Goal: Task Accomplishment & Management: Use online tool/utility

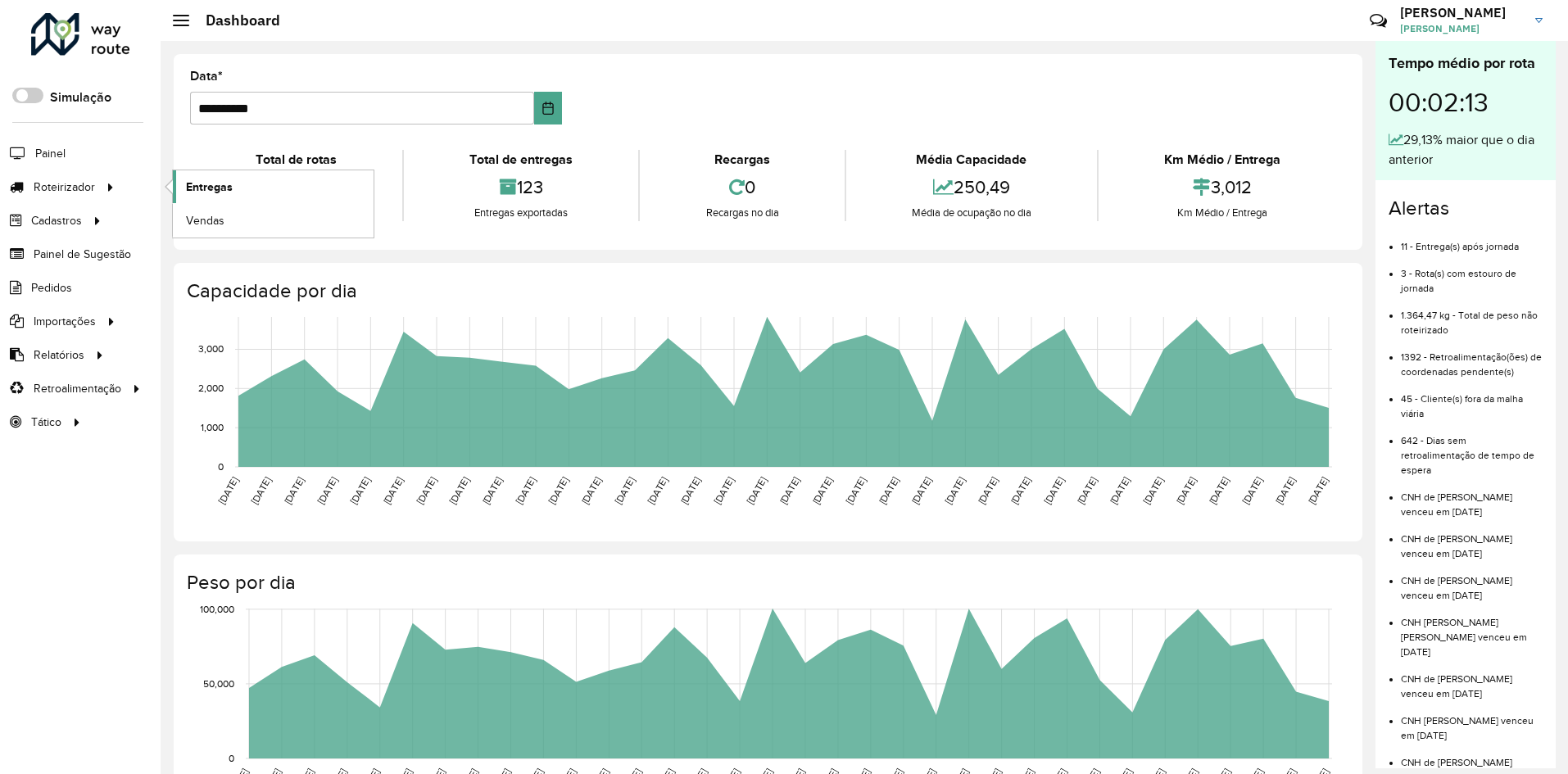
click at [213, 194] on span "Entregas" at bounding box center [209, 186] width 46 height 17
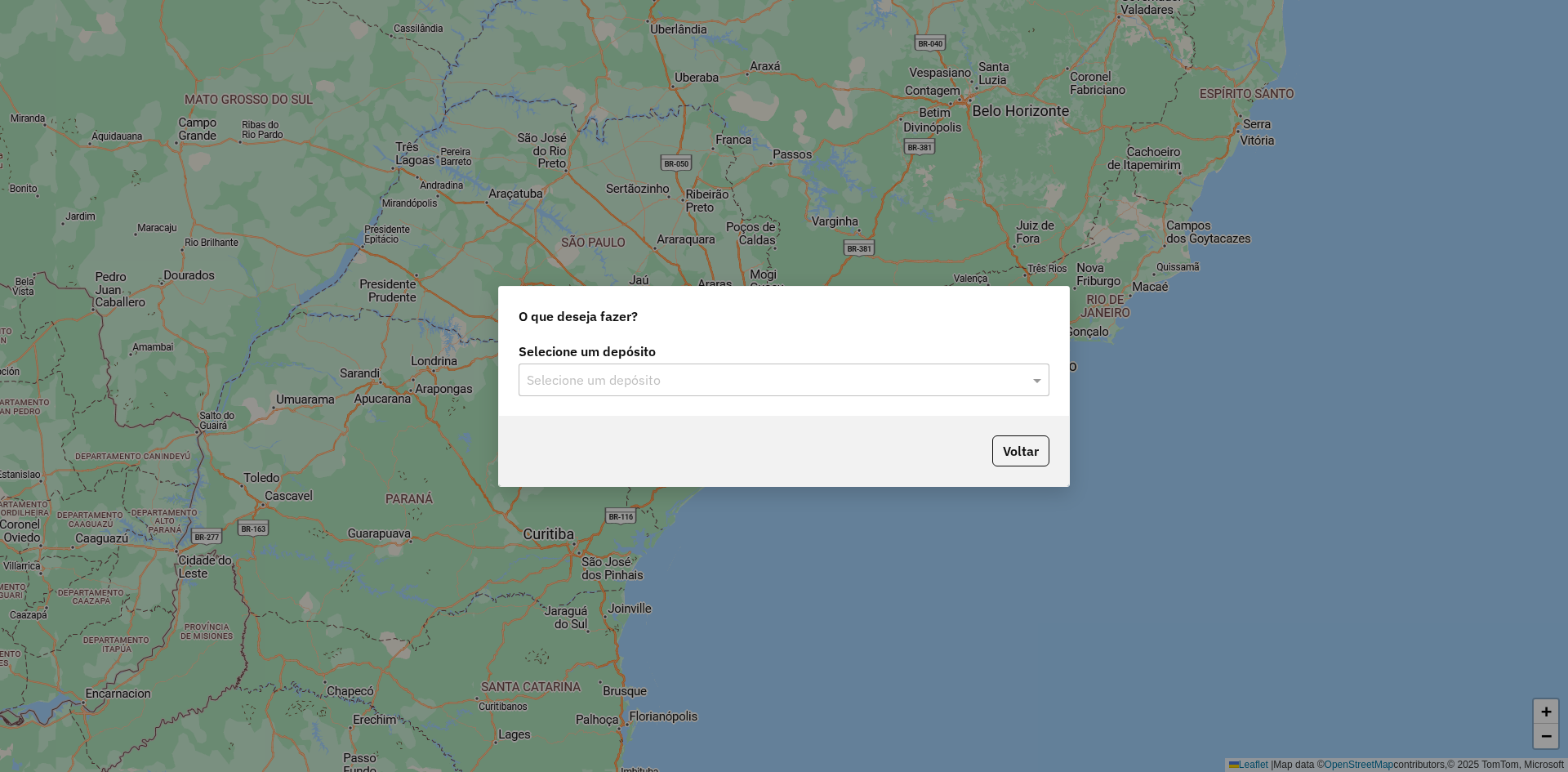
click at [718, 382] on input "text" at bounding box center [768, 381] width 482 height 20
click at [619, 426] on div "Ouribram" at bounding box center [784, 427] width 530 height 28
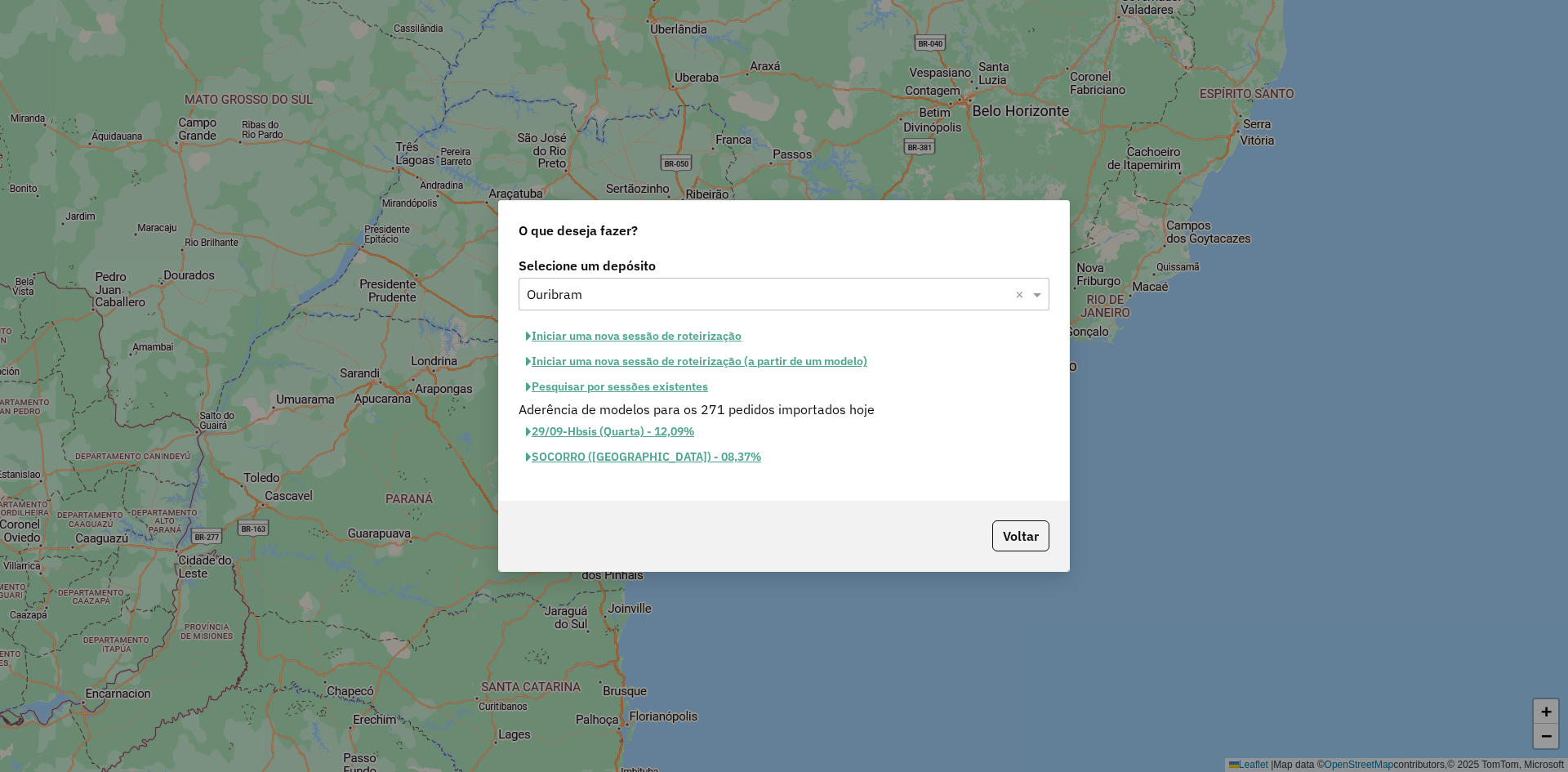
click at [632, 339] on button "Iniciar uma nova sessão de roteirização" at bounding box center [634, 336] width 230 height 25
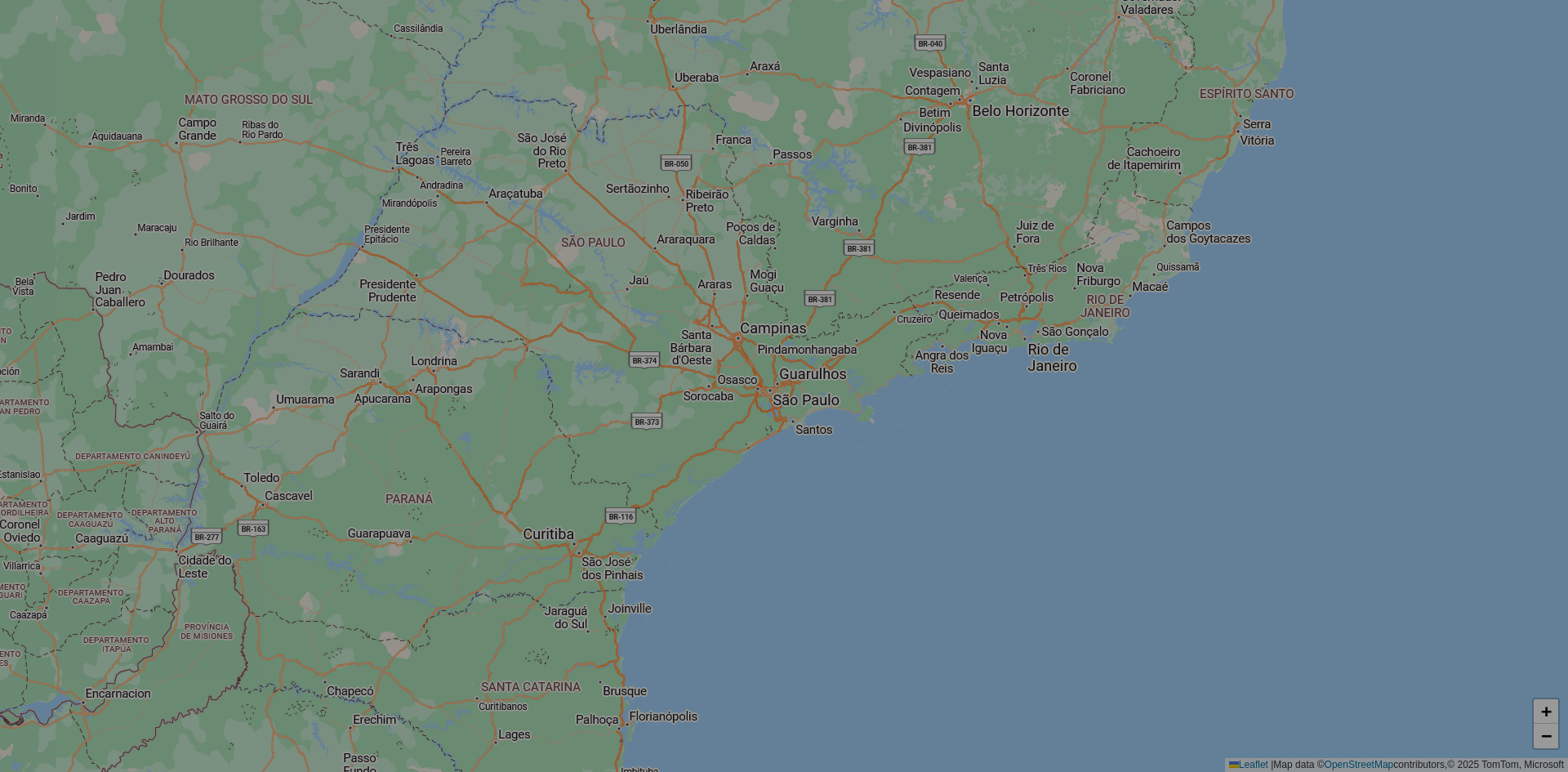
select select "*"
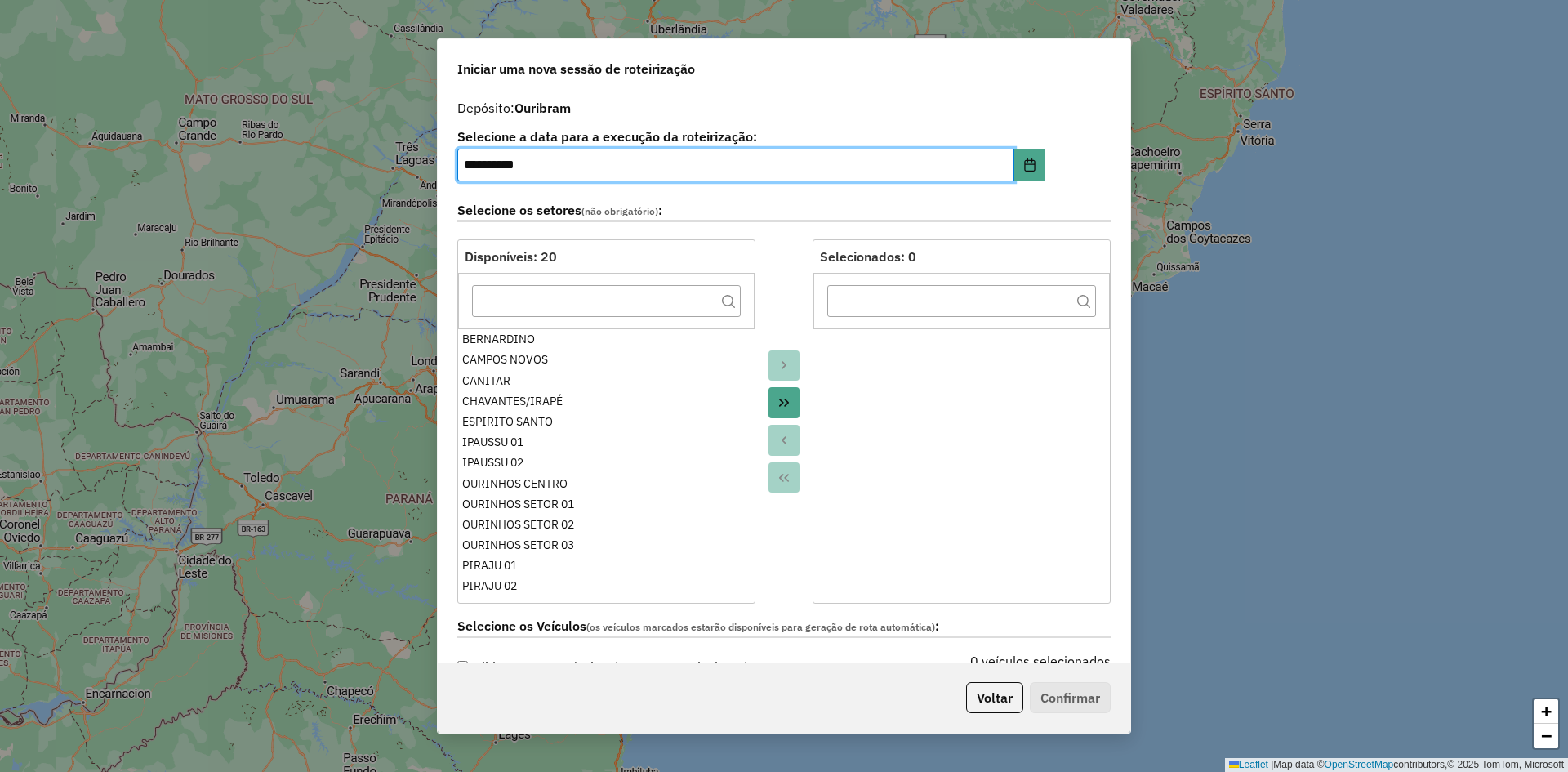
click at [791, 406] on button "Move All to Target" at bounding box center [784, 403] width 31 height 31
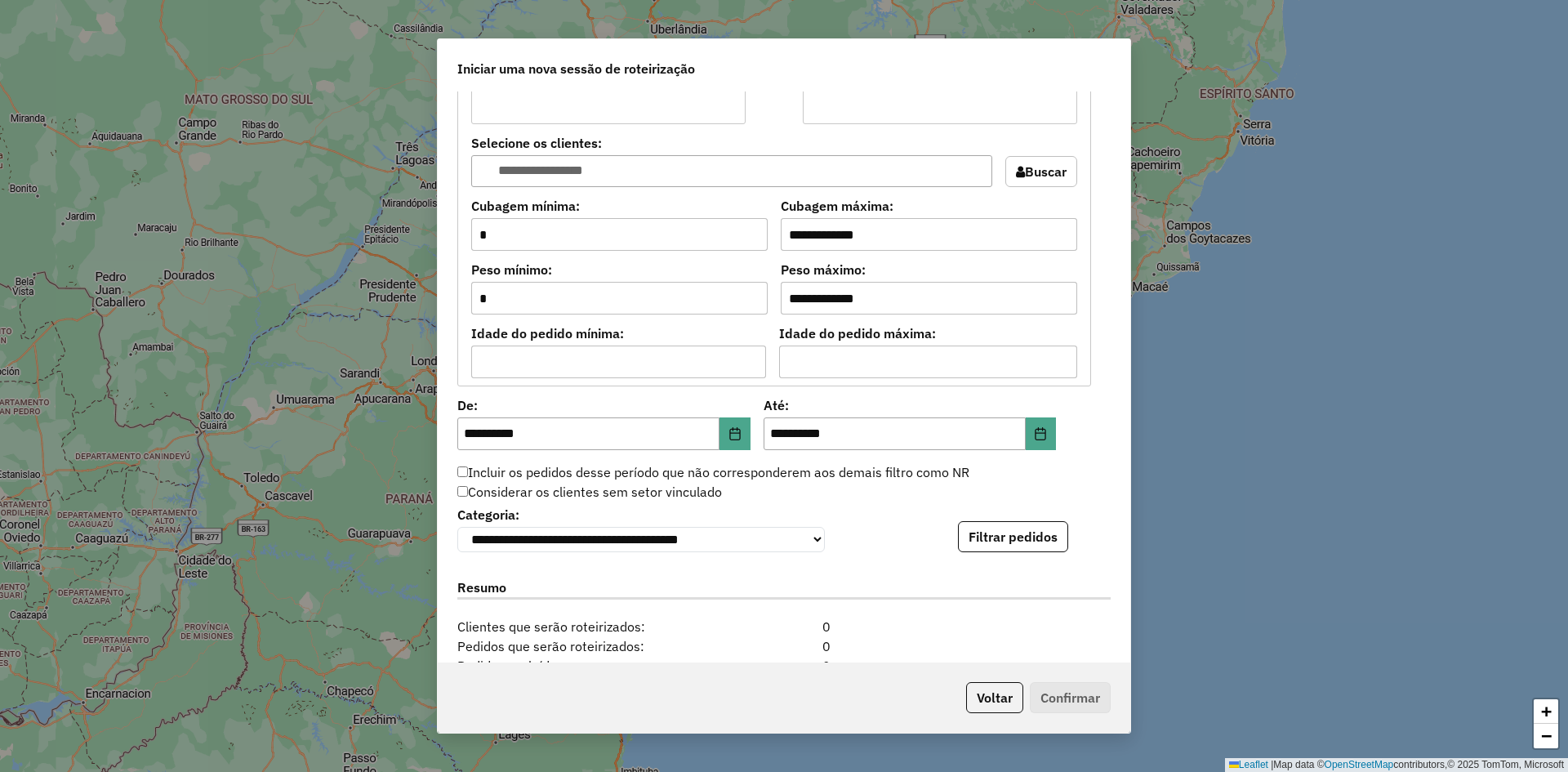
scroll to position [1501, 0]
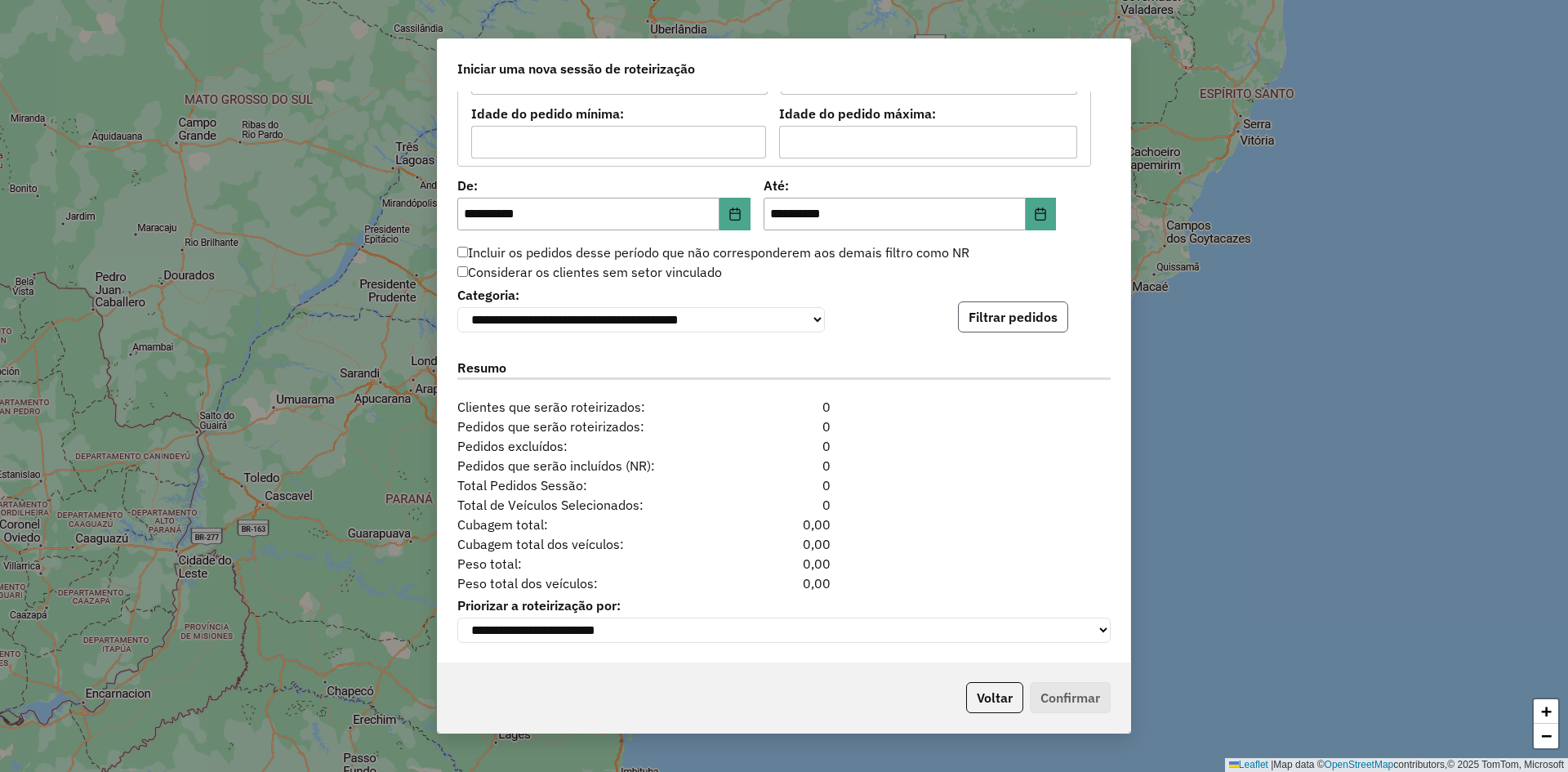
click at [1020, 313] on button "Filtrar pedidos" at bounding box center [1013, 317] width 110 height 31
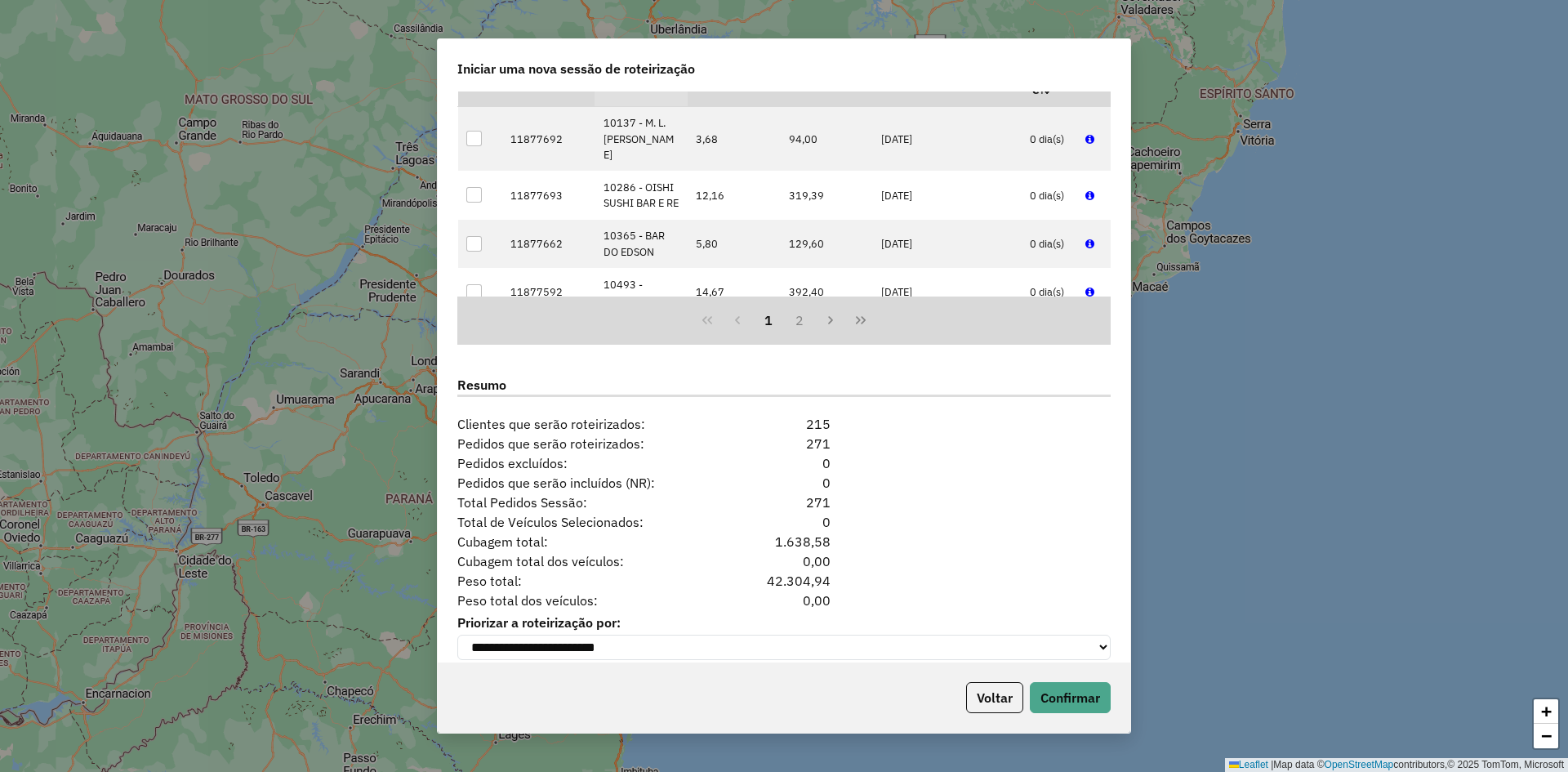
scroll to position [1839, 0]
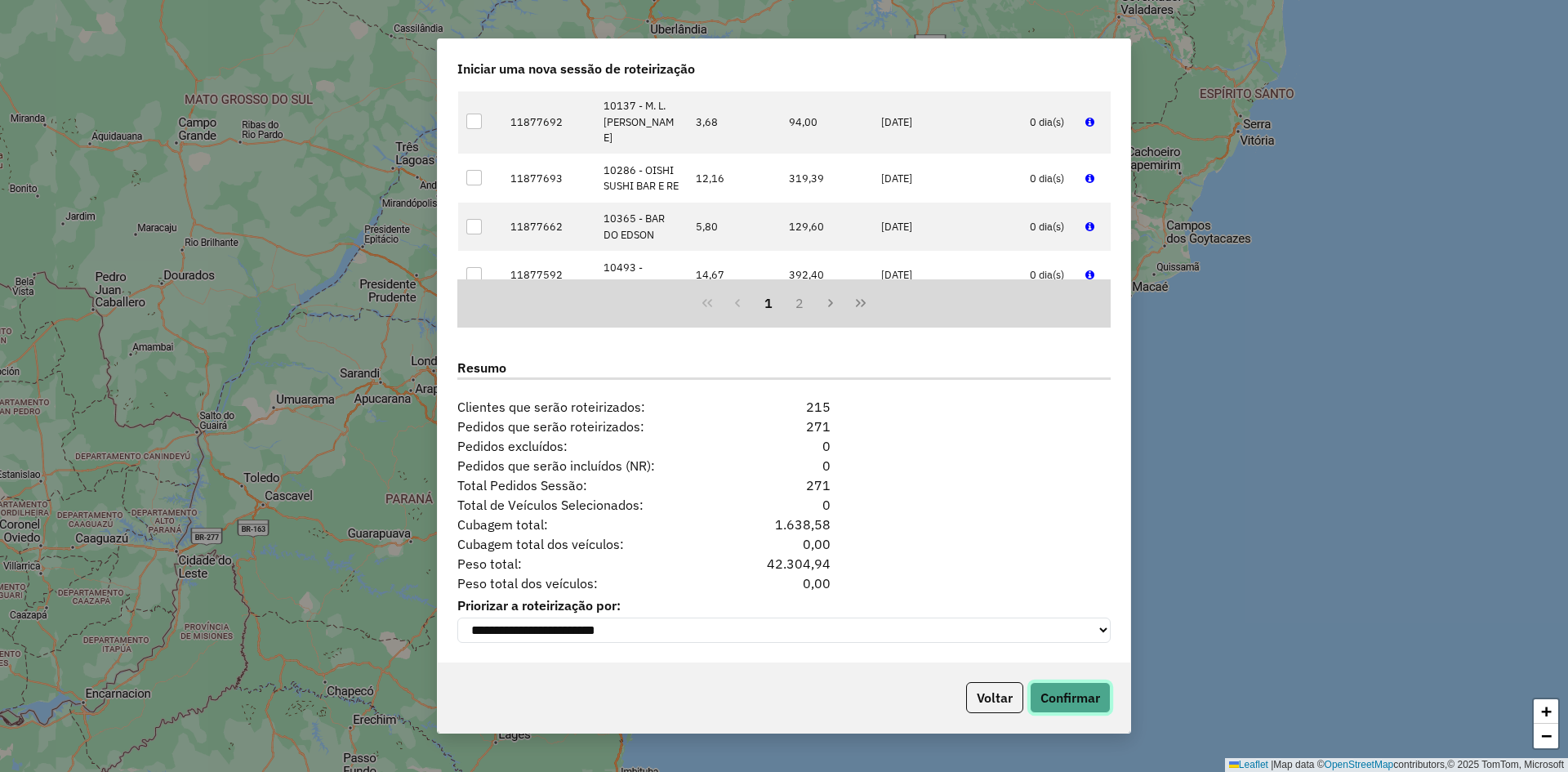
click at [1089, 691] on button "Confirmar" at bounding box center [1070, 697] width 81 height 31
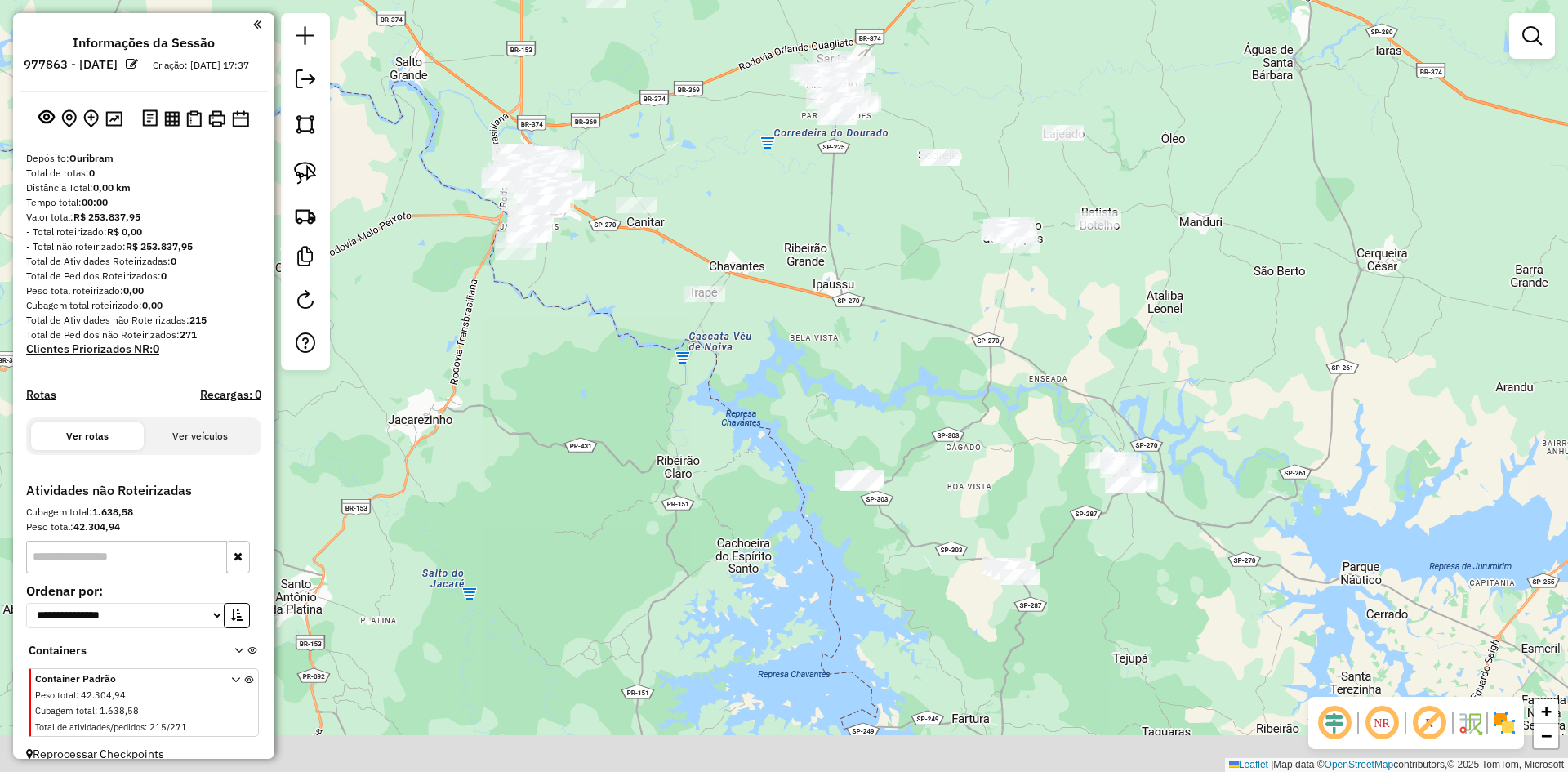
drag, startPoint x: 932, startPoint y: 576, endPoint x: 923, endPoint y: 430, distance: 146.3
click at [923, 430] on div "Janela de atendimento Grade de atendimento Capacidade Transportadoras Veículos …" at bounding box center [784, 386] width 1568 height 772
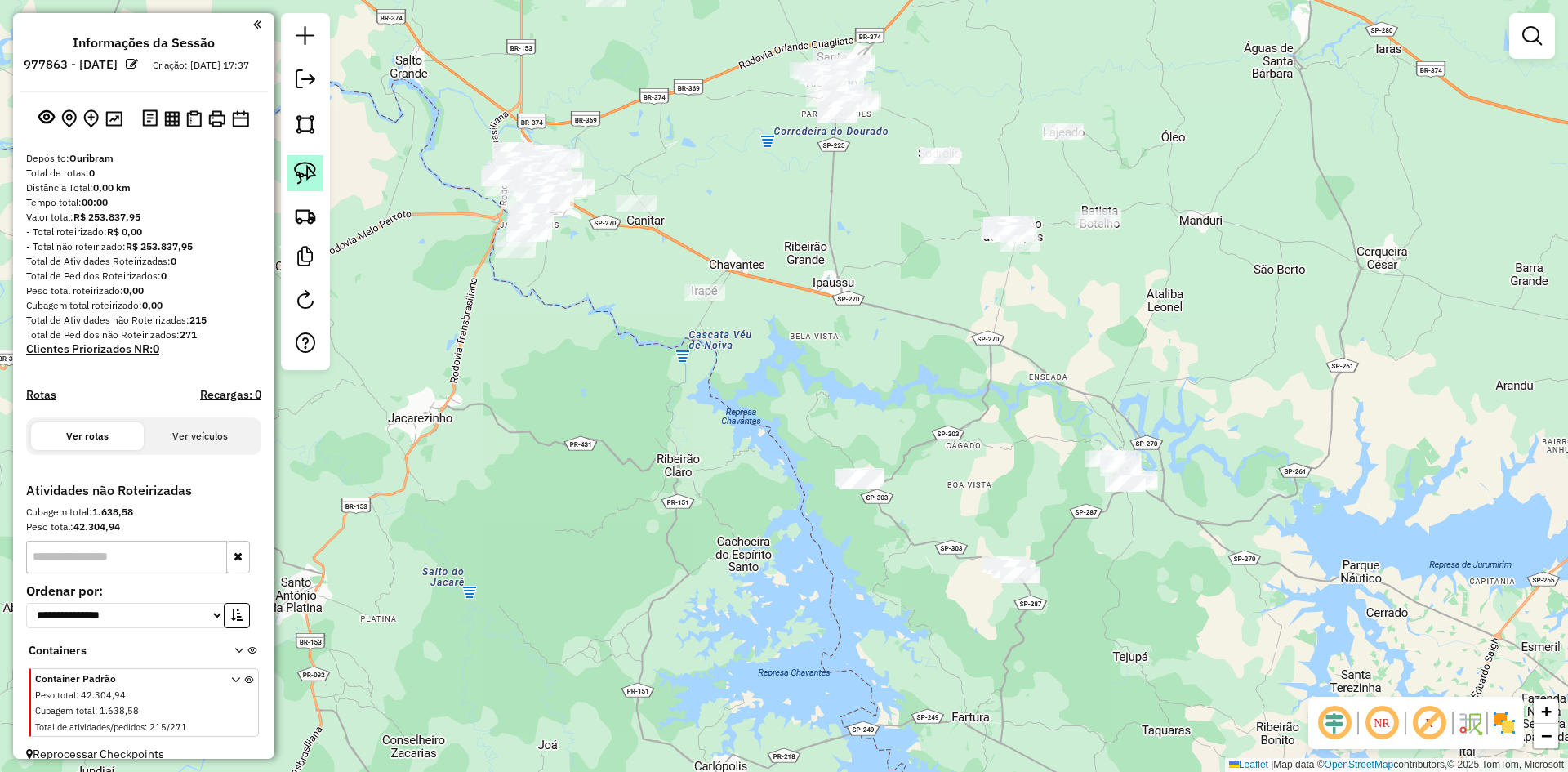
click at [303, 181] on img at bounding box center [306, 173] width 23 height 23
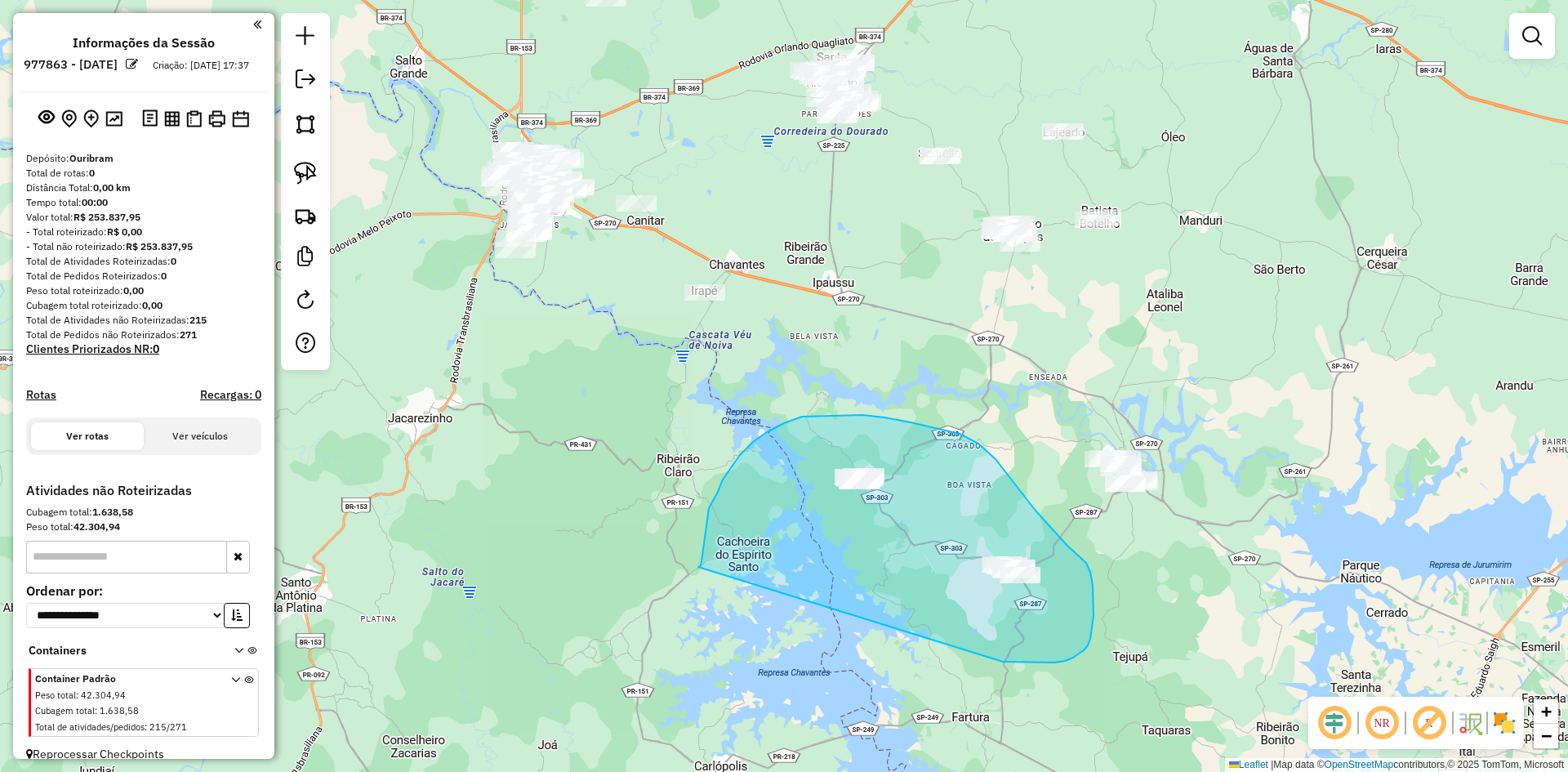
drag, startPoint x: 699, startPoint y: 567, endPoint x: 1078, endPoint y: 657, distance: 389.5
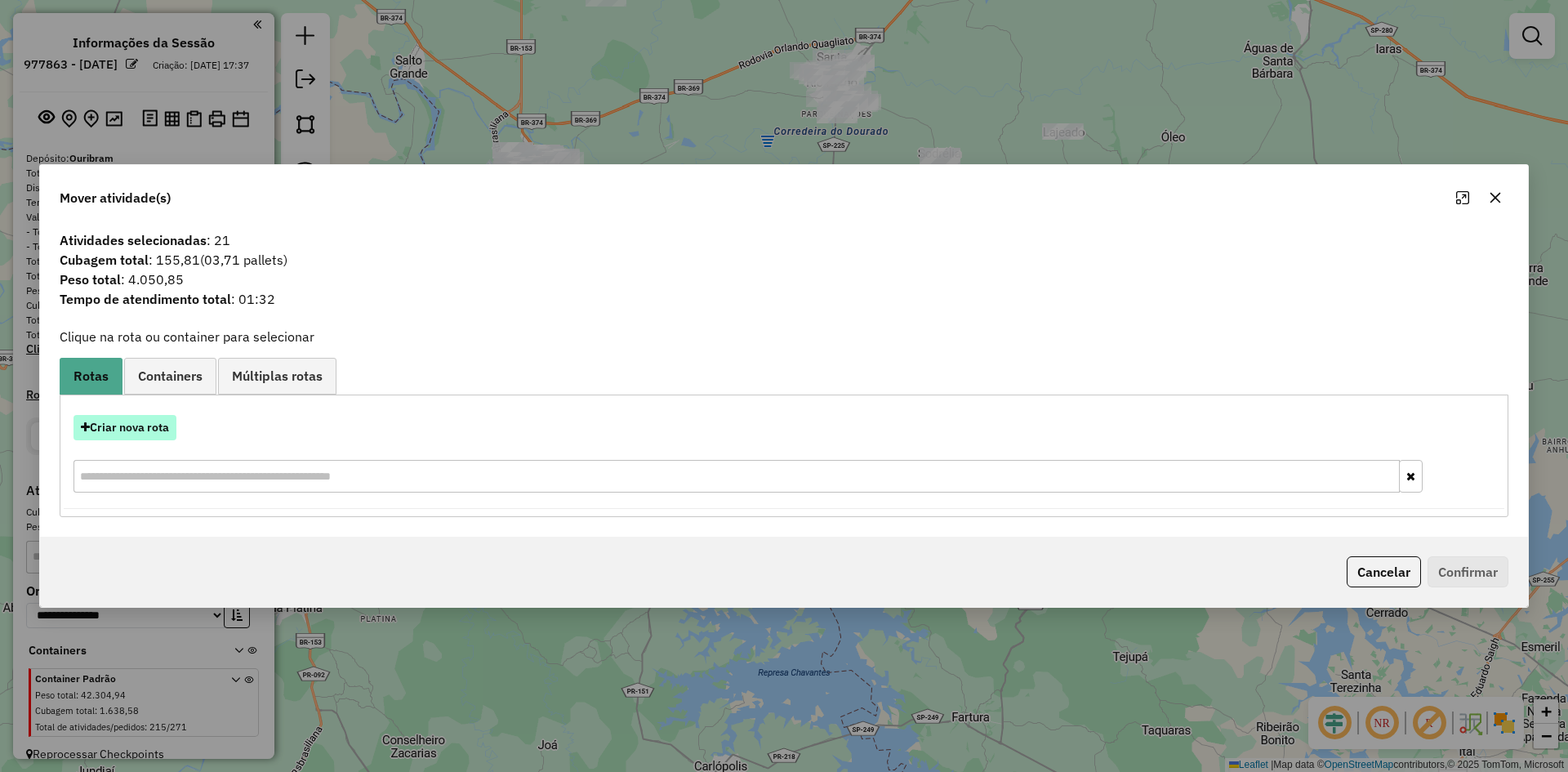
click at [166, 438] on button "Criar nova rota" at bounding box center [125, 428] width 103 height 25
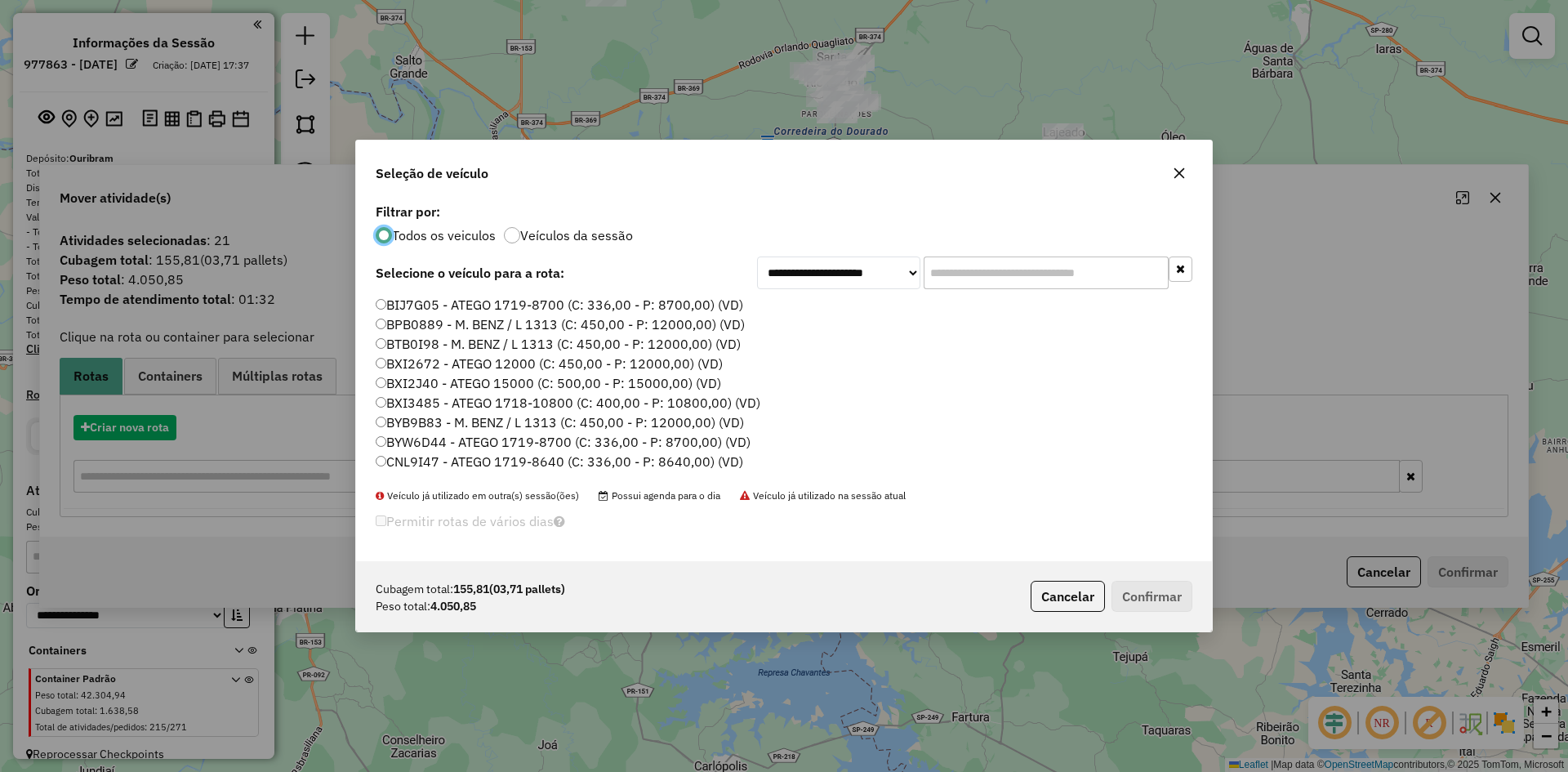
scroll to position [9, 5]
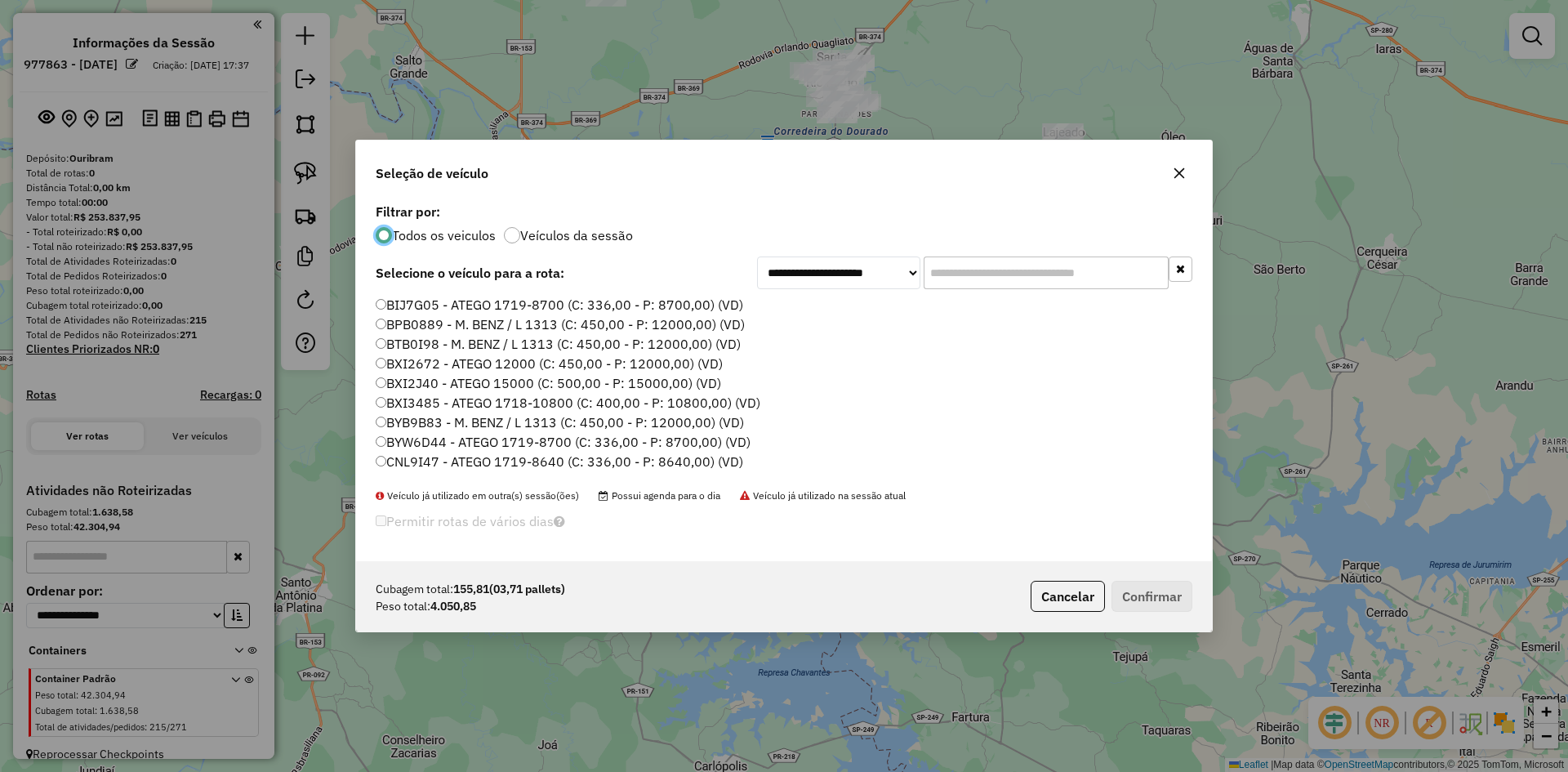
click at [990, 271] on input "text" at bounding box center [1046, 273] width 245 height 33
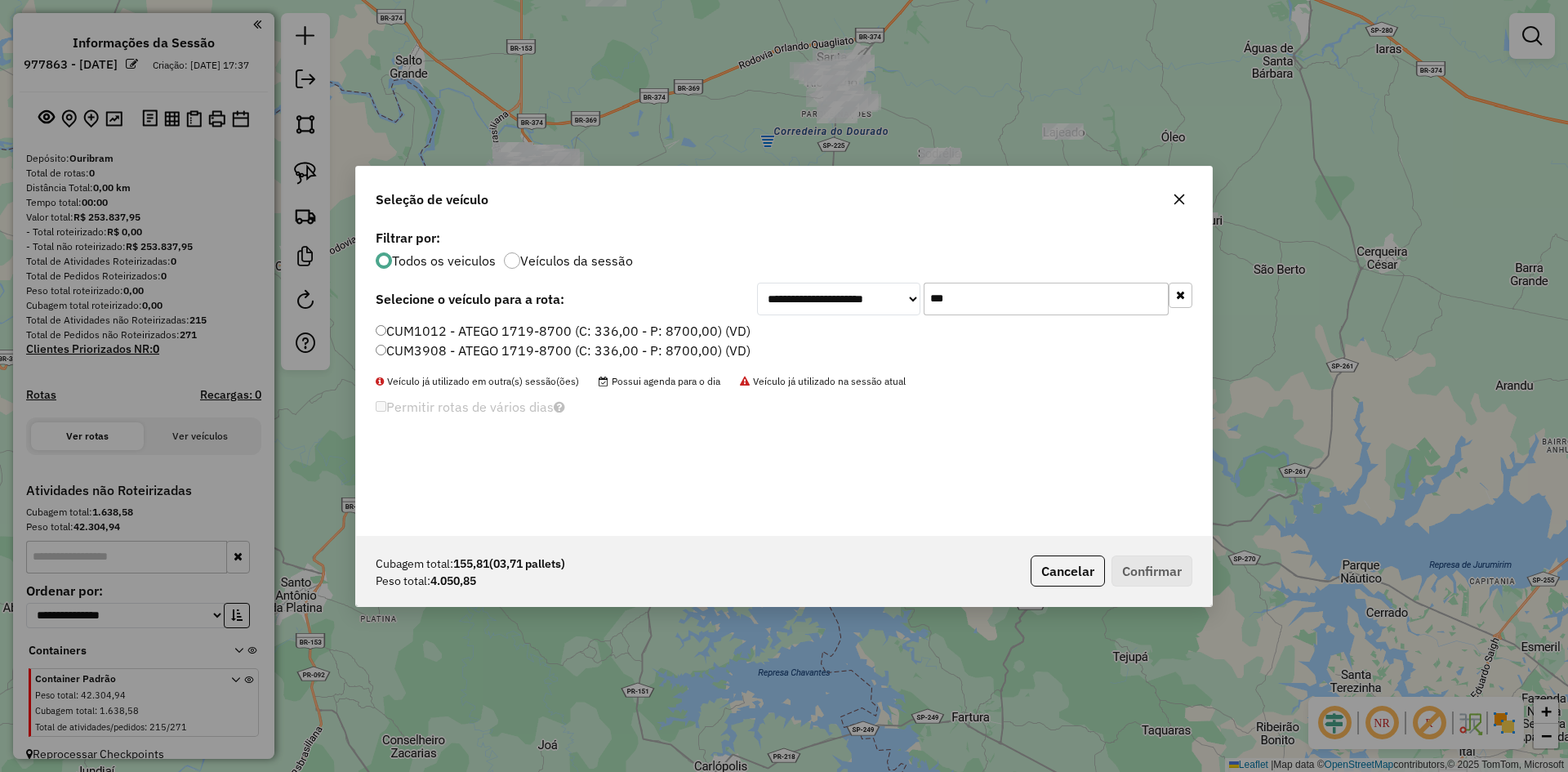
type input "***"
click at [410, 334] on label "CUM1012 - ATEGO 1719-8700 (C: 336,00 - P: 8700,00) (VD)" at bounding box center [564, 331] width 375 height 20
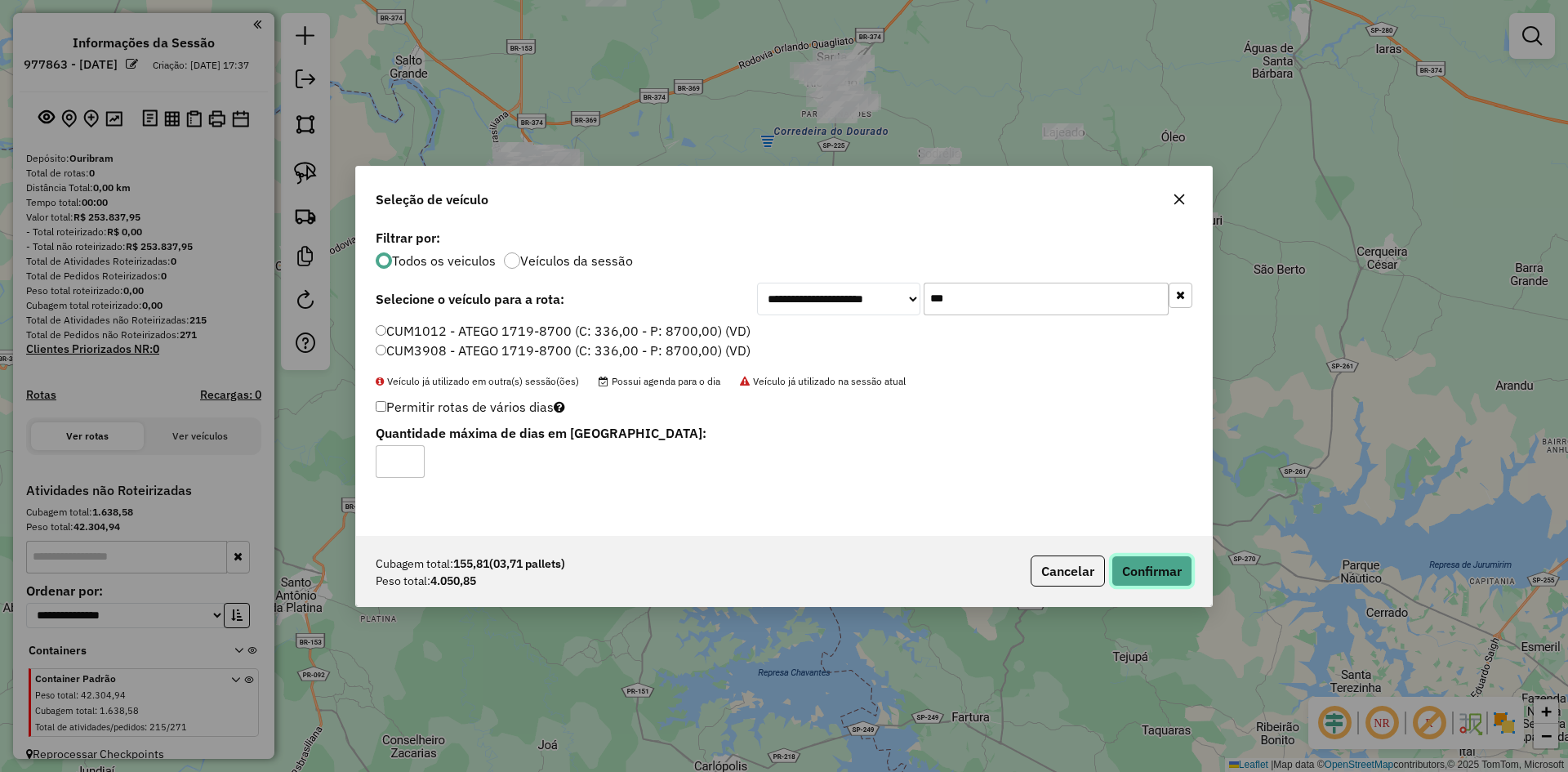
click at [1166, 570] on button "Confirmar" at bounding box center [1152, 571] width 81 height 31
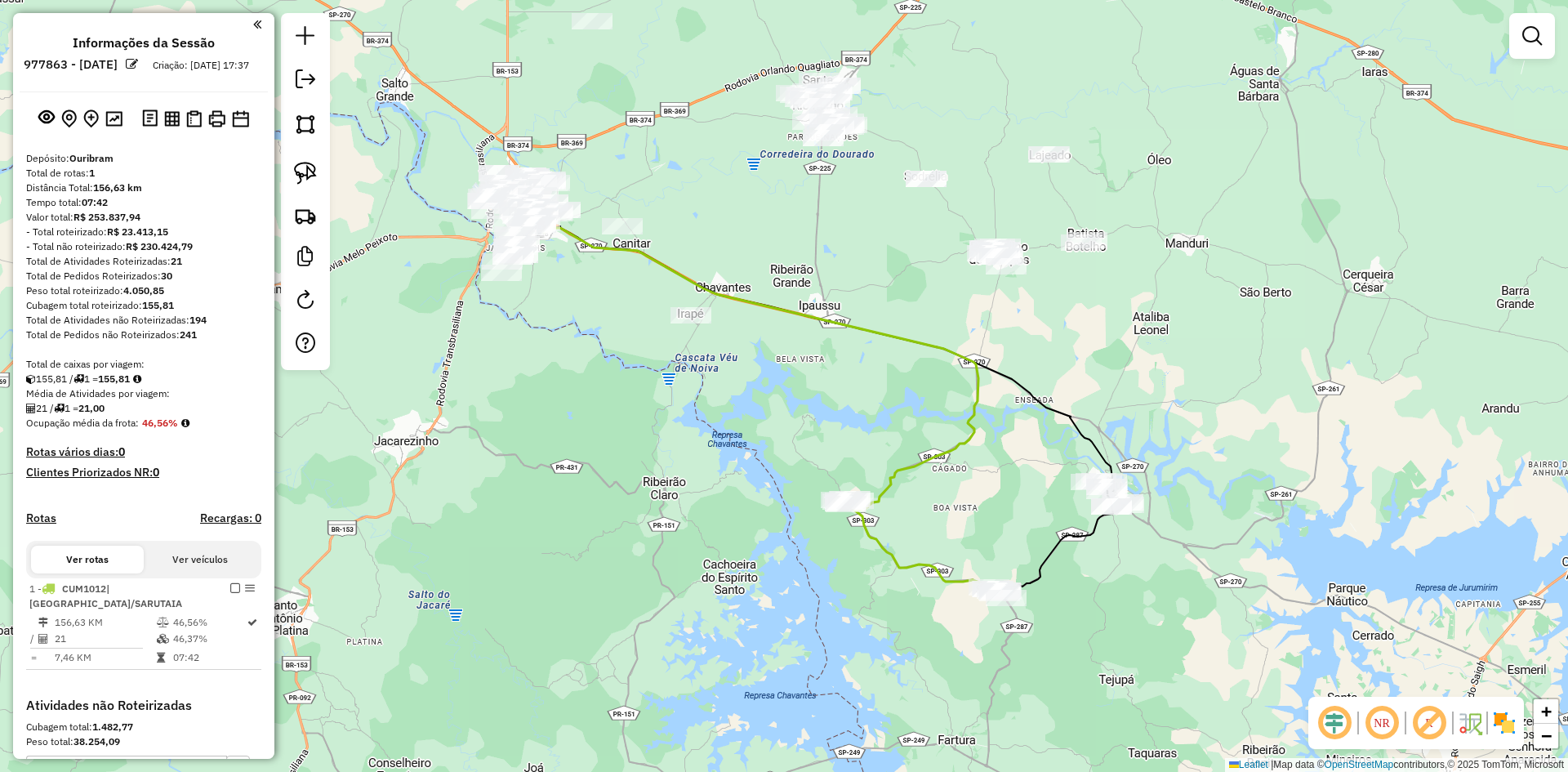
drag, startPoint x: 1084, startPoint y: 314, endPoint x: 1032, endPoint y: 386, distance: 88.8
click at [1036, 385] on div "Janela de atendimento Grade de atendimento Capacidade Transportadoras Veículos …" at bounding box center [784, 386] width 1568 height 772
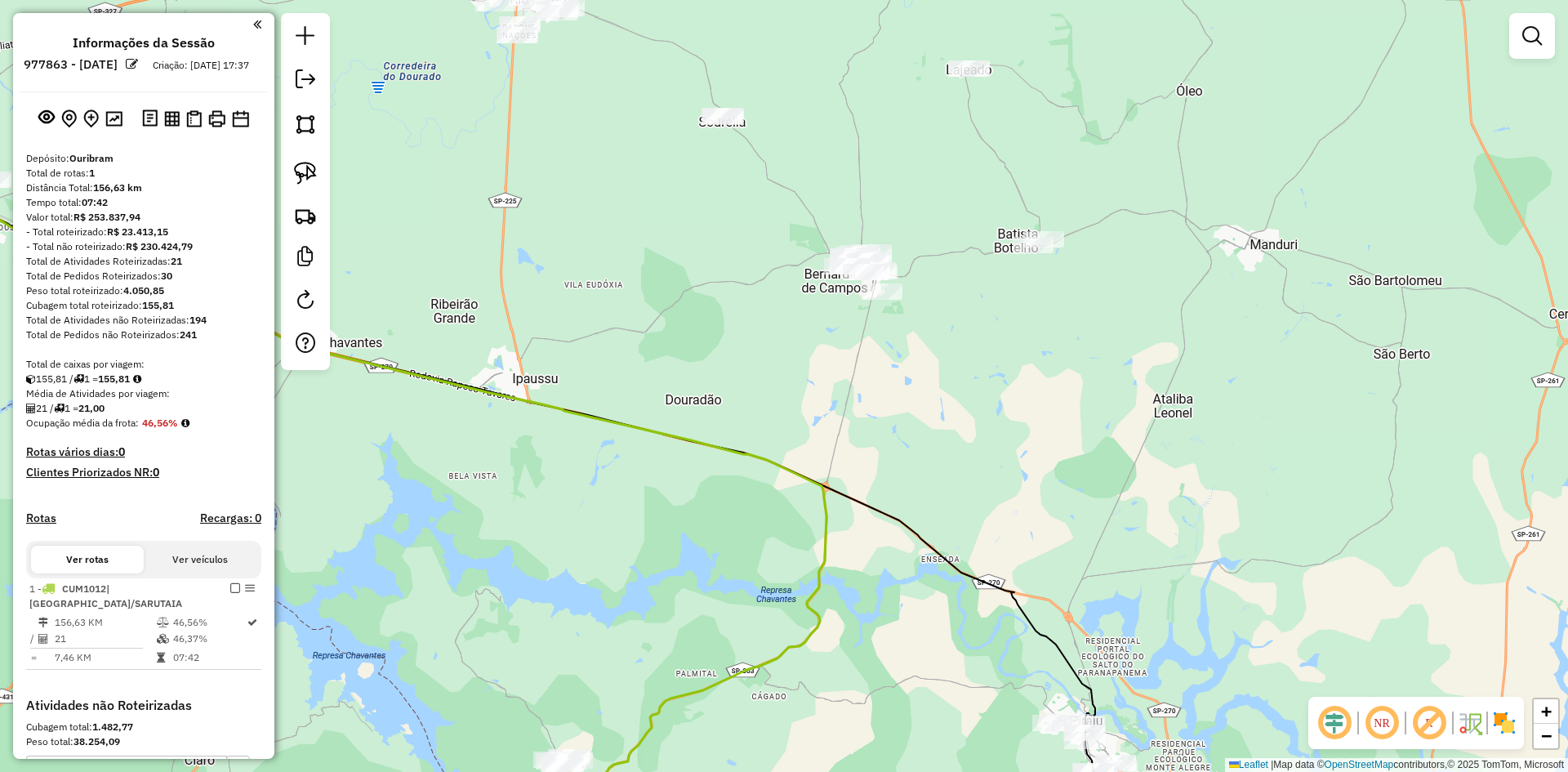
drag, startPoint x: 982, startPoint y: 414, endPoint x: 994, endPoint y: 444, distance: 32.3
click at [994, 444] on div "Janela de atendimento Grade de atendimento Capacidade Transportadoras Veículos …" at bounding box center [784, 386] width 1568 height 772
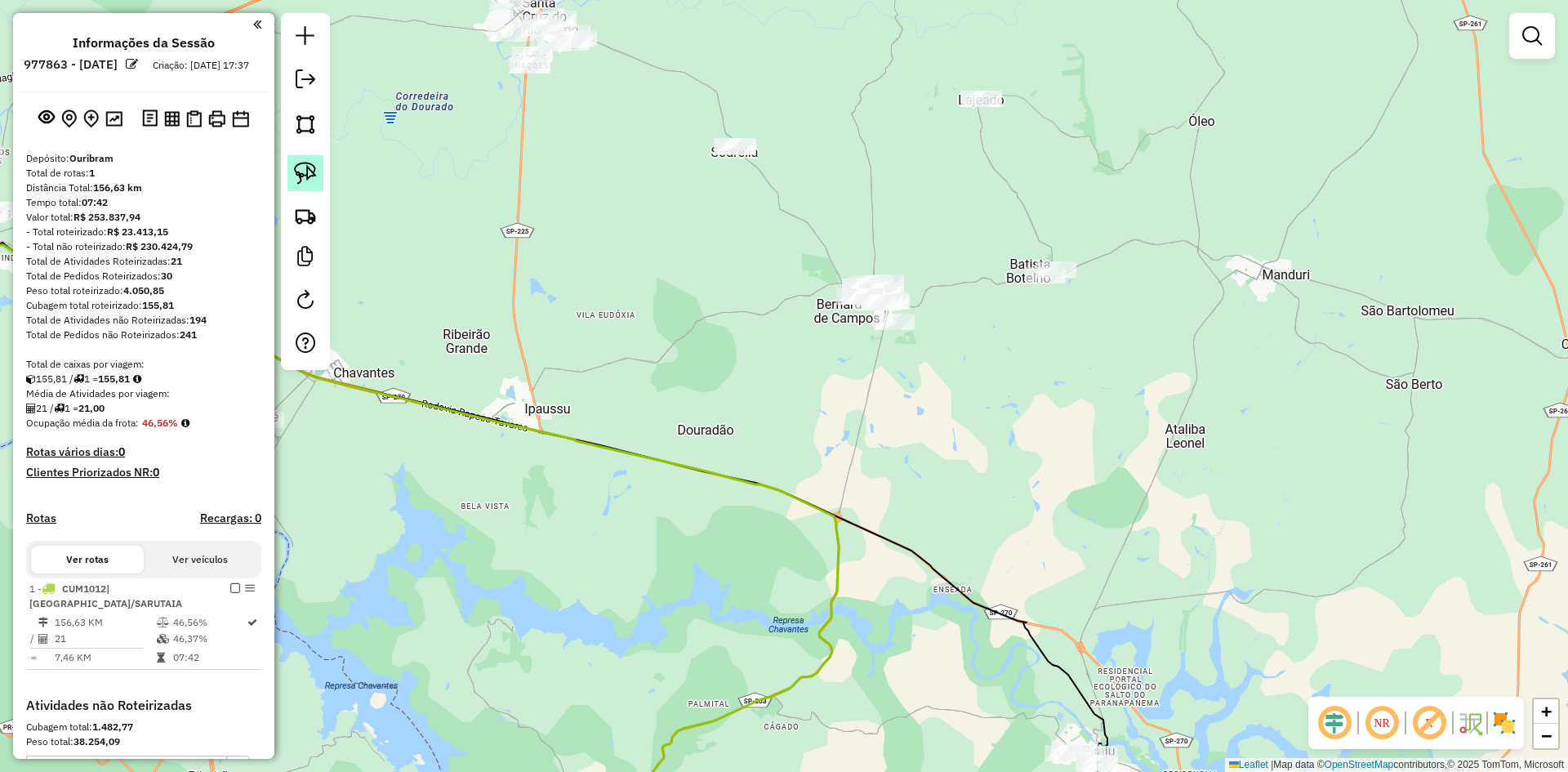
click at [291, 176] on link at bounding box center [305, 173] width 36 height 36
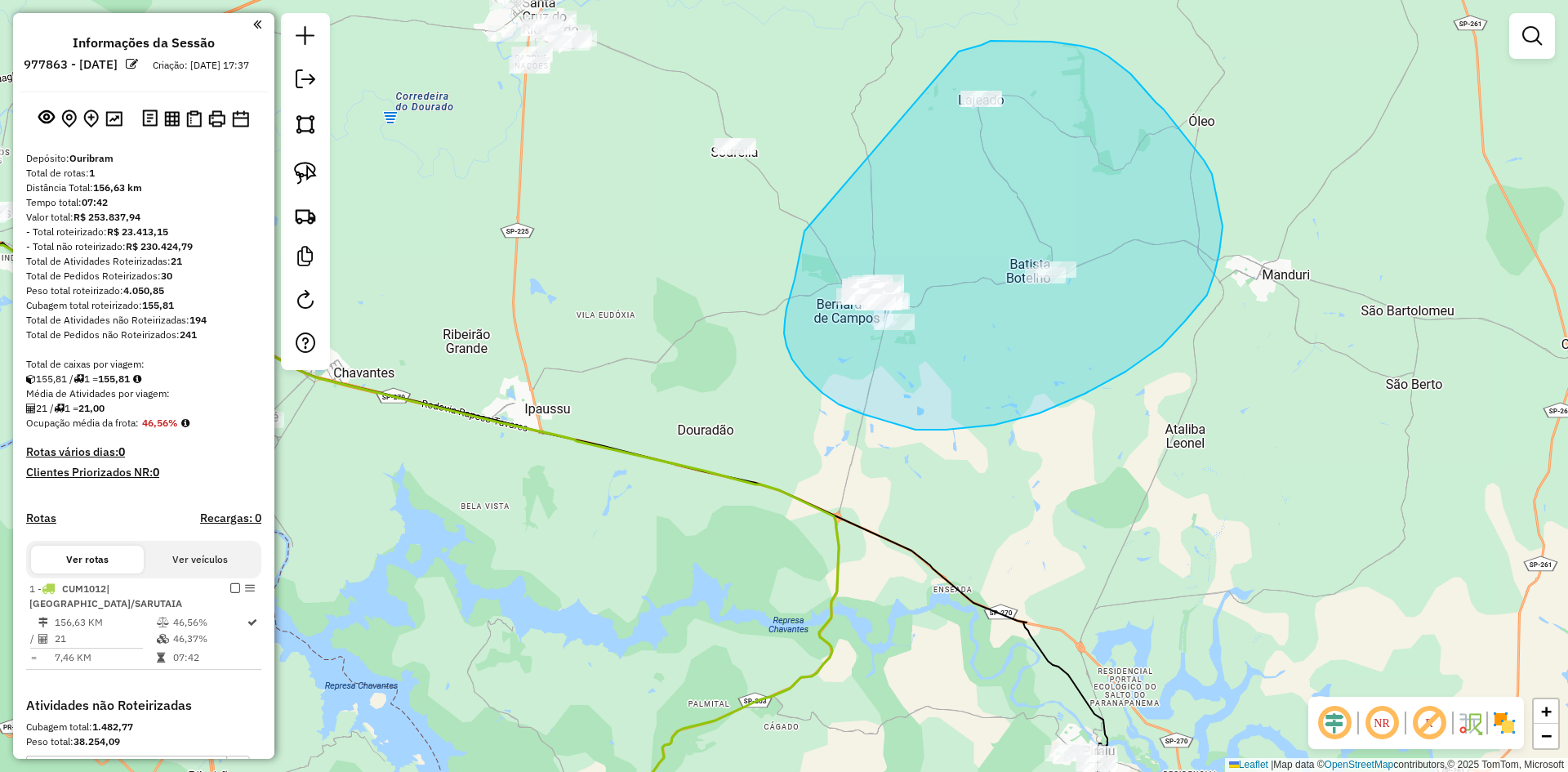
drag, startPoint x: 804, startPoint y: 231, endPoint x: 955, endPoint y: 54, distance: 232.7
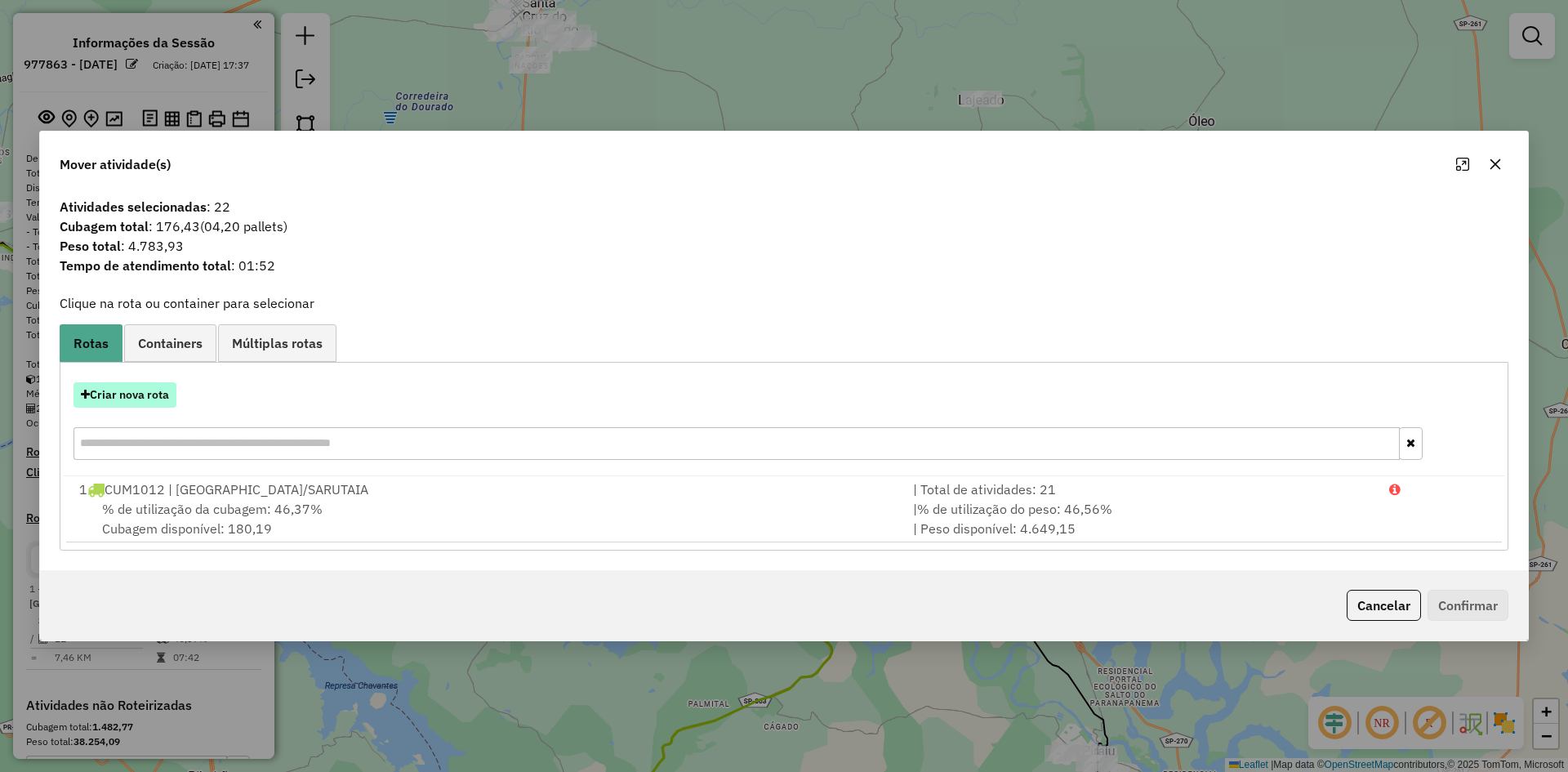
click at [140, 399] on button "Criar nova rota" at bounding box center [125, 395] width 103 height 25
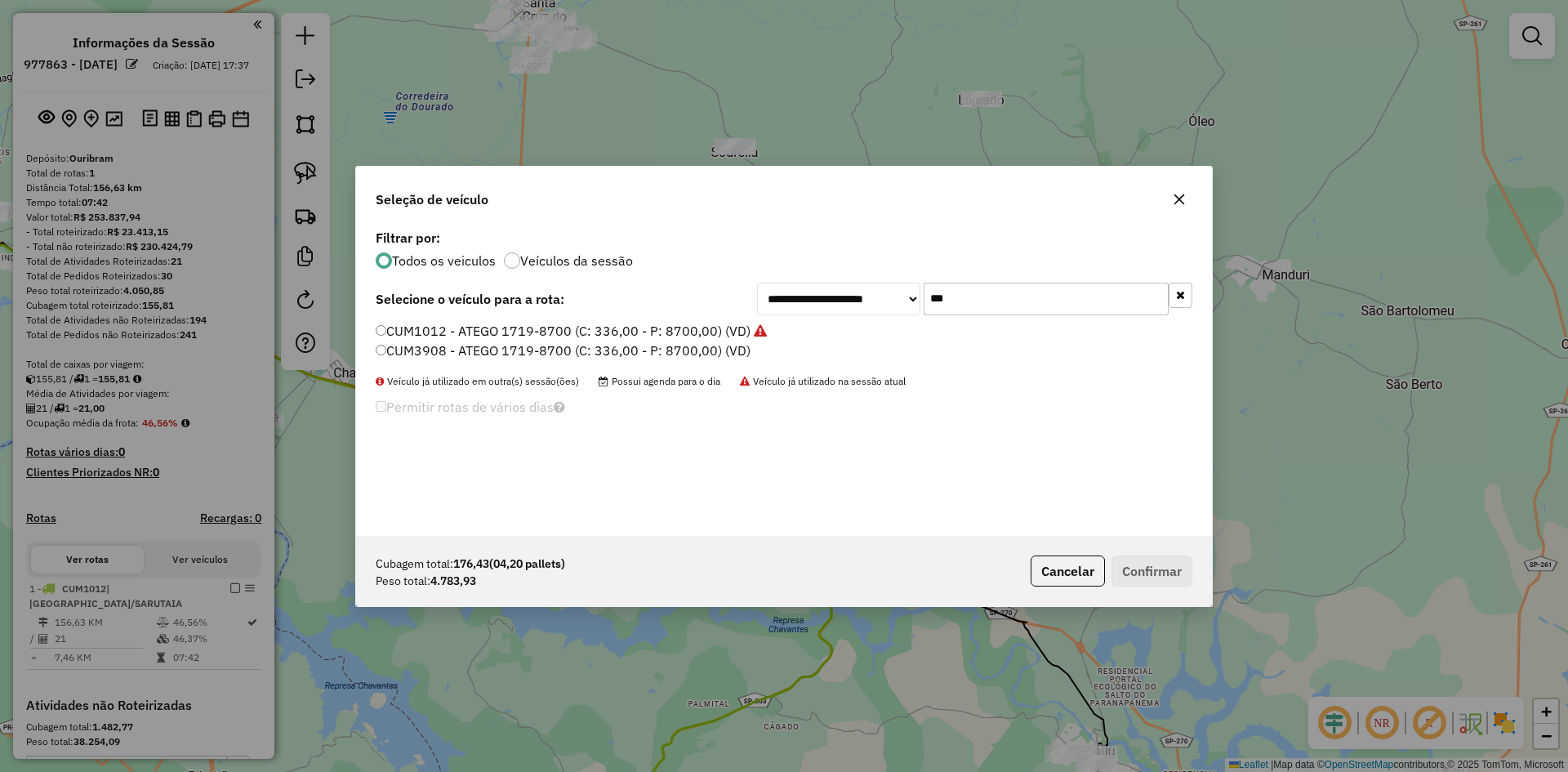
click at [1004, 292] on input "***" at bounding box center [1046, 299] width 245 height 33
type input "***"
click at [489, 336] on label "DRN6J33 - ATEGO 1719-8700 (C: 336,00 - P: 8700,00) (VD)" at bounding box center [562, 331] width 372 height 20
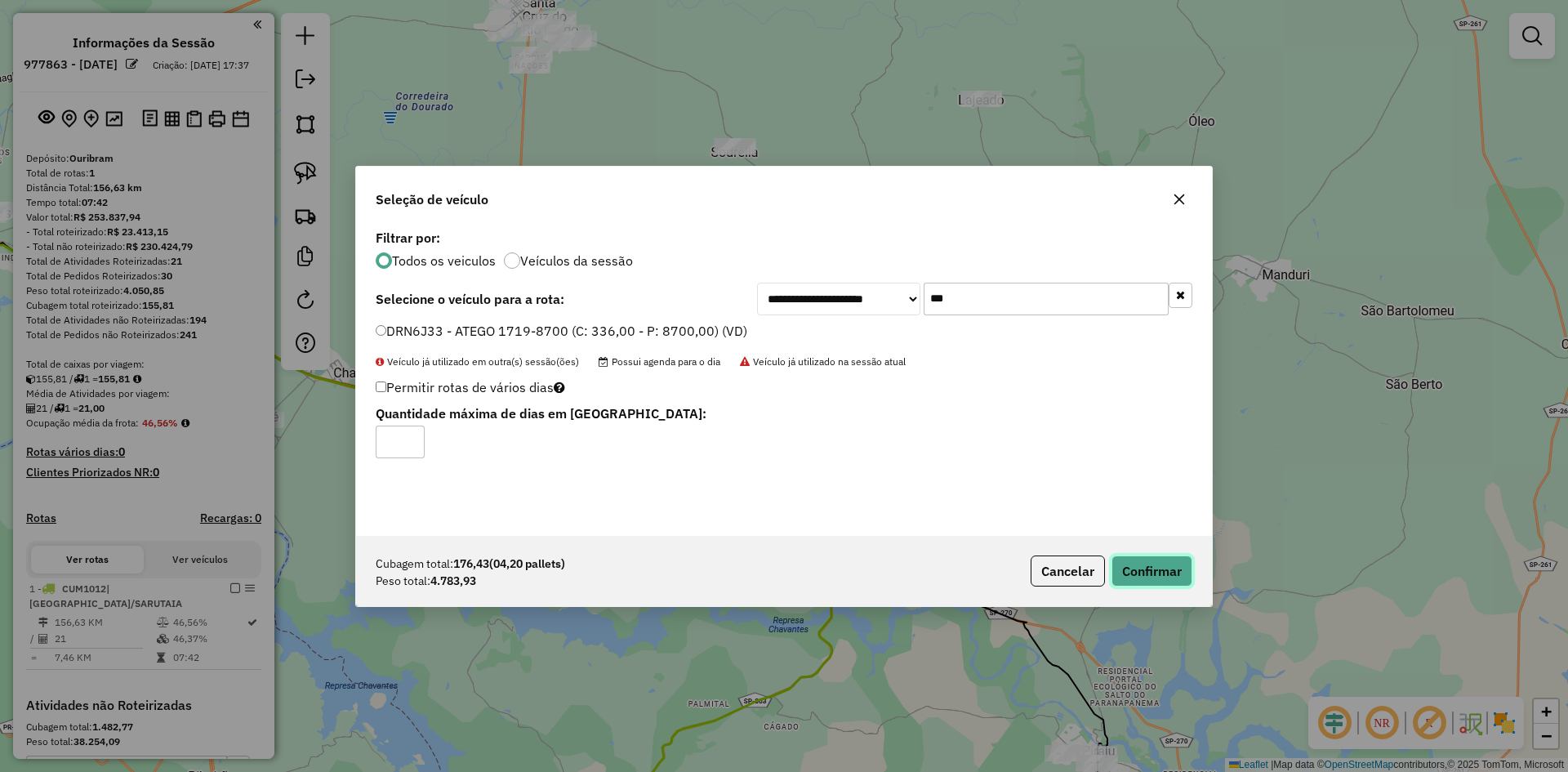
click at [1128, 572] on button "Confirmar" at bounding box center [1152, 571] width 81 height 31
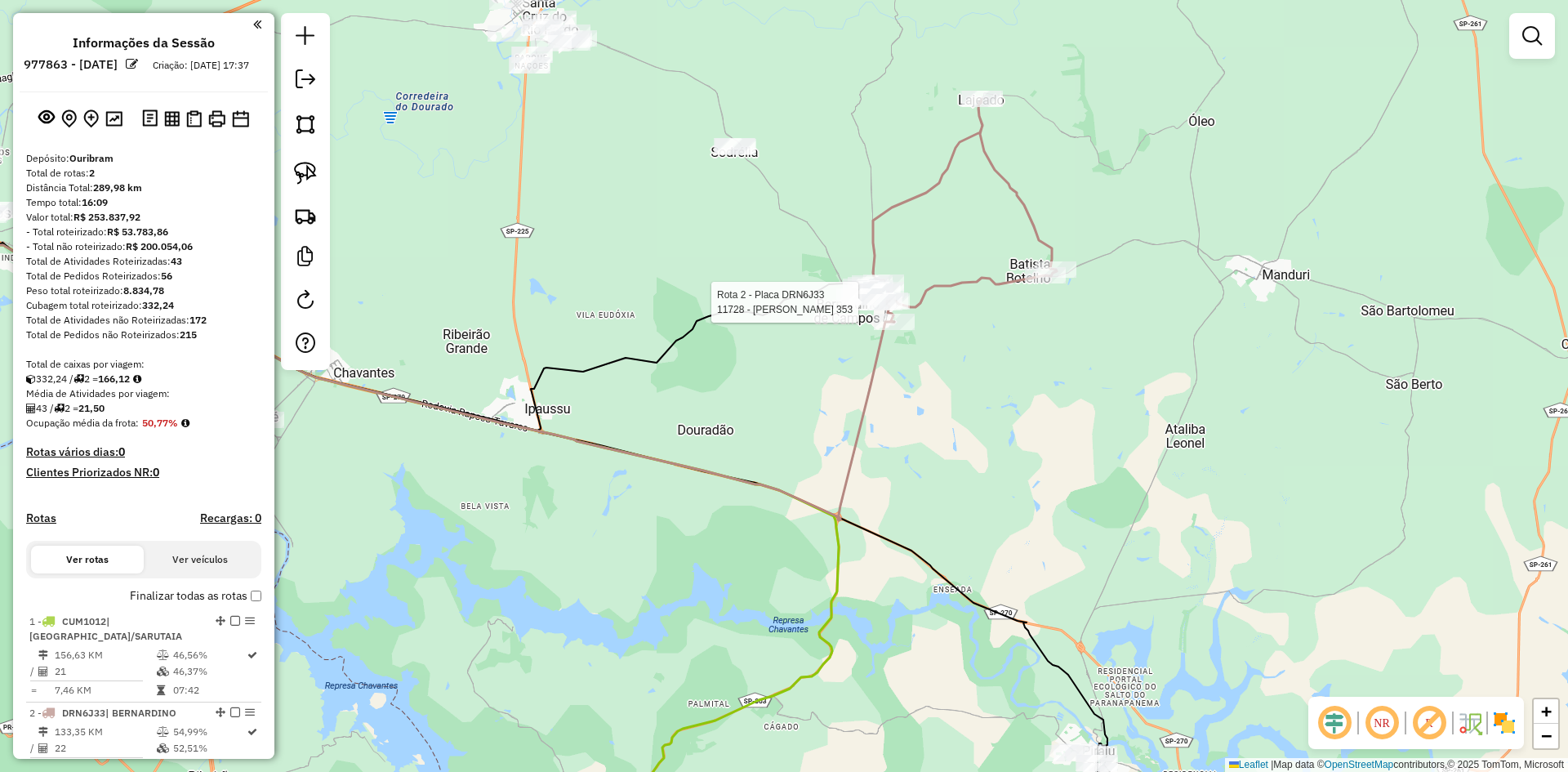
select select "**********"
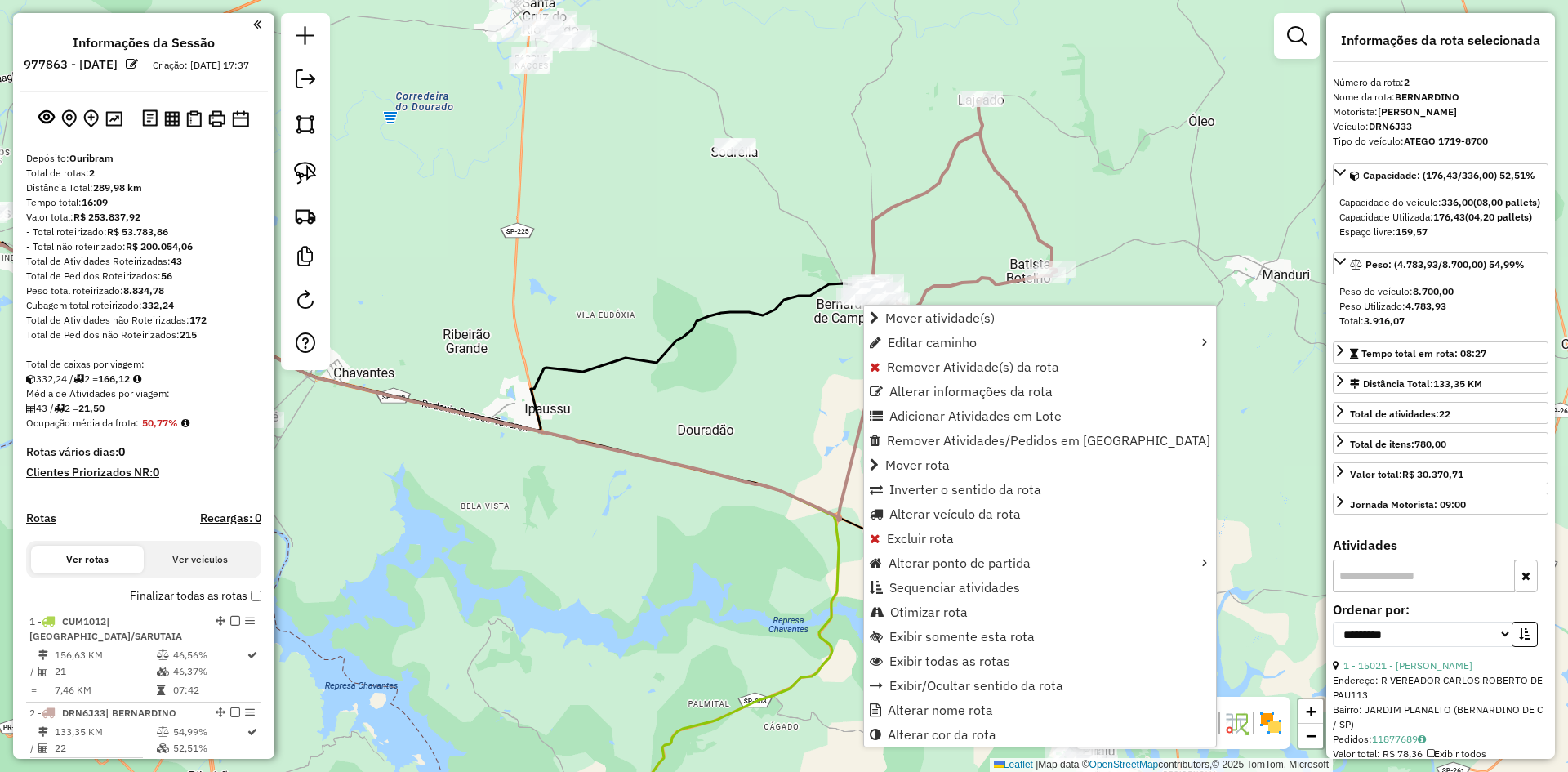
scroll to position [357, 0]
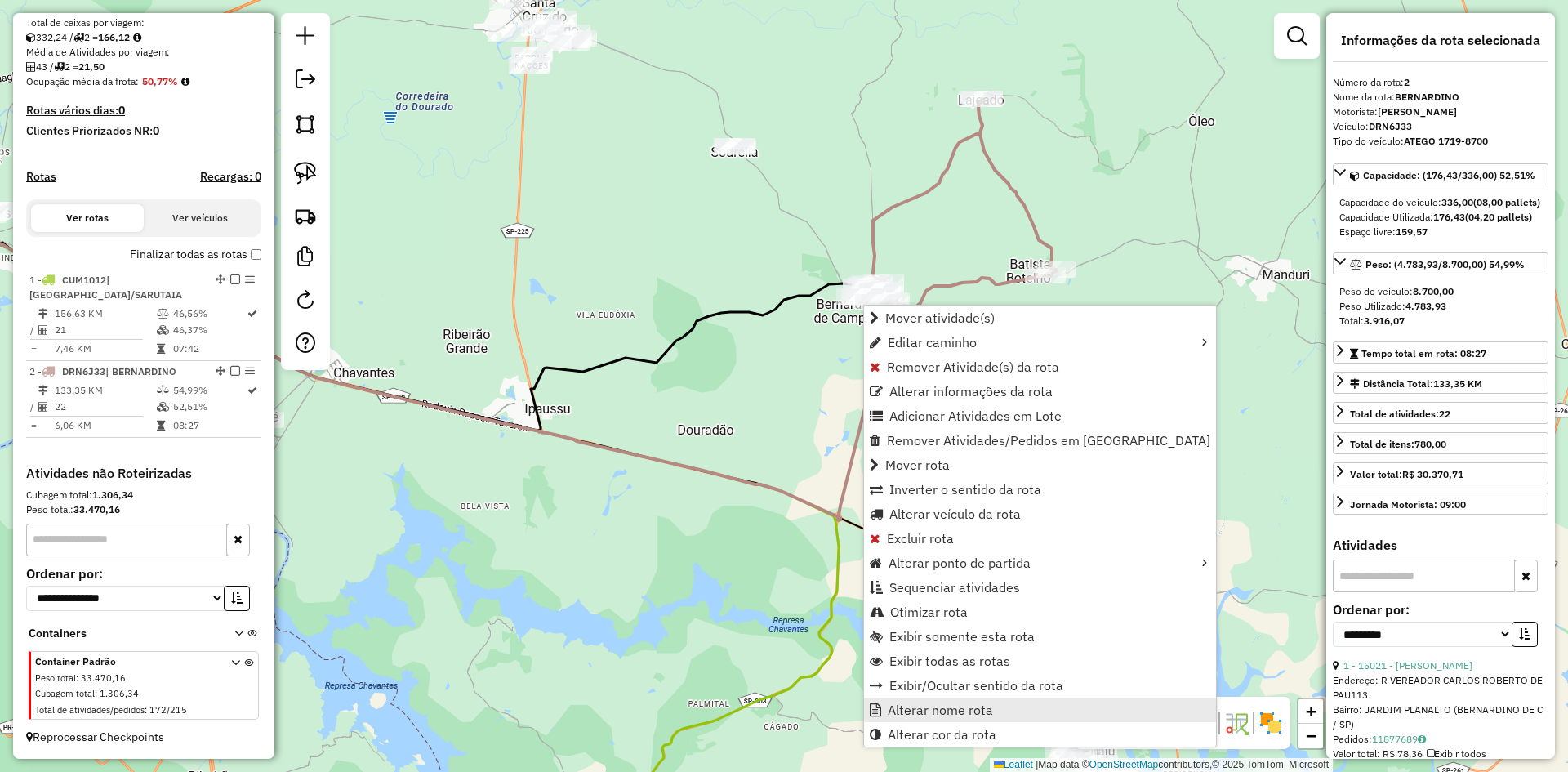
click at [937, 716] on span "Alterar nome rota" at bounding box center [940, 710] width 106 height 13
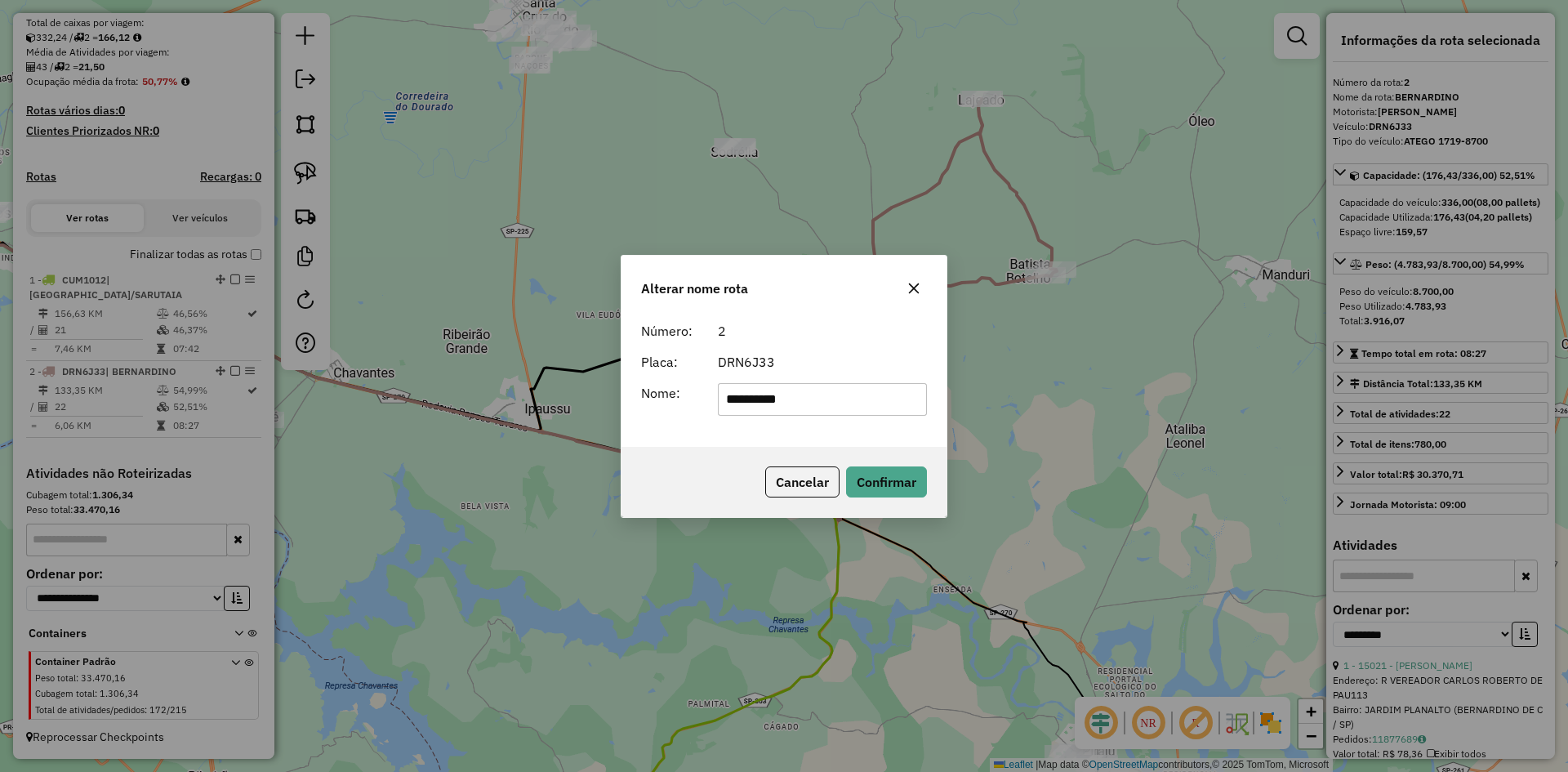
click at [841, 395] on input "**********" at bounding box center [823, 399] width 210 height 33
type input "**********"
click at [892, 483] on button "Confirmar" at bounding box center [886, 482] width 81 height 31
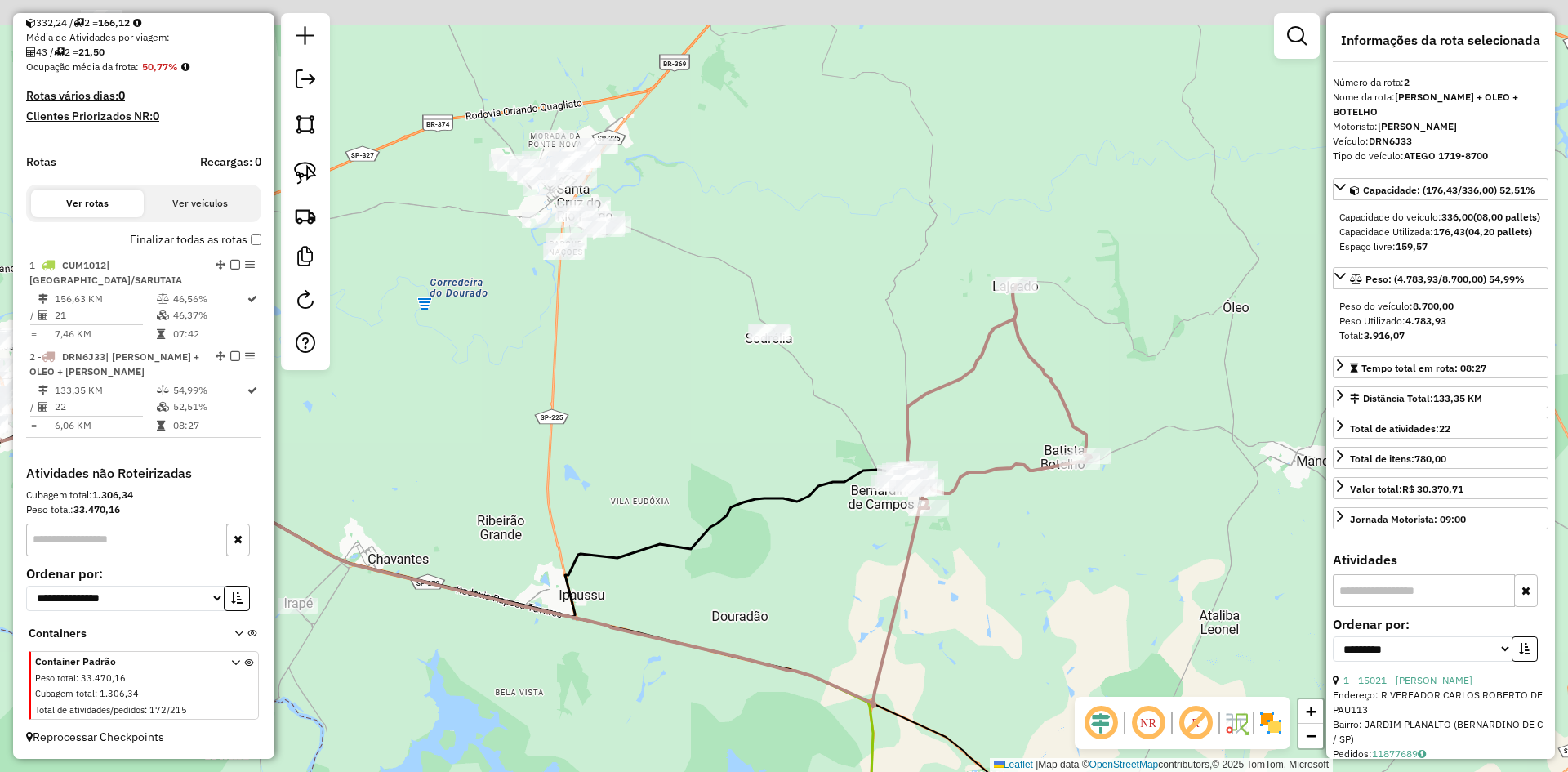
drag, startPoint x: 972, startPoint y: 438, endPoint x: 1010, endPoint y: 694, distance: 258.8
click at [1013, 712] on div "Janela de atendimento Grade de atendimento Capacidade Transportadoras Veículos …" at bounding box center [784, 386] width 1568 height 772
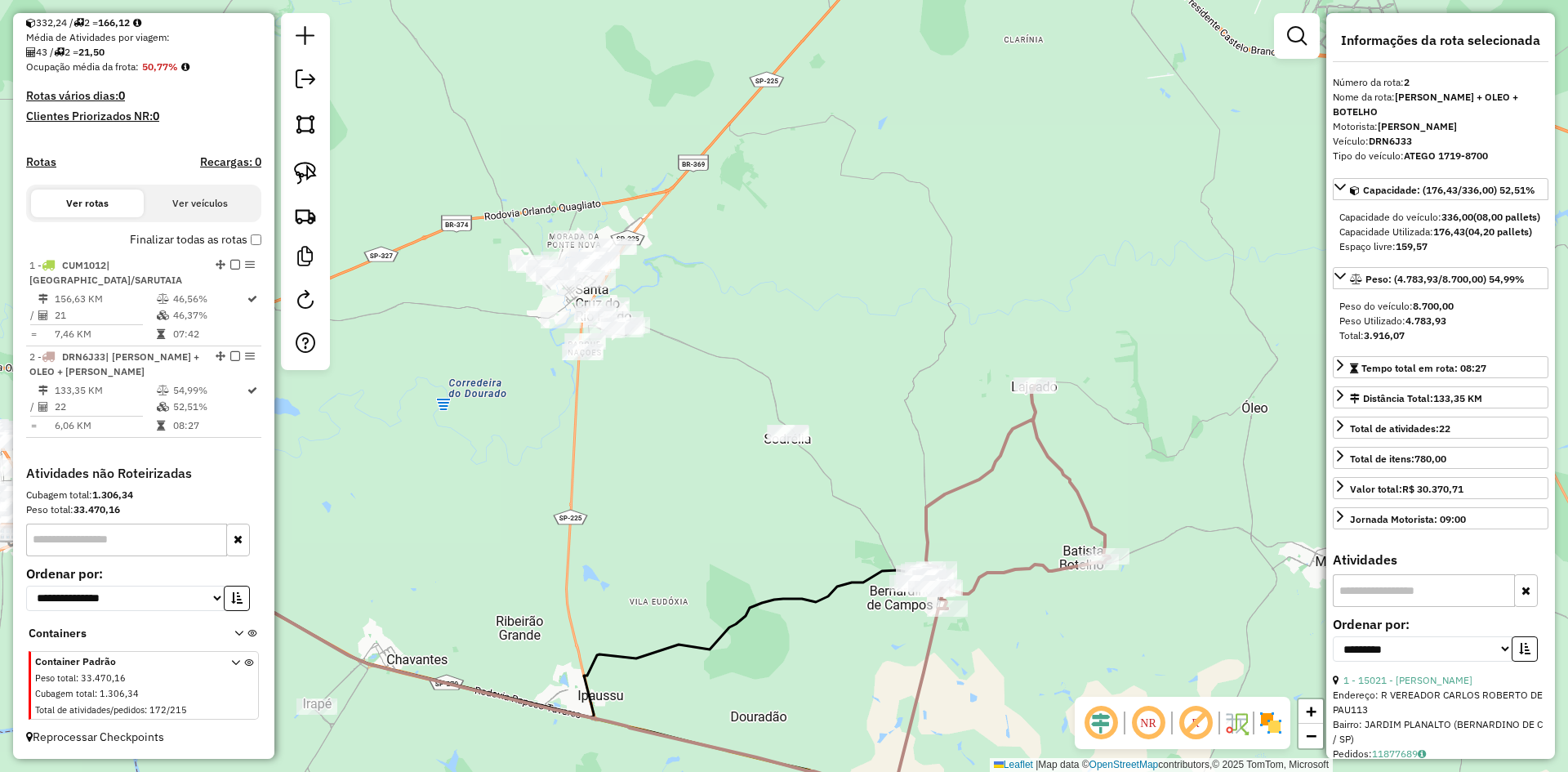
drag, startPoint x: 847, startPoint y: 331, endPoint x: 991, endPoint y: 366, distance: 148.2
click at [988, 366] on div "Janela de atendimento Grade de atendimento Capacidade Transportadoras Veículos …" at bounding box center [784, 386] width 1568 height 772
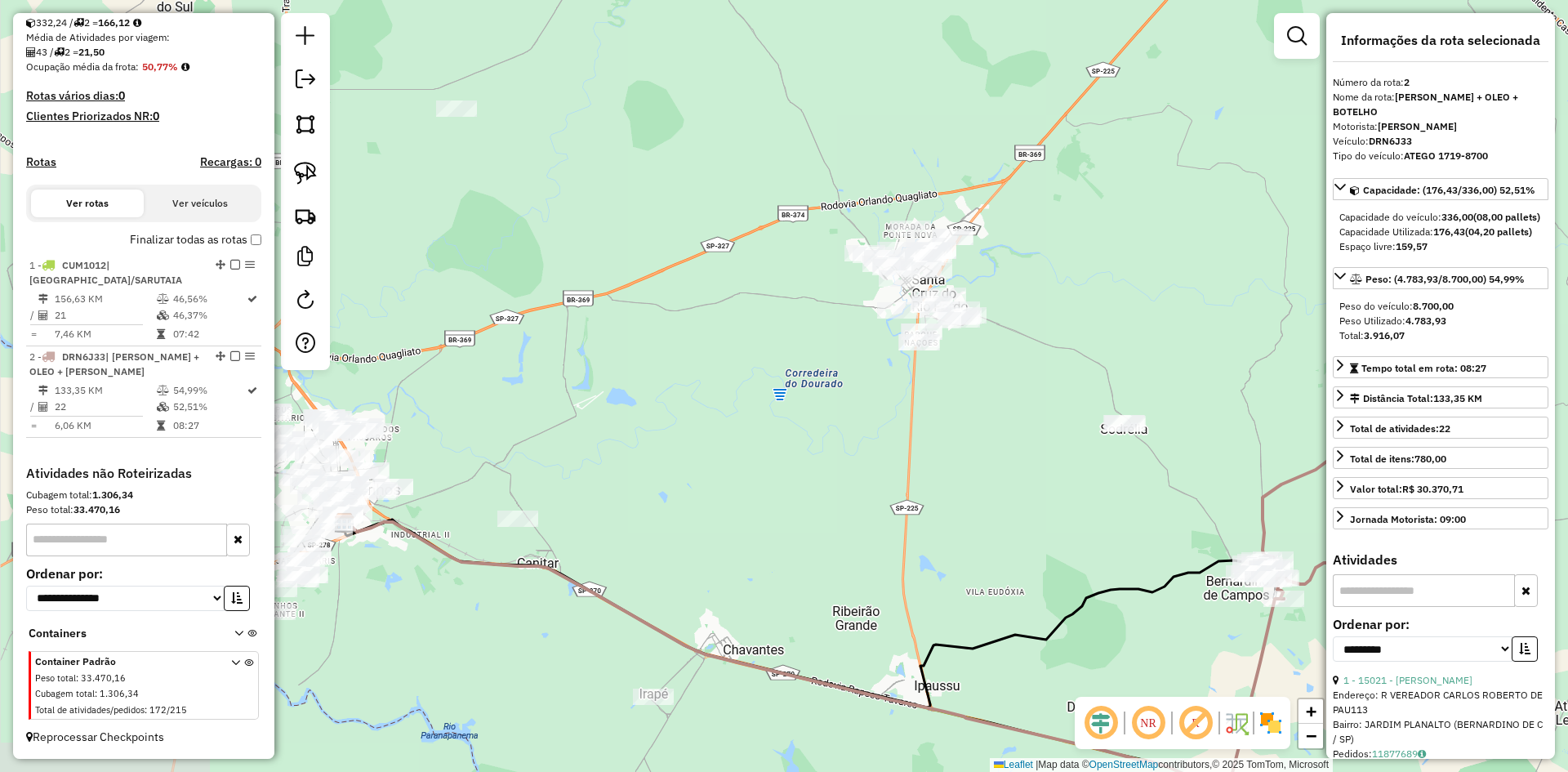
drag, startPoint x: 653, startPoint y: 424, endPoint x: 812, endPoint y: 383, distance: 164.2
click at [812, 383] on div "Janela de atendimento Grade de atendimento Capacidade Transportadoras Veículos …" at bounding box center [784, 386] width 1568 height 772
click at [299, 162] on img at bounding box center [306, 173] width 23 height 23
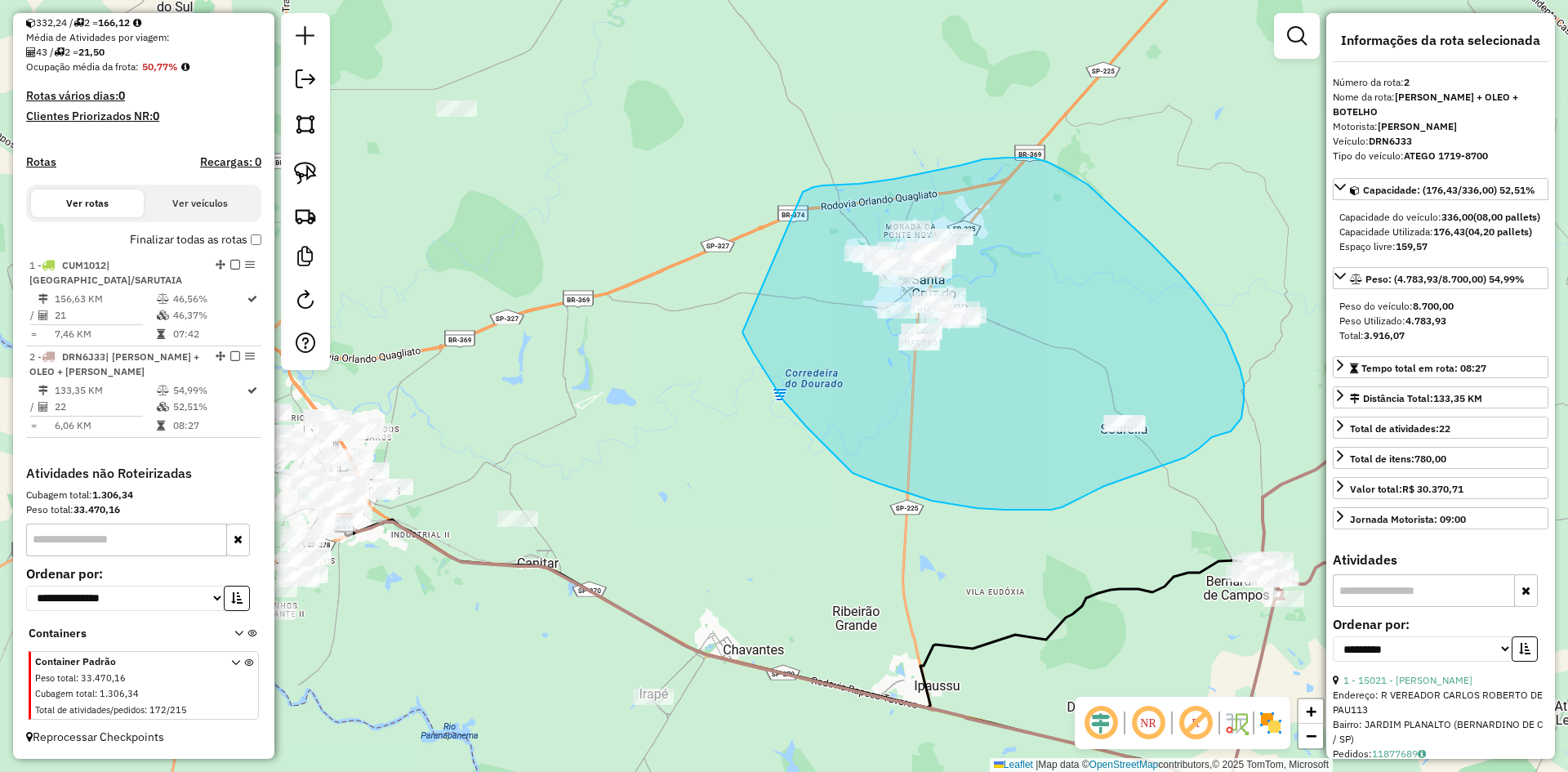
drag, startPoint x: 742, startPoint y: 333, endPoint x: 806, endPoint y: 195, distance: 152.1
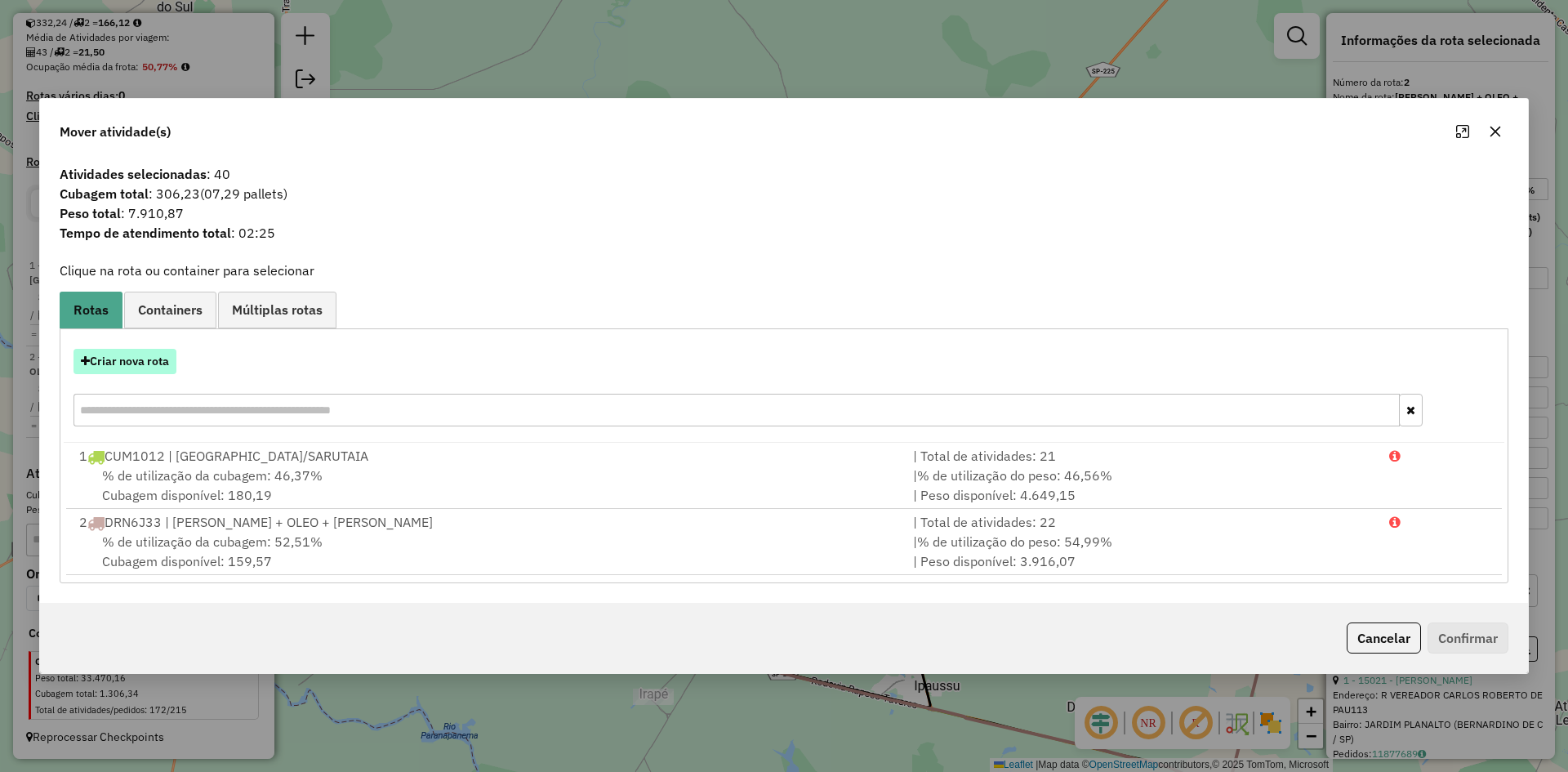
click at [167, 366] on button "Criar nova rota" at bounding box center [125, 361] width 103 height 25
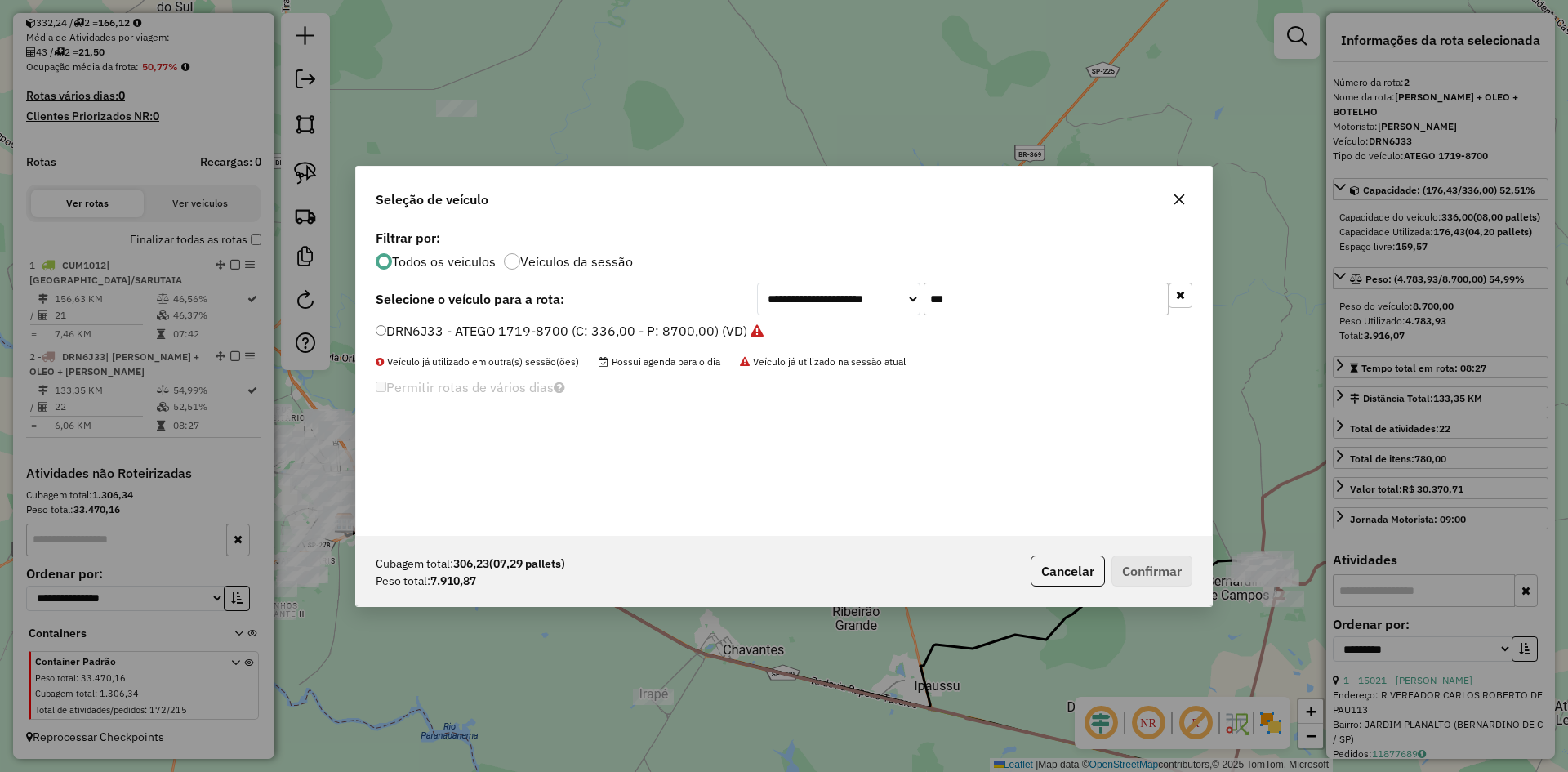
scroll to position [9, 5]
click at [1022, 308] on input "***" at bounding box center [1046, 299] width 245 height 33
type input "***"
click at [375, 325] on div "EVH8B55 - 17.18-8700 (C: 420,00 - P: 8700,00) (VD)" at bounding box center [784, 338] width 836 height 33
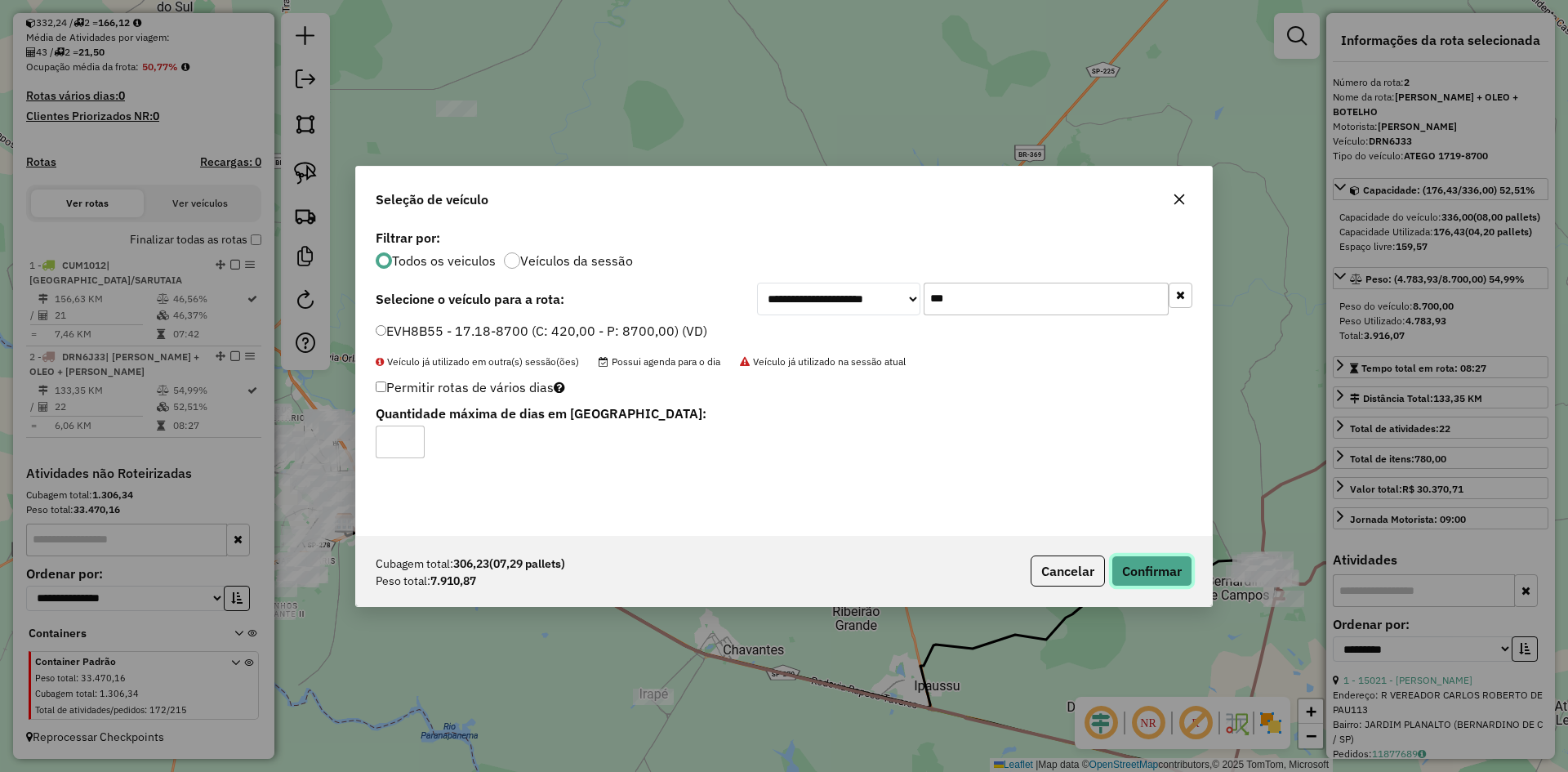
click at [1179, 572] on button "Confirmar" at bounding box center [1152, 571] width 81 height 31
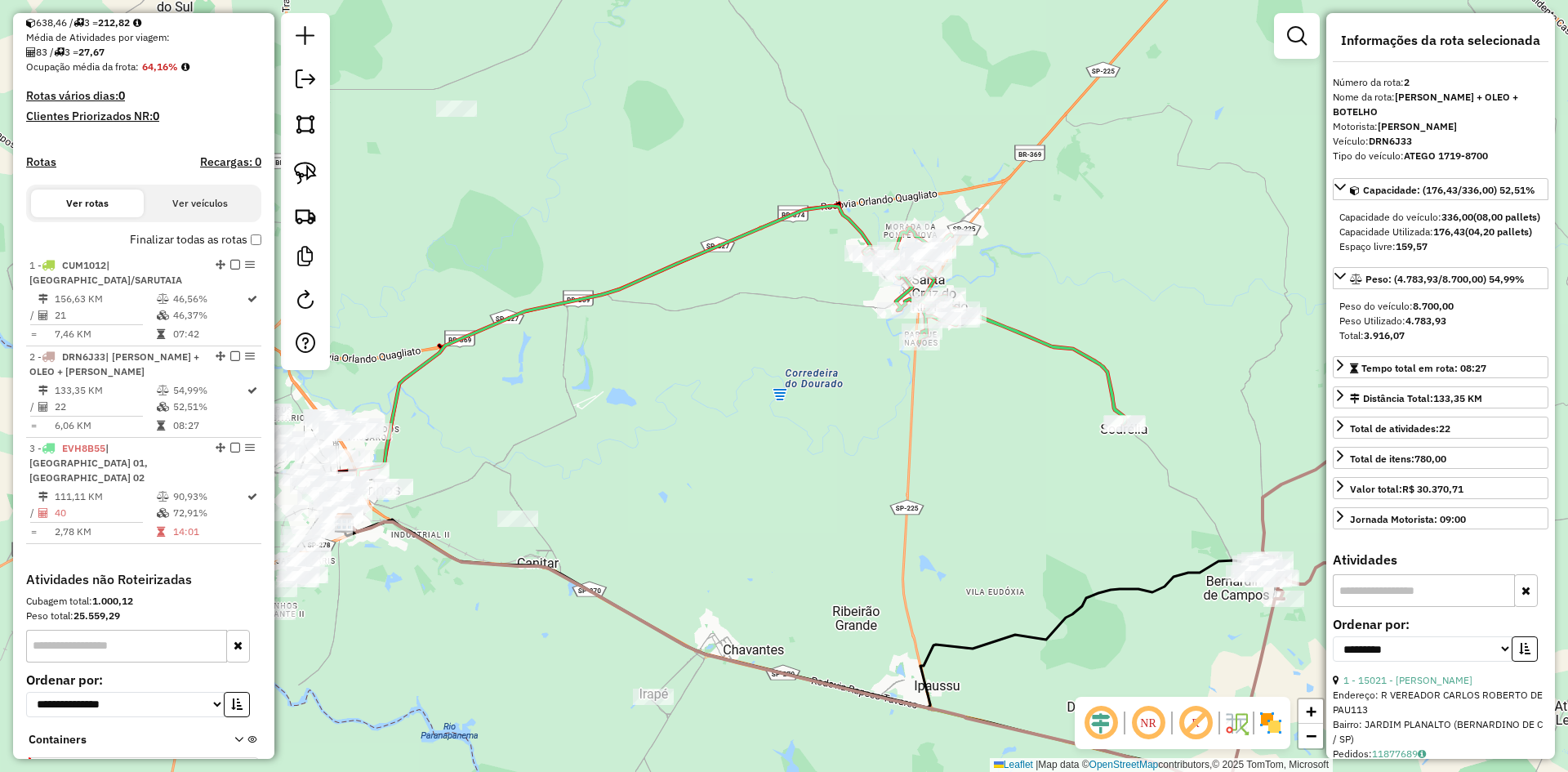
scroll to position [462, 0]
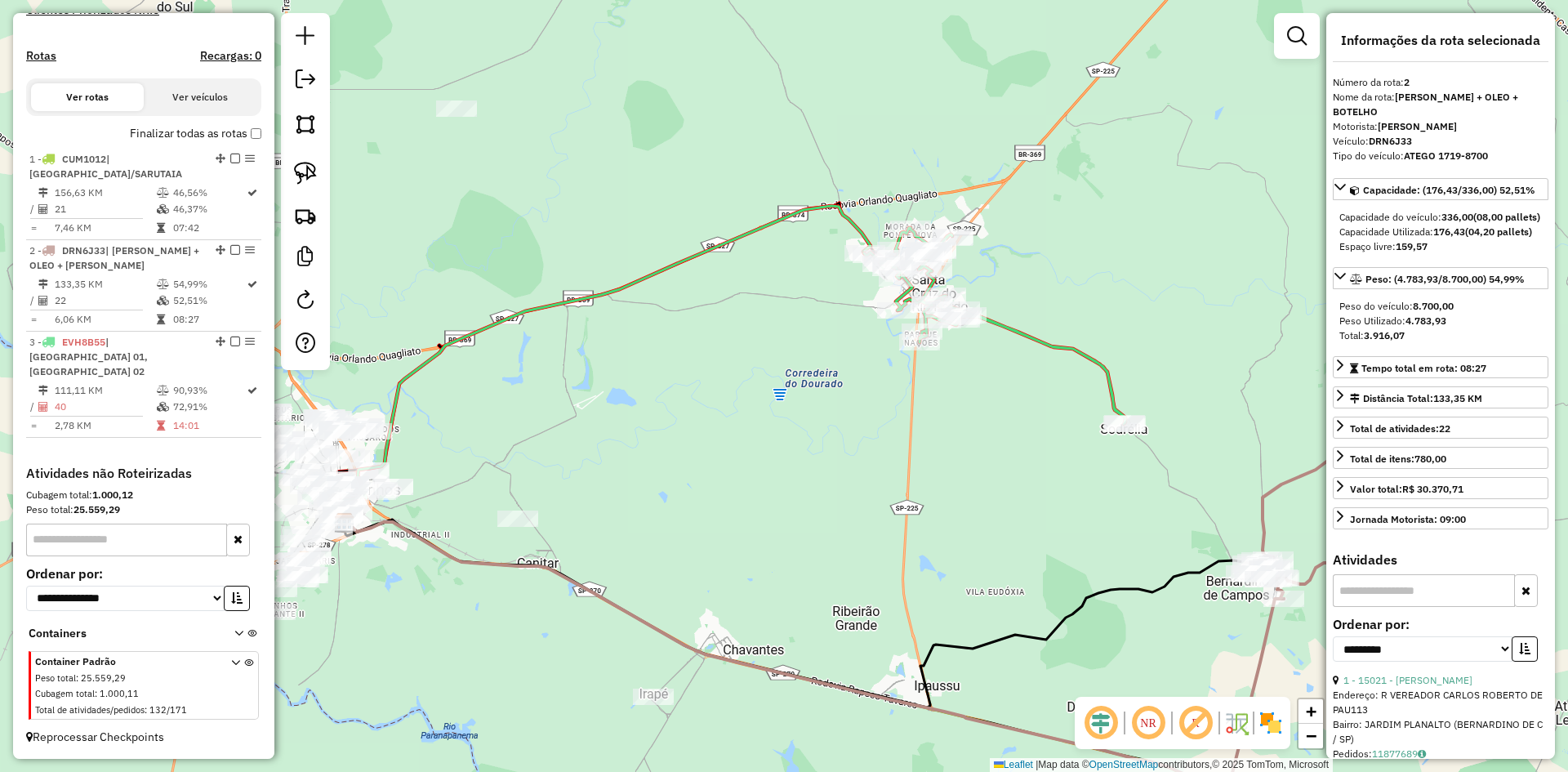
drag, startPoint x: 986, startPoint y: 427, endPoint x: 890, endPoint y: 439, distance: 96.7
click at [890, 439] on div "Janela de atendimento Grade de atendimento Capacidade Transportadoras Veículos …" at bounding box center [784, 386] width 1568 height 772
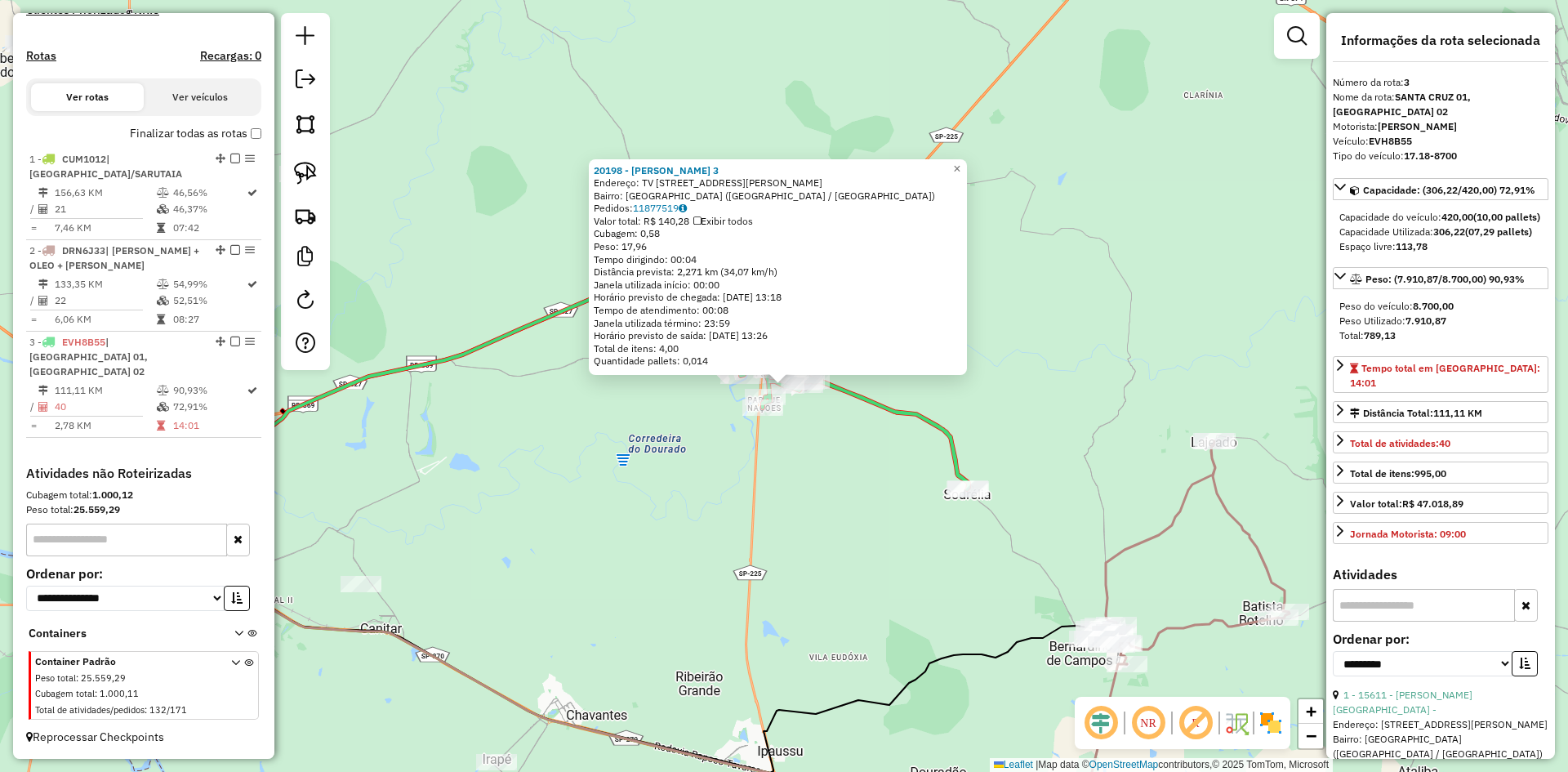
click at [818, 547] on div "Rota 3 - Placa EVH8B55 18175 - JURACI CHAGAS 151213 20198 - [PERSON_NAME] 3 End…" at bounding box center [784, 386] width 1568 height 772
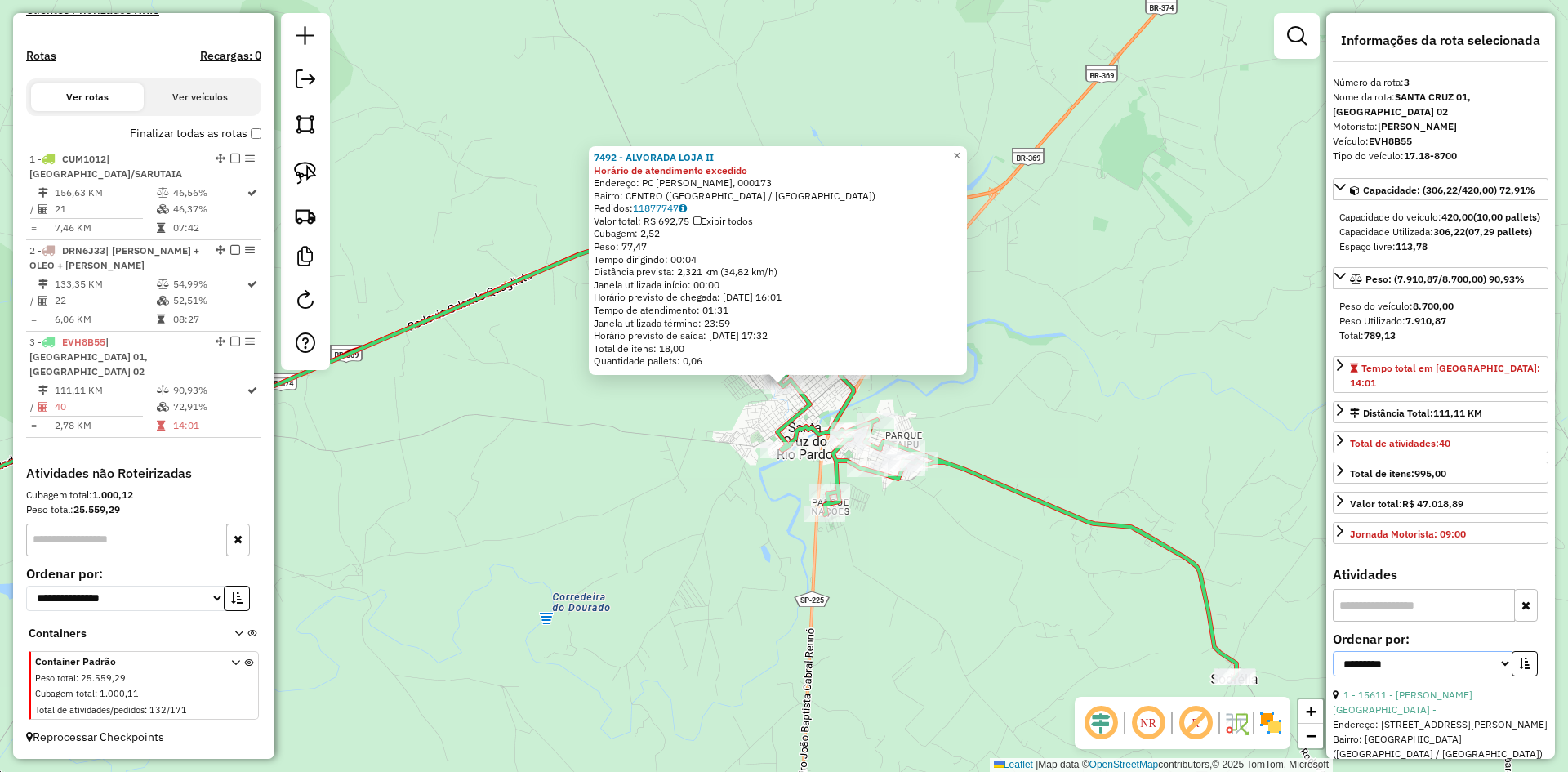
click at [1400, 677] on select "**********" at bounding box center [1423, 663] width 180 height 25
select select "*********"
click at [1333, 666] on select "**********" at bounding box center [1423, 663] width 180 height 25
click at [1528, 677] on button "button" at bounding box center [1524, 663] width 26 height 25
click at [1447, 701] on link "40 - 20488 - ATACADO [GEOGRAPHIC_DATA]" at bounding box center [1444, 696] width 201 height 12
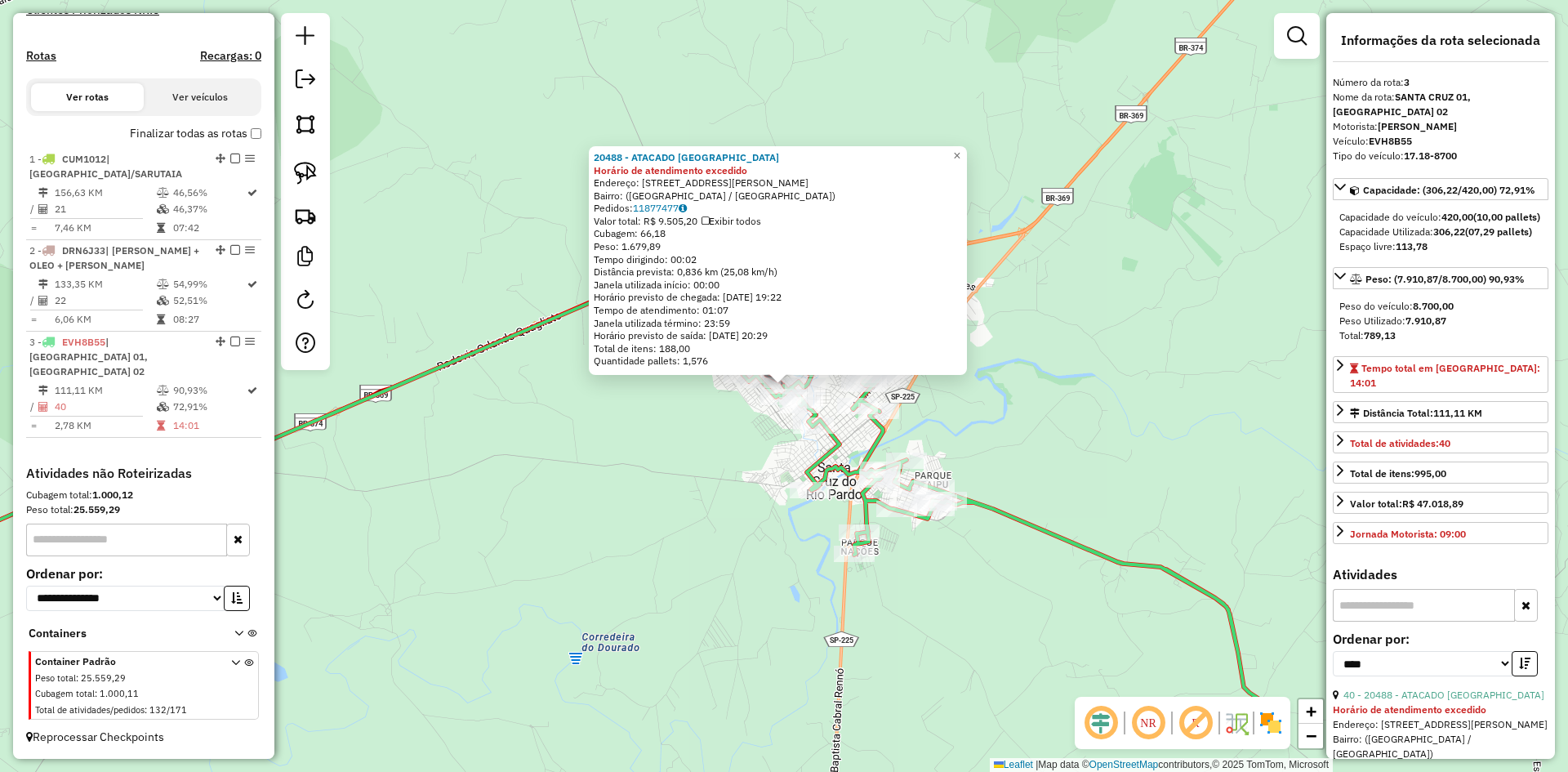
click at [627, 583] on div "20488 - ATACADO [GEOGRAPHIC_DATA] de atendimento excedido Endereço: [STREET_ADD…" at bounding box center [784, 386] width 1568 height 772
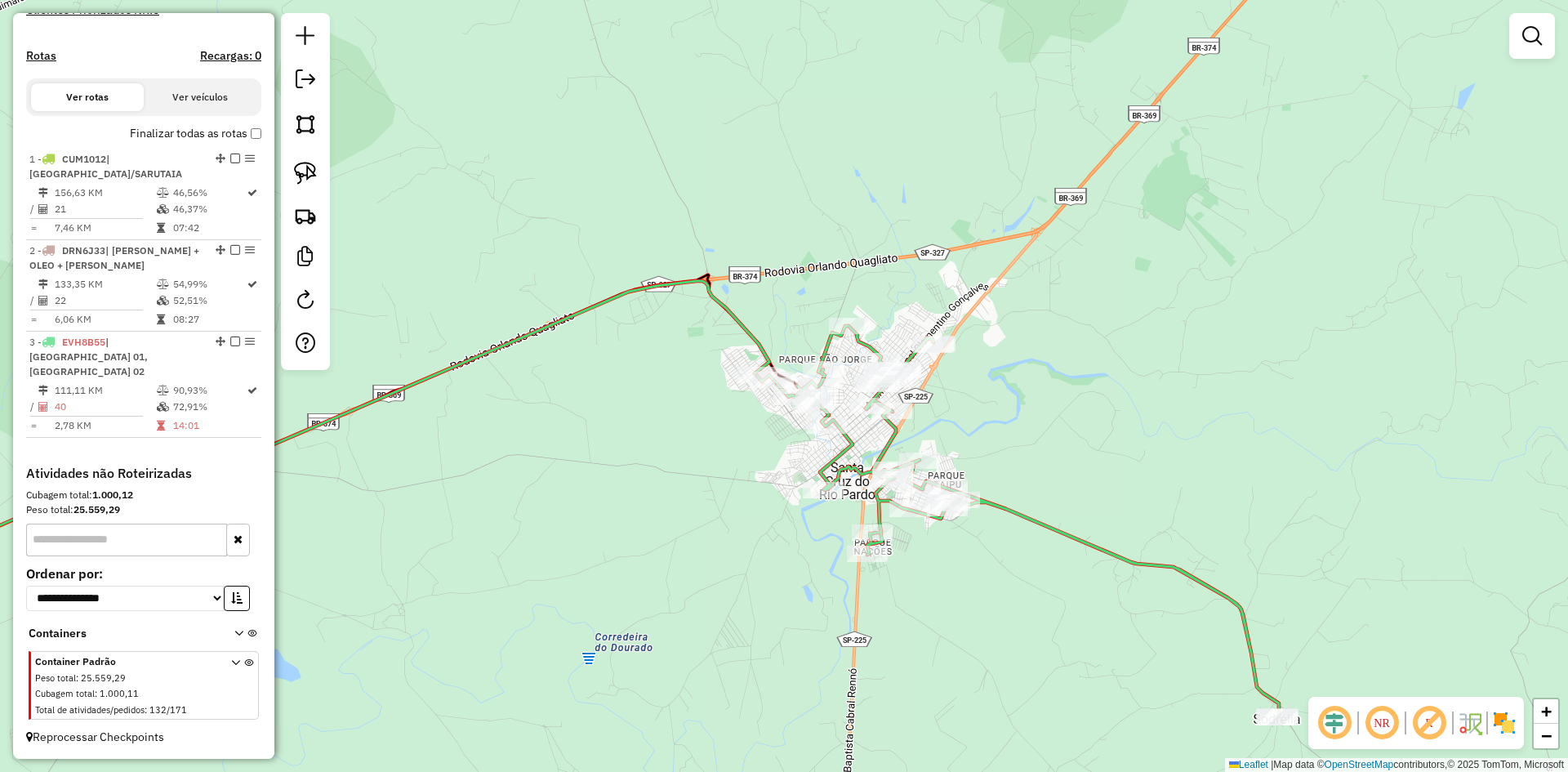
drag, startPoint x: 637, startPoint y: 602, endPoint x: 911, endPoint y: 207, distance: 480.7
click at [910, 211] on div "Janela de atendimento Grade de atendimento Capacidade Transportadoras Veículos …" at bounding box center [784, 386] width 1568 height 772
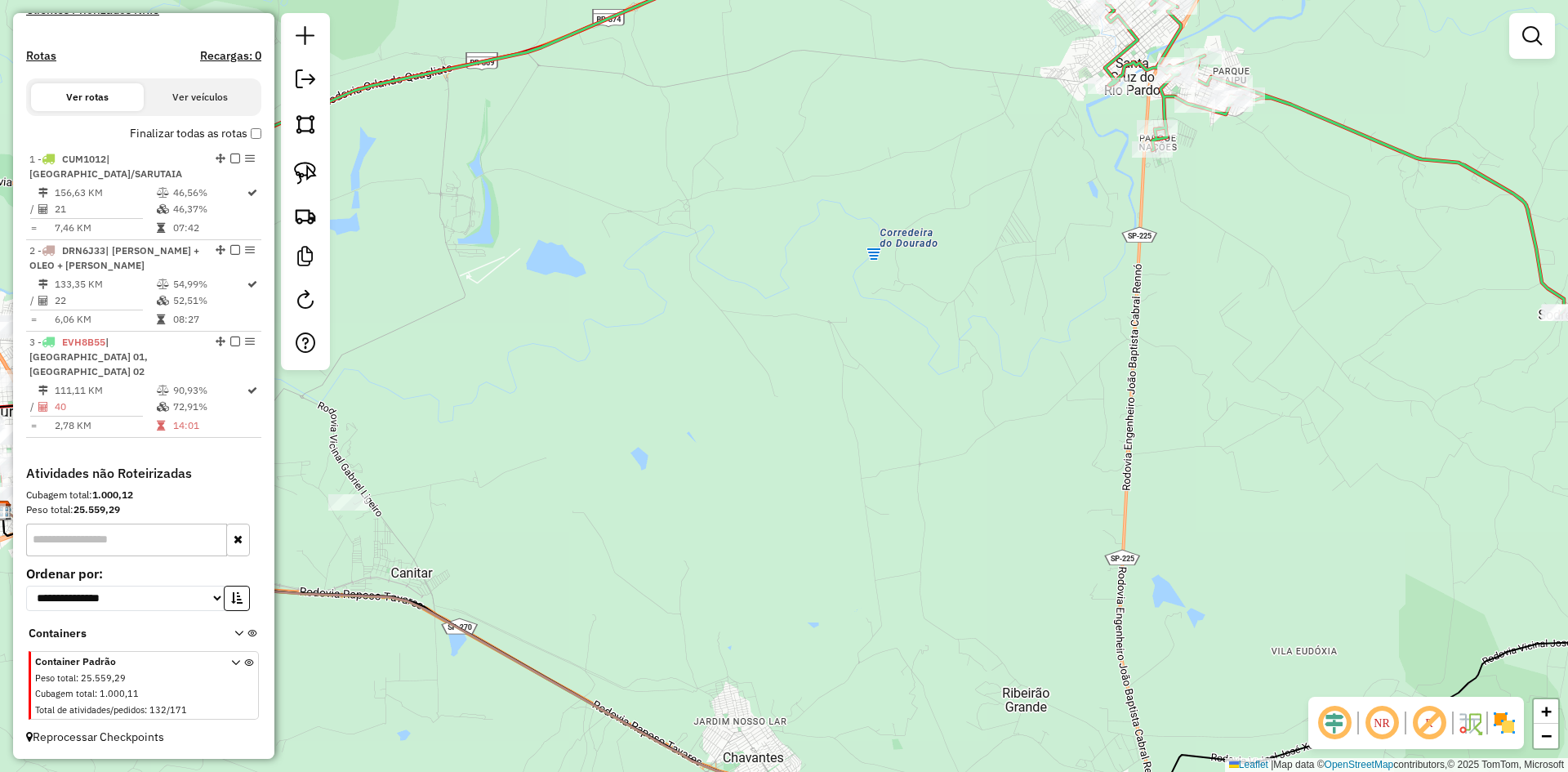
drag, startPoint x: 873, startPoint y: 371, endPoint x: 1124, endPoint y: 228, distance: 288.9
click at [1114, 228] on div "Janela de atendimento Grade de atendimento Capacidade Transportadoras Veículos …" at bounding box center [784, 386] width 1568 height 772
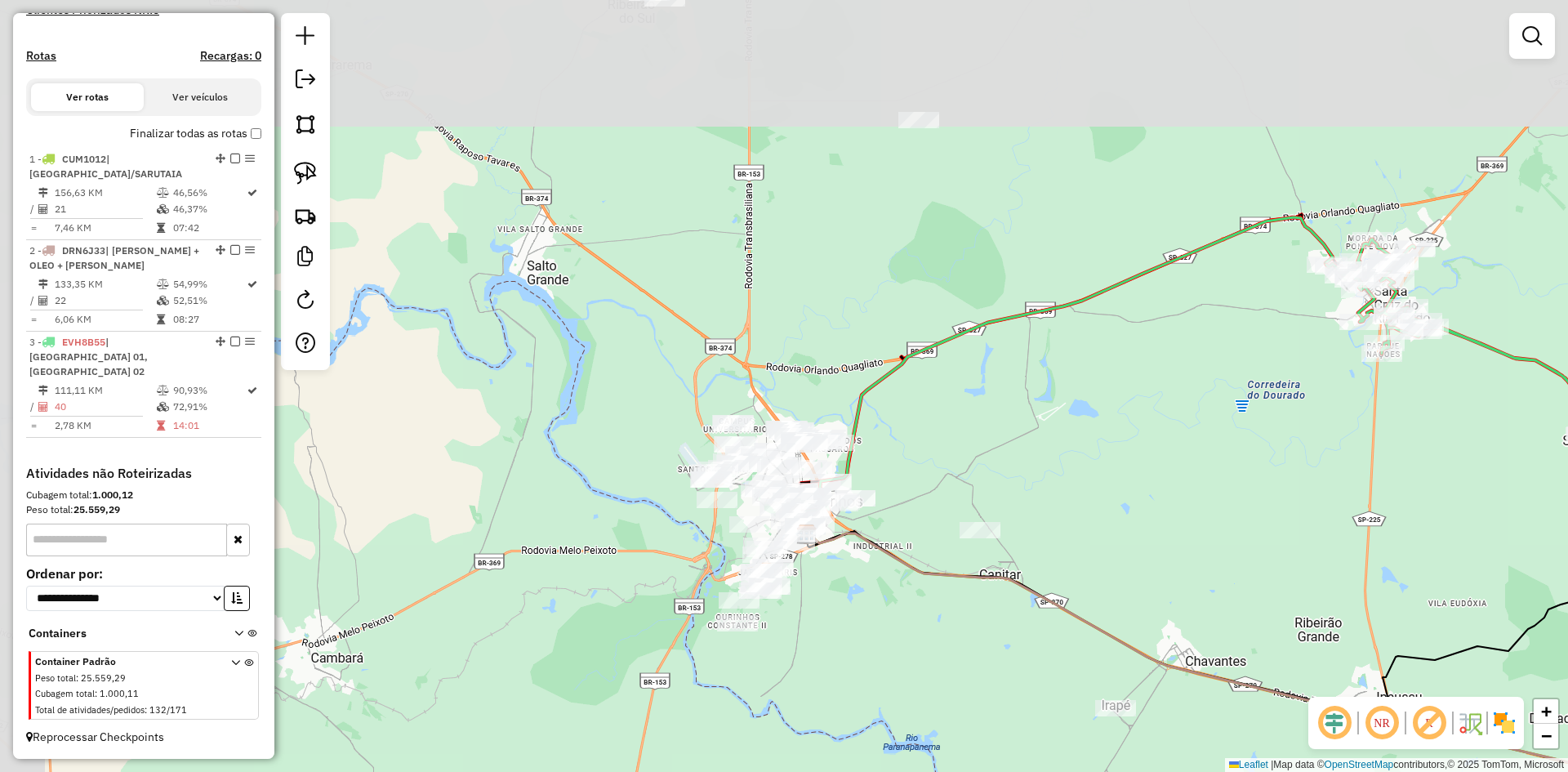
drag, startPoint x: 1068, startPoint y: 372, endPoint x: 1179, endPoint y: 558, distance: 216.6
click at [1181, 558] on div "Janela de atendimento Grade de atendimento Capacidade Transportadoras Veículos …" at bounding box center [784, 386] width 1568 height 772
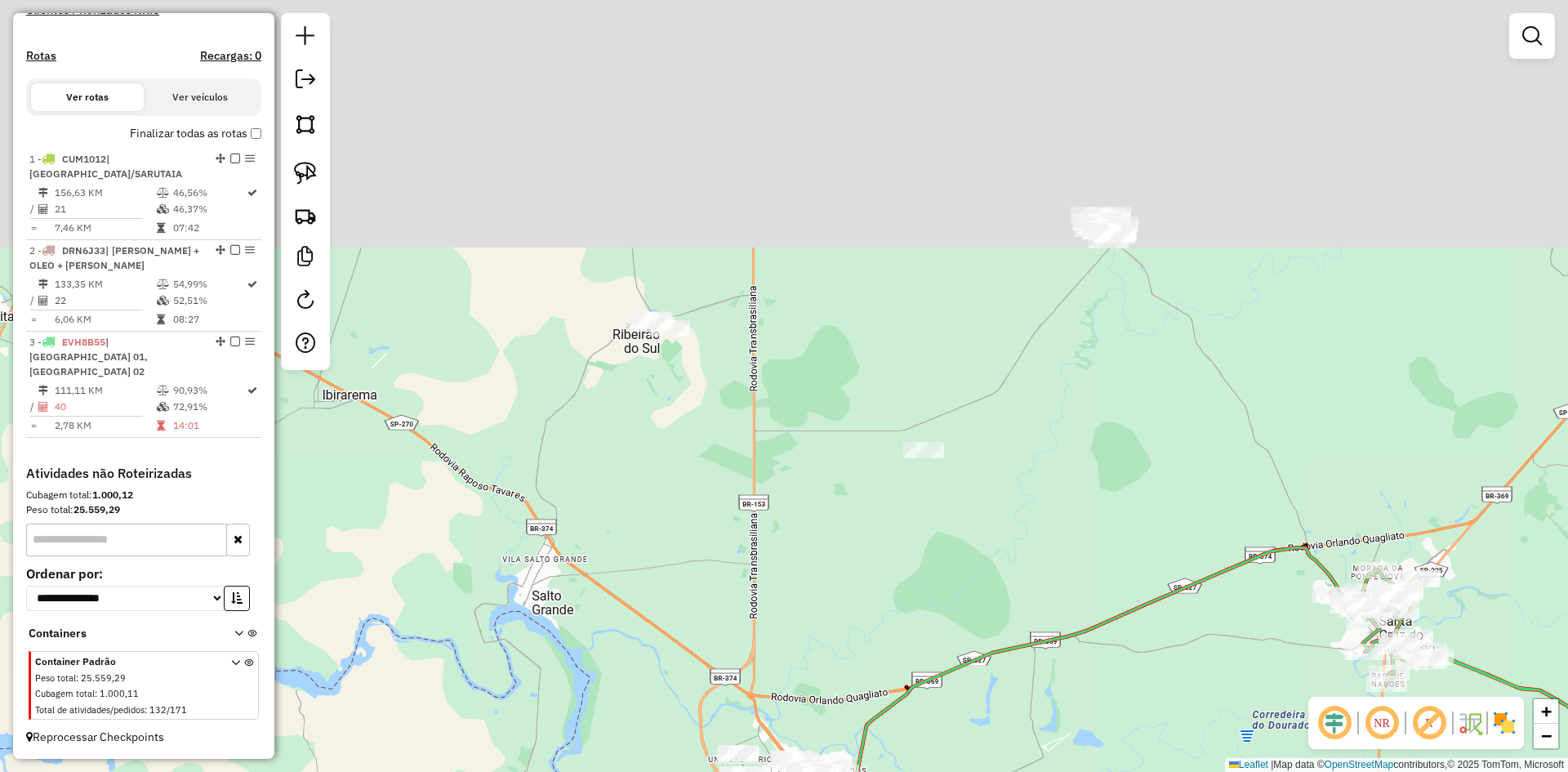
drag, startPoint x: 1069, startPoint y: 403, endPoint x: 1071, endPoint y: 736, distance: 333.0
click at [1071, 736] on div "Janela de atendimento Grade de atendimento Capacidade Transportadoras Veículos …" at bounding box center [784, 386] width 1568 height 772
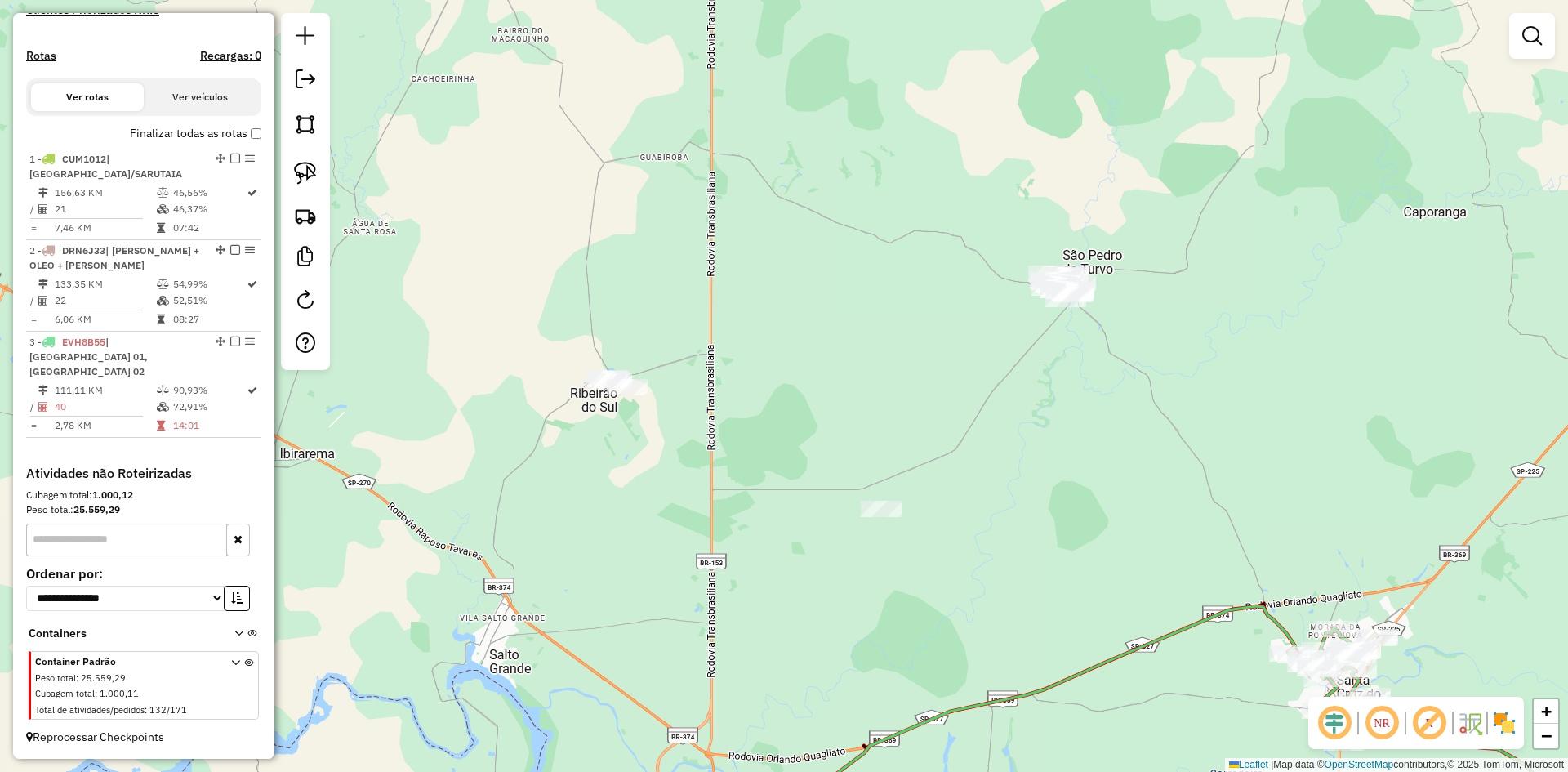
drag, startPoint x: 1035, startPoint y: 531, endPoint x: 979, endPoint y: 579, distance: 73.8
click at [996, 588] on div "Janela de atendimento Grade de atendimento Capacidade Transportadoras Veículos …" at bounding box center [784, 386] width 1568 height 772
click at [321, 185] on link at bounding box center [305, 173] width 36 height 36
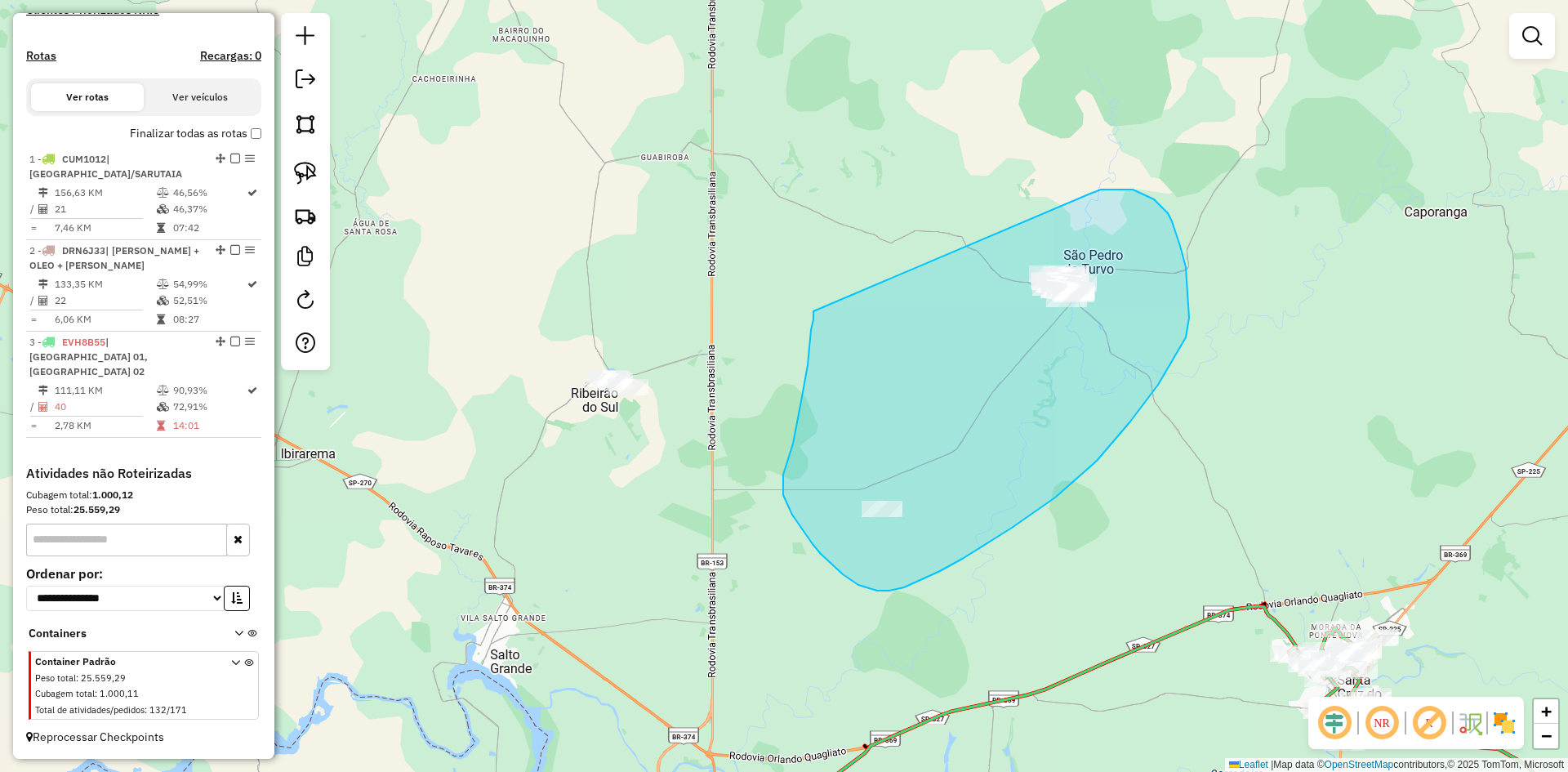
drag, startPoint x: 813, startPoint y: 311, endPoint x: 1091, endPoint y: 194, distance: 301.6
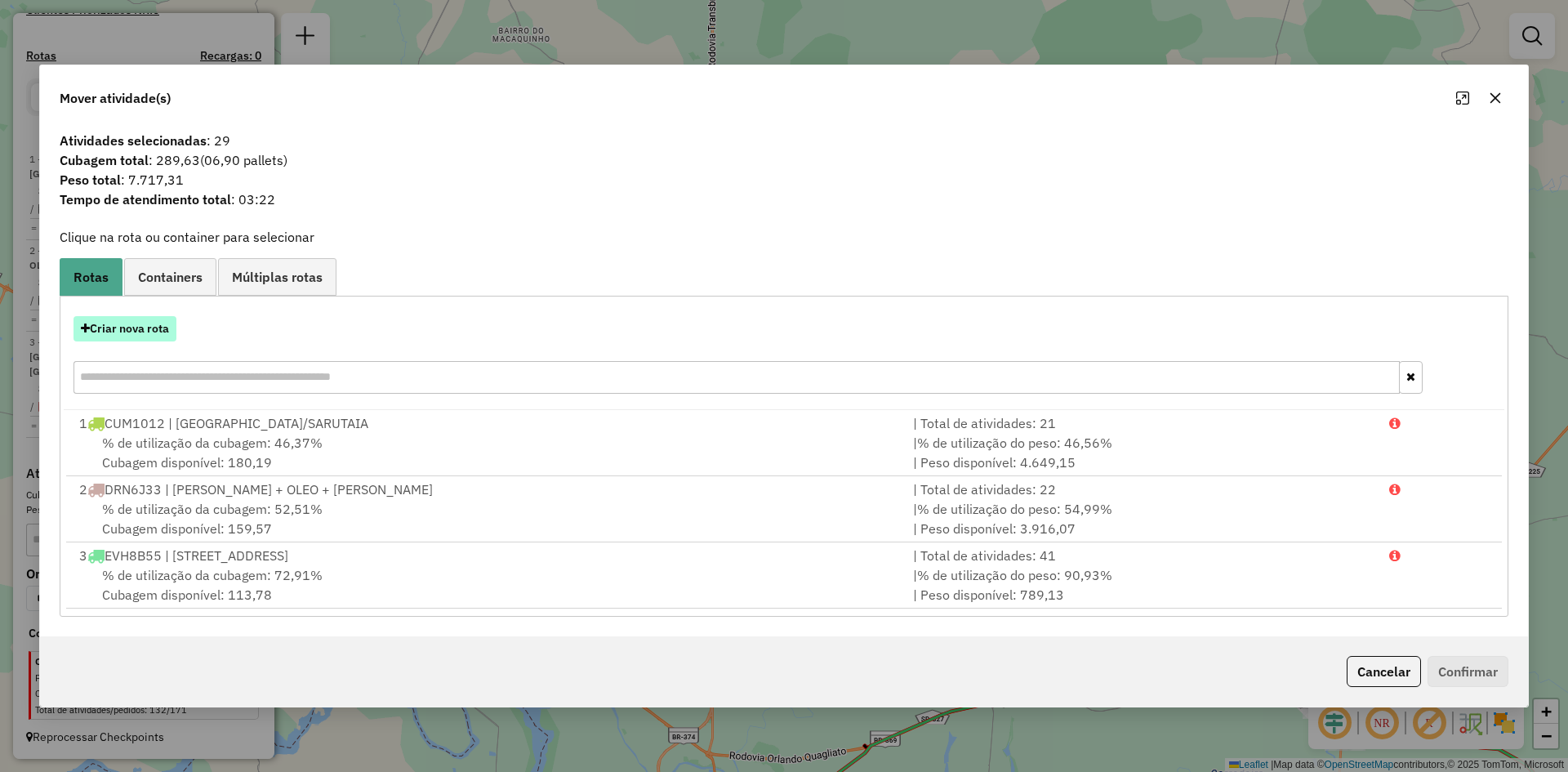
click at [140, 328] on button "Criar nova rota" at bounding box center [125, 329] width 103 height 25
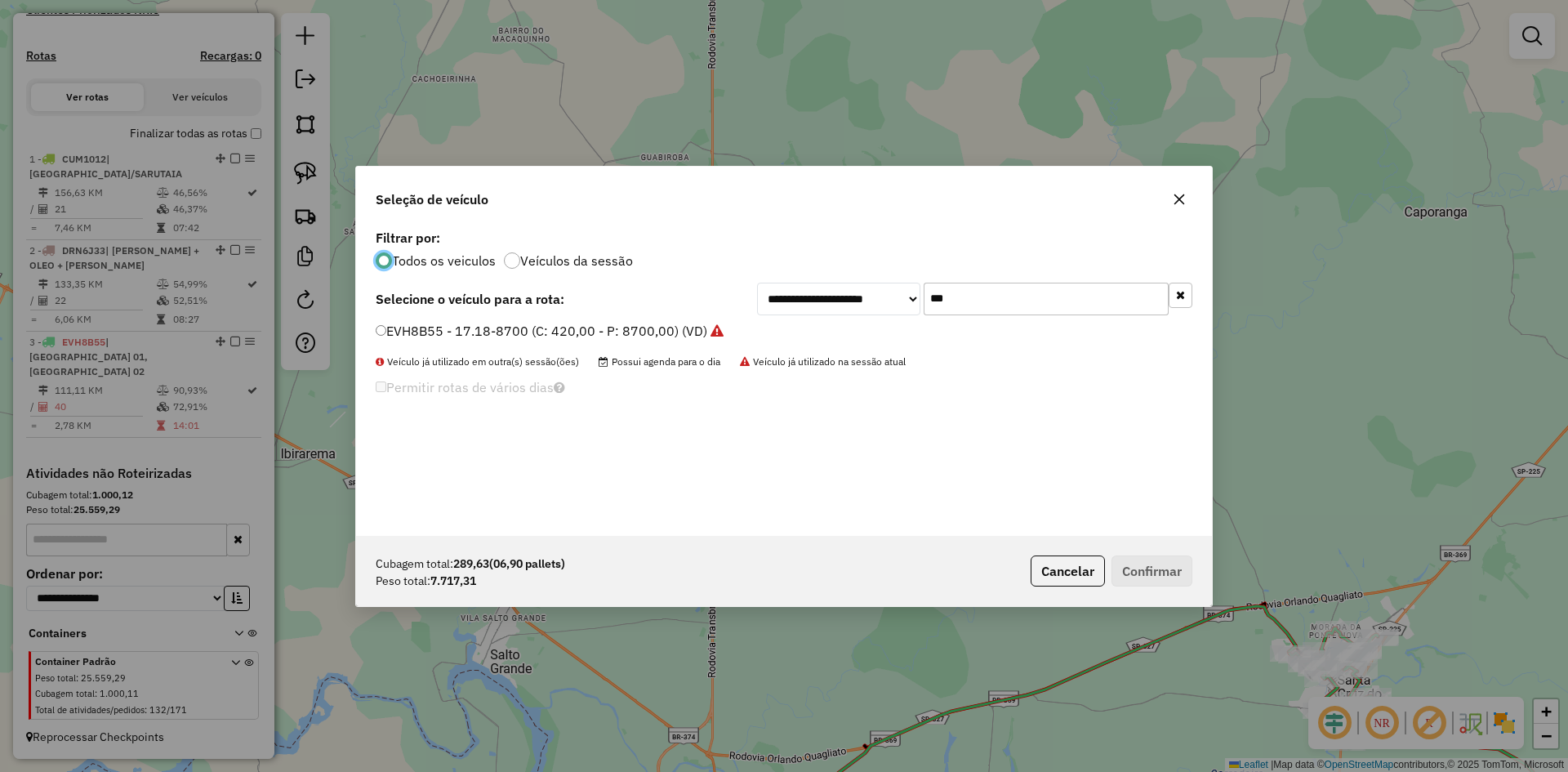
scroll to position [9, 5]
click at [978, 301] on input "***" at bounding box center [1046, 299] width 245 height 33
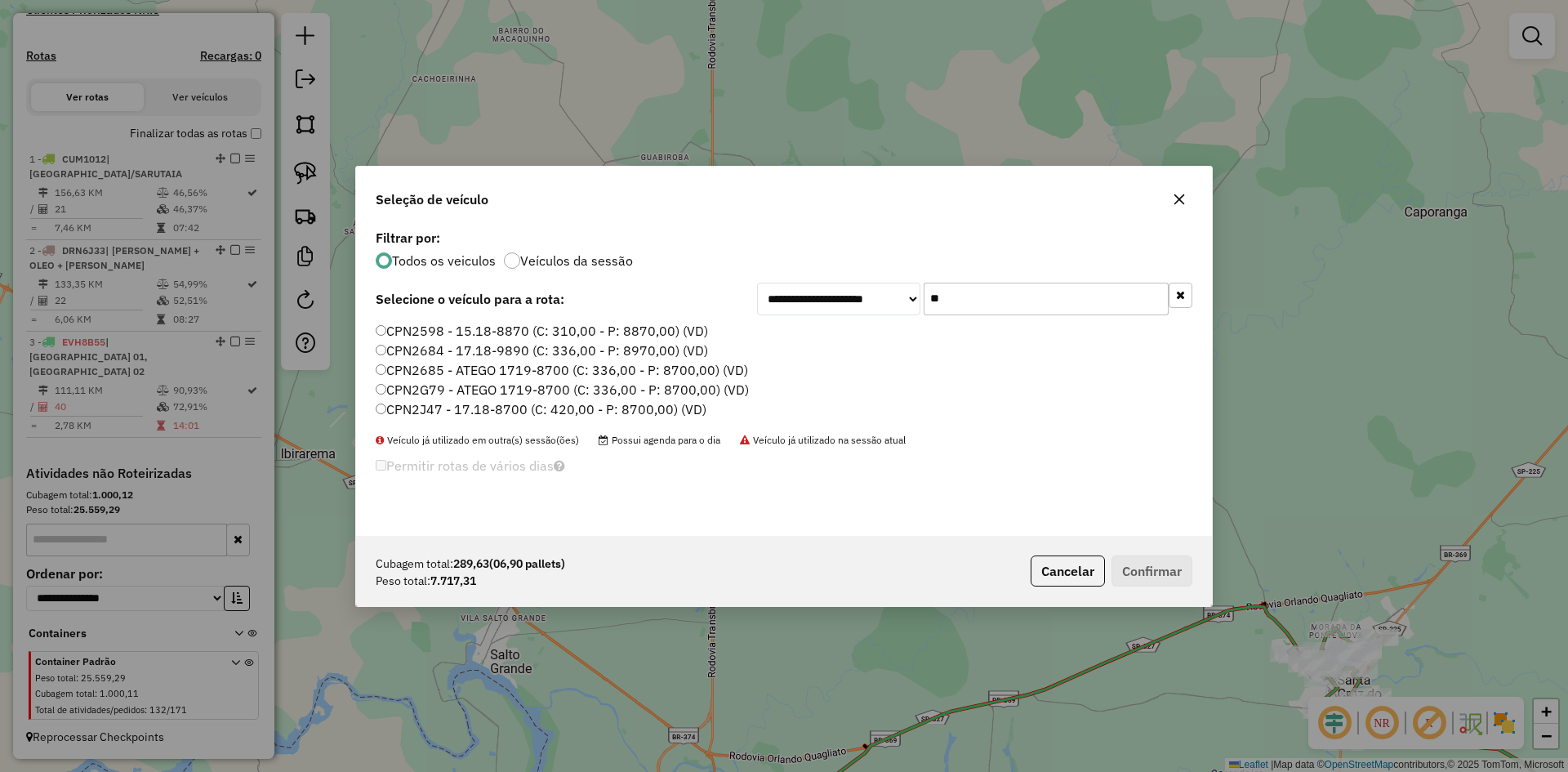
type input "**"
click at [435, 394] on label "CPN2G79 - ATEGO 1719-8700 (C: 336,00 - P: 8700,00) (VD)" at bounding box center [563, 390] width 373 height 20
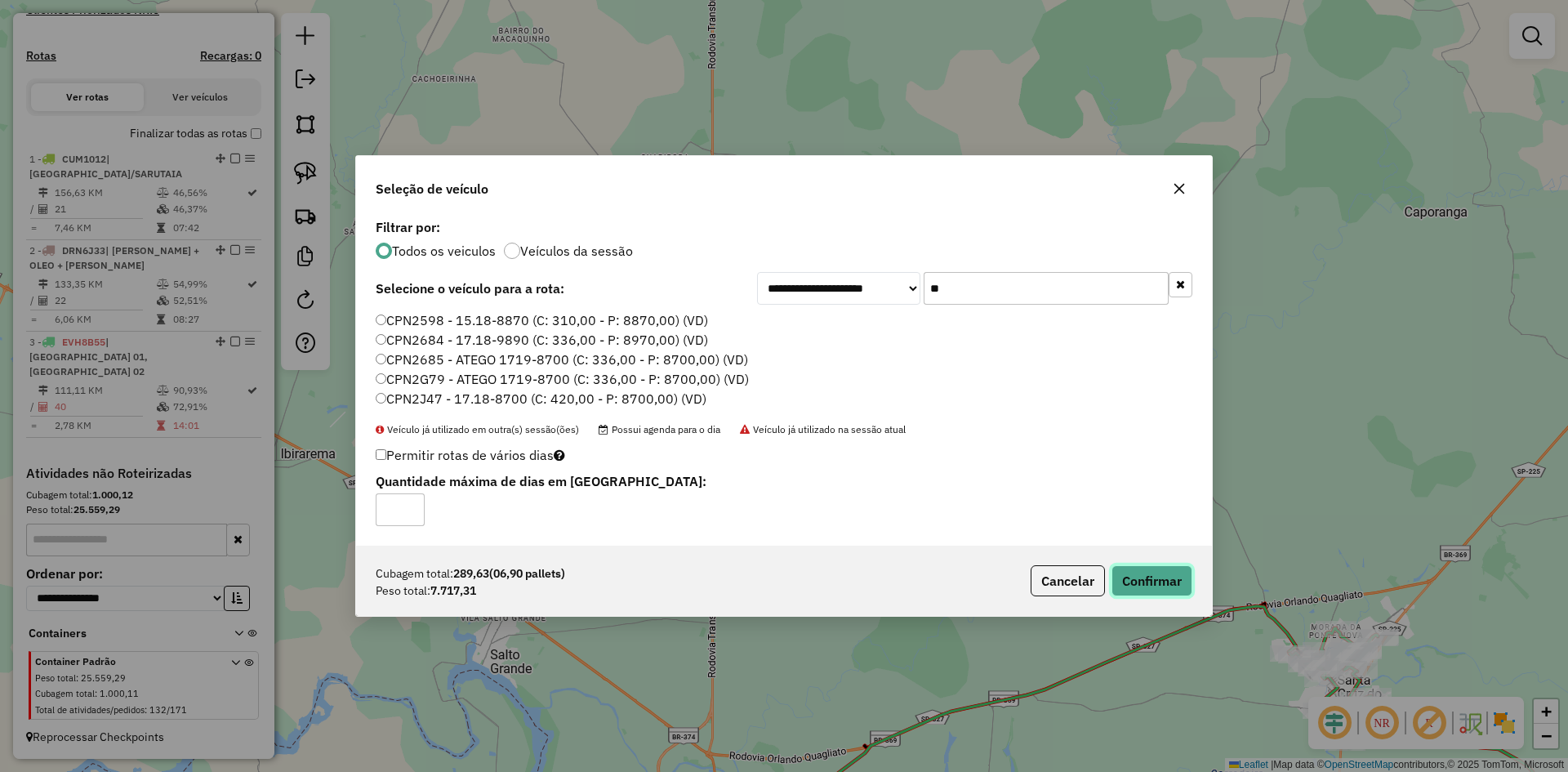
click at [1153, 586] on button "Confirmar" at bounding box center [1152, 581] width 81 height 31
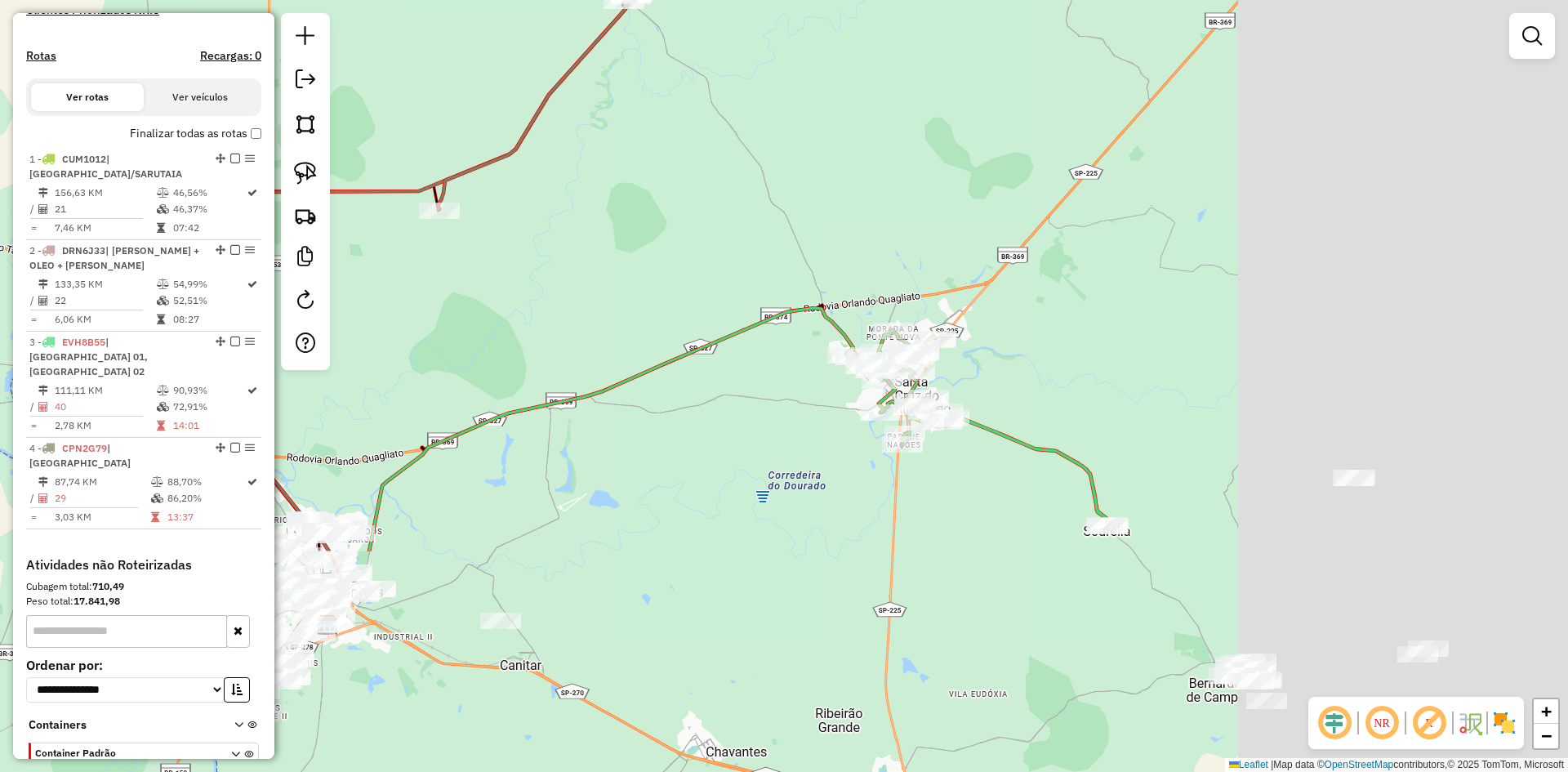
drag, startPoint x: 1236, startPoint y: 578, endPoint x: 757, endPoint y: 261, distance: 574.4
click at [757, 261] on div "Janela de atendimento Grade de atendimento Capacidade Transportadoras Veículos …" at bounding box center [784, 386] width 1568 height 772
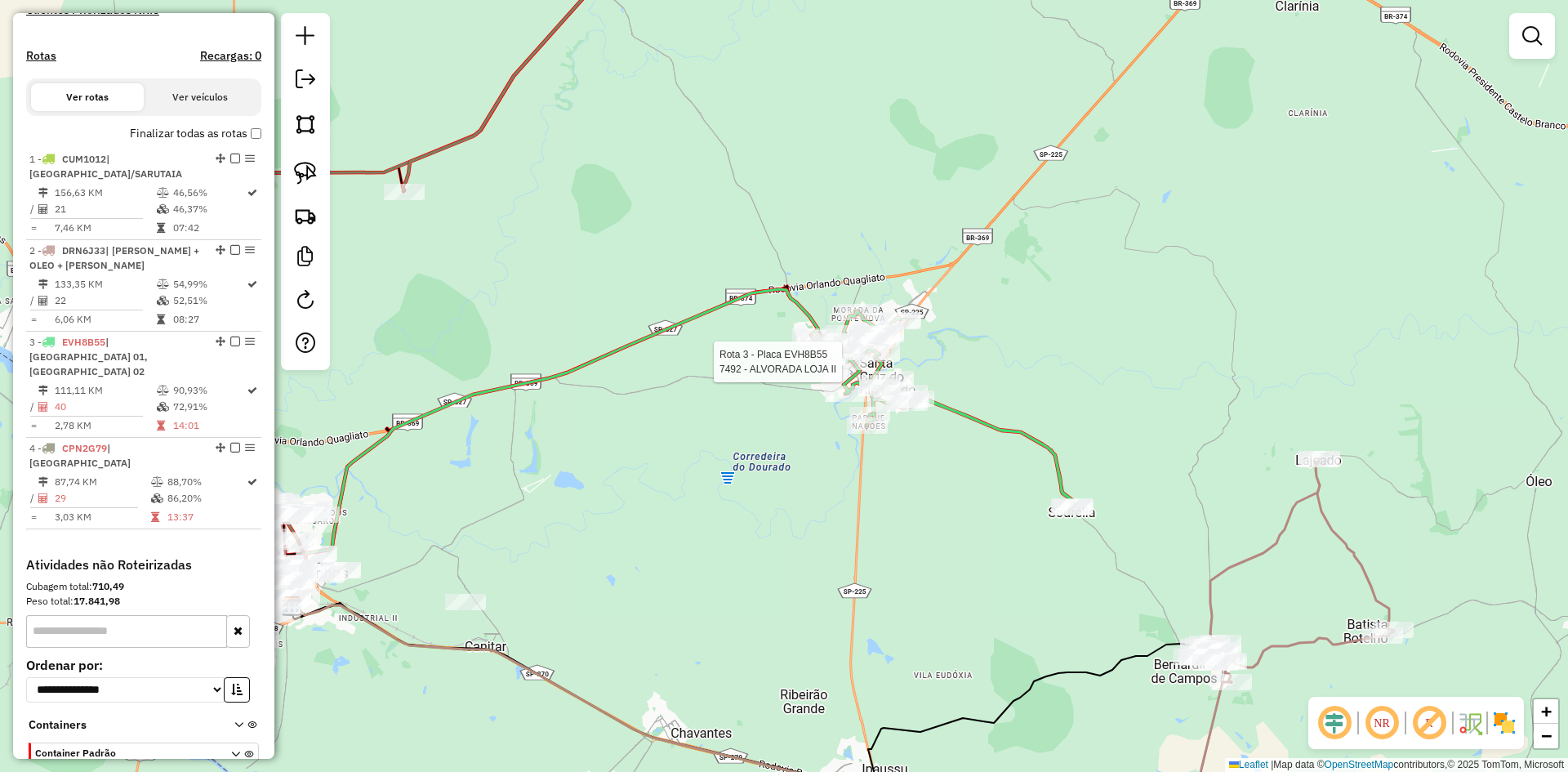
select select "*********"
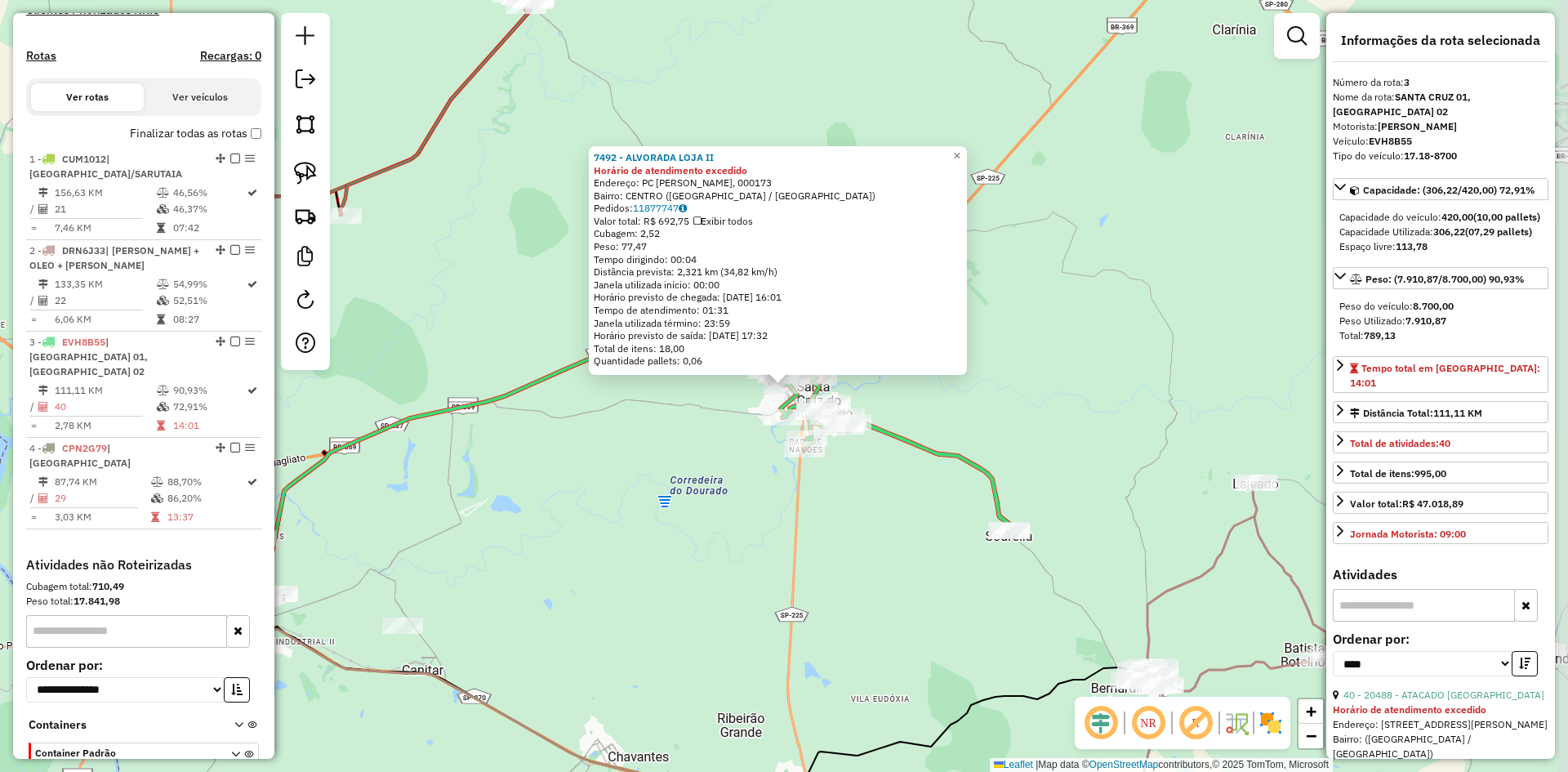
scroll to position [554, 0]
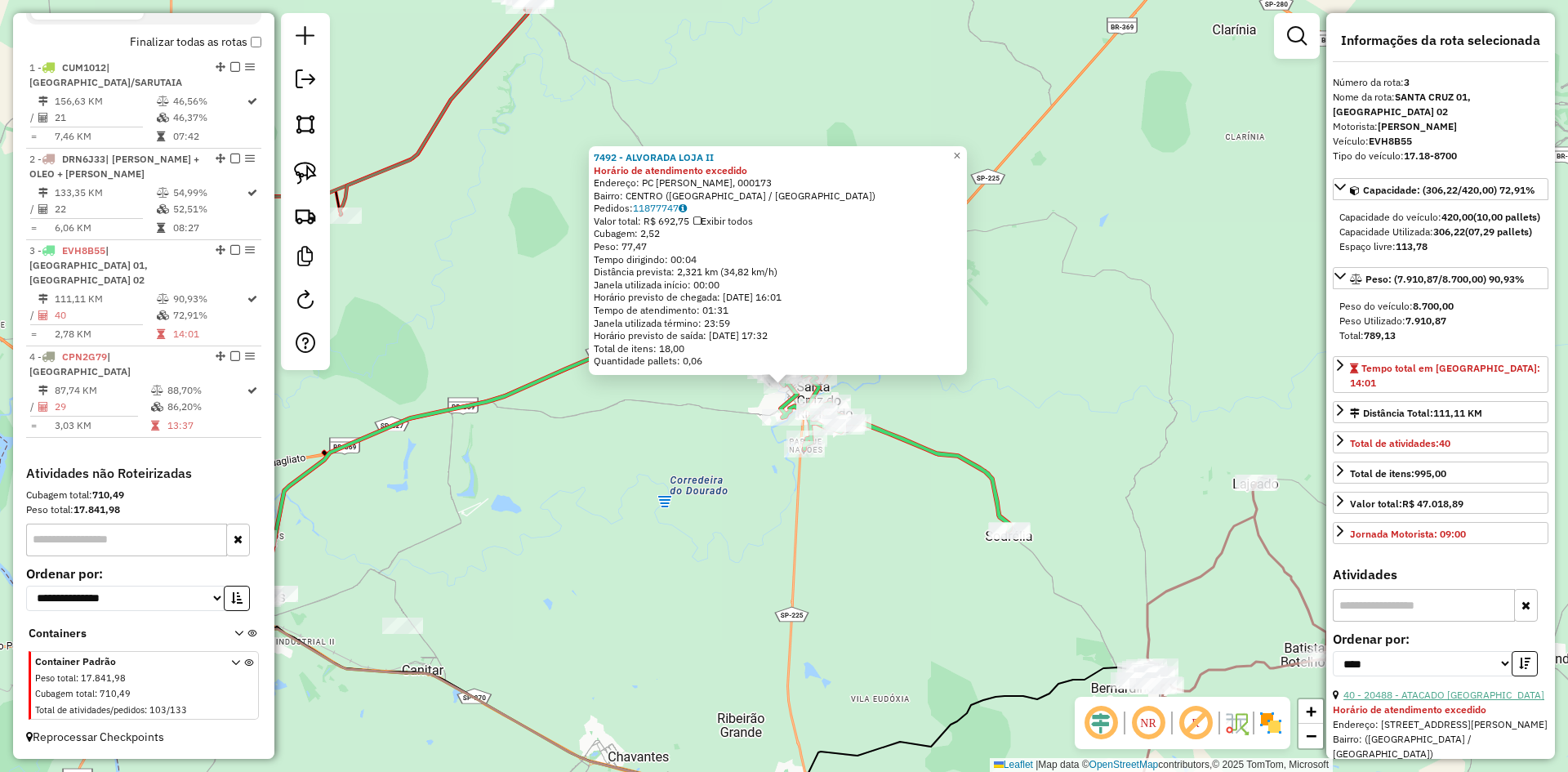
click at [1433, 701] on link "40 - 20488 - ATACADO [GEOGRAPHIC_DATA]" at bounding box center [1444, 696] width 201 height 12
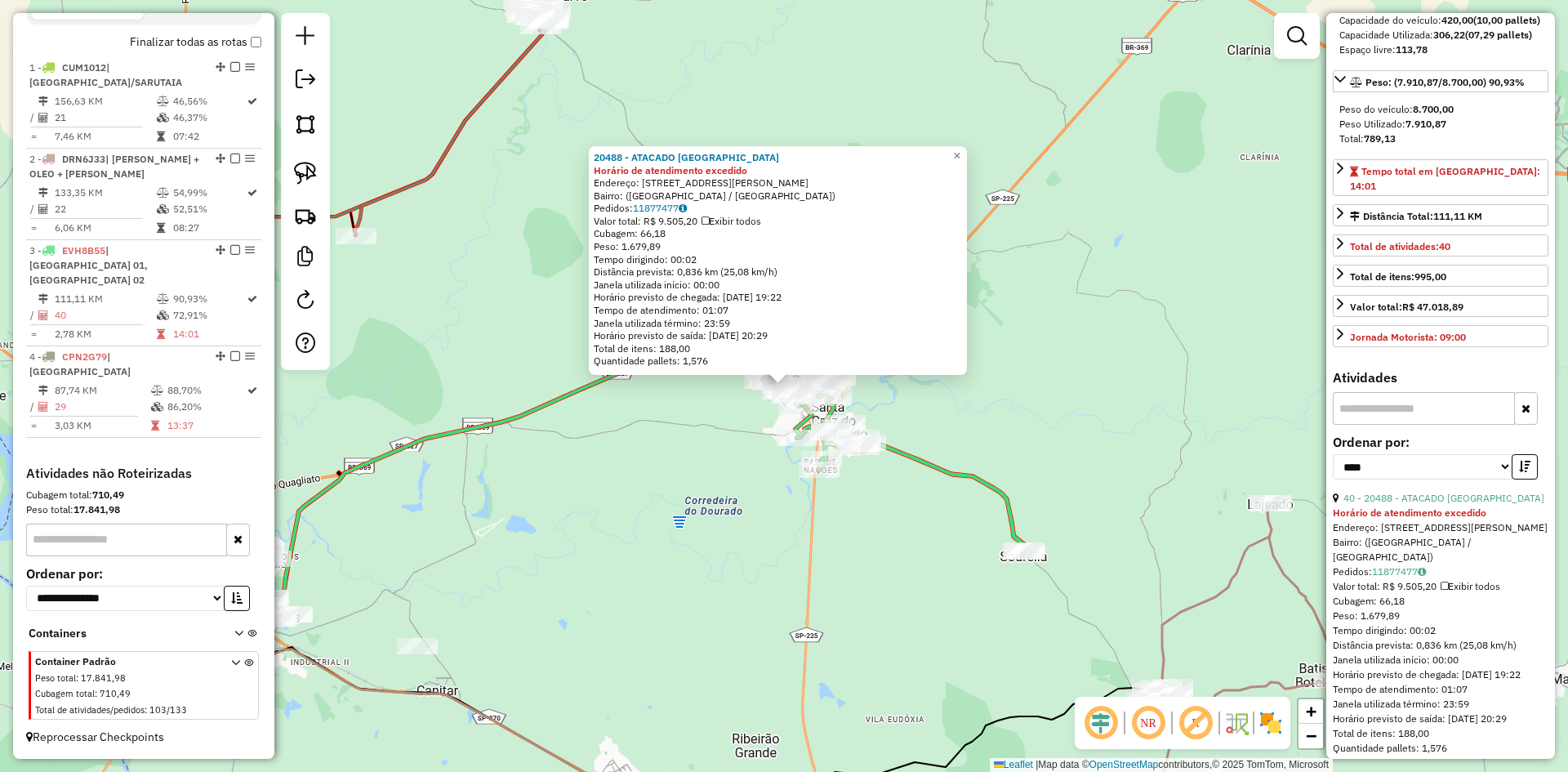
scroll to position [327, 0]
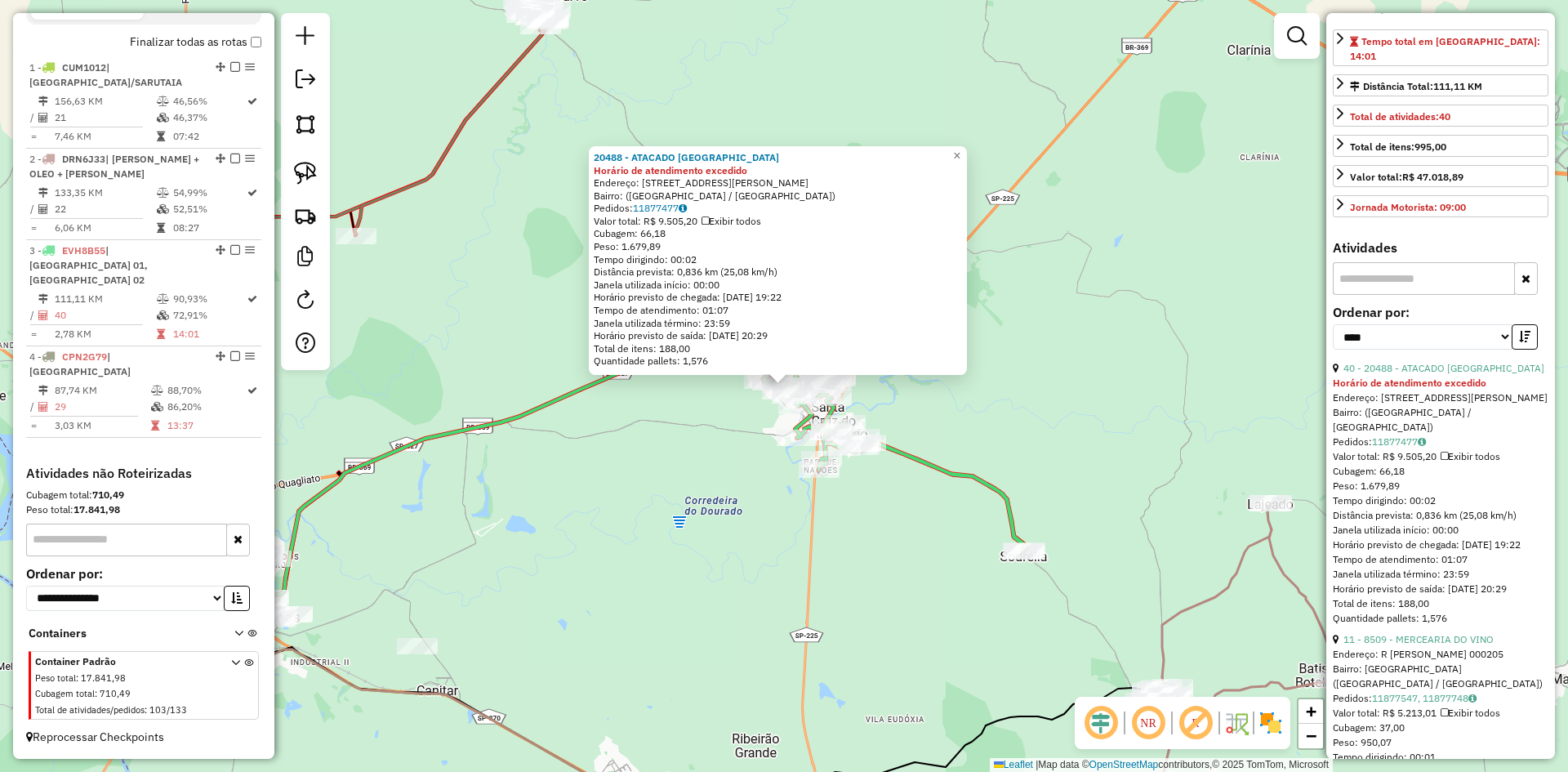
click at [1438, 647] on div "11 - 8509 - MERCEARIA DO VINO" at bounding box center [1441, 639] width 216 height 15
click at [1443, 662] on div "Endereço: R [PERSON_NAME] 000205" at bounding box center [1441, 655] width 216 height 15
click at [1446, 646] on link "11 - 8509 - MERCEARIA DO VINO" at bounding box center [1419, 639] width 150 height 12
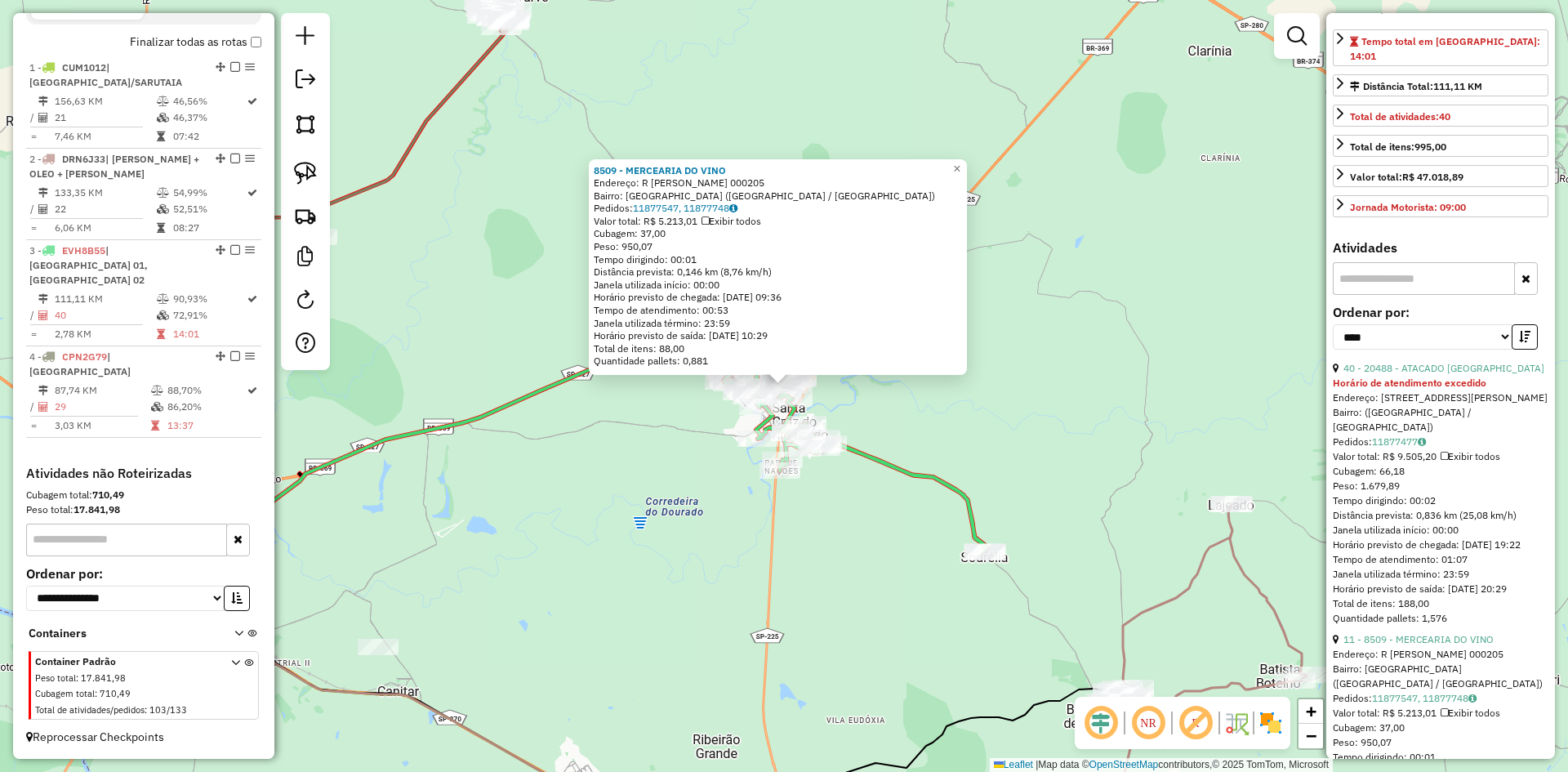
click at [803, 580] on div "8509 - MERCEARIA DO VINO Endereço: R FREDIANO COLLI 000205 Bairro: [GEOGRAPHIC_…" at bounding box center [784, 386] width 1568 height 772
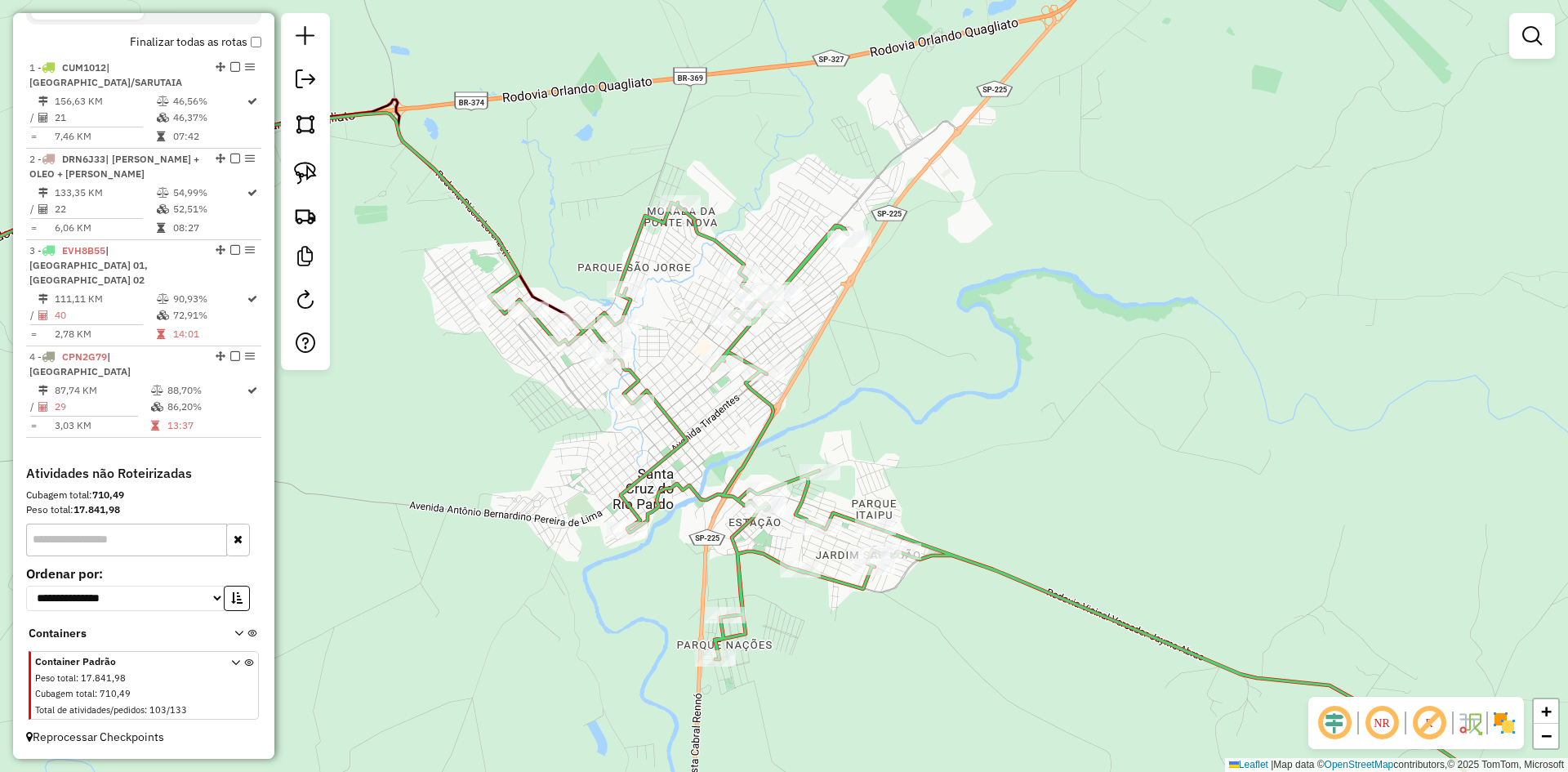
drag, startPoint x: 924, startPoint y: 393, endPoint x: 886, endPoint y: 360, distance: 50.3
click at [886, 360] on div "Janela de atendimento Grade de atendimento Capacidade Transportadoras Veículos …" at bounding box center [784, 386] width 1568 height 772
drag, startPoint x: 308, startPoint y: 177, endPoint x: 580, endPoint y: 189, distance: 272.3
click at [308, 177] on img at bounding box center [306, 173] width 23 height 23
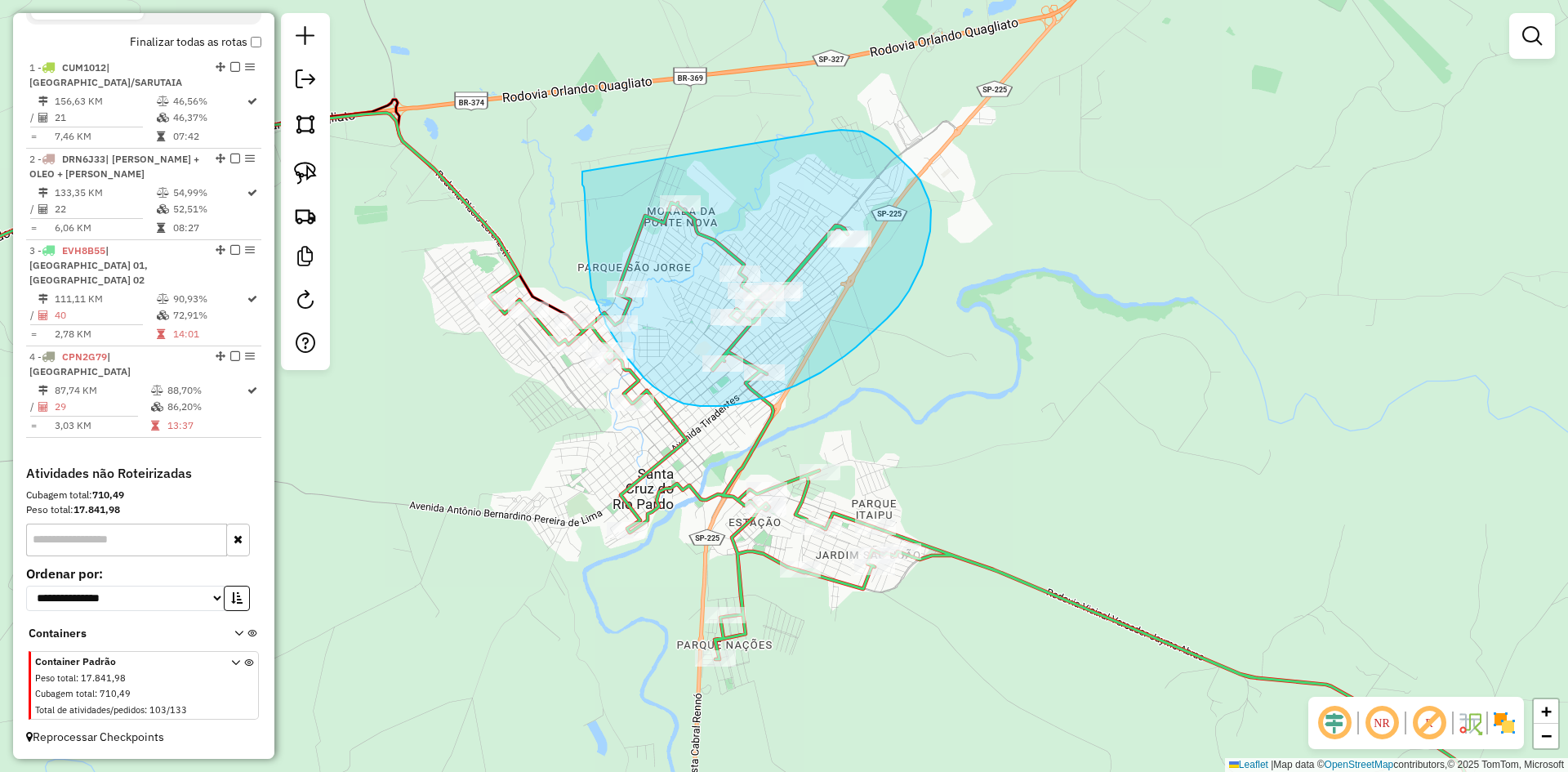
drag, startPoint x: 582, startPoint y: 177, endPoint x: 810, endPoint y: 135, distance: 231.8
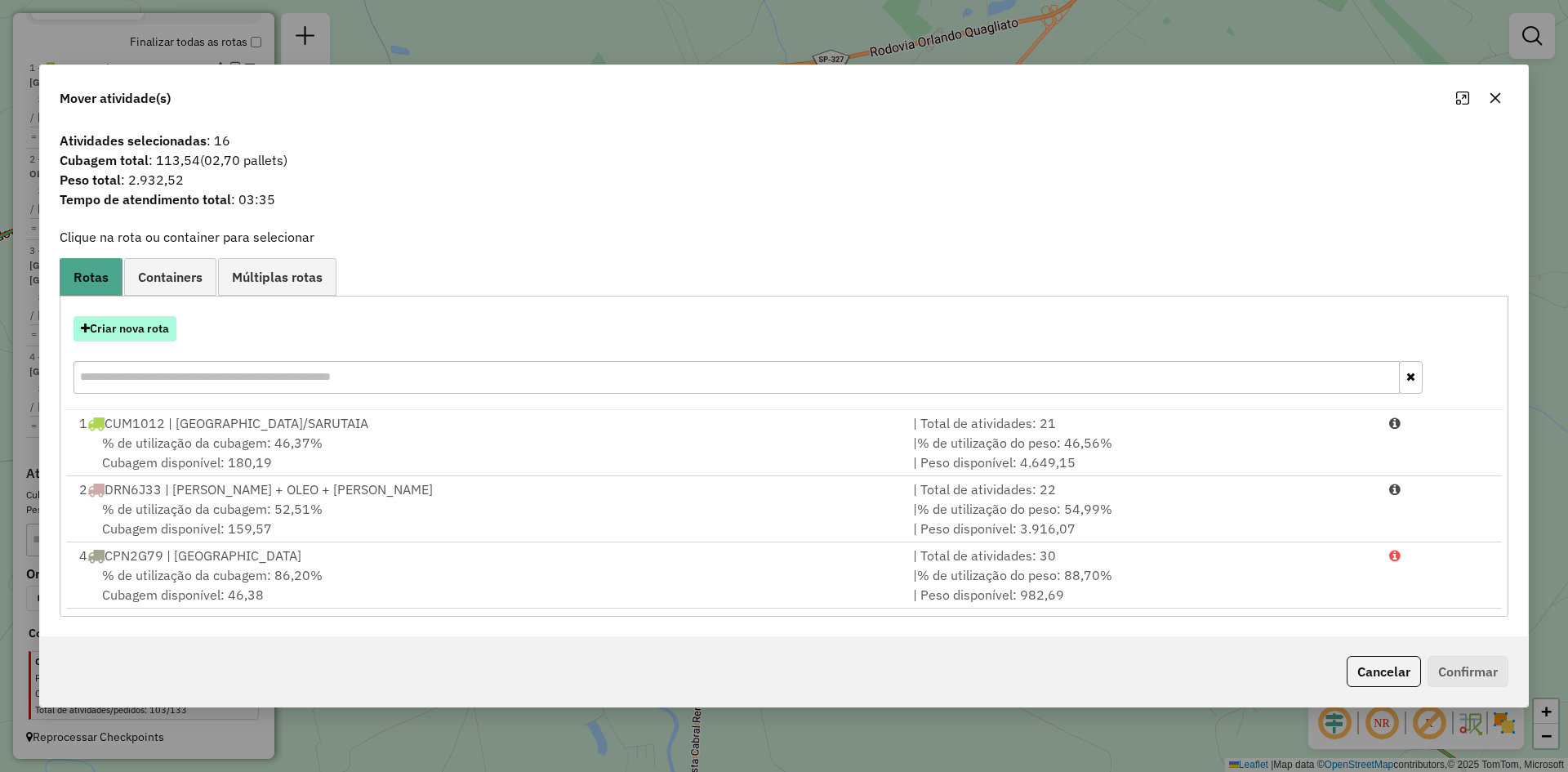
click at [133, 331] on button "Criar nova rota" at bounding box center [125, 329] width 103 height 25
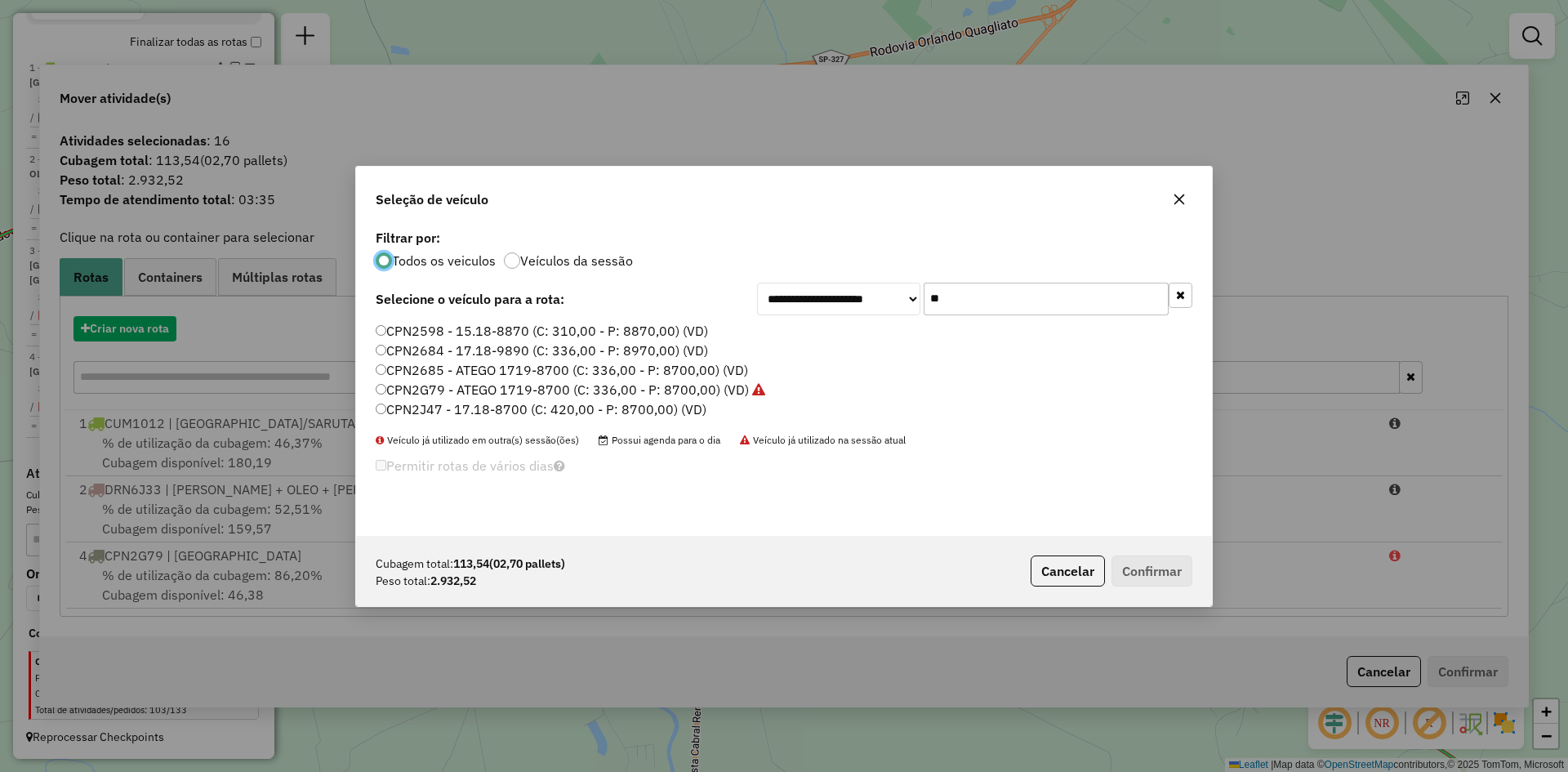
scroll to position [9, 5]
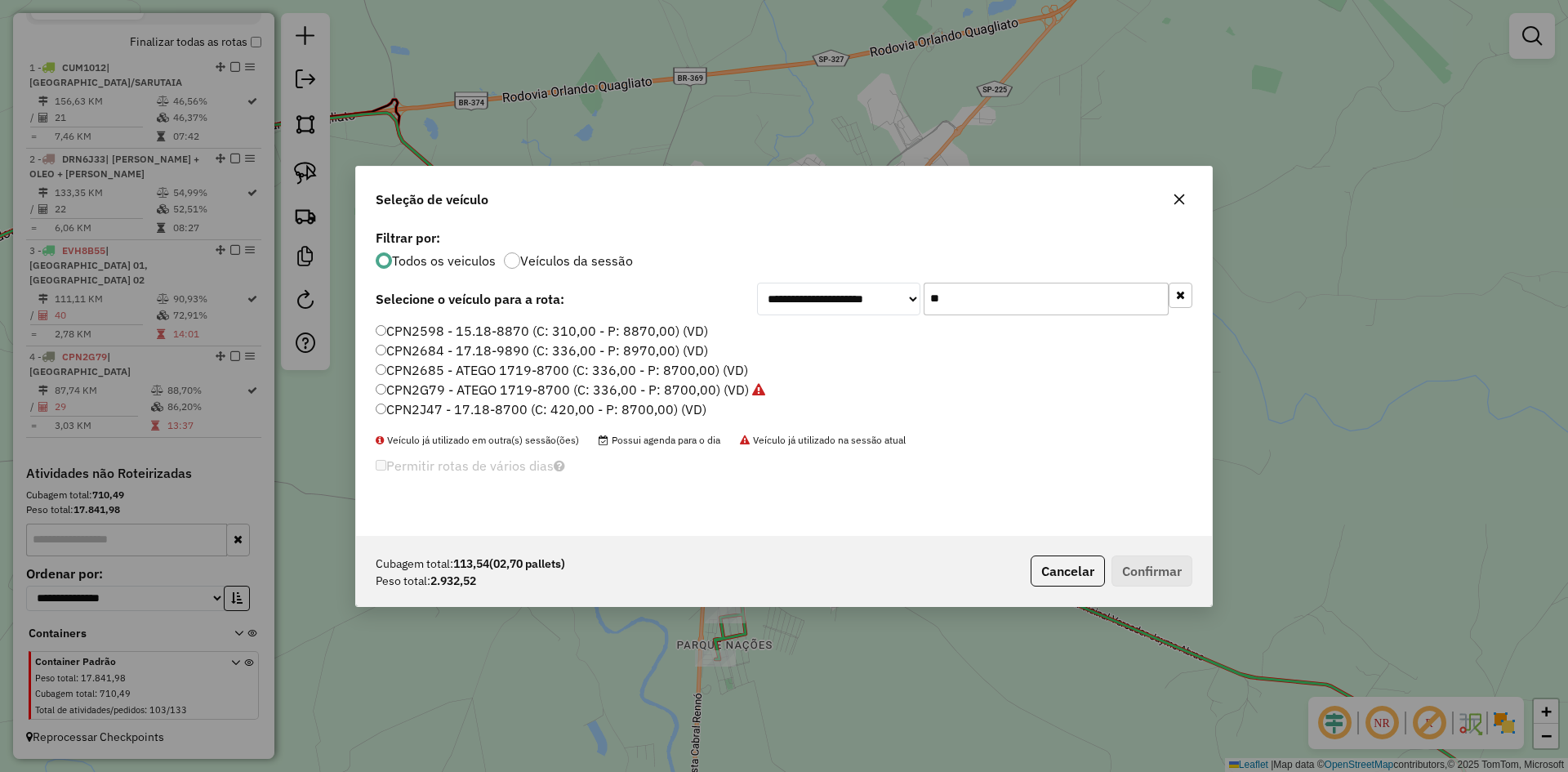
click at [1033, 300] on input "**" at bounding box center [1046, 299] width 245 height 33
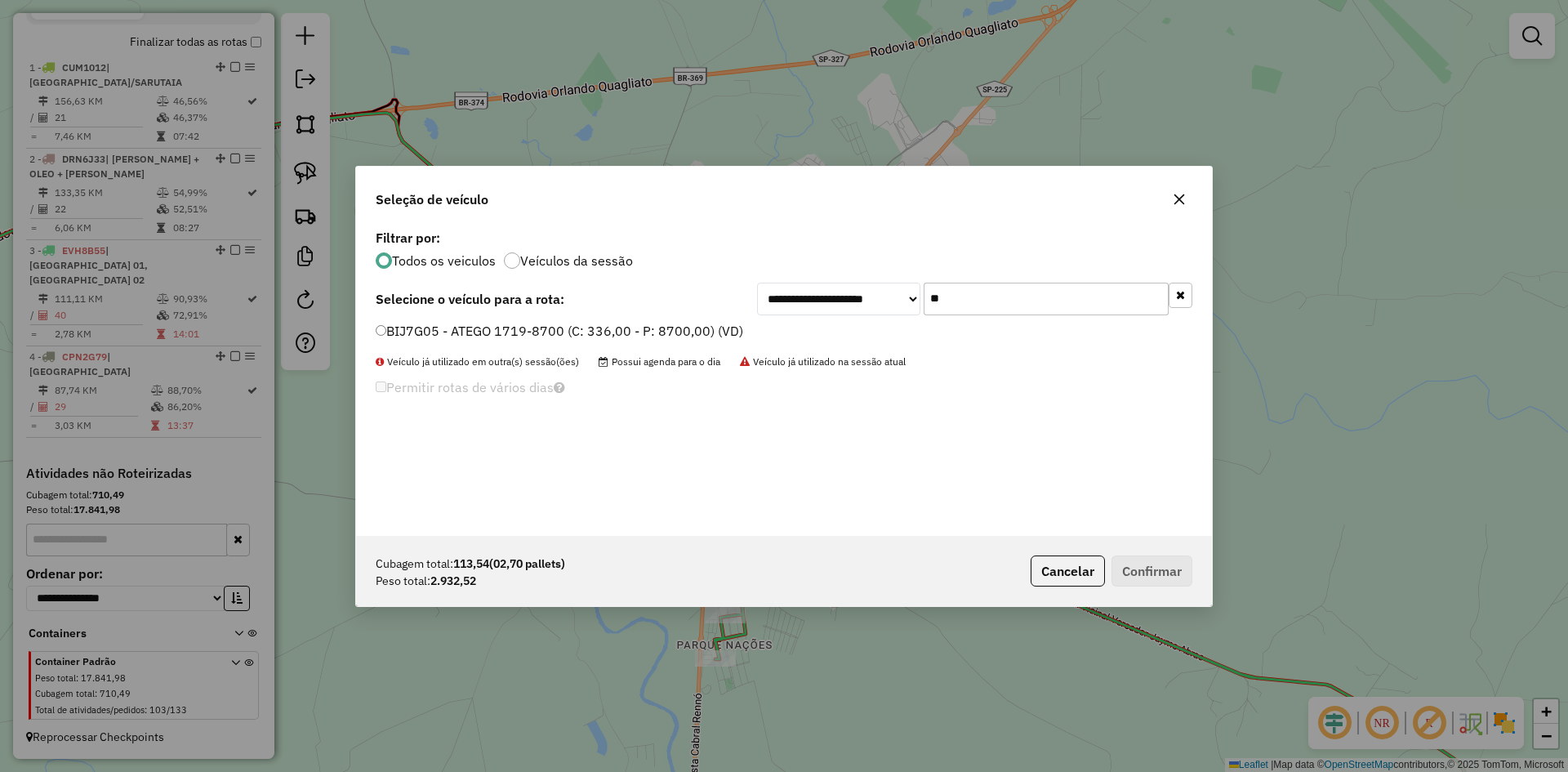
type input "**"
click at [457, 330] on label "BIJ7G05 - ATEGO 1719-8700 (C: 336,00 - P: 8700,00) (VD)" at bounding box center [560, 331] width 368 height 20
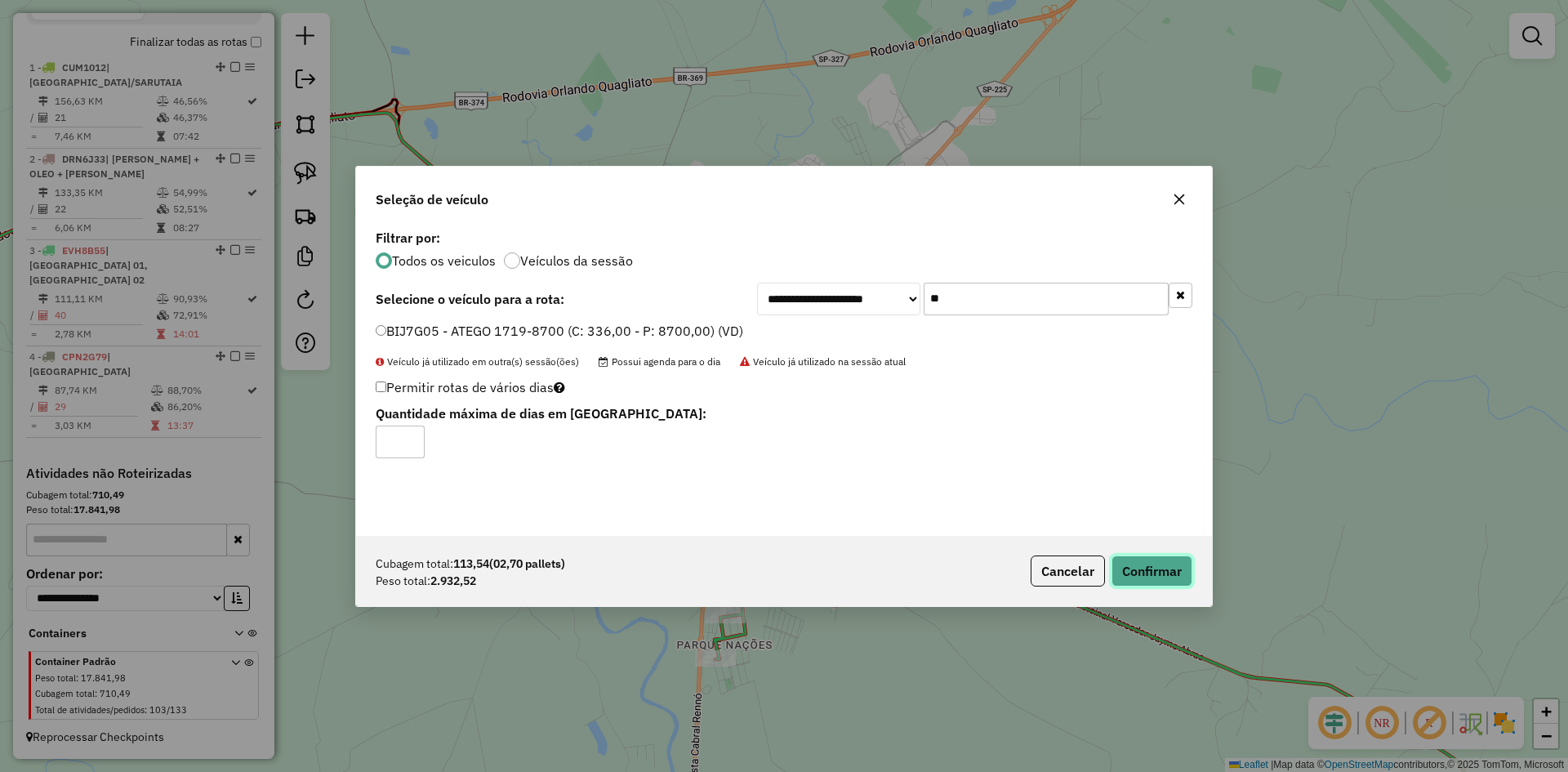
click at [1161, 570] on button "Confirmar" at bounding box center [1152, 571] width 81 height 31
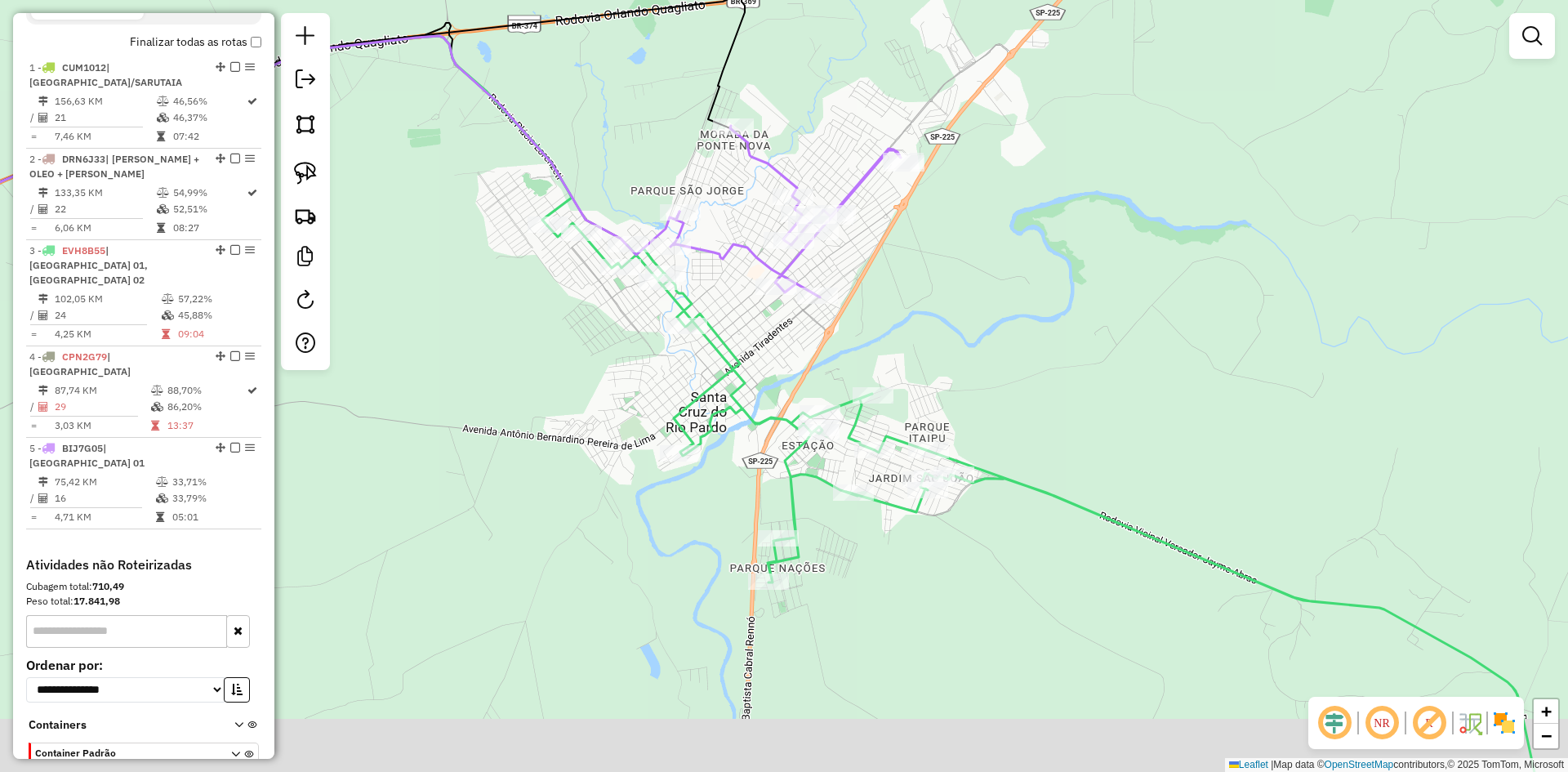
drag, startPoint x: 983, startPoint y: 358, endPoint x: 983, endPoint y: 348, distance: 10.0
click at [987, 348] on div "Janela de atendimento Grade de atendimento Capacidade Transportadoras Veículos …" at bounding box center [784, 386] width 1568 height 772
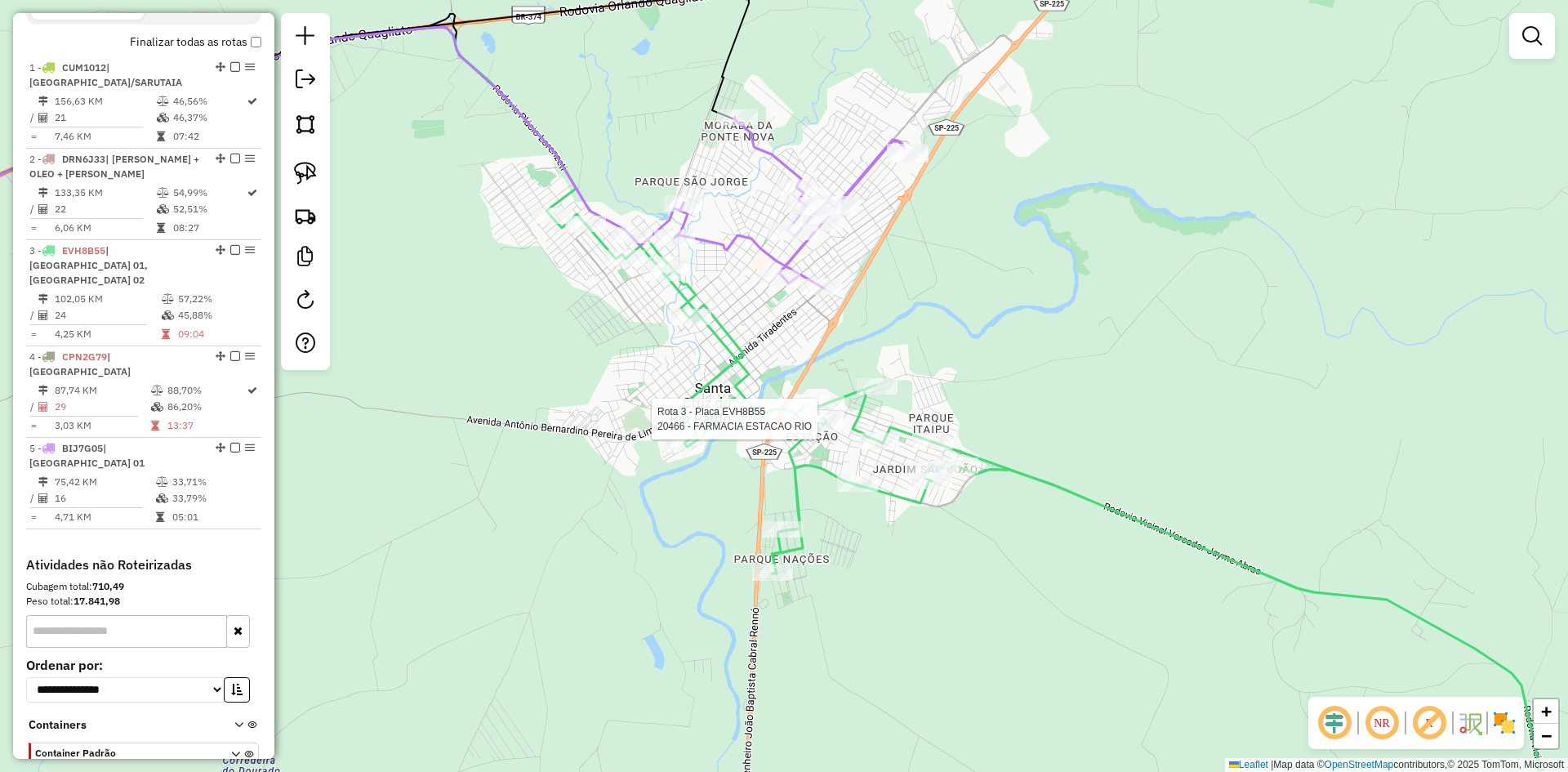
select select "*********"
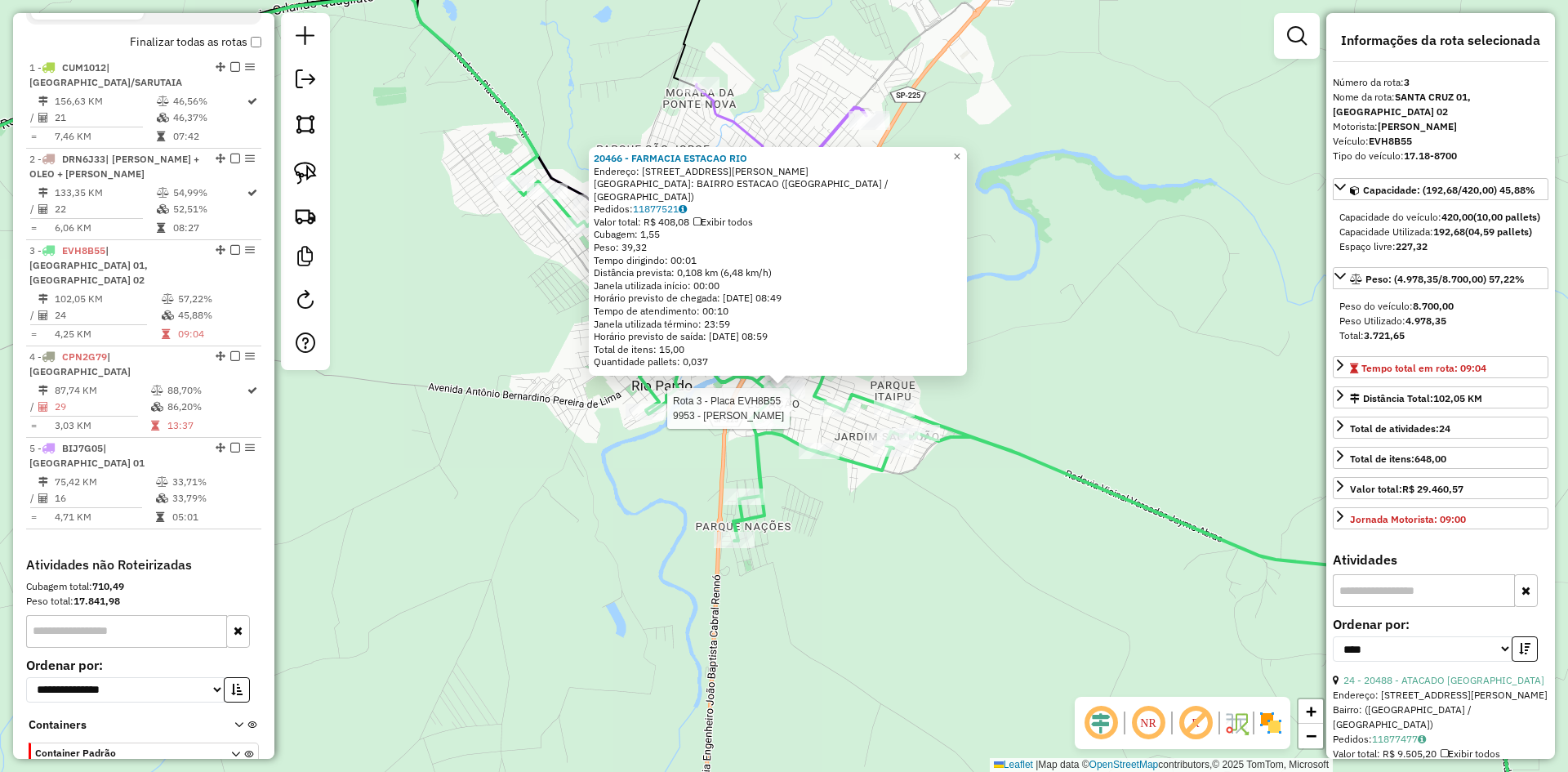
scroll to position [631, 0]
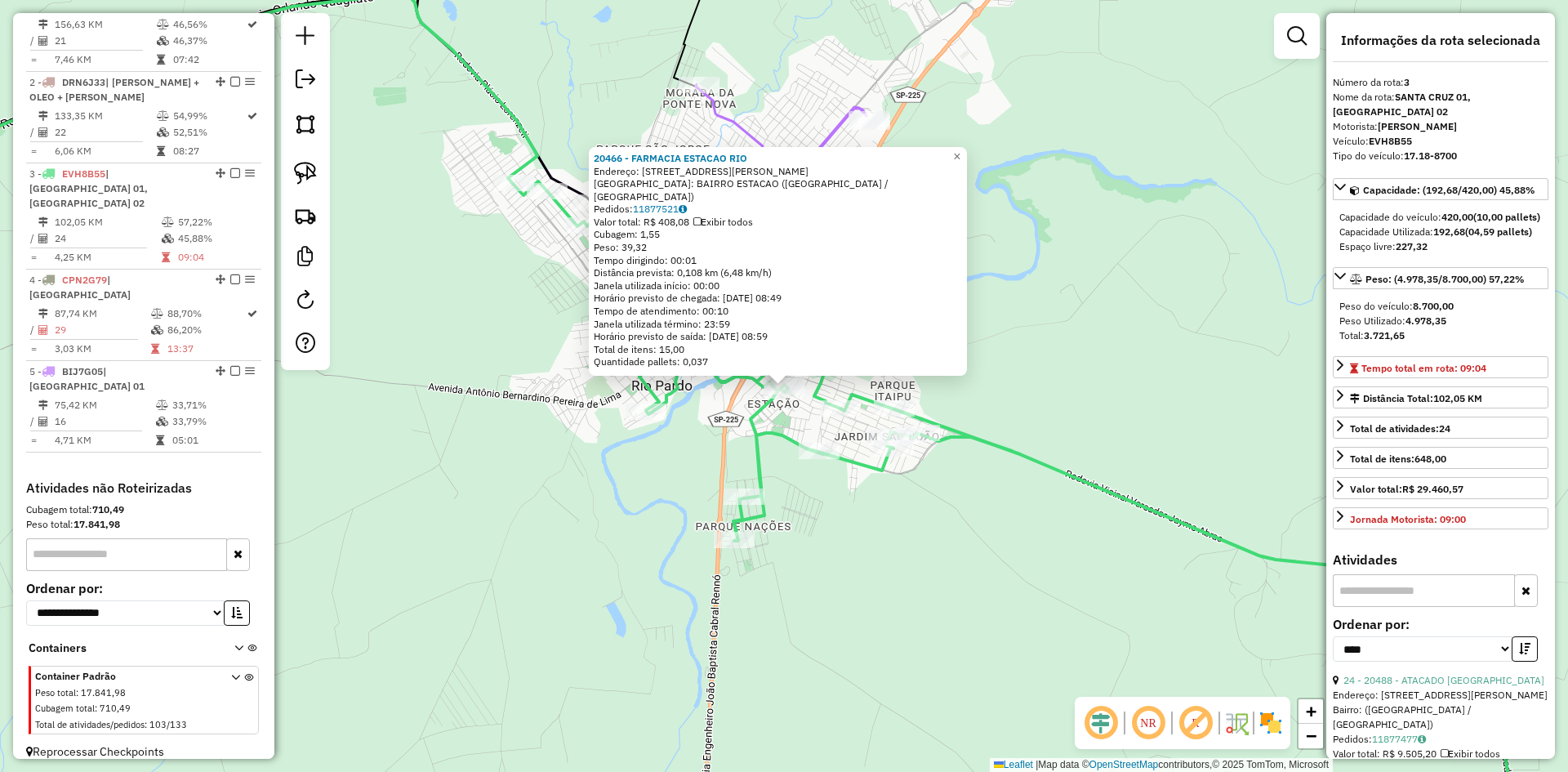
click at [1036, 406] on div "20466 - FARMACIA ESTACAO RIO Endereço: R [STREET_ADDRESS][PERSON_NAME] [GEOGRAP…" at bounding box center [784, 386] width 1568 height 772
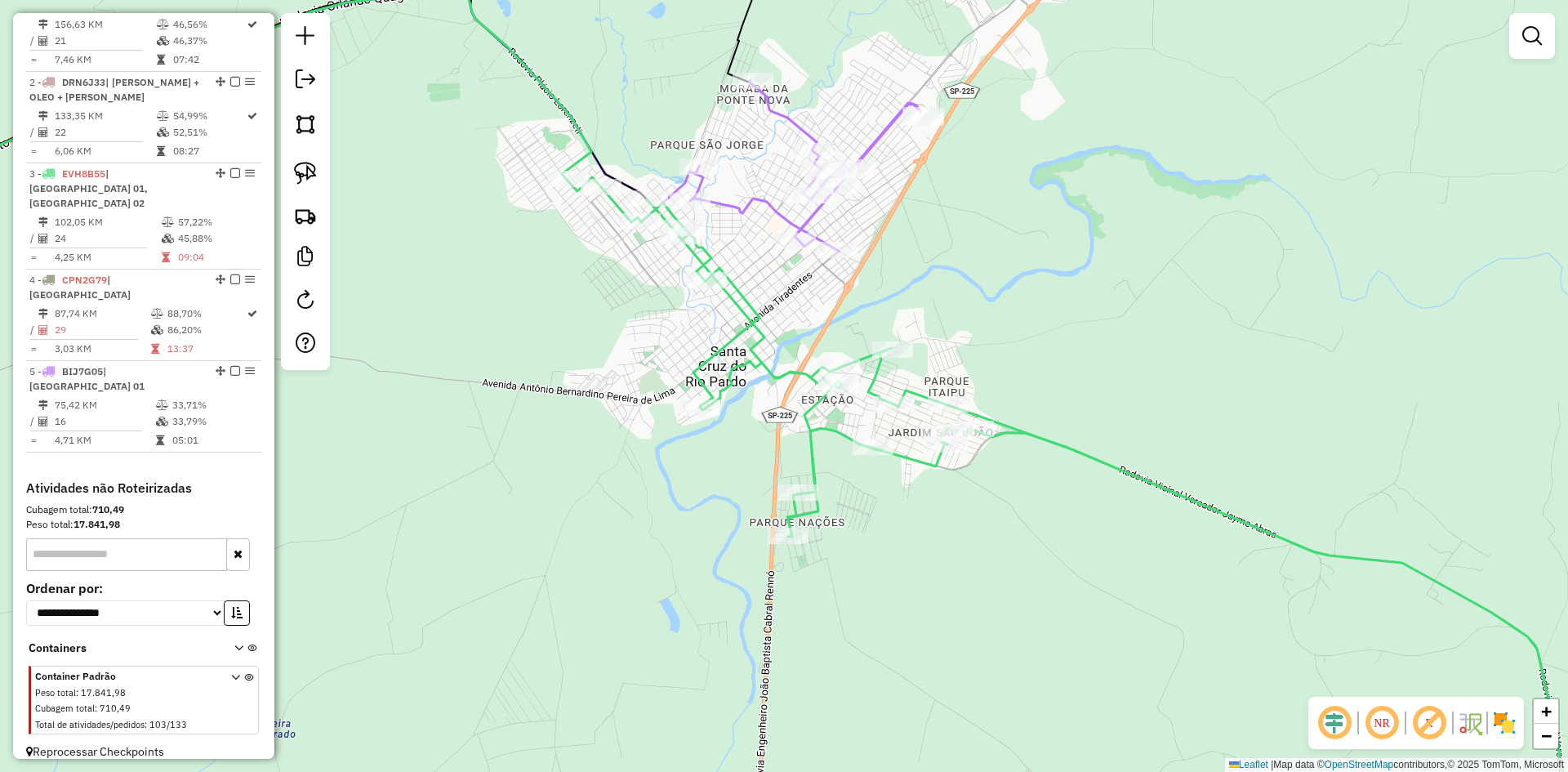
drag, startPoint x: 1021, startPoint y: 348, endPoint x: 1125, endPoint y: 362, distance: 104.9
click at [1125, 360] on div "Janela de atendimento Grade de atendimento Capacidade Transportadoras Veículos …" at bounding box center [784, 386] width 1568 height 772
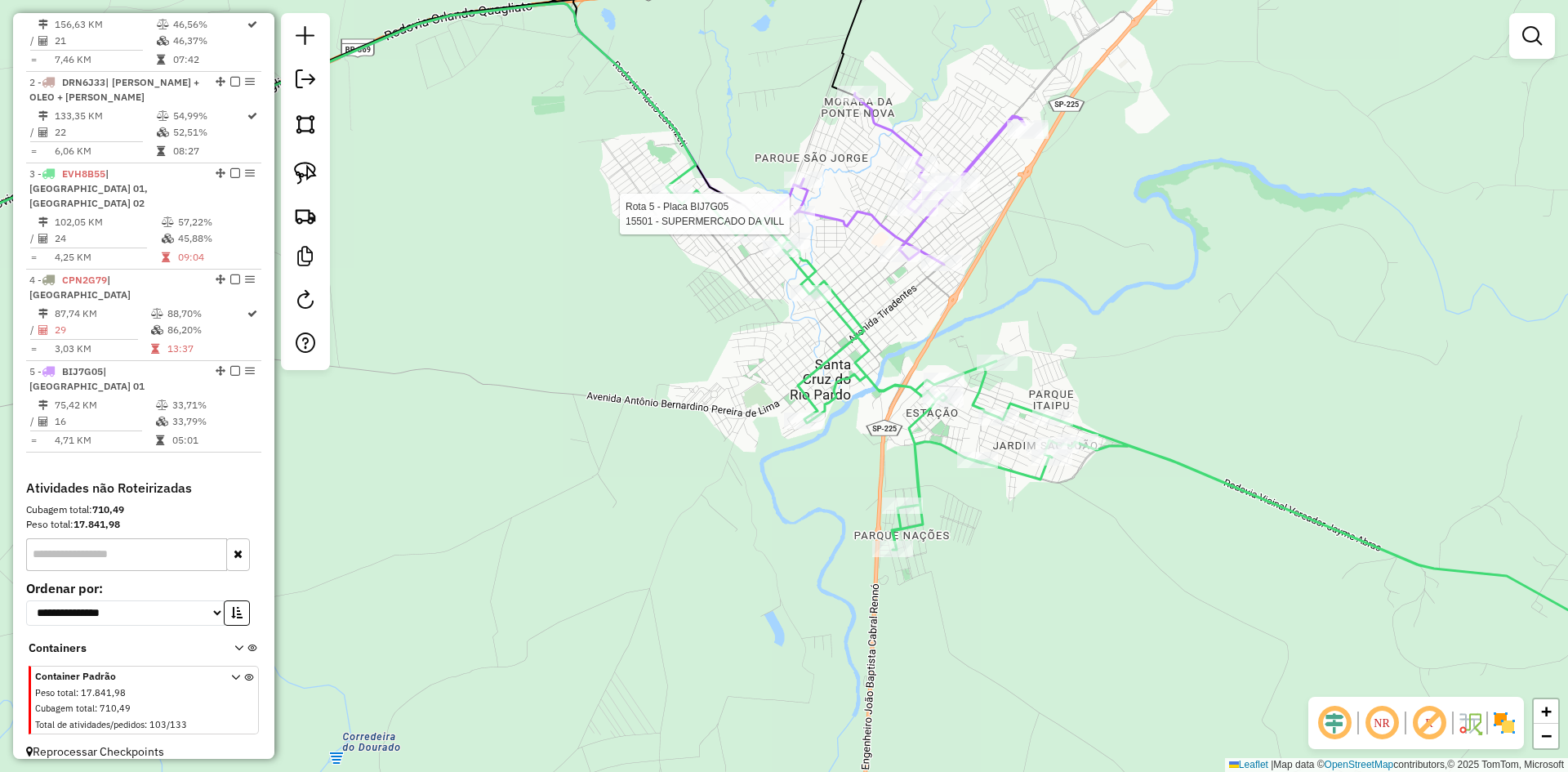
select select "*********"
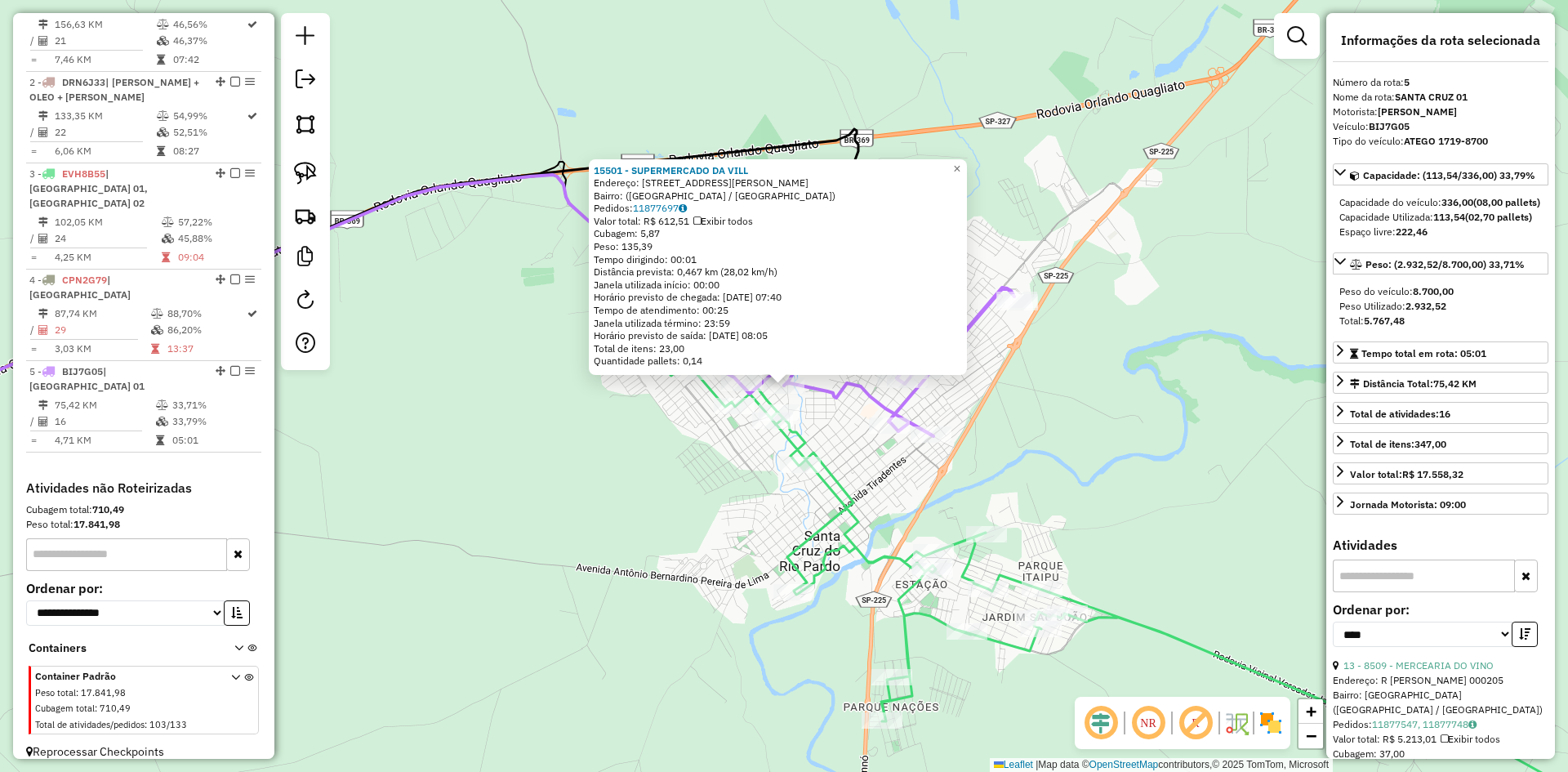
click at [830, 441] on div "15501 - SUPERMERCADO DA VILL Endereço: [STREET_ADDRESS][PERSON_NAME] [GEOGRAPHI…" at bounding box center [784, 386] width 1568 height 772
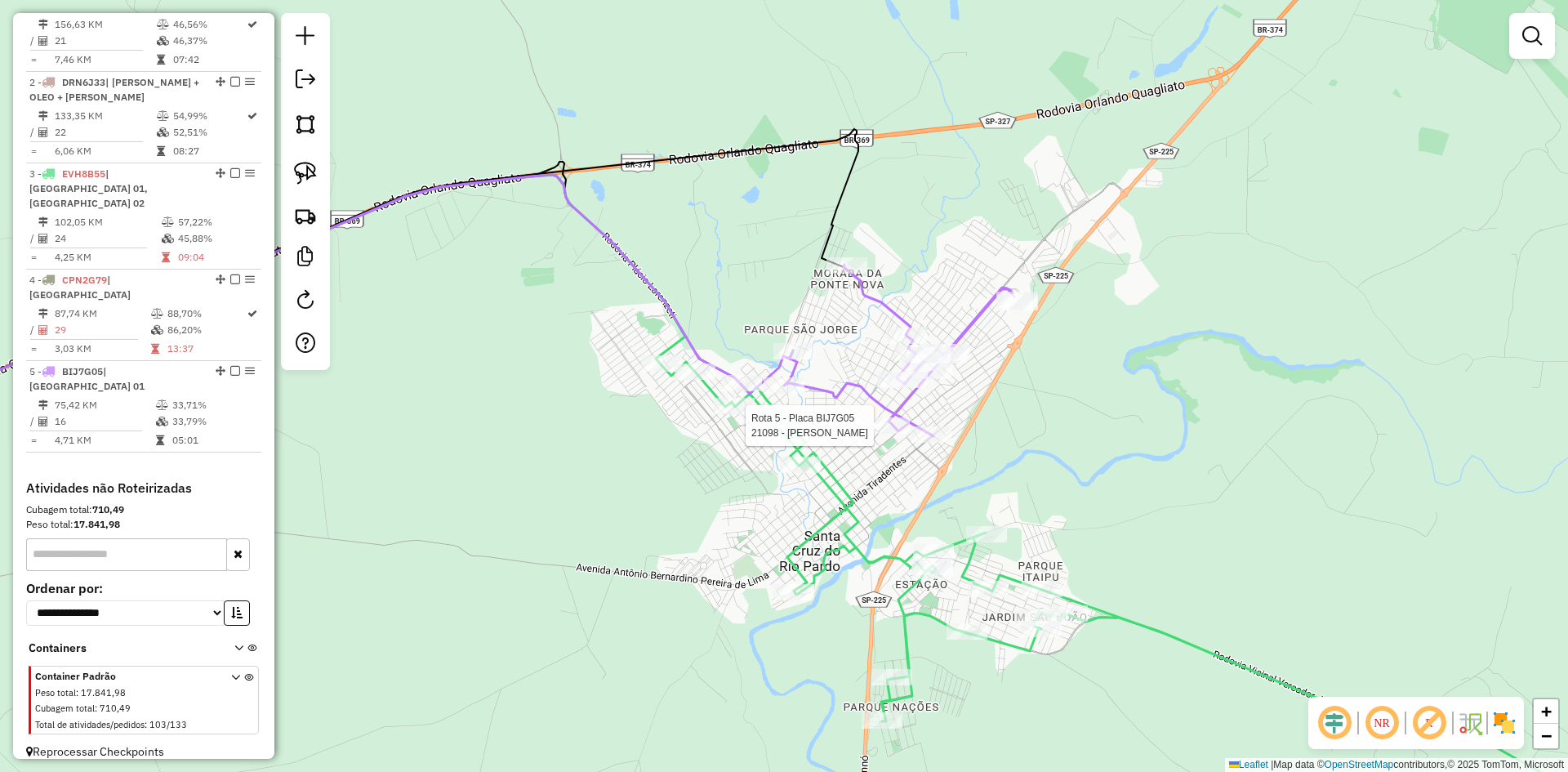
select select "*********"
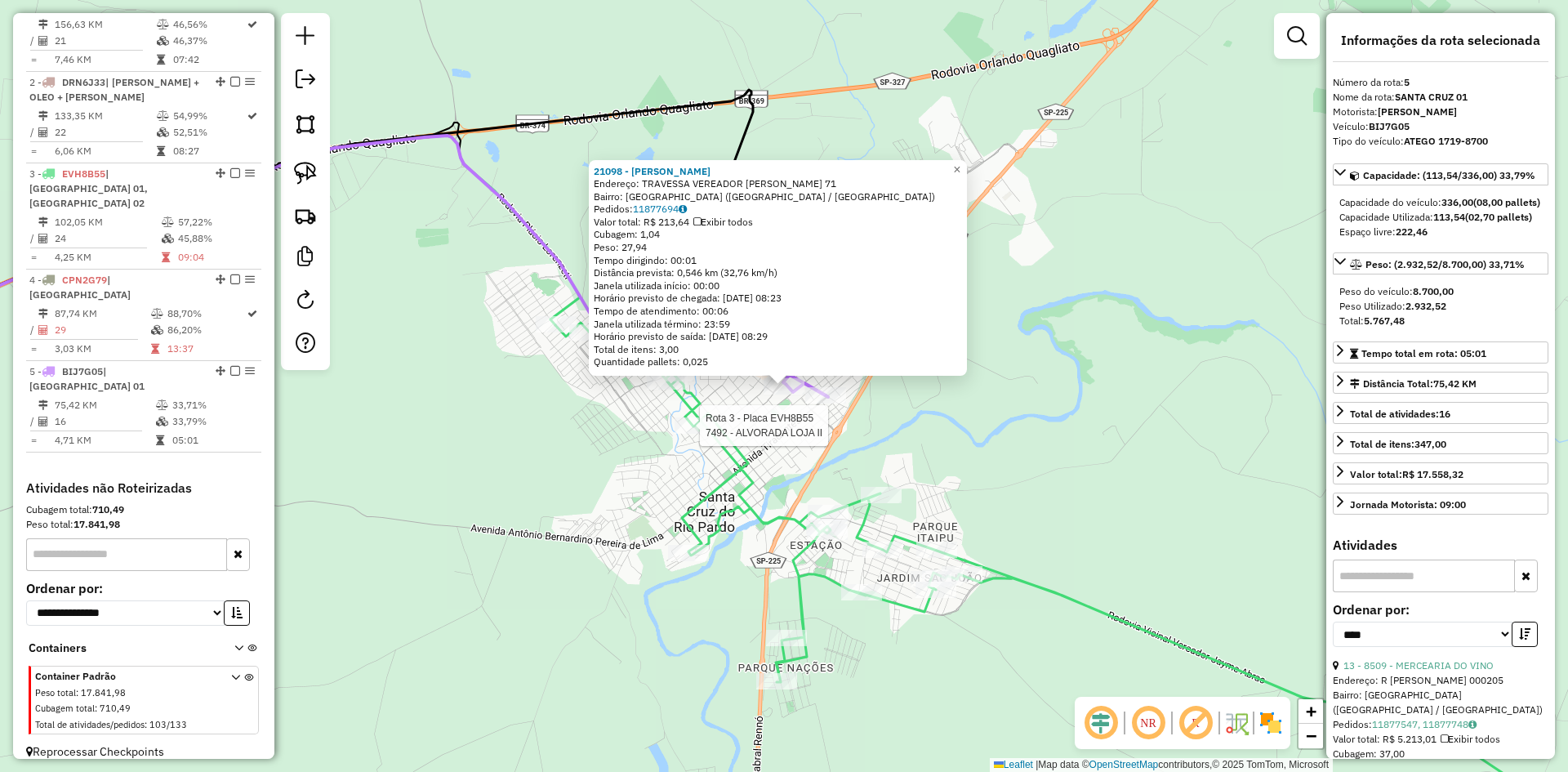
click at [701, 434] on div at bounding box center [695, 426] width 41 height 16
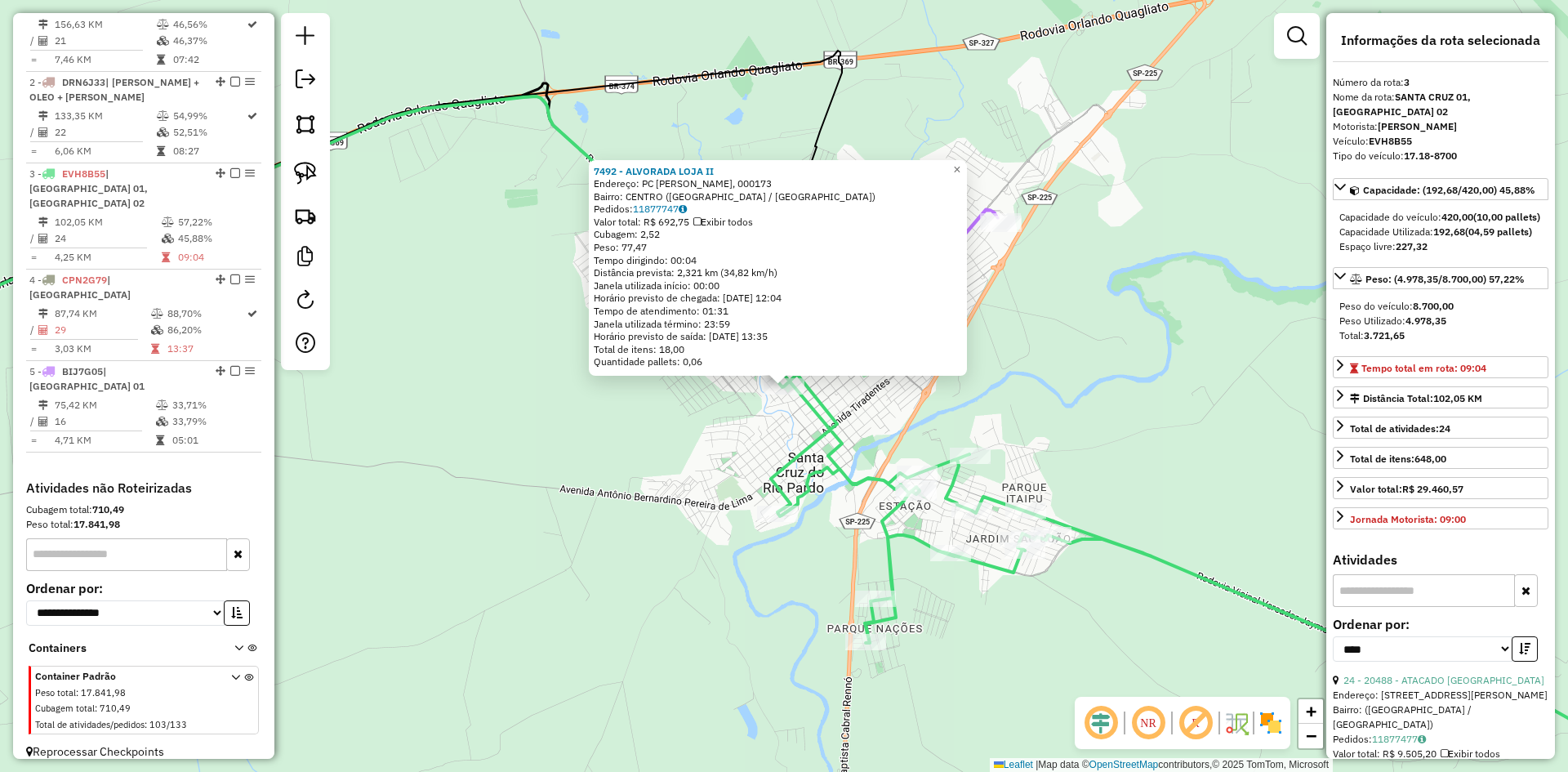
click at [660, 463] on div "7492 - ALVORADA LOJA II Endereço: PC [PERSON_NAME], 000173 Bairro: CENTRO ([GEO…" at bounding box center [784, 386] width 1568 height 772
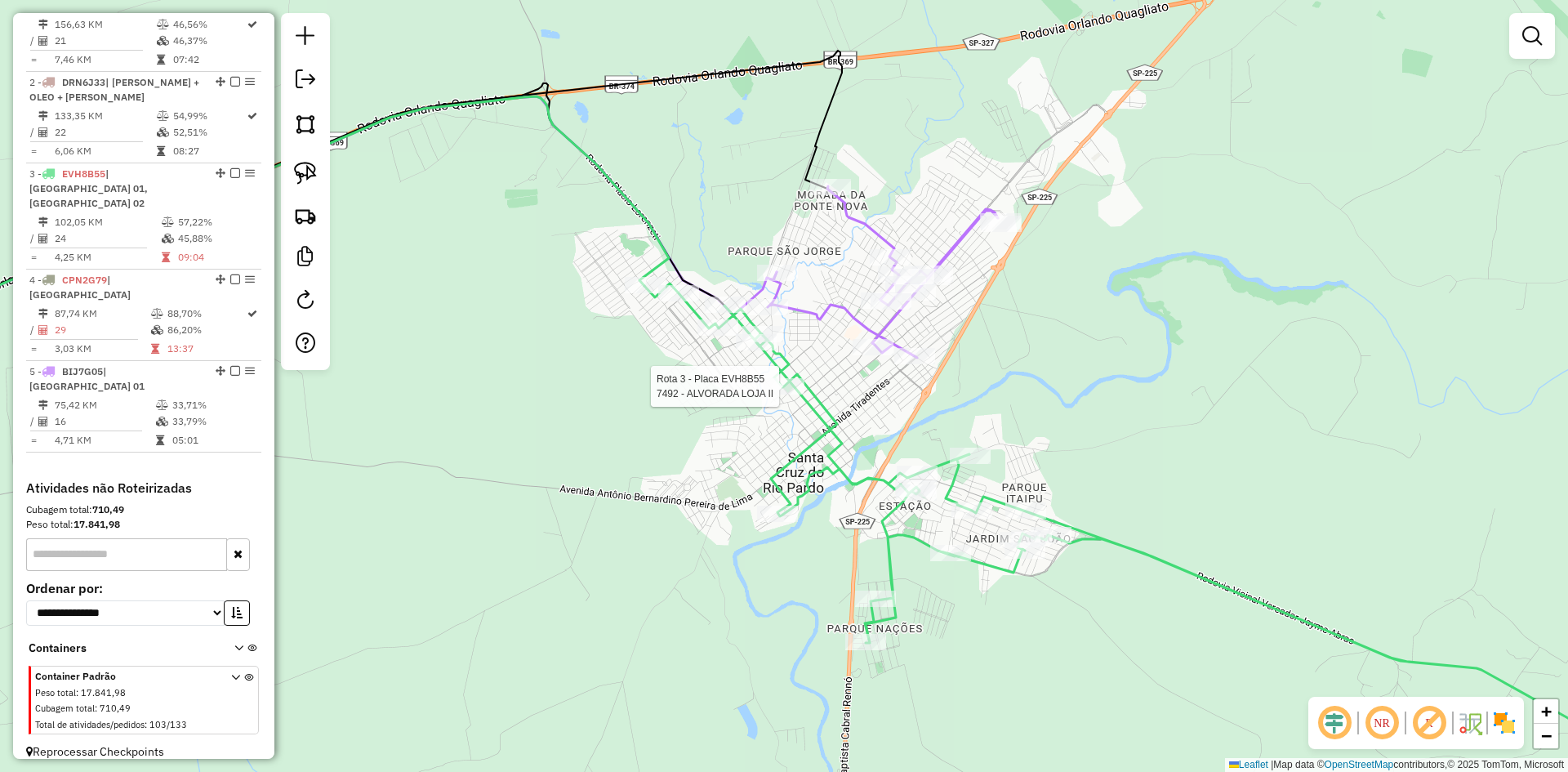
select select "*********"
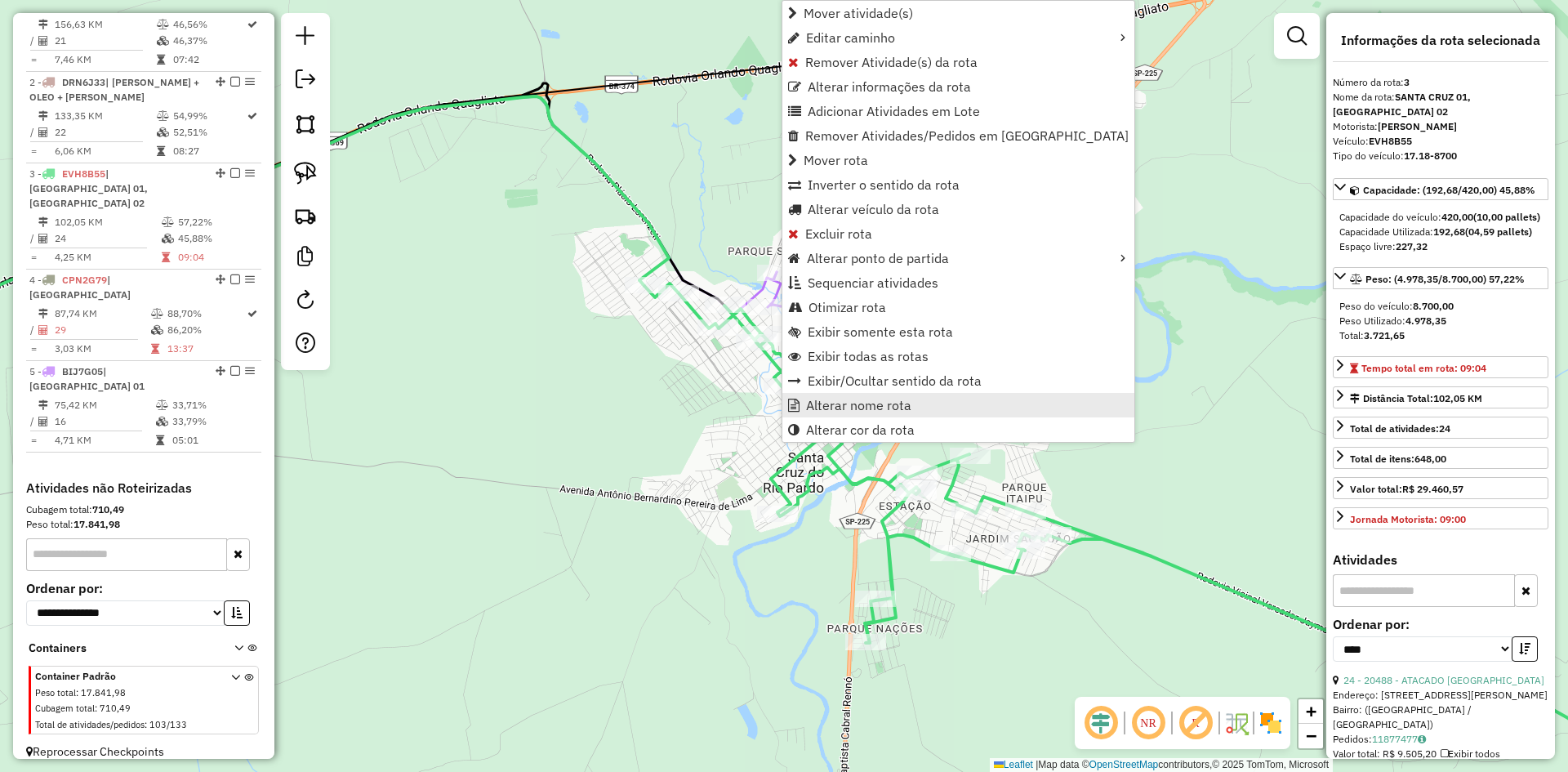
click at [807, 397] on link "Alterar nome rota" at bounding box center [958, 406] width 352 height 25
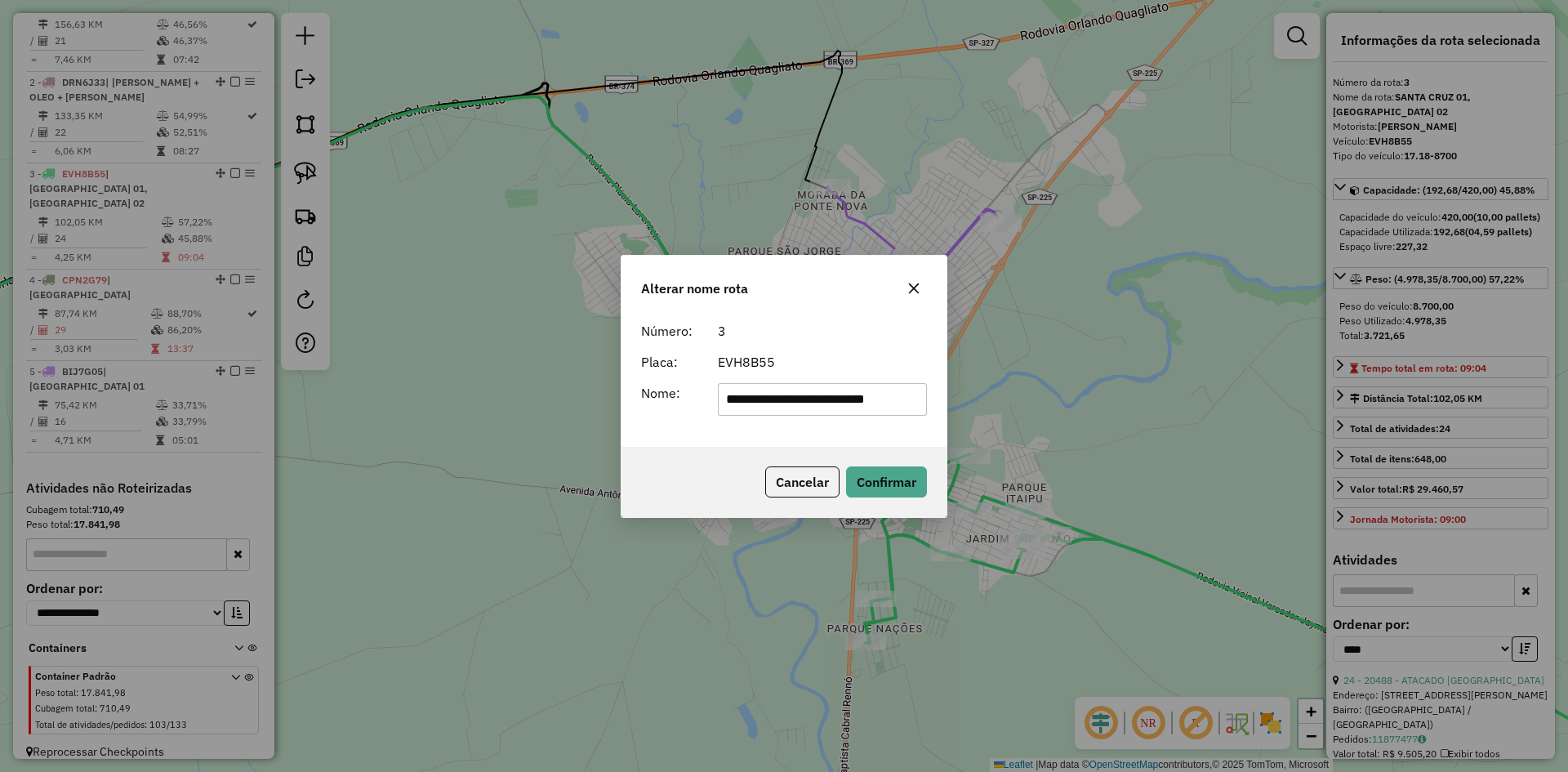
scroll to position [0, 0]
drag, startPoint x: 823, startPoint y: 406, endPoint x: 327, endPoint y: 429, distance: 496.5
click at [327, 429] on div "**********" at bounding box center [784, 386] width 1568 height 772
click at [859, 402] on input "**********" at bounding box center [823, 399] width 210 height 33
type input "**********"
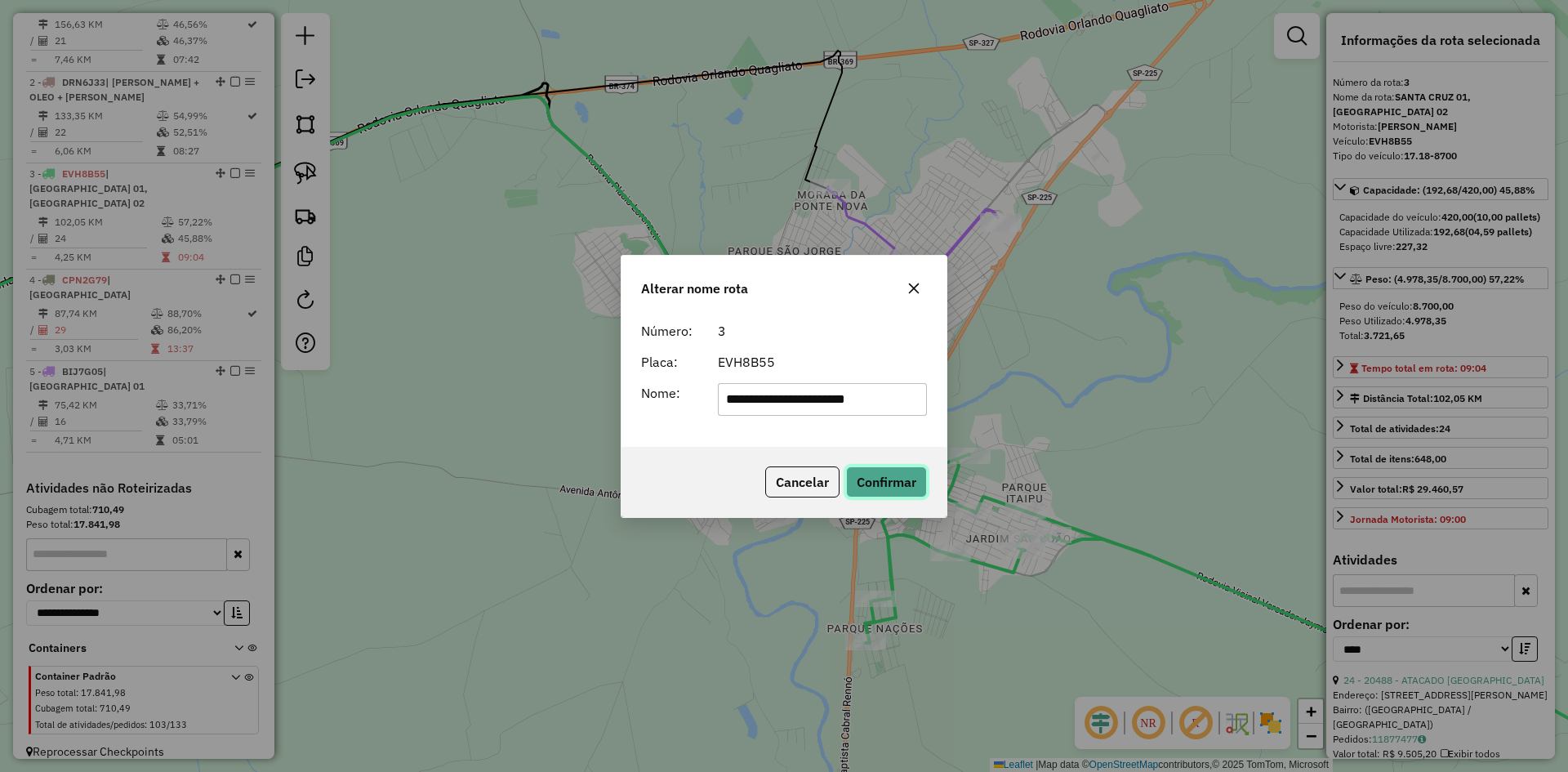
click at [892, 479] on button "Confirmar" at bounding box center [886, 482] width 81 height 31
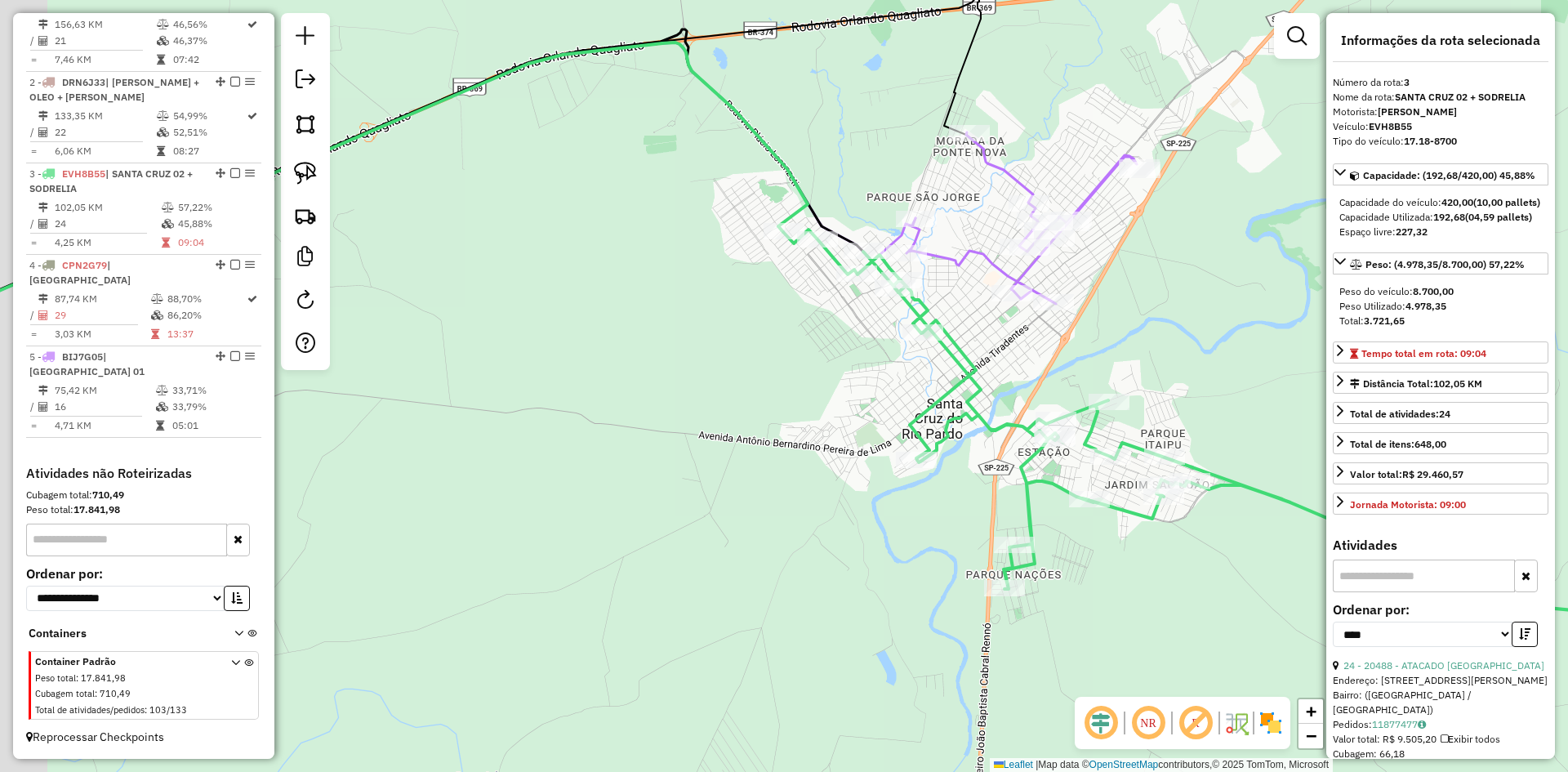
drag, startPoint x: 617, startPoint y: 455, endPoint x: 827, endPoint y: 352, distance: 233.9
click at [892, 343] on div "Janela de atendimento Grade de atendimento Capacidade Transportadoras Veículos …" at bounding box center [784, 386] width 1568 height 772
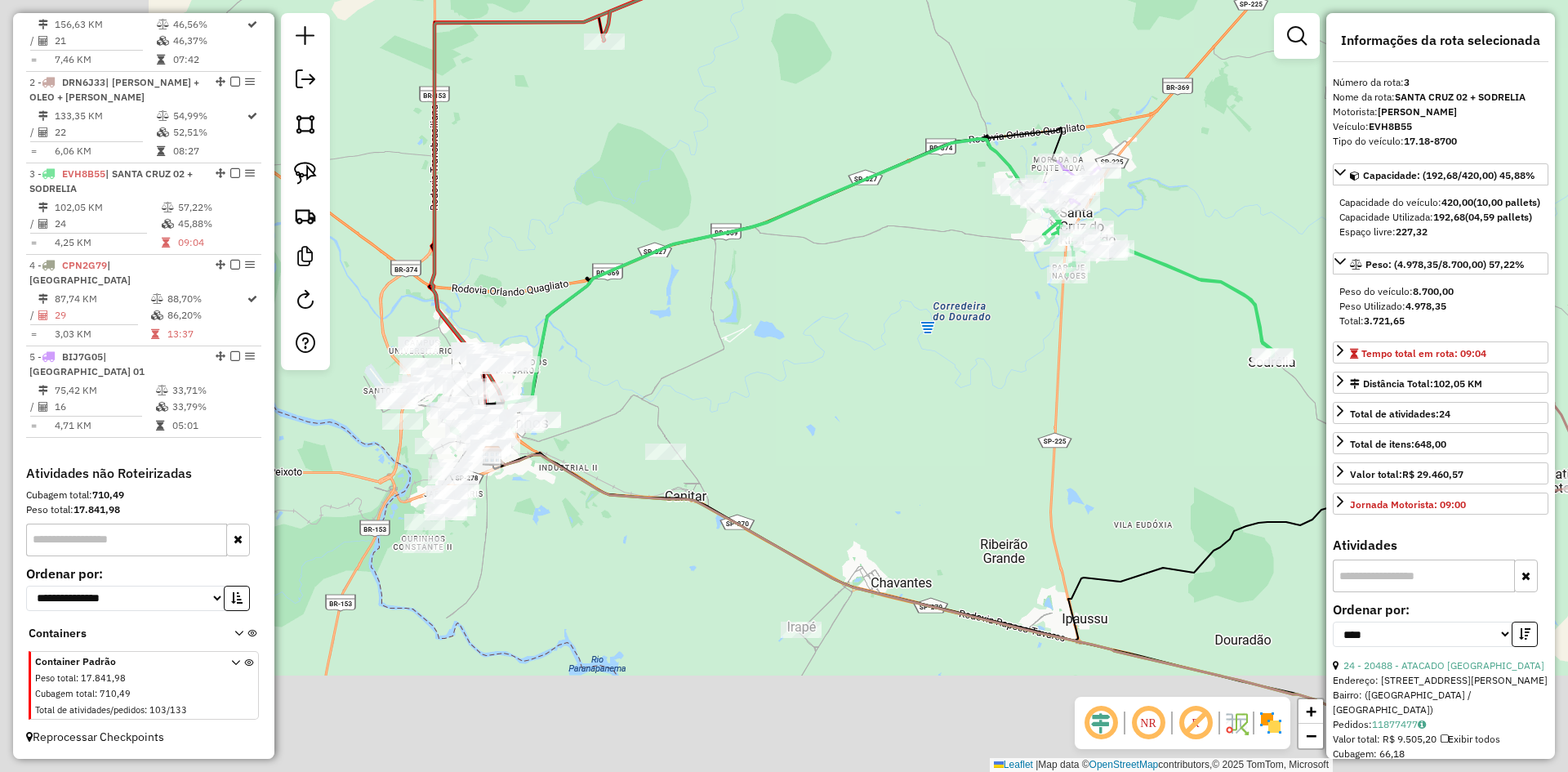
drag, startPoint x: 651, startPoint y: 436, endPoint x: 884, endPoint y: 309, distance: 265.4
click at [884, 309] on div "Janela de atendimento Grade de atendimento Capacidade Transportadoras Veículos …" at bounding box center [784, 386] width 1568 height 772
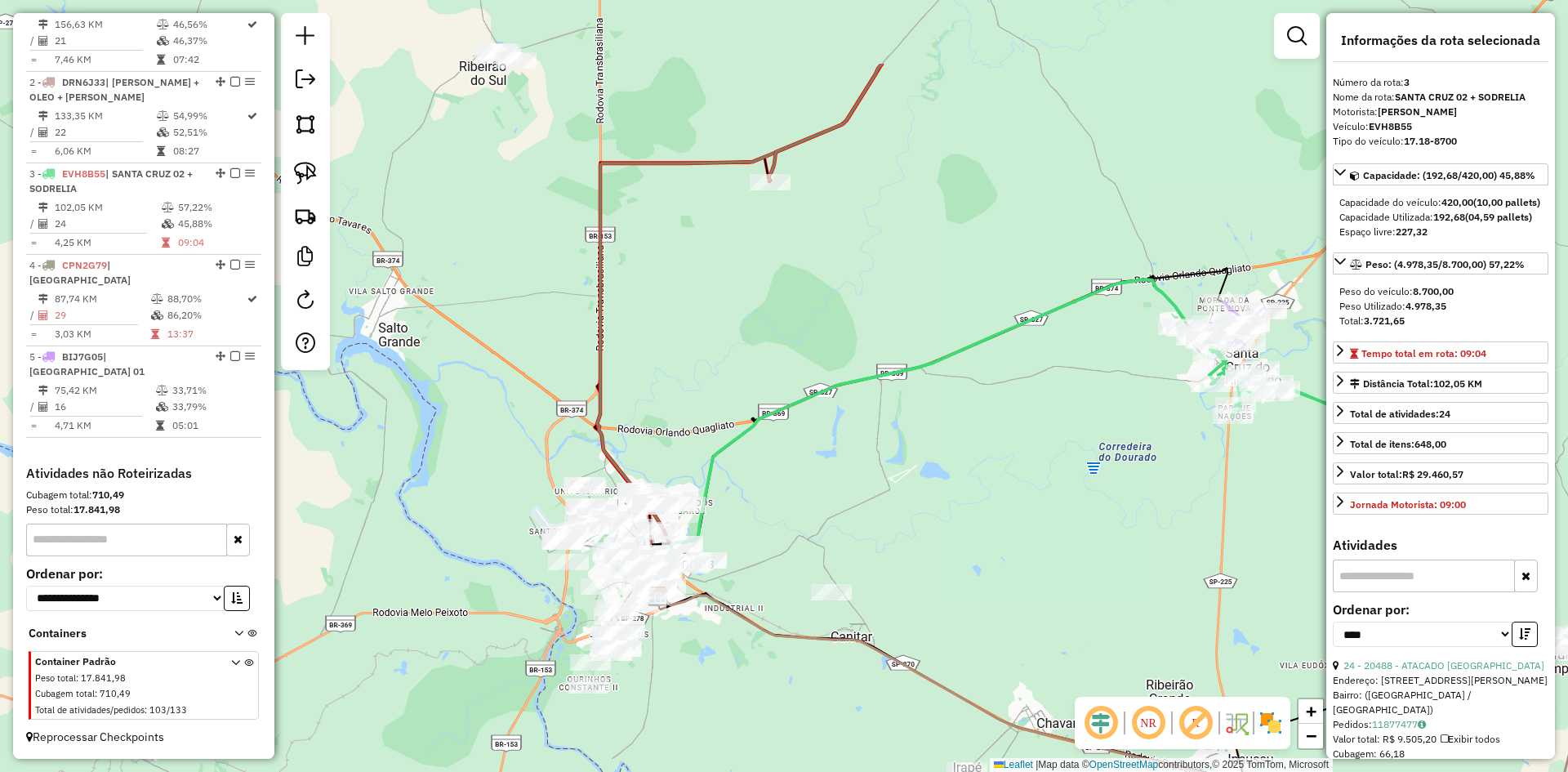
drag, startPoint x: 841, startPoint y: 391, endPoint x: 1002, endPoint y: 541, distance: 220.0
click at [1002, 541] on div "Janela de atendimento Grade de atendimento Capacidade Transportadoras Veículos …" at bounding box center [784, 386] width 1568 height 772
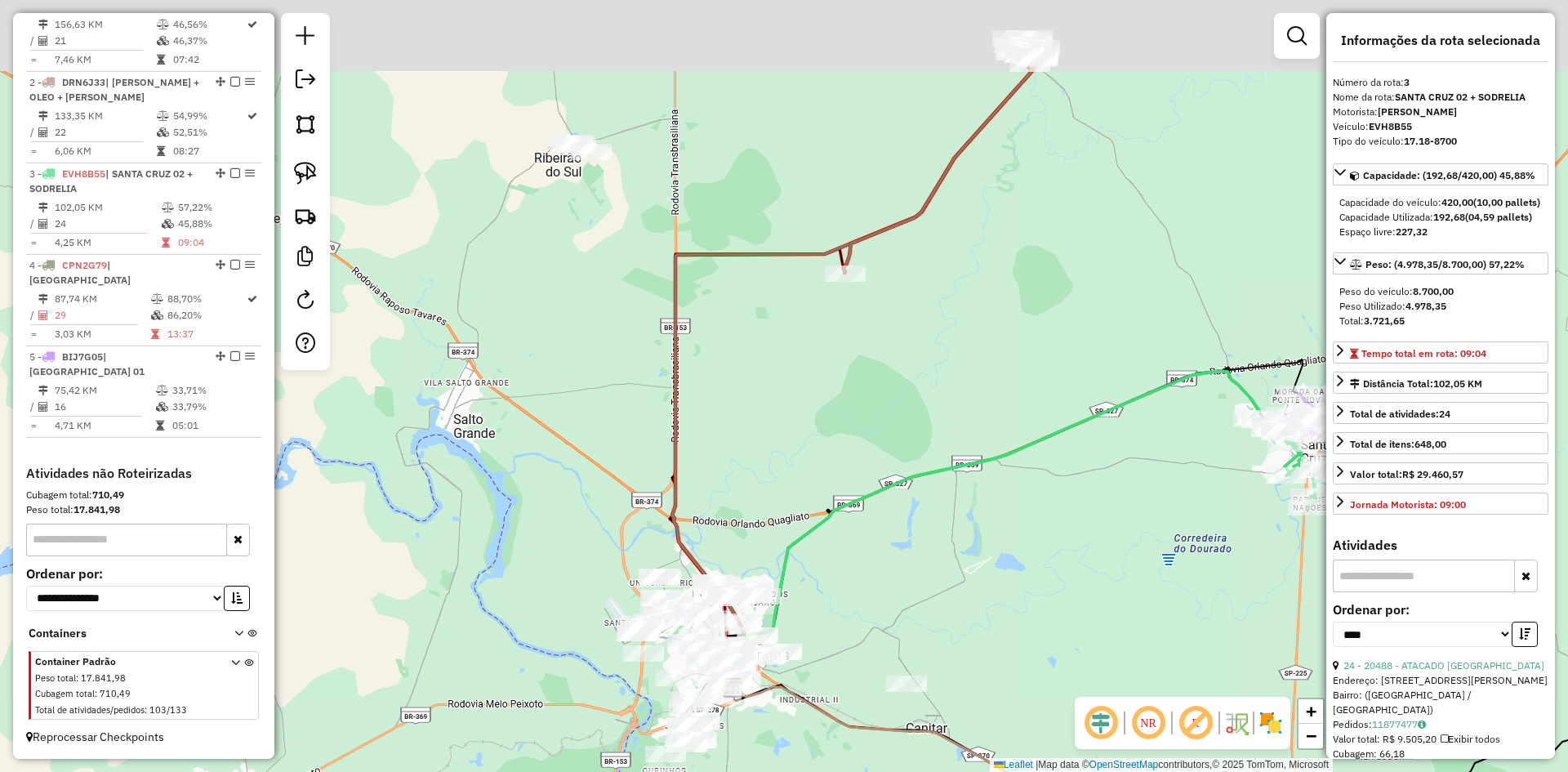
drag, startPoint x: 777, startPoint y: 336, endPoint x: 906, endPoint y: 510, distance: 216.6
click at [906, 510] on div "Janela de atendimento Grade de atendimento Capacidade Transportadoras Veículos …" at bounding box center [784, 386] width 1568 height 772
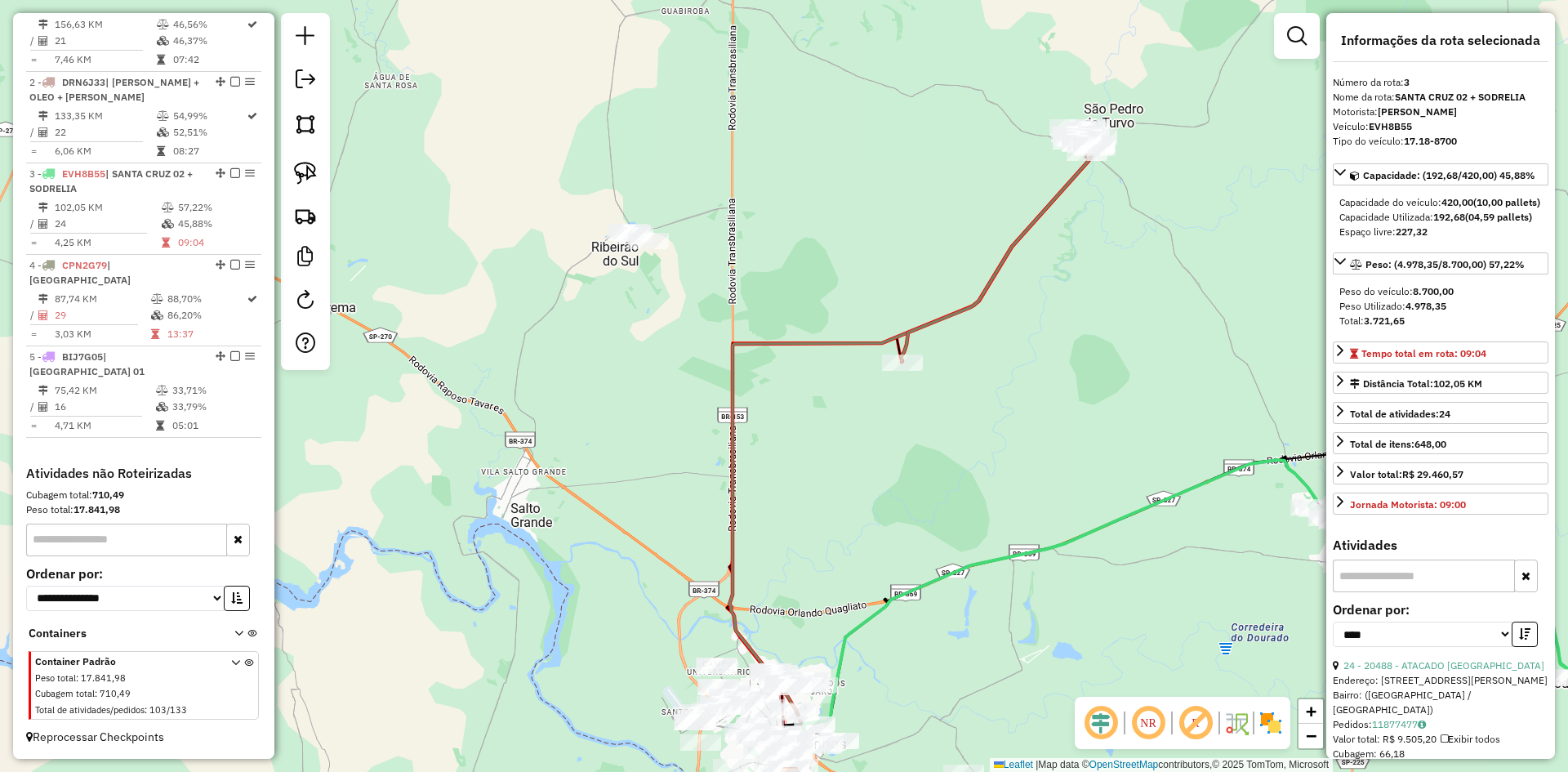
drag, startPoint x: 313, startPoint y: 180, endPoint x: 360, endPoint y: 182, distance: 47.0
click at [314, 180] on img at bounding box center [306, 173] width 23 height 23
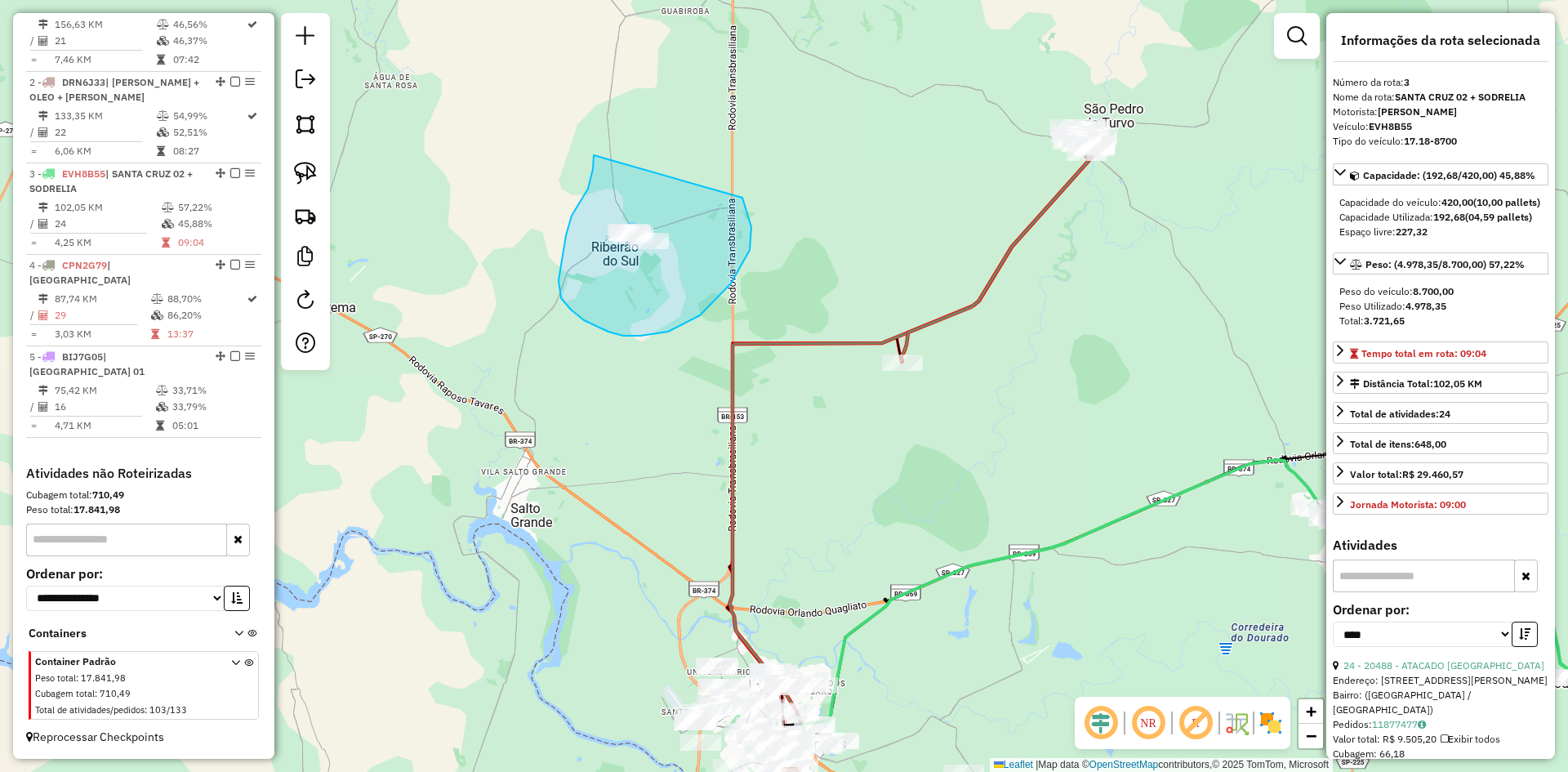
drag, startPoint x: 594, startPoint y: 156, endPoint x: 742, endPoint y: 197, distance: 153.6
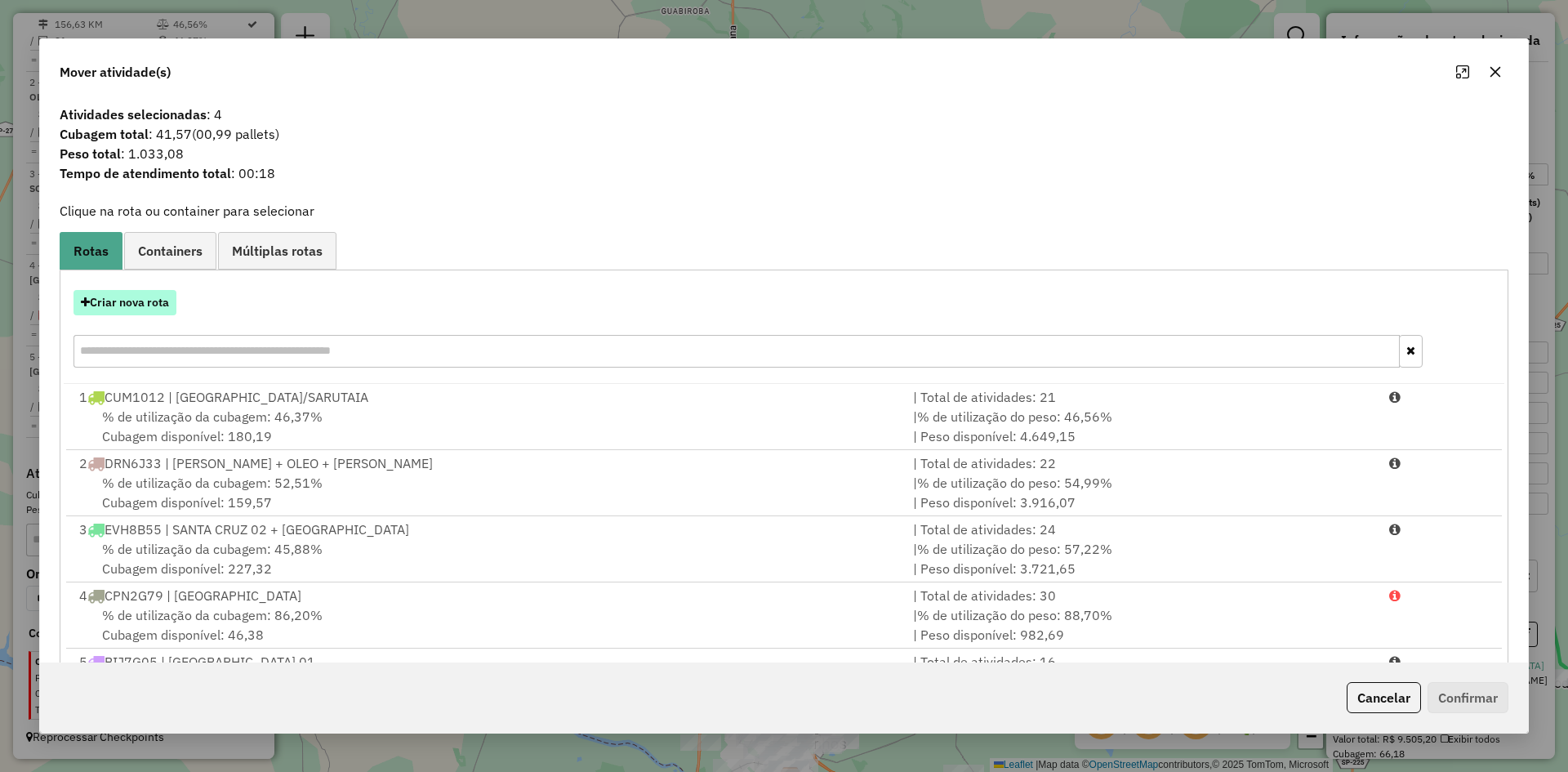
click at [152, 306] on button "Criar nova rota" at bounding box center [125, 302] width 103 height 25
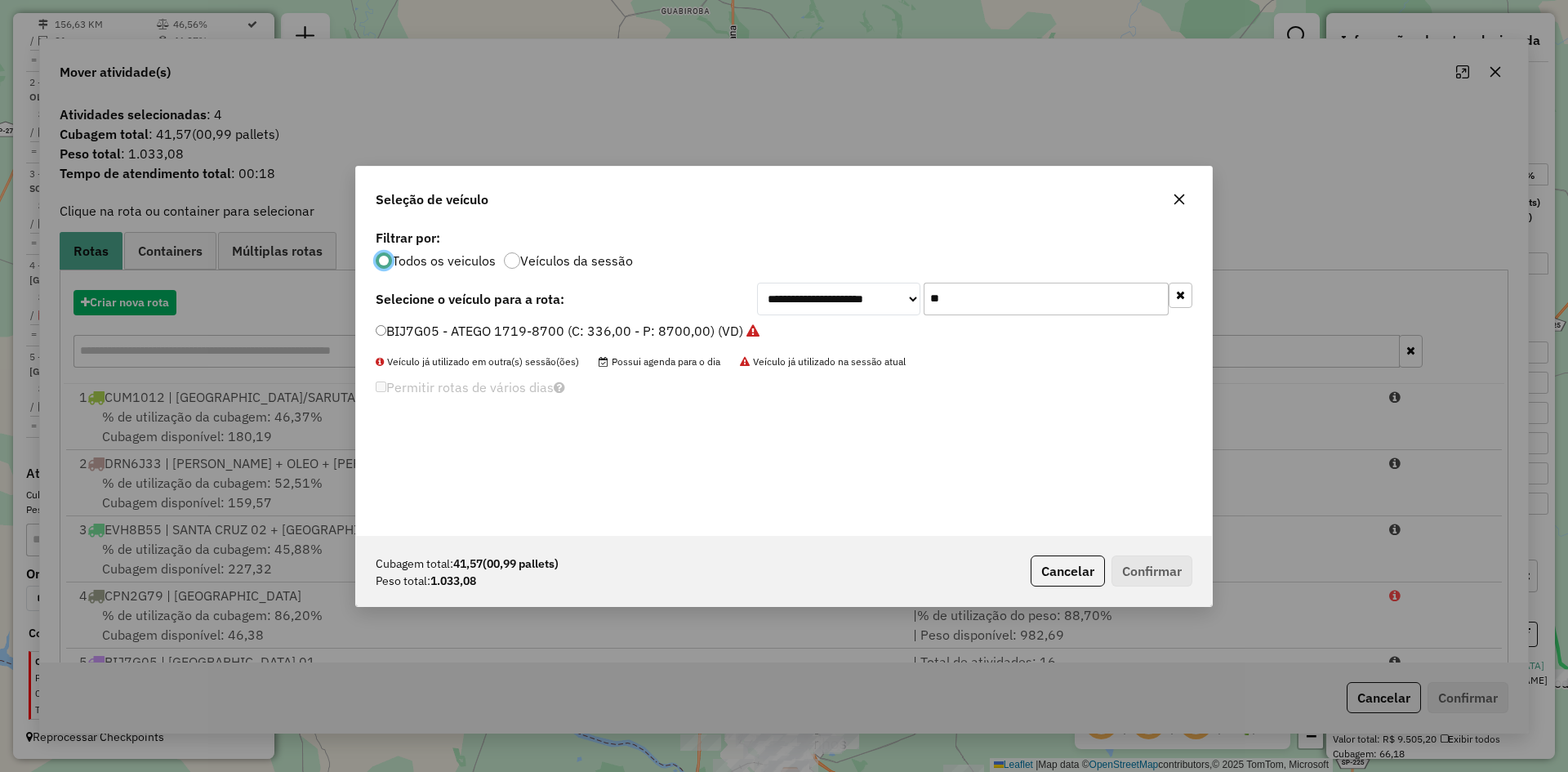
scroll to position [9, 5]
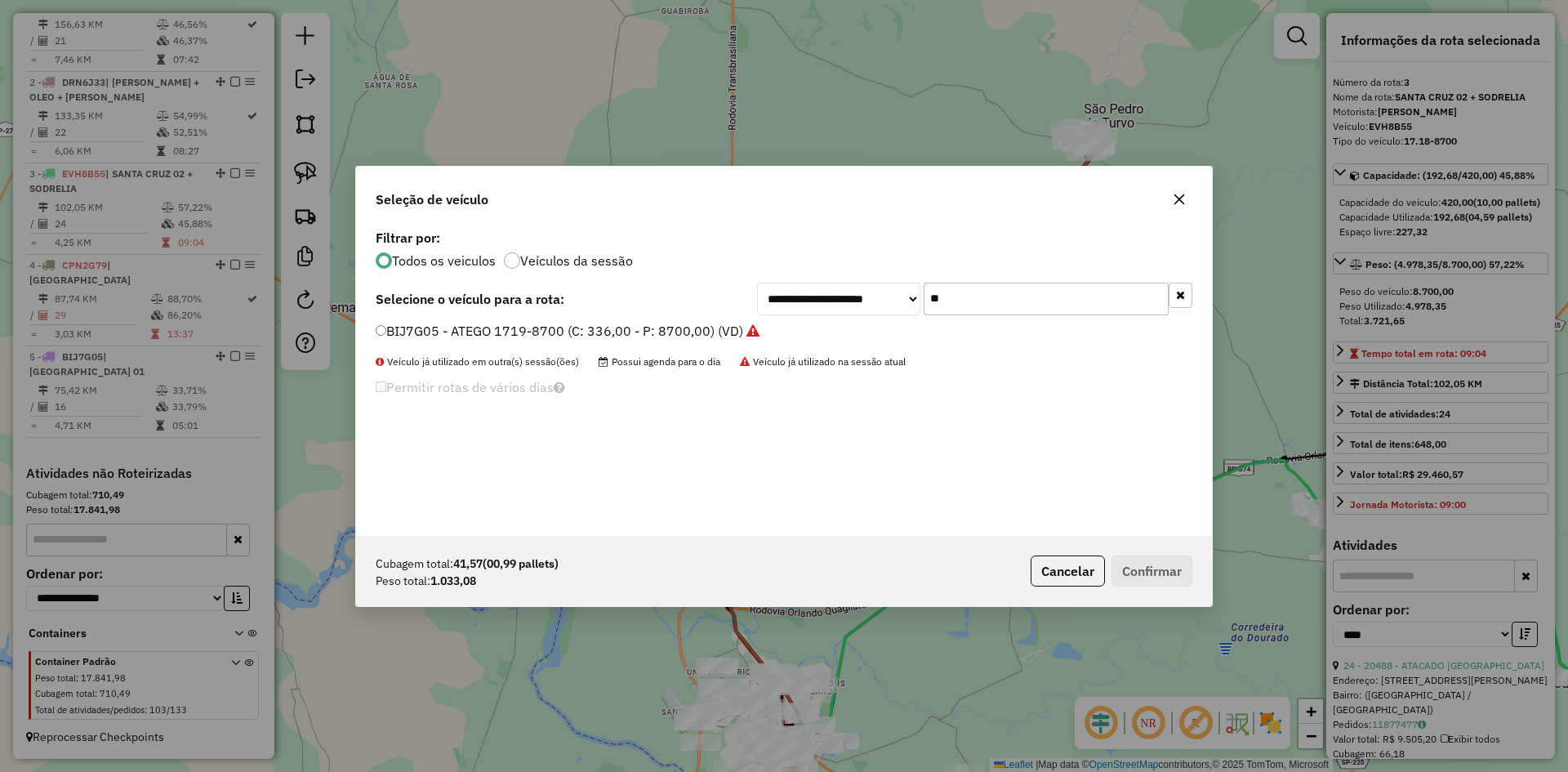
click at [955, 301] on input "**" at bounding box center [1046, 299] width 245 height 33
click at [1174, 203] on icon "button" at bounding box center [1180, 199] width 13 height 13
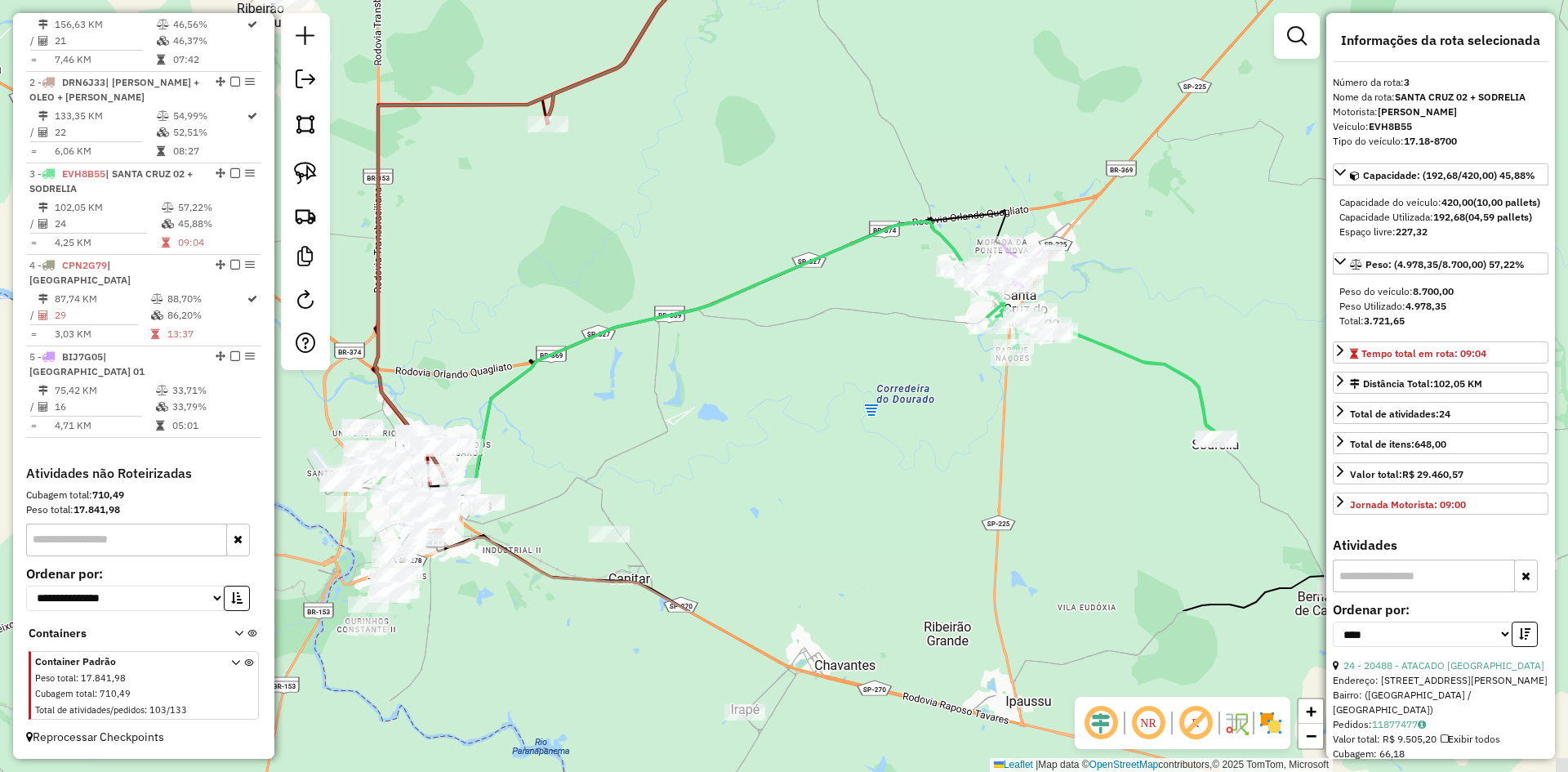
drag, startPoint x: 1099, startPoint y: 326, endPoint x: 743, endPoint y: 87, distance: 428.8
click at [743, 87] on div "Janela de atendimento Grade de atendimento Capacidade Transportadoras Veículos …" at bounding box center [784, 386] width 1568 height 772
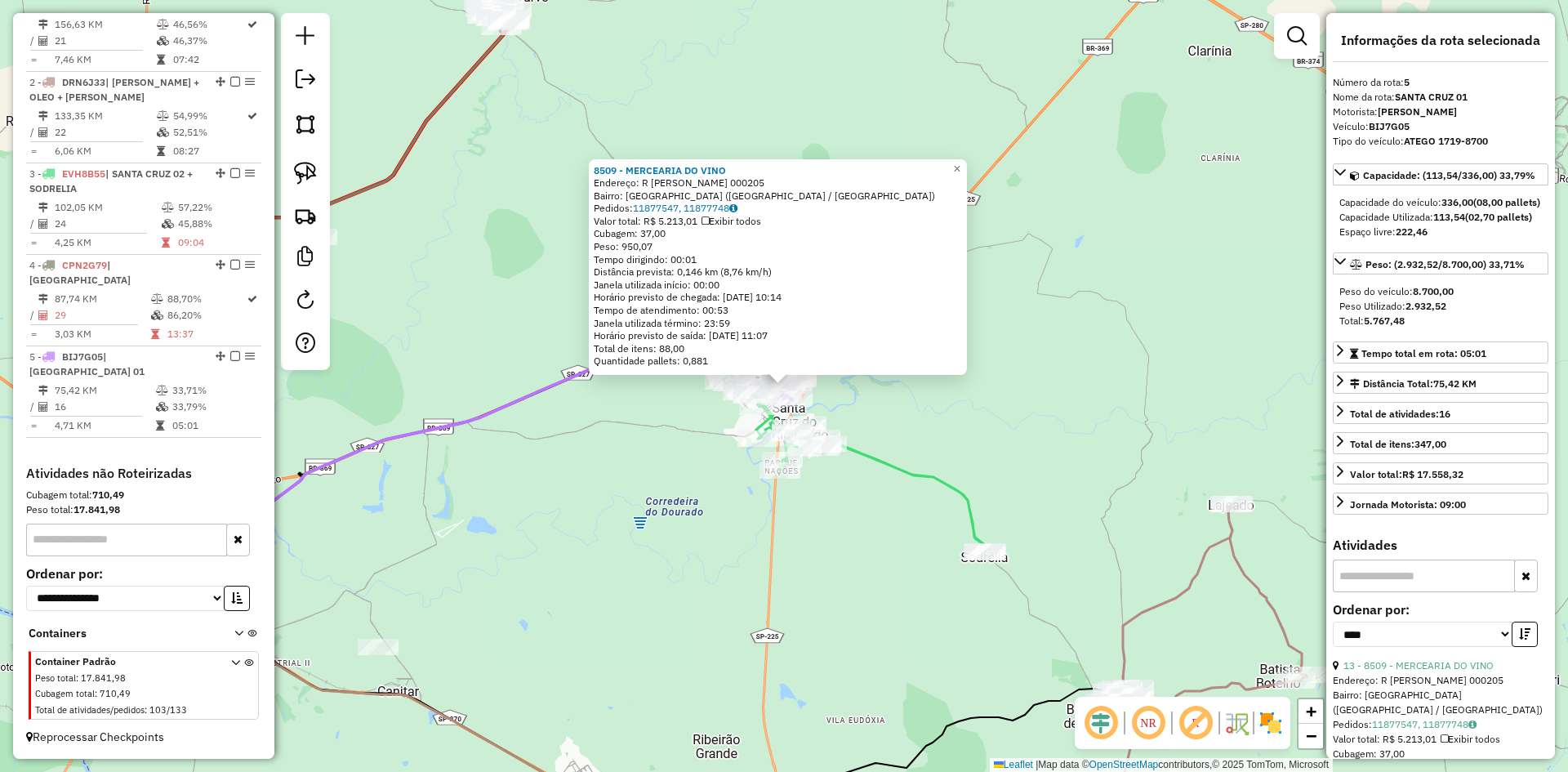
click at [1046, 354] on div "8509 - MERCEARIA DO VINO Endereço: R FREDIANO COLLI 000205 Bairro: [GEOGRAPHIC_…" at bounding box center [784, 386] width 1568 height 772
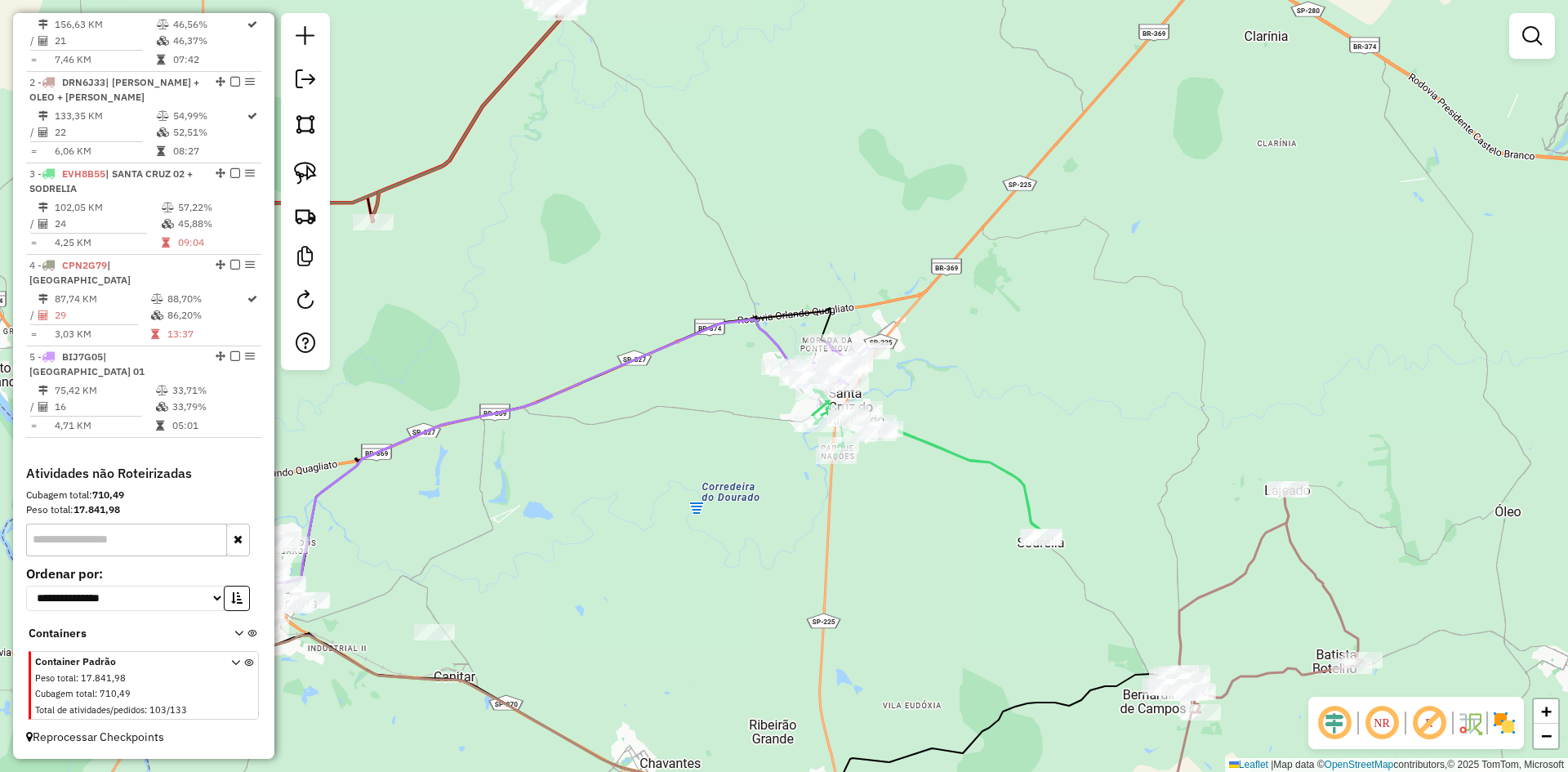
drag, startPoint x: 1071, startPoint y: 339, endPoint x: 1411, endPoint y: 164, distance: 382.4
click at [1410, 165] on div "Janela de atendimento Grade de atendimento Capacidade Transportadoras Veículos …" at bounding box center [784, 386] width 1568 height 772
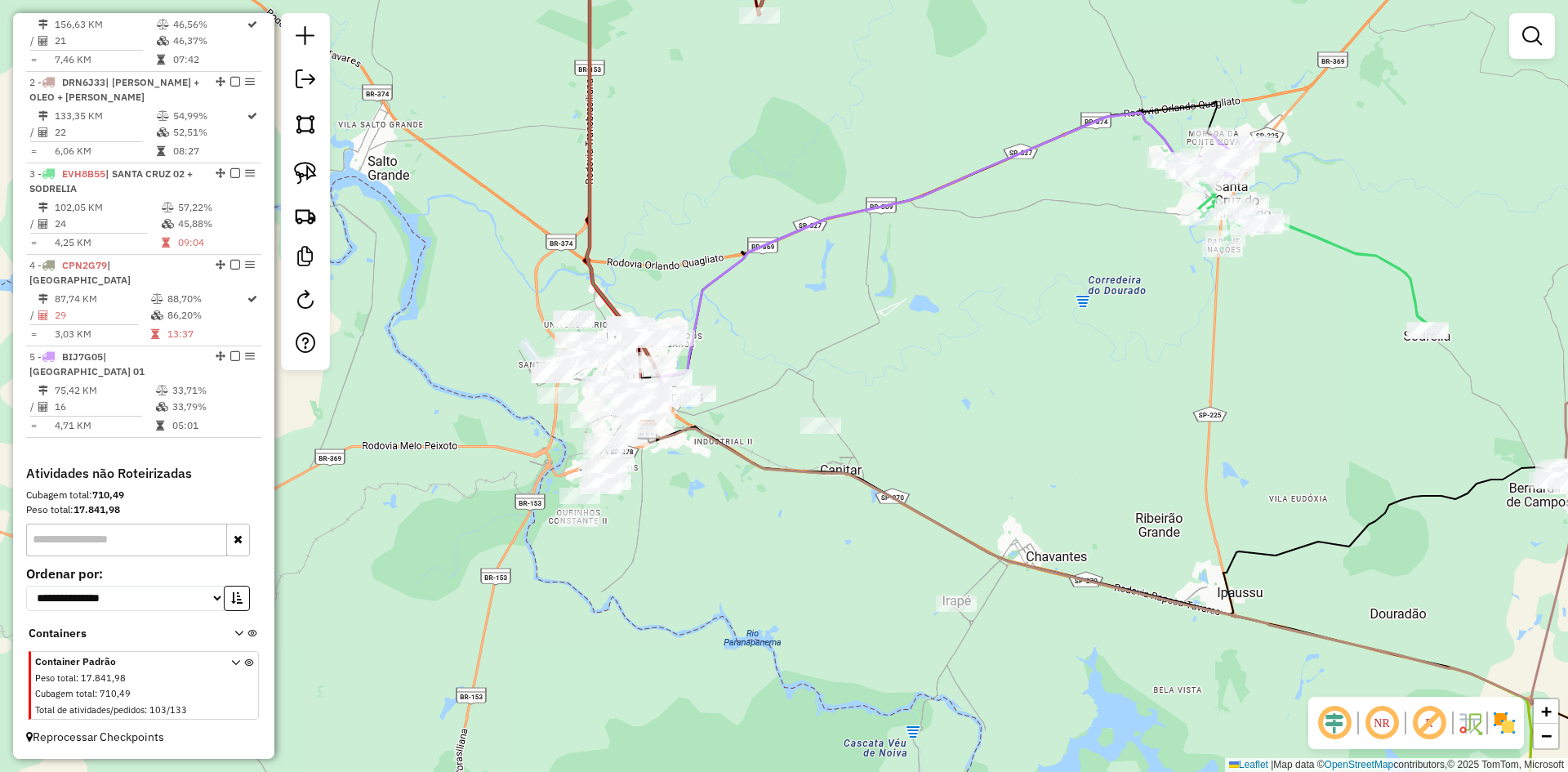
drag, startPoint x: 804, startPoint y: 413, endPoint x: 923, endPoint y: 341, distance: 139.1
click at [924, 341] on div "Janela de atendimento Grade de atendimento Capacidade Transportadoras Veículos …" at bounding box center [784, 386] width 1568 height 772
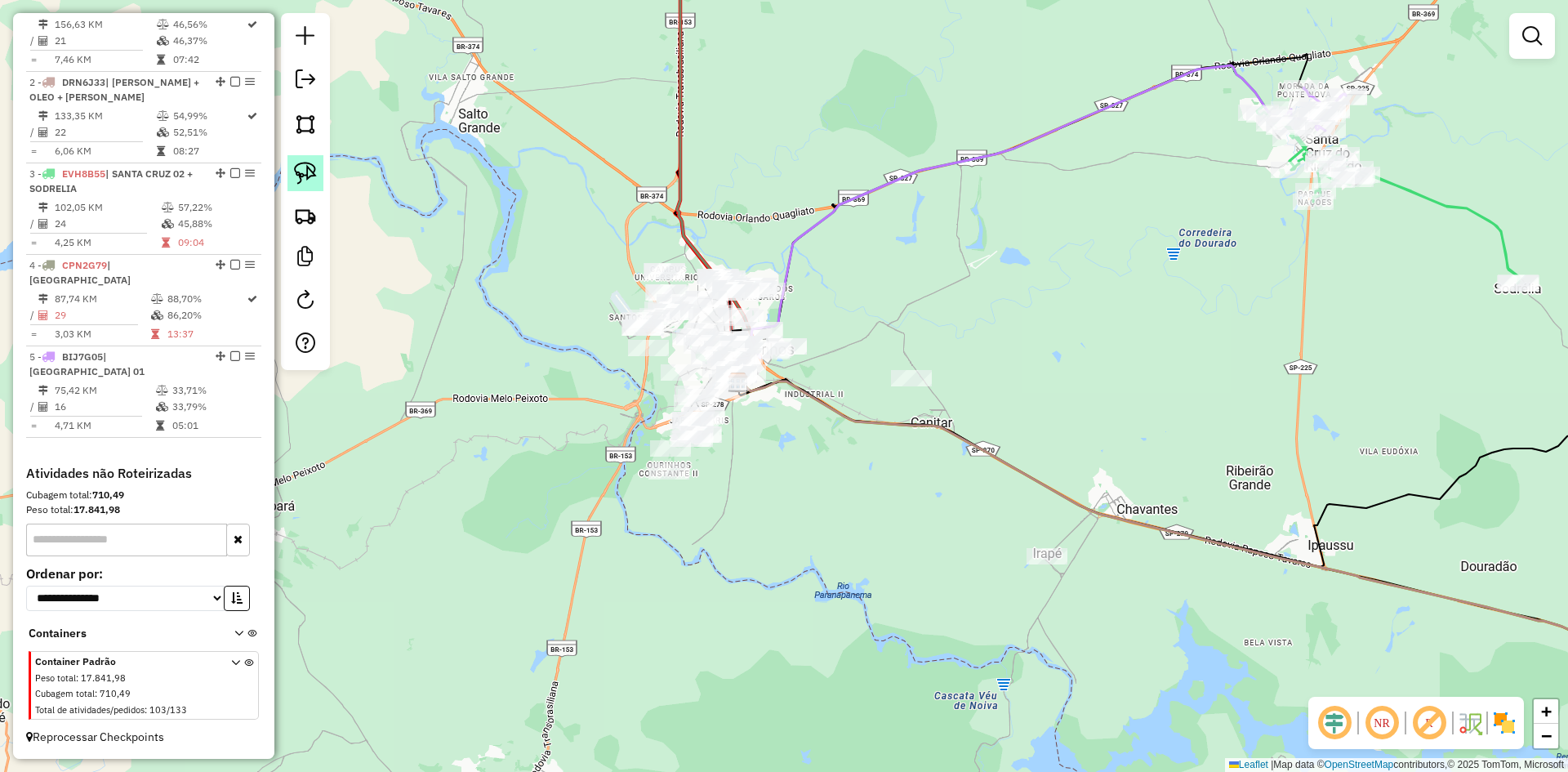
click at [306, 181] on img at bounding box center [306, 173] width 23 height 23
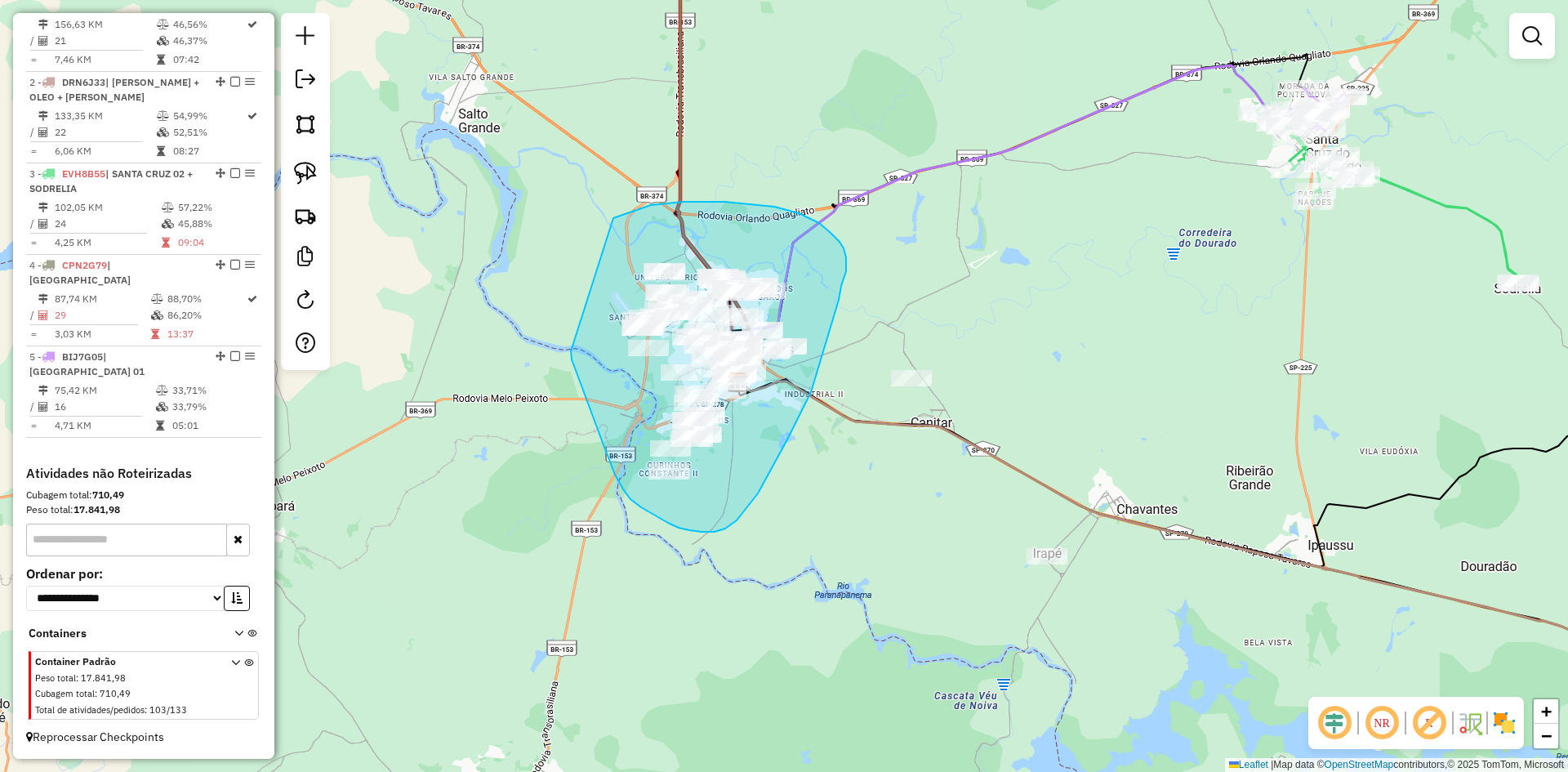
drag, startPoint x: 571, startPoint y: 351, endPoint x: 613, endPoint y: 218, distance: 139.5
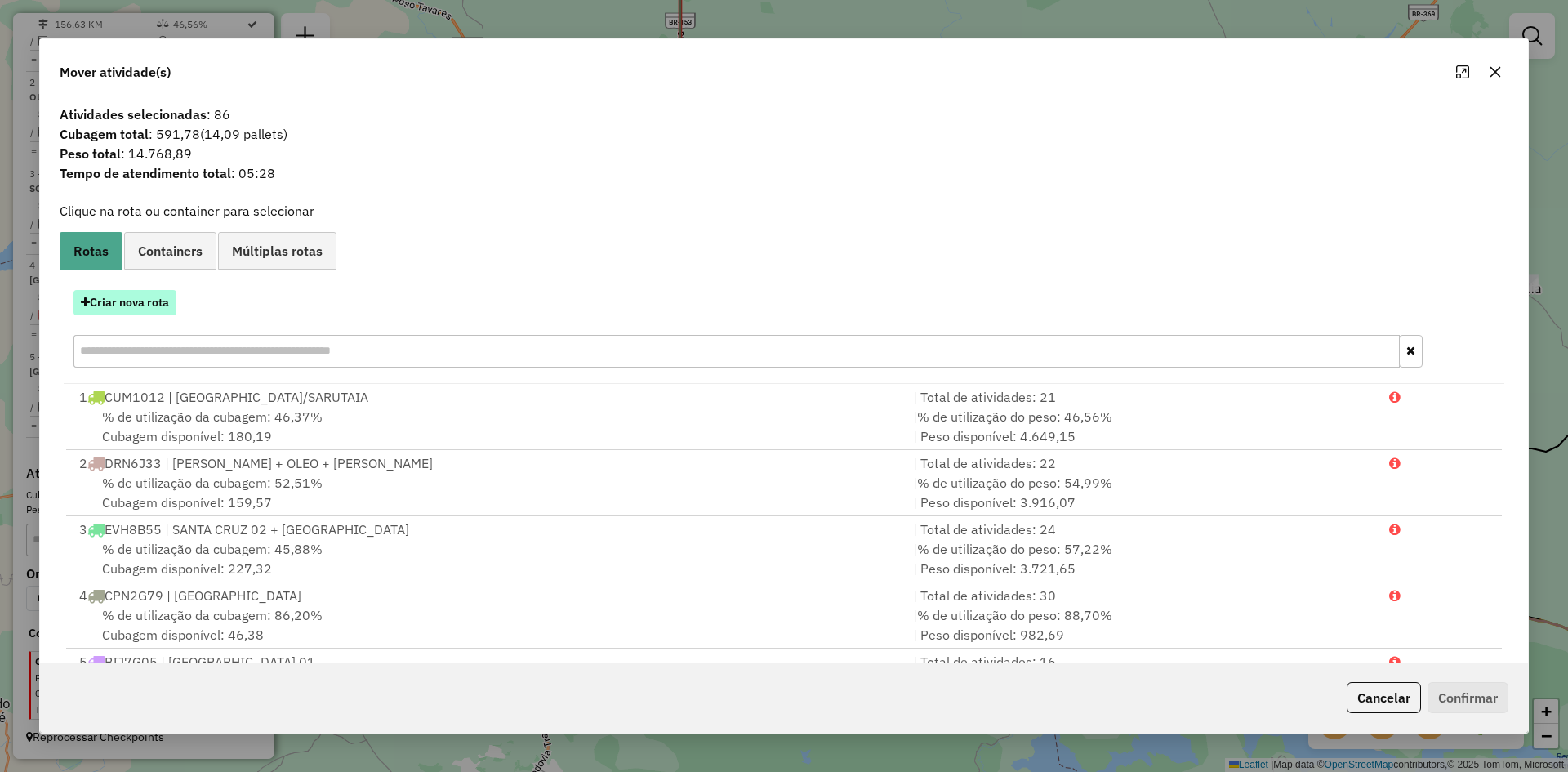
click at [113, 302] on button "Criar nova rota" at bounding box center [125, 302] width 103 height 25
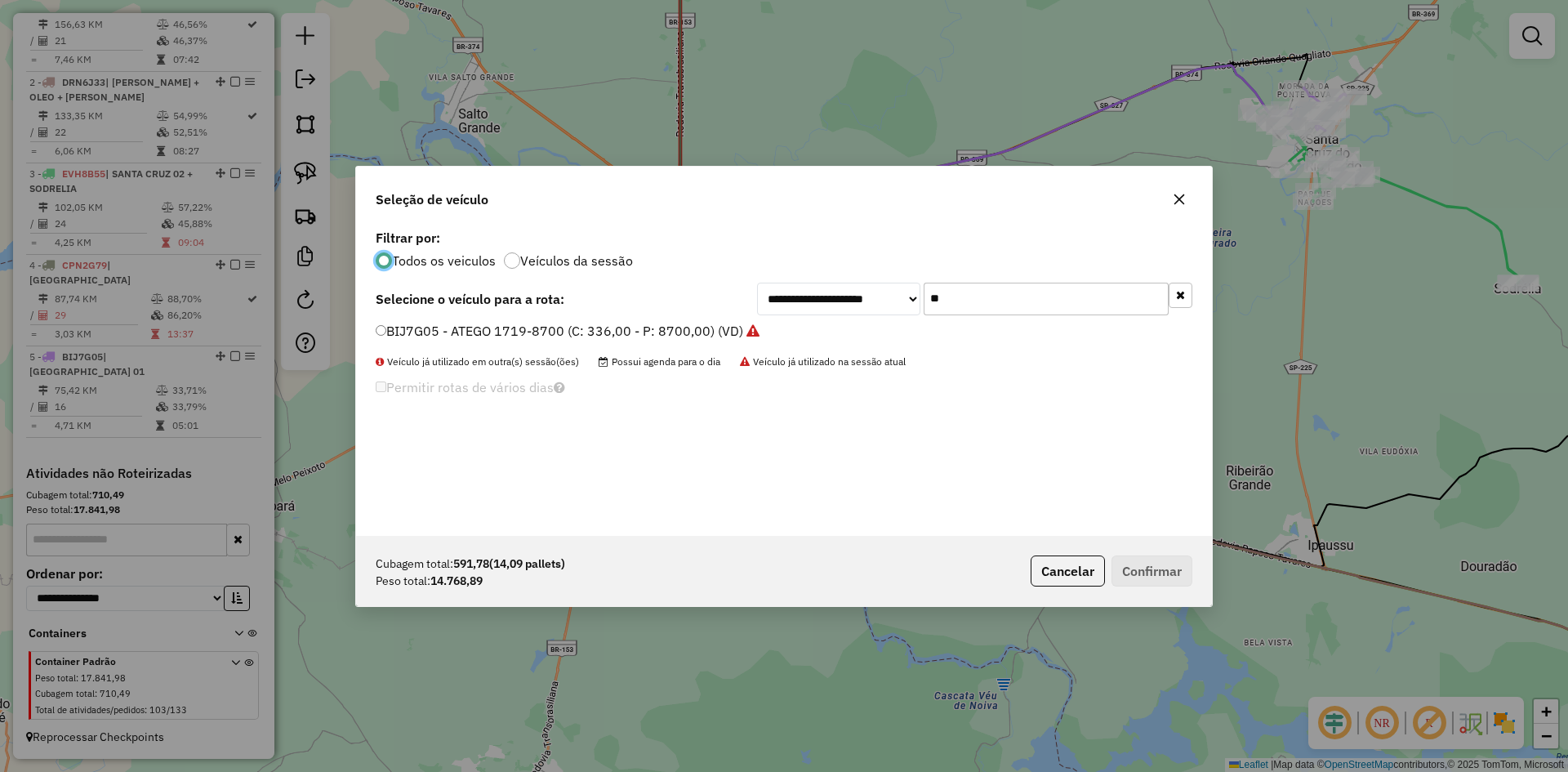
click at [999, 292] on input "**" at bounding box center [1046, 299] width 245 height 33
type input "***"
click at [401, 356] on label "CUM3908 - ATEGO 1719-8700 (C: 336,00 - P: 8700,00) (VD)" at bounding box center [564, 350] width 375 height 20
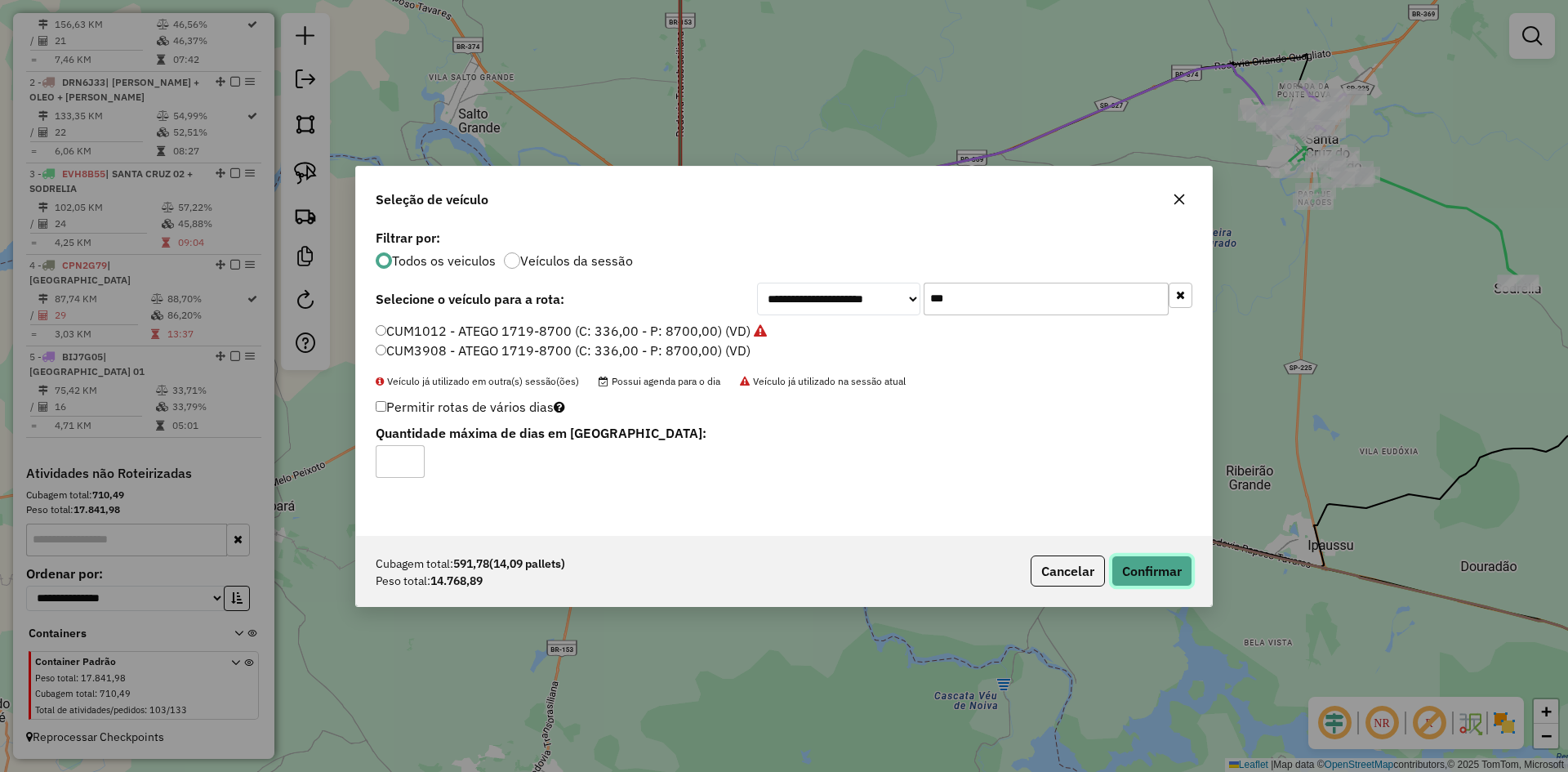
click at [1155, 560] on button "Confirmar" at bounding box center [1152, 571] width 81 height 31
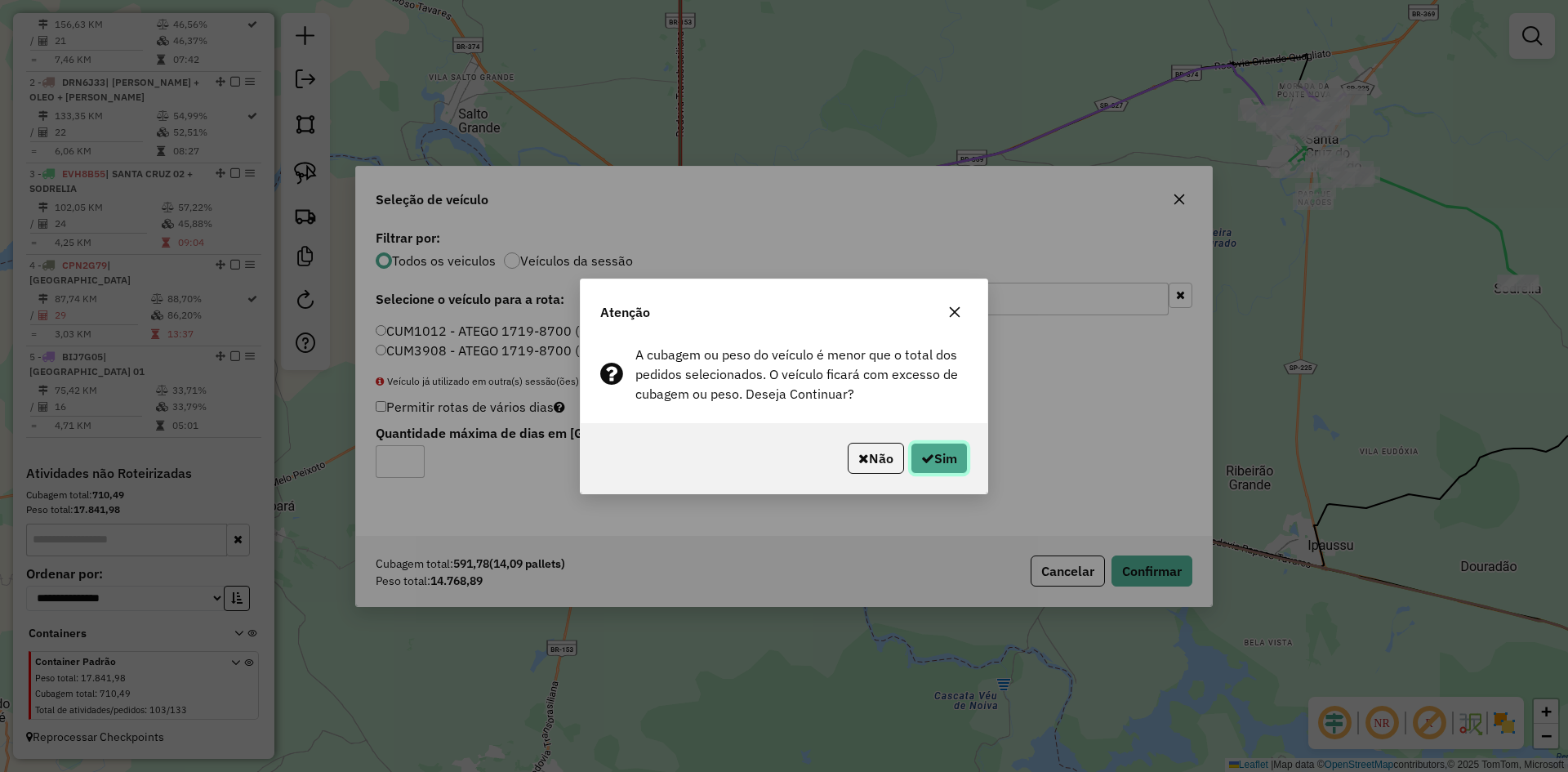
click at [956, 467] on button "Sim" at bounding box center [940, 458] width 57 height 31
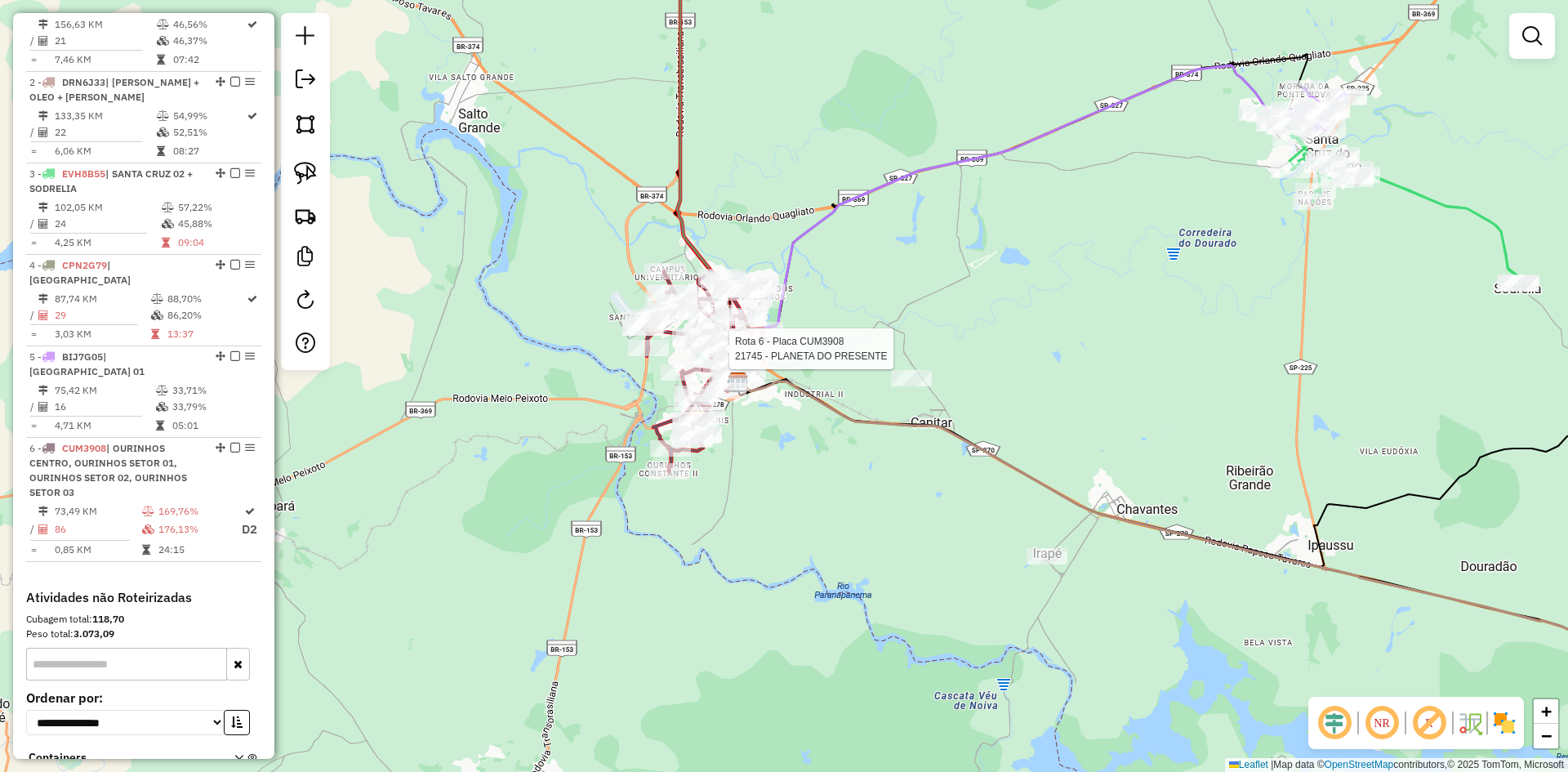
select select "*********"
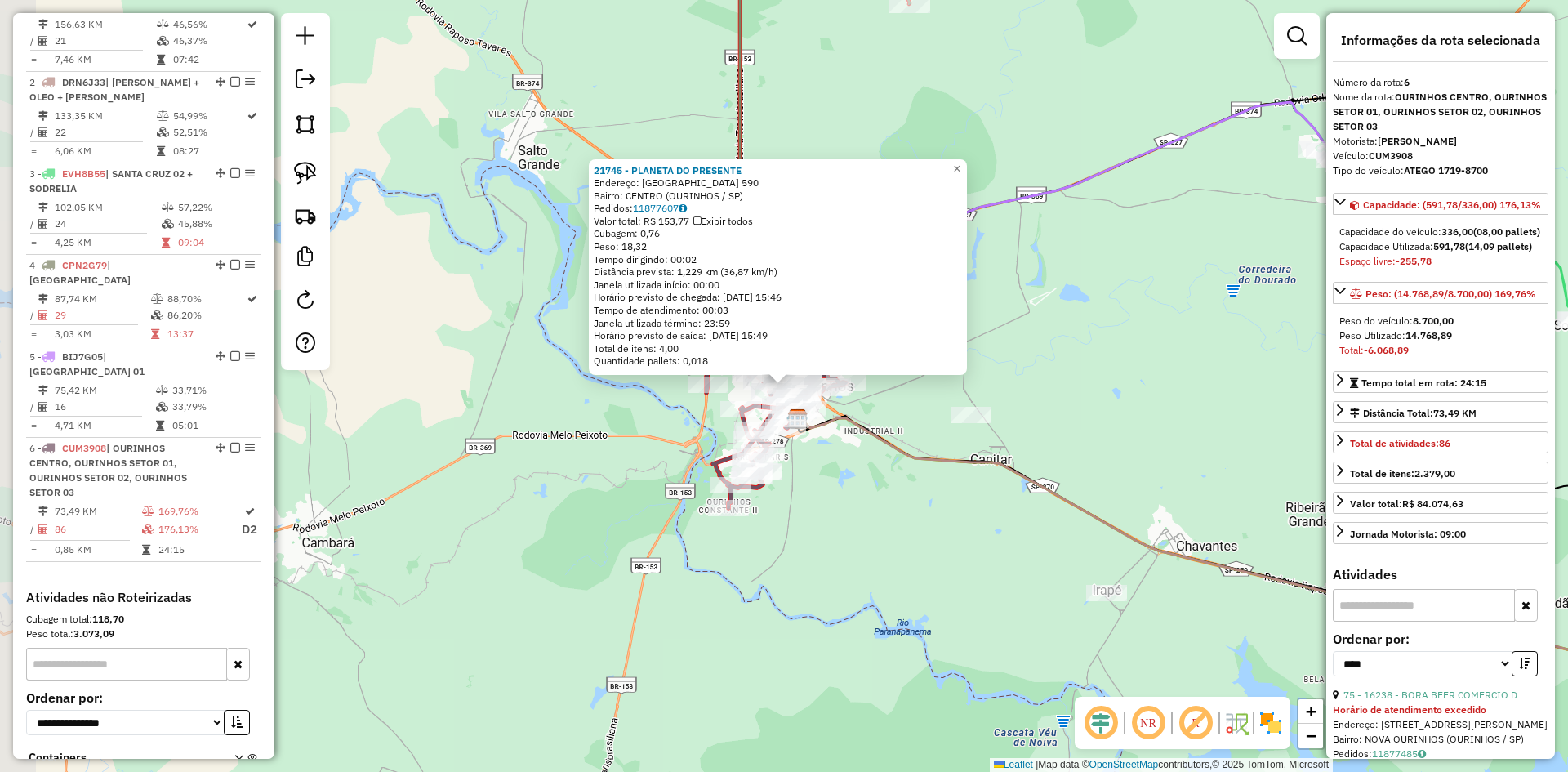
scroll to position [756, 0]
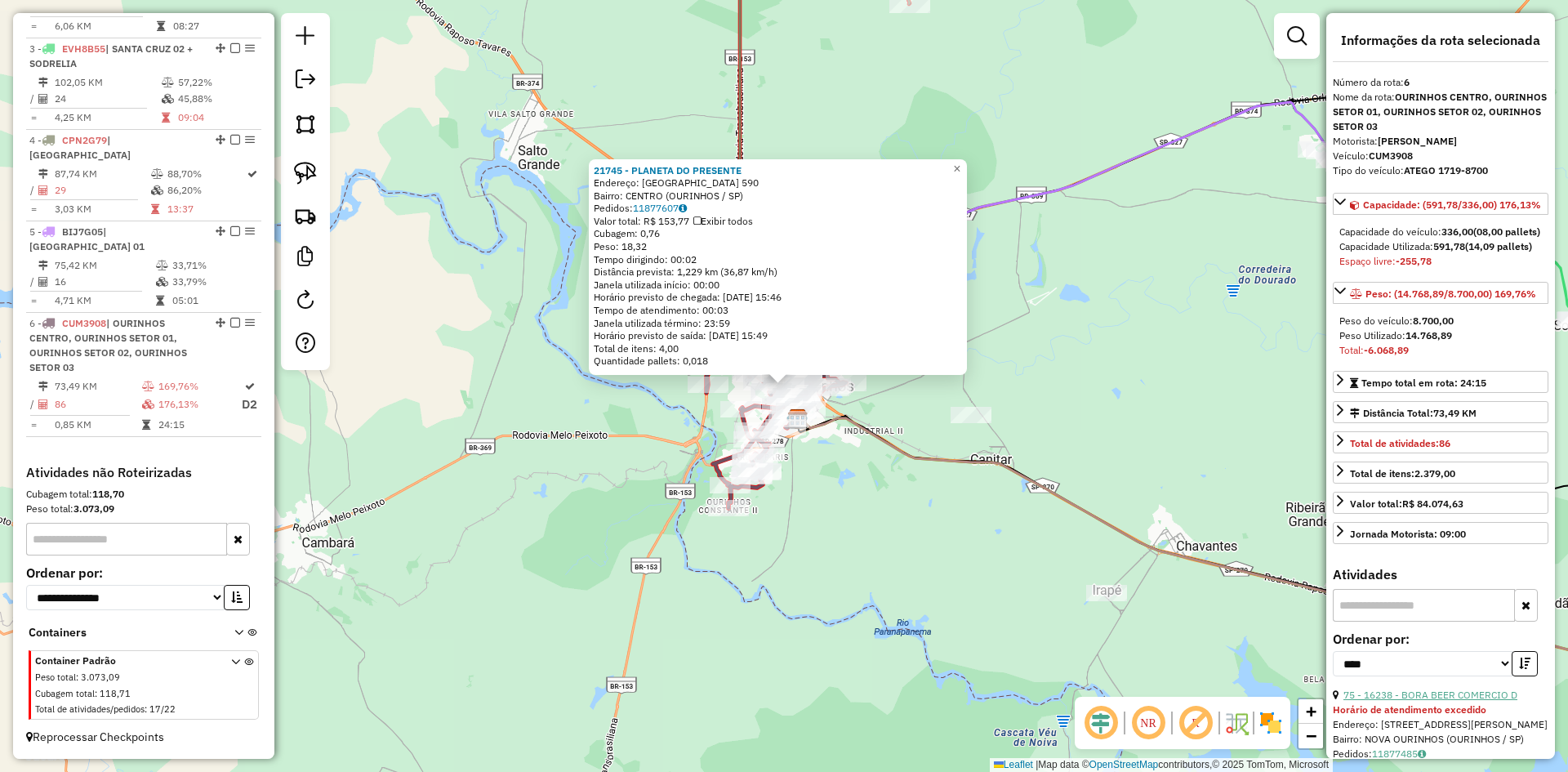
click at [1416, 701] on link "75 - 16238 - BORA BEER COMERCIO D" at bounding box center [1431, 696] width 174 height 12
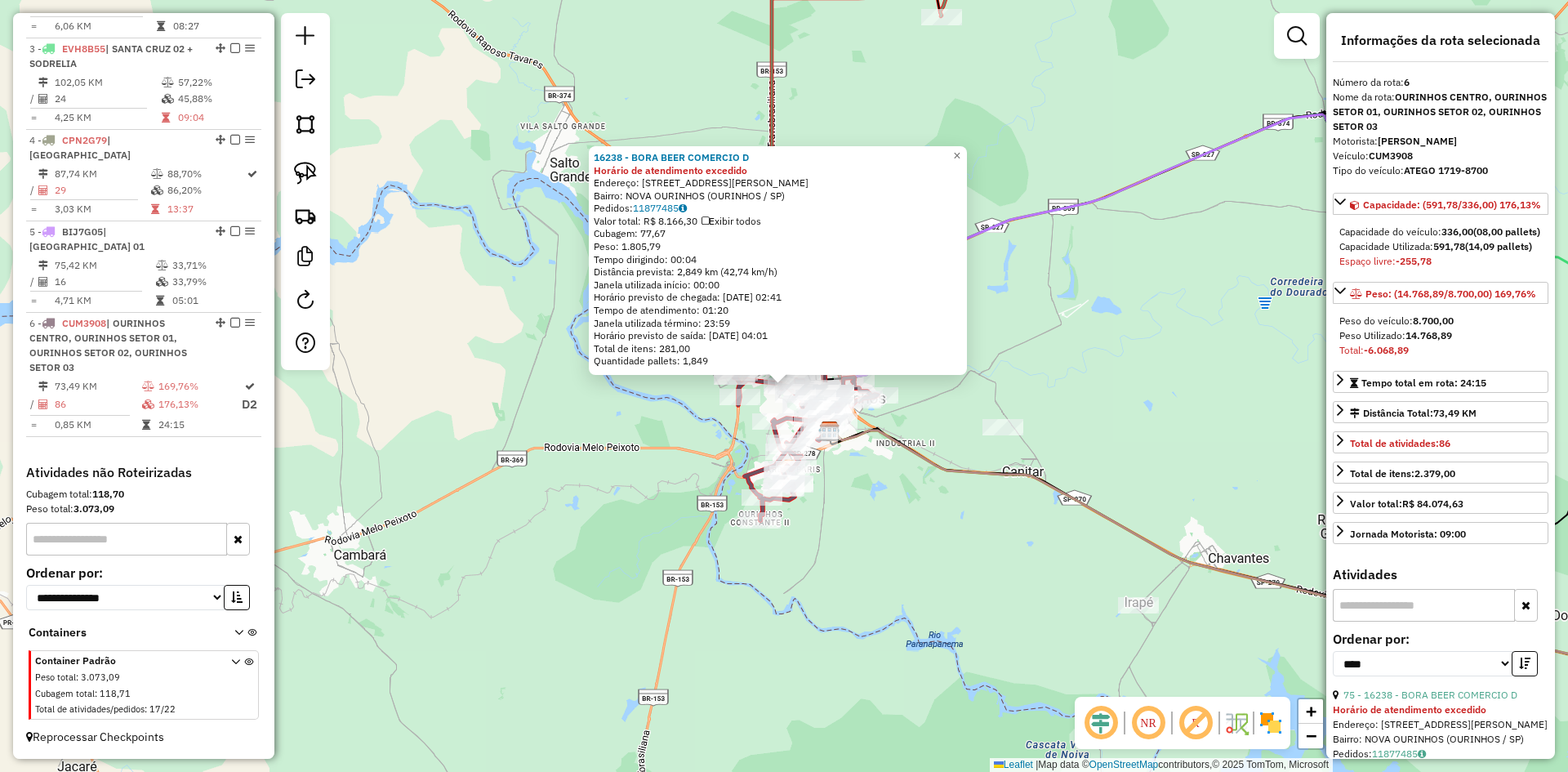
click at [846, 438] on icon at bounding box center [1277, 568] width 895 height 276
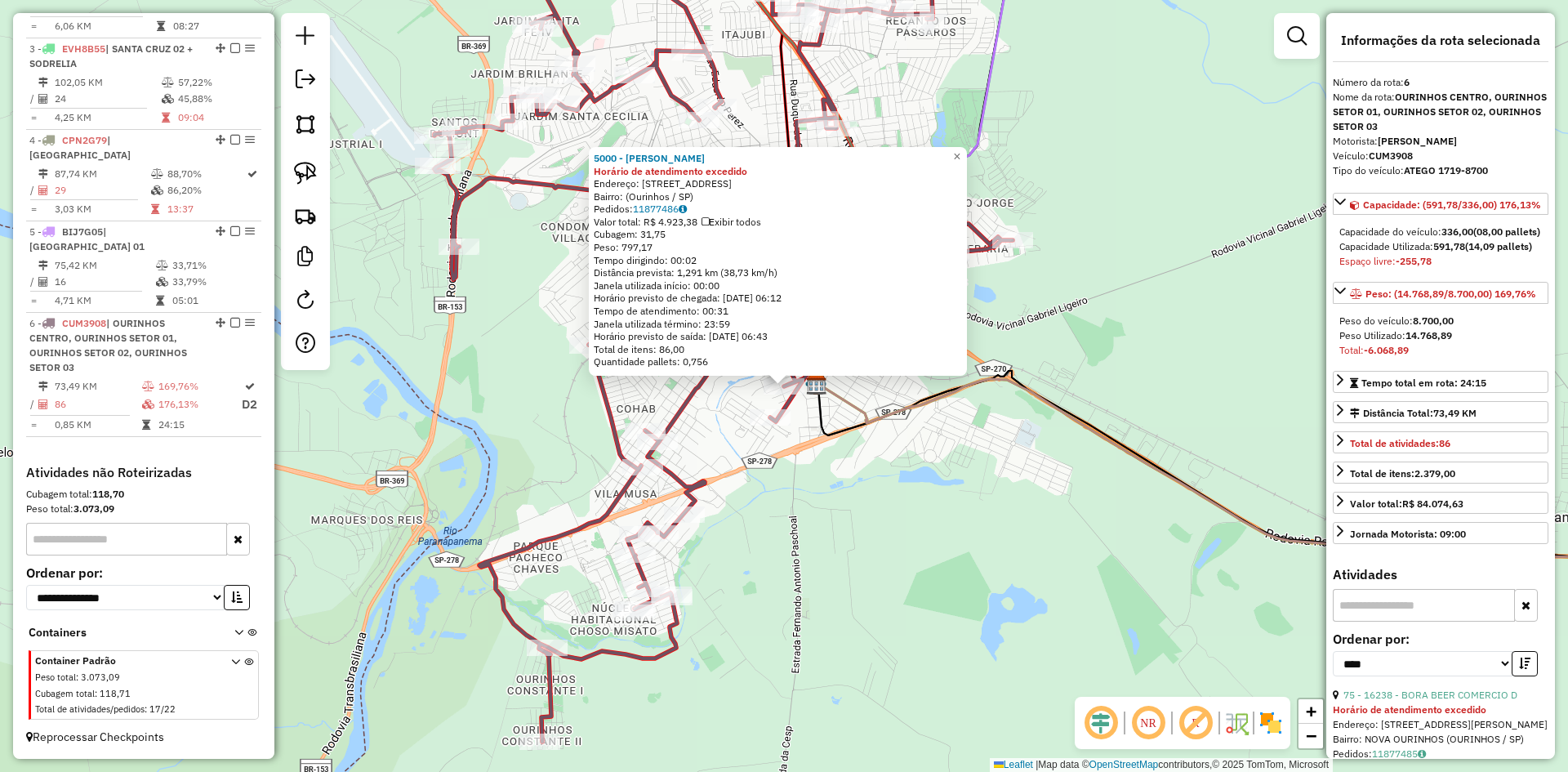
click at [831, 462] on div "5000 - MERCADINHO MOISES Horário de atendimento excedido Endereço: [STREET_ADDR…" at bounding box center [784, 386] width 1568 height 772
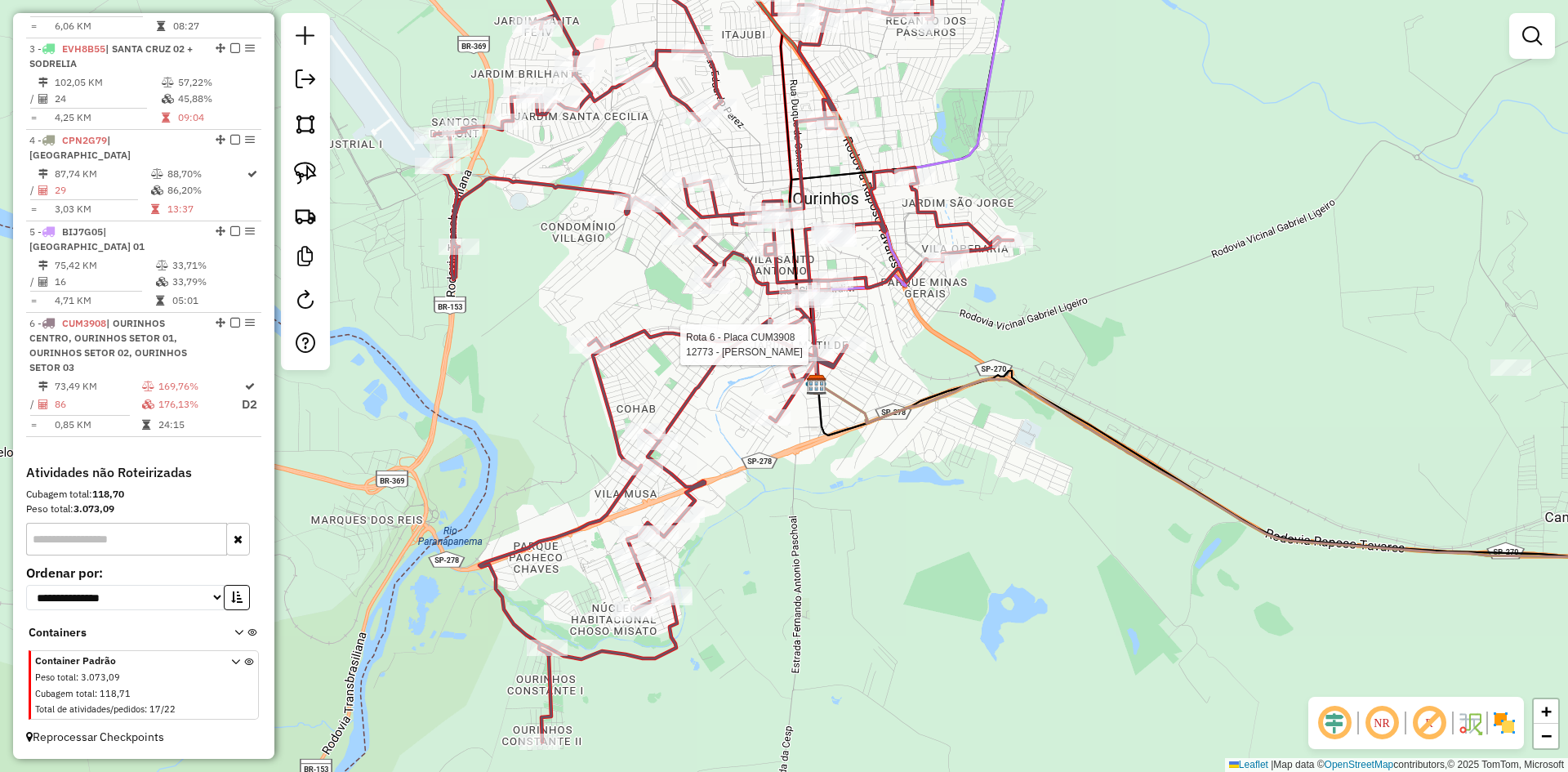
select select "*********"
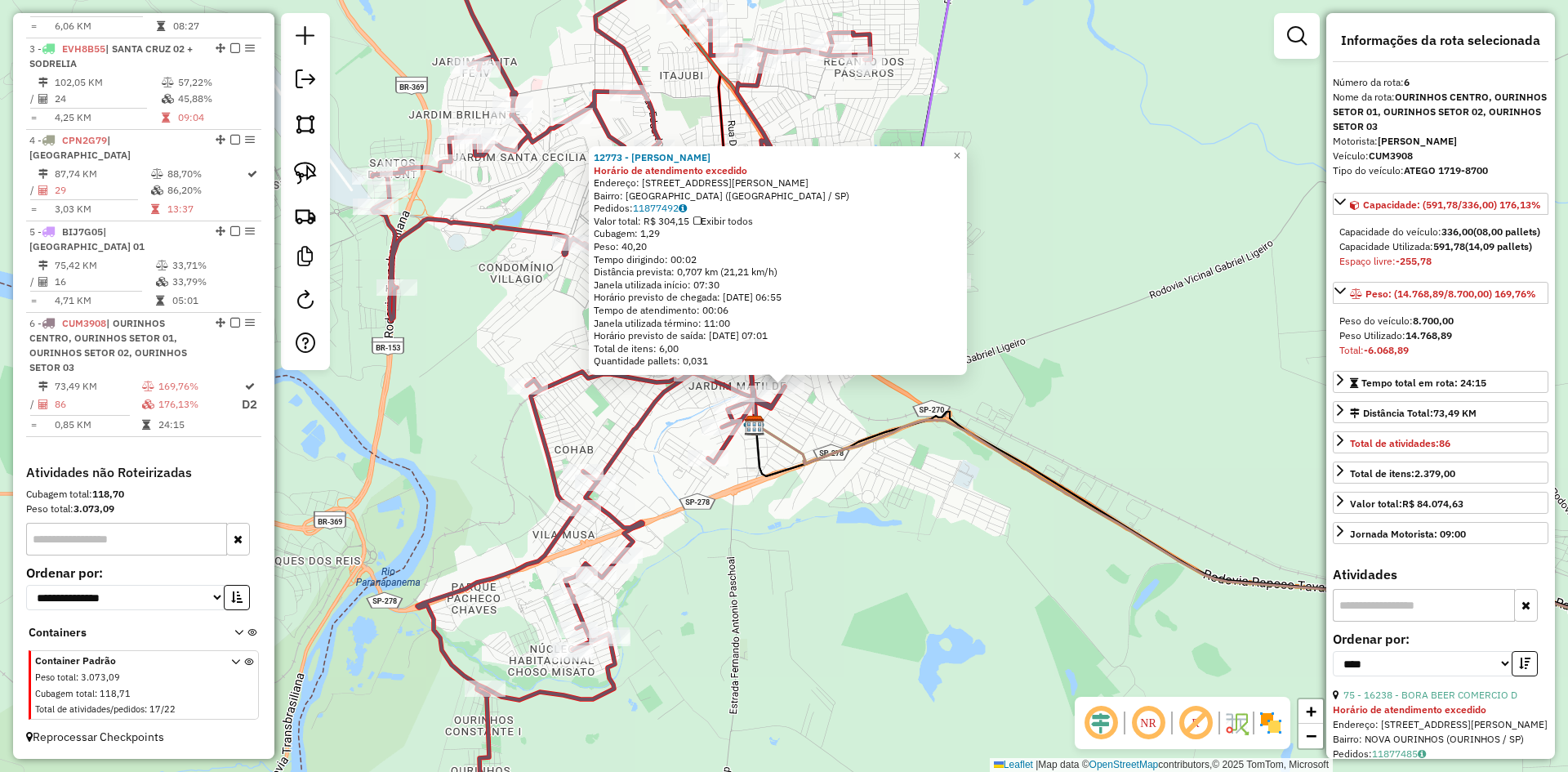
click at [818, 425] on div "12773 - [PERSON_NAME] SI Horário de atendimento excedido Endereço: [STREET_ADDR…" at bounding box center [784, 386] width 1568 height 772
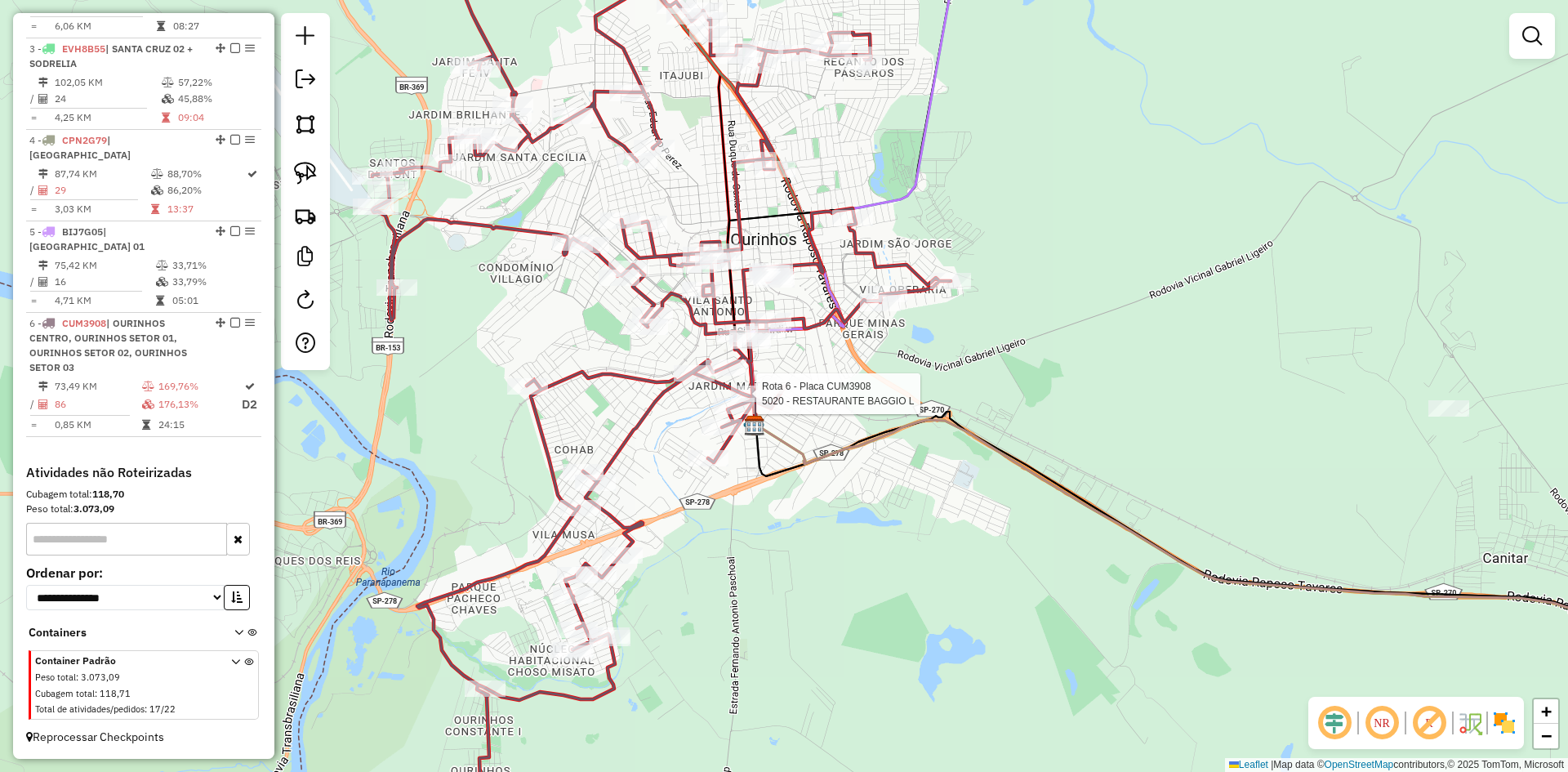
select select "*********"
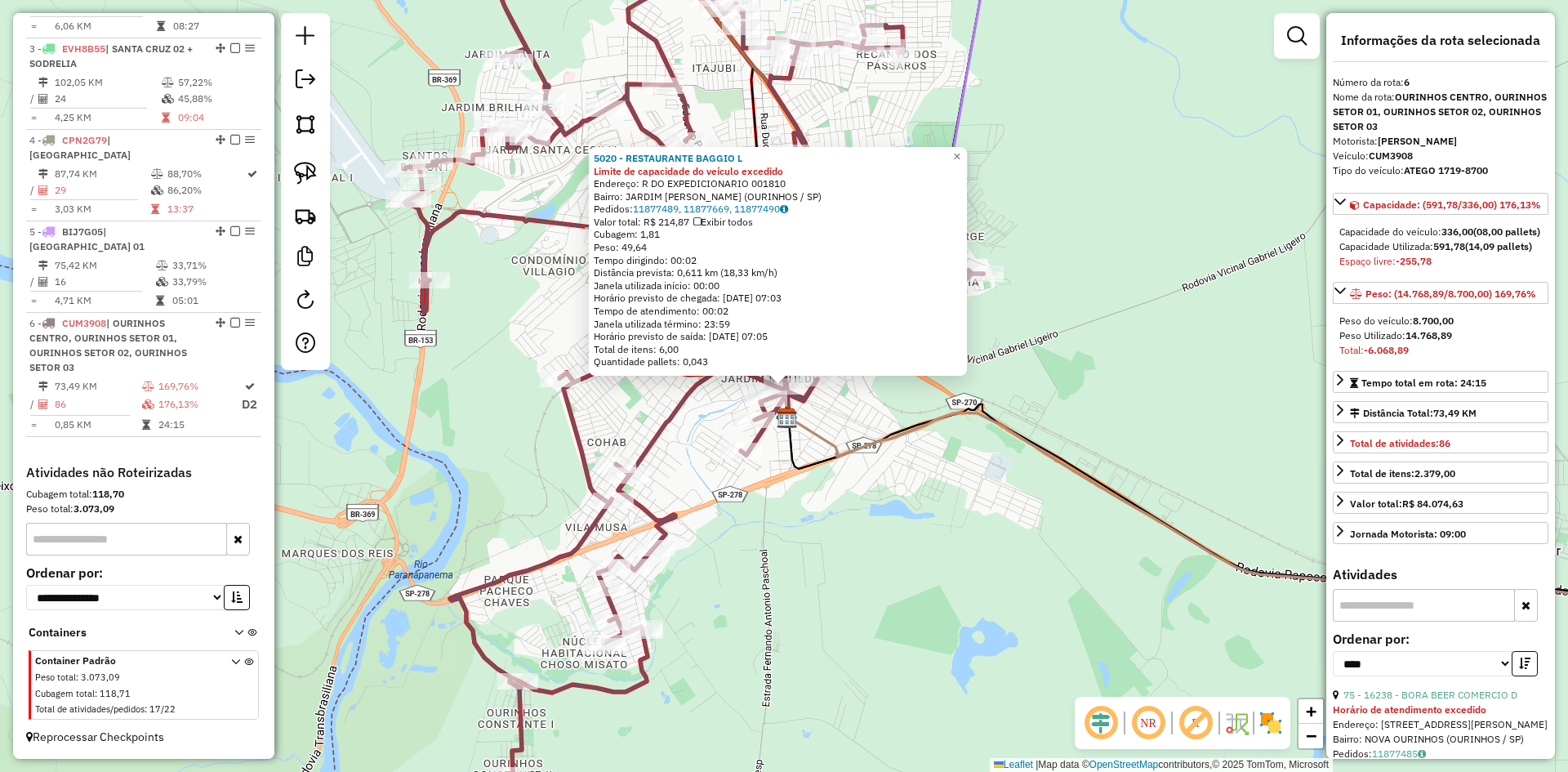
click at [853, 425] on div "5020 - RESTAURANTE BAGGIO L Limite de capacidade do veículo excedido Endereço: …" at bounding box center [784, 386] width 1568 height 772
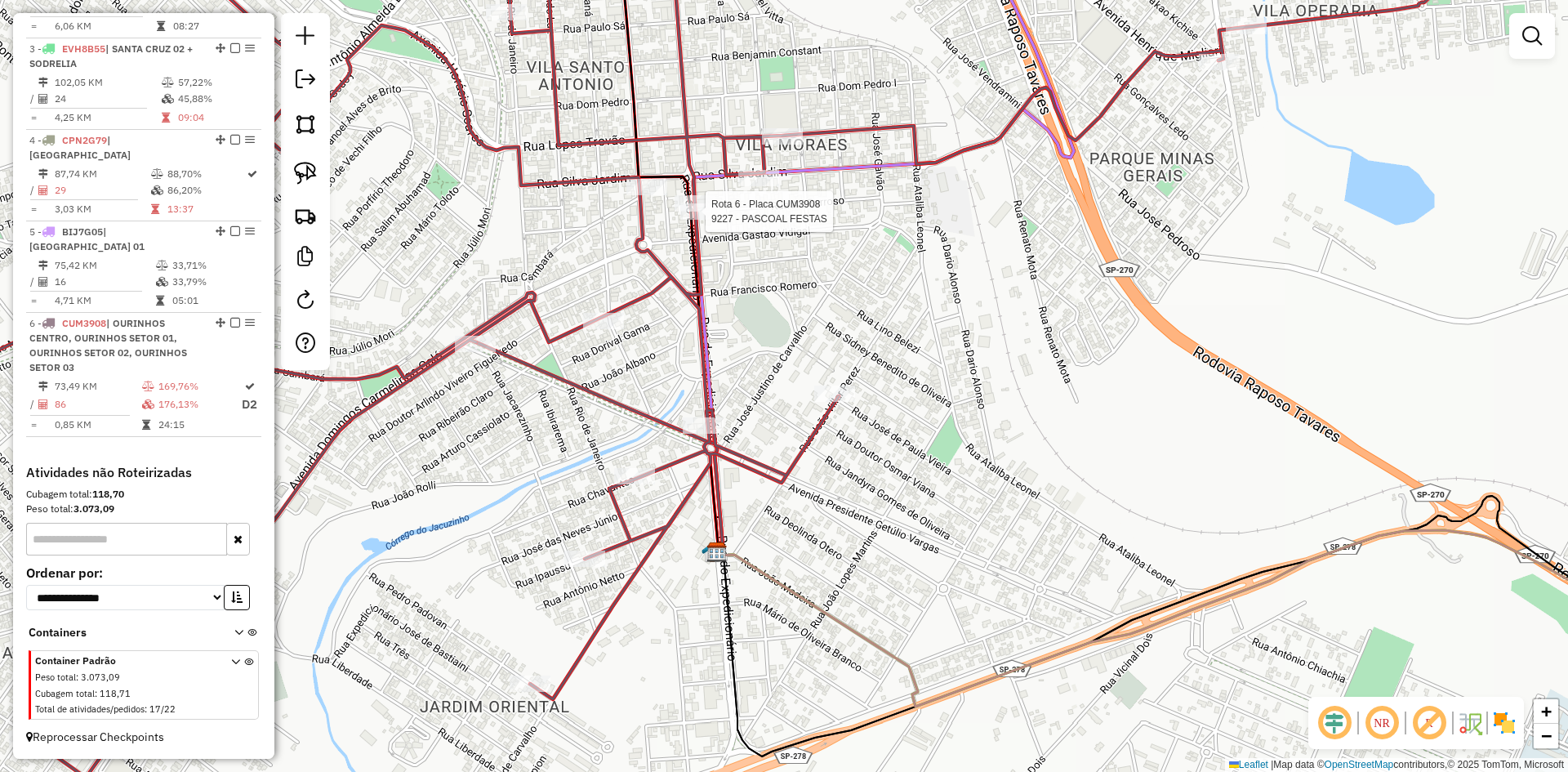
select select "*********"
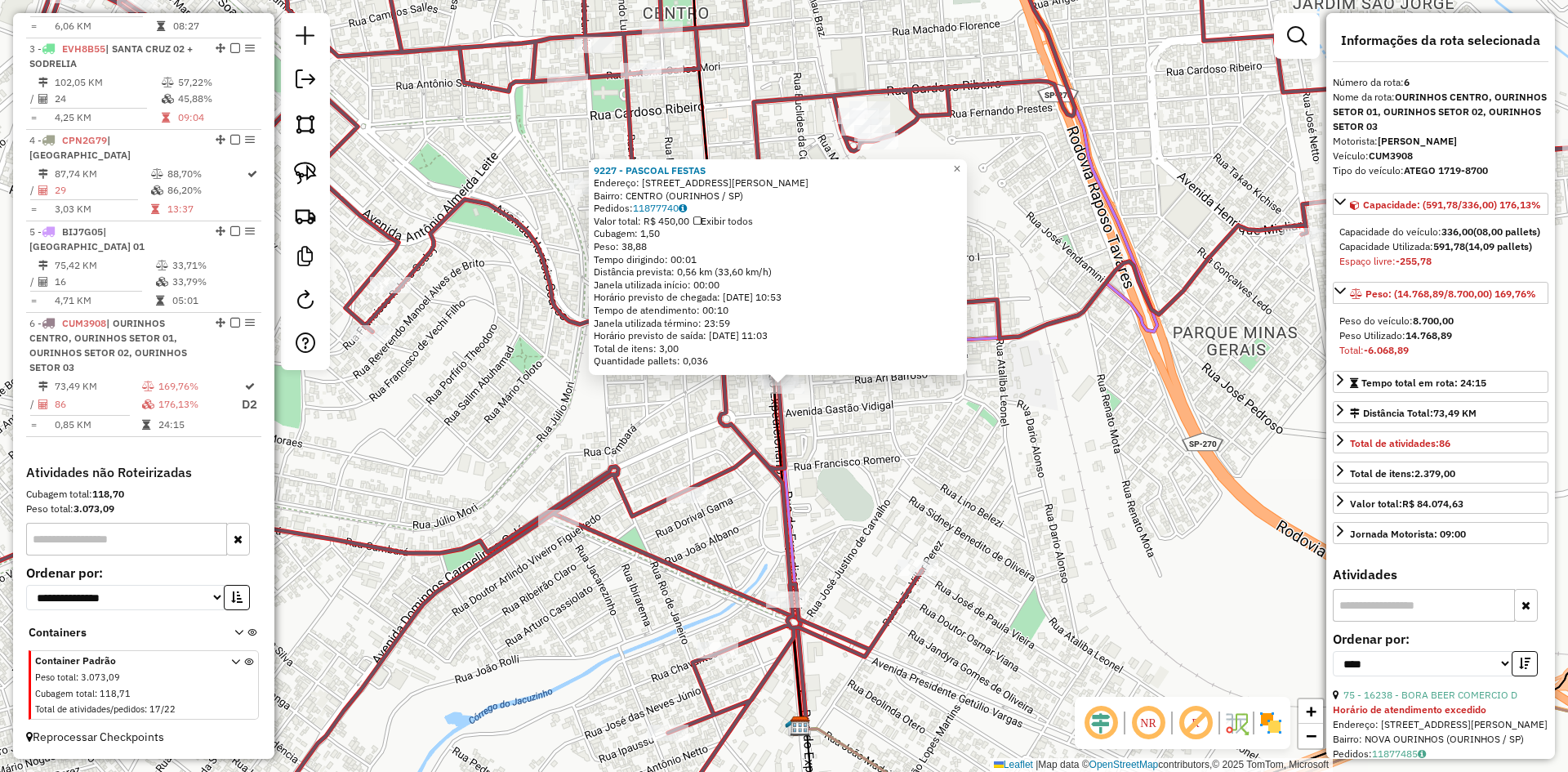
click at [899, 433] on div "9227 - PASCOAL FESTAS Endereço: R EUCLIDES DA CUNHA 1056 Bairro: CENTRO (OURINH…" at bounding box center [784, 386] width 1568 height 772
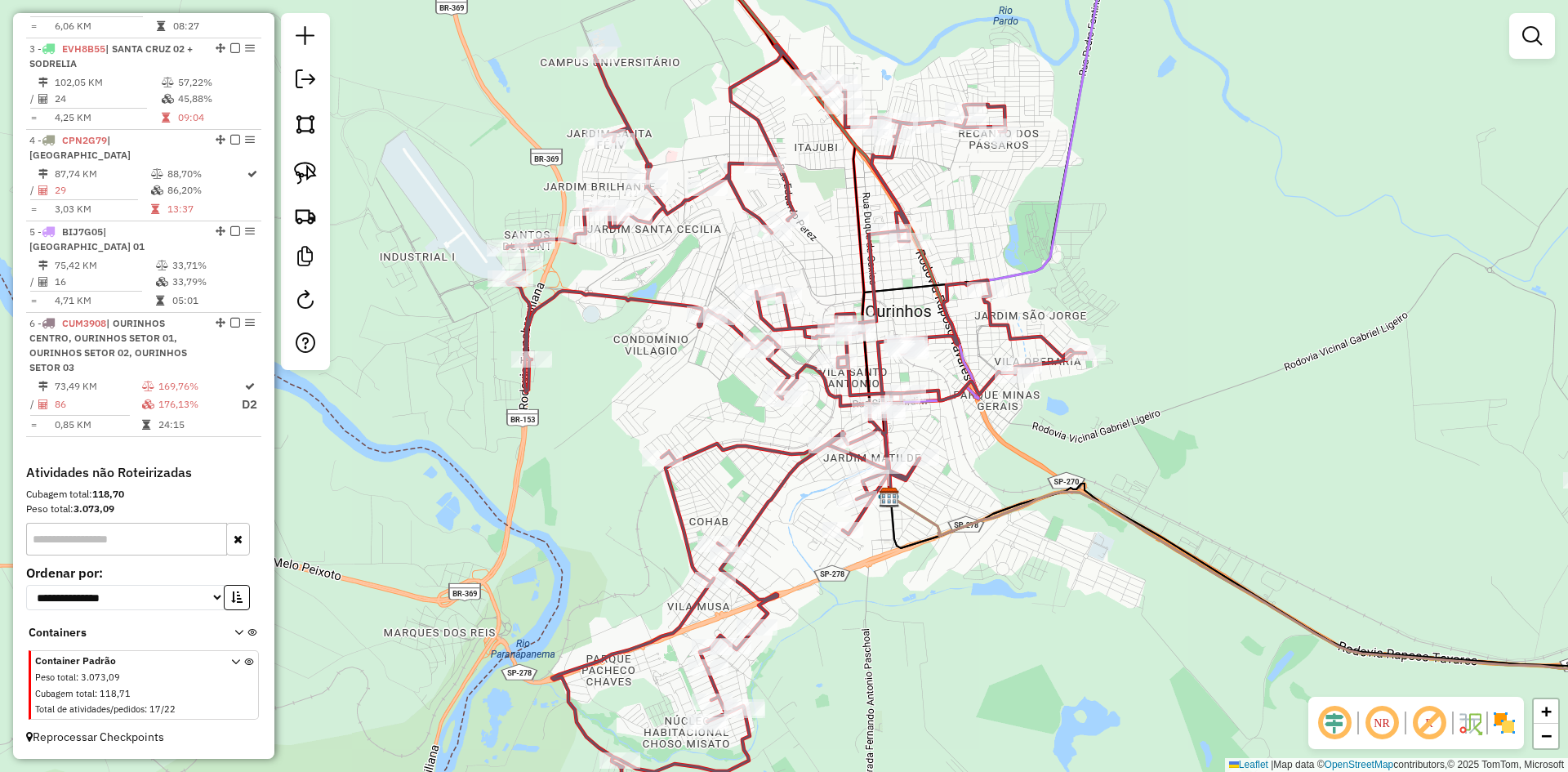
drag, startPoint x: 1056, startPoint y: 491, endPoint x: 960, endPoint y: 466, distance: 99.2
click at [960, 466] on div "Janela de atendimento Grade de atendimento Capacidade Transportadoras Veículos …" at bounding box center [784, 386] width 1568 height 772
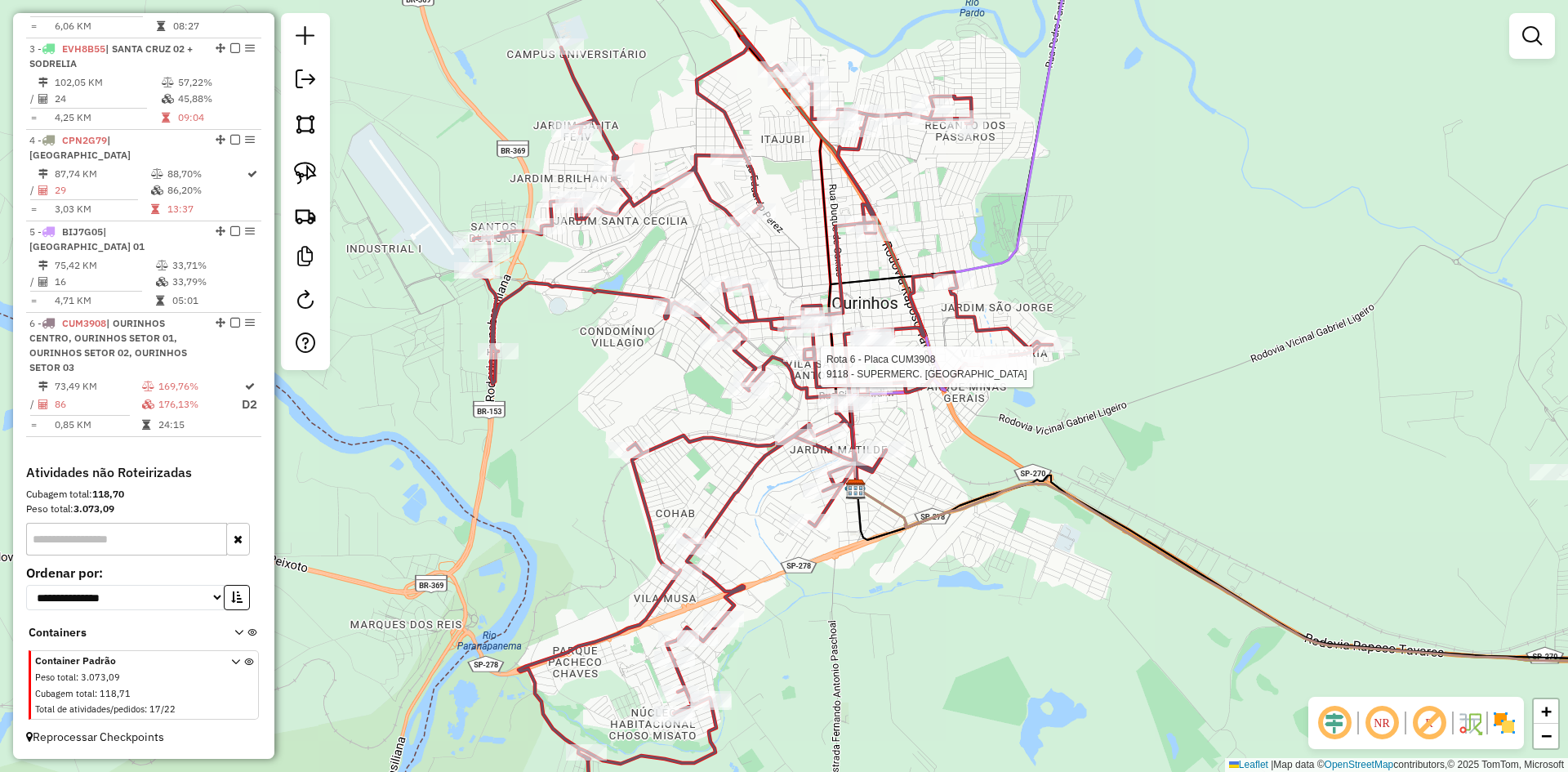
select select "*********"
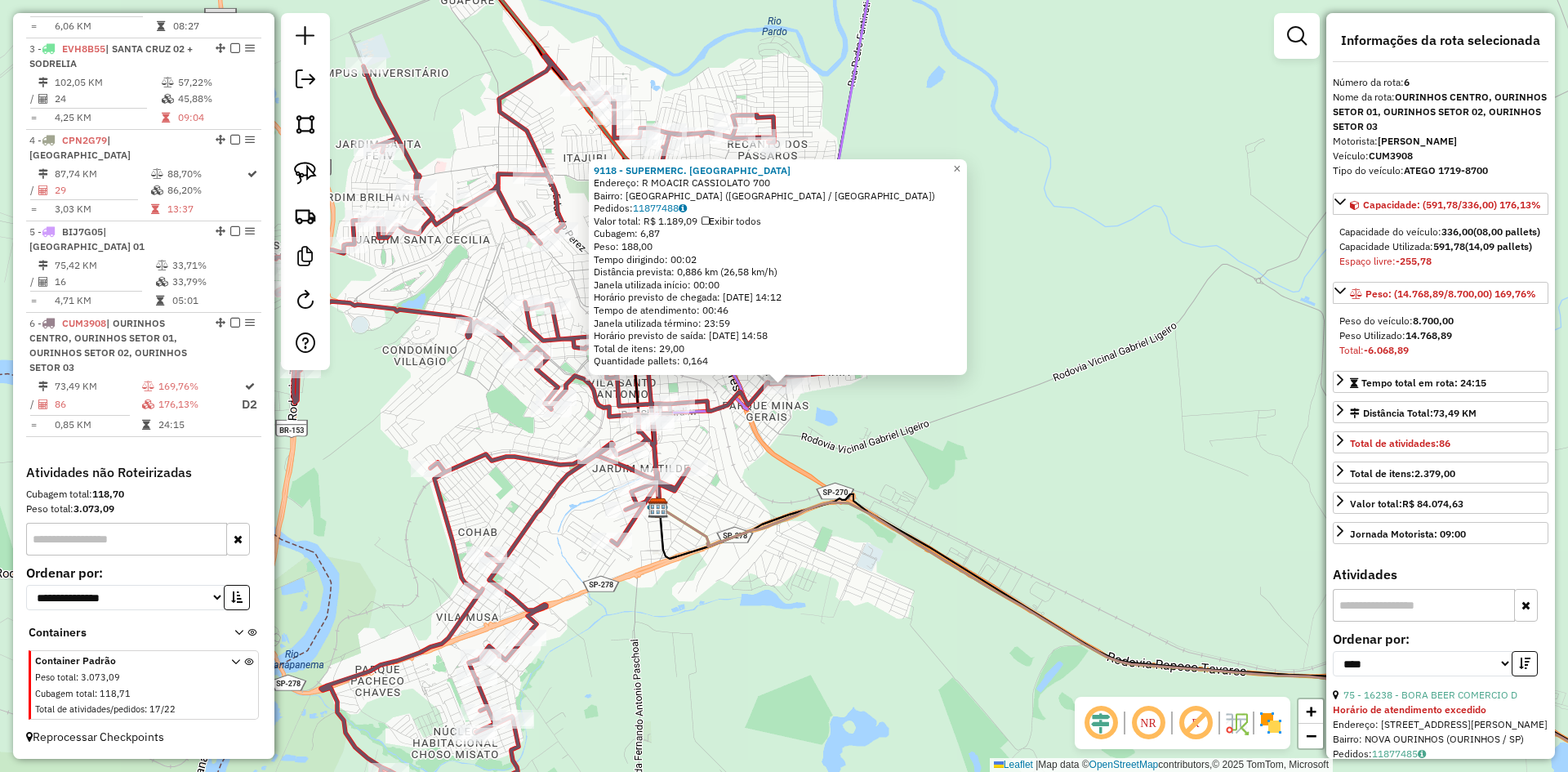
click at [977, 439] on div "9118 - SUPERMERC. [PERSON_NAME]: R MOACIR [GEOGRAPHIC_DATA] 700 Bairro: [GEOGRA…" at bounding box center [784, 386] width 1568 height 772
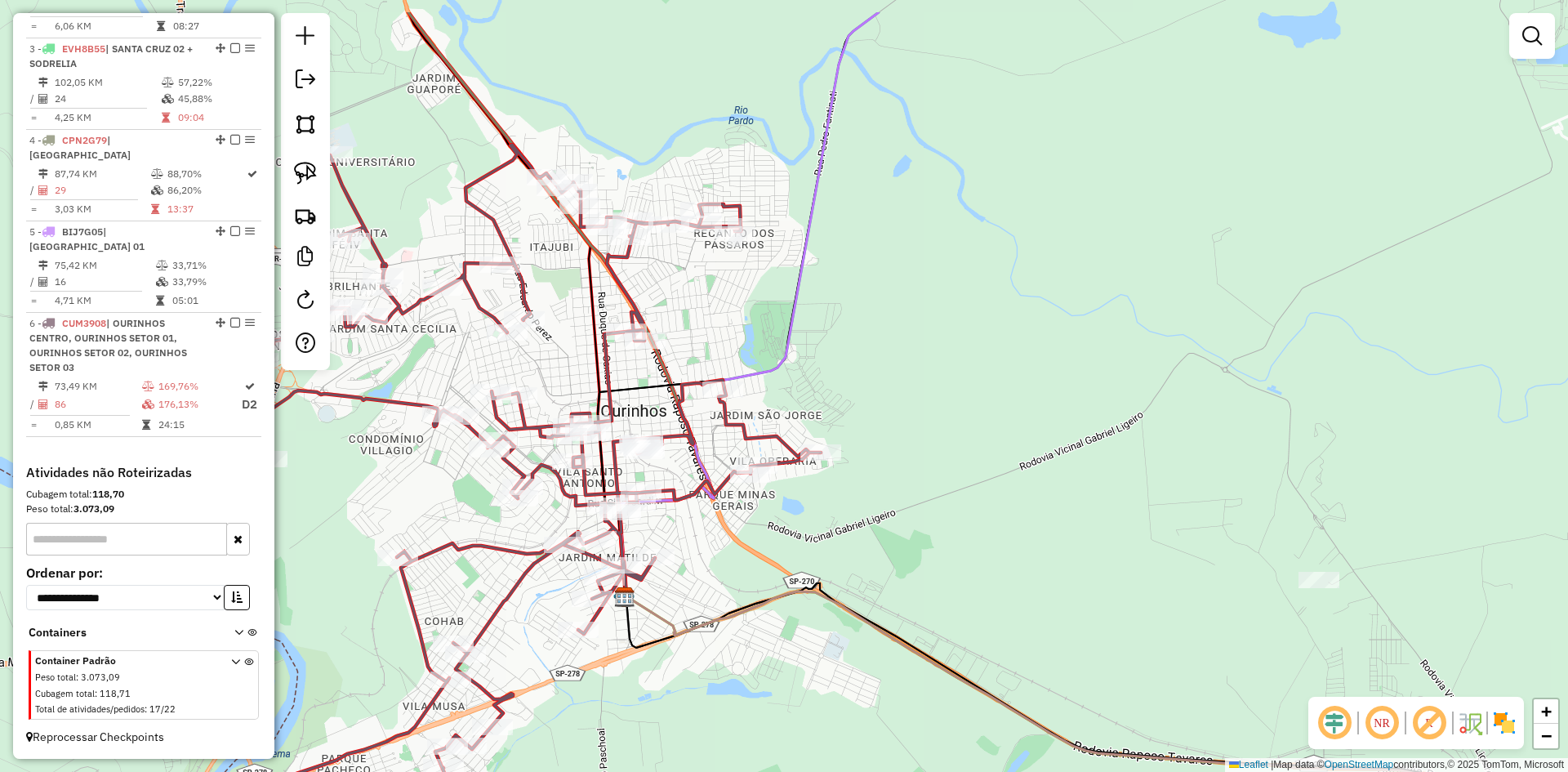
drag, startPoint x: 983, startPoint y: 426, endPoint x: 949, endPoint y: 515, distance: 95.3
click at [949, 515] on div "Janela de atendimento Grade de atendimento Capacidade Transportadoras Veículos …" at bounding box center [784, 386] width 1568 height 772
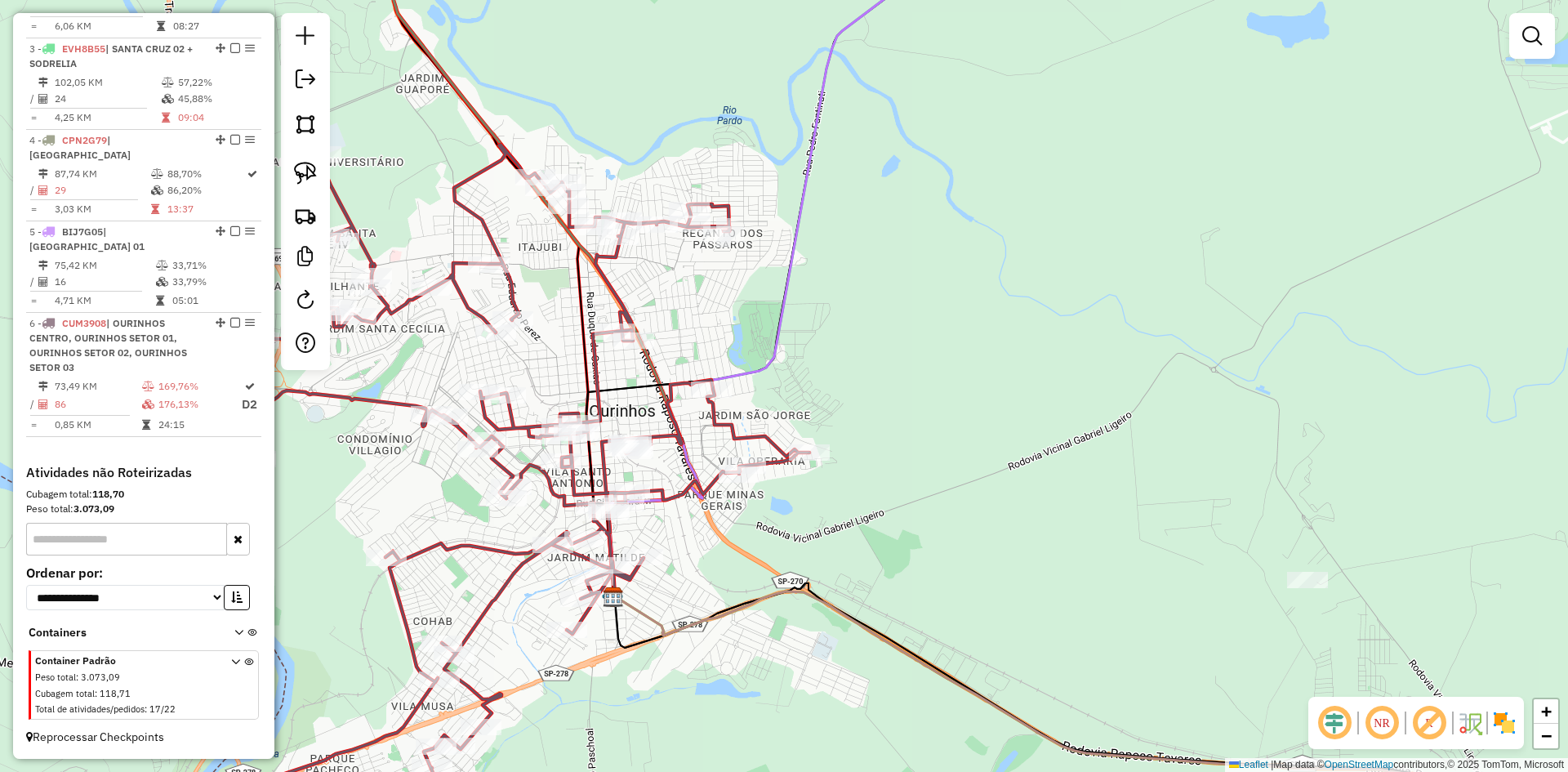
click at [588, 112] on div "Janela de atendimento Grade de atendimento Capacidade Transportadoras Veículos …" at bounding box center [784, 386] width 1568 height 772
click at [308, 171] on img at bounding box center [306, 173] width 23 height 23
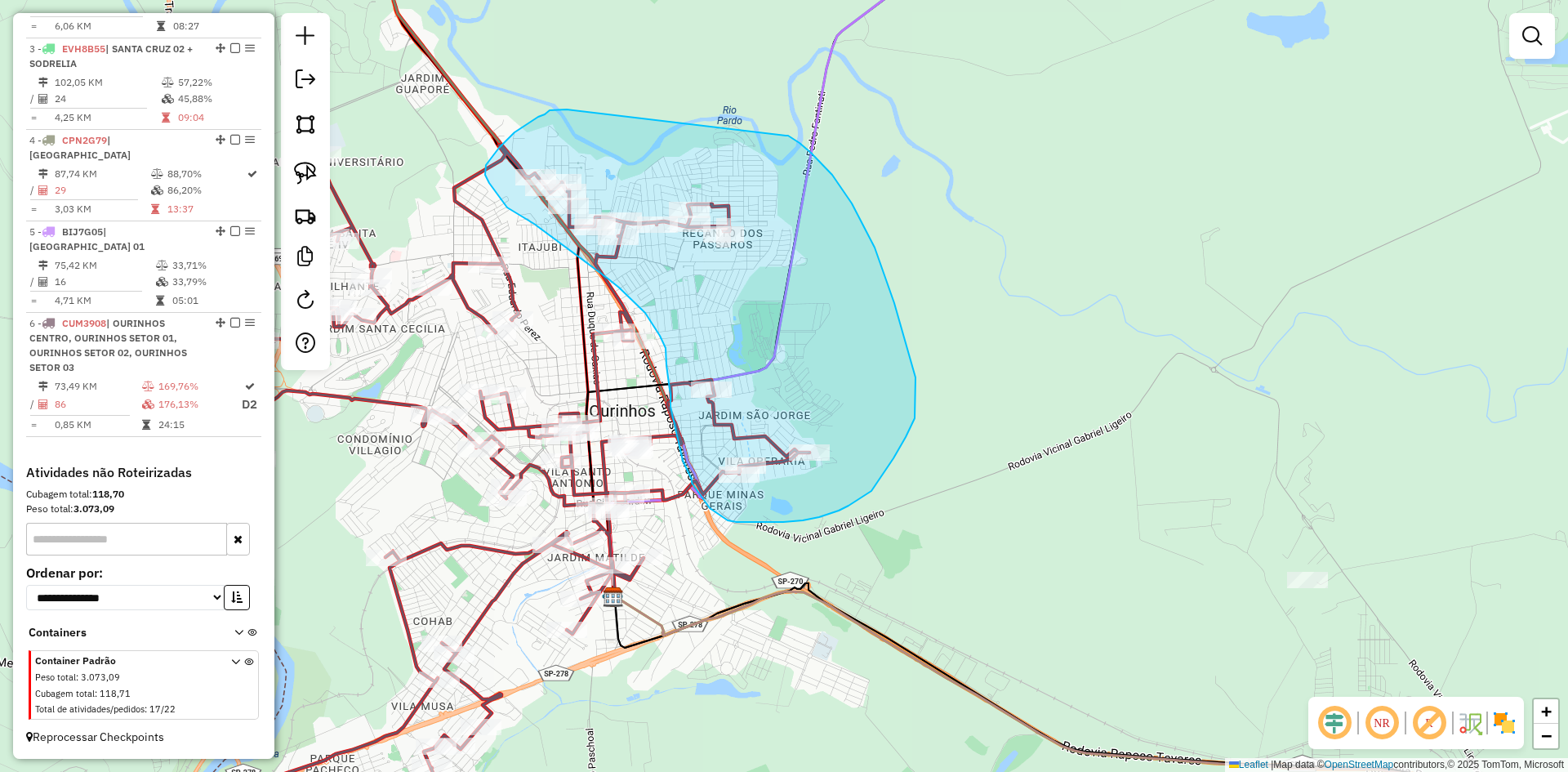
drag, startPoint x: 560, startPoint y: 109, endPoint x: 784, endPoint y: 136, distance: 225.6
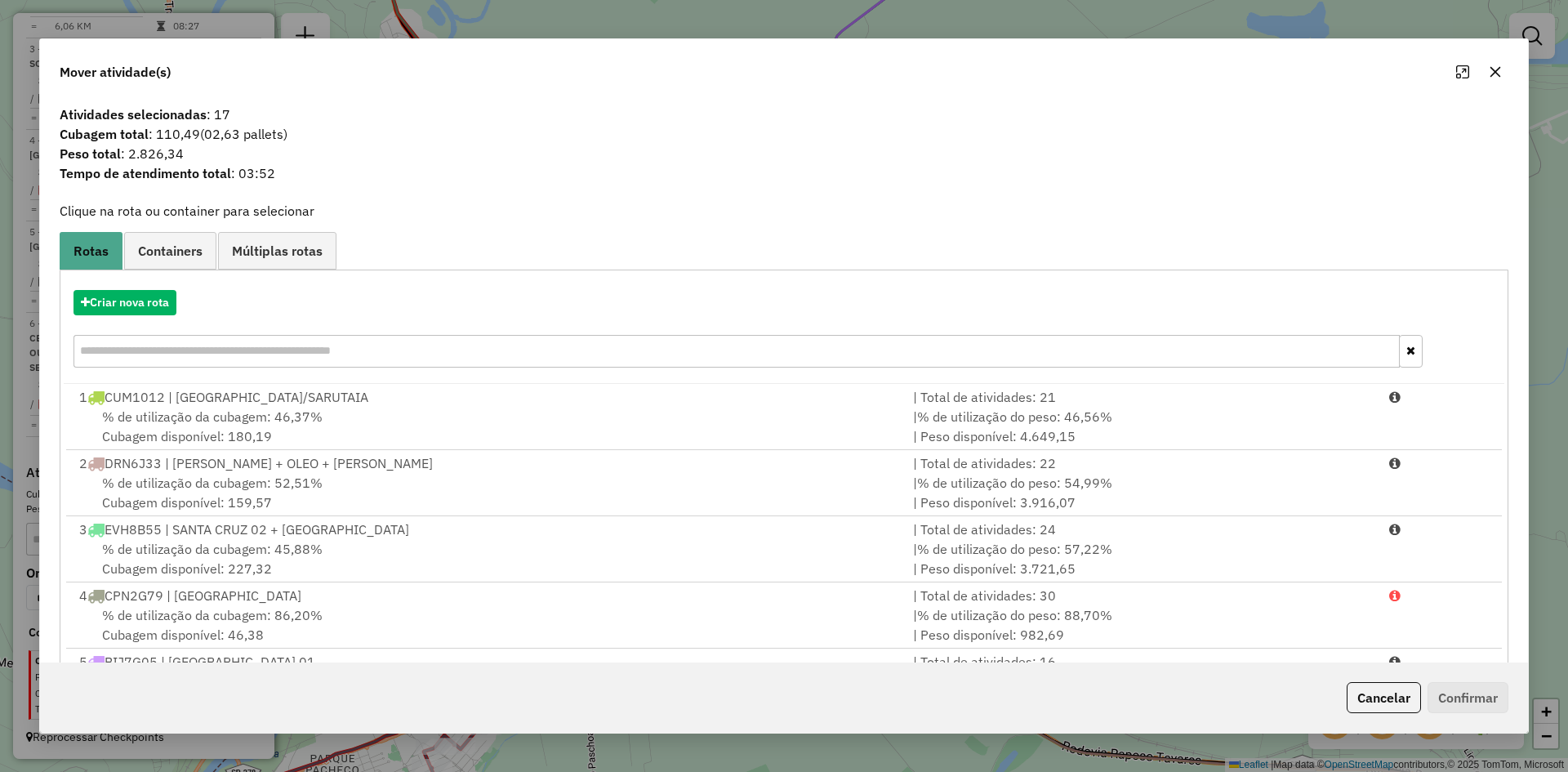
click at [1496, 67] on icon "button" at bounding box center [1495, 72] width 13 height 13
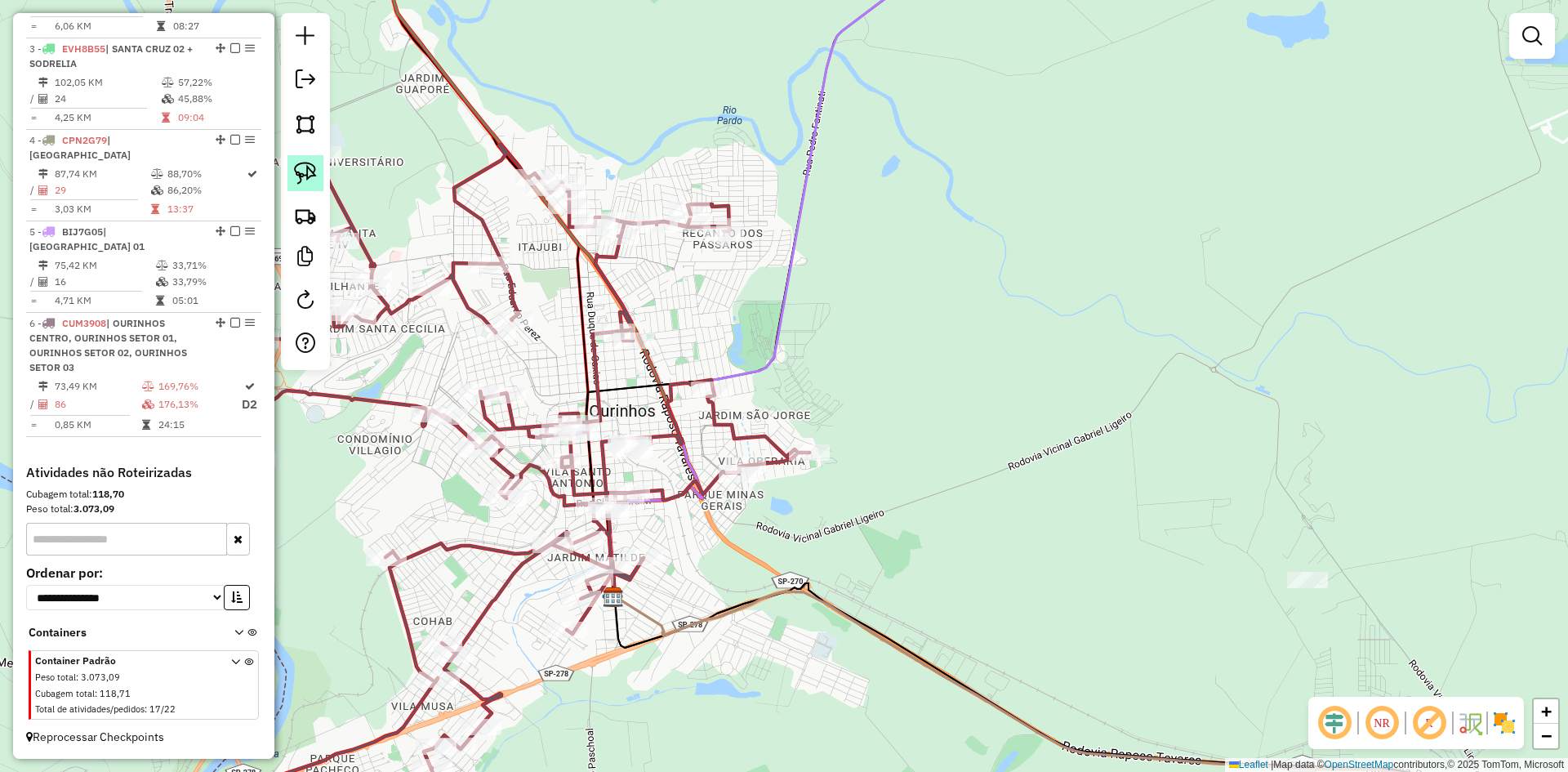
click at [308, 165] on img at bounding box center [306, 173] width 23 height 23
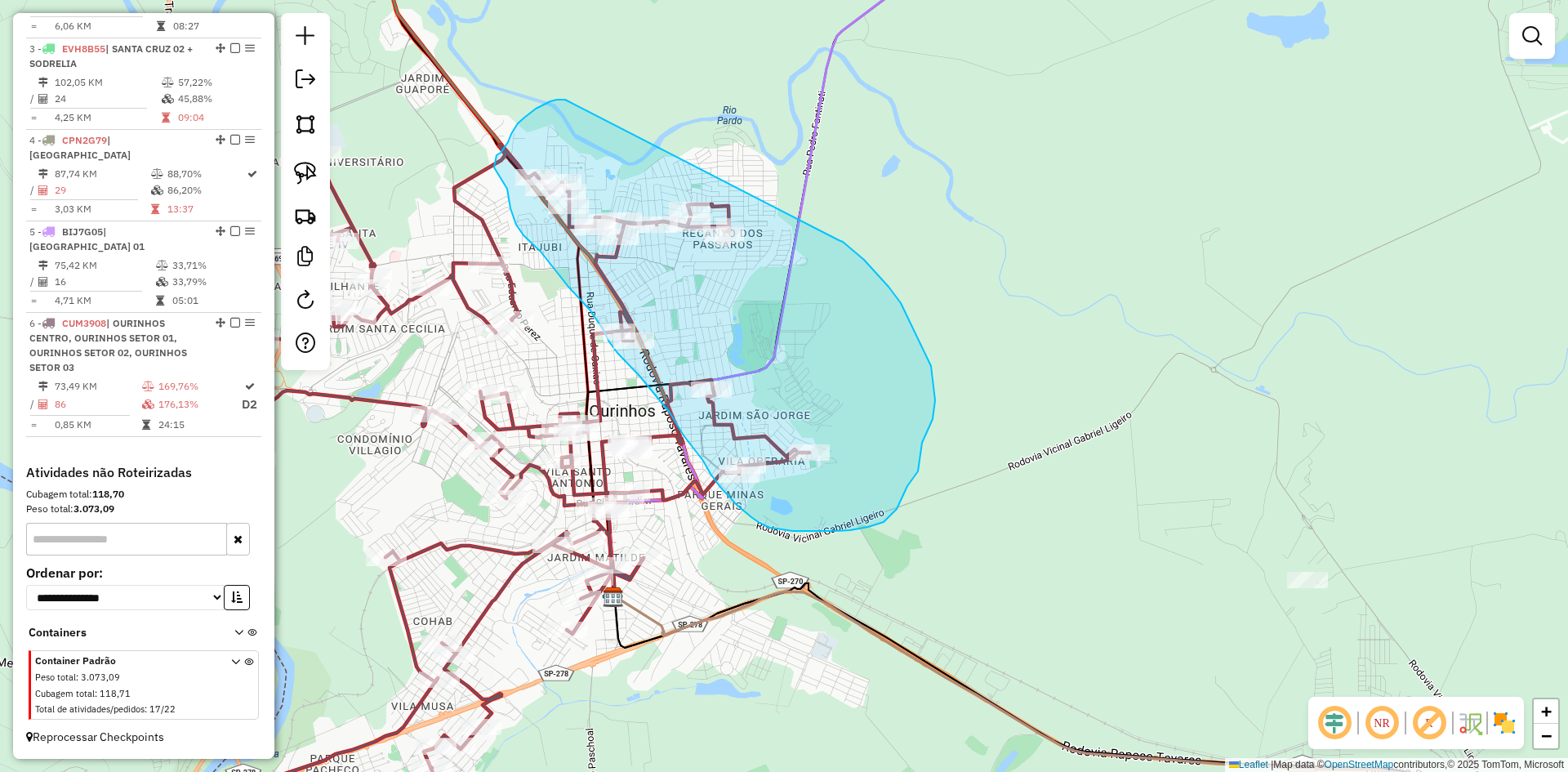
drag, startPoint x: 554, startPoint y: 101, endPoint x: 839, endPoint y: 240, distance: 317.1
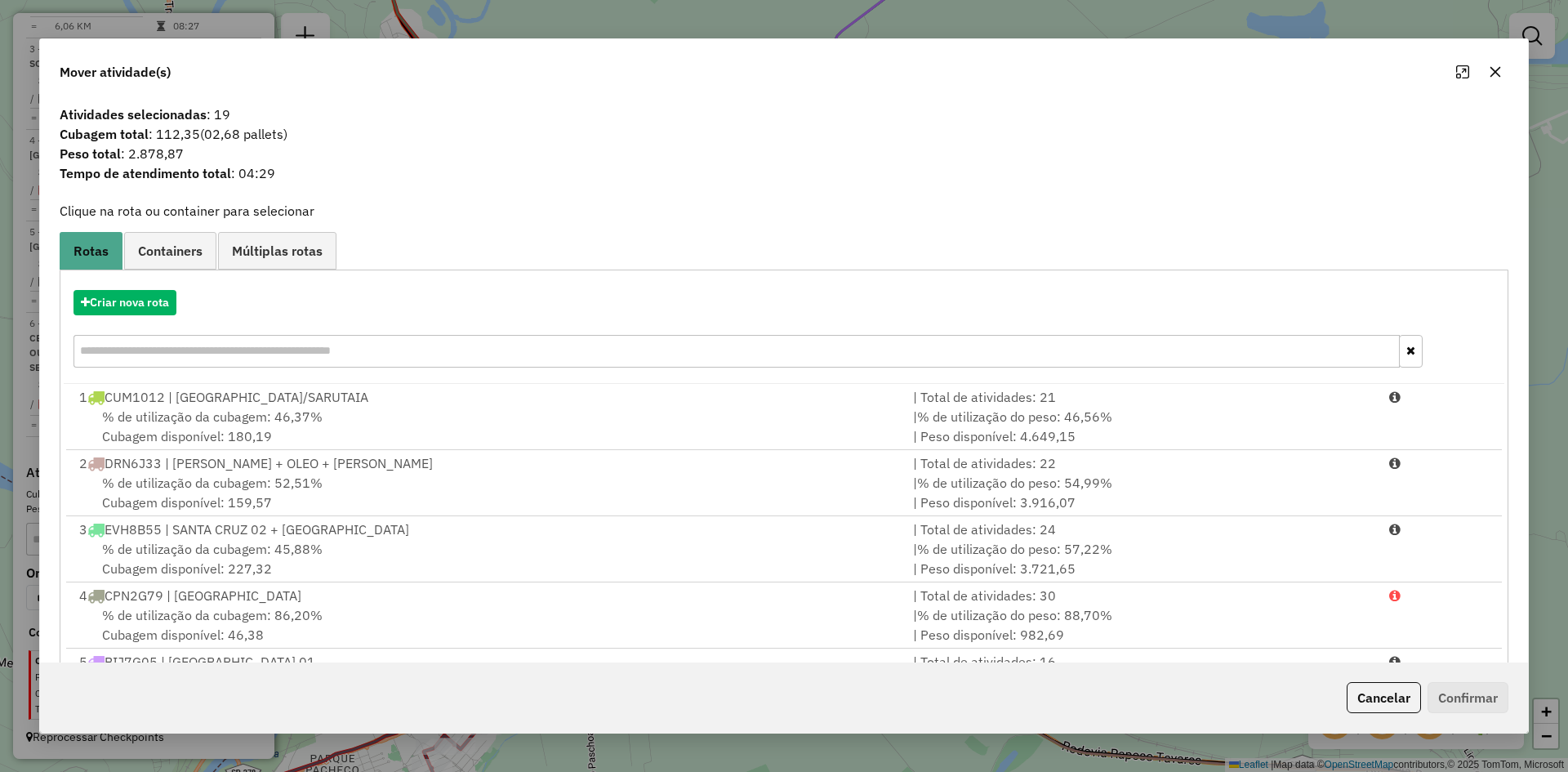
click at [1494, 65] on button "button" at bounding box center [1495, 71] width 26 height 26
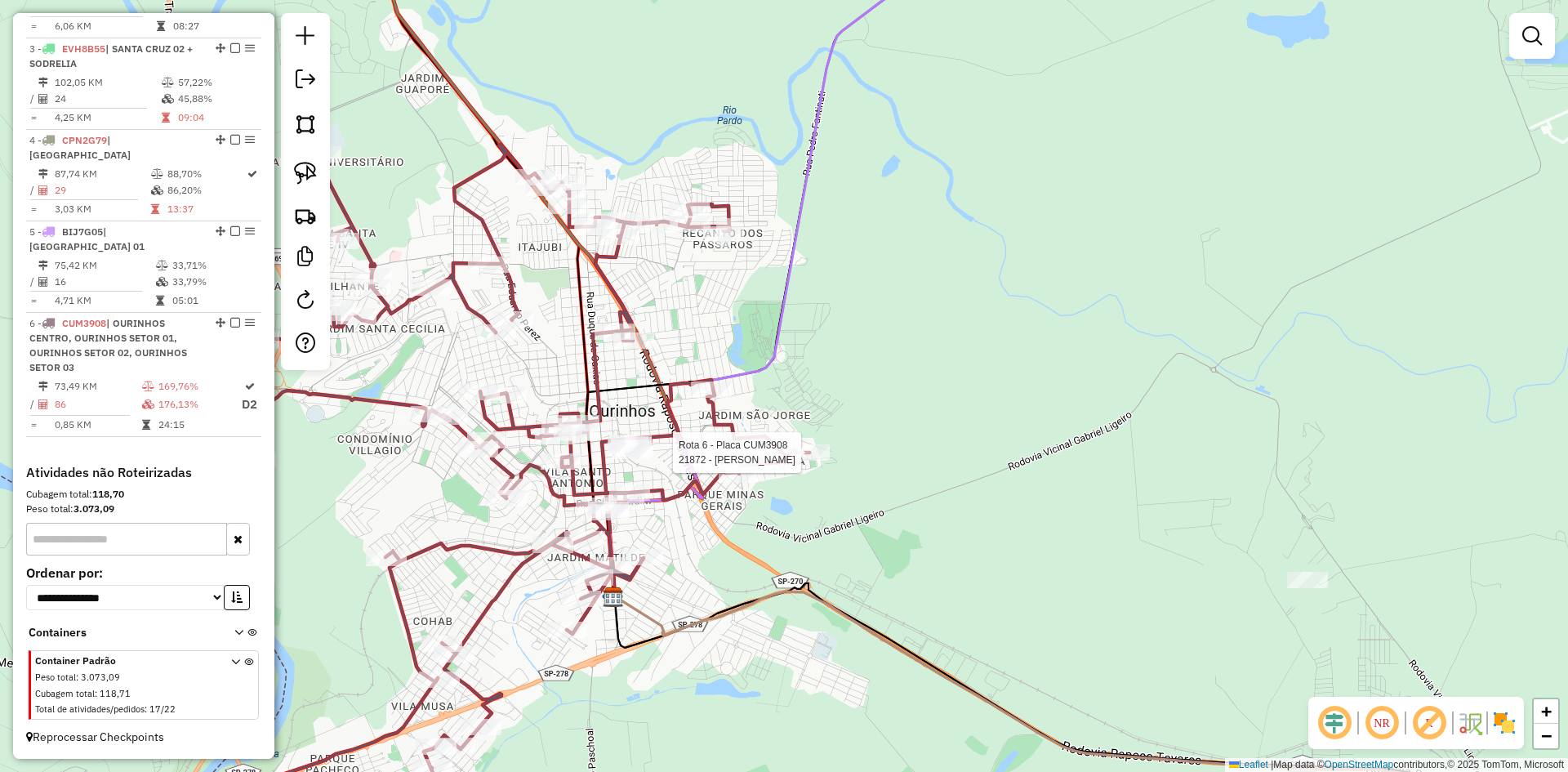
select select "*********"
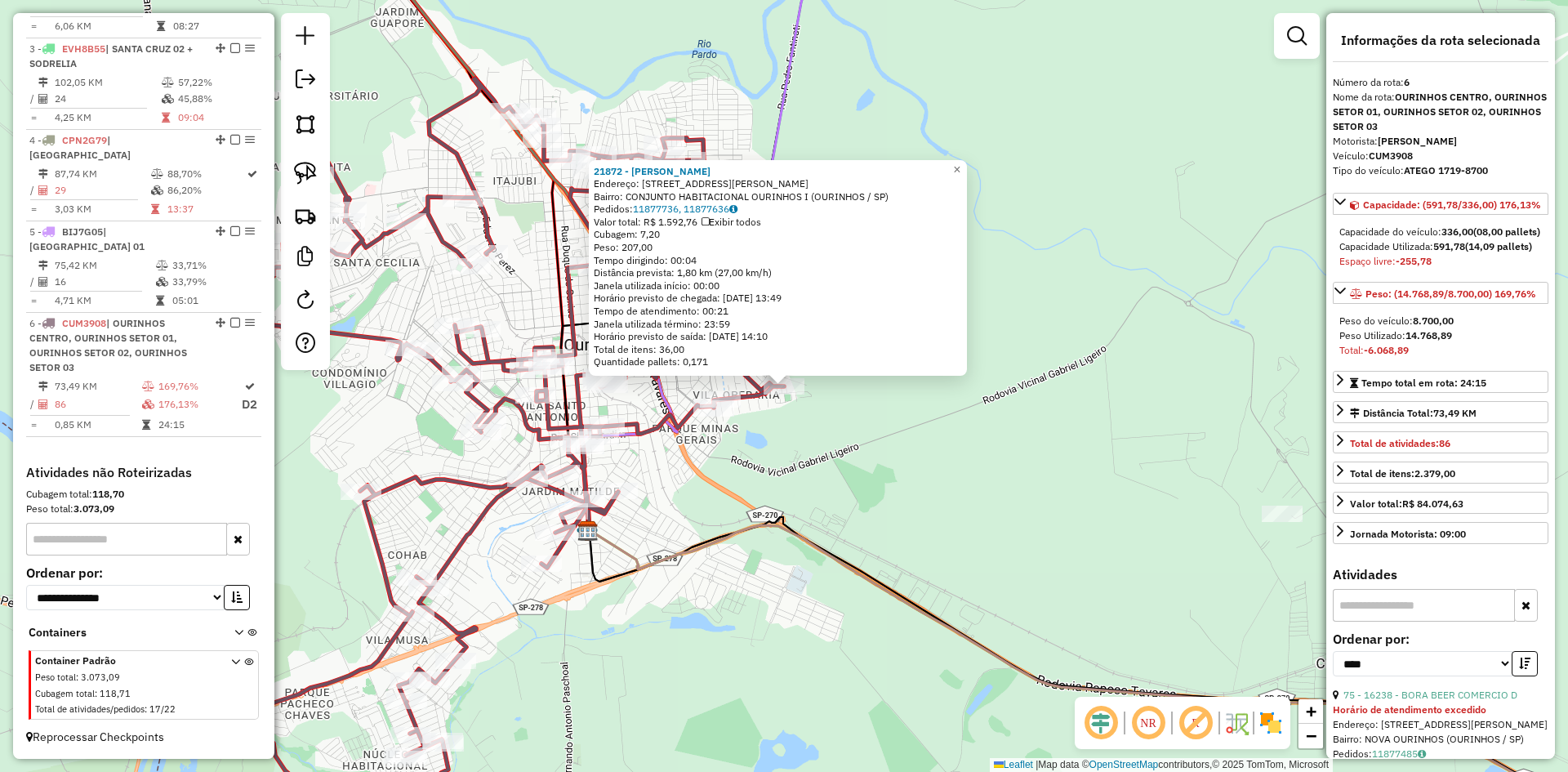
click at [765, 450] on div "21872 - [PERSON_NAME] Endereço: [STREET_ADDRESS][PERSON_NAME] Bairro: CONJUNTO …" at bounding box center [784, 386] width 1568 height 772
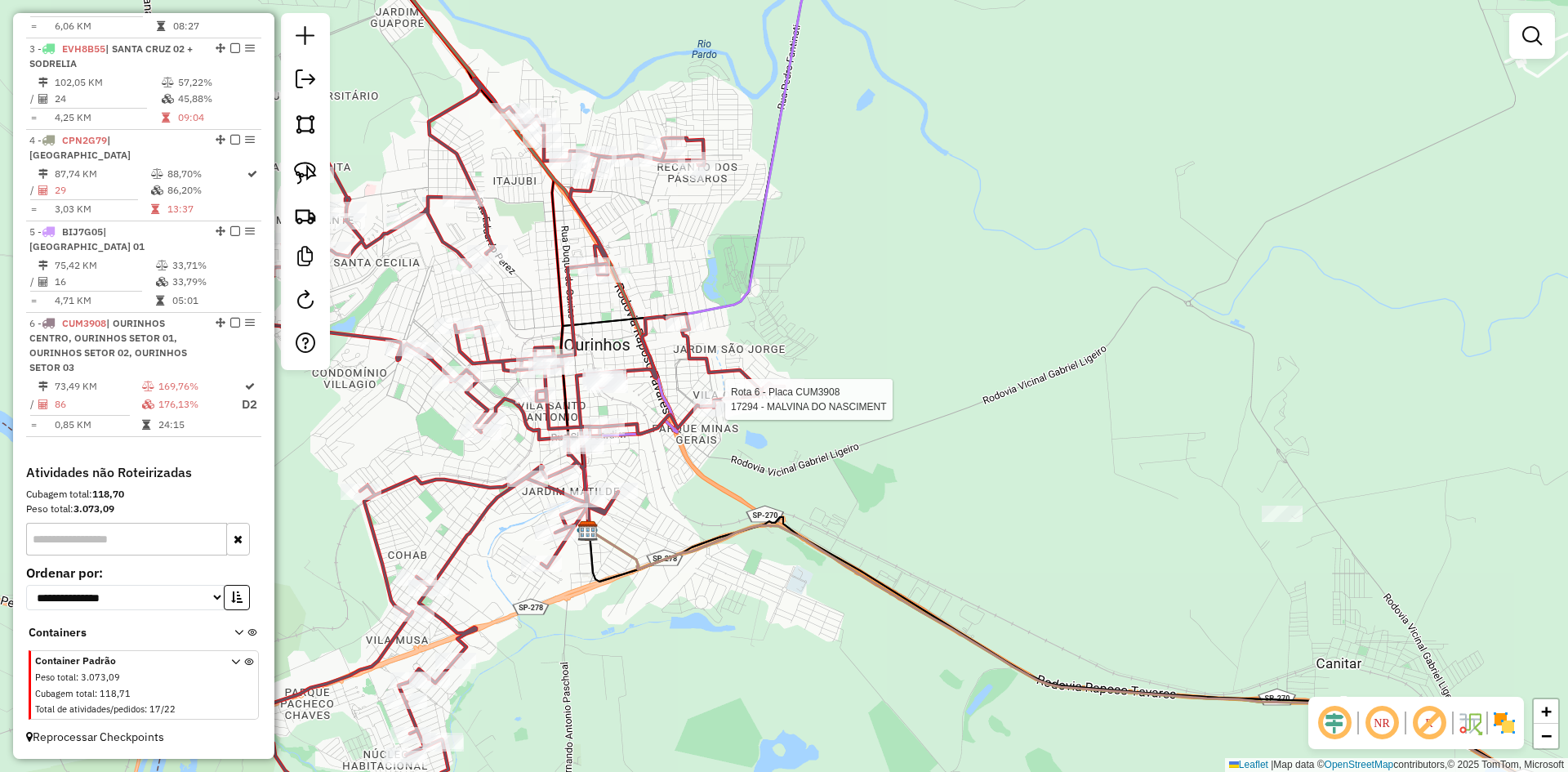
select select "*********"
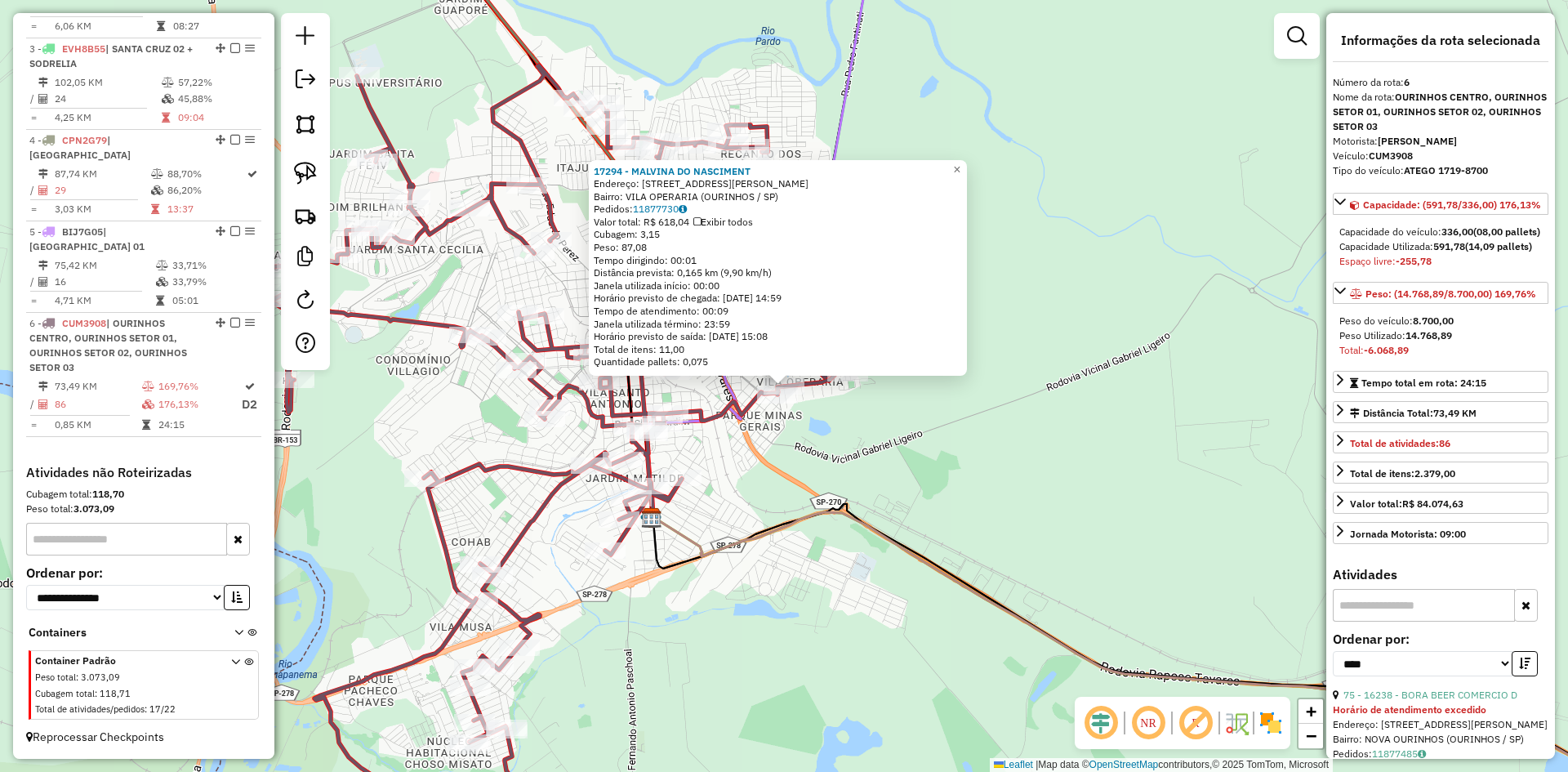
click at [763, 414] on div "17294 - MALVINA DO NASCIMENT Endereço: R [PERSON_NAME] 75 Bairro: [GEOGRAPHIC_D…" at bounding box center [784, 386] width 1568 height 772
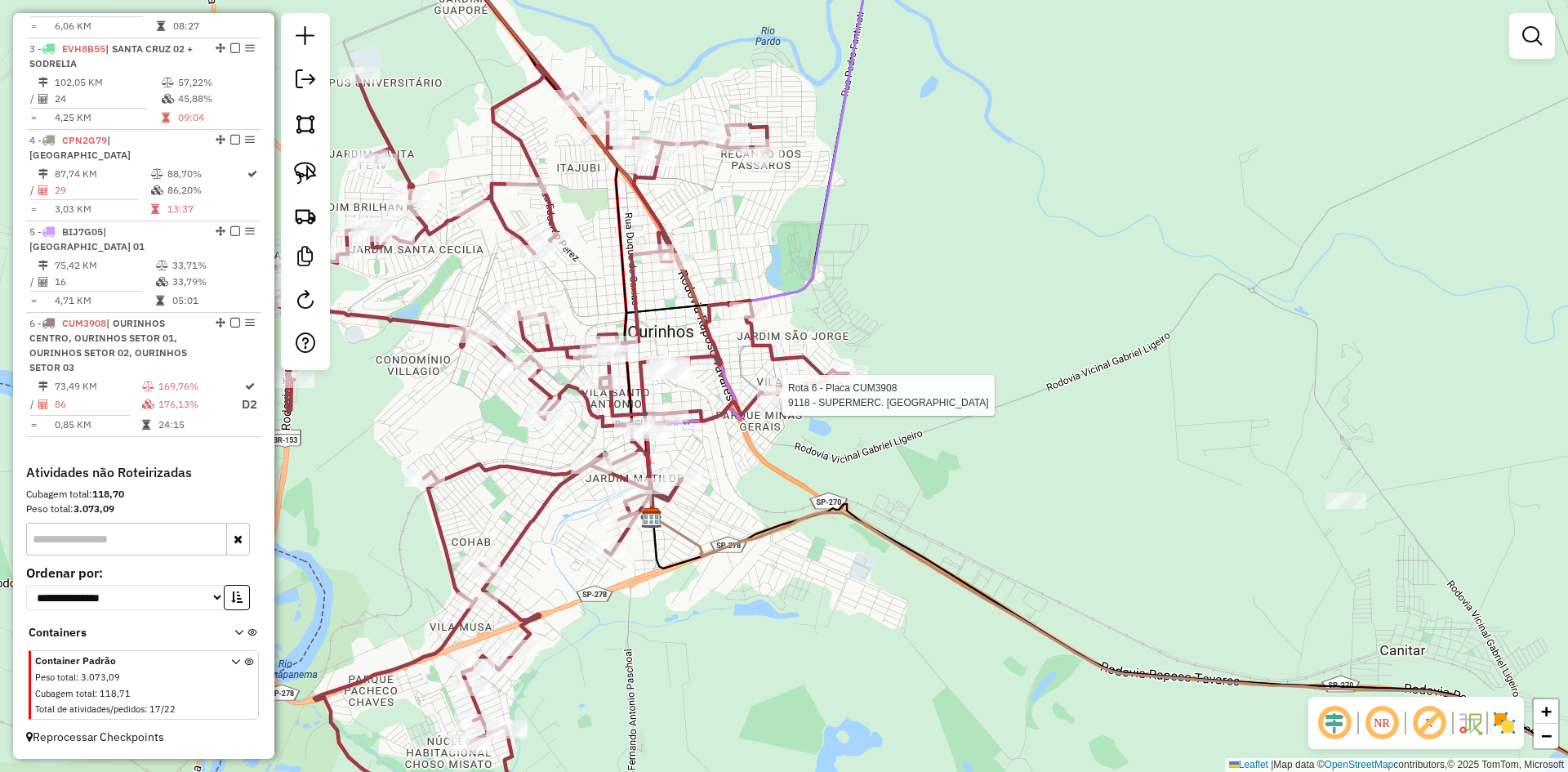
select select "*********"
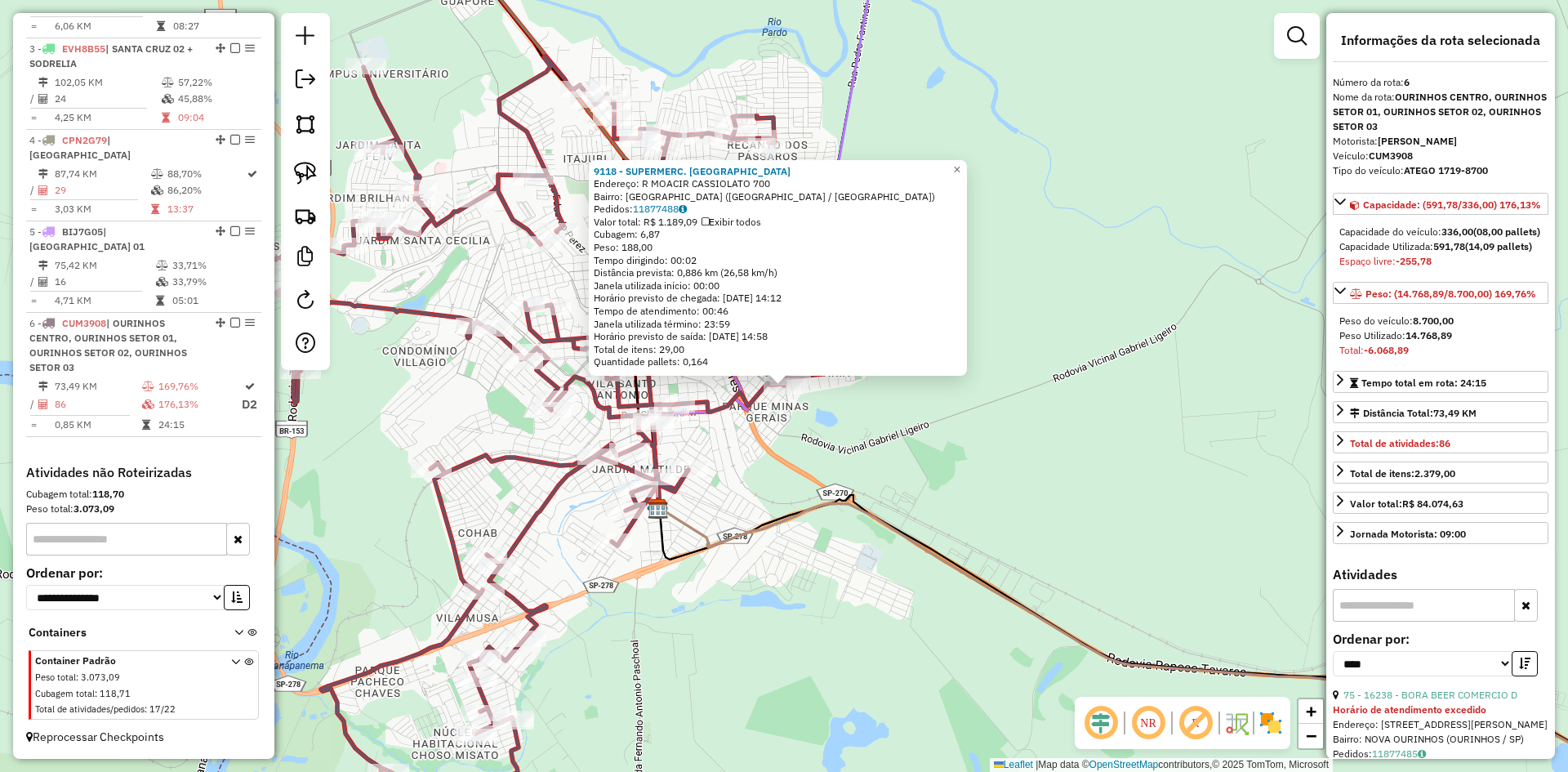
click at [834, 448] on div "9118 - SUPERMERC. [PERSON_NAME]: R MOACIR [GEOGRAPHIC_DATA] 700 Bairro: [GEOGRA…" at bounding box center [784, 386] width 1568 height 772
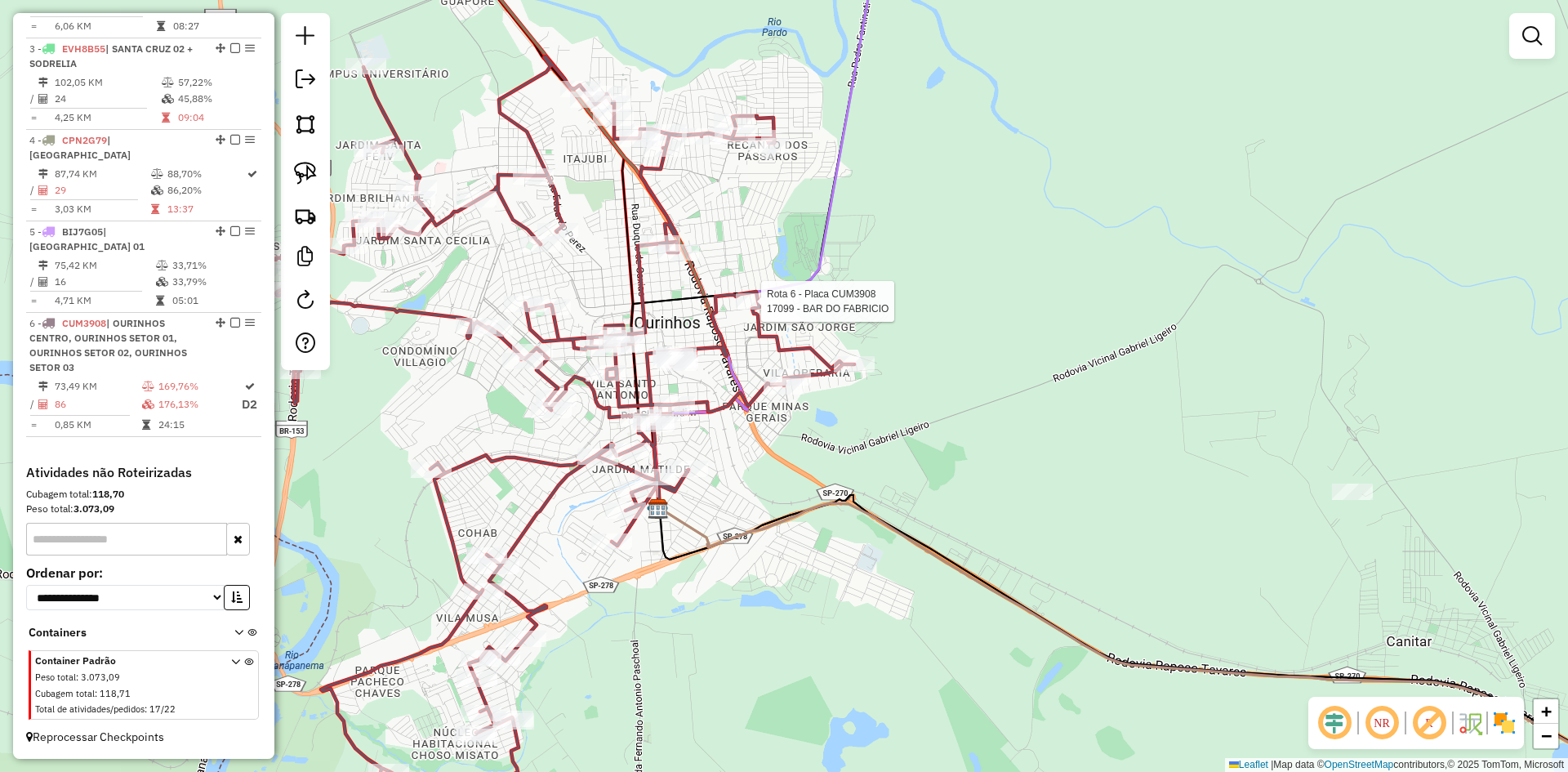
select select "*********"
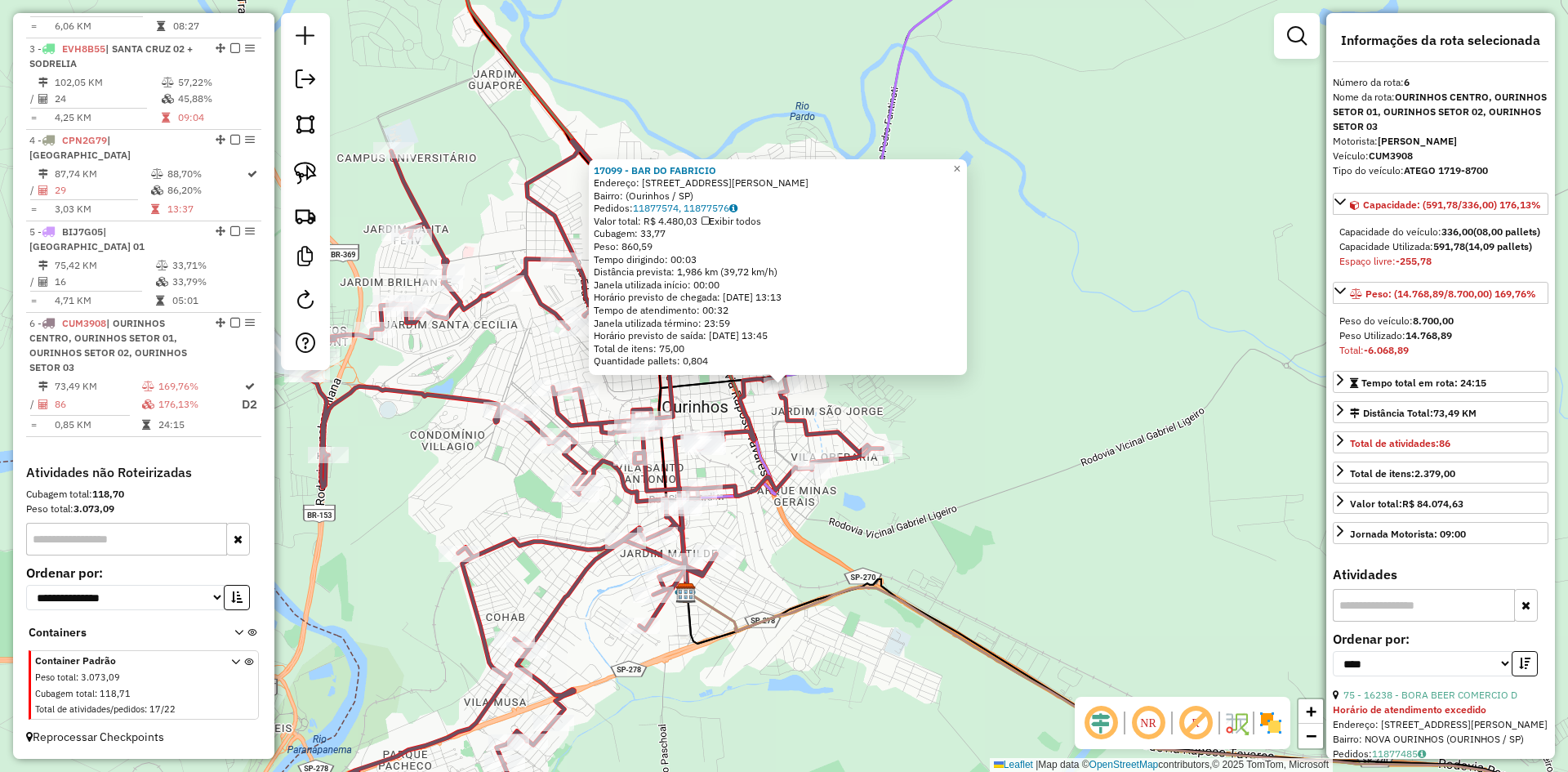
click at [985, 419] on div "17099 - BAR DO [PERSON_NAME]: [STREET_ADDRESS][PERSON_NAME]) Pedidos: 11877574,…" at bounding box center [784, 386] width 1568 height 772
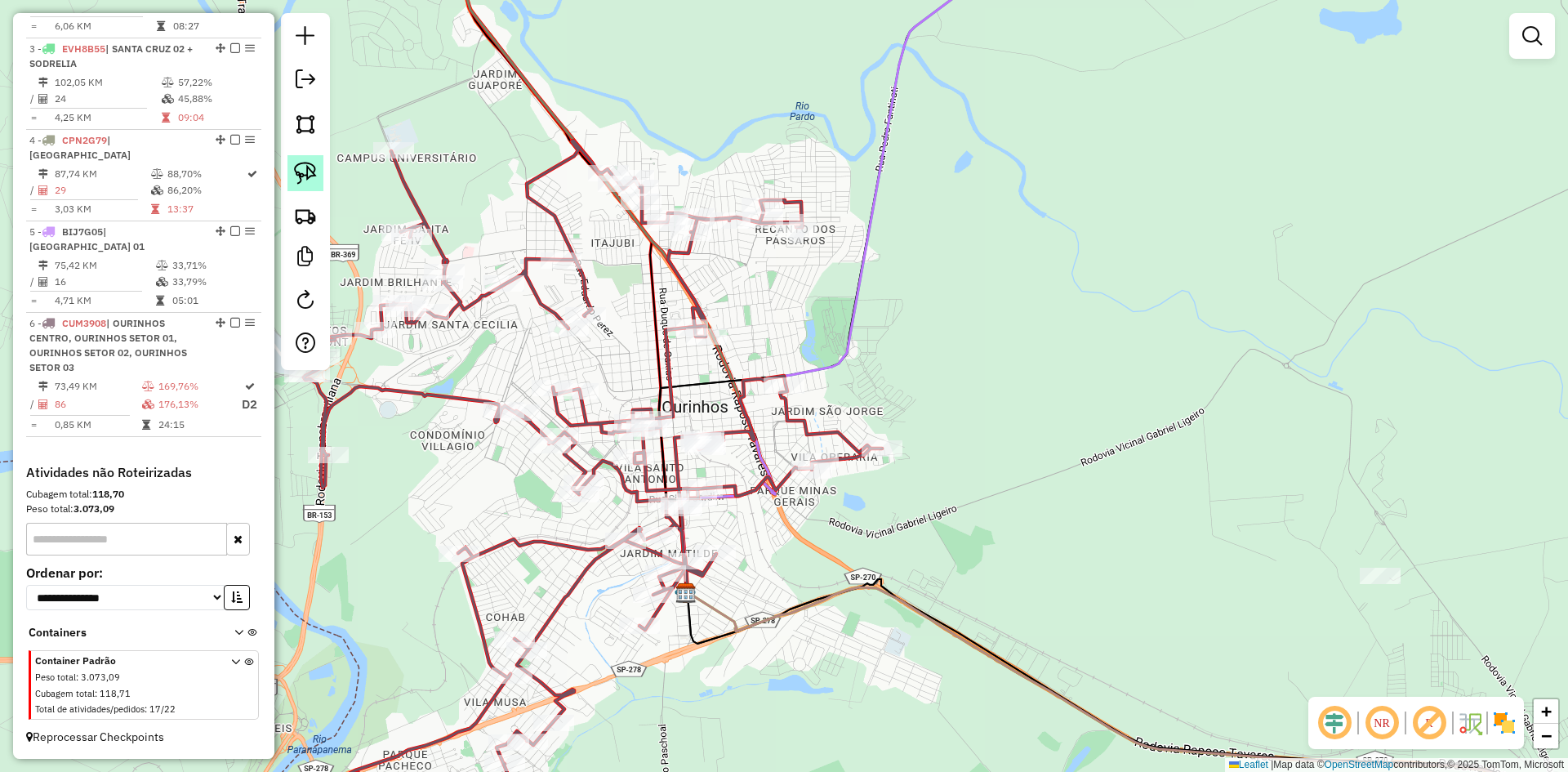
click at [309, 172] on img at bounding box center [306, 173] width 23 height 23
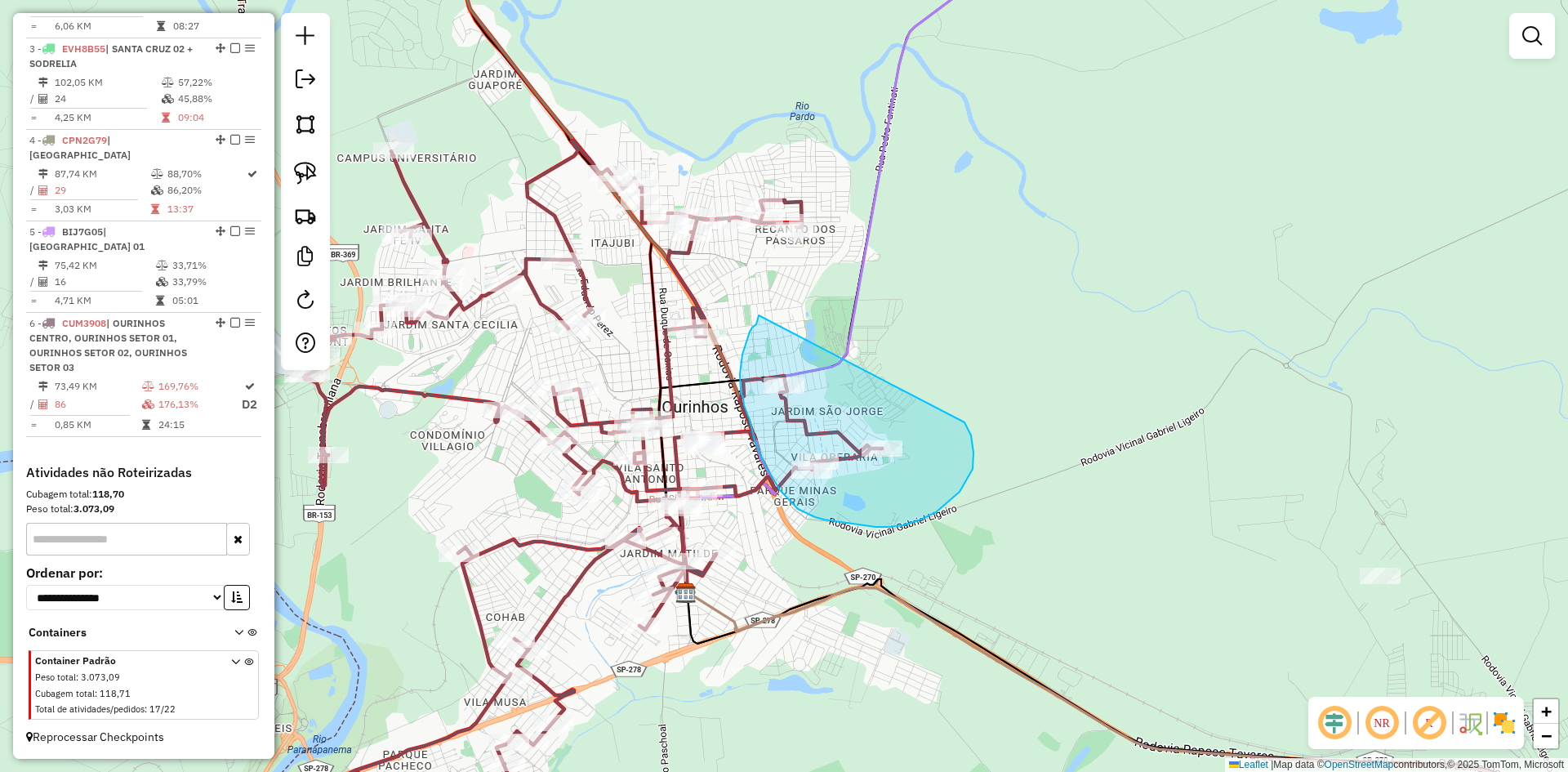
drag, startPoint x: 759, startPoint y: 316, endPoint x: 964, endPoint y: 421, distance: 230.3
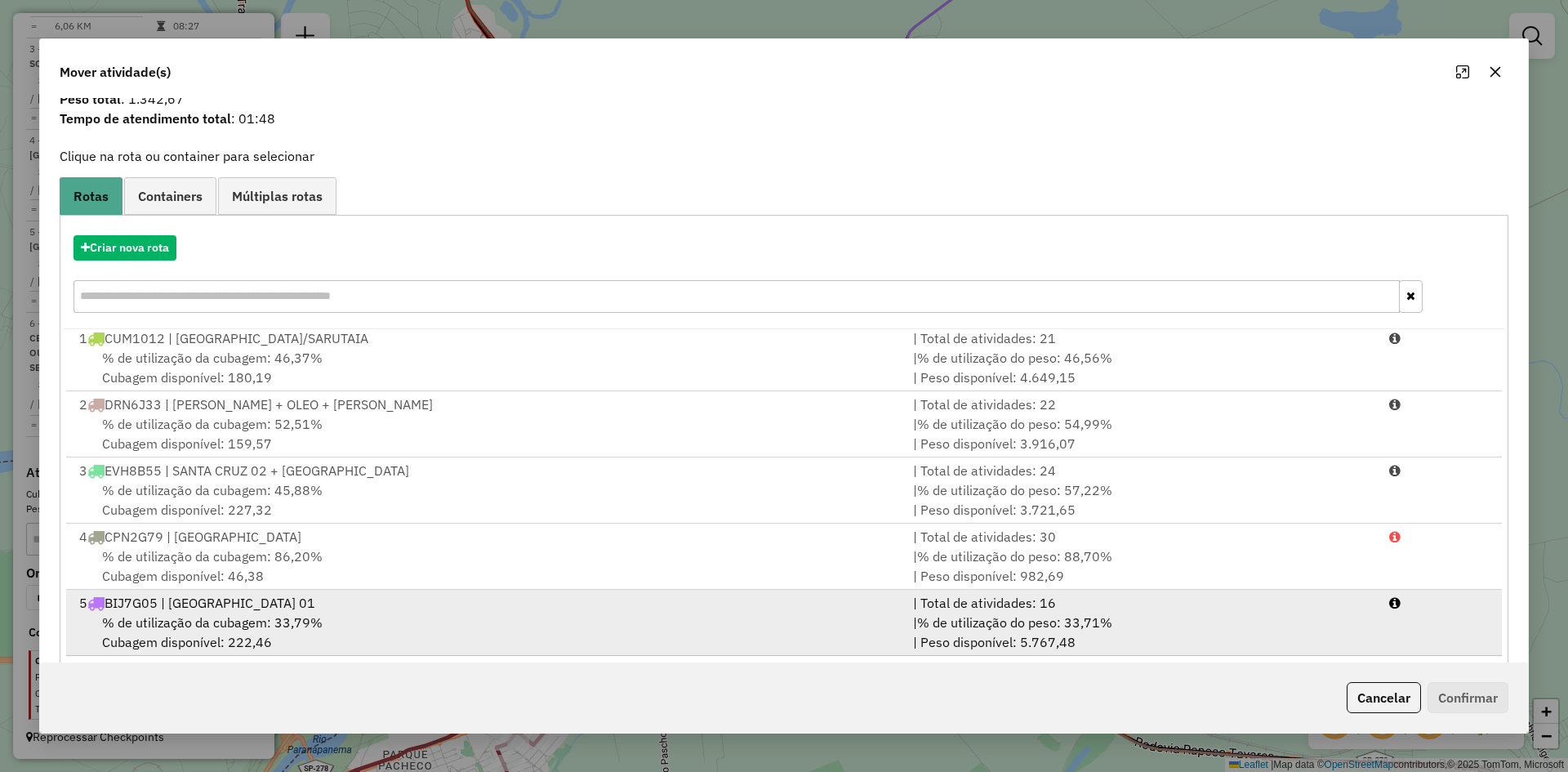
scroll to position [76, 0]
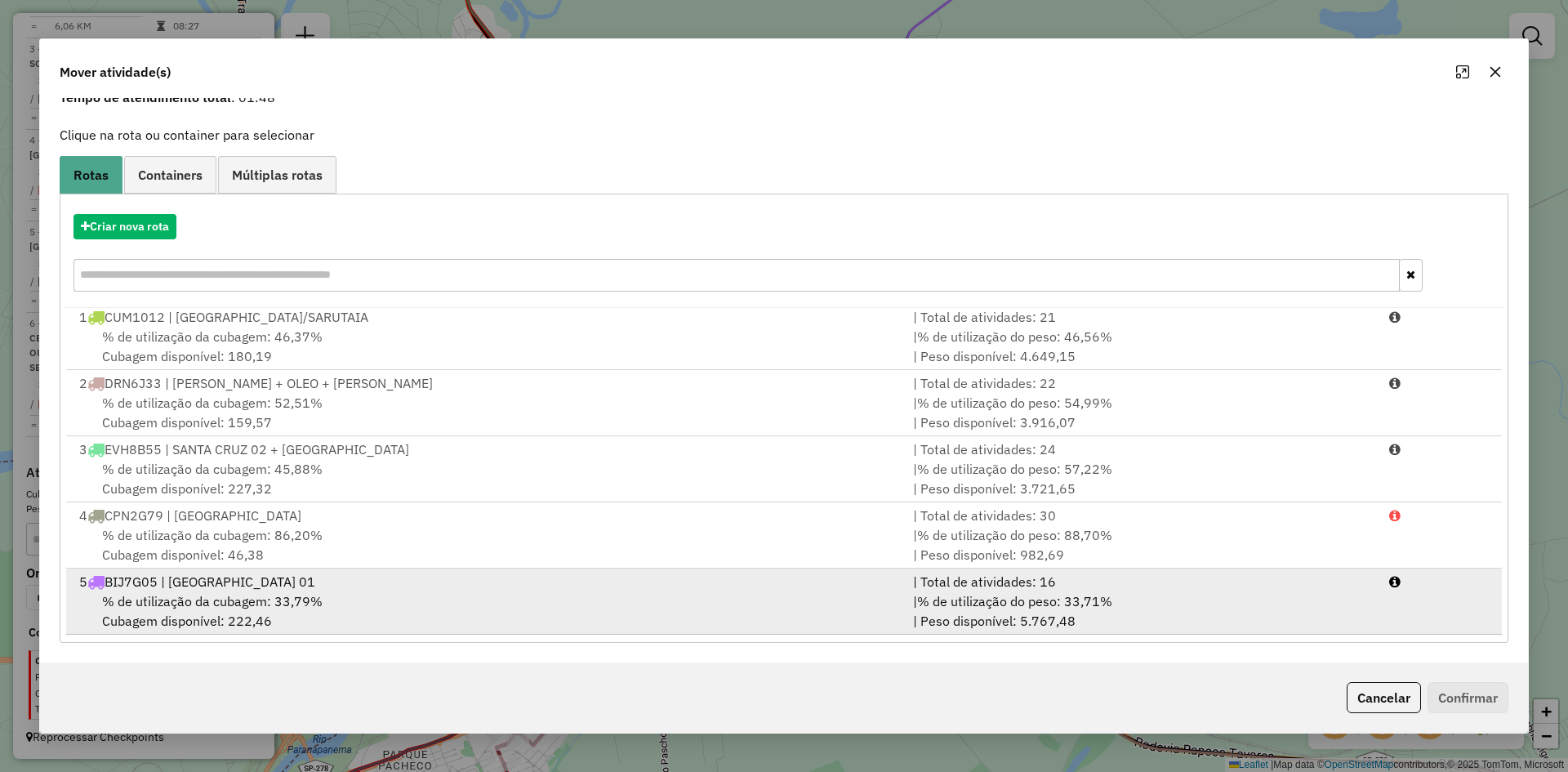
click at [284, 591] on div "5 BIJ7G05 | [GEOGRAPHIC_DATA] 01" at bounding box center [486, 582] width 834 height 20
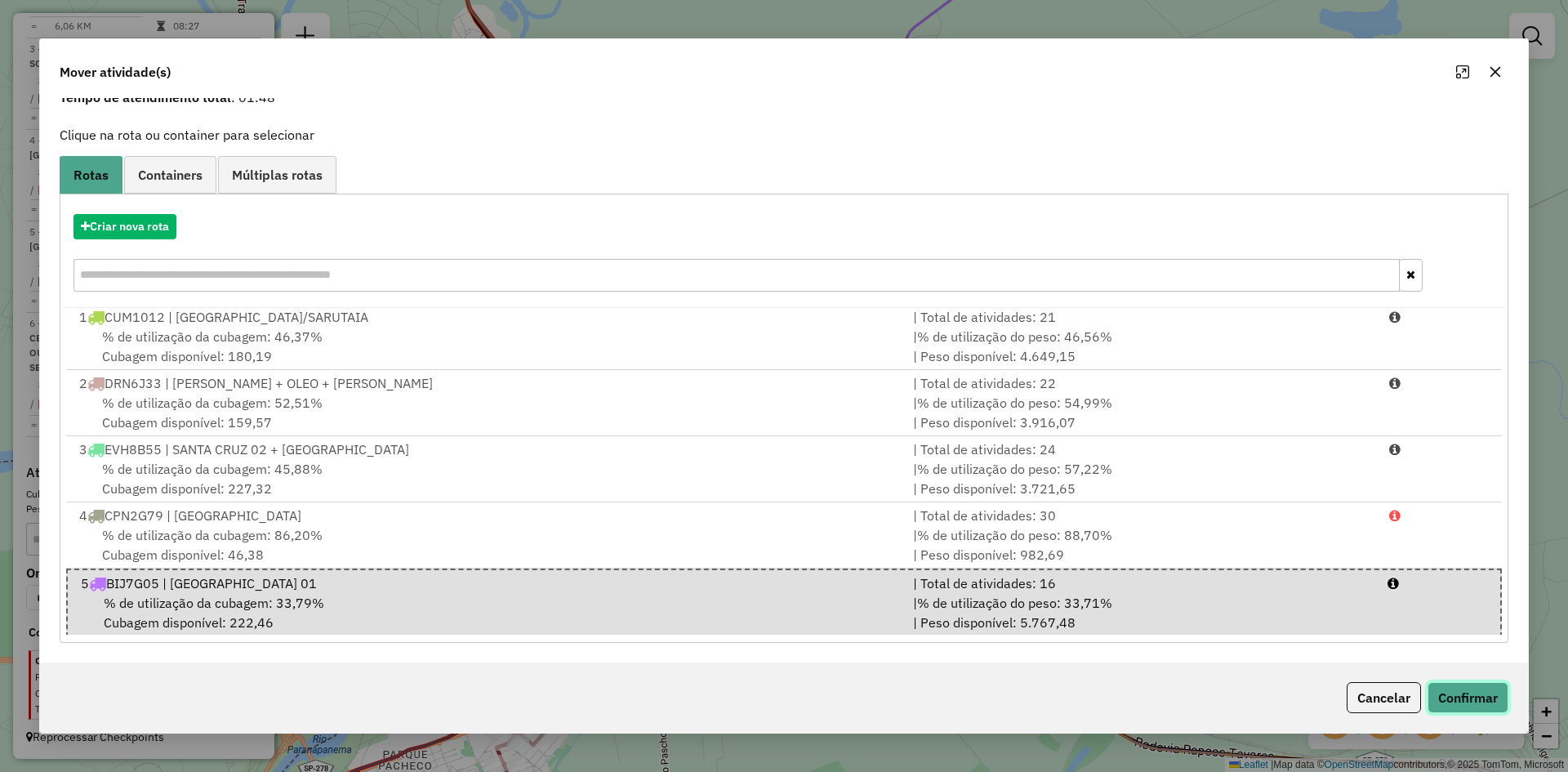
click at [1455, 693] on button "Confirmar" at bounding box center [1468, 697] width 81 height 31
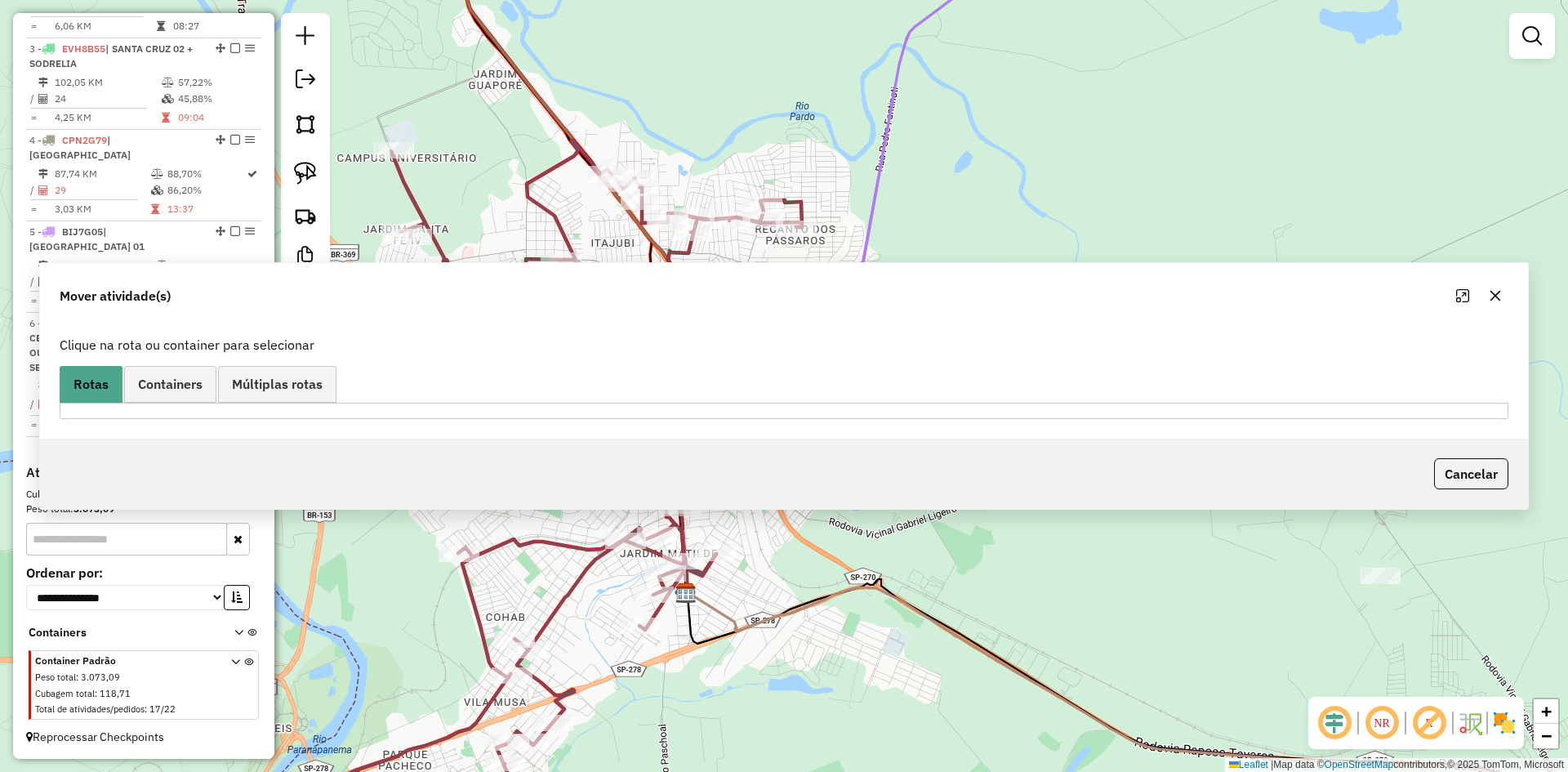
scroll to position [0, 0]
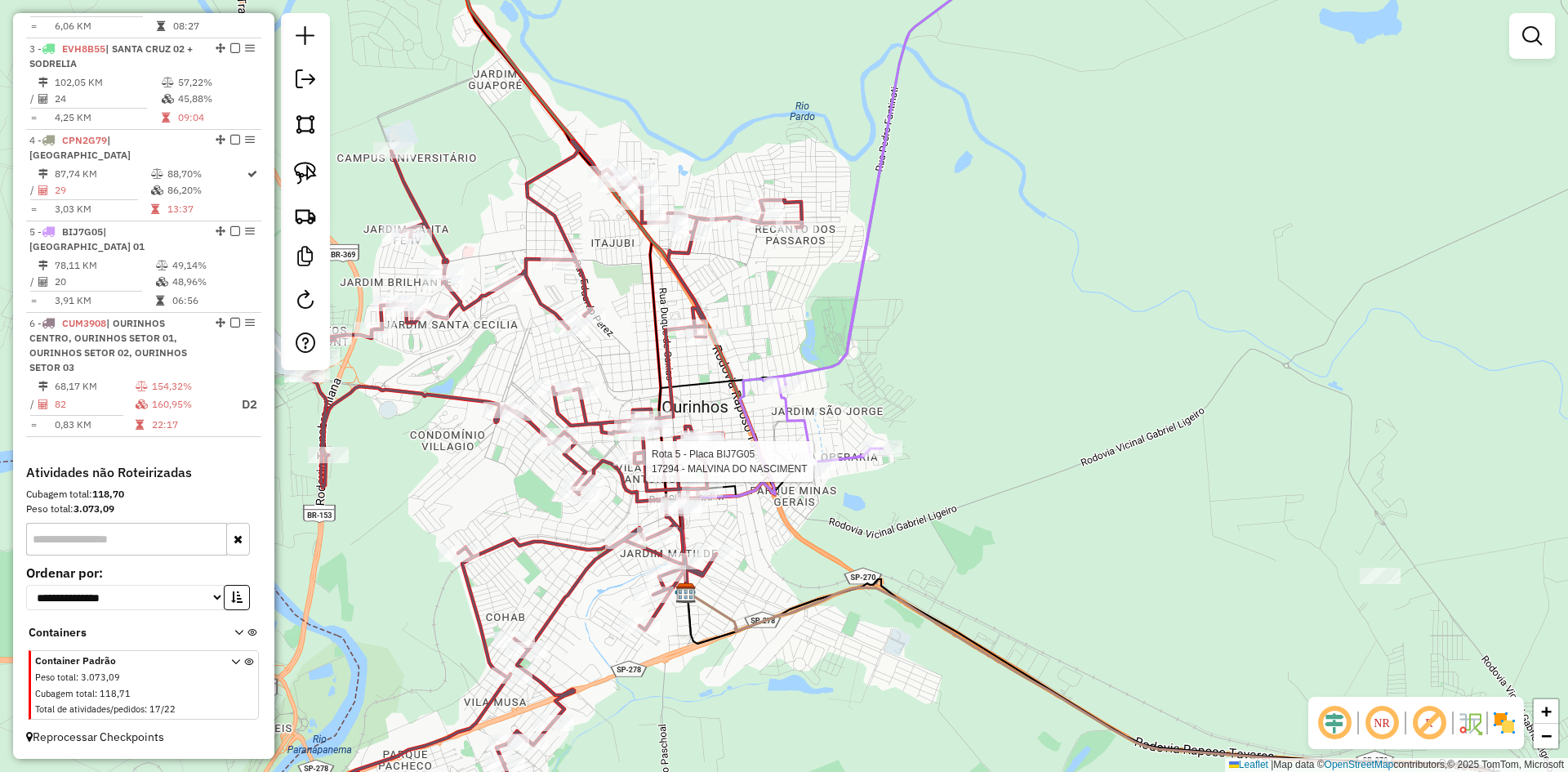
select select "*********"
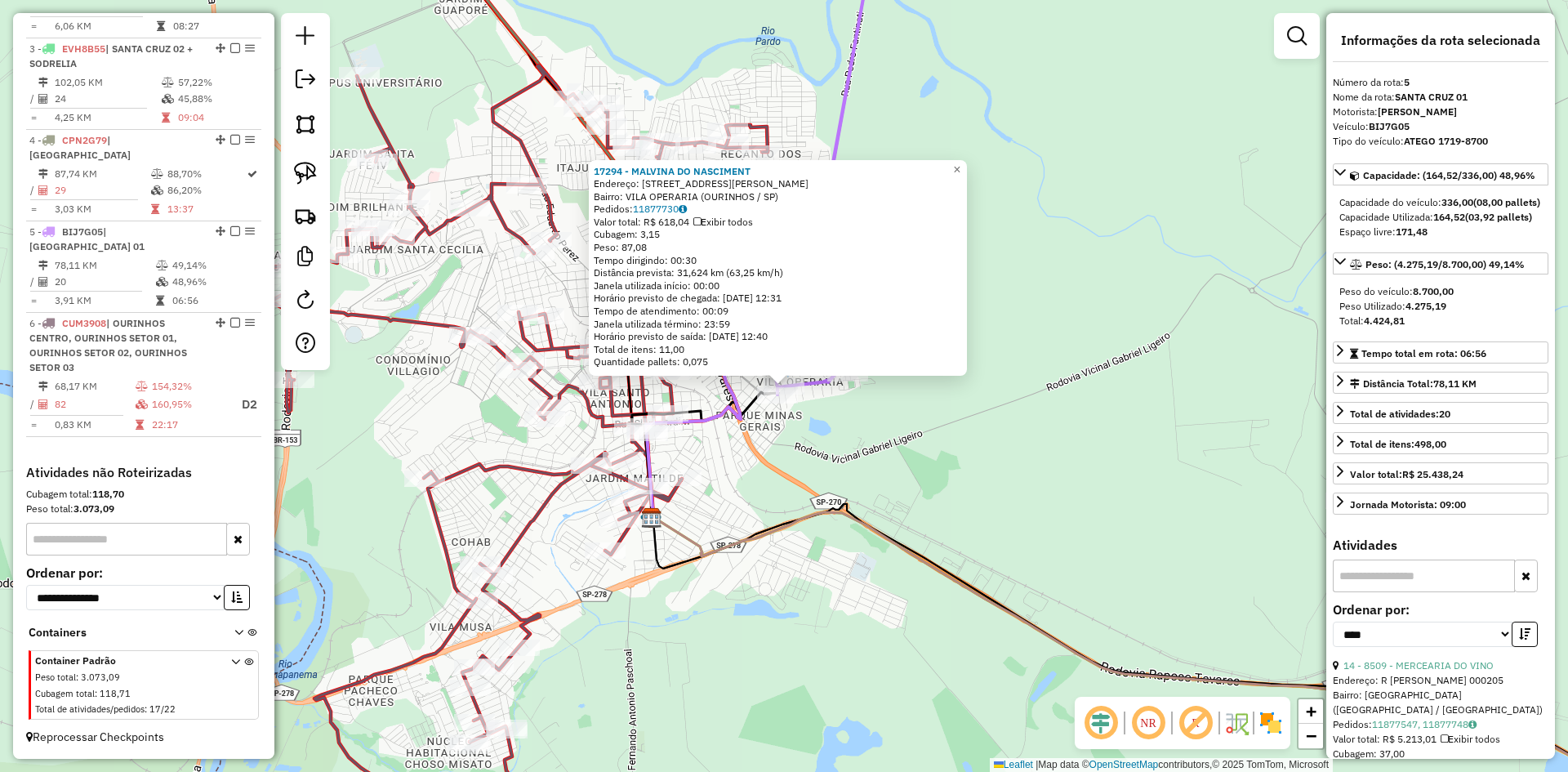
click at [940, 487] on div "17294 - MALVINA DO NASCIMENT Endereço: R [PERSON_NAME] 75 Bairro: [GEOGRAPHIC_D…" at bounding box center [784, 386] width 1568 height 772
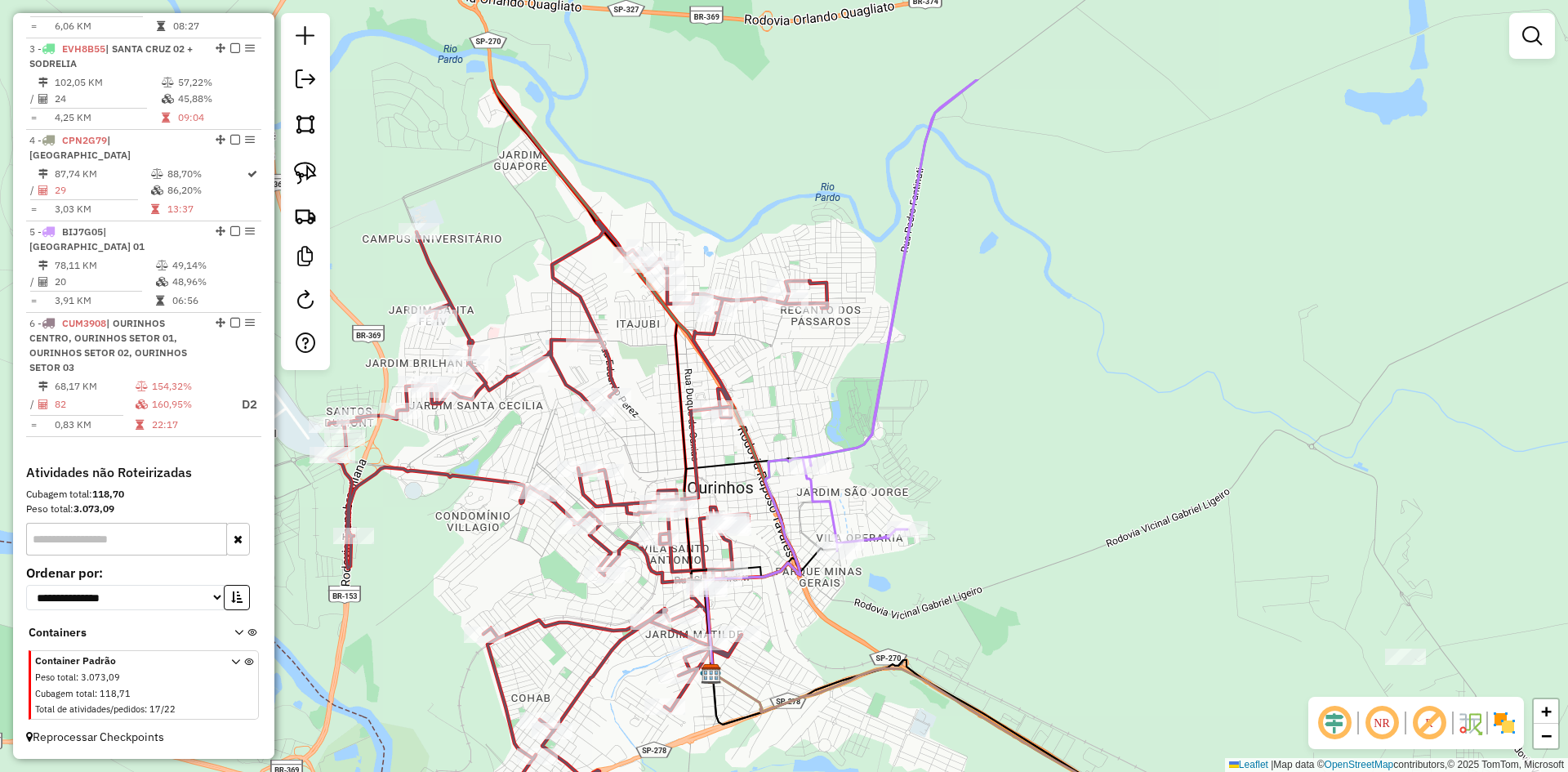
drag, startPoint x: 931, startPoint y: 408, endPoint x: 979, endPoint y: 550, distance: 149.9
click at [979, 550] on div "Janela de atendimento Grade de atendimento Capacidade Transportadoras Veículos …" at bounding box center [784, 386] width 1568 height 772
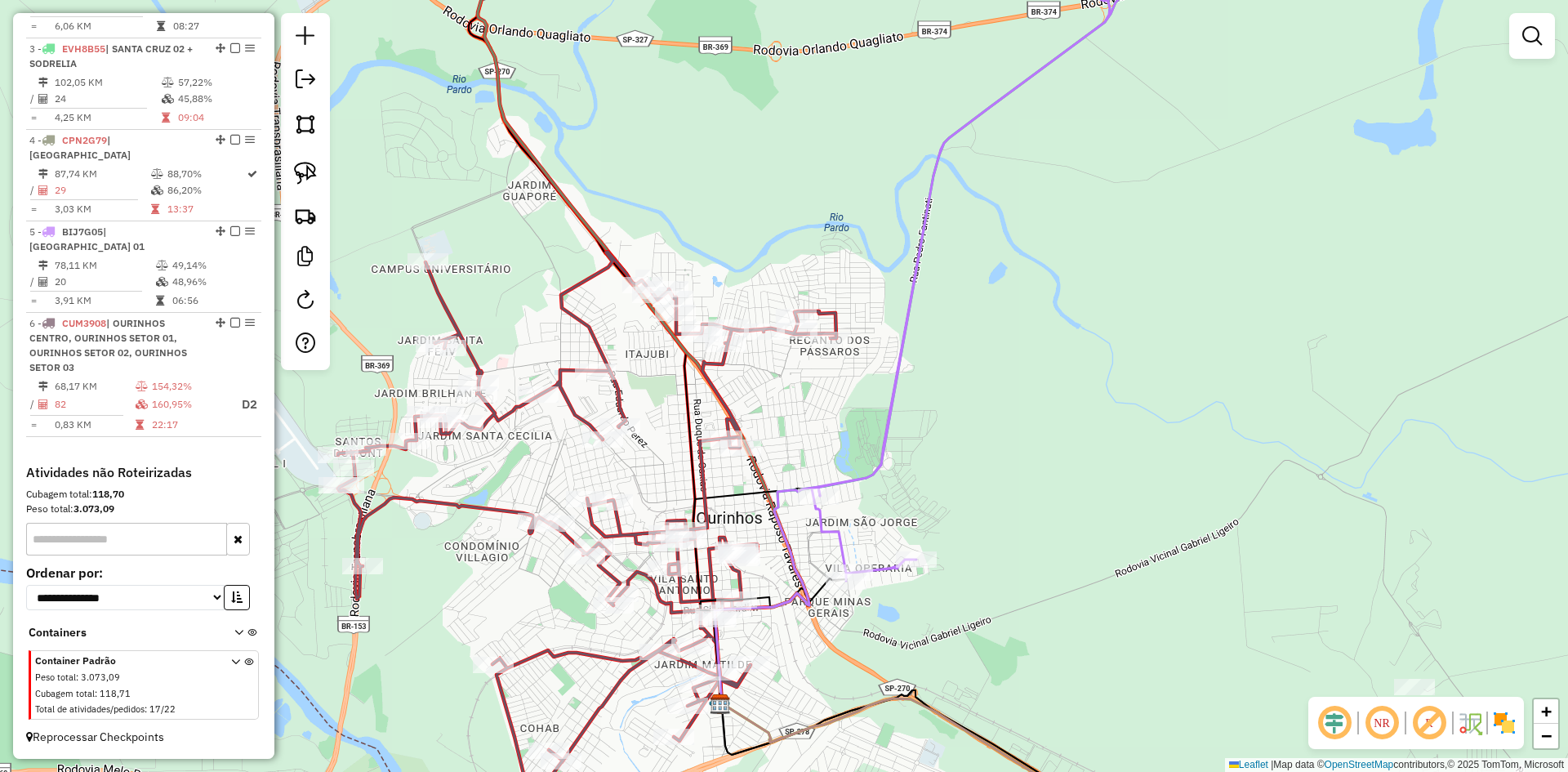
drag, startPoint x: 924, startPoint y: 401, endPoint x: 1054, endPoint y: 581, distance: 222.0
click at [1054, 581] on div "Janela de atendimento Grade de atendimento Capacidade Transportadoras Veículos …" at bounding box center [784, 386] width 1568 height 772
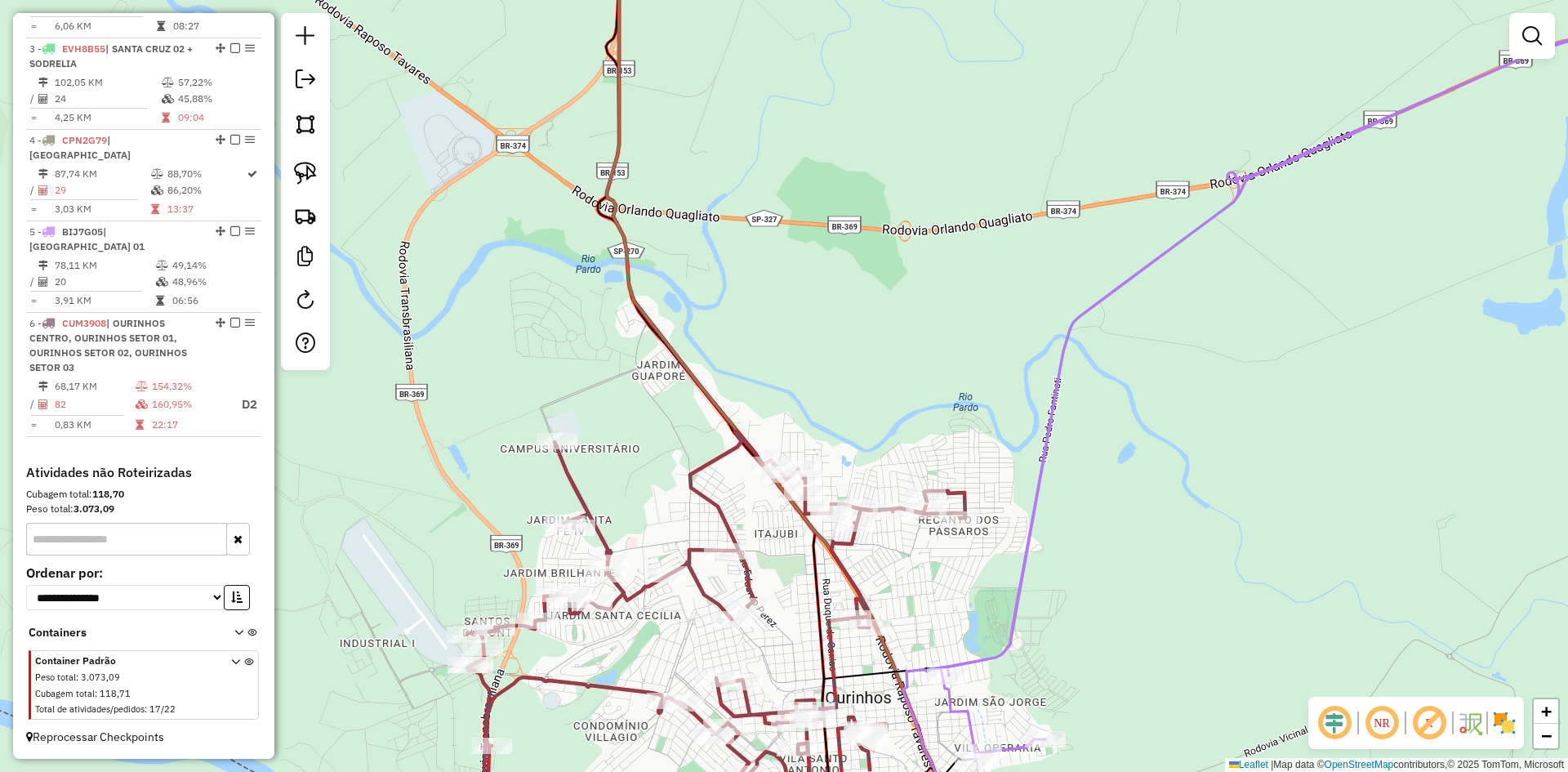
click at [1054, 581] on div "Janela de atendimento Grade de atendimento Capacidade Transportadoras Veículos …" at bounding box center [784, 386] width 1568 height 772
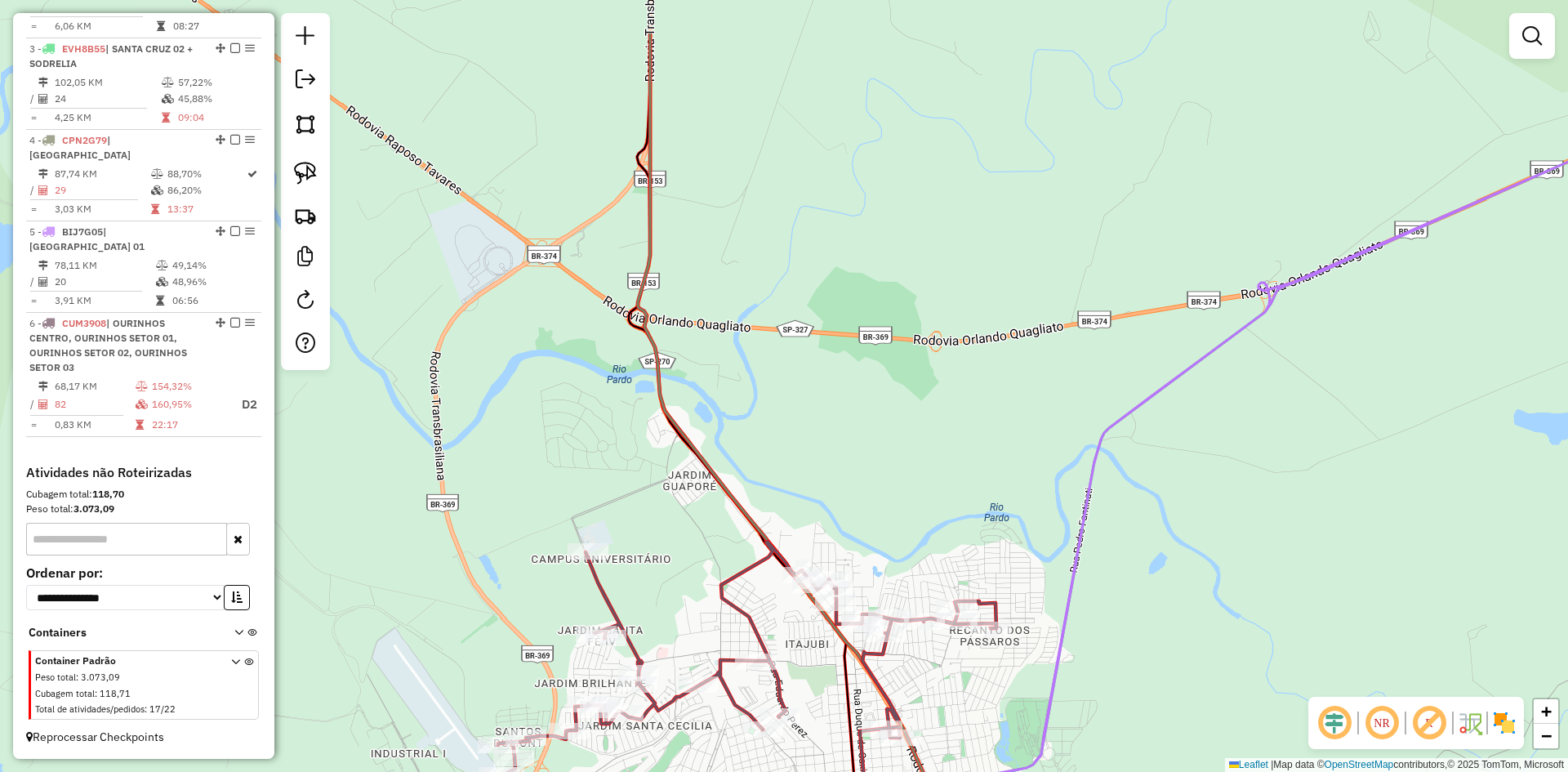
drag, startPoint x: 959, startPoint y: 436, endPoint x: 963, endPoint y: 489, distance: 53.2
click at [970, 511] on div "Janela de atendimento Grade de atendimento Capacidade Transportadoras Veículos …" at bounding box center [784, 386] width 1568 height 772
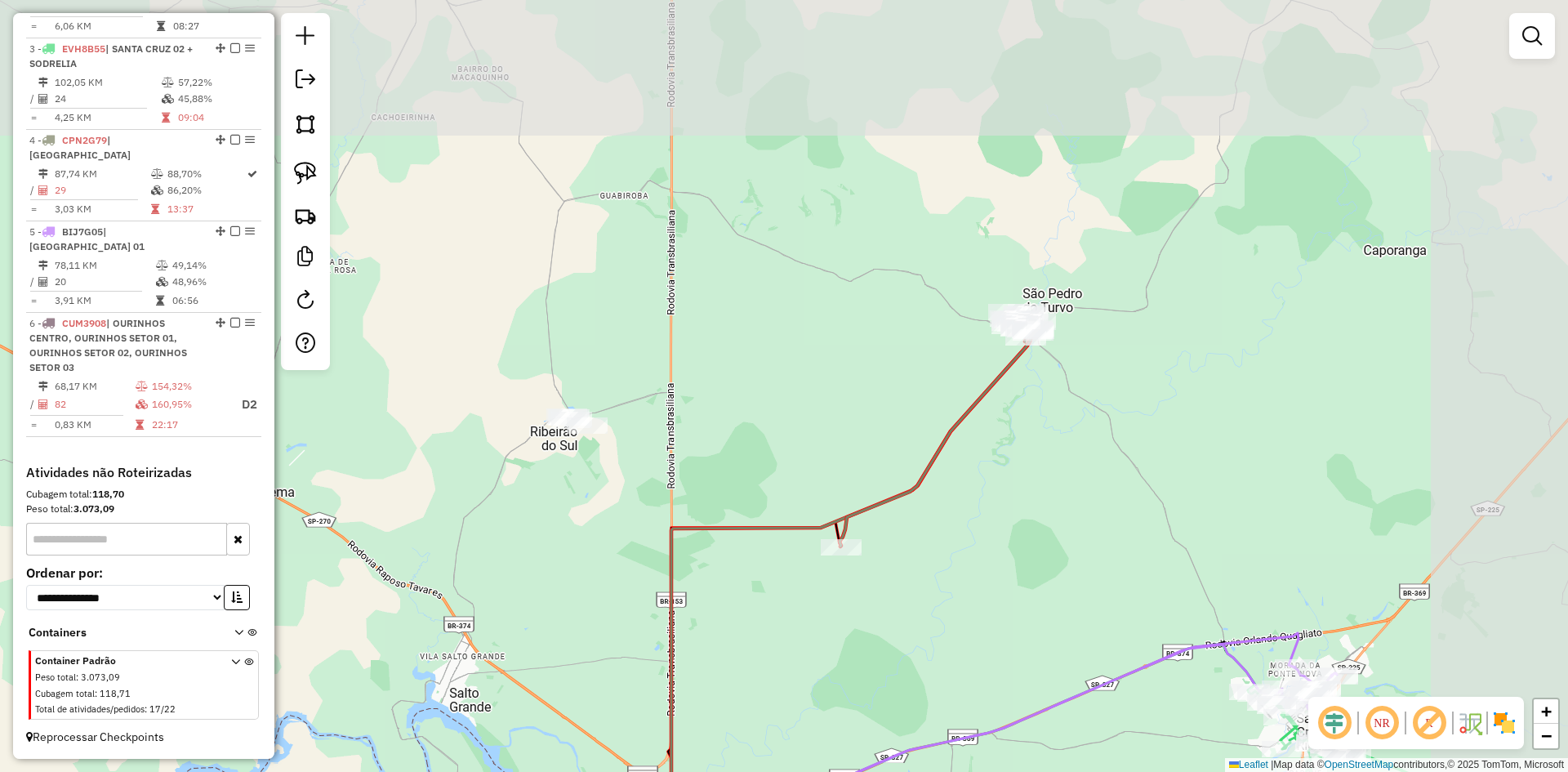
drag, startPoint x: 1010, startPoint y: 345, endPoint x: 800, endPoint y: 640, distance: 362.1
click at [801, 640] on div "Janela de atendimento Grade de atendimento Capacidade Transportadoras Veículos …" at bounding box center [784, 386] width 1568 height 772
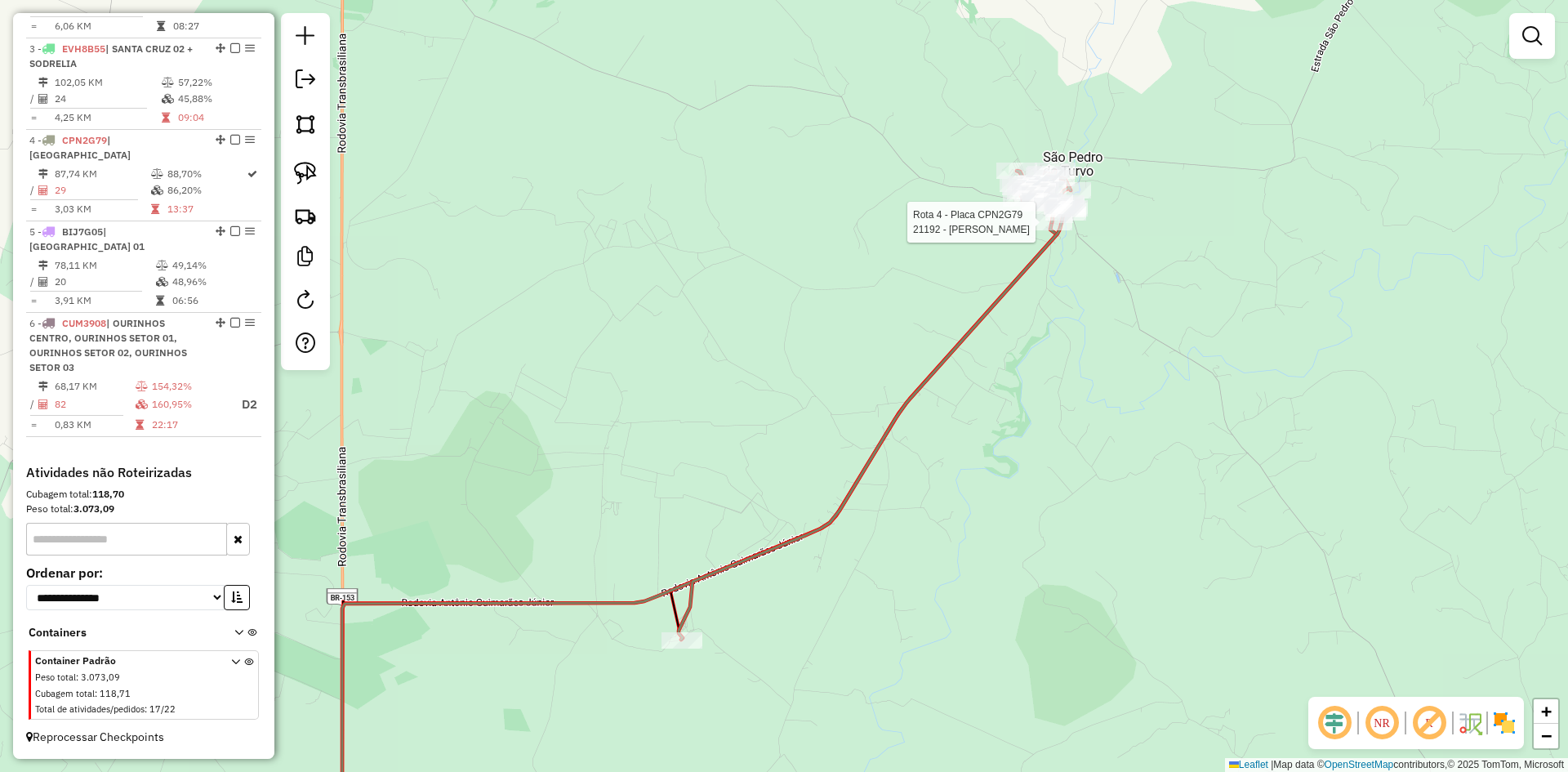
select select "*********"
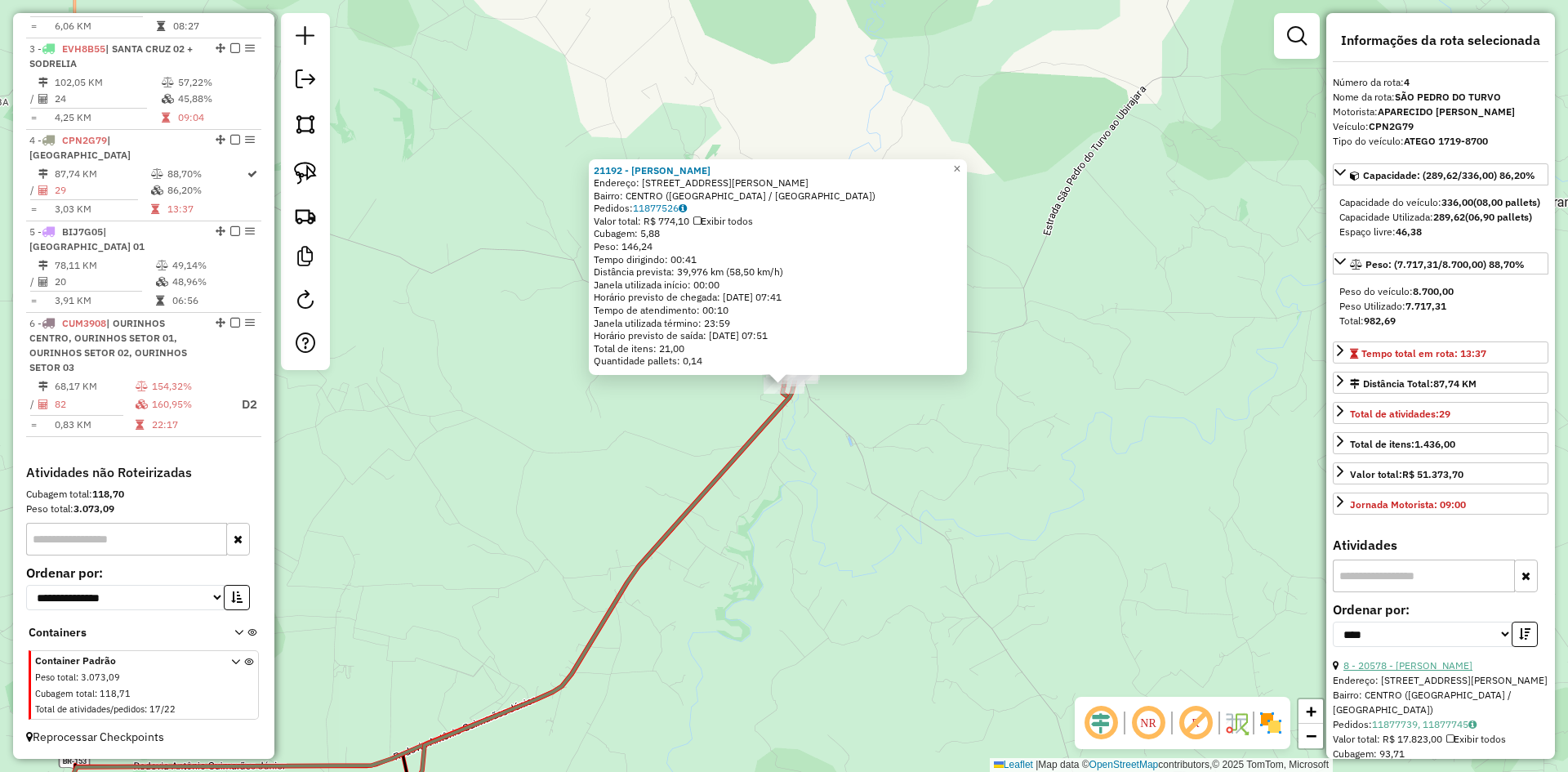
click at [1457, 671] on link "8 - 20578 - [PERSON_NAME]" at bounding box center [1408, 666] width 129 height 12
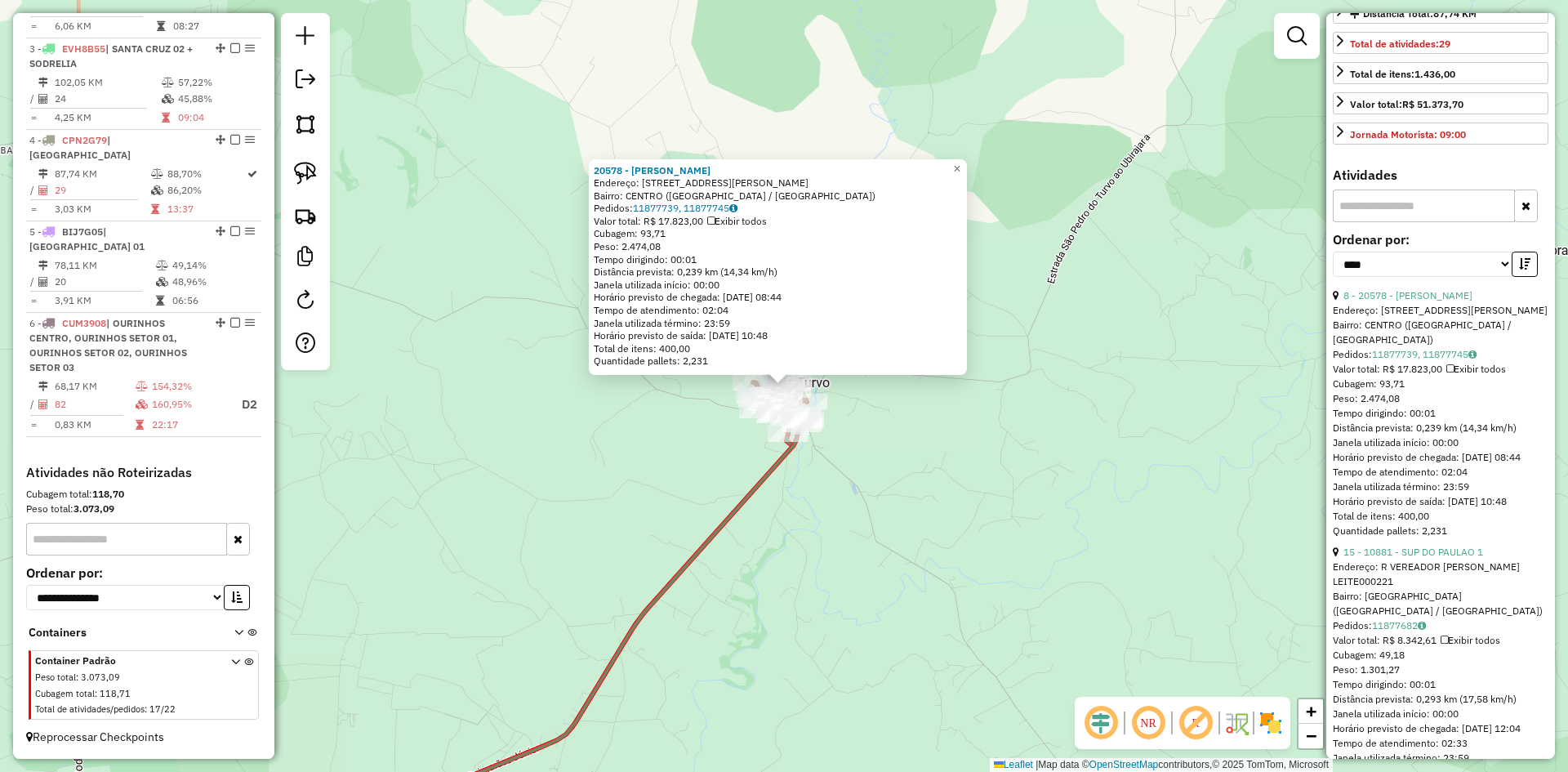
scroll to position [408, 0]
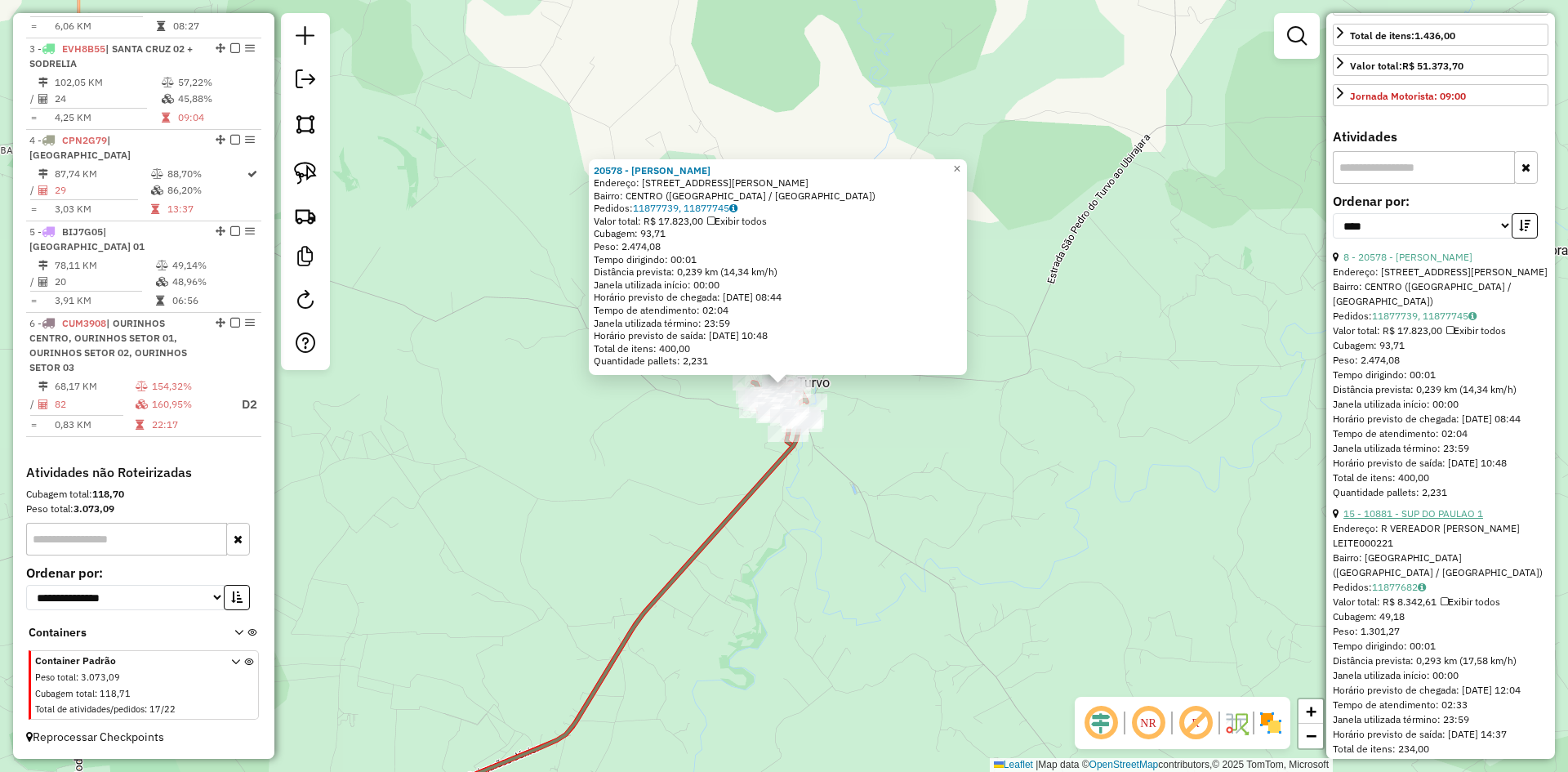
click at [1451, 519] on link "15 - 10881 - SUP DO PAULAO 1" at bounding box center [1413, 514] width 140 height 12
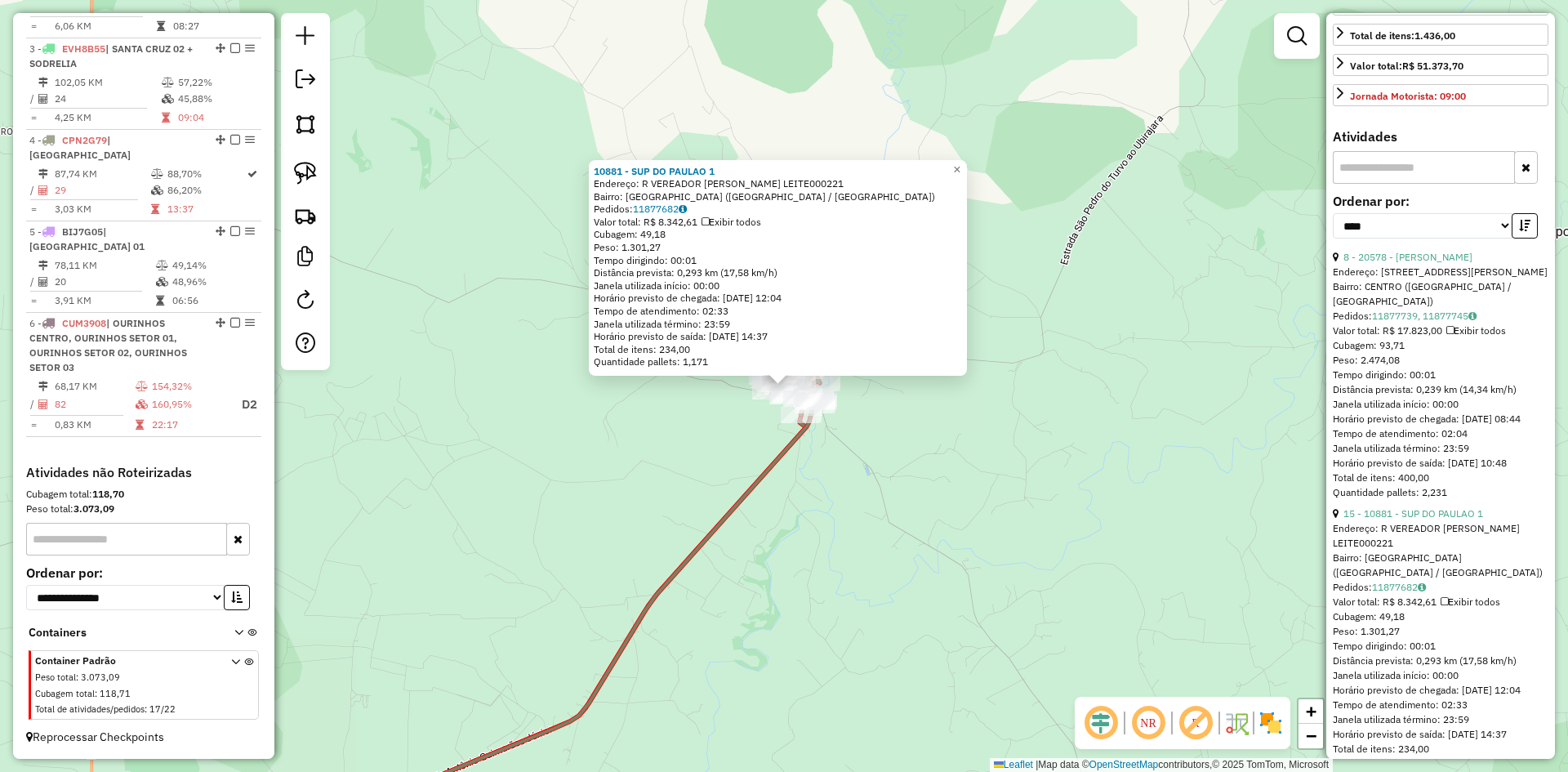
drag, startPoint x: 860, startPoint y: 520, endPoint x: 852, endPoint y: 473, distance: 47.7
click at [860, 520] on div "10881 - SUP DO PAULAO 1 Endereço: R VEREADOR [PERSON_NAME] LEITE000221 Bairro: …" at bounding box center [784, 386] width 1568 height 772
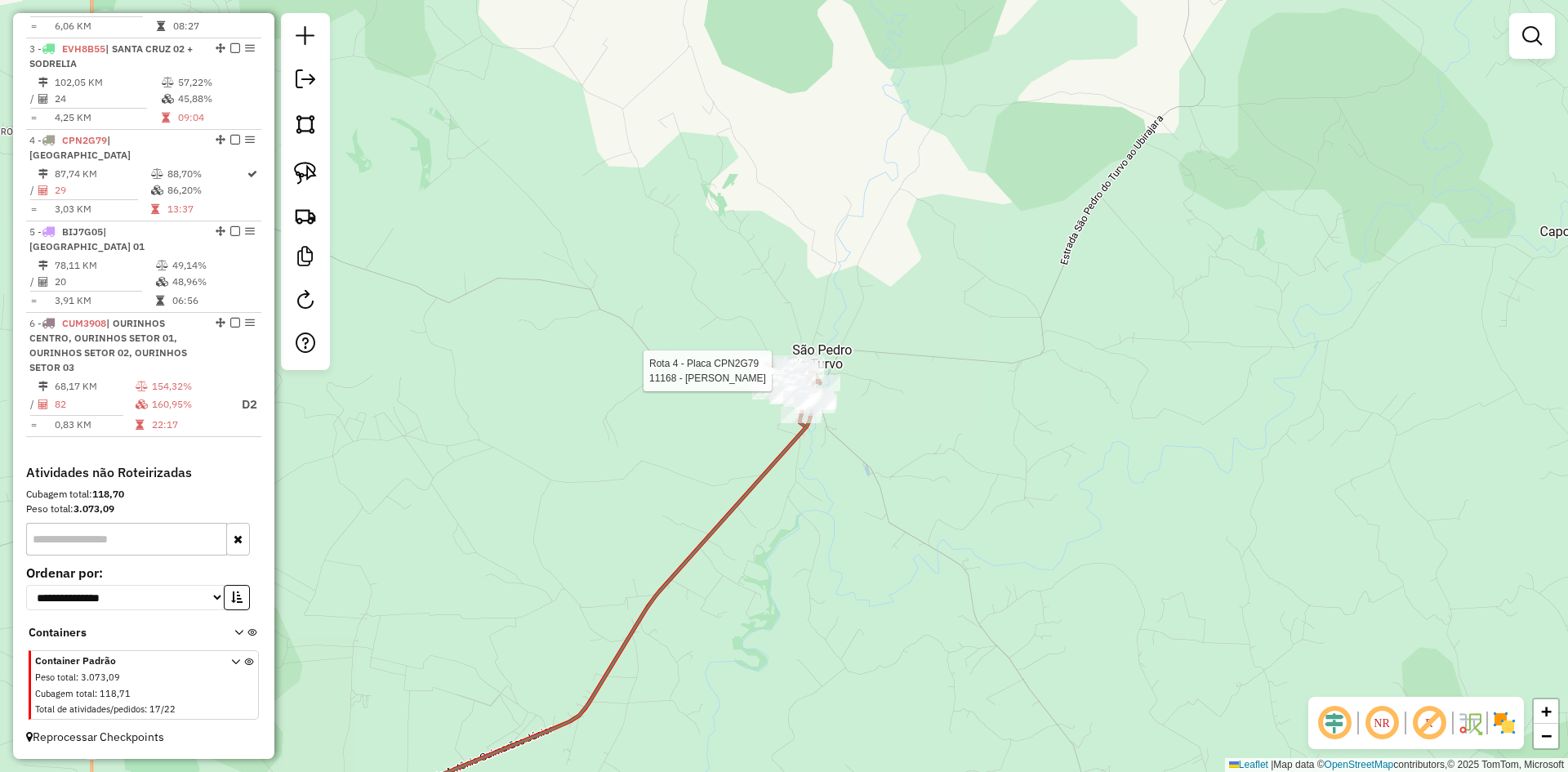
select select "*********"
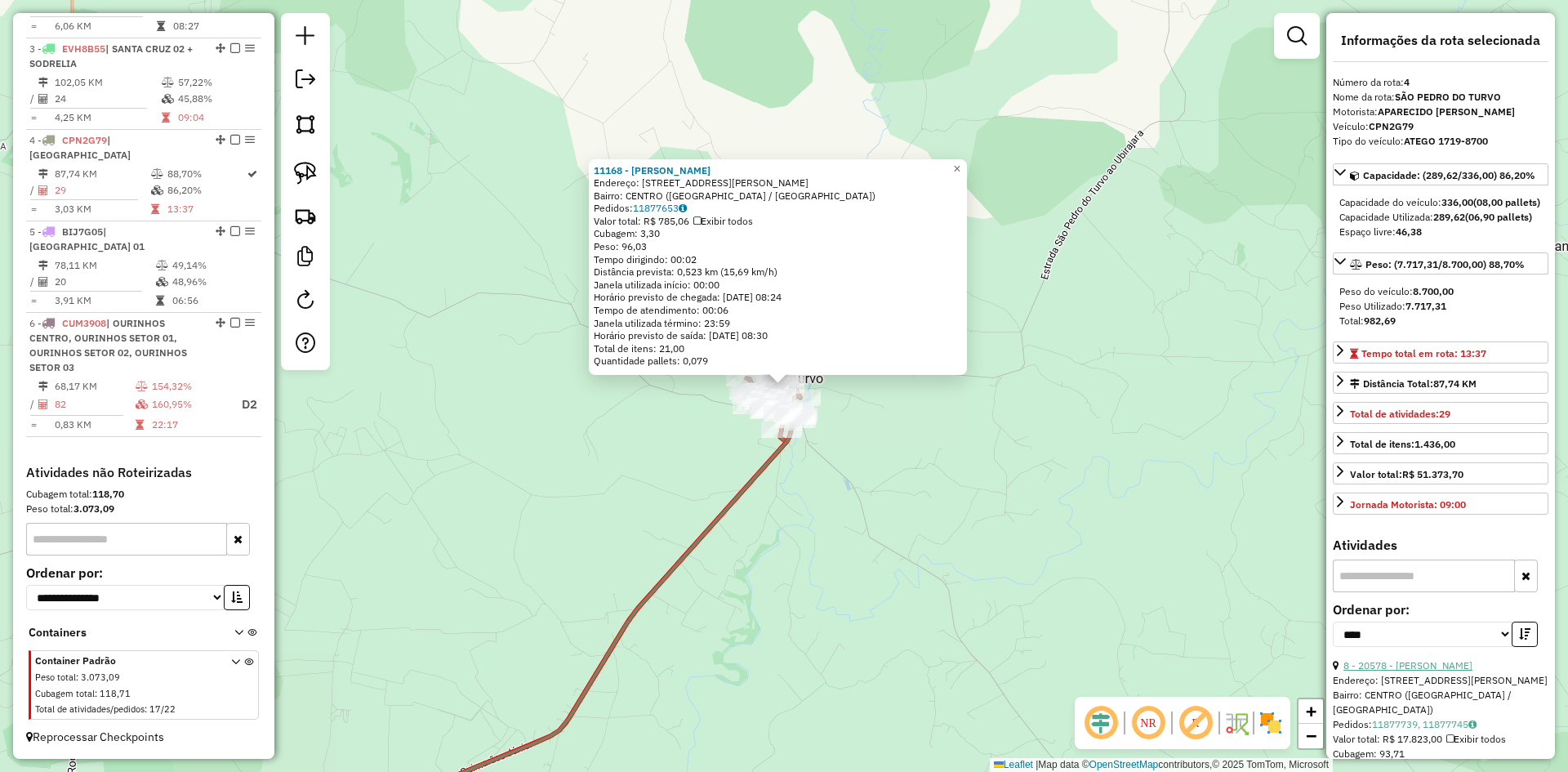
click at [1473, 671] on link "8 - 20578 - [PERSON_NAME]" at bounding box center [1408, 666] width 129 height 12
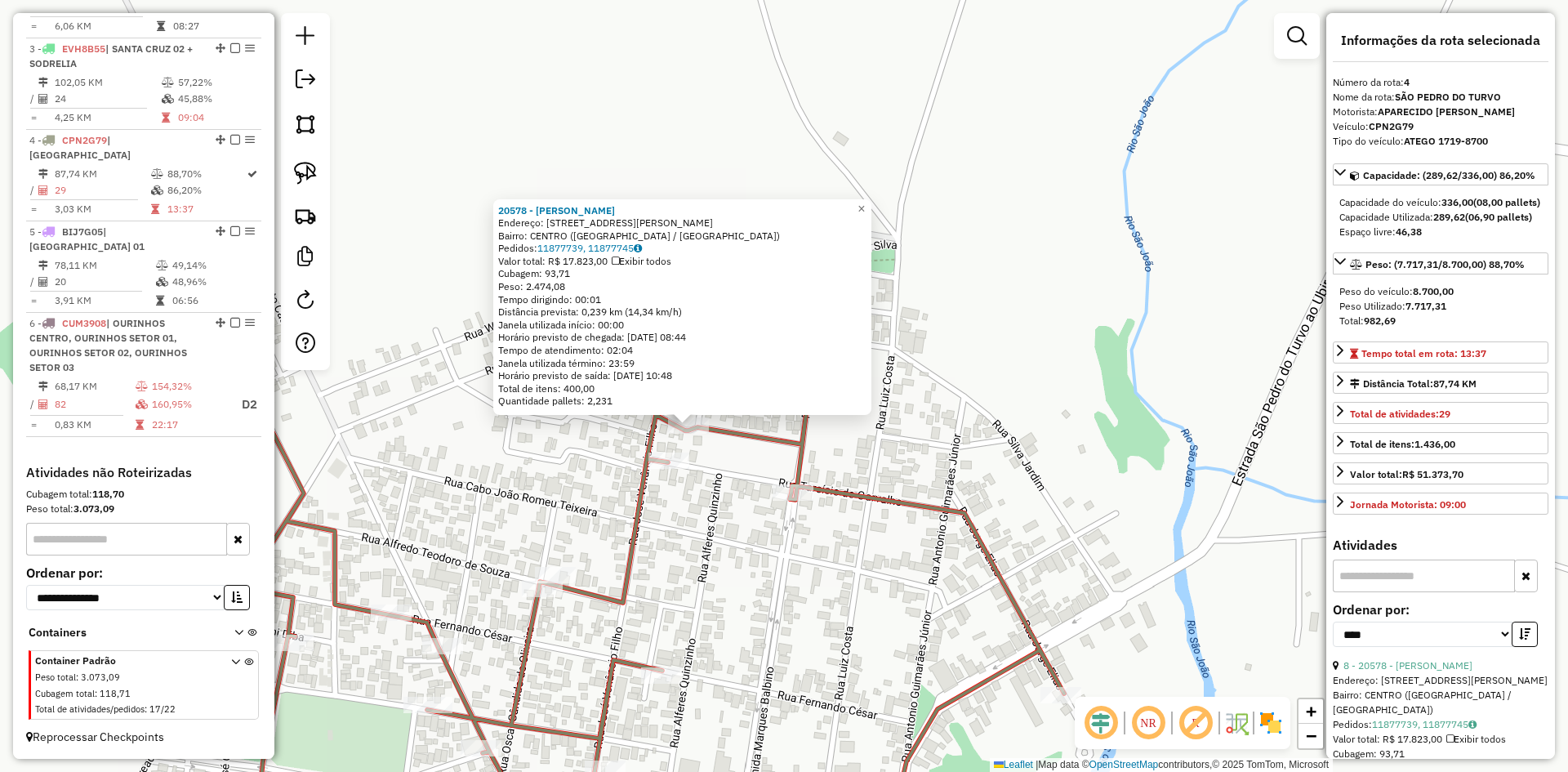
click at [728, 498] on div "20578 - [PERSON_NAME]: R RUA [PERSON_NAME] BOAS189 [GEOGRAPHIC_DATA]: [GEOGRAPH…" at bounding box center [784, 386] width 1568 height 772
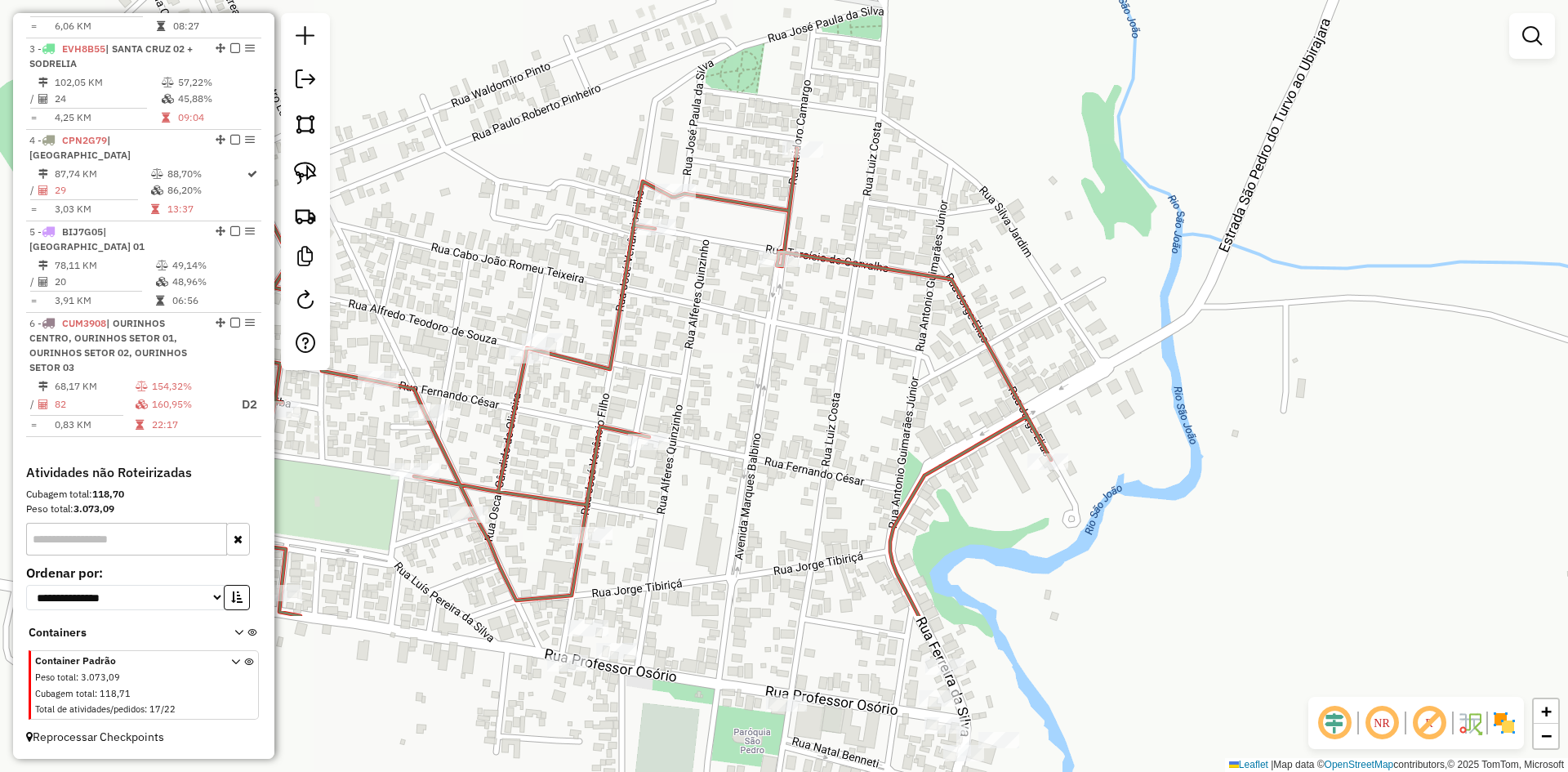
drag, startPoint x: 735, startPoint y: 539, endPoint x: 759, endPoint y: 379, distance: 161.8
click at [759, 379] on div "Janela de atendimento Grade de atendimento Capacidade Transportadoras Veículos …" at bounding box center [784, 386] width 1568 height 772
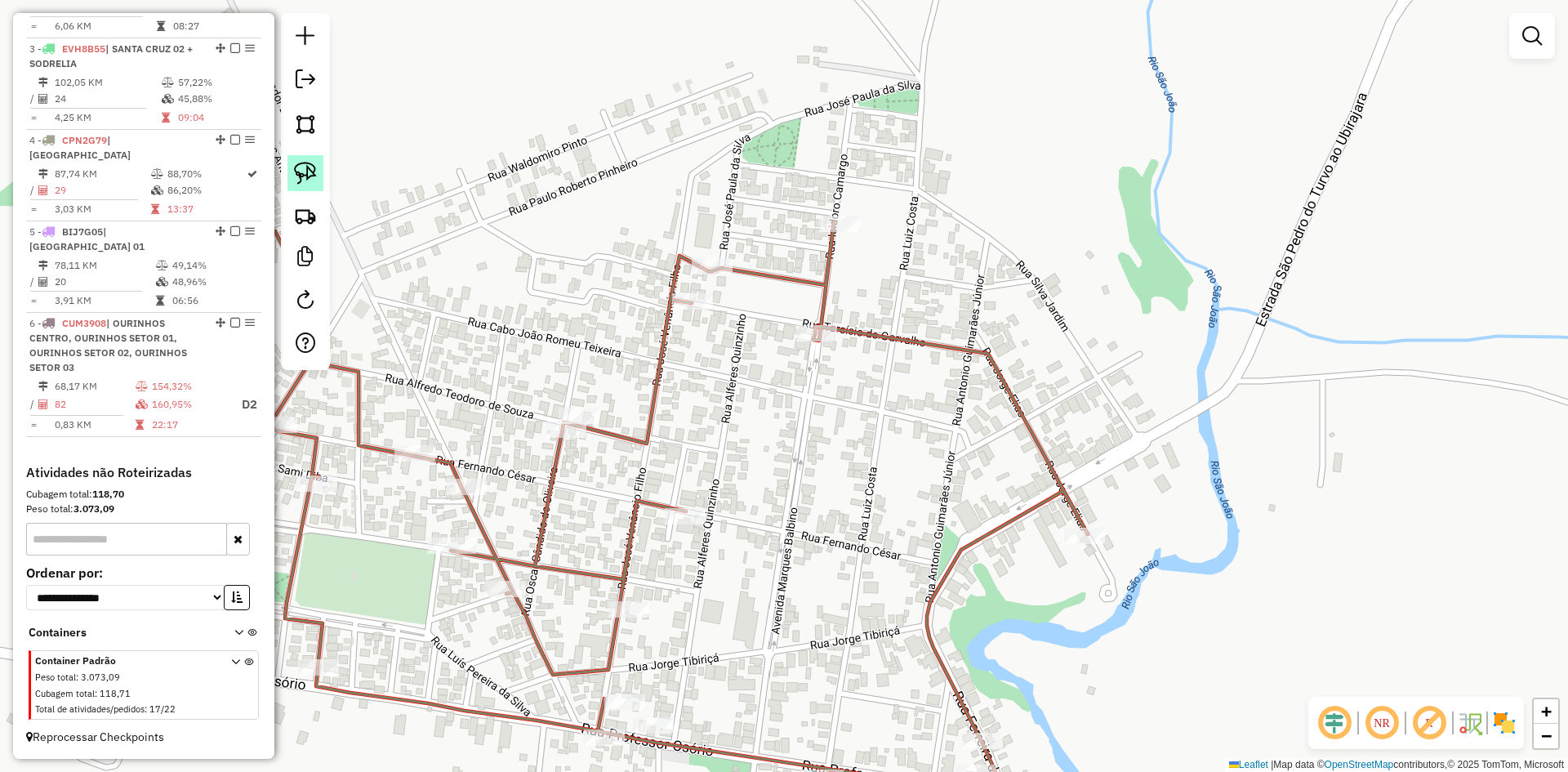
click at [317, 182] on link at bounding box center [305, 173] width 36 height 36
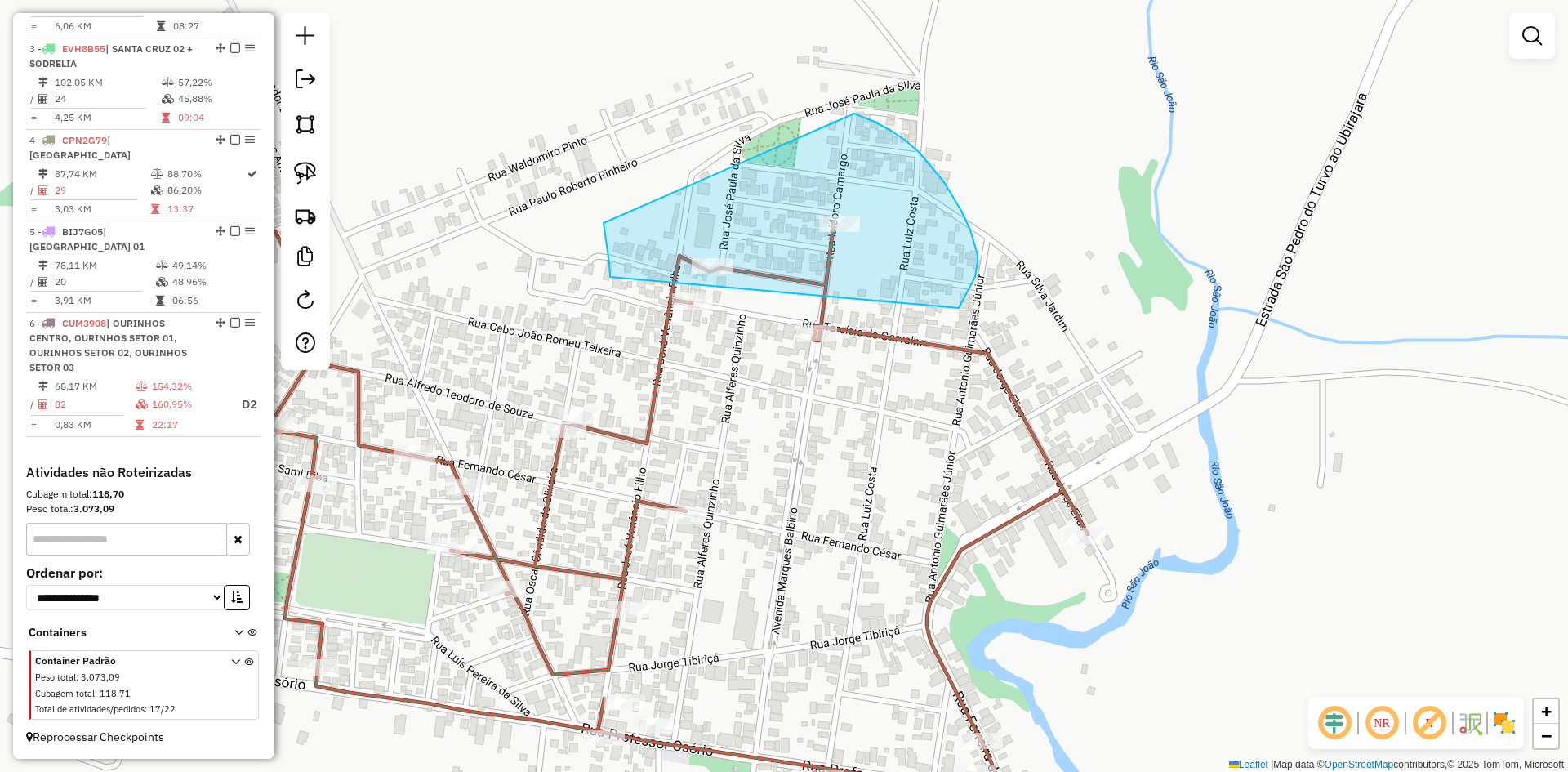
drag, startPoint x: 604, startPoint y: 223, endPoint x: 779, endPoint y: 111, distance: 207.8
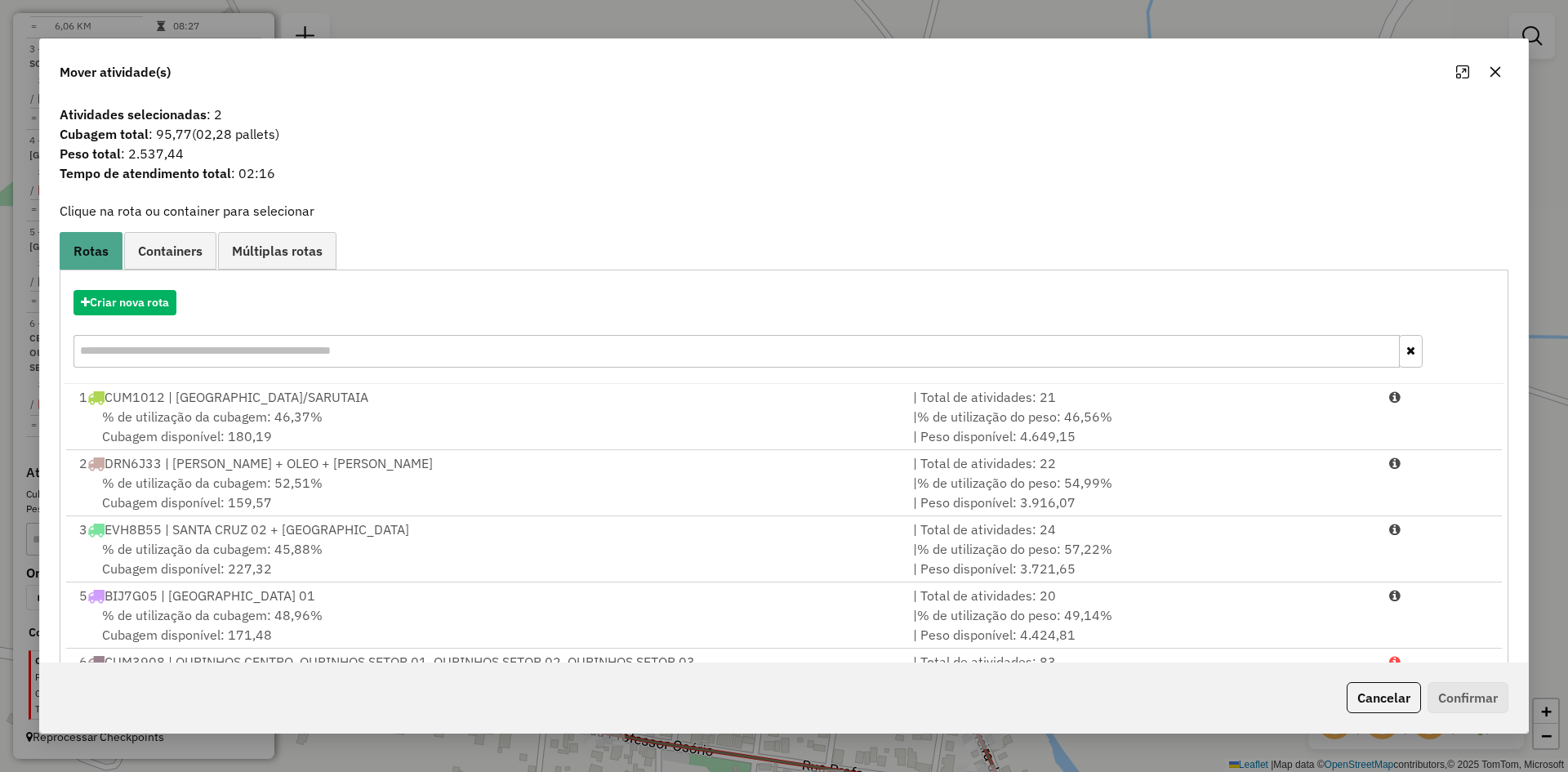
click at [1500, 62] on button "button" at bounding box center [1495, 71] width 26 height 26
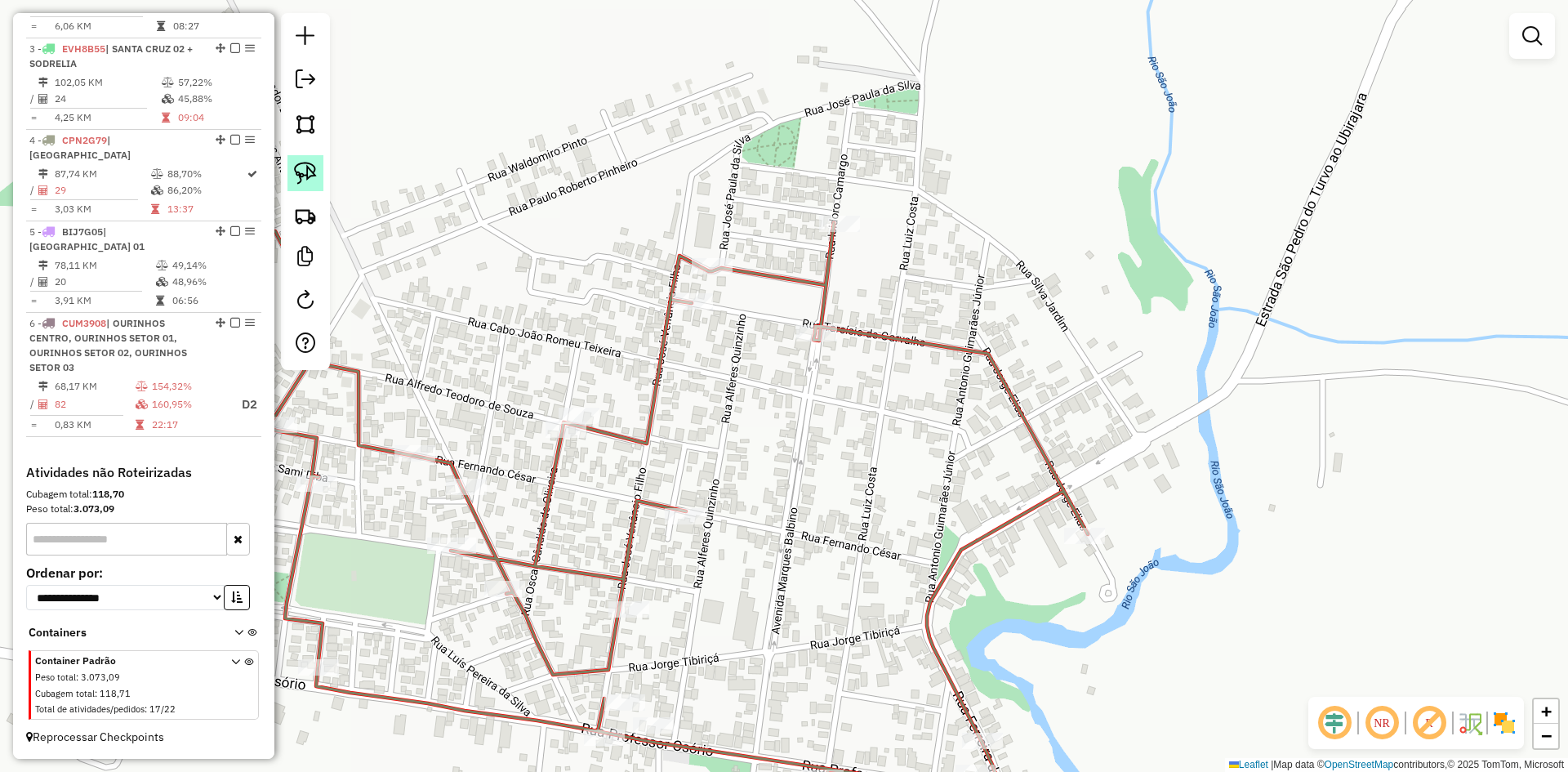
click at [315, 166] on img at bounding box center [306, 173] width 23 height 23
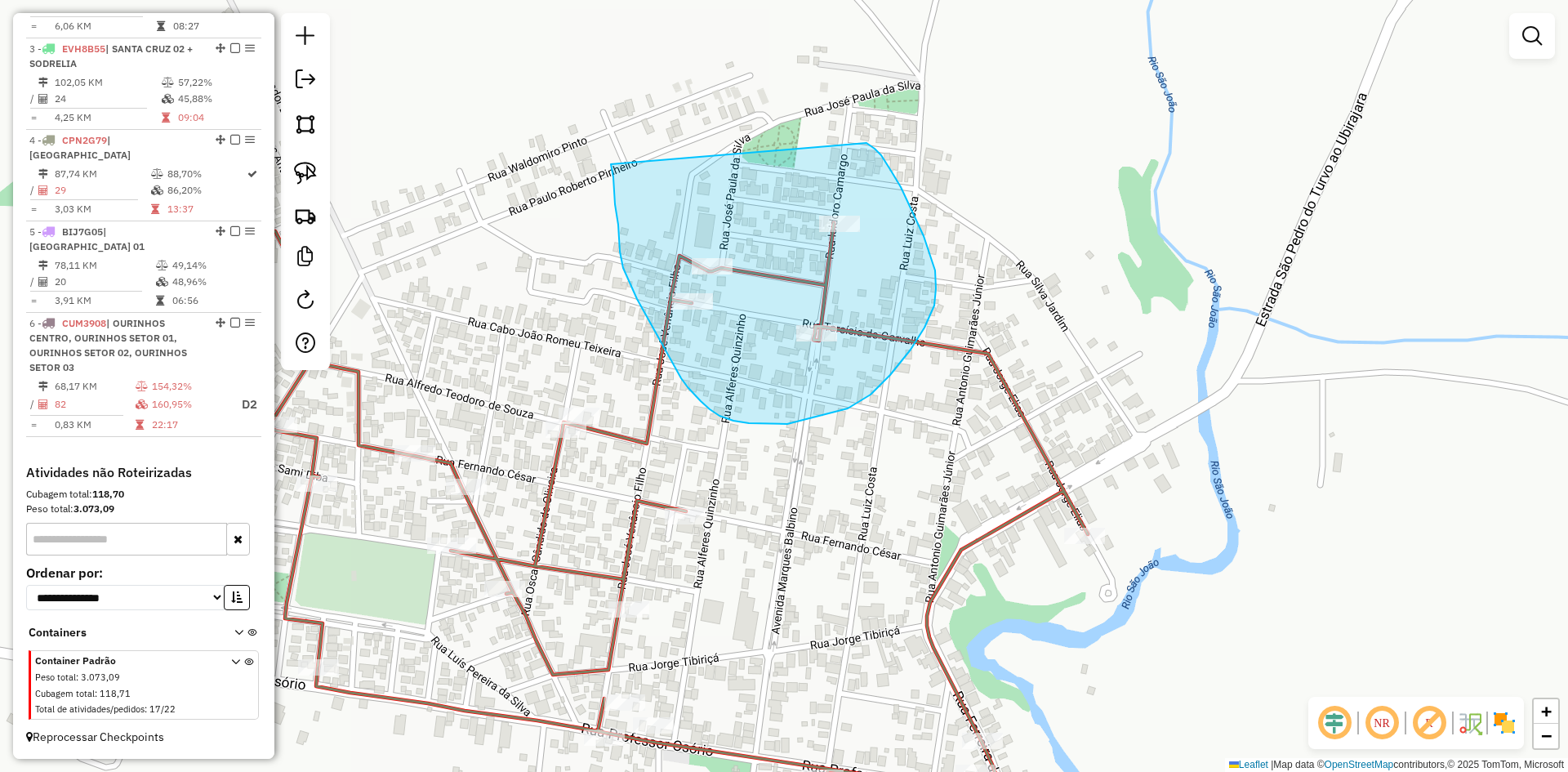
drag, startPoint x: 611, startPoint y: 165, endPoint x: 867, endPoint y: 143, distance: 256.9
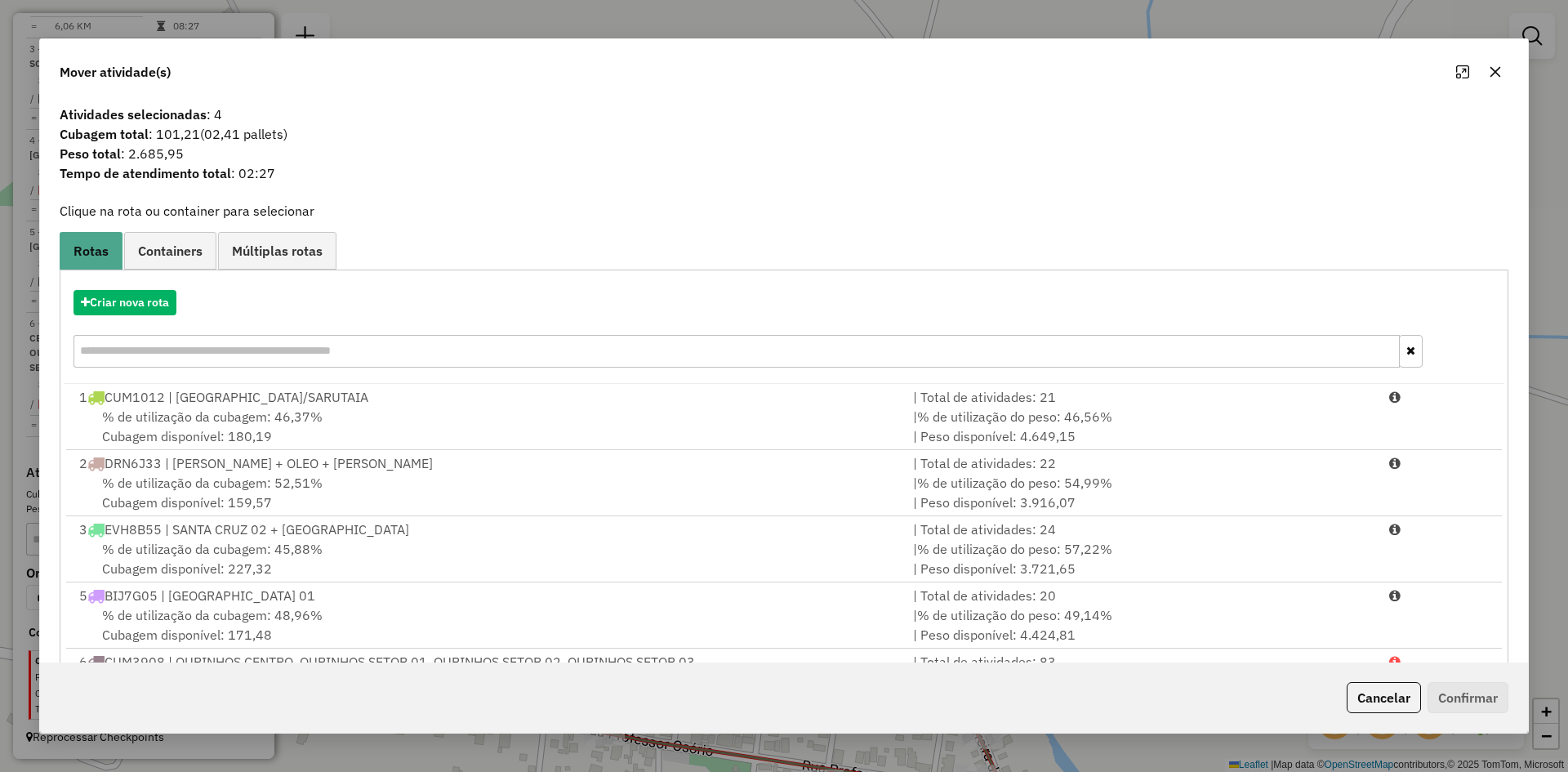
click at [140, 290] on div "Criar nova rota" at bounding box center [784, 302] width 1441 height 25
click at [139, 305] on button "Criar nova rota" at bounding box center [125, 302] width 103 height 25
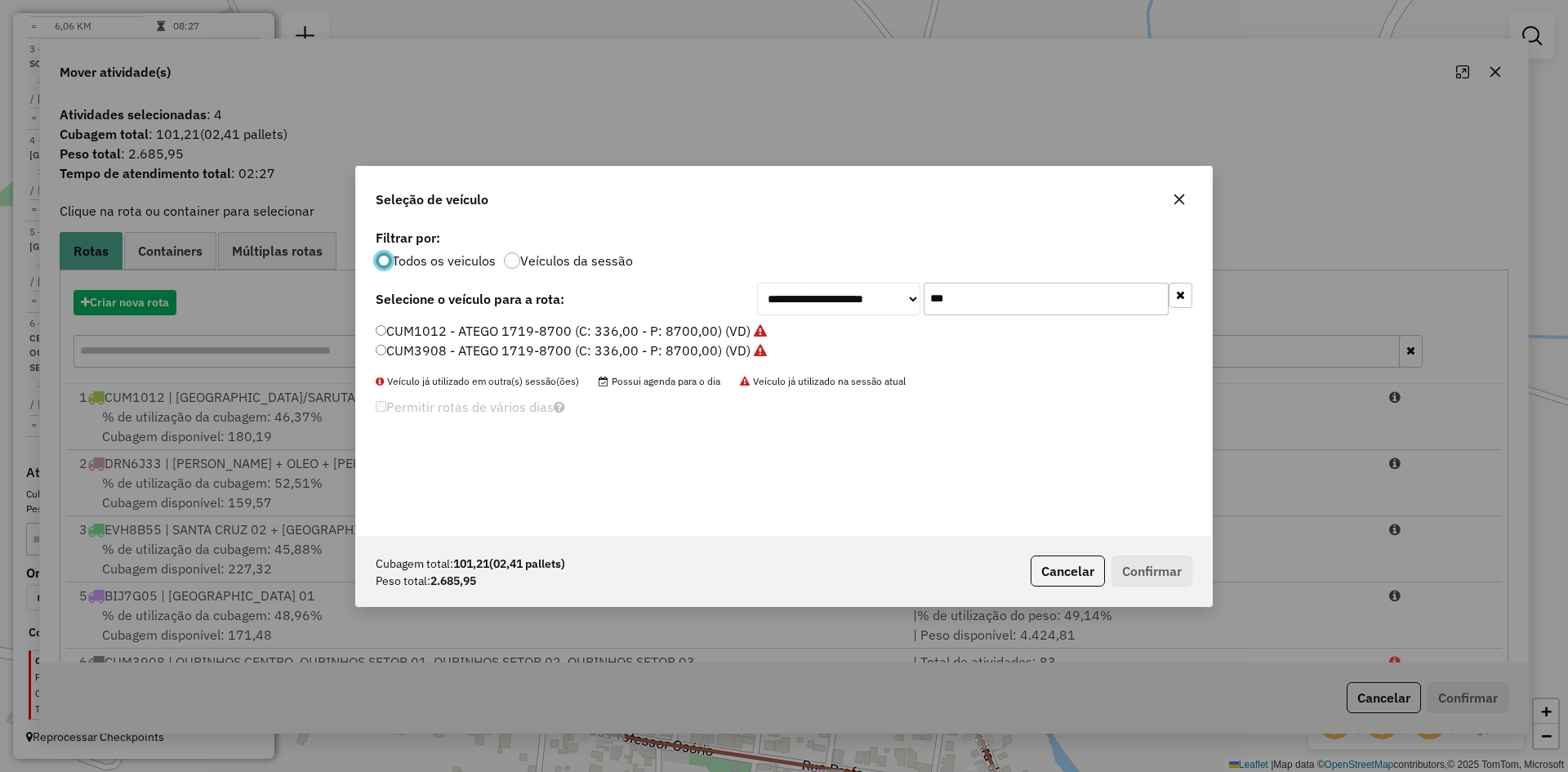
scroll to position [9, 5]
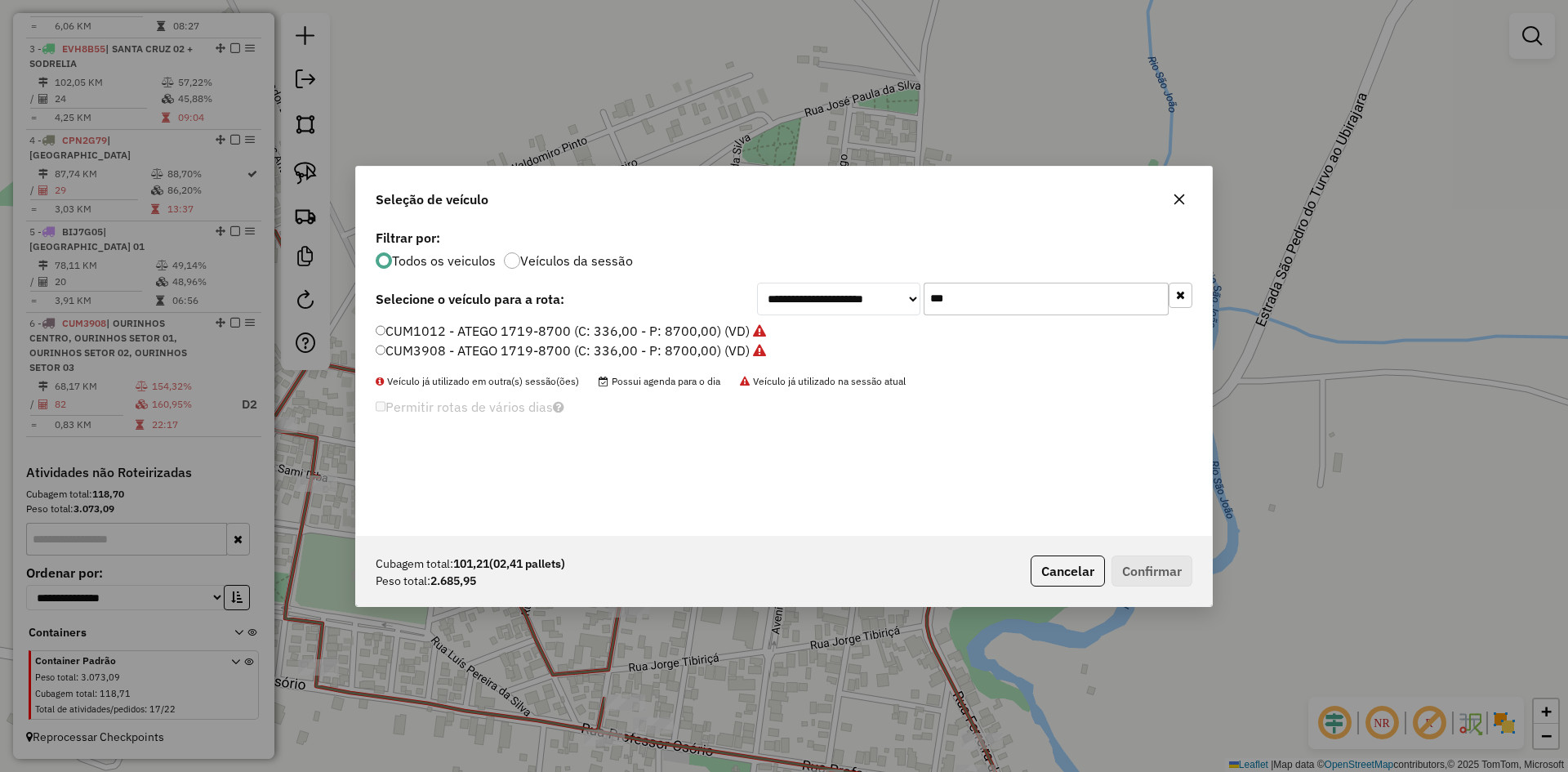
click at [1016, 297] on input "***" at bounding box center [1046, 299] width 245 height 33
type input "***"
click at [538, 330] on label "FJB4I66 - ATEGO 1719-8700 (C: 336,00 - P: 8700,00) (VD)" at bounding box center [558, 331] width 365 height 20
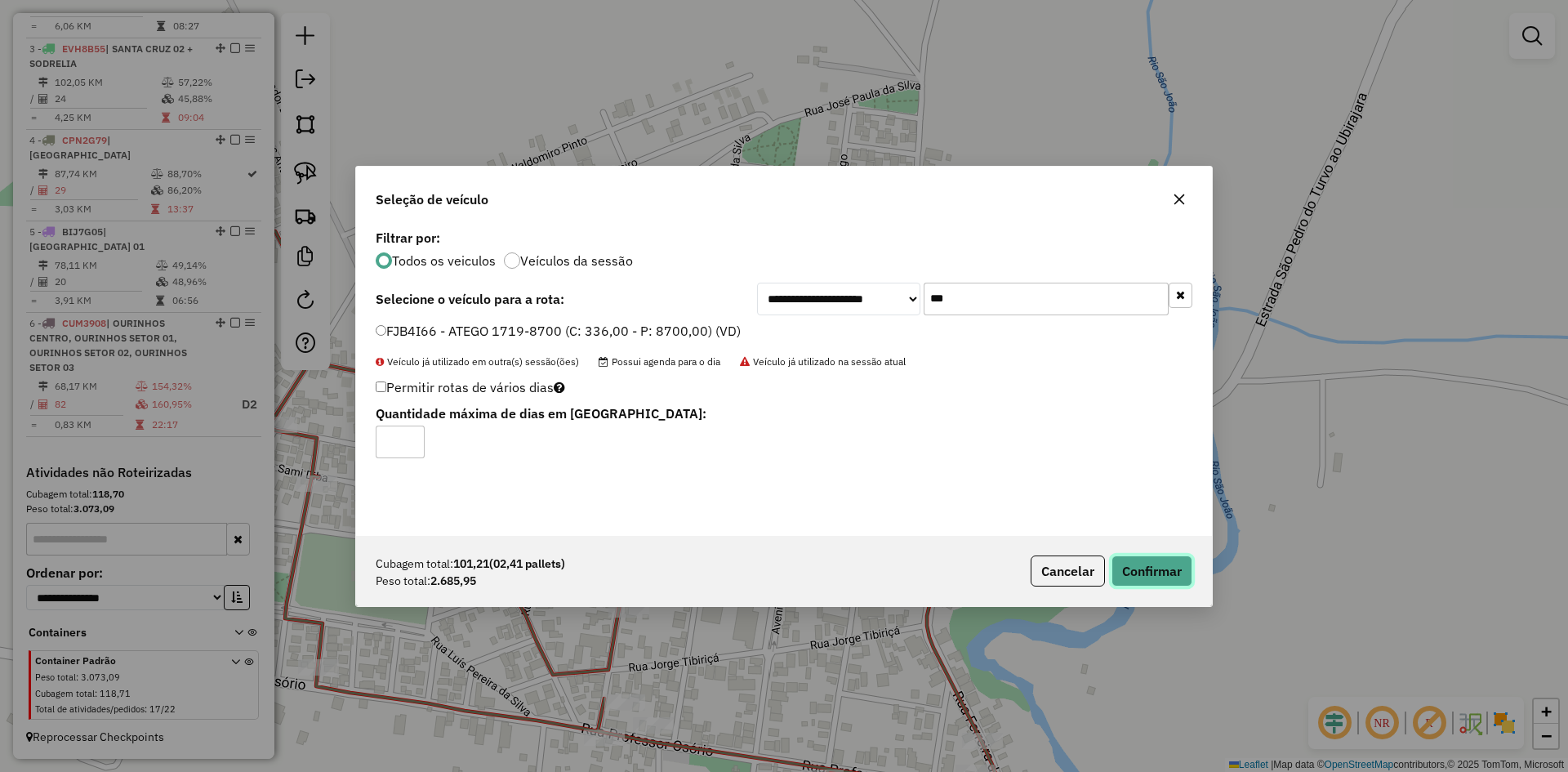
click at [1184, 568] on button "Confirmar" at bounding box center [1152, 571] width 81 height 31
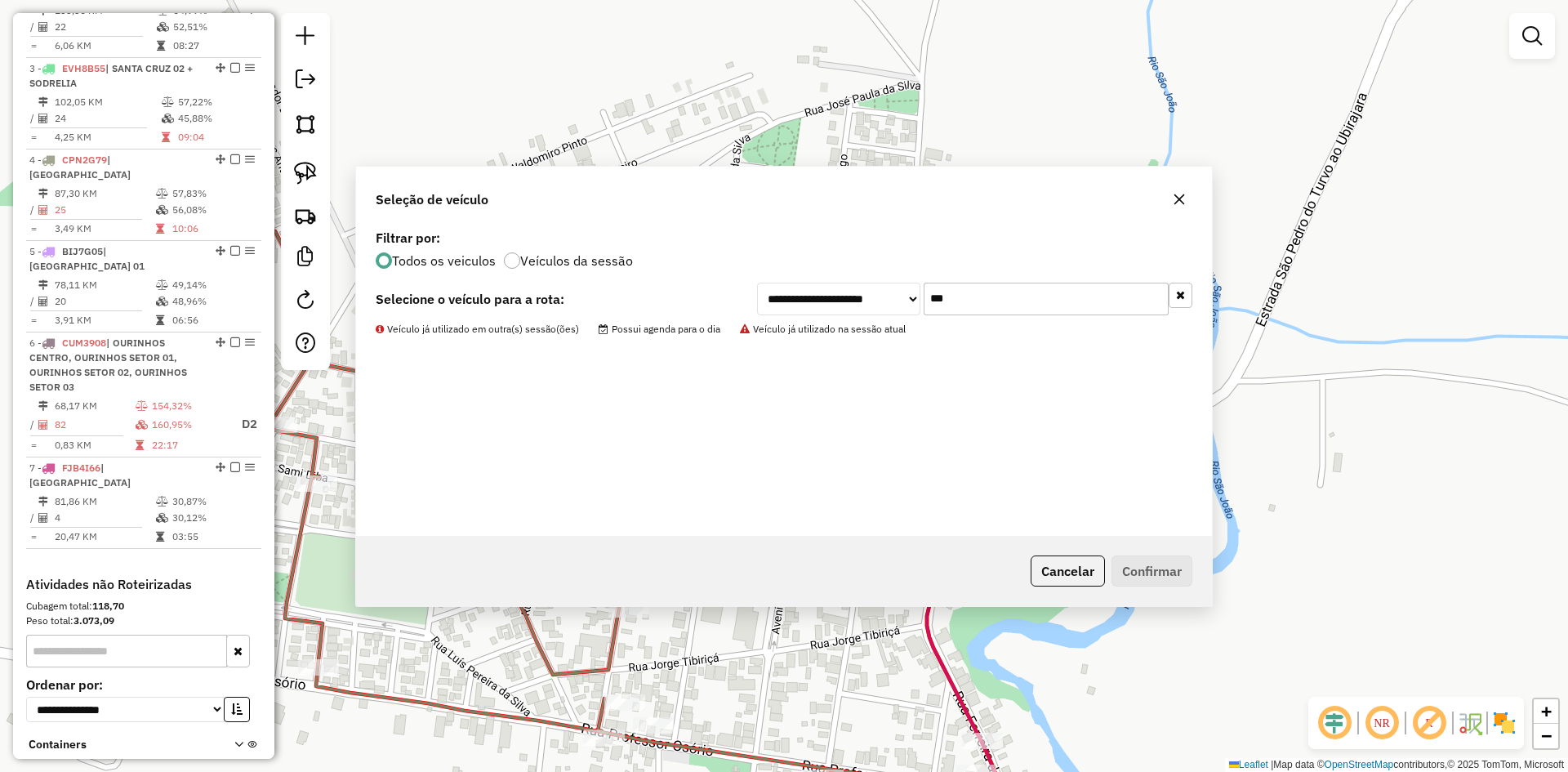
scroll to position [776, 0]
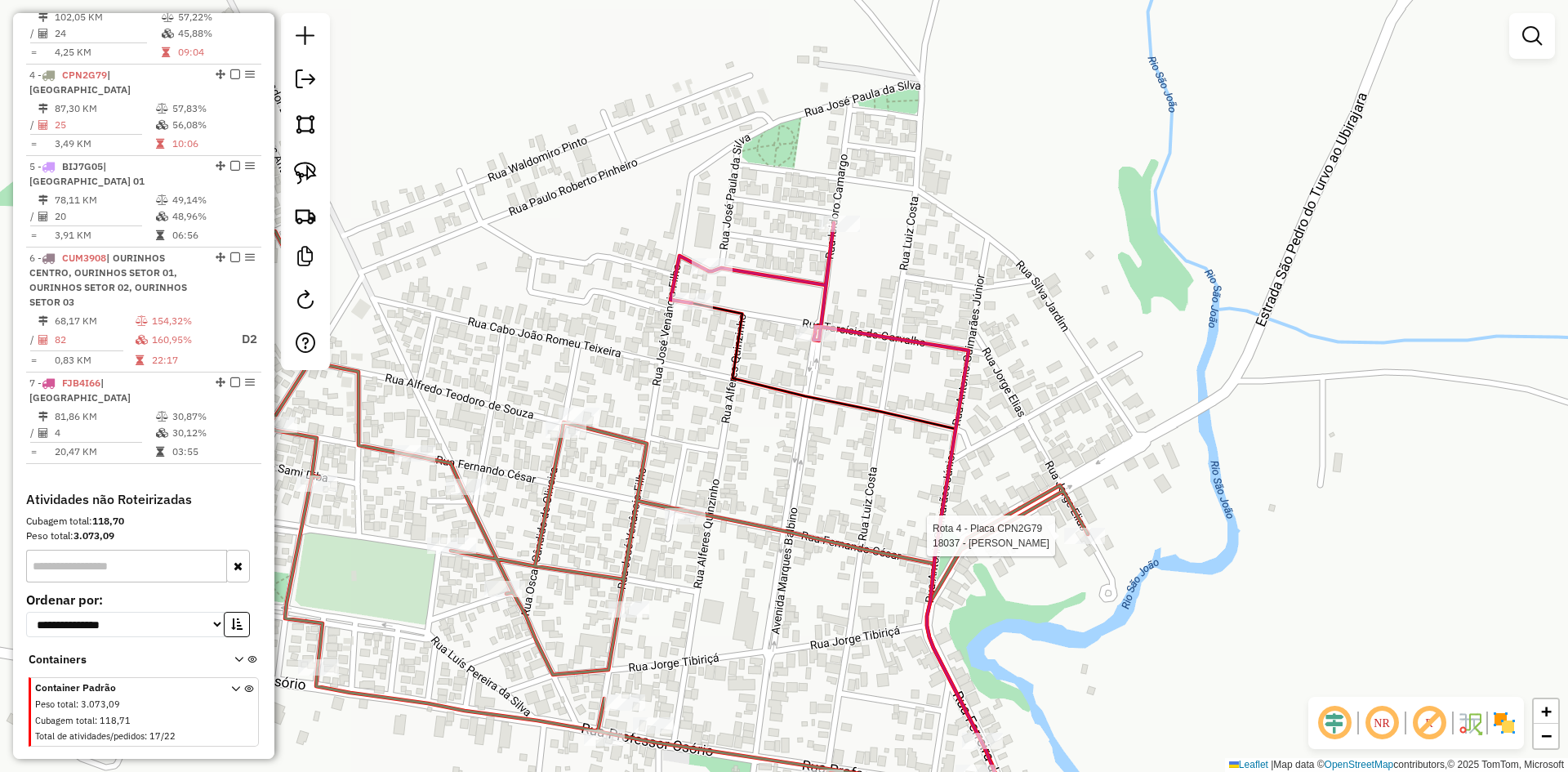
select select "*********"
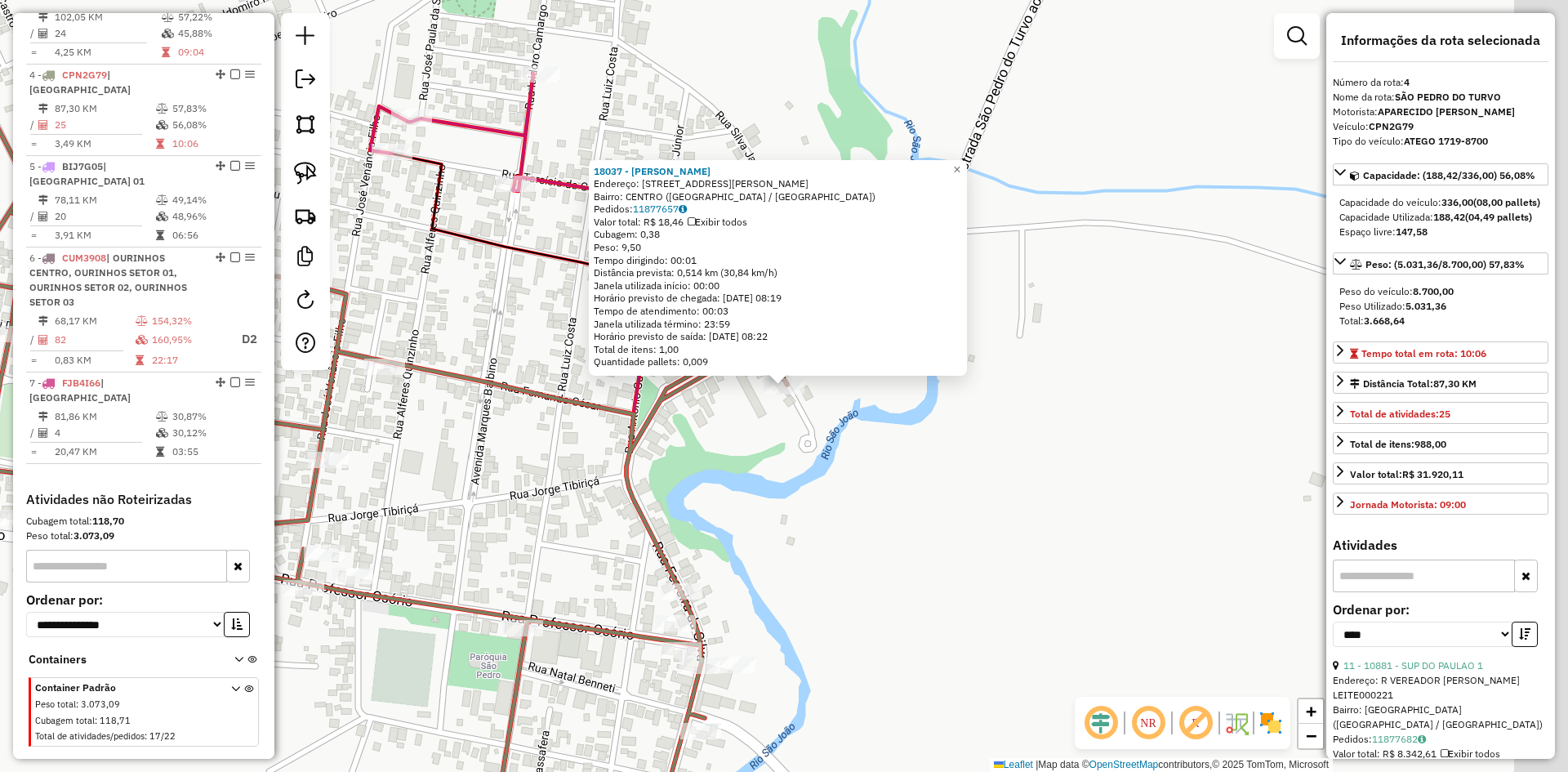
scroll to position [868, 0]
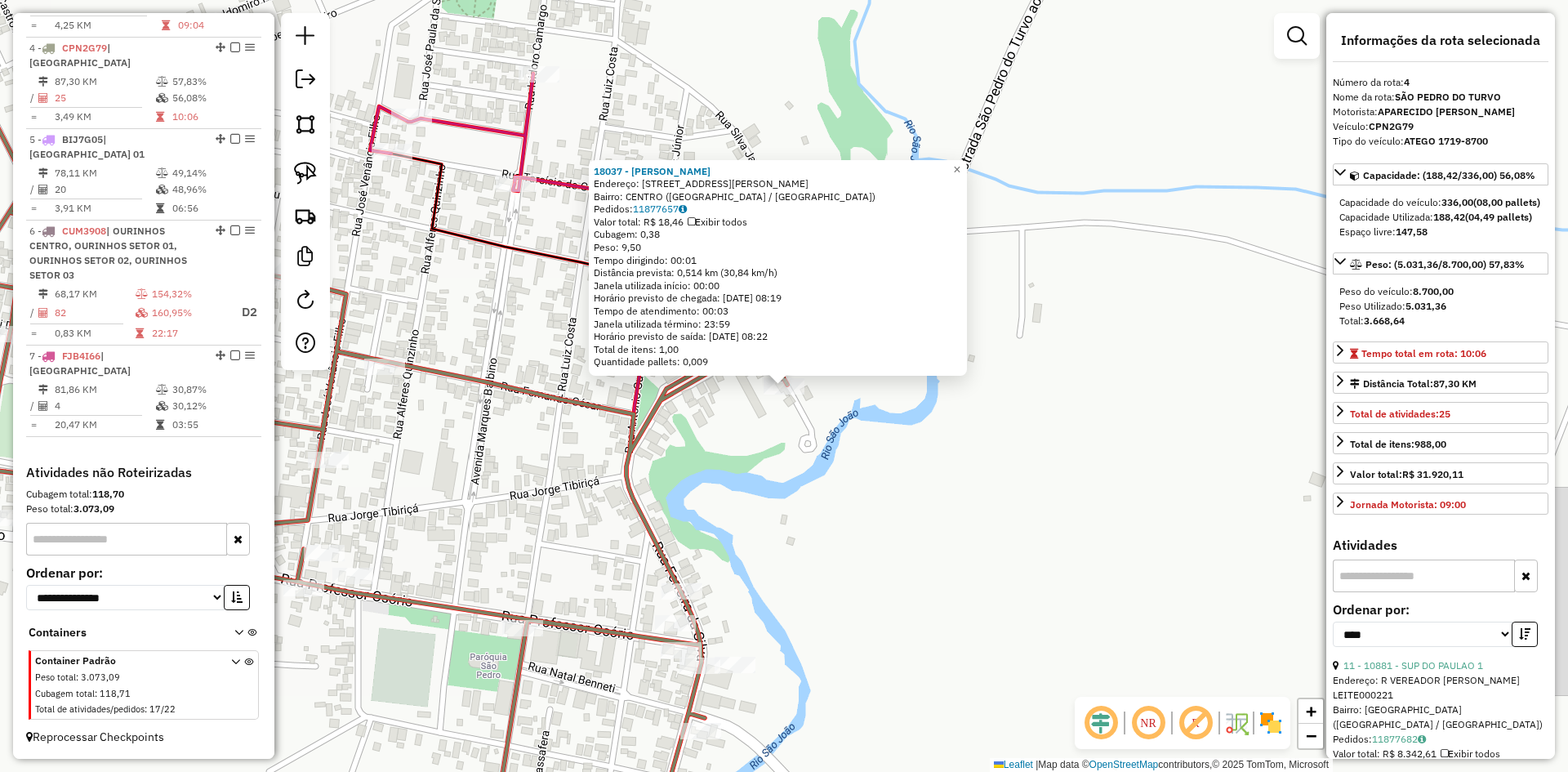
click at [1055, 550] on div "18037 - [PERSON_NAME]: [STREET_ADDRESS][PERSON_NAME] Bairro: CENTRO ([GEOGRAPHI…" at bounding box center [784, 386] width 1568 height 772
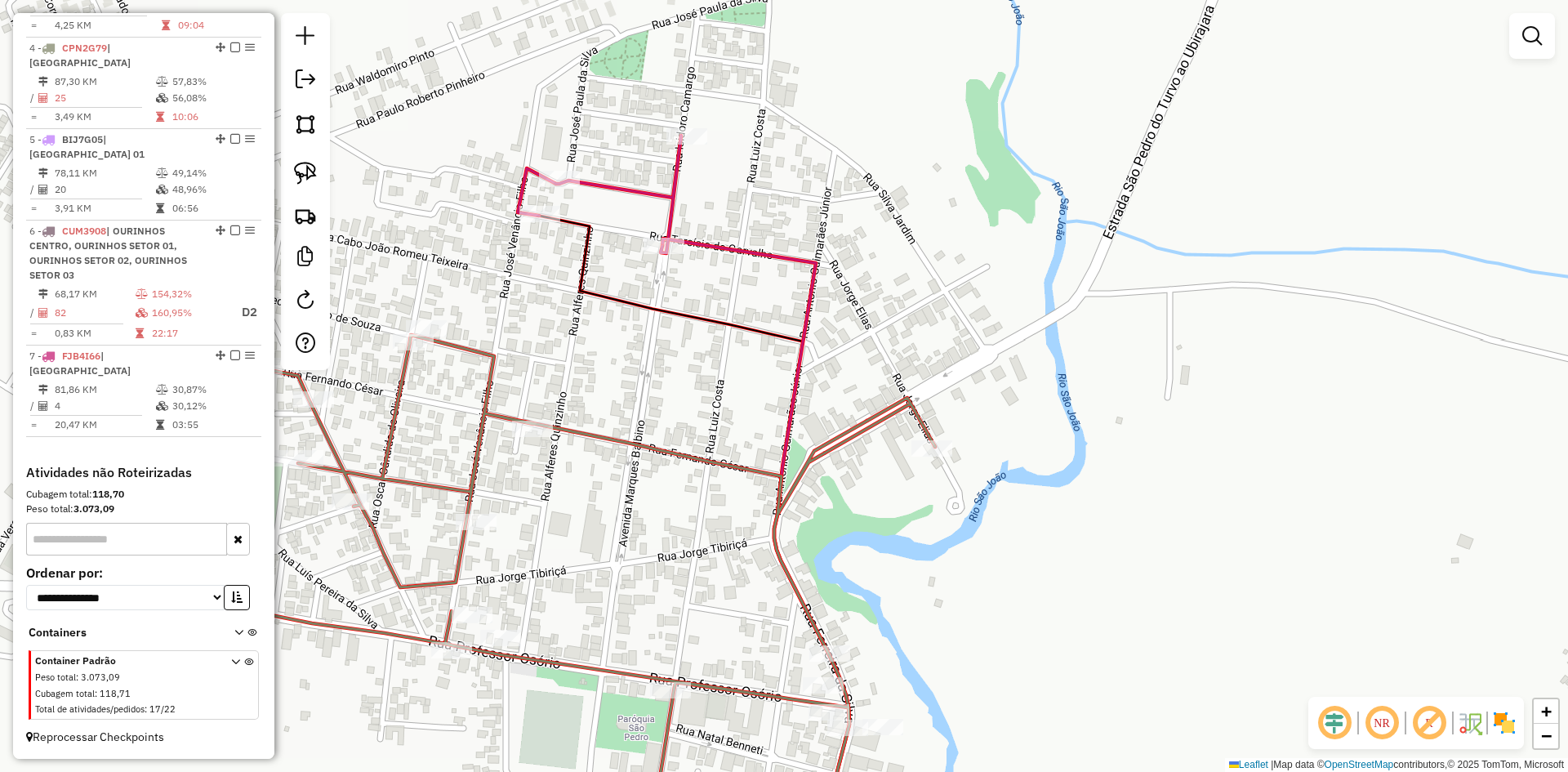
drag, startPoint x: 961, startPoint y: 526, endPoint x: 1108, endPoint y: 588, distance: 159.5
click at [1108, 588] on div "Janela de atendimento Grade de atendimento Capacidade Transportadoras Veículos …" at bounding box center [784, 386] width 1568 height 772
click at [931, 457] on div at bounding box center [932, 448] width 41 height 16
select select "*********"
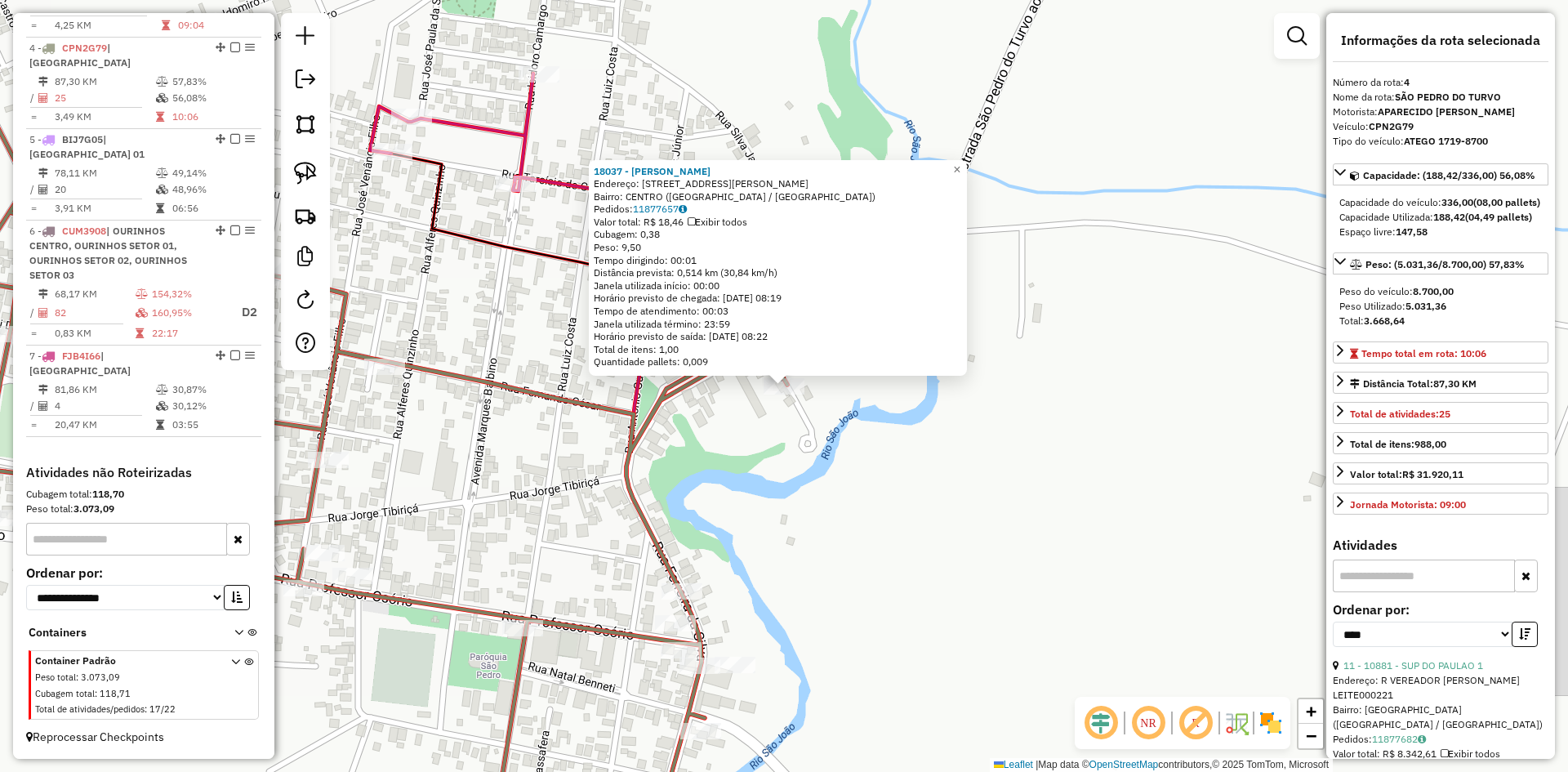
click at [920, 514] on div "18037 - [PERSON_NAME]: [STREET_ADDRESS][PERSON_NAME] Bairro: CENTRO ([GEOGRAPHI…" at bounding box center [784, 386] width 1568 height 772
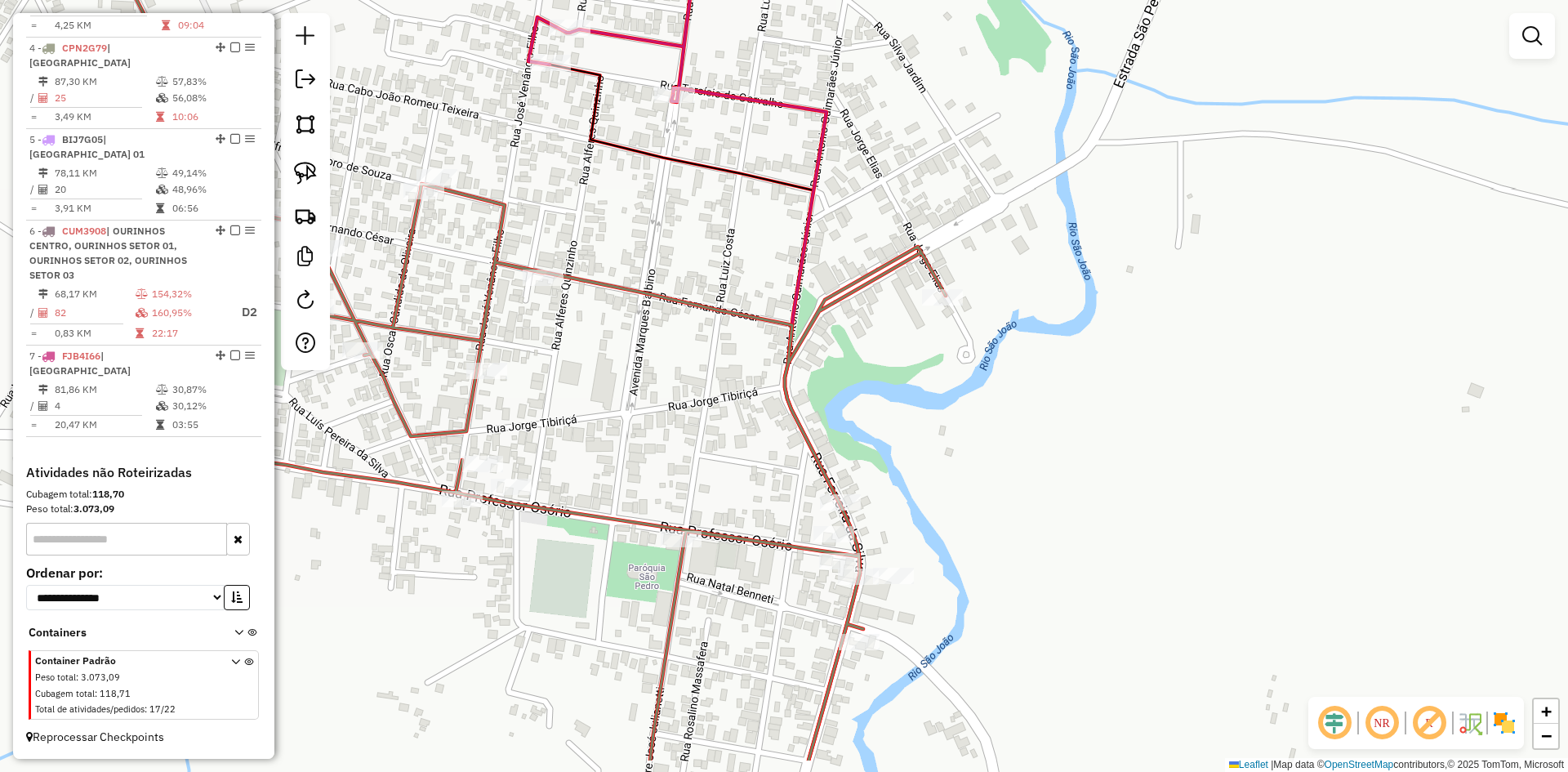
drag, startPoint x: 843, startPoint y: 487, endPoint x: 999, endPoint y: 398, distance: 179.6
click at [999, 398] on div "Janela de atendimento Grade de atendimento Capacidade Transportadoras Veículos …" at bounding box center [784, 386] width 1568 height 772
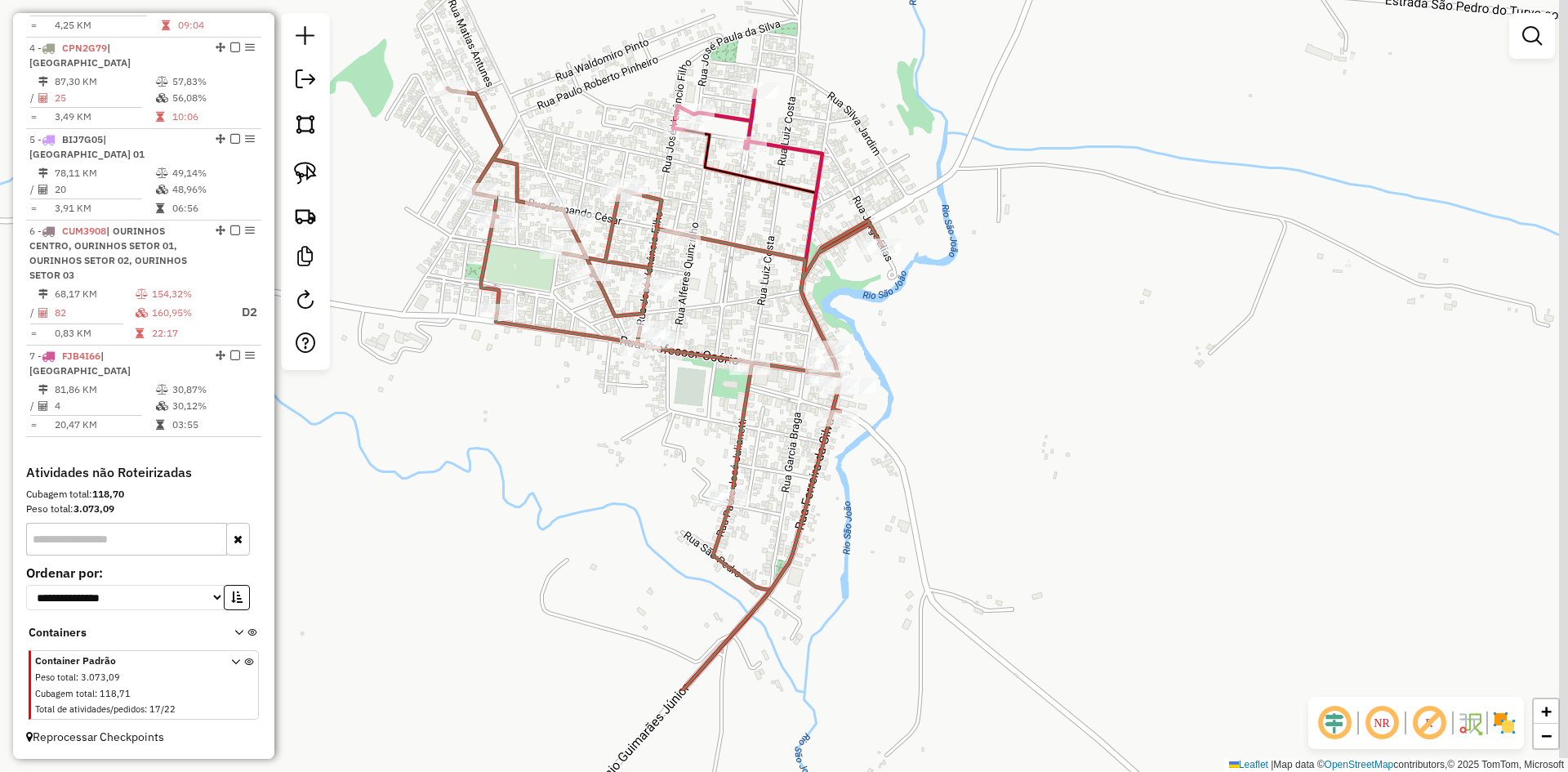
drag, startPoint x: 1031, startPoint y: 555, endPoint x: 932, endPoint y: 397, distance: 186.5
click at [932, 397] on div "Janela de atendimento Grade de atendimento Capacidade Transportadoras Veículos …" at bounding box center [784, 386] width 1568 height 772
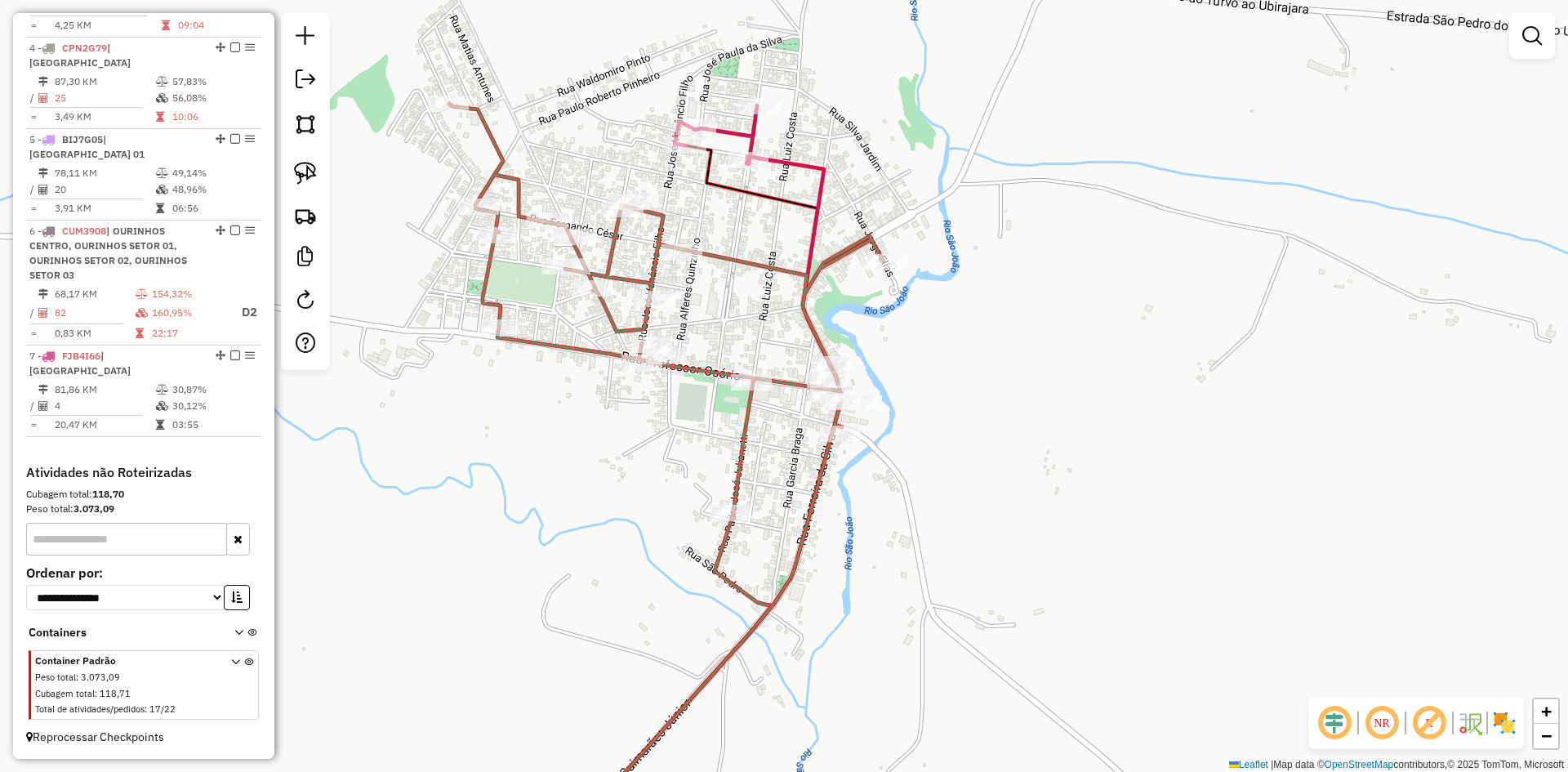
drag, startPoint x: 772, startPoint y: 298, endPoint x: 755, endPoint y: 296, distance: 17.1
click at [755, 296] on div "Janela de atendimento Grade de atendimento Capacidade Transportadoras Veículos …" at bounding box center [784, 386] width 1568 height 772
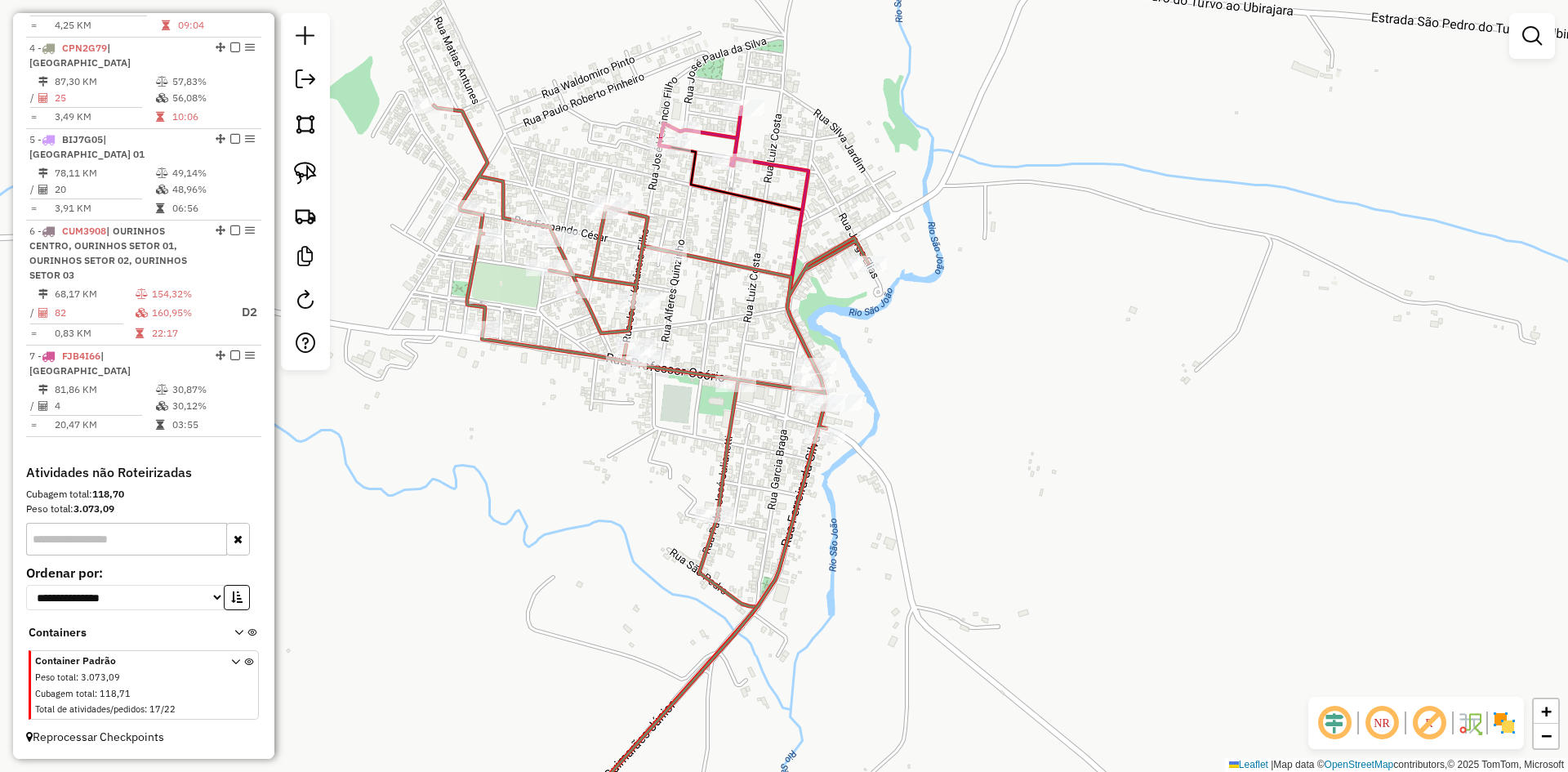
drag, startPoint x: 768, startPoint y: 331, endPoint x: 768, endPoint y: 342, distance: 11.0
click at [768, 342] on div "Janela de atendimento Grade de atendimento Capacidade Transportadoras Veículos …" at bounding box center [784, 386] width 1568 height 772
select select "*********"
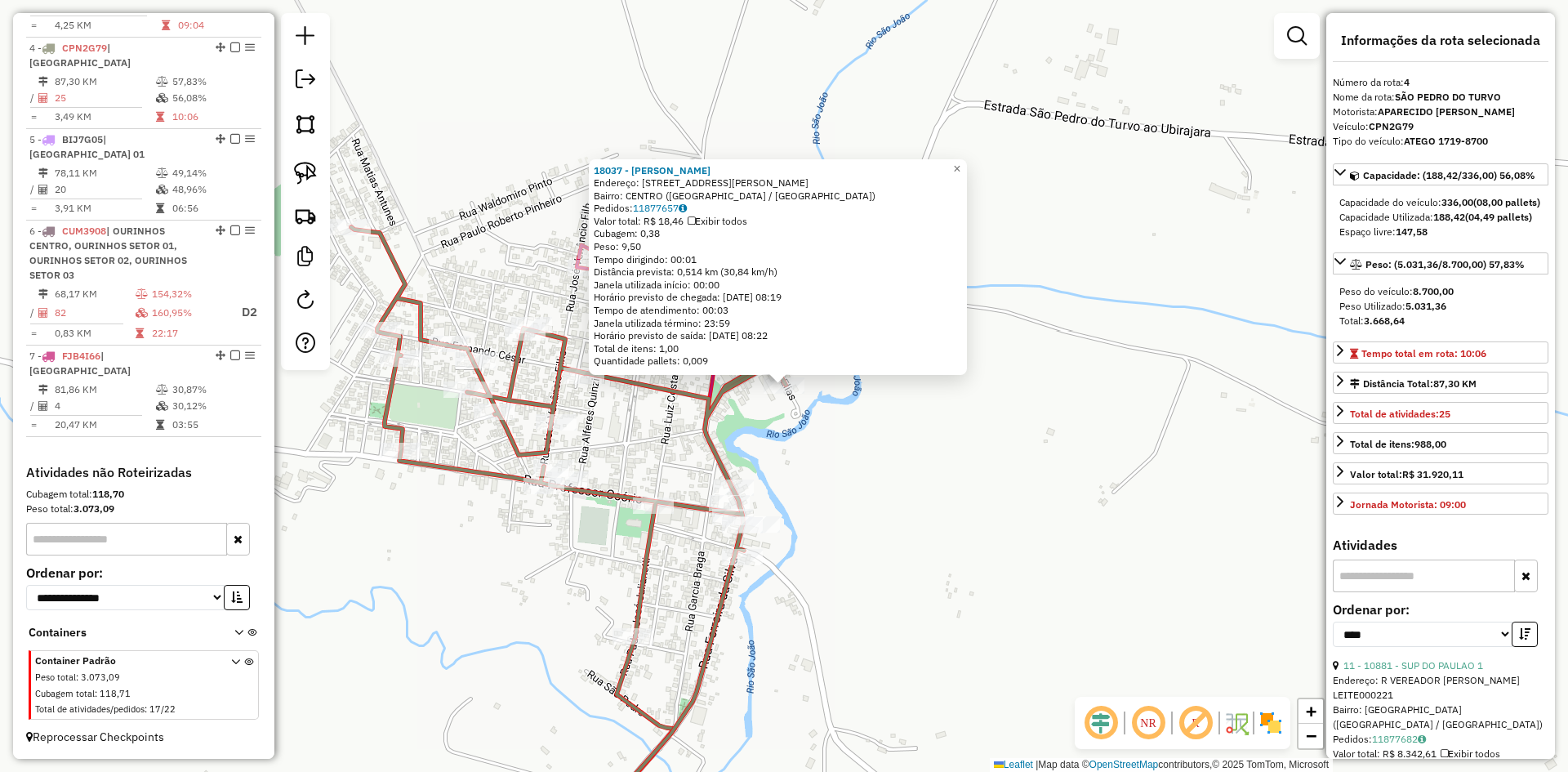
click at [845, 446] on div "18037 - [PERSON_NAME]: [STREET_ADDRESS][PERSON_NAME] Bairro: CENTRO ([GEOGRAPHI…" at bounding box center [784, 386] width 1568 height 772
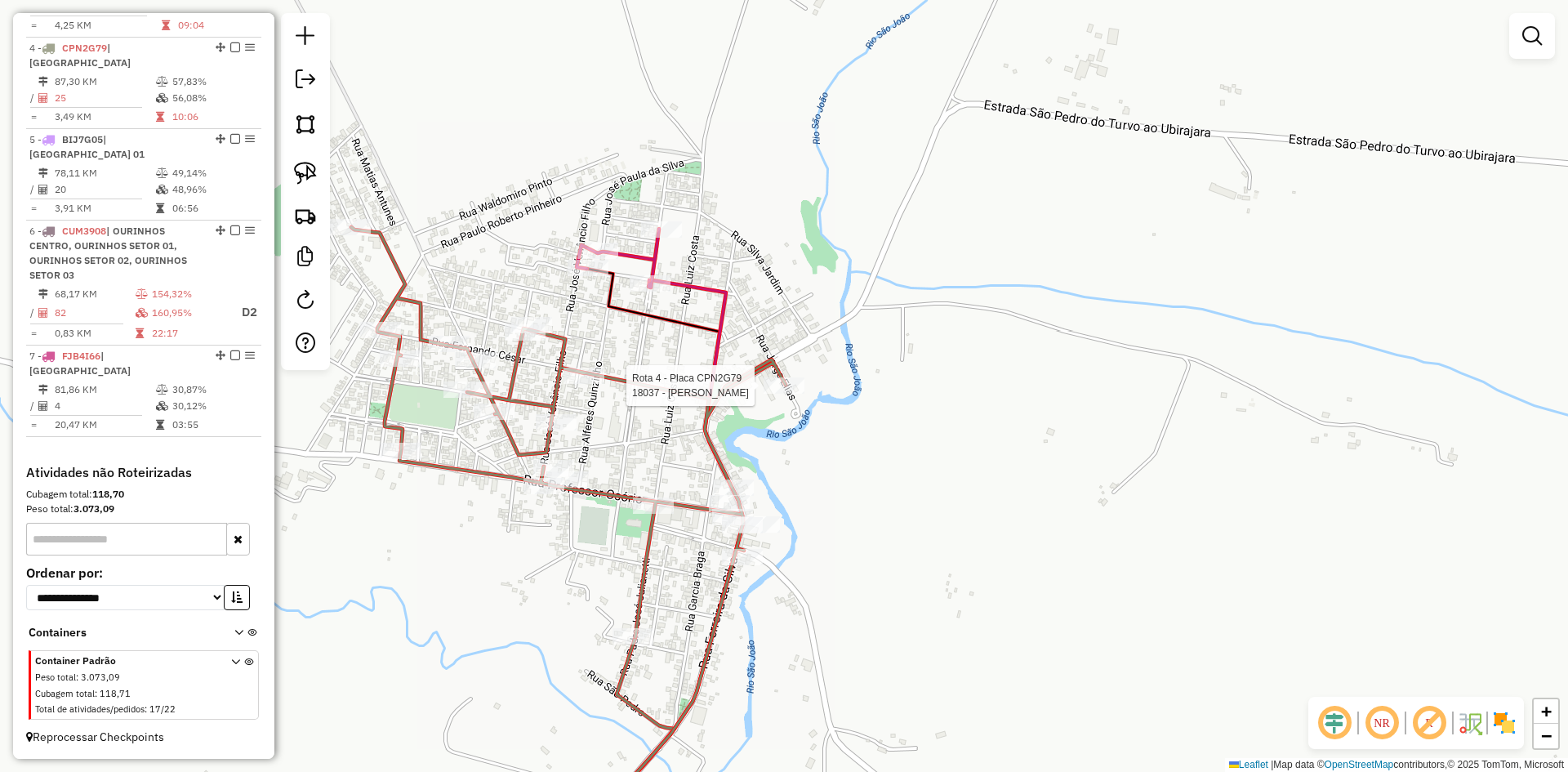
select select "*********"
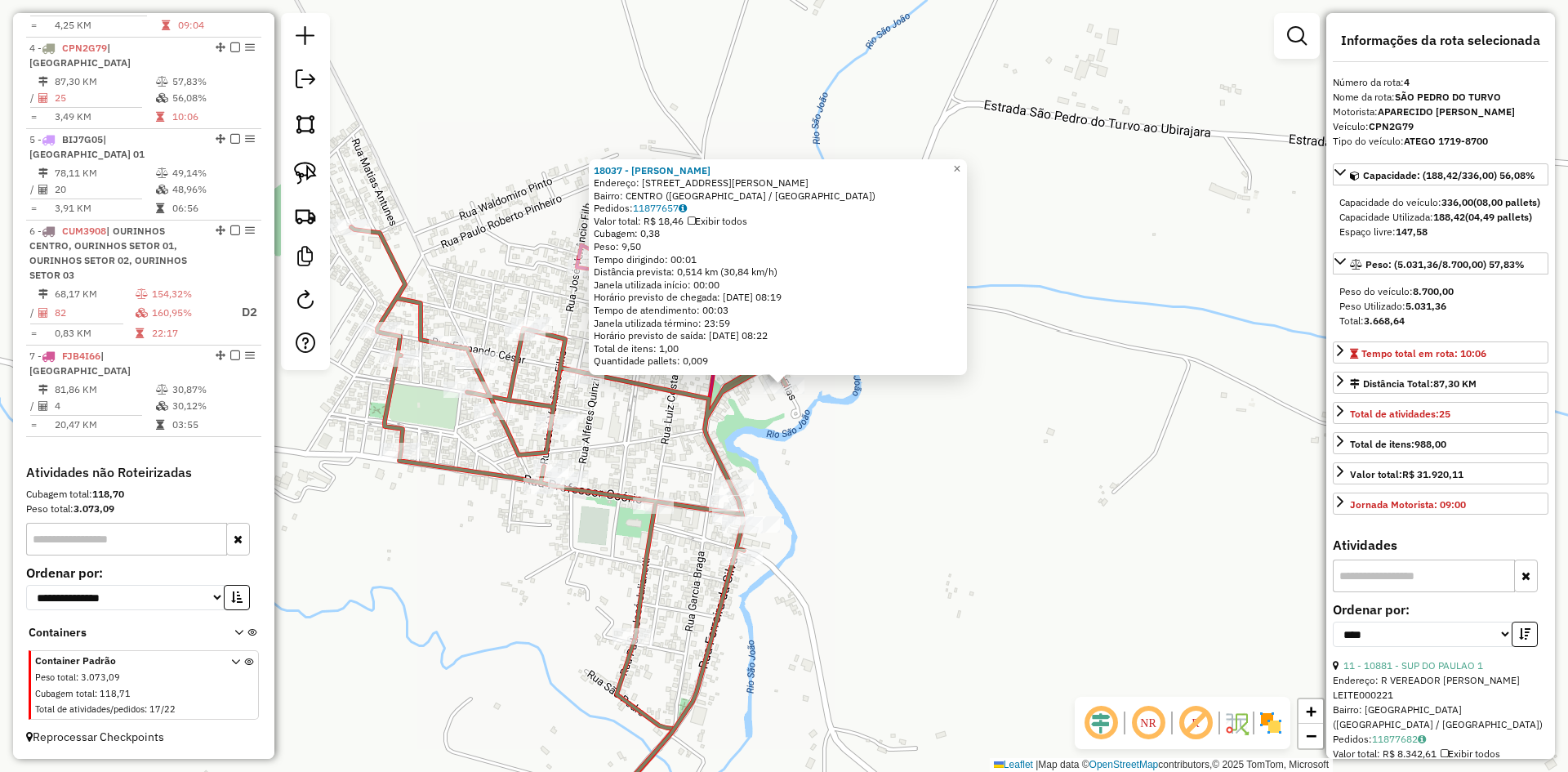
click at [880, 519] on div "Rota 4 - Placa CPN2G79 18037 - [PERSON_NAME] 18037 - [PERSON_NAME]: [STREET_ADD…" at bounding box center [784, 386] width 1568 height 772
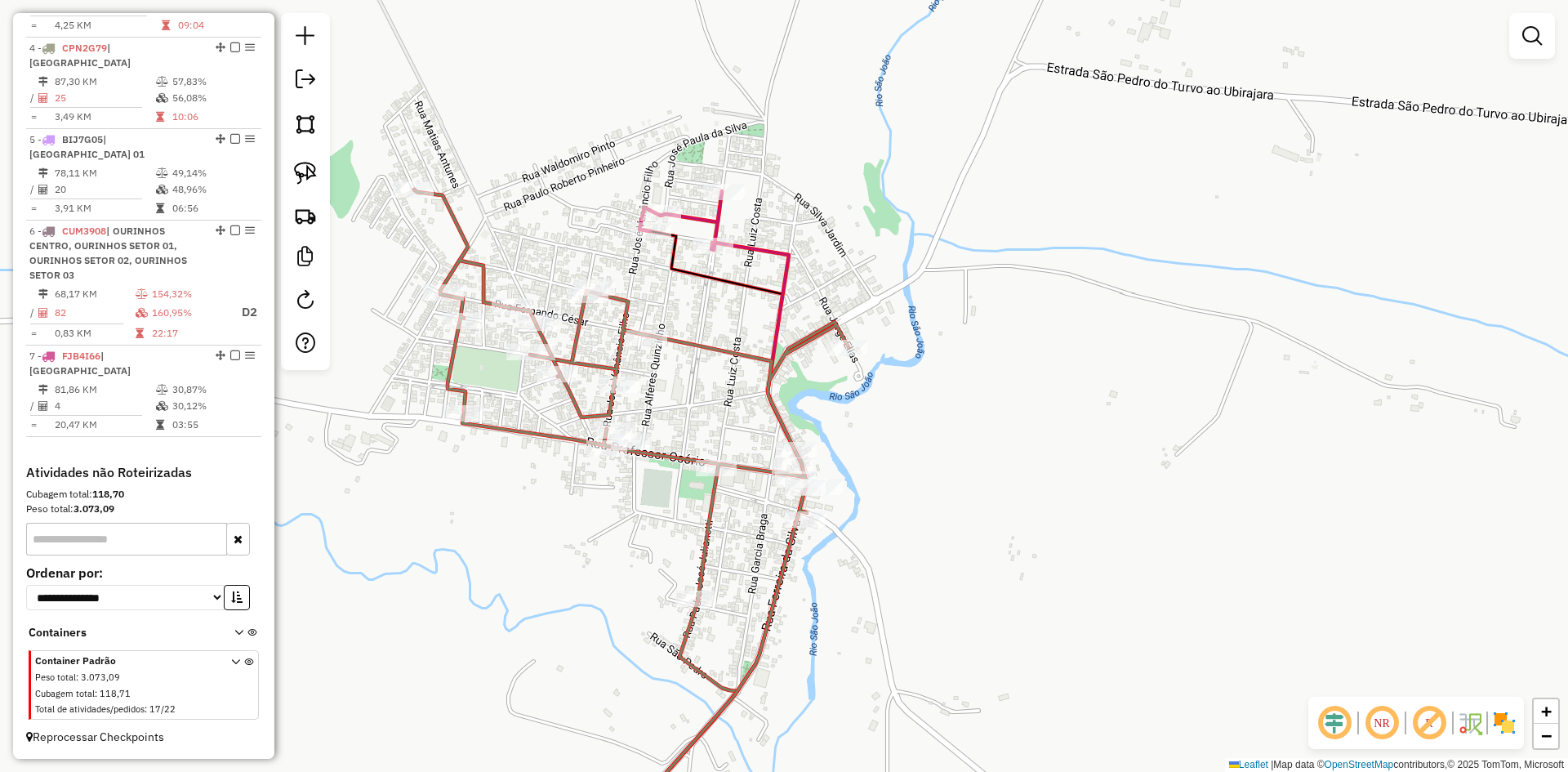
drag, startPoint x: 879, startPoint y: 521, endPoint x: 973, endPoint y: 479, distance: 103.0
click at [973, 479] on div "Janela de atendimento Grade de atendimento Capacidade Transportadoras Veículos …" at bounding box center [784, 386] width 1568 height 772
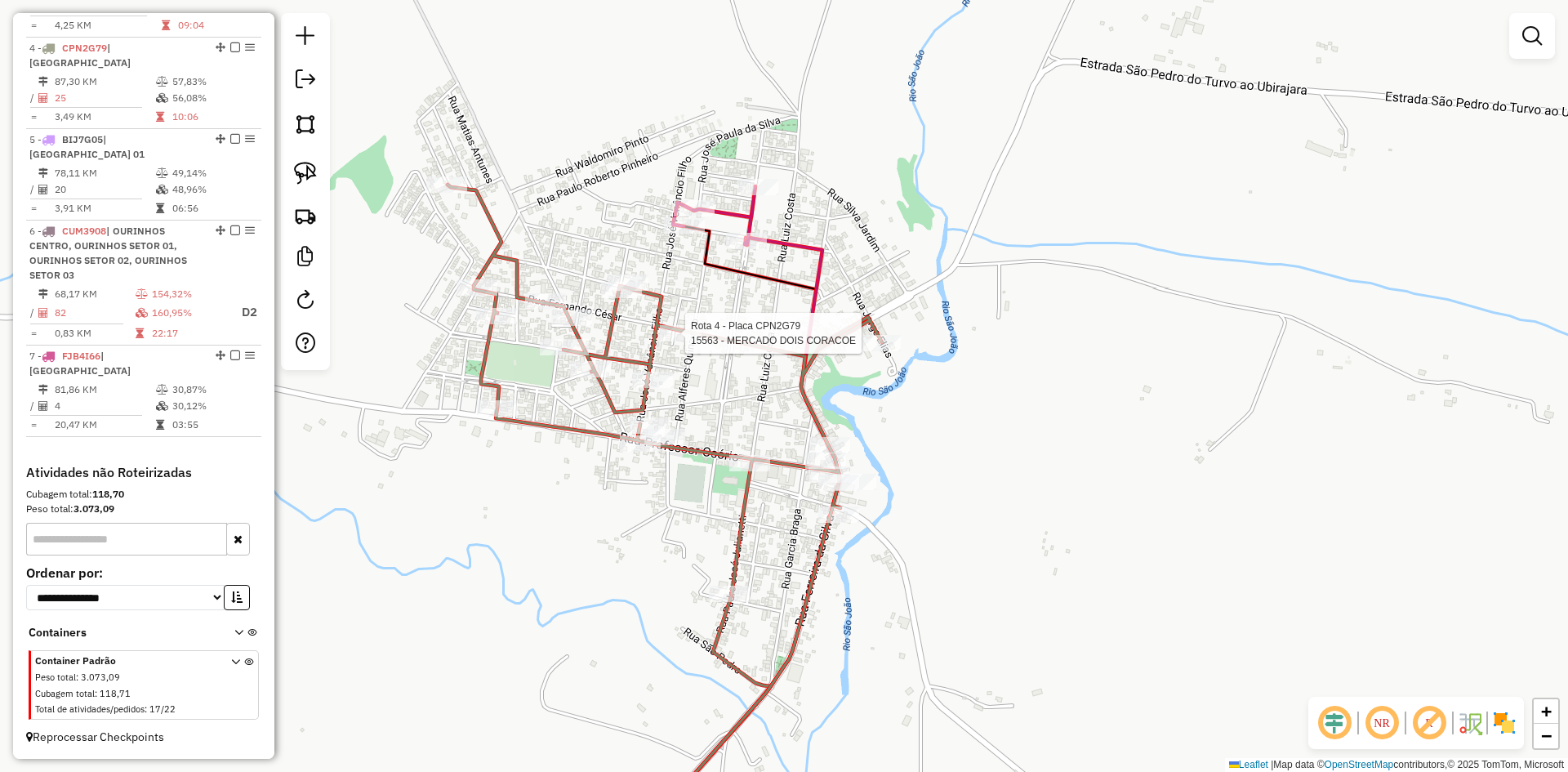
select select "*********"
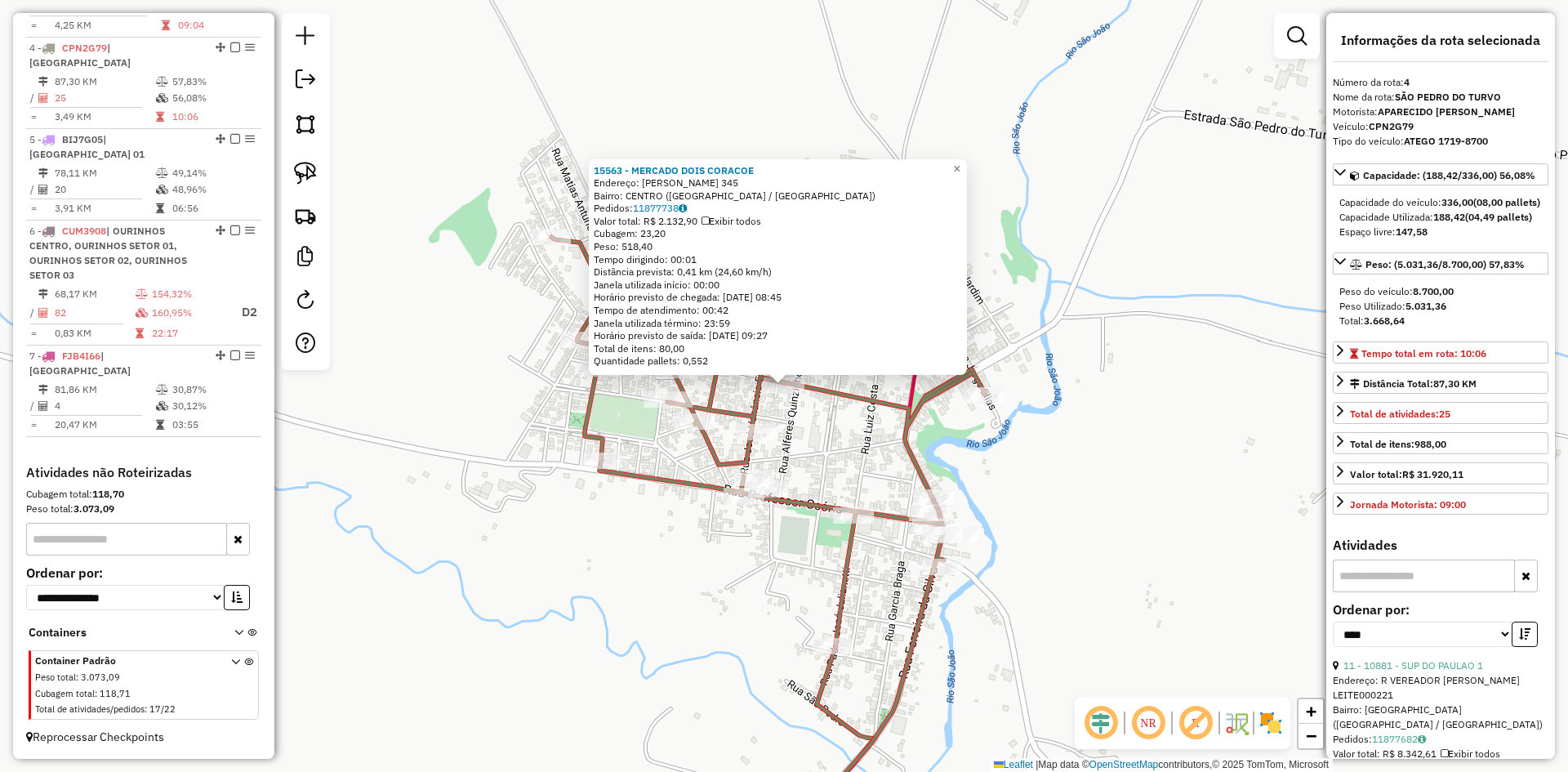
click at [1109, 538] on div "15563 - MERCADO DOIS CORACOE Endereço: [PERSON_NAME] 345 Bairro: CENTRO ([GEOGR…" at bounding box center [784, 386] width 1568 height 772
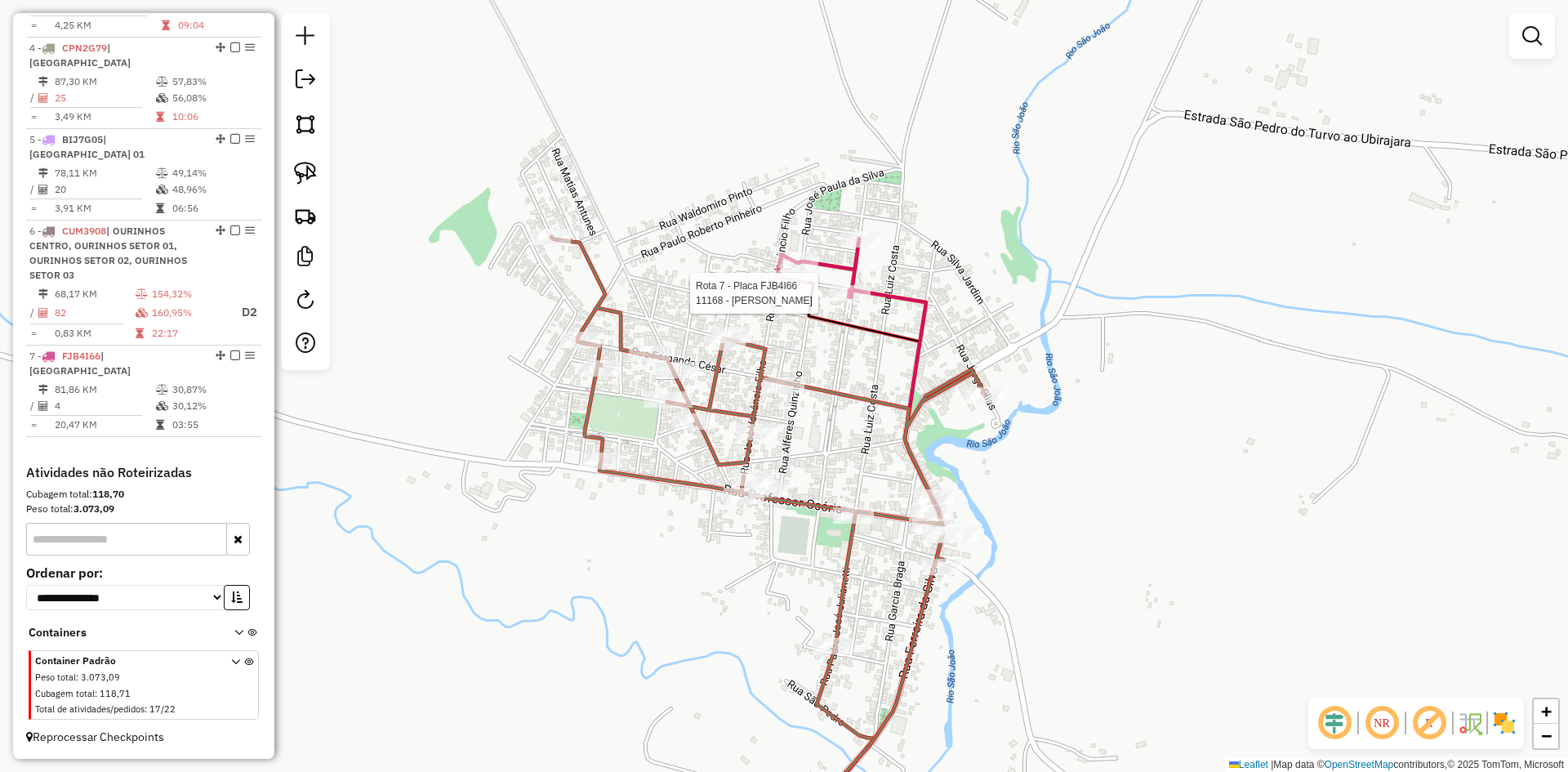
select select "*********"
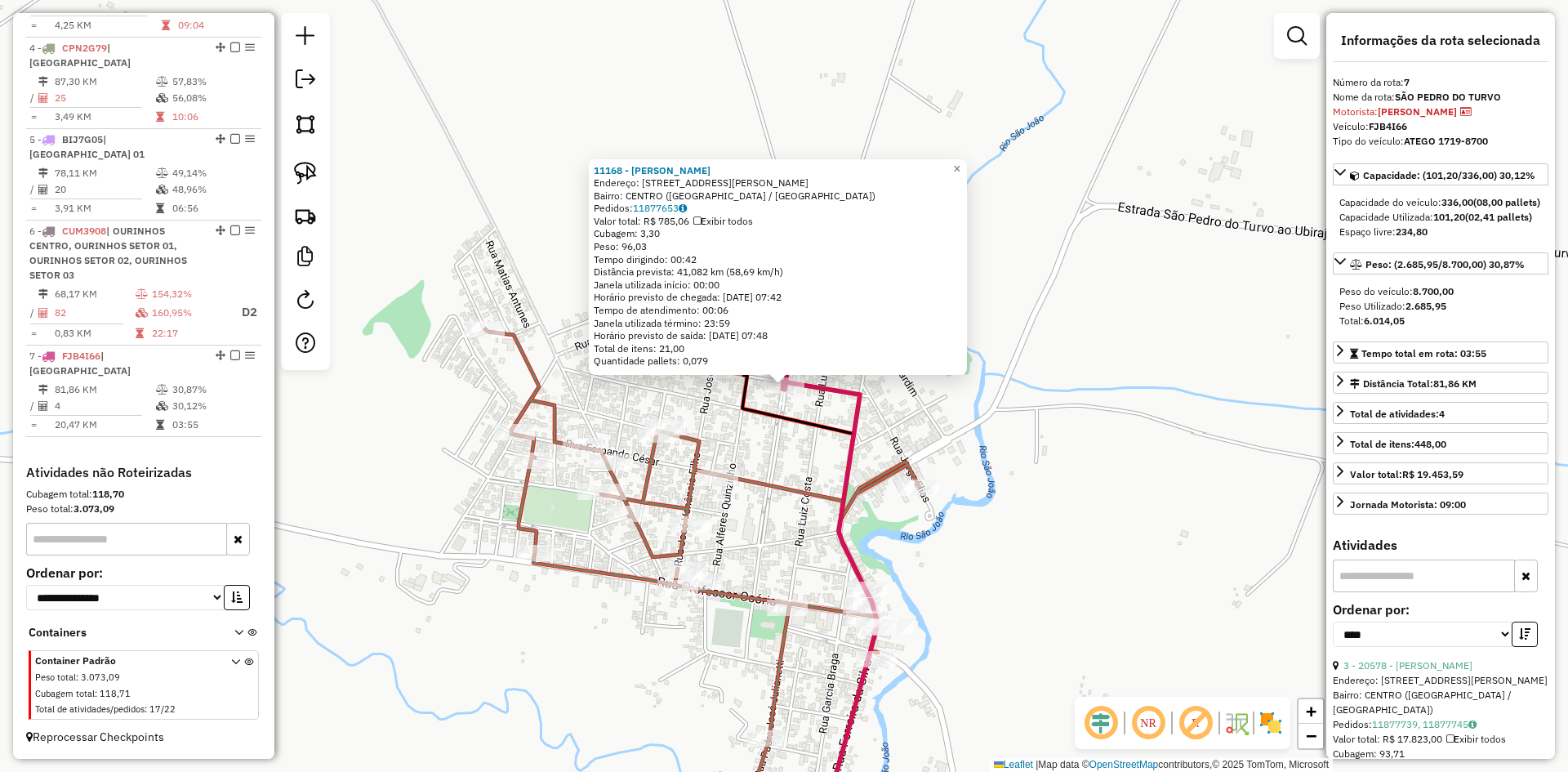
click at [1025, 516] on div "11168 - [PERSON_NAME] SUPE Endereço: [STREET_ADDRESS][PERSON_NAME] Bairro: CENT…" at bounding box center [784, 386] width 1568 height 772
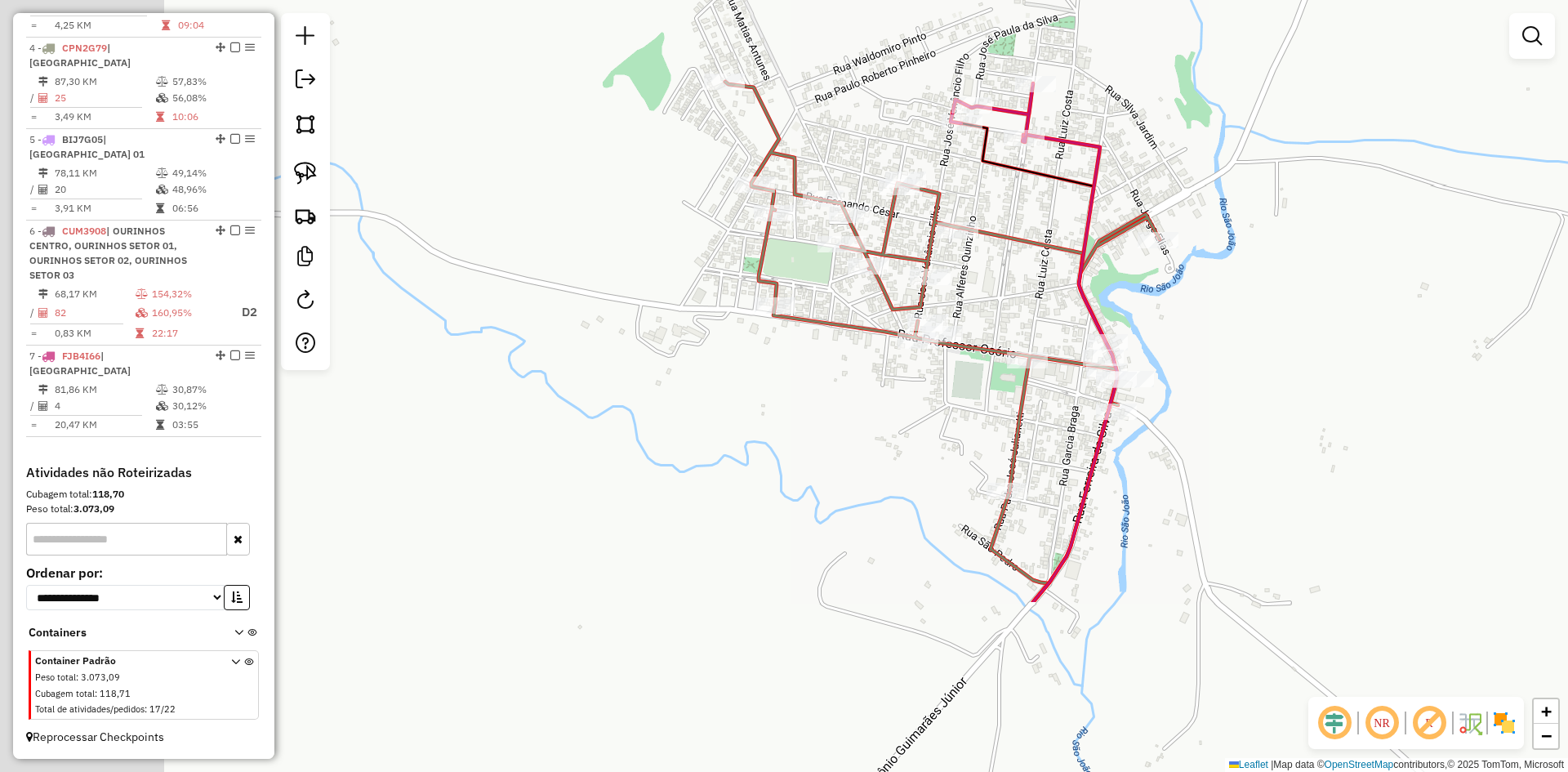
drag, startPoint x: 1220, startPoint y: 442, endPoint x: 1266, endPoint y: 390, distance: 69.4
click at [1297, 374] on div "Janela de atendimento Grade de atendimento Capacidade Transportadoras Veículos …" at bounding box center [784, 386] width 1568 height 772
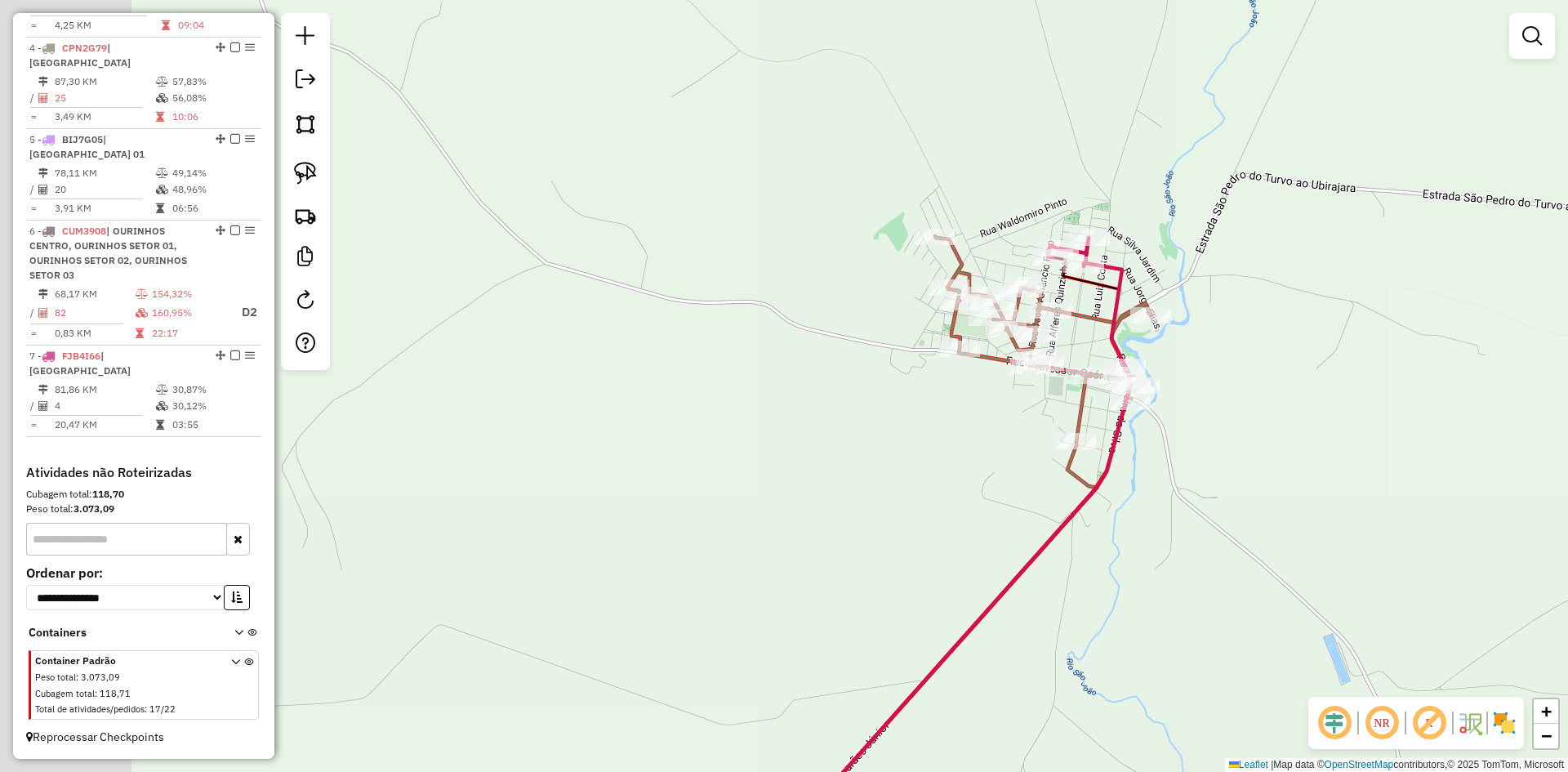
drag, startPoint x: 604, startPoint y: 518, endPoint x: 1169, endPoint y: 383, distance: 580.9
click at [1218, 372] on div "Janela de atendimento Grade de atendimento Capacidade Transportadoras Veículos …" at bounding box center [784, 386] width 1568 height 772
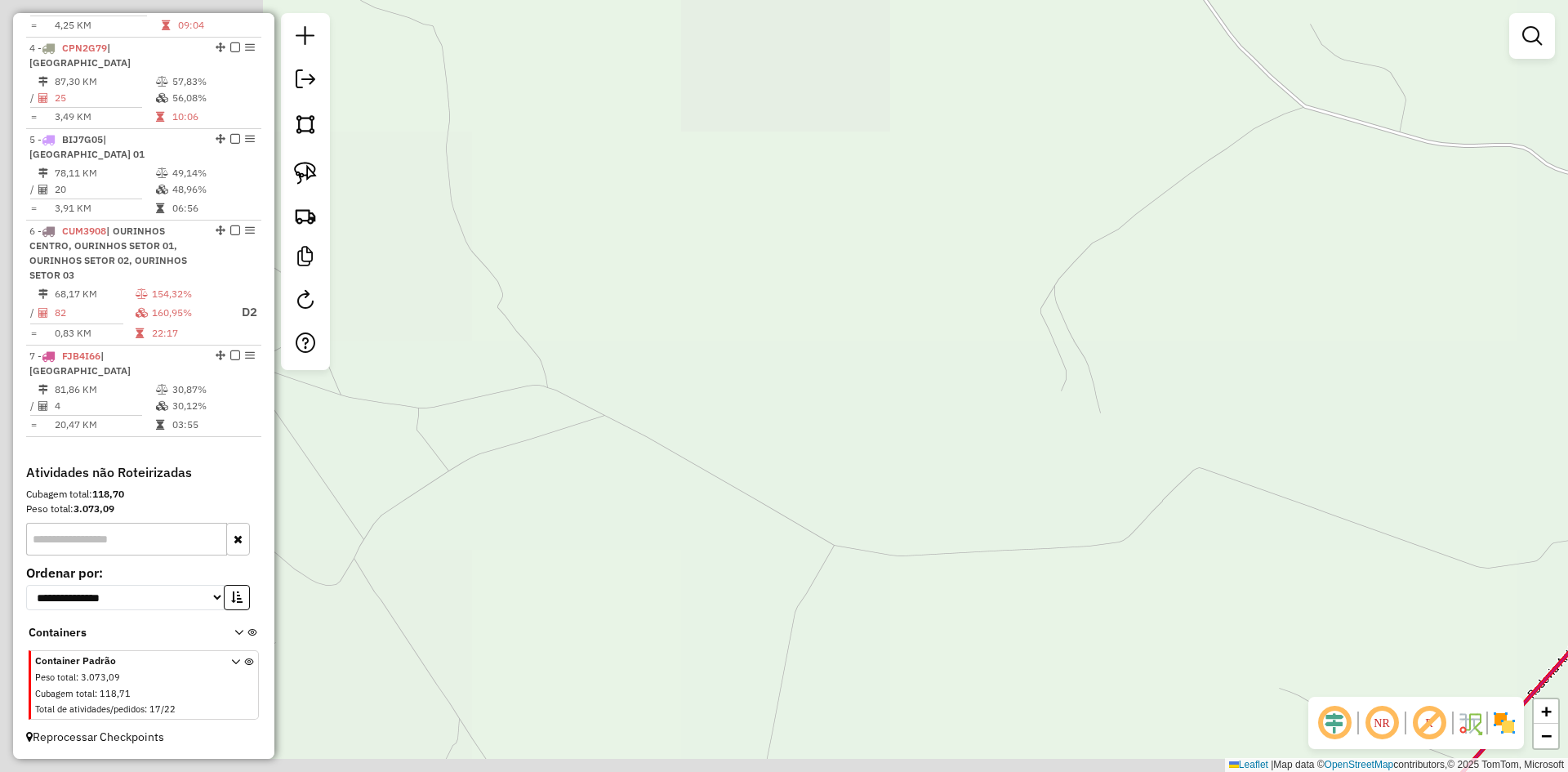
drag, startPoint x: 914, startPoint y: 396, endPoint x: 1308, endPoint y: 358, distance: 395.8
click at [1308, 358] on div "Janela de atendimento Grade de atendimento Capacidade Transportadoras Veículos …" at bounding box center [784, 386] width 1568 height 772
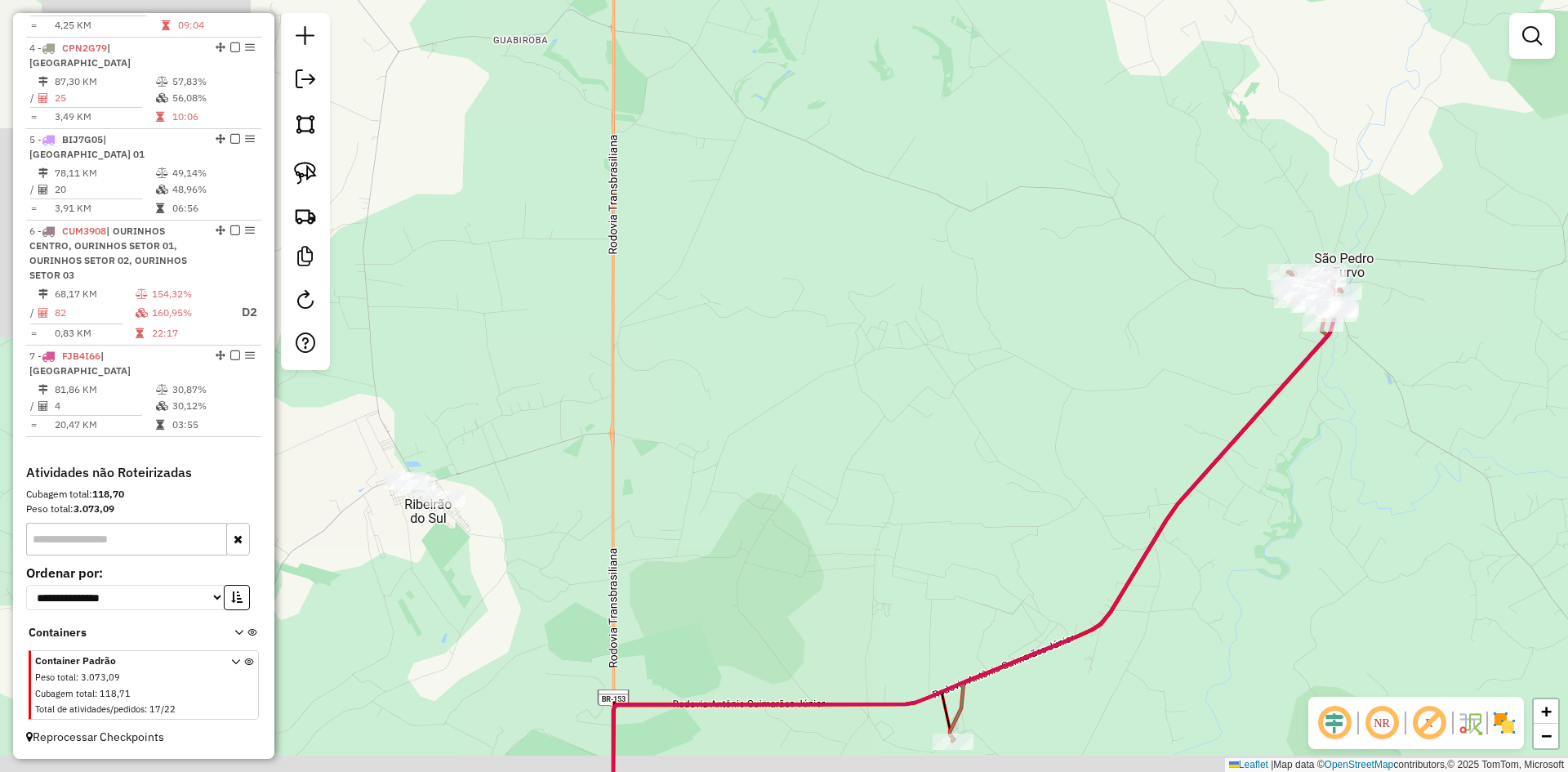
drag, startPoint x: 1054, startPoint y: 501, endPoint x: 1236, endPoint y: 257, distance: 304.4
click at [1236, 257] on div "Janela de atendimento Grade de atendimento Capacidade Transportadoras Veículos …" at bounding box center [784, 386] width 1568 height 772
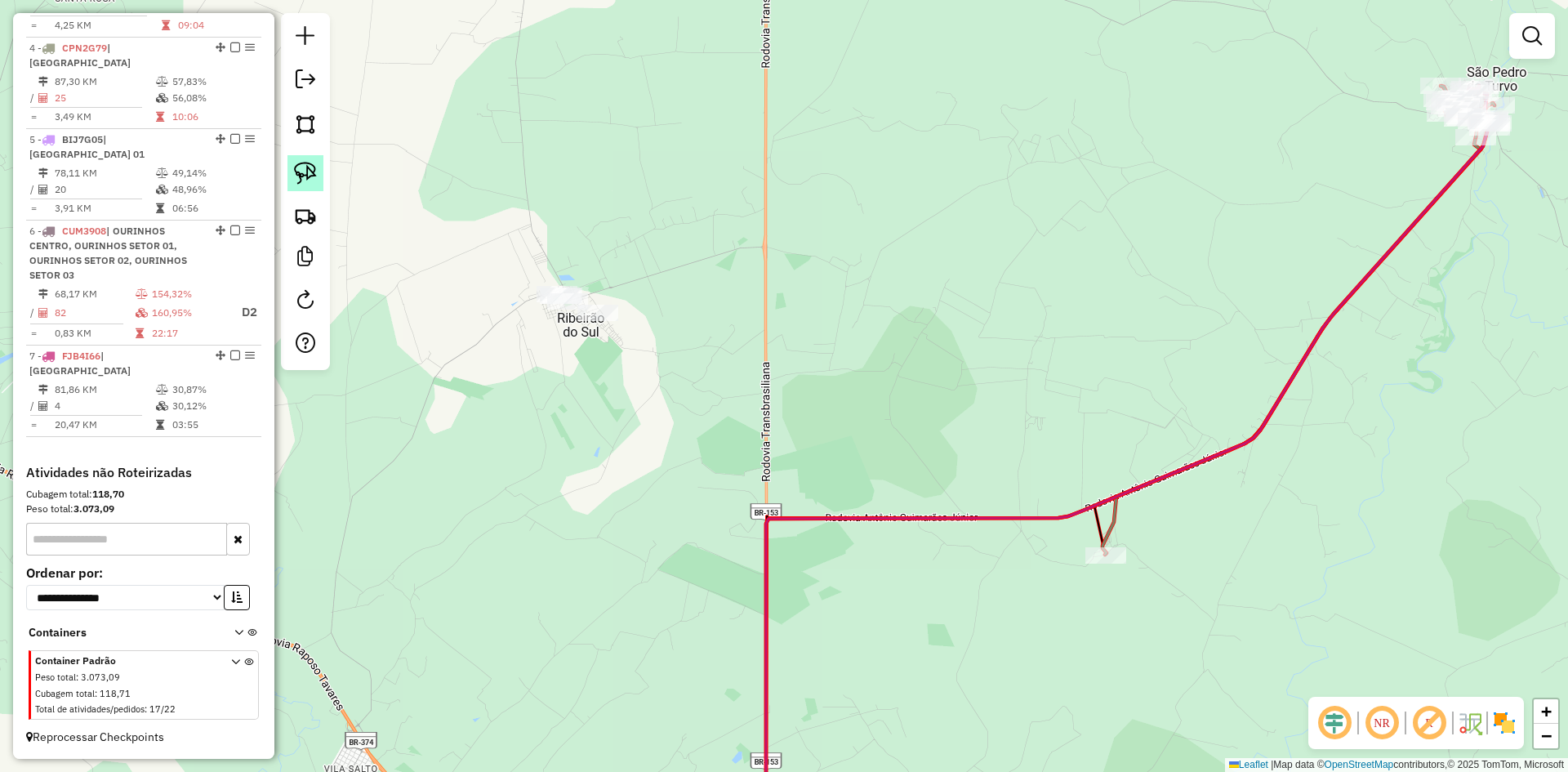
click at [320, 180] on link at bounding box center [305, 173] width 36 height 36
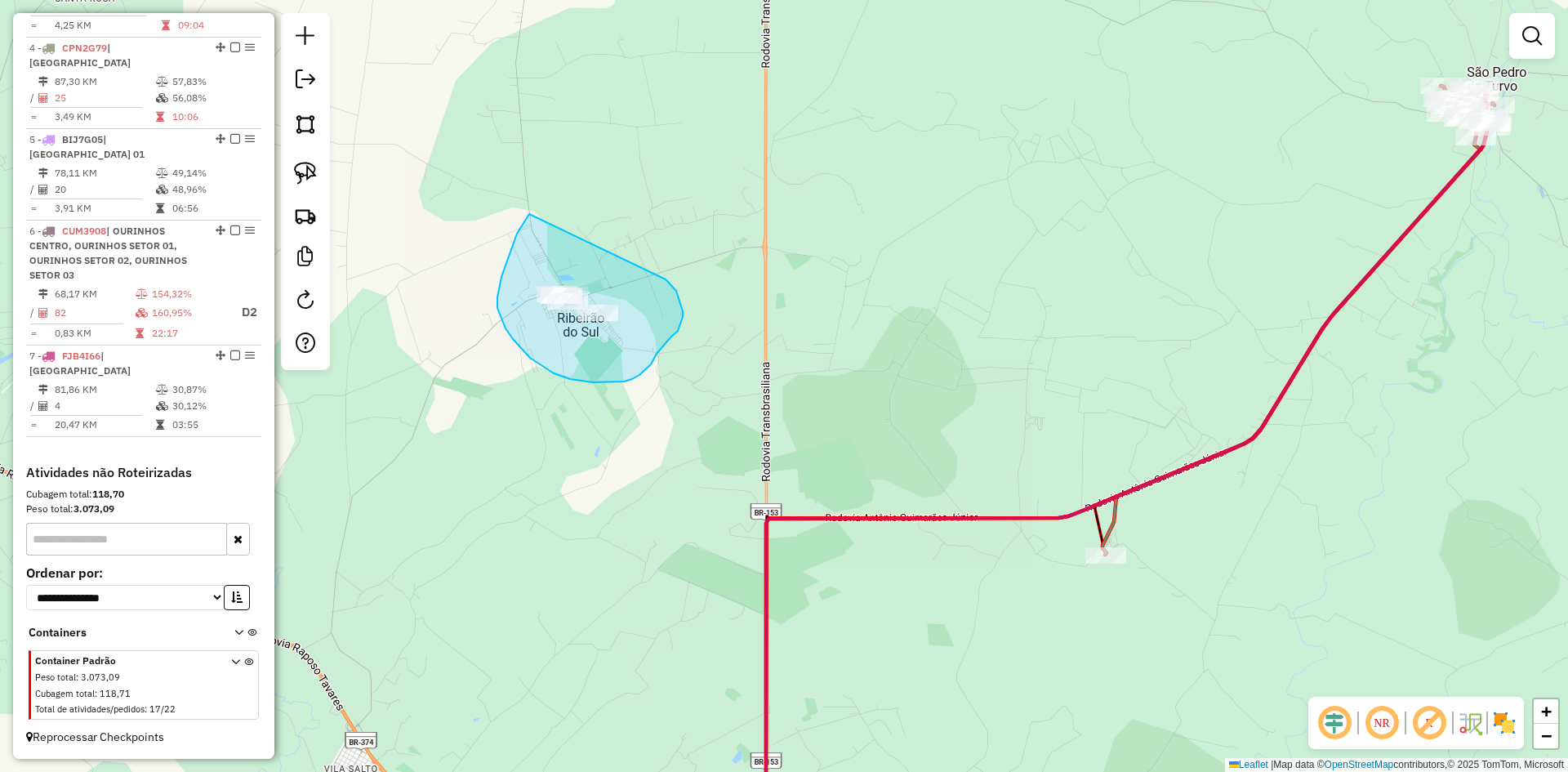
drag, startPoint x: 529, startPoint y: 215, endPoint x: 666, endPoint y: 279, distance: 151.2
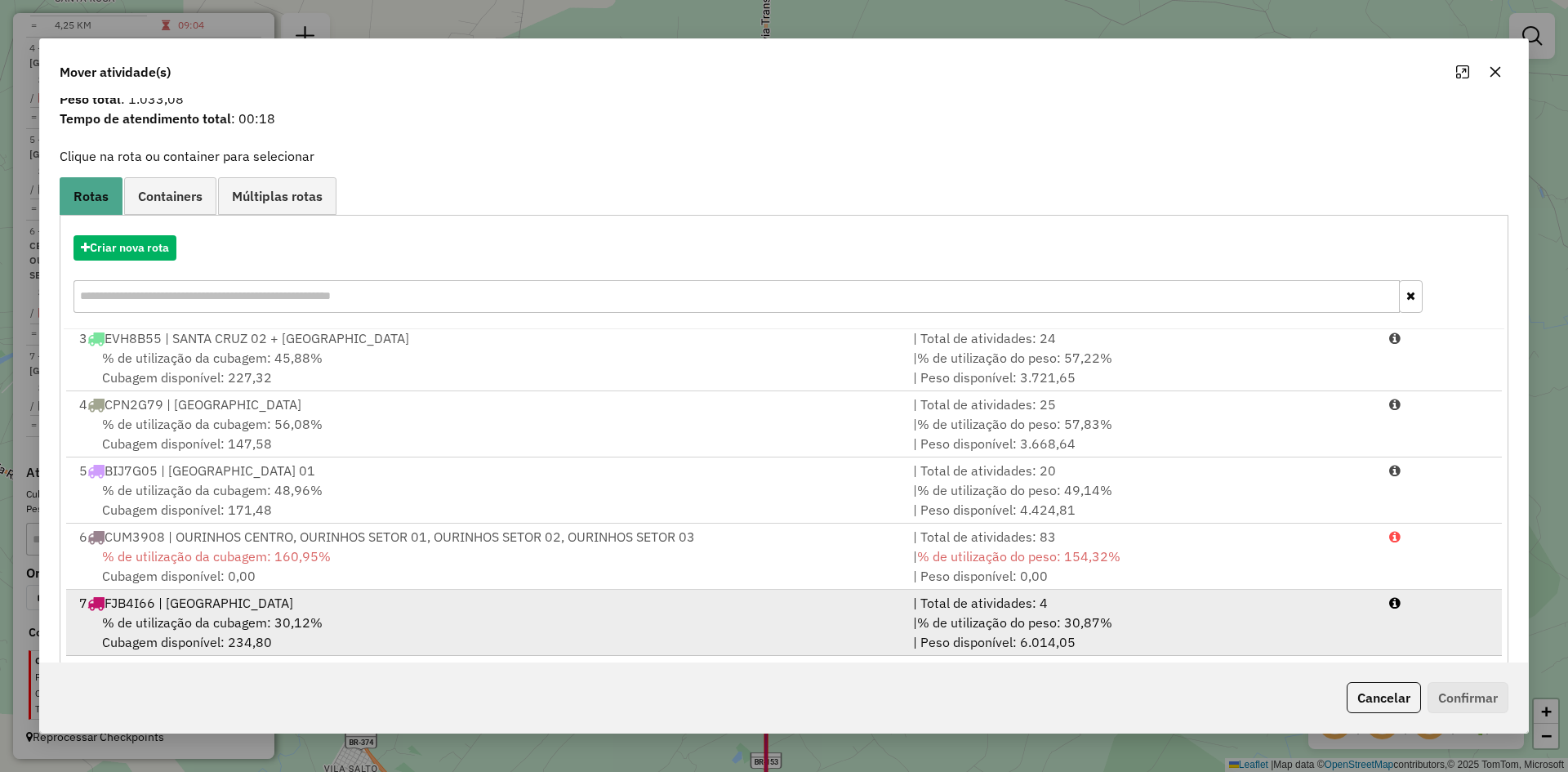
scroll to position [76, 0]
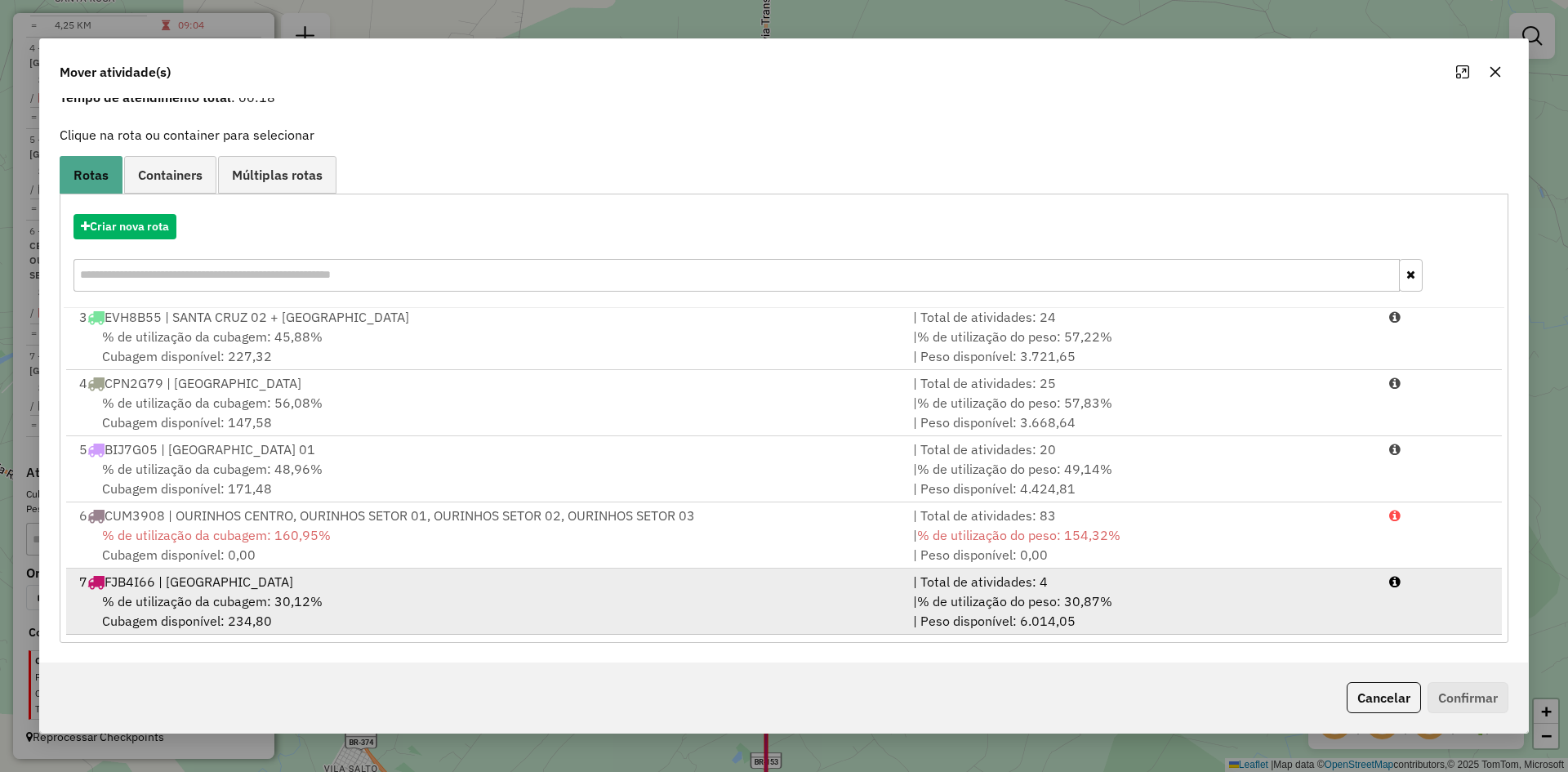
click at [248, 593] on span "% de utilização da cubagem: 30,12%" at bounding box center [212, 601] width 220 height 16
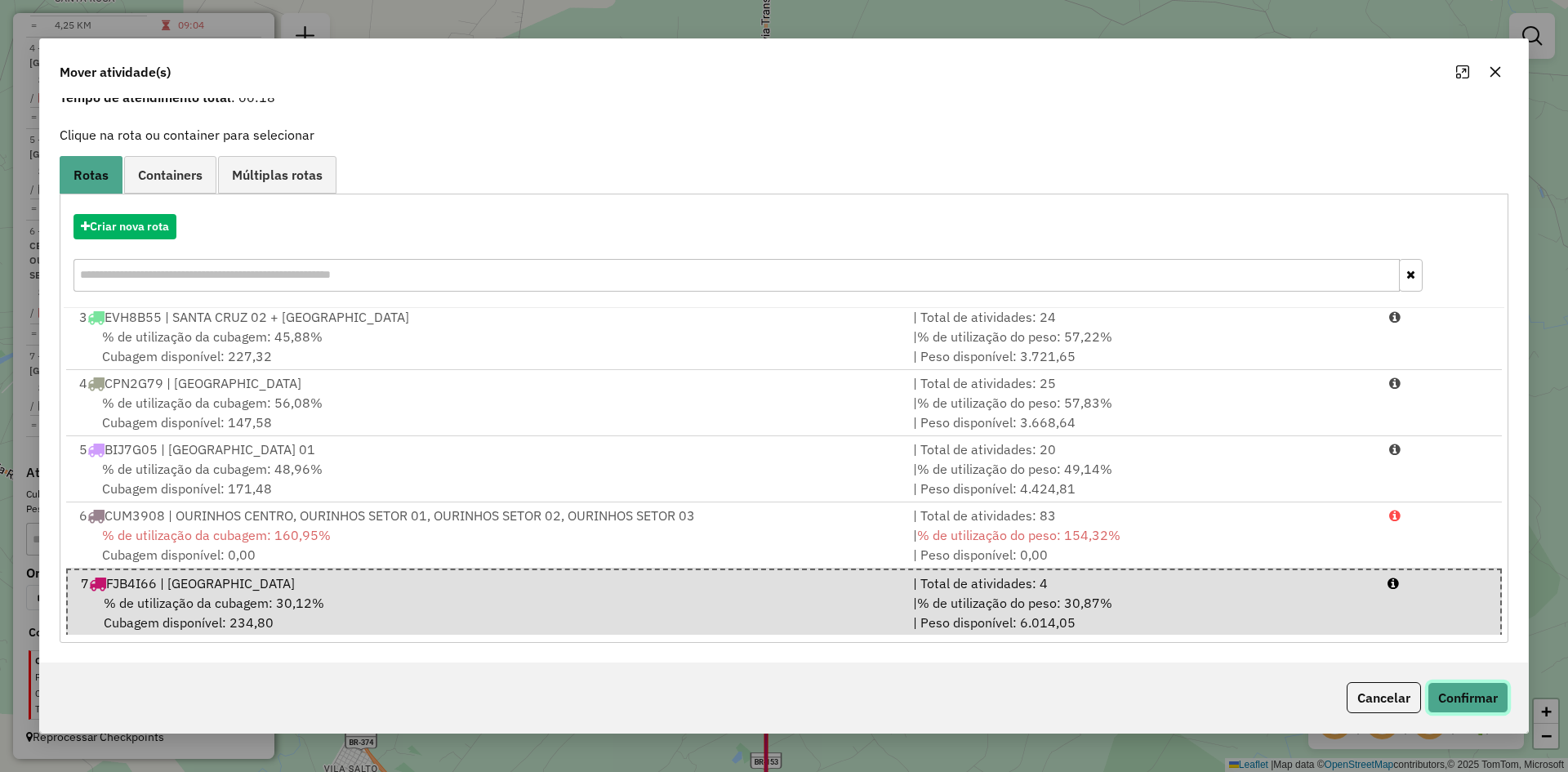
click at [1477, 706] on button "Confirmar" at bounding box center [1468, 697] width 81 height 31
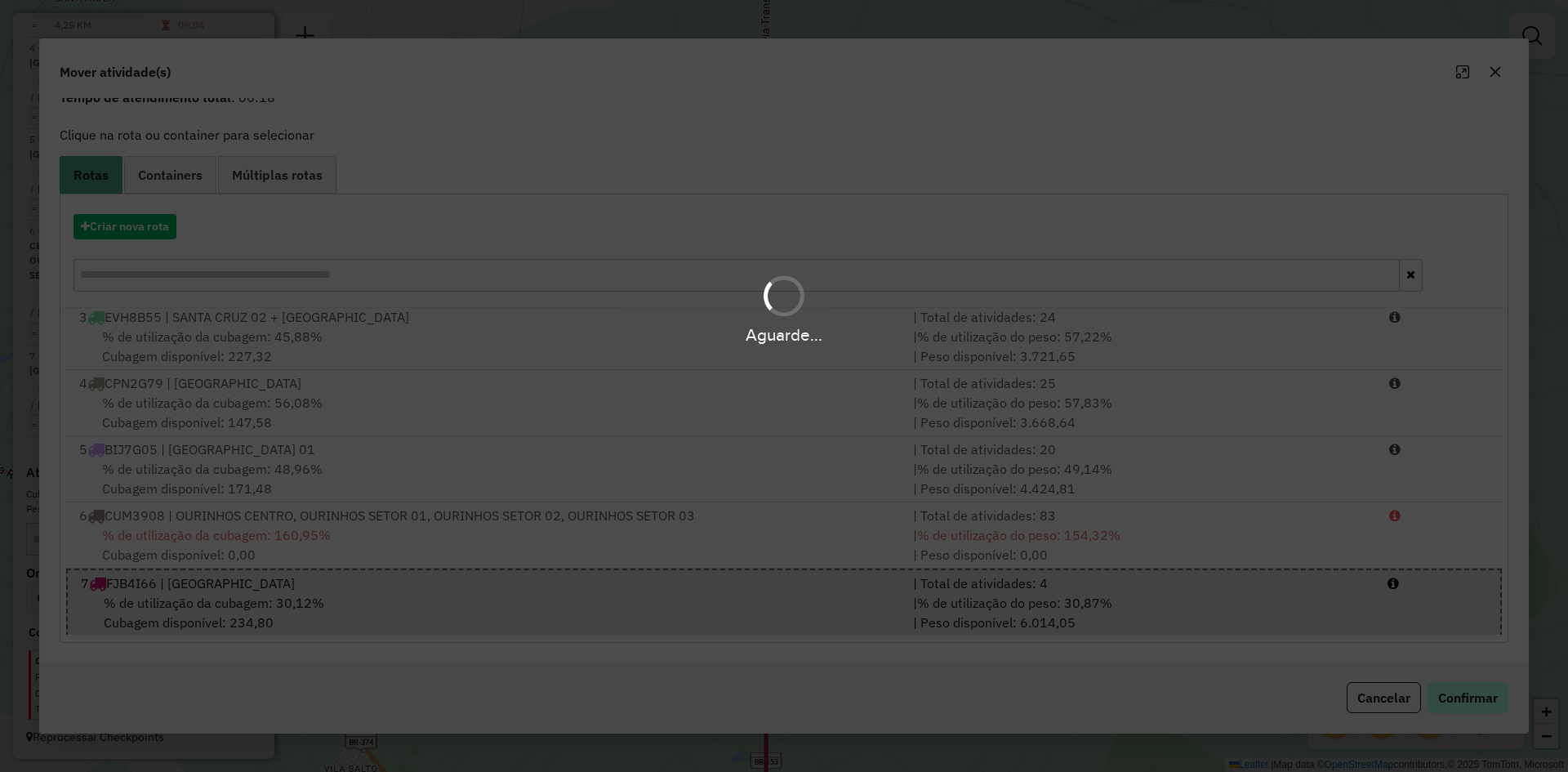
scroll to position [0, 0]
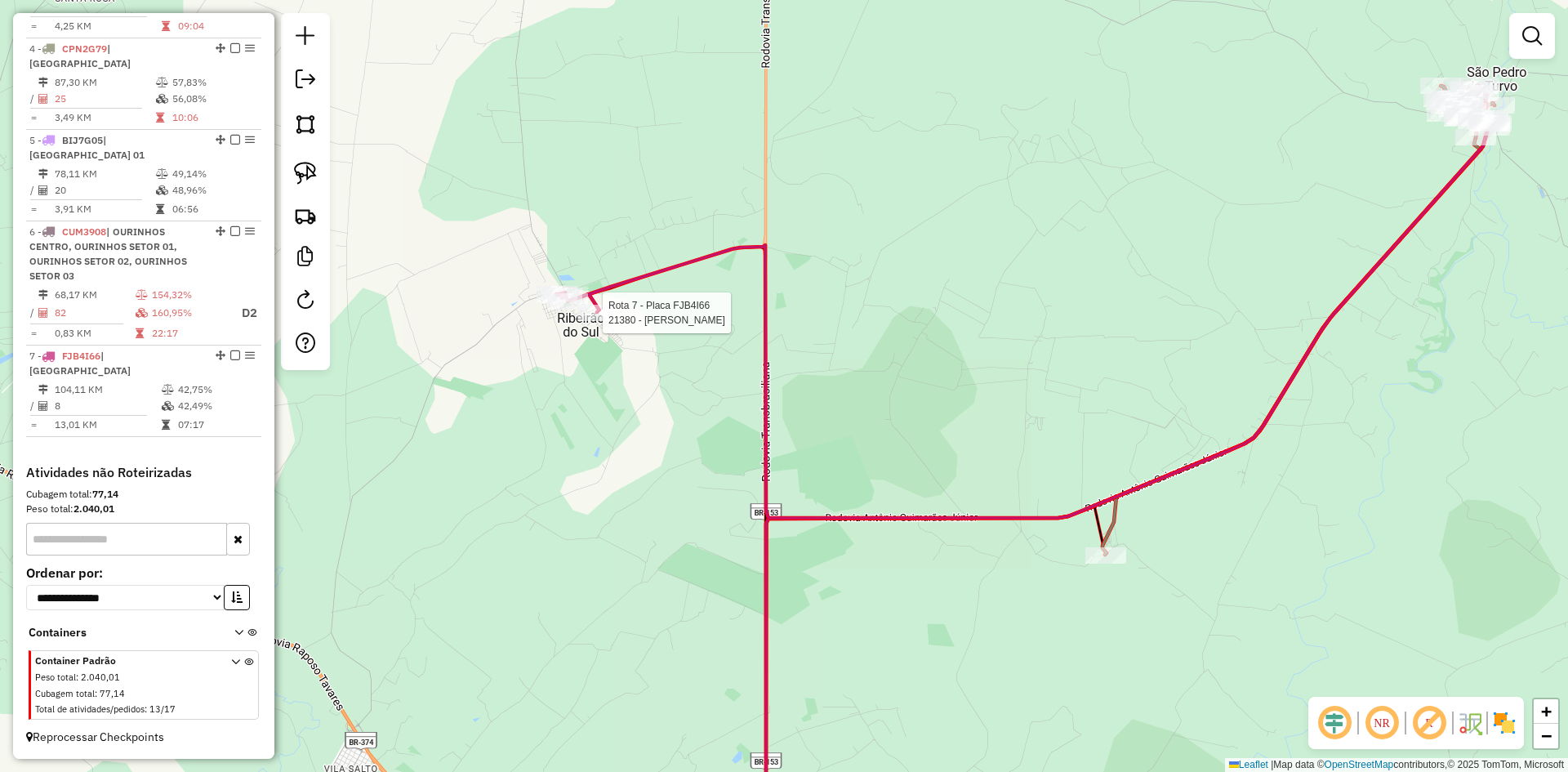
click at [611, 321] on div at bounding box center [598, 313] width 41 height 16
select select "*********"
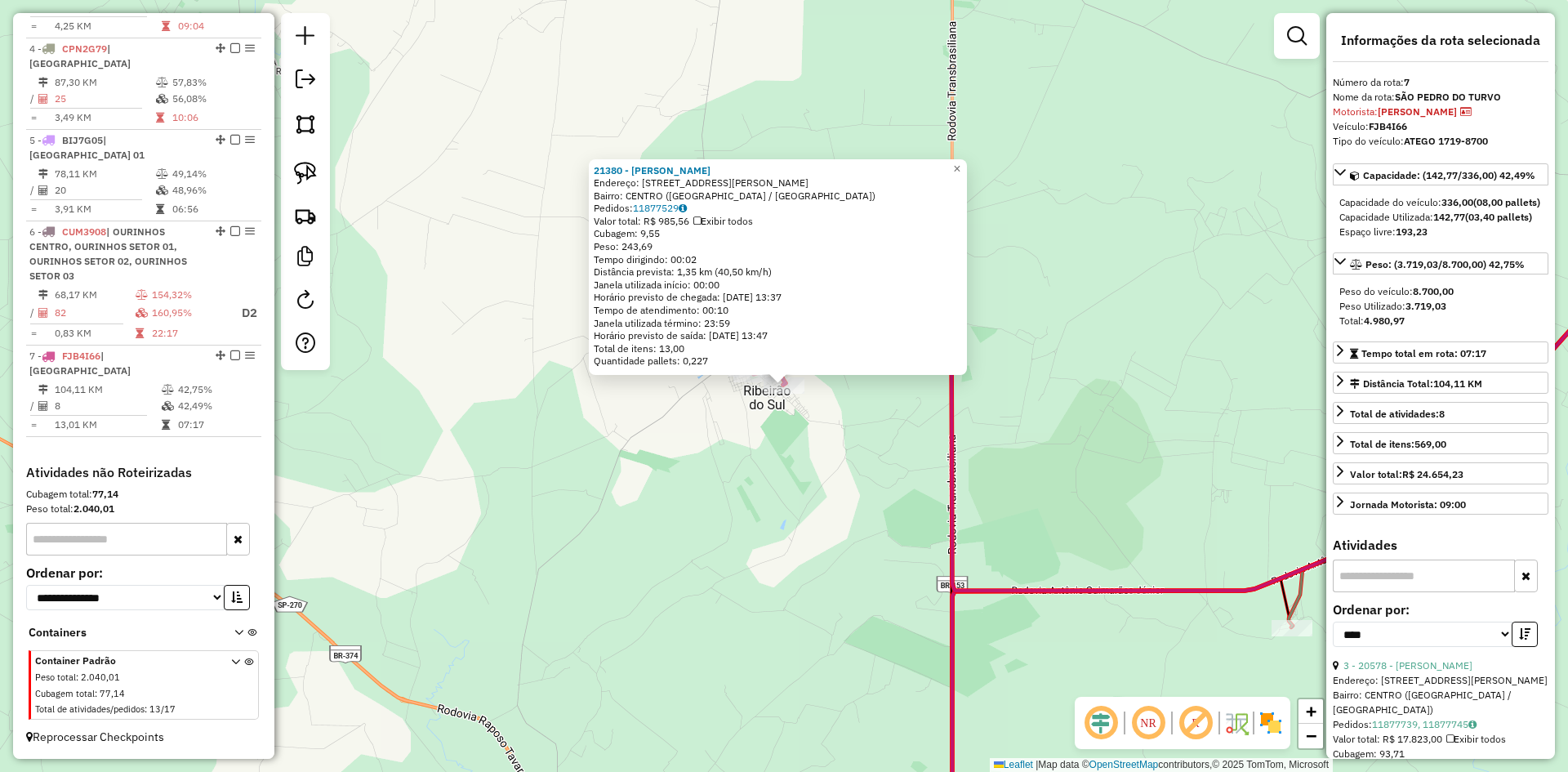
click at [801, 614] on div "21380 - [PERSON_NAME]: [STREET_ADDRESS] [GEOGRAPHIC_DATA]: 11877529 Valor total…" at bounding box center [784, 386] width 1568 height 772
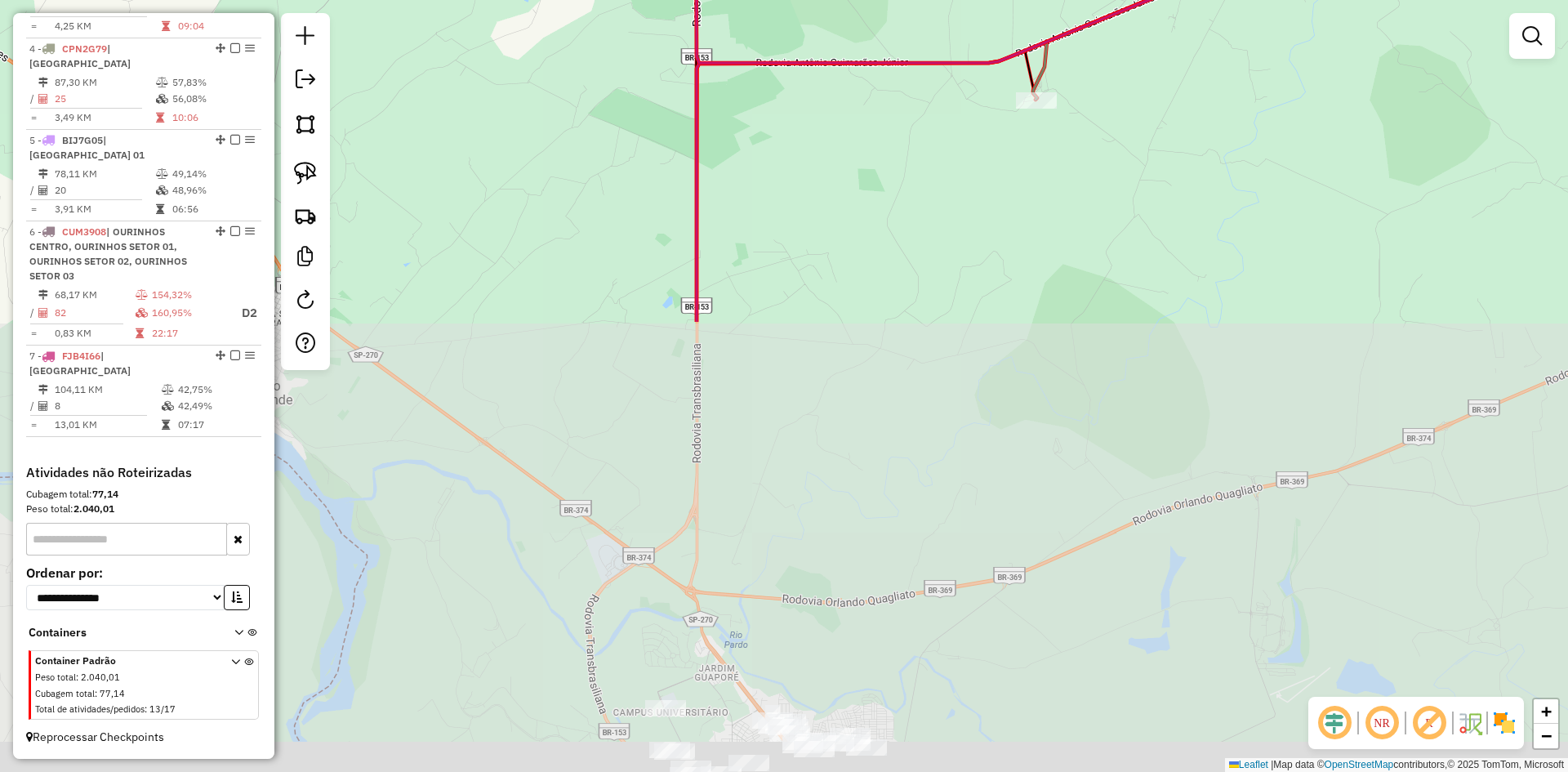
drag, startPoint x: 804, startPoint y: 616, endPoint x: 548, endPoint y: 88, distance: 586.8
click at [548, 88] on div "Janela de atendimento Grade de atendimento Capacidade Transportadoras Veículos …" at bounding box center [784, 386] width 1568 height 772
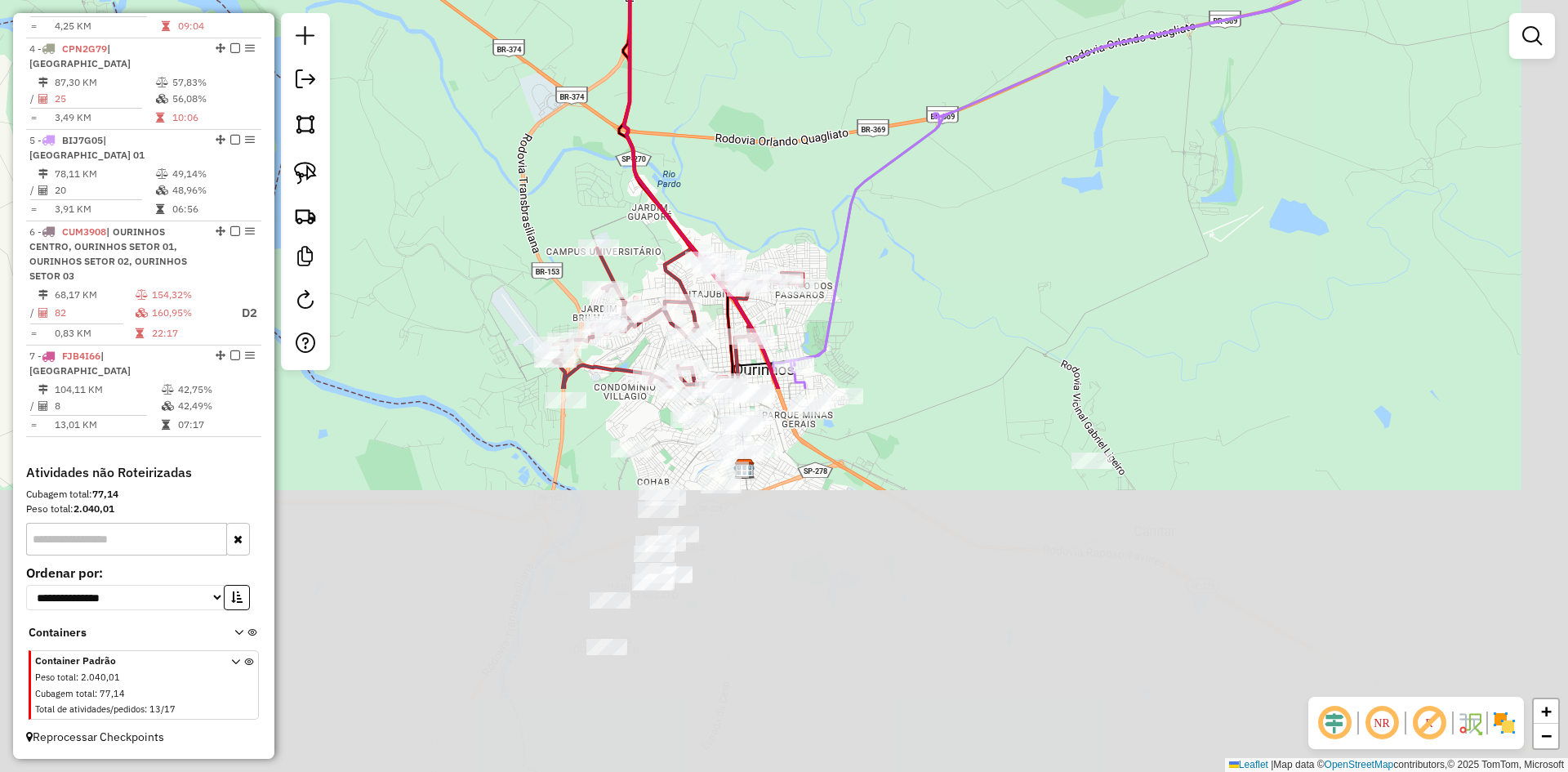
drag, startPoint x: 925, startPoint y: 538, endPoint x: 859, endPoint y: 76, distance: 466.7
click at [859, 76] on div "Janela de atendimento Grade de atendimento Capacidade Transportadoras Veículos …" at bounding box center [784, 386] width 1568 height 772
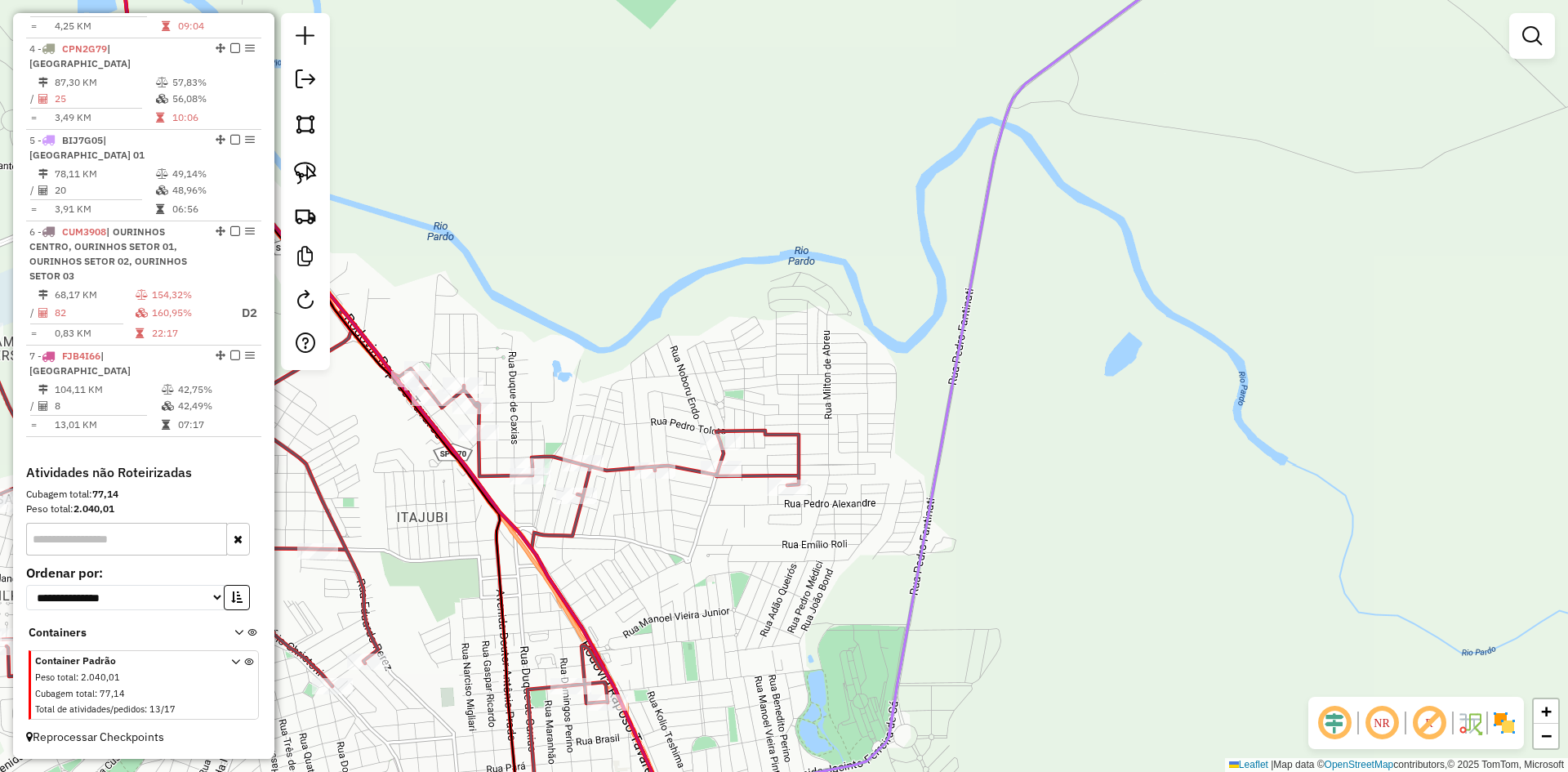
drag, startPoint x: 682, startPoint y: 234, endPoint x: 932, endPoint y: 205, distance: 251.7
click at [958, 205] on div "Janela de atendimento Grade de atendimento Capacidade Transportadoras Veículos …" at bounding box center [784, 386] width 1568 height 772
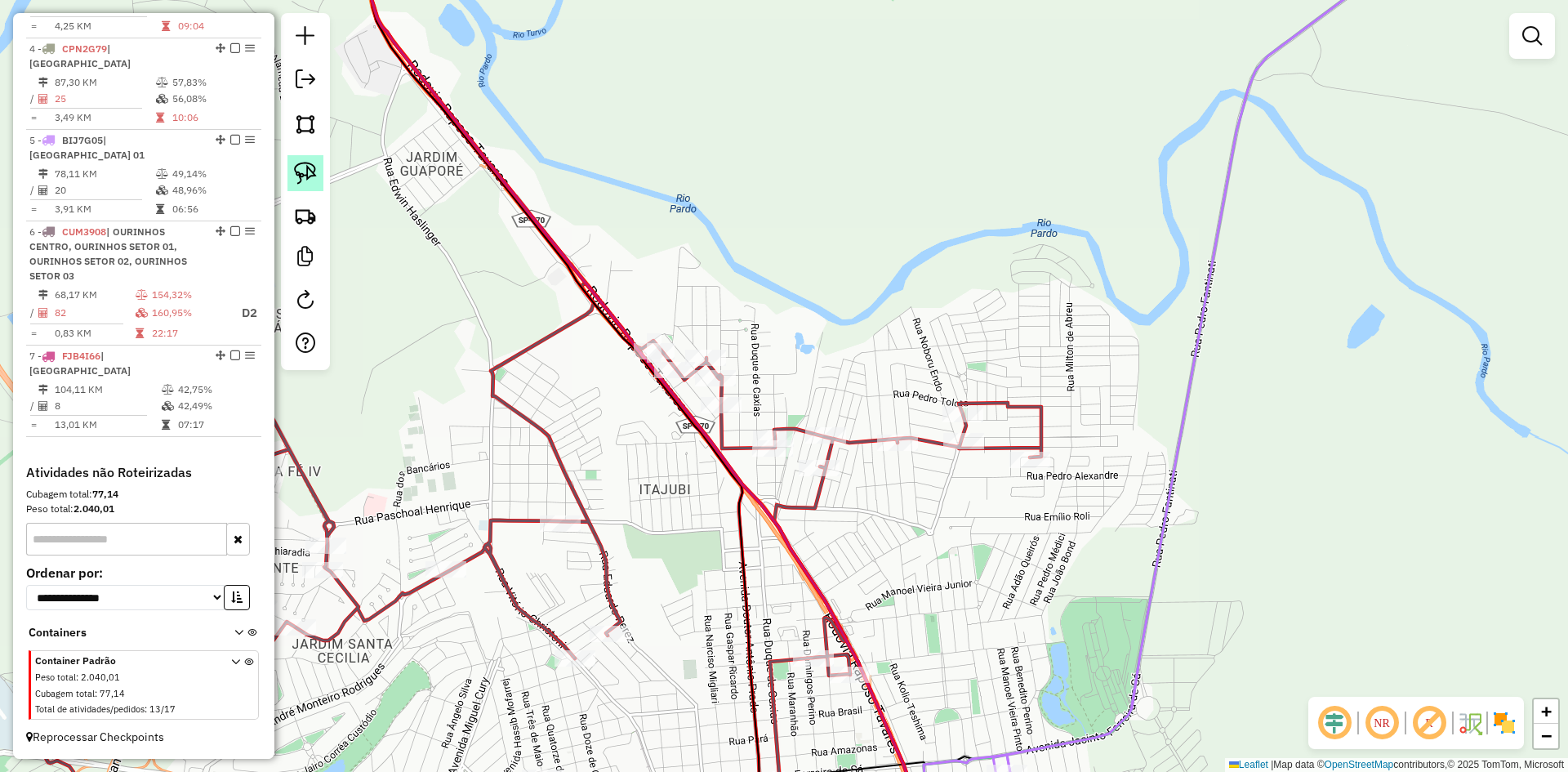
click at [308, 176] on img at bounding box center [306, 173] width 23 height 23
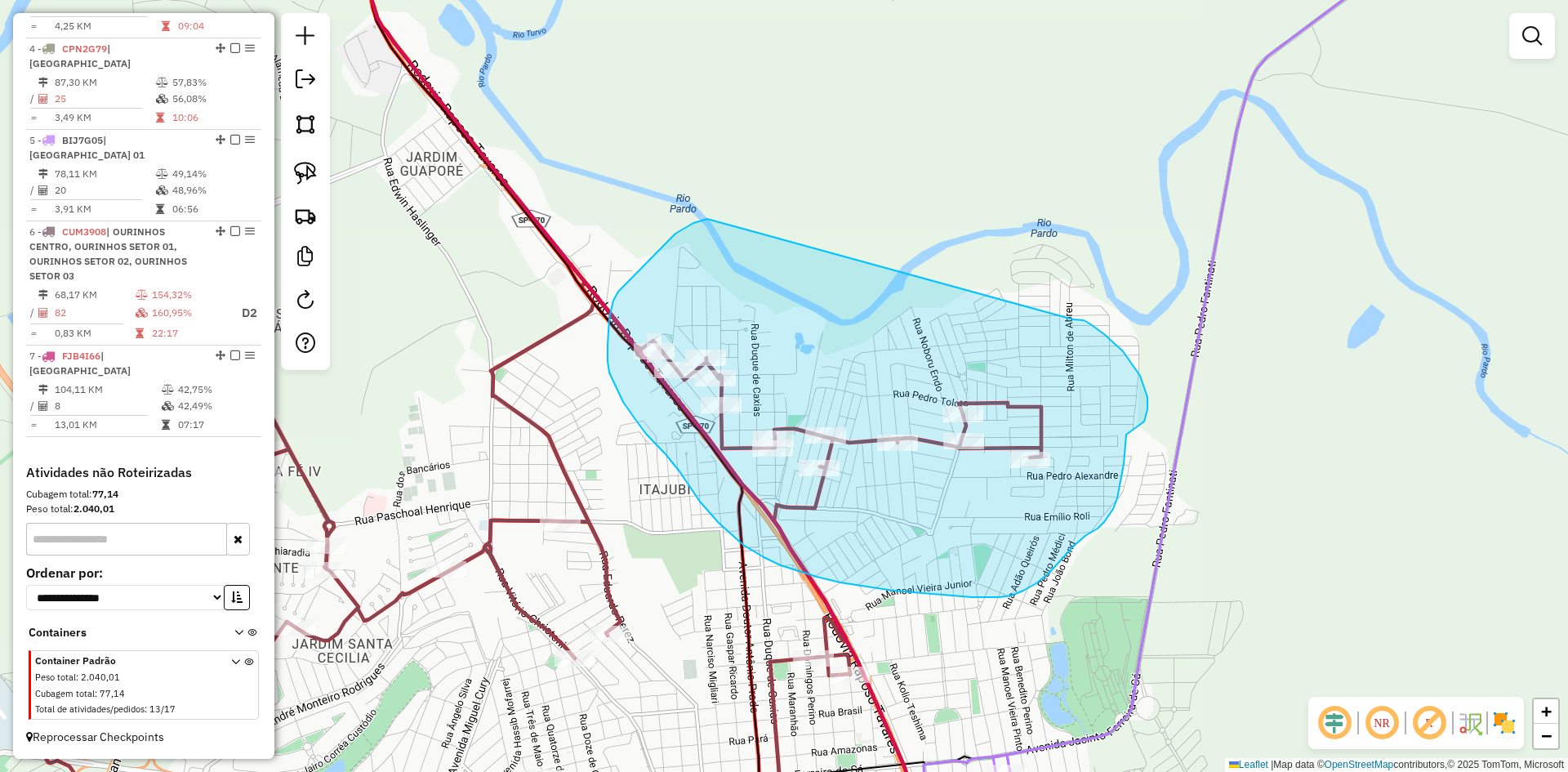
drag, startPoint x: 700, startPoint y: 221, endPoint x: 1072, endPoint y: 319, distance: 384.7
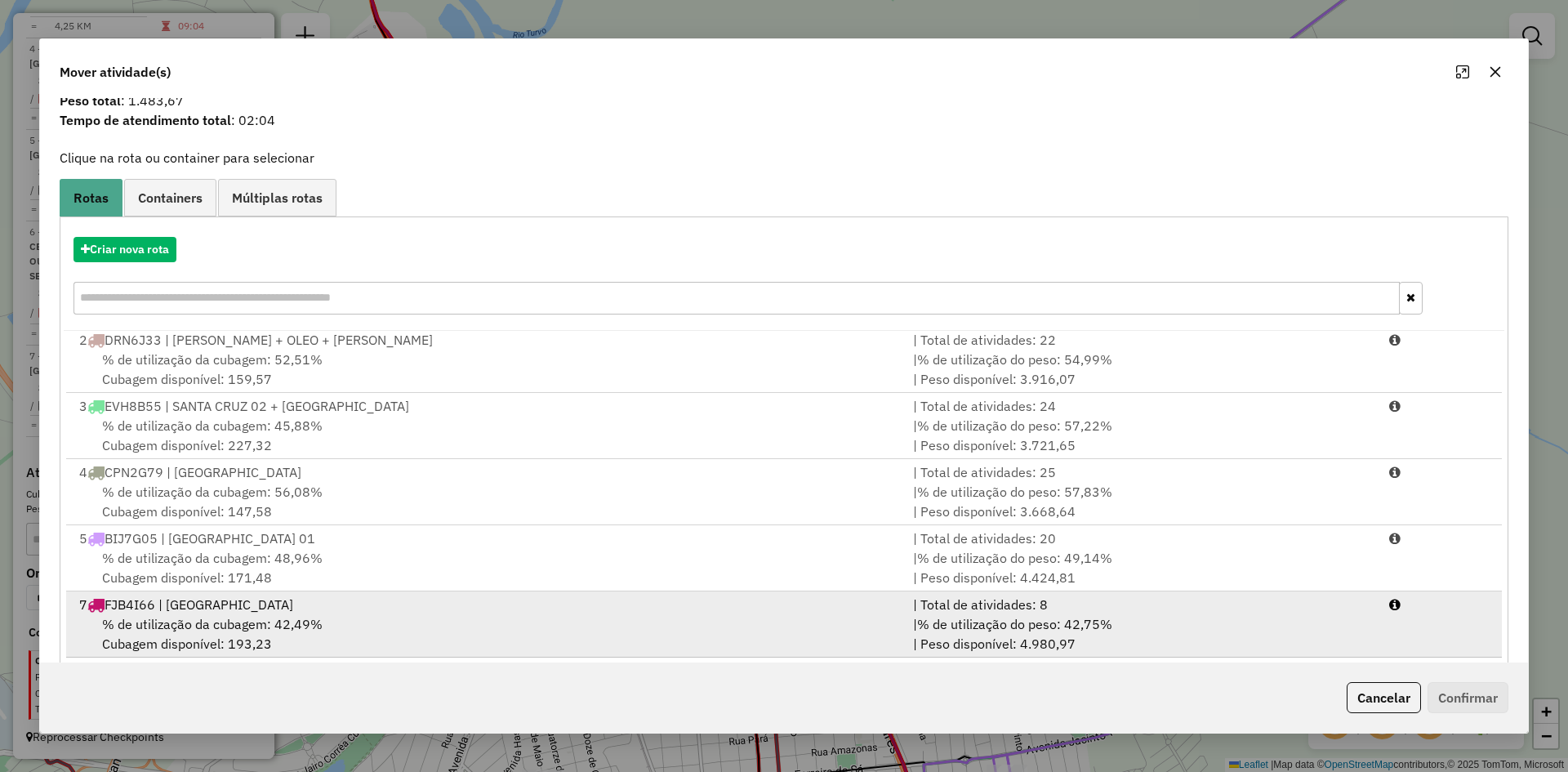
scroll to position [76, 0]
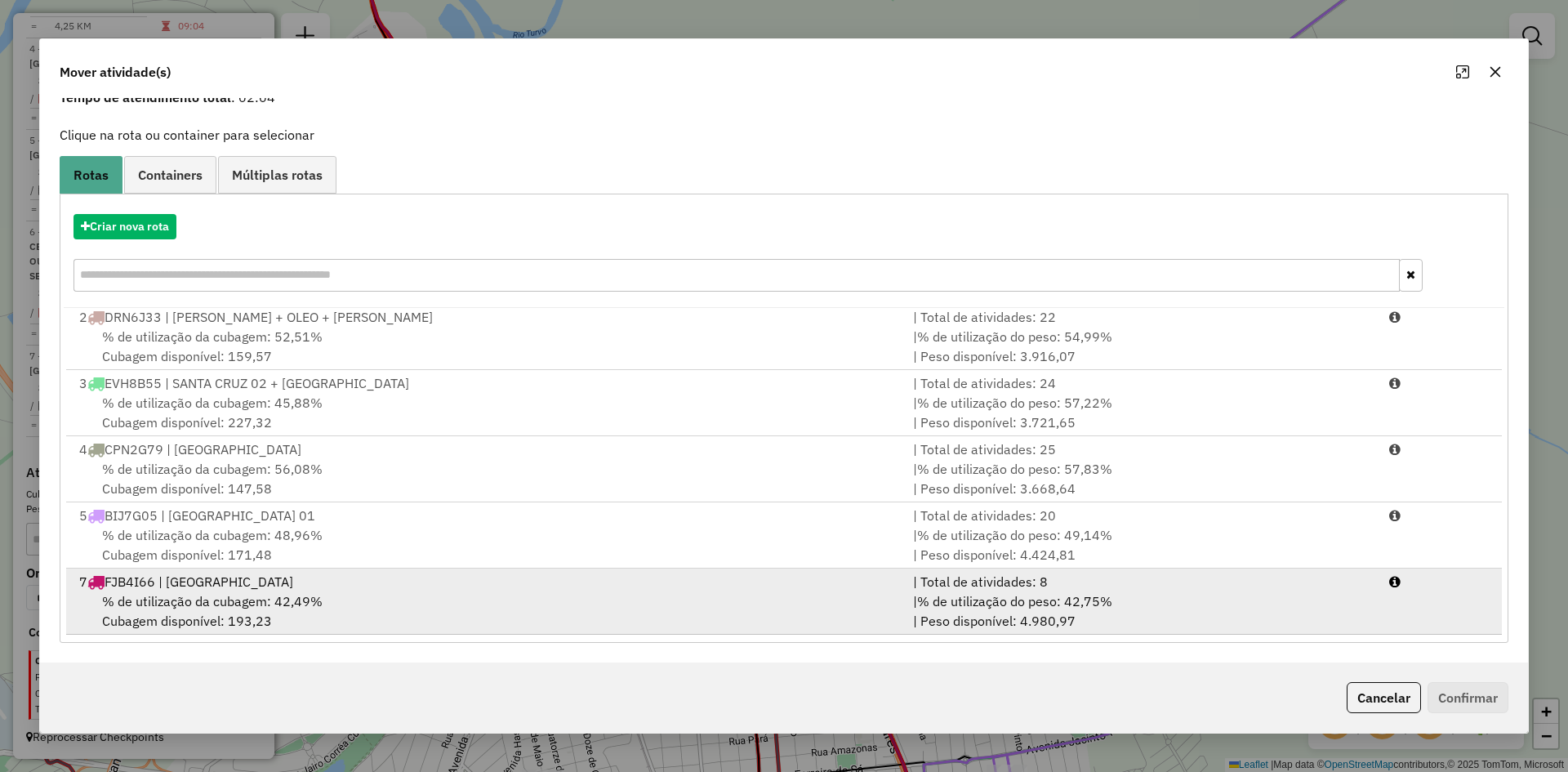
click at [308, 580] on div "7 FJB4I66 | [GEOGRAPHIC_DATA]" at bounding box center [486, 582] width 834 height 20
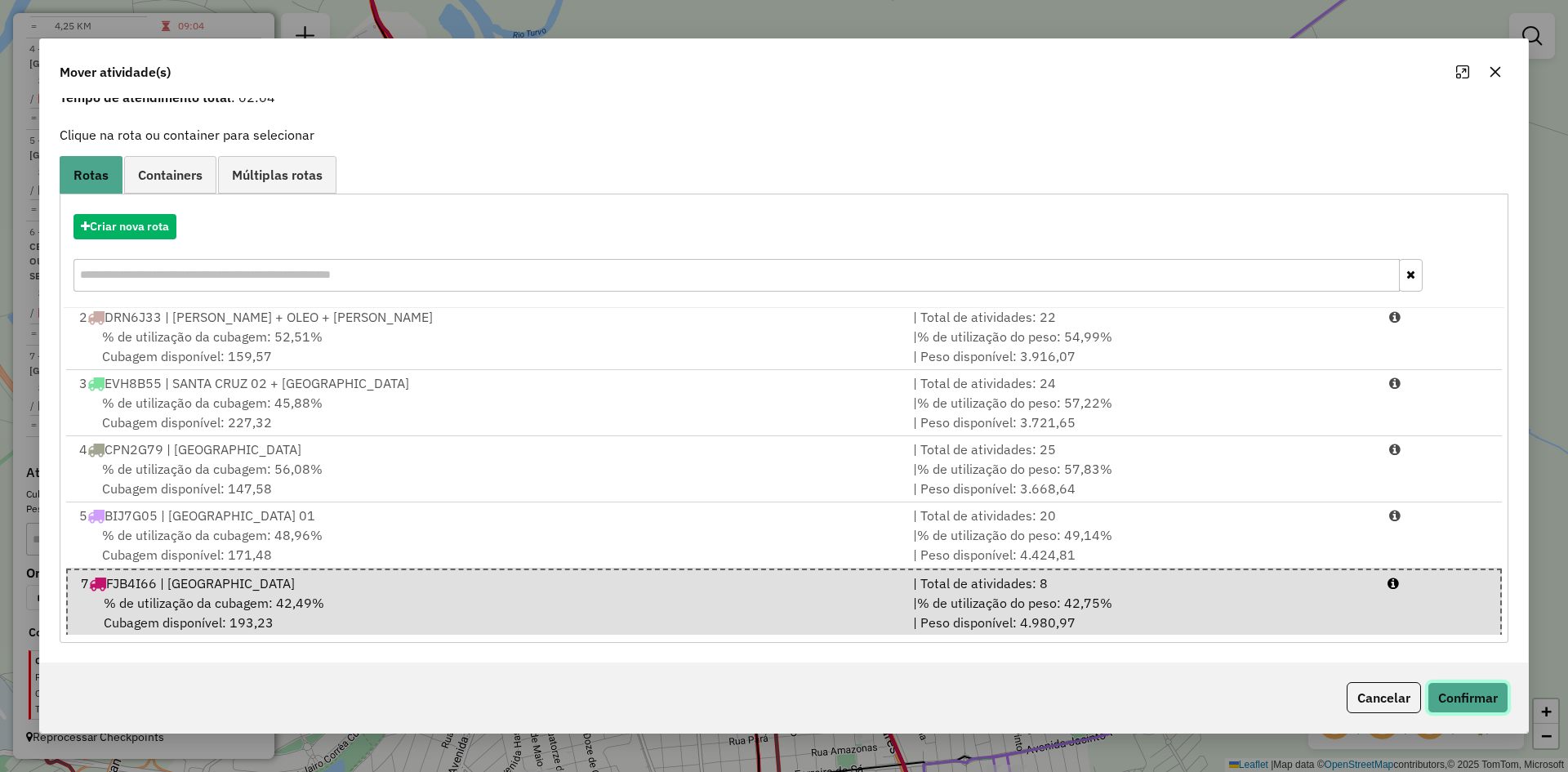
click at [1493, 702] on button "Confirmar" at bounding box center [1468, 697] width 81 height 31
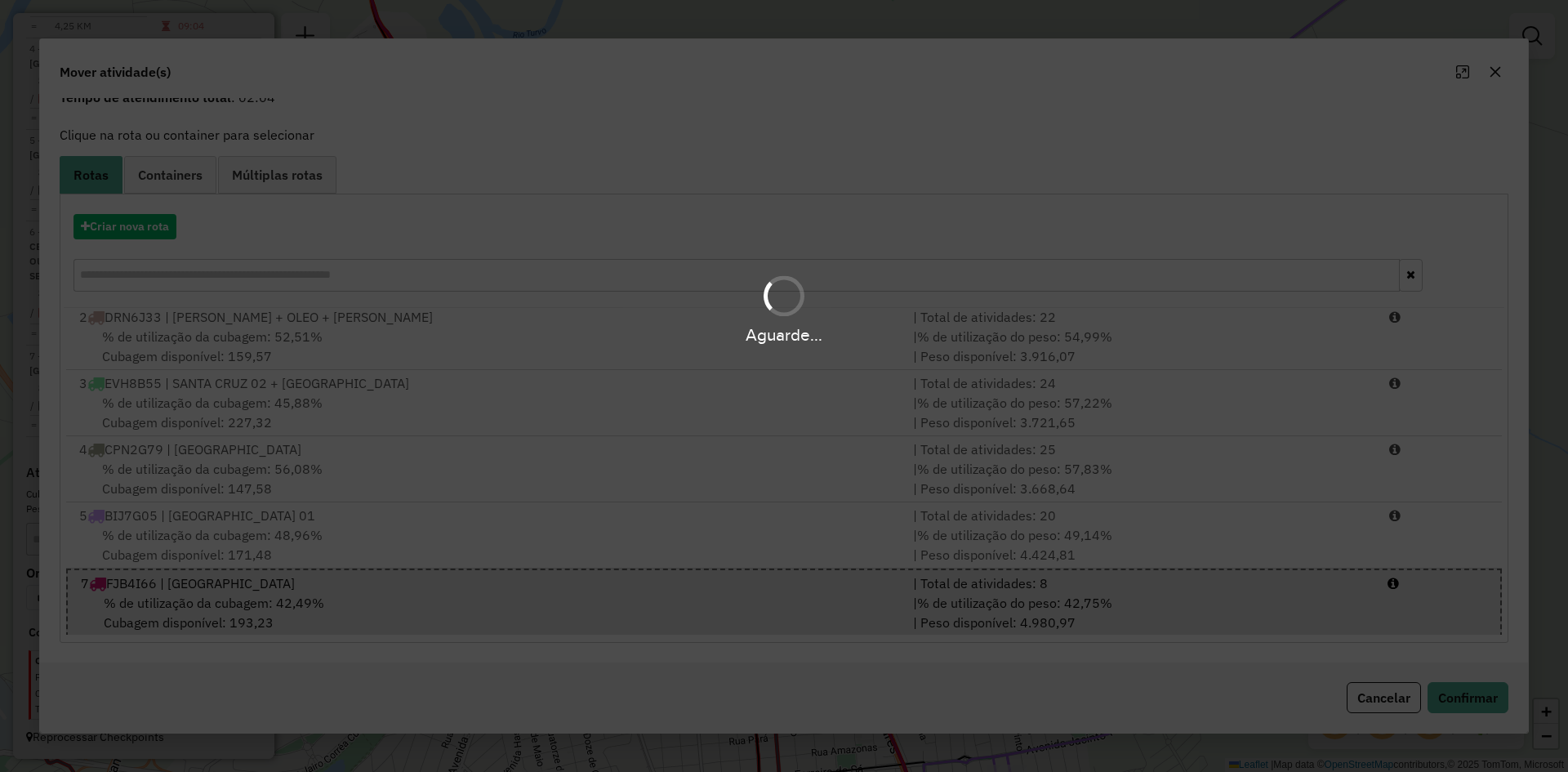
scroll to position [0, 0]
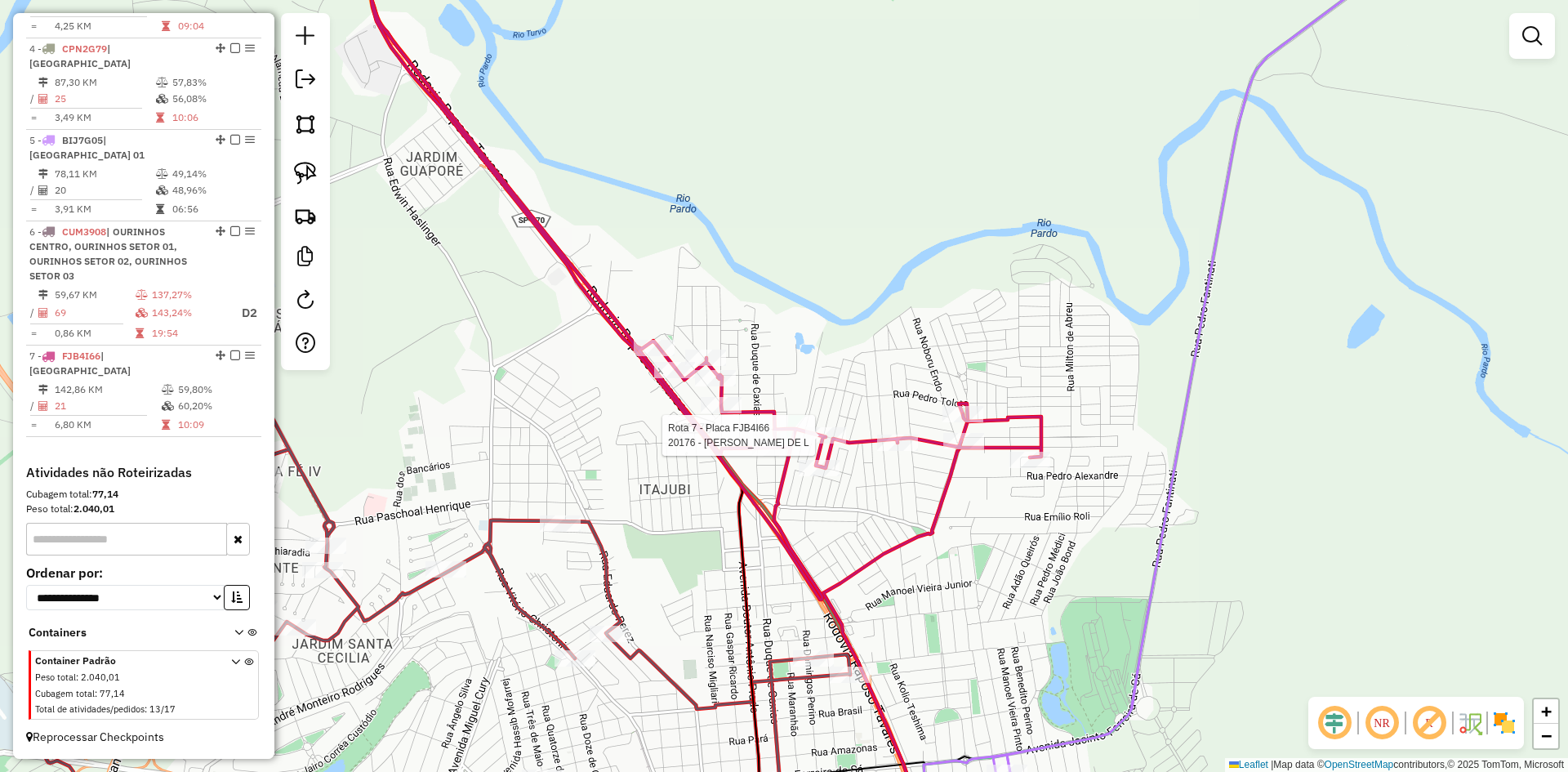
select select "*********"
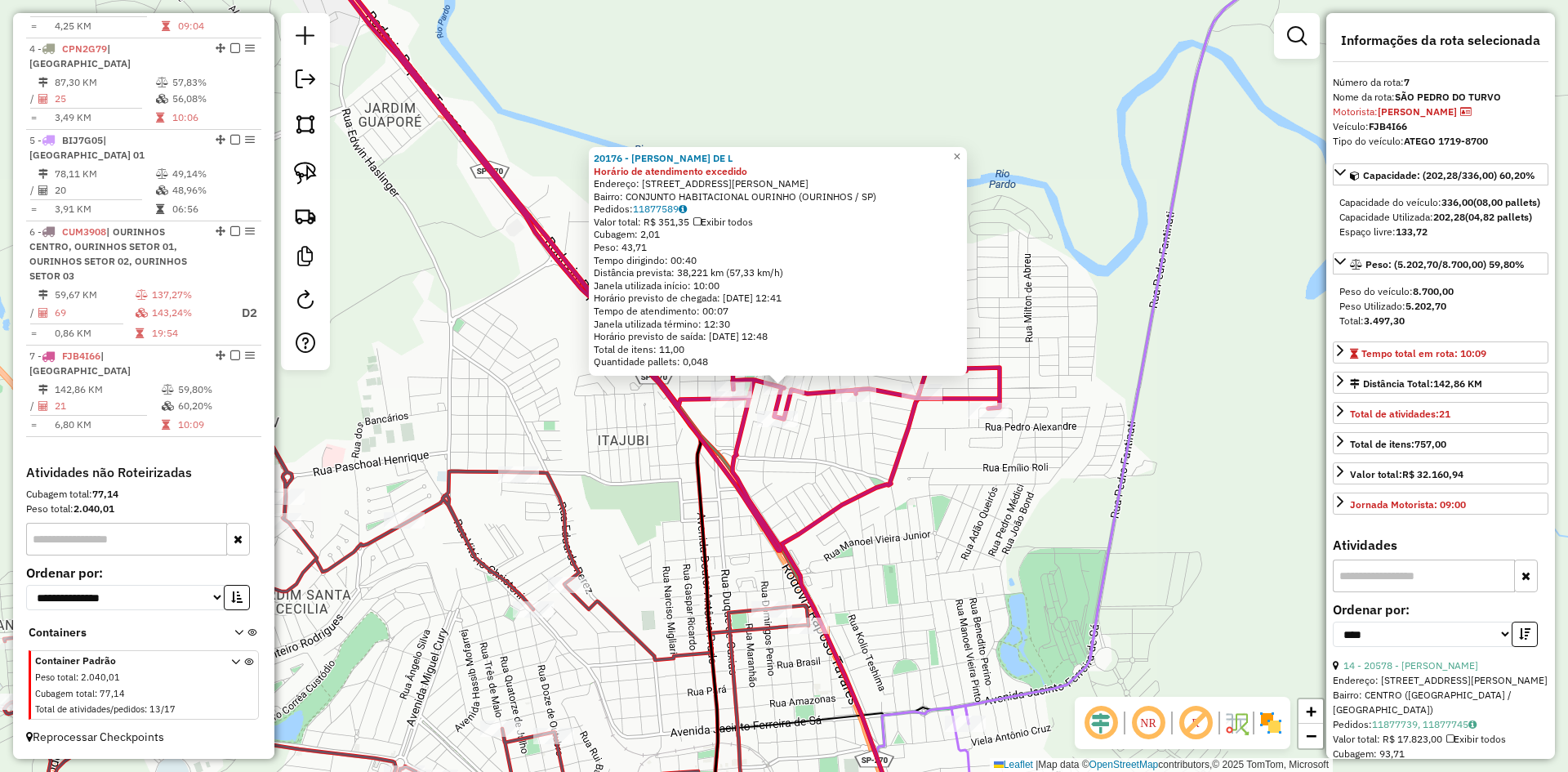
click at [1180, 524] on div "20176 - YASMIM DESIRREI DE L Horário de atendimento excedido Endereço: [STREET_…" at bounding box center [784, 386] width 1568 height 772
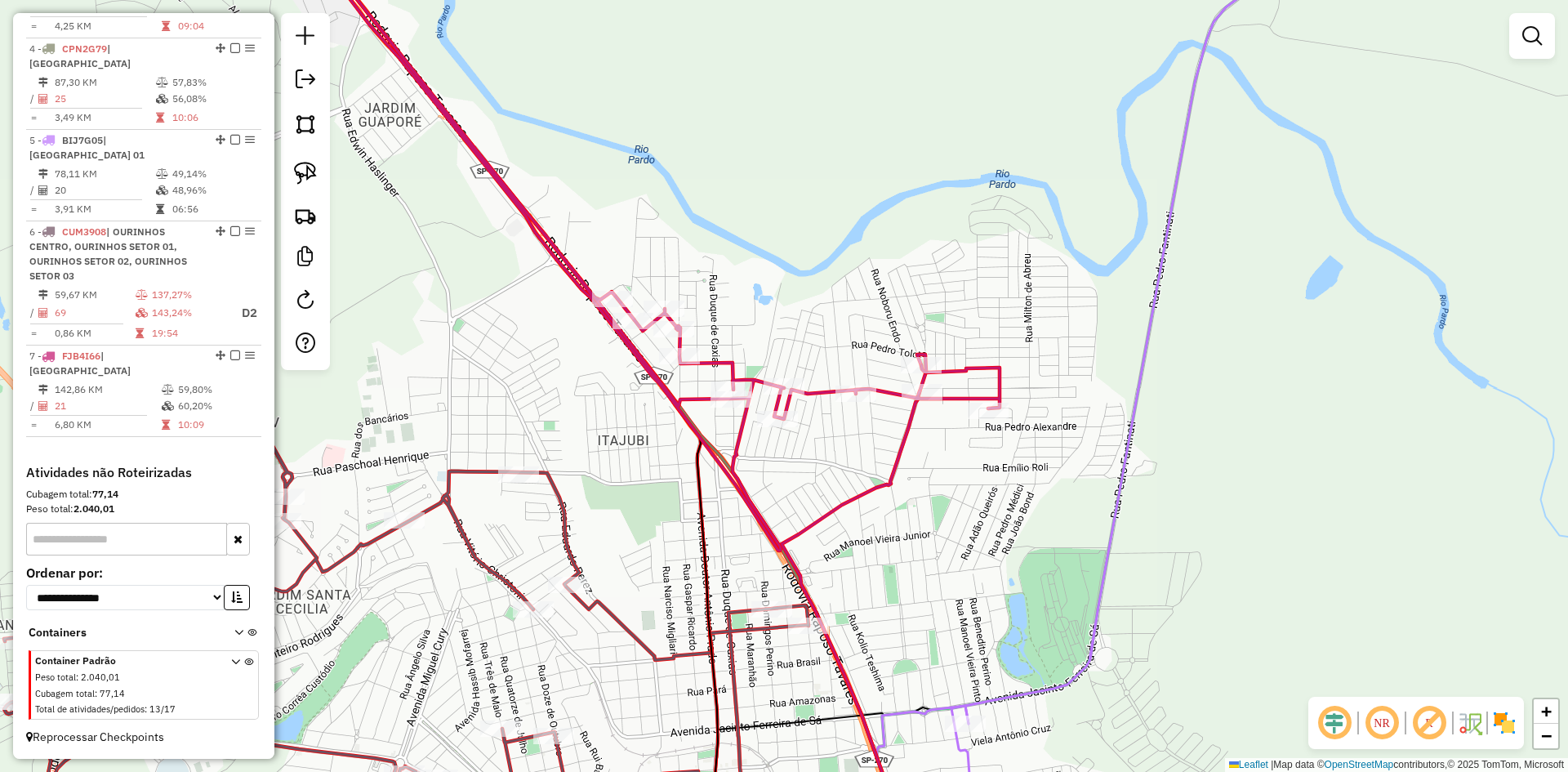
drag, startPoint x: 1204, startPoint y: 431, endPoint x: 1121, endPoint y: 697, distance: 278.6
click at [1121, 697] on div "Janela de atendimento Grade de atendimento Capacidade Transportadoras Veículos …" at bounding box center [784, 386] width 1568 height 772
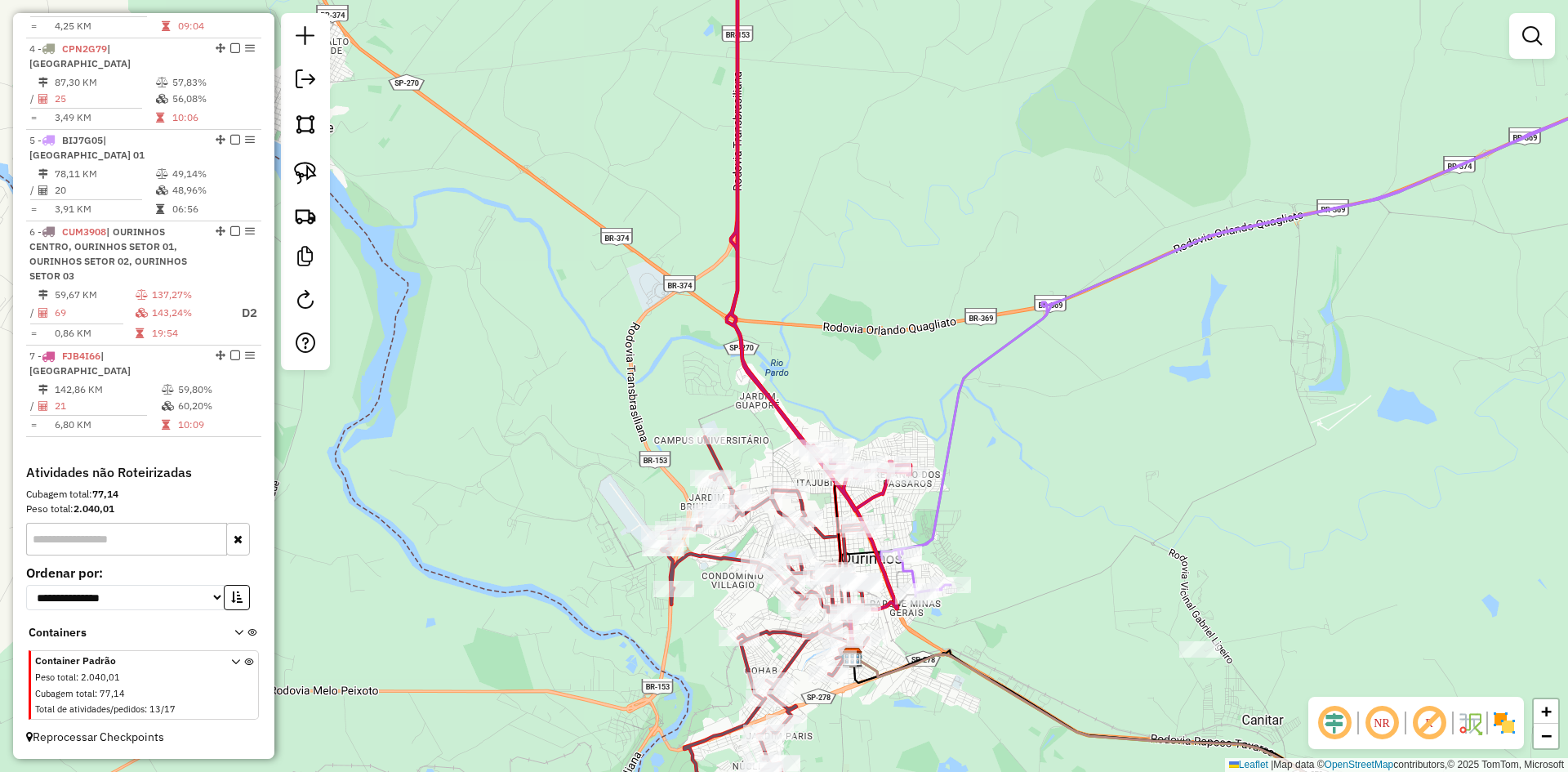
drag, startPoint x: 919, startPoint y: 321, endPoint x: 869, endPoint y: 669, distance: 351.6
click at [869, 669] on div "Janela de atendimento Grade de atendimento Capacidade Transportadoras Veículos …" at bounding box center [784, 386] width 1568 height 772
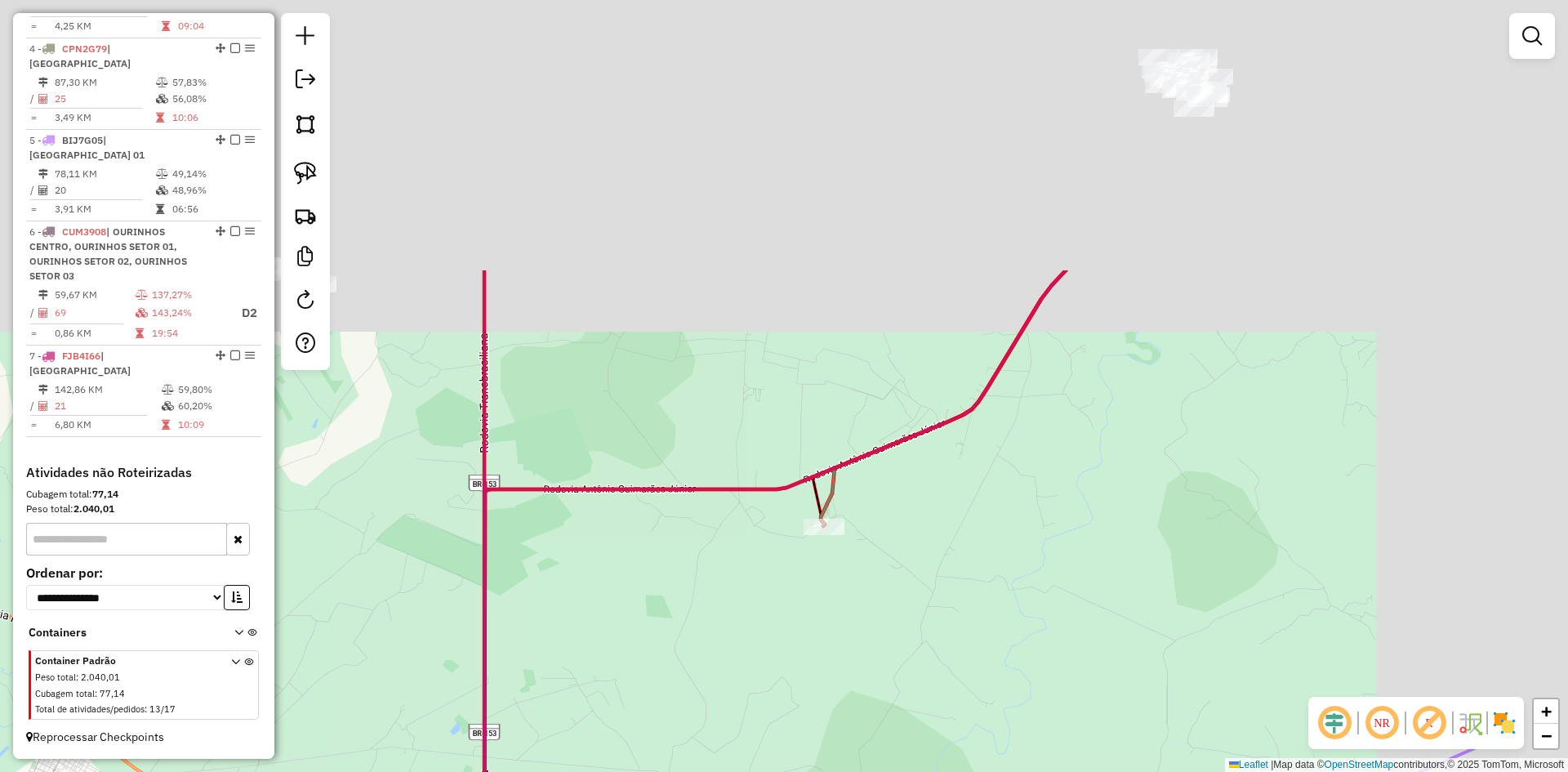
drag, startPoint x: 907, startPoint y: 371, endPoint x: 716, endPoint y: 712, distance: 390.8
click at [704, 727] on div "Janela de atendimento Grade de atendimento Capacidade Transportadoras Veículos …" at bounding box center [784, 386] width 1568 height 772
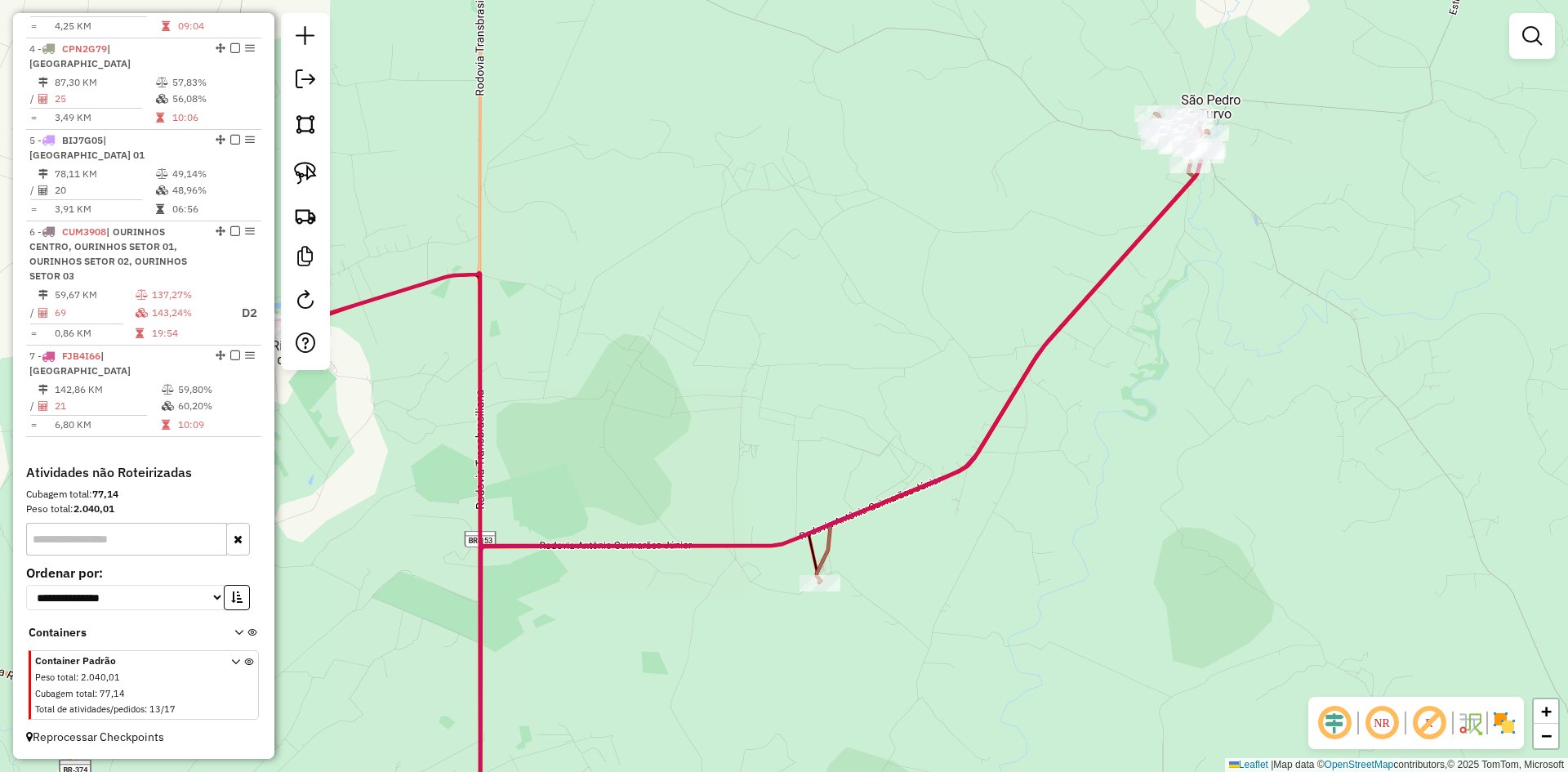
drag, startPoint x: 1239, startPoint y: 356, endPoint x: 1196, endPoint y: 543, distance: 191.9
click at [1197, 543] on div "Janela de atendimento Grade de atendimento Capacidade Transportadoras Veículos …" at bounding box center [784, 386] width 1568 height 772
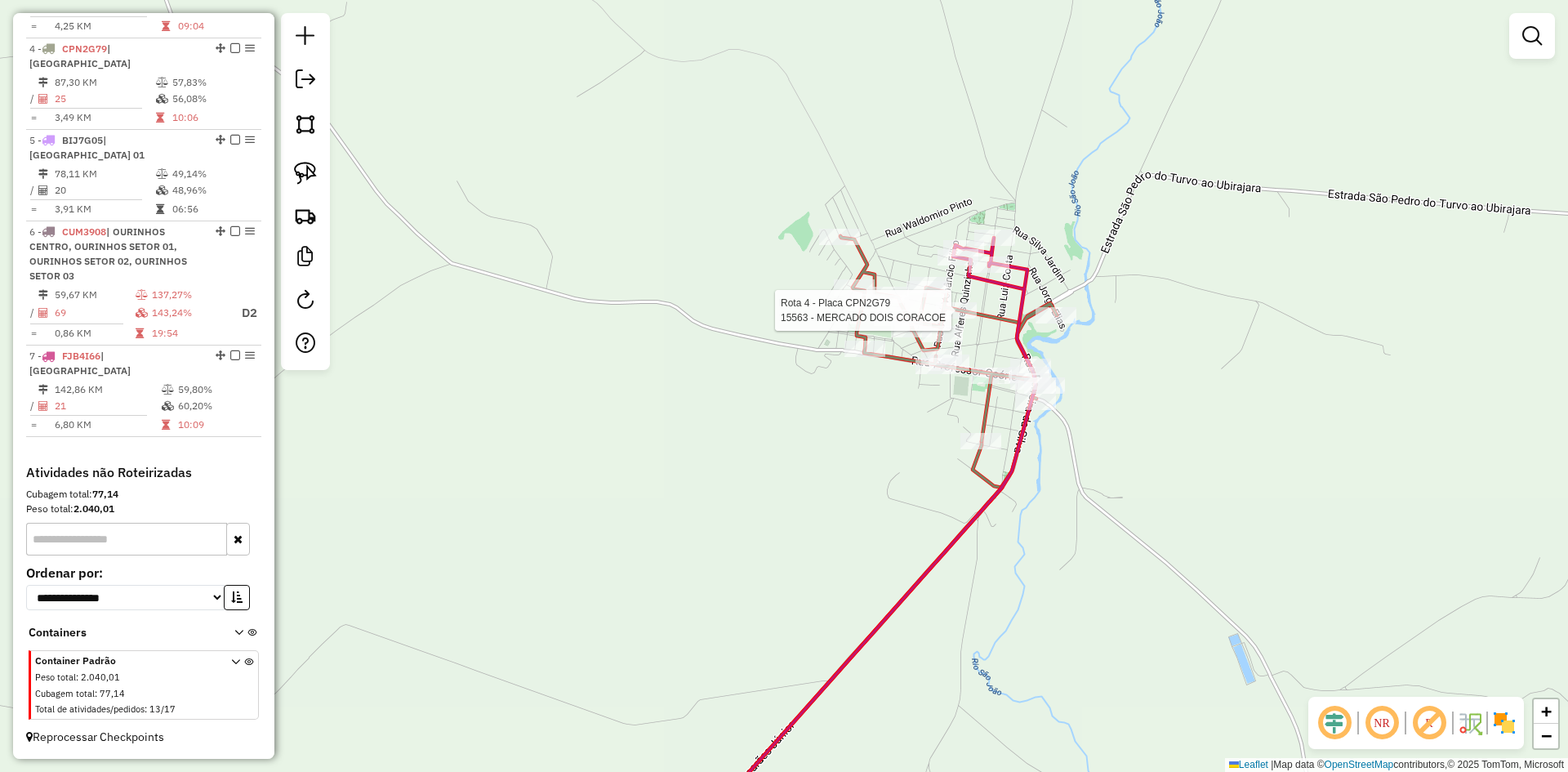
select select "*********"
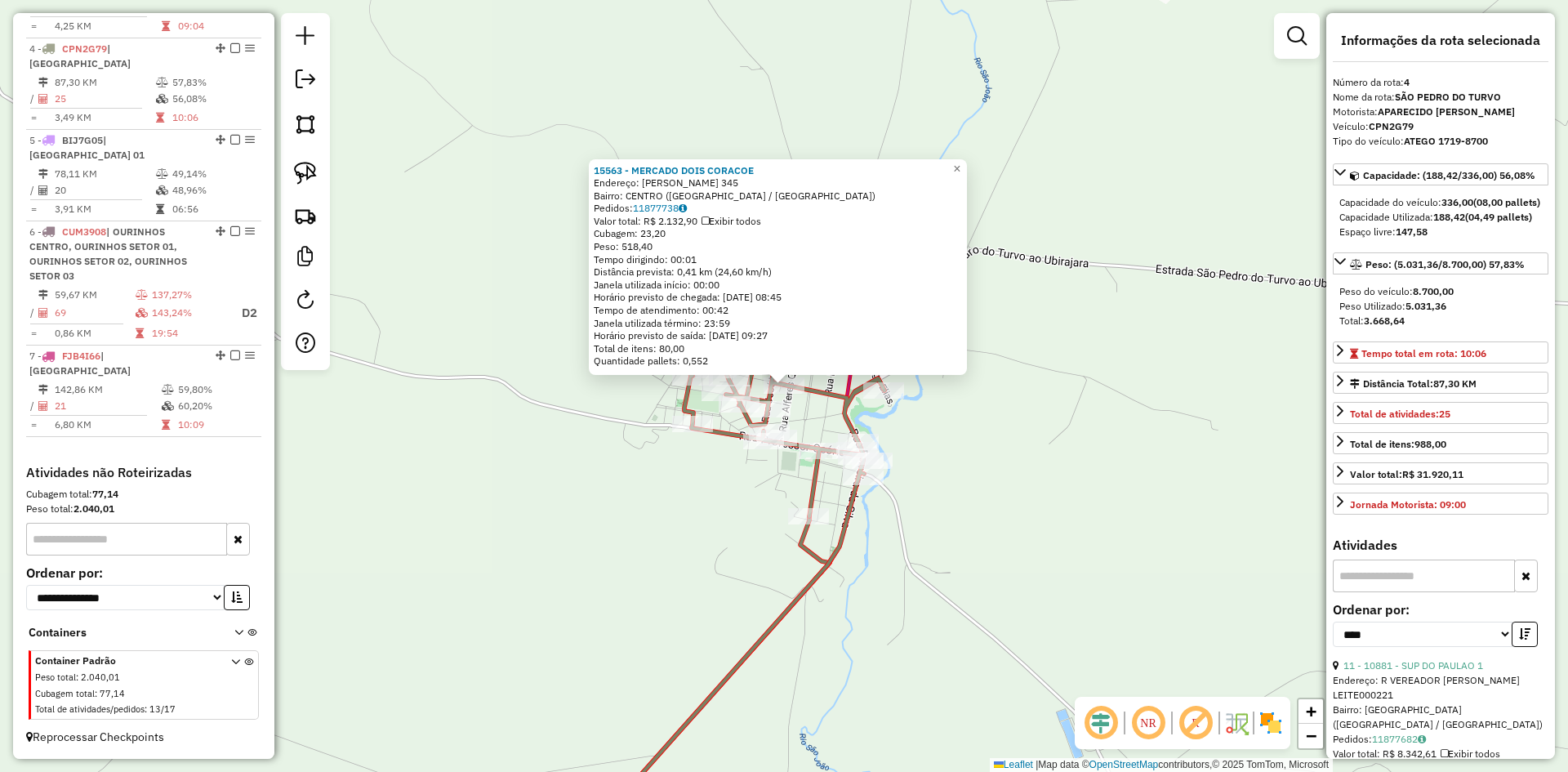
click at [1039, 438] on div "15563 - MERCADO DOIS CORACOE Endereço: [PERSON_NAME] 345 Bairro: CENTRO ([GEOGR…" at bounding box center [784, 386] width 1568 height 772
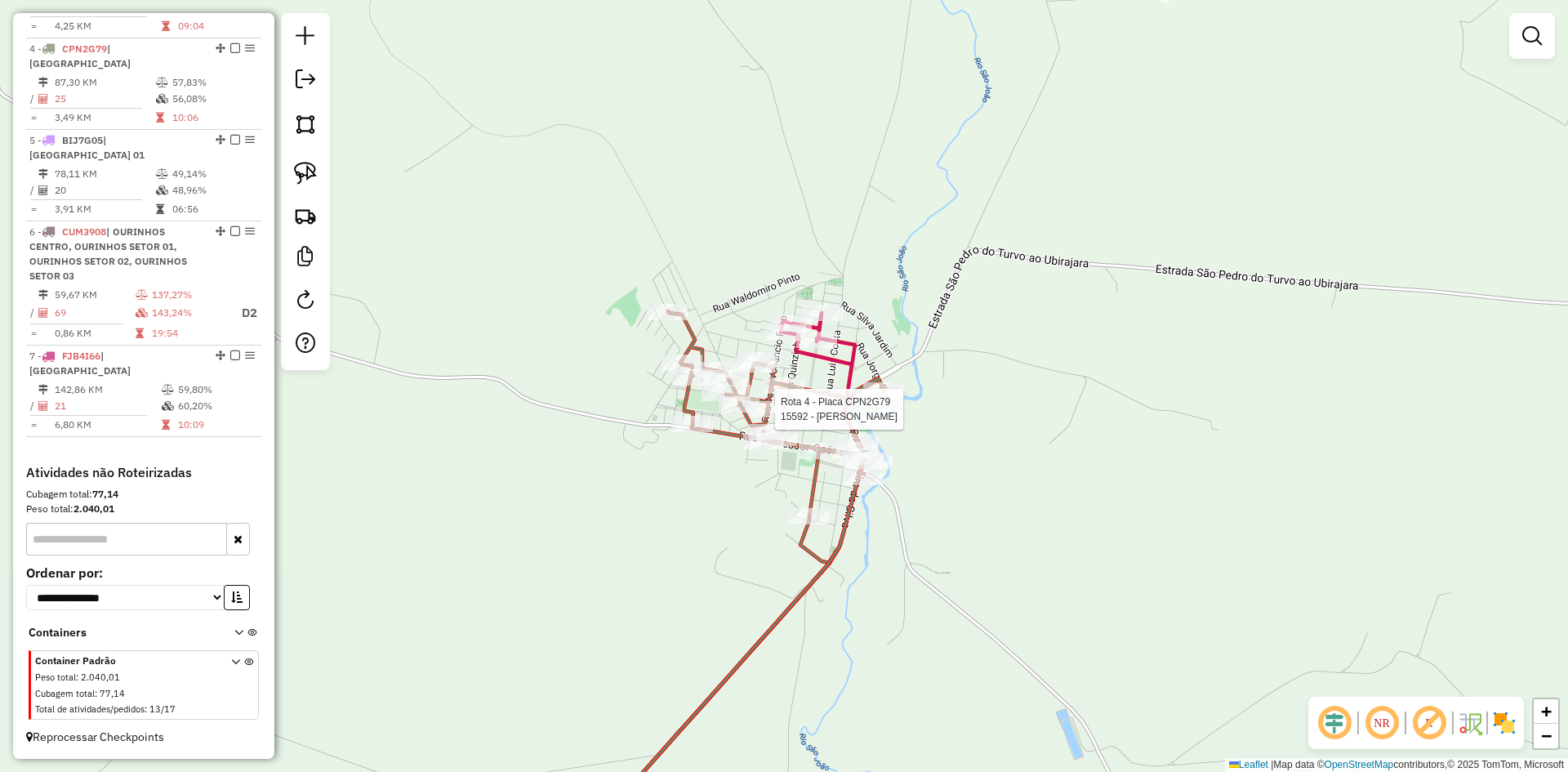
select select "*********"
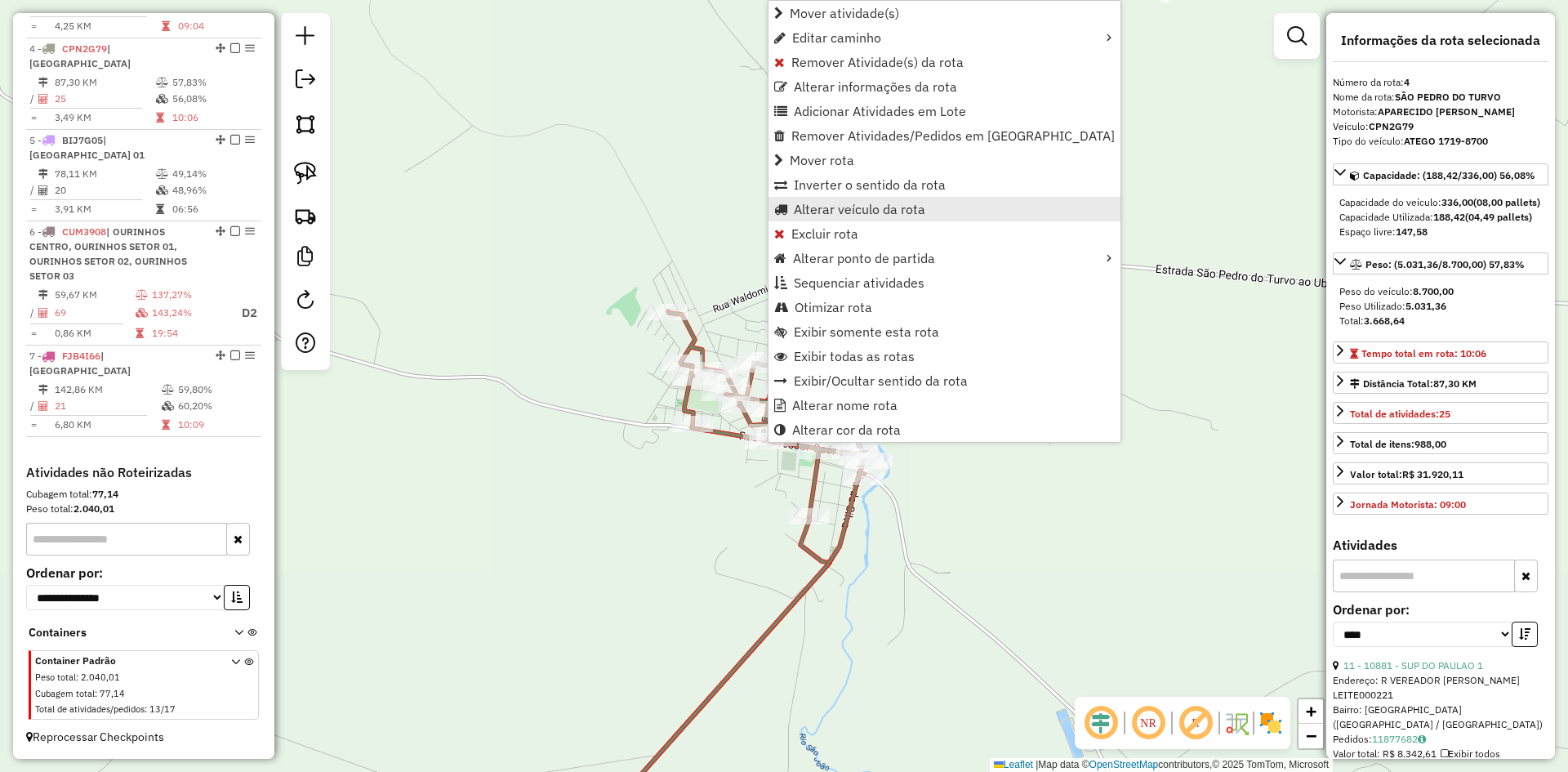
click at [884, 207] on span "Alterar veículo da rota" at bounding box center [860, 209] width 132 height 13
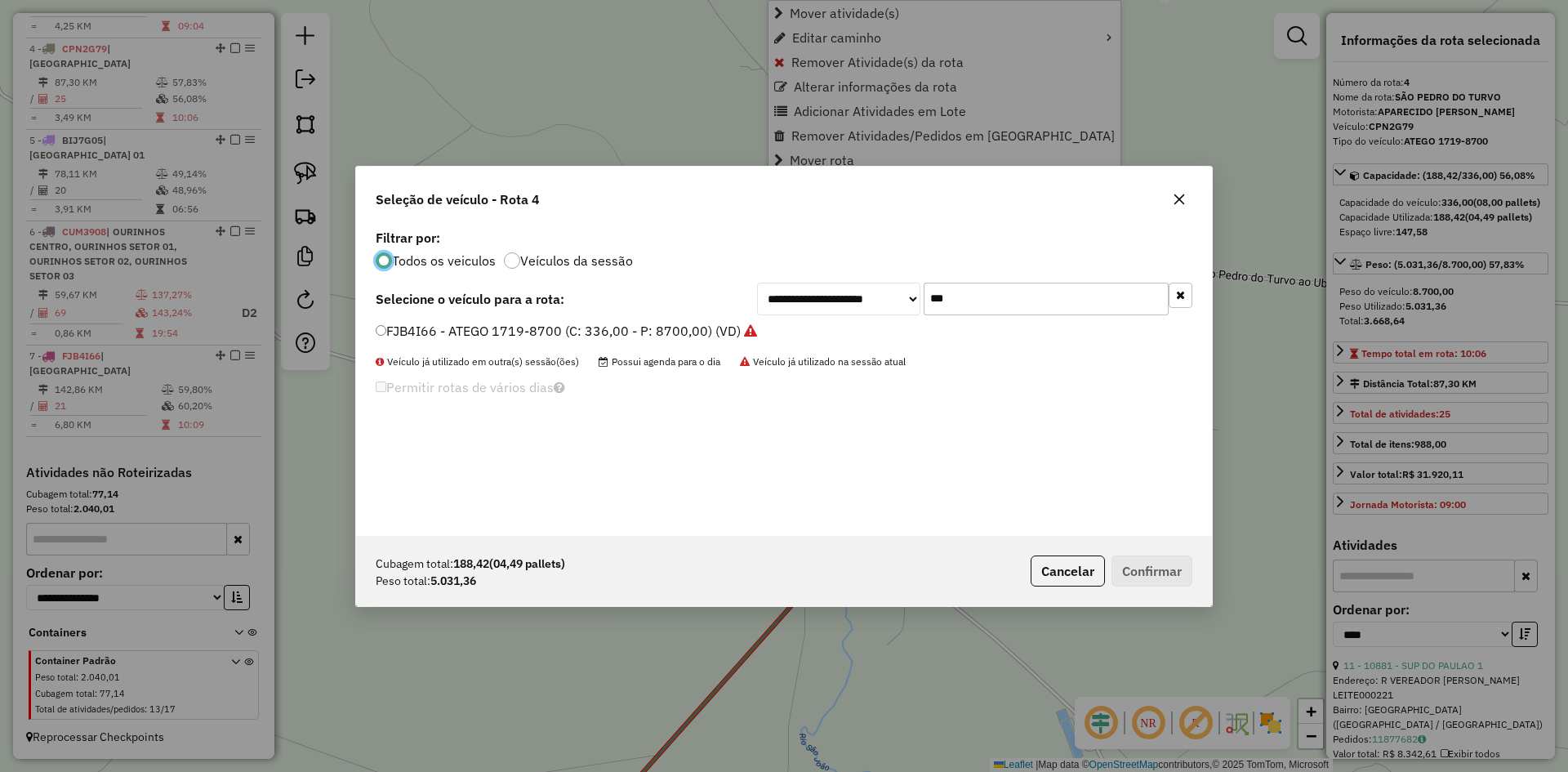
scroll to position [9, 5]
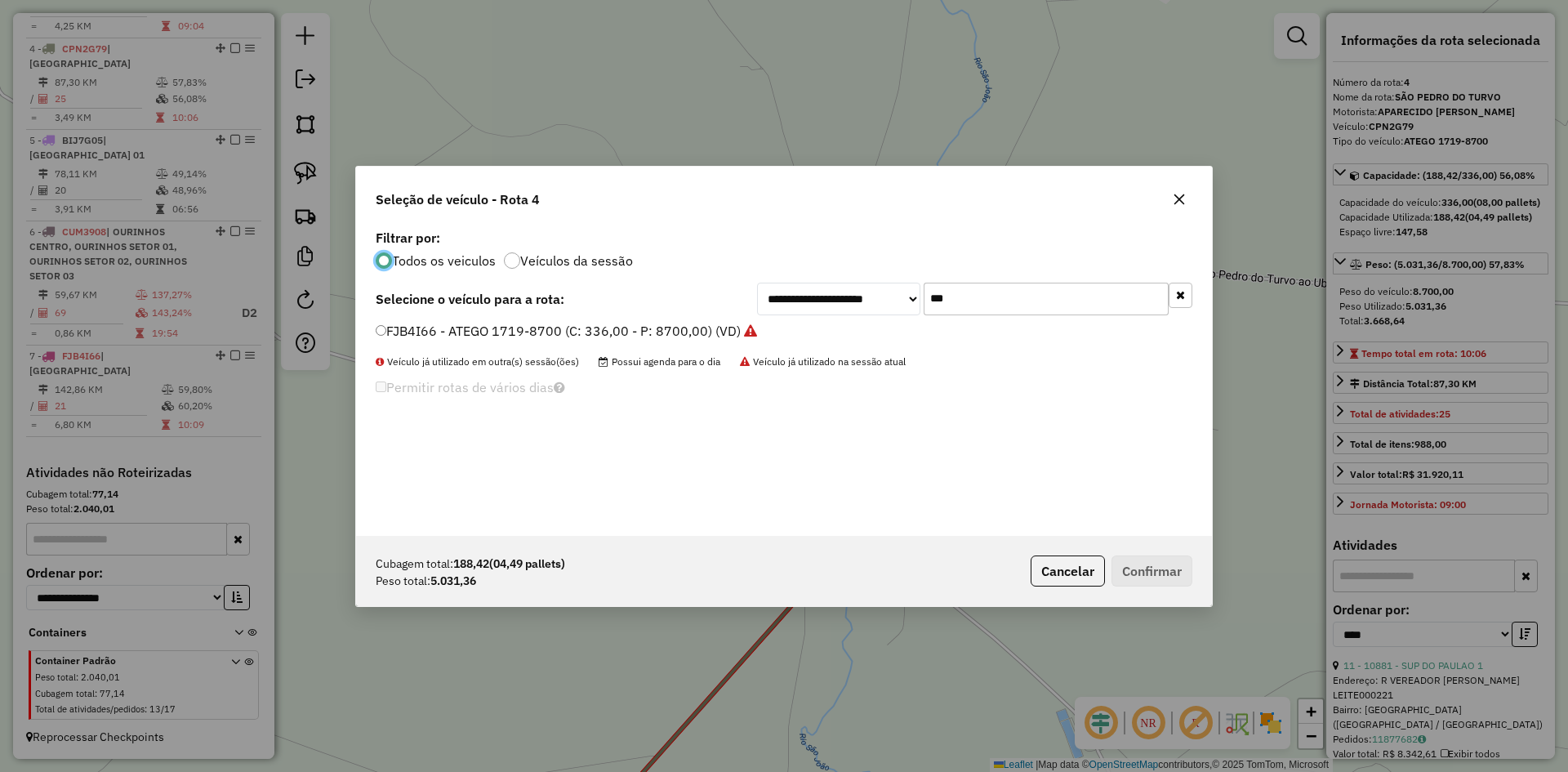
click at [988, 300] on input "***" at bounding box center [1046, 299] width 245 height 33
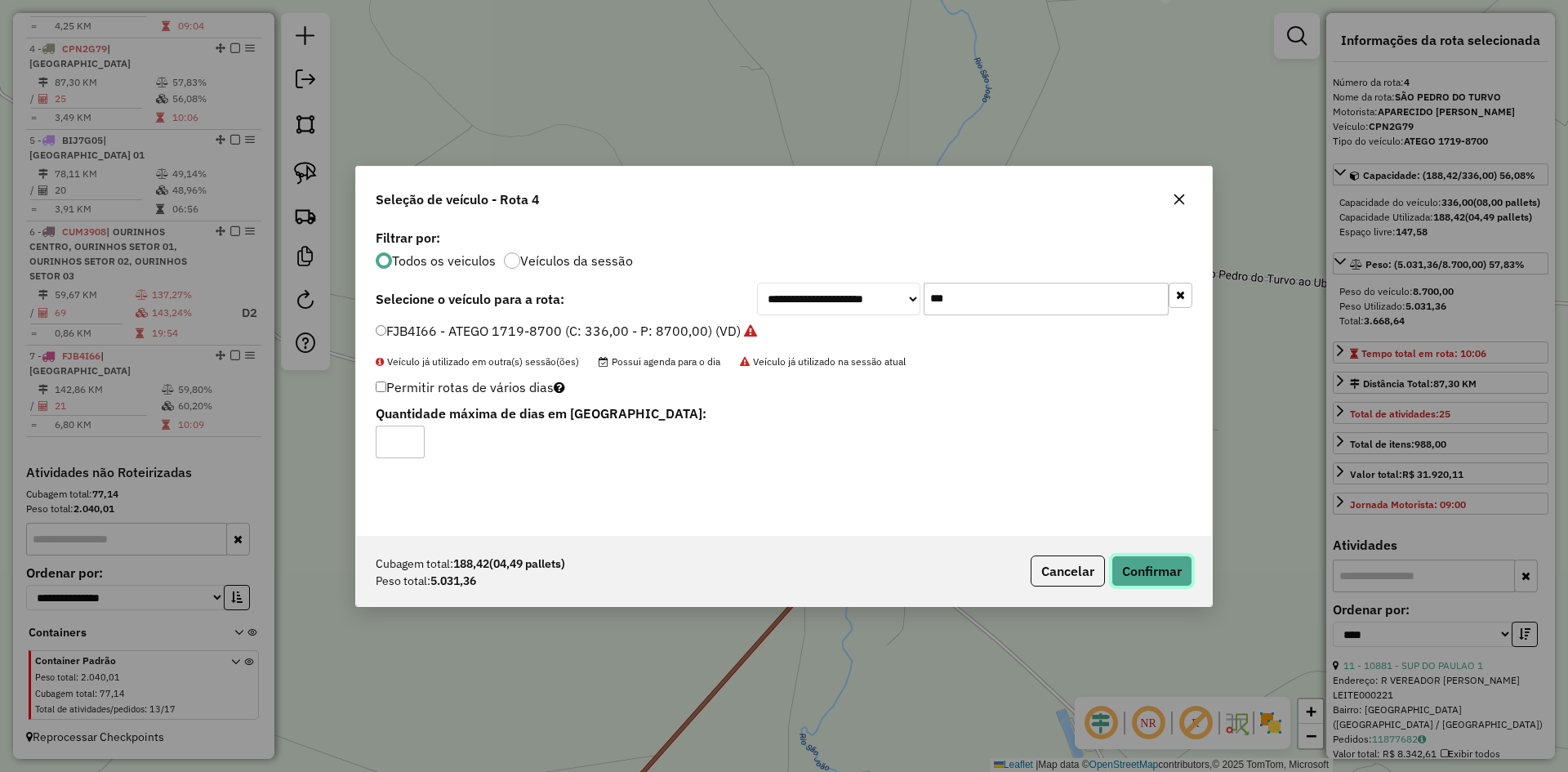
click at [1147, 577] on button "Confirmar" at bounding box center [1152, 571] width 81 height 31
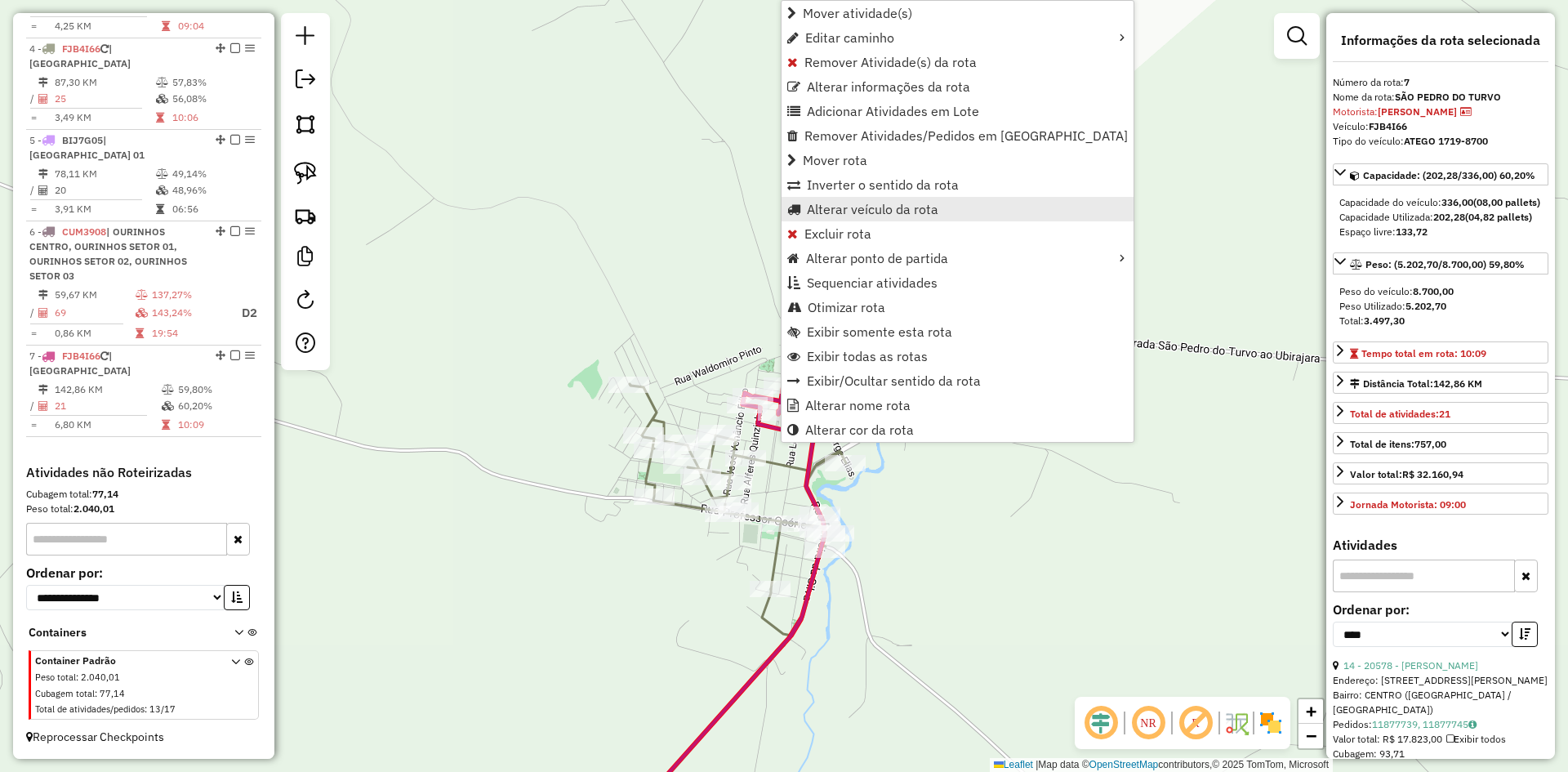
click at [889, 215] on span "Alterar veículo da rota" at bounding box center [873, 209] width 132 height 13
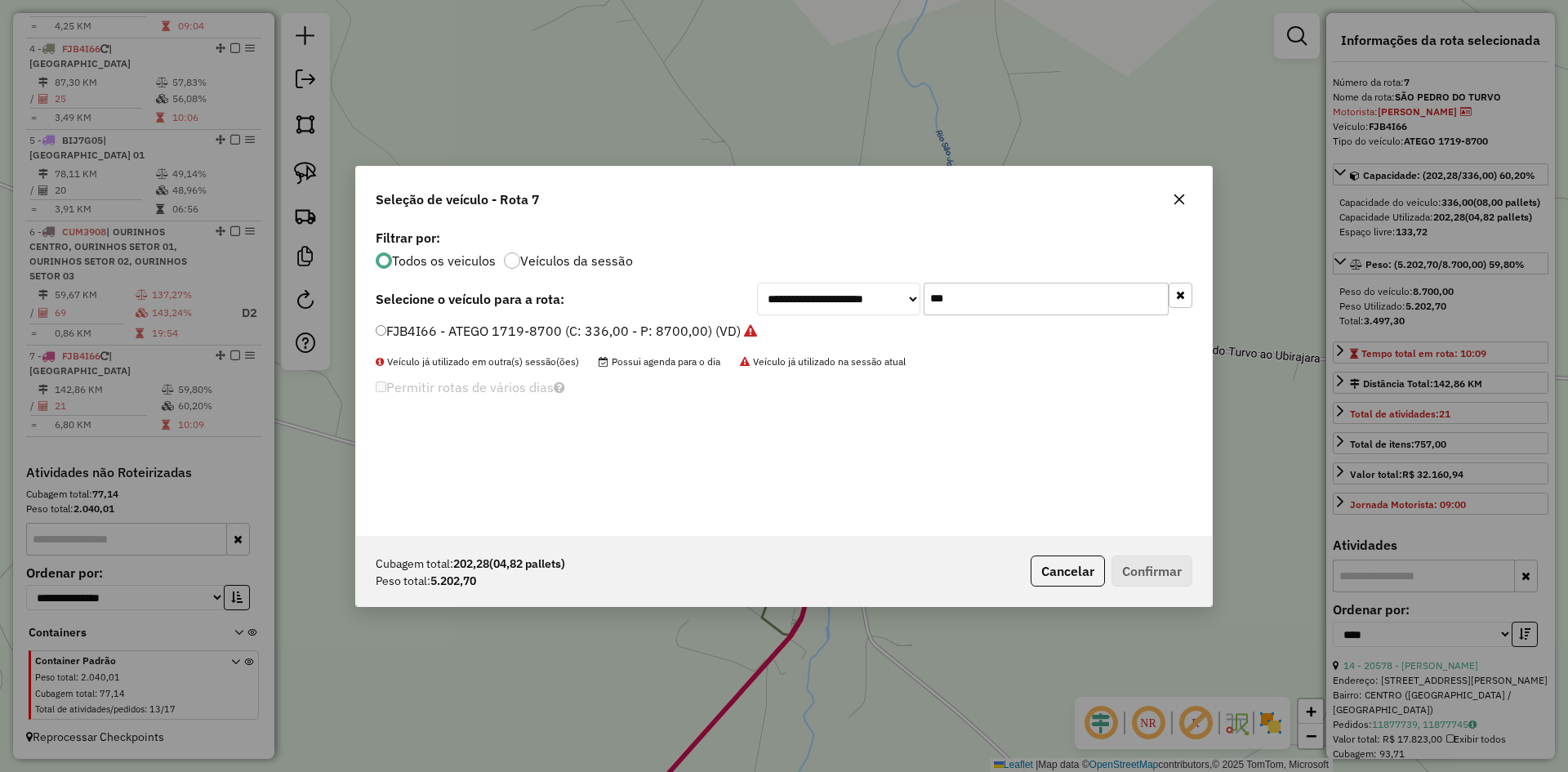
click at [986, 290] on input "***" at bounding box center [1046, 299] width 245 height 33
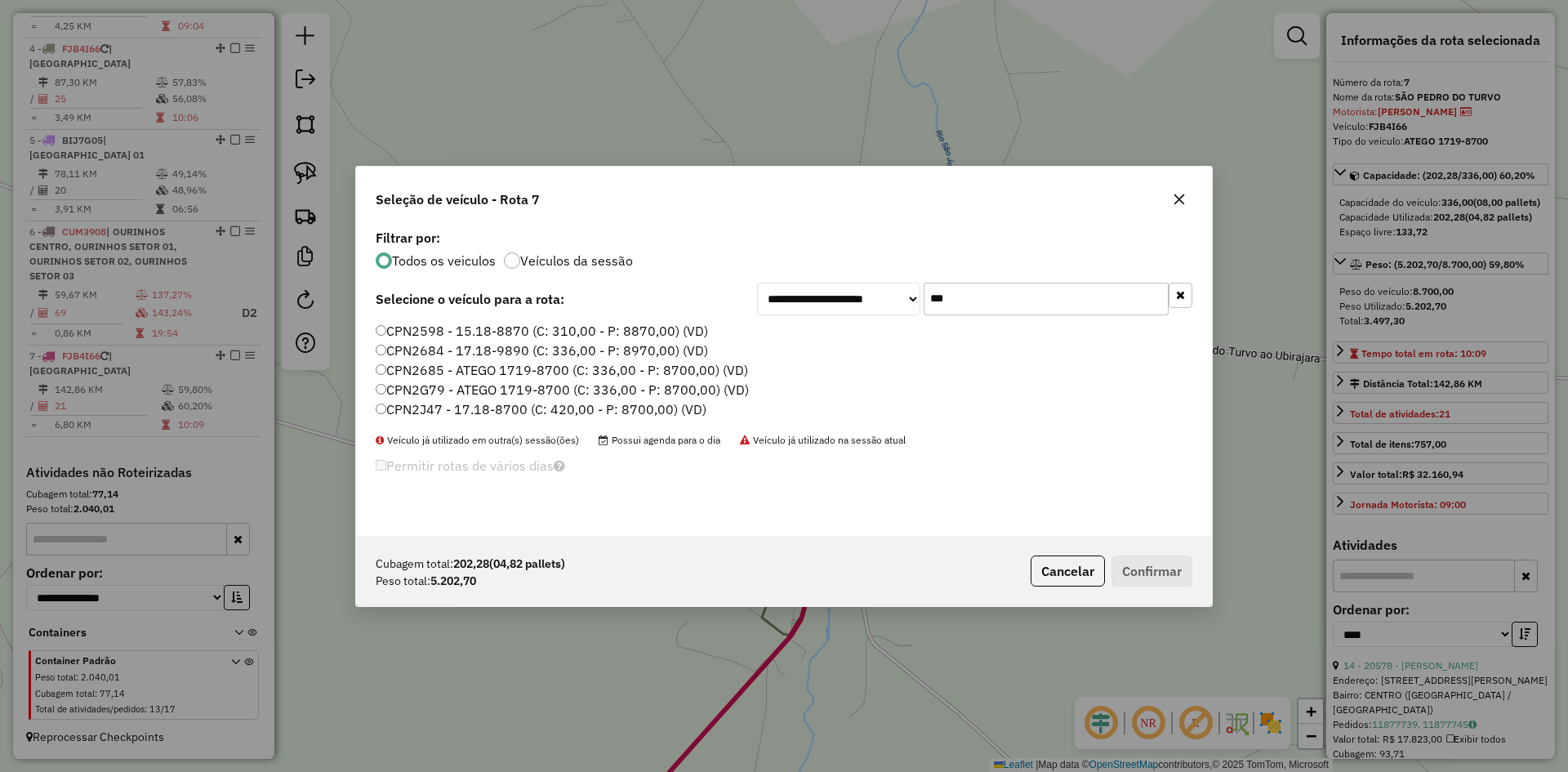
type input "***"
click at [435, 386] on label "CPN2G79 - ATEGO 1719-8700 (C: 336,00 - P: 8700,00) (VD)" at bounding box center [563, 390] width 373 height 20
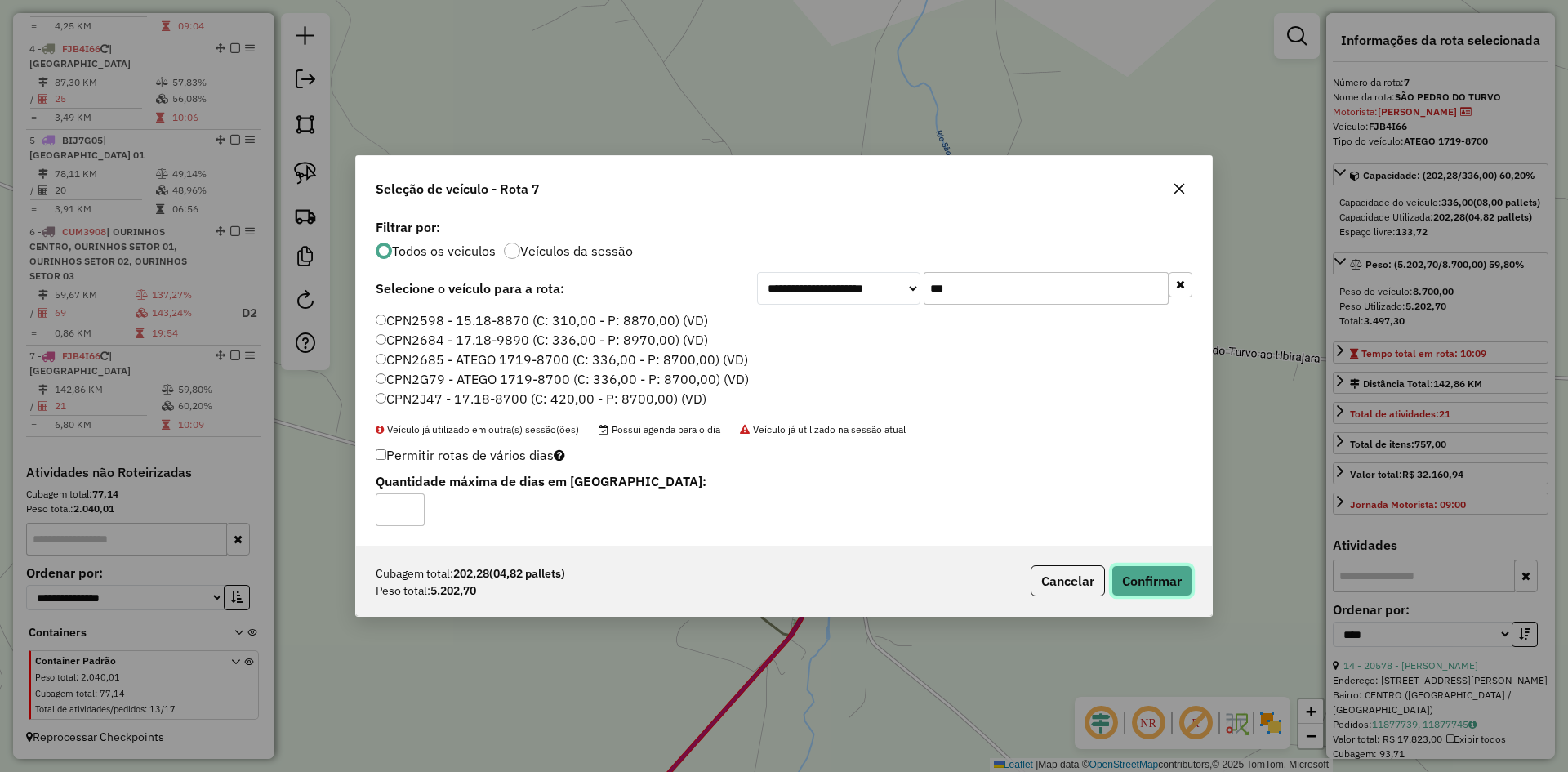
click at [1165, 575] on button "Confirmar" at bounding box center [1152, 581] width 81 height 31
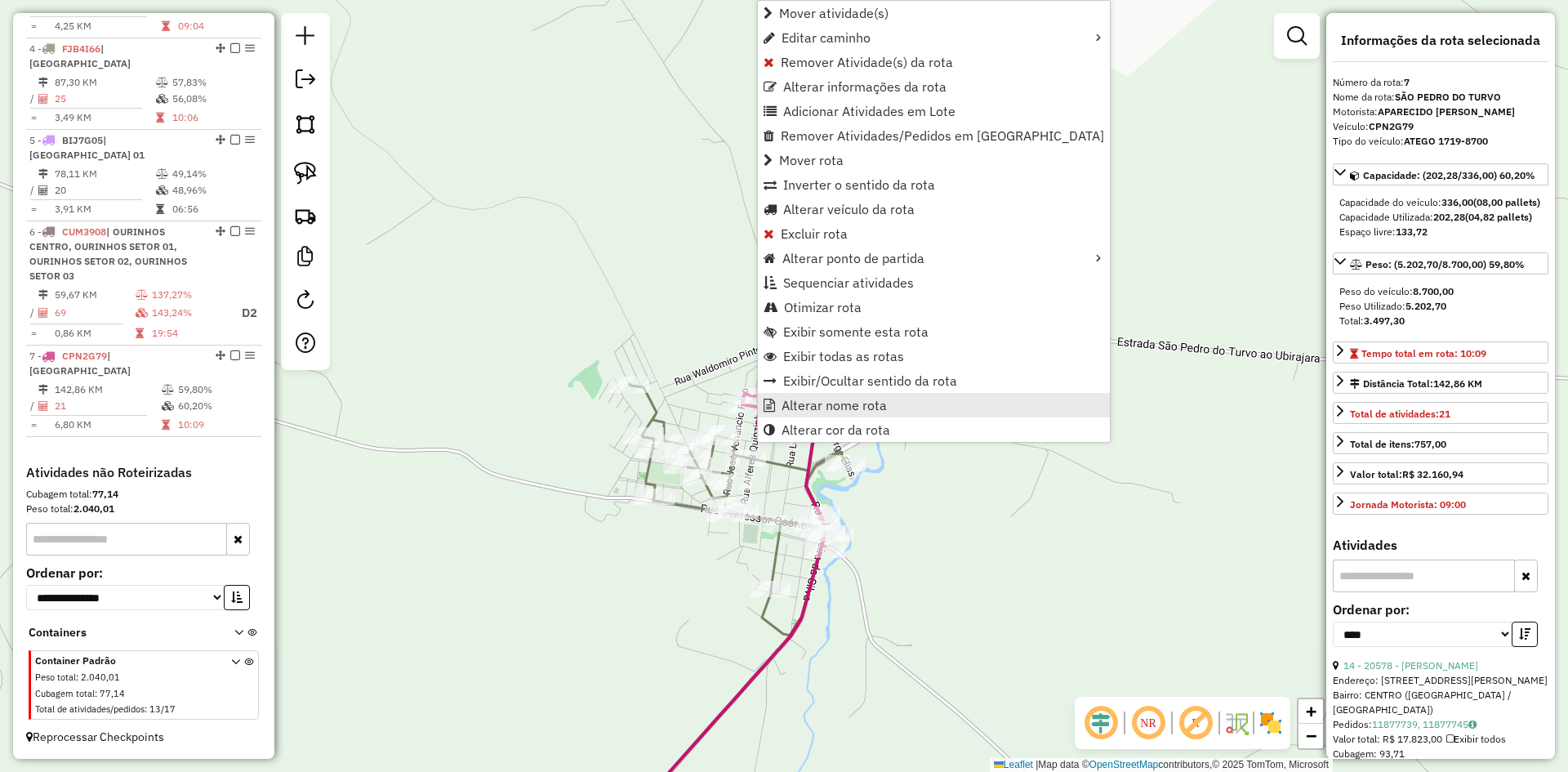
click at [804, 398] on span "Alterar nome rota" at bounding box center [834, 405] width 106 height 13
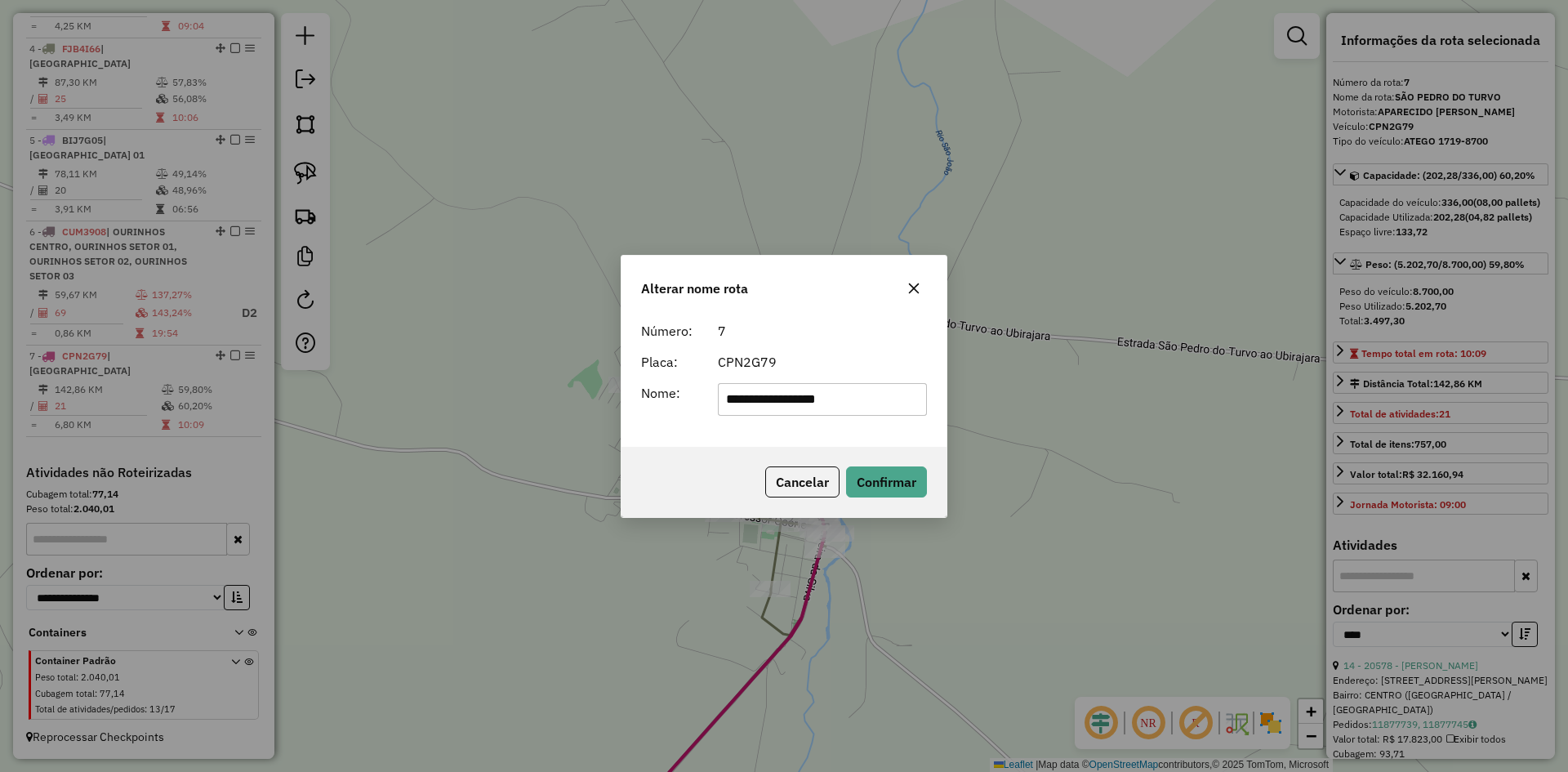
click at [872, 402] on input "**********" at bounding box center [823, 399] width 210 height 33
type input "**********"
click at [901, 482] on button "Confirmar" at bounding box center [886, 482] width 81 height 31
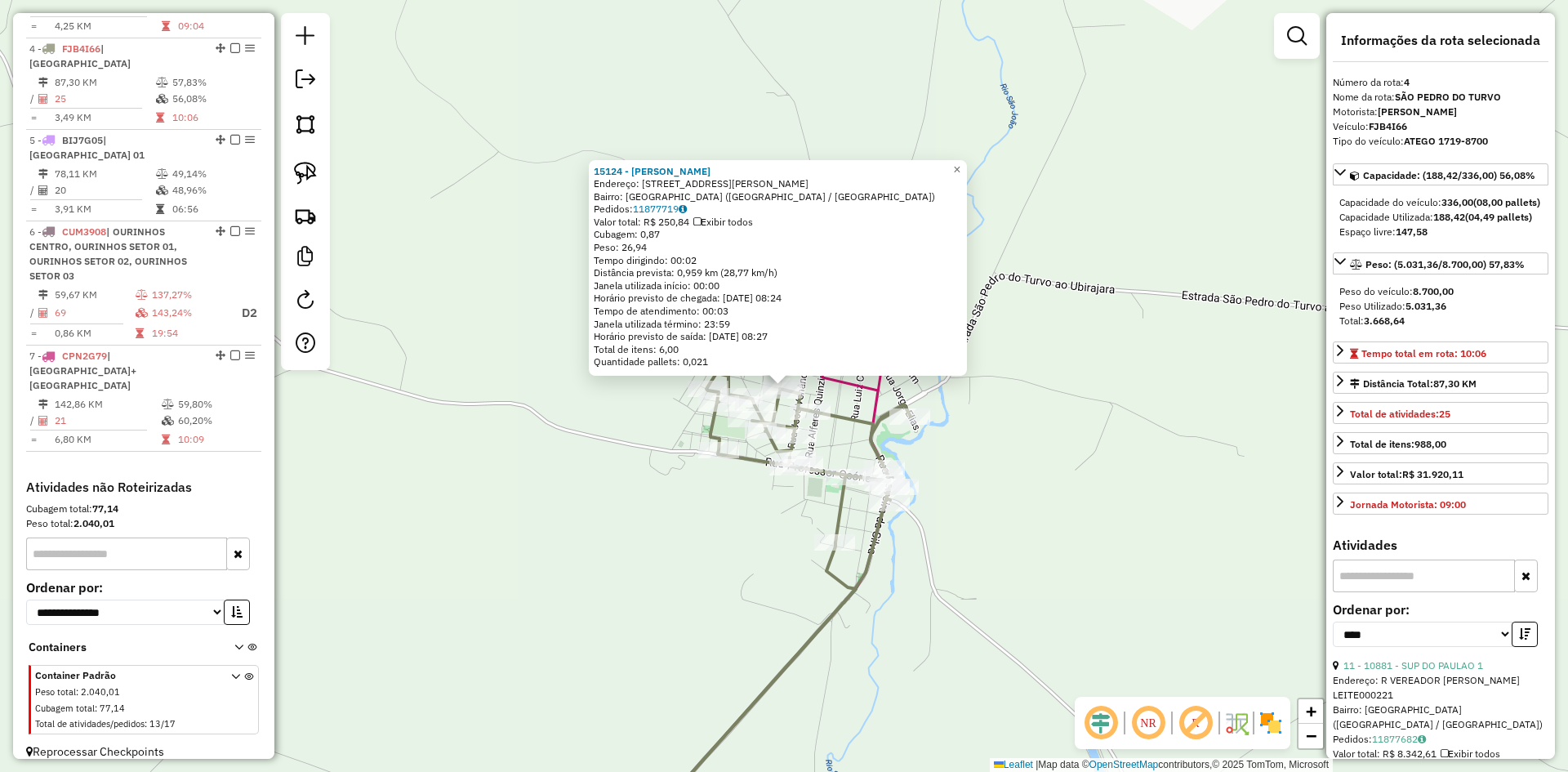
click at [1141, 578] on div "Rota 4 - Placa FJB4I66 16018 - [PERSON_NAME] DE 15124 - [PERSON_NAME] Endereço:…" at bounding box center [784, 386] width 1568 height 772
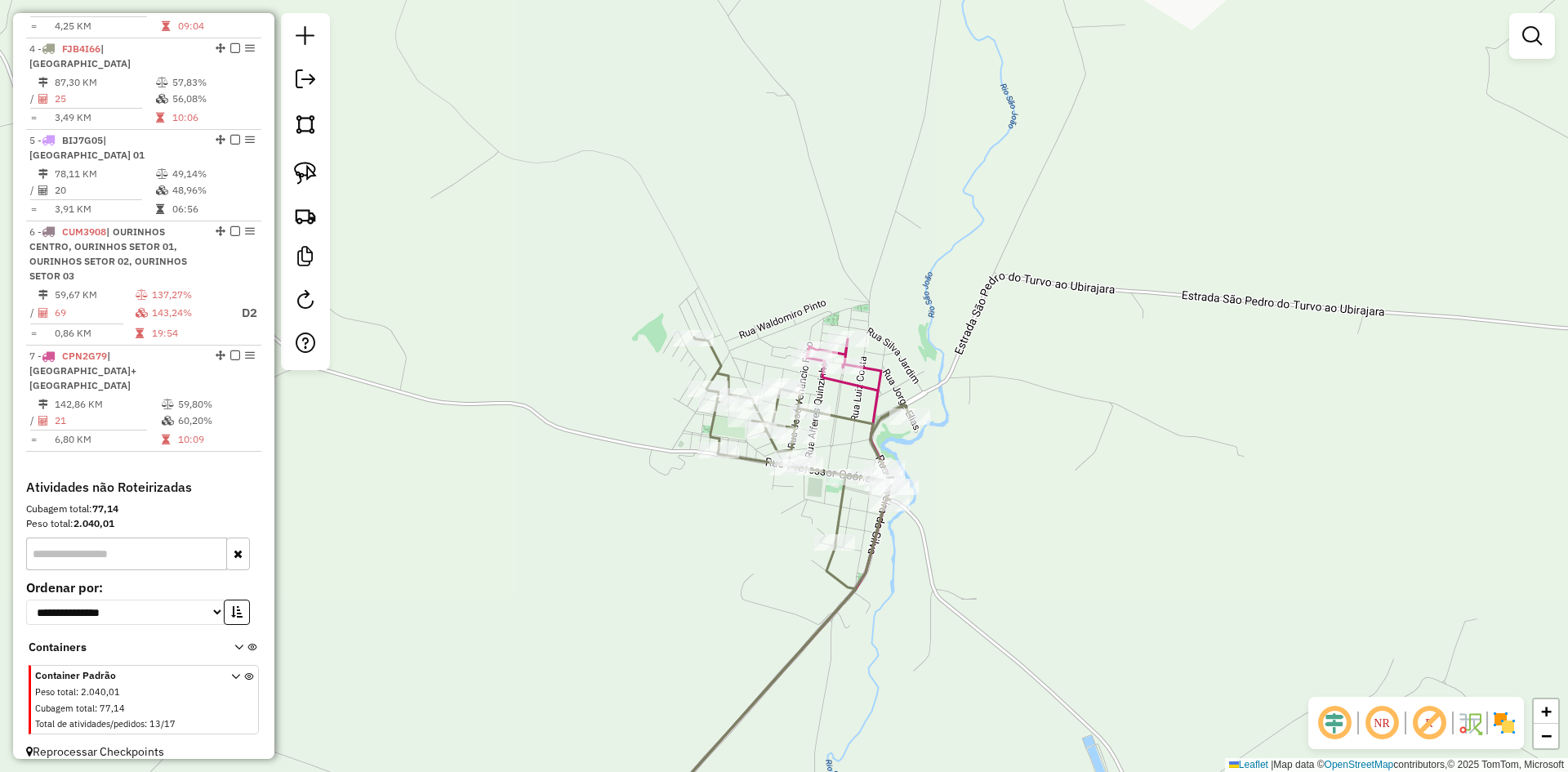
drag, startPoint x: 1064, startPoint y: 612, endPoint x: 1121, endPoint y: 204, distance: 412.0
click at [1118, 207] on div "Janela de atendimento Grade de atendimento Capacidade Transportadoras Veículos …" at bounding box center [784, 386] width 1568 height 772
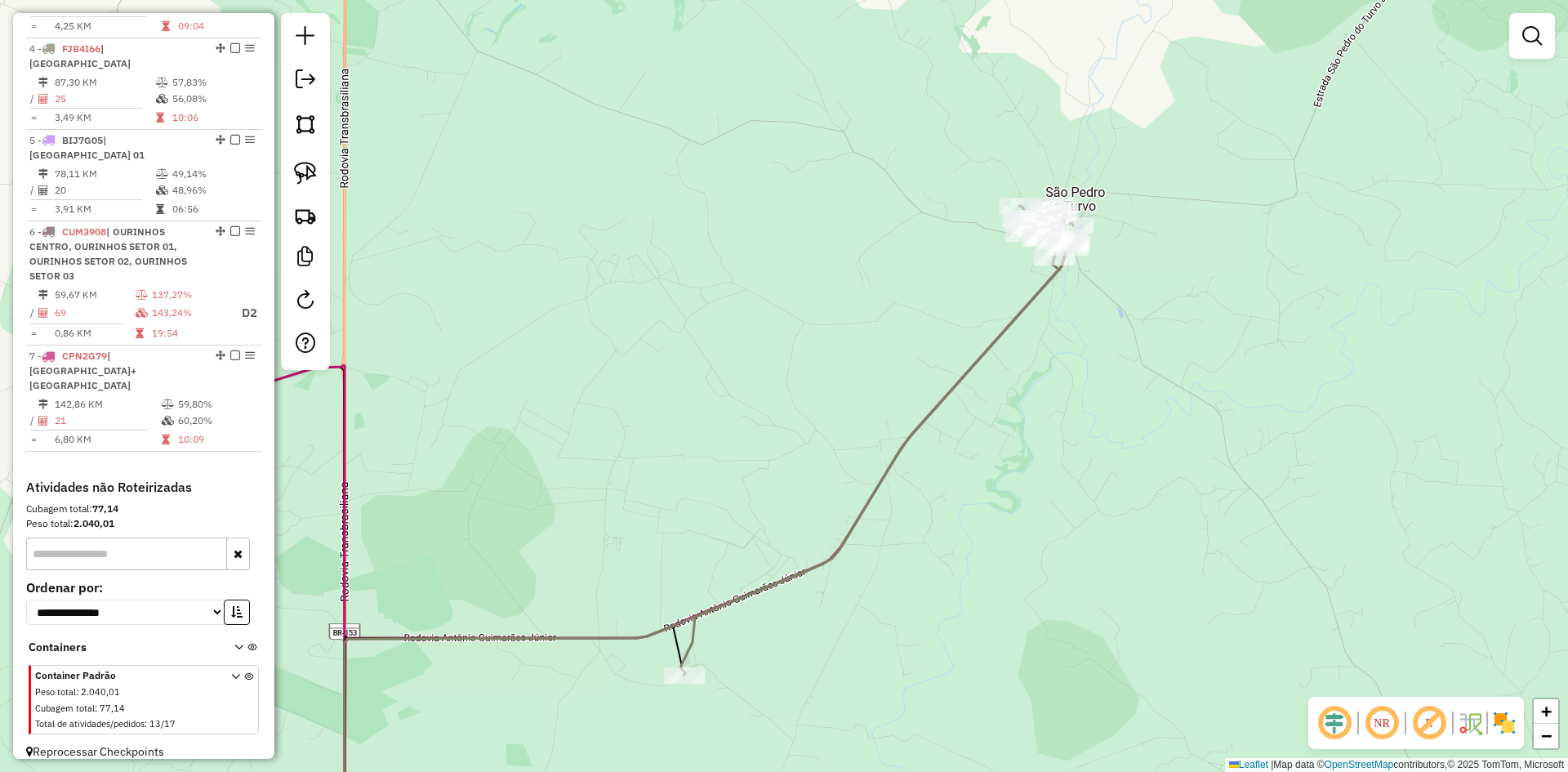
drag, startPoint x: 1084, startPoint y: 414, endPoint x: 1094, endPoint y: 156, distance: 258.2
click at [1095, 160] on div "Janela de atendimento Grade de atendimento Capacidade Transportadoras Veículos …" at bounding box center [784, 386] width 1568 height 772
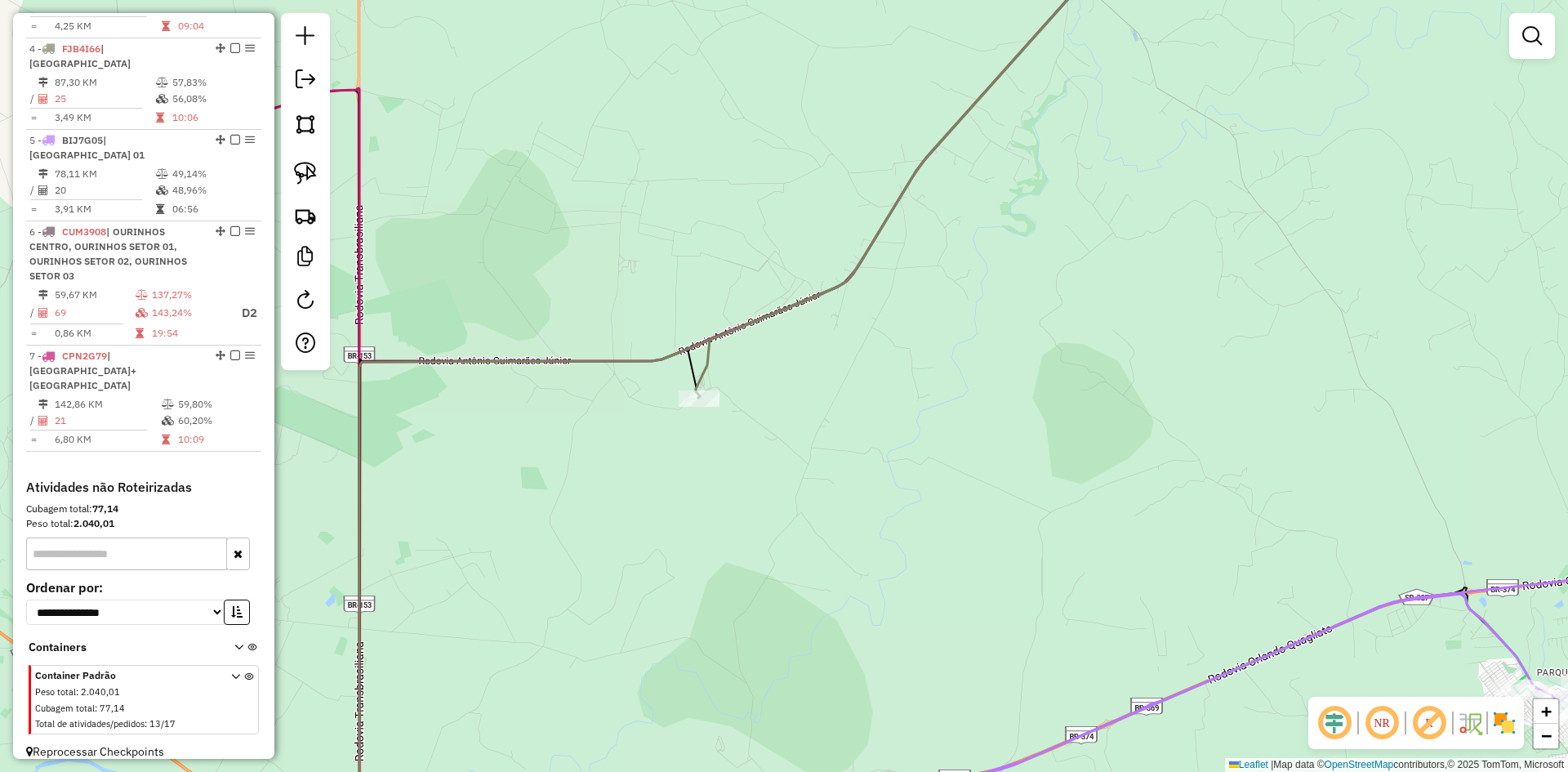
drag, startPoint x: 1040, startPoint y: 406, endPoint x: 1180, endPoint y: 202, distance: 247.4
click at [1180, 193] on div "Janela de atendimento Grade de atendimento Capacidade Transportadoras Veículos …" at bounding box center [784, 386] width 1568 height 772
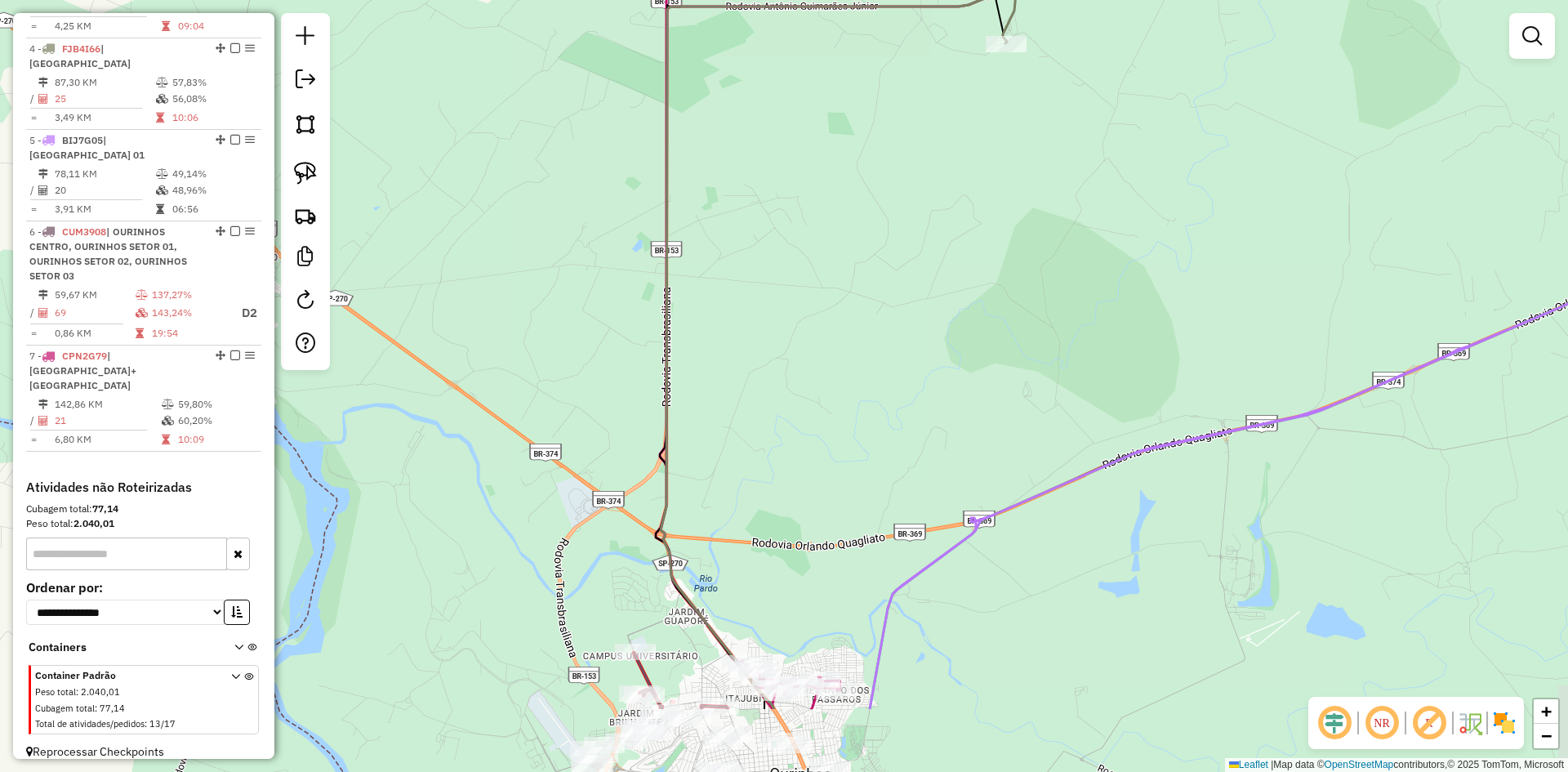
drag, startPoint x: 1023, startPoint y: 314, endPoint x: 1188, endPoint y: 172, distance: 217.7
click at [1188, 172] on div "Janela de atendimento Grade de atendimento Capacidade Transportadoras Veículos …" at bounding box center [784, 386] width 1568 height 772
drag, startPoint x: 1071, startPoint y: 389, endPoint x: 1144, endPoint y: 71, distance: 326.3
click at [1140, 77] on div "Janela de atendimento Grade de atendimento Capacidade Transportadoras Veículos …" at bounding box center [784, 386] width 1568 height 772
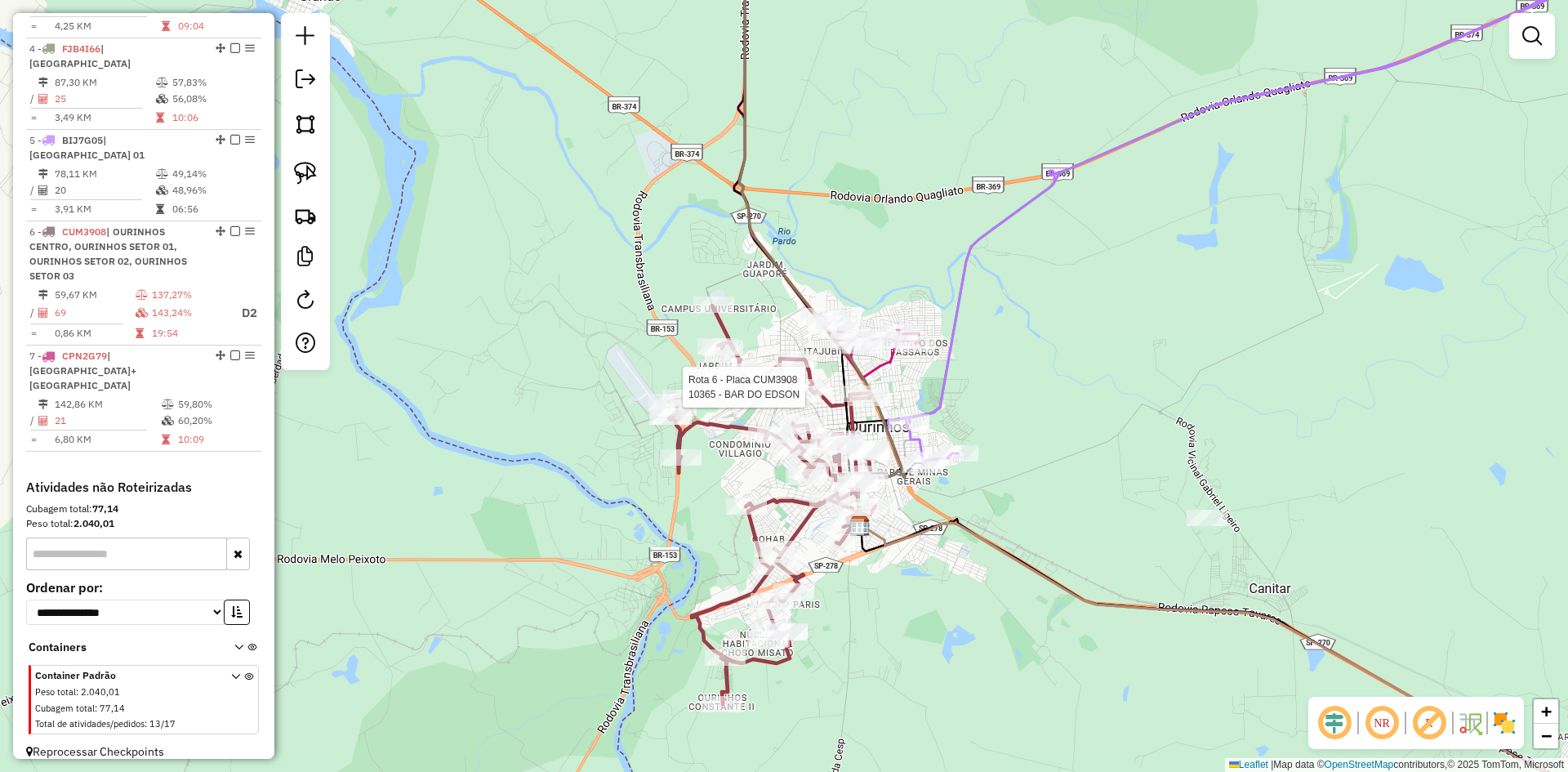
select select "*********"
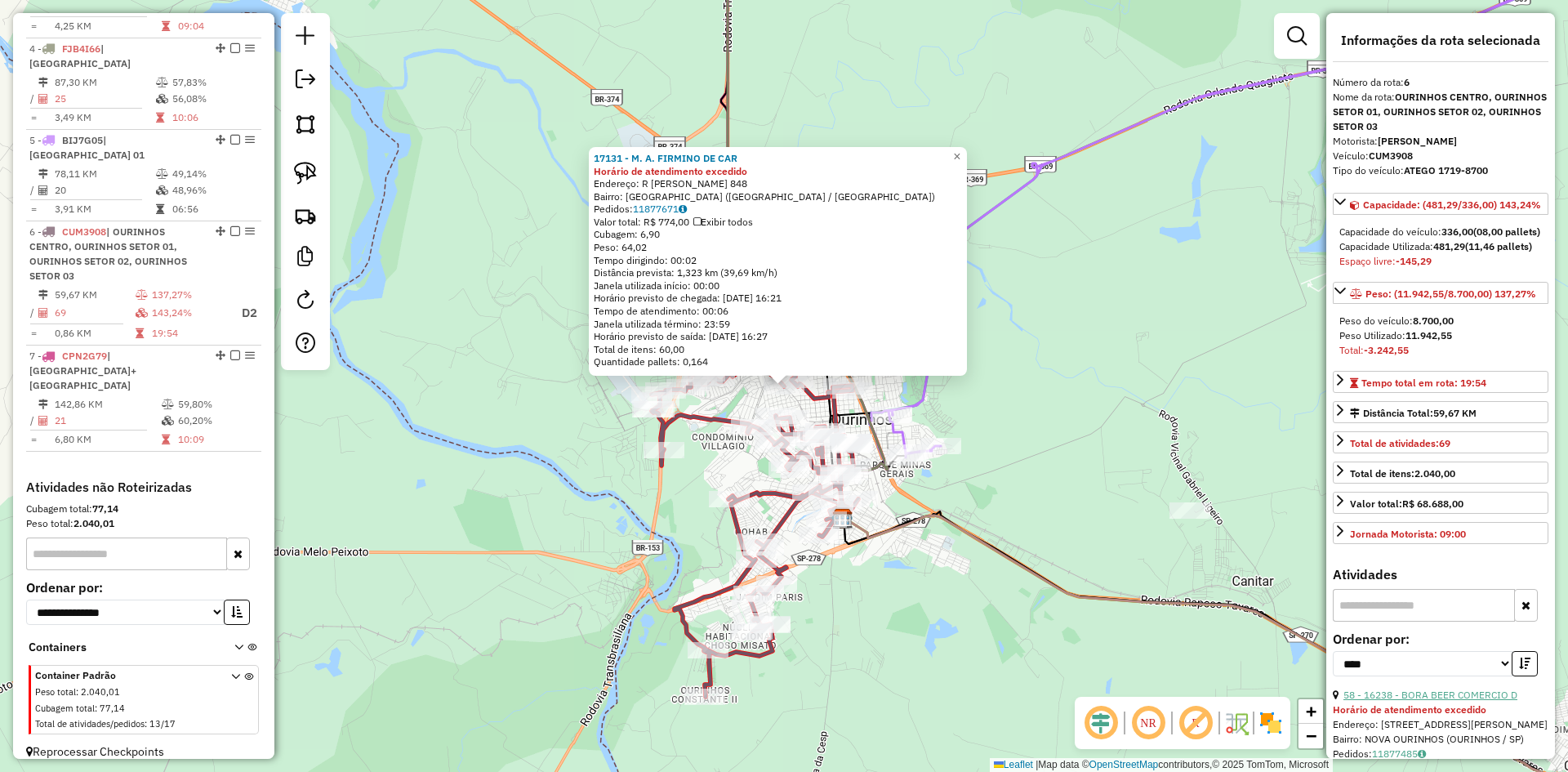
click at [1468, 701] on link "58 - 16238 - BORA BEER COMERCIO D" at bounding box center [1431, 696] width 174 height 12
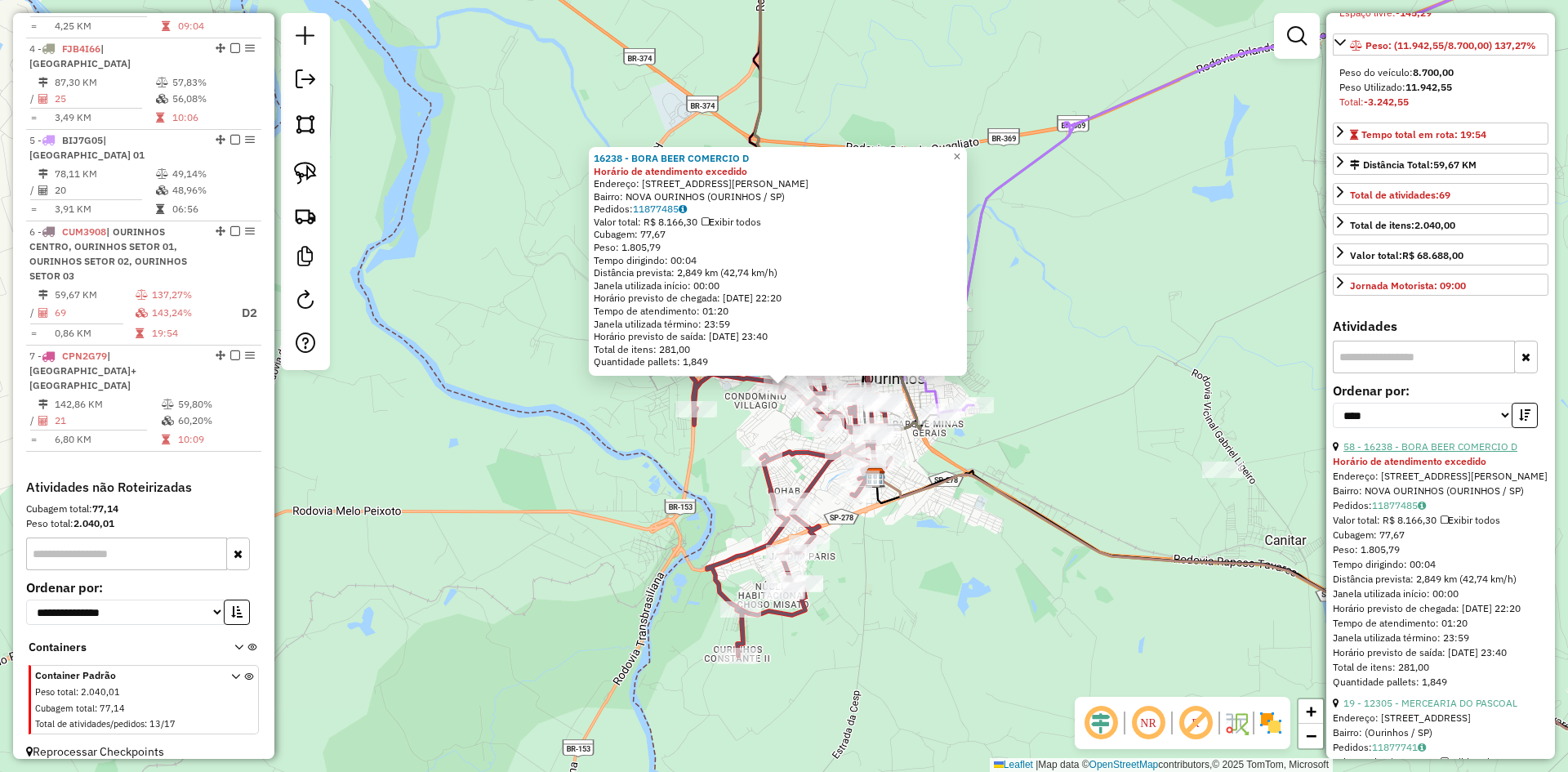
scroll to position [327, 0]
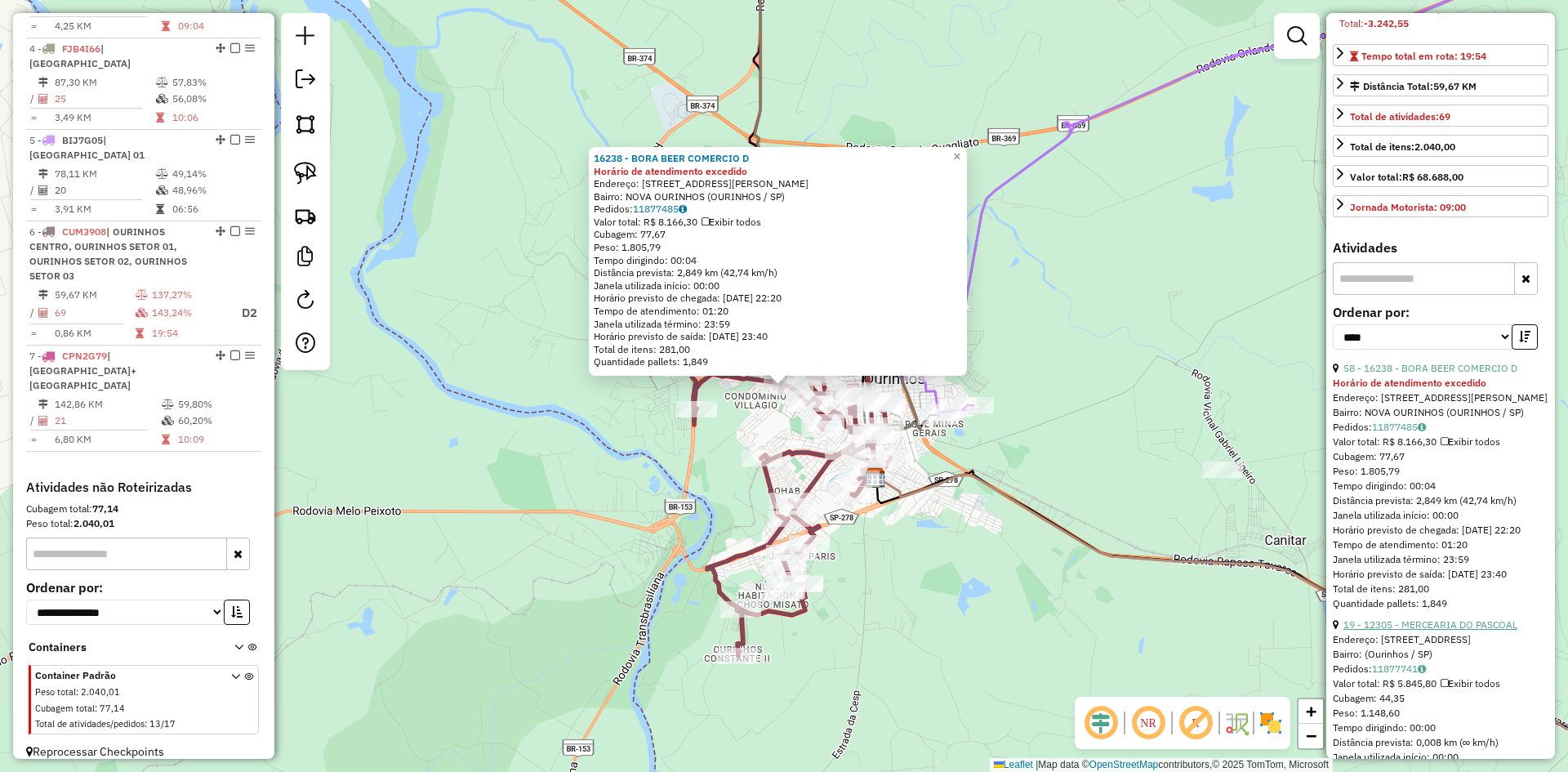
click at [1442, 631] on link "19 - 12305 - MERCEARIA DO PASCOAL" at bounding box center [1431, 625] width 174 height 12
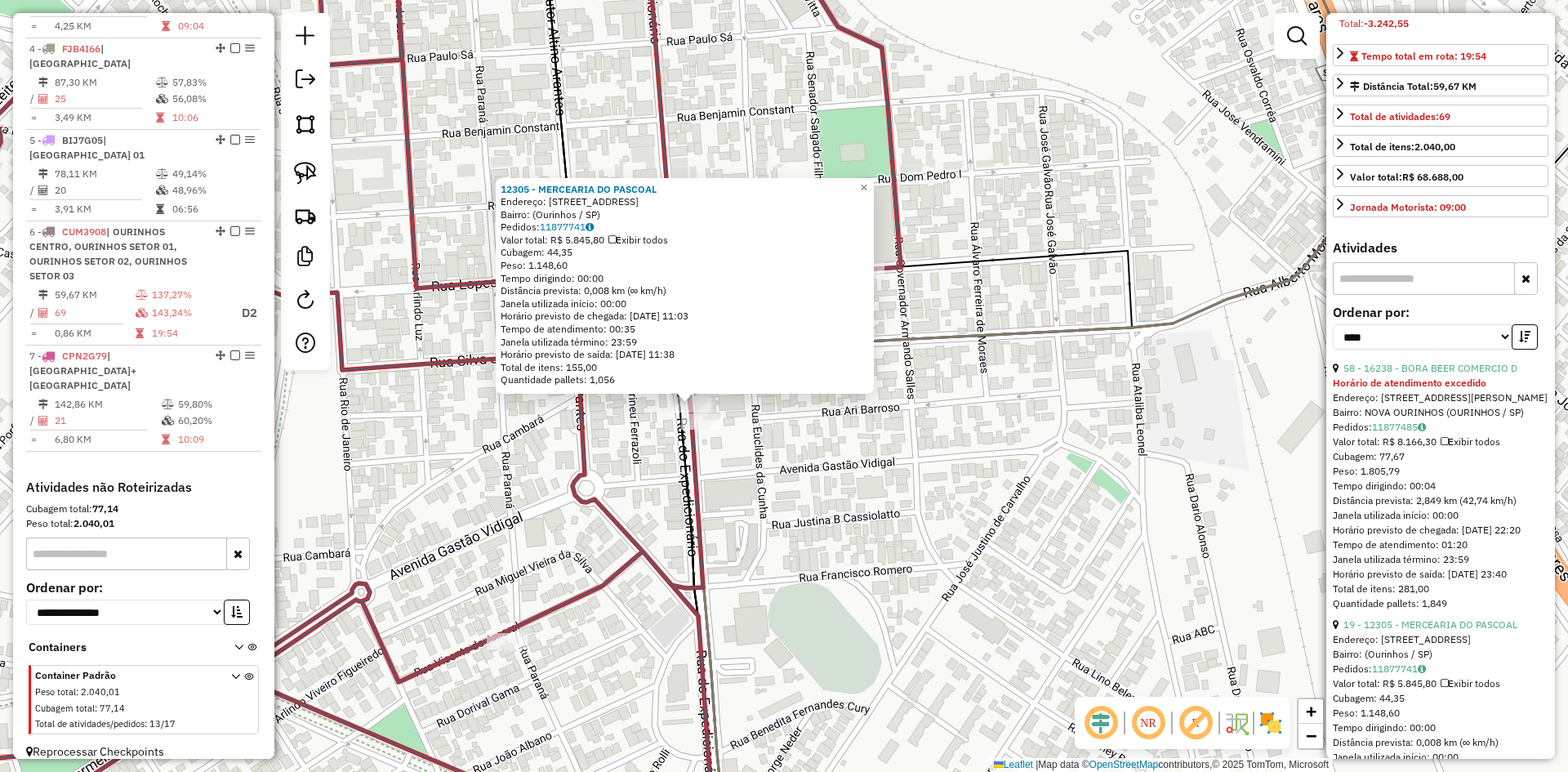
click at [786, 462] on div "12305 - MERCEARIA DO PASCOAL Endereço: [STREET_ADDRESS] Pedidos: 11877741 Valor…" at bounding box center [784, 386] width 1568 height 772
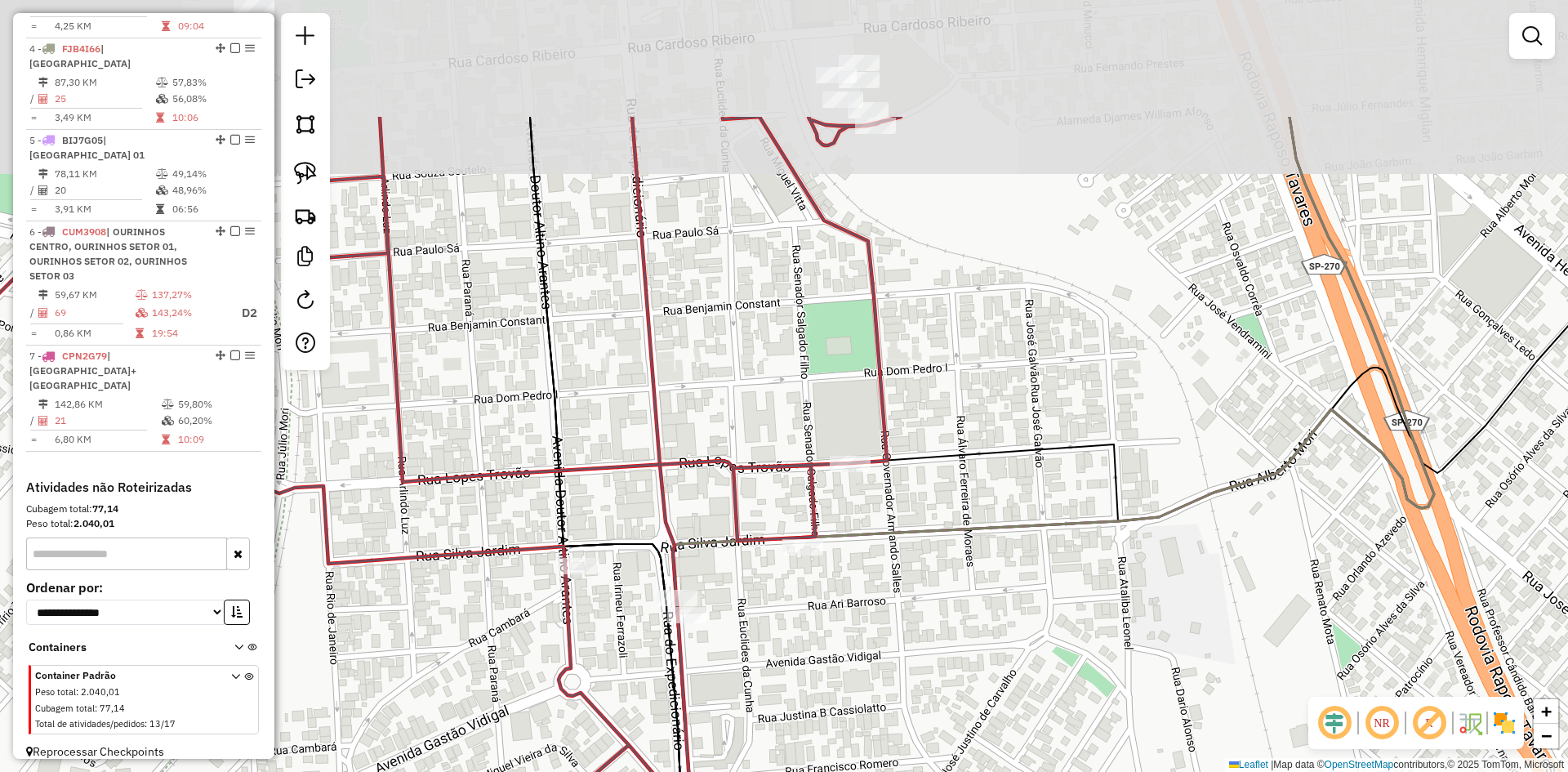
drag, startPoint x: 784, startPoint y: 449, endPoint x: 763, endPoint y: 692, distance: 243.9
click at [763, 692] on div "Janela de atendimento Grade de atendimento Capacidade Transportadoras Veículos …" at bounding box center [784, 386] width 1568 height 772
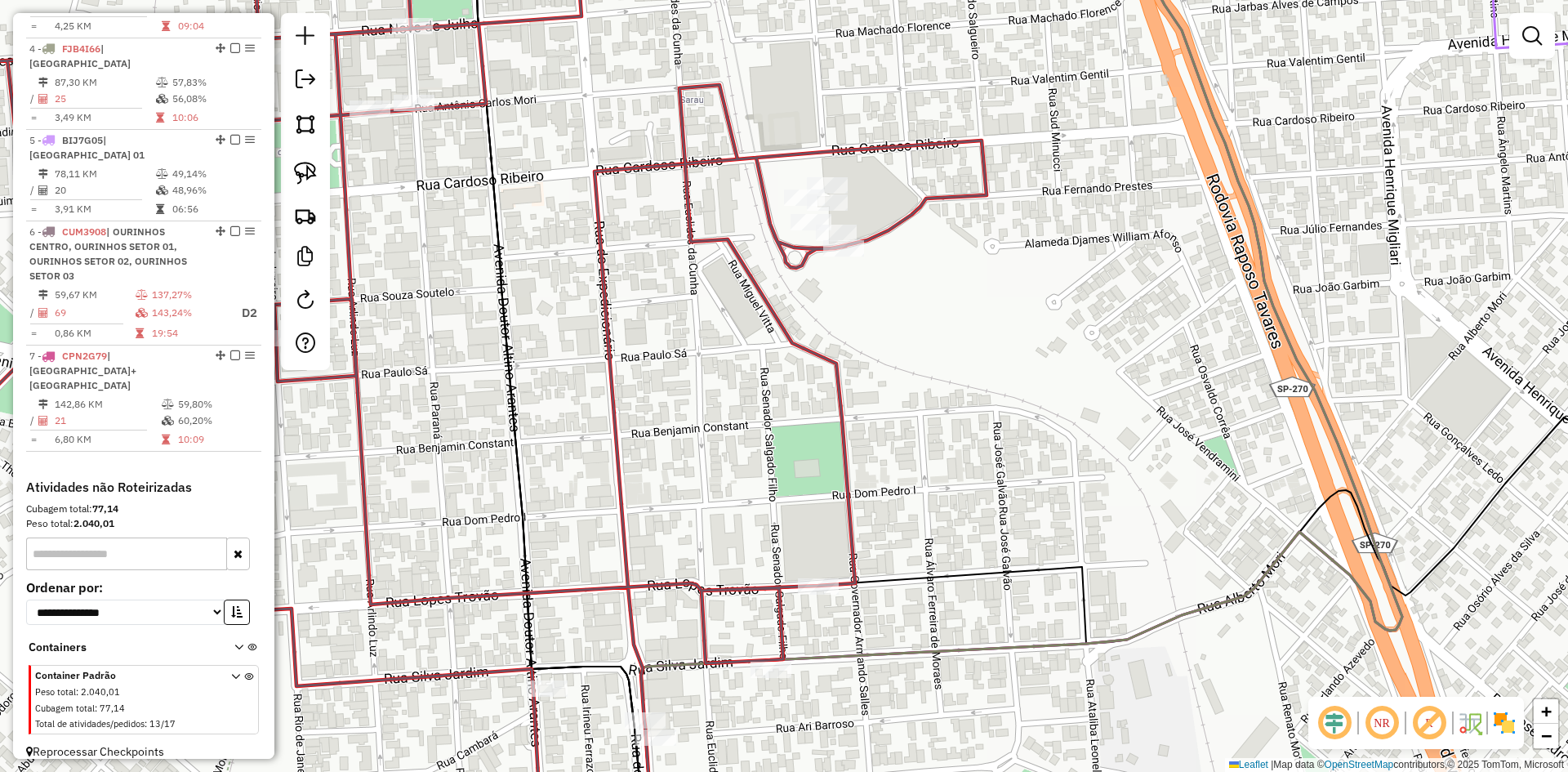
drag, startPoint x: 958, startPoint y: 439, endPoint x: 908, endPoint y: 585, distance: 154.3
click at [908, 585] on div "Janela de atendimento Grade de atendimento Capacidade Transportadoras Veículos …" at bounding box center [784, 386] width 1568 height 772
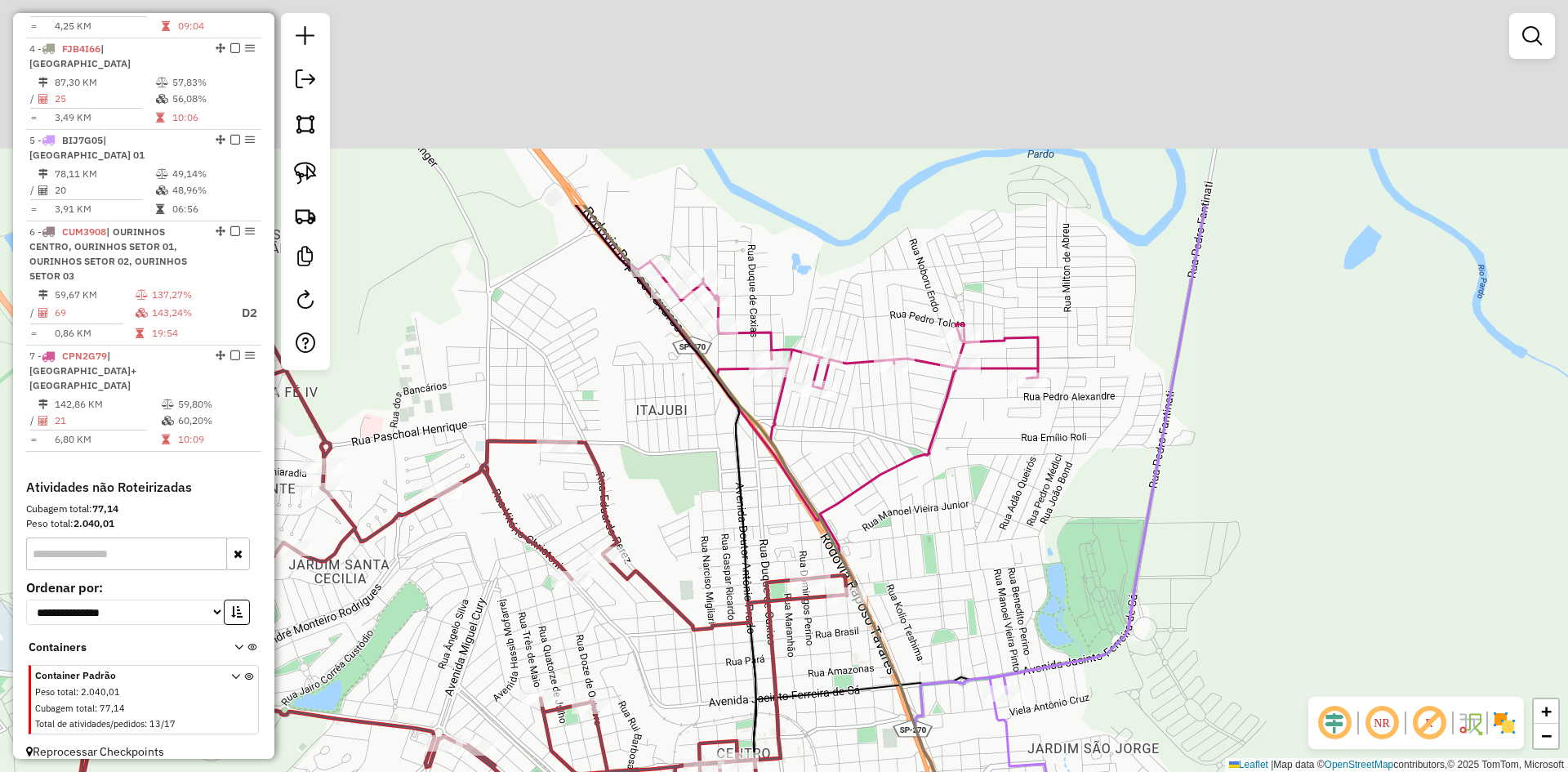
drag, startPoint x: 1032, startPoint y: 315, endPoint x: 988, endPoint y: 572, distance: 260.7
click at [988, 572] on div "Janela de atendimento Grade de atendimento Capacidade Transportadoras Veículos …" at bounding box center [784, 386] width 1568 height 772
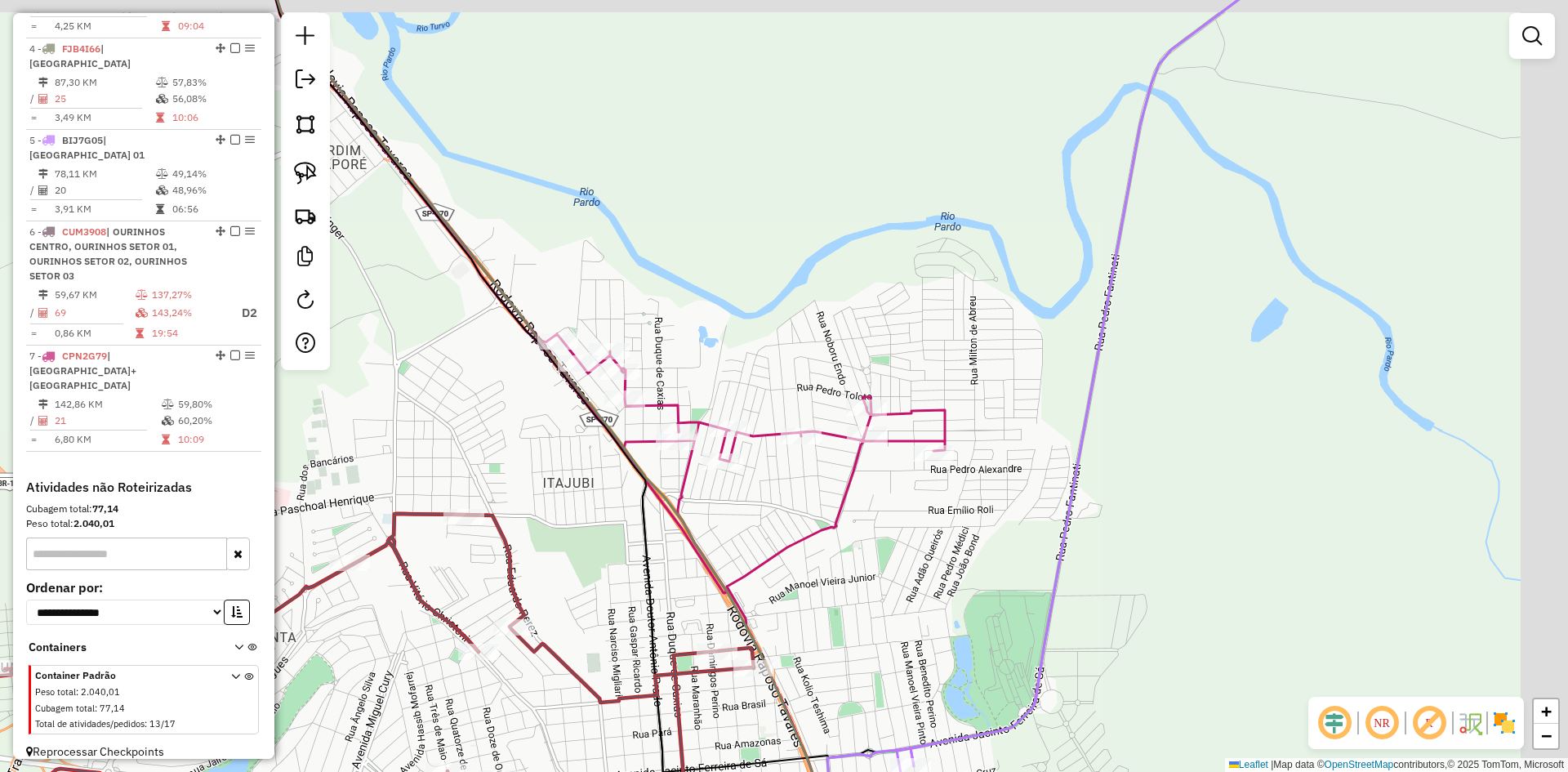
drag, startPoint x: 670, startPoint y: 229, endPoint x: 606, endPoint y: 254, distance: 68.7
click at [606, 254] on div "Janela de atendimento Grade de atendimento Capacidade Transportadoras Veículos …" at bounding box center [784, 386] width 1568 height 772
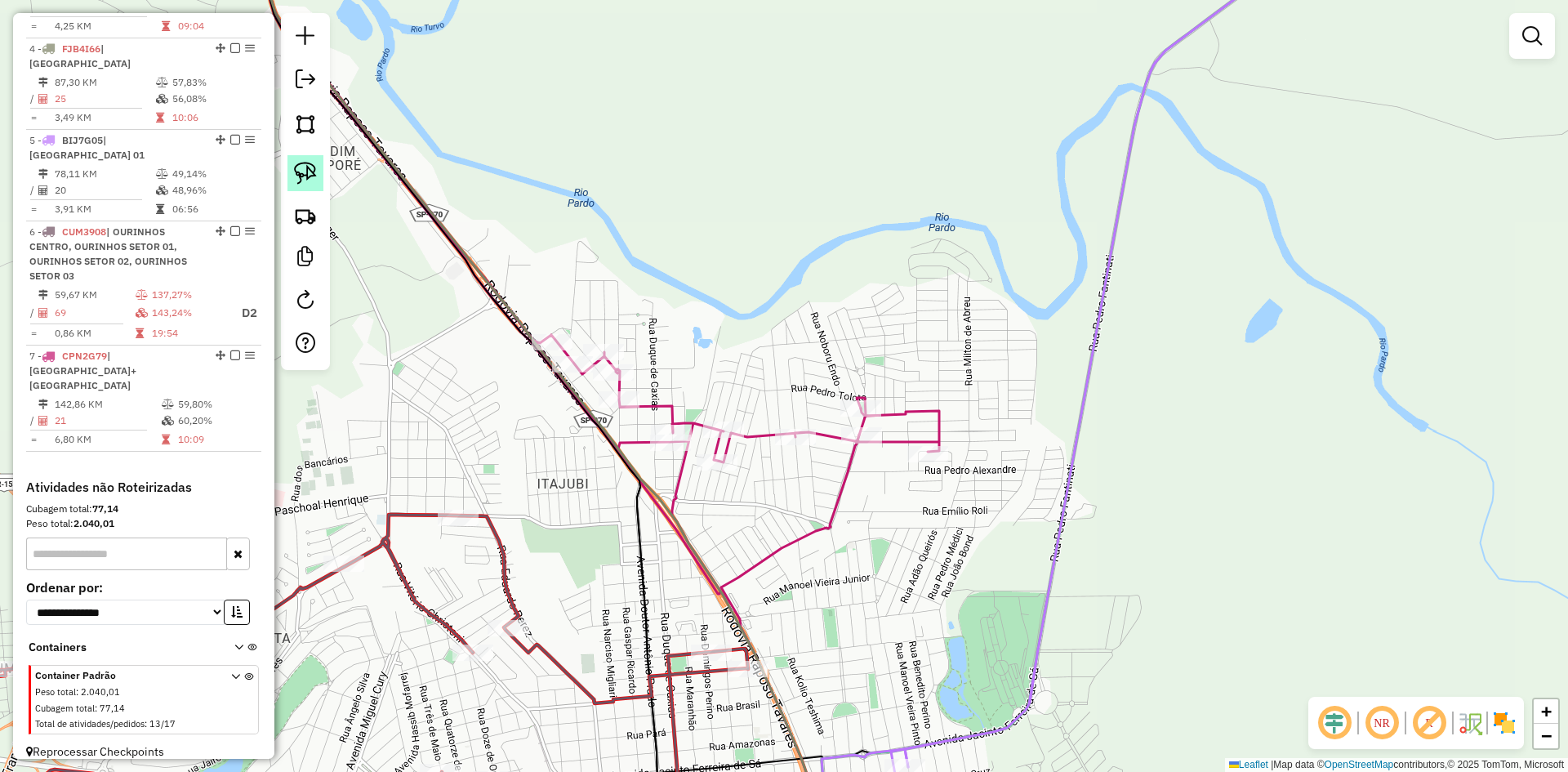
drag, startPoint x: 301, startPoint y: 165, endPoint x: 537, endPoint y: 224, distance: 243.3
click at [303, 166] on img at bounding box center [306, 173] width 23 height 23
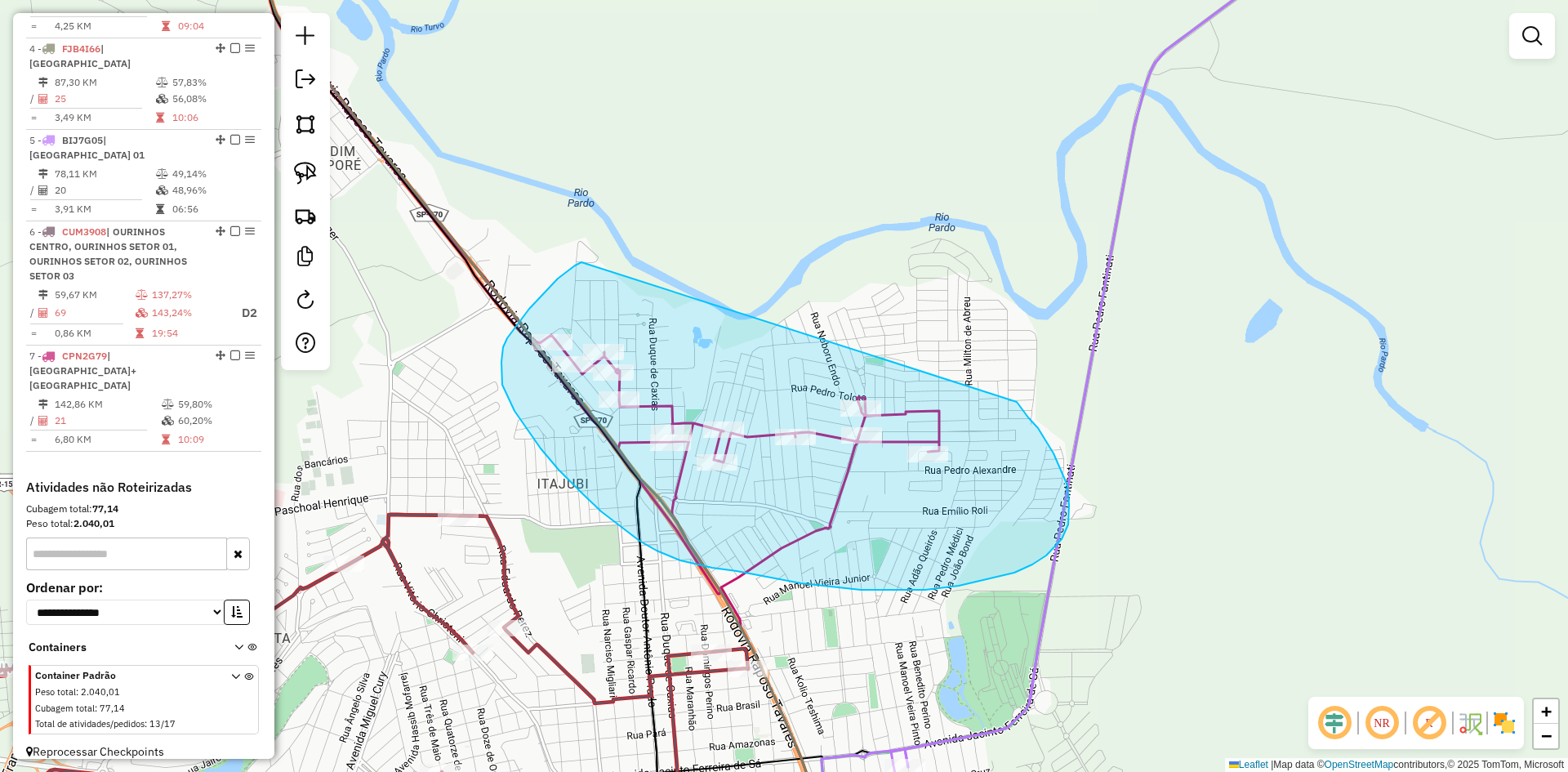
drag, startPoint x: 580, startPoint y: 263, endPoint x: 1017, endPoint y: 402, distance: 458.6
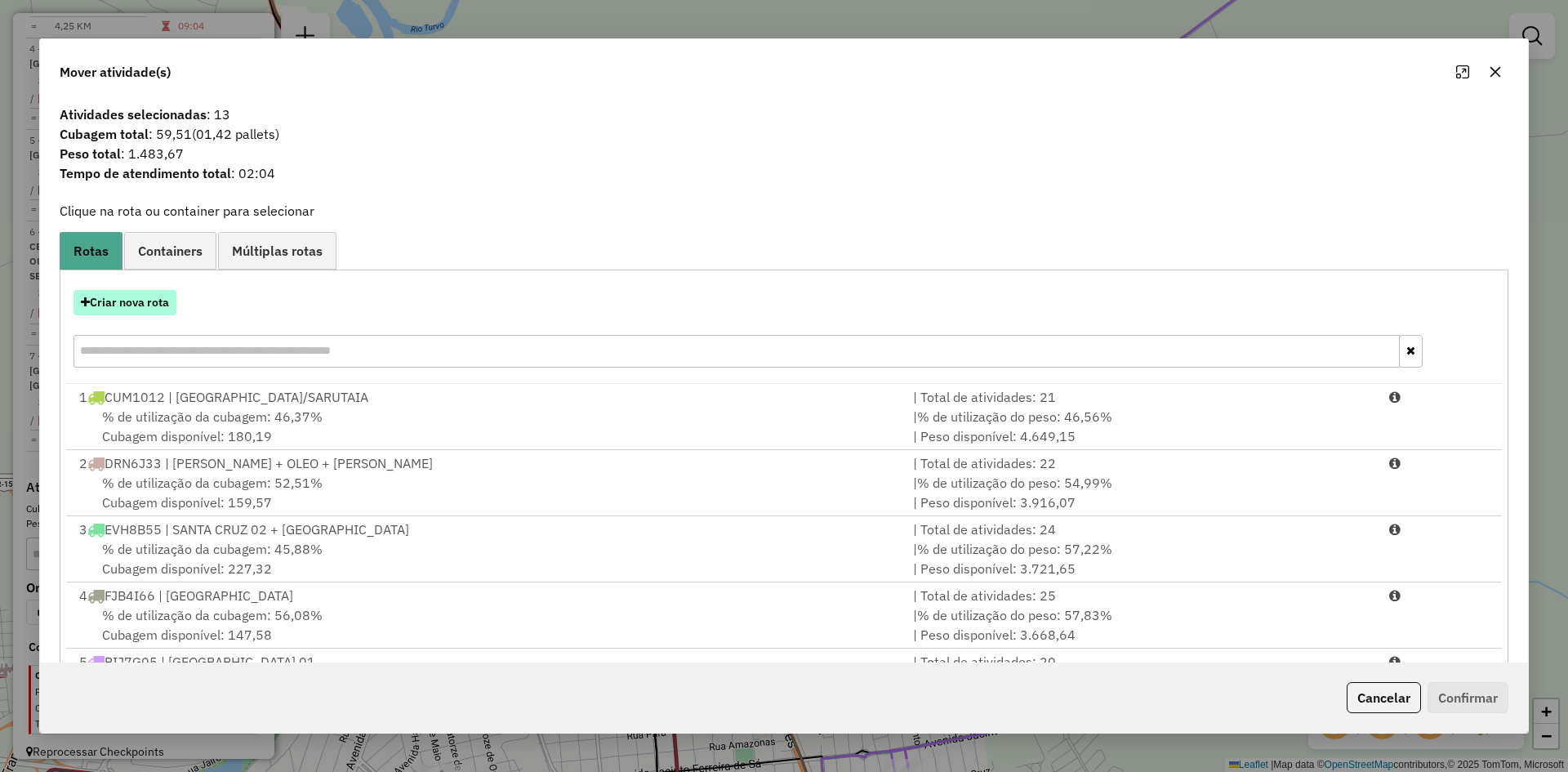
click at [116, 298] on button "Criar nova rota" at bounding box center [125, 302] width 103 height 25
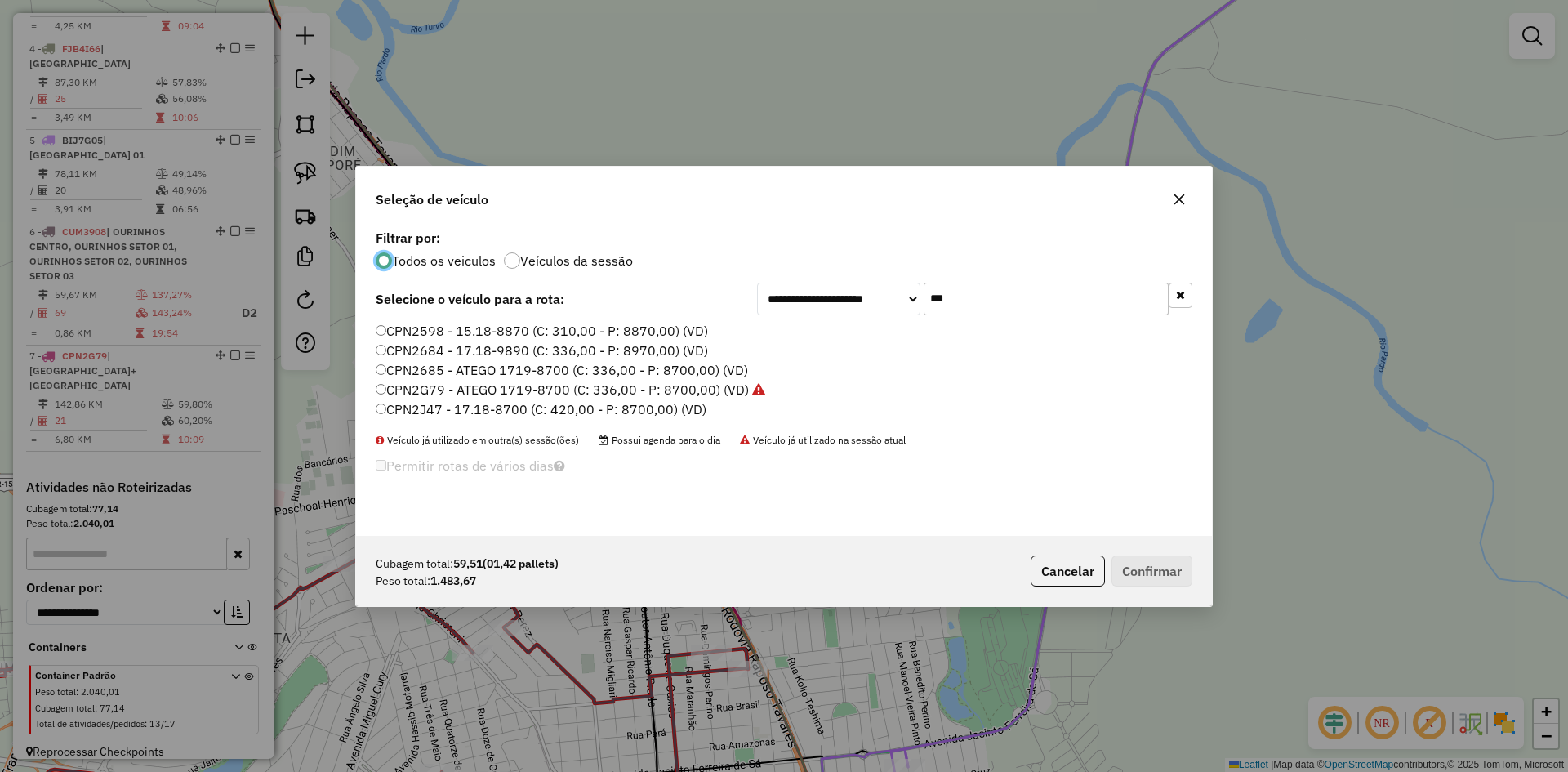
scroll to position [9, 5]
click at [989, 301] on input "***" at bounding box center [1046, 299] width 245 height 33
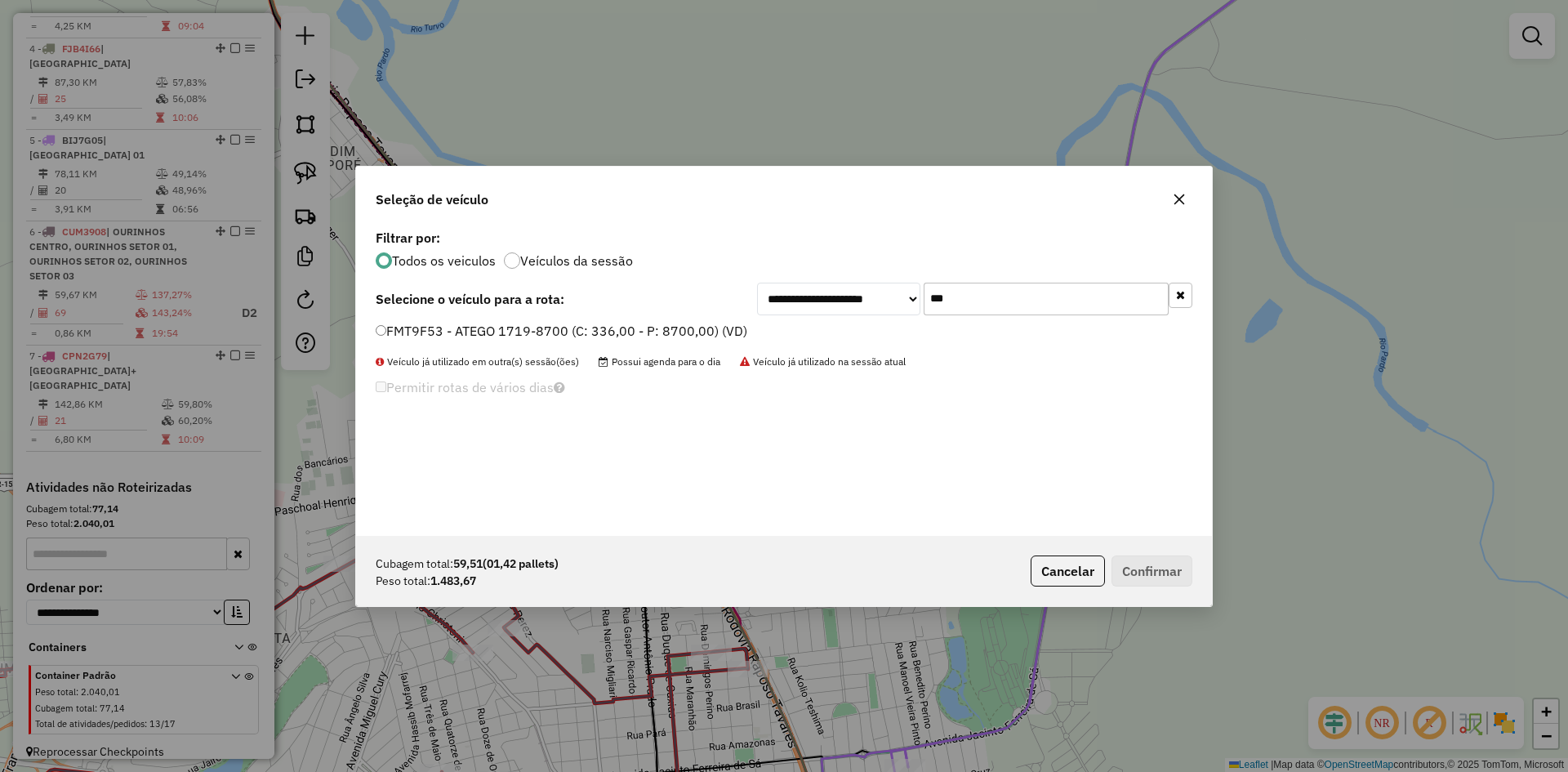
type input "***"
click at [435, 335] on label "FMT9F53 - ATEGO 1719-8700 (C: 336,00 - P: 8700,00) (VD)" at bounding box center [562, 331] width 372 height 20
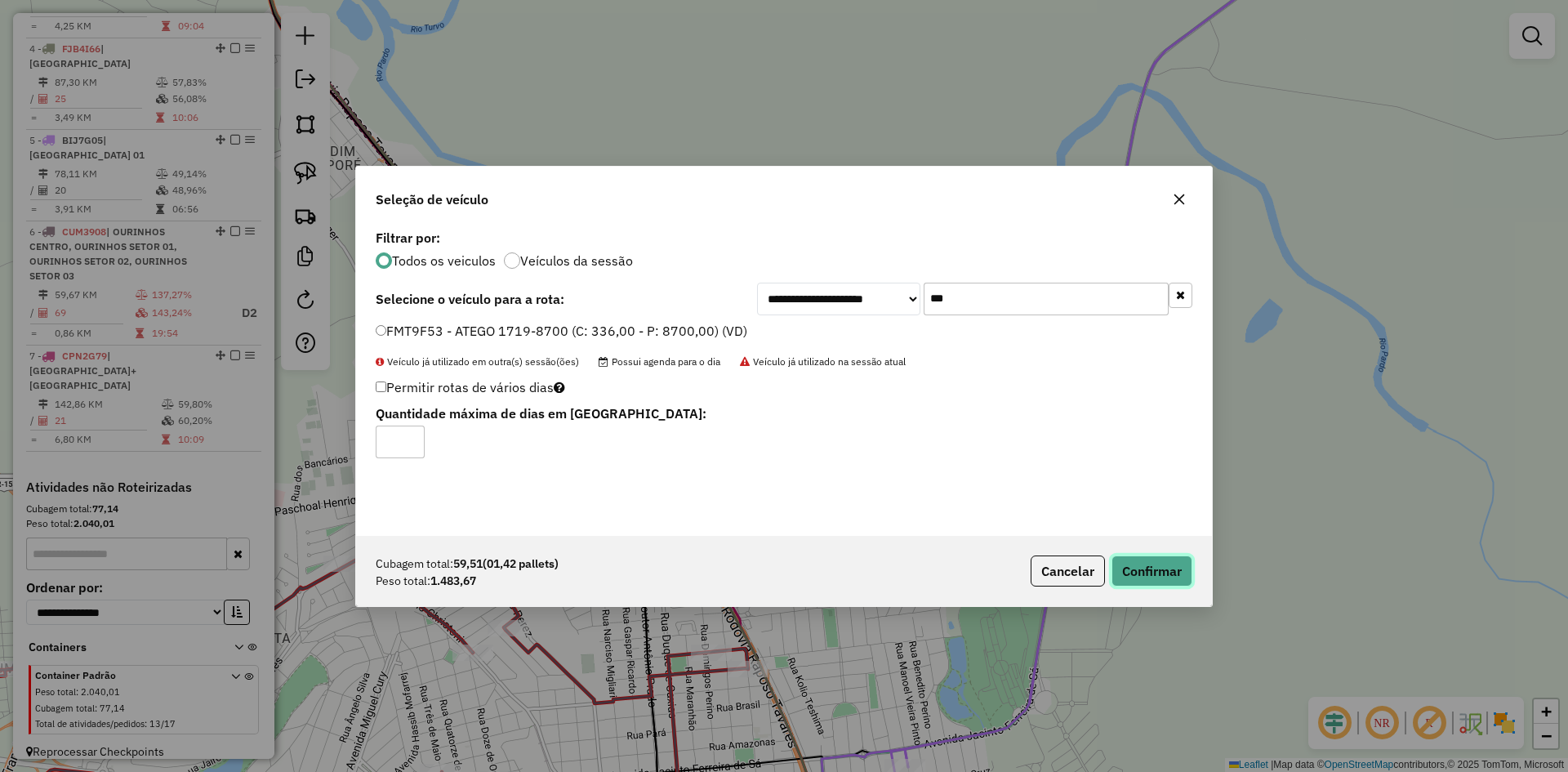
click at [1187, 569] on button "Confirmar" at bounding box center [1152, 571] width 81 height 31
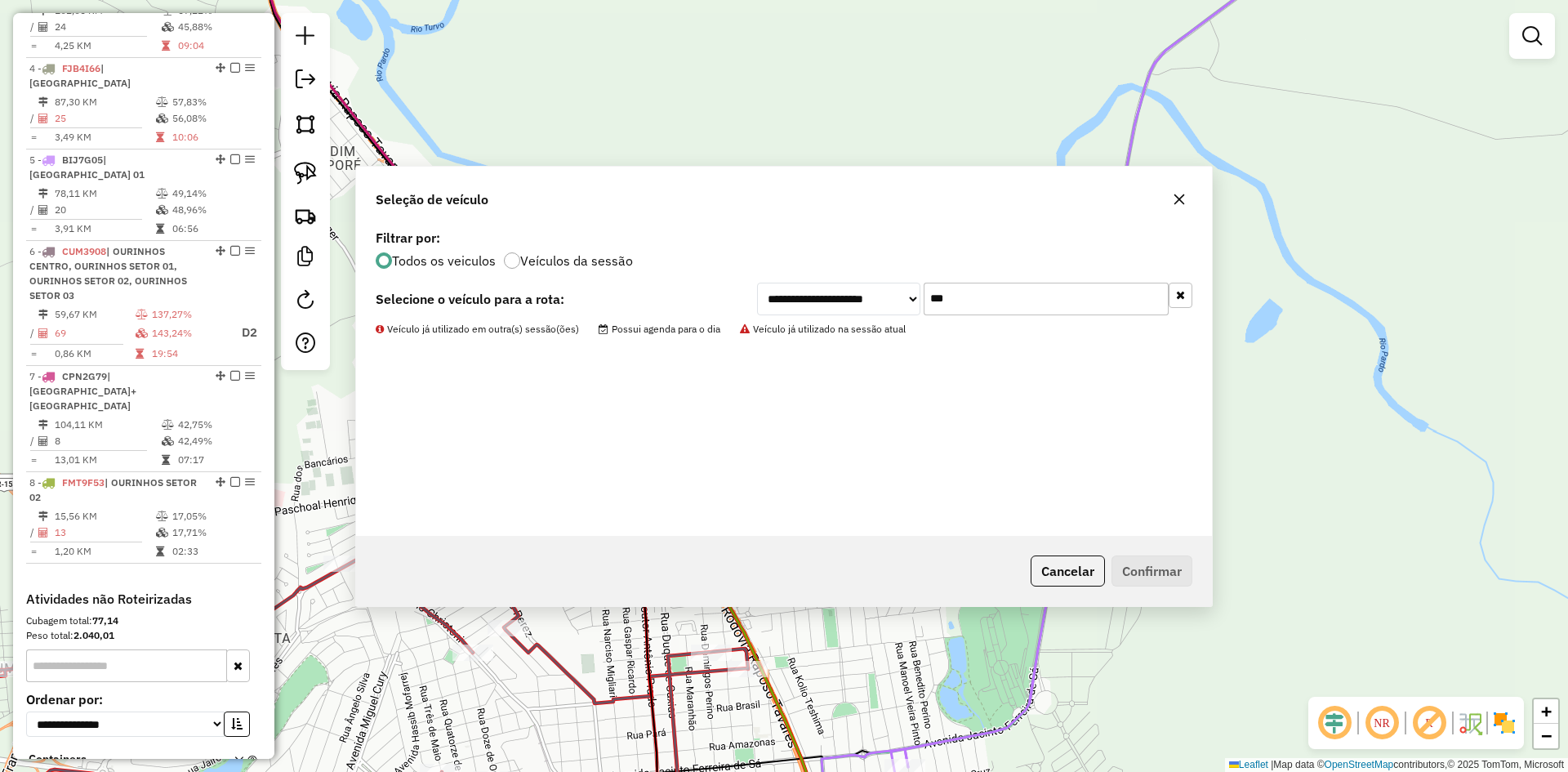
scroll to position [868, 0]
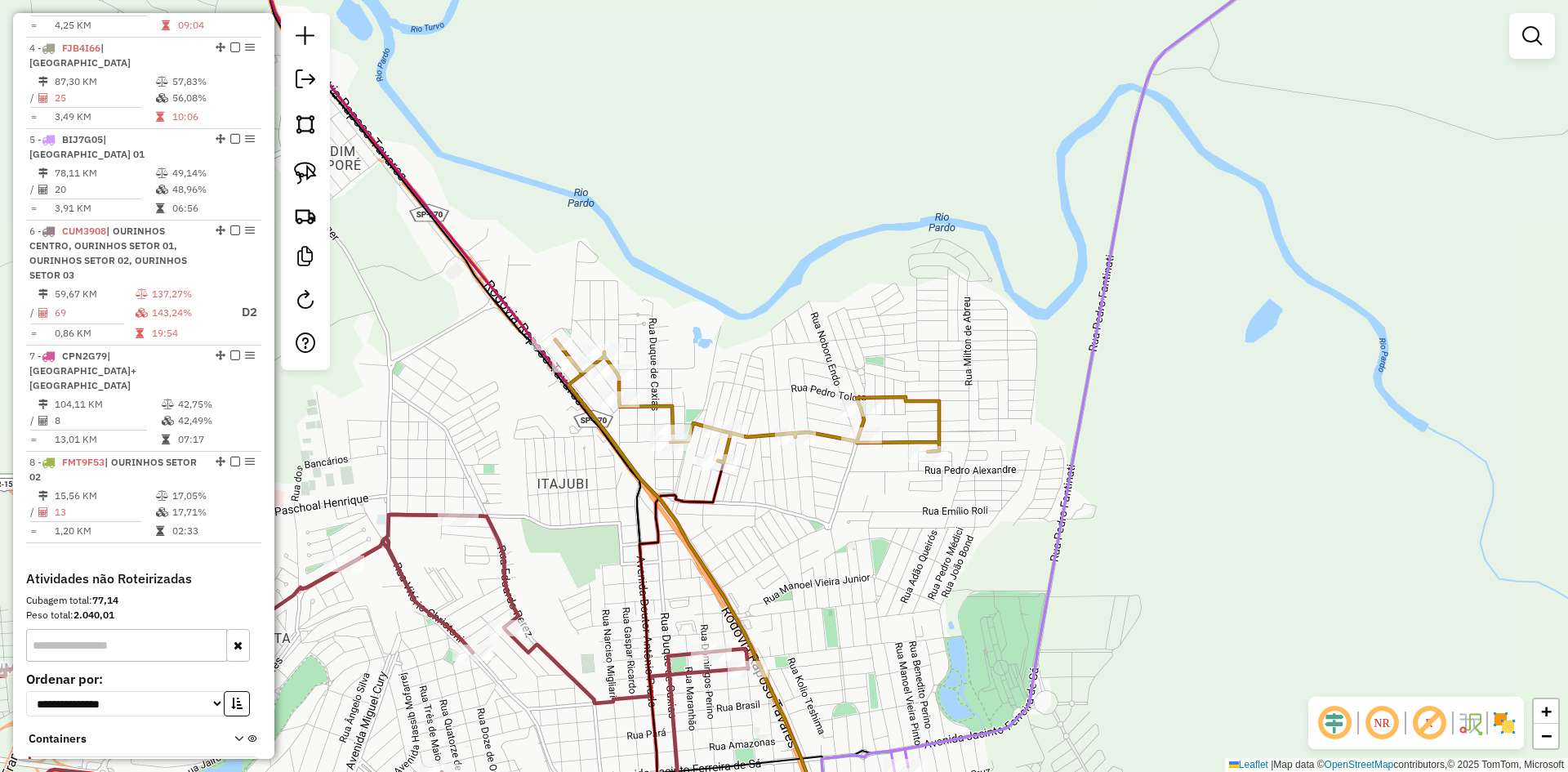
drag, startPoint x: 851, startPoint y: 554, endPoint x: 1083, endPoint y: 234, distance: 395.3
click at [1073, 243] on div "Janela de atendimento Grade de atendimento Capacidade Transportadoras Veículos …" at bounding box center [784, 386] width 1568 height 772
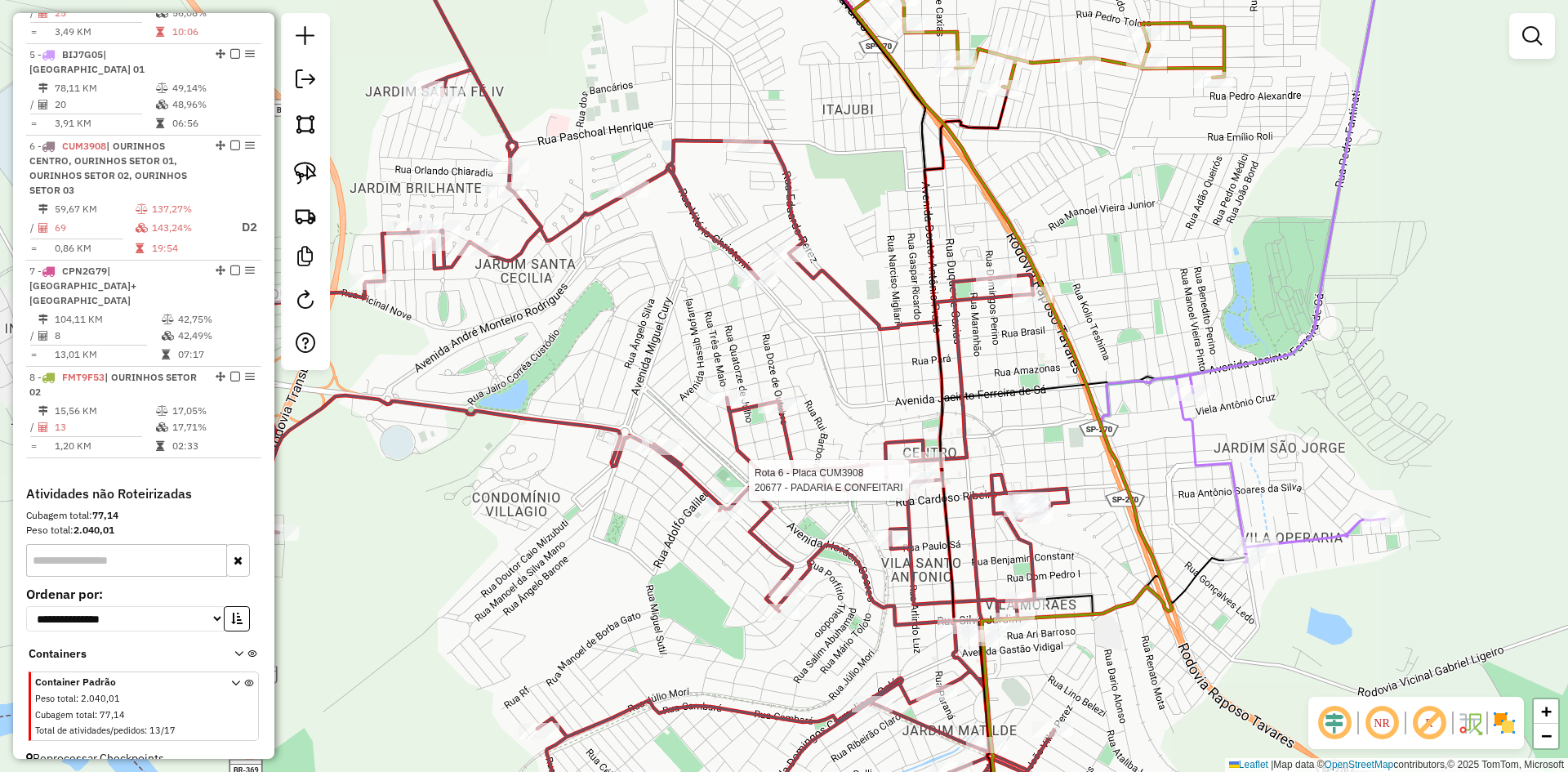
select select "*********"
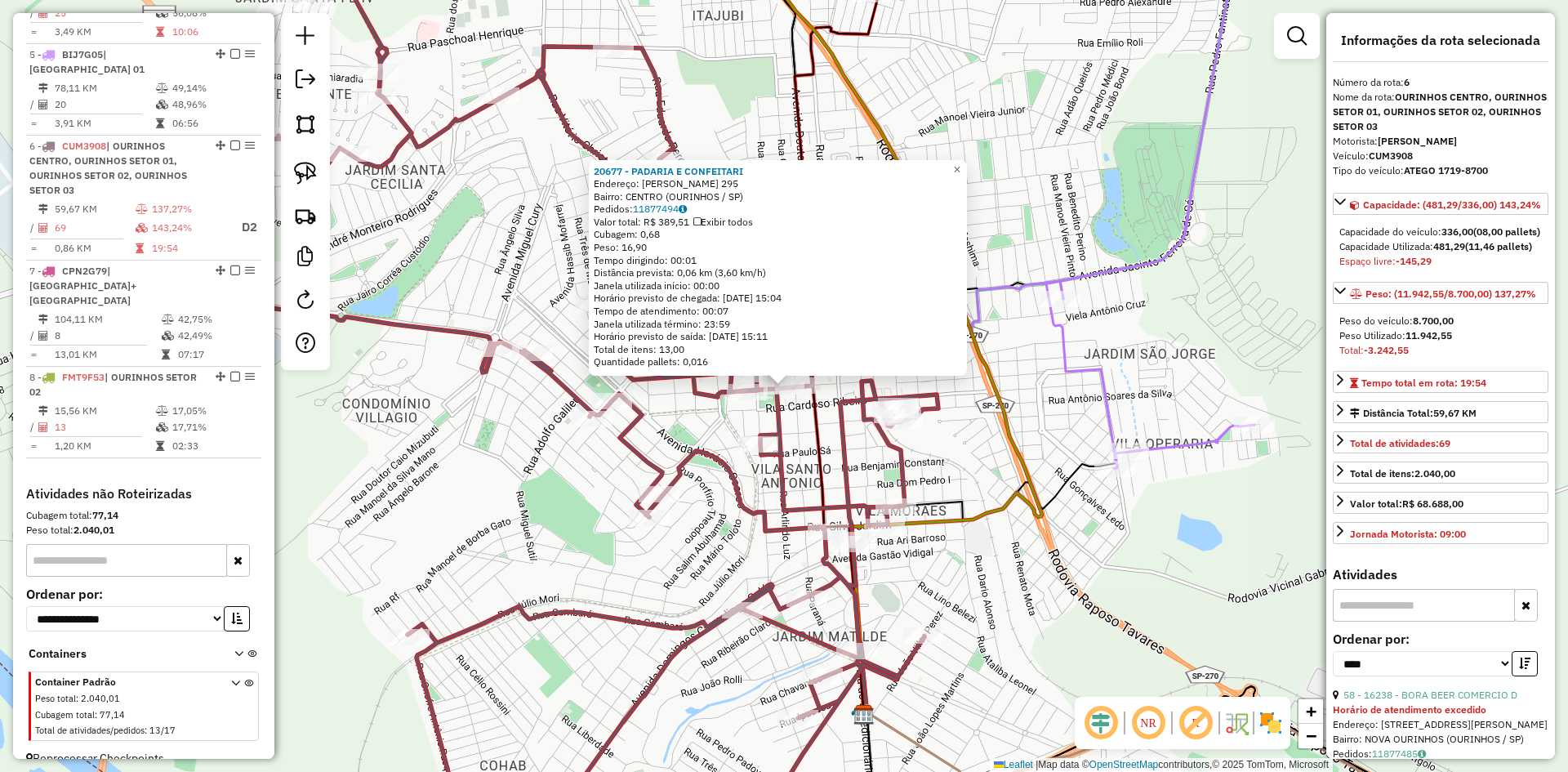
scroll to position [960, 0]
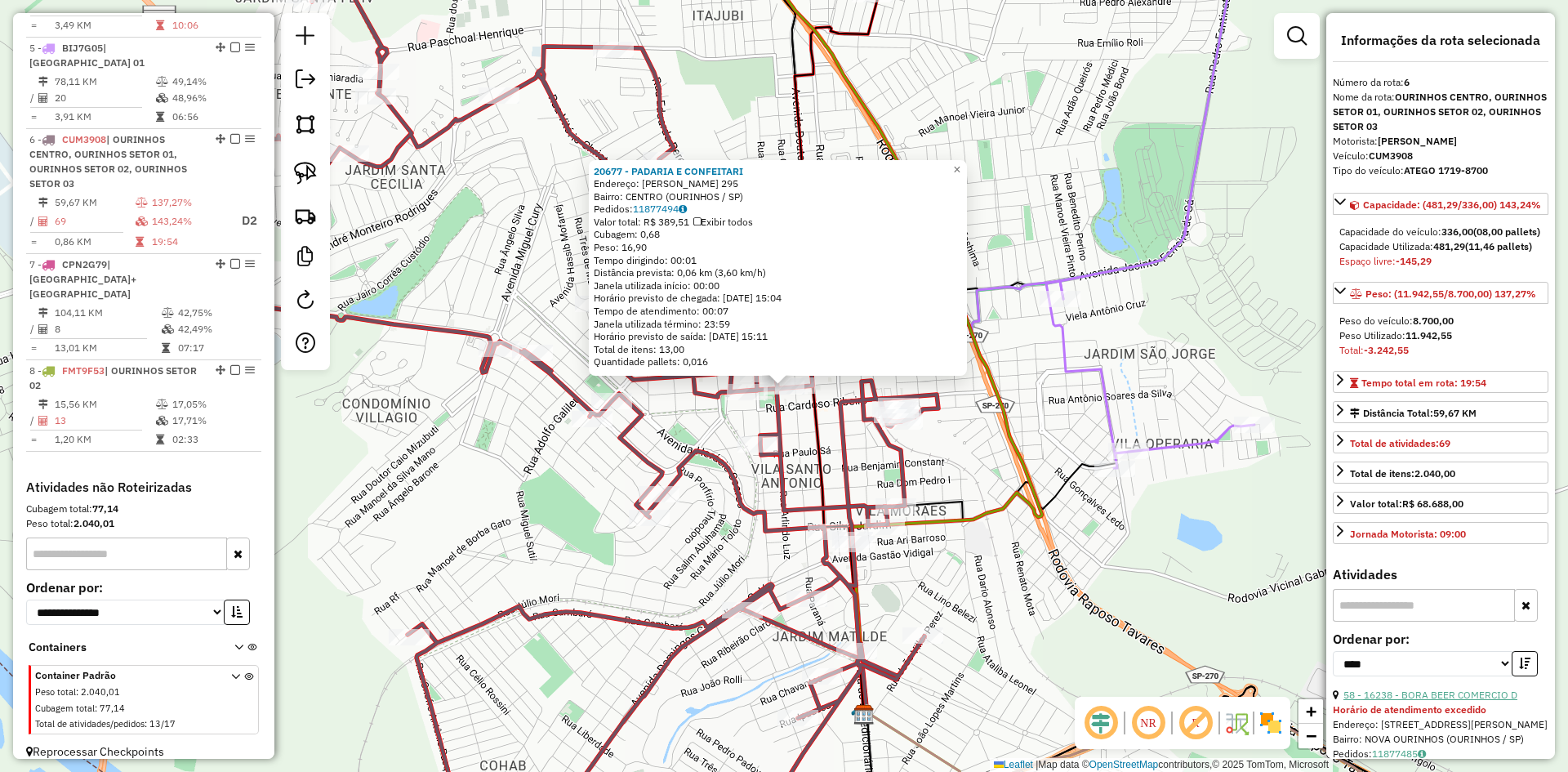
click at [1461, 701] on link "58 - 16238 - BORA BEER COMERCIO D" at bounding box center [1431, 696] width 174 height 12
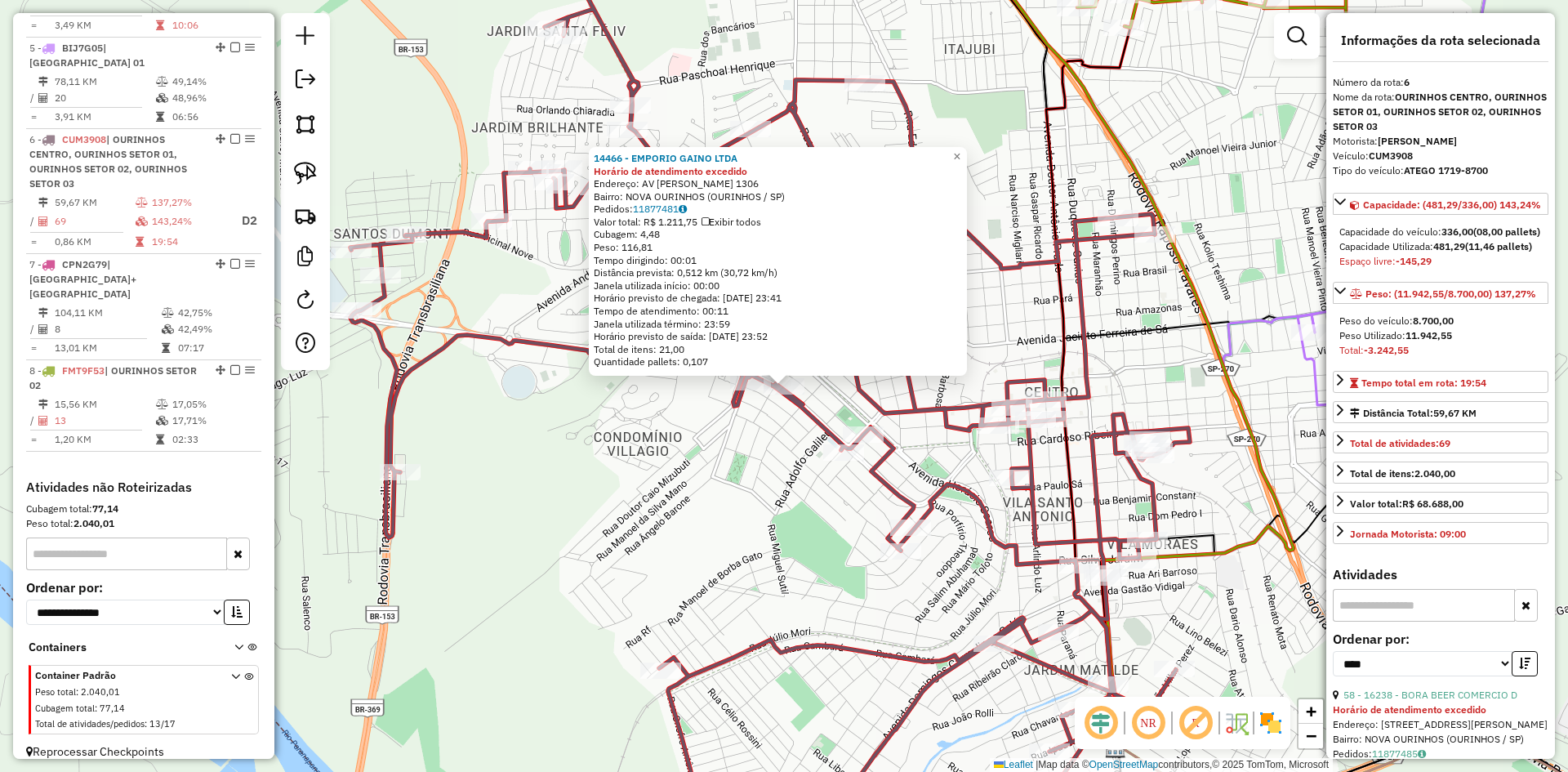
click at [740, 503] on div "14466 - EMPORIO GAINO LTDA Horário de atendimento excedido Endereço: [STREET_AD…" at bounding box center [784, 386] width 1568 height 772
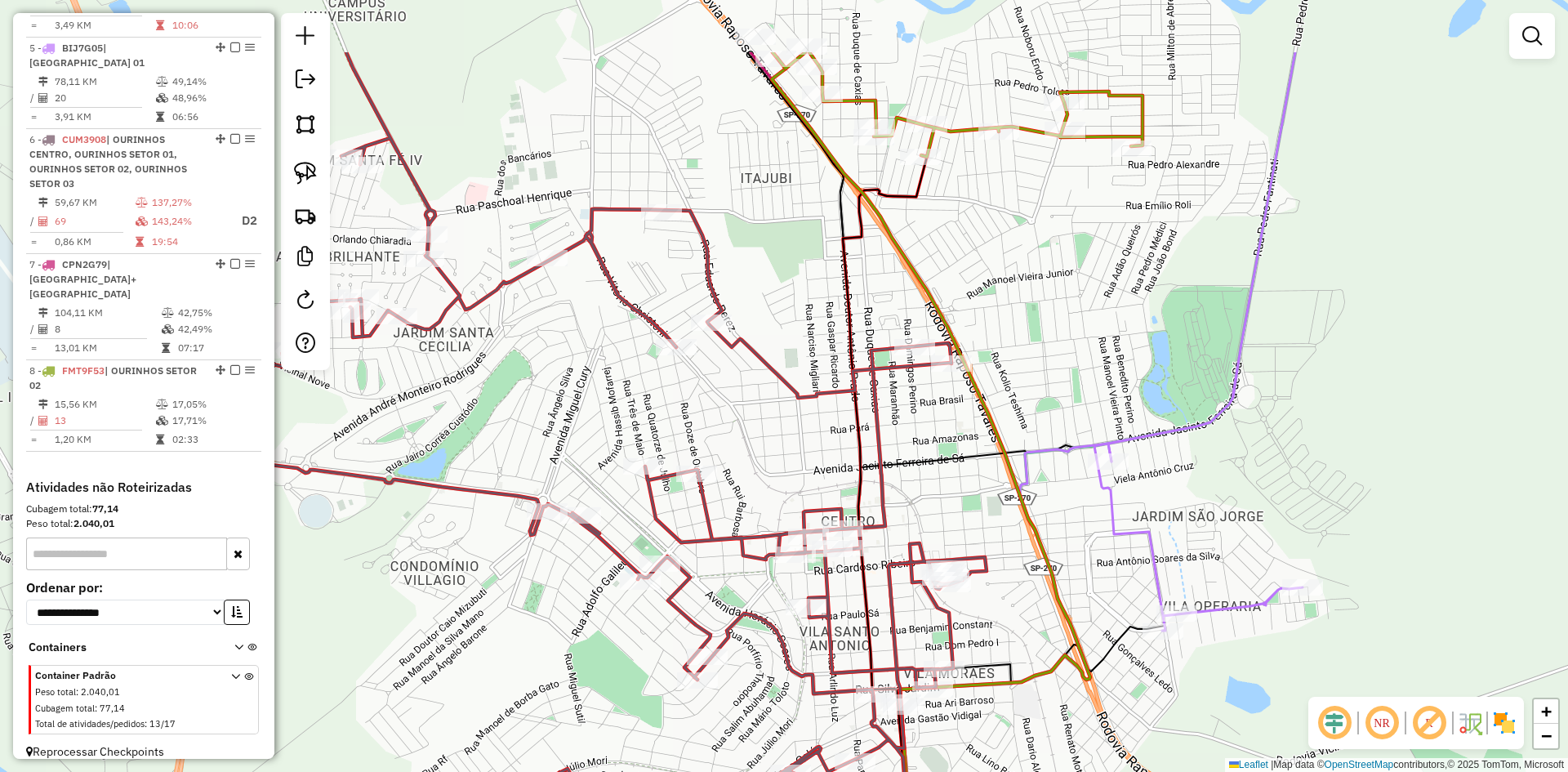
drag, startPoint x: 741, startPoint y: 490, endPoint x: 556, endPoint y: 610, distance: 220.5
click at [556, 609] on div "Janela de atendimento Grade de atendimento Capacidade Transportadoras Veículos …" at bounding box center [784, 386] width 1568 height 772
select select "*********"
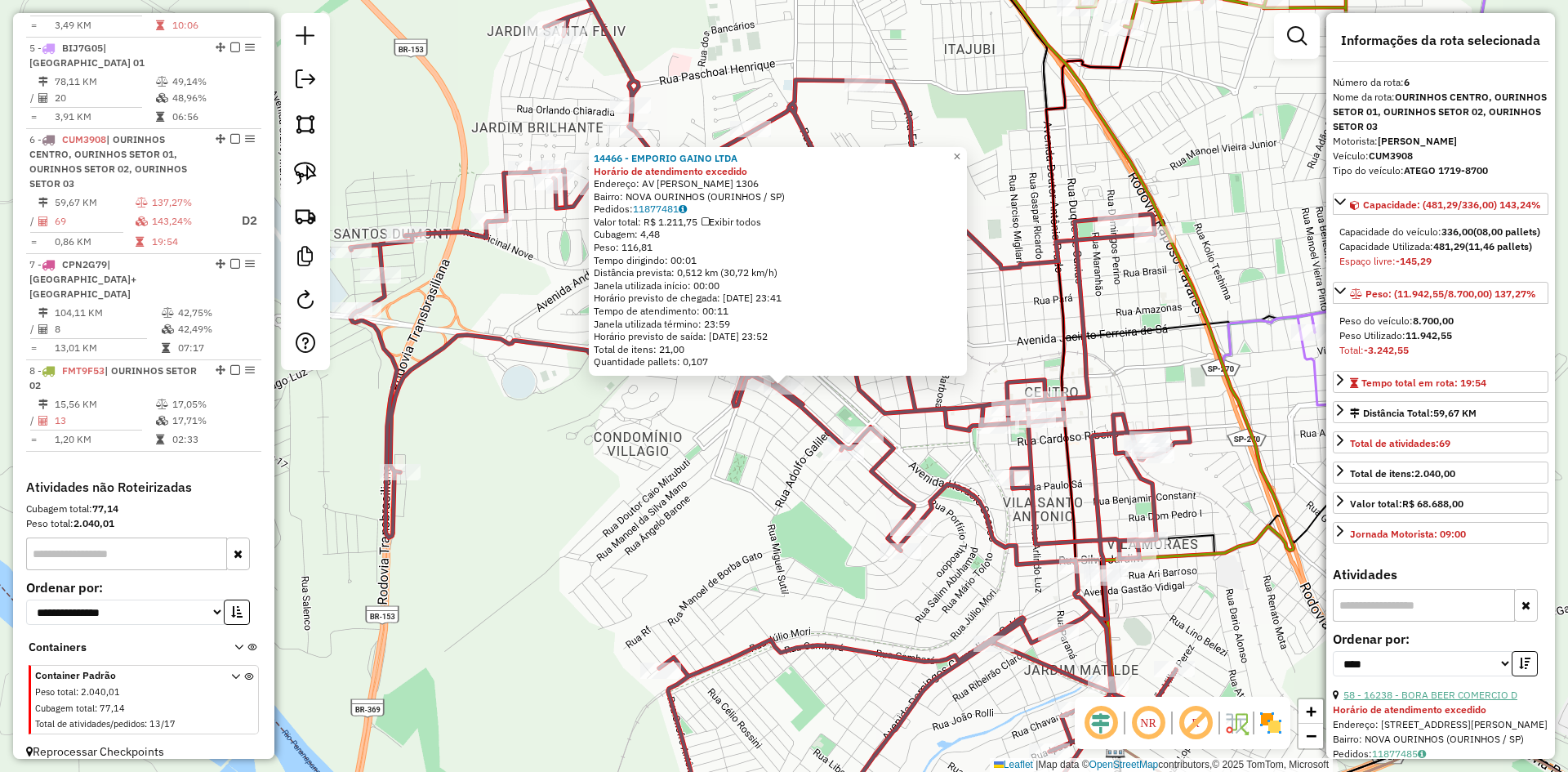
click at [1446, 701] on link "58 - 16238 - BORA BEER COMERCIO D" at bounding box center [1431, 696] width 174 height 12
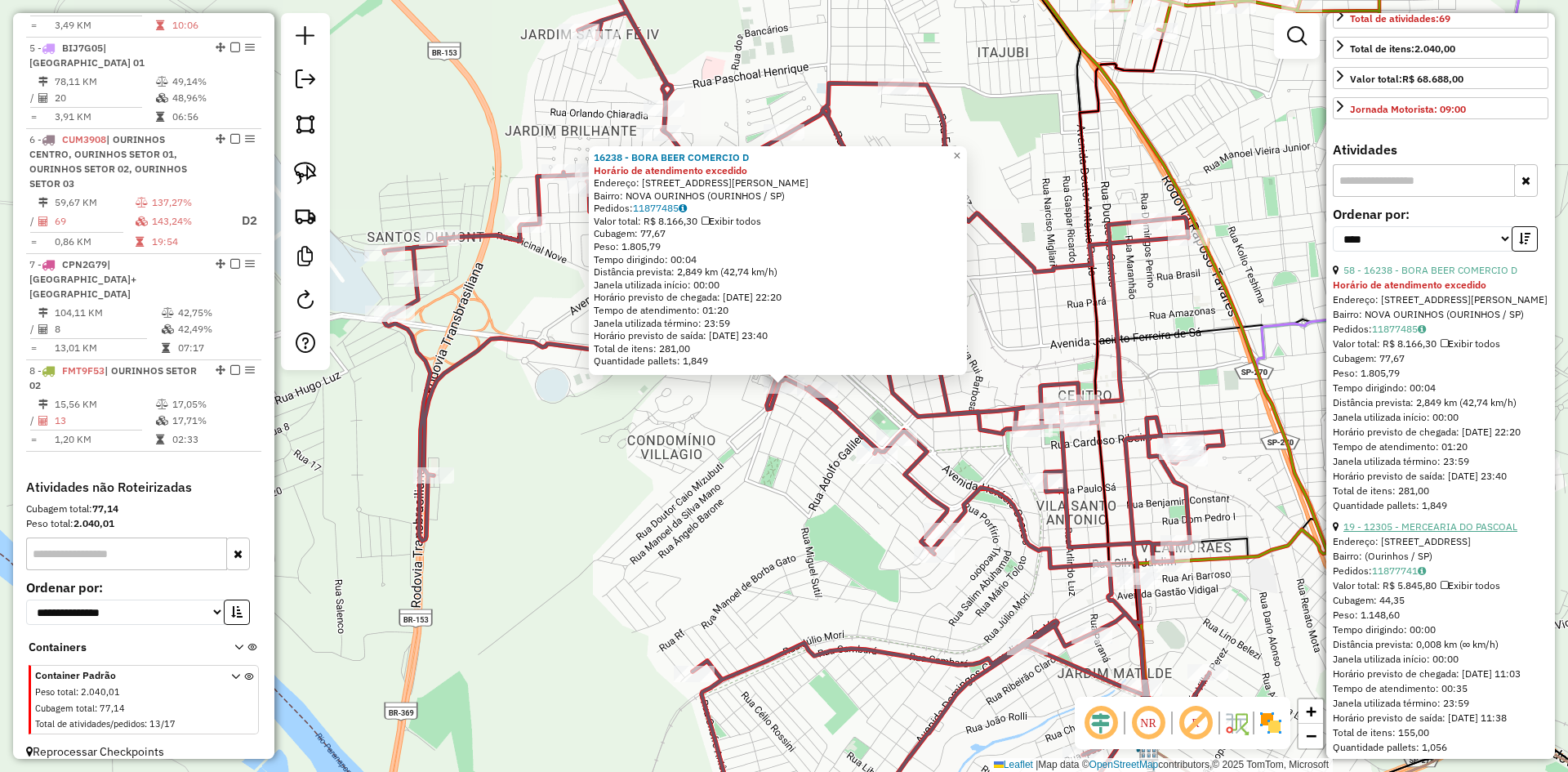
scroll to position [490, 0]
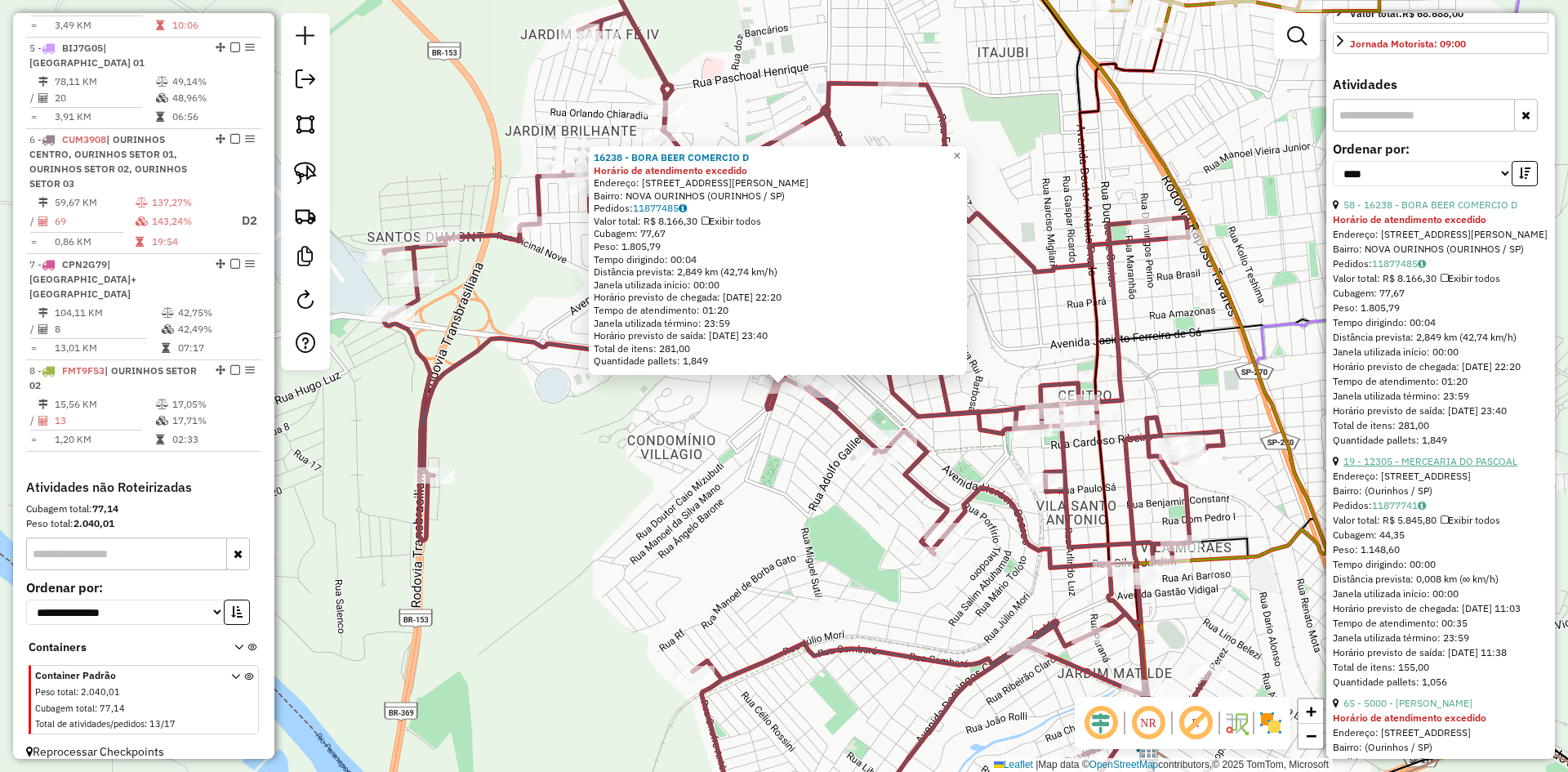
click at [1440, 468] on link "19 - 12305 - MERCEARIA DO PASCOAL" at bounding box center [1431, 462] width 174 height 12
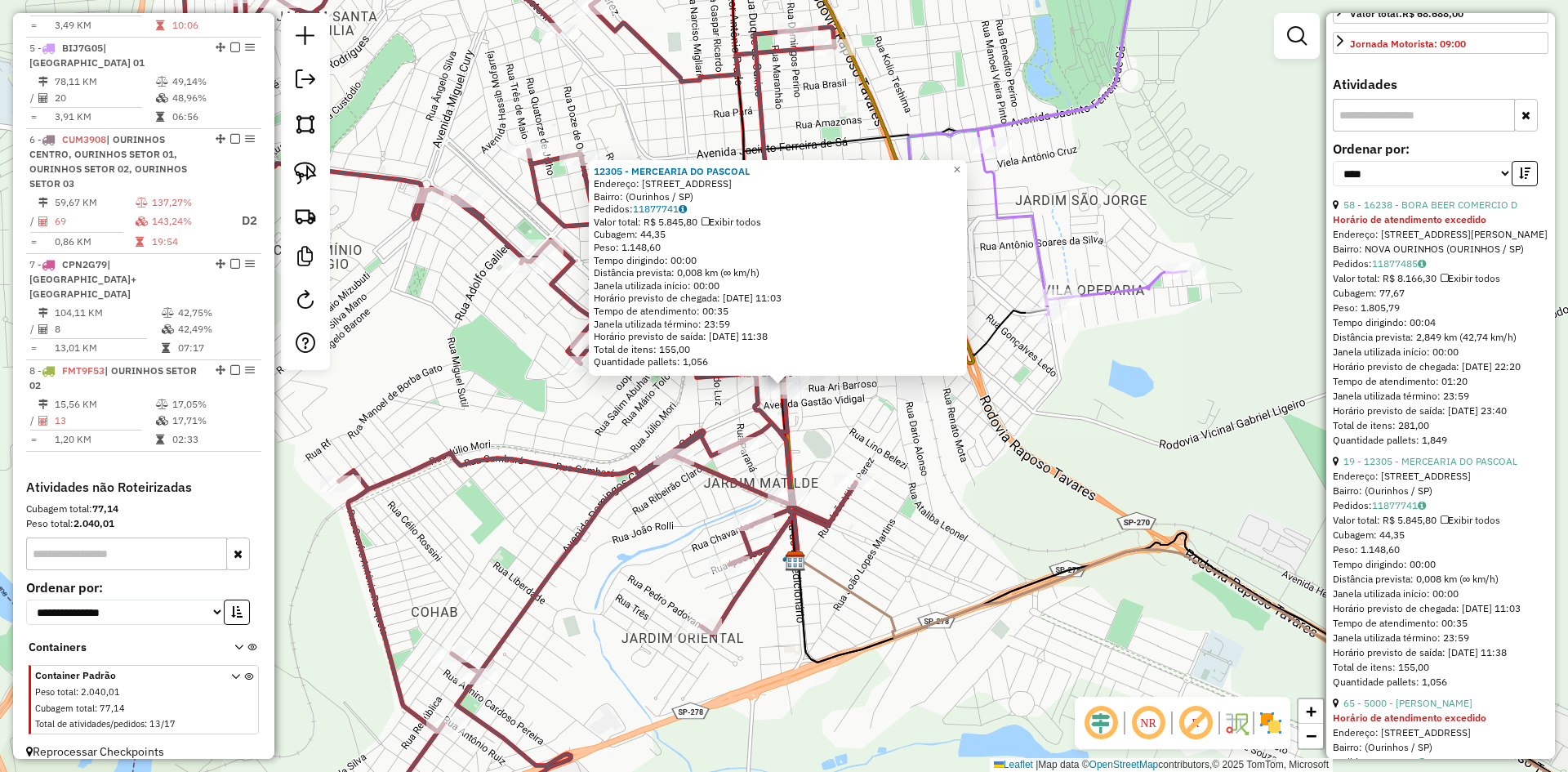
click at [805, 427] on div "12305 - MERCEARIA DO PASCOAL Endereço: [STREET_ADDRESS] Pedidos: 11877741 Valor…" at bounding box center [784, 386] width 1568 height 772
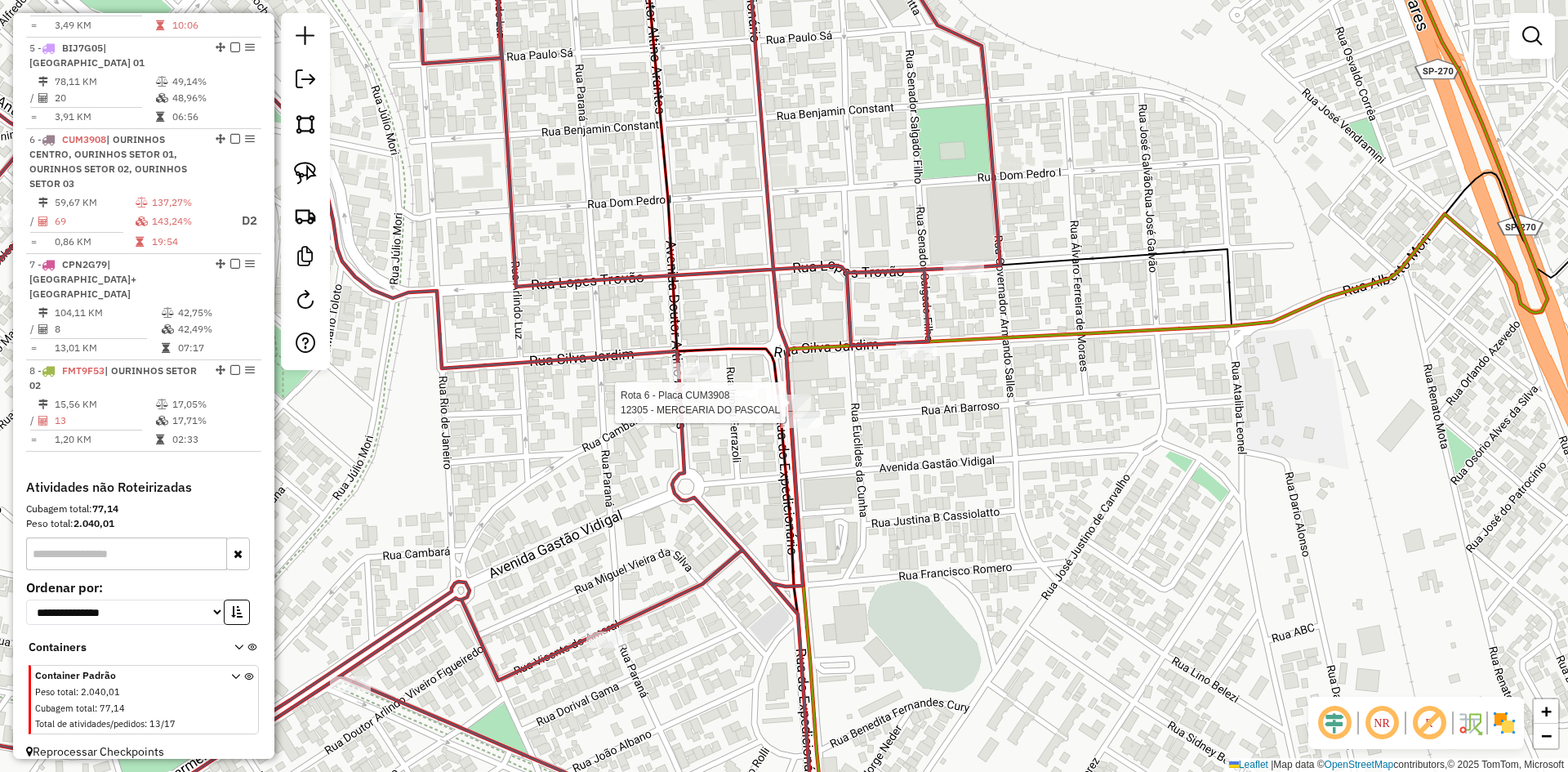
select select "*********"
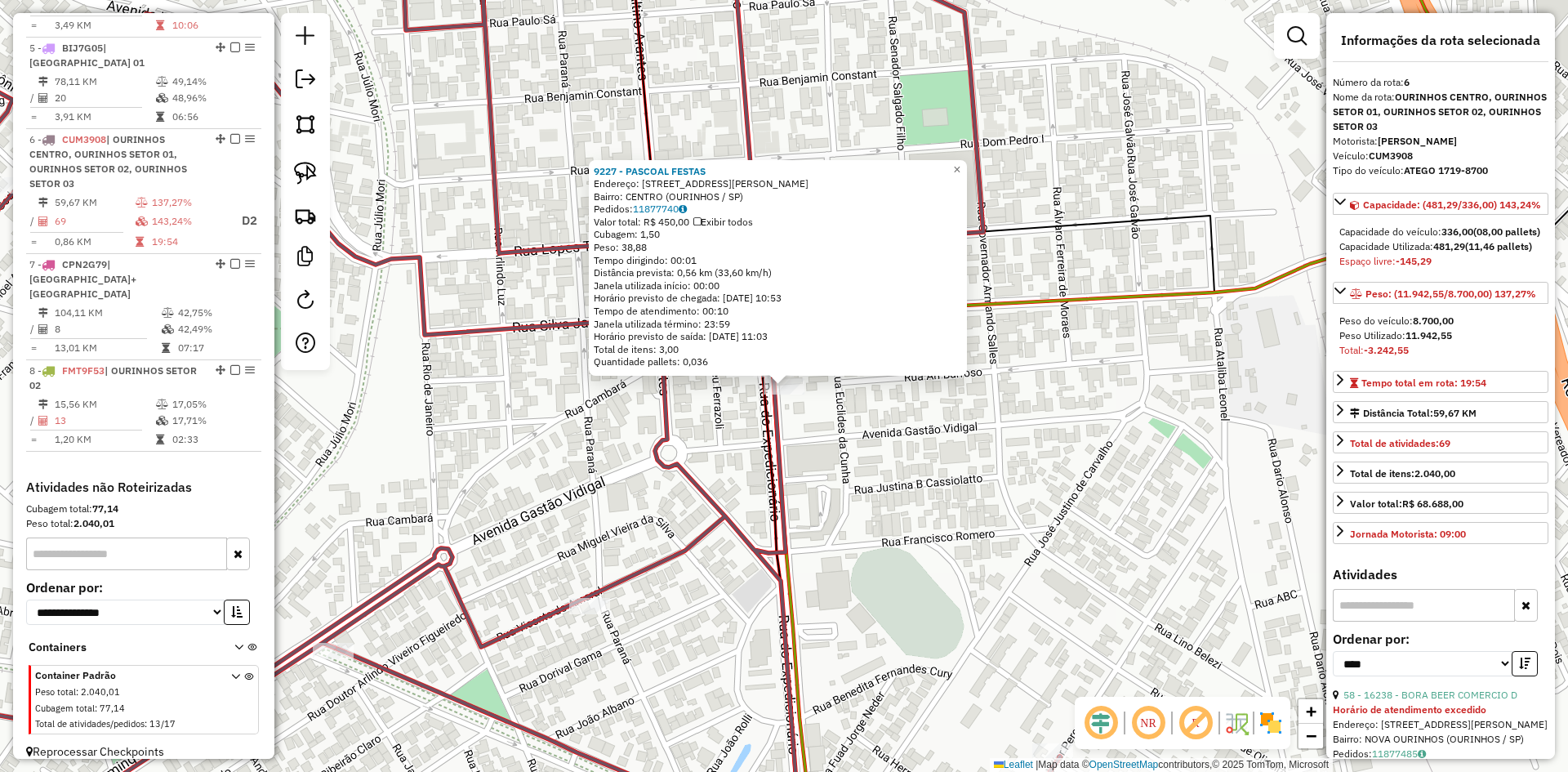
click at [895, 482] on div "9227 - PASCOAL FESTAS Endereço: R EUCLIDES DA CUNHA 1056 Bairro: CENTRO (OURINH…" at bounding box center [784, 386] width 1568 height 772
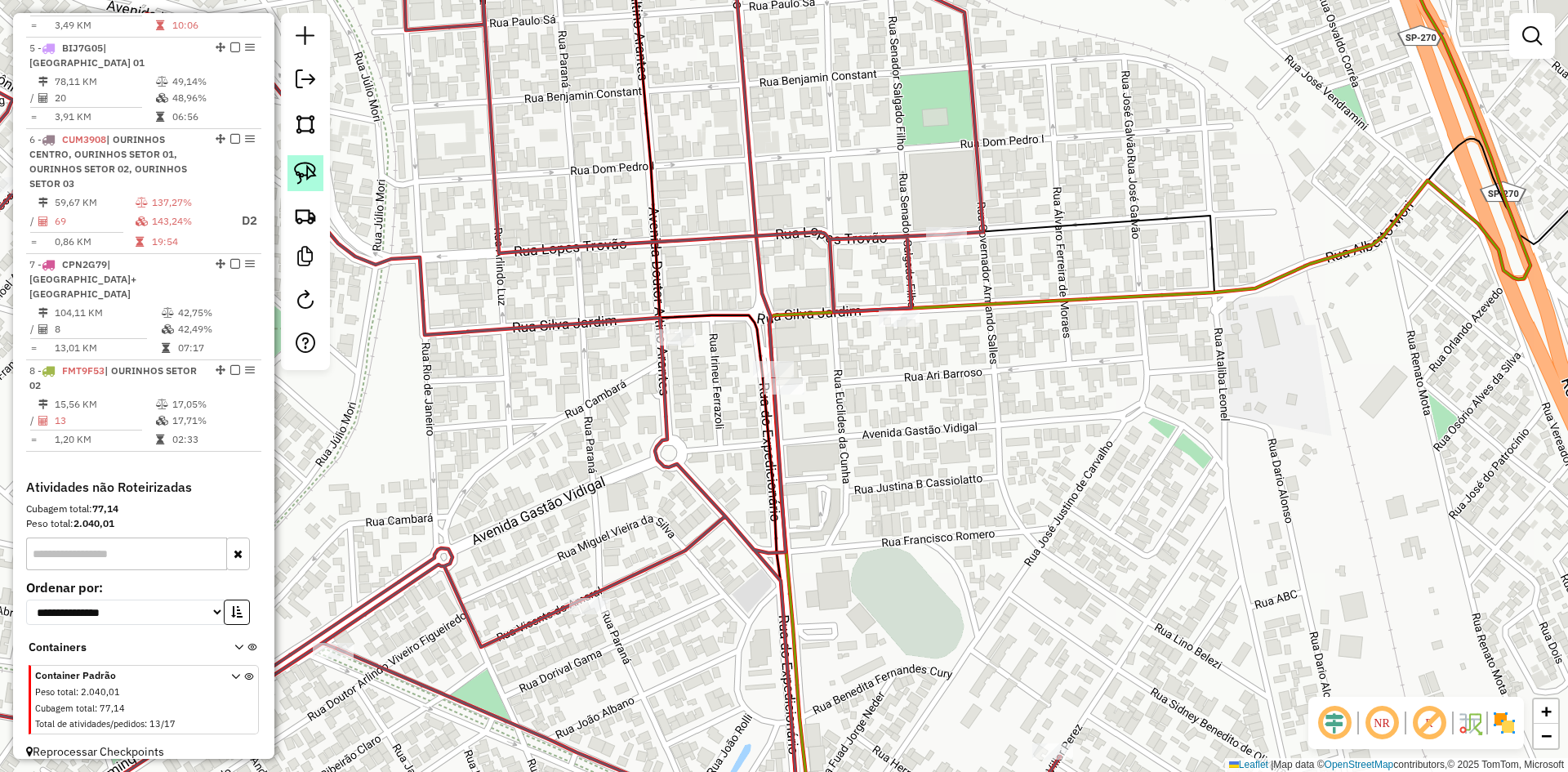
click at [308, 176] on img at bounding box center [306, 173] width 23 height 23
drag, startPoint x: 741, startPoint y: 391, endPoint x: 758, endPoint y: 347, distance: 47.2
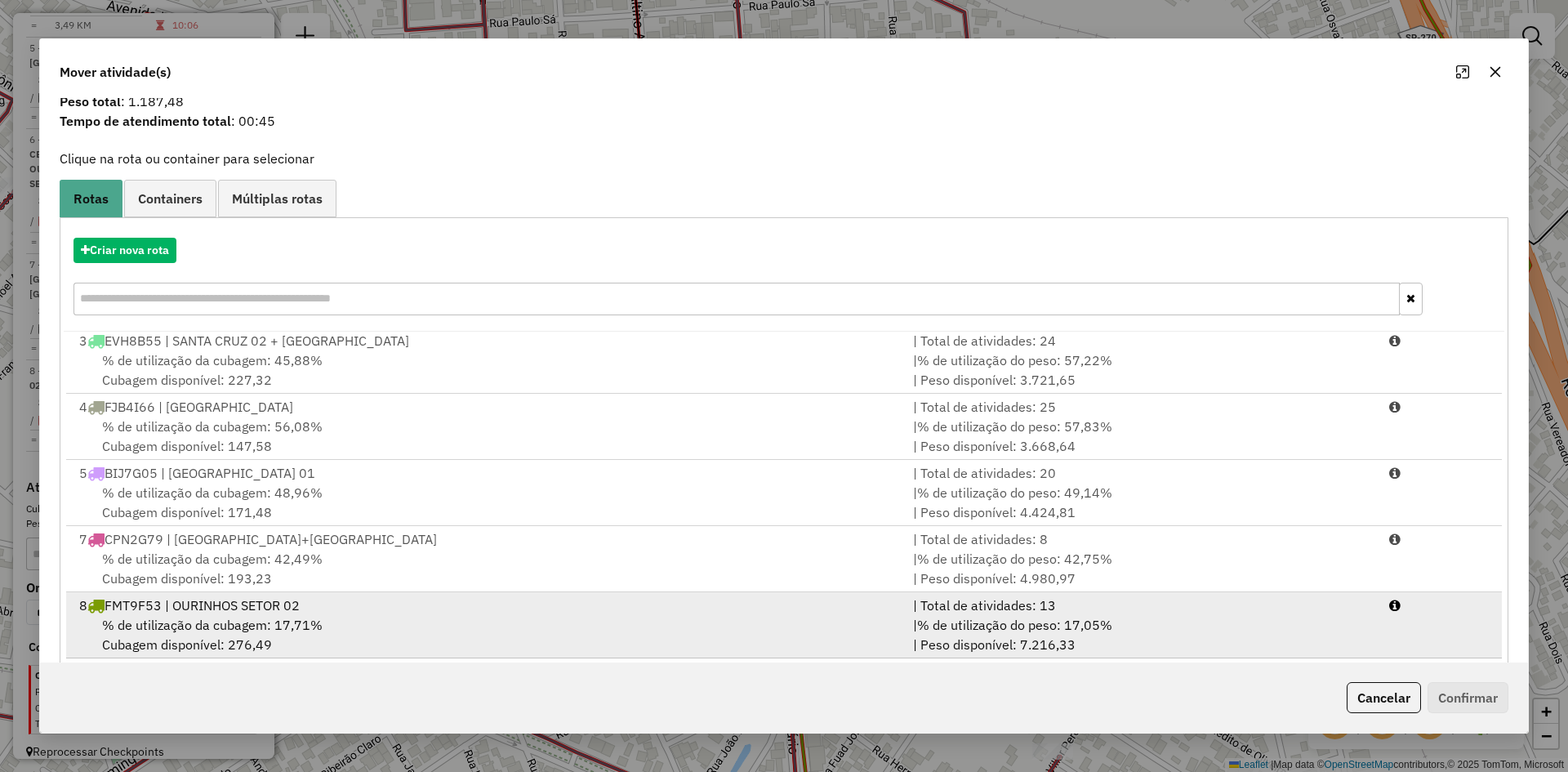
scroll to position [76, 0]
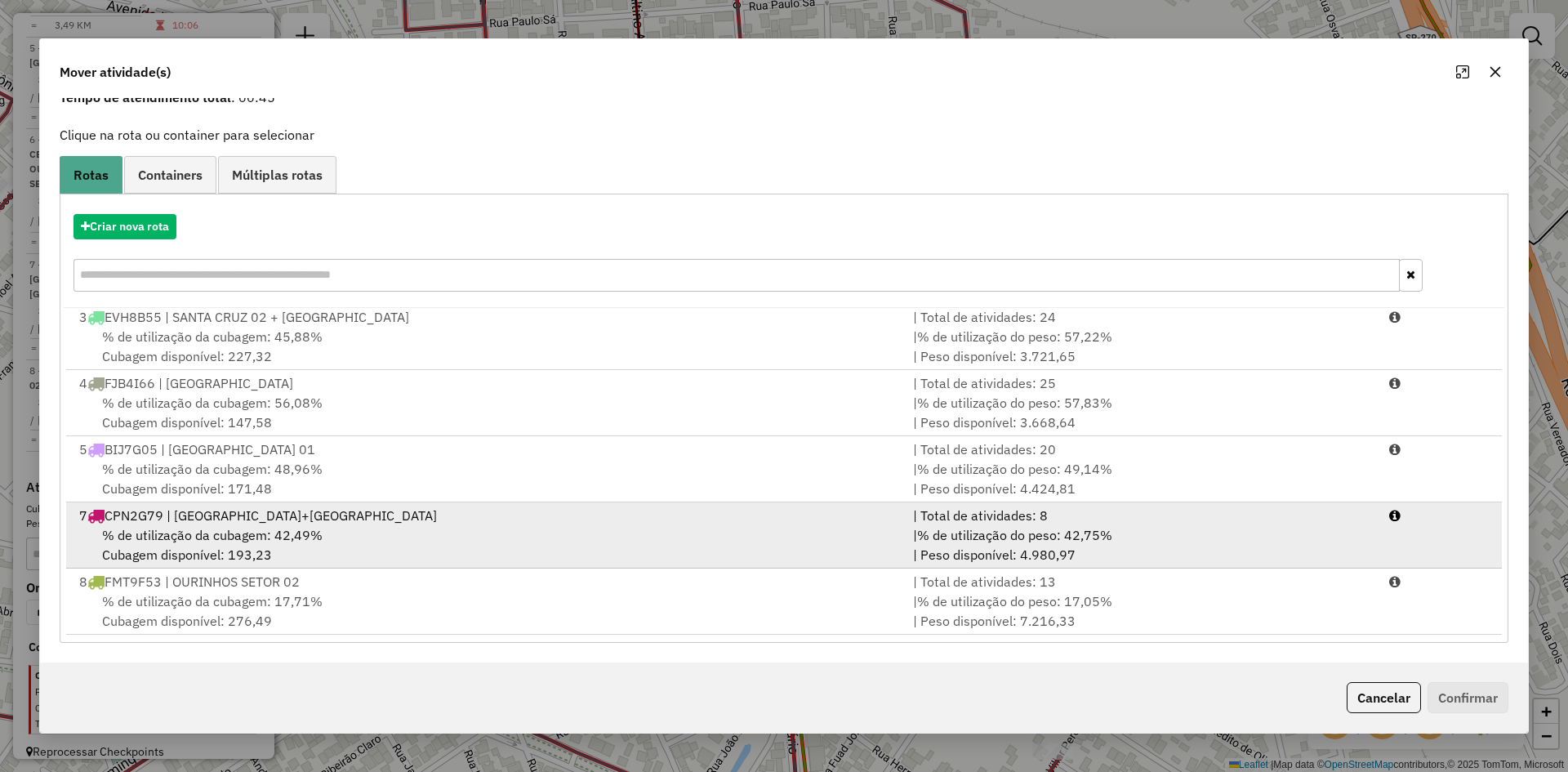
click at [359, 535] on div "% de utilização da cubagem: 42,49% Cubagem disponível: 193,23" at bounding box center [486, 545] width 834 height 39
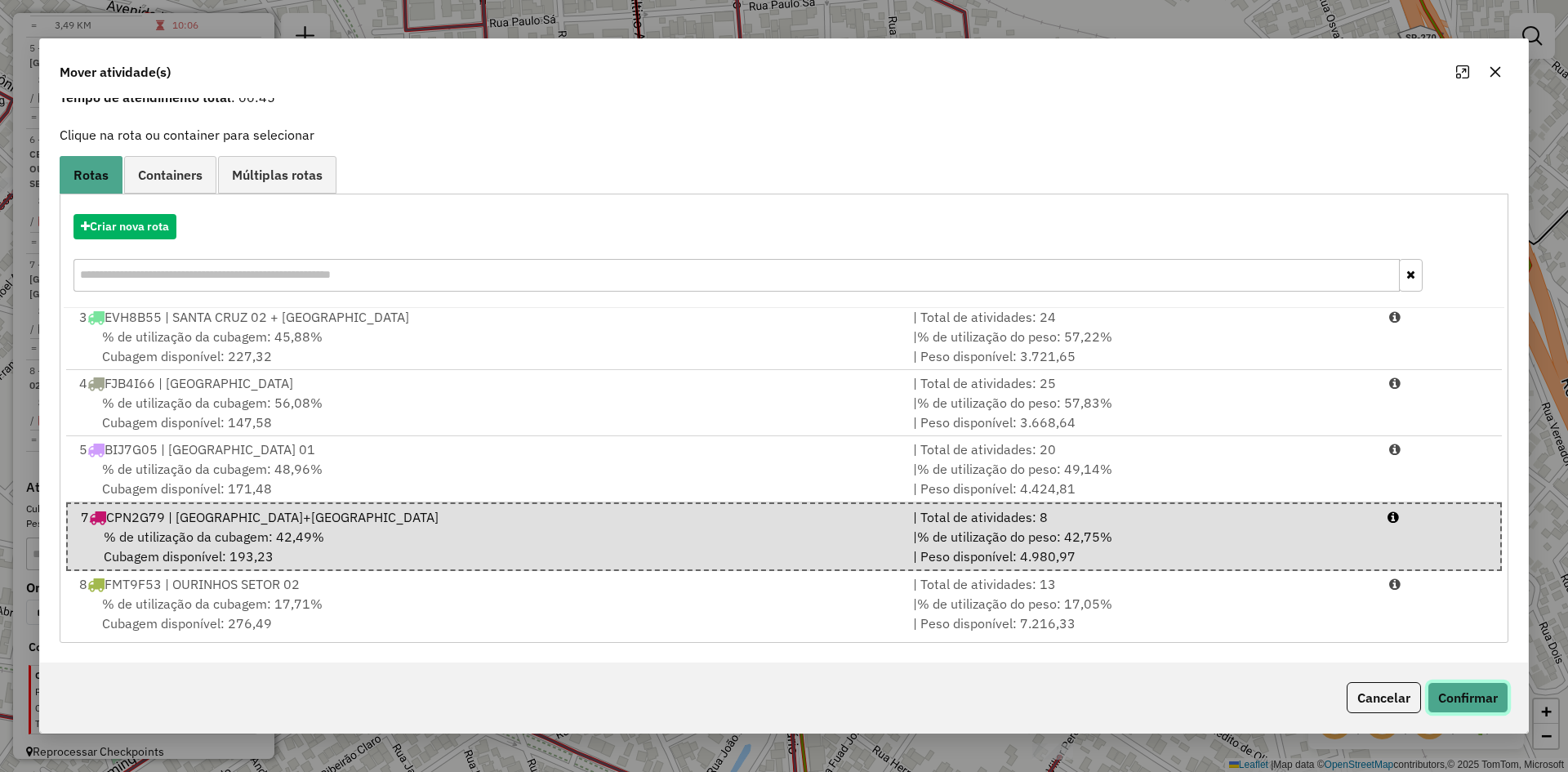
click at [1490, 692] on button "Confirmar" at bounding box center [1468, 697] width 81 height 31
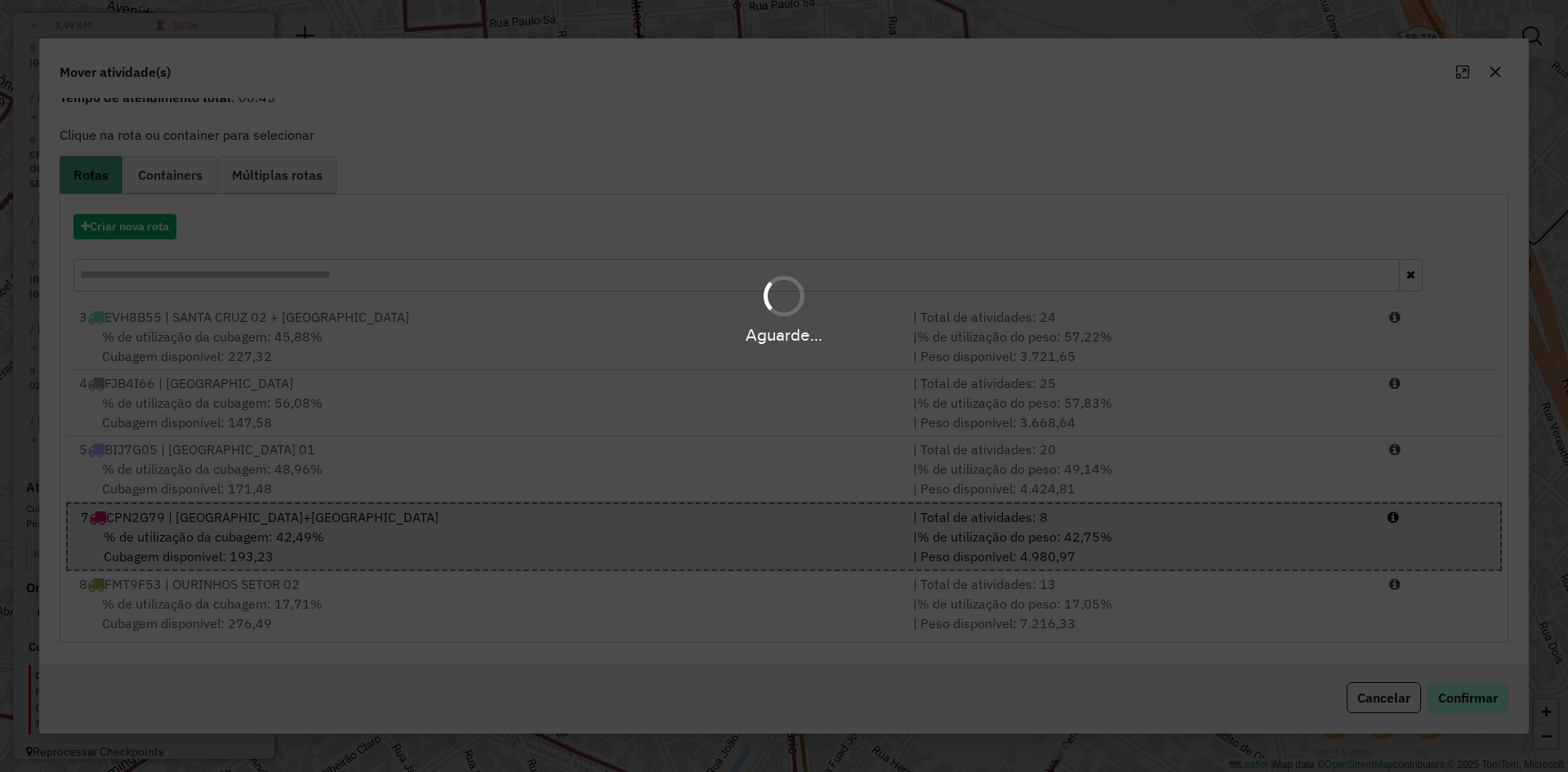
scroll to position [0, 0]
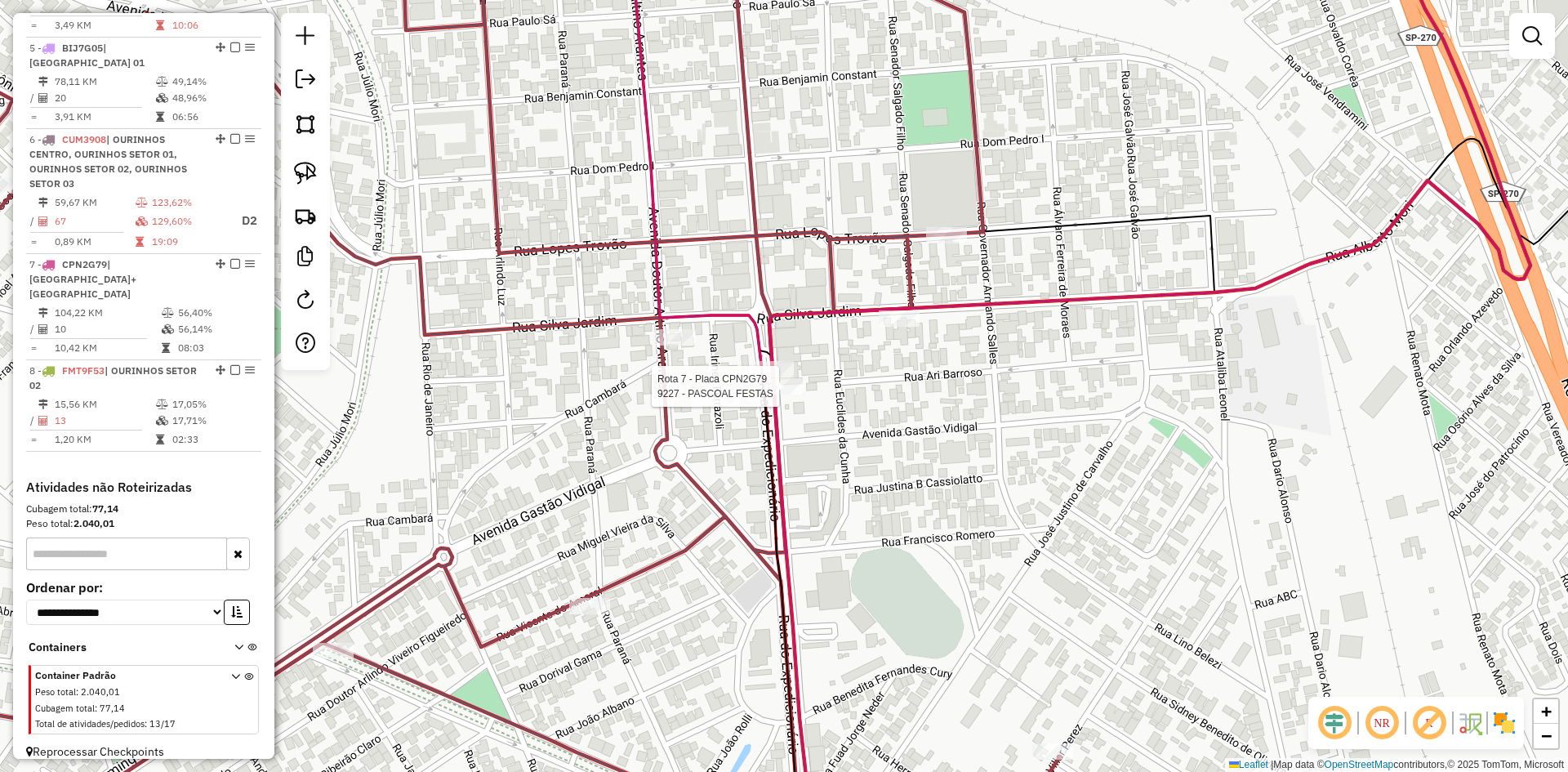
select select "*********"
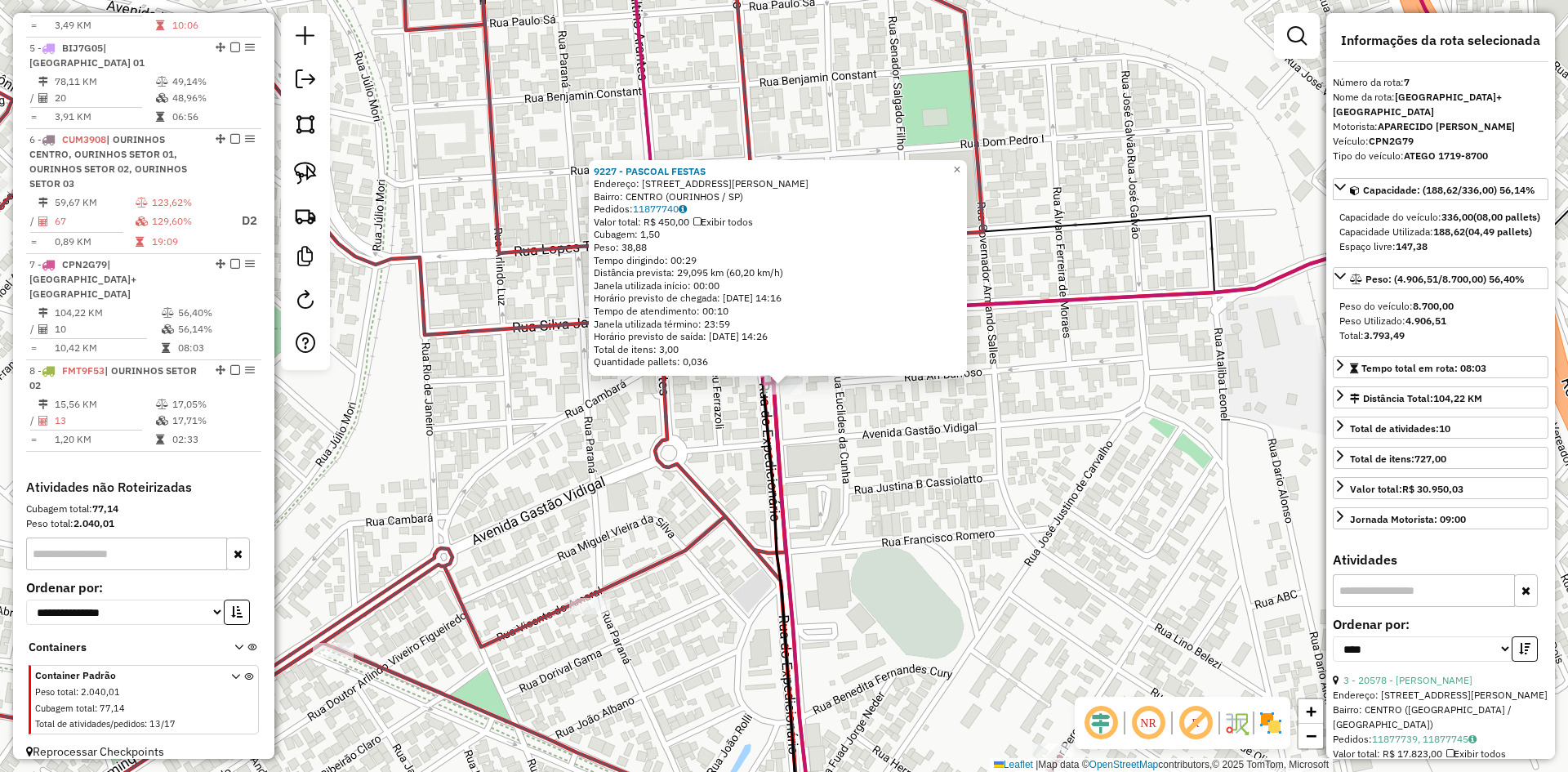
click at [870, 499] on div "9227 - PASCOAL FESTAS Endereço: R EUCLIDES DA CUNHA 1056 Bairro: CENTRO (OURINH…" at bounding box center [784, 386] width 1568 height 772
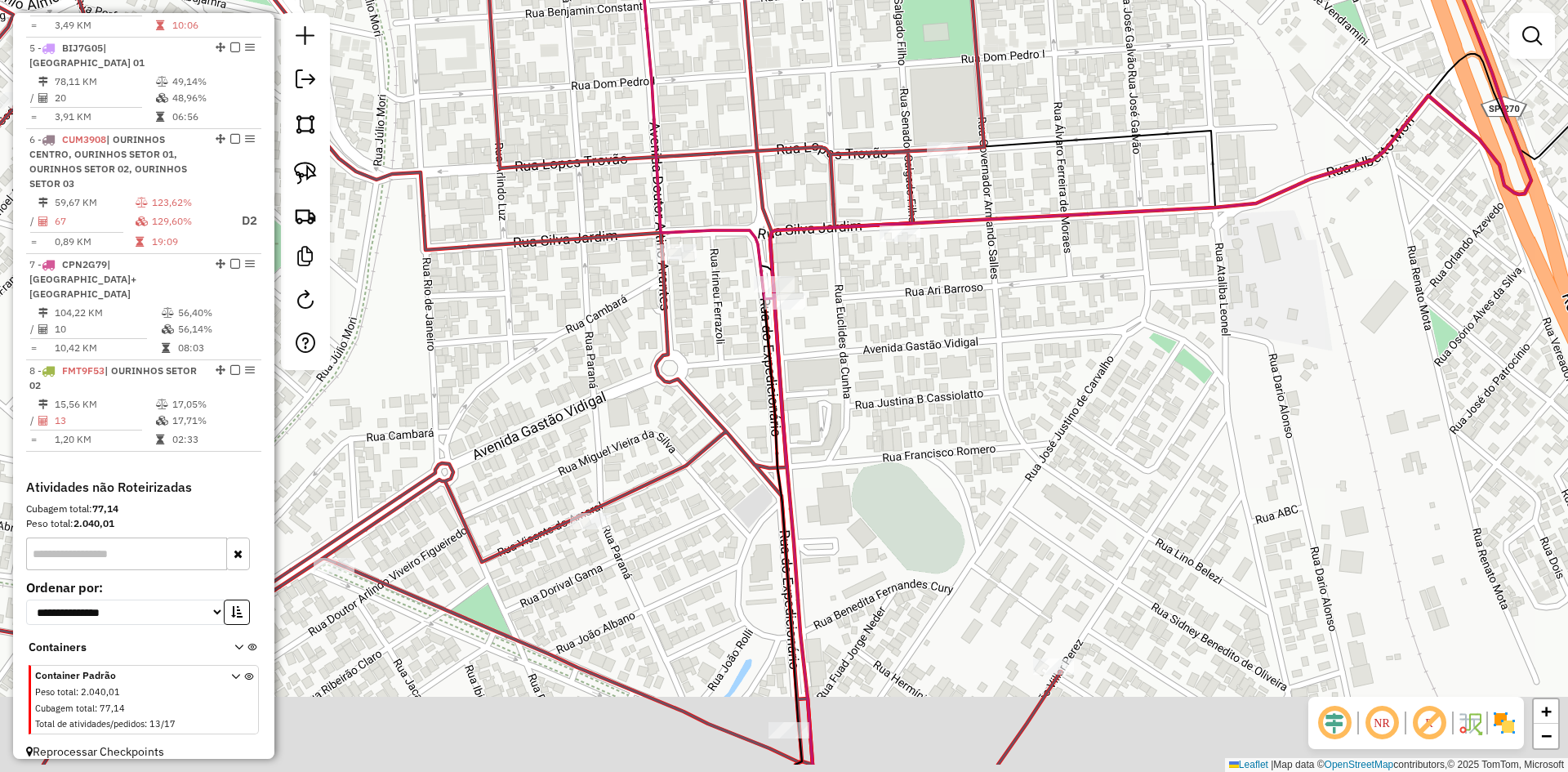
drag, startPoint x: 875, startPoint y: 534, endPoint x: 903, endPoint y: 357, distance: 179.2
click at [885, 337] on div "Janela de atendimento Grade de atendimento Capacidade Transportadoras Veículos …" at bounding box center [784, 386] width 1568 height 772
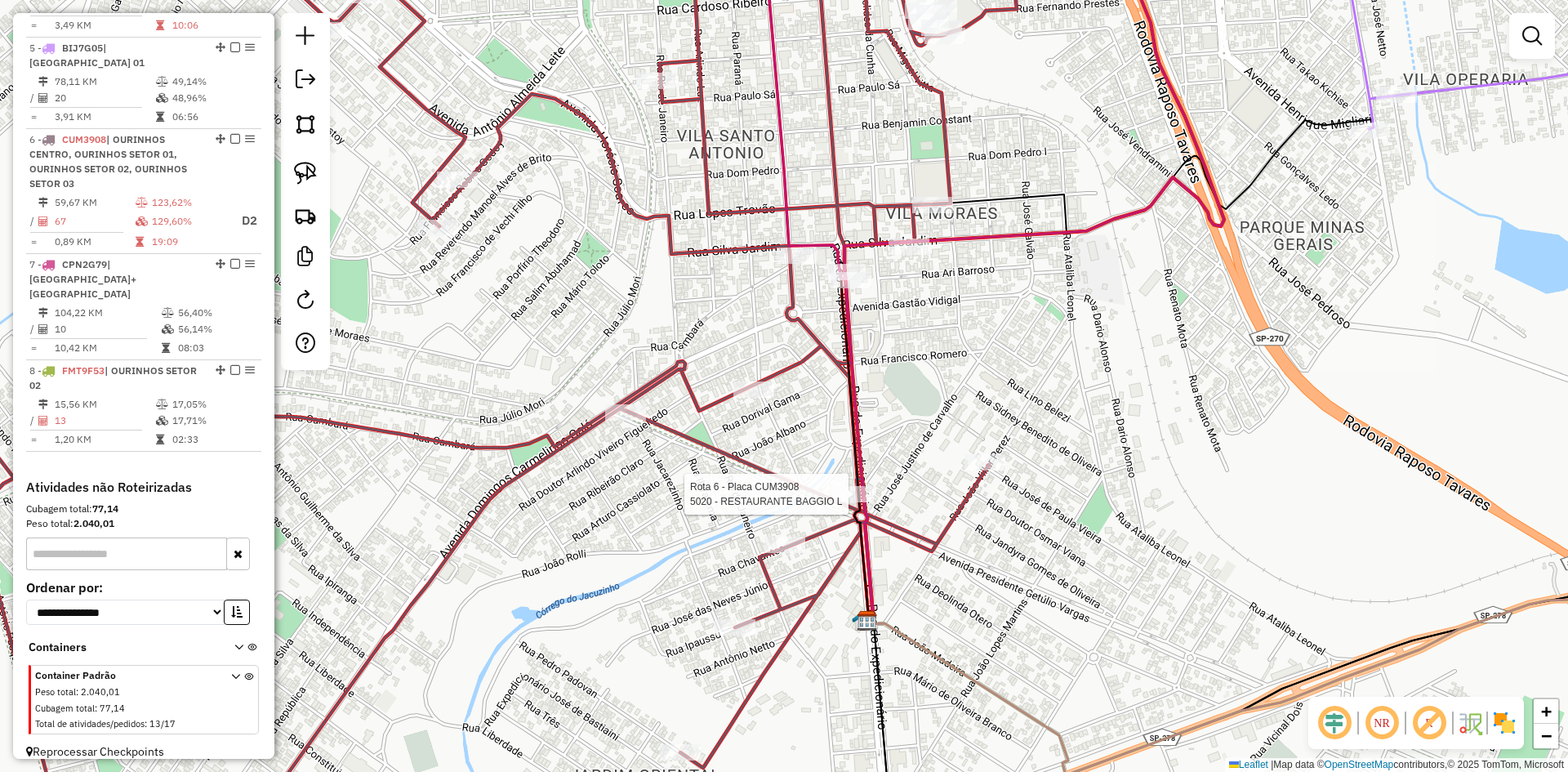
select select "*********"
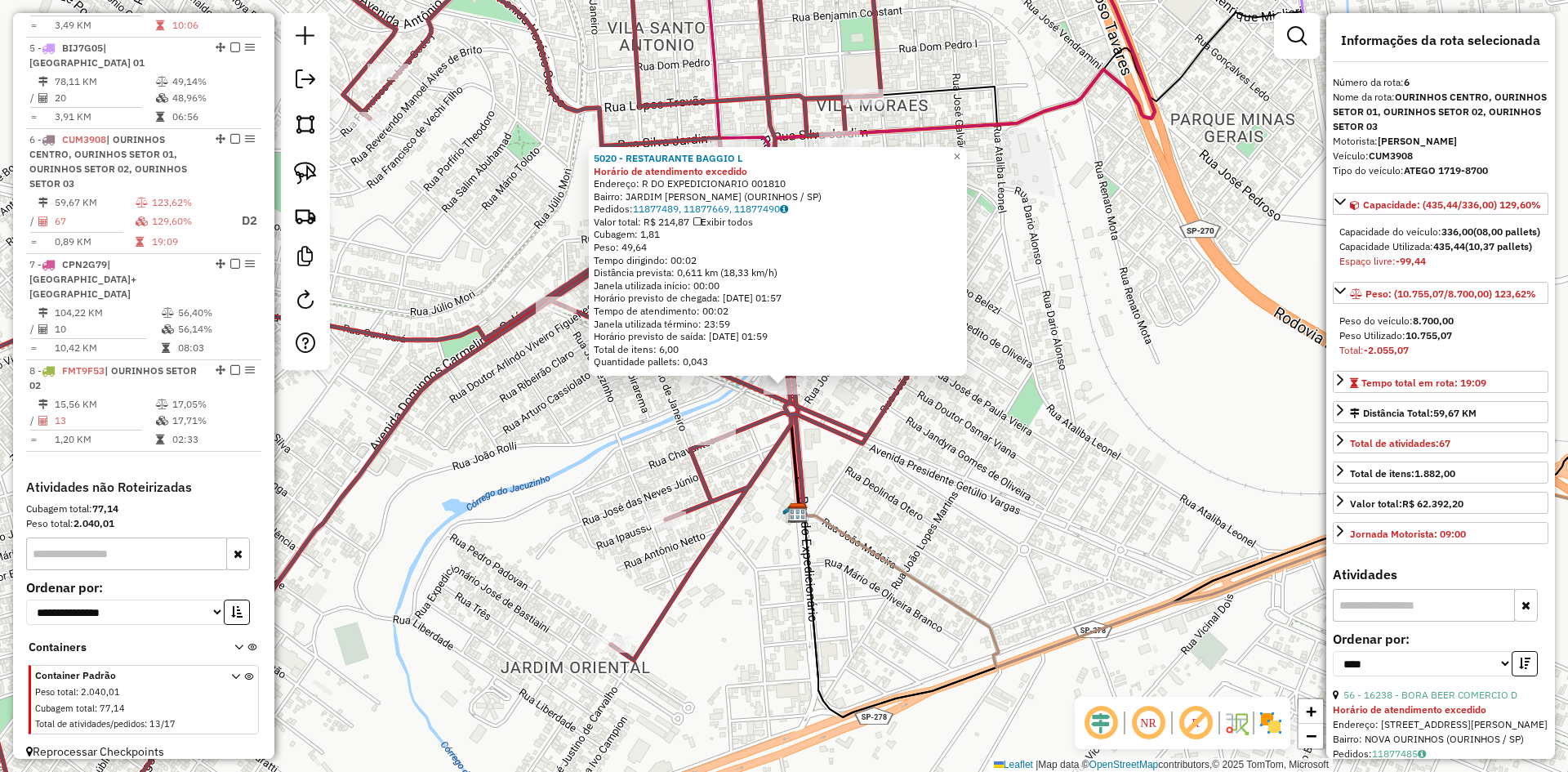
click at [900, 478] on div "5020 - RESTAURANTE BAGGIO L Horário de atendimento excedido Endereço: R DO EXPE…" at bounding box center [784, 386] width 1568 height 772
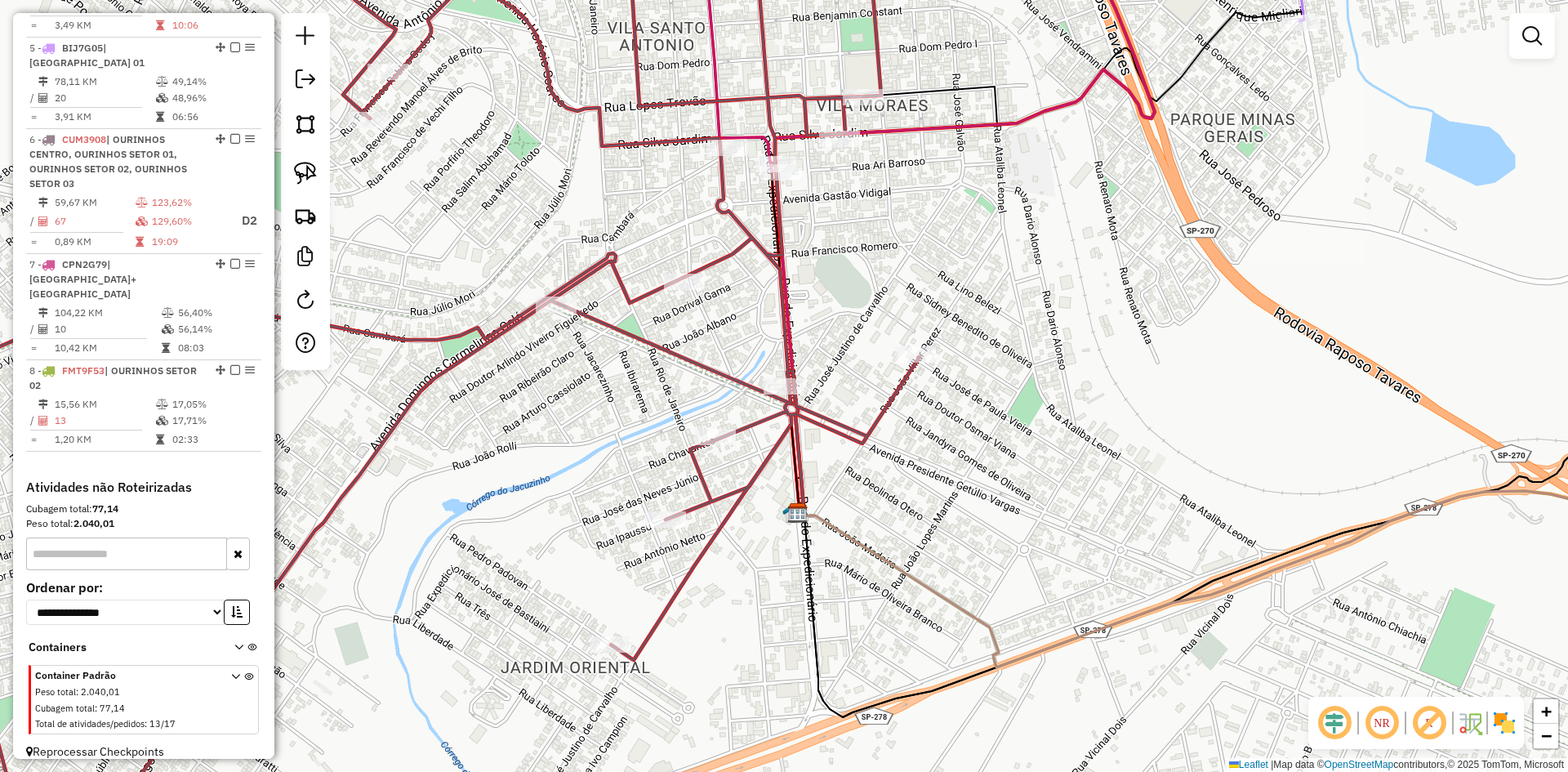
drag, startPoint x: 931, startPoint y: 433, endPoint x: 939, endPoint y: 663, distance: 230.1
click at [939, 656] on div "Janela de atendimento Grade de atendimento Capacidade Transportadoras Veículos …" at bounding box center [784, 386] width 1568 height 772
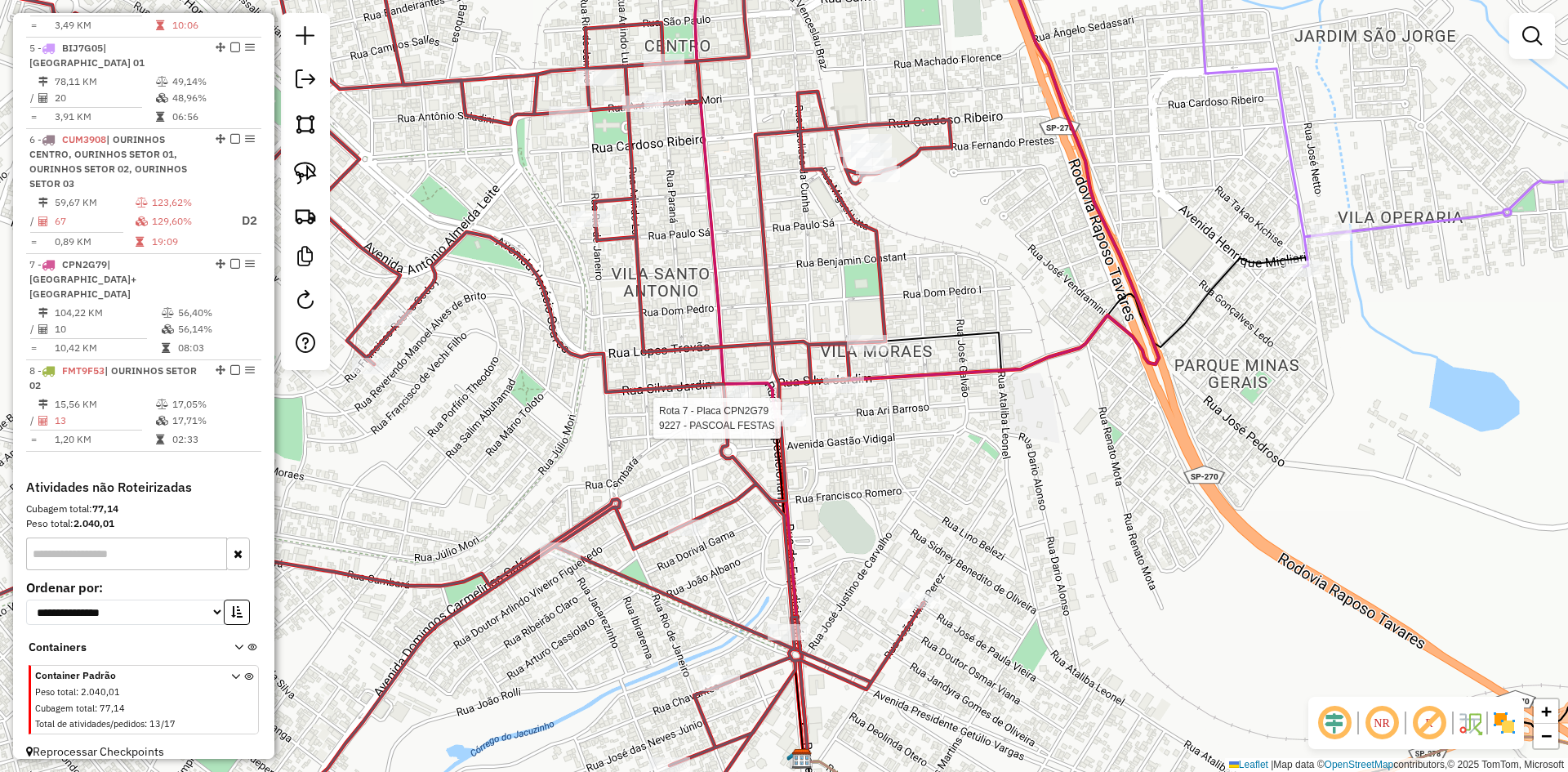
select select "*********"
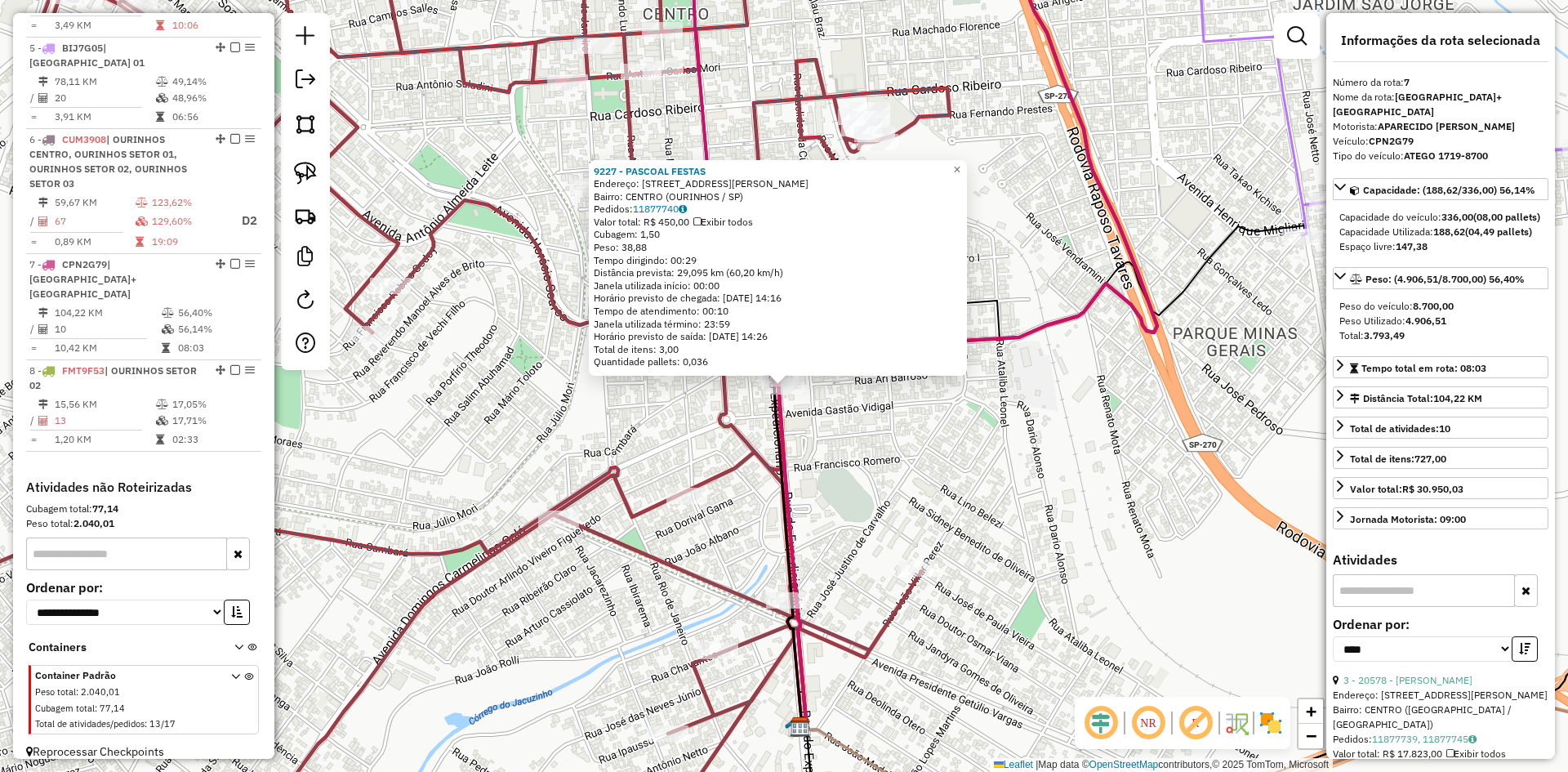
click at [829, 440] on div "9227 - PASCOAL FESTAS Endereço: R EUCLIDES DA CUNHA 1056 Bairro: CENTRO (OURINH…" at bounding box center [784, 386] width 1568 height 772
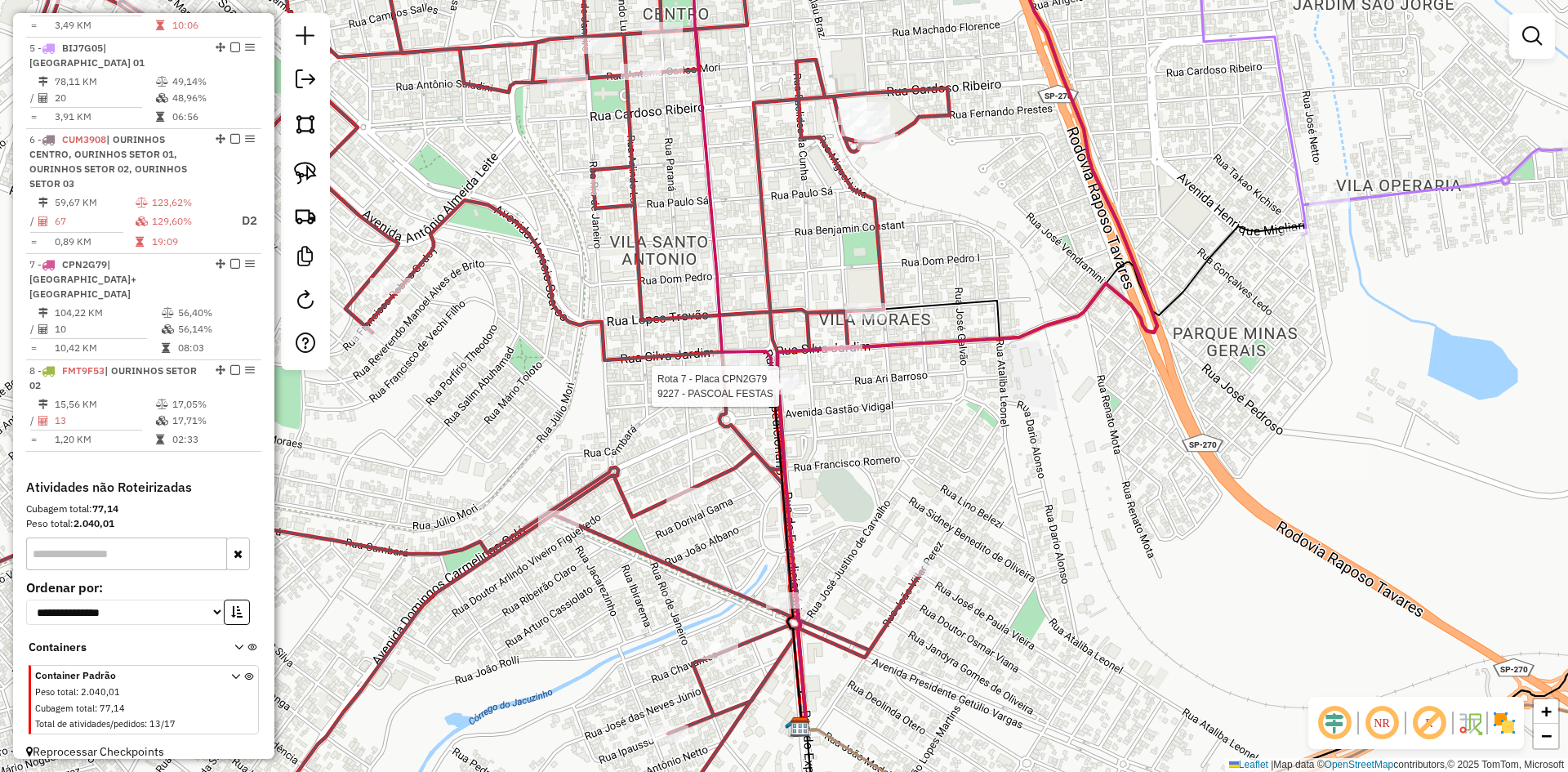
select select "*********"
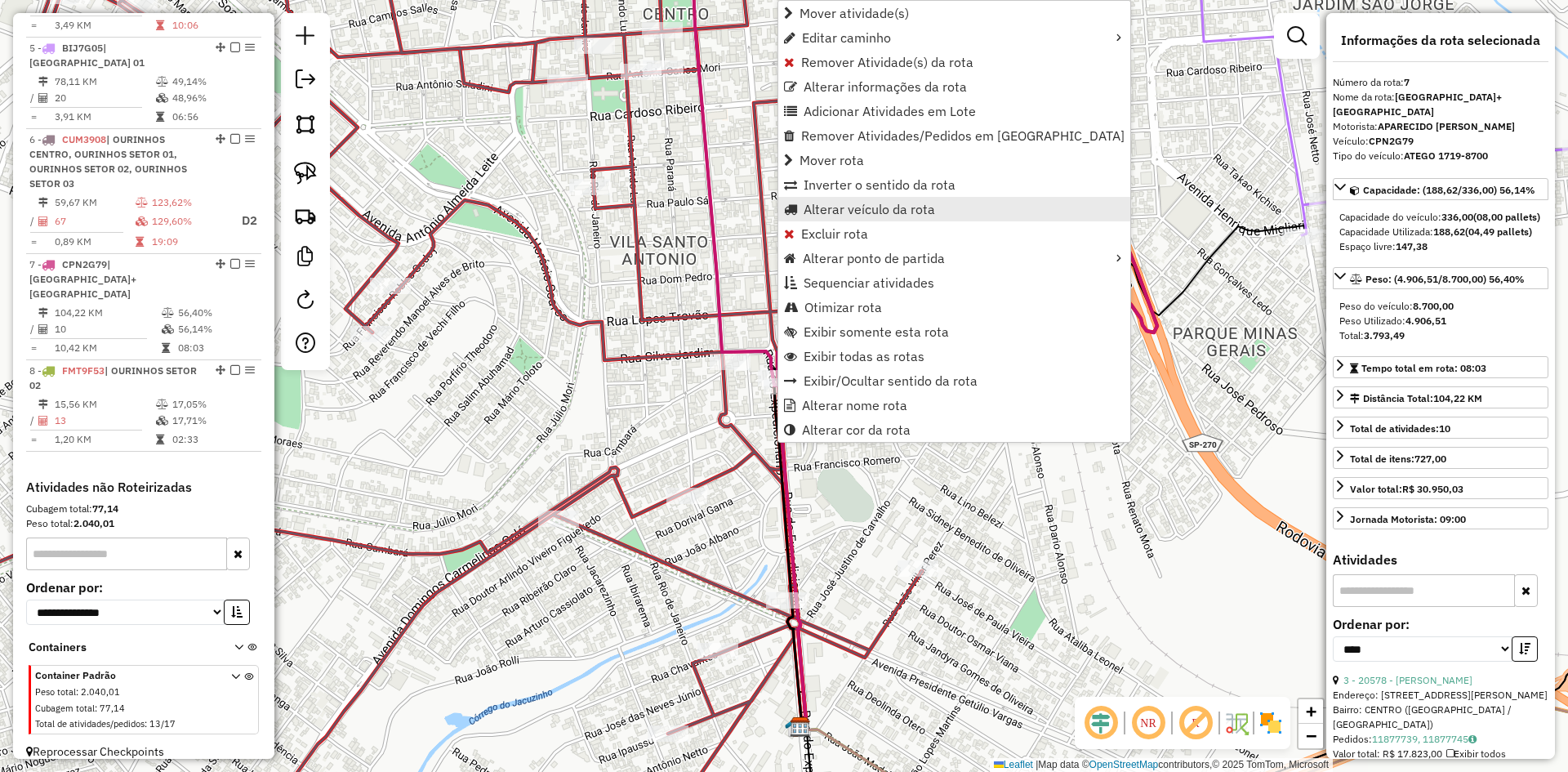
click at [893, 211] on span "Alterar veículo da rota" at bounding box center [869, 209] width 132 height 13
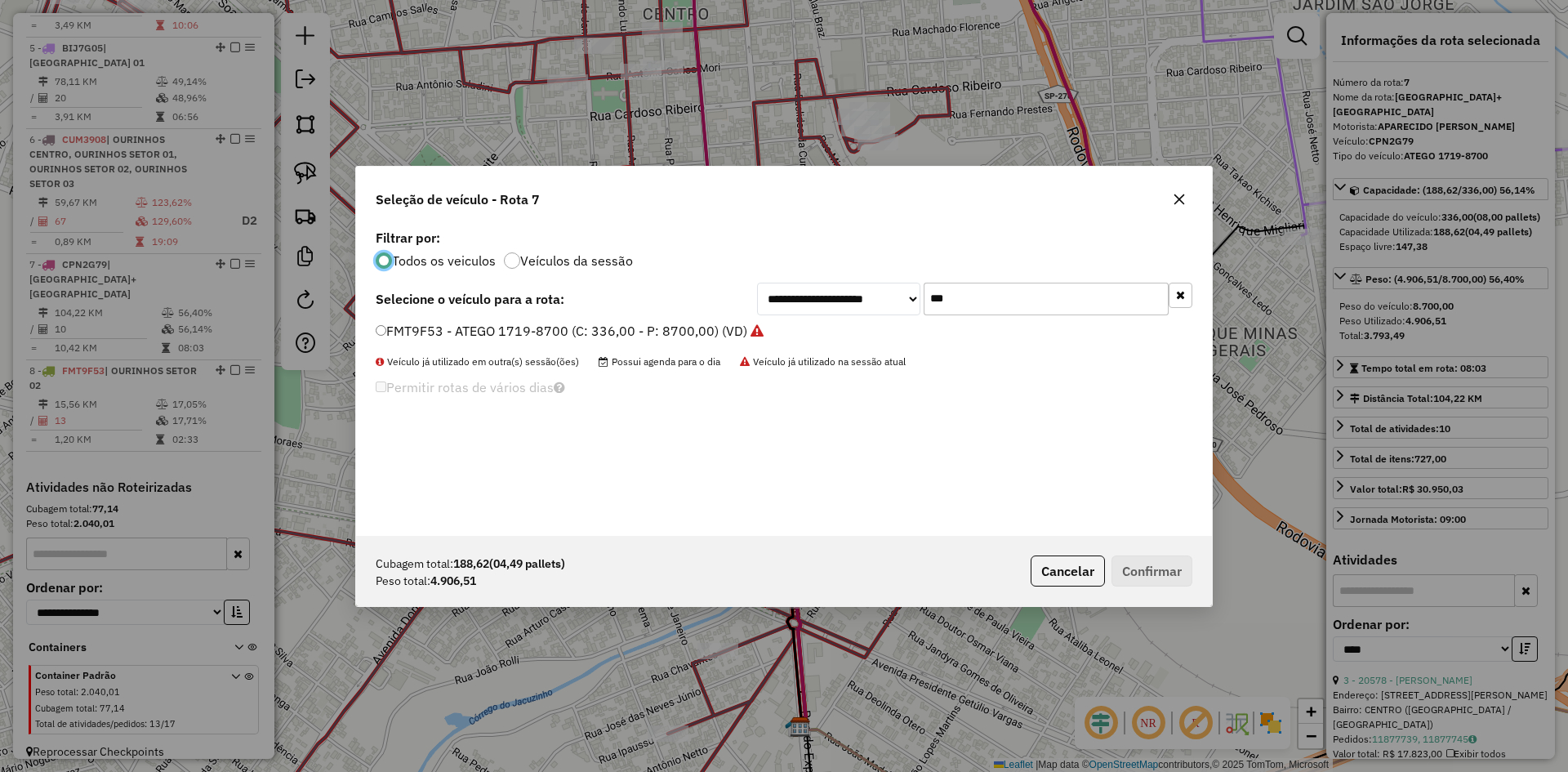
scroll to position [9, 5]
click at [970, 301] on input "***" at bounding box center [1046, 299] width 245 height 33
type input "***"
click at [459, 329] on label "FJB4I66 - ATEGO 1719-8700 (C: 336,00 - P: 8700,00) (VD)" at bounding box center [566, 331] width 381 height 20
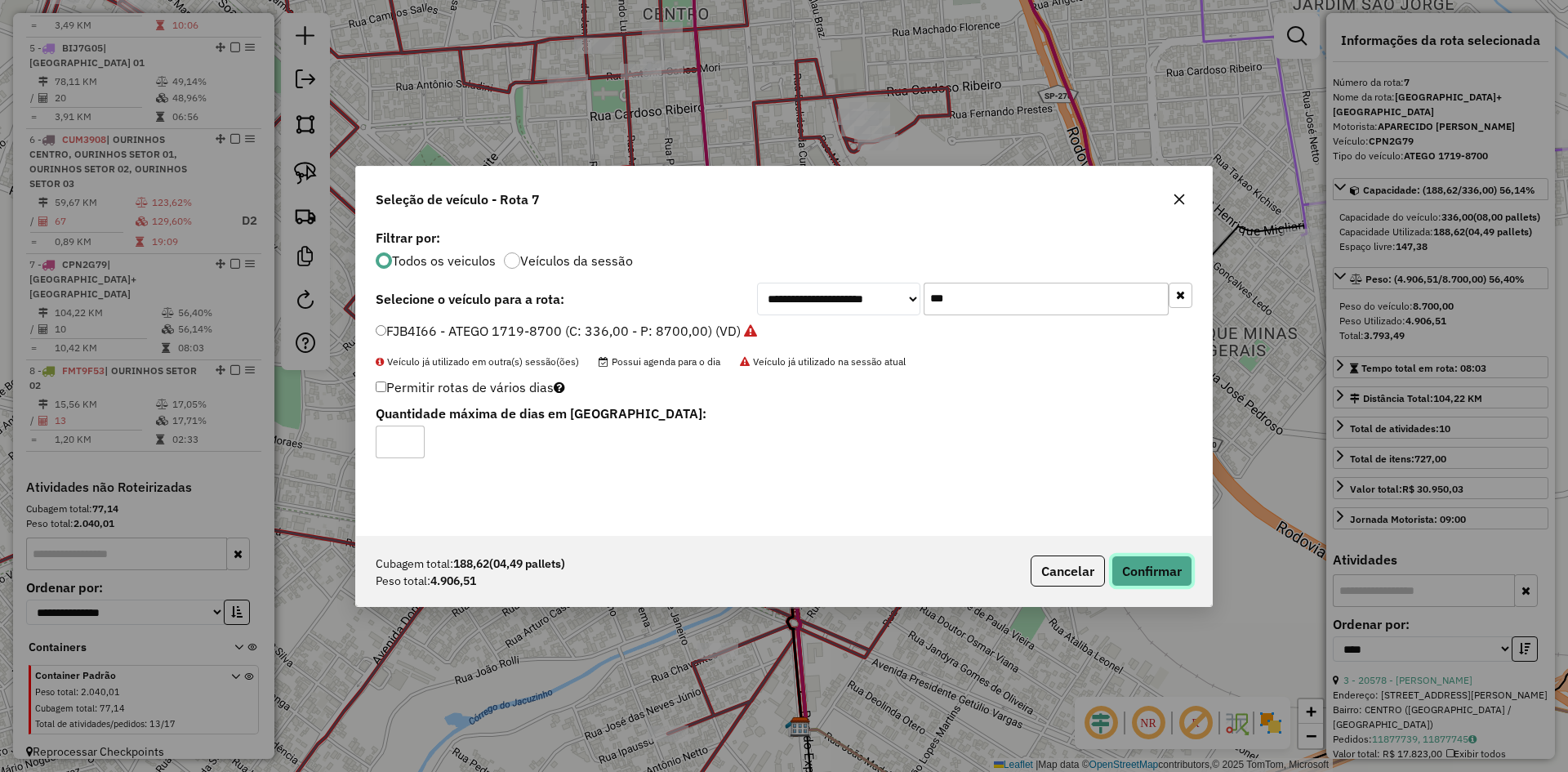
click at [1153, 567] on button "Confirmar" at bounding box center [1152, 571] width 81 height 31
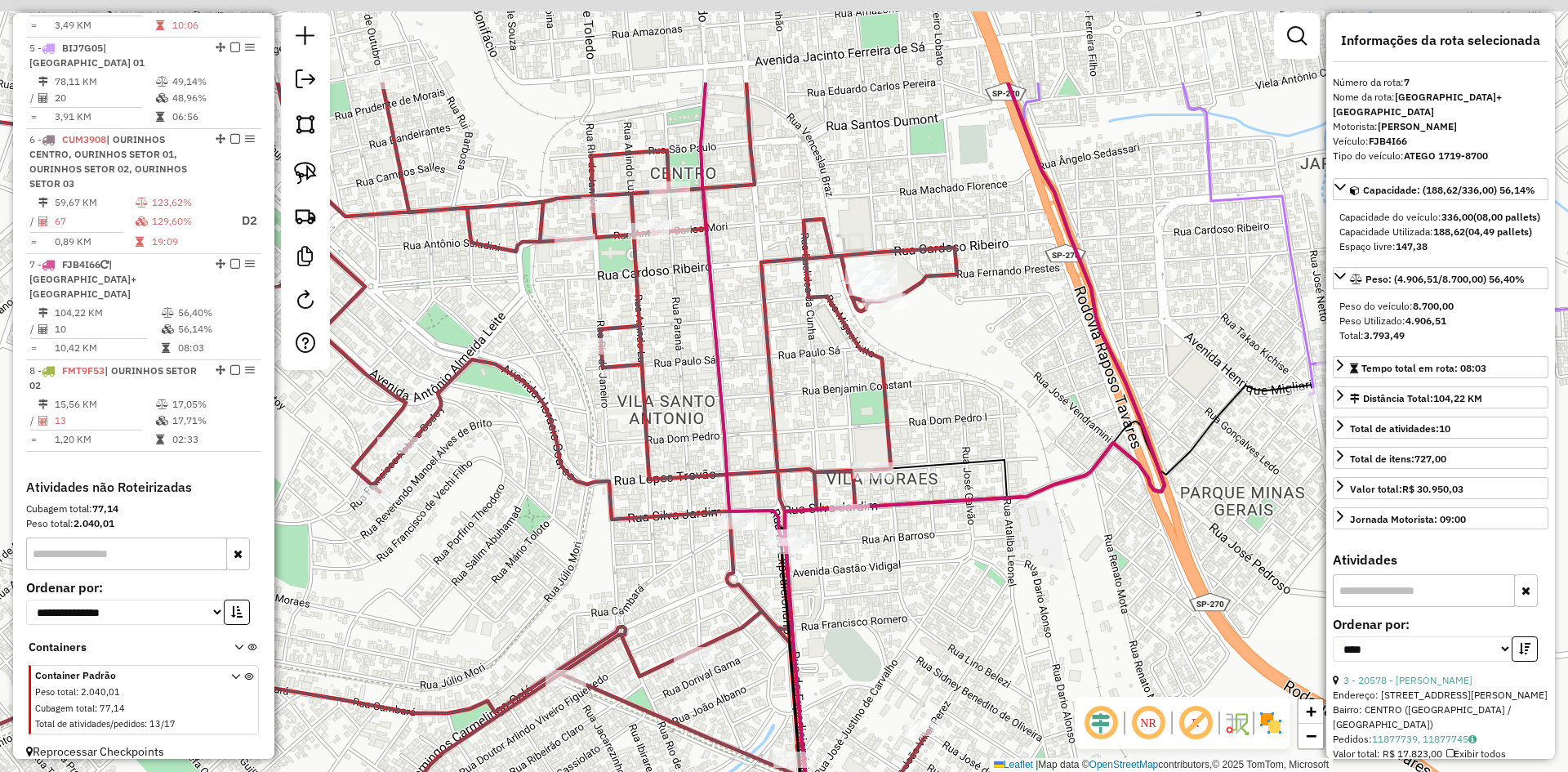
drag, startPoint x: 1008, startPoint y: 458, endPoint x: 1016, endPoint y: 635, distance: 177.2
click at [1018, 635] on div "Janela de atendimento Grade de atendimento Capacidade Transportadoras Veículos …" at bounding box center [784, 386] width 1568 height 772
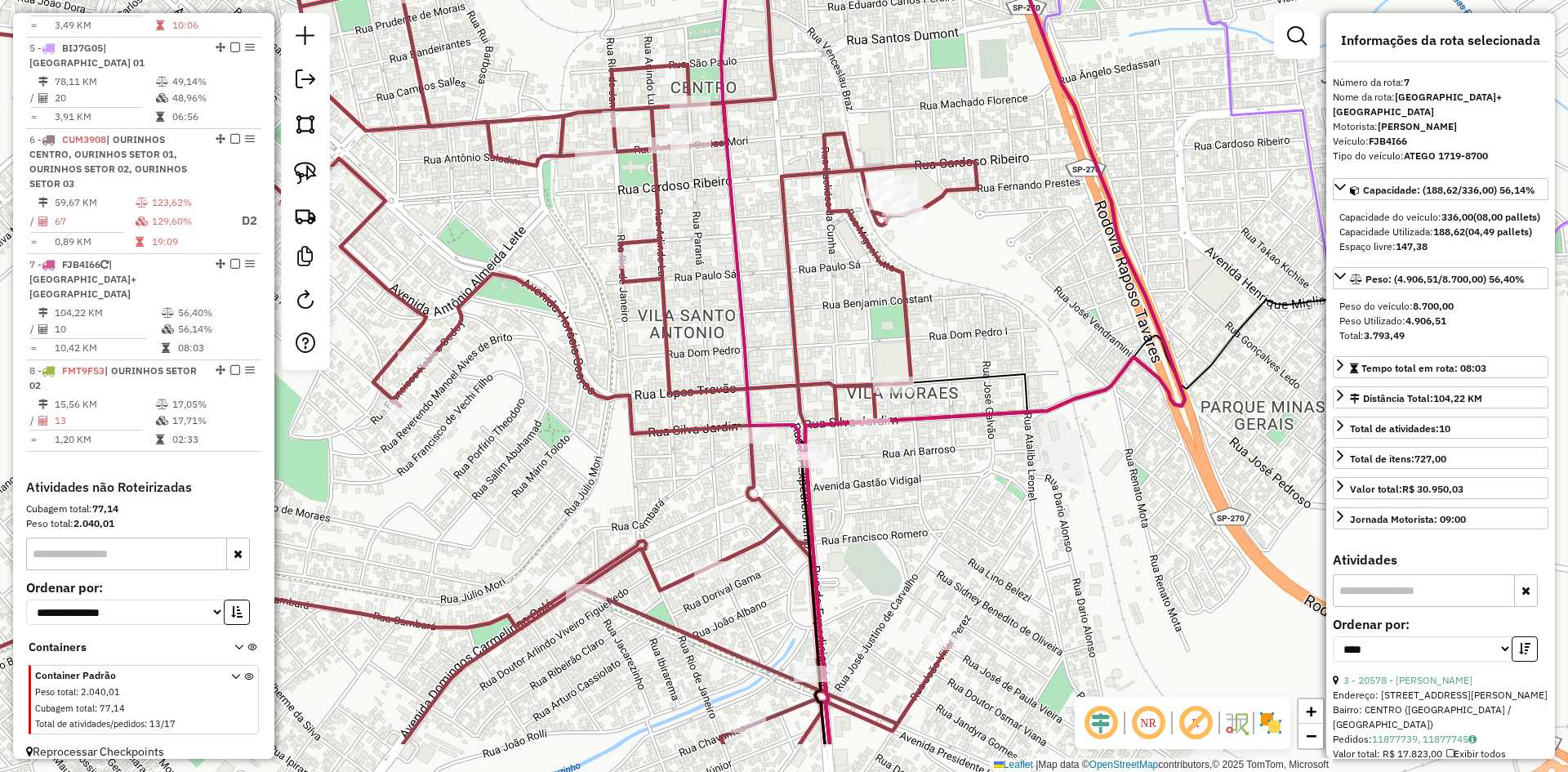
drag, startPoint x: 923, startPoint y: 640, endPoint x: 941, endPoint y: 535, distance: 106.5
click at [941, 535] on div "Janela de atendimento Grade de atendimento Capacidade Transportadoras Veículos …" at bounding box center [784, 386] width 1568 height 772
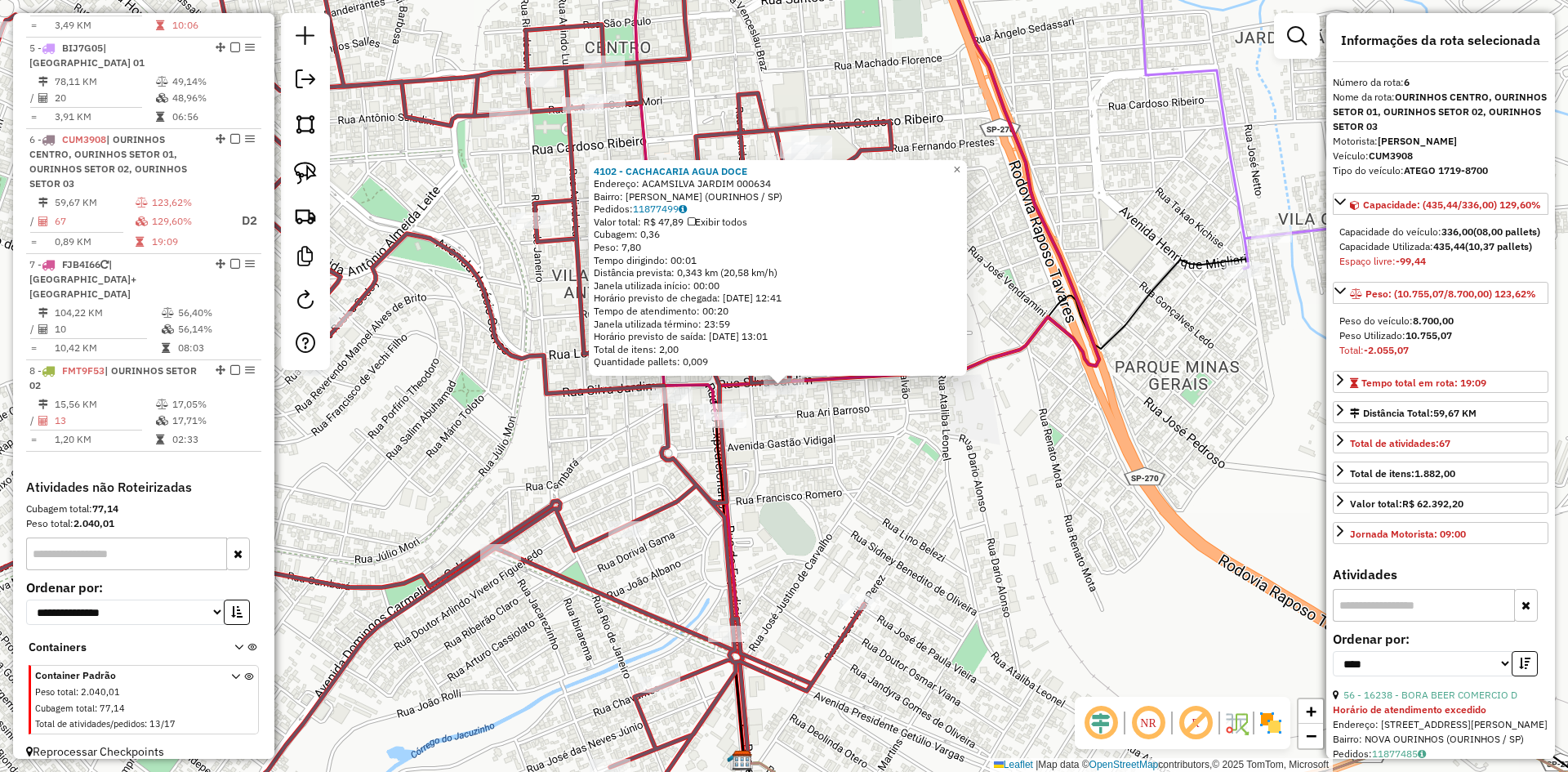
click at [837, 452] on div "4102 - CACHACARIA AGUA DOCE Endereço: ACAMSILVA JARDIM 000634 Bairro: [GEOGRAPH…" at bounding box center [784, 386] width 1568 height 772
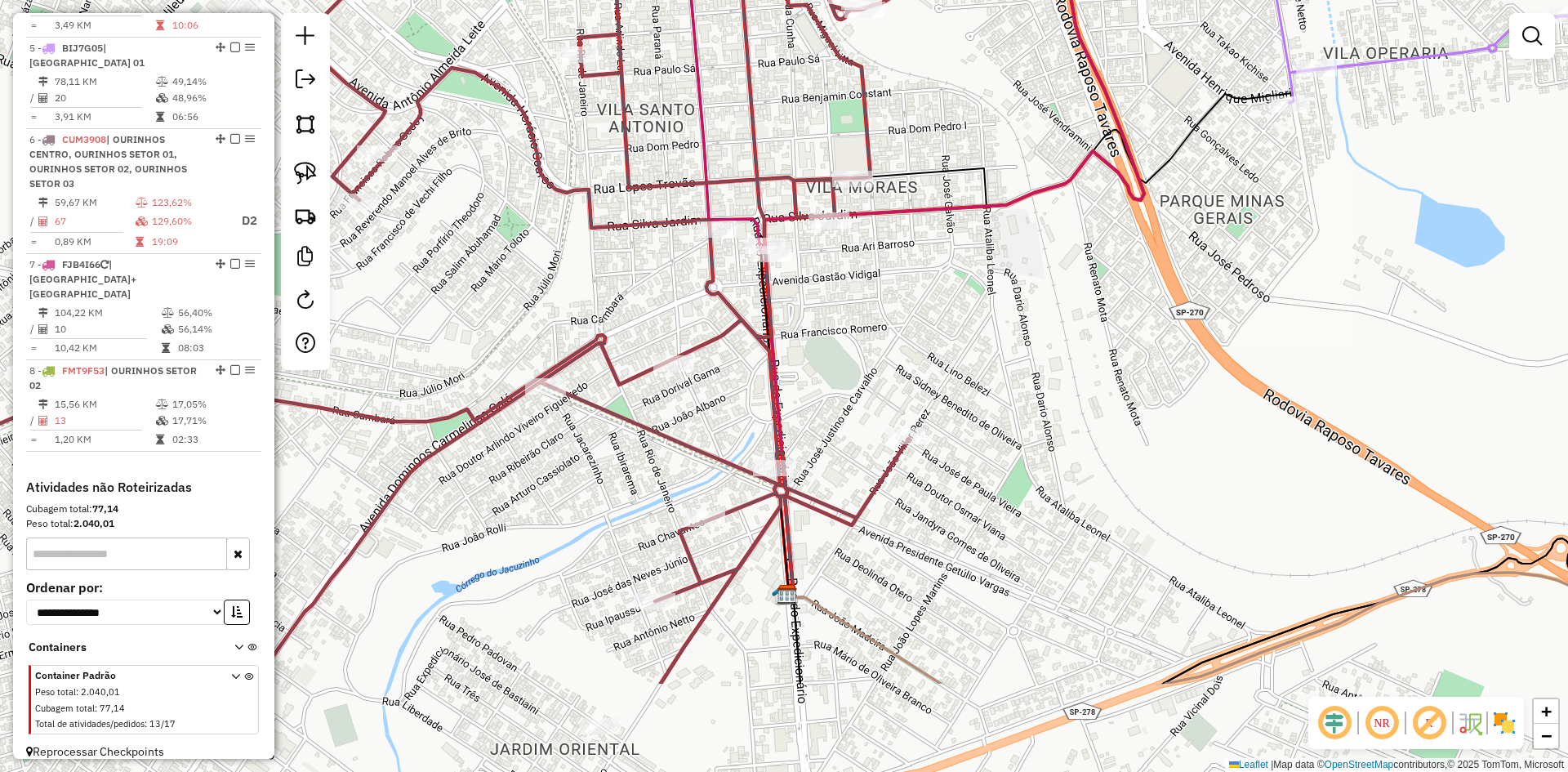
drag, startPoint x: 837, startPoint y: 456, endPoint x: 873, endPoint y: 285, distance: 174.7
click at [873, 285] on div "Janela de atendimento Grade de atendimento Capacidade Transportadoras Veículos …" at bounding box center [784, 386] width 1568 height 772
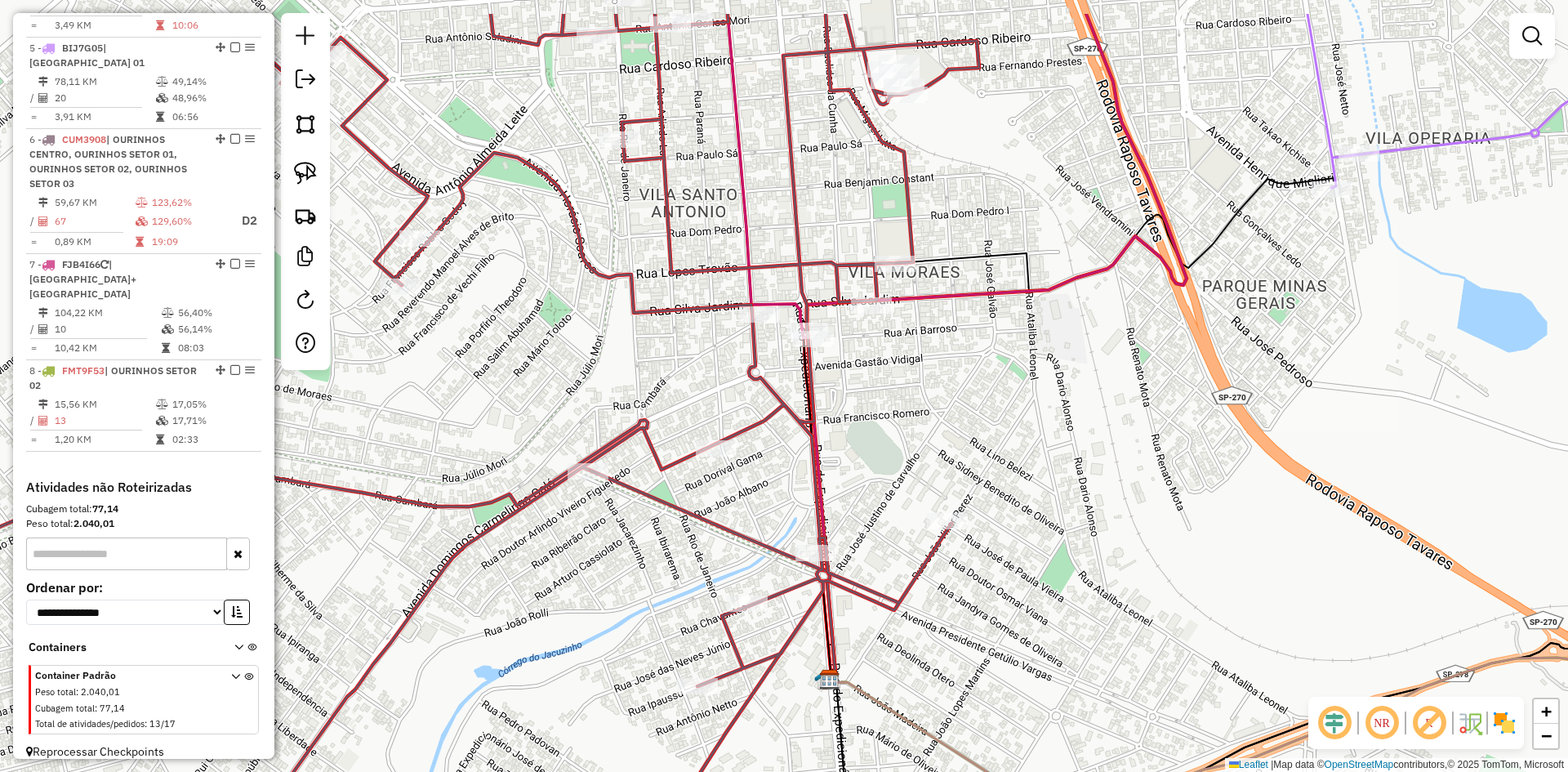
drag, startPoint x: 864, startPoint y: 317, endPoint x: 911, endPoint y: 424, distance: 116.9
click at [913, 424] on div "Janela de atendimento Grade de atendimento Capacidade Transportadoras Veículos …" at bounding box center [784, 386] width 1568 height 772
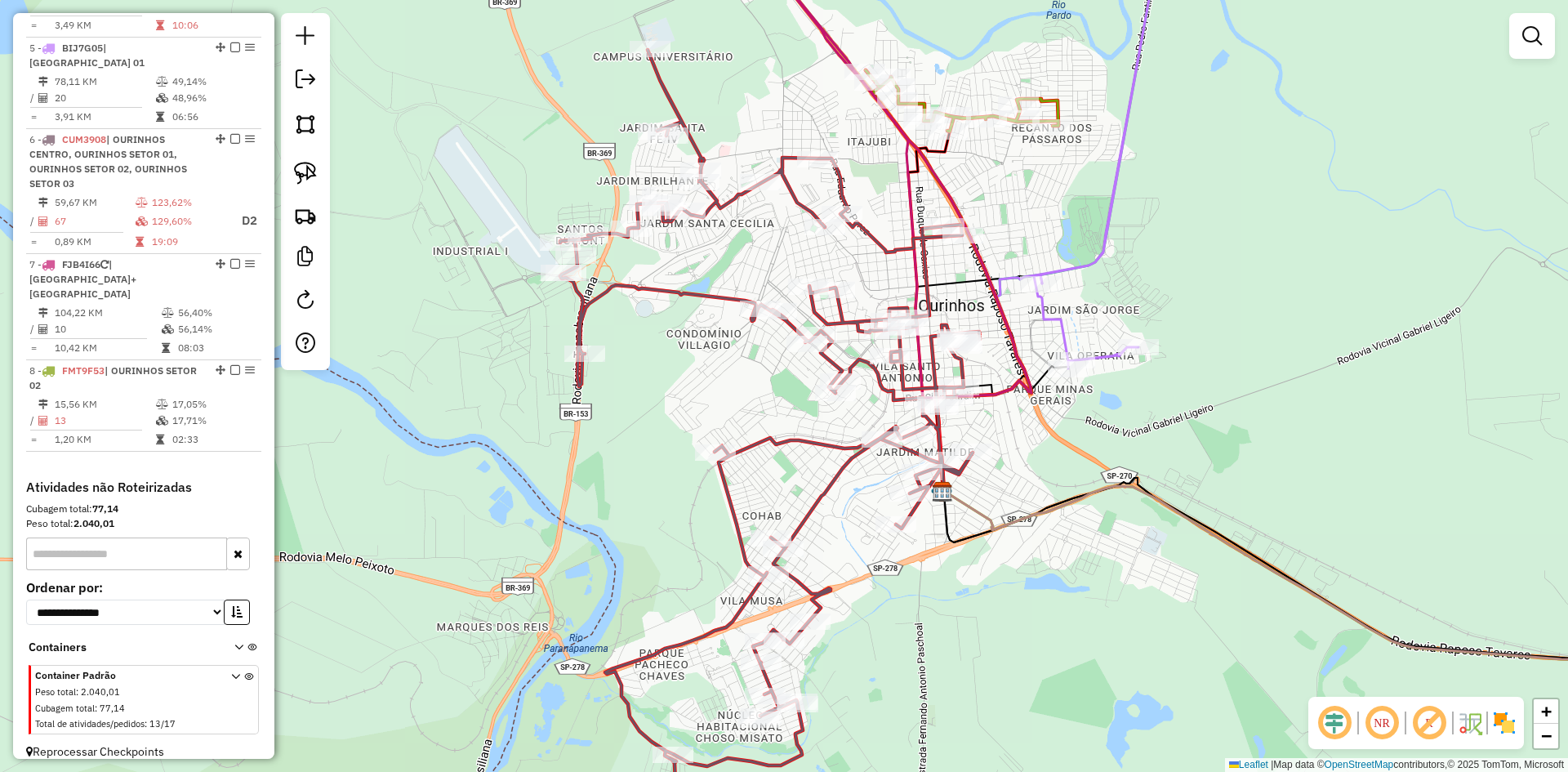
drag, startPoint x: 1231, startPoint y: 189, endPoint x: 1145, endPoint y: 658, distance: 476.8
click at [1147, 656] on div "Janela de atendimento Grade de atendimento Capacidade Transportadoras Veículos …" at bounding box center [784, 386] width 1568 height 772
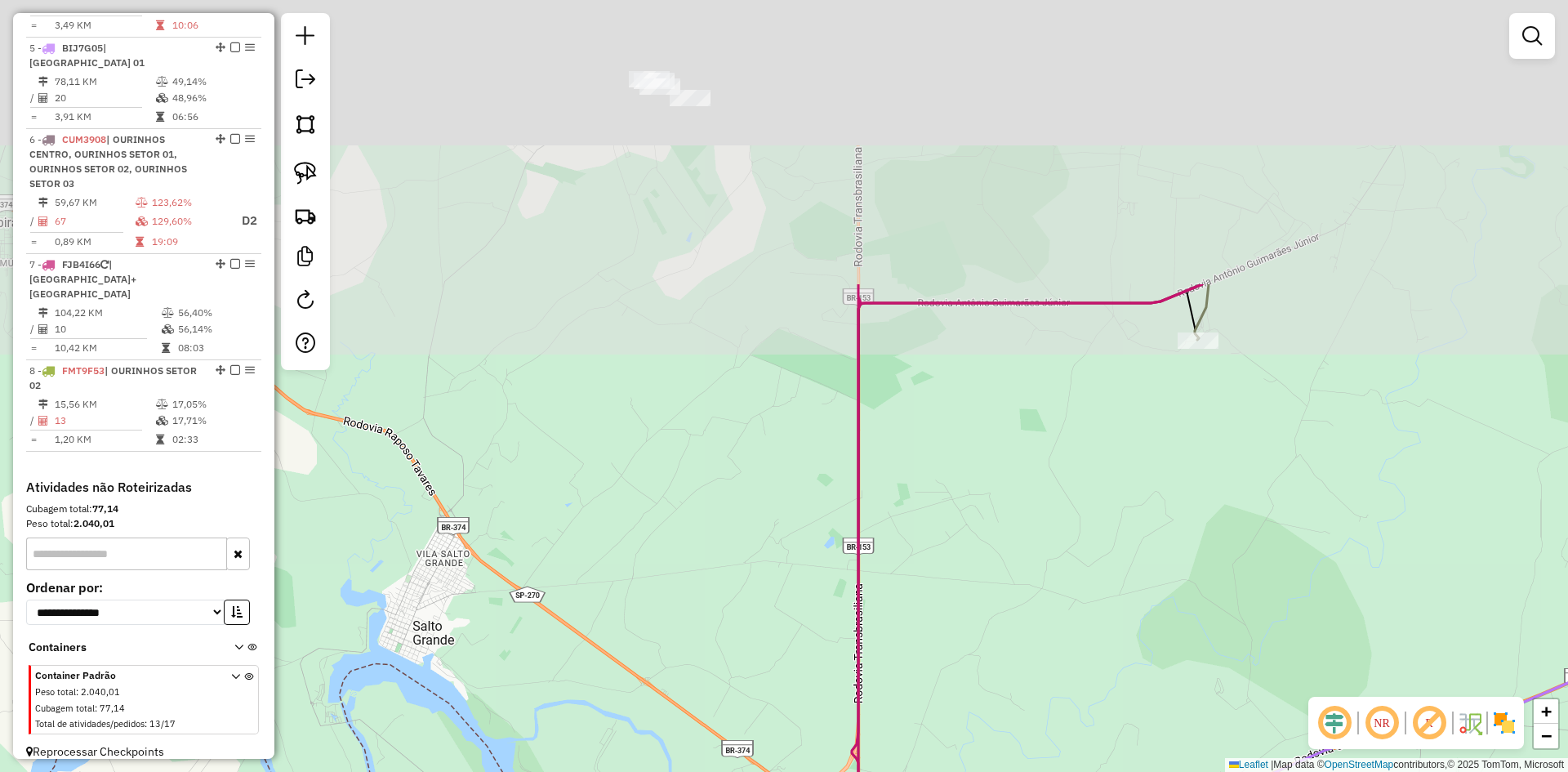
drag, startPoint x: 1101, startPoint y: 695, endPoint x: 1064, endPoint y: 673, distance: 43.0
click at [1073, 772] on html "Aguarde... Pop-up bloqueado! Seu navegador bloqueou automáticamente a abertura …" at bounding box center [784, 386] width 1568 height 772
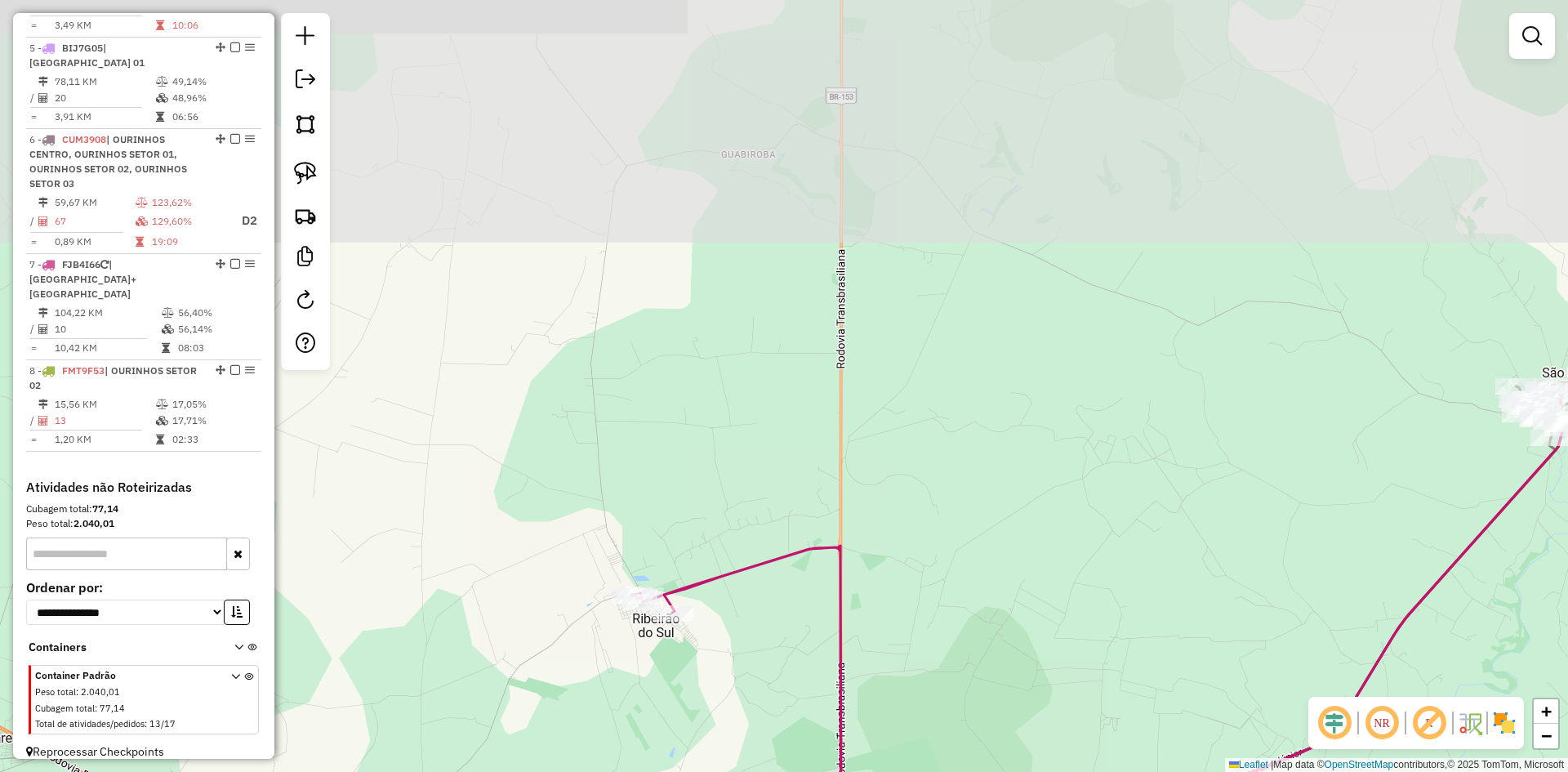
drag, startPoint x: 934, startPoint y: 250, endPoint x: 974, endPoint y: 621, distance: 373.2
click at [974, 621] on div "Janela de atendimento Grade de atendimento Capacidade Transportadoras Veículos …" at bounding box center [784, 386] width 1568 height 772
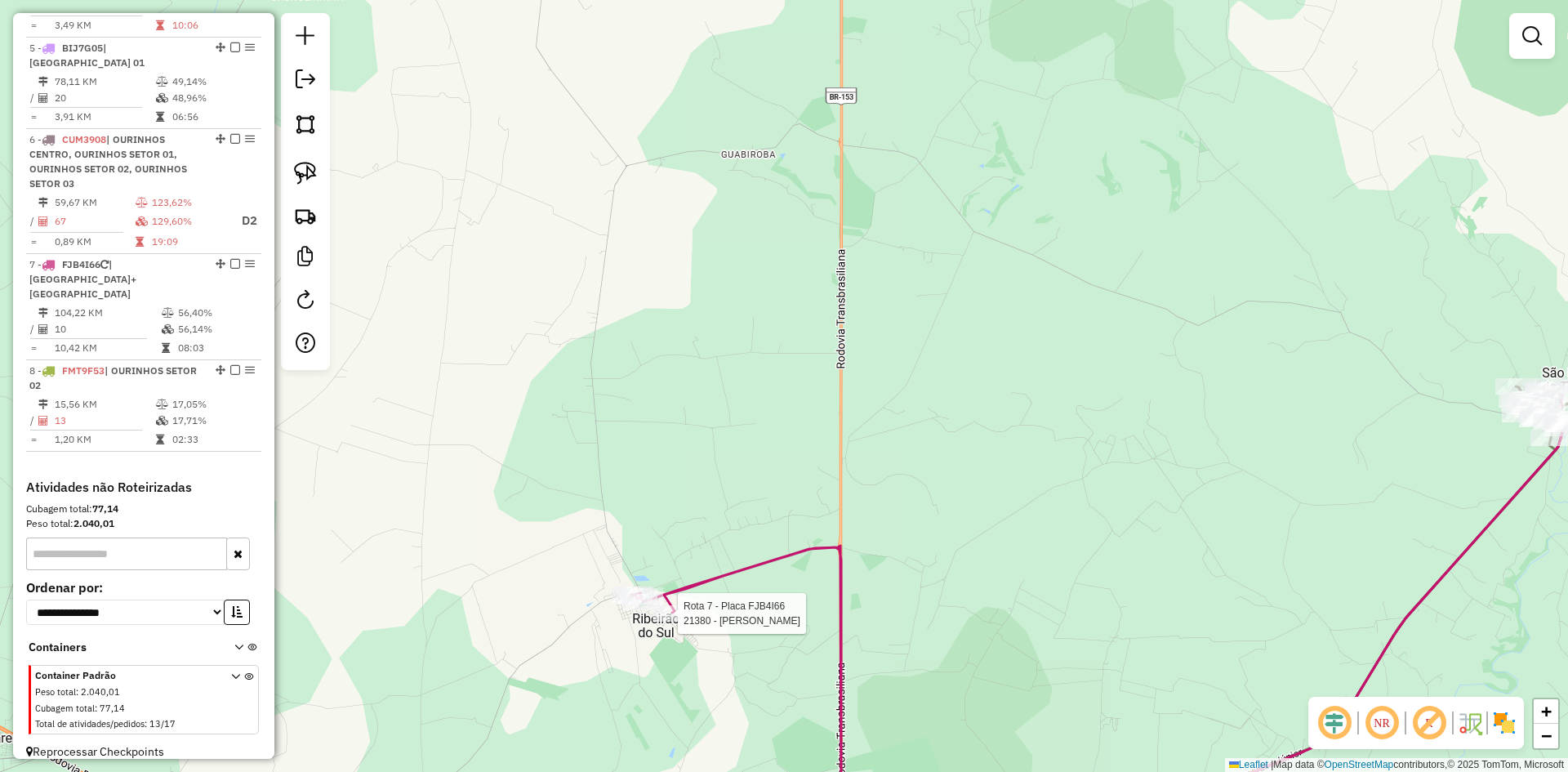
select select "*********"
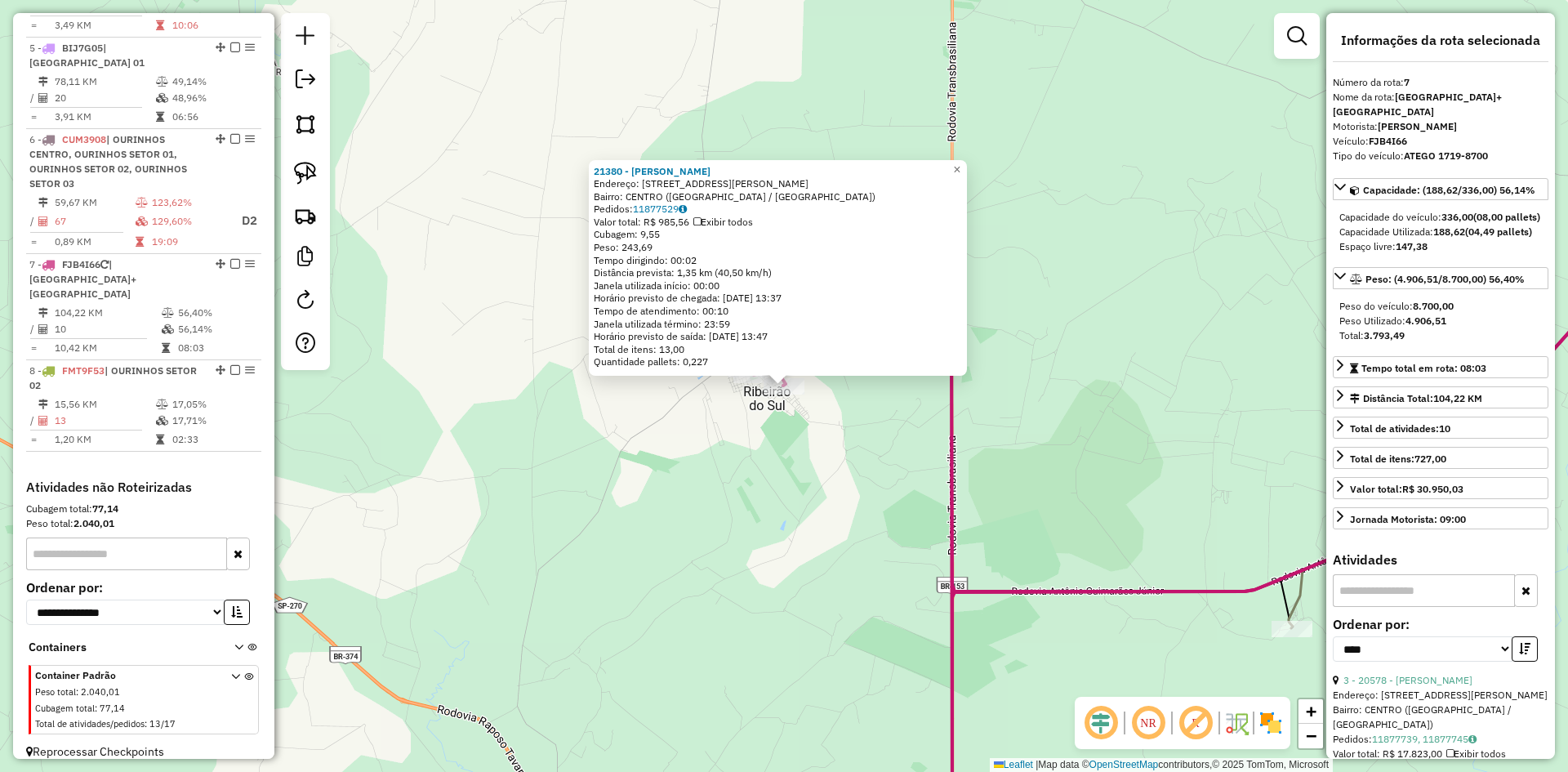
click at [694, 614] on div "21380 - [PERSON_NAME]: [STREET_ADDRESS] [GEOGRAPHIC_DATA]: 11877529 Valor total…" at bounding box center [784, 386] width 1568 height 772
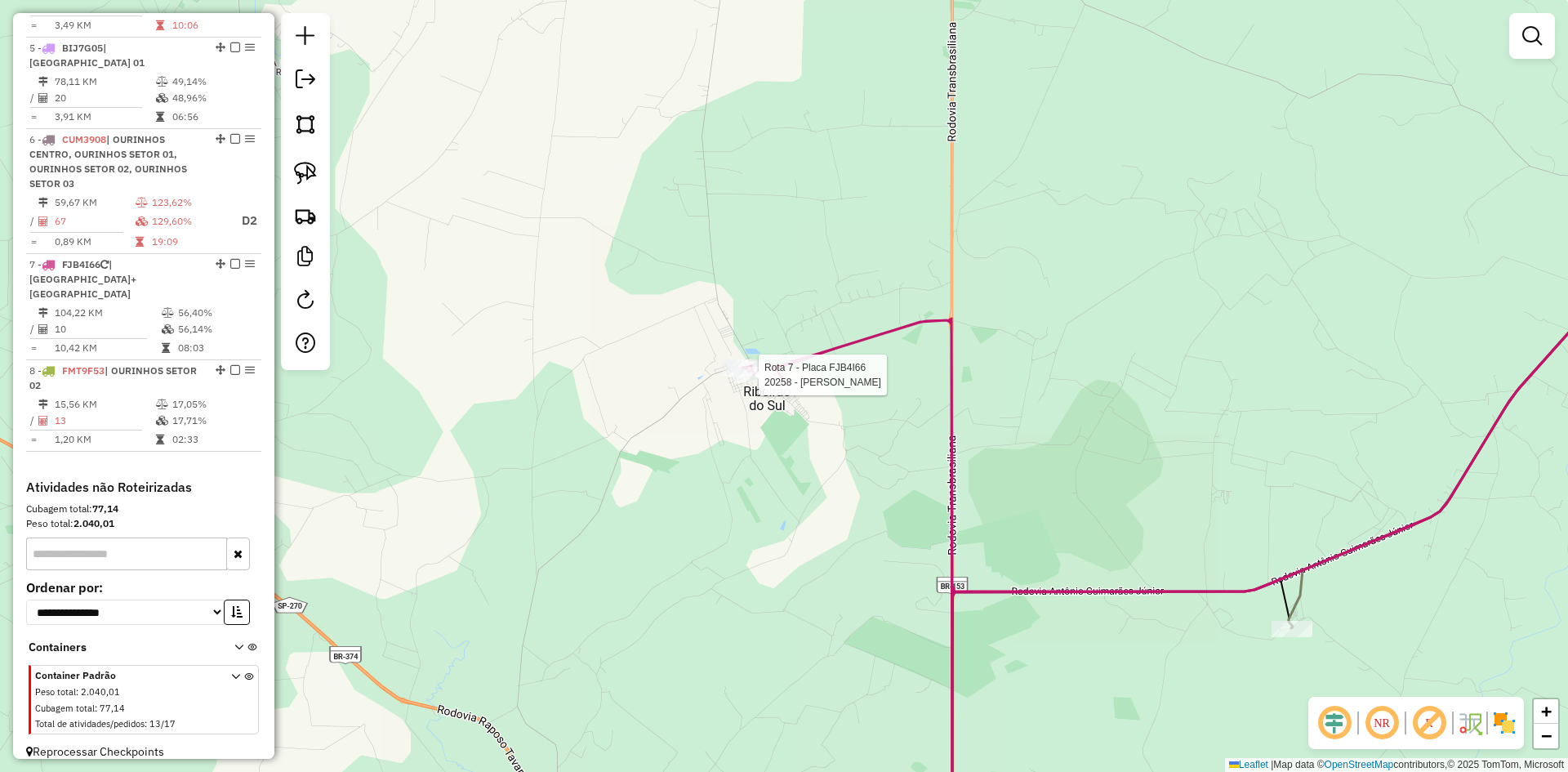
select select "*********"
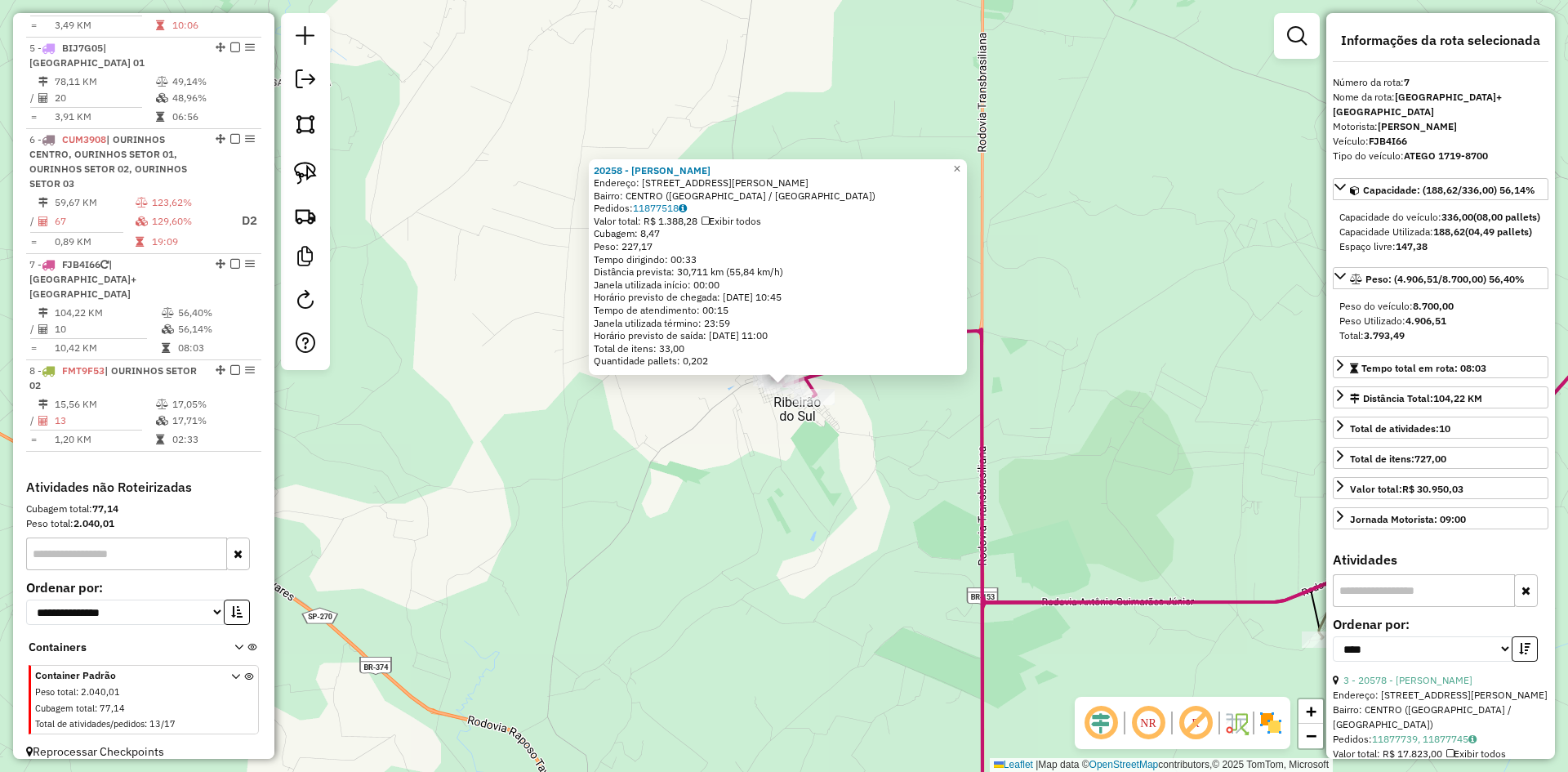
click at [1110, 499] on div "20258 - [PERSON_NAME]: [GEOGRAPHIC_DATA][PERSON_NAME] 415 Bairro: [GEOGRAPHIC_D…" at bounding box center [784, 386] width 1568 height 772
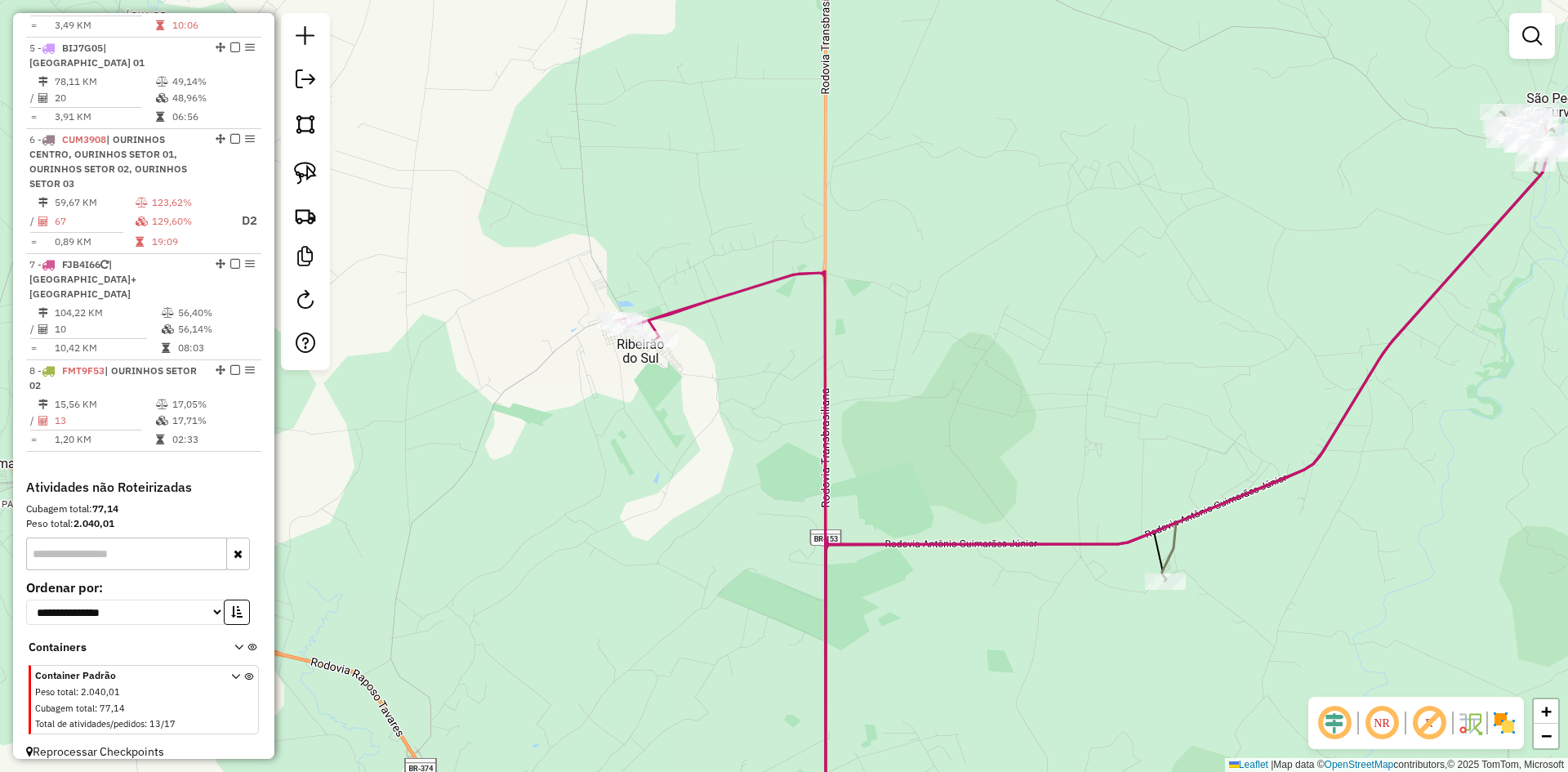
drag, startPoint x: 1145, startPoint y: 493, endPoint x: 882, endPoint y: 398, distance: 279.6
click at [882, 398] on div "Janela de atendimento Grade de atendimento Capacidade Transportadoras Veículos …" at bounding box center [784, 386] width 1568 height 772
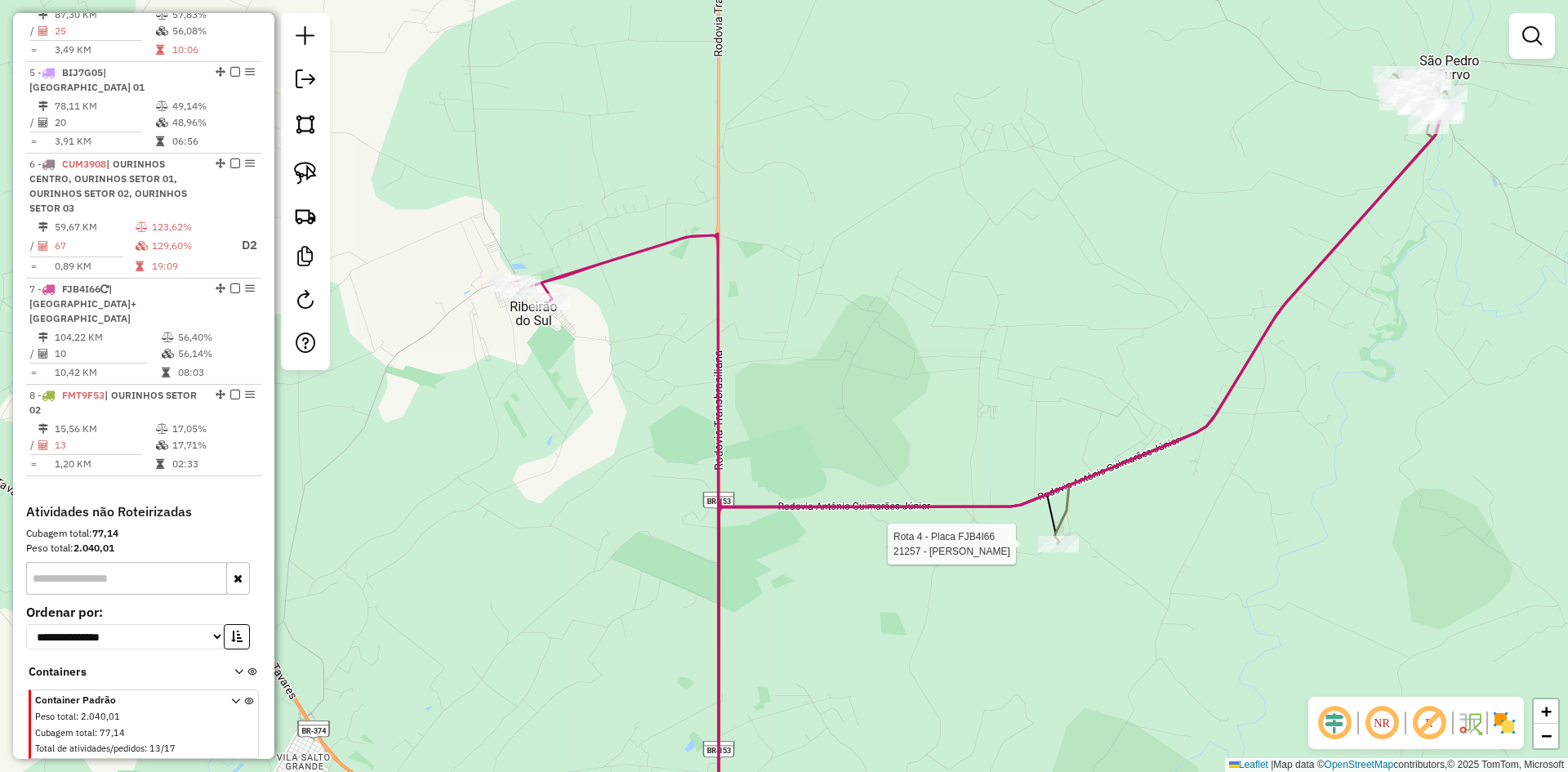
select select "*********"
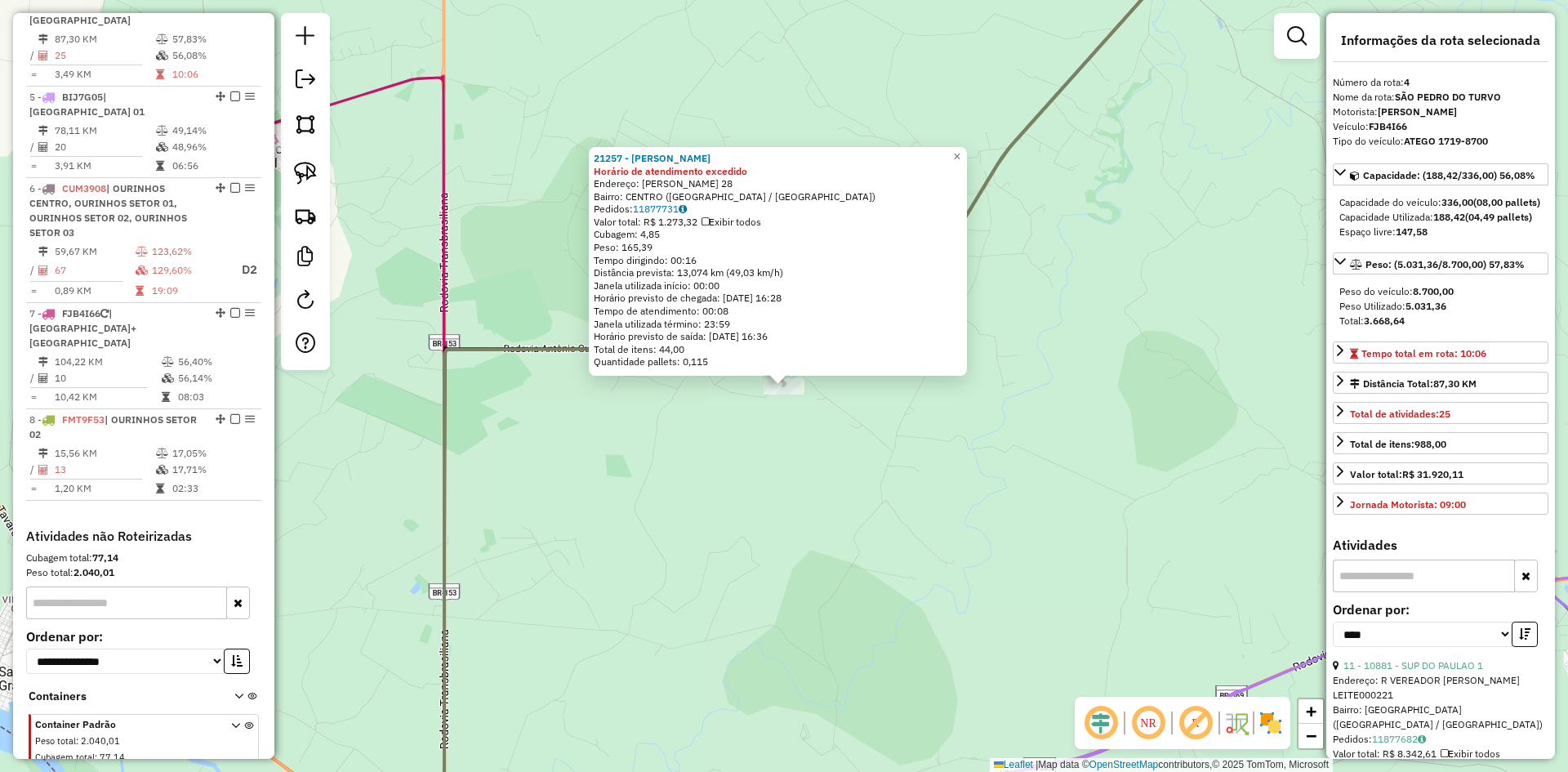
scroll to position [907, 0]
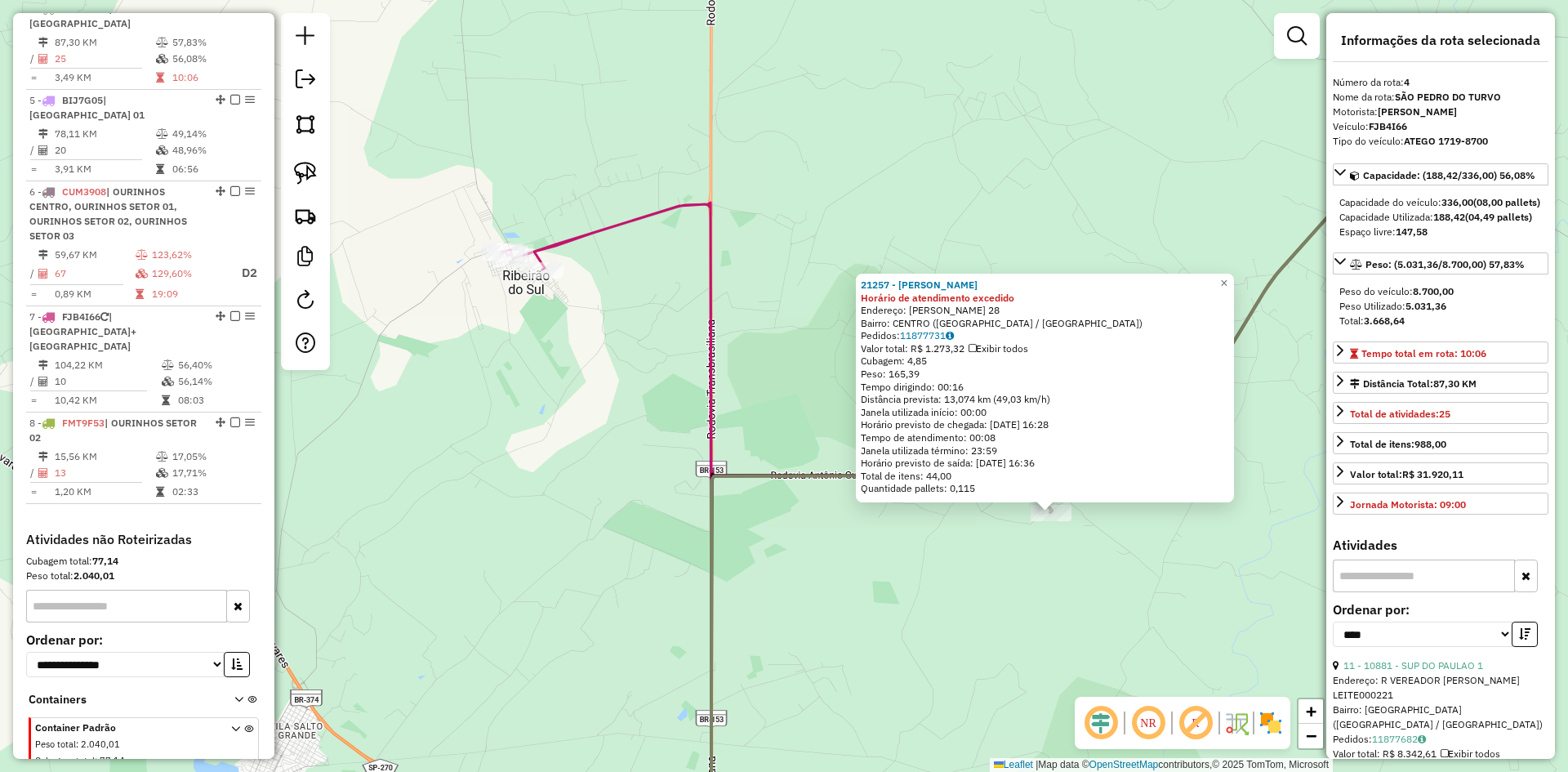
drag, startPoint x: 799, startPoint y: 503, endPoint x: 1079, endPoint y: 639, distance: 311.3
click at [1080, 639] on div "21257 - ELISANGELA APARECIDA Horário de atendimento excedido Endereço: [PERSON_…" at bounding box center [784, 386] width 1568 height 772
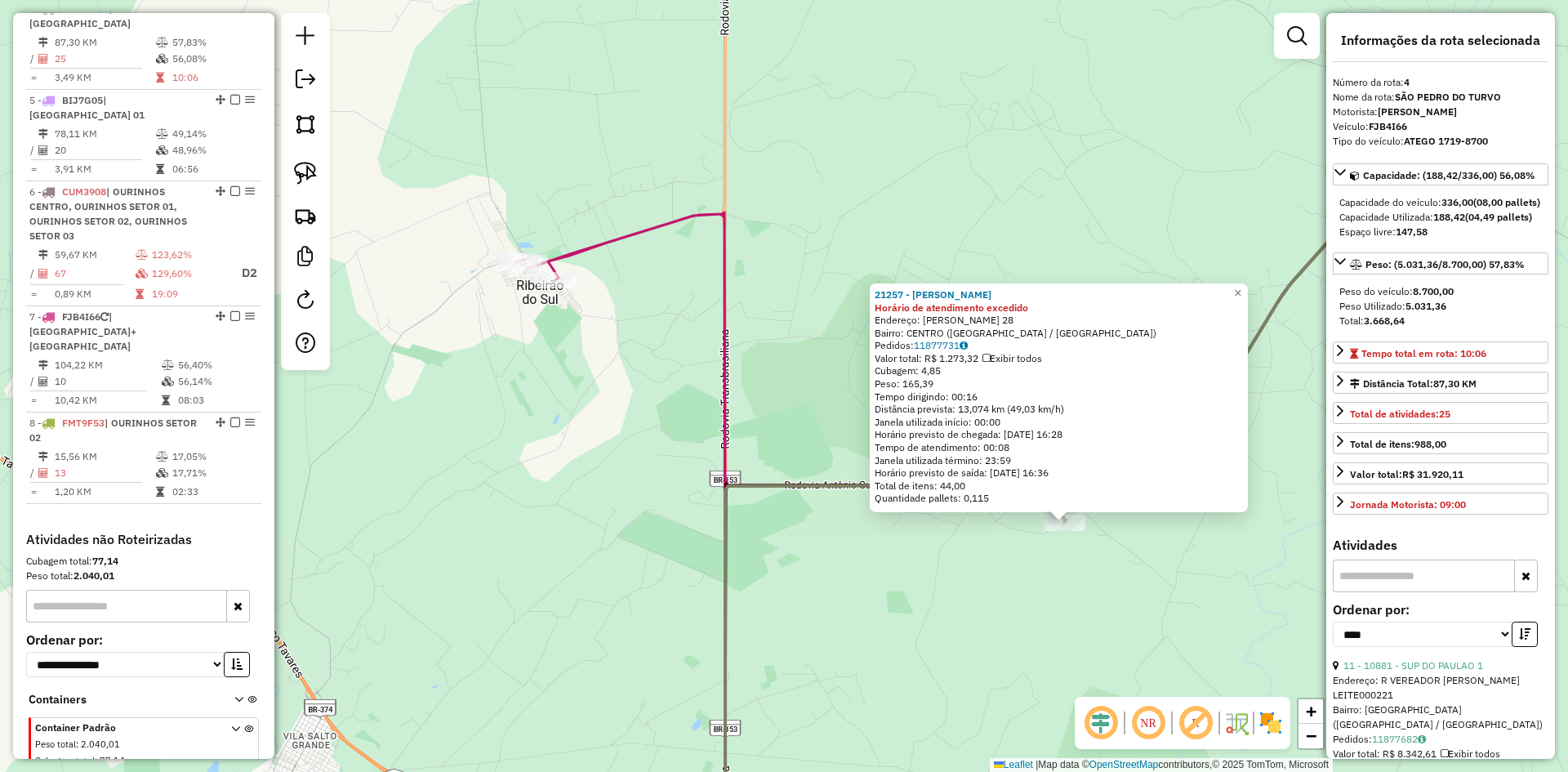
click at [1029, 614] on div "21257 - ELISANGELA APARECIDA Horário de atendimento excedido Endereço: [PERSON_…" at bounding box center [784, 386] width 1568 height 772
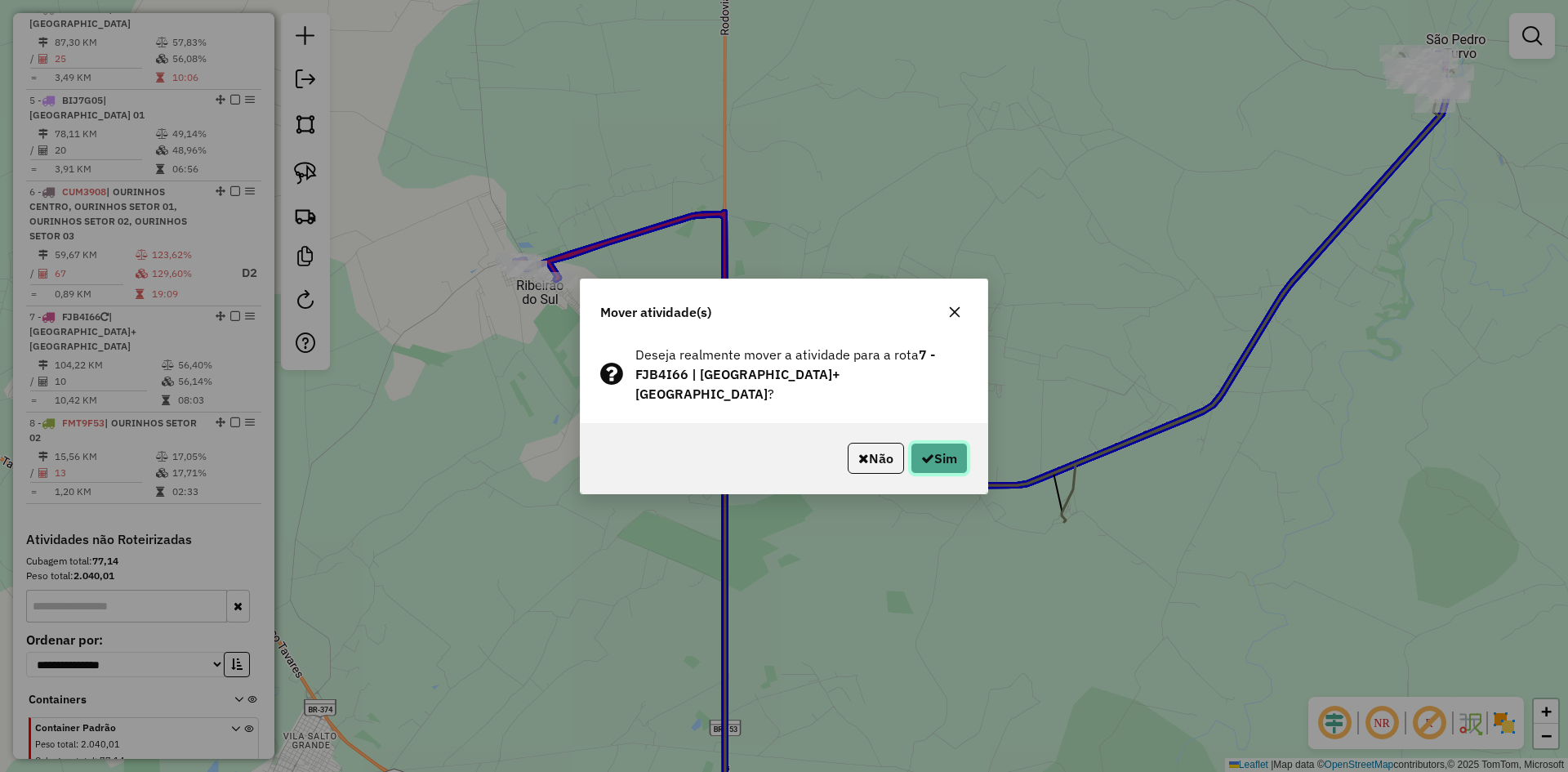
click at [960, 452] on button "Sim" at bounding box center [940, 458] width 57 height 31
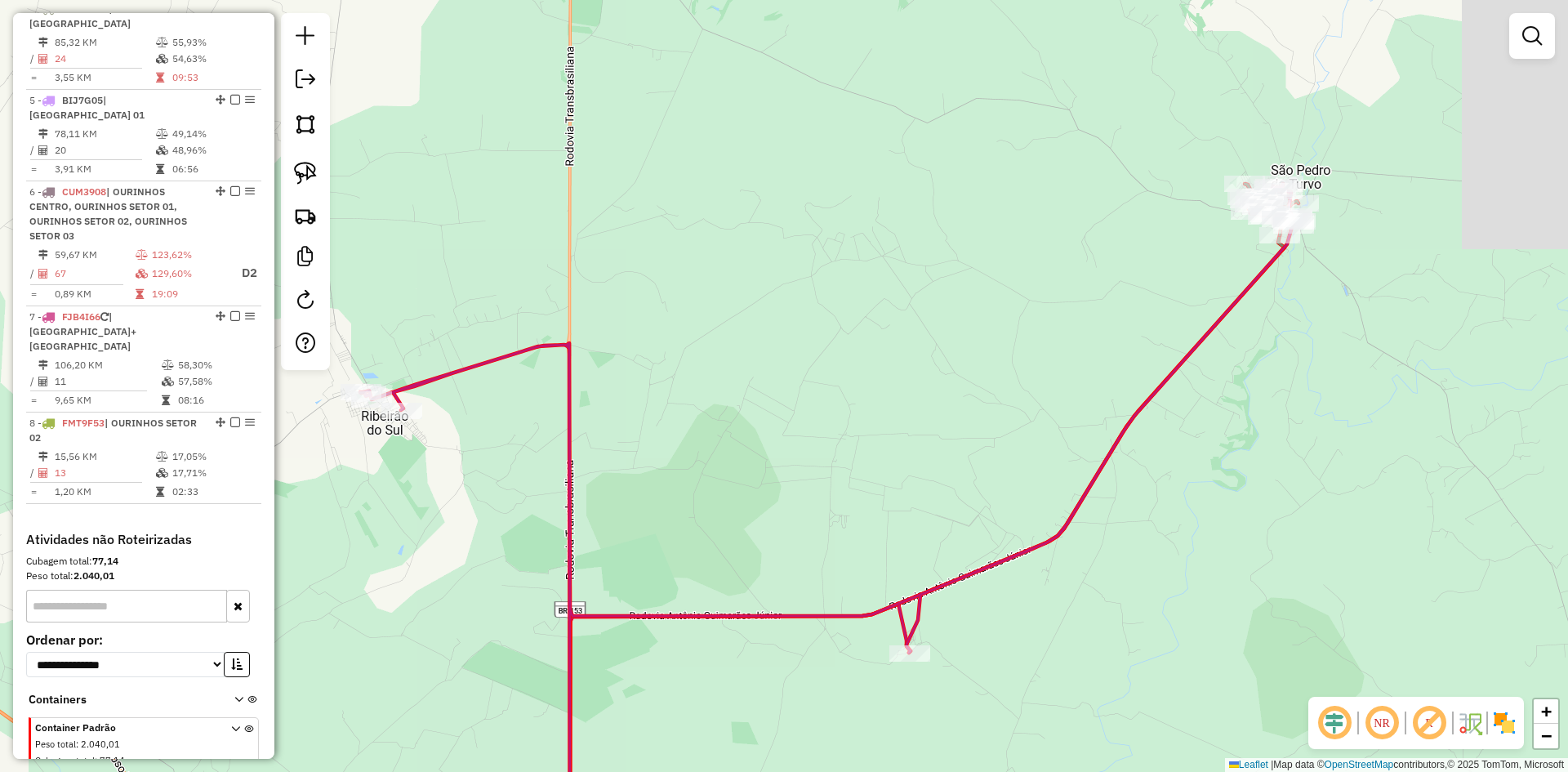
drag, startPoint x: 1010, startPoint y: 400, endPoint x: 681, endPoint y: 682, distance: 433.3
click at [681, 682] on div "Janela de atendimento Grade de atendimento Capacidade Transportadoras Veículos …" at bounding box center [784, 386] width 1568 height 772
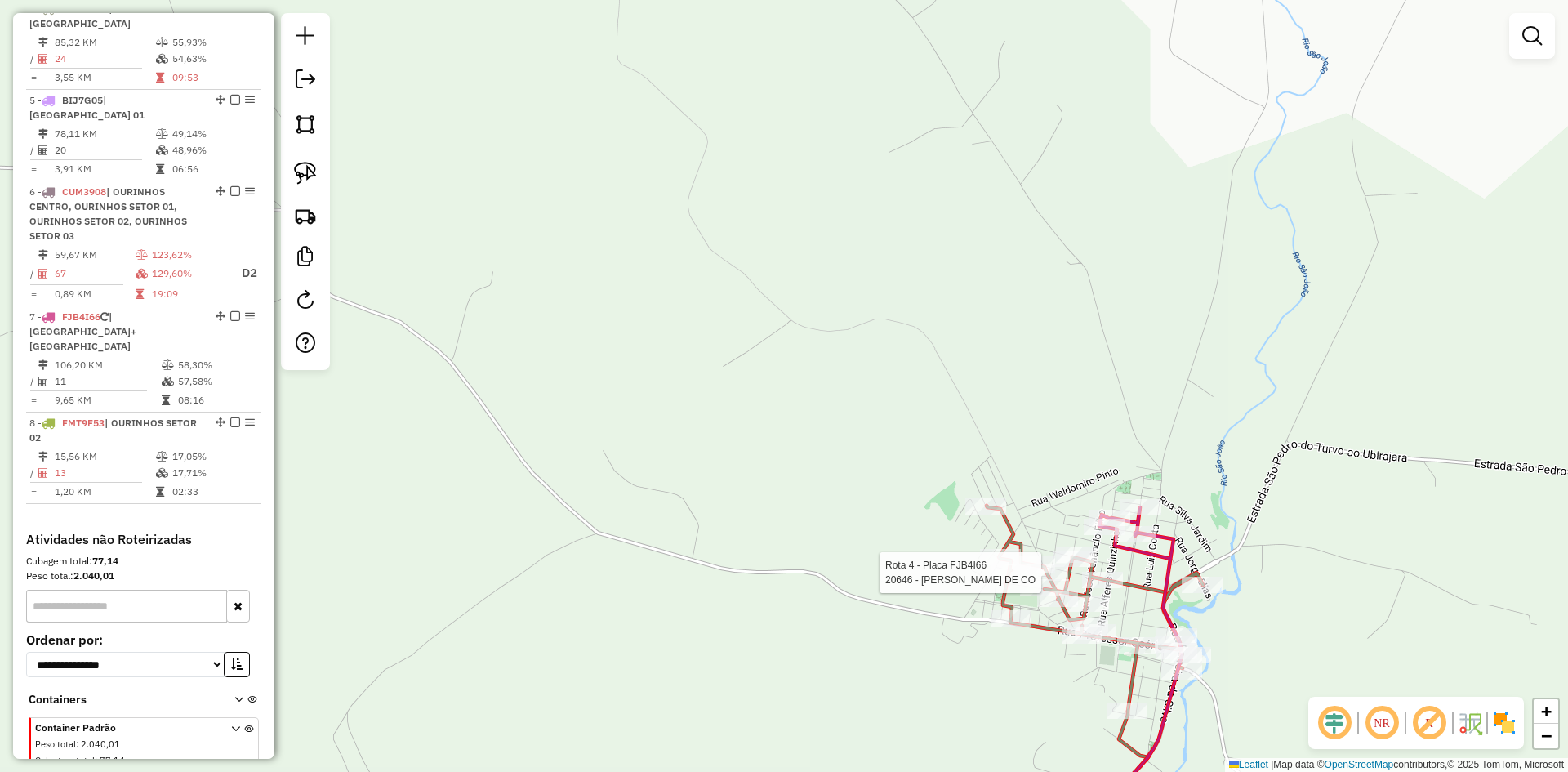
select select "*********"
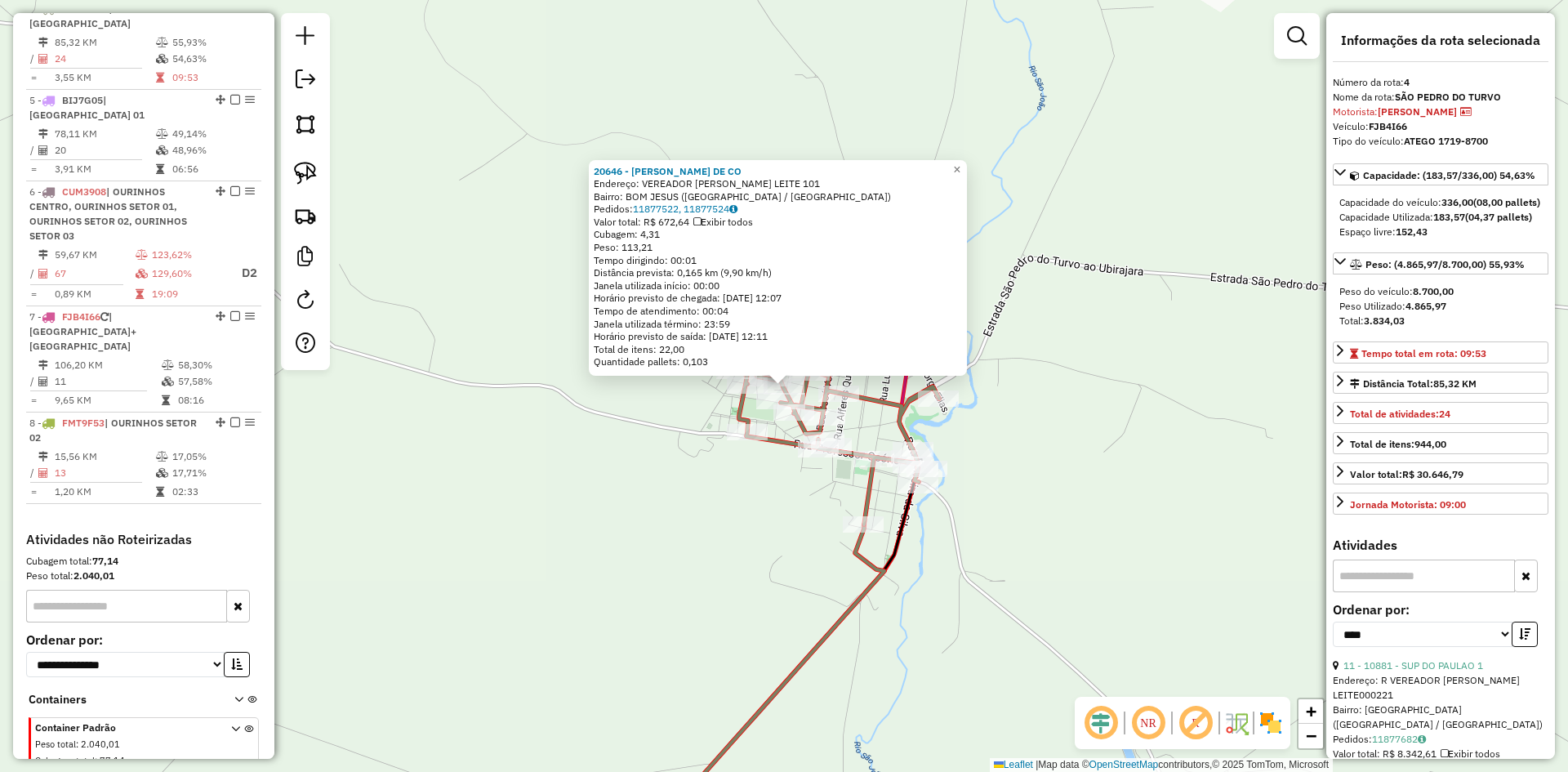
drag, startPoint x: 1036, startPoint y: 572, endPoint x: 938, endPoint y: 543, distance: 102.2
click at [1036, 572] on div "20646 - [PERSON_NAME] DE CO Endereço: VEREADOR [PERSON_NAME] LEITE 101 Bairro: …" at bounding box center [784, 386] width 1568 height 772
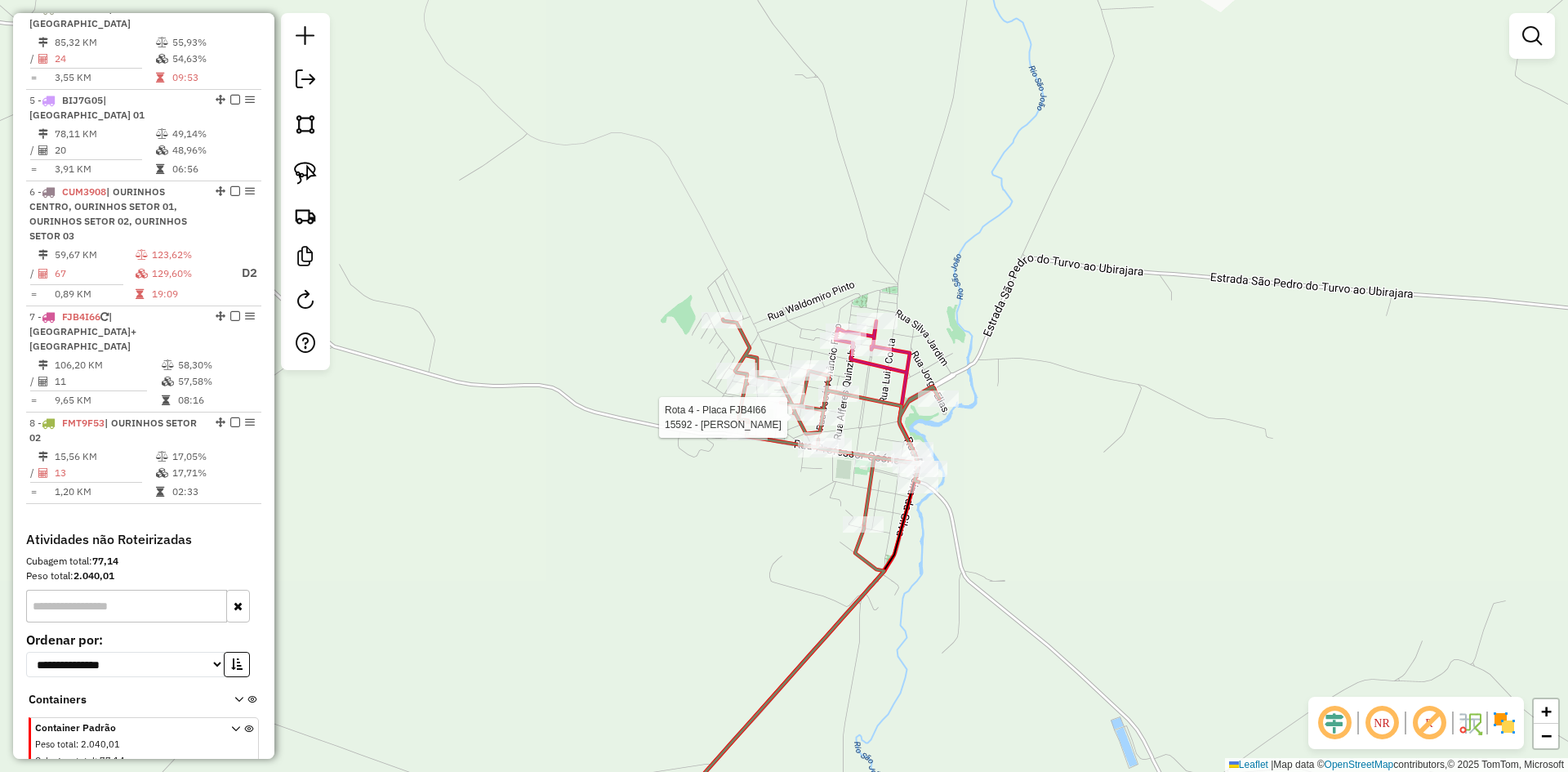
select select "*********"
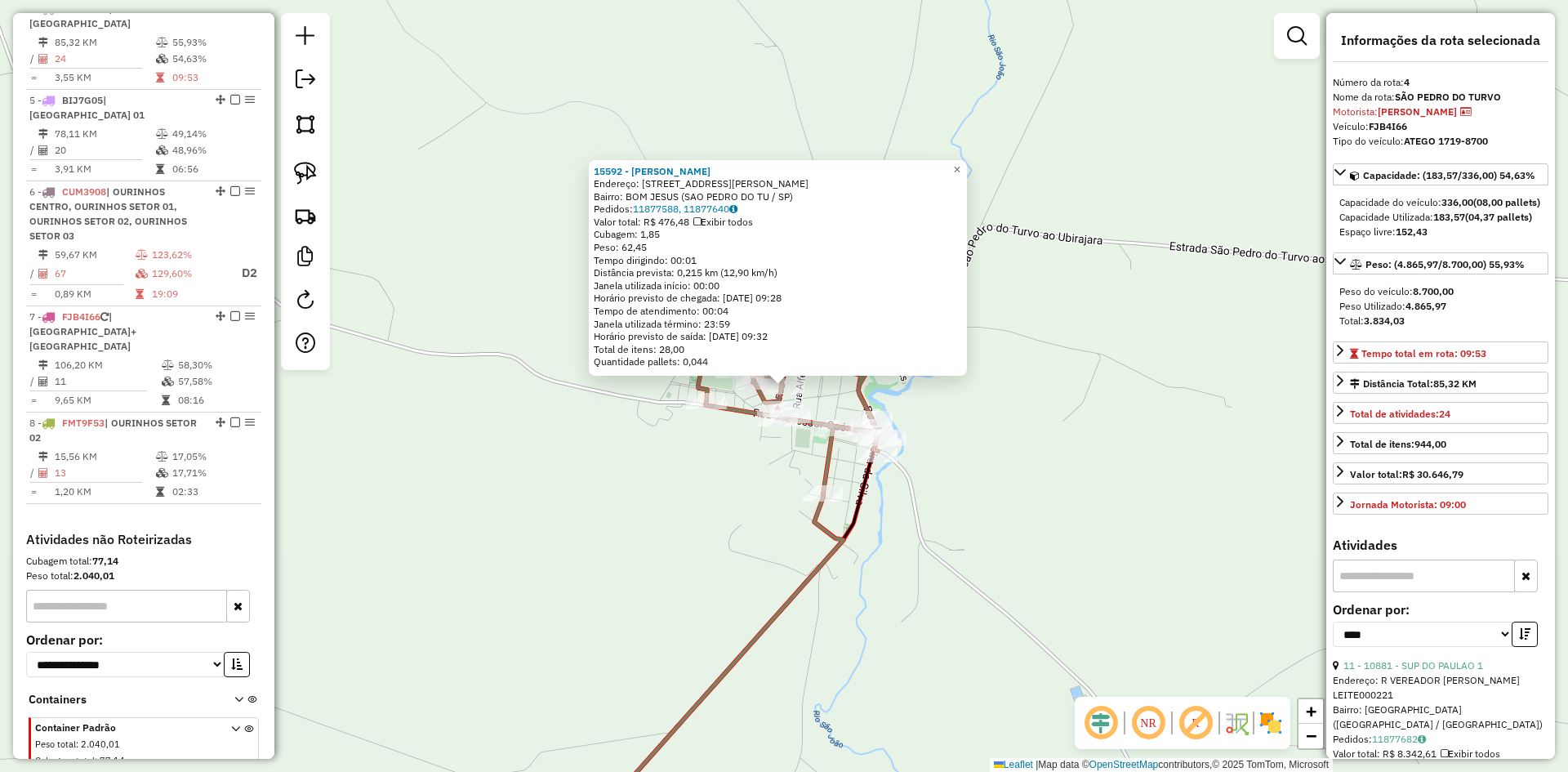
click at [724, 500] on div "15592 - [PERSON_NAME]: [STREET_ADDRESS][PERSON_NAME] Bairro: BOM JESUS ([GEOGRA…" at bounding box center [784, 386] width 1568 height 772
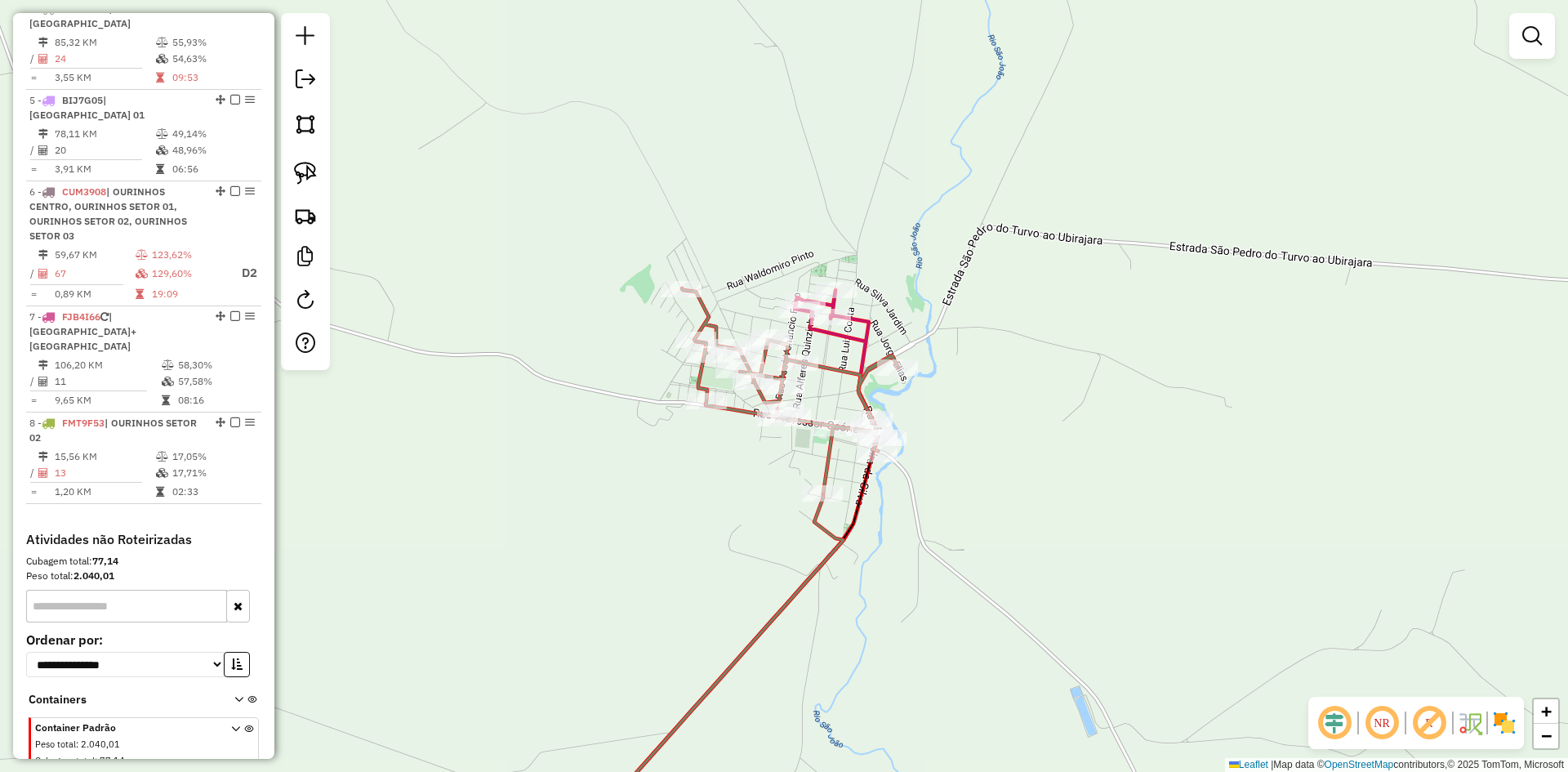
click at [715, 501] on div "Janela de atendimento Grade de atendimento Capacidade Transportadoras Veículos …" at bounding box center [784, 386] width 1568 height 772
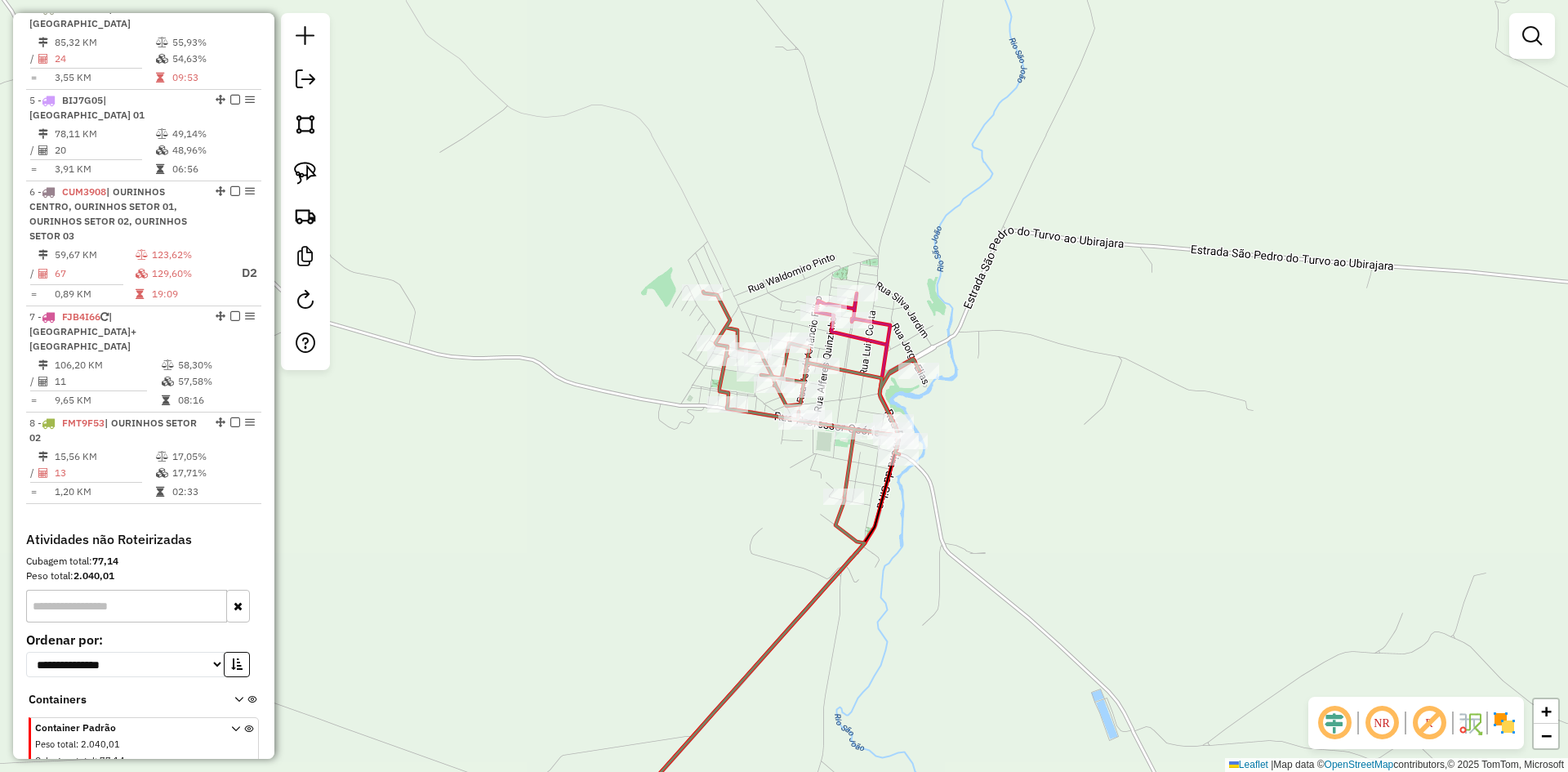
drag, startPoint x: 713, startPoint y: 502, endPoint x: 728, endPoint y: 508, distance: 16.2
click at [728, 508] on div "Janela de atendimento Grade de atendimento Capacidade Transportadoras Veículos …" at bounding box center [784, 386] width 1568 height 772
click at [309, 175] on img at bounding box center [306, 173] width 23 height 23
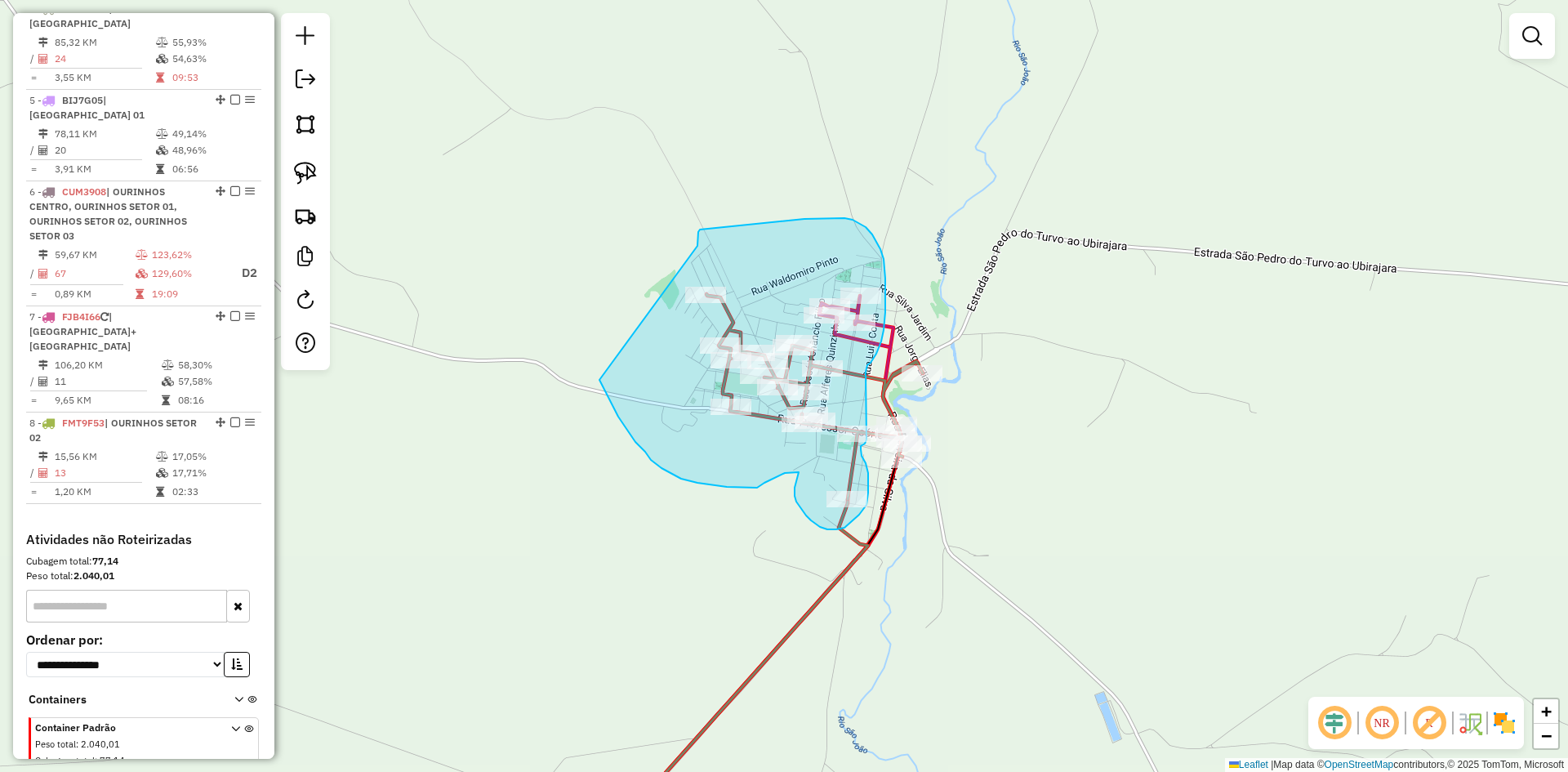
drag, startPoint x: 600, startPoint y: 380, endPoint x: 698, endPoint y: 246, distance: 166.0
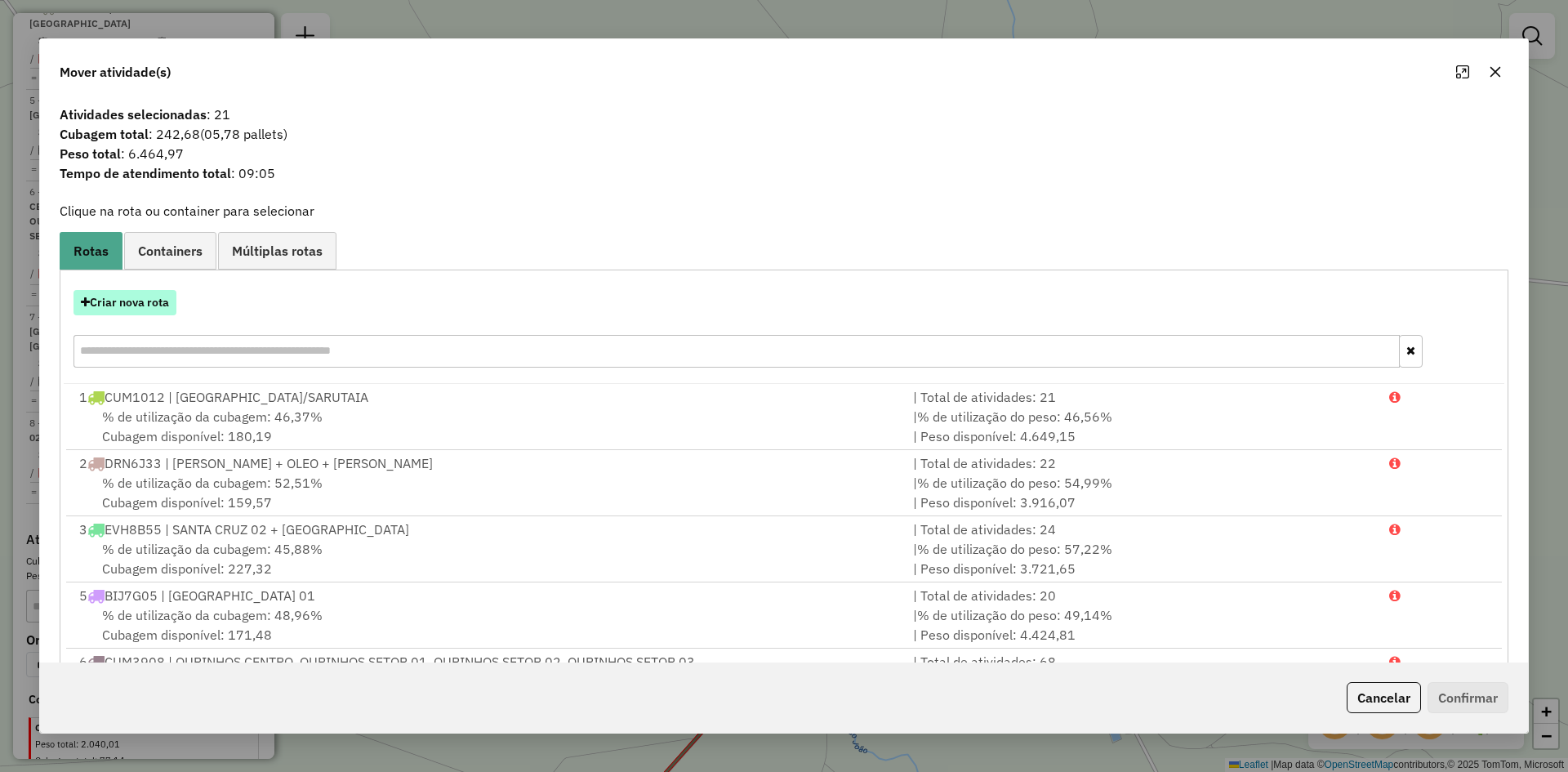
click at [155, 310] on button "Criar nova rota" at bounding box center [125, 302] width 103 height 25
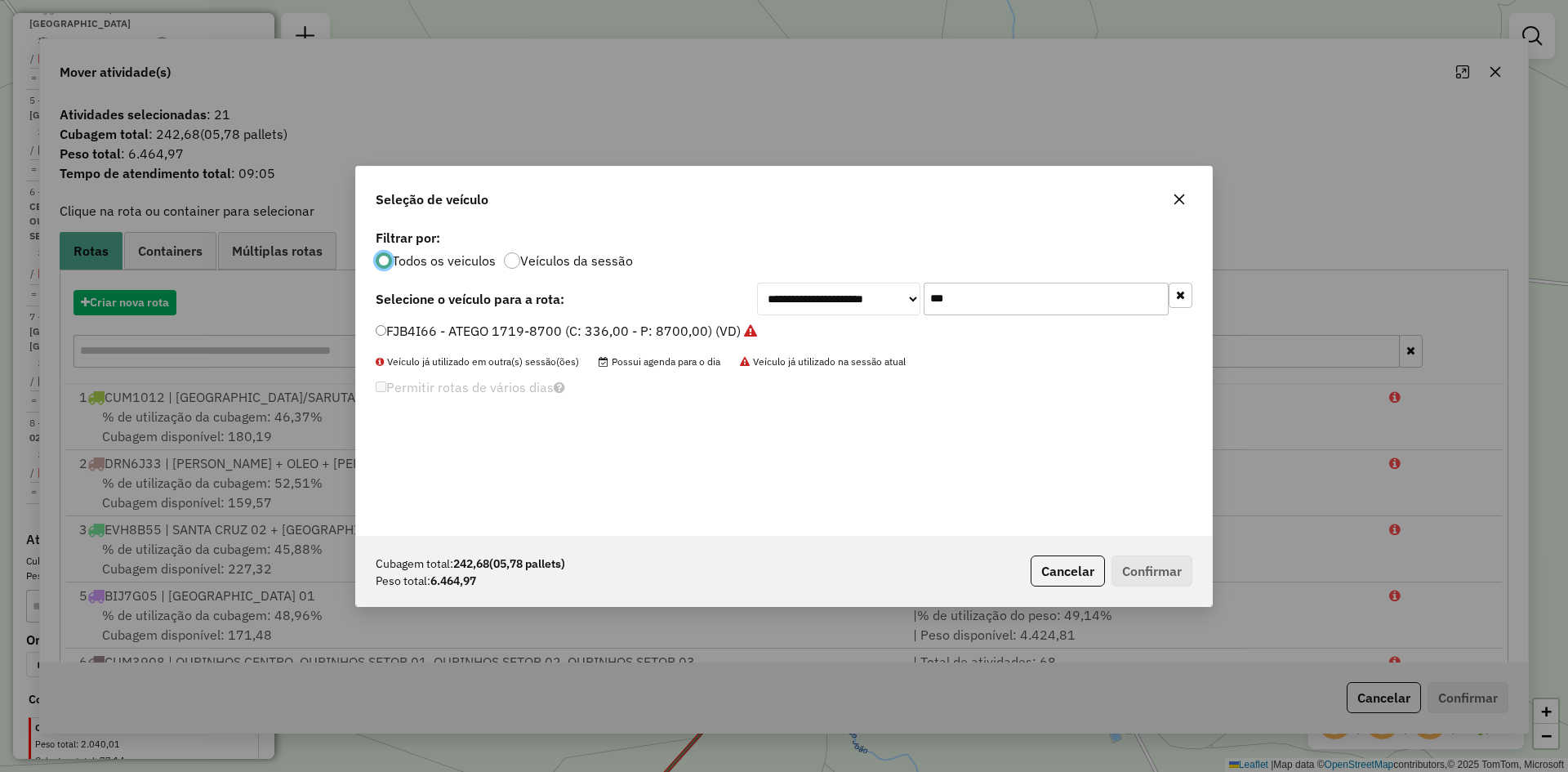
scroll to position [9, 5]
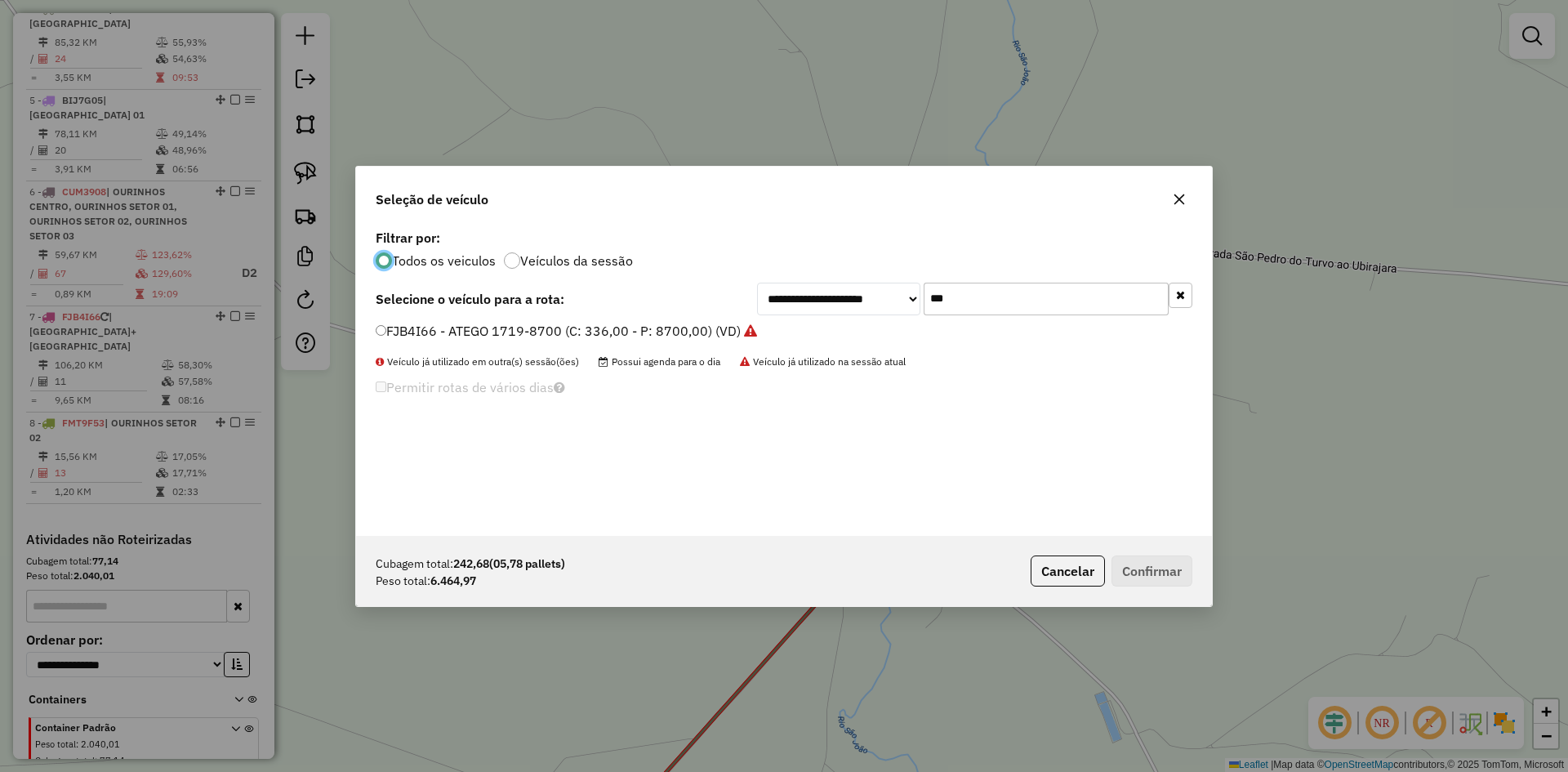
click at [1012, 294] on input "***" at bounding box center [1046, 299] width 245 height 33
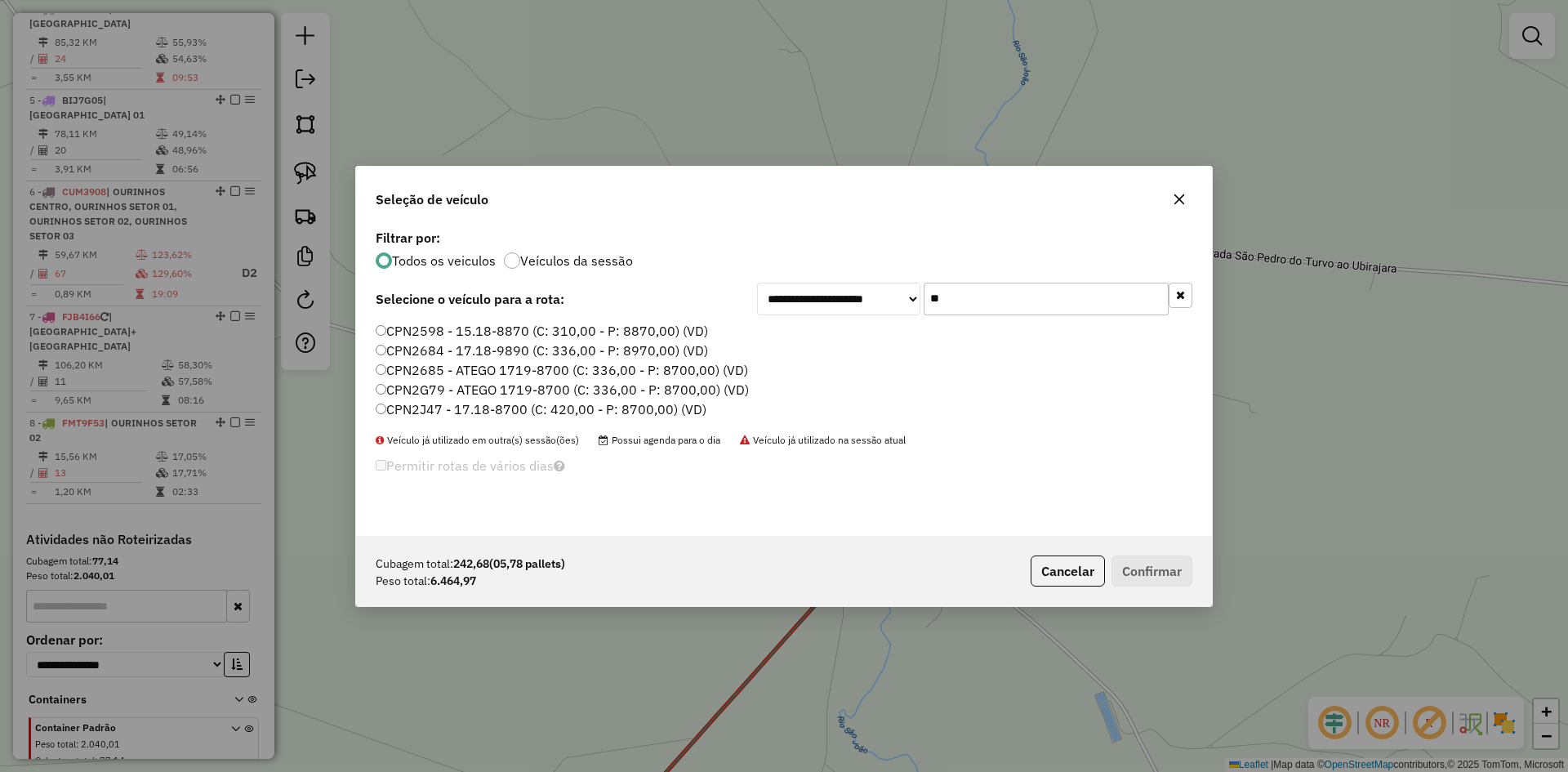
type input "**"
click at [434, 386] on label "CPN2G79 - ATEGO 1719-8700 (C: 336,00 - P: 8700,00) (VD)" at bounding box center [563, 390] width 373 height 20
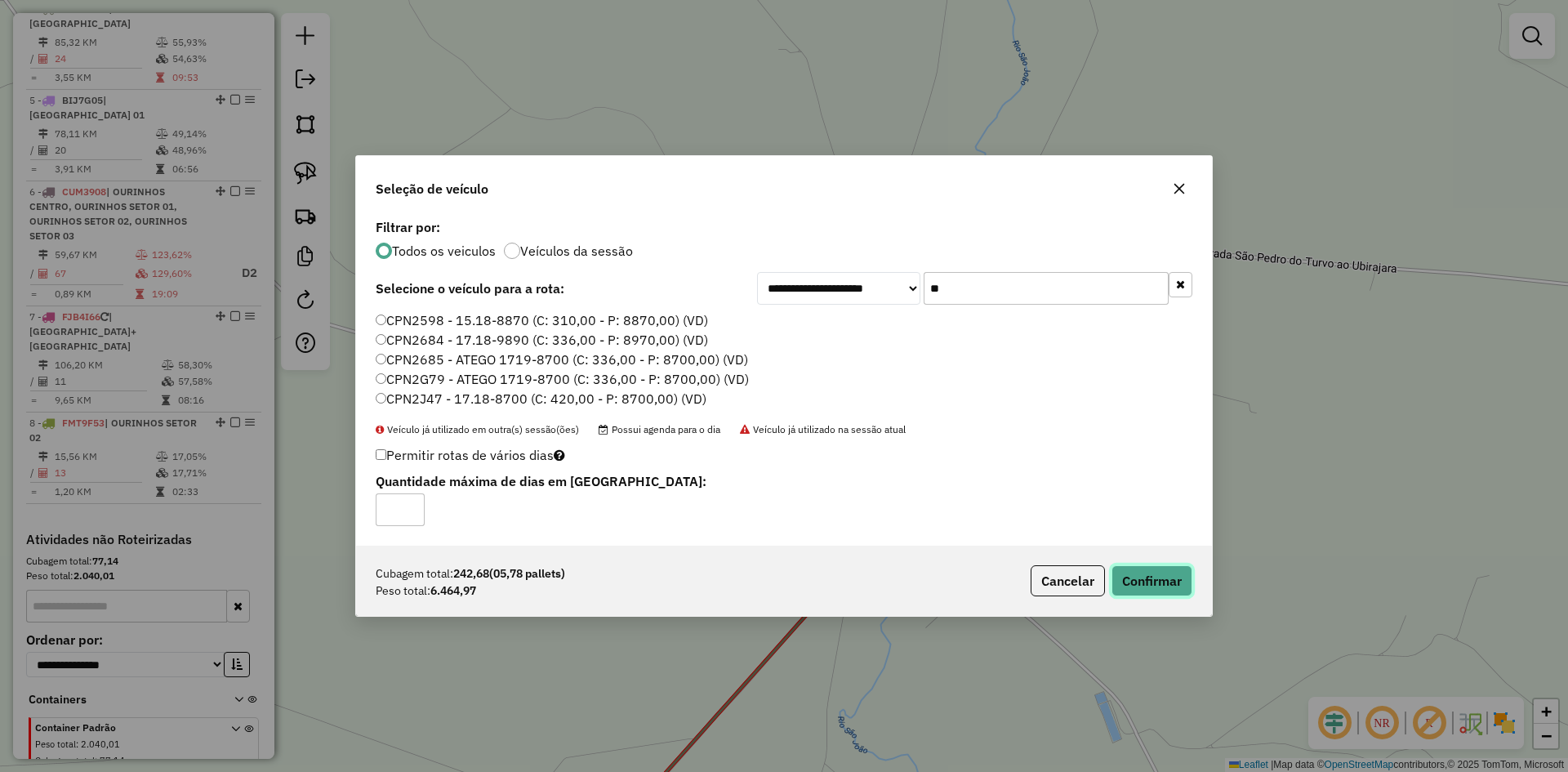
click at [1173, 577] on button "Confirmar" at bounding box center [1152, 581] width 81 height 31
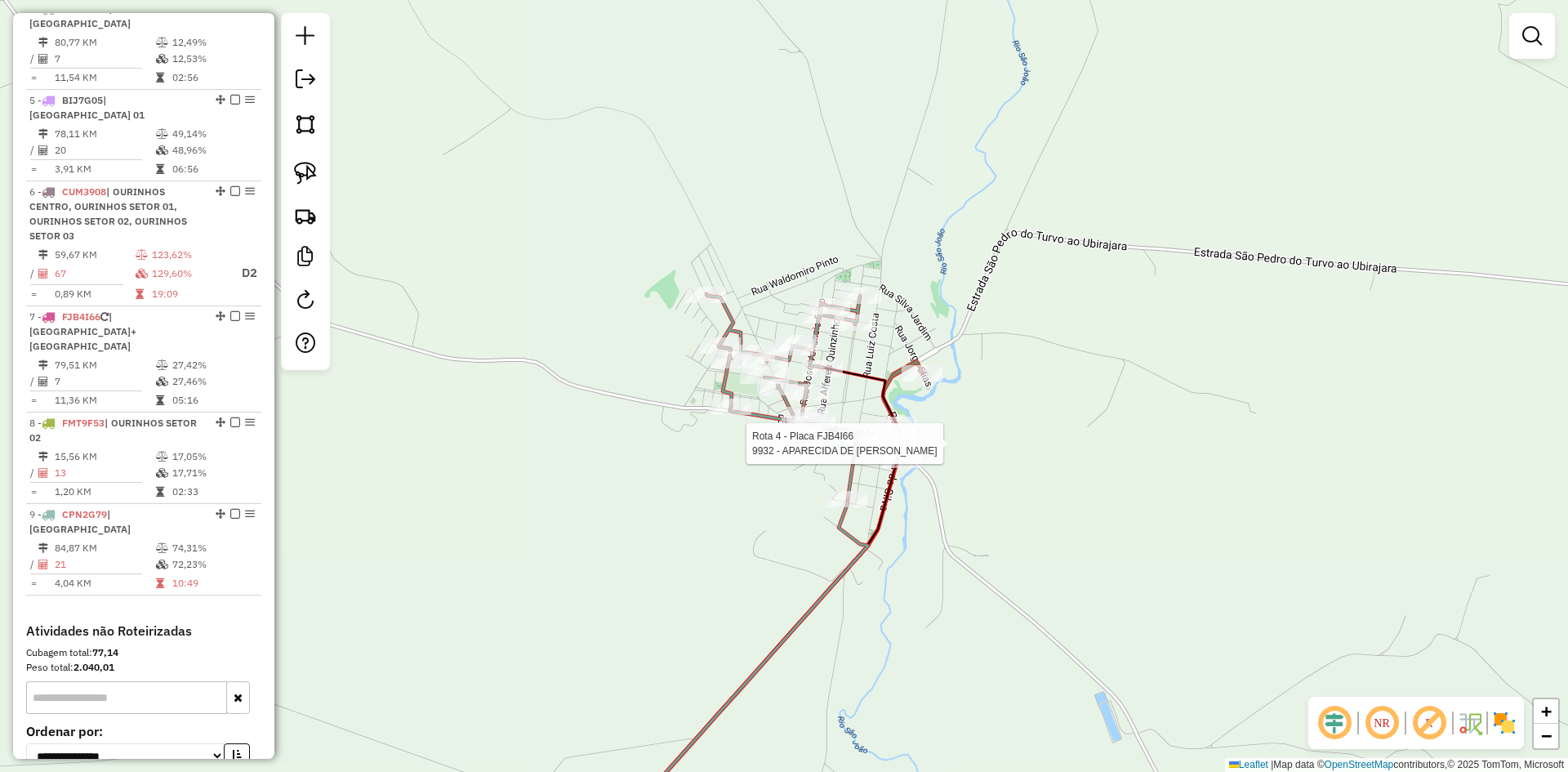
select select "*********"
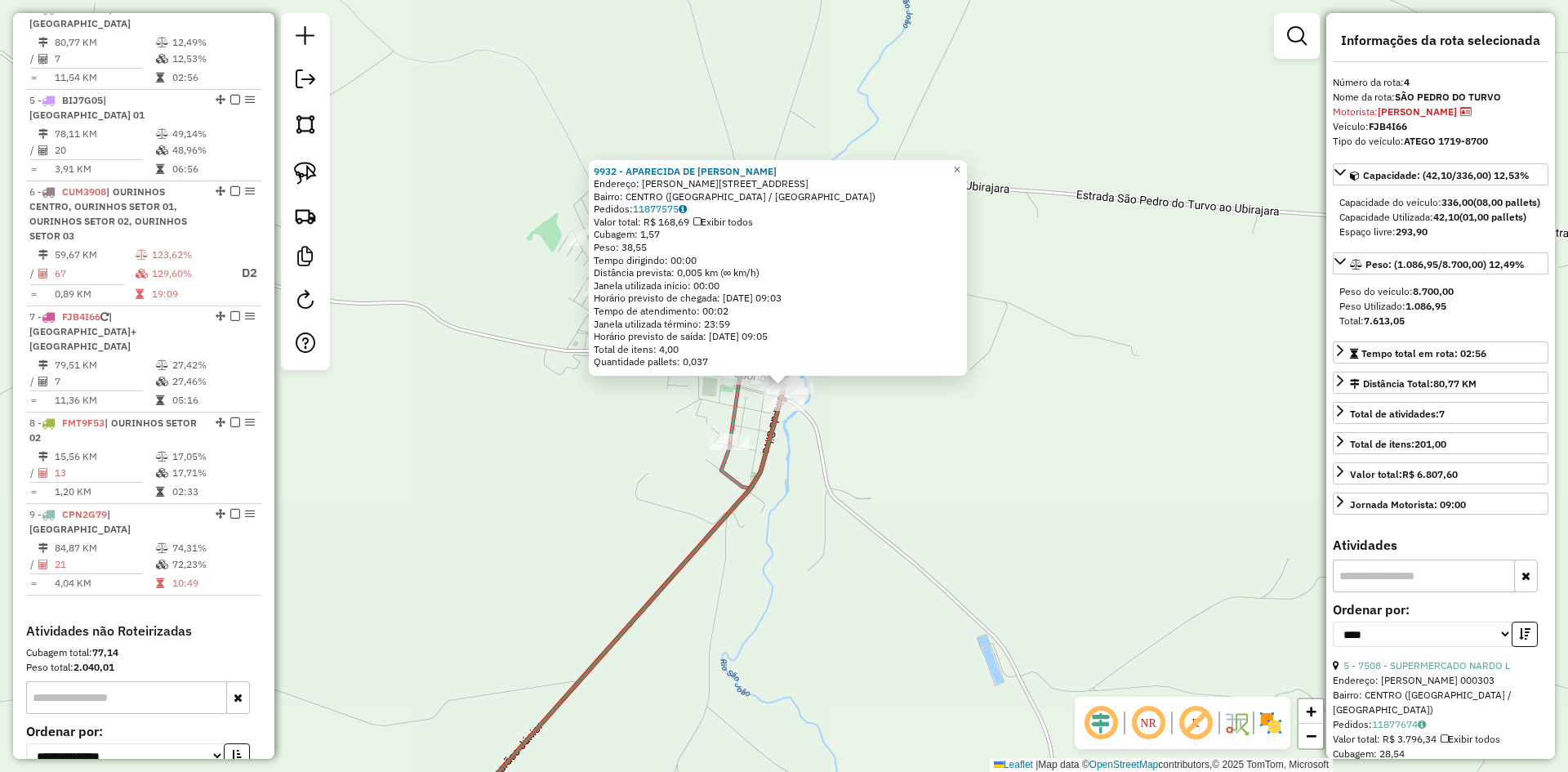
click at [899, 516] on div "9932 - APARECIDA DE [PERSON_NAME]: [PERSON_NAME][STREET_ADDRESS] Bairro: CENTRO…" at bounding box center [784, 386] width 1568 height 772
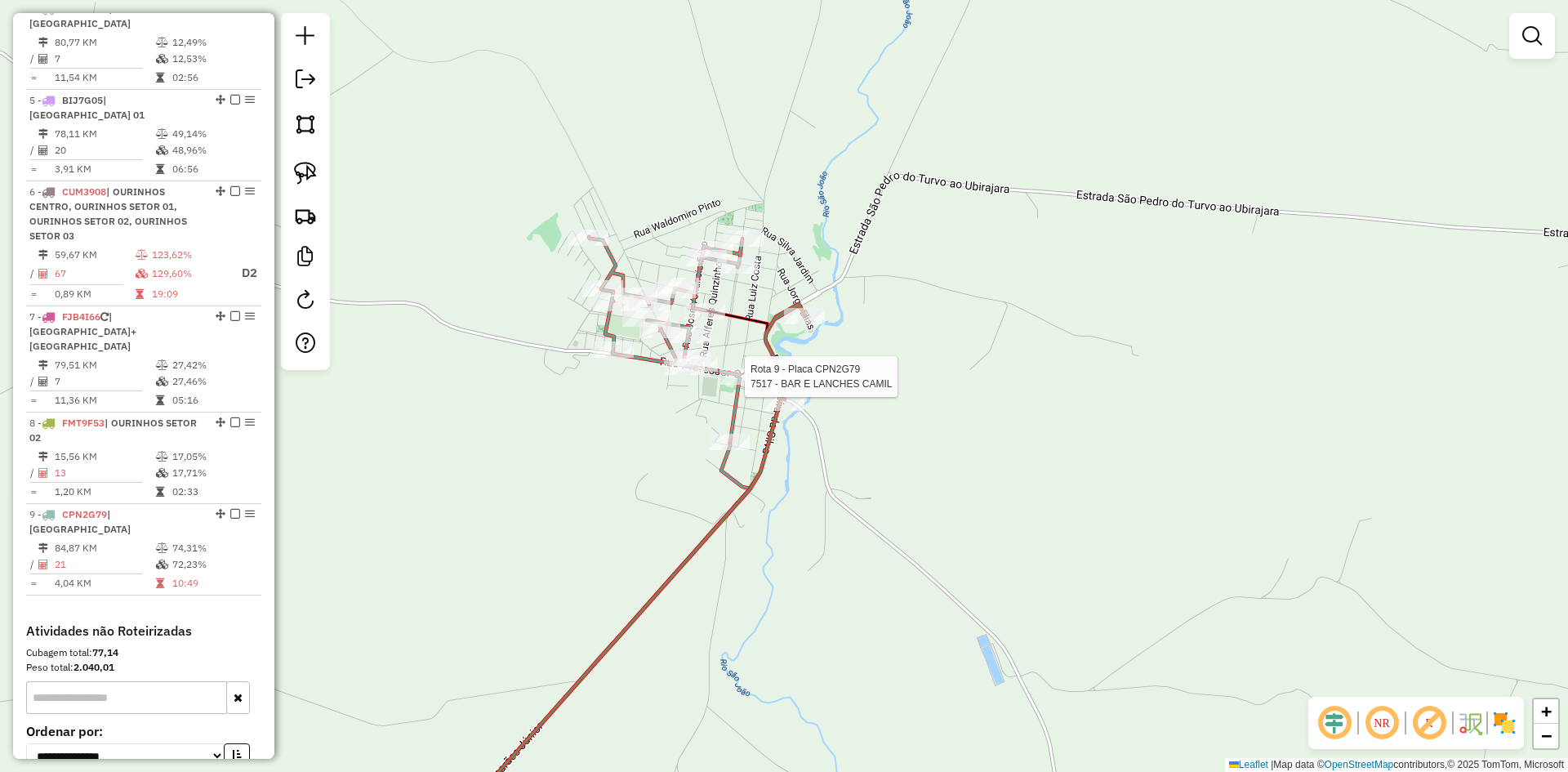
scroll to position [1051, 0]
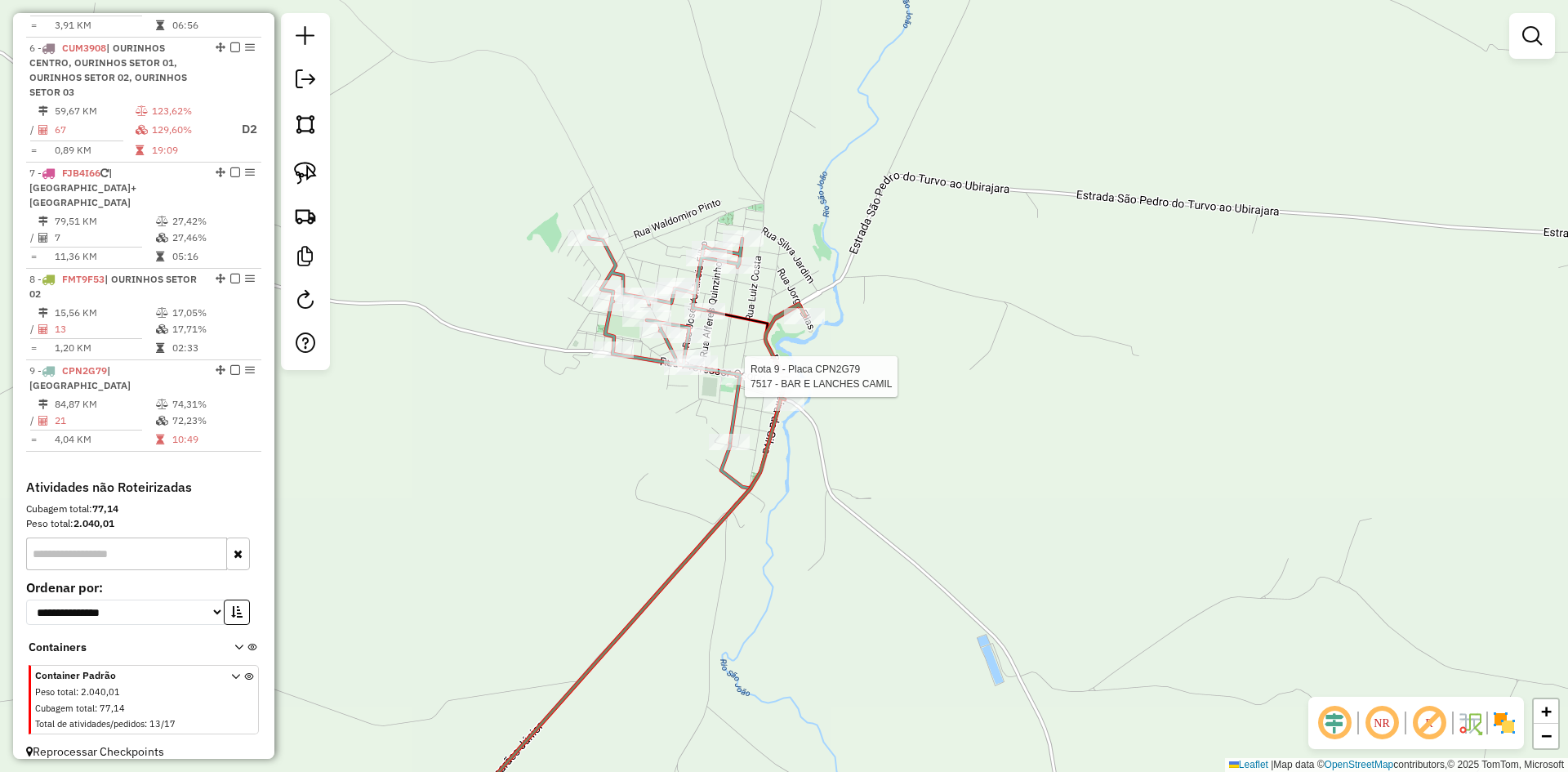
select select "*********"
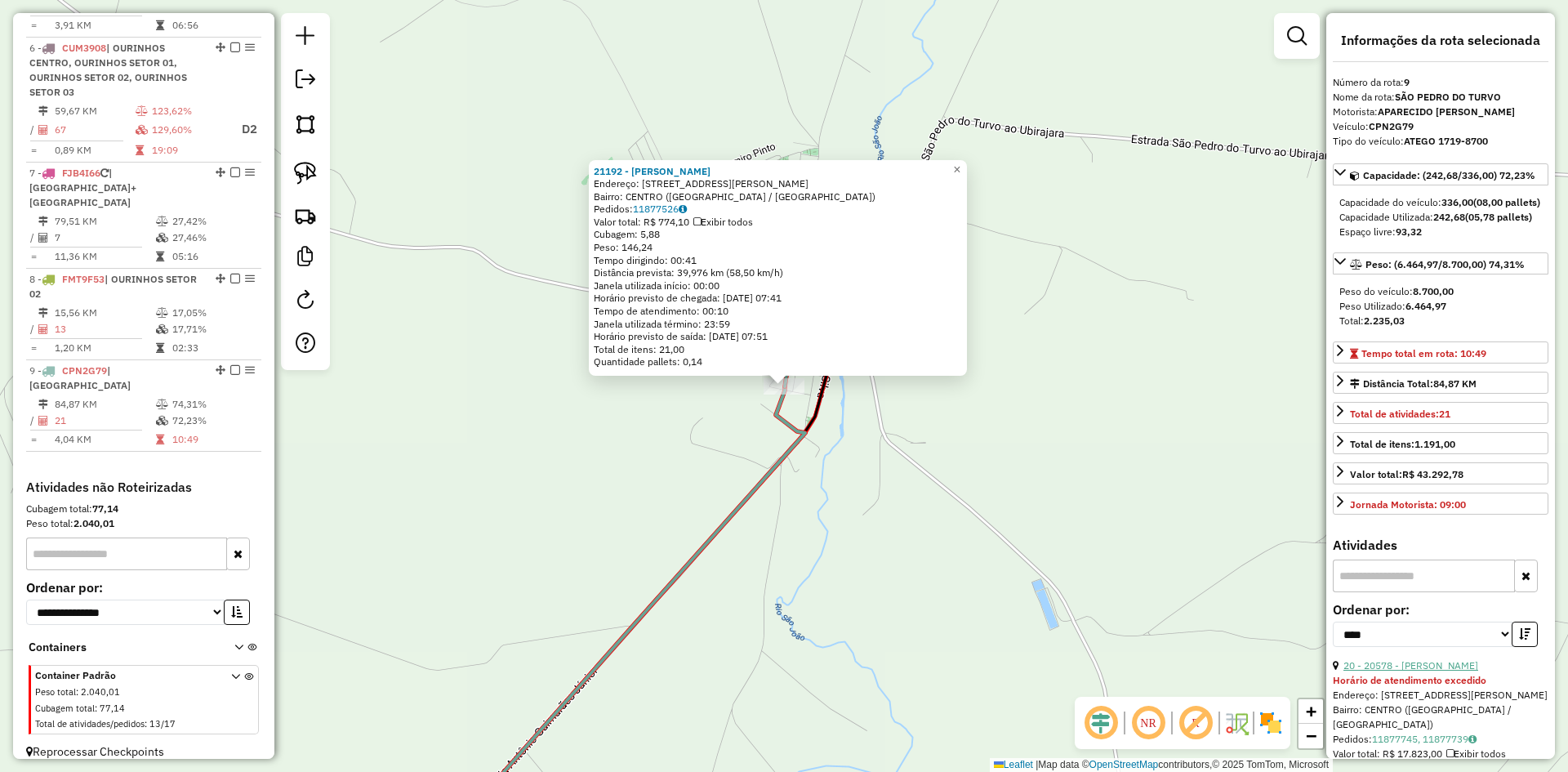
click at [1422, 671] on link "20 - 20578 - [PERSON_NAME]" at bounding box center [1412, 666] width 135 height 12
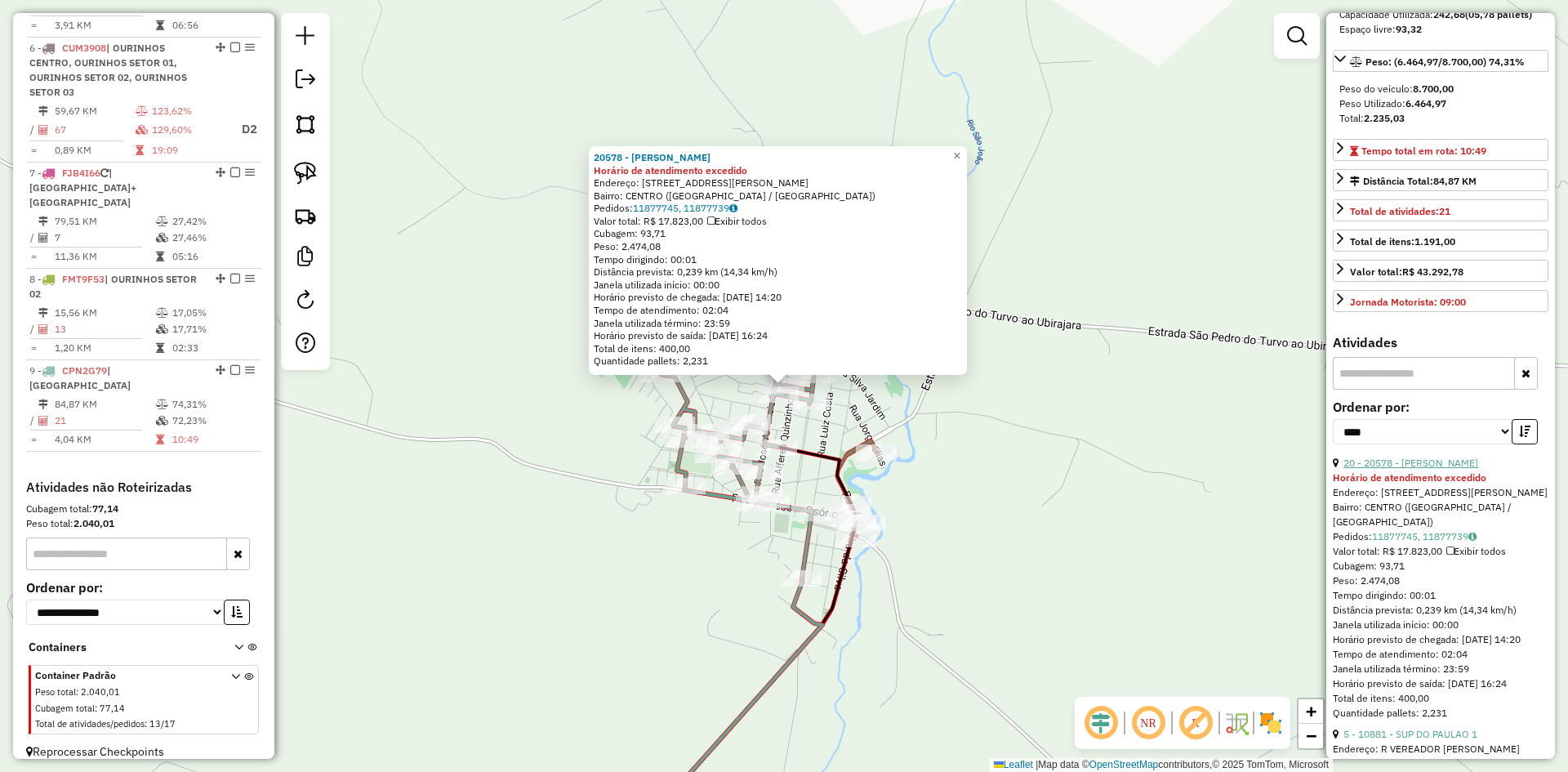
scroll to position [245, 0]
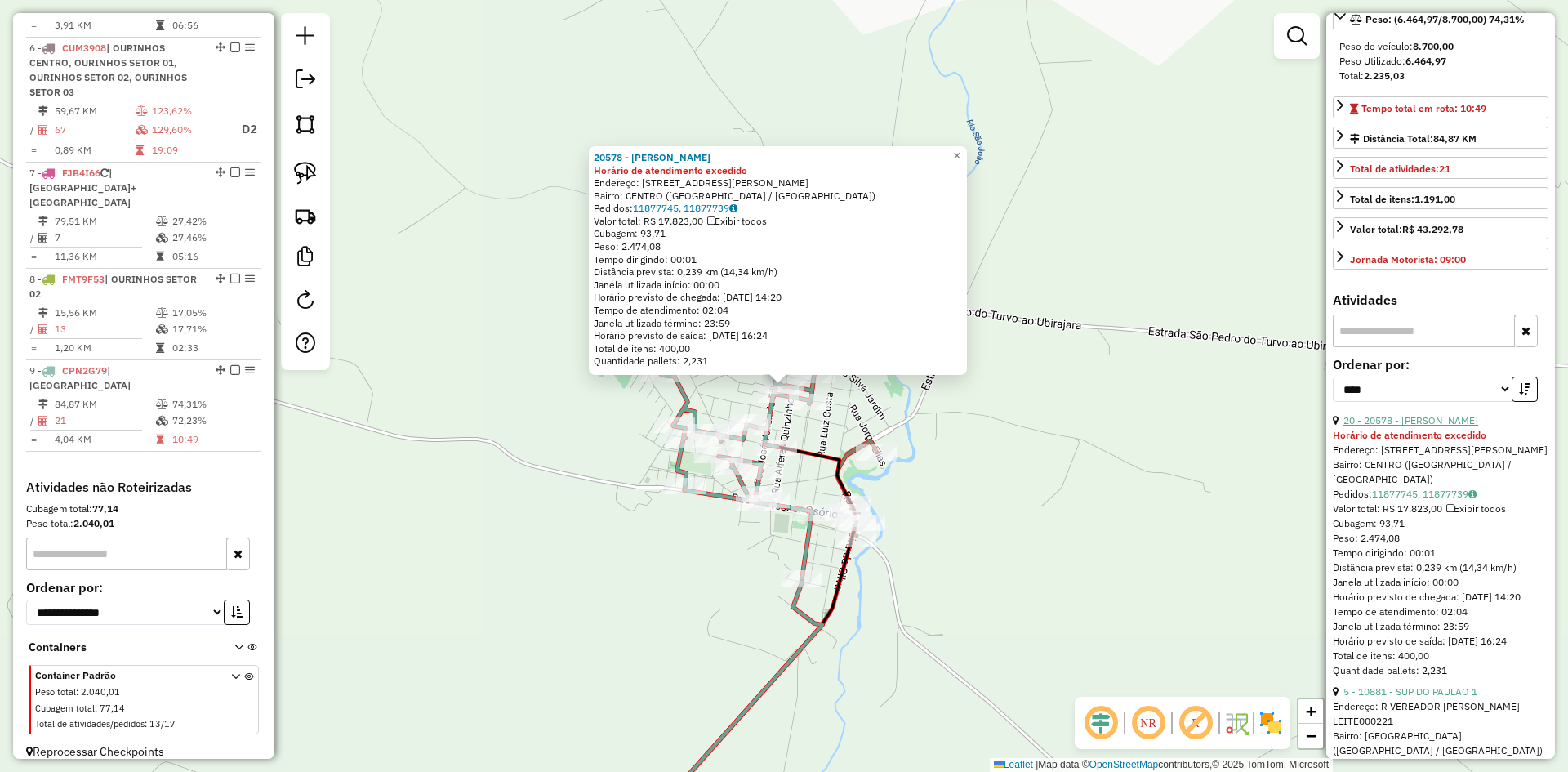
click at [1448, 427] on link "20 - 20578 - [PERSON_NAME]" at bounding box center [1412, 421] width 135 height 12
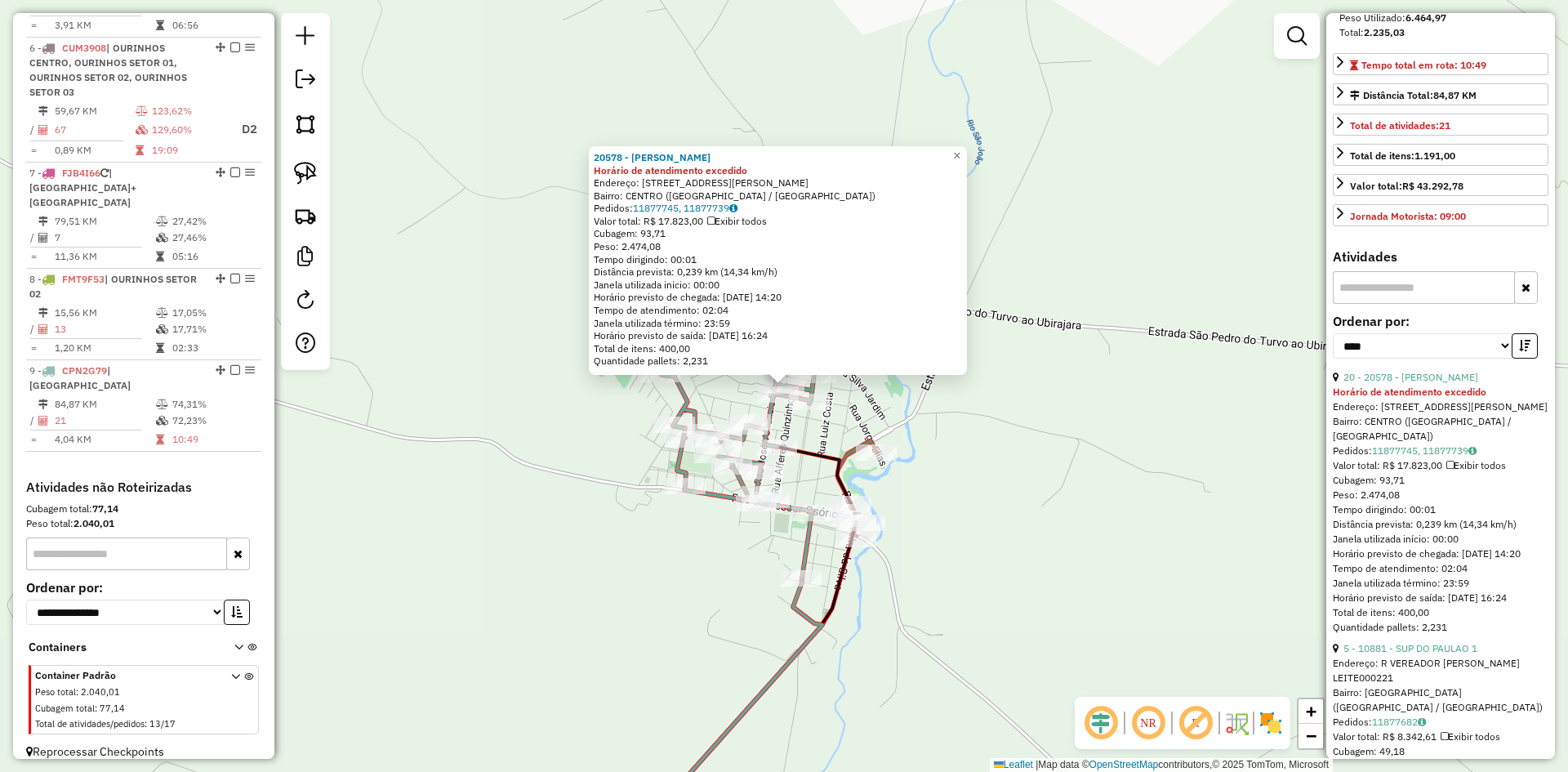
scroll to position [408, 0]
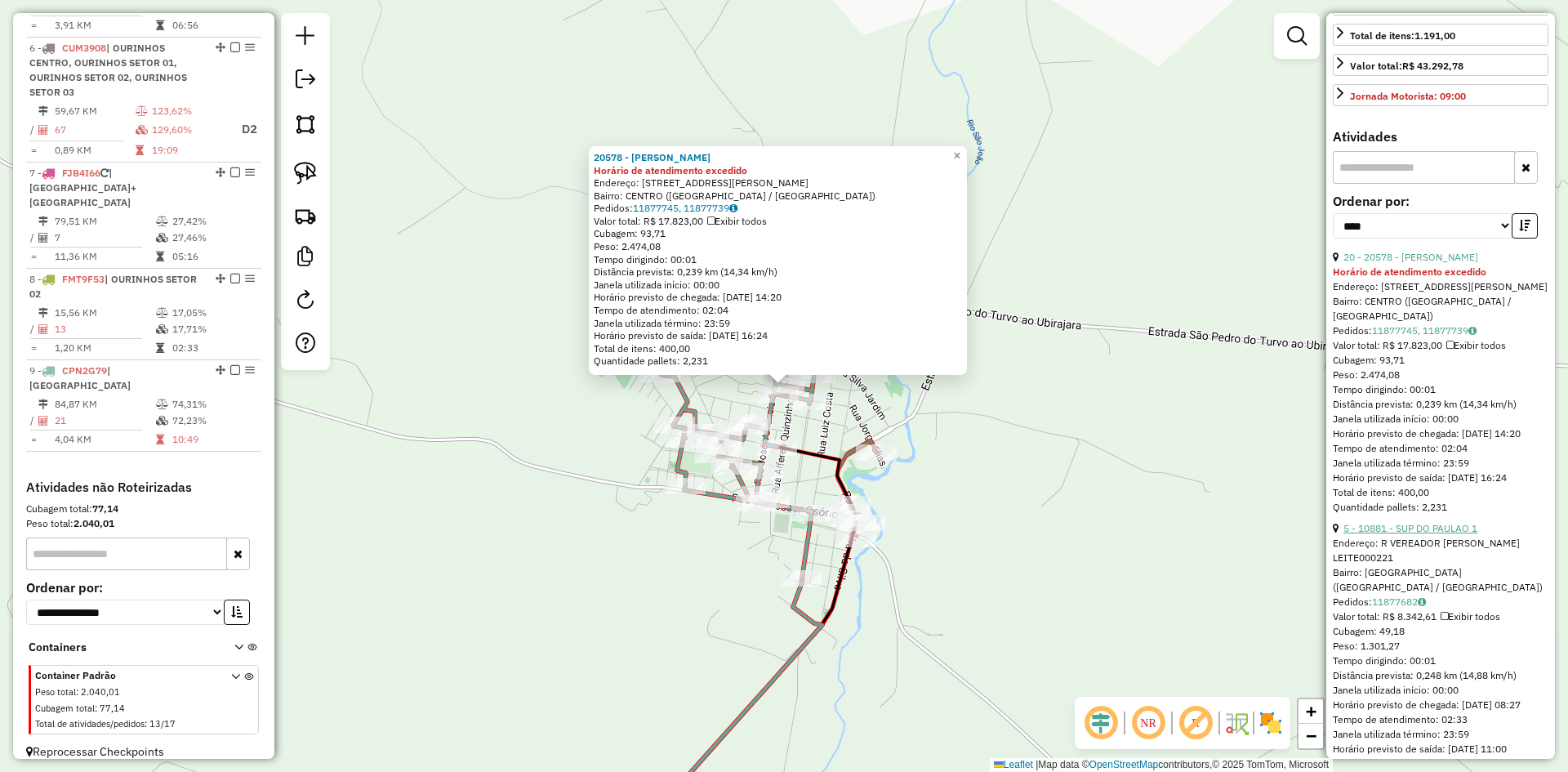
click at [1455, 535] on link "5 - 10881 - SUP DO PAULAO 1" at bounding box center [1411, 528] width 134 height 12
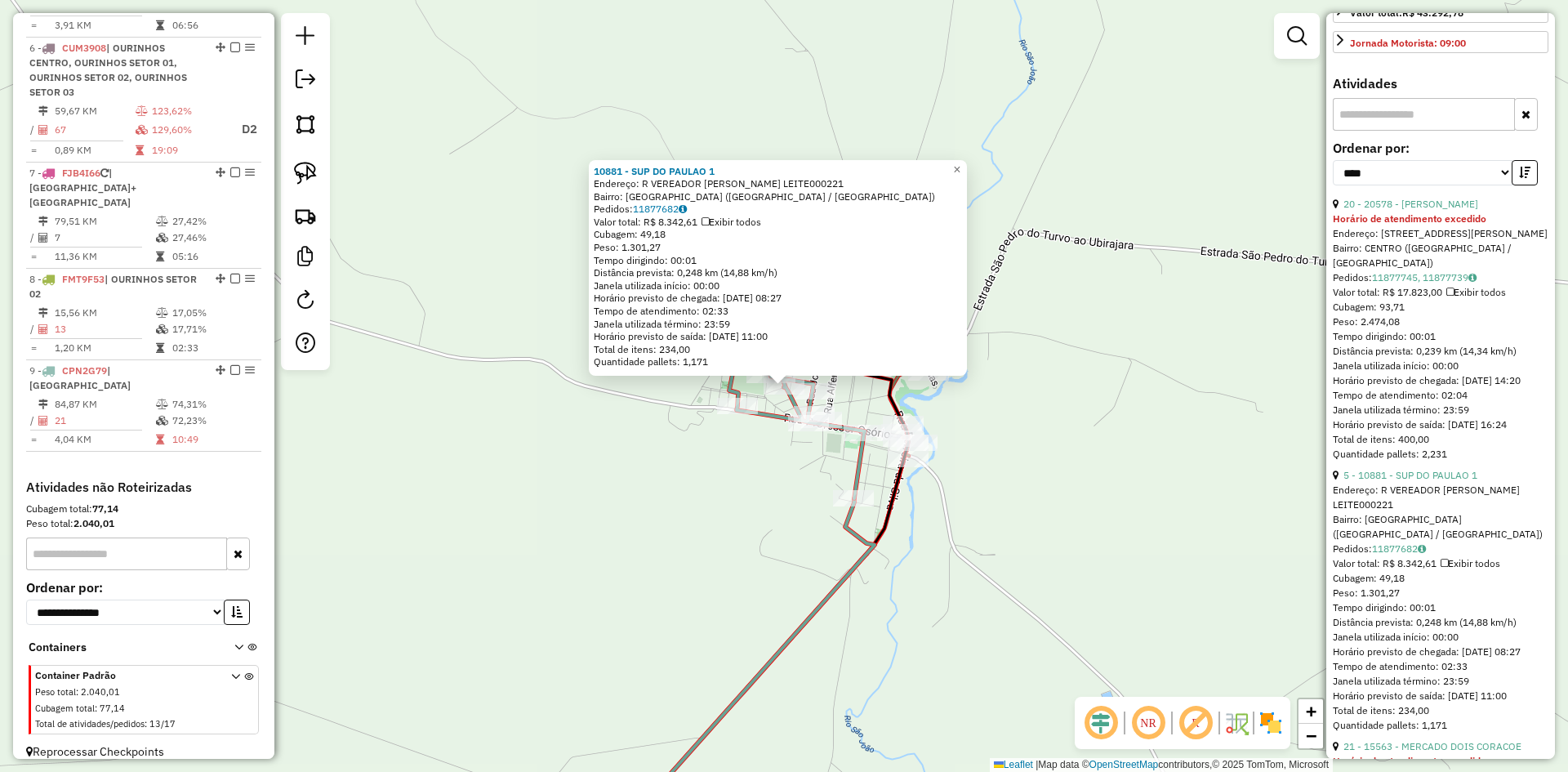
scroll to position [572, 0]
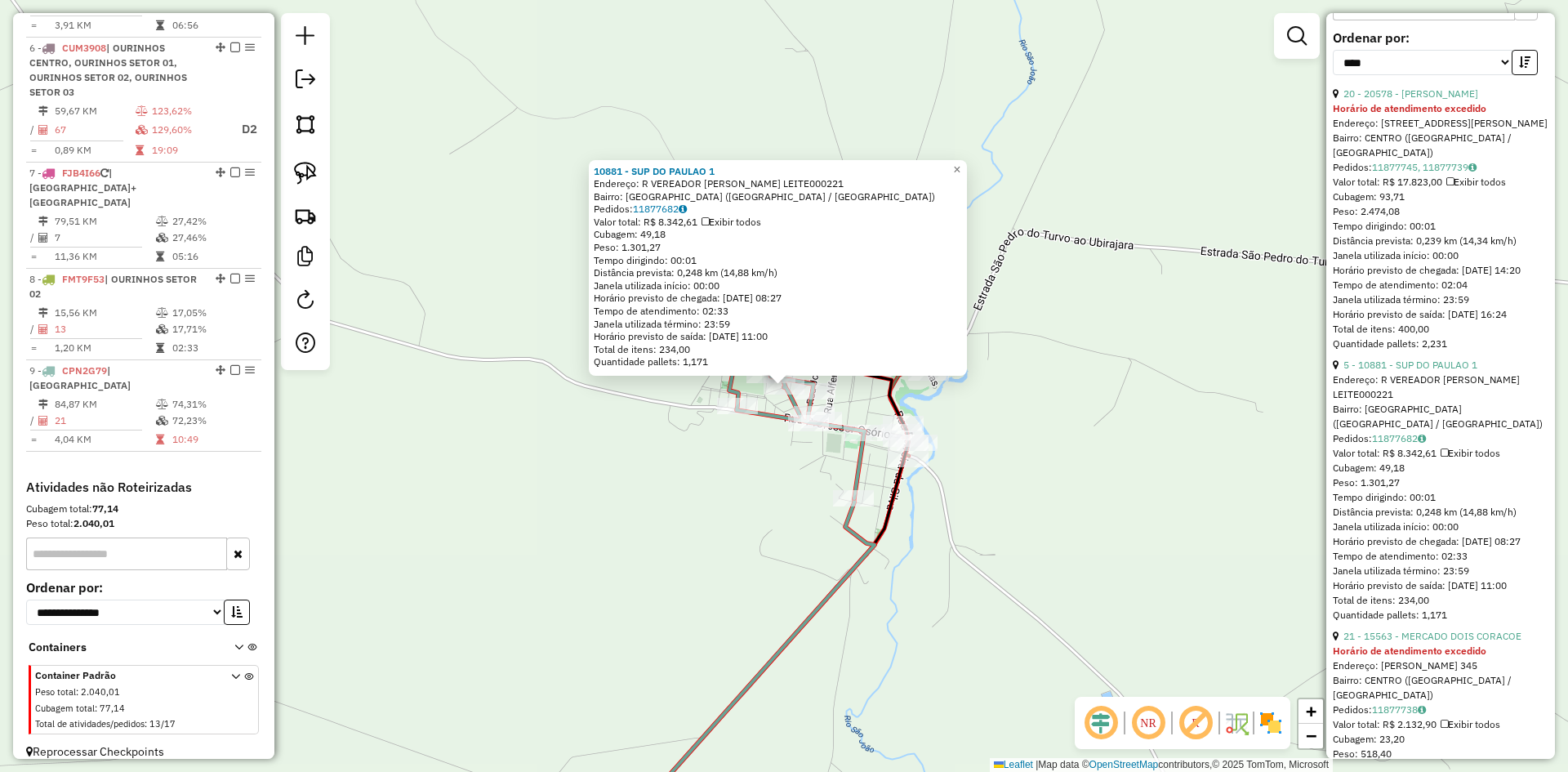
click at [1013, 589] on div "10881 - SUP DO PAULAO 1 Endereço: R VEREADOR [PERSON_NAME] LEITE000221 Bairro: …" at bounding box center [784, 386] width 1568 height 772
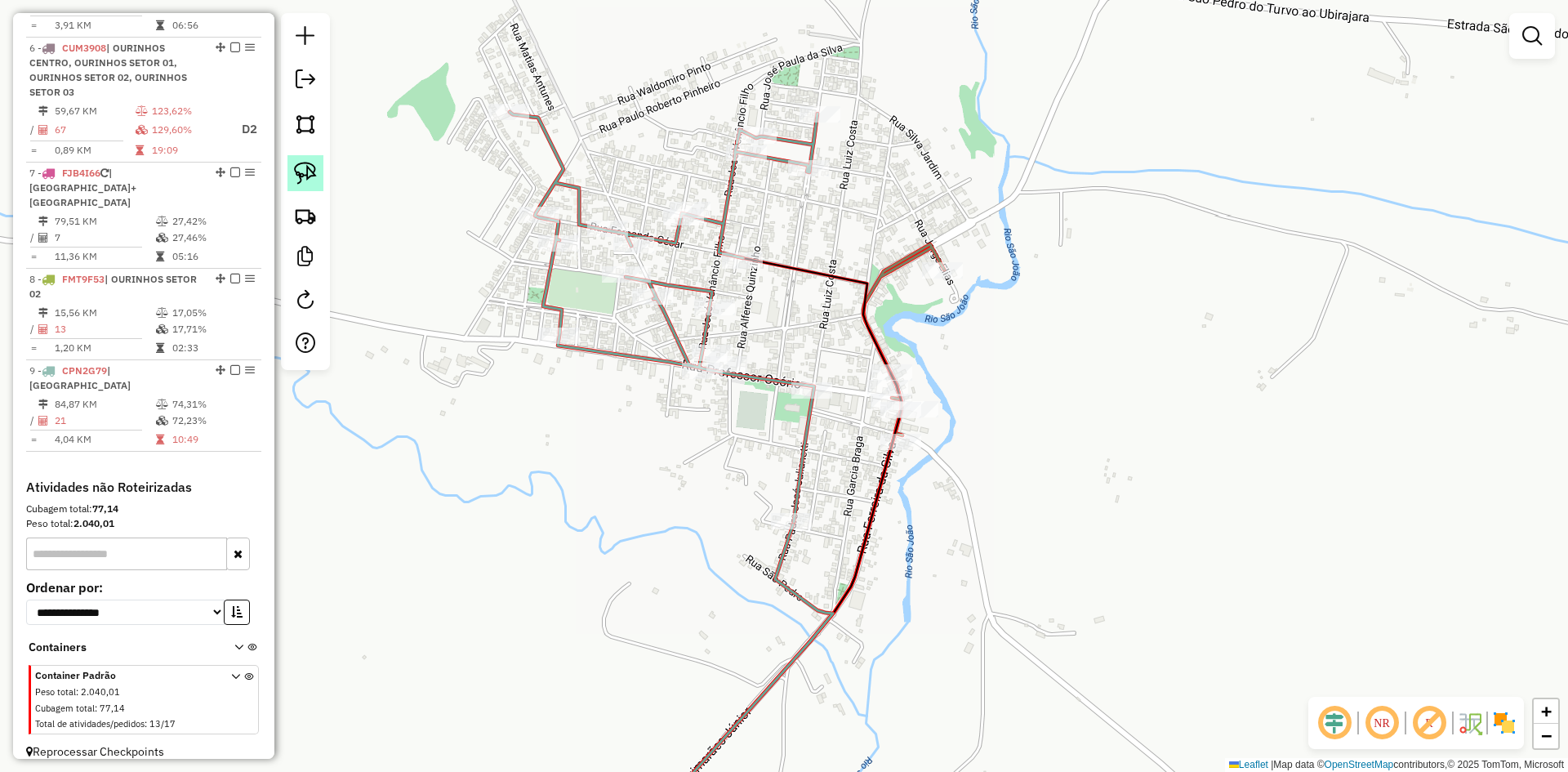
click at [308, 177] on img at bounding box center [306, 173] width 23 height 23
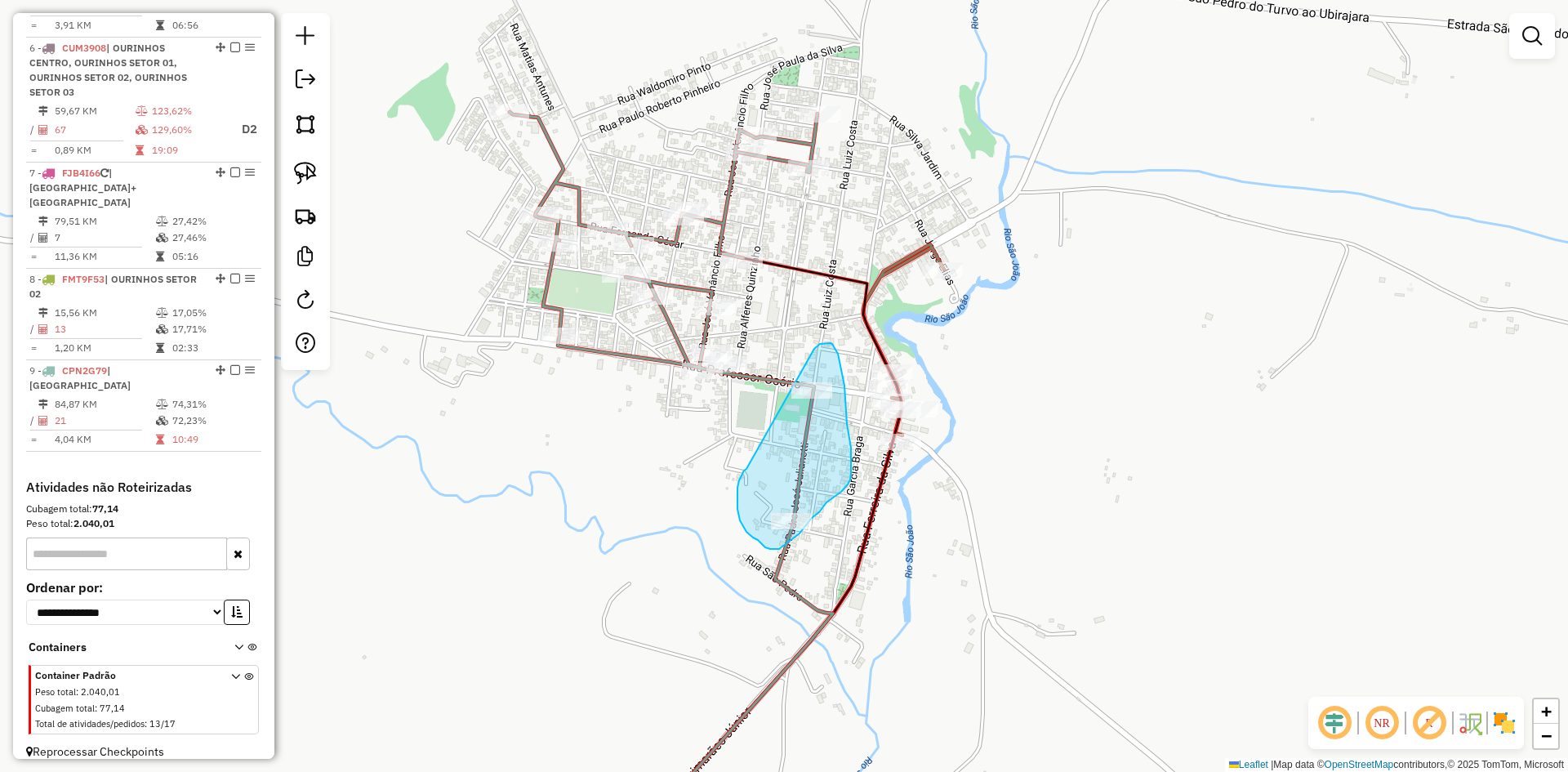
drag, startPoint x: 747, startPoint y: 470, endPoint x: 814, endPoint y: 349, distance: 138.3
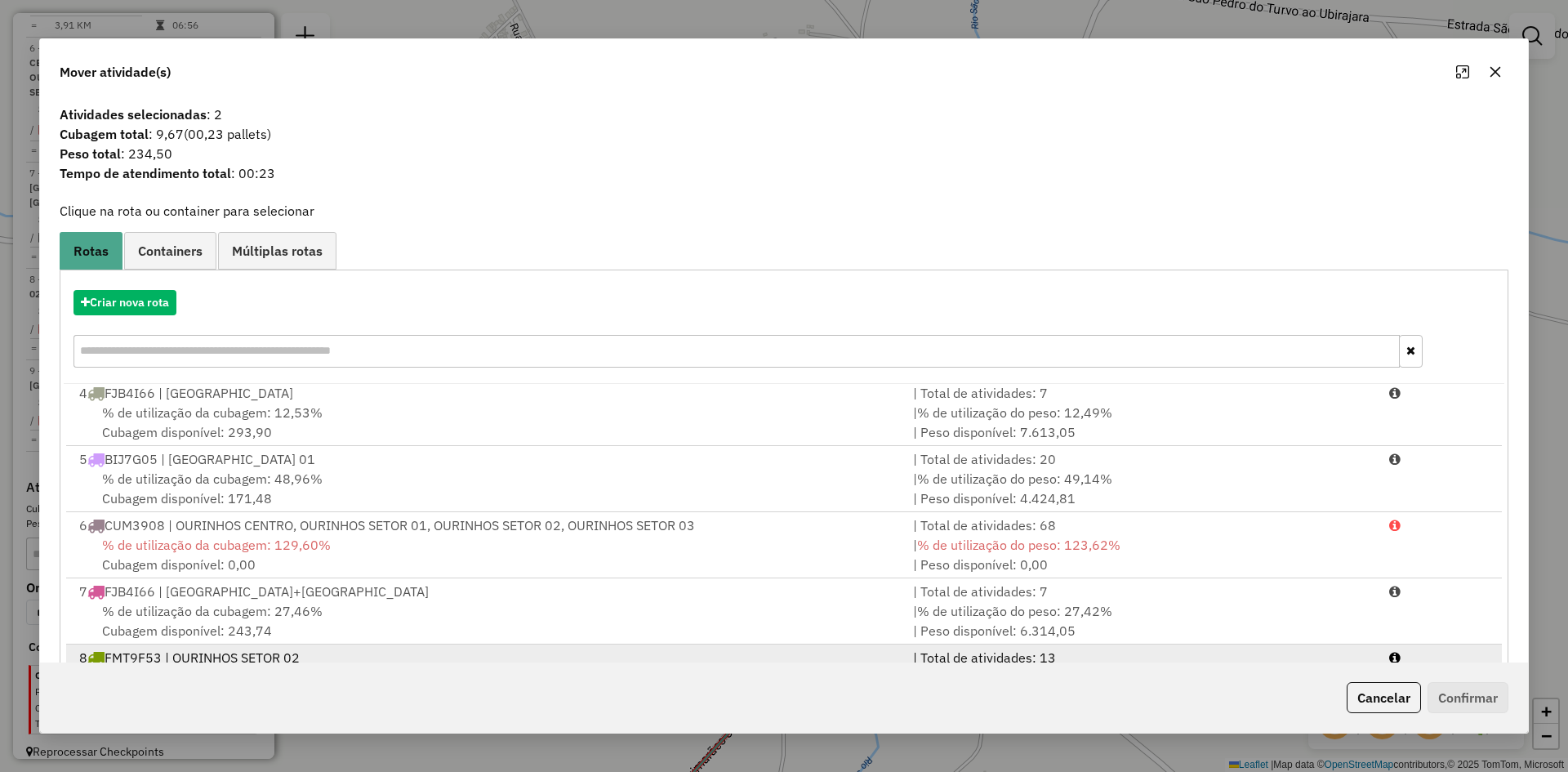
scroll to position [76, 0]
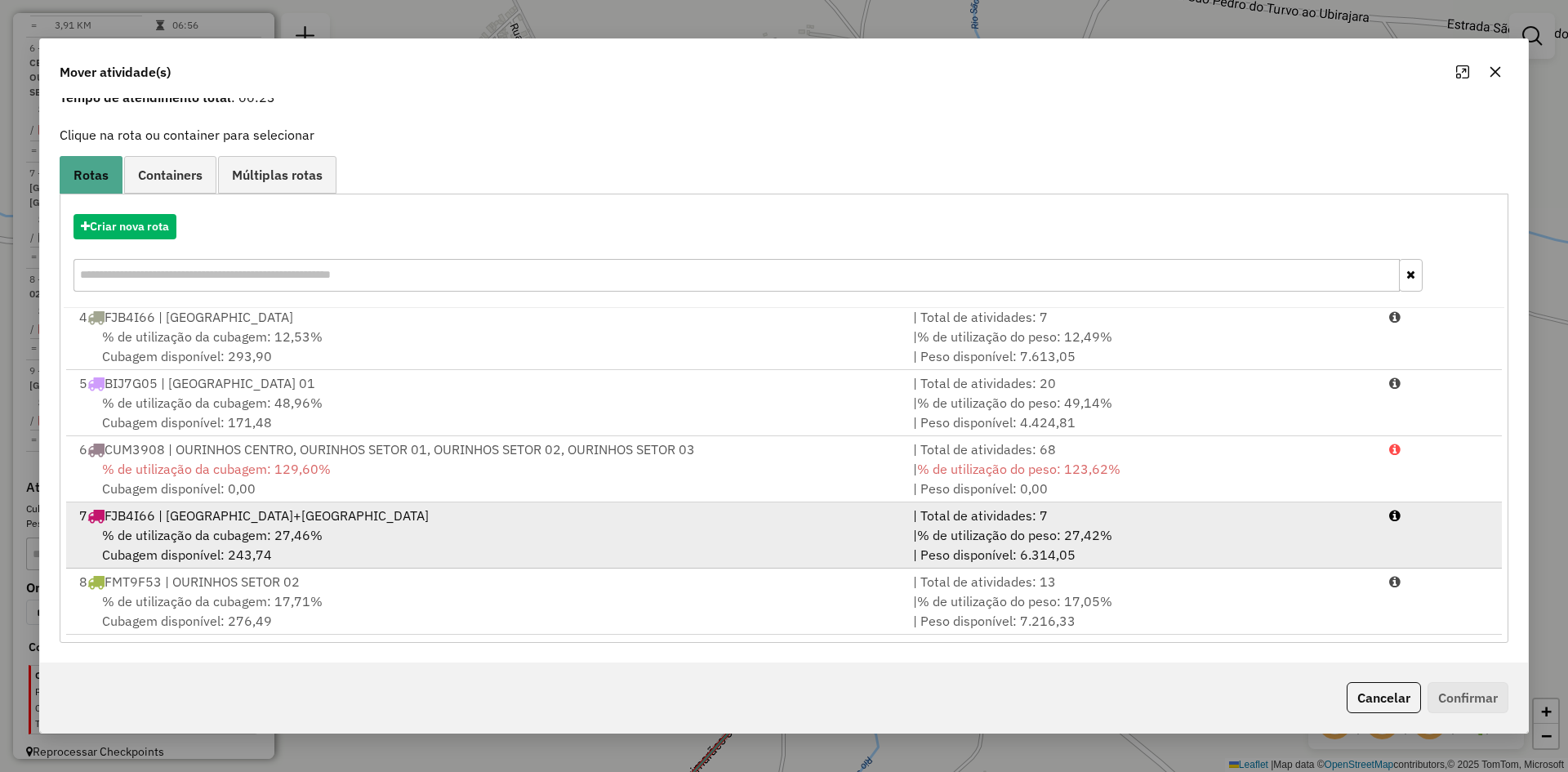
click at [281, 530] on span "% de utilização da cubagem: 27,46%" at bounding box center [212, 535] width 220 height 16
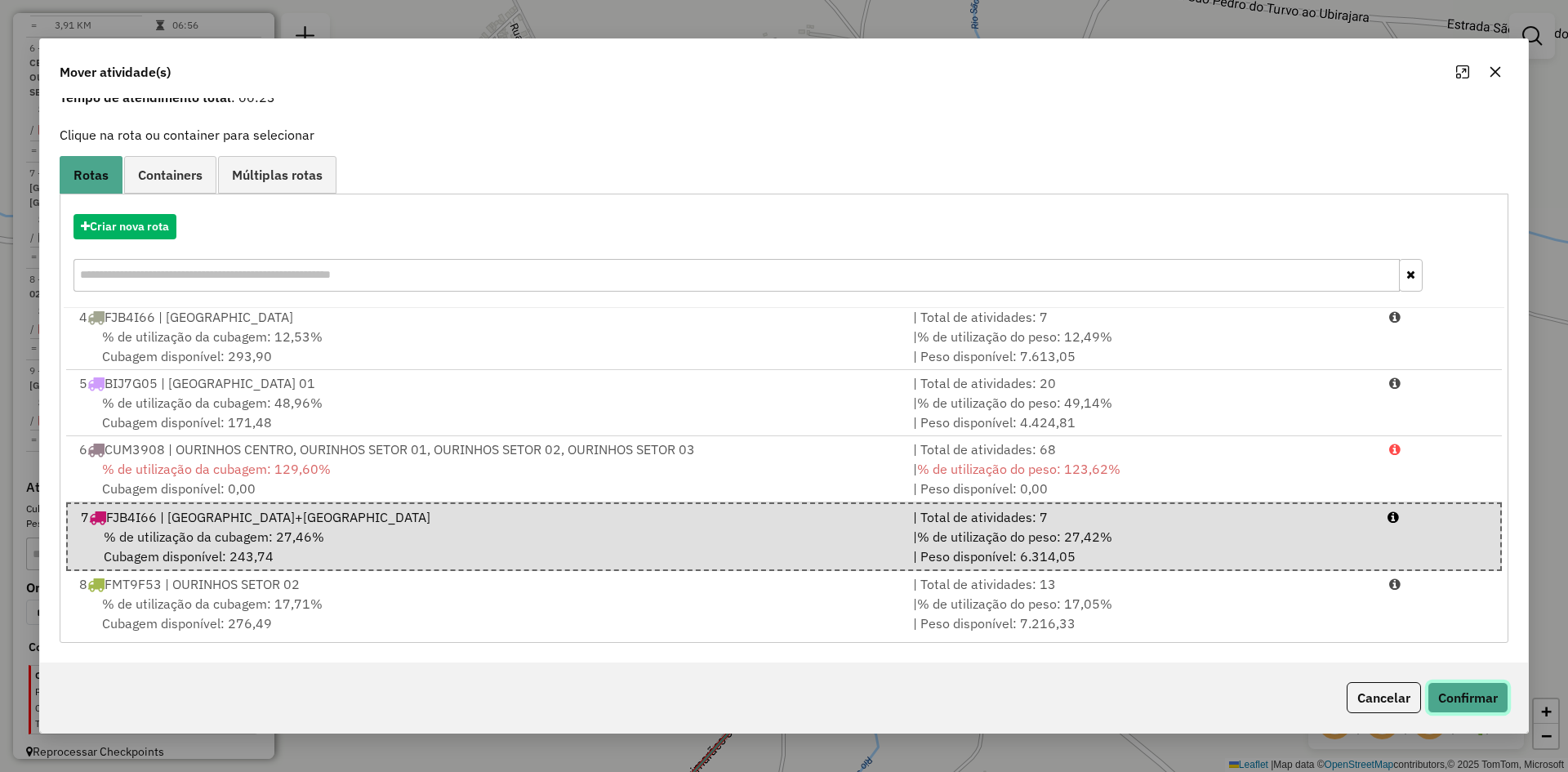
click at [1495, 701] on button "Confirmar" at bounding box center [1468, 697] width 81 height 31
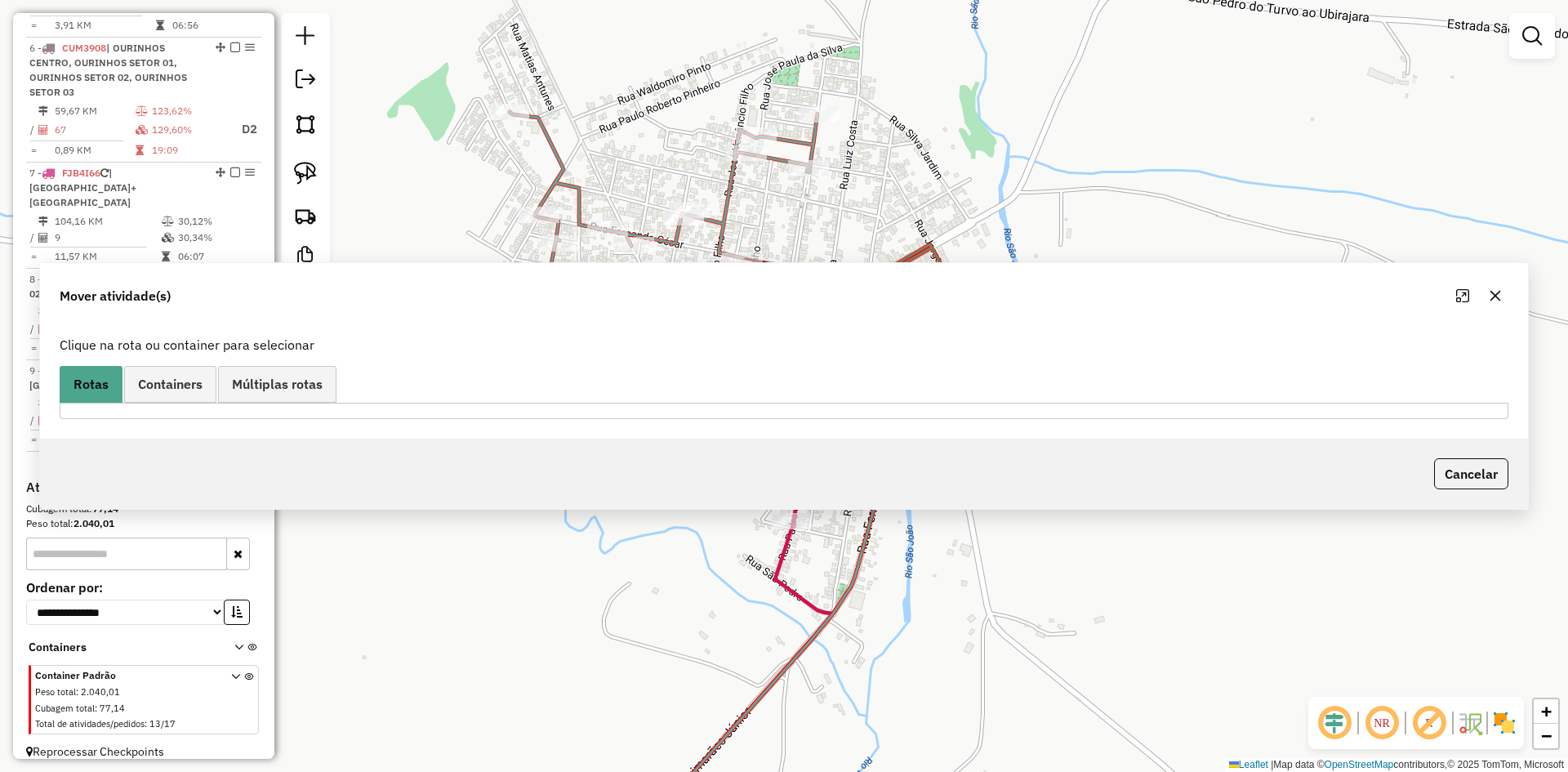
scroll to position [0, 0]
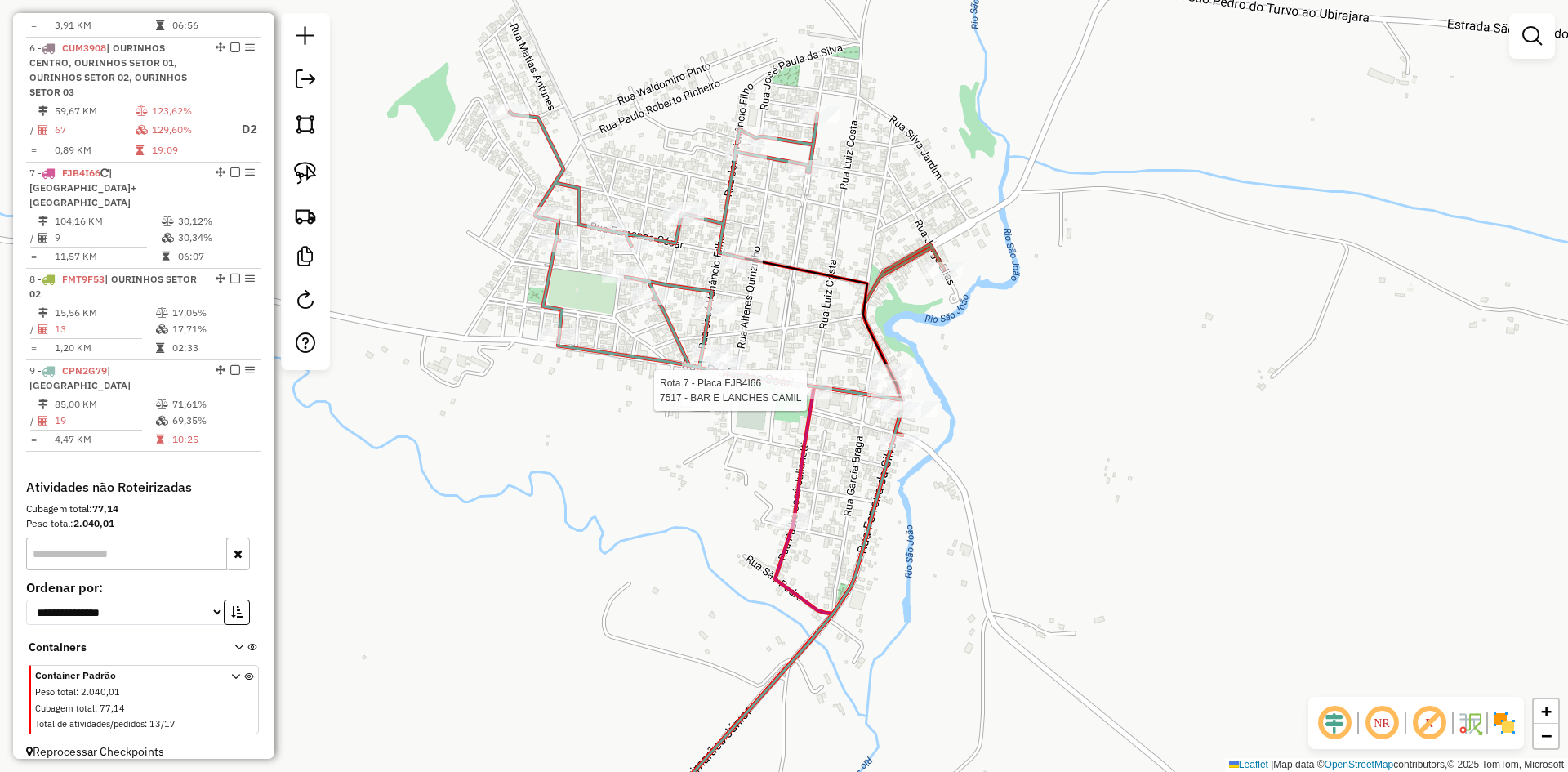
select select "*********"
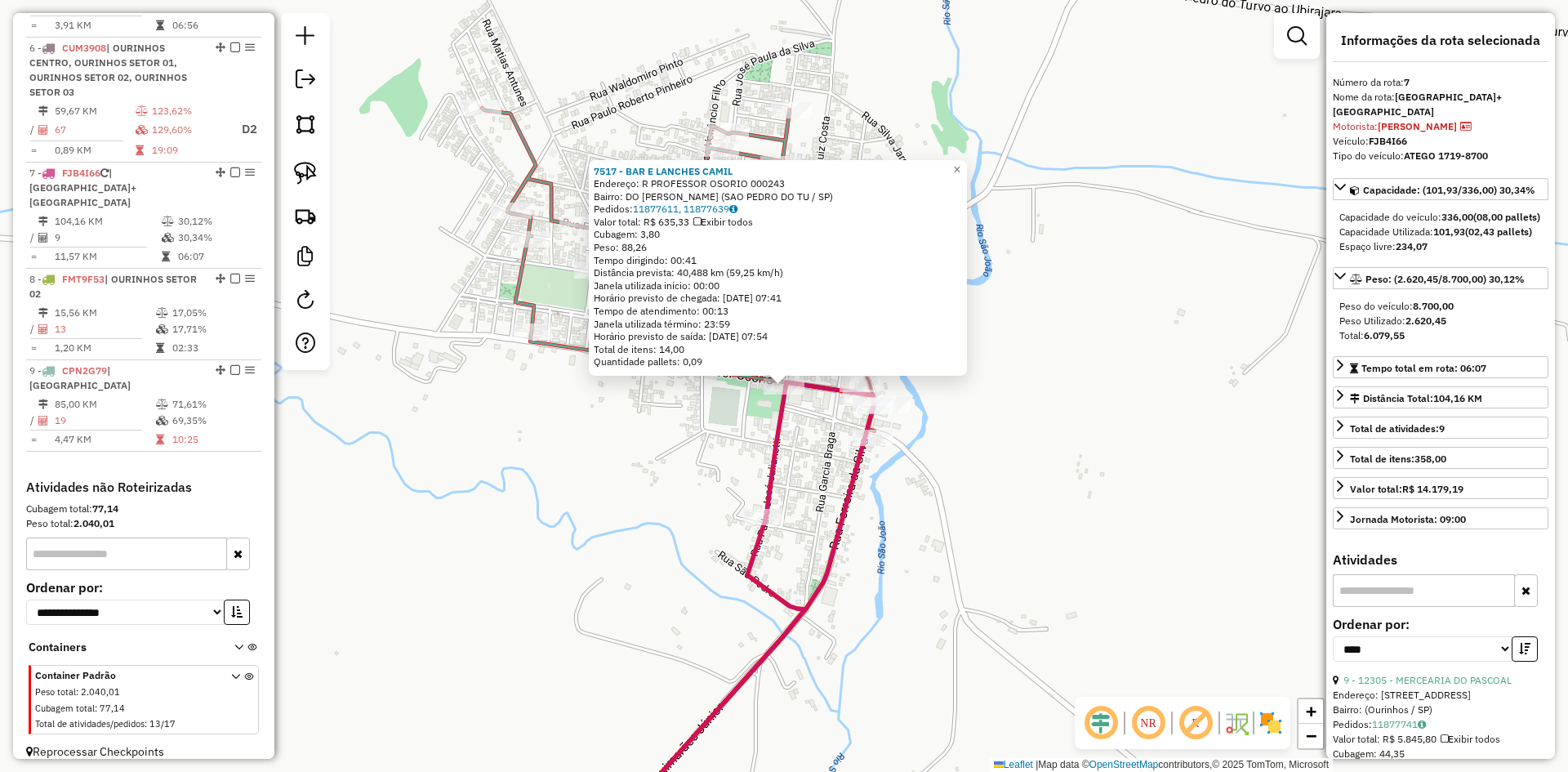
click at [909, 600] on div "7517 - BAR E LANCHES CAMIL Endereço: R PROFESSOR OSORIO 000243 Bairro: DO [PERS…" at bounding box center [784, 386] width 1568 height 772
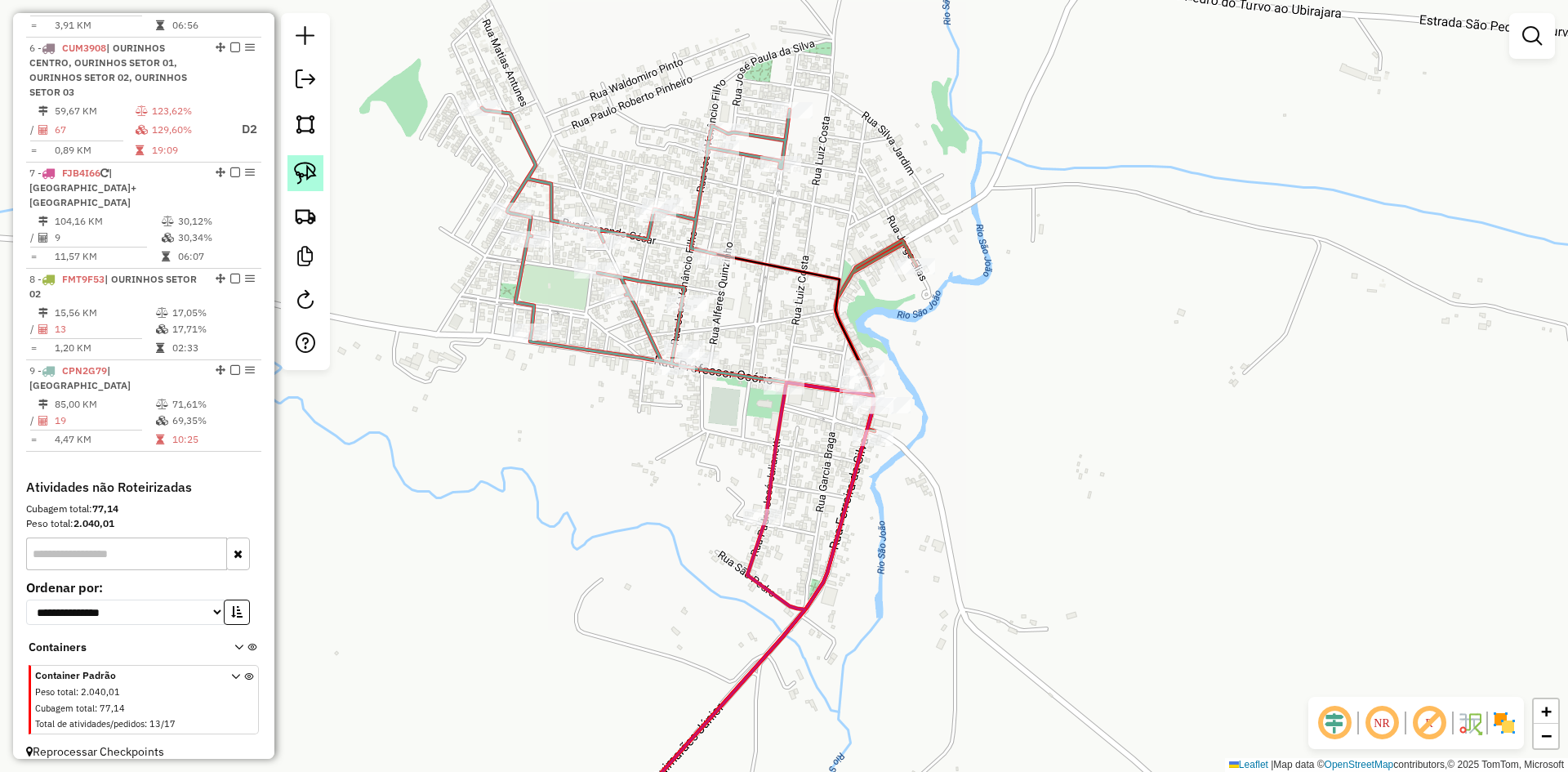
click at [303, 177] on img at bounding box center [306, 173] width 23 height 23
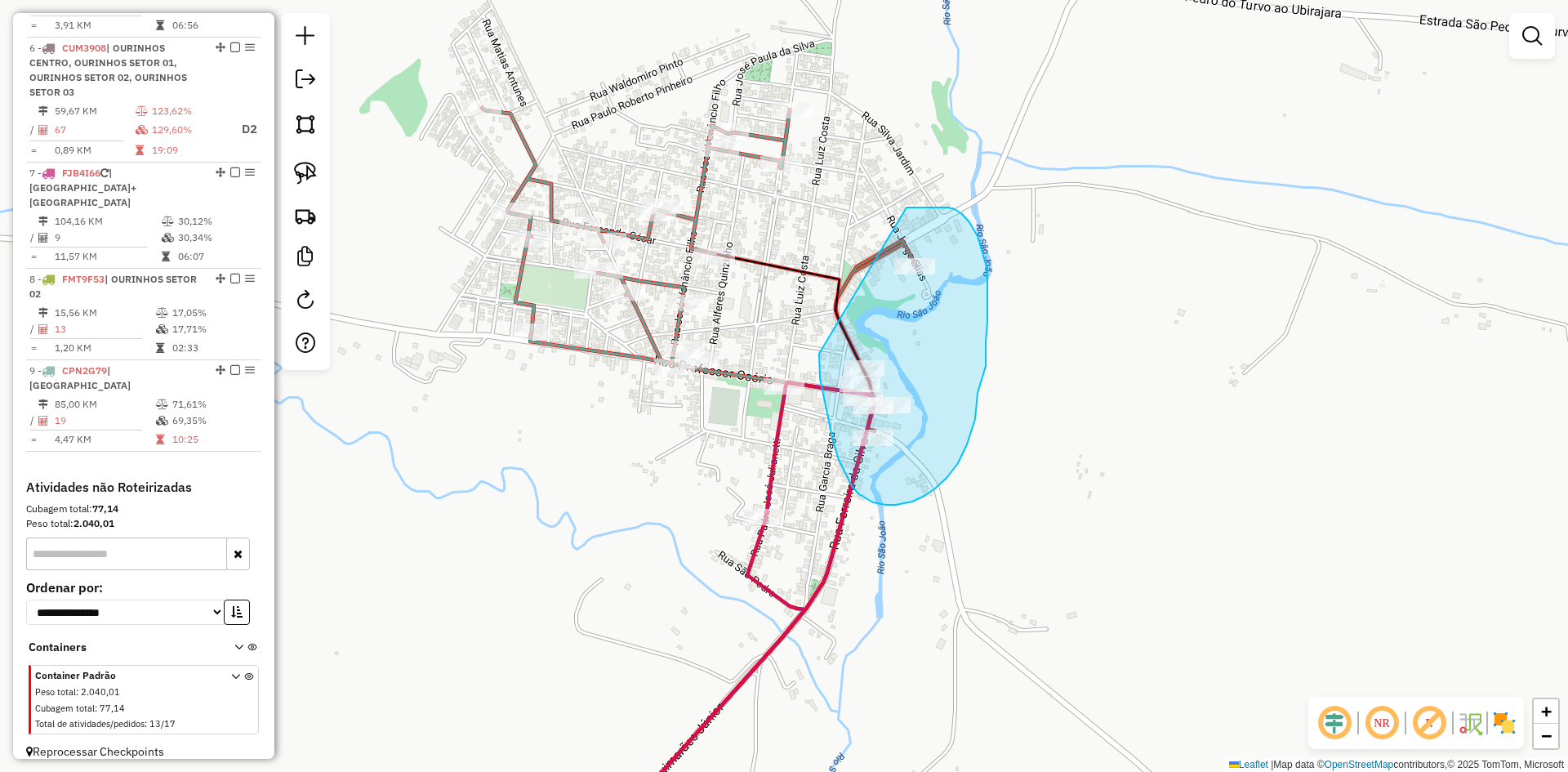
drag, startPoint x: 828, startPoint y: 415, endPoint x: 907, endPoint y: 207, distance: 222.5
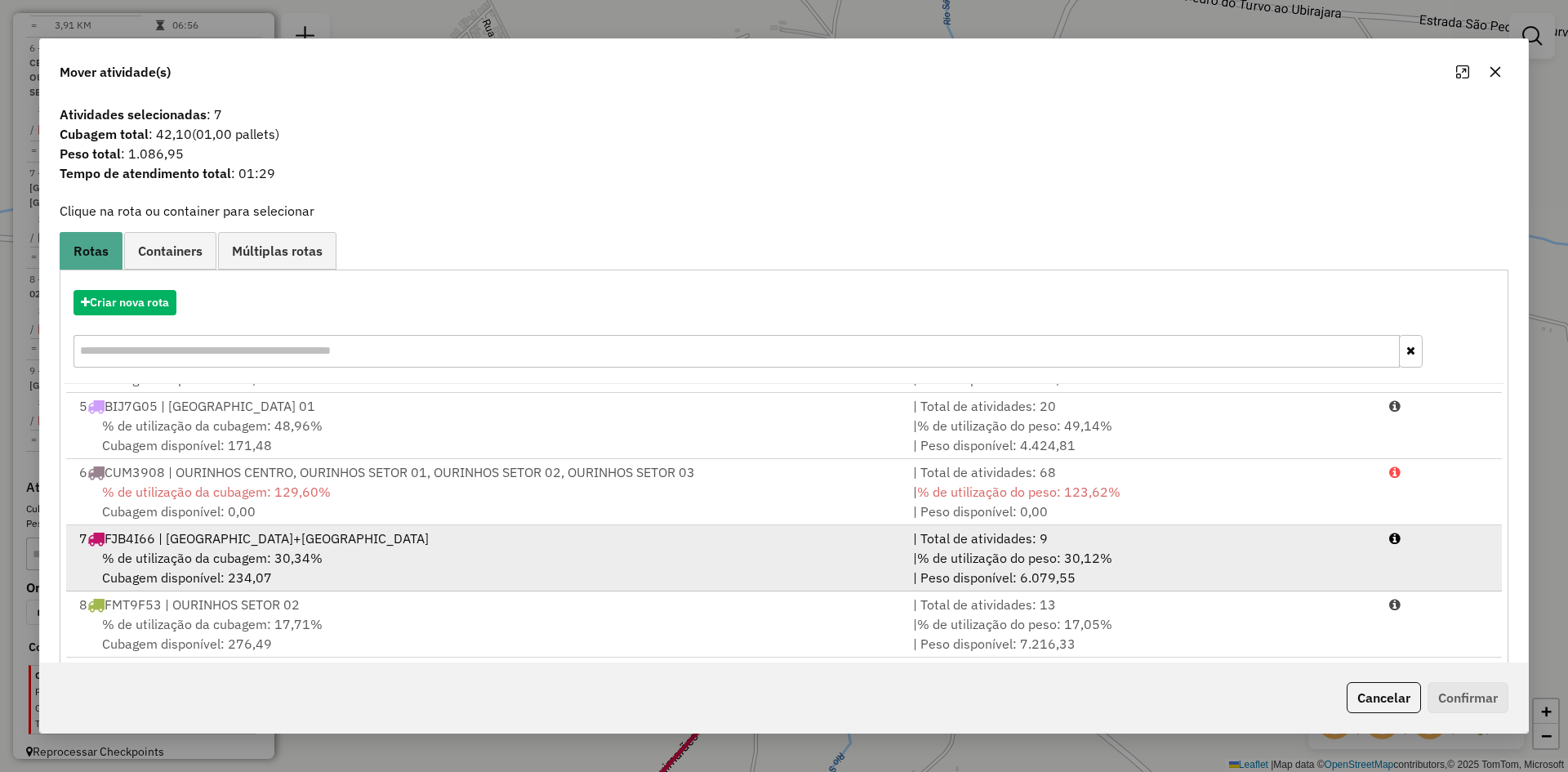
scroll to position [203, 0]
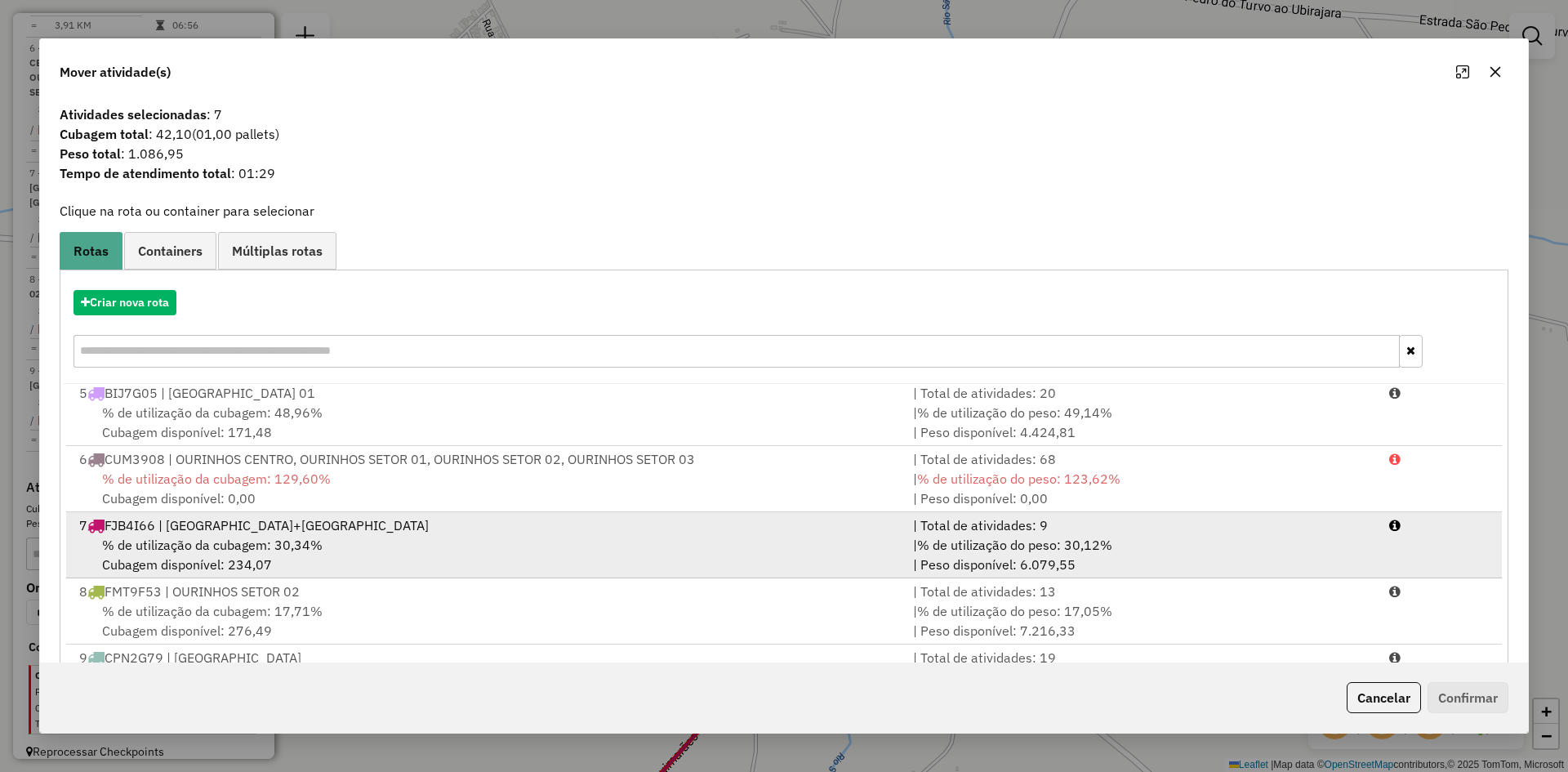
click at [378, 538] on div "% de utilização da cubagem: 30,34% Cubagem disponível: 234,07" at bounding box center [486, 555] width 834 height 39
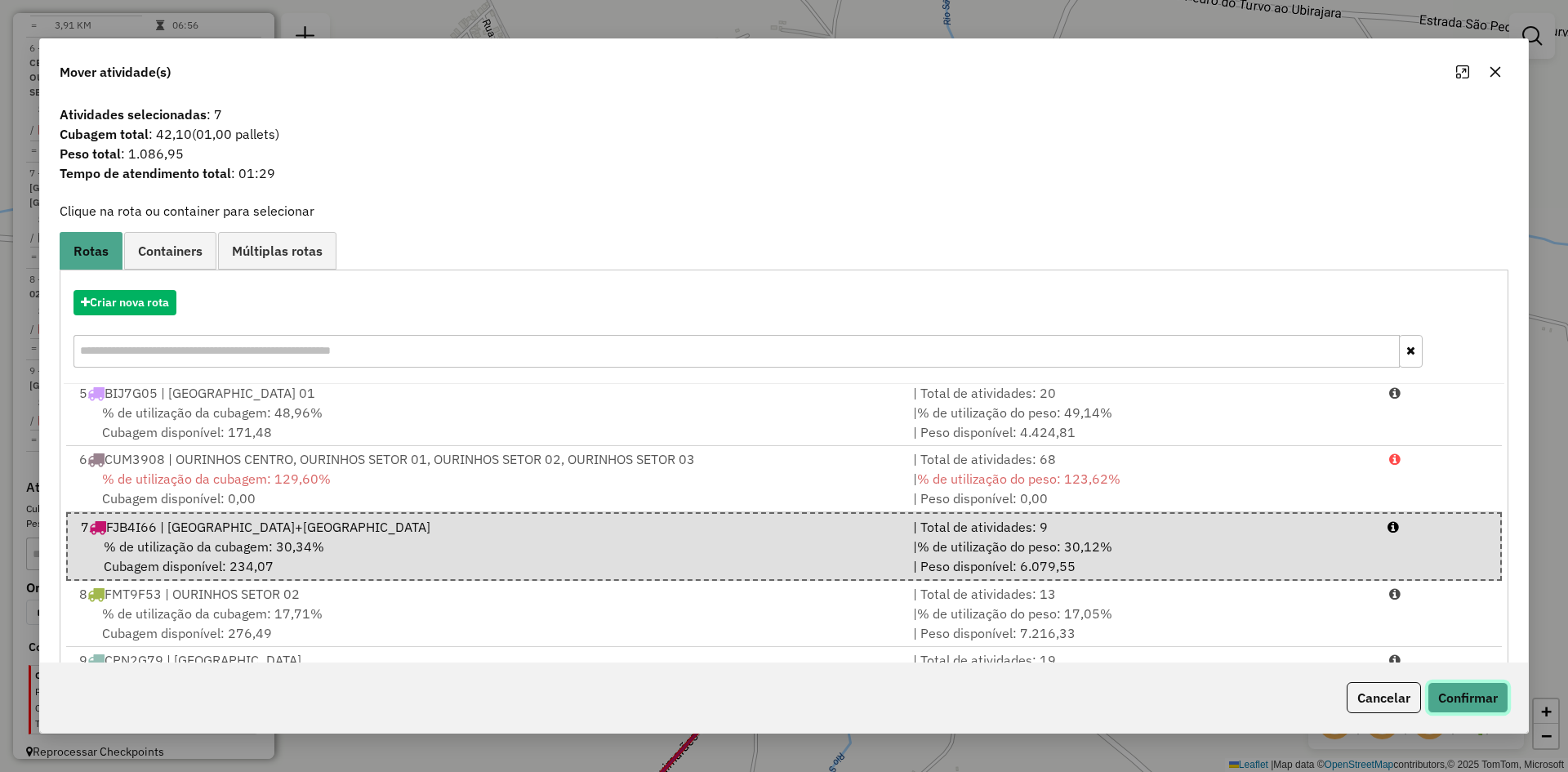
click at [1474, 701] on button "Confirmar" at bounding box center [1468, 697] width 81 height 31
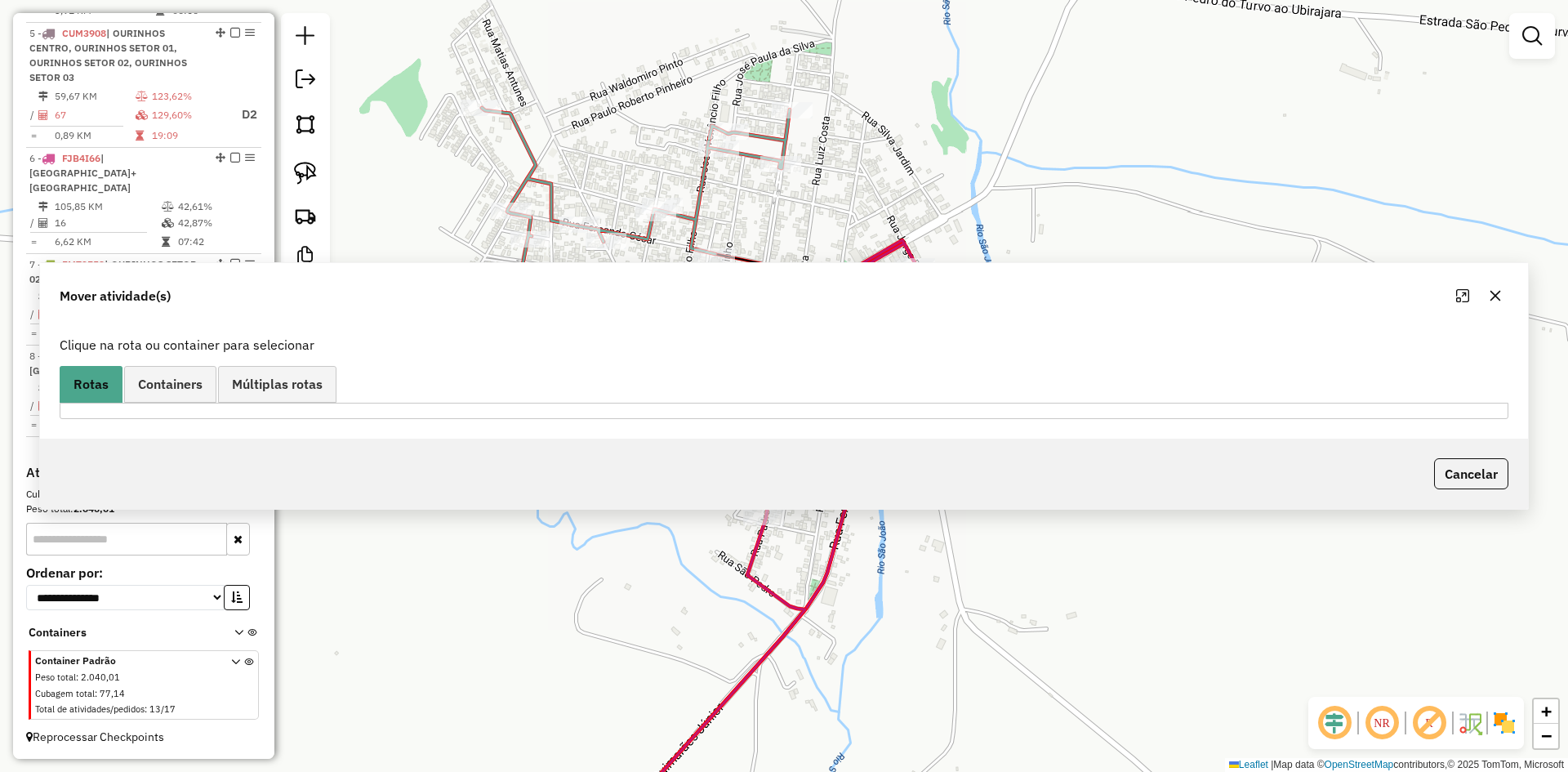
scroll to position [960, 0]
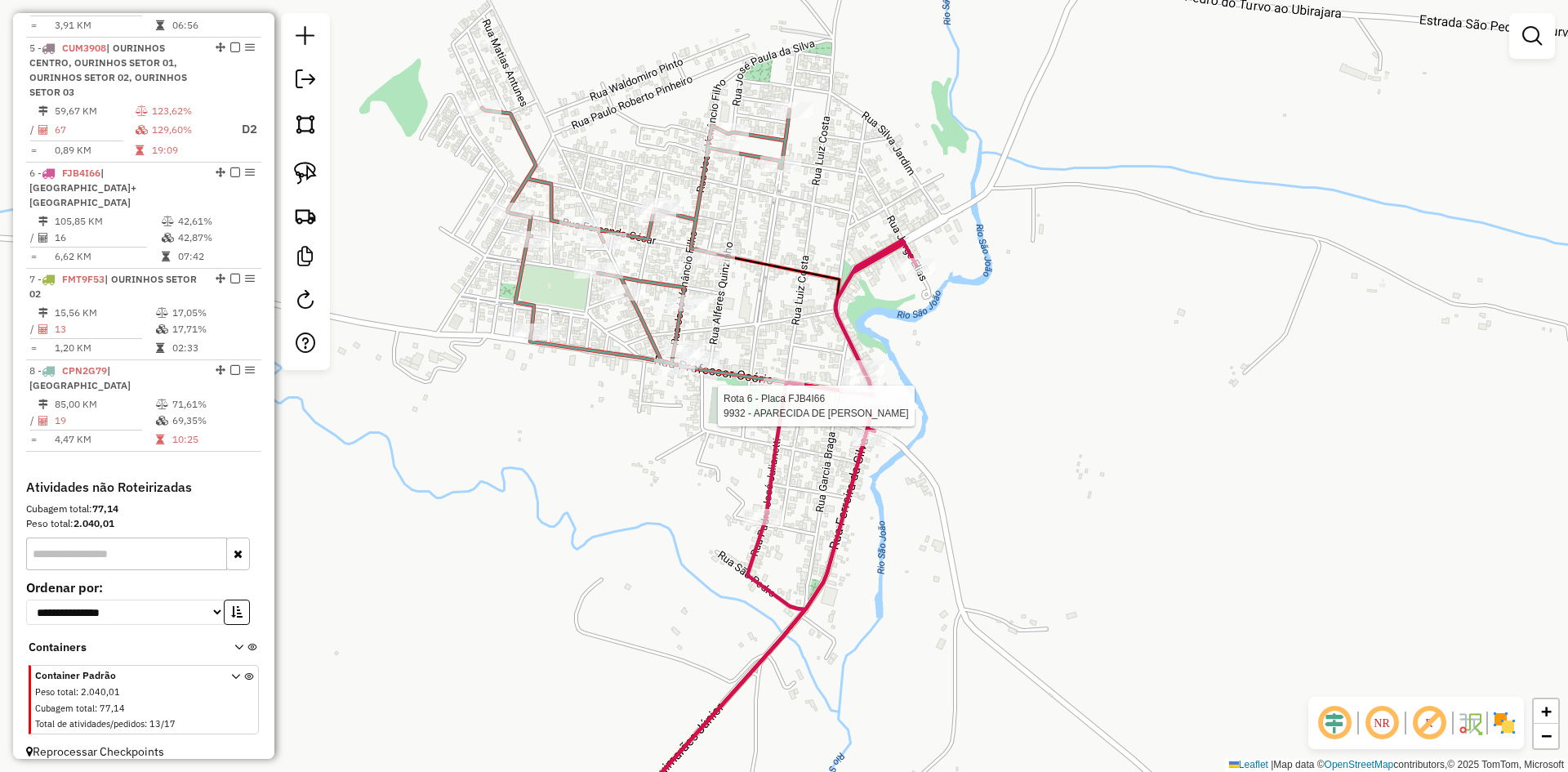
select select "*********"
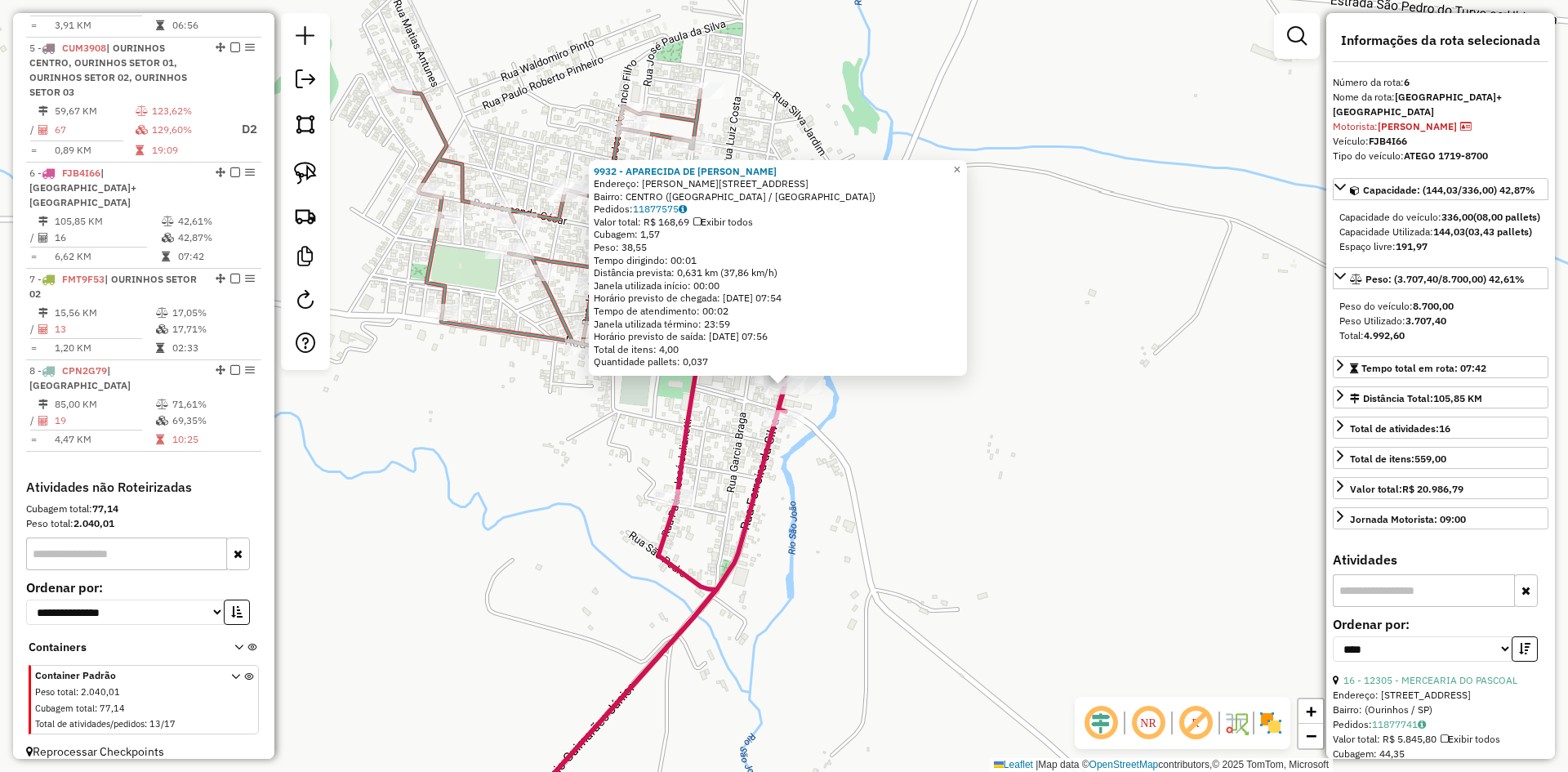
click at [927, 551] on div "9932 - APARECIDA DE [PERSON_NAME]: [PERSON_NAME][STREET_ADDRESS] Bairro: CENTRO…" at bounding box center [784, 386] width 1568 height 772
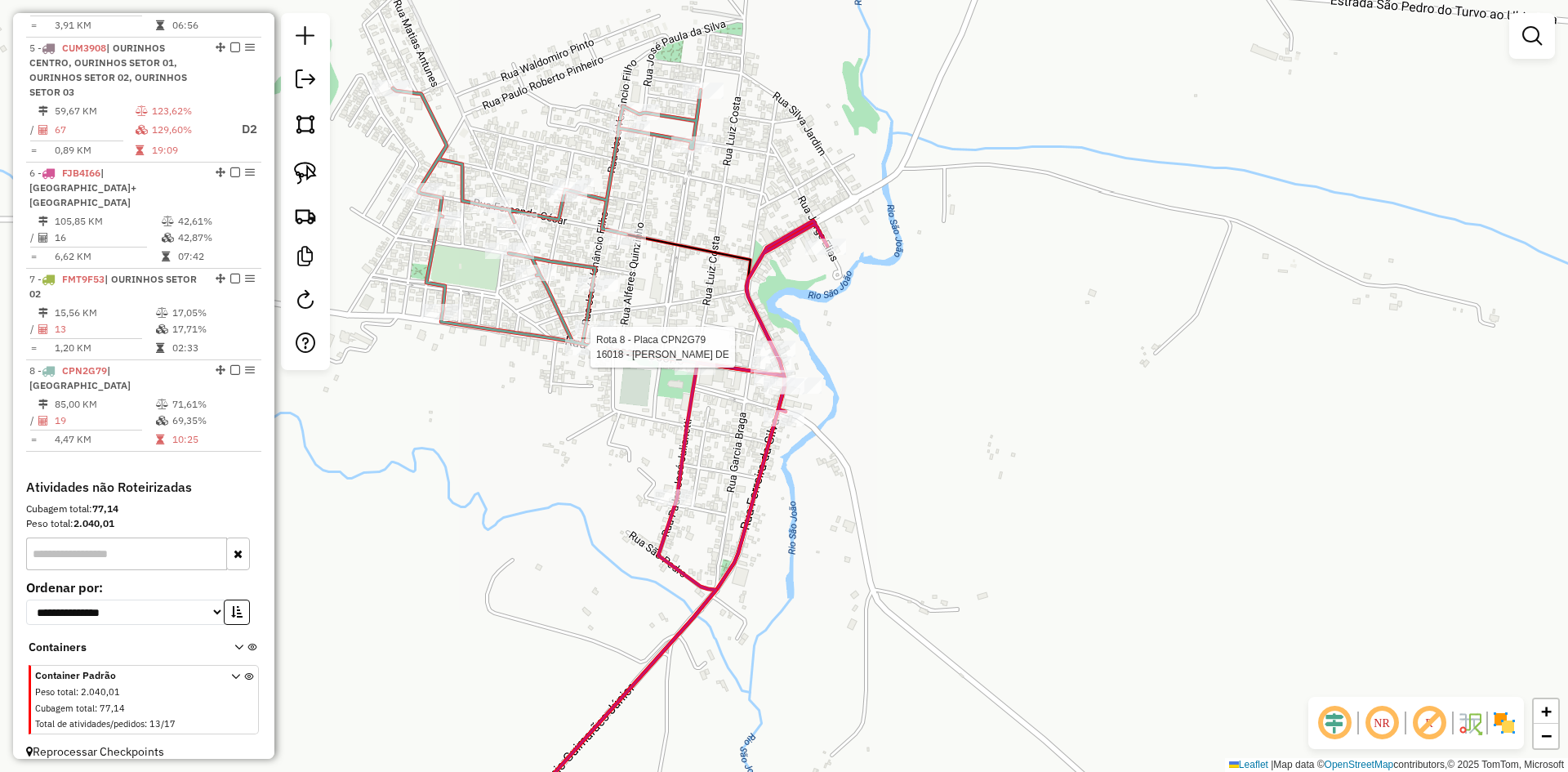
select select "*********"
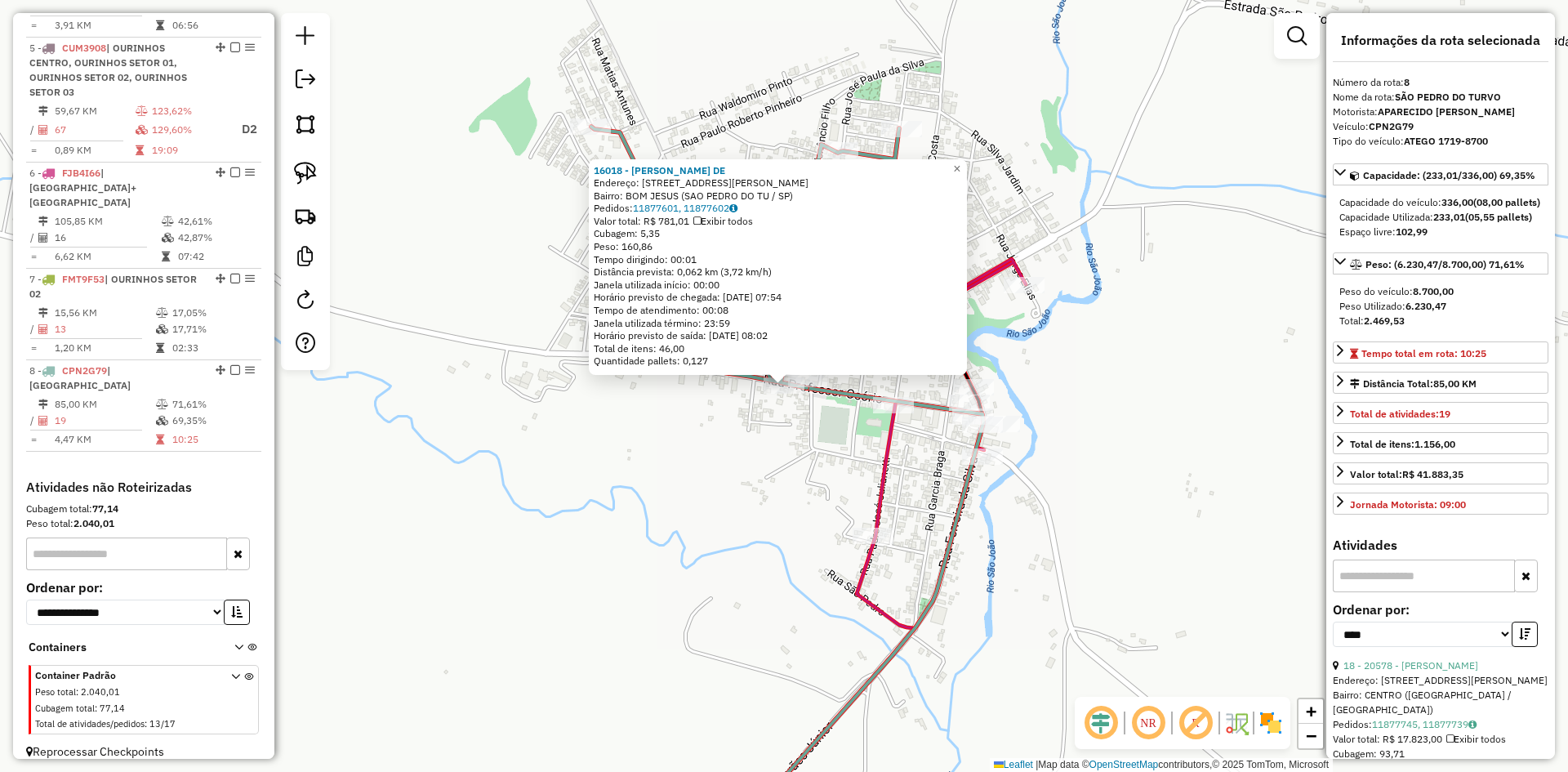
click at [638, 484] on div "16018 - [PERSON_NAME]: R PROFESSOR [PERSON_NAME] 550 Bairro: BOM JESUS ([GEOGRA…" at bounding box center [784, 386] width 1568 height 772
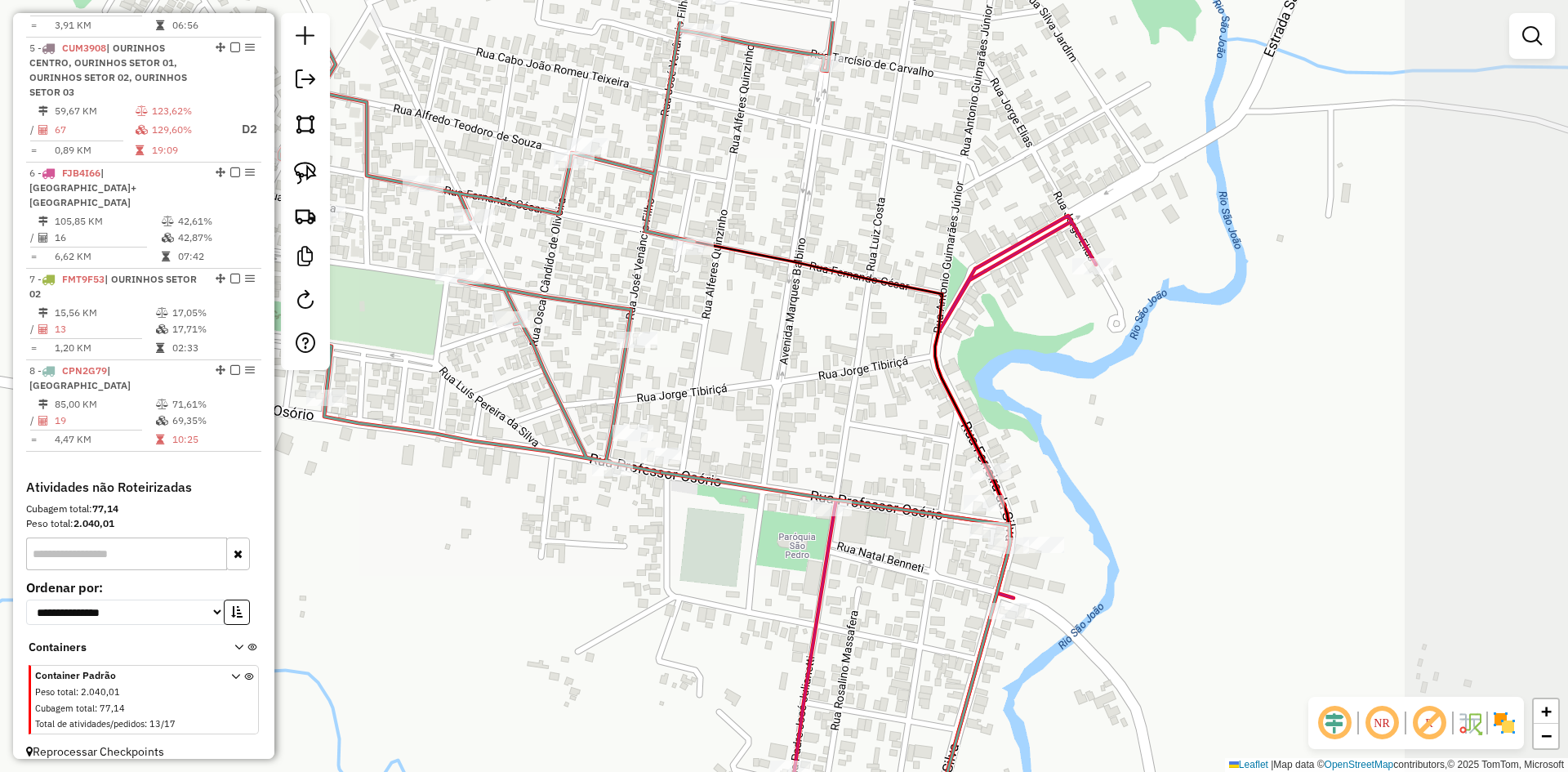
drag, startPoint x: 742, startPoint y: 561, endPoint x: 574, endPoint y: 680, distance: 205.9
click at [575, 680] on div "Janela de atendimento Grade de atendimento Capacidade Transportadoras Veículos …" at bounding box center [784, 386] width 1568 height 772
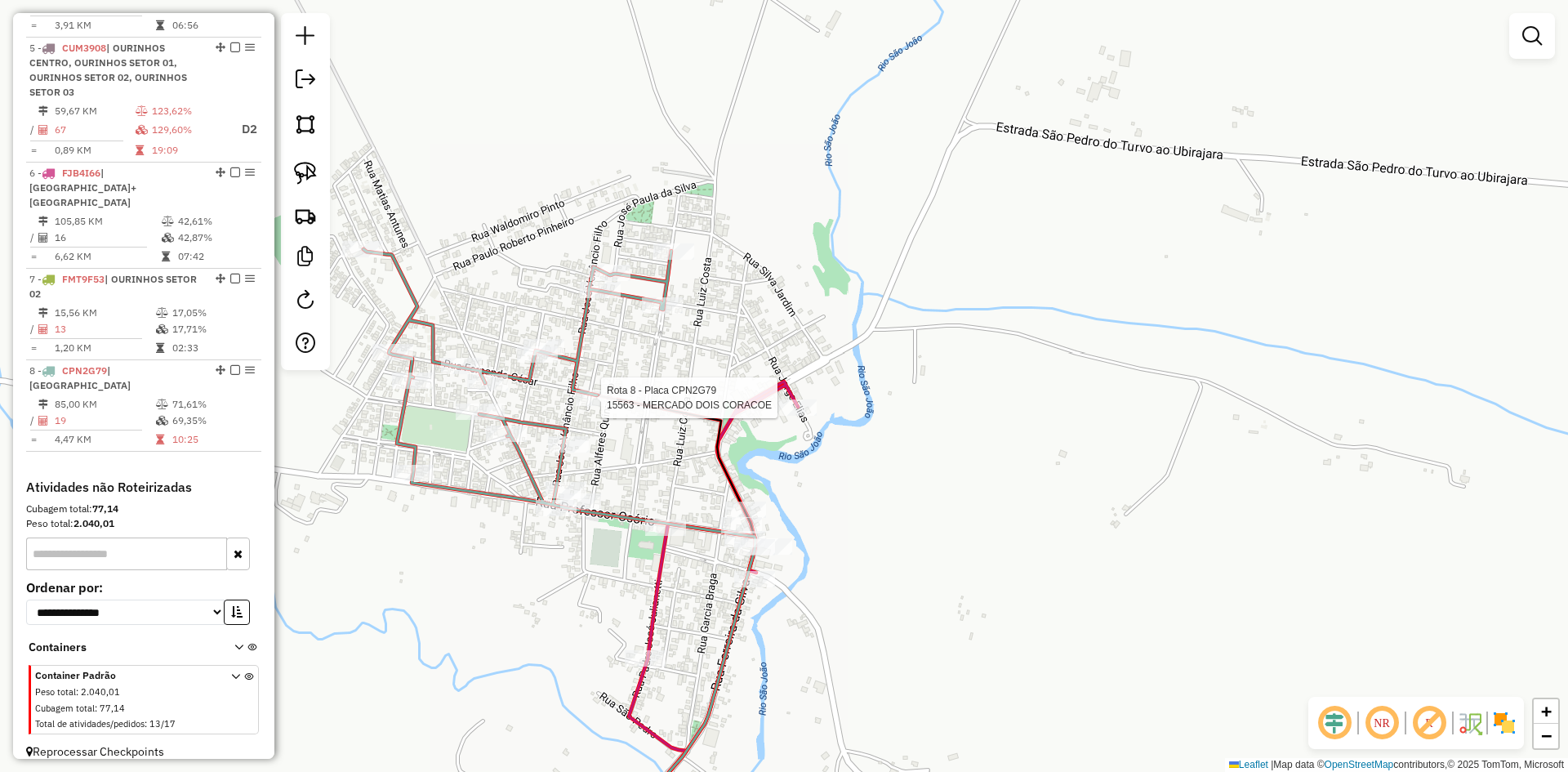
select select "*********"
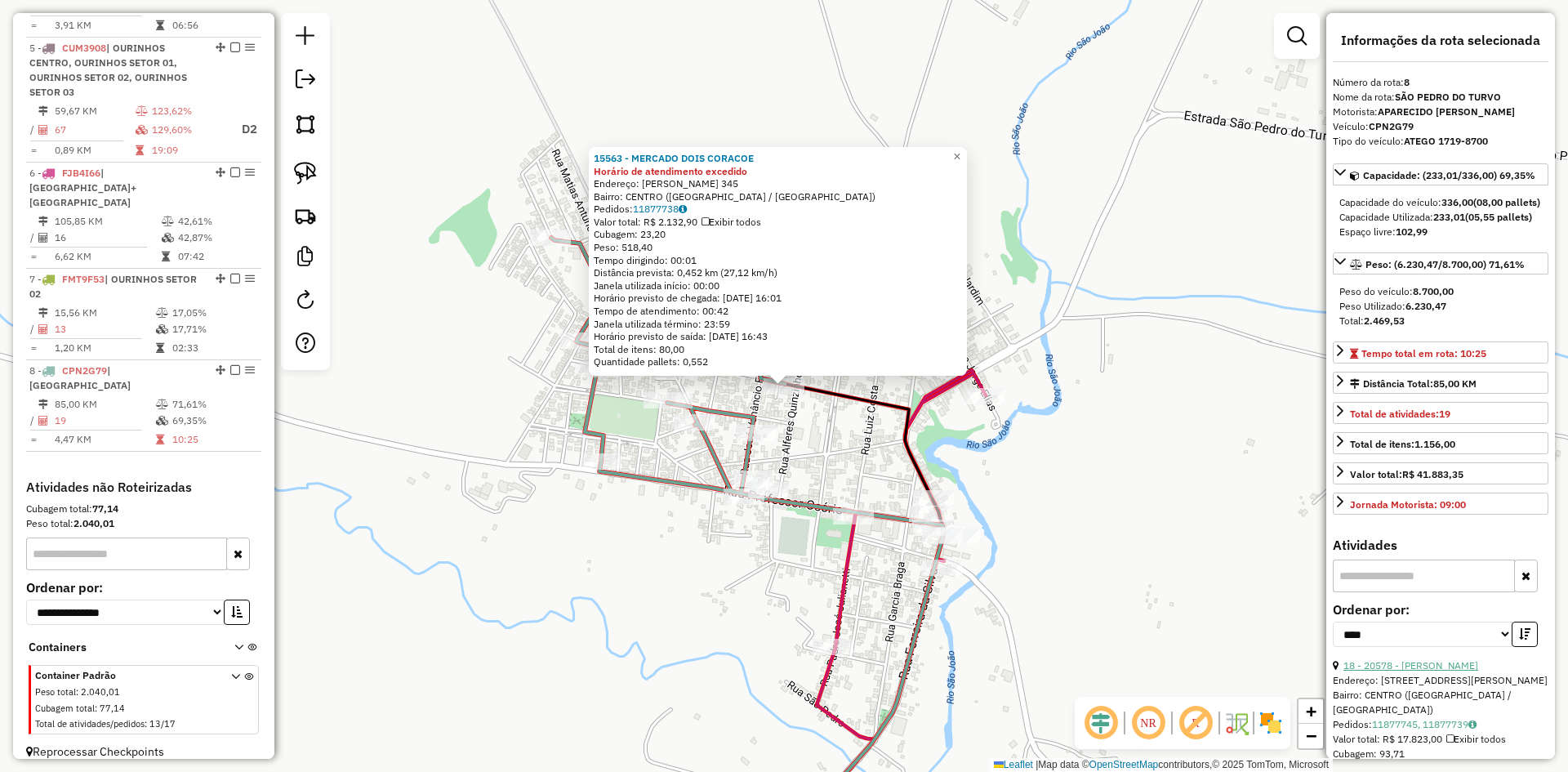
click at [1445, 671] on link "18 - 20578 - [PERSON_NAME]" at bounding box center [1412, 666] width 135 height 12
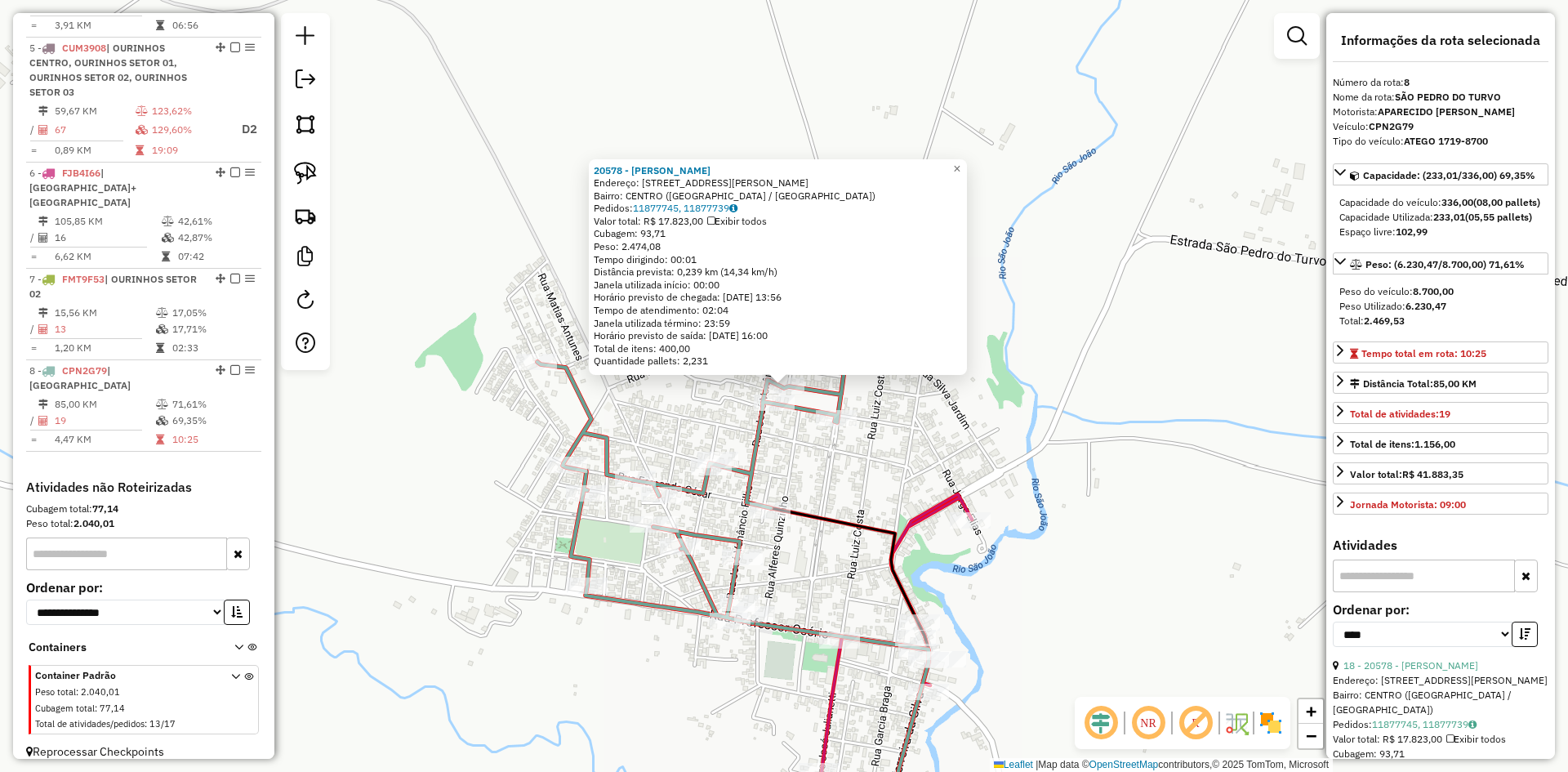
click at [1215, 576] on div "20578 - [PERSON_NAME]: R RUA [PERSON_NAME] BOAS189 Bairro: [GEOGRAPHIC_DATA] ([…" at bounding box center [784, 386] width 1568 height 772
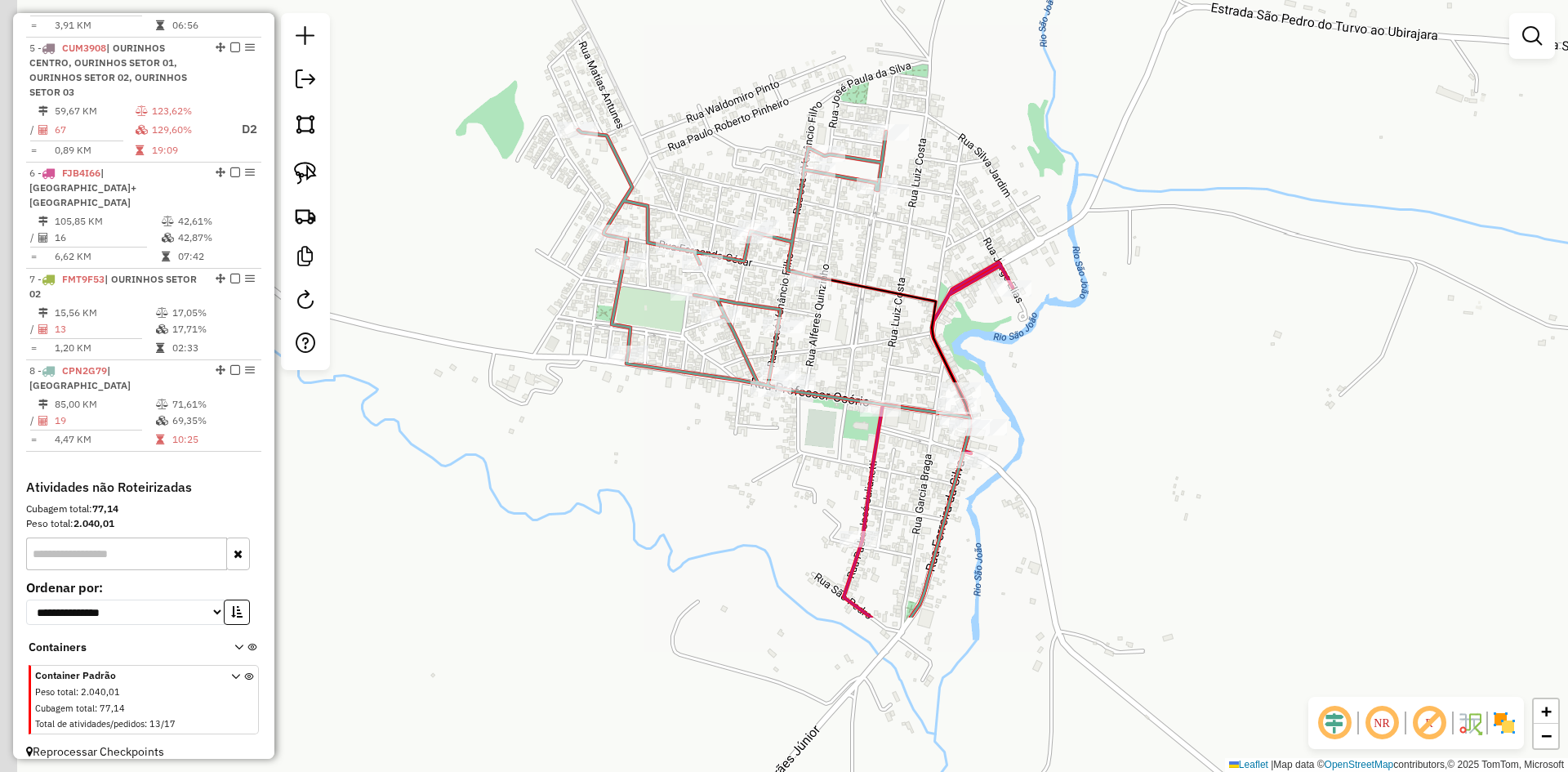
drag, startPoint x: 1172, startPoint y: 519, endPoint x: 1222, endPoint y: 342, distance: 183.9
click at [1212, 362] on div "Janela de atendimento Grade de atendimento Capacidade Transportadoras Veículos …" at bounding box center [784, 386] width 1568 height 772
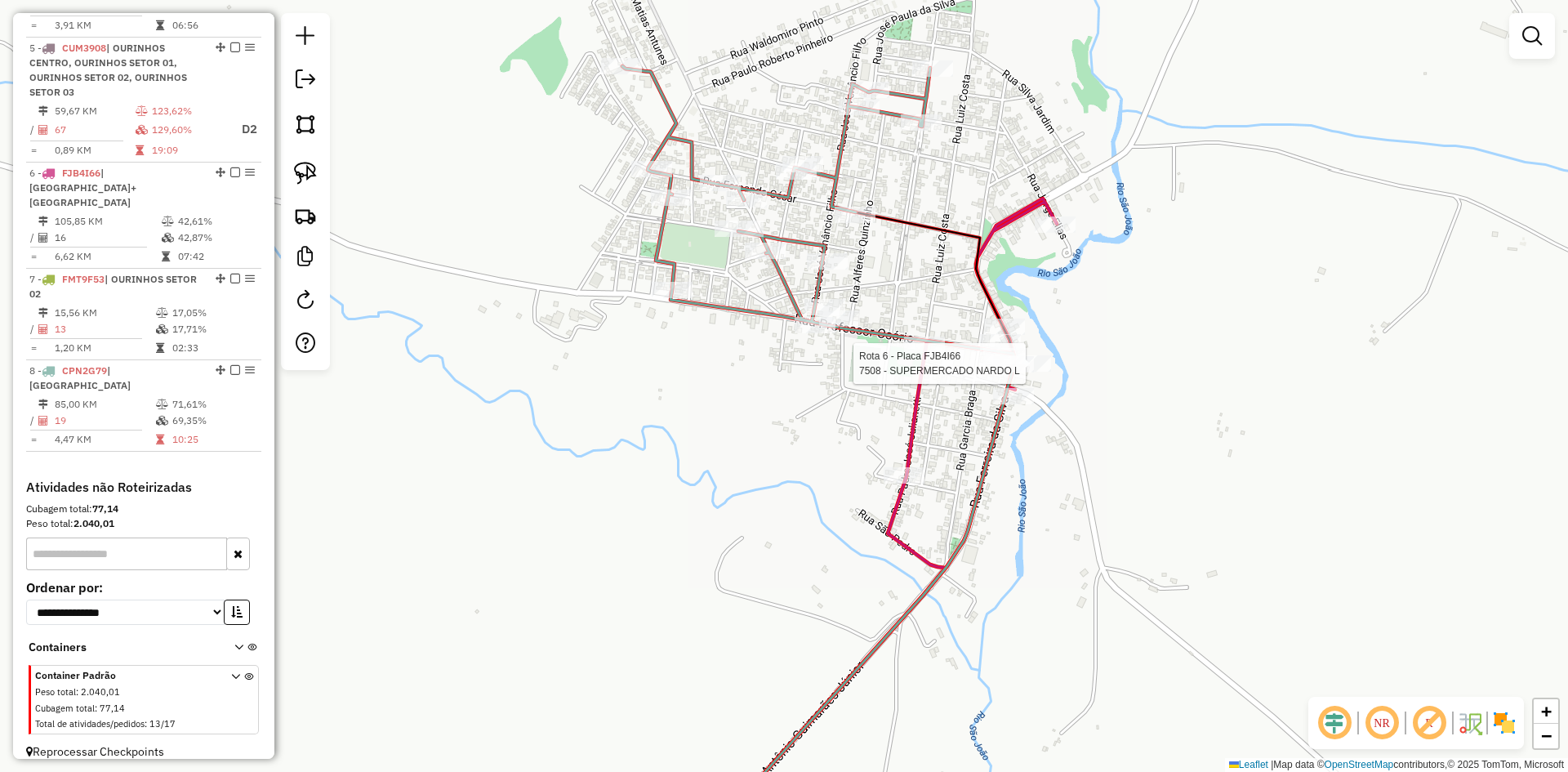
select select "*********"
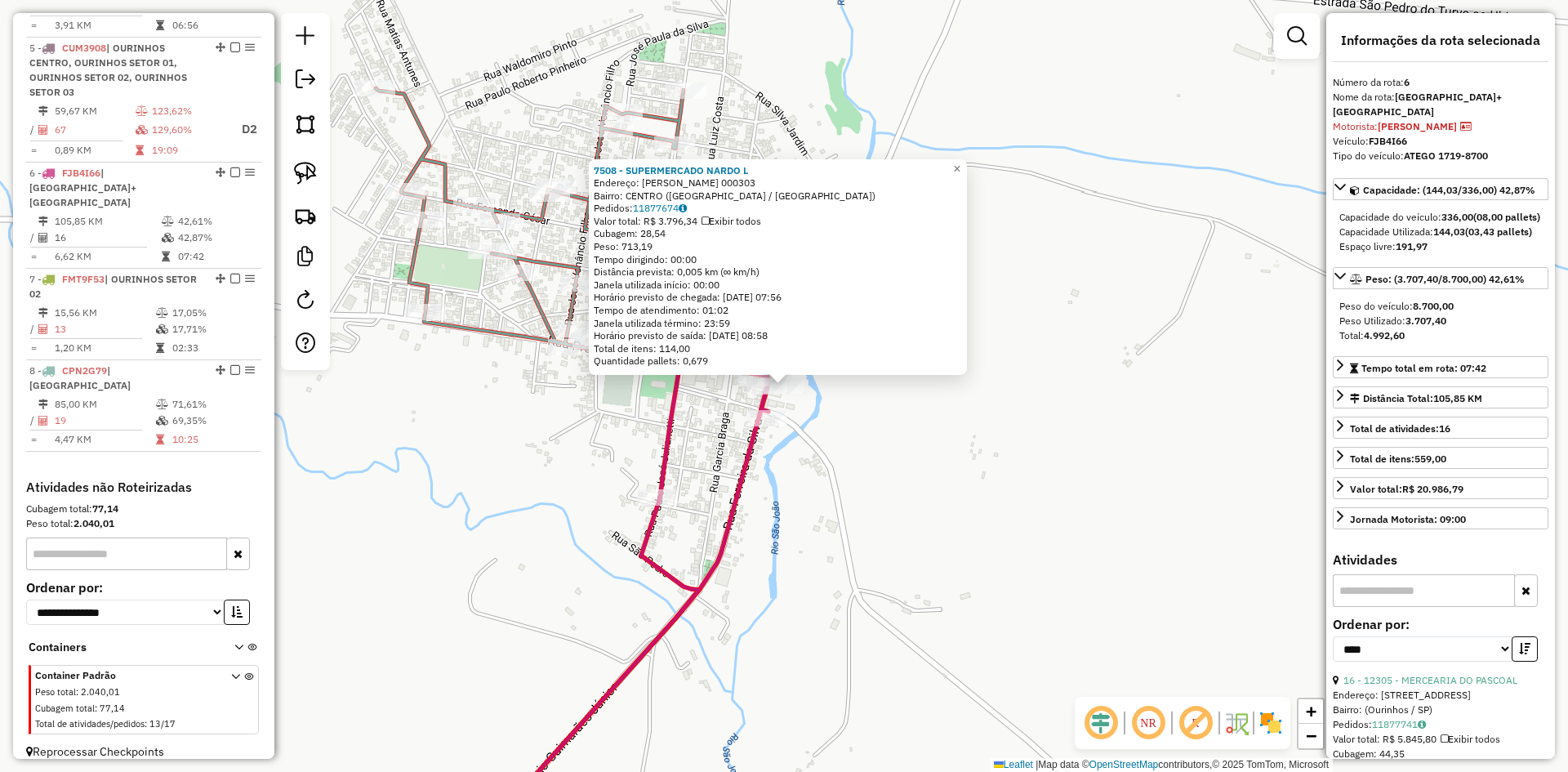
click at [1093, 473] on div "7508 - SUPERMERCADO NARDO L Endereço: [PERSON_NAME] 000303 Bairro: CENTRO ([GEO…" at bounding box center [784, 386] width 1568 height 772
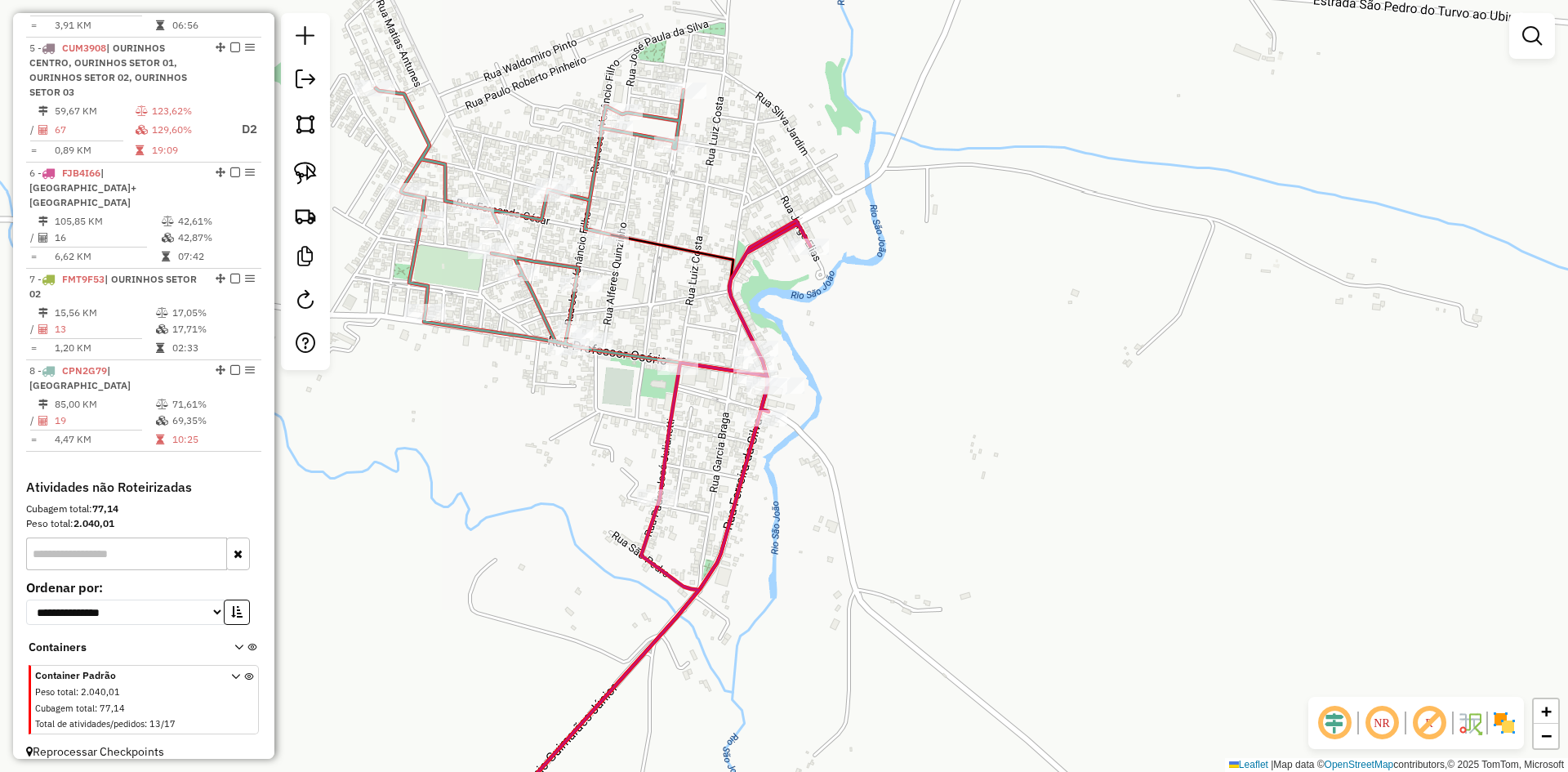
drag, startPoint x: 1200, startPoint y: 349, endPoint x: 1217, endPoint y: 322, distance: 31.9
click at [1212, 331] on div "Janela de atendimento Grade de atendimento Capacidade Transportadoras Veículos …" at bounding box center [784, 386] width 1568 height 772
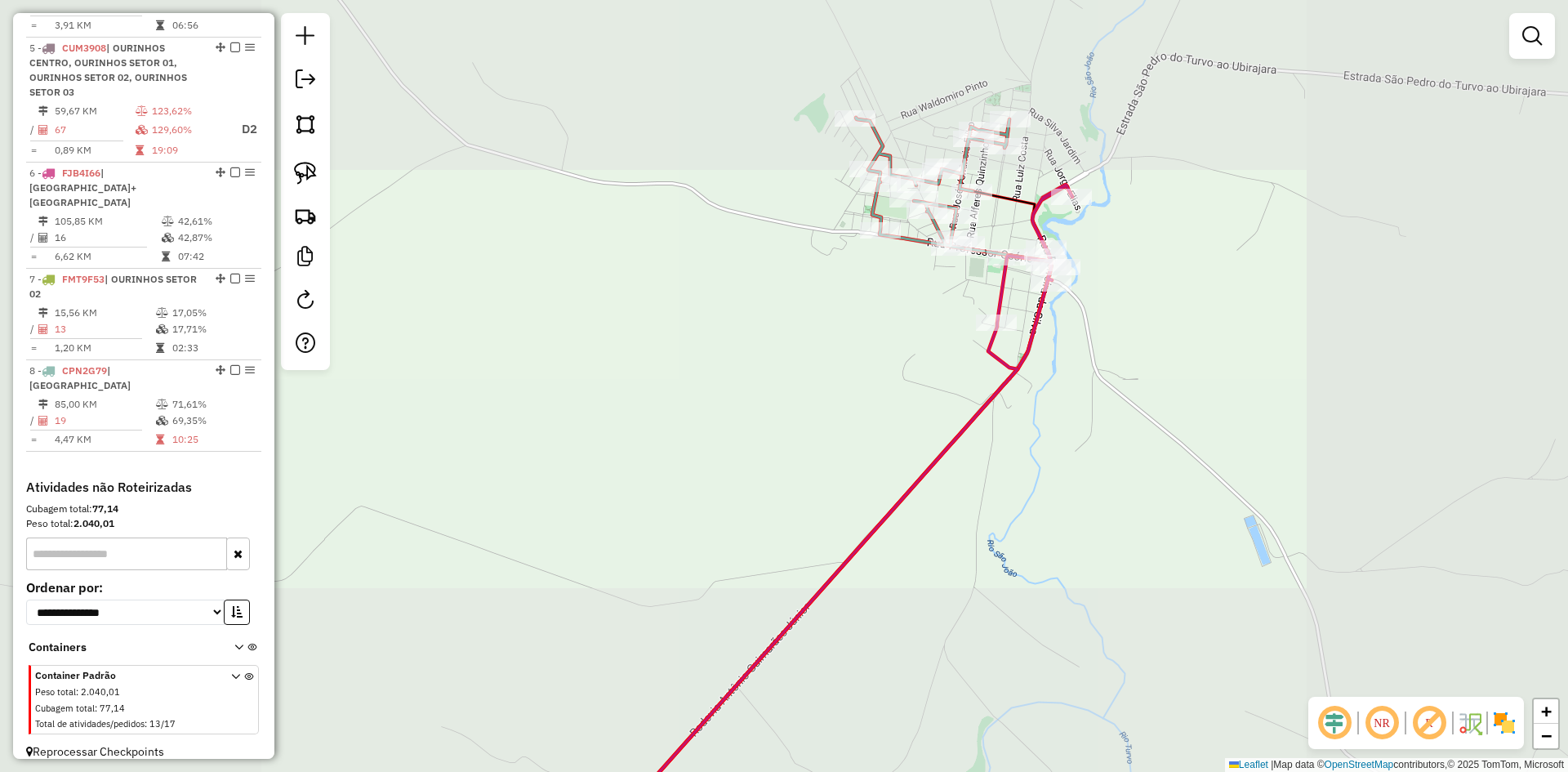
drag, startPoint x: 1063, startPoint y: 610, endPoint x: 1232, endPoint y: 226, distance: 419.5
click at [1230, 235] on div "Janela de atendimento Grade de atendimento Capacidade Transportadoras Veículos …" at bounding box center [784, 386] width 1568 height 772
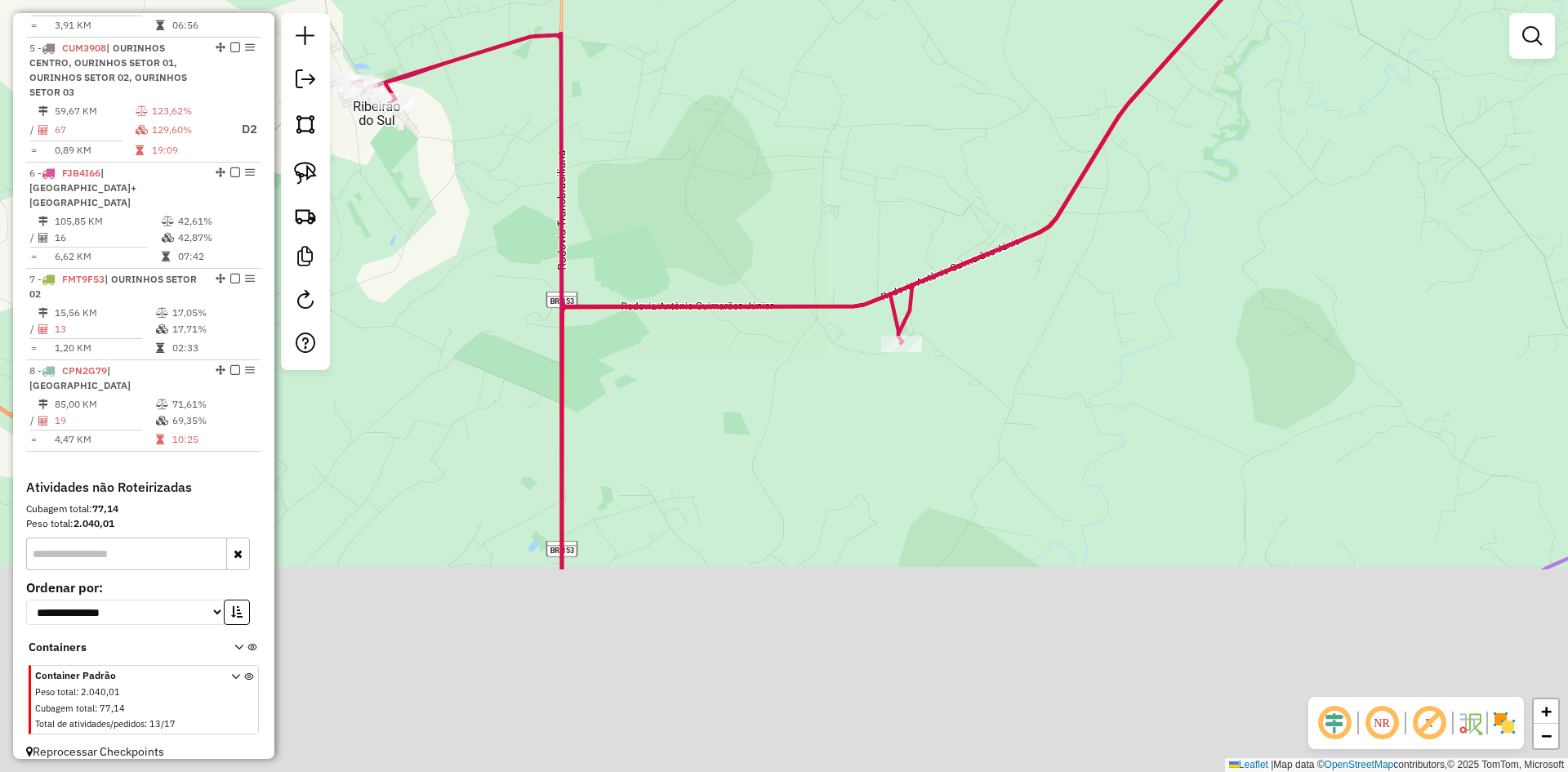
drag, startPoint x: 1160, startPoint y: 395, endPoint x: 1209, endPoint y: 237, distance: 165.4
click at [1206, 244] on div "Janela de atendimento Grade de atendimento Capacidade Transportadoras Veículos …" at bounding box center [784, 386] width 1568 height 772
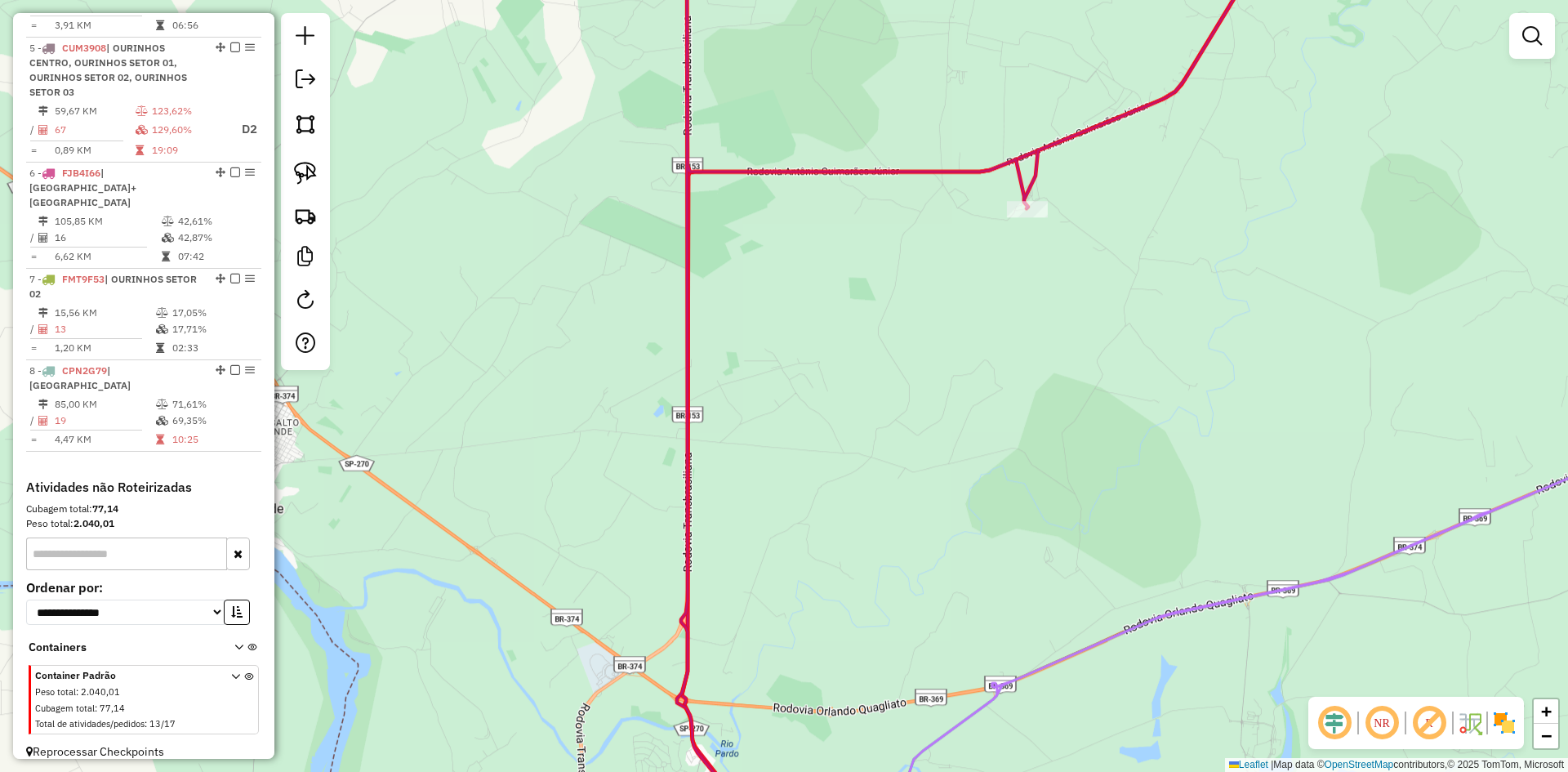
drag, startPoint x: 1072, startPoint y: 419, endPoint x: 1307, endPoint y: 203, distance: 319.2
click at [1308, 203] on div "Janela de atendimento Grade de atendimento Capacidade Transportadoras Veículos …" at bounding box center [784, 386] width 1568 height 772
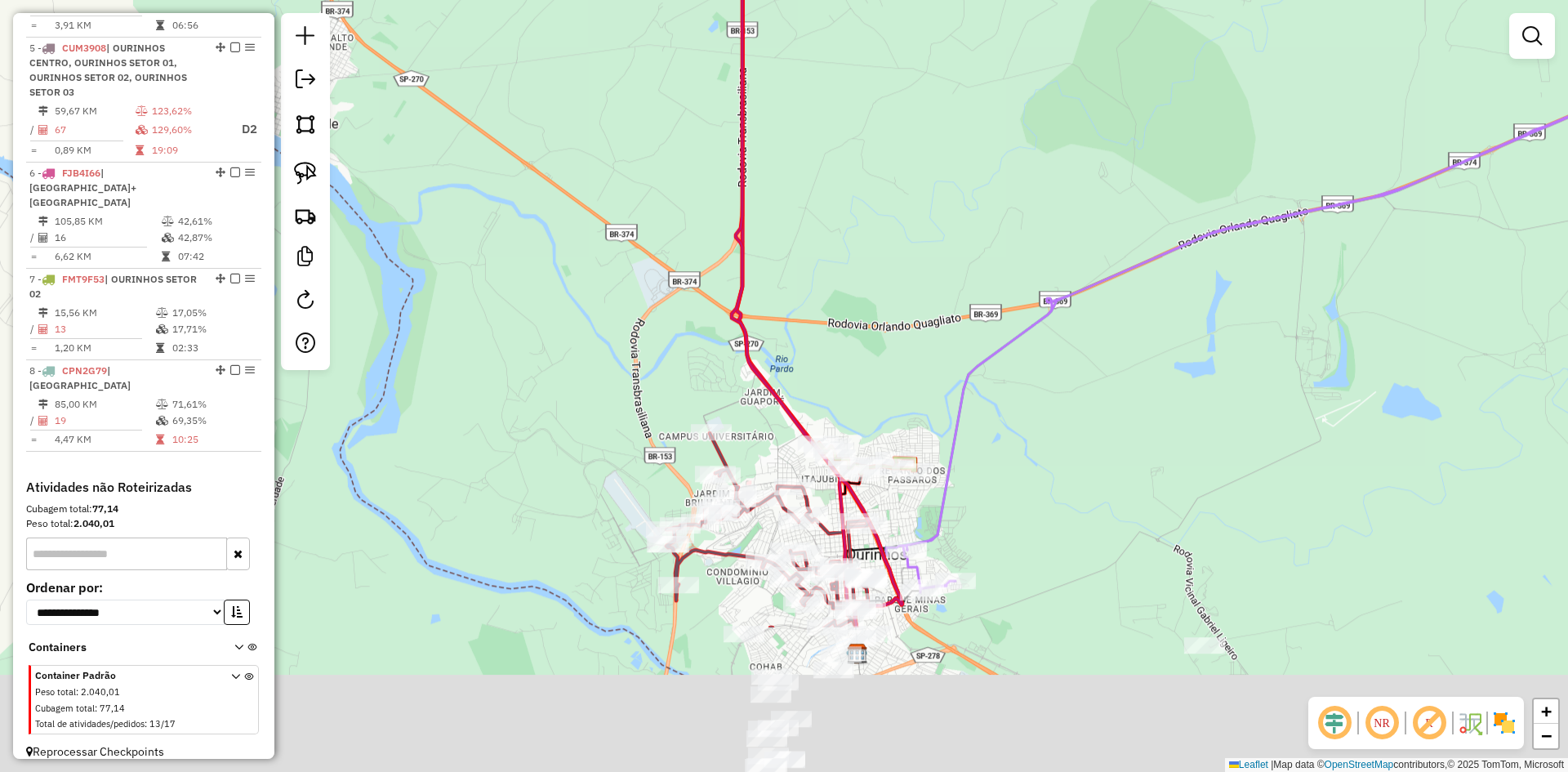
drag, startPoint x: 1140, startPoint y: 389, endPoint x: 1043, endPoint y: 157, distance: 251.5
click at [1043, 157] on div "Janela de atendimento Grade de atendimento Capacidade Transportadoras Veículos …" at bounding box center [784, 386] width 1568 height 772
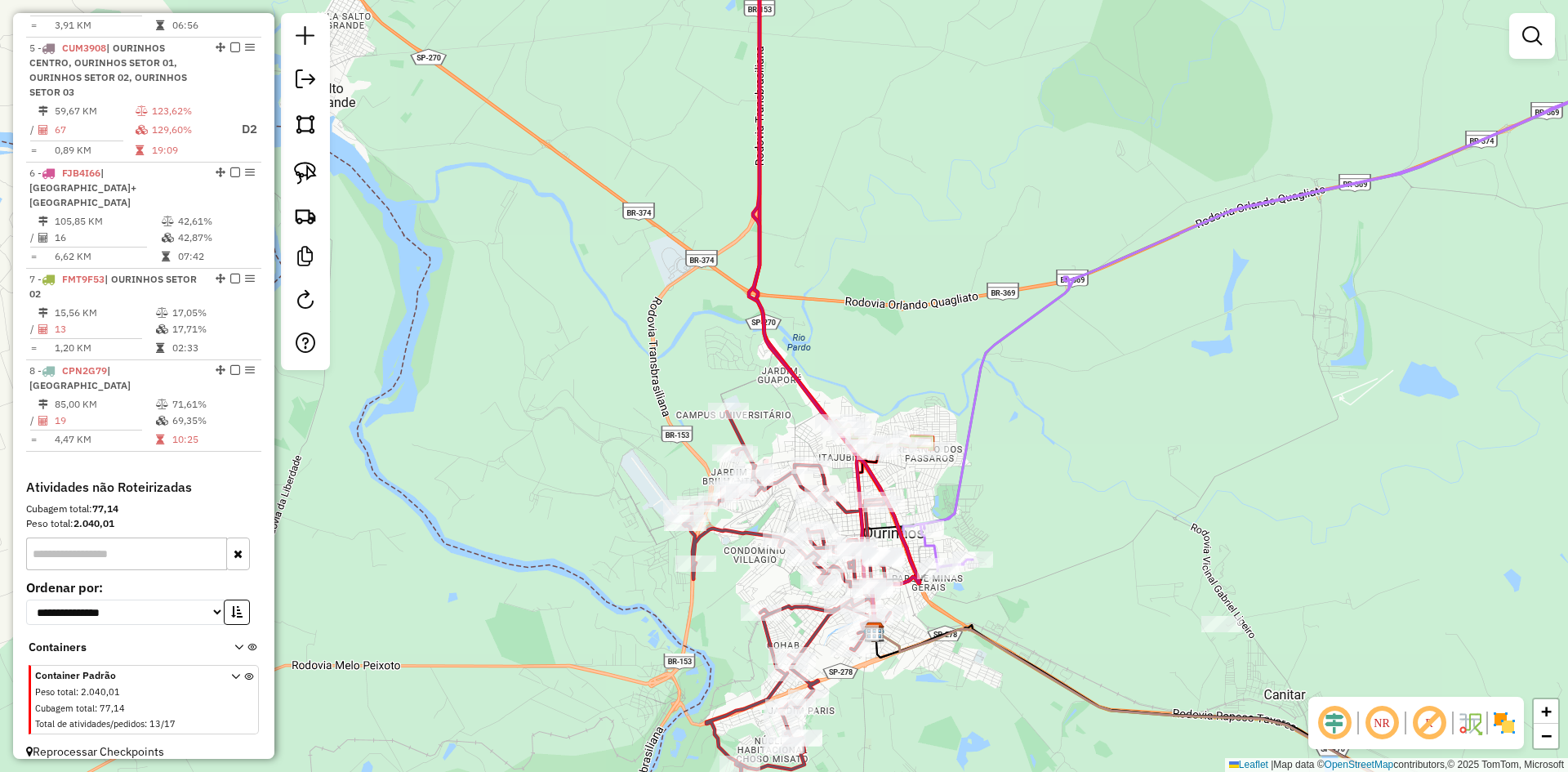
drag, startPoint x: 838, startPoint y: 350, endPoint x: 959, endPoint y: 261, distance: 150.2
click at [958, 262] on div "Janela de atendimento Grade de atendimento Capacidade Transportadoras Veículos …" at bounding box center [784, 386] width 1568 height 772
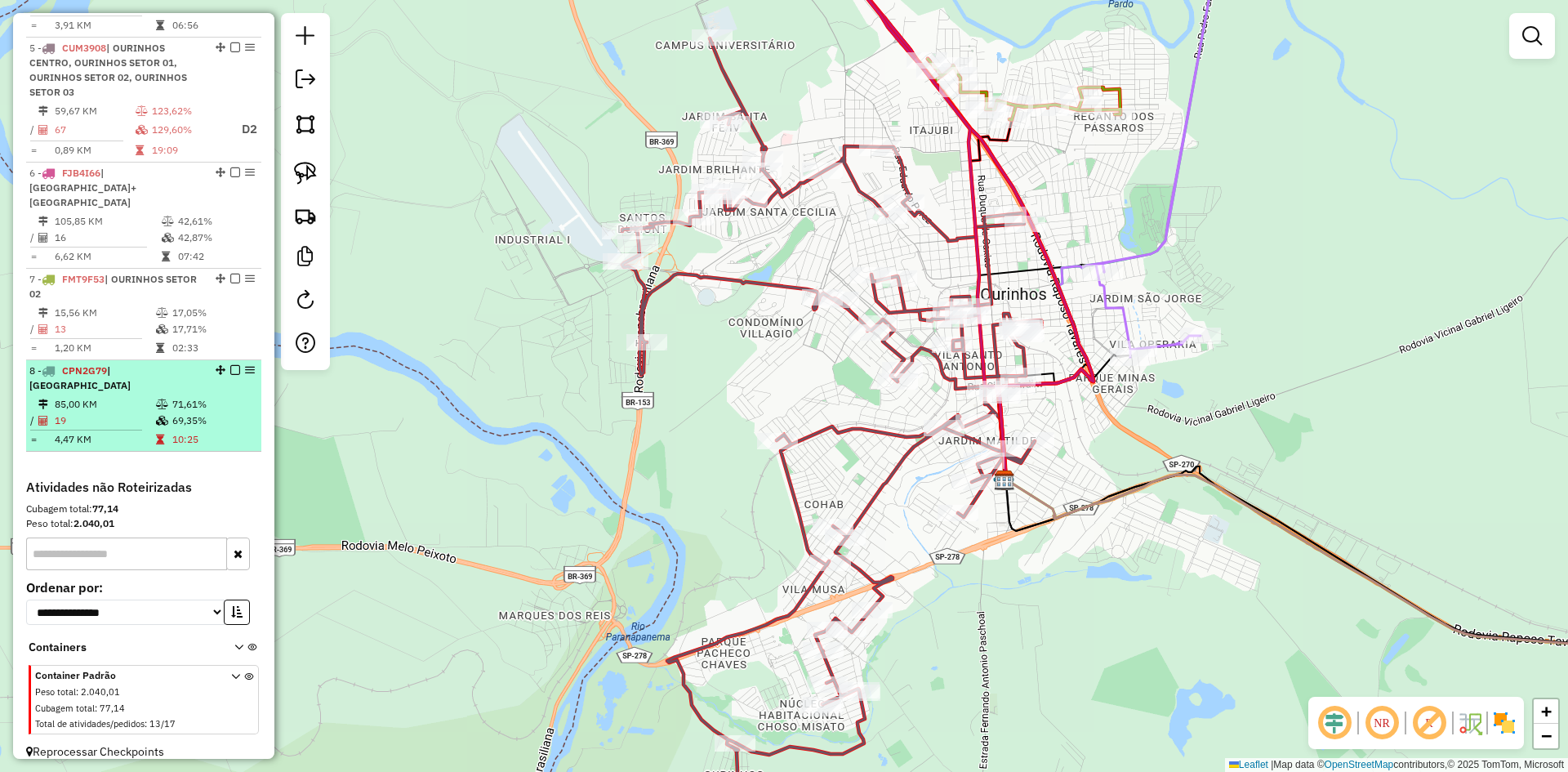
click at [230, 366] on em at bounding box center [235, 370] width 10 height 10
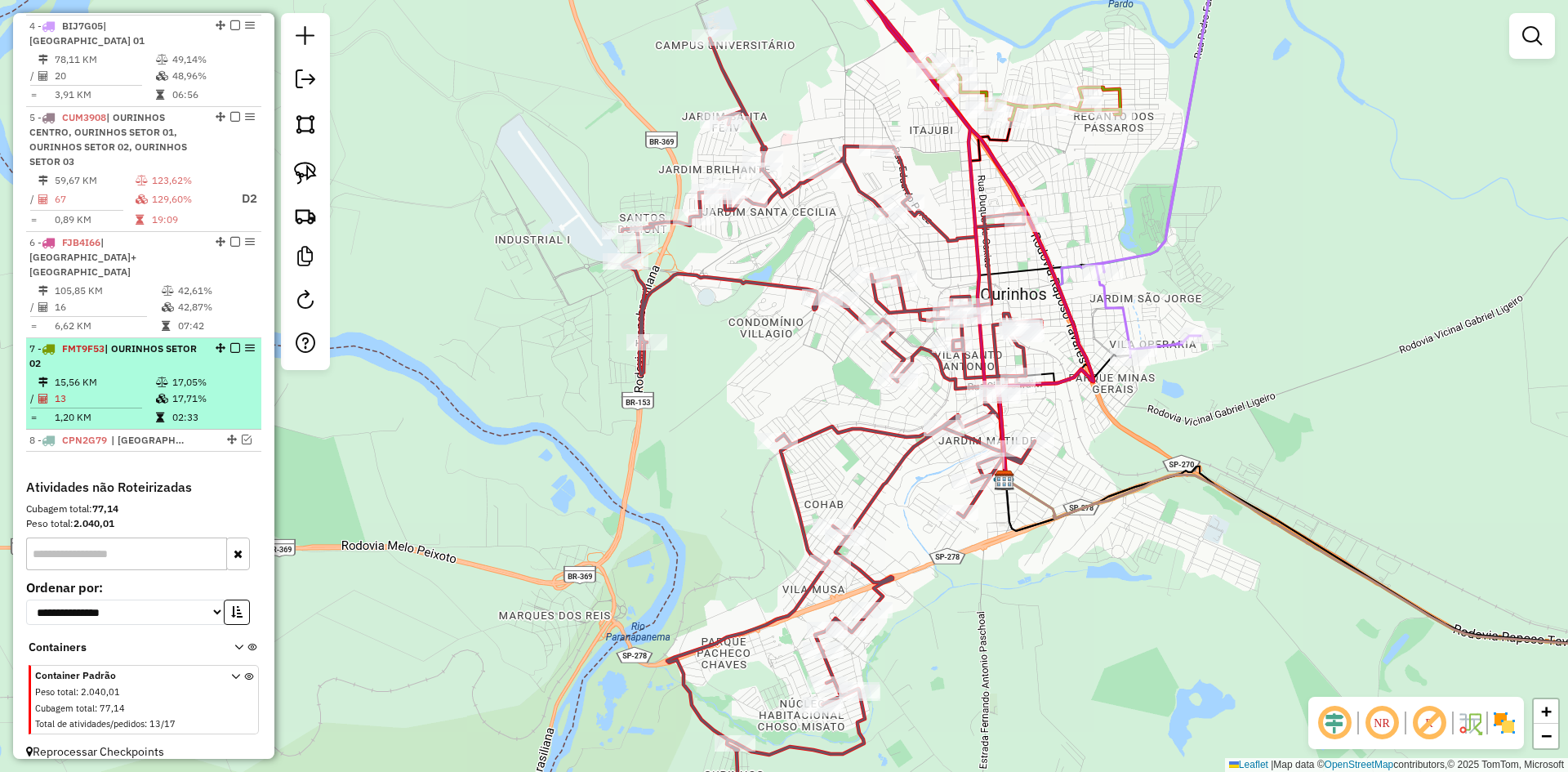
click at [170, 356] on div "7 - FMT9F53 | OURINHOS SETOR 02" at bounding box center [116, 356] width 173 height 29
select select "*********"
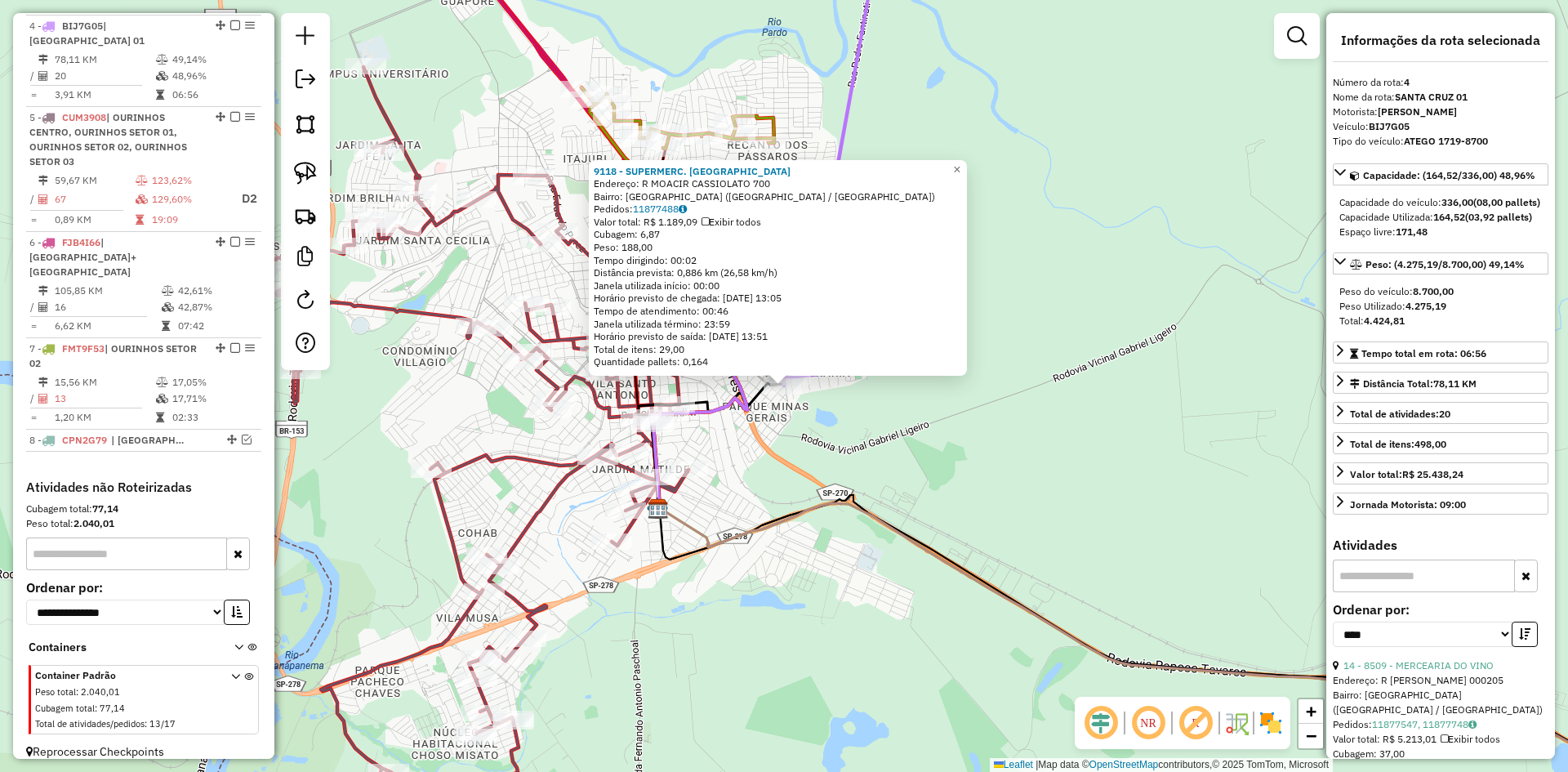
click at [937, 494] on div "9118 - SUPERMERC. ALLENICE Endereço: R MOACIR CASSIOLATO 700 Bairro: PARQUE MIN…" at bounding box center [784, 386] width 1568 height 772
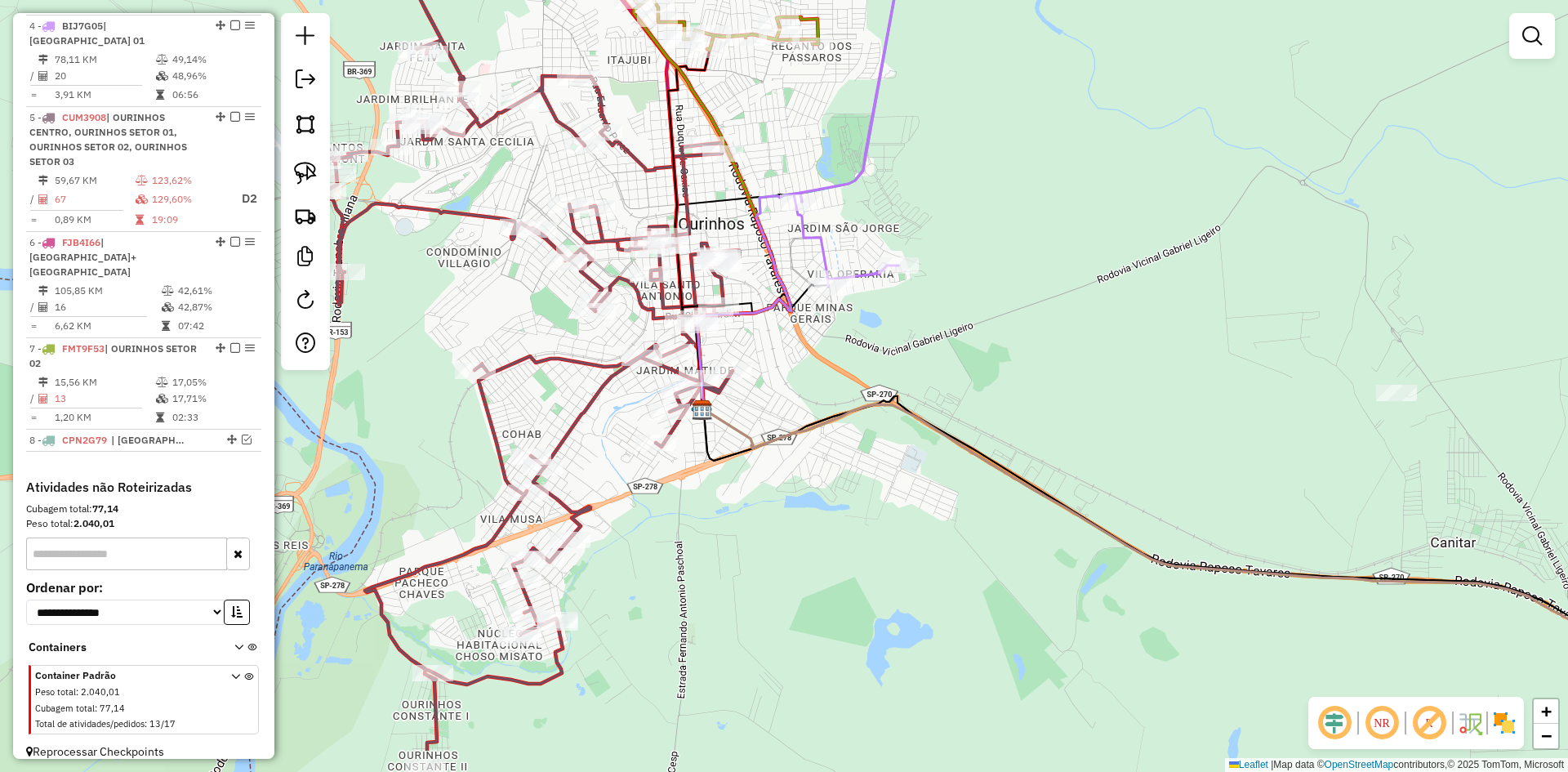
drag, startPoint x: 724, startPoint y: 592, endPoint x: 778, endPoint y: 479, distance: 125.2
click at [778, 479] on div "Janela de atendimento Grade de atendimento Capacidade Transportadoras Veículos …" at bounding box center [784, 386] width 1568 height 772
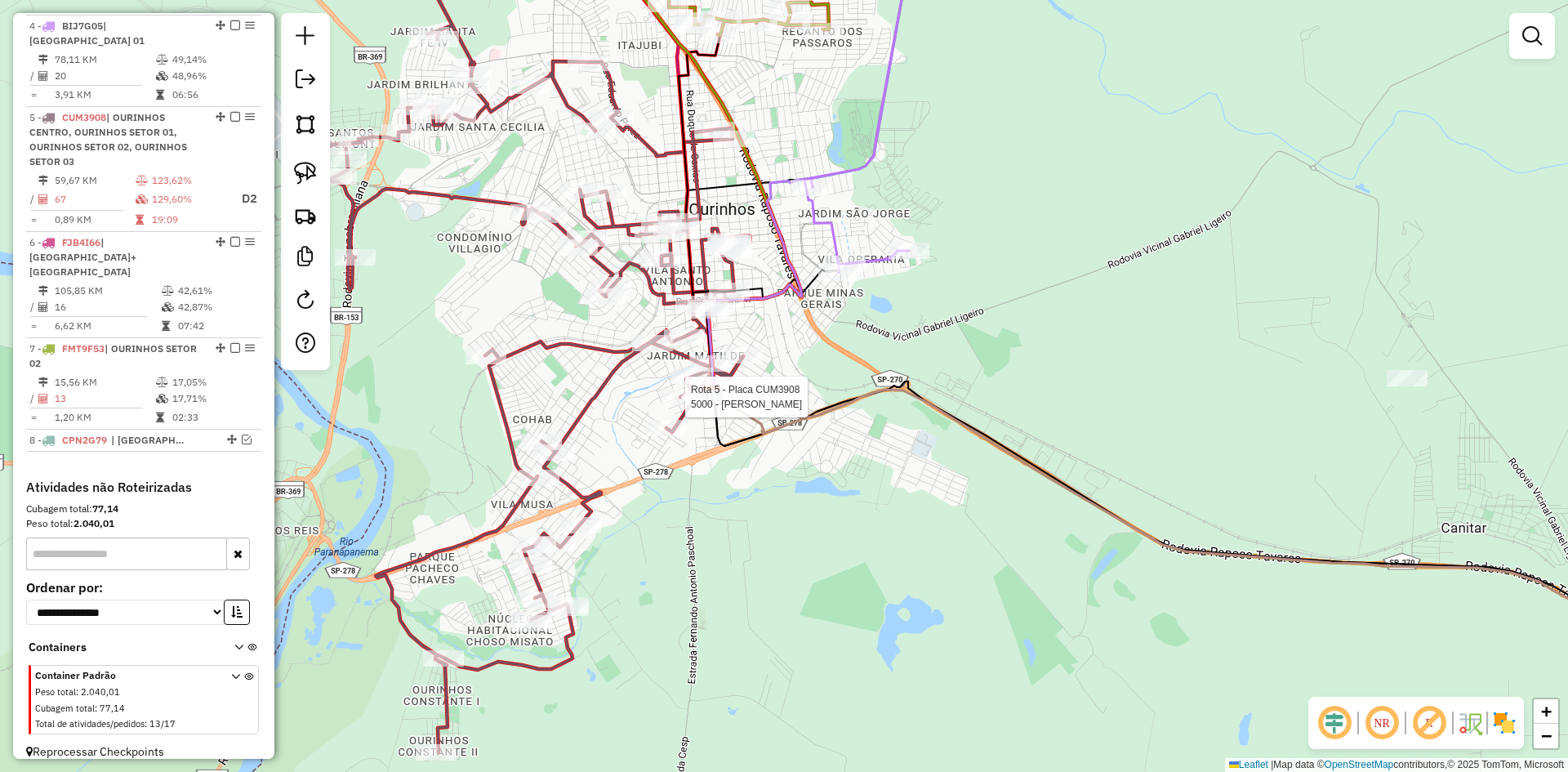
select select "*********"
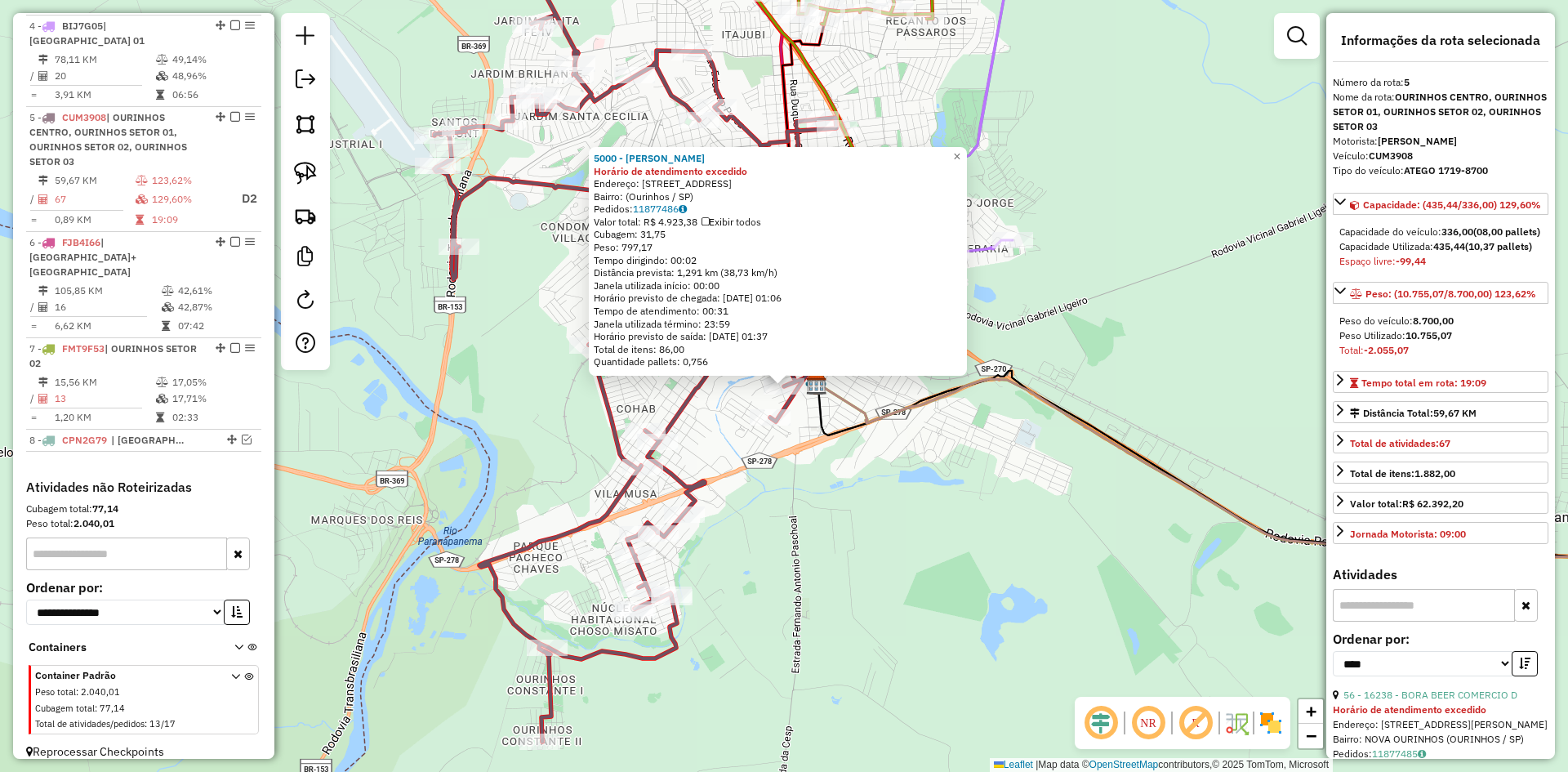
click at [819, 569] on div "Rota 5 - Placa CUM3908 17843 - MARIA APARECIDA DE M Rota 5 - Placa CUM3908 1639…" at bounding box center [784, 386] width 1568 height 772
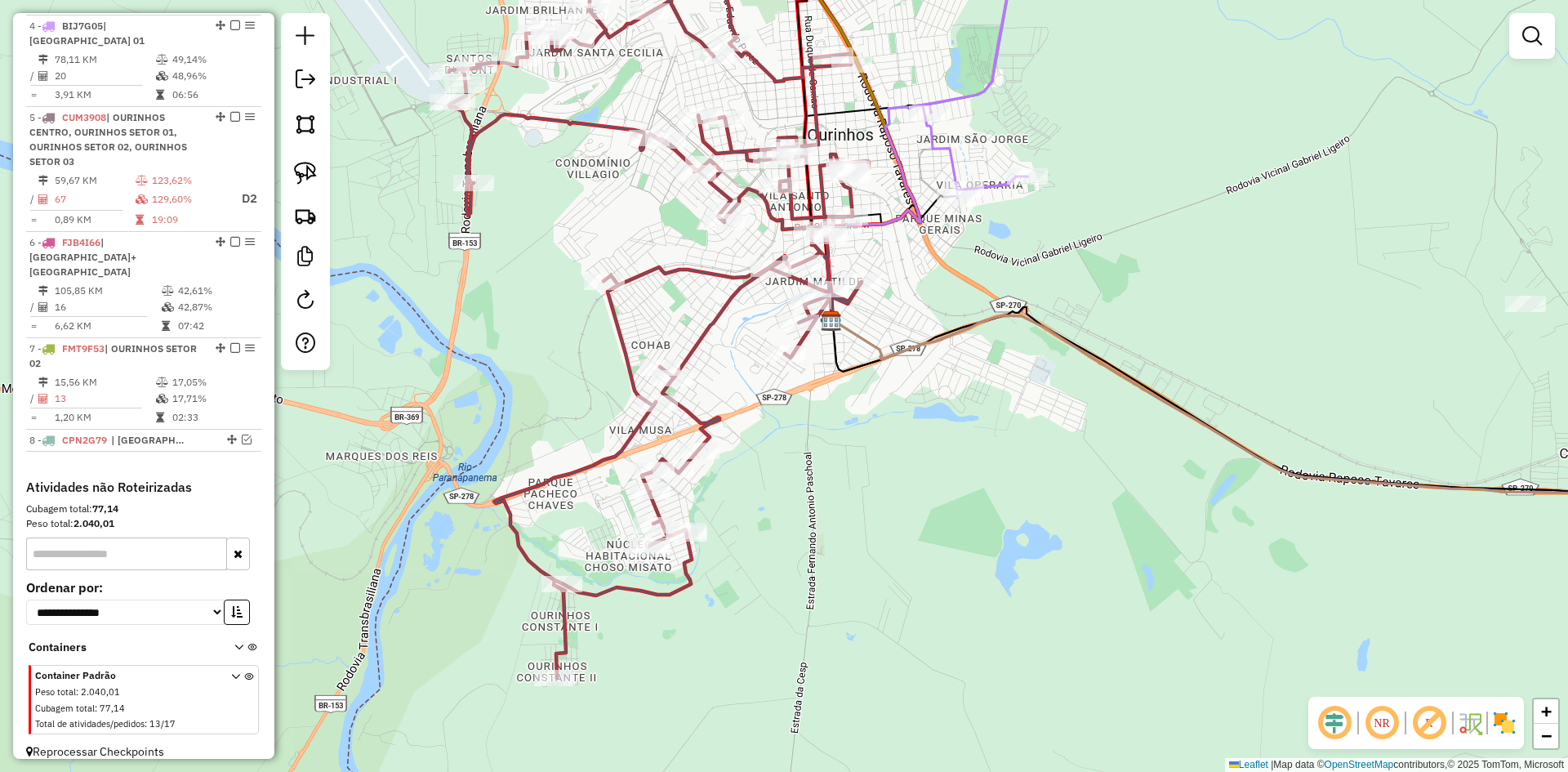
drag, startPoint x: 812, startPoint y: 540, endPoint x: 826, endPoint y: 495, distance: 47.1
click at [826, 495] on div "Janela de atendimento Grade de atendimento Capacidade Transportadoras Veículos …" at bounding box center [784, 386] width 1568 height 772
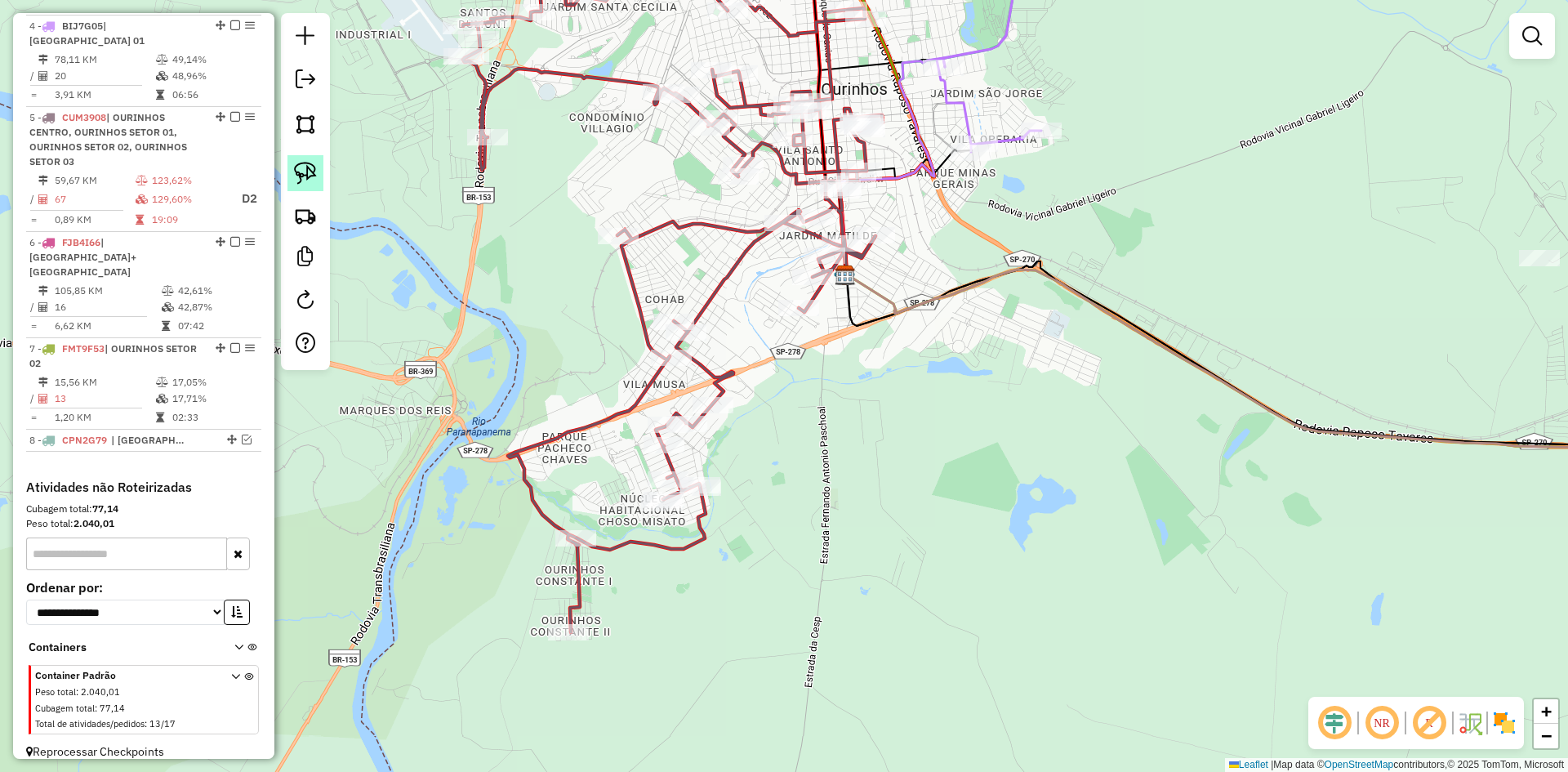
click at [311, 176] on img at bounding box center [306, 173] width 23 height 23
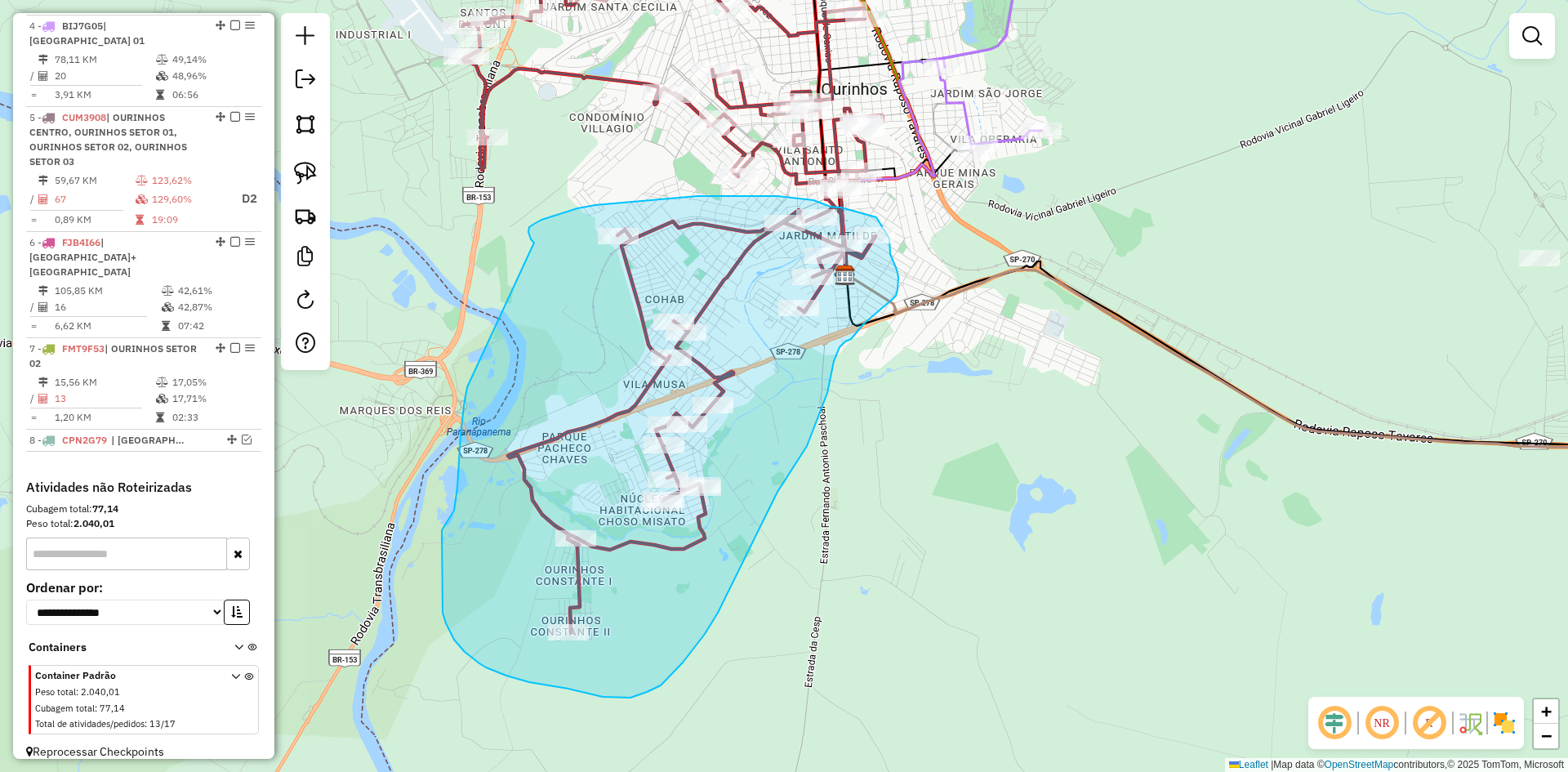
drag, startPoint x: 468, startPoint y: 388, endPoint x: 534, endPoint y: 243, distance: 159.3
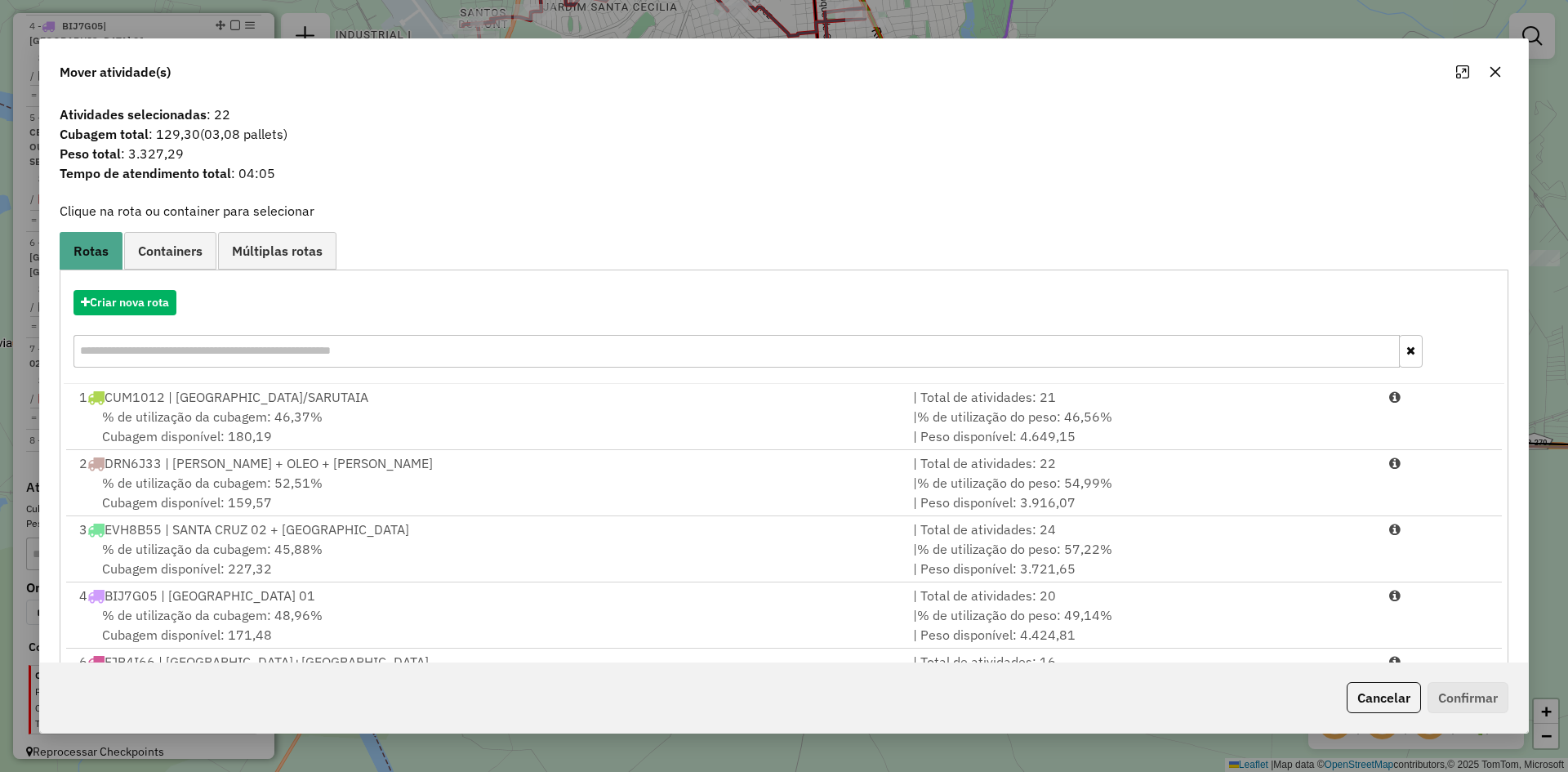
click at [1495, 75] on icon "button" at bounding box center [1495, 72] width 13 height 13
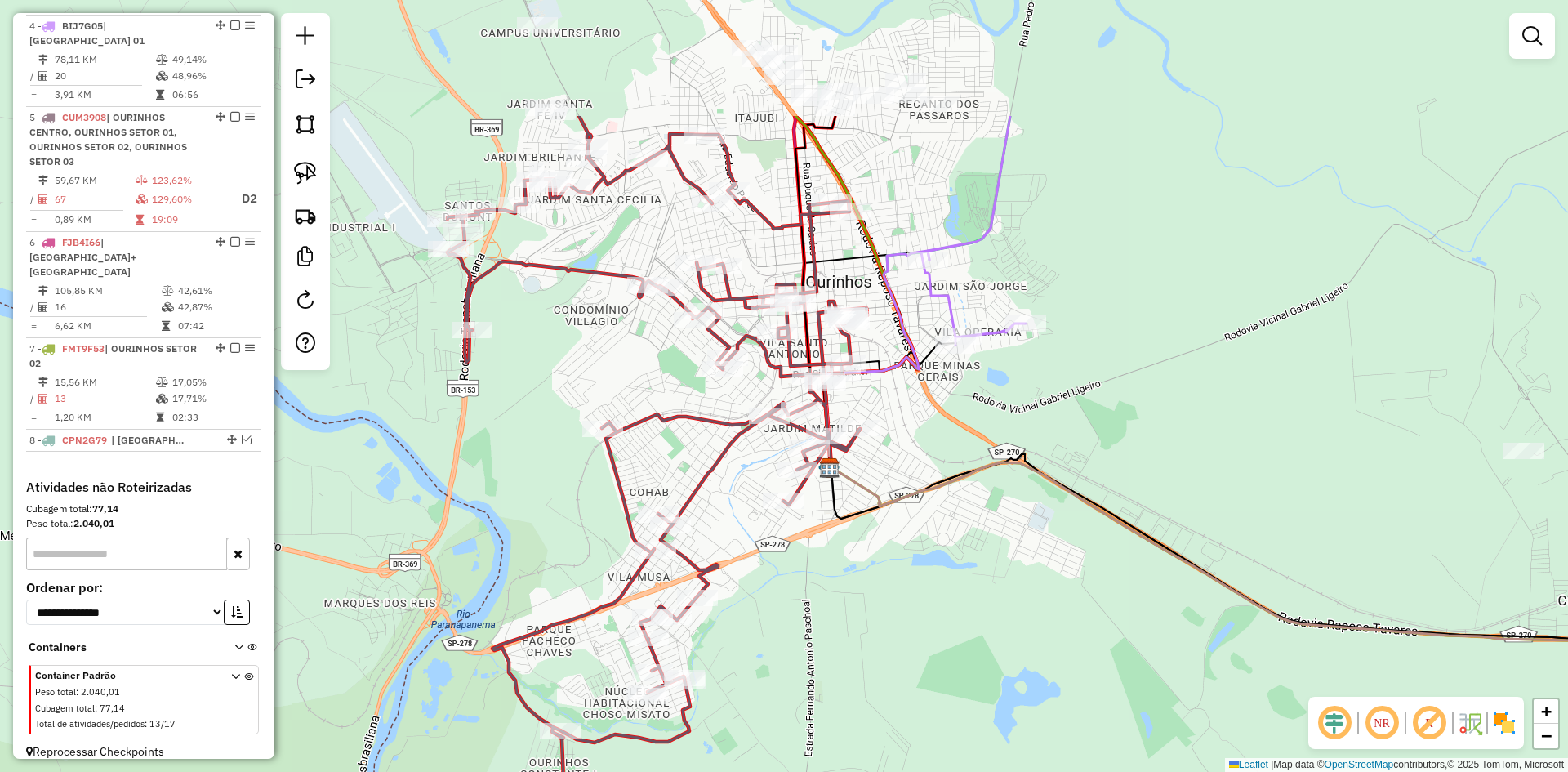
drag, startPoint x: 920, startPoint y: 592, endPoint x: 913, endPoint y: 642, distance: 50.5
click at [913, 639] on div "Janela de atendimento Grade de atendimento Capacidade Transportadoras Veículos …" at bounding box center [784, 386] width 1568 height 772
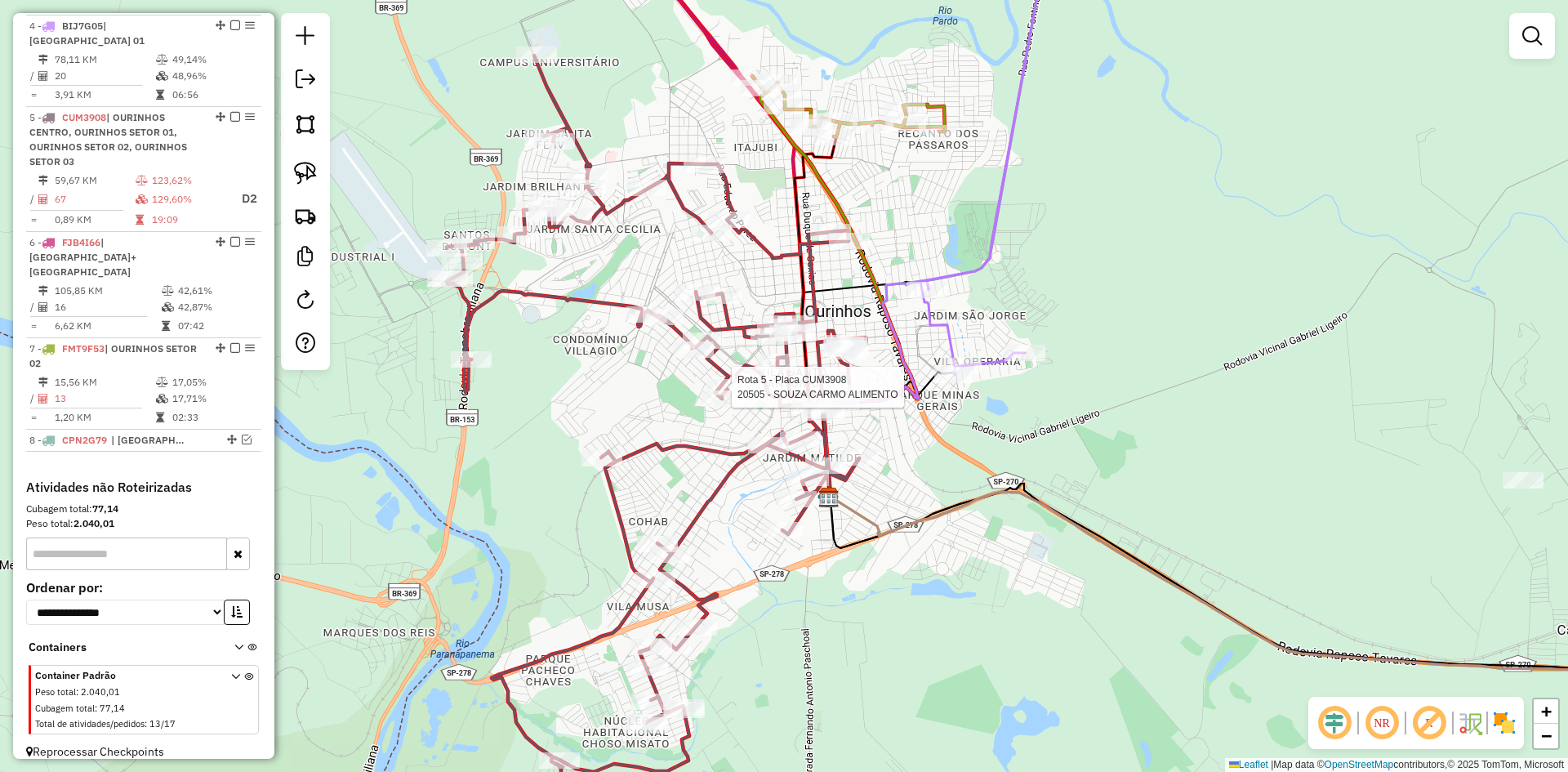
select select "*********"
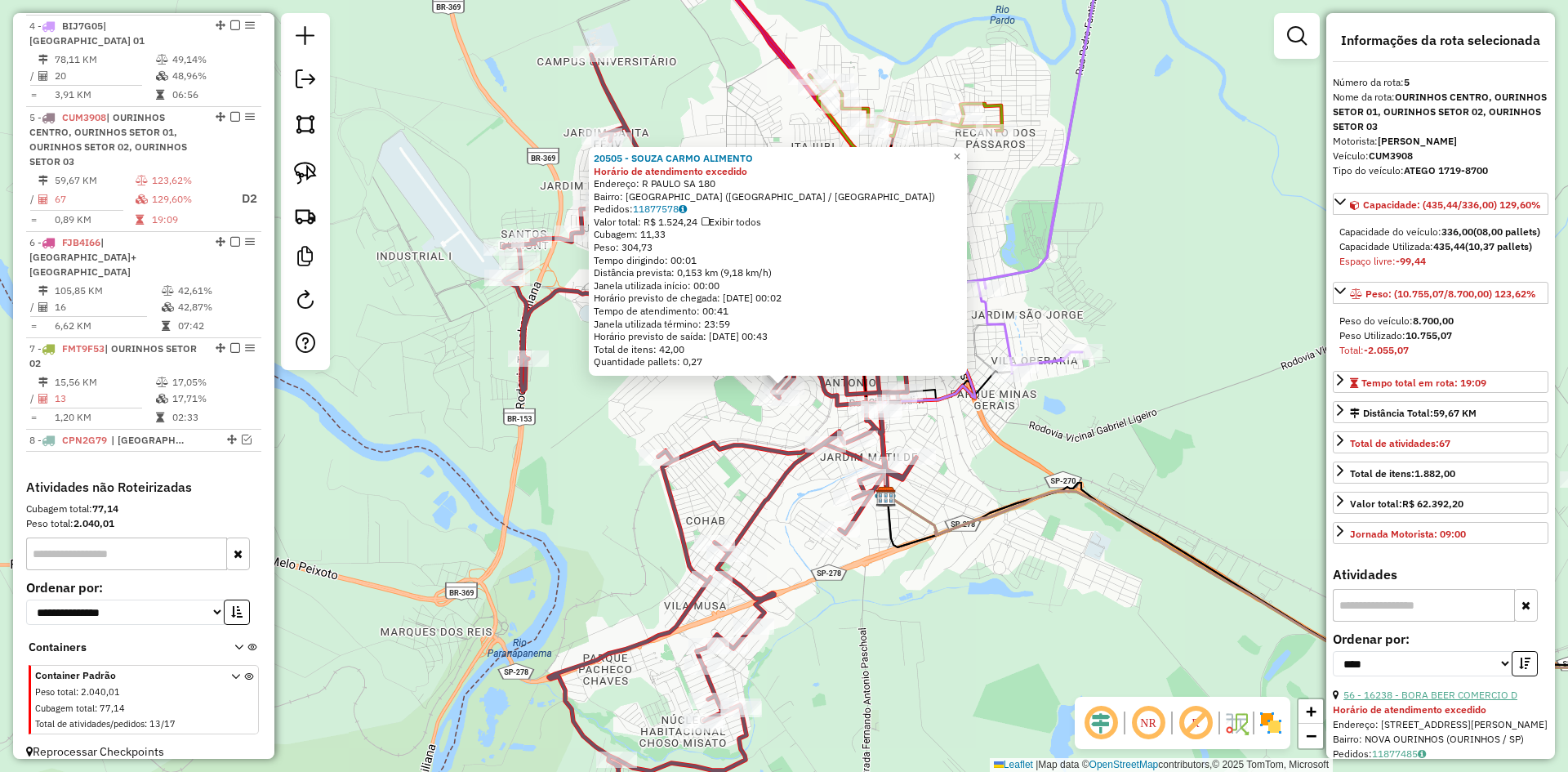
click at [1499, 701] on link "56 - 16238 - BORA BEER COMERCIO D" at bounding box center [1431, 696] width 174 height 12
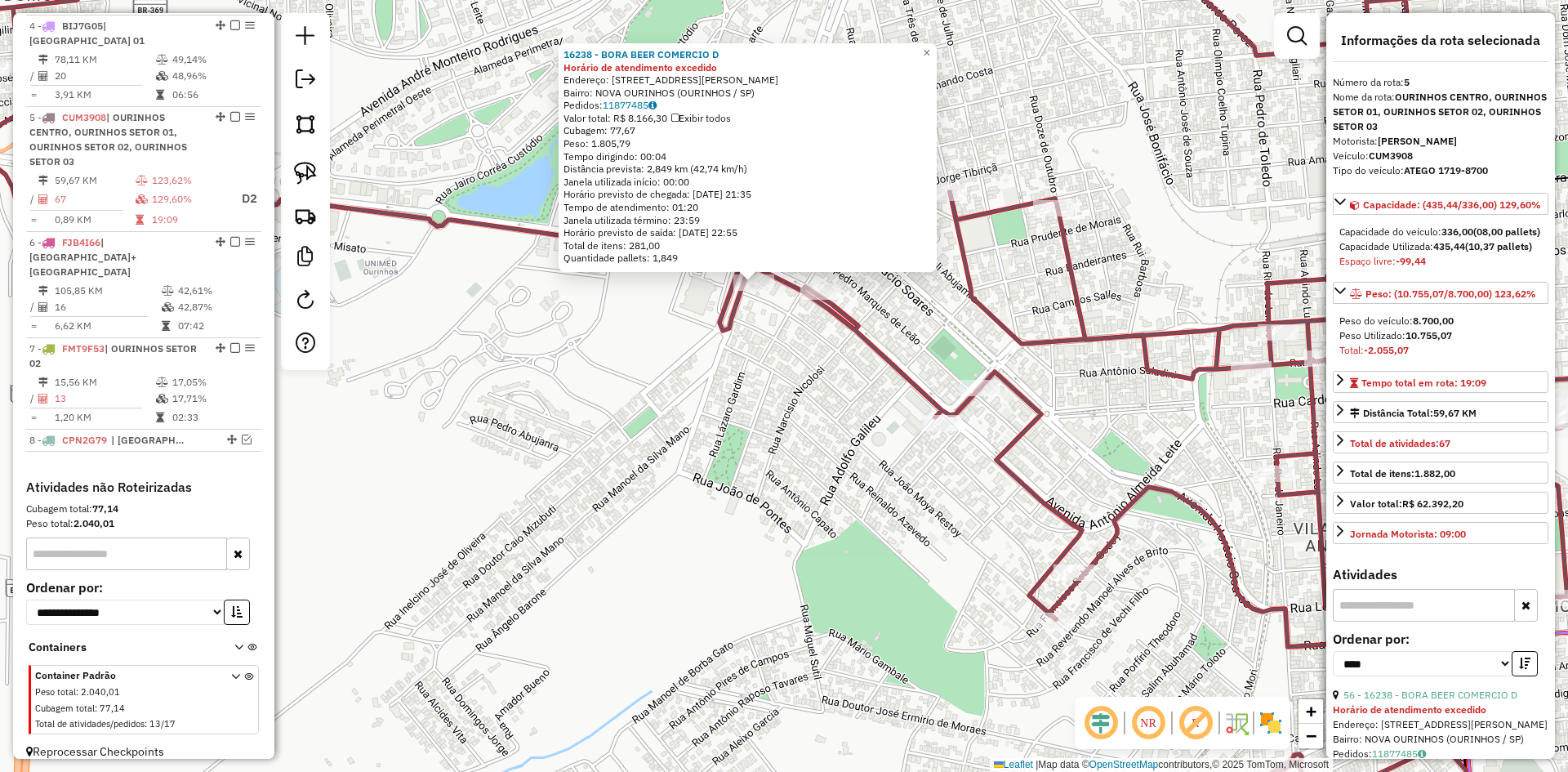
click at [766, 412] on div "16238 - BORA BEER COMERCIO D Horário de atendimento excedido Endereço: AV MIGUE…" at bounding box center [784, 386] width 1568 height 772
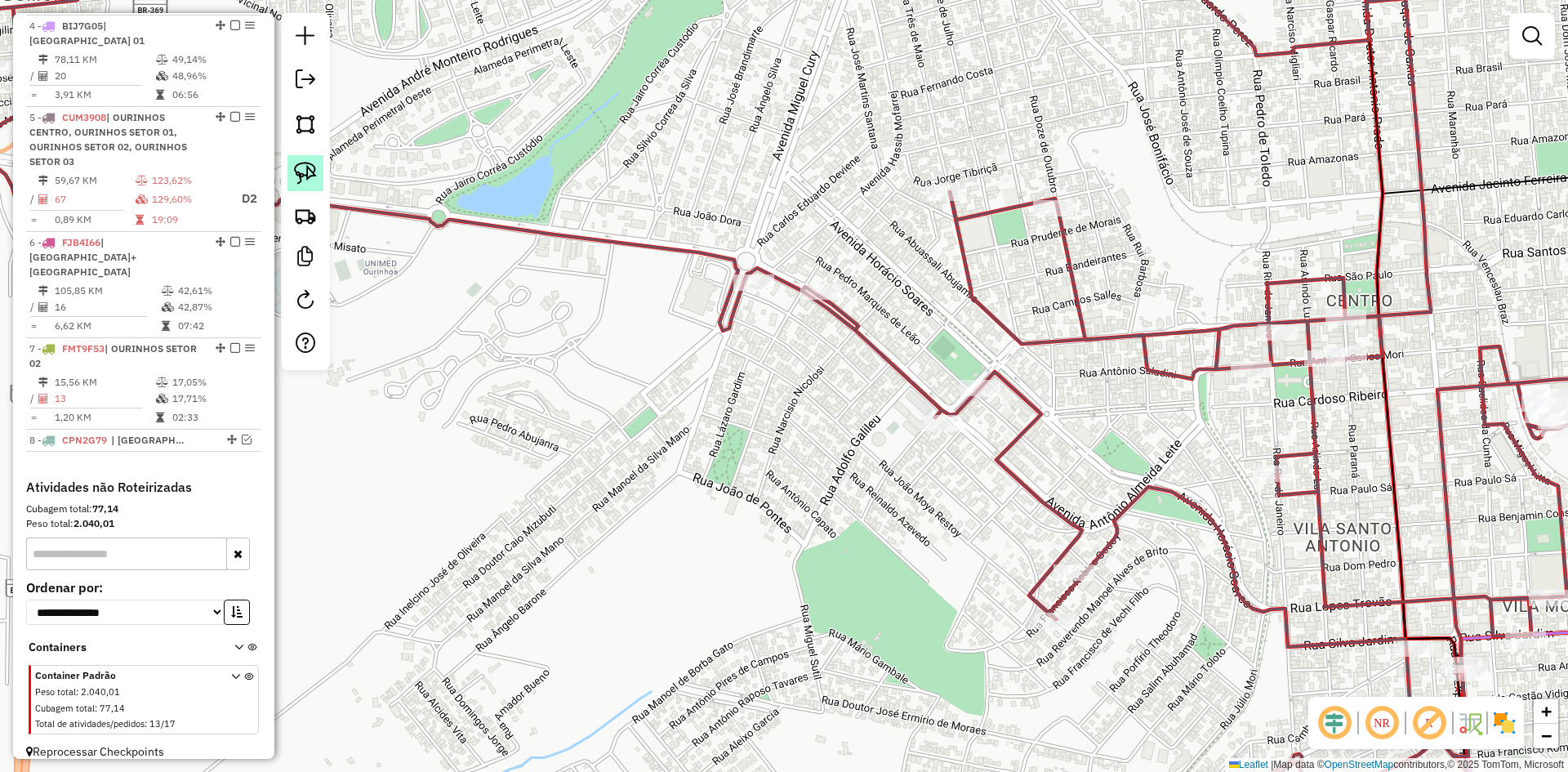
click at [308, 166] on img at bounding box center [306, 173] width 23 height 23
drag, startPoint x: 743, startPoint y: 237, endPoint x: 781, endPoint y: 258, distance: 43.4
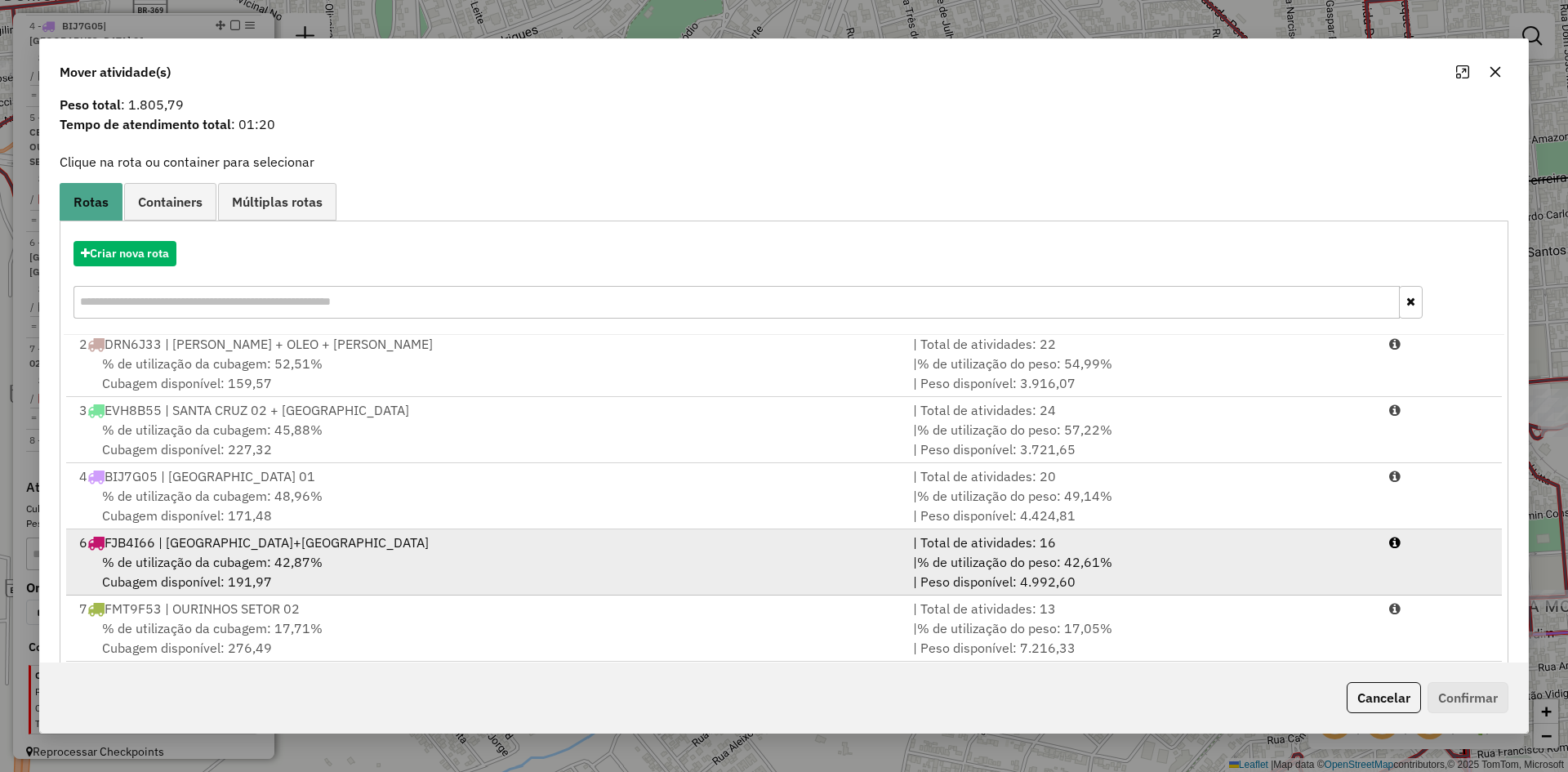
scroll to position [76, 0]
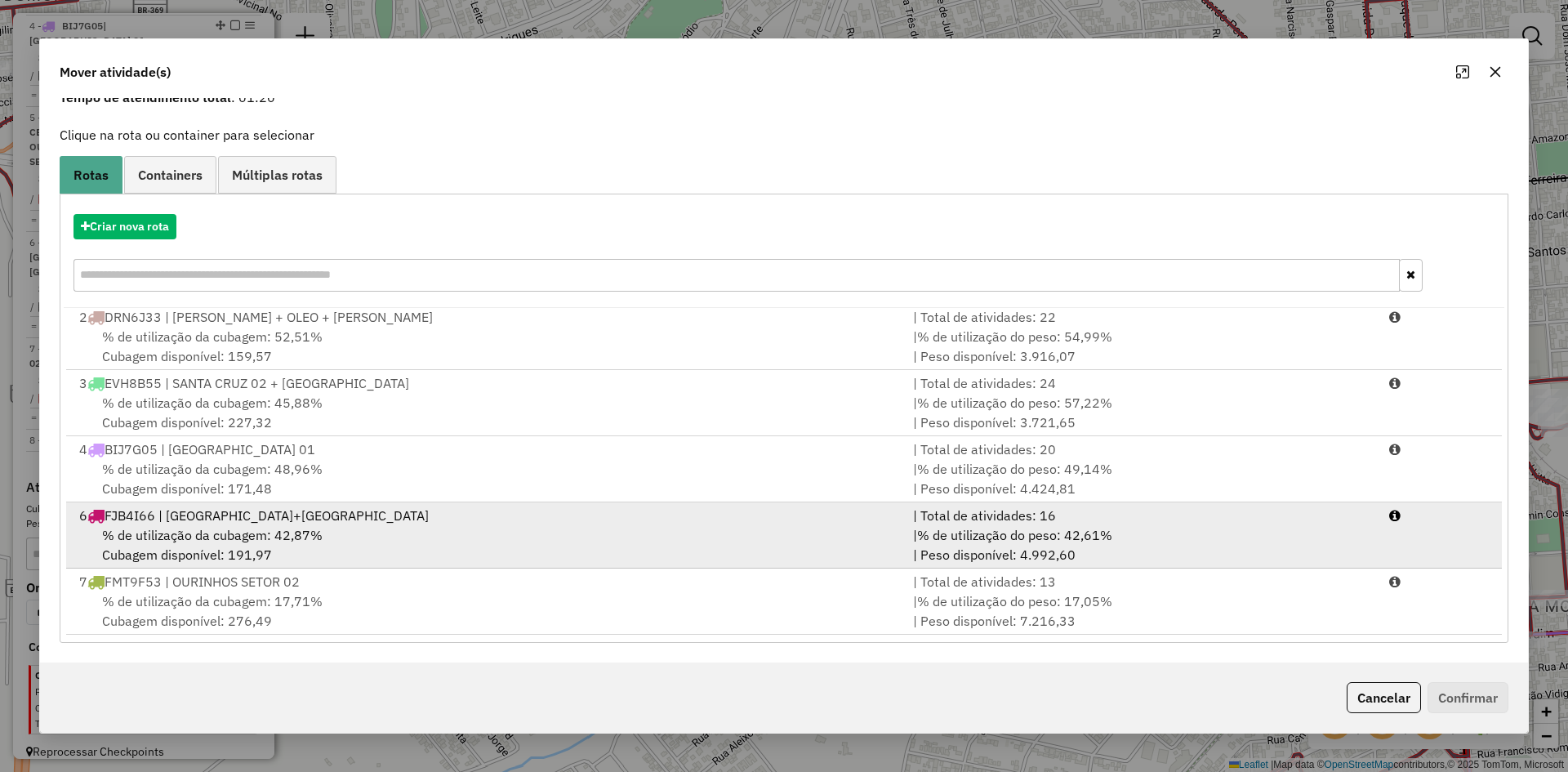
click at [328, 530] on div "% de utilização da cubagem: 42,87% Cubagem disponível: 191,97" at bounding box center [486, 545] width 834 height 39
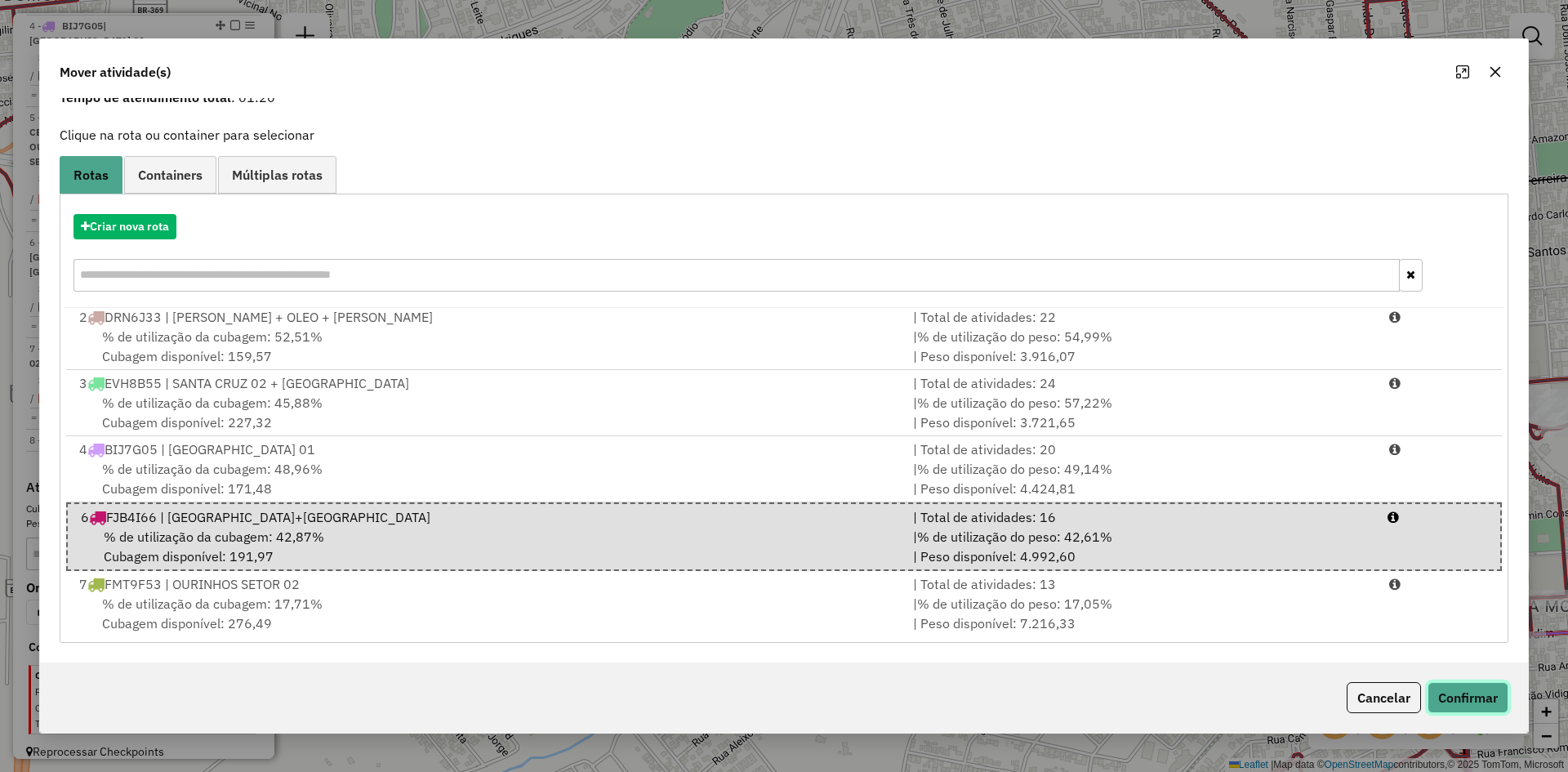
click at [1473, 694] on button "Confirmar" at bounding box center [1468, 697] width 81 height 31
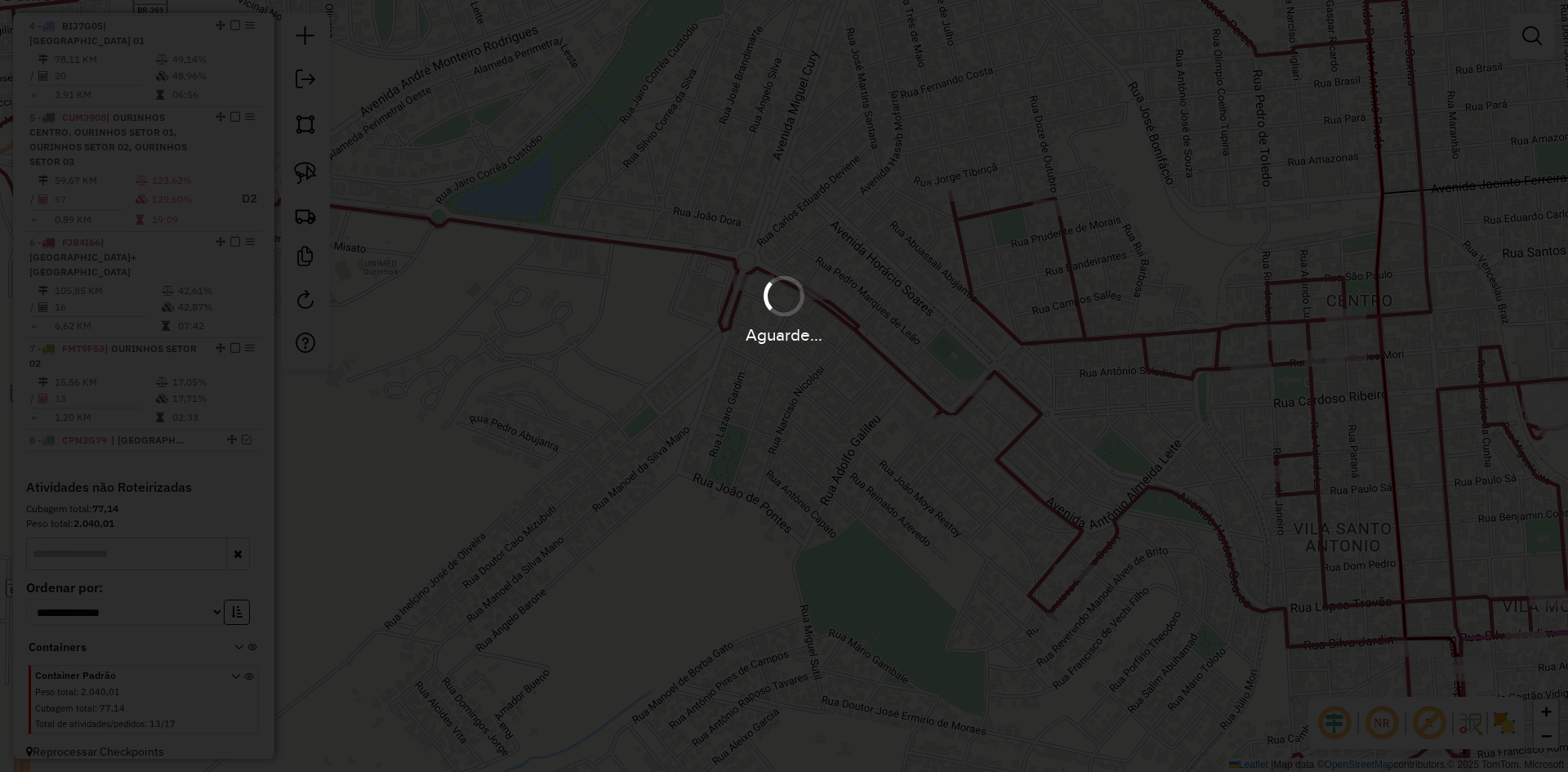
scroll to position [0, 0]
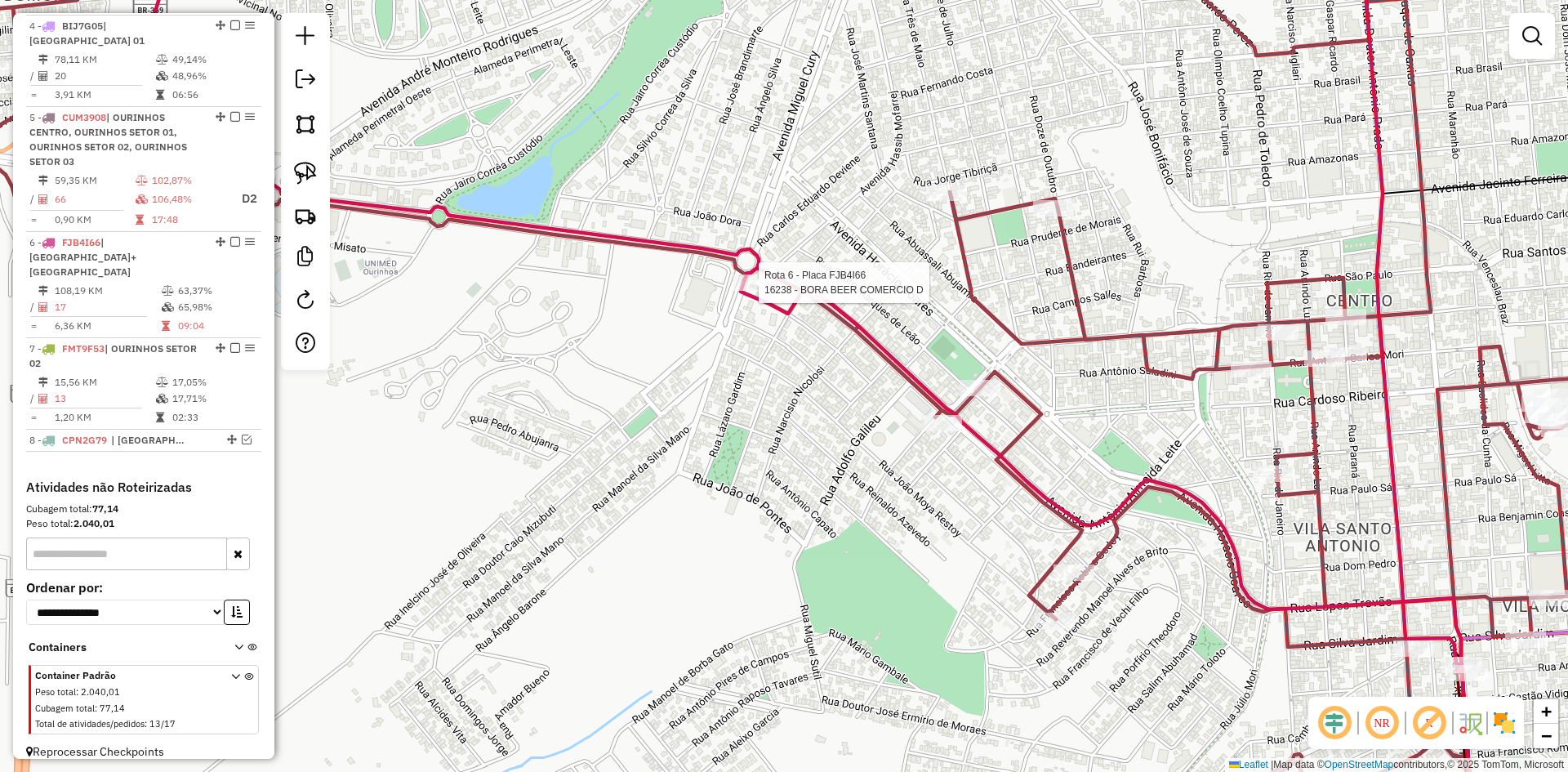
select select "*********"
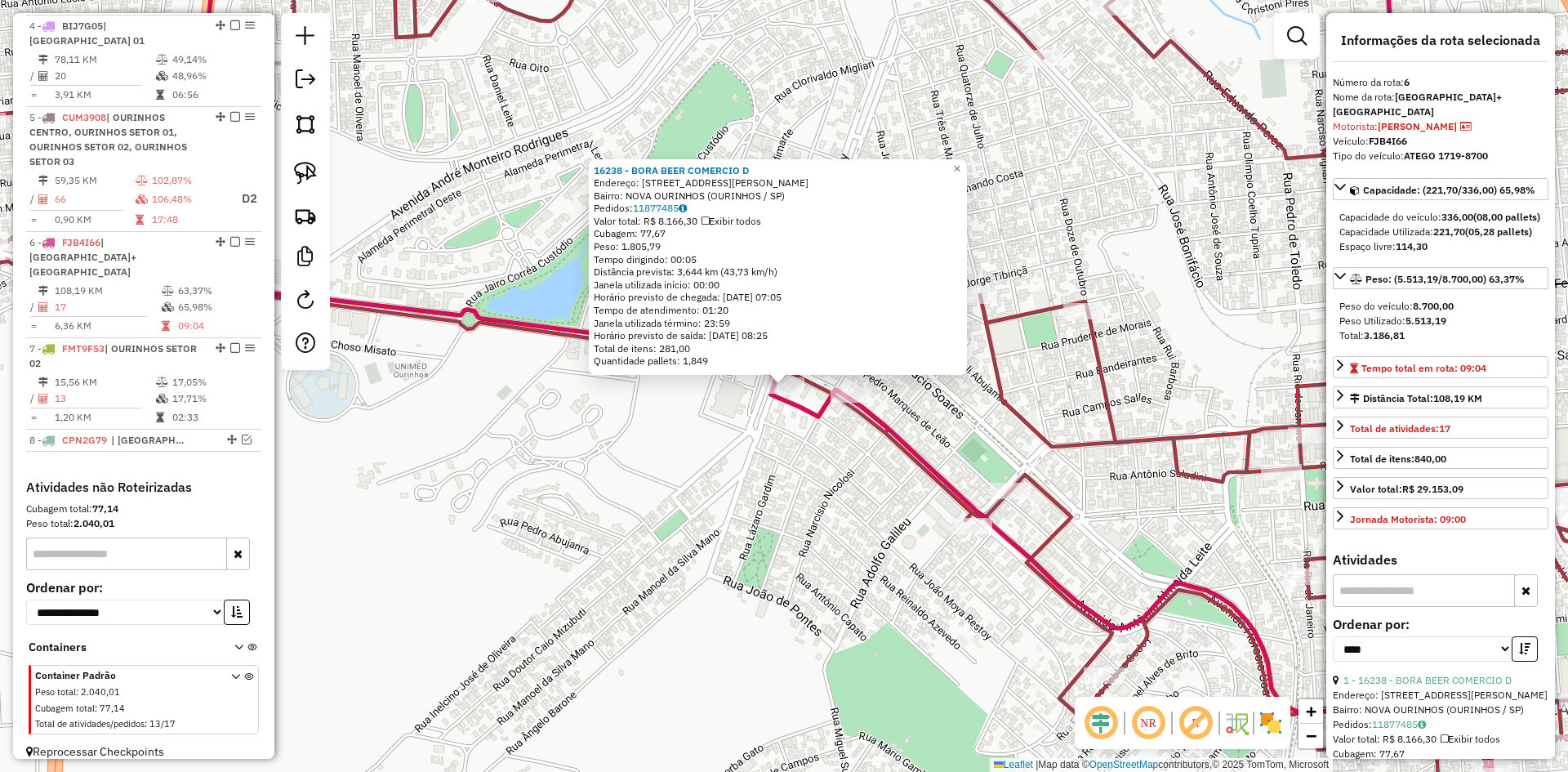
click at [768, 498] on div "16238 - BORA BEER COMERCIO D Endereço: AV MIGUEL CURY 801 Bairro: NOVA OURINHOS…" at bounding box center [784, 386] width 1568 height 772
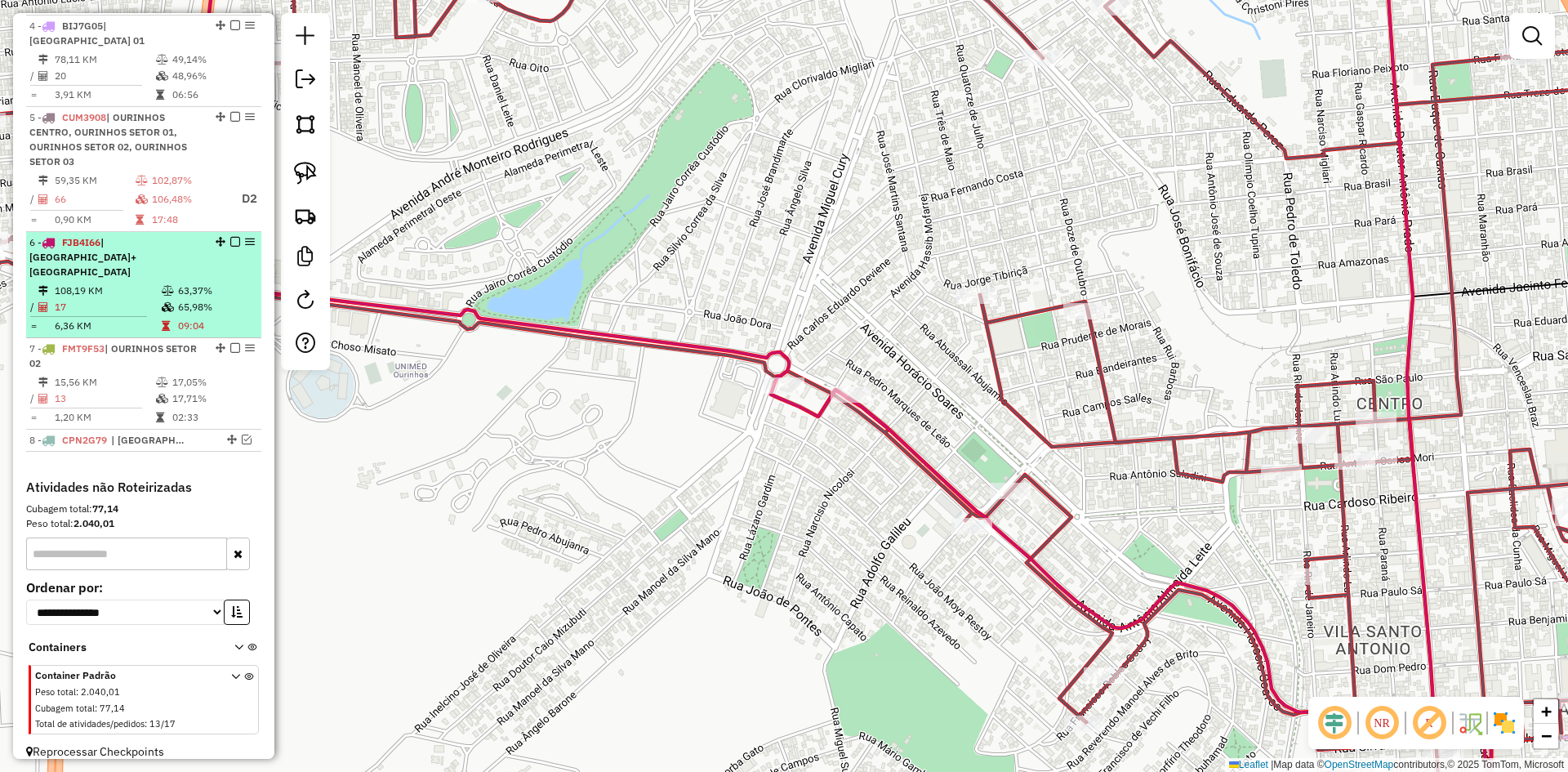
click at [232, 242] on em at bounding box center [235, 242] width 10 height 10
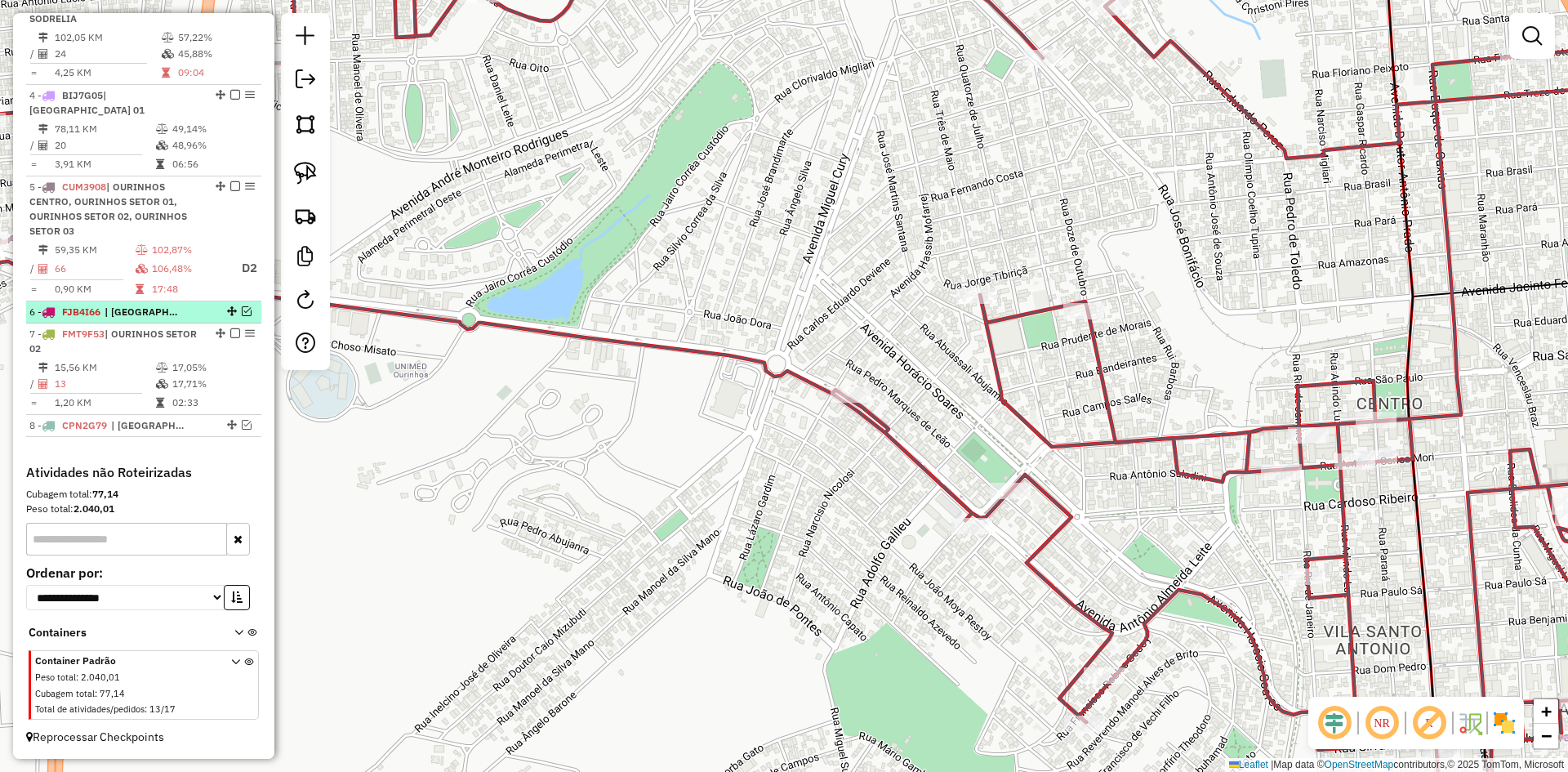
scroll to position [821, 0]
click at [705, 508] on div "Janela de atendimento Grade de atendimento Capacidade Transportadoras Veículos …" at bounding box center [784, 386] width 1568 height 772
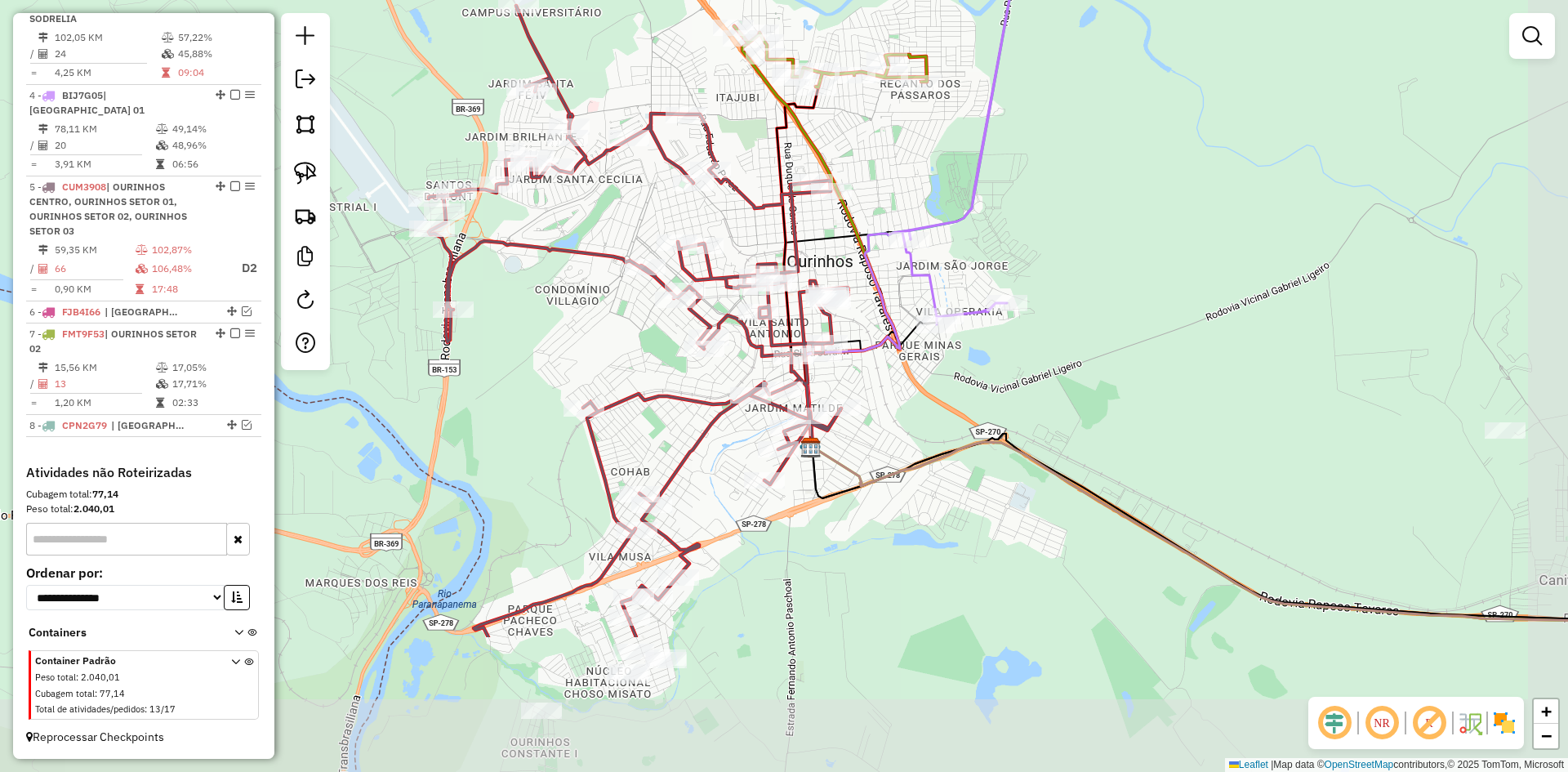
drag, startPoint x: 700, startPoint y: 555, endPoint x: 603, endPoint y: 342, distance: 234.0
click at [603, 342] on div "Janela de atendimento Grade de atendimento Capacidade Transportadoras Veículos …" at bounding box center [784, 386] width 1568 height 772
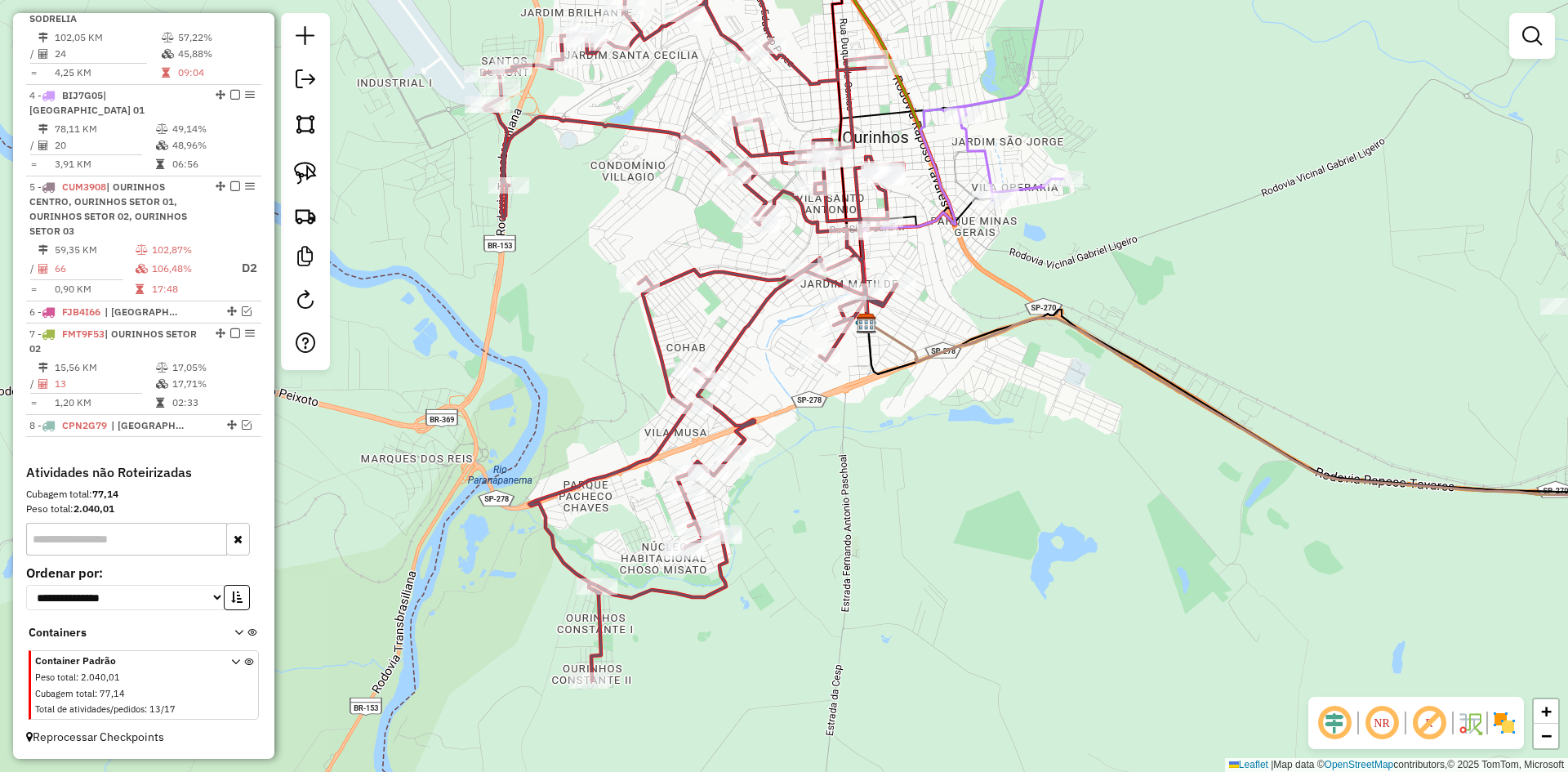
drag, startPoint x: 809, startPoint y: 609, endPoint x: 863, endPoint y: 485, distance: 135.2
click at [863, 485] on div "Janela de atendimento Grade de atendimento Capacidade Transportadoras Veículos …" at bounding box center [784, 386] width 1568 height 772
click at [299, 175] on img at bounding box center [306, 173] width 23 height 23
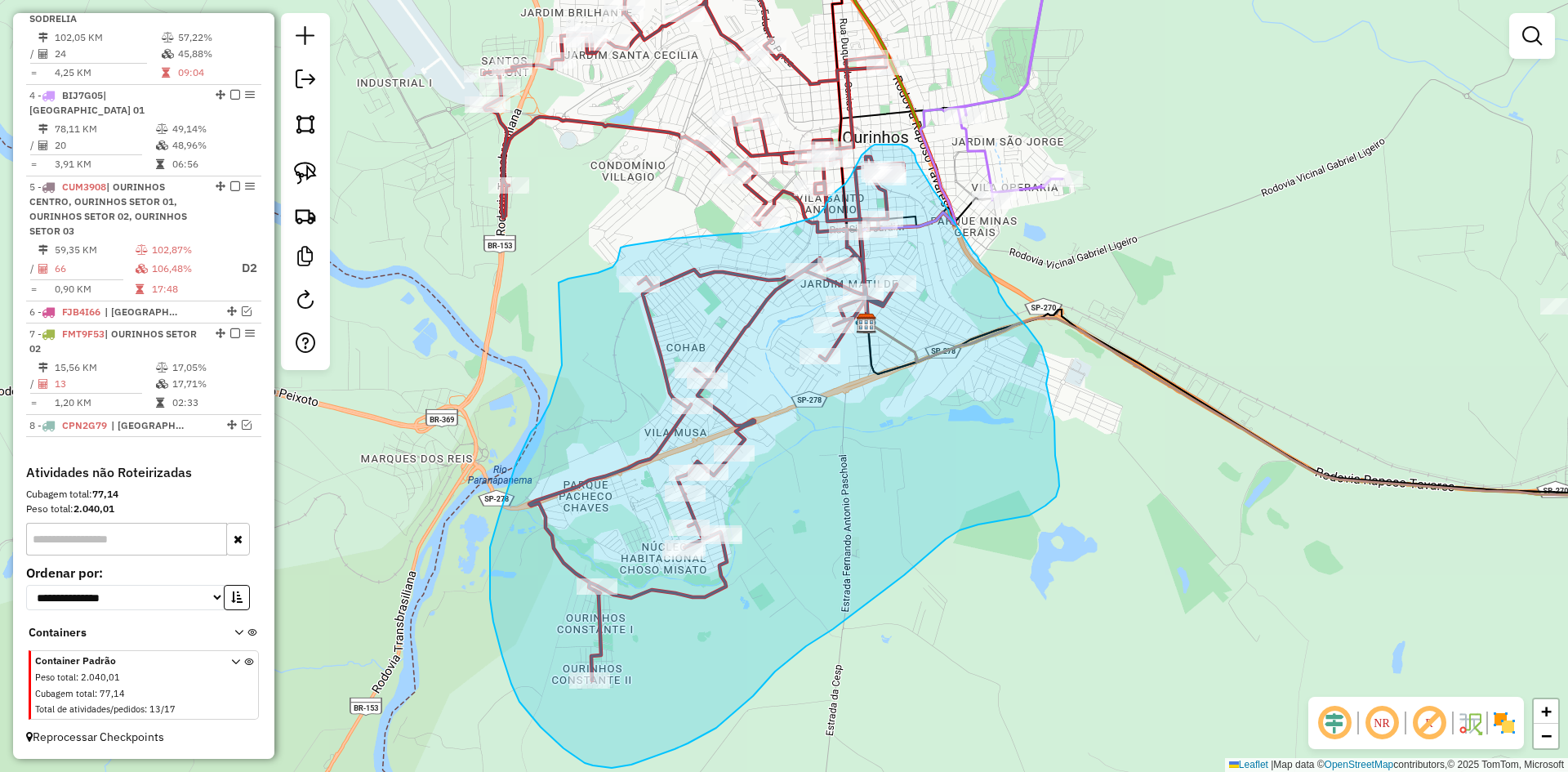
drag, startPoint x: 562, startPoint y: 366, endPoint x: 557, endPoint y: 285, distance: 81.2
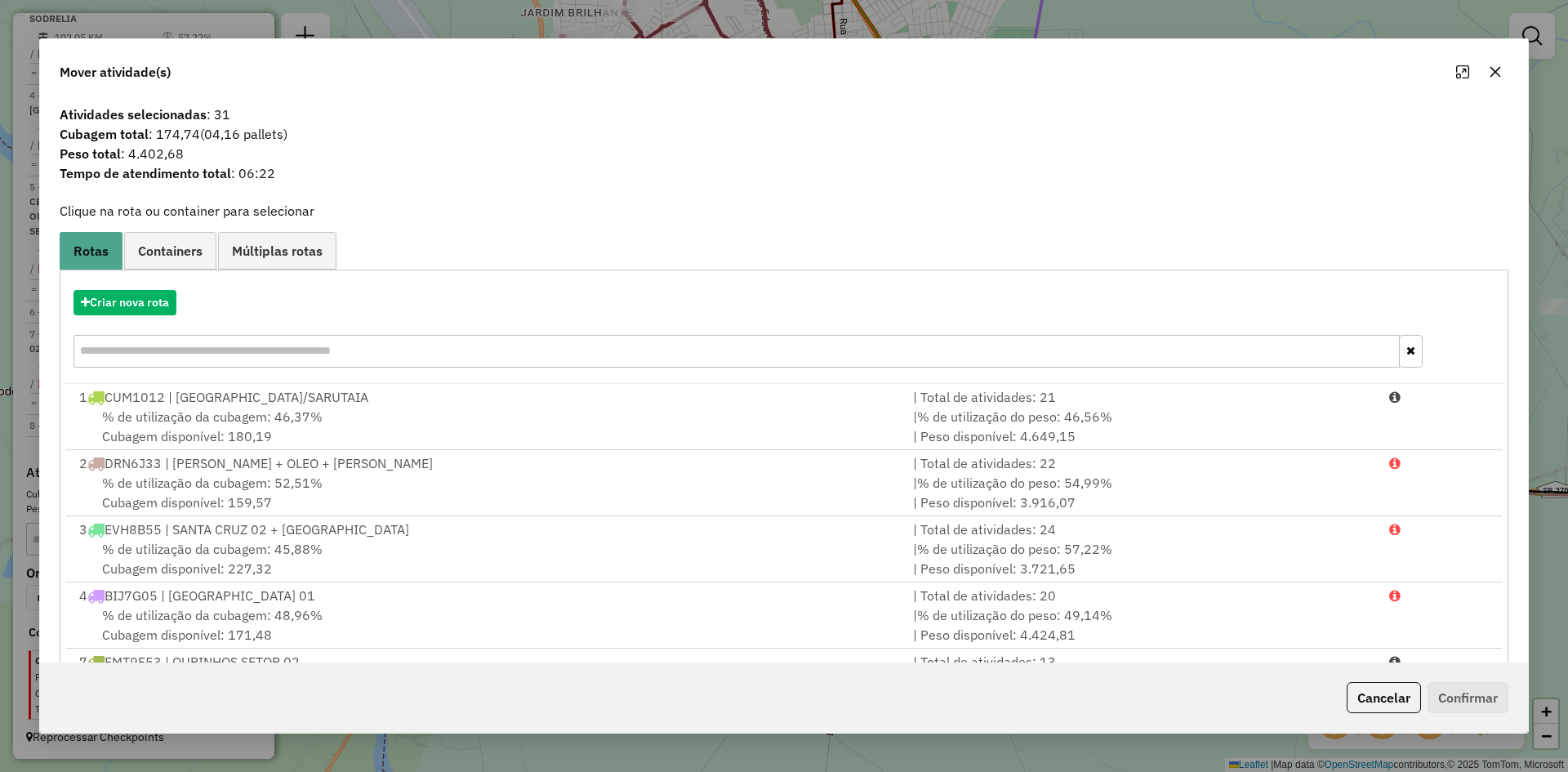
click at [1493, 74] on icon "button" at bounding box center [1495, 72] width 13 height 13
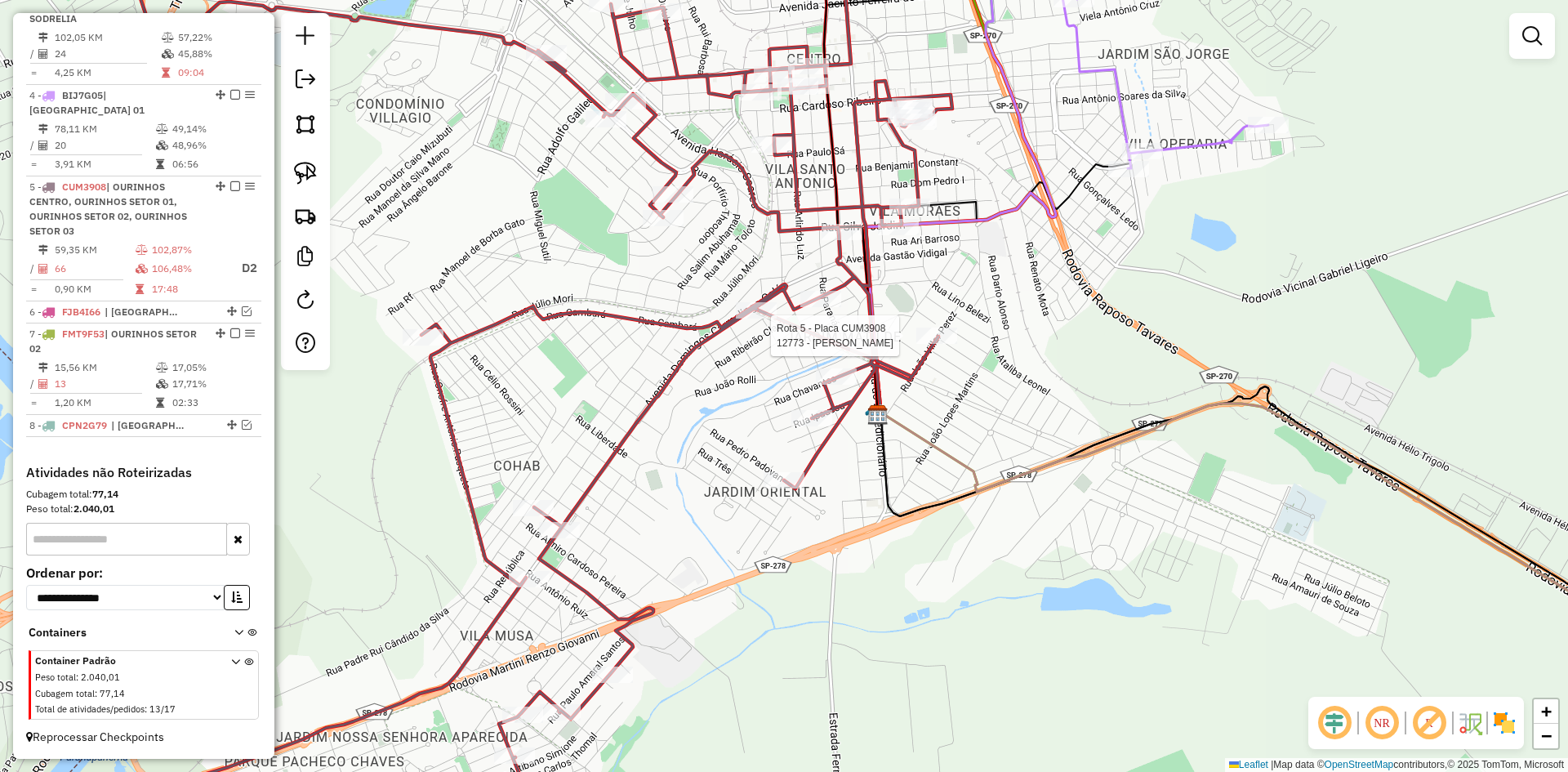
select select "*********"
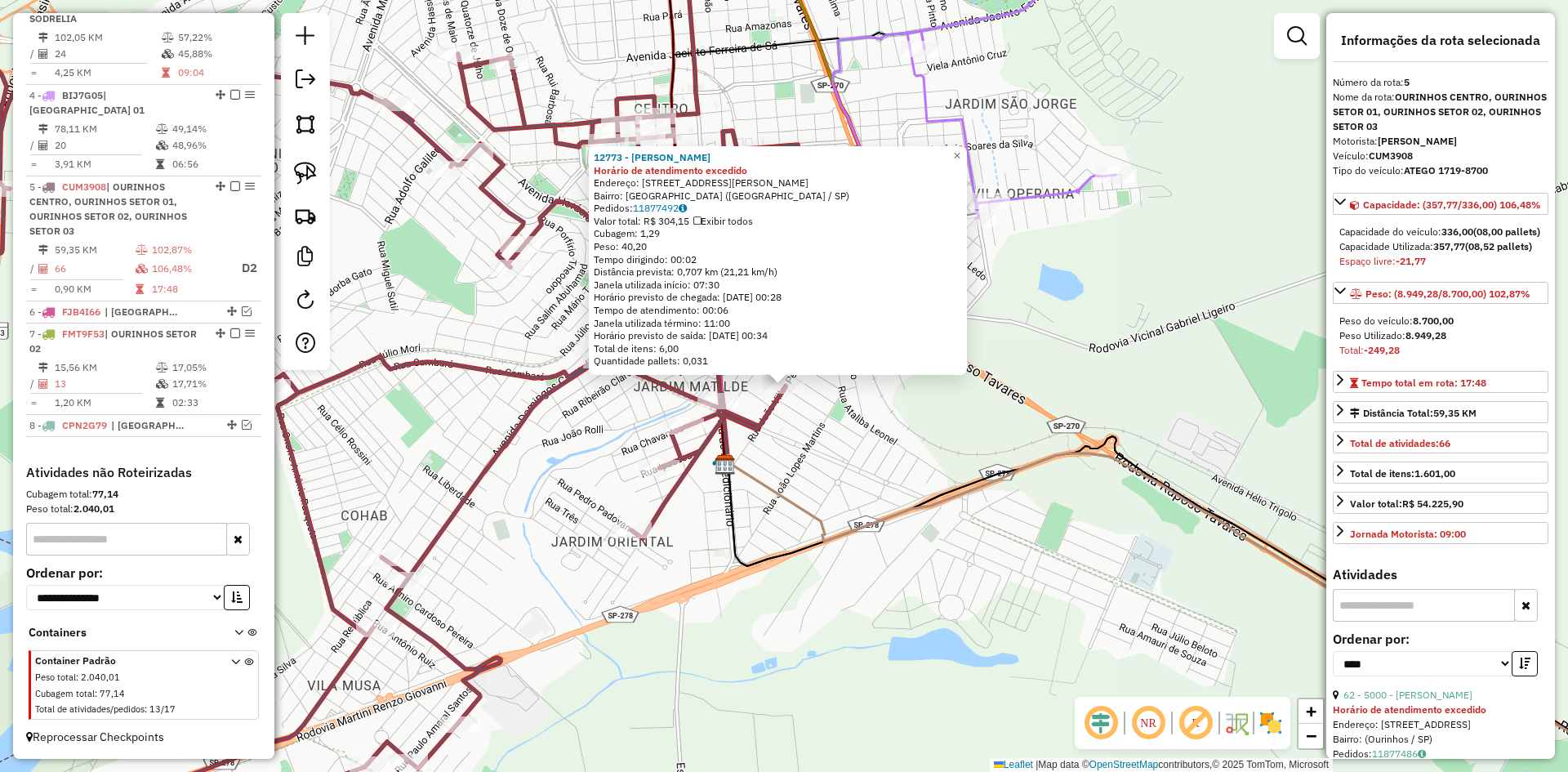
click at [820, 460] on div "12773 - MARCIO ANTONIO DA SI Horário de atendimento excedido Endereço: R JOAO V…" at bounding box center [784, 386] width 1568 height 772
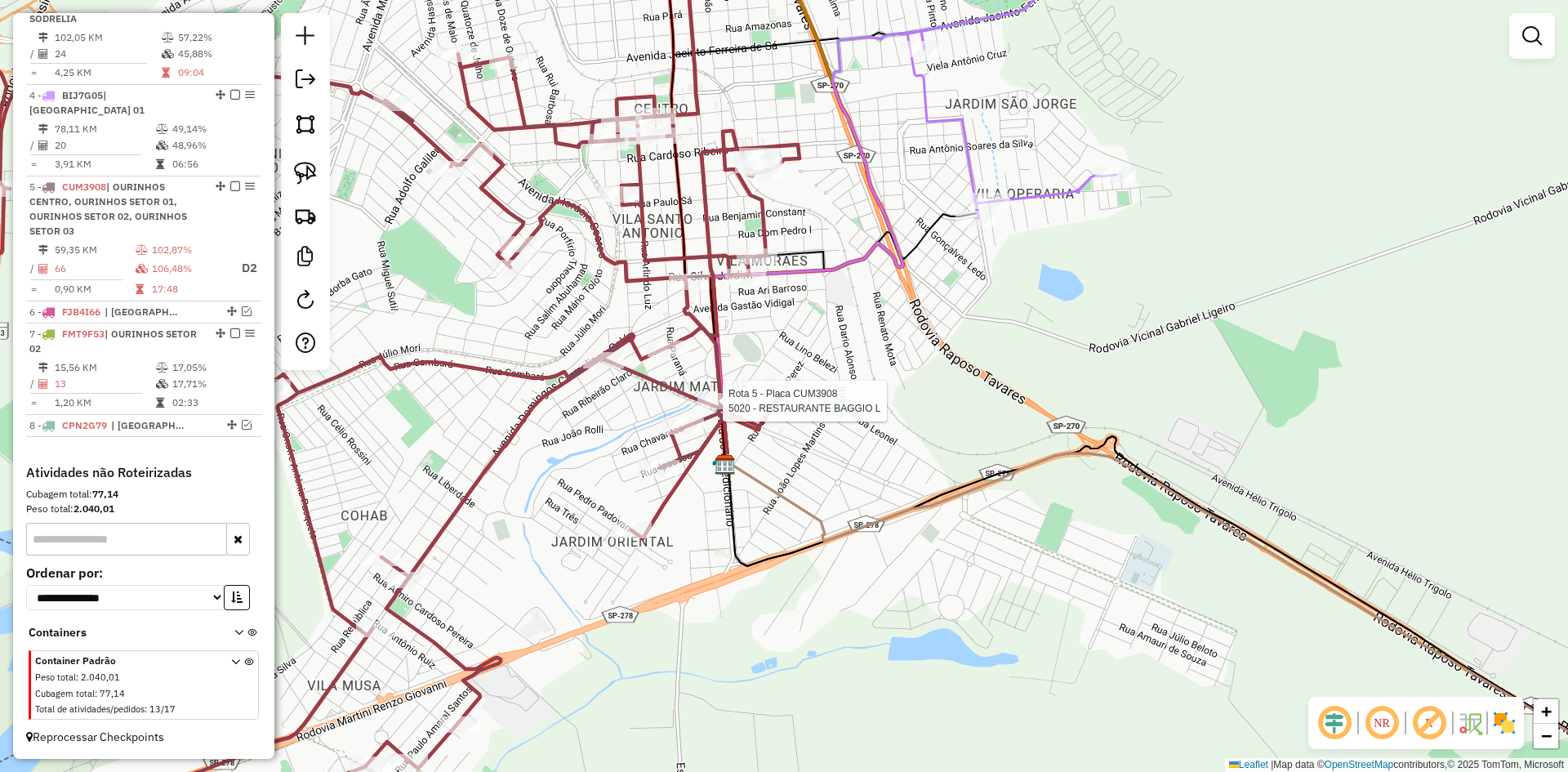
select select "*********"
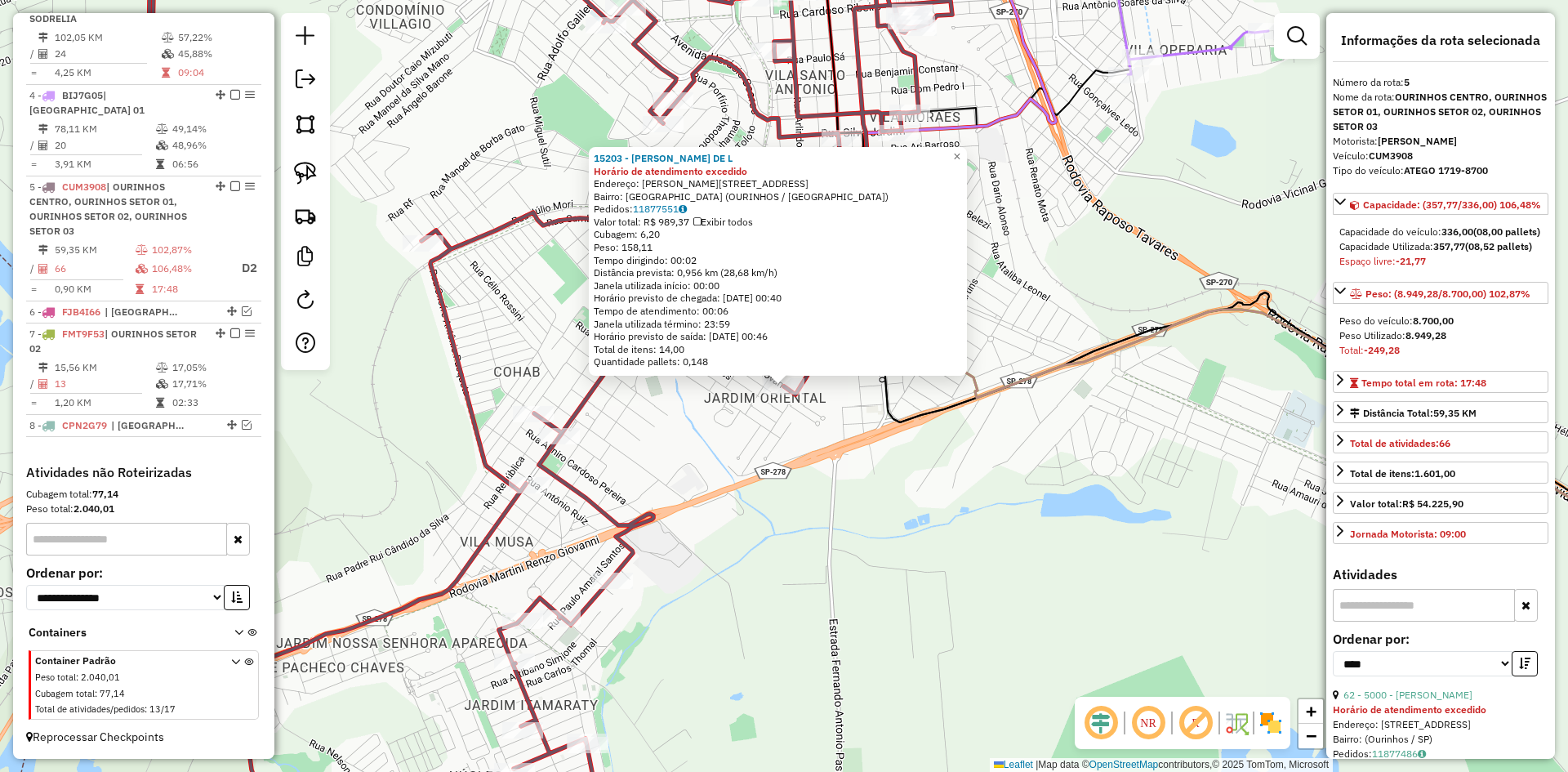
click at [858, 519] on div "15203 - PATRICIA MORENO DE L Horário de atendimento excedido Endereço: R PEDRO …" at bounding box center [784, 386] width 1568 height 772
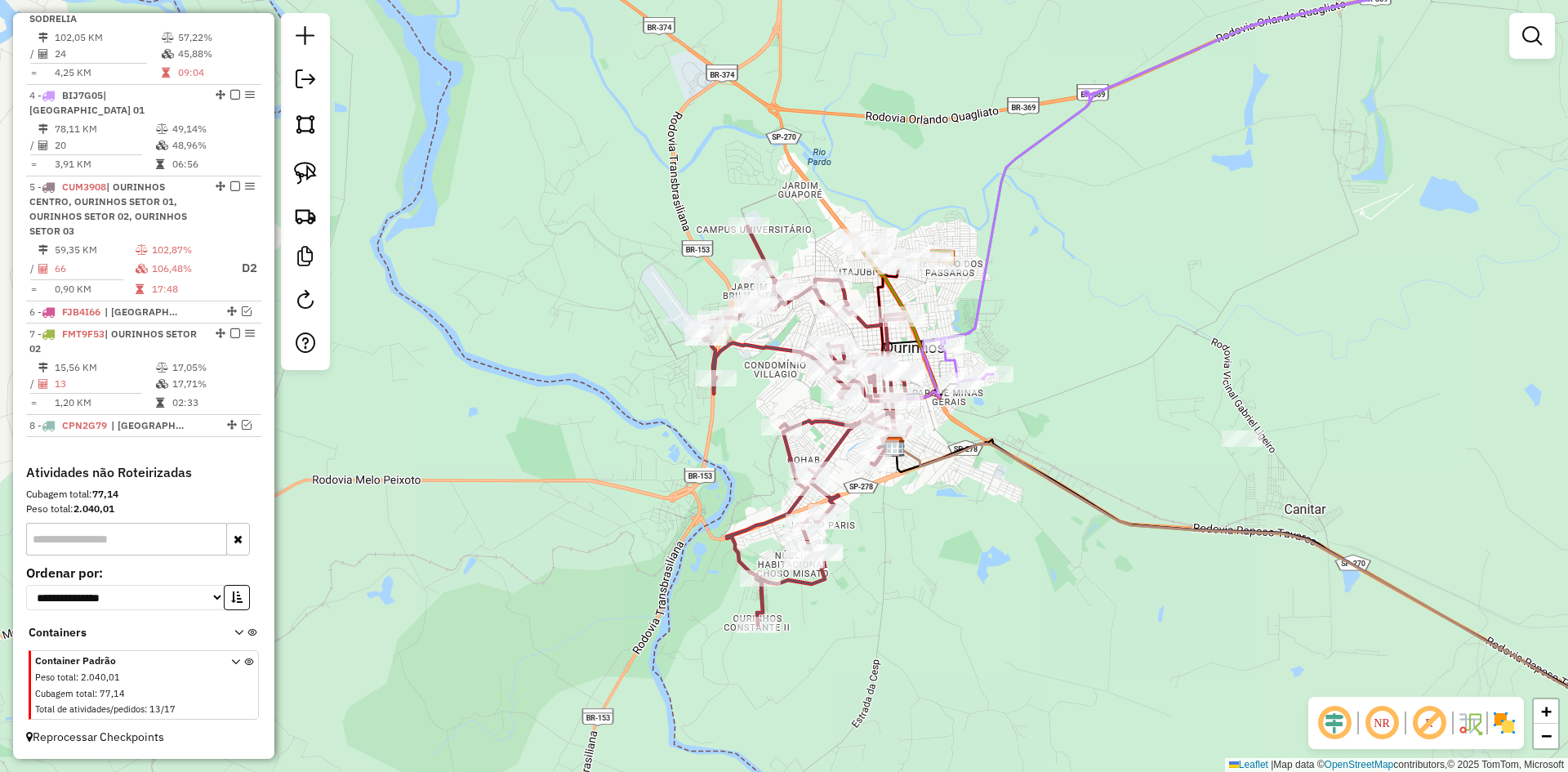
drag, startPoint x: 1071, startPoint y: 596, endPoint x: 528, endPoint y: 296, distance: 620.4
click at [528, 296] on div "Janela de atendimento Grade de atendimento Capacidade Transportadoras Veículos …" at bounding box center [784, 386] width 1568 height 772
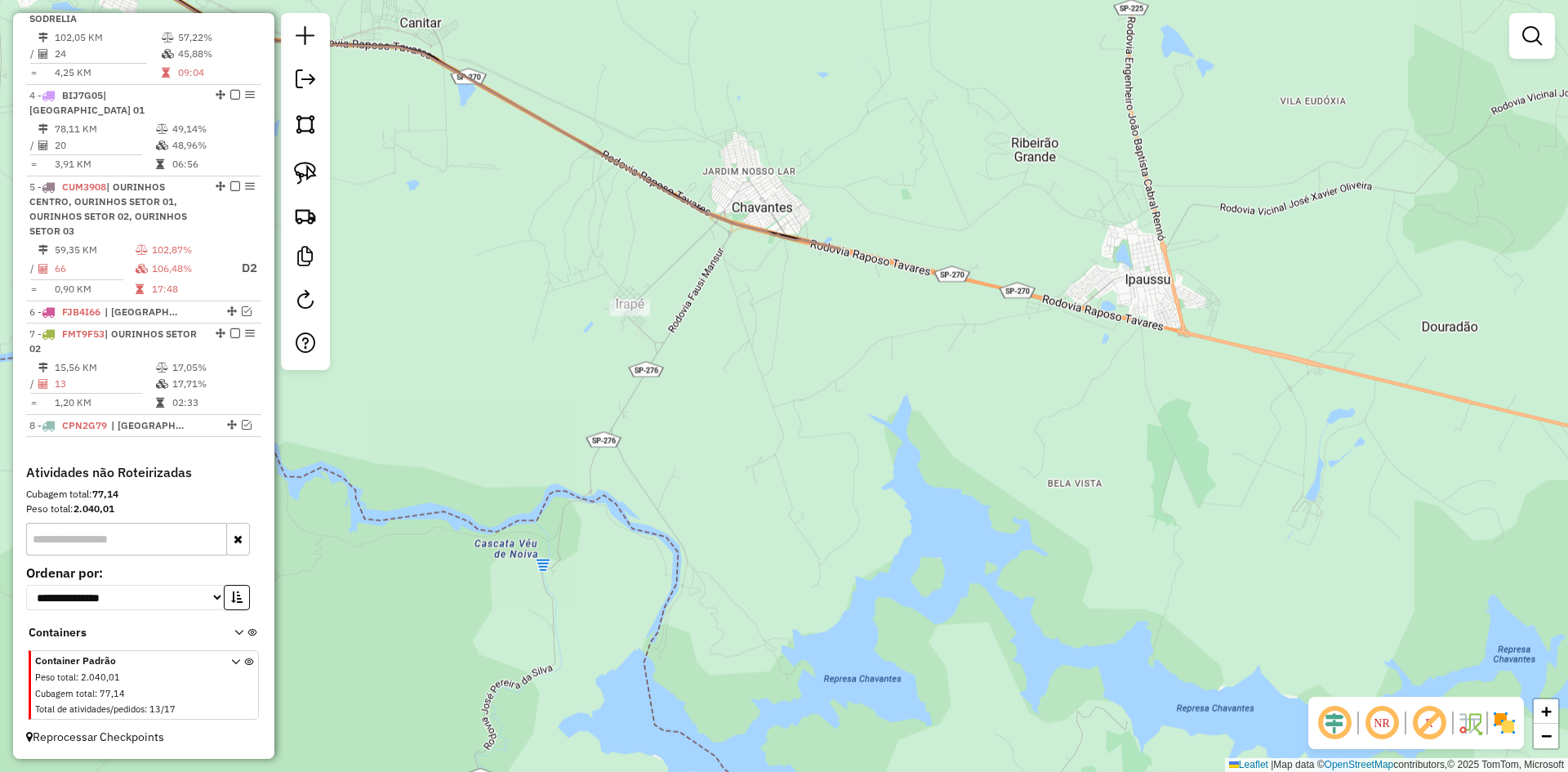
drag, startPoint x: 852, startPoint y: 467, endPoint x: 700, endPoint y: 419, distance: 159.4
click at [700, 419] on div "Janela de atendimento Grade de atendimento Capacidade Transportadoras Veículos …" at bounding box center [784, 386] width 1568 height 772
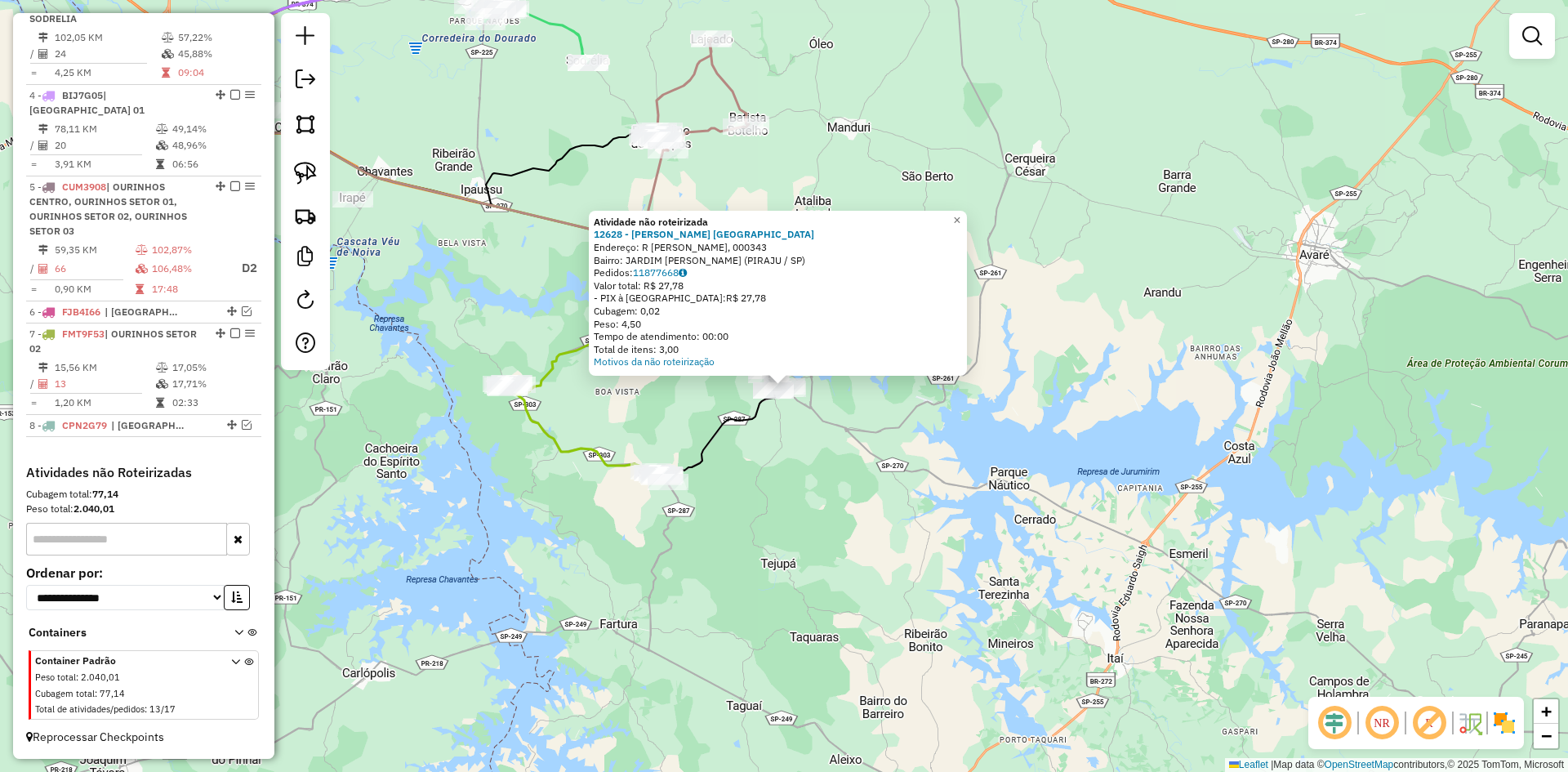
click at [892, 560] on div "Atividade não roteirizada 12628 - FLAVIA R. SANCHES CH Endereço: R EDGARDI MART…" at bounding box center [784, 386] width 1568 height 772
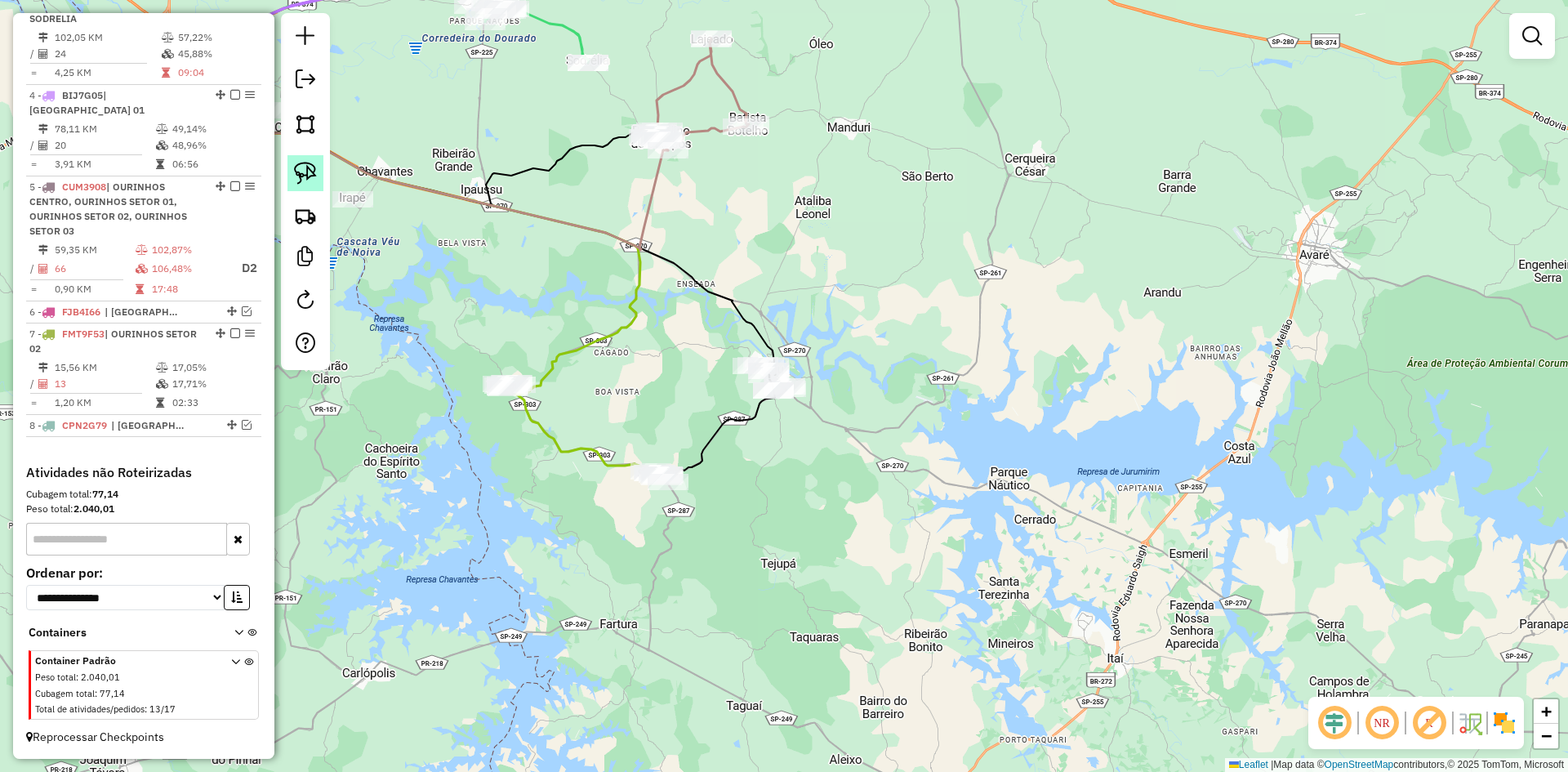
click at [317, 177] on link at bounding box center [305, 173] width 36 height 36
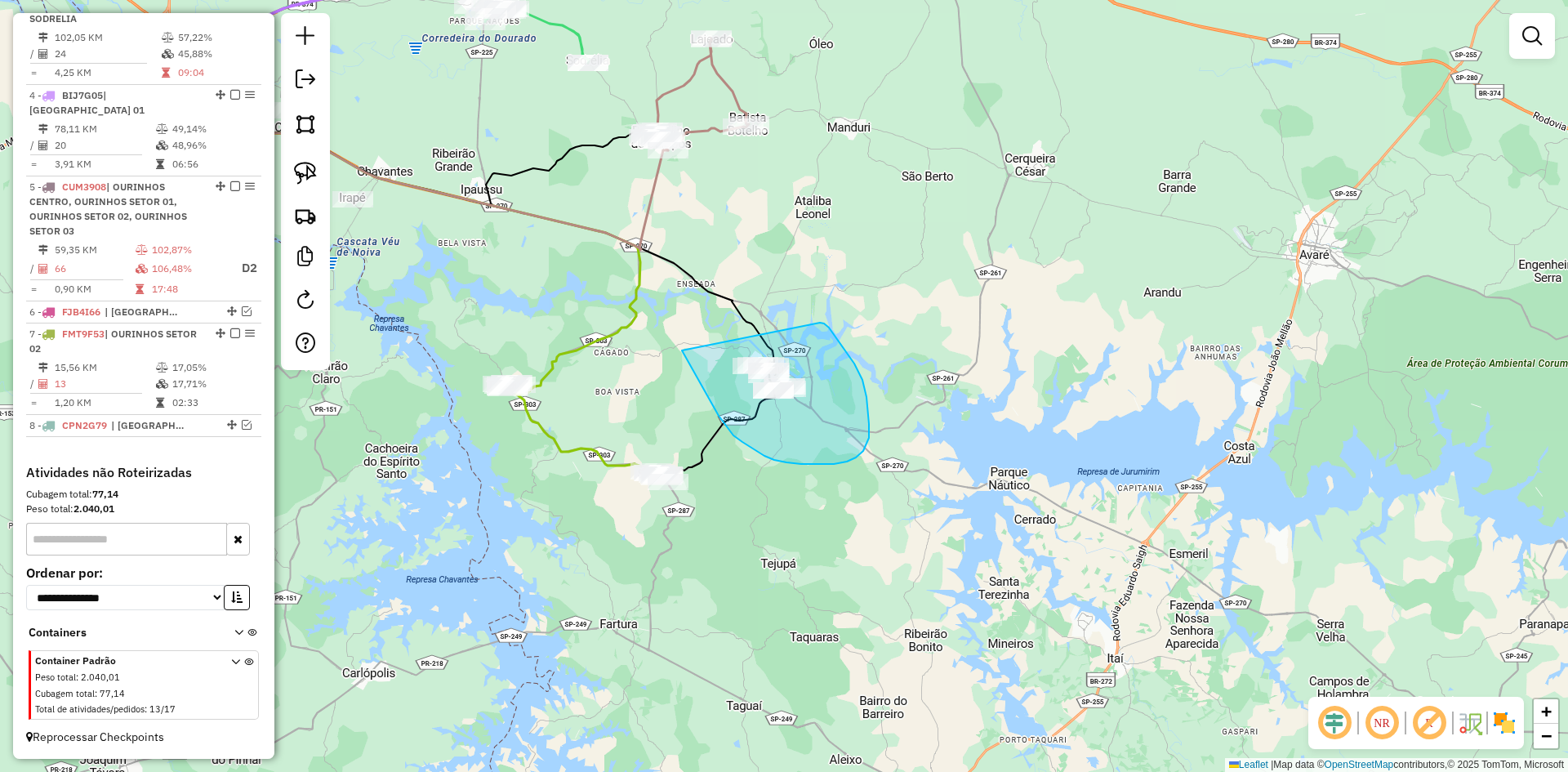
drag, startPoint x: 682, startPoint y: 350, endPoint x: 796, endPoint y: 320, distance: 117.9
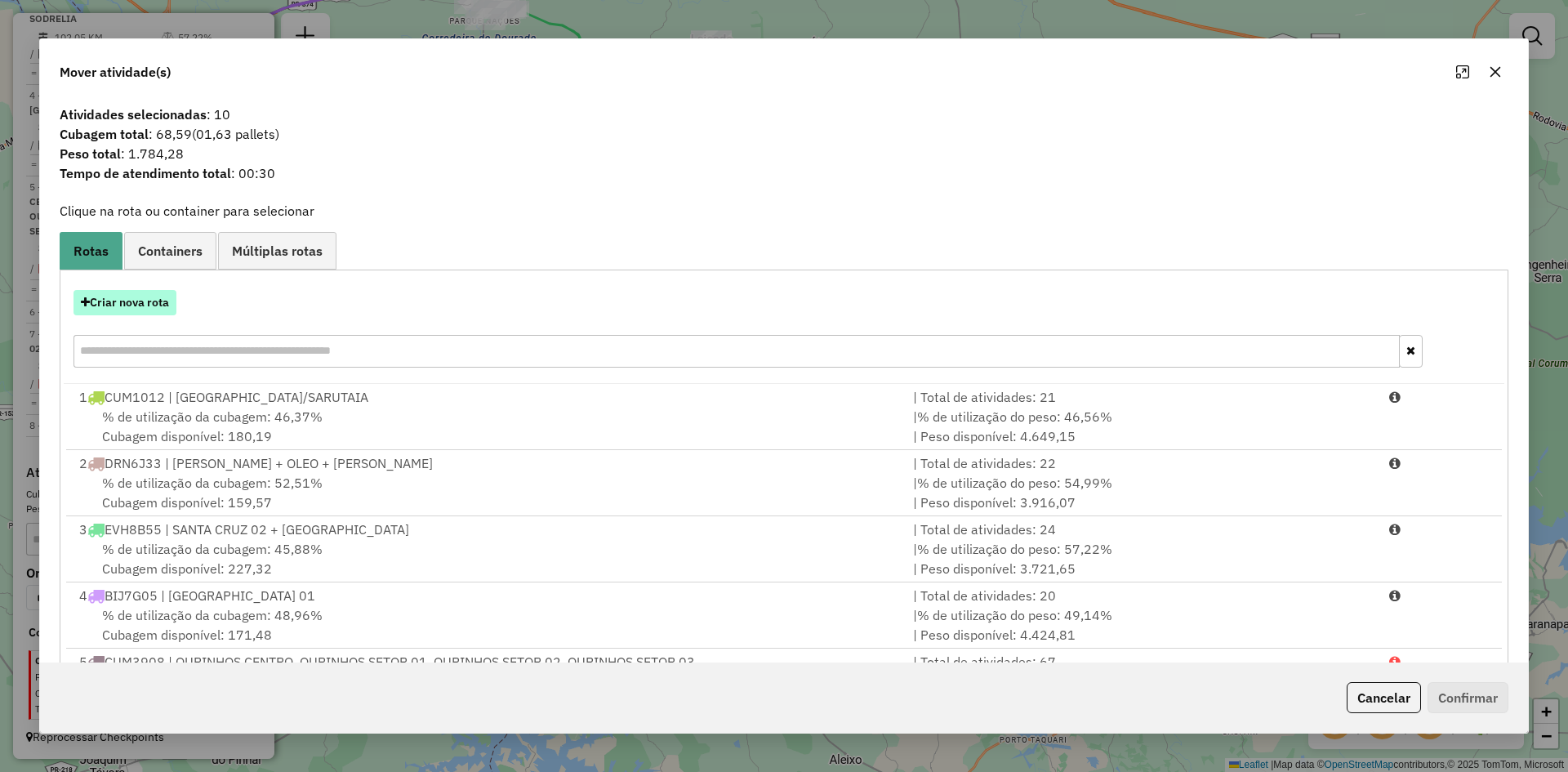
click at [152, 304] on button "Criar nova rota" at bounding box center [125, 302] width 103 height 25
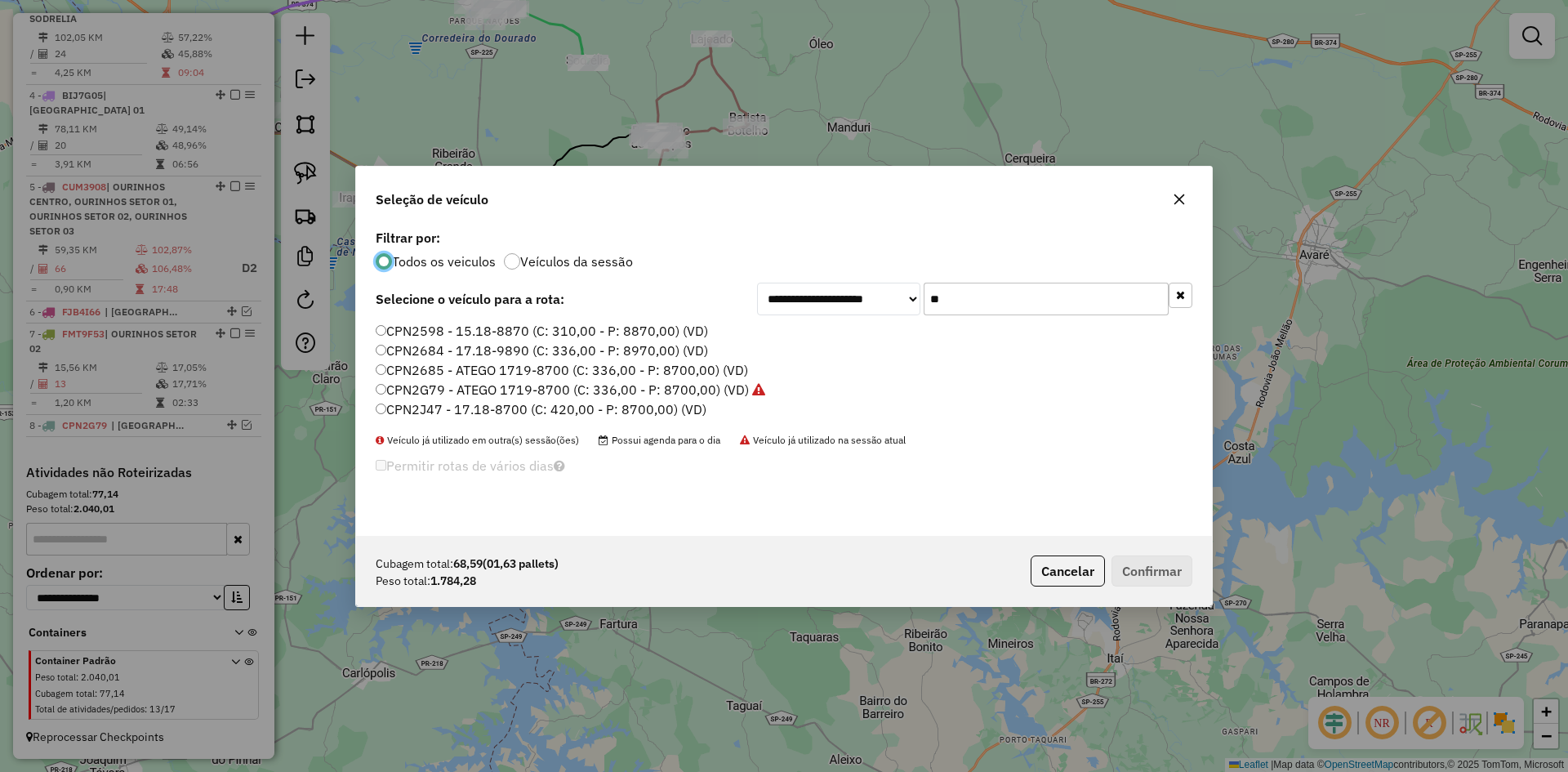
scroll to position [9, 5]
click at [1004, 303] on input "**" at bounding box center [1046, 299] width 245 height 33
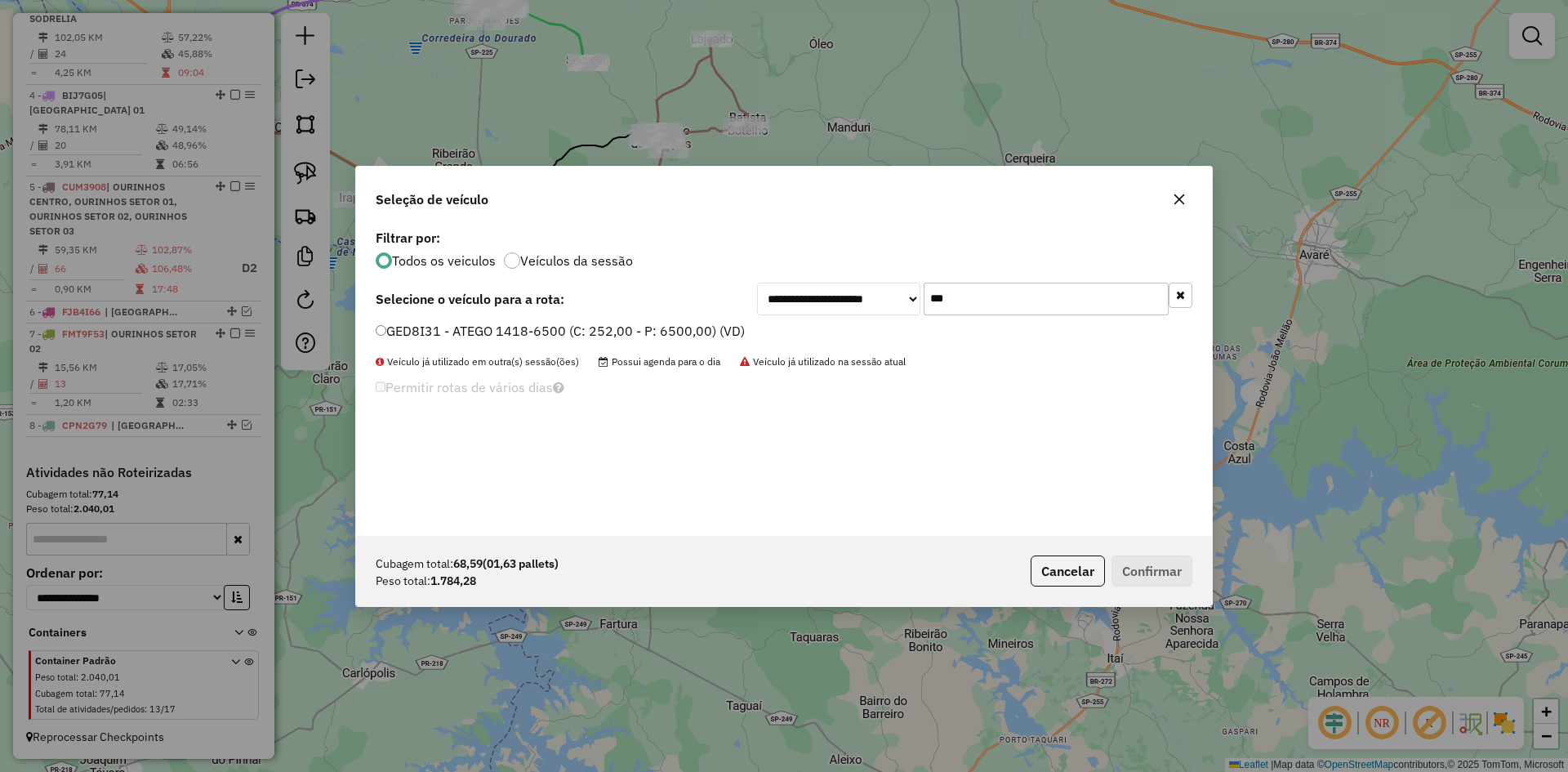
type input "***"
click at [420, 327] on label "GED8I31 - ATEGO 1418-6500 (C: 252,00 - P: 6500,00) (VD)" at bounding box center [560, 331] width 369 height 20
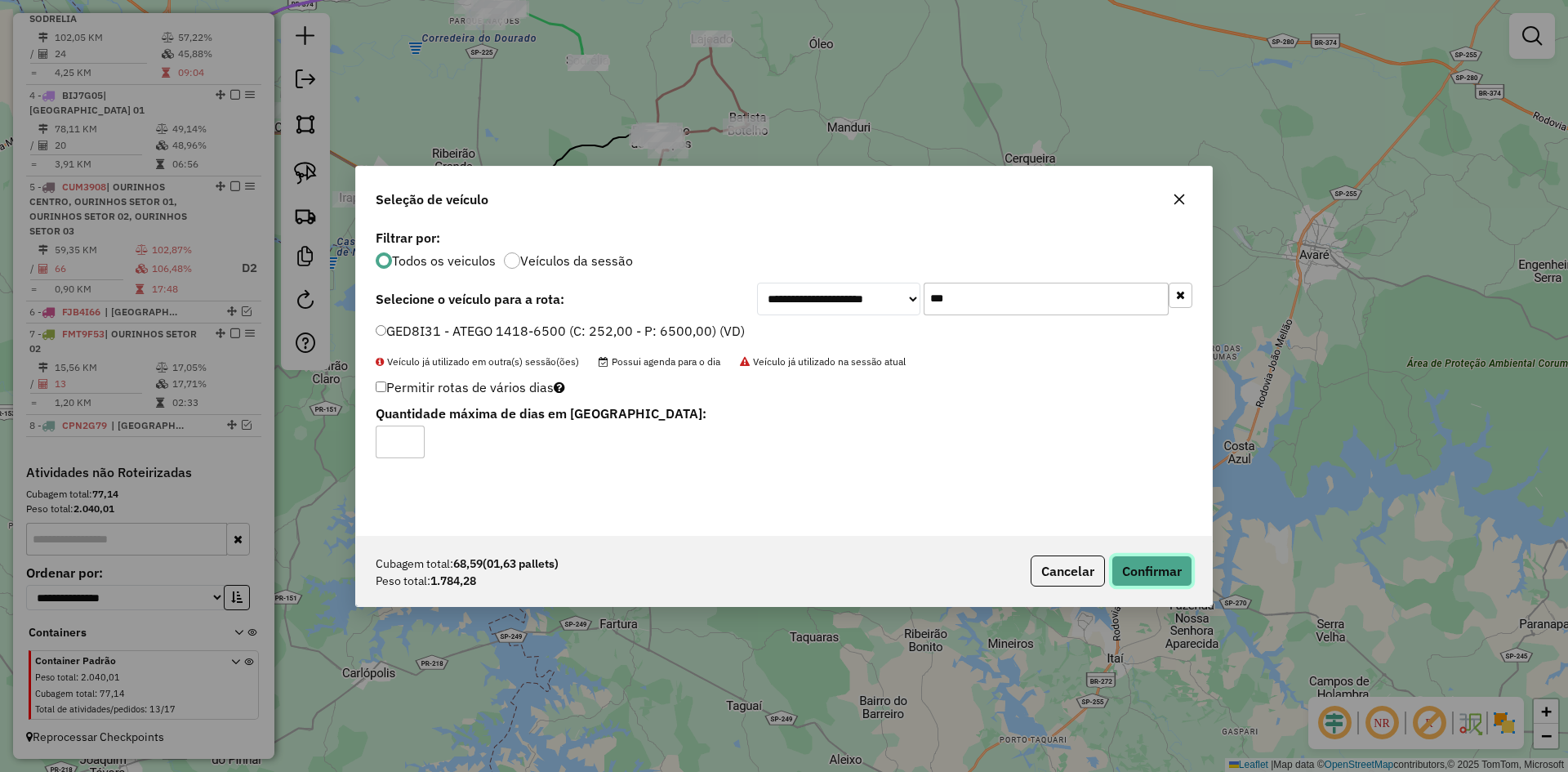
click at [1174, 579] on button "Confirmar" at bounding box center [1152, 571] width 81 height 31
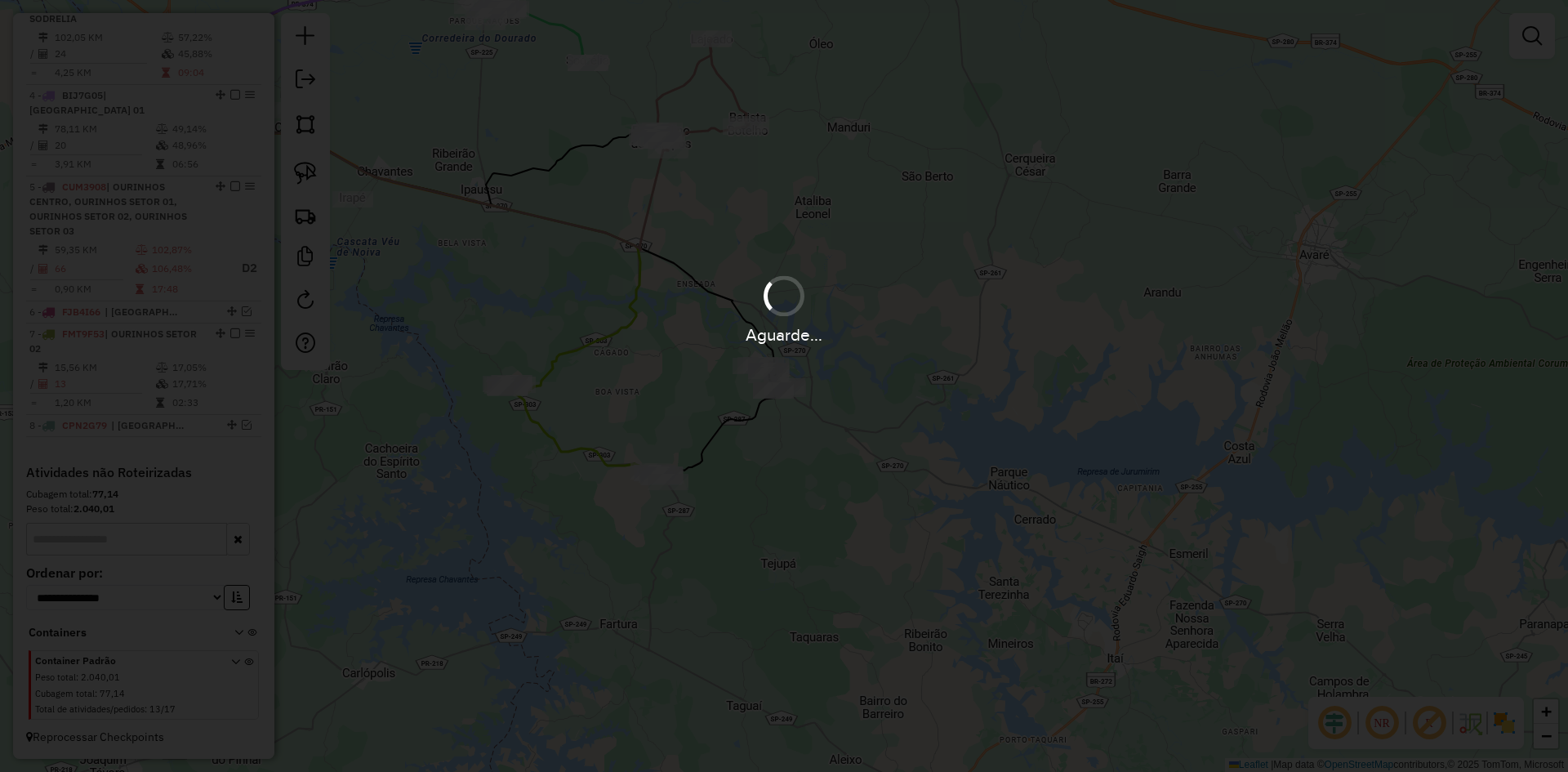
scroll to position [913, 0]
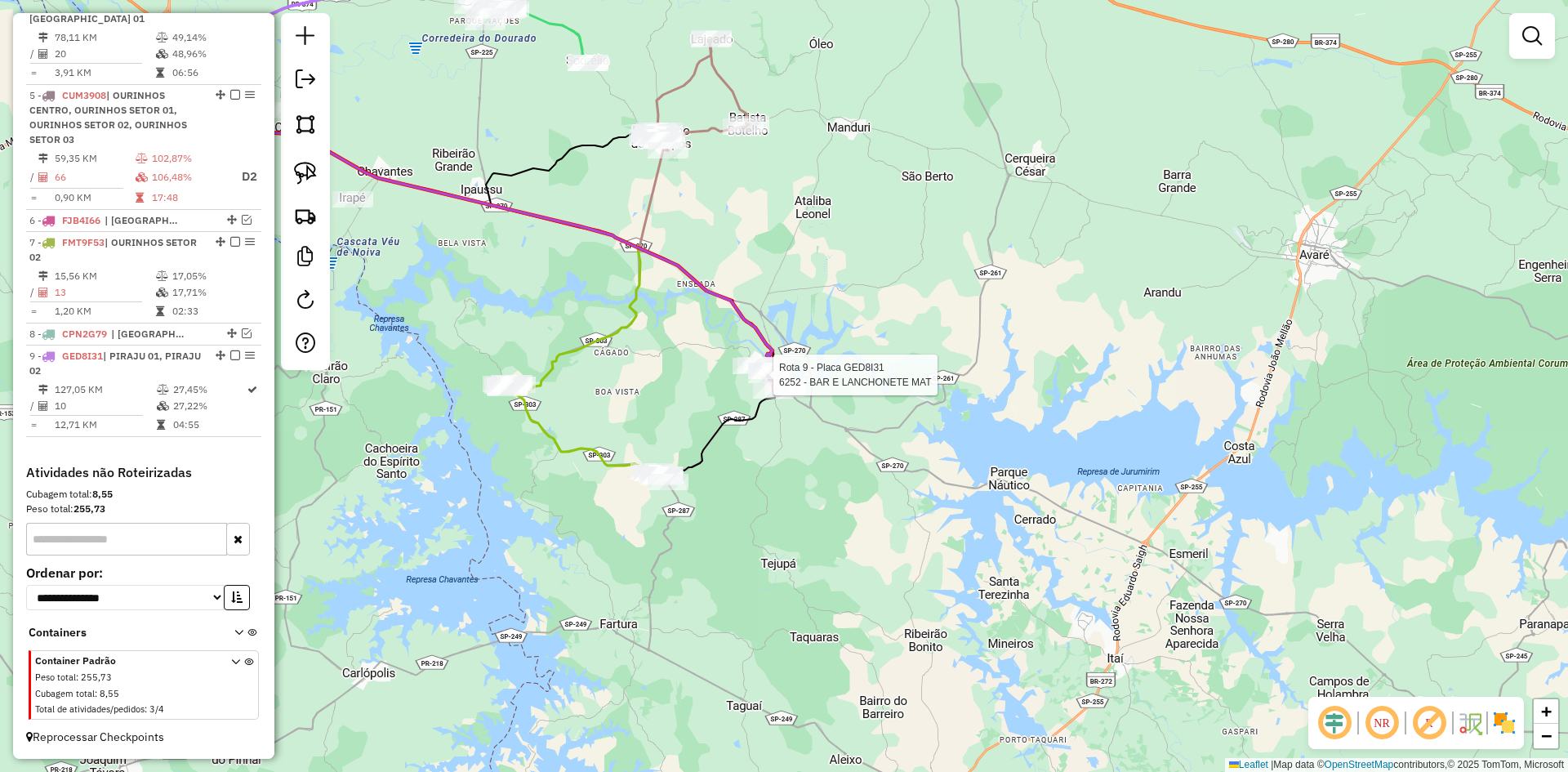
select select "*********"
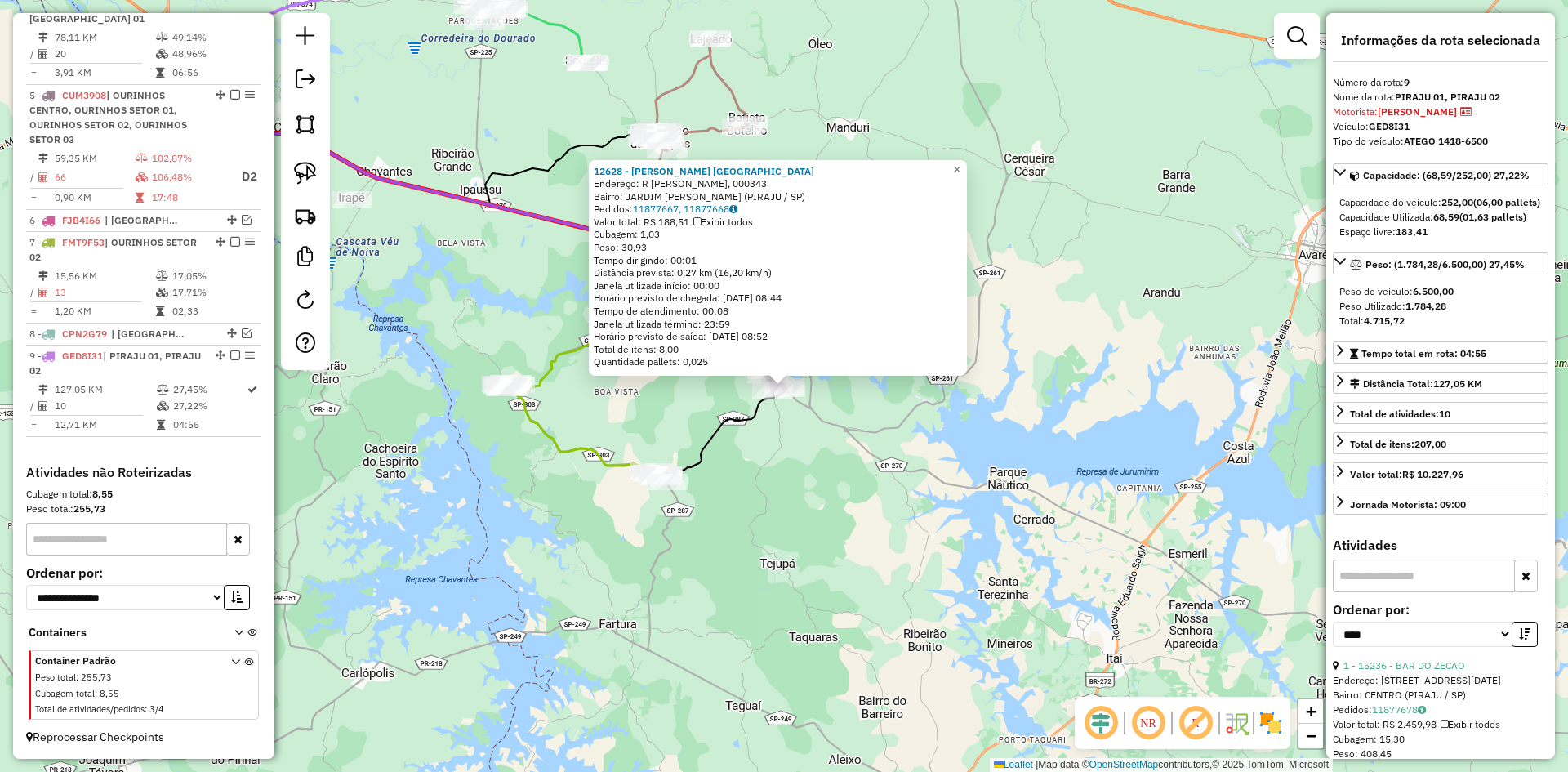
click at [796, 490] on div "12628 - FLAVIA R. SANCHES CH Endereço: R EDGARDI MARTINELLI, 000343 Bairro: JAR…" at bounding box center [784, 386] width 1568 height 772
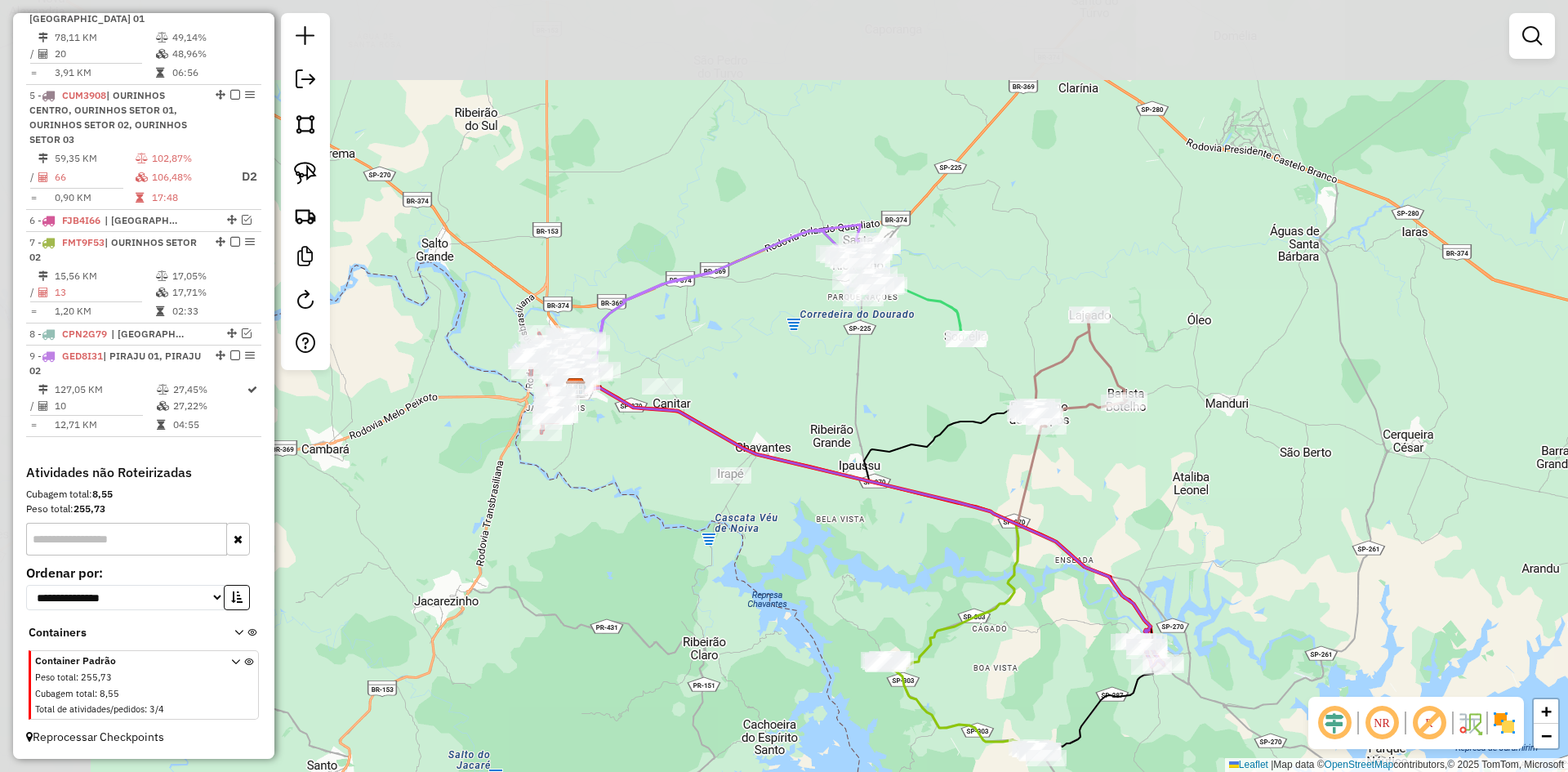
drag, startPoint x: 643, startPoint y: 290, endPoint x: 1023, endPoint y: 567, distance: 470.2
click at [1019, 567] on icon at bounding box center [797, 530] width 443 height 284
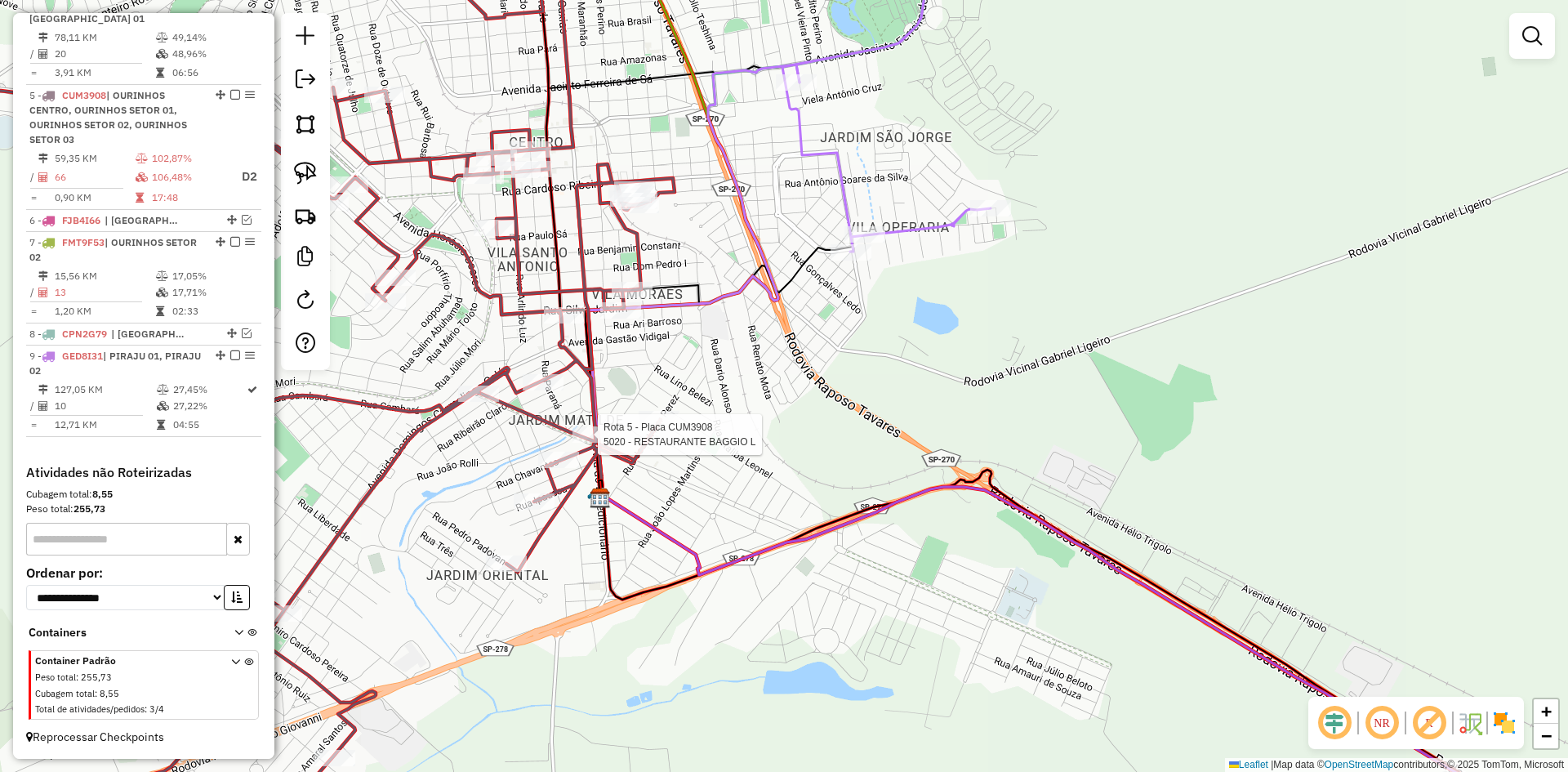
select select "*********"
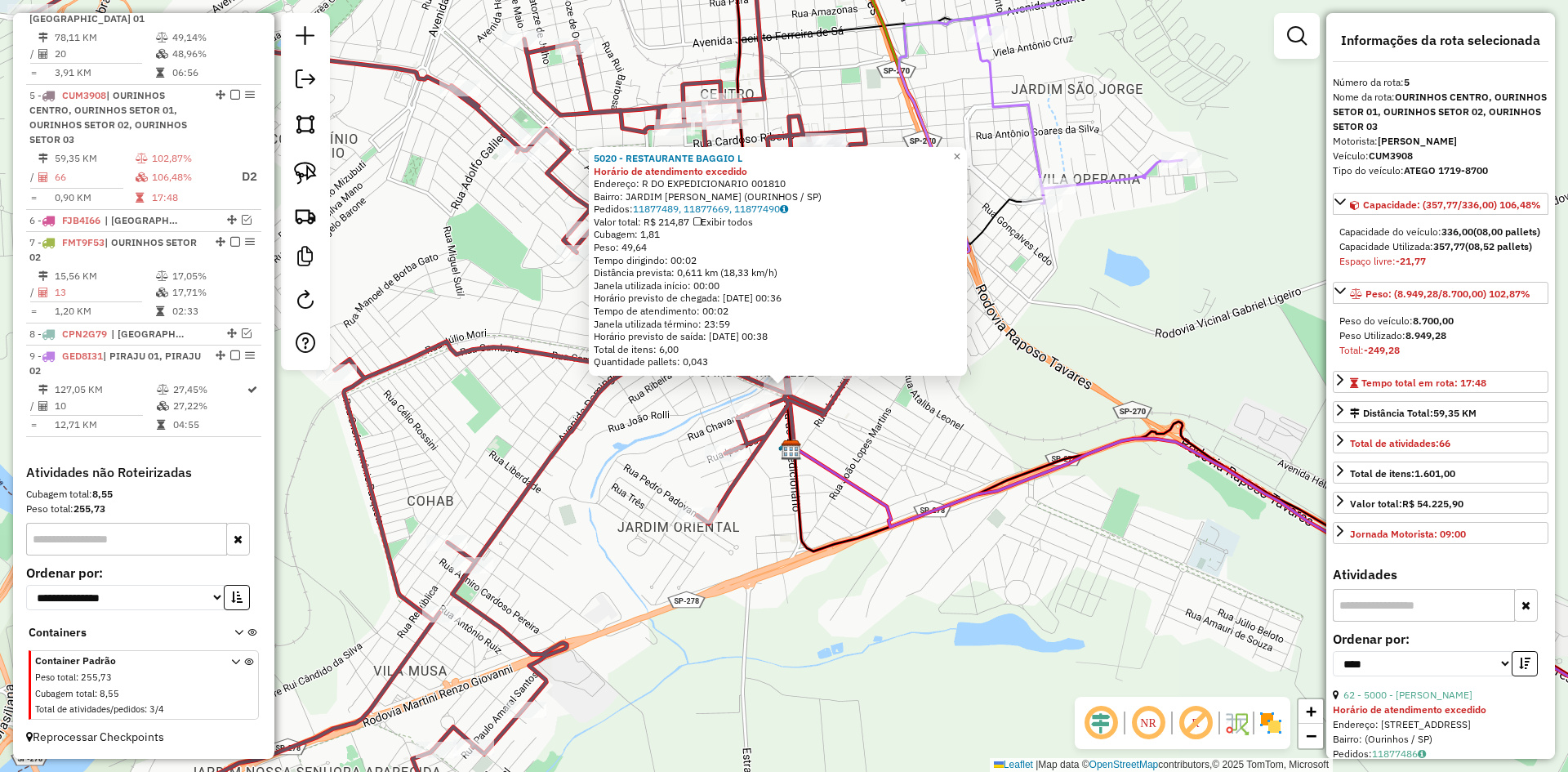
click at [846, 430] on div "5020 - RESTAURANTE BAGGIO L Horário de atendimento excedido Endereço: R DO EXPE…" at bounding box center [784, 386] width 1568 height 772
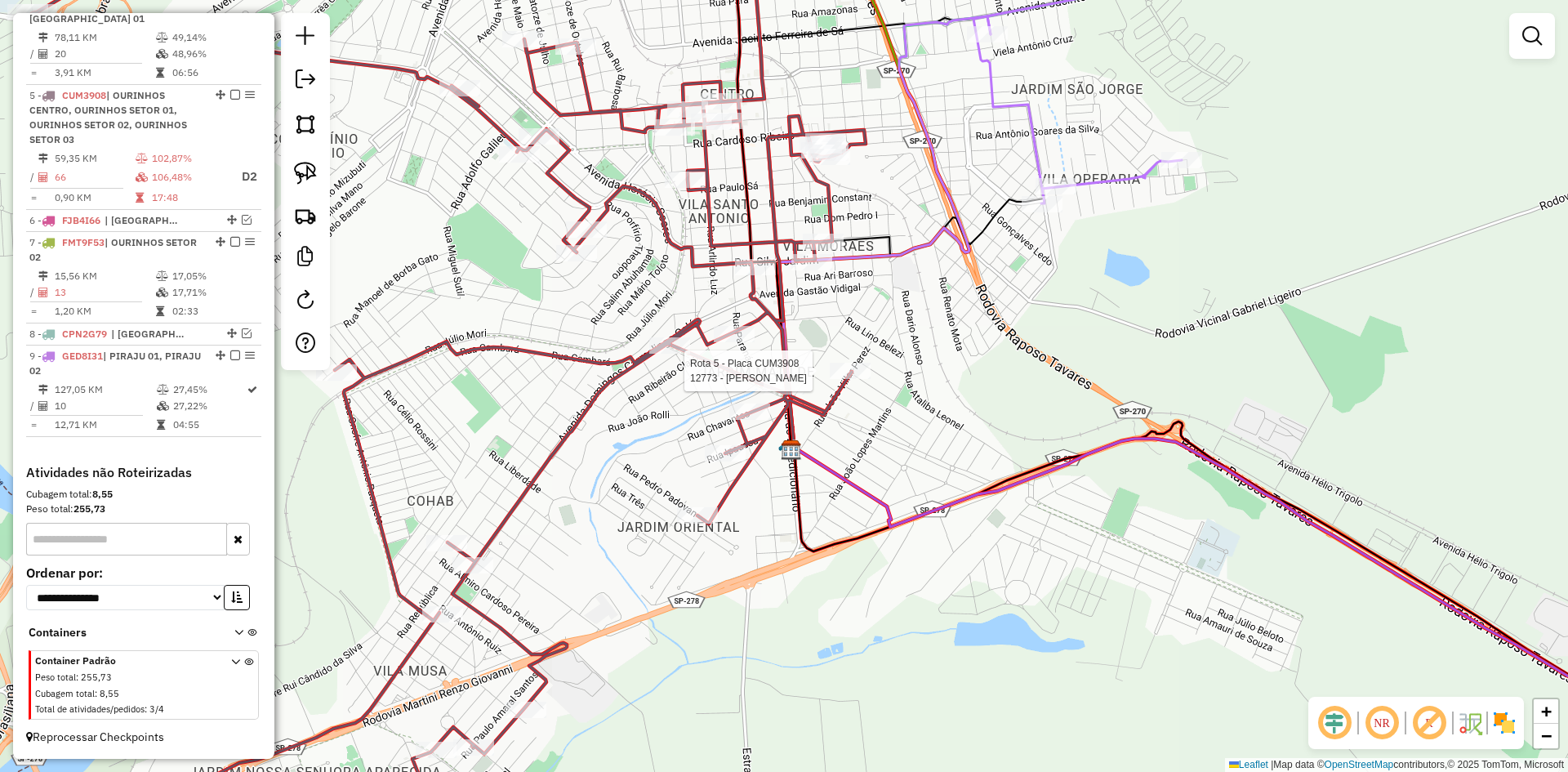
select select "*********"
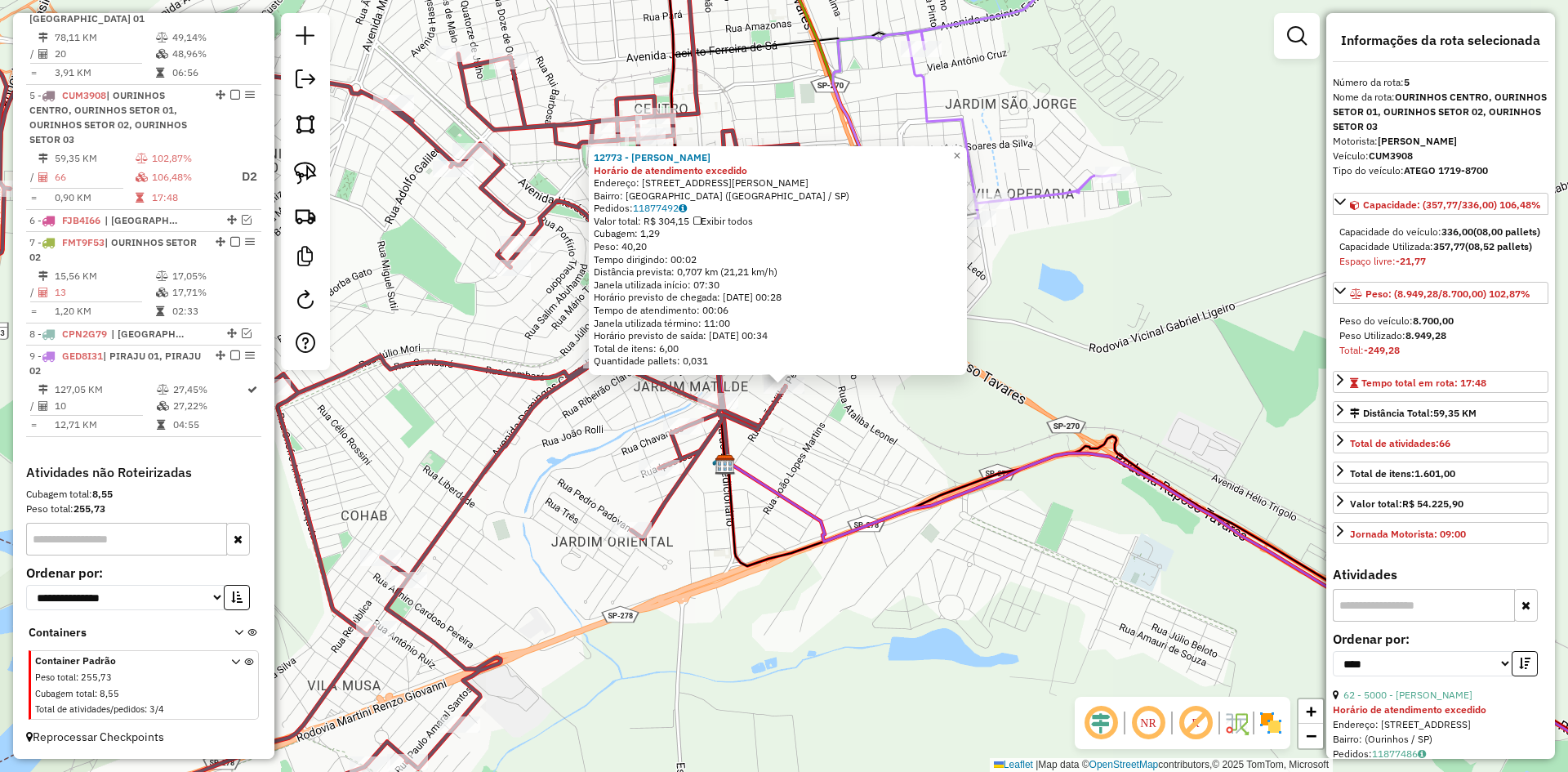
click at [803, 463] on div "12773 - MARCIO ANTONIO DA SI Horário de atendimento excedido Endereço: R JOAO V…" at bounding box center [784, 386] width 1568 height 772
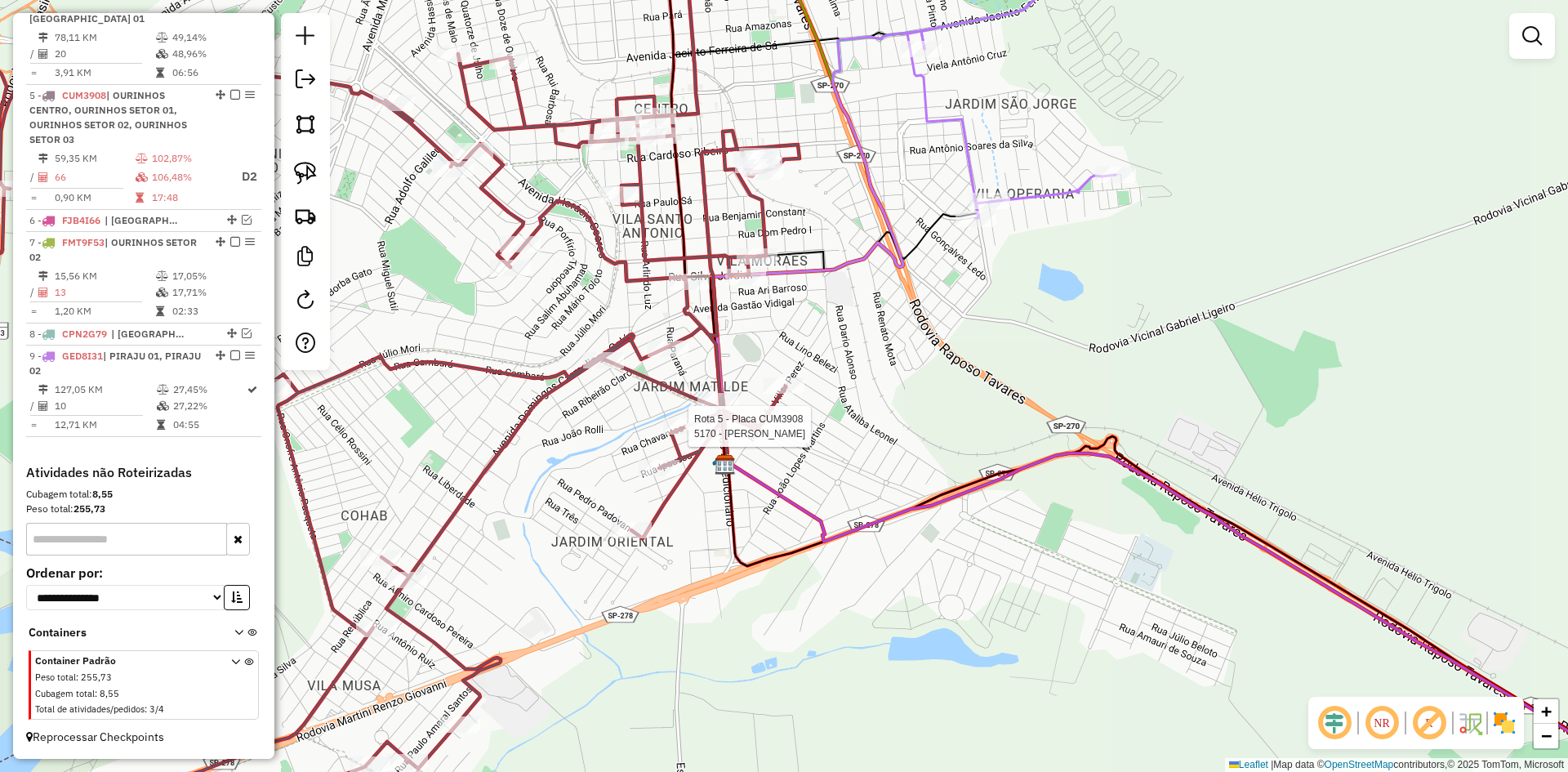
select select "*********"
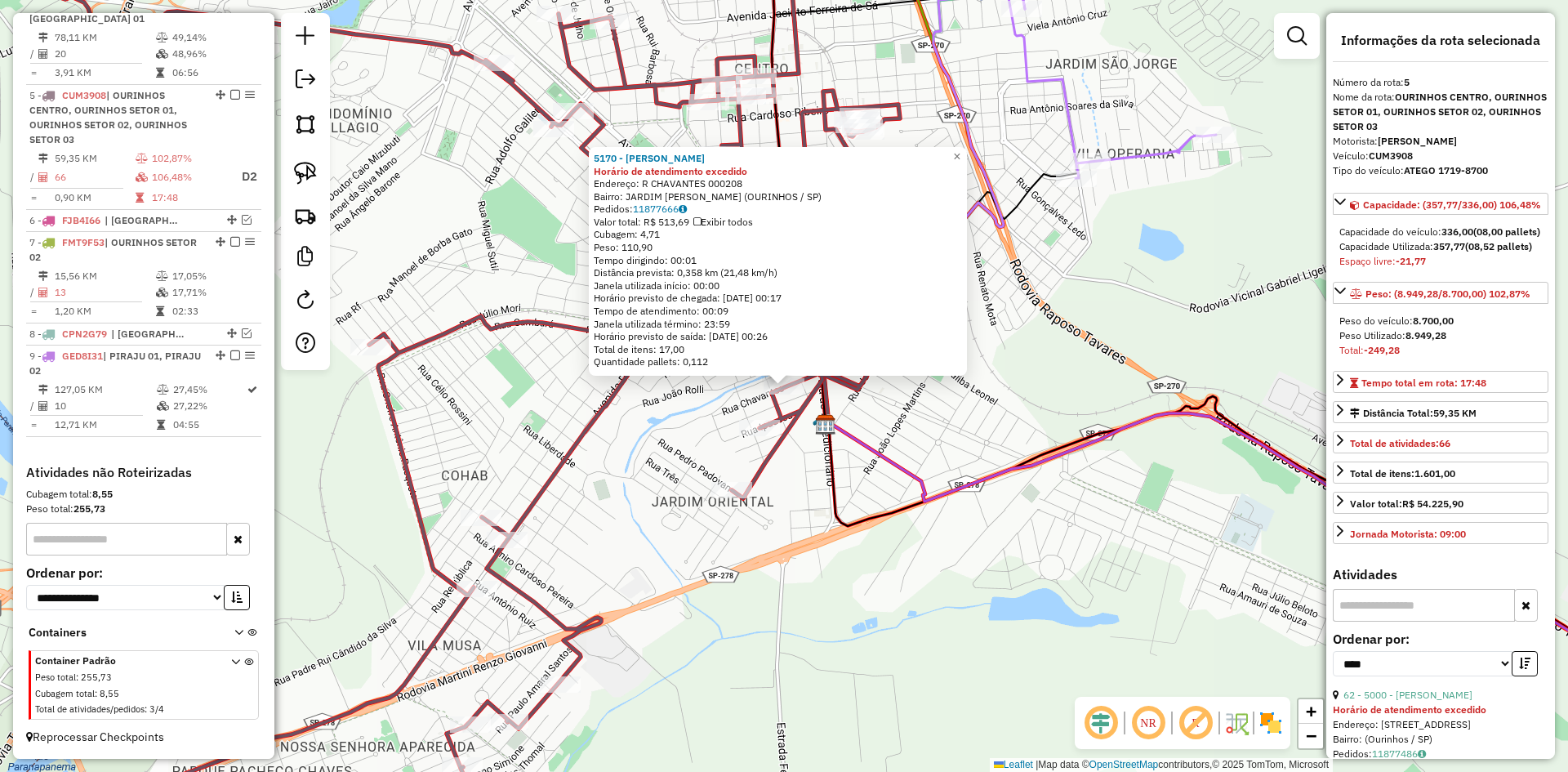
click at [628, 442] on div "5170 - ANTONIO MILANI OURIN Horário de atendimento excedido Endereço: R CHAVANT…" at bounding box center [784, 386] width 1568 height 772
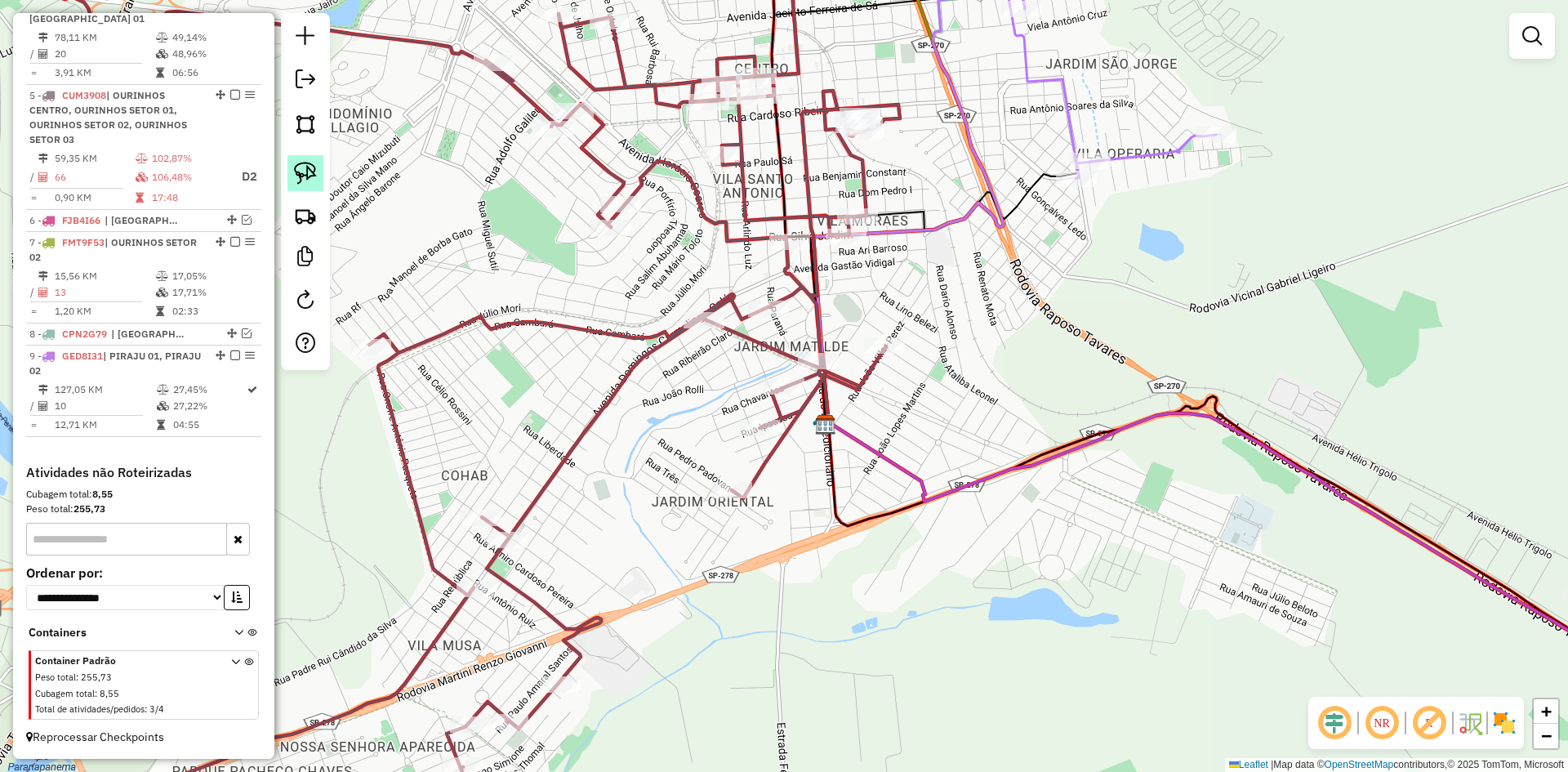
click at [308, 175] on img at bounding box center [306, 173] width 23 height 23
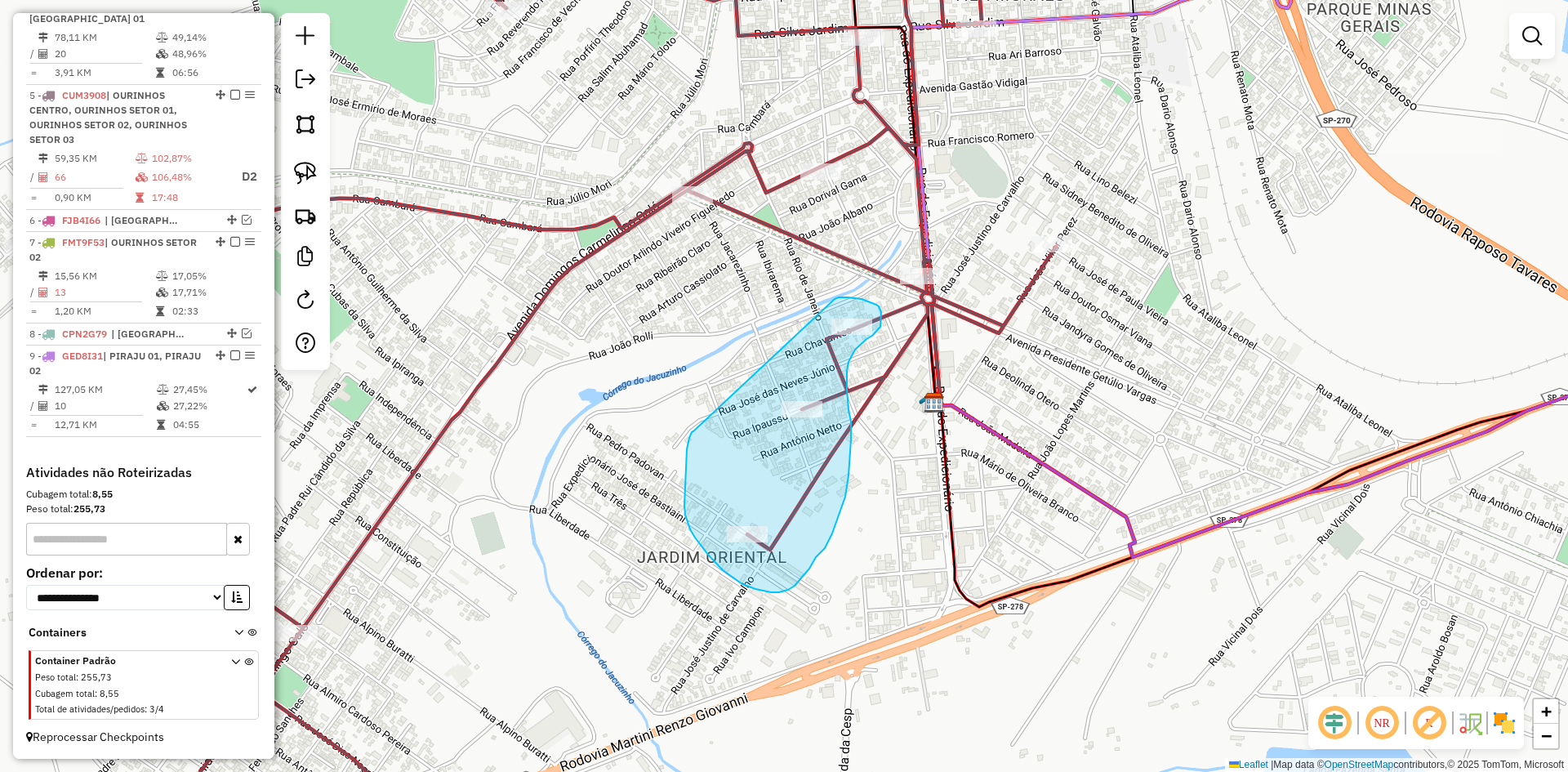
drag, startPoint x: 685, startPoint y: 483, endPoint x: 830, endPoint y: 302, distance: 231.9
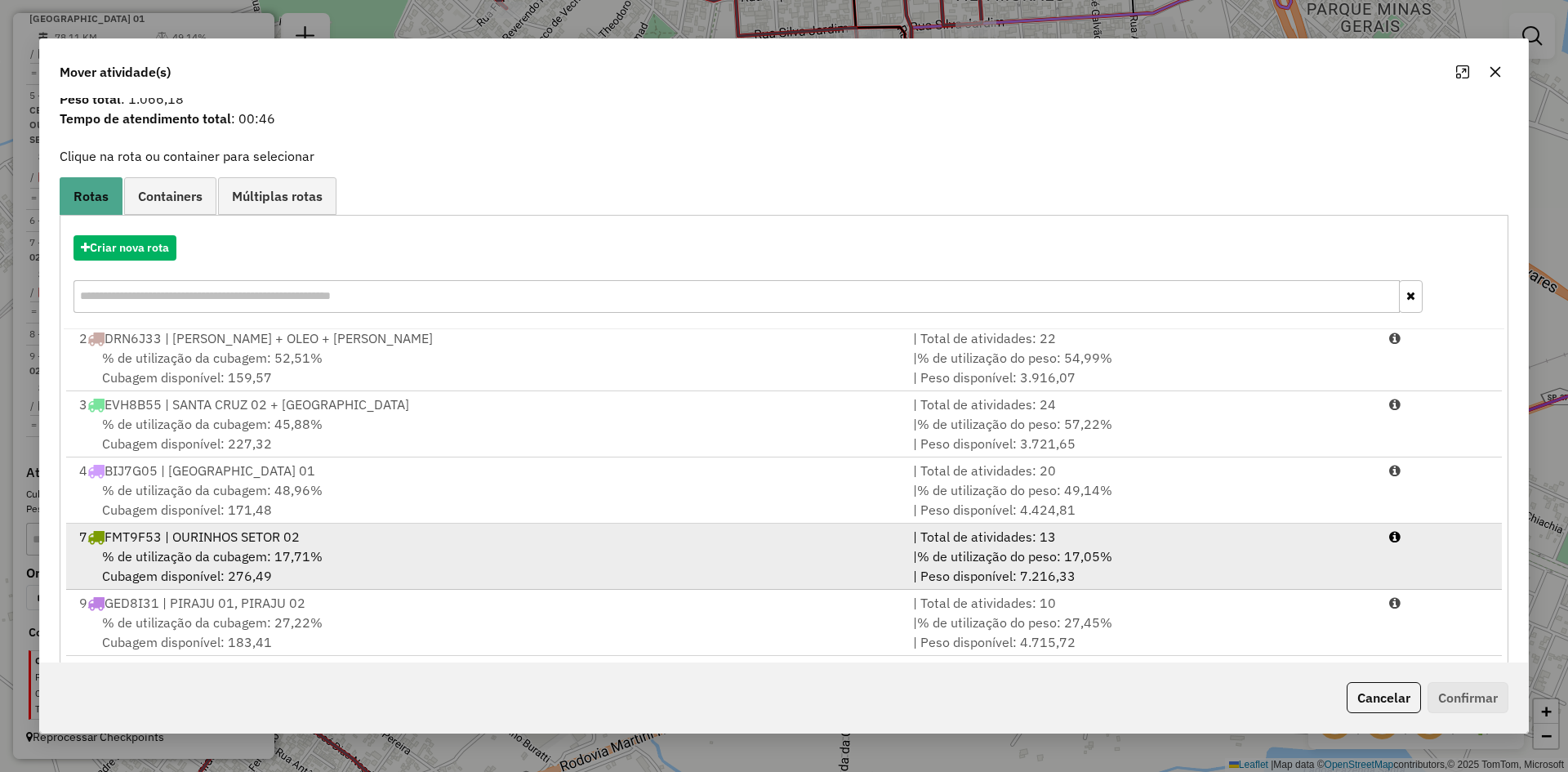
scroll to position [76, 0]
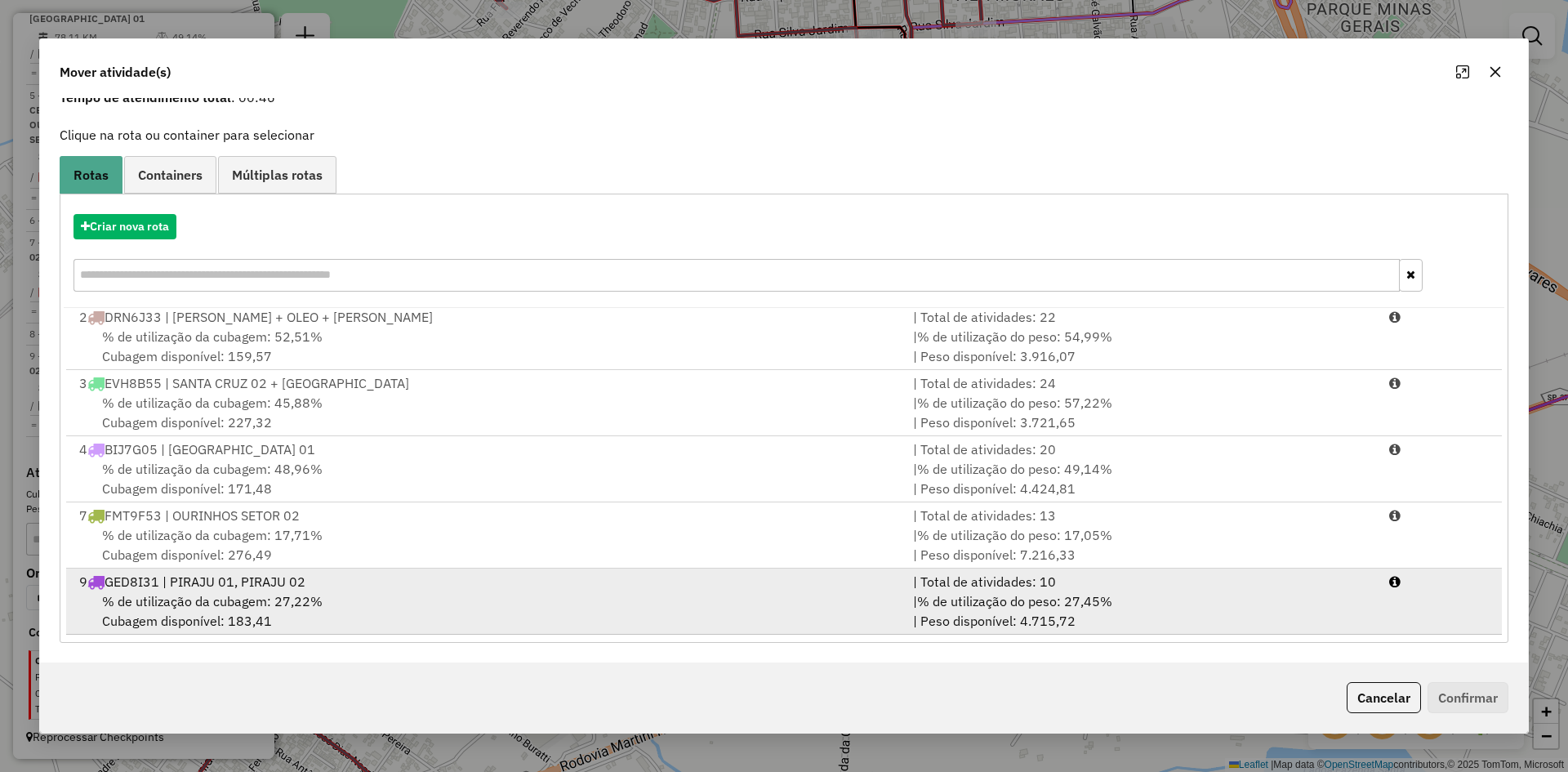
click at [298, 589] on div "9 GED8I31 | PIRAJU 01, PIRAJU 02" at bounding box center [486, 582] width 834 height 20
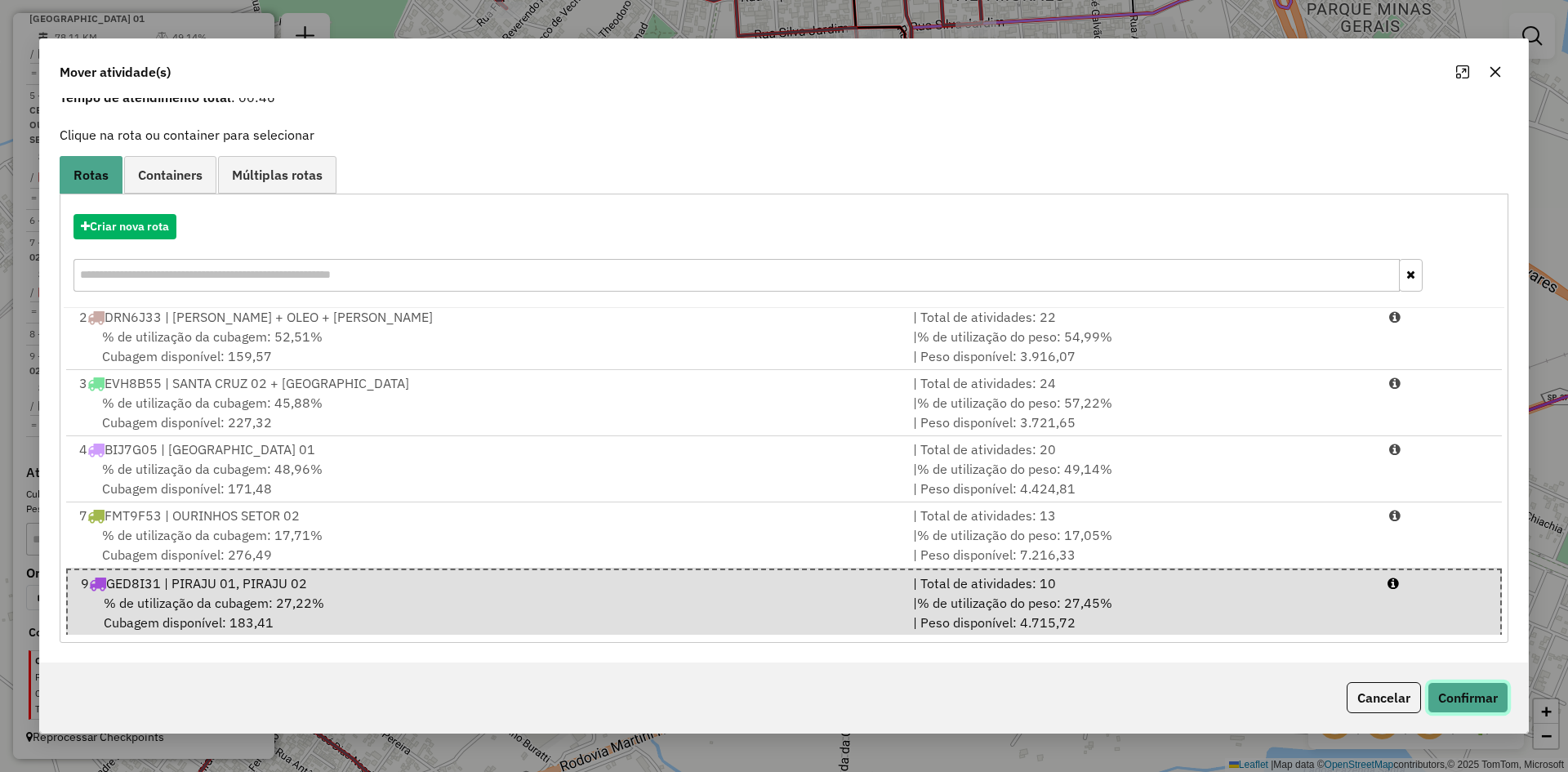
click at [1473, 700] on button "Confirmar" at bounding box center [1468, 697] width 81 height 31
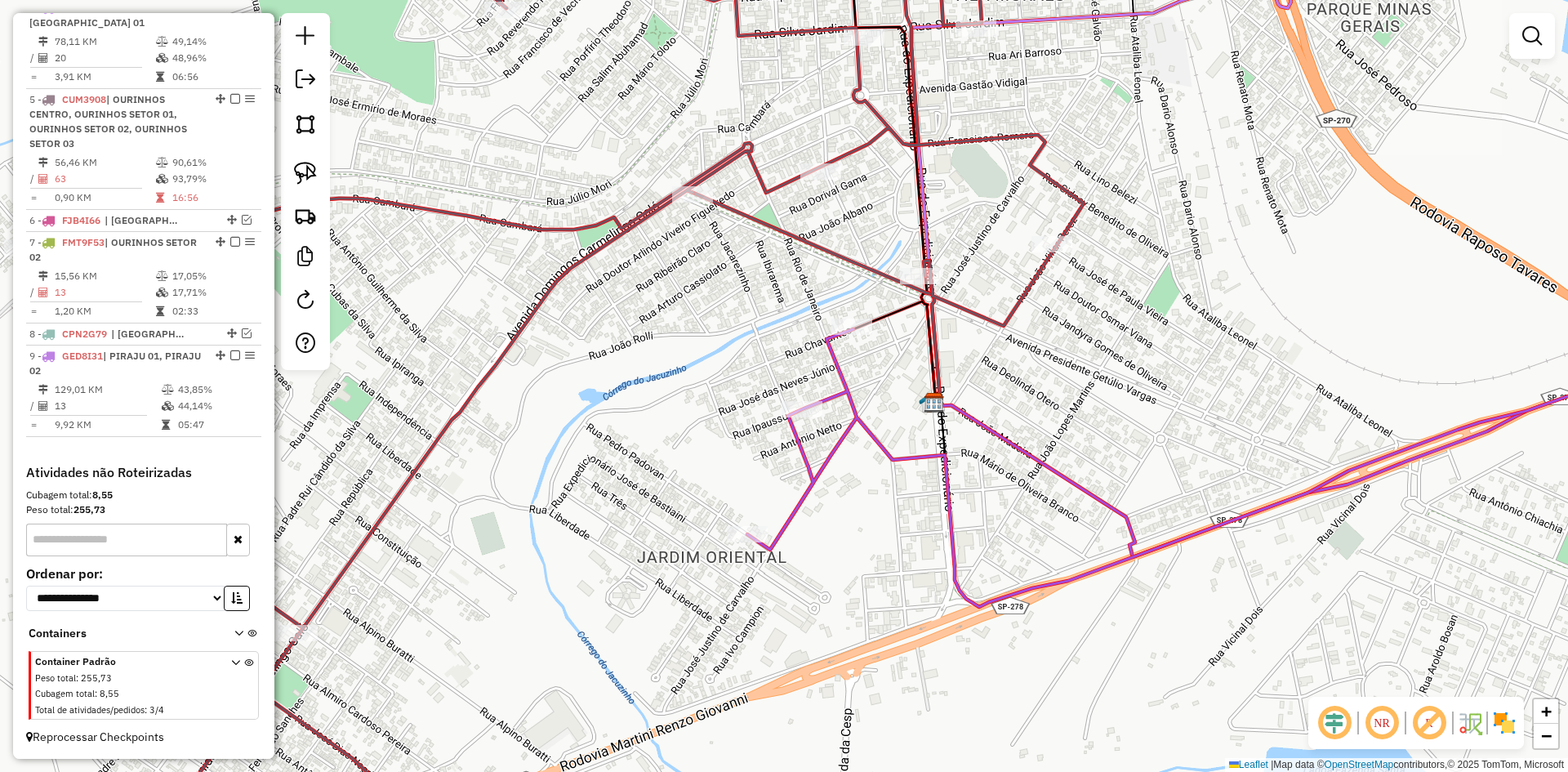
scroll to position [0, 0]
select select "*********"
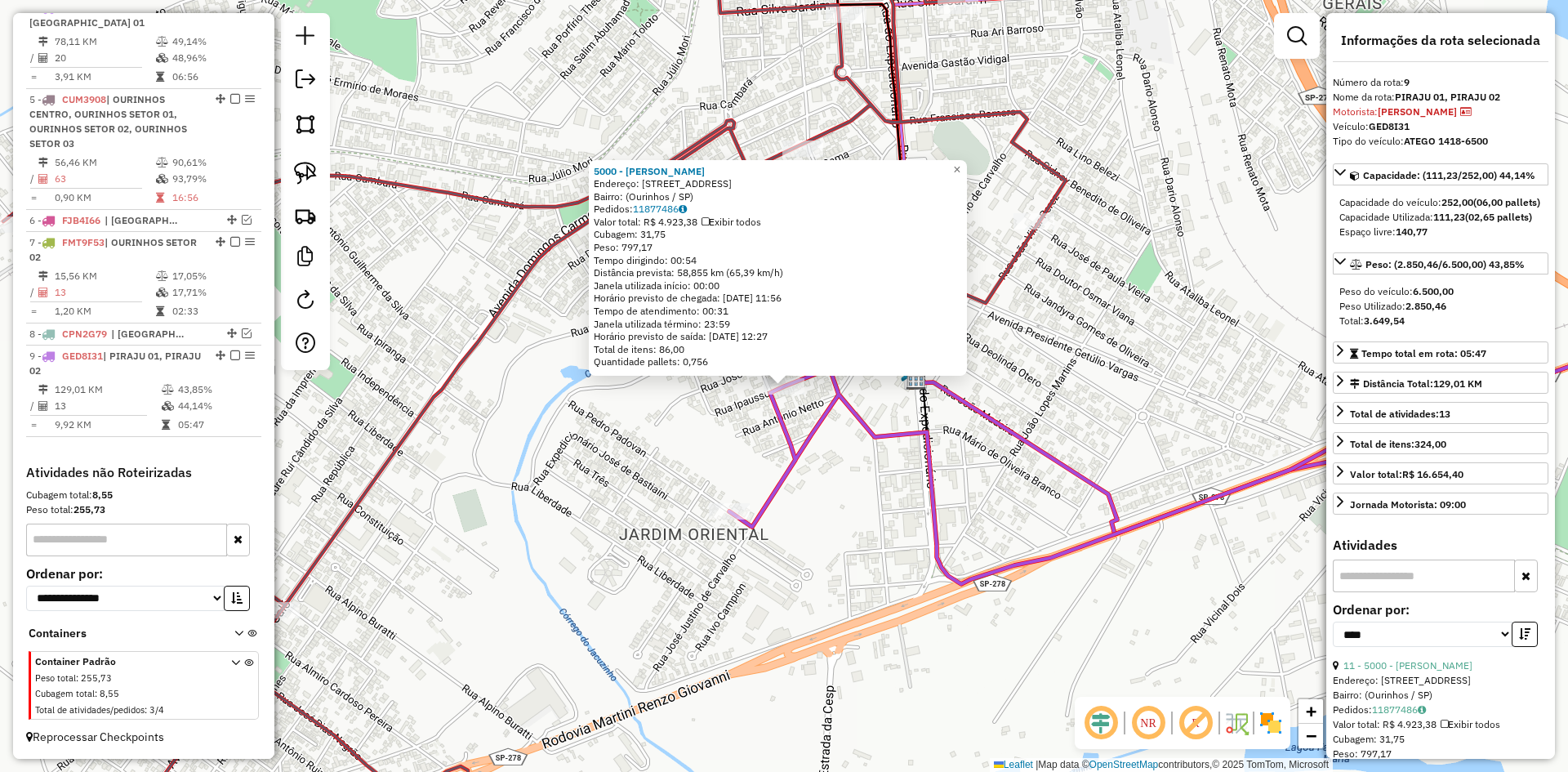
click at [1107, 621] on div "5000 - MERCADINHO MOISES Endereço: Rua Iraussú, 390 Bairro: (Ourinhos / SP) Ped…" at bounding box center [784, 386] width 1568 height 772
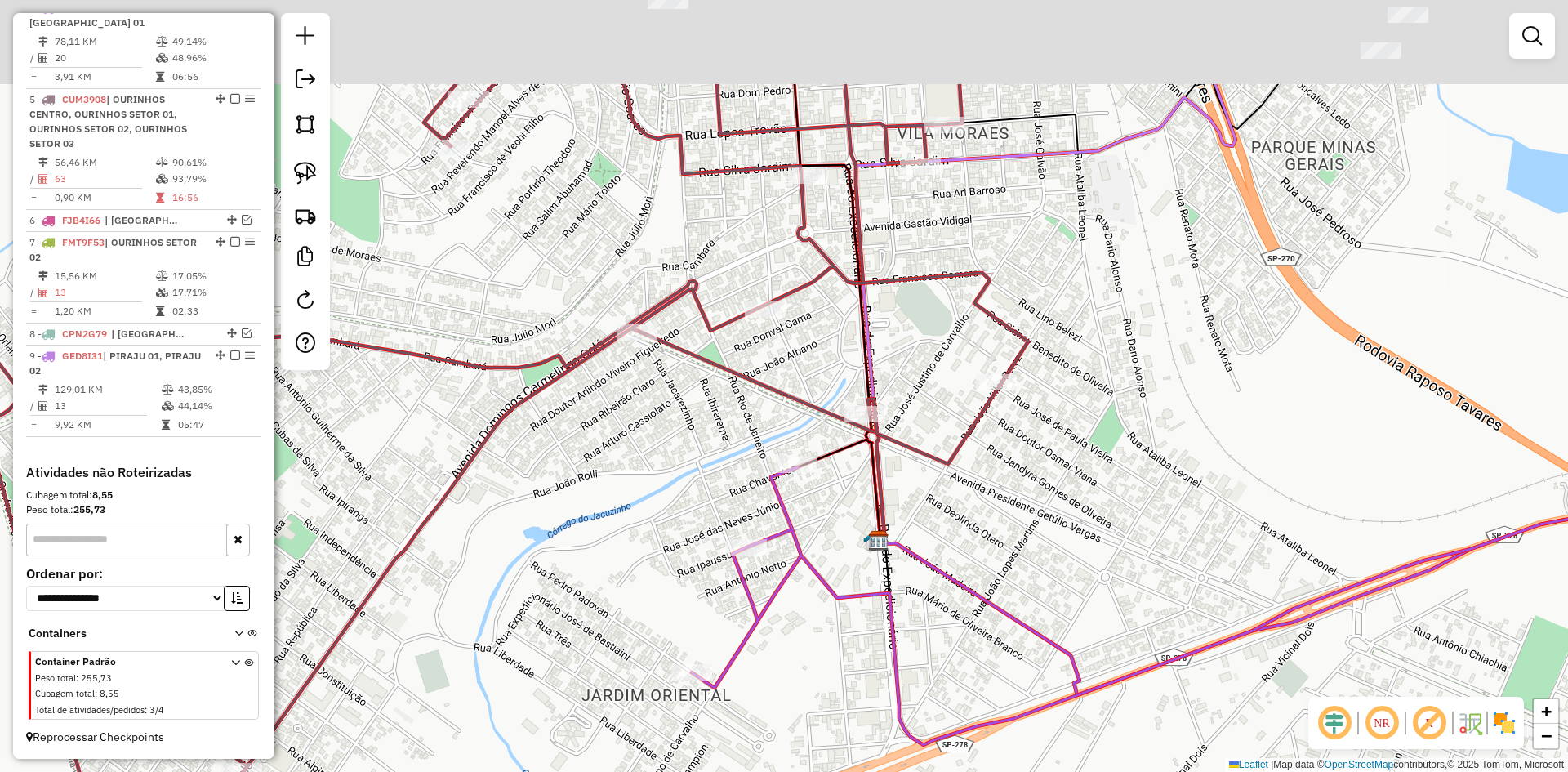
drag, startPoint x: 1115, startPoint y: 484, endPoint x: 1084, endPoint y: 598, distance: 118.1
click at [1084, 598] on div "Janela de atendimento Grade de atendimento Capacidade Transportadoras Veículos …" at bounding box center [784, 386] width 1568 height 772
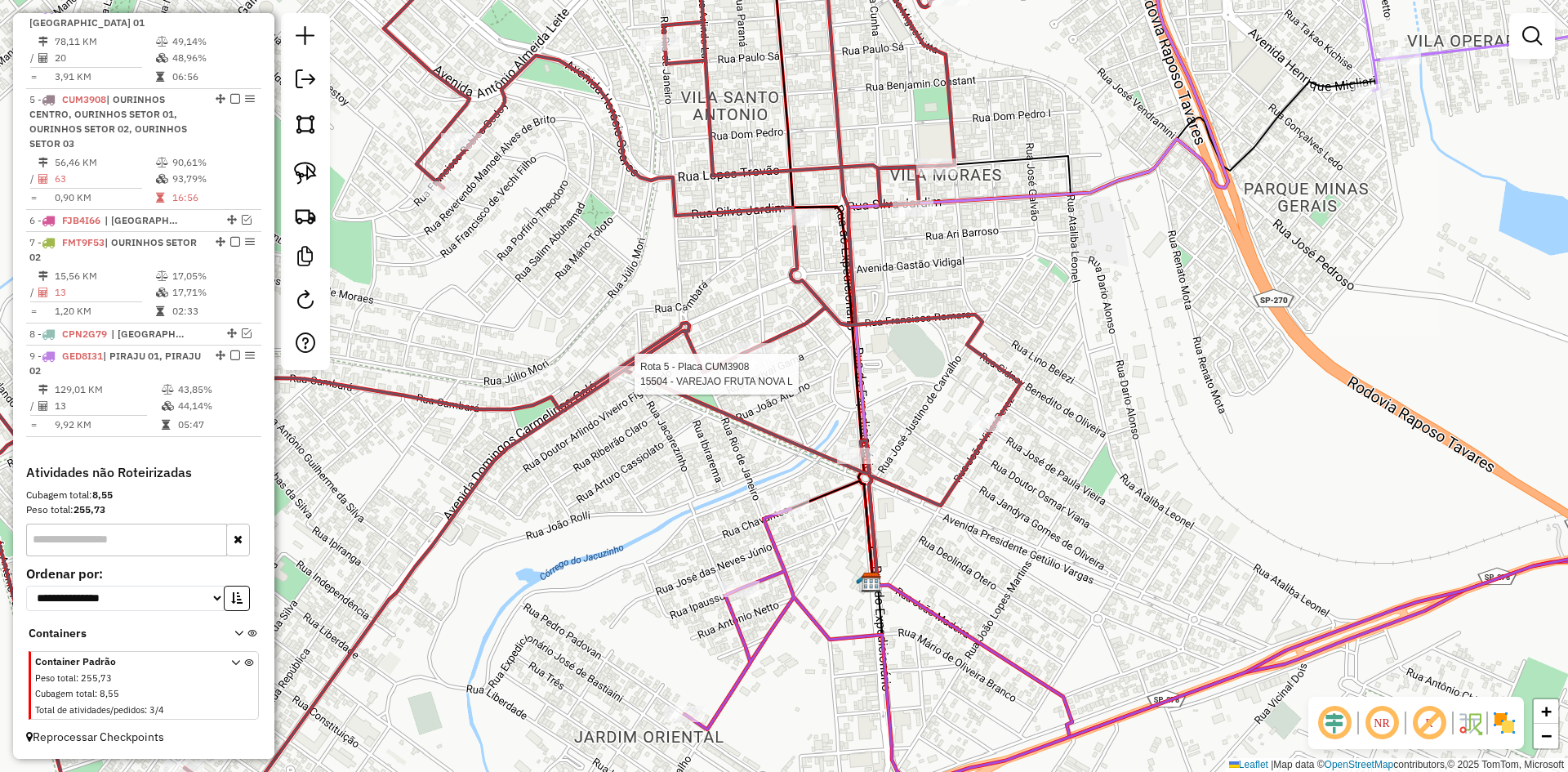
select select "*********"
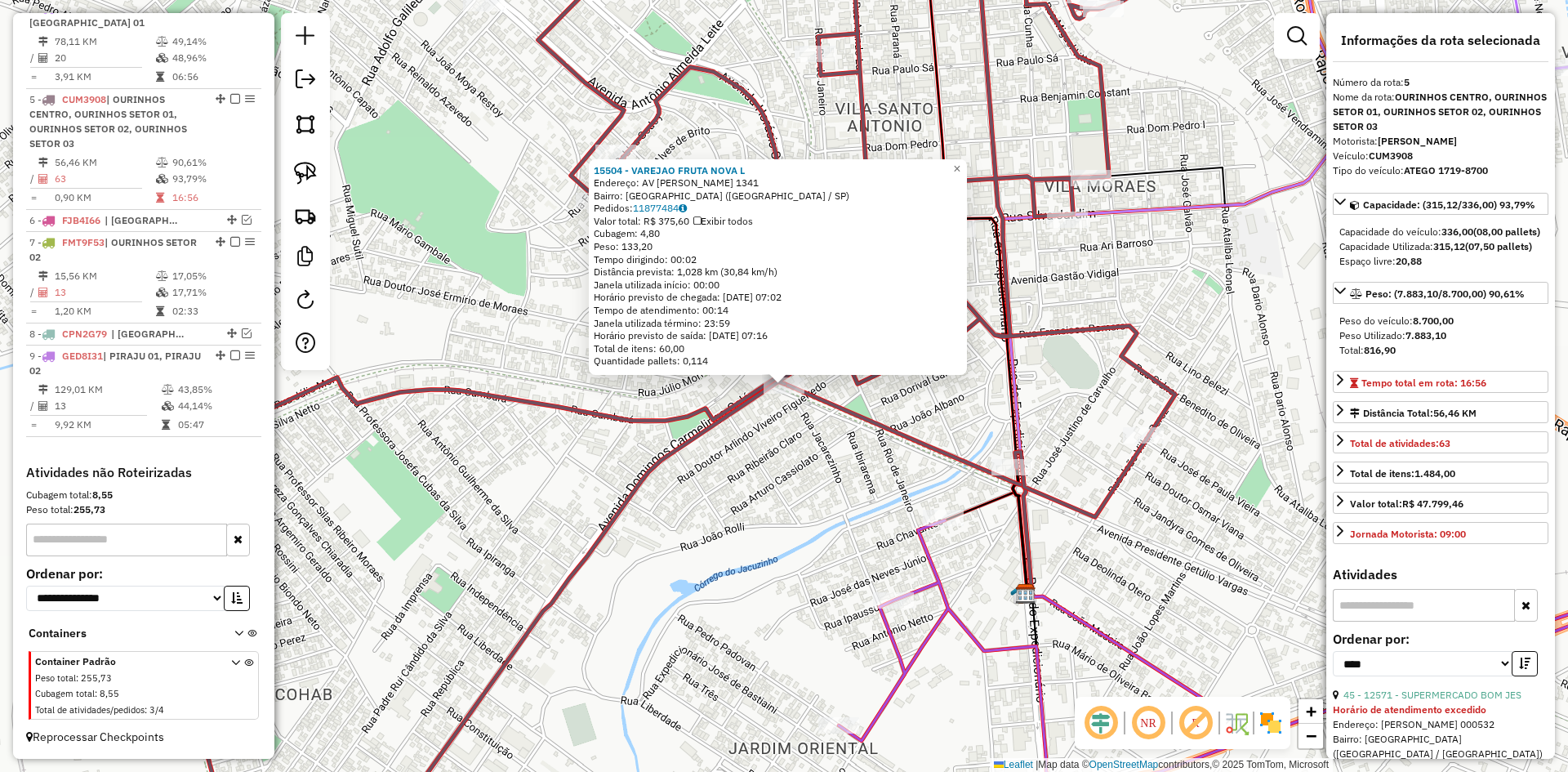
click at [875, 513] on div "15504 - VAREJAO FRUTA NOVA L Endereço: AV DOMINGOS CAMERLINGO CALO 1341 Bairro:…" at bounding box center [784, 386] width 1568 height 772
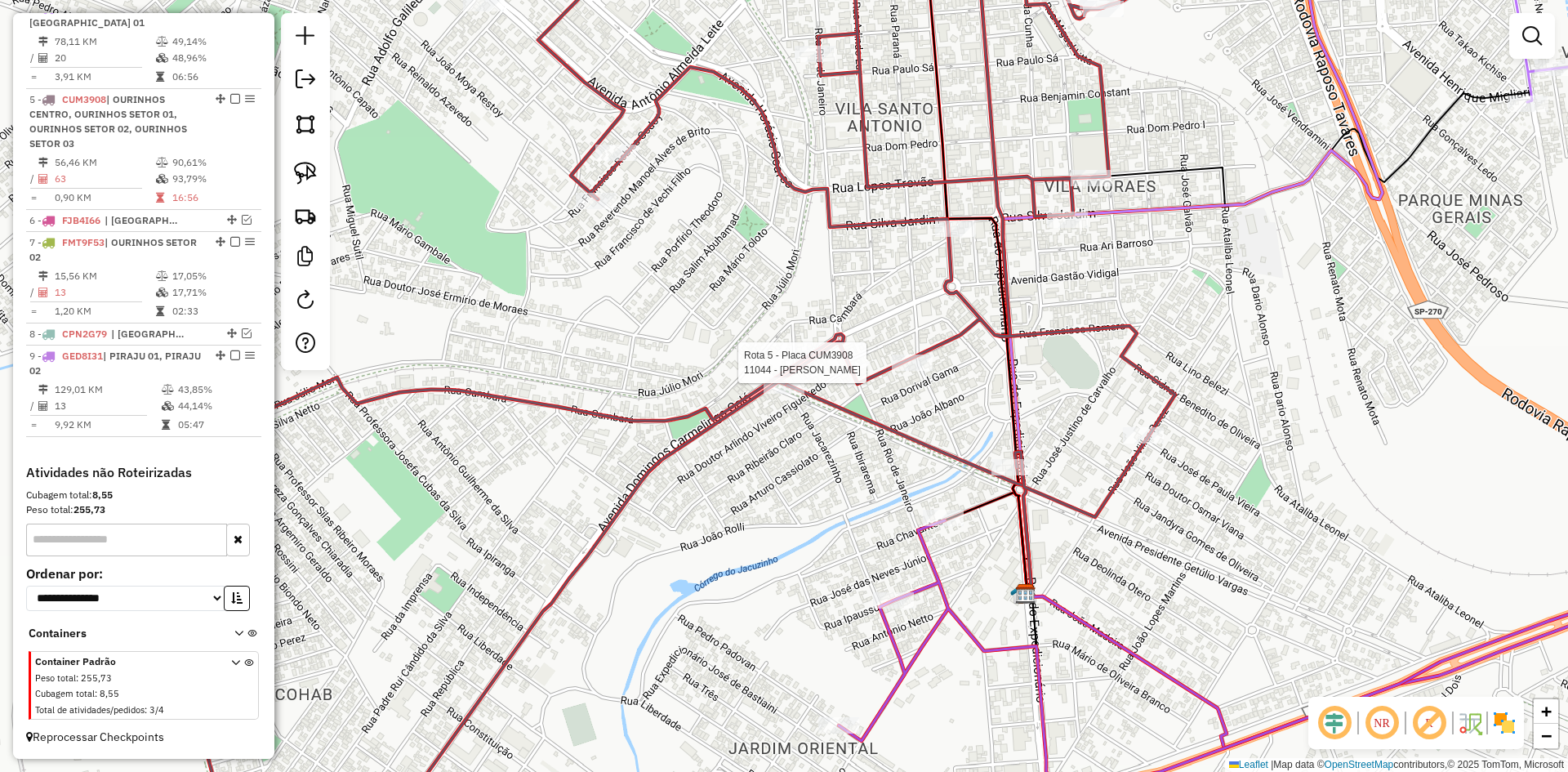
select select "*********"
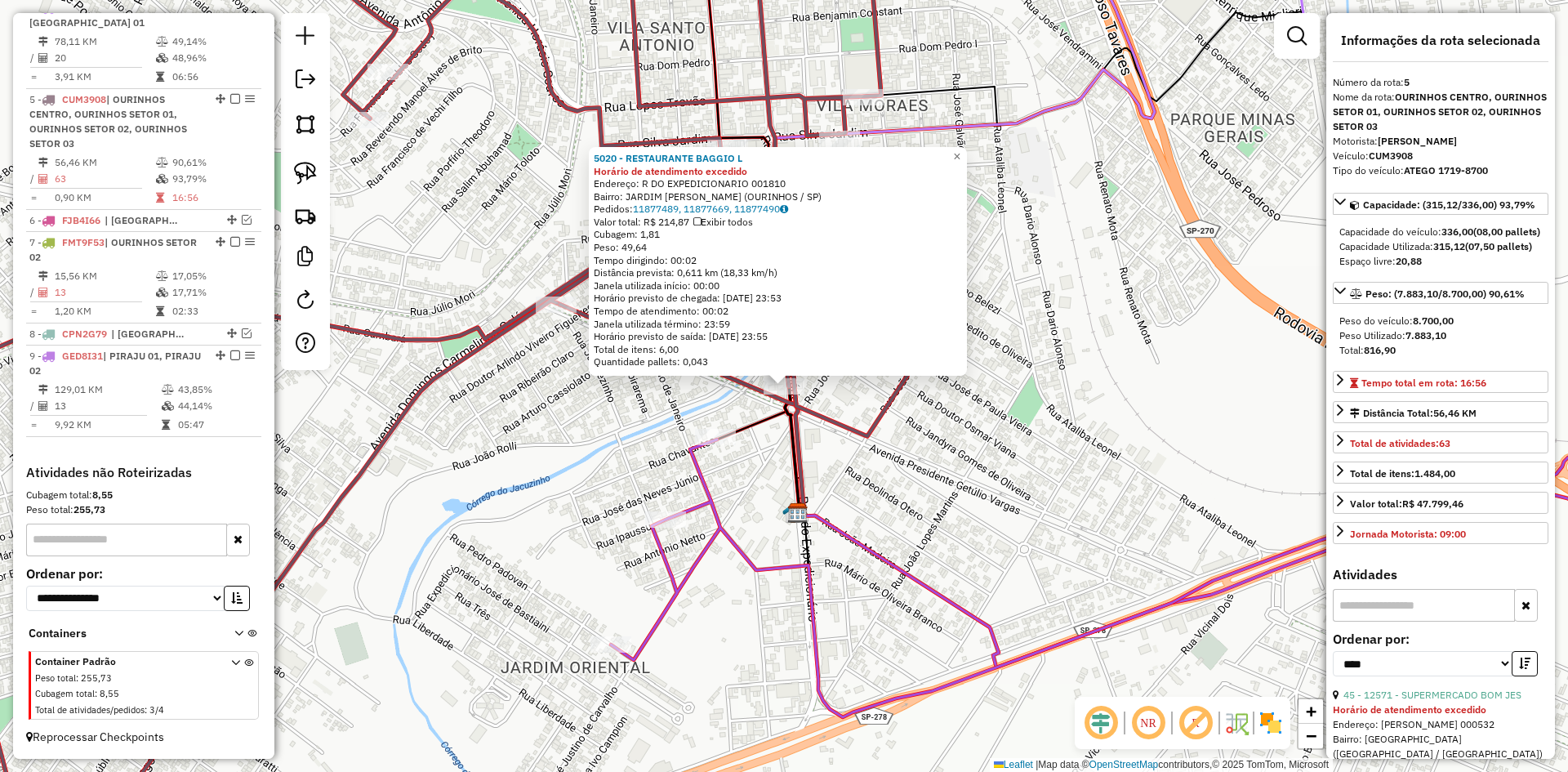
click at [1052, 497] on div "5020 - RESTAURANTE BAGGIO L Horário de atendimento excedido Endereço: R DO EXPE…" at bounding box center [784, 386] width 1568 height 772
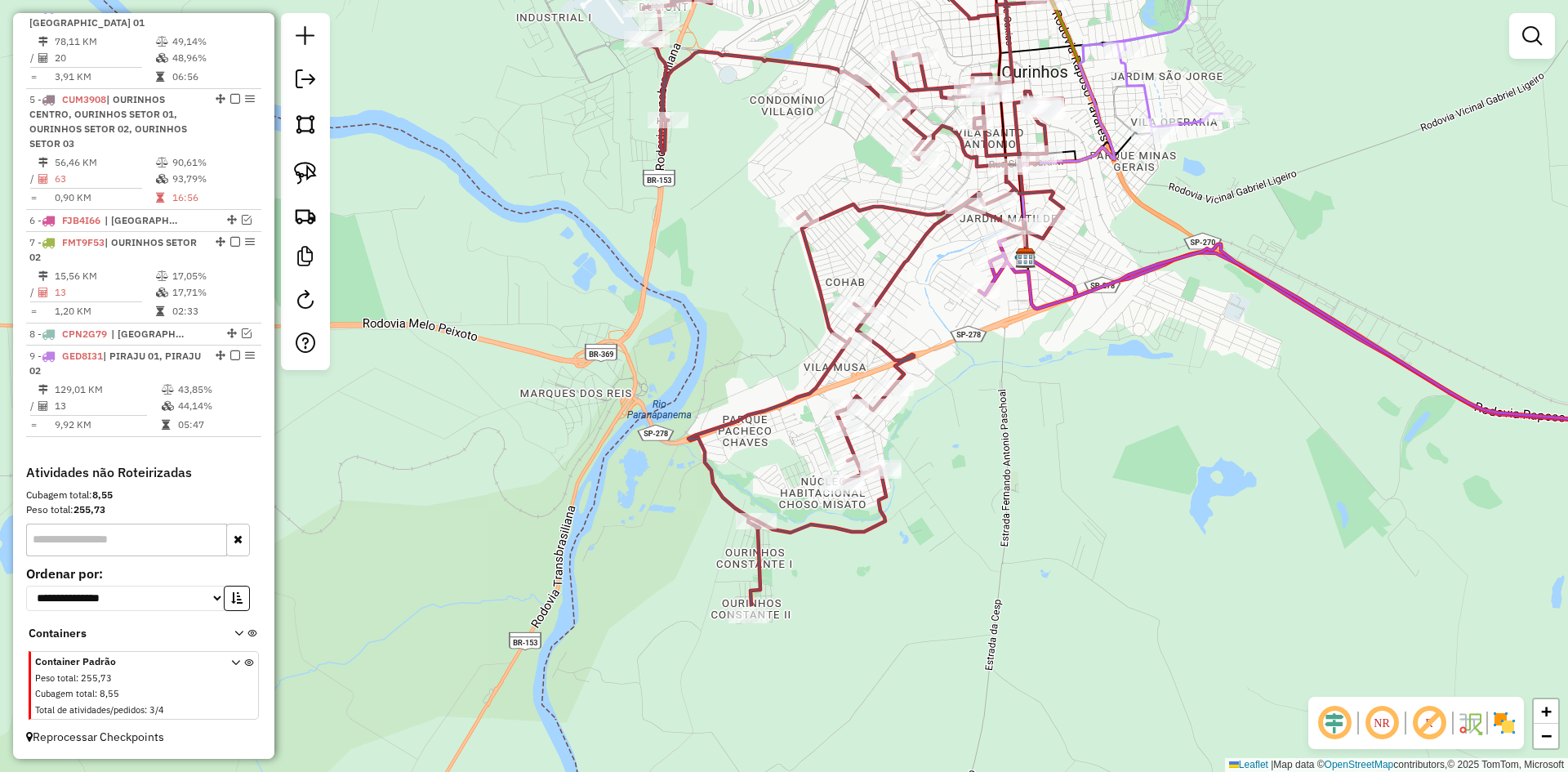
drag, startPoint x: 979, startPoint y: 632, endPoint x: 951, endPoint y: 405, distance: 228.7
click at [1010, 399] on div "Janela de atendimento Grade de atendimento Capacidade Transportadoras Veículos …" at bounding box center [784, 386] width 1568 height 772
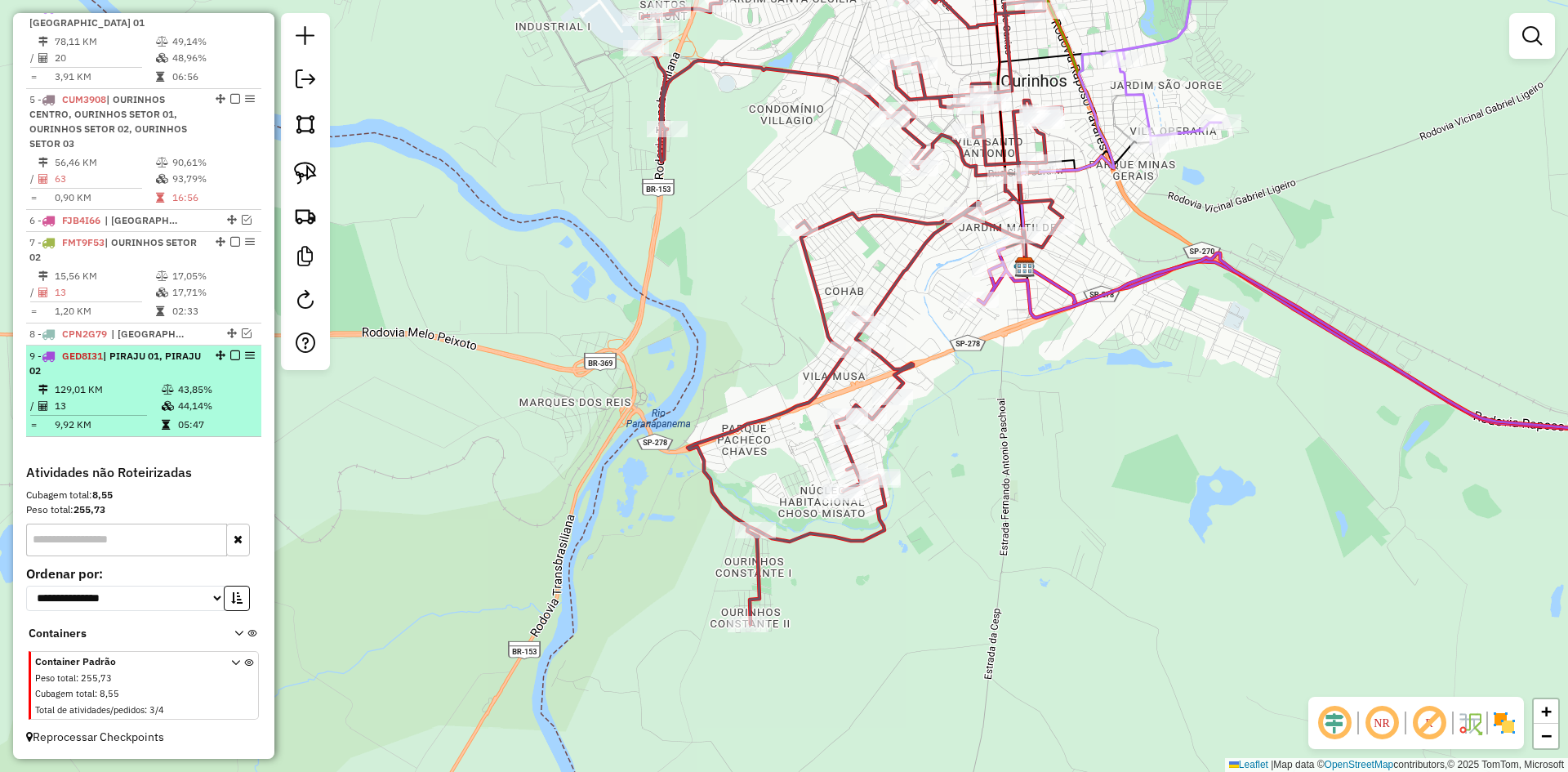
click at [188, 367] on div "9 - GED8I31 | PIRAJU 01, PIRAJU 02" at bounding box center [116, 363] width 173 height 29
select select "*********"
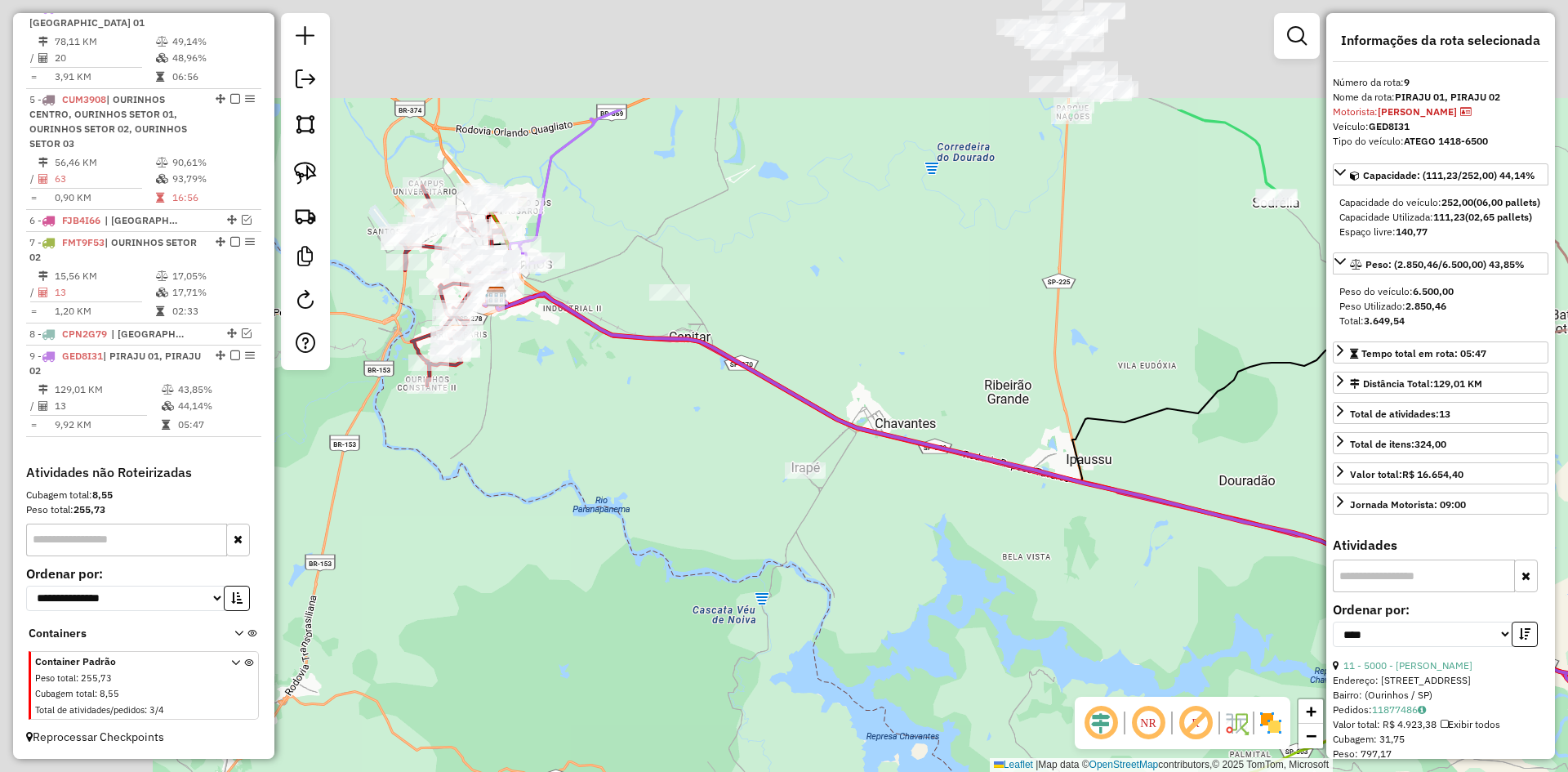
drag, startPoint x: 751, startPoint y: 443, endPoint x: 1044, endPoint y: 630, distance: 347.6
click at [1044, 630] on div "Janela de atendimento Grade de atendimento Capacidade Transportadoras Veículos …" at bounding box center [784, 386] width 1568 height 772
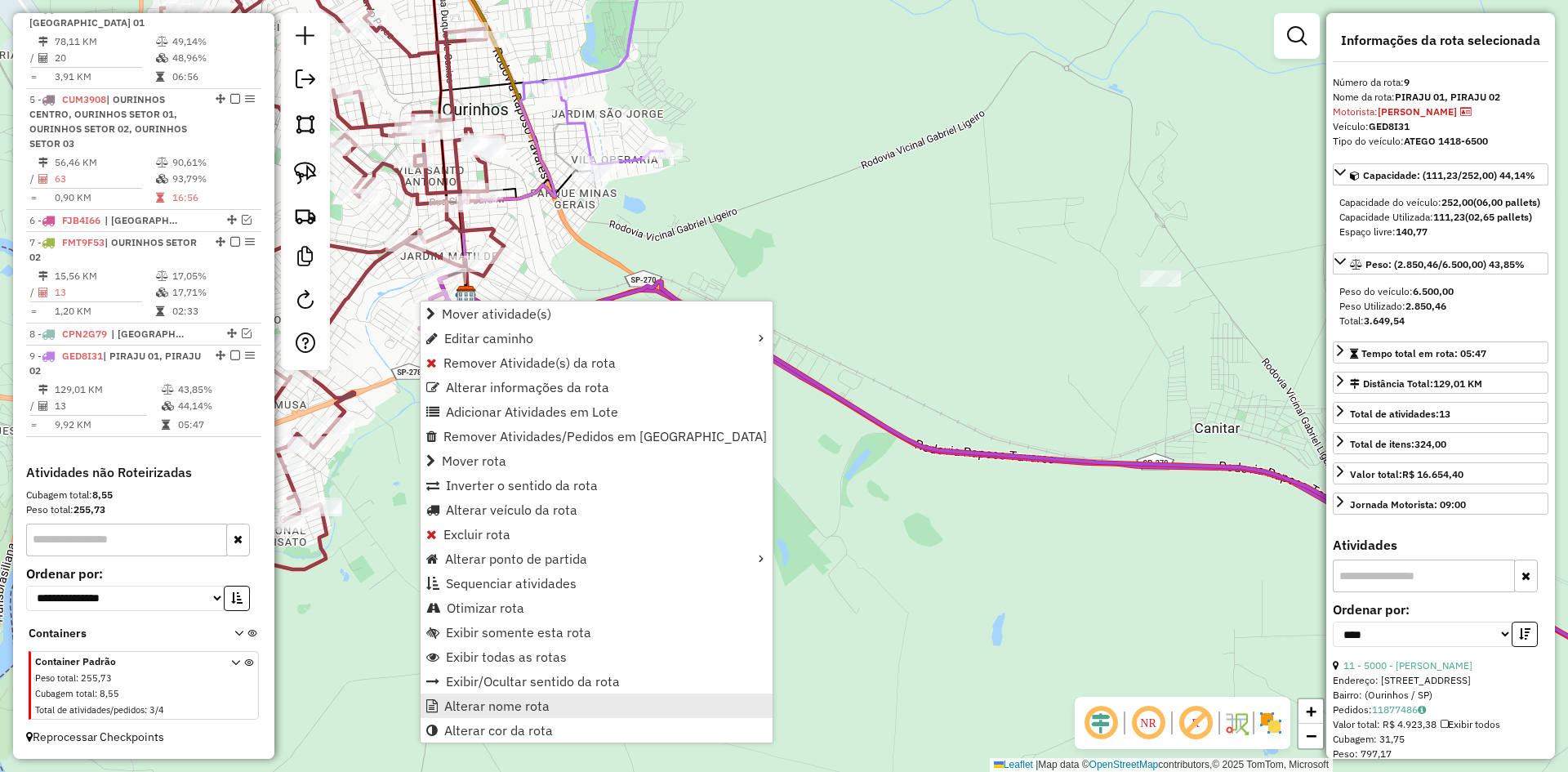
click at [497, 704] on span "Alterar nome rota" at bounding box center [497, 706] width 106 height 13
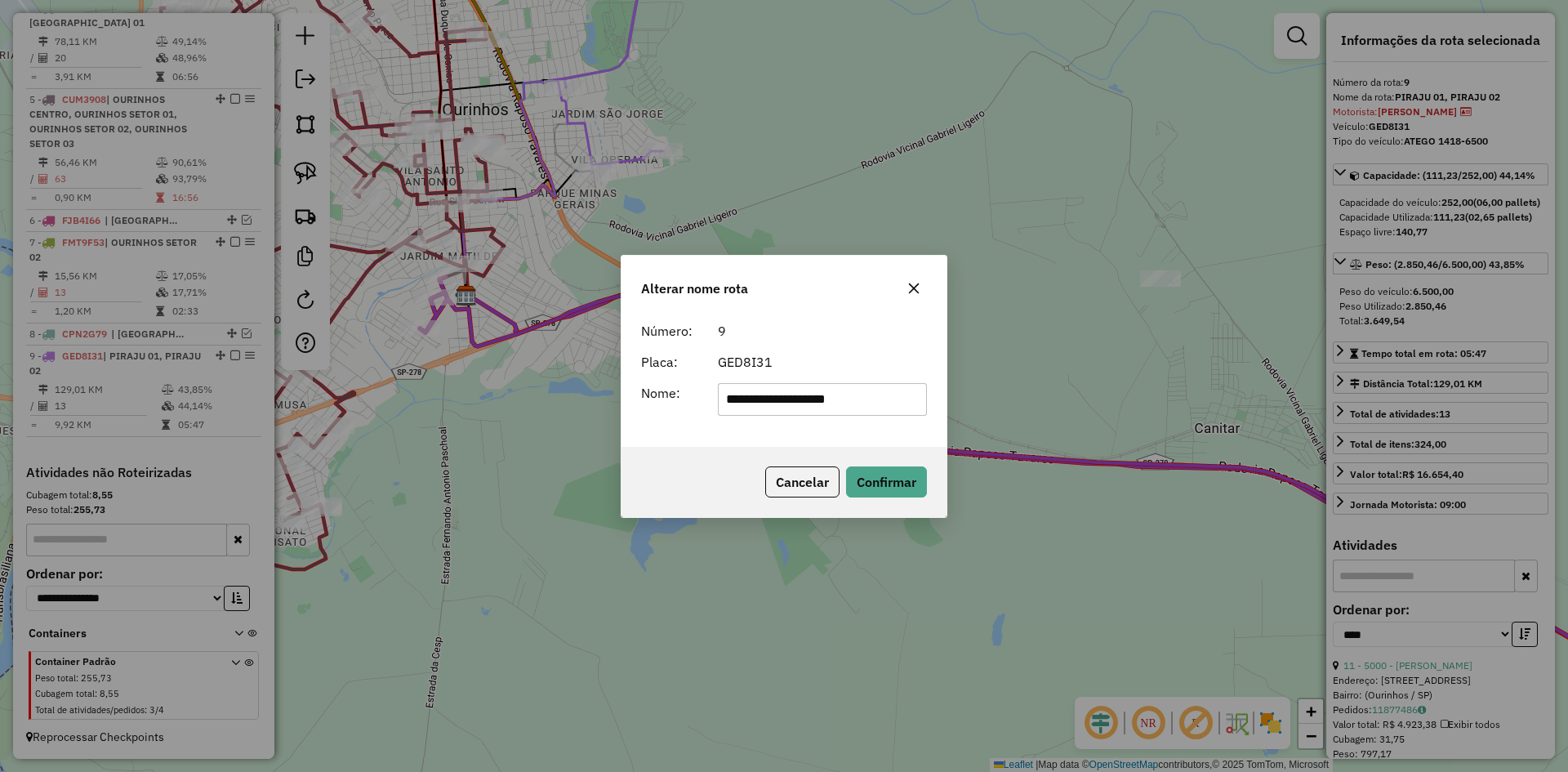
drag, startPoint x: 880, startPoint y: 403, endPoint x: 774, endPoint y: 409, distance: 106.2
click at [774, 409] on input "**********" at bounding box center [823, 399] width 210 height 33
type input "**********"
click at [710, 426] on div "**********" at bounding box center [784, 381] width 325 height 133
click at [881, 478] on button "Confirmar" at bounding box center [886, 482] width 81 height 31
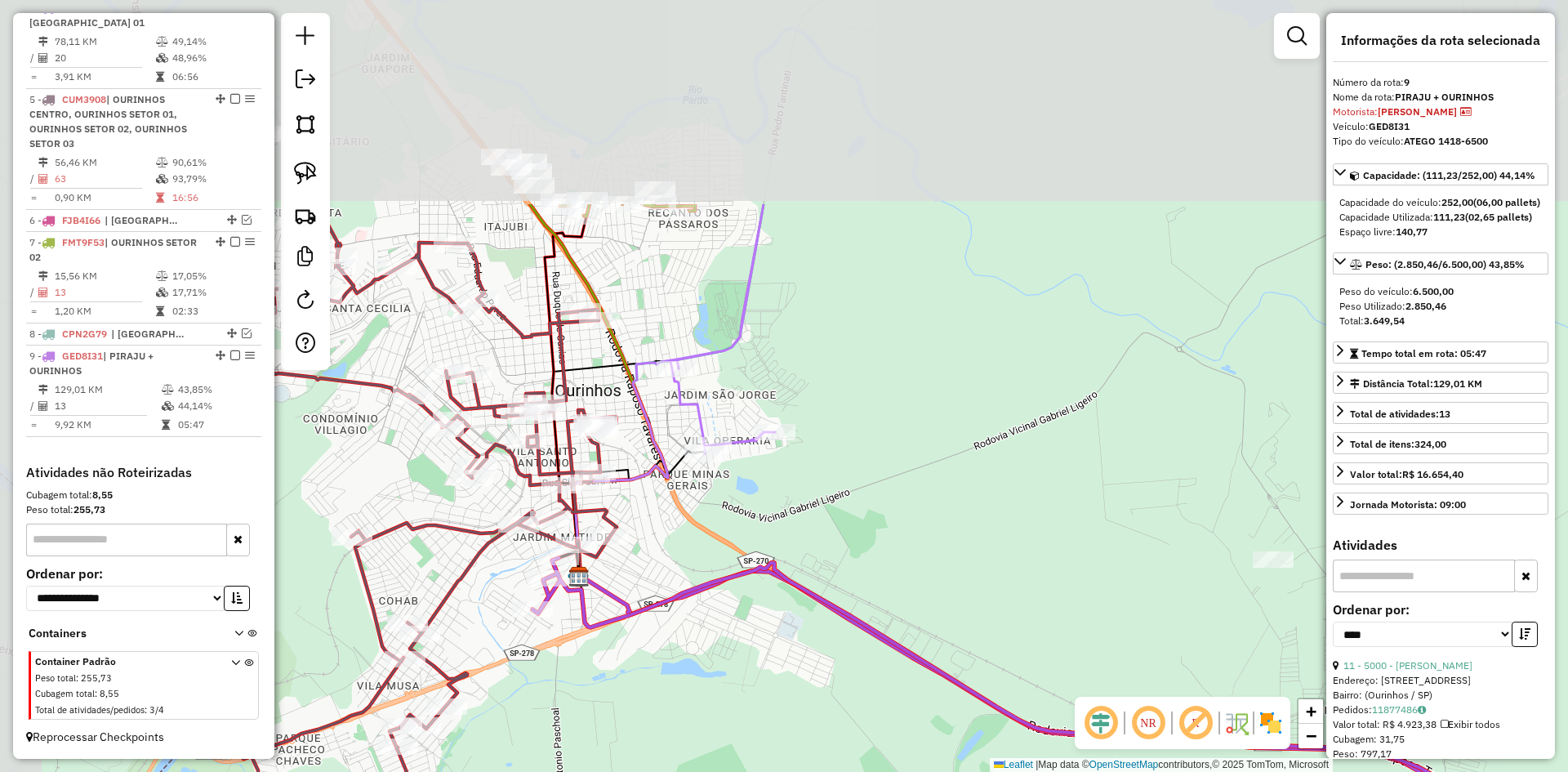
drag, startPoint x: 749, startPoint y: 214, endPoint x: 862, endPoint y: 496, distance: 303.8
click at [862, 496] on div "Janela de atendimento Grade de atendimento Capacidade Transportadoras Veículos …" at bounding box center [784, 386] width 1568 height 772
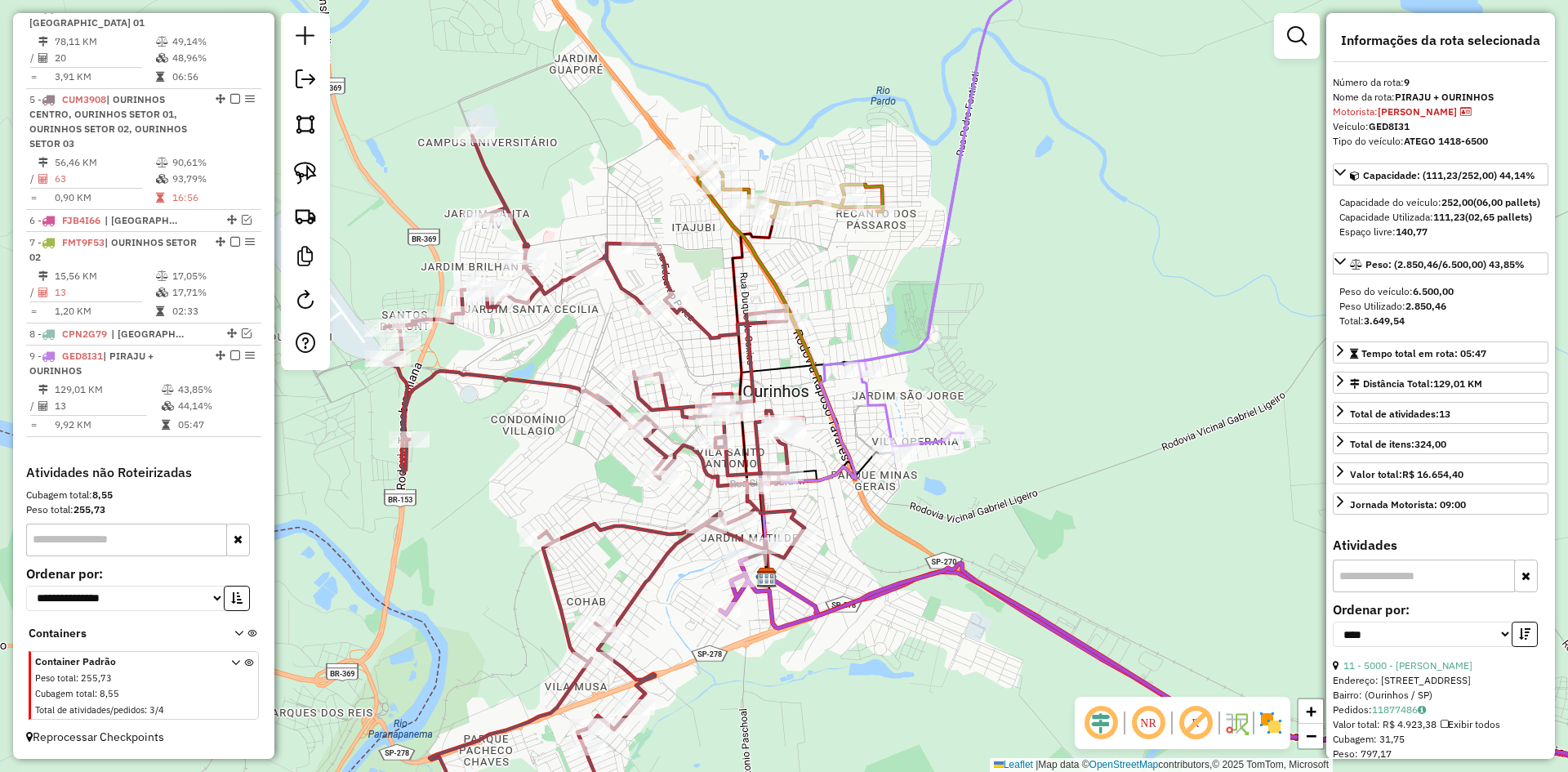
drag, startPoint x: 844, startPoint y: 342, endPoint x: 1033, endPoint y: 342, distance: 189.0
click at [1033, 342] on div "Janela de atendimento Grade de atendimento Capacidade Transportadoras Veículos …" at bounding box center [784, 386] width 1568 height 772
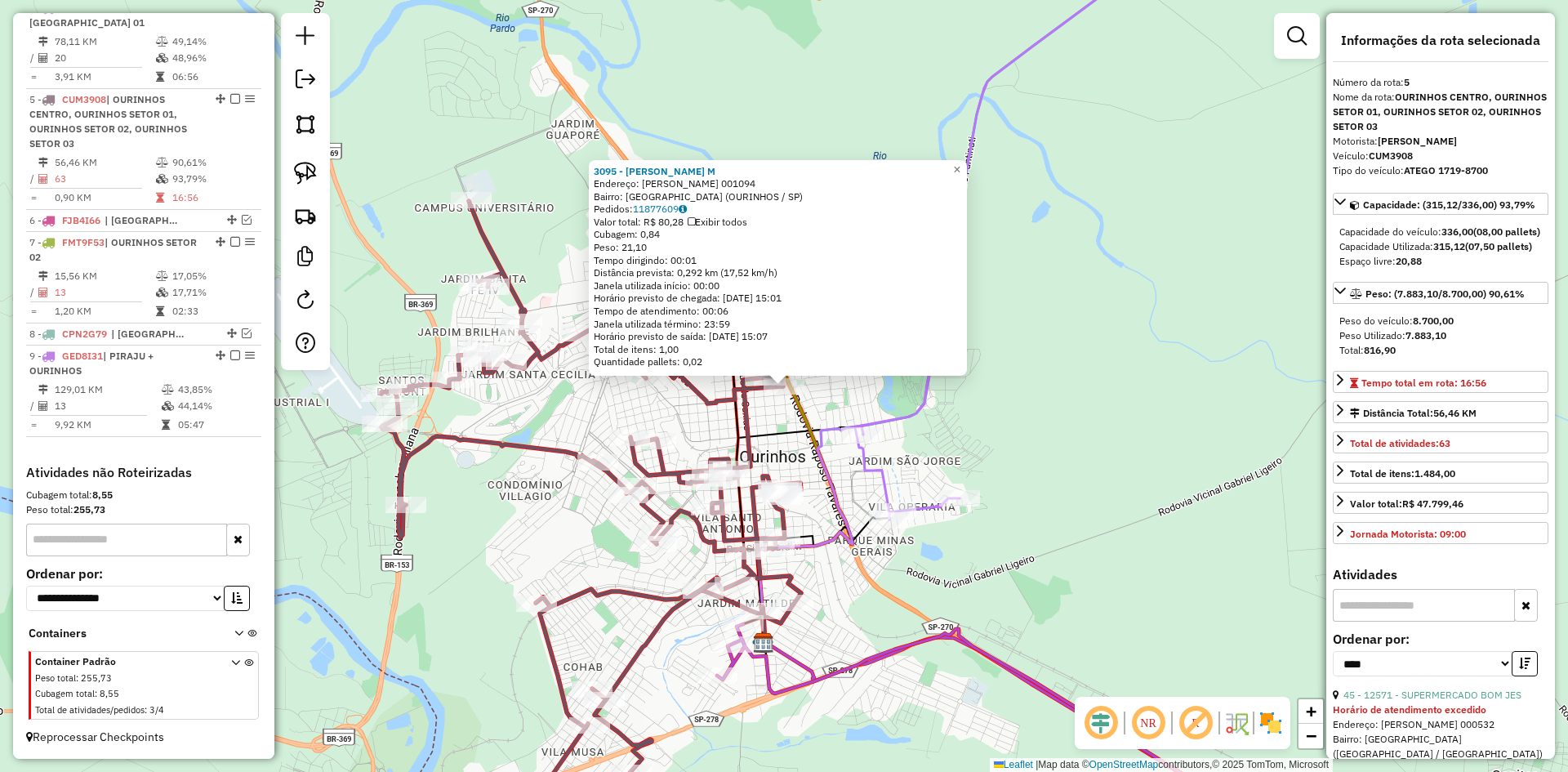
click at [575, 426] on div "3095 - ROSANGELA CELIA D. M Endereço: R DOM JOSE MARELLO 001094 Bairro: VILA PE…" at bounding box center [784, 386] width 1568 height 772
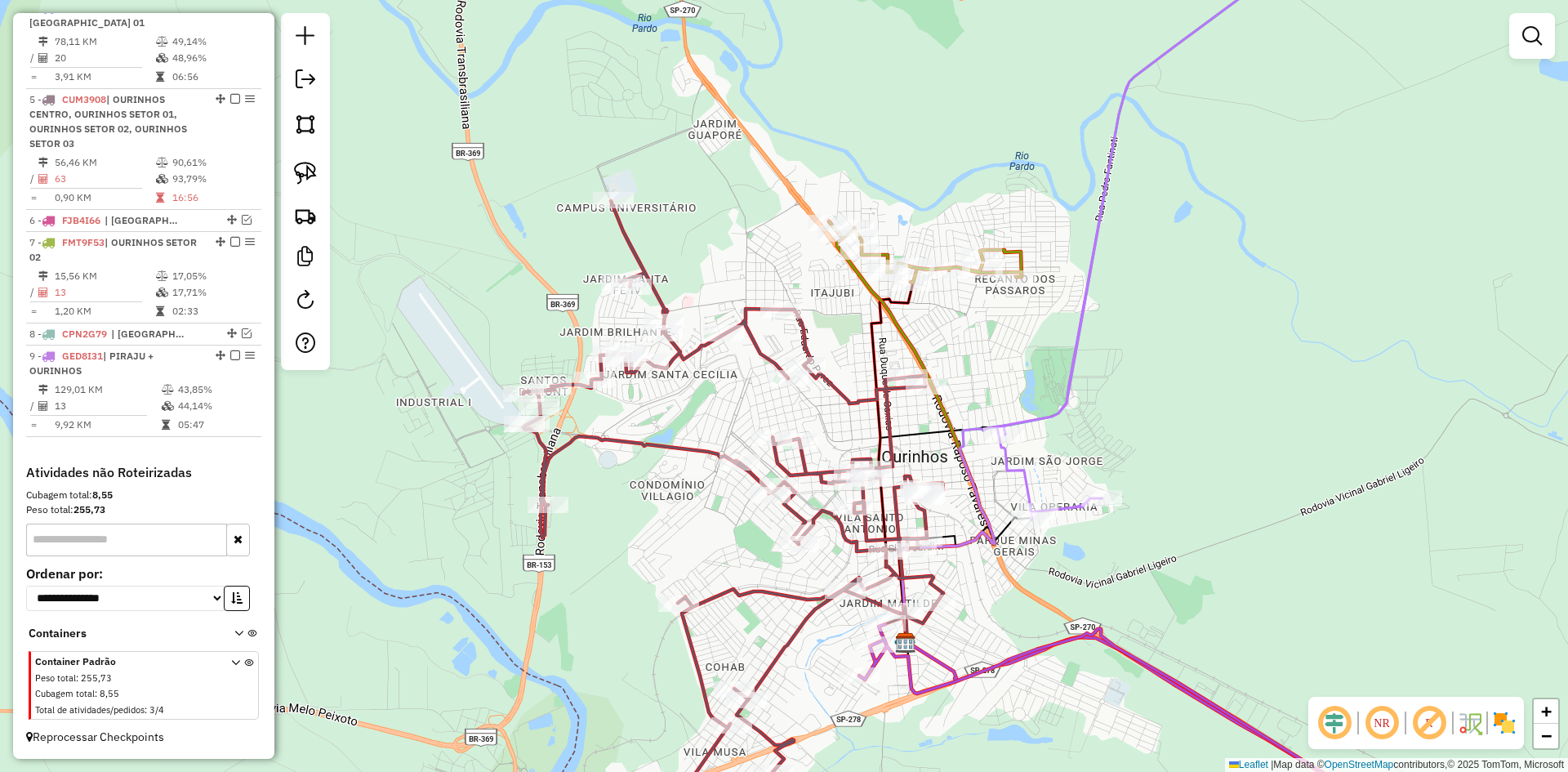
drag, startPoint x: 563, startPoint y: 419, endPoint x: 705, endPoint y: 420, distance: 142.0
click at [705, 420] on div "Janela de atendimento Grade de atendimento Capacidade Transportadoras Veículos …" at bounding box center [784, 386] width 1568 height 772
click at [304, 170] on img at bounding box center [306, 173] width 23 height 23
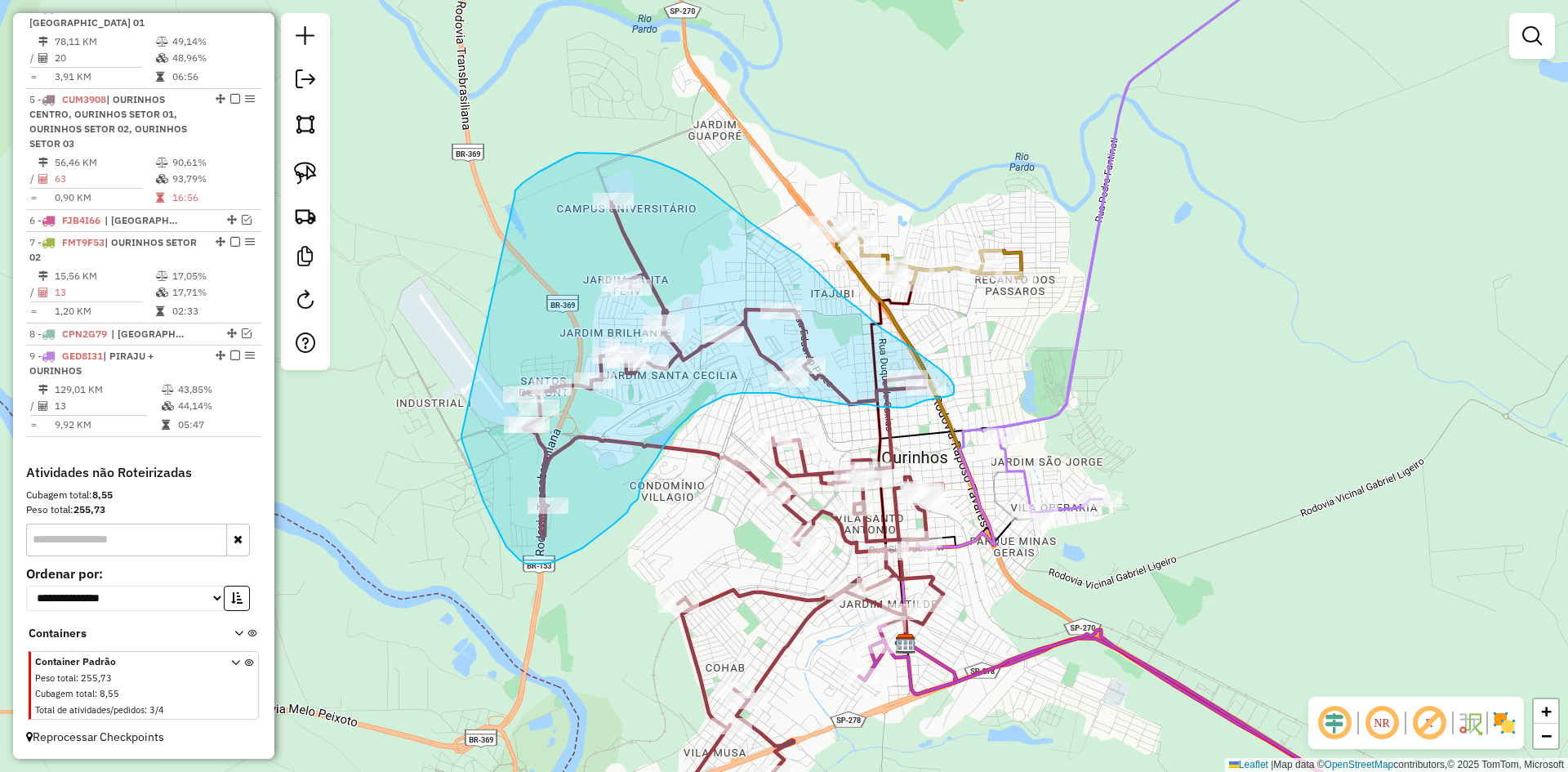
drag, startPoint x: 461, startPoint y: 436, endPoint x: 515, endPoint y: 197, distance: 245.0
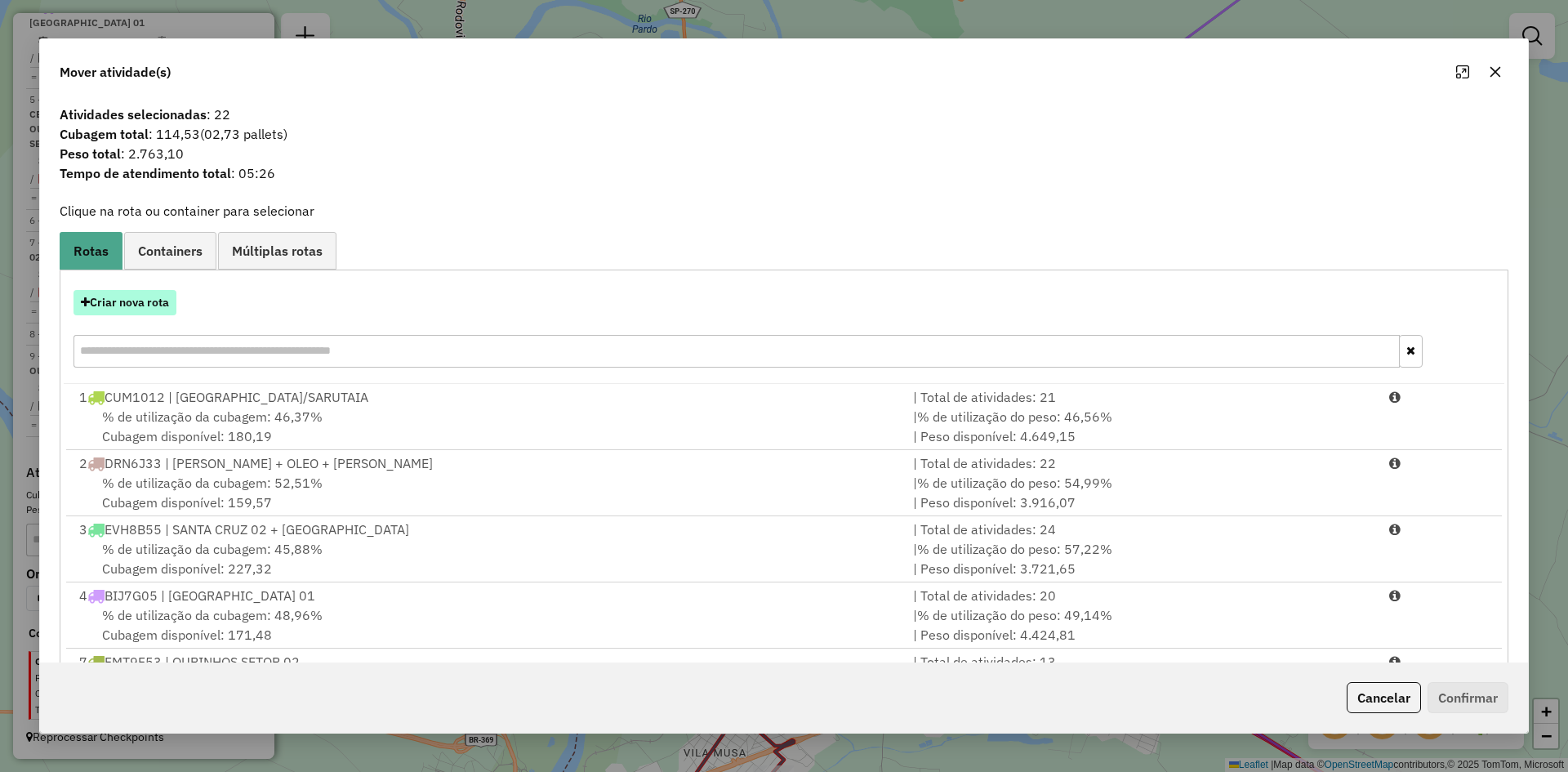
click at [157, 308] on button "Criar nova rota" at bounding box center [125, 302] width 103 height 25
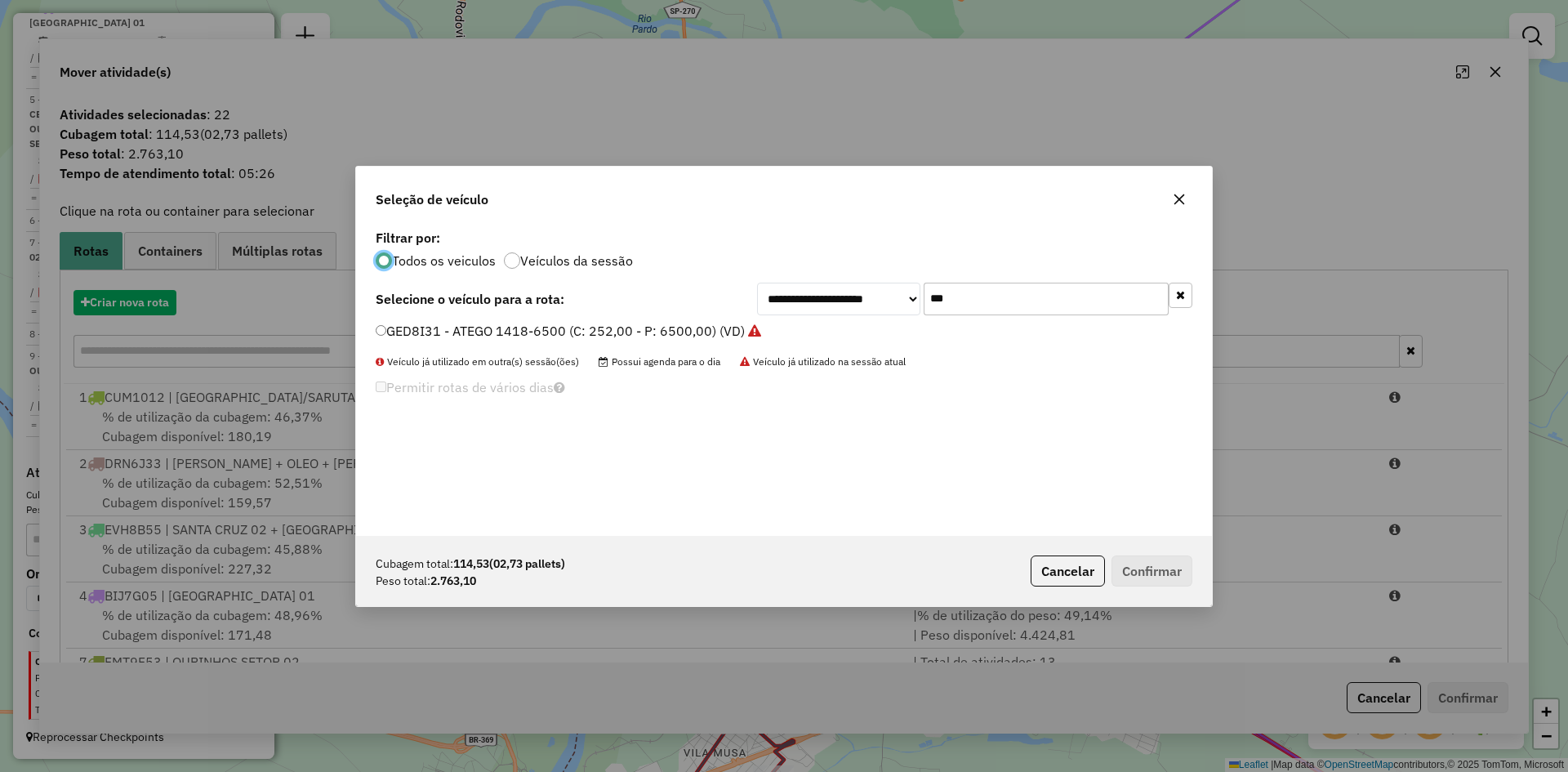
scroll to position [9, 5]
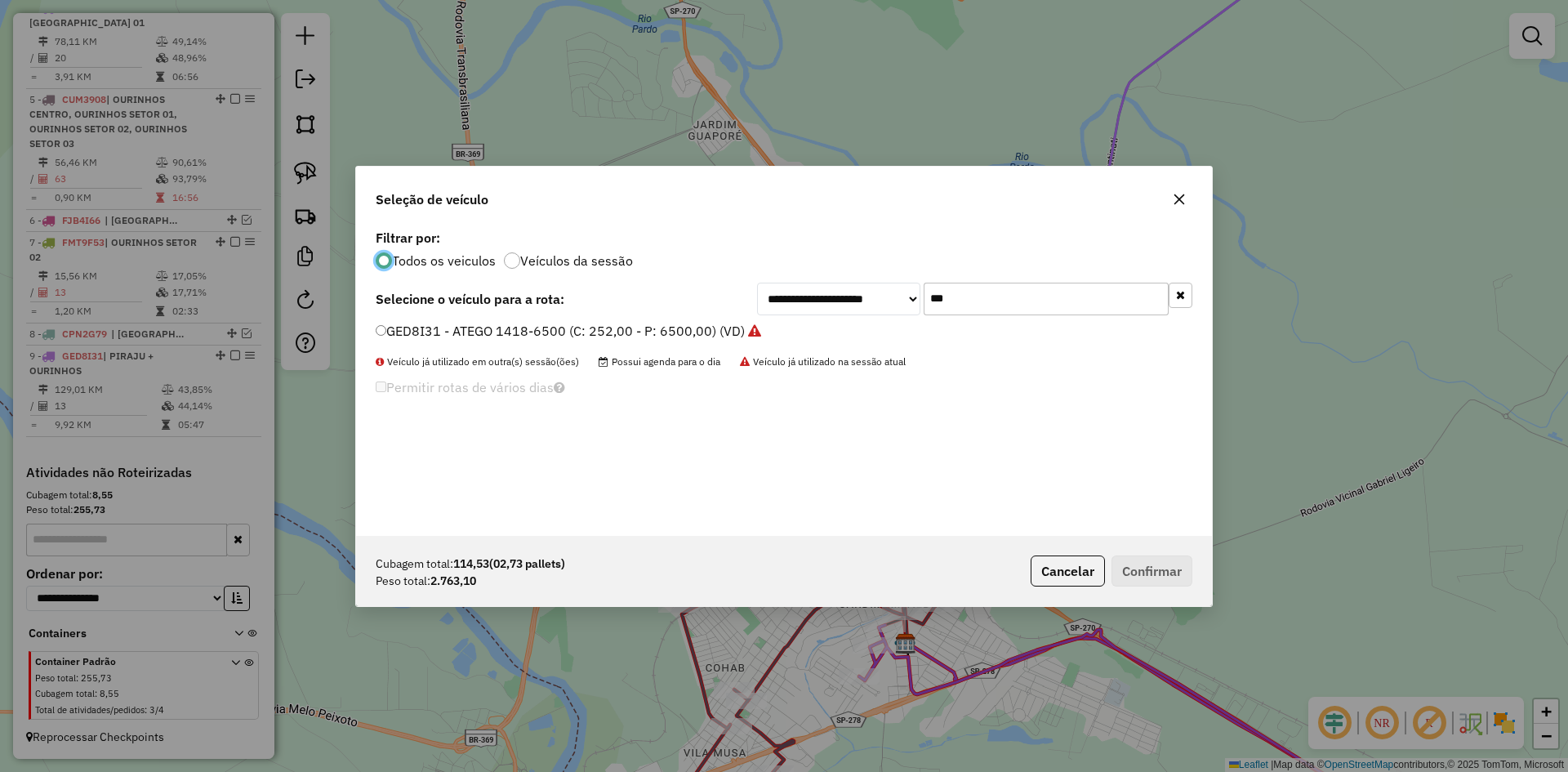
click at [1183, 197] on icon "button" at bounding box center [1180, 199] width 13 height 13
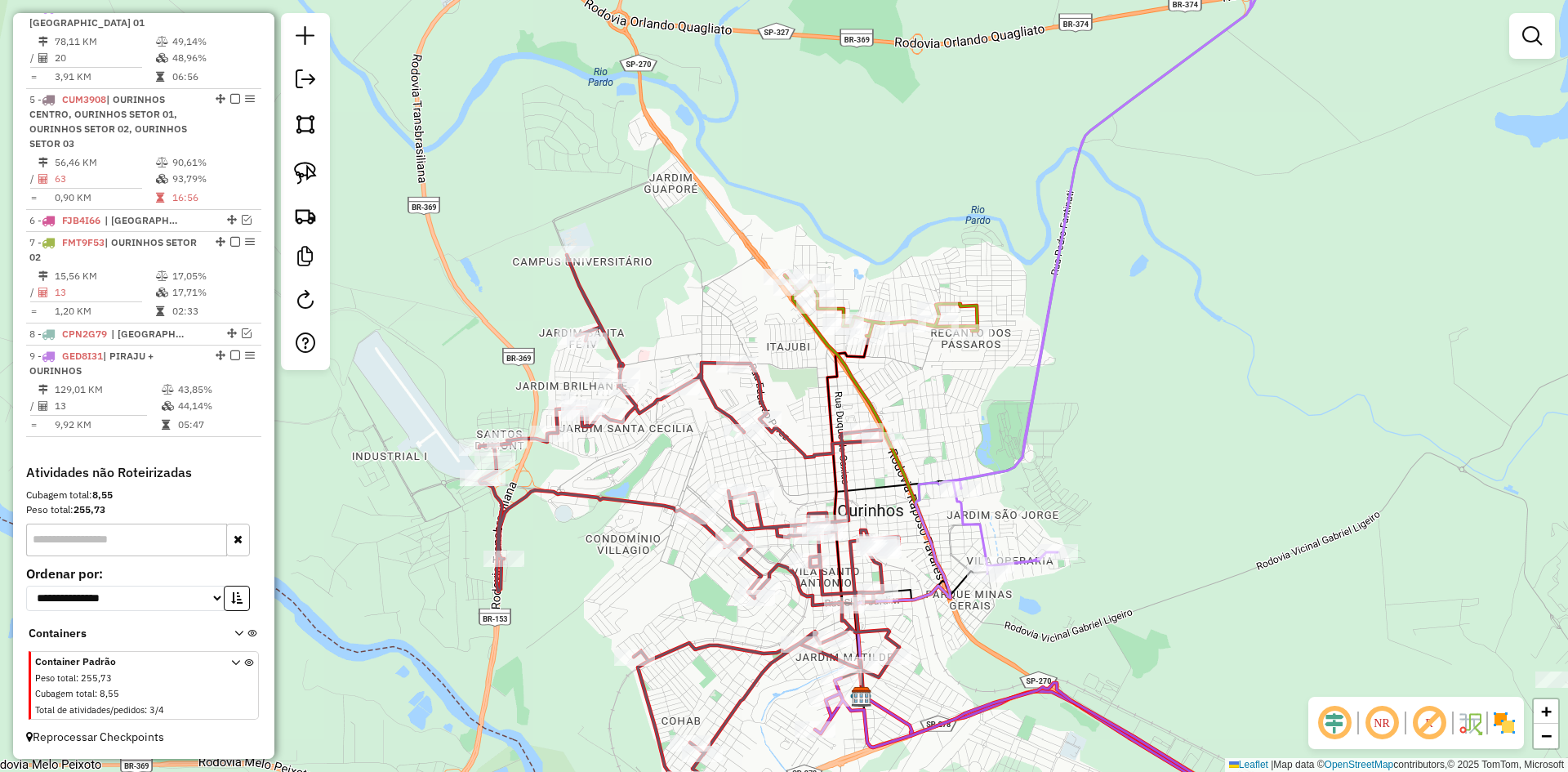
drag, startPoint x: 1175, startPoint y: 318, endPoint x: 1131, endPoint y: 370, distance: 68.1
click at [1131, 370] on div "Janela de atendimento Grade de atendimento Capacidade Transportadoras Veículos …" at bounding box center [784, 386] width 1568 height 772
click at [314, 168] on img at bounding box center [306, 173] width 23 height 23
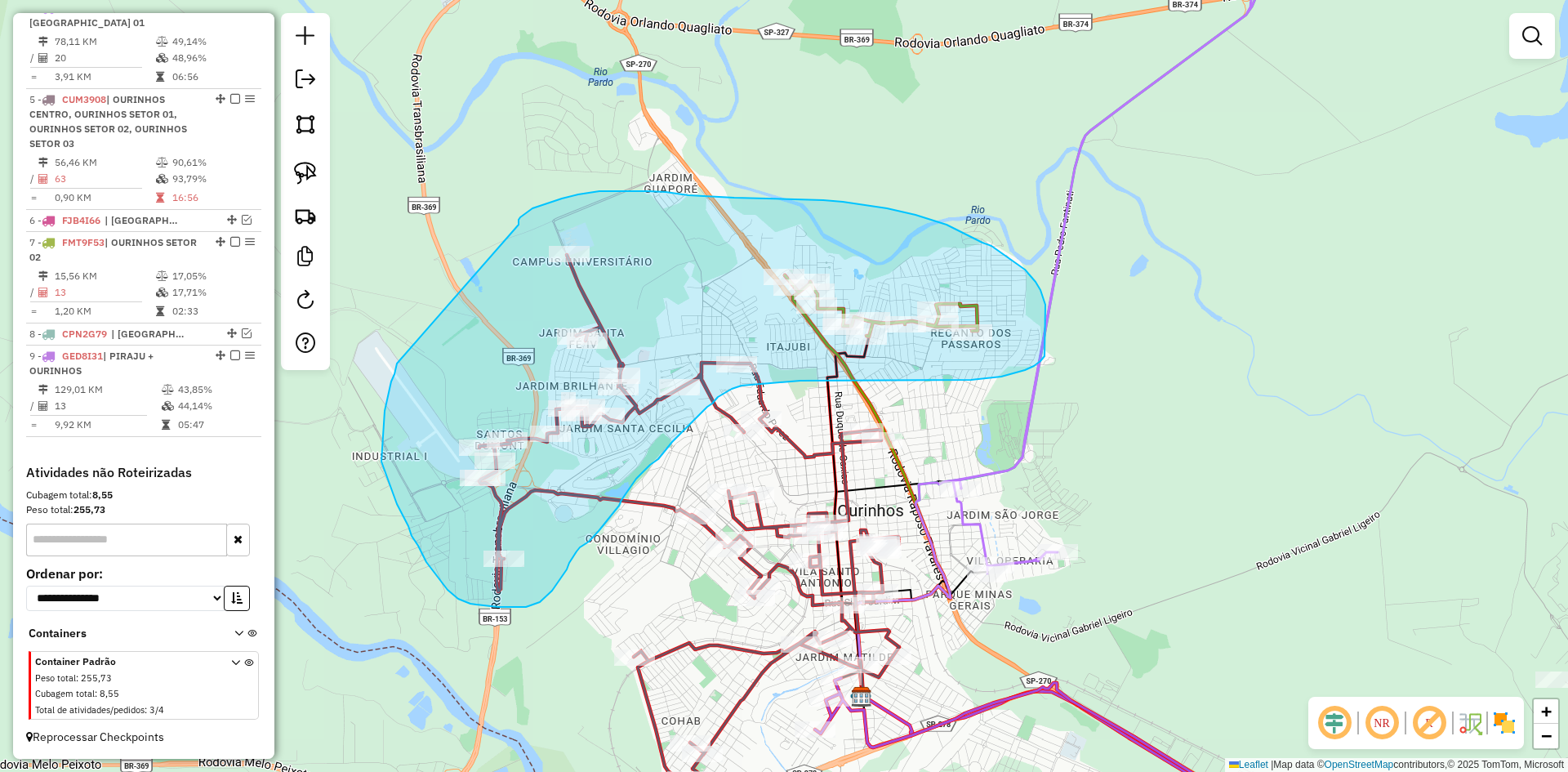
drag, startPoint x: 397, startPoint y: 364, endPoint x: 519, endPoint y: 226, distance: 184.2
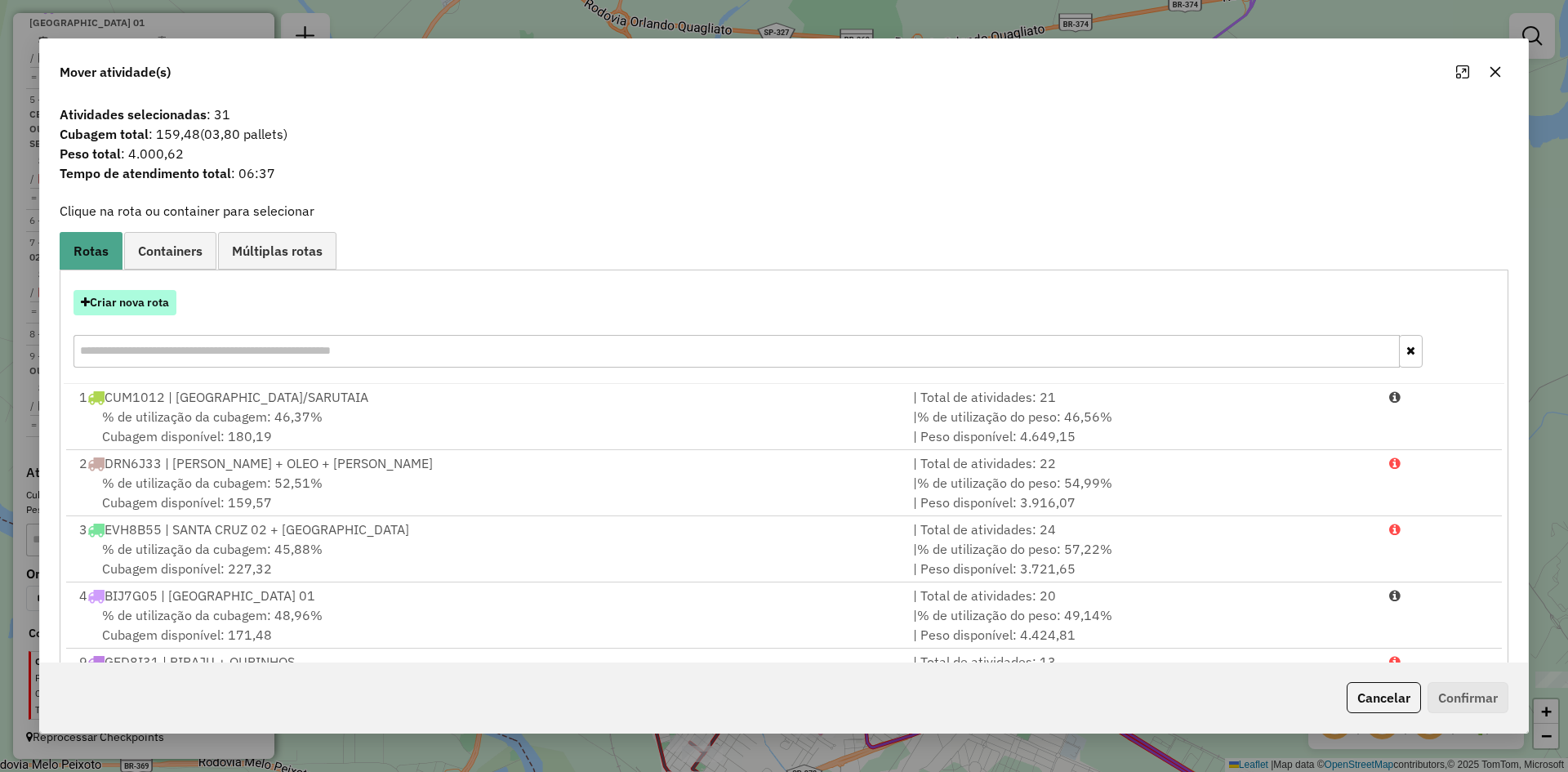
click at [150, 302] on button "Criar nova rota" at bounding box center [125, 302] width 103 height 25
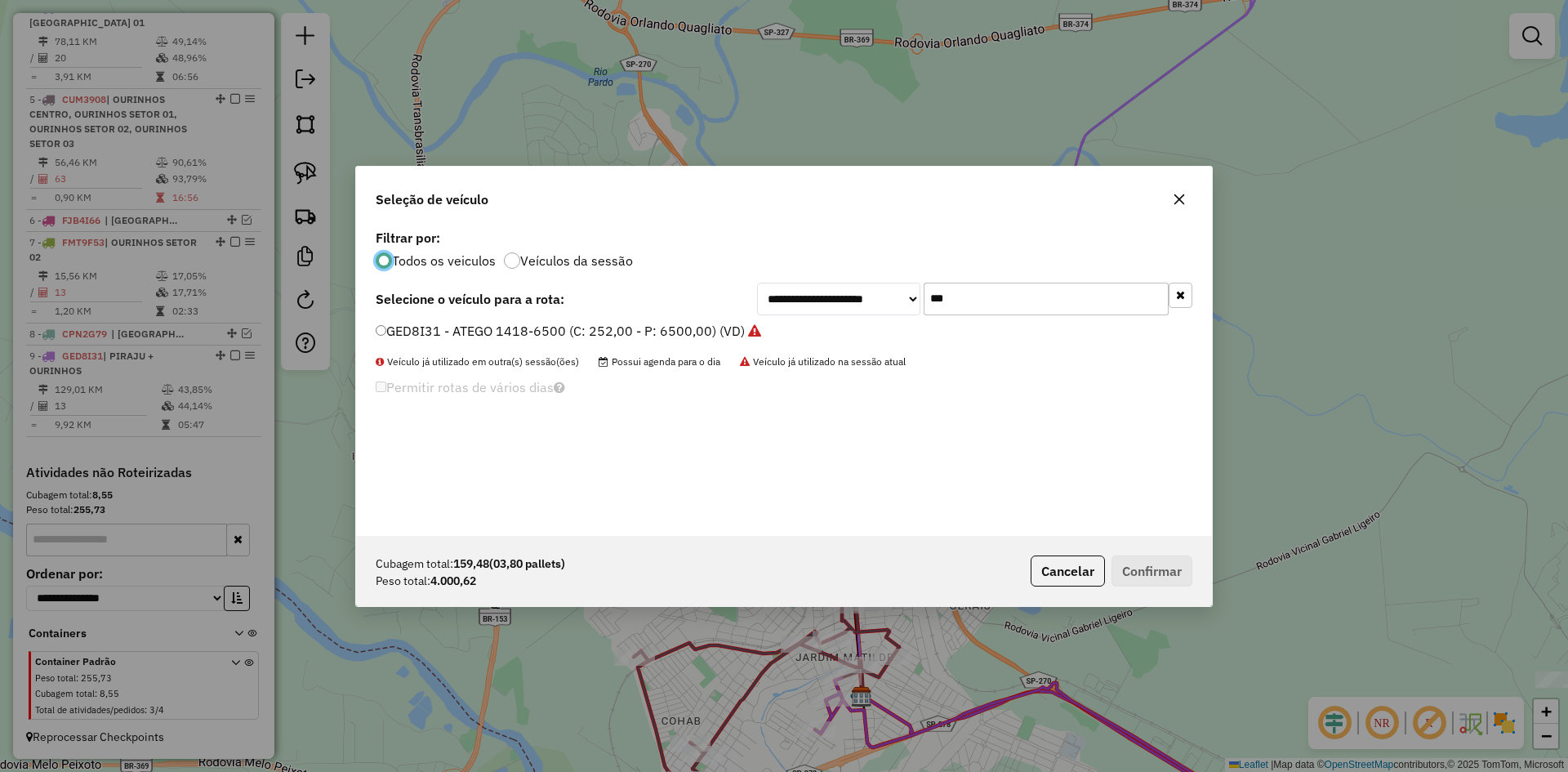
click at [990, 306] on input "***" at bounding box center [1046, 299] width 245 height 33
type input "**"
click at [457, 355] on label "FHC0F73 - ATEGO 1719-8700FH (C: 420,00 - P: 8700,00) (VD)" at bounding box center [570, 350] width 388 height 20
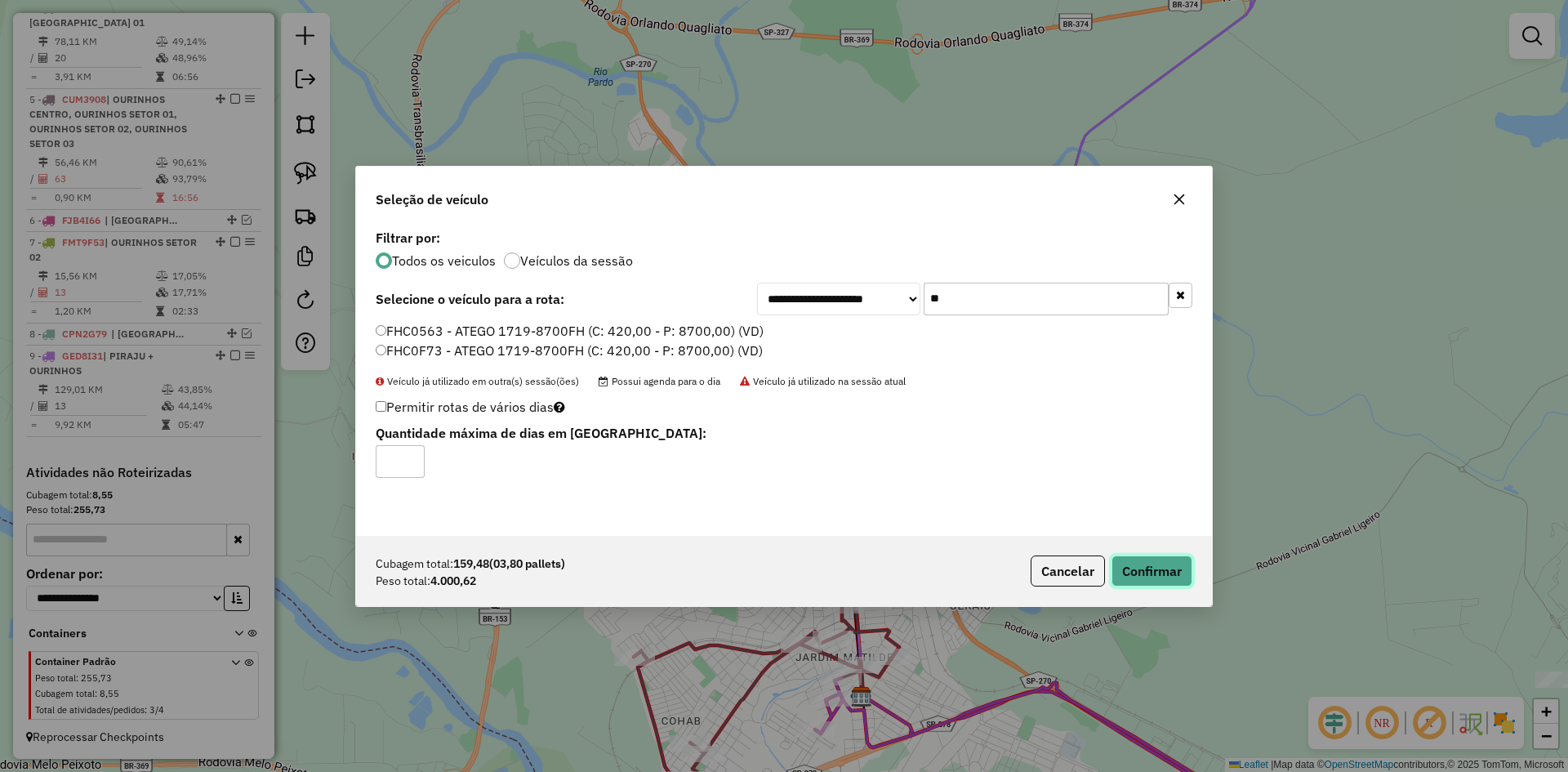
click at [1168, 568] on button "Confirmar" at bounding box center [1152, 571] width 81 height 31
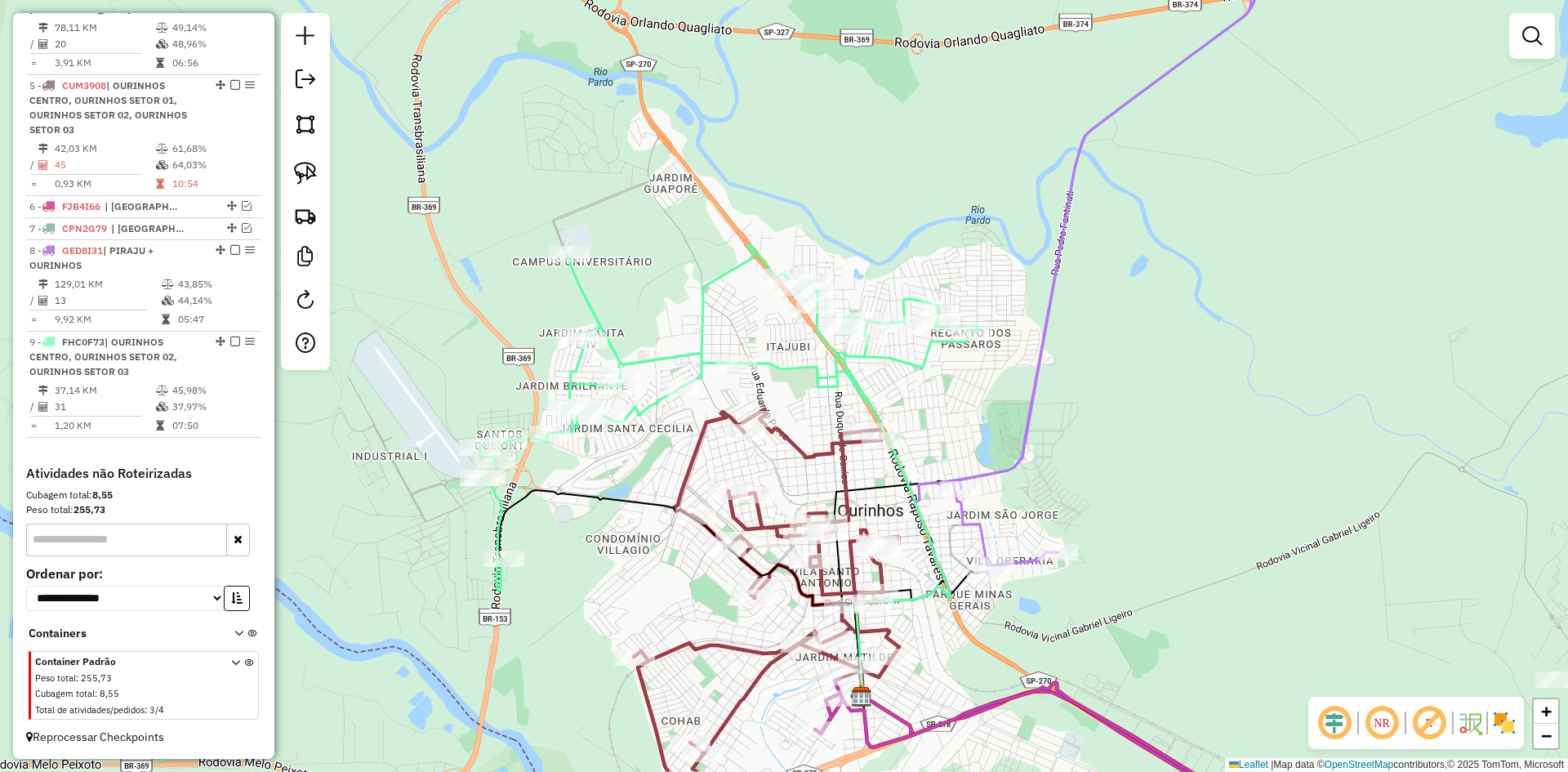
scroll to position [903, 0]
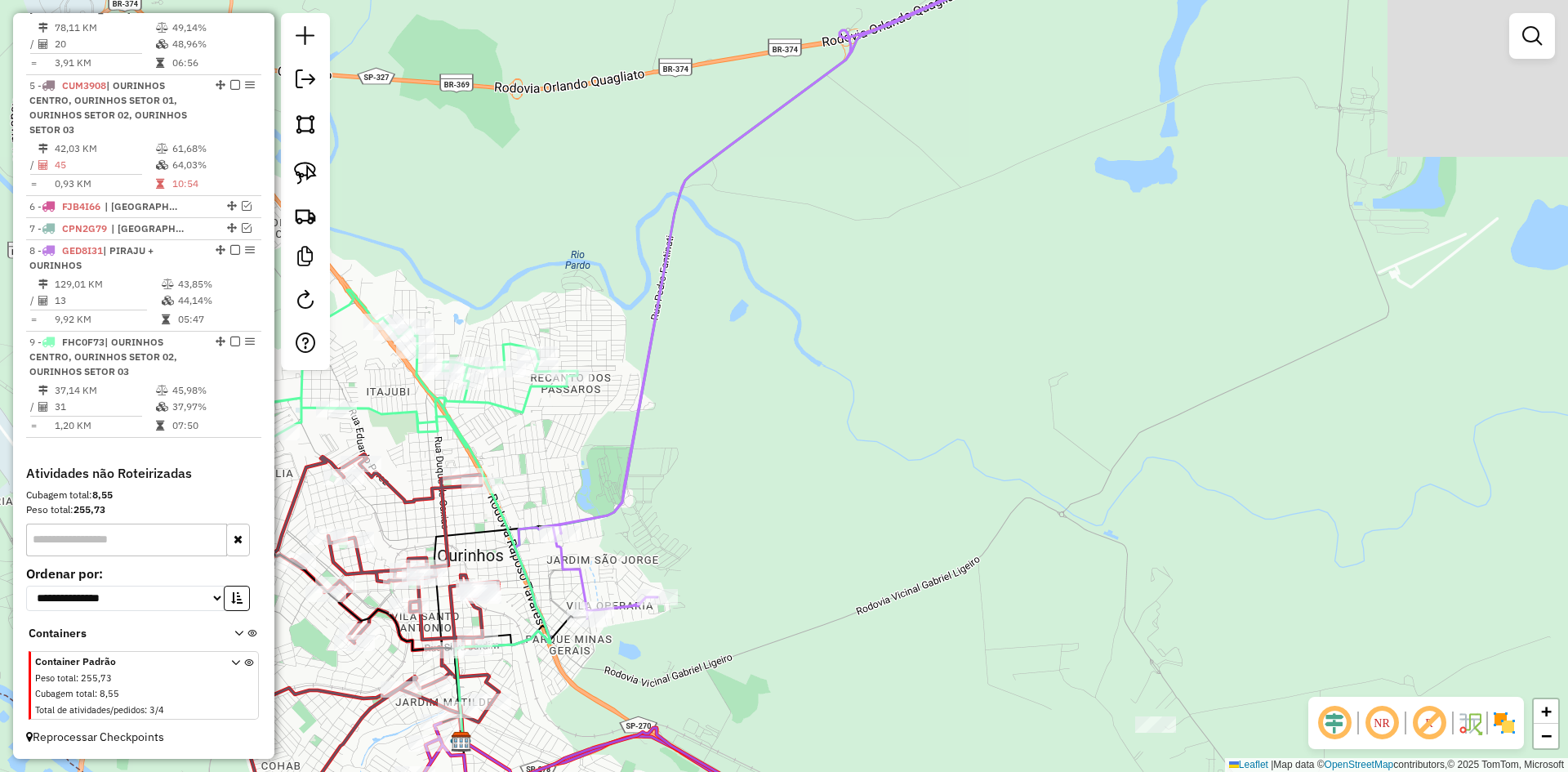
drag, startPoint x: 1204, startPoint y: 397, endPoint x: 822, endPoint y: 456, distance: 386.5
click at [791, 446] on div "Janela de atendimento Grade de atendimento Capacidade Transportadoras Veículos …" at bounding box center [784, 386] width 1568 height 772
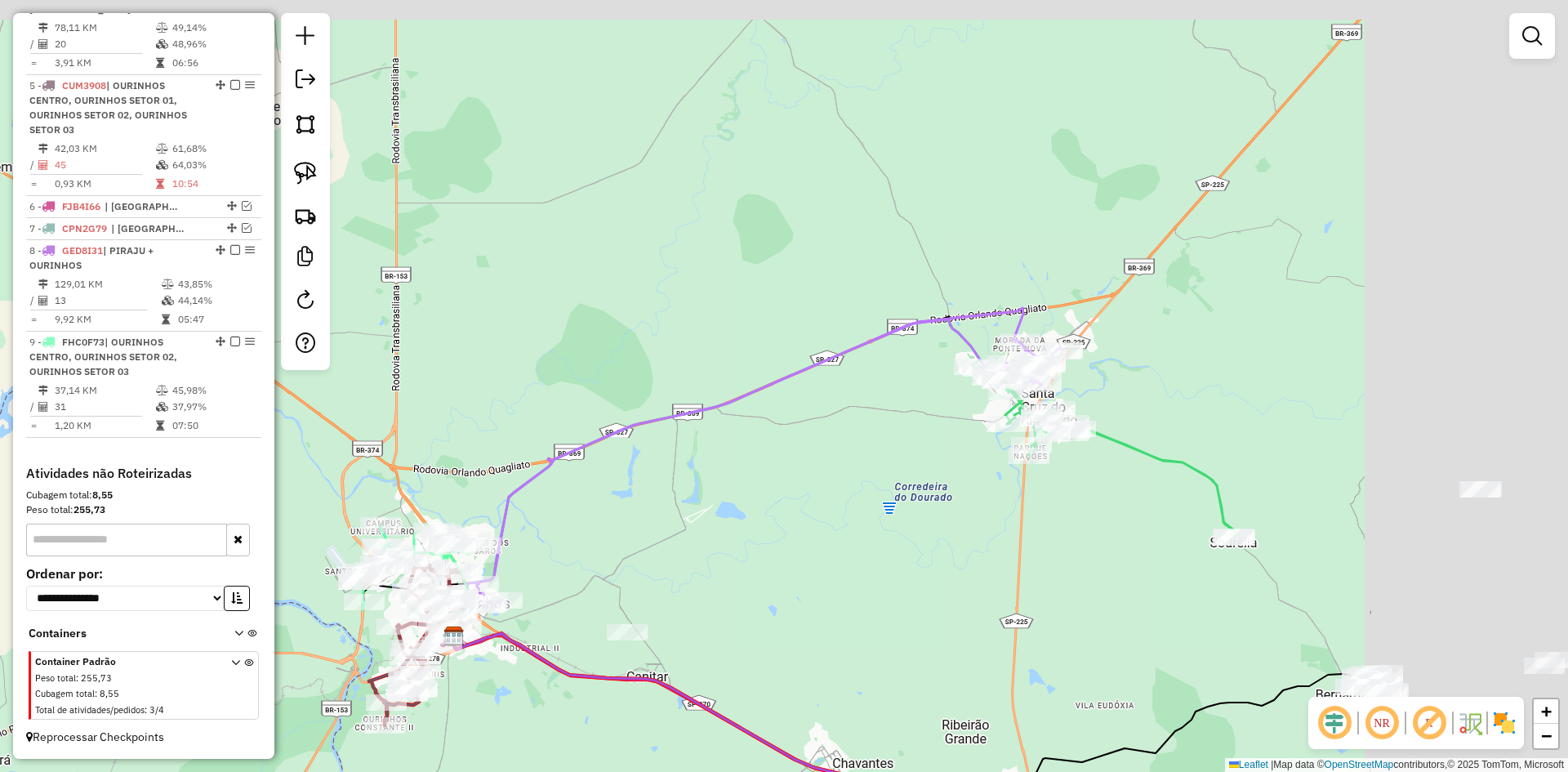
drag, startPoint x: 988, startPoint y: 470, endPoint x: 744, endPoint y: 537, distance: 253.0
click at [742, 537] on div "Janela de atendimento Grade de atendimento Capacidade Transportadoras Veículos …" at bounding box center [784, 386] width 1568 height 772
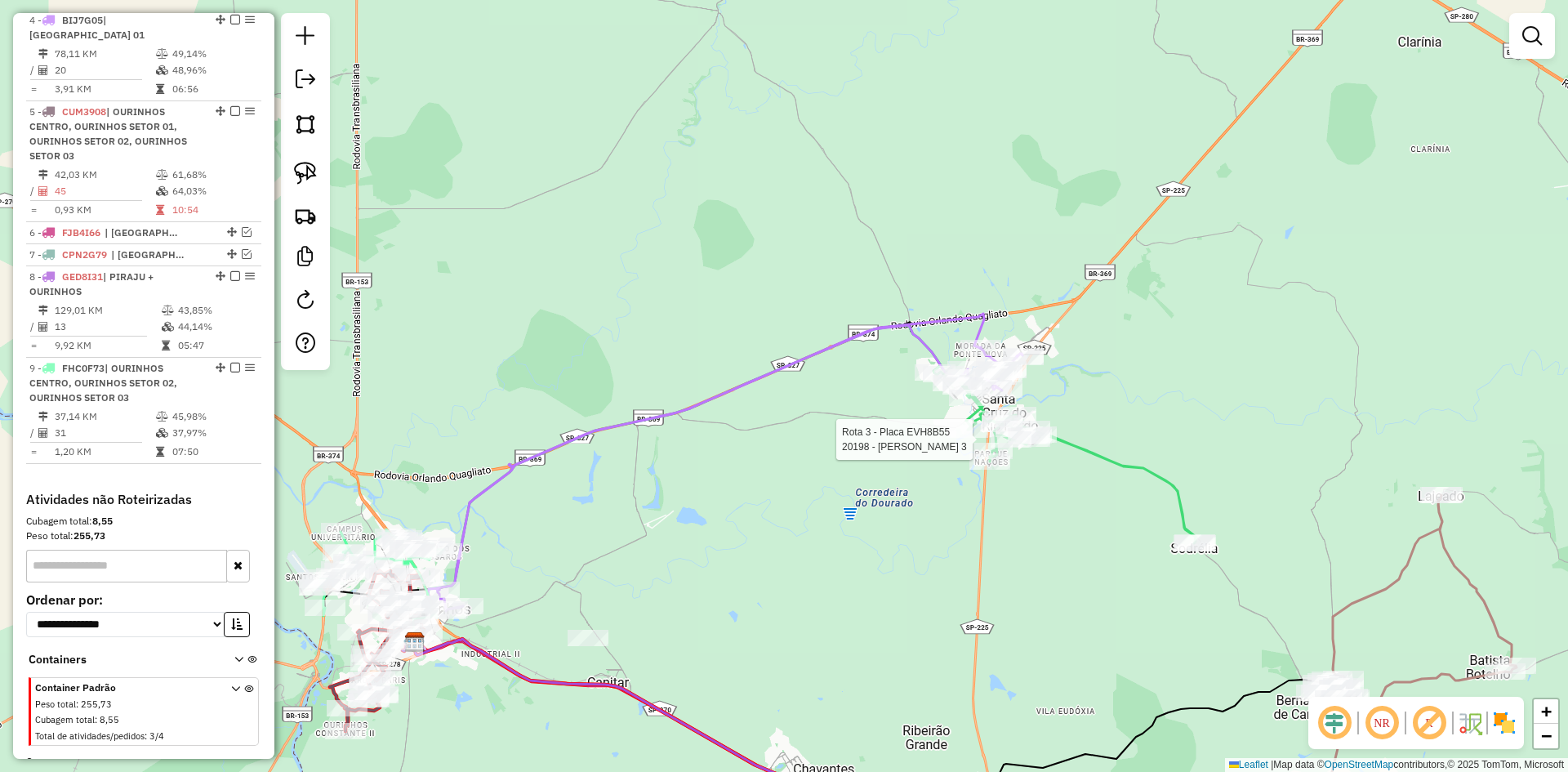
select select "*********"
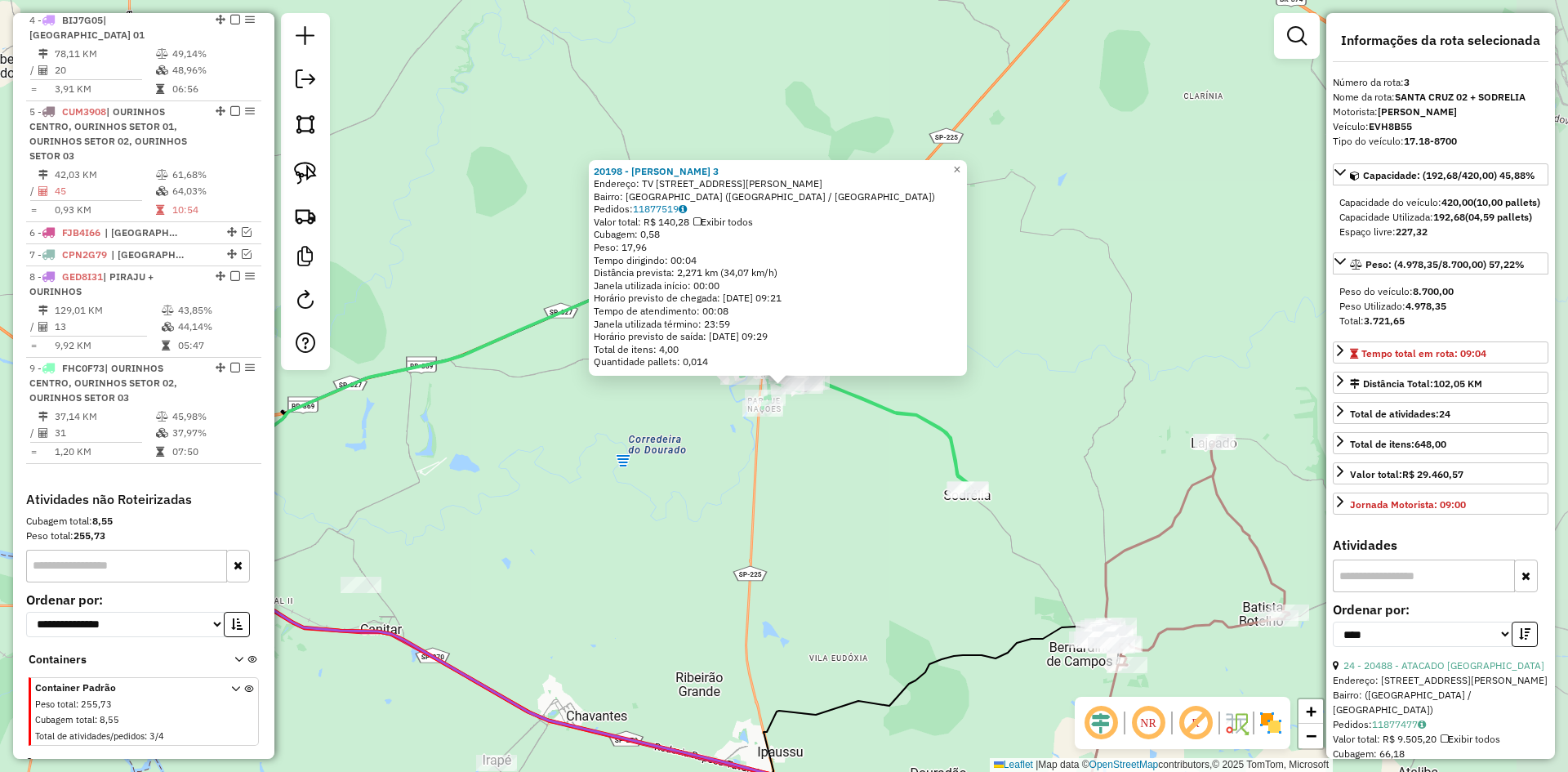
scroll to position [796, 0]
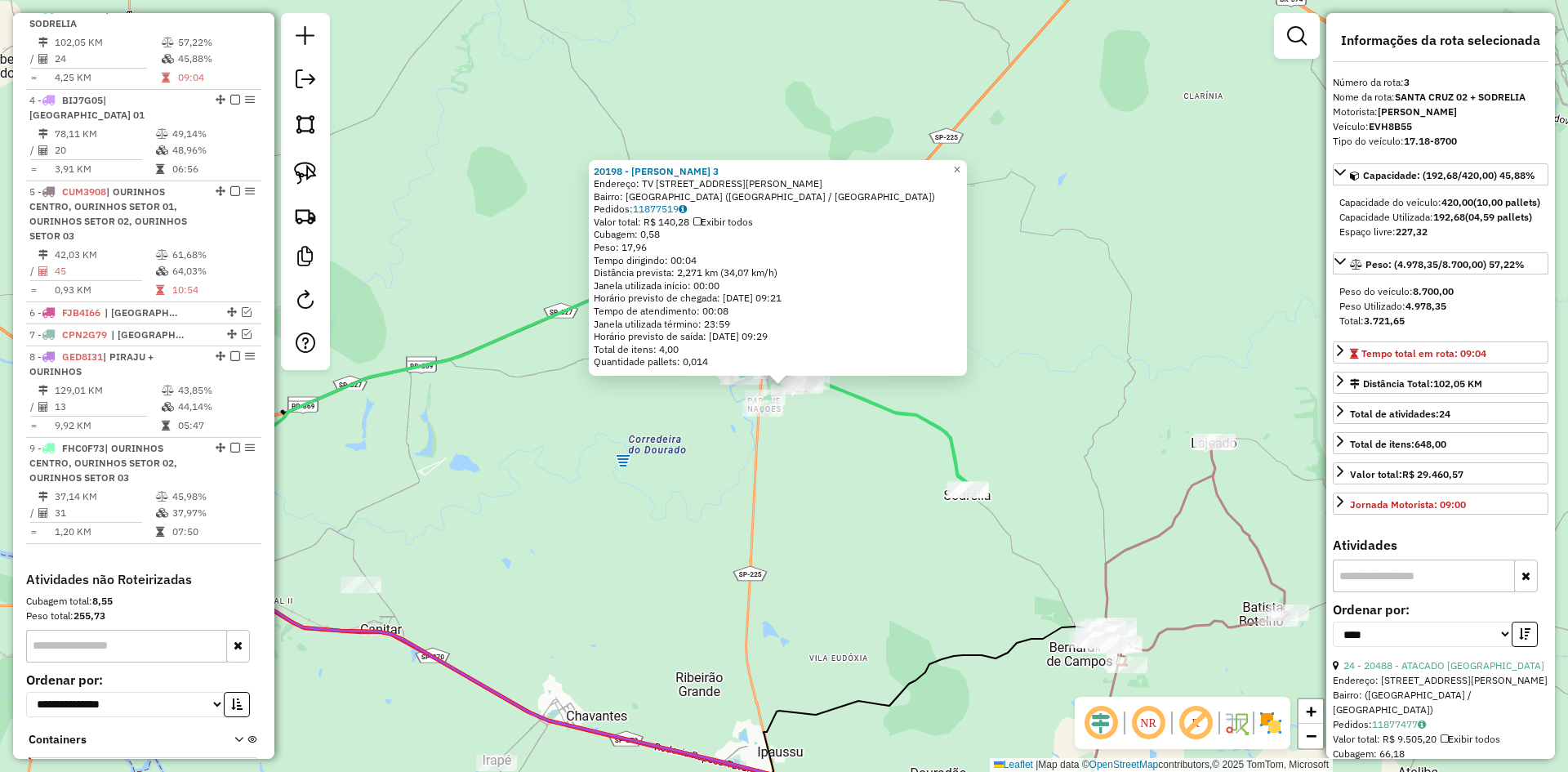
click at [804, 483] on div "20198 - JOAO PAULO CARDOSO 3 Endereço: TV AVENIDA ROSA PEREIRA NANTES 231 Bairr…" at bounding box center [784, 386] width 1568 height 772
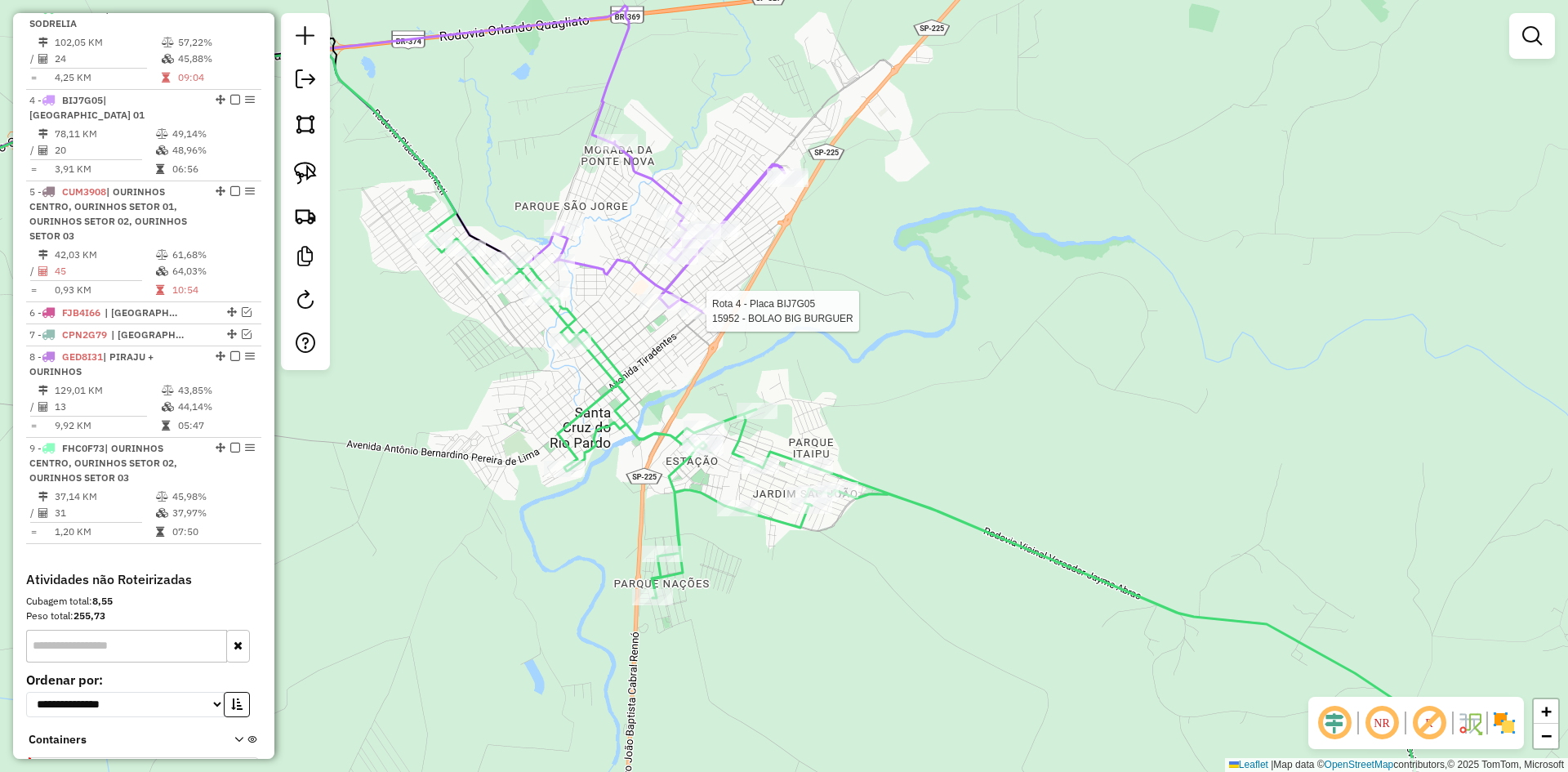
select select "*********"
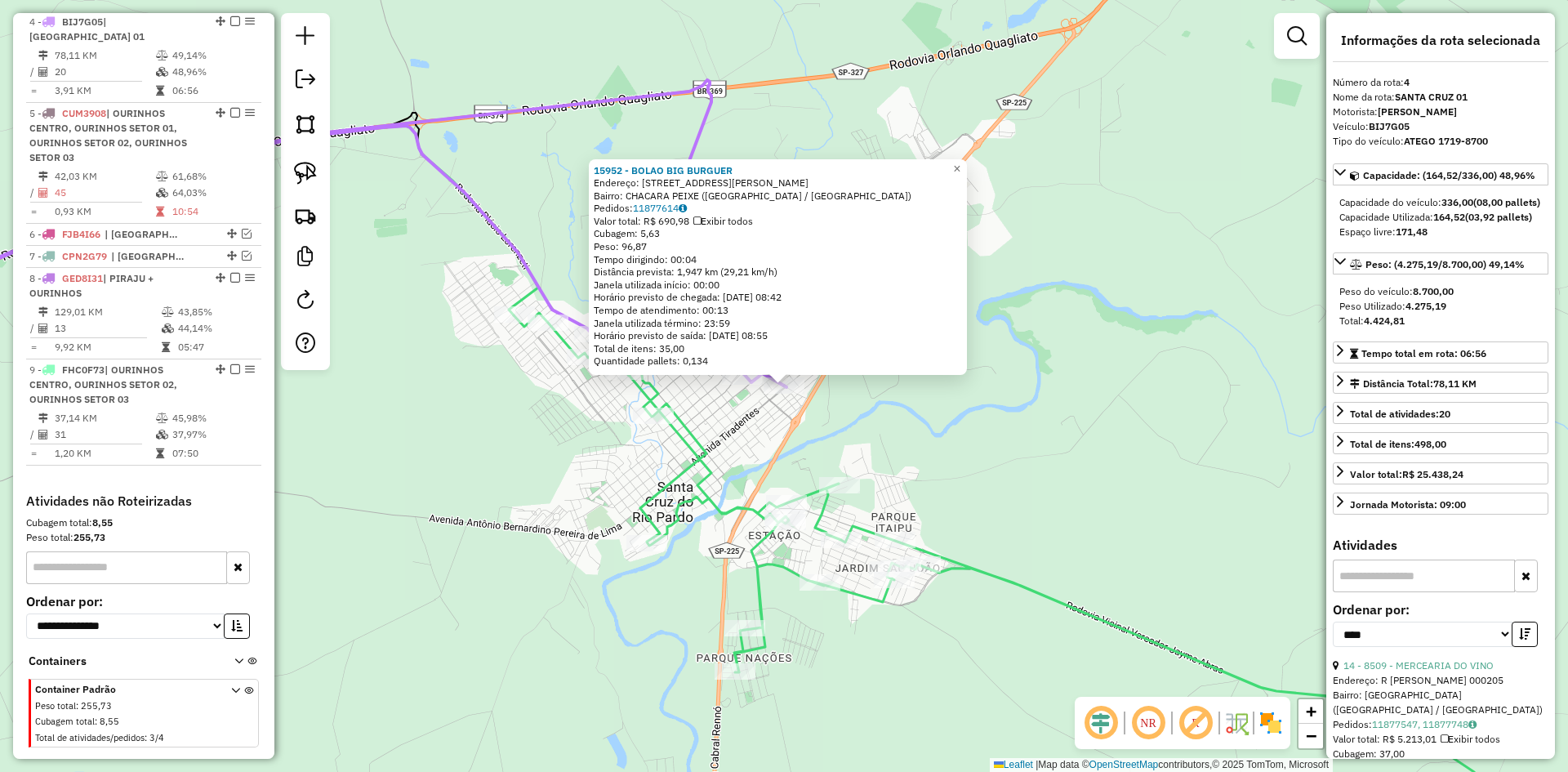
scroll to position [888, 0]
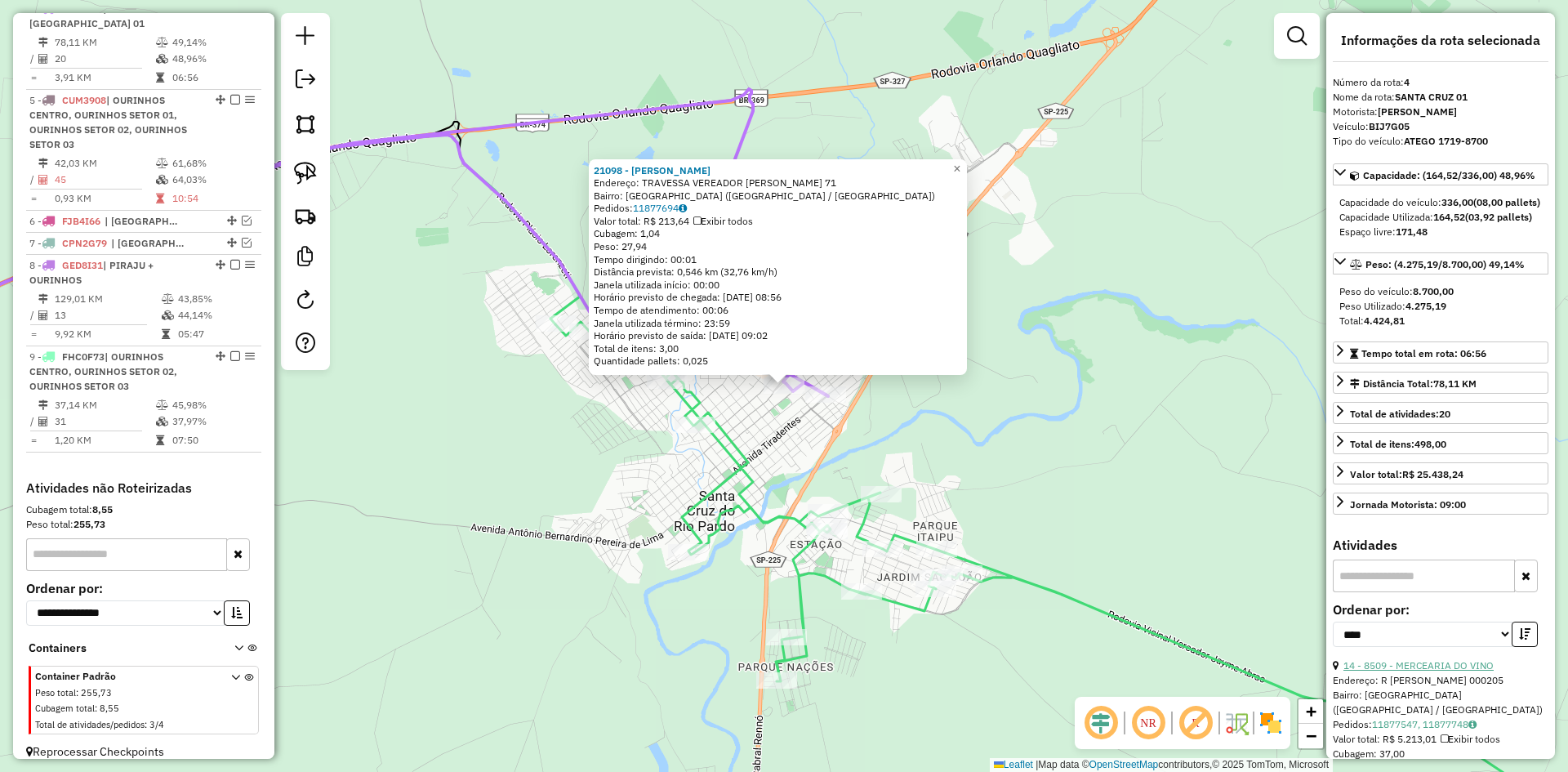
click at [1448, 671] on link "14 - 8509 - MERCEARIA DO VINO" at bounding box center [1419, 666] width 150 height 12
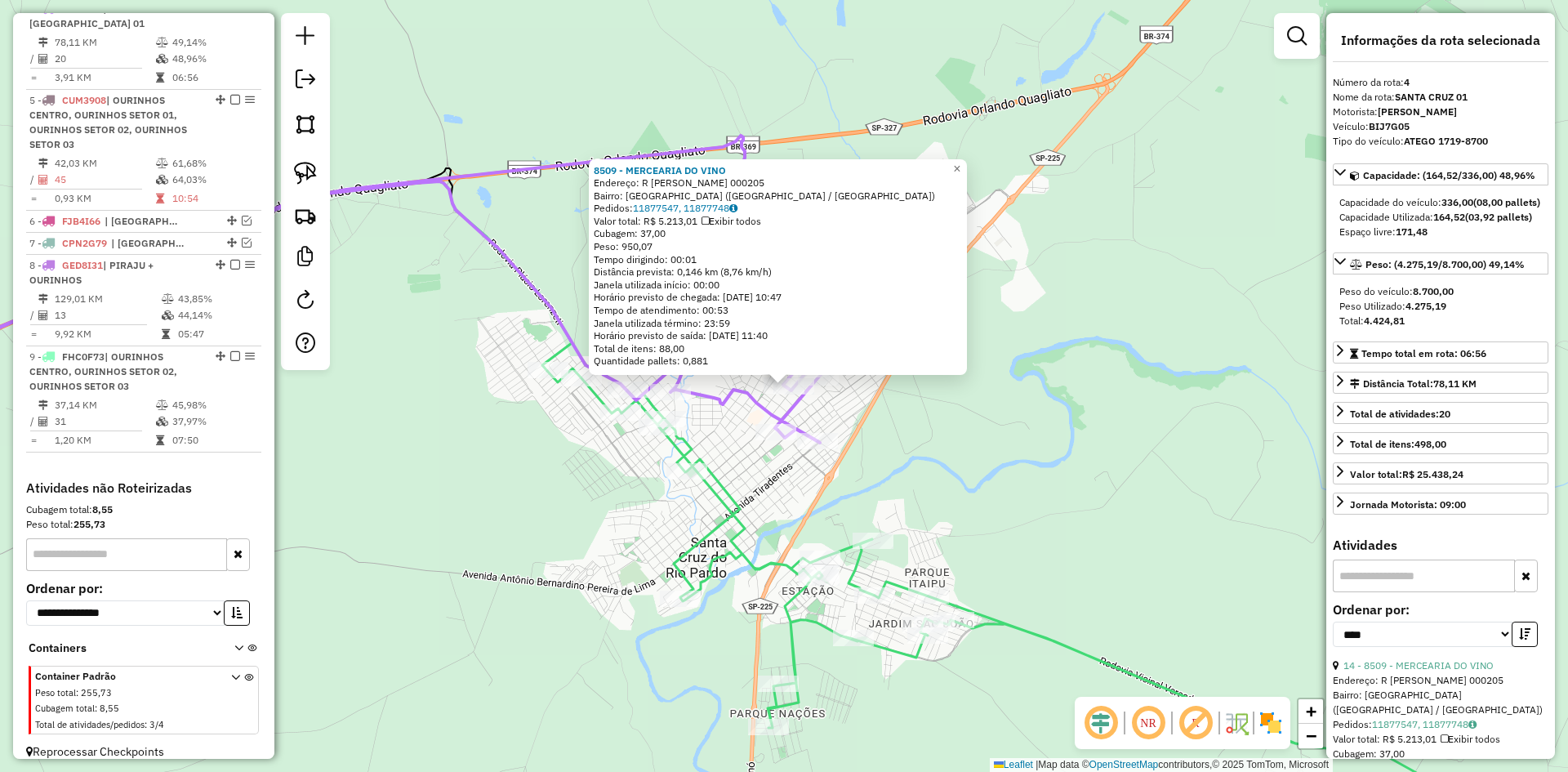
click at [1118, 516] on div "8509 - MERCEARIA DO VINO Endereço: R FREDIANO COLLI 000205 Bairro: VILA SANTA A…" at bounding box center [784, 386] width 1568 height 772
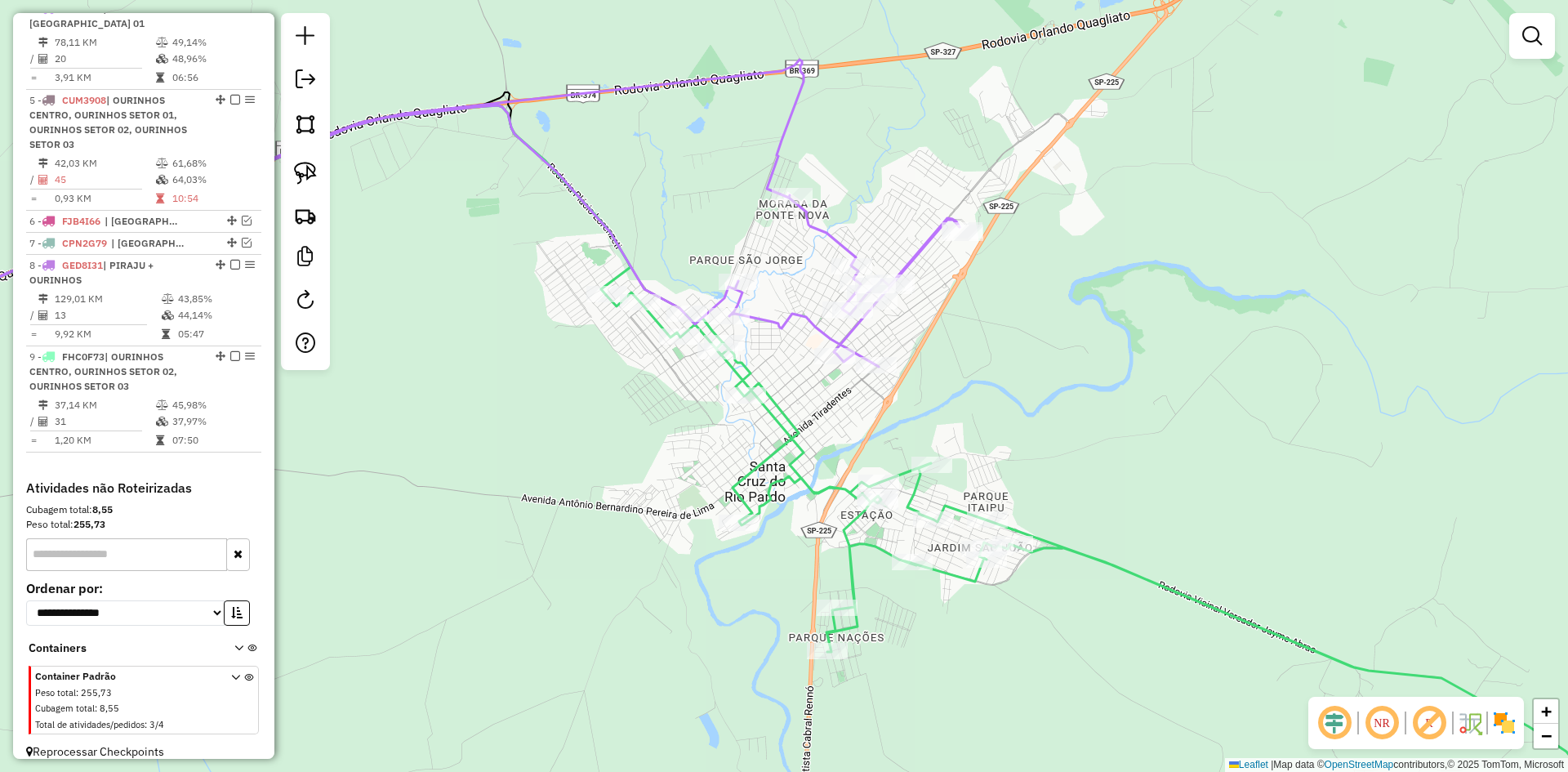
drag, startPoint x: 979, startPoint y: 461, endPoint x: 1037, endPoint y: 385, distance: 95.6
click at [1037, 385] on div "Janela de atendimento Grade de atendimento Capacidade Transportadoras Veículos …" at bounding box center [784, 386] width 1568 height 772
click at [294, 166] on img at bounding box center [306, 173] width 23 height 23
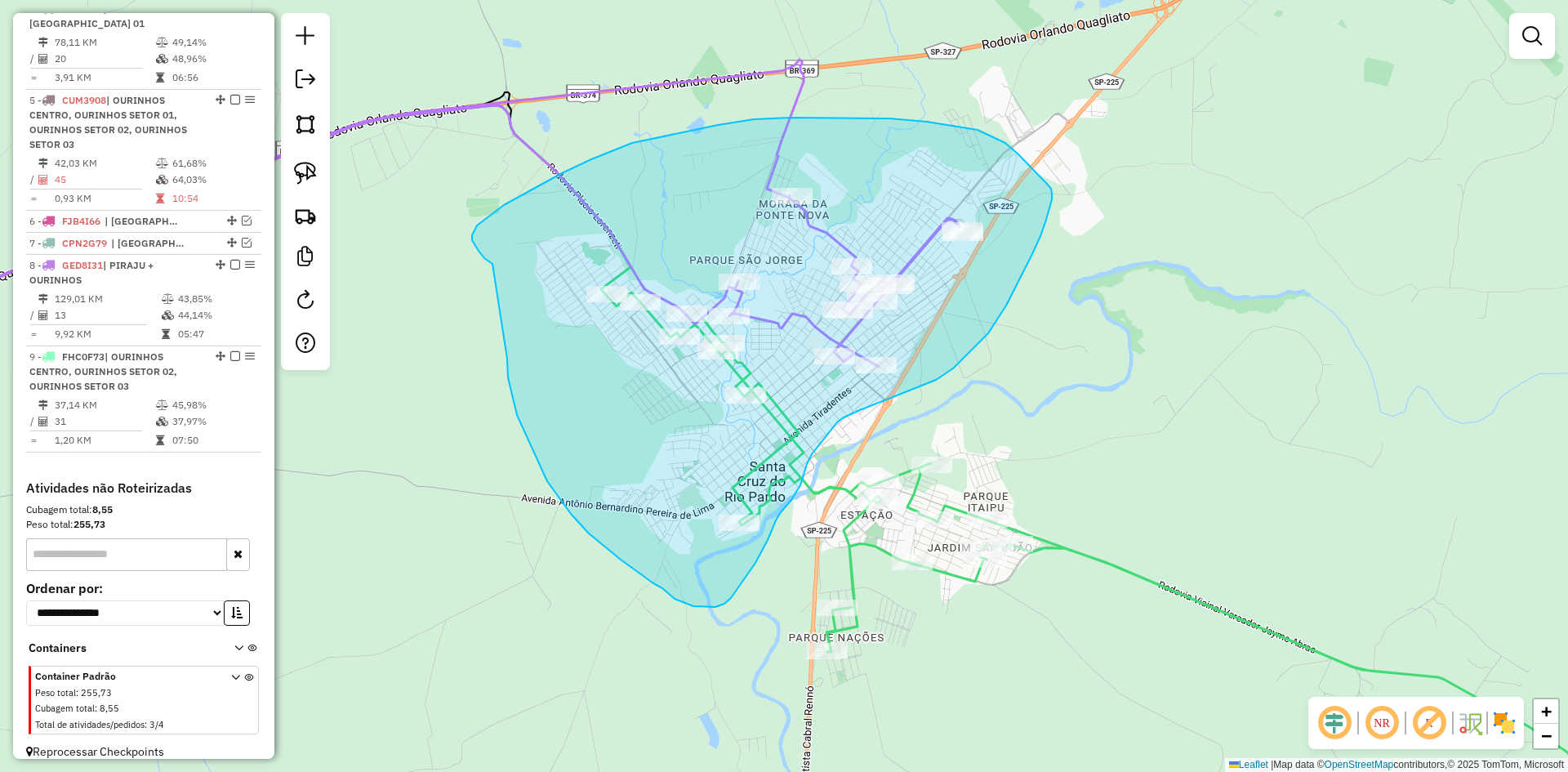
drag, startPoint x: 514, startPoint y: 399, endPoint x: 497, endPoint y: 269, distance: 131.1
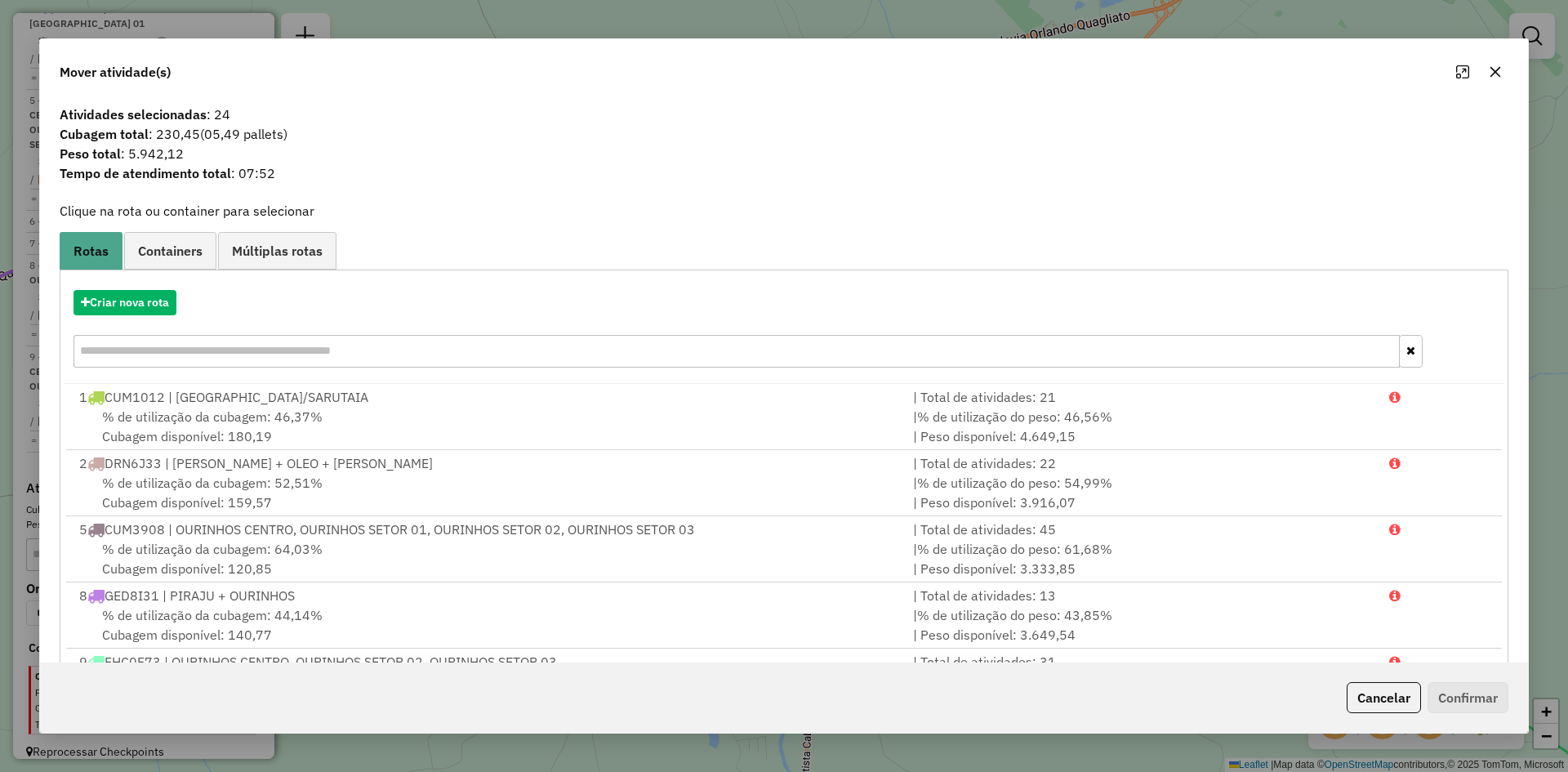
click at [146, 287] on div "Criar nova rota" at bounding box center [784, 330] width 1441 height 106
click at [140, 307] on button "Criar nova rota" at bounding box center [125, 302] width 103 height 25
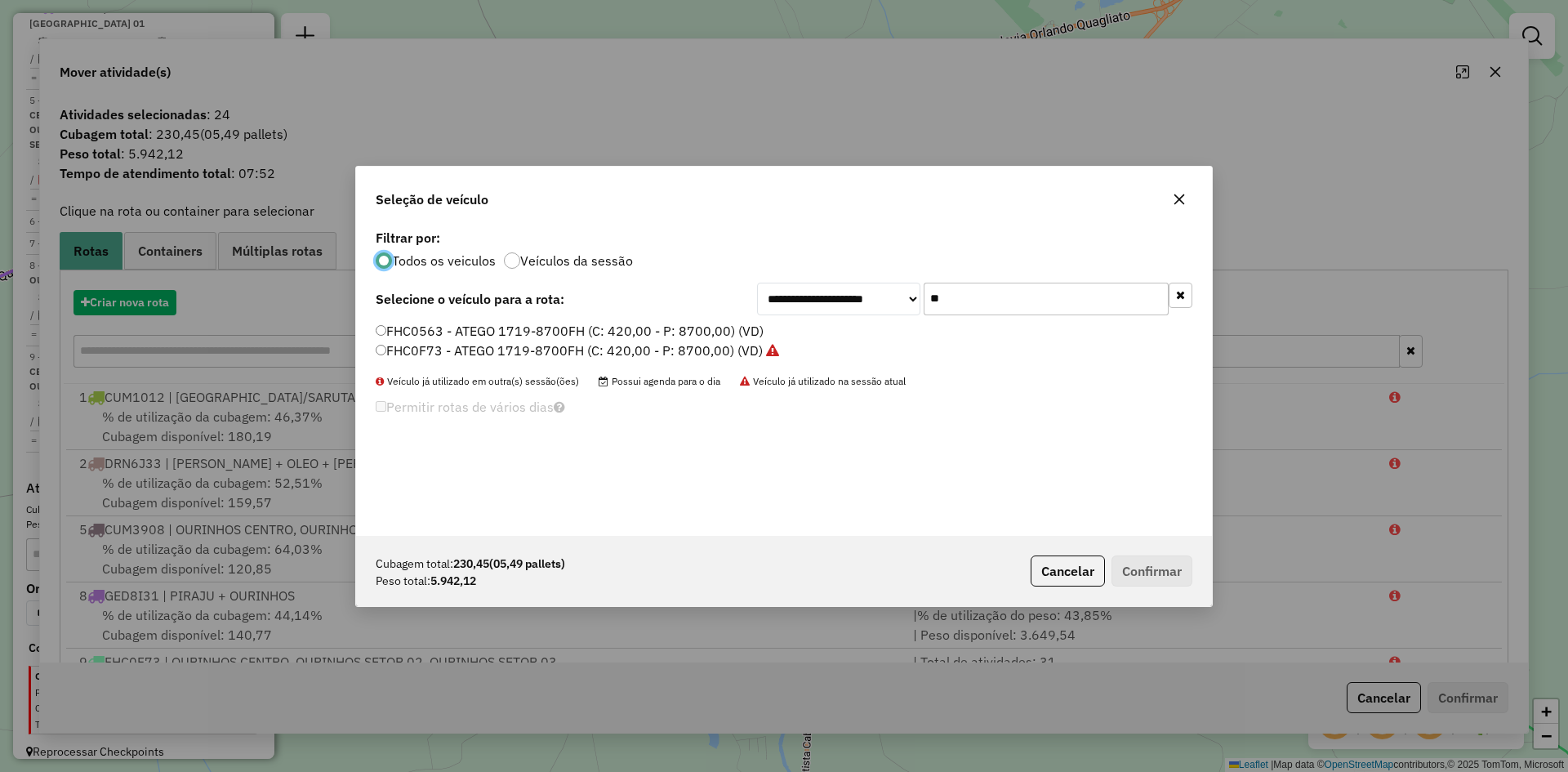
scroll to position [9, 5]
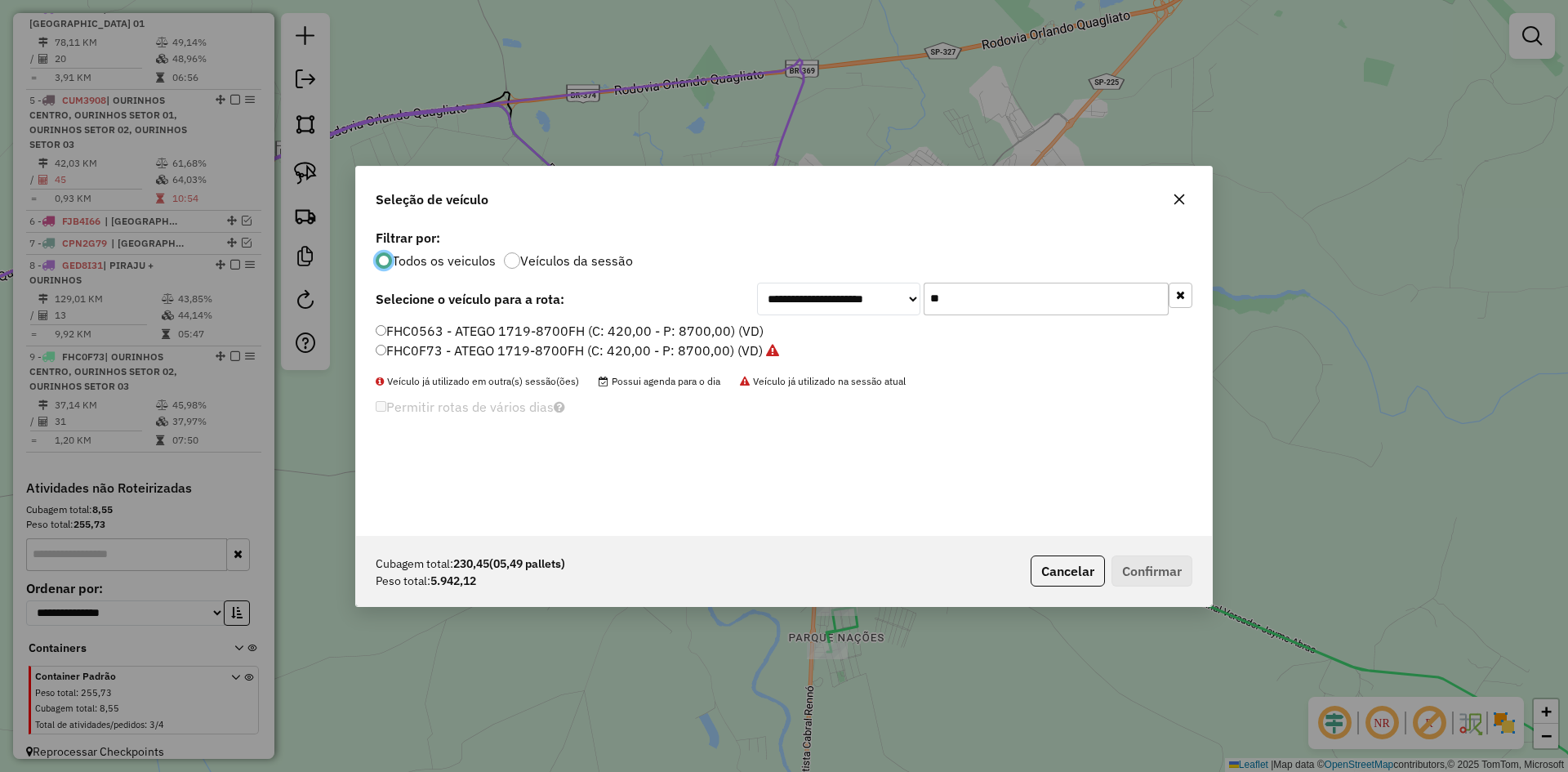
click at [975, 308] on input "**" at bounding box center [1046, 299] width 245 height 33
type input "***"
click at [481, 334] on label "EVH8B55 - 17.18-8700 (C: 420,00 - P: 8700,00) (VD)" at bounding box center [549, 331] width 348 height 20
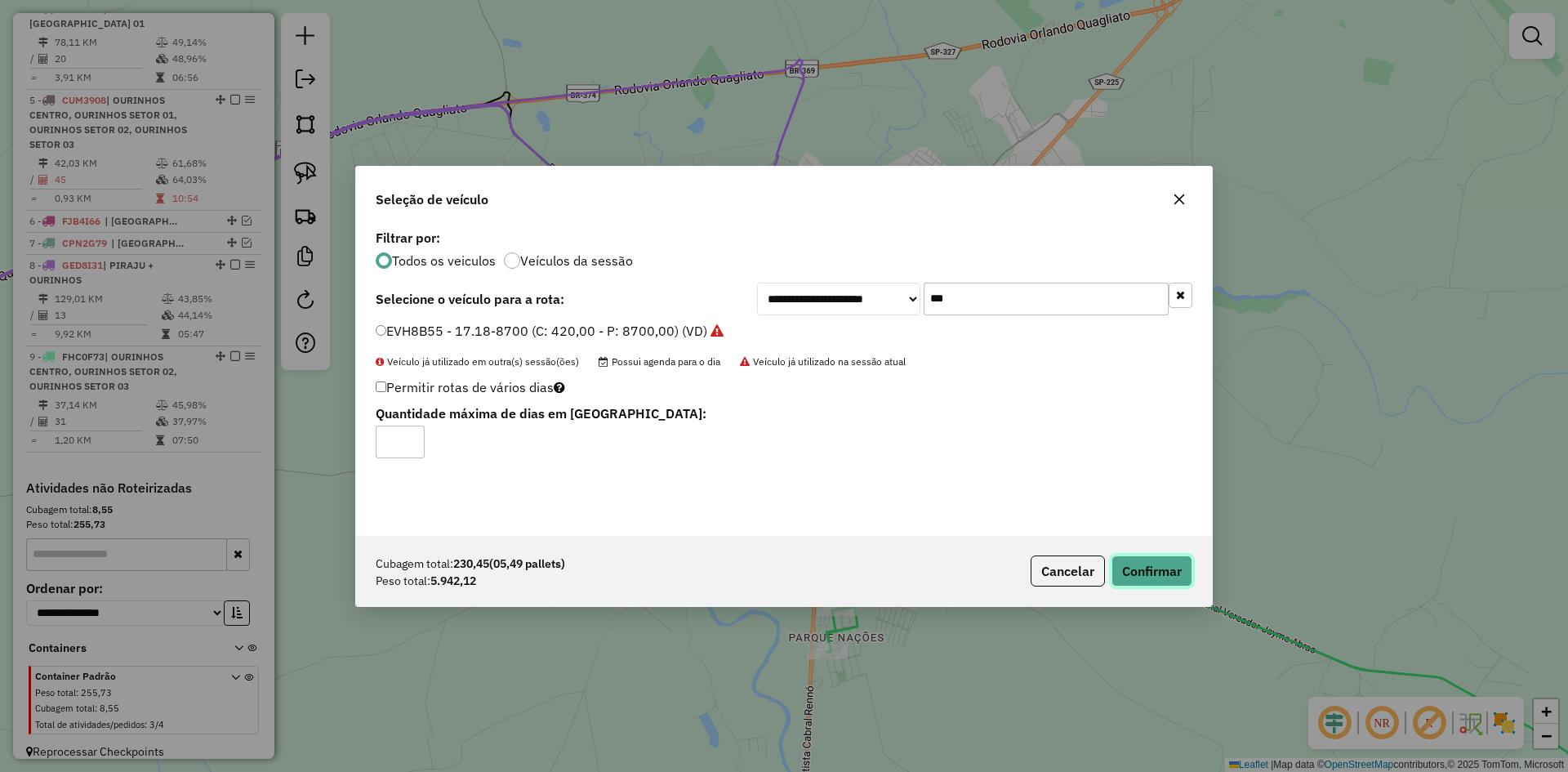
click at [1145, 567] on button "Confirmar" at bounding box center [1152, 571] width 81 height 31
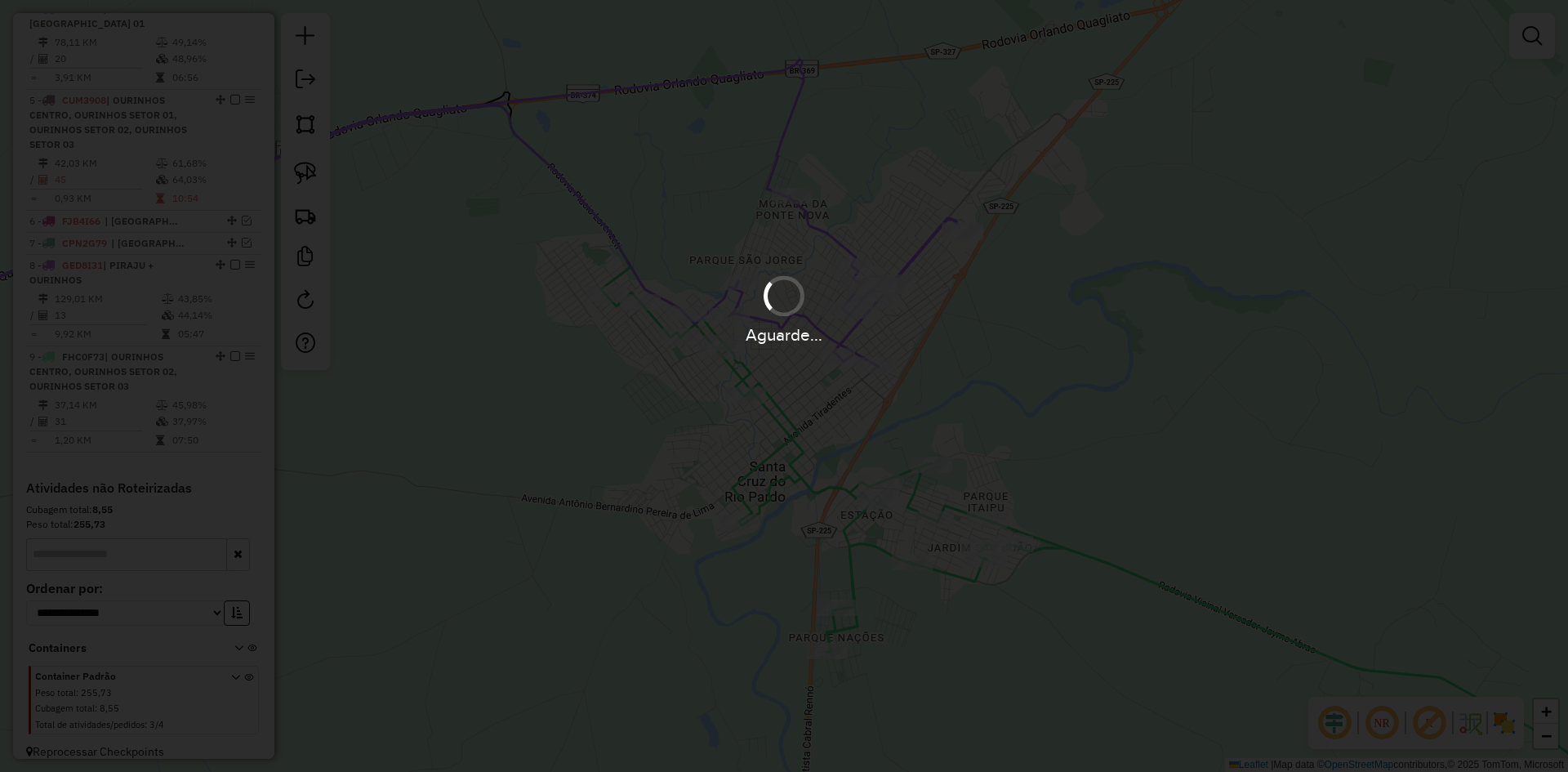
scroll to position [739, 0]
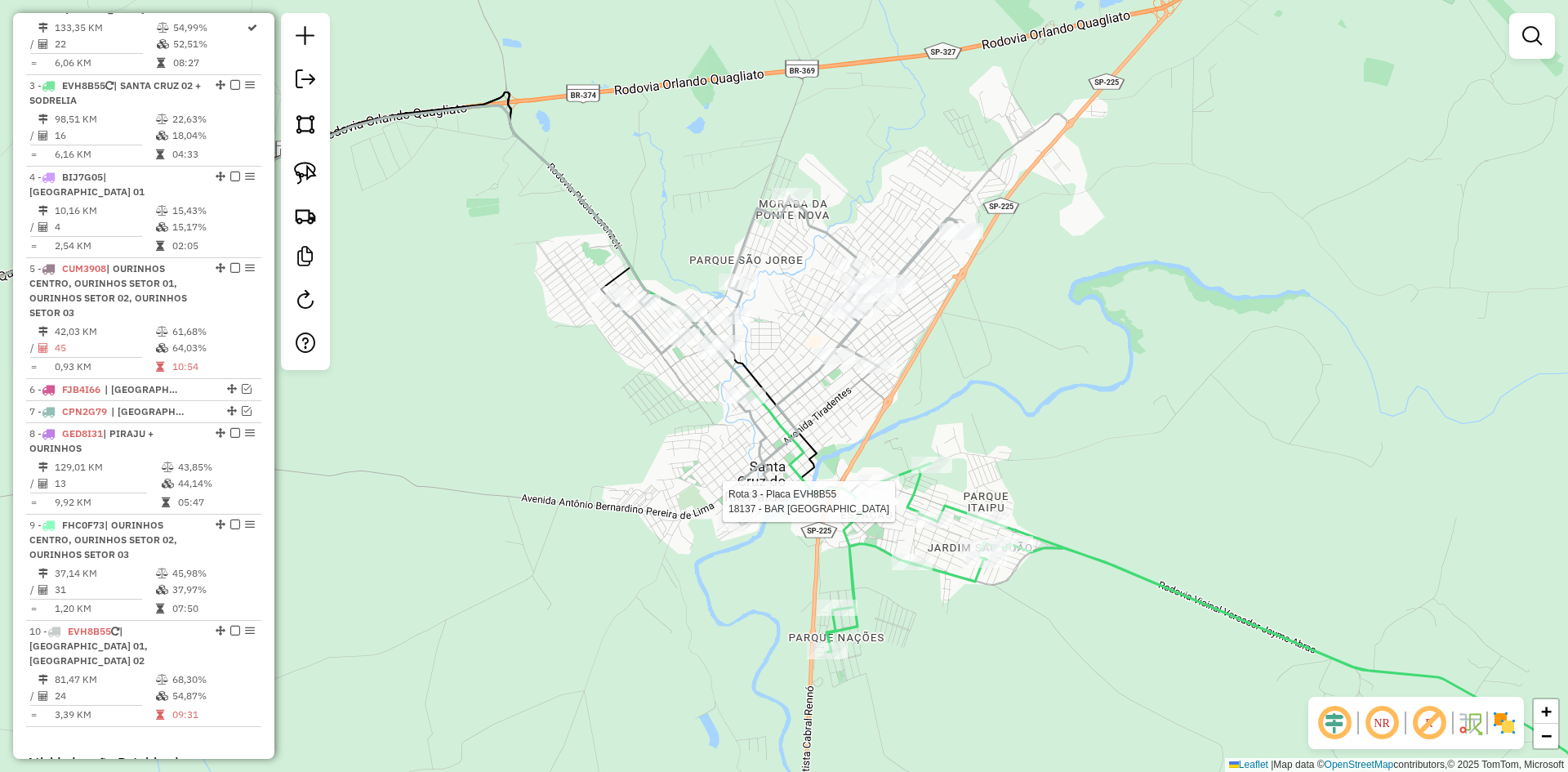
select select "*********"
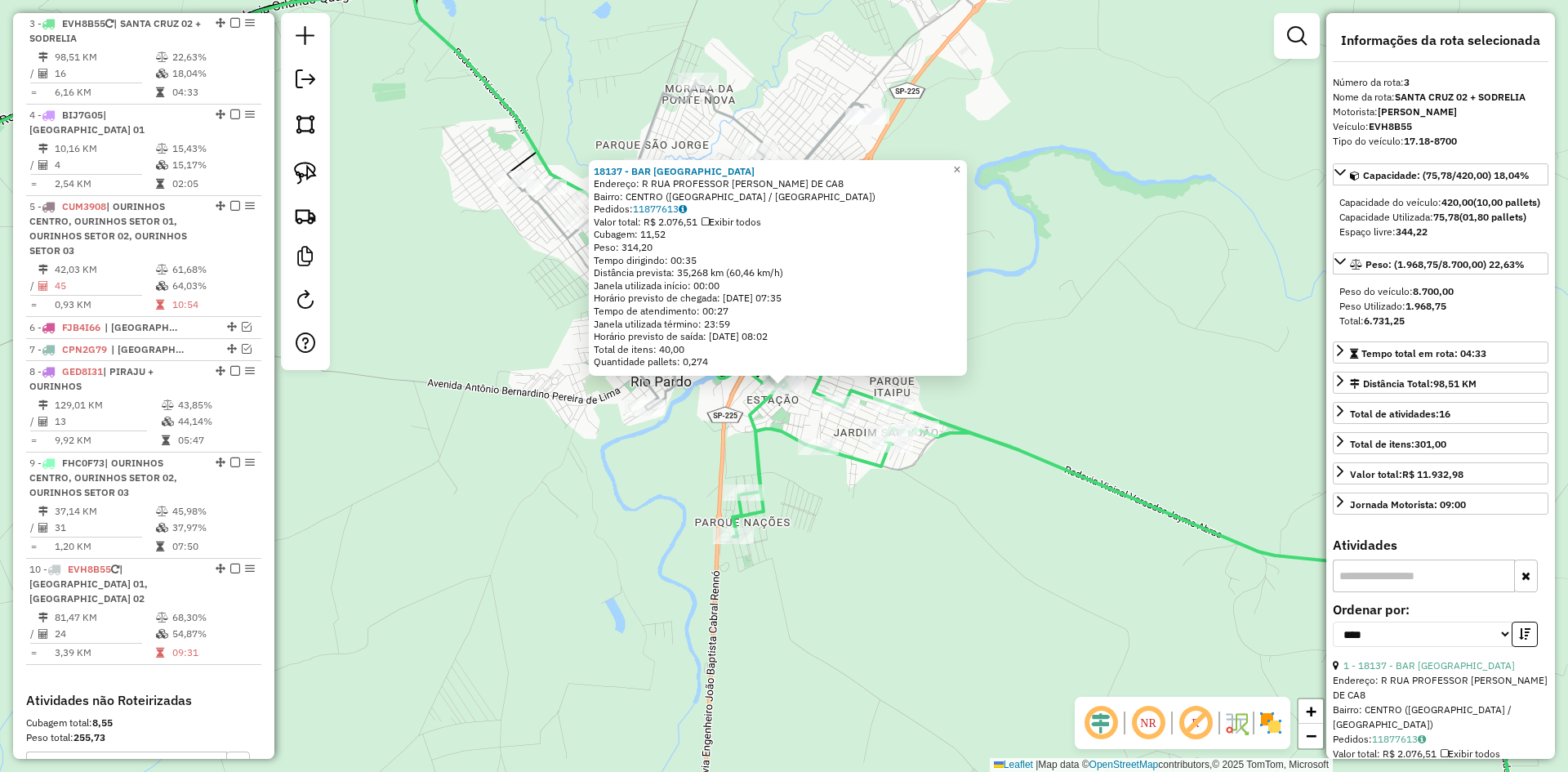
scroll to position [816, 0]
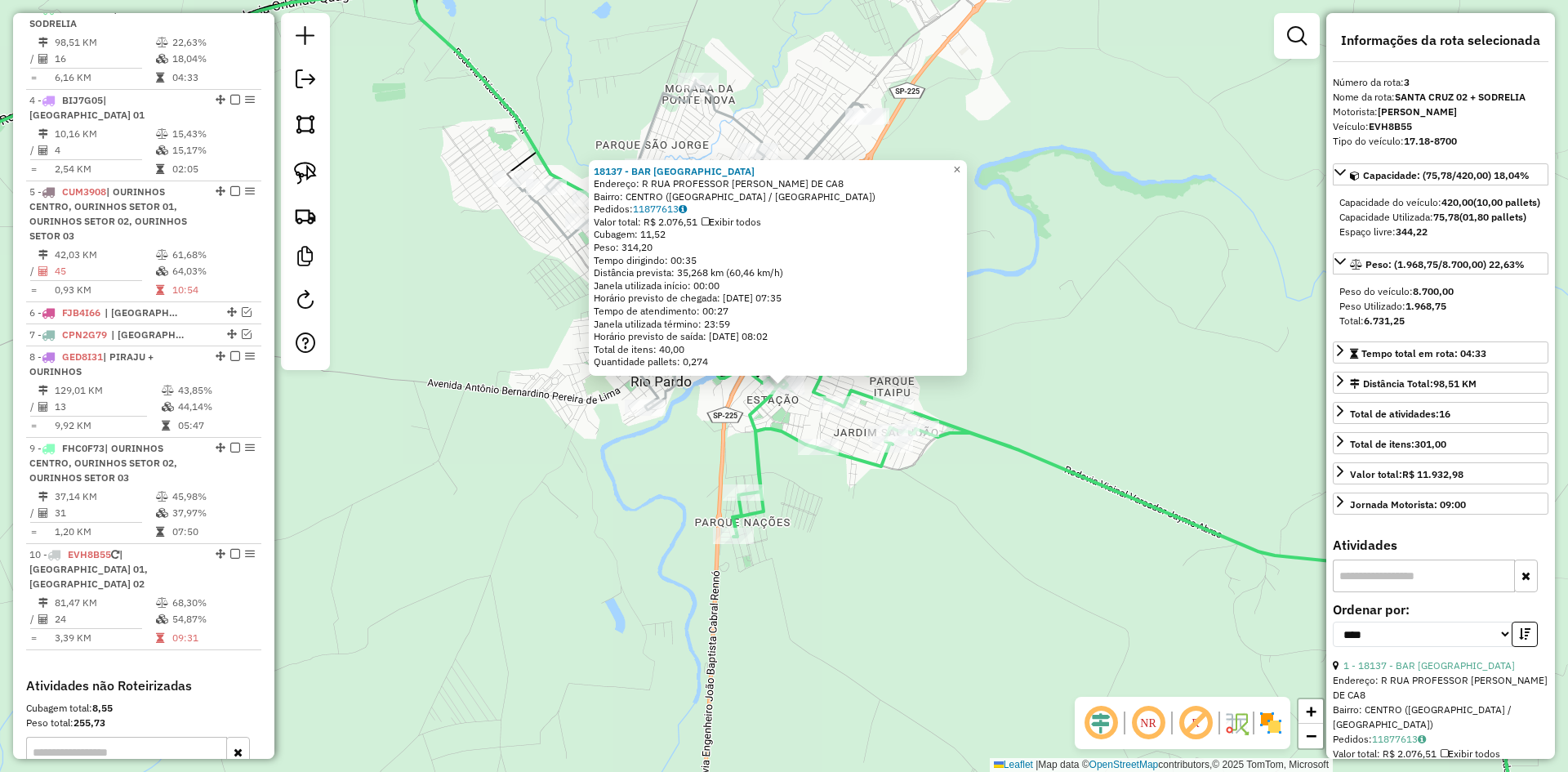
click at [924, 598] on div "18137 - BAR SANTO ANTONIO Endereço: R RUA PROFESSOR LUTEGARDES DE CA8 Bairro: C…" at bounding box center [784, 386] width 1568 height 772
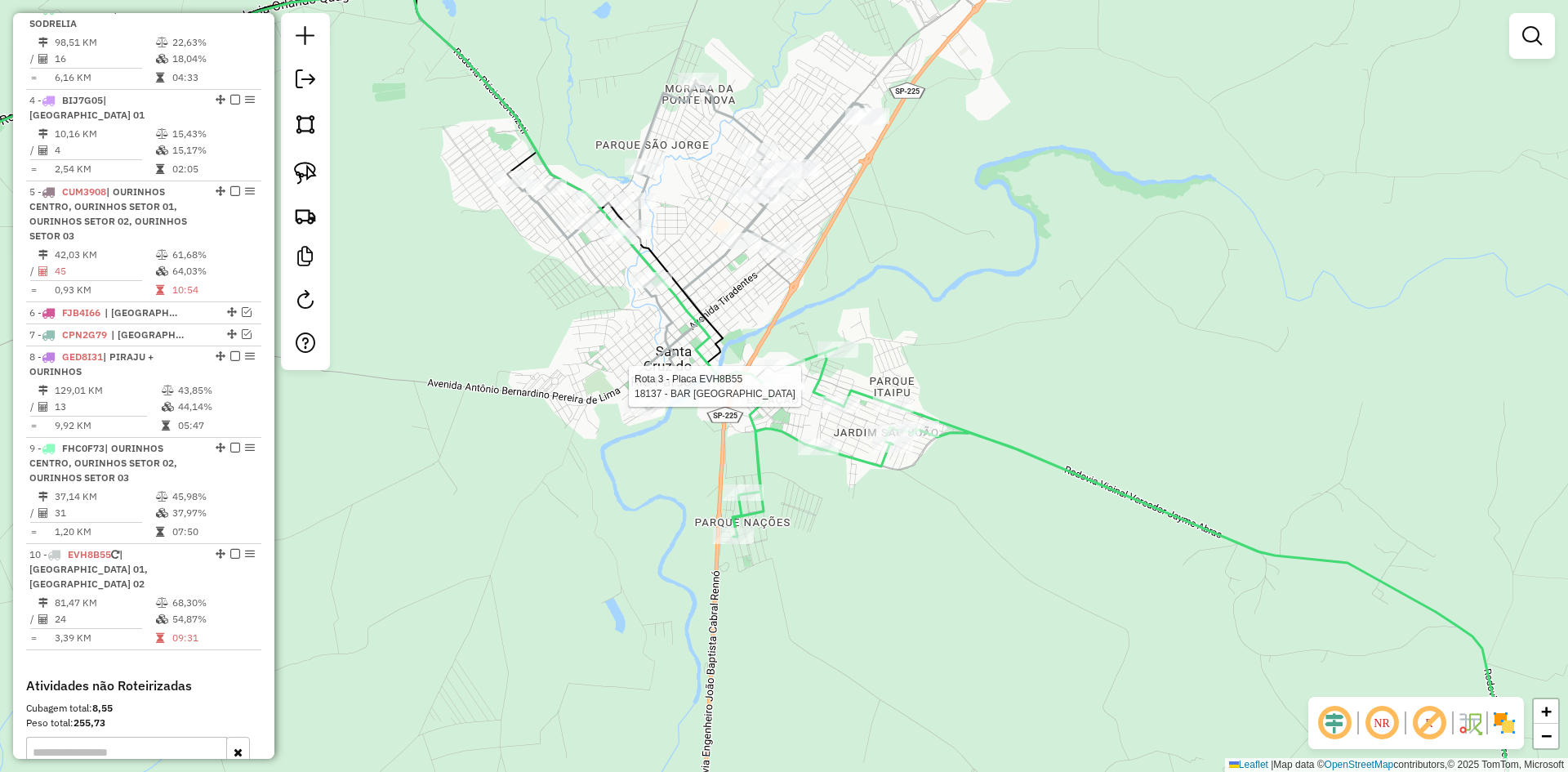
select select "*********"
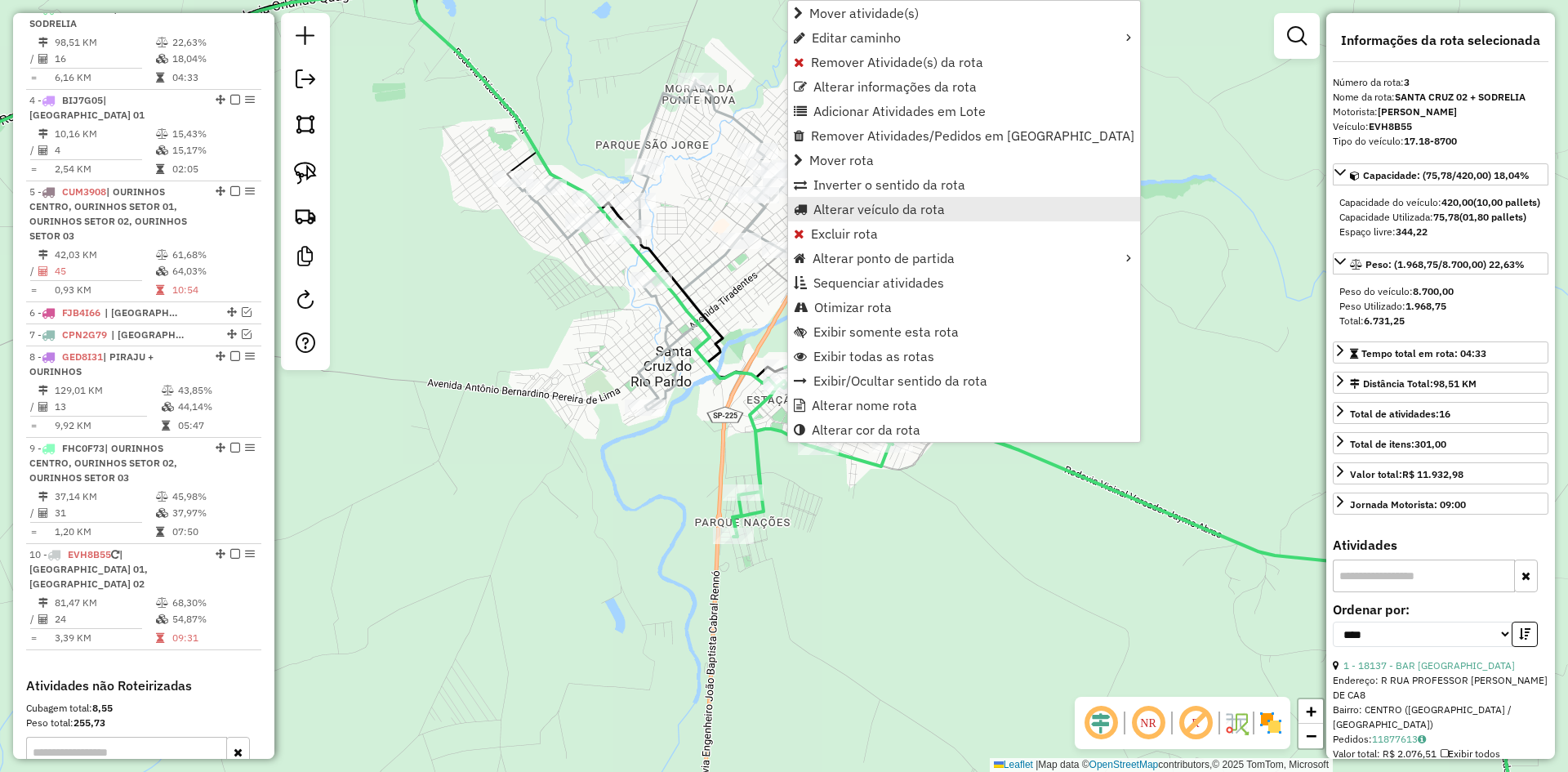
click at [891, 208] on span "Alterar veículo da rota" at bounding box center [879, 209] width 132 height 13
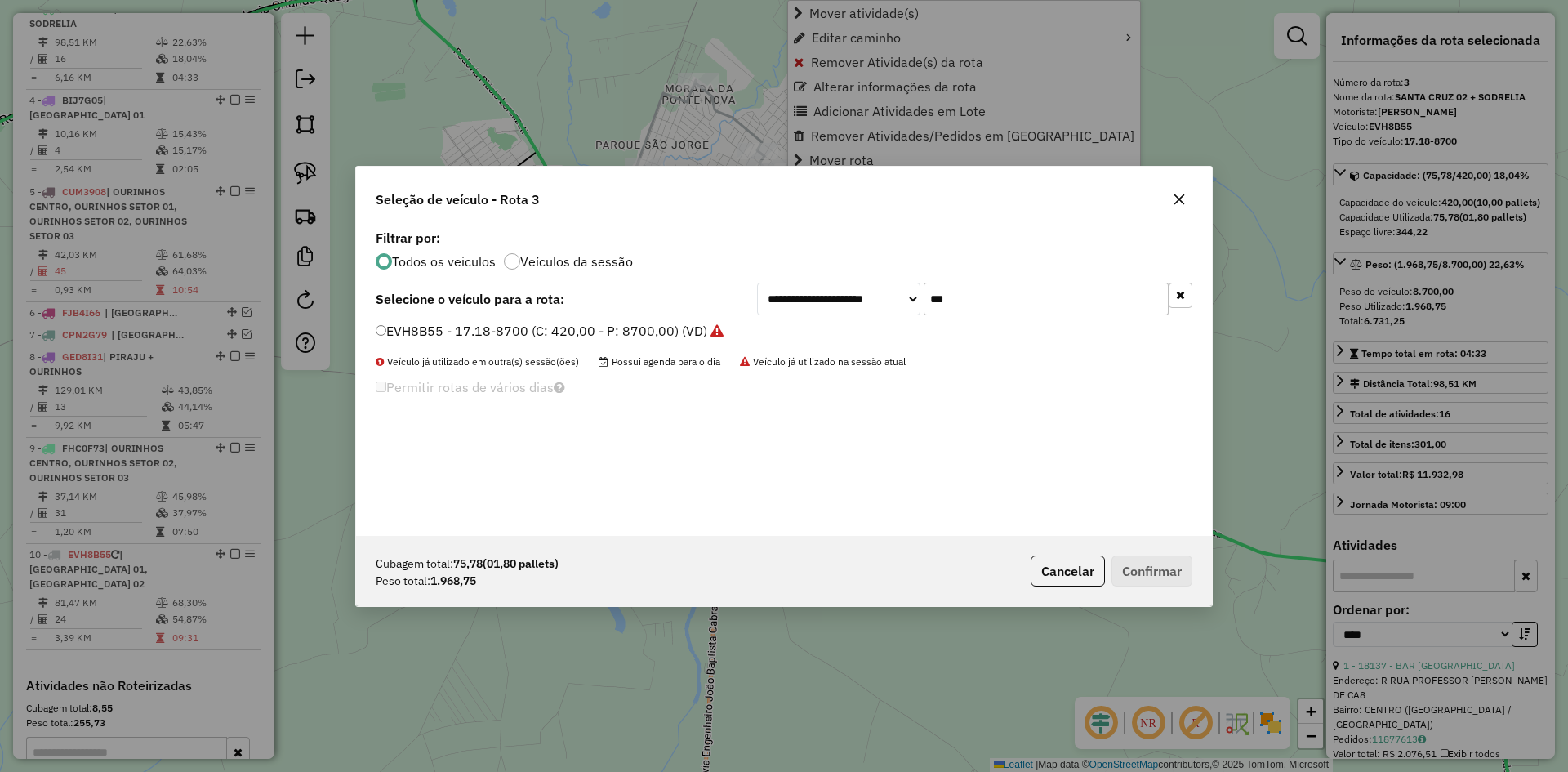
scroll to position [9, 5]
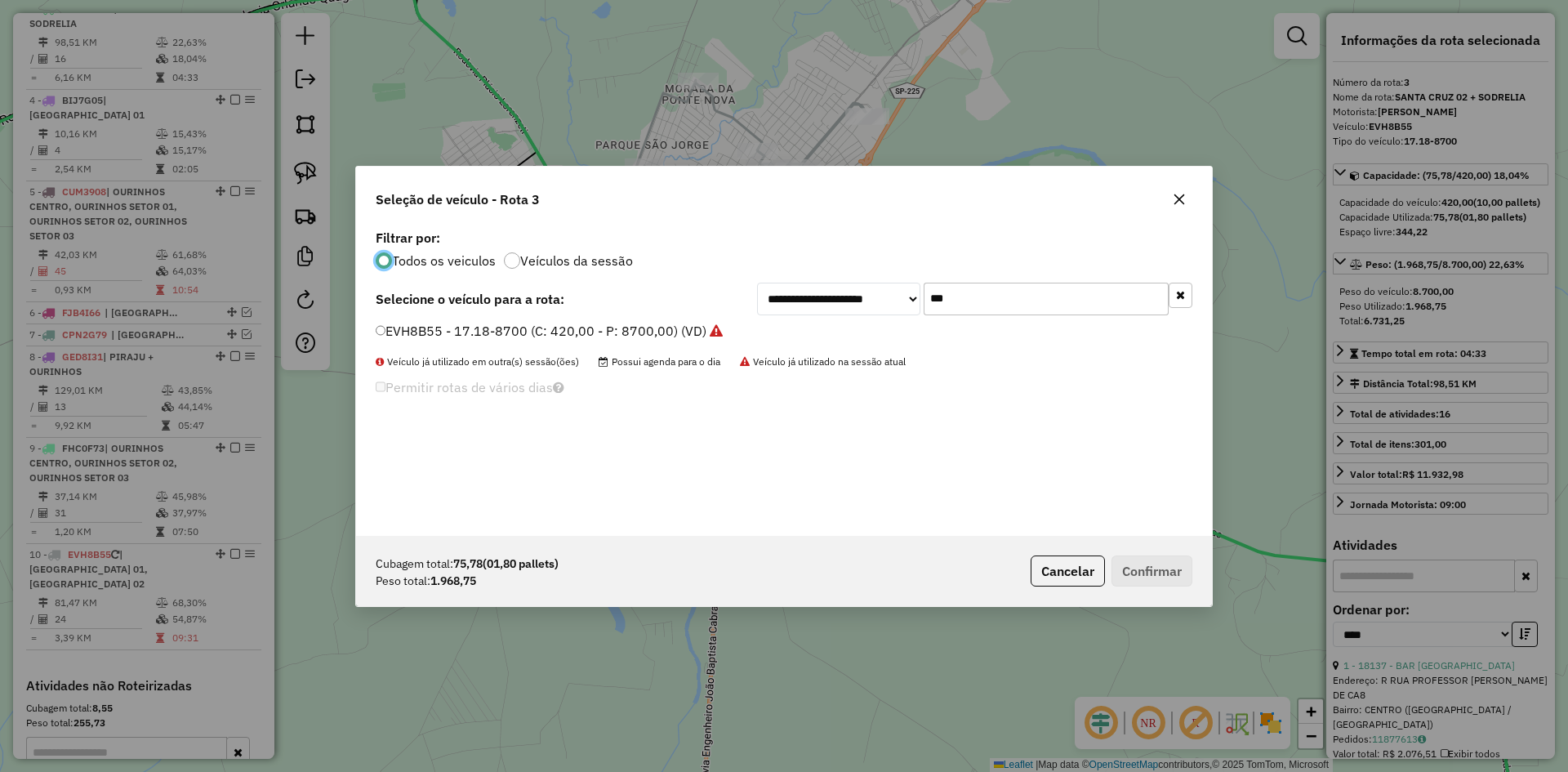
click at [1012, 302] on input "***" at bounding box center [1046, 299] width 245 height 33
type input "***"
click at [410, 334] on label "BIJ7G05 - ATEGO 1719-8700 (C: 336,00 - P: 8700,00) (VD)" at bounding box center [568, 331] width 384 height 20
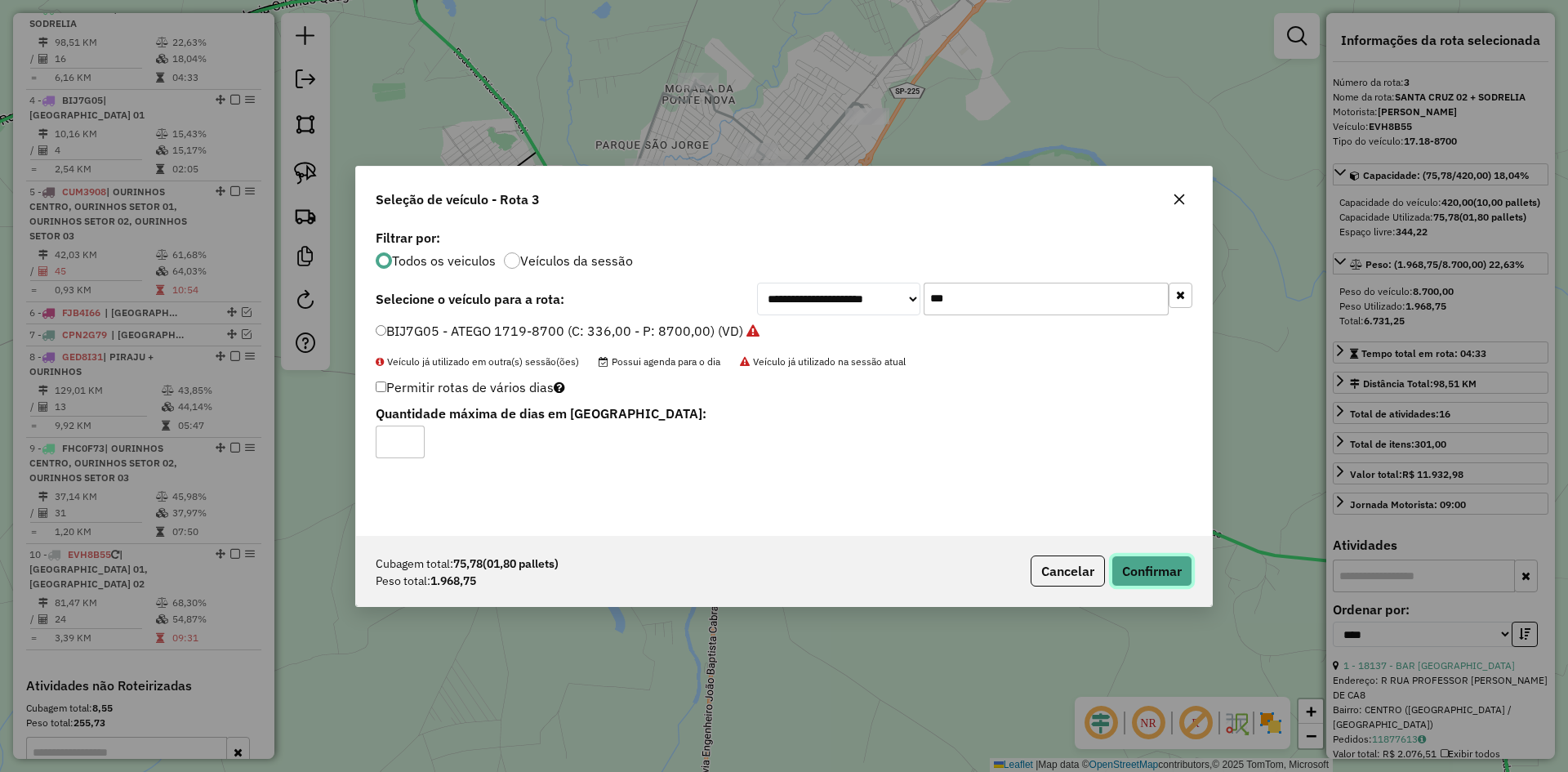
click at [1140, 562] on button "Confirmar" at bounding box center [1152, 571] width 81 height 31
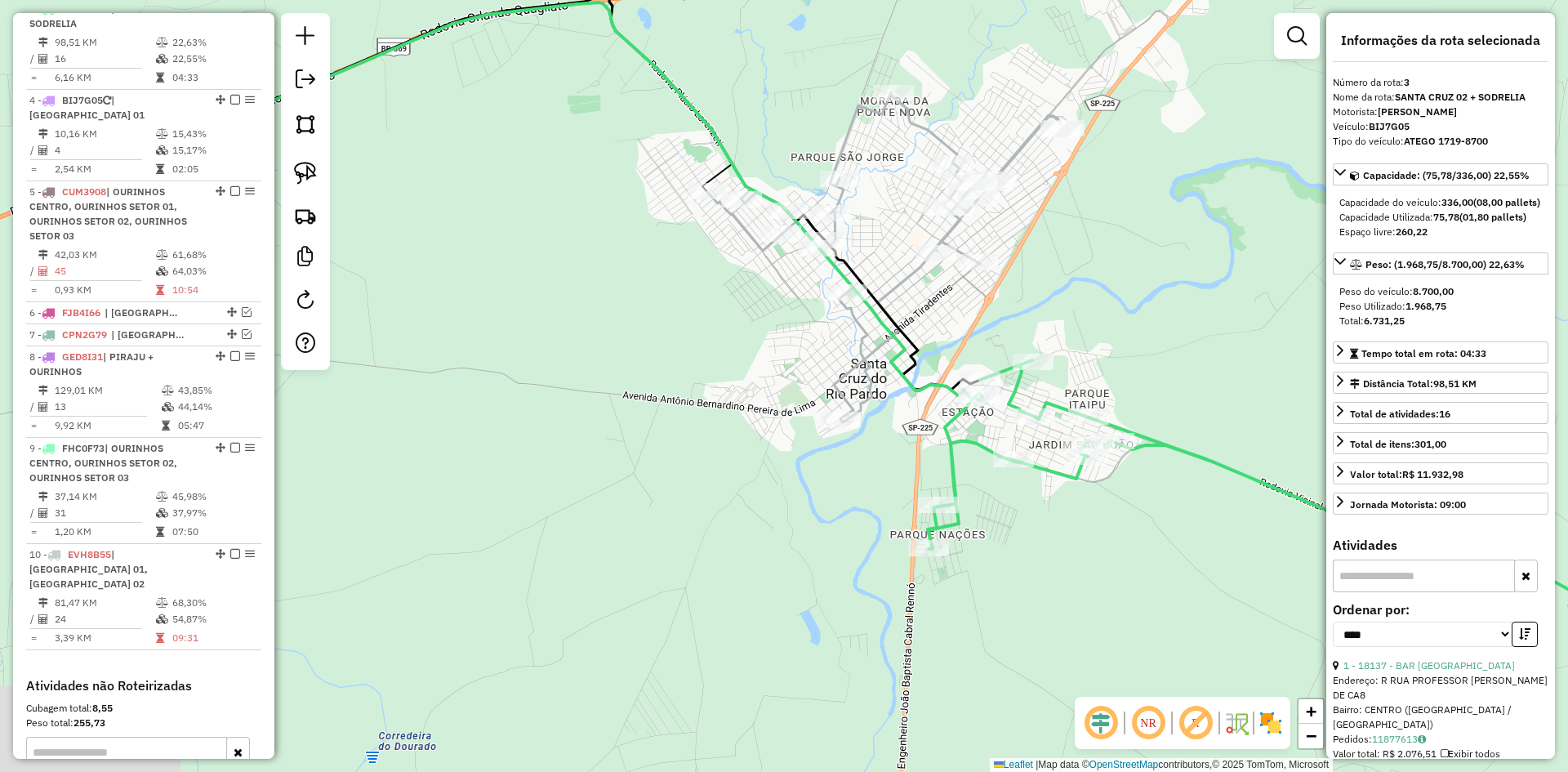
drag, startPoint x: 831, startPoint y: 578, endPoint x: 1088, endPoint y: 600, distance: 257.9
click at [1088, 600] on div "Janela de atendimento Grade de atendimento Capacidade Transportadoras Veículos …" at bounding box center [784, 386] width 1568 height 772
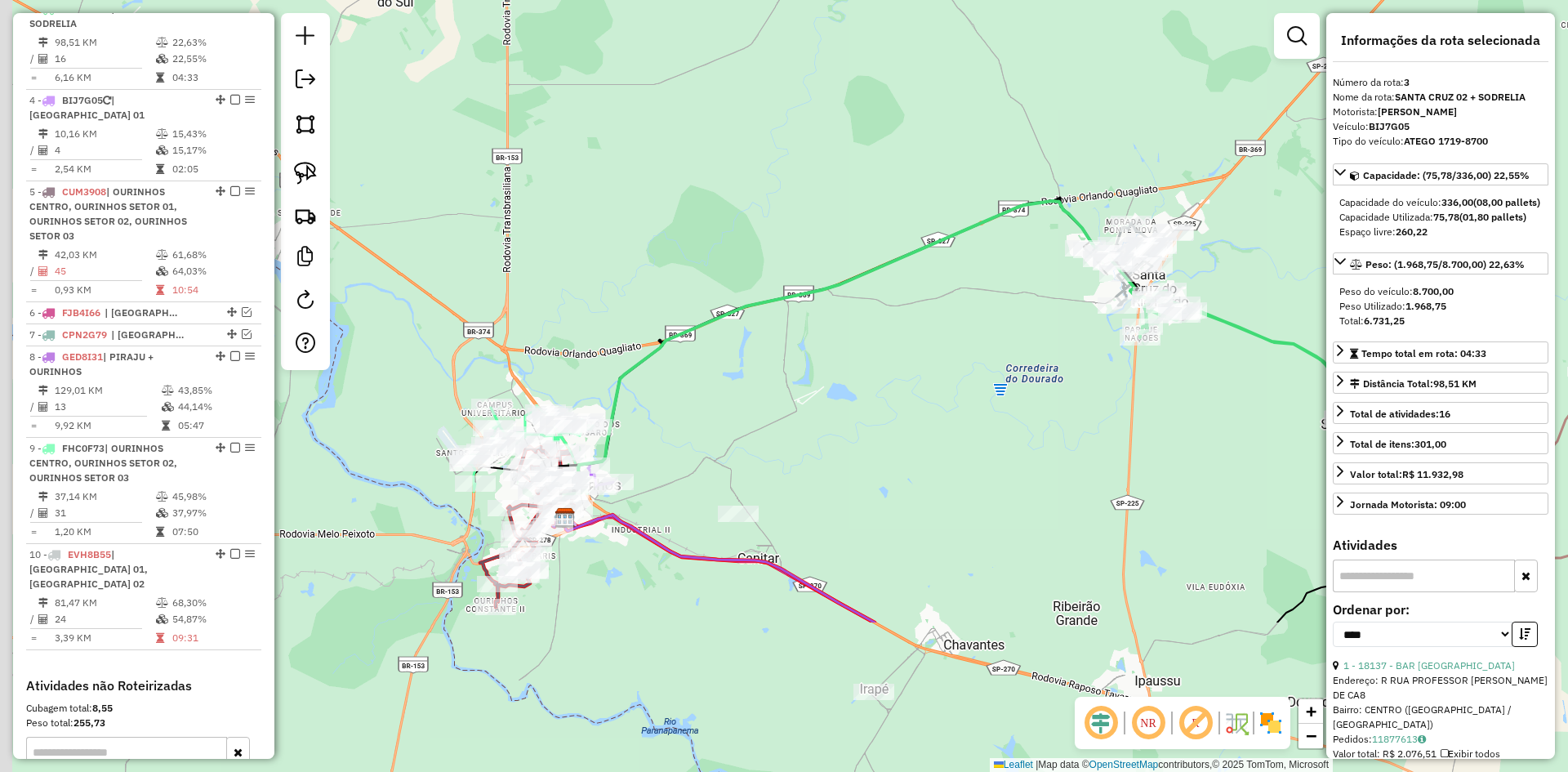
drag, startPoint x: 725, startPoint y: 614, endPoint x: 1044, endPoint y: 387, distance: 391.5
click at [1044, 387] on div "Janela de atendimento Grade de atendimento Capacidade Transportadoras Veículos …" at bounding box center [784, 386] width 1568 height 772
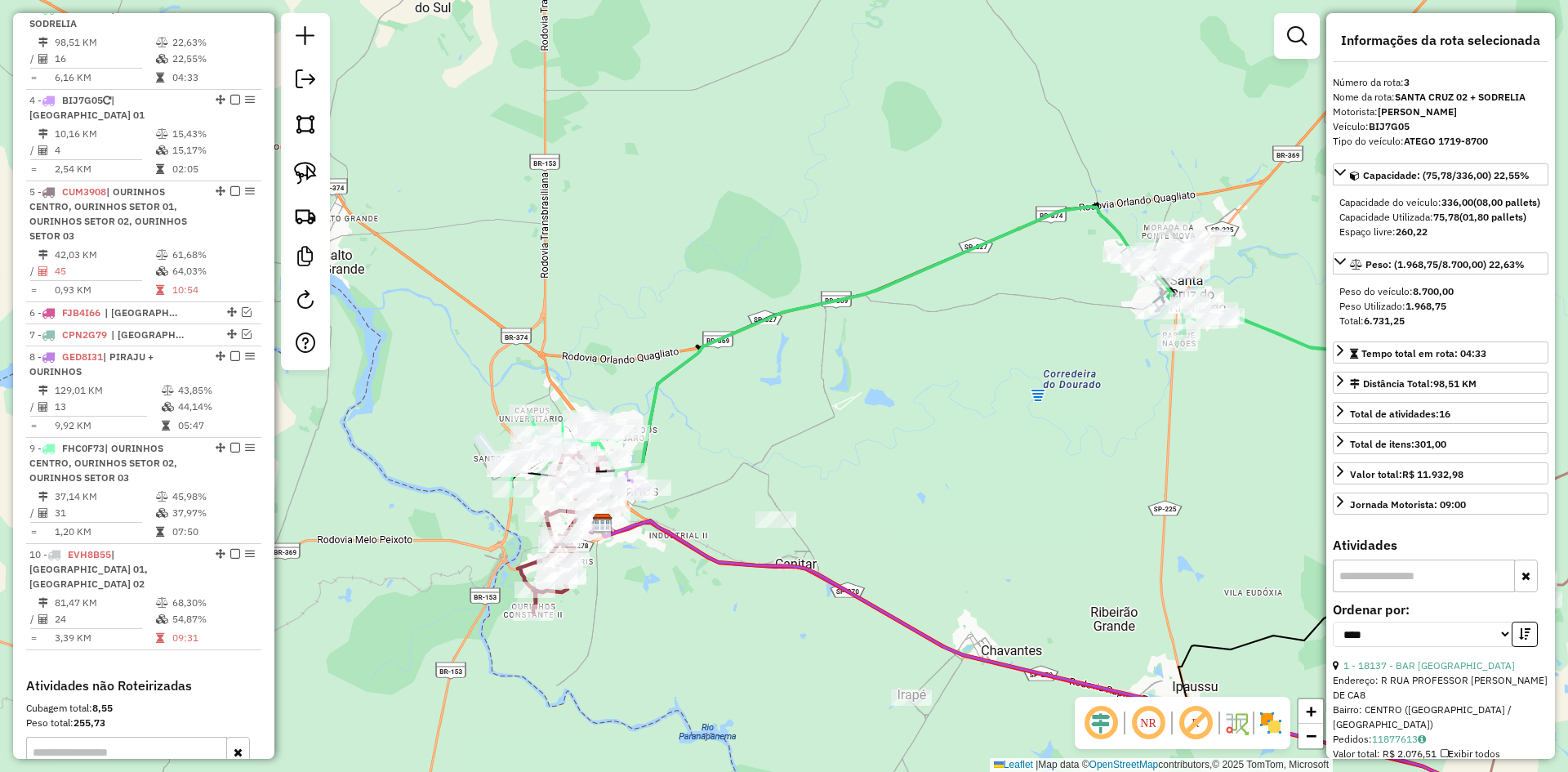
drag, startPoint x: 903, startPoint y: 361, endPoint x: 1017, endPoint y: 388, distance: 117.2
click at [1041, 374] on div "Janela de atendimento Grade de atendimento Capacidade Transportadoras Veículos …" at bounding box center [784, 386] width 1568 height 772
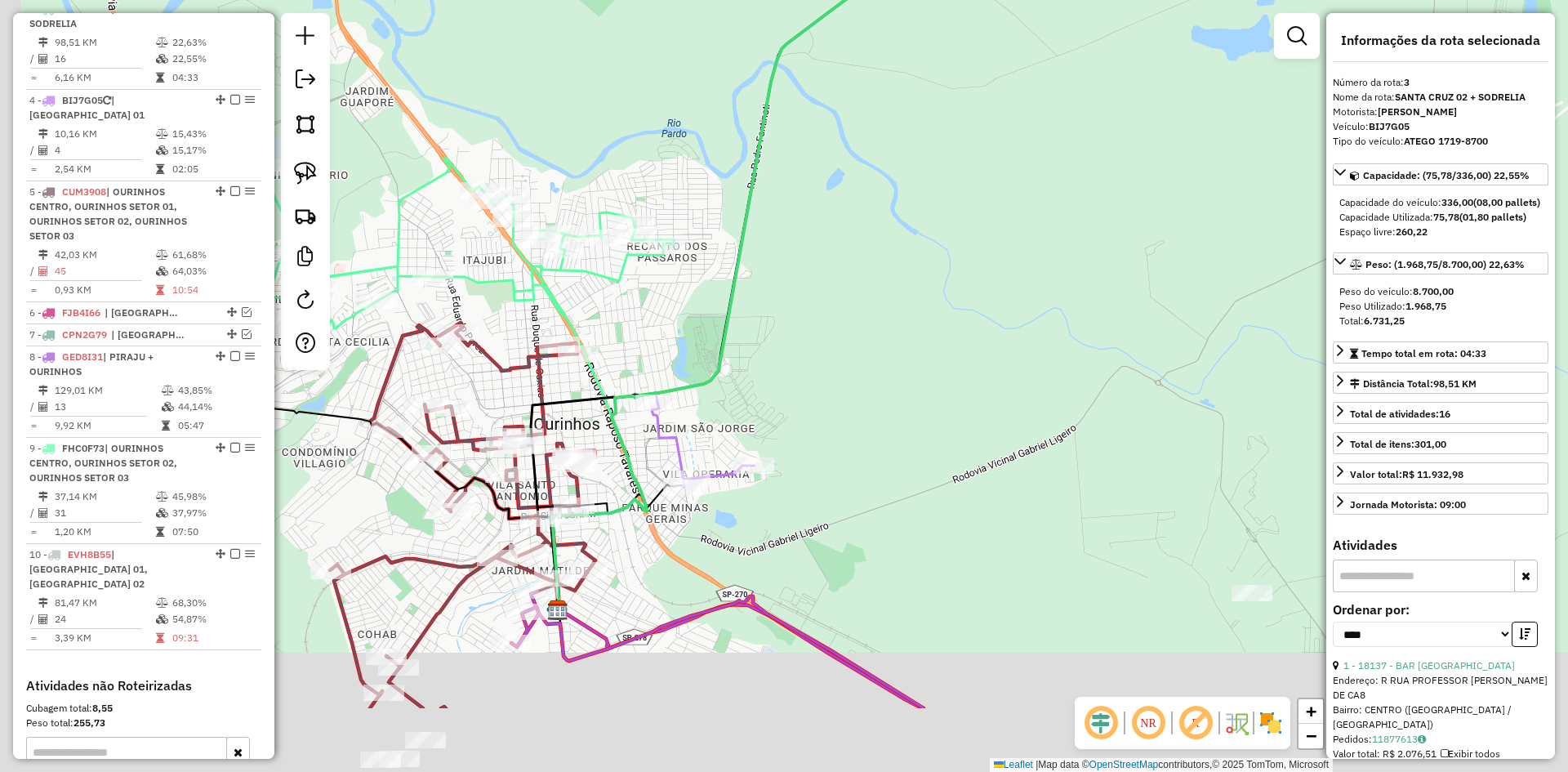
drag, startPoint x: 766, startPoint y: 518, endPoint x: 806, endPoint y: 375, distance: 148.5
click at [806, 375] on div "Janela de atendimento Grade de atendimento Capacidade Transportadoras Veículos …" at bounding box center [784, 386] width 1568 height 772
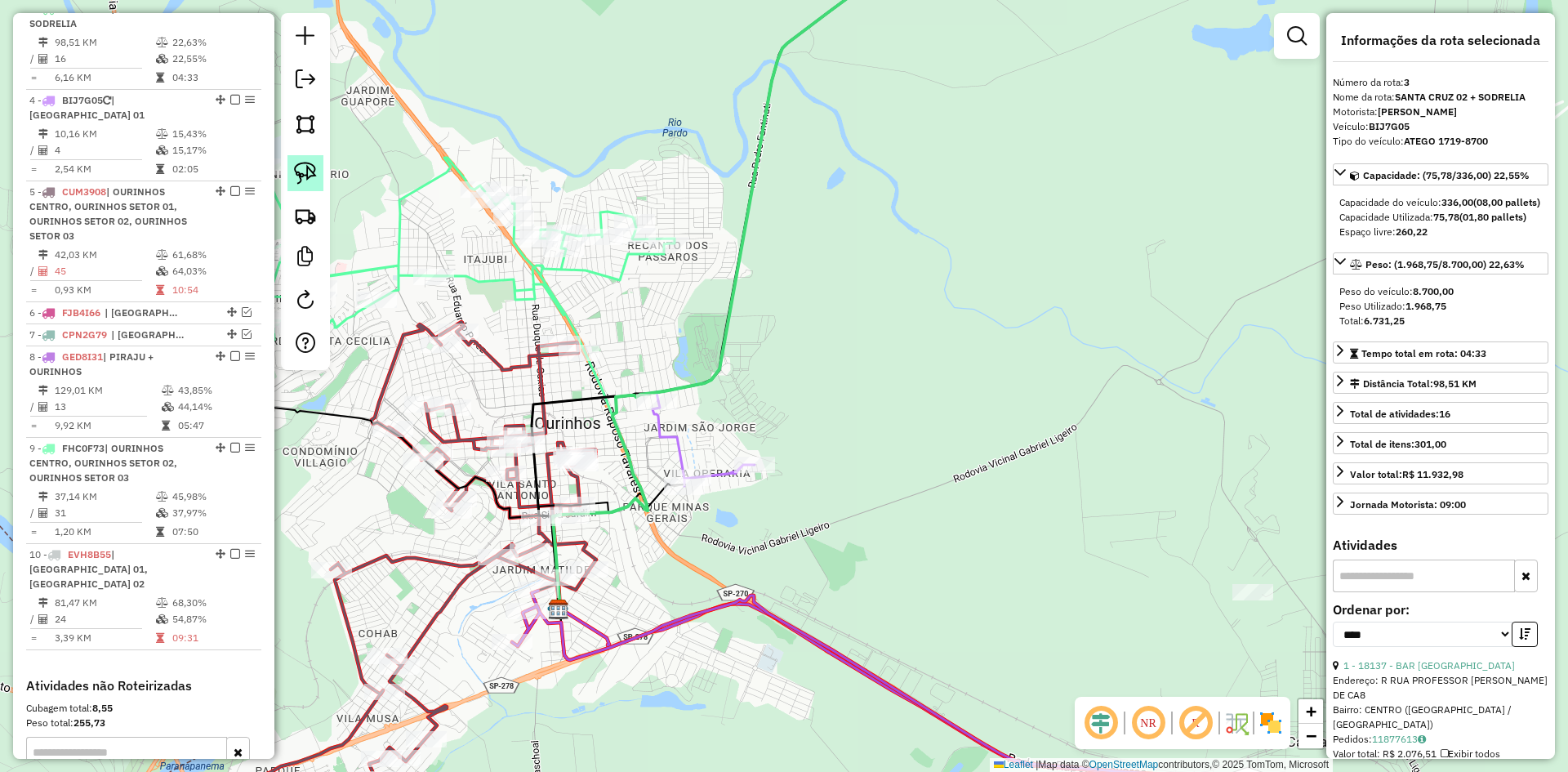
click at [301, 171] on img at bounding box center [306, 173] width 23 height 23
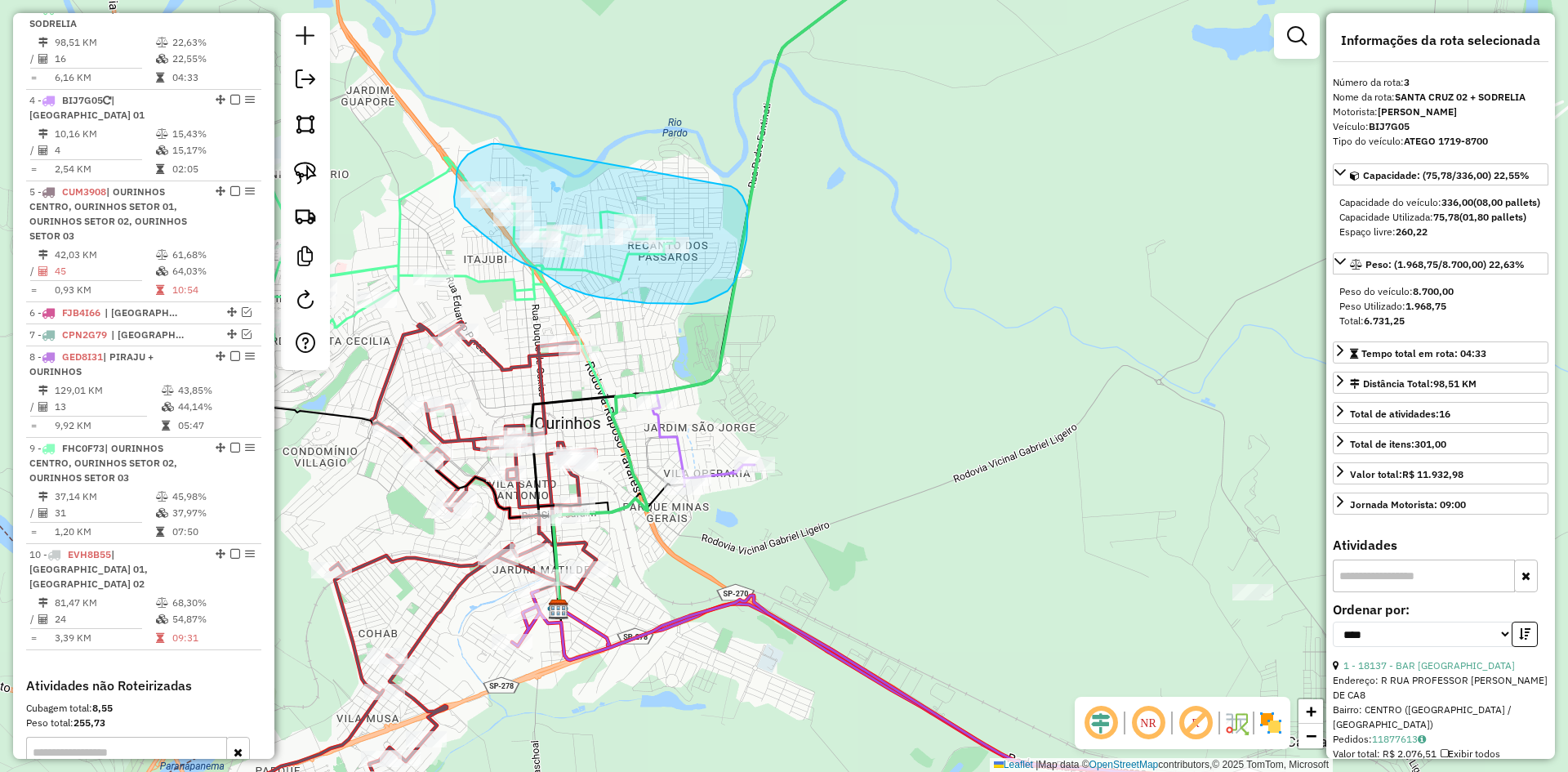
drag, startPoint x: 499, startPoint y: 144, endPoint x: 731, endPoint y: 187, distance: 236.0
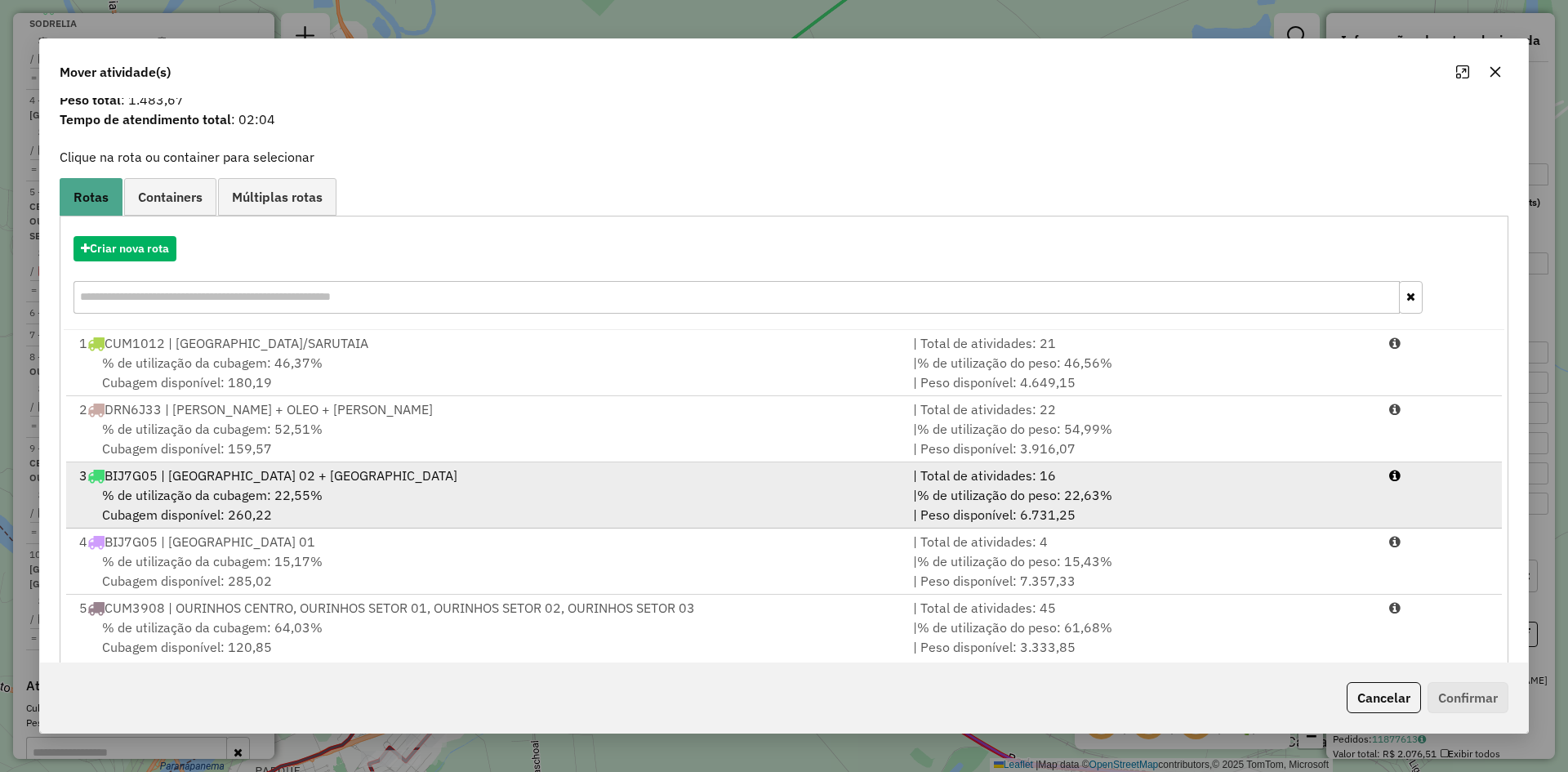
scroll to position [76, 0]
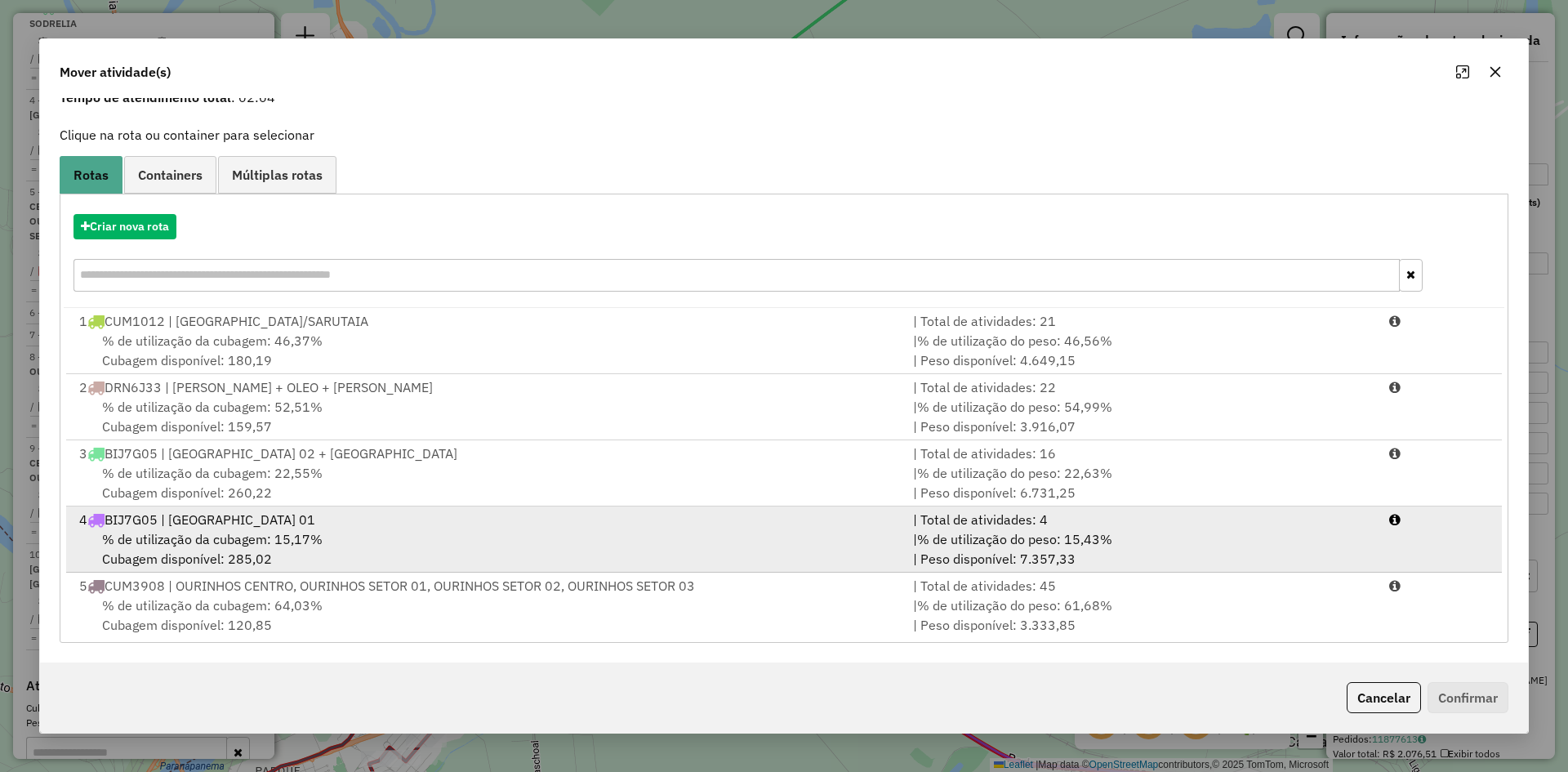
click at [356, 540] on div "% de utilização da cubagem: 15,17% Cubagem disponível: 285,02" at bounding box center [486, 550] width 834 height 39
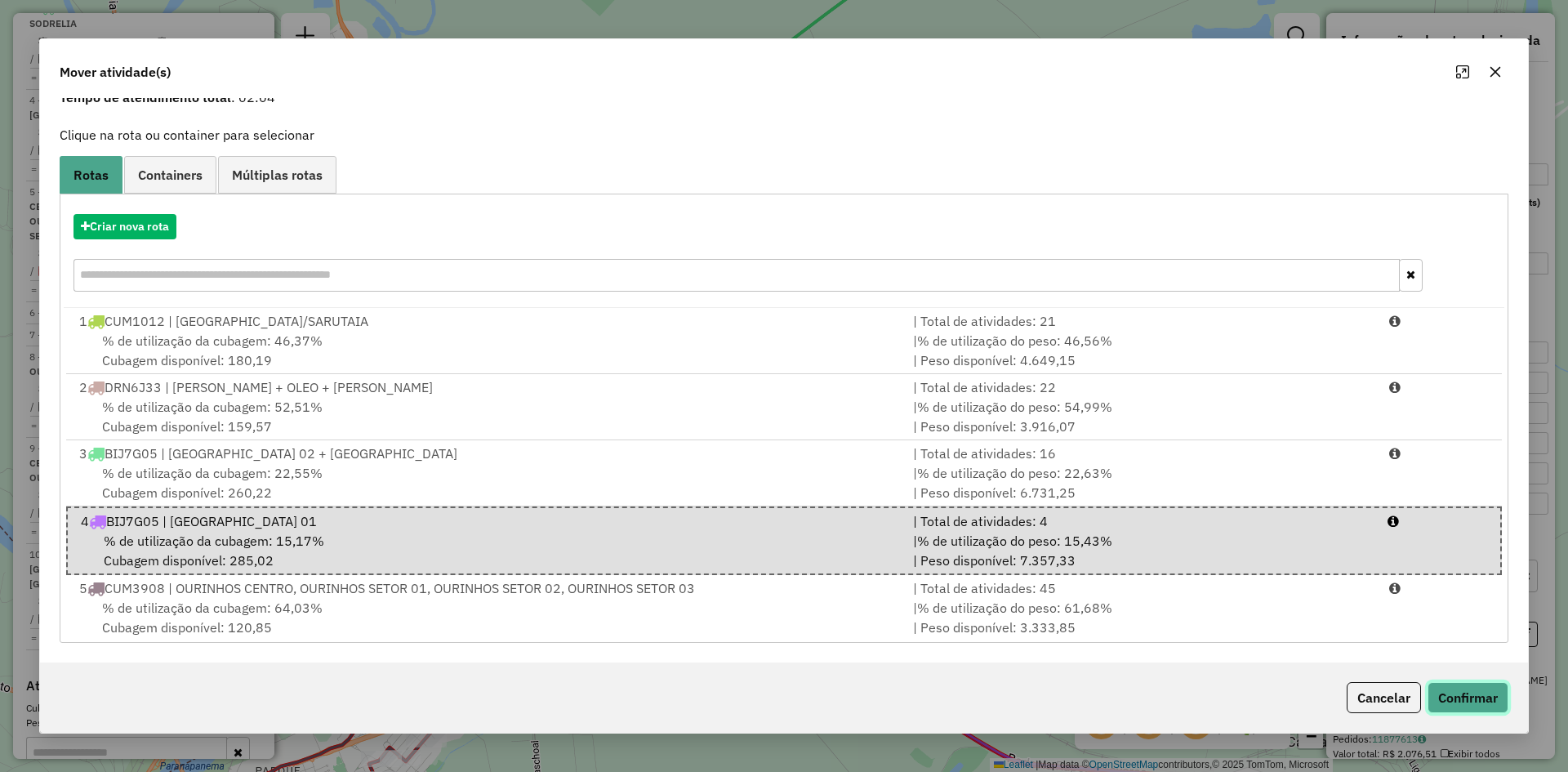
click at [1465, 696] on button "Confirmar" at bounding box center [1468, 697] width 81 height 31
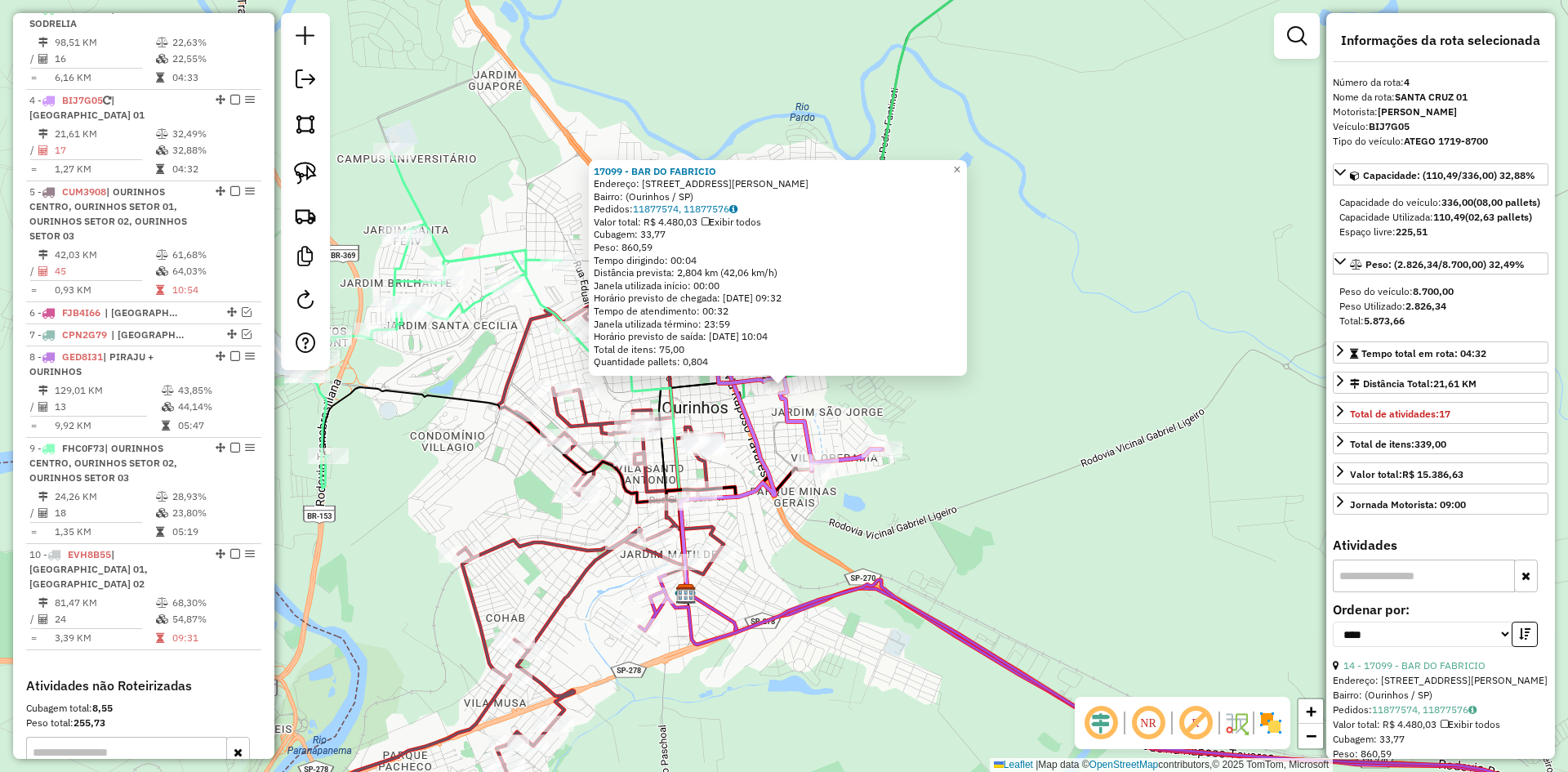
scroll to position [907, 0]
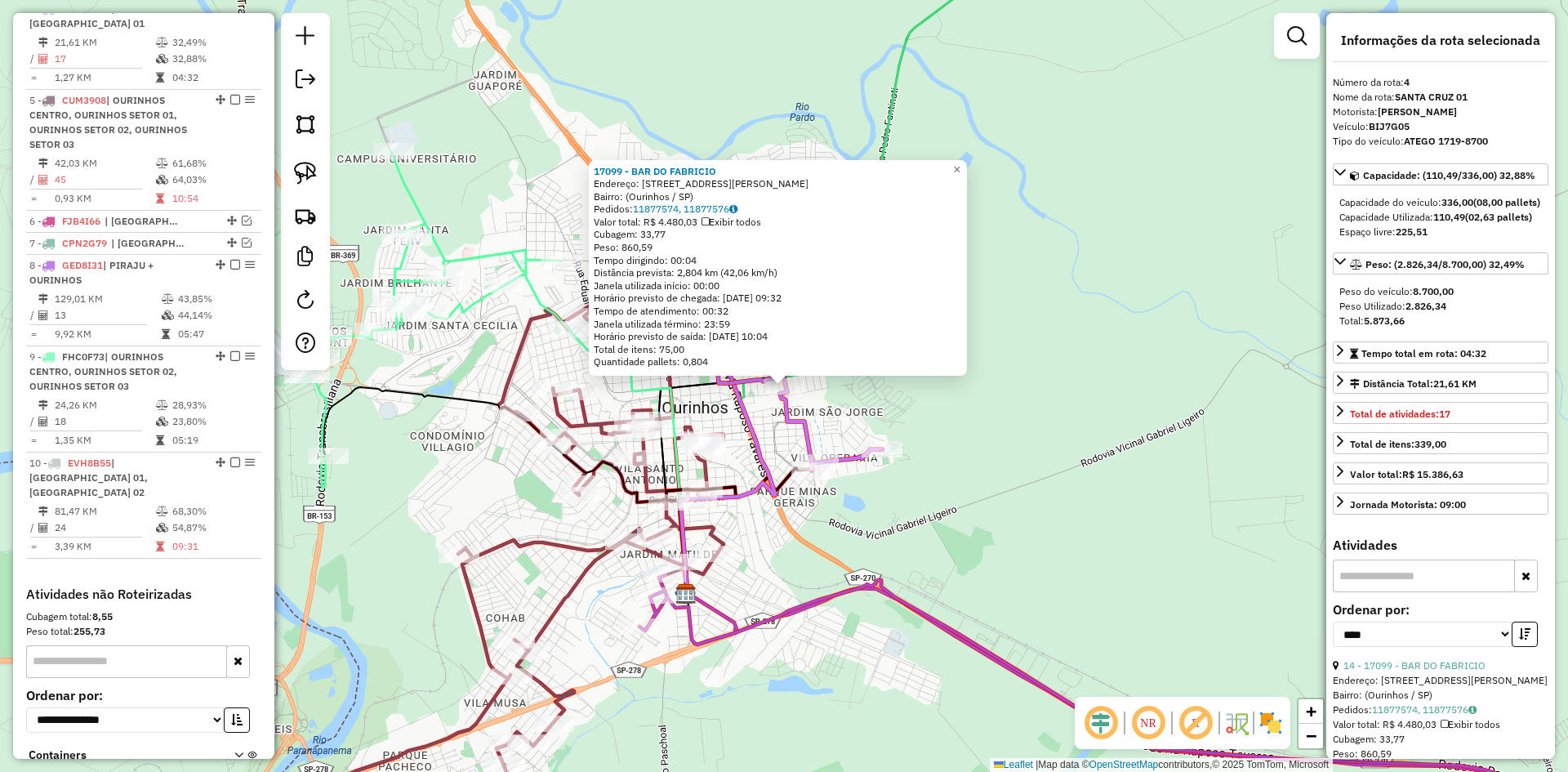
click at [1094, 524] on div "17099 - BAR DO FABRICIO Endereço: Rua Antônio Zaki Abucham, 181 Bairro: (Ourinh…" at bounding box center [784, 386] width 1568 height 772
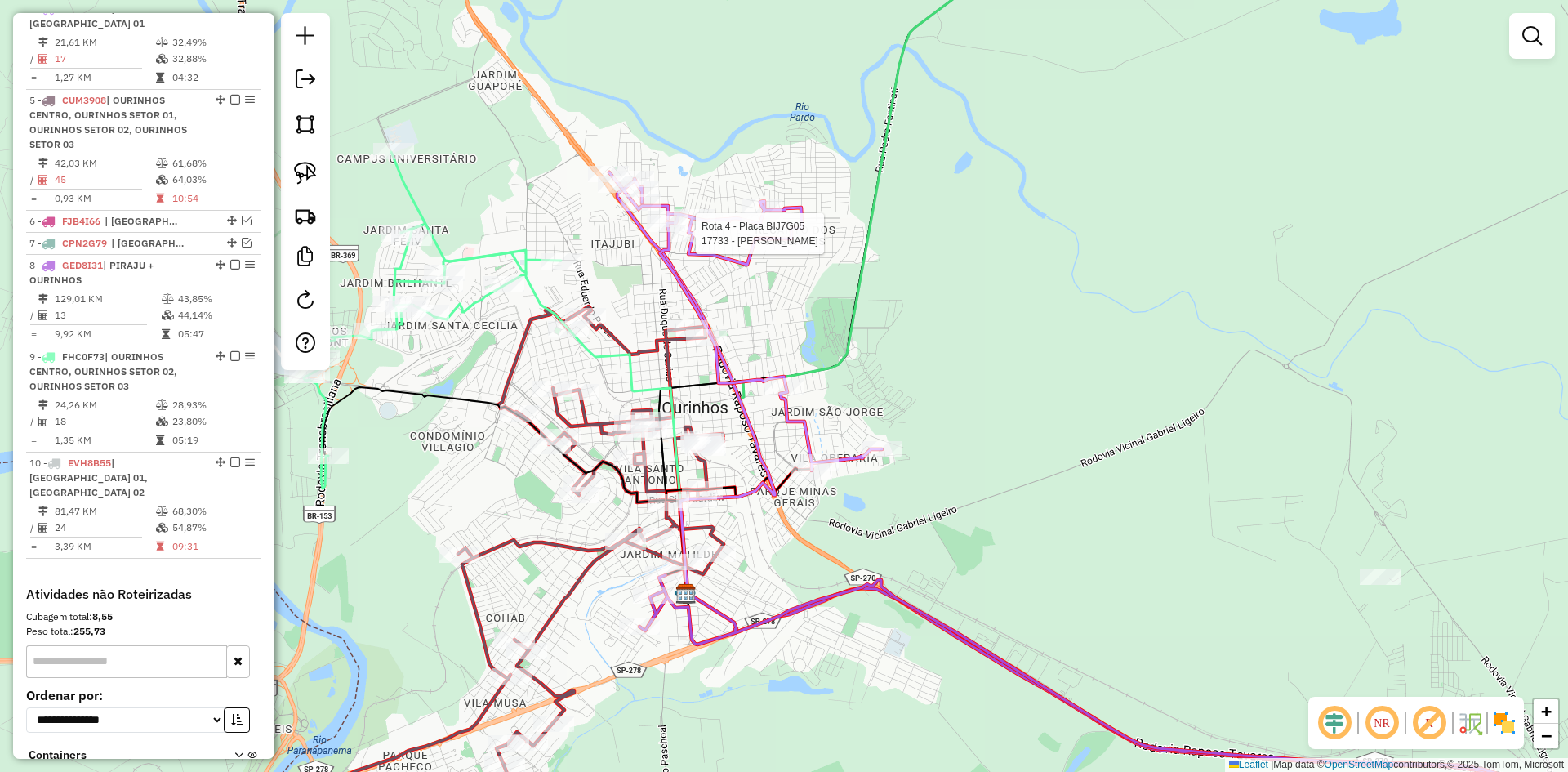
select select "*********"
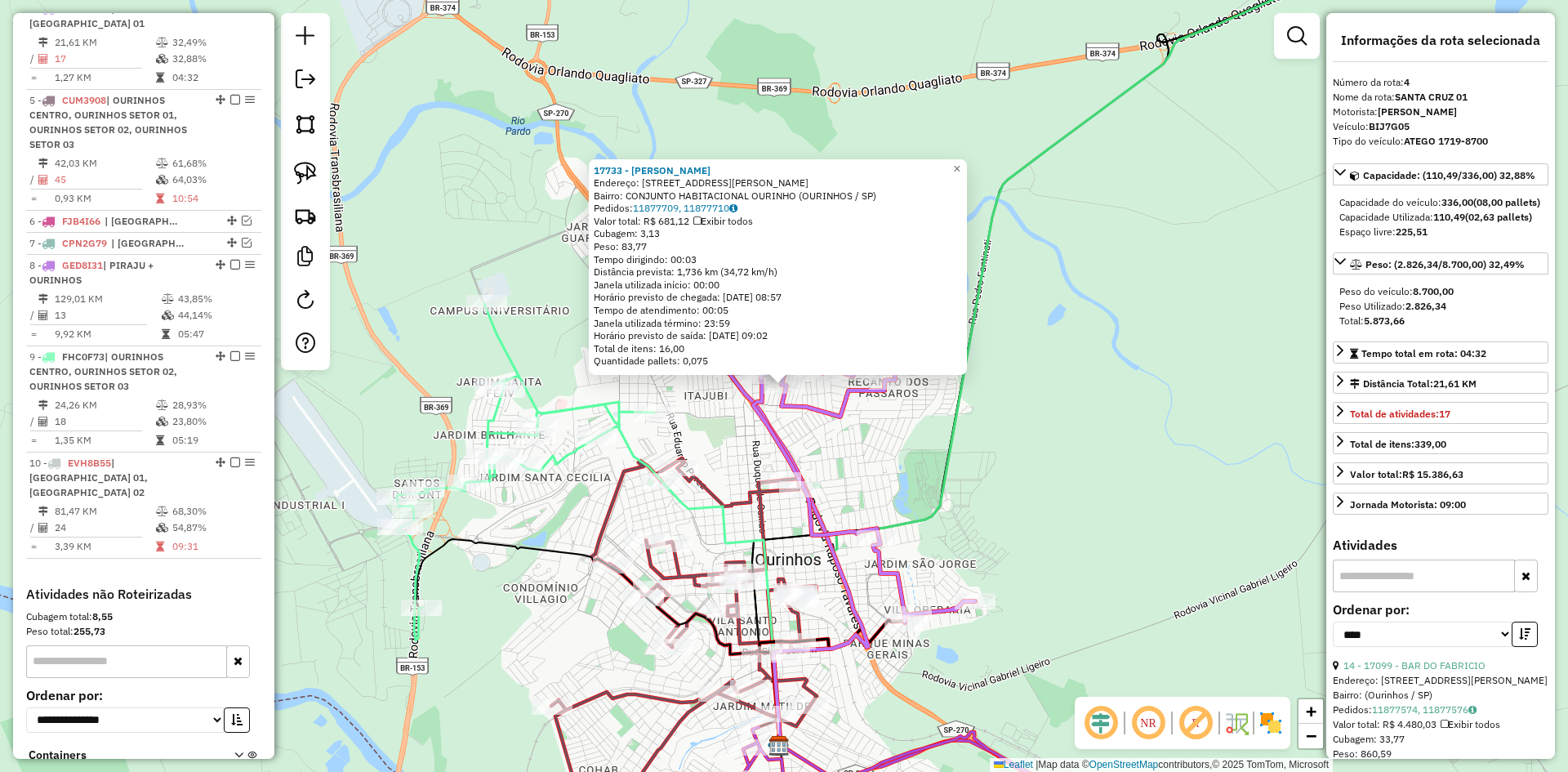
click at [894, 455] on div "17733 - MAXWELL PEREIRA JESU Endereço: R ULISSES GUIMARAES 237 Bairro: CONJUNTO…" at bounding box center [784, 386] width 1568 height 772
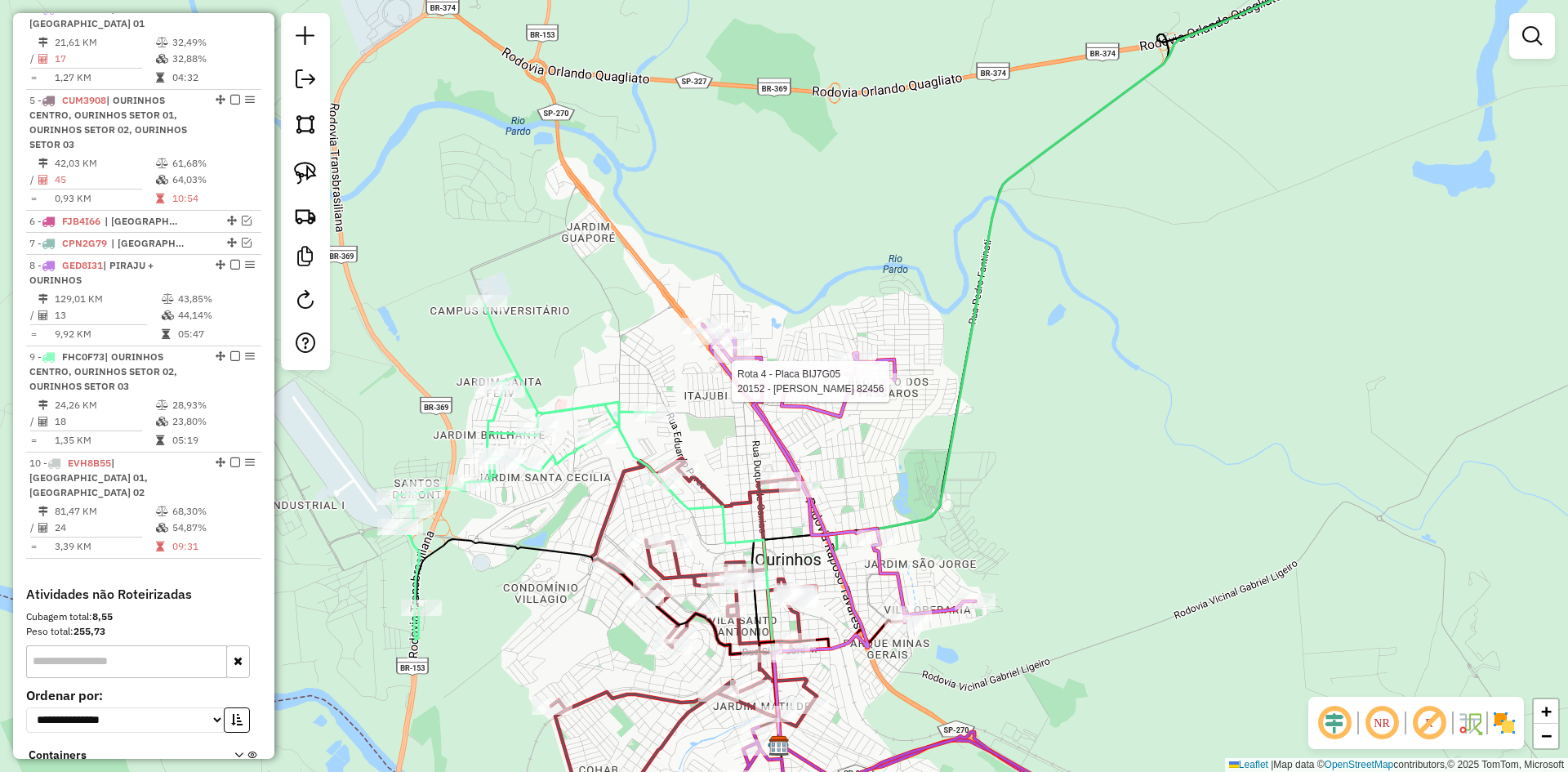
select select "*********"
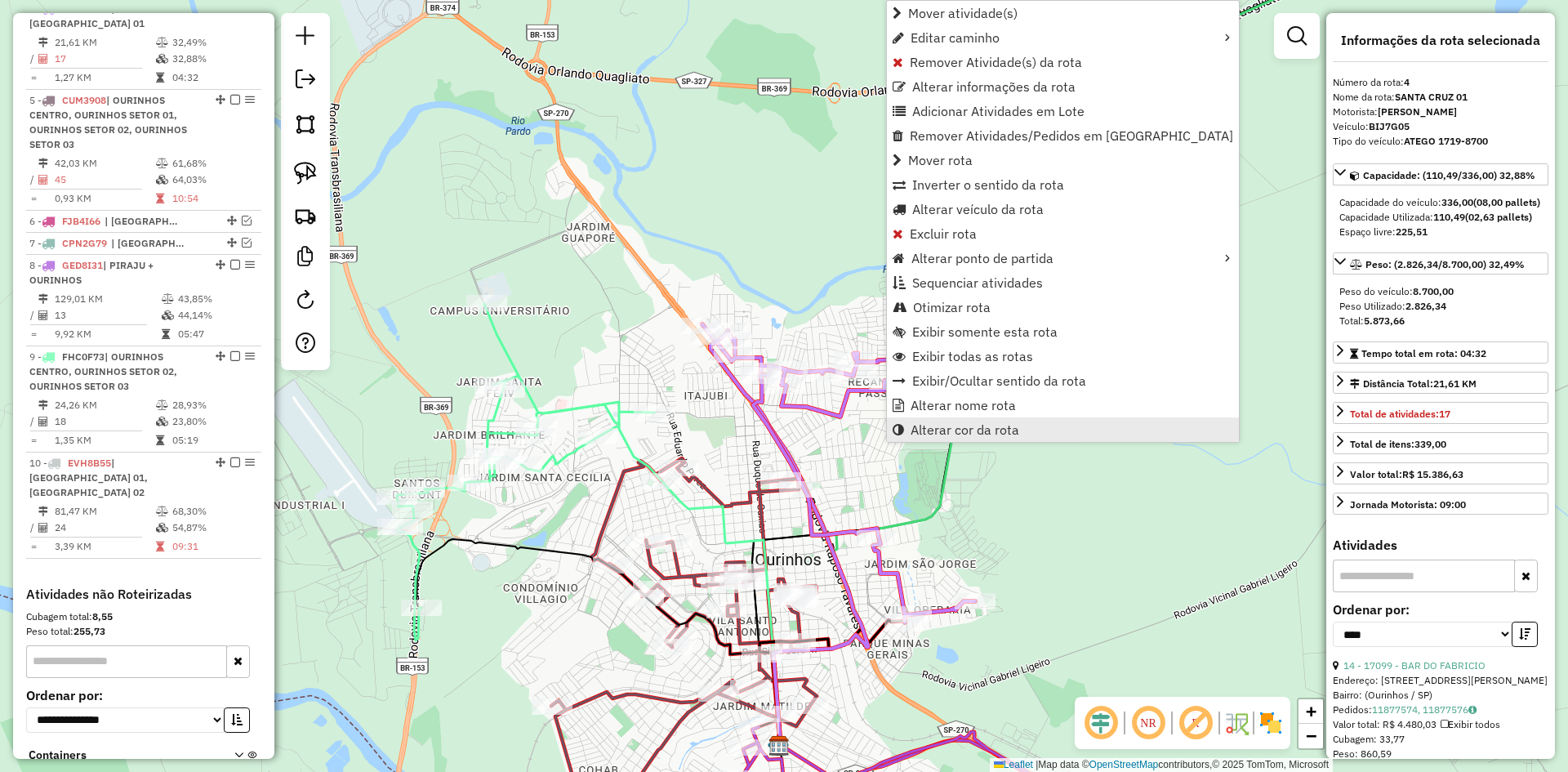
click at [952, 432] on span "Alterar cor da rota" at bounding box center [965, 430] width 108 height 13
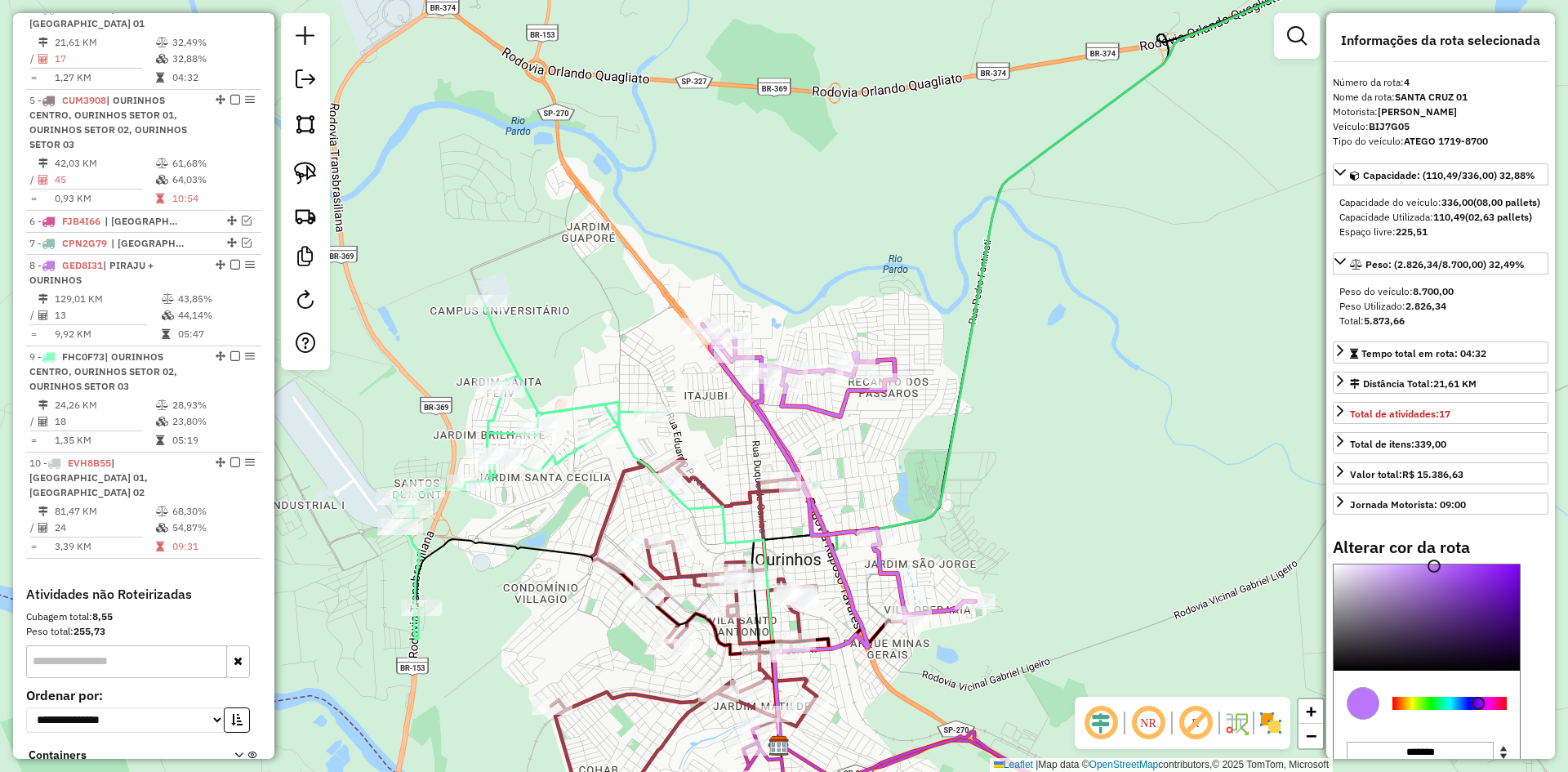
type input "*******"
click at [1505, 711] on div at bounding box center [1450, 704] width 115 height 13
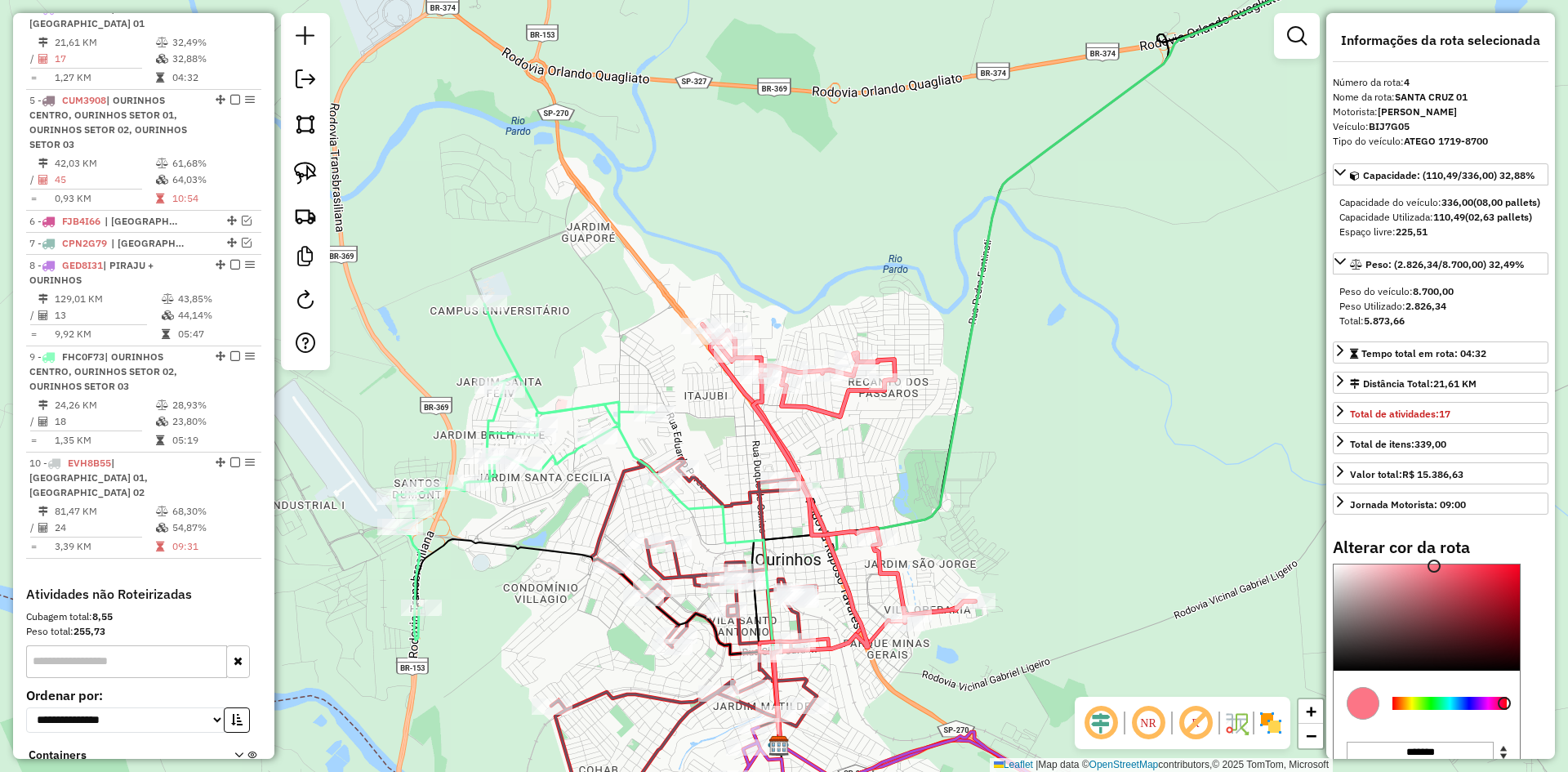
drag, startPoint x: 963, startPoint y: 521, endPoint x: 863, endPoint y: 430, distance: 135.2
click at [863, 430] on div "Janela de atendimento Grade de atendimento Capacidade Transportadoras Veículos …" at bounding box center [784, 386] width 1568 height 772
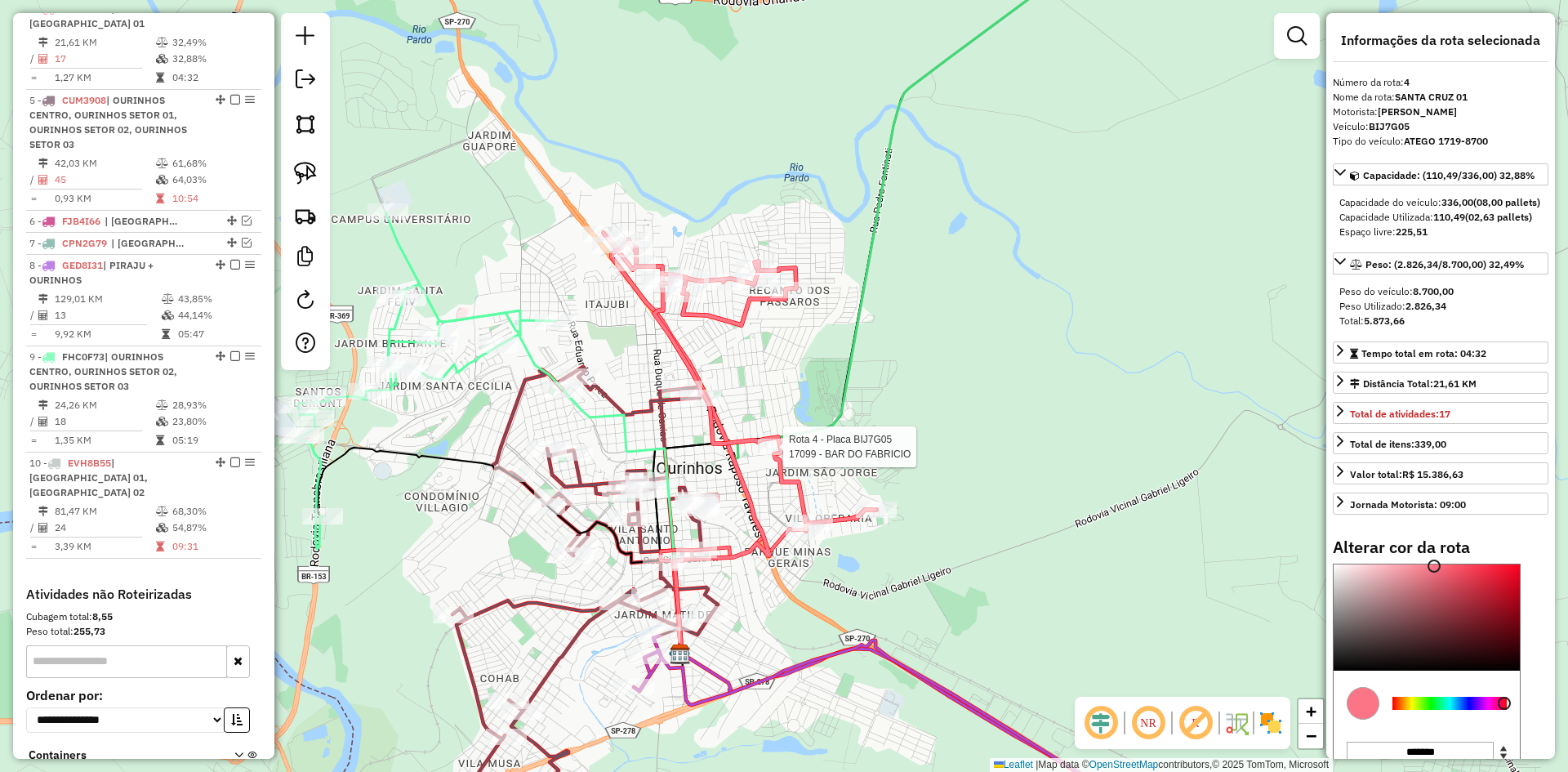
select select "*********"
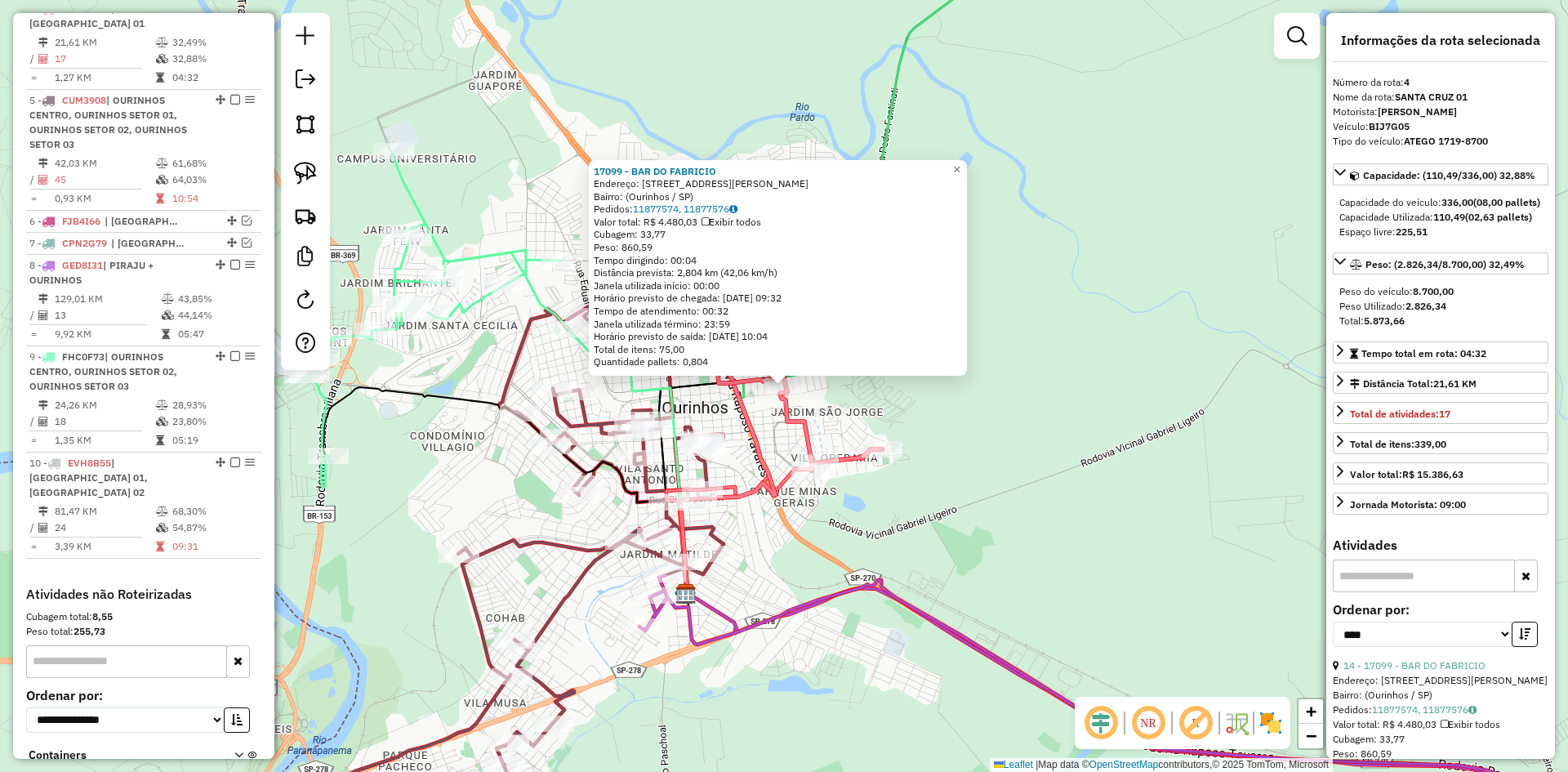
click at [973, 548] on div "Rota 4 - Placa BIJ7G05 17294 - MALVINA DO NASCIMENT 17099 - BAR DO FABRICIO End…" at bounding box center [784, 386] width 1568 height 772
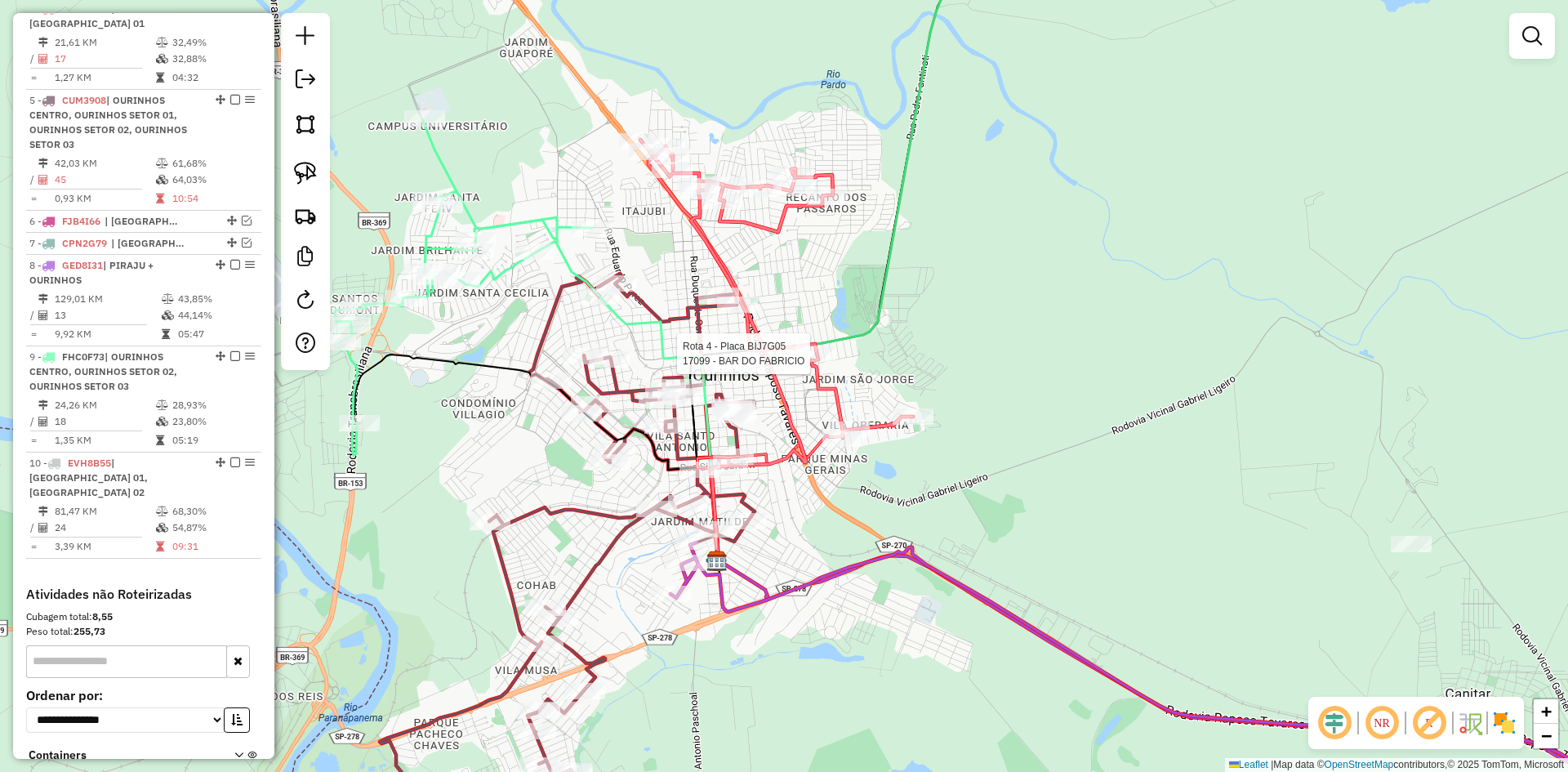
select select "*********"
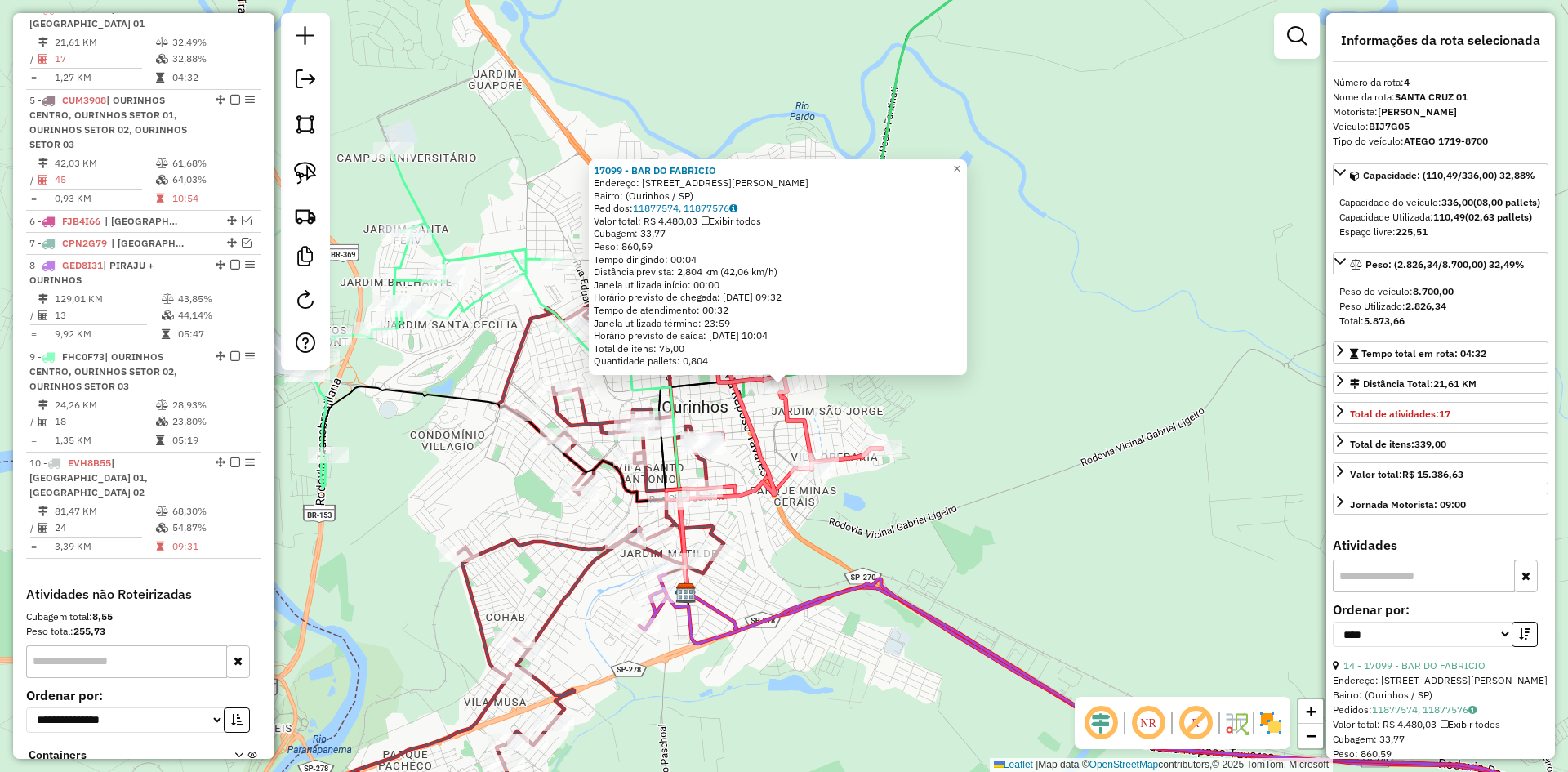
click at [984, 426] on div "17099 - BAR DO FABRICIO Endereço: Rua Antônio Zaki Abucham, 181 Bairro: (Ourinh…" at bounding box center [784, 386] width 1568 height 772
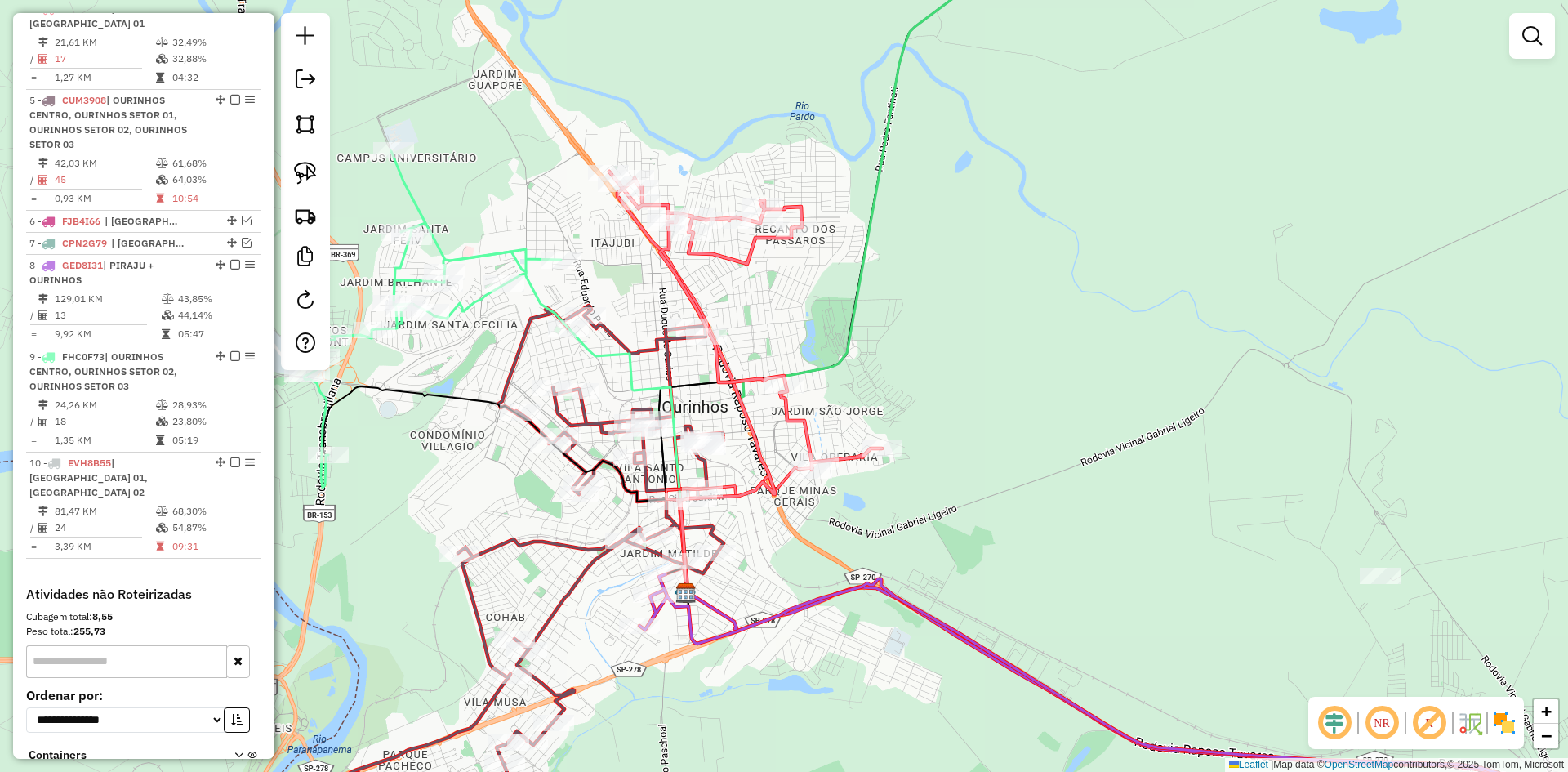
click at [1052, 315] on div "Rota 4 - Placa BIJ7G05 16663 - GILSON APARECIDO BEL Janela de atendimento Grade…" at bounding box center [784, 386] width 1568 height 772
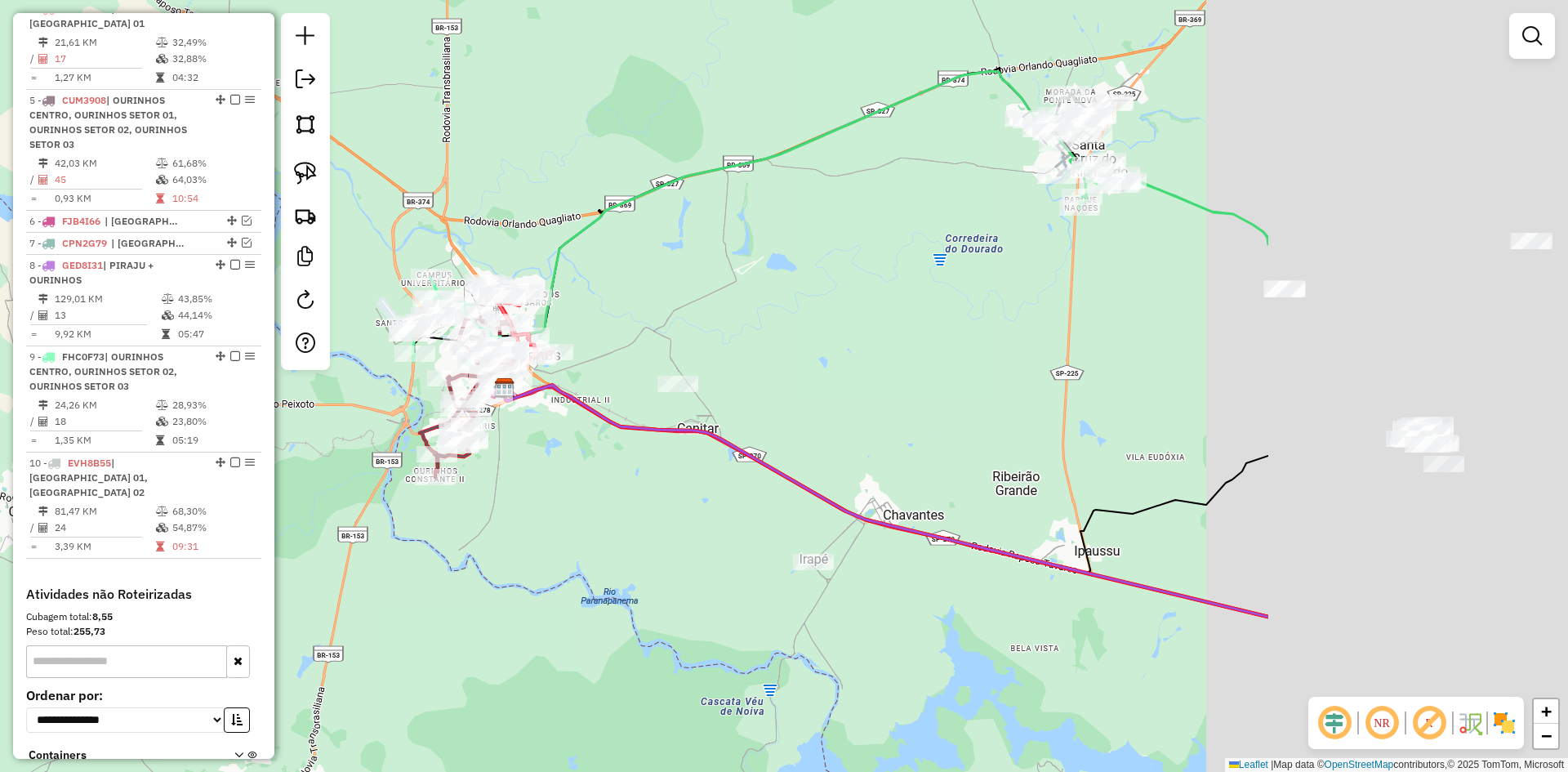
drag, startPoint x: 1184, startPoint y: 322, endPoint x: 639, endPoint y: 324, distance: 545.0
click at [638, 324] on div "Janela de atendimento Grade de atendimento Capacidade Transportadoras Veículos …" at bounding box center [784, 386] width 1568 height 772
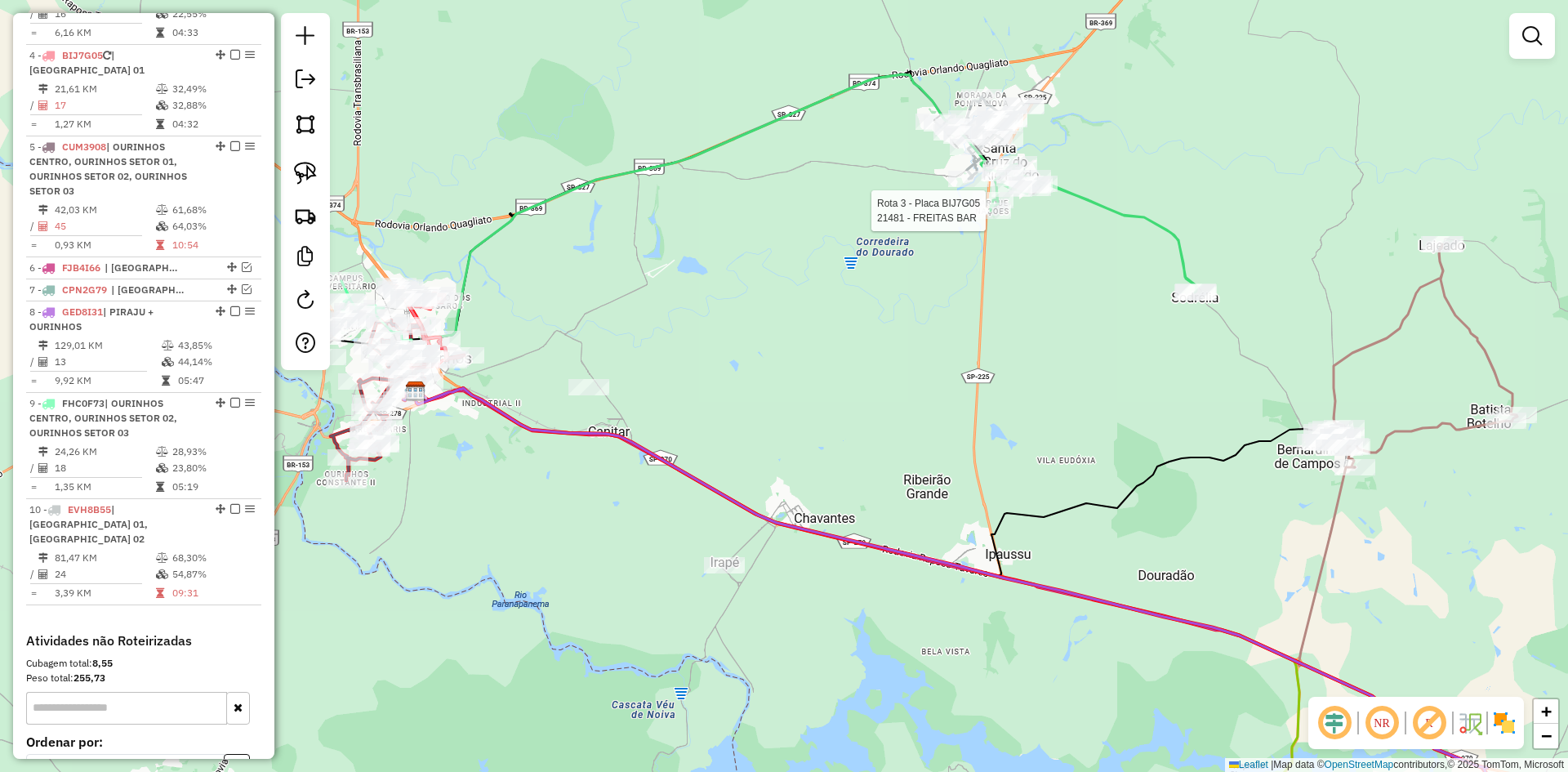
select select "*********"
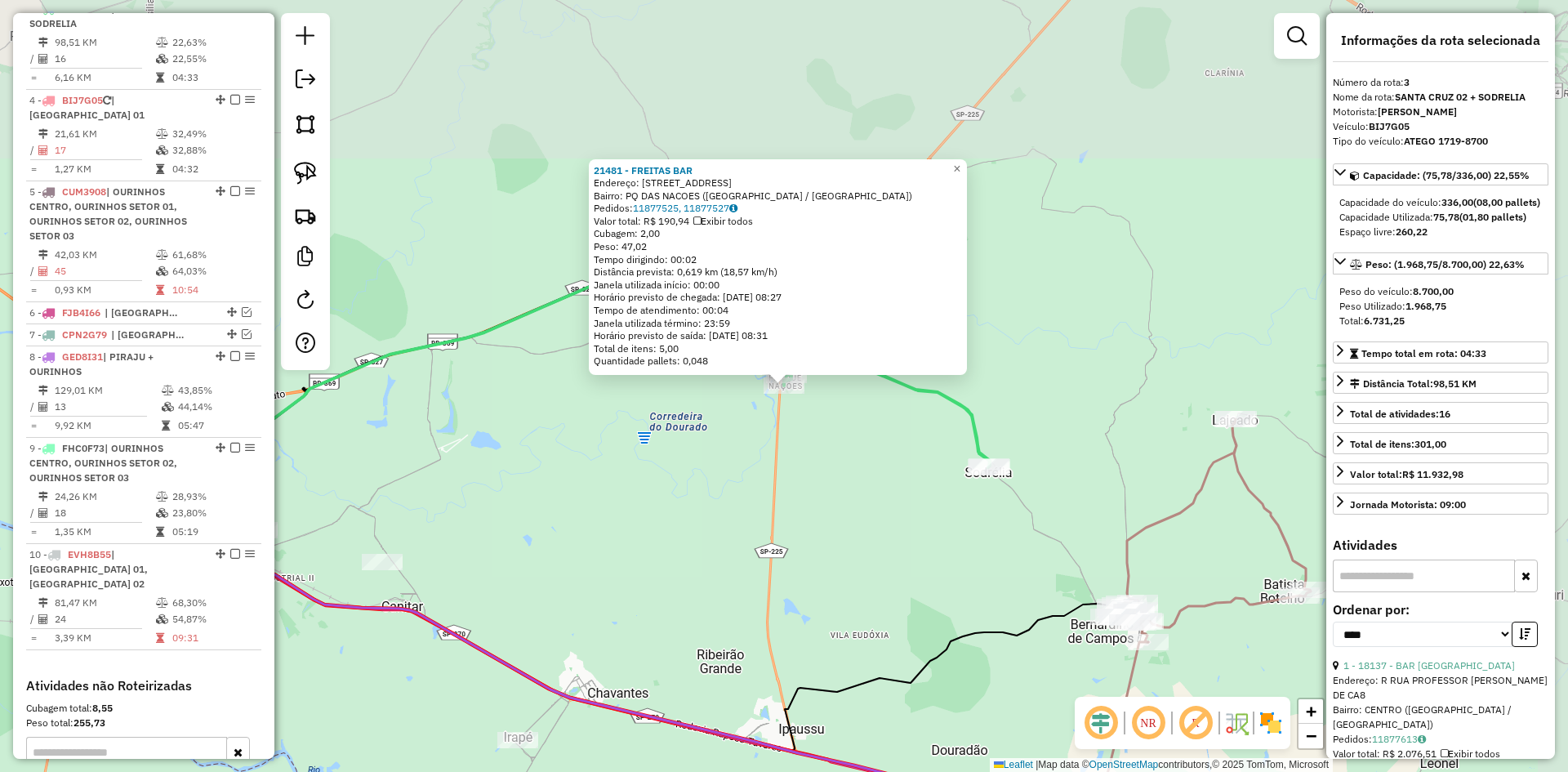
scroll to position [816, 0]
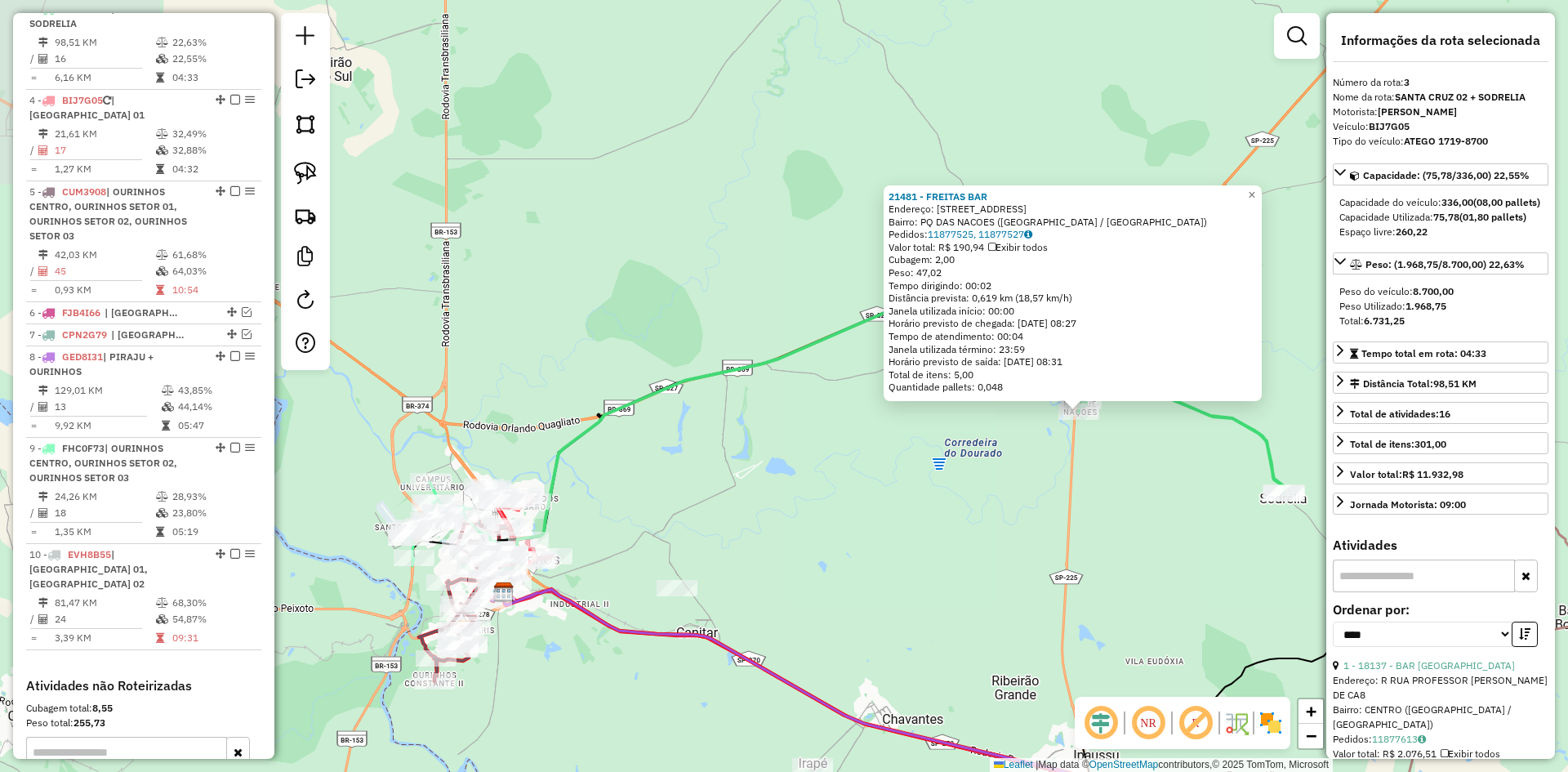
drag, startPoint x: 767, startPoint y: 478, endPoint x: 1065, endPoint y: 504, distance: 299.1
click at [1065, 504] on div "21481 - FREITAS BAR Endereço: RUA BOLIVIA 29 Bairro: PQ DAS NACOES (SANTA CRUZ …" at bounding box center [784, 386] width 1568 height 772
click at [834, 491] on div "21481 - FREITAS BAR Endereço: RUA BOLIVIA 29 Bairro: PQ DAS NACOES (SANTA CRUZ …" at bounding box center [784, 386] width 1568 height 772
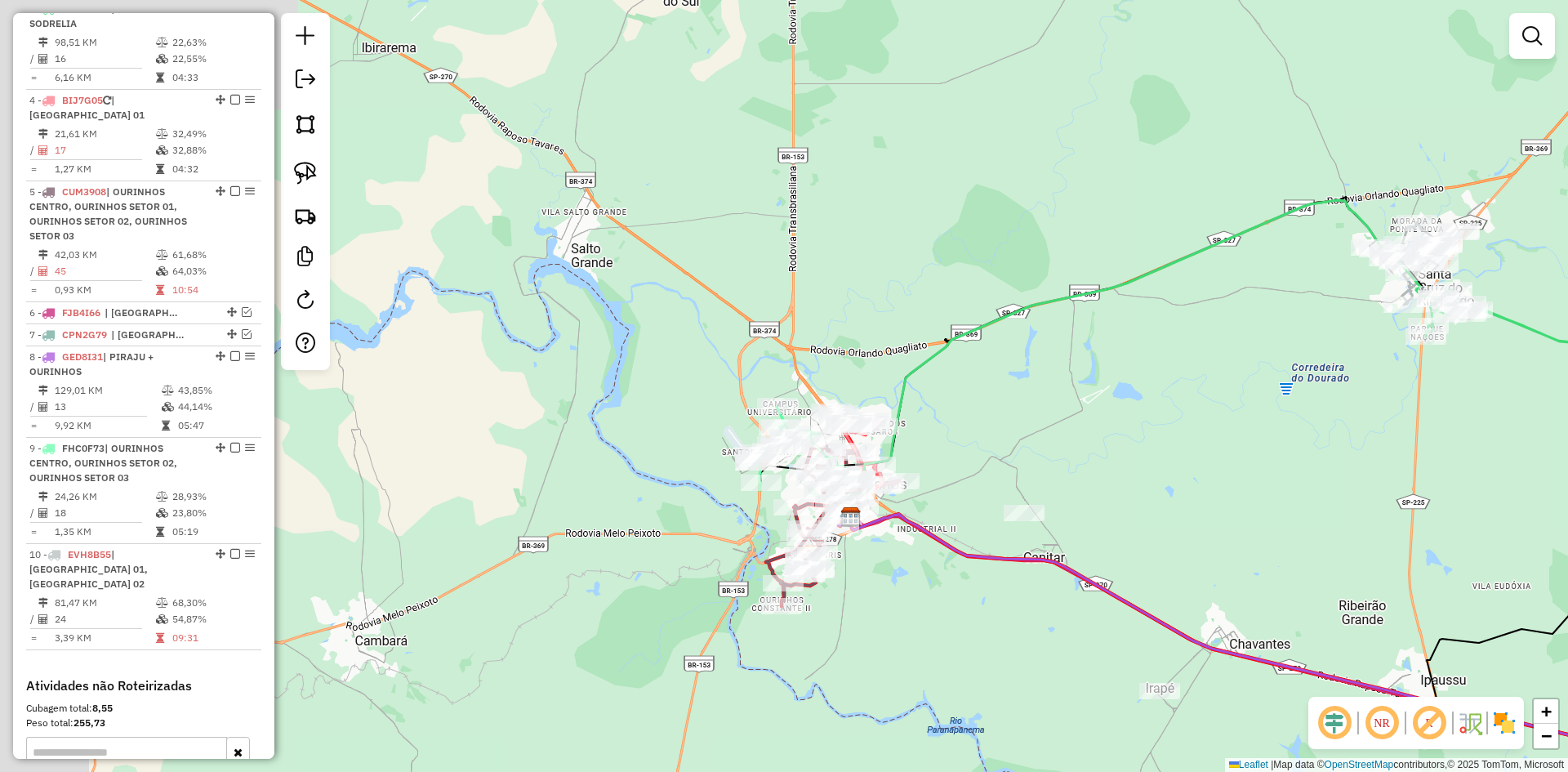
drag, startPoint x: 751, startPoint y: 480, endPoint x: 1104, endPoint y: 403, distance: 361.3
click at [1104, 403] on div "Janela de atendimento Grade de atendimento Capacidade Transportadoras Veículos …" at bounding box center [784, 386] width 1568 height 772
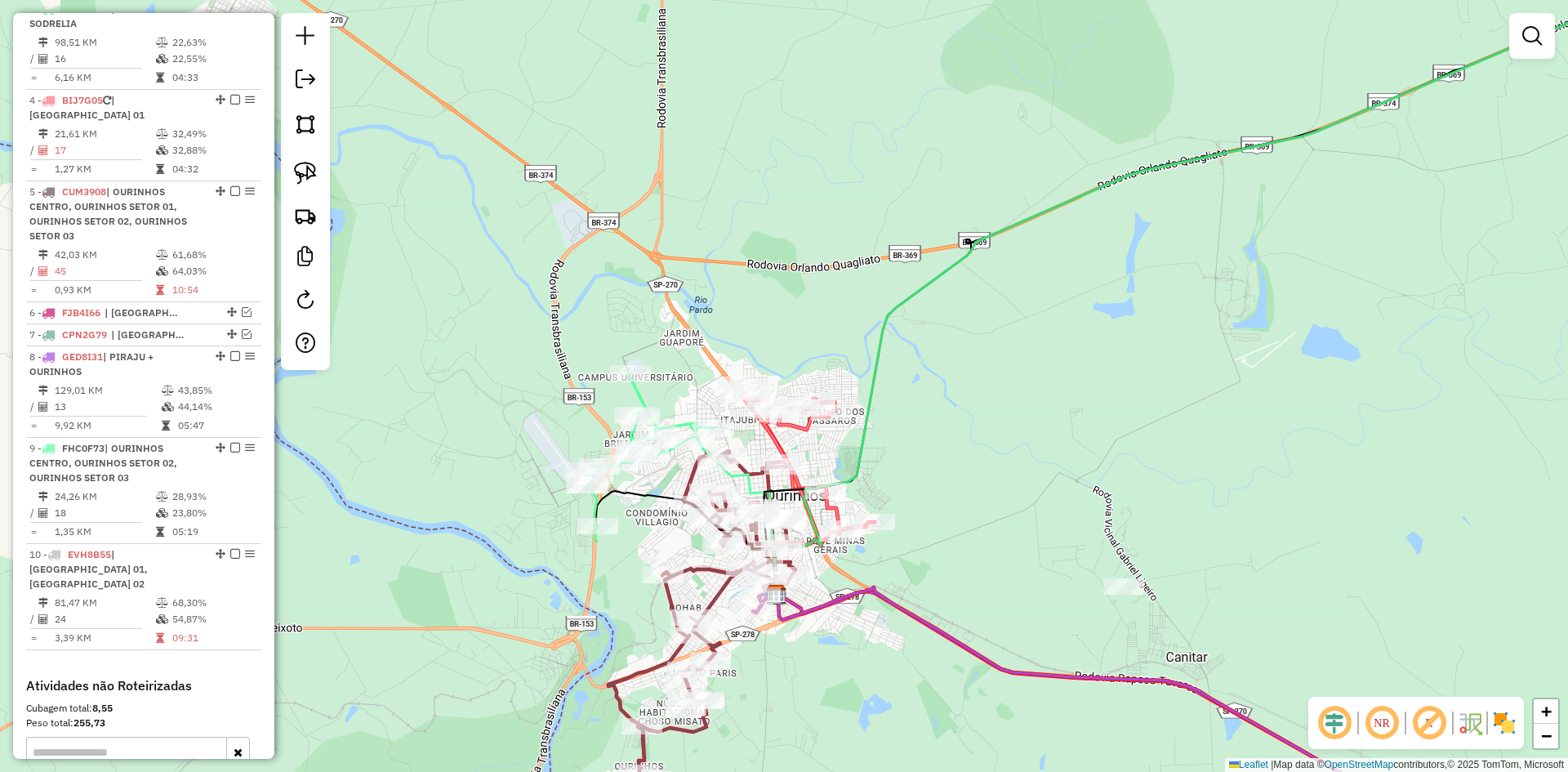
drag, startPoint x: 893, startPoint y: 468, endPoint x: 898, endPoint y: 432, distance: 36.3
click at [898, 432] on div "Janela de atendimento Grade de atendimento Capacidade Transportadoras Veículos …" at bounding box center [784, 386] width 1568 height 772
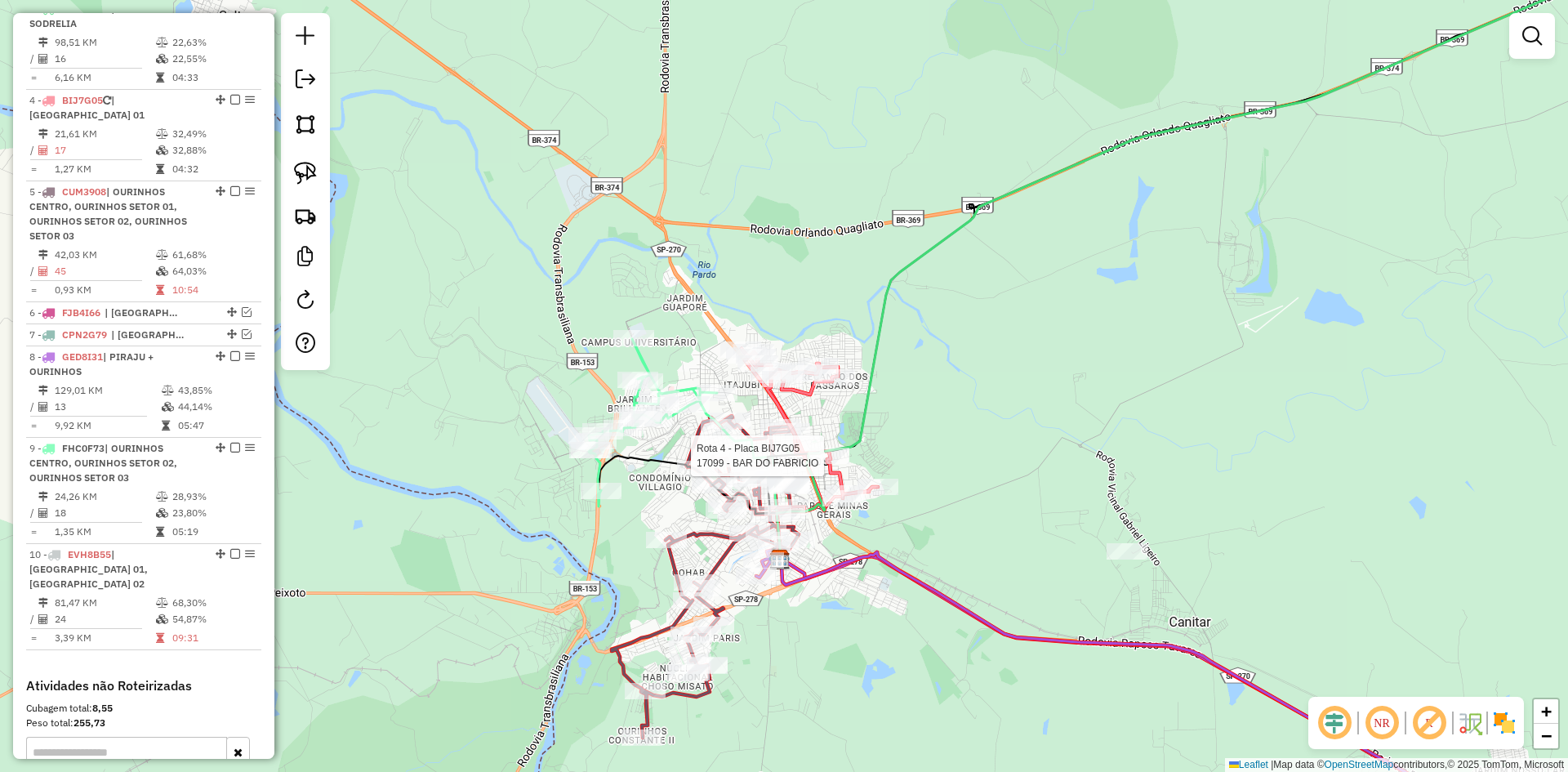
select select "*********"
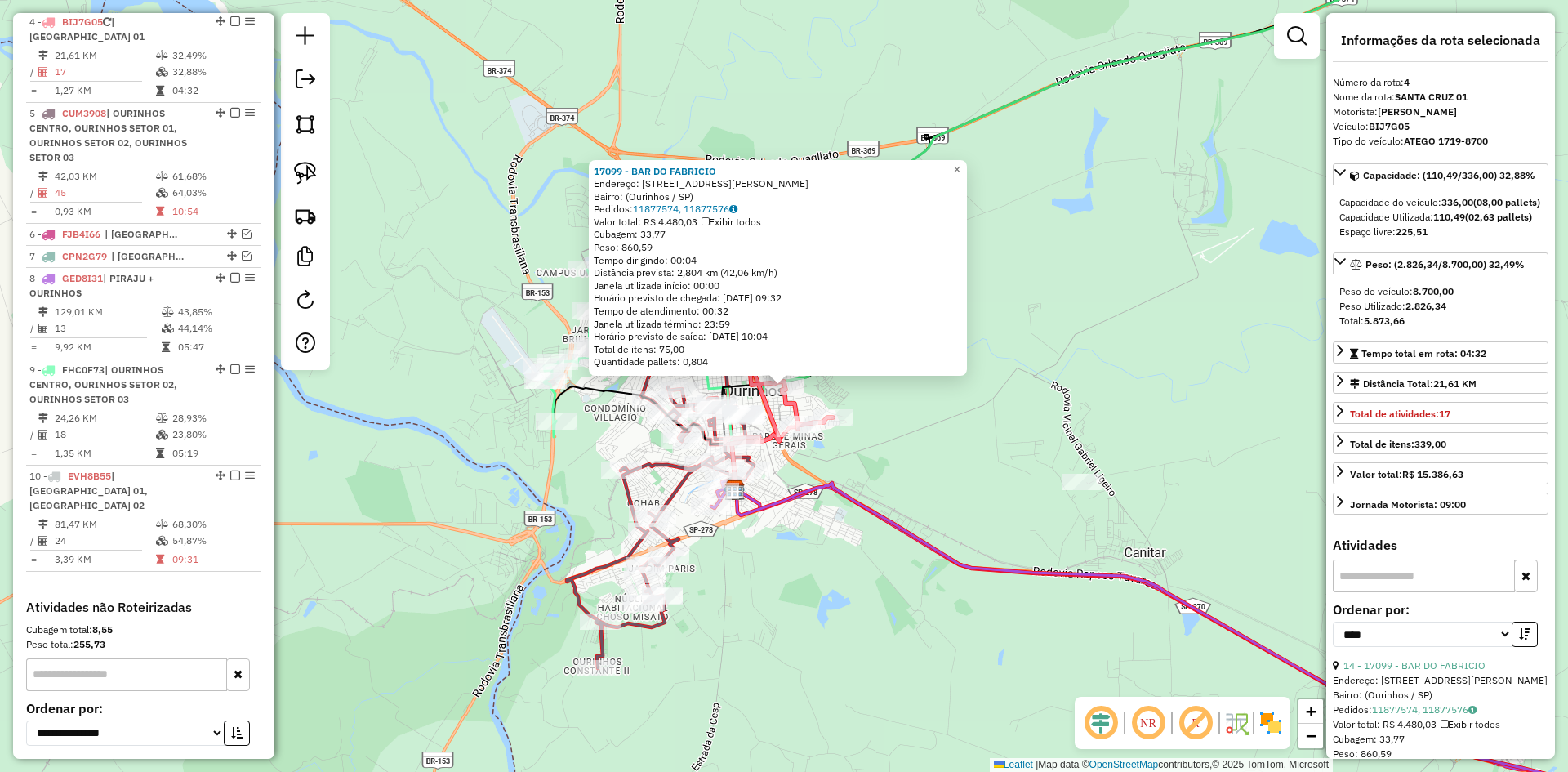
scroll to position [907, 0]
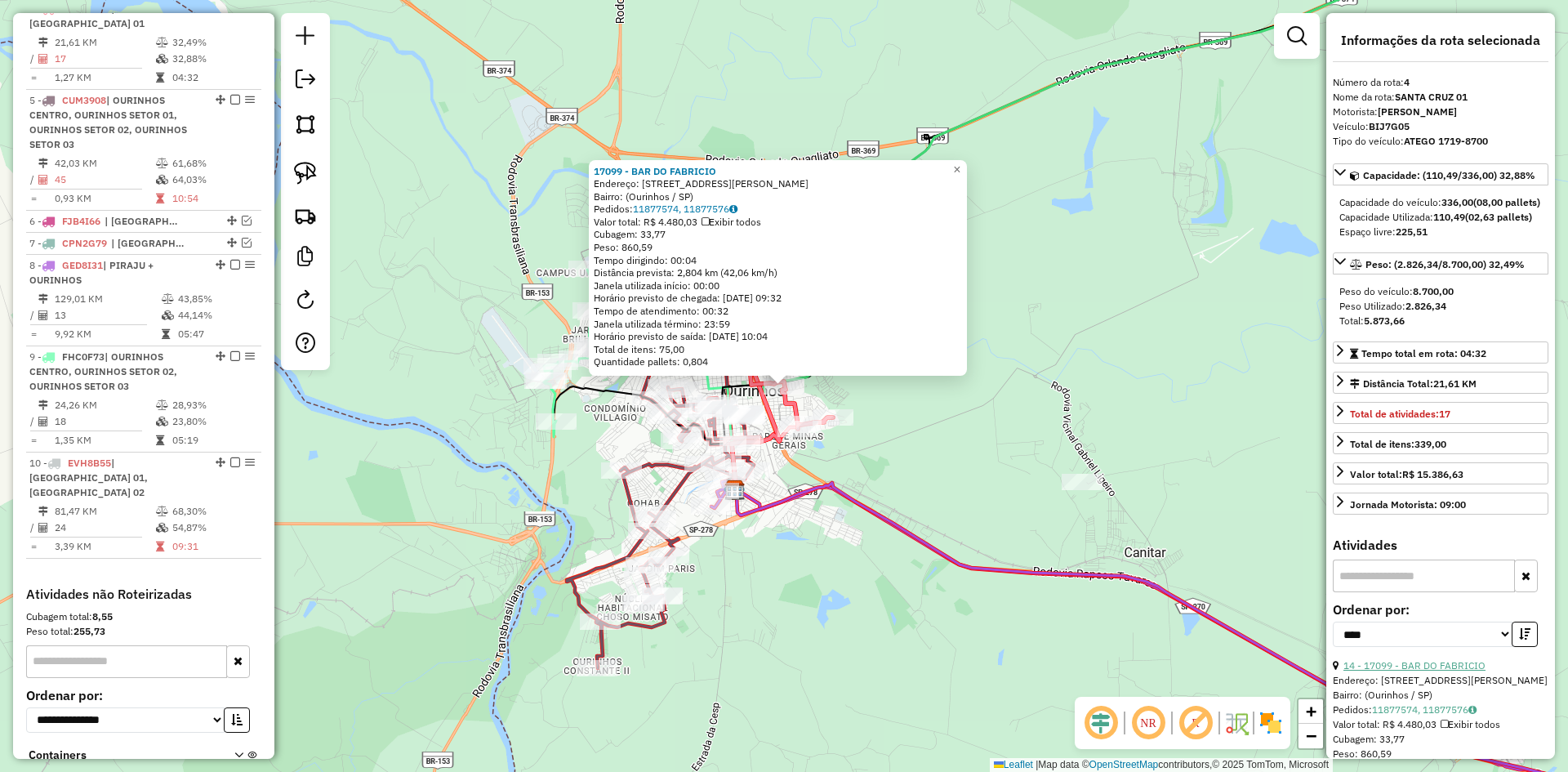
click at [1417, 671] on link "14 - 17099 - BAR DO FABRICIO" at bounding box center [1415, 666] width 142 height 12
click at [1037, 412] on div "17099 - BAR DO FABRICIO Endereço: Rua Antônio Zaki Abucham, 181 Bairro: (Ourinh…" at bounding box center [784, 386] width 1568 height 772
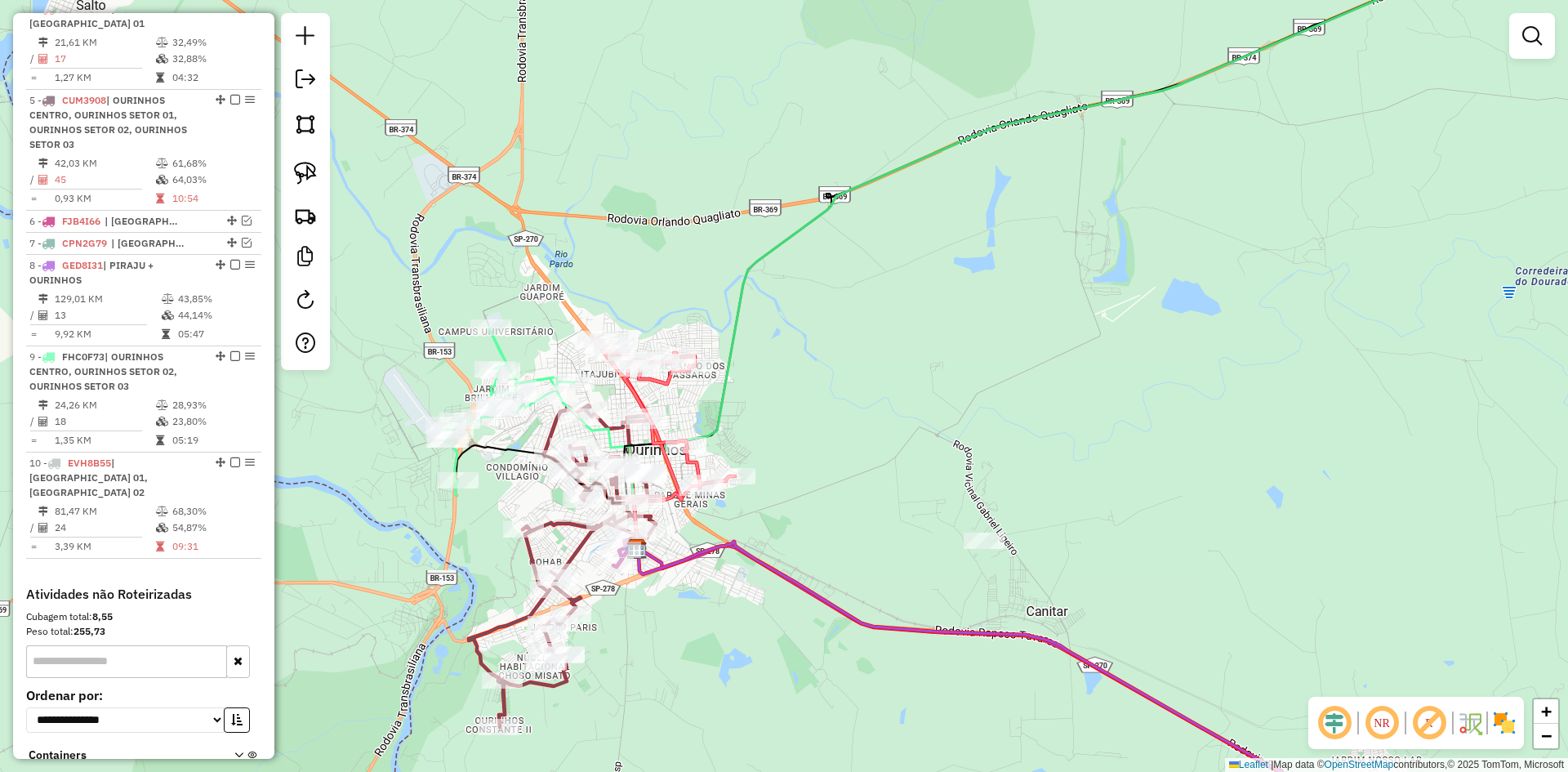
drag, startPoint x: 1047, startPoint y: 378, endPoint x: 949, endPoint y: 438, distance: 114.9
click at [949, 438] on div "Janela de atendimento Grade de atendimento Capacidade Transportadoras Veículos …" at bounding box center [784, 386] width 1568 height 772
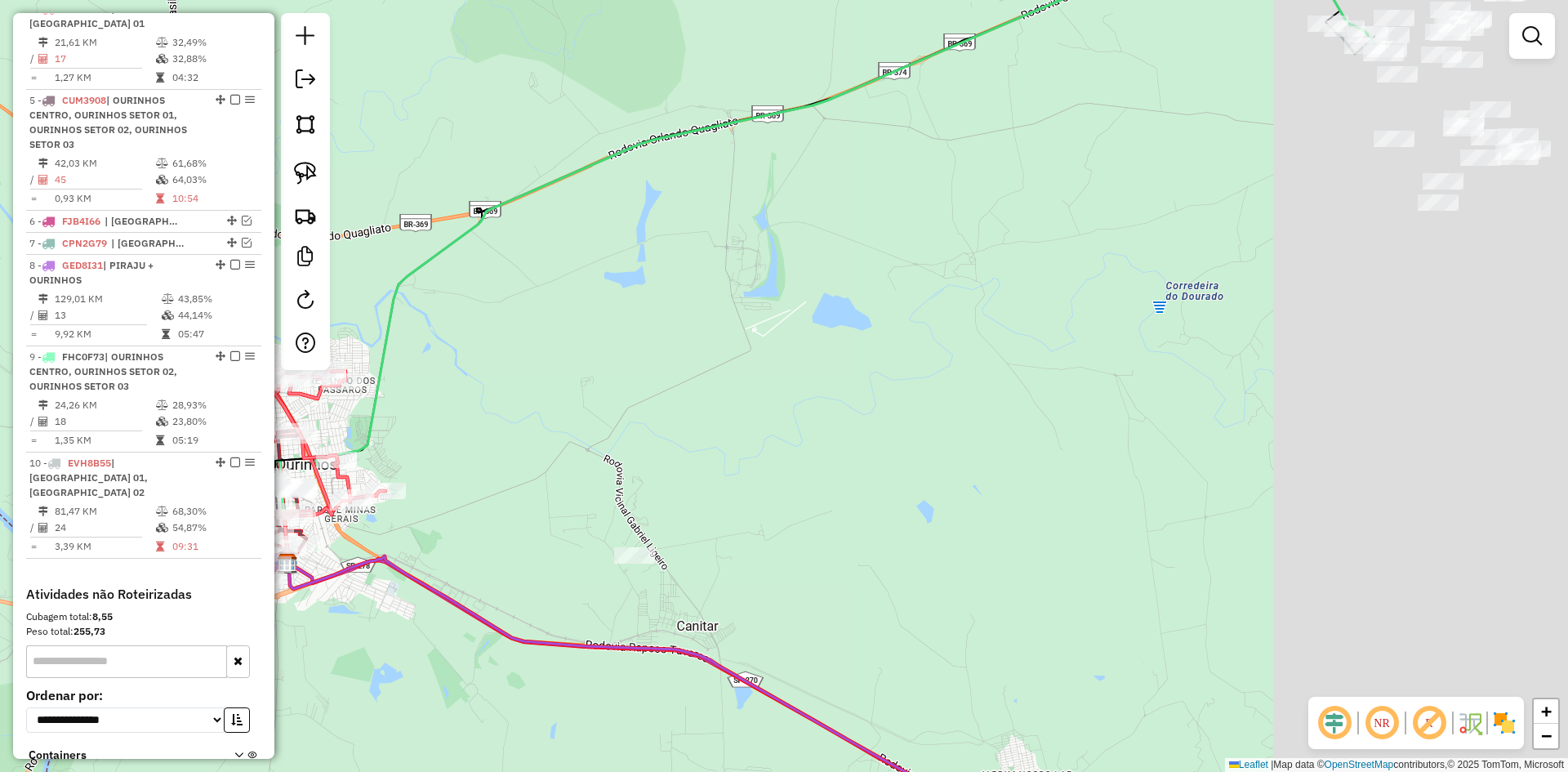
drag, startPoint x: 1233, startPoint y: 396, endPoint x: 666, endPoint y: 412, distance: 567.2
click at [666, 412] on div "Janela de atendimento Grade de atendimento Capacidade Transportadoras Veículos …" at bounding box center [784, 386] width 1568 height 772
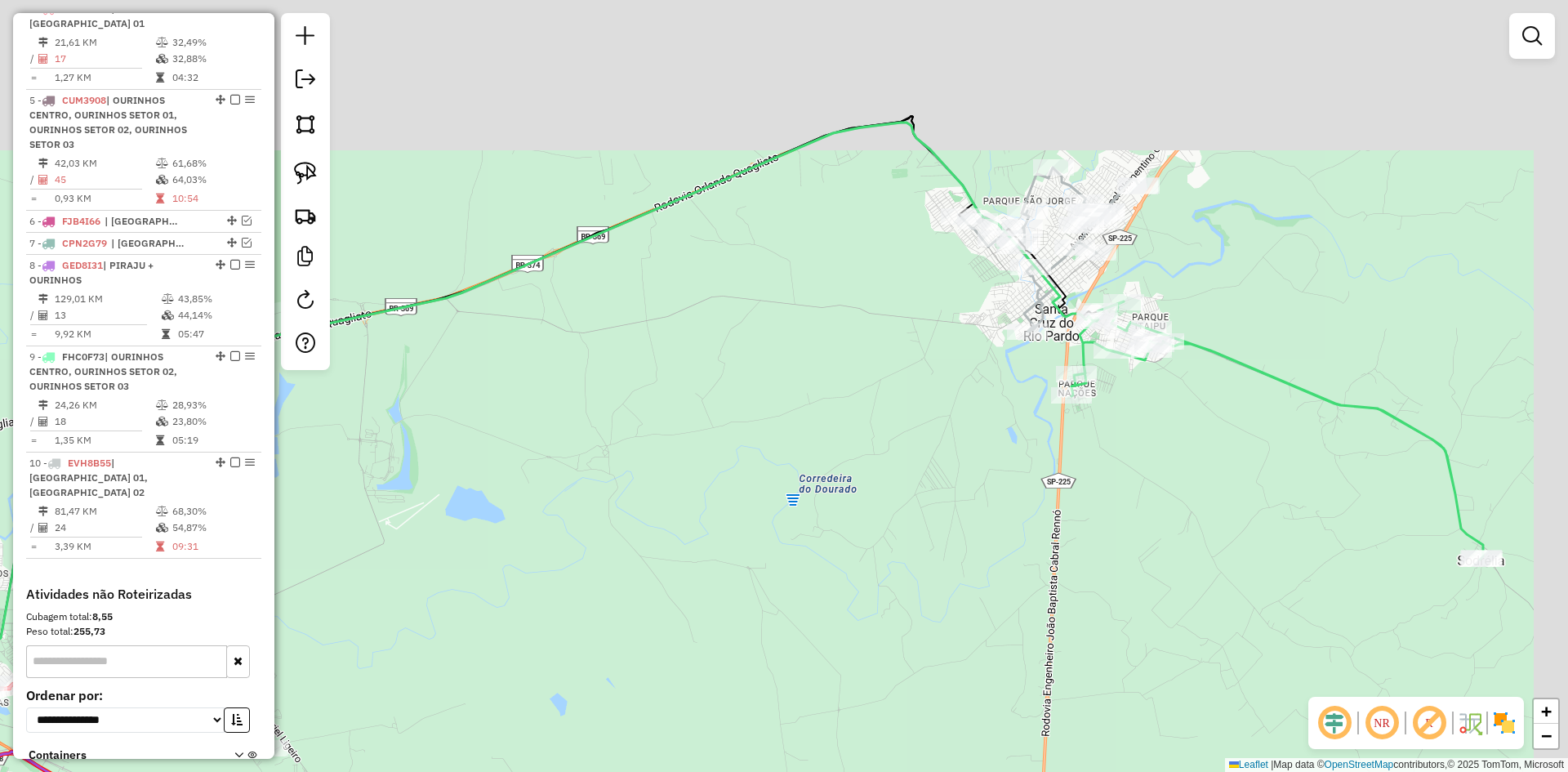
drag, startPoint x: 1227, startPoint y: 308, endPoint x: 1044, endPoint y: 510, distance: 272.6
click at [1046, 510] on div "Janela de atendimento Grade de atendimento Capacidade Transportadoras Veículos …" at bounding box center [784, 386] width 1568 height 772
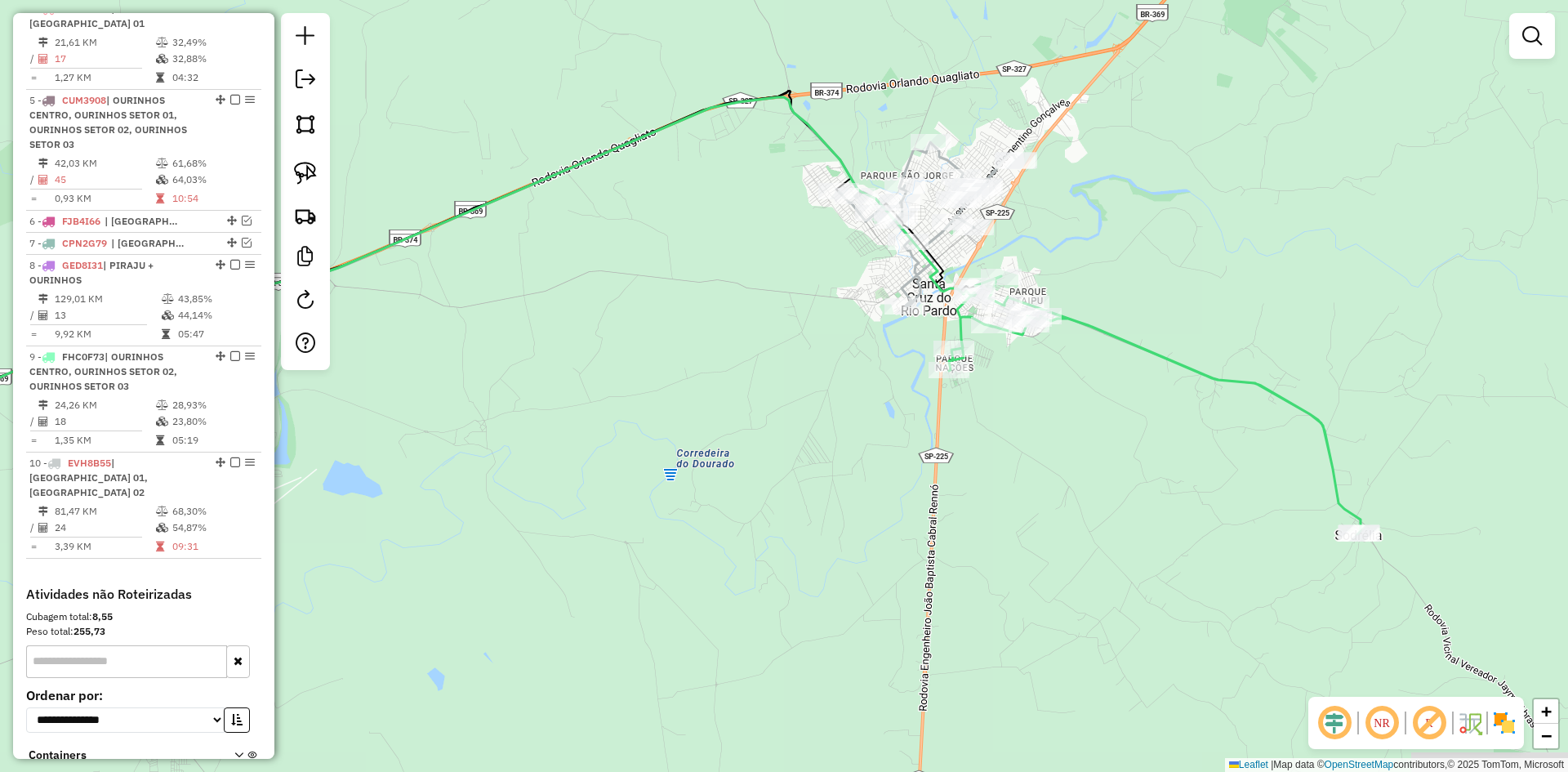
drag, startPoint x: 1099, startPoint y: 530, endPoint x: 856, endPoint y: 455, distance: 254.3
click at [860, 455] on div "Janela de atendimento Grade de atendimento Capacidade Transportadoras Veículos …" at bounding box center [784, 386] width 1568 height 772
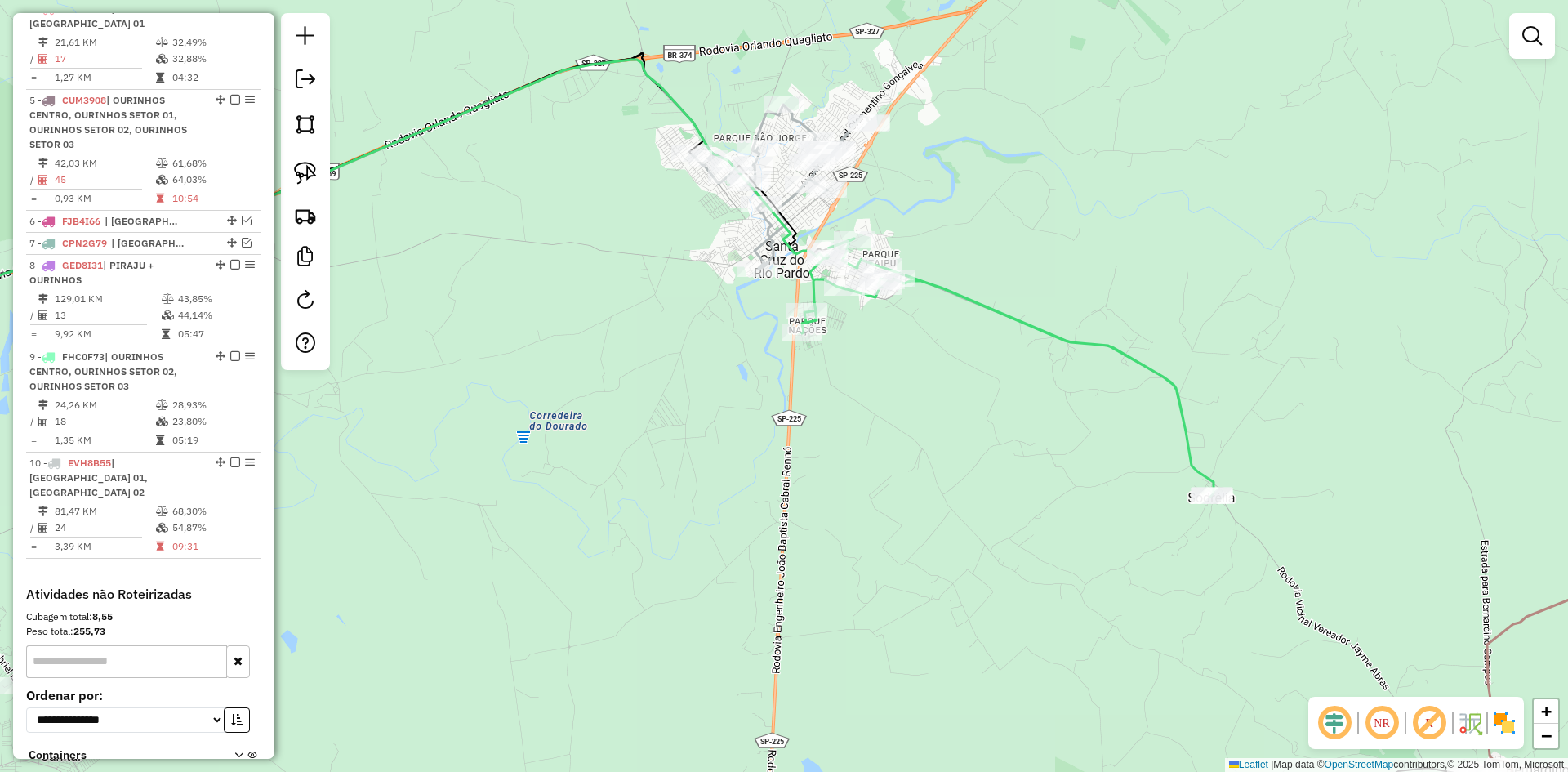
drag, startPoint x: 303, startPoint y: 172, endPoint x: 380, endPoint y: 230, distance: 96.4
click at [304, 172] on img at bounding box center [306, 173] width 23 height 23
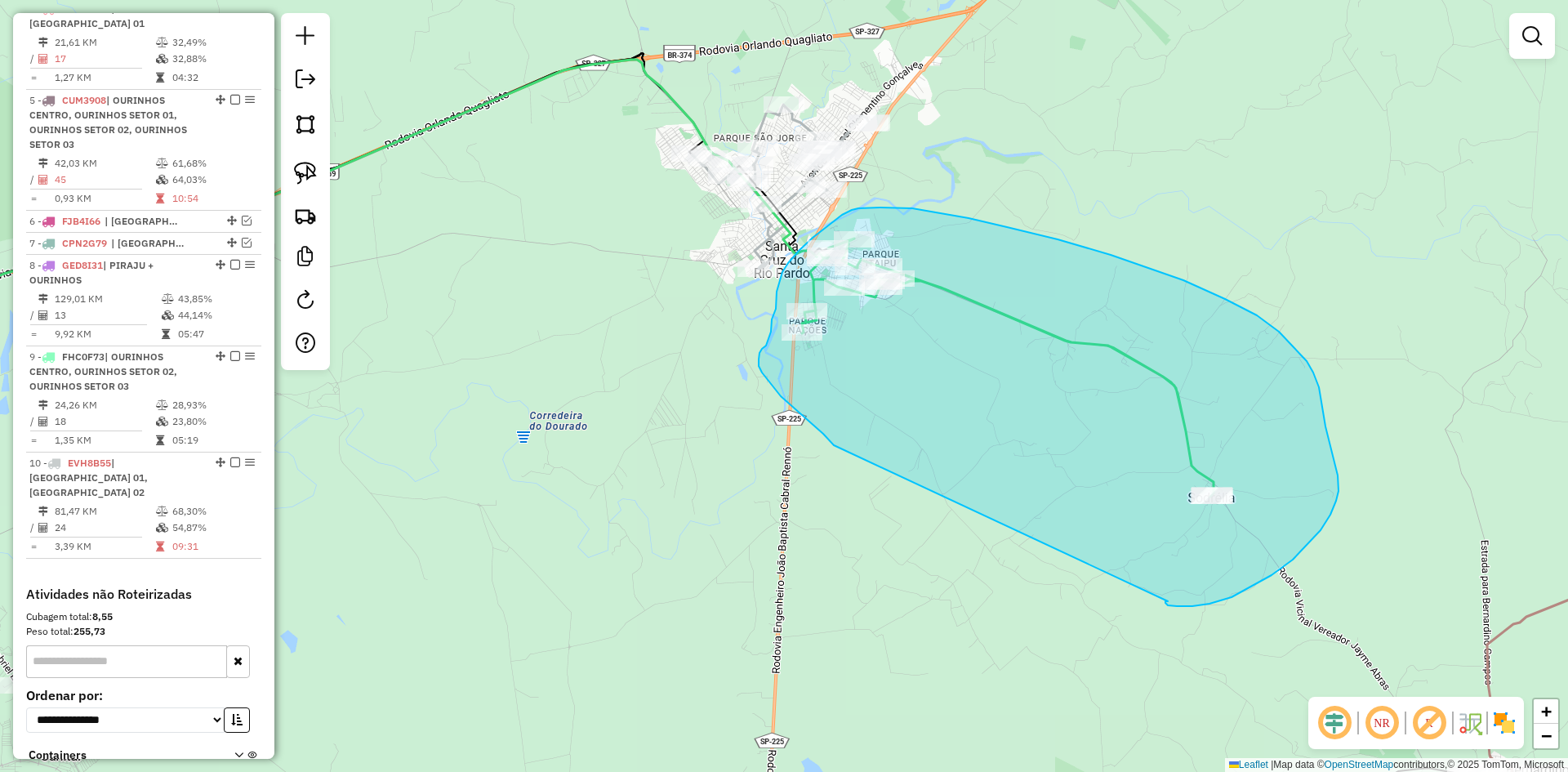
drag, startPoint x: 834, startPoint y: 446, endPoint x: 1175, endPoint y: 591, distance: 370.5
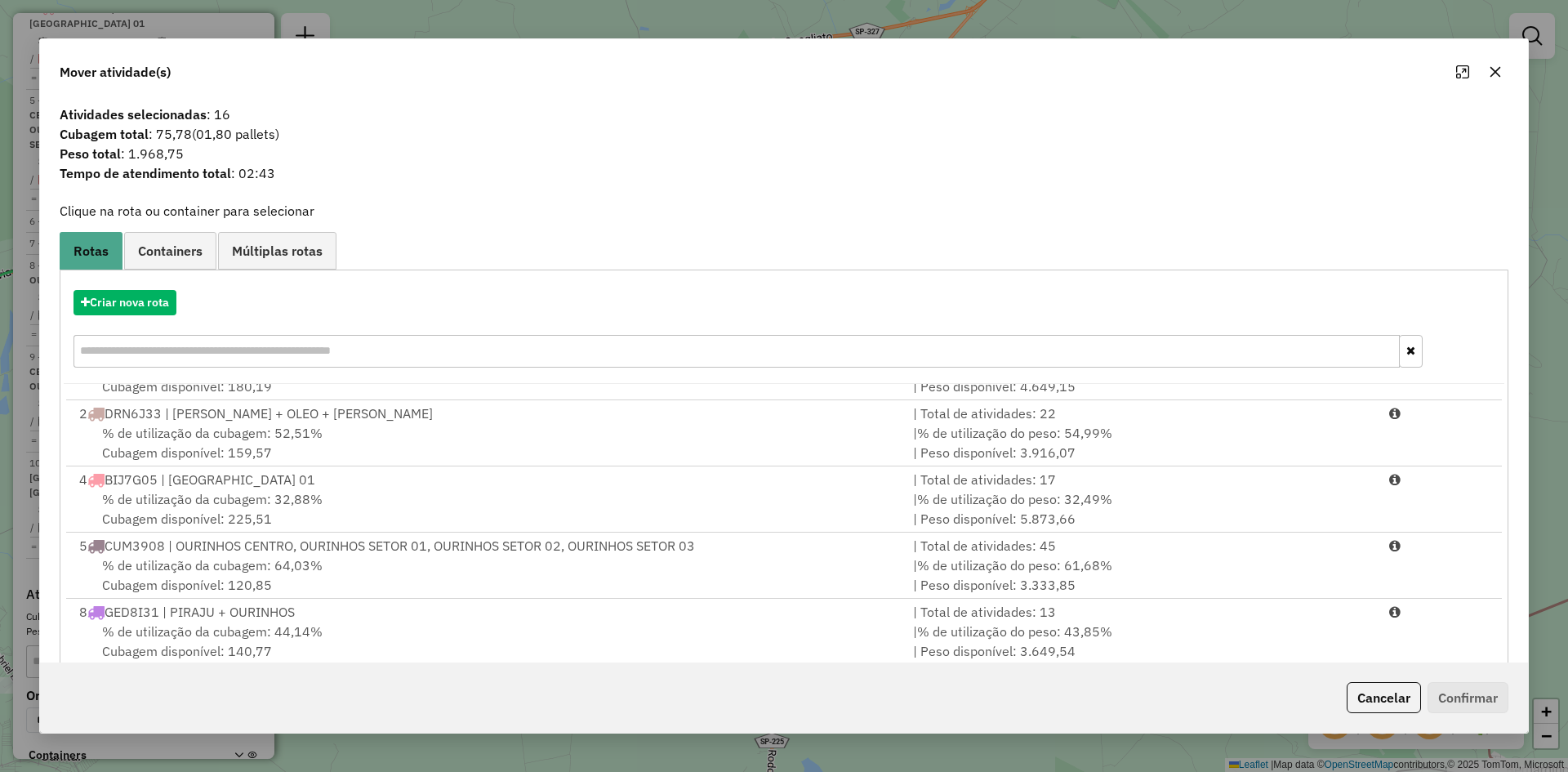
scroll to position [136, 0]
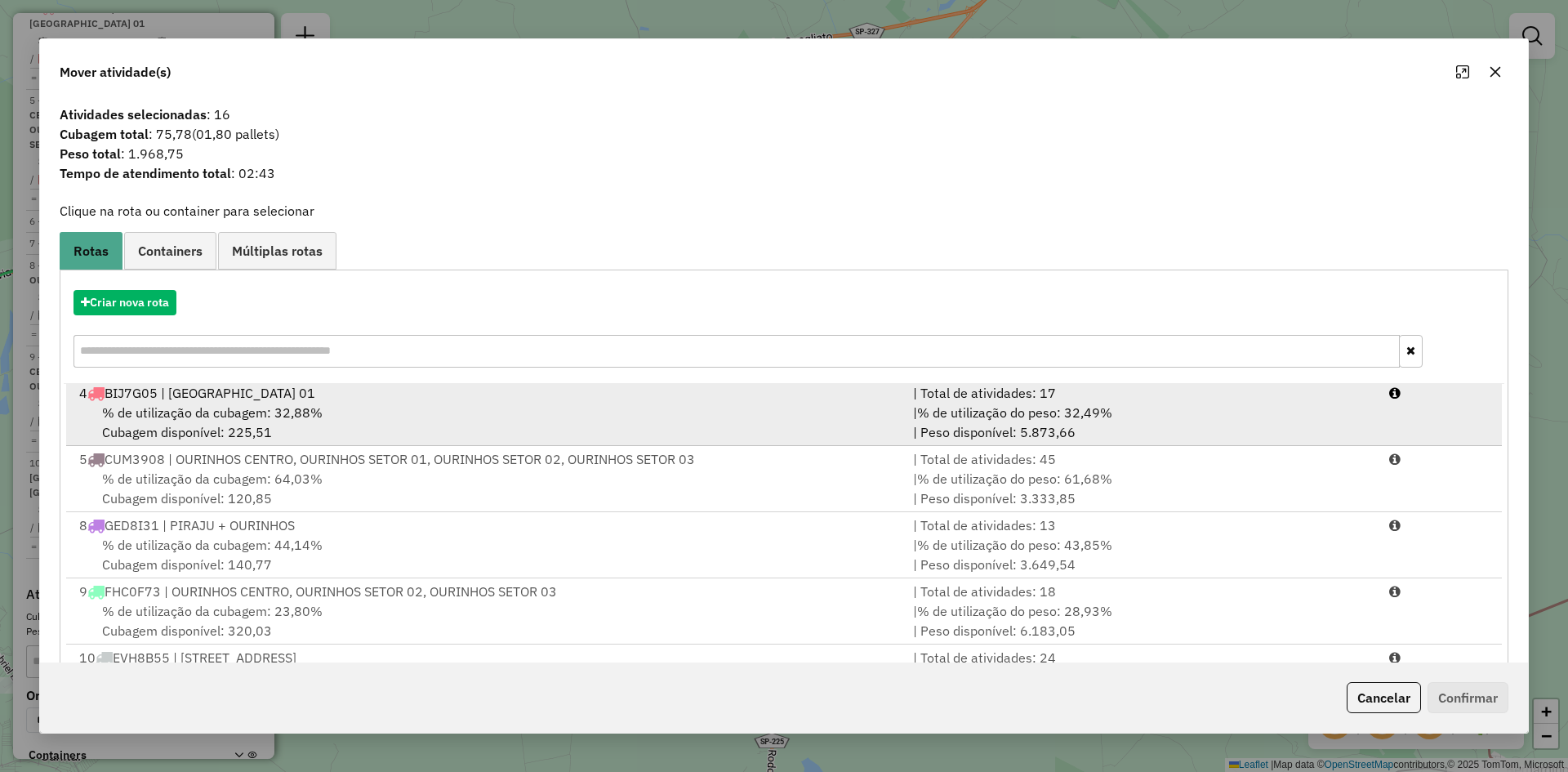
click at [290, 399] on div "4 BIJ7G05 | SANTA CRUZ 01" at bounding box center [486, 393] width 834 height 20
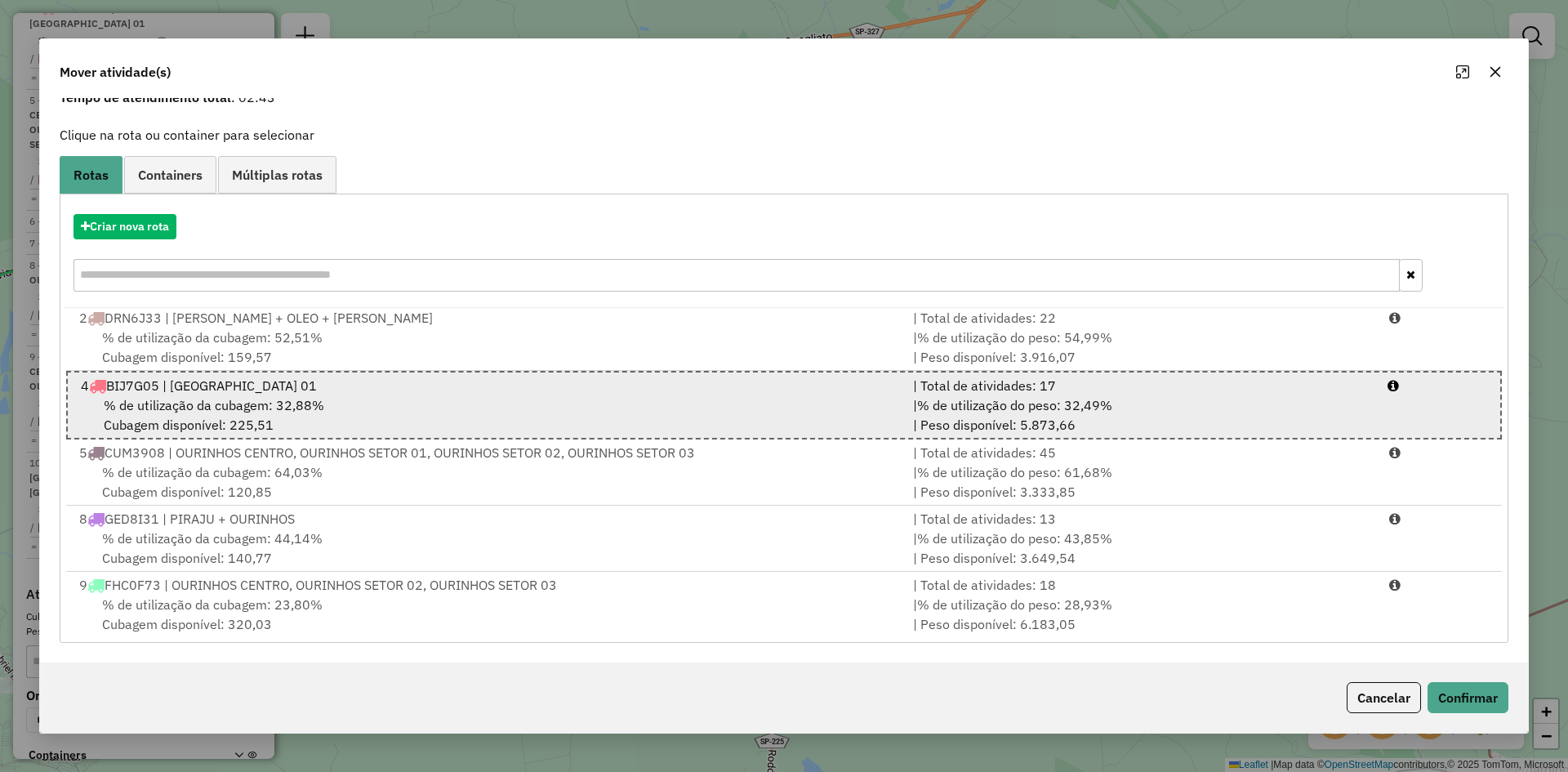
scroll to position [0, 0]
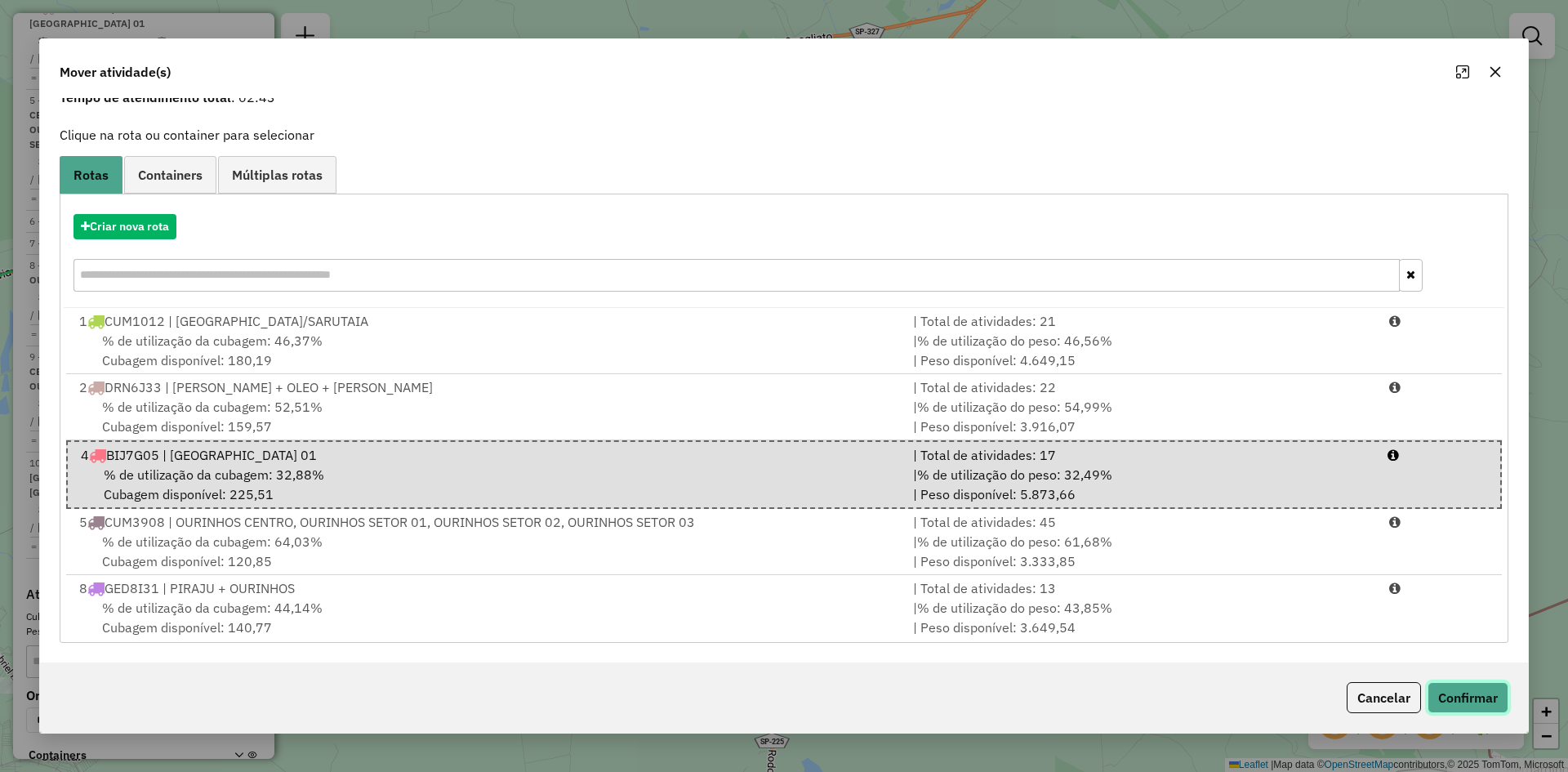
click at [1468, 698] on button "Confirmar" at bounding box center [1468, 697] width 81 height 31
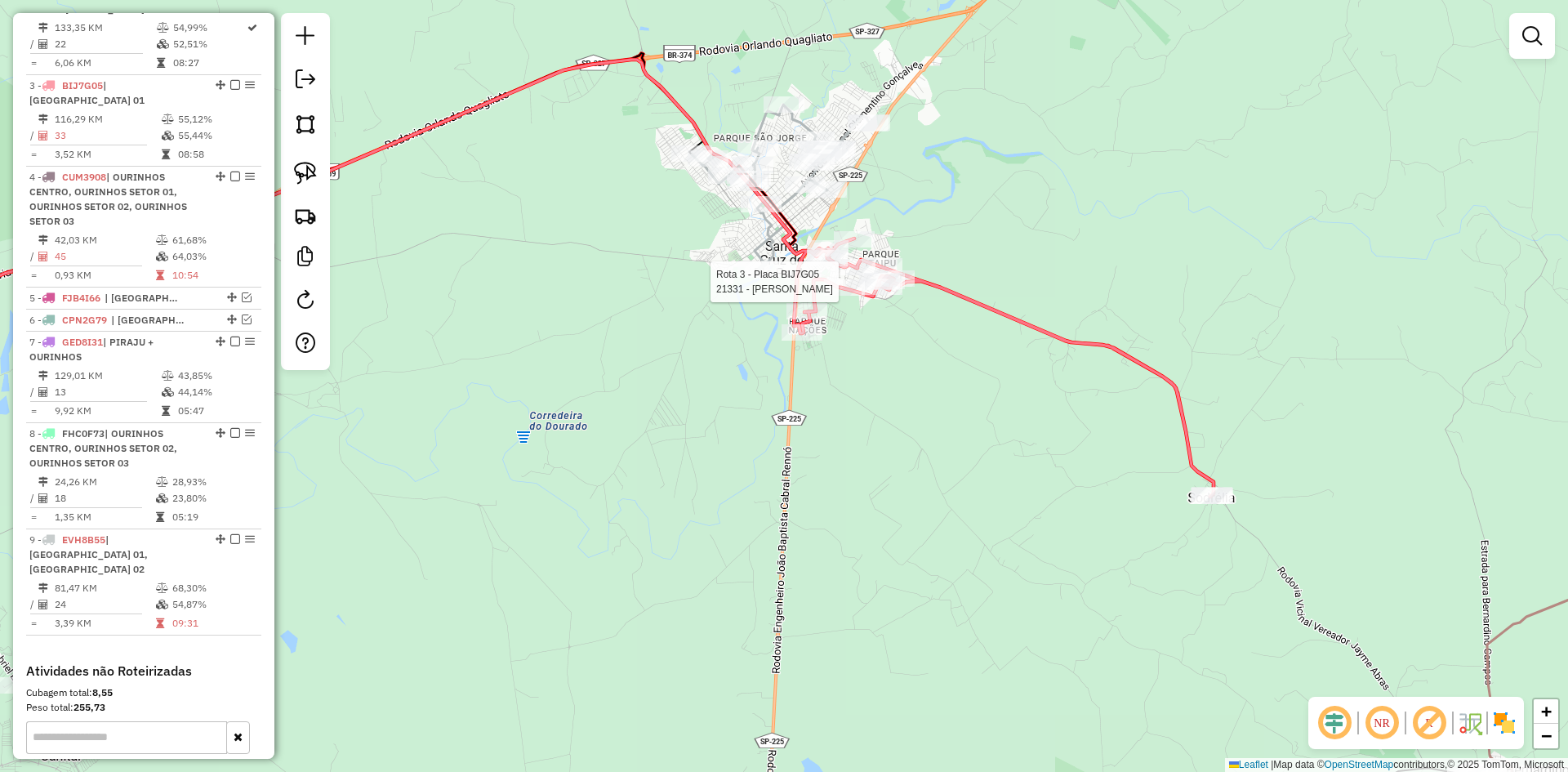
select select "*********"
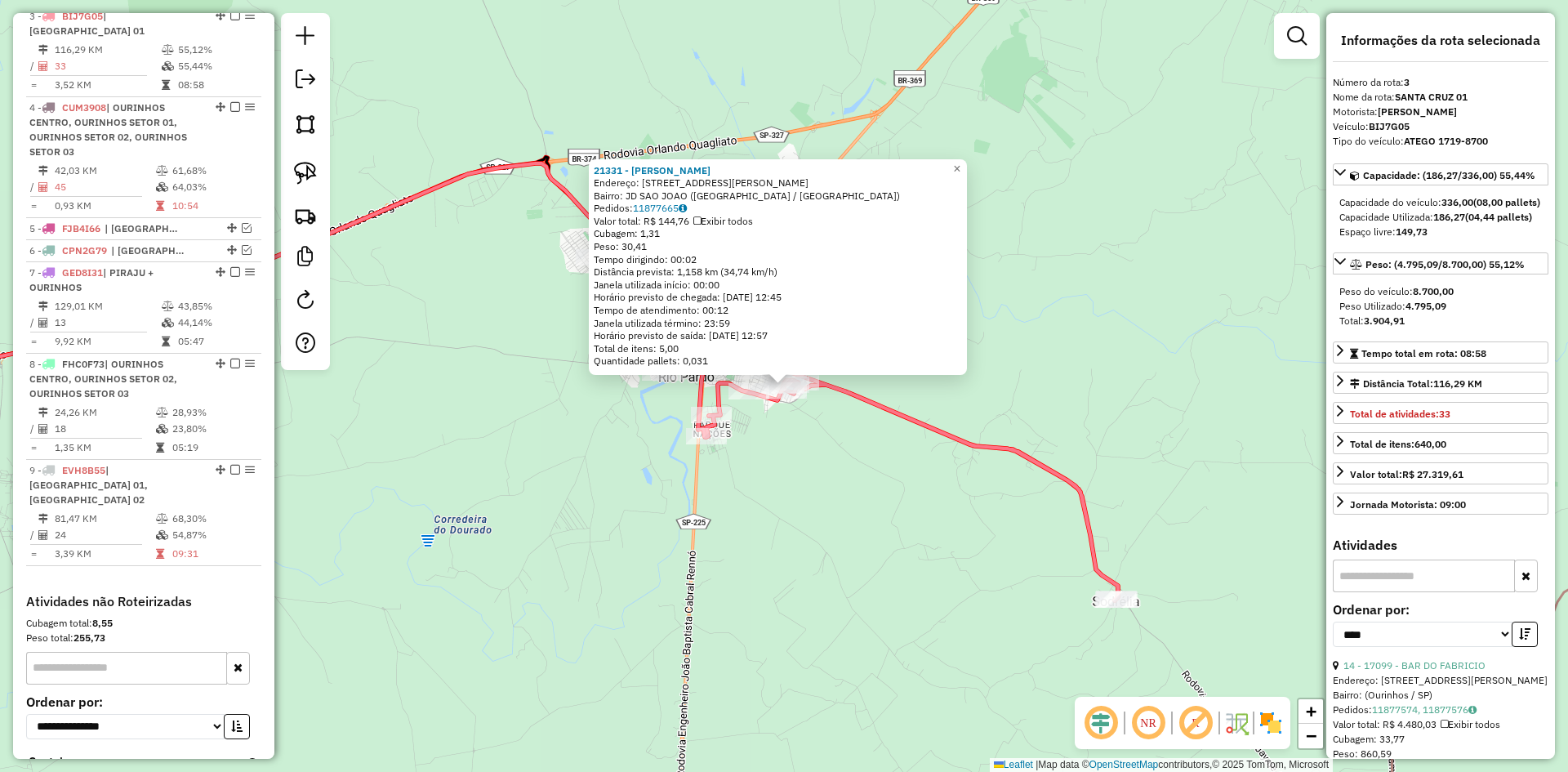
scroll to position [796, 0]
click at [788, 535] on div "21331 - LEANDRO DA SILVA BOM Endereço: RUA JOAO BATISTA DE OLIVEIRA 1631 Bairro…" at bounding box center [784, 386] width 1568 height 772
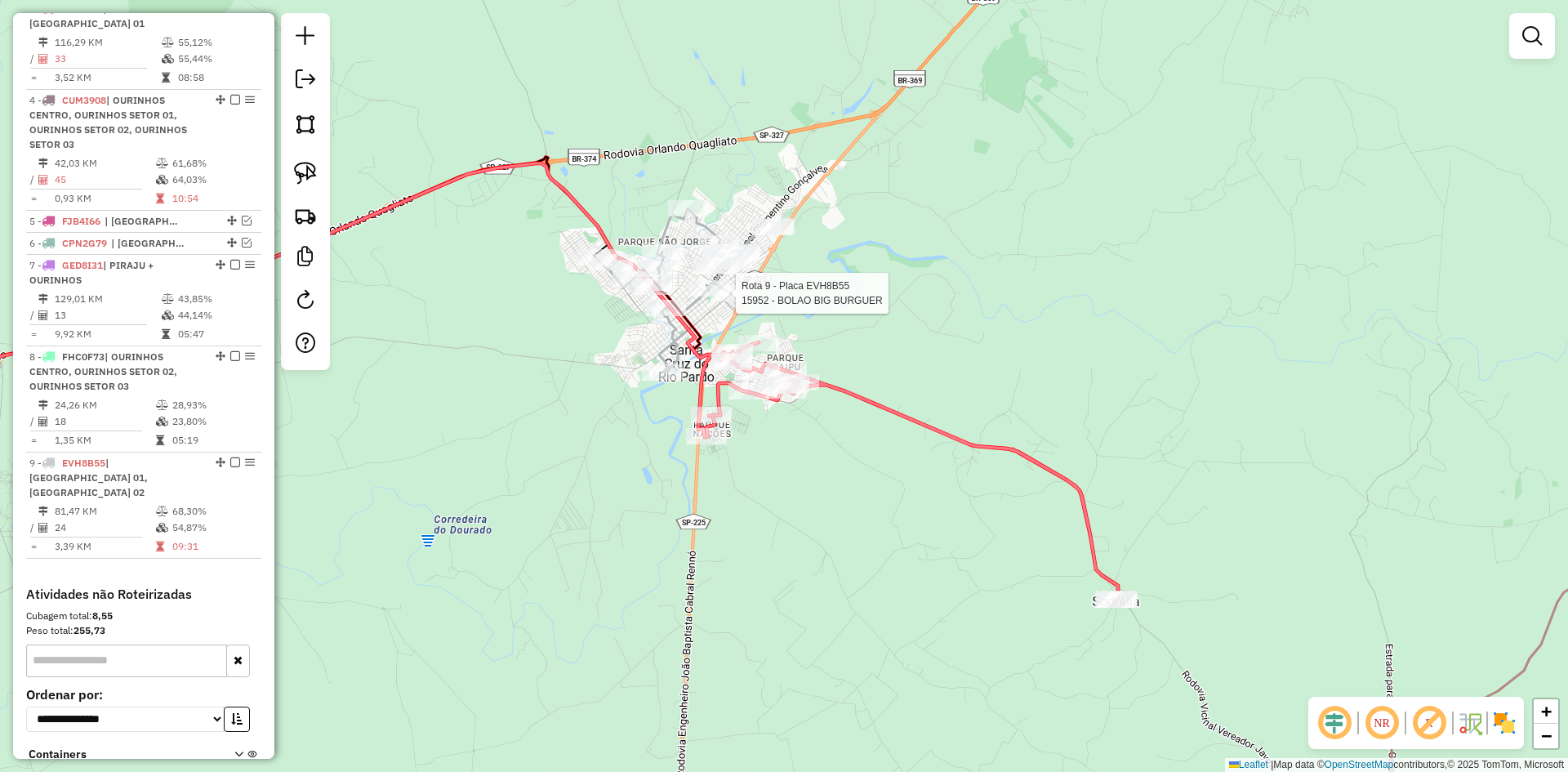
select select "*********"
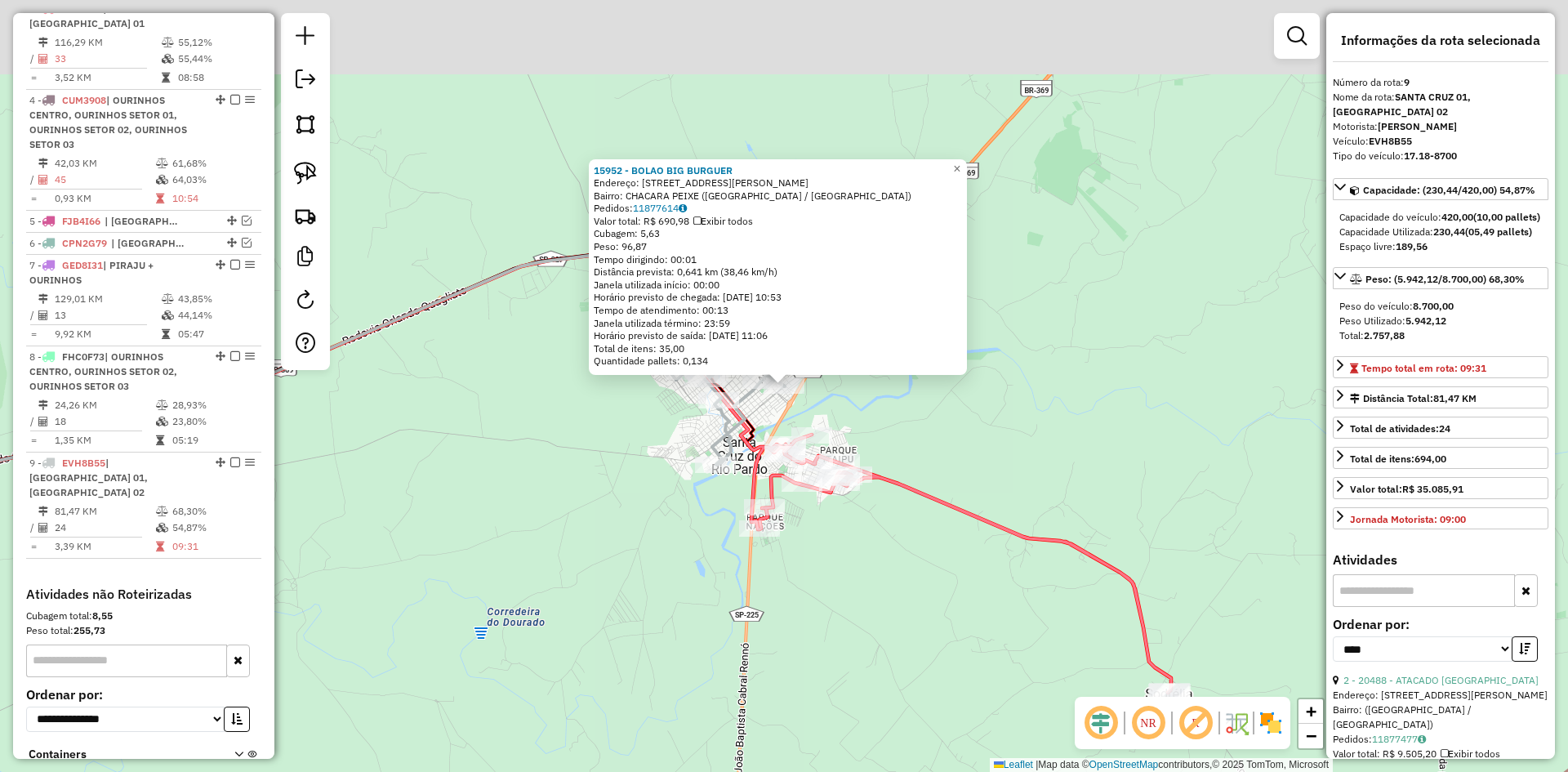
scroll to position [903, 0]
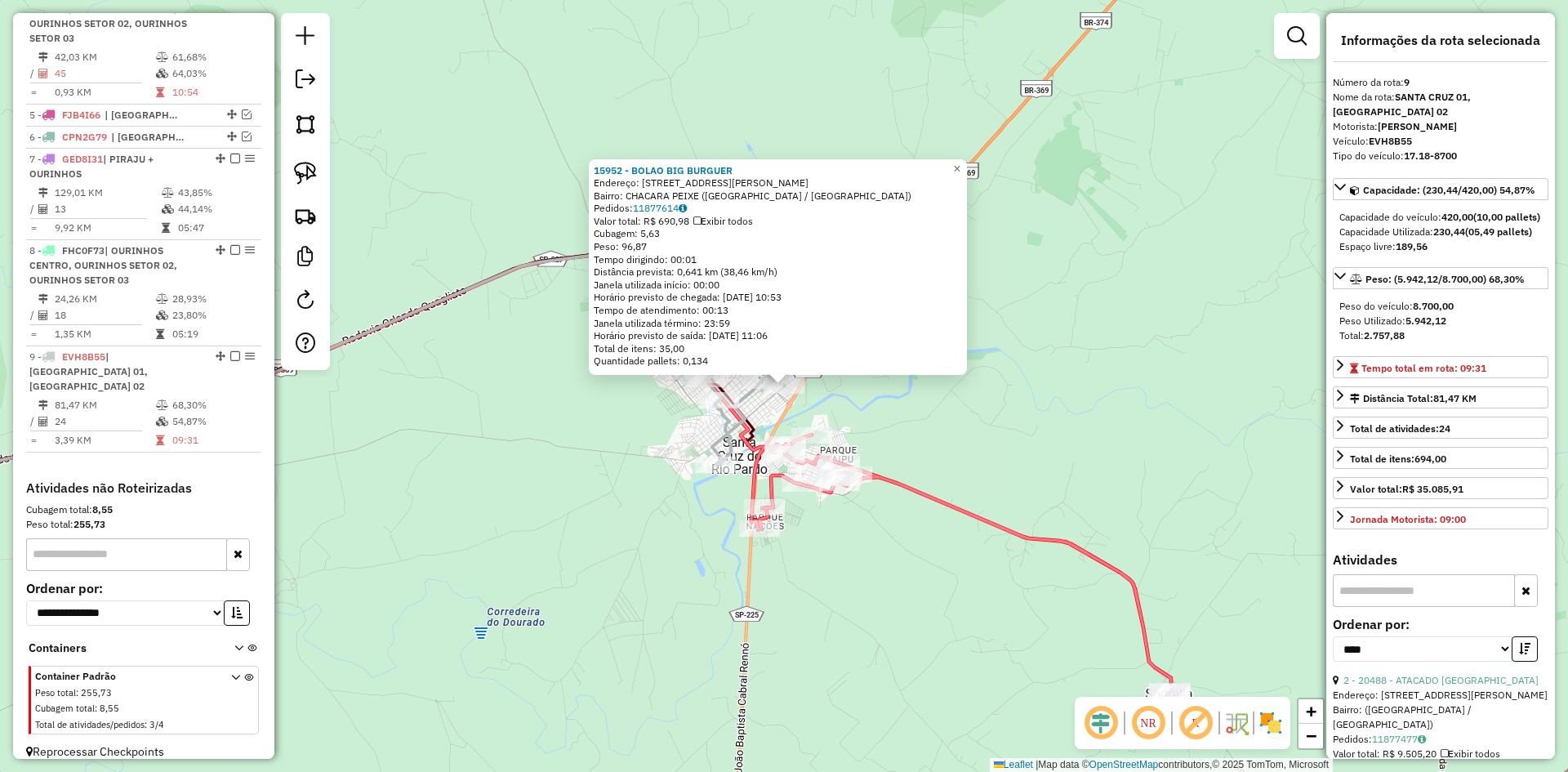
click at [963, 429] on div "15952 - BOLAO BIG BURGUER Endereço: AV JOAQUIM DE SOUZA CAMPOS 441 Bairro: CHAC…" at bounding box center [784, 386] width 1568 height 772
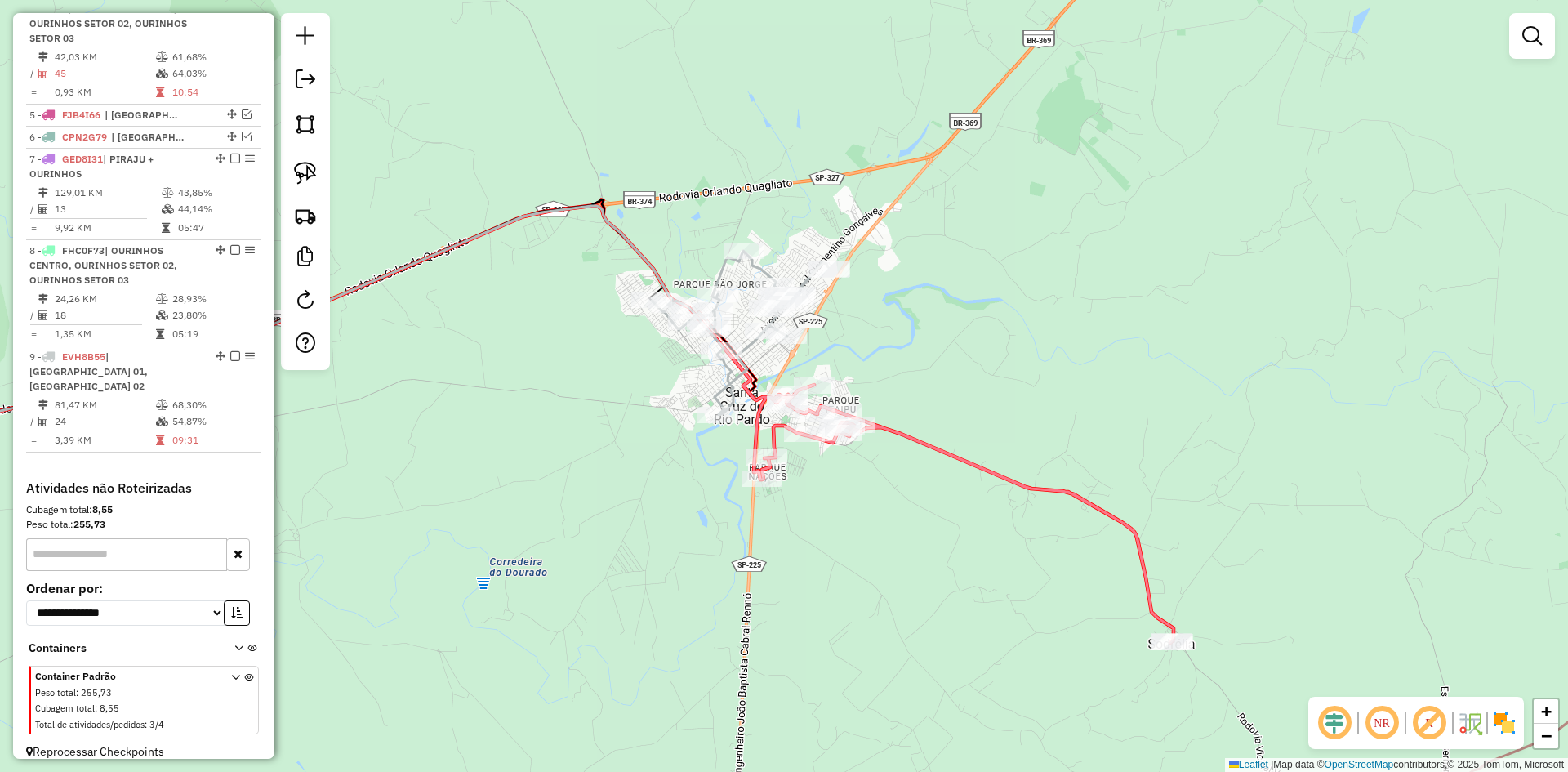
drag, startPoint x: 932, startPoint y: 438, endPoint x: 934, endPoint y: 388, distance: 50.0
click at [934, 388] on div "Janela de atendimento Grade de atendimento Capacidade Transportadoras Veículos …" at bounding box center [784, 386] width 1568 height 772
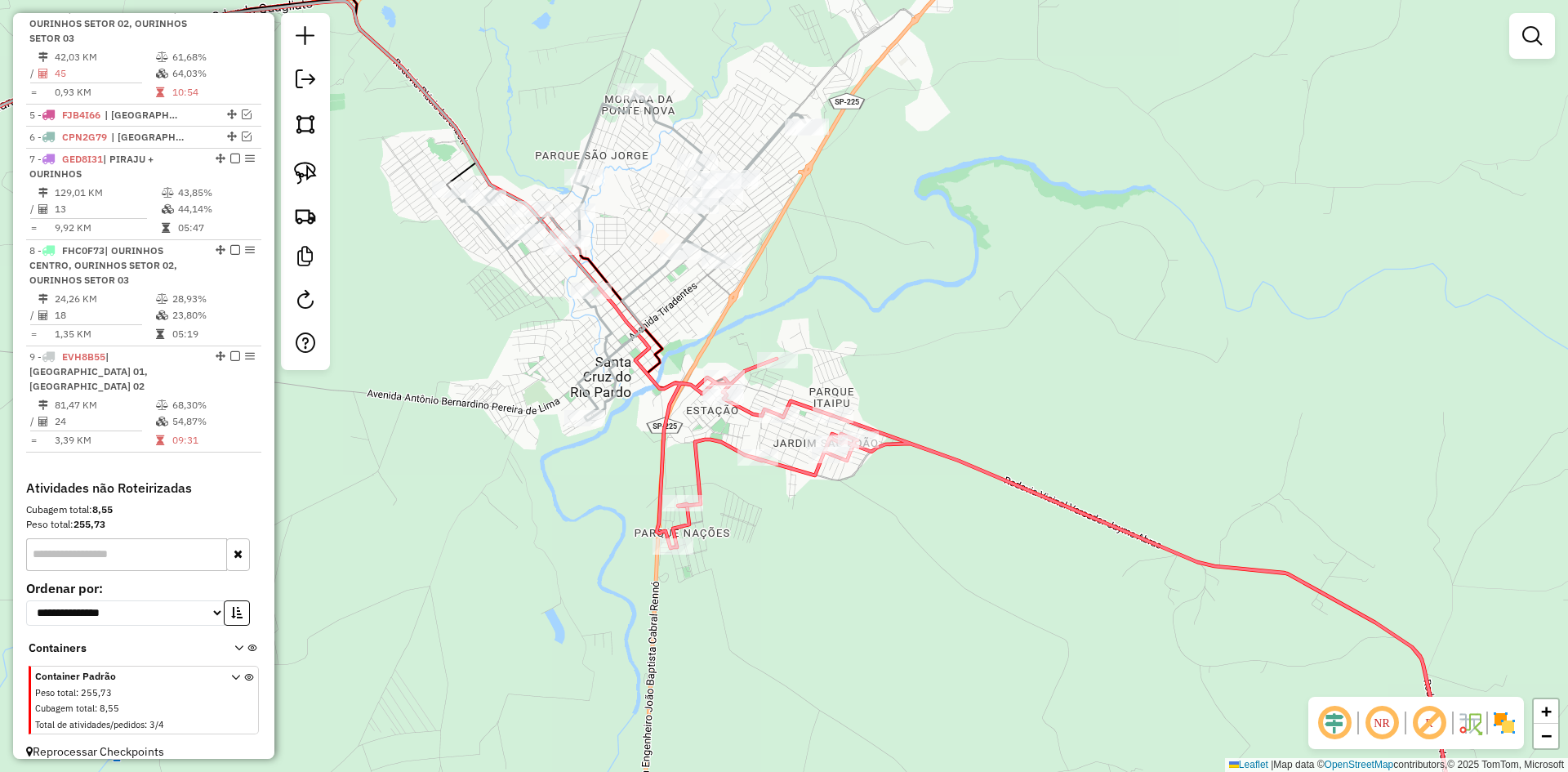
drag, startPoint x: 957, startPoint y: 404, endPoint x: 965, endPoint y: 322, distance: 82.4
click at [965, 322] on div "Janela de atendimento Grade de atendimento Capacidade Transportadoras Veículos …" at bounding box center [784, 386] width 1568 height 772
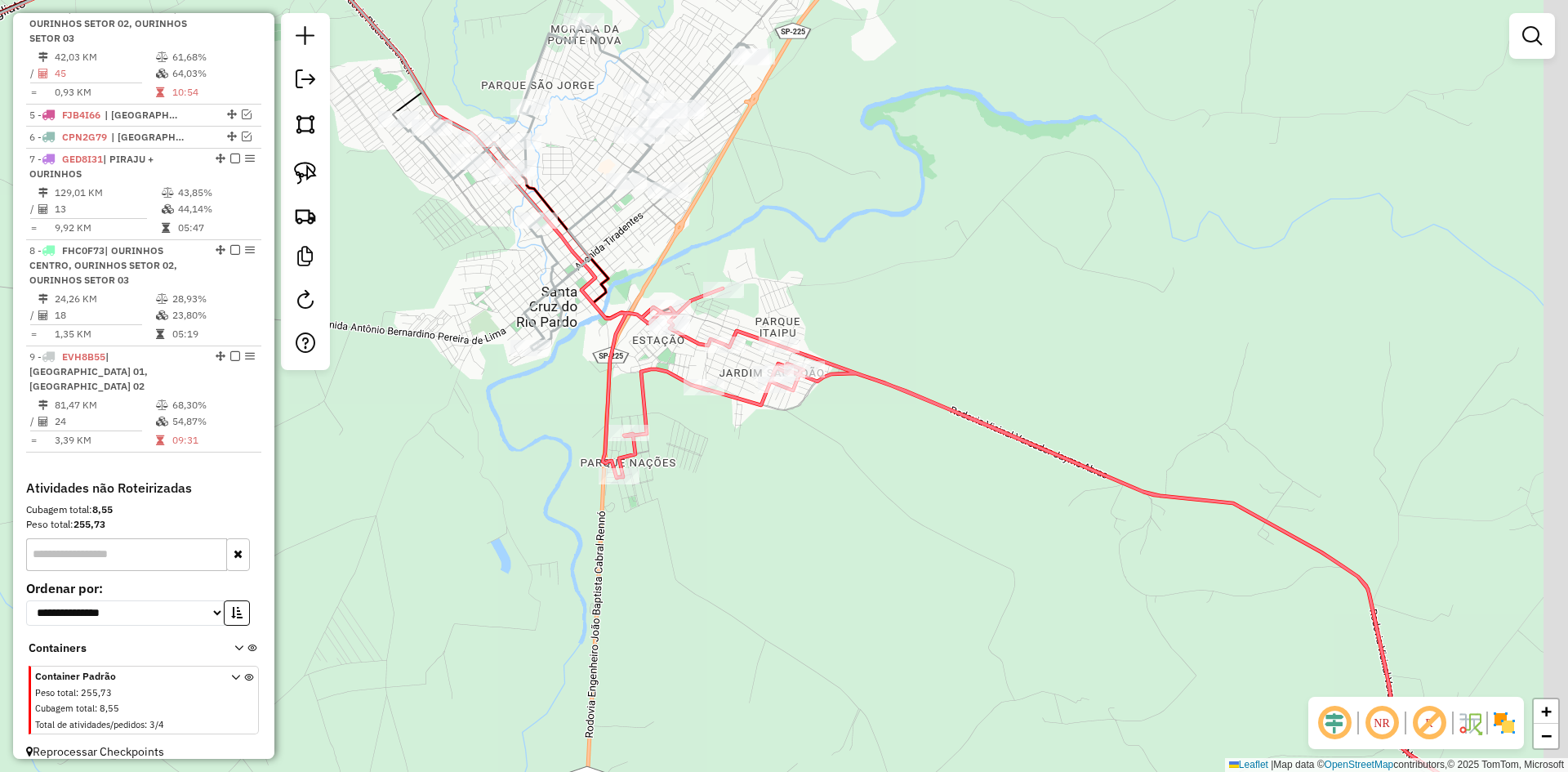
drag, startPoint x: 1094, startPoint y: 381, endPoint x: 1040, endPoint y: 322, distance: 80.0
click at [1040, 322] on div "Janela de atendimento Grade de atendimento Capacidade Transportadoras Veículos …" at bounding box center [784, 386] width 1568 height 772
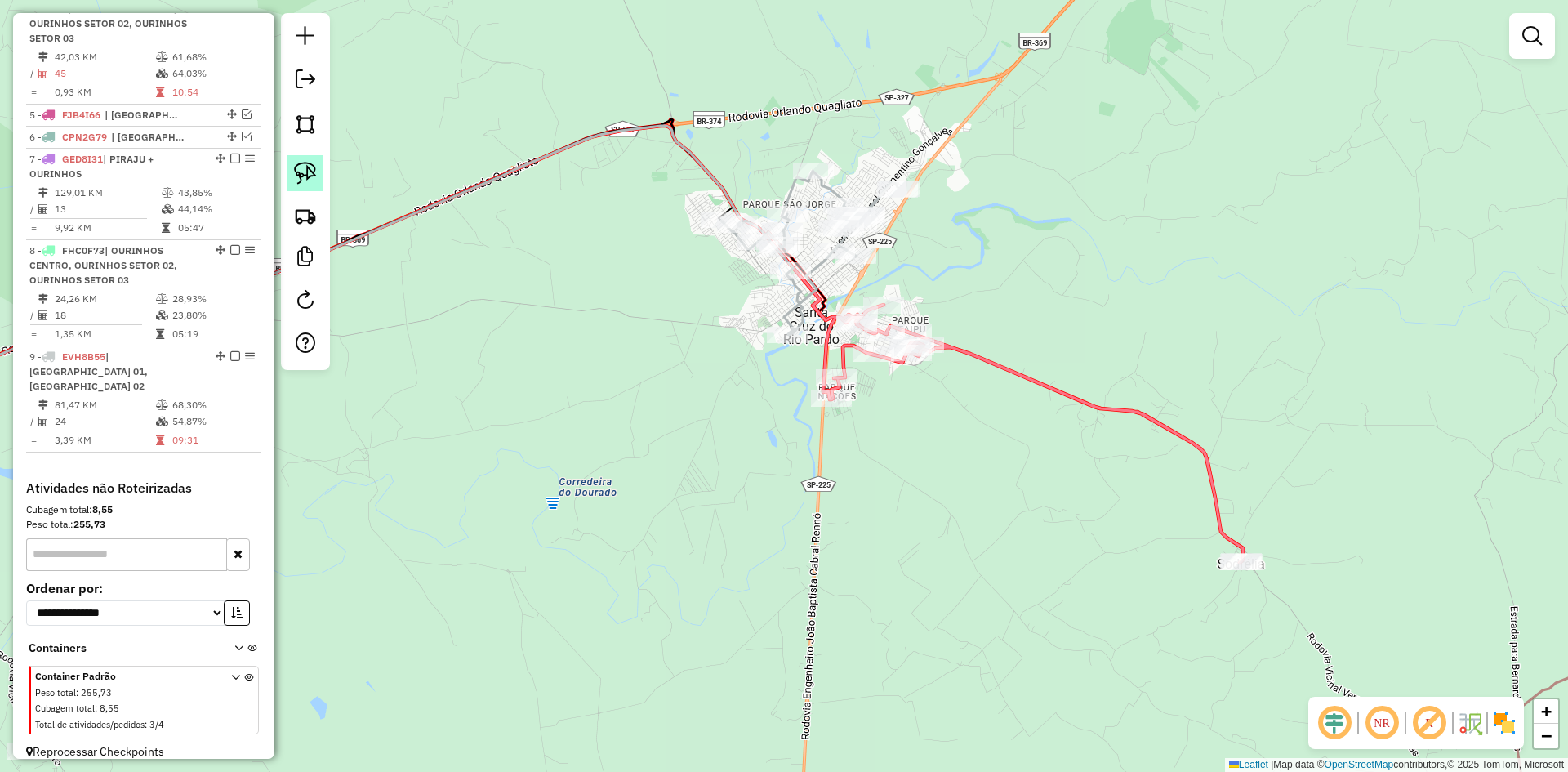
click at [316, 182] on img at bounding box center [306, 173] width 23 height 23
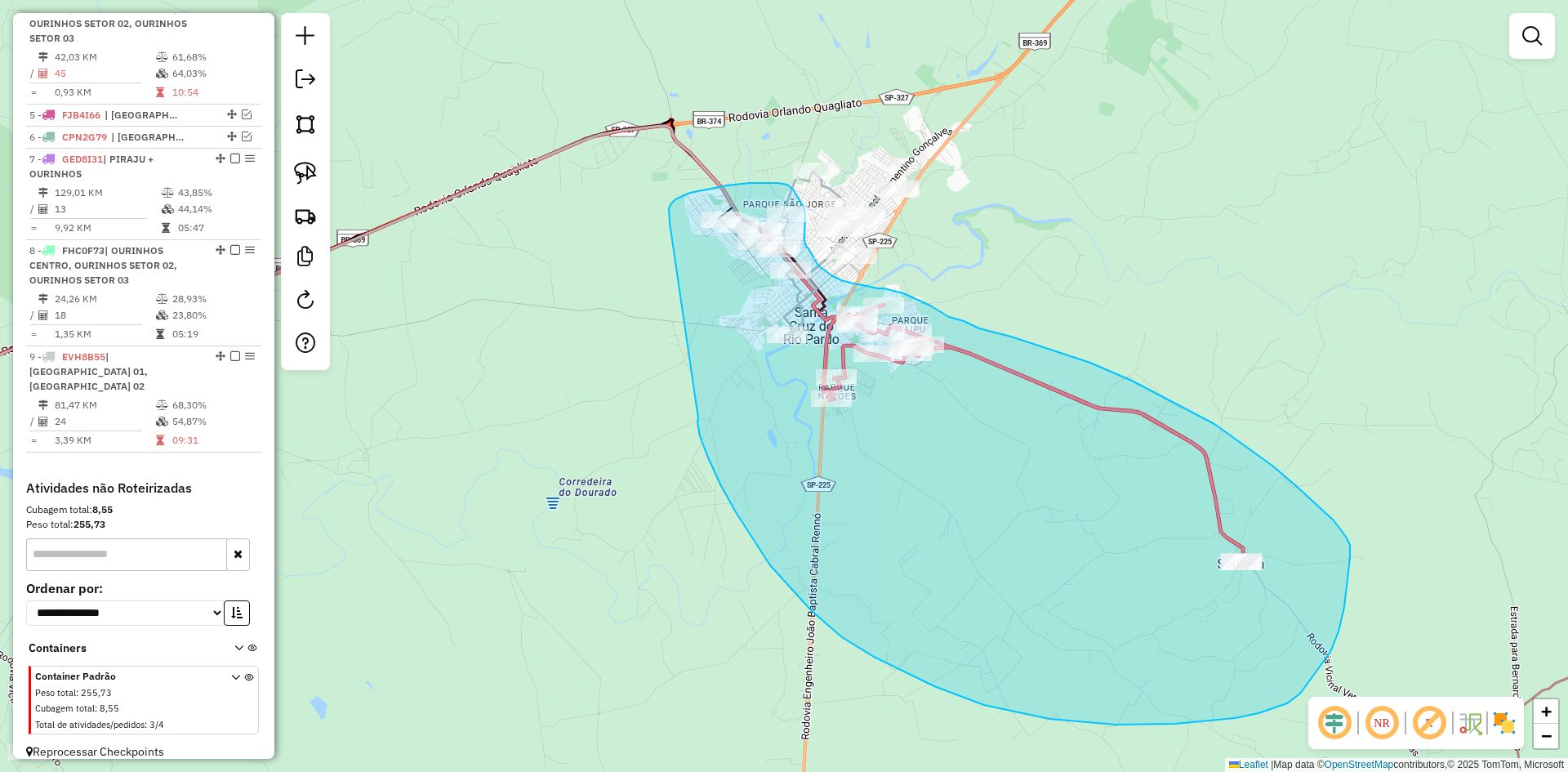
drag, startPoint x: 699, startPoint y: 419, endPoint x: 674, endPoint y: 228, distance: 192.6
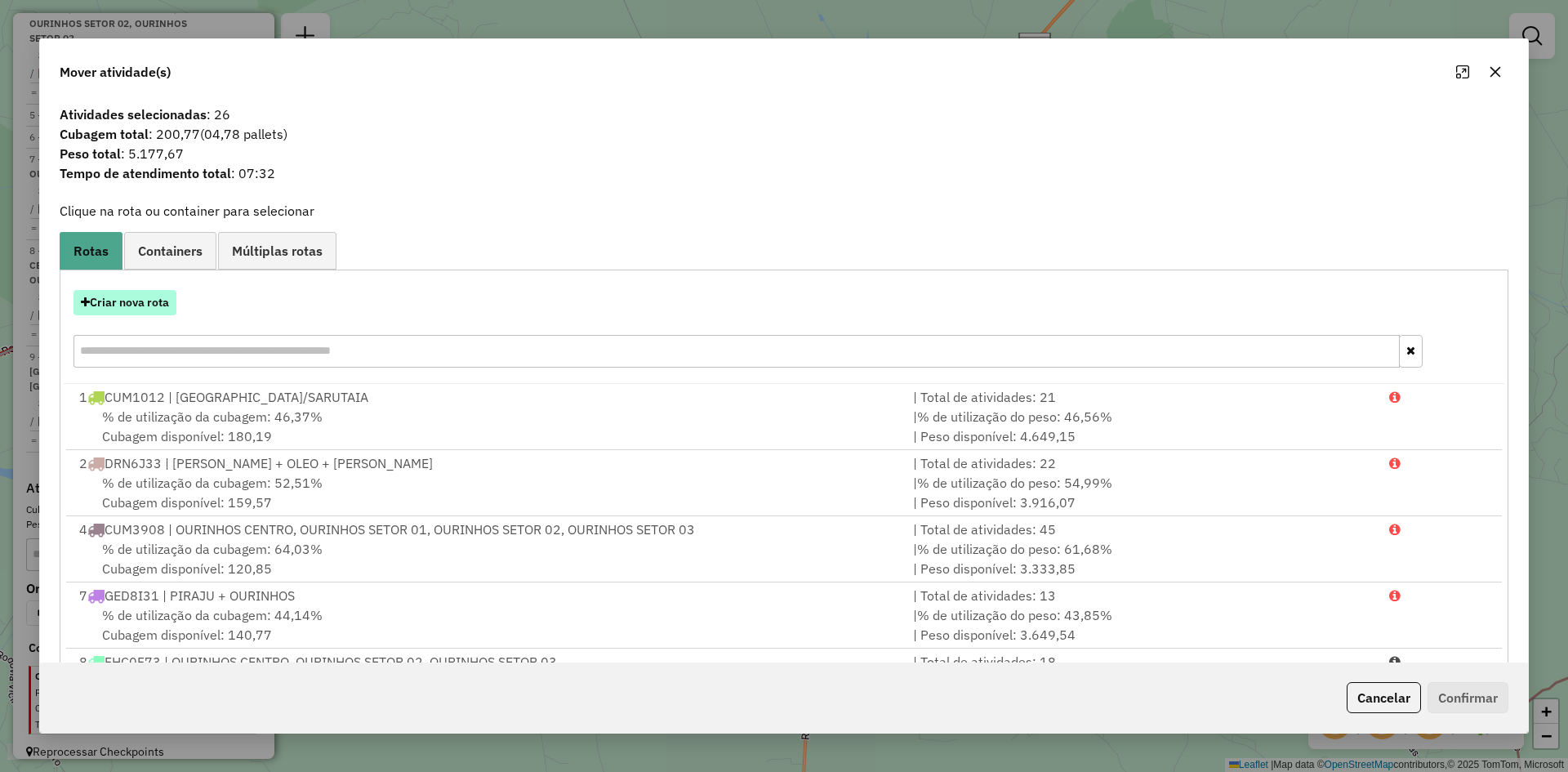
click at [156, 302] on button "Criar nova rota" at bounding box center [125, 302] width 103 height 25
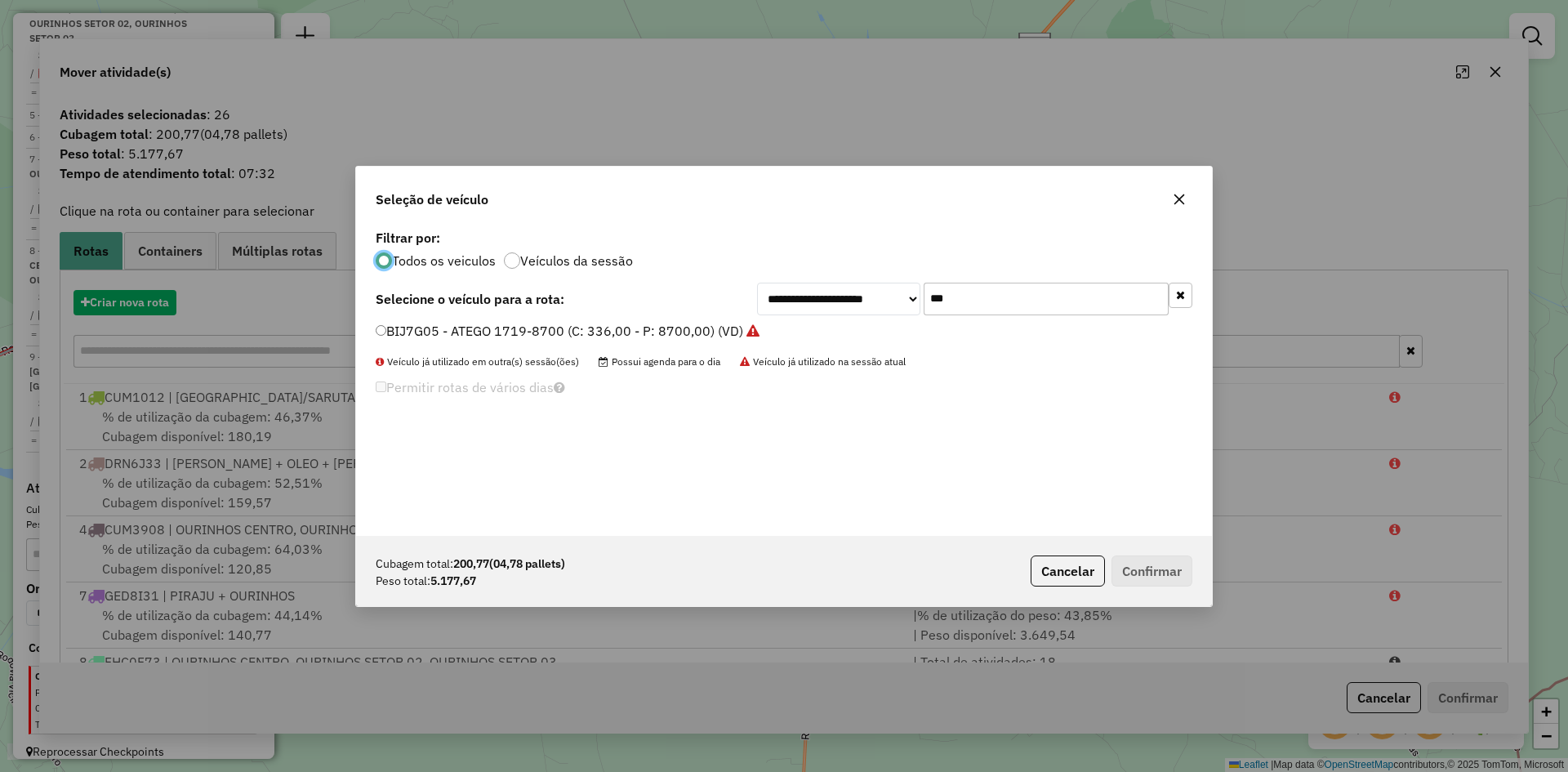
scroll to position [9, 5]
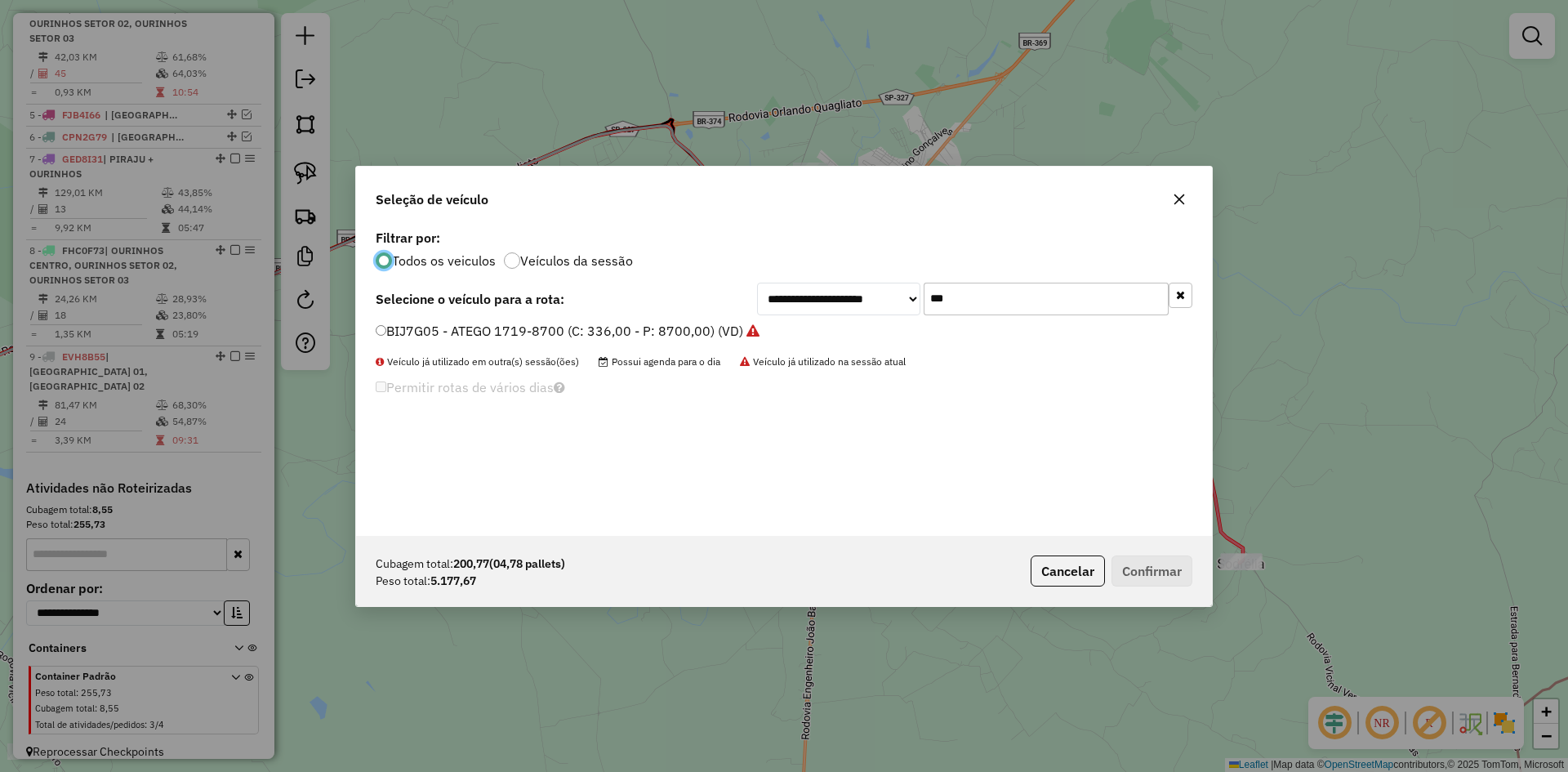
click at [1094, 298] on input "***" at bounding box center [1046, 299] width 245 height 33
type input "***"
click at [465, 330] on label "EVH8B55 - 17.18-8700 (C: 420,00 - P: 8700,00) (VD)" at bounding box center [549, 331] width 348 height 20
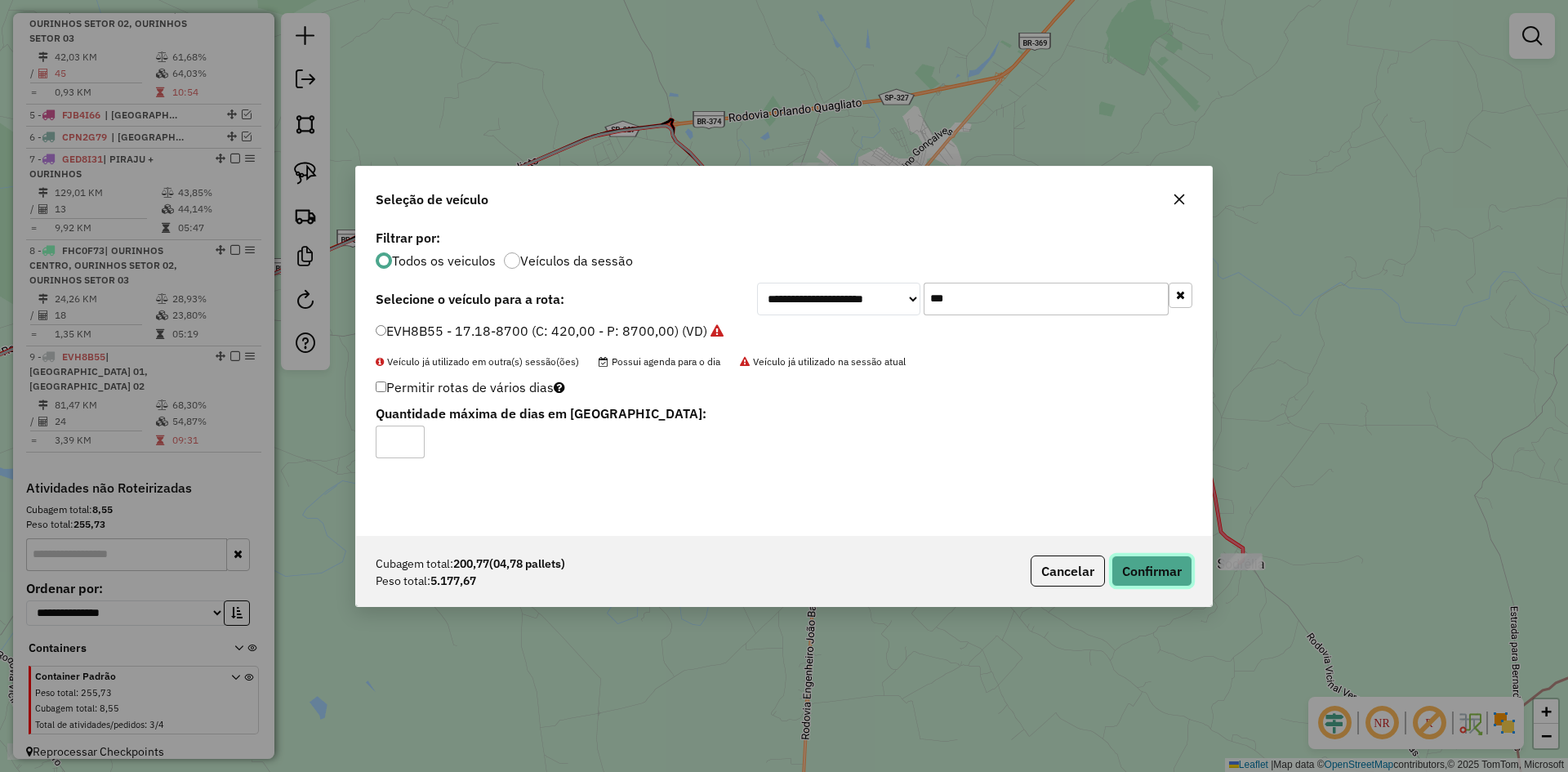
click at [1144, 578] on button "Confirmar" at bounding box center [1152, 571] width 81 height 31
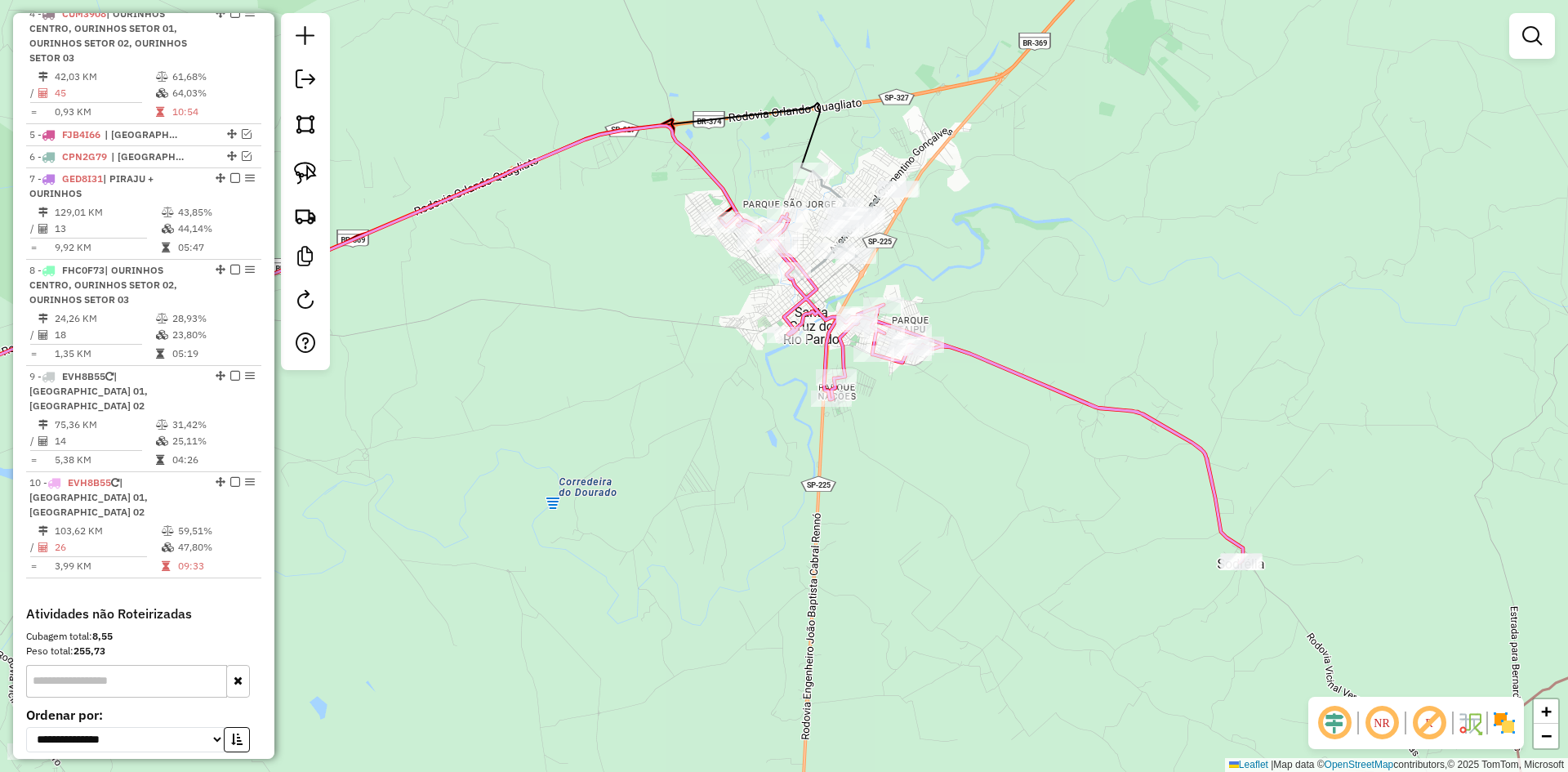
scroll to position [922, 0]
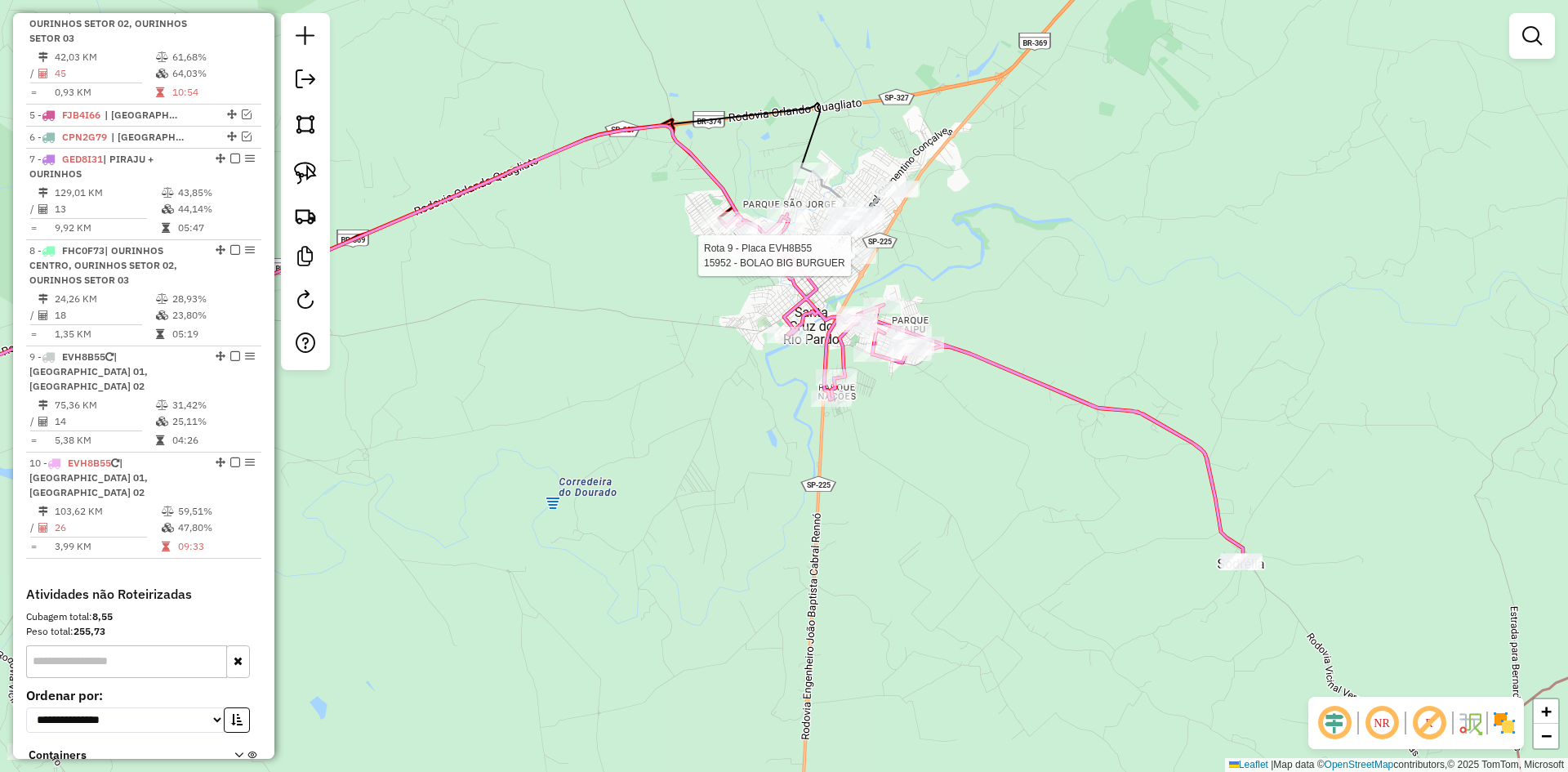
click at [860, 264] on div at bounding box center [856, 255] width 41 height 16
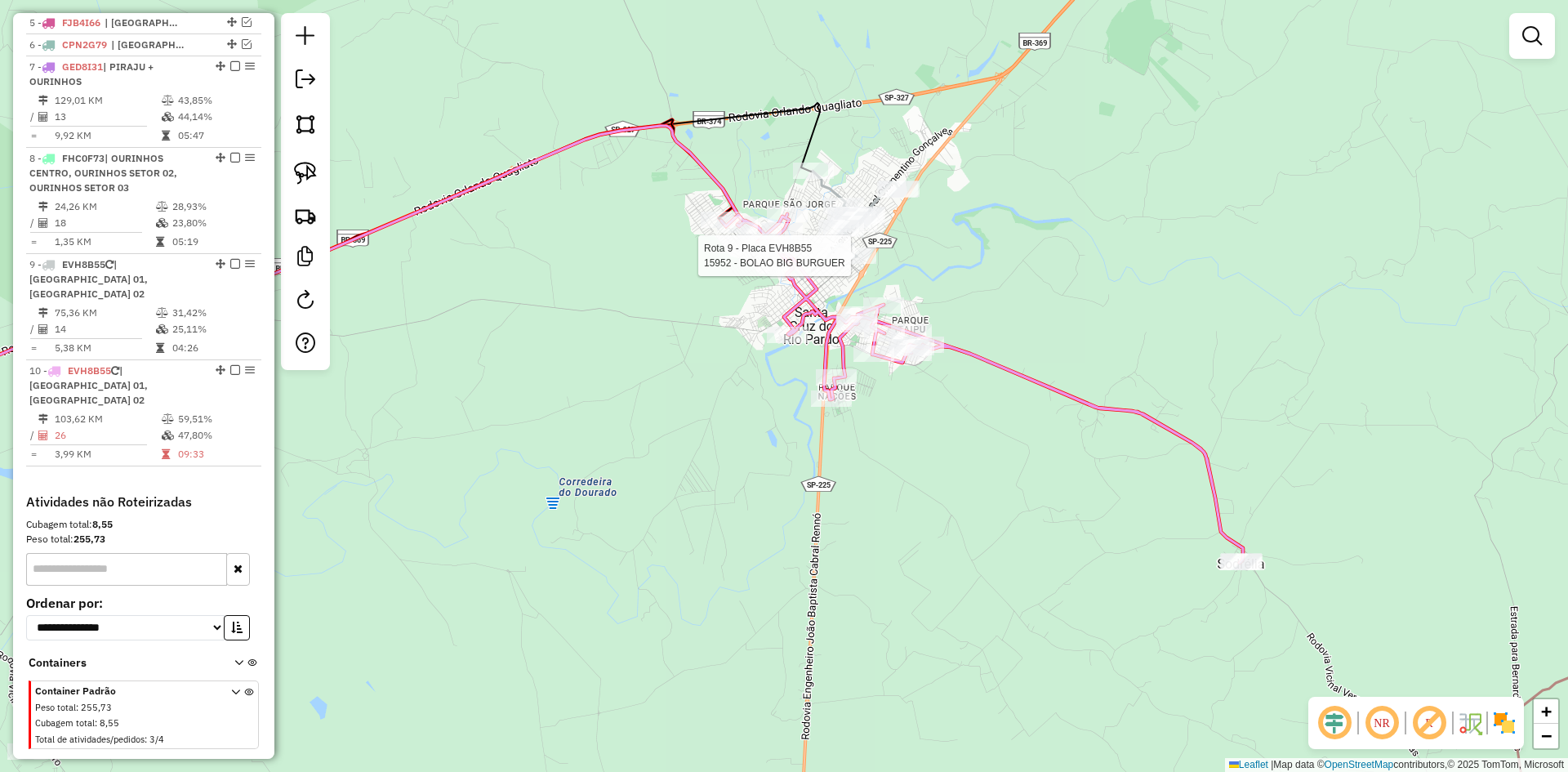
select select "*********"
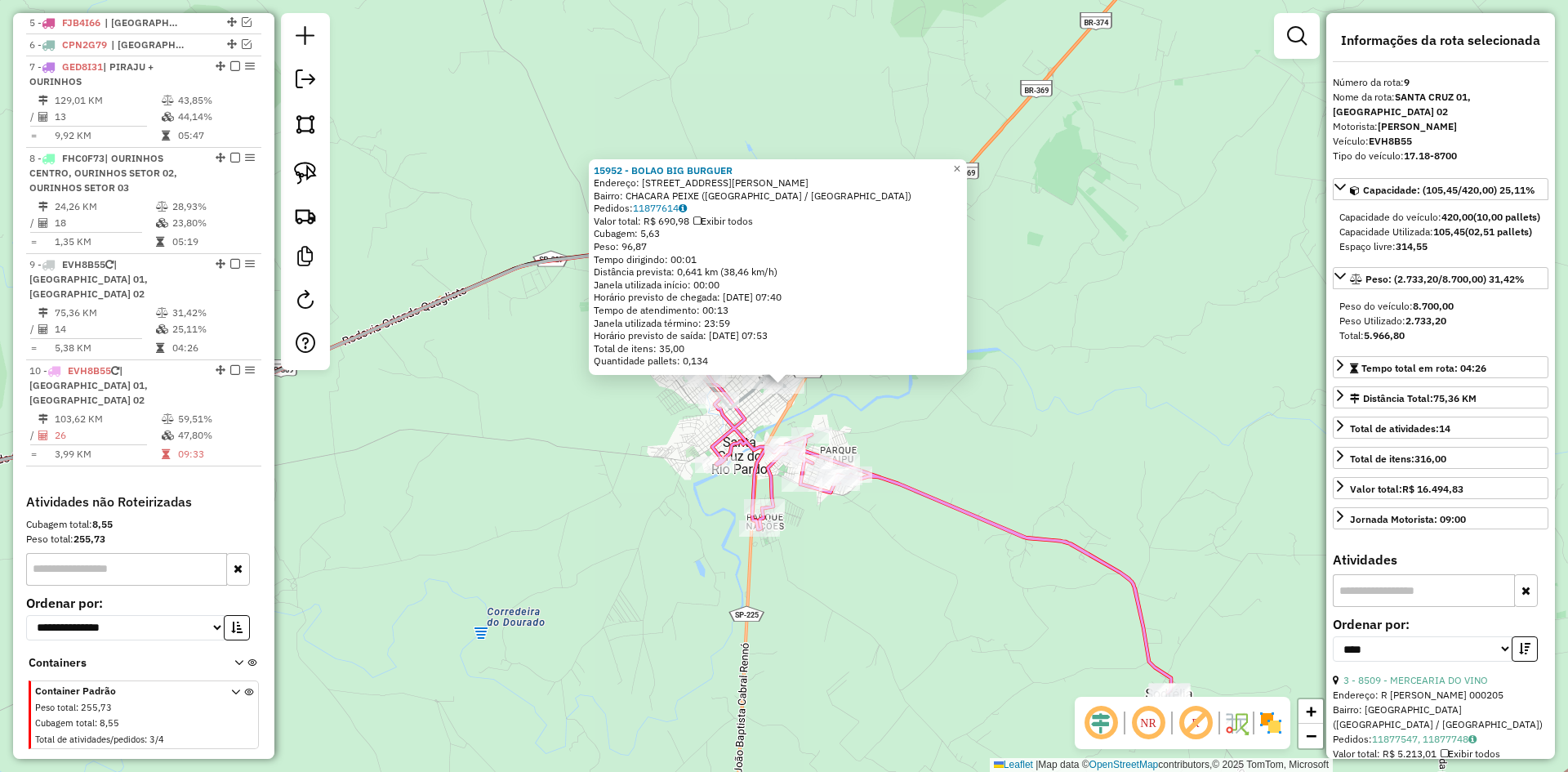
click at [996, 378] on div "15952 - BOLAO BIG BURGUER Endereço: AV JOAQUIM DE SOUZA CAMPOS 441 Bairro: CHAC…" at bounding box center [784, 386] width 1568 height 772
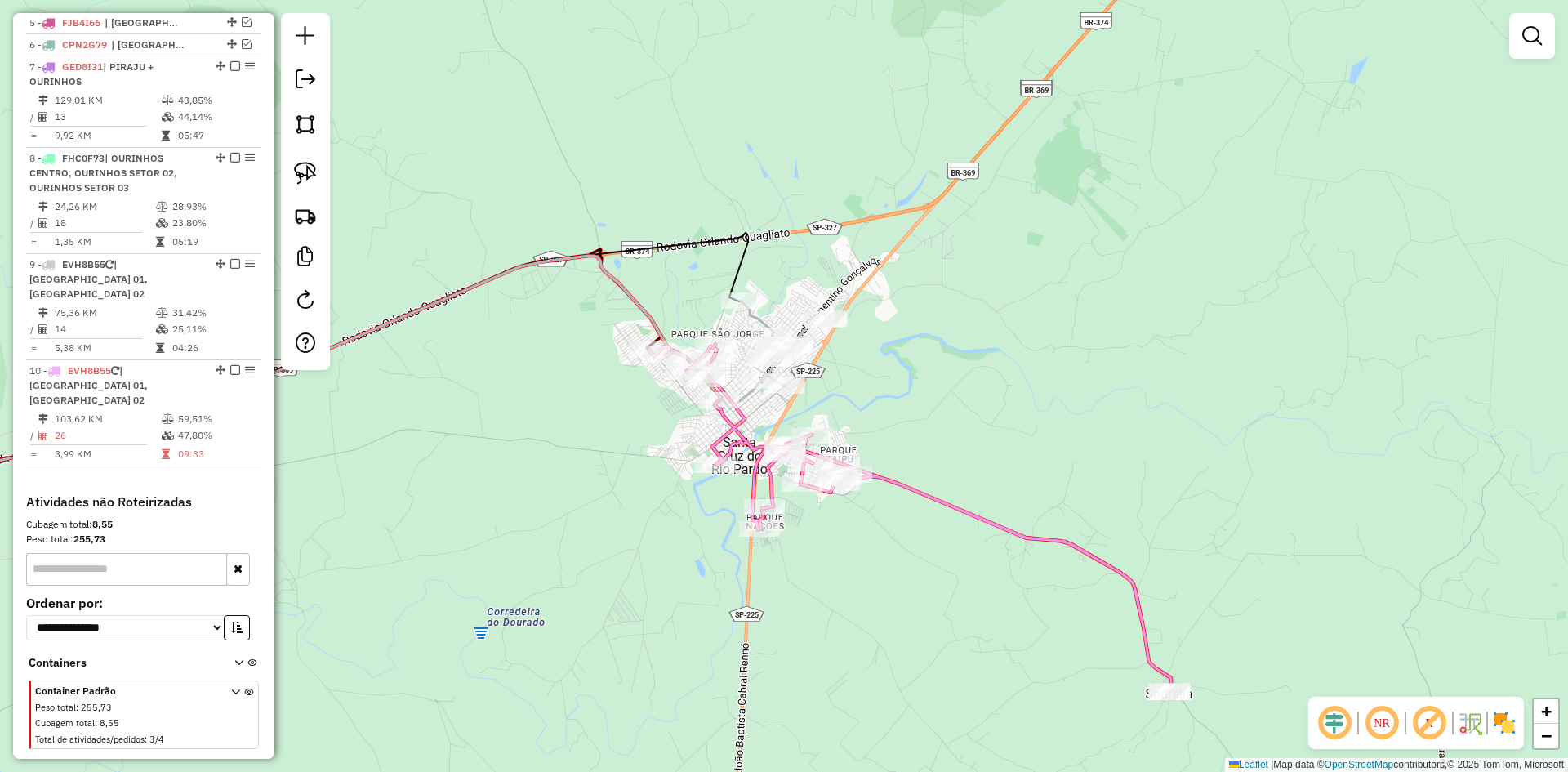
click at [976, 382] on div "Janela de atendimento Grade de atendimento Capacidade Transportadoras Veículos …" at bounding box center [784, 386] width 1568 height 772
select select "*********"
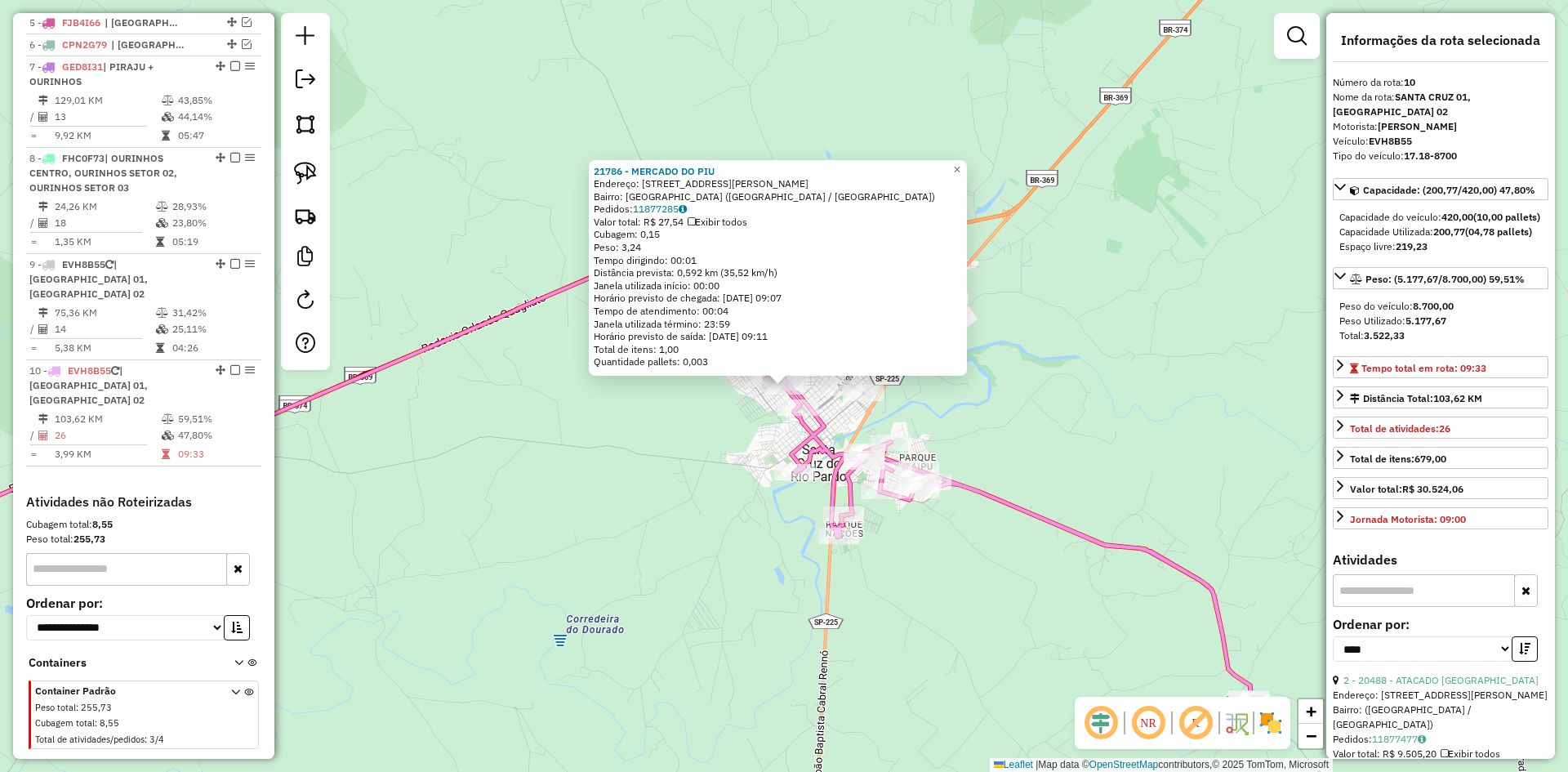
click at [700, 459] on div "21786 - MERCADO DO PIU Endereço: AVENIDA DOUTOR PEDRO CAMARINHA 561 Bairro: VIL…" at bounding box center [784, 386] width 1568 height 772
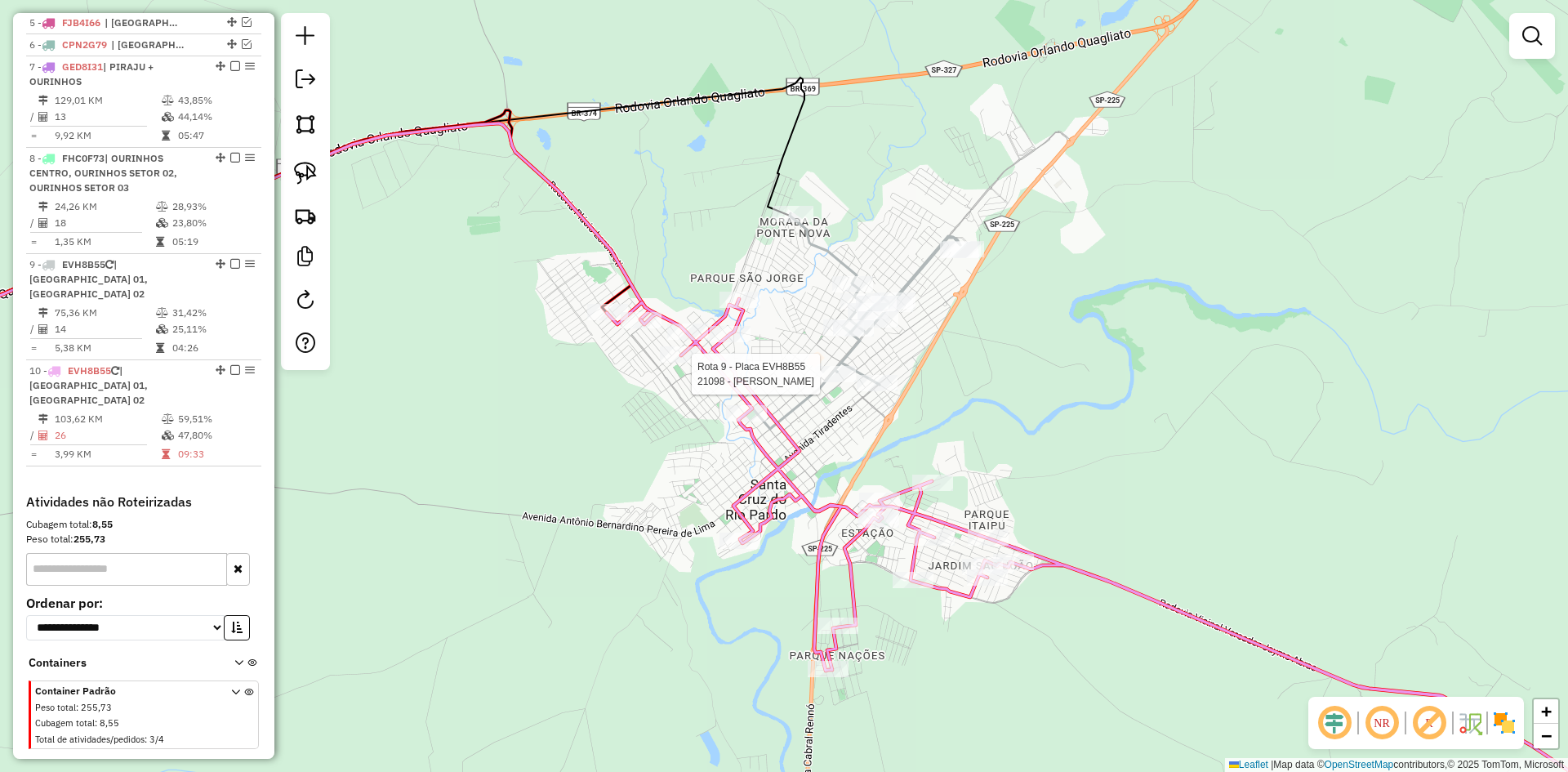
select select "*********"
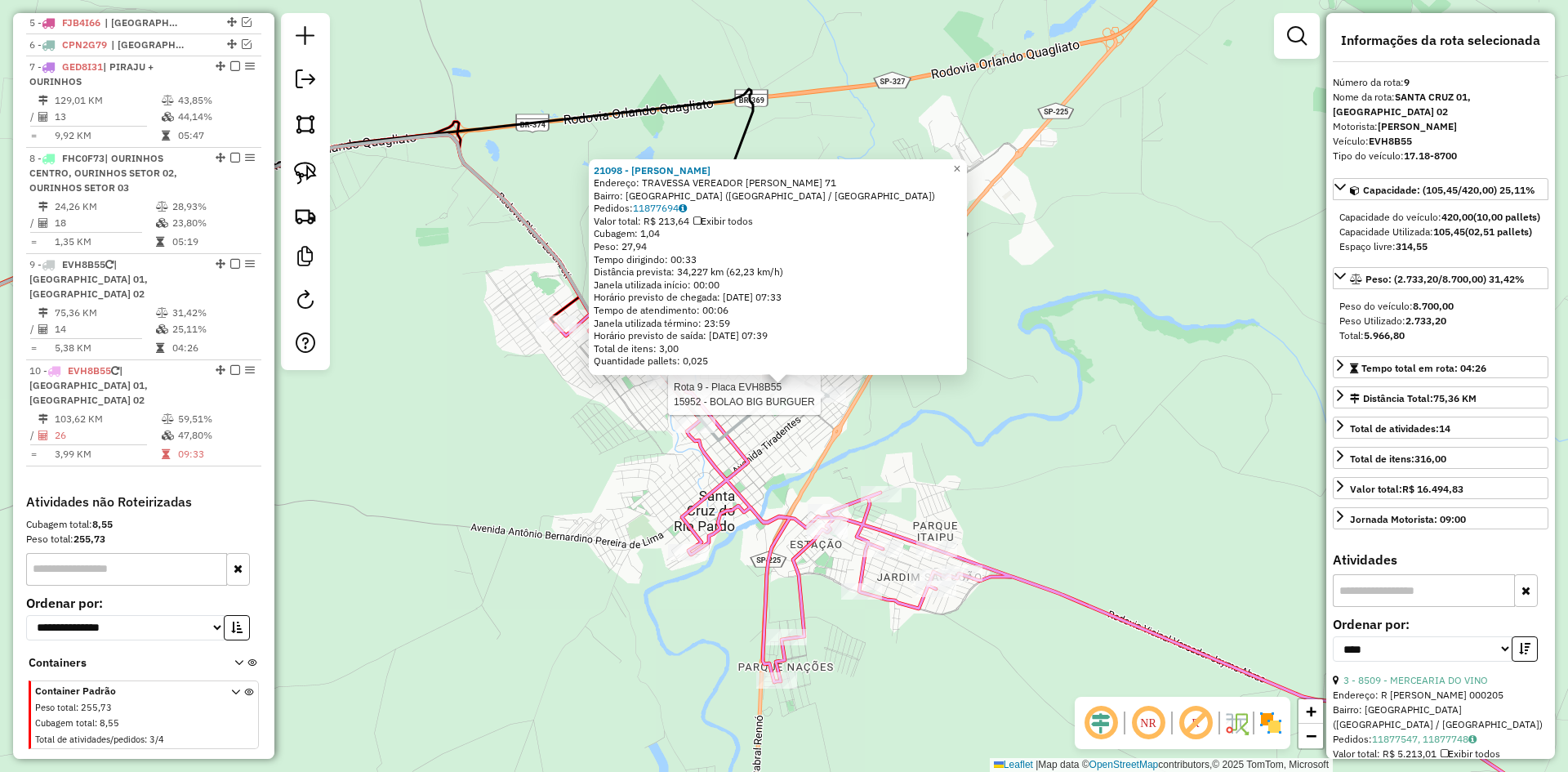
click at [822, 403] on div at bounding box center [826, 395] width 41 height 16
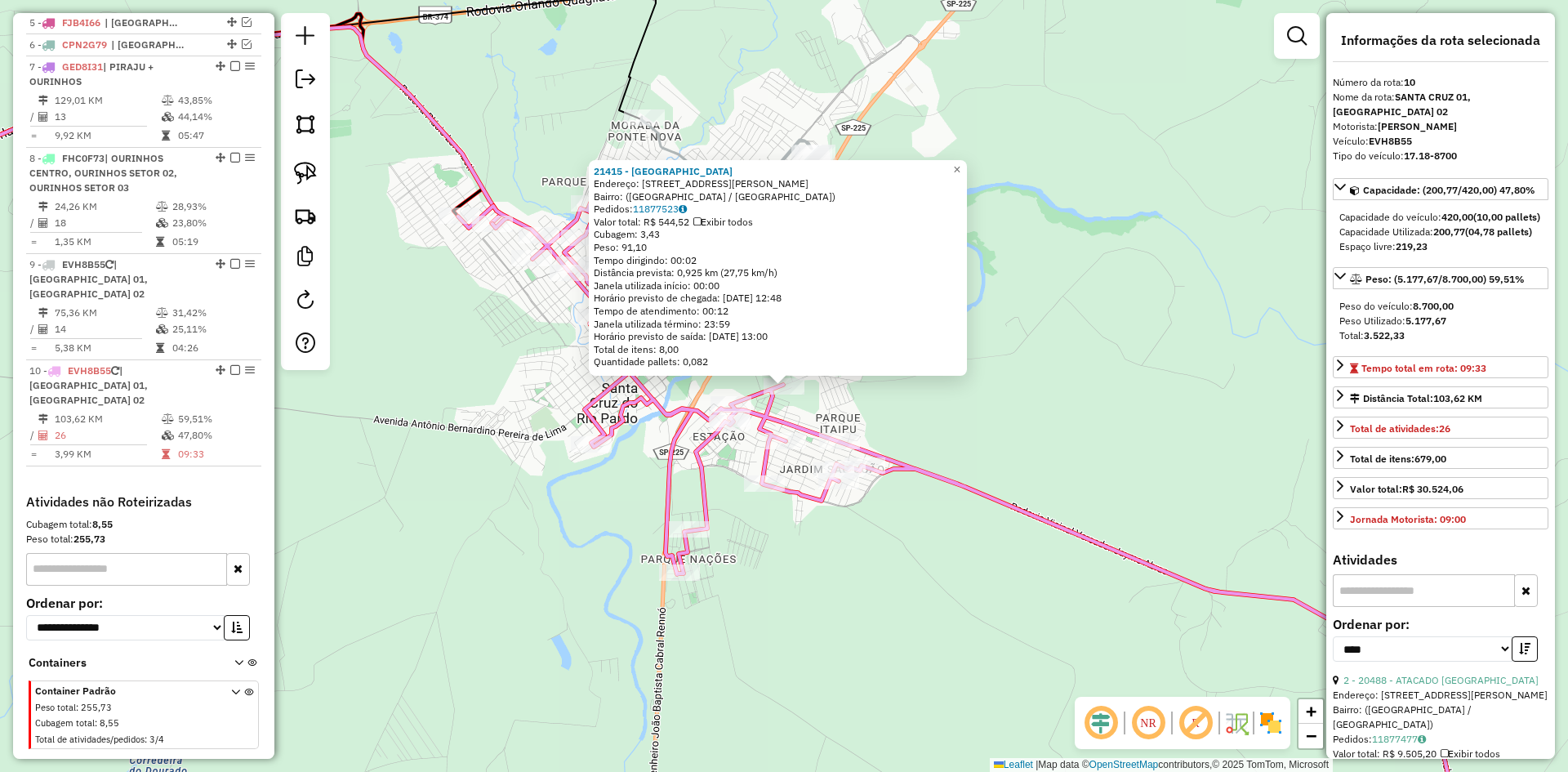
click at [1123, 408] on div "21415 - NOVO HORIZONTE Endereço: Rua Olavo Madureira, 746 Bairro: (Santa Cruz d…" at bounding box center [784, 386] width 1568 height 772
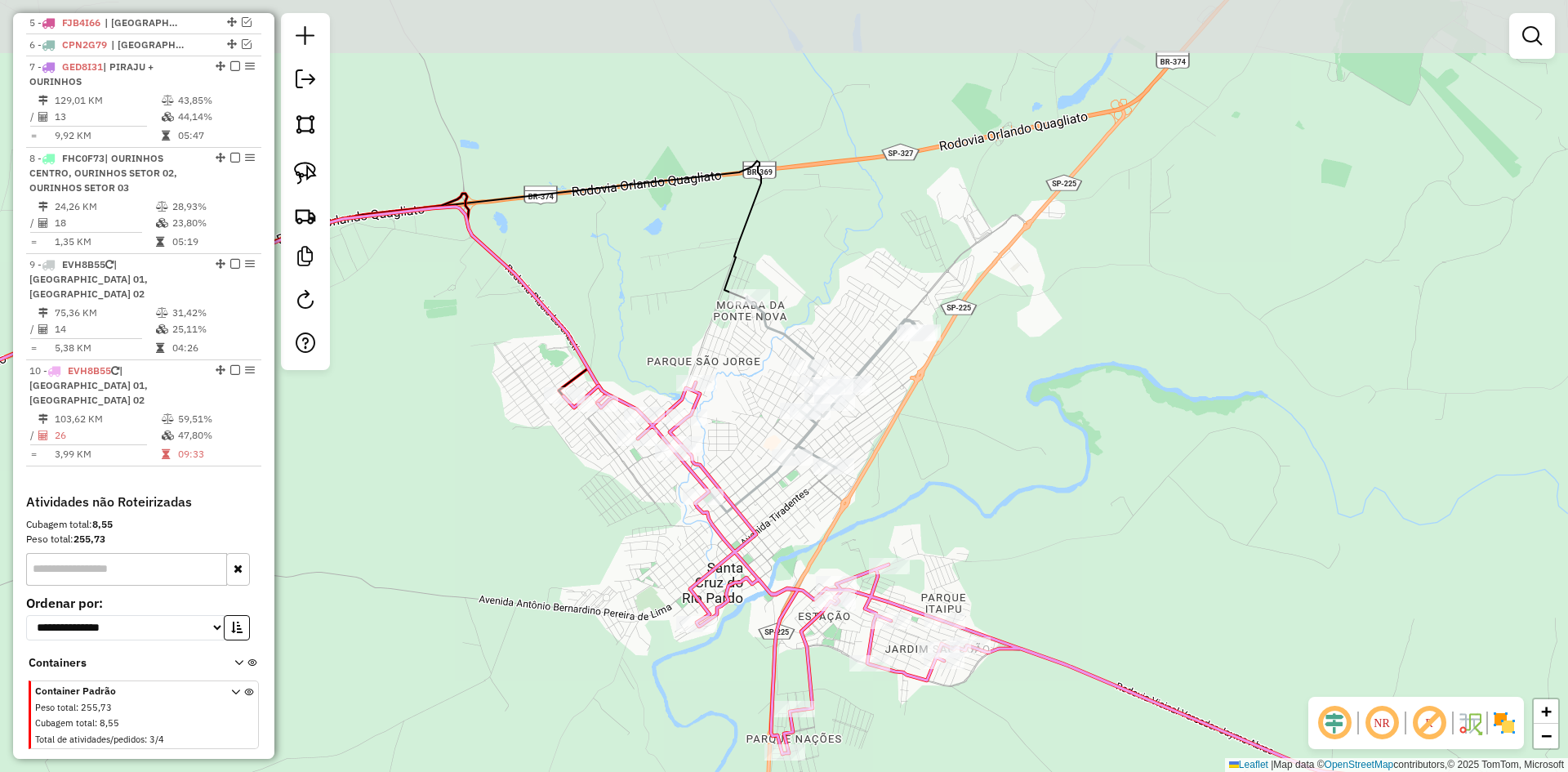
drag, startPoint x: 1073, startPoint y: 370, endPoint x: 1178, endPoint y: 551, distance: 209.3
click at [1178, 551] on div "Janela de atendimento Grade de atendimento Capacidade Transportadoras Veículos …" at bounding box center [784, 386] width 1568 height 772
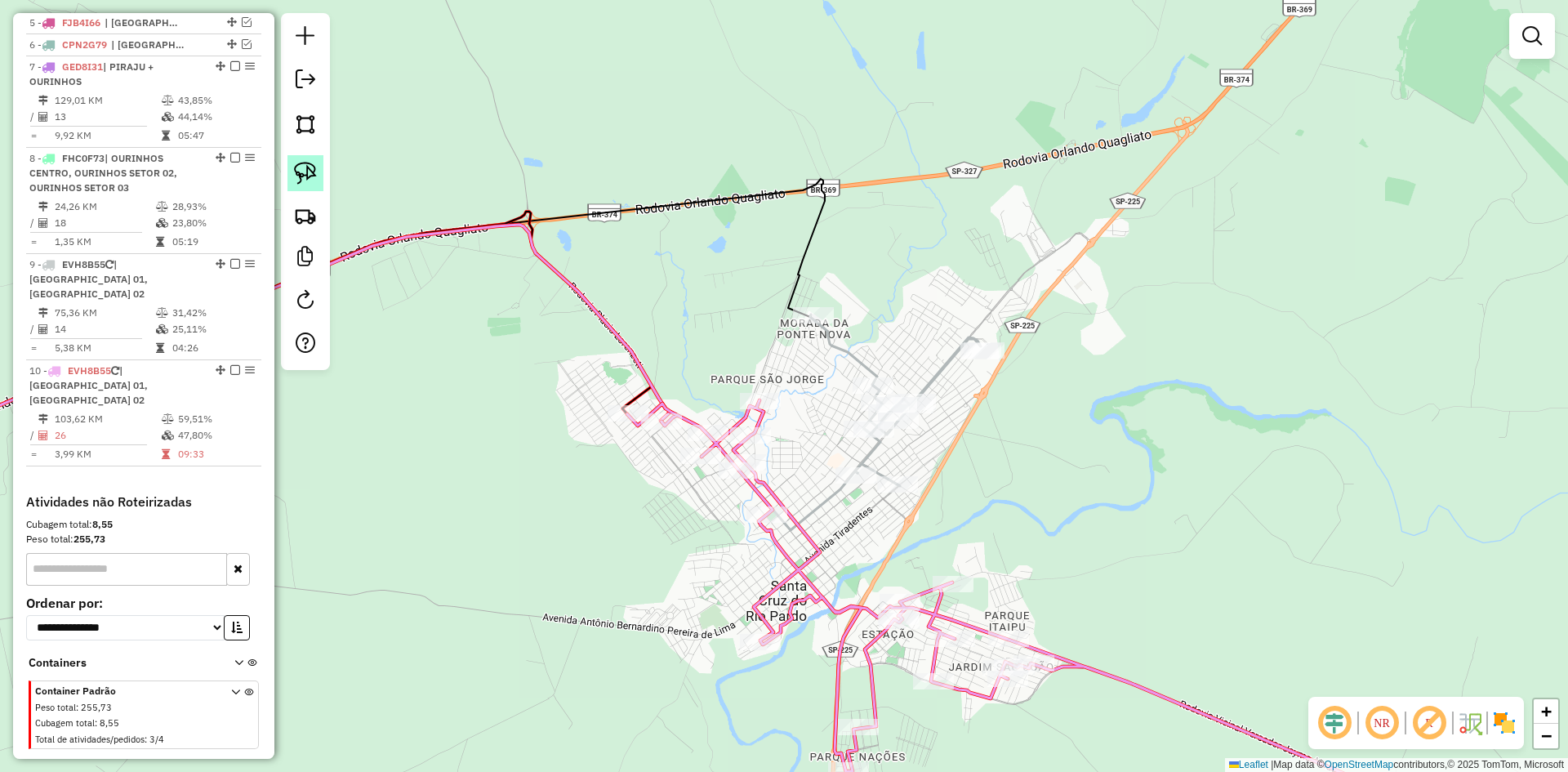
click at [298, 173] on img at bounding box center [306, 173] width 23 height 23
drag, startPoint x: 813, startPoint y: 504, endPoint x: 839, endPoint y: 463, distance: 48.5
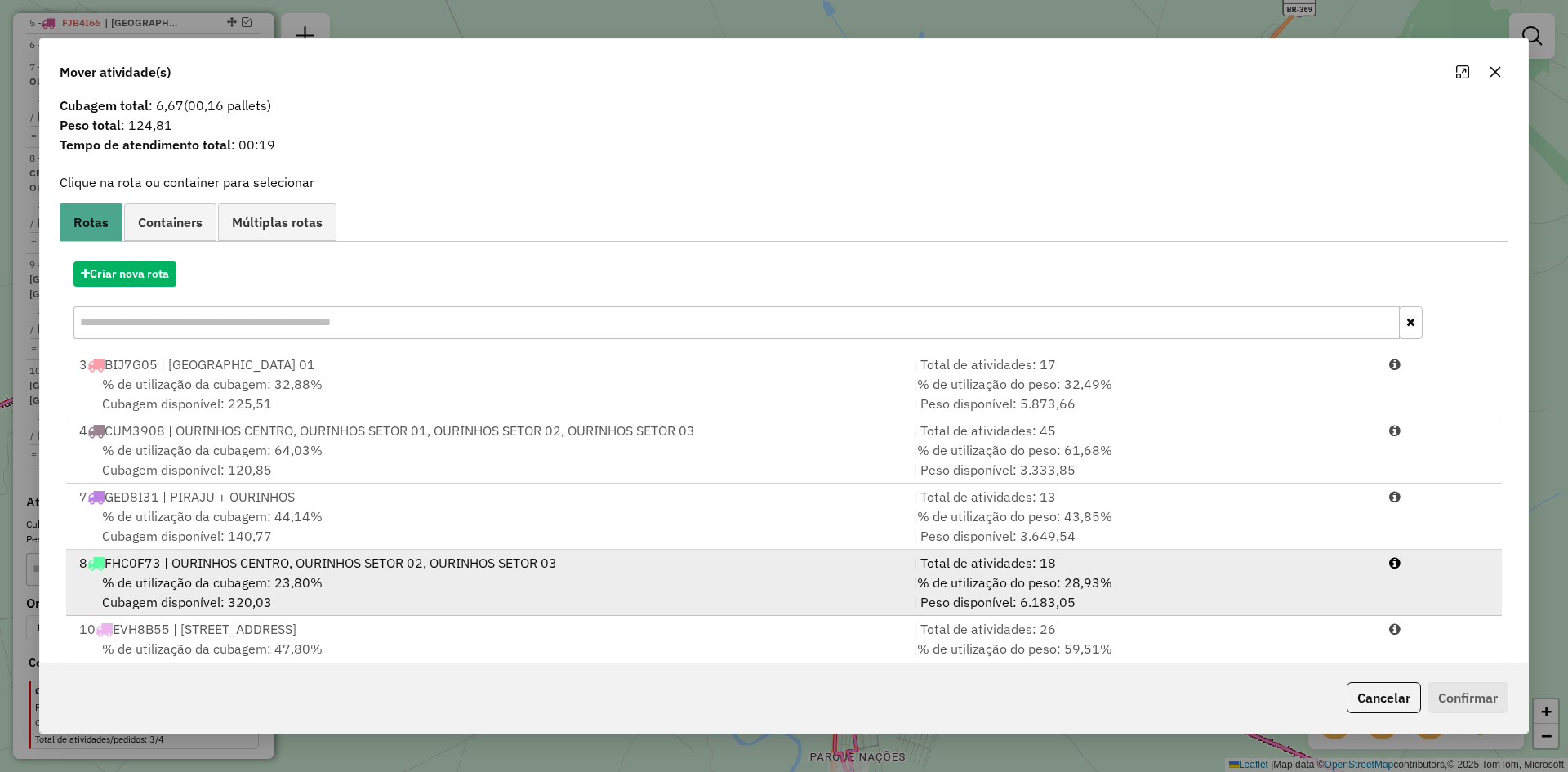
scroll to position [76, 0]
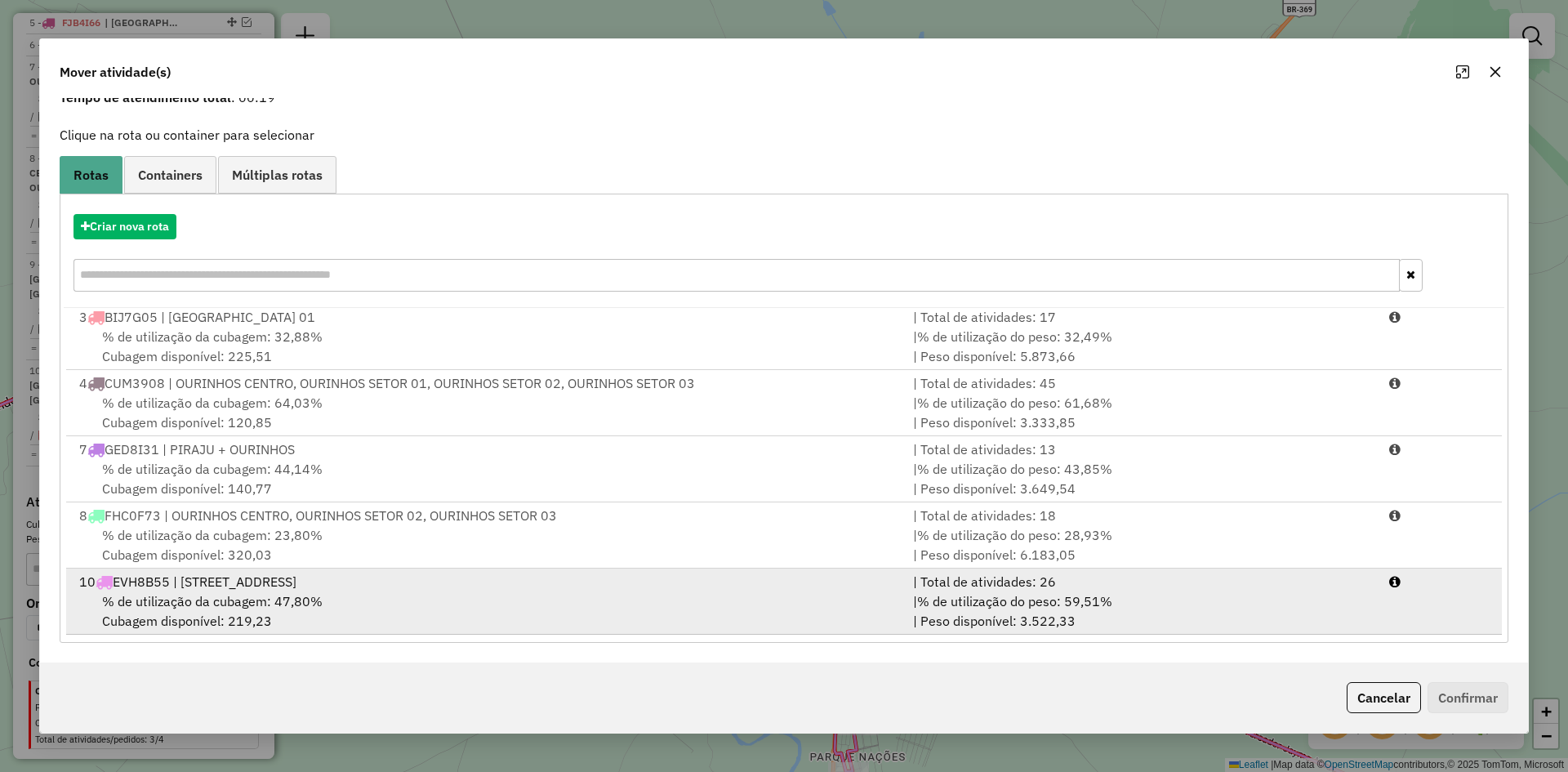
click at [313, 600] on span "% de utilização da cubagem: 47,80%" at bounding box center [212, 601] width 220 height 16
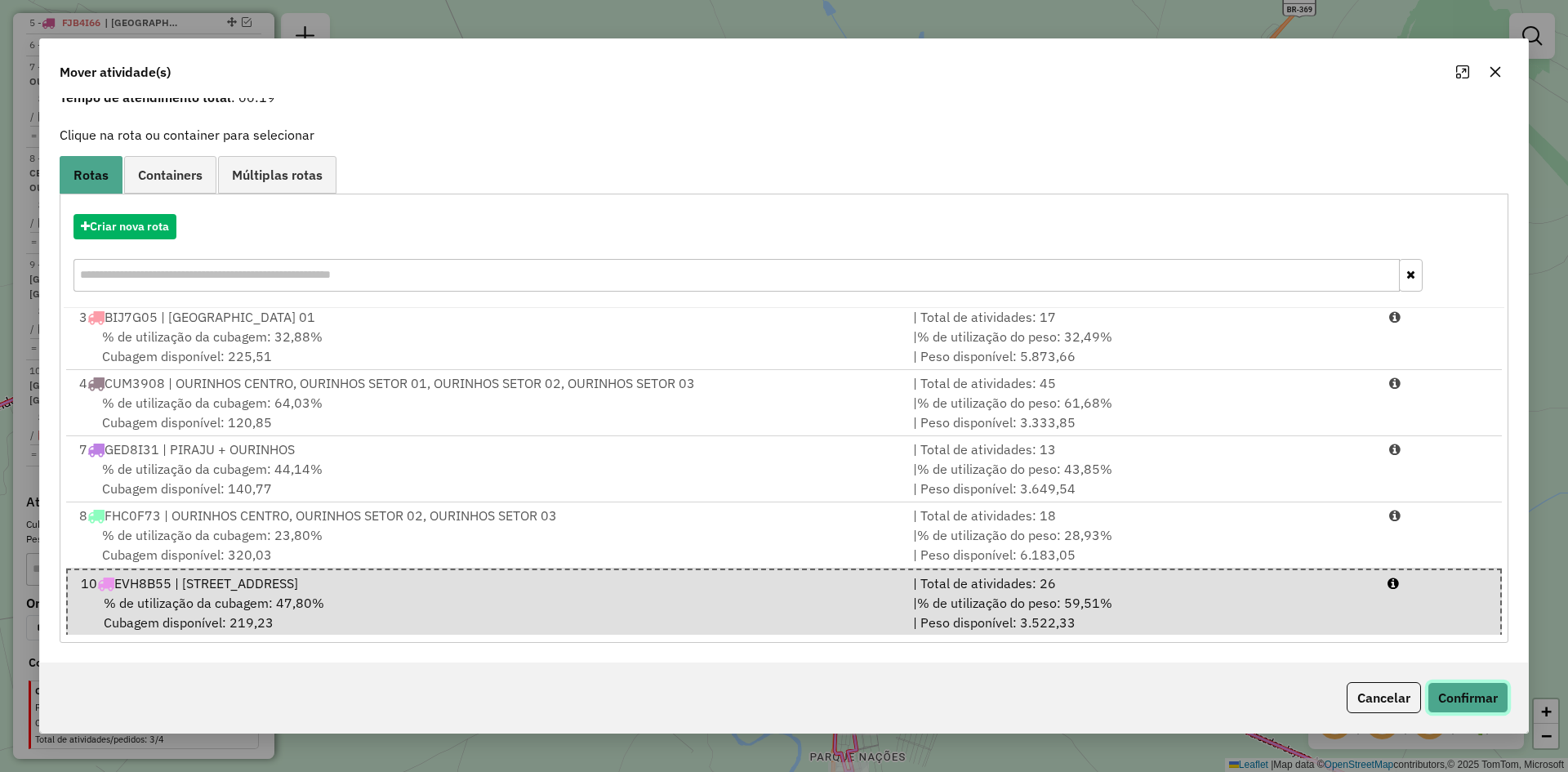
click at [1474, 691] on button "Confirmar" at bounding box center [1468, 697] width 81 height 31
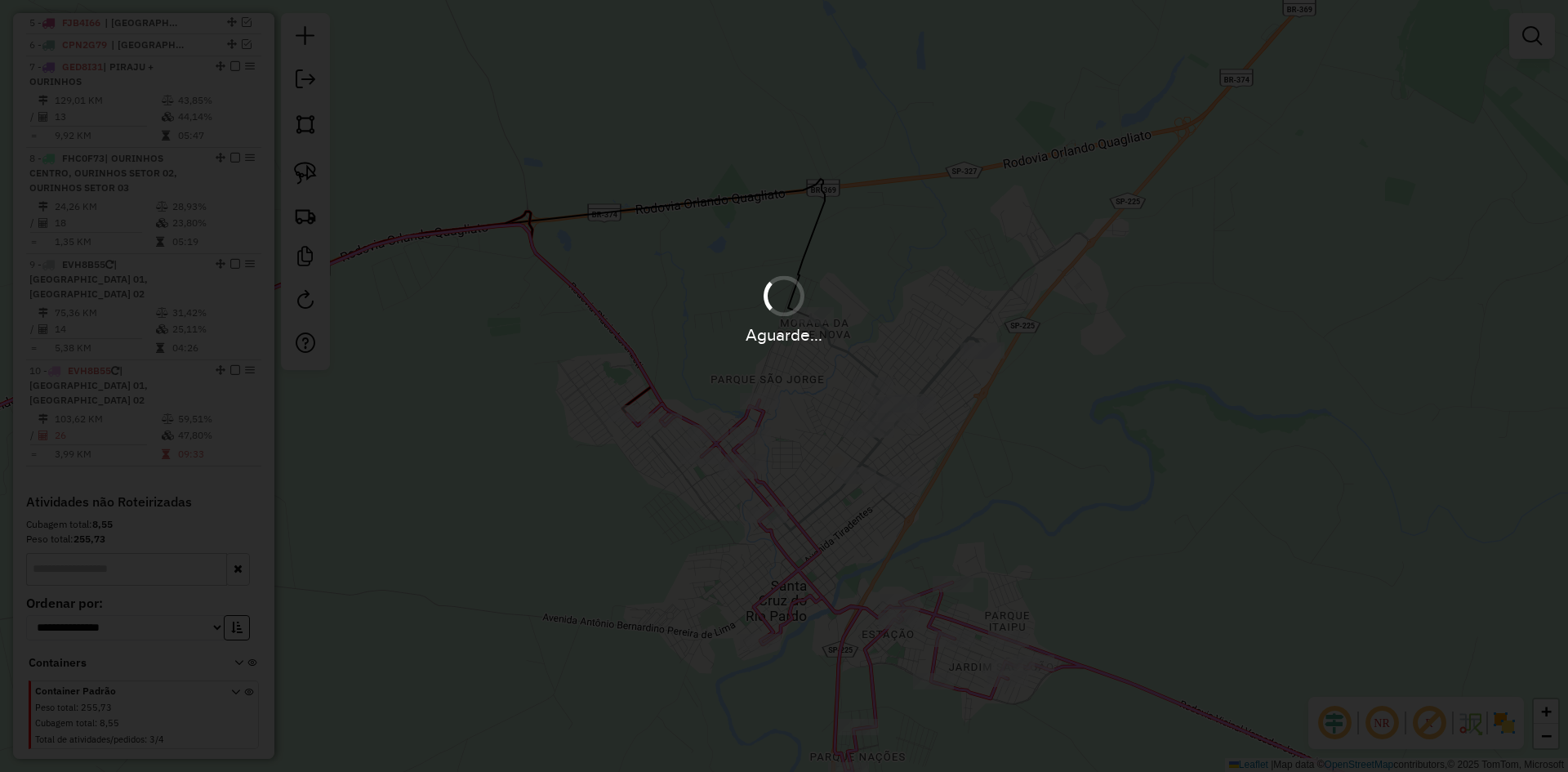
scroll to position [0, 0]
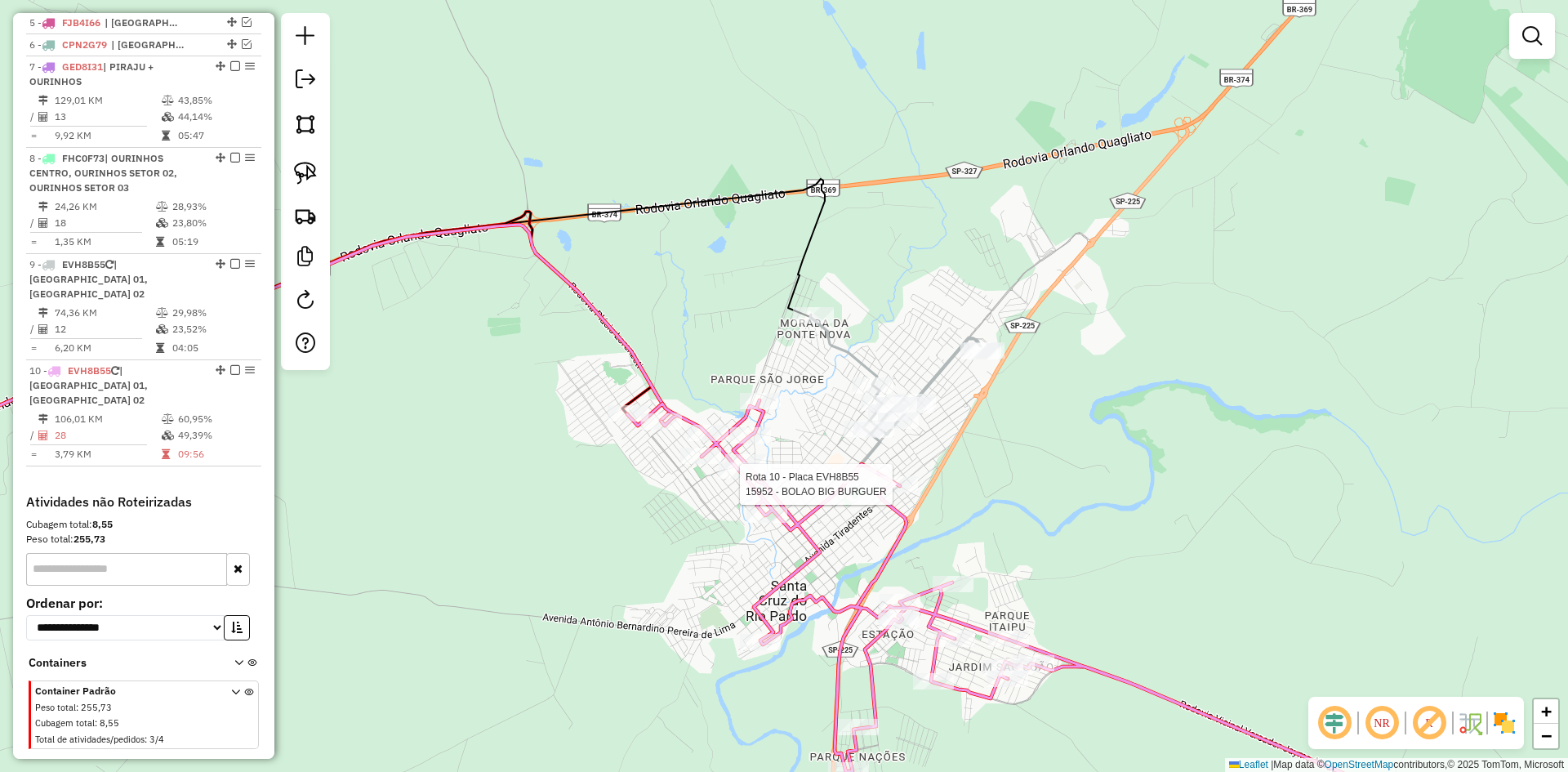
select select "*********"
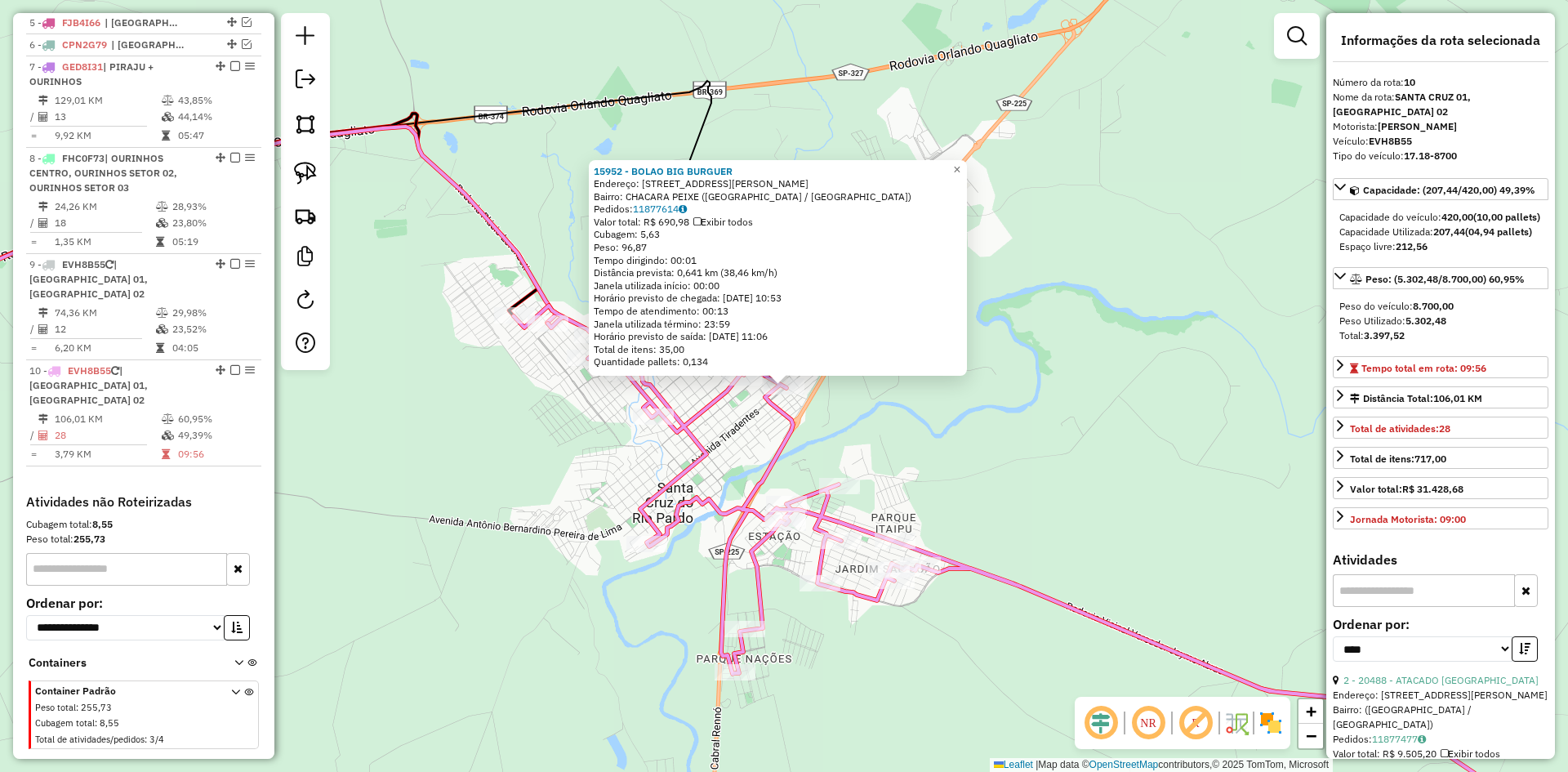
click at [966, 508] on div "15952 - BOLAO BIG BURGUER Endereço: AV JOAQUIM DE SOUZA CAMPOS 441 Bairro: CHAC…" at bounding box center [784, 386] width 1568 height 772
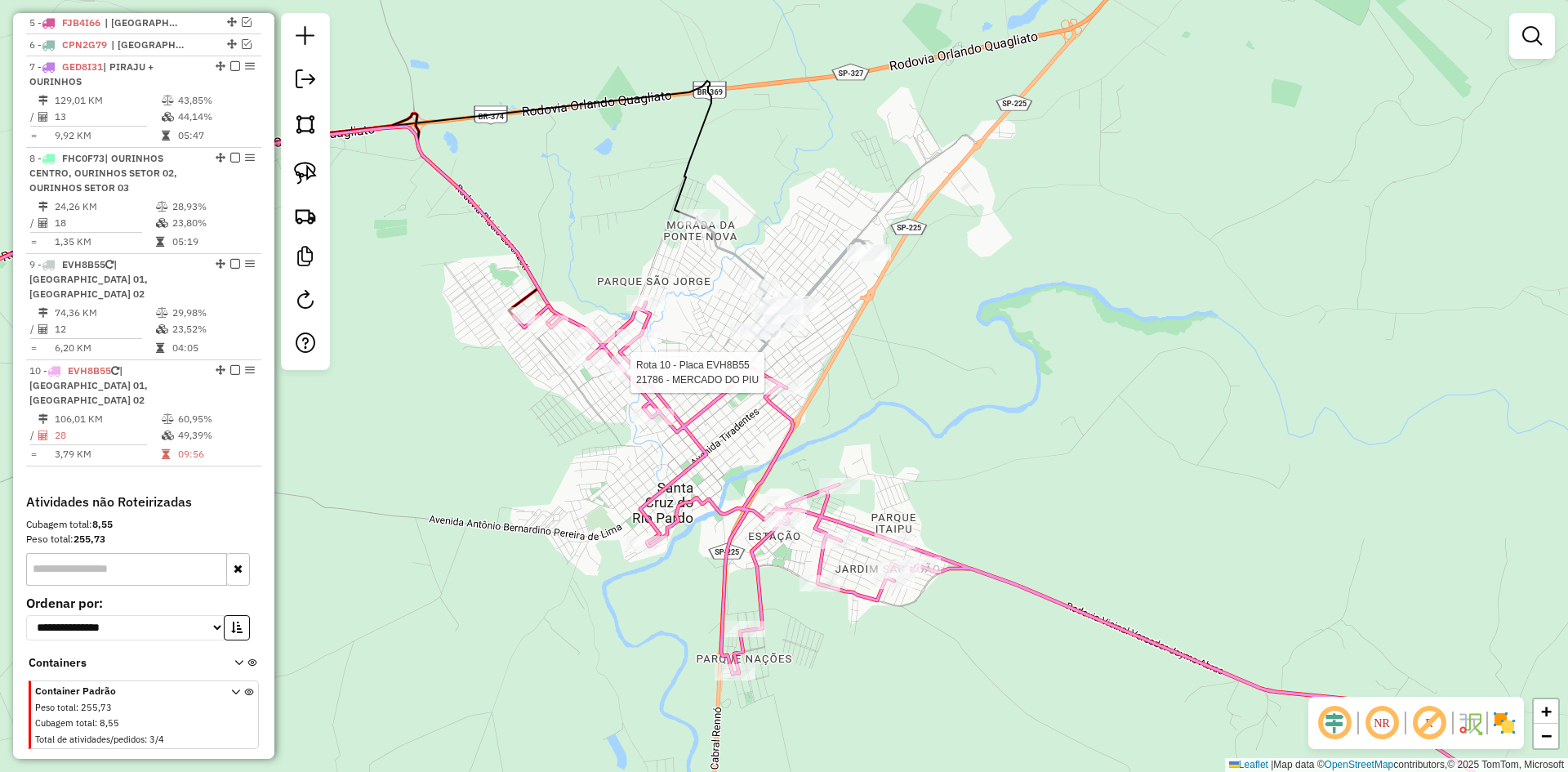
select select "*********"
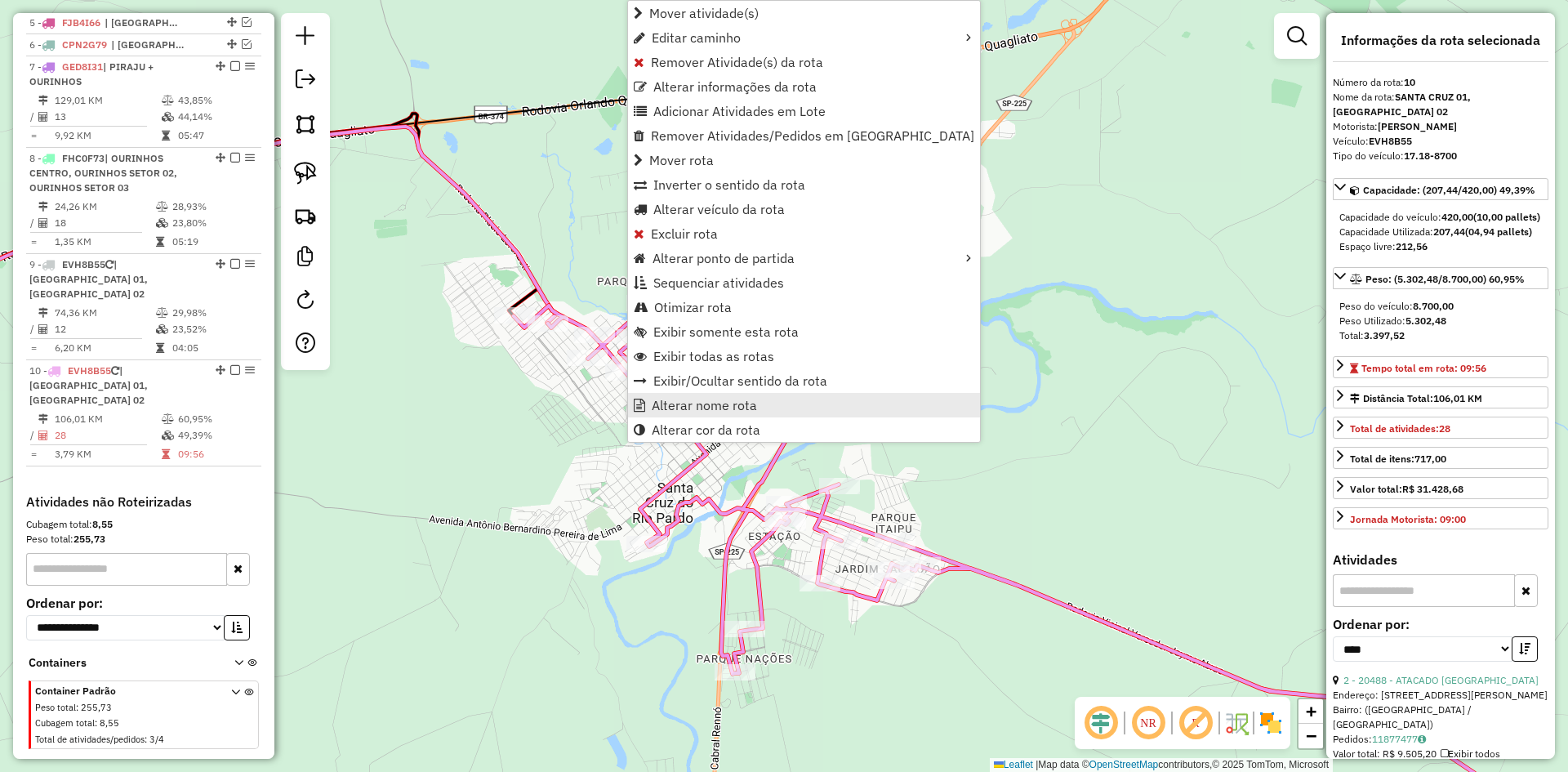
click at [704, 412] on span "Alterar nome rota" at bounding box center [704, 405] width 106 height 13
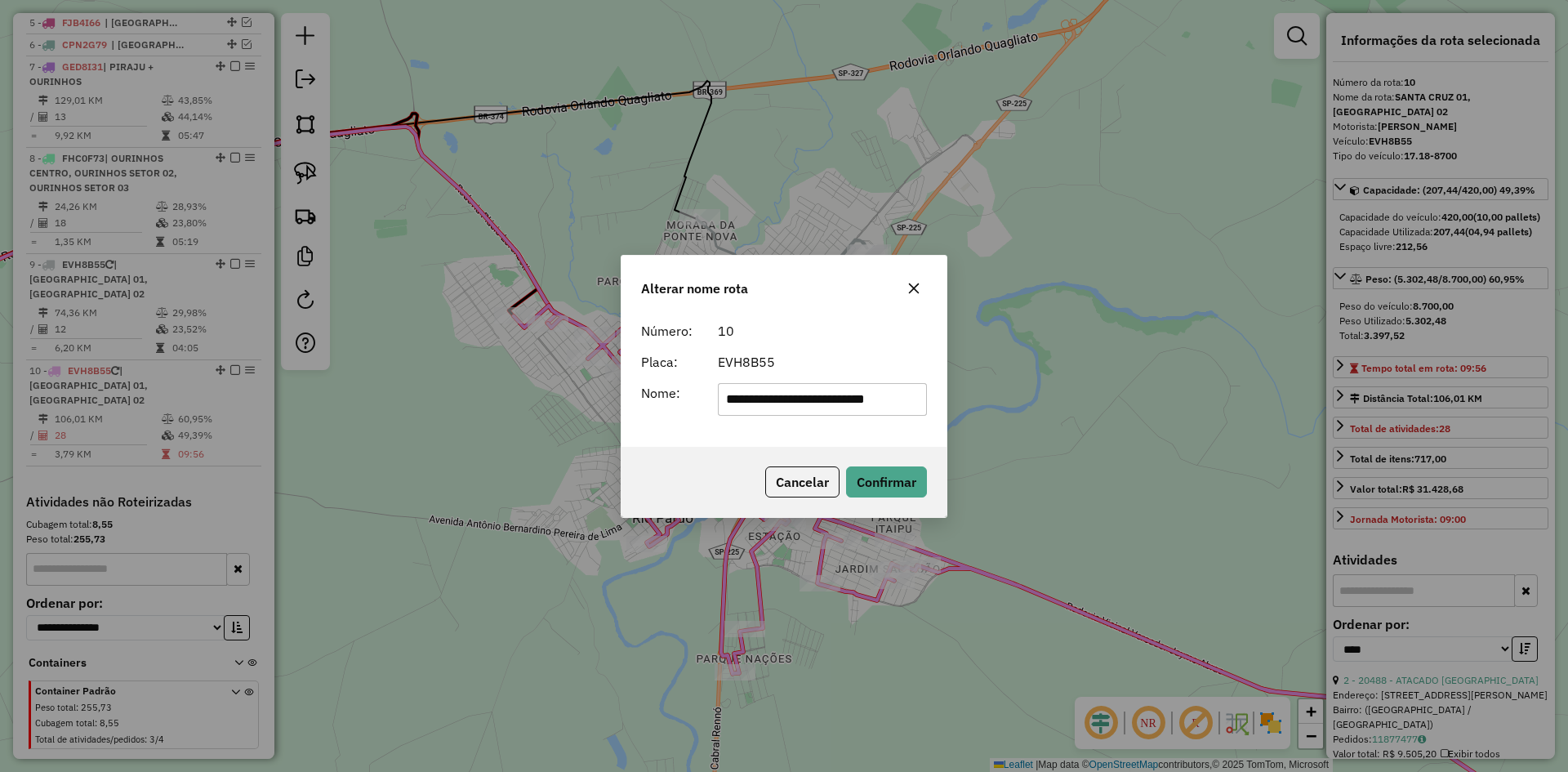
drag, startPoint x: 825, startPoint y: 406, endPoint x: 516, endPoint y: 419, distance: 309.3
click at [516, 419] on div "**********" at bounding box center [784, 386] width 1568 height 772
click at [880, 400] on input "**********" at bounding box center [823, 399] width 210 height 33
type input "**********"
click at [903, 484] on button "Confirmar" at bounding box center [886, 482] width 81 height 31
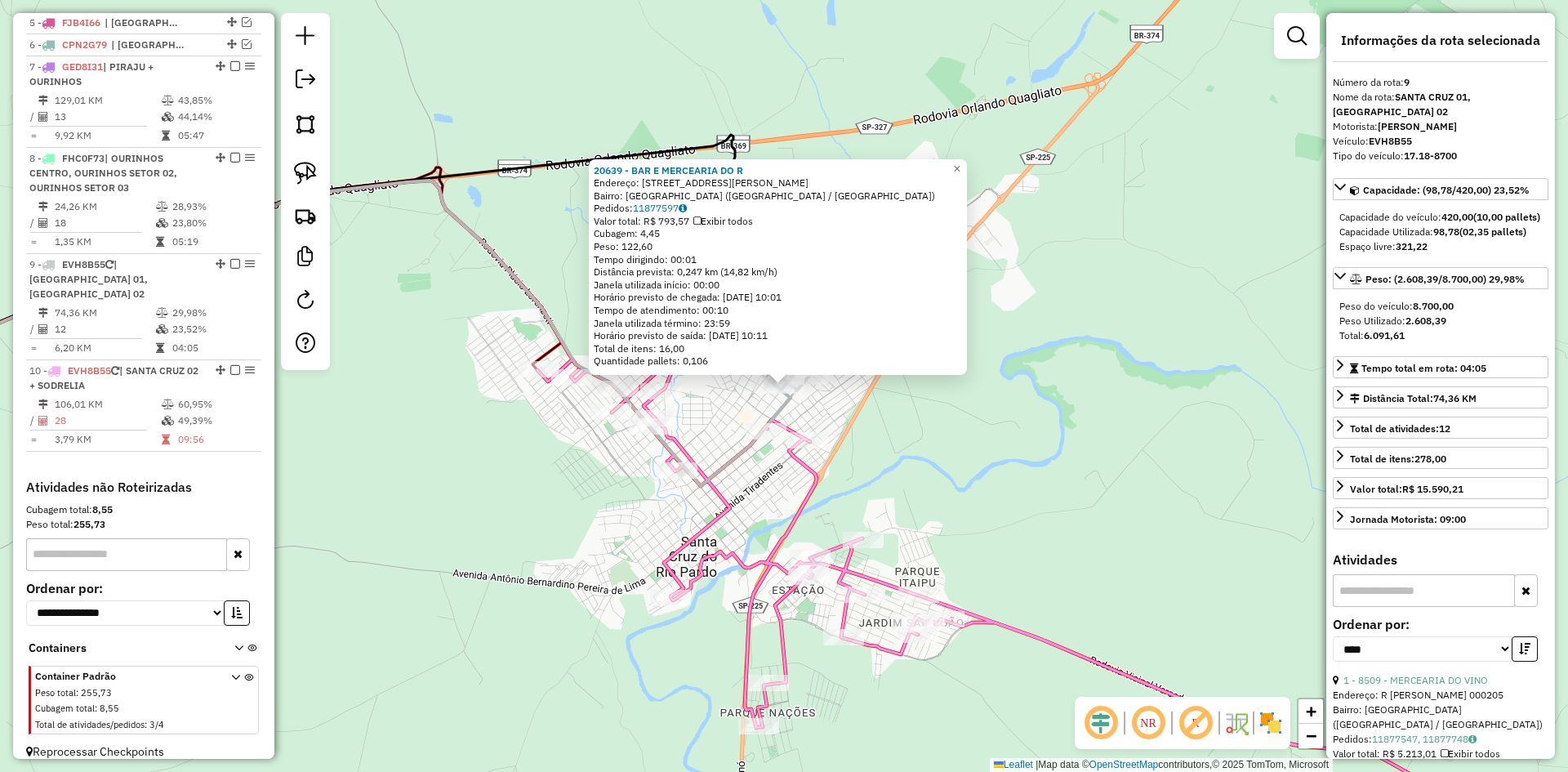
click at [934, 467] on div "Rota 9 - Placa EVH8B55 13934 - EVANDRO DIAS 20639 - BAR E MERCEARIA DO R Endere…" at bounding box center [784, 386] width 1568 height 772
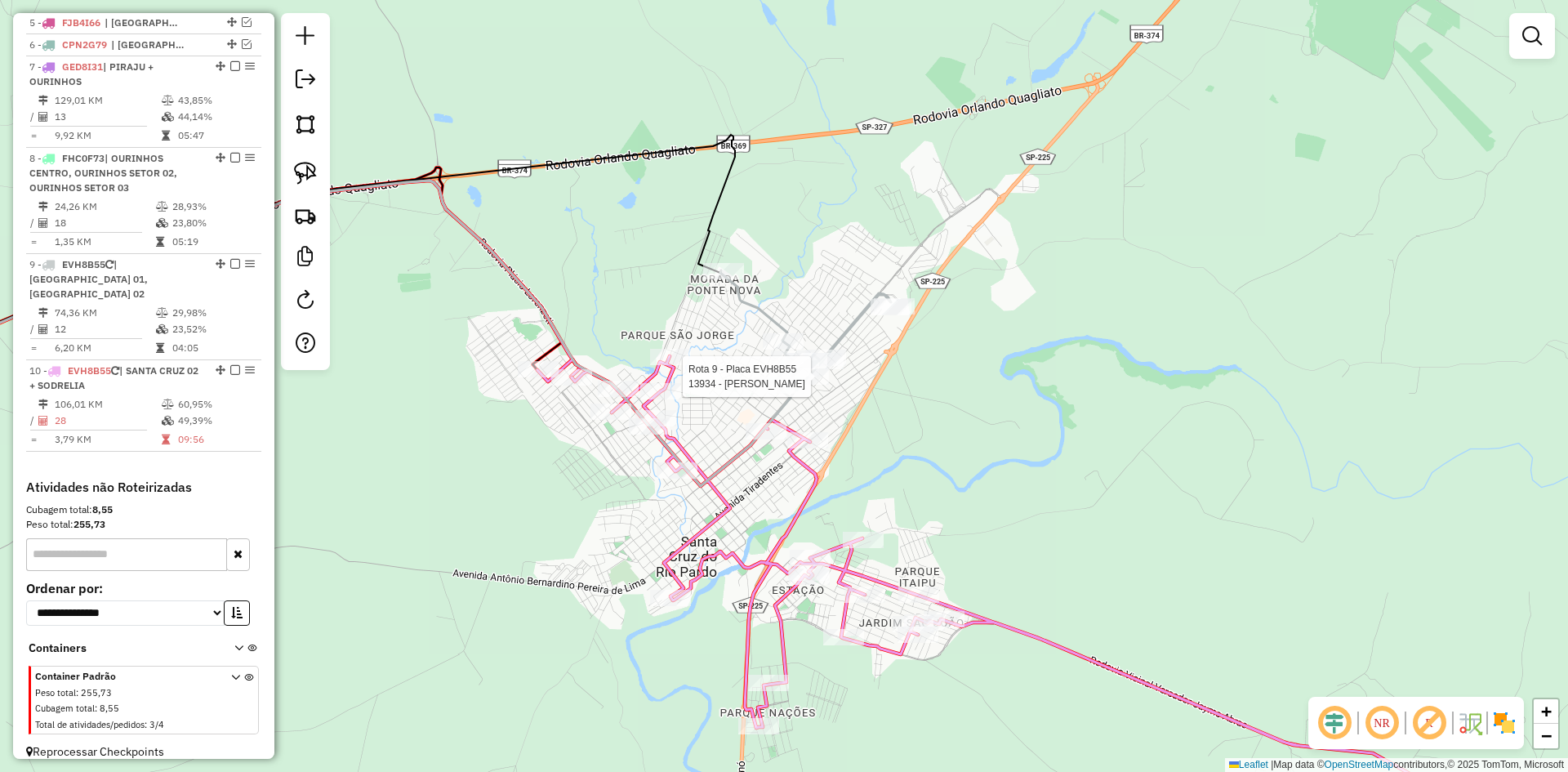
select select "*********"
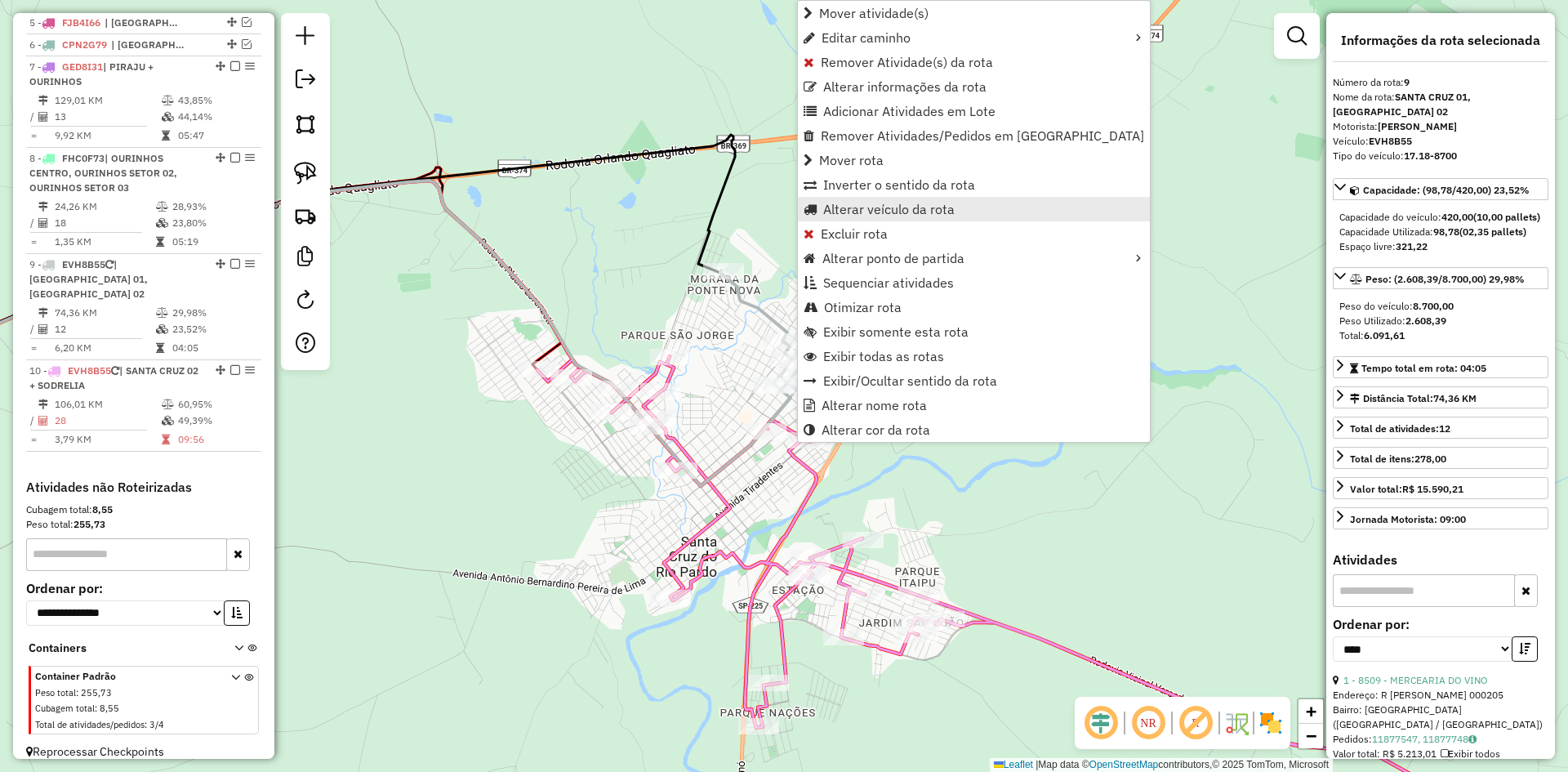
click at [889, 203] on span "Alterar veículo da rota" at bounding box center [889, 209] width 132 height 13
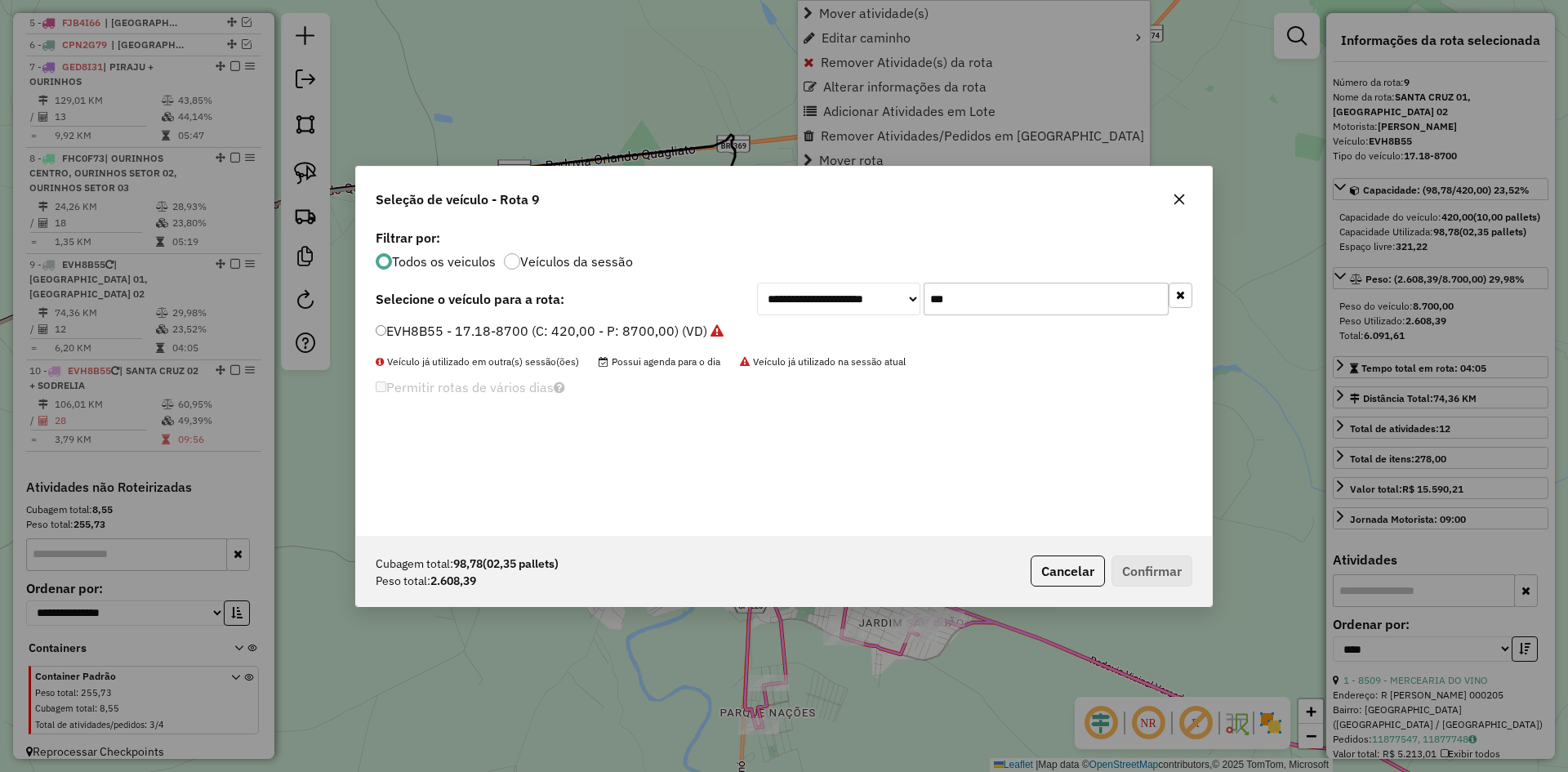
scroll to position [9, 5]
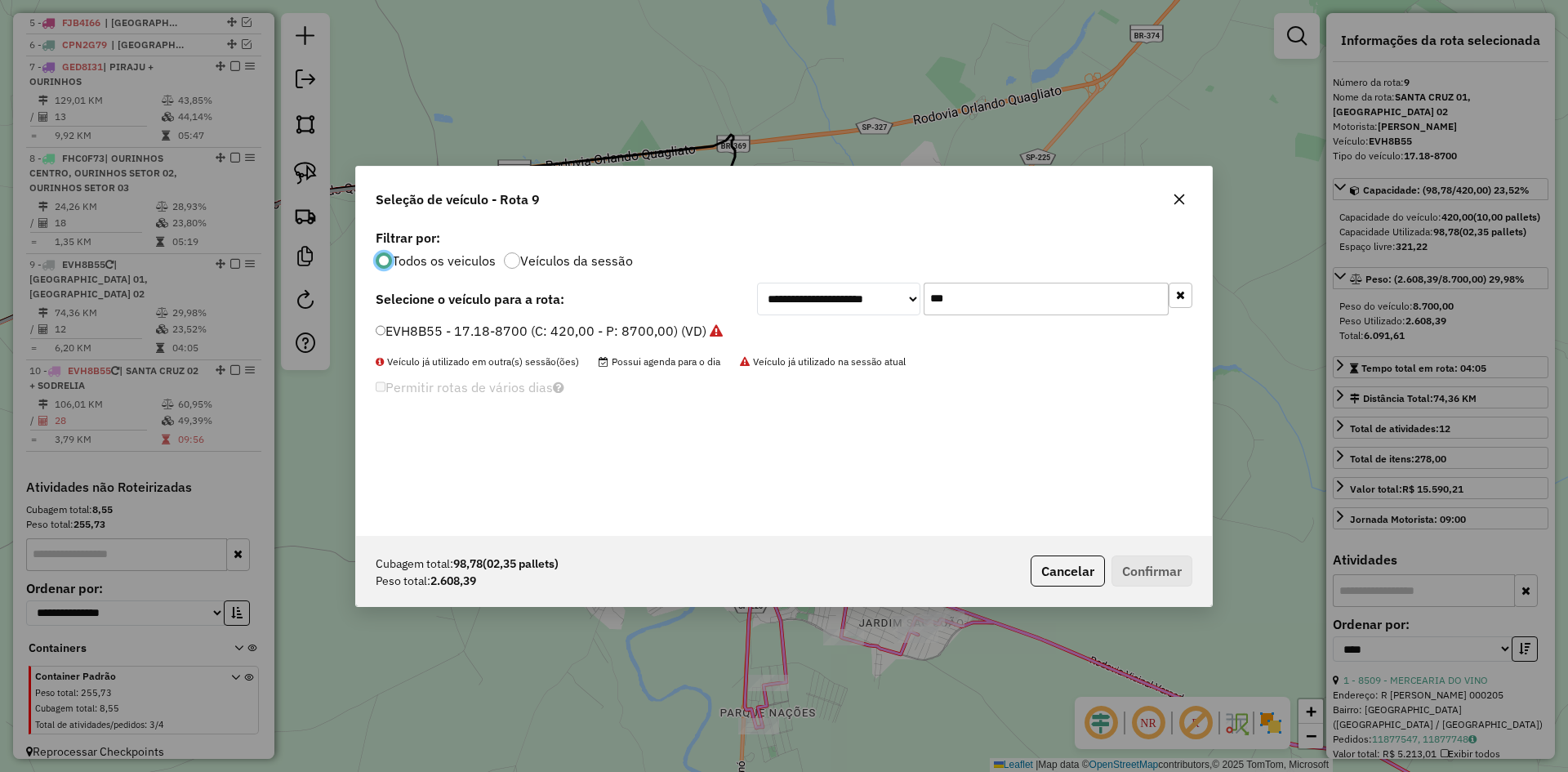
click at [998, 294] on input "***" at bounding box center [1046, 299] width 245 height 33
type input "***"
click at [442, 328] on label "BIJ7G05 - ATEGO 1719-8700 (C: 336,00 - P: 8700,00) (VD)" at bounding box center [568, 331] width 384 height 20
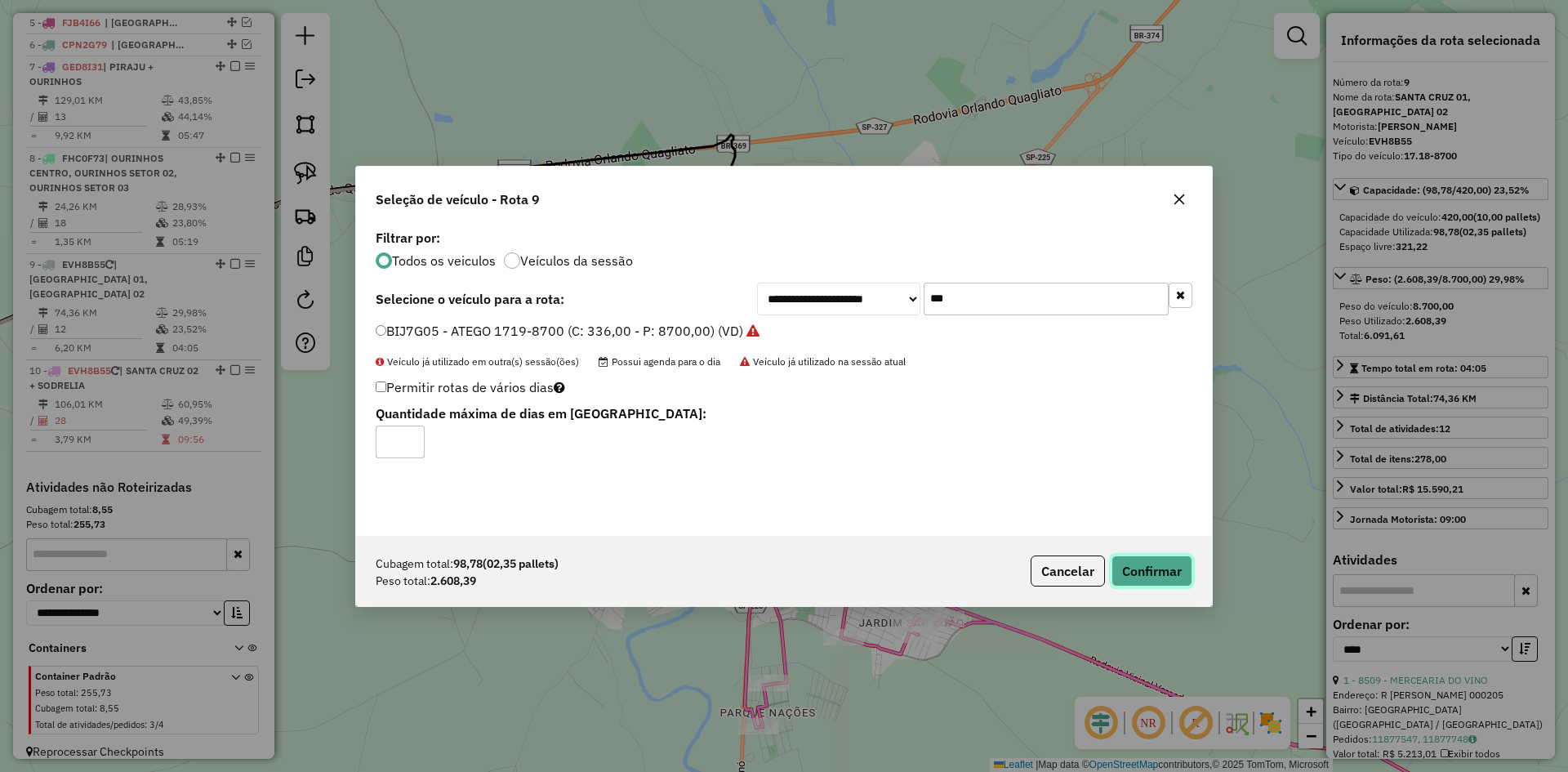
click at [1146, 569] on button "Confirmar" at bounding box center [1152, 571] width 81 height 31
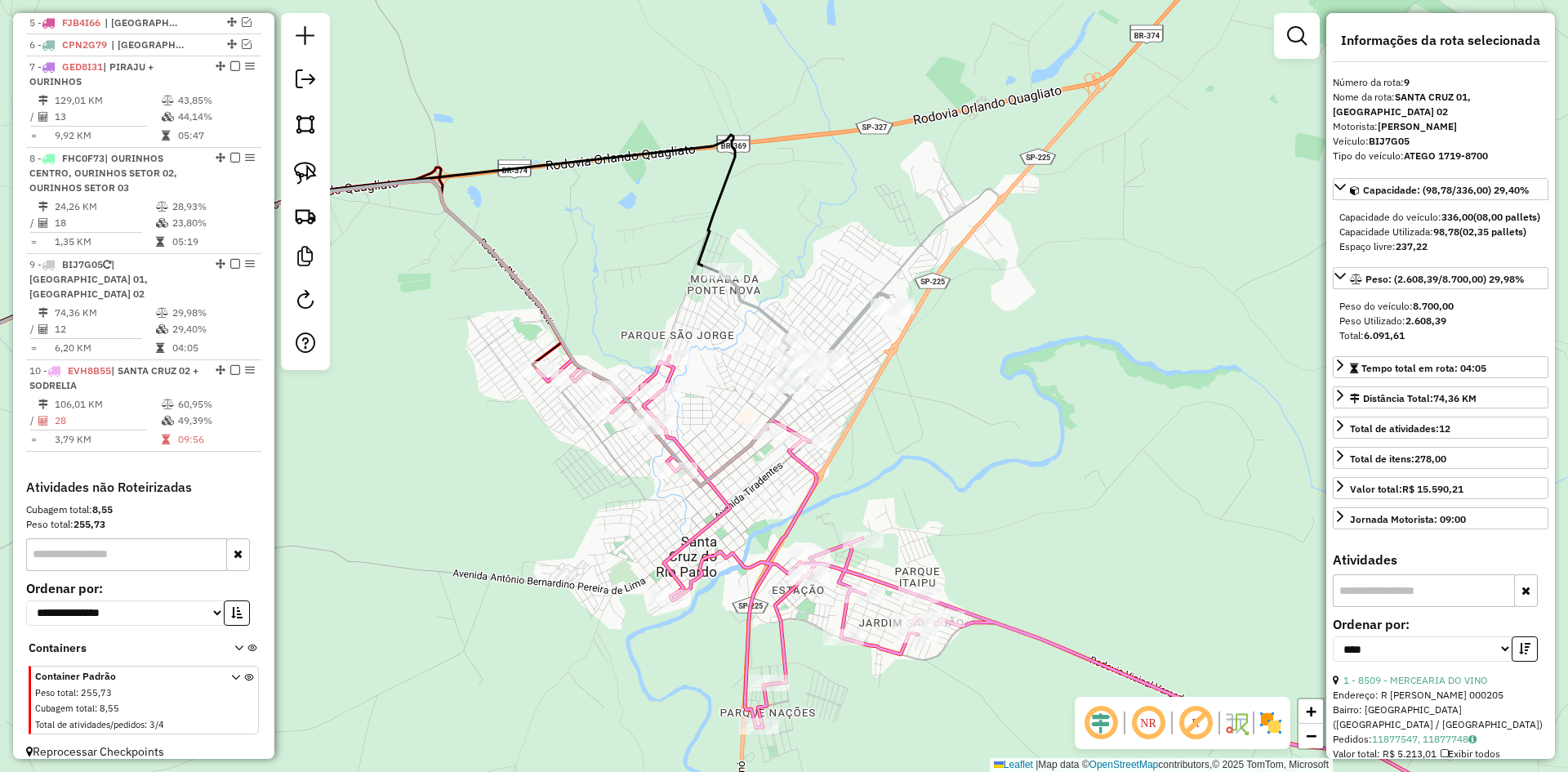
drag, startPoint x: 1100, startPoint y: 544, endPoint x: 1202, endPoint y: 429, distance: 153.7
click at [1187, 438] on div "Janela de atendimento Grade de atendimento Capacidade Transportadoras Veículos …" at bounding box center [784, 386] width 1568 height 772
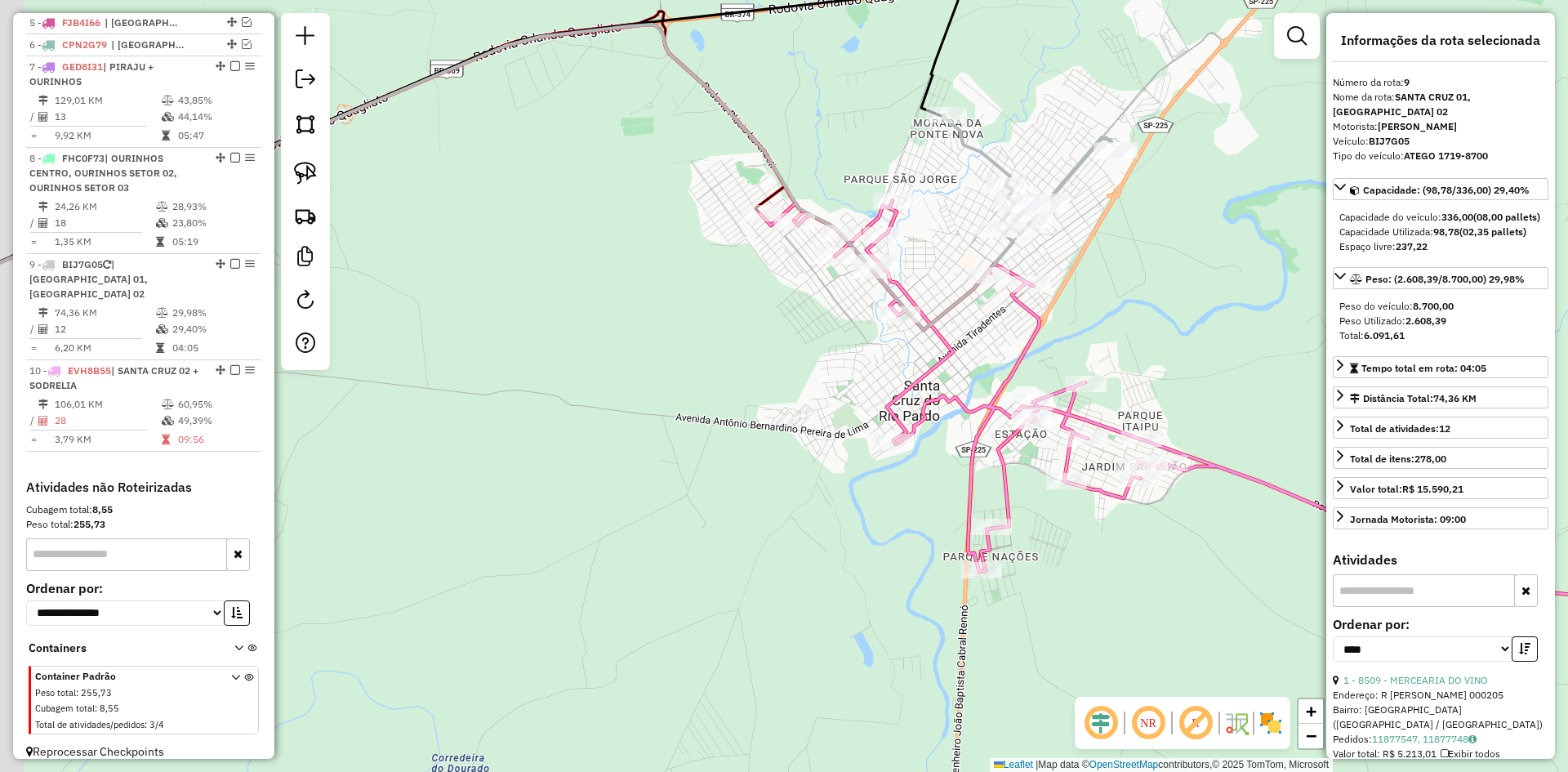
drag, startPoint x: 643, startPoint y: 511, endPoint x: 852, endPoint y: 479, distance: 211.4
click at [846, 479] on div "Janela de atendimento Grade de atendimento Capacidade Transportadoras Veículos …" at bounding box center [784, 386] width 1568 height 772
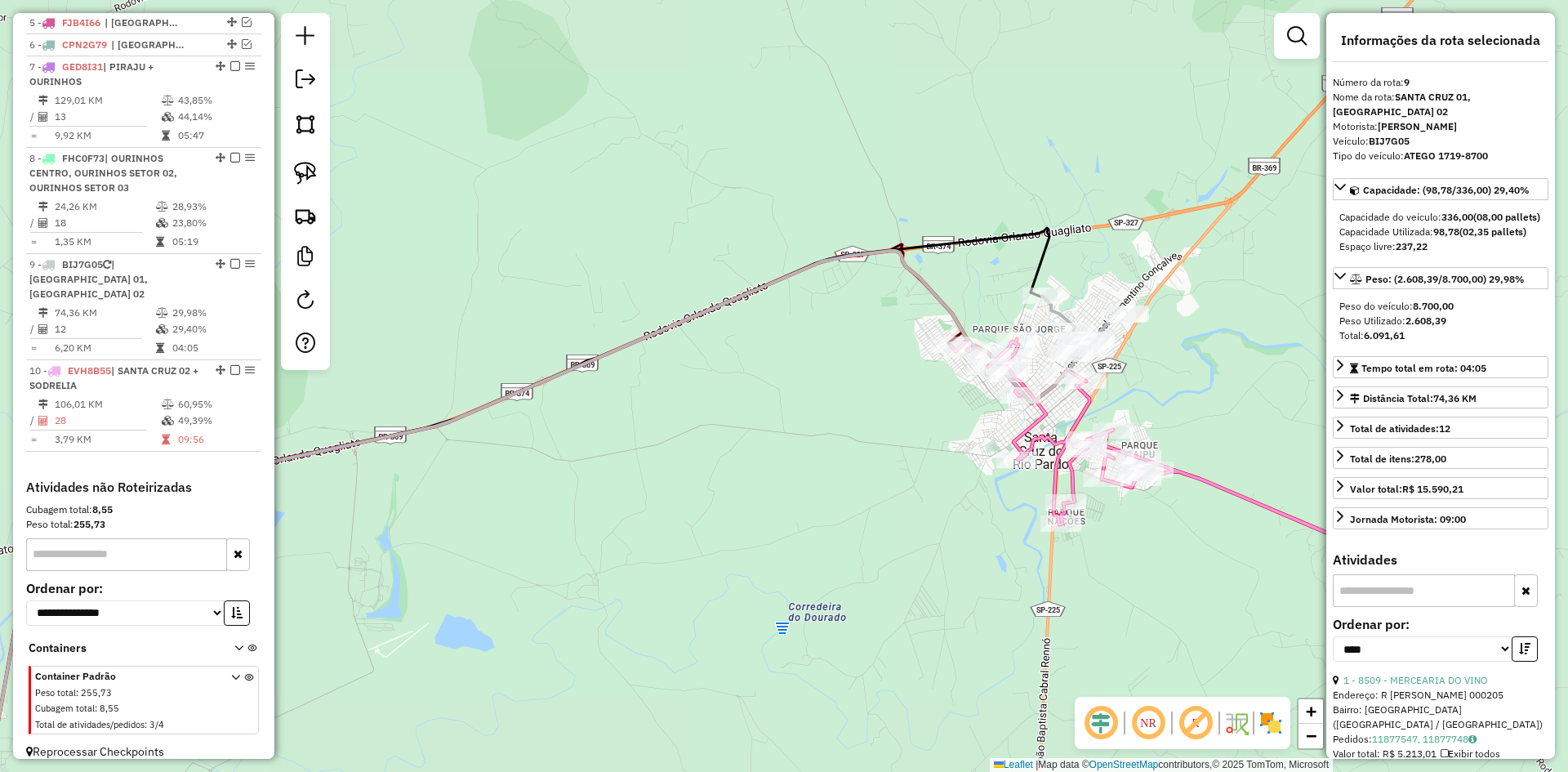
drag, startPoint x: 785, startPoint y: 468, endPoint x: 881, endPoint y: 358, distance: 146.0
click at [862, 368] on div "Janela de atendimento Grade de atendimento Capacidade Transportadoras Veículos …" at bounding box center [784, 386] width 1568 height 772
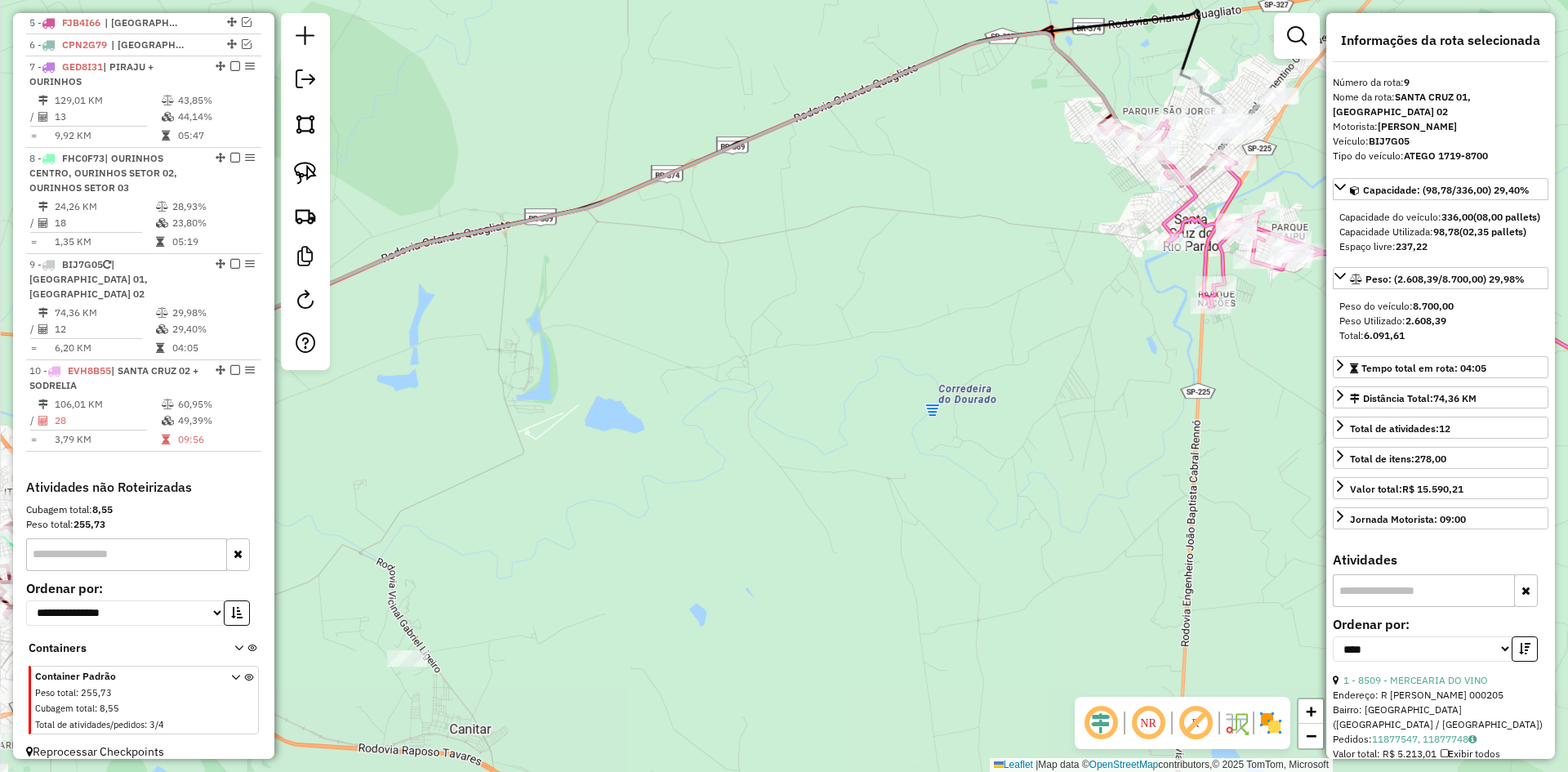
drag, startPoint x: 869, startPoint y: 351, endPoint x: 947, endPoint y: 331, distance: 80.5
click at [903, 340] on div "Janela de atendimento Grade de atendimento Capacidade Transportadoras Veículos …" at bounding box center [784, 386] width 1568 height 772
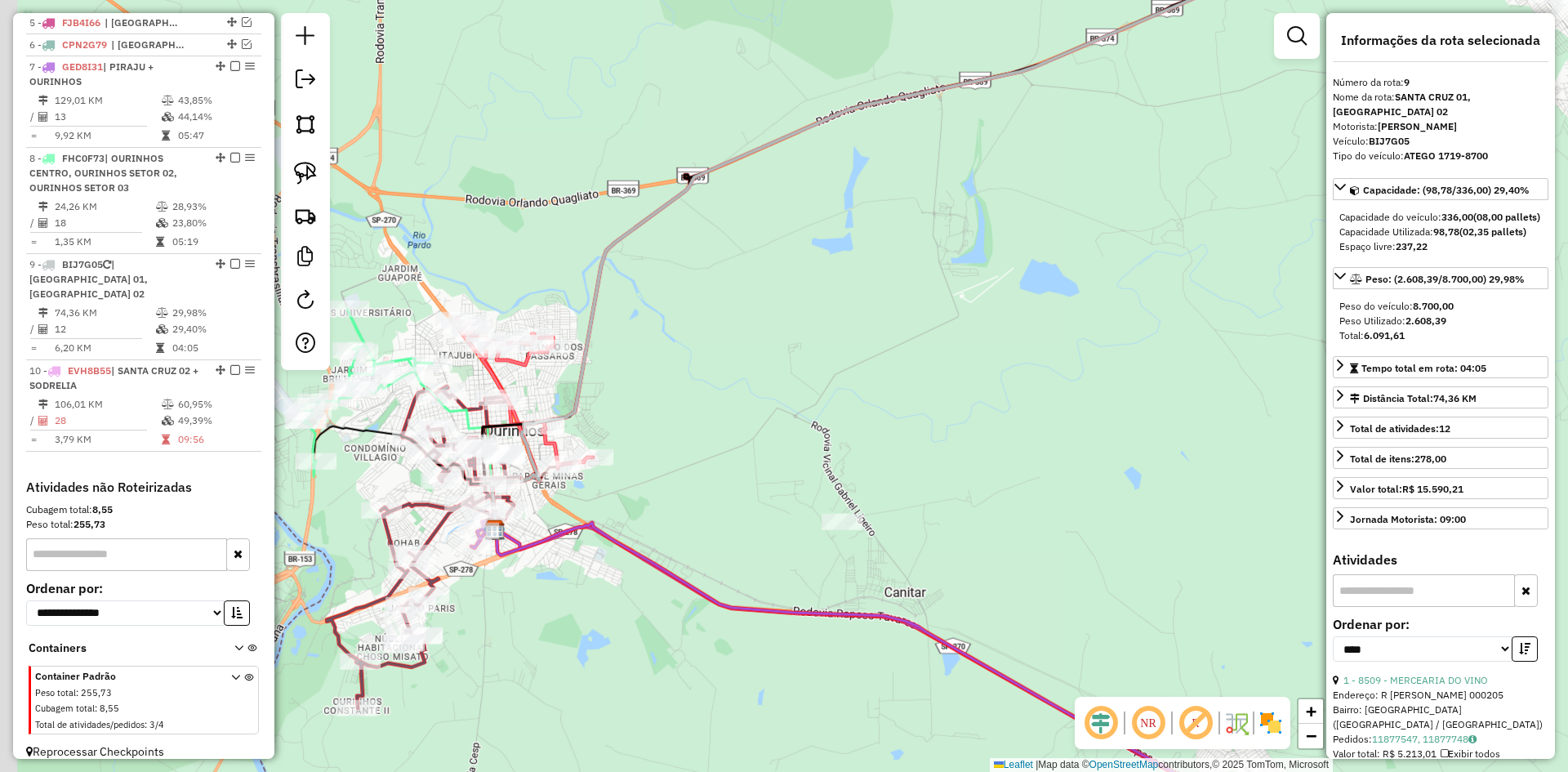
drag, startPoint x: 862, startPoint y: 402, endPoint x: 1146, endPoint y: 447, distance: 287.5
click at [1148, 446] on div "Janela de atendimento Grade de atendimento Capacidade Transportadoras Veículos …" at bounding box center [784, 386] width 1568 height 772
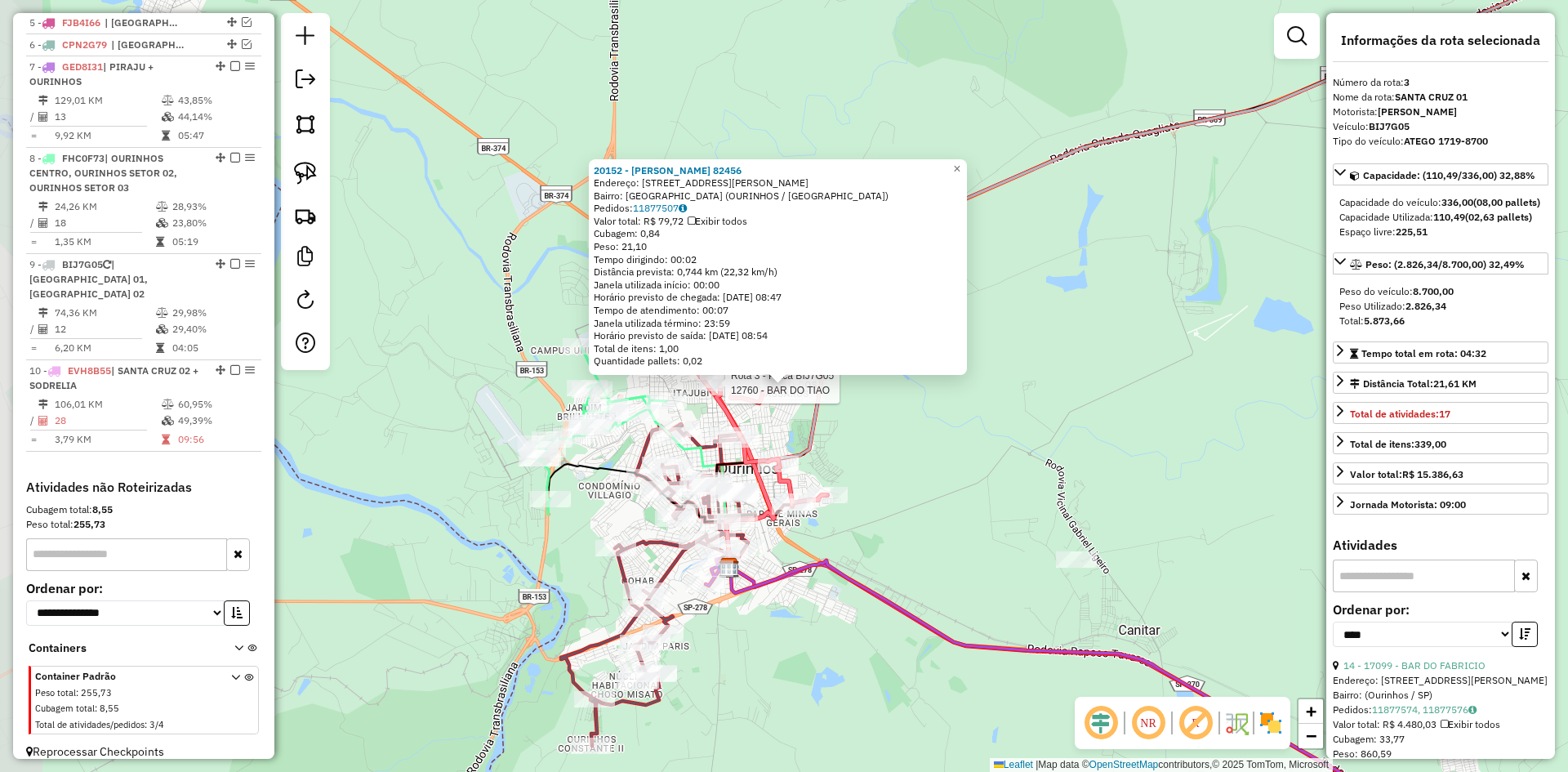
scroll to position [816, 0]
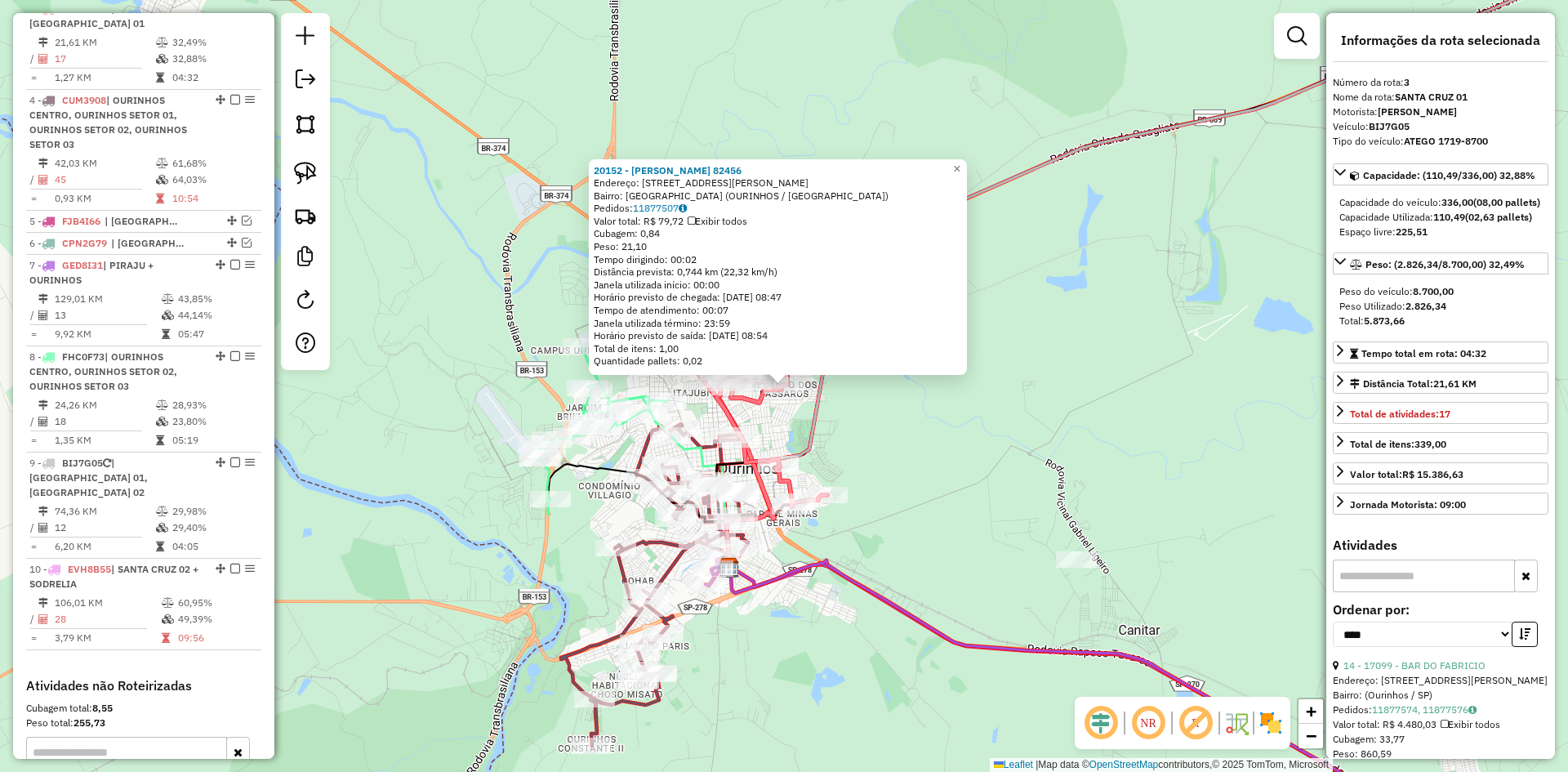
click at [929, 478] on div "20152 - ELZA LIMA LEAL 82456 Endereço: R RUA JORGE MANSUR 132 Bairro: JARDIM EU…" at bounding box center [784, 386] width 1568 height 772
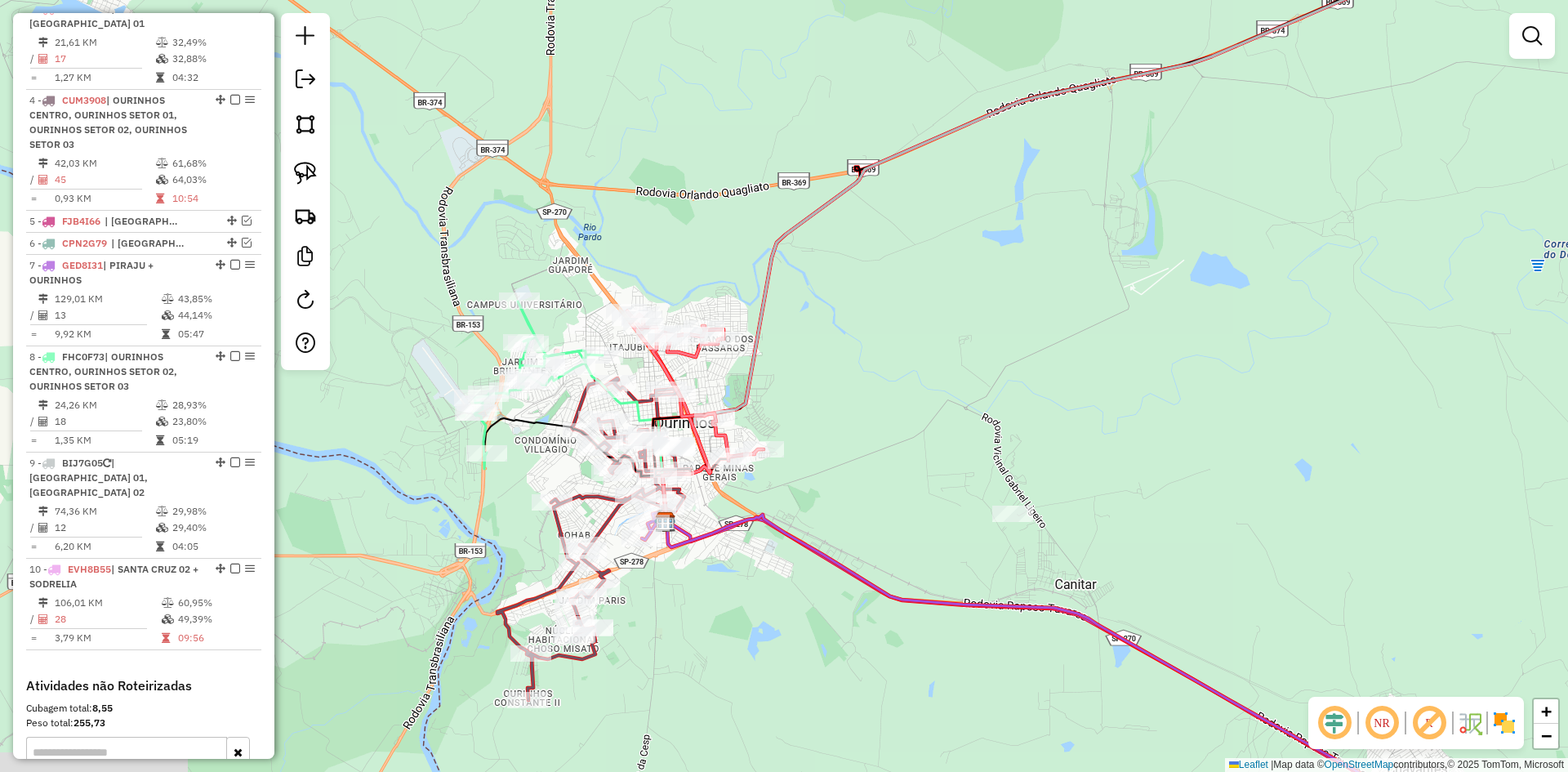
drag, startPoint x: 929, startPoint y: 473, endPoint x: 865, endPoint y: 428, distance: 78.2
click at [865, 428] on div "Janela de atendimento Grade de atendimento Capacidade Transportadoras Veículos …" at bounding box center [784, 386] width 1568 height 772
click at [311, 161] on link at bounding box center [305, 173] width 36 height 36
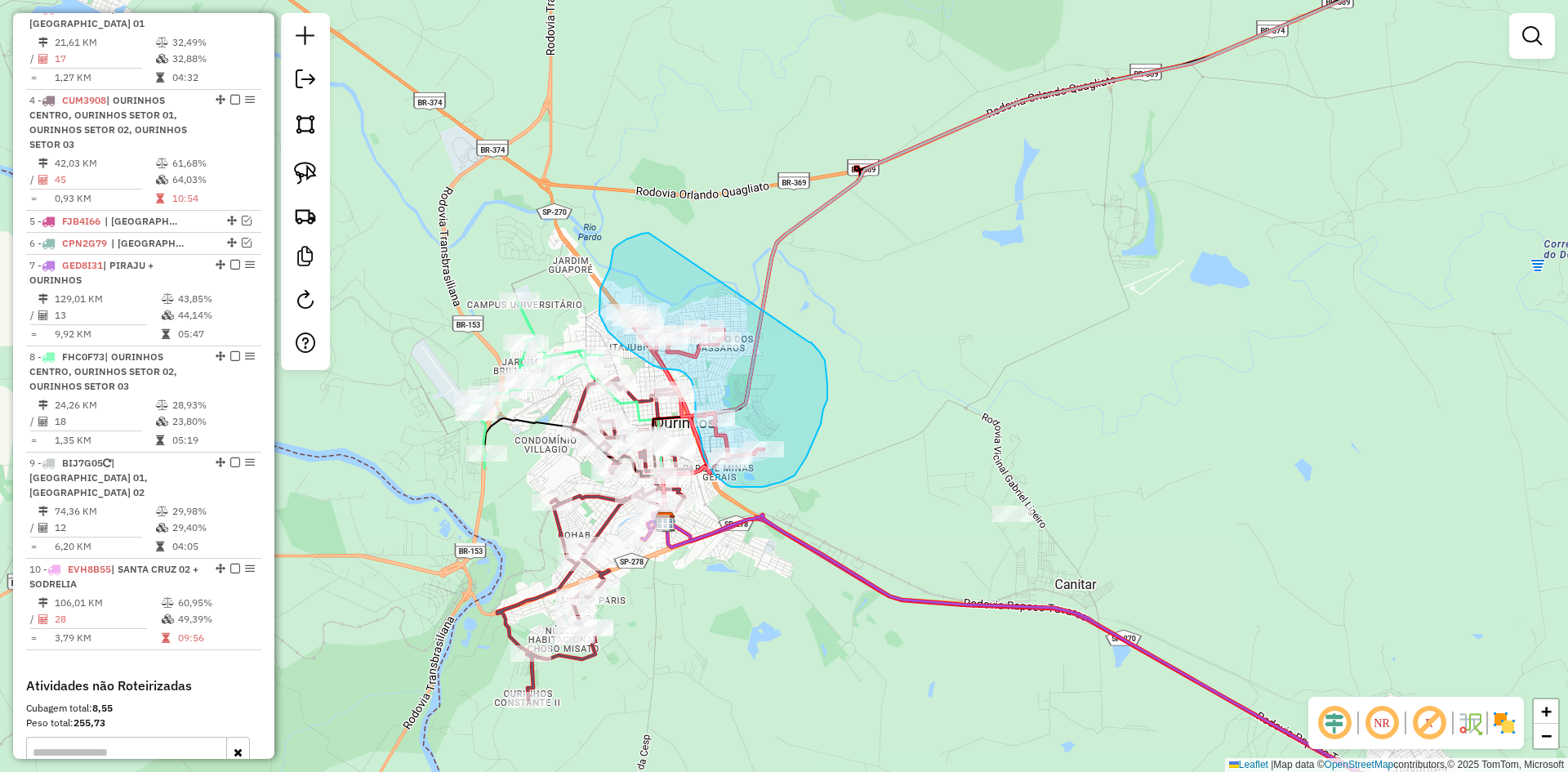
drag, startPoint x: 649, startPoint y: 233, endPoint x: 810, endPoint y: 342, distance: 194.4
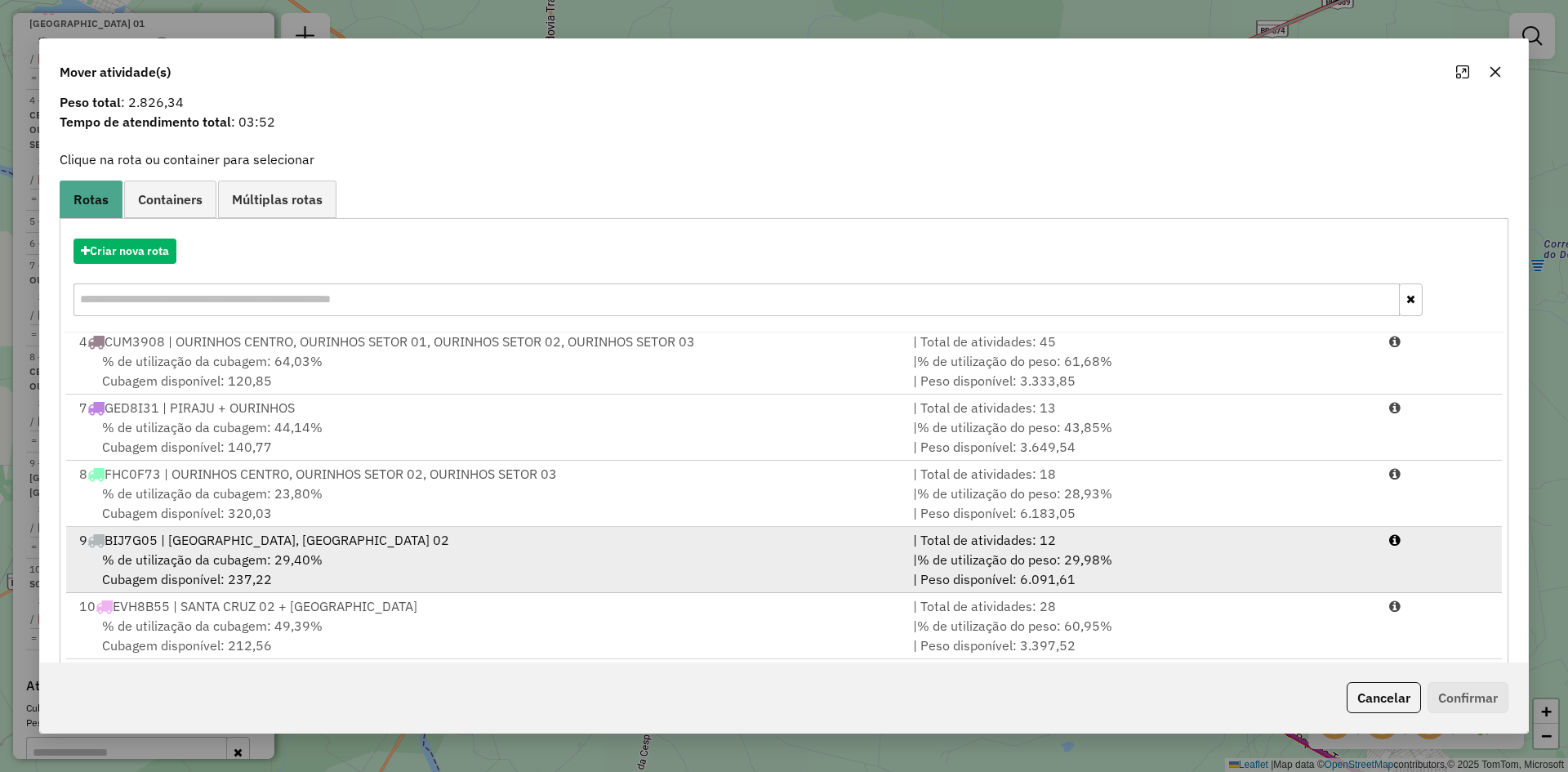
scroll to position [76, 0]
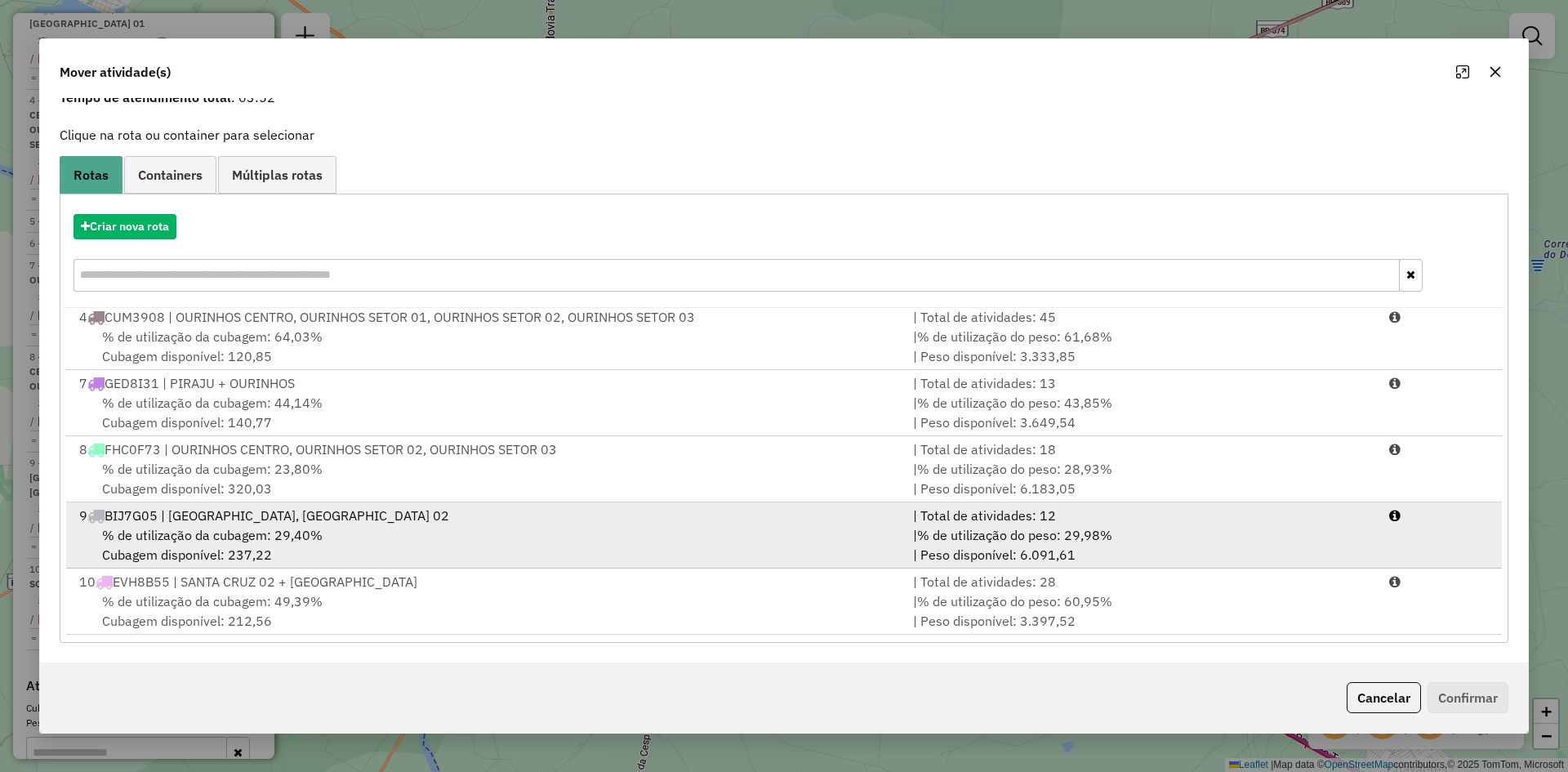
click at [308, 535] on span "% de utilização da cubagem: 29,40%" at bounding box center [212, 535] width 220 height 16
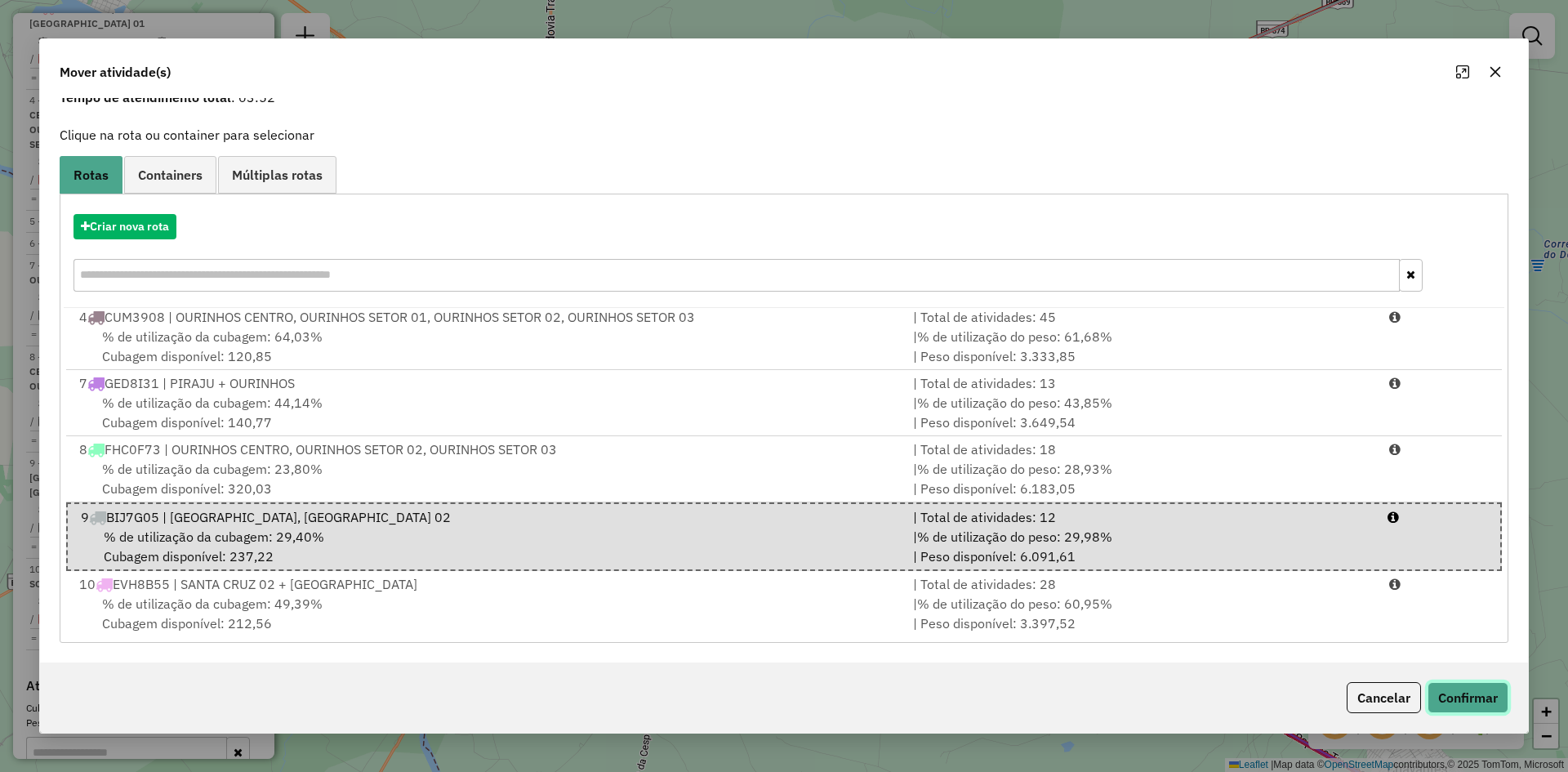
click at [1484, 703] on button "Confirmar" at bounding box center [1468, 697] width 81 height 31
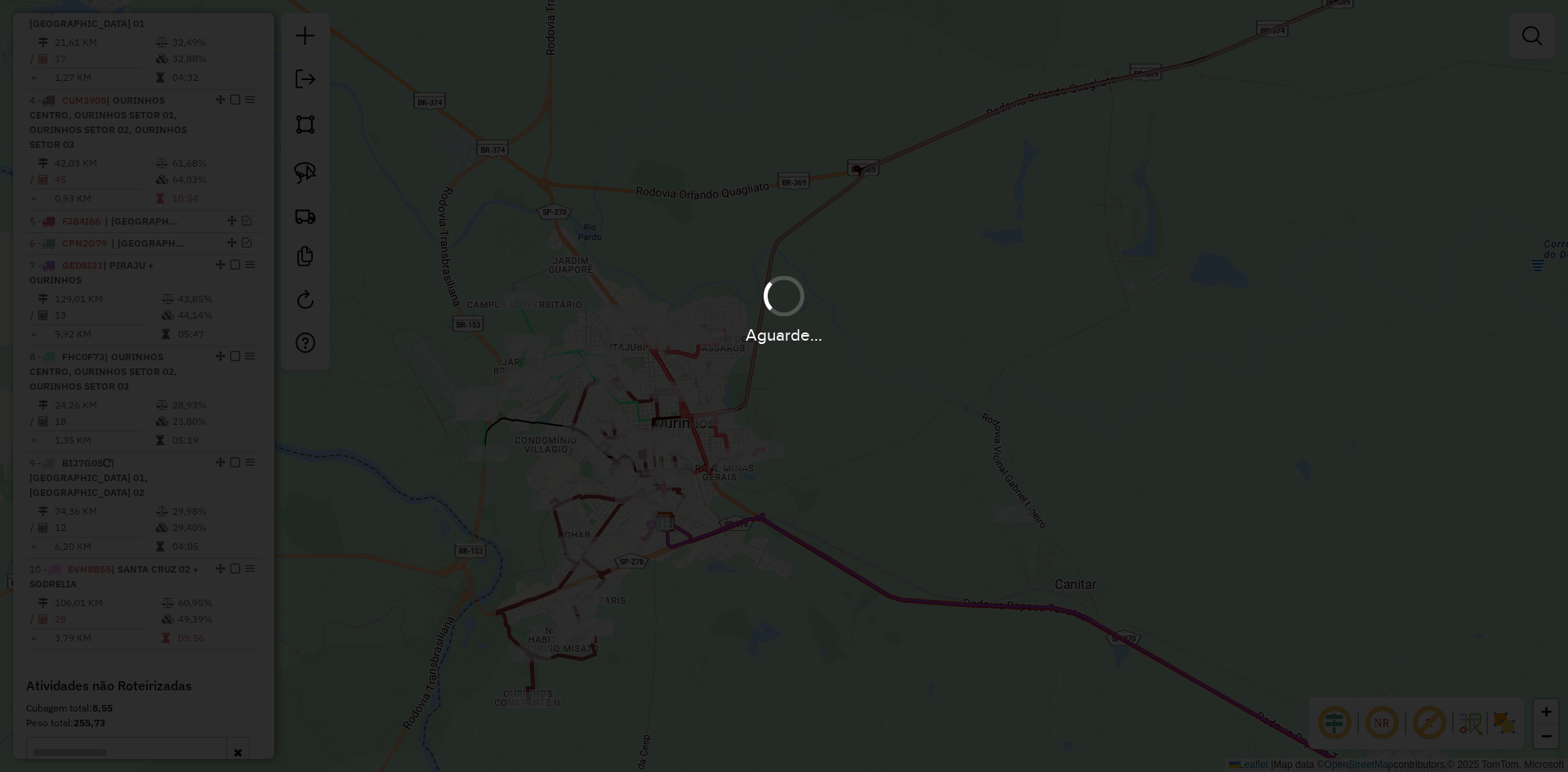
scroll to position [796, 0]
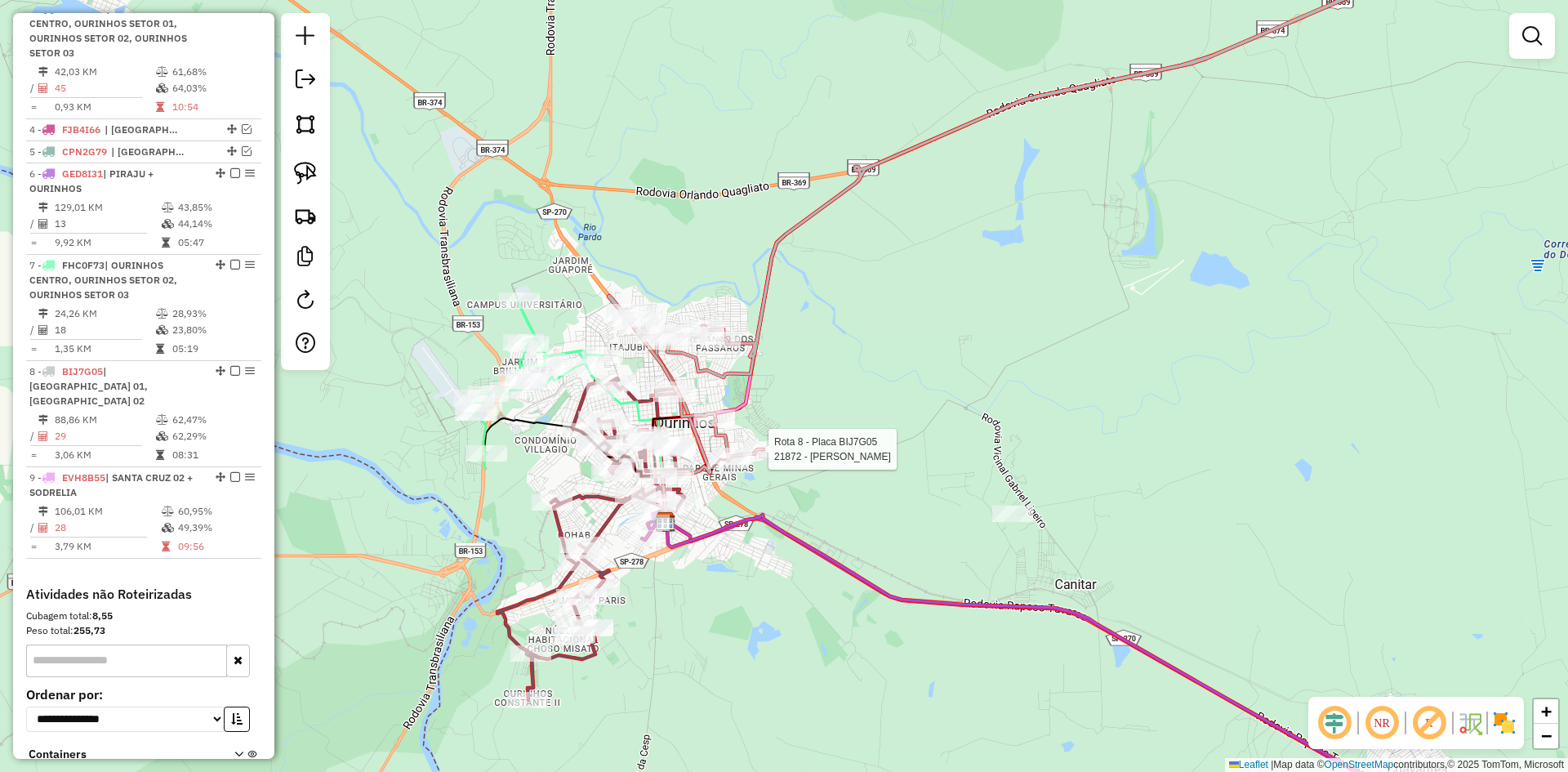
select select "*********"
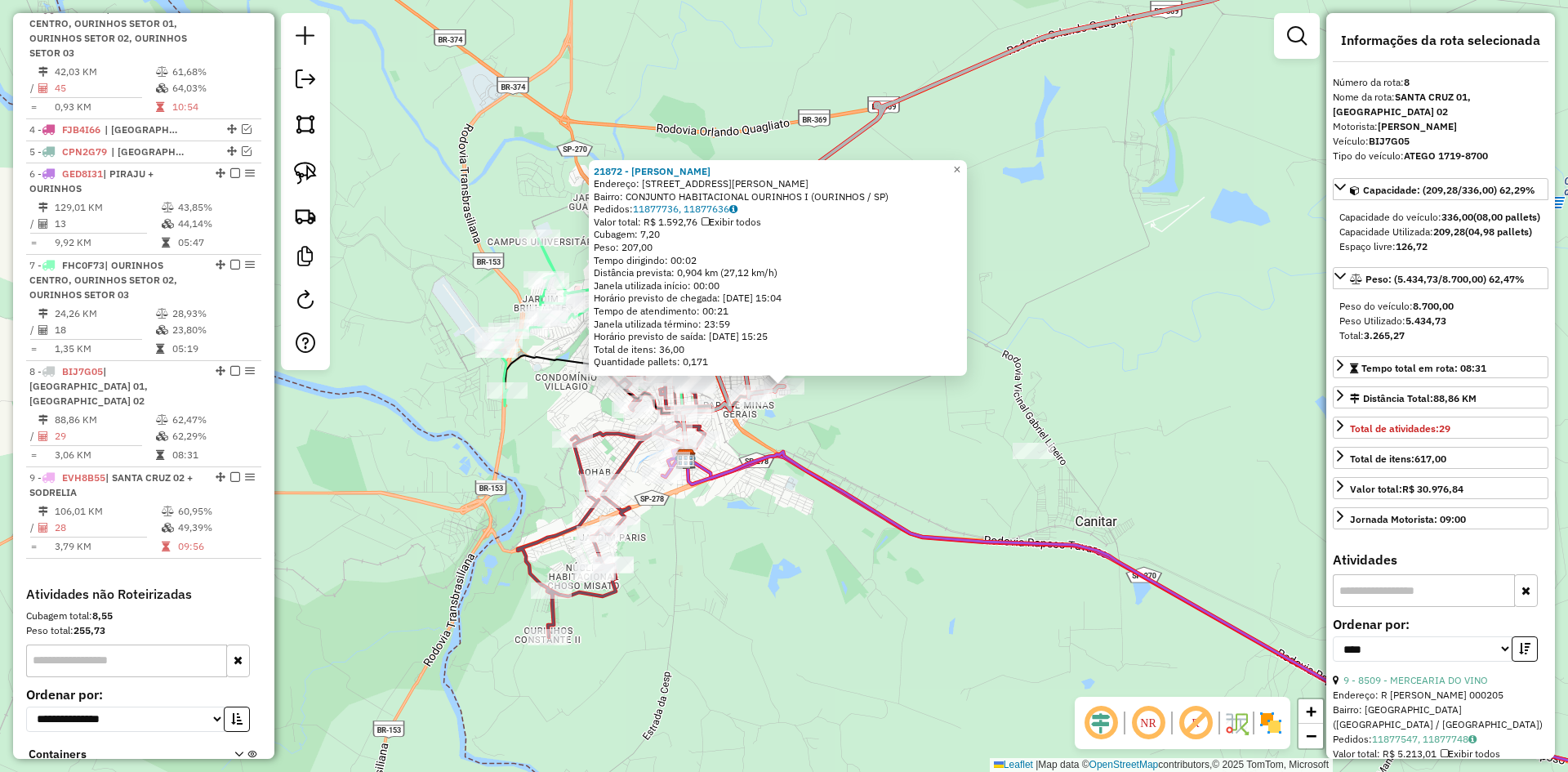
scroll to position [917, 0]
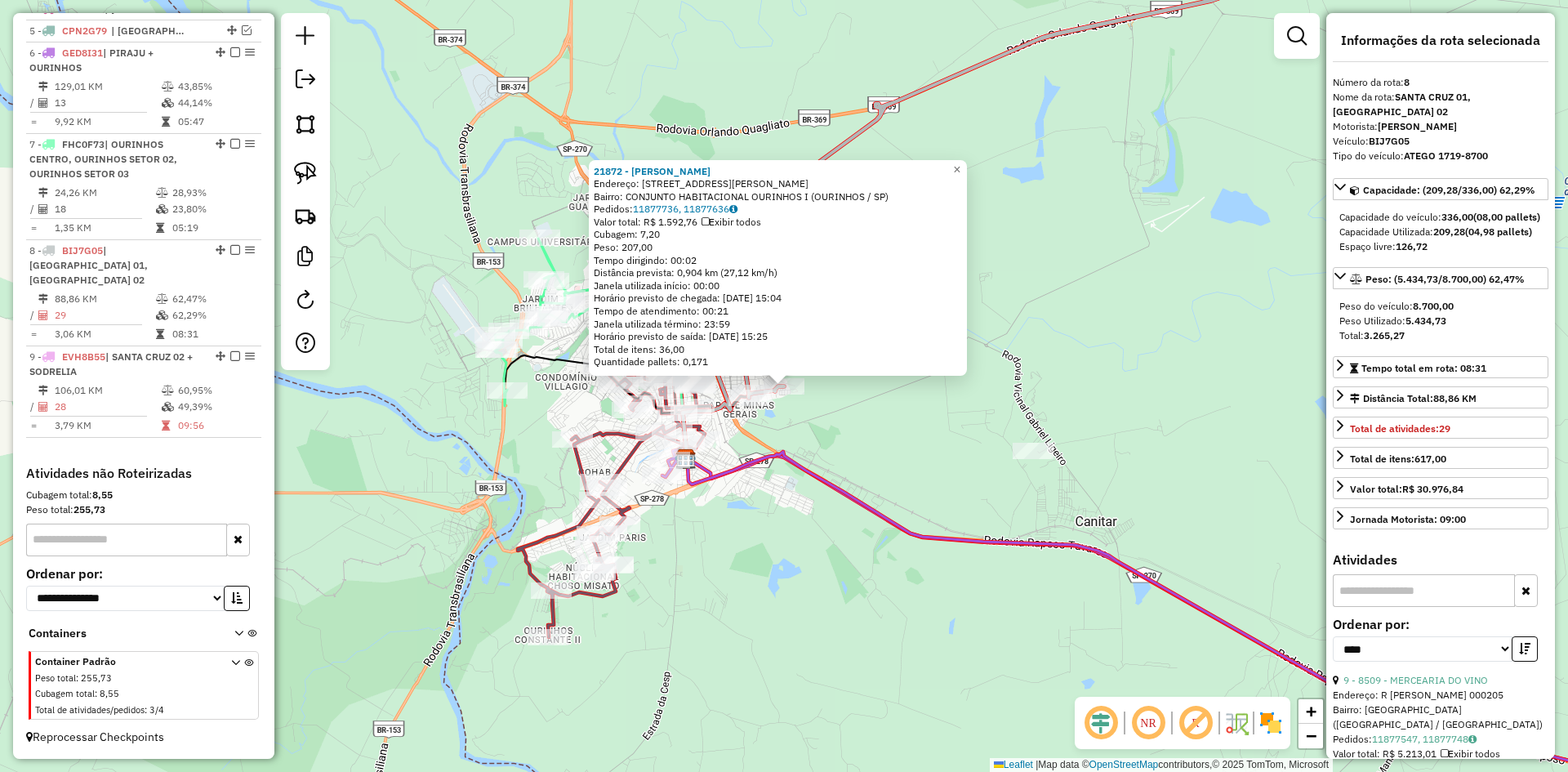
click at [842, 450] on div "21872 - HIGOR GOIVINHO Endereço: RUA RUTH DINIZ BARBOSA 79 Bairro: CONJUNTO HAB…" at bounding box center [784, 386] width 1568 height 772
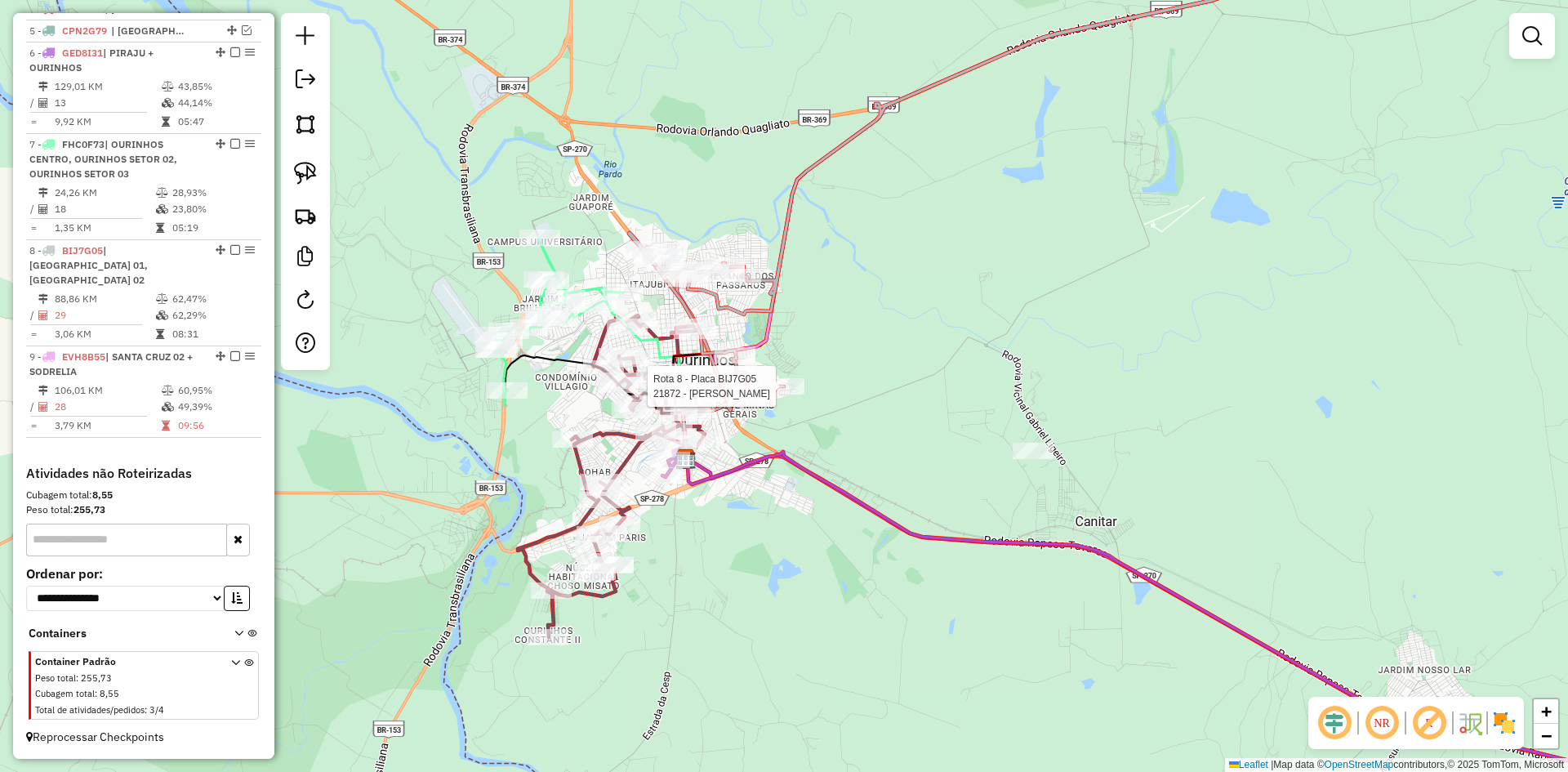
select select "*********"
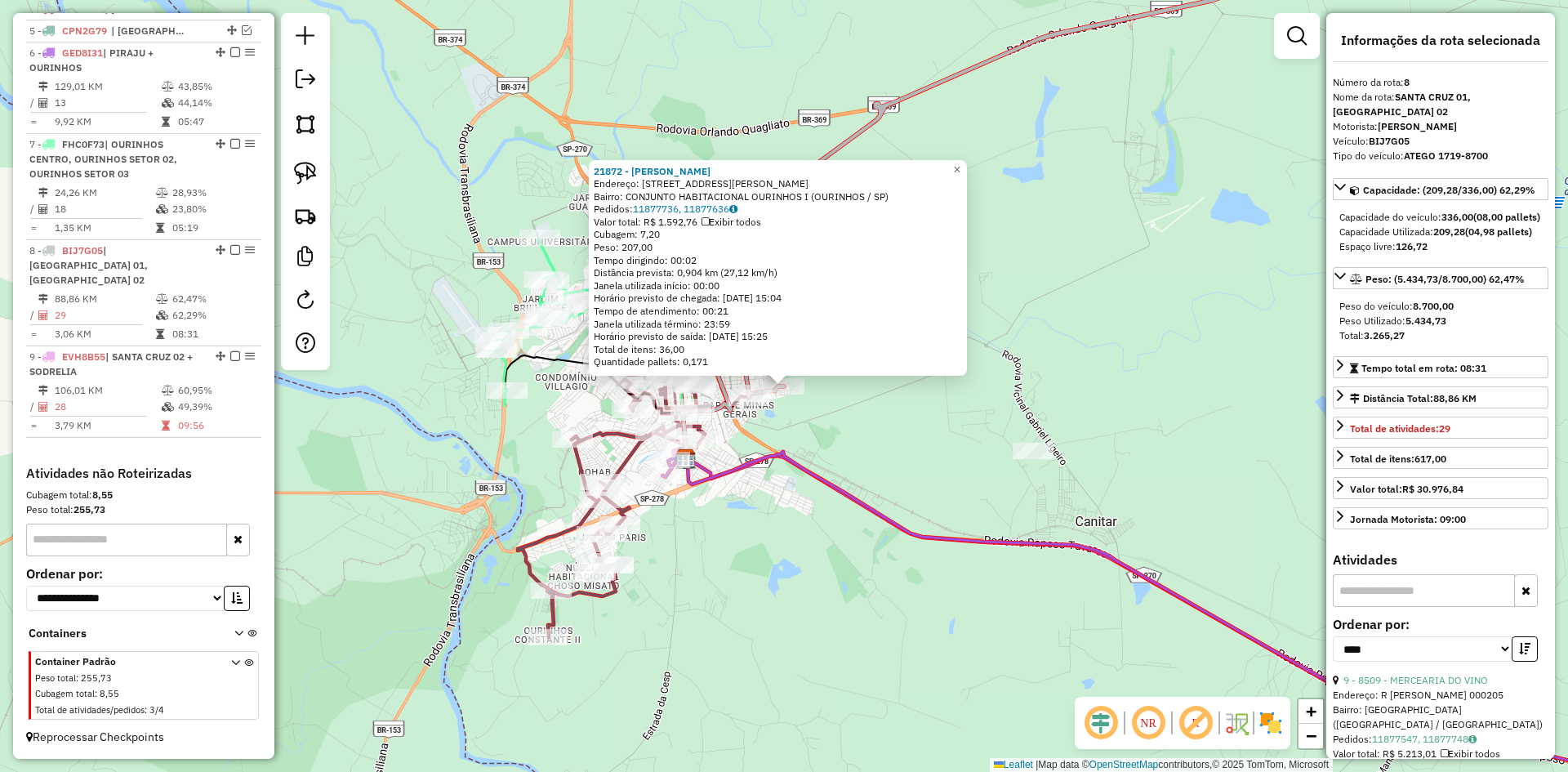
click at [815, 430] on div "Rota 8 - Placa BIJ7G05 21872 - HIGOR GOIVINHO 21872 - HIGOR GOIVINHO Endereço: …" at bounding box center [784, 386] width 1568 height 772
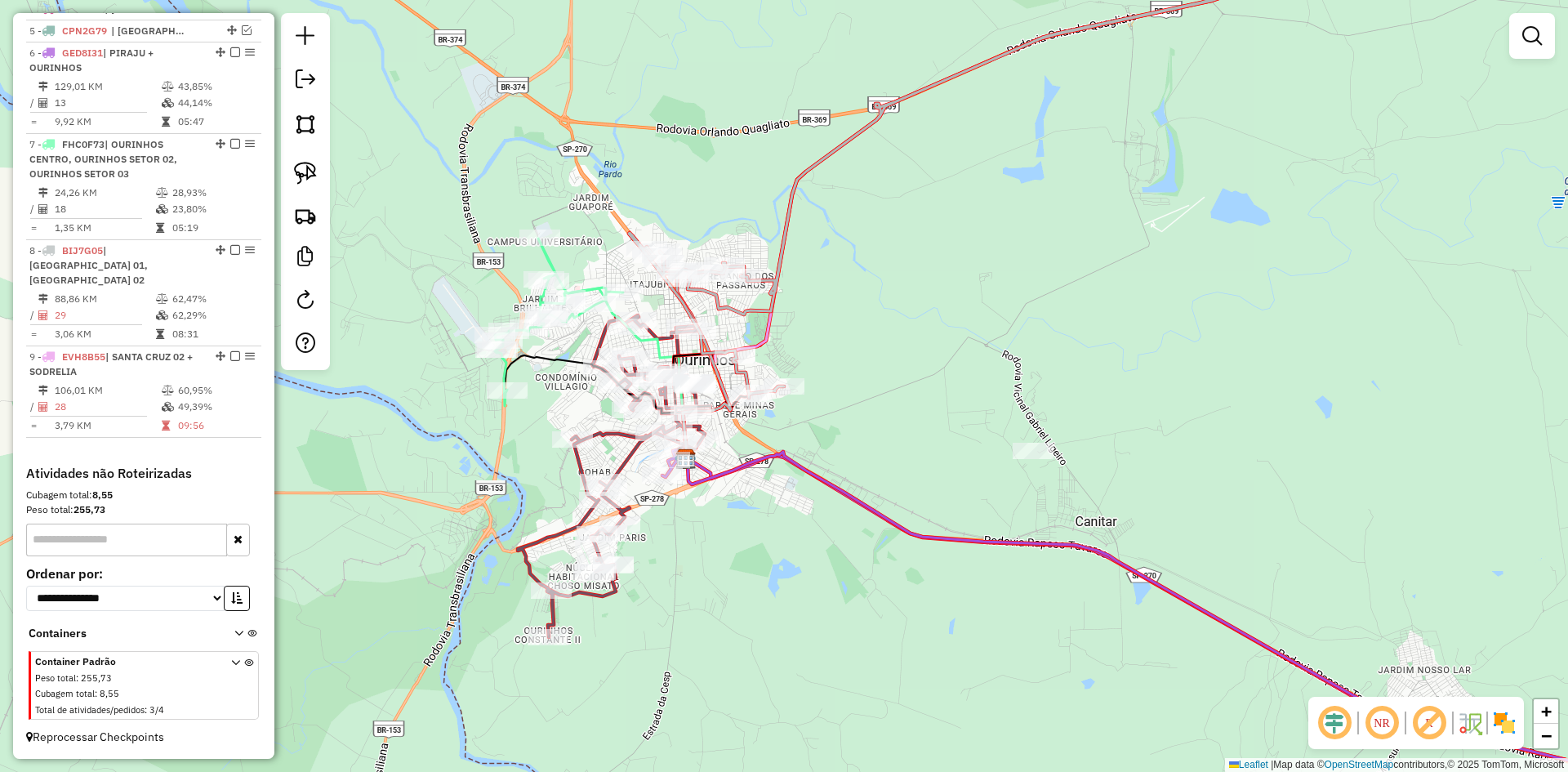
select select "*********"
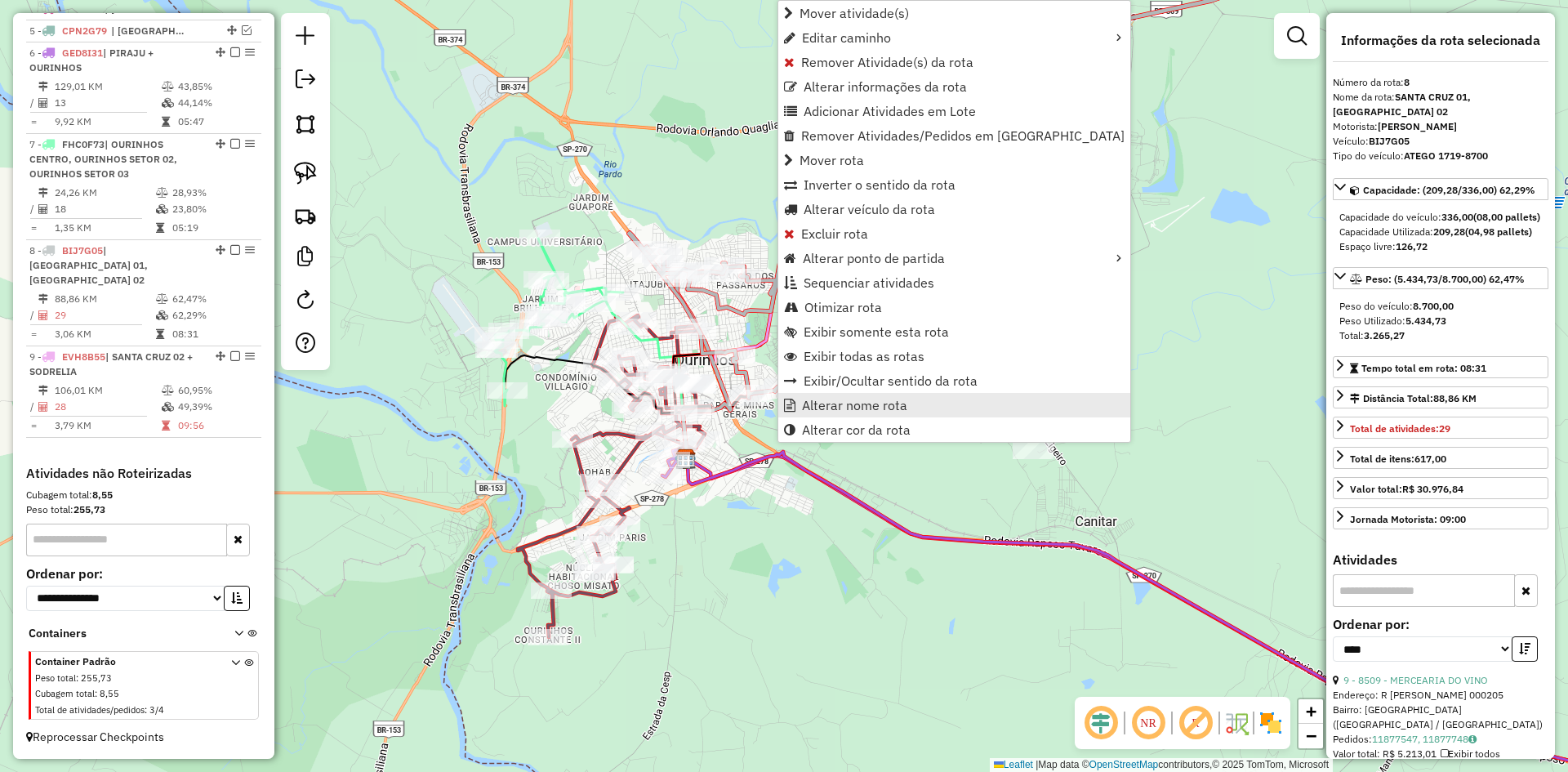
click at [831, 406] on span "Alterar nome rota" at bounding box center [854, 405] width 106 height 13
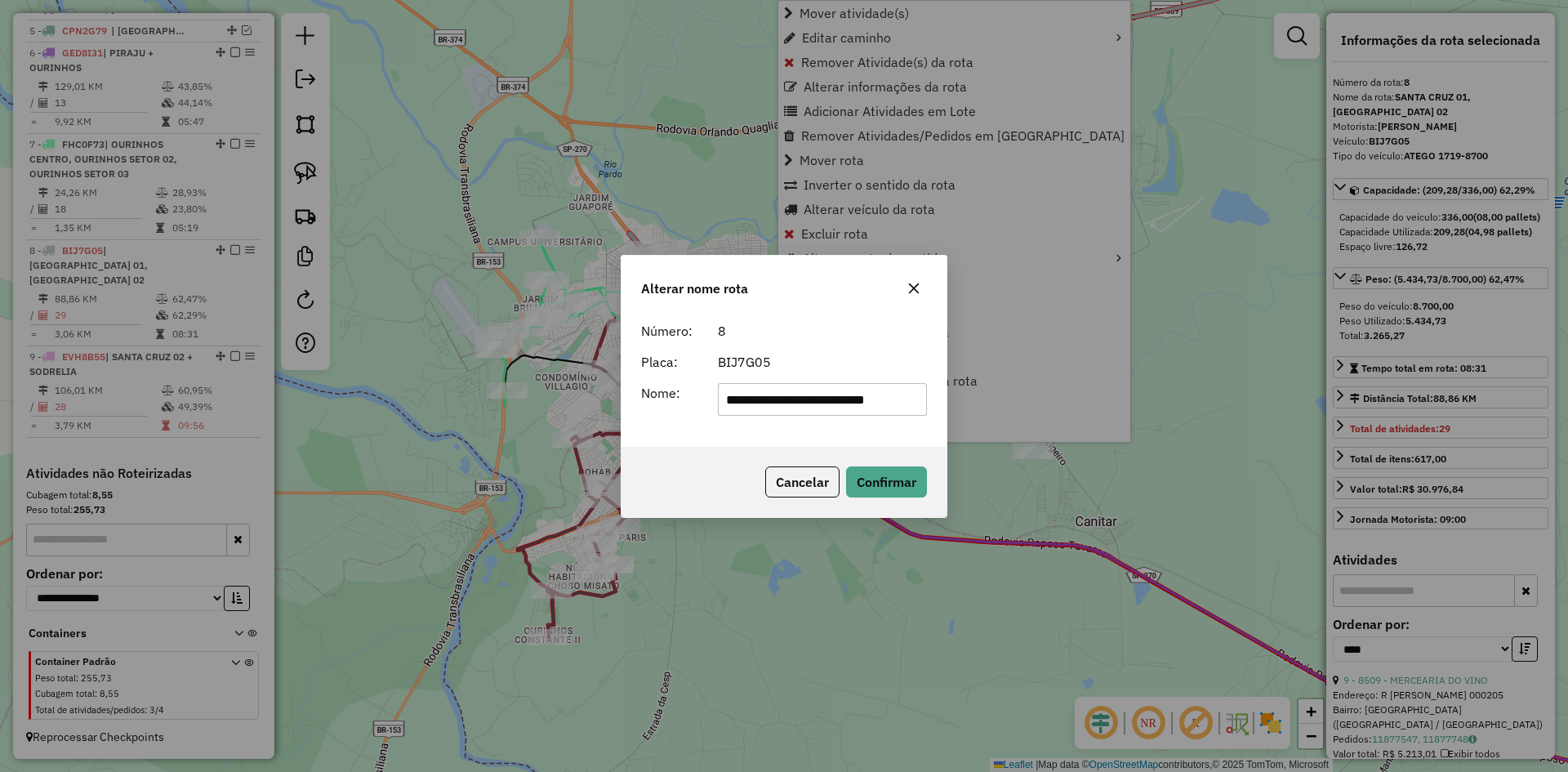
scroll to position [0, 3]
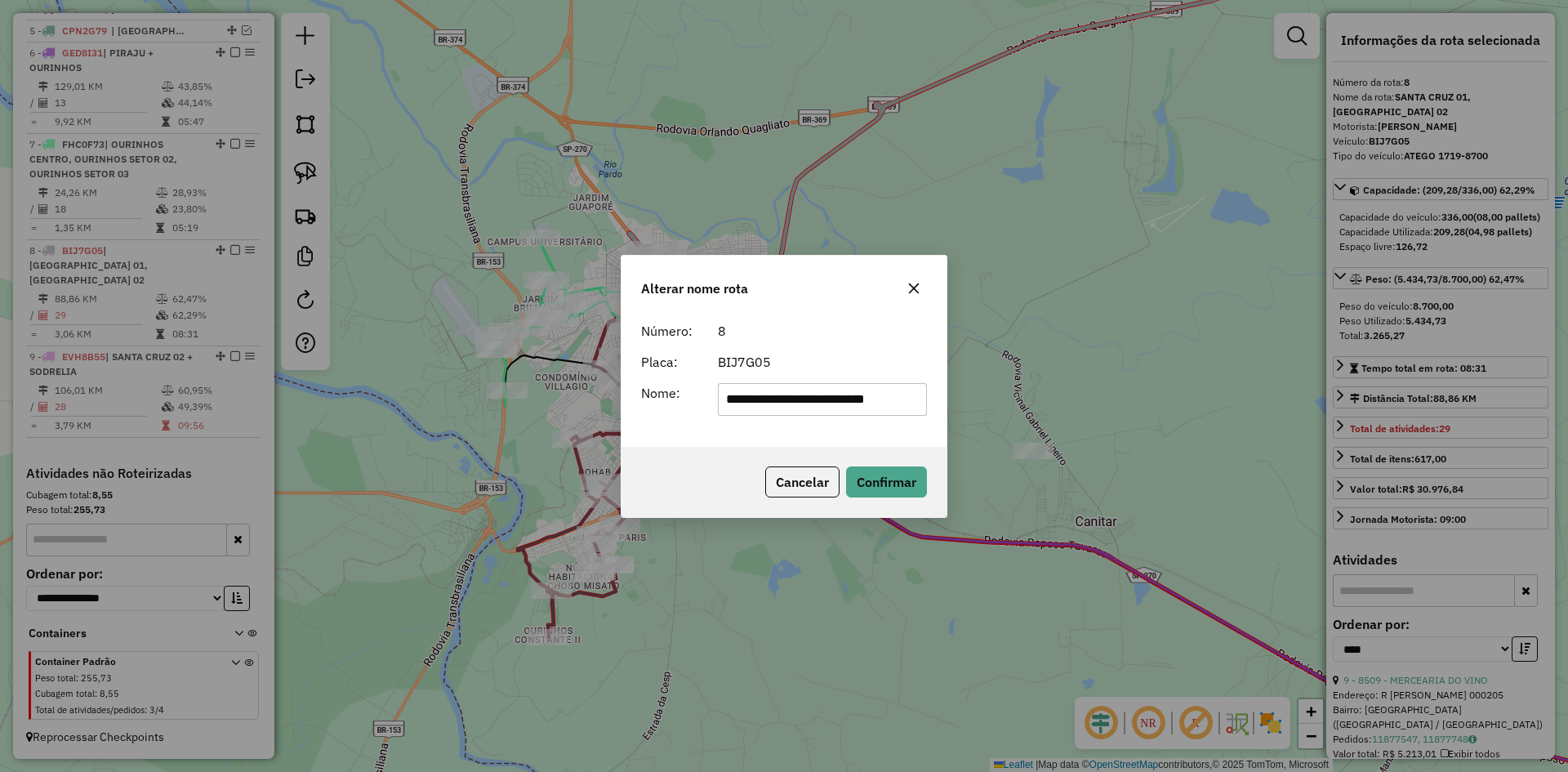
drag, startPoint x: 814, startPoint y: 408, endPoint x: 1048, endPoint y: 427, distance: 234.8
click at [1048, 427] on div "**********" at bounding box center [784, 386] width 1568 height 772
type input "**********"
click at [716, 428] on div "**********" at bounding box center [784, 381] width 325 height 133
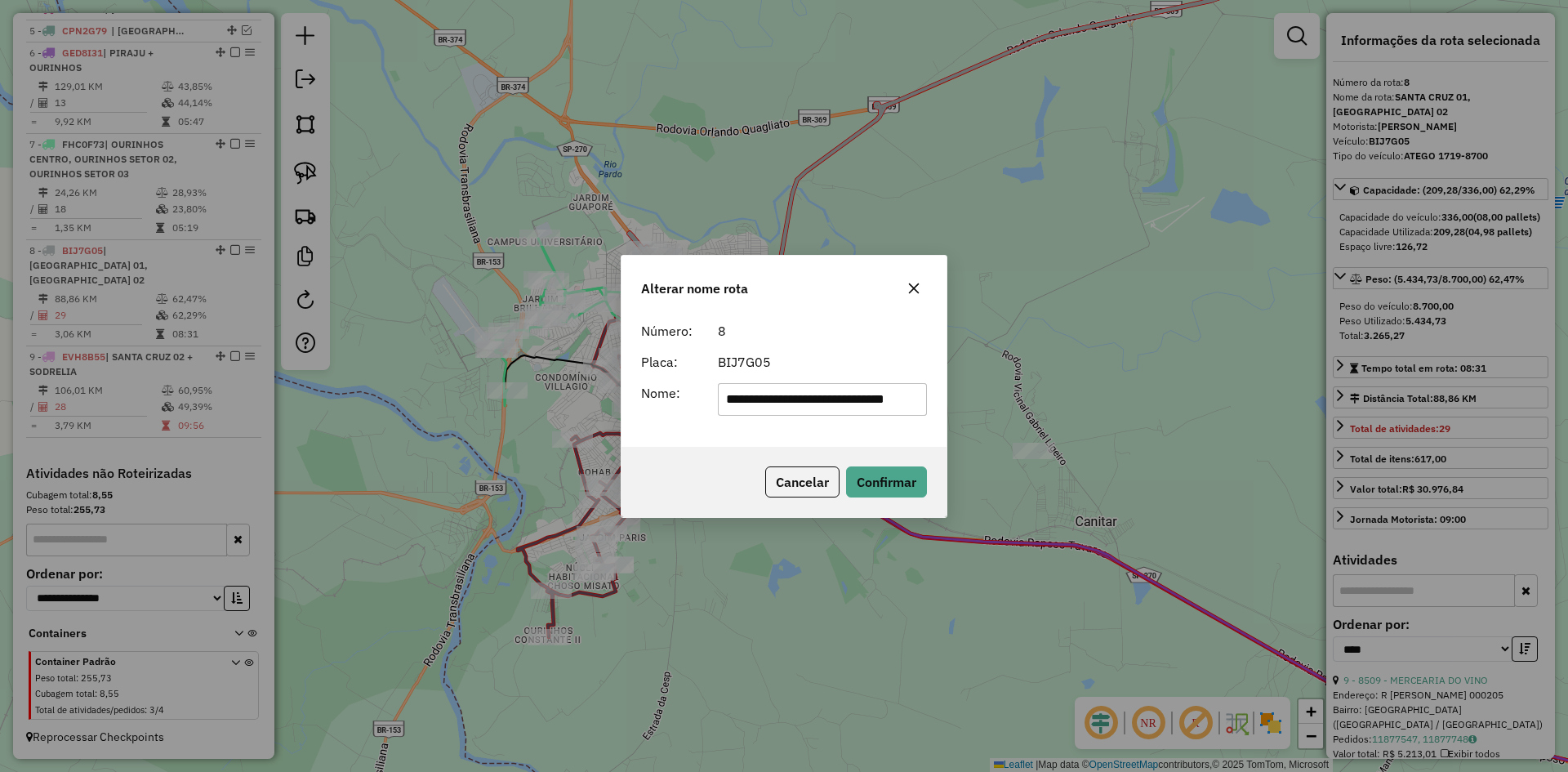
scroll to position [0, 0]
click at [870, 470] on button "Confirmar" at bounding box center [886, 482] width 81 height 31
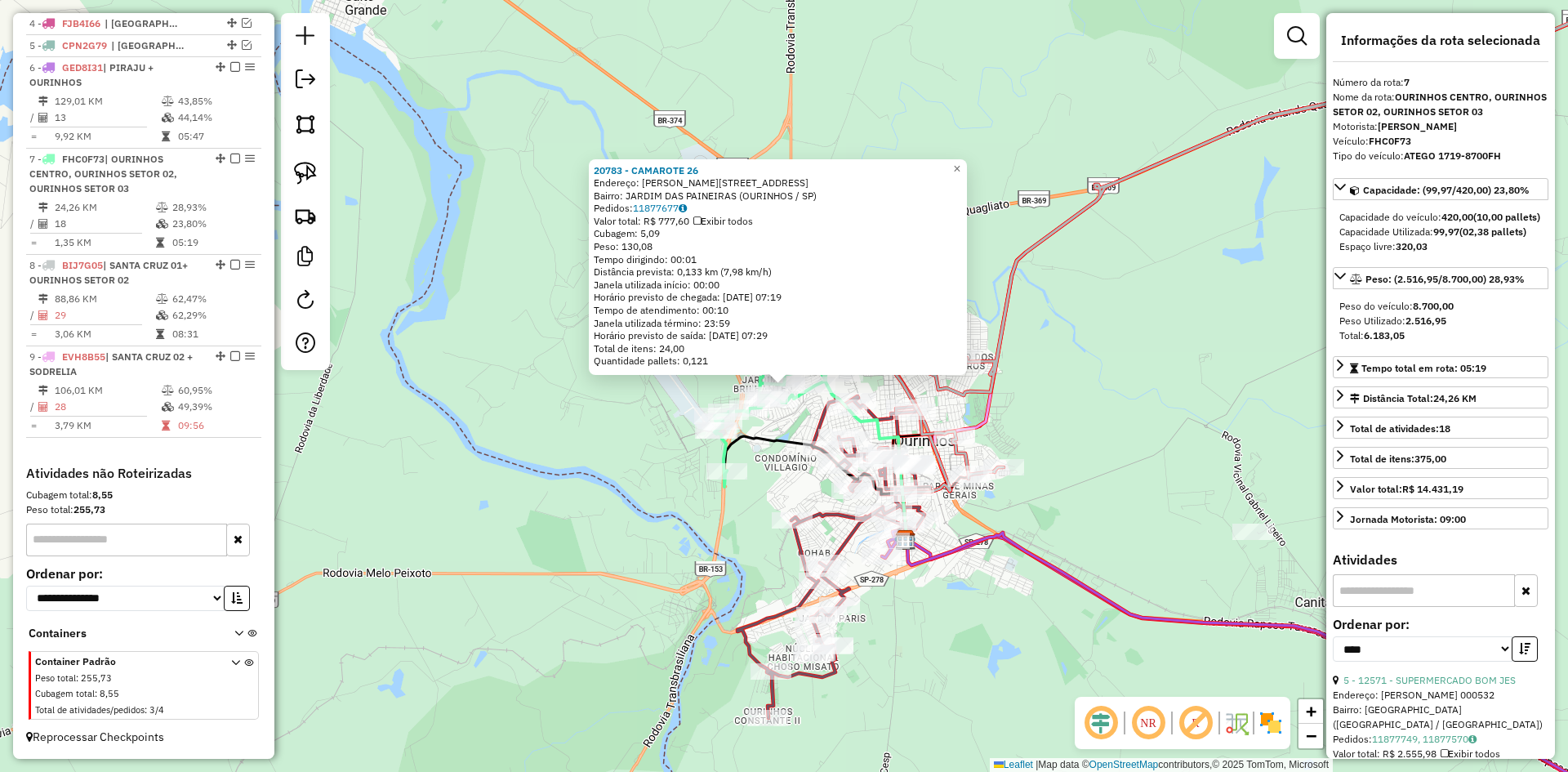
click at [780, 470] on div "20783 - CAMAROTE 26 Endereço: IRINEU PEREIRA DA SILVA 543 Bairro: JARDIM DAS PA…" at bounding box center [784, 386] width 1568 height 772
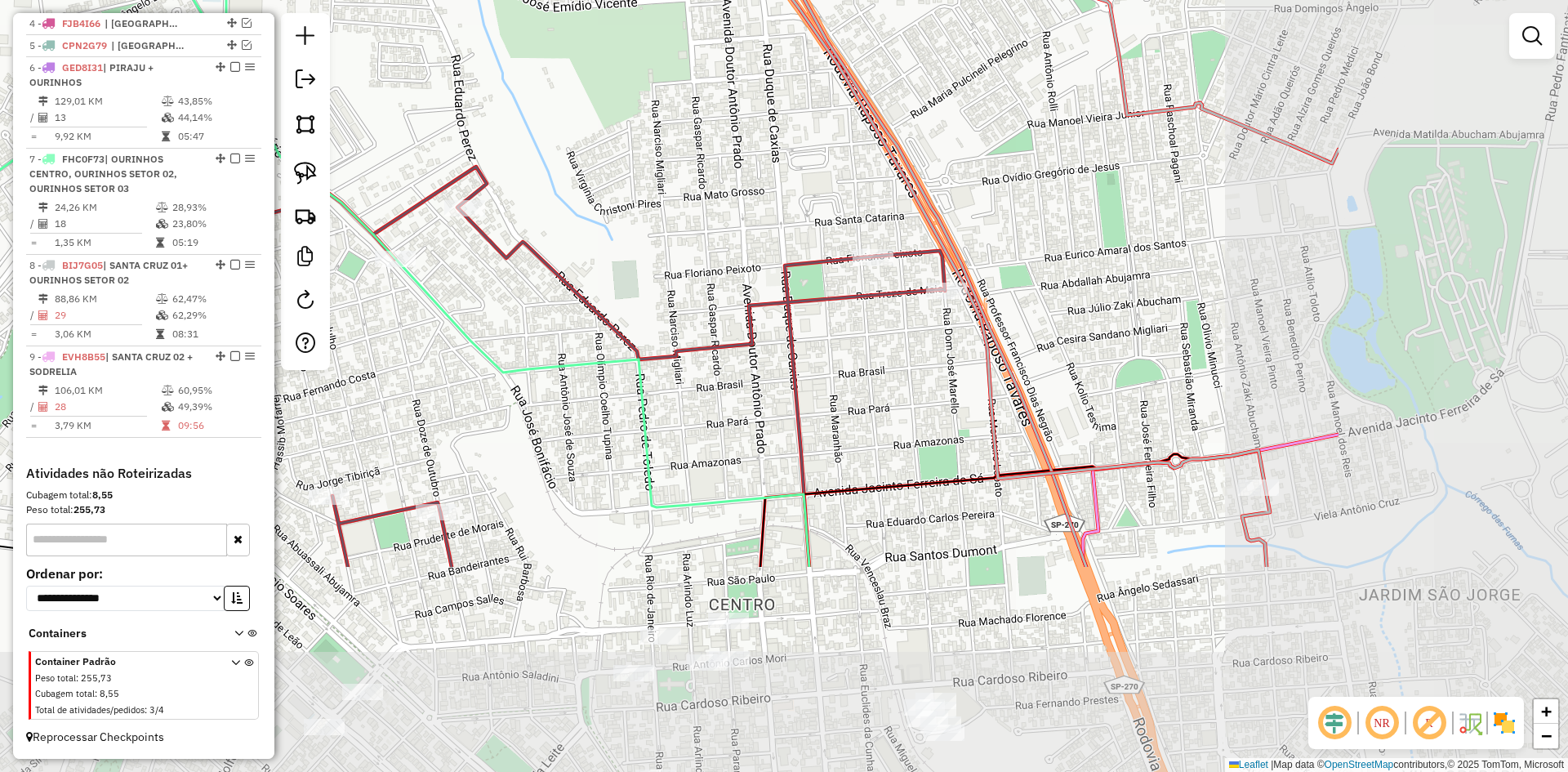
drag, startPoint x: 966, startPoint y: 305, endPoint x: 649, endPoint y: 68, distance: 395.8
click at [649, 68] on div "Janela de atendimento Grade de atendimento Capacidade Transportadoras Veículos …" at bounding box center [784, 386] width 1568 height 772
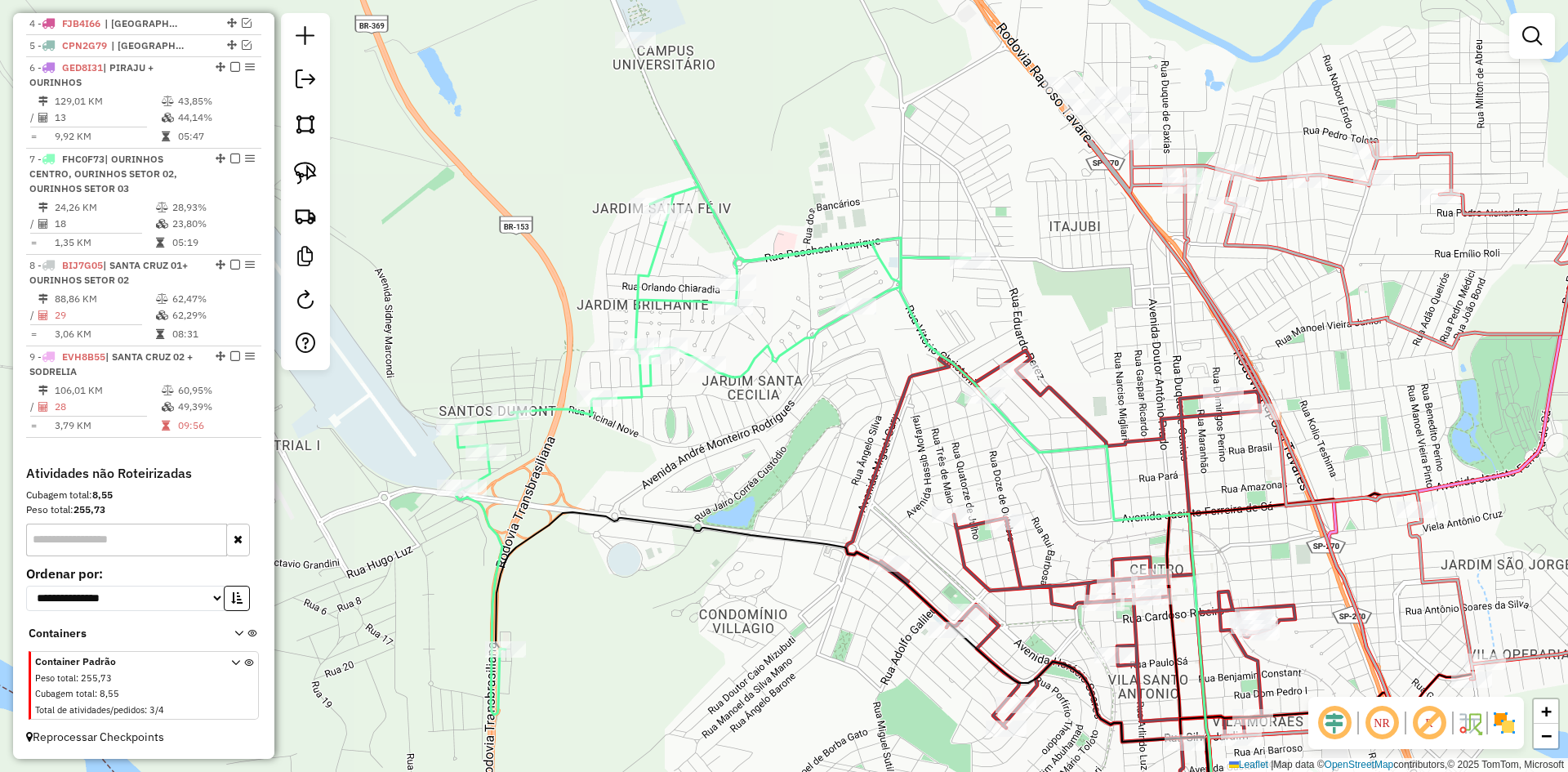
drag, startPoint x: 654, startPoint y: 143, endPoint x: 1092, endPoint y: 348, distance: 483.6
click at [1092, 348] on div "Janela de atendimento Grade de atendimento Capacidade Transportadoras Veículos …" at bounding box center [784, 386] width 1568 height 772
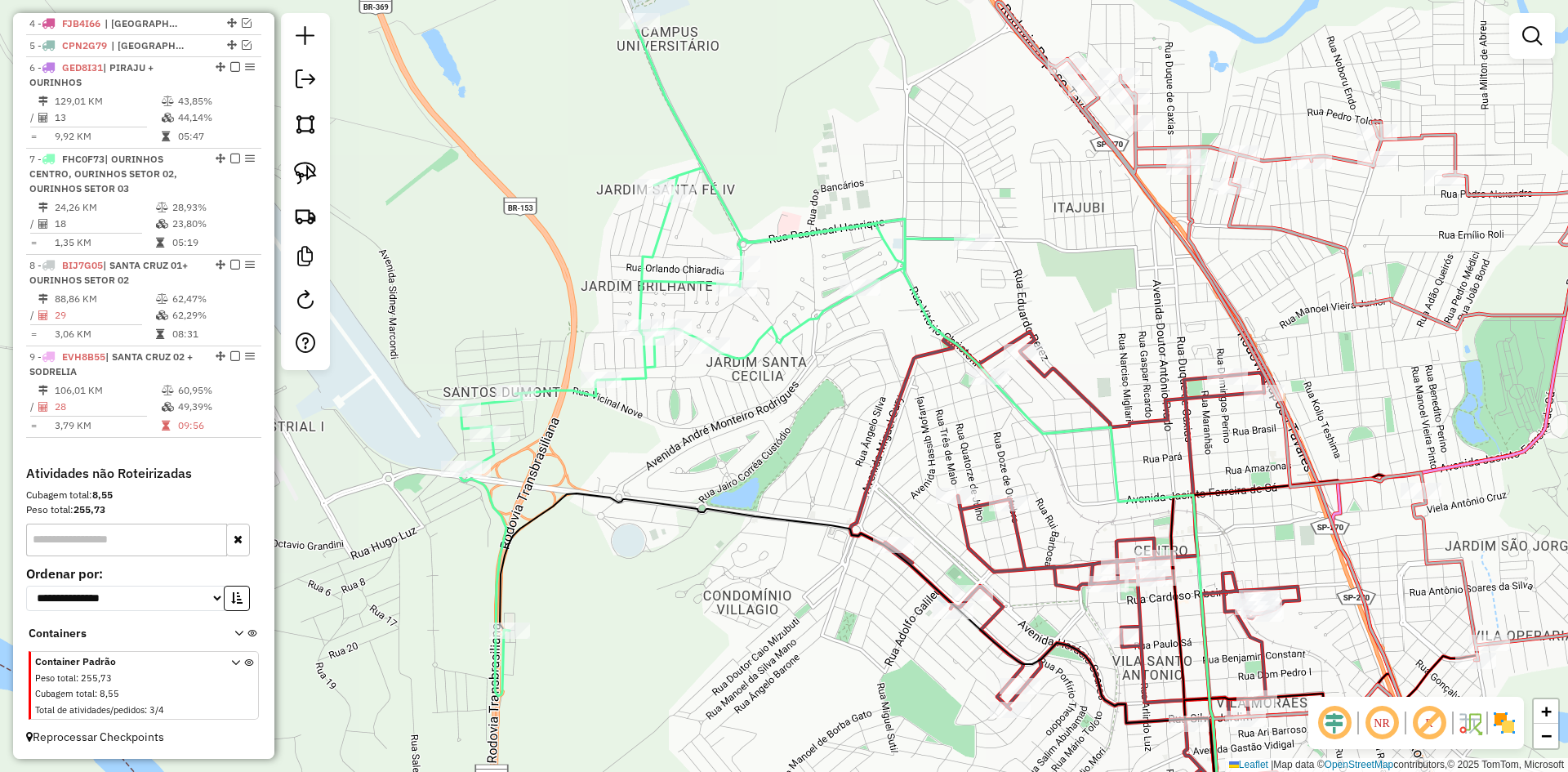
drag, startPoint x: 773, startPoint y: 593, endPoint x: 774, endPoint y: 575, distance: 18.0
click at [774, 575] on div "Janela de atendimento Grade de atendimento Capacidade Transportadoras Veículos …" at bounding box center [784, 386] width 1568 height 772
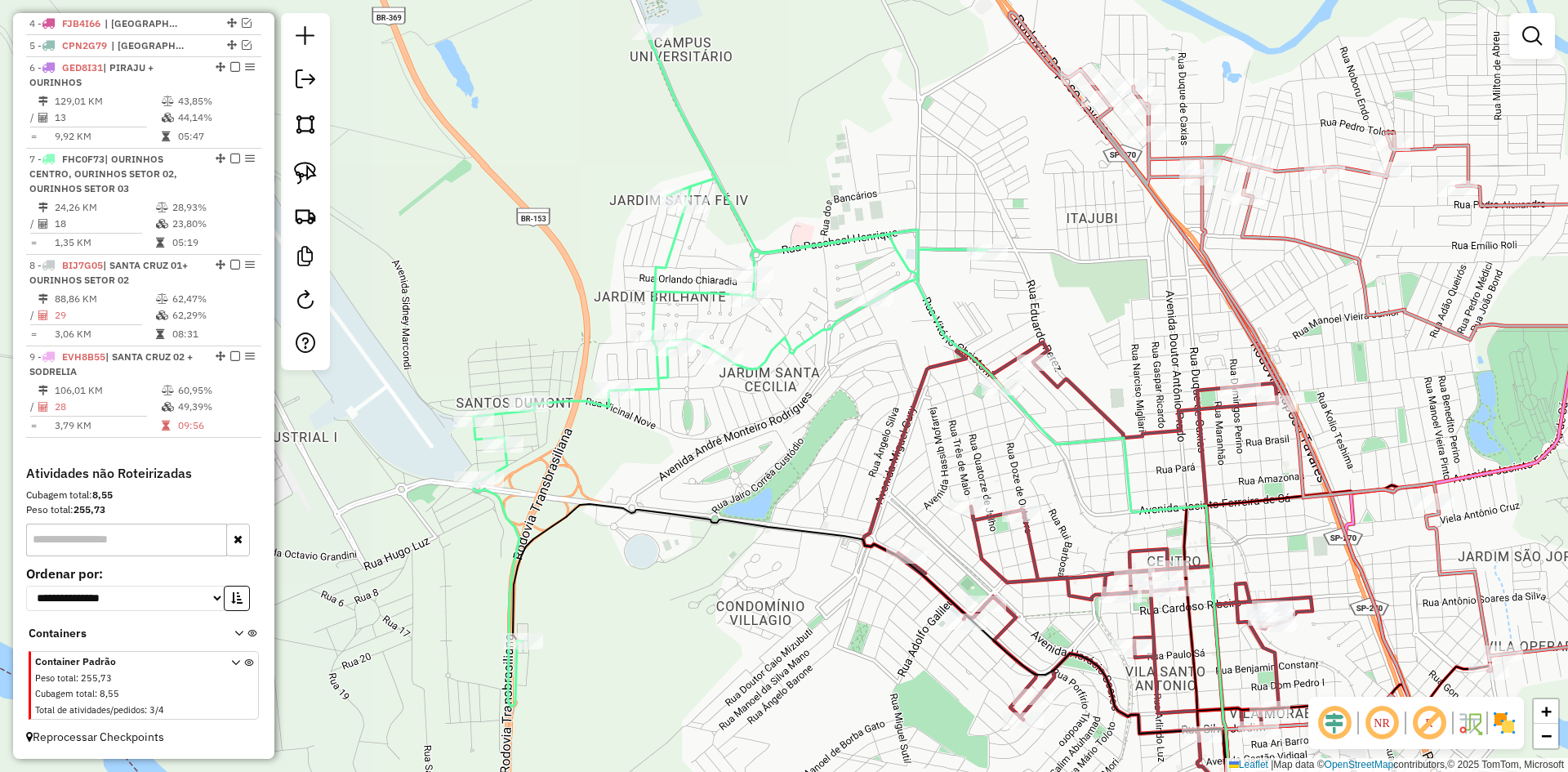
drag, startPoint x: 681, startPoint y: 607, endPoint x: 686, endPoint y: 615, distance: 9.4
click at [686, 624] on div "Janela de atendimento Grade de atendimento Capacidade Transportadoras Veículos …" at bounding box center [784, 386] width 1568 height 772
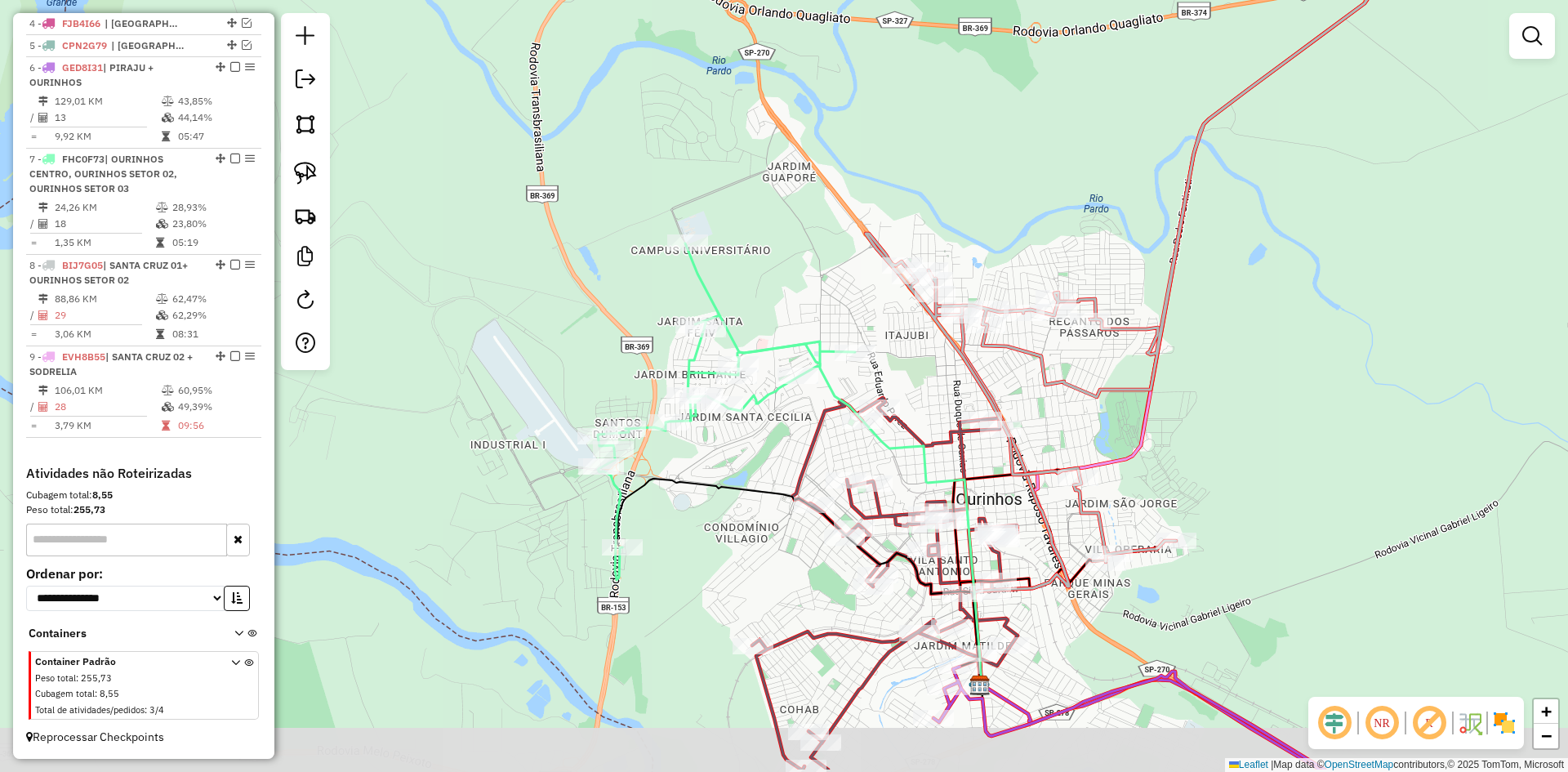
drag, startPoint x: 685, startPoint y: 618, endPoint x: 705, endPoint y: 537, distance: 83.4
click at [704, 538] on div "Janela de atendimento Grade de atendimento Capacidade Transportadoras Veículos …" at bounding box center [784, 386] width 1568 height 772
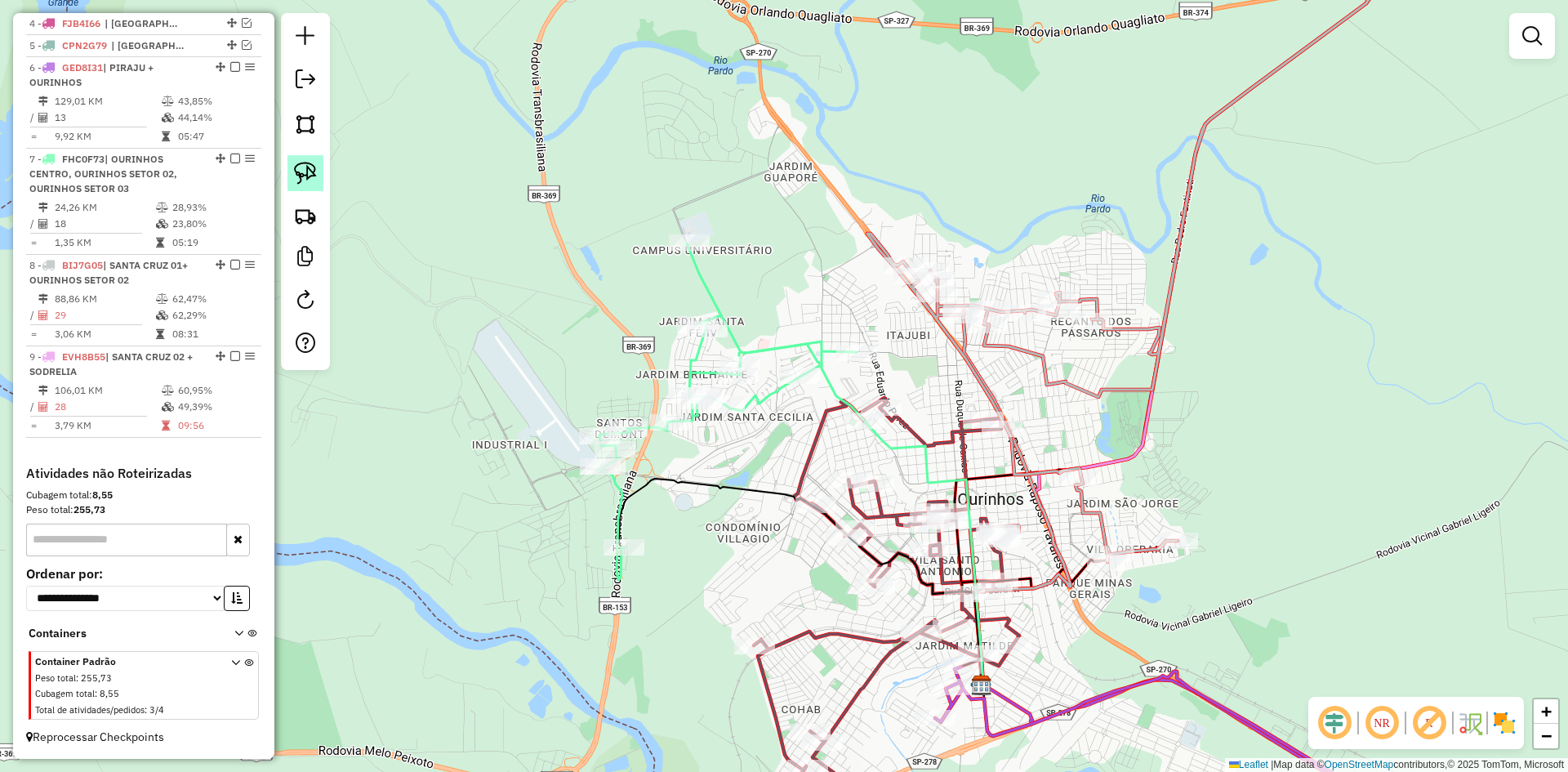
click at [303, 174] on img at bounding box center [306, 173] width 23 height 23
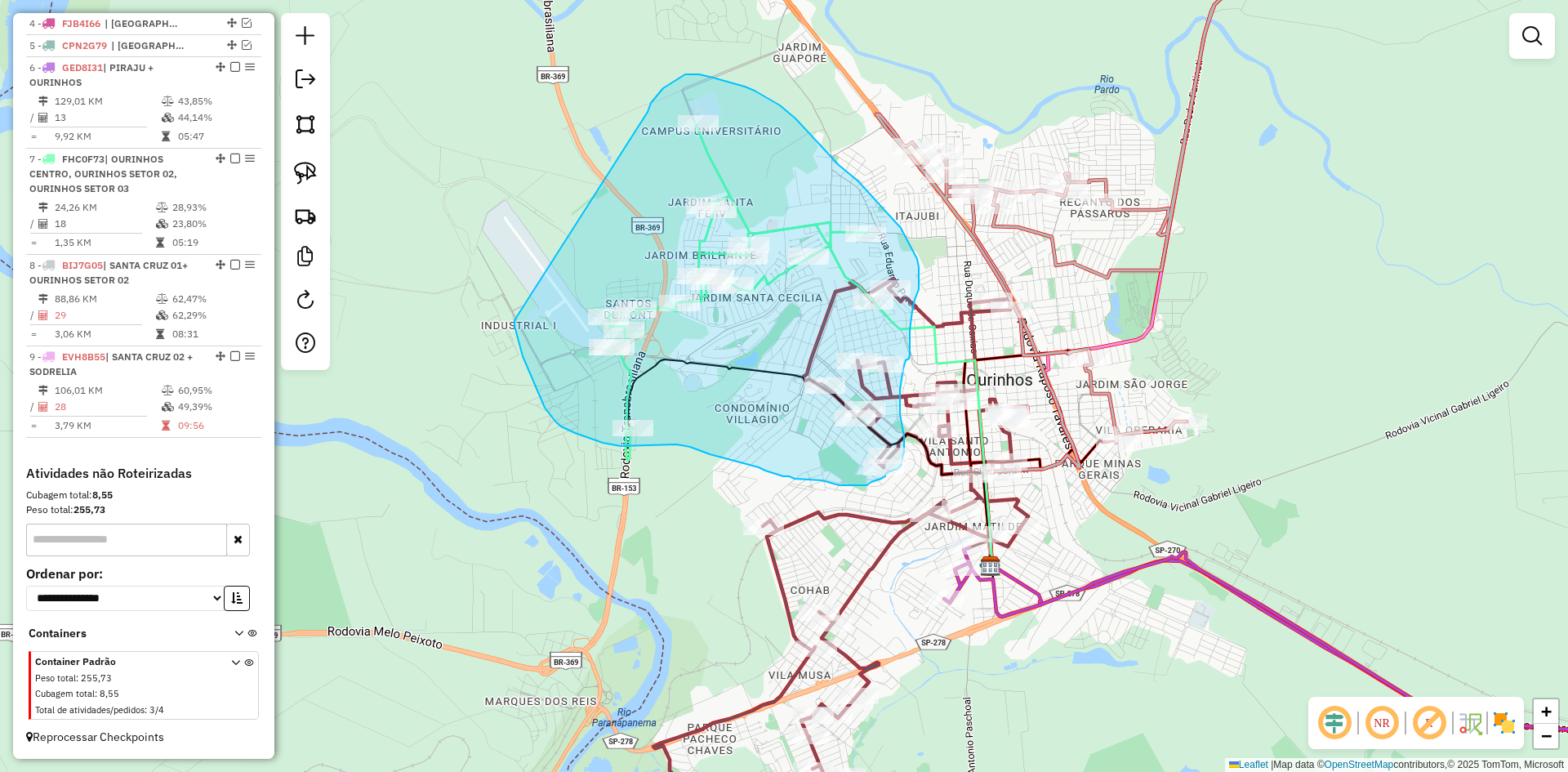
drag, startPoint x: 506, startPoint y: 439, endPoint x: 640, endPoint y: 117, distance: 348.8
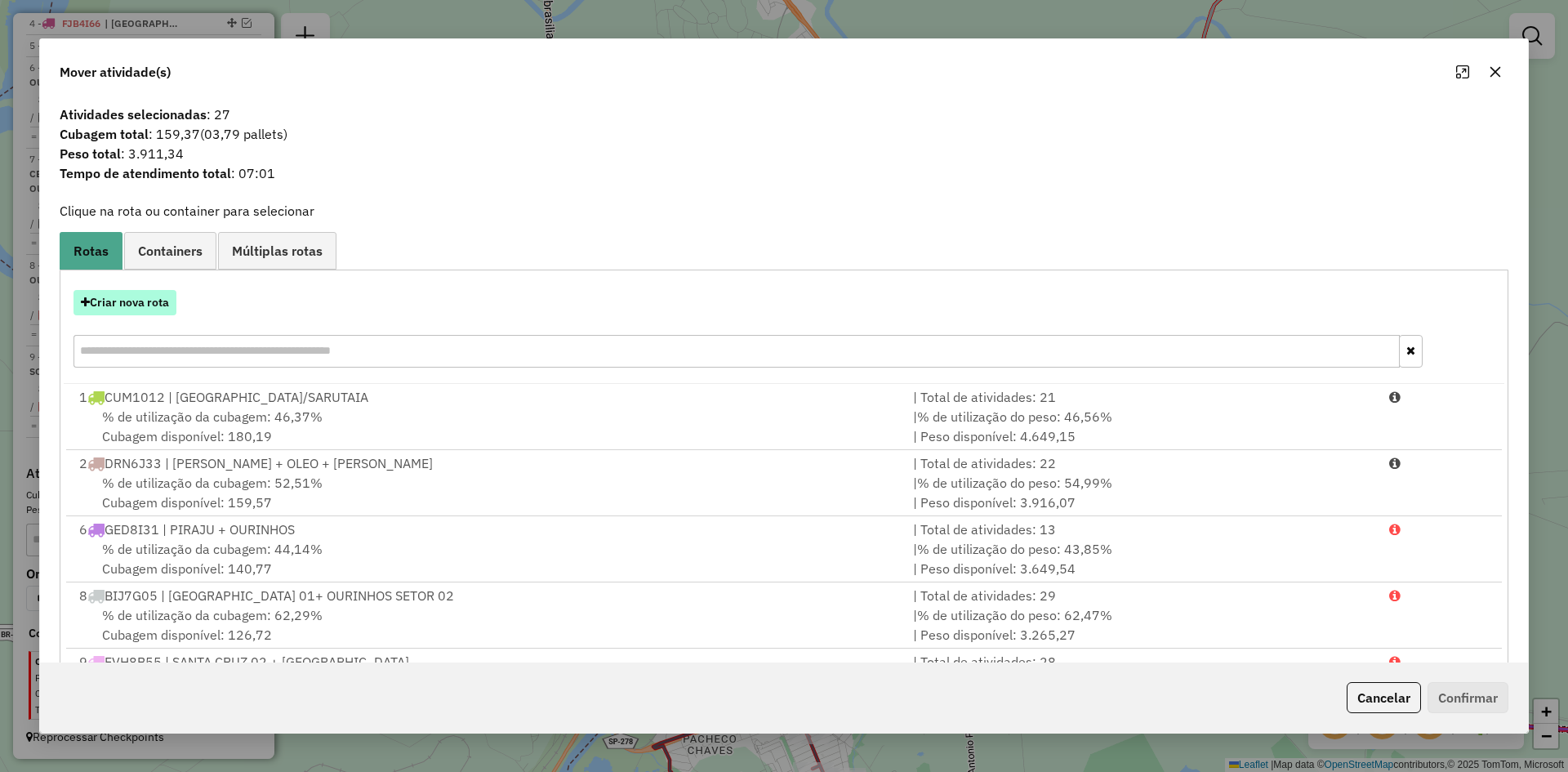
click at [148, 307] on button "Criar nova rota" at bounding box center [125, 302] width 103 height 25
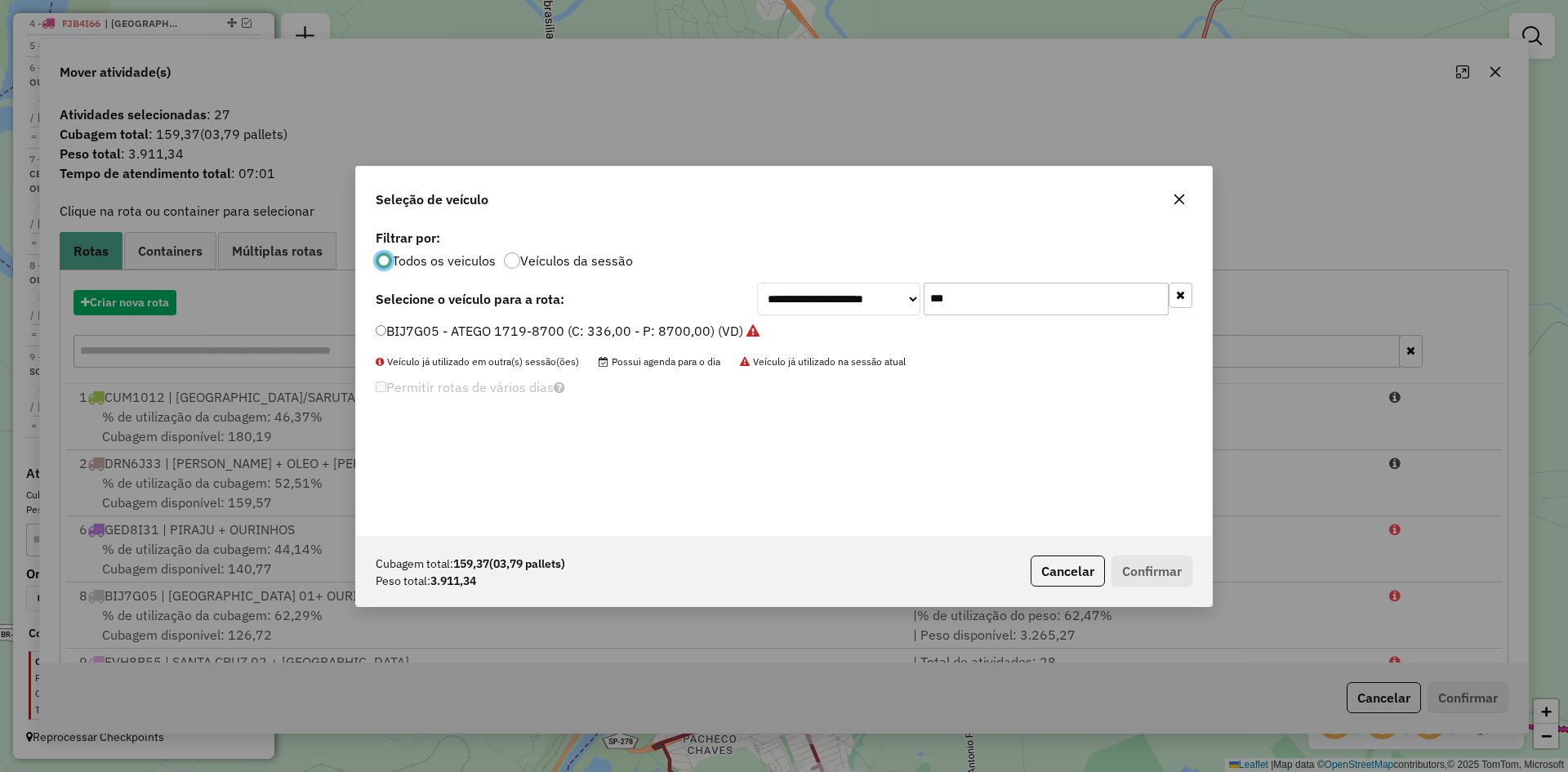
scroll to position [9, 5]
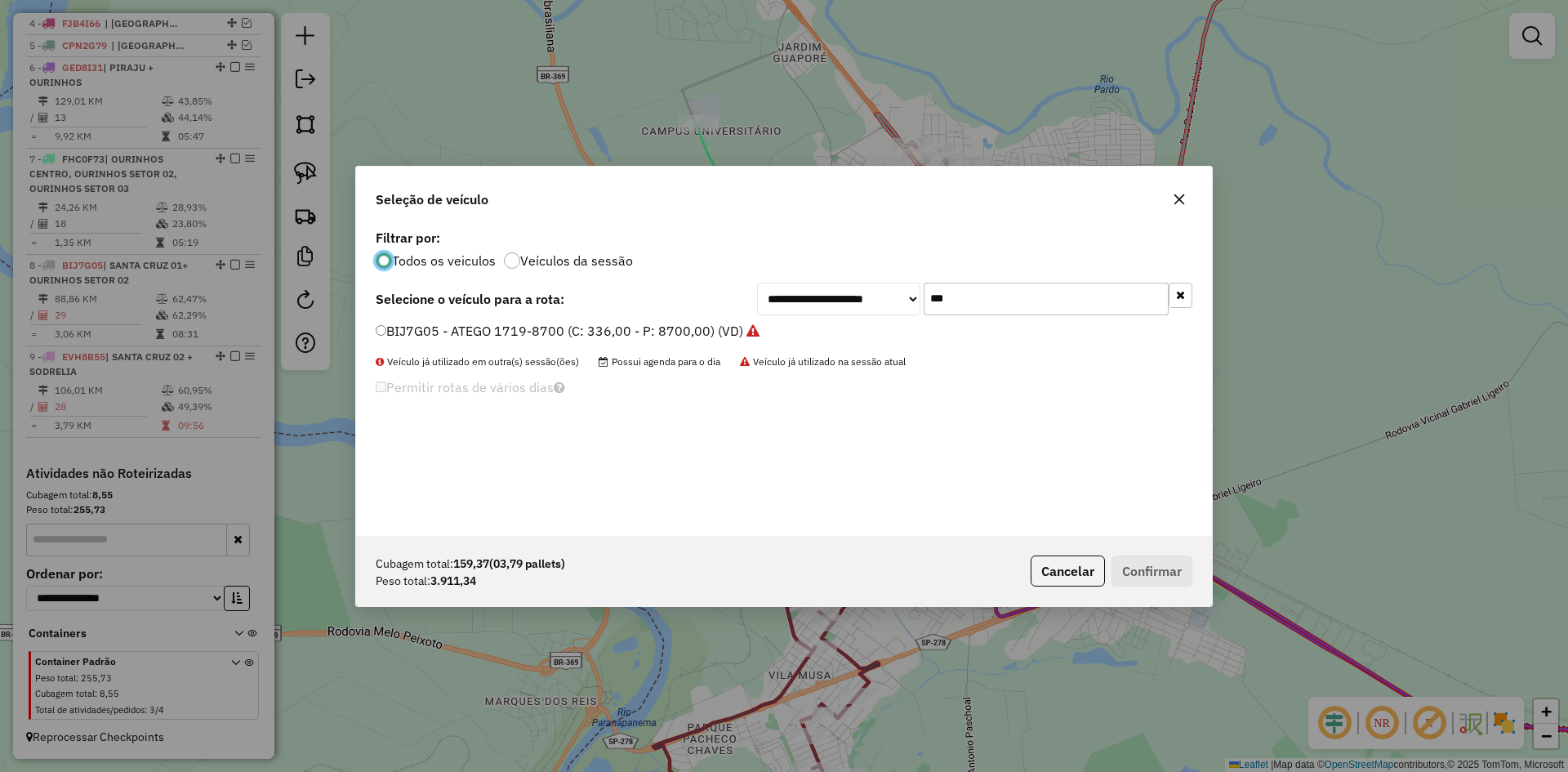
click at [1007, 301] on input "***" at bounding box center [1046, 299] width 245 height 33
type input "**"
click at [420, 352] on label "BYW6D44 - ATEGO 1719-8700 (C: 336,00 - P: 8700,00) (VD)" at bounding box center [564, 350] width 375 height 20
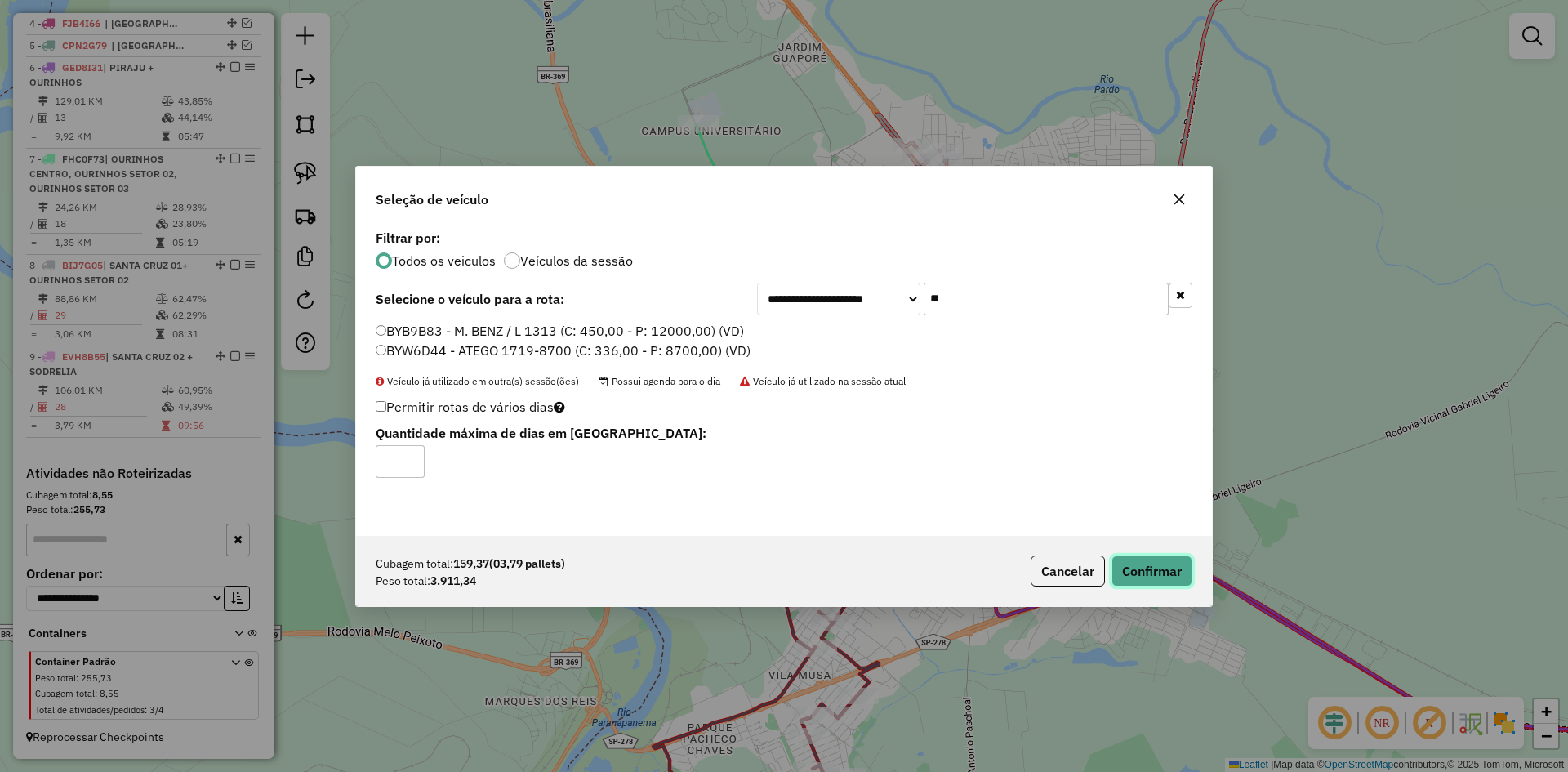
click at [1171, 573] on button "Confirmar" at bounding box center [1152, 571] width 81 height 31
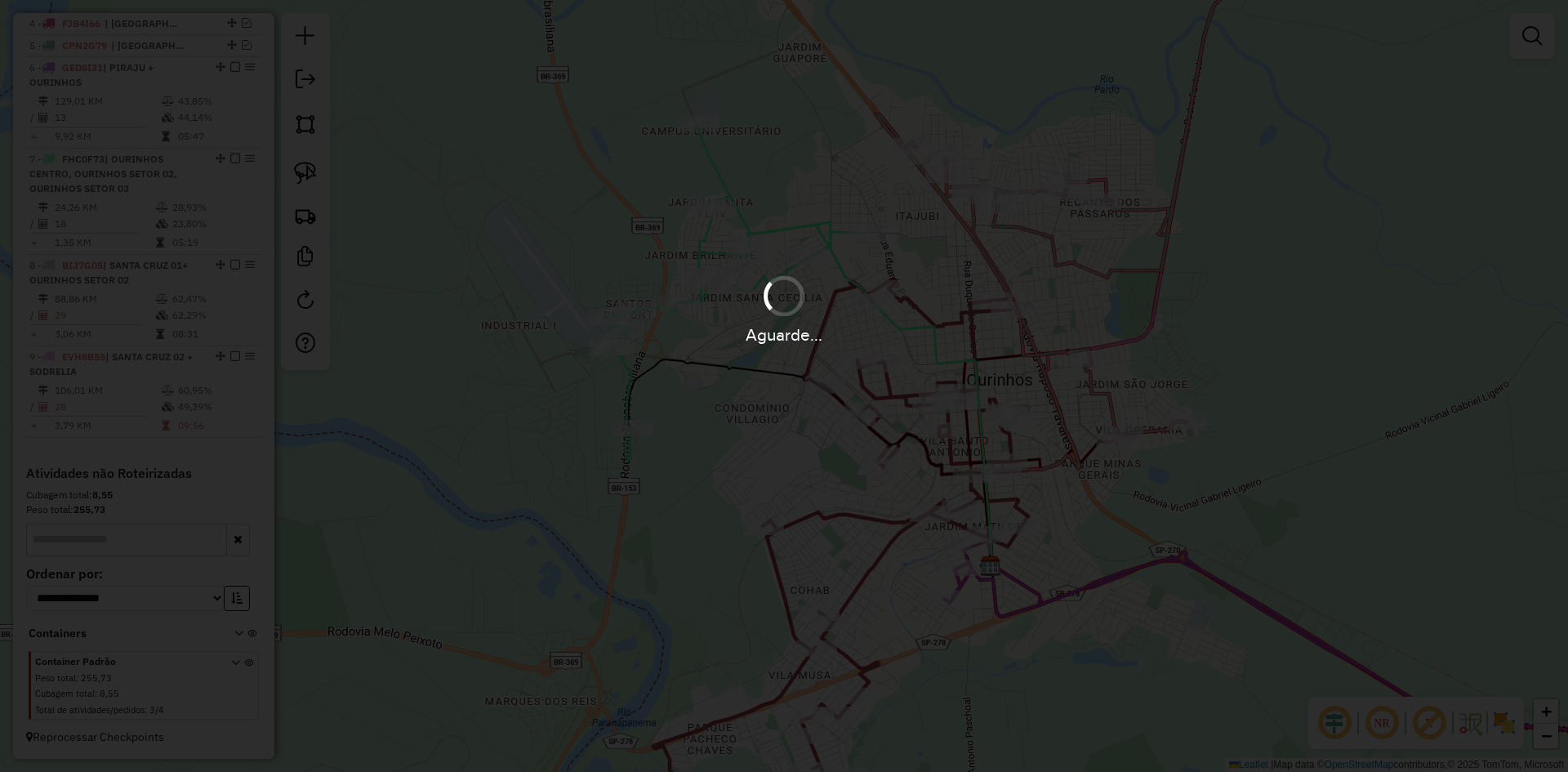
scroll to position [903, 0]
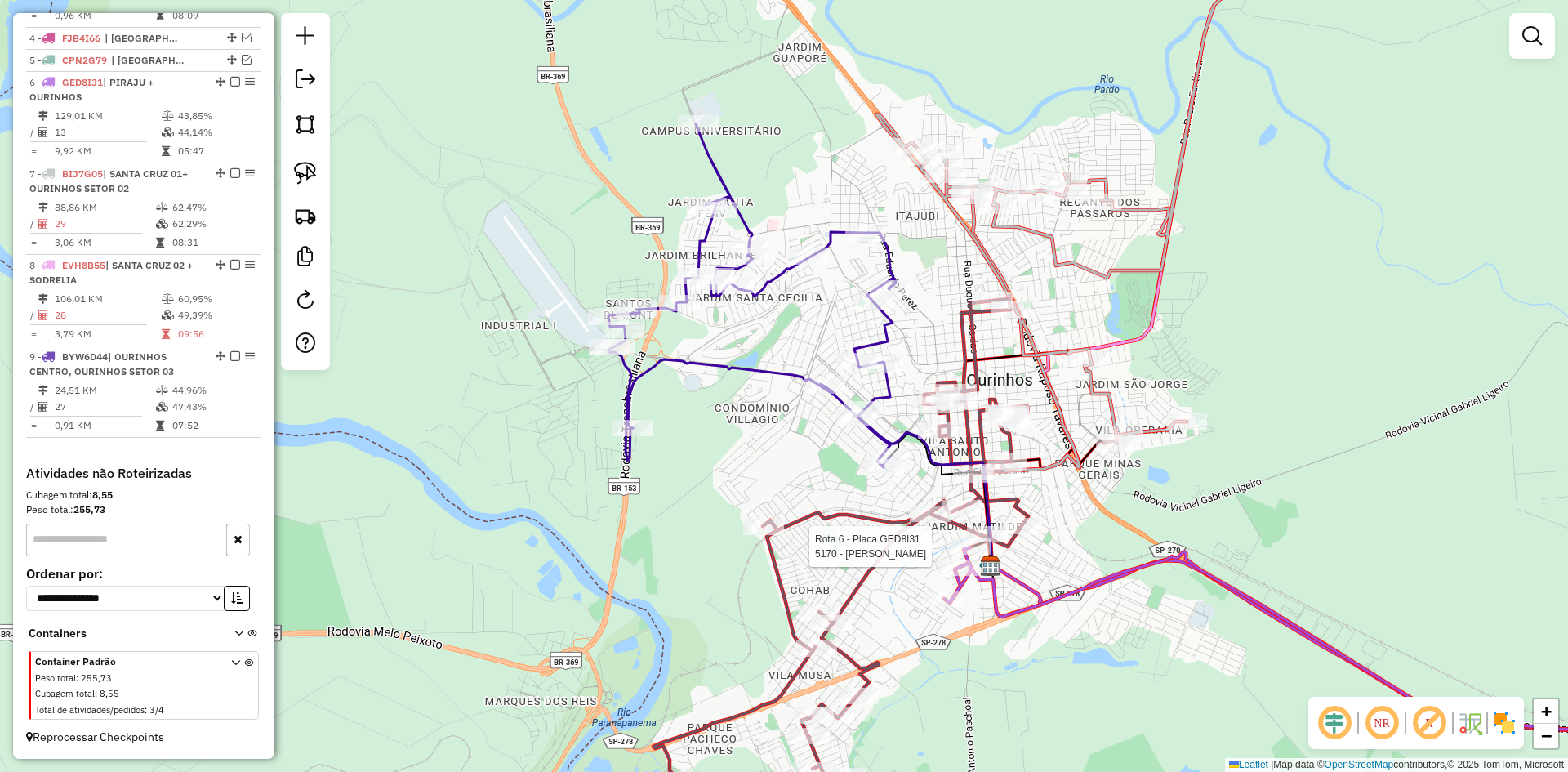
select select "*********"
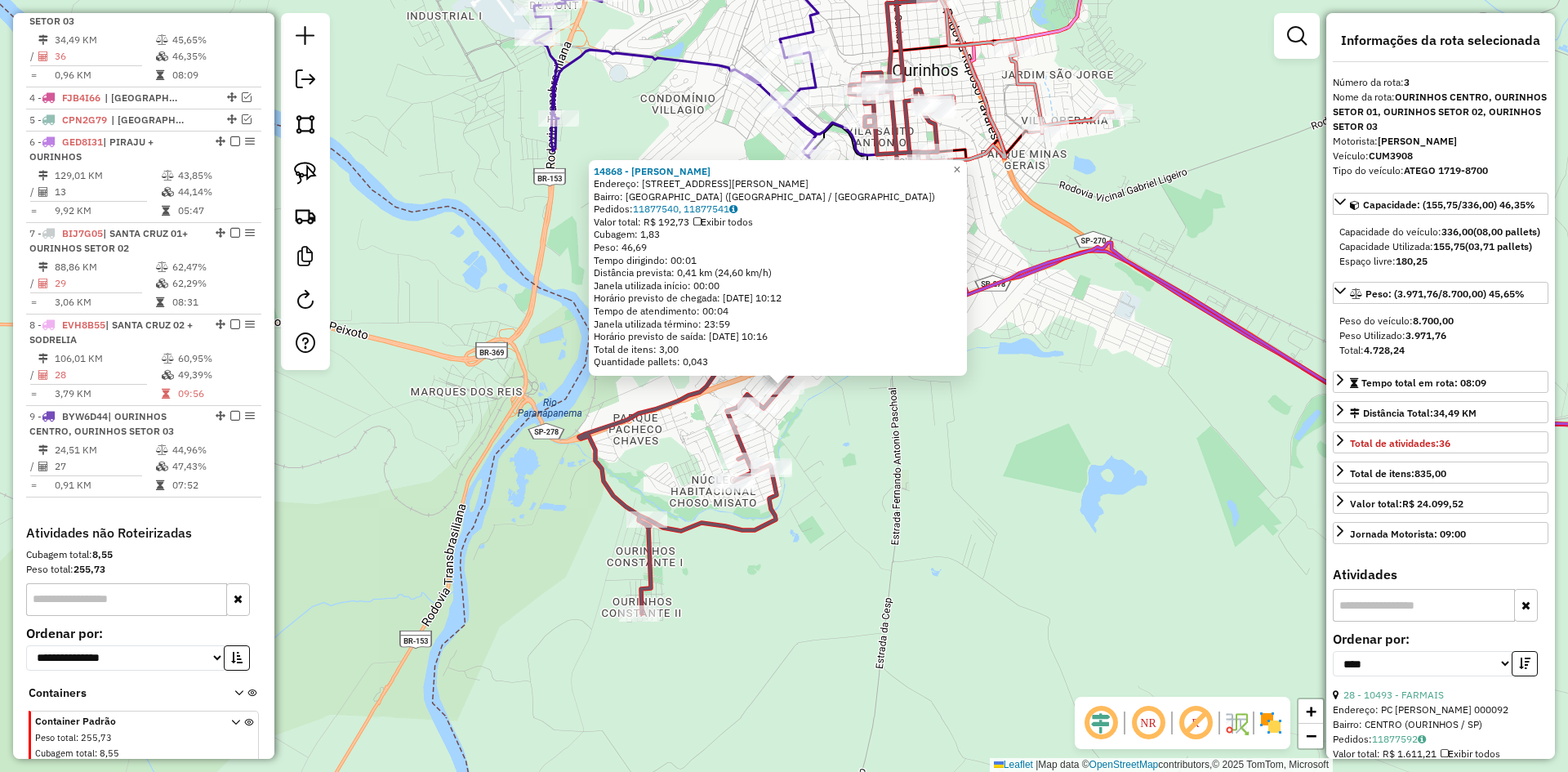
scroll to position [796, 0]
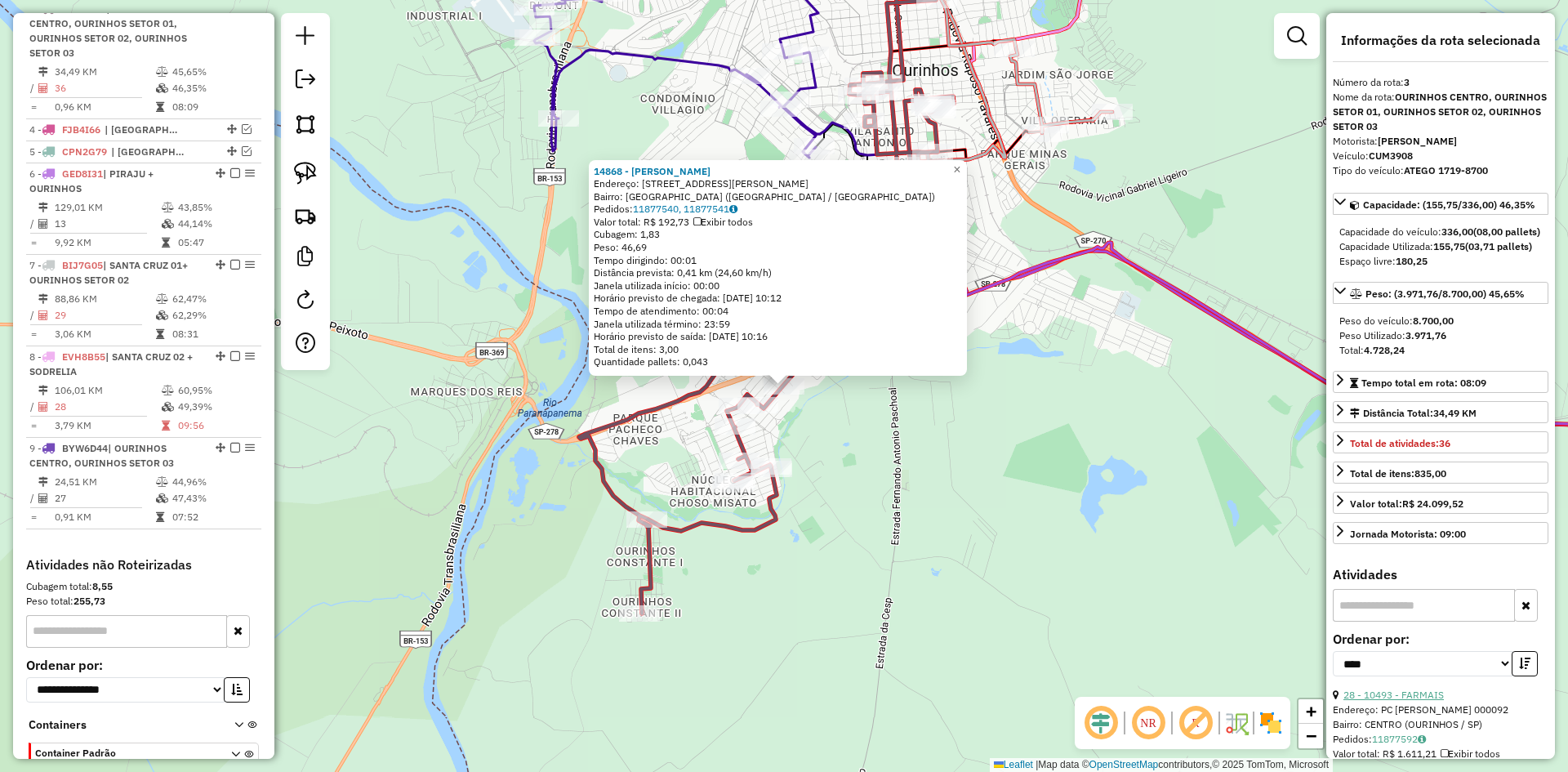
click at [1412, 701] on link "28 - 10493 - FARMAIS" at bounding box center [1394, 696] width 100 height 12
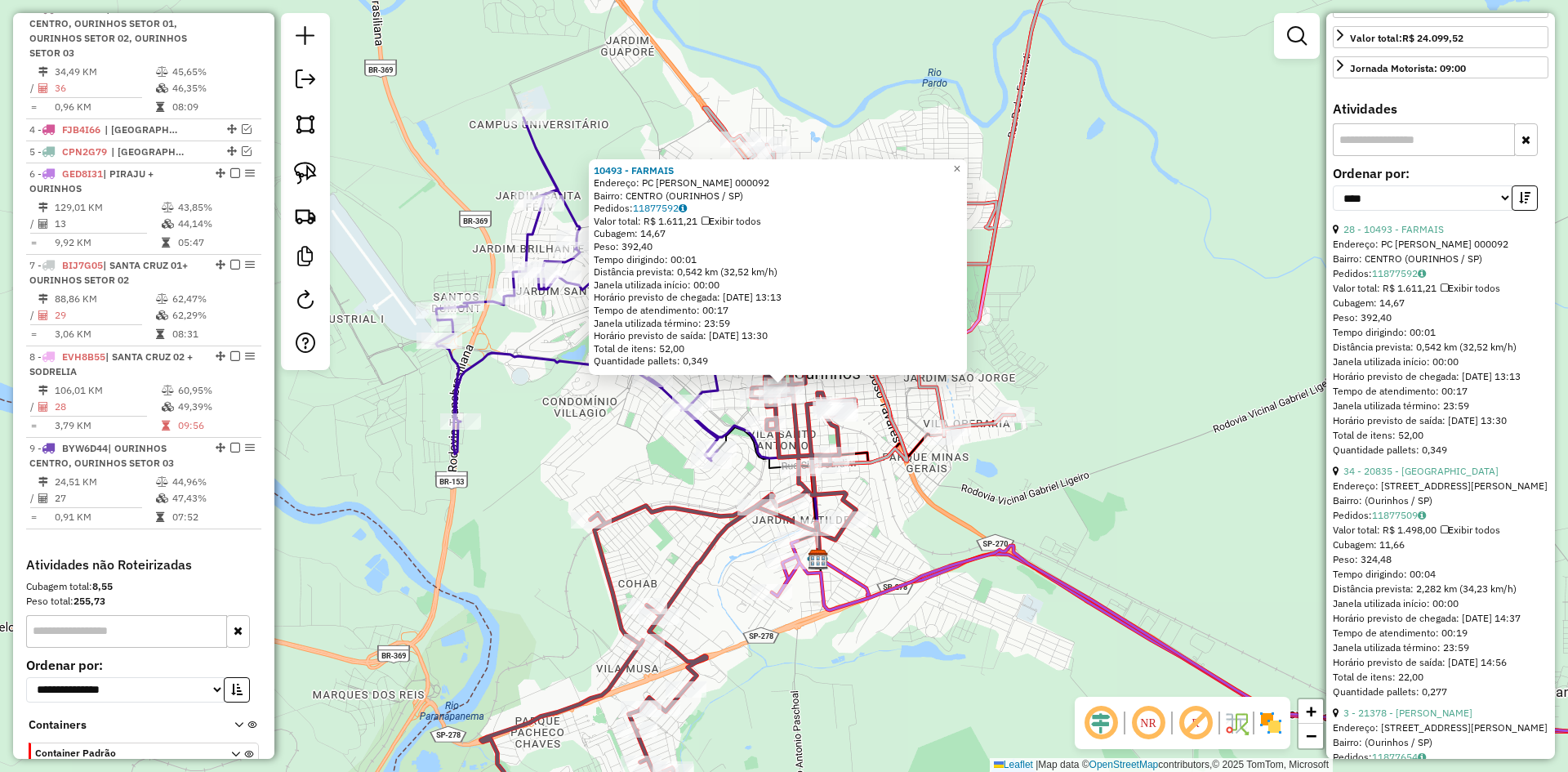
scroll to position [490, 0]
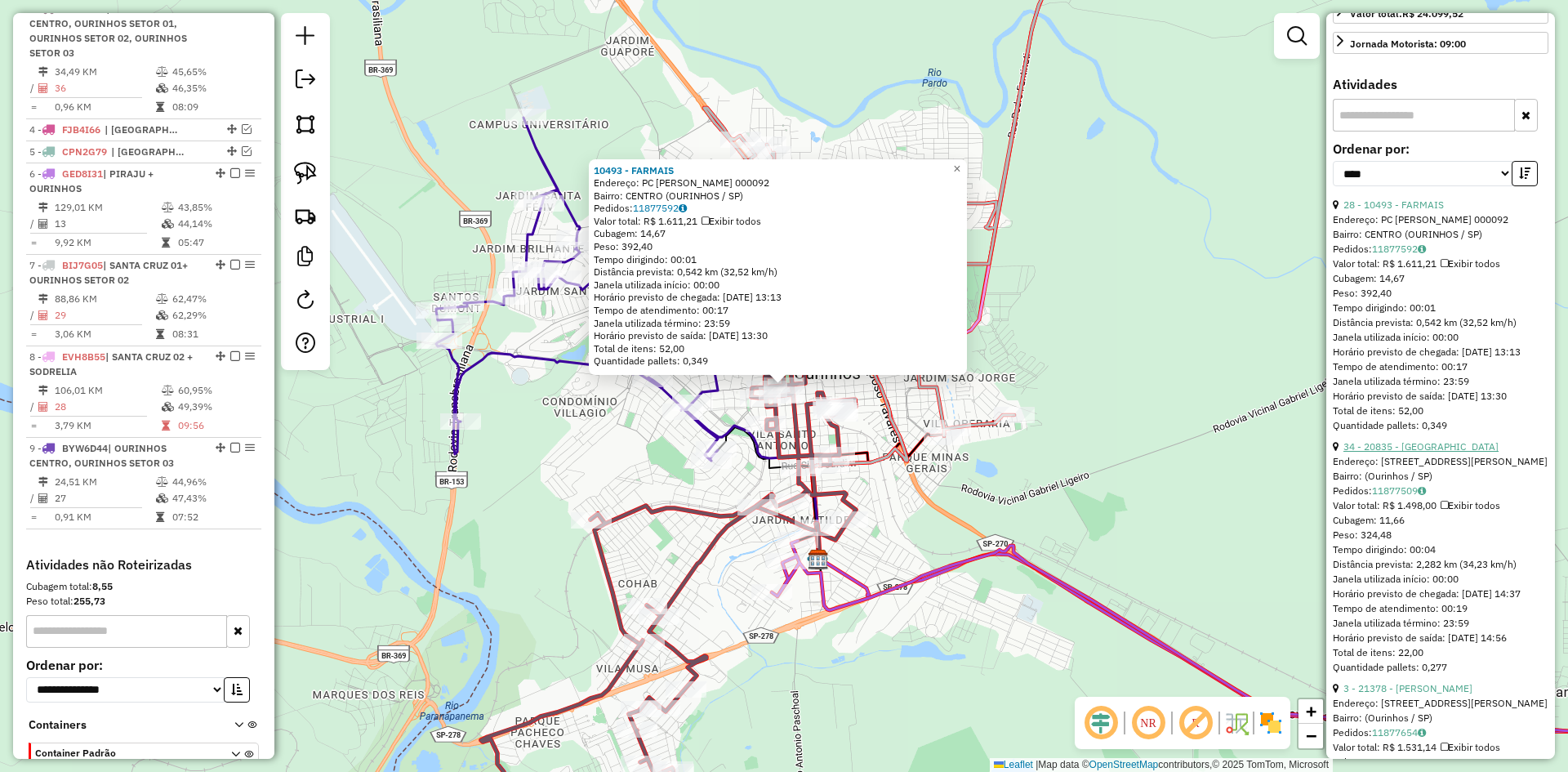
click at [1426, 453] on link "34 - 20835 - BAR DO TROVO" at bounding box center [1421, 446] width 156 height 12
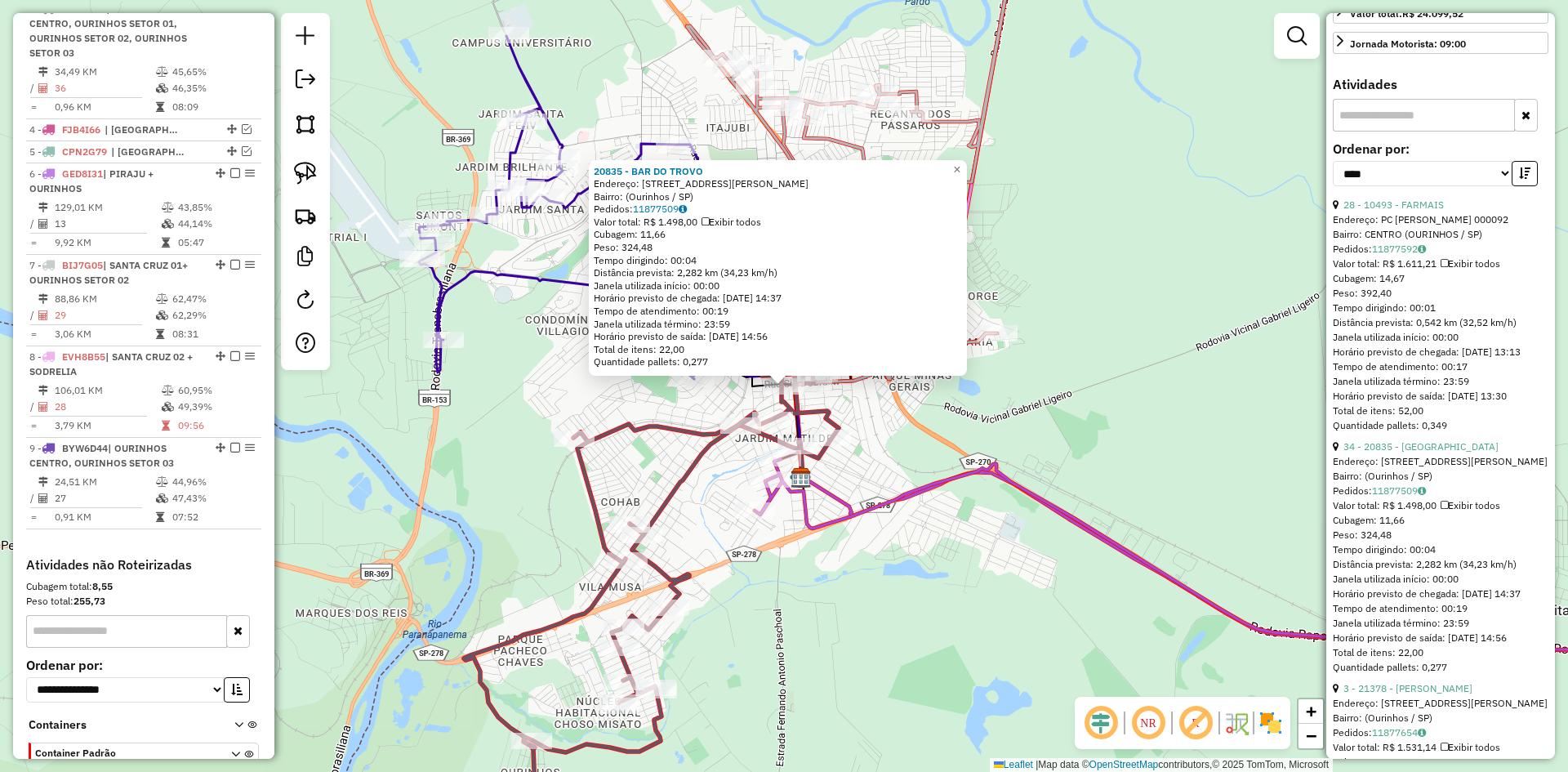
click at [792, 559] on div "20835 - BAR DO TROVO Endereço: Rua Doutor Altino Arantes, 895 Bairro: (Ourinhos…" at bounding box center [784, 386] width 1568 height 772
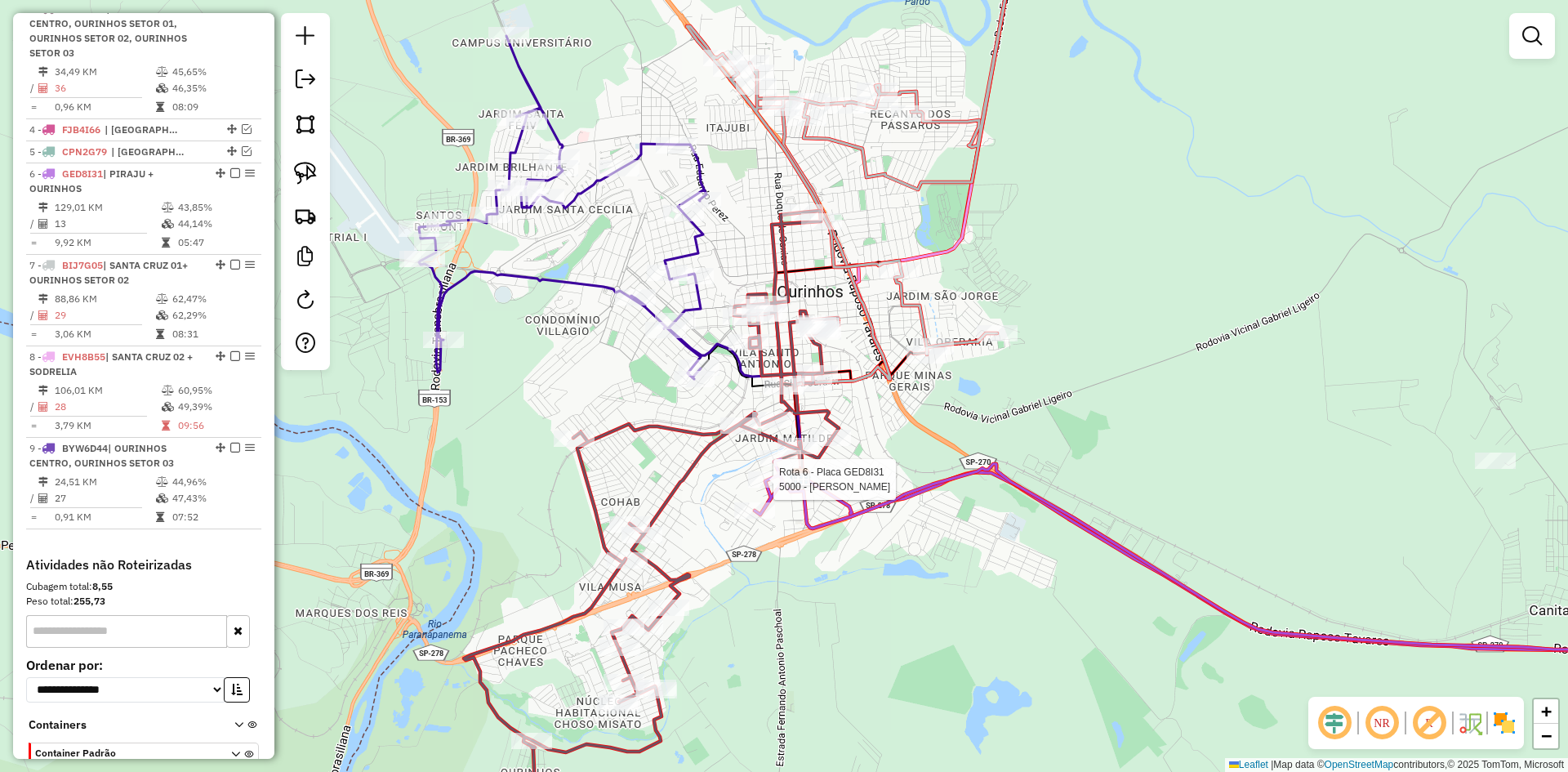
select select "*********"
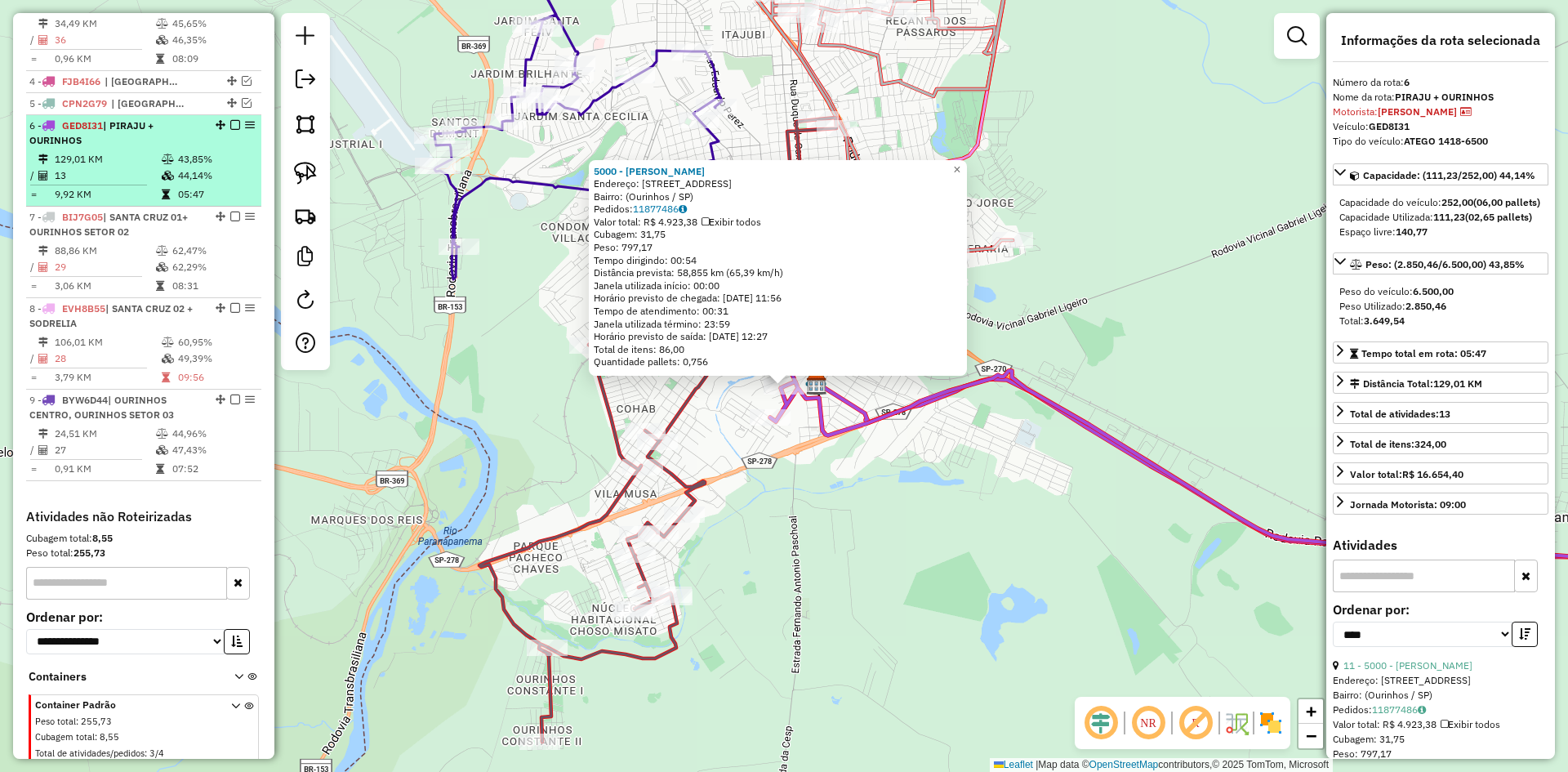
scroll to position [821, 0]
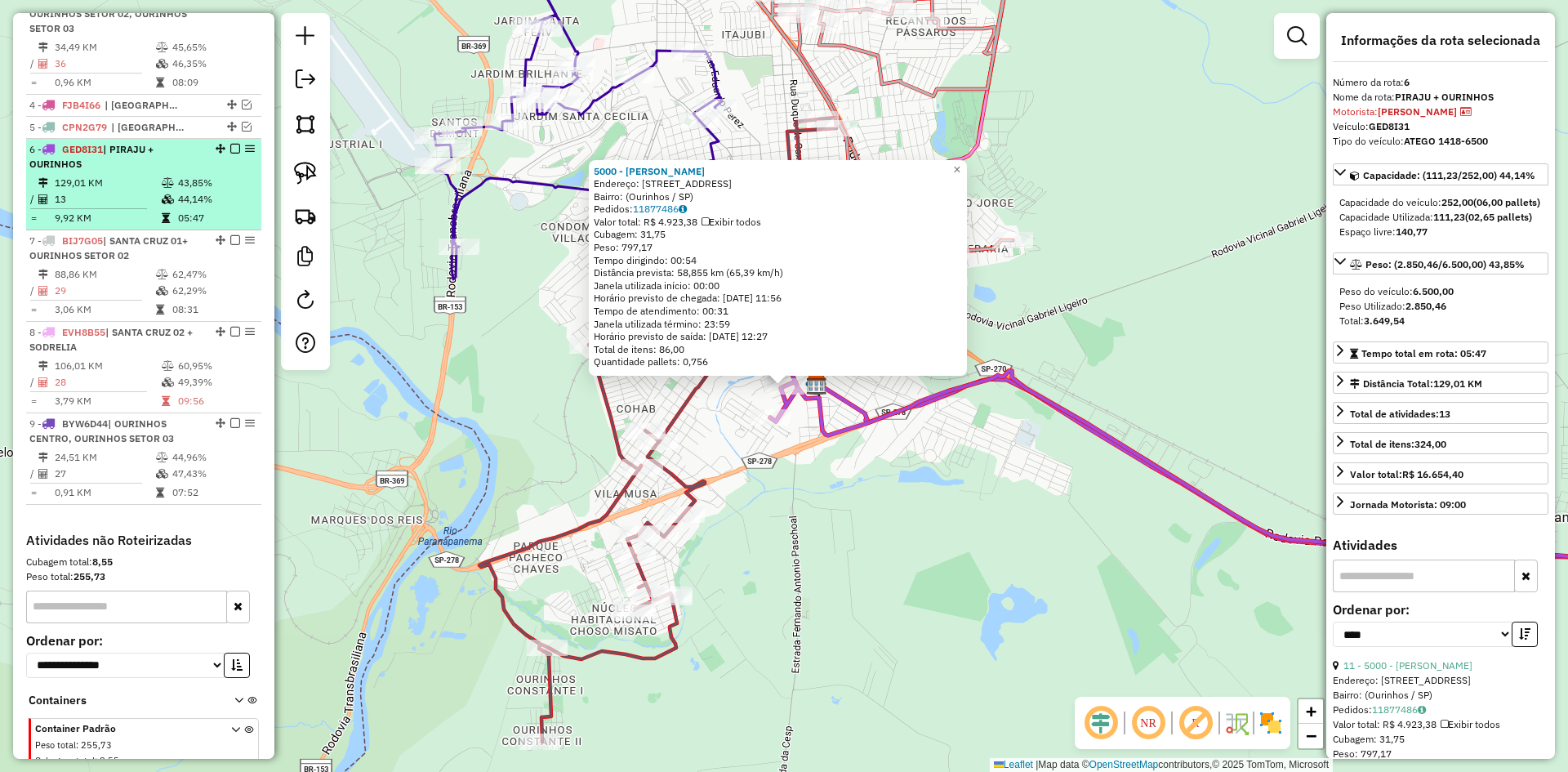
click at [230, 154] on em at bounding box center [235, 149] width 10 height 10
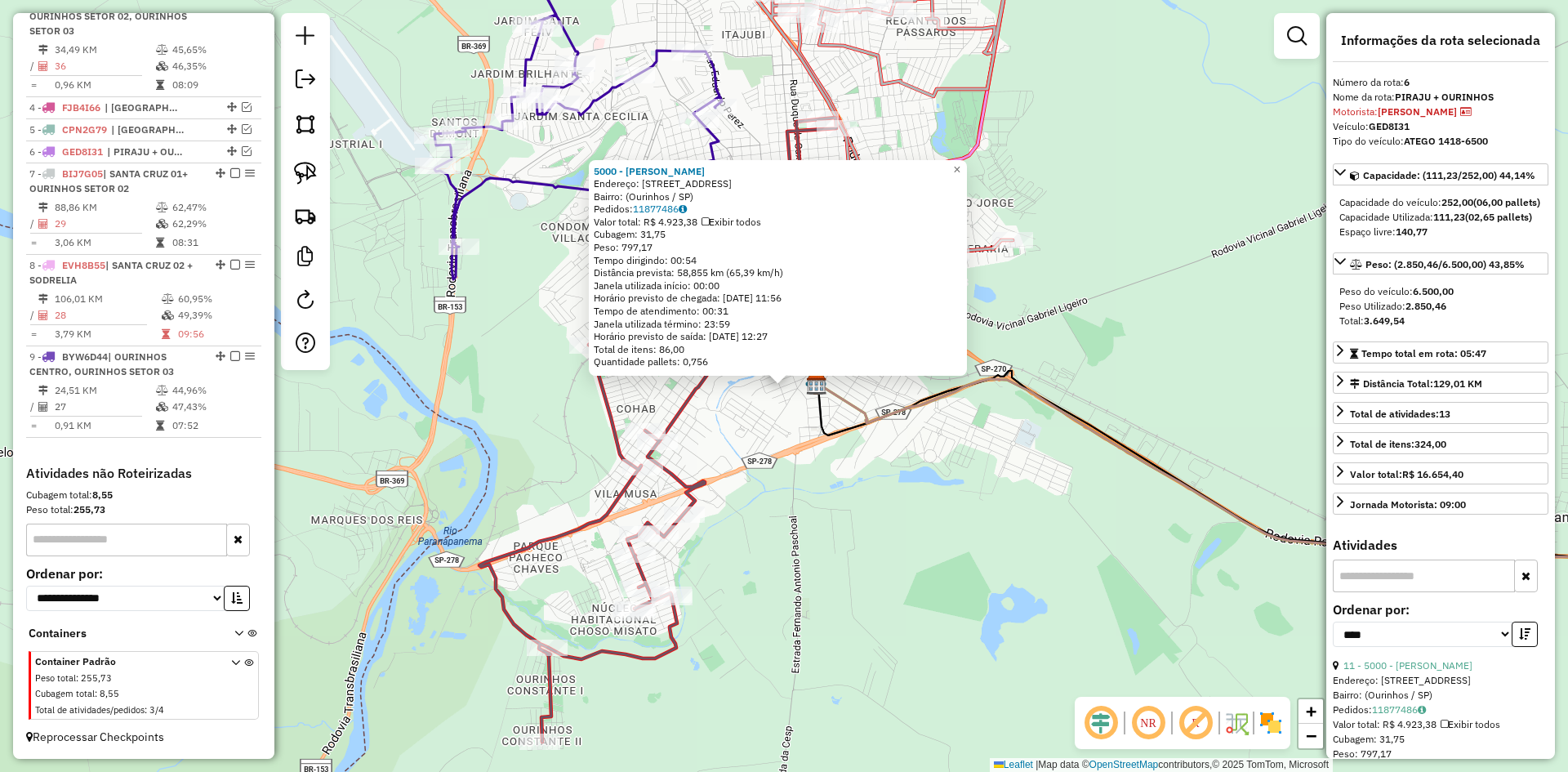
click at [932, 519] on div "5000 - MERCADINHO MOISES Endereço: Rua Iraussú, 390 Bairro: (Ourinhos / SP) Ped…" at bounding box center [784, 386] width 1568 height 772
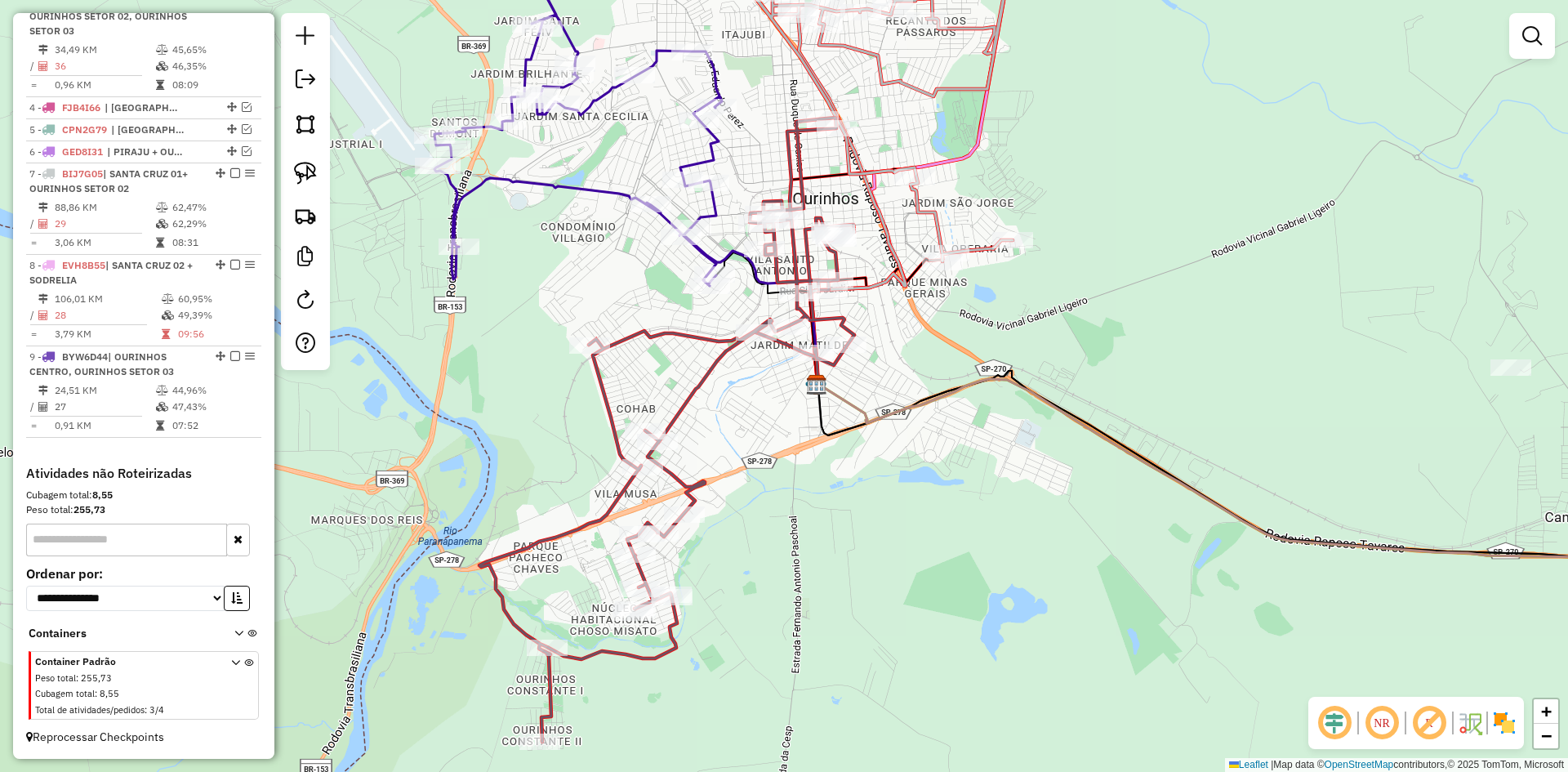
drag, startPoint x: 883, startPoint y: 527, endPoint x: 873, endPoint y: 683, distance: 156.3
click at [873, 683] on div "Janela de atendimento Grade de atendimento Capacidade Transportadoras Veículos …" at bounding box center [784, 386] width 1568 height 772
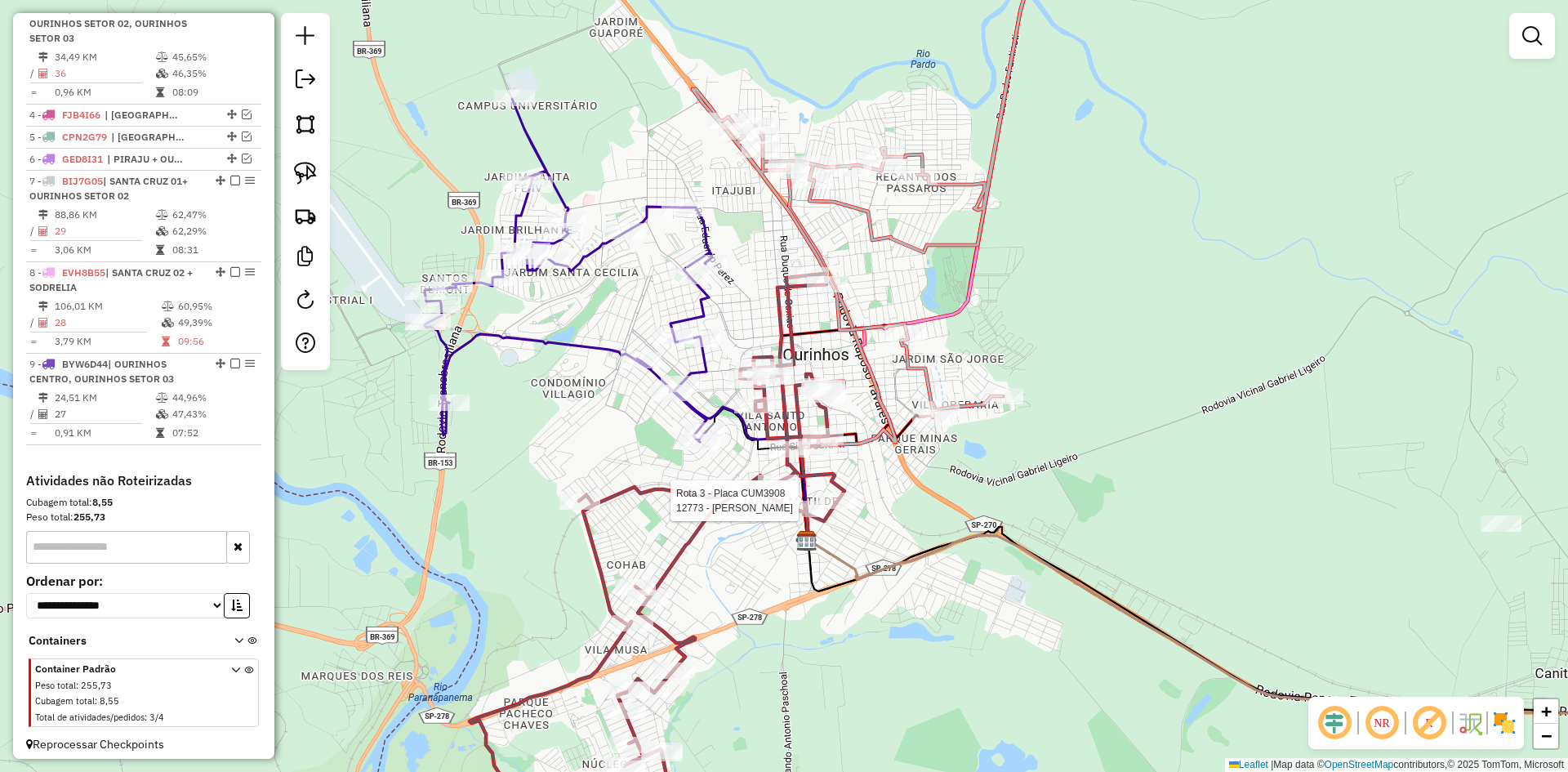
select select "*********"
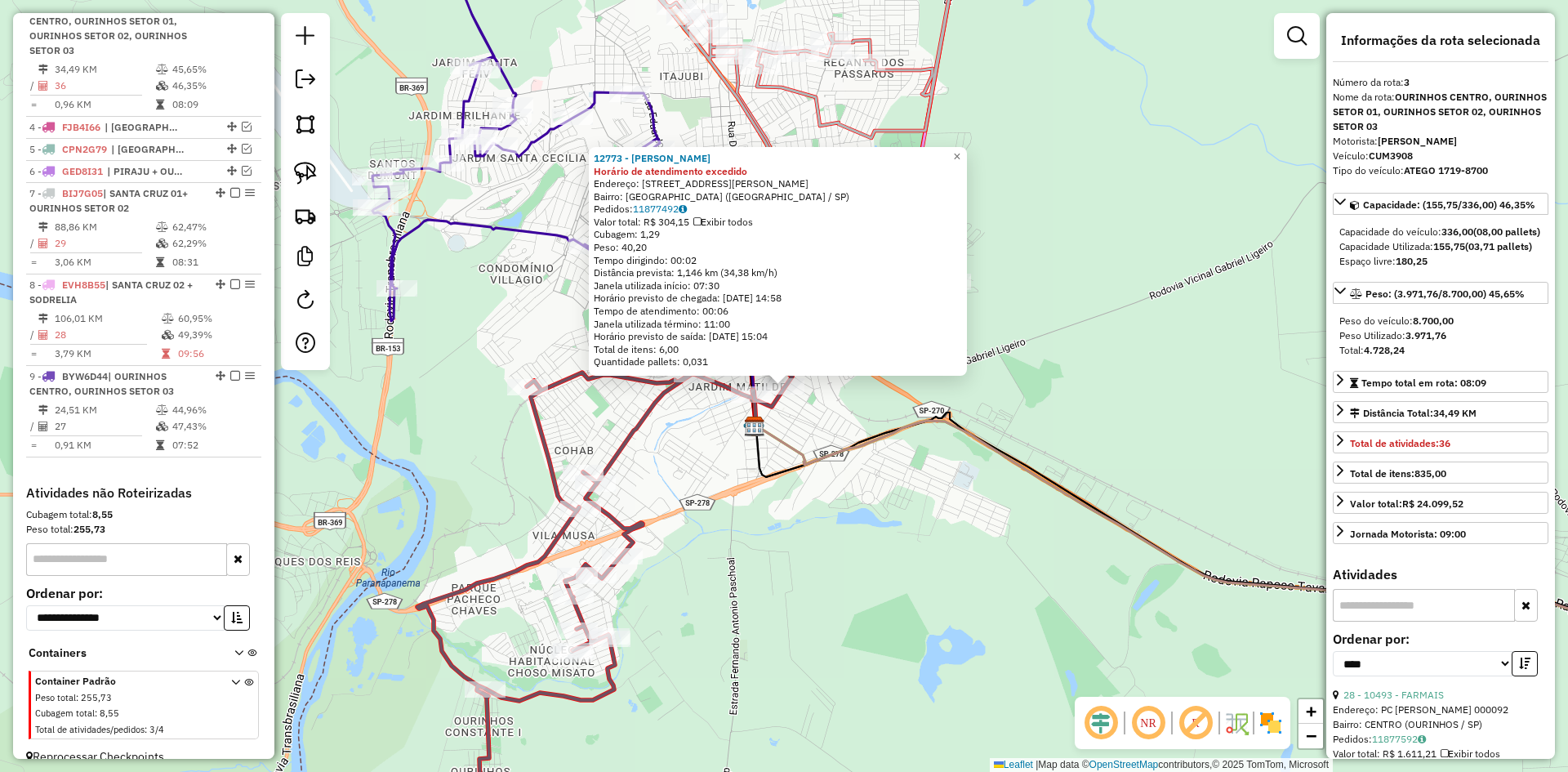
scroll to position [796, 0]
click at [815, 587] on div "12773 - MARCIO ANTONIO DA SI Horário de atendimento excedido Endereço: R JOAO V…" at bounding box center [784, 386] width 1568 height 772
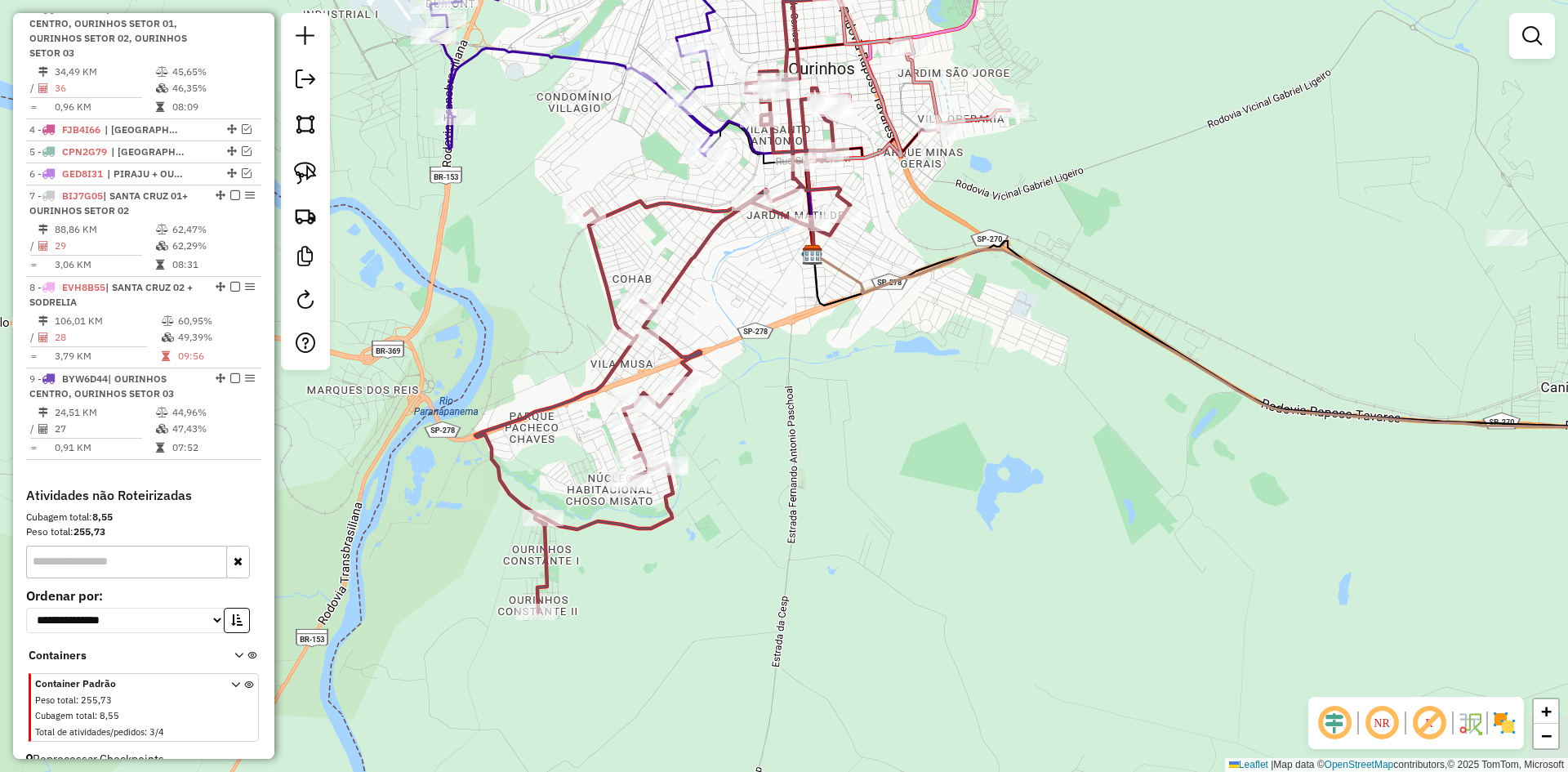
drag, startPoint x: 718, startPoint y: 535, endPoint x: 761, endPoint y: 400, distance: 141.7
click at [761, 400] on div "Janela de atendimento Grade de atendimento Capacidade Transportadoras Veículos …" at bounding box center [784, 386] width 1568 height 772
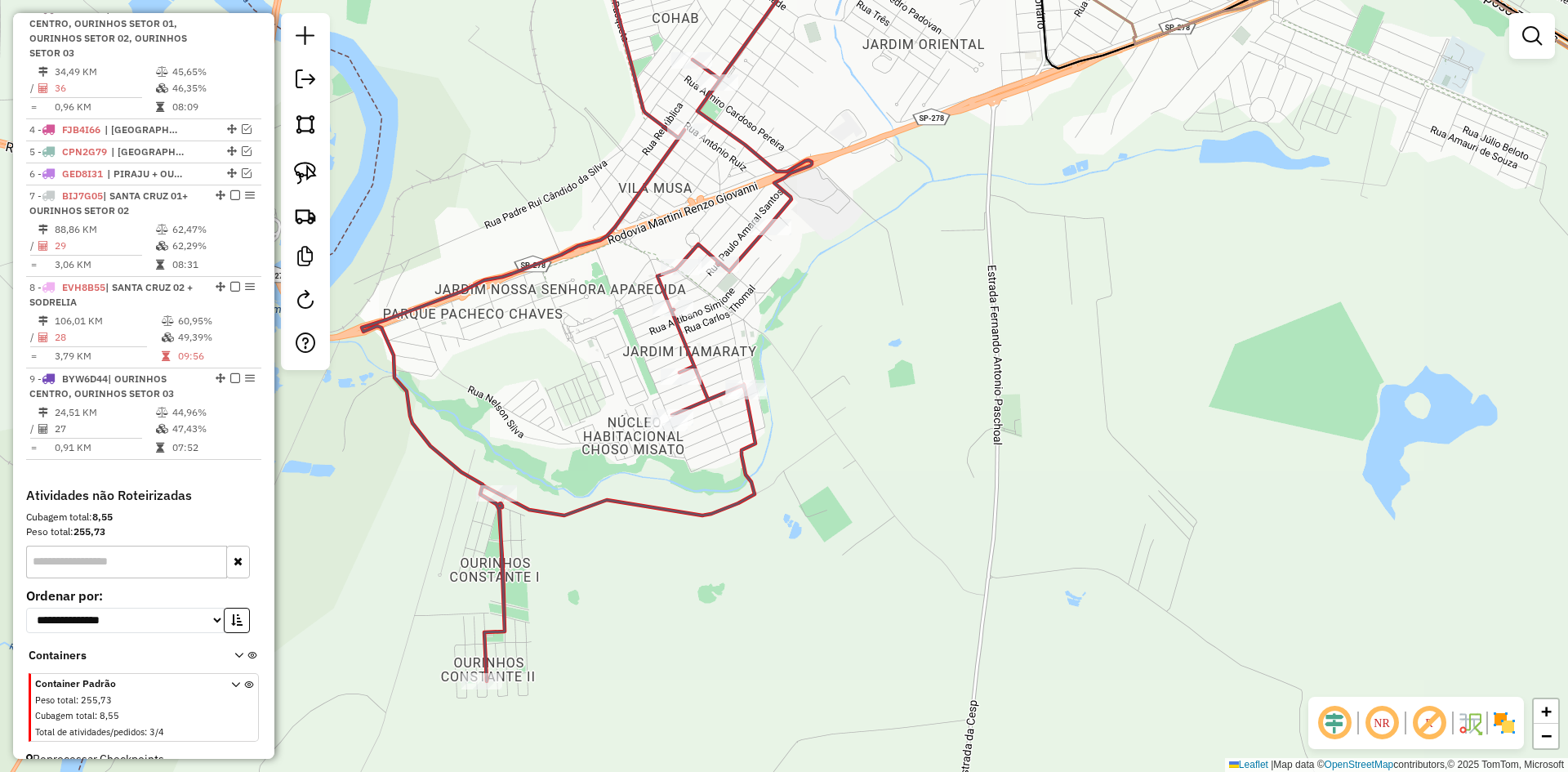
drag, startPoint x: 773, startPoint y: 426, endPoint x: 810, endPoint y: 412, distance: 39.6
click at [810, 412] on div "Janela de atendimento Grade de atendimento Capacidade Transportadoras Veículos …" at bounding box center [784, 386] width 1568 height 772
click at [311, 175] on img at bounding box center [306, 173] width 23 height 23
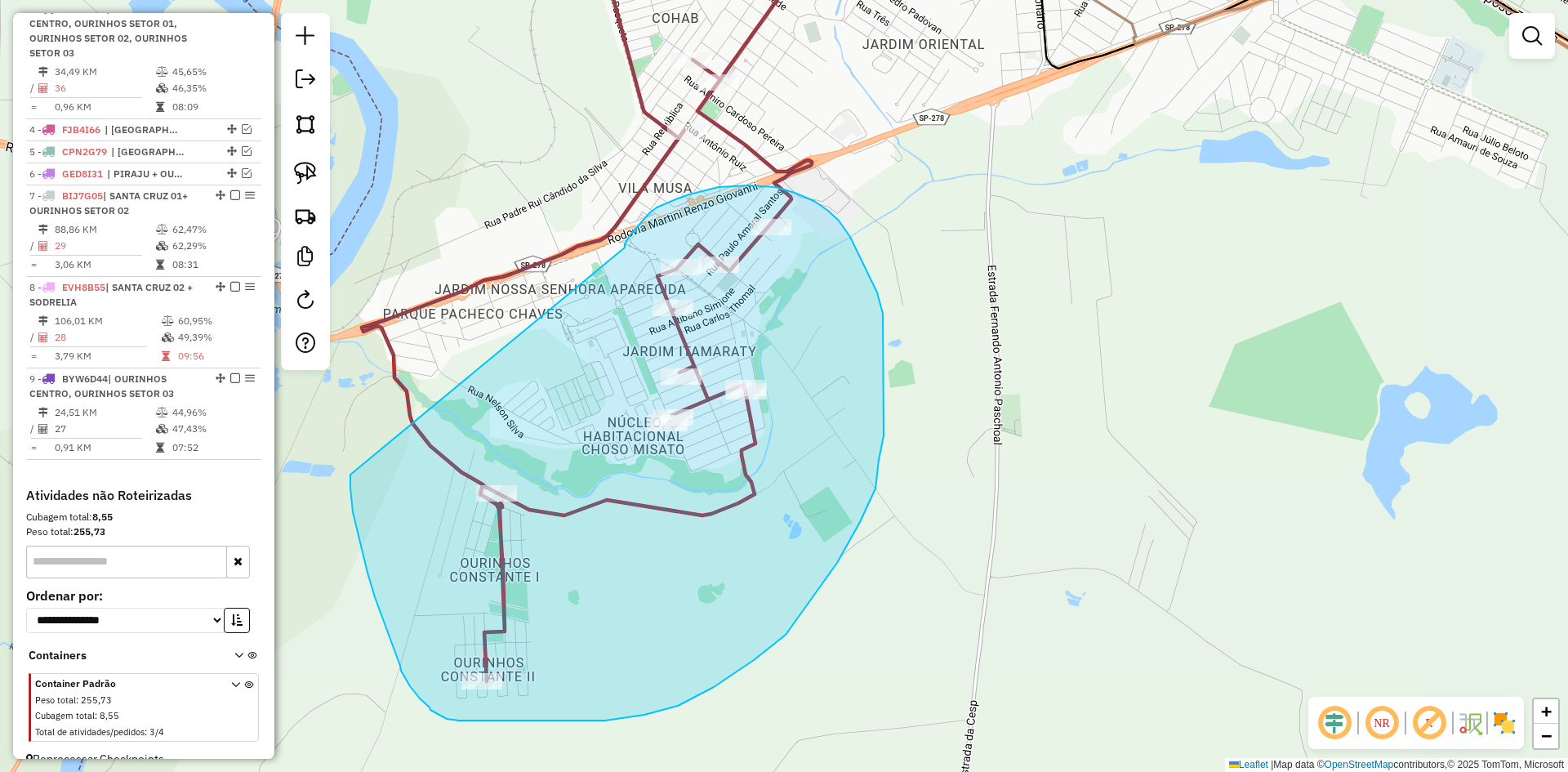
drag, startPoint x: 350, startPoint y: 482, endPoint x: 625, endPoint y: 247, distance: 361.7
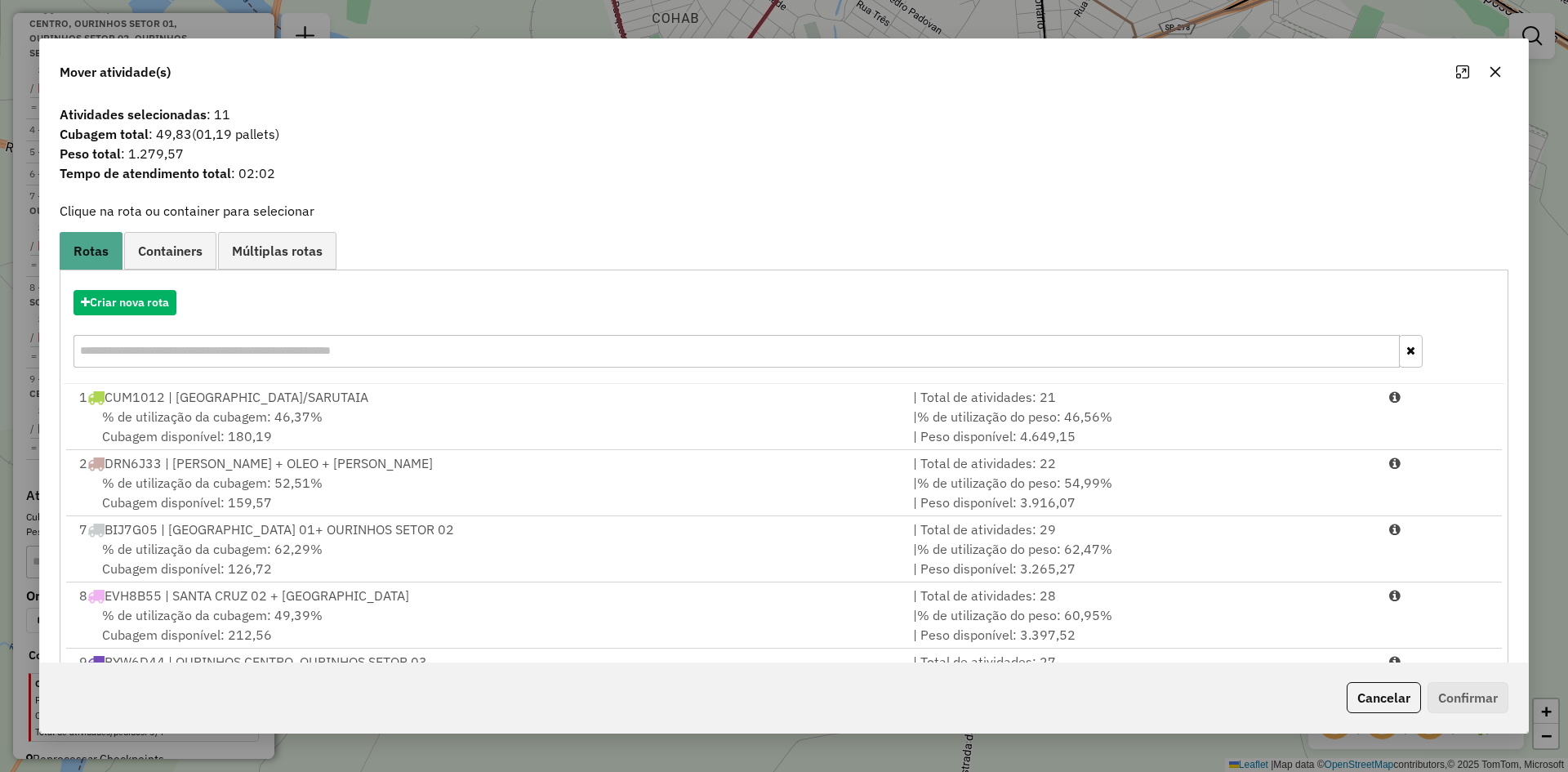
click at [1496, 75] on icon "button" at bounding box center [1495, 72] width 13 height 13
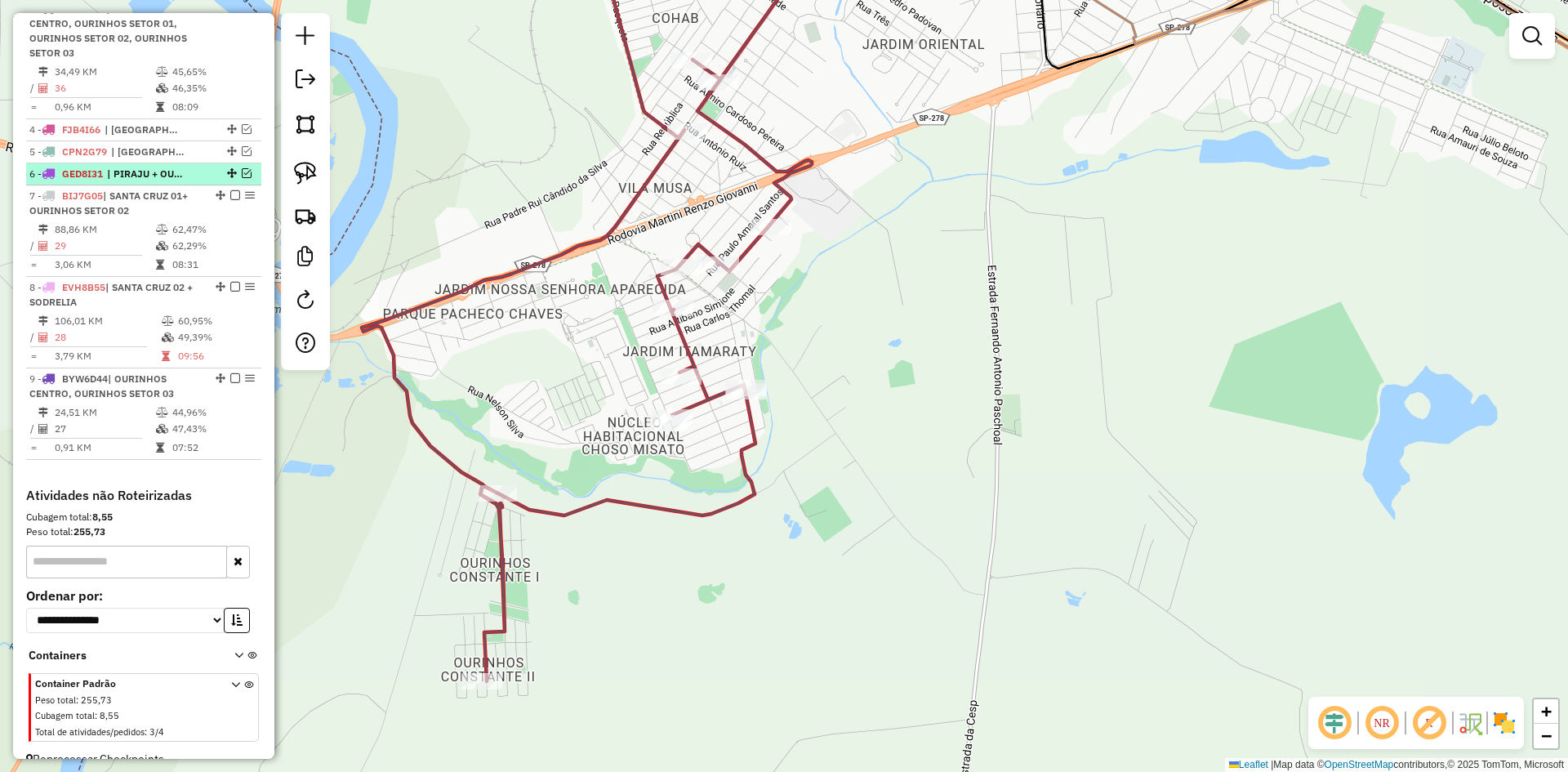
click at [243, 178] on em at bounding box center [246, 173] width 10 height 10
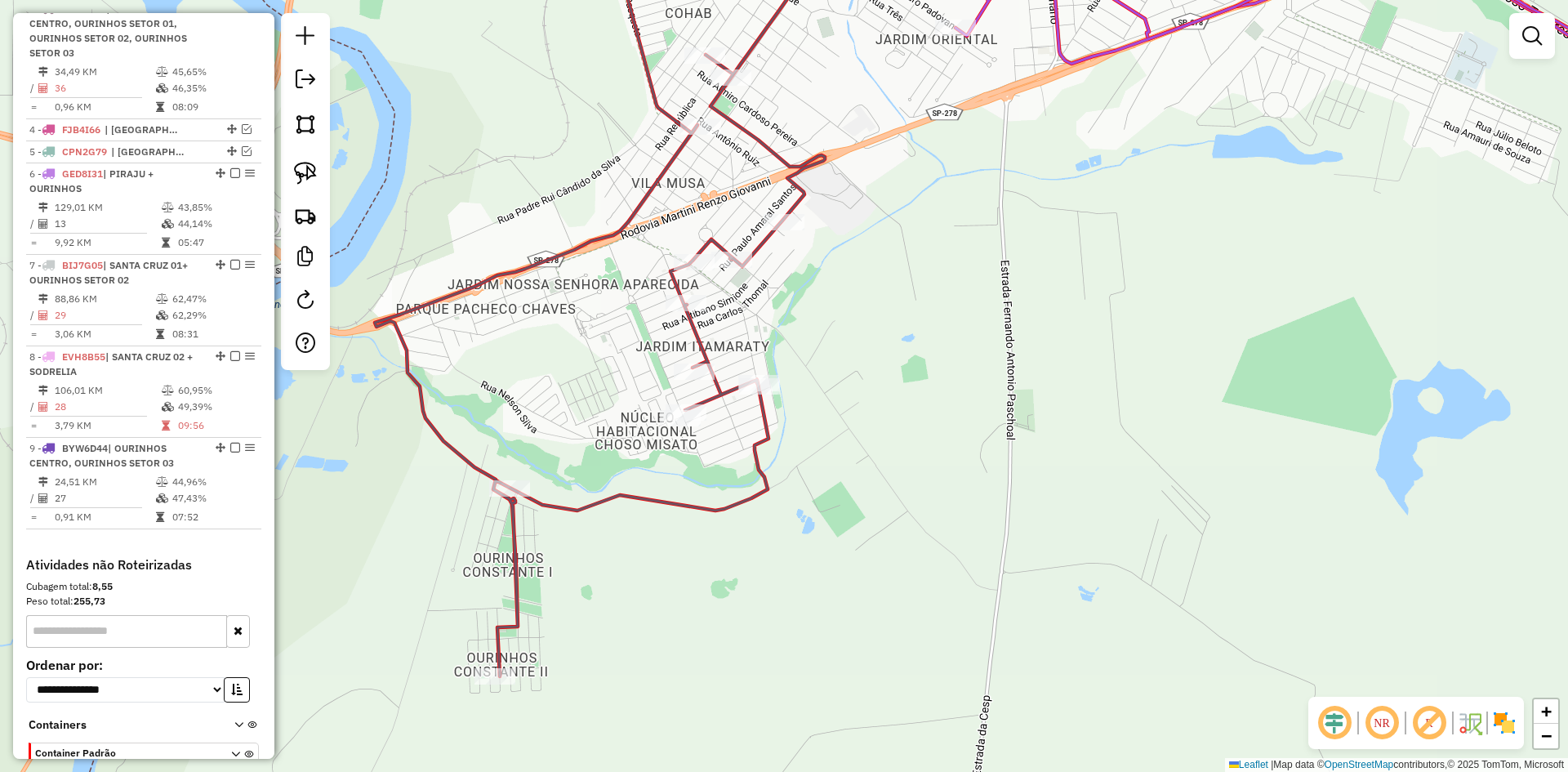
drag, startPoint x: 852, startPoint y: 359, endPoint x: 866, endPoint y: 350, distance: 16.6
click at [866, 350] on div "Janela de atendimento Grade de atendimento Capacidade Transportadoras Veículos …" at bounding box center [784, 386] width 1568 height 772
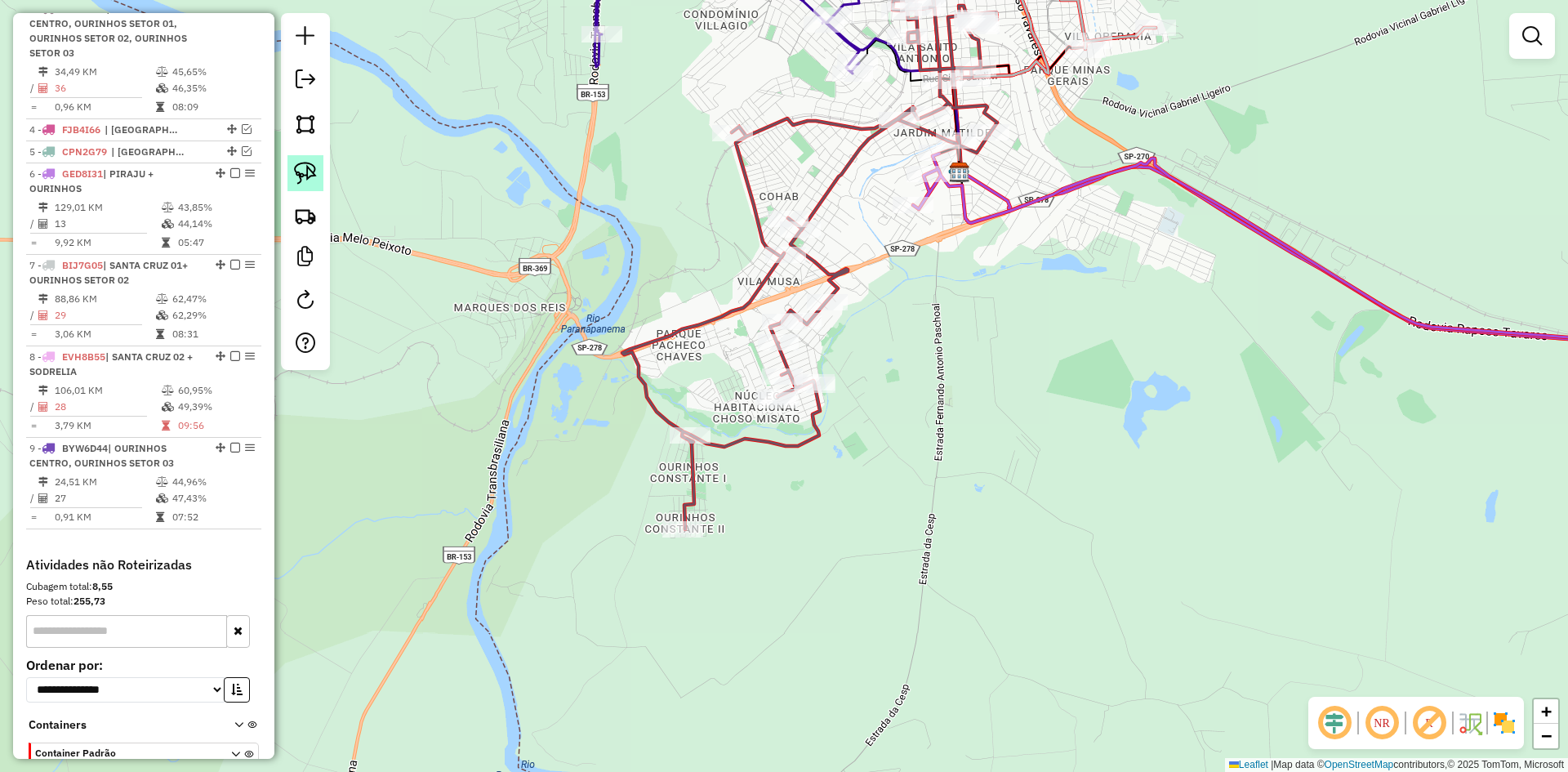
click at [305, 172] on img at bounding box center [306, 173] width 23 height 23
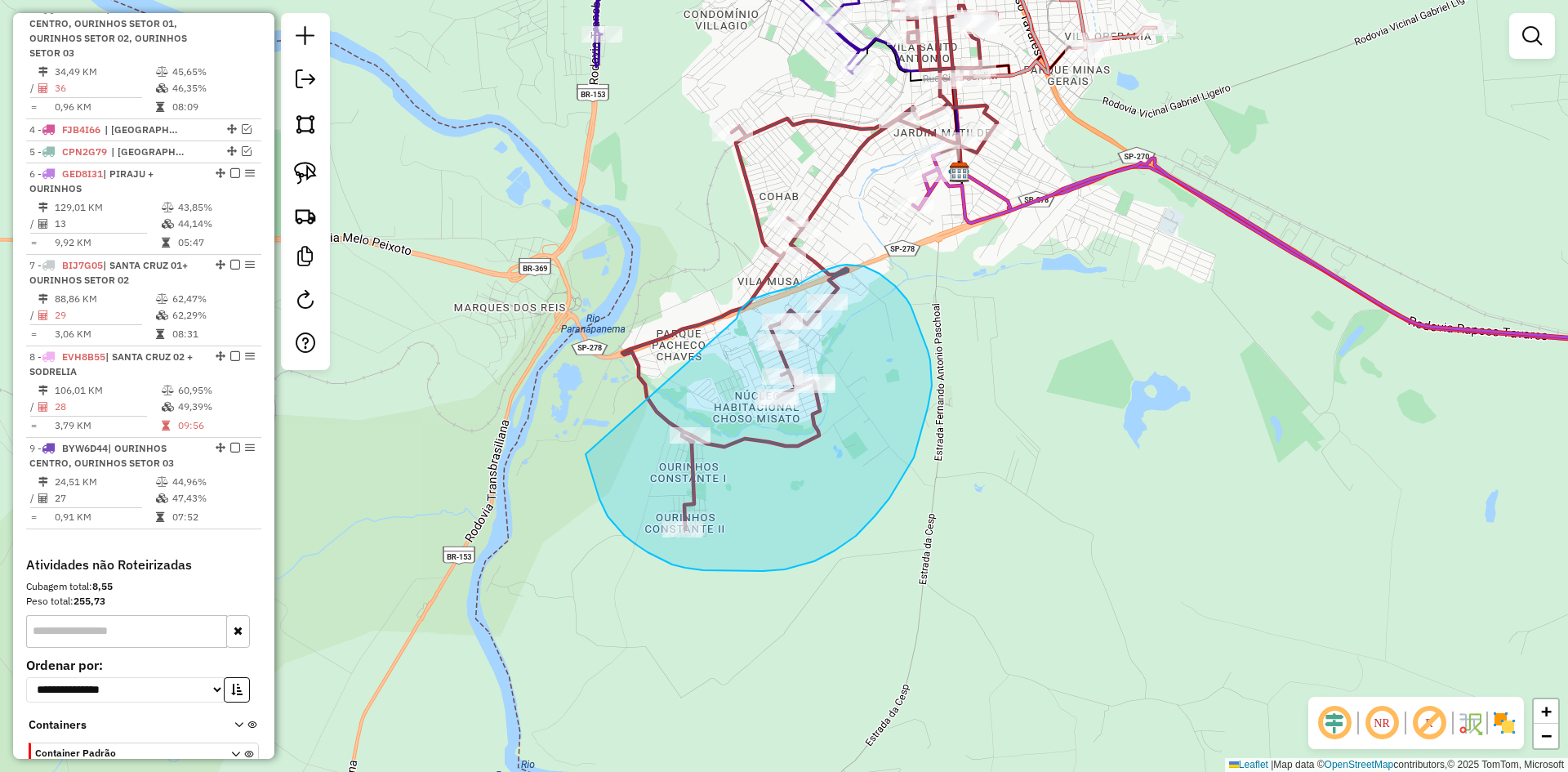
drag, startPoint x: 595, startPoint y: 482, endPoint x: 737, endPoint y: 318, distance: 216.9
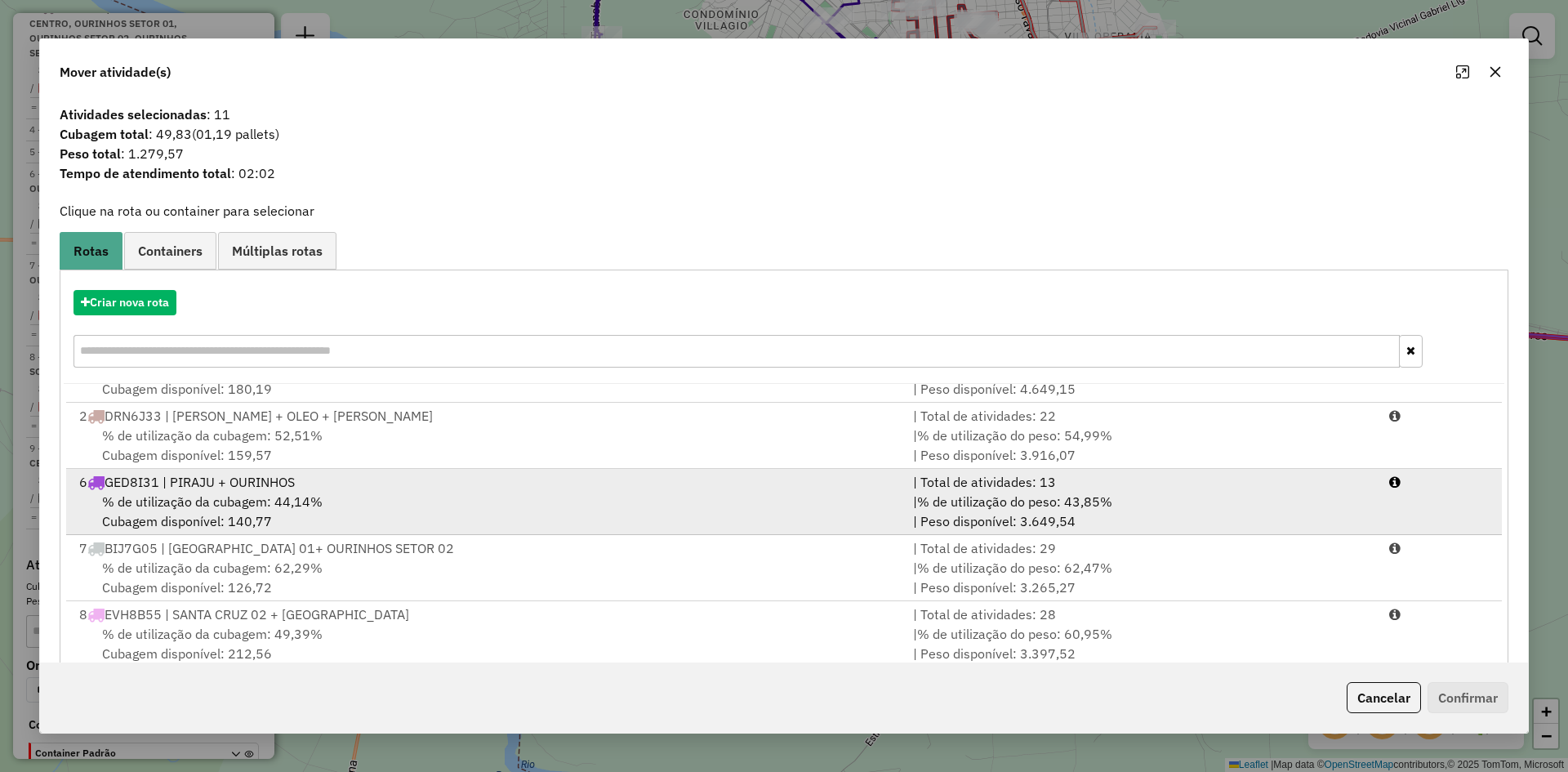
scroll to position [70, 0]
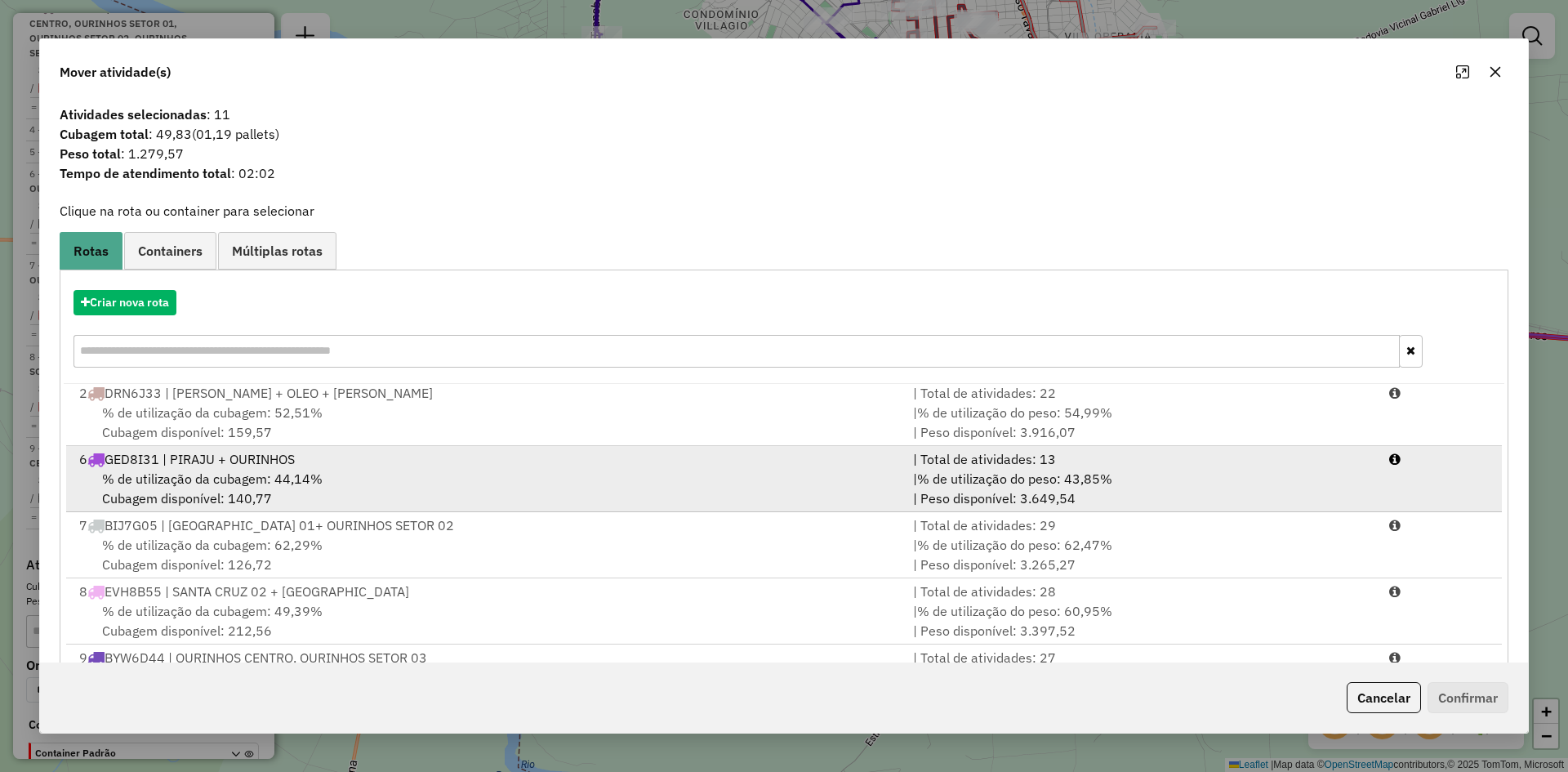
drag, startPoint x: 334, startPoint y: 472, endPoint x: 319, endPoint y: 472, distance: 15.0
click at [332, 472] on div "% de utilização da cubagem: 44,14% Cubagem disponível: 140,77" at bounding box center [486, 489] width 834 height 39
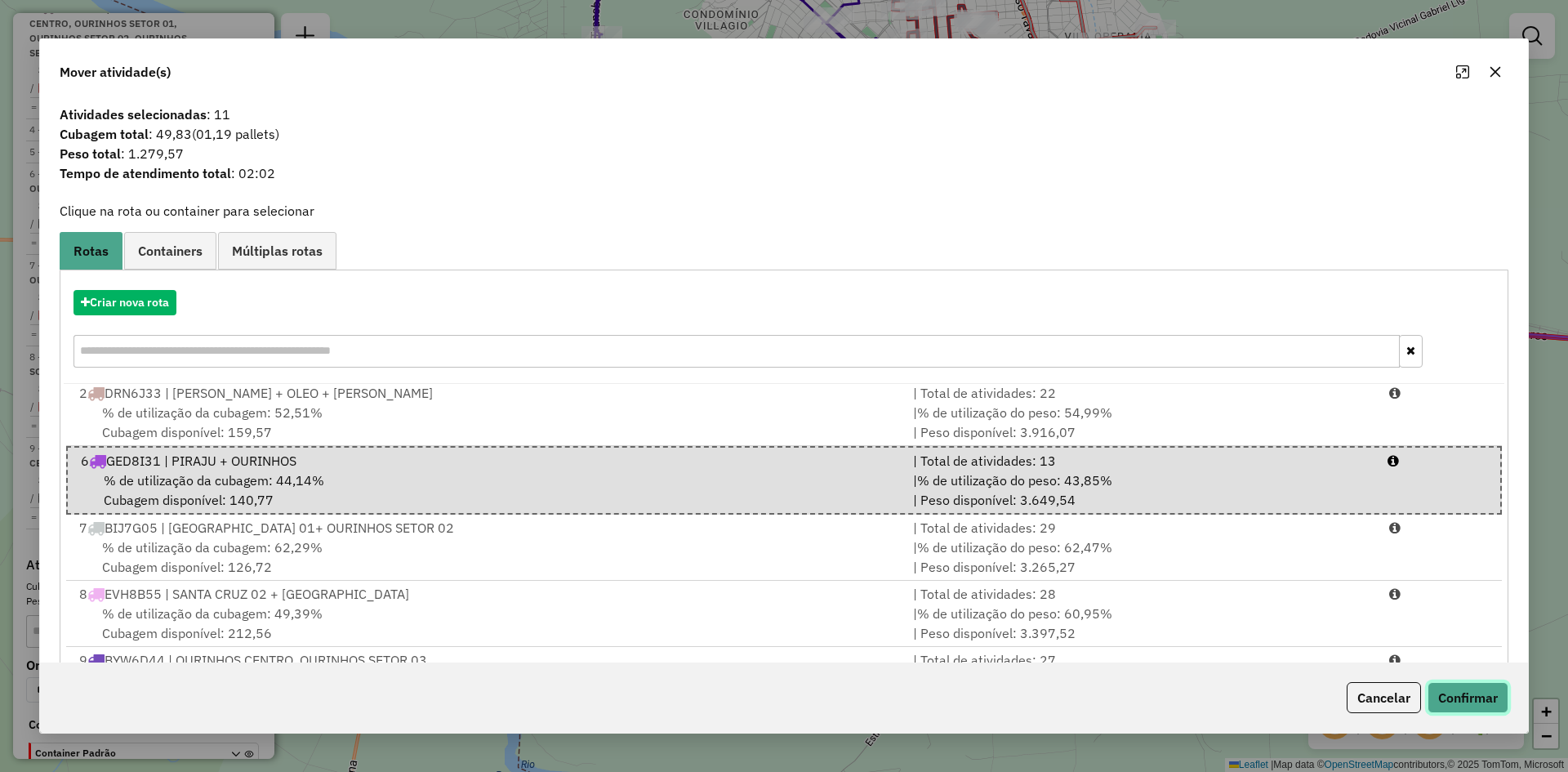
click at [1487, 700] on button "Confirmar" at bounding box center [1468, 697] width 81 height 31
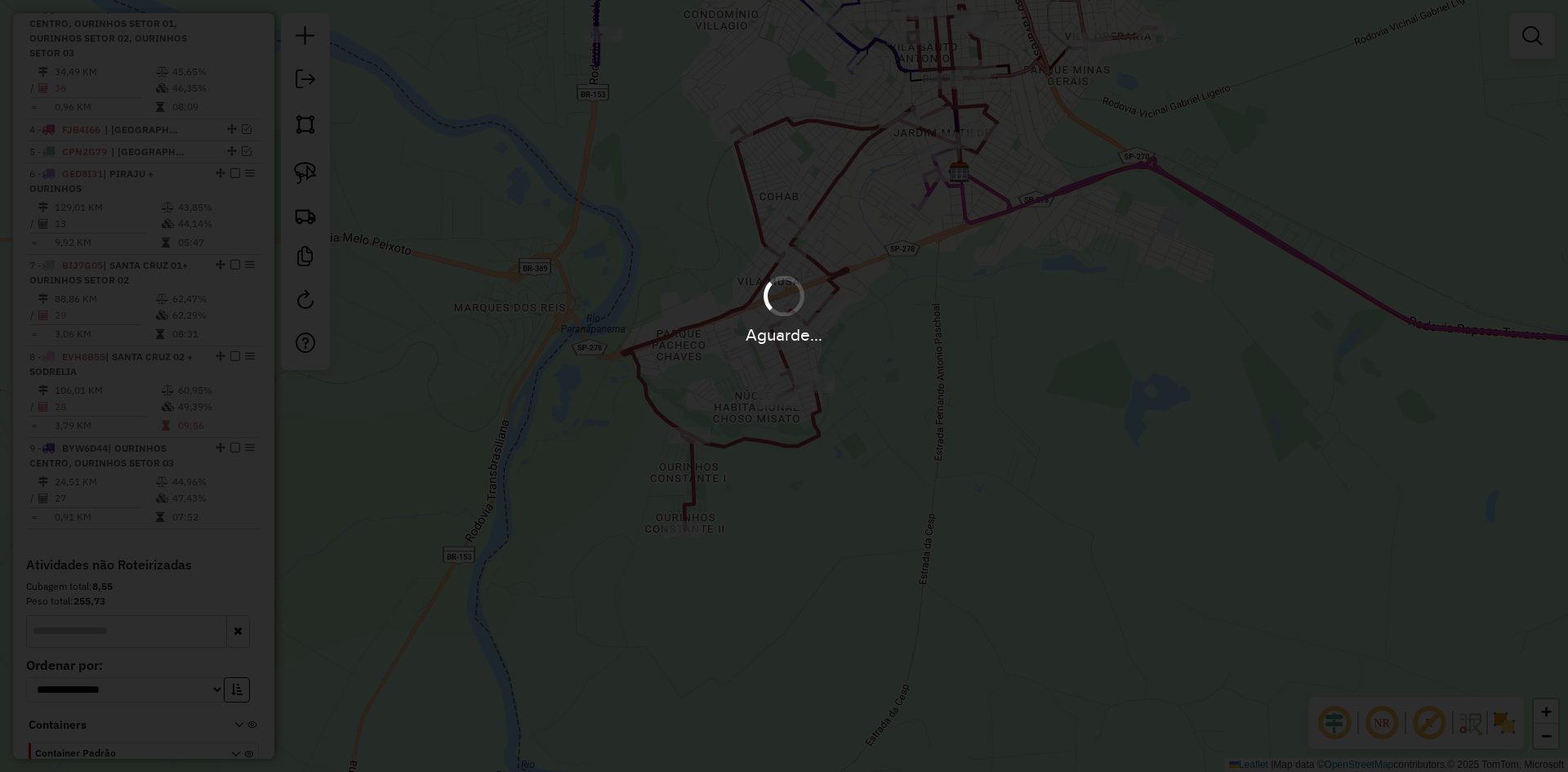
scroll to position [675, 0]
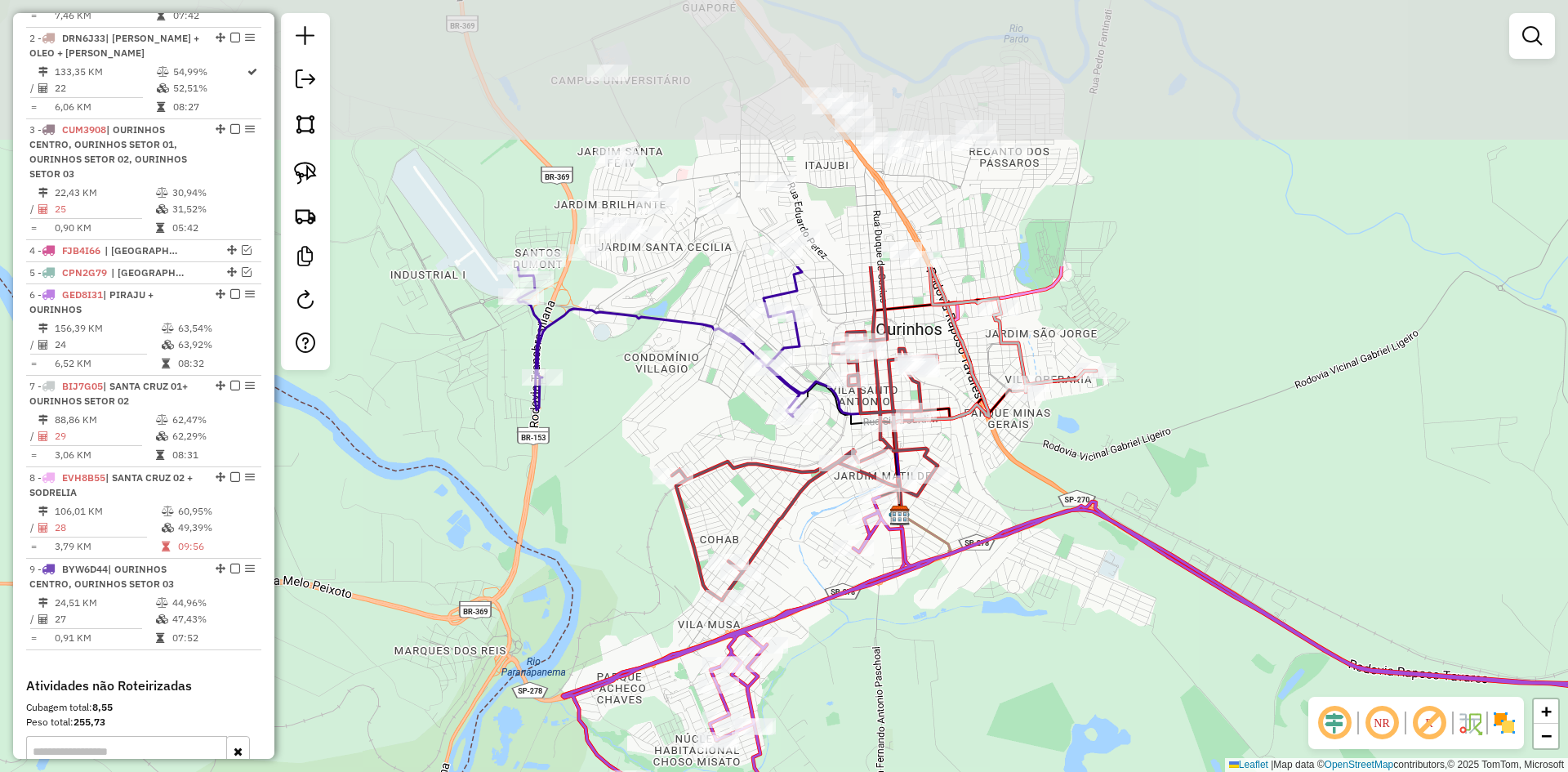
drag, startPoint x: 988, startPoint y: 369, endPoint x: 924, endPoint y: 729, distance: 365.6
click at [924, 729] on div "Janela de atendimento Grade de atendimento Capacidade Transportadoras Veículos …" at bounding box center [784, 386] width 1568 height 772
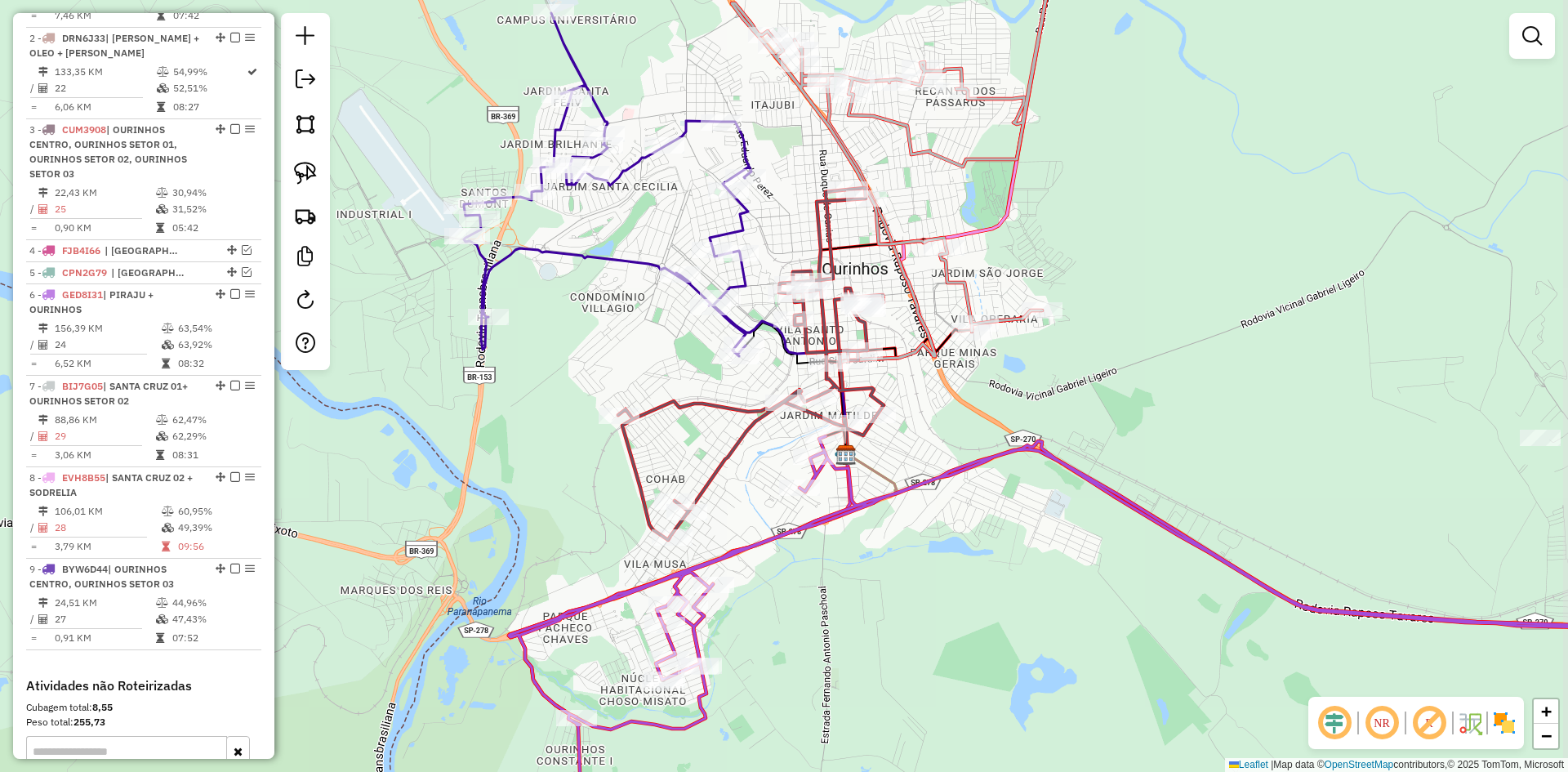
drag, startPoint x: 890, startPoint y: 676, endPoint x: 867, endPoint y: 637, distance: 45.3
click at [867, 637] on div "Janela de atendimento Grade de atendimento Capacidade Transportadoras Veículos …" at bounding box center [784, 386] width 1568 height 772
click at [305, 174] on img at bounding box center [306, 173] width 23 height 23
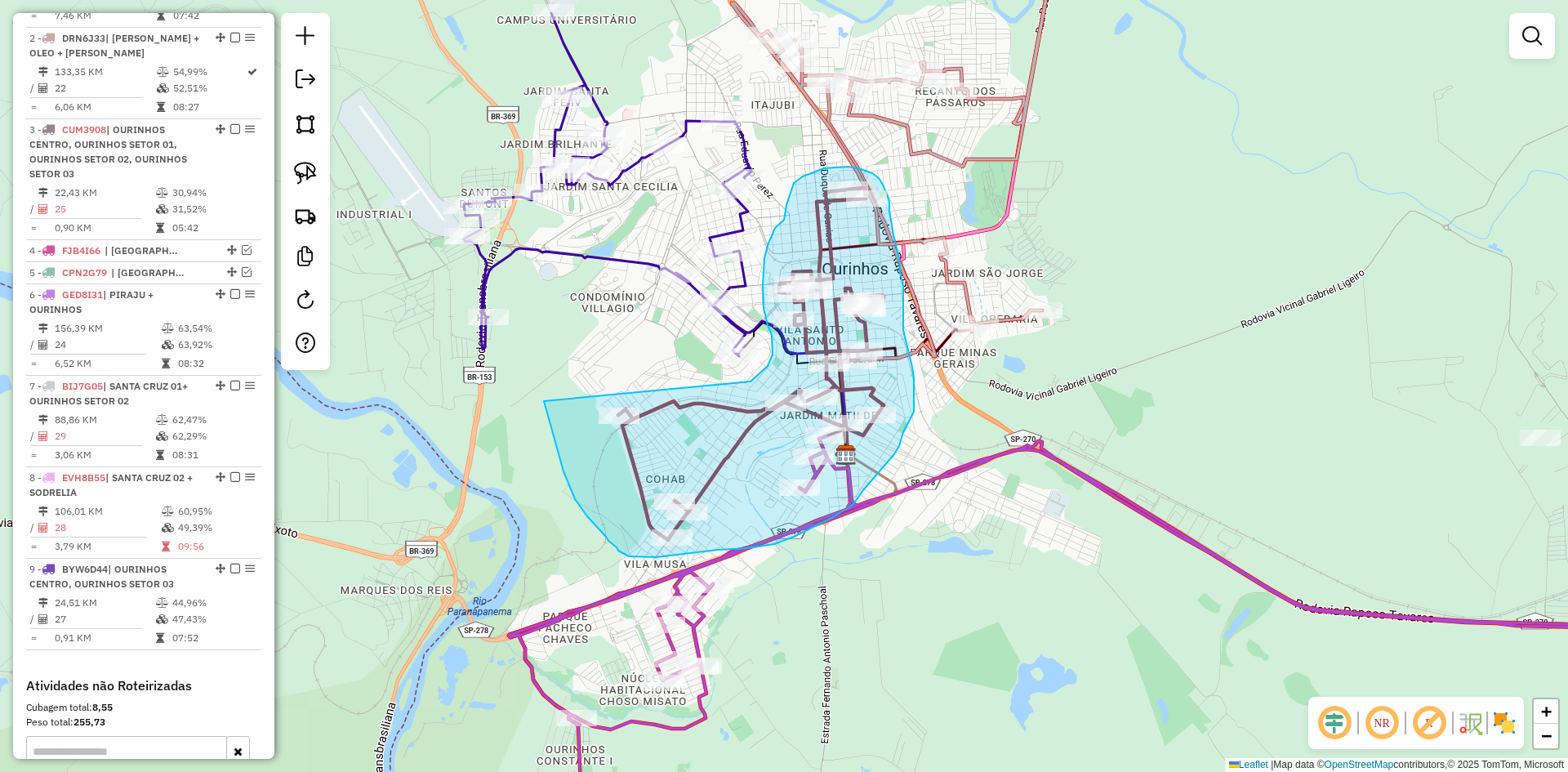
drag, startPoint x: 544, startPoint y: 401, endPoint x: 751, endPoint y: 382, distance: 207.9
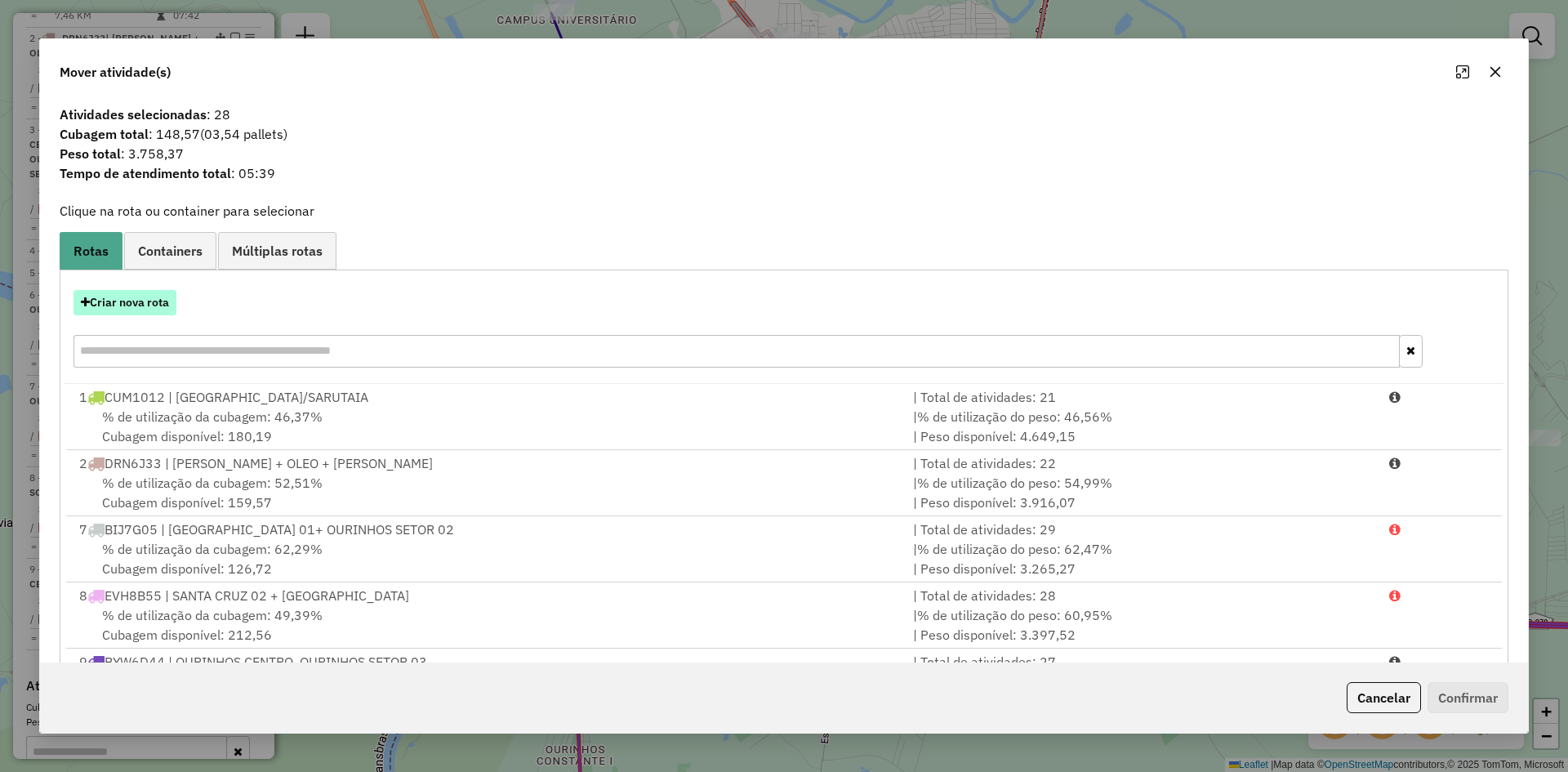
click at [143, 298] on button "Criar nova rota" at bounding box center [125, 302] width 103 height 25
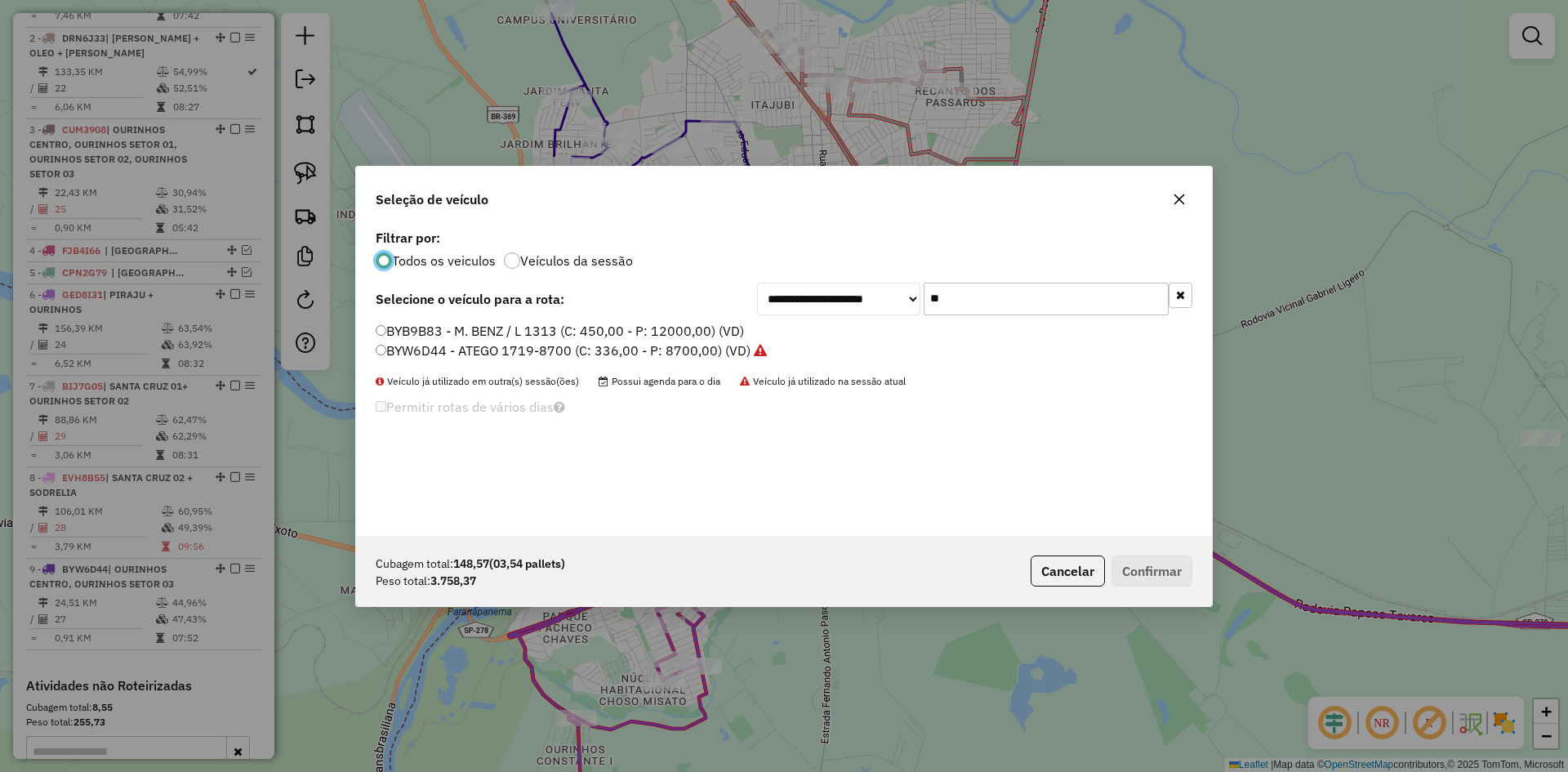
scroll to position [9, 5]
click at [1009, 307] on input "**" at bounding box center [1046, 299] width 245 height 33
type input "***"
click at [434, 334] on label "FMT9F53 - ATEGO 1719-8700 (C: 336,00 - P: 8700,00) (VD)" at bounding box center [562, 331] width 372 height 20
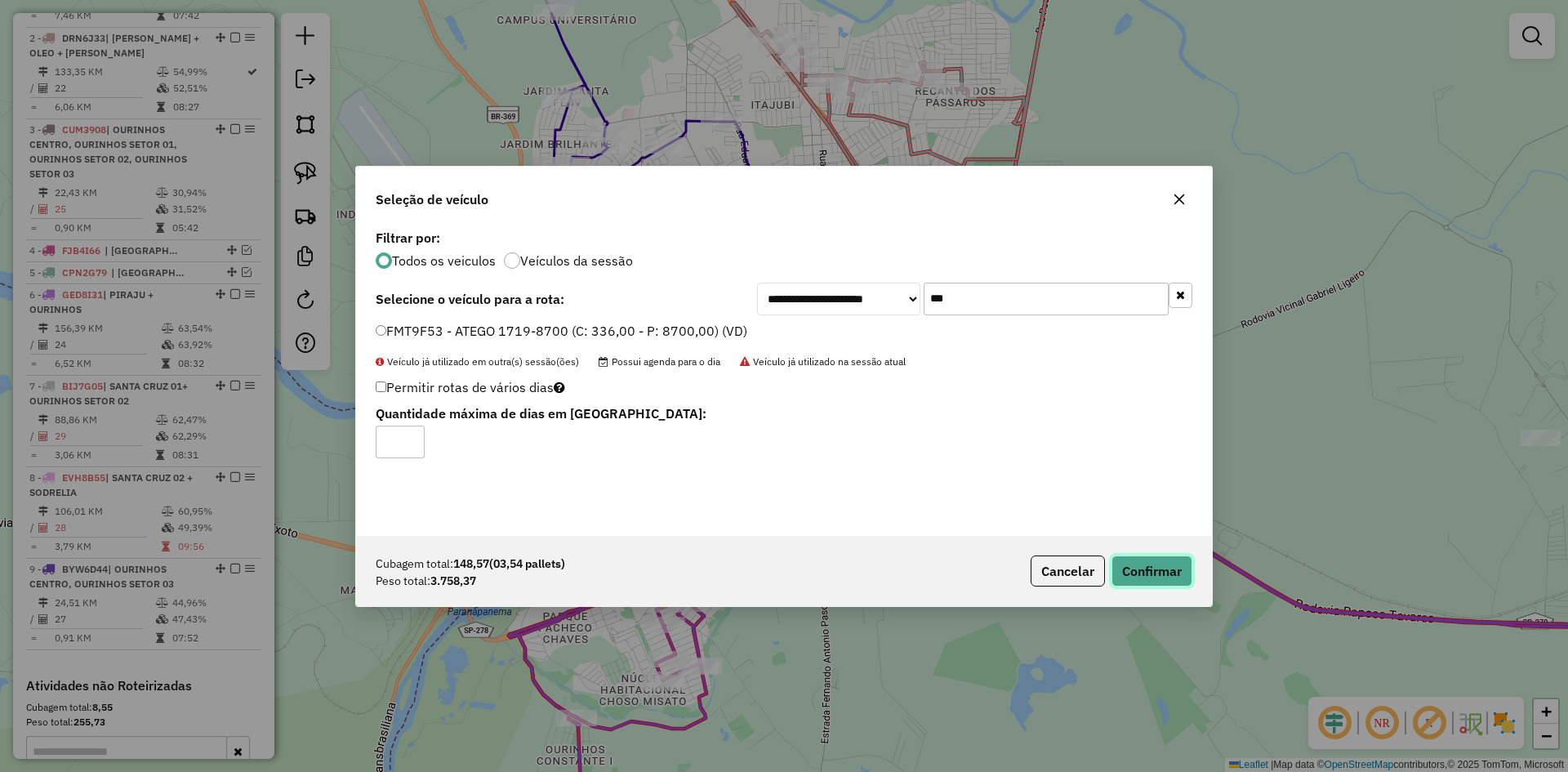
click at [1156, 575] on button "Confirmar" at bounding box center [1152, 571] width 81 height 31
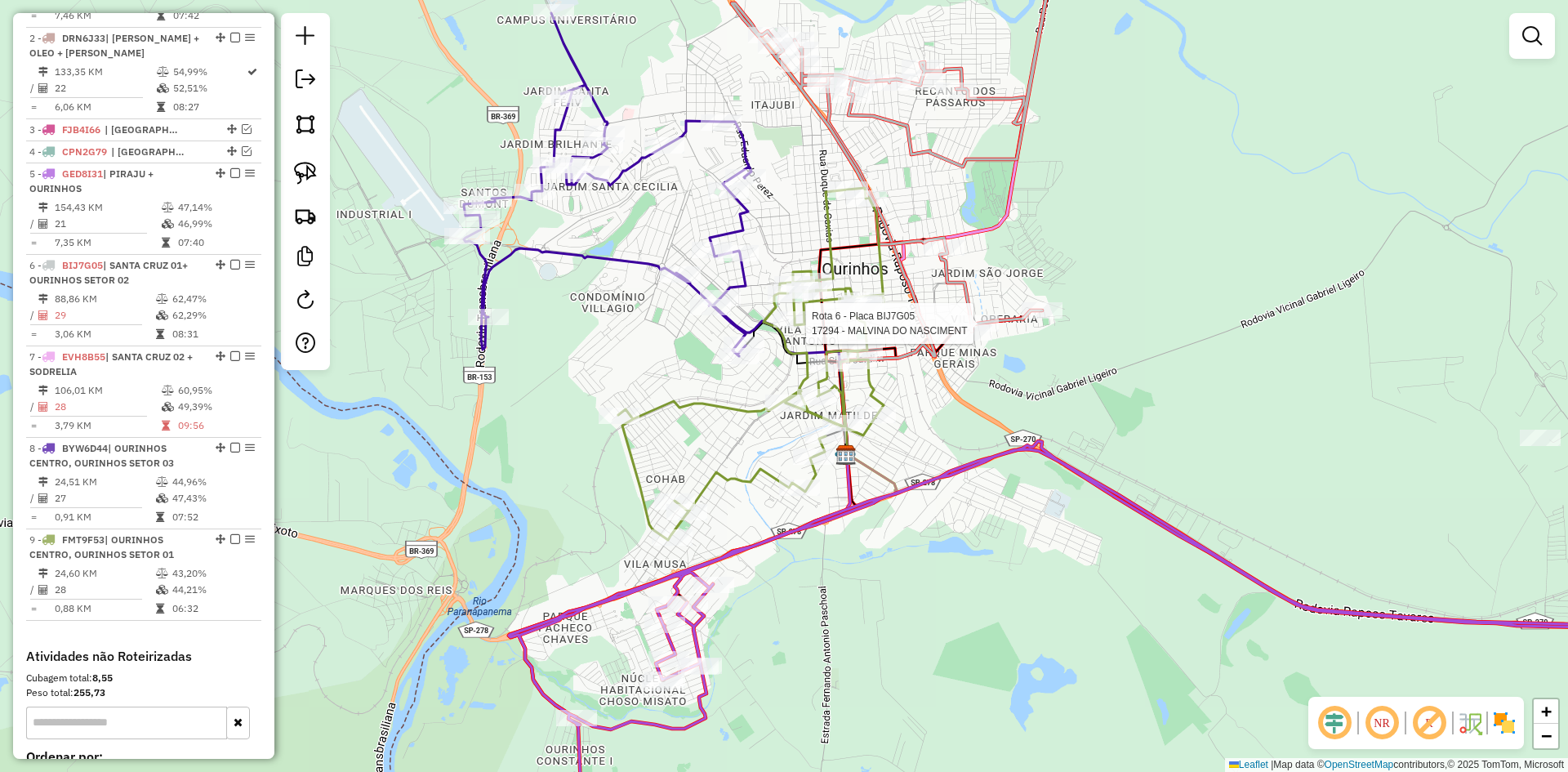
select select "*********"
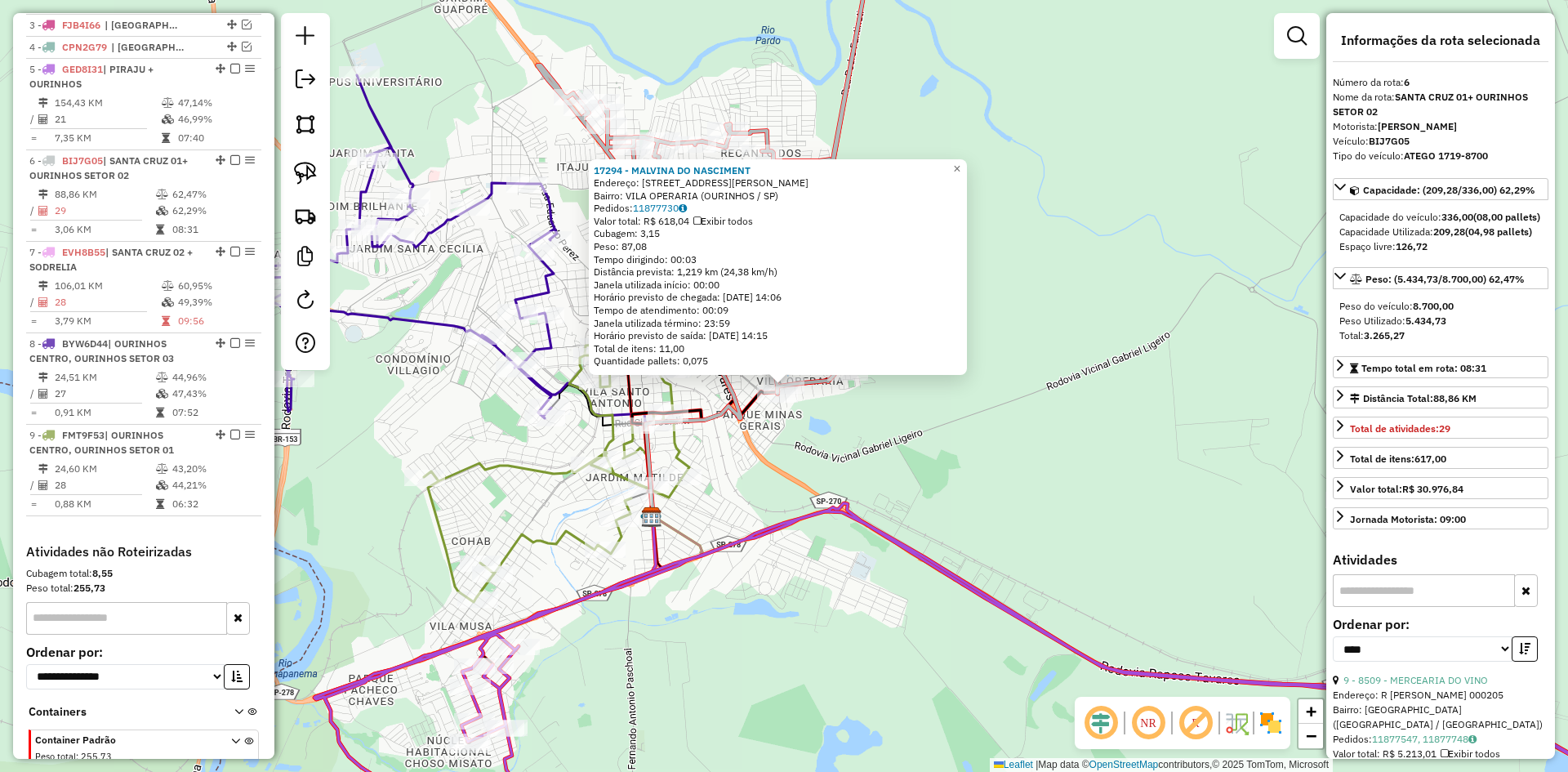
scroll to position [873, 0]
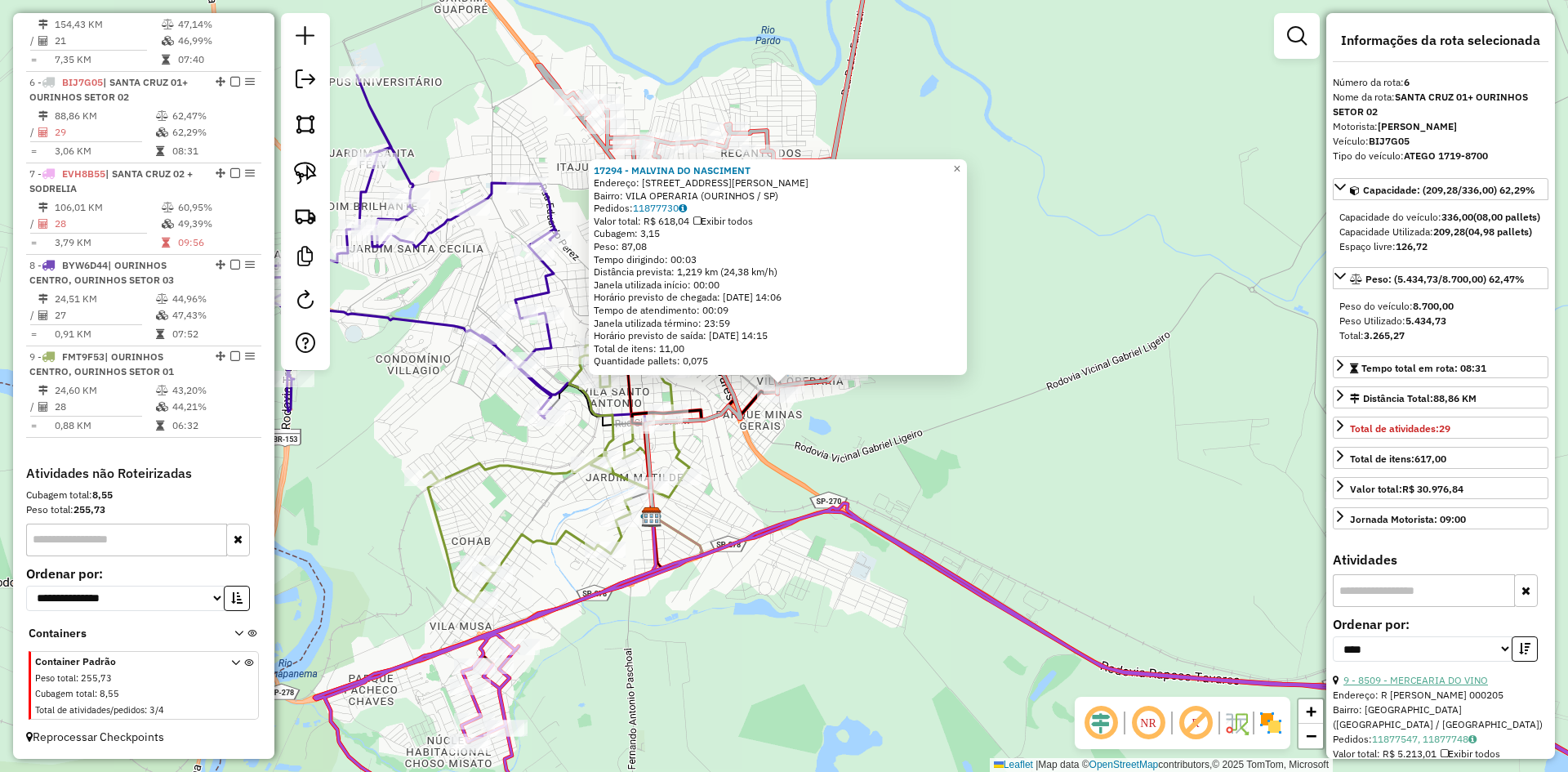
click at [1433, 687] on link "9 - 8509 - MERCEARIA DO VINO" at bounding box center [1416, 680] width 145 height 12
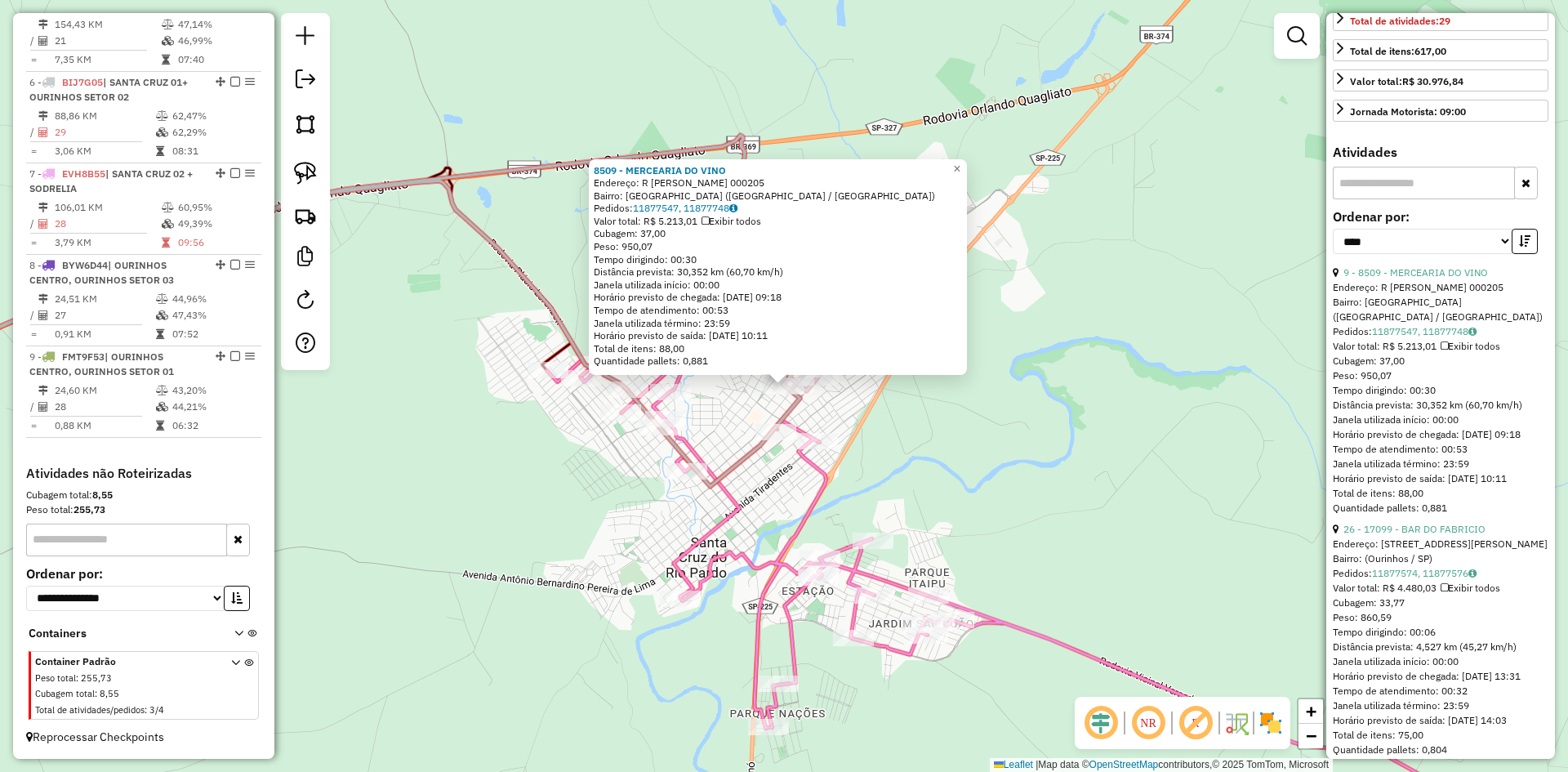
scroll to position [408, 0]
click at [1420, 535] on link "26 - 17099 - BAR DO FABRICIO" at bounding box center [1415, 528] width 142 height 12
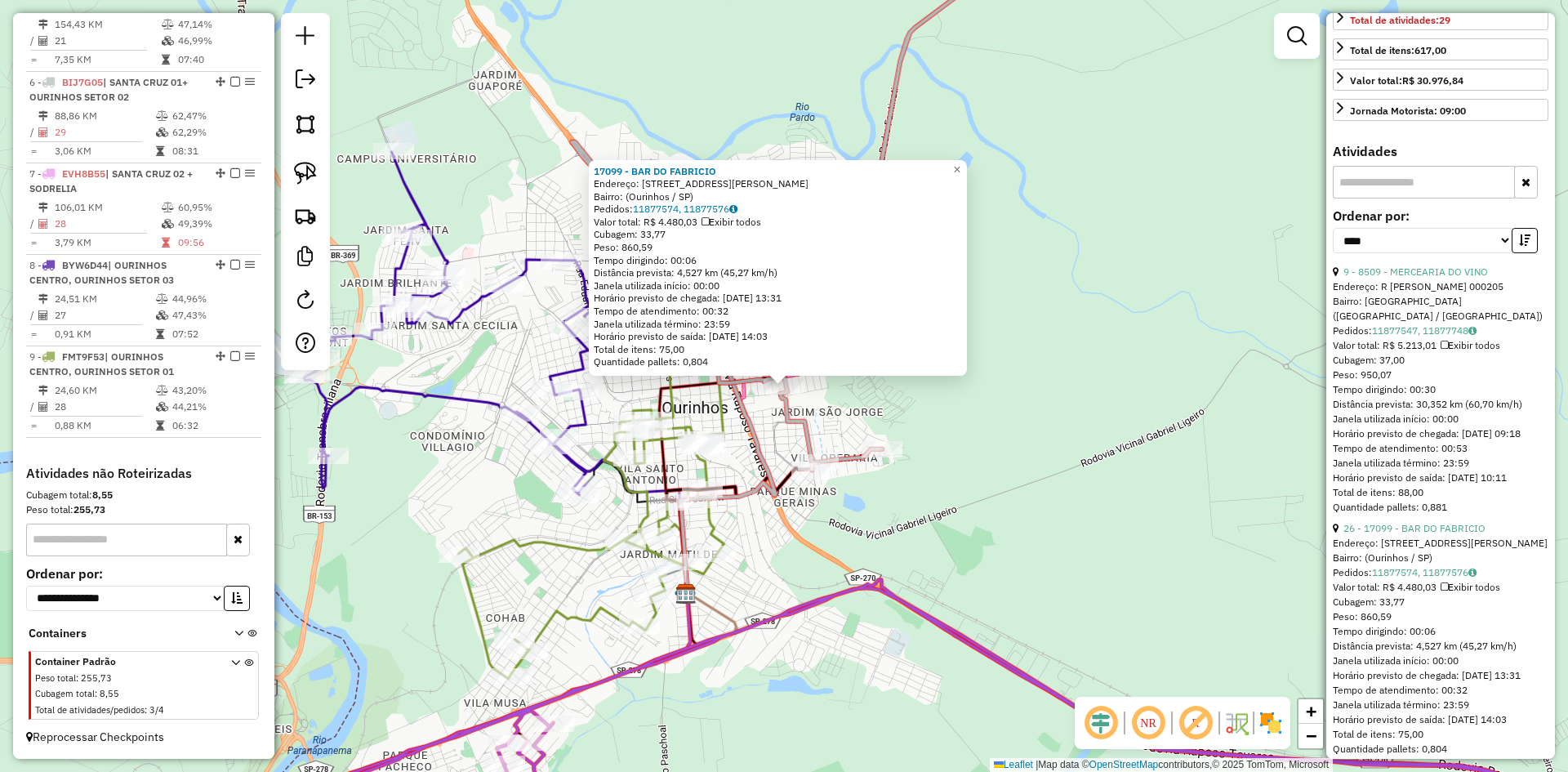
click at [1030, 506] on div "17099 - BAR DO FABRICIO Endereço: Rua Antônio Zaki Abucham, 181 Bairro: (Ourinh…" at bounding box center [784, 386] width 1568 height 772
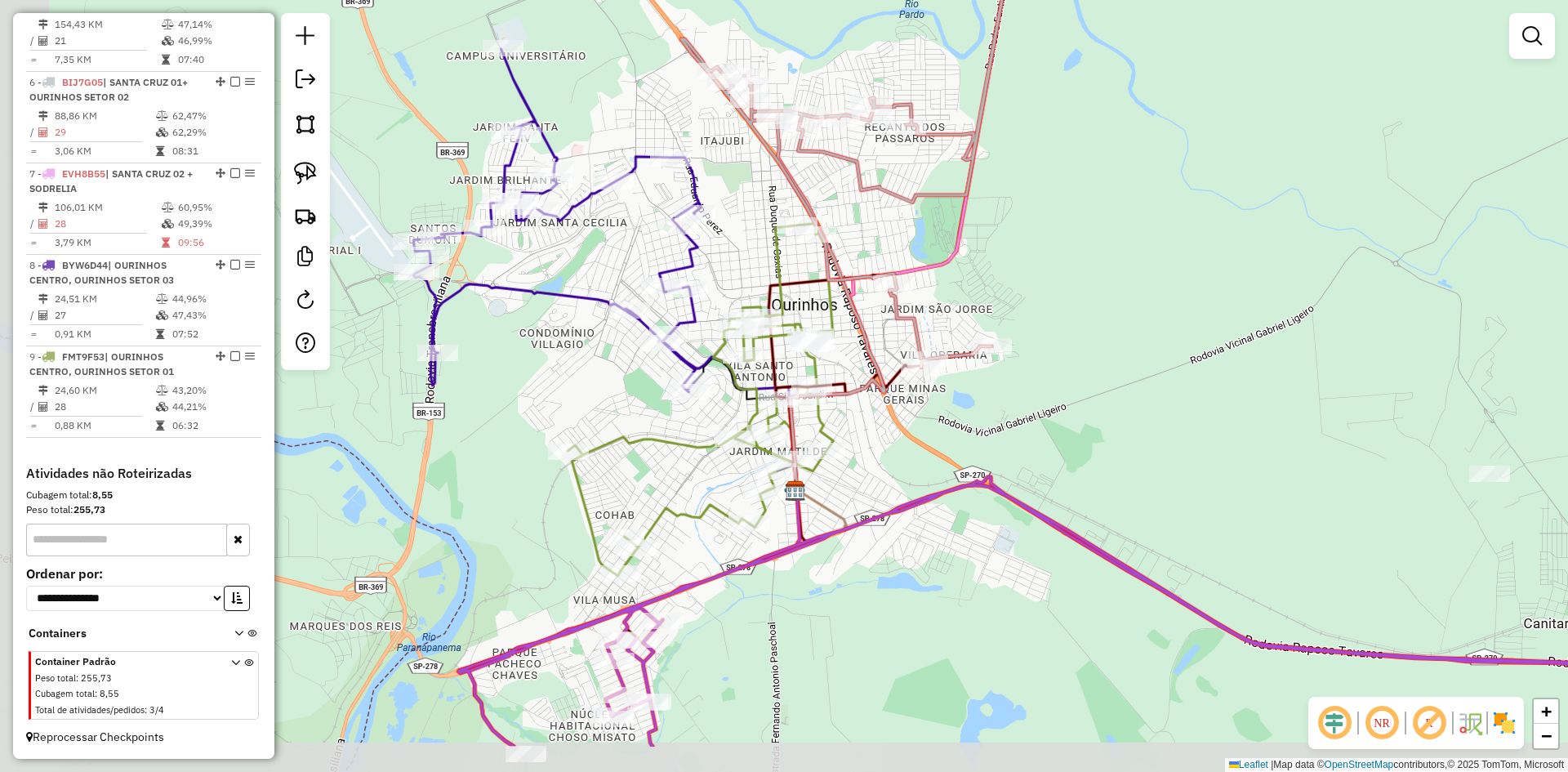
drag, startPoint x: 1022, startPoint y: 508, endPoint x: 1137, endPoint y: 401, distance: 157.1
click at [1137, 401] on div "Janela de atendimento Grade de atendimento Capacidade Transportadoras Veículos …" at bounding box center [784, 386] width 1568 height 772
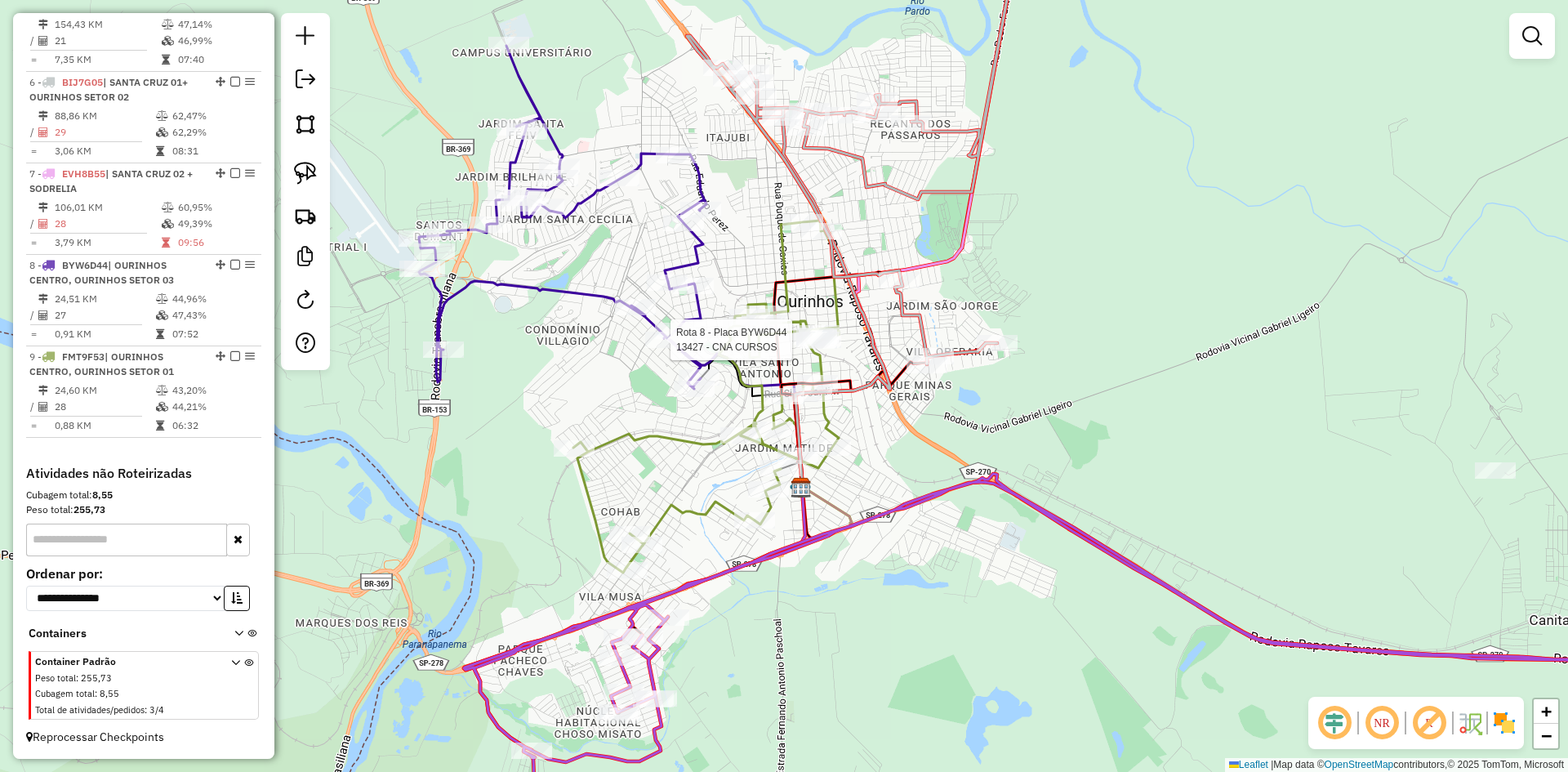
select select "*********"
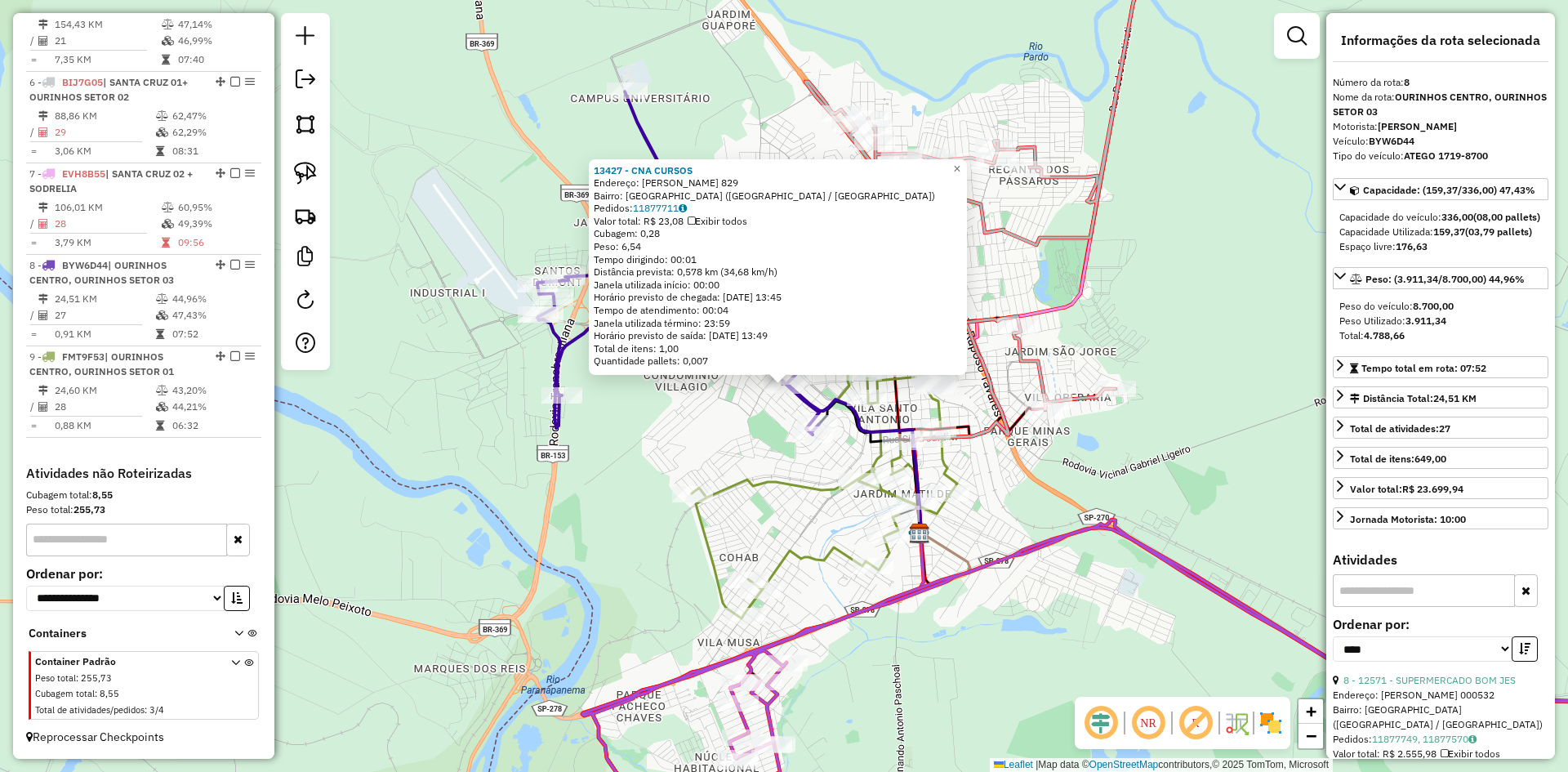
click at [713, 446] on div "13427 - CNA CURSOS Endereço: ANTONIO ALMEIDA LEITE 829 Bairro: JARDIM PAULISTA …" at bounding box center [784, 386] width 1568 height 772
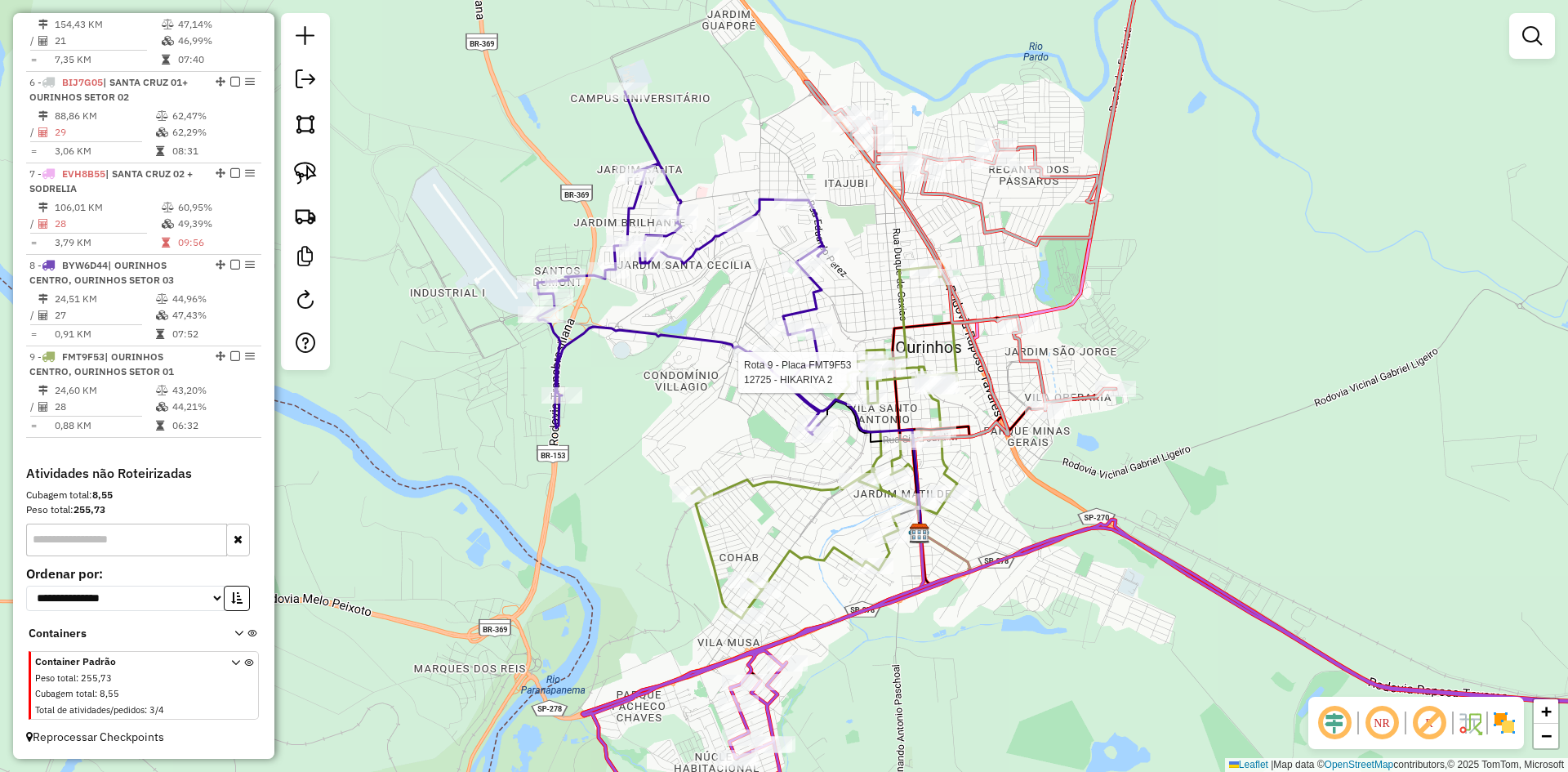
select select "*********"
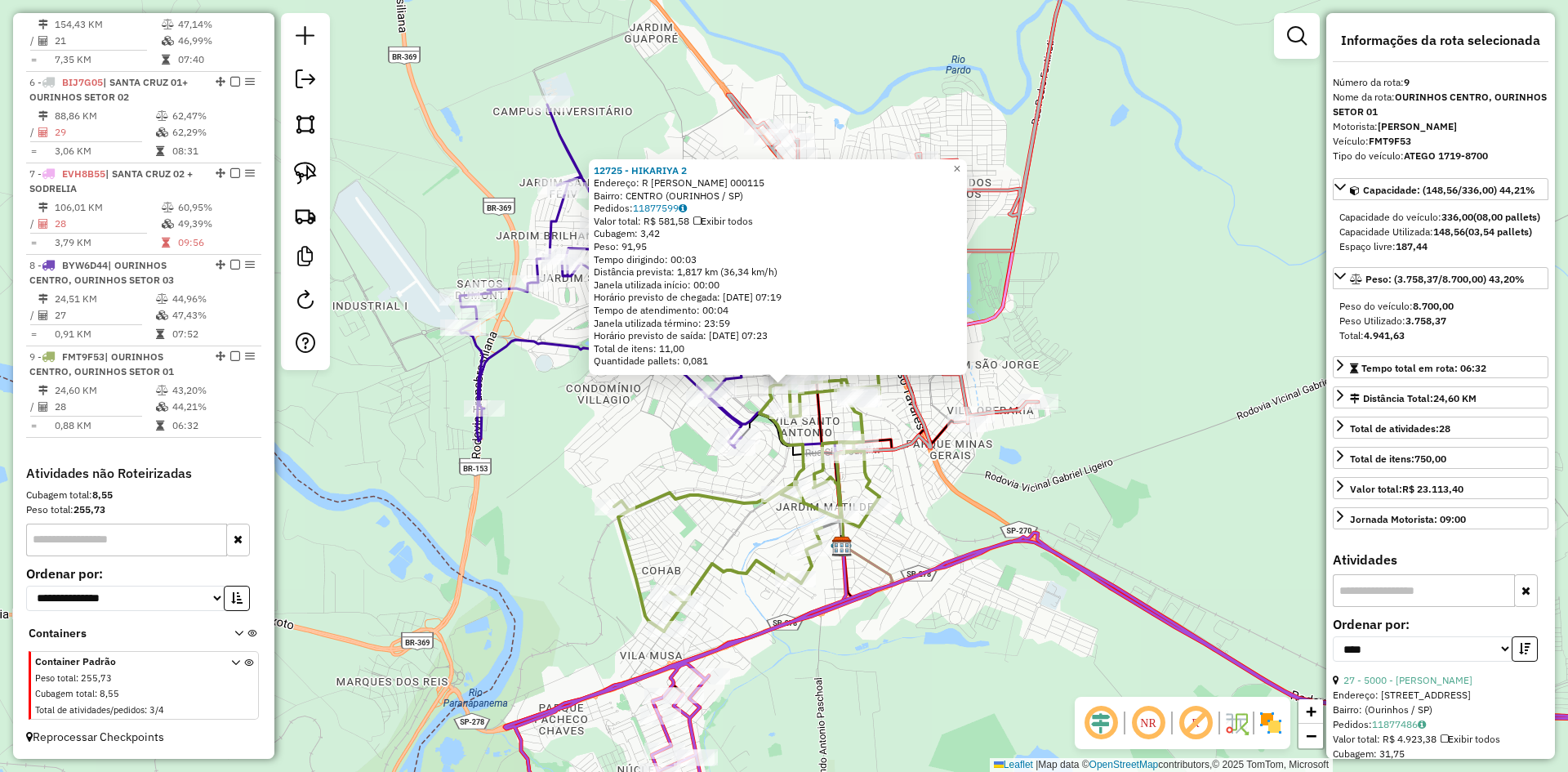
click at [951, 664] on div "12725 - HIKARIYA 2 Endereço: R ANTONIO CARLOS MORI 000115 Bairro: CENTRO (OURIN…" at bounding box center [784, 386] width 1568 height 772
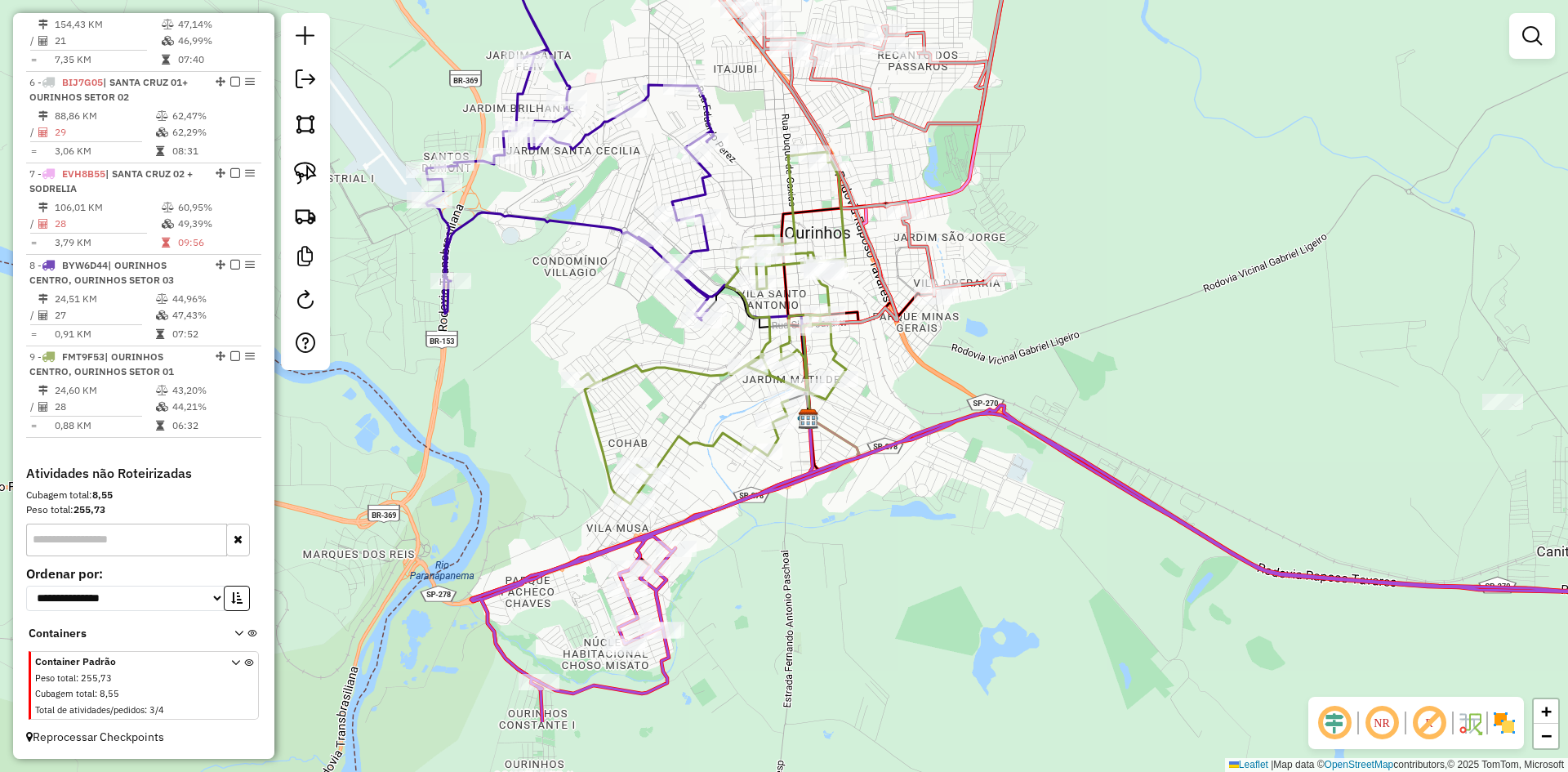
drag, startPoint x: 945, startPoint y: 671, endPoint x: 807, endPoint y: 241, distance: 451.6
click at [808, 242] on div "Janela de atendimento Grade de atendimento Capacidade Transportadoras Veículos …" at bounding box center [784, 386] width 1568 height 772
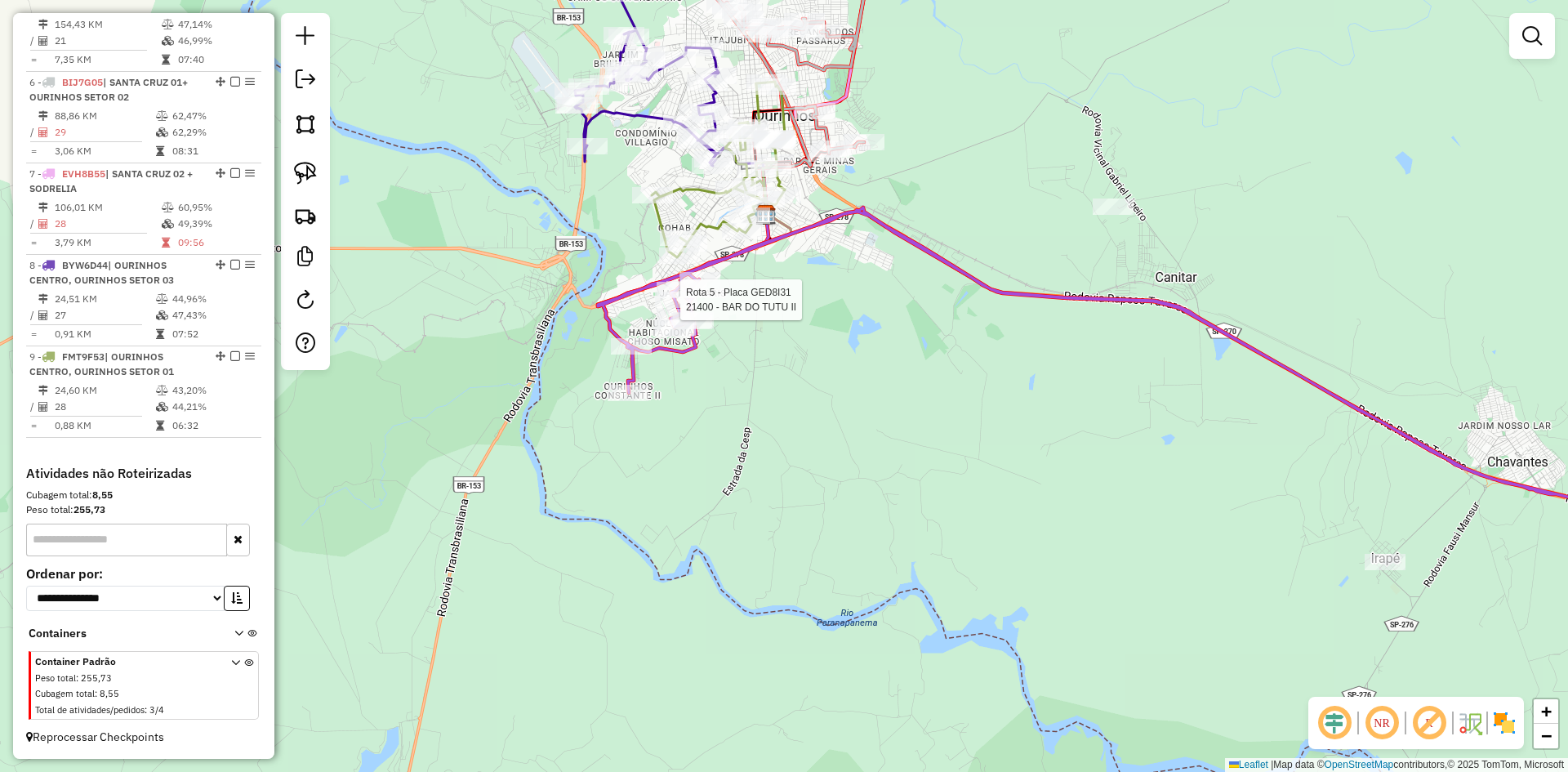
select select "*********"
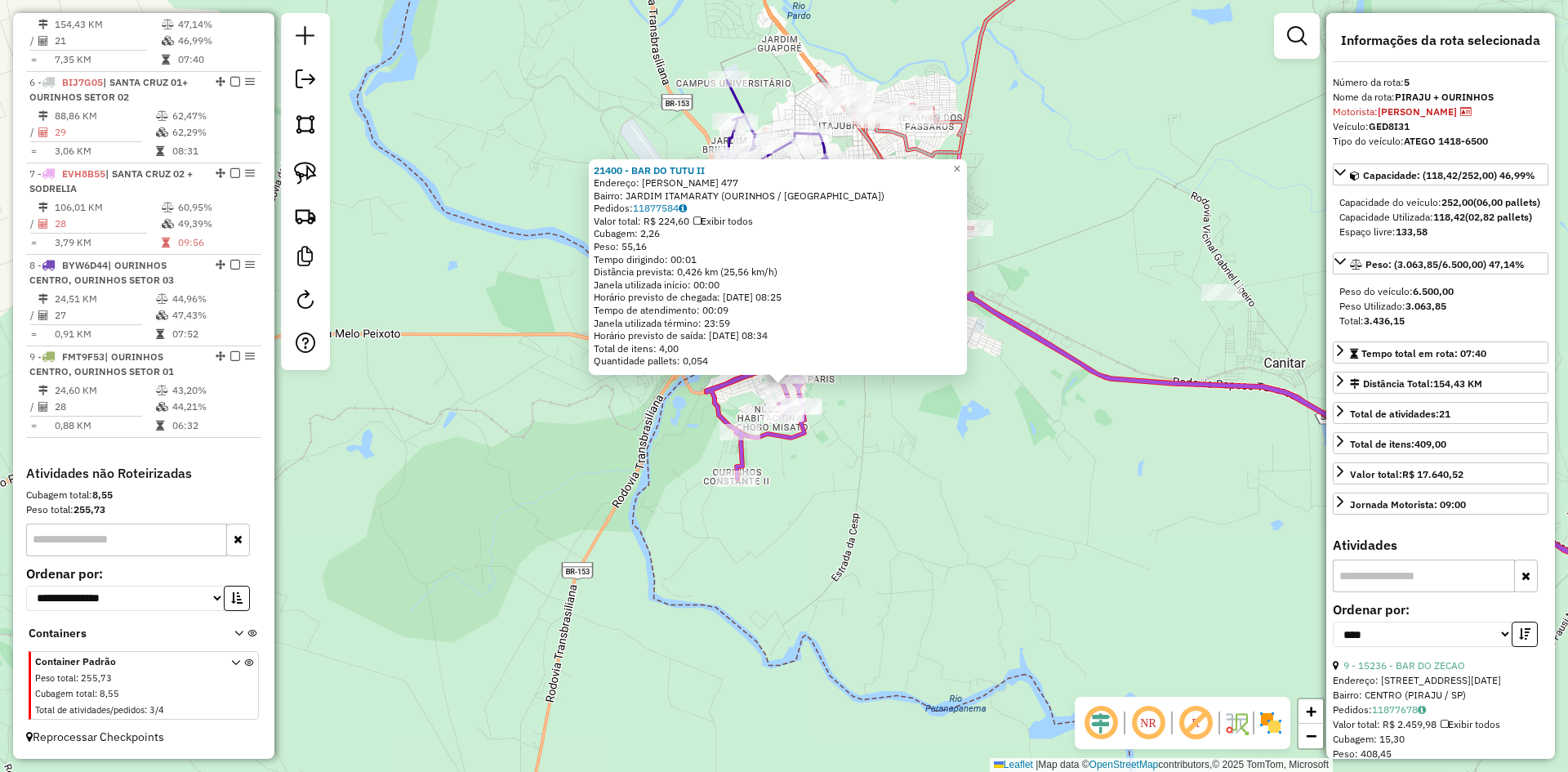
scroll to position [840, 0]
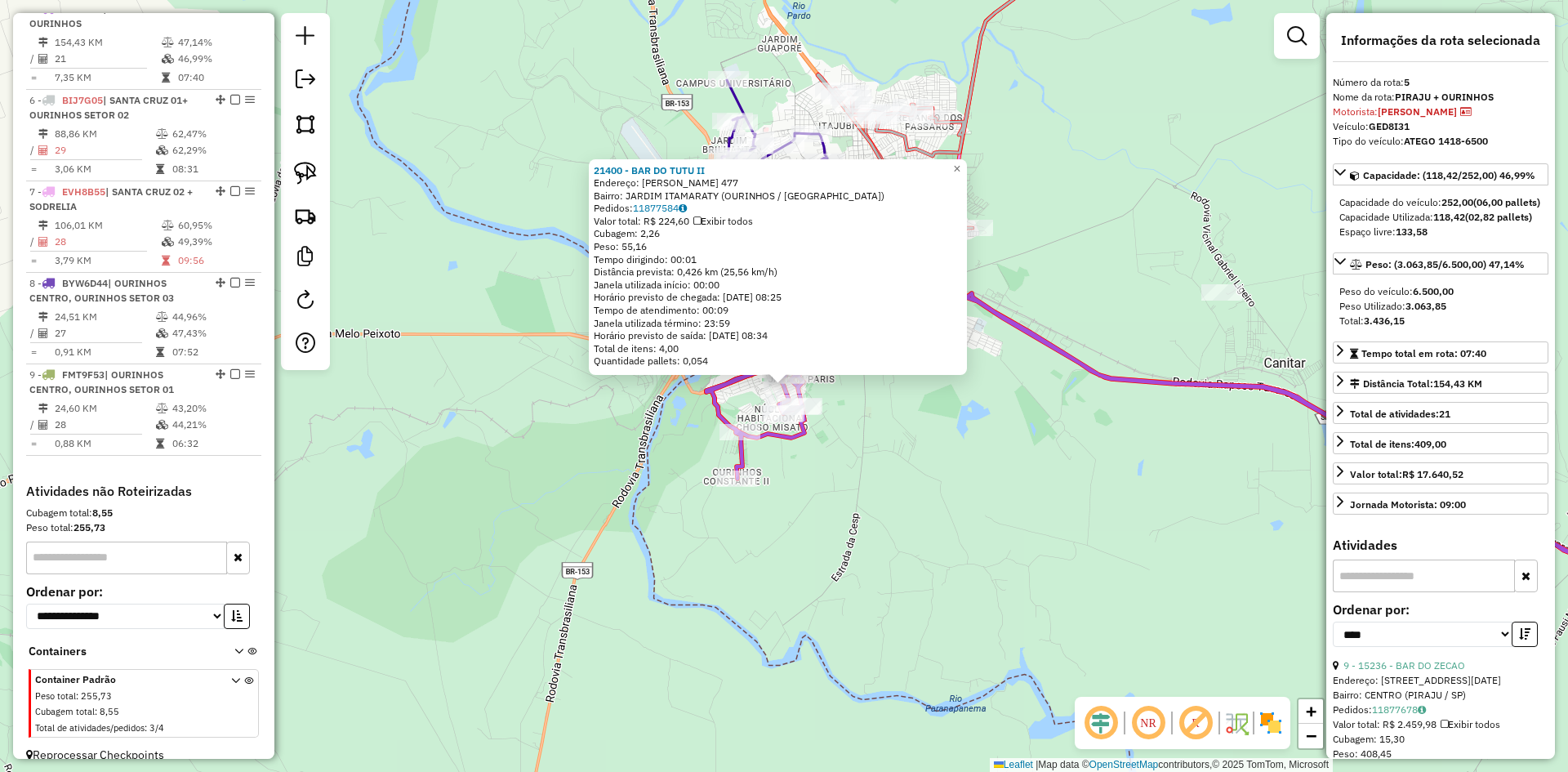
click at [909, 516] on div "21400 - BAR DO TUTU II Endereço: HERALDO NASCIMENTO ABUJAMRA 477 Bairro: JARDIM…" at bounding box center [784, 386] width 1568 height 772
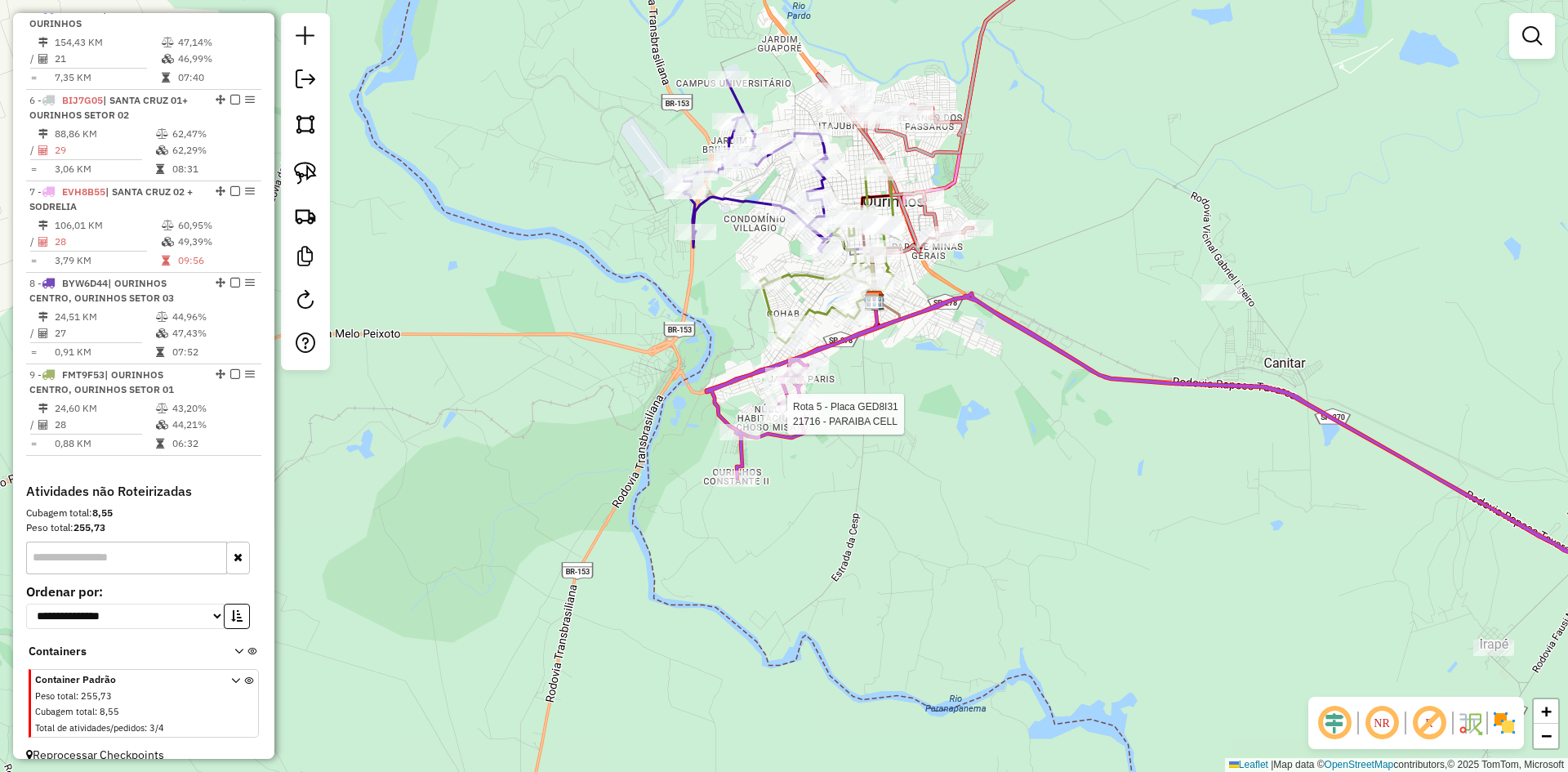
select select "*********"
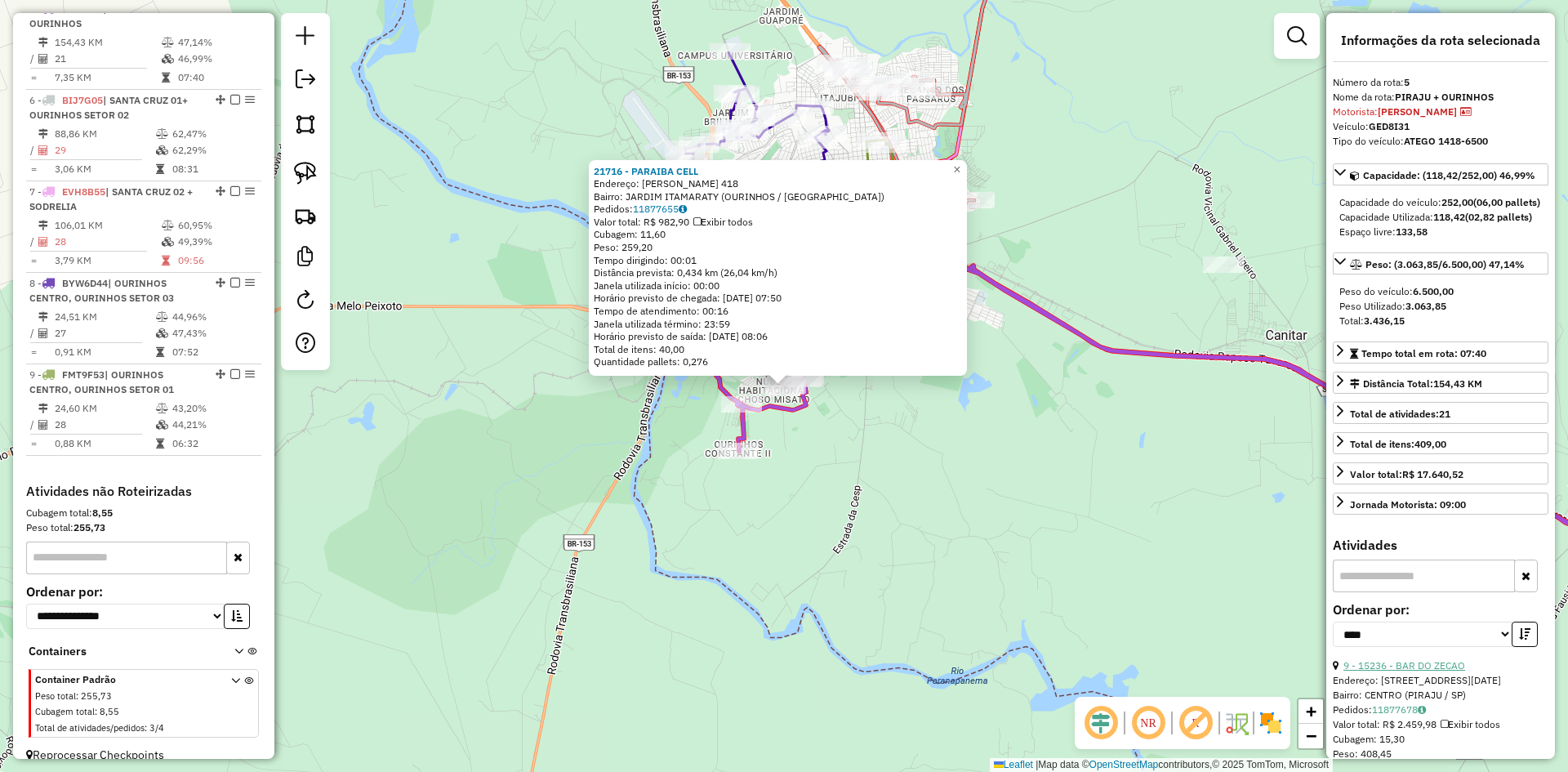
click at [1420, 671] on link "9 - 15236 - BAR DO ZECAO" at bounding box center [1404, 666] width 122 height 12
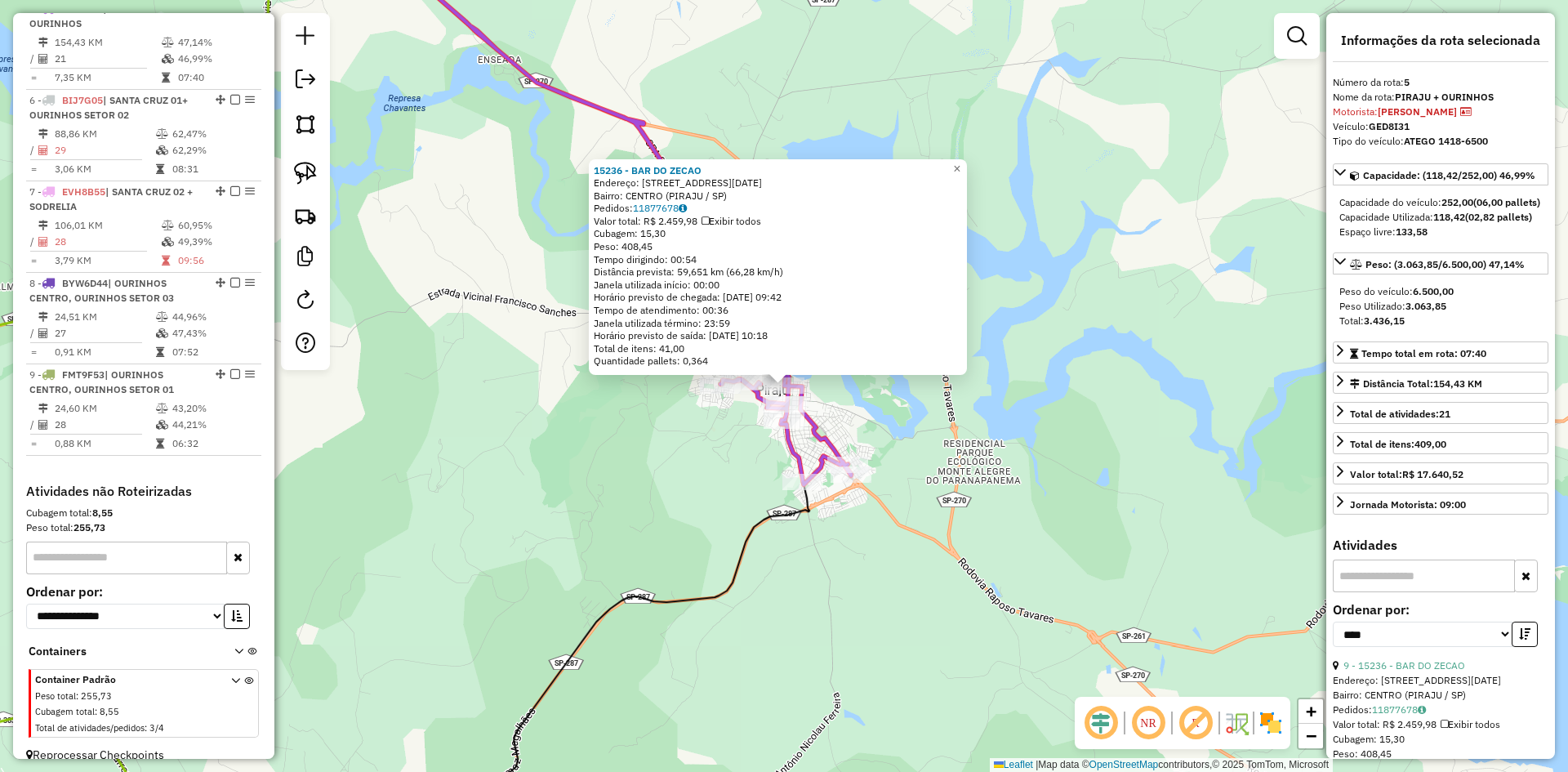
click at [836, 610] on div "15236 - BAR DO ZECAO Endereço: R 13 DE MAIO 305 Bairro: CENTRO (PIRAJU / SP) Pe…" at bounding box center [784, 386] width 1568 height 772
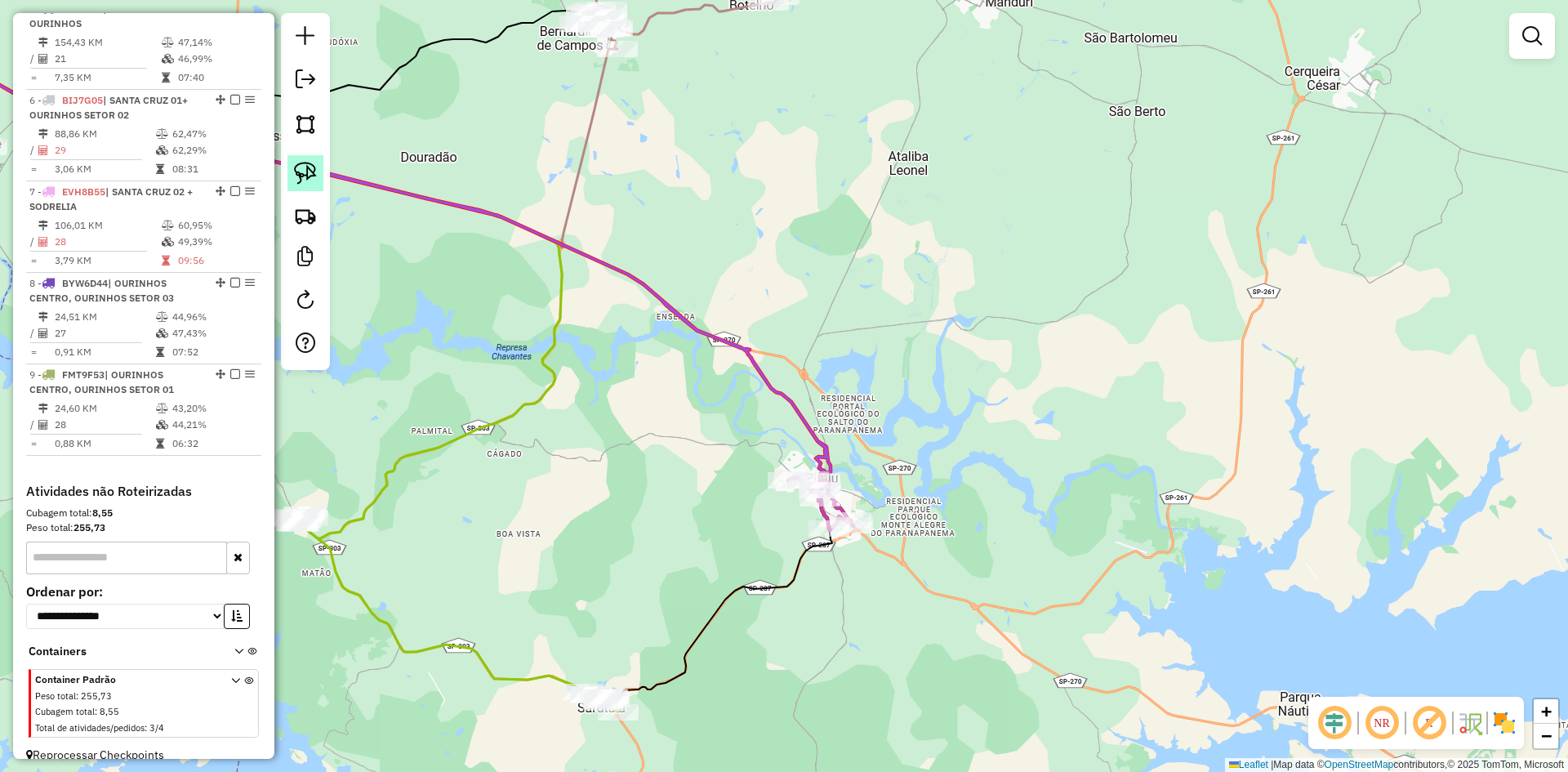
click at [315, 174] on img at bounding box center [306, 173] width 23 height 23
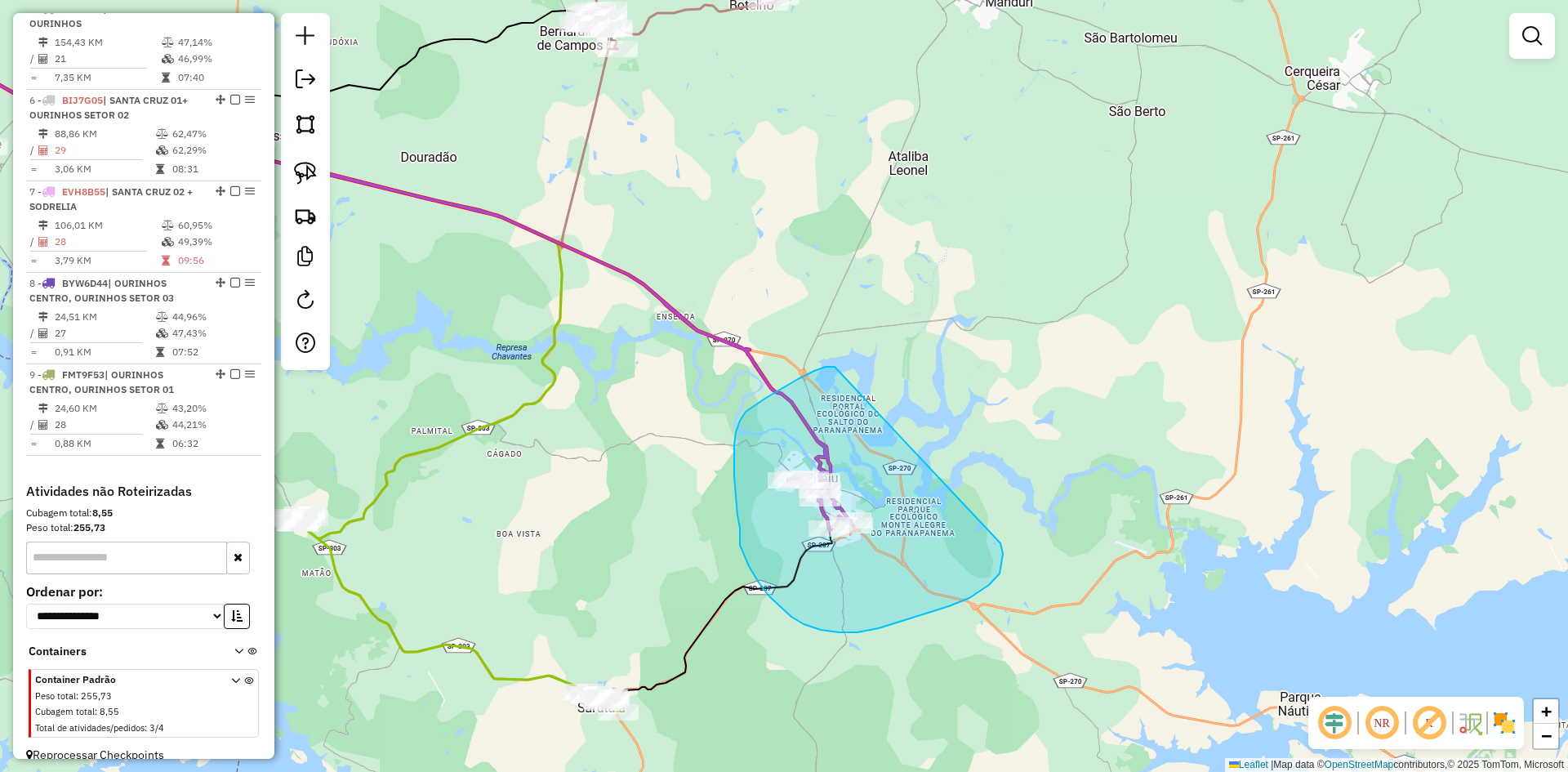
drag, startPoint x: 835, startPoint y: 367, endPoint x: 997, endPoint y: 540, distance: 237.0
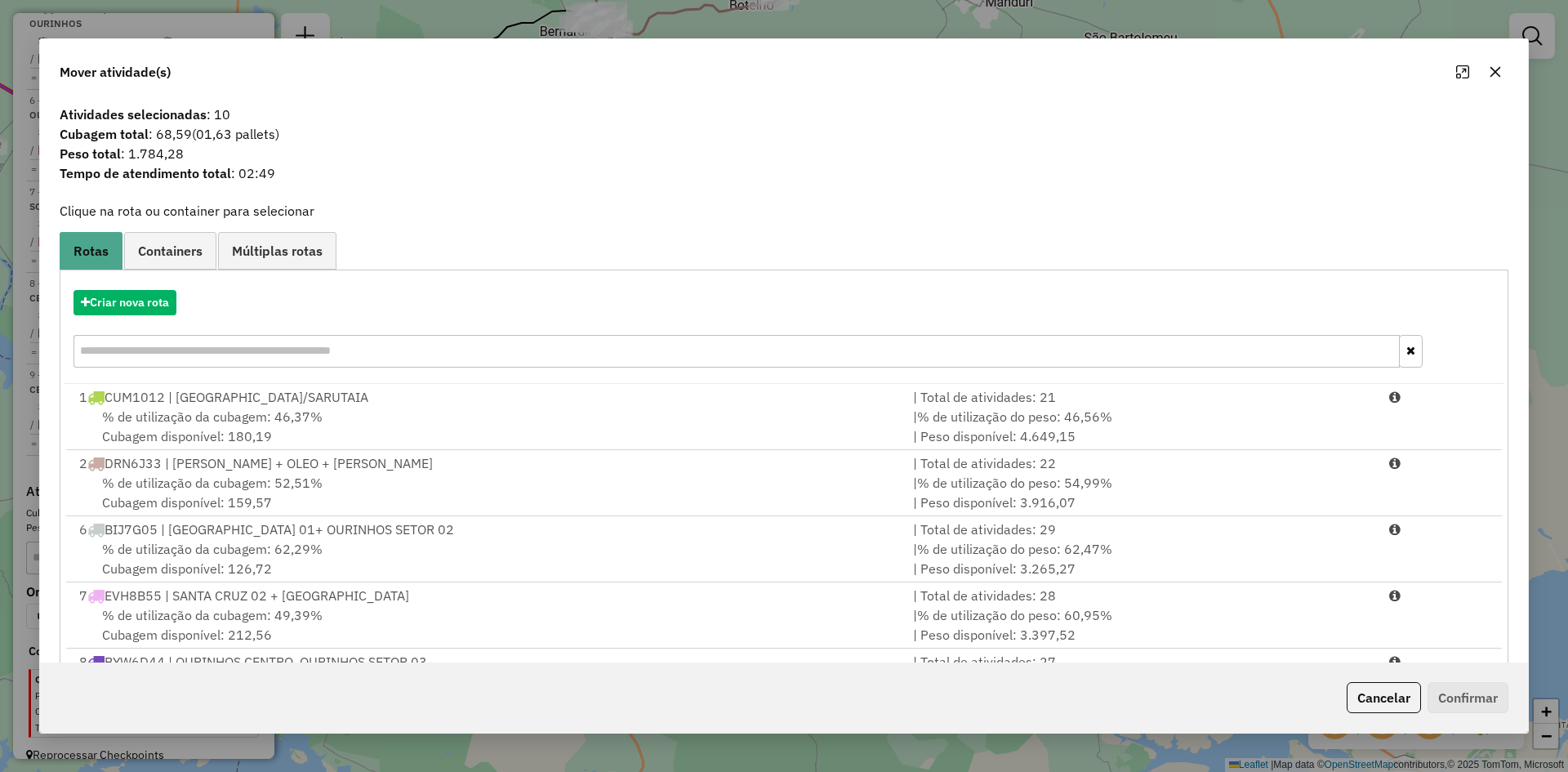
click at [1499, 70] on icon "button" at bounding box center [1495, 72] width 13 height 13
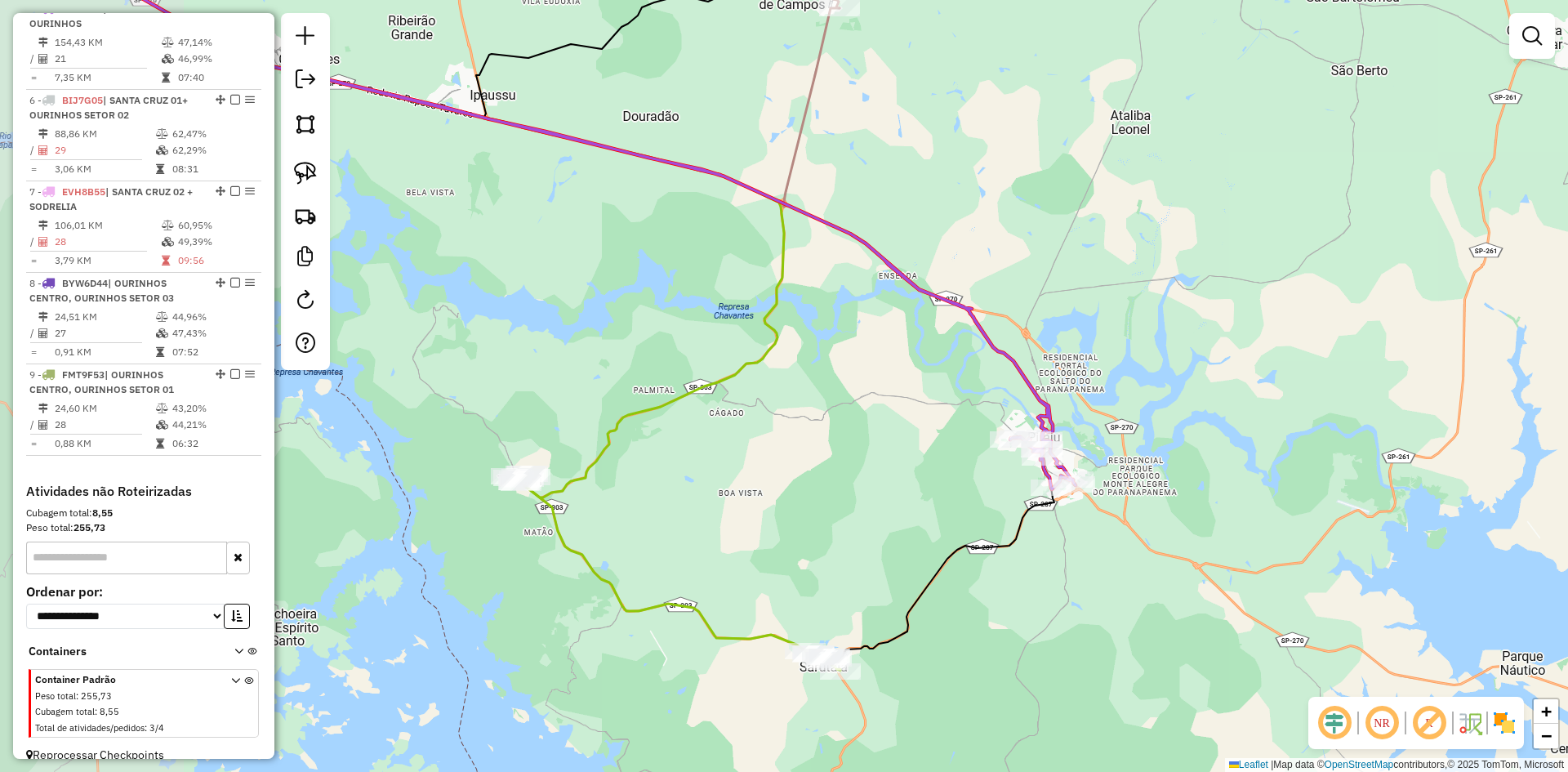
drag, startPoint x: 989, startPoint y: 311, endPoint x: 1199, endPoint y: 277, distance: 212.7
click at [1199, 271] on div "Janela de atendimento Grade de atendimento Capacidade Transportadoras Veículos …" at bounding box center [784, 386] width 1568 height 772
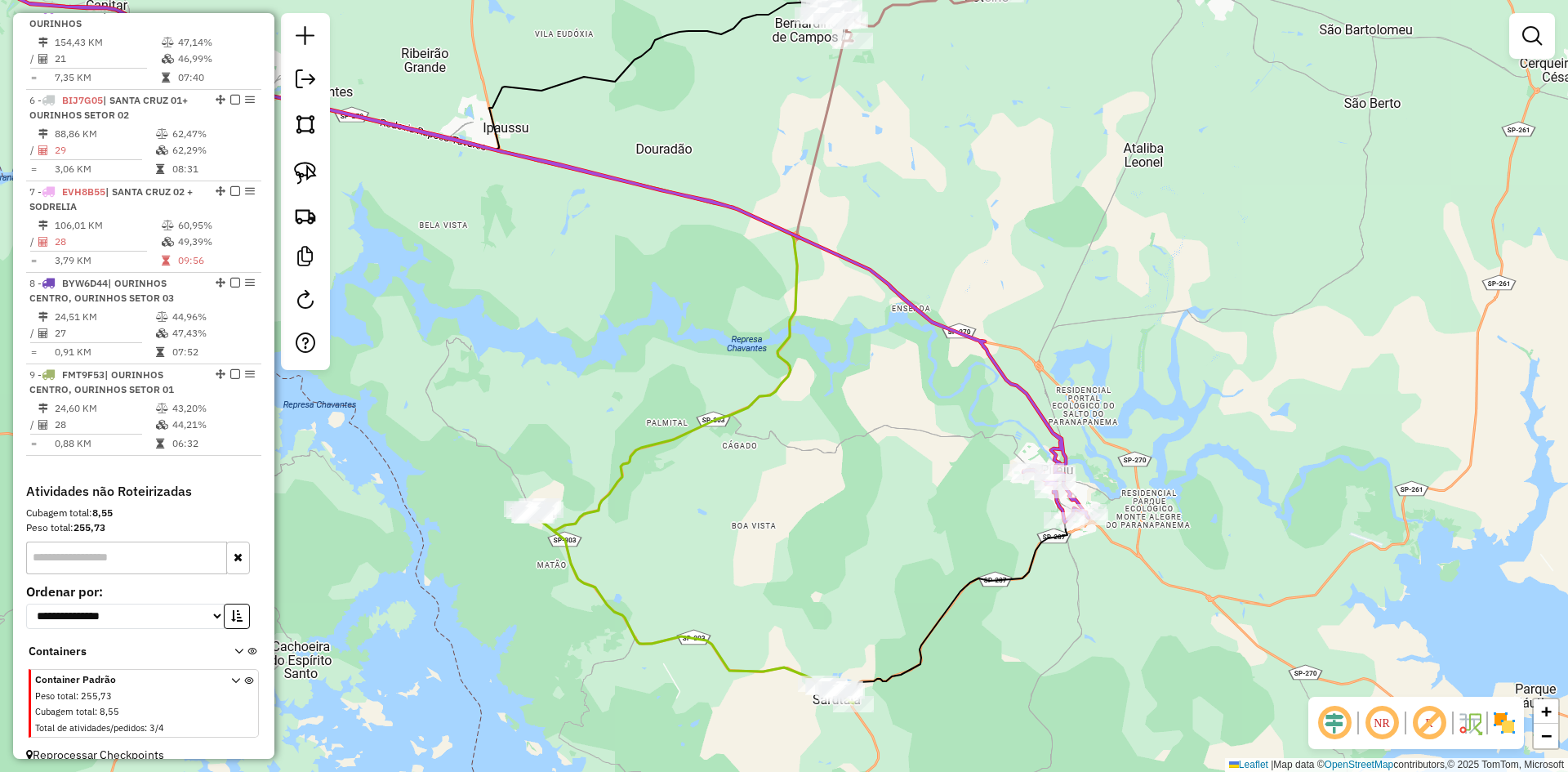
drag, startPoint x: 1155, startPoint y: 286, endPoint x: 1208, endPoint y: 406, distance: 131.2
click at [1208, 406] on div "Janela de atendimento Grade de atendimento Capacidade Transportadoras Veículos …" at bounding box center [784, 386] width 1568 height 772
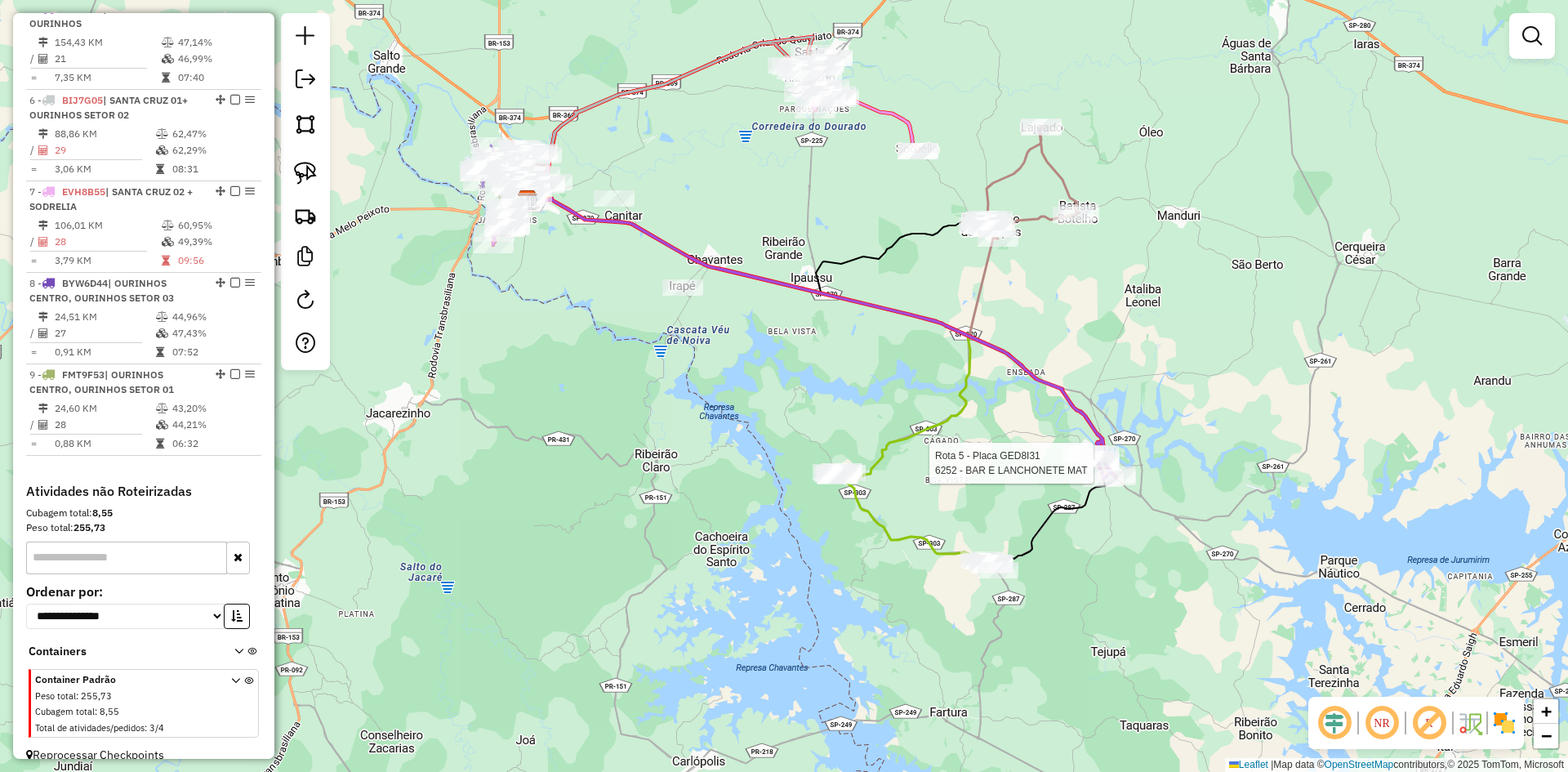
select select "*********"
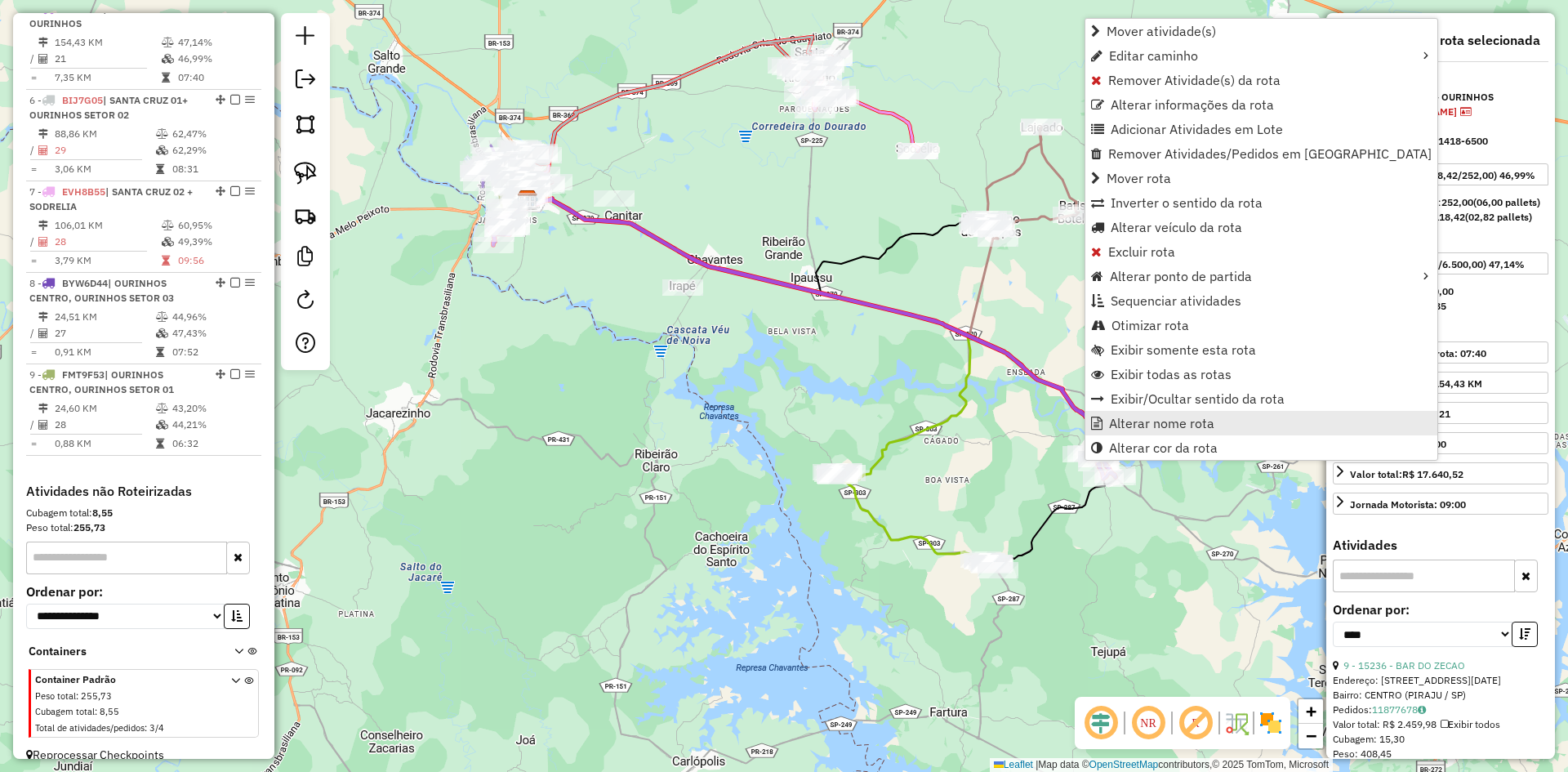
click at [1127, 421] on span "Alterar nome rota" at bounding box center [1162, 423] width 106 height 13
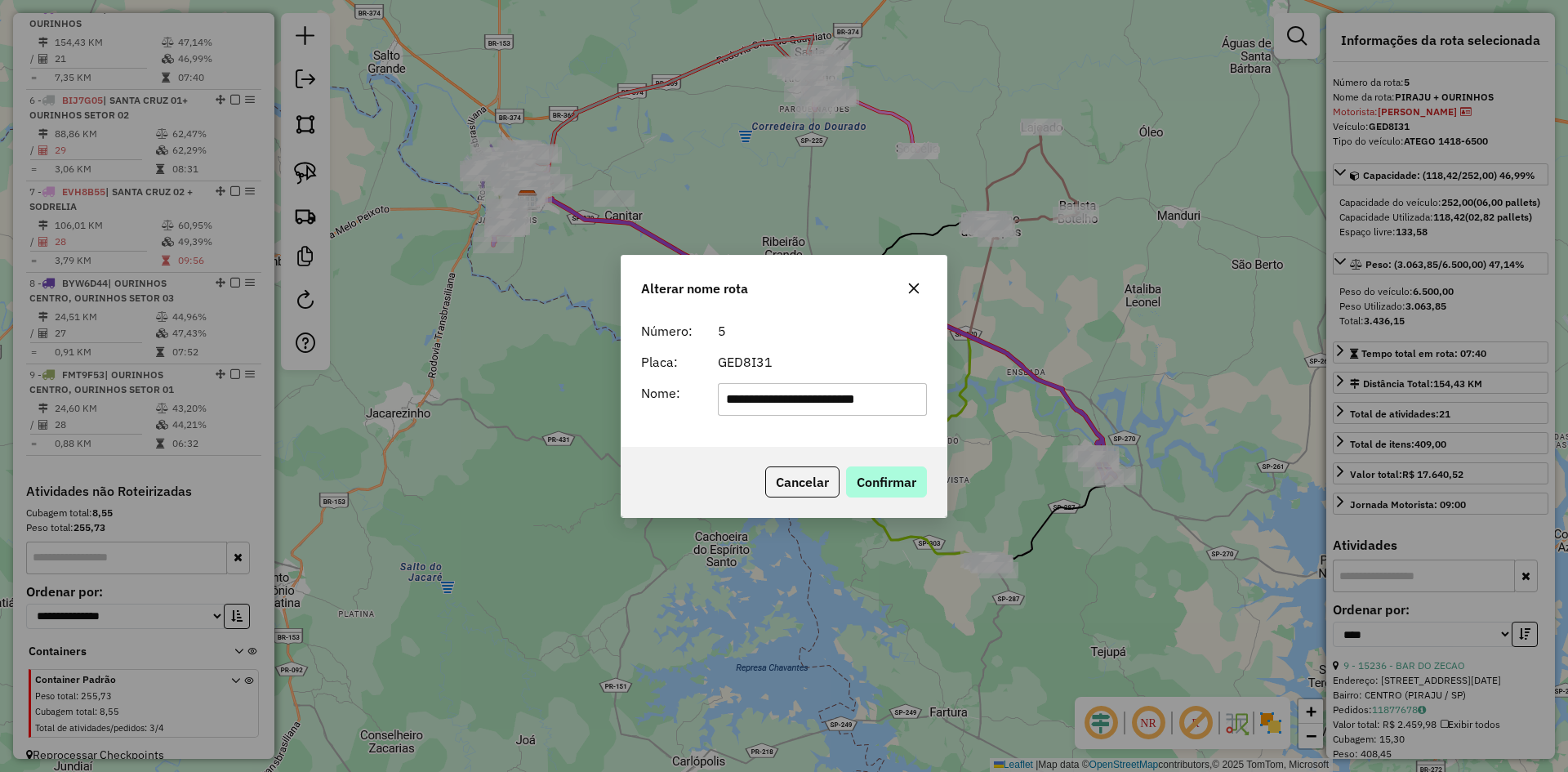
type input "**********"
click at [882, 473] on button "Confirmar" at bounding box center [886, 482] width 81 height 31
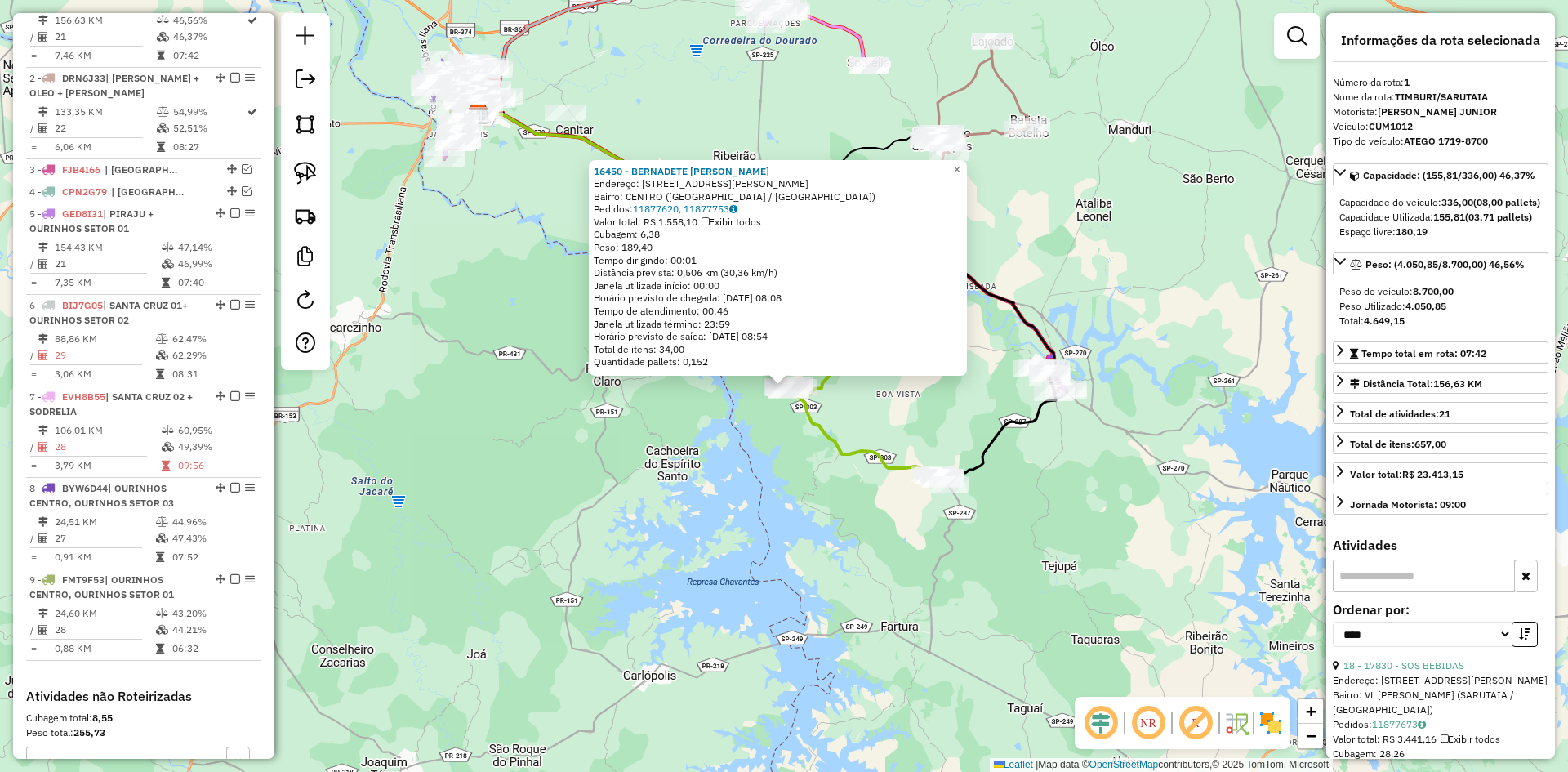
scroll to position [613, 0]
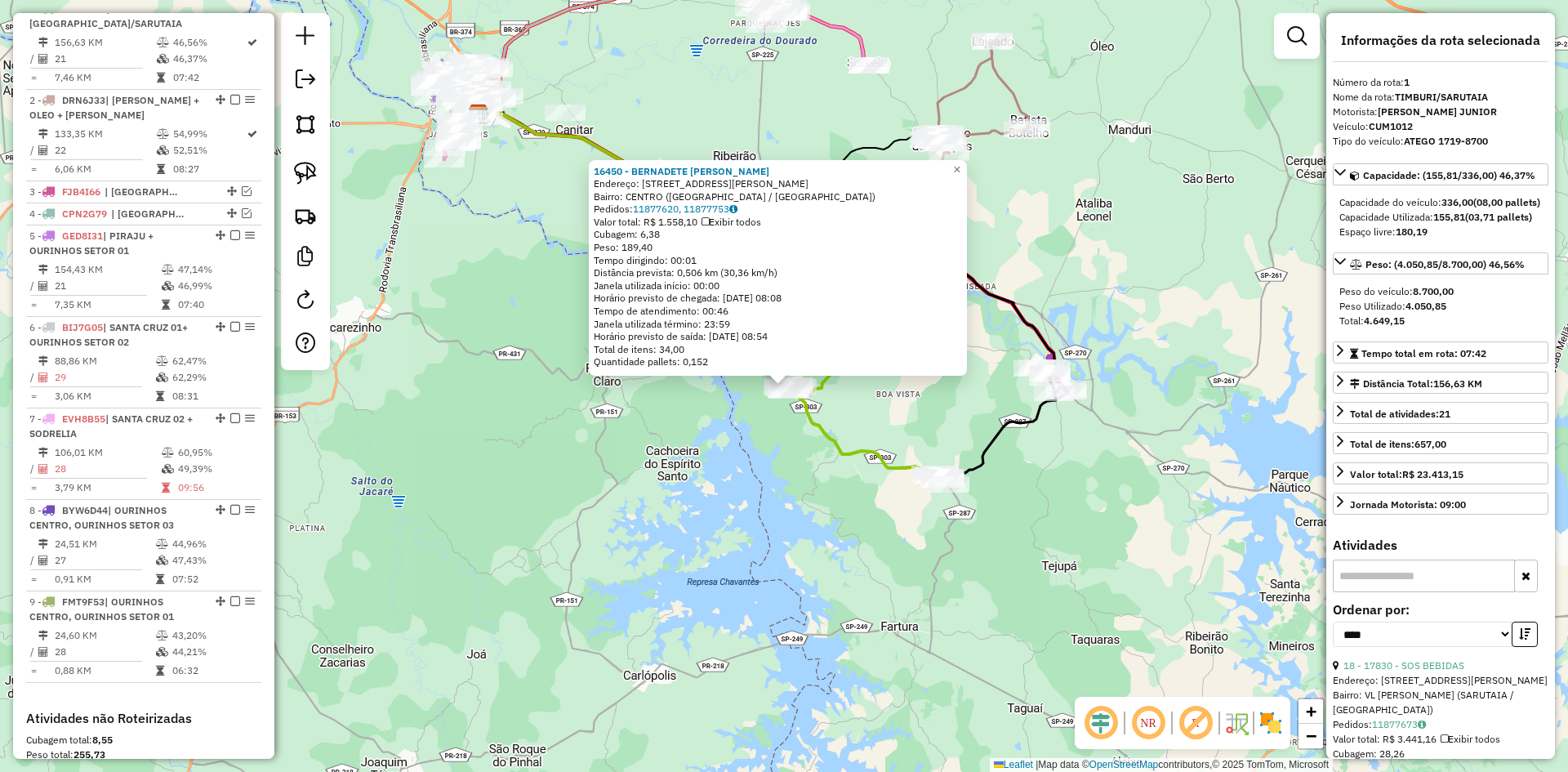
click at [776, 540] on div "16450 - BERNADETE DE ALMEIDA Endereço: R Rua Eduardo Souza Luiz 474 Bairro: CEN…" at bounding box center [784, 386] width 1568 height 772
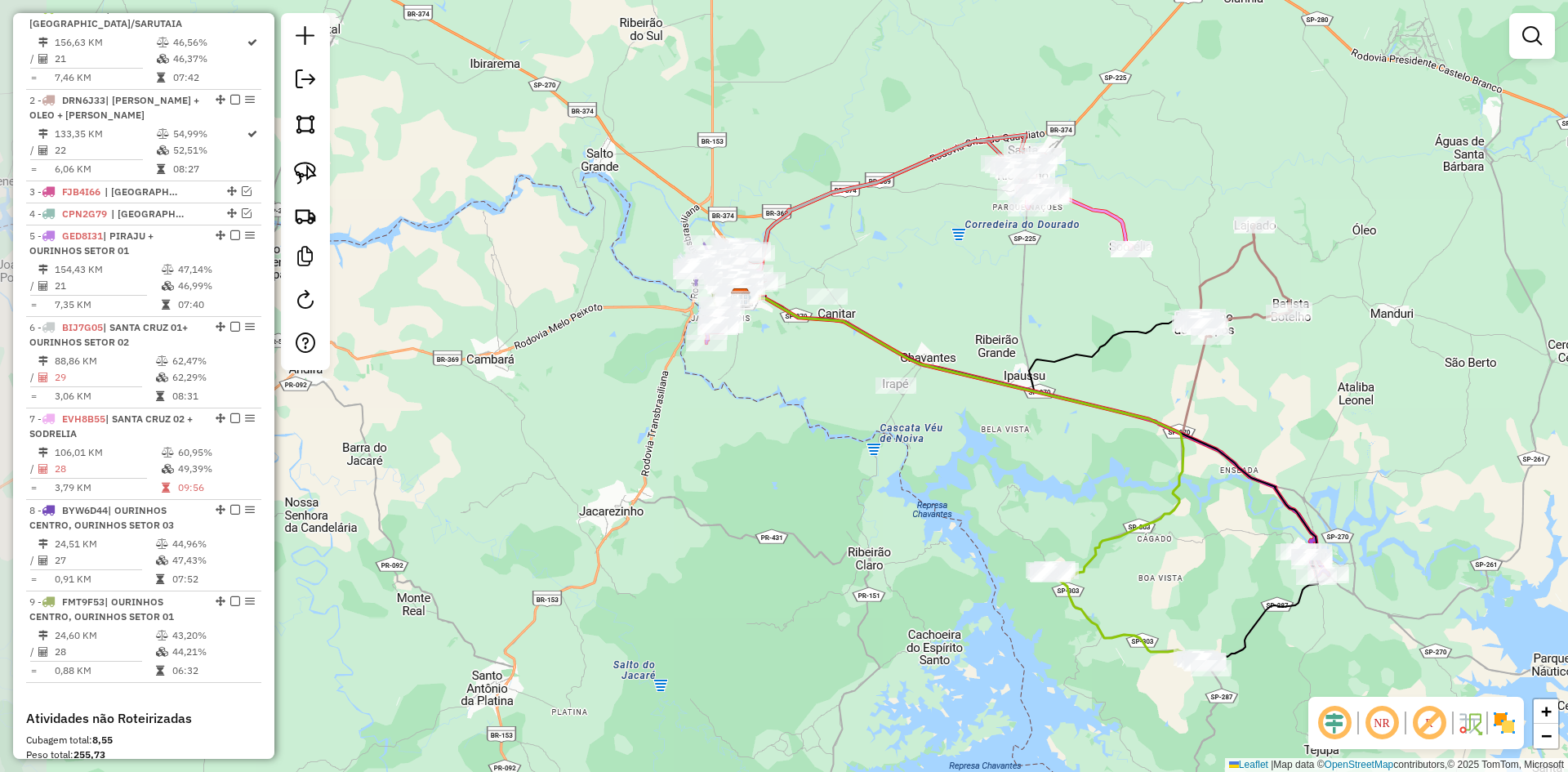
drag, startPoint x: 662, startPoint y: 470, endPoint x: 923, endPoint y: 655, distance: 319.9
click at [923, 655] on div "Janela de atendimento Grade de atendimento Capacidade Transportadoras Veículos …" at bounding box center [784, 386] width 1568 height 772
select select "*********"
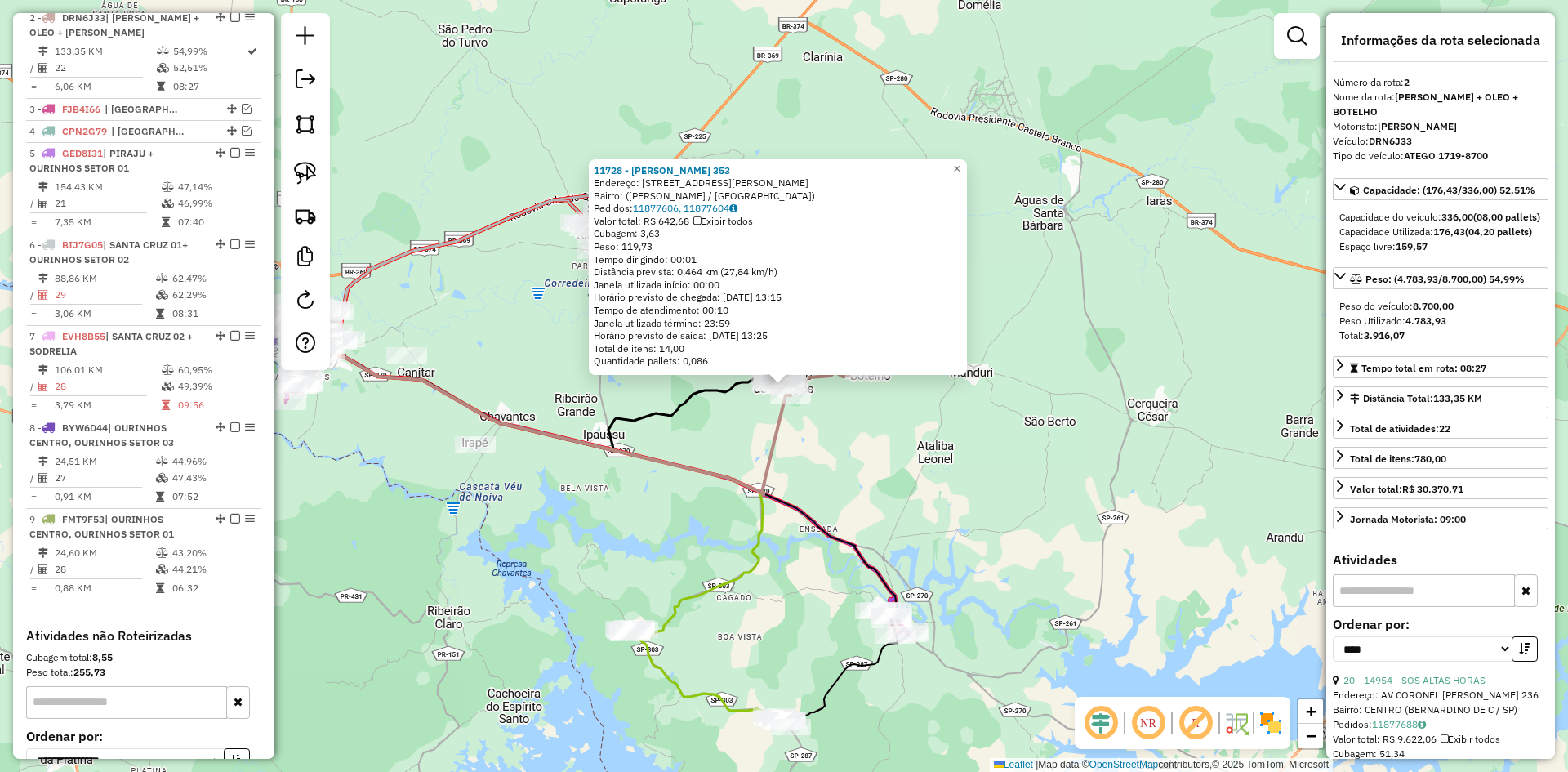
scroll to position [704, 0]
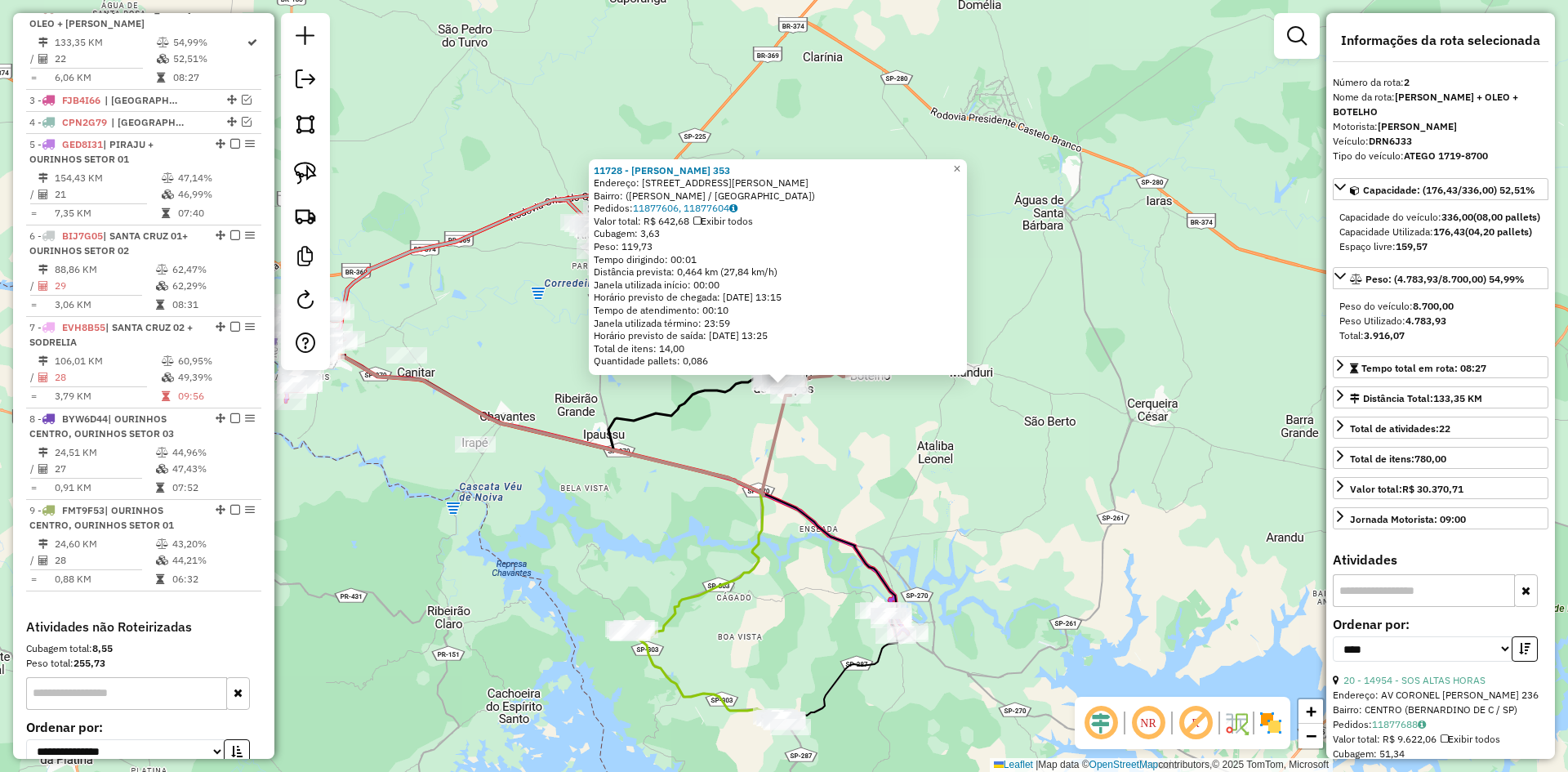
click at [1030, 503] on div "11728 - EZEQUIEL CARDOSO 353 Endereço: Avenida Siqueira Campos, 293 Bairro: (Be…" at bounding box center [784, 386] width 1568 height 772
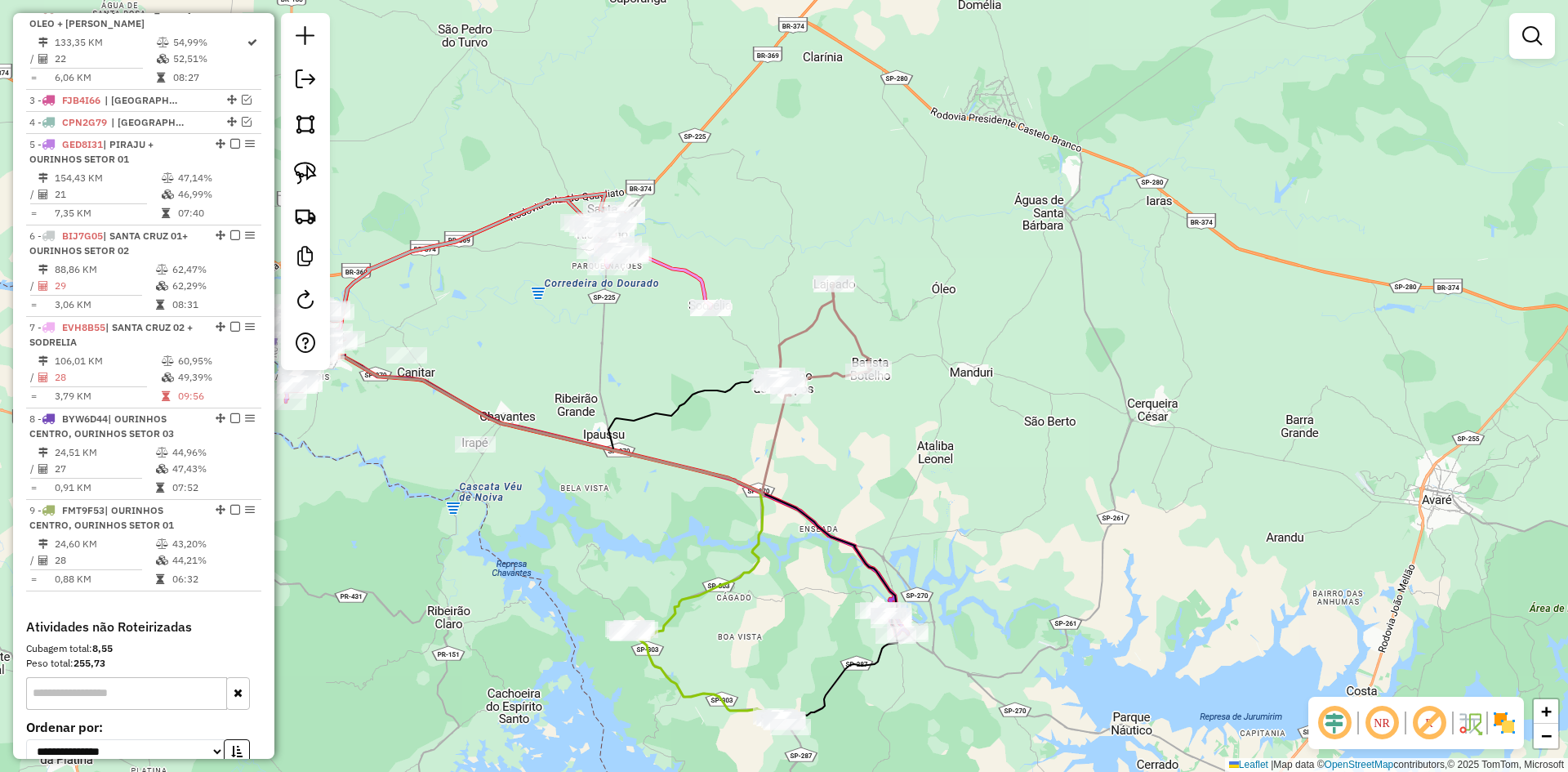
drag, startPoint x: 941, startPoint y: 484, endPoint x: 1207, endPoint y: 535, distance: 270.8
click at [1207, 535] on div "Janela de atendimento Grade de atendimento Capacidade Transportadoras Veículos …" at bounding box center [784, 386] width 1568 height 772
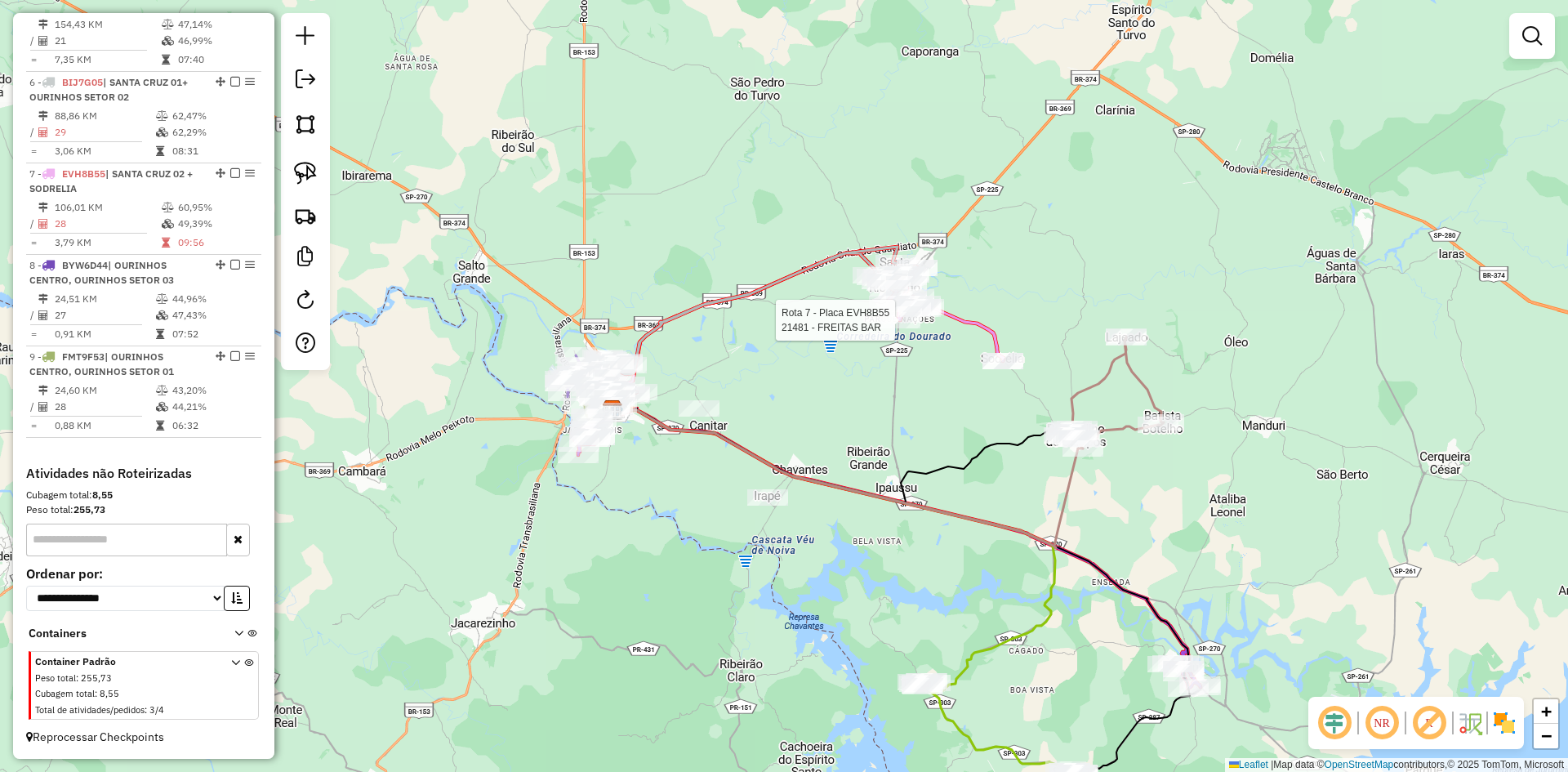
select select "*********"
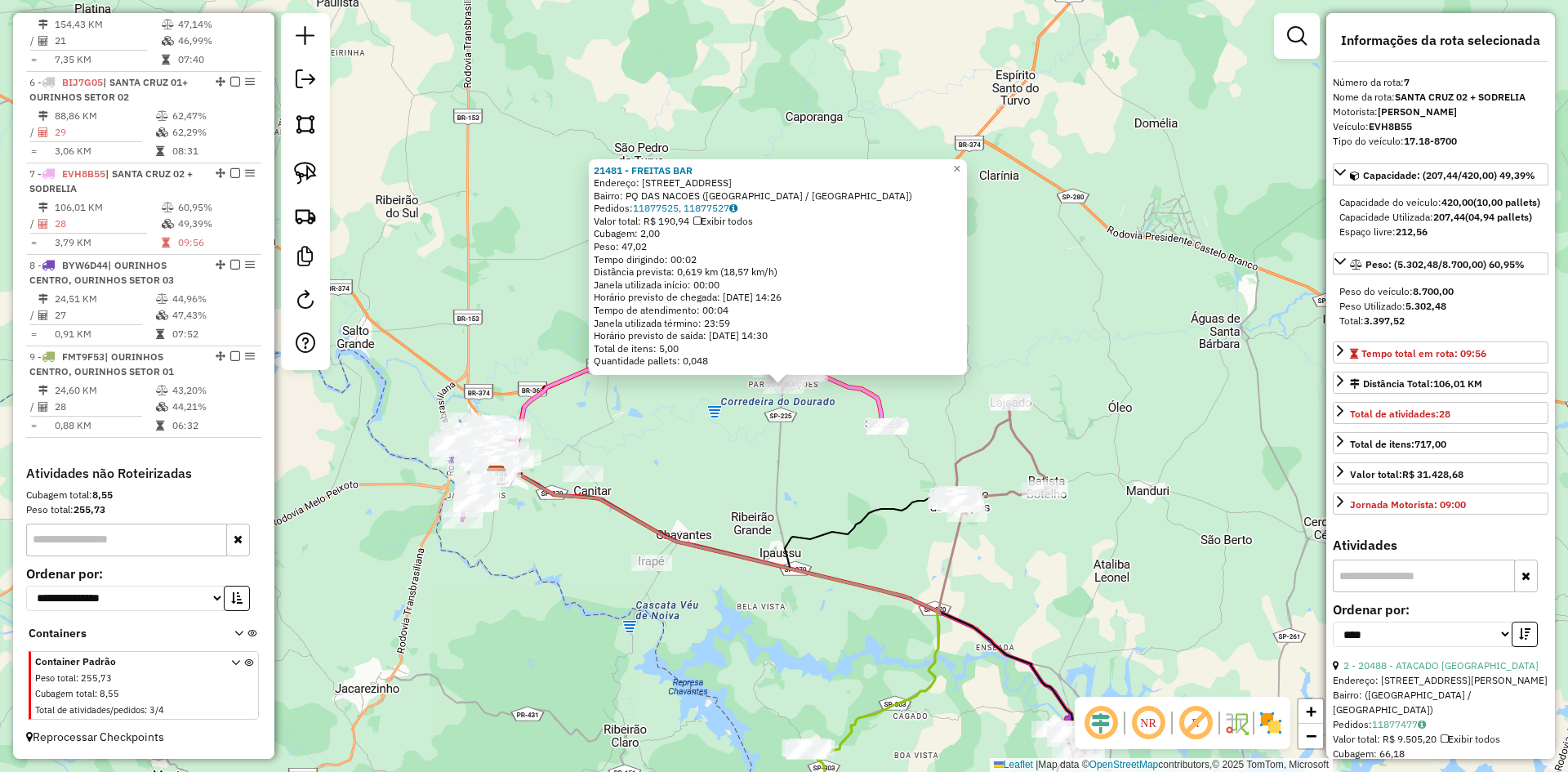
scroll to position [873, 0]
click at [531, 520] on div "21481 - FREITAS BAR Endereço: RUA BOLIVIA 29 Bairro: PQ DAS NACOES (SANTA CRUZ …" at bounding box center [784, 386] width 1568 height 772
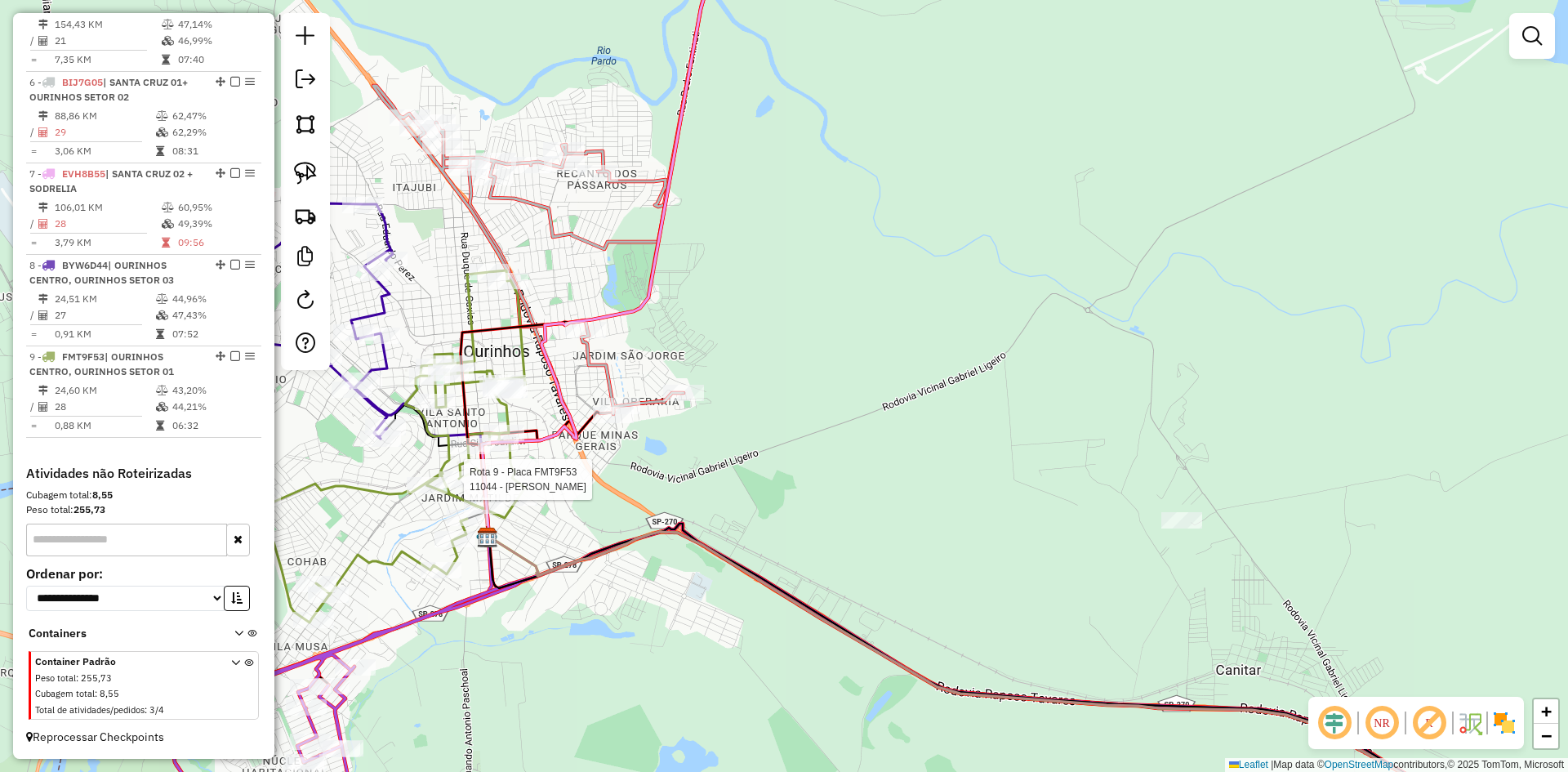
select select "*********"
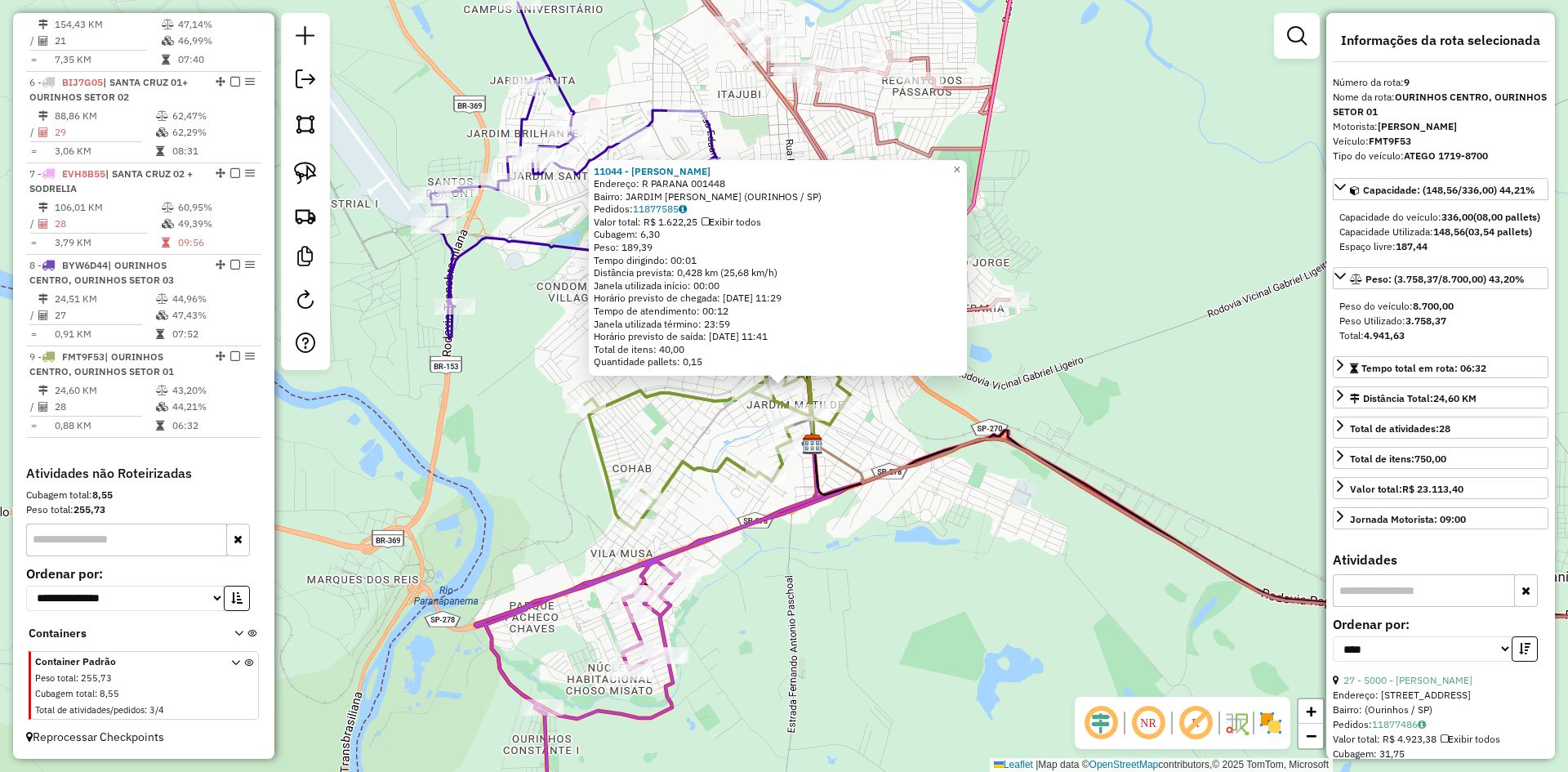
click at [853, 571] on div "11044 - PAULO GILBERTO ROCHA Endereço: R PARANA 001448 Bairro: JARDIM MATILDE (…" at bounding box center [784, 386] width 1568 height 772
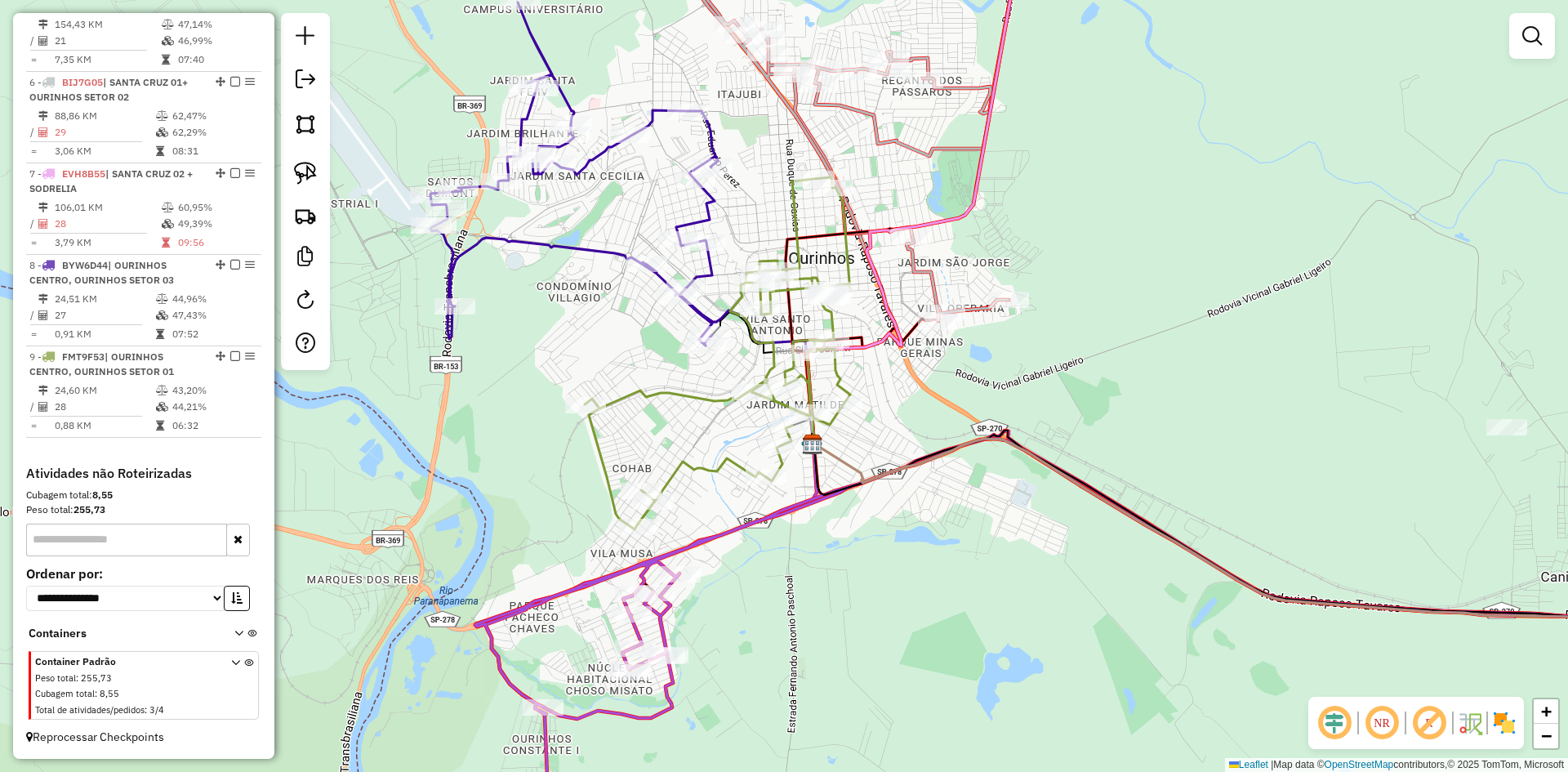
drag, startPoint x: 864, startPoint y: 519, endPoint x: 894, endPoint y: 599, distance: 85.4
click at [894, 599] on div "Janela de atendimento Grade de atendimento Capacidade Transportadoras Veículos …" at bounding box center [784, 386] width 1568 height 772
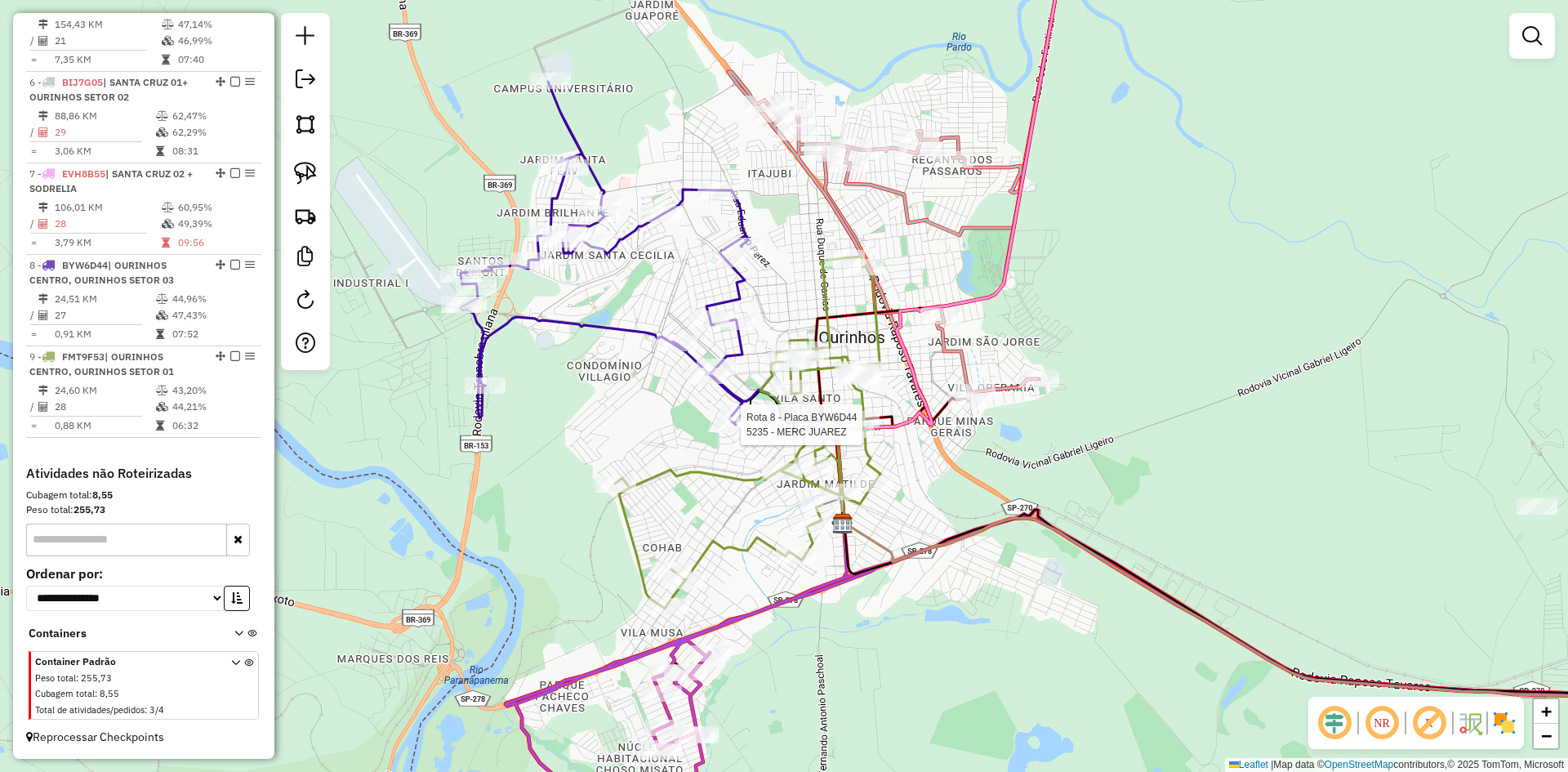
select select "*********"
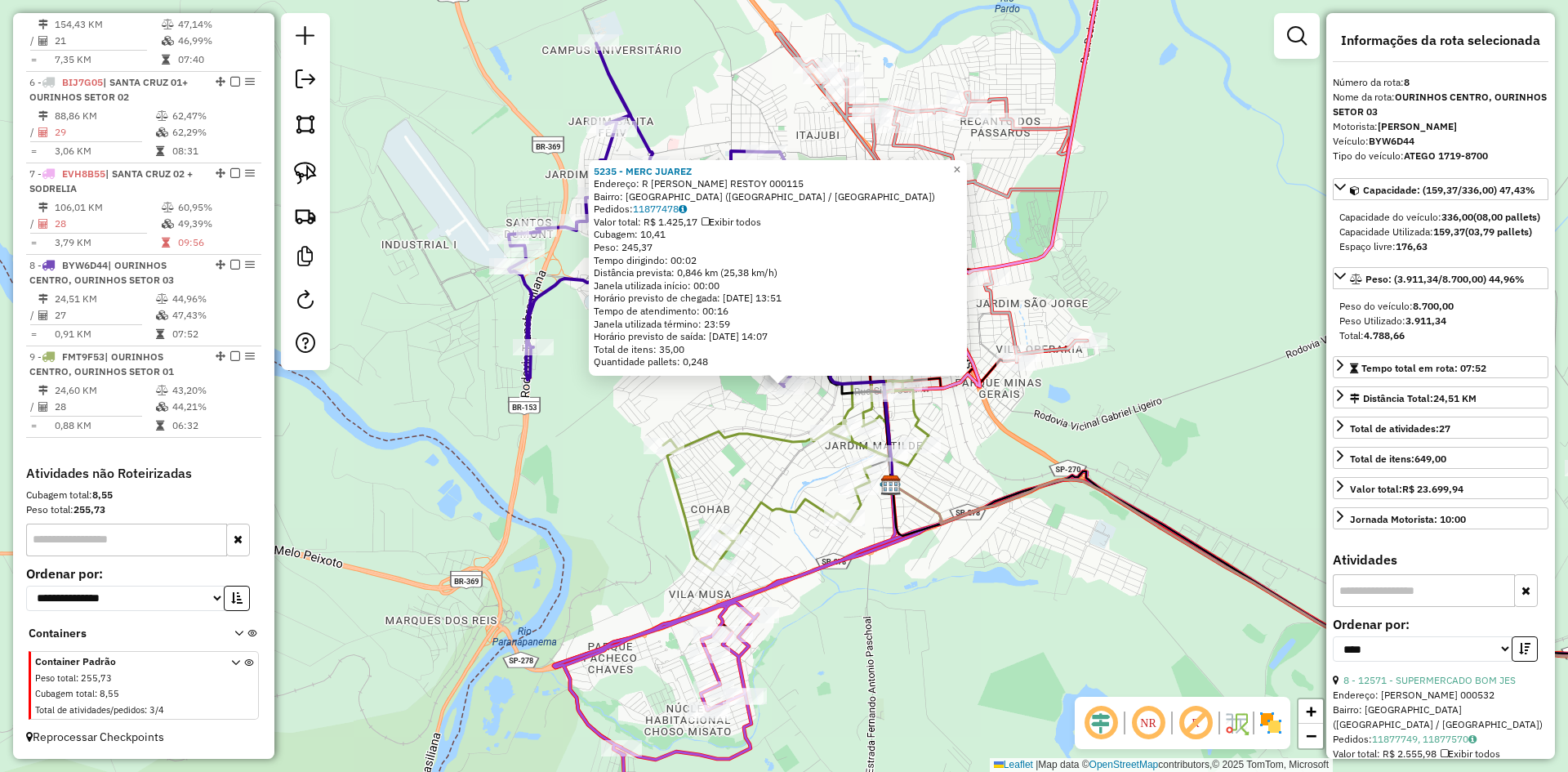
click at [711, 406] on div "5235 - MERC JUAREZ Endereço: R JOAO MOYA RESTOY 000115 Bairro: JARDIM PAULISTA …" at bounding box center [784, 386] width 1568 height 772
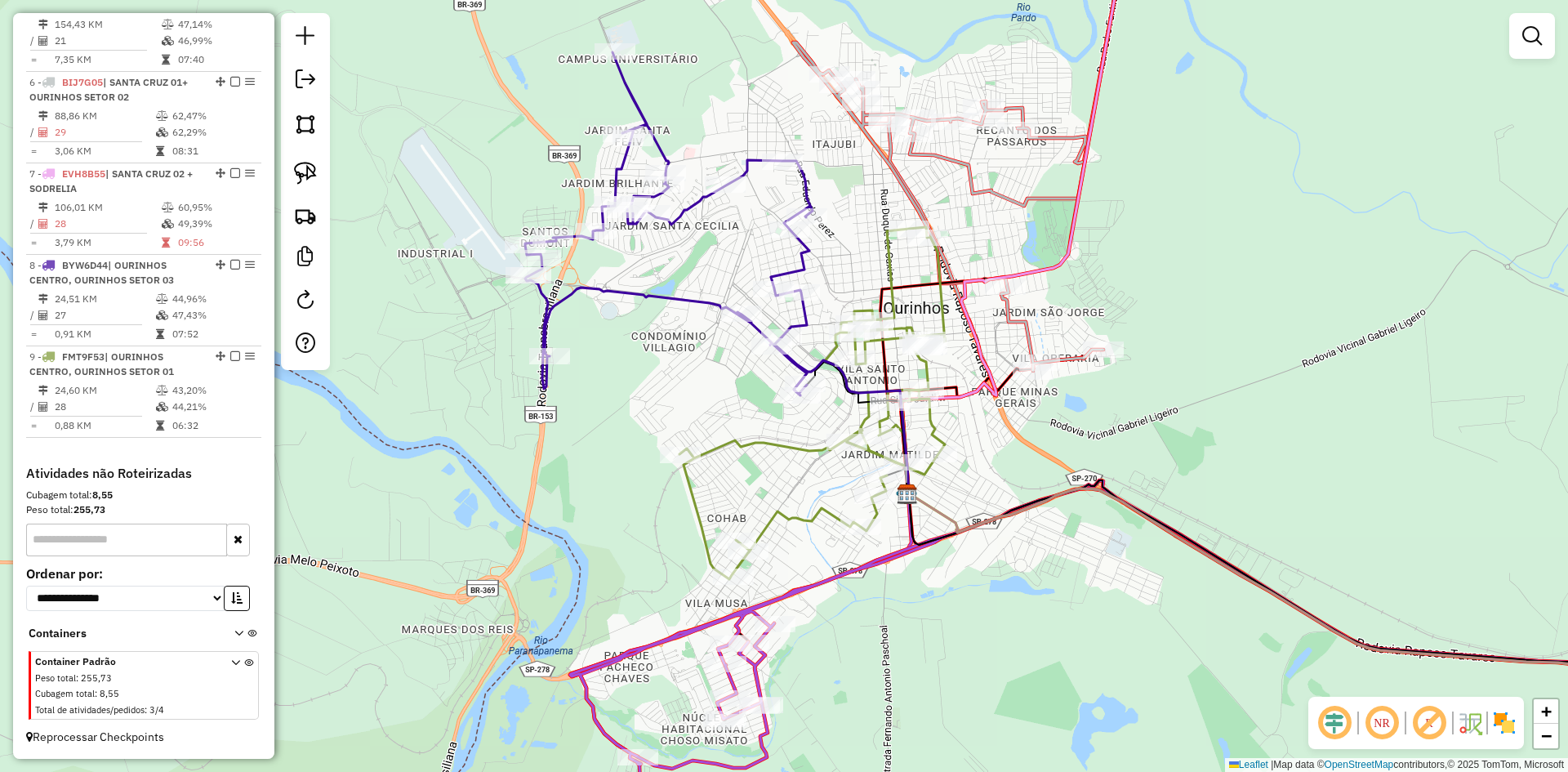
drag, startPoint x: 708, startPoint y: 406, endPoint x: 727, endPoint y: 417, distance: 22.0
click at [727, 417] on div "Janela de atendimento Grade de atendimento Capacidade Transportadoras Veículos …" at bounding box center [784, 386] width 1568 height 772
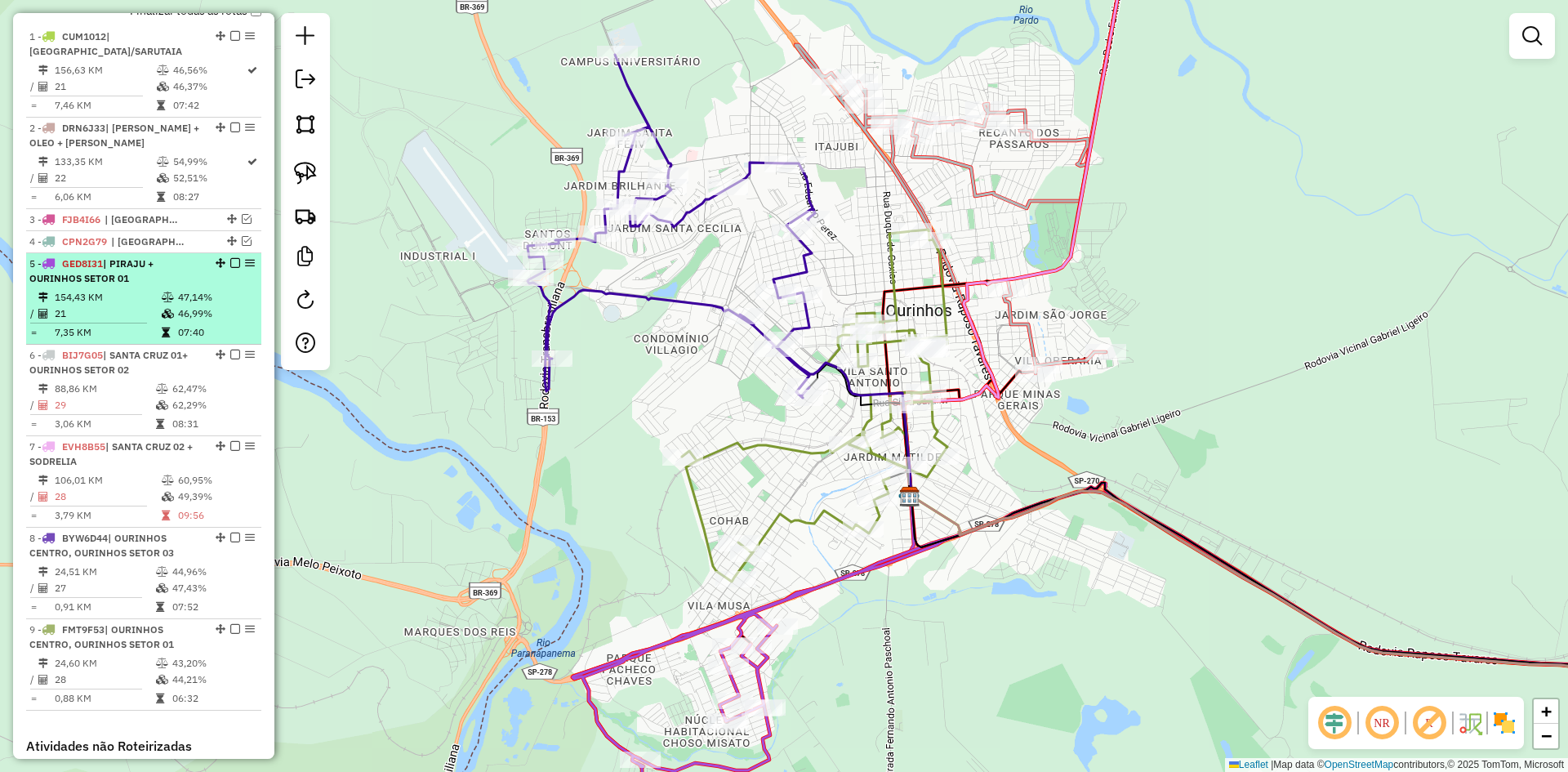
scroll to position [546, 0]
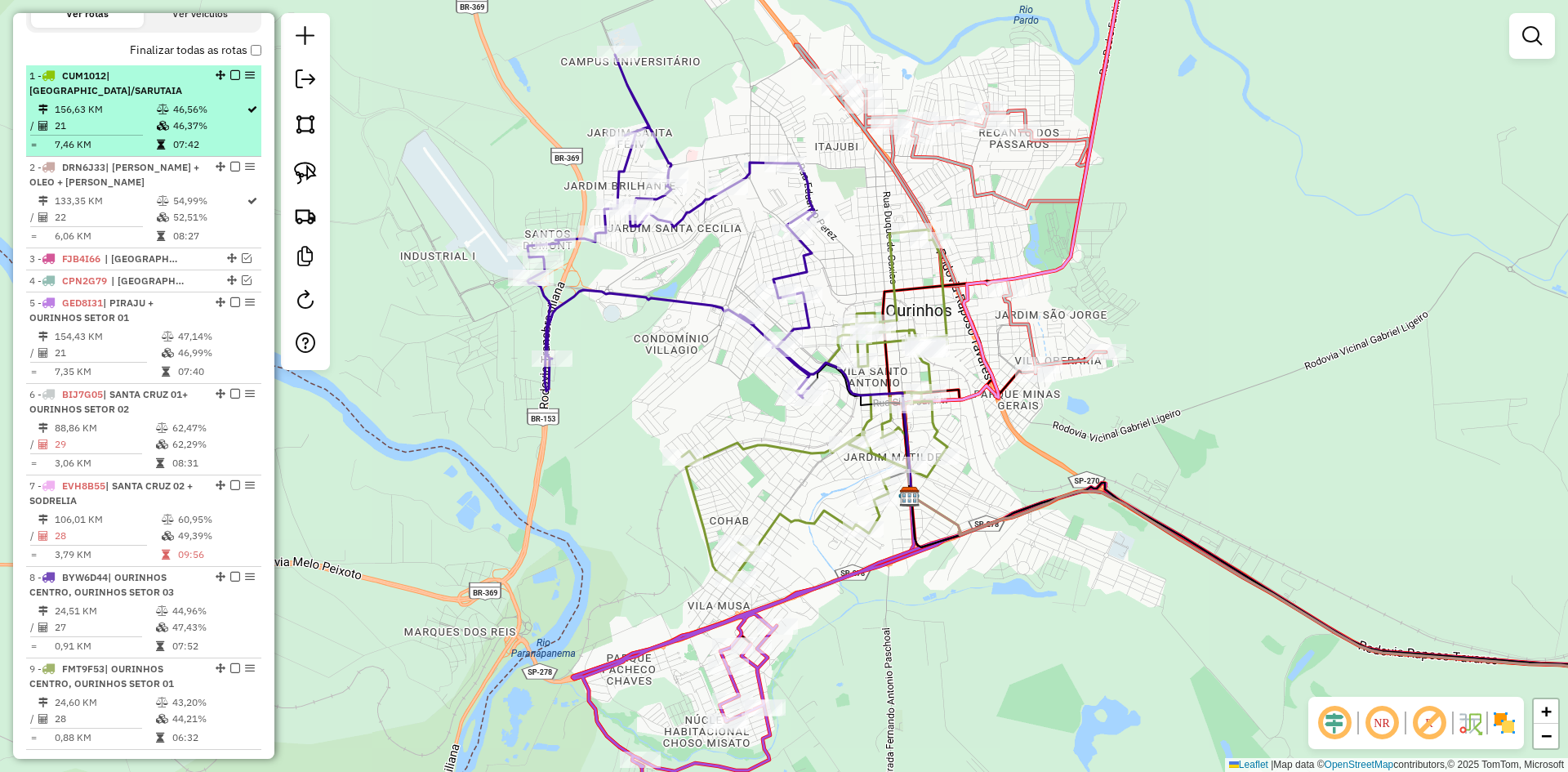
click at [230, 80] on em at bounding box center [235, 75] width 10 height 10
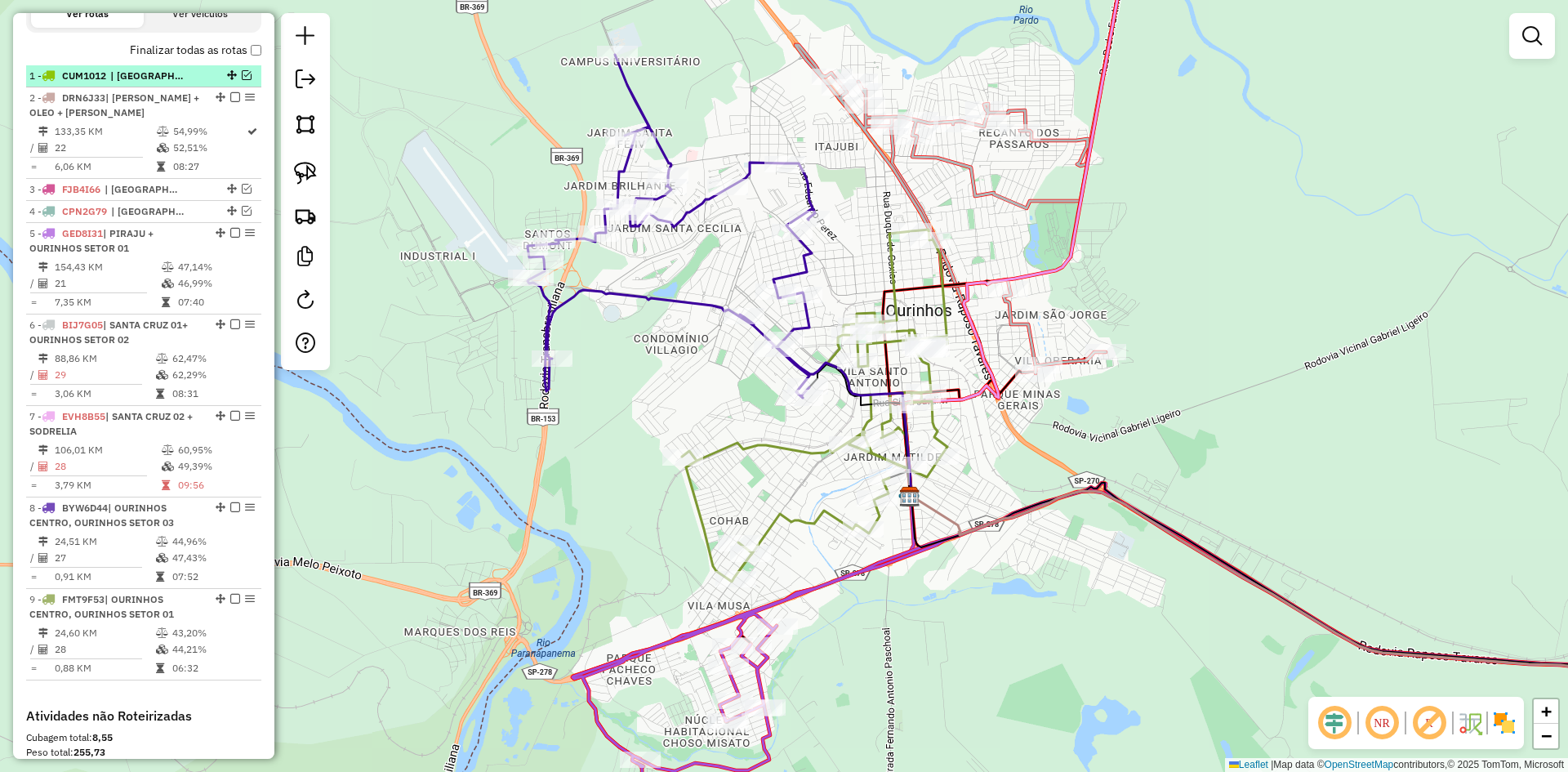
click at [242, 80] on em at bounding box center [246, 75] width 10 height 10
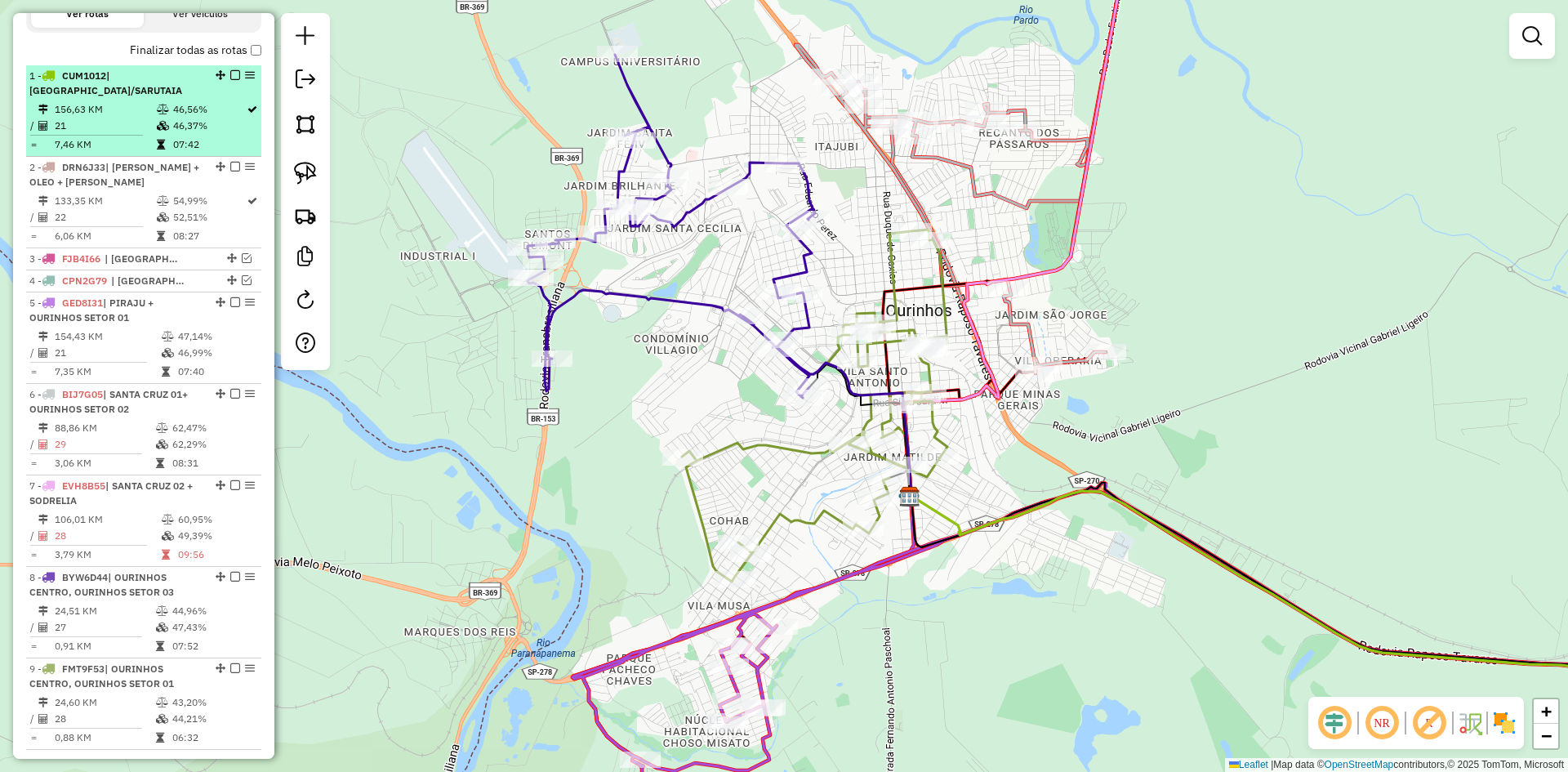
click at [235, 80] on em at bounding box center [235, 75] width 10 height 10
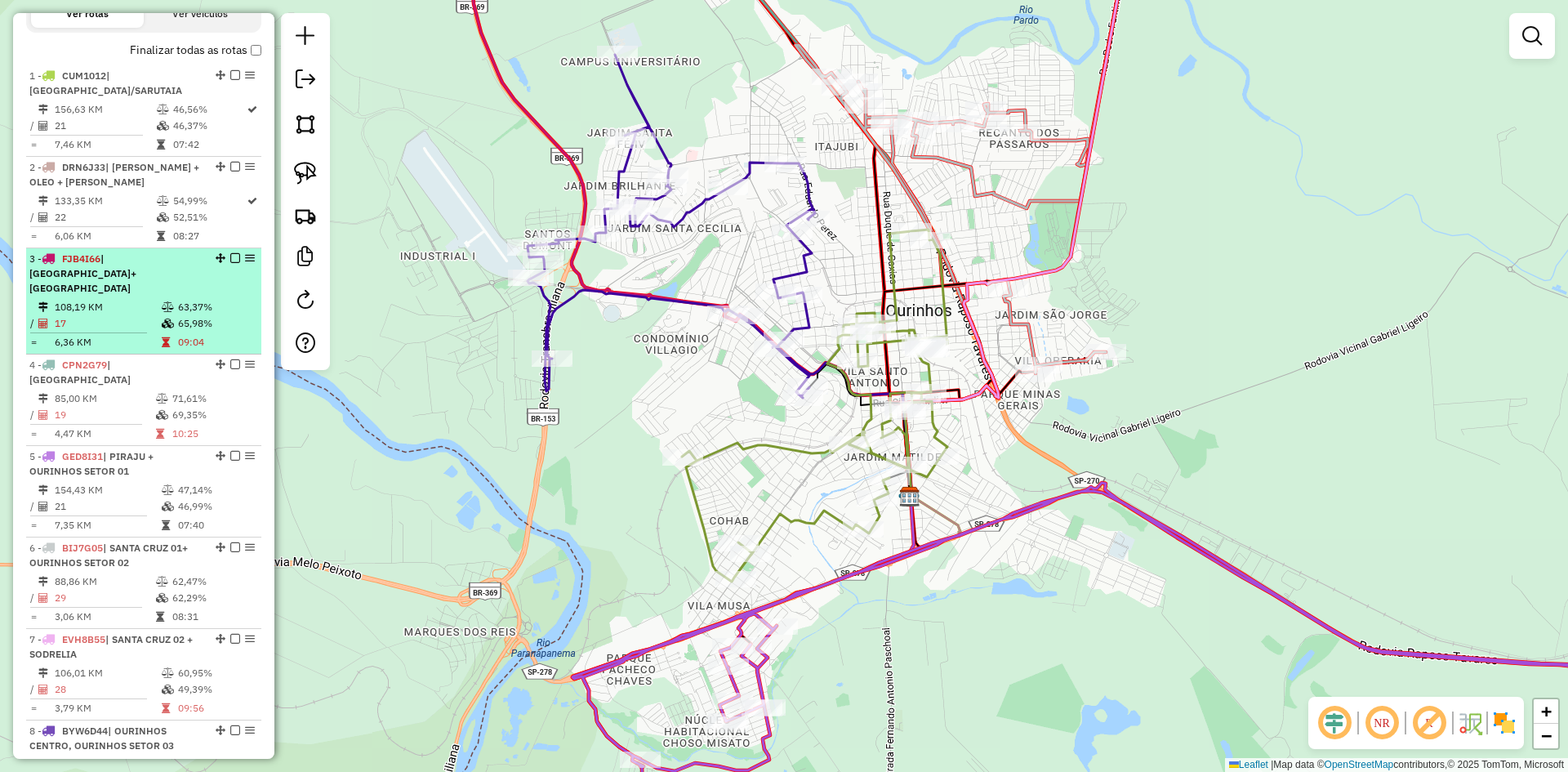
click at [130, 300] on td "108,19 KM" at bounding box center [108, 307] width 107 height 16
select select "*********"
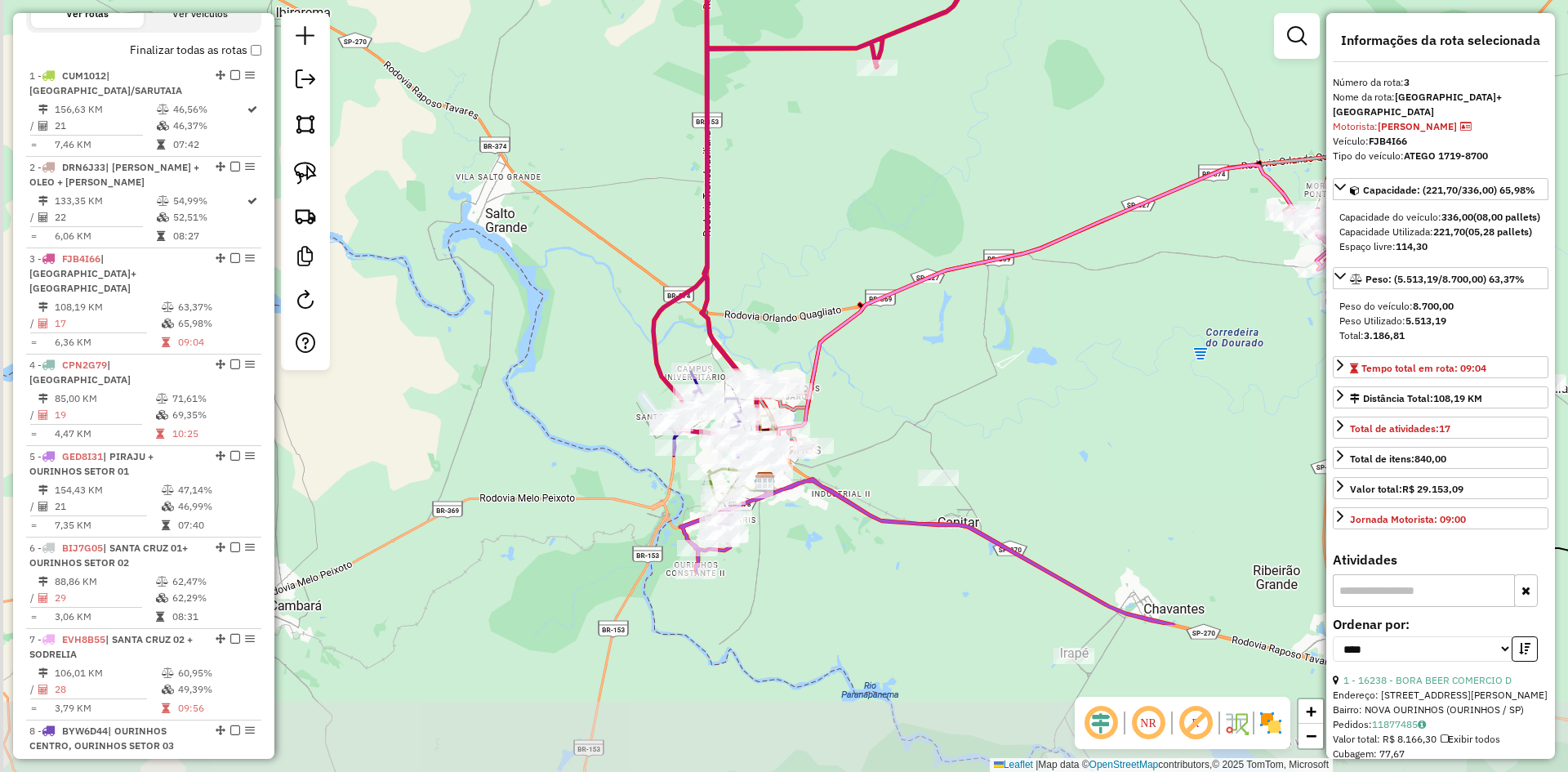
drag, startPoint x: 828, startPoint y: 419, endPoint x: 876, endPoint y: 194, distance: 230.1
click at [876, 194] on div "Janela de atendimento Grade de atendimento Capacidade Transportadoras Veículos …" at bounding box center [784, 386] width 1568 height 772
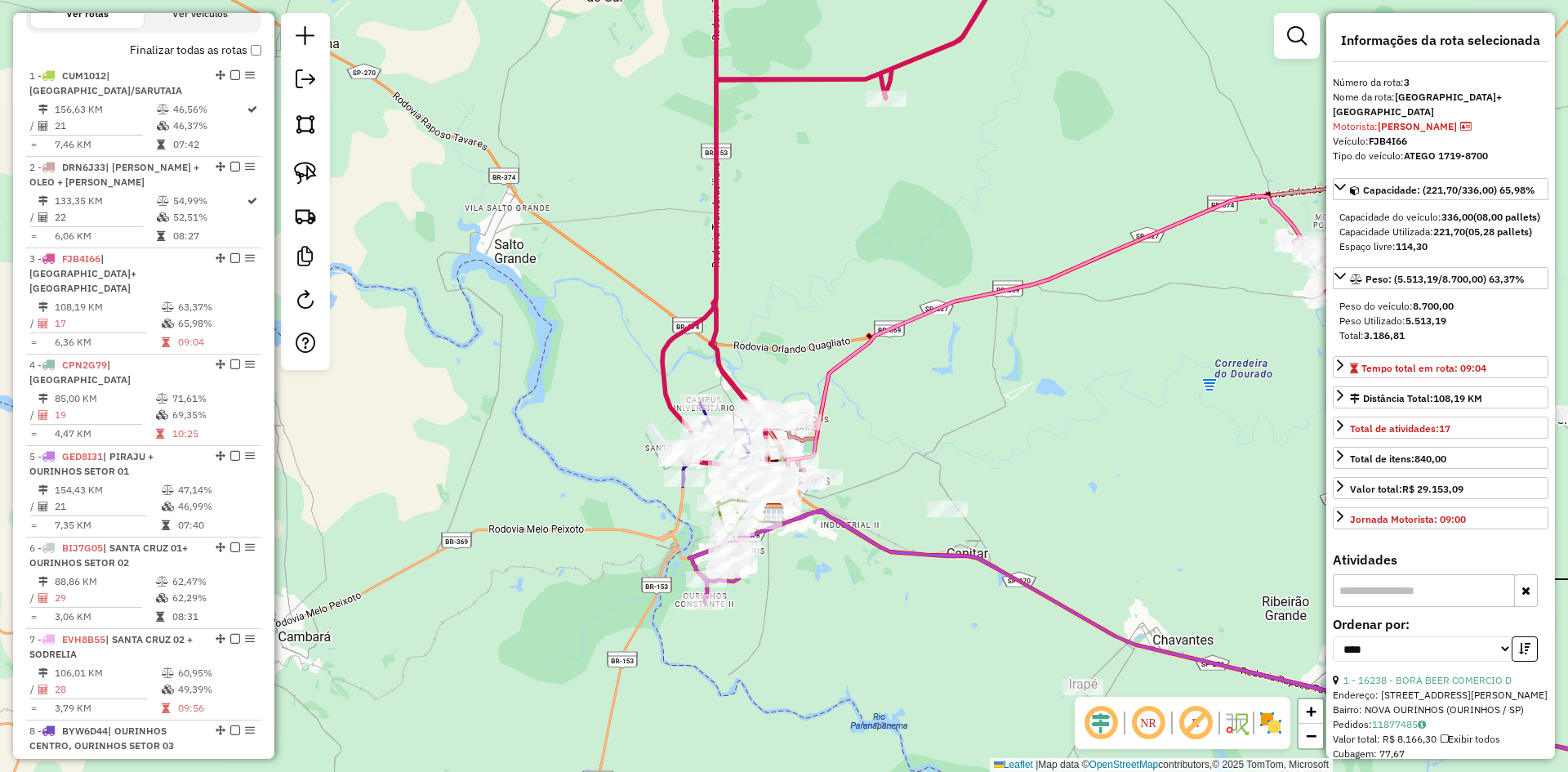
drag, startPoint x: 884, startPoint y: 225, endPoint x: 914, endPoint y: 475, distance: 251.8
click at [914, 475] on div "Janela de atendimento Grade de atendimento Capacidade Transportadoras Veículos …" at bounding box center [784, 386] width 1568 height 772
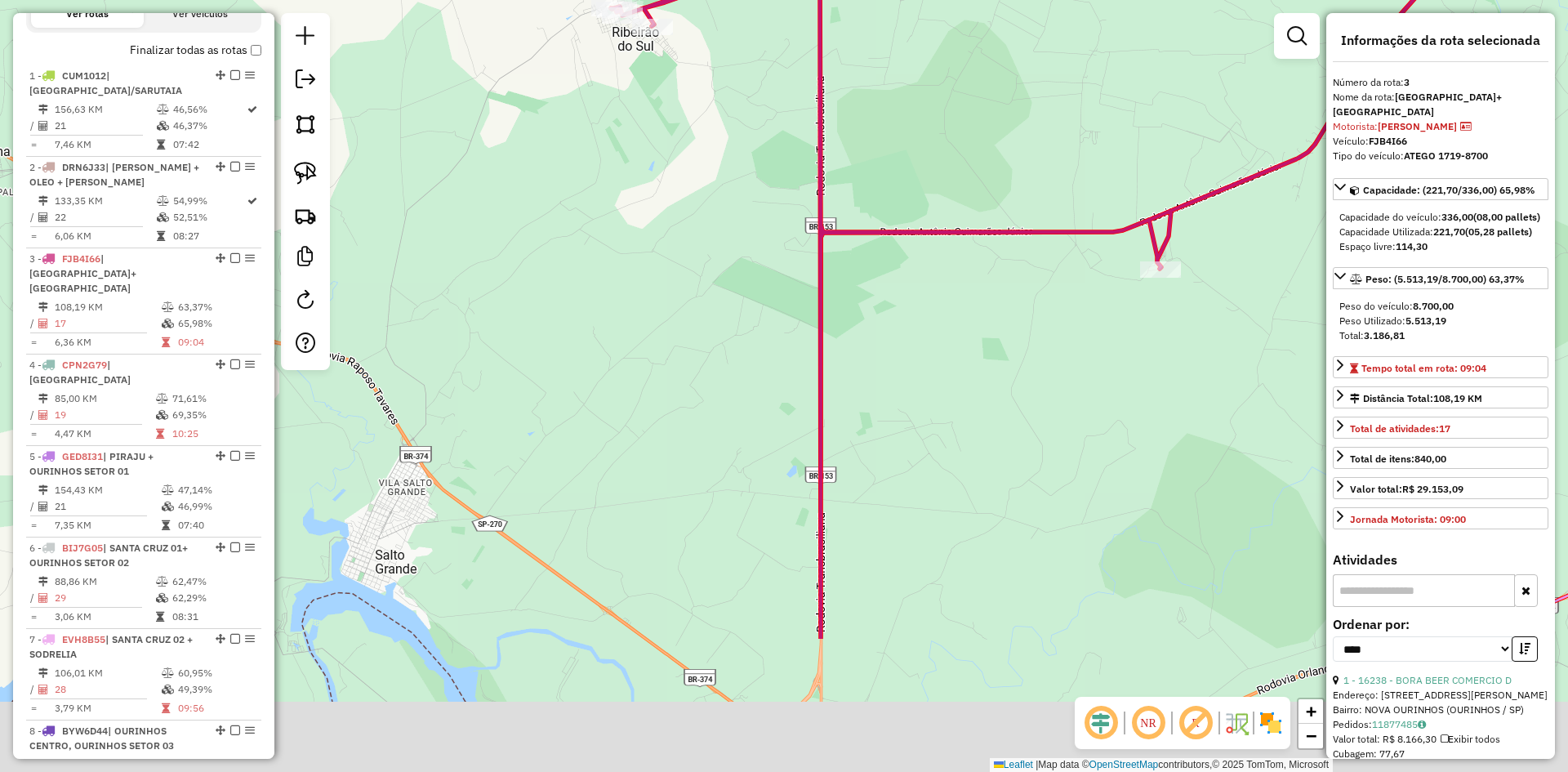
drag, startPoint x: 702, startPoint y: 413, endPoint x: 698, endPoint y: 202, distance: 211.0
click at [698, 202] on div "Janela de atendimento Grade de atendimento Capacidade Transportadoras Veículos …" at bounding box center [784, 386] width 1568 height 772
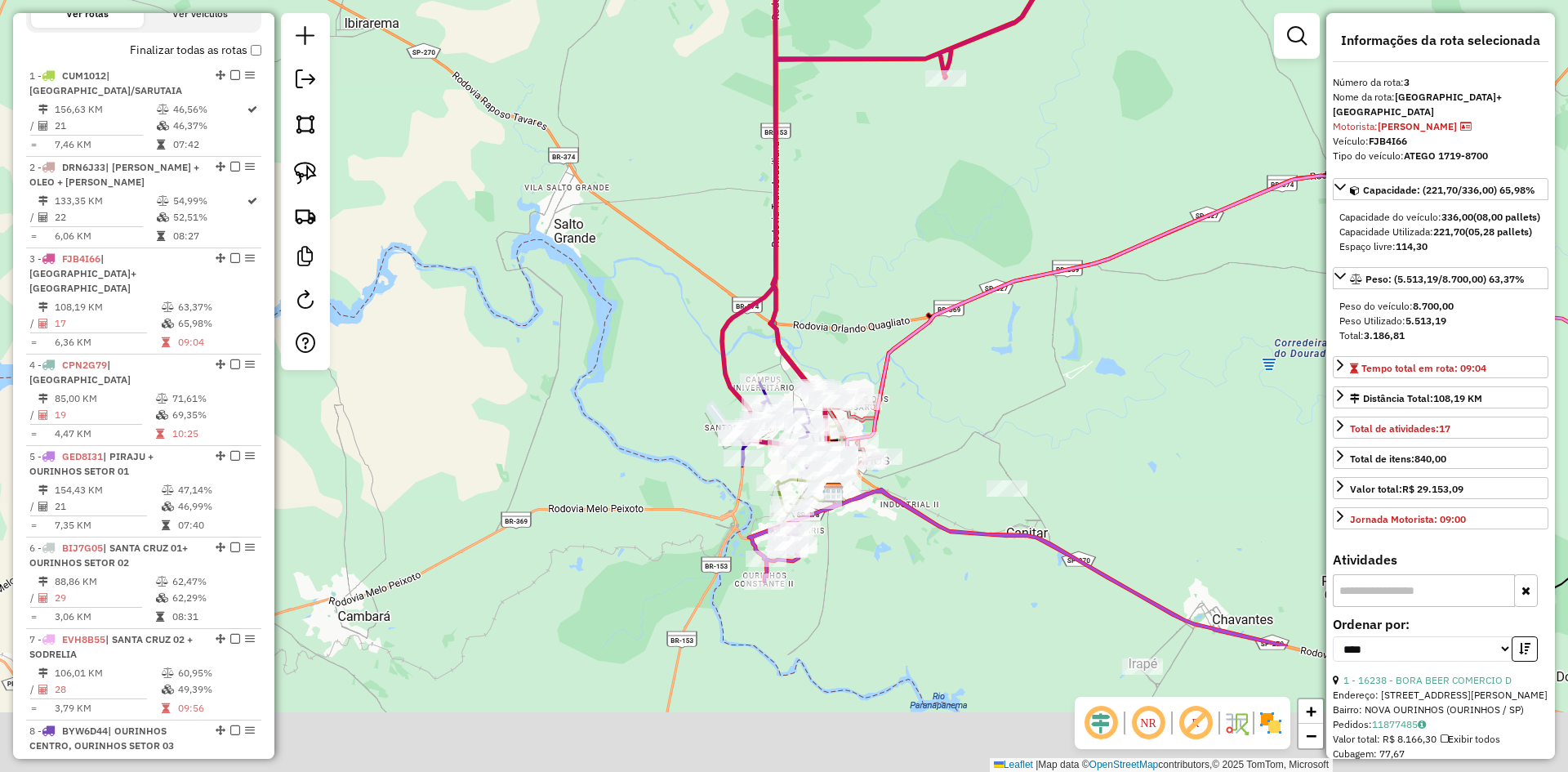
drag, startPoint x: 842, startPoint y: 299, endPoint x: 849, endPoint y: 213, distance: 86.3
click at [849, 213] on div "Janela de atendimento Grade de atendimento Capacidade Transportadoras Veículos …" at bounding box center [784, 386] width 1568 height 772
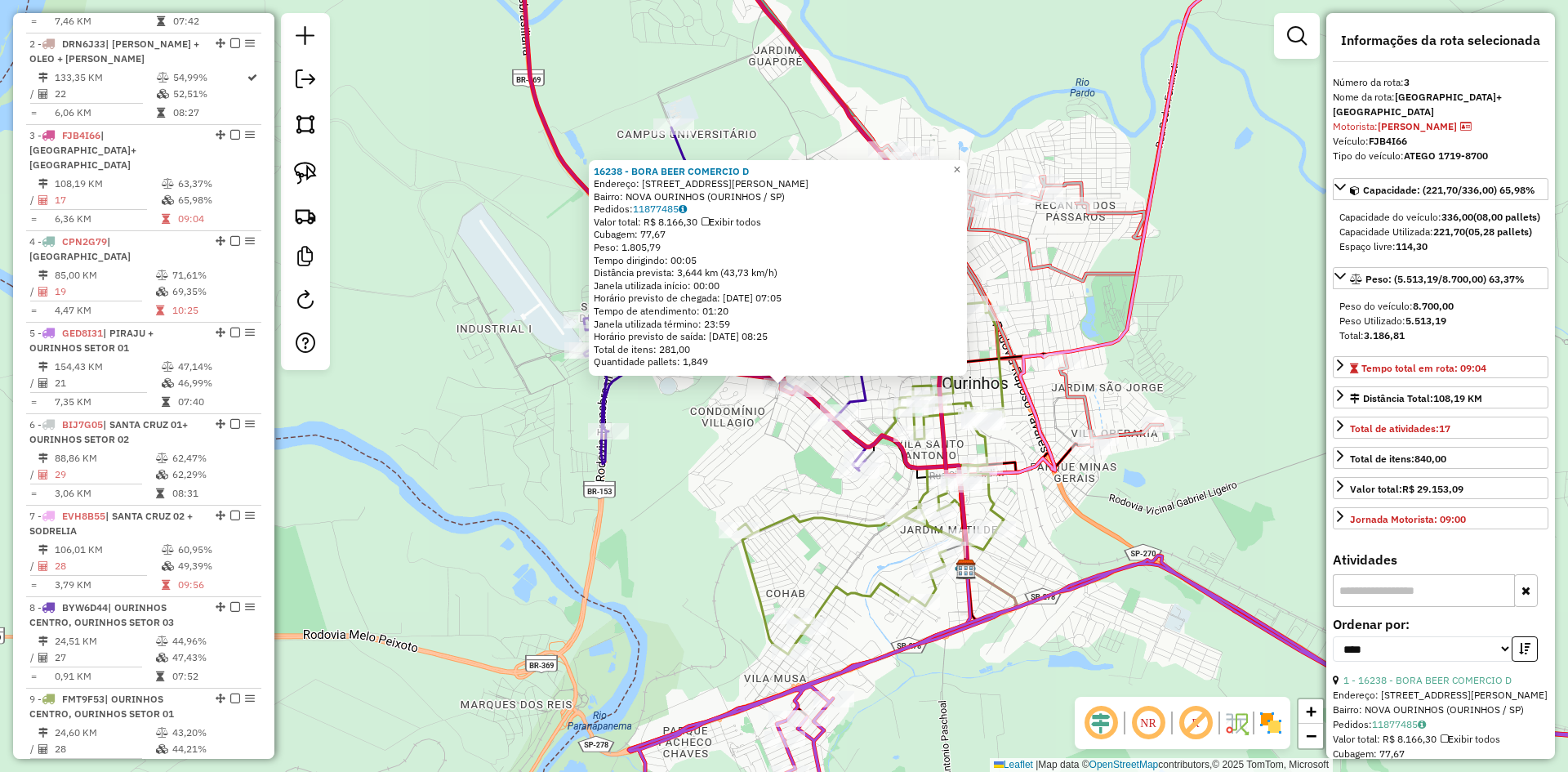
scroll to position [796, 0]
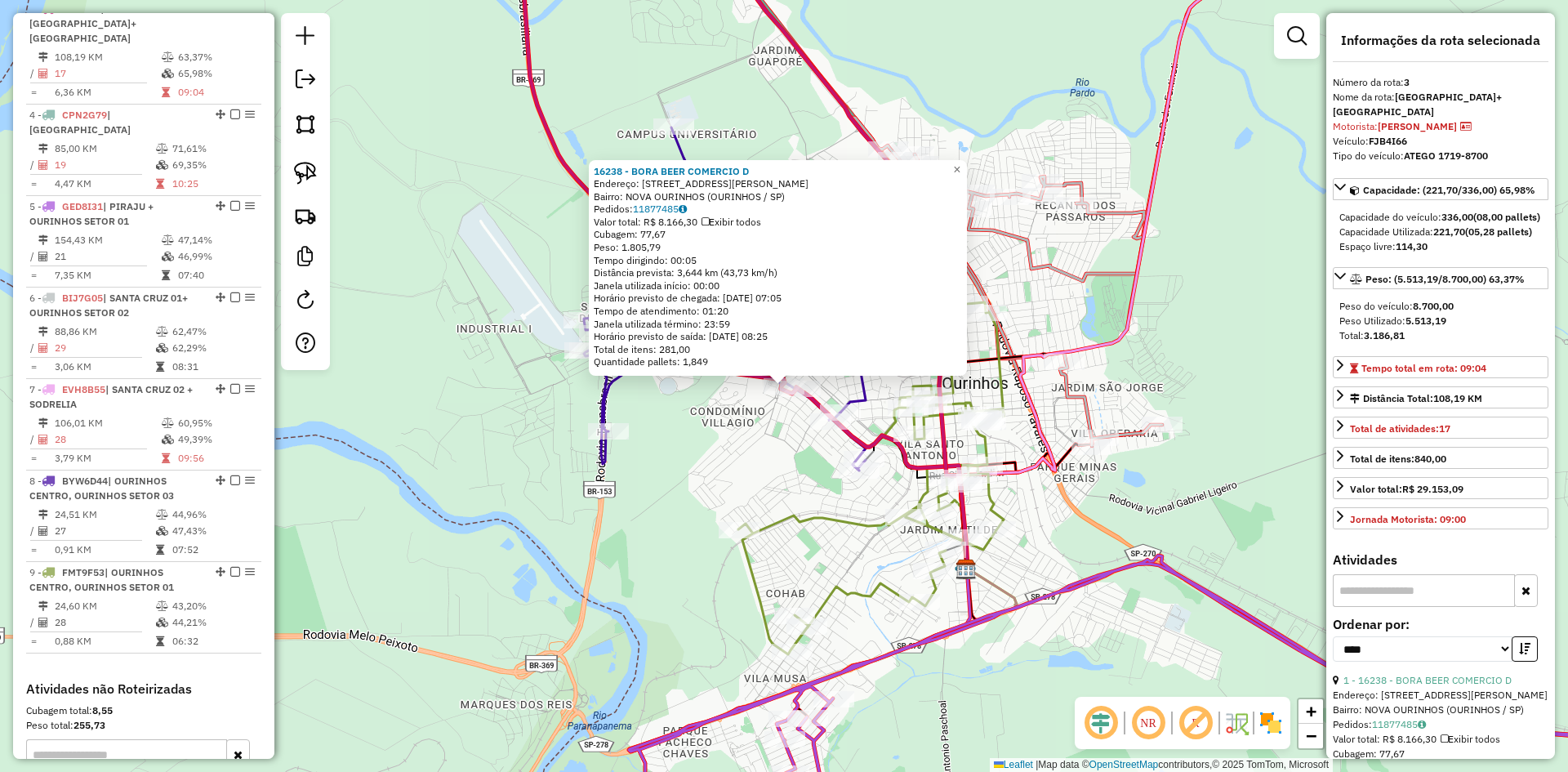
click at [740, 455] on div "16238 - BORA BEER COMERCIO D Endereço: AV MIGUEL CURY 801 Bairro: NOVA OURINHOS…" at bounding box center [784, 386] width 1568 height 772
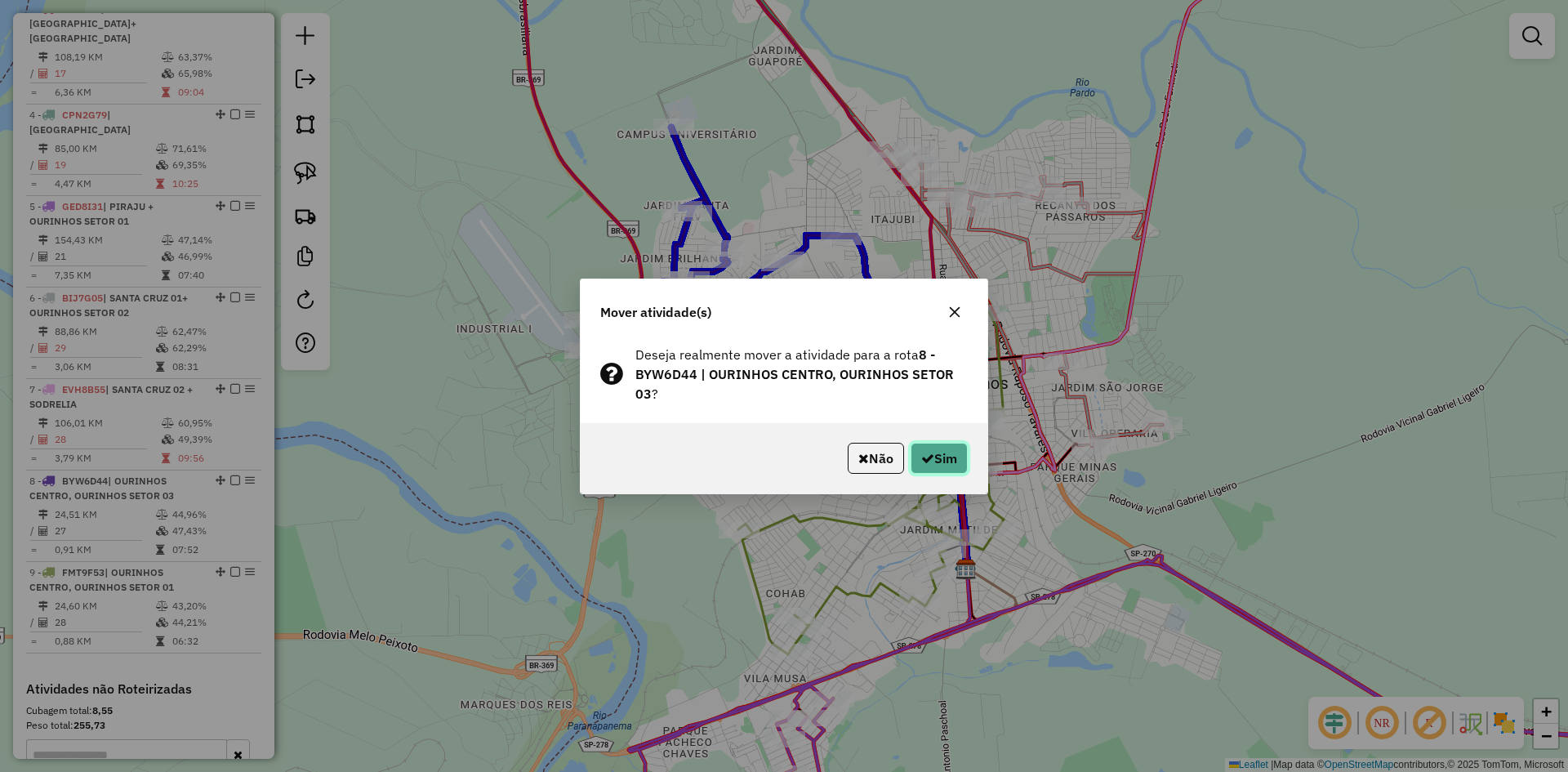
click at [940, 469] on button "Sim" at bounding box center [940, 458] width 57 height 31
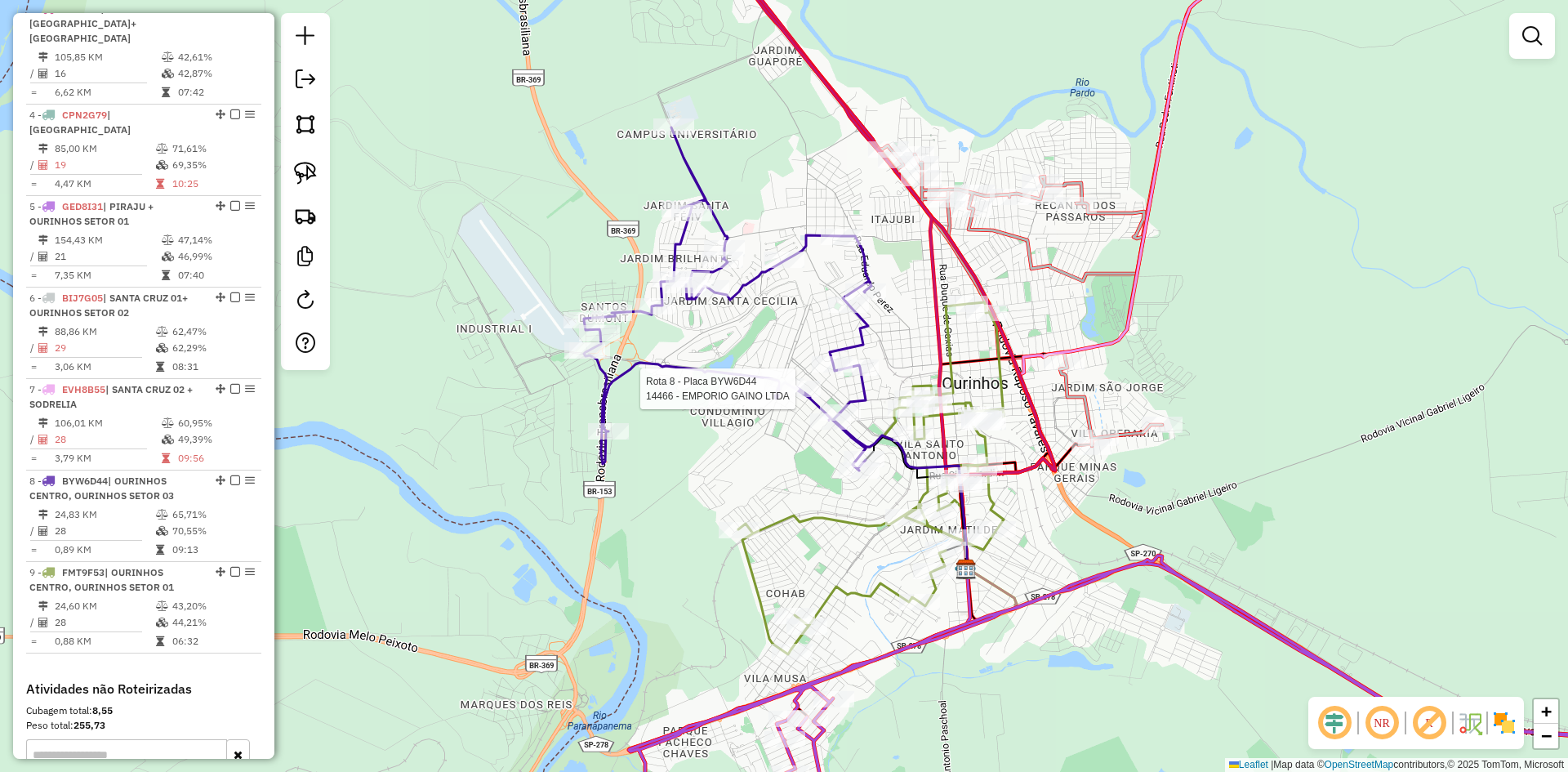
select select "*********"
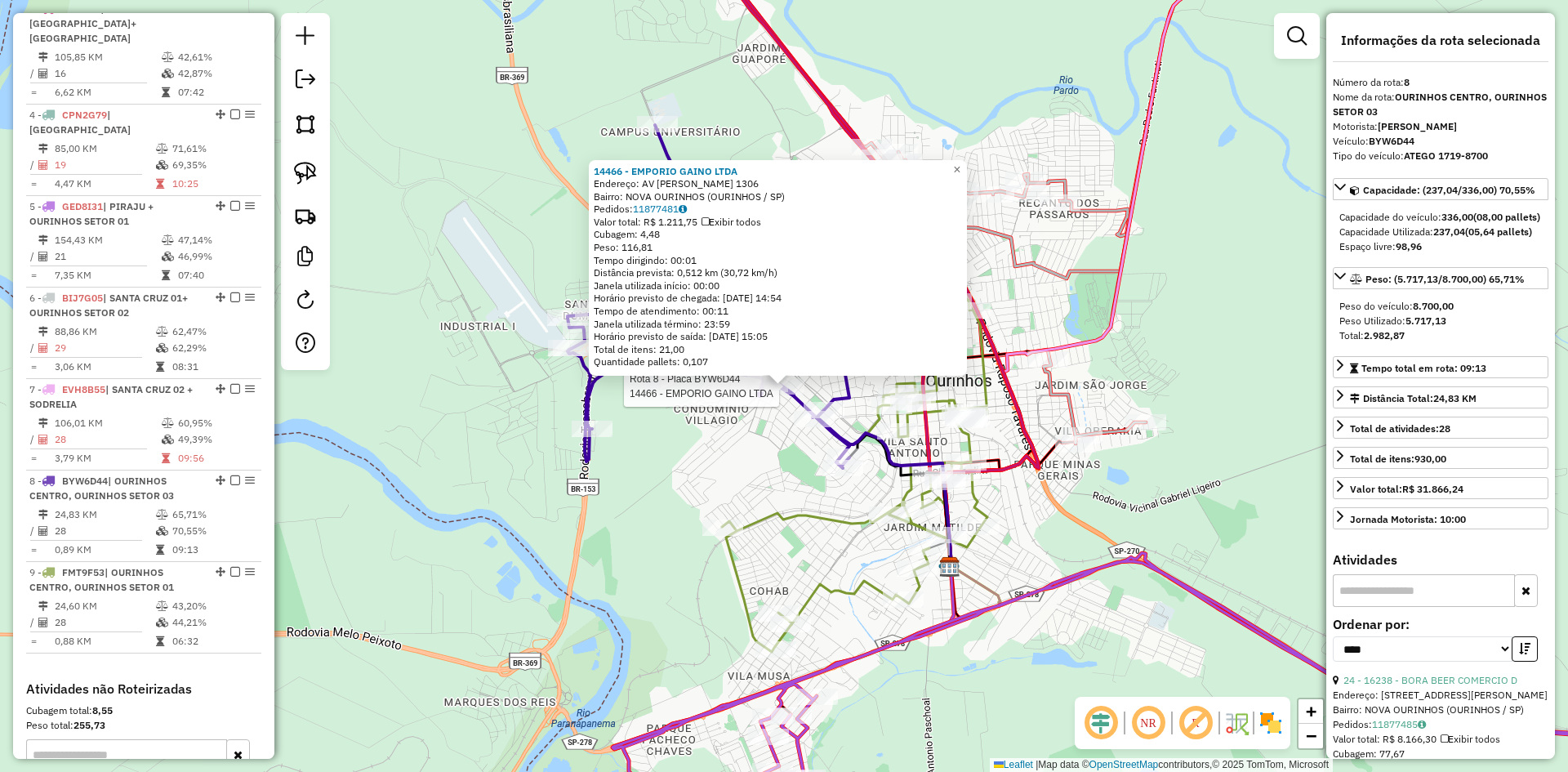
scroll to position [1012, 0]
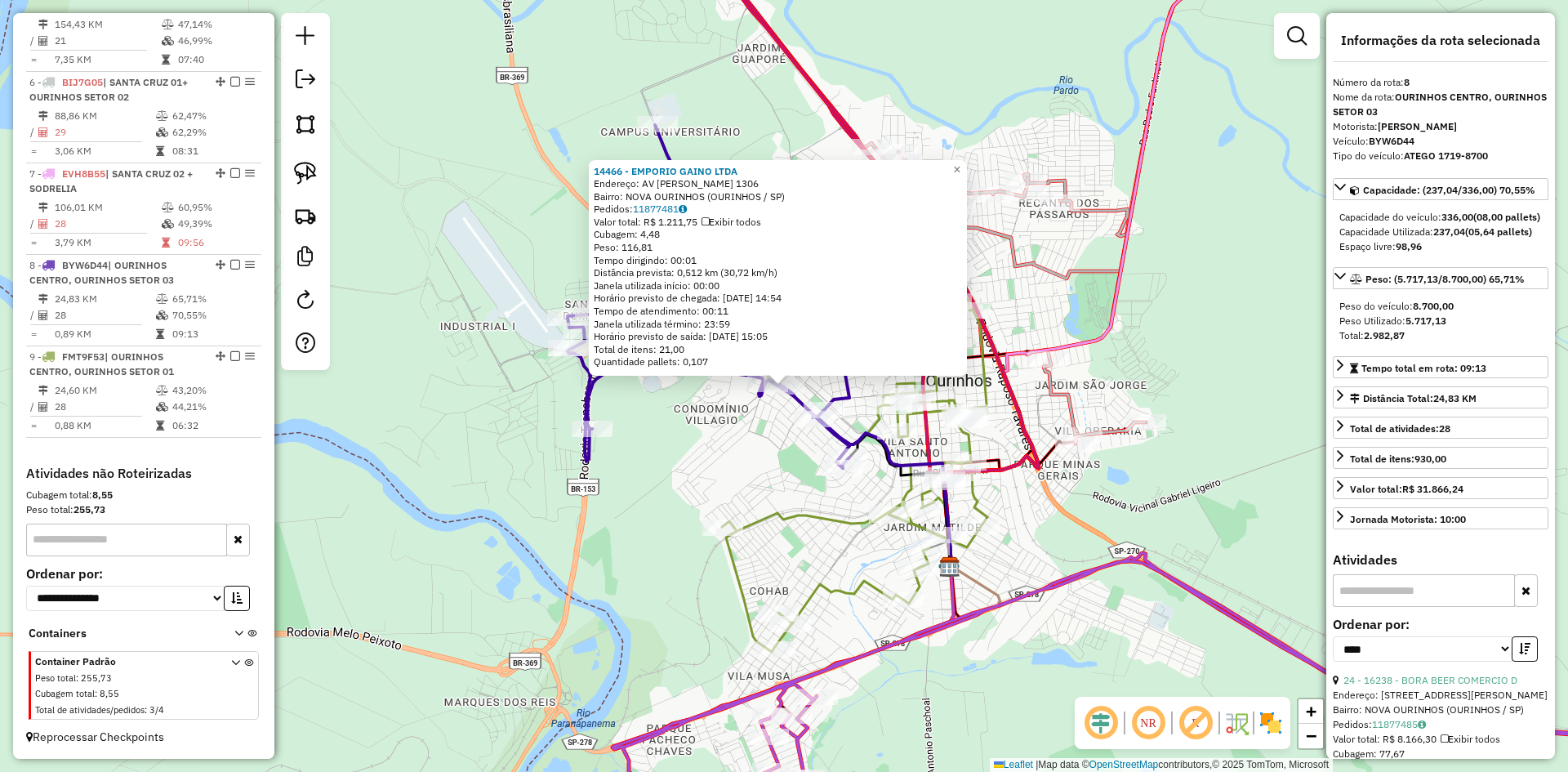
click at [719, 435] on div "14466 - EMPORIO GAINO LTDA Endereço: AV LUIZ SALDANHA RODRIGUES 1306 Bairro: NO…" at bounding box center [784, 386] width 1568 height 772
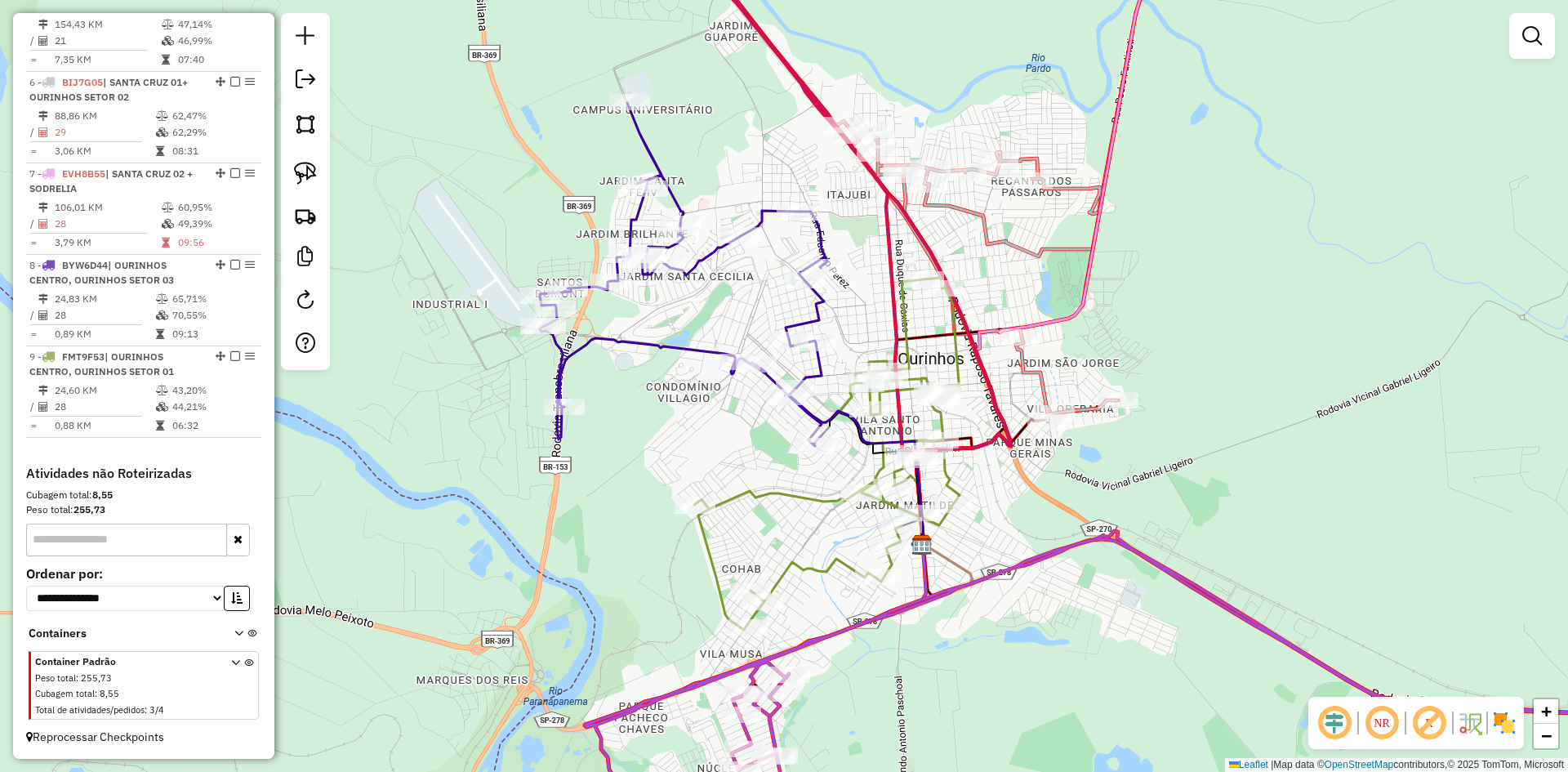
drag, startPoint x: 748, startPoint y: 468, endPoint x: 696, endPoint y: 427, distance: 66.2
click at [696, 427] on div "Janela de atendimento Grade de atendimento Capacidade Transportadoras Veículos …" at bounding box center [784, 386] width 1568 height 772
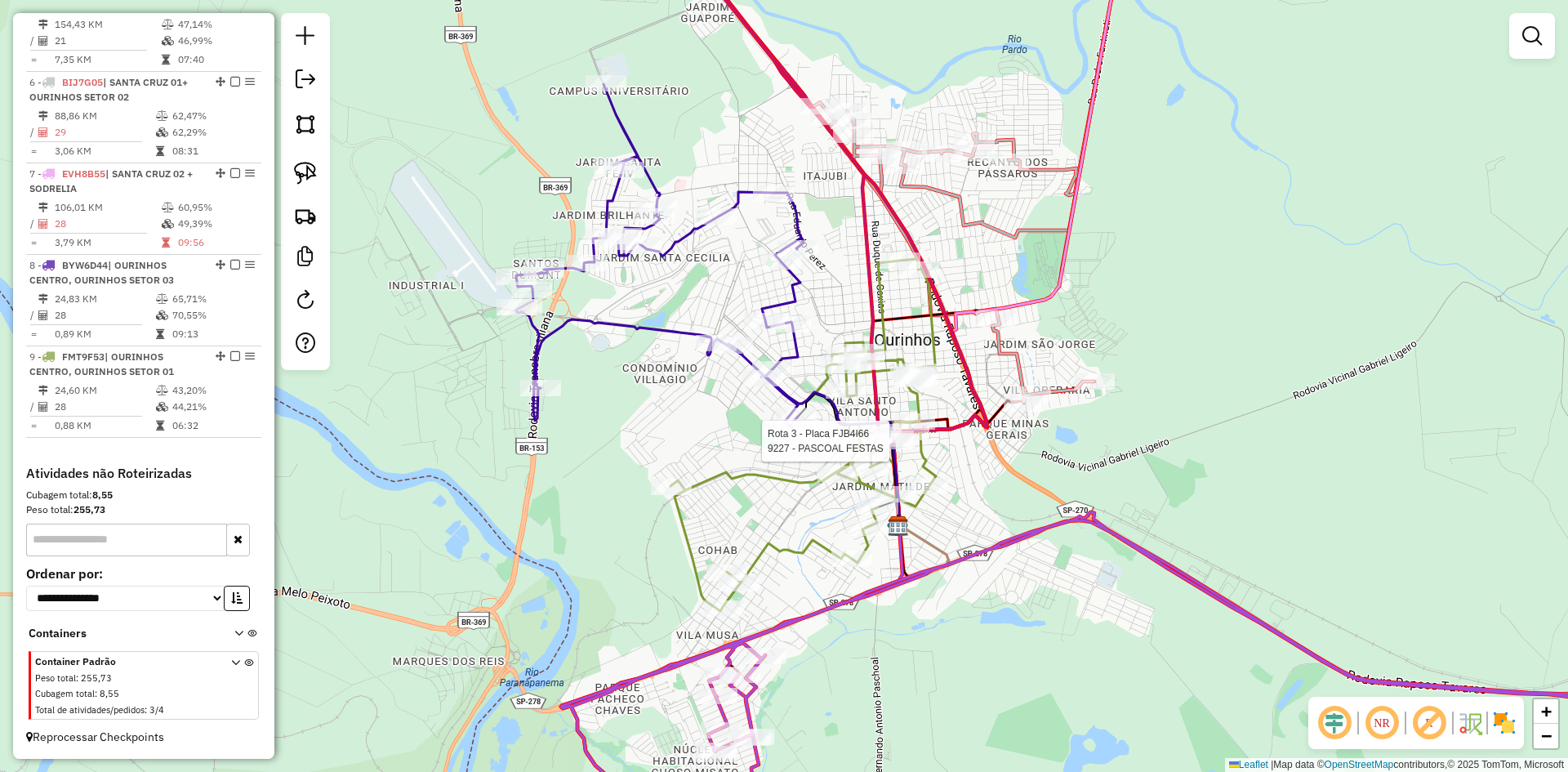
select select "*********"
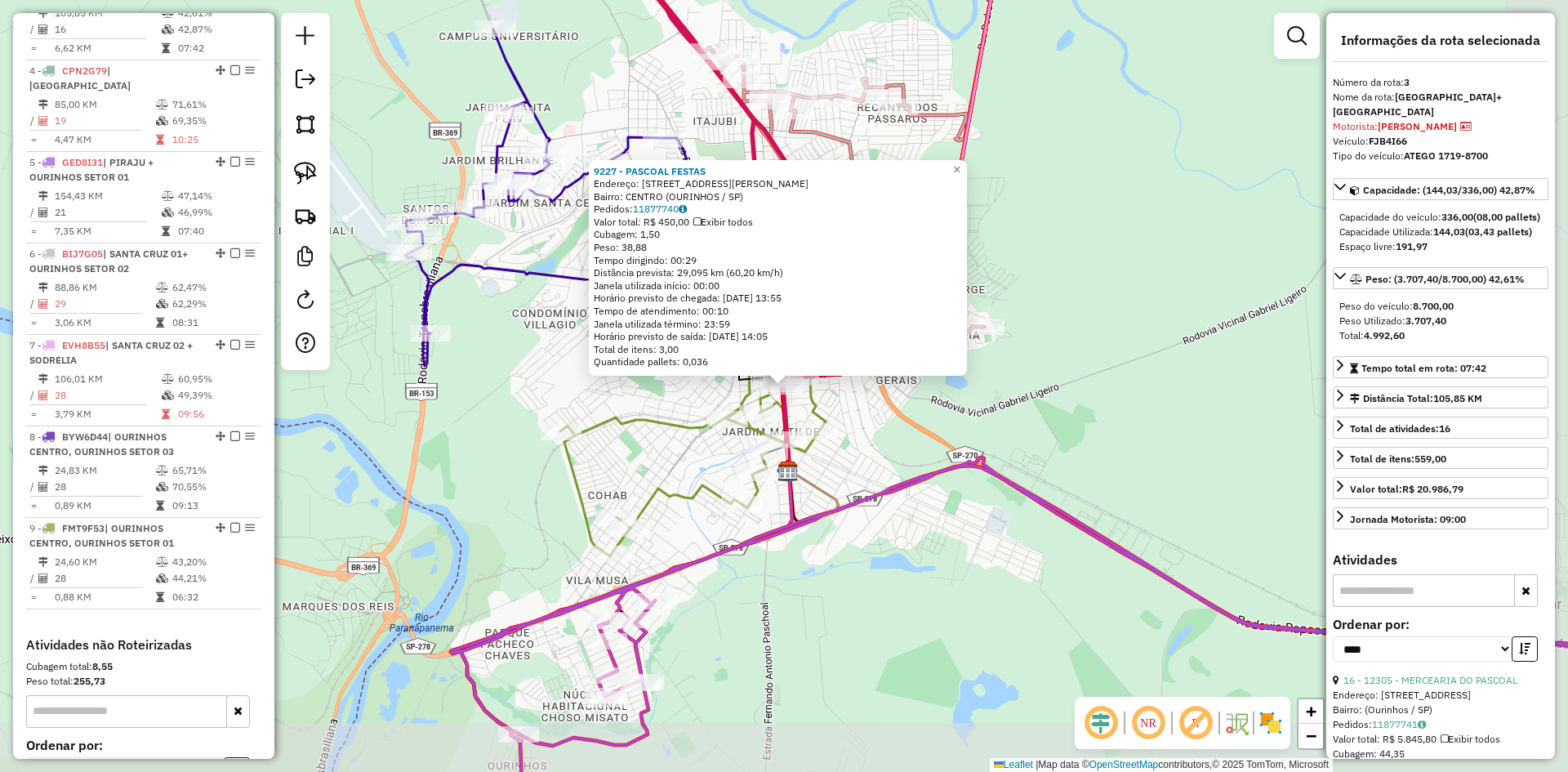
scroll to position [796, 0]
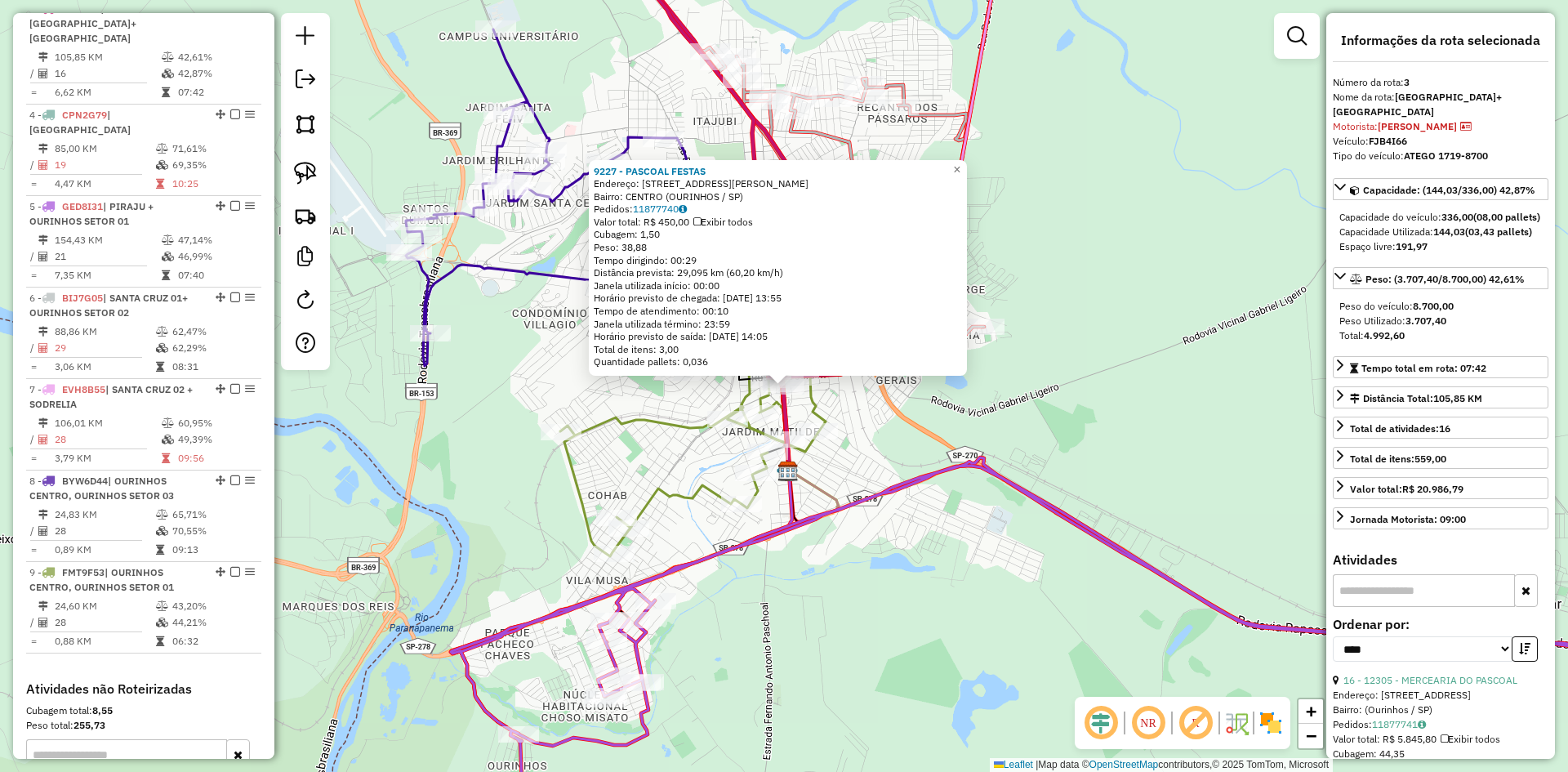
click at [882, 457] on div "9227 - PASCOAL FESTAS Endereço: R EUCLIDES DA CUNHA 1056 Bairro: CENTRO (OURINH…" at bounding box center [784, 386] width 1568 height 772
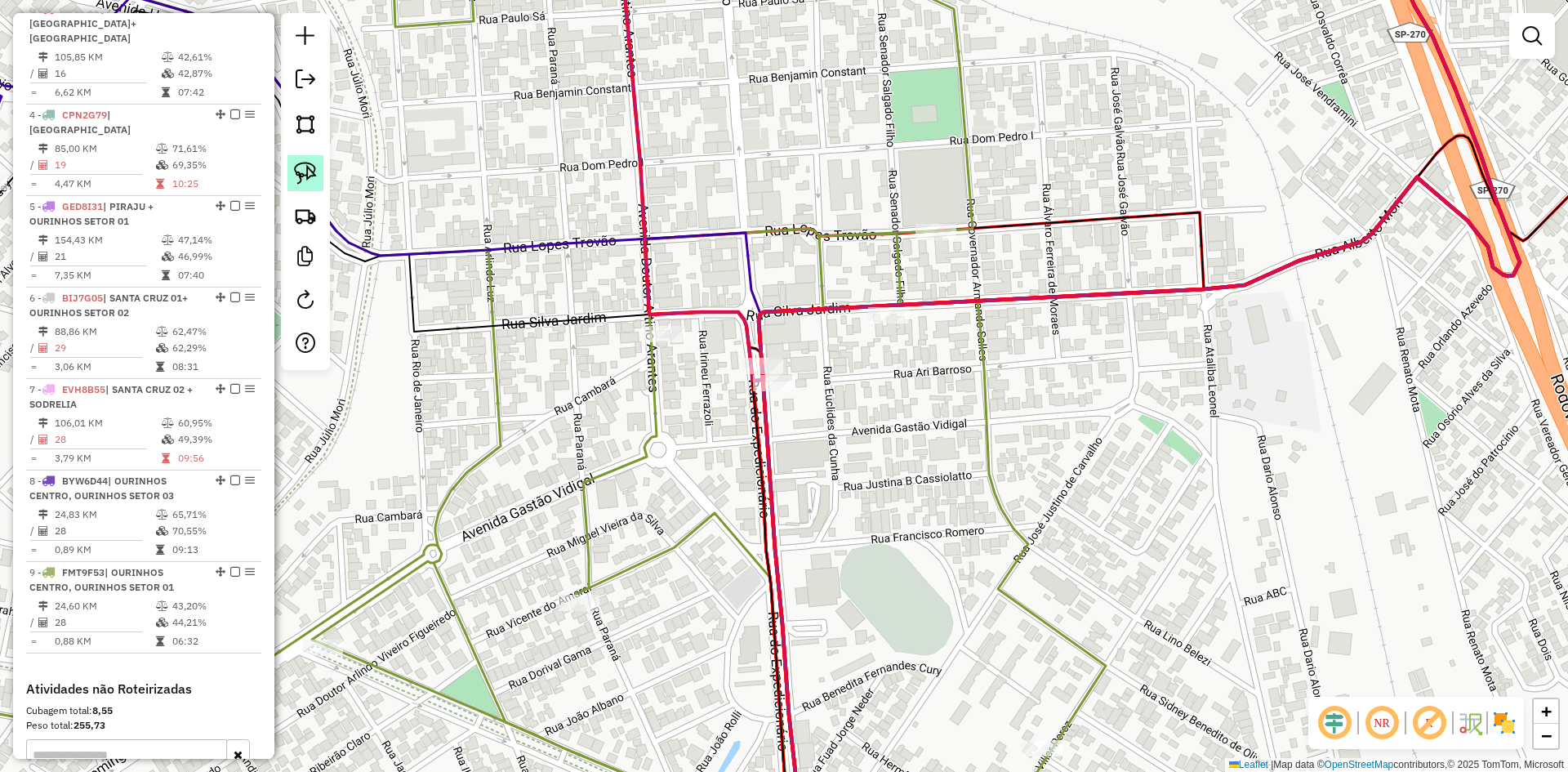
click at [308, 165] on img at bounding box center [306, 173] width 23 height 23
drag, startPoint x: 712, startPoint y: 368, endPoint x: 775, endPoint y: 347, distance: 66.4
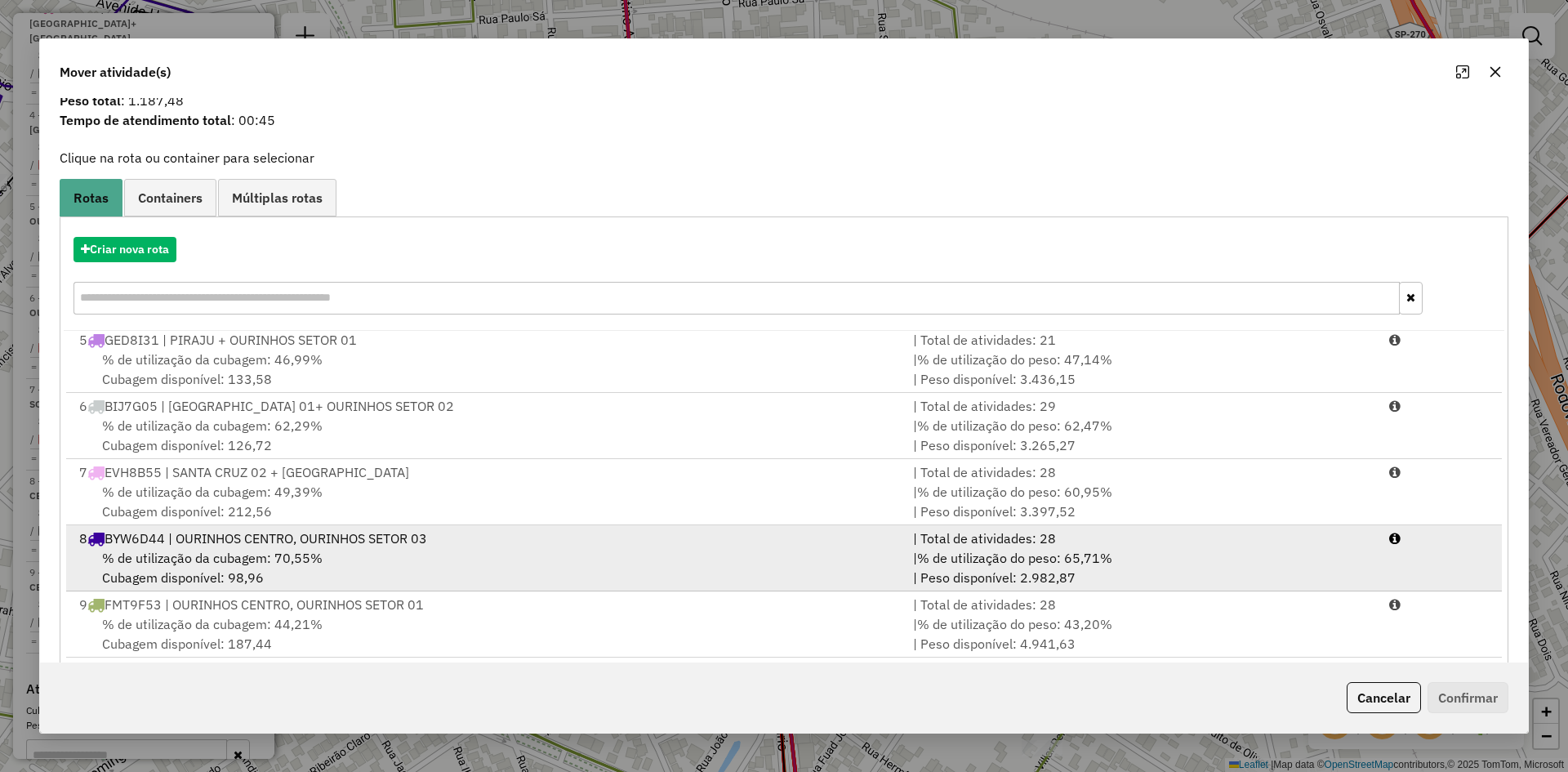
scroll to position [76, 0]
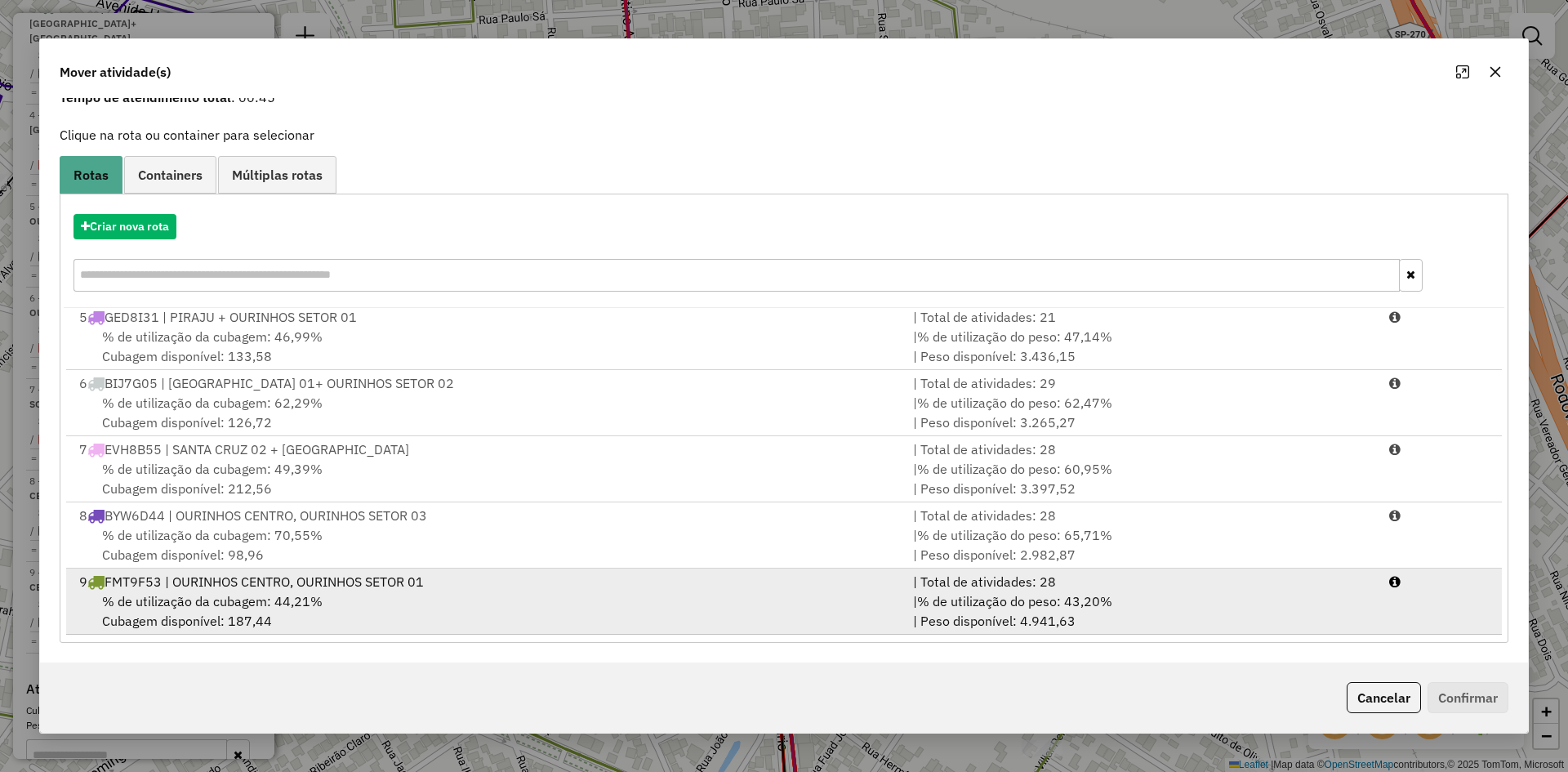
click at [424, 576] on div "9 FMT9F53 | OURINHOS CENTRO, OURINHOS SETOR 01" at bounding box center [486, 582] width 834 height 20
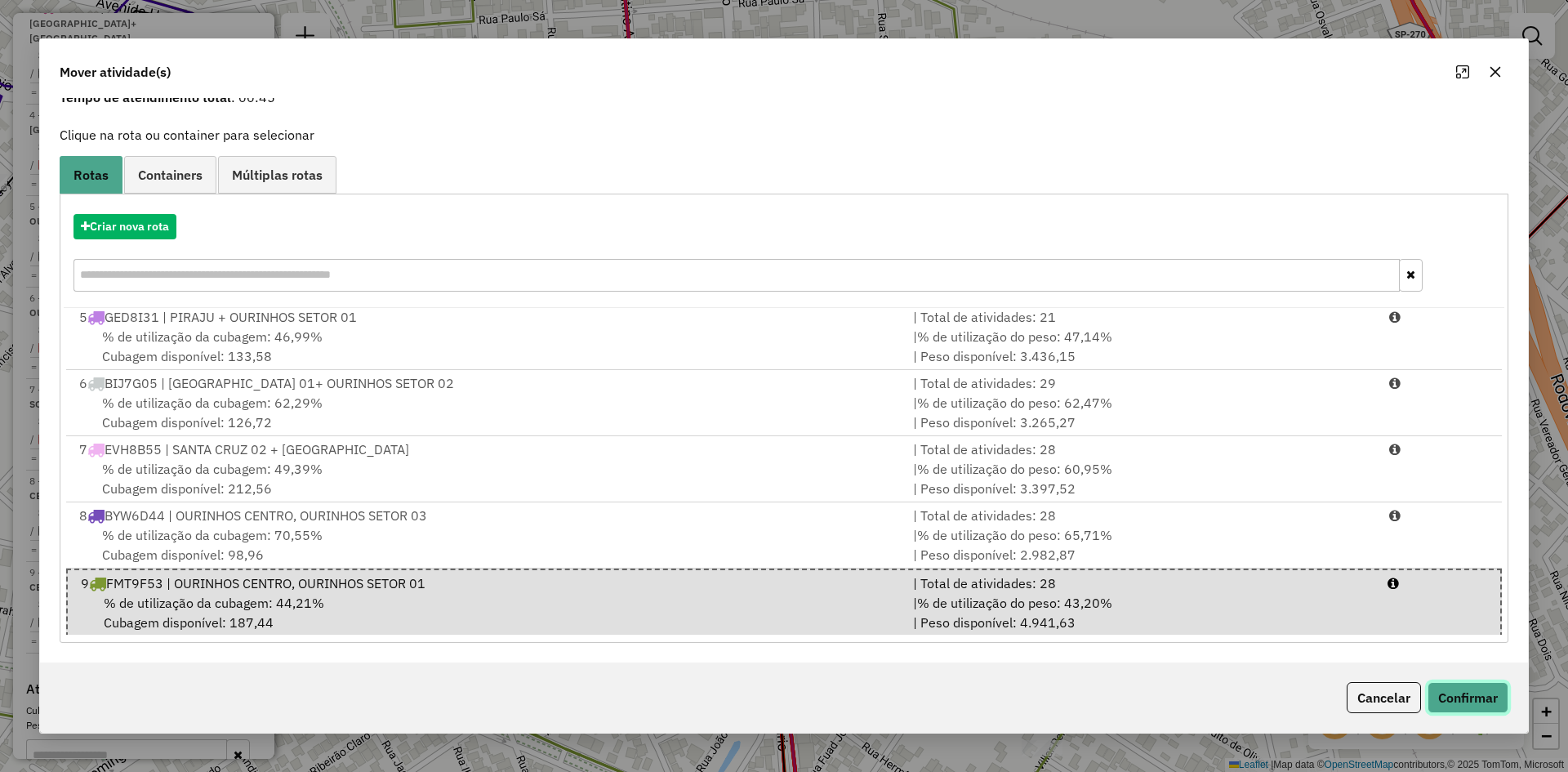
click at [1471, 712] on button "Confirmar" at bounding box center [1468, 697] width 81 height 31
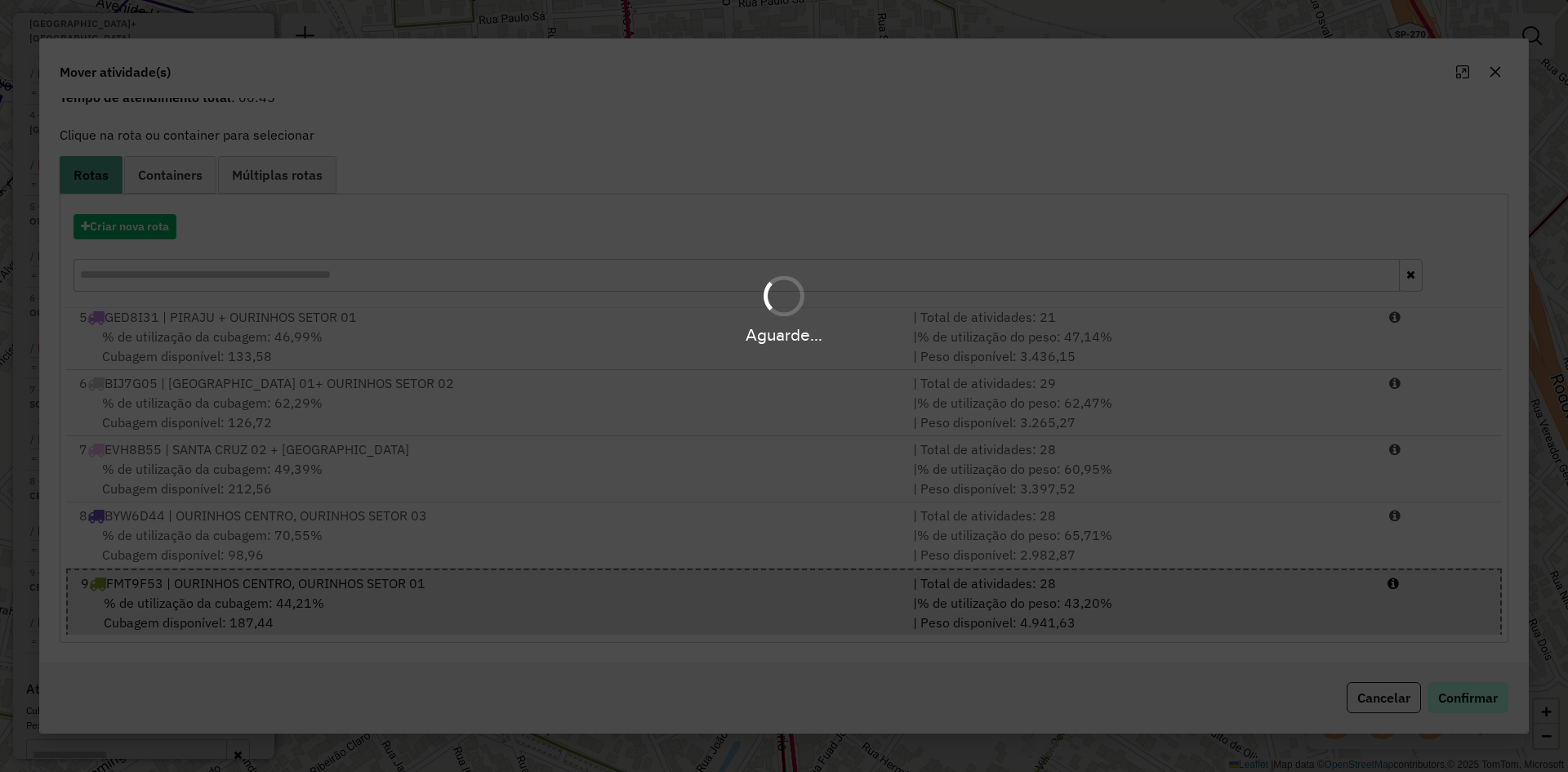
scroll to position [704, 0]
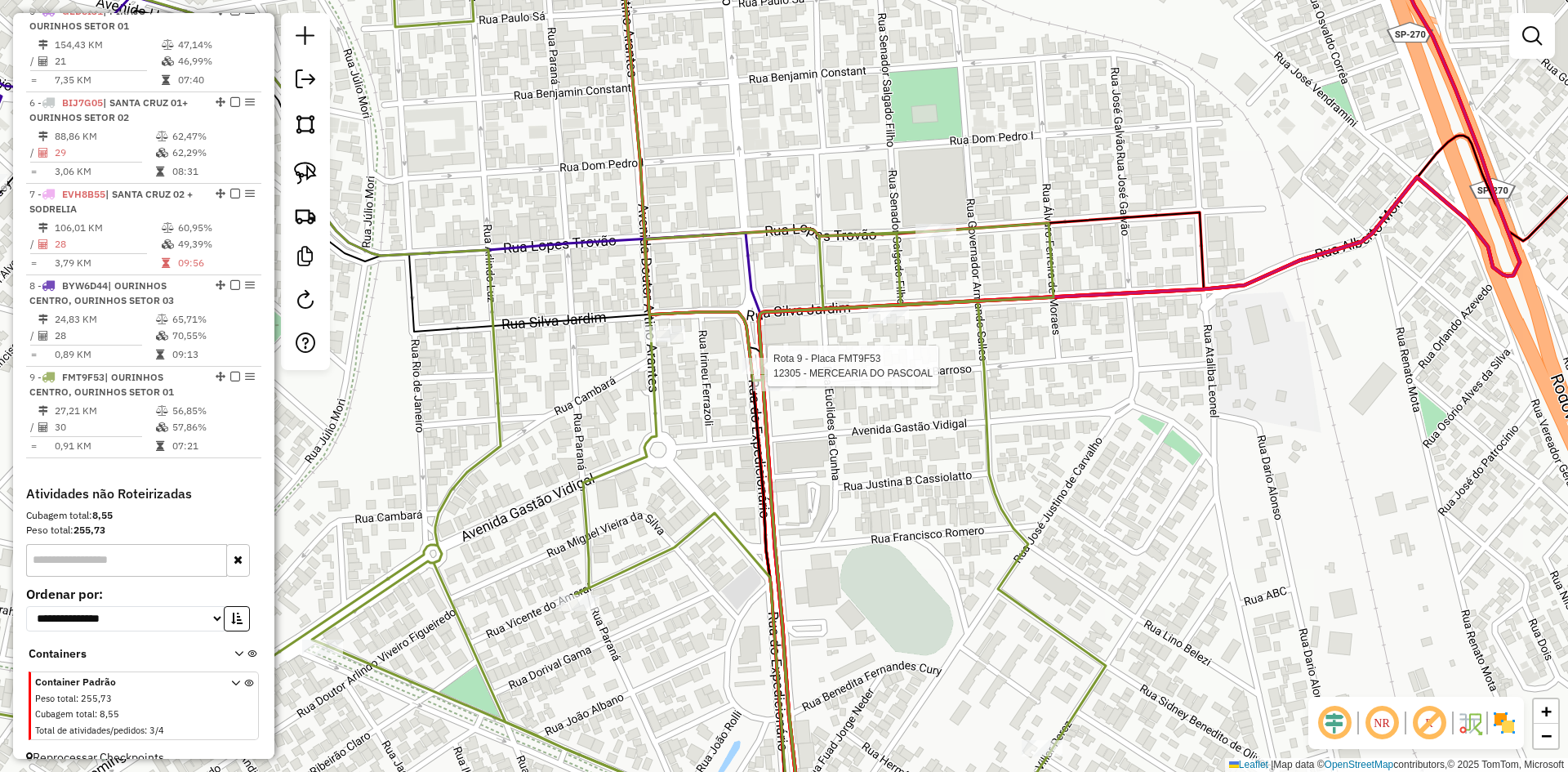
select select "*********"
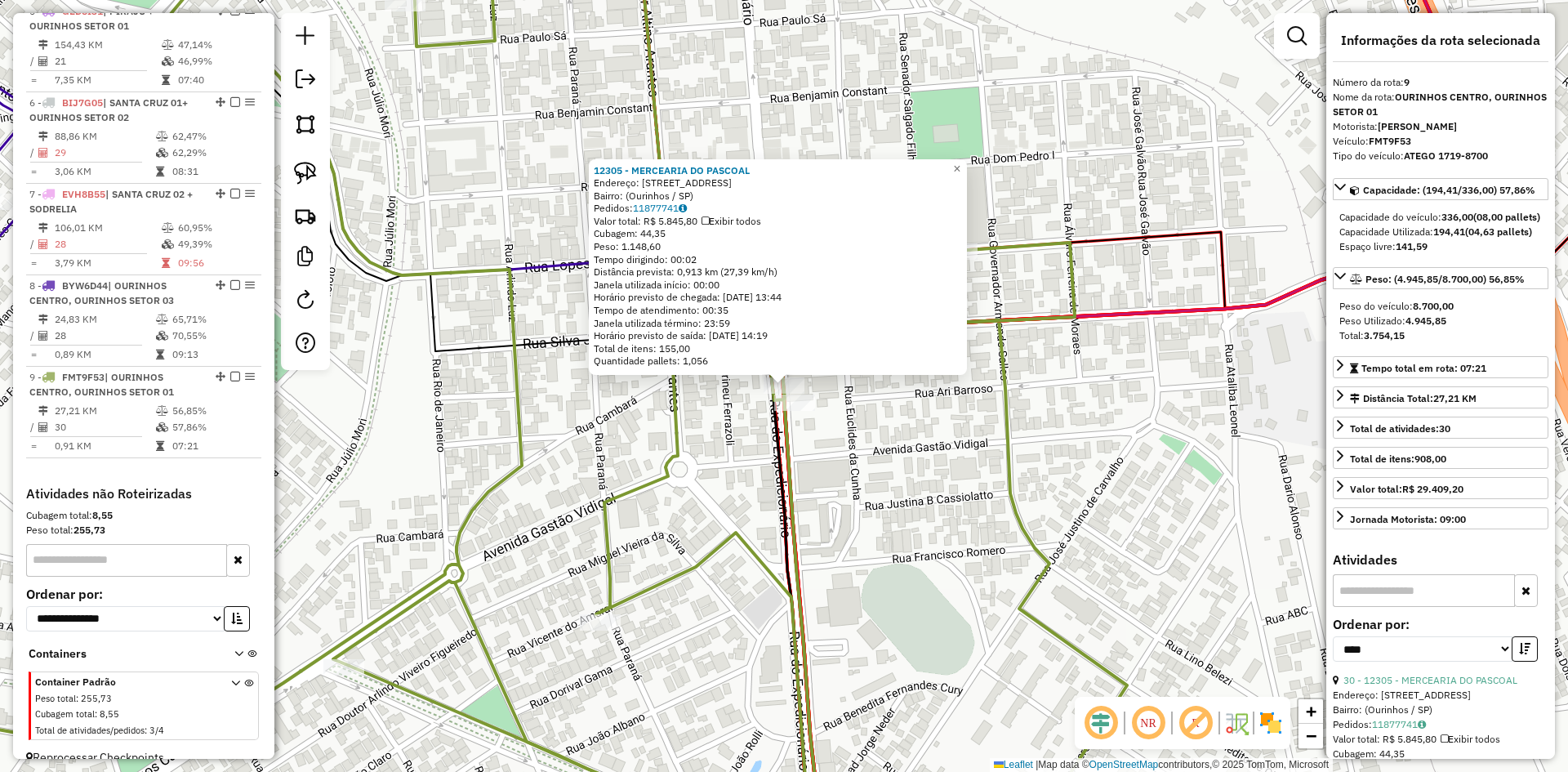
scroll to position [1012, 0]
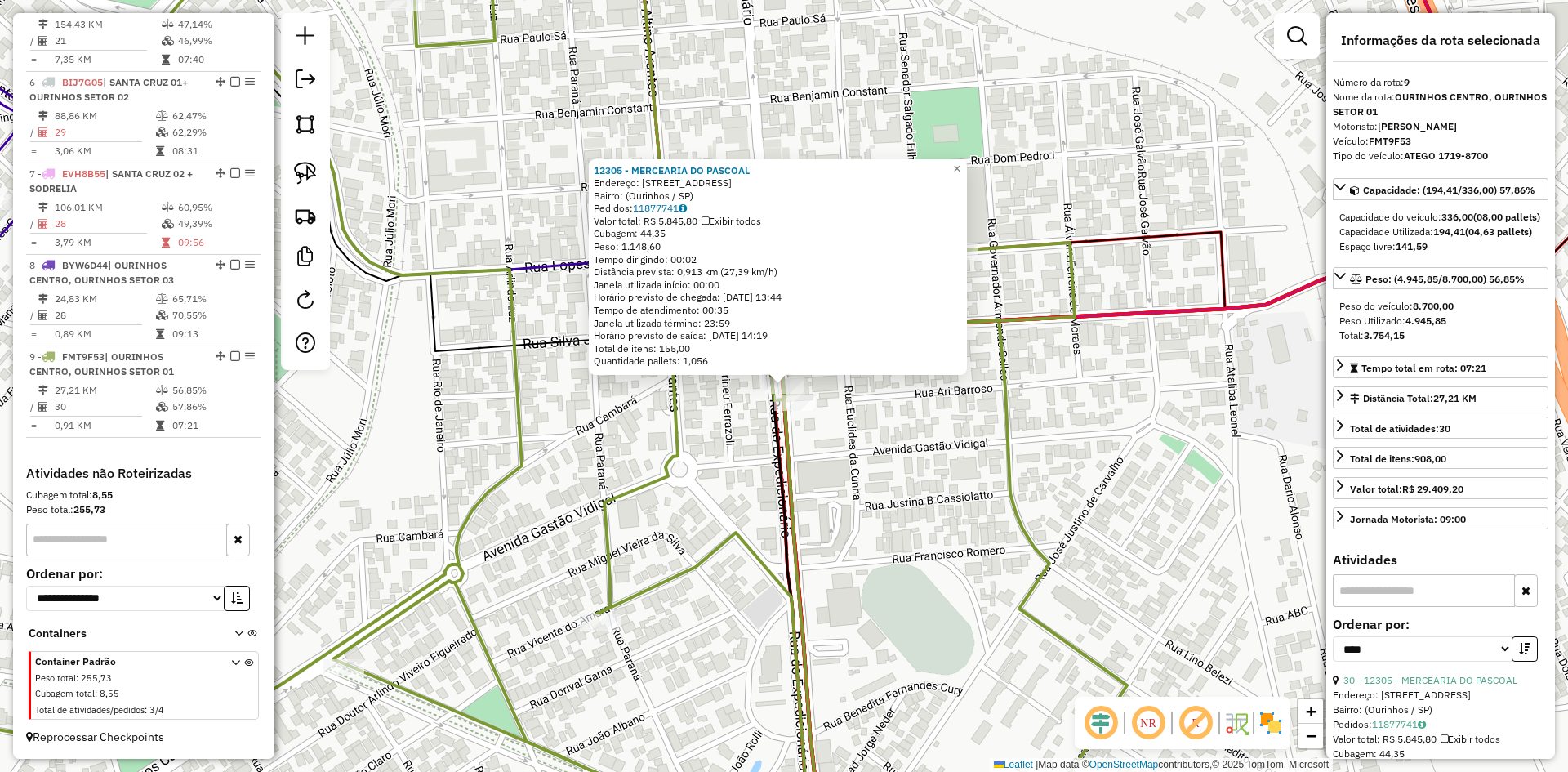
click at [968, 523] on div "12305 - MERCEARIA DO PASCOAL Endereço: Rua do Expedicionário, 1137 Bairro: (Our…" at bounding box center [784, 386] width 1568 height 772
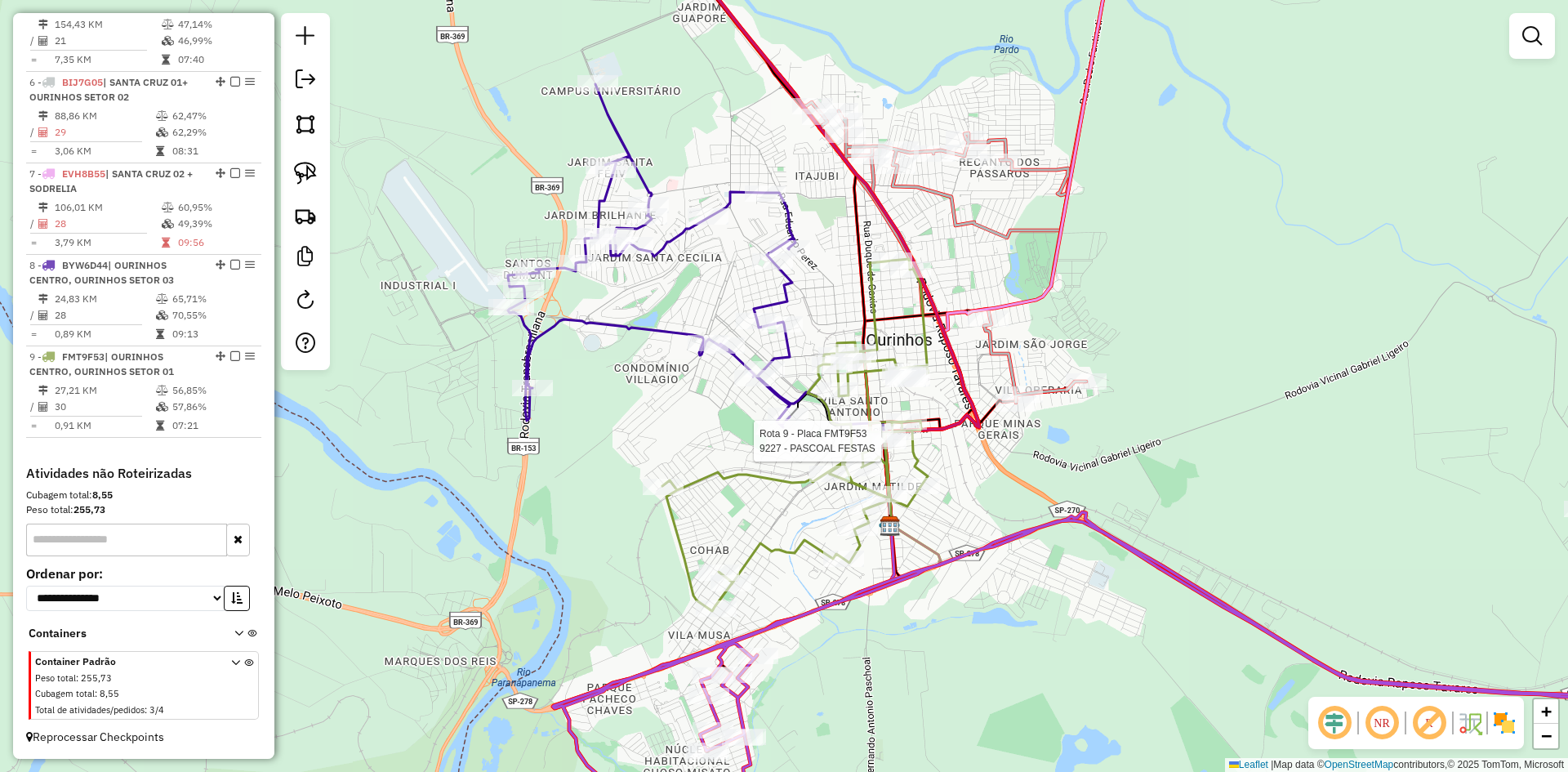
select select "*********"
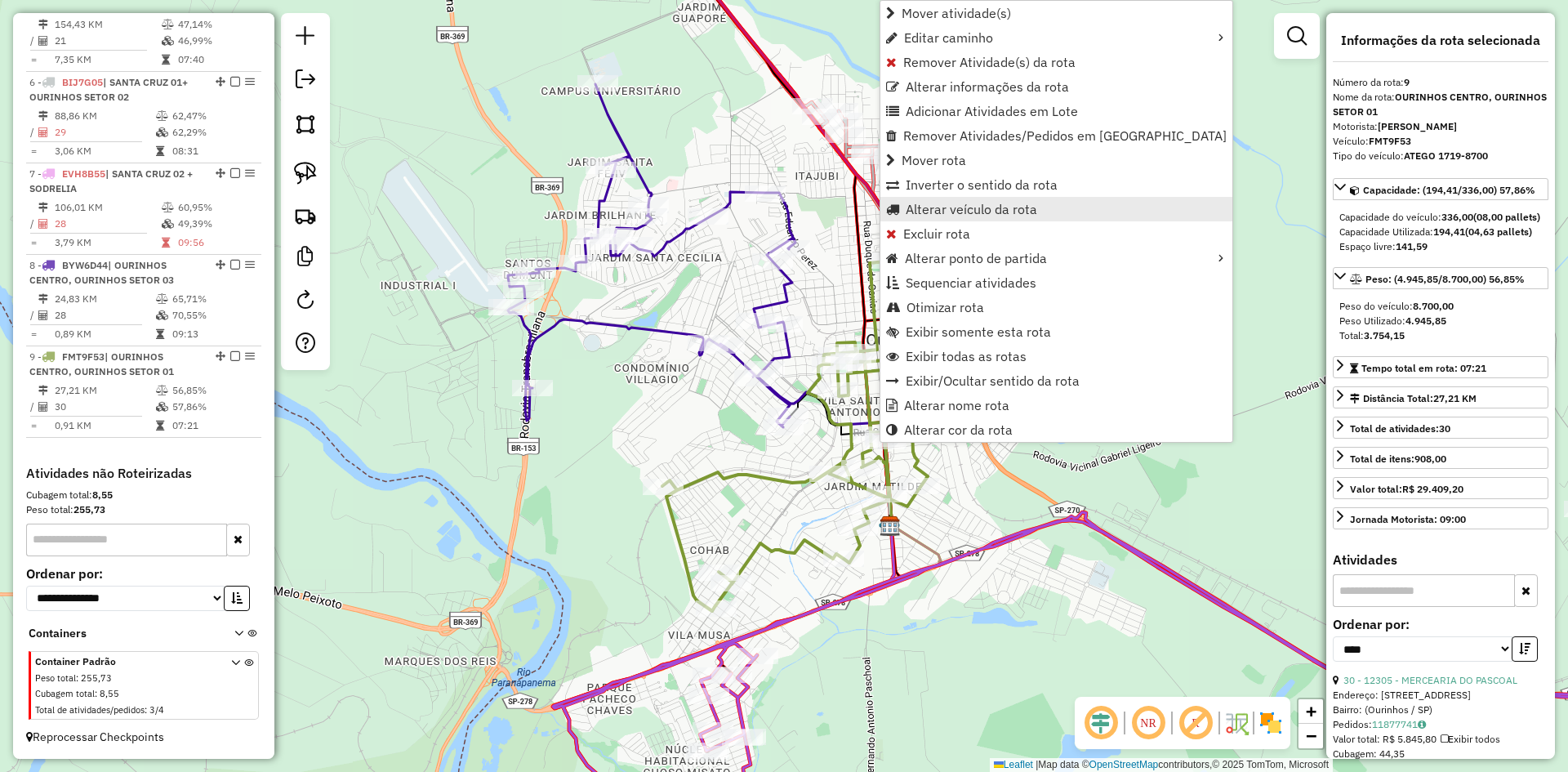
click at [994, 216] on span "Alterar veículo da rota" at bounding box center [972, 209] width 132 height 13
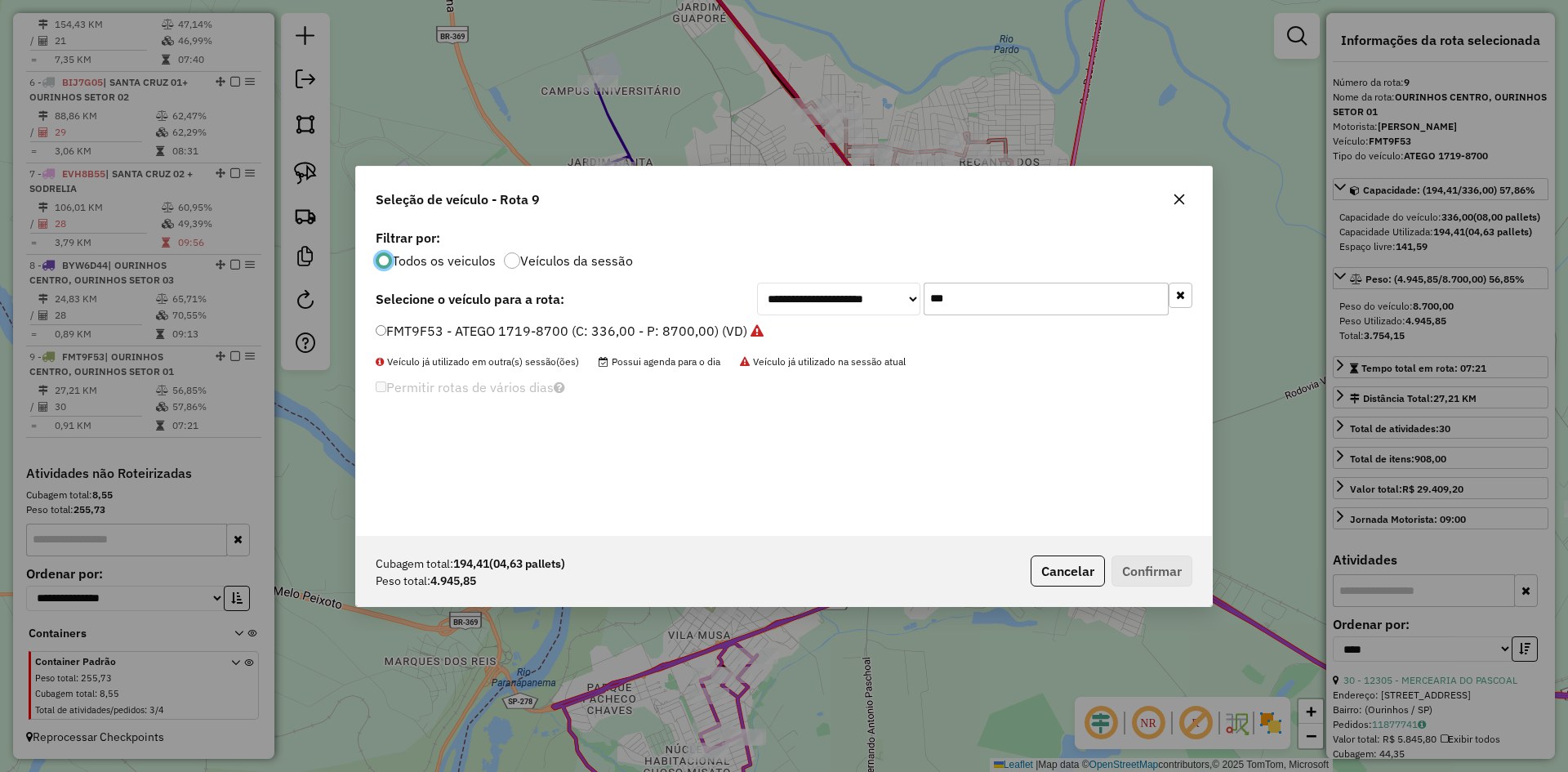
scroll to position [9, 5]
click at [993, 302] on input "***" at bounding box center [1046, 299] width 245 height 33
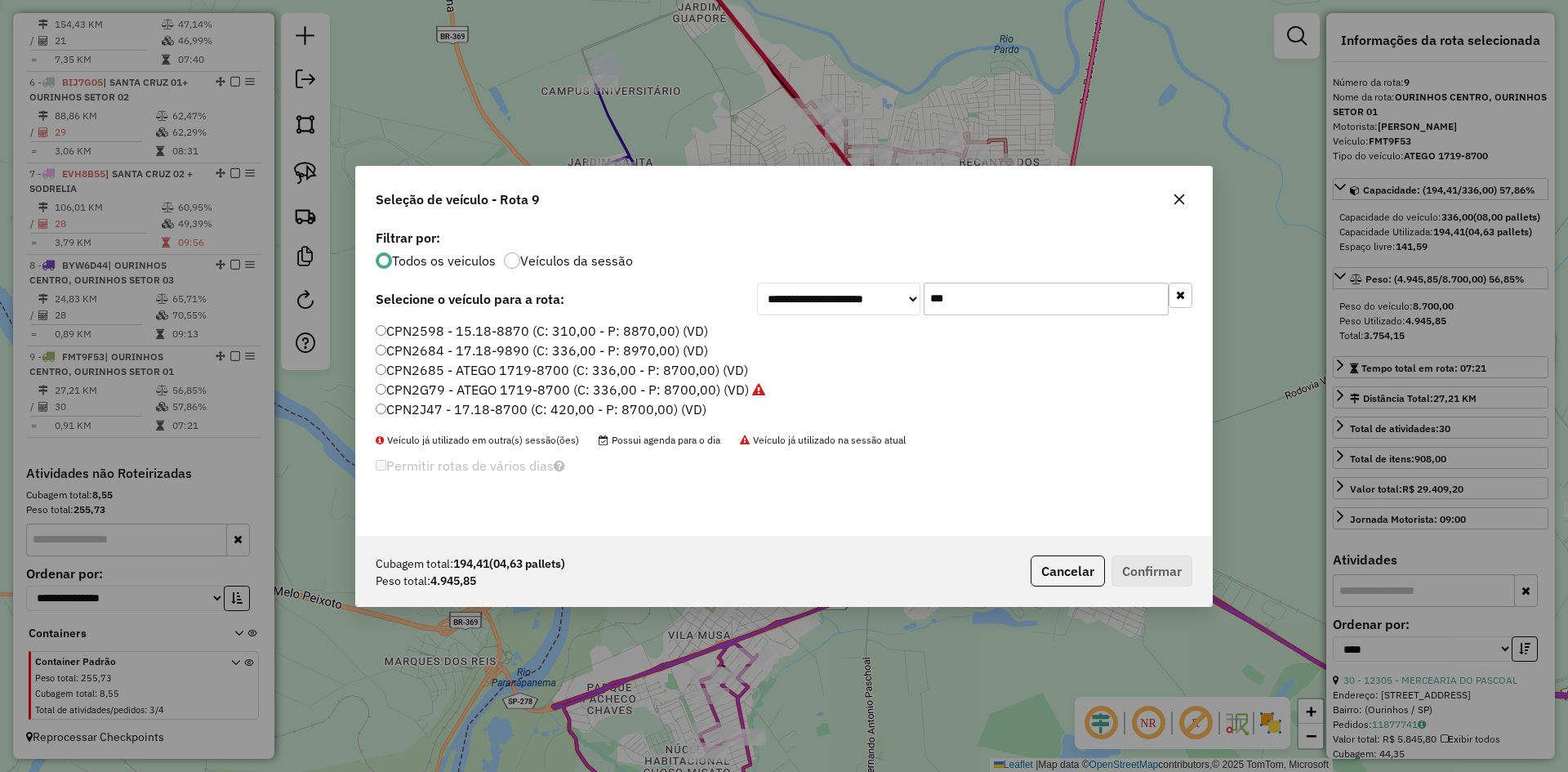
type input "***"
click at [415, 406] on label "CPN2J47 - 17.18-8700 (C: 420,00 - P: 8700,00) (VD)" at bounding box center [541, 409] width 331 height 20
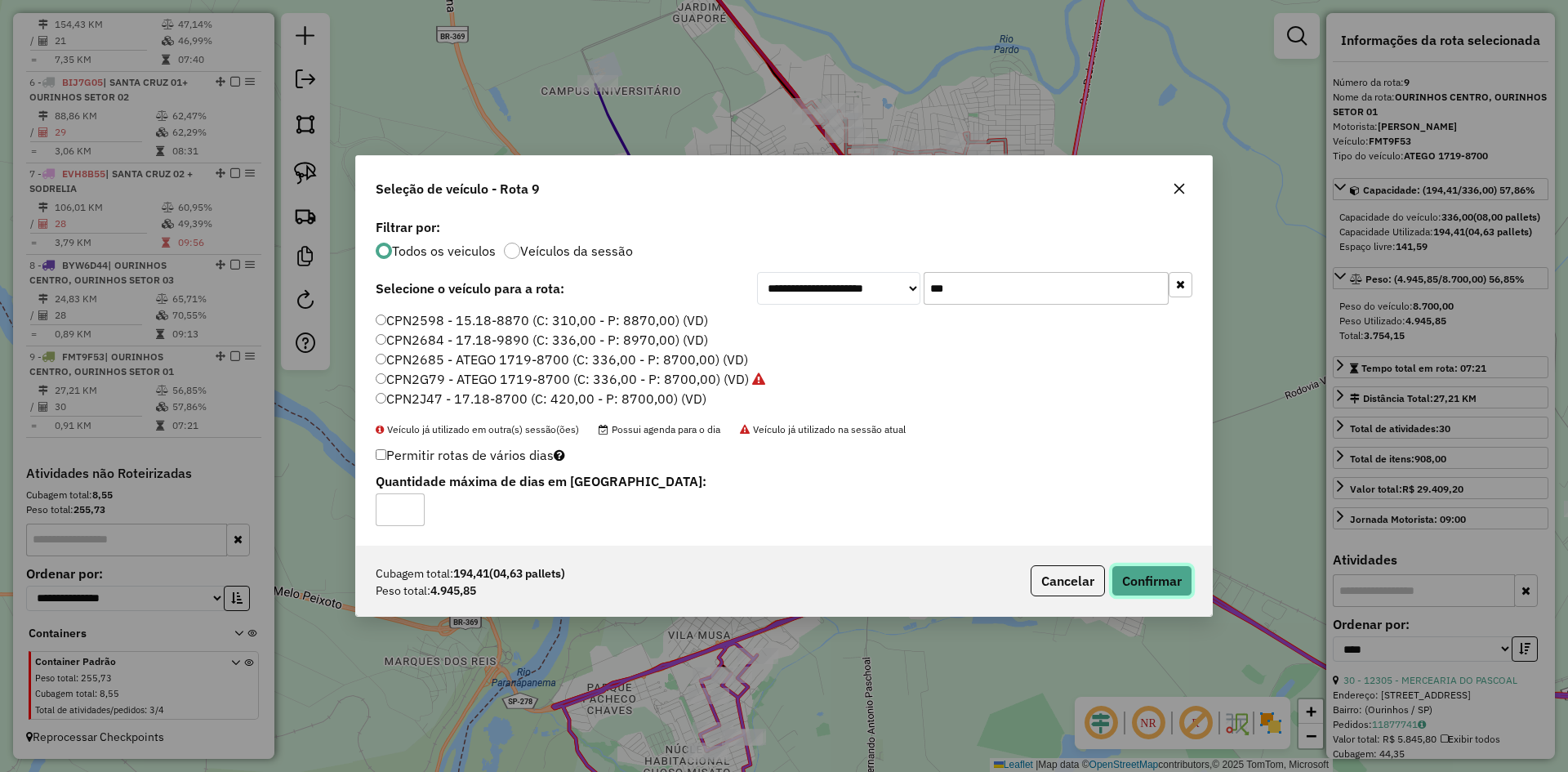
click at [1162, 582] on button "Confirmar" at bounding box center [1152, 581] width 81 height 31
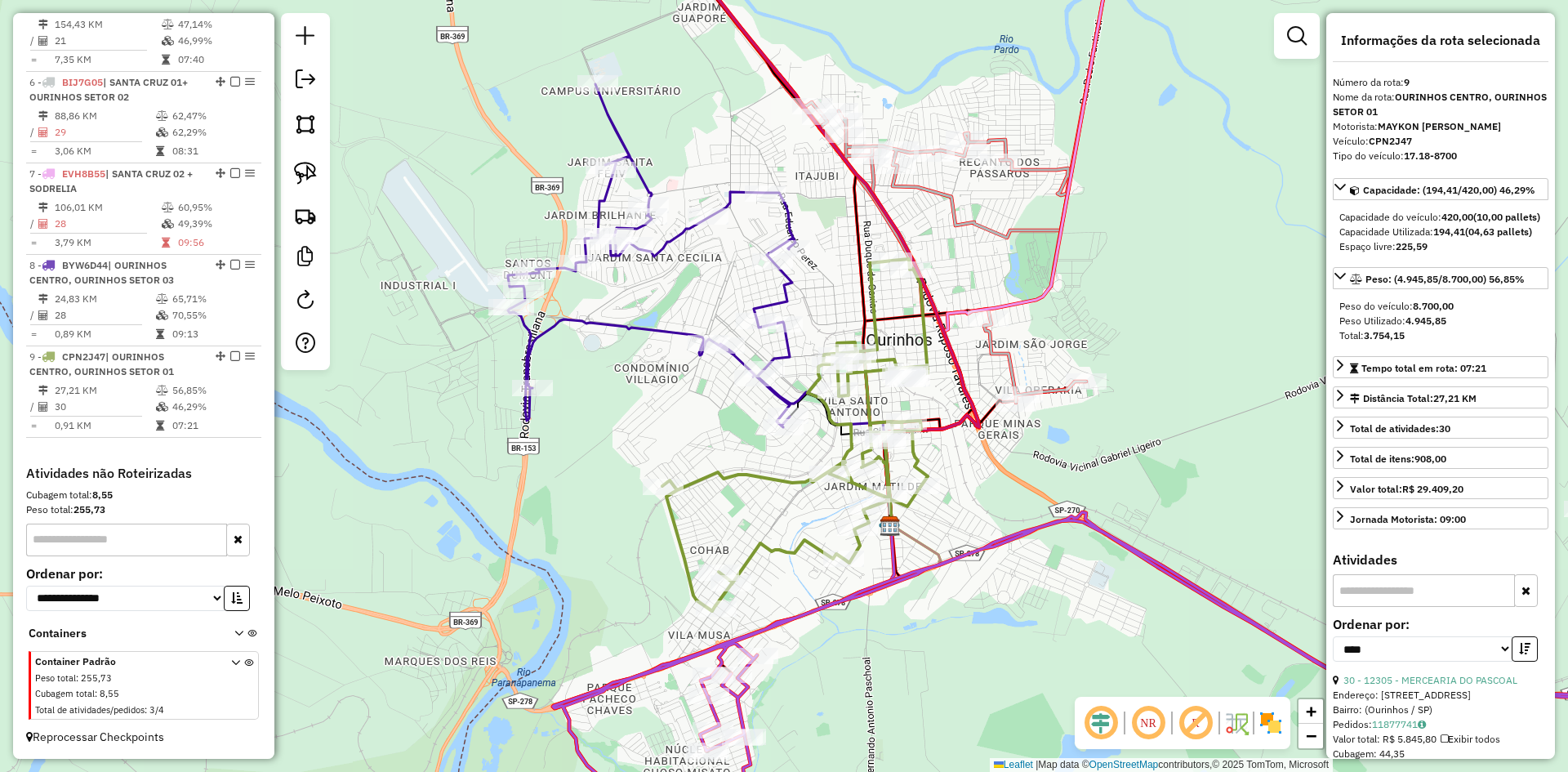
drag, startPoint x: 1156, startPoint y: 268, endPoint x: 1145, endPoint y: 615, distance: 347.2
click at [1145, 615] on div "Janela de atendimento Grade de atendimento Capacidade Transportadoras Veículos …" at bounding box center [784, 386] width 1568 height 772
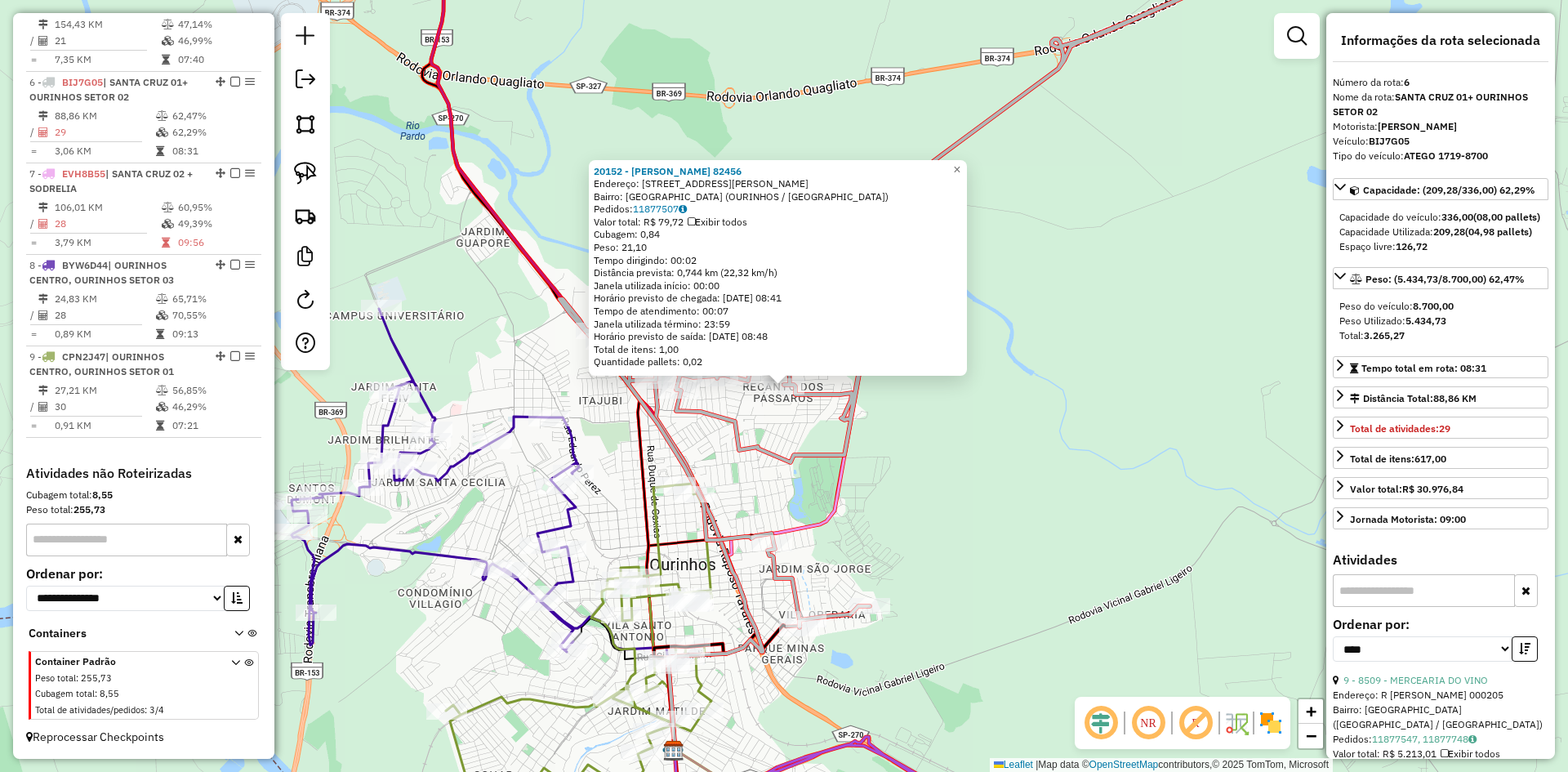
click at [1007, 545] on div "20152 - ELZA LIMA LEAL 82456 Endereço: R RUA JORGE MANSUR 132 Bairro: JARDIM EU…" at bounding box center [784, 386] width 1568 height 772
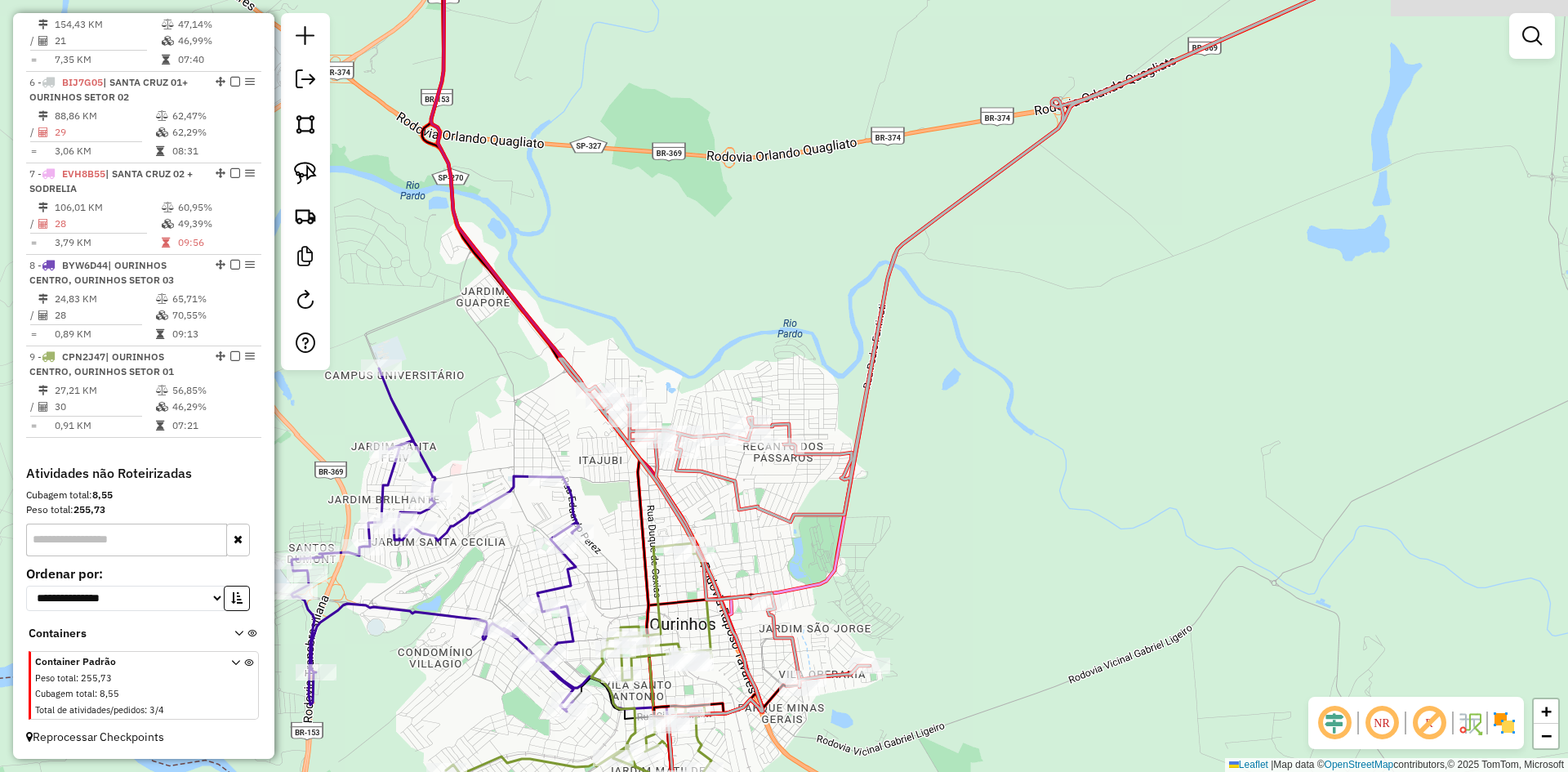
drag, startPoint x: 995, startPoint y: 442, endPoint x: 995, endPoint y: 502, distance: 60.0
click at [995, 502] on div "Janela de atendimento Grade de atendimento Capacidade Transportadoras Veículos …" at bounding box center [784, 386] width 1568 height 772
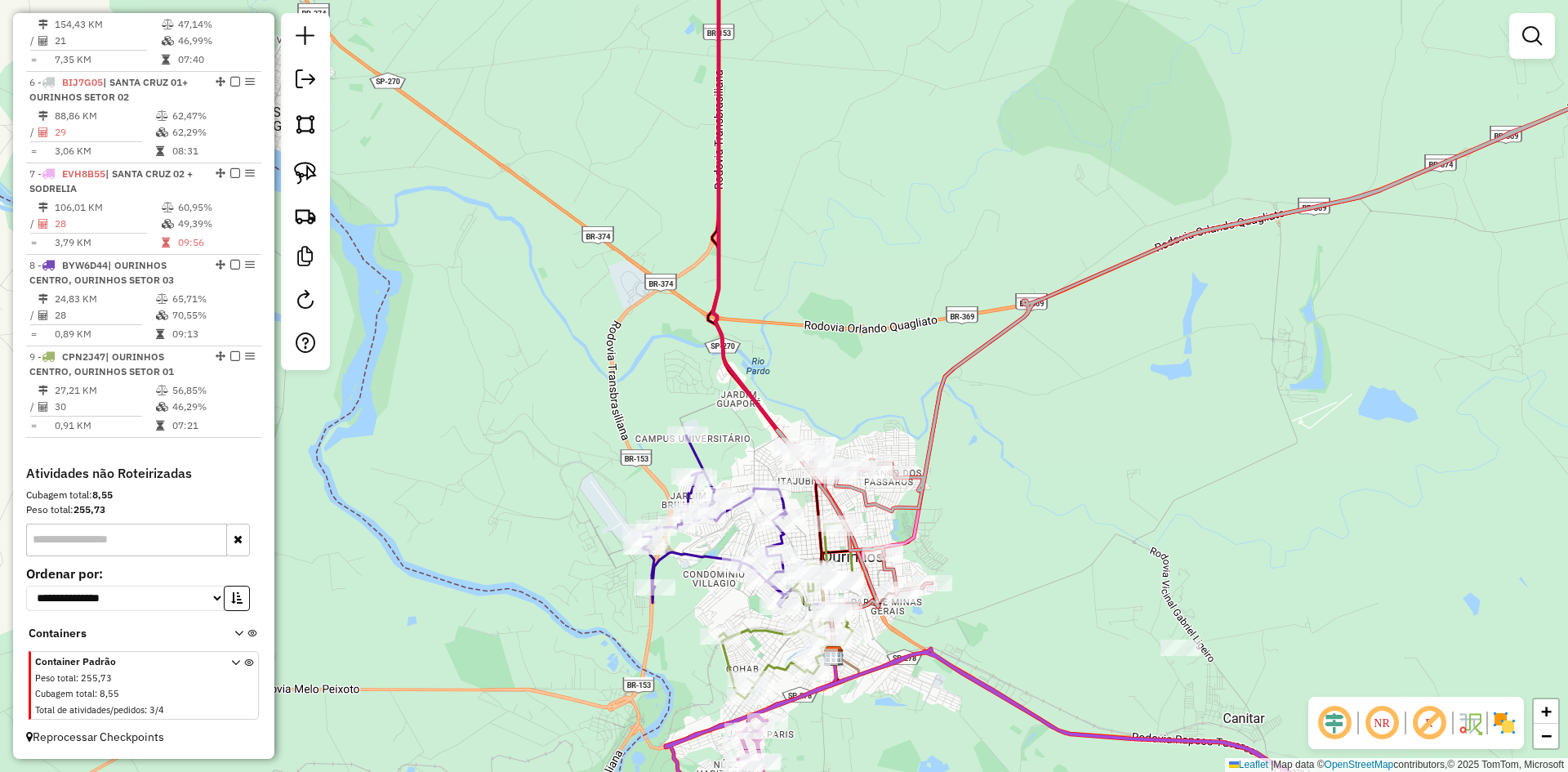
drag, startPoint x: 1038, startPoint y: 426, endPoint x: 1030, endPoint y: 692, distance: 266.1
click at [1035, 688] on div "Janela de atendimento Grade de atendimento Capacidade Transportadoras Veículos …" at bounding box center [784, 386] width 1568 height 772
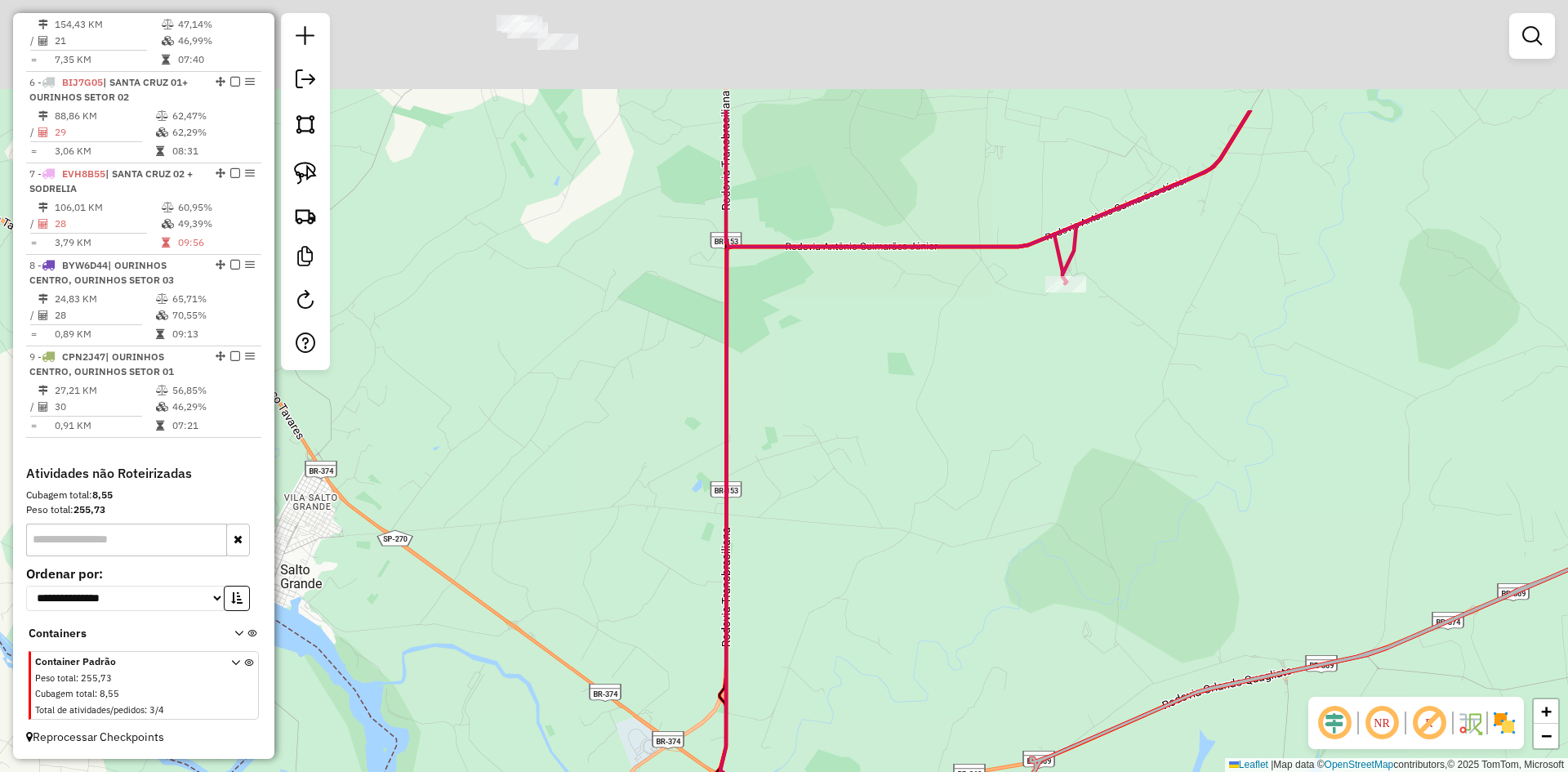
drag, startPoint x: 927, startPoint y: 389, endPoint x: 941, endPoint y: 578, distance: 189.5
click at [940, 576] on div "Janela de atendimento Grade de atendimento Capacidade Transportadoras Veículos …" at bounding box center [784, 386] width 1568 height 772
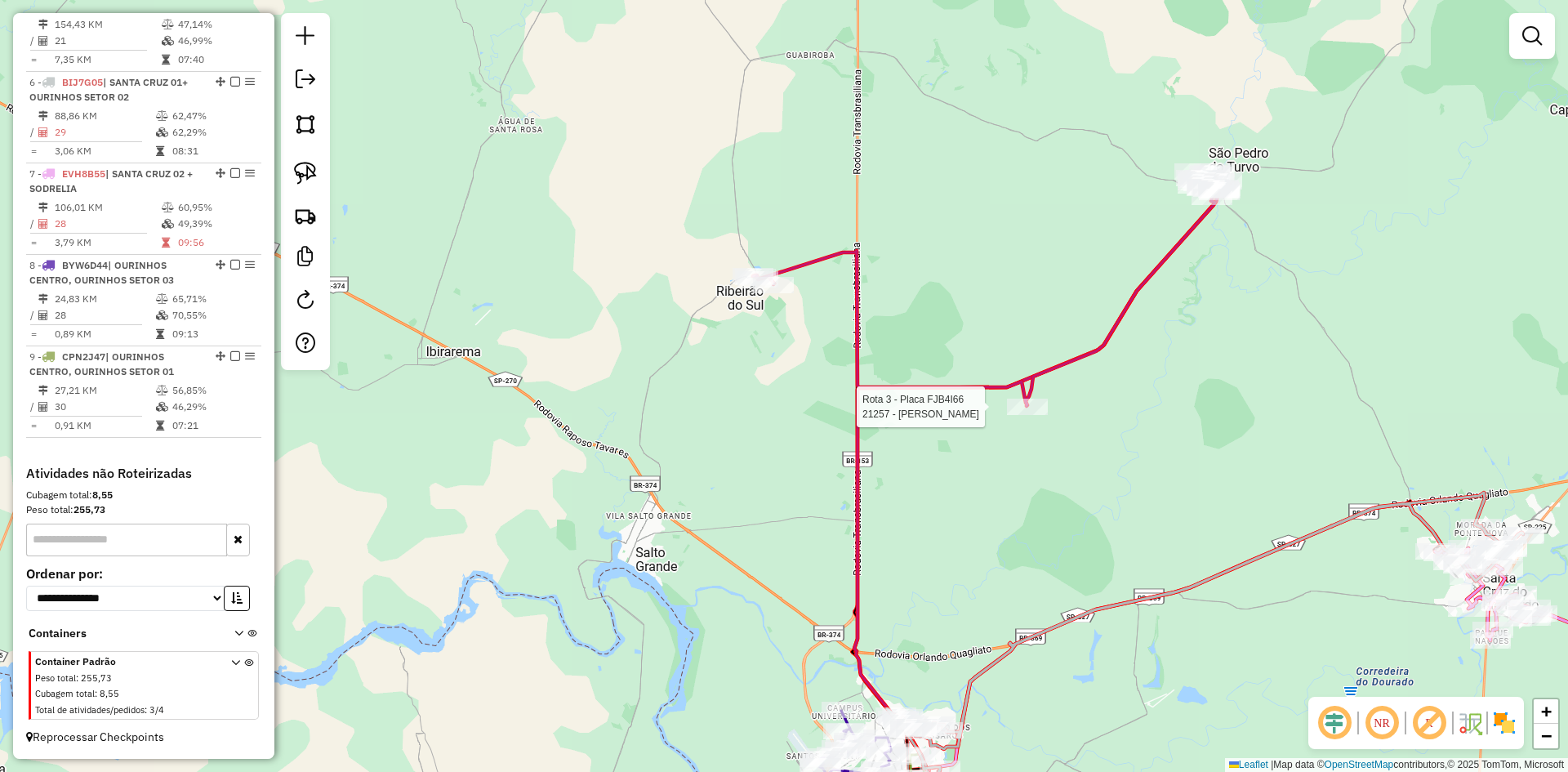
select select "*********"
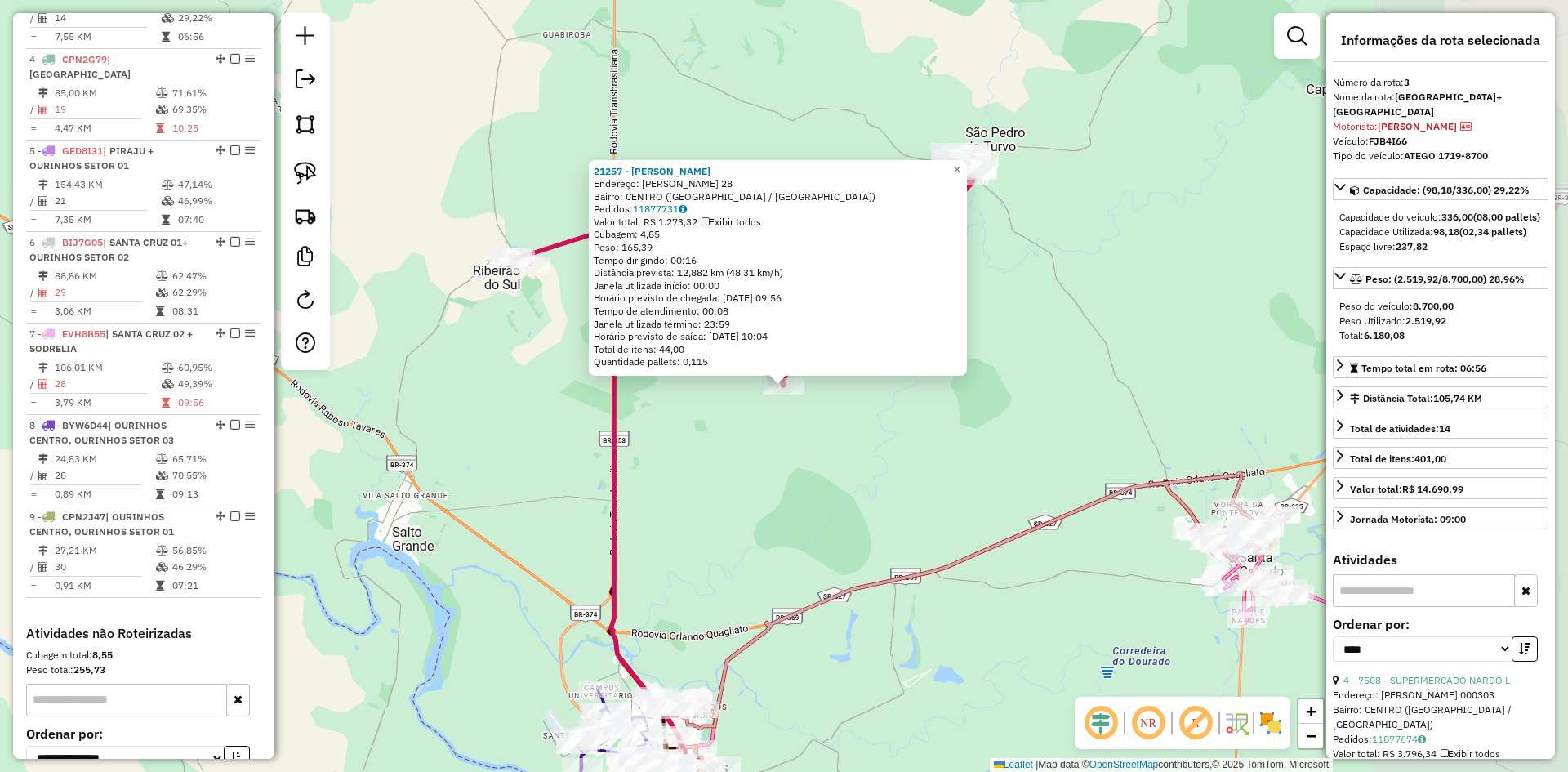
scroll to position [796, 0]
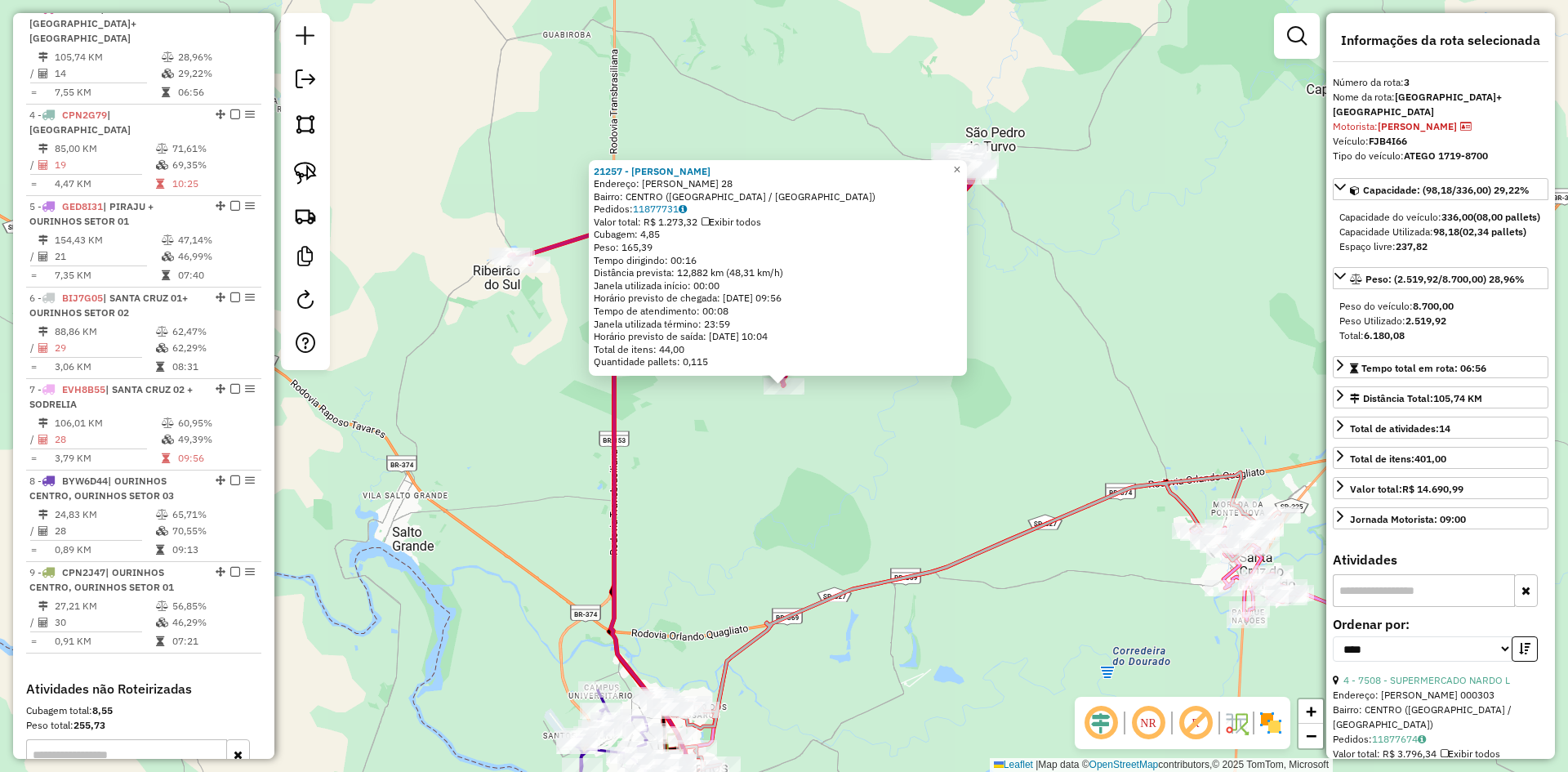
click at [984, 453] on div "21257 - ELISANGELA APARECIDA Endereço: MANOEL ADaO NOVATO DE SOUZA 28 Bairro: C…" at bounding box center [784, 386] width 1568 height 772
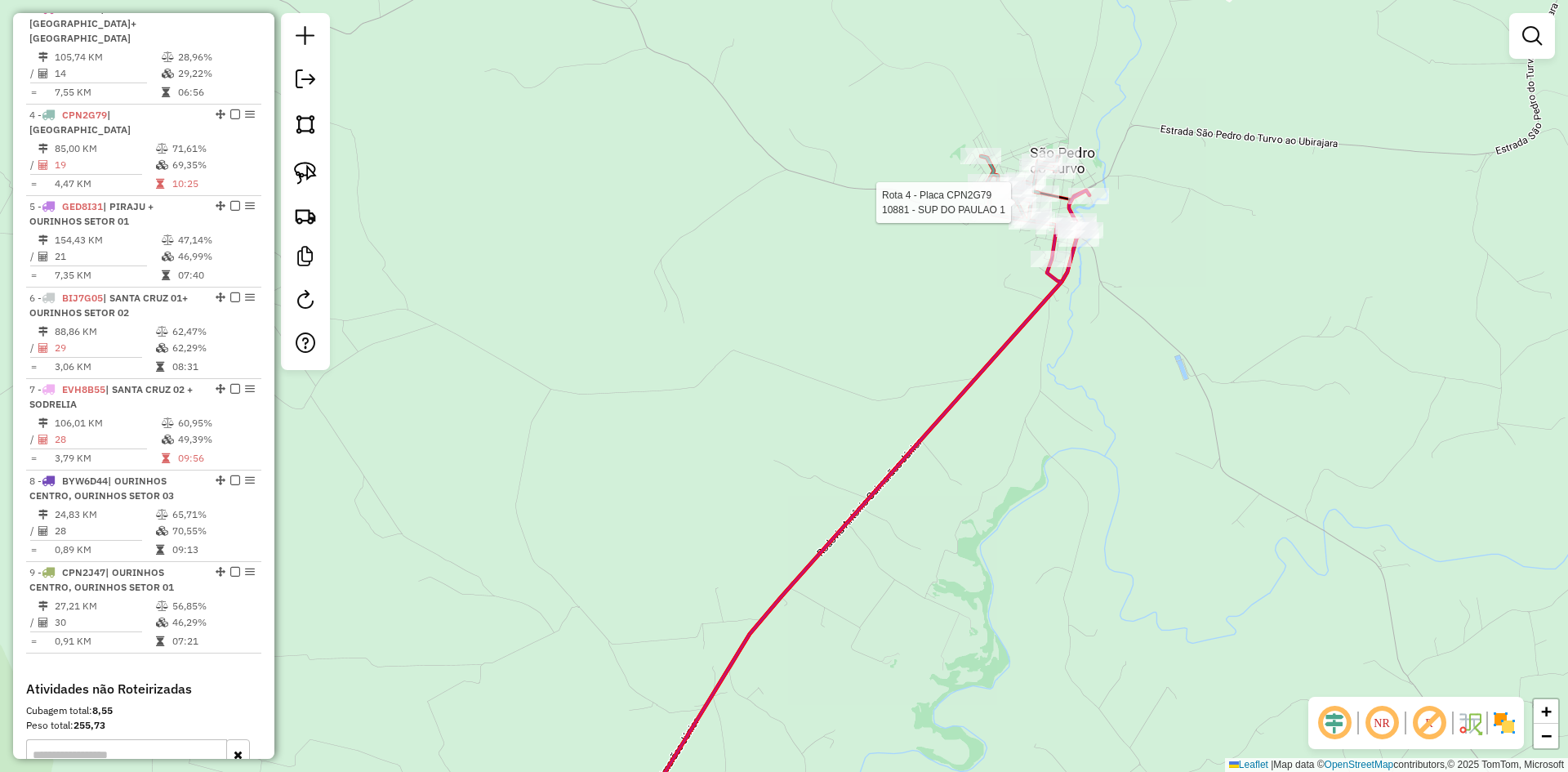
select select "*********"
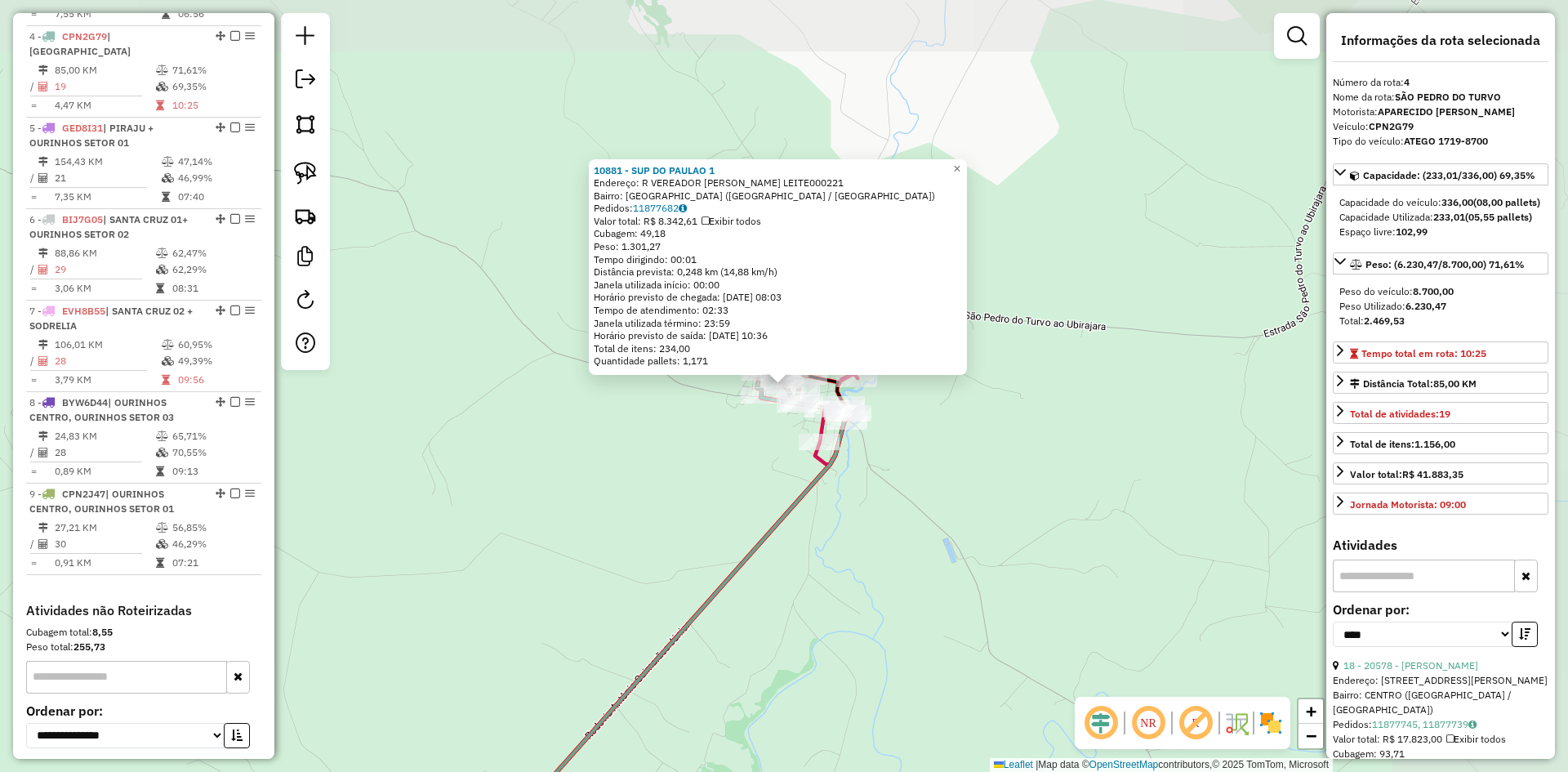
scroll to position [888, 0]
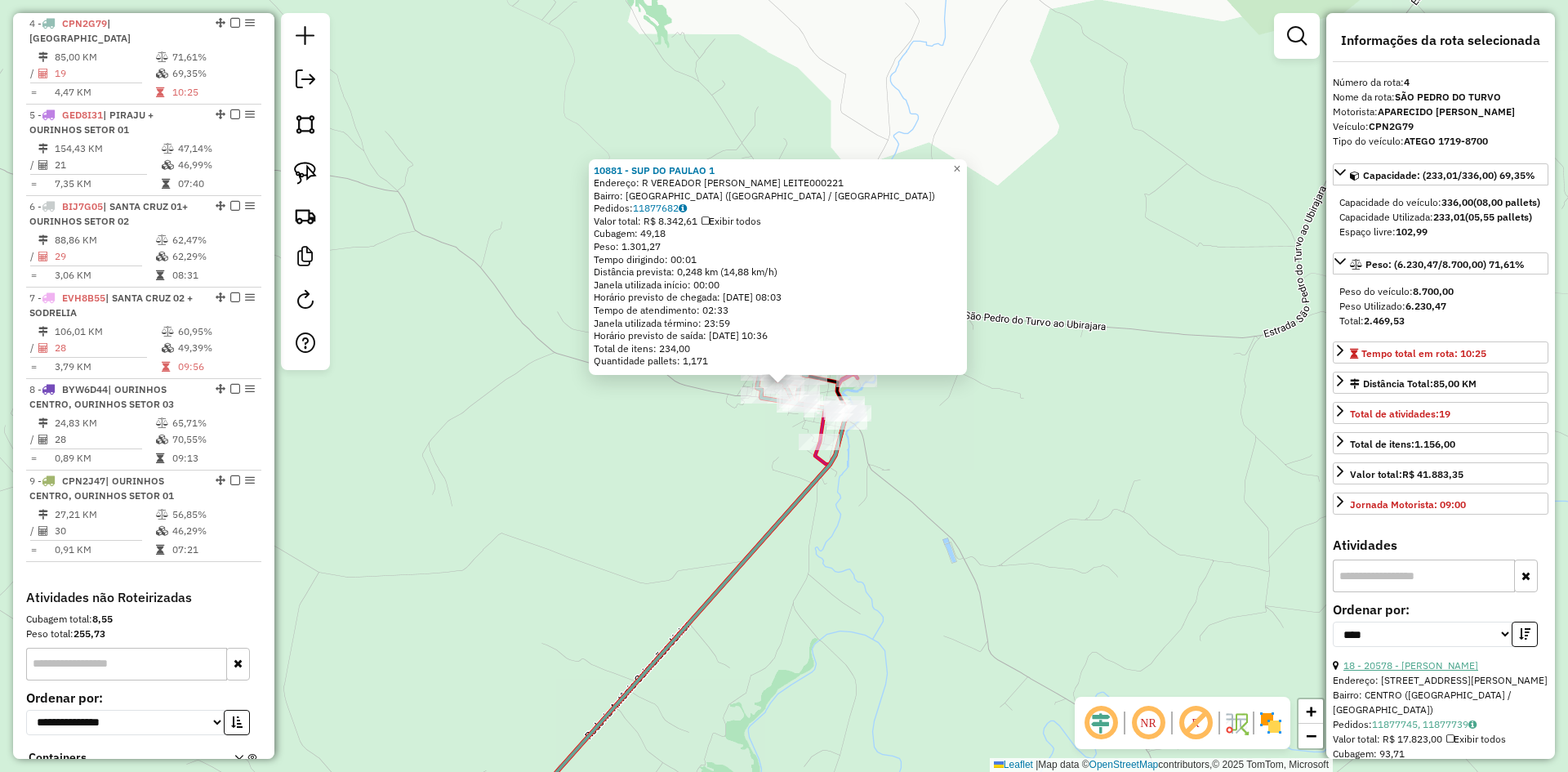
click at [1456, 671] on link "18 - 20578 - [PERSON_NAME]" at bounding box center [1412, 666] width 135 height 12
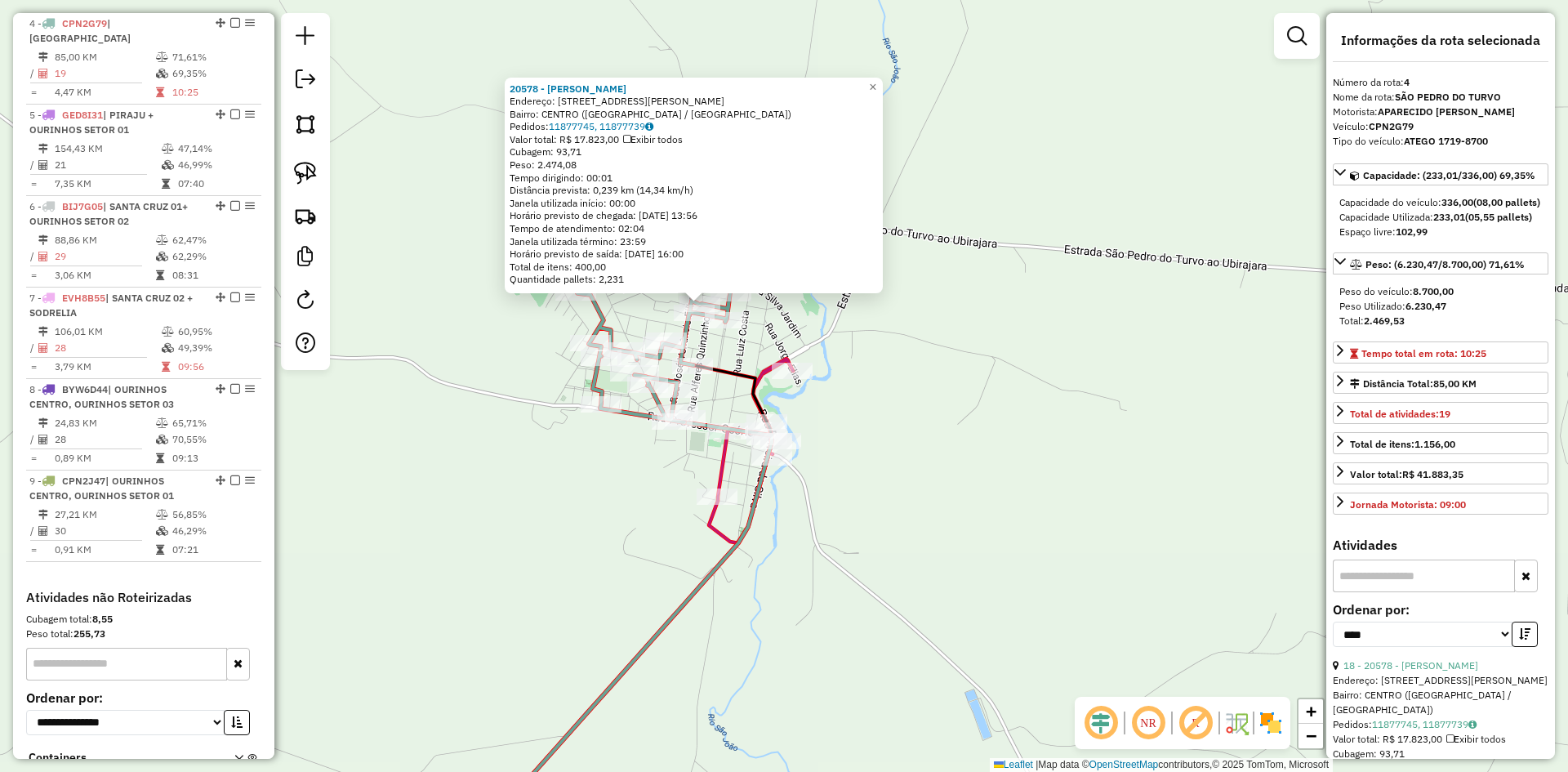
click at [852, 458] on div "20578 - [PERSON_NAME]: R RUA [PERSON_NAME] BOAS189 Bairro: [GEOGRAPHIC_DATA] ([…" at bounding box center [784, 386] width 1568 height 772
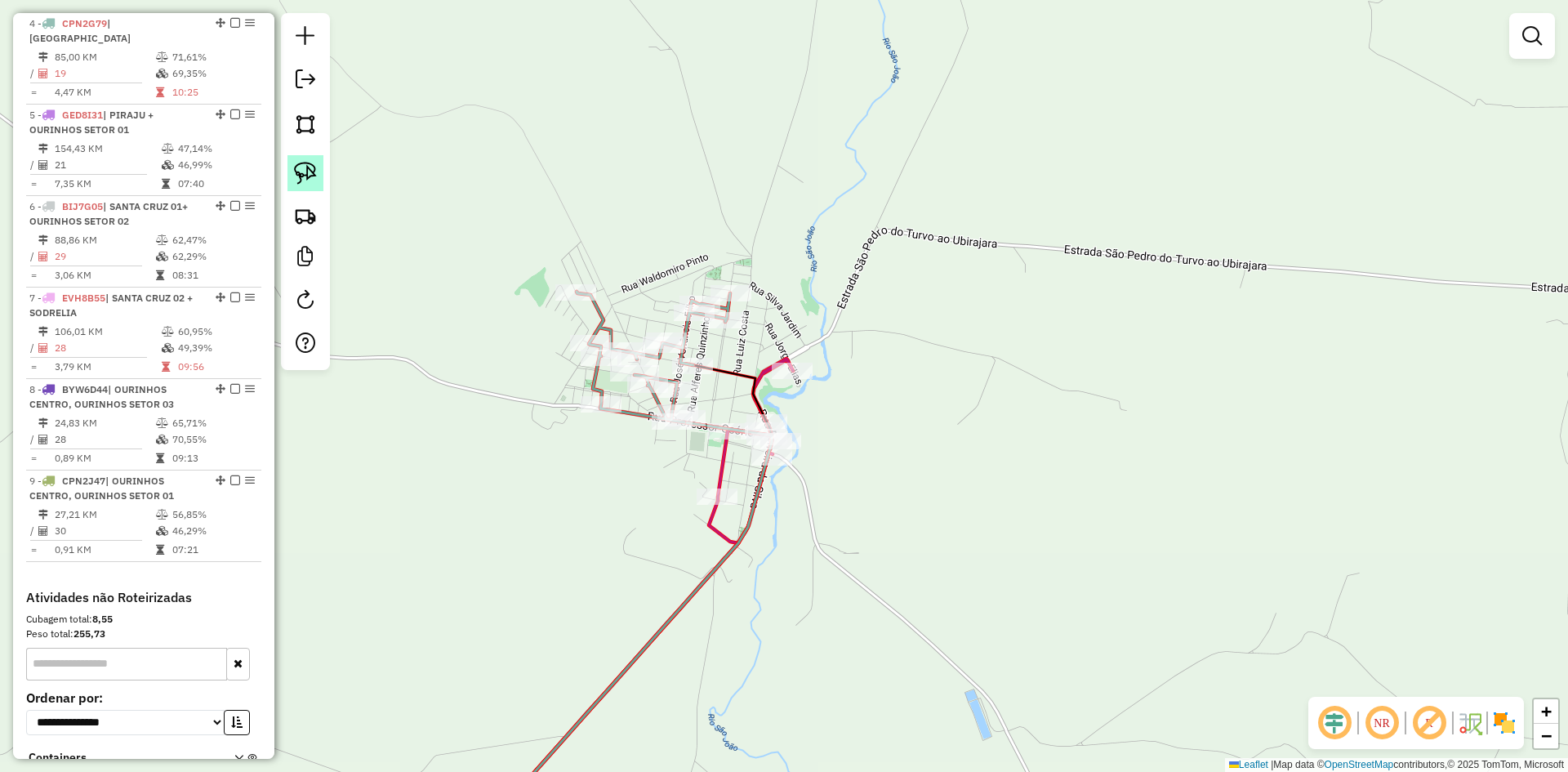
click at [310, 172] on img at bounding box center [306, 173] width 23 height 23
drag, startPoint x: 681, startPoint y: 261, endPoint x: 768, endPoint y: 268, distance: 87.3
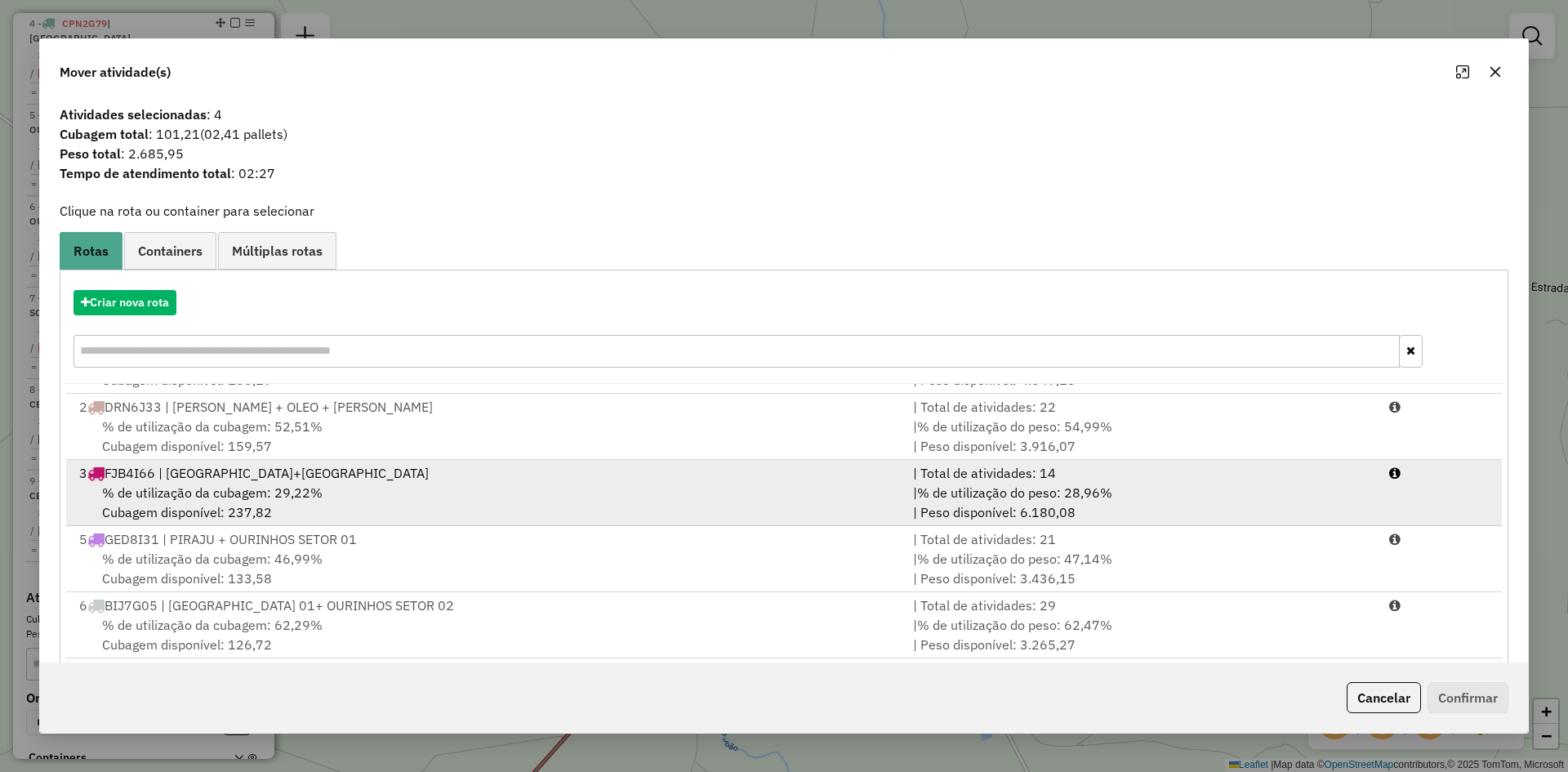
scroll to position [82, 0]
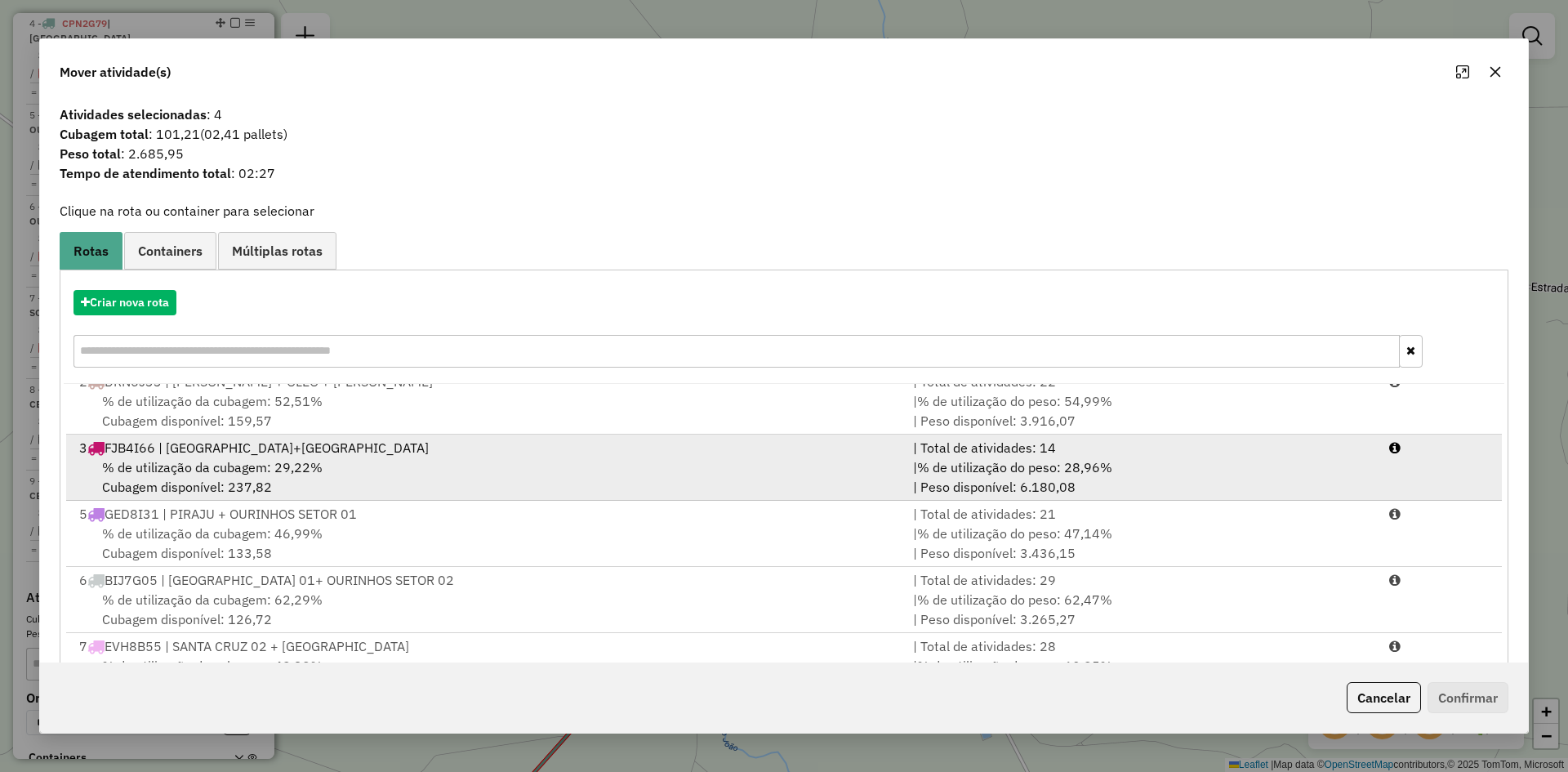
click at [362, 479] on div "% de utilização da cubagem: 29,22% Cubagem disponível: 237,82" at bounding box center [486, 478] width 834 height 39
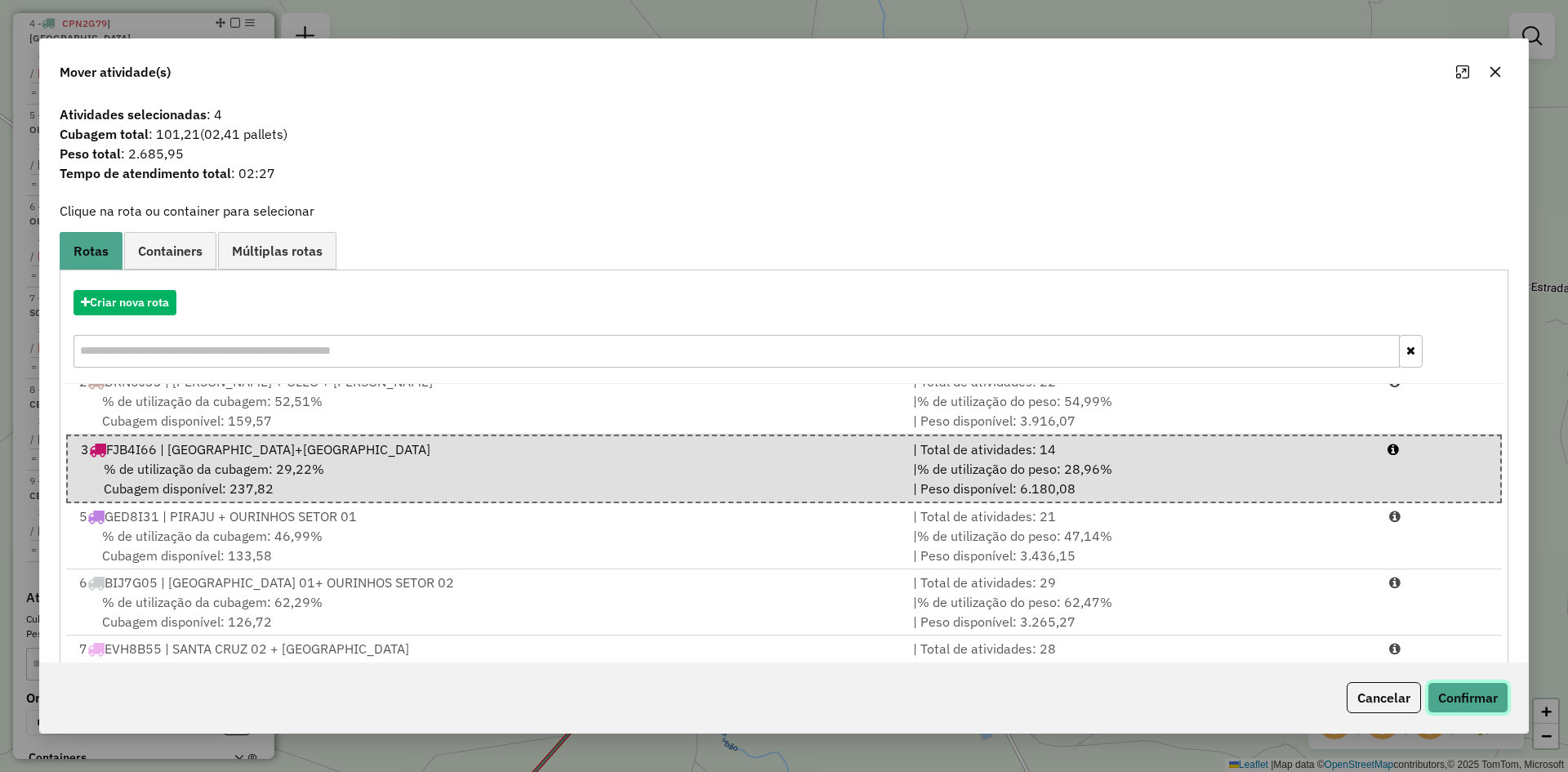
click at [1493, 697] on button "Confirmar" at bounding box center [1468, 697] width 81 height 31
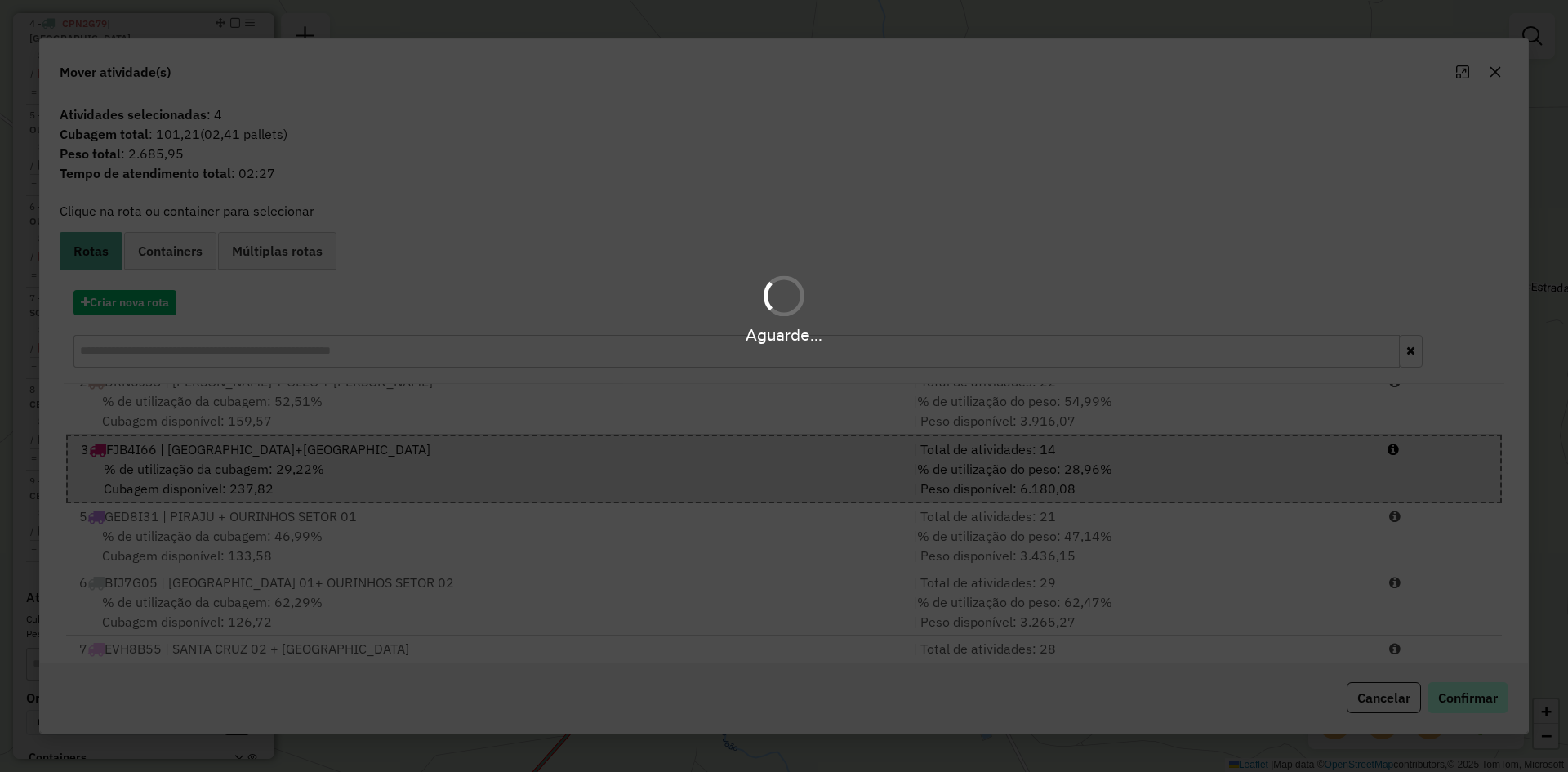
scroll to position [704, 0]
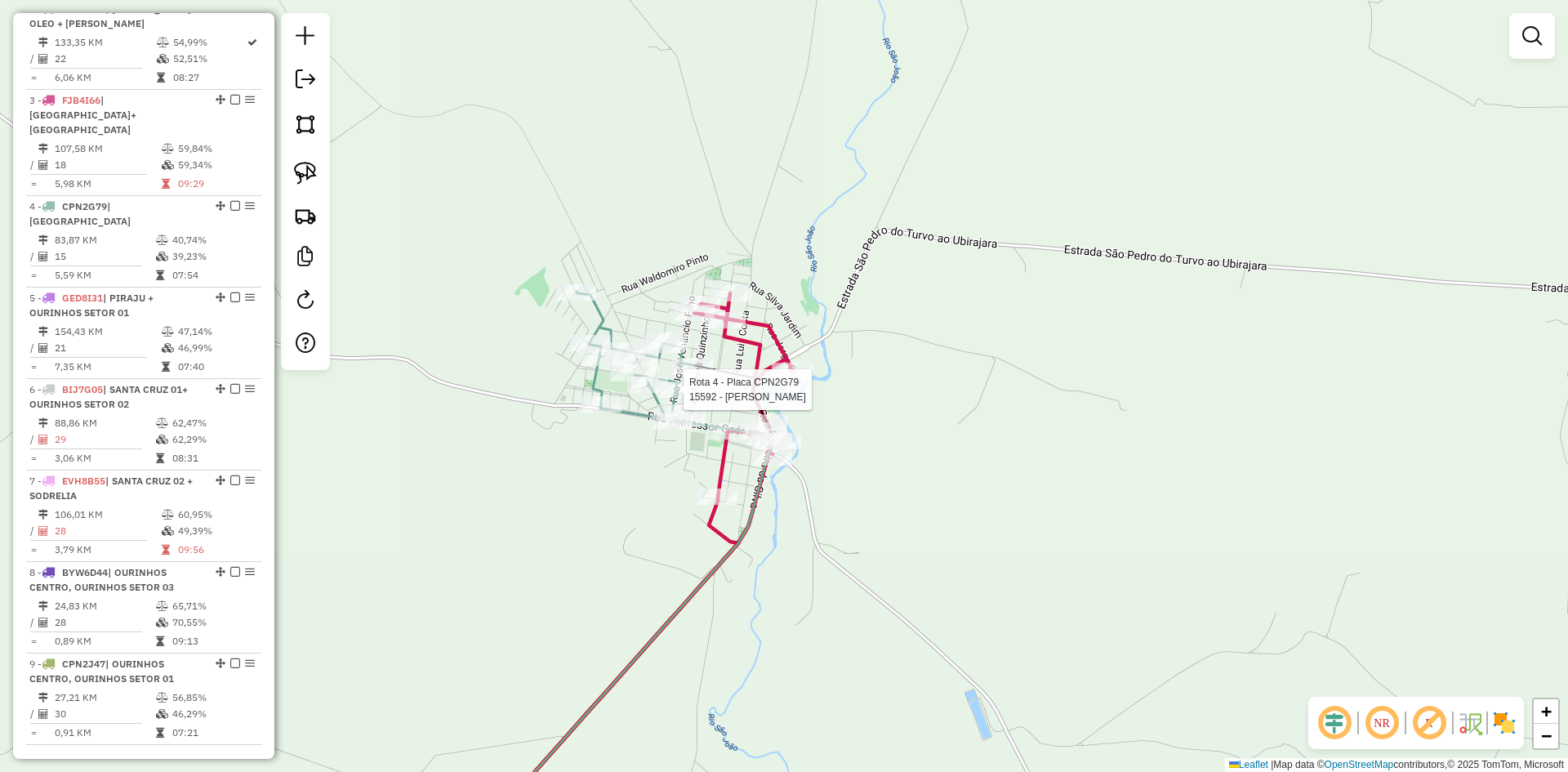
select select "*********"
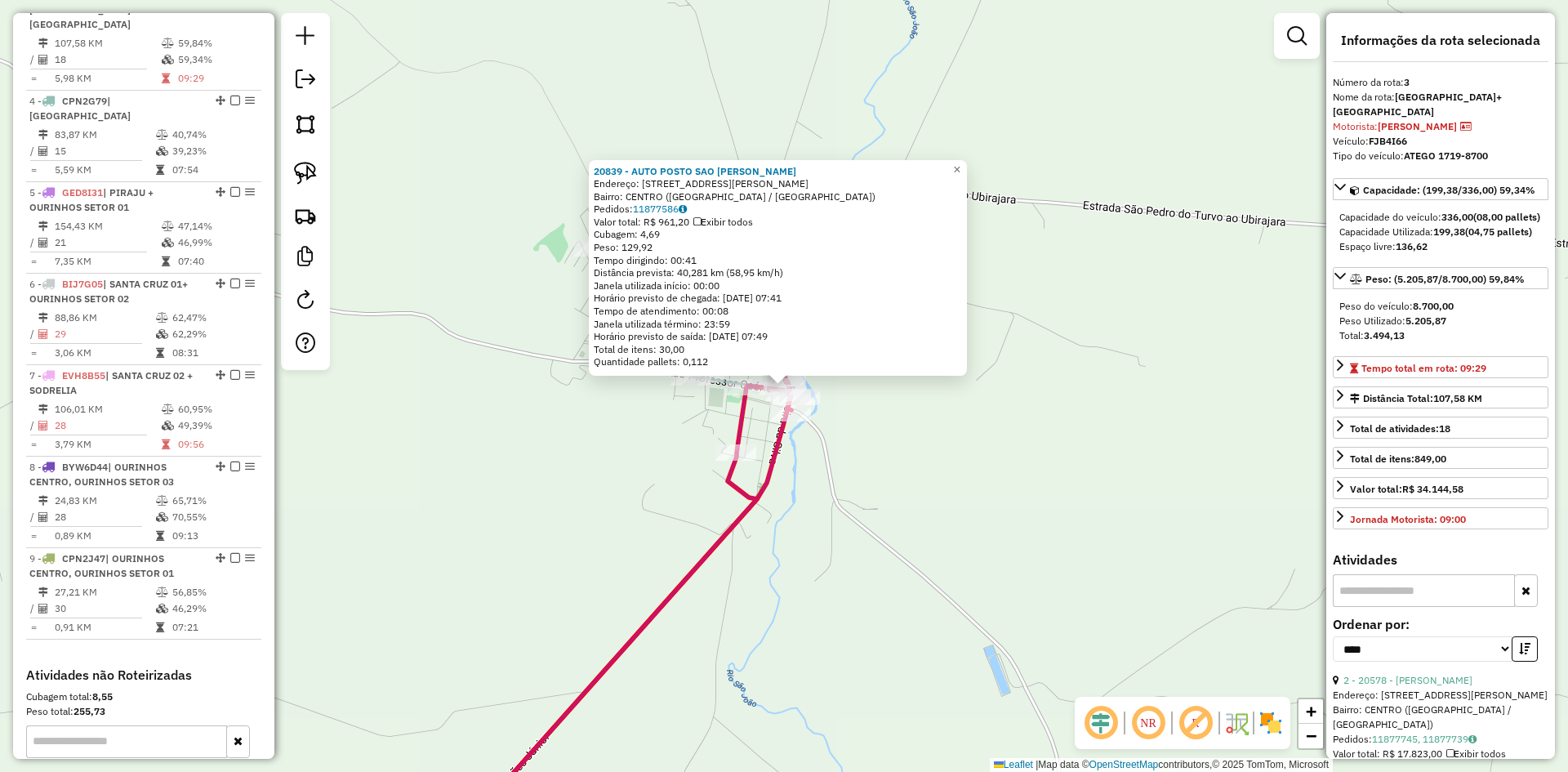
scroll to position [796, 0]
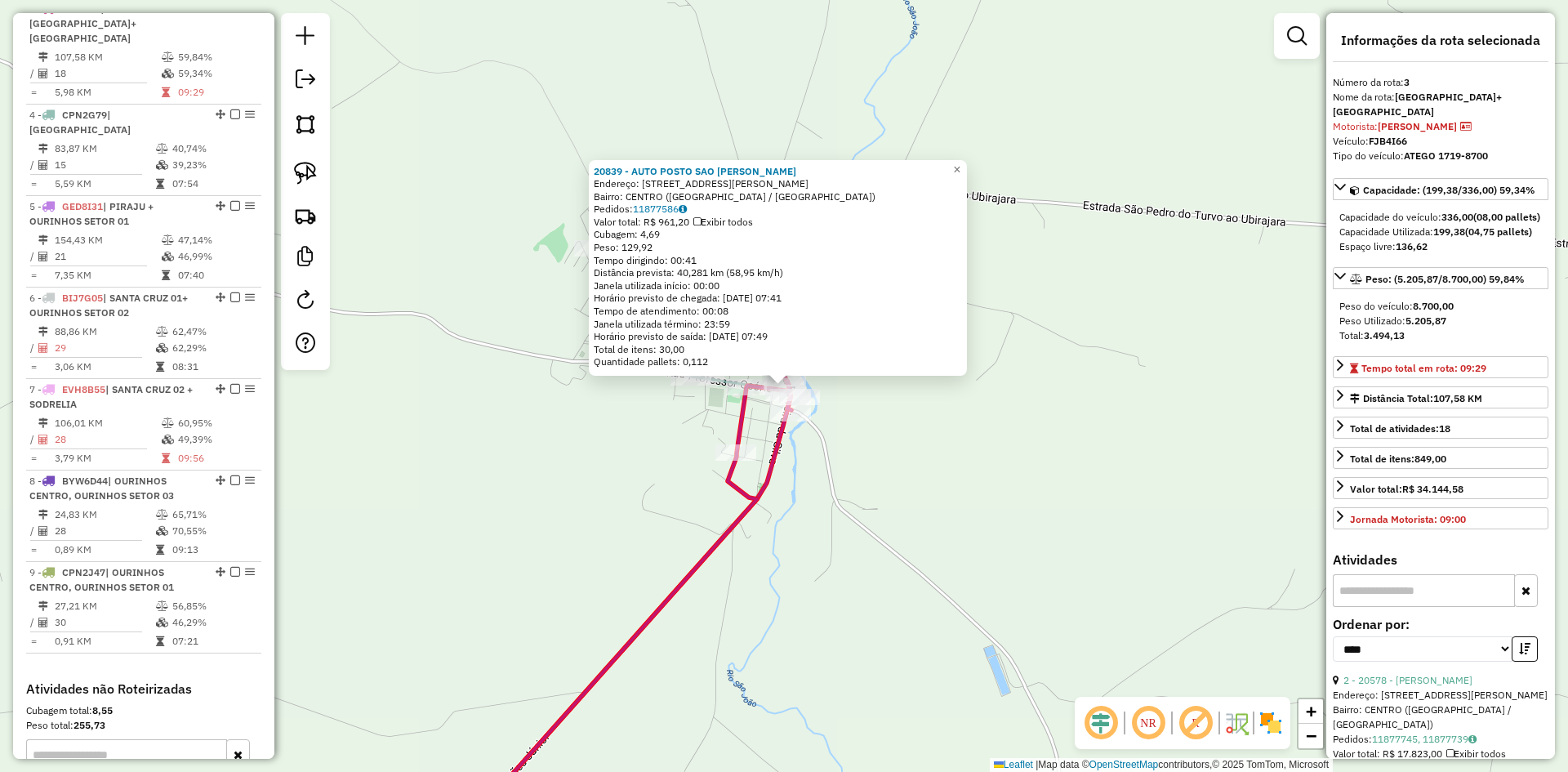
click at [875, 514] on div "20839 - AUTO POSTO SAO PEDRO Endereço: RUA FERREIRA DA SILVA 244 Bairro: CENTRO…" at bounding box center [784, 386] width 1568 height 772
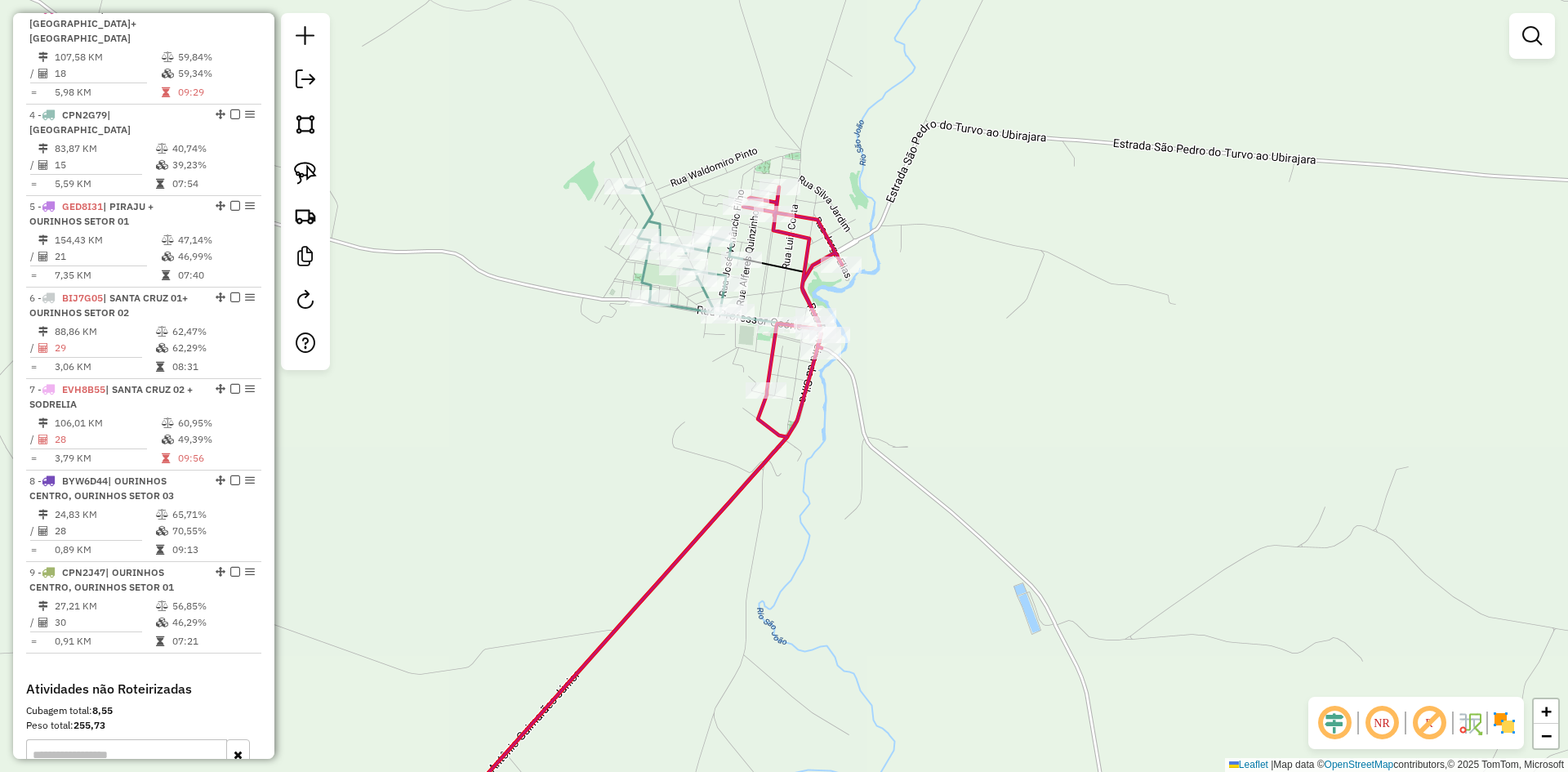
drag, startPoint x: 851, startPoint y: 529, endPoint x: 881, endPoint y: 467, distance: 68.9
click at [881, 467] on div "Janela de atendimento Grade de atendimento Capacidade Transportadoras Veículos …" at bounding box center [784, 386] width 1568 height 772
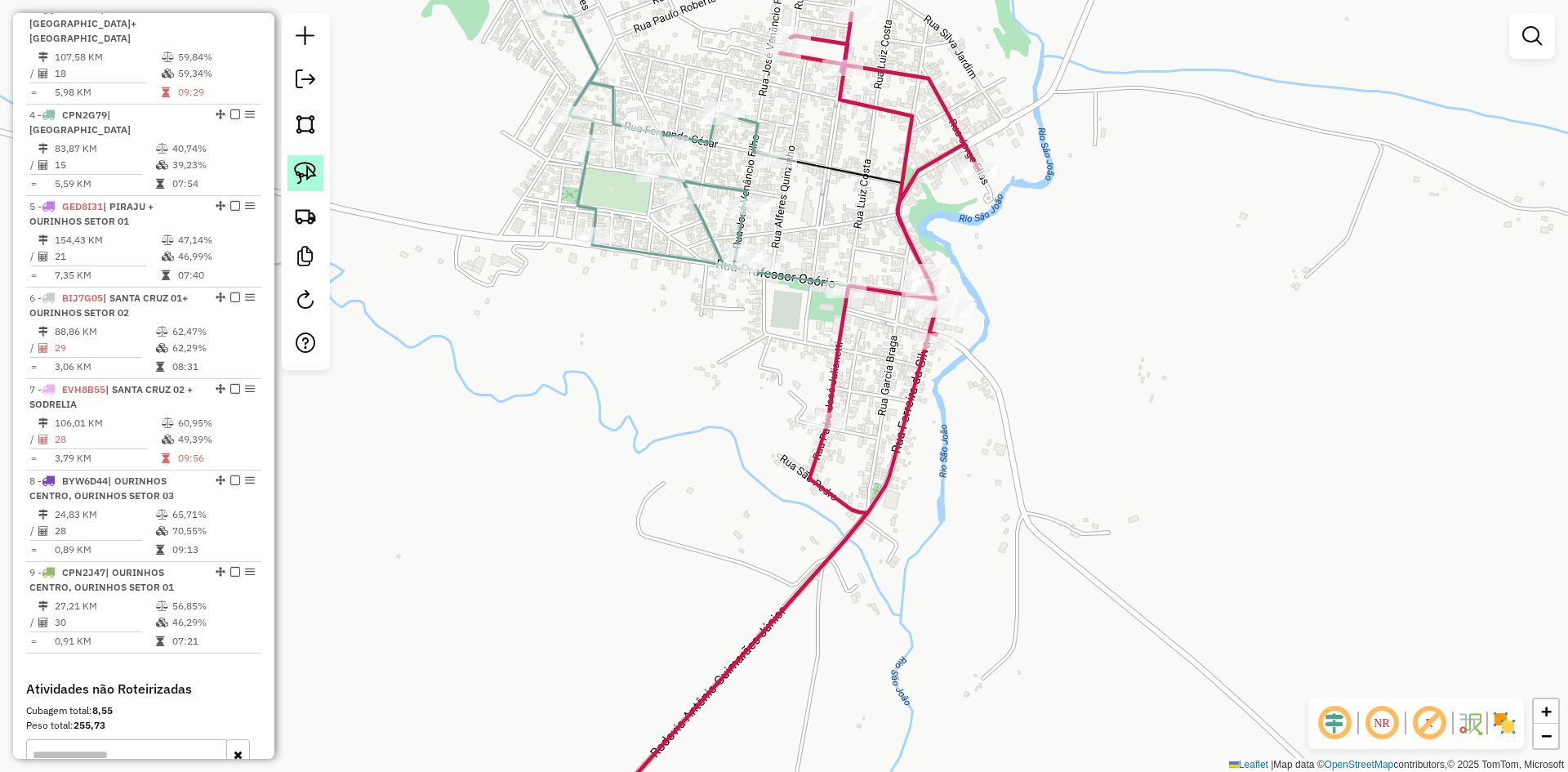
click at [314, 177] on img at bounding box center [306, 173] width 23 height 23
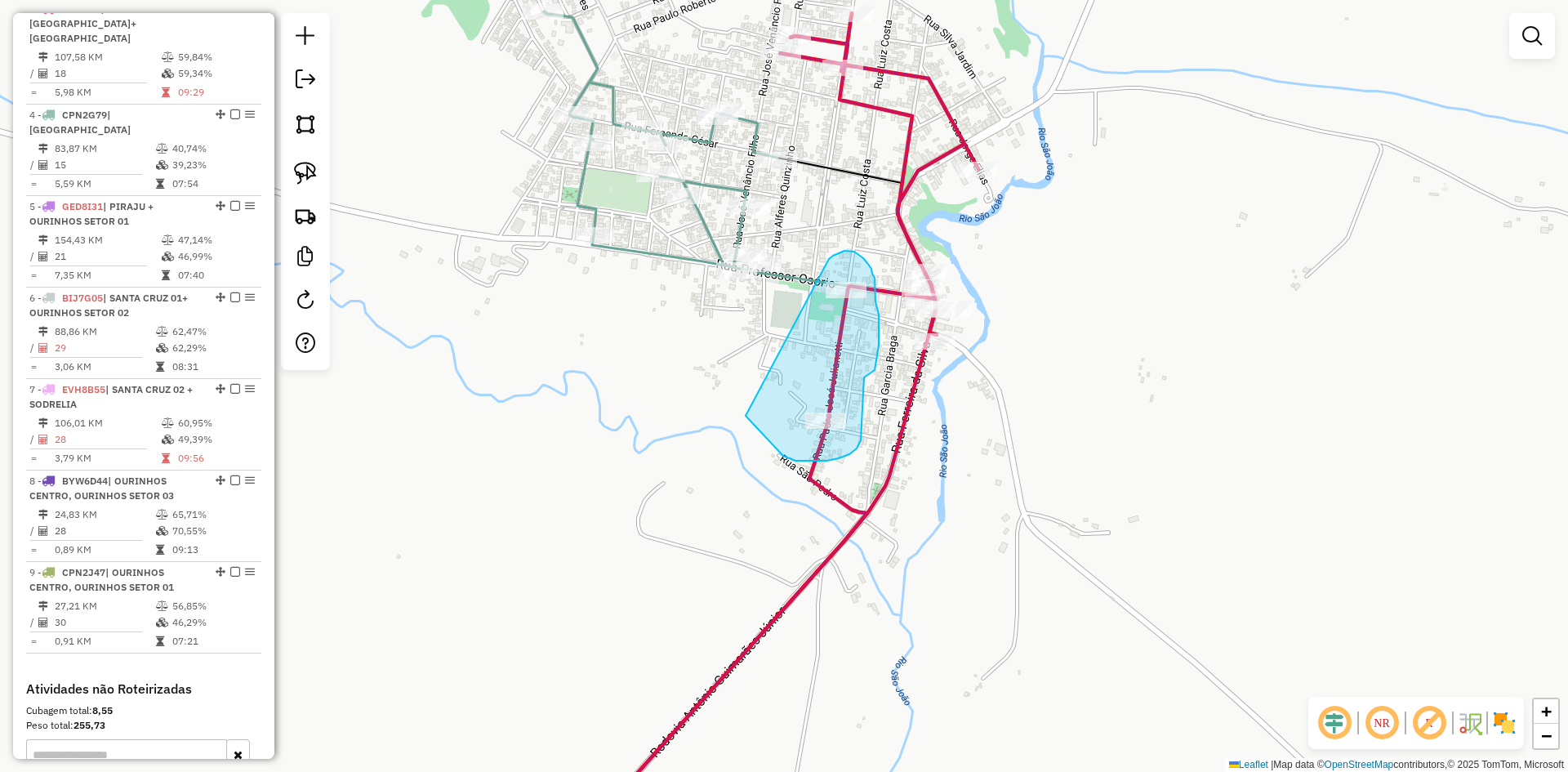
drag, startPoint x: 769, startPoint y: 440, endPoint x: 829, endPoint y: 260, distance: 189.7
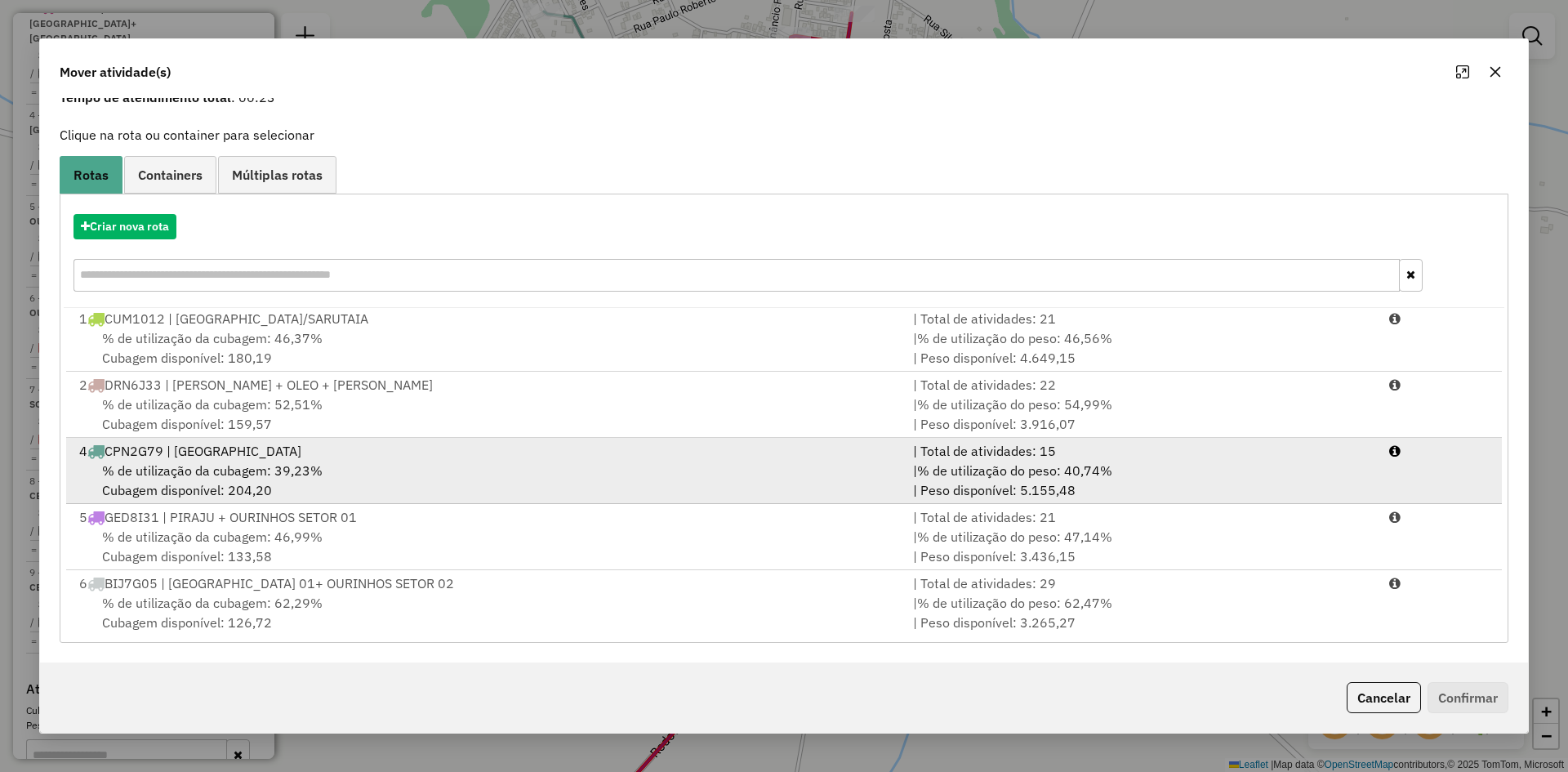
scroll to position [0, 0]
click at [270, 463] on div "% de utilização da cubagem: 39,23% Cubagem disponível: 204,20" at bounding box center [486, 483] width 834 height 39
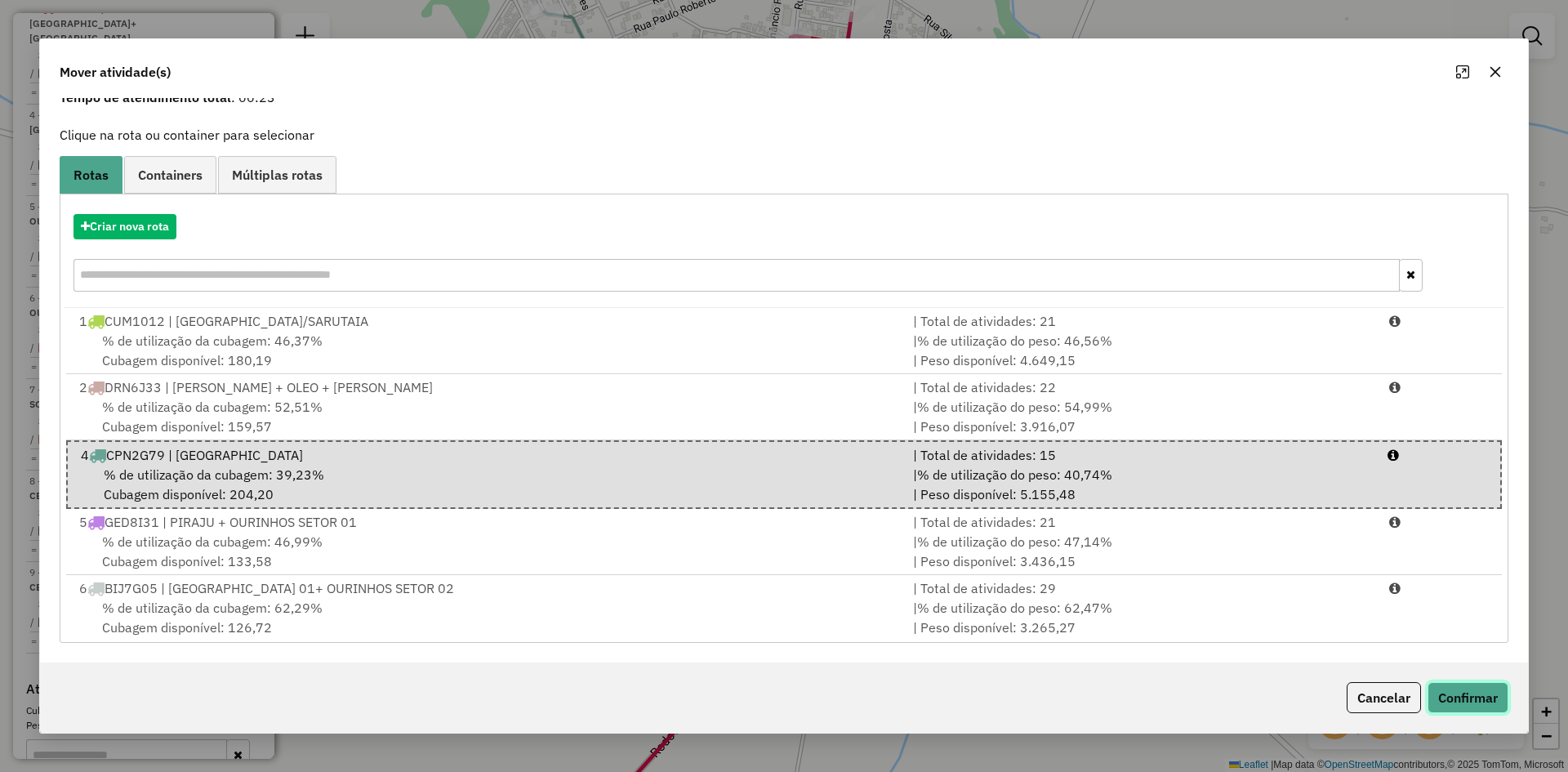
click at [1497, 706] on button "Confirmar" at bounding box center [1468, 697] width 81 height 31
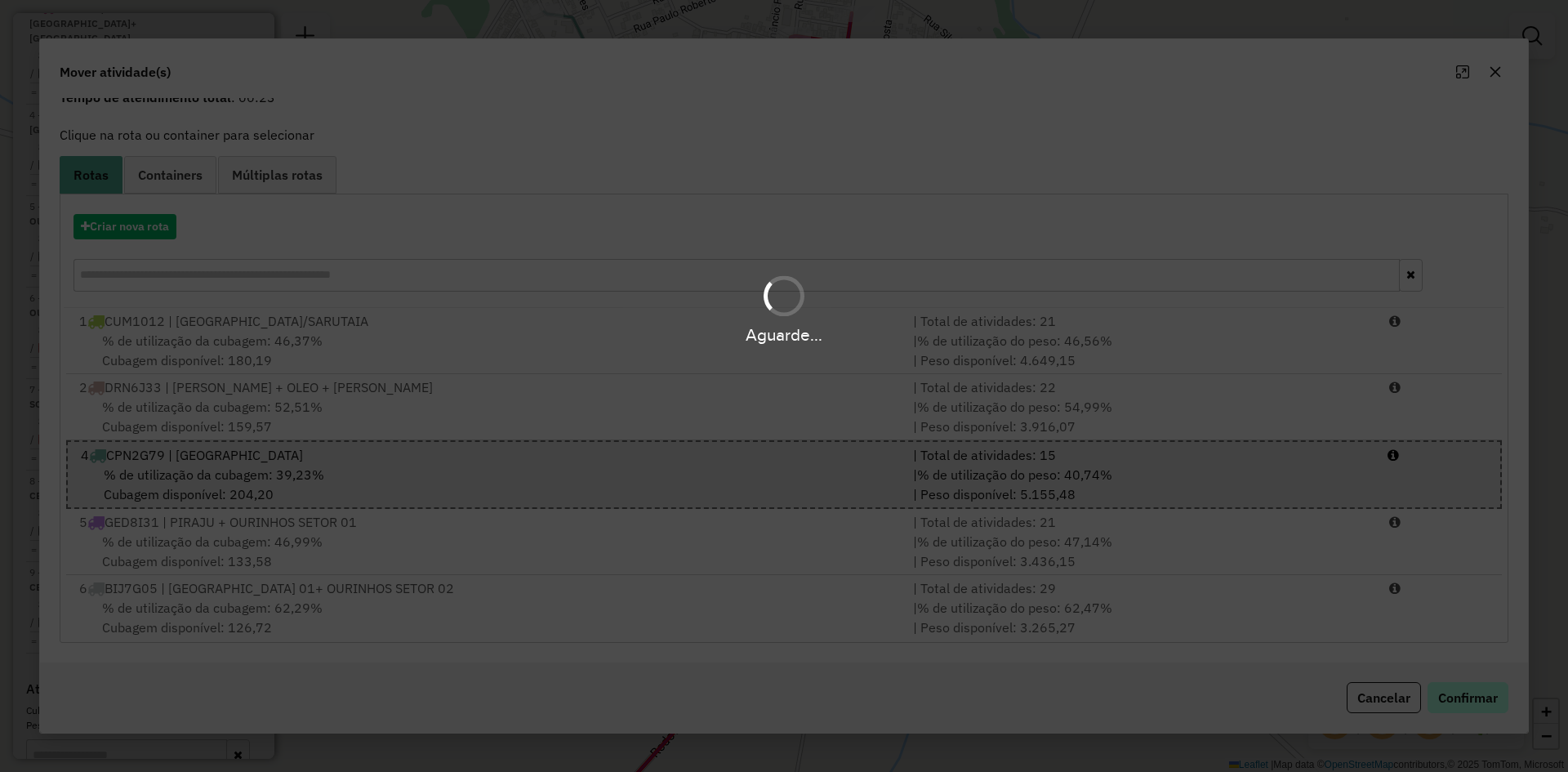
scroll to position [613, 0]
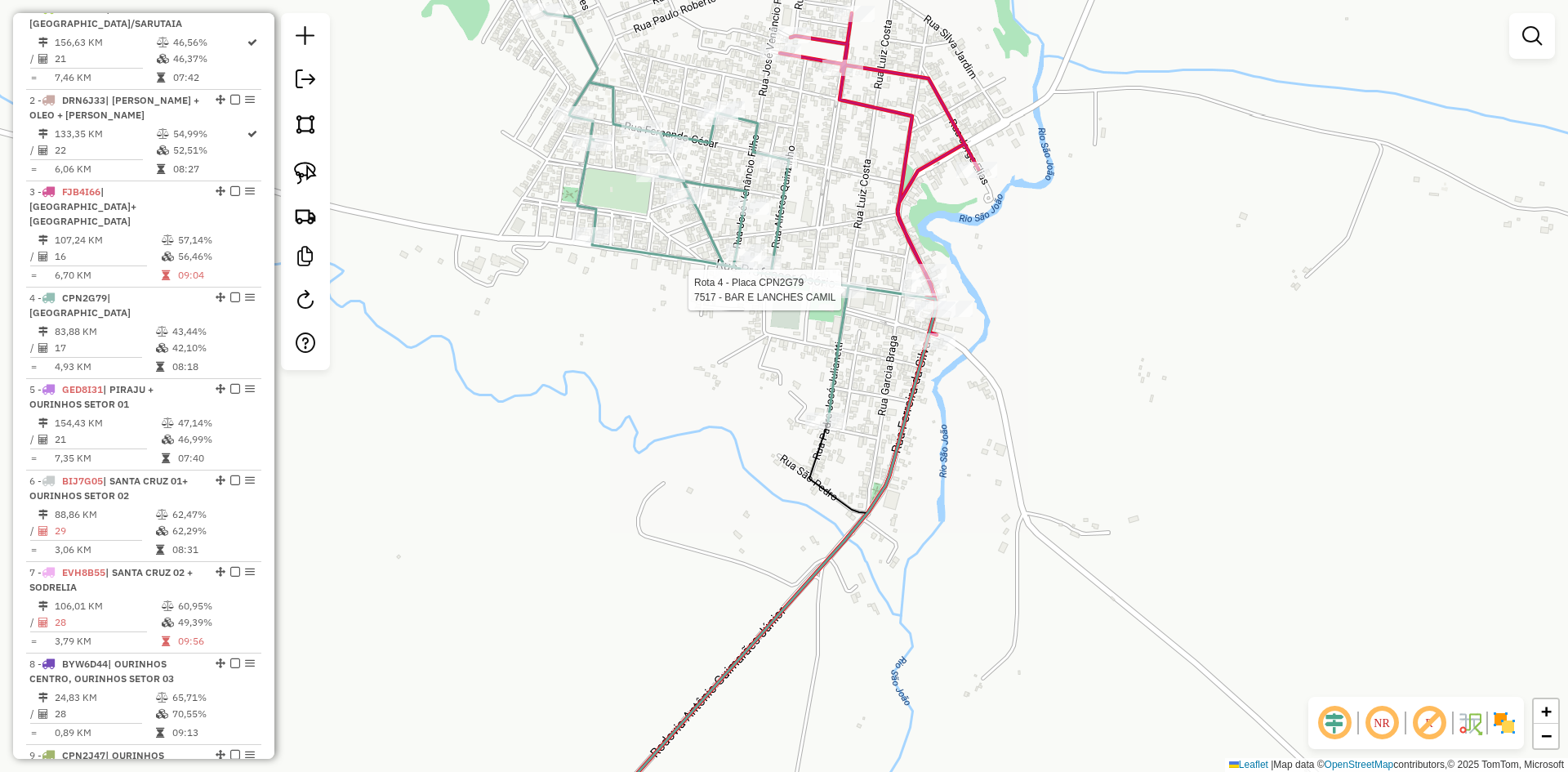
click at [848, 298] on div at bounding box center [846, 290] width 41 height 16
select select "*********"
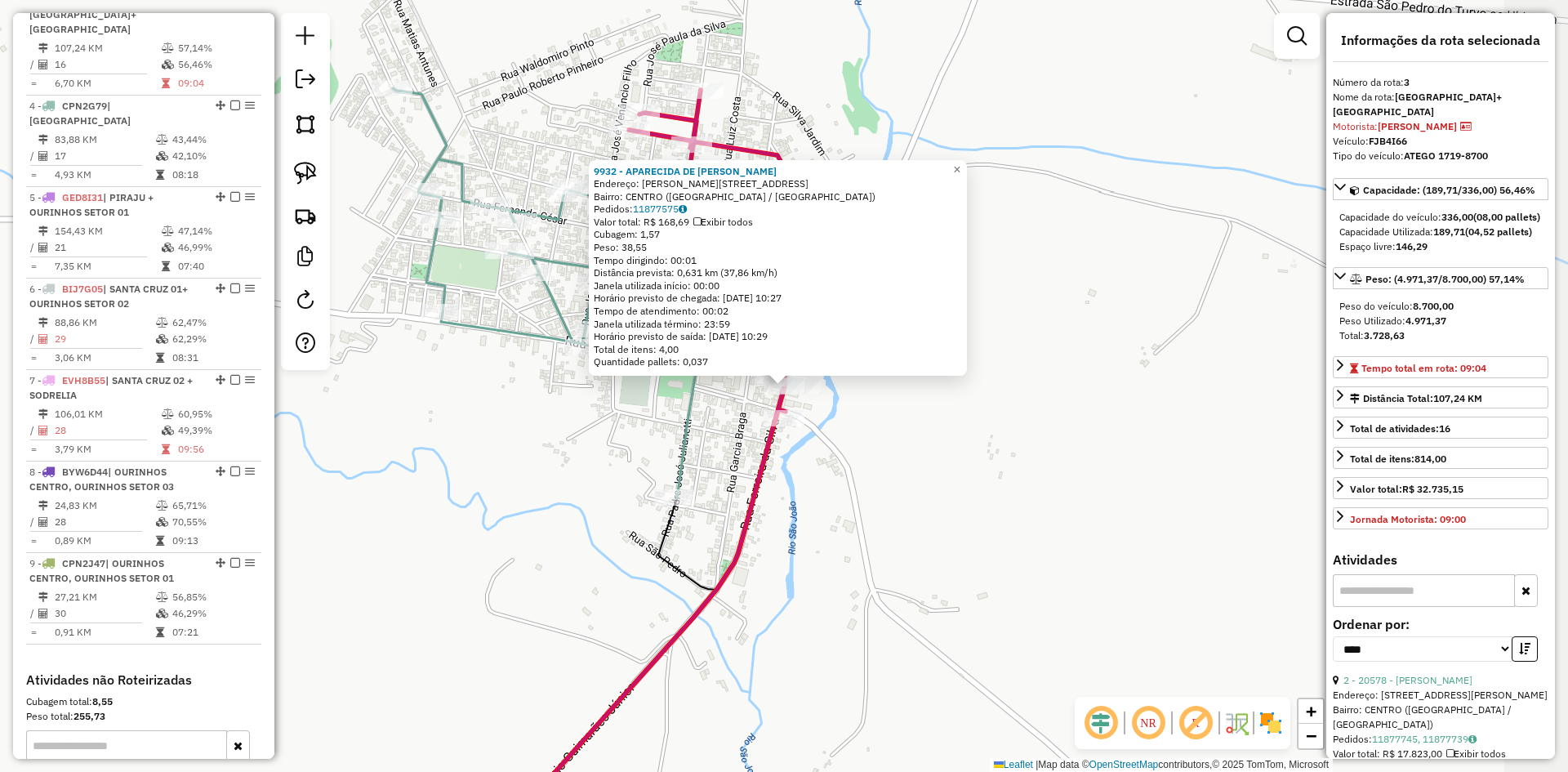
scroll to position [796, 0]
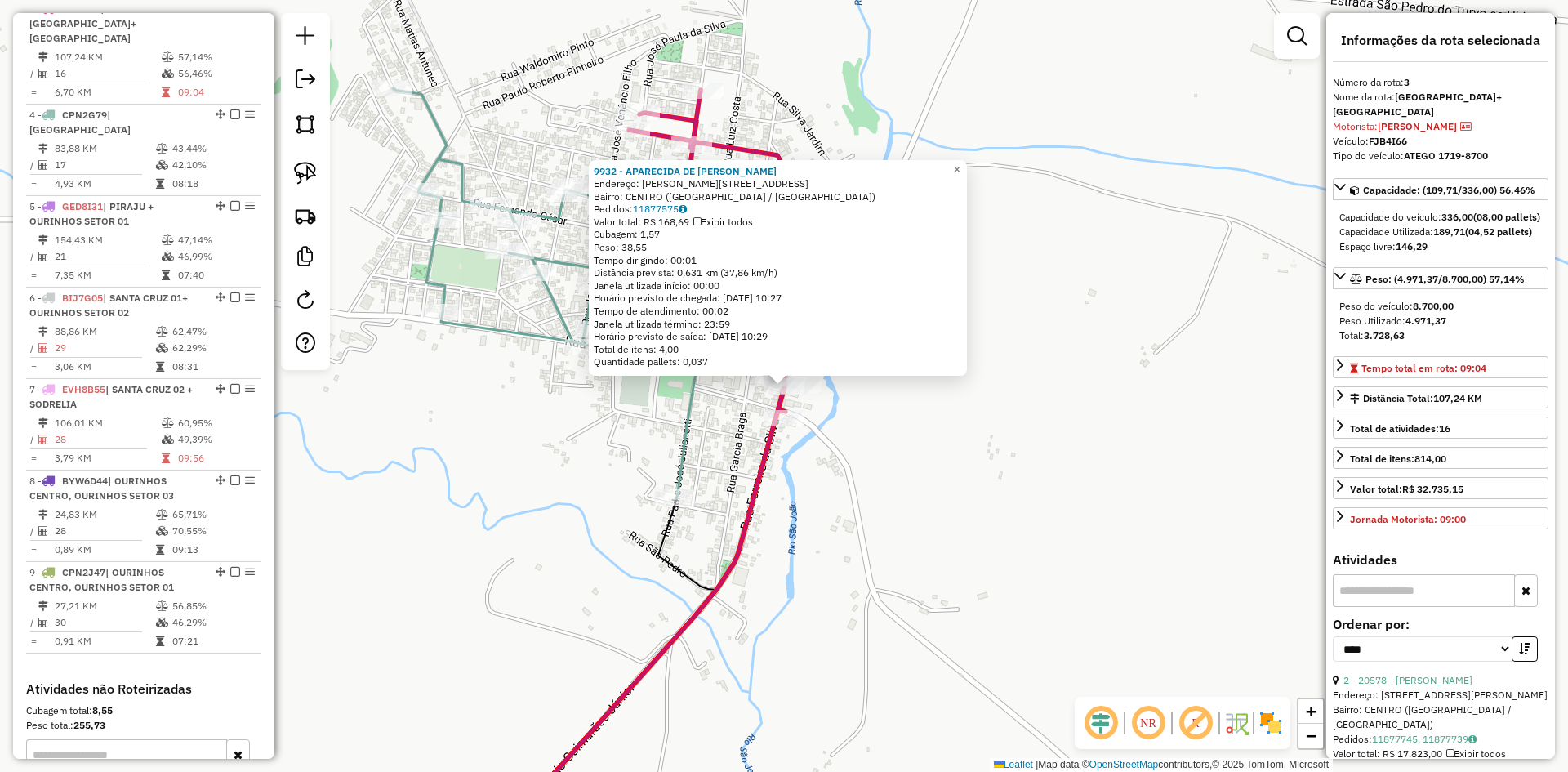
click at [913, 503] on div "9932 - APARECIDA DE FATIMA Endereço: R FERREIRA DA SILVA 304 Bairro: CENTRO (SA…" at bounding box center [784, 386] width 1568 height 772
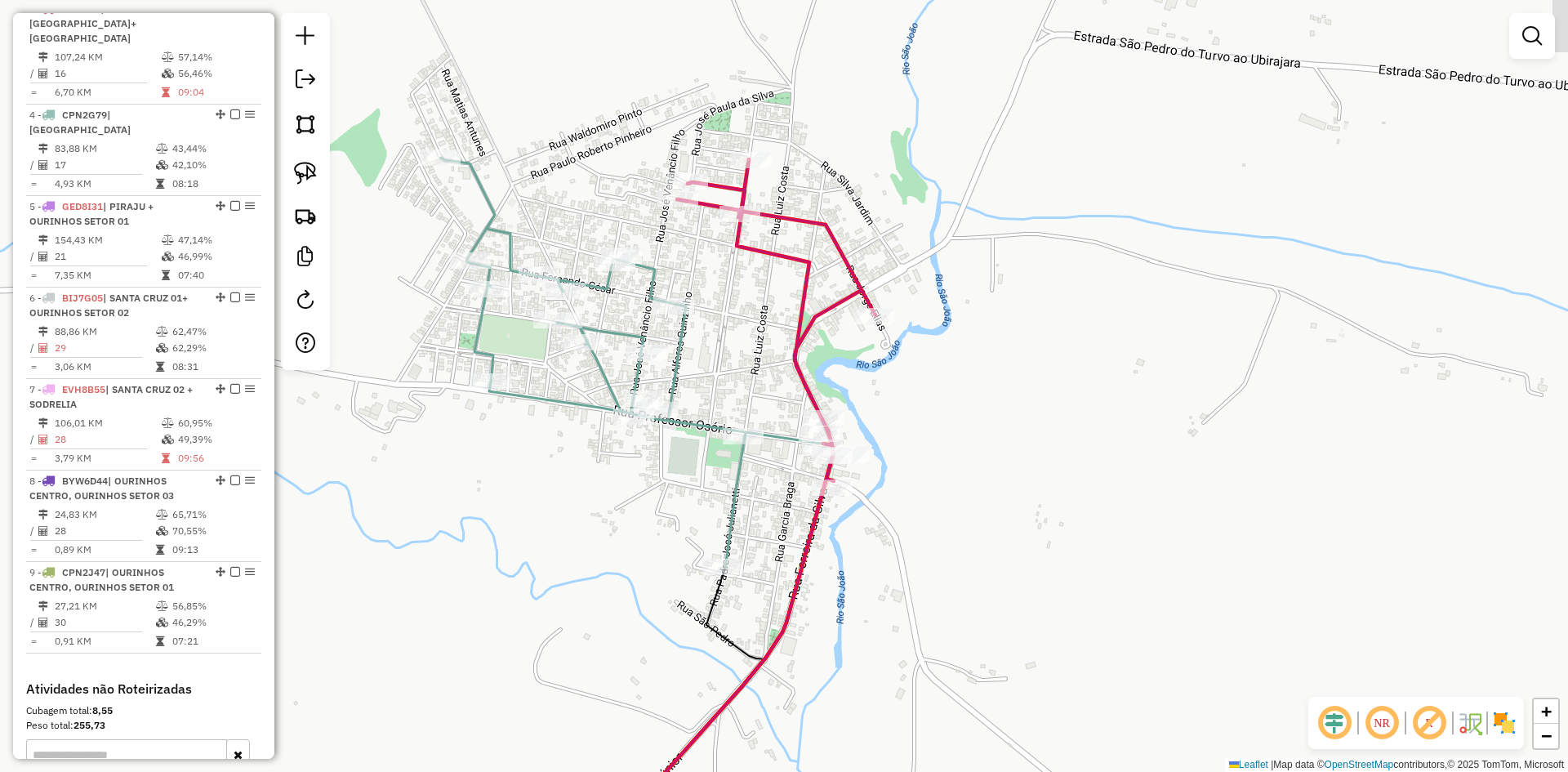
drag, startPoint x: 893, startPoint y: 504, endPoint x: 942, endPoint y: 575, distance: 86.3
click at [942, 575] on div "Janela de atendimento Grade de atendimento Capacidade Transportadoras Veículos …" at bounding box center [784, 386] width 1568 height 772
select select "*********"
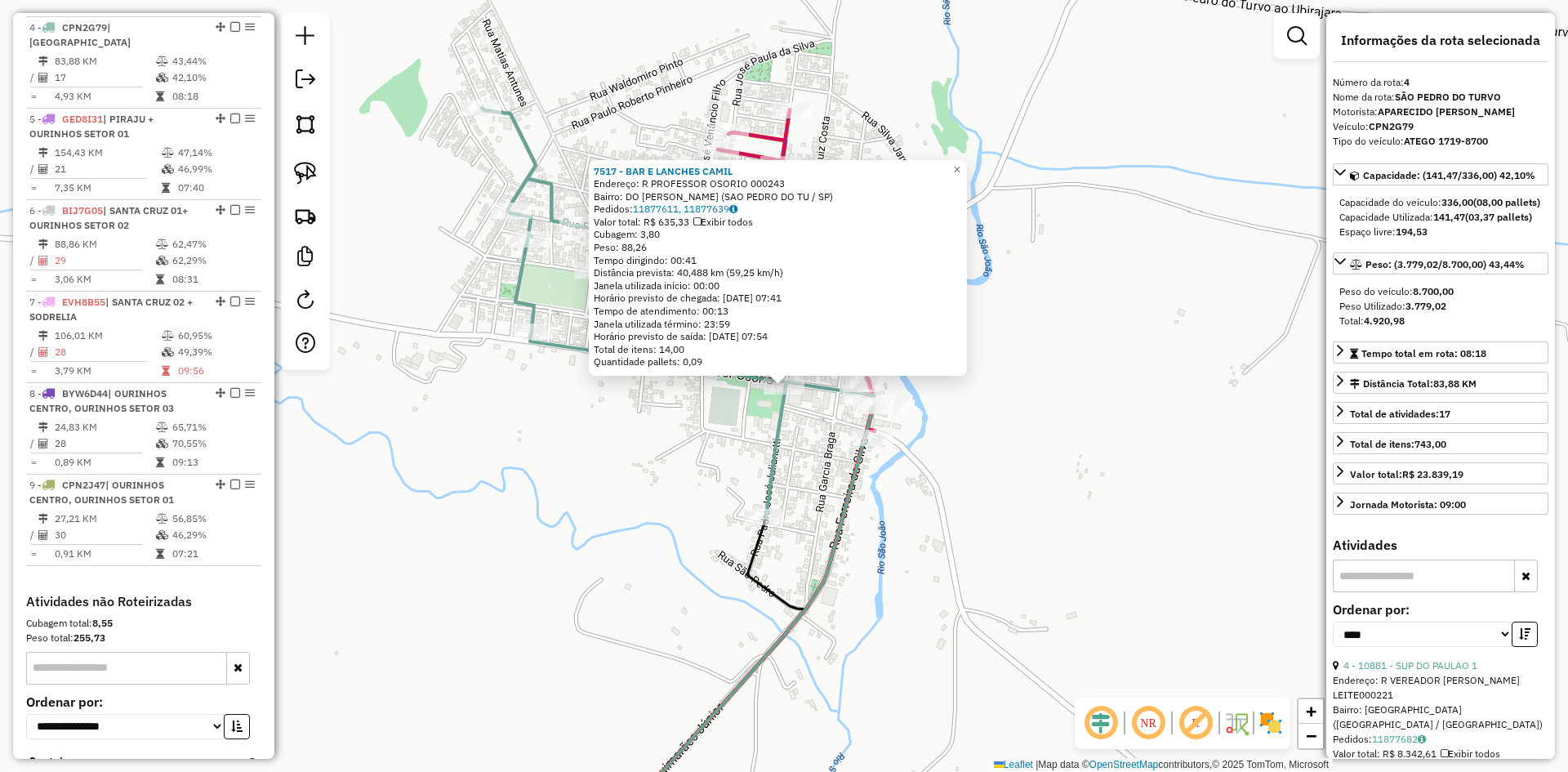
scroll to position [888, 0]
click at [707, 439] on div "7517 - BAR E LANCHES CAMIL Endereço: R PROFESSOR OSORIO 000243 Bairro: DO [PERS…" at bounding box center [784, 386] width 1568 height 772
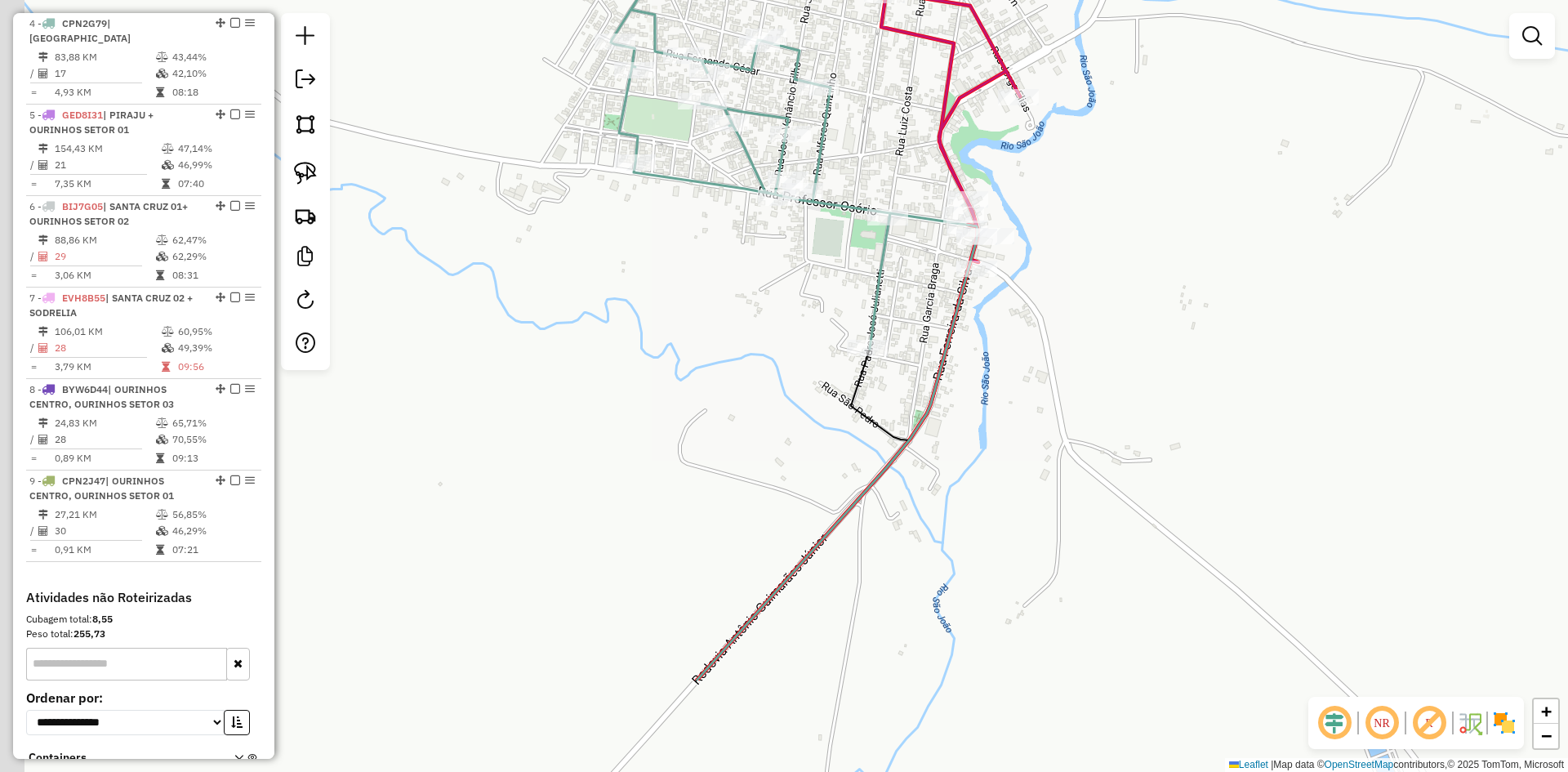
drag, startPoint x: 643, startPoint y: 474, endPoint x: 753, endPoint y: 317, distance: 191.7
click at [748, 304] on div "Janela de atendimento Grade de atendimento Capacidade Transportadoras Veículos …" at bounding box center [784, 386] width 1568 height 772
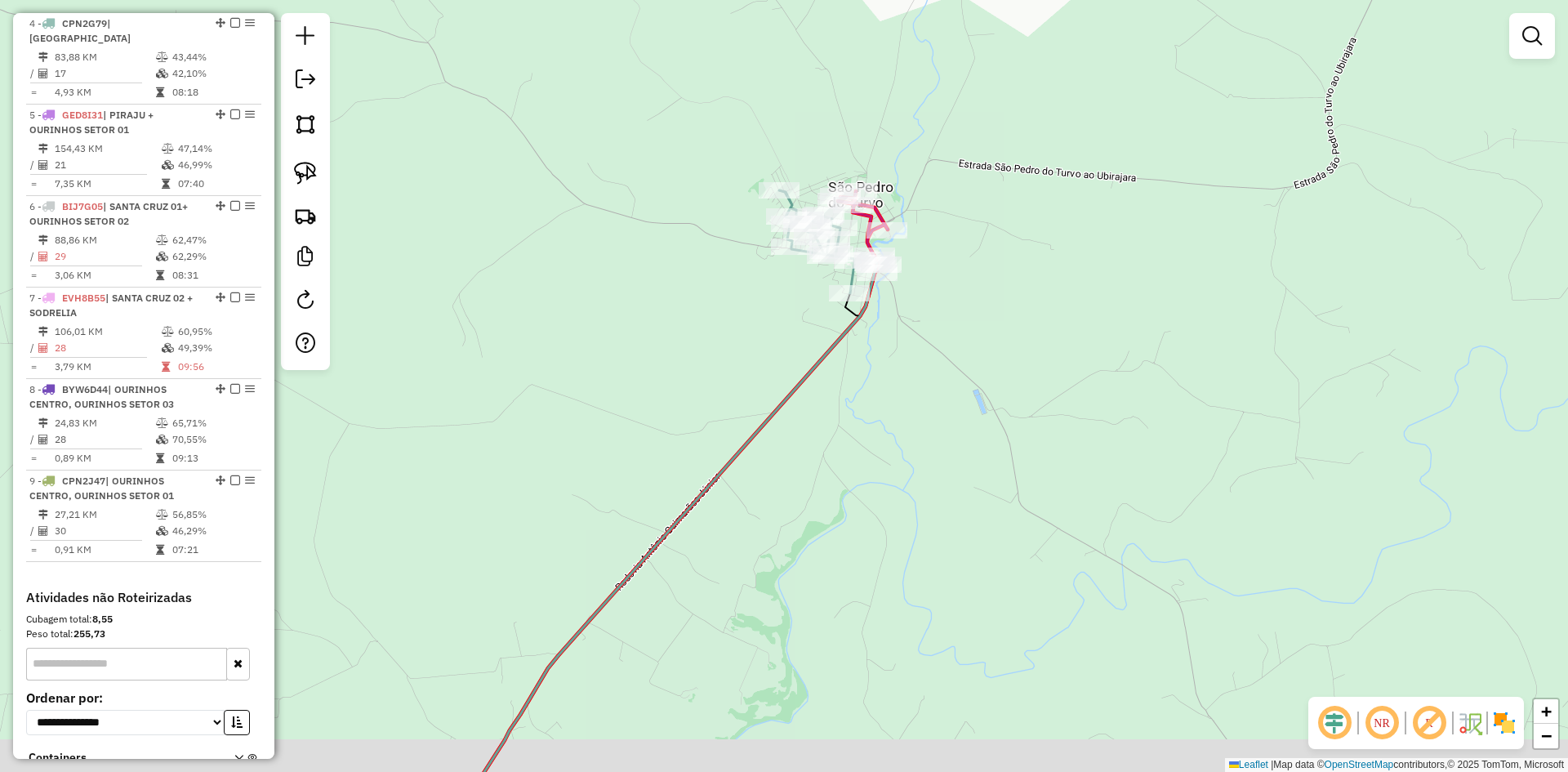
drag, startPoint x: 610, startPoint y: 424, endPoint x: 1205, endPoint y: -17, distance: 740.6
click at [1205, 0] on html "Aguarde... Pop-up bloqueado! Seu navegador bloqueou automáticamente a abertura …" at bounding box center [784, 386] width 1568 height 772
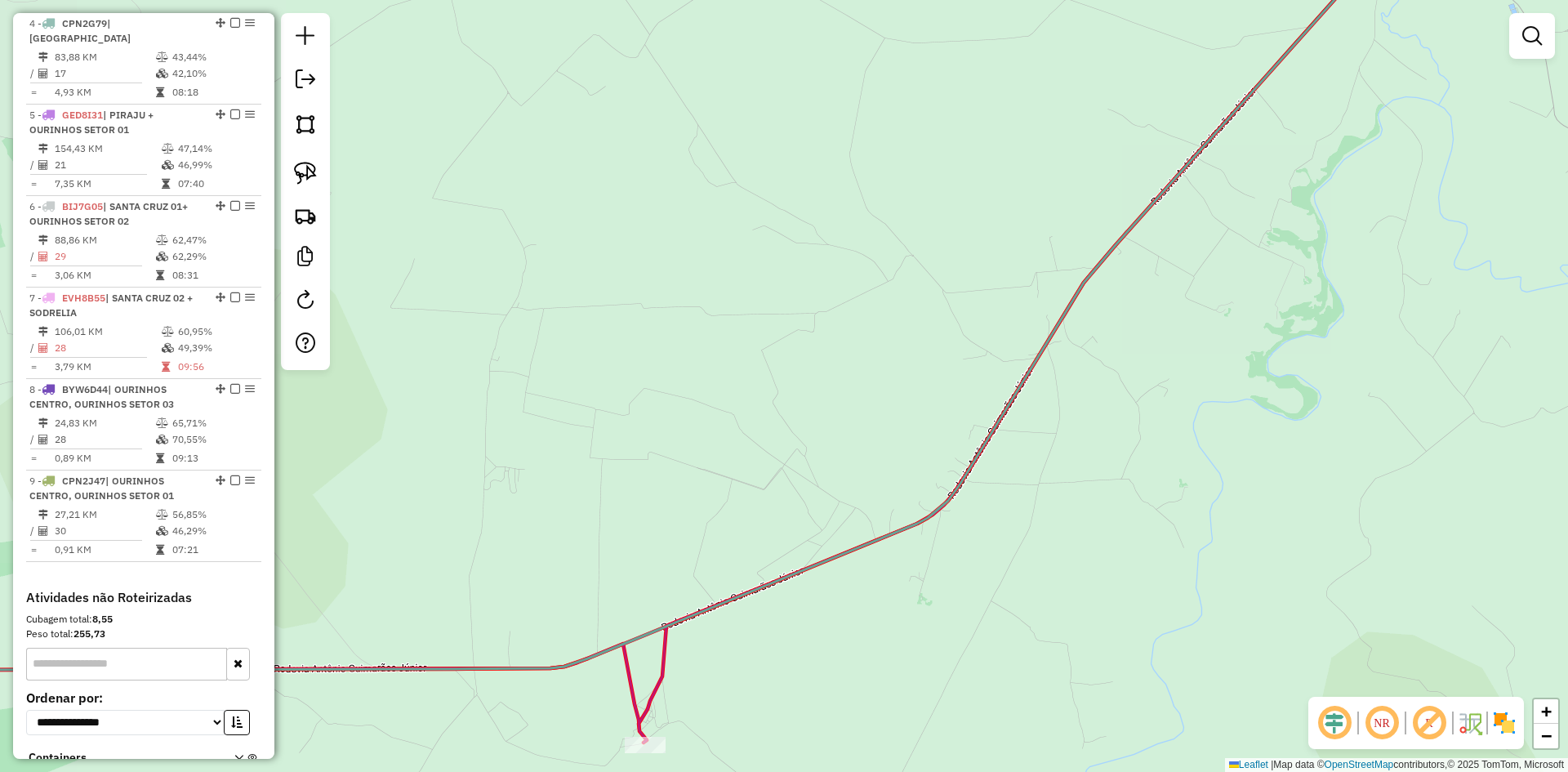
drag, startPoint x: 964, startPoint y: 207, endPoint x: 1162, endPoint y: -18, distance: 299.7
click at [1162, 0] on html "Aguarde... Pop-up bloqueado! Seu navegador bloqueou automáticamente a abertura …" at bounding box center [784, 386] width 1568 height 772
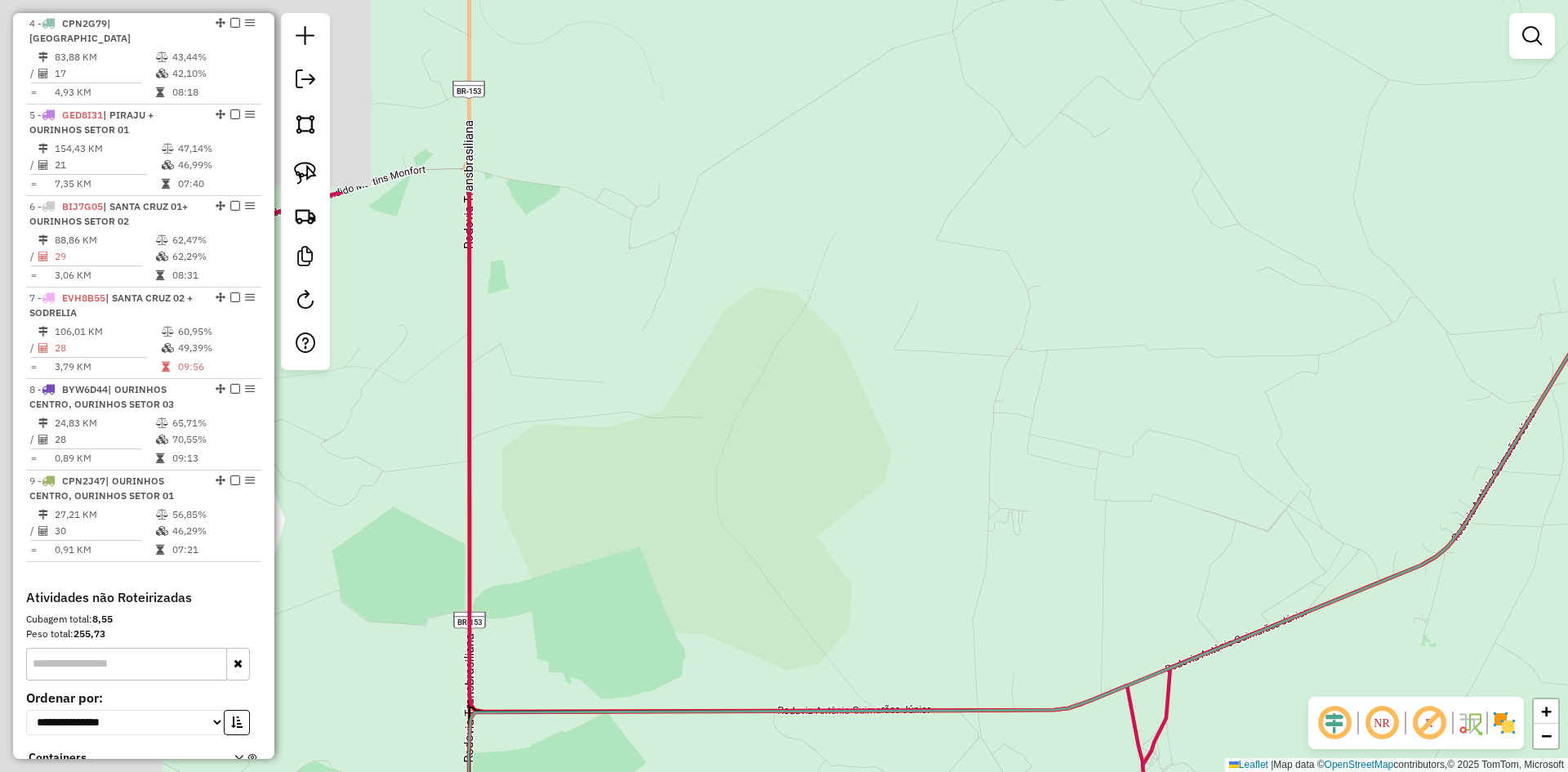
drag, startPoint x: 1058, startPoint y: 103, endPoint x: 1324, endPoint y: 344, distance: 358.9
click at [1324, 344] on div "Janela de atendimento Grade de atendimento Capacidade Transportadoras Veículos …" at bounding box center [784, 386] width 1568 height 772
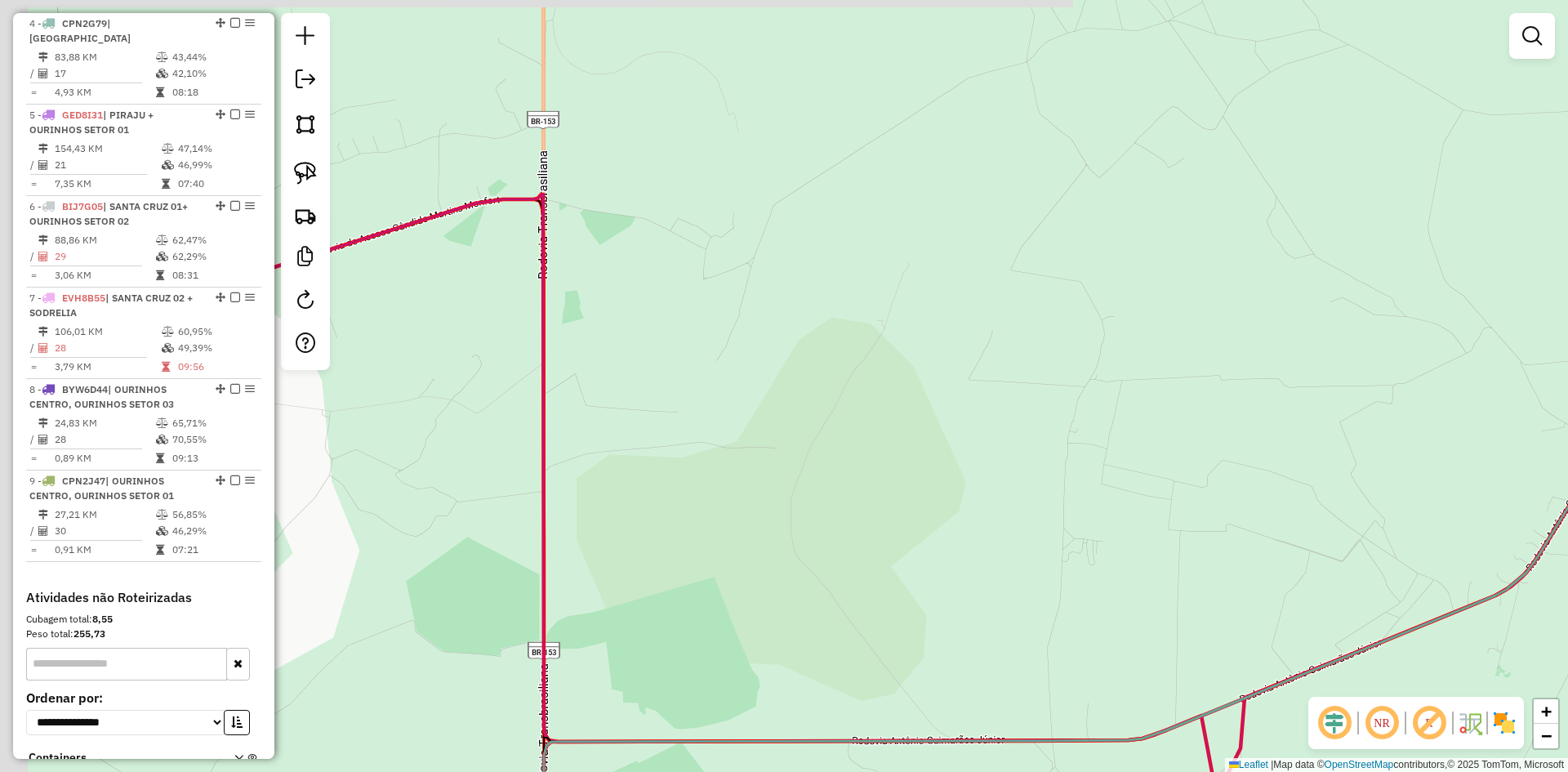
drag, startPoint x: 1004, startPoint y: 298, endPoint x: 1422, endPoint y: 429, distance: 438.0
click at [1422, 429] on div "Janela de atendimento Grade de atendimento Capacidade Transportadoras Veículos …" at bounding box center [784, 386] width 1568 height 772
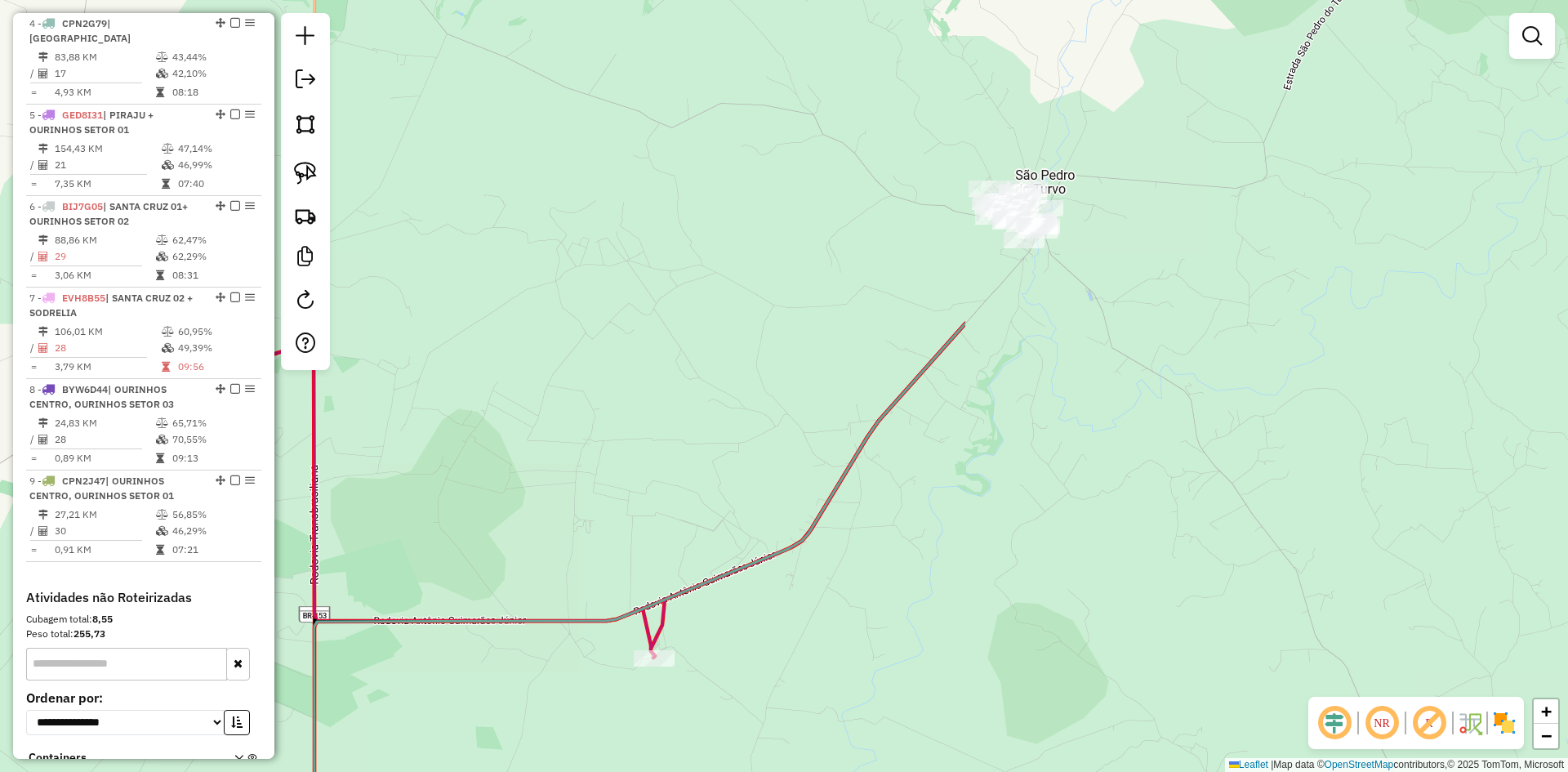
drag, startPoint x: 1350, startPoint y: 434, endPoint x: 590, endPoint y: 418, distance: 760.2
click at [590, 418] on div "Janela de atendimento Grade de atendimento Capacidade Transportadoras Veículos …" at bounding box center [784, 386] width 1568 height 772
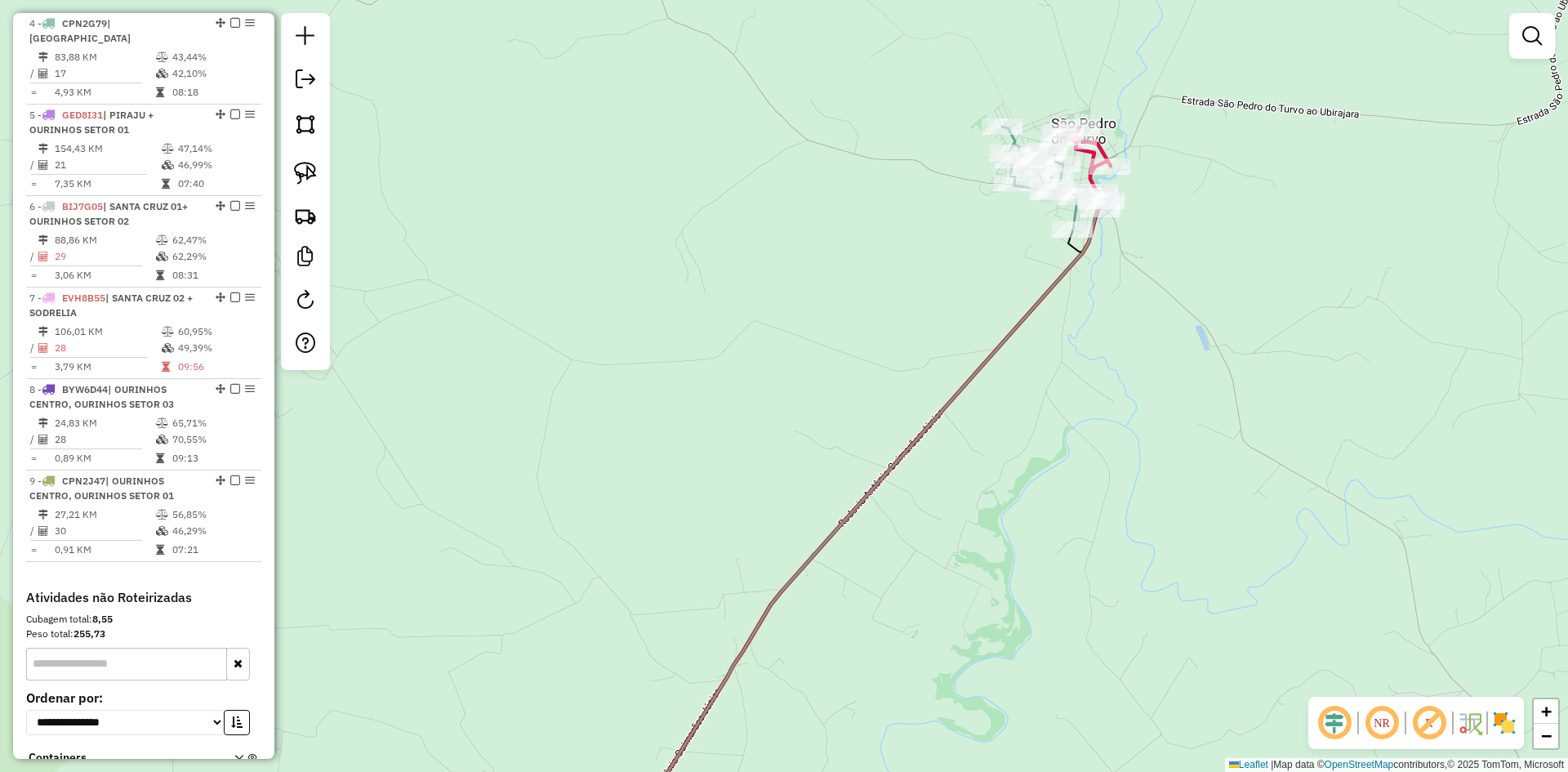
drag, startPoint x: 907, startPoint y: 338, endPoint x: 1148, endPoint y: 45, distance: 379.4
click at [1136, 58] on div "Janela de atendimento Grade de atendimento Capacidade Transportadoras Veículos …" at bounding box center [784, 386] width 1568 height 772
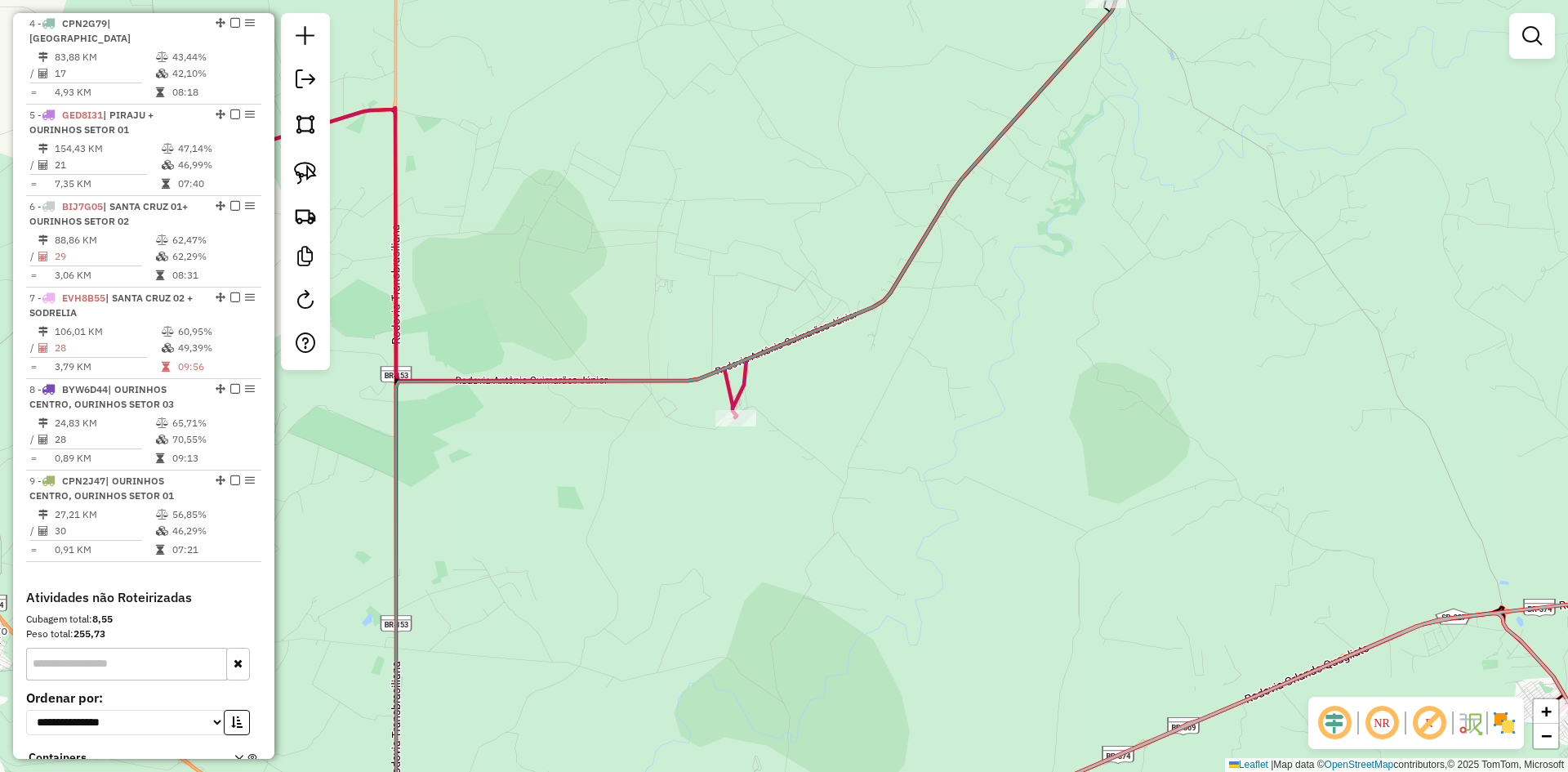
drag, startPoint x: 1036, startPoint y: 320, endPoint x: 1200, endPoint y: -55, distance: 409.3
click at [1200, 0] on html "Aguarde... Pop-up bloqueado! Seu navegador bloqueou automáticamente a abertura …" at bounding box center [784, 386] width 1568 height 772
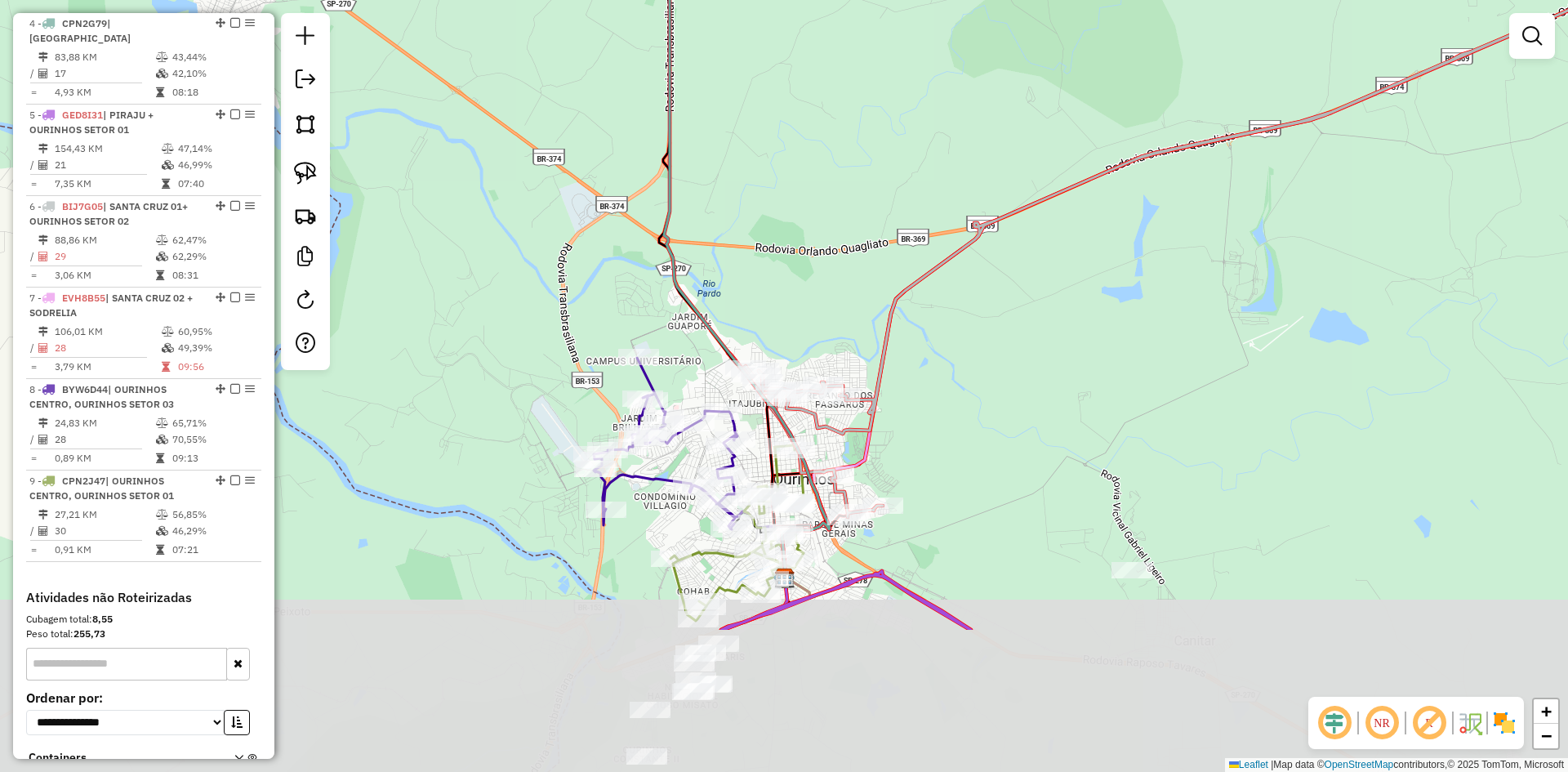
drag, startPoint x: 1069, startPoint y: 36, endPoint x: 1133, endPoint y: -71, distance: 124.7
click at [1133, 0] on html "Aguarde... Pop-up bloqueado! Seu navegador bloqueou automáticamente a abertura …" at bounding box center [784, 386] width 1568 height 772
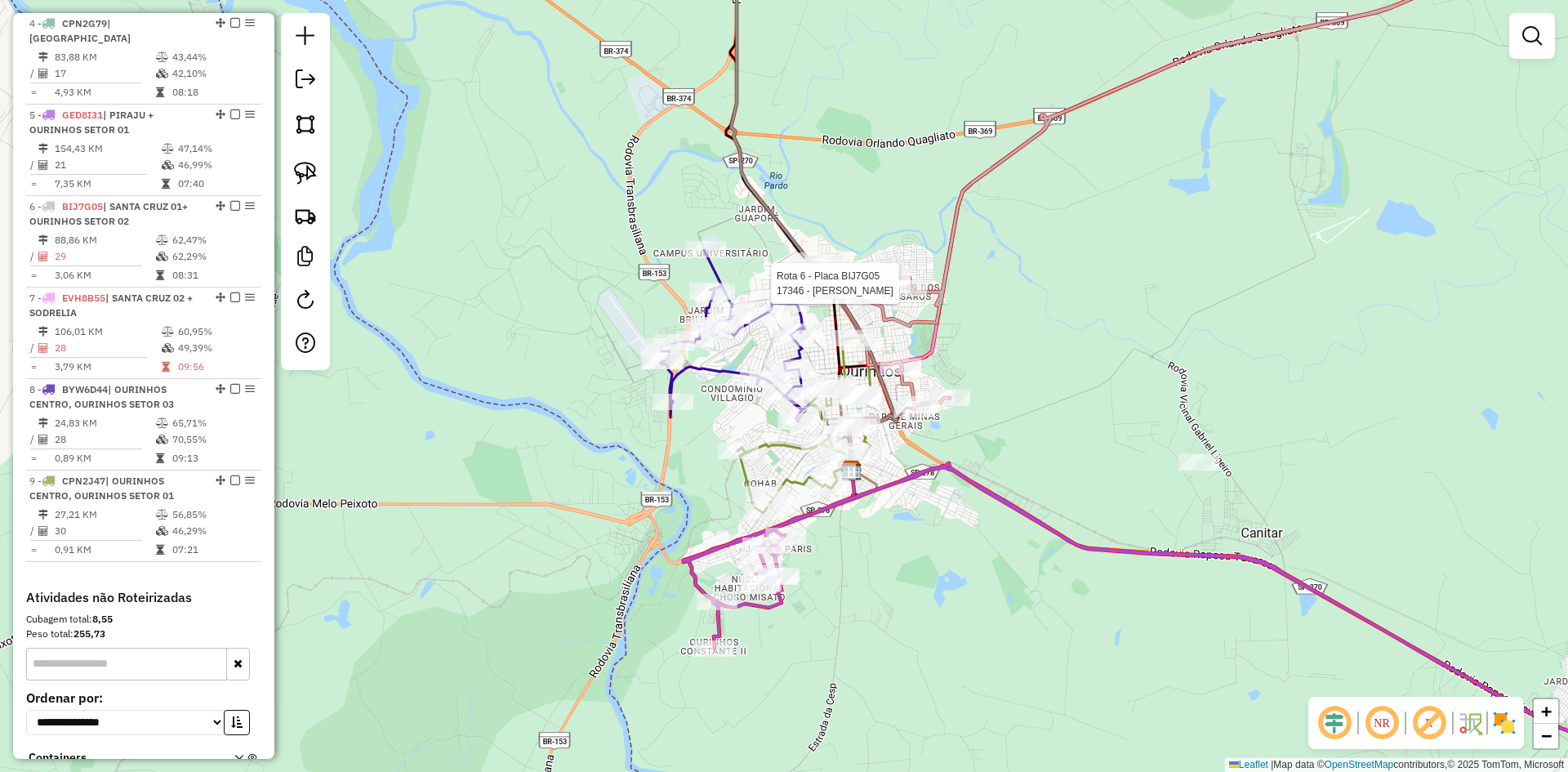
select select "*********"
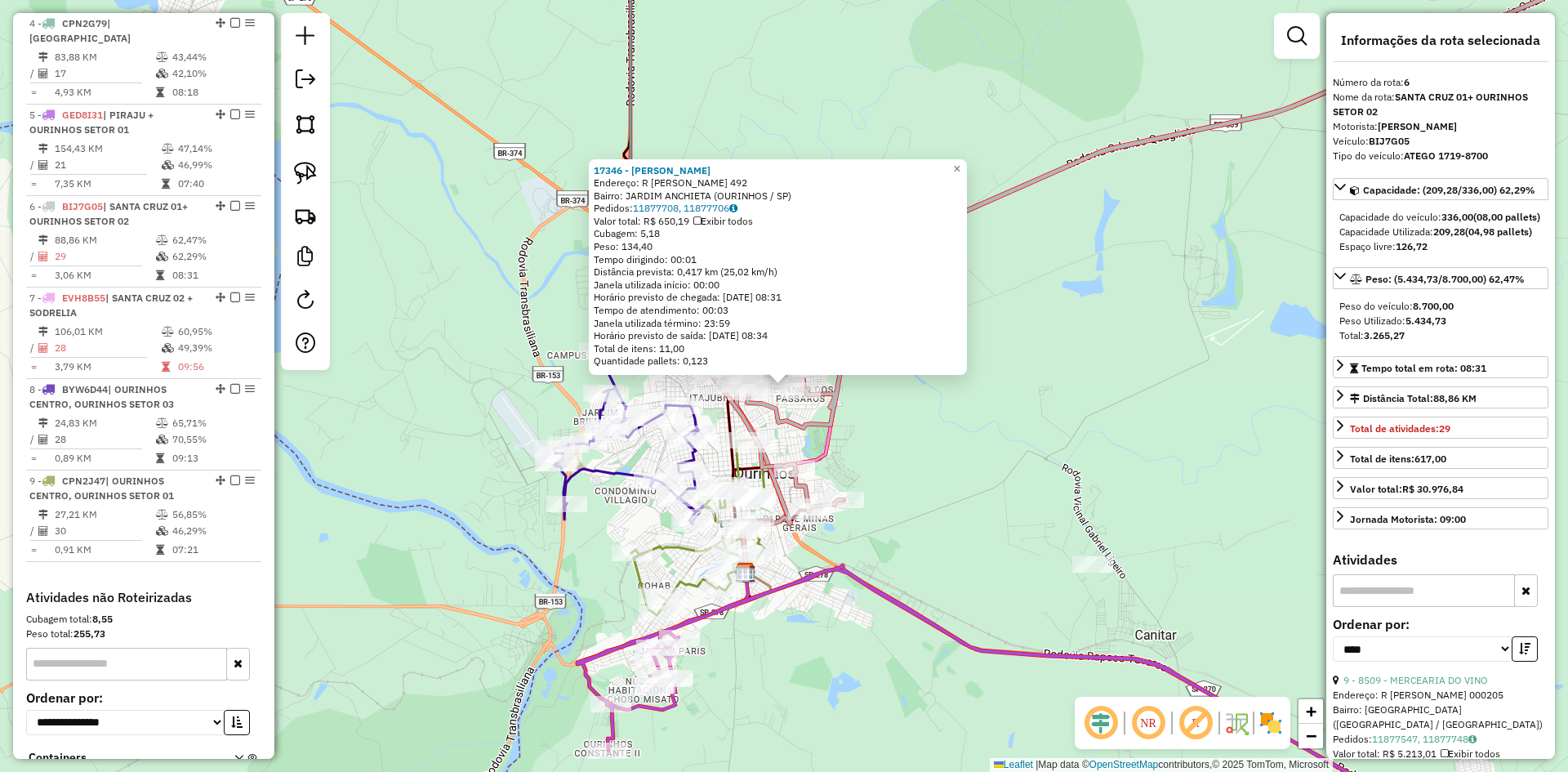
scroll to position [1012, 0]
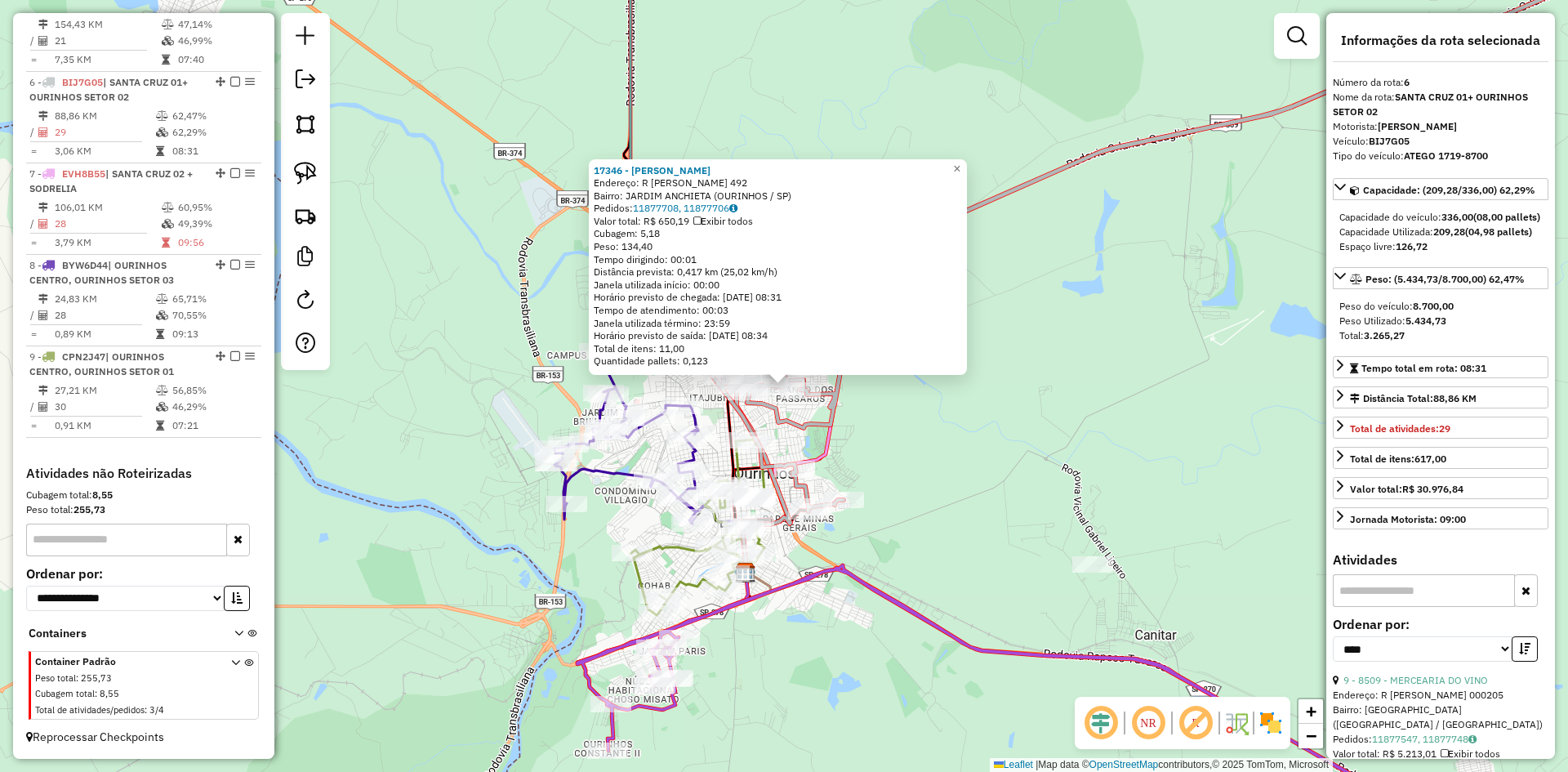
click at [969, 445] on div "17346 - BILLY BEER Endereço: R VICENTE ERNESTO DE LUCCA 492 Bairro: JARDIM ANCH…" at bounding box center [784, 386] width 1568 height 772
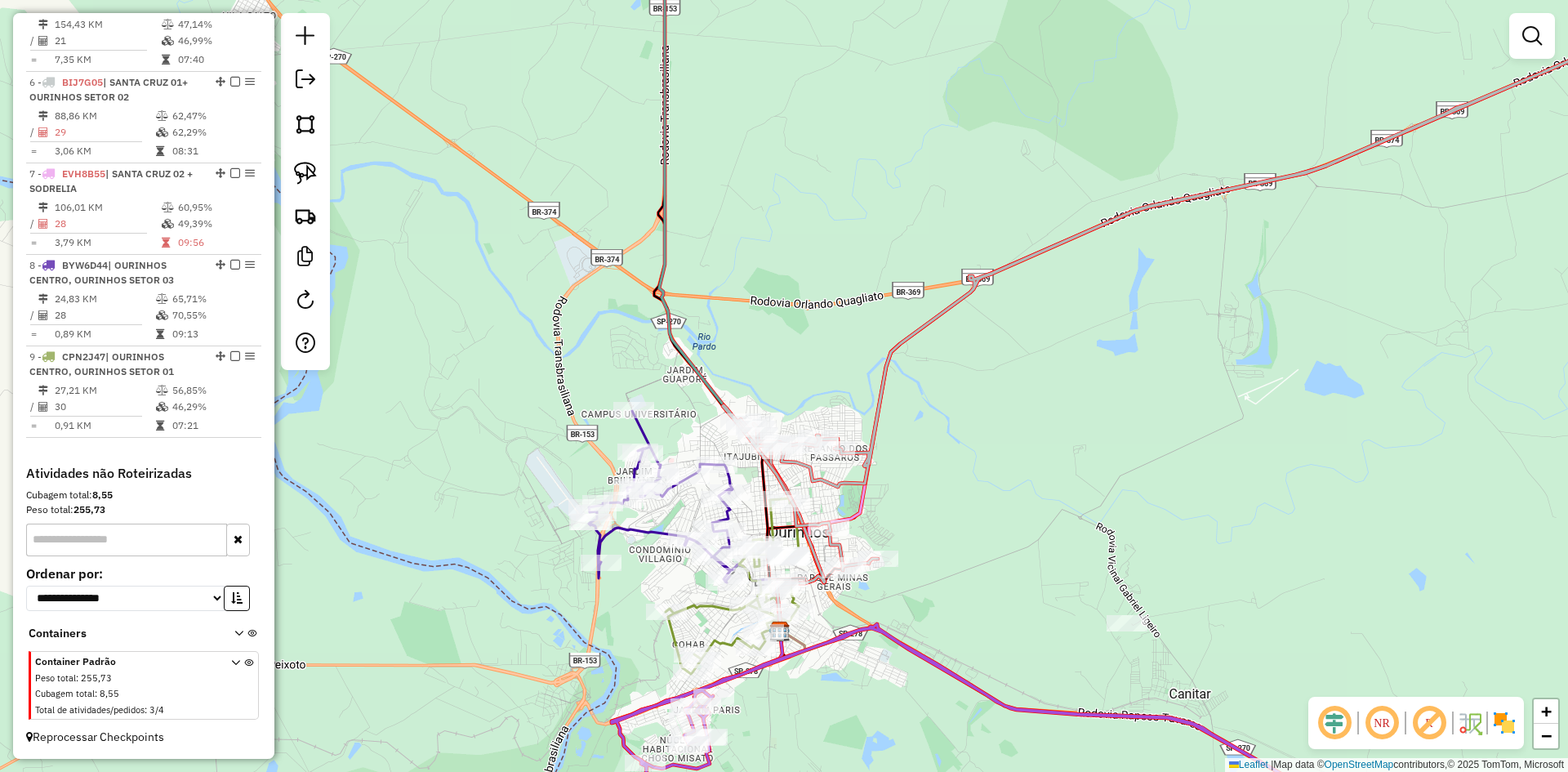
drag, startPoint x: 940, startPoint y: 359, endPoint x: 1034, endPoint y: 557, distance: 219.2
click at [1034, 557] on div "Janela de atendimento Grade de atendimento Capacidade Transportadoras Veículos …" at bounding box center [784, 386] width 1568 height 772
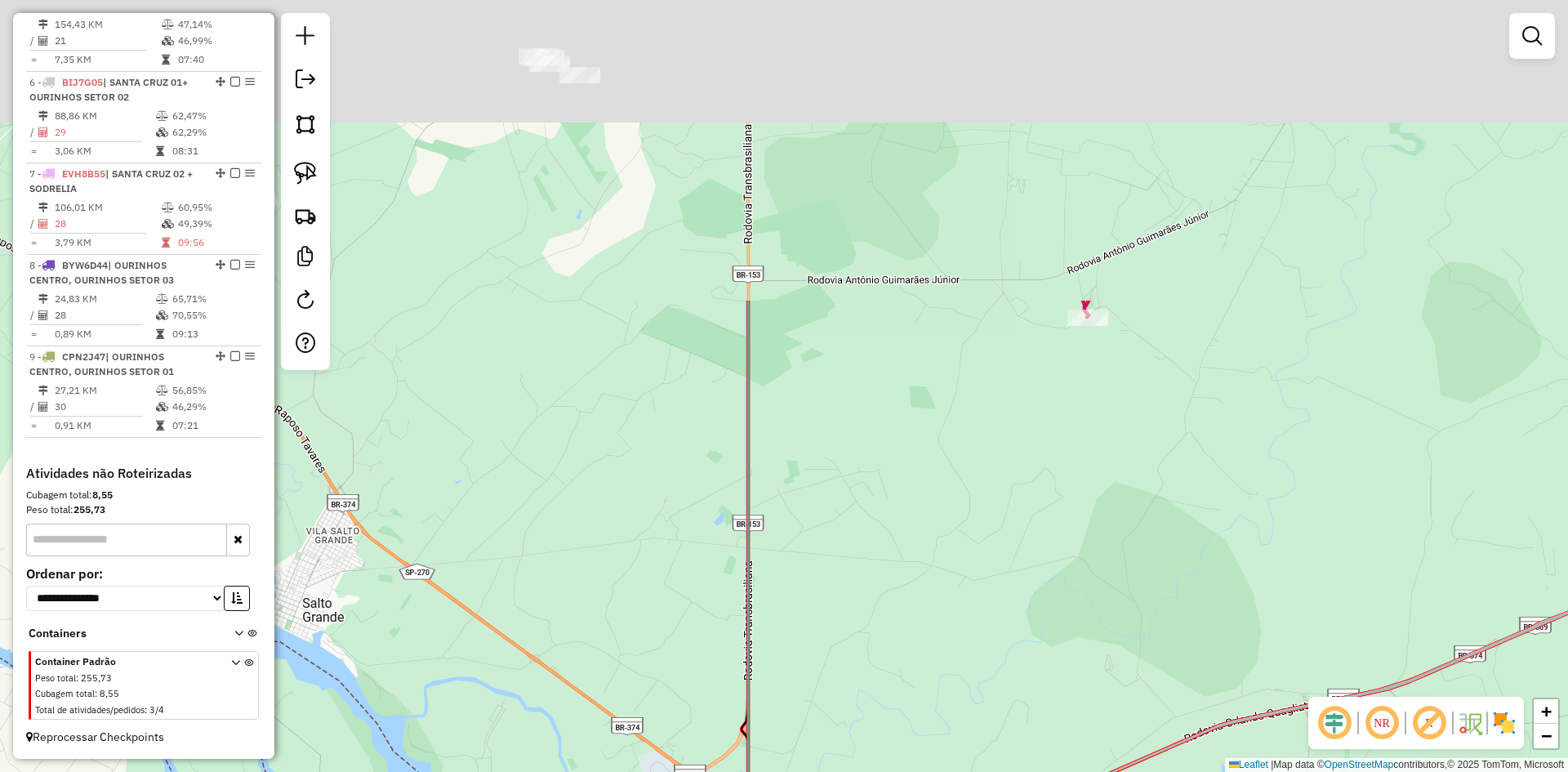
drag, startPoint x: 1000, startPoint y: 247, endPoint x: 1053, endPoint y: 558, distance: 315.5
click at [1024, 625] on div "Janela de atendimento Grade de atendimento Capacidade Transportadoras Veículos …" at bounding box center [784, 386] width 1568 height 772
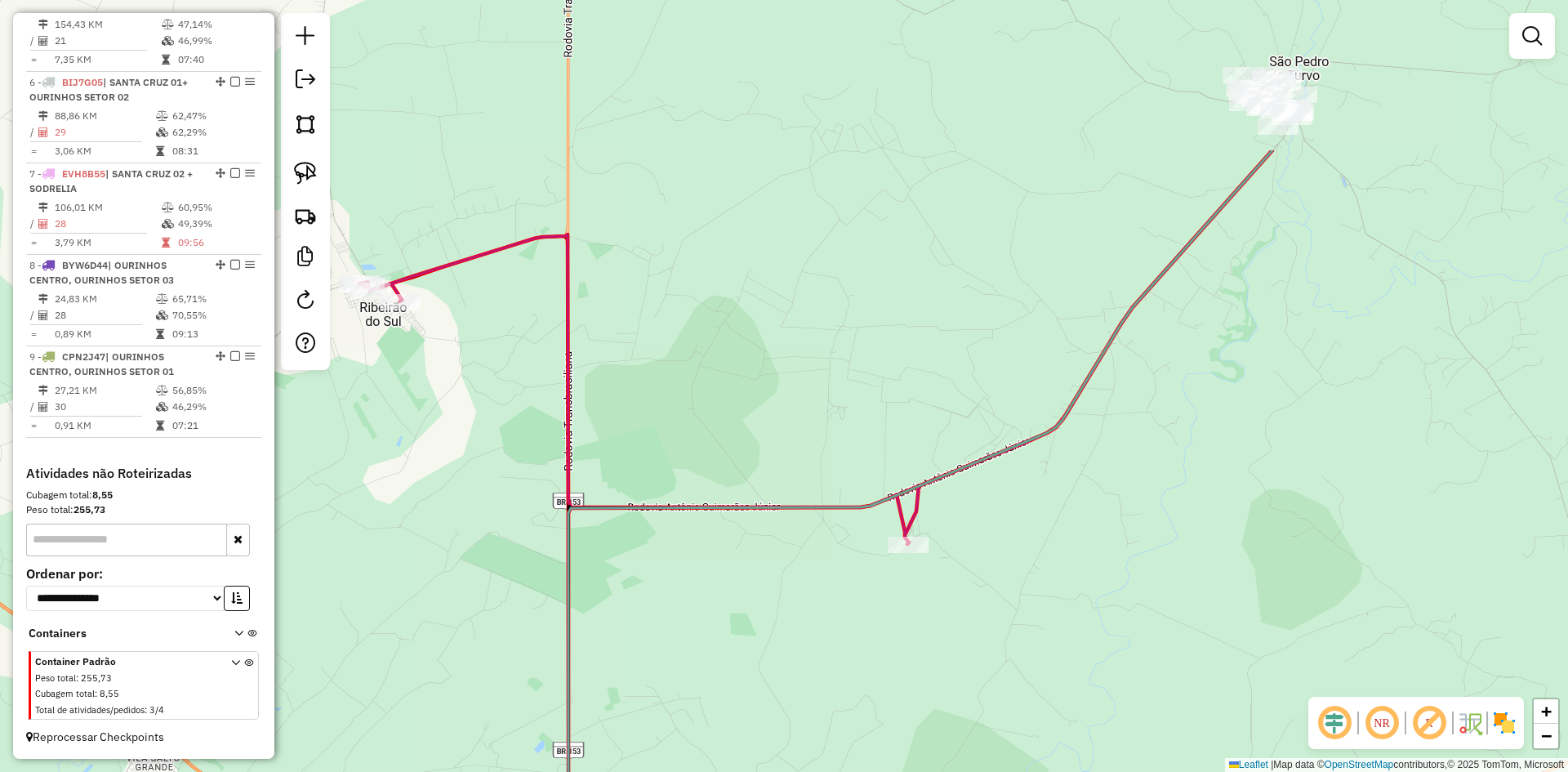
drag, startPoint x: 1012, startPoint y: 398, endPoint x: 837, endPoint y: 615, distance: 278.8
click at [837, 615] on div "Janela de atendimento Grade de atendimento Capacidade Transportadoras Veículos …" at bounding box center [784, 386] width 1568 height 772
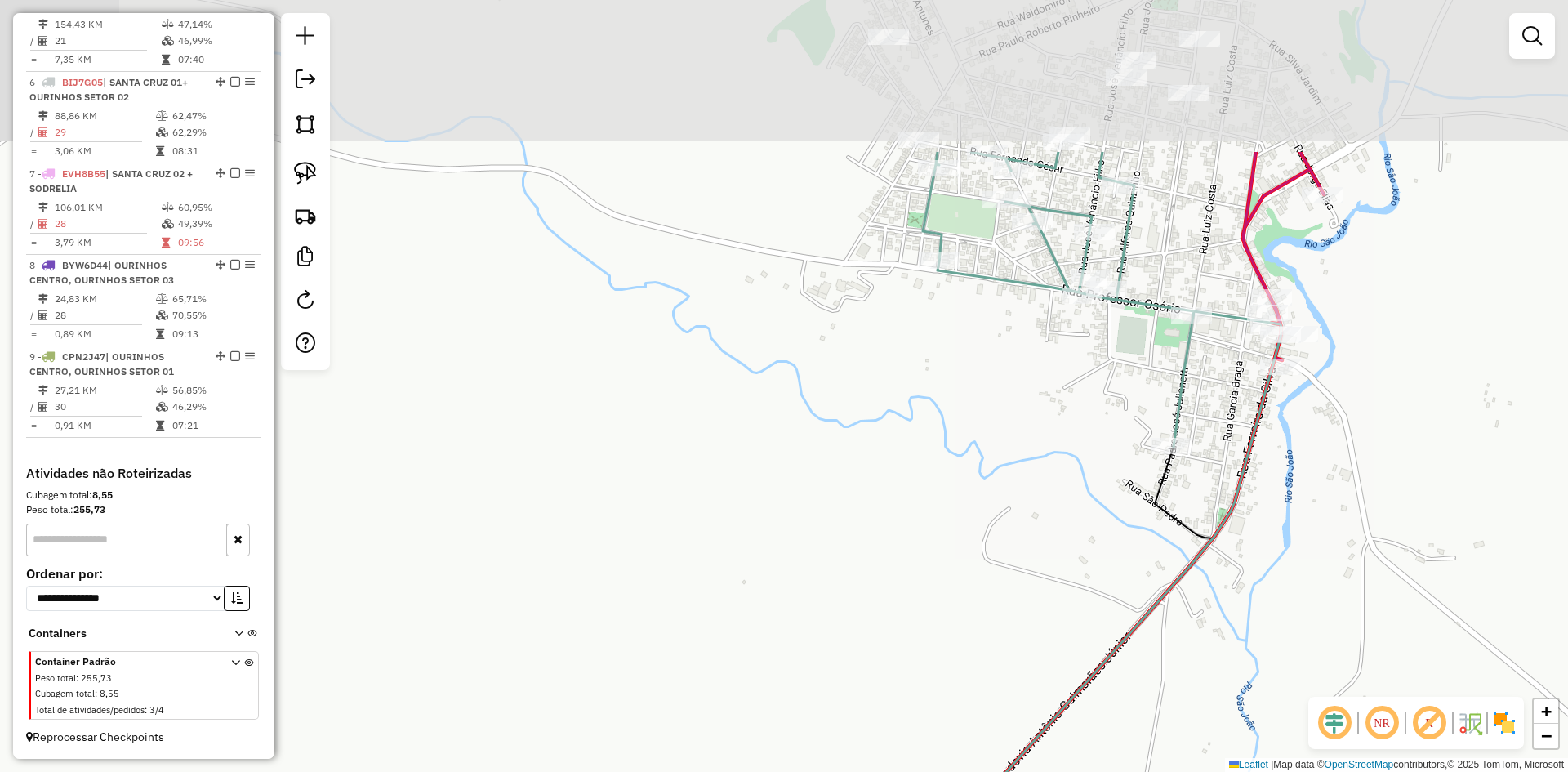
drag, startPoint x: 1145, startPoint y: 188, endPoint x: 1106, endPoint y: 414, distance: 229.3
click at [1106, 414] on div "Janela de atendimento Grade de atendimento Capacidade Transportadoras Veículos …" at bounding box center [784, 386] width 1568 height 772
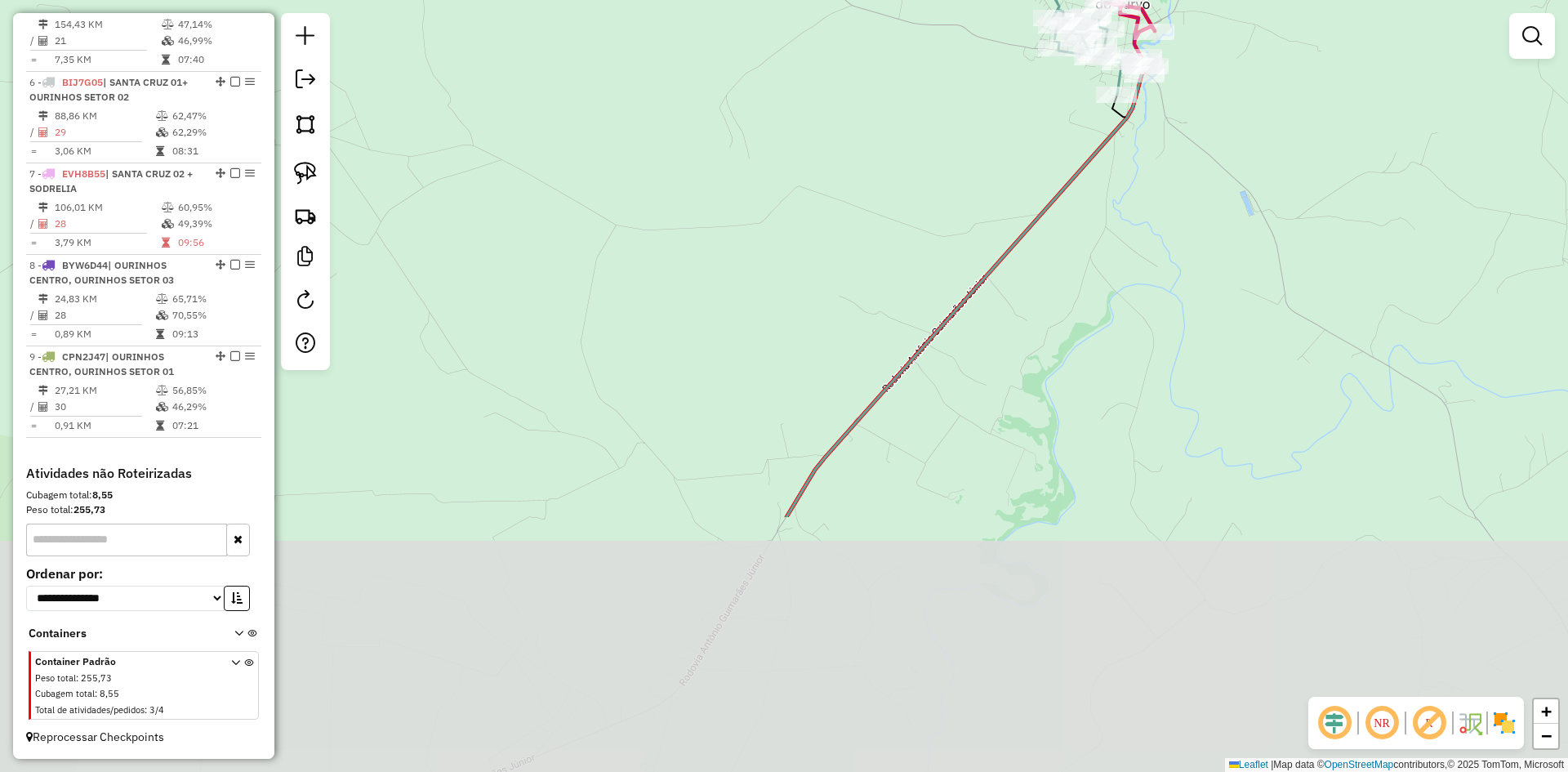
drag, startPoint x: 965, startPoint y: 476, endPoint x: 964, endPoint y: 150, distance: 326.0
click at [972, 126] on div "Janela de atendimento Grade de atendimento Capacidade Transportadoras Veículos …" at bounding box center [784, 386] width 1568 height 772
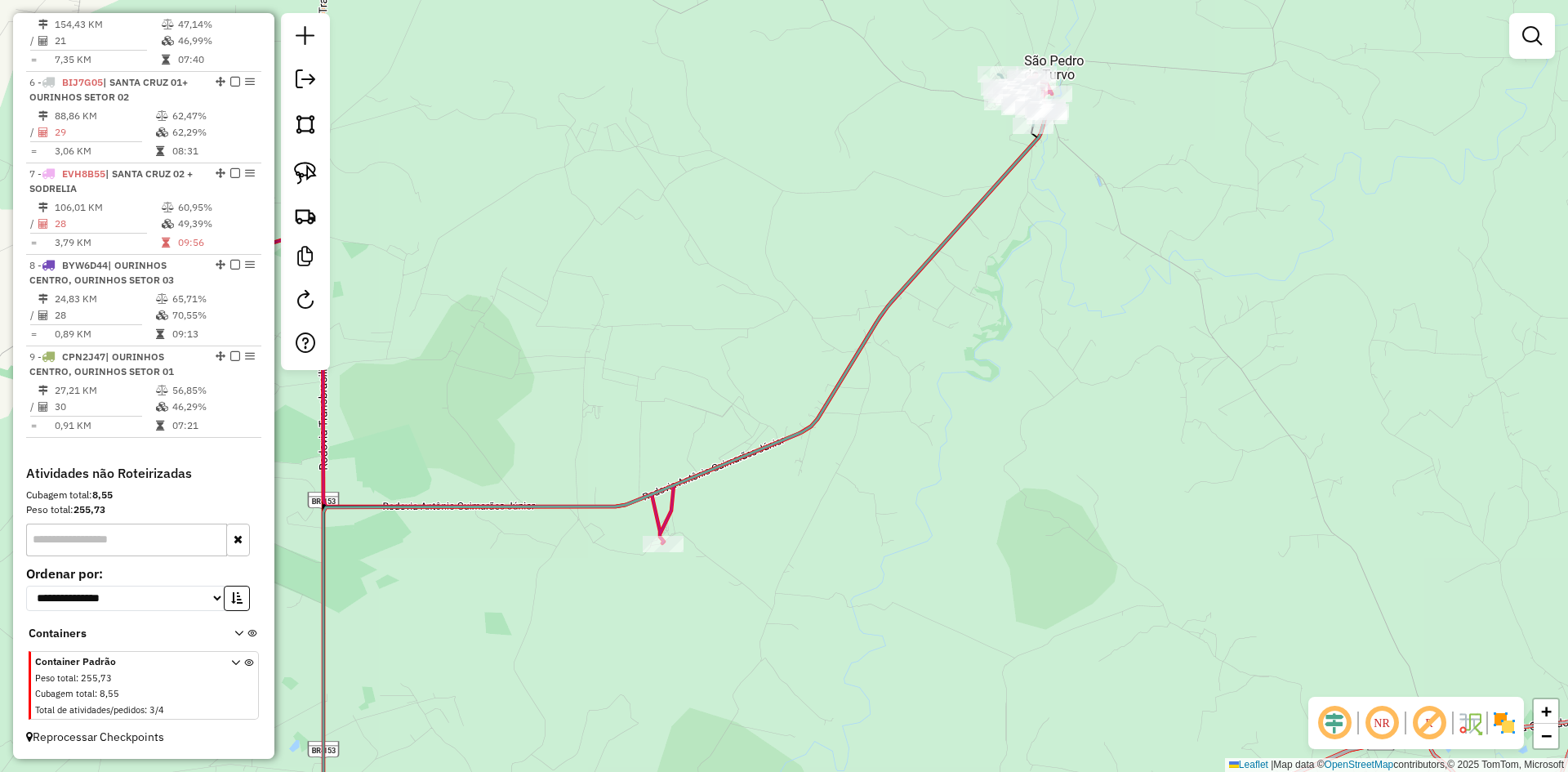
drag, startPoint x: 758, startPoint y: 318, endPoint x: 888, endPoint y: 316, distance: 130.0
click at [884, 318] on div "Janela de atendimento Grade de atendimento Capacidade Transportadoras Veículos …" at bounding box center [784, 386] width 1568 height 772
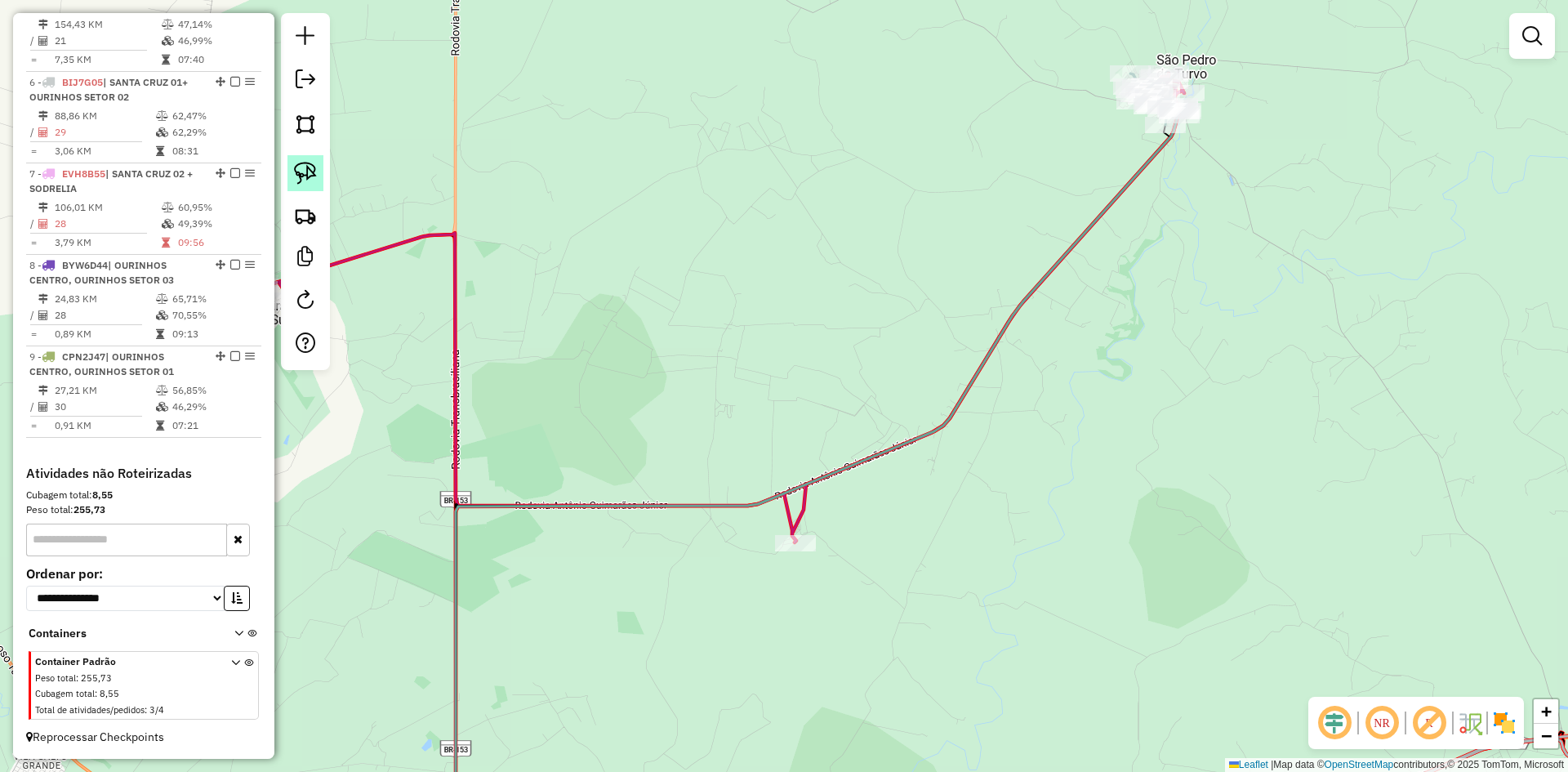
click at [308, 173] on img at bounding box center [306, 173] width 23 height 23
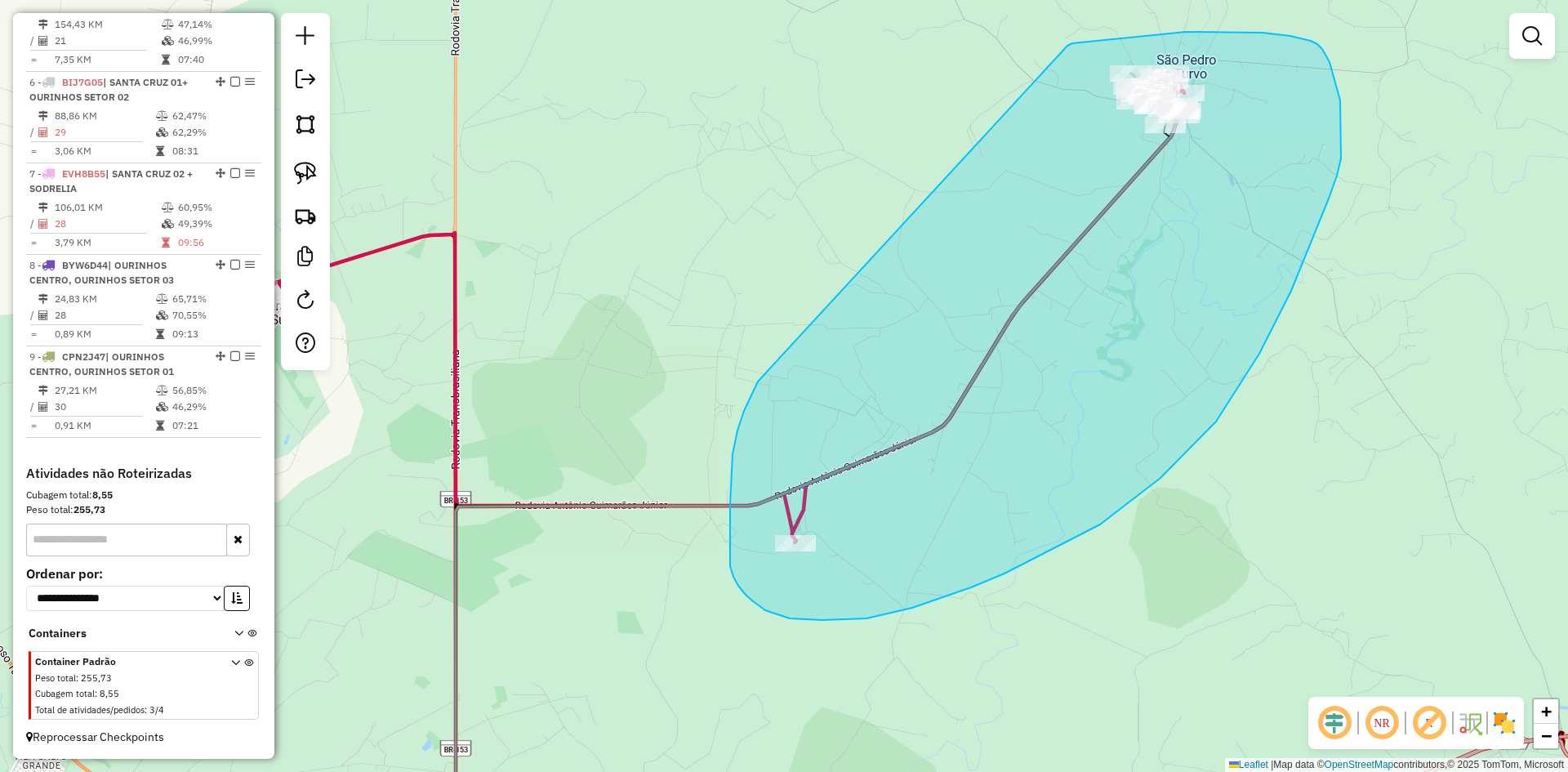
drag, startPoint x: 751, startPoint y: 394, endPoint x: 1060, endPoint y: 63, distance: 452.8
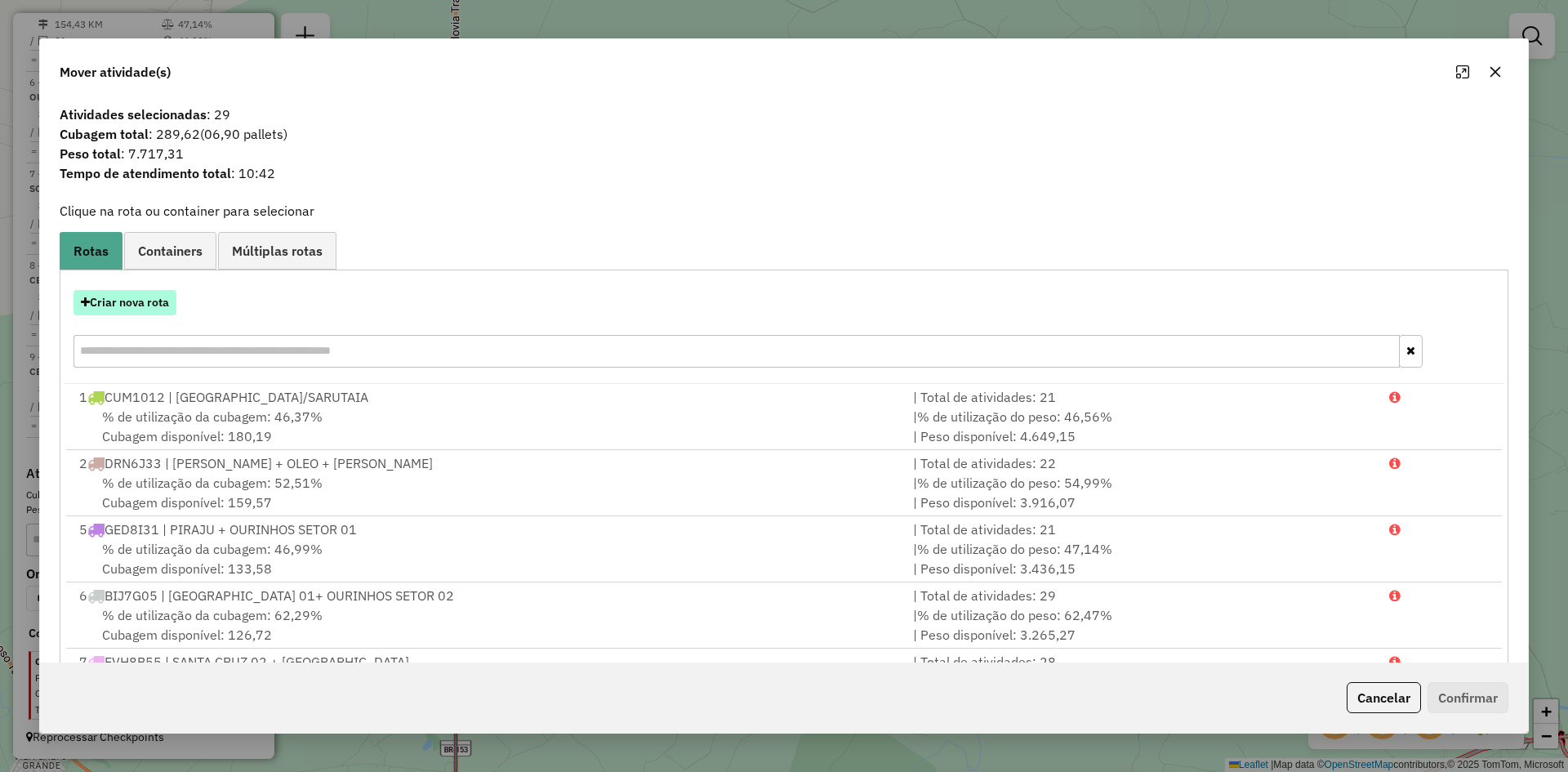
click at [155, 303] on button "Criar nova rota" at bounding box center [125, 302] width 103 height 25
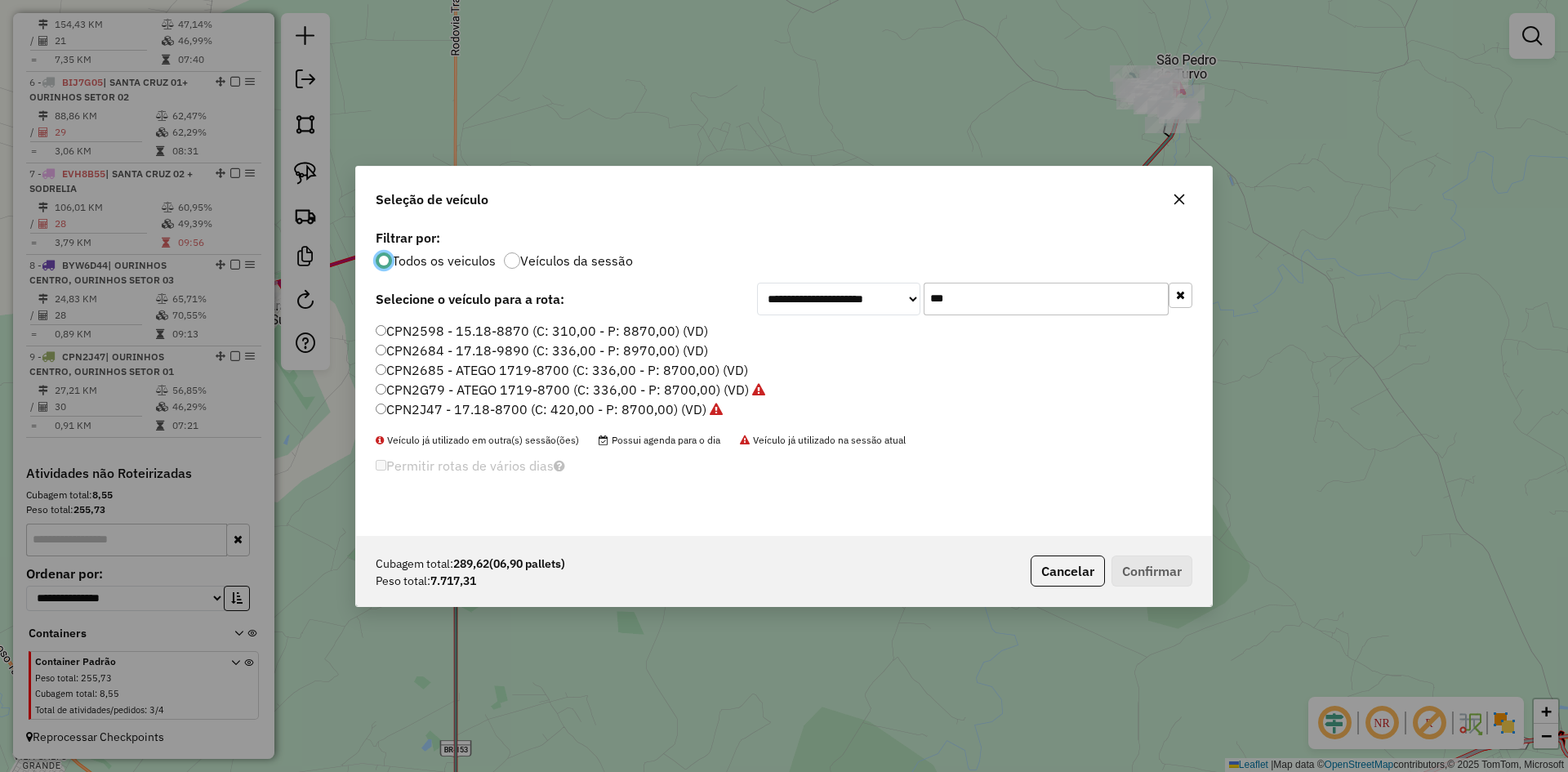
scroll to position [9, 5]
click at [408, 389] on label "CPN2G79 - ATEGO 1719-8700 (C: 336,00 - P: 8700,00) (VD)" at bounding box center [571, 390] width 389 height 20
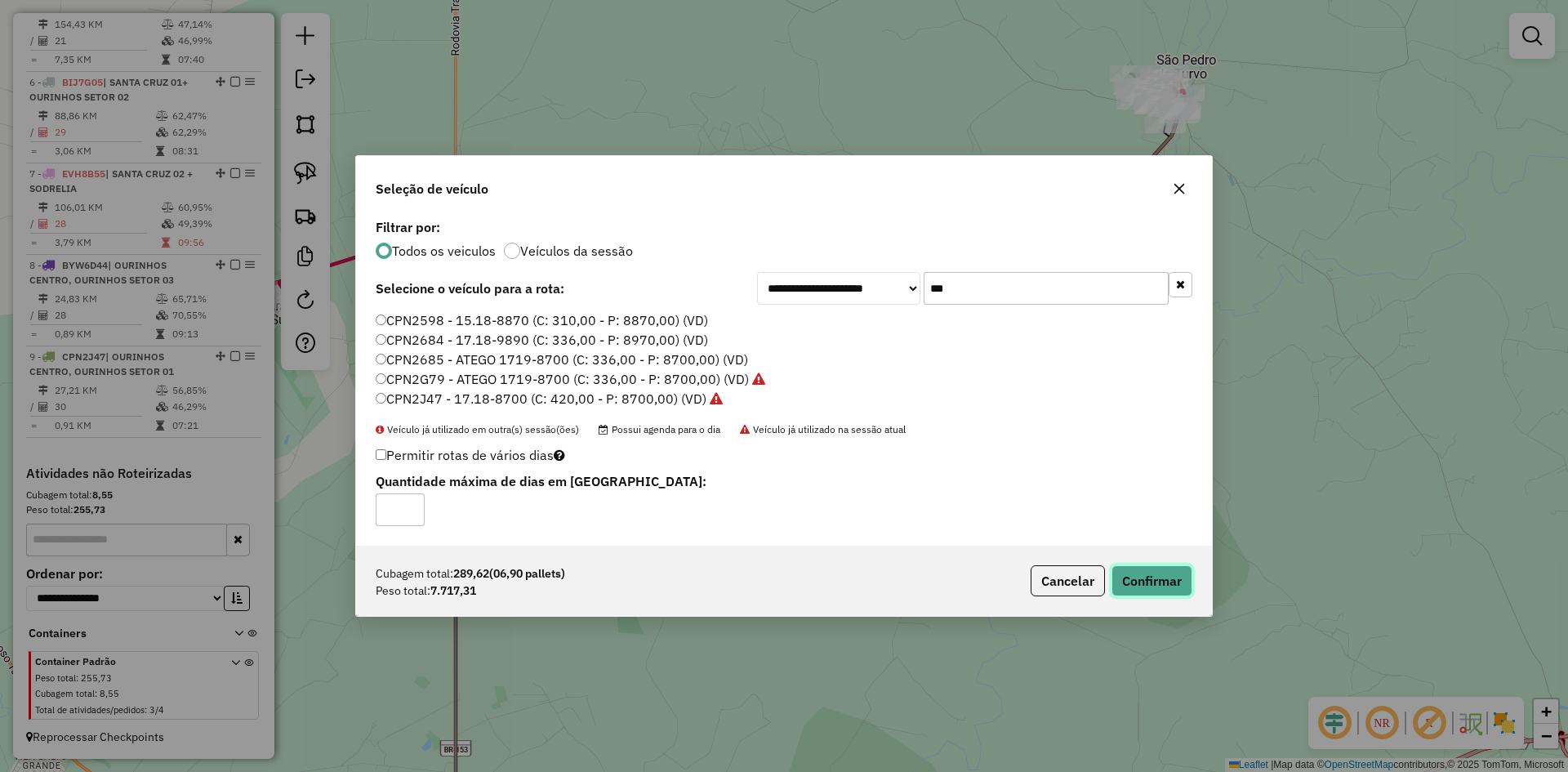
click at [1145, 580] on button "Confirmar" at bounding box center [1152, 581] width 81 height 31
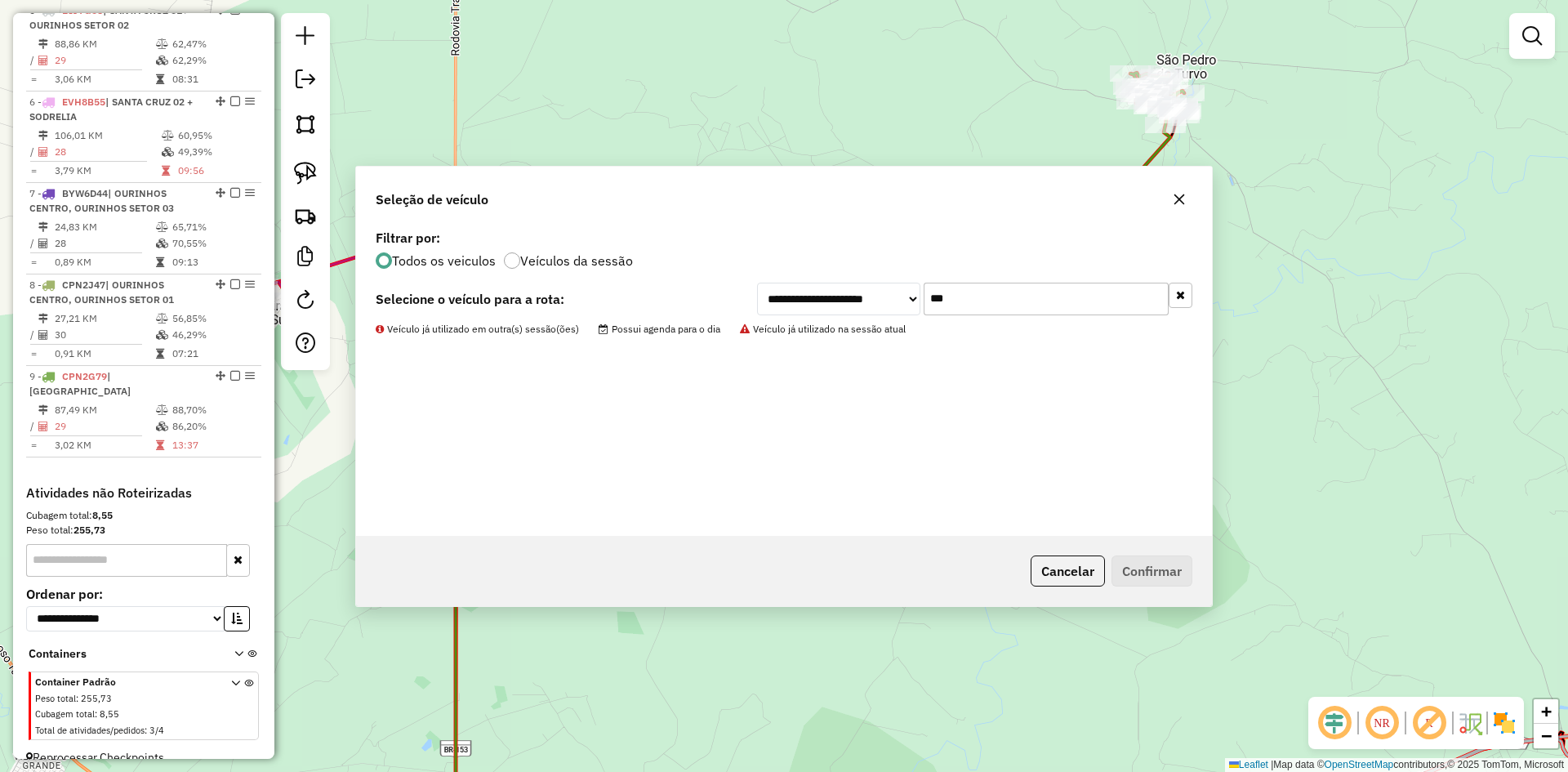
scroll to position [940, 0]
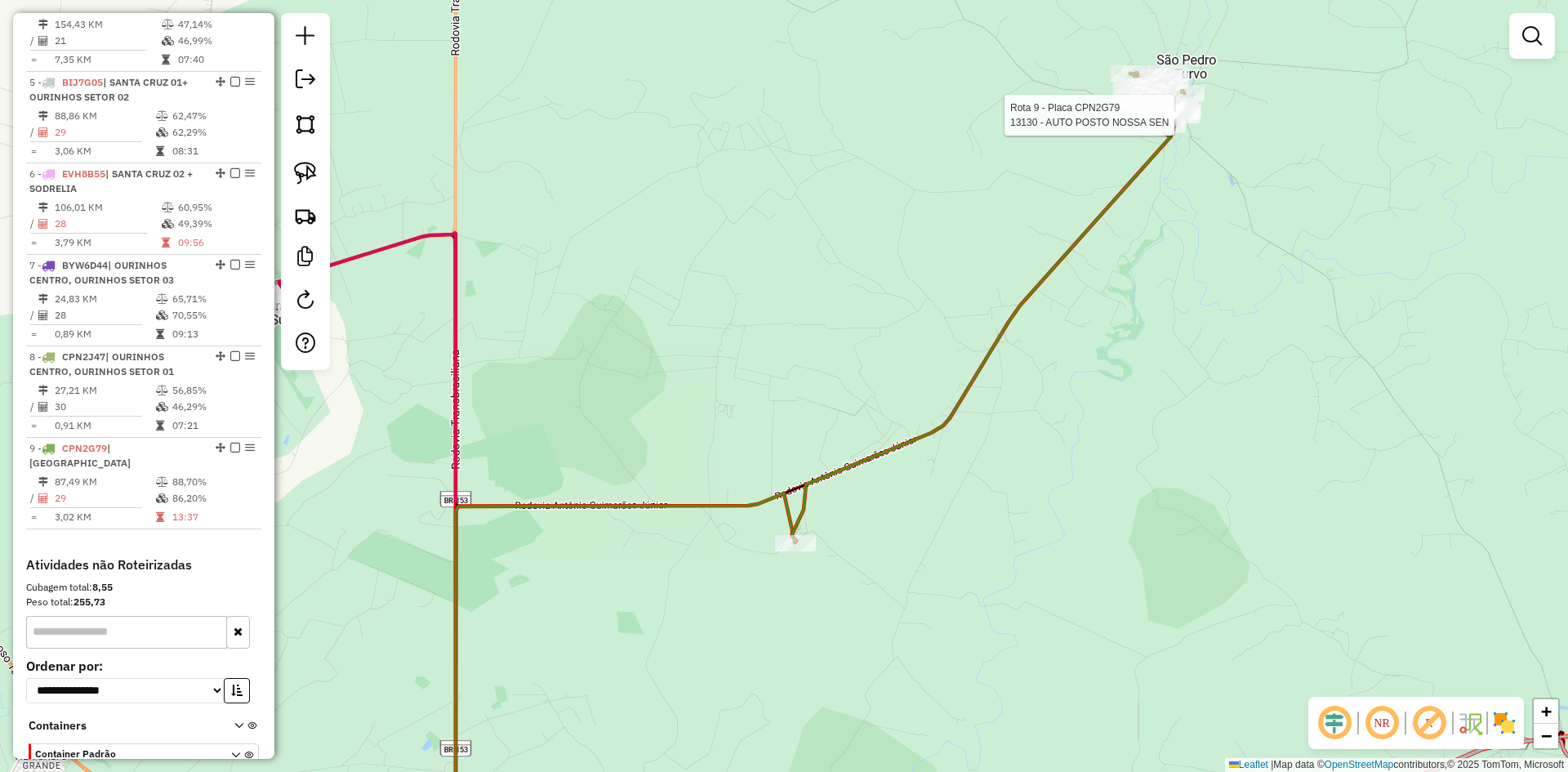
select select "*********"
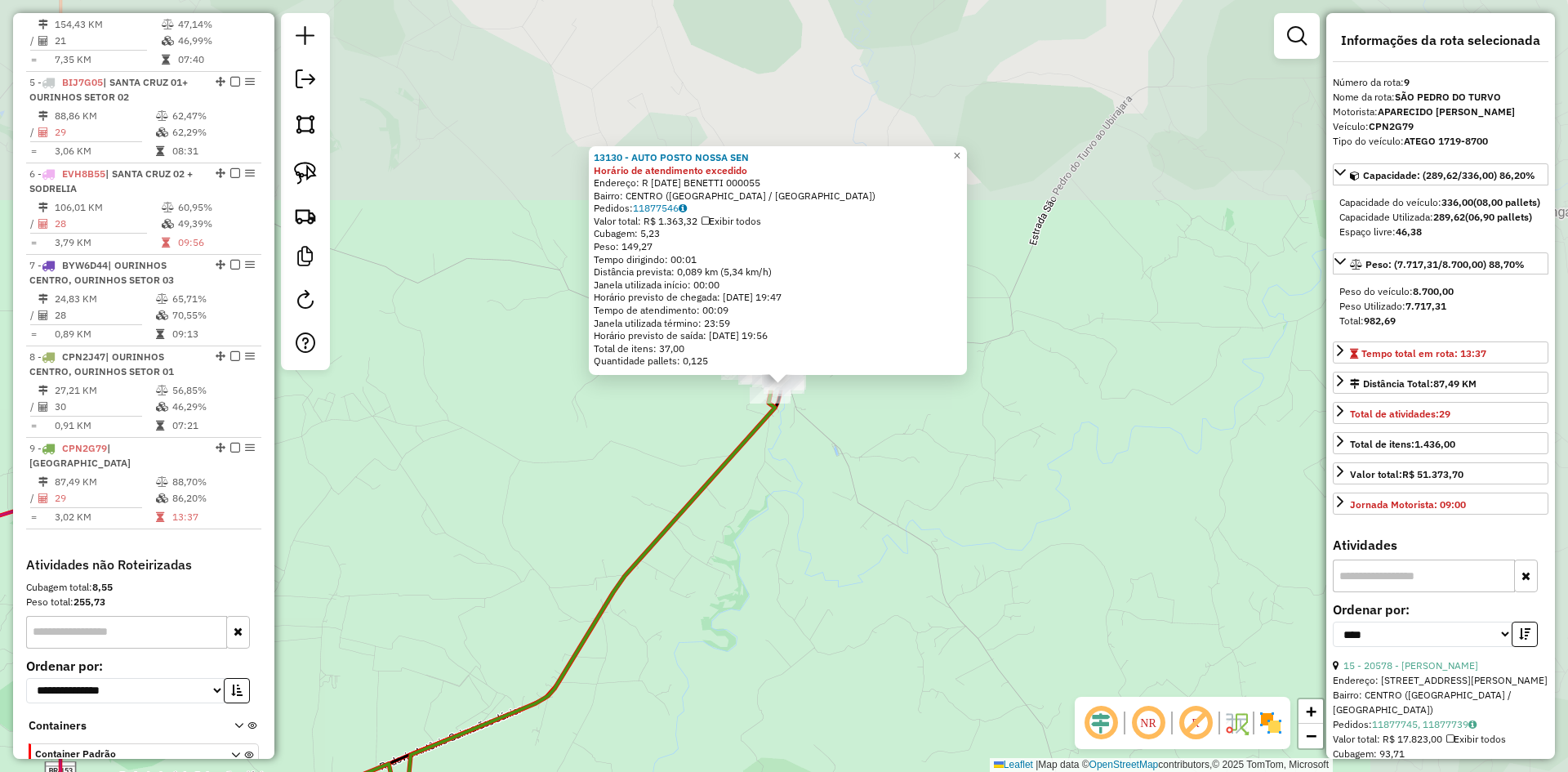
scroll to position [1033, 0]
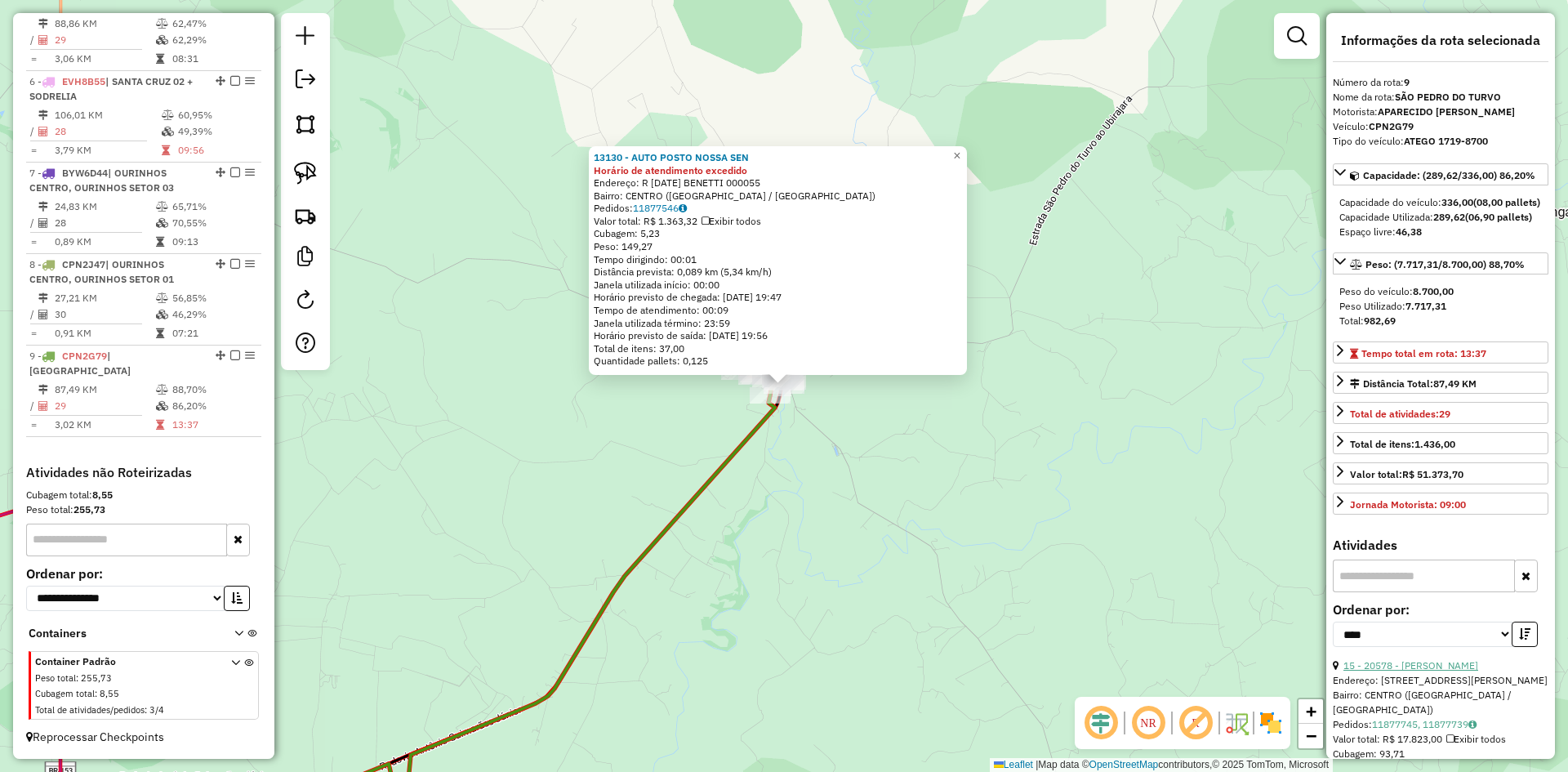
click at [1478, 671] on link "15 - 20578 - MERCEARIA MACHADO" at bounding box center [1412, 666] width 135 height 12
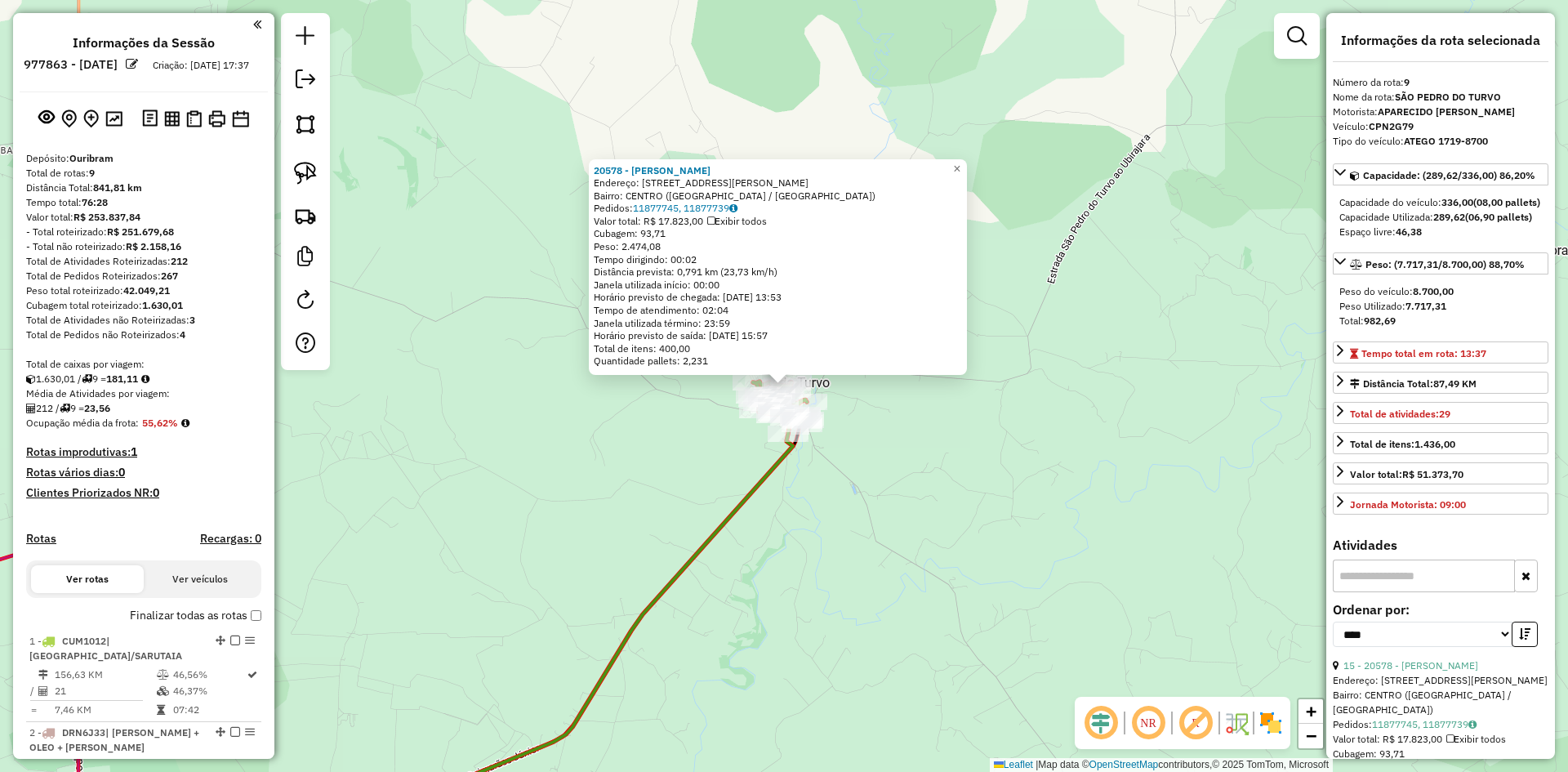
select select "*********"
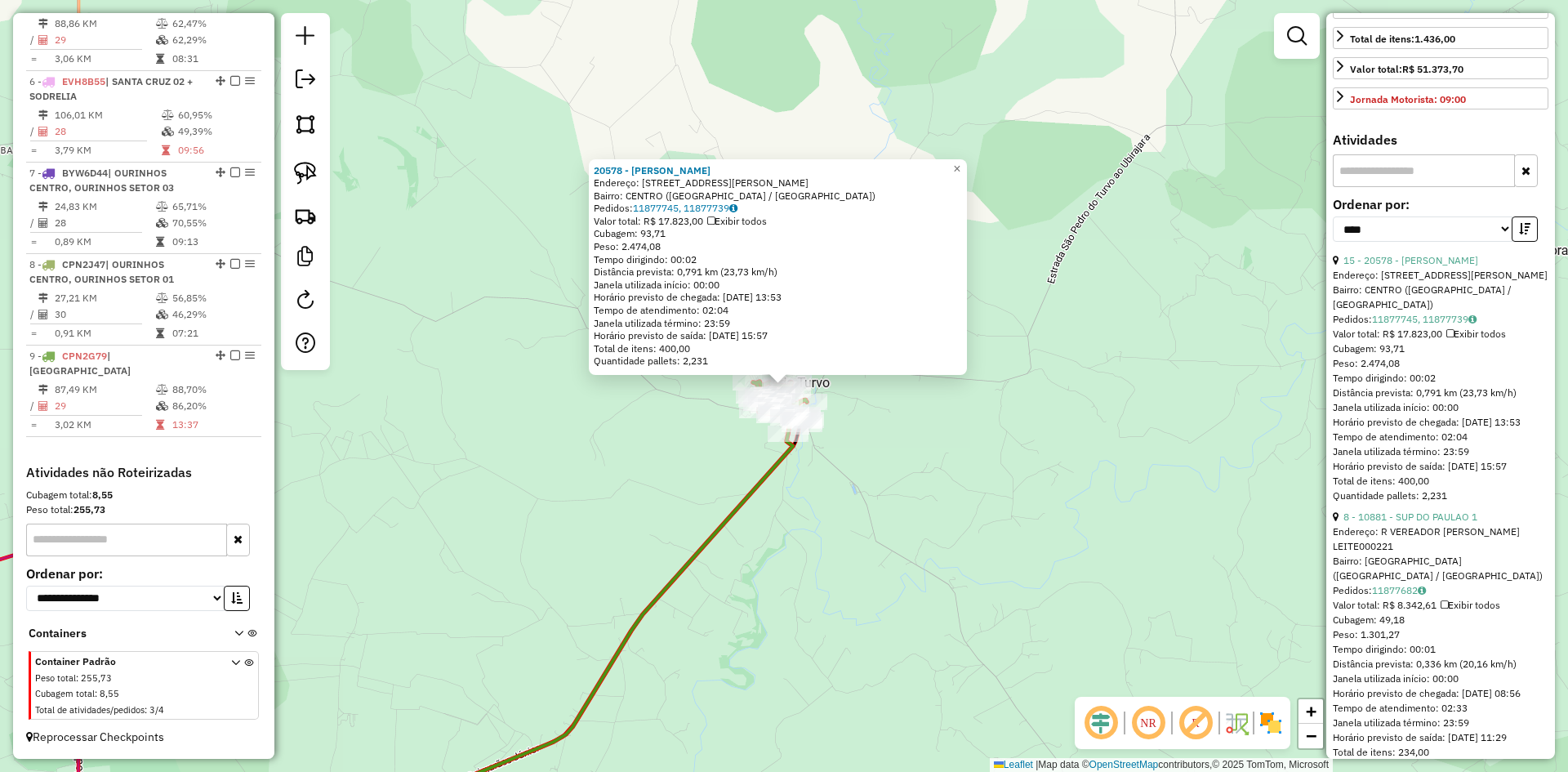
scroll to position [408, 0]
click at [1460, 519] on link "8 - 10881 - SUP DO PAULAO 1" at bounding box center [1411, 514] width 134 height 12
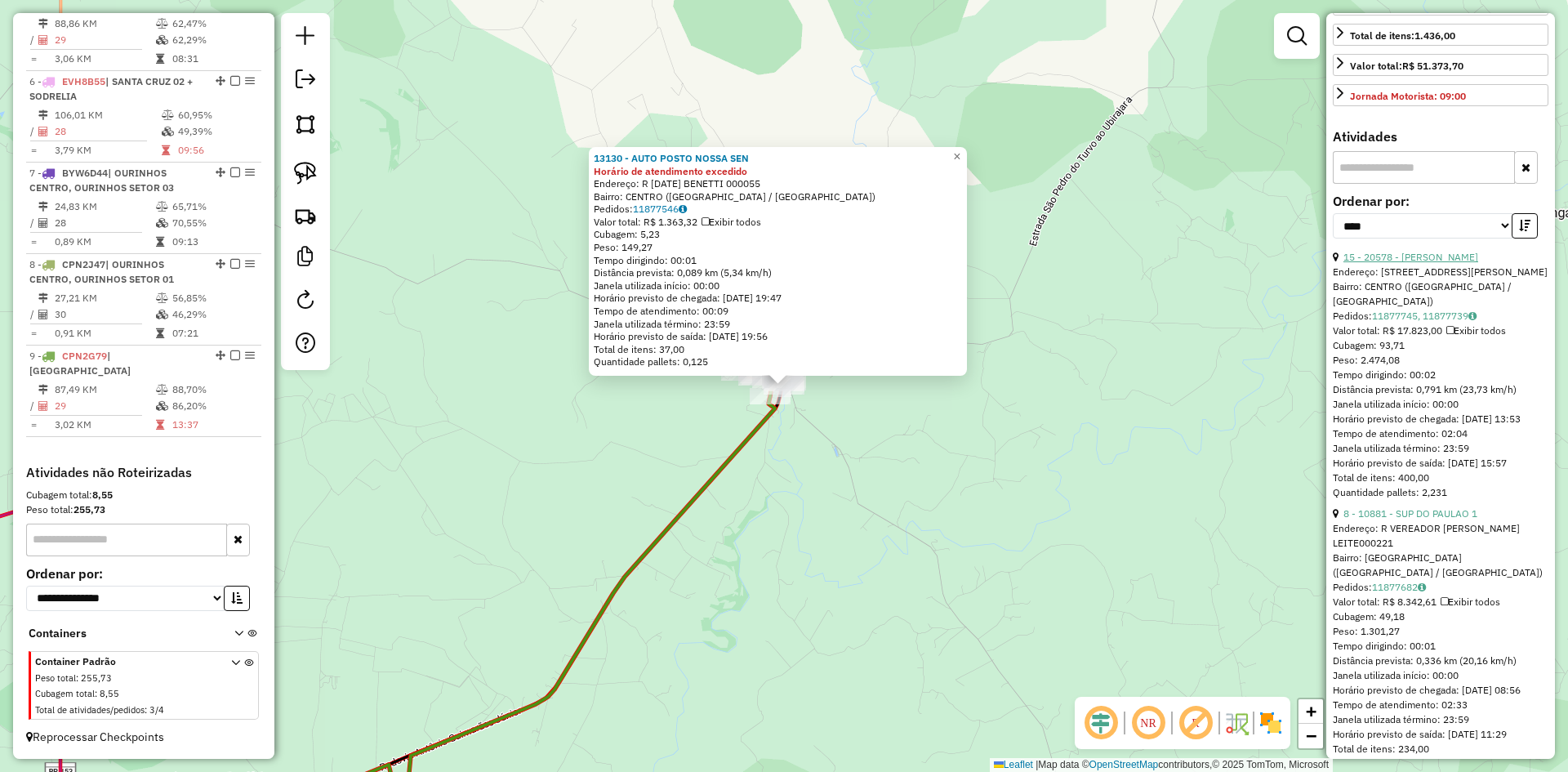
click at [1473, 263] on link "15 - 20578 - MERCEARIA MACHADO" at bounding box center [1412, 257] width 135 height 12
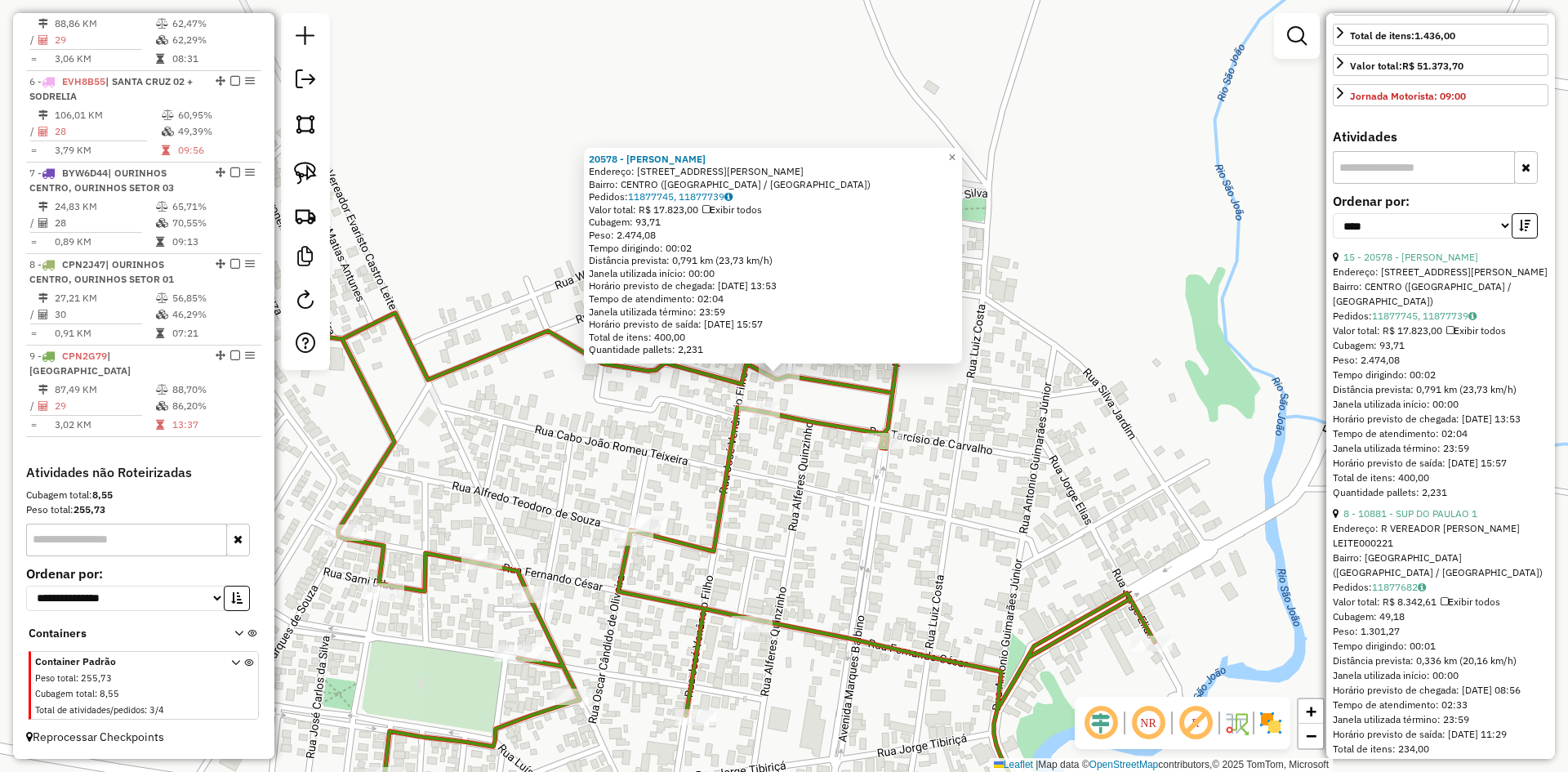
click at [797, 500] on div "20578 - MERCEARIA MACHADO Endereço: R RUA BENEDITO MOISES VILAS BOAS189 Bairro:…" at bounding box center [784, 386] width 1568 height 772
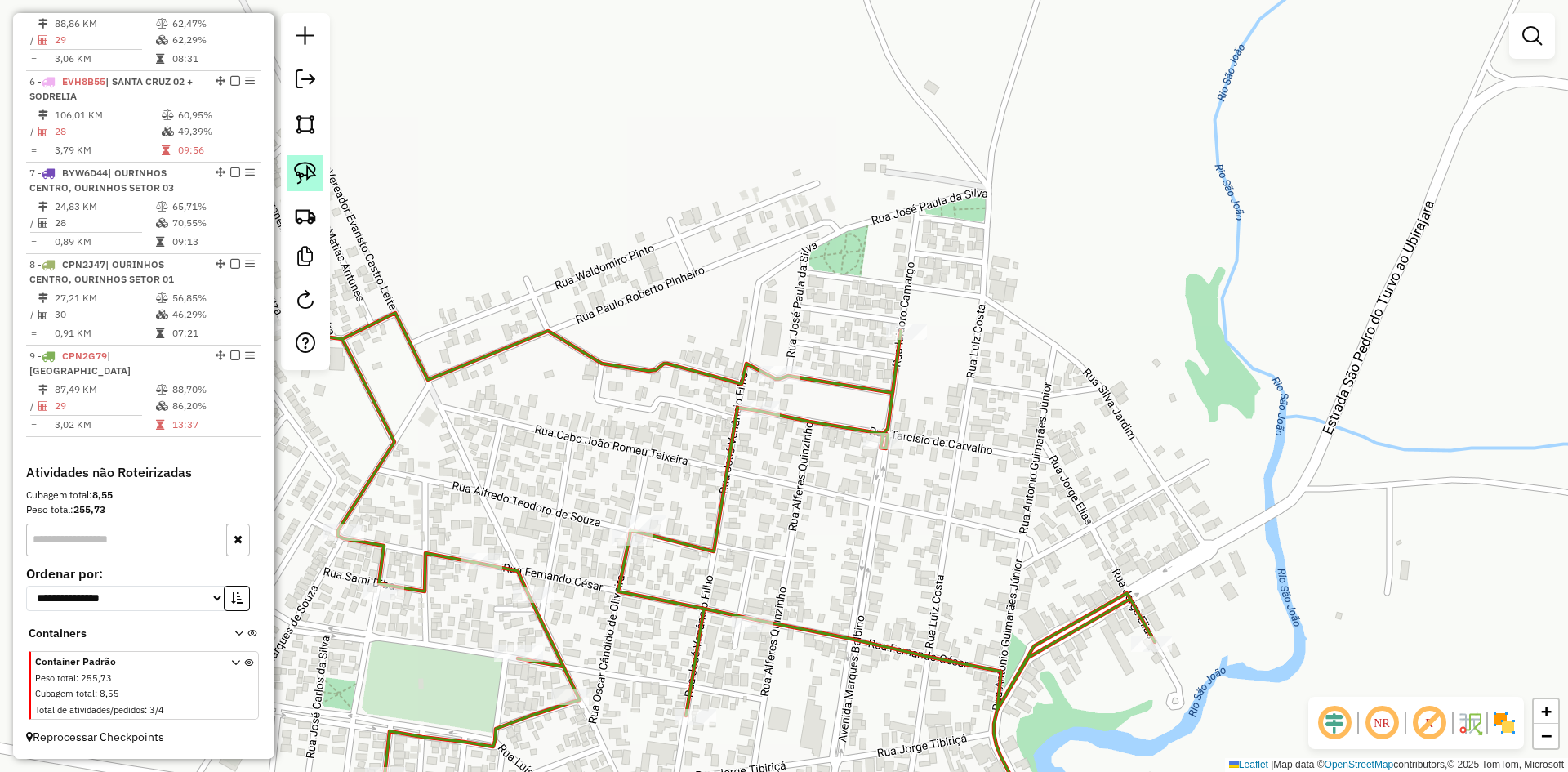
click at [316, 174] on img at bounding box center [306, 173] width 23 height 23
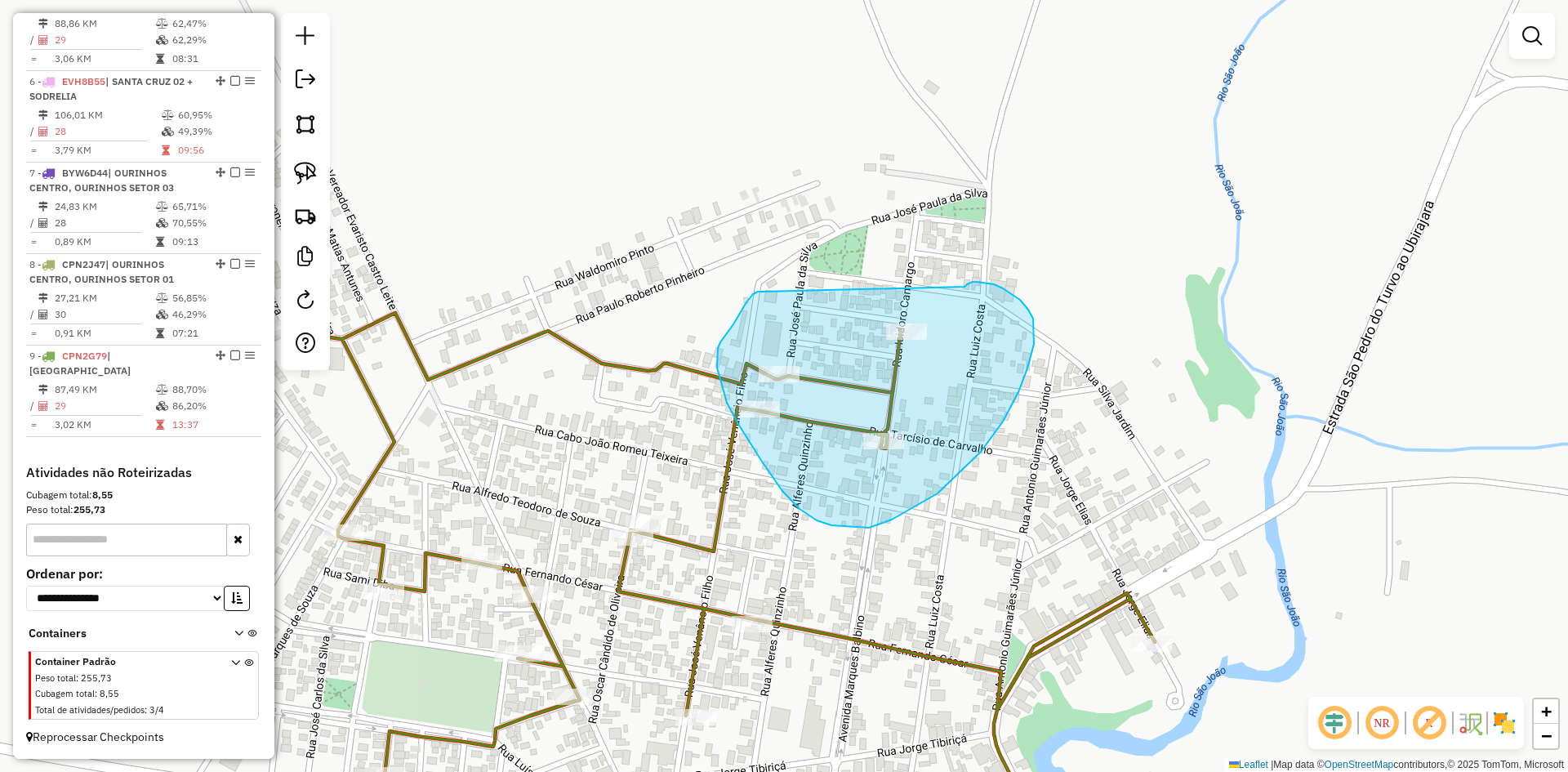
drag, startPoint x: 717, startPoint y: 356, endPoint x: 964, endPoint y: 287, distance: 256.5
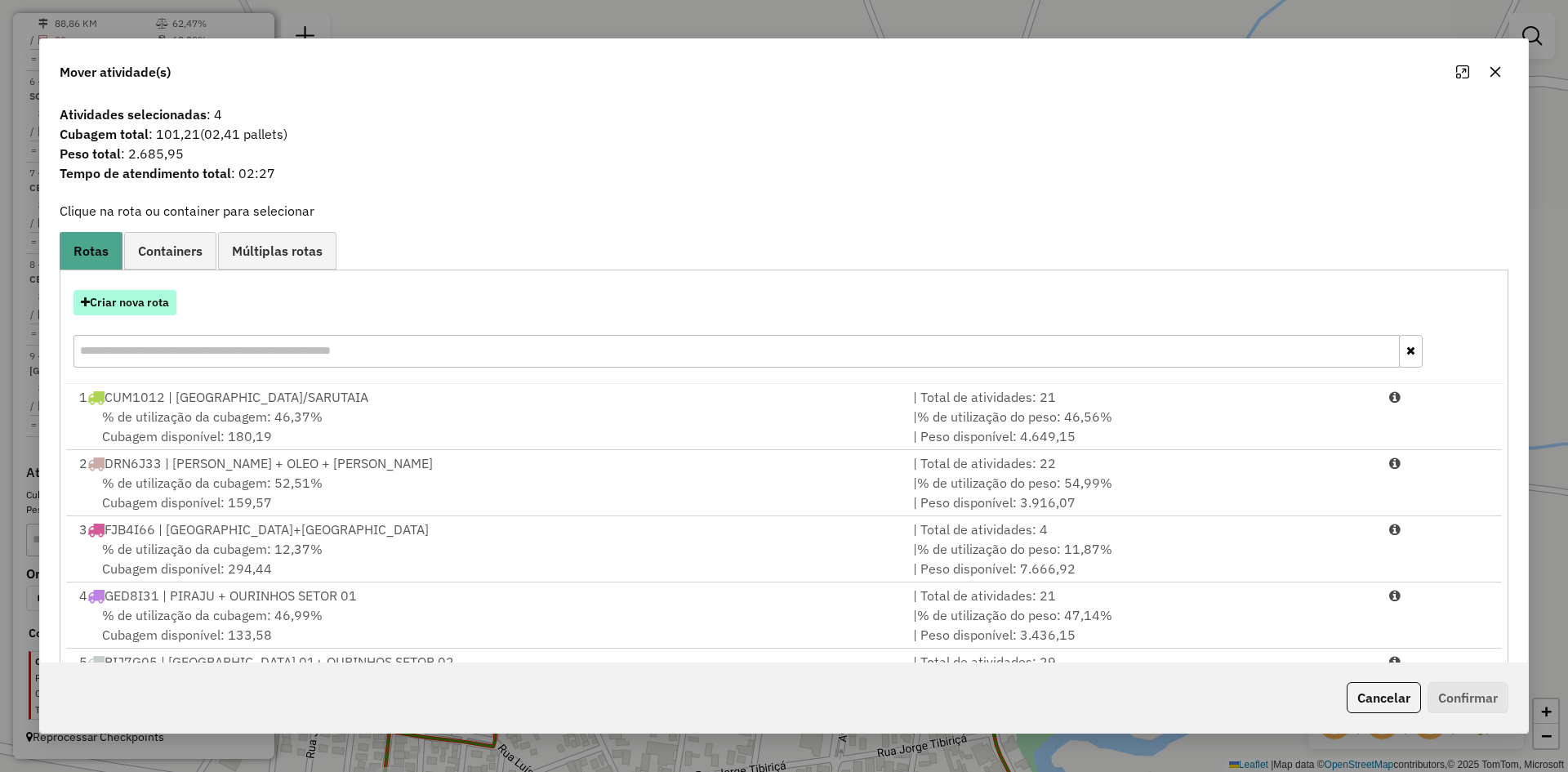
click at [141, 301] on button "Criar nova rota" at bounding box center [125, 302] width 103 height 25
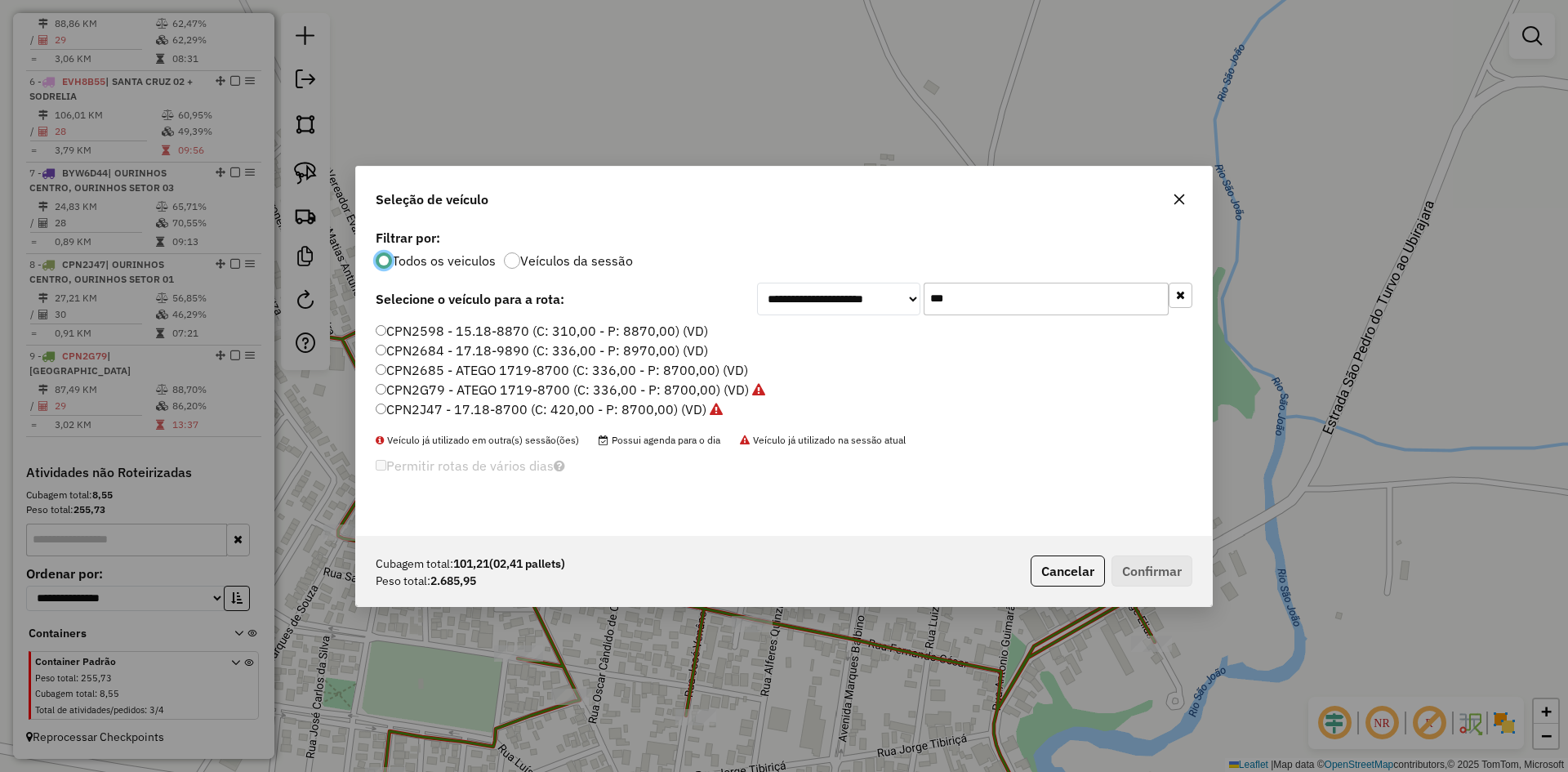
scroll to position [9, 5]
click at [980, 289] on input "***" at bounding box center [1046, 299] width 245 height 33
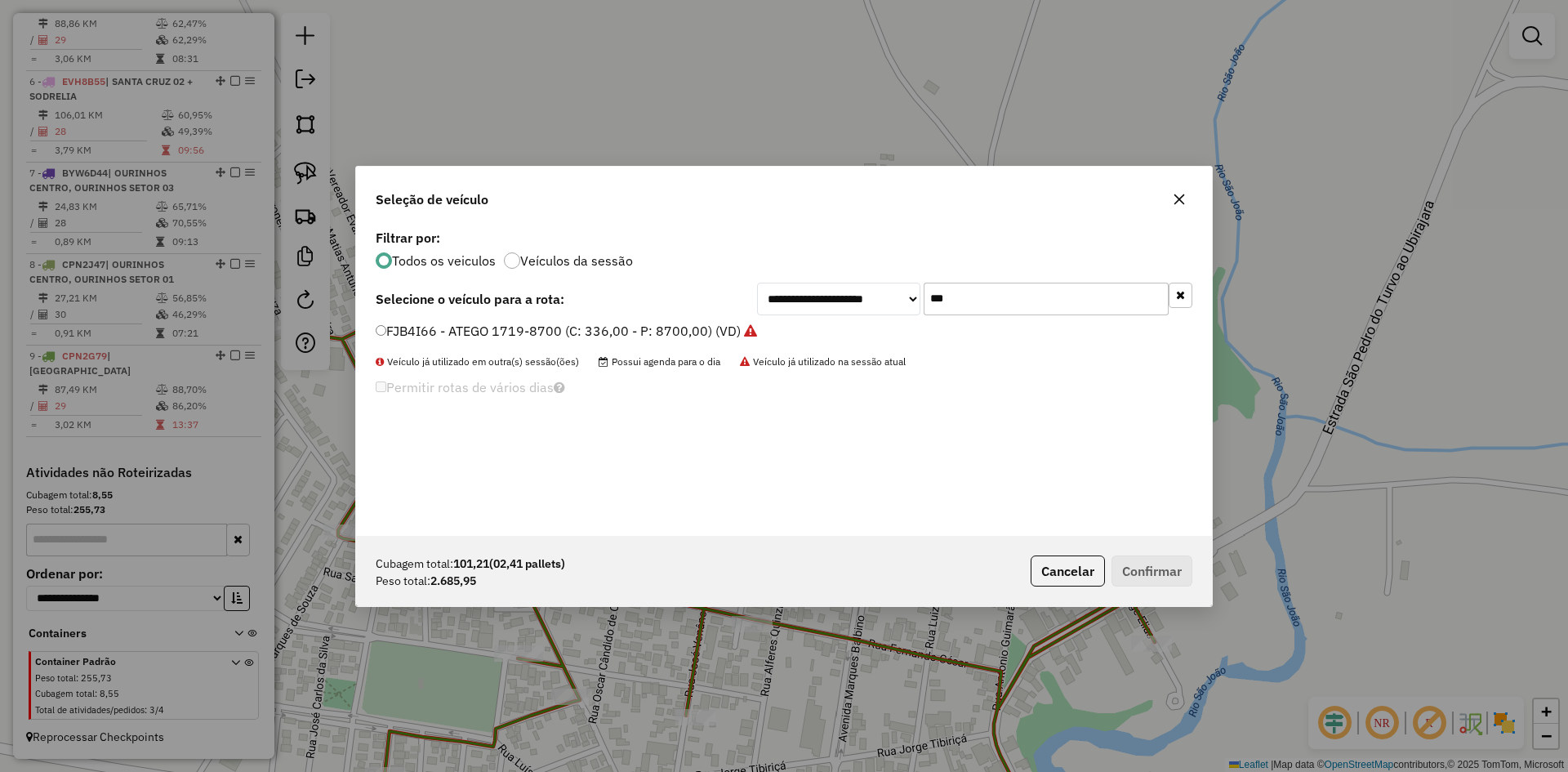
type input "***"
click at [414, 332] on label "FJB4I66 - ATEGO 1719-8700 (C: 336,00 - P: 8700,00) (VD)" at bounding box center [566, 331] width 381 height 20
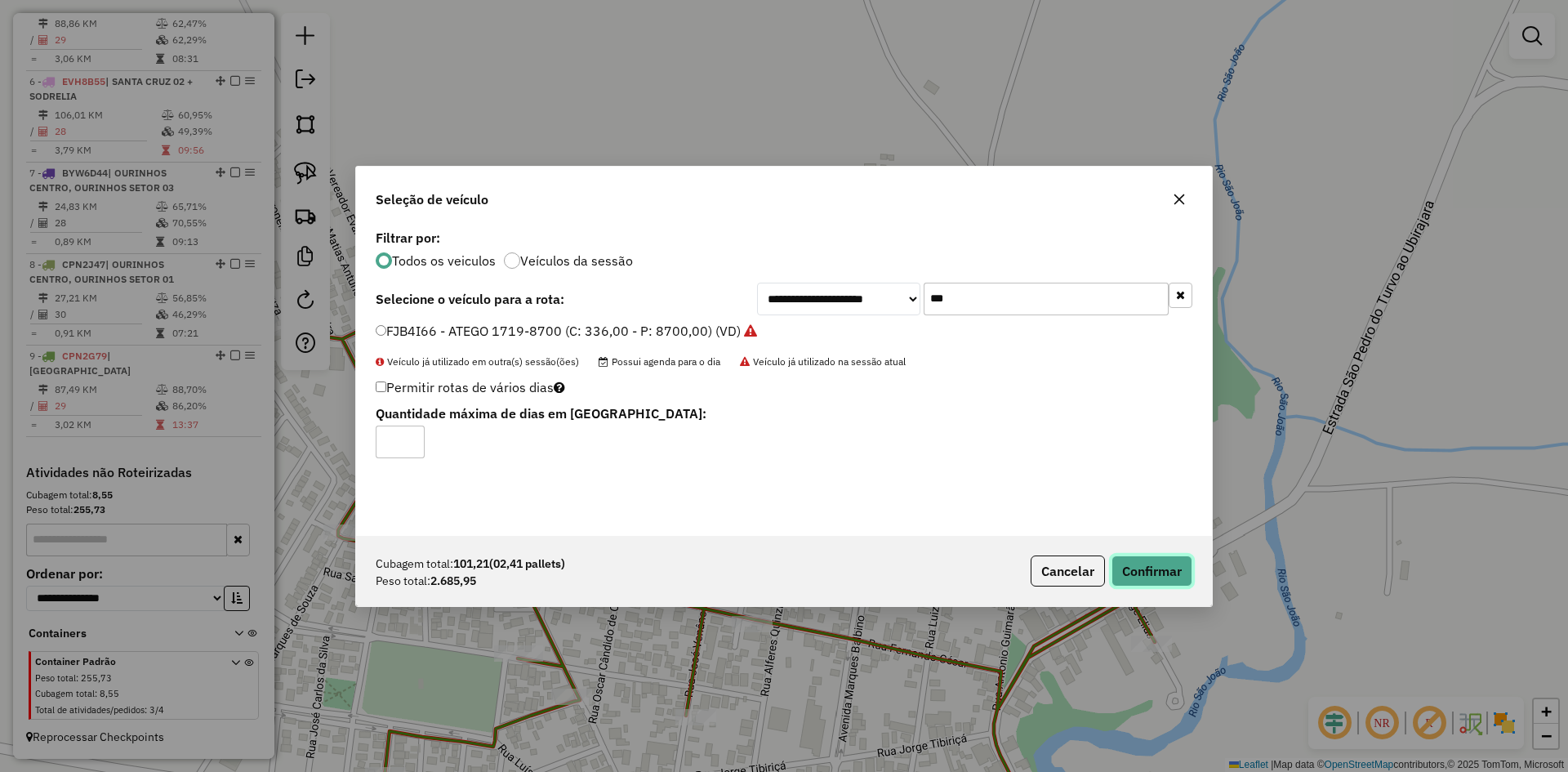
click at [1170, 559] on button "Confirmar" at bounding box center [1152, 571] width 81 height 31
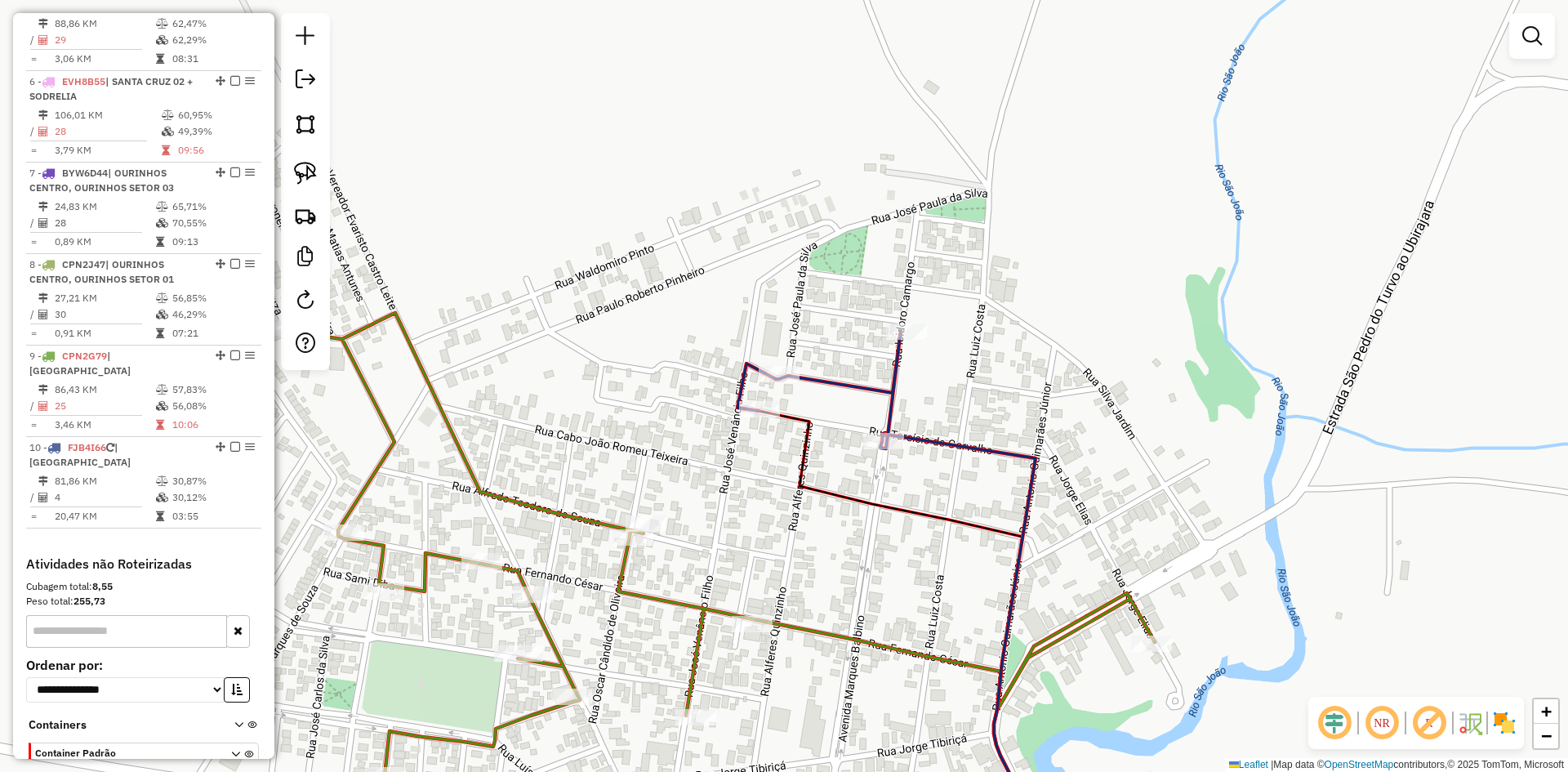
drag, startPoint x: 738, startPoint y: 558, endPoint x: 751, endPoint y: 243, distance: 315.3
click at [751, 243] on div "Janela de atendimento Grade de atendimento Capacidade Transportadoras Veículos …" at bounding box center [784, 386] width 1568 height 772
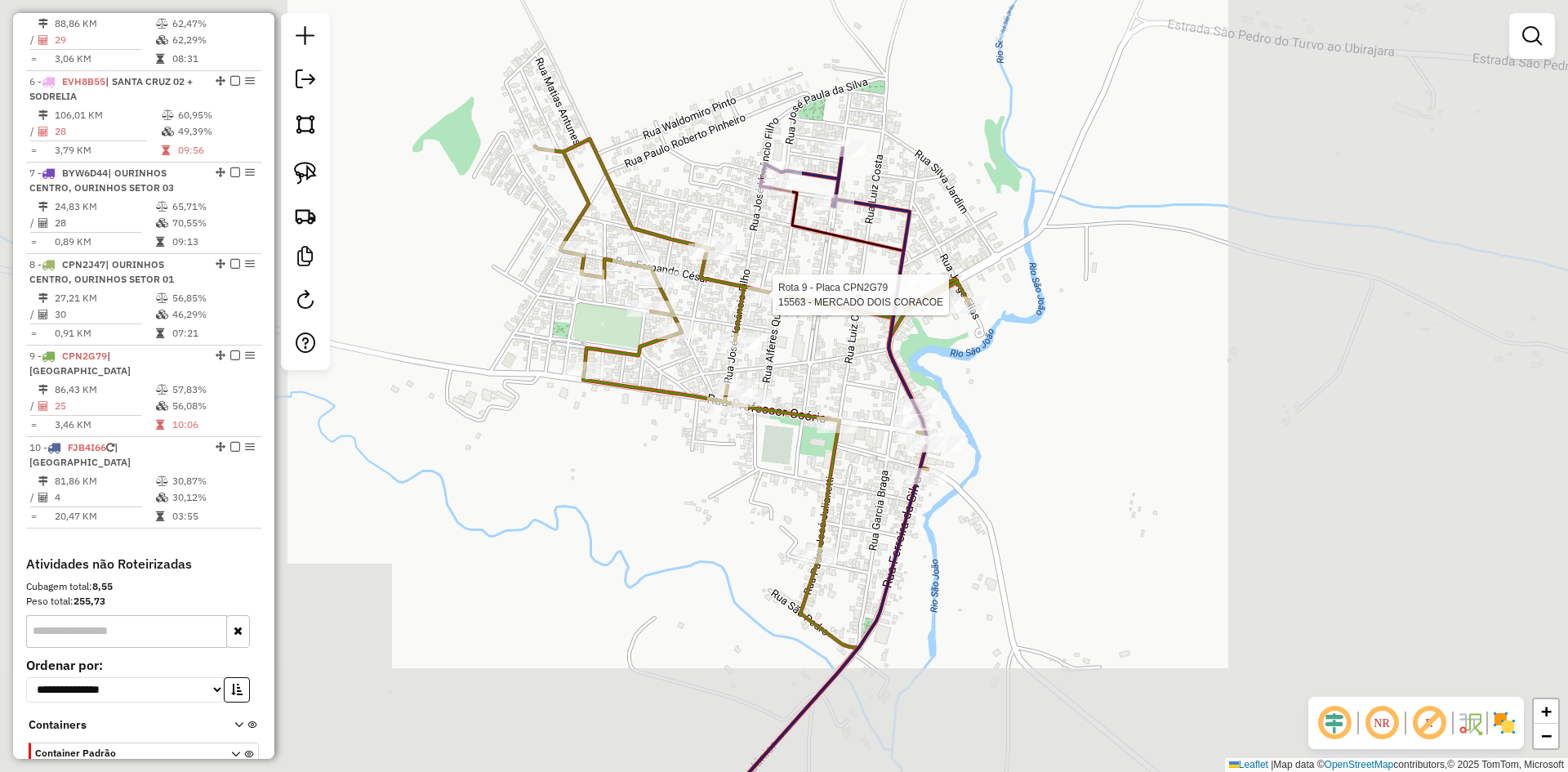
select select "*********"
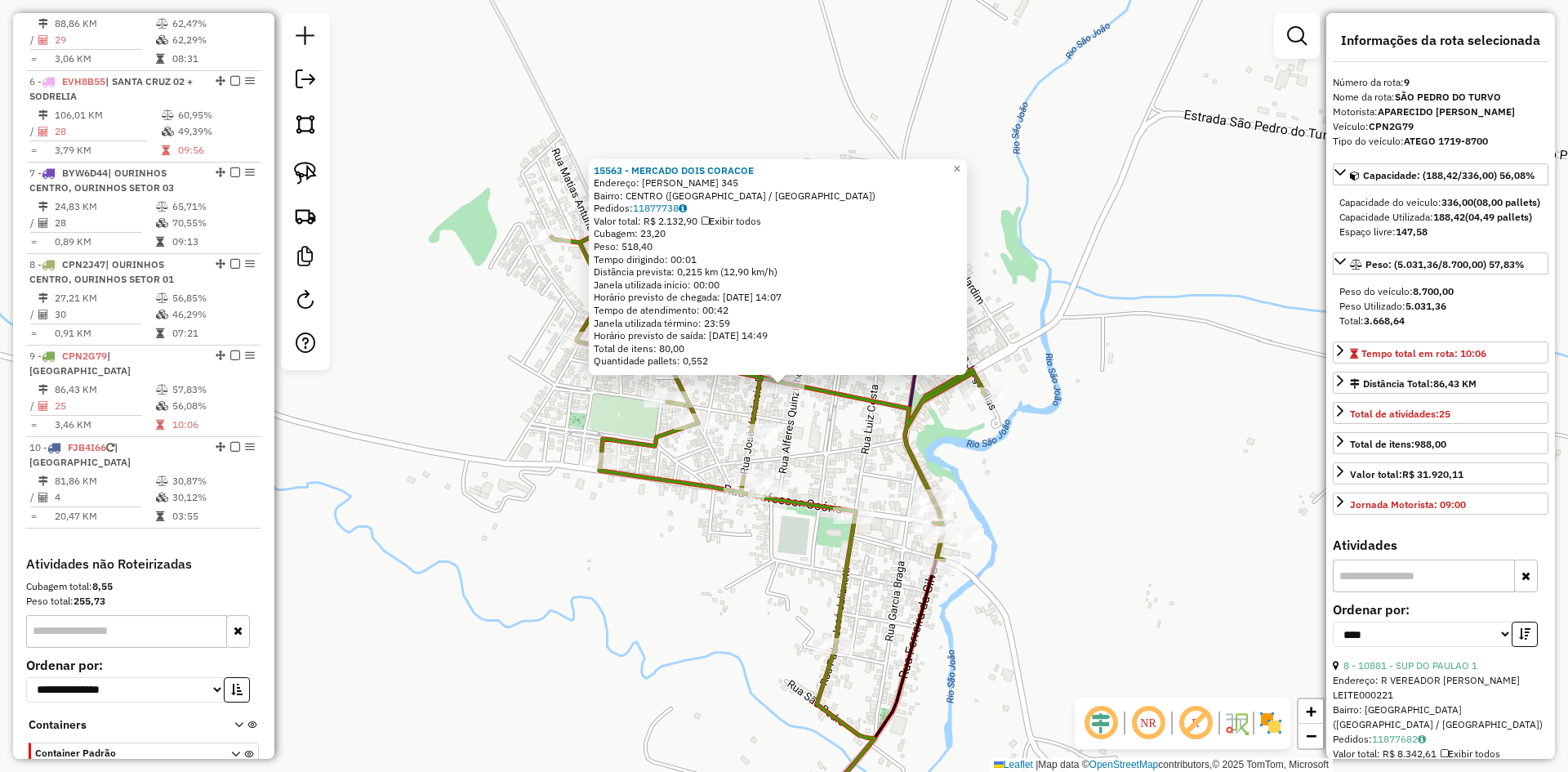
scroll to position [1124, 0]
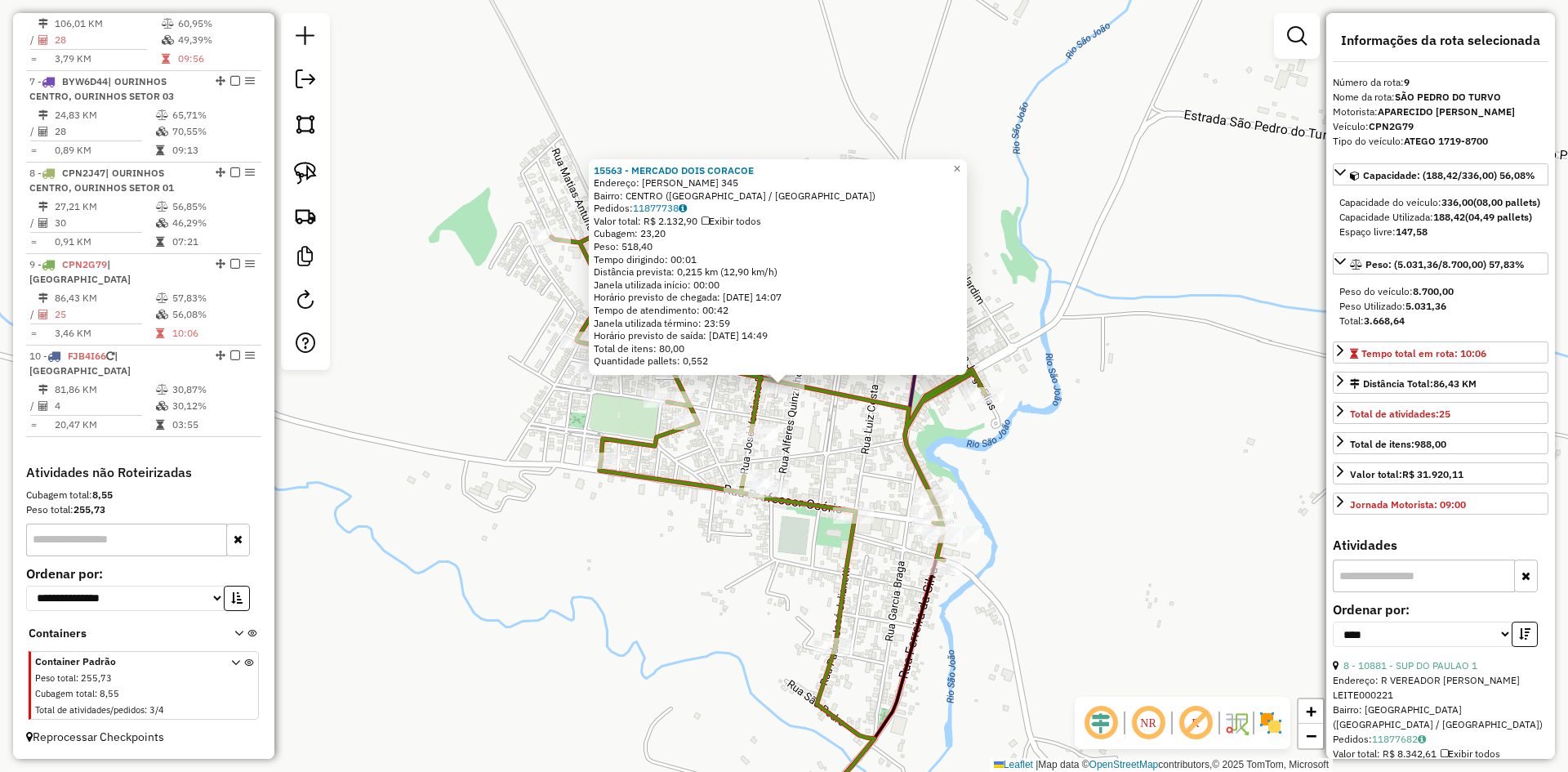
click at [1109, 472] on div "15563 - MERCADO DOIS CORACOE Endereço: FERNANDO CESAR JUNIOR 345 Bairro: CENTRO…" at bounding box center [784, 386] width 1568 height 772
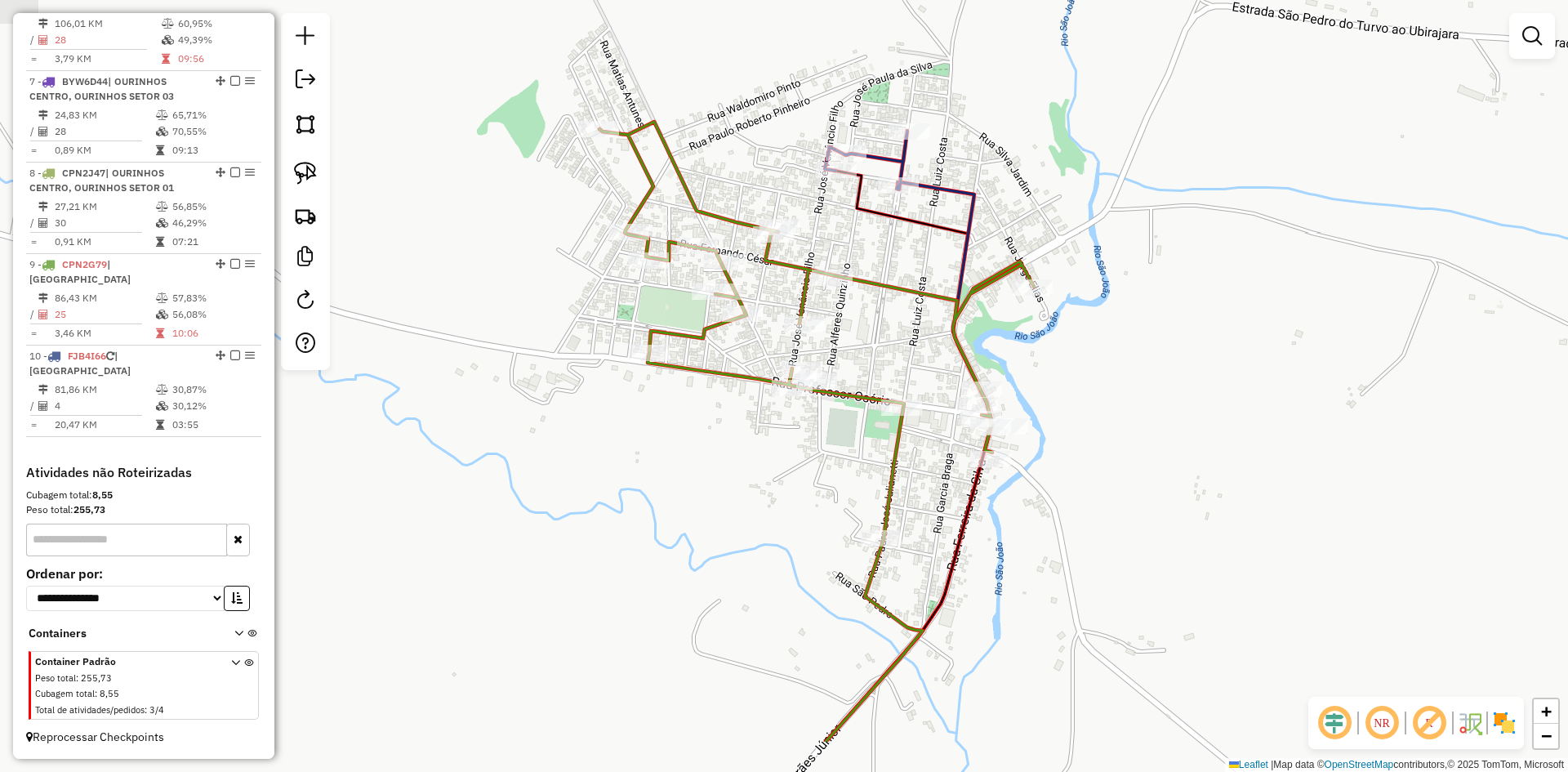
drag, startPoint x: 1091, startPoint y: 489, endPoint x: 1139, endPoint y: 388, distance: 111.8
click at [1139, 388] on div "Janela de atendimento Grade de atendimento Capacidade Transportadoras Veículos …" at bounding box center [784, 386] width 1568 height 772
click at [302, 173] on img at bounding box center [306, 173] width 23 height 23
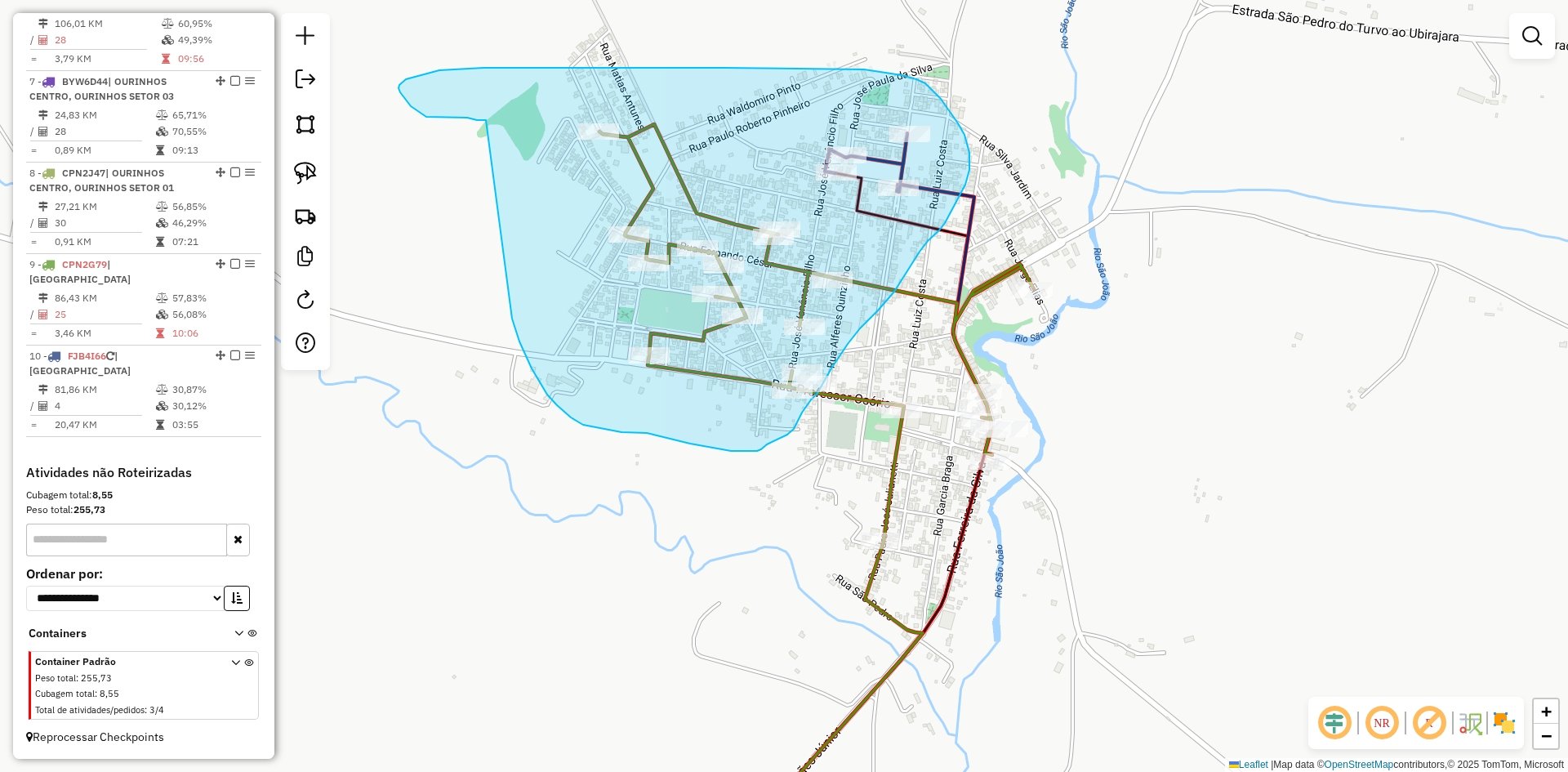
drag, startPoint x: 512, startPoint y: 318, endPoint x: 487, endPoint y: 120, distance: 199.6
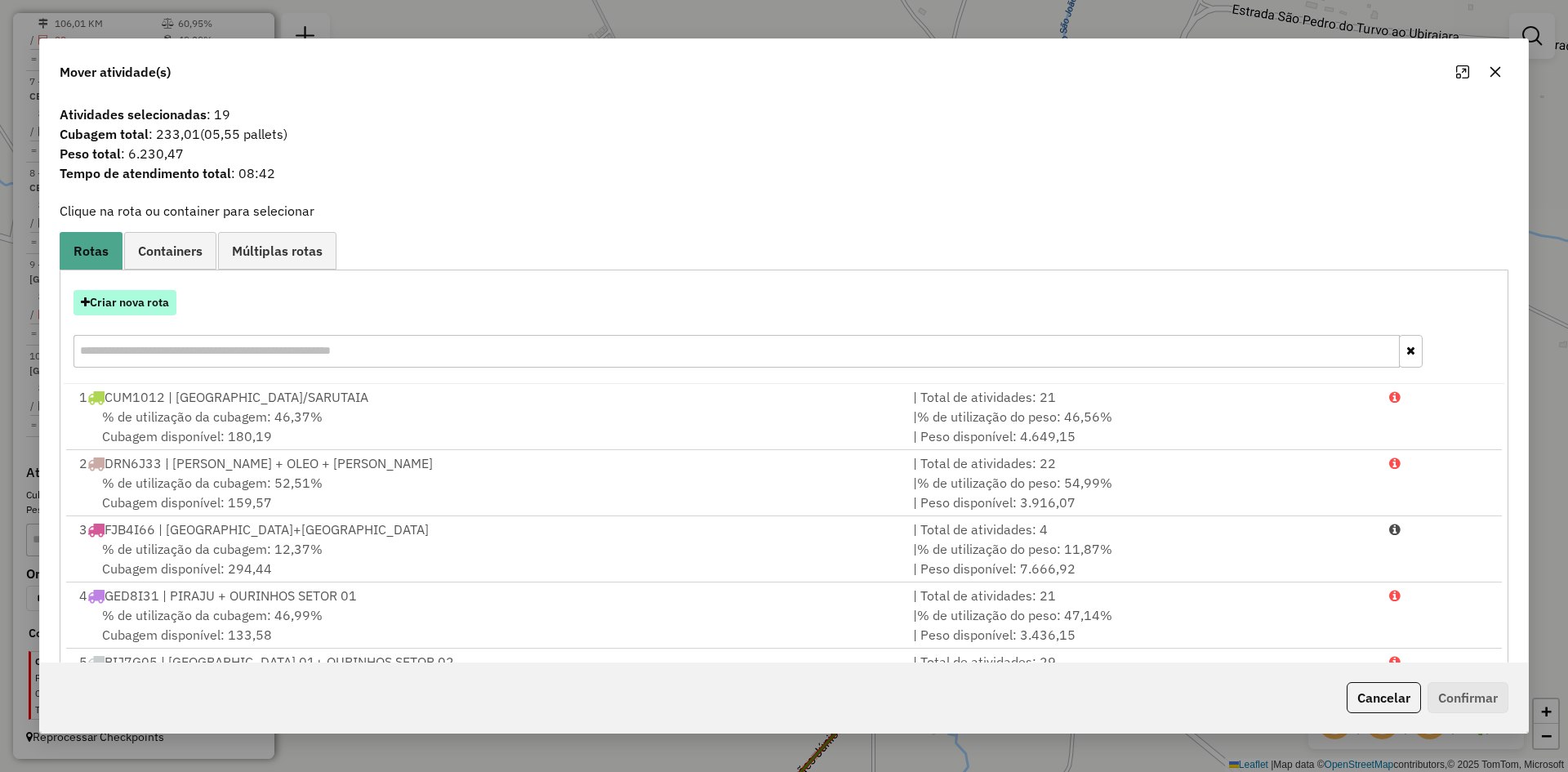
click at [115, 309] on button "Criar nova rota" at bounding box center [125, 302] width 103 height 25
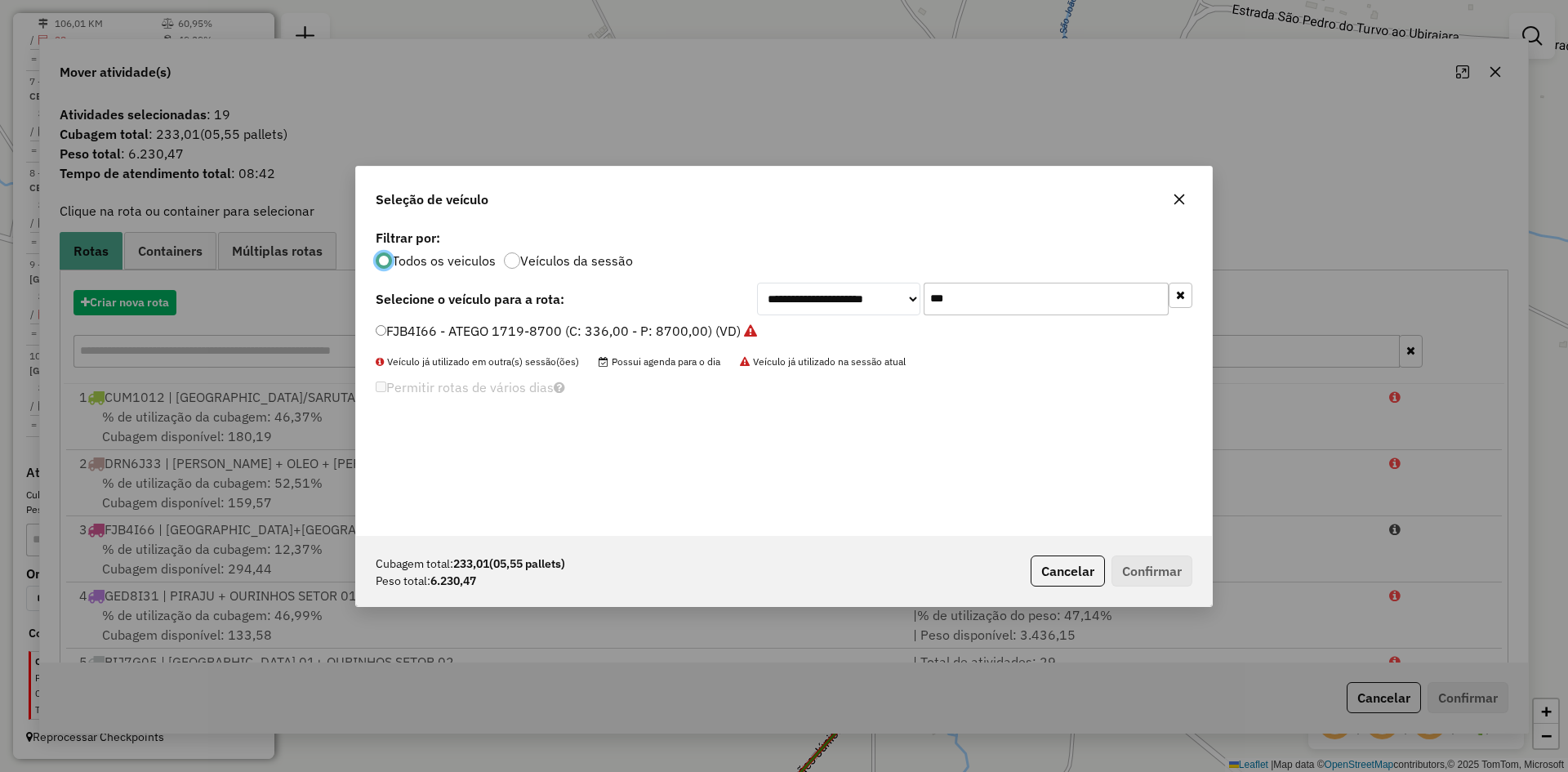
scroll to position [9, 5]
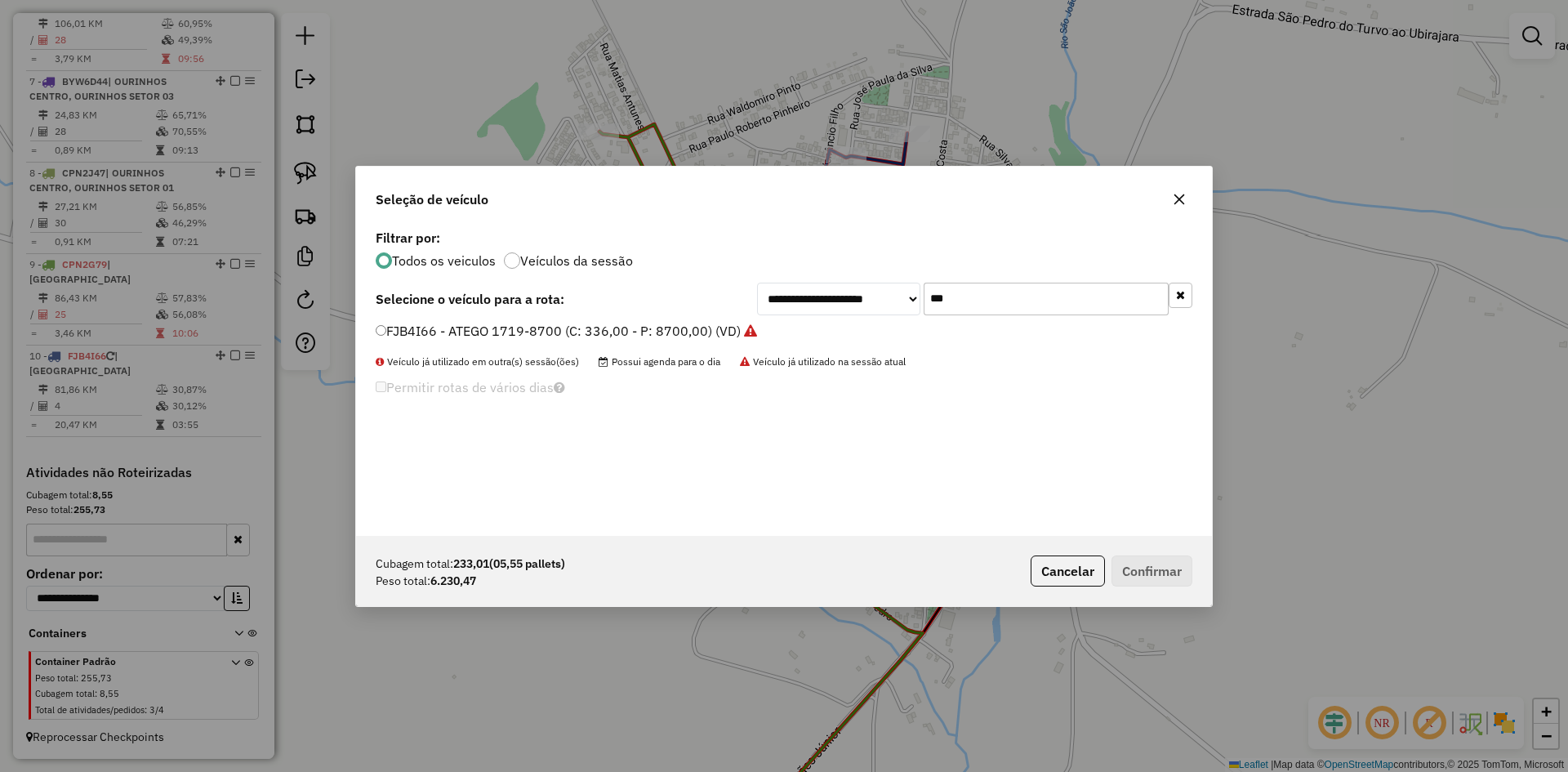
click at [996, 299] on input "***" at bounding box center [1046, 299] width 245 height 33
click at [1183, 206] on button "button" at bounding box center [1179, 199] width 26 height 26
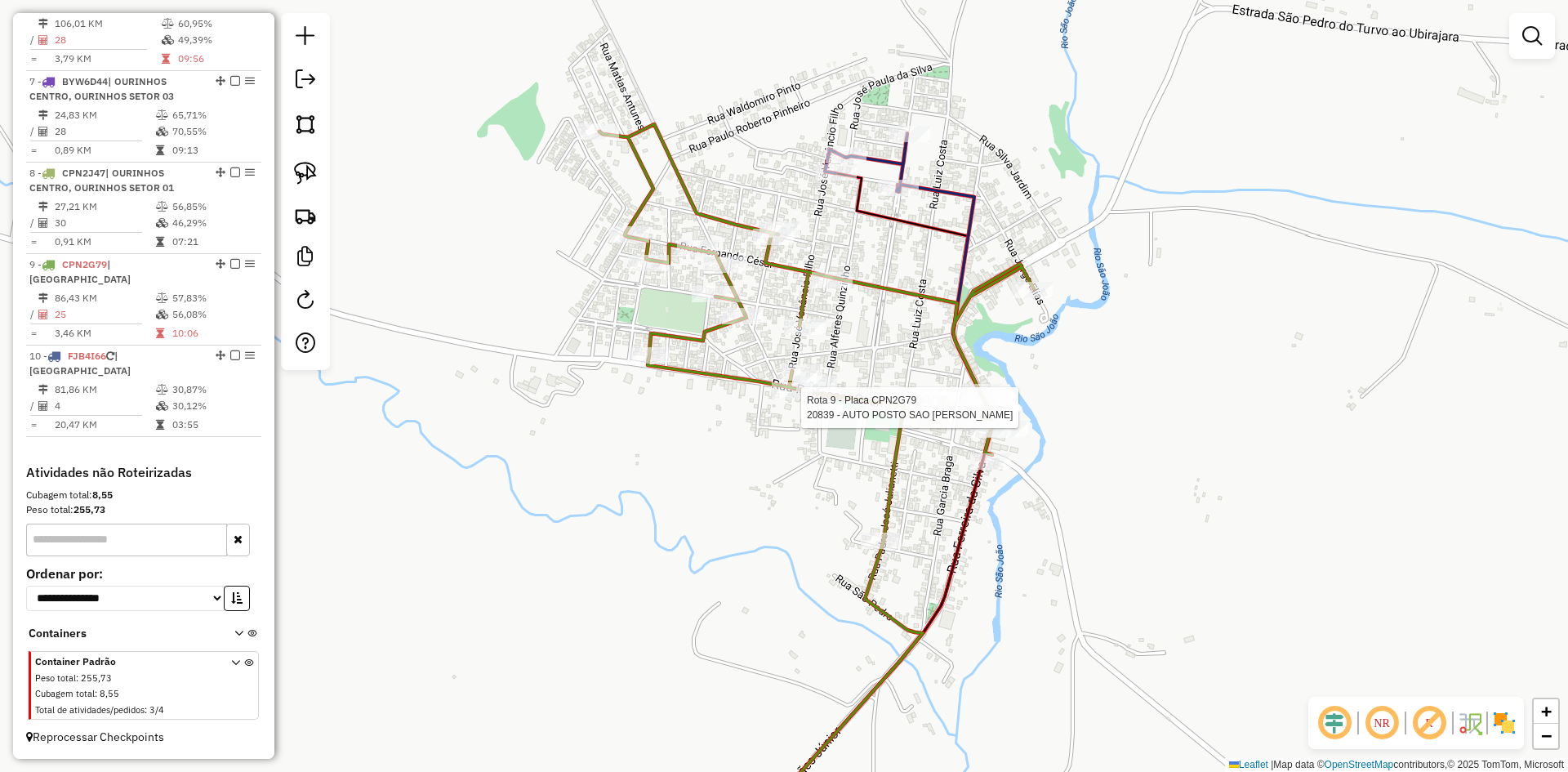
select select "*********"
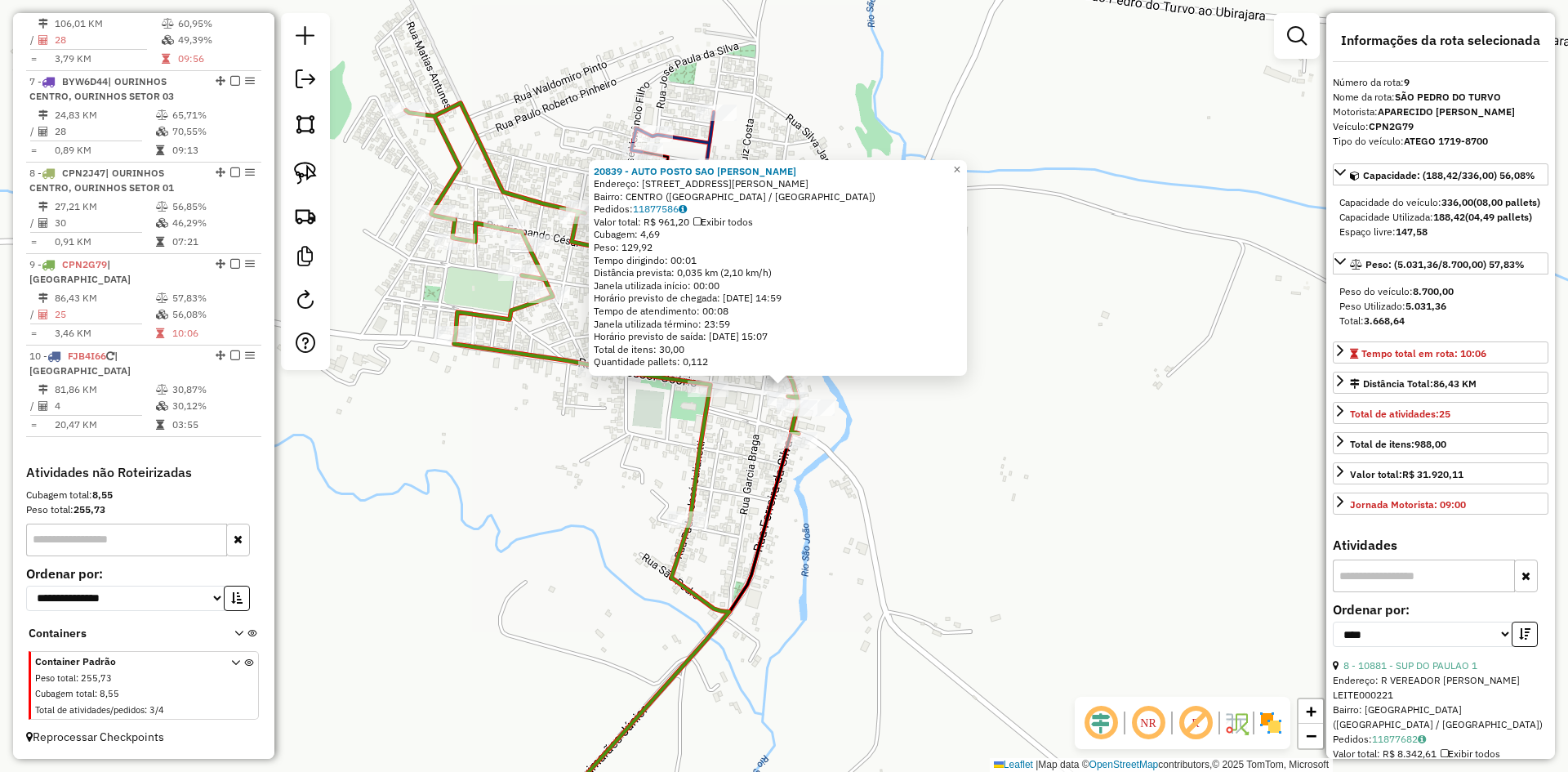
drag, startPoint x: 1026, startPoint y: 482, endPoint x: 994, endPoint y: 446, distance: 48.2
click at [1025, 482] on div "20839 - AUTO POSTO SAO PEDRO Endereço: RUA FERREIRA DA SILVA 244 Bairro: CENTRO…" at bounding box center [784, 386] width 1568 height 772
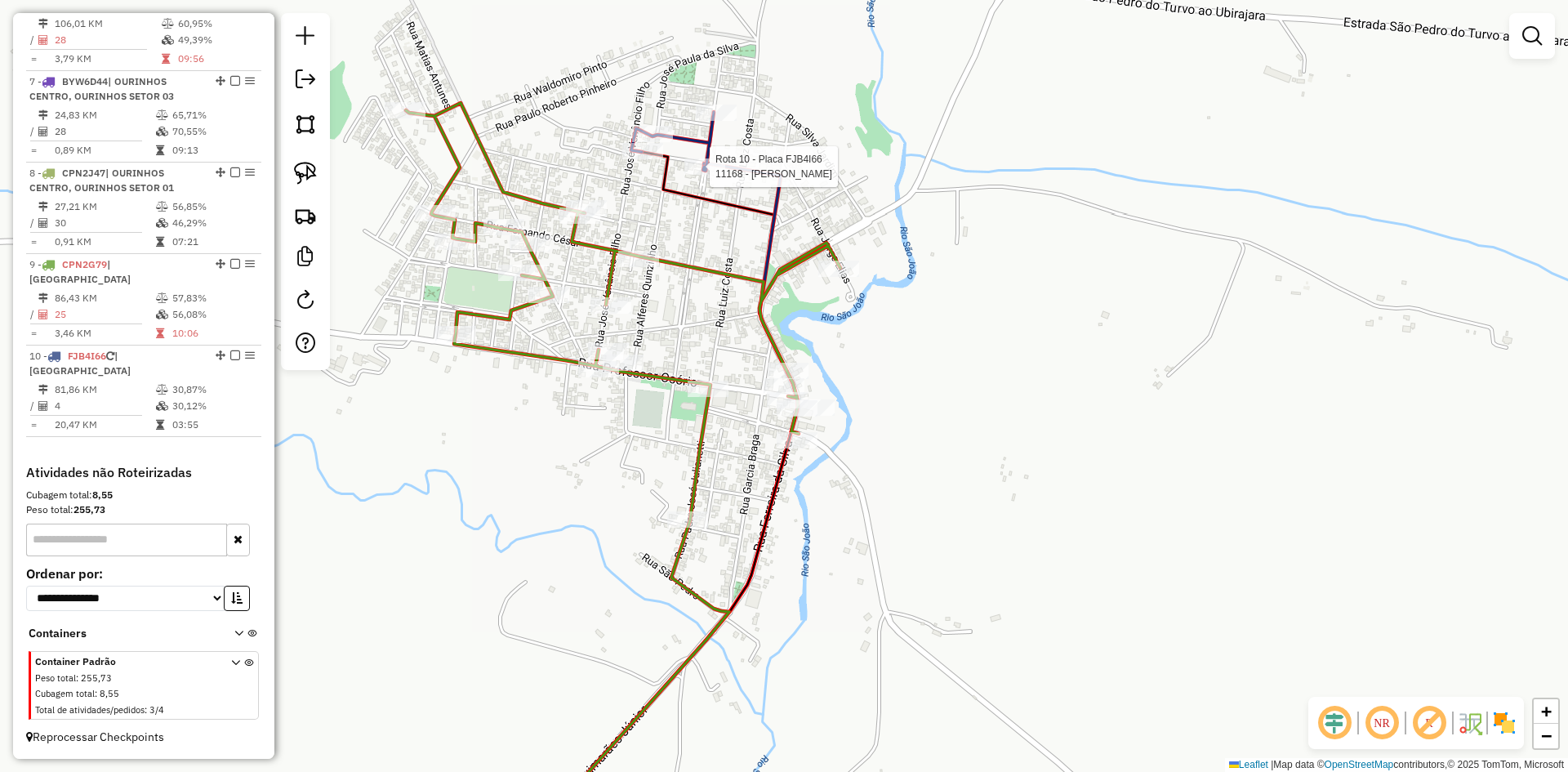
select select "*********"
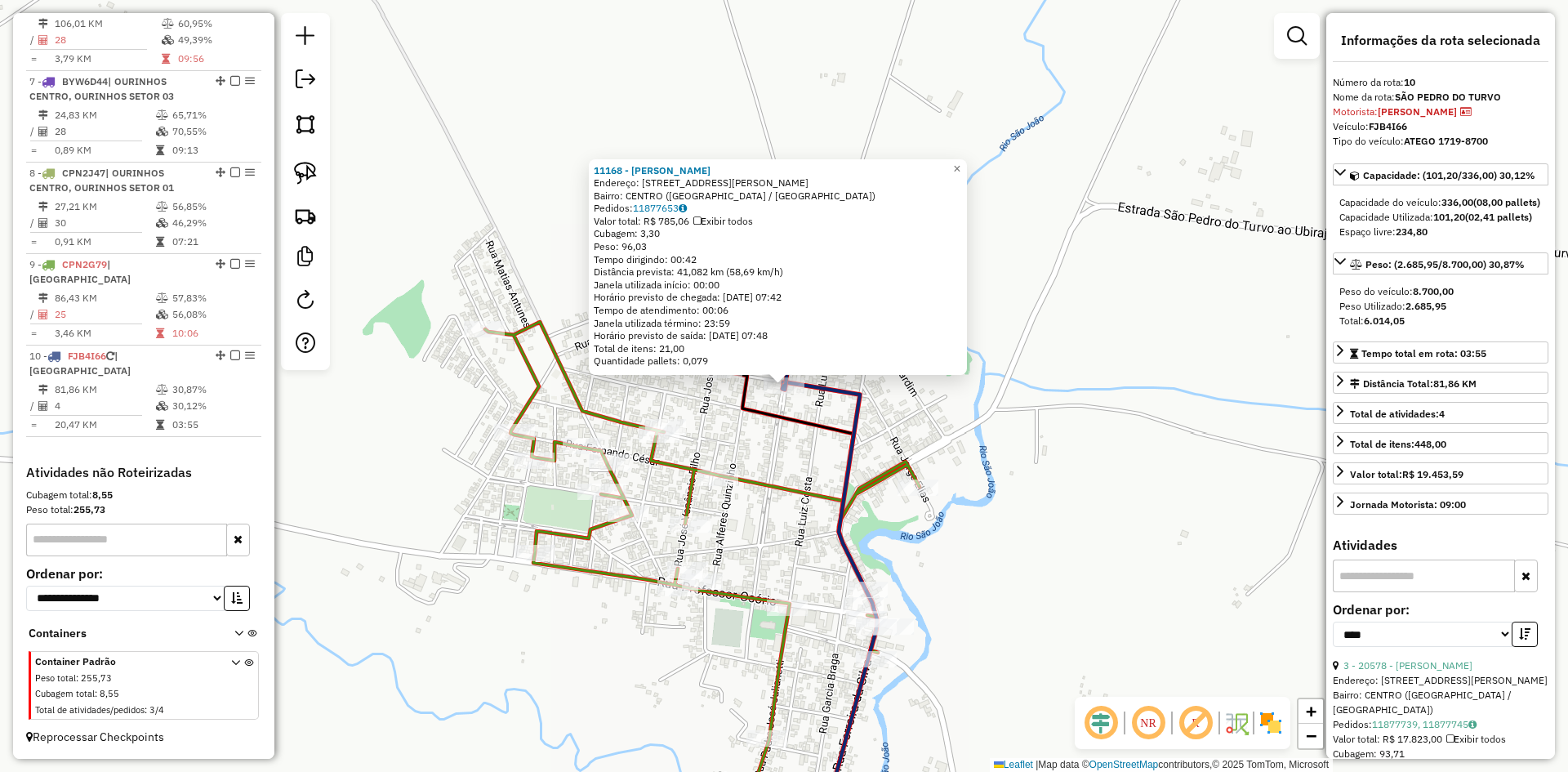
click at [1096, 600] on div "11168 - [PERSON_NAME] SUPE Endereço: [STREET_ADDRESS][PERSON_NAME] Bairro: CENT…" at bounding box center [784, 386] width 1568 height 772
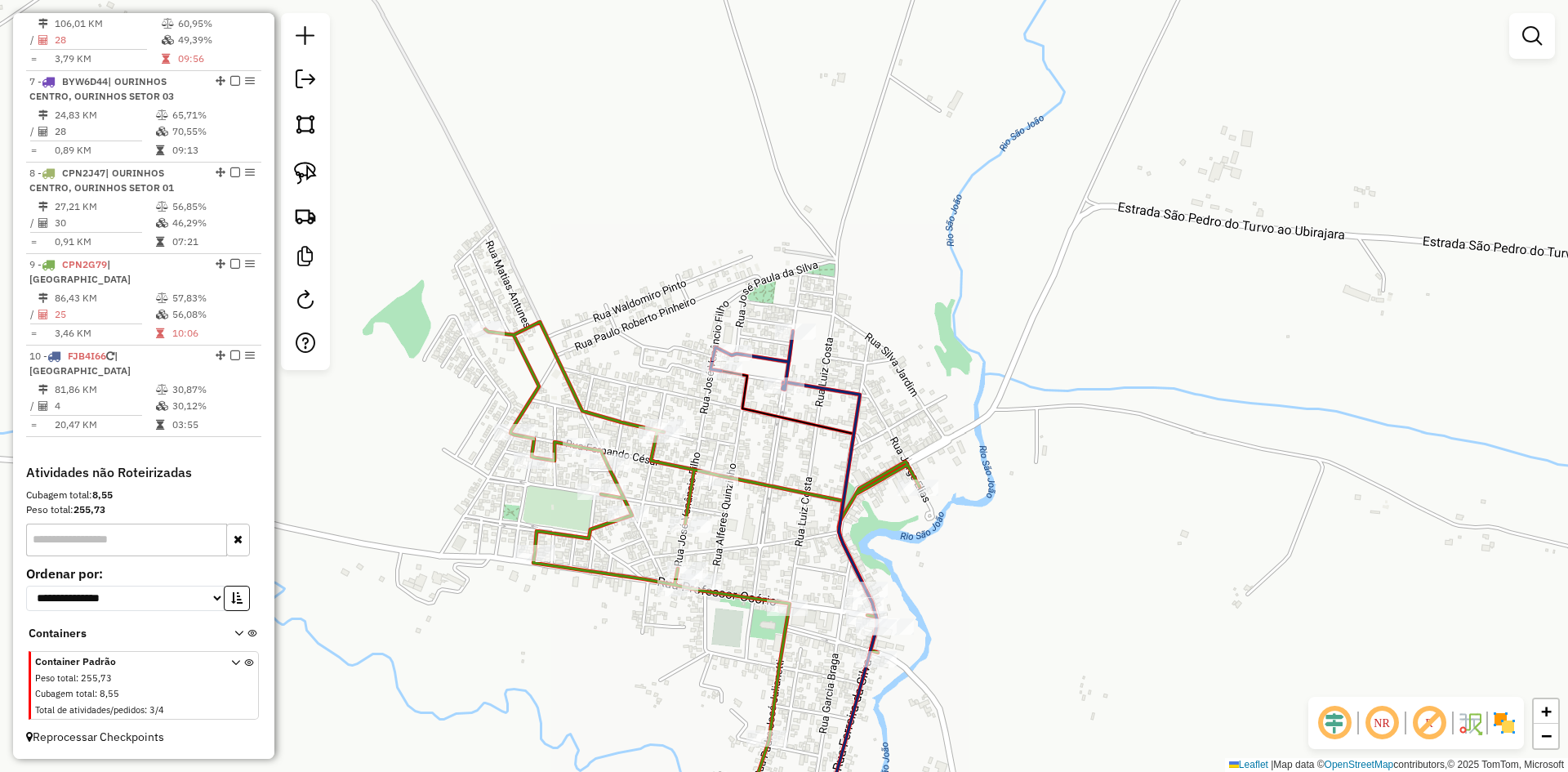
drag, startPoint x: 1047, startPoint y: 481, endPoint x: 1094, endPoint y: 134, distance: 350.2
click at [1083, 173] on div "Janela de atendimento Grade de atendimento Capacidade Transportadoras Veículos …" at bounding box center [784, 386] width 1568 height 772
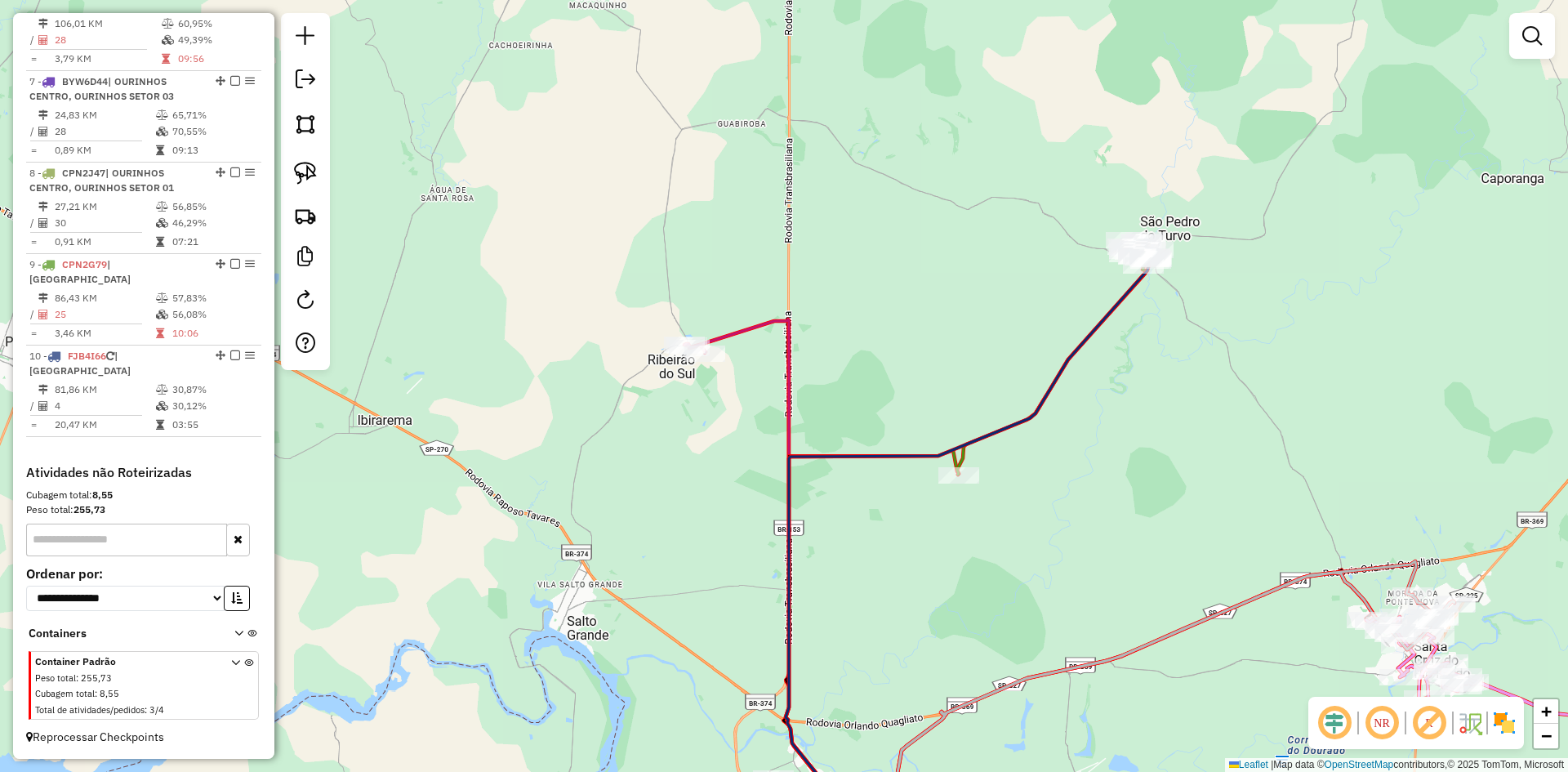
drag, startPoint x: 1078, startPoint y: 499, endPoint x: 1132, endPoint y: 430, distance: 87.6
click at [1132, 430] on div "Janela de atendimento Grade de atendimento Capacidade Transportadoras Veículos …" at bounding box center [784, 386] width 1568 height 772
click at [313, 171] on img at bounding box center [306, 173] width 23 height 23
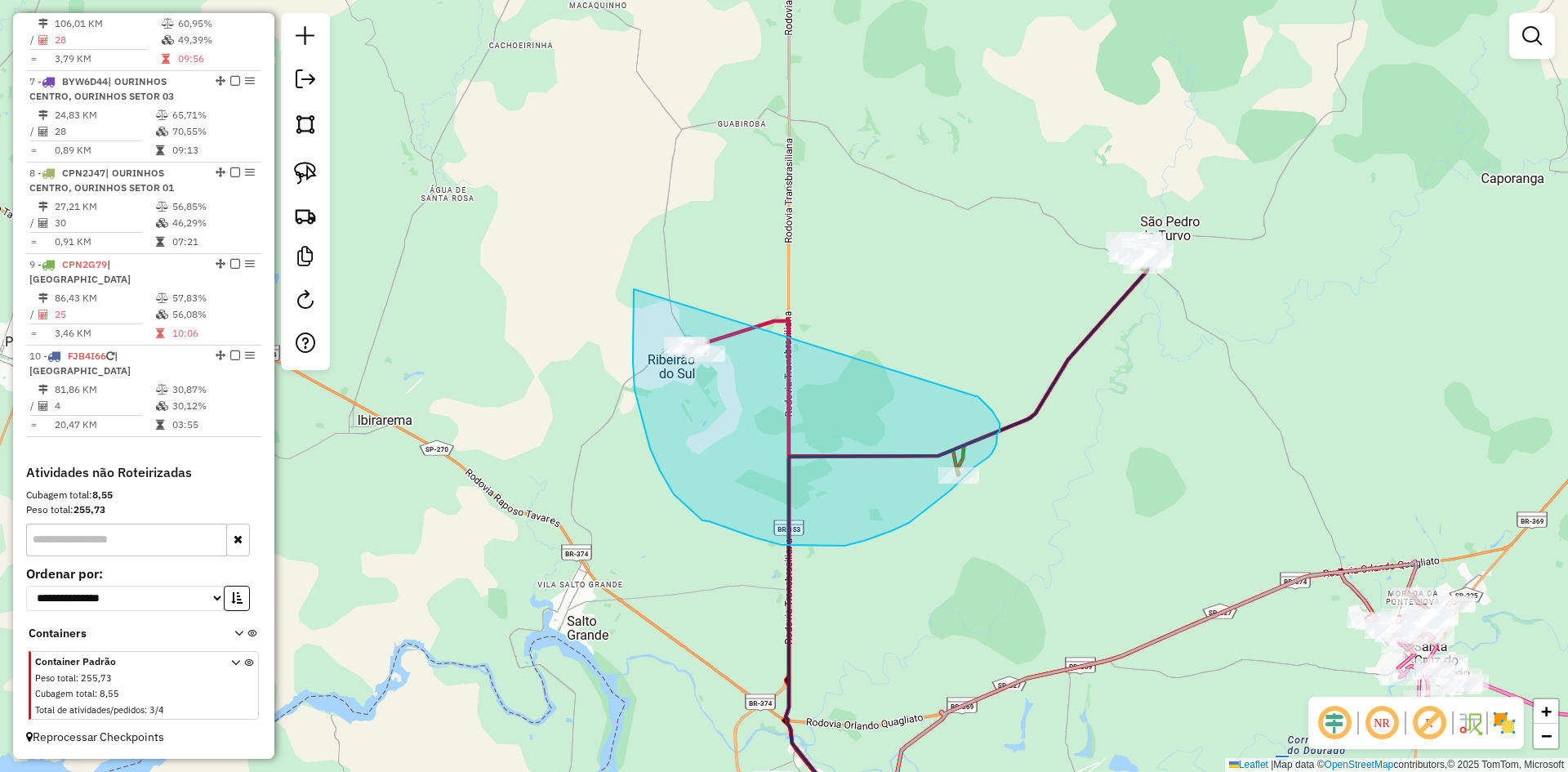
drag, startPoint x: 634, startPoint y: 289, endPoint x: 973, endPoint y: 395, distance: 355.2
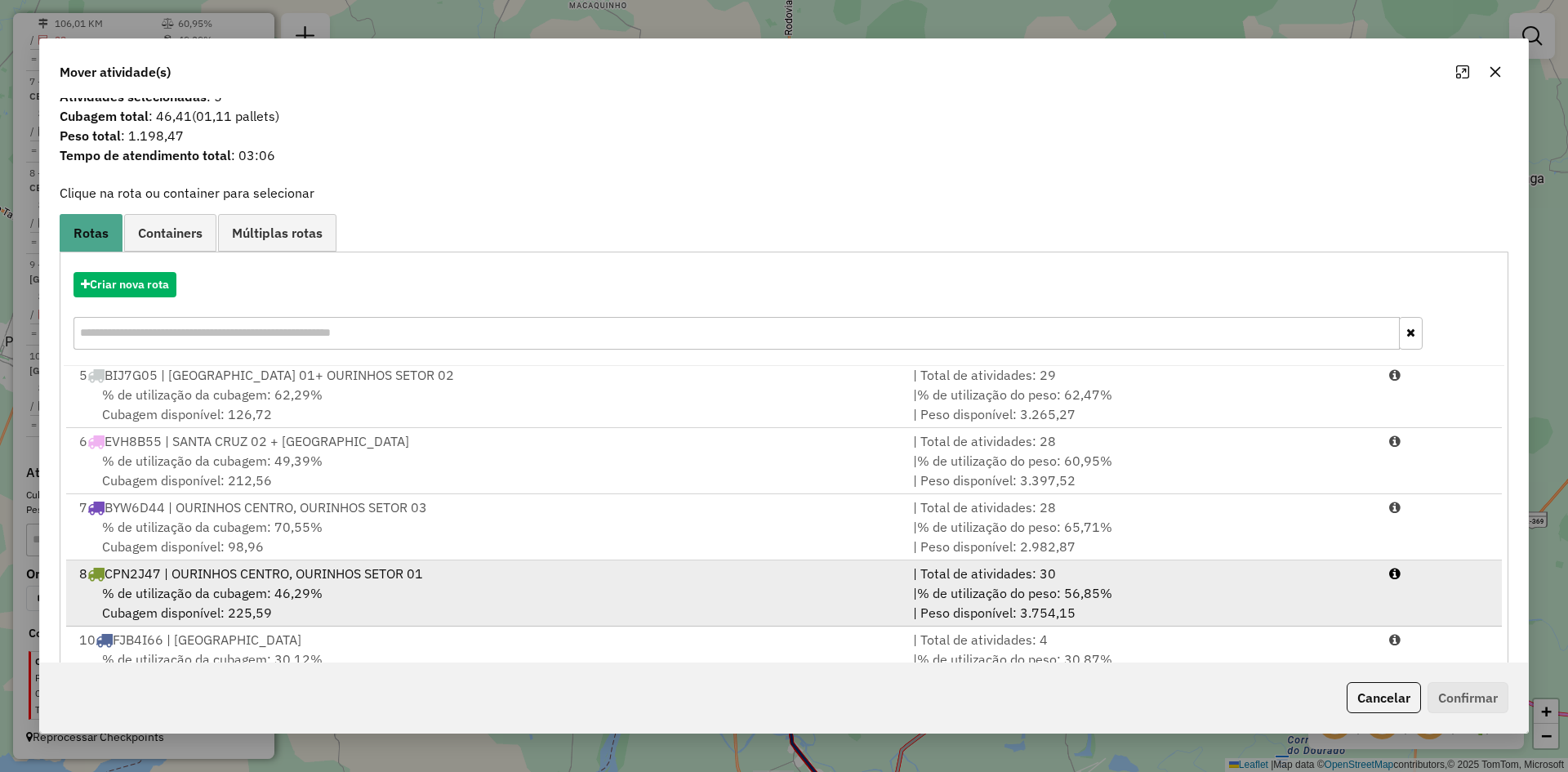
scroll to position [76, 0]
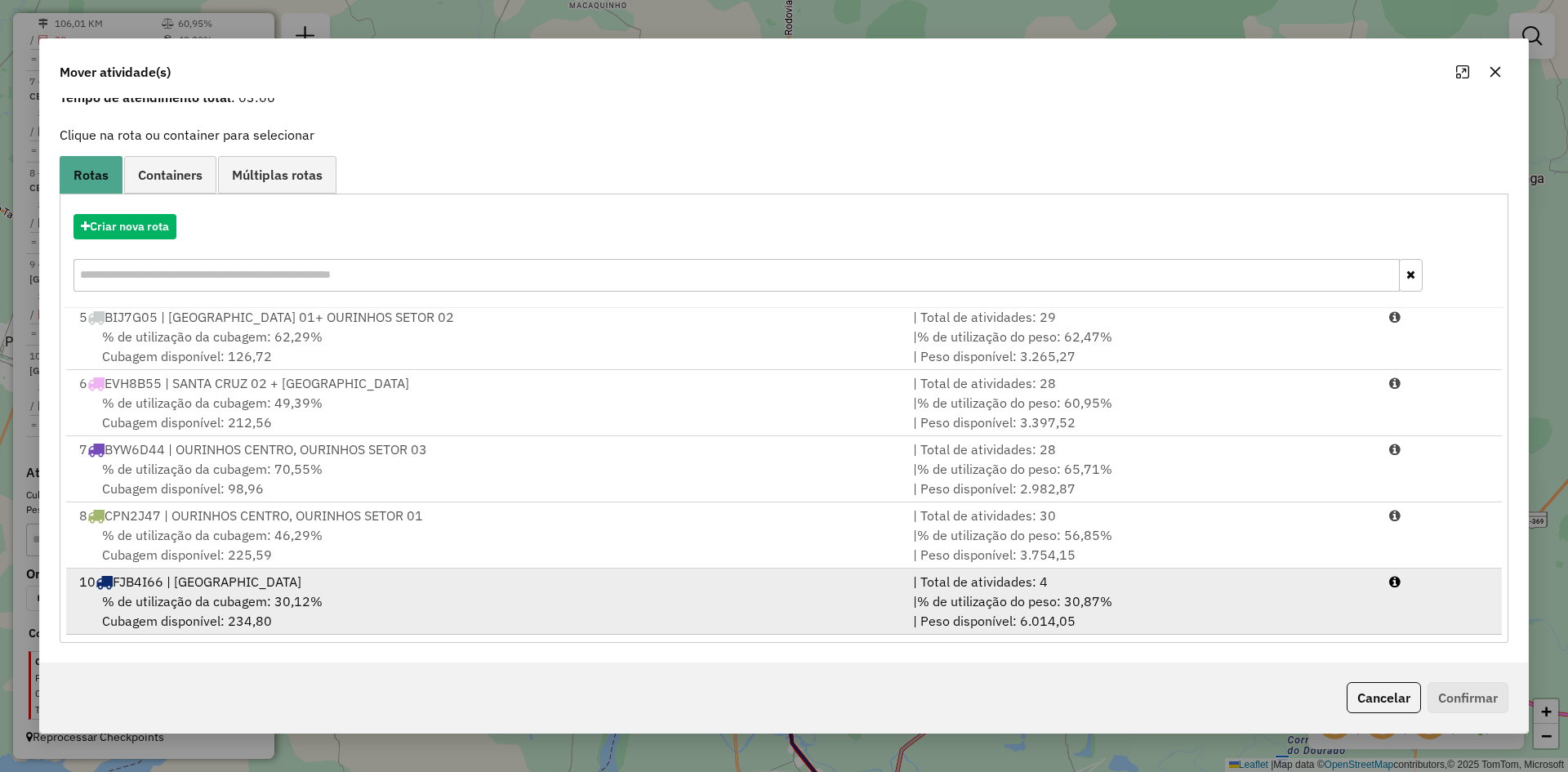
click at [266, 576] on div "10 FJB4I66 | SÃO PEDRO DO TURVO" at bounding box center [486, 582] width 834 height 20
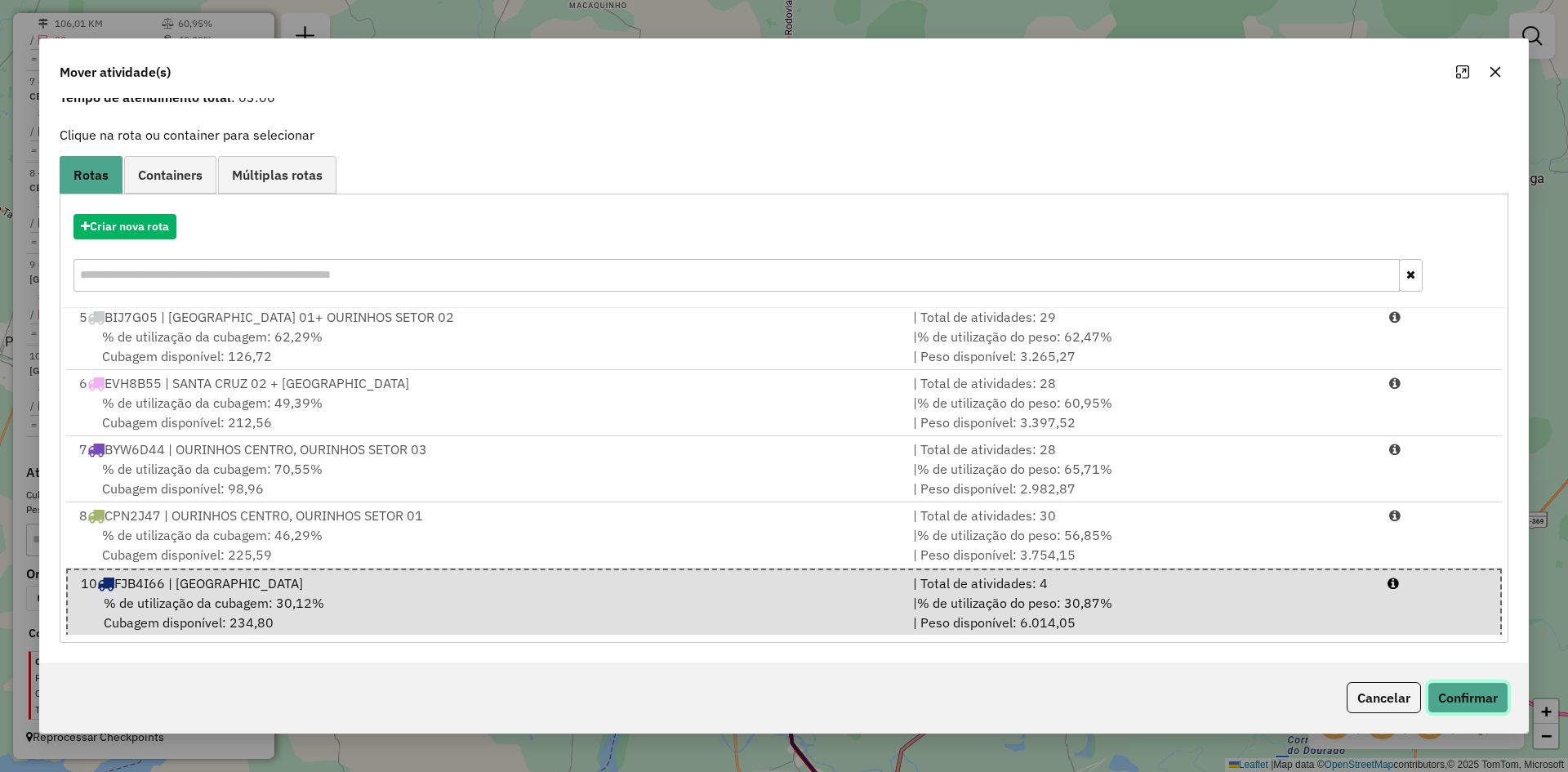
click at [1457, 710] on button "Confirmar" at bounding box center [1468, 697] width 81 height 31
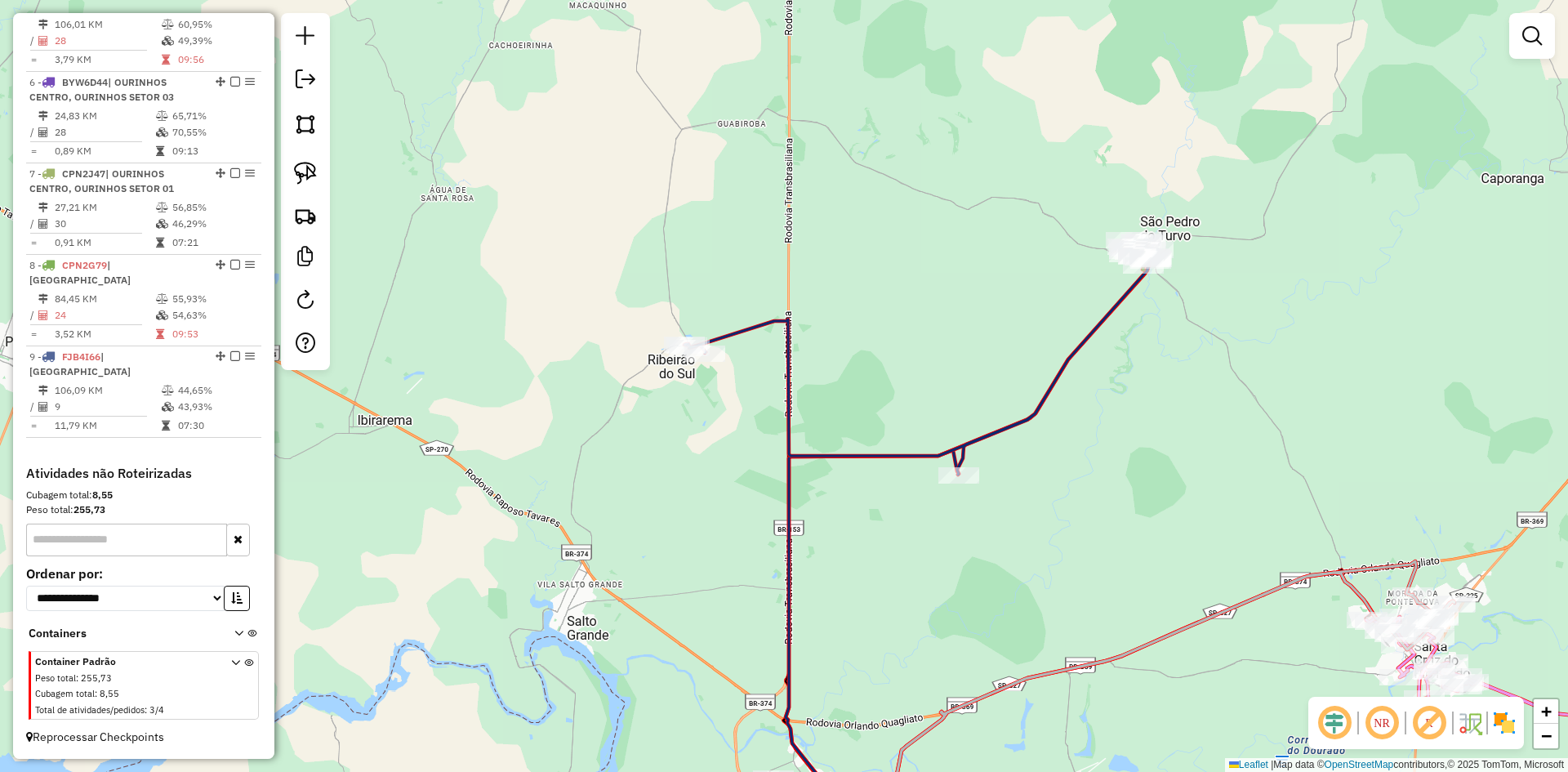
scroll to position [0, 0]
select select "*********"
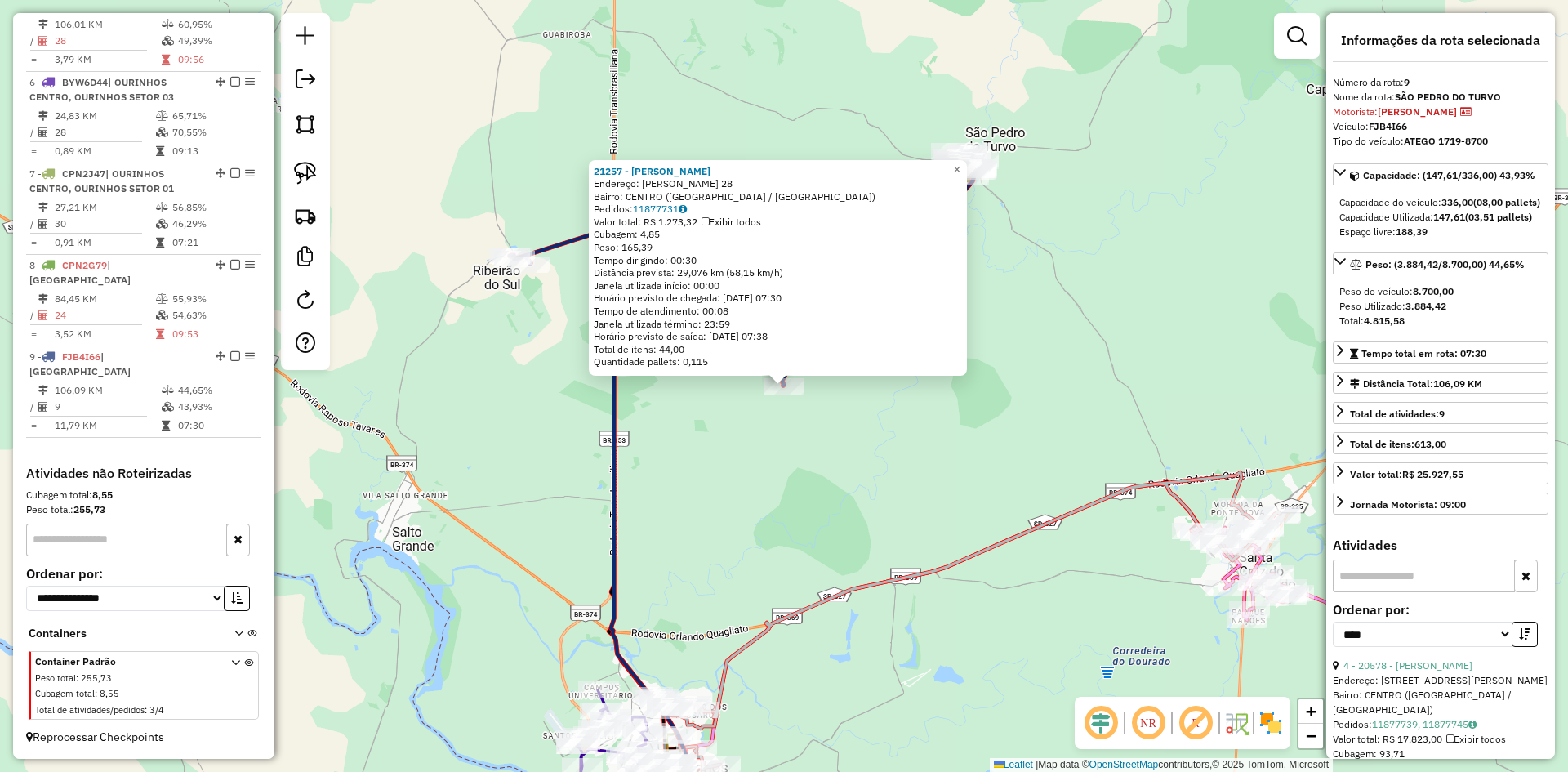
click at [939, 459] on div "21257 - ELISANGELA APARECIDA Endereço: MANOEL ADaO NOVATO DE SOUZA 28 Bairro: C…" at bounding box center [784, 386] width 1568 height 772
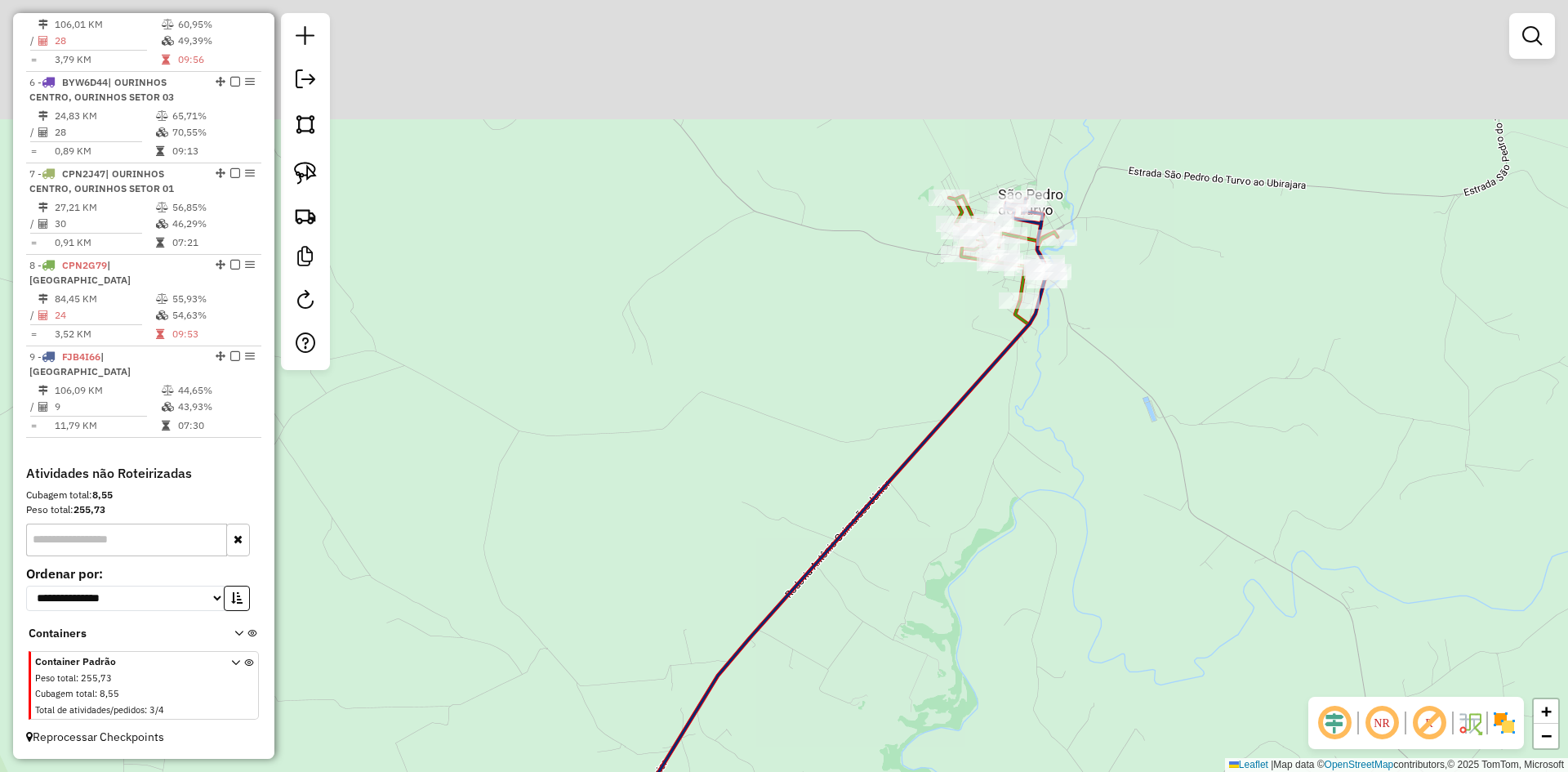
drag, startPoint x: 945, startPoint y: 117, endPoint x: 838, endPoint y: 504, distance: 401.5
click at [836, 504] on div "Janela de atendimento Grade de atendimento Capacidade Transportadoras Veículos …" at bounding box center [784, 386] width 1568 height 772
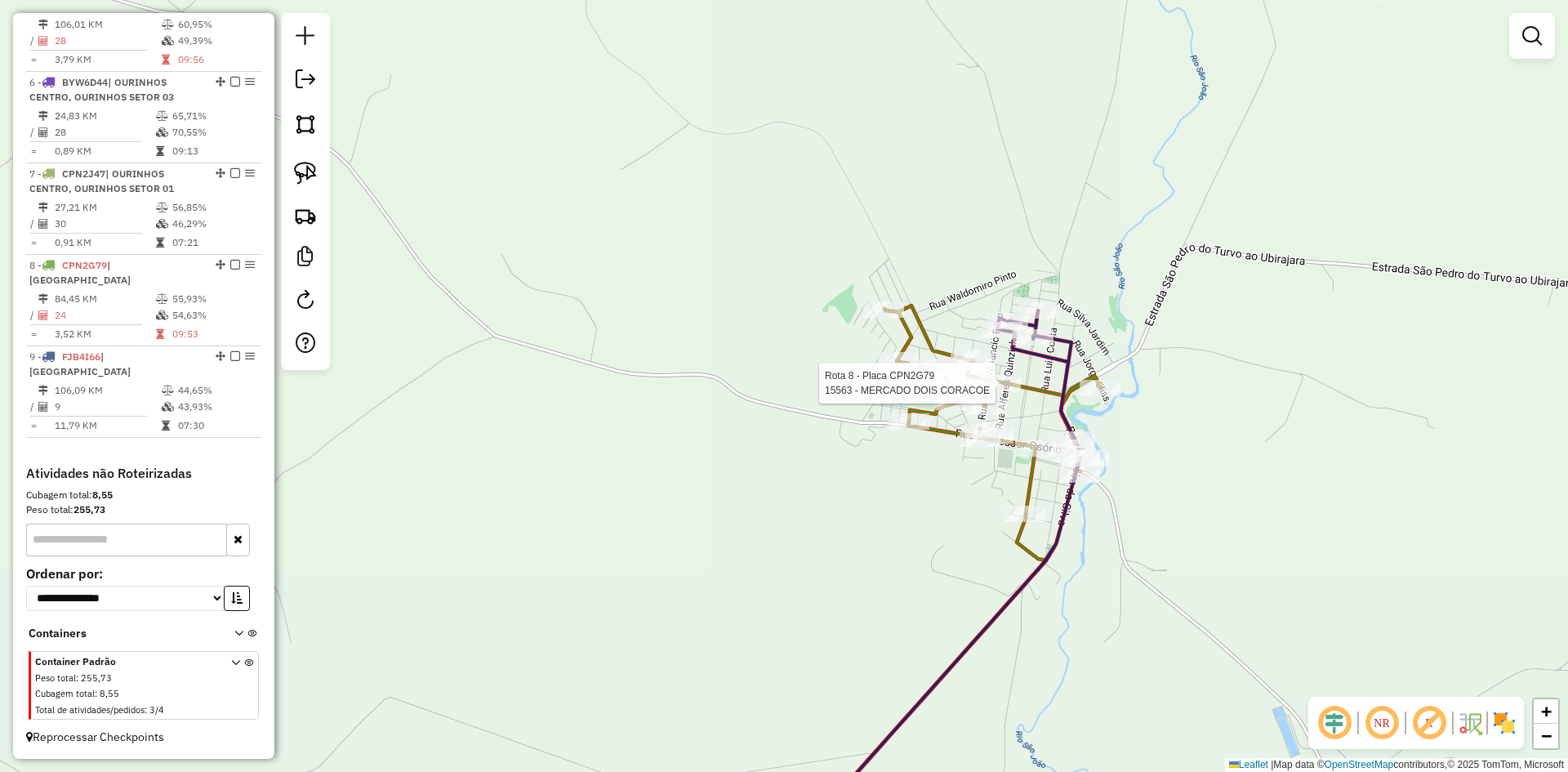
select select "*********"
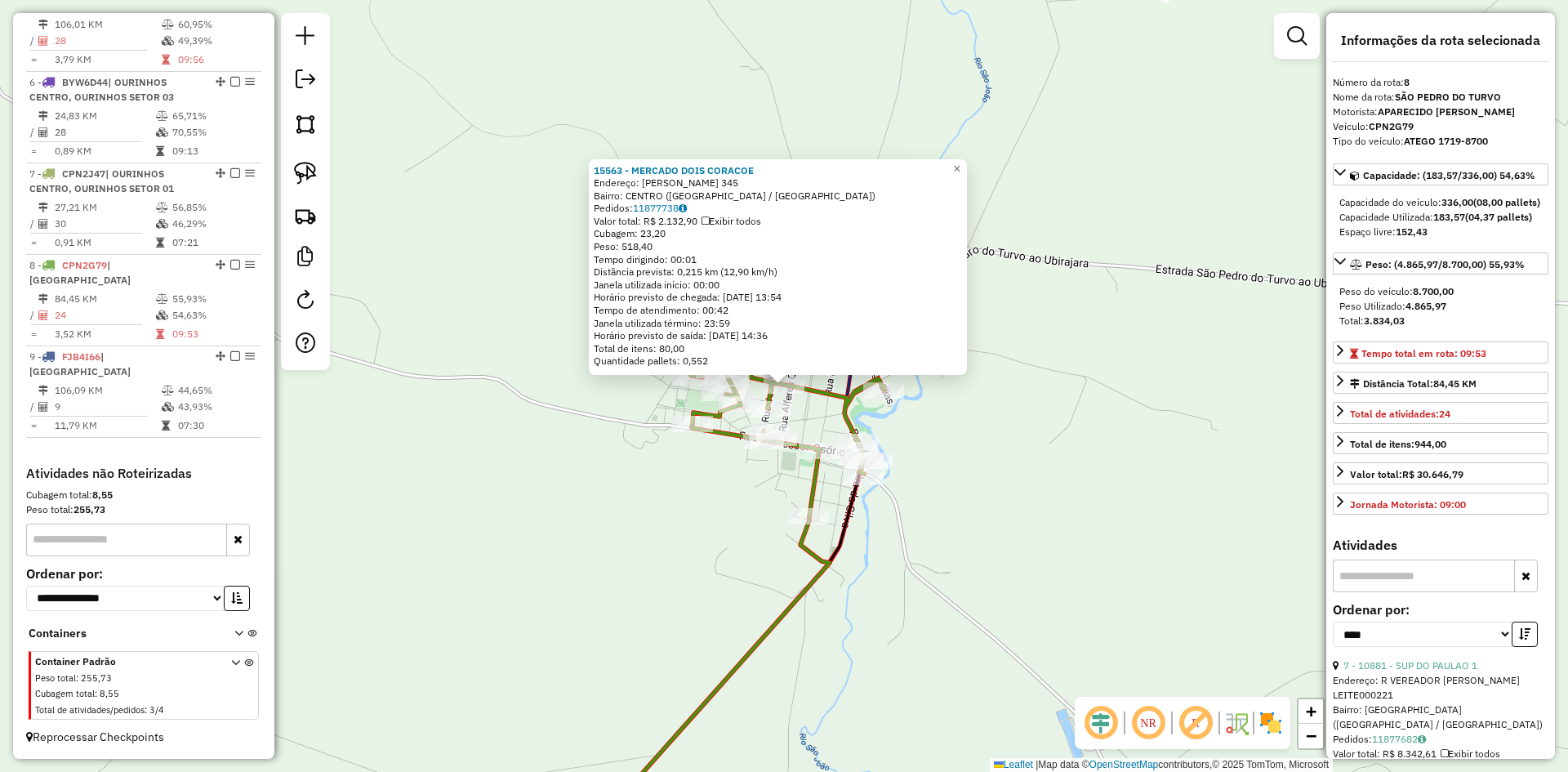
click at [961, 415] on div "15563 - MERCADO DOIS CORACOE Endereço: FERNANDO CESAR JUNIOR 345 Bairro: CENTRO…" at bounding box center [784, 386] width 1568 height 772
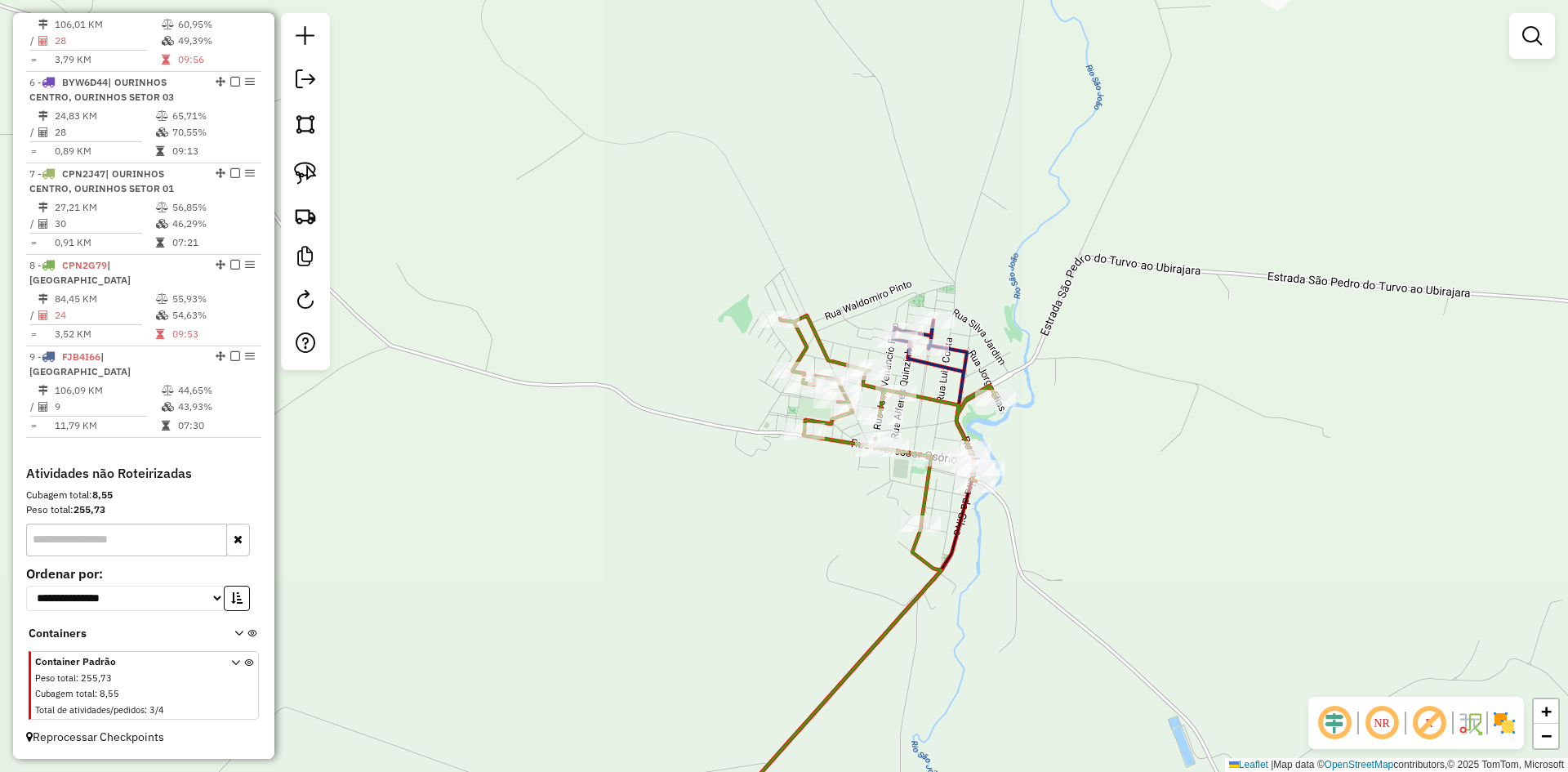
drag, startPoint x: 929, startPoint y: 451, endPoint x: 1033, endPoint y: 479, distance: 107.7
click at [1046, 477] on div "Janela de atendimento Grade de atendimento Capacidade Transportadoras Veículos …" at bounding box center [784, 386] width 1568 height 772
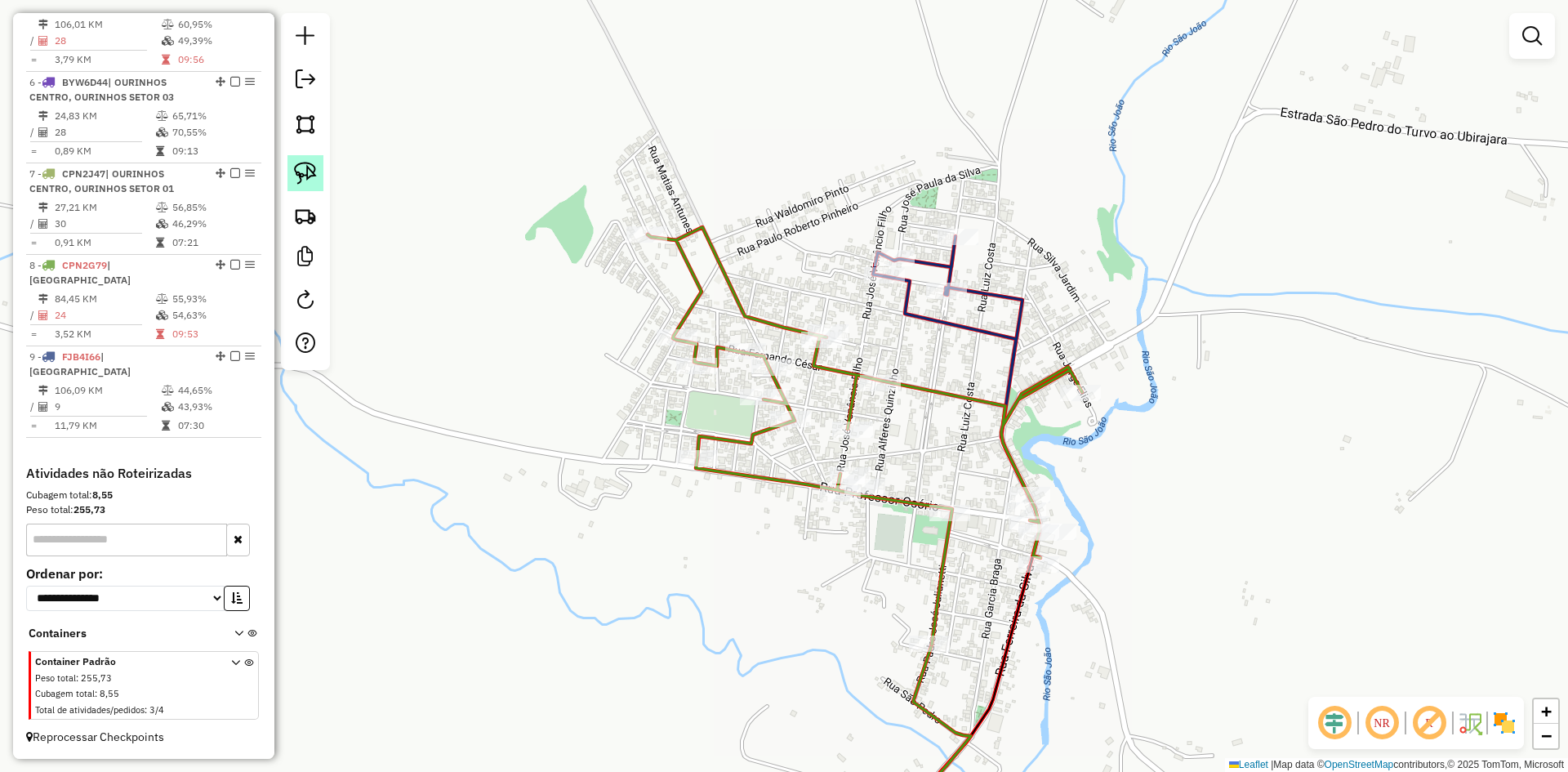
click at [310, 168] on img at bounding box center [306, 173] width 23 height 23
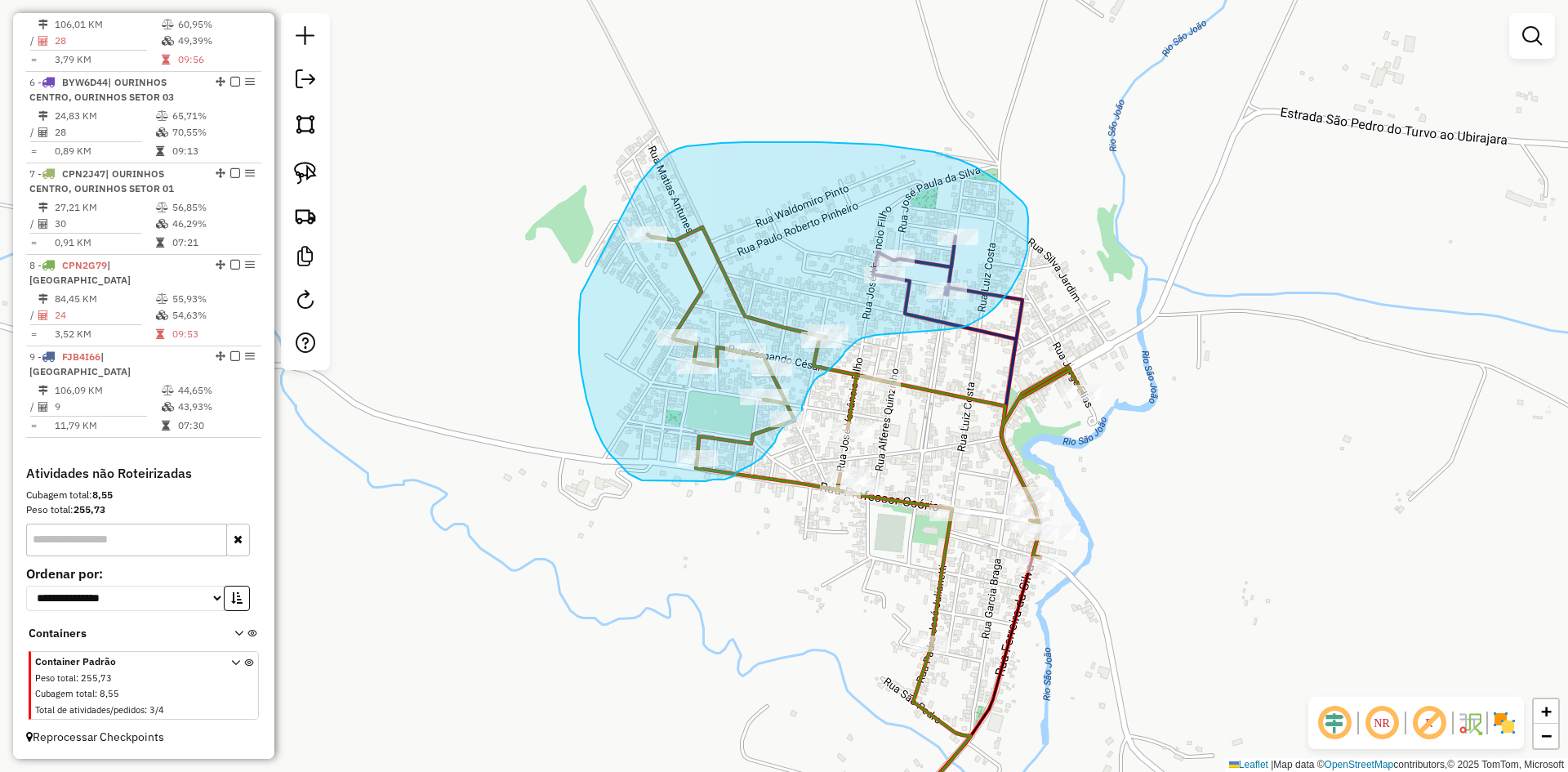
drag, startPoint x: 580, startPoint y: 294, endPoint x: 636, endPoint y: 189, distance: 119.0
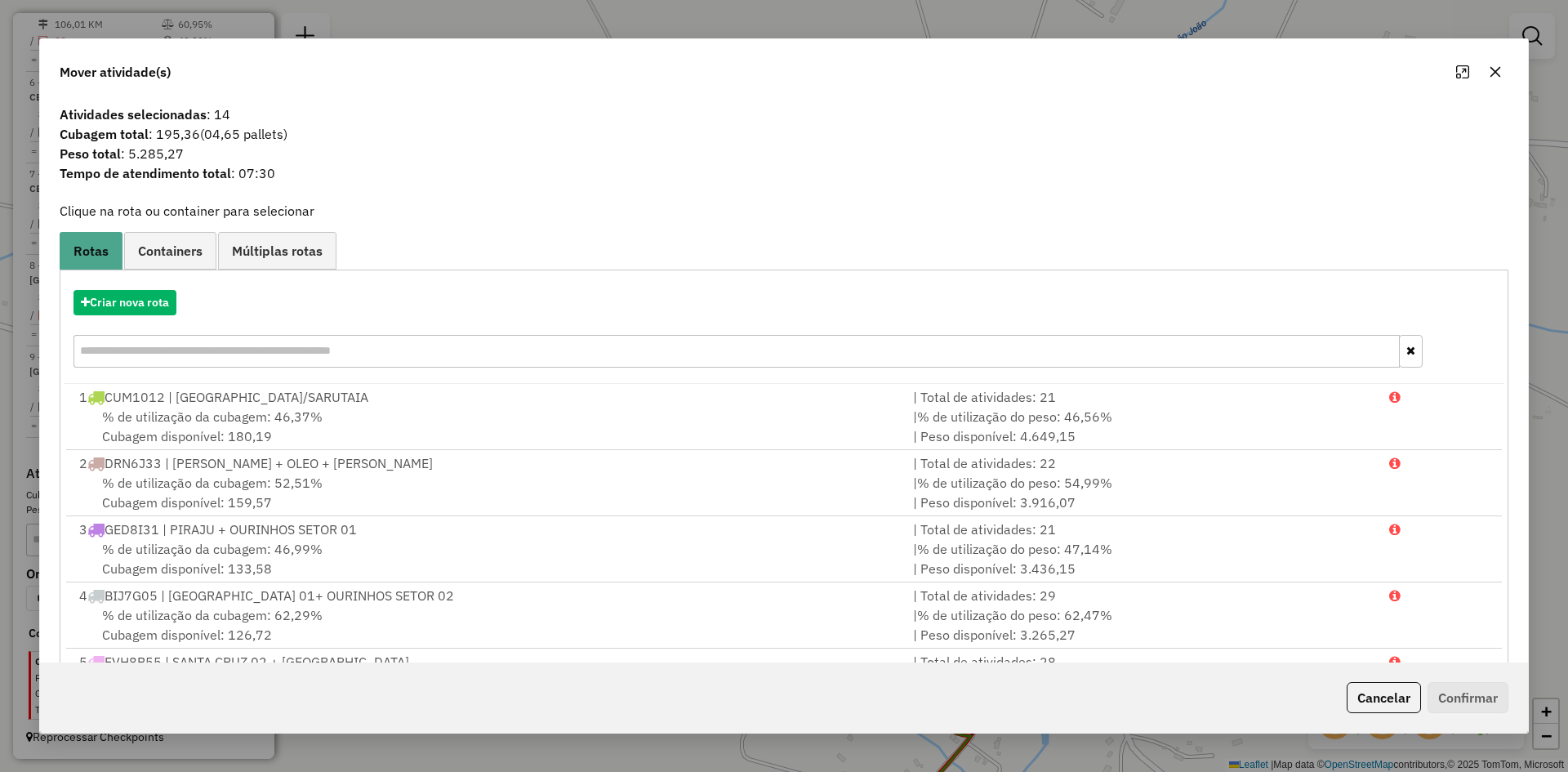
click at [1498, 69] on icon "button" at bounding box center [1495, 72] width 13 height 13
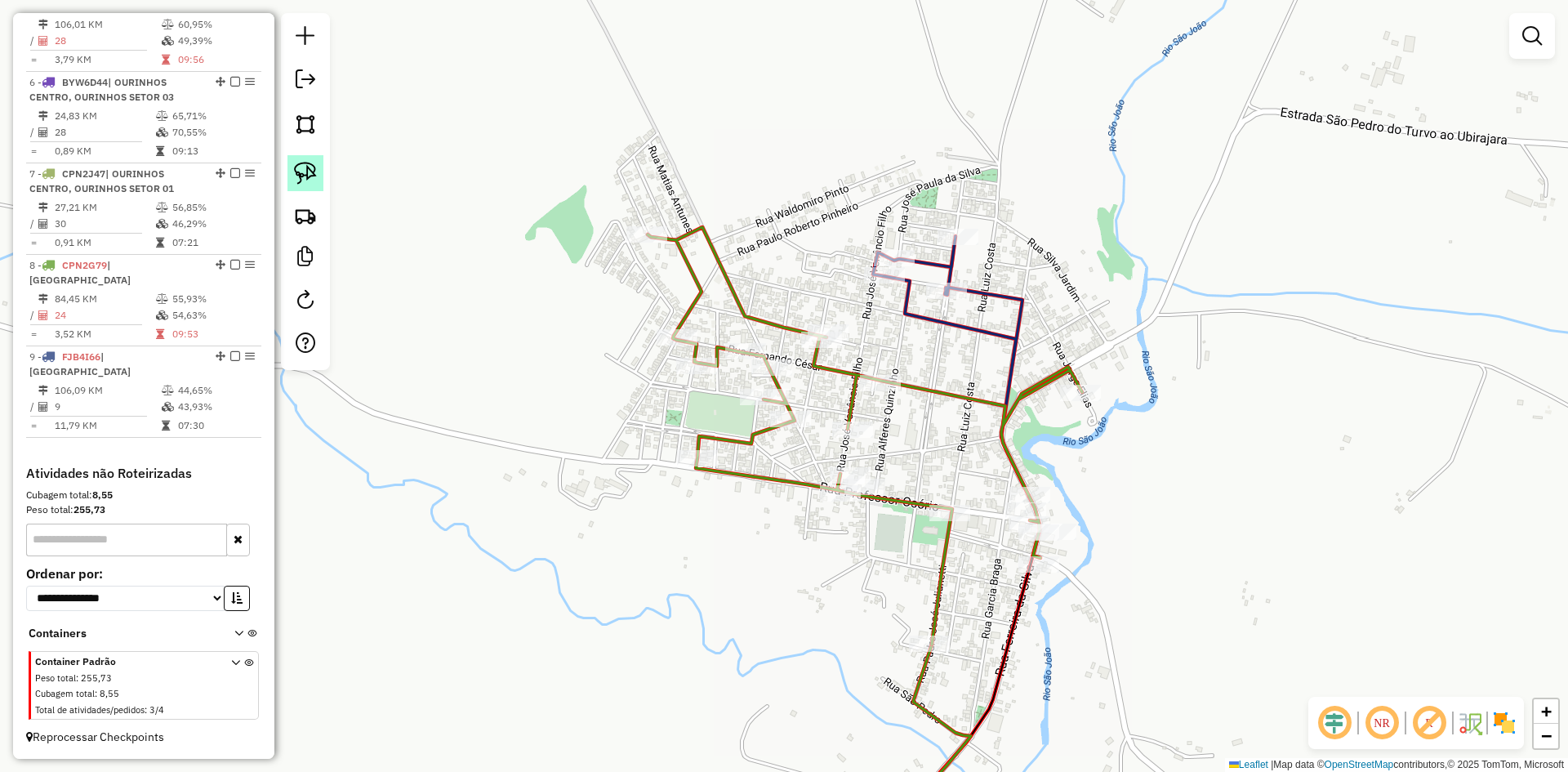
click at [310, 175] on img at bounding box center [306, 173] width 23 height 23
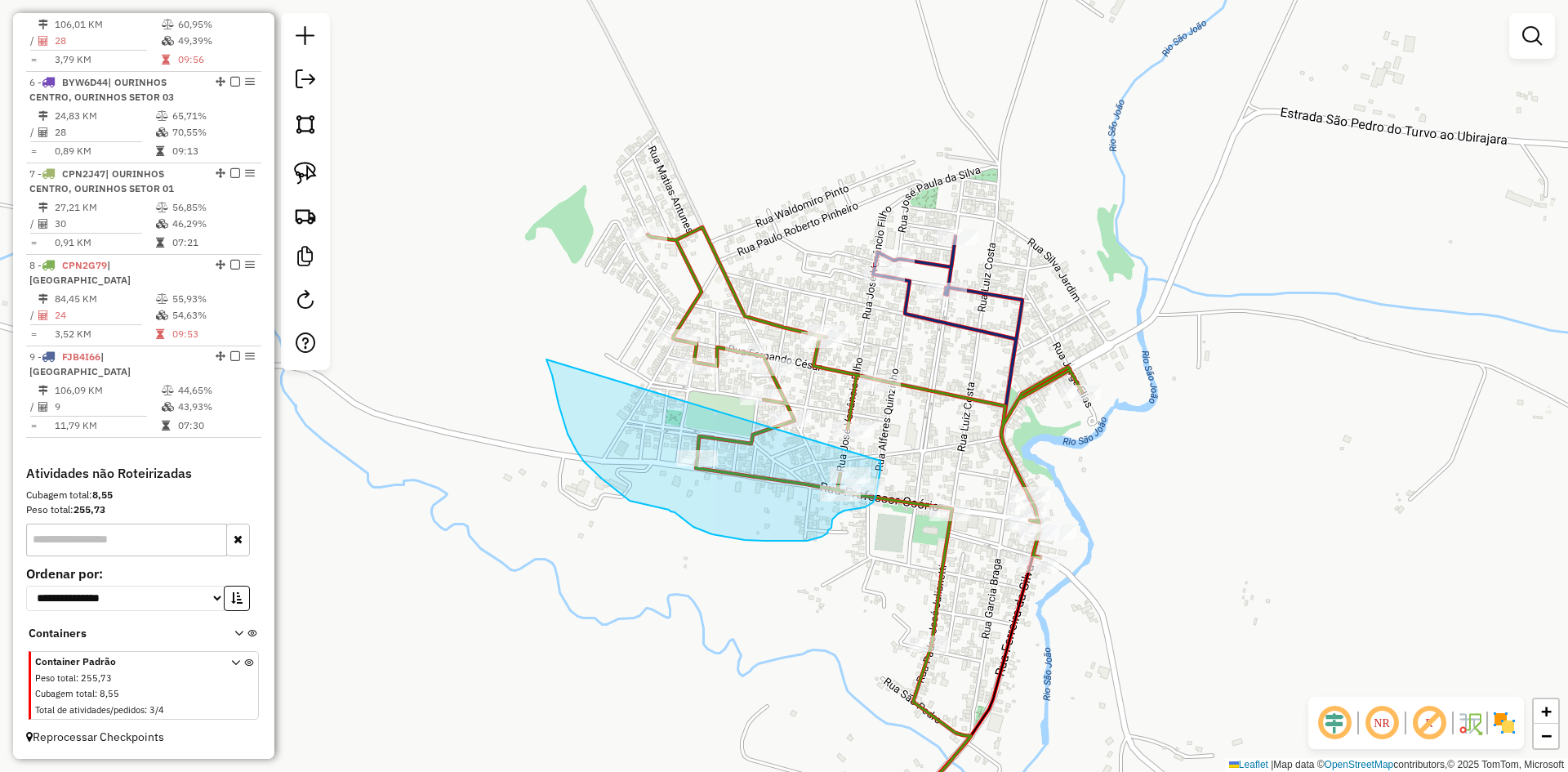
drag, startPoint x: 547, startPoint y: 359, endPoint x: 881, endPoint y: 461, distance: 349.2
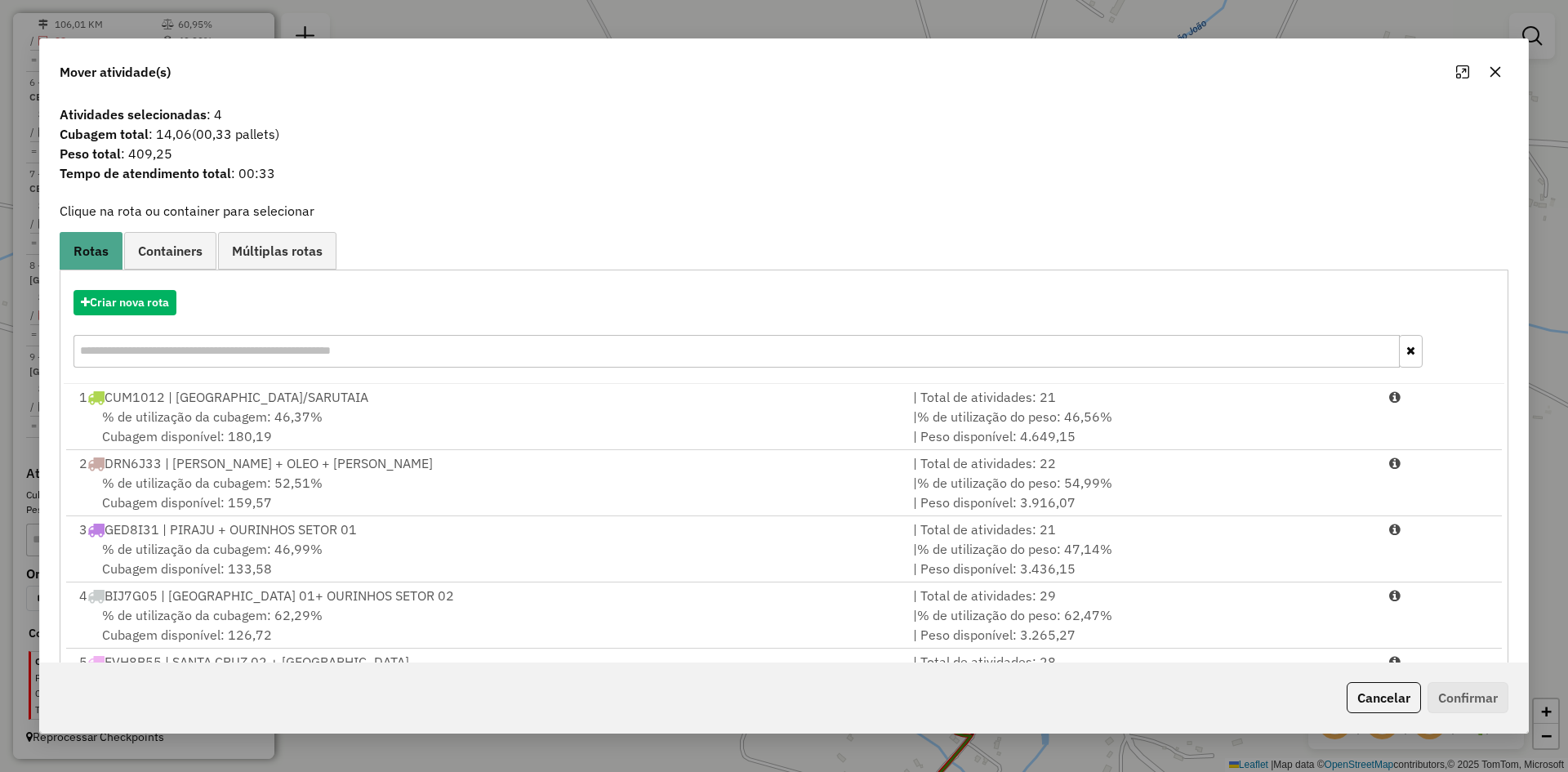
click at [1503, 78] on button "button" at bounding box center [1495, 71] width 26 height 26
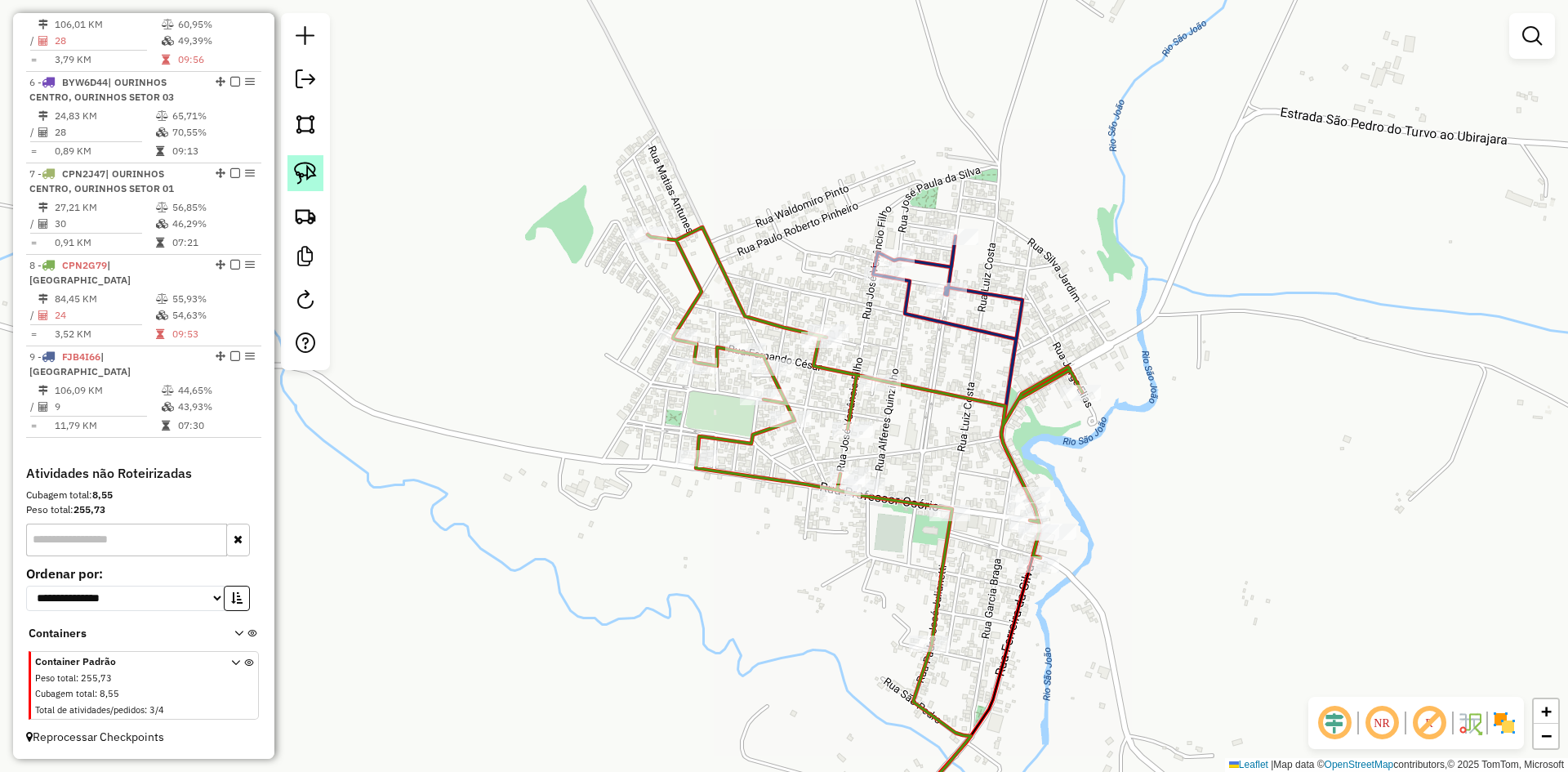
click at [308, 178] on img at bounding box center [306, 173] width 23 height 23
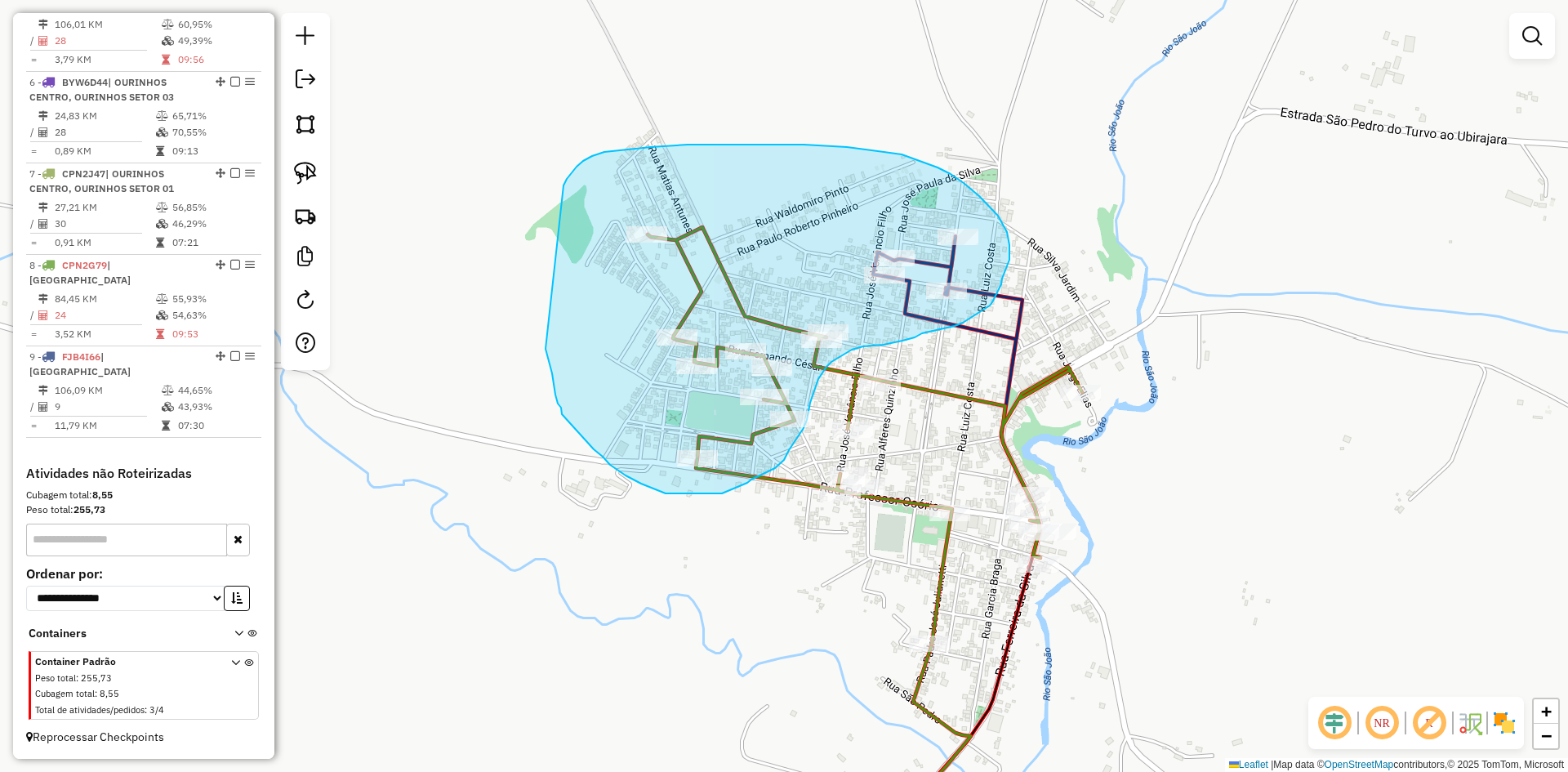
drag, startPoint x: 546, startPoint y: 349, endPoint x: 551, endPoint y: 211, distance: 138.1
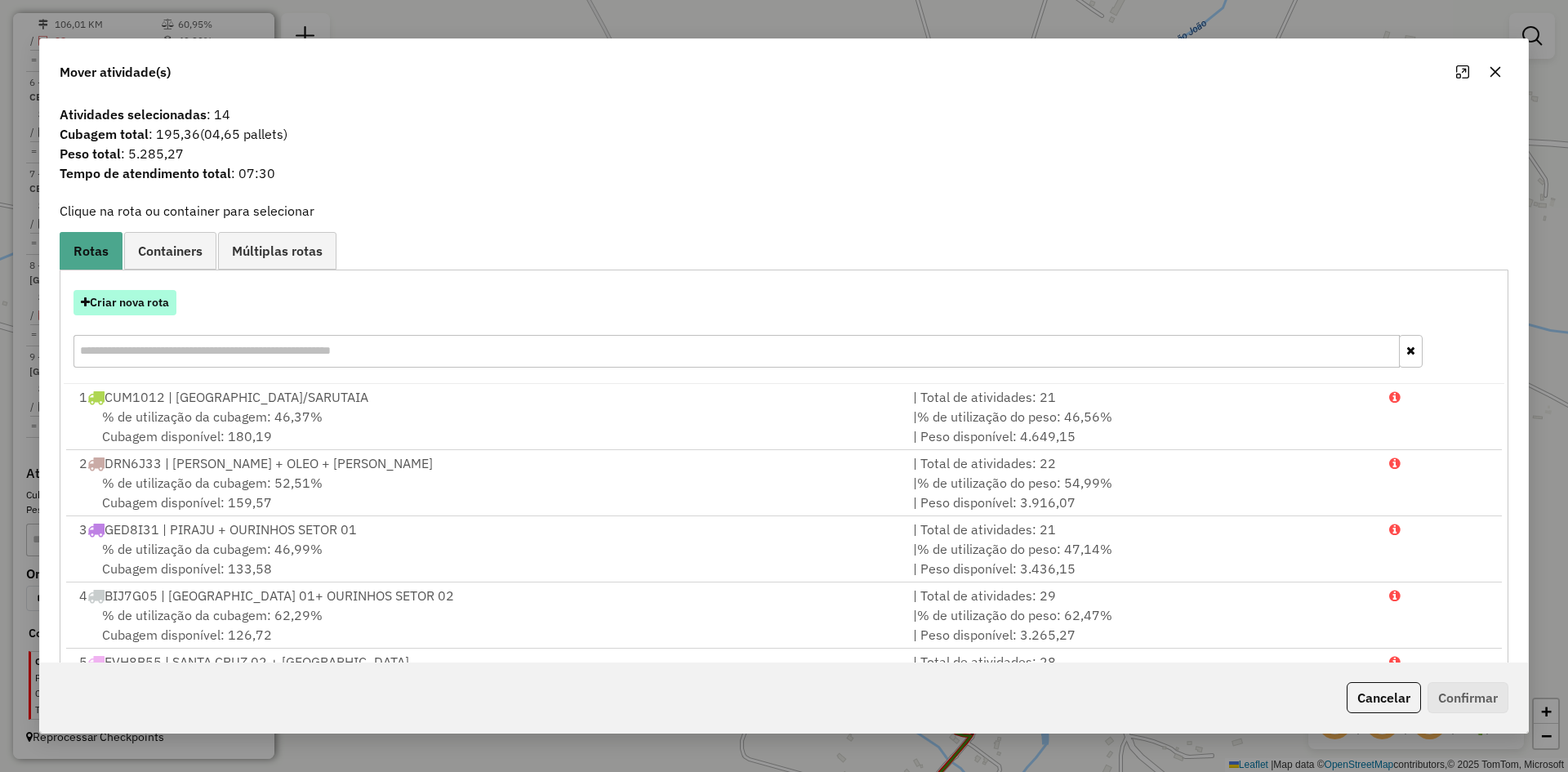
click at [155, 298] on button "Criar nova rota" at bounding box center [125, 302] width 103 height 25
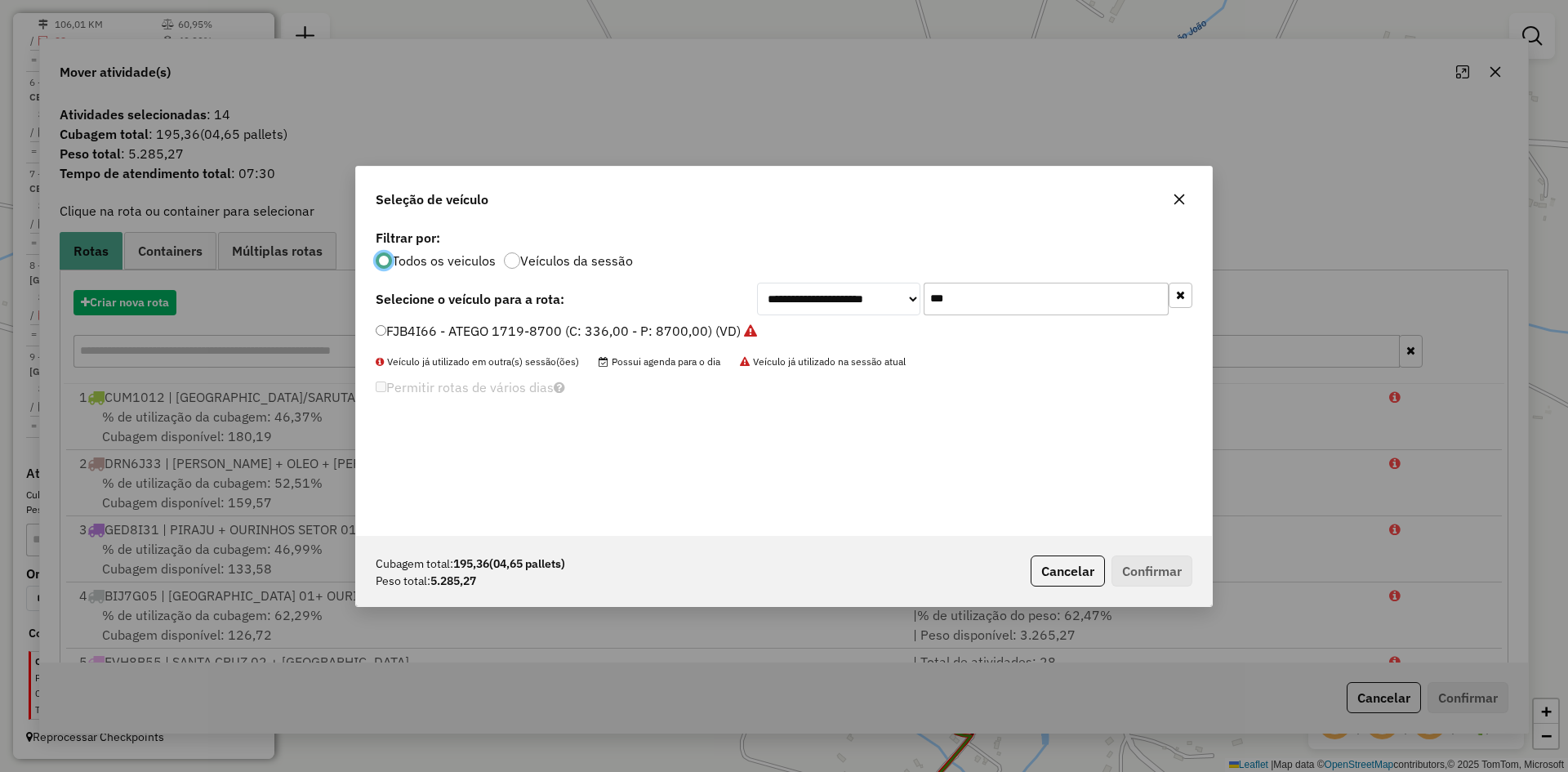
scroll to position [9, 5]
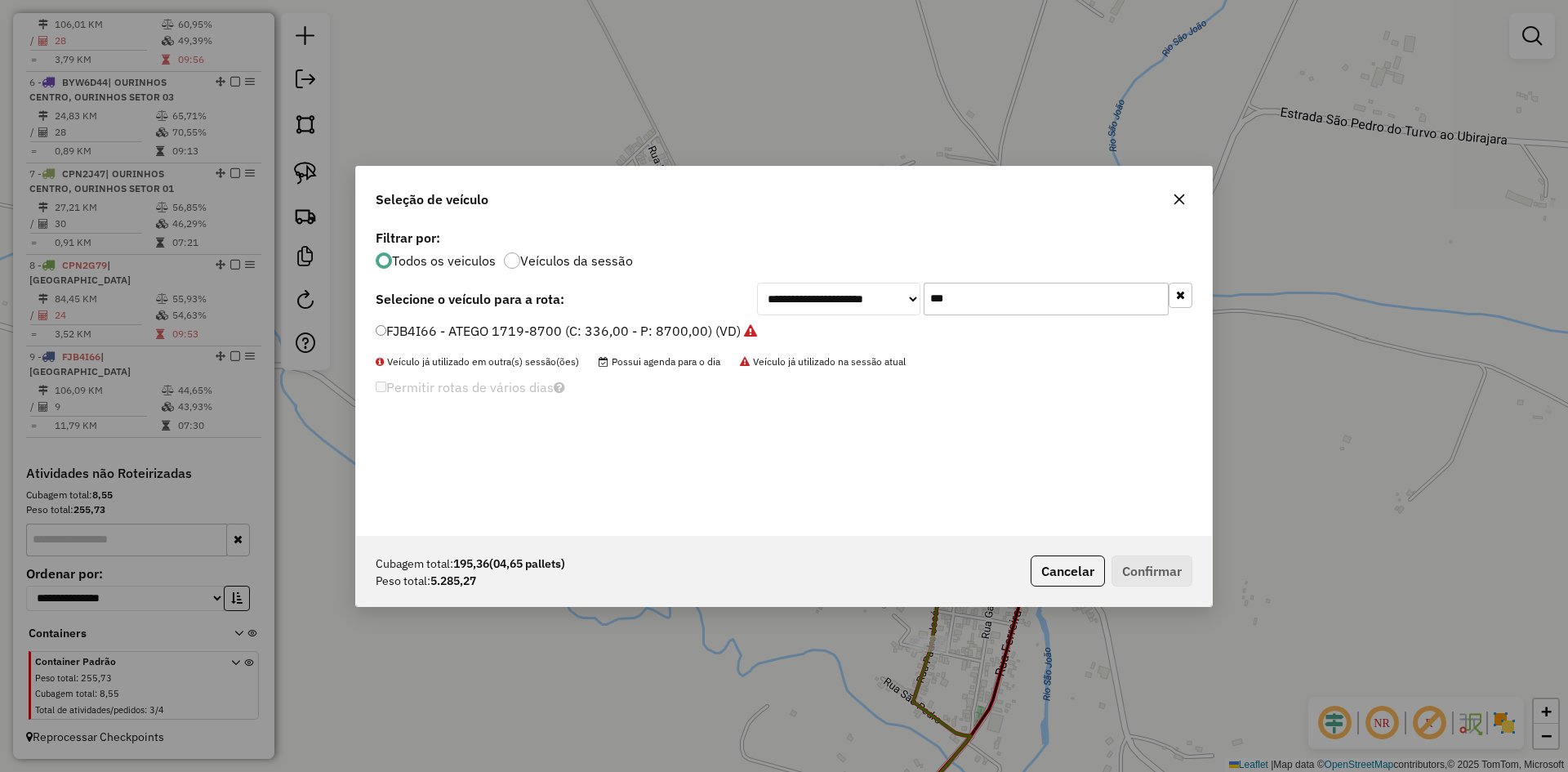
click at [996, 304] on input "***" at bounding box center [1046, 299] width 245 height 33
click at [466, 339] on label "FJB4I66 - ATEGO 1719-8700 (C: 336,00 - P: 8700,00) (VD)" at bounding box center [566, 331] width 381 height 20
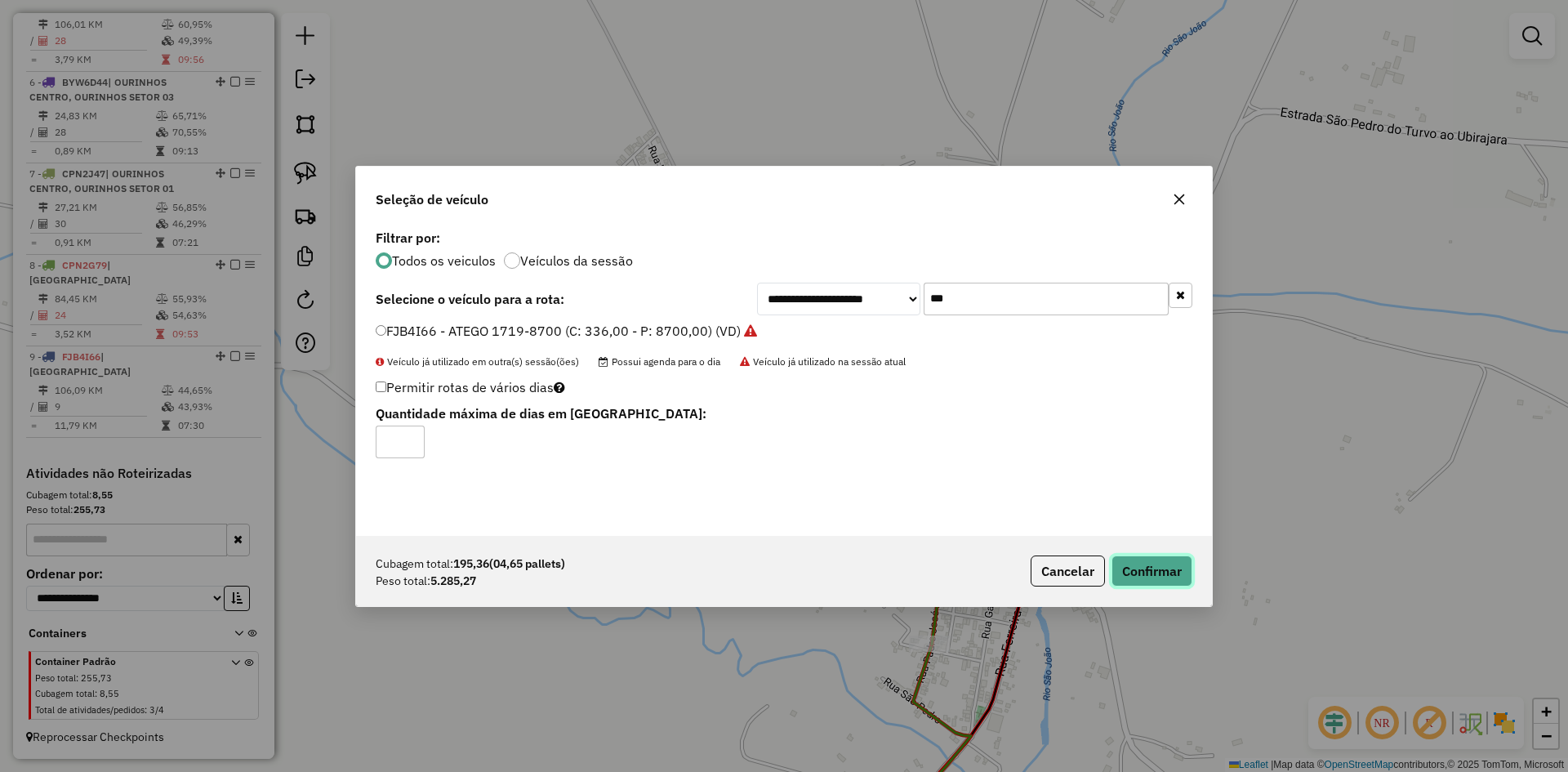
click at [1168, 578] on button "Confirmar" at bounding box center [1152, 571] width 81 height 31
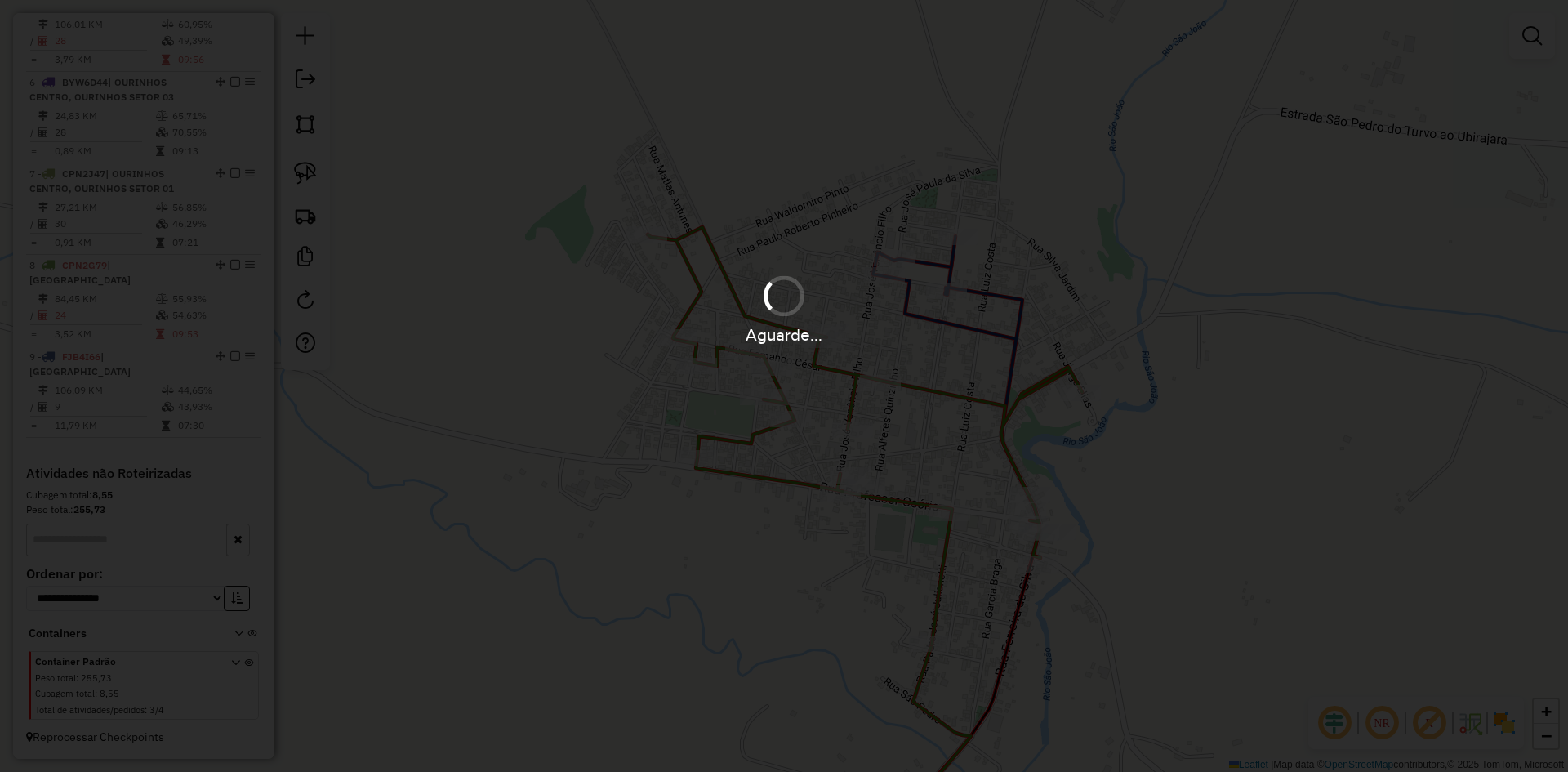
scroll to position [1033, 0]
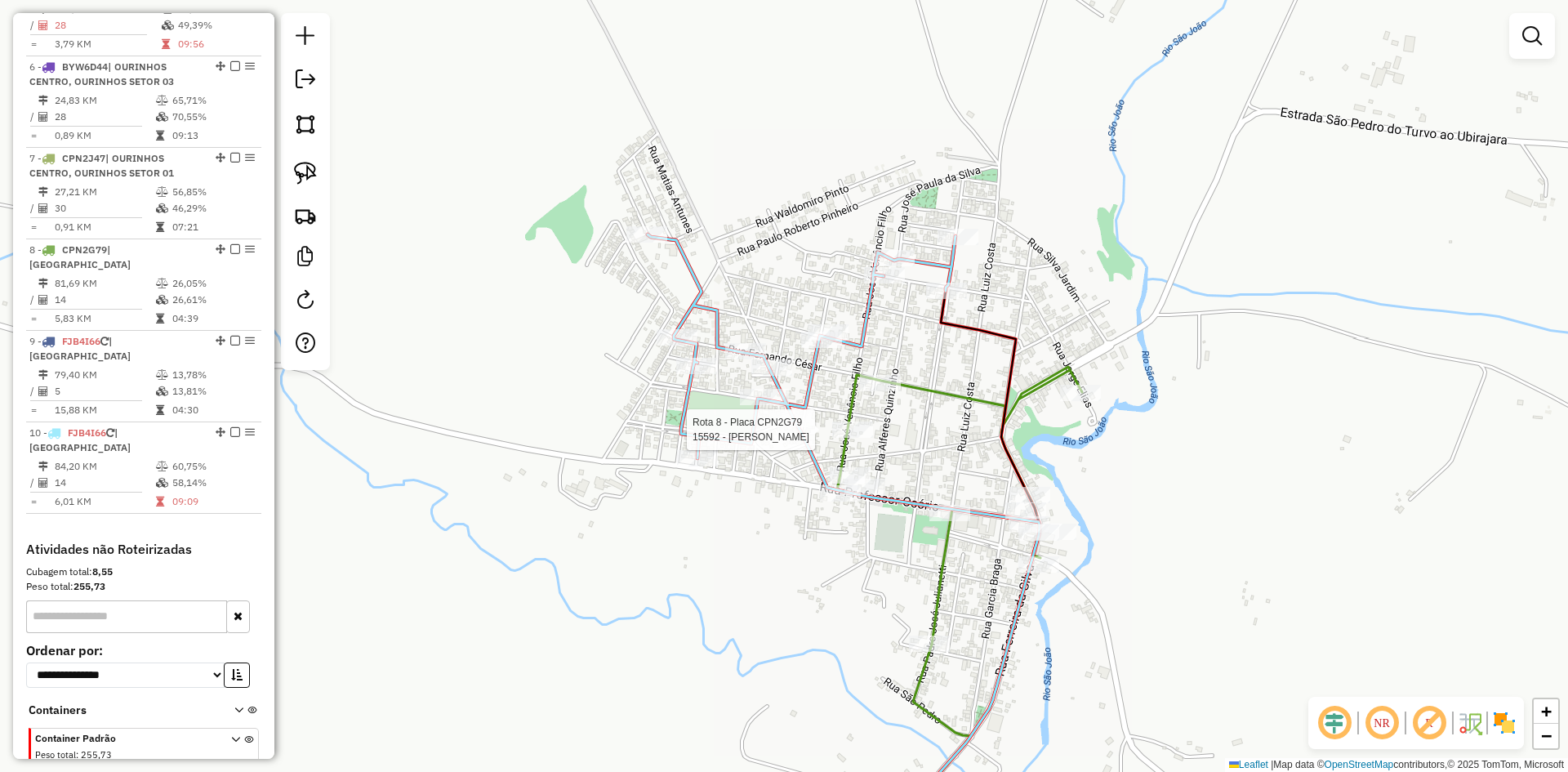
select select "*********"
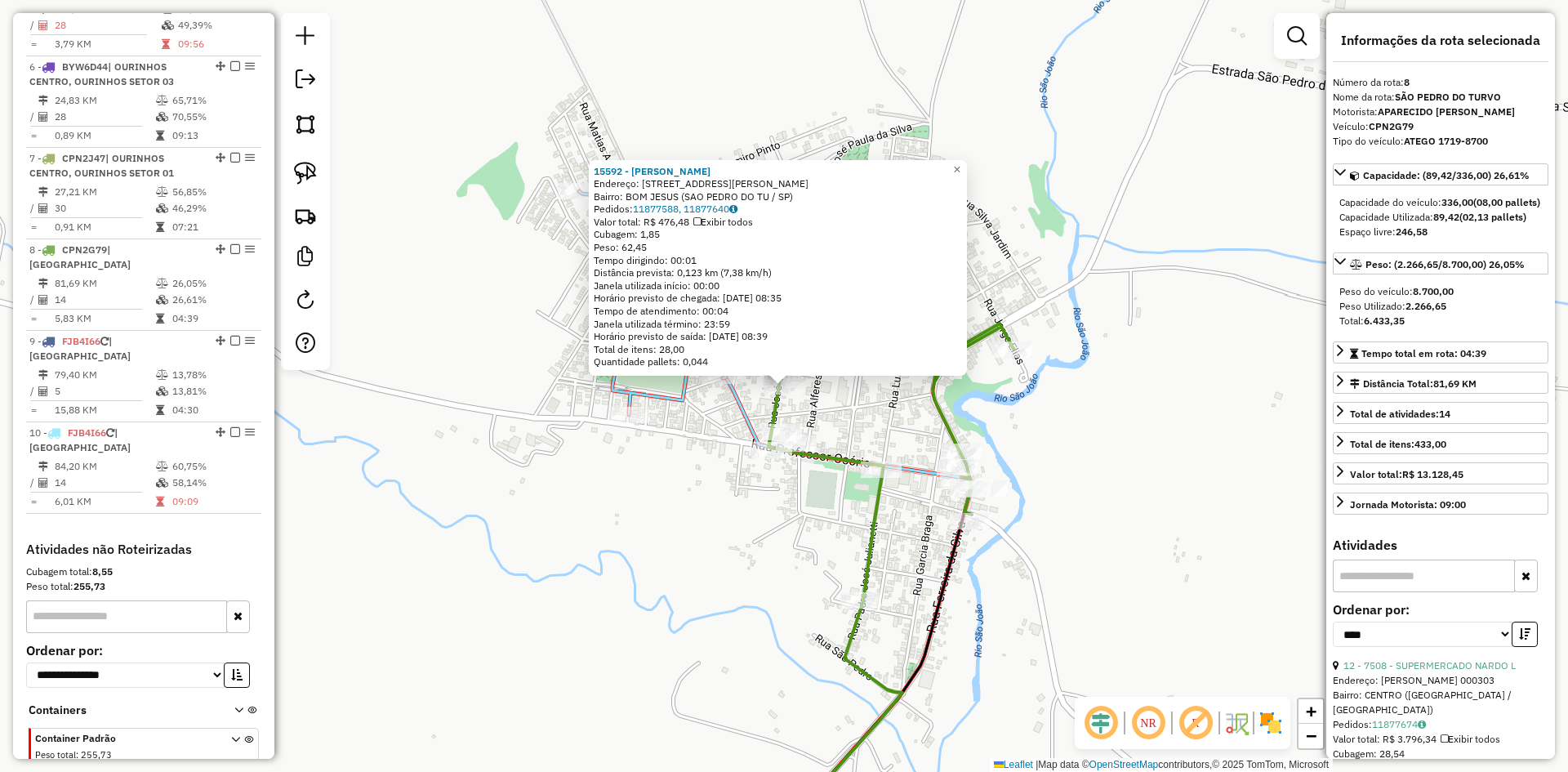
scroll to position [1124, 0]
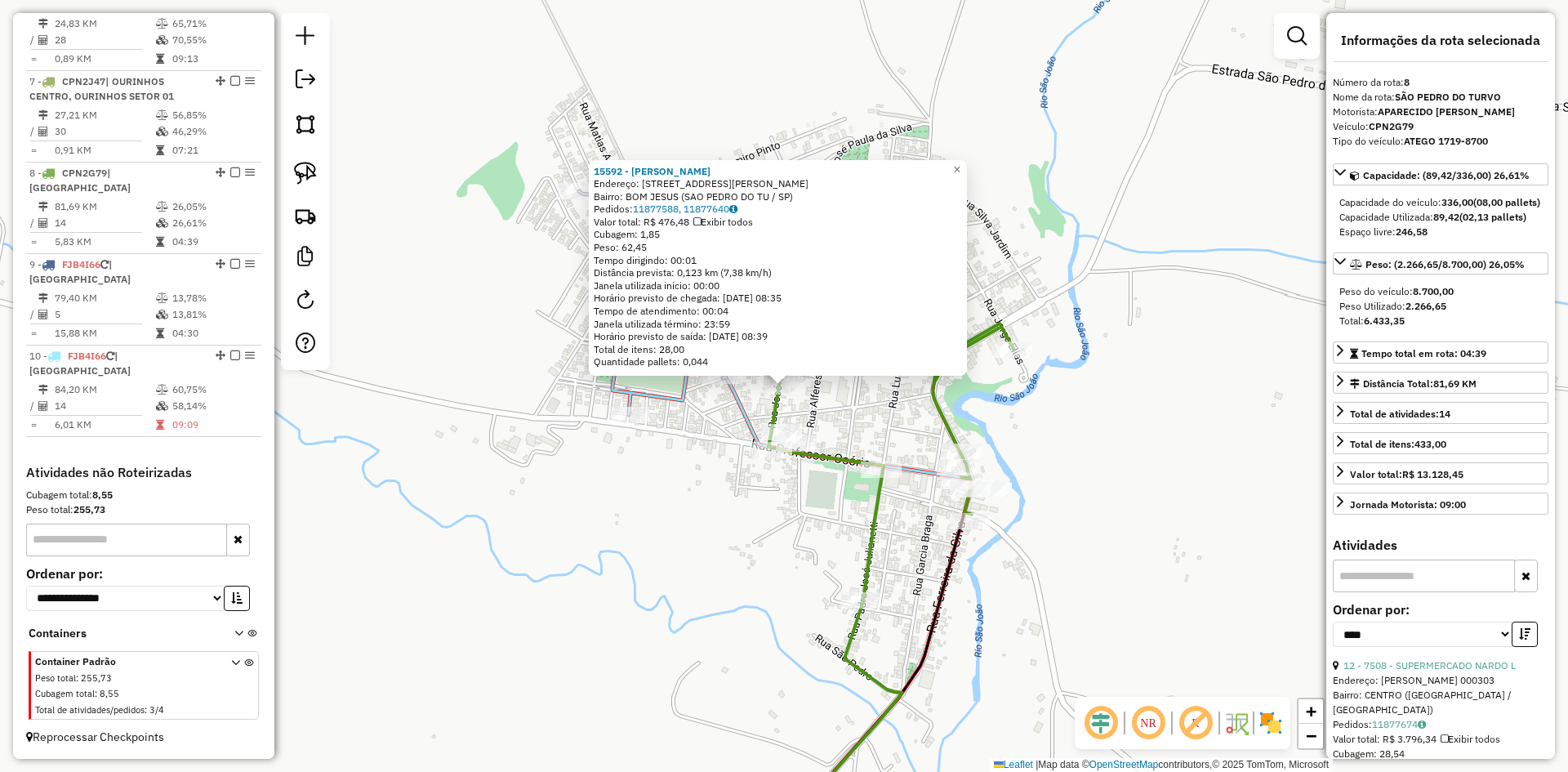
click at [811, 651] on div "15592 - JURACI FERREIRA ALVE Endereço: R JOSE VENANCIO FILHO 170 Bairro: BOM JE…" at bounding box center [784, 386] width 1568 height 772
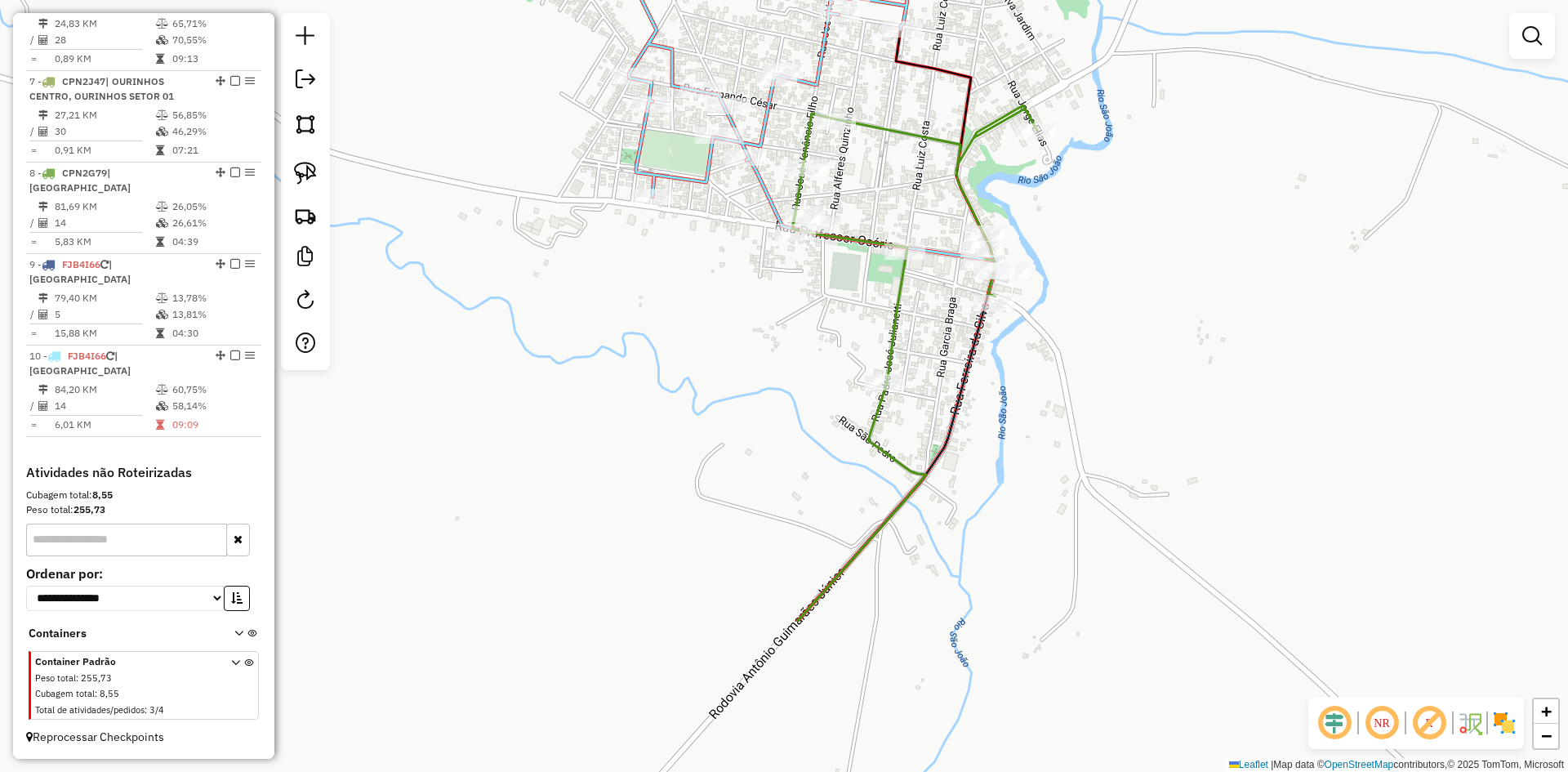
drag, startPoint x: 716, startPoint y: 647, endPoint x: 745, endPoint y: 439, distance: 210.0
click at [745, 439] on div "Janela de atendimento Grade de atendimento Capacidade Transportadoras Veículos …" at bounding box center [784, 386] width 1568 height 772
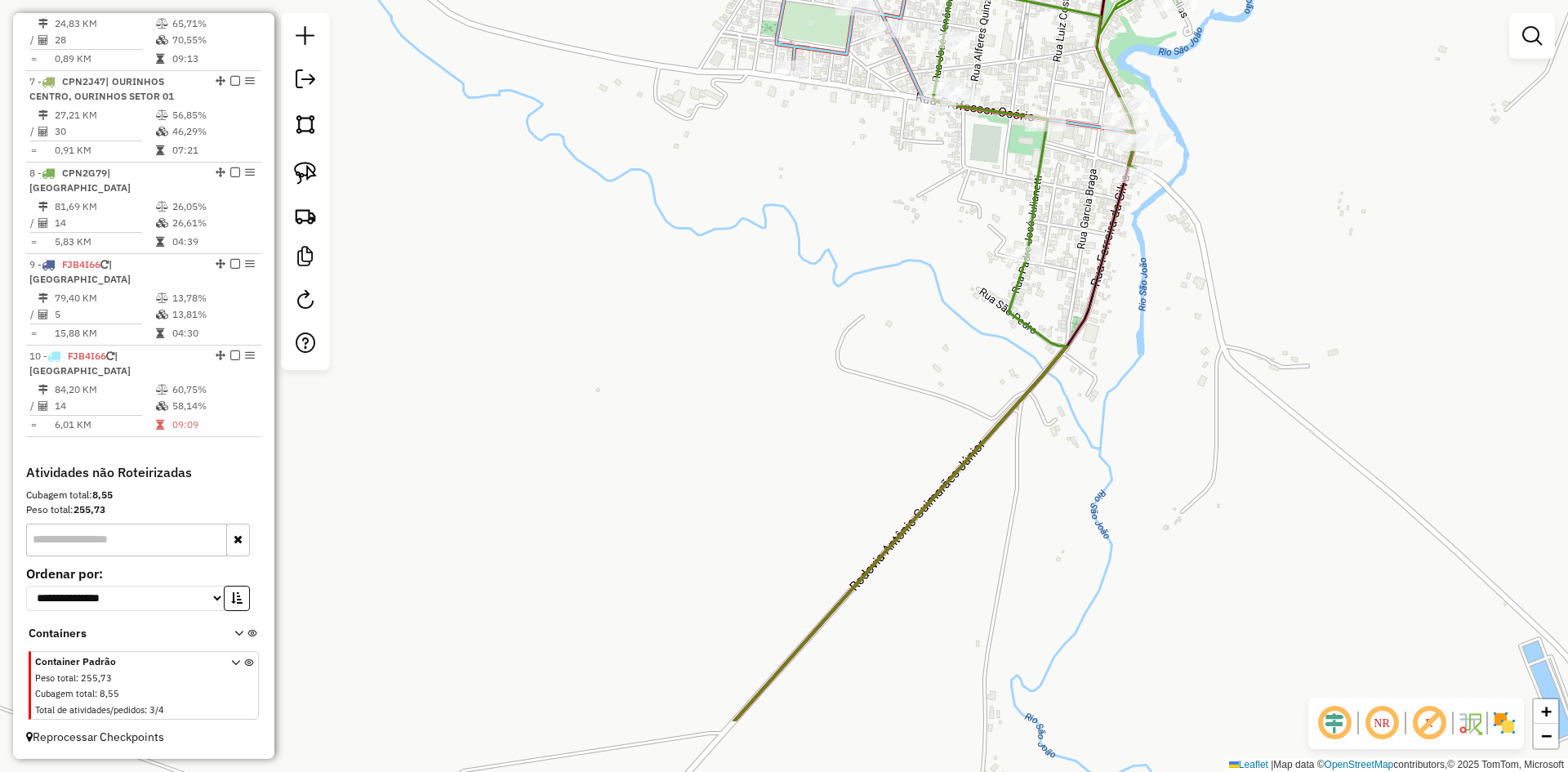
drag, startPoint x: 730, startPoint y: 430, endPoint x: 872, endPoint y: 299, distance: 193.2
click at [872, 299] on div "Janela de atendimento Grade de atendimento Capacidade Transportadoras Veículos …" at bounding box center [784, 386] width 1568 height 772
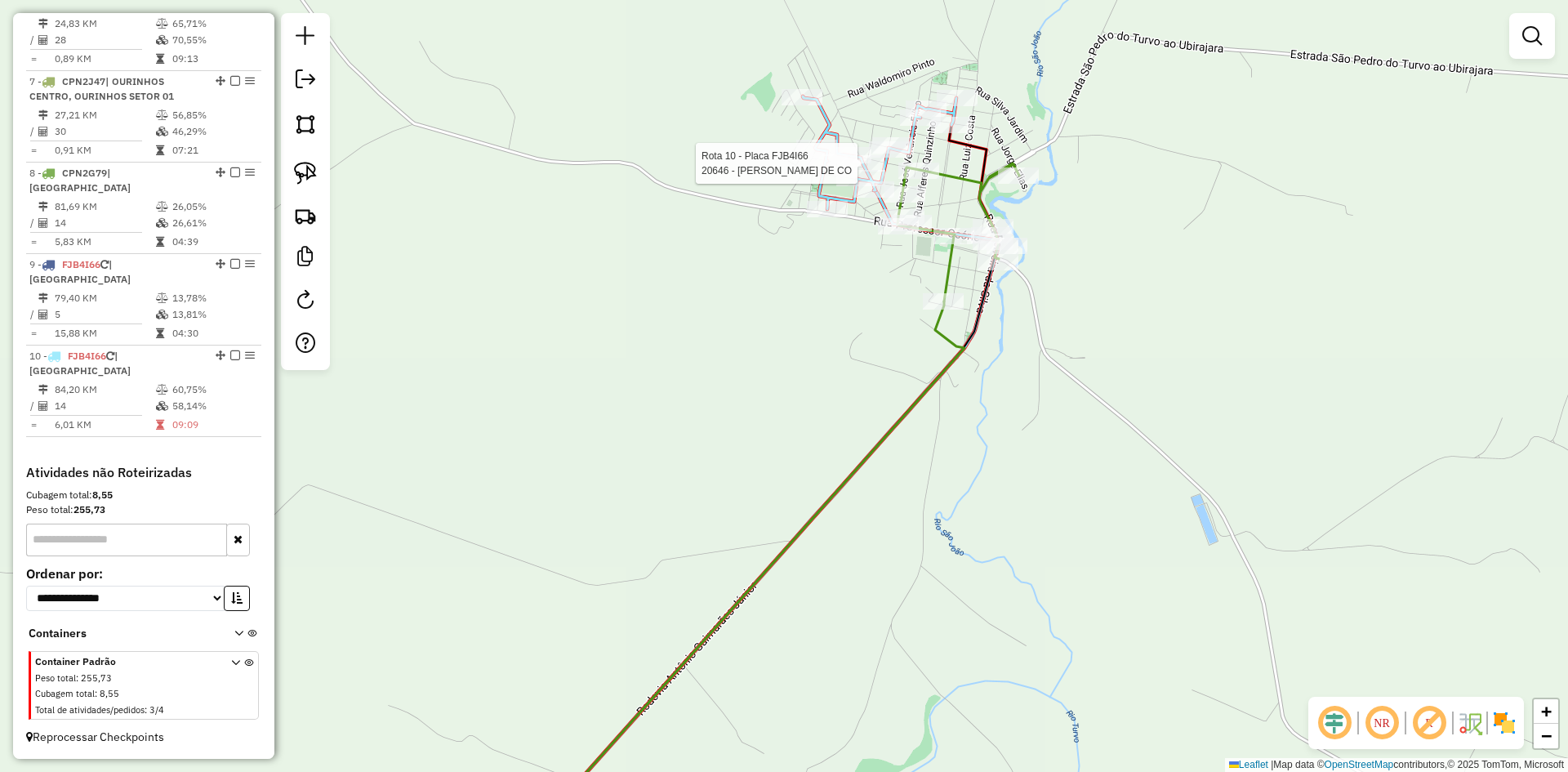
select select "*********"
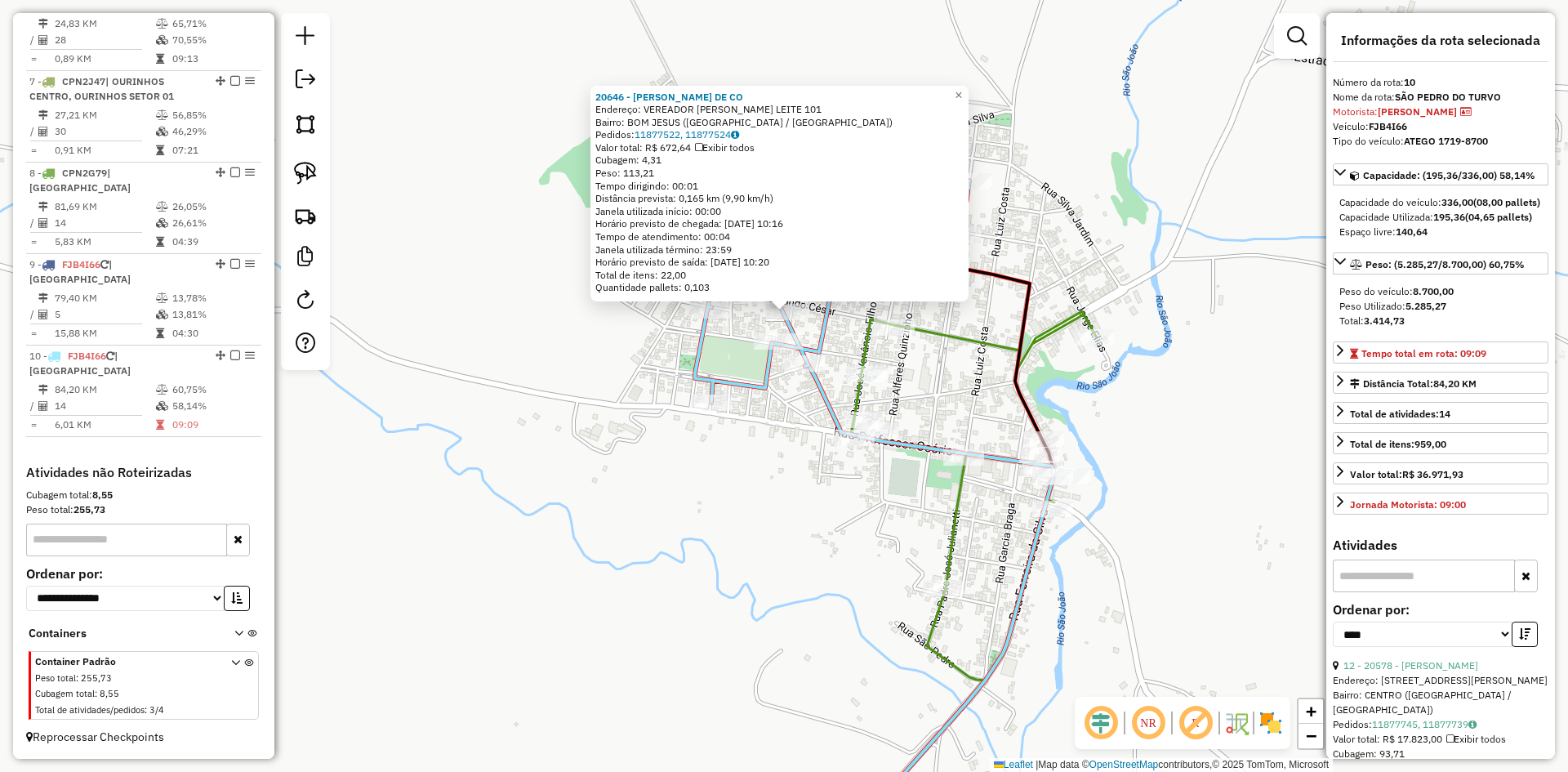
click at [788, 470] on div "20646 - FABIO SERVICOS DE CO Endereço: VEREADOR EVARISTO CASTRO LEITE 101 Bairr…" at bounding box center [784, 386] width 1568 height 772
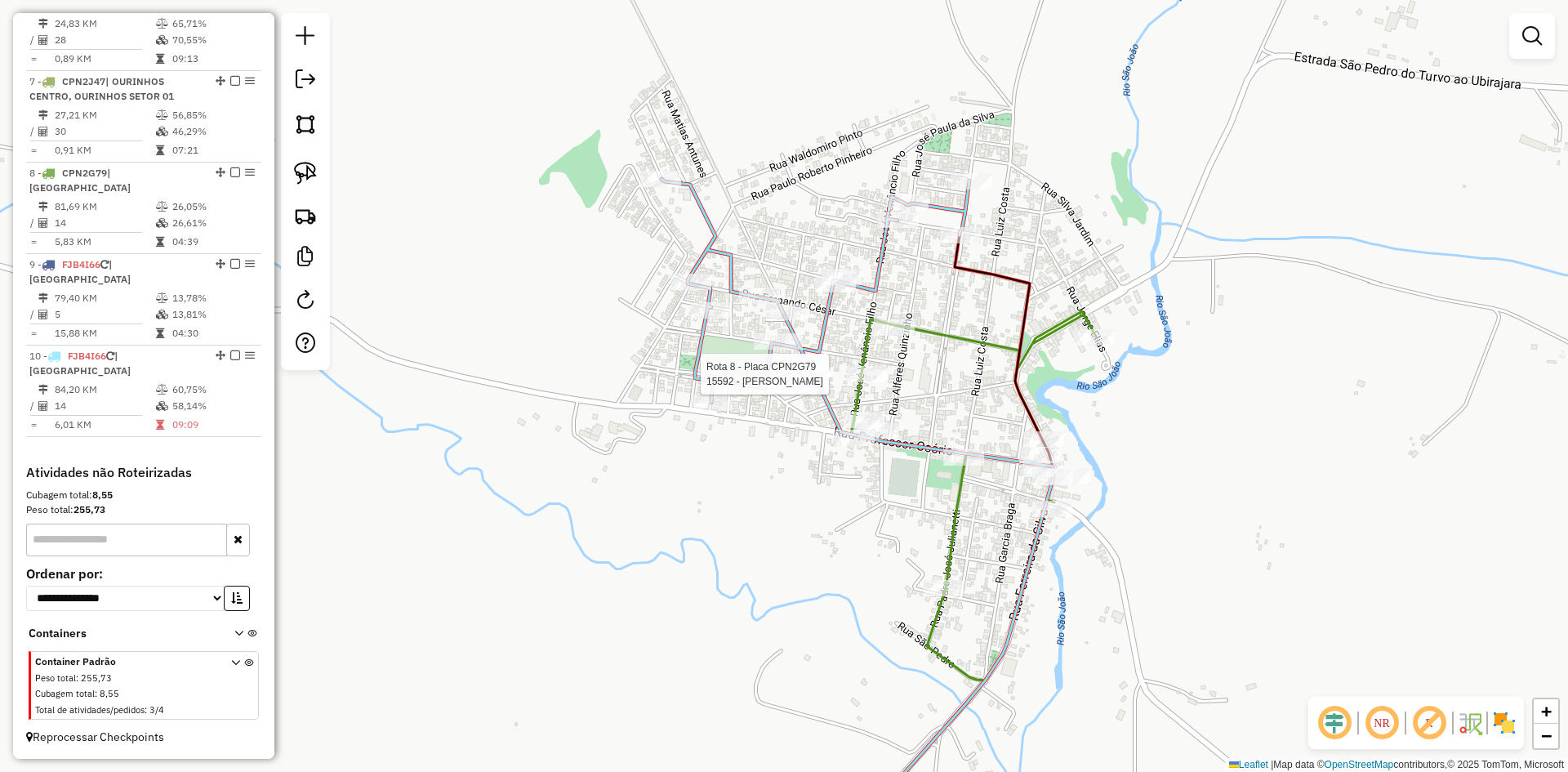
select select "*********"
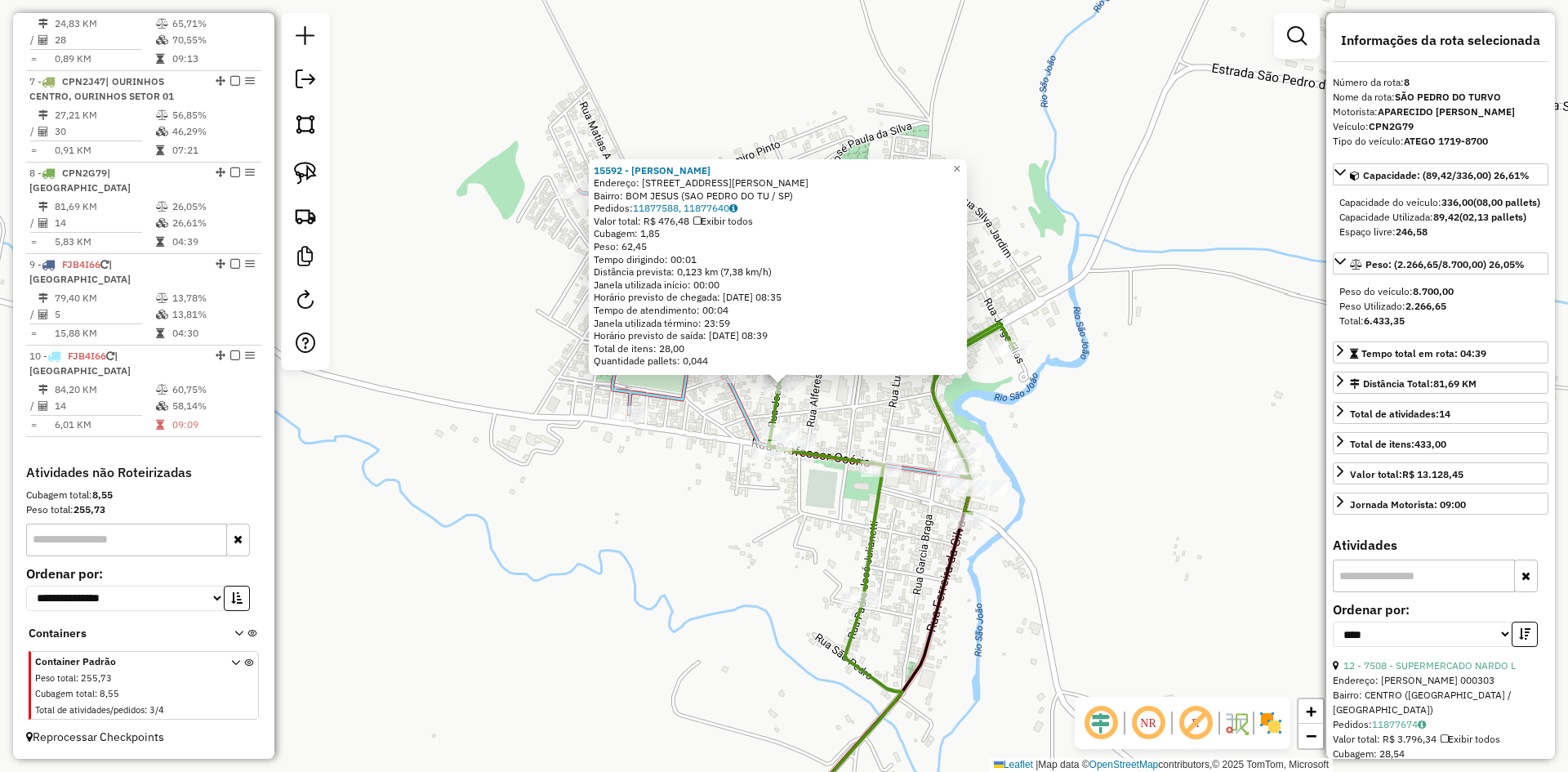
click at [855, 425] on div "15592 - JURACI FERREIRA ALVE Endereço: R JOSE VENANCIO FILHO 170 Bairro: BOM JE…" at bounding box center [784, 386] width 1568 height 772
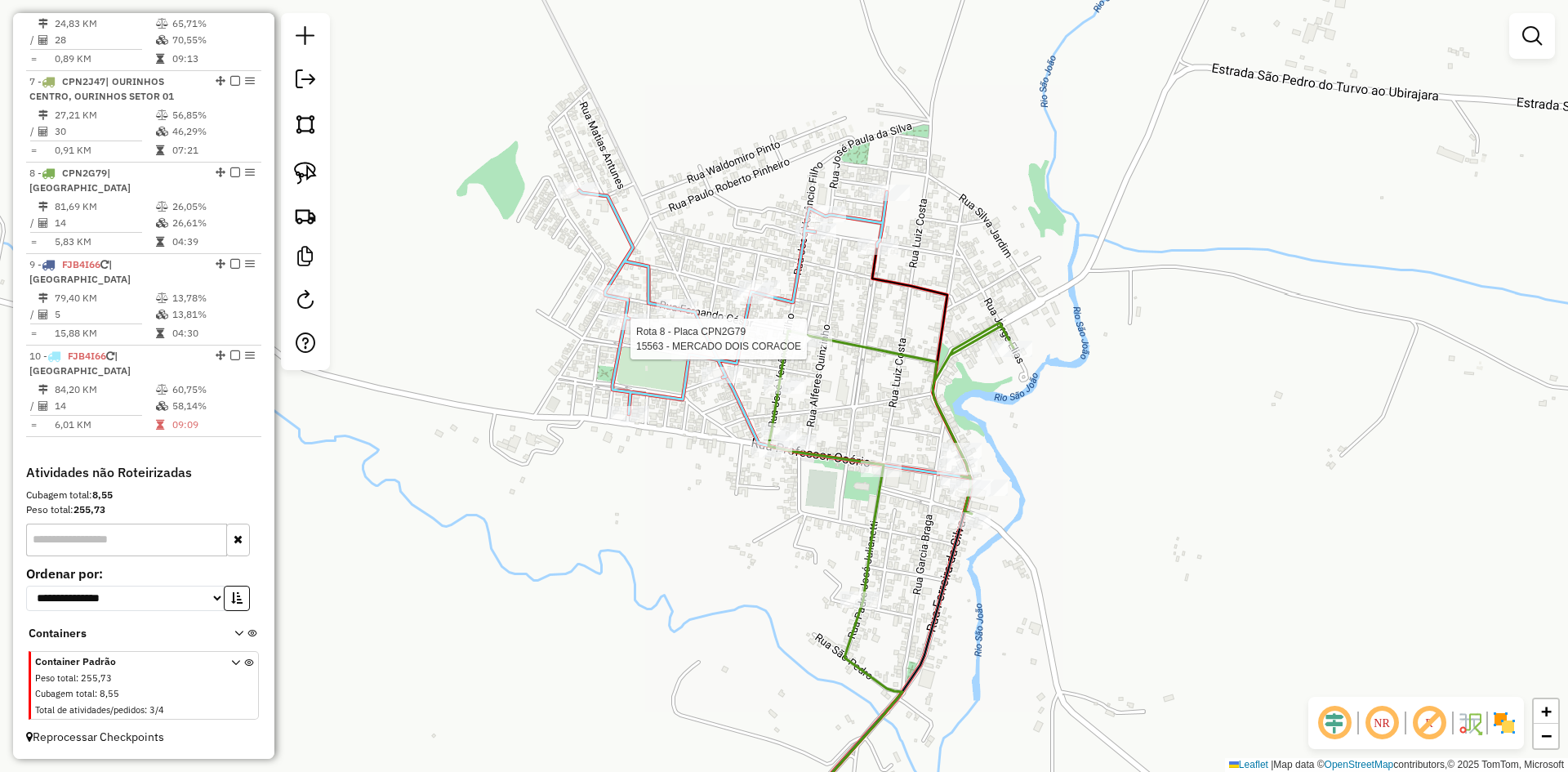
select select "*********"
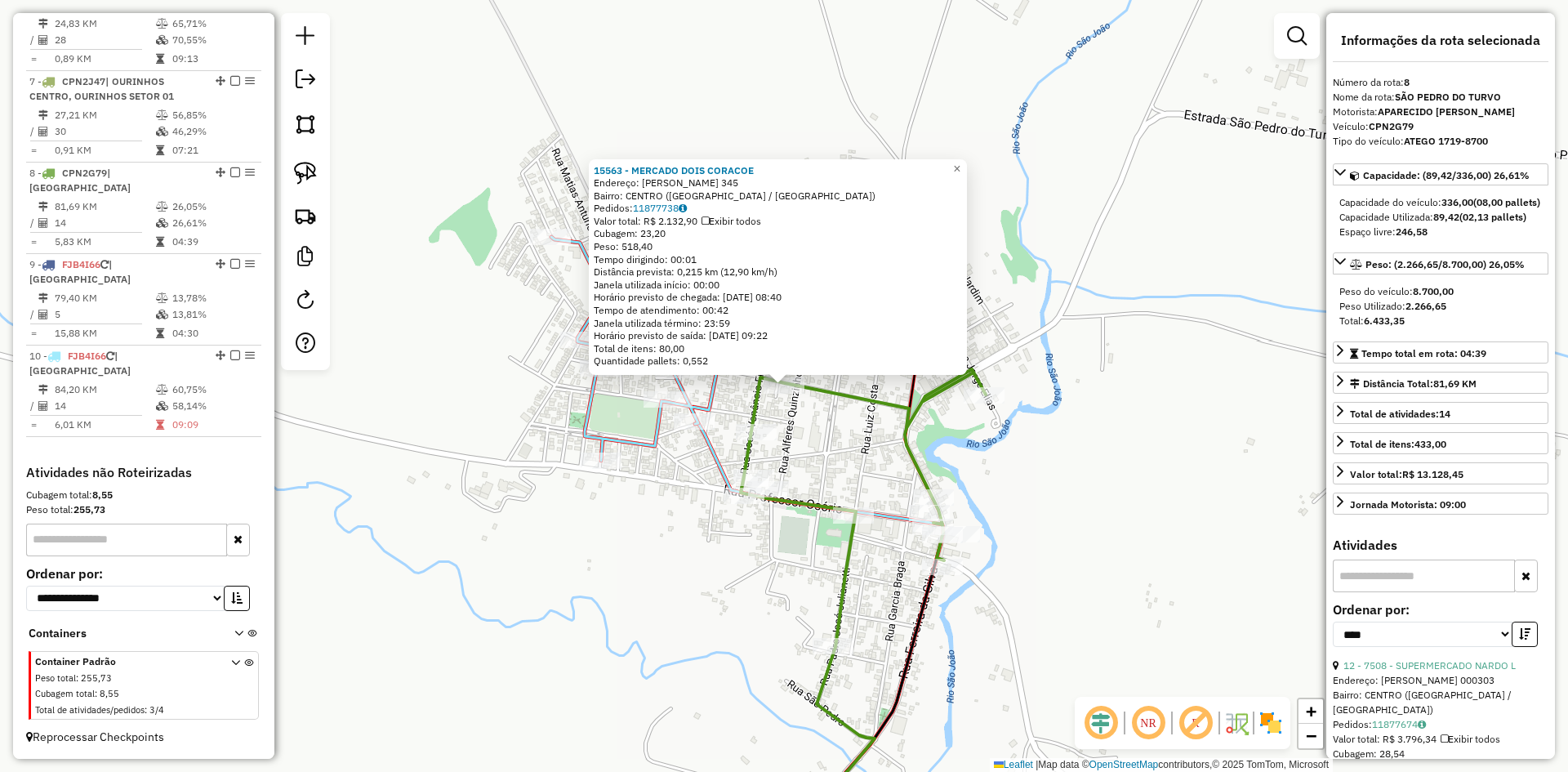
click at [805, 404] on div "15563 - MERCADO DOIS CORACOE Endereço: FERNANDO CESAR JUNIOR 345 Bairro: CENTRO…" at bounding box center [784, 386] width 1568 height 772
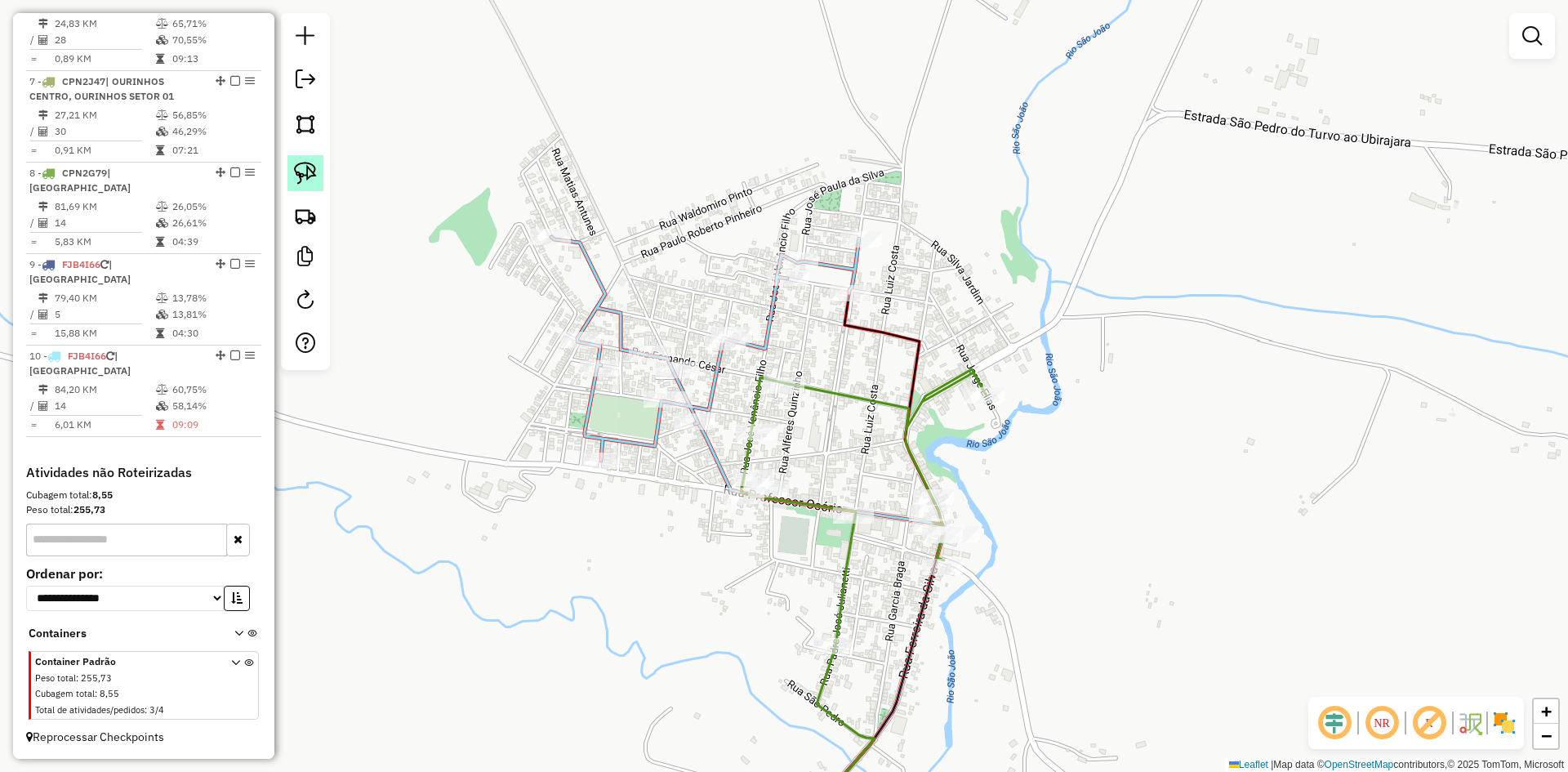
click at [313, 172] on img at bounding box center [306, 173] width 23 height 23
drag, startPoint x: 732, startPoint y: 398, endPoint x: 822, endPoint y: 349, distance: 102.5
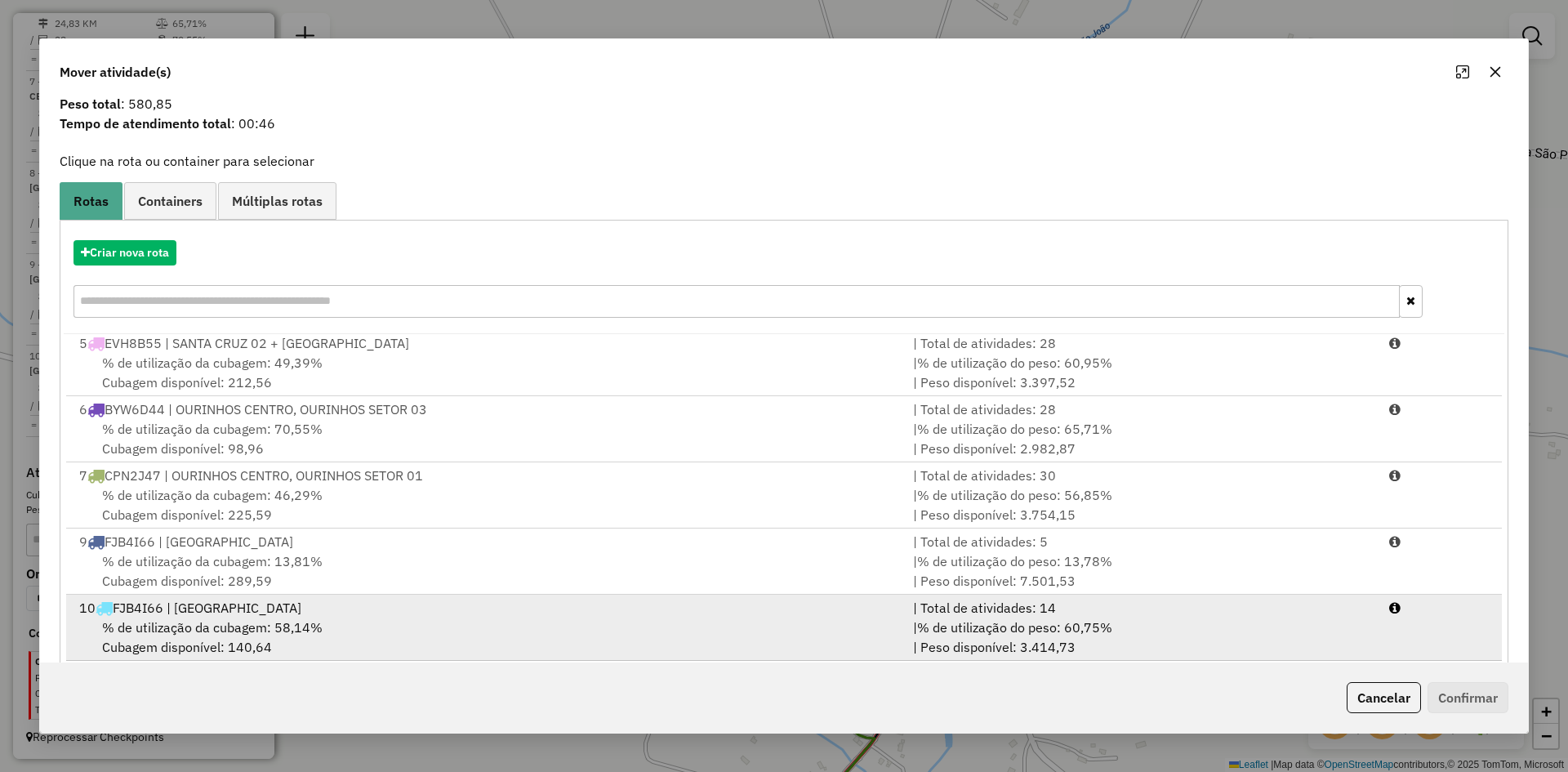
scroll to position [76, 0]
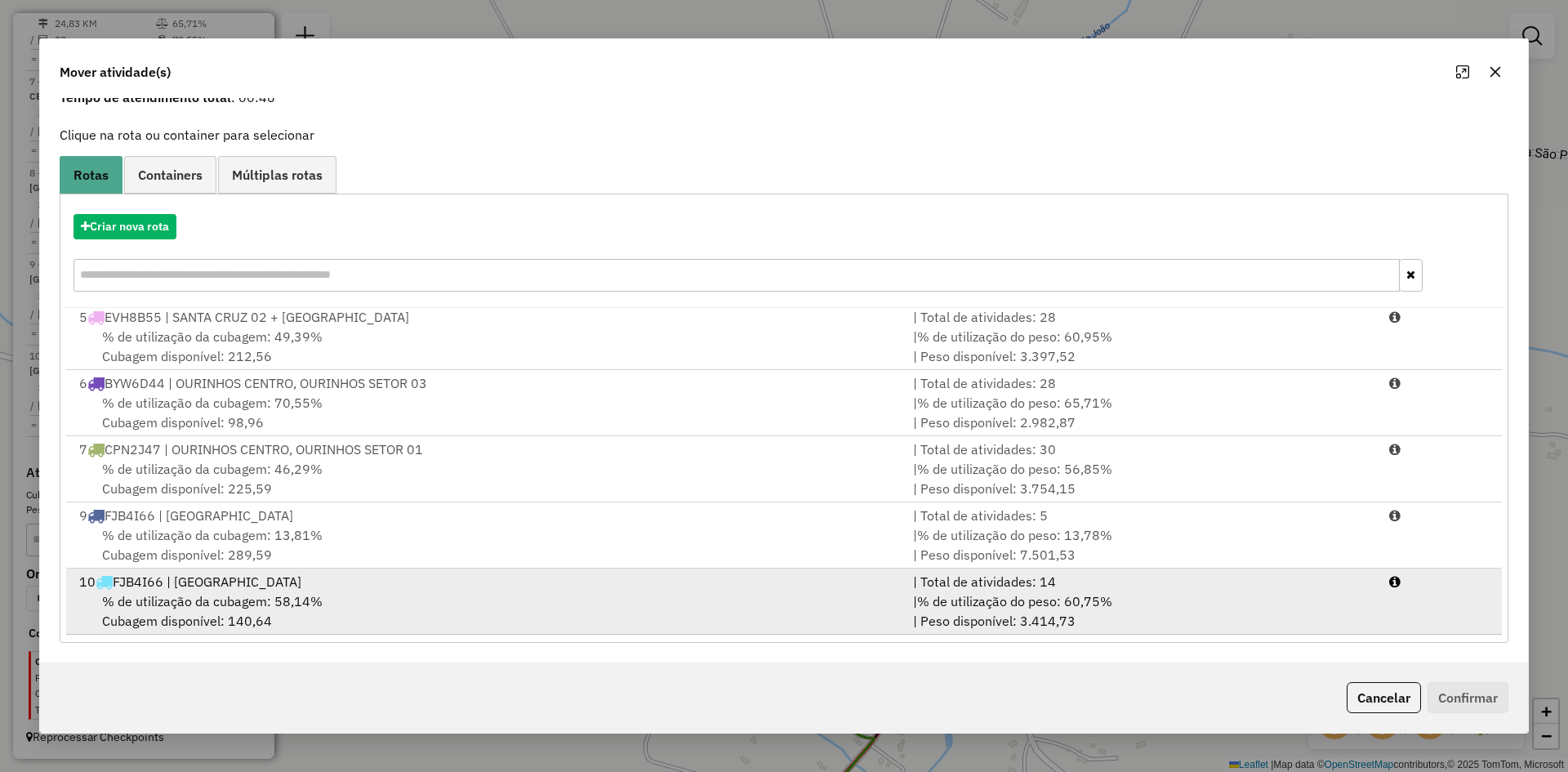
click at [338, 614] on div "% de utilização da cubagem: 58,14% Cubagem disponível: 140,64" at bounding box center [486, 611] width 834 height 39
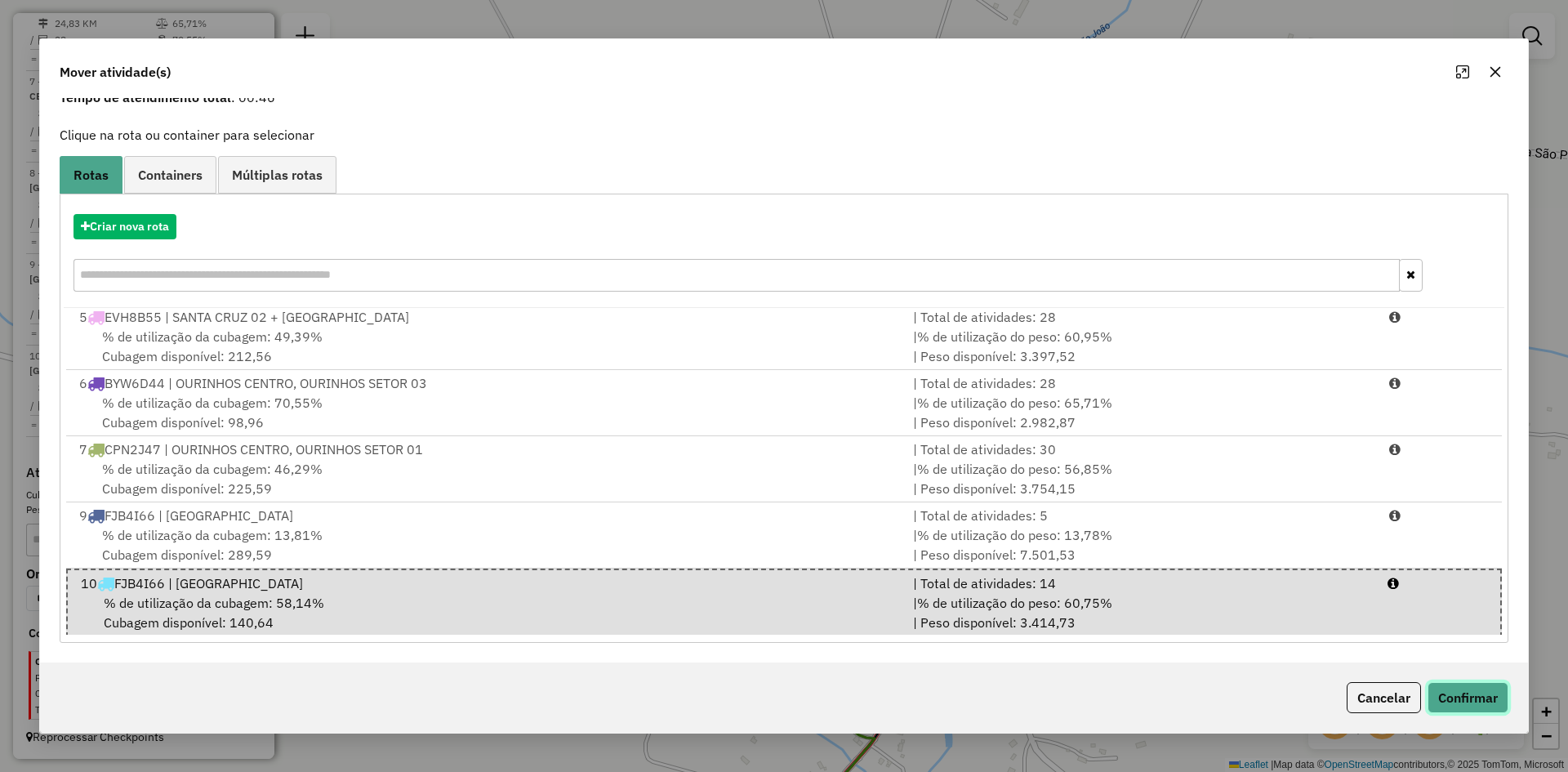
click at [1489, 701] on button "Confirmar" at bounding box center [1468, 697] width 81 height 31
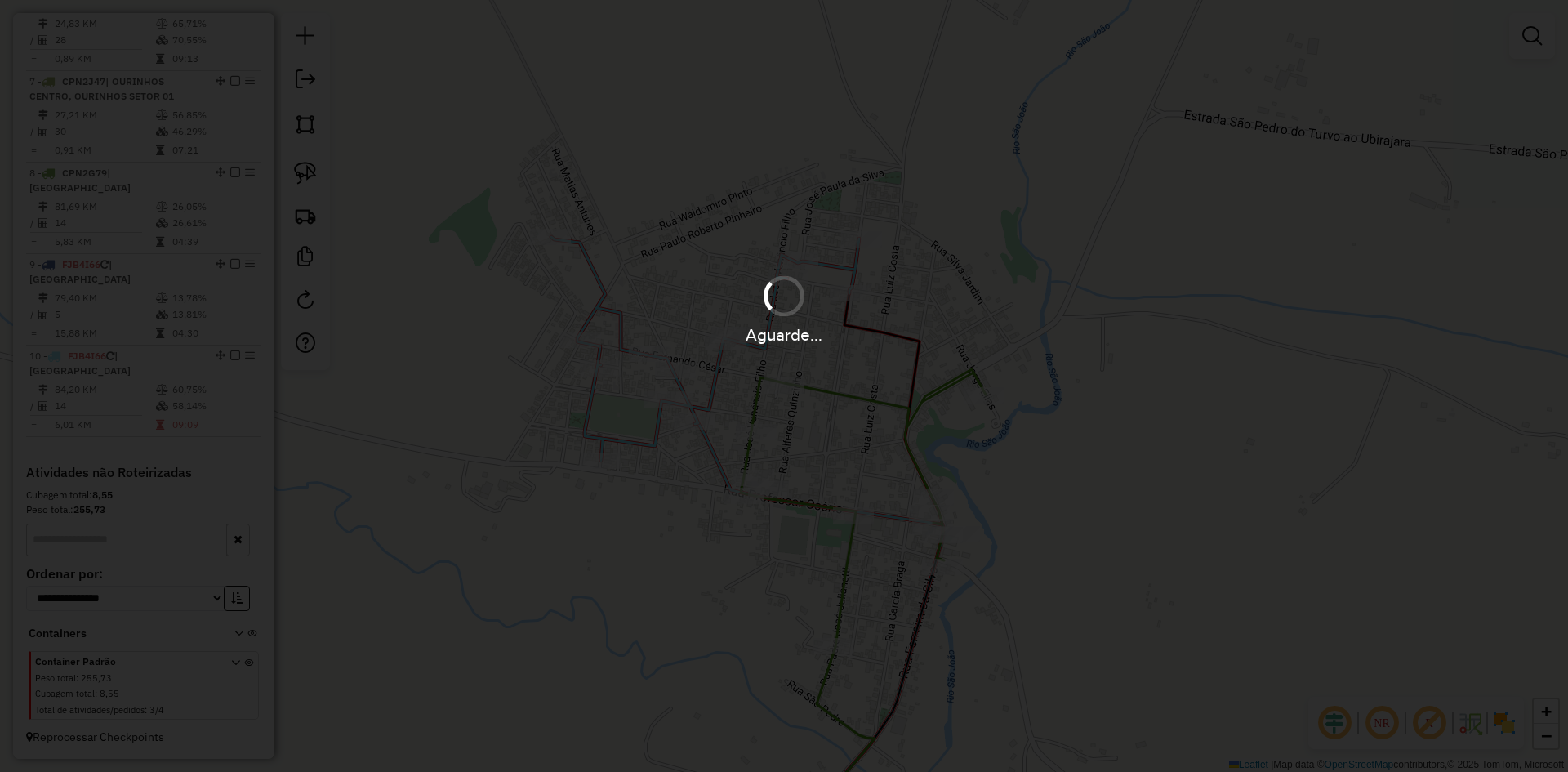
scroll to position [0, 0]
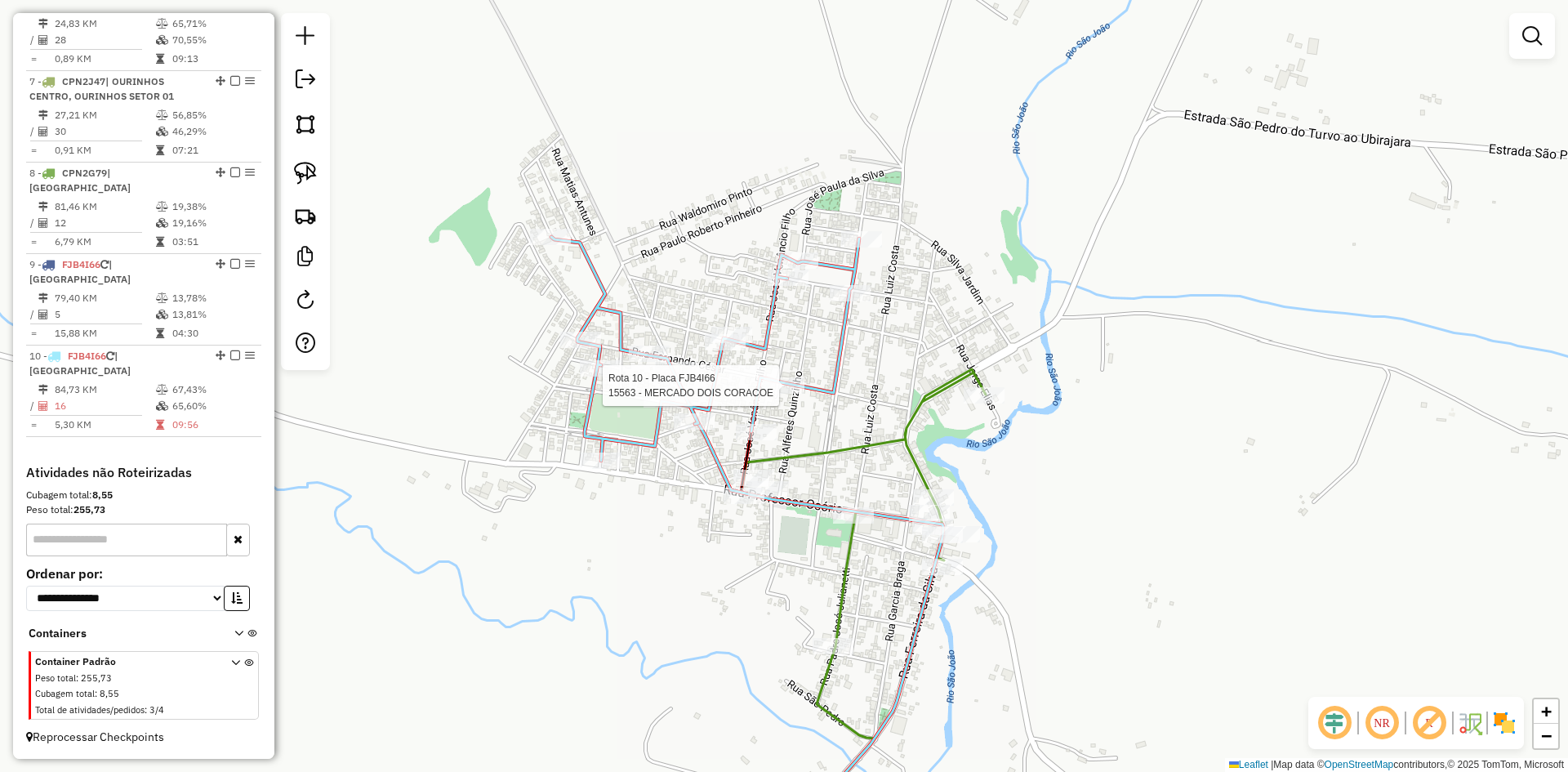
select select "*********"
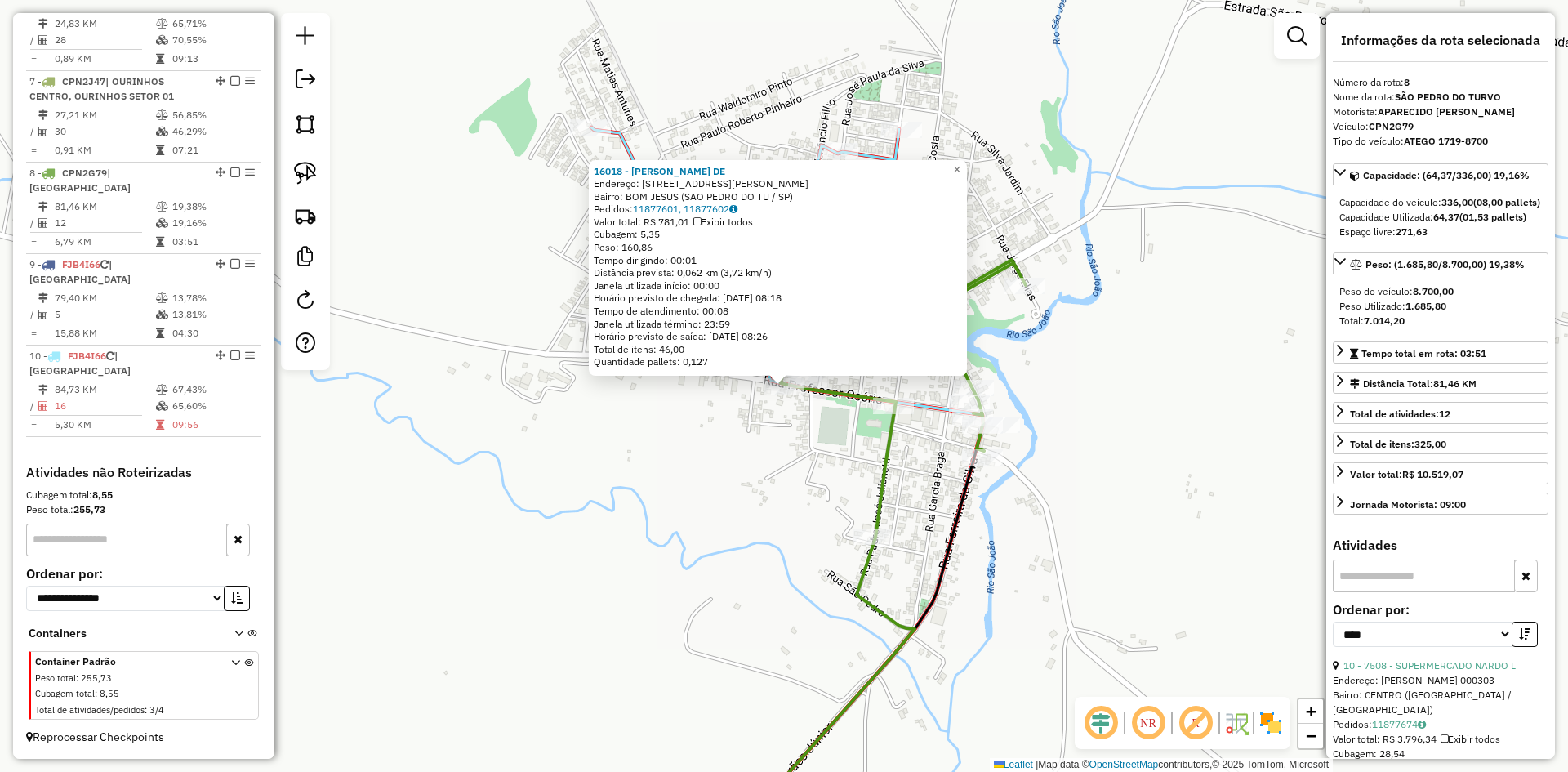
click at [764, 520] on div "16018 - ARNALDO RODRIGUES DE Endereço: R PROFESSOR OSORIO 550 Bairro: BOM JESUS…" at bounding box center [784, 386] width 1568 height 772
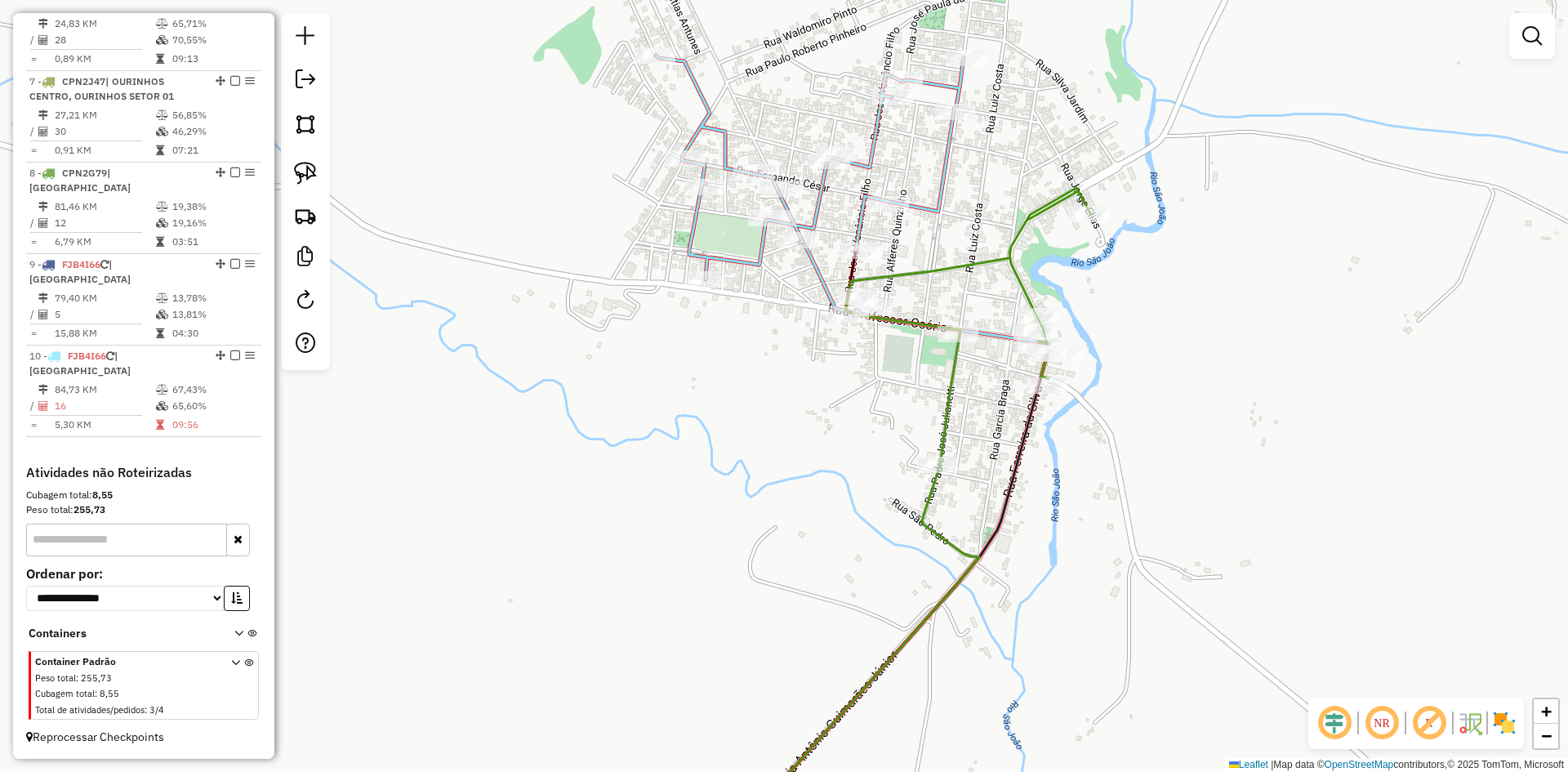
drag, startPoint x: 692, startPoint y: 680, endPoint x: 922, endPoint y: 408, distance: 356.2
click at [918, 412] on div "Janela de atendimento Grade de atendimento Capacidade Transportadoras Veículos …" at bounding box center [784, 386] width 1568 height 772
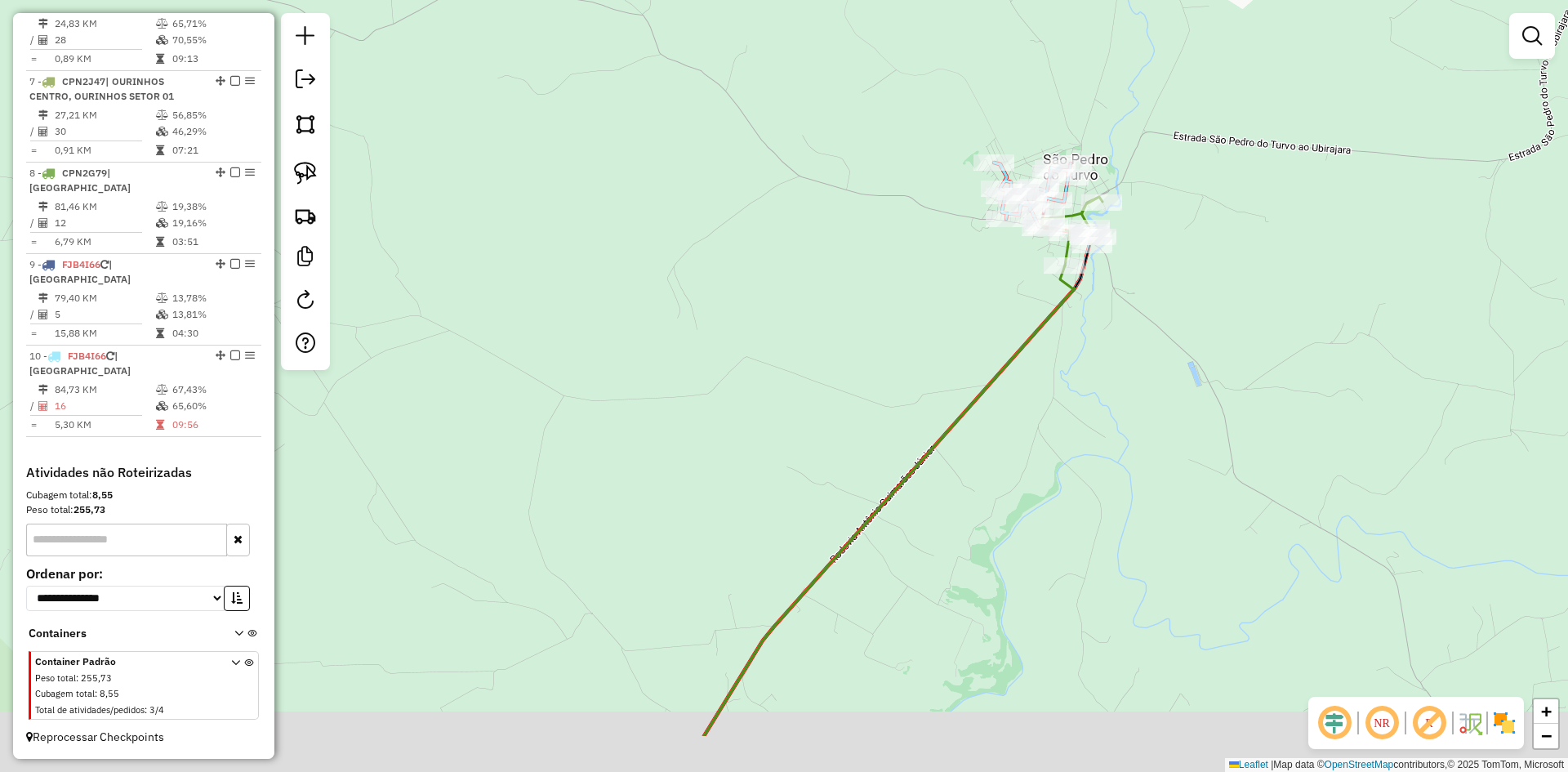
drag, startPoint x: 728, startPoint y: 479, endPoint x: 1030, endPoint y: 159, distance: 440.0
click at [1064, 128] on div "Janela de atendimento Grade de atendimento Capacidade Transportadoras Veículos …" at bounding box center [784, 386] width 1568 height 772
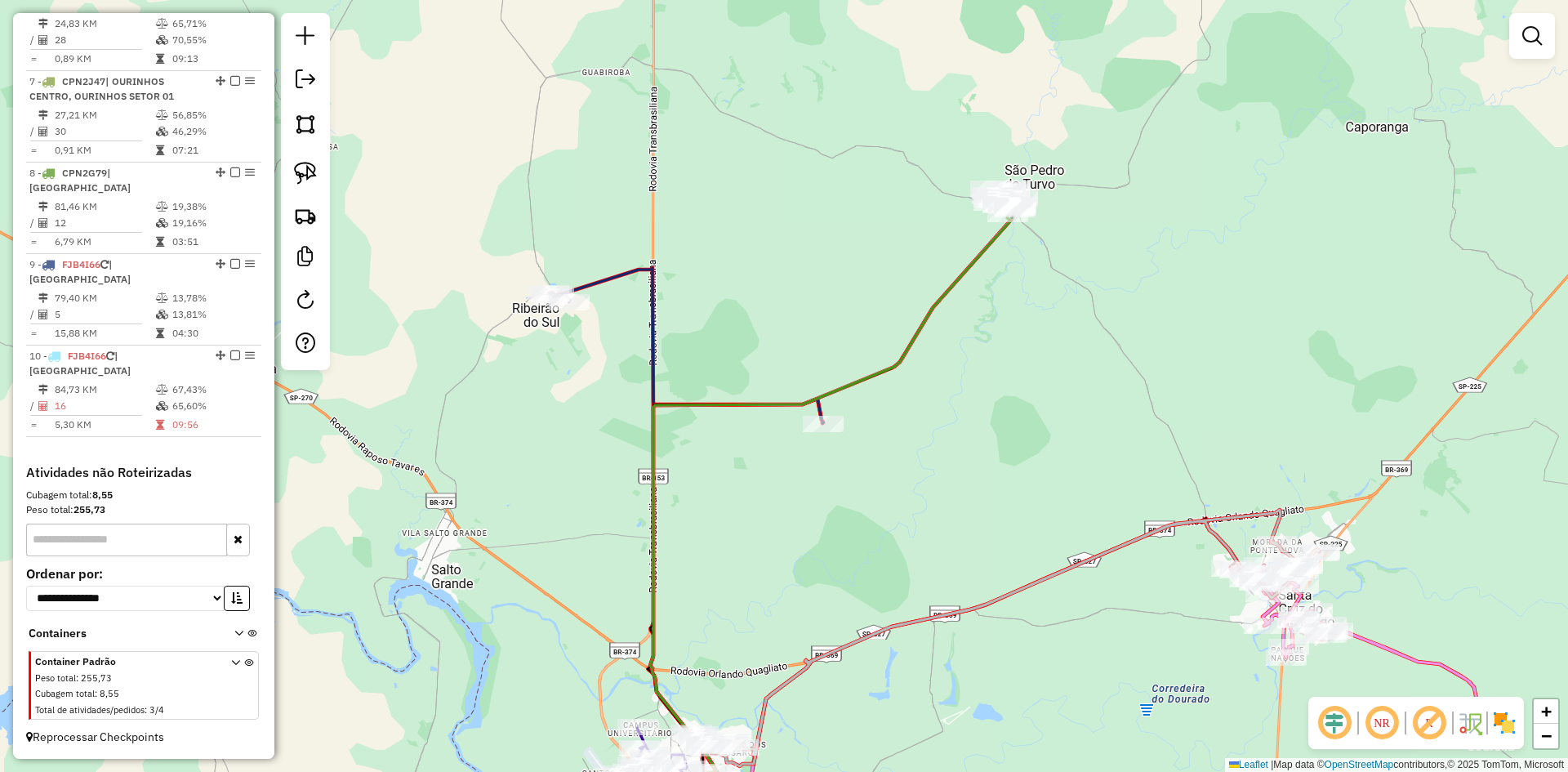
drag, startPoint x: 760, startPoint y: 308, endPoint x: 812, endPoint y: 309, distance: 52.0
click at [812, 309] on div "Janela de atendimento Grade de atendimento Capacidade Transportadoras Veículos …" at bounding box center [784, 386] width 1568 height 772
click at [320, 173] on link at bounding box center [305, 173] width 36 height 36
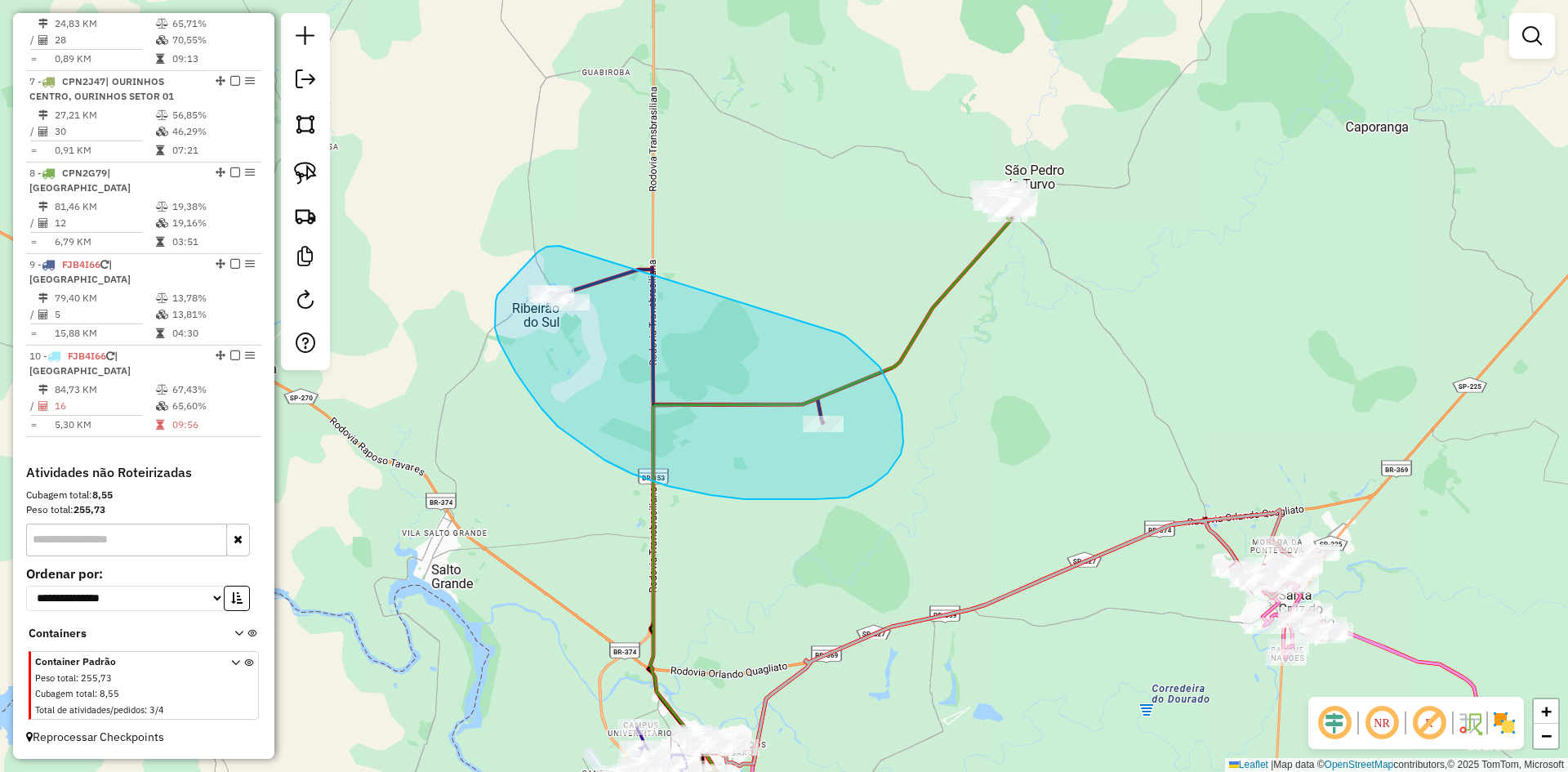
drag, startPoint x: 560, startPoint y: 246, endPoint x: 840, endPoint y: 334, distance: 293.5
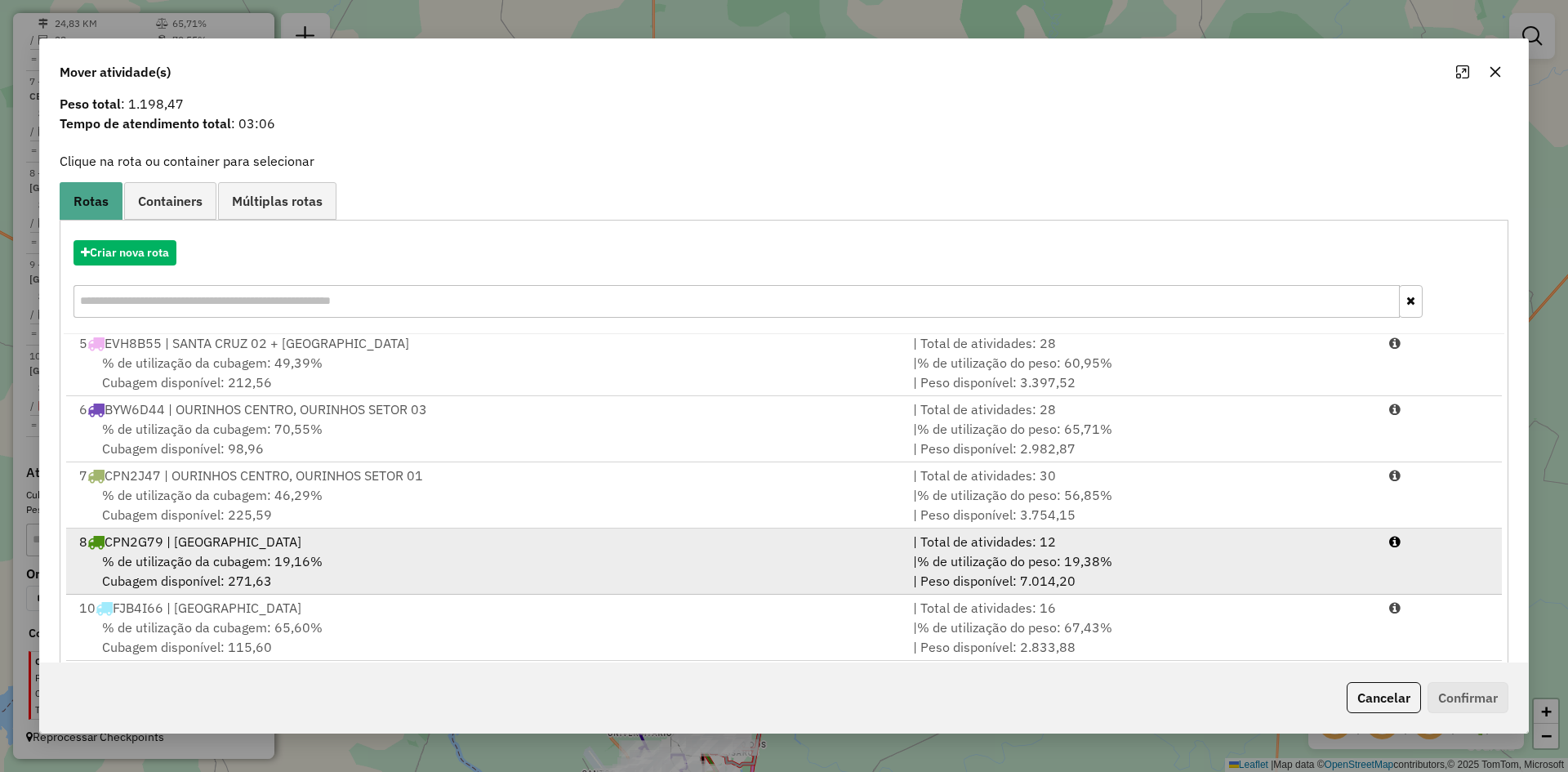
scroll to position [76, 0]
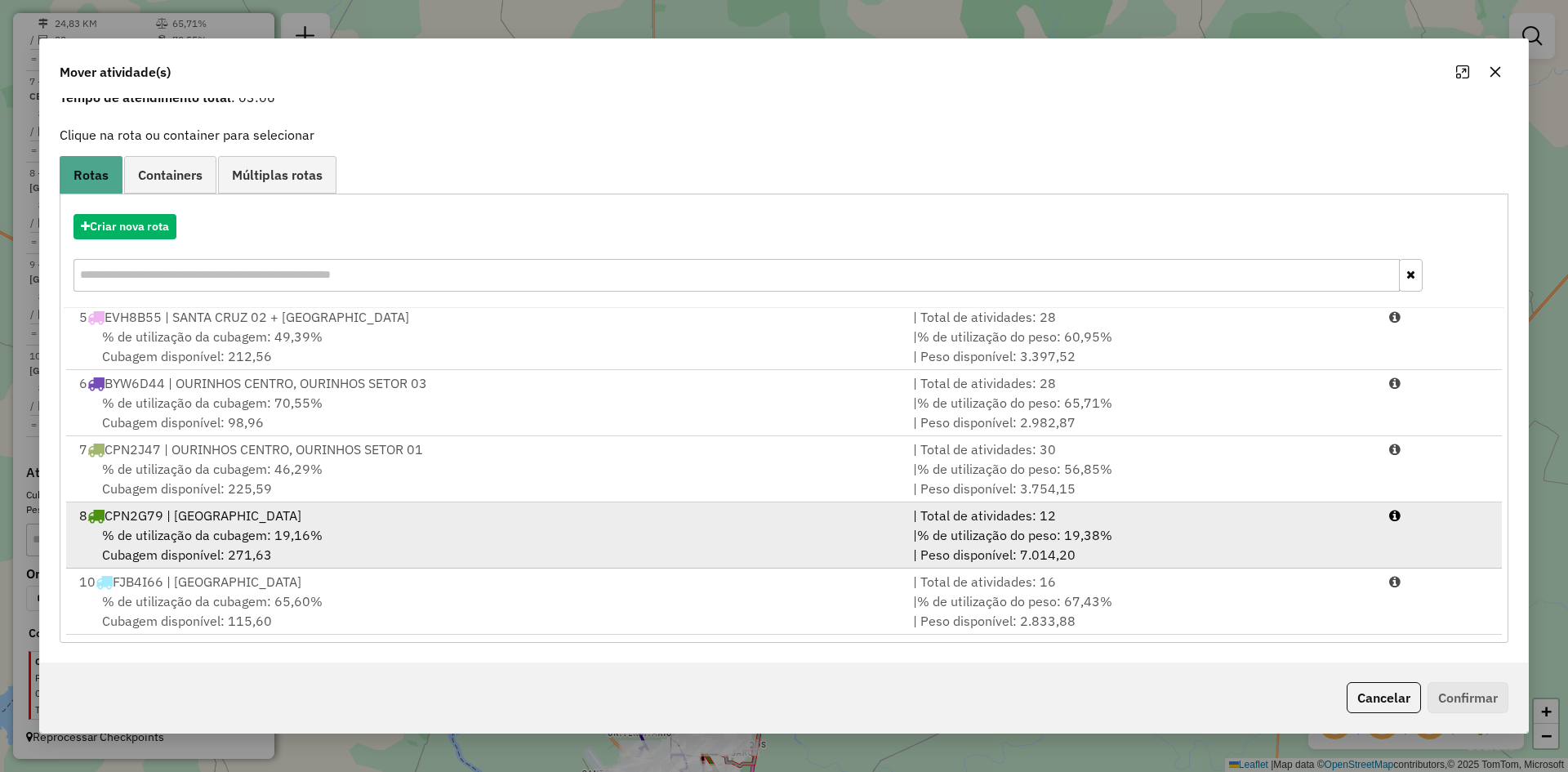
click at [367, 522] on div "8 CPN2G79 | SÃO PEDRO DO TURVO" at bounding box center [486, 516] width 834 height 20
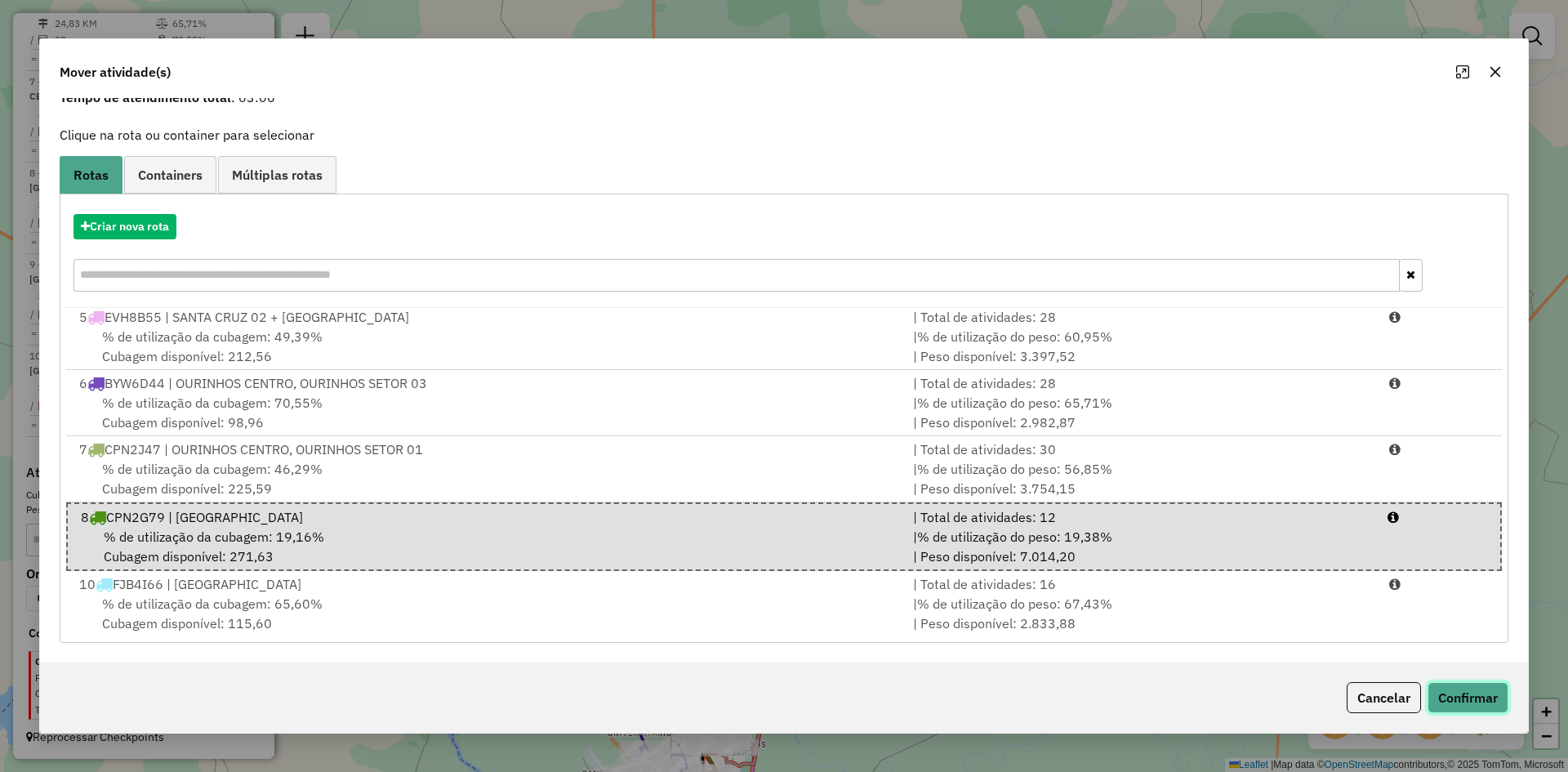
click at [1491, 696] on button "Confirmar" at bounding box center [1468, 697] width 81 height 31
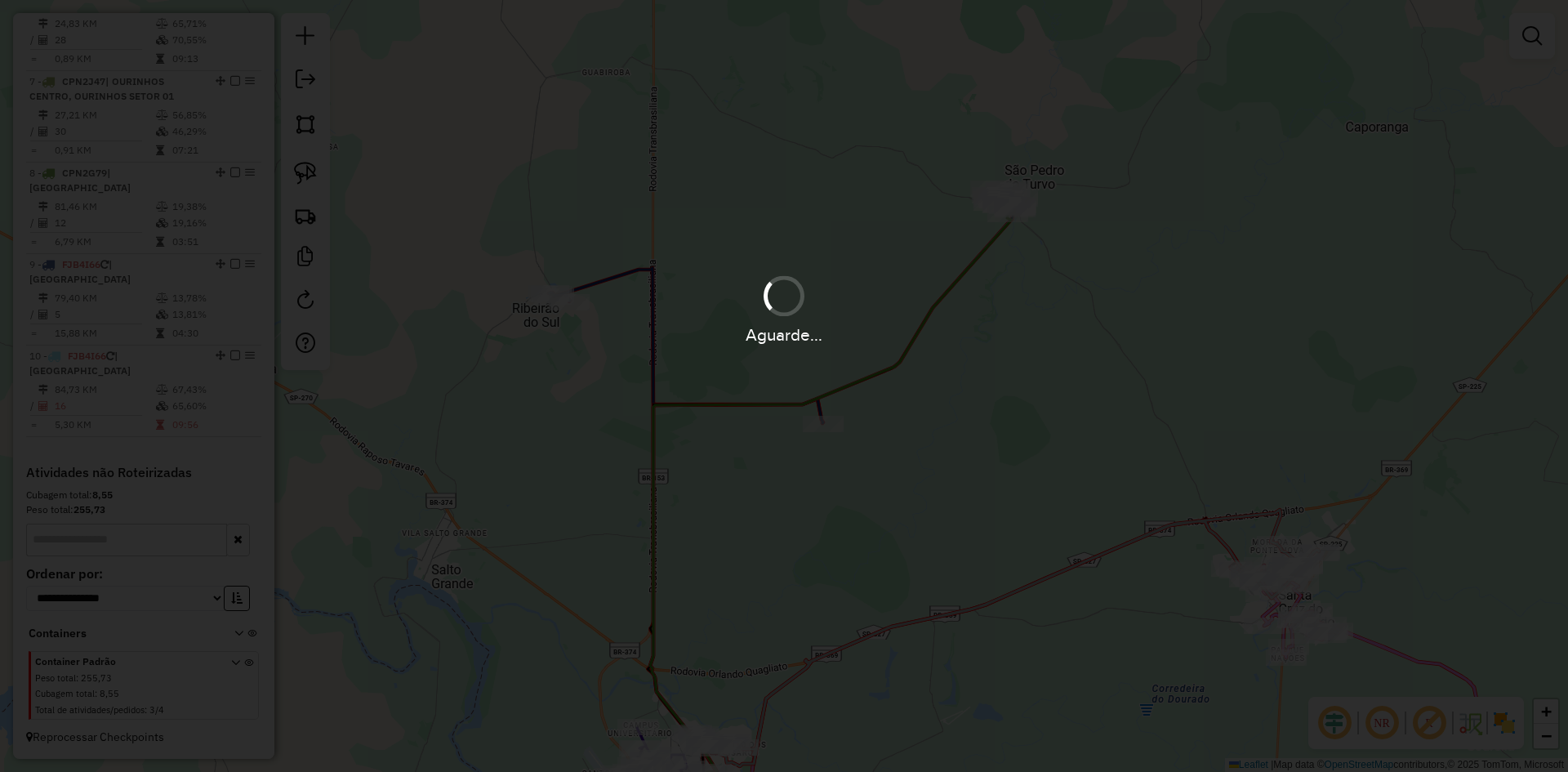
scroll to position [0, 0]
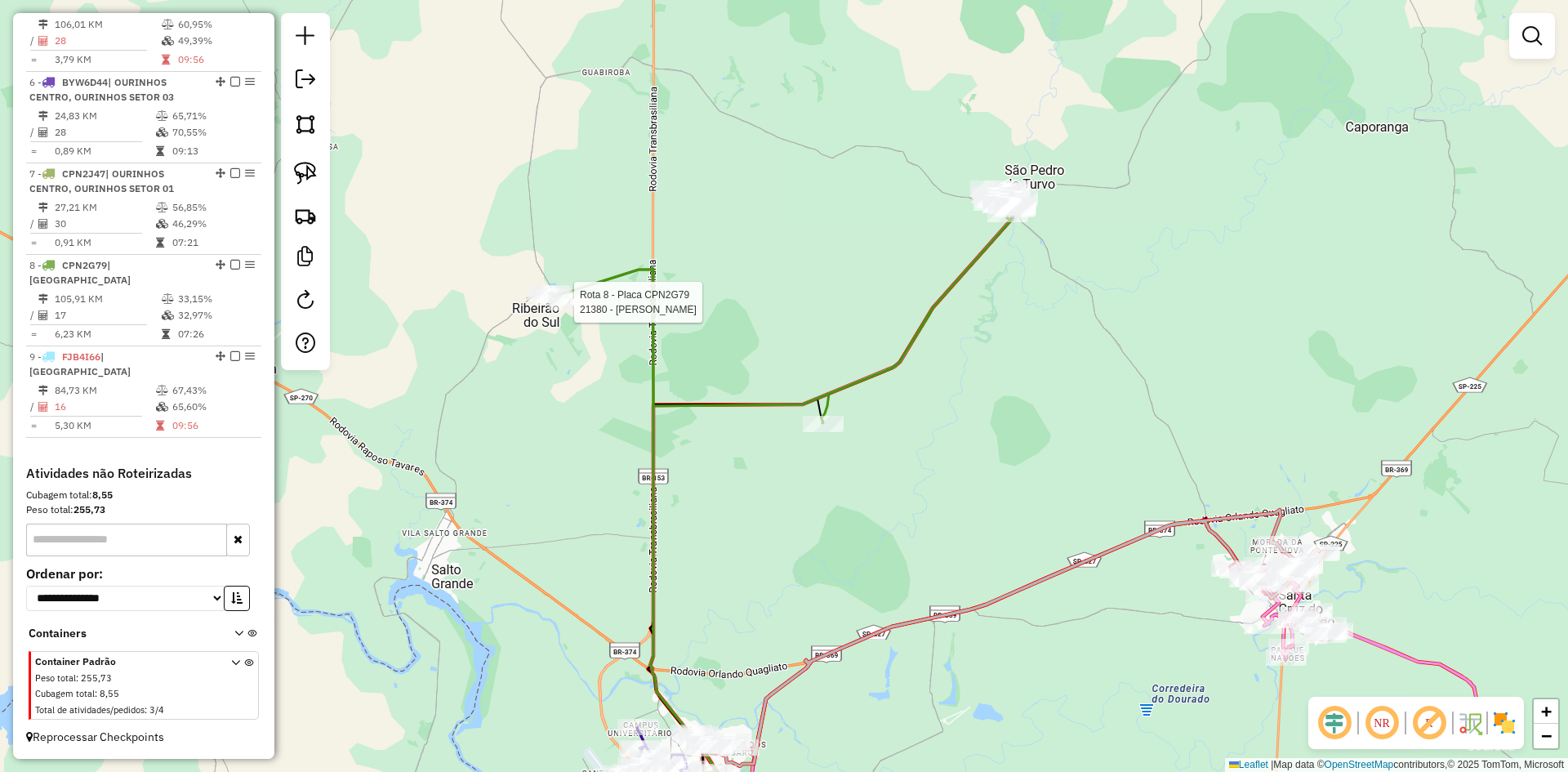
select select "*********"
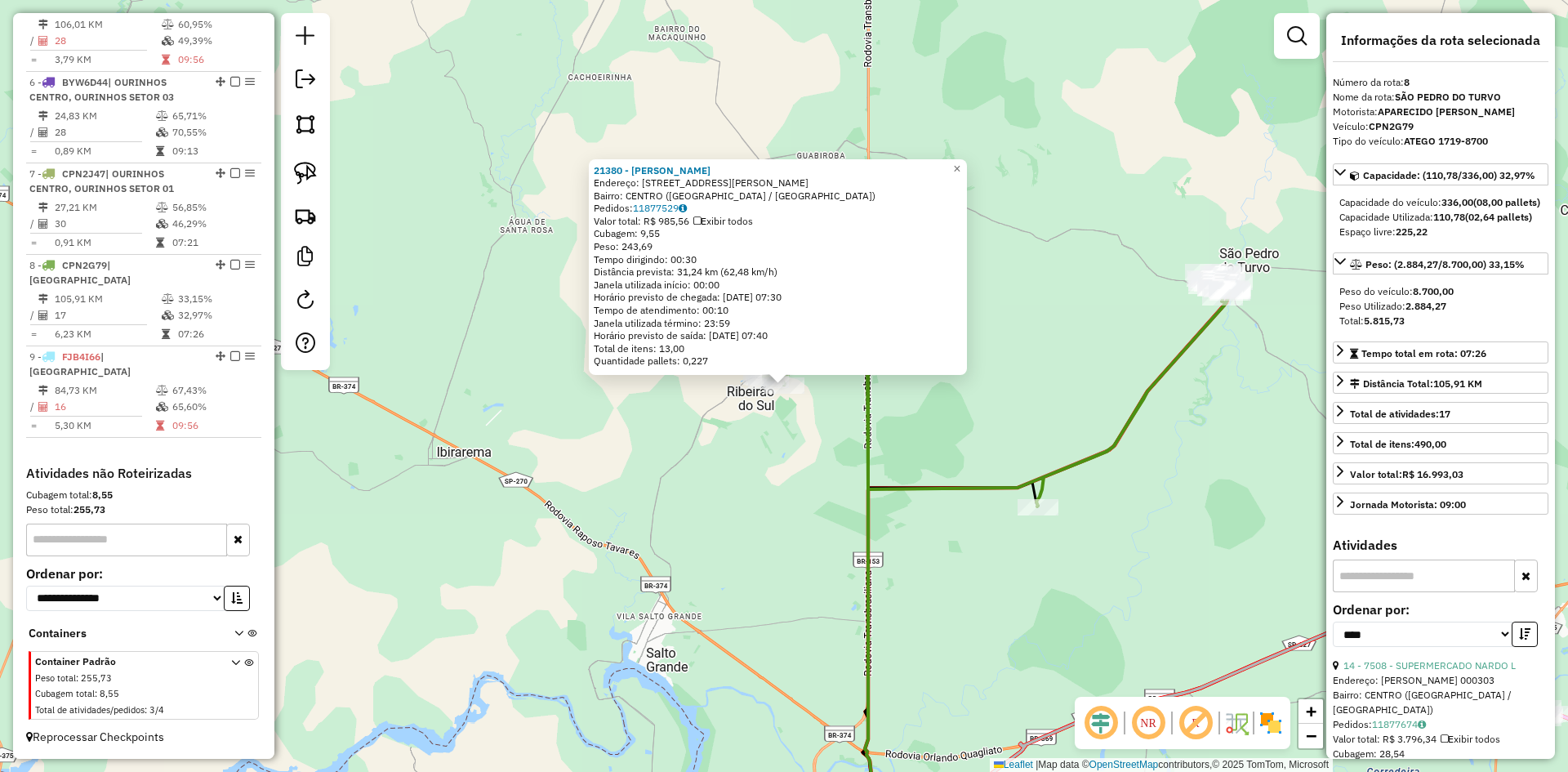
click at [1208, 461] on div "21380 - ROMULO PEREIRA Endereço: Rua Sebastiao Silva 172 Bairro: CENTRO (RIBEIR…" at bounding box center [784, 386] width 1568 height 772
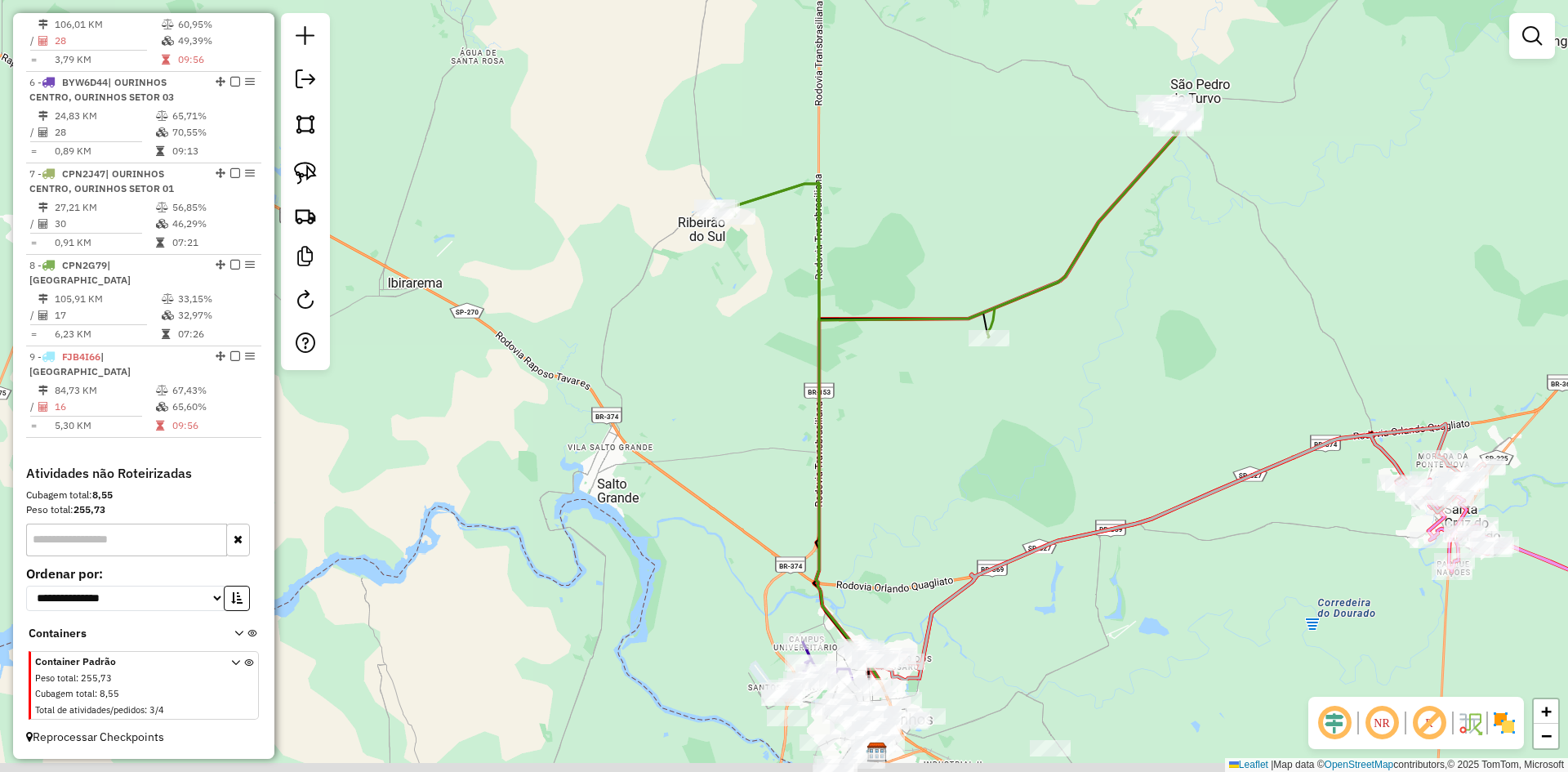
drag, startPoint x: 1119, startPoint y: 544, endPoint x: 1066, endPoint y: 173, distance: 374.8
click at [1066, 173] on div "Janela de atendimento Grade de atendimento Capacidade Transportadoras Veículos …" at bounding box center [784, 386] width 1568 height 772
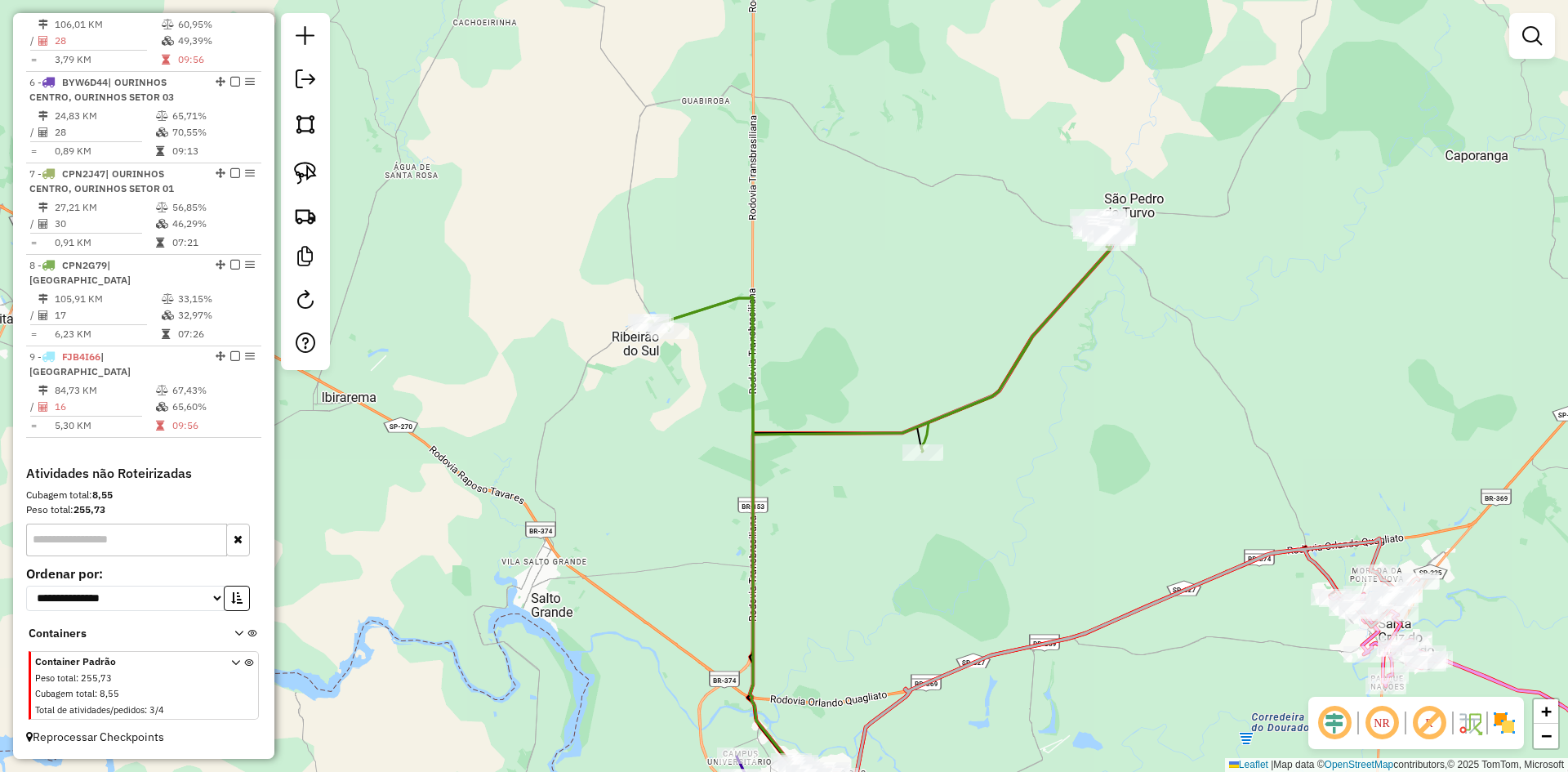
drag, startPoint x: 932, startPoint y: 281, endPoint x: 868, endPoint y: 602, distance: 327.3
click at [868, 602] on div "Janela de atendimento Grade de atendimento Capacidade Transportadoras Veículos …" at bounding box center [784, 386] width 1568 height 772
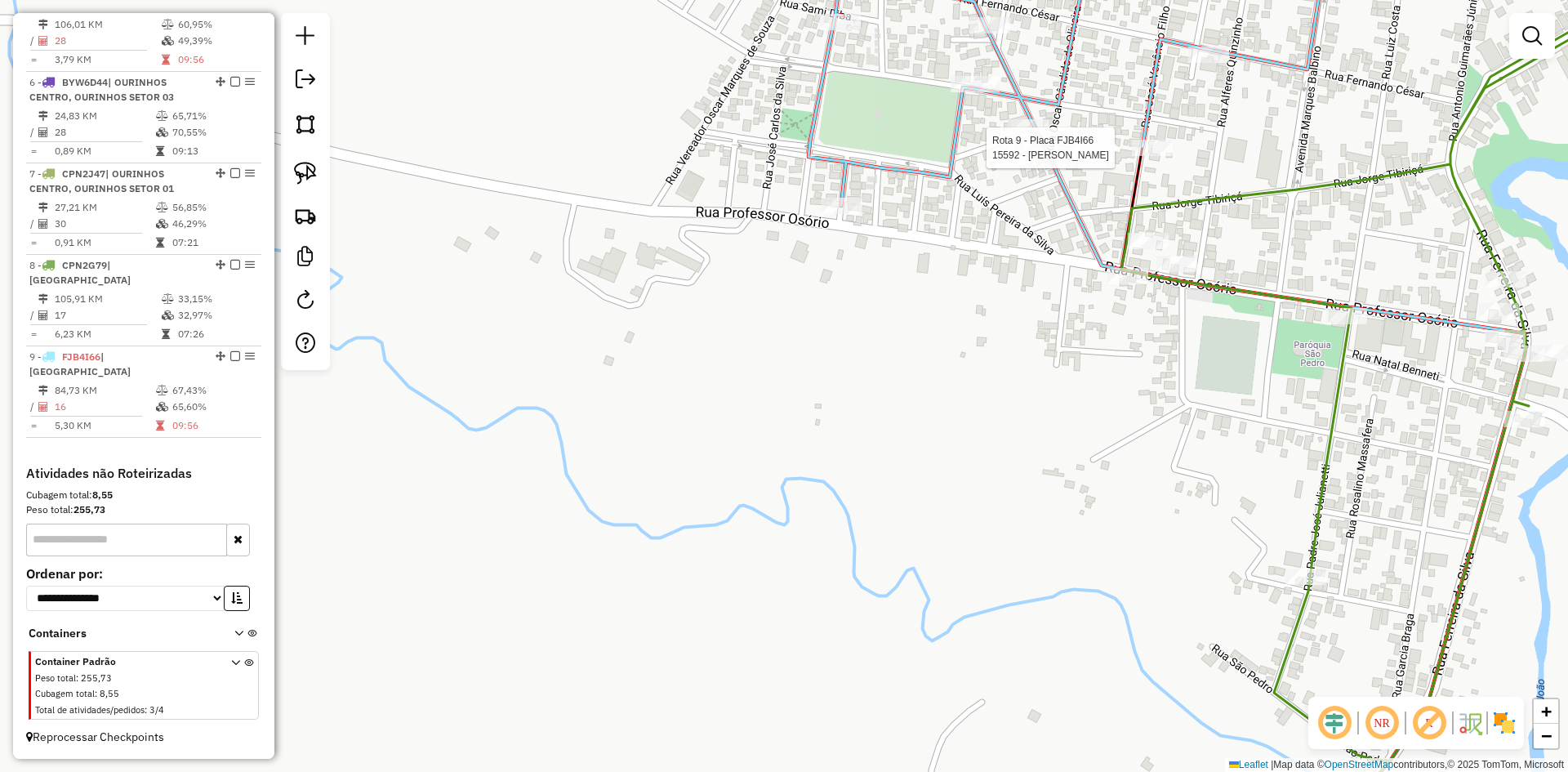
select select "*********"
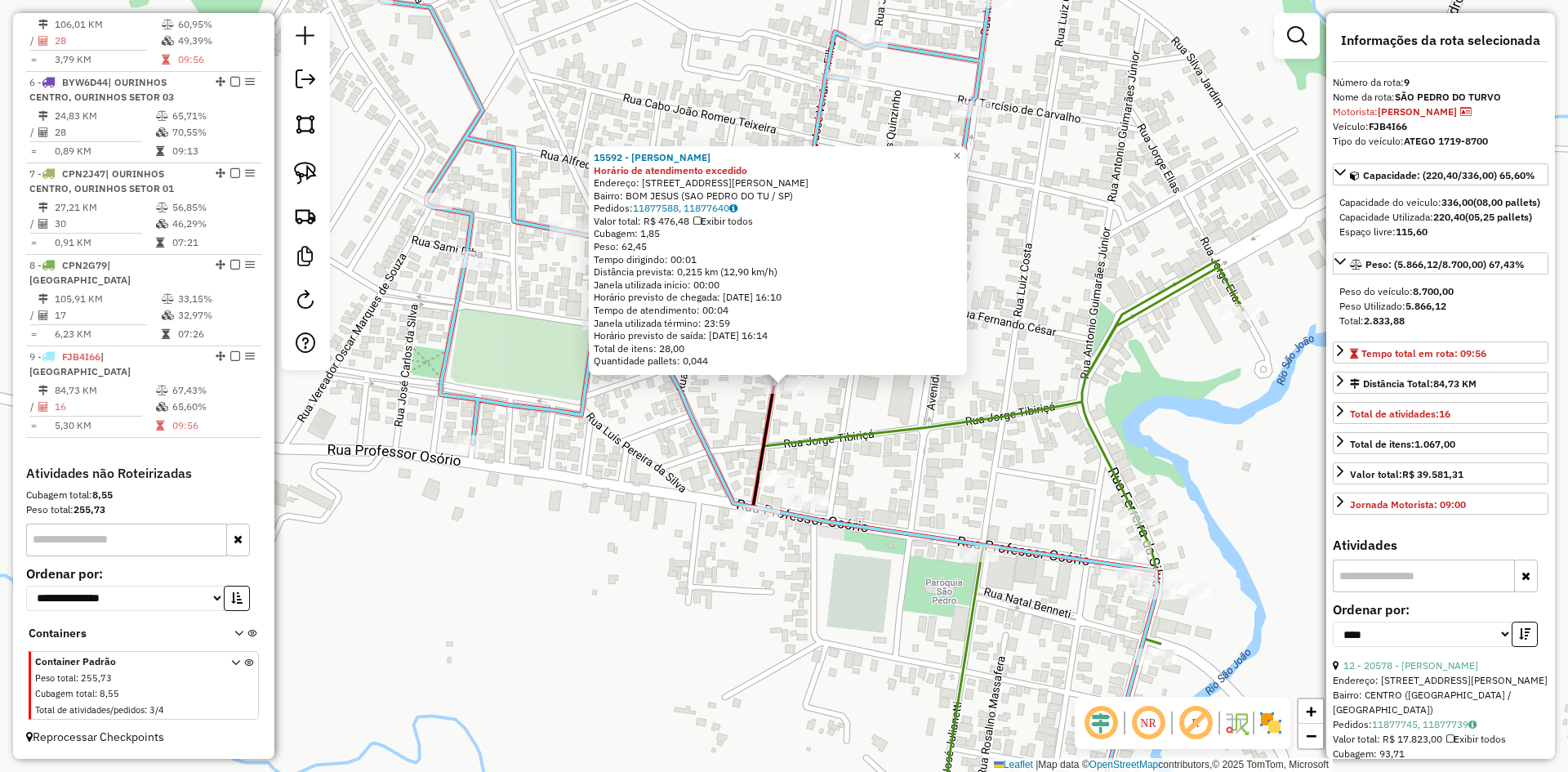
click at [898, 411] on div "15592 - JURACI FERREIRA ALVE Horário de atendimento excedido Endereço: R JOSE V…" at bounding box center [784, 386] width 1568 height 772
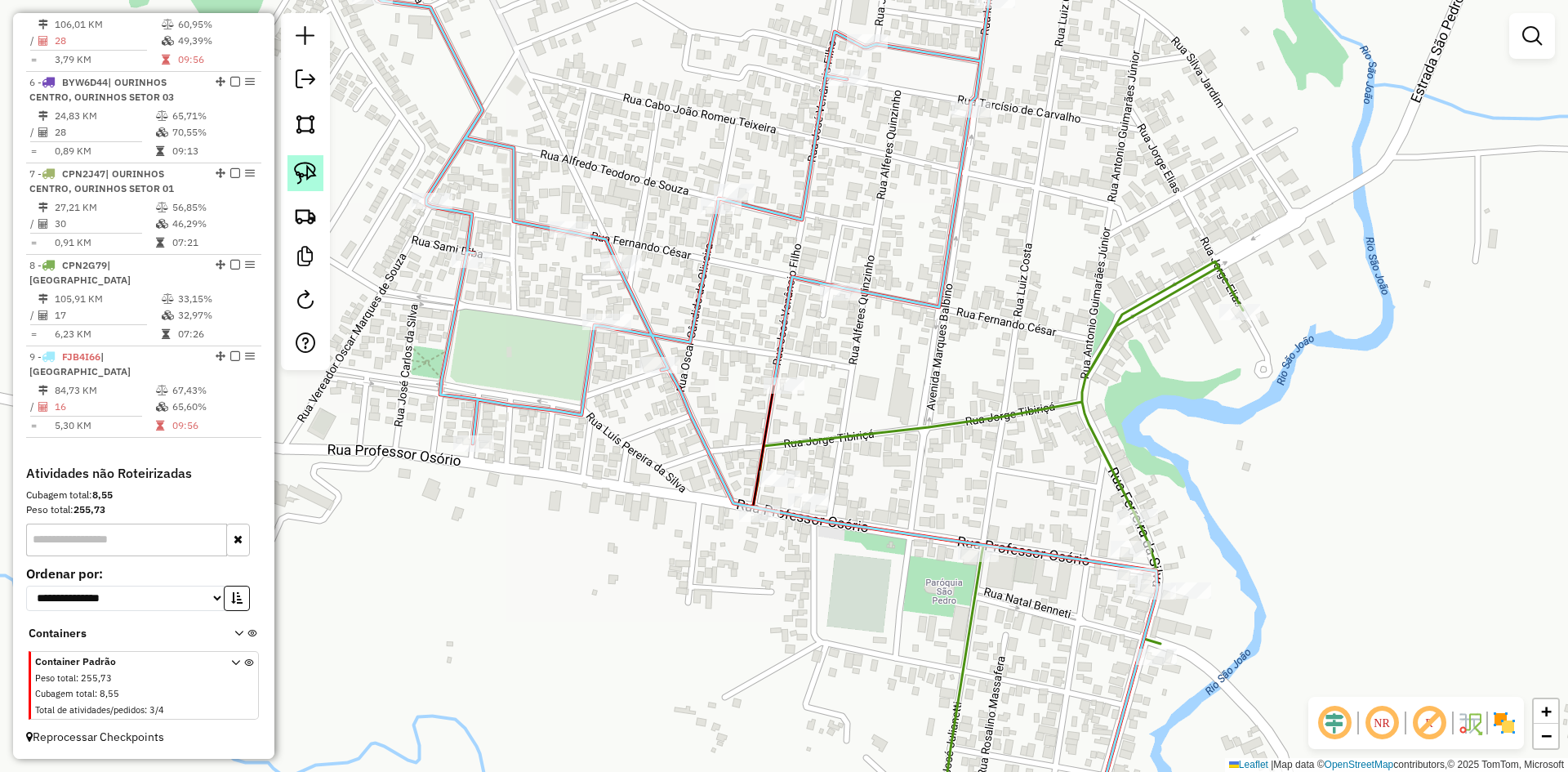
click at [307, 175] on img at bounding box center [306, 173] width 23 height 23
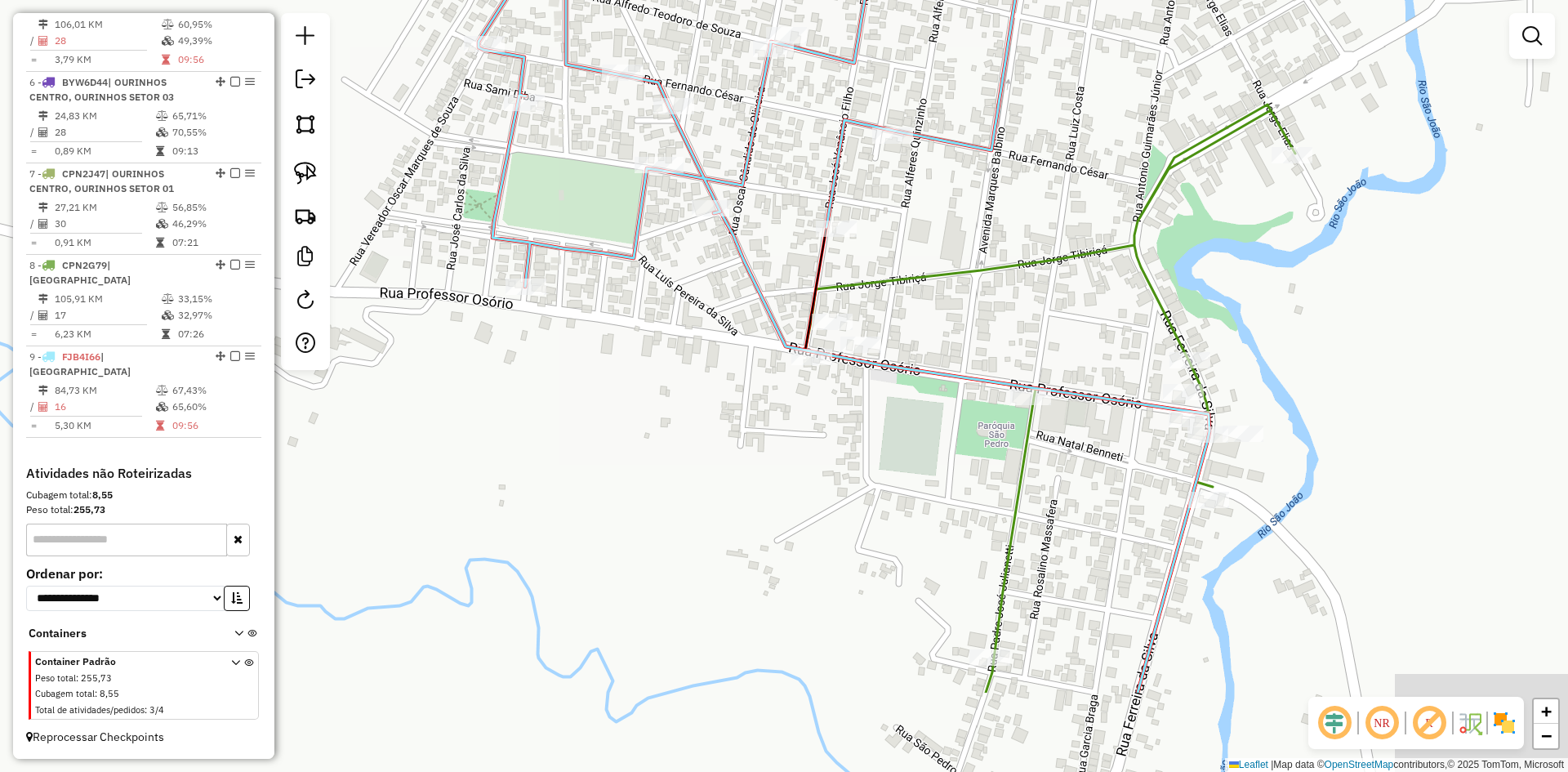
drag, startPoint x: 969, startPoint y: 223, endPoint x: 971, endPoint y: 207, distance: 16.1
click at [971, 207] on div "Janela de atendimento Grade de atendimento Capacidade Transportadoras Veículos …" at bounding box center [784, 386] width 1568 height 772
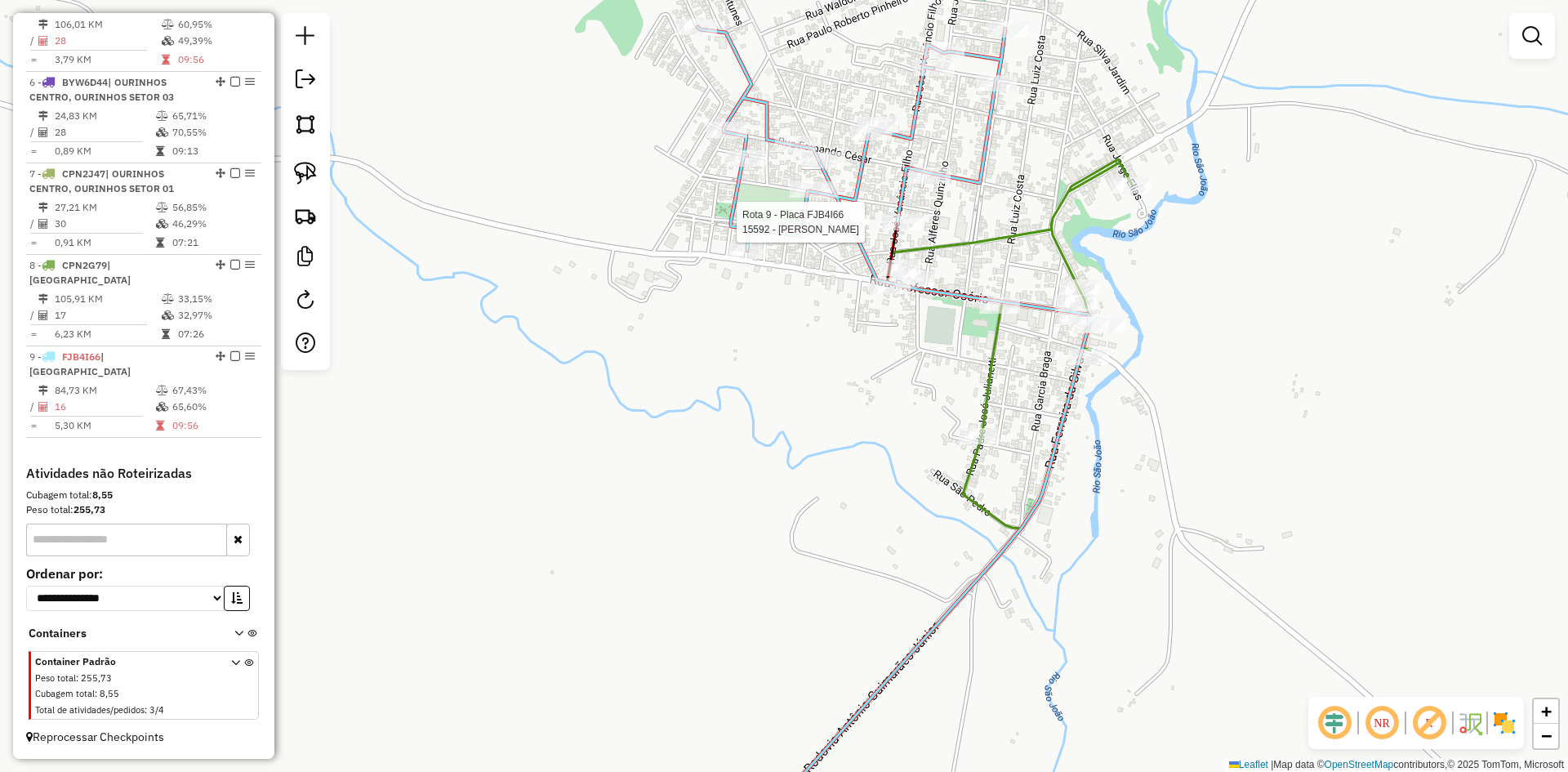
select select "*********"
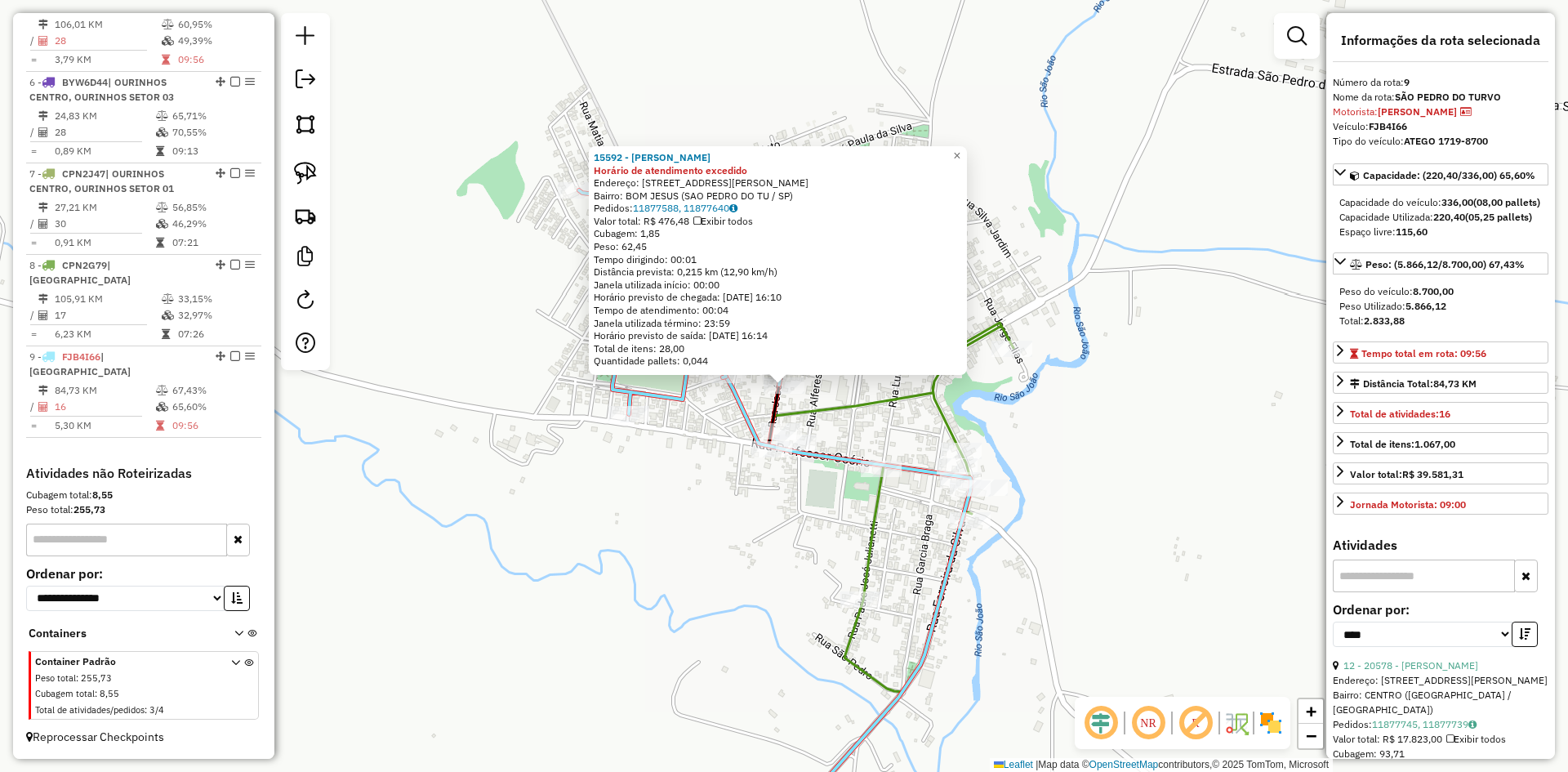
click at [784, 621] on div "15592 - JURACI FERREIRA ALVE Horário de atendimento excedido Endereço: R JOSE V…" at bounding box center [784, 386] width 1568 height 772
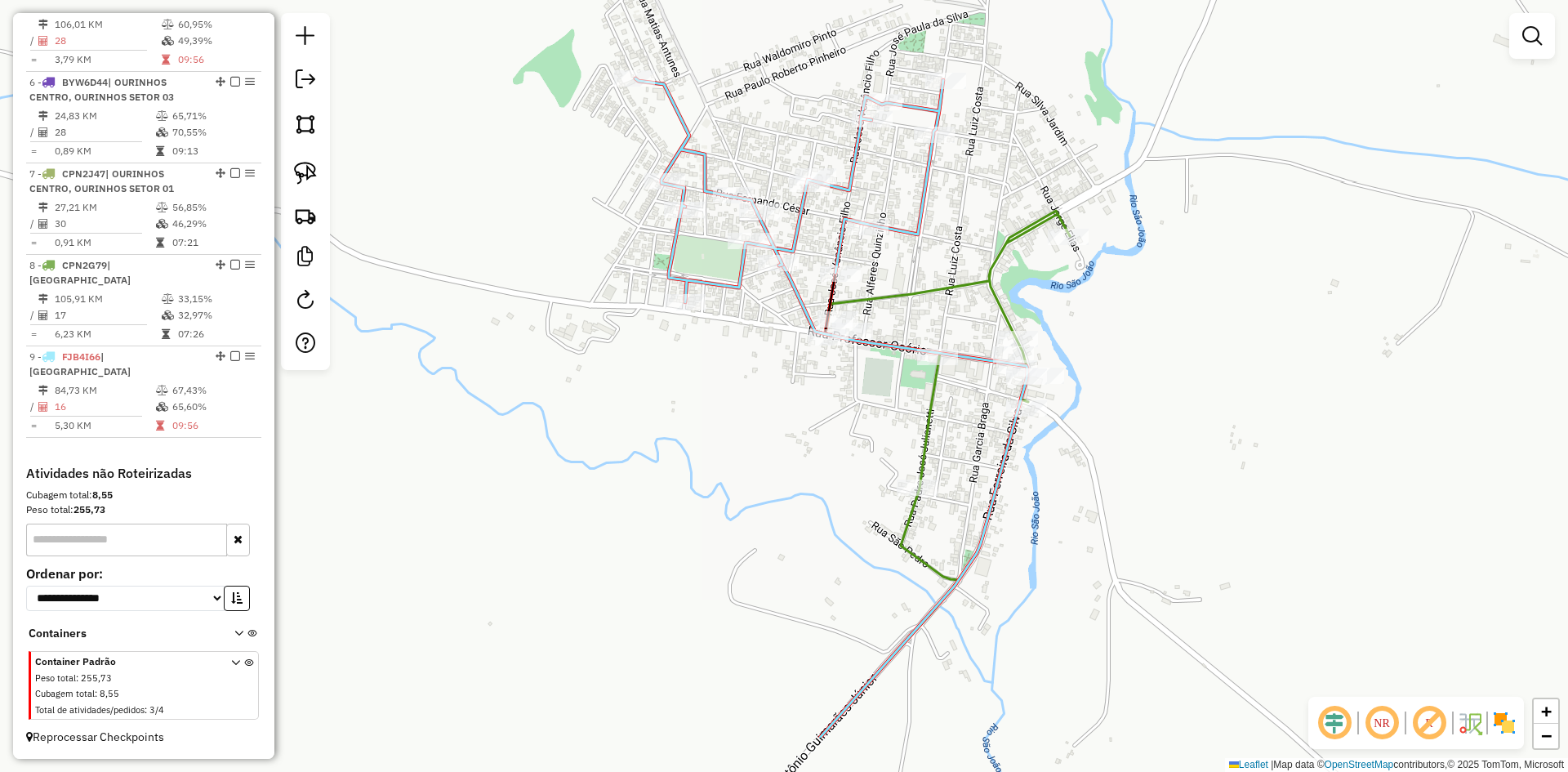
drag, startPoint x: 741, startPoint y: 616, endPoint x: 799, endPoint y: 504, distance: 126.1
click at [799, 504] on div "Janela de atendimento Grade de atendimento Capacidade Transportadoras Veículos …" at bounding box center [784, 386] width 1568 height 772
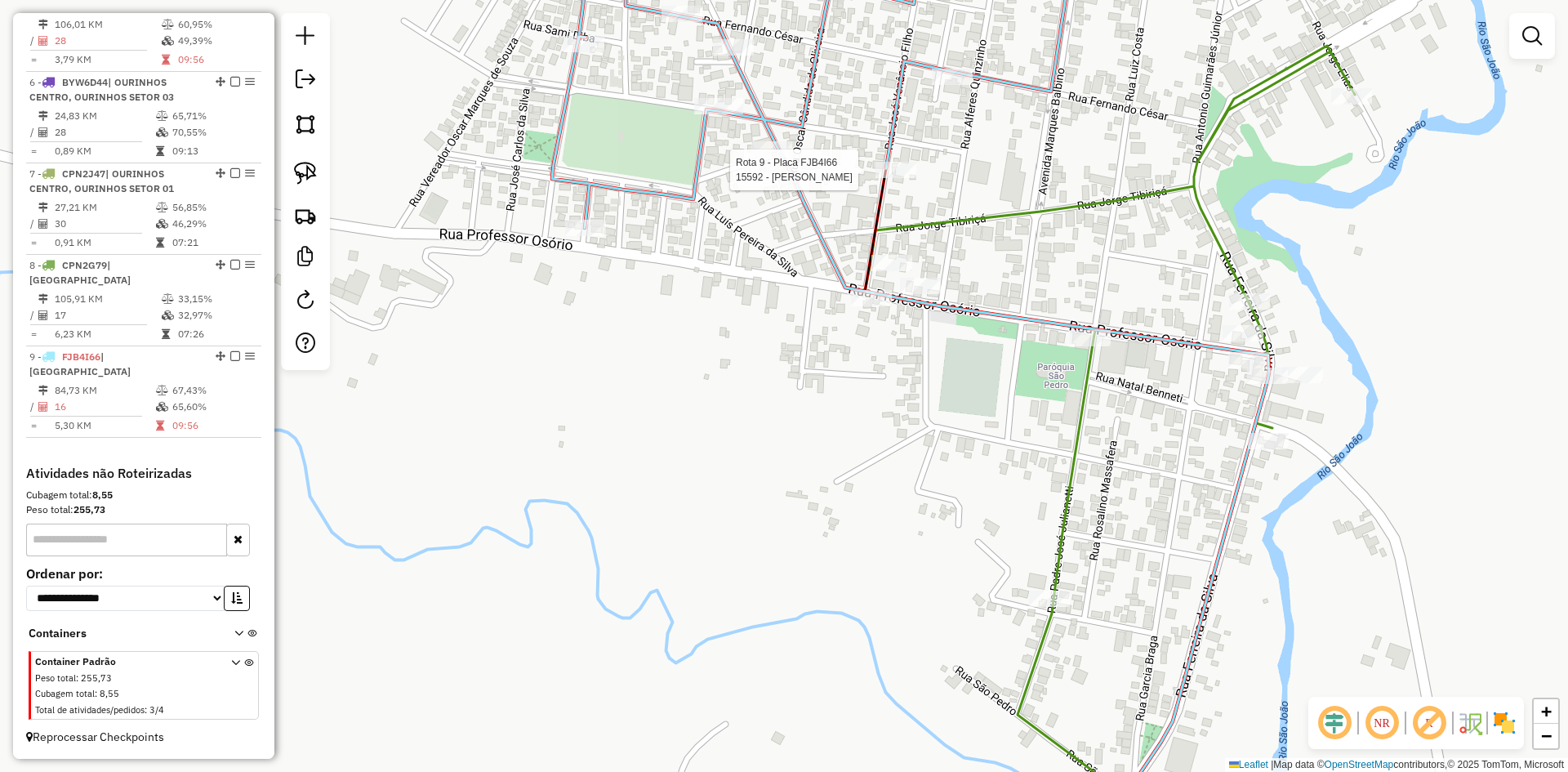
select select "*********"
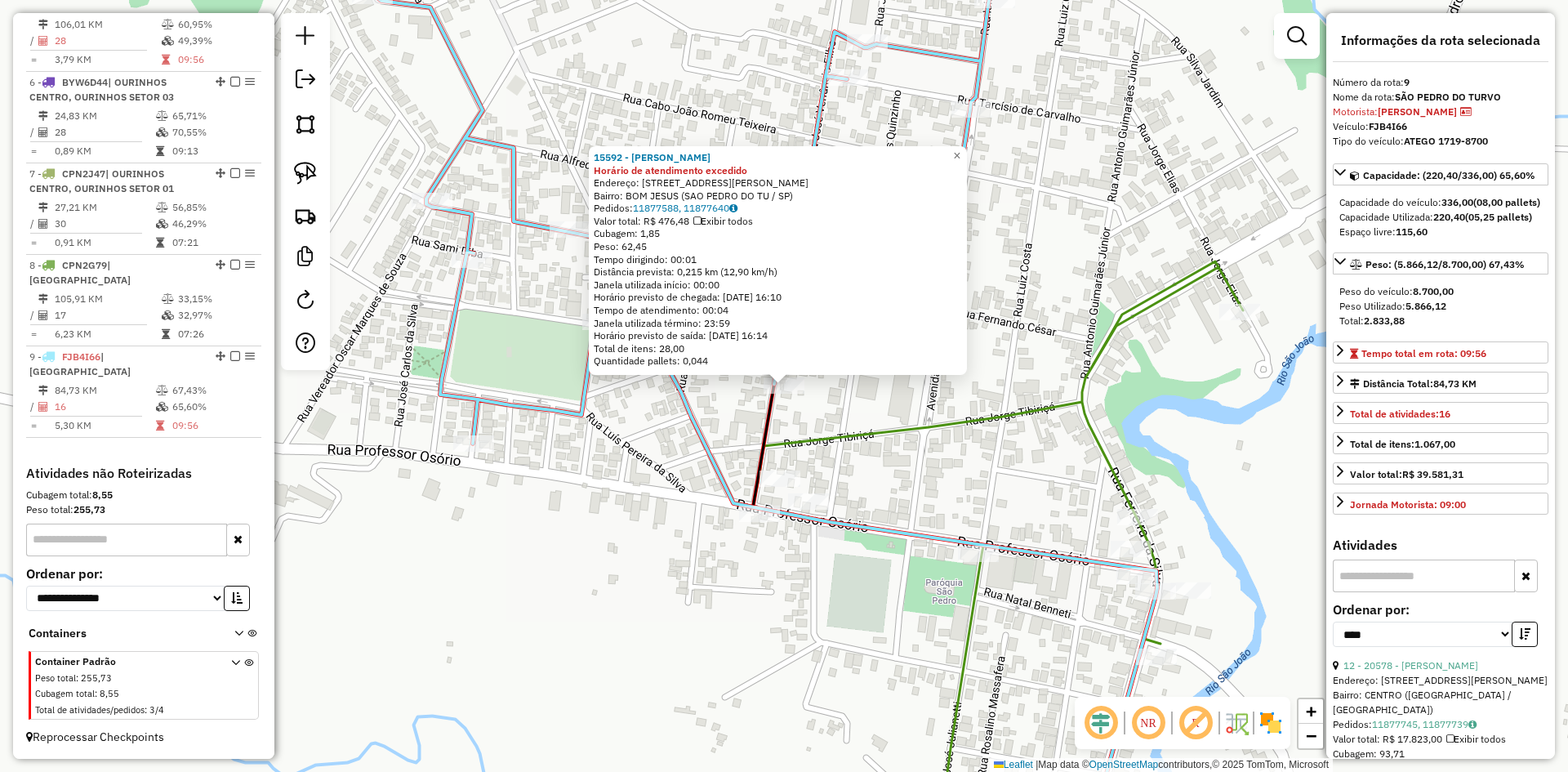
click at [734, 600] on div "15592 - JURACI FERREIRA ALVE Horário de atendimento excedido Endereço: R JOSE V…" at bounding box center [784, 386] width 1568 height 772
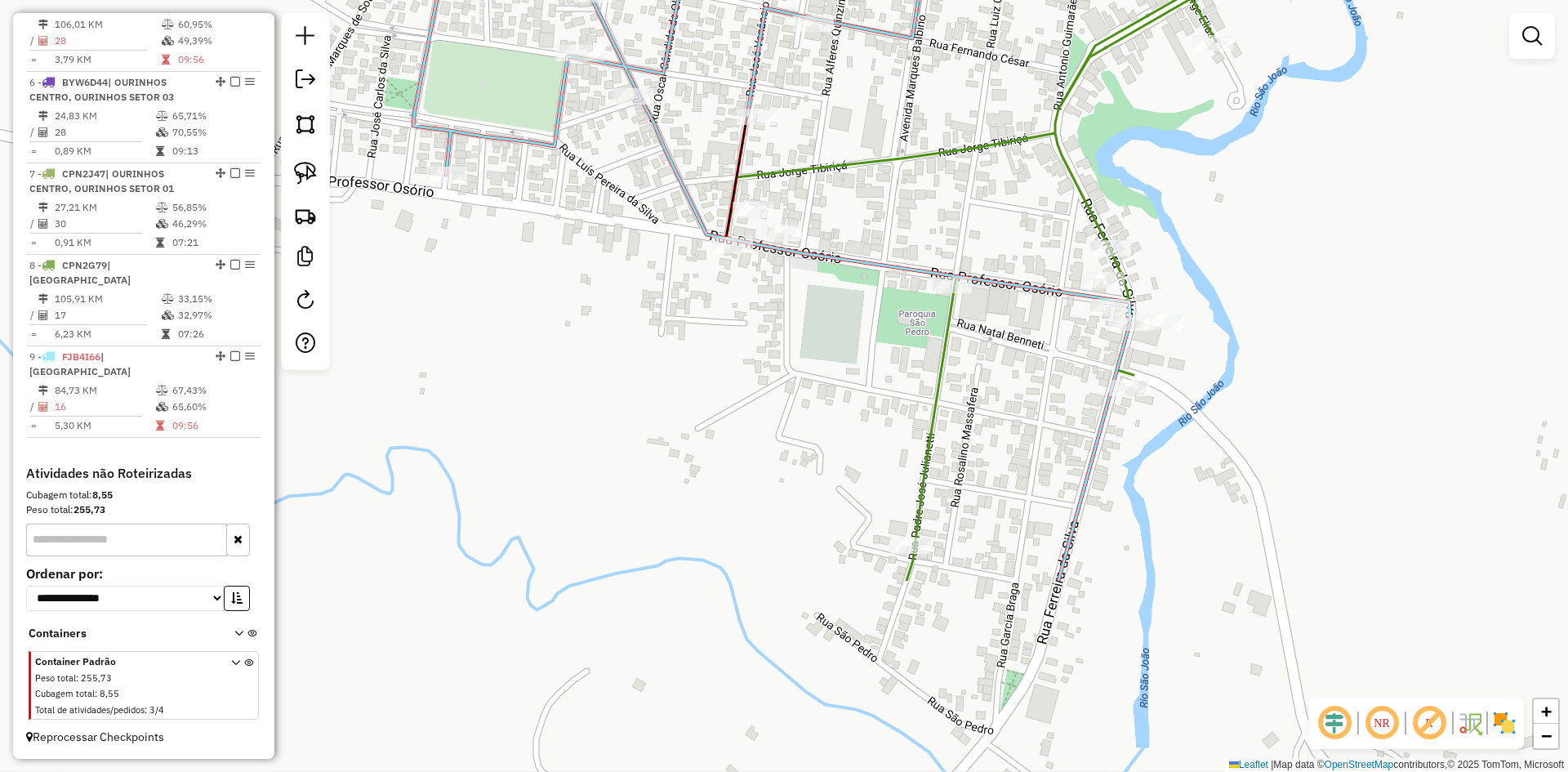
drag, startPoint x: 784, startPoint y: 647, endPoint x: 756, endPoint y: 379, distance: 269.5
click at [756, 379] on div "Janela de atendimento Grade de atendimento Capacidade Transportadoras Veículos …" at bounding box center [784, 386] width 1568 height 772
click at [316, 177] on img at bounding box center [306, 173] width 23 height 23
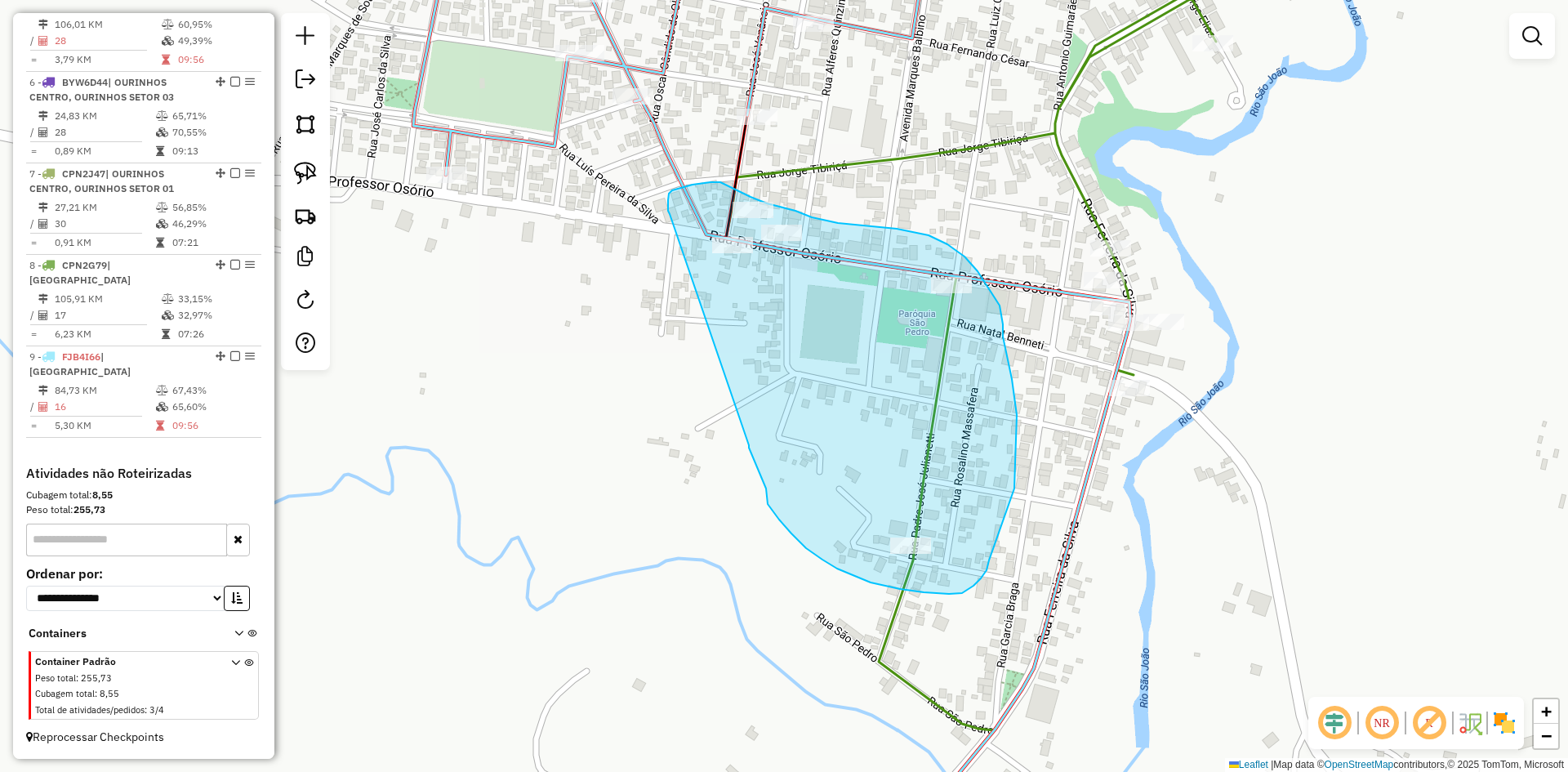
drag, startPoint x: 761, startPoint y: 476, endPoint x: 678, endPoint y: 223, distance: 266.3
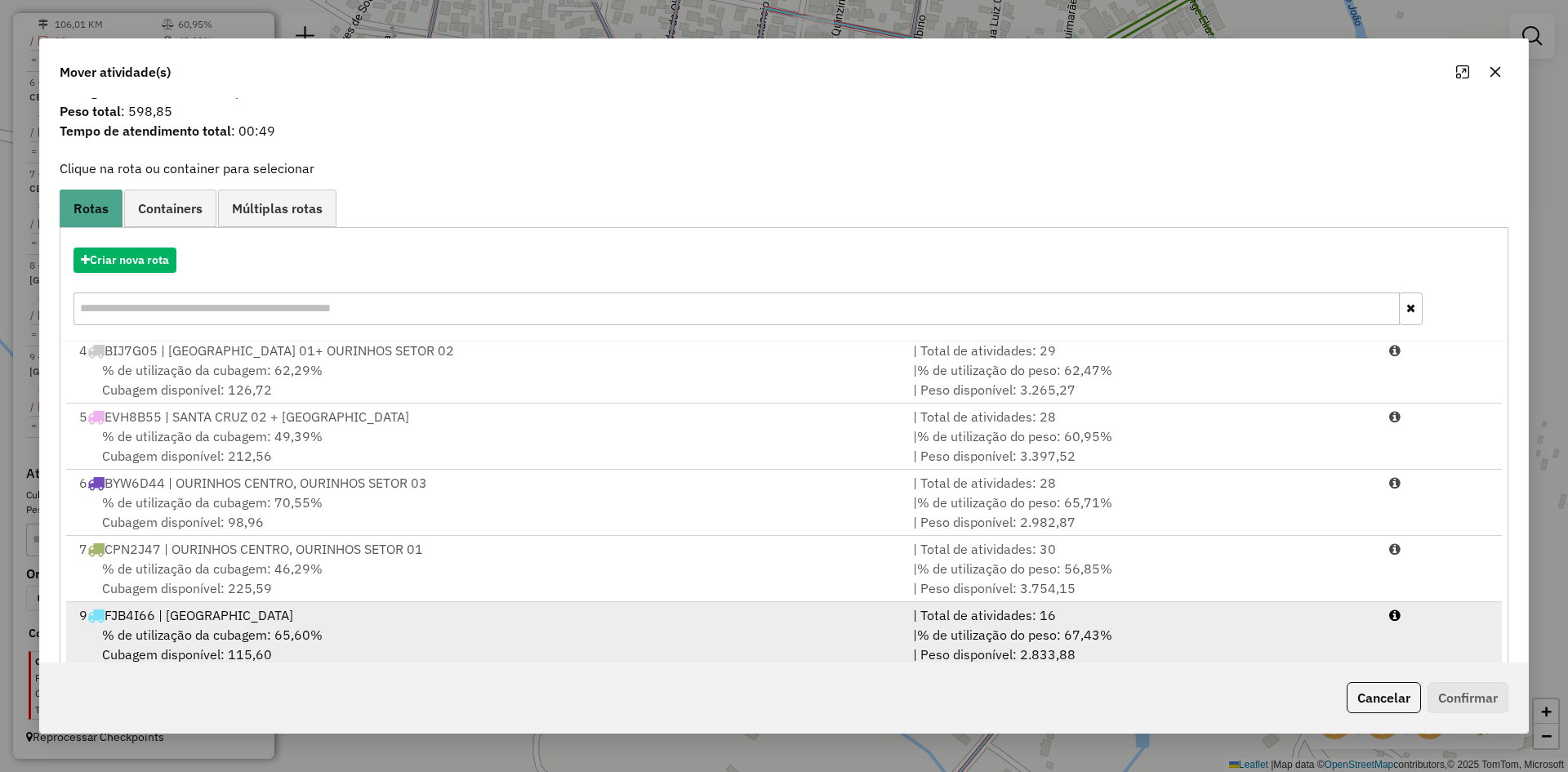
scroll to position [76, 0]
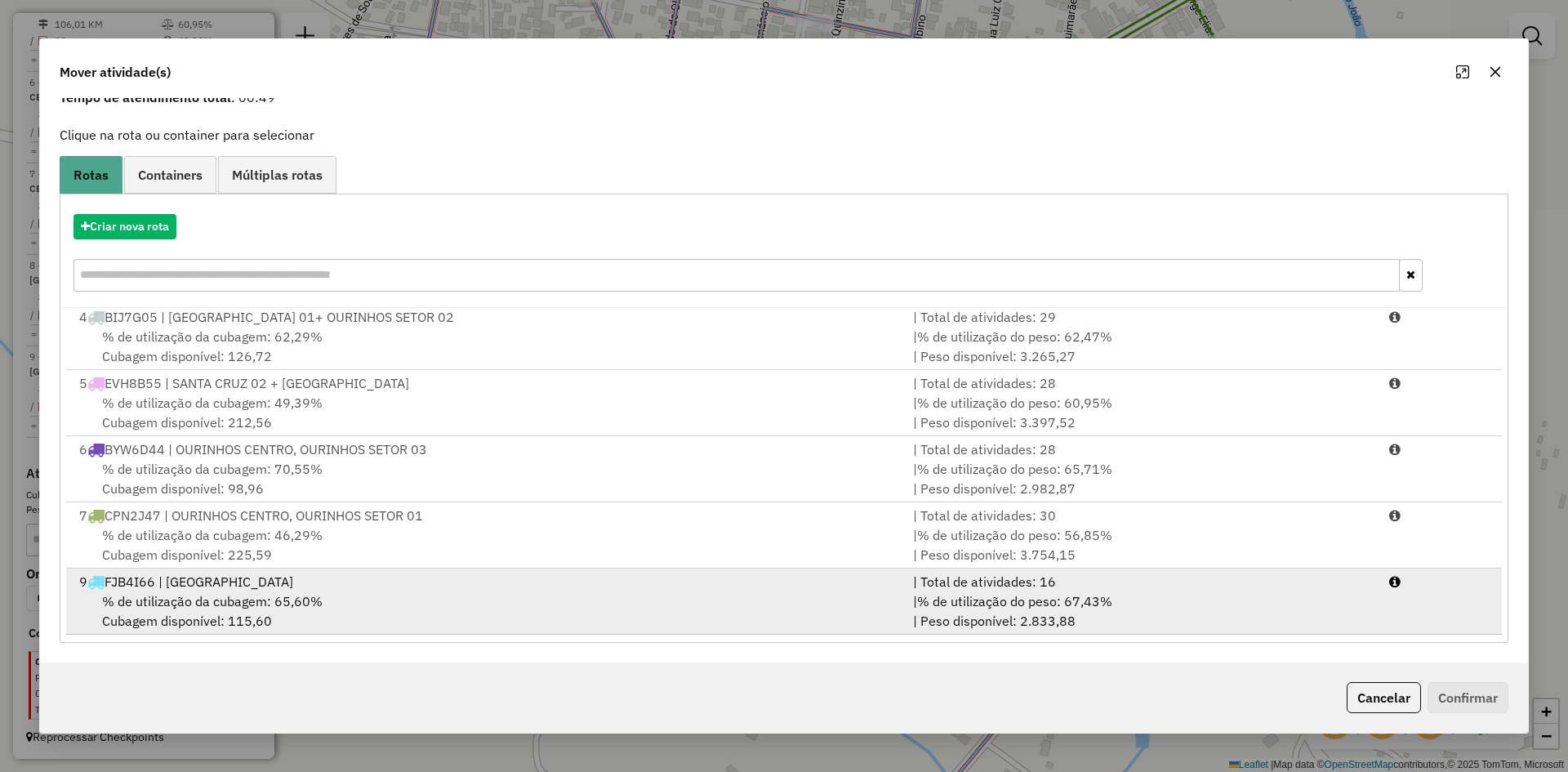
click at [380, 598] on div "% de utilização da cubagem: 65,60% Cubagem disponível: 115,60" at bounding box center [486, 611] width 834 height 39
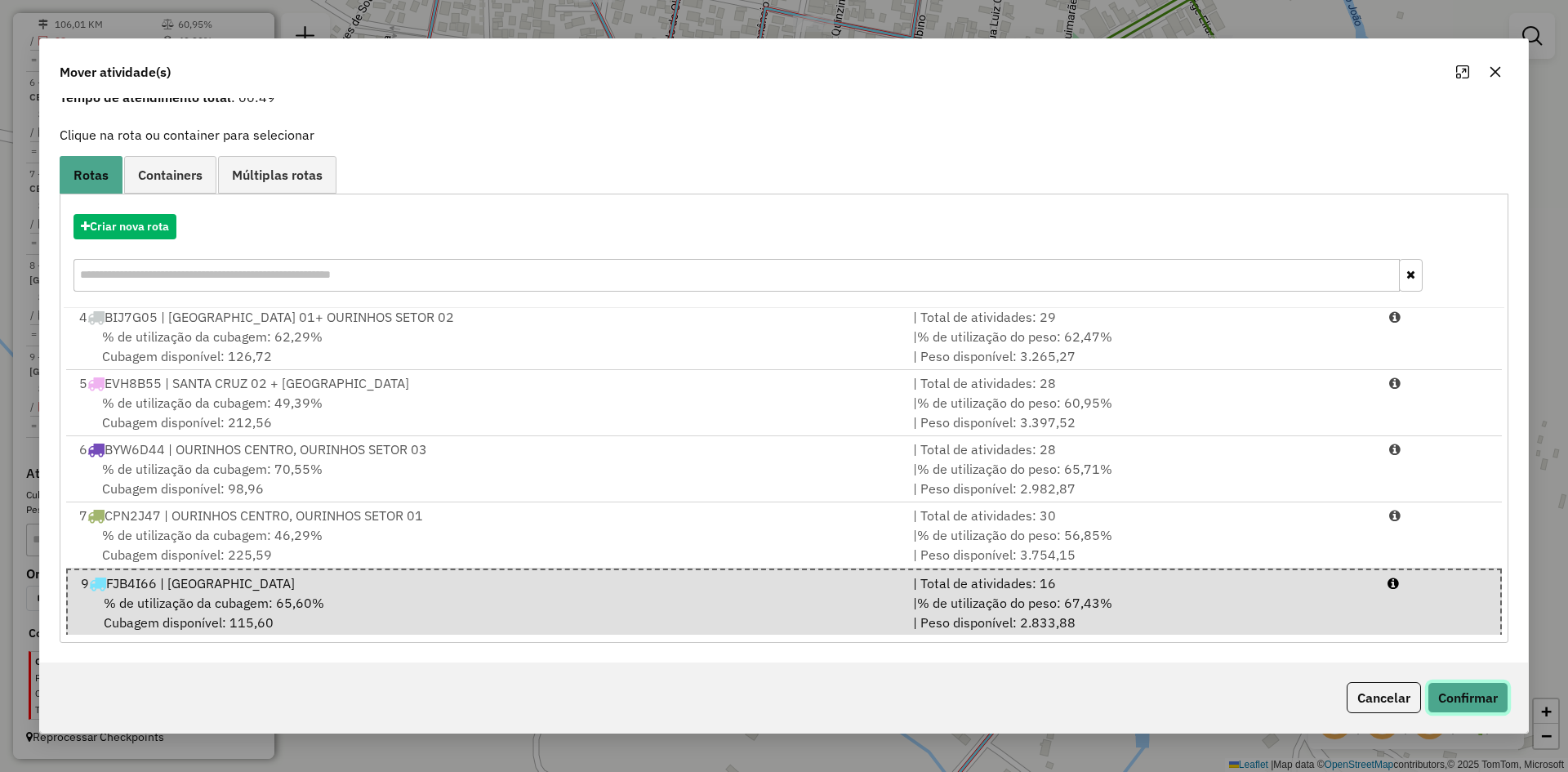
click at [1478, 691] on button "Confirmar" at bounding box center [1468, 697] width 81 height 31
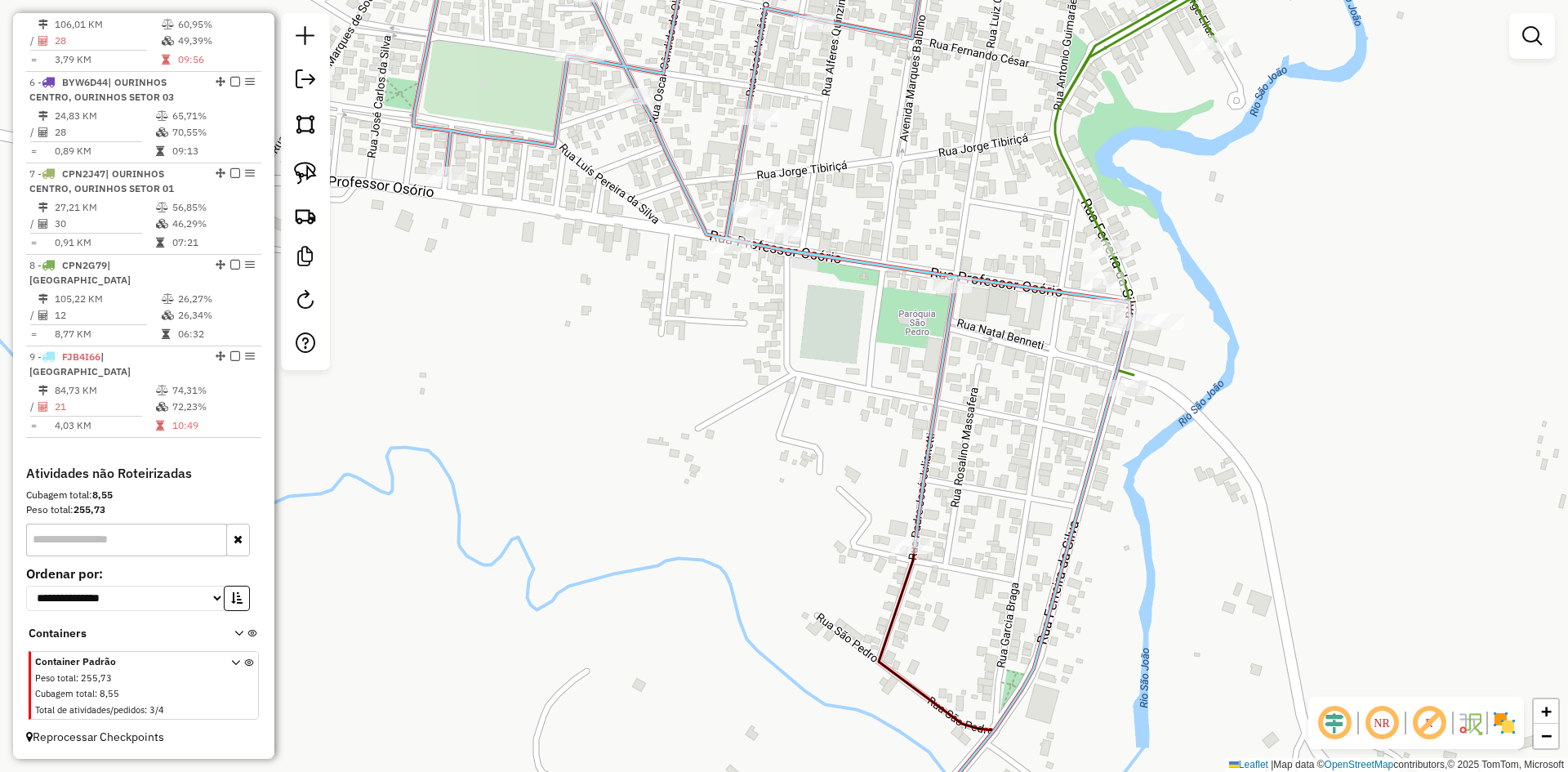
scroll to position [0, 0]
select select "*********"
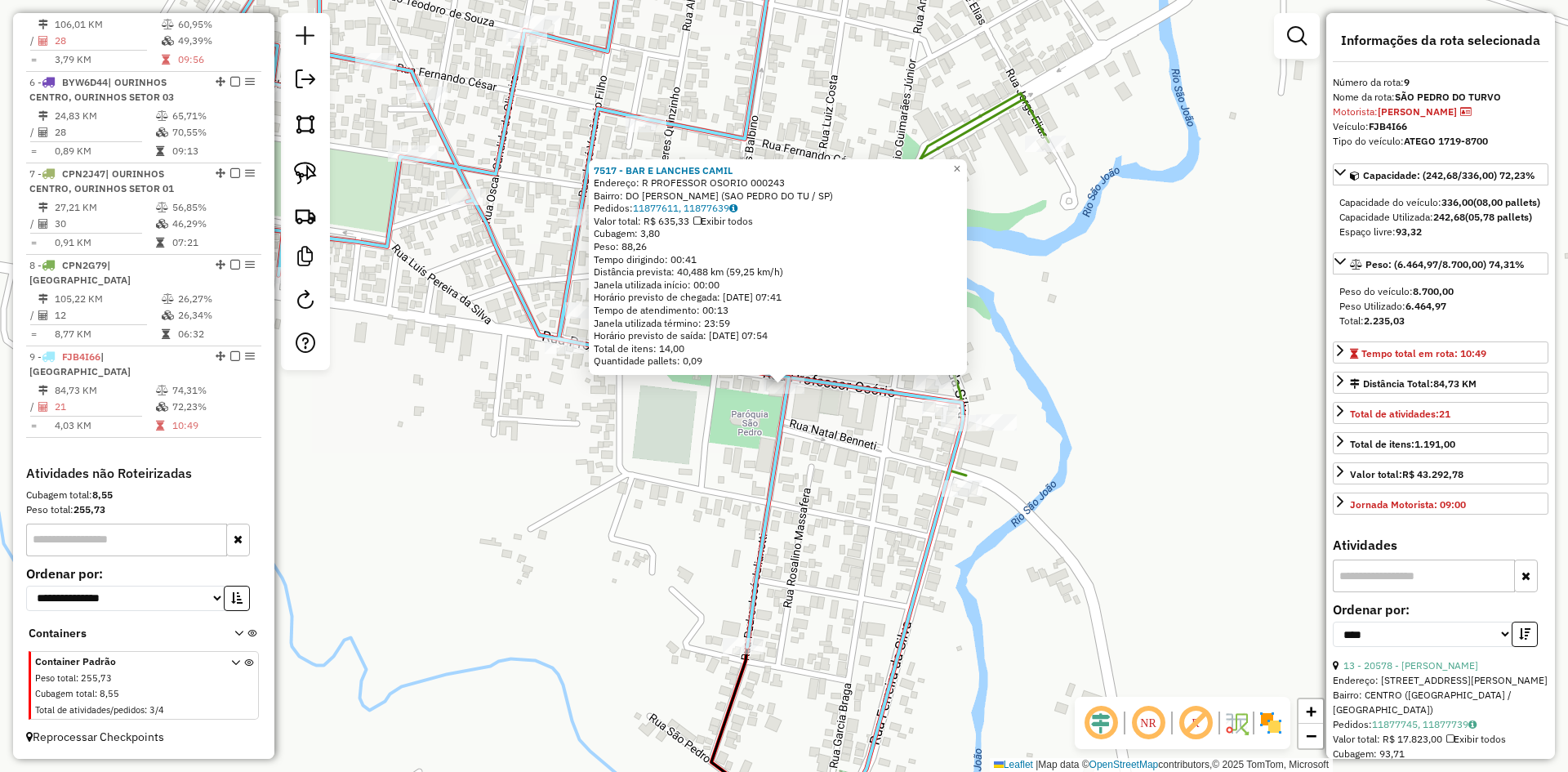
click at [667, 538] on div "7517 - BAR E LANCHES CAMIL Endereço: R PROFESSOR OSORIO 000243 Bairro: DO [PERS…" at bounding box center [784, 386] width 1568 height 772
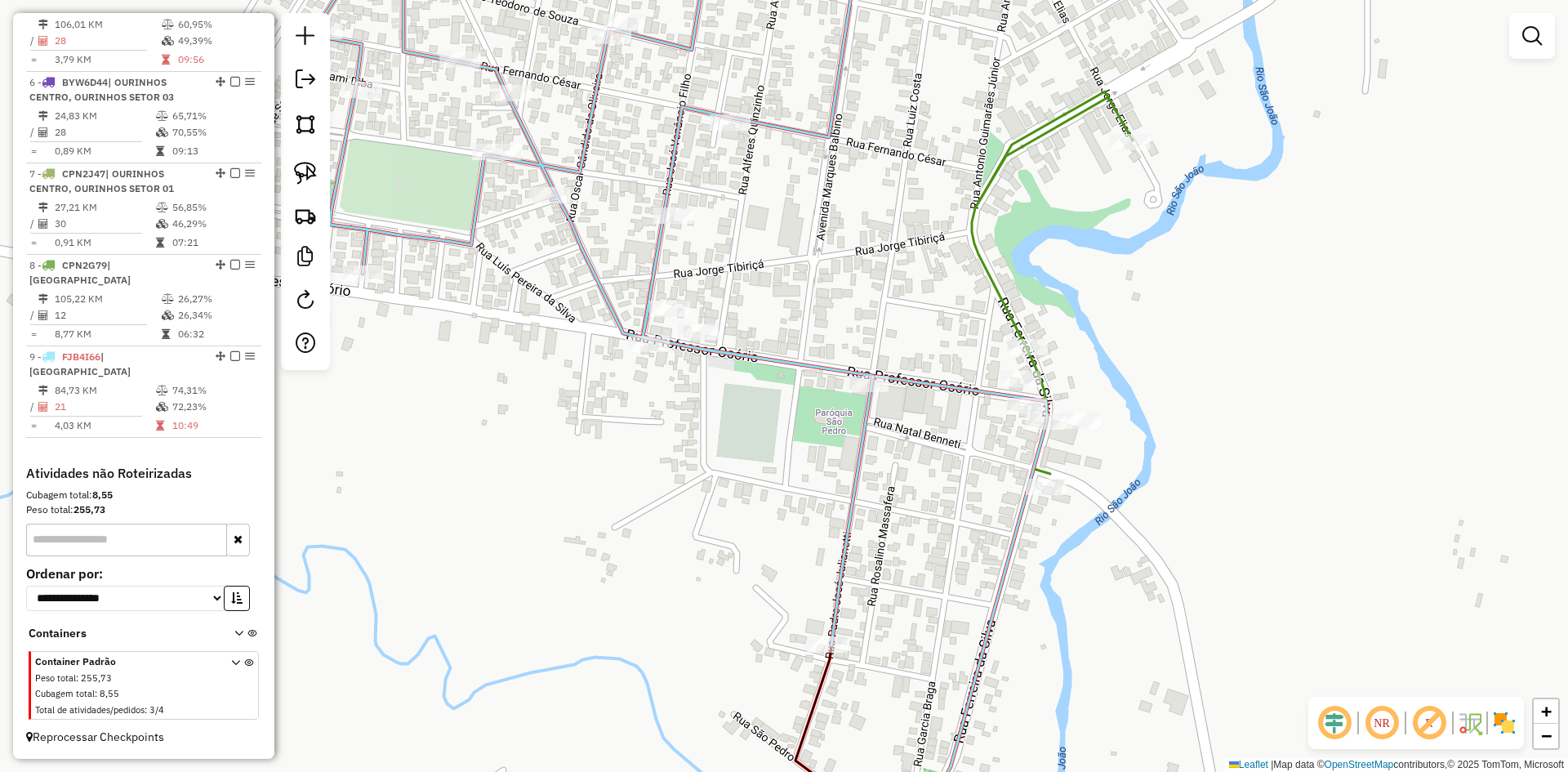
drag, startPoint x: 628, startPoint y: 517, endPoint x: 870, endPoint y: 522, distance: 242.1
click at [870, 522] on div "Janela de atendimento Grade de atendimento Capacidade Transportadoras Veículos …" at bounding box center [784, 386] width 1568 height 772
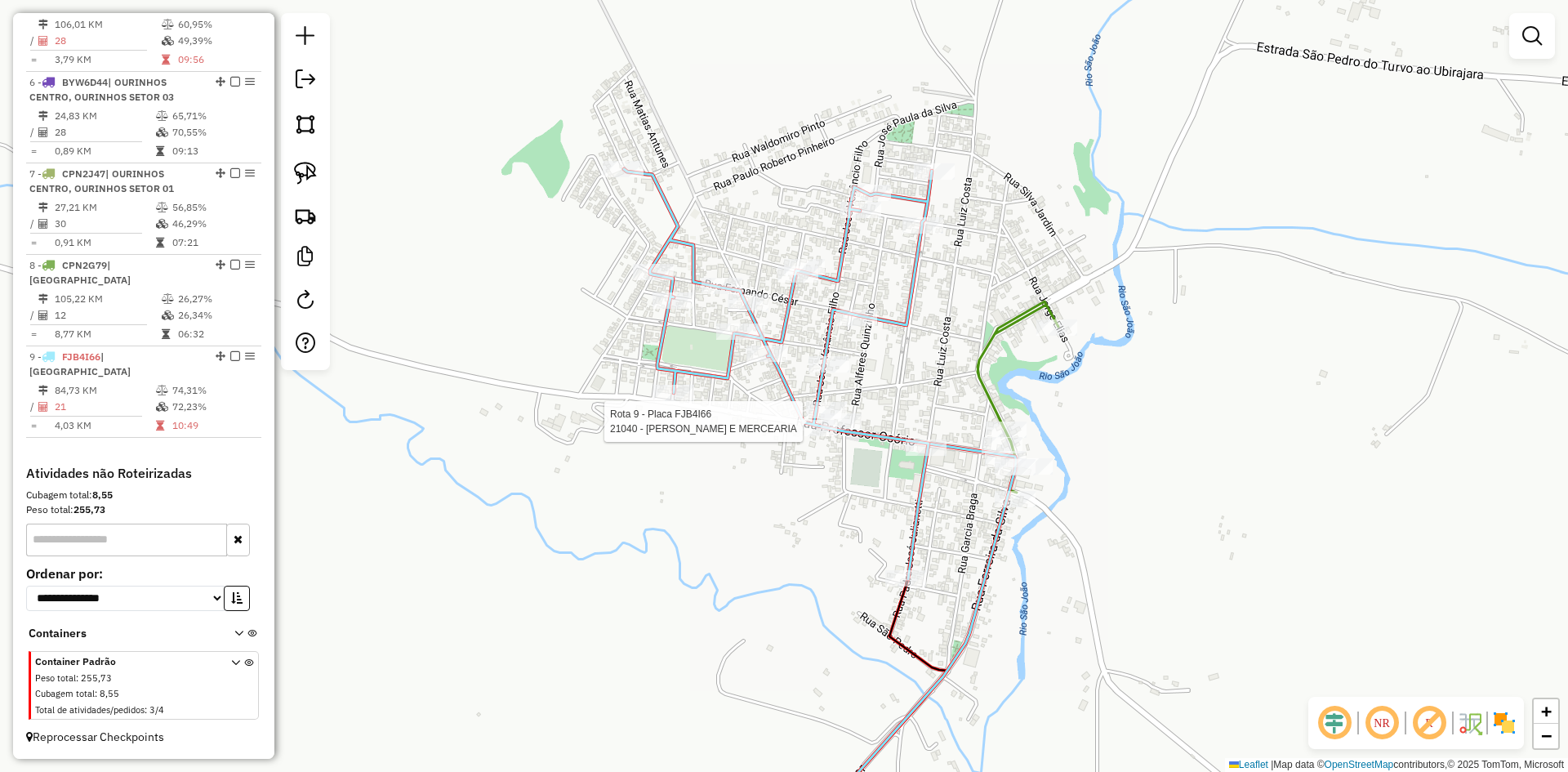
select select "*********"
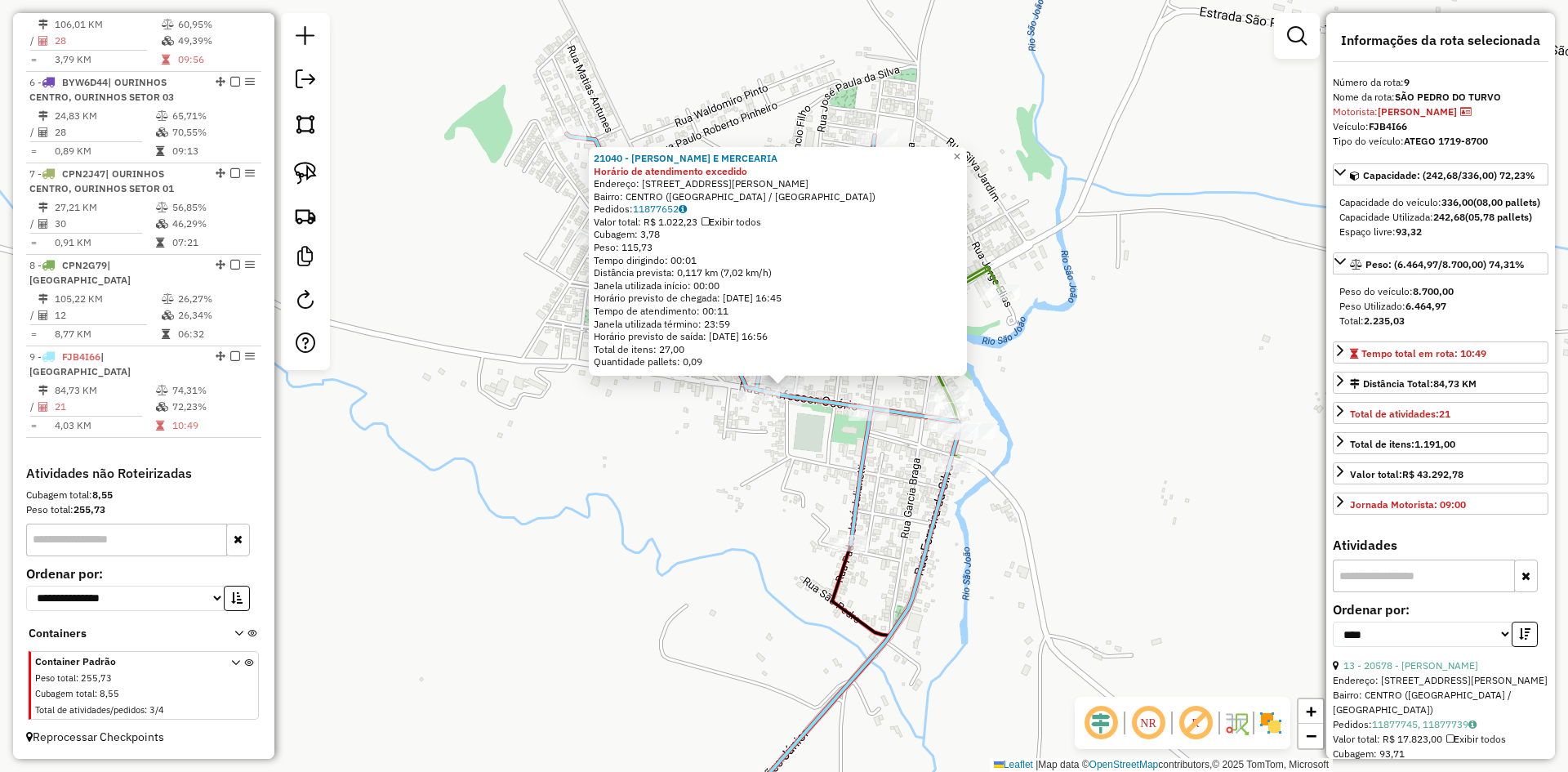
click at [764, 539] on div "21040 - MARCOS PAULO ADEGA E MERCEARIA Horário de atendimento excedido Endereço…" at bounding box center [784, 386] width 1568 height 772
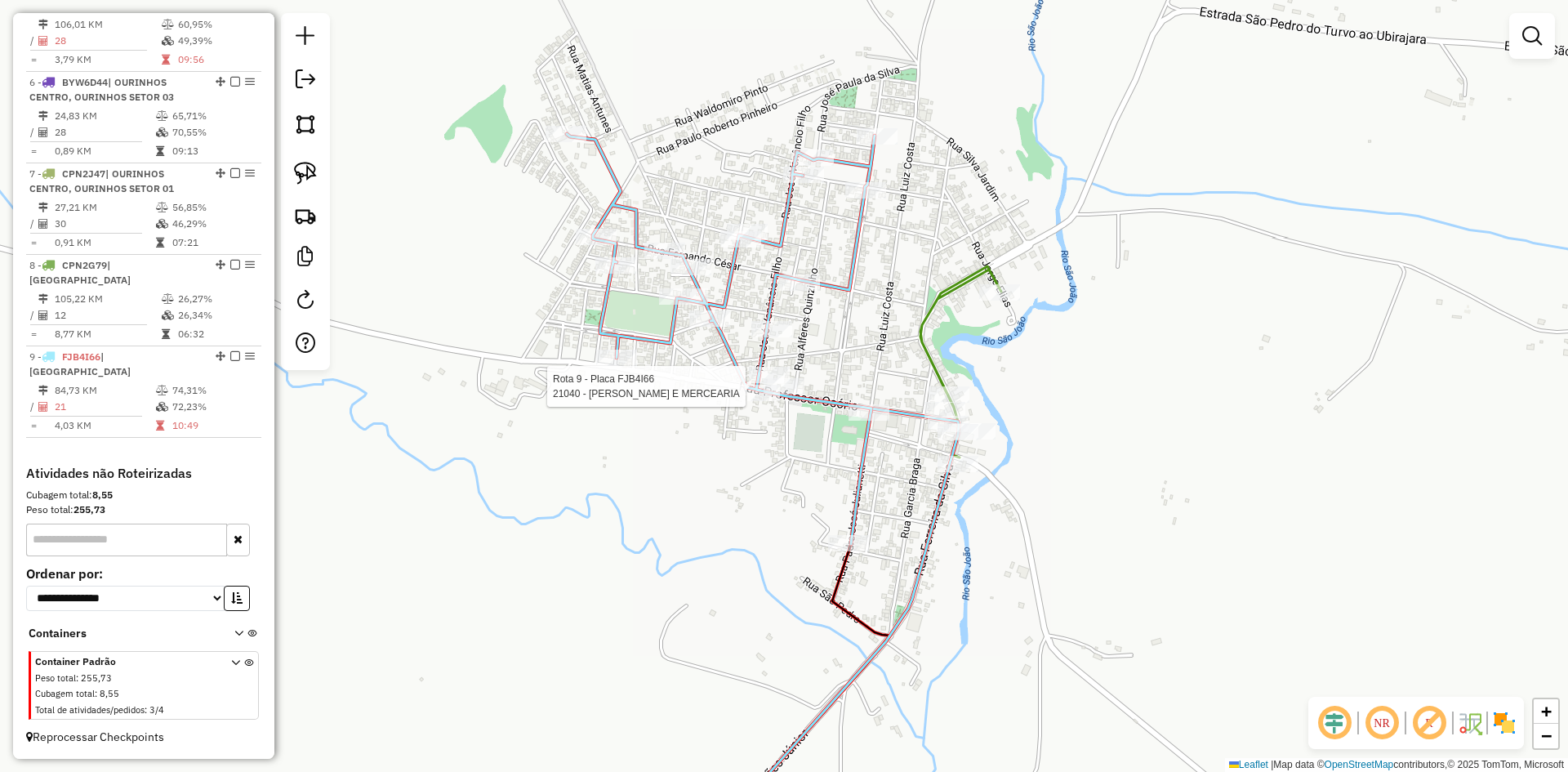
select select "*********"
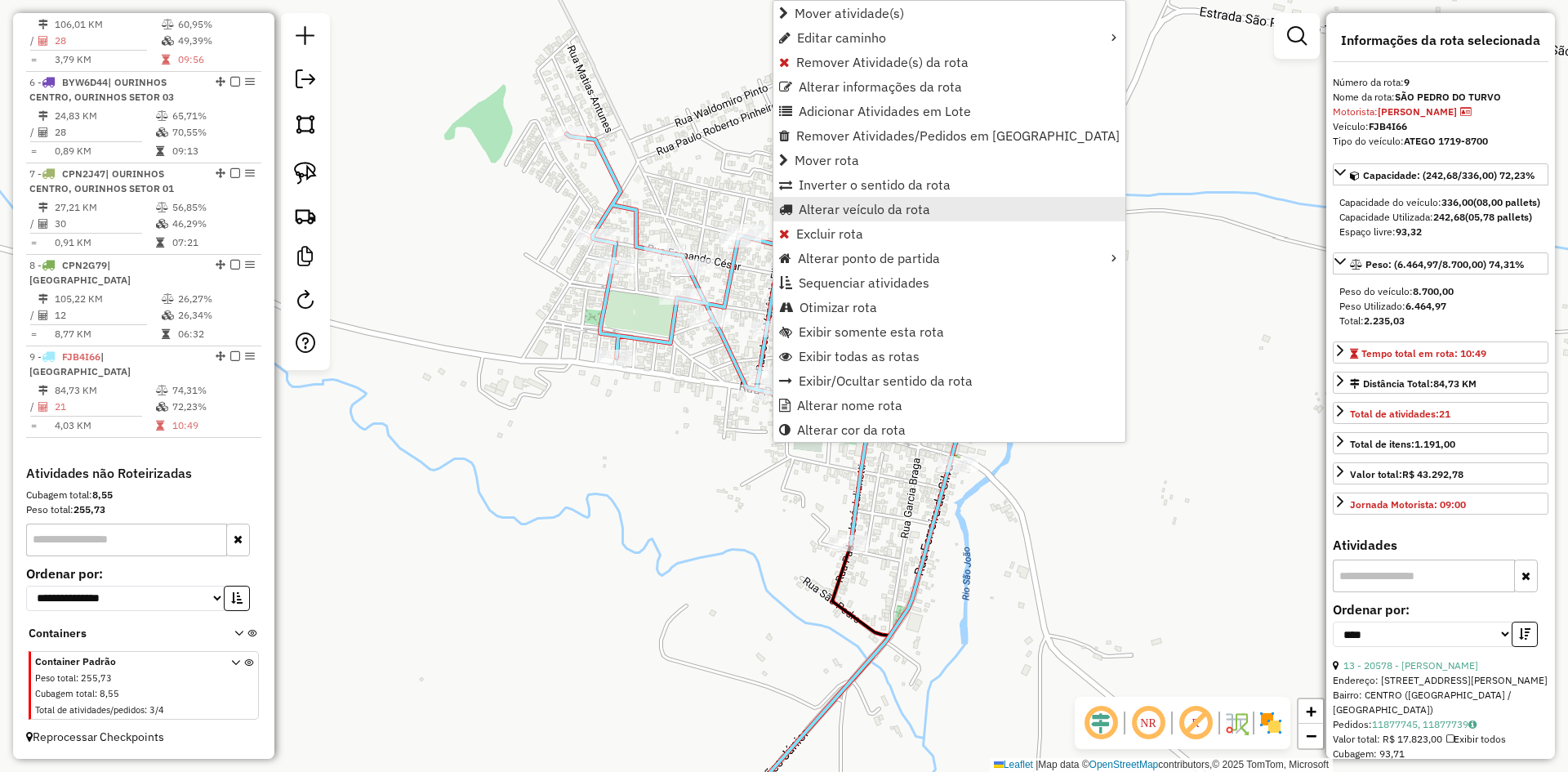
click at [873, 210] on span "Alterar veículo da rota" at bounding box center [865, 209] width 132 height 13
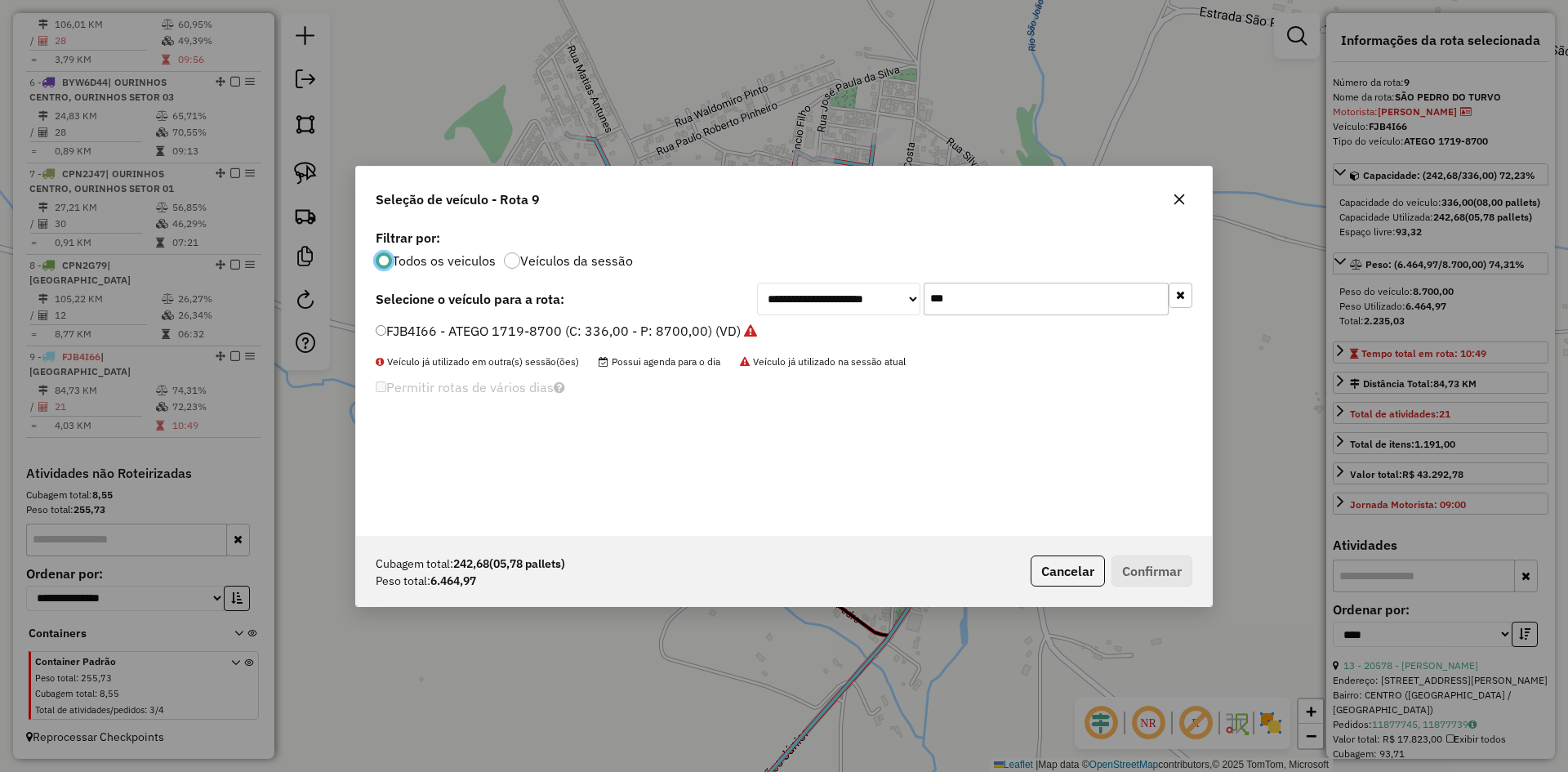
scroll to position [9, 5]
click at [983, 302] on input "***" at bounding box center [1046, 299] width 245 height 33
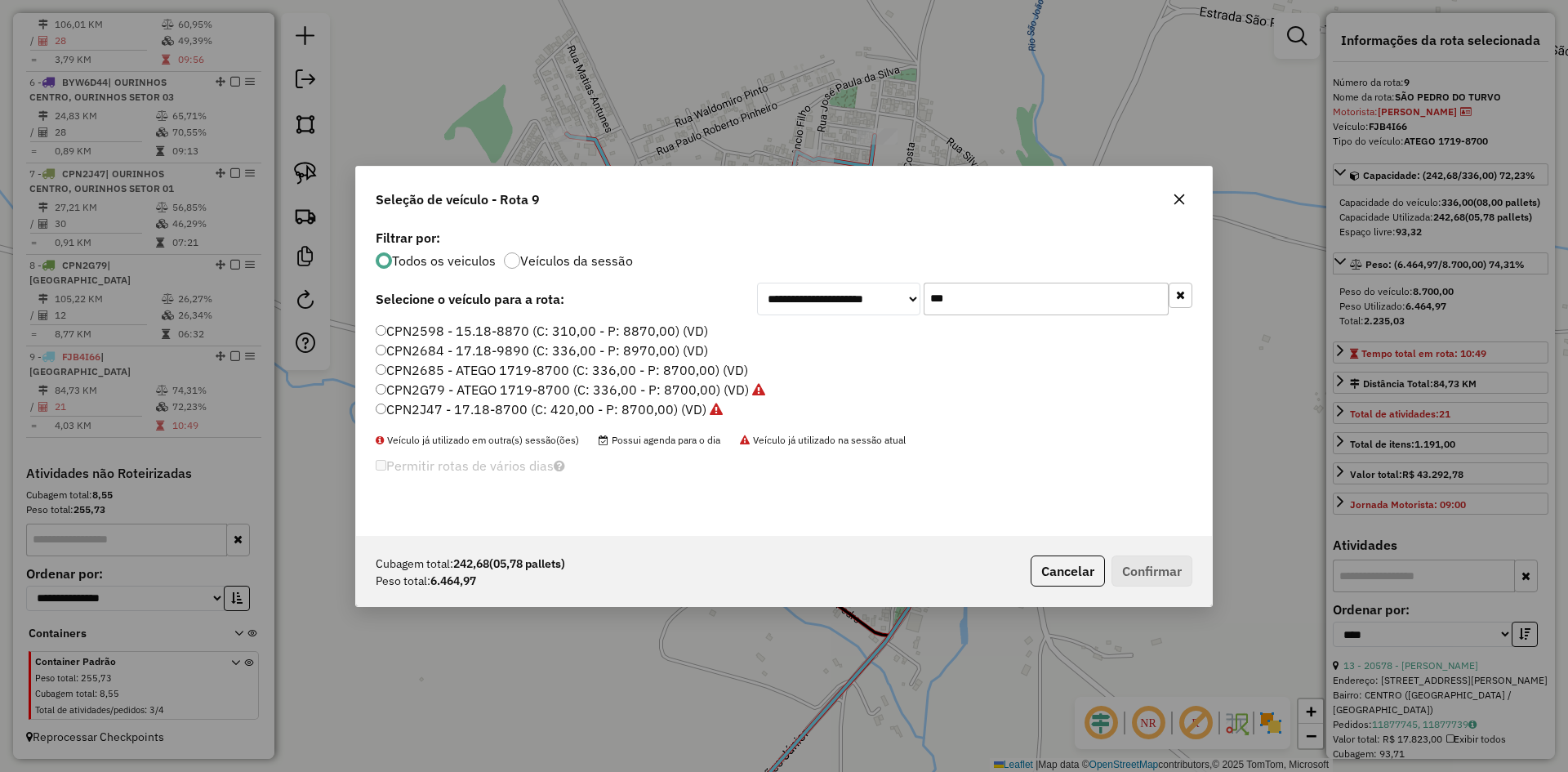
type input "***"
click at [436, 390] on label "CPN2G79 - ATEGO 1719-8700 (C: 336,00 - P: 8700,00) (VD)" at bounding box center [571, 390] width 389 height 20
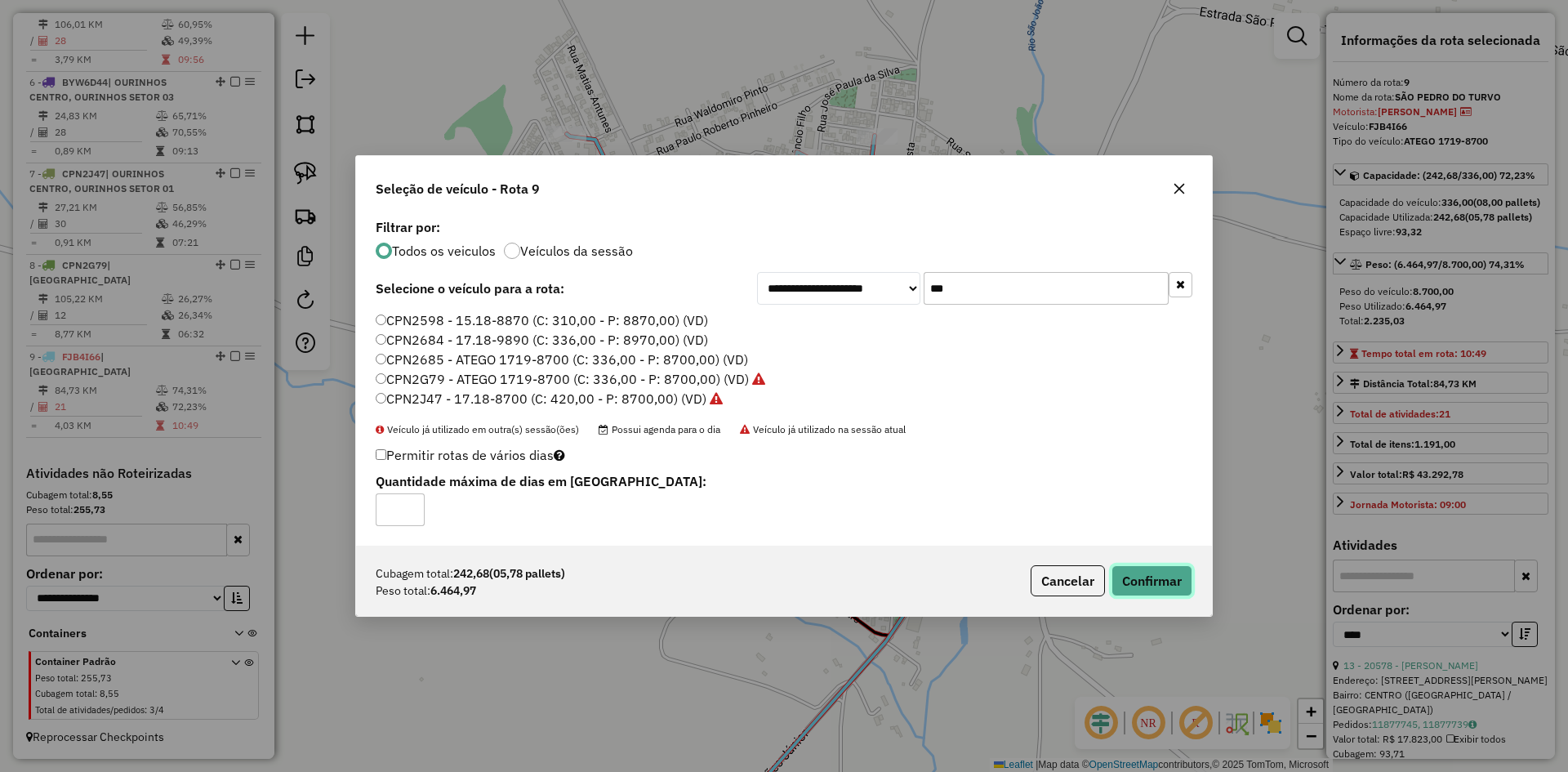
click at [1164, 586] on button "Confirmar" at bounding box center [1152, 581] width 81 height 31
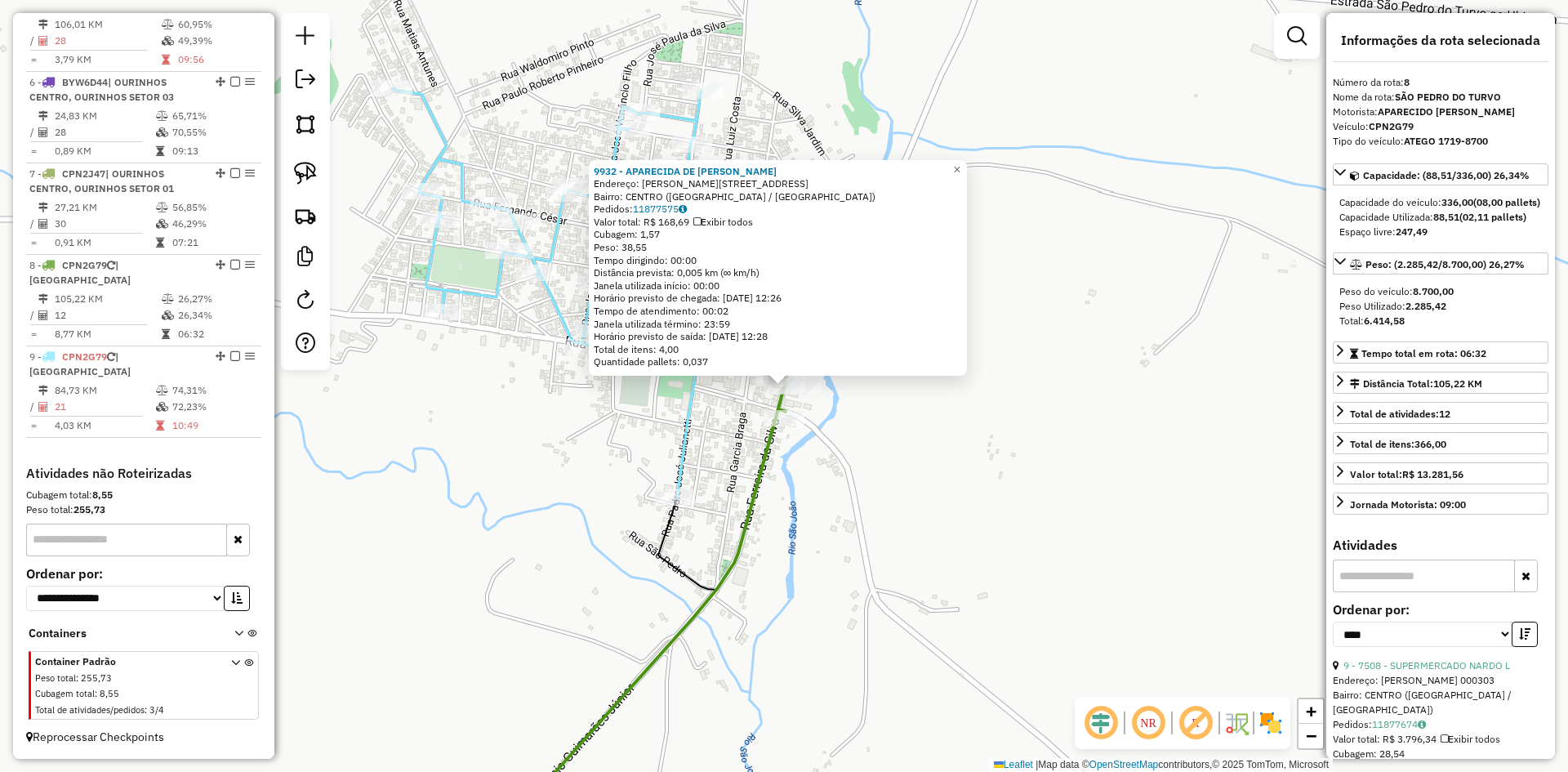
click at [947, 488] on div "9932 - APARECIDA DE FATIMA Endereço: R FERREIRA DA SILVA 304 Bairro: CENTRO (SA…" at bounding box center [784, 386] width 1568 height 772
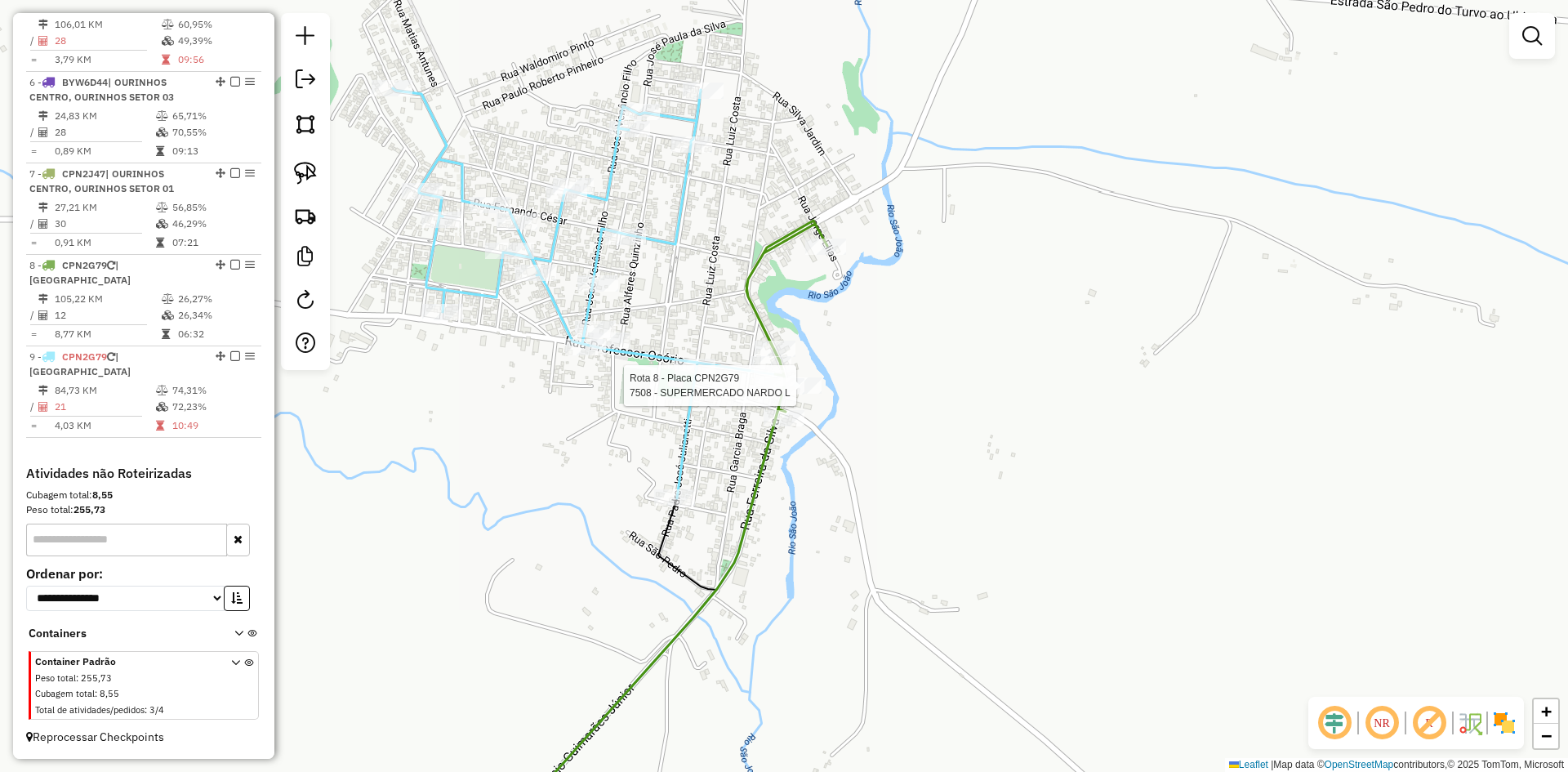
select select "*********"
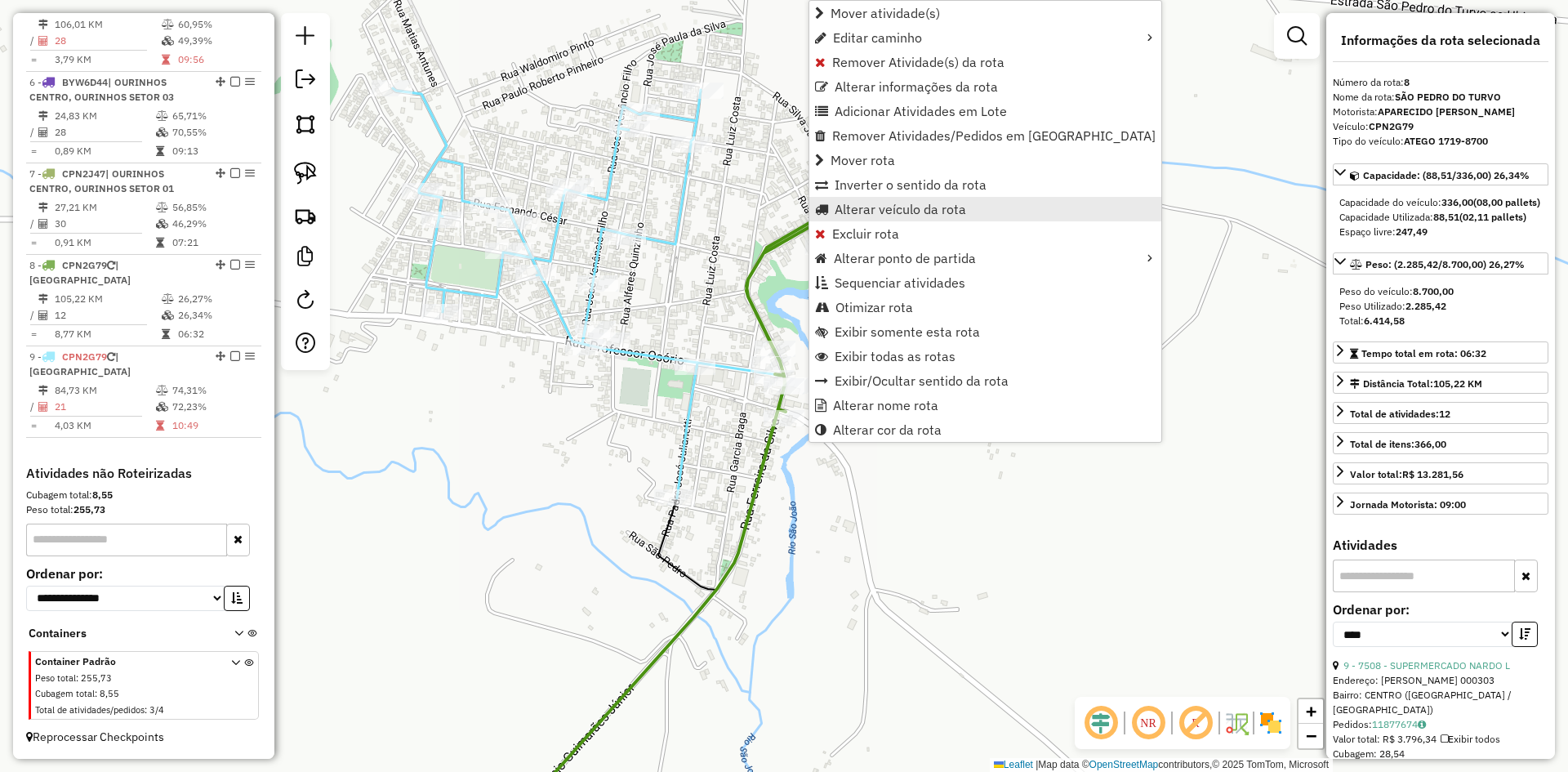
click at [909, 205] on span "Alterar veículo da rota" at bounding box center [900, 209] width 132 height 13
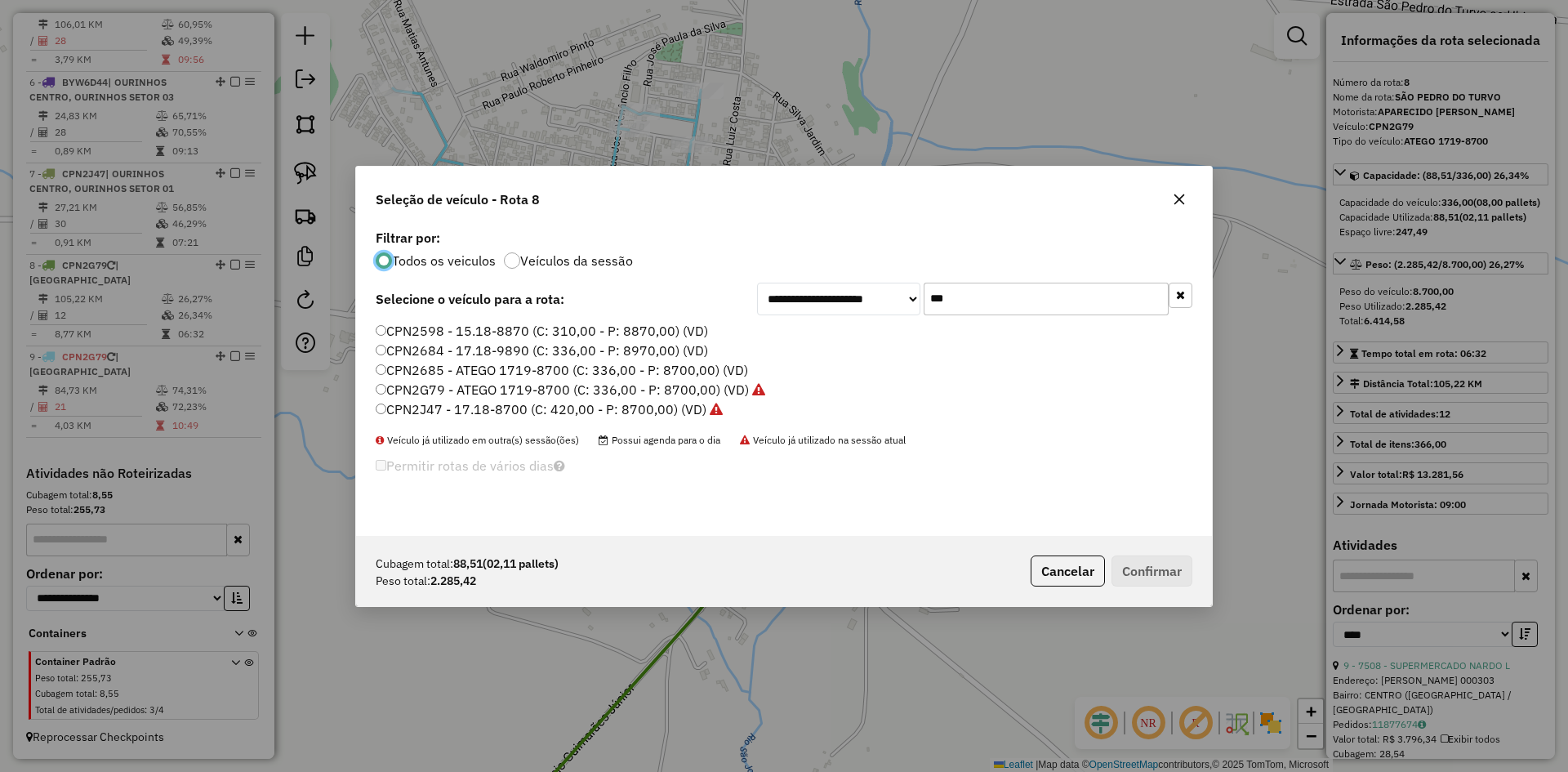
click at [1012, 301] on input "***" at bounding box center [1046, 299] width 245 height 33
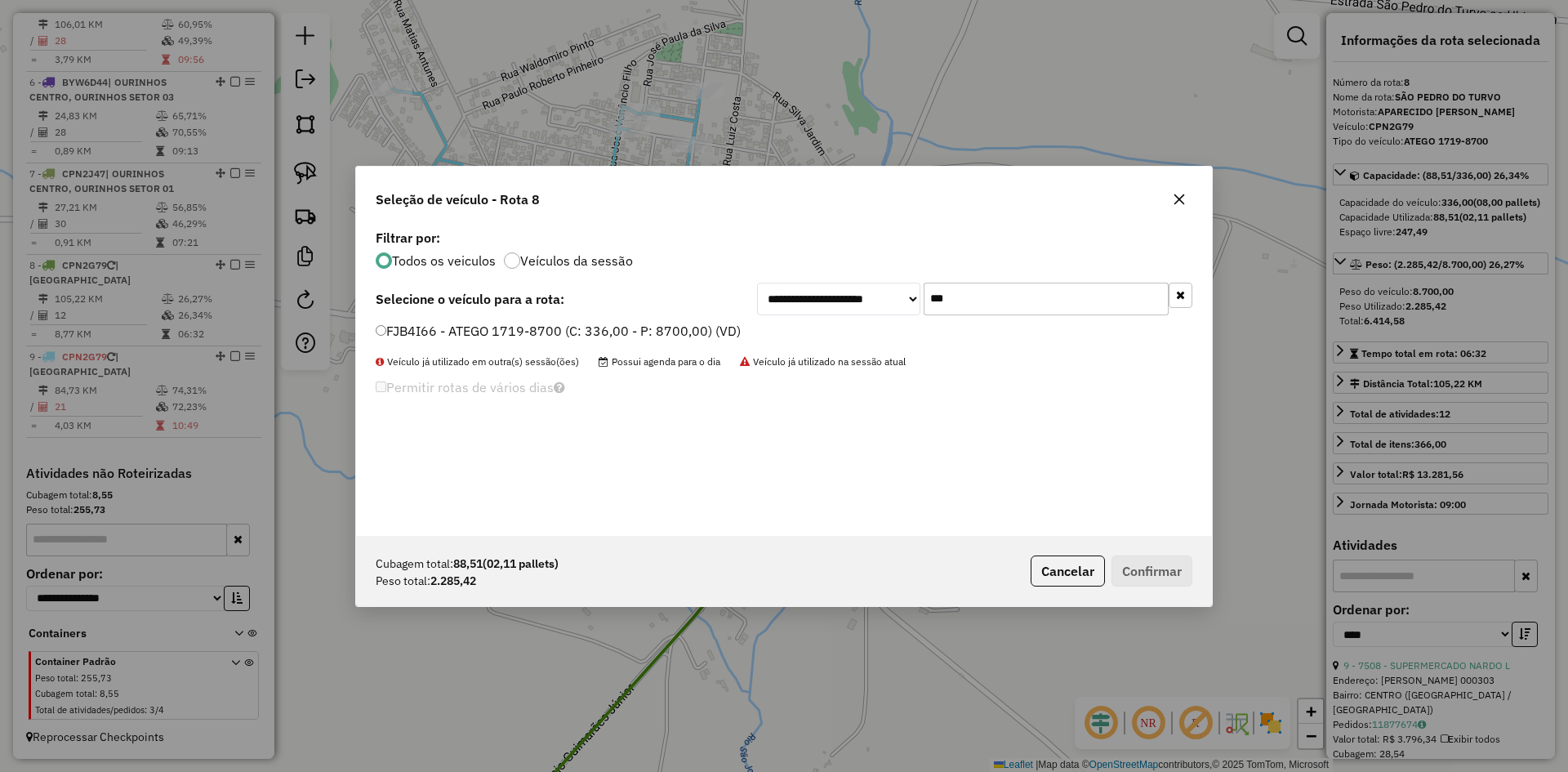
type input "***"
click at [485, 331] on label "FJB4I66 - ATEGO 1719-8700 (C: 336,00 - P: 8700,00) (VD)" at bounding box center [558, 331] width 365 height 20
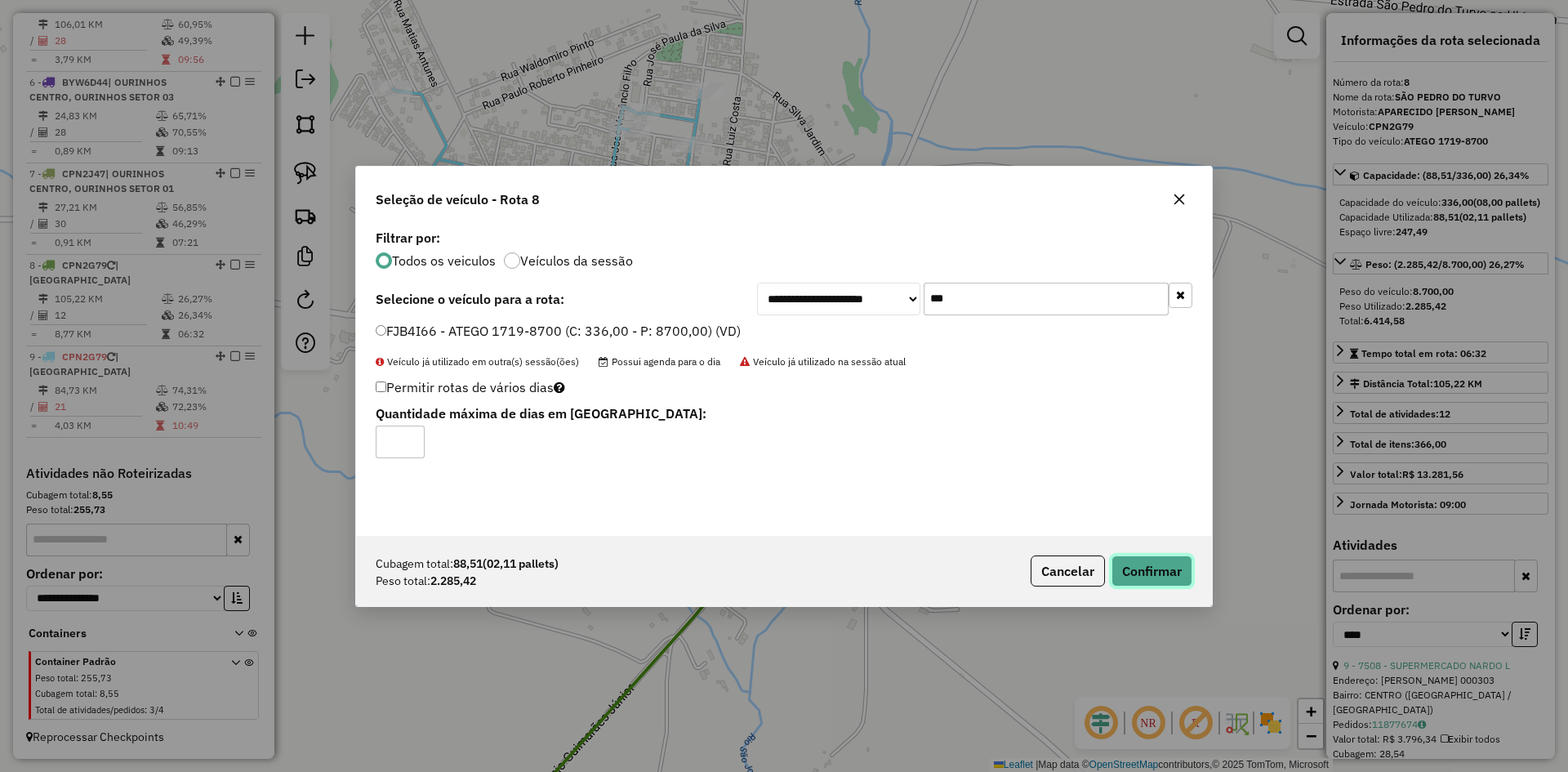
click at [1180, 578] on button "Confirmar" at bounding box center [1152, 571] width 81 height 31
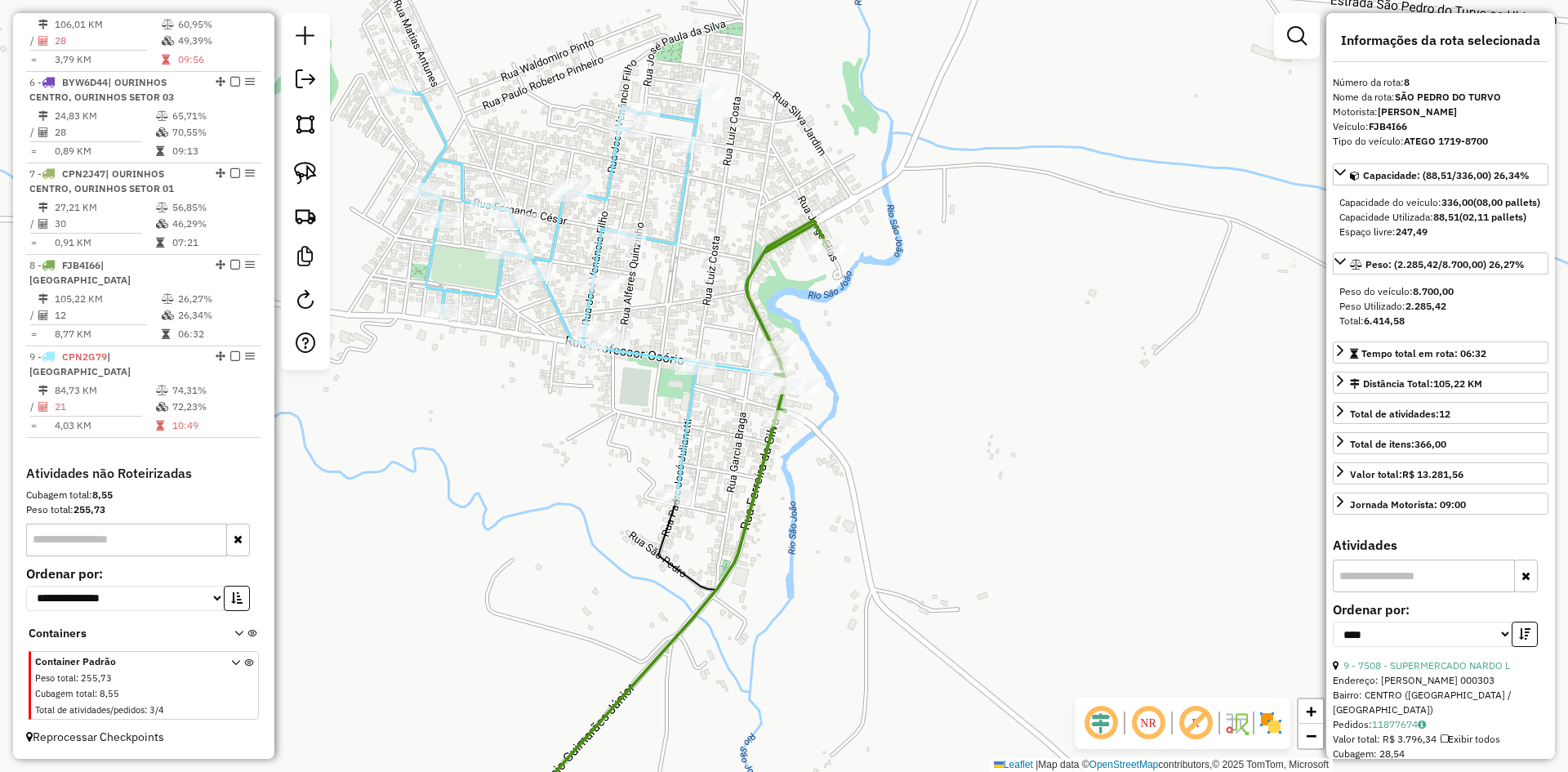
drag, startPoint x: 964, startPoint y: 450, endPoint x: 1076, endPoint y: 253, distance: 226.6
click at [1071, 261] on div "Janela de atendimento Grade de atendimento Capacidade Transportadoras Veículos …" at bounding box center [784, 386] width 1568 height 772
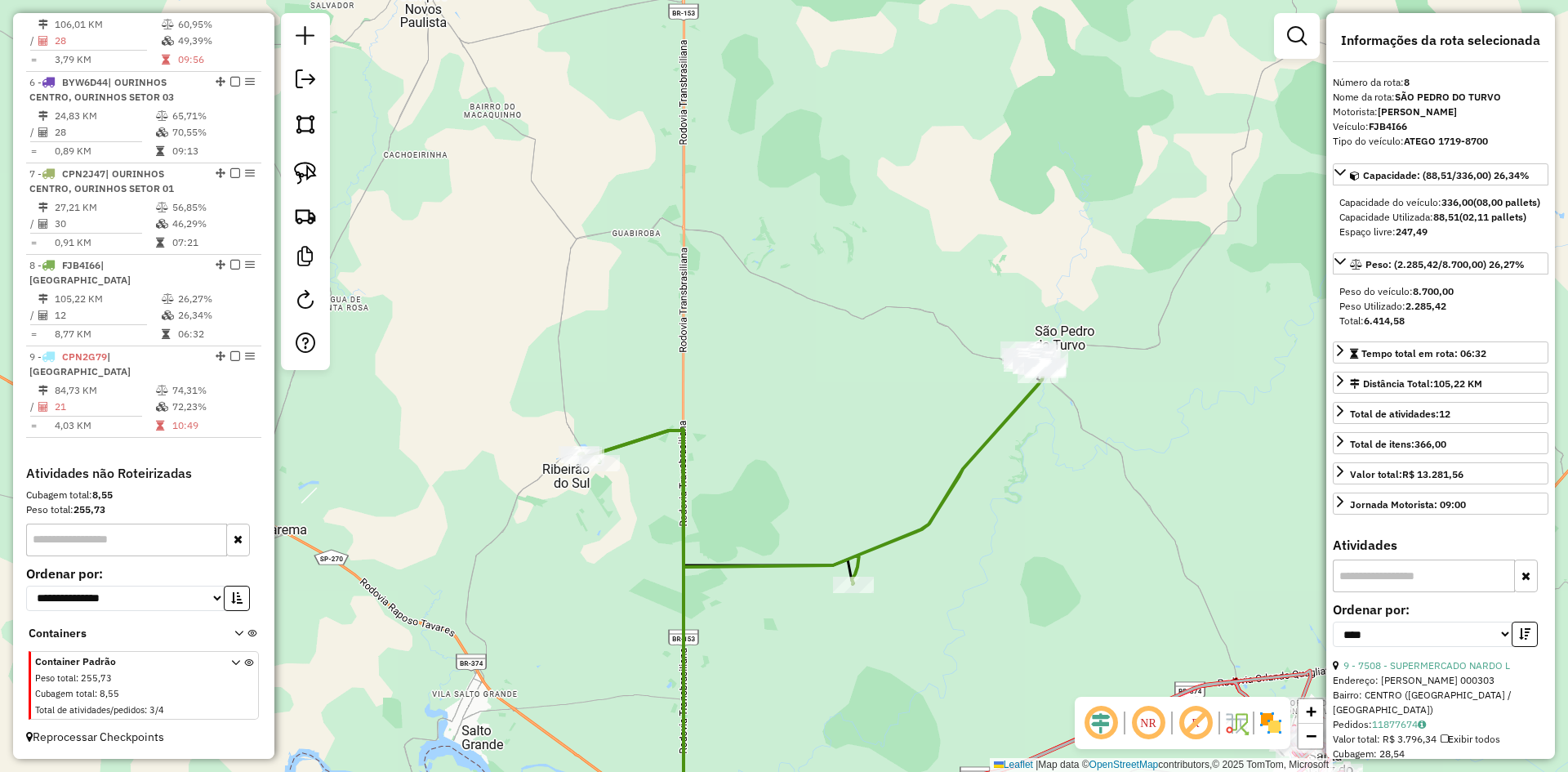
drag, startPoint x: 1010, startPoint y: 591, endPoint x: 1090, endPoint y: 446, distance: 165.6
click at [1090, 446] on div "Janela de atendimento Grade de atendimento Capacidade Transportadoras Veículos …" at bounding box center [784, 386] width 1568 height 772
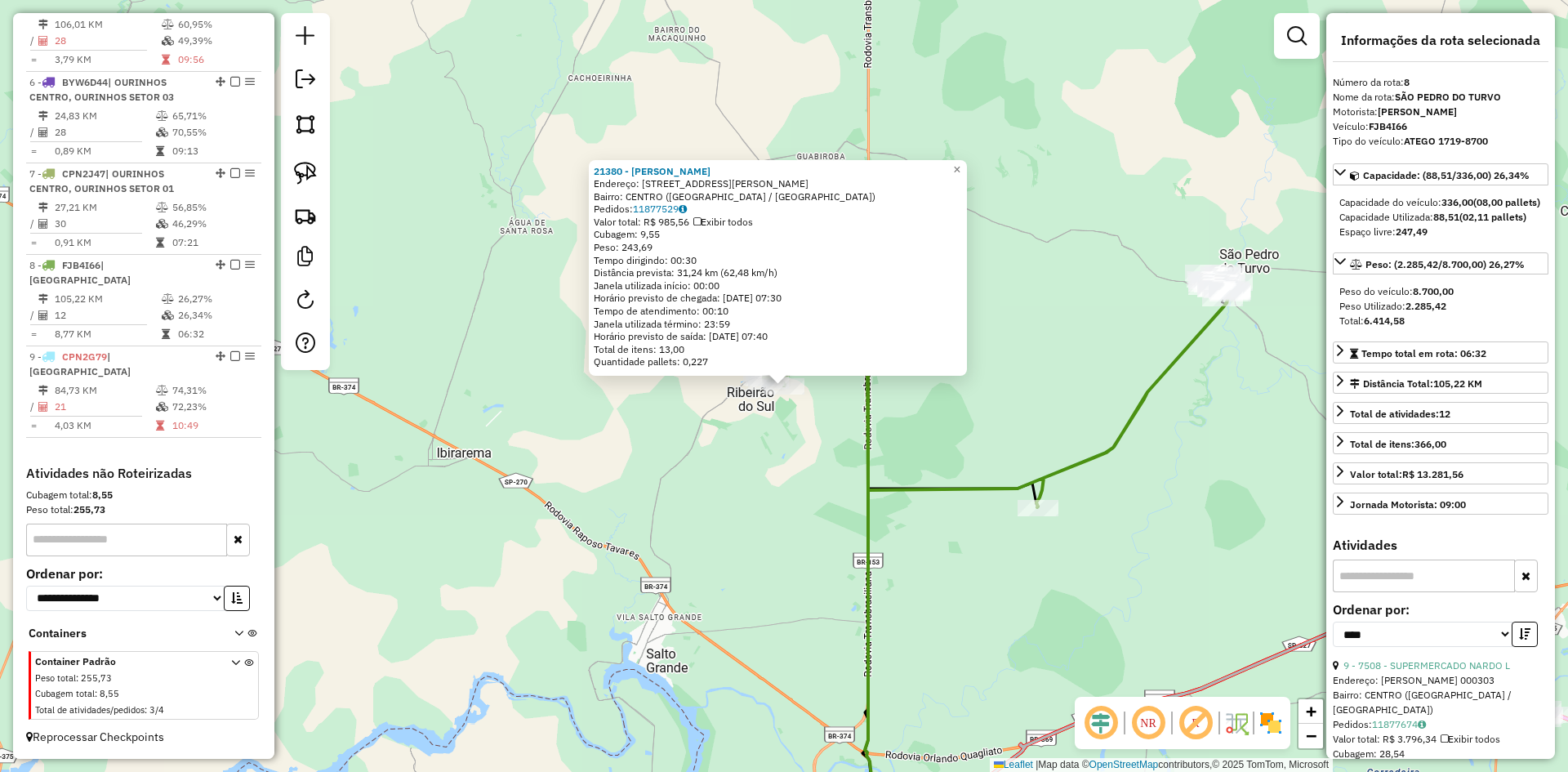
click at [1094, 565] on div "21380 - ROMULO PEREIRA Endereço: Rua Sebastiao Silva 172 Bairro: CENTRO (RIBEIR…" at bounding box center [784, 386] width 1568 height 772
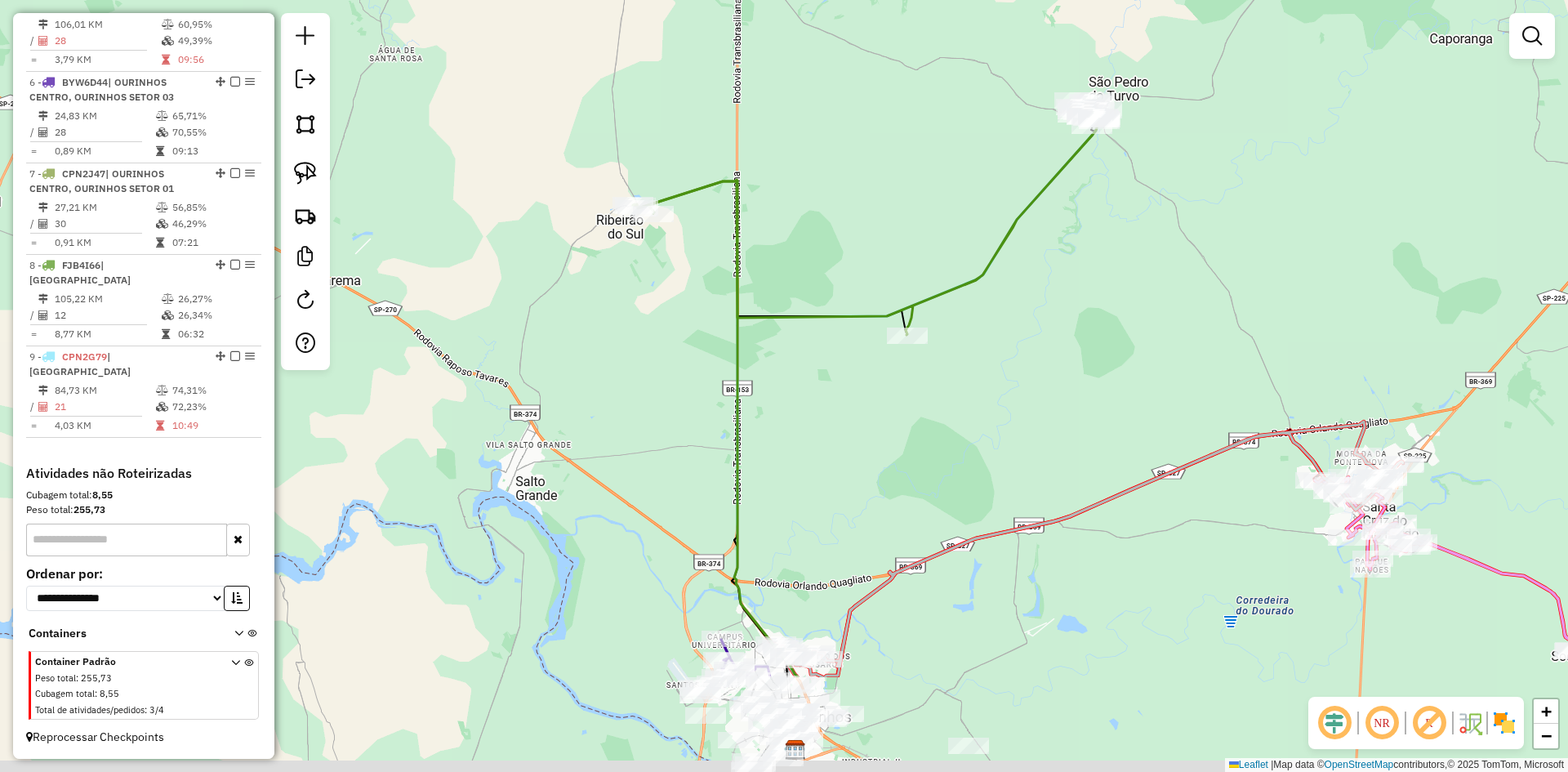
drag, startPoint x: 1101, startPoint y: 594, endPoint x: 813, endPoint y: 201, distance: 487.2
click at [813, 201] on div "Janela de atendimento Grade de atendimento Capacidade Transportadoras Veículos …" at bounding box center [784, 386] width 1568 height 772
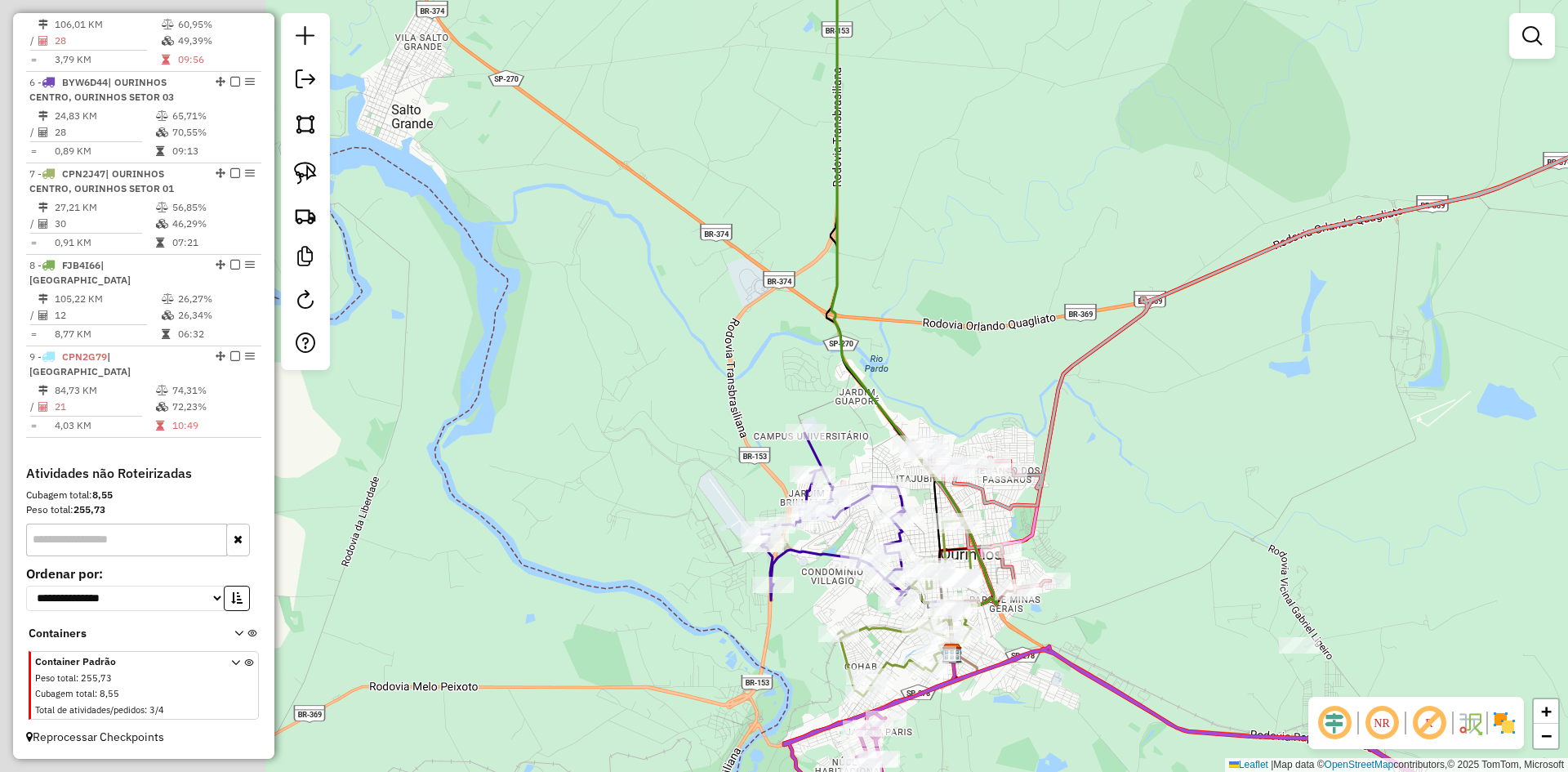
drag, startPoint x: 873, startPoint y: 448, endPoint x: 1014, endPoint y: 450, distance: 141.0
click at [1126, 440] on div "Janela de atendimento Grade de atendimento Capacidade Transportadoras Veículos …" at bounding box center [784, 386] width 1568 height 772
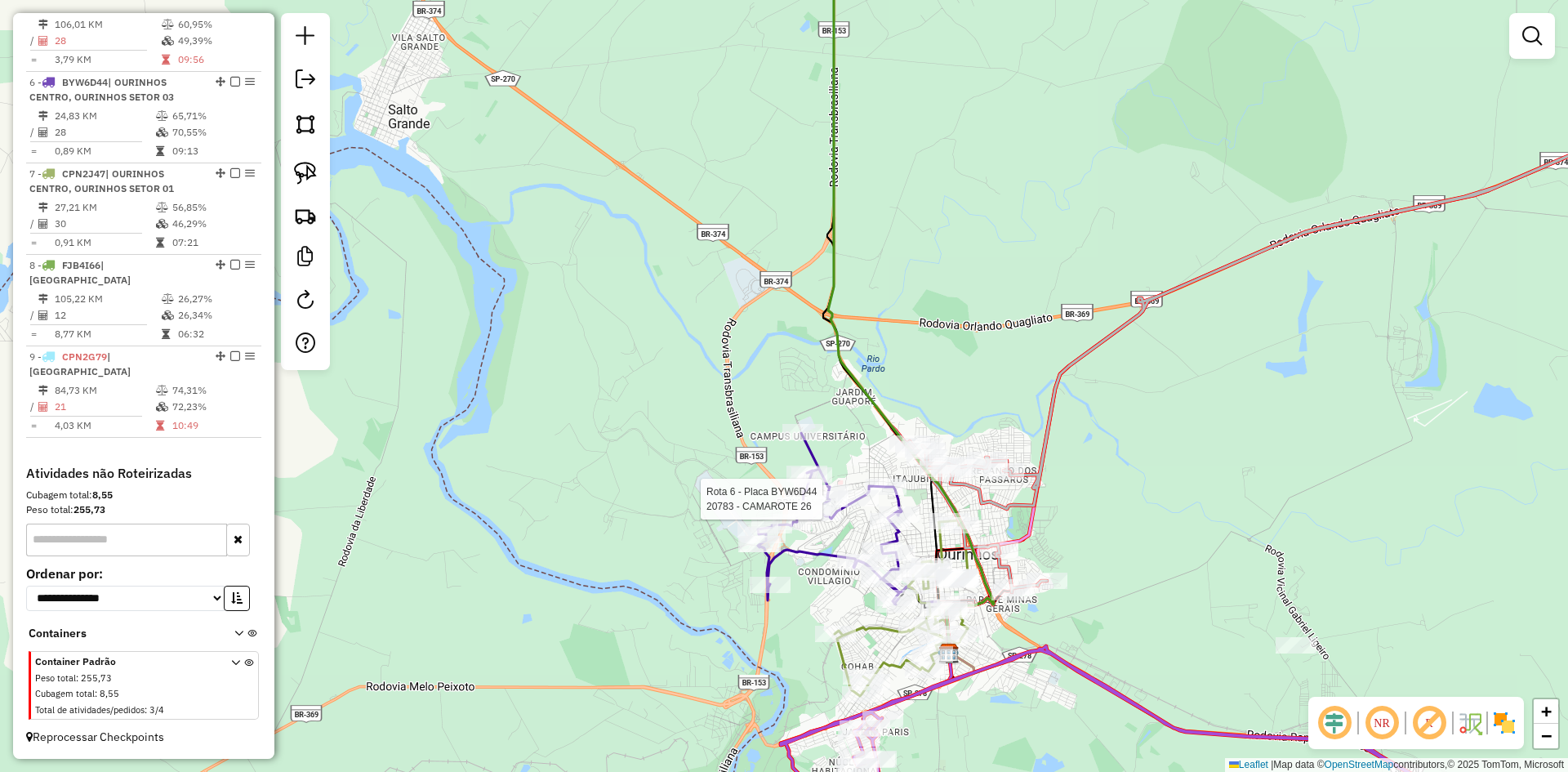
select select "*********"
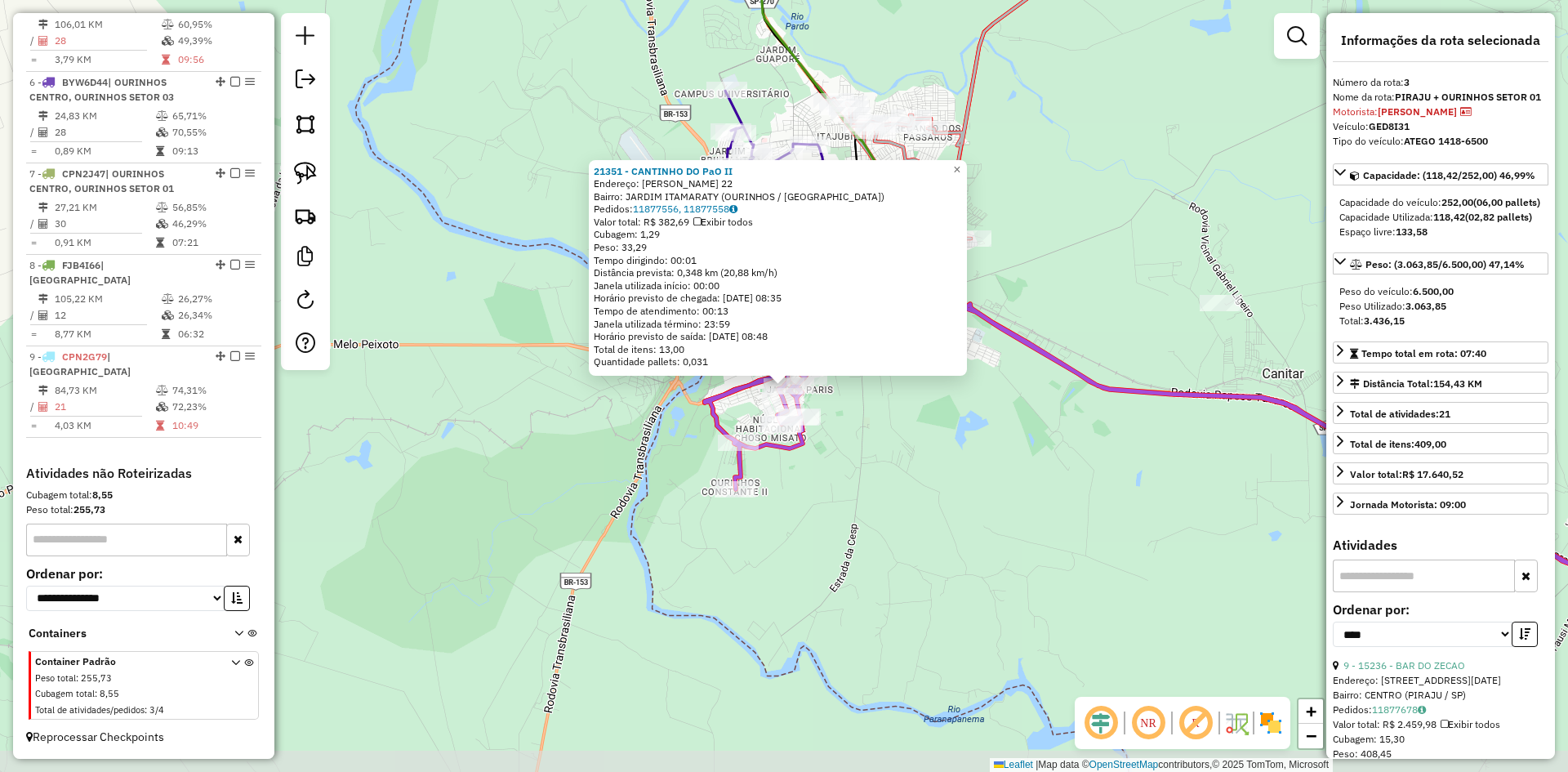
scroll to position [796, 0]
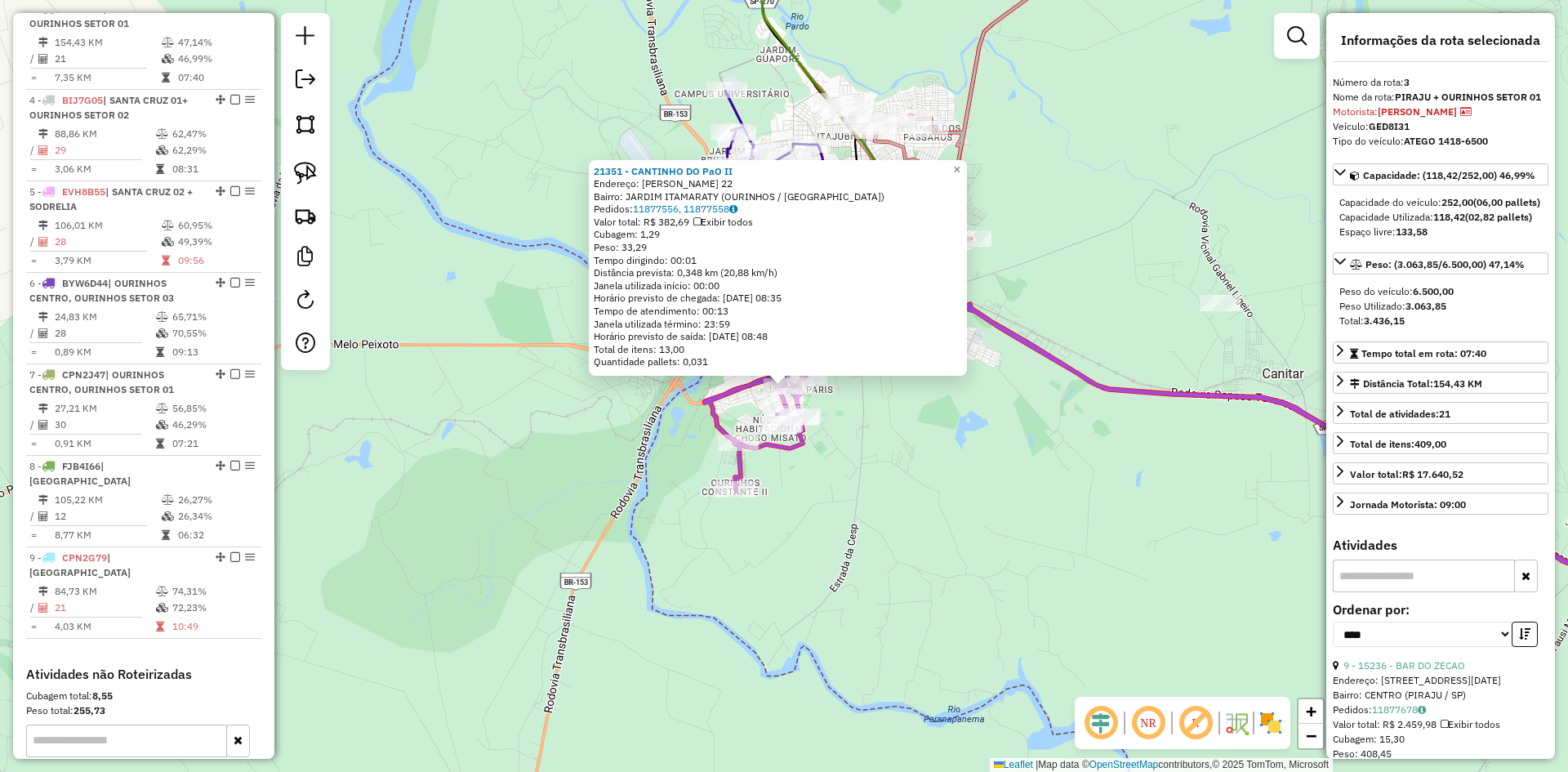
click at [904, 520] on div "21351 - CANTINHO DO PaO II Endereço: RAPHAEL NOSCHESI 22 Bairro: JARDIM ITAMARA…" at bounding box center [784, 386] width 1568 height 772
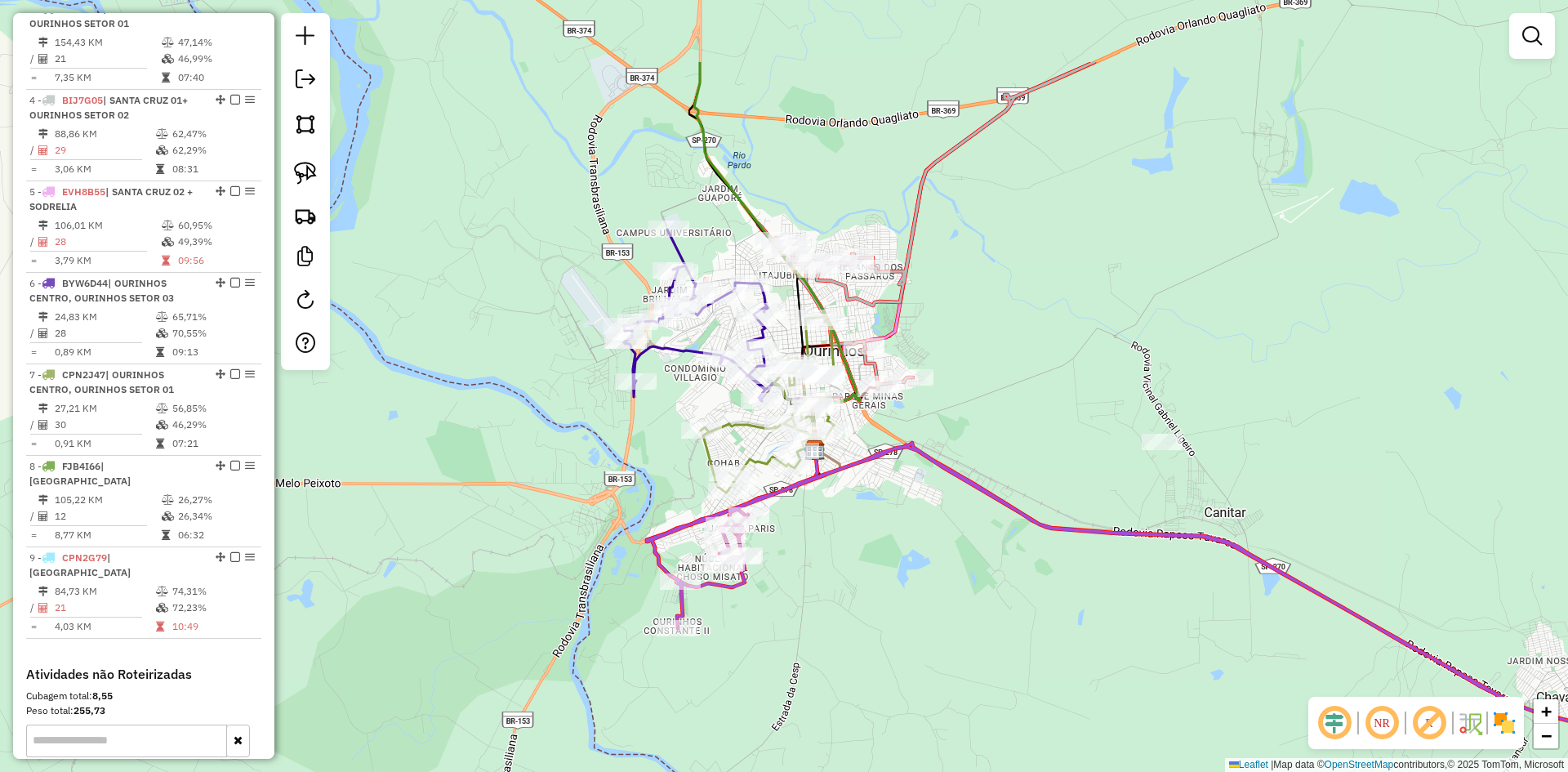
drag, startPoint x: 929, startPoint y: 562, endPoint x: 903, endPoint y: 625, distance: 68.2
click at [903, 625] on div "Janela de atendimento Grade de atendimento Capacidade Transportadoras Veículos …" at bounding box center [784, 386] width 1568 height 772
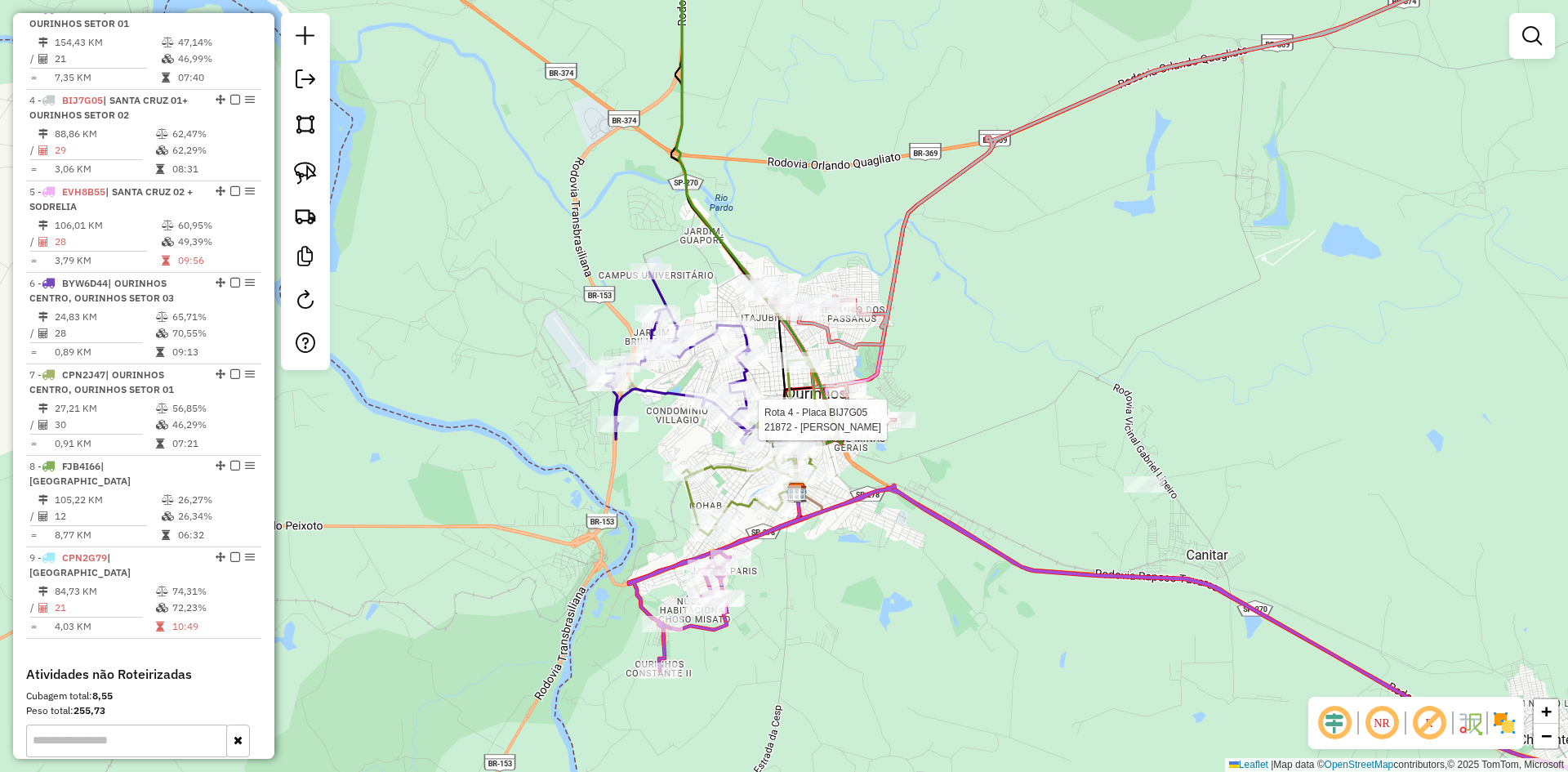
select select "*********"
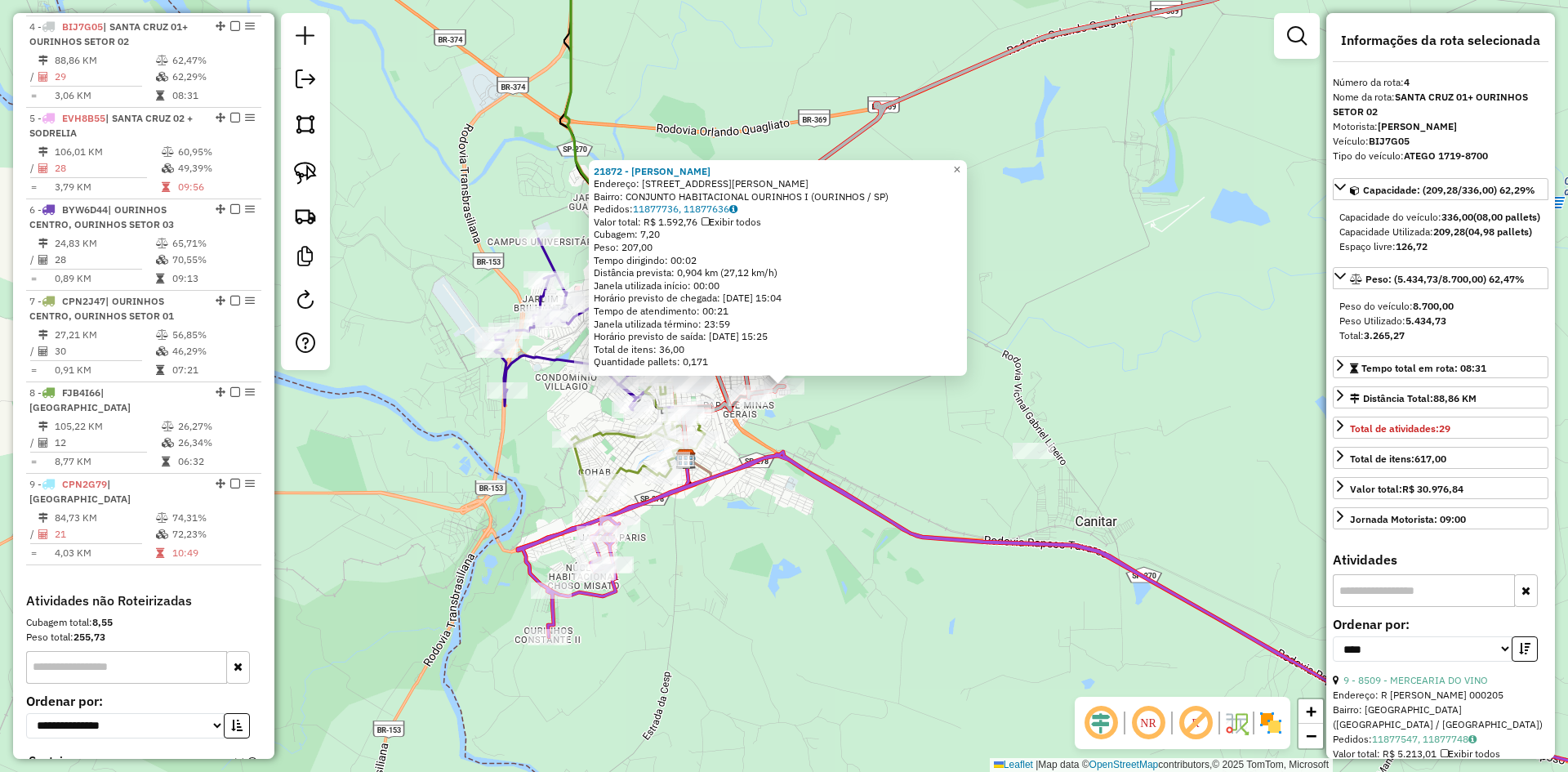
scroll to position [888, 0]
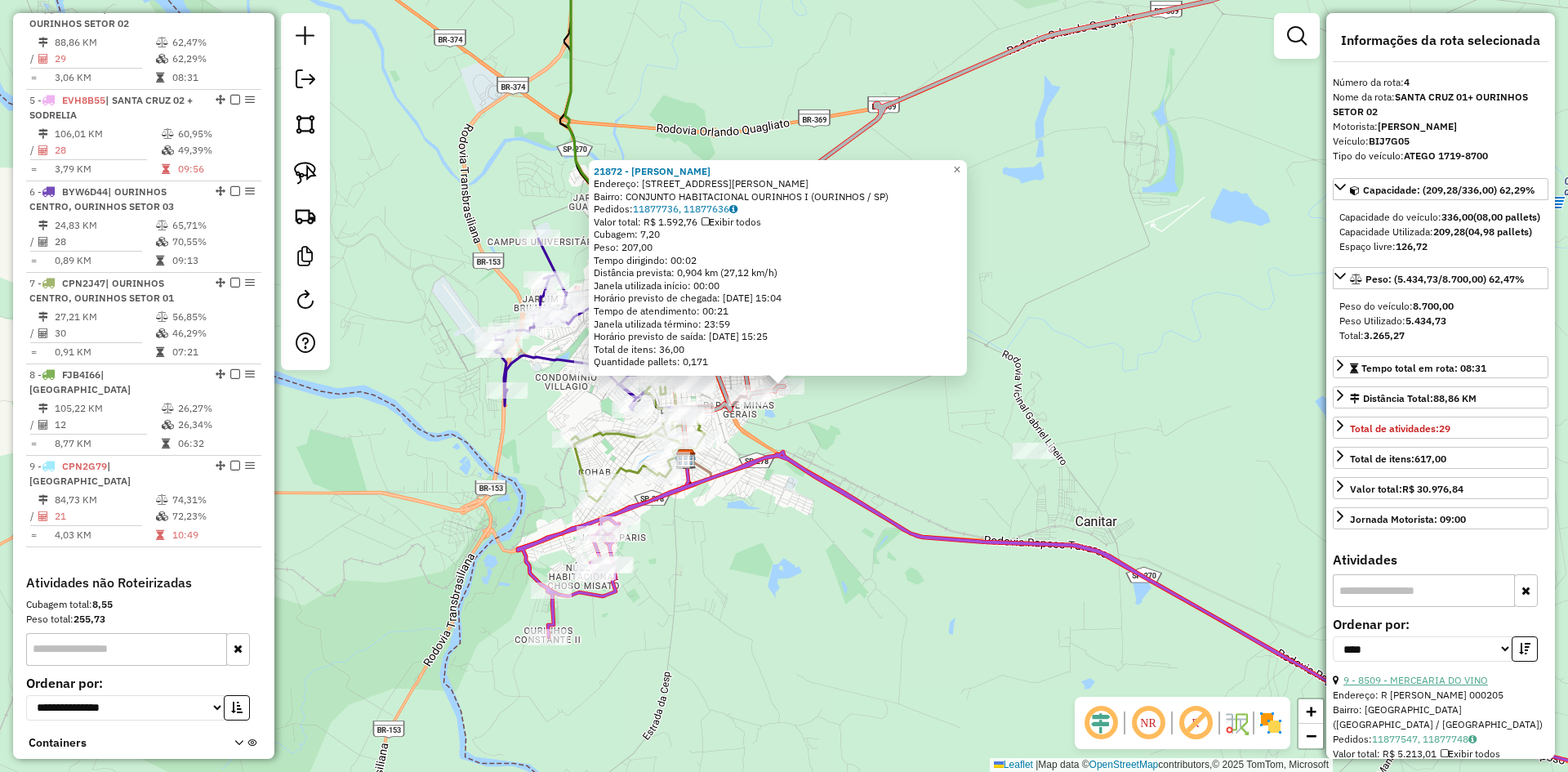
click at [1463, 687] on link "9 - 8509 - MERCEARIA DO VINO" at bounding box center [1416, 680] width 145 height 12
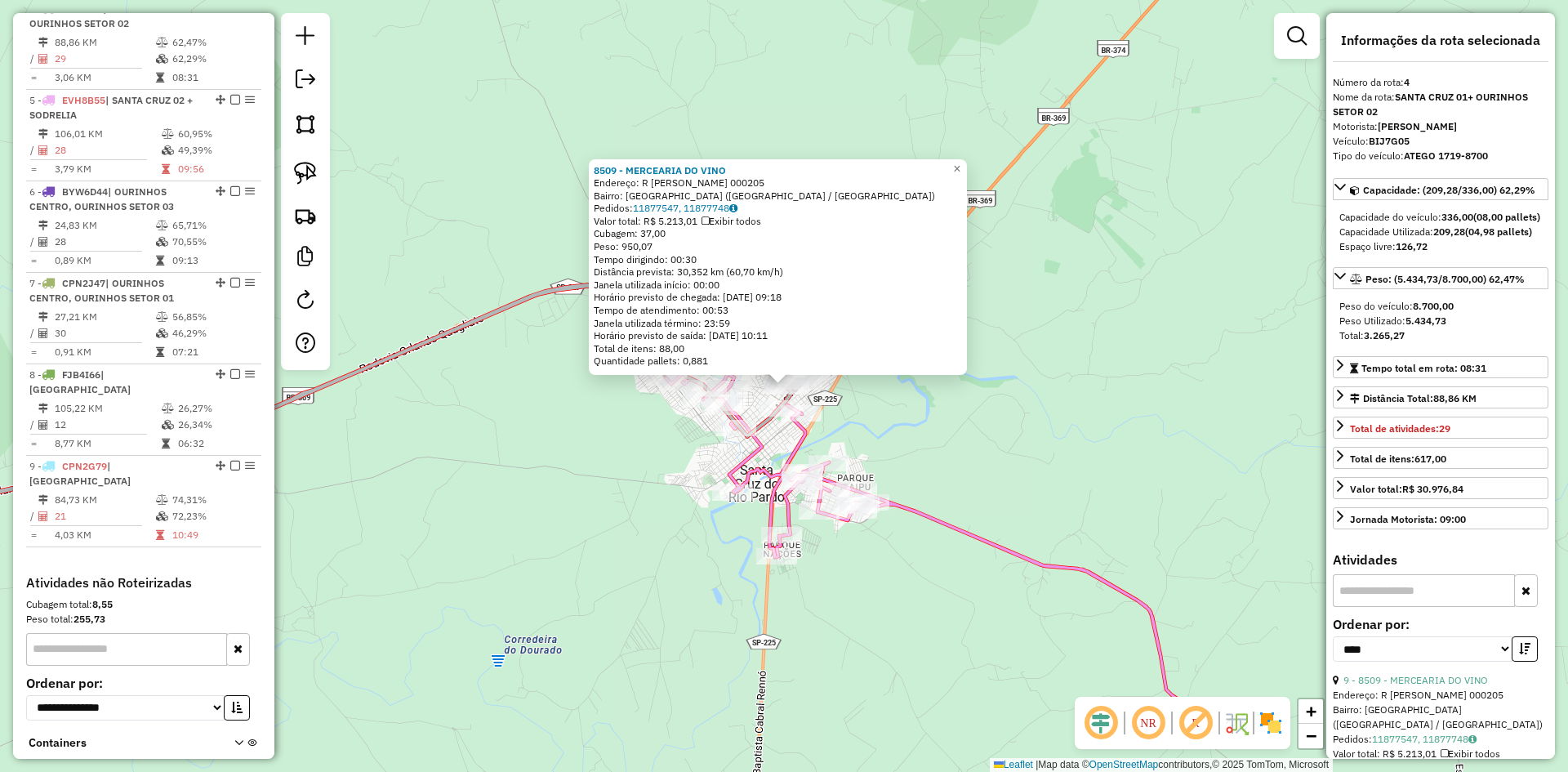
click at [1007, 483] on div "8509 - MERCEARIA DO VINO Endereço: R FREDIANO COLLI 000205 Bairro: VILA SANTA A…" at bounding box center [784, 386] width 1568 height 772
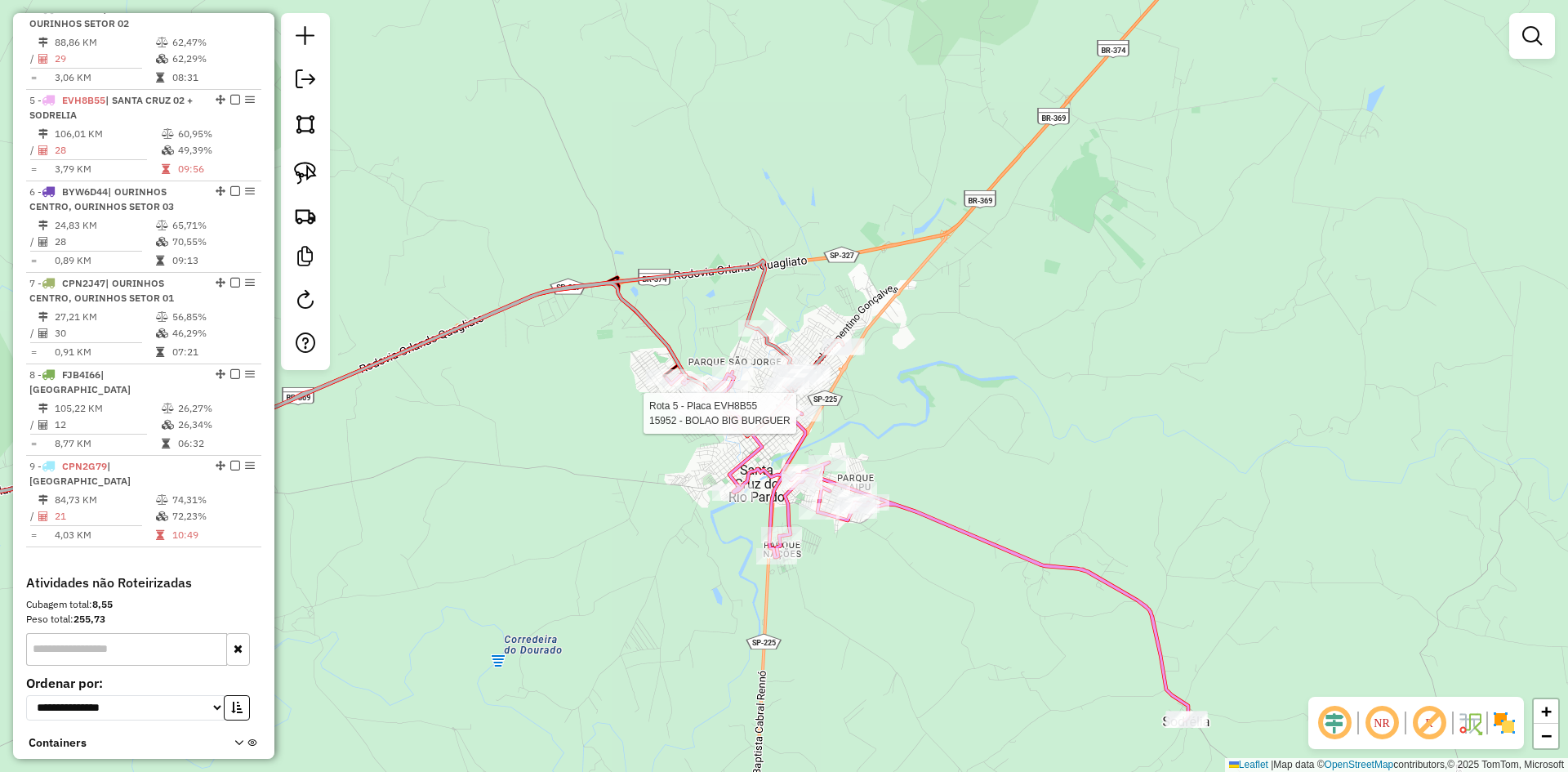
select select "*********"
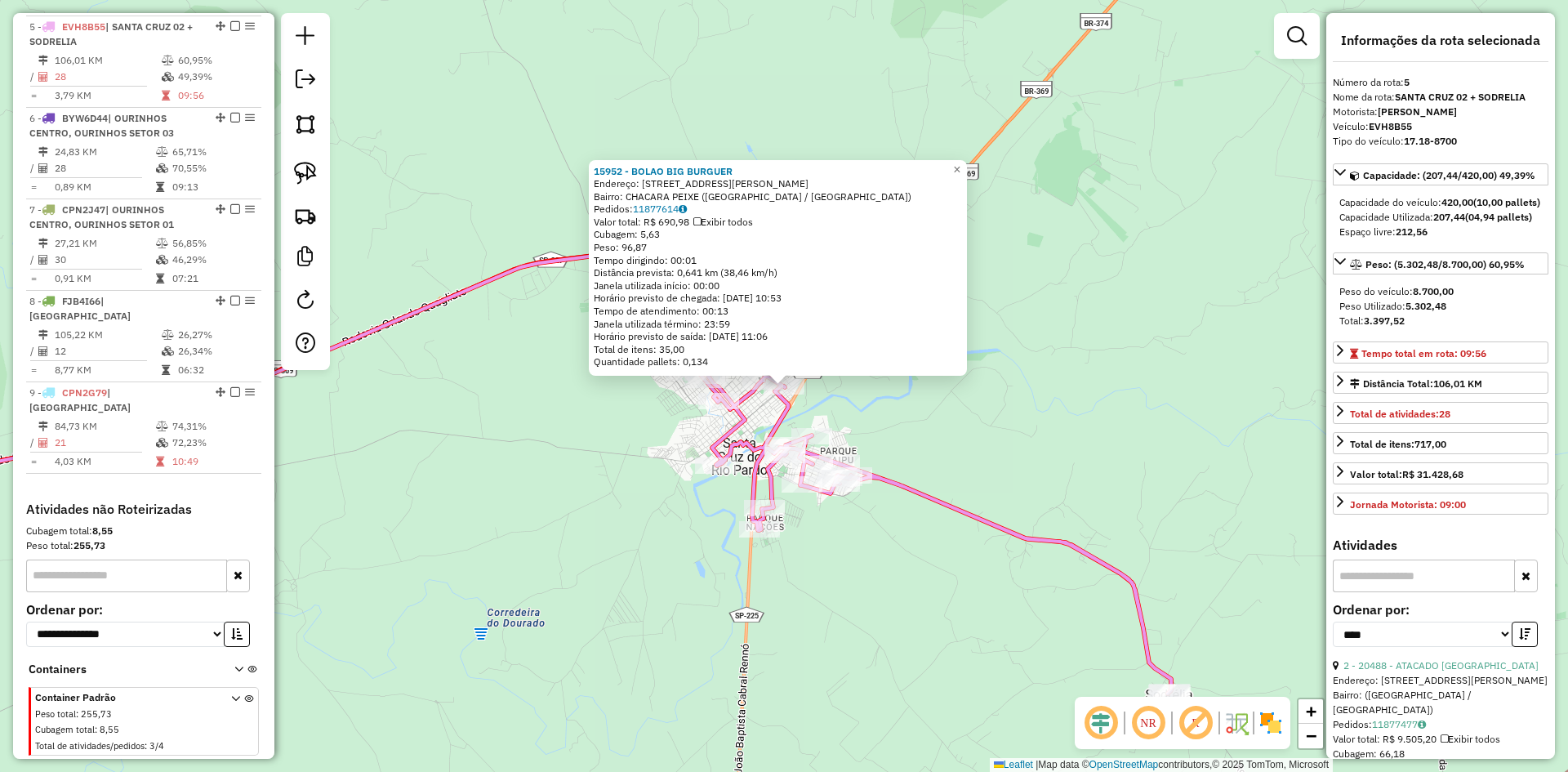
scroll to position [979, 0]
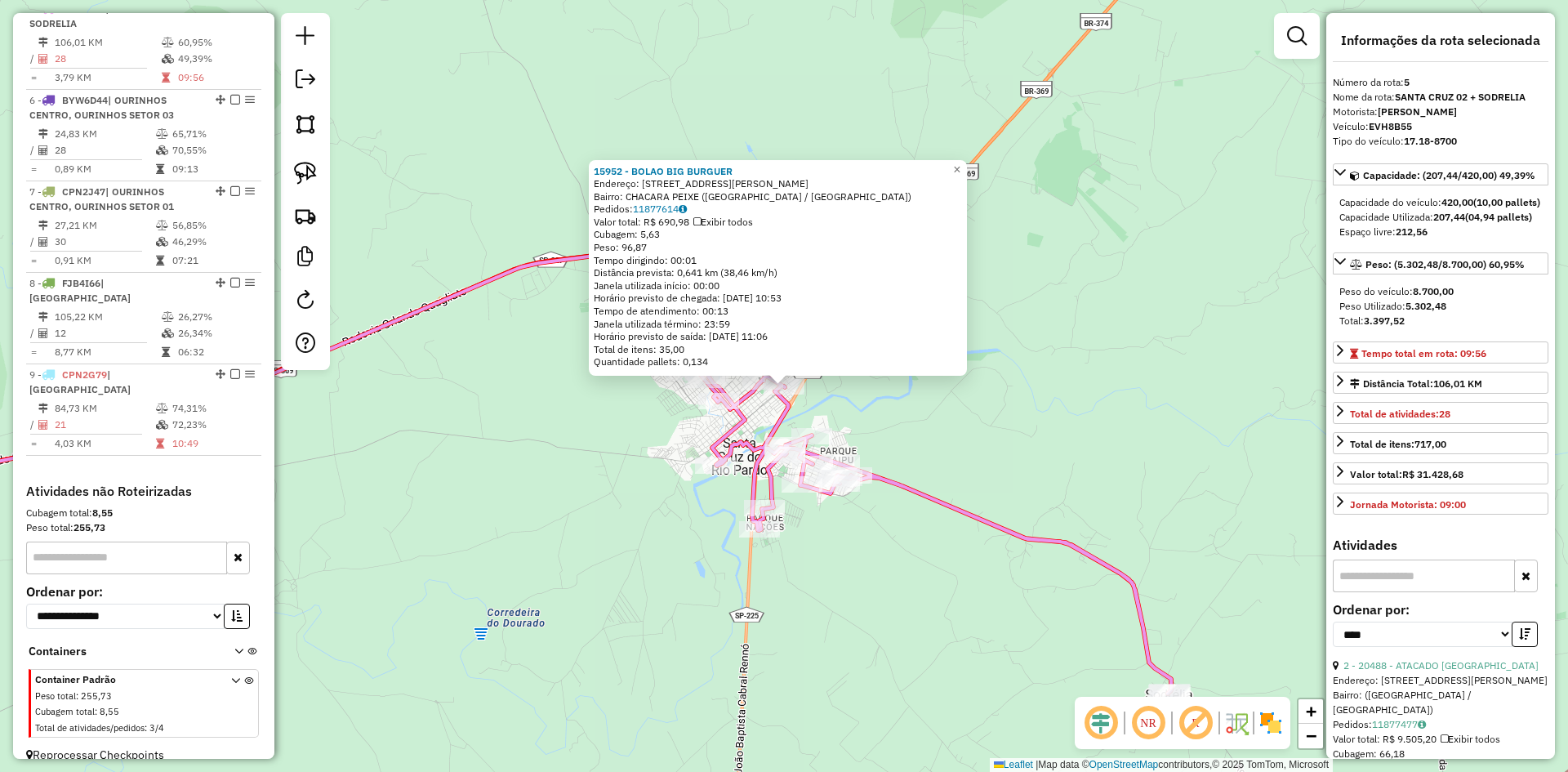
click at [993, 459] on div "15952 - BOLAO BIG BURGUER Endereço: AV JOAQUIM DE SOUZA CAMPOS 441 Bairro: CHAC…" at bounding box center [784, 386] width 1568 height 772
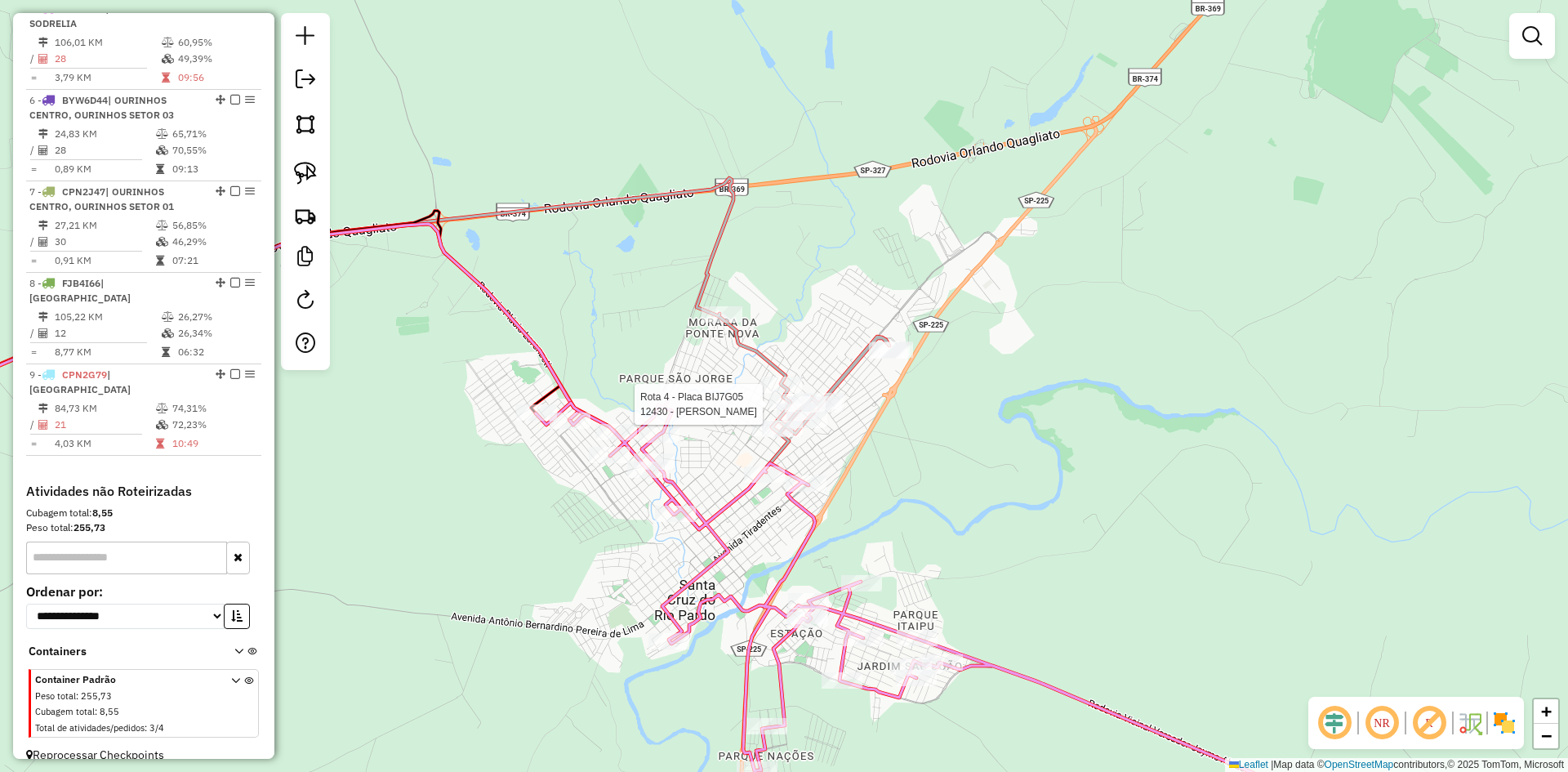
select select "*********"
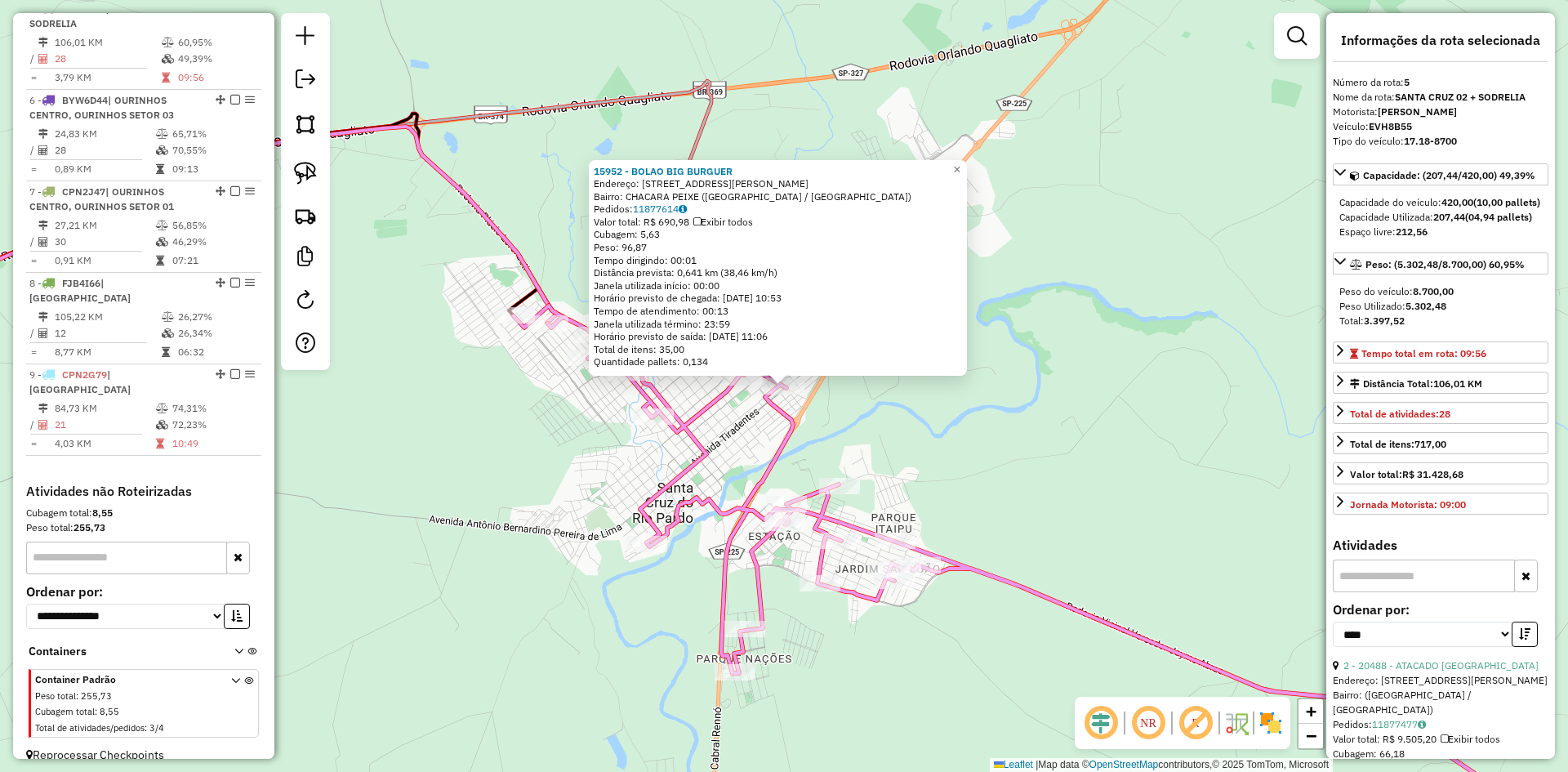
click at [998, 464] on div "15952 - BOLAO BIG BURGUER Endereço: AV JOAQUIM DE SOUZA CAMPOS 441 Bairro: CHAC…" at bounding box center [784, 386] width 1568 height 772
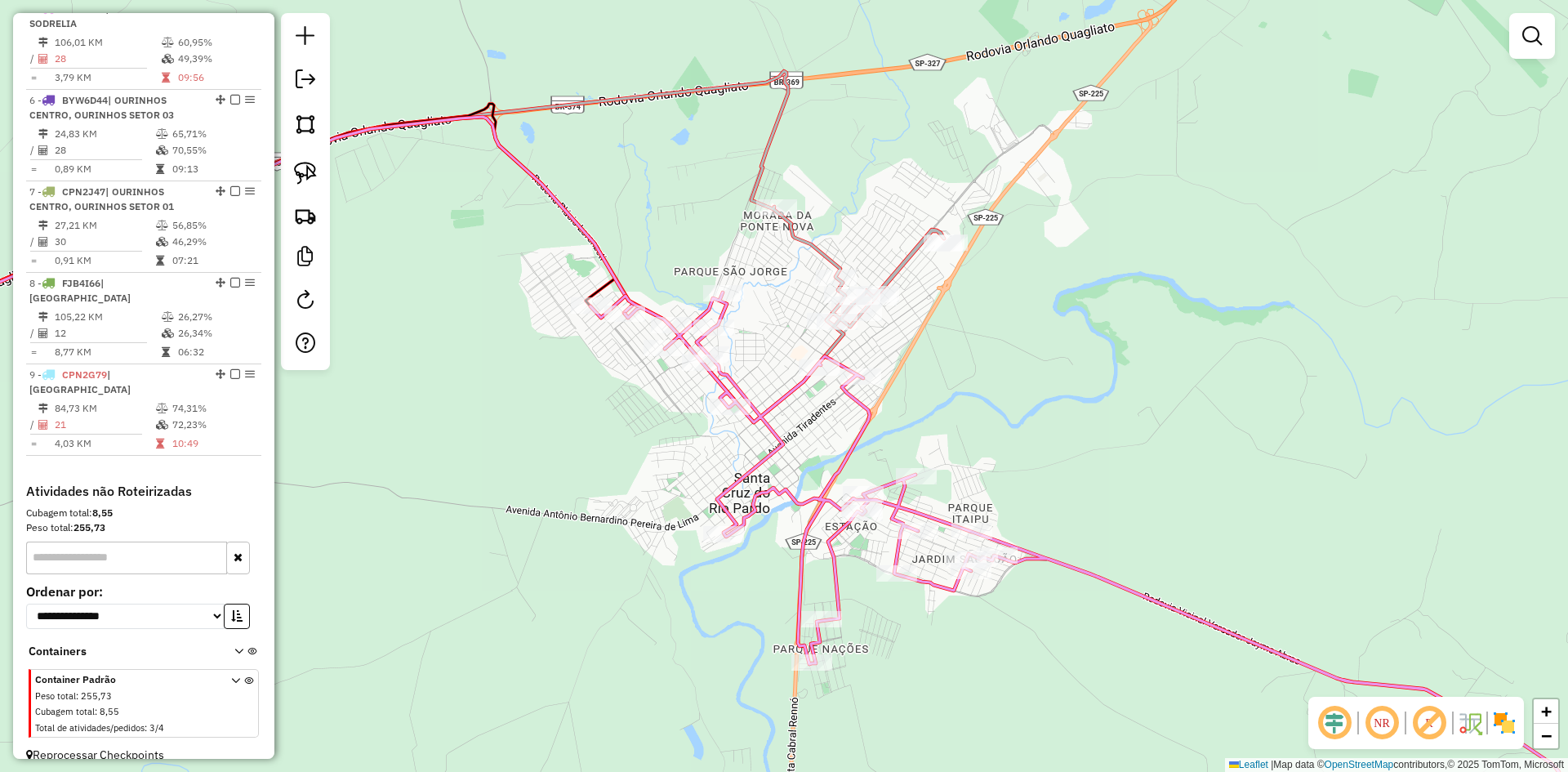
drag, startPoint x: 995, startPoint y: 464, endPoint x: 1350, endPoint y: 438, distance: 356.0
click at [1350, 438] on div "Janela de atendimento Grade de atendimento Capacidade Transportadoras Veículos …" at bounding box center [784, 386] width 1568 height 772
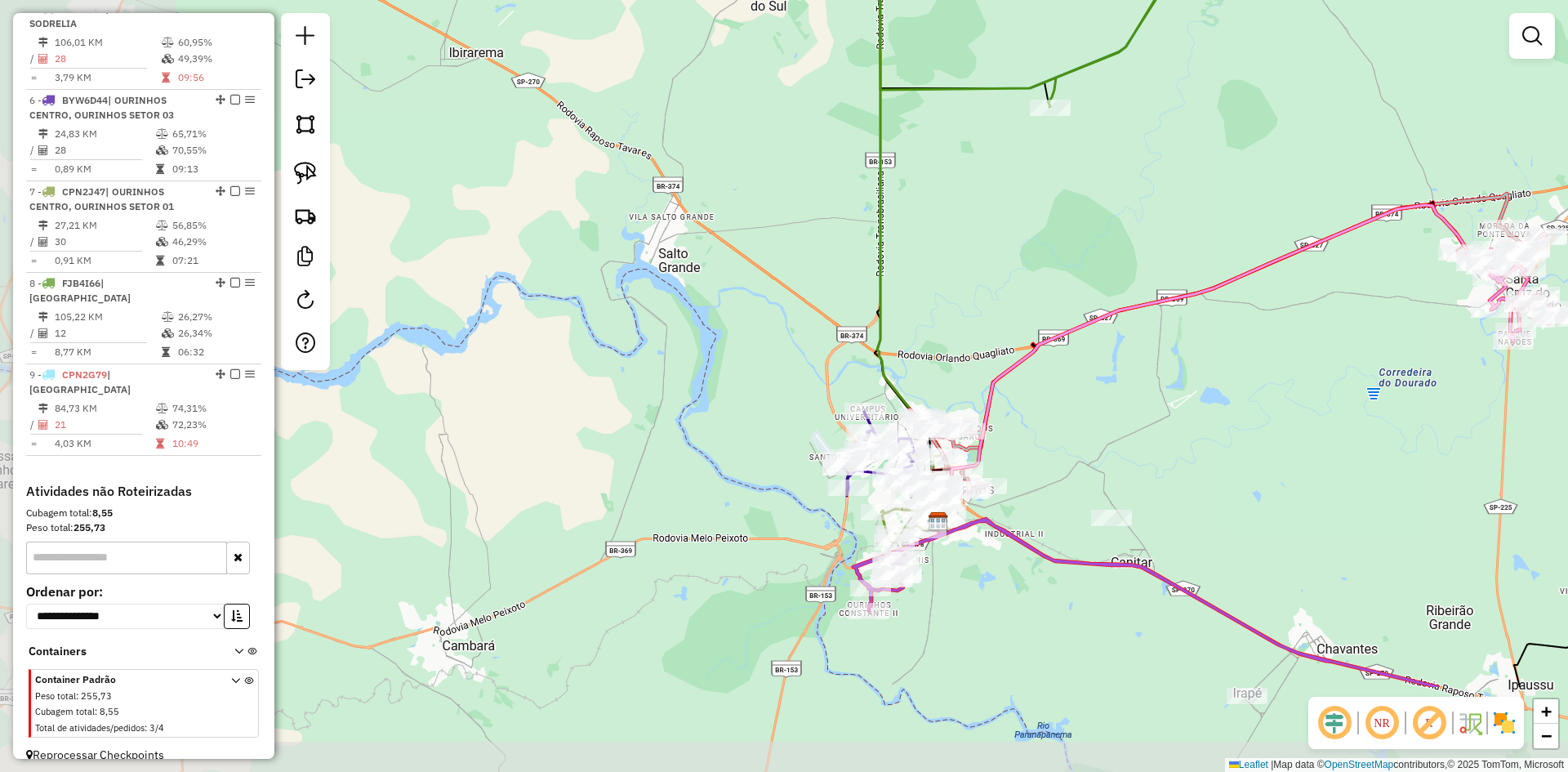
drag, startPoint x: 1077, startPoint y: 598, endPoint x: 1296, endPoint y: 438, distance: 271.2
click at [1299, 438] on div "Janela de atendimento Grade de atendimento Capacidade Transportadoras Veículos …" at bounding box center [784, 386] width 1568 height 772
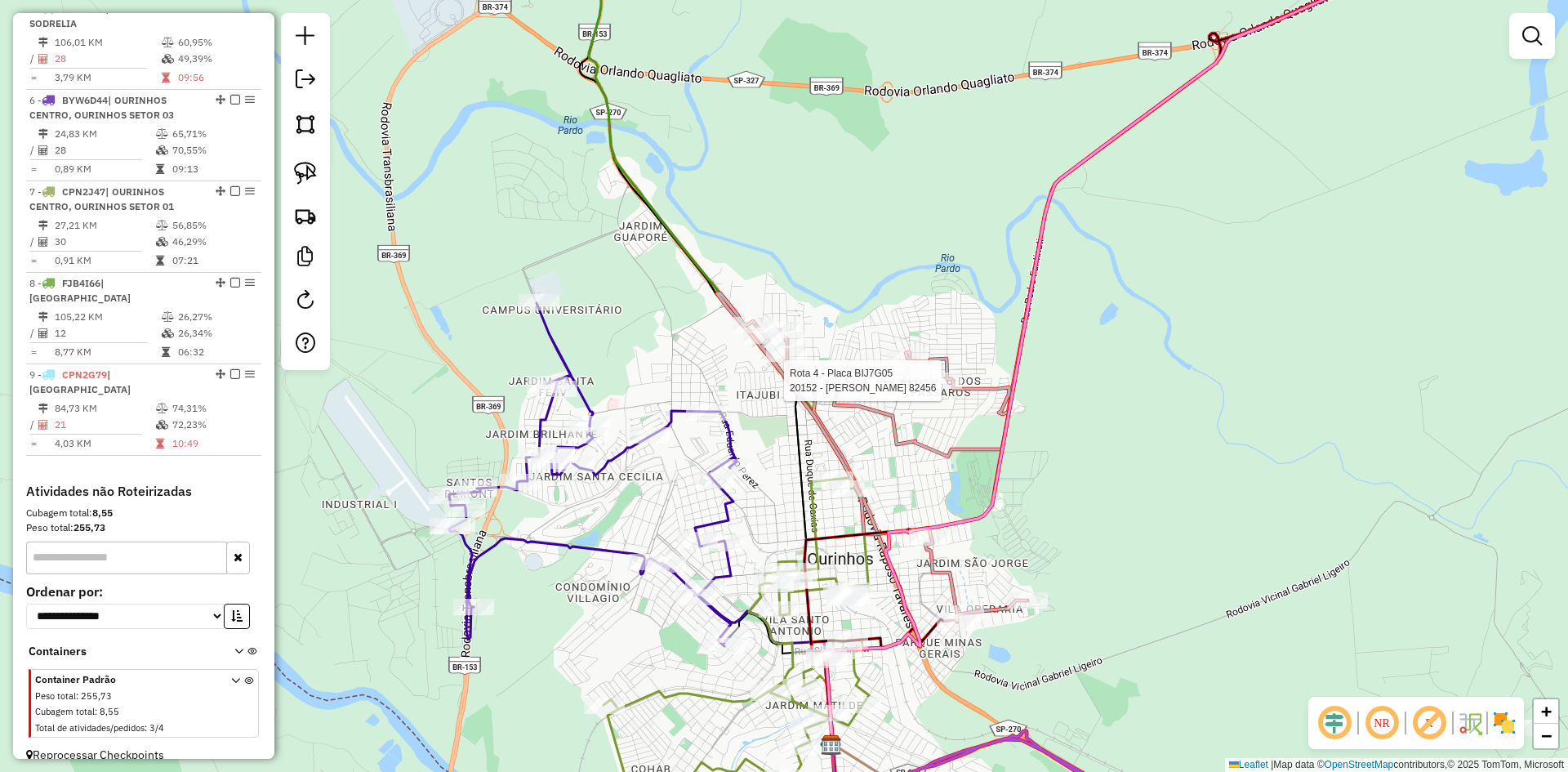
click at [937, 389] on div at bounding box center [942, 381] width 41 height 16
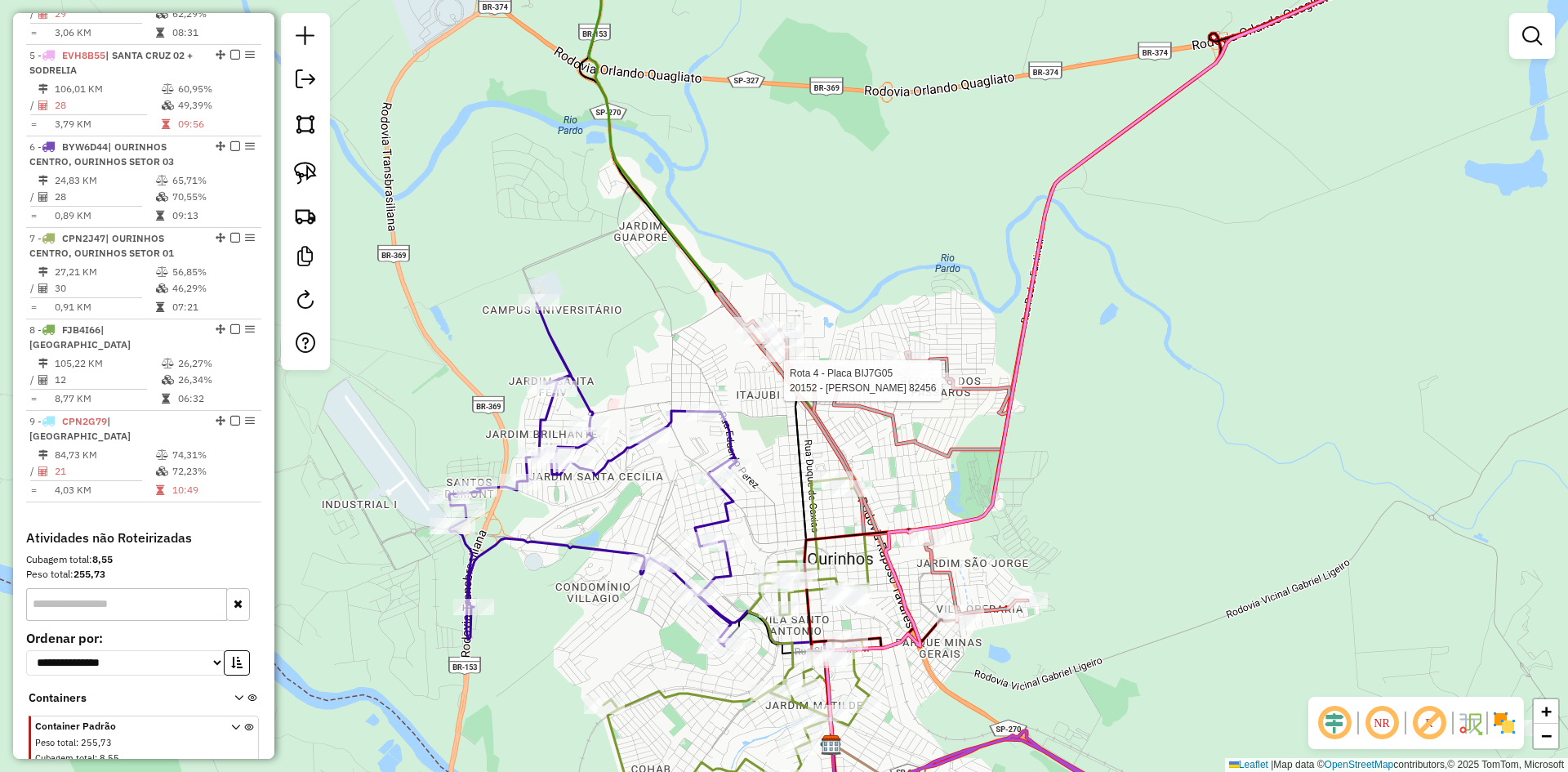
select select "*********"
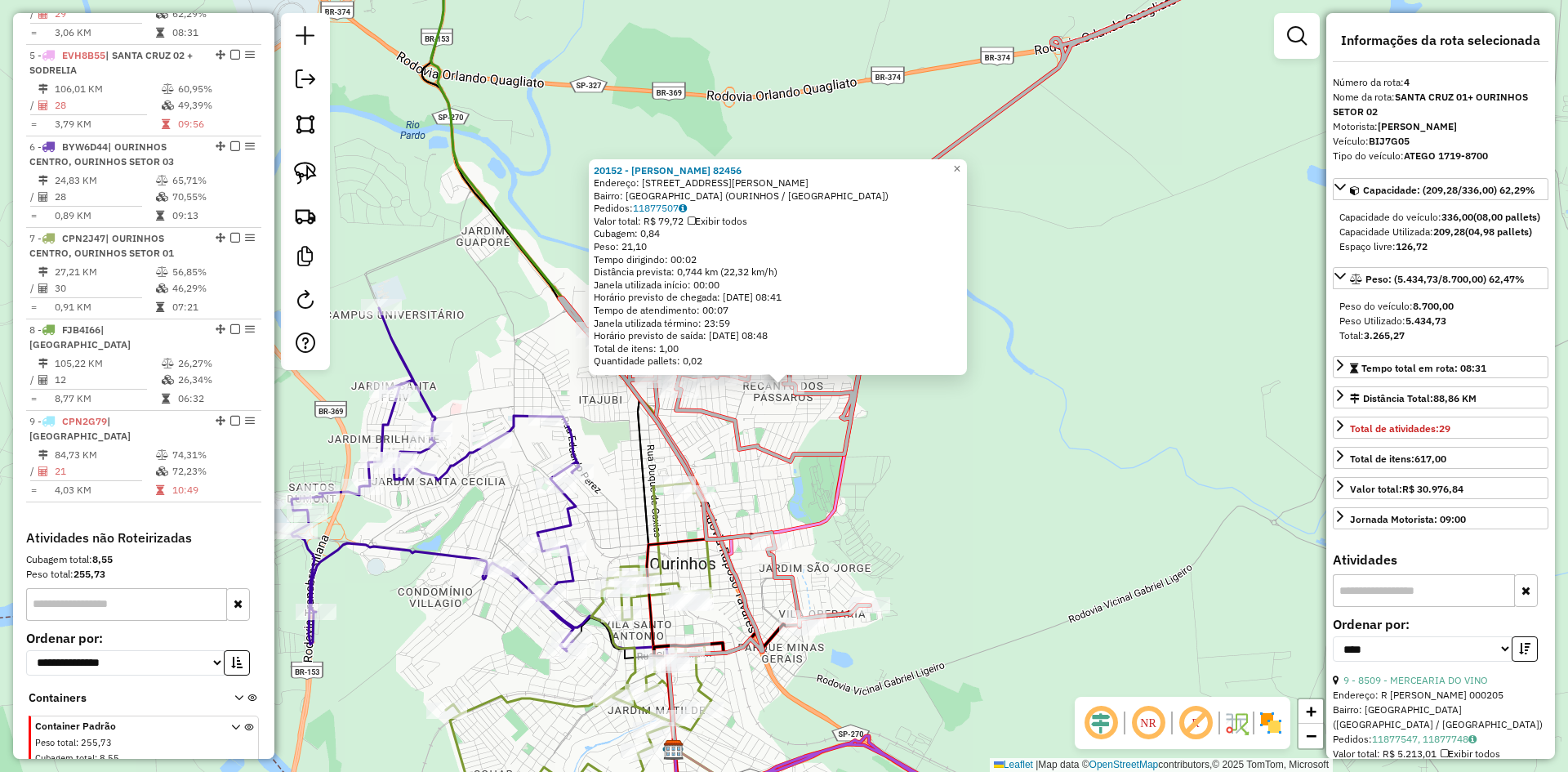
scroll to position [888, 0]
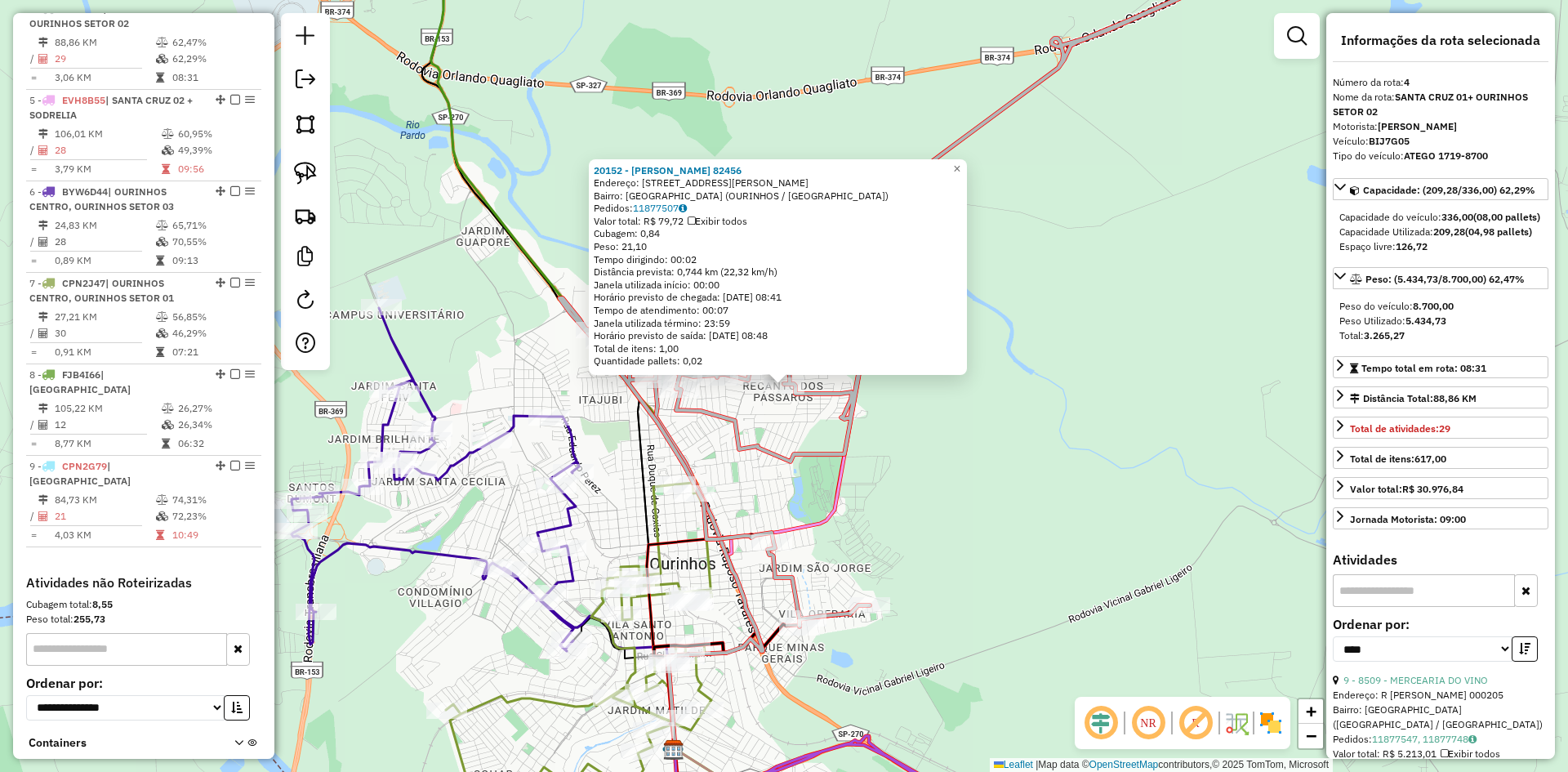
click at [985, 484] on div "20152 - ELZA LIMA LEAL 82456 Endereço: R RUA JORGE MANSUR 132 Bairro: JARDIM EU…" at bounding box center [784, 386] width 1568 height 772
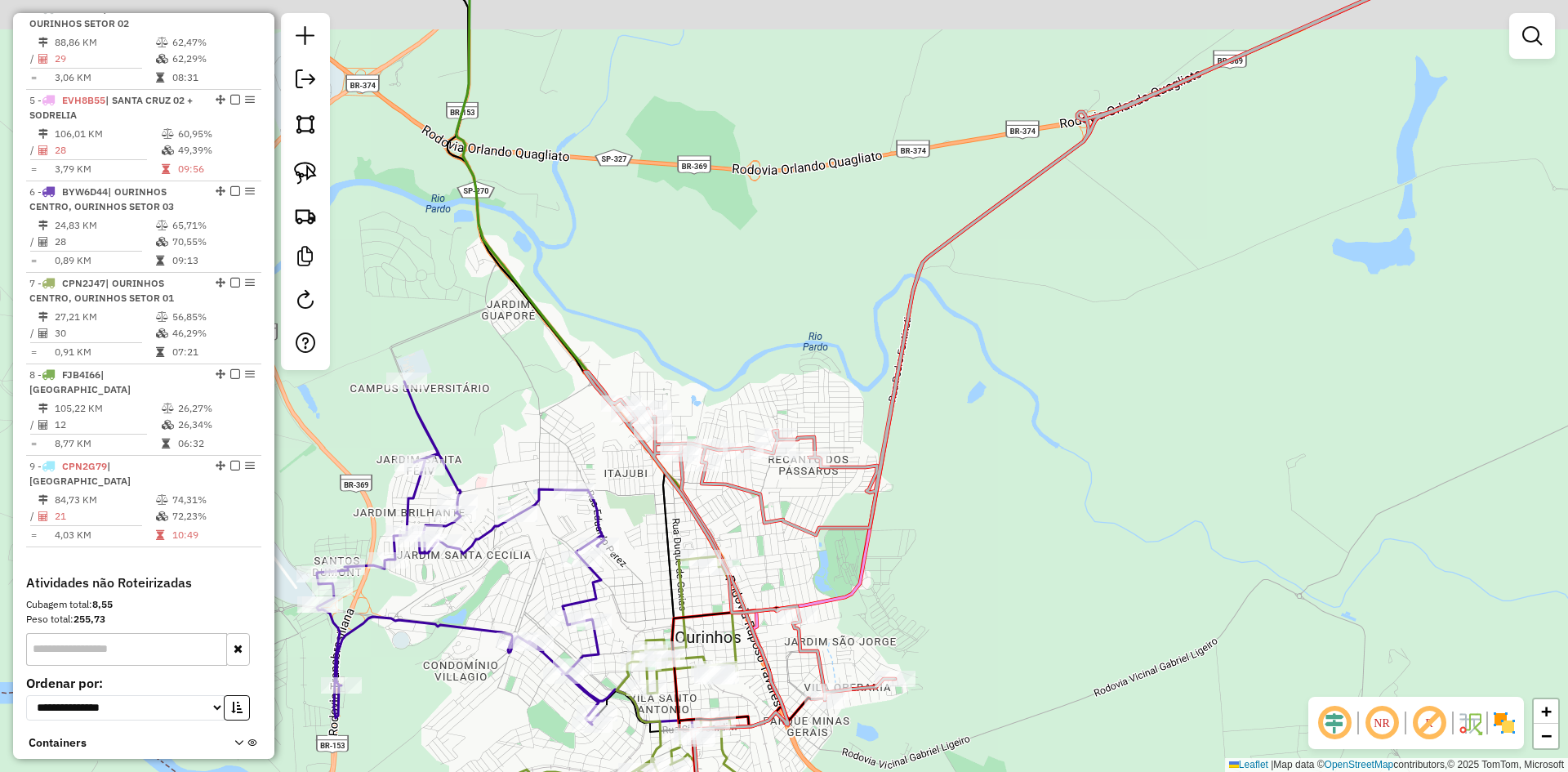
drag, startPoint x: 988, startPoint y: 500, endPoint x: 1022, endPoint y: 640, distance: 144.1
click at [1018, 628] on div "Janela de atendimento Grade de atendimento Capacidade Transportadoras Veículos …" at bounding box center [784, 386] width 1568 height 772
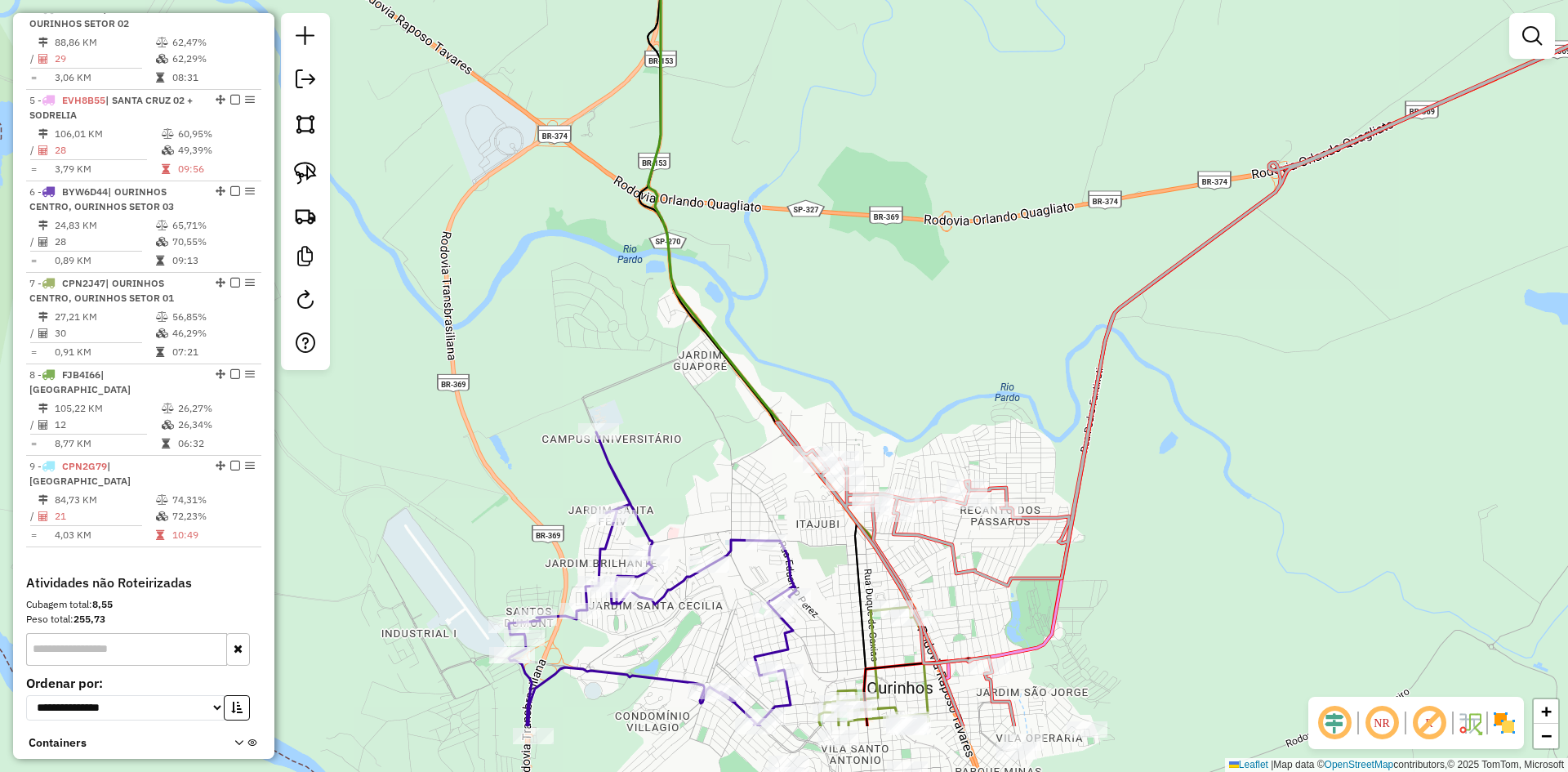
drag, startPoint x: 781, startPoint y: 447, endPoint x: 924, endPoint y: 324, distance: 188.6
click at [924, 324] on div "Janela de atendimento Grade de atendimento Capacidade Transportadoras Veículos …" at bounding box center [784, 386] width 1568 height 772
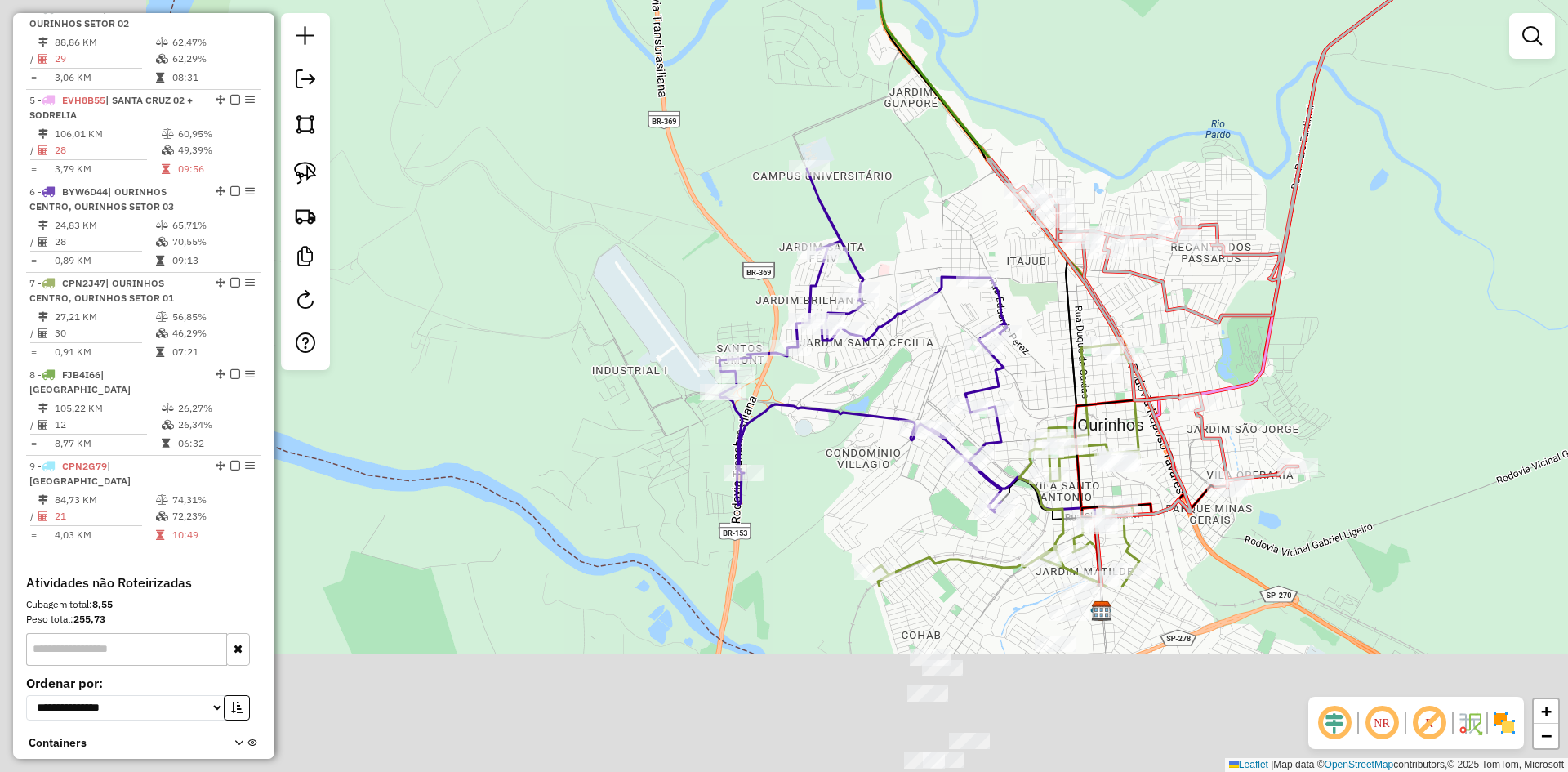
drag, startPoint x: 718, startPoint y: 460, endPoint x: 938, endPoint y: 154, distance: 376.9
click at [940, 156] on div "Janela de atendimento Grade de atendimento Capacidade Transportadoras Veículos …" at bounding box center [784, 386] width 1568 height 772
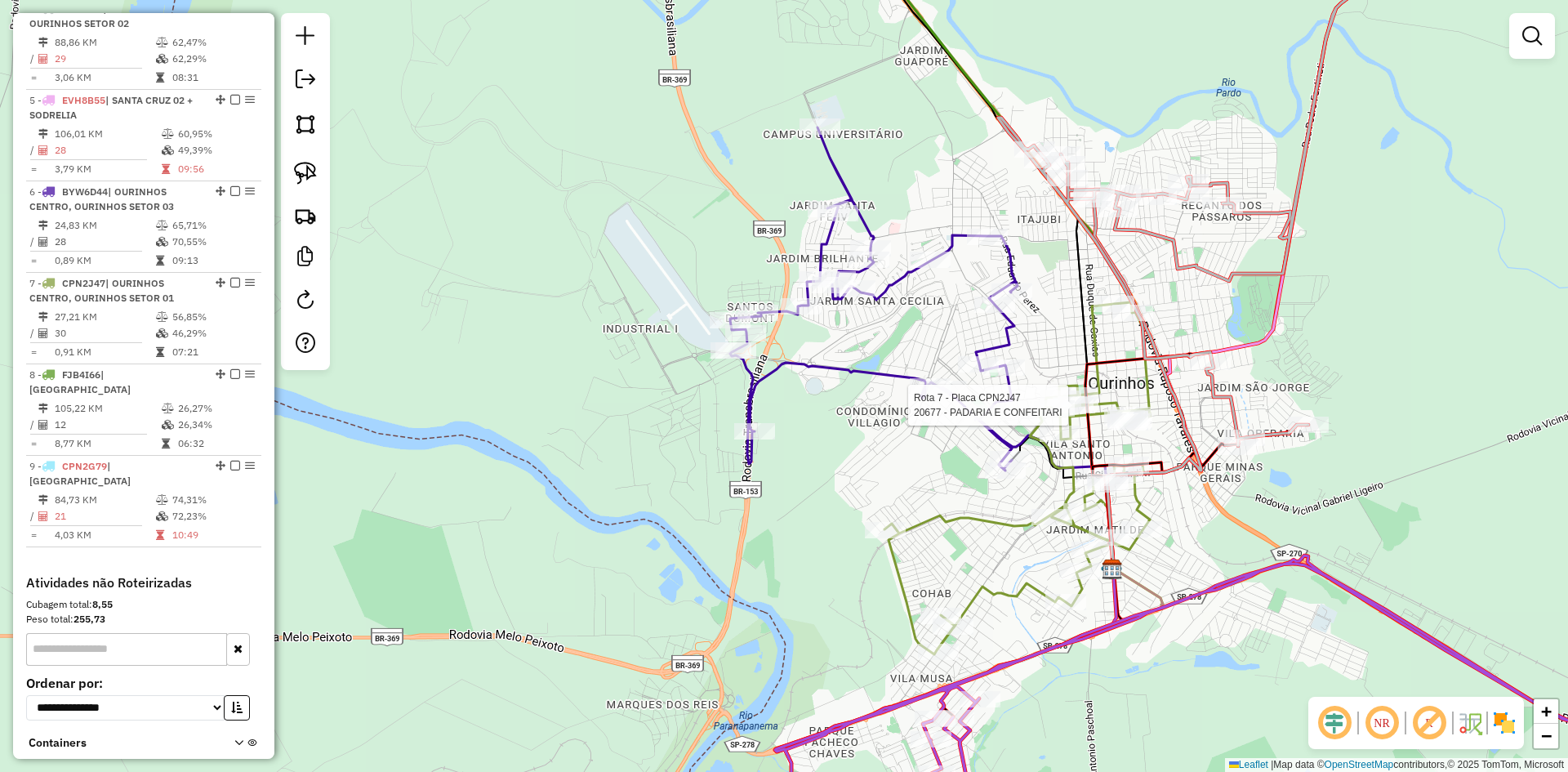
select select "*********"
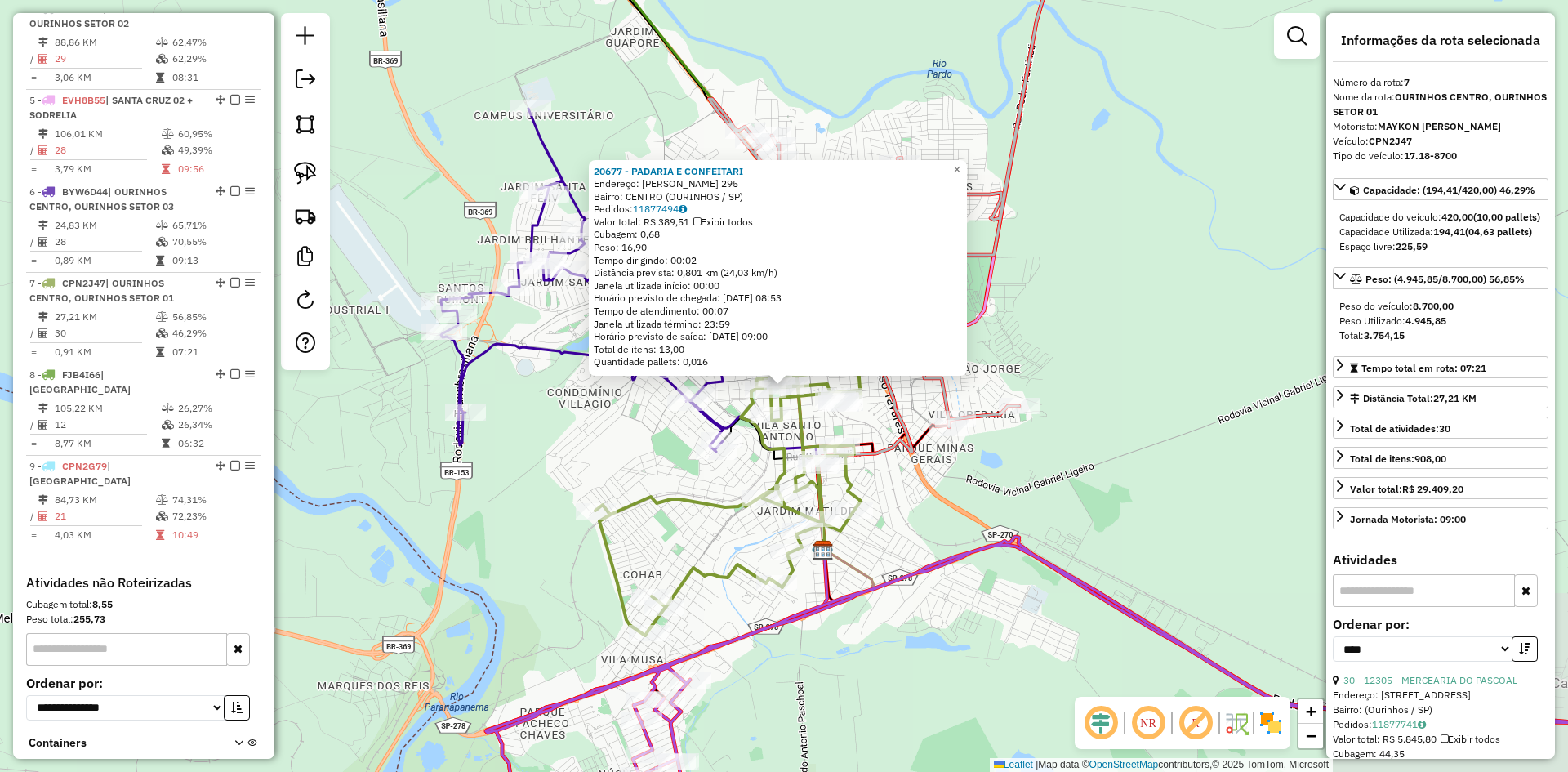
scroll to position [1012, 0]
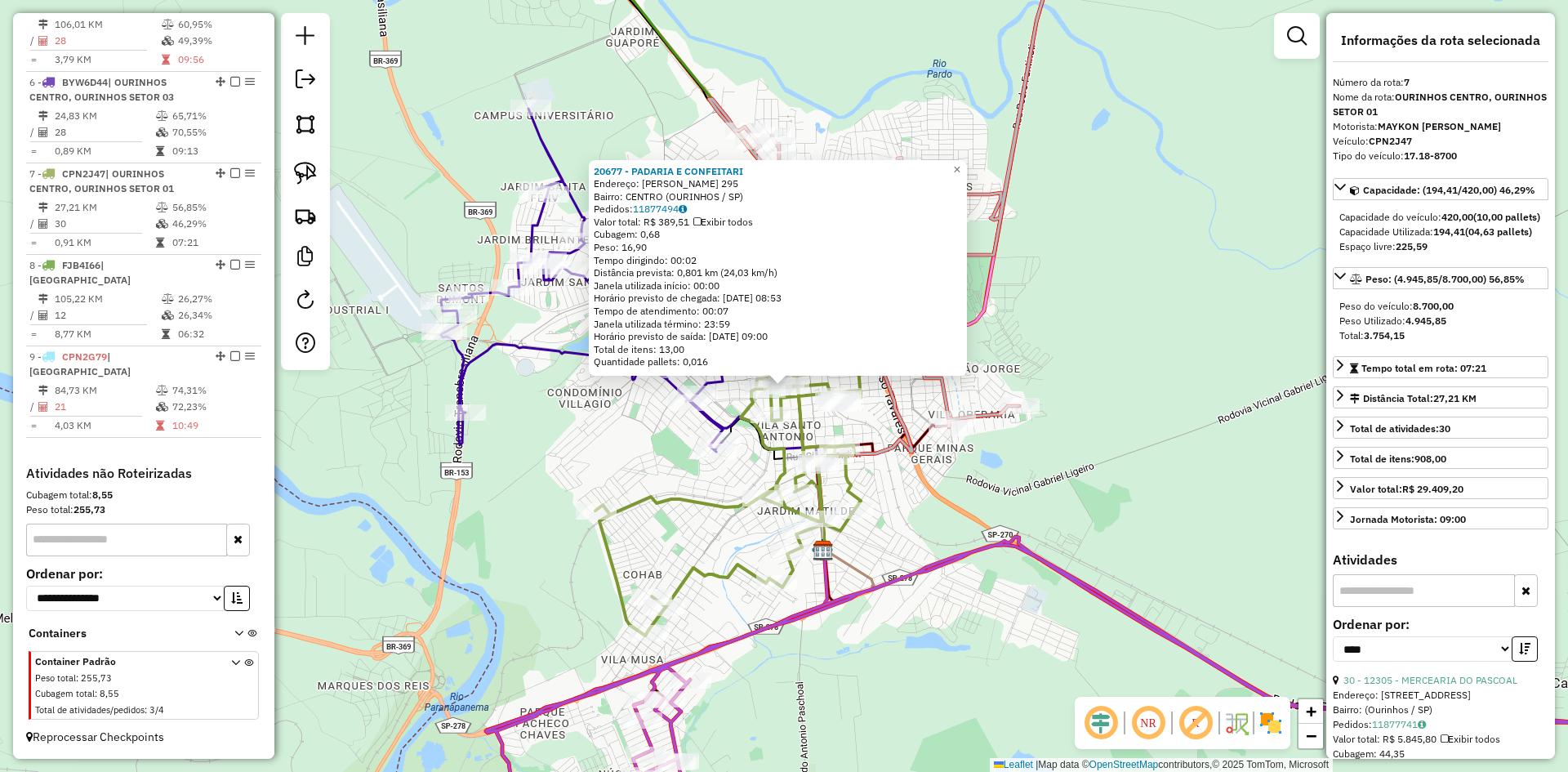
click at [918, 657] on div "20677 - PADARIA E CONFEITARI Endereço: ANTONIO CARLOS MORI 295 Bairro: CENTRO (…" at bounding box center [784, 386] width 1568 height 772
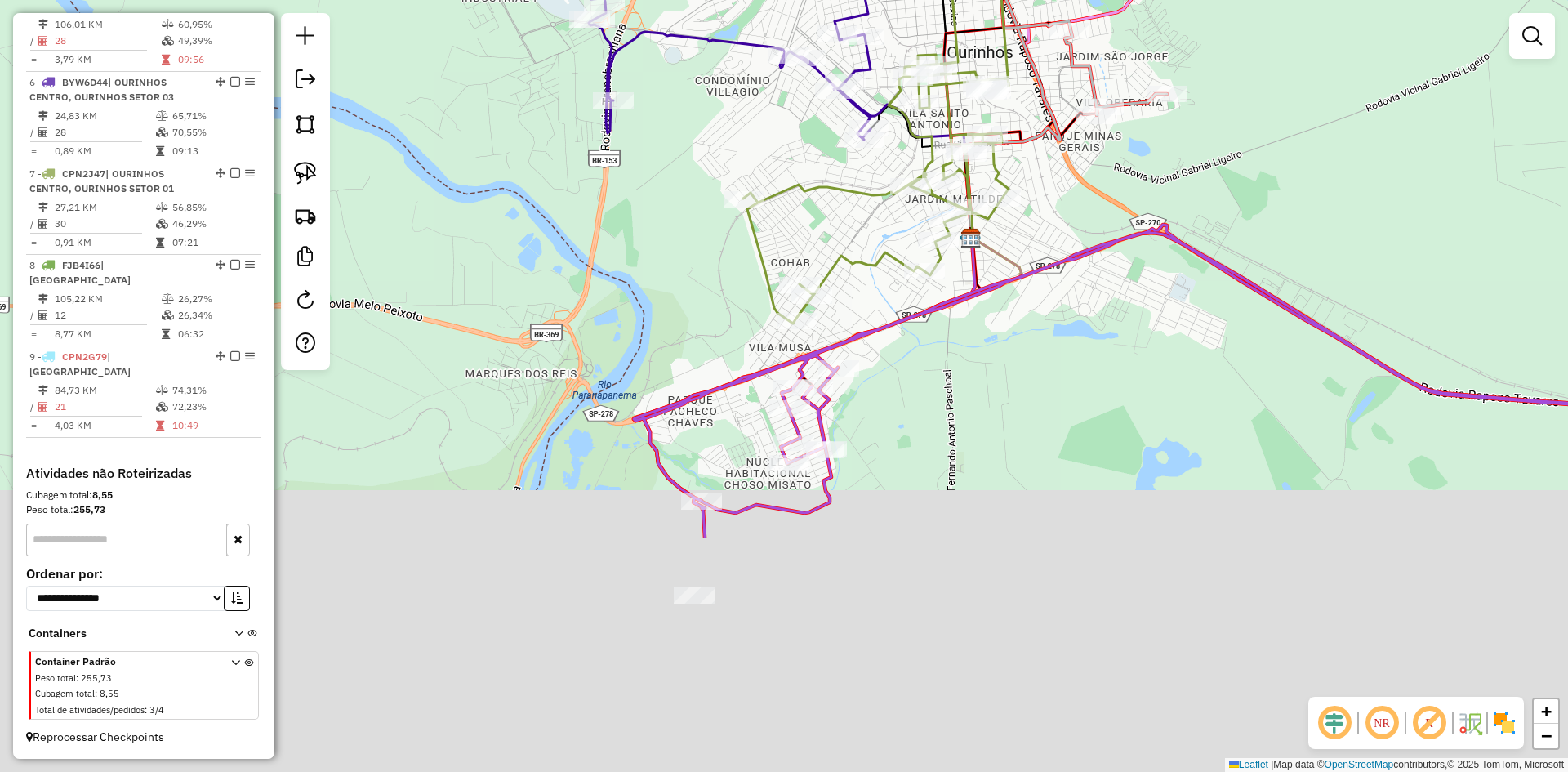
drag, startPoint x: 889, startPoint y: 718, endPoint x: 1052, endPoint y: 342, distance: 409.8
click at [1052, 342] on div "Janela de atendimento Grade de atendimento Capacidade Transportadoras Veículos …" at bounding box center [784, 386] width 1568 height 772
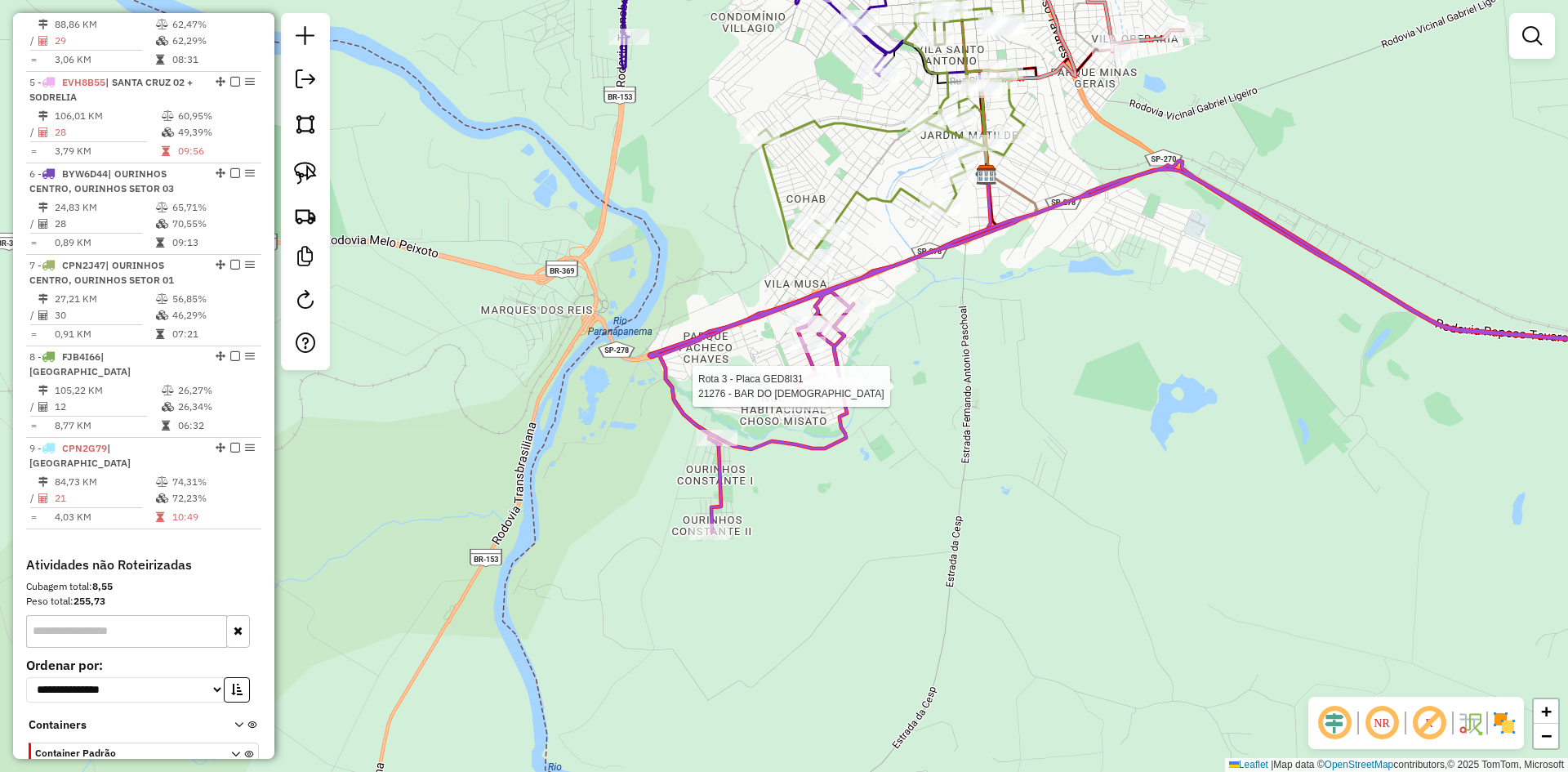
select select "*********"
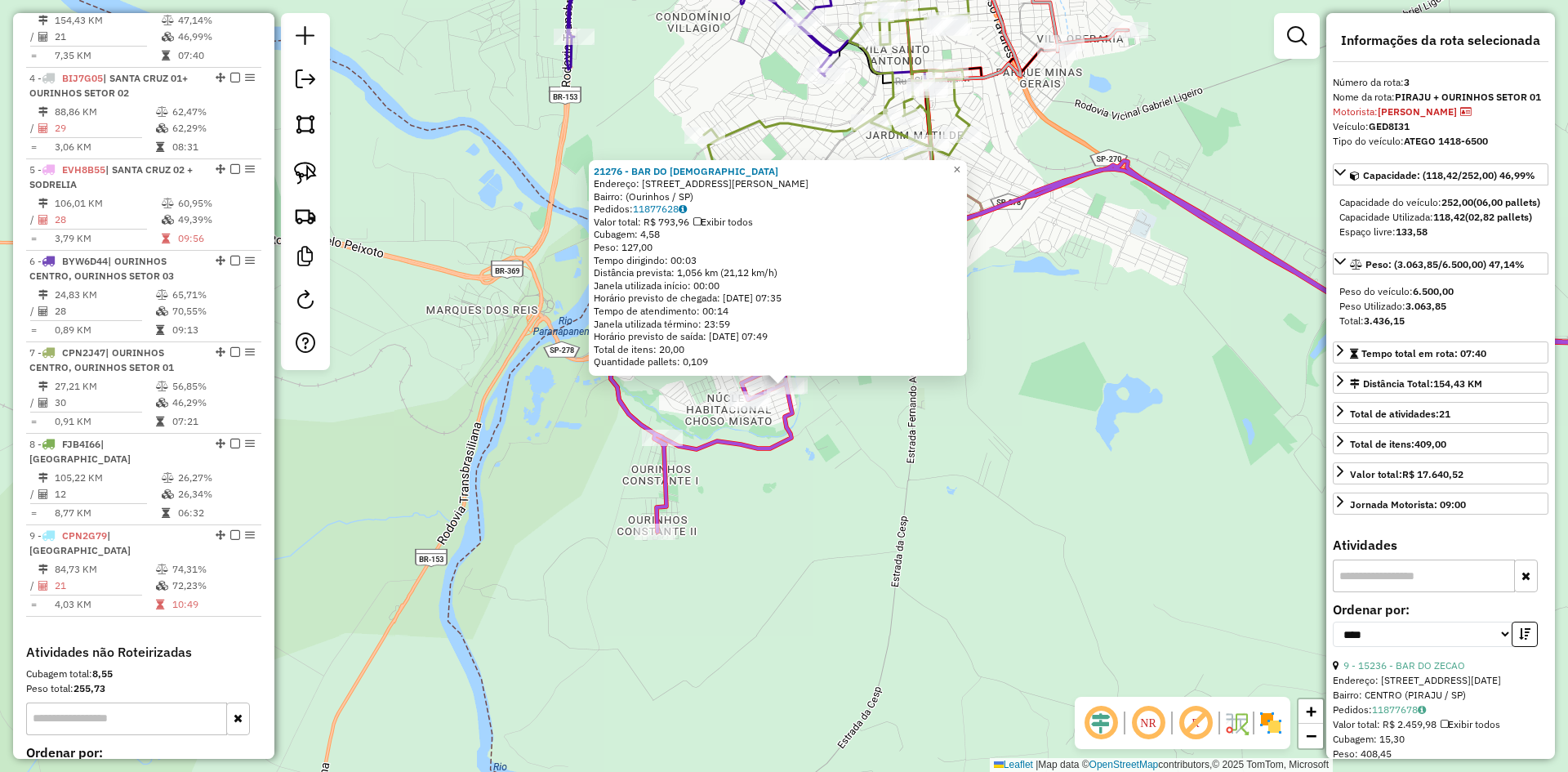
scroll to position [796, 0]
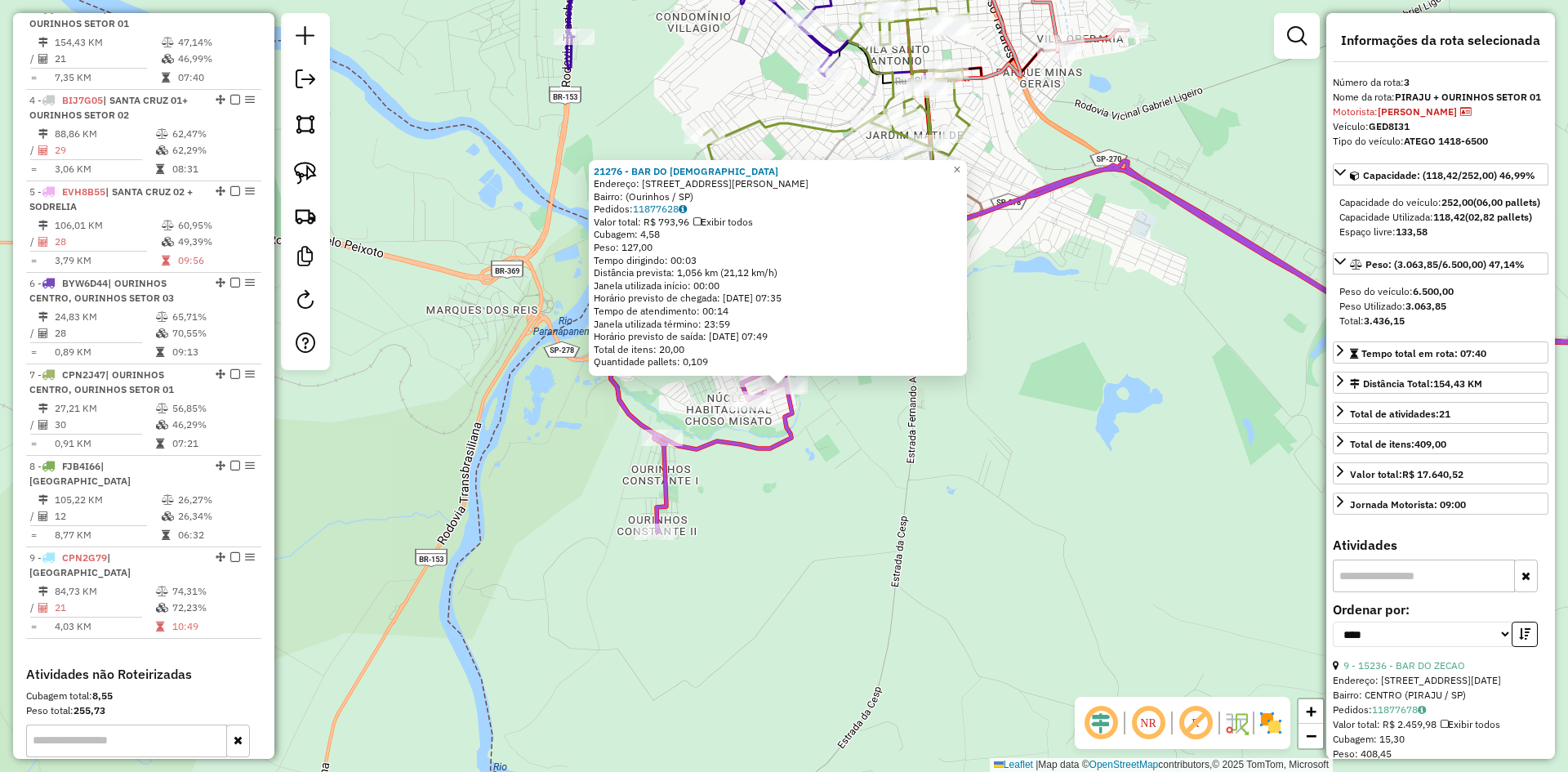
click at [923, 467] on div "21276 - BAR DO CRISTIANO Endereço: Avenida Maria Paulina Melchior da Silva, 411…" at bounding box center [784, 386] width 1568 height 772
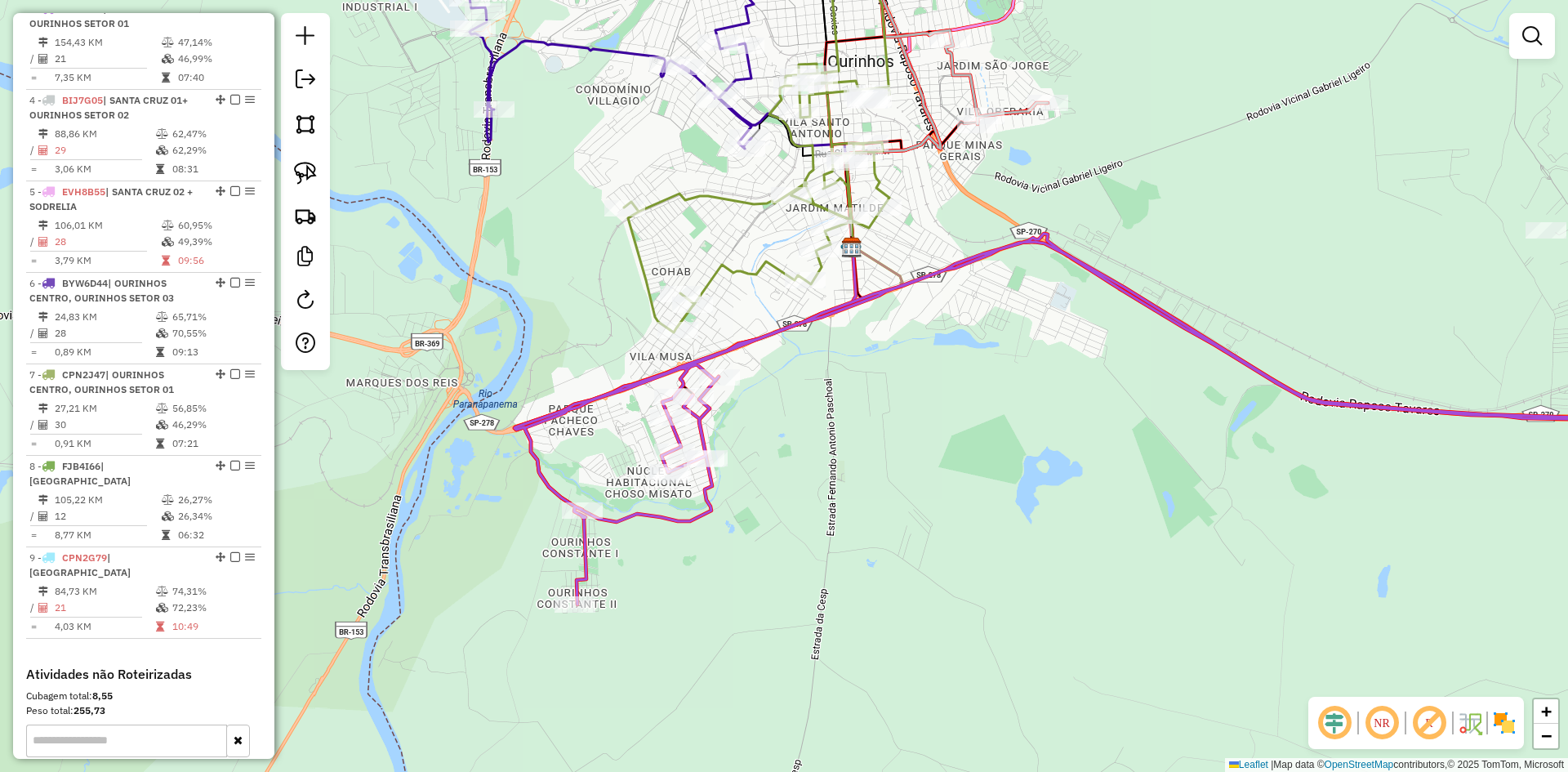
drag, startPoint x: 936, startPoint y: 451, endPoint x: 855, endPoint y: 525, distance: 109.7
click at [855, 525] on div "Janela de atendimento Grade de atendimento Capacidade Transportadoras Veículos …" at bounding box center [784, 386] width 1568 height 772
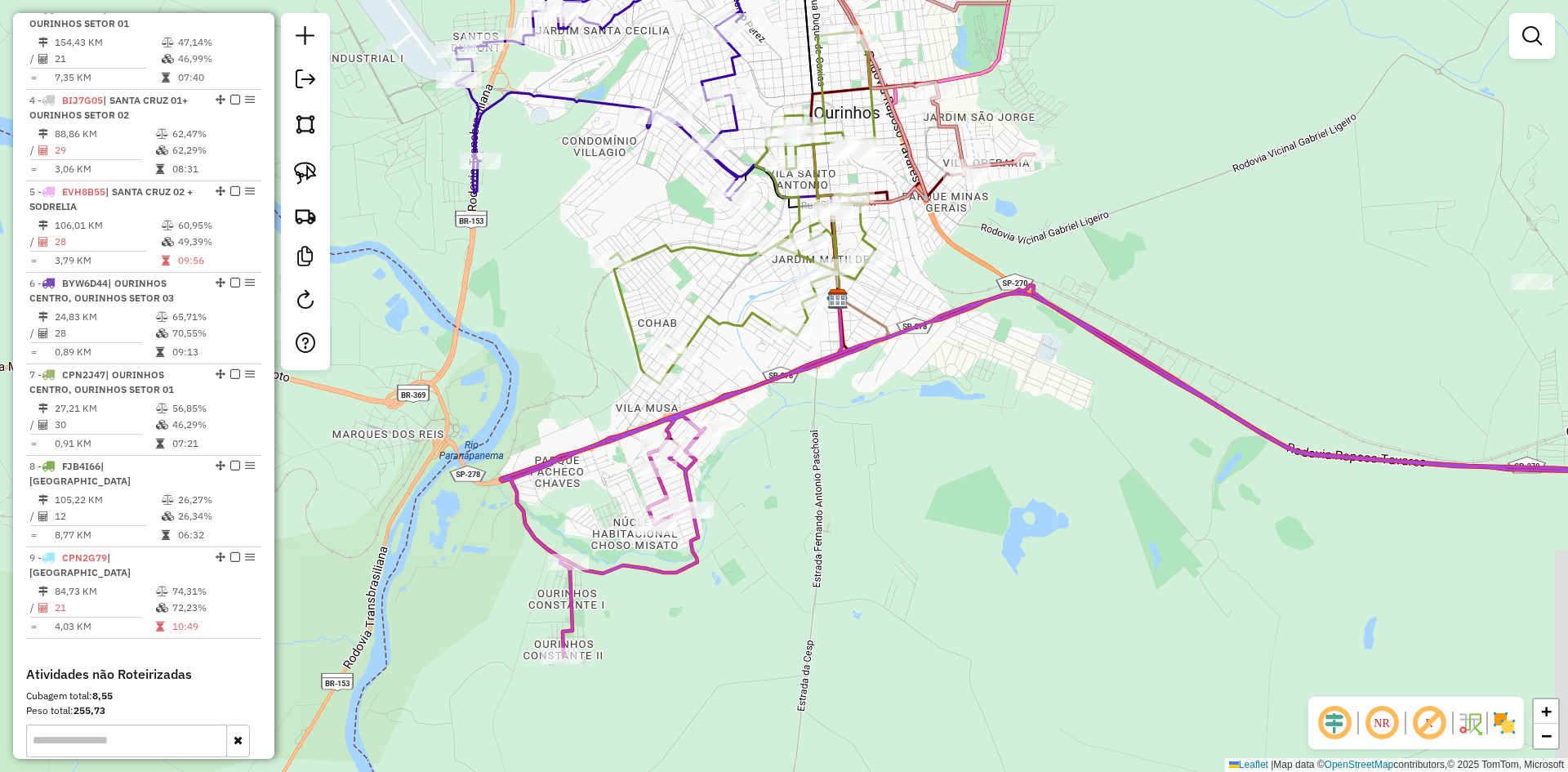
drag, startPoint x: 815, startPoint y: 392, endPoint x: 802, endPoint y: 435, distance: 44.9
click at [802, 435] on div "Janela de atendimento Grade de atendimento Capacidade Transportadoras Veículos …" at bounding box center [784, 386] width 1568 height 772
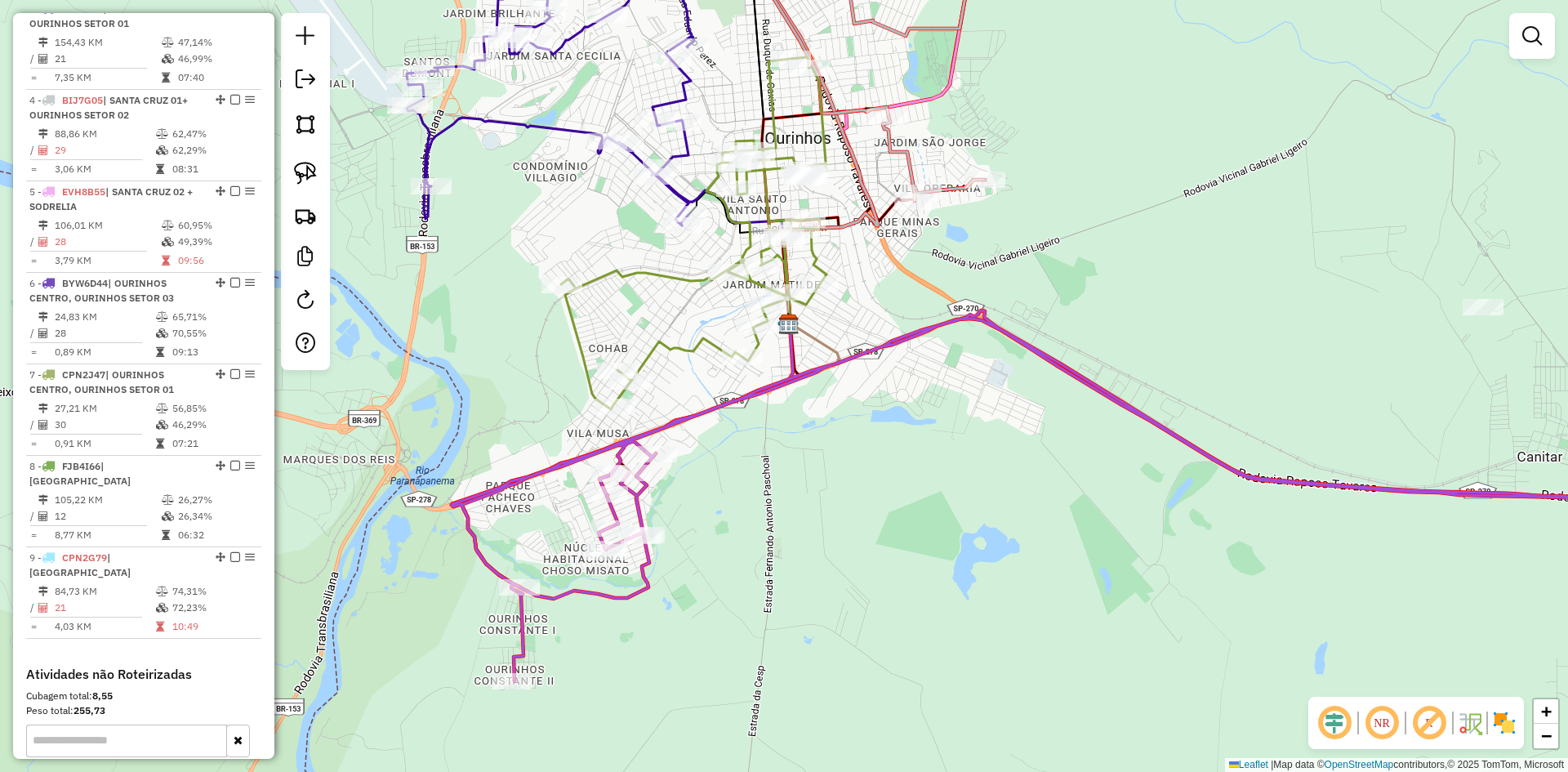
drag, startPoint x: 538, startPoint y: 246, endPoint x: 494, endPoint y: 257, distance: 45.4
click at [494, 257] on div "Janela de atendimento Grade de atendimento Capacidade Transportadoras Veículos …" at bounding box center [784, 386] width 1568 height 772
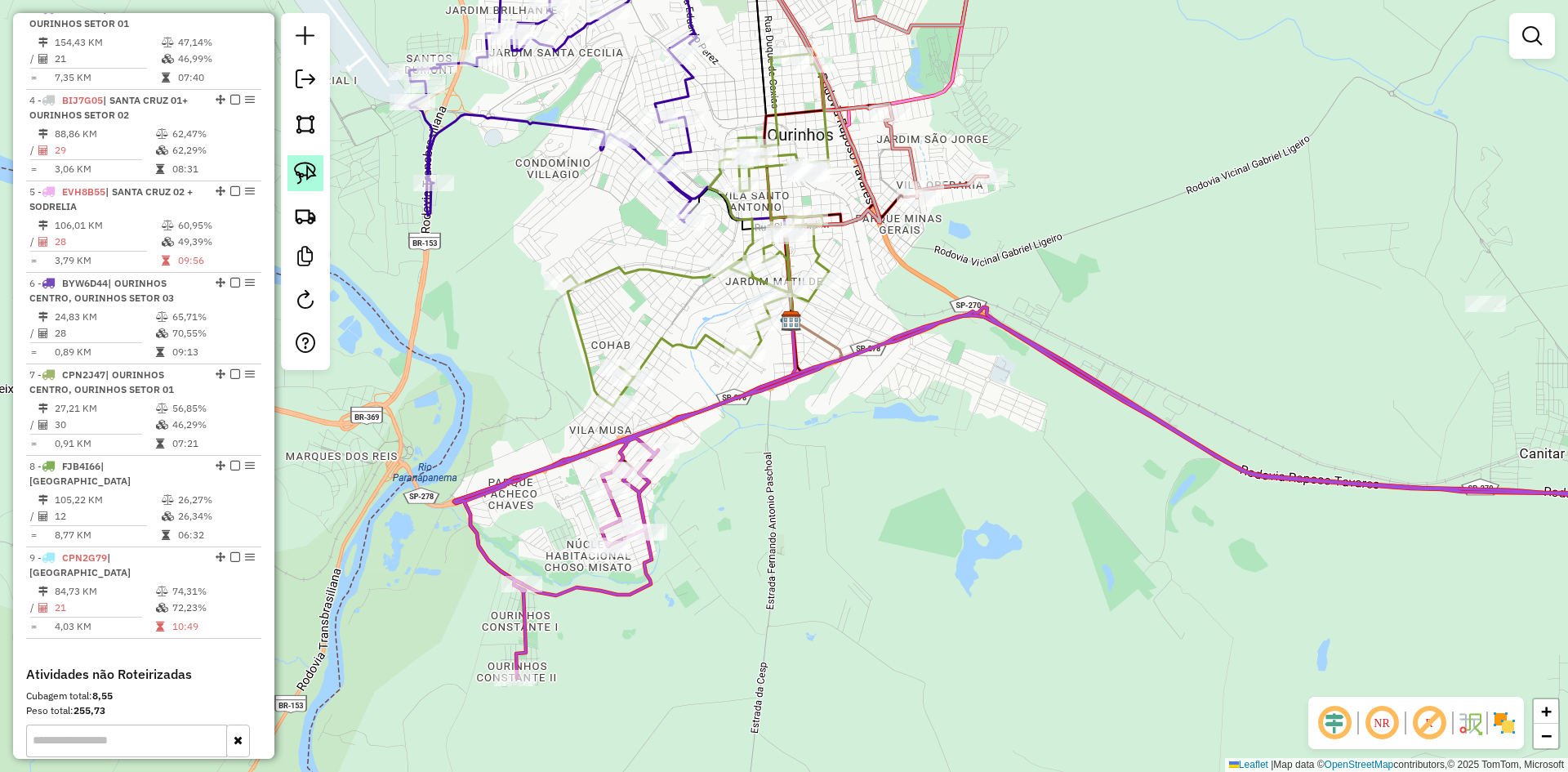
click at [312, 174] on img at bounding box center [306, 173] width 23 height 23
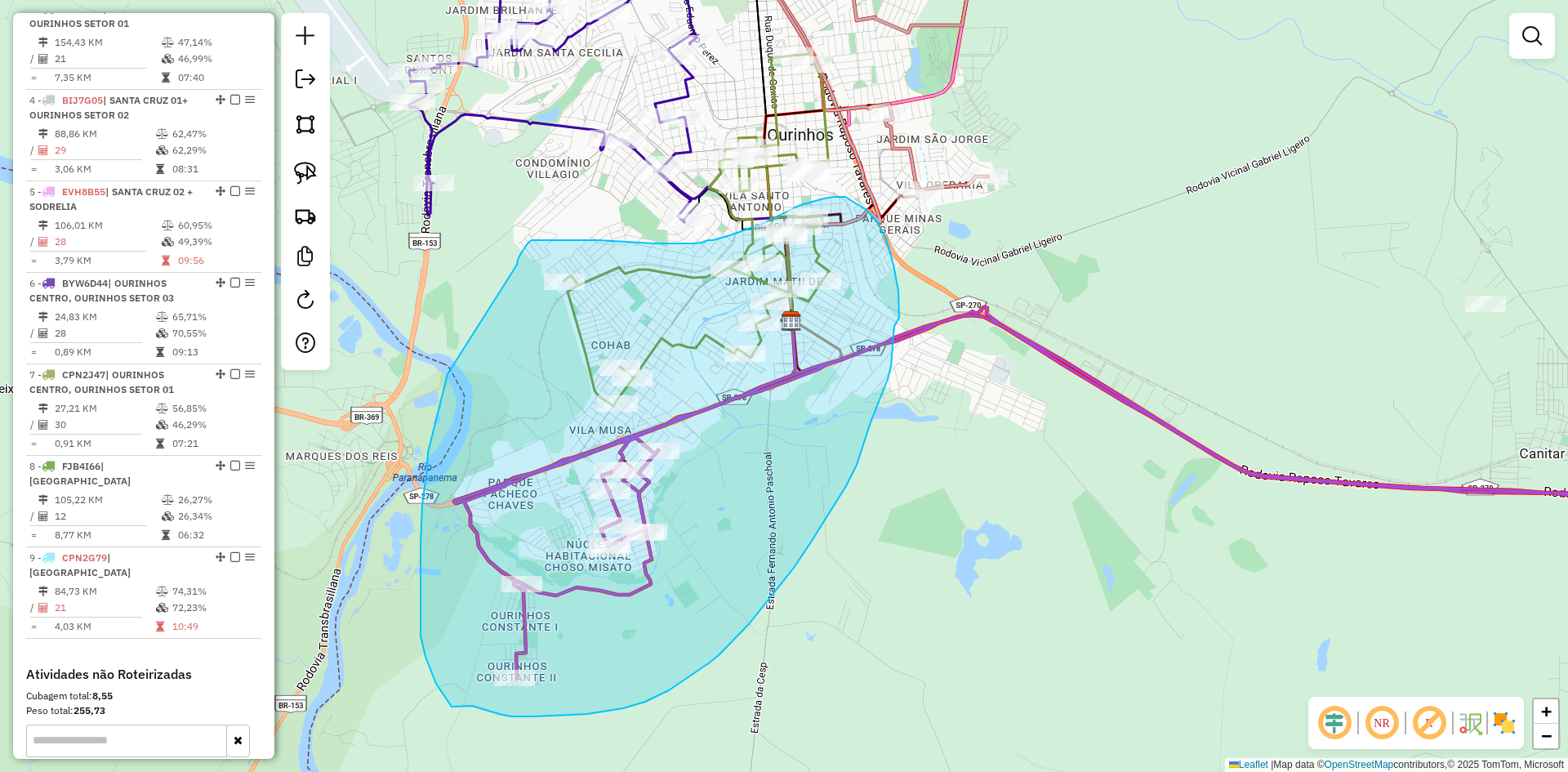
drag, startPoint x: 446, startPoint y: 382, endPoint x: 516, endPoint y: 268, distance: 133.8
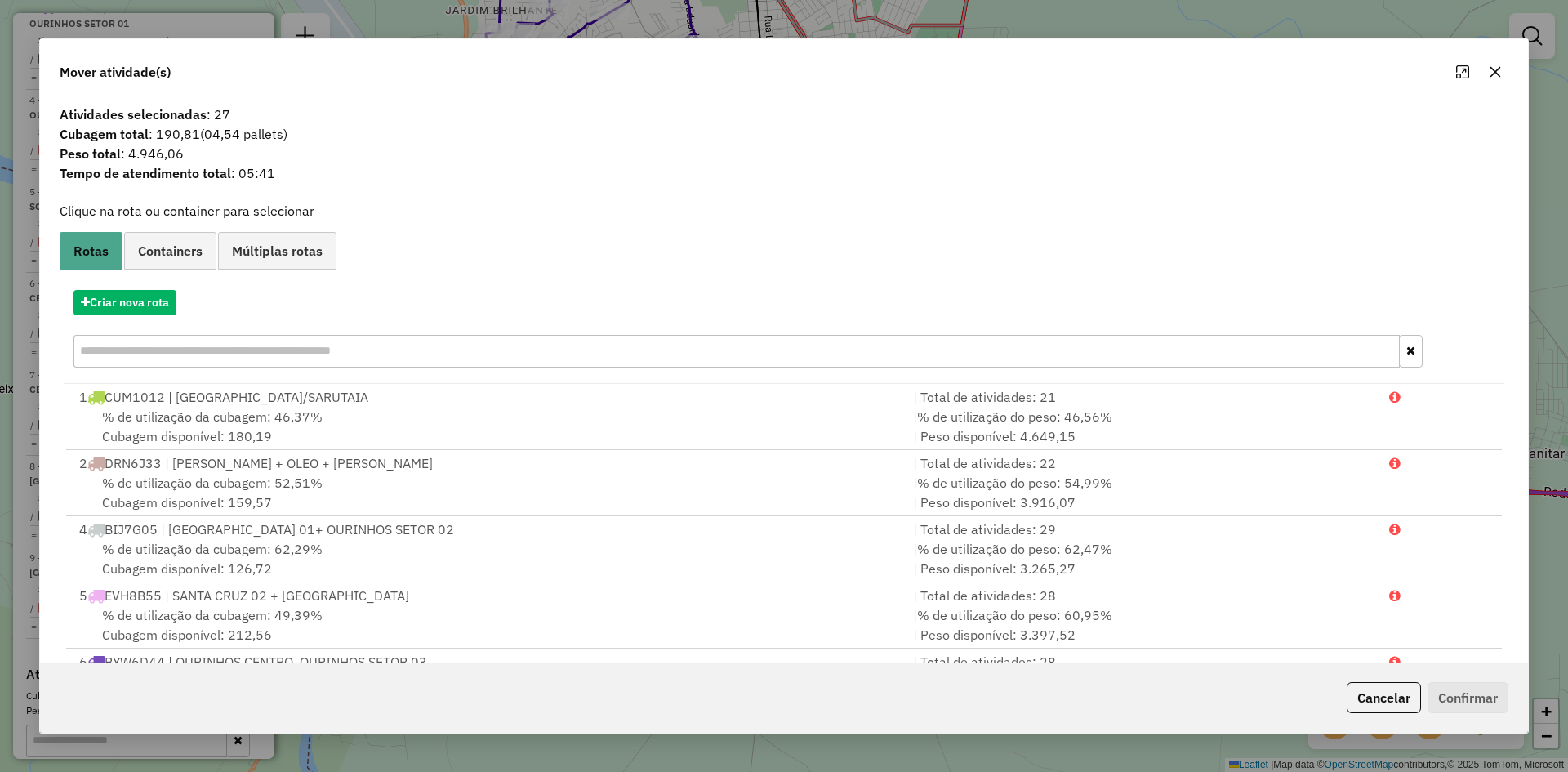
click at [1501, 72] on icon "button" at bounding box center [1495, 72] width 13 height 13
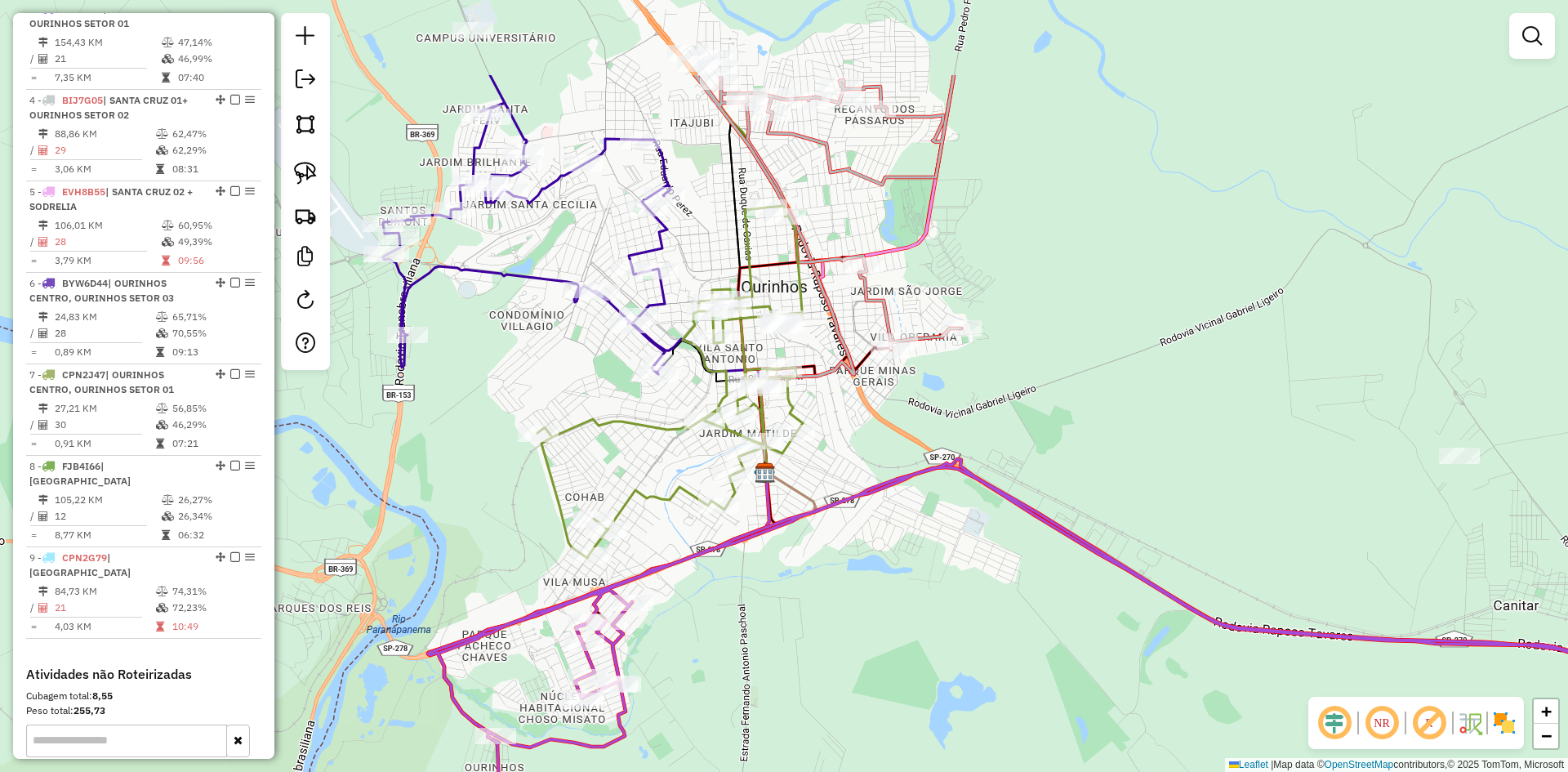
drag, startPoint x: 924, startPoint y: 511, endPoint x: 897, endPoint y: 719, distance: 209.7
click at [897, 719] on div "Janela de atendimento Grade de atendimento Capacidade Transportadoras Veículos …" at bounding box center [784, 386] width 1568 height 772
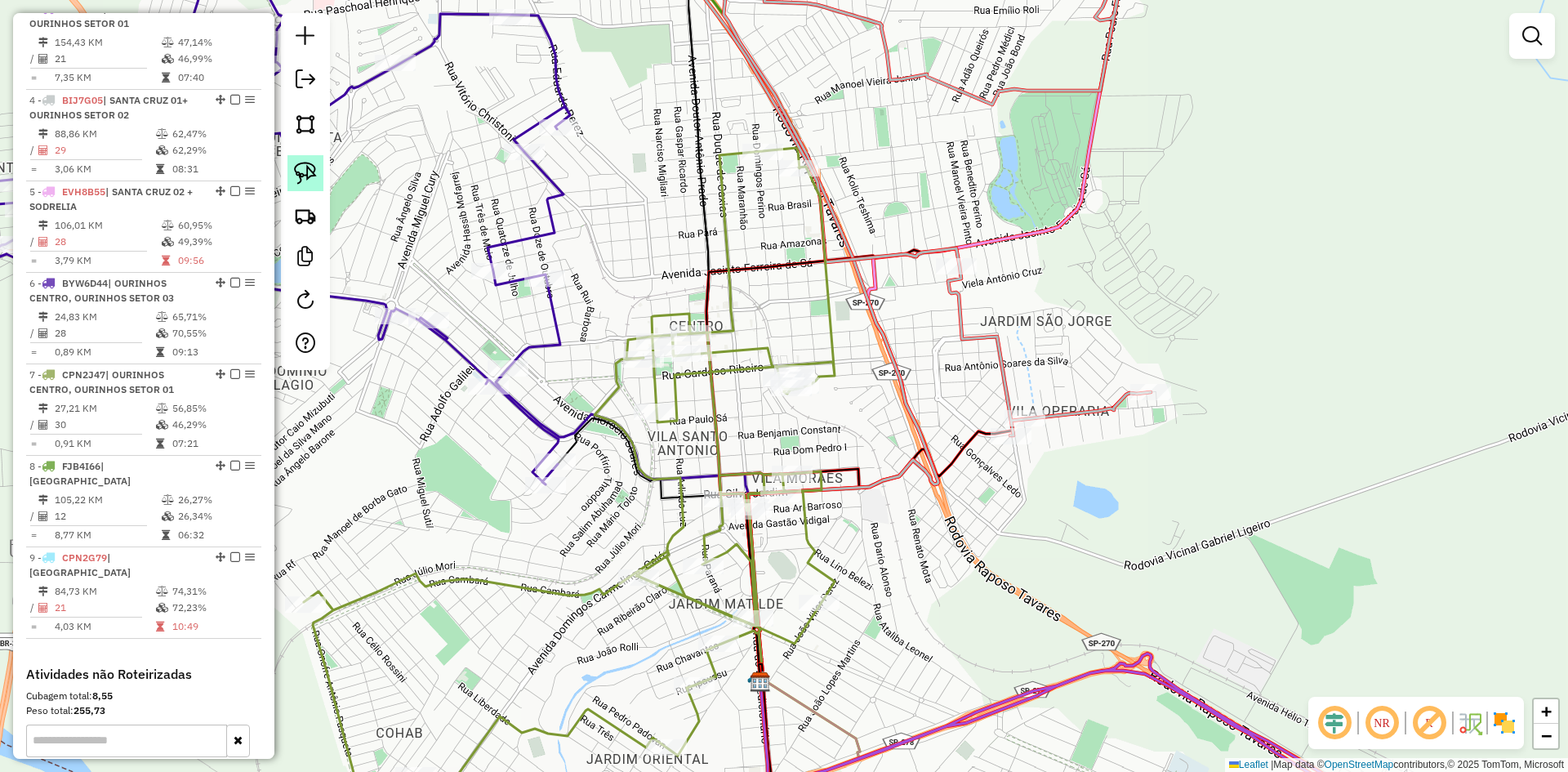
click at [314, 173] on img at bounding box center [306, 173] width 23 height 23
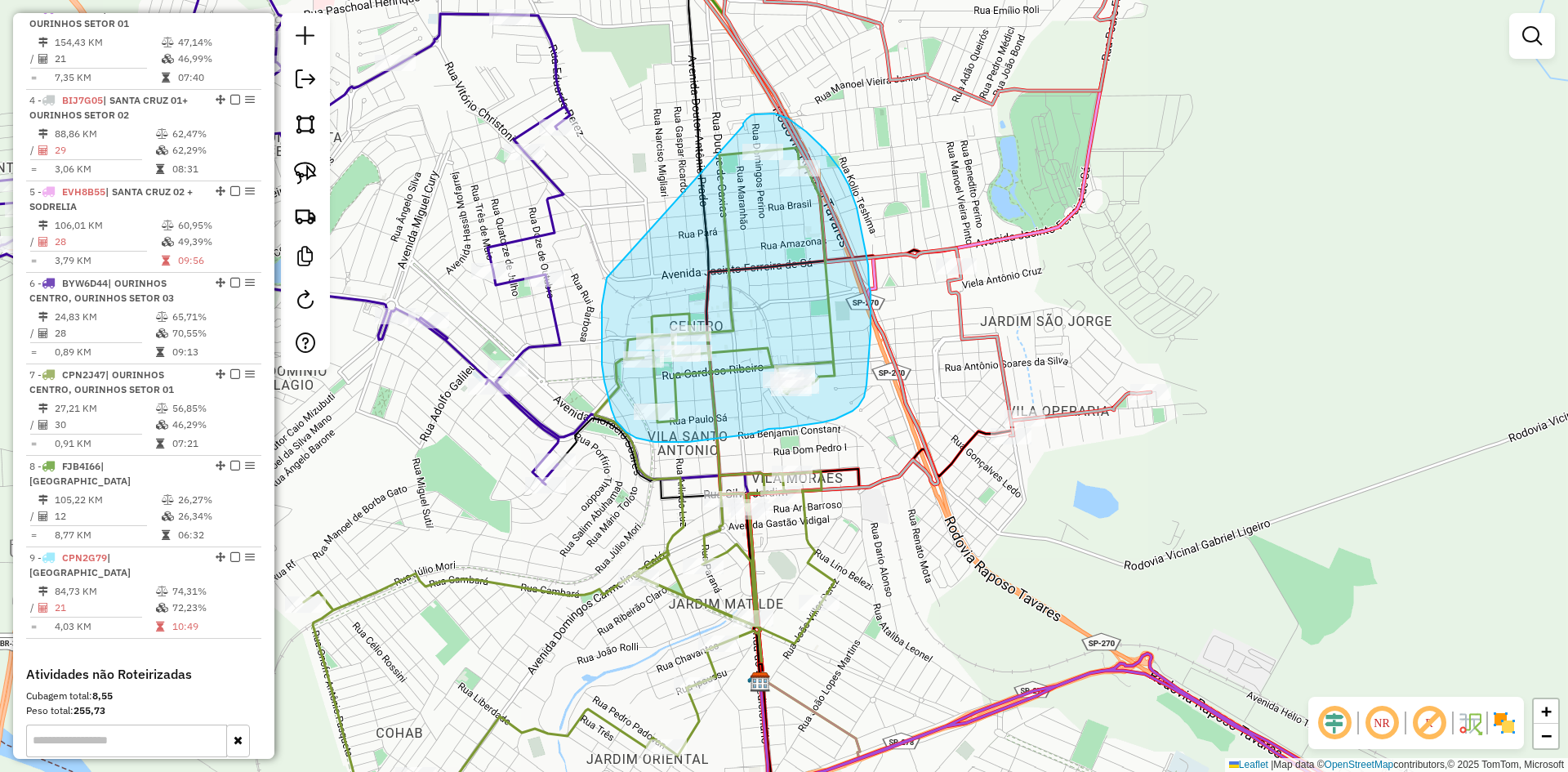
drag, startPoint x: 607, startPoint y: 277, endPoint x: 743, endPoint y: 126, distance: 203.2
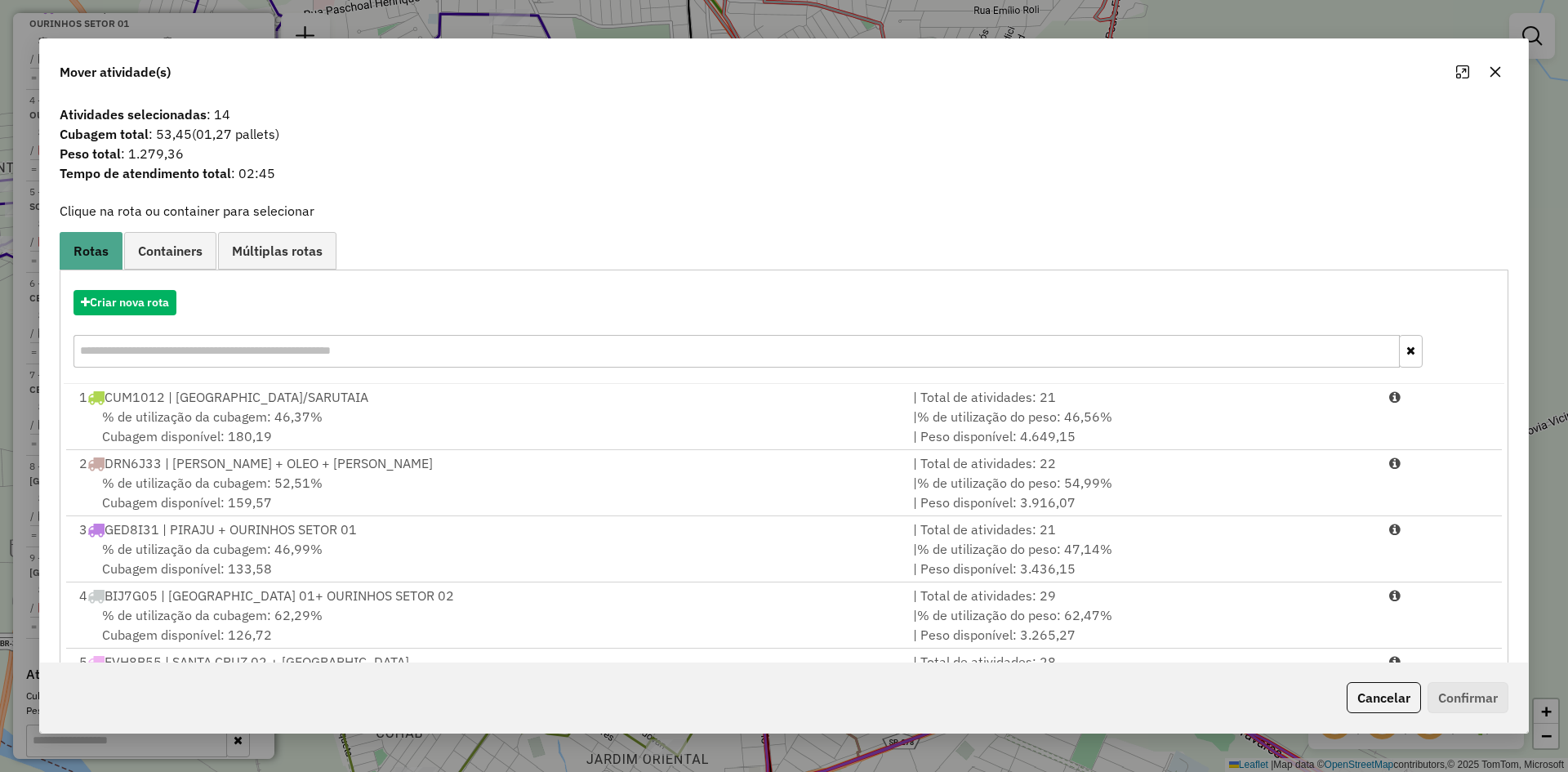
click at [1503, 75] on button "button" at bounding box center [1495, 71] width 26 height 26
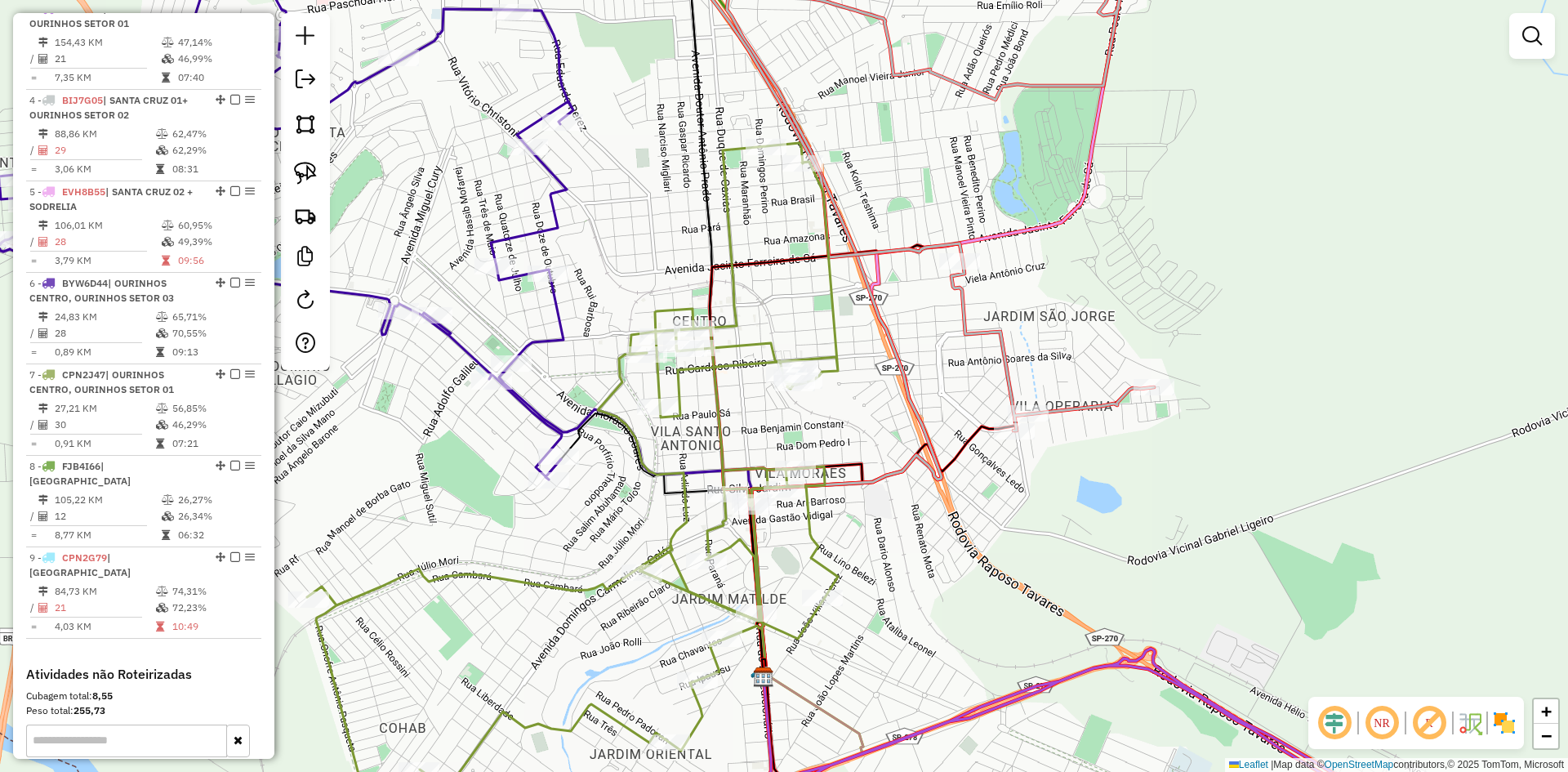
drag, startPoint x: 948, startPoint y: 646, endPoint x: 933, endPoint y: 474, distance: 172.7
click at [936, 479] on div "Janela de atendimento Grade de atendimento Capacidade Transportadoras Veículos …" at bounding box center [784, 386] width 1568 height 772
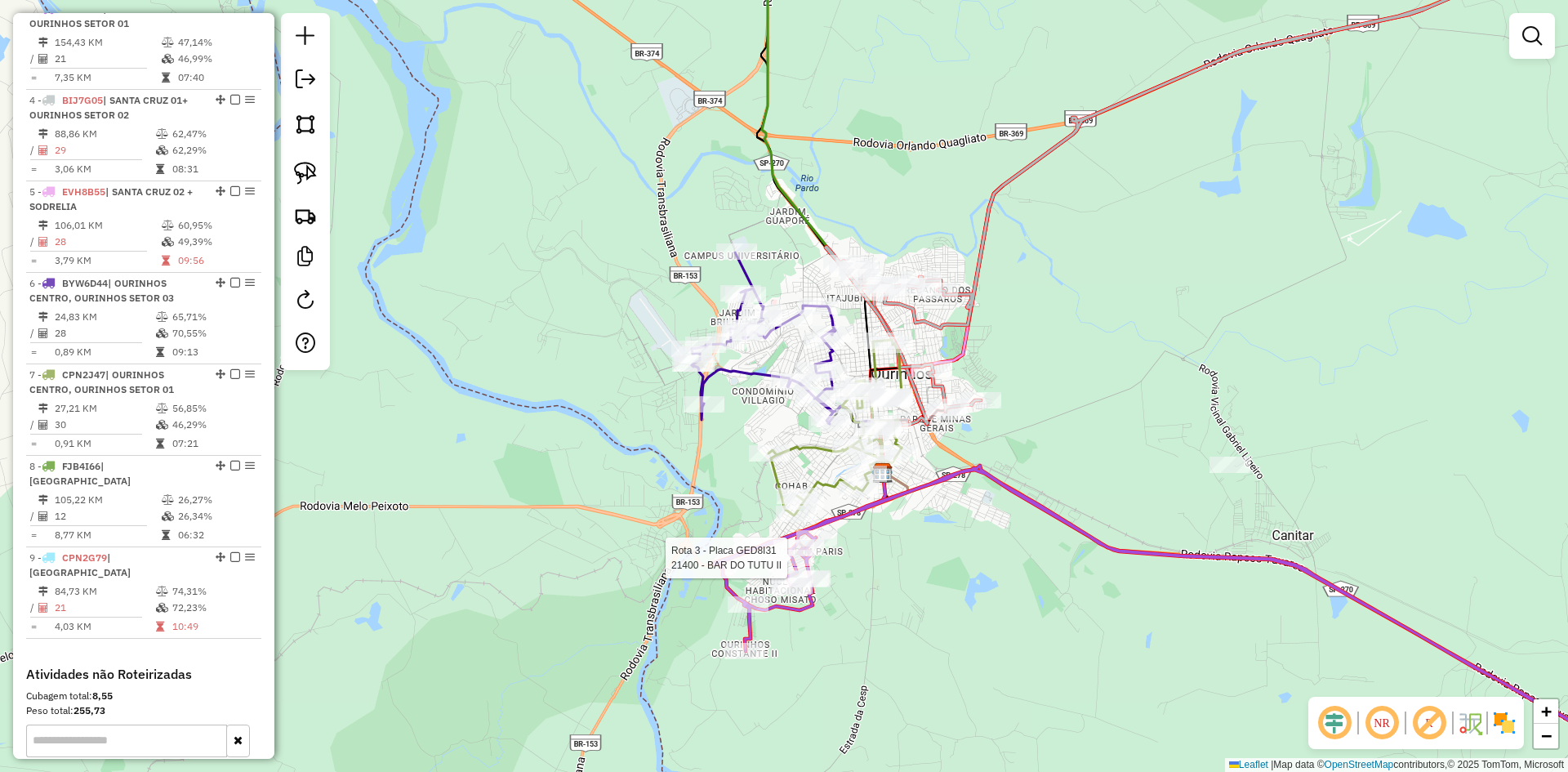
select select "*********"
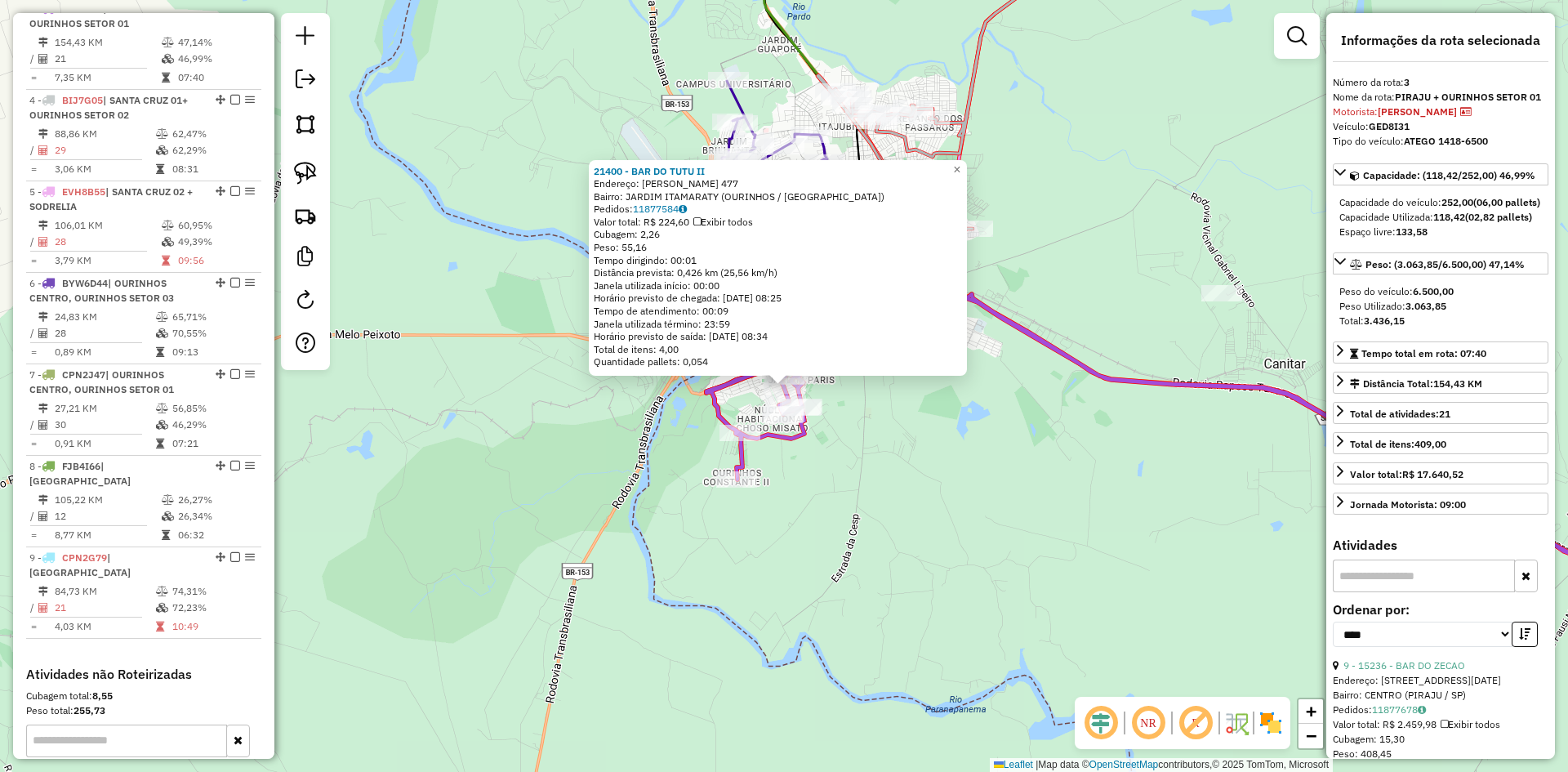
click at [951, 493] on div "21400 - BAR DO TUTU II Endereço: HERALDO NASCIMENTO ABUJAMRA 477 Bairro: JARDIM…" at bounding box center [784, 386] width 1568 height 772
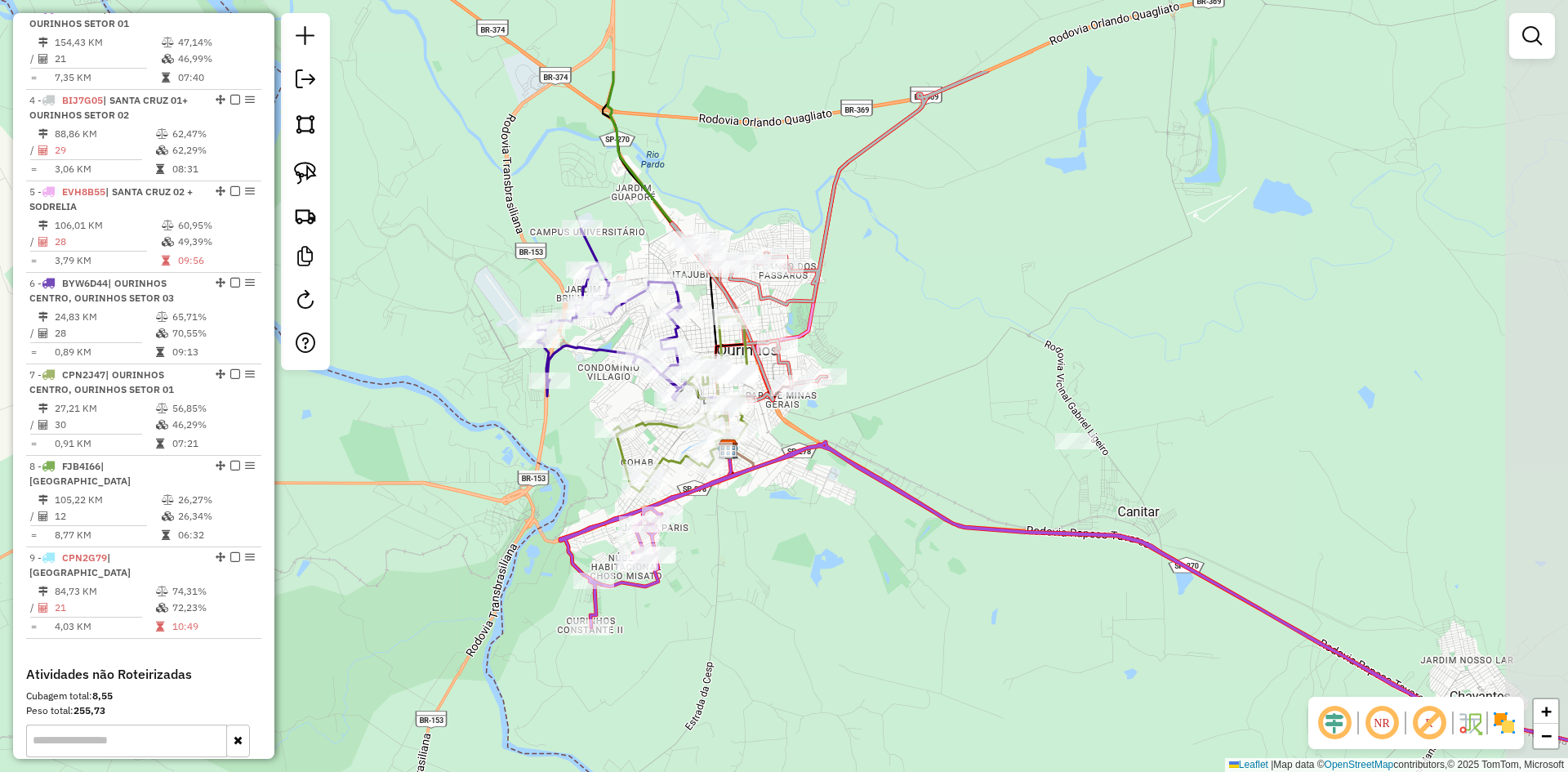
drag, startPoint x: 947, startPoint y: 473, endPoint x: 796, endPoint y: 624, distance: 213.5
click at [797, 626] on div "Janela de atendimento Grade de atendimento Capacidade Transportadoras Veículos …" at bounding box center [784, 386] width 1568 height 772
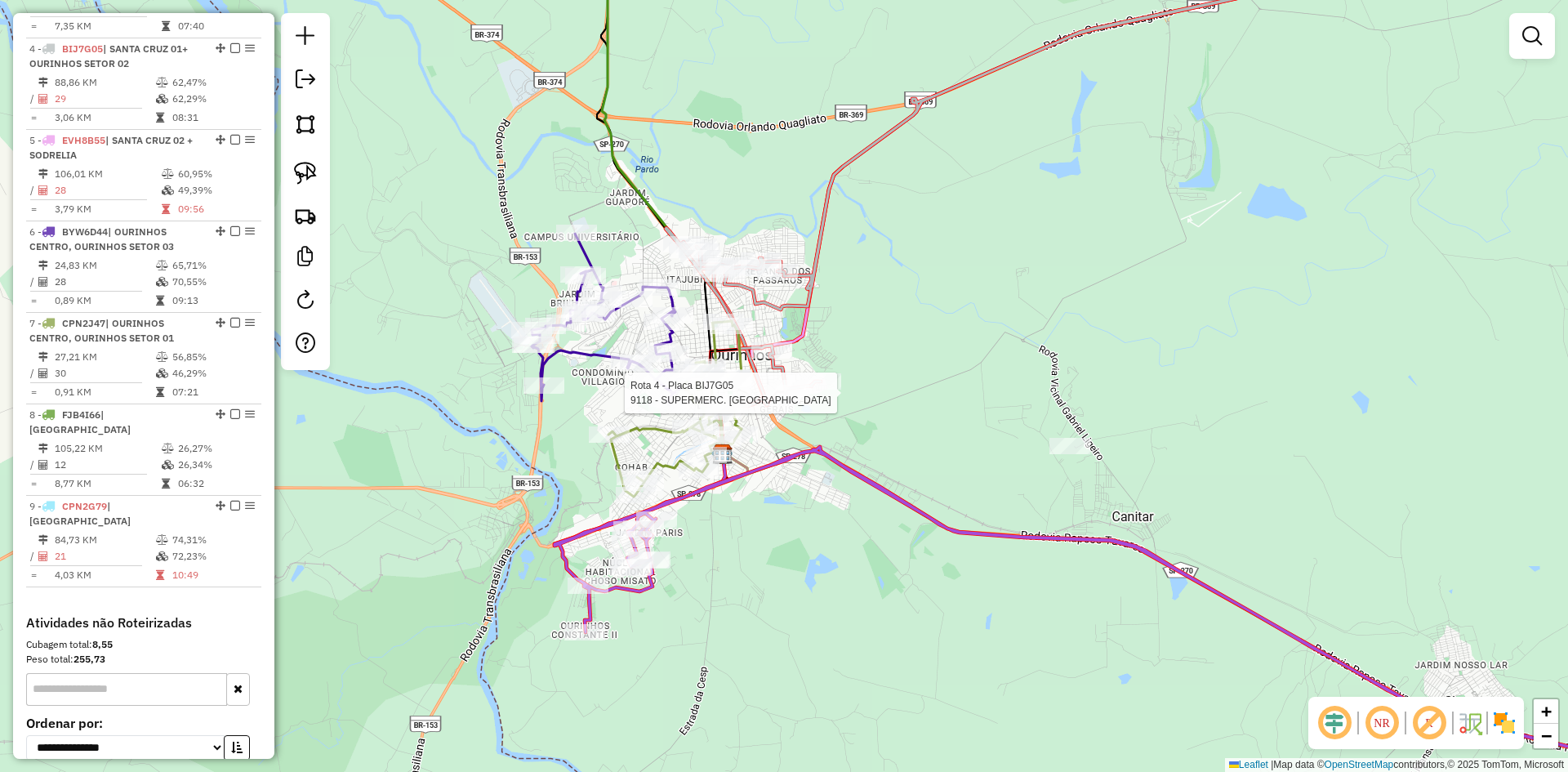
select select "*********"
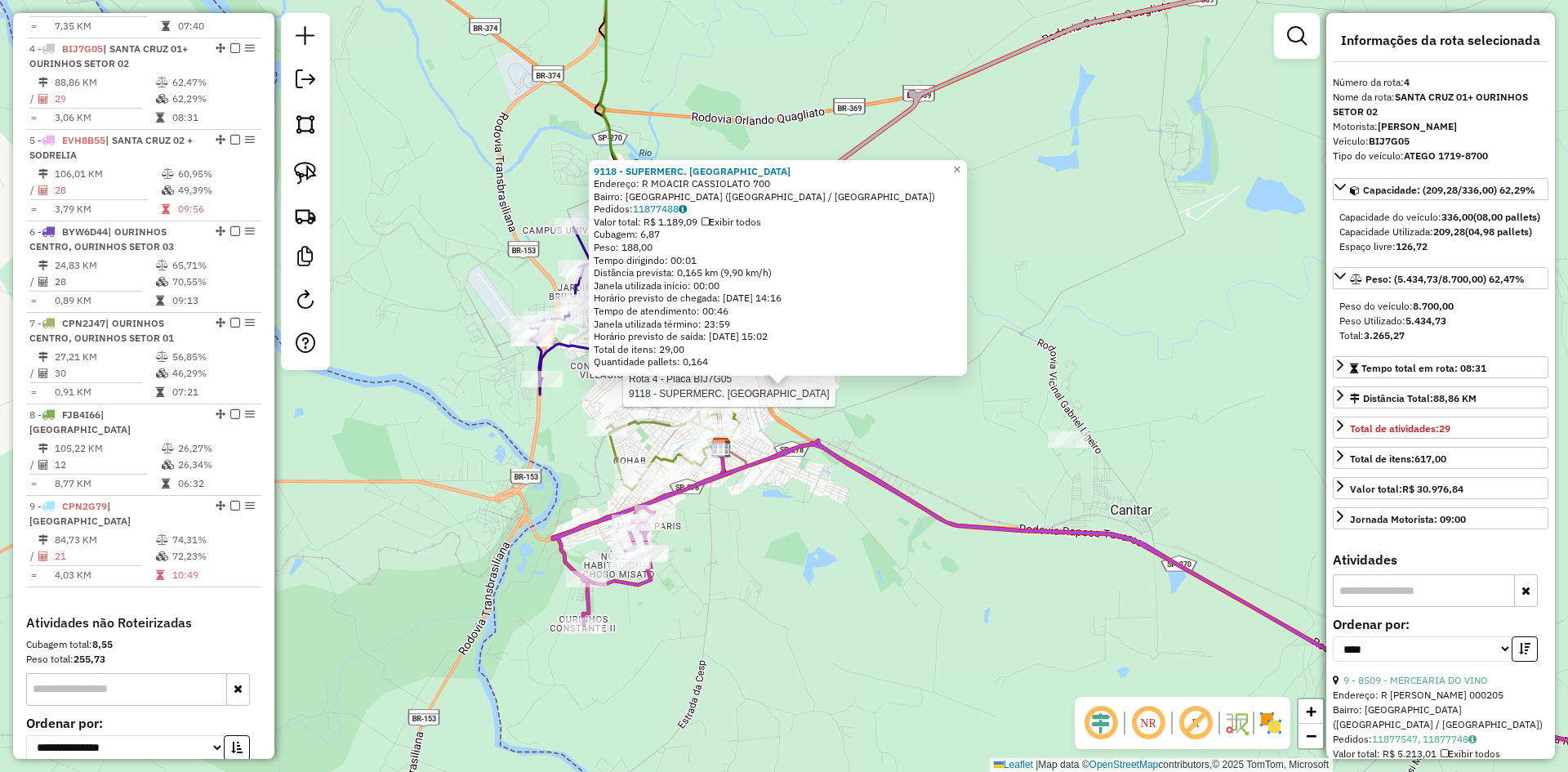
scroll to position [888, 0]
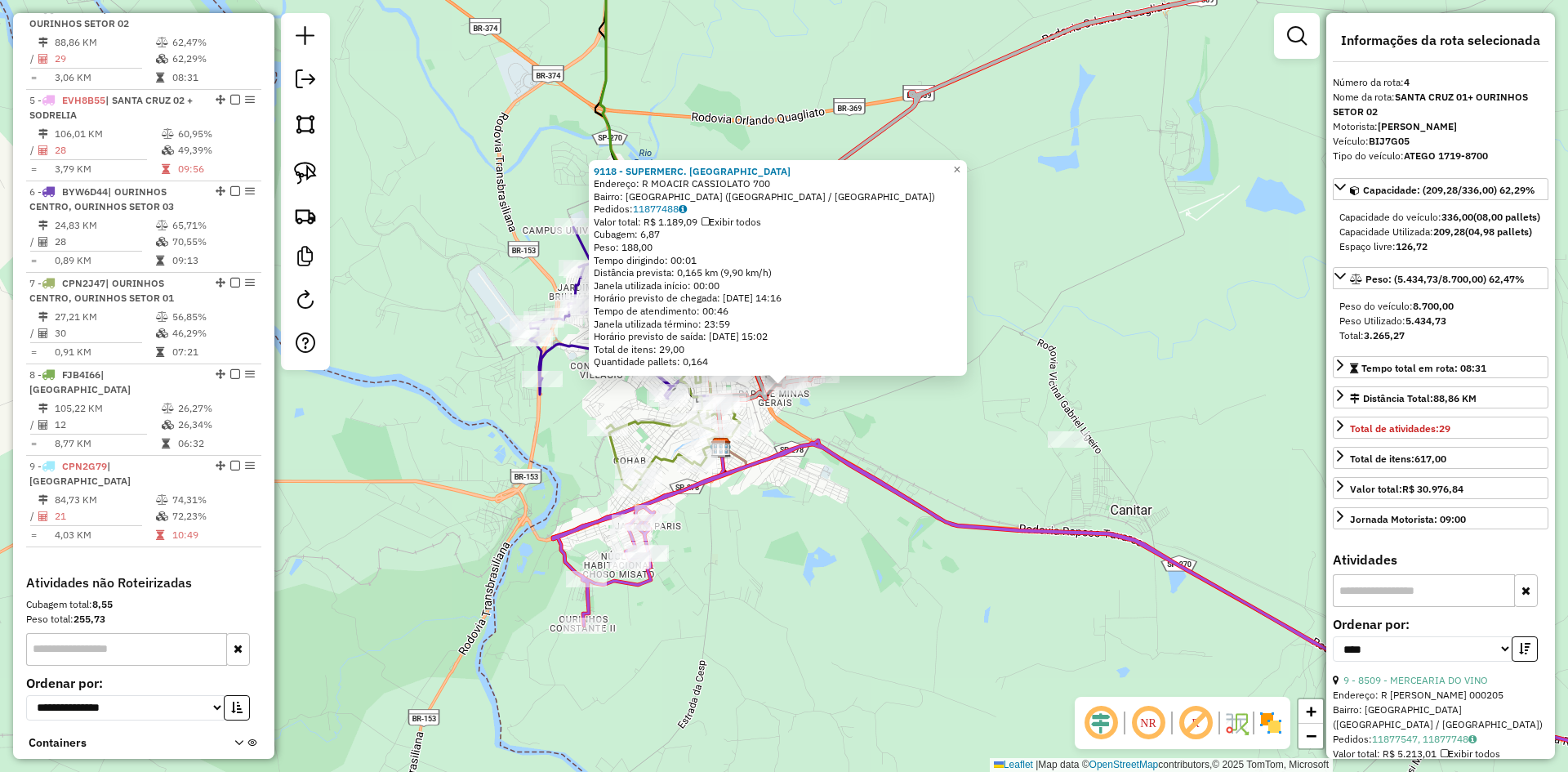
click at [845, 448] on div "Rota 4 - Placa BIJ7G05 9118 - SUPERMERC. ALLENICE 9118 - SUPERMERC. ALLENICE En…" at bounding box center [784, 386] width 1568 height 772
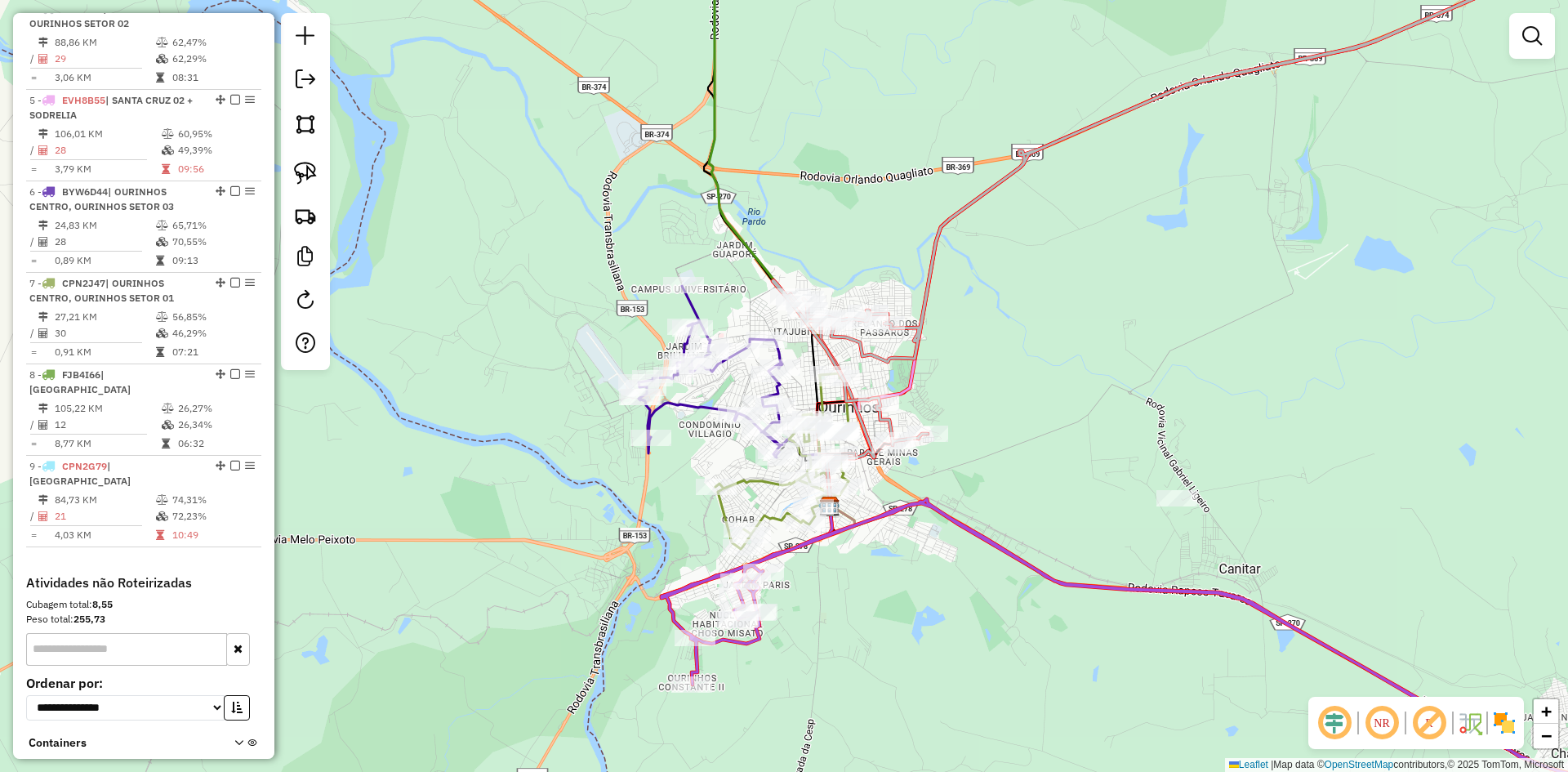
drag, startPoint x: 845, startPoint y: 436, endPoint x: 983, endPoint y: 516, distance: 159.5
click at [980, 514] on div "Janela de atendimento Grade de atendimento Capacidade Transportadoras Veículos …" at bounding box center [784, 386] width 1568 height 772
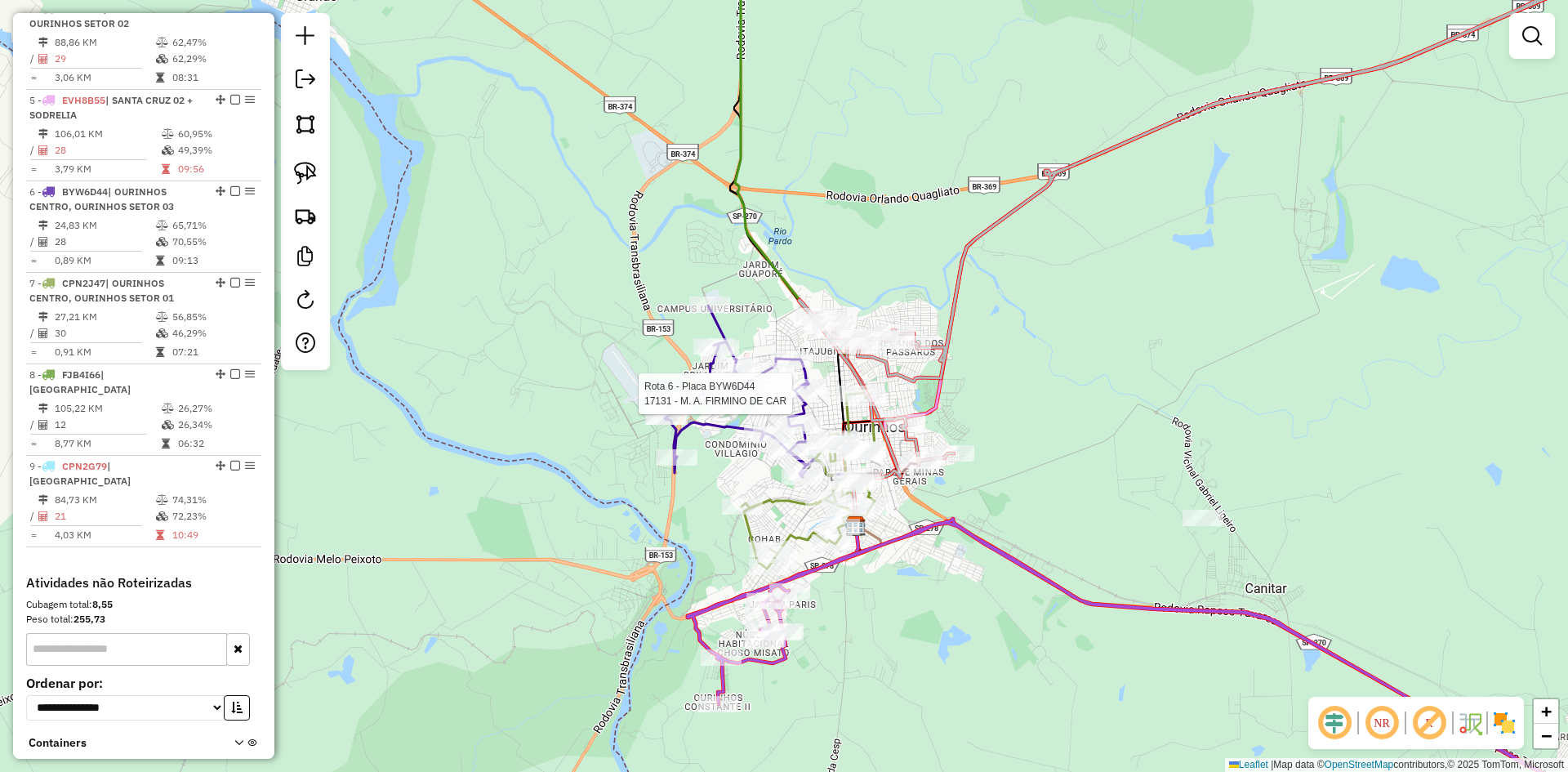
select select "*********"
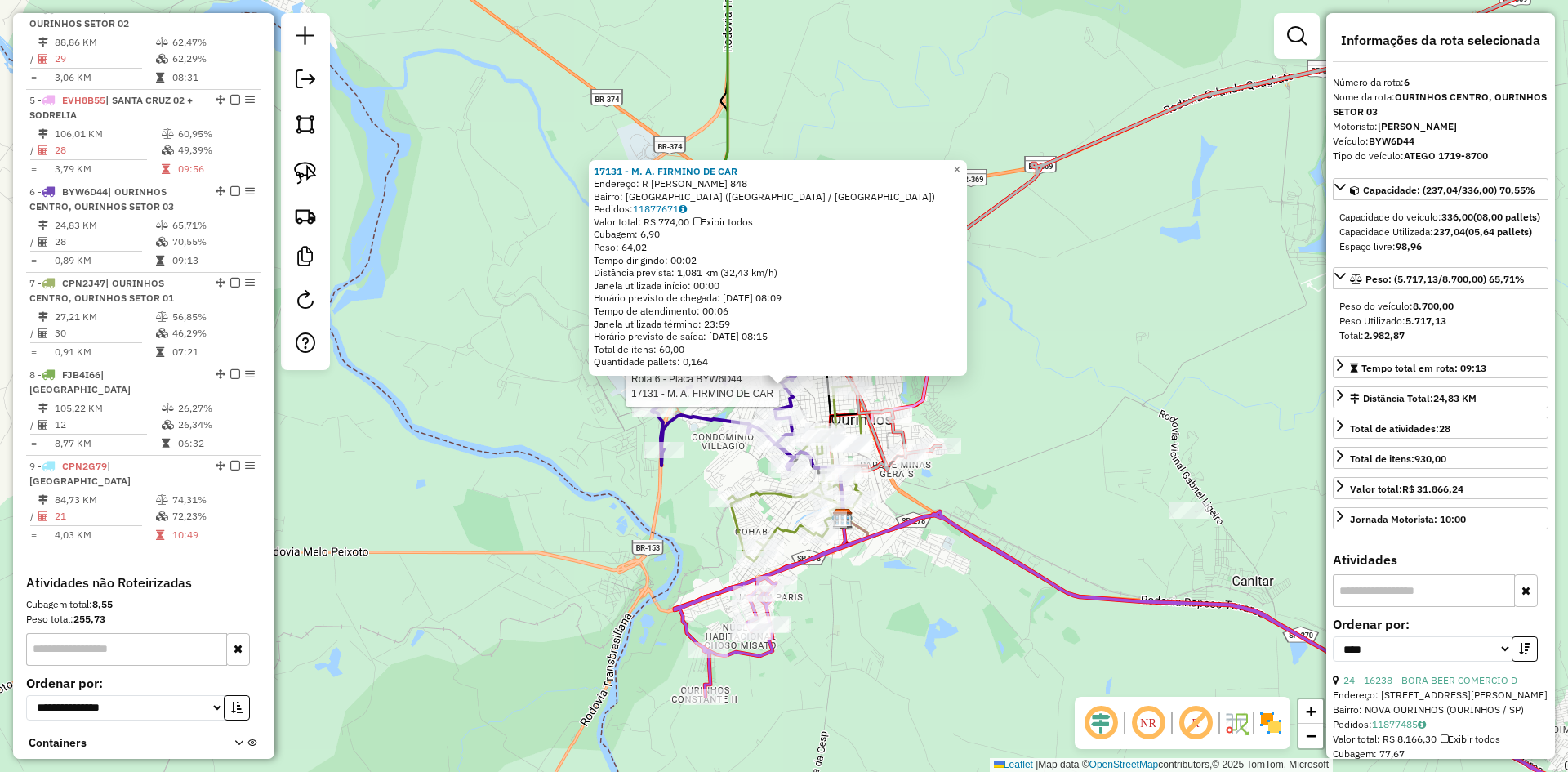
scroll to position [1012, 0]
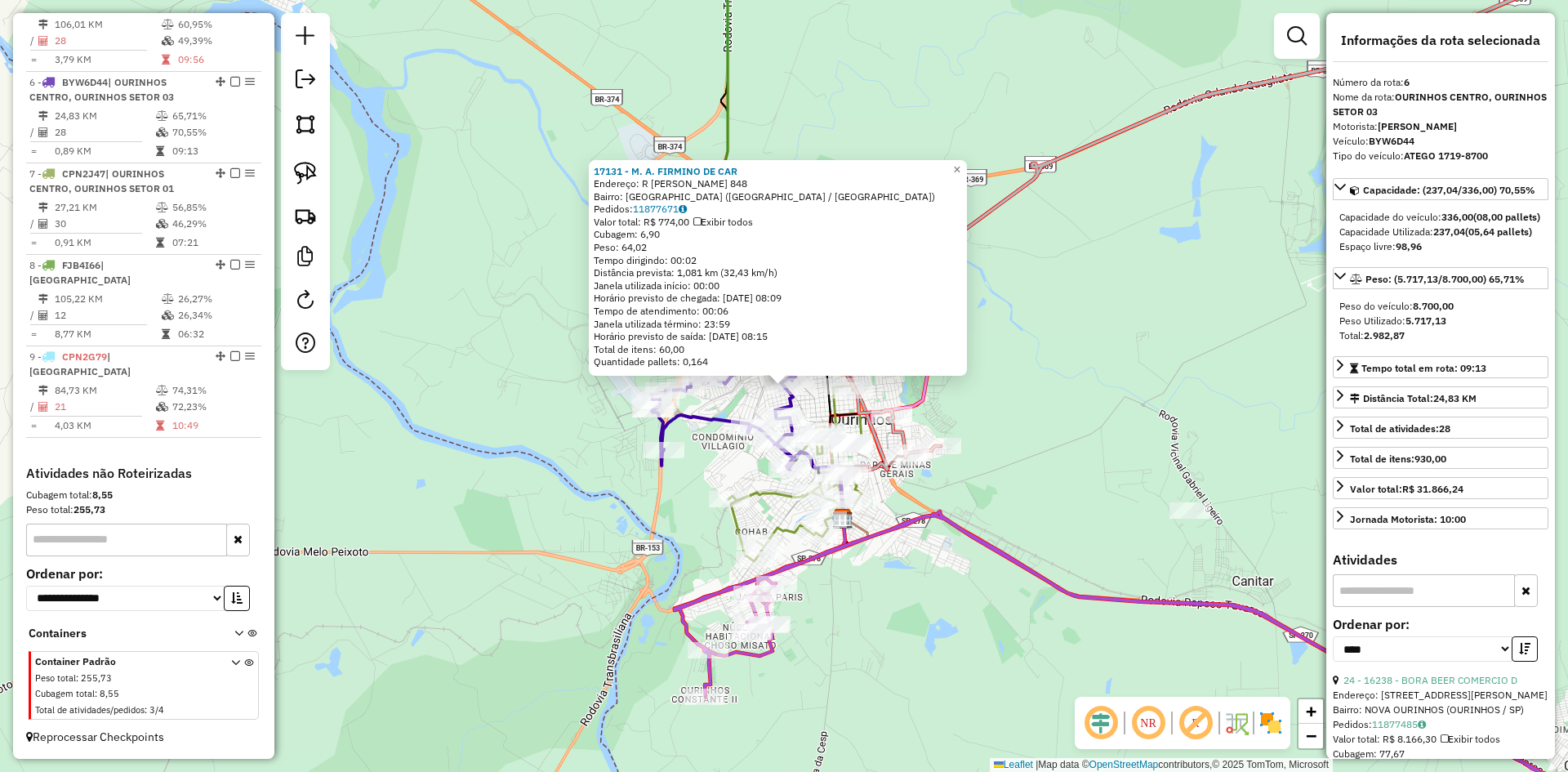
click at [1027, 423] on div "17131 - M. A. FIRMINO DE CAR Endereço: R VITORIO CHRISTONI 848 Bairro: VILA SAO…" at bounding box center [784, 386] width 1568 height 772
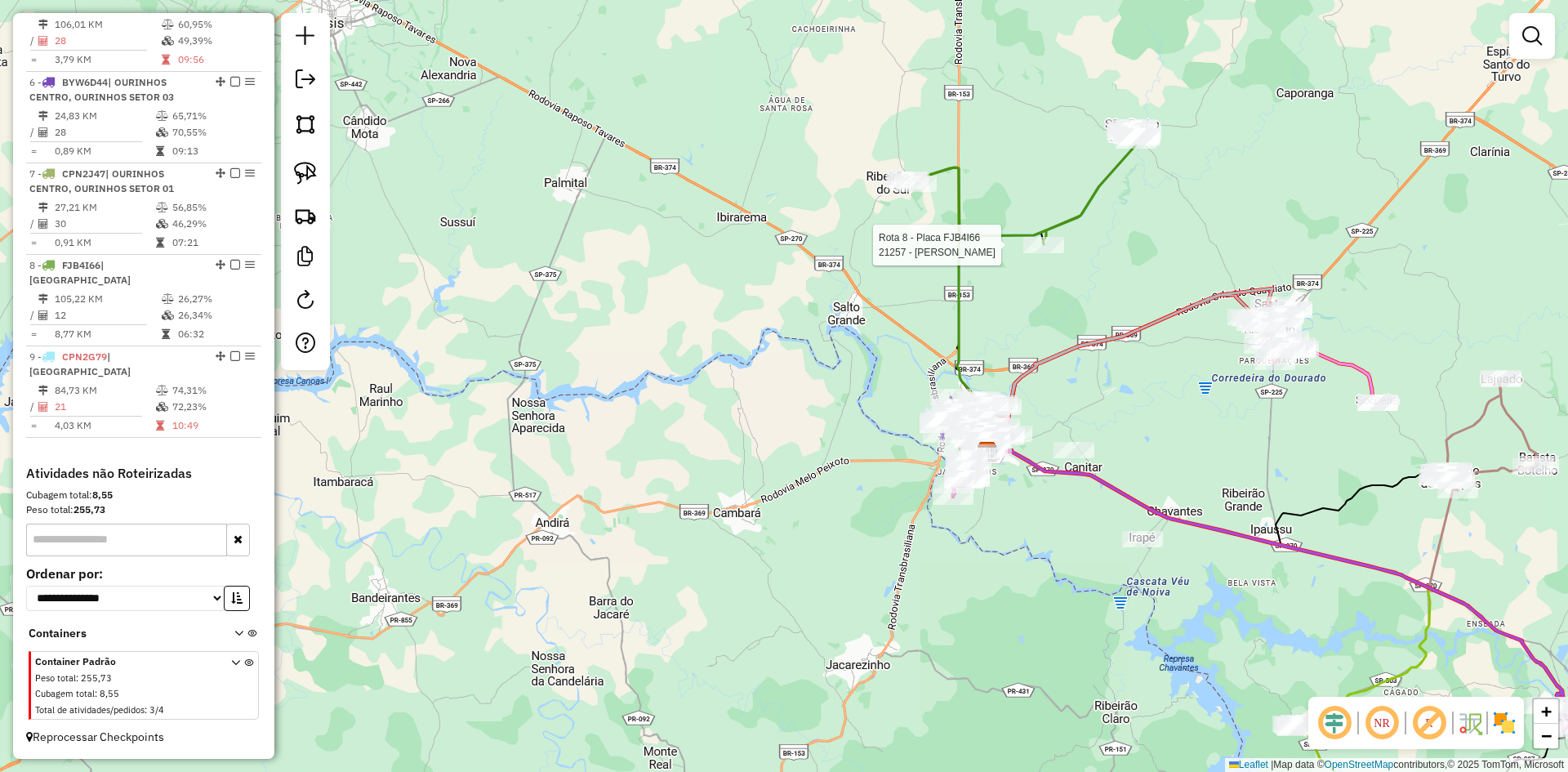
click at [1059, 253] on div at bounding box center [1044, 245] width 41 height 16
select select "*********"
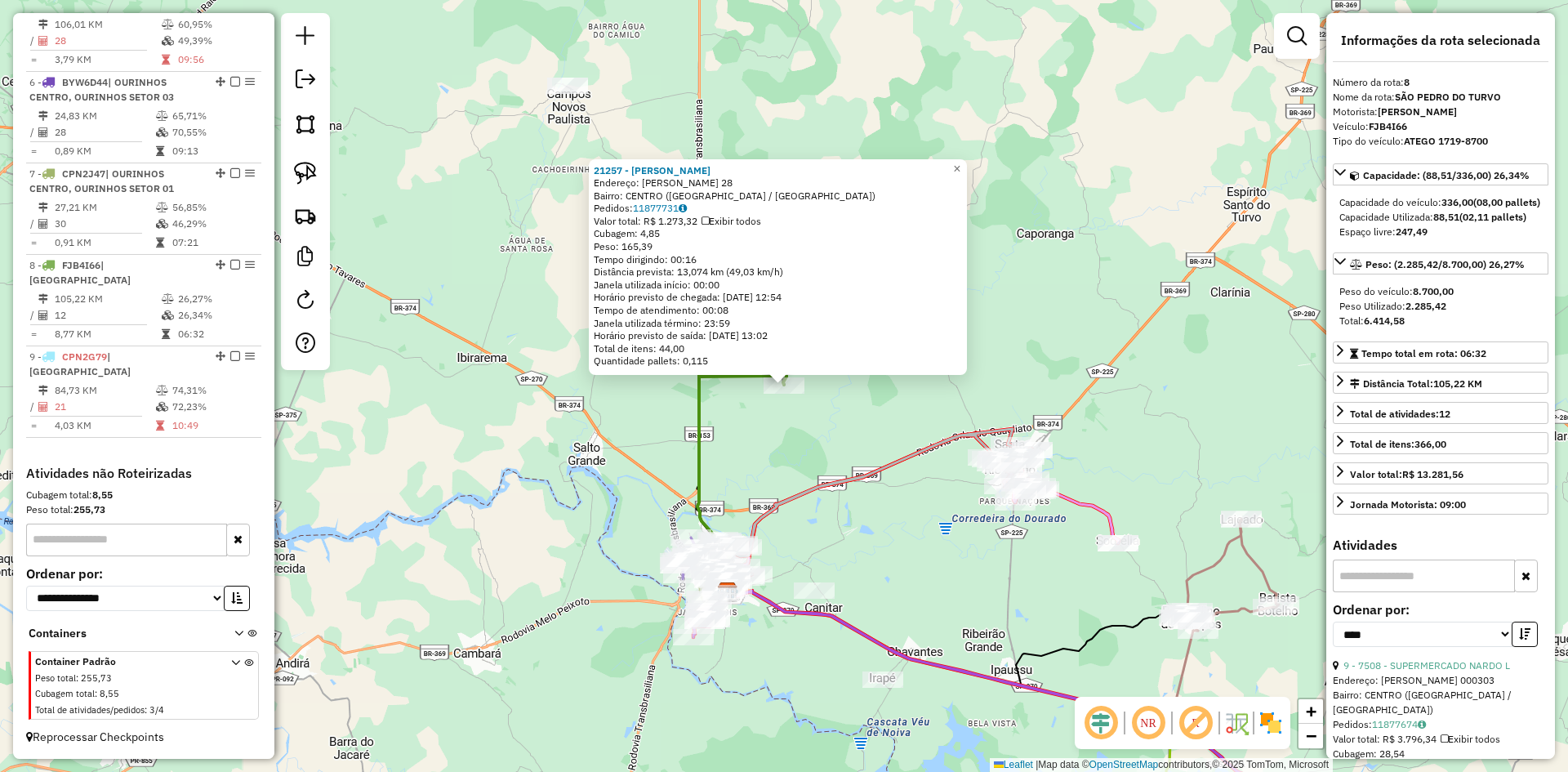
click at [1008, 350] on div "21257 - ELISANGELA APARECIDA Endereço: MANOEL ADaO NOVATO DE SOUZA 28 Bairro: C…" at bounding box center [784, 386] width 1568 height 772
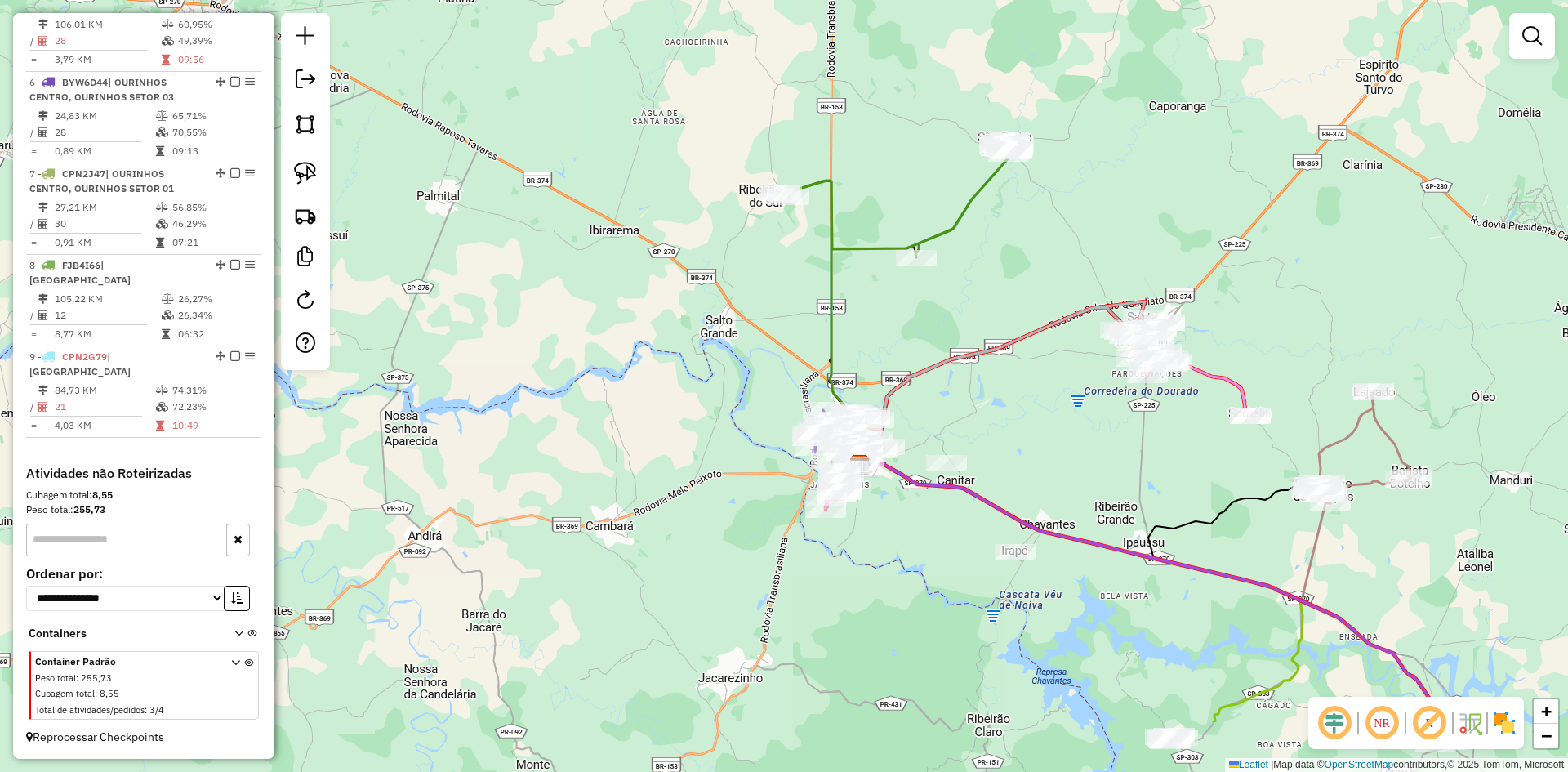
drag, startPoint x: 855, startPoint y: 418, endPoint x: 988, endPoint y: 290, distance: 184.6
click at [988, 290] on div "Janela de atendimento Grade de atendimento Capacidade Transportadoras Veículos …" at bounding box center [784, 386] width 1568 height 772
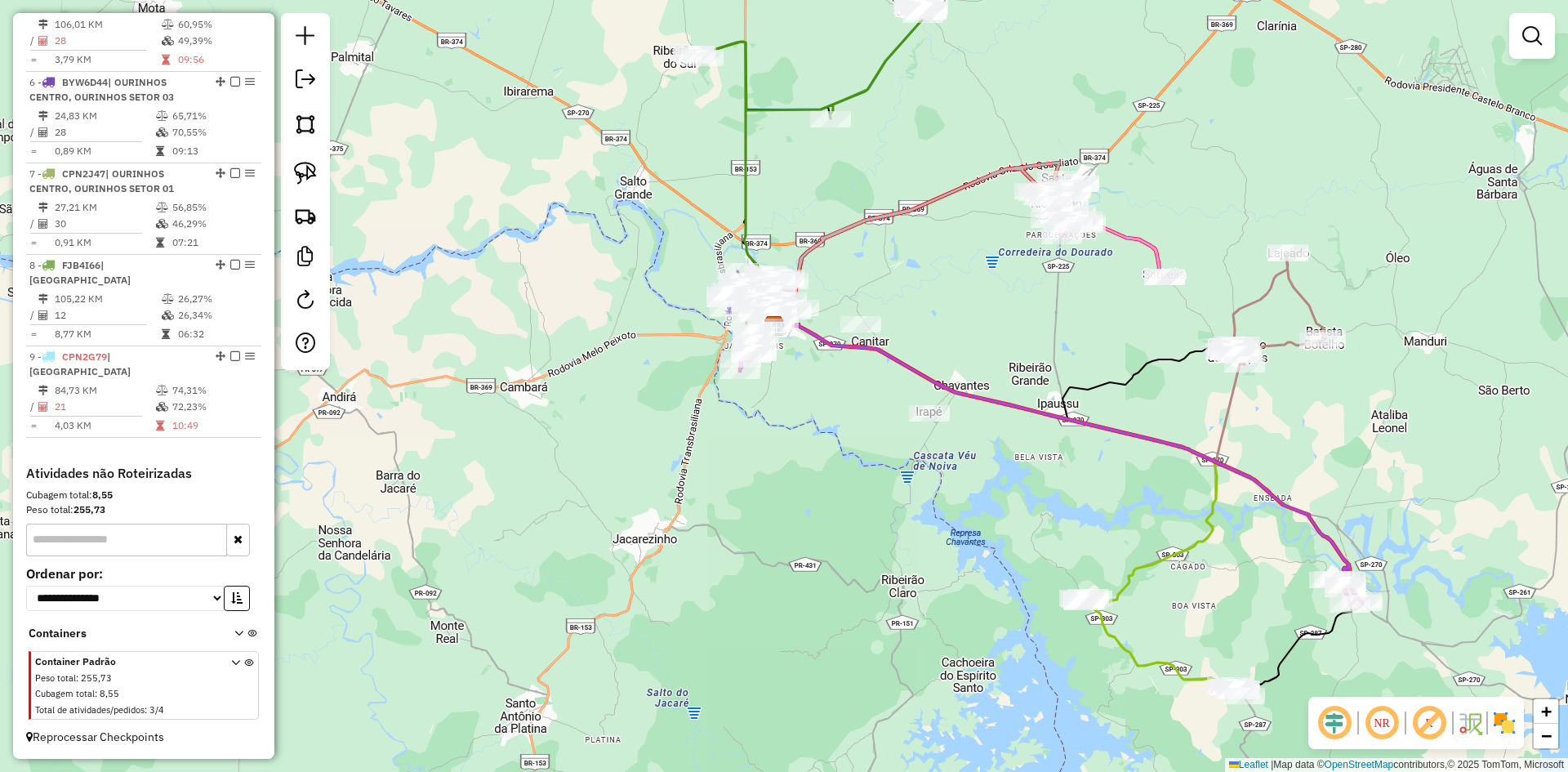
drag, startPoint x: 1049, startPoint y: 464, endPoint x: 963, endPoint y: 326, distance: 162.6
click at [963, 326] on div "Janela de atendimento Grade de atendimento Capacidade Transportadoras Veículos …" at bounding box center [784, 386] width 1568 height 772
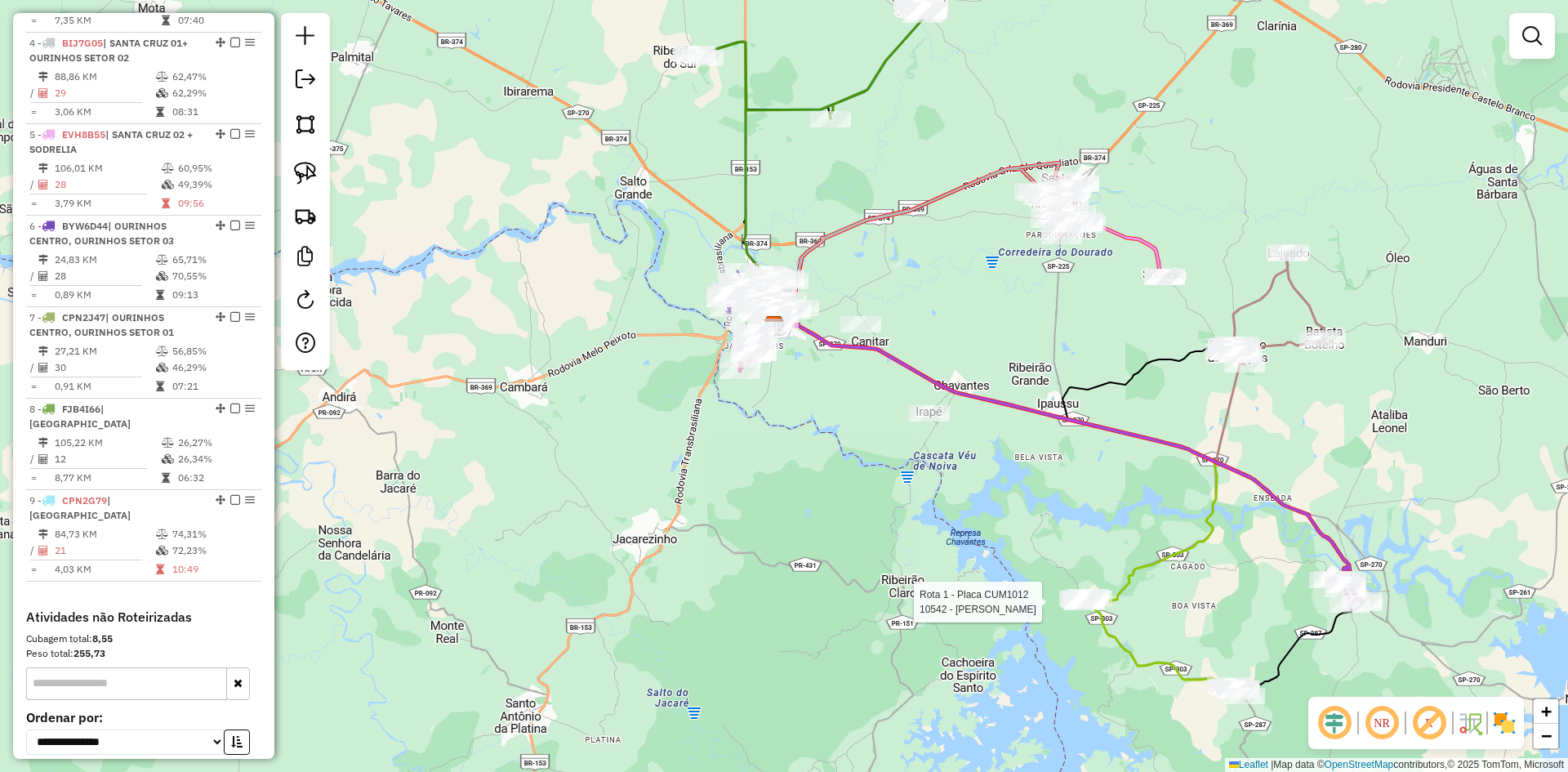
select select "*********"
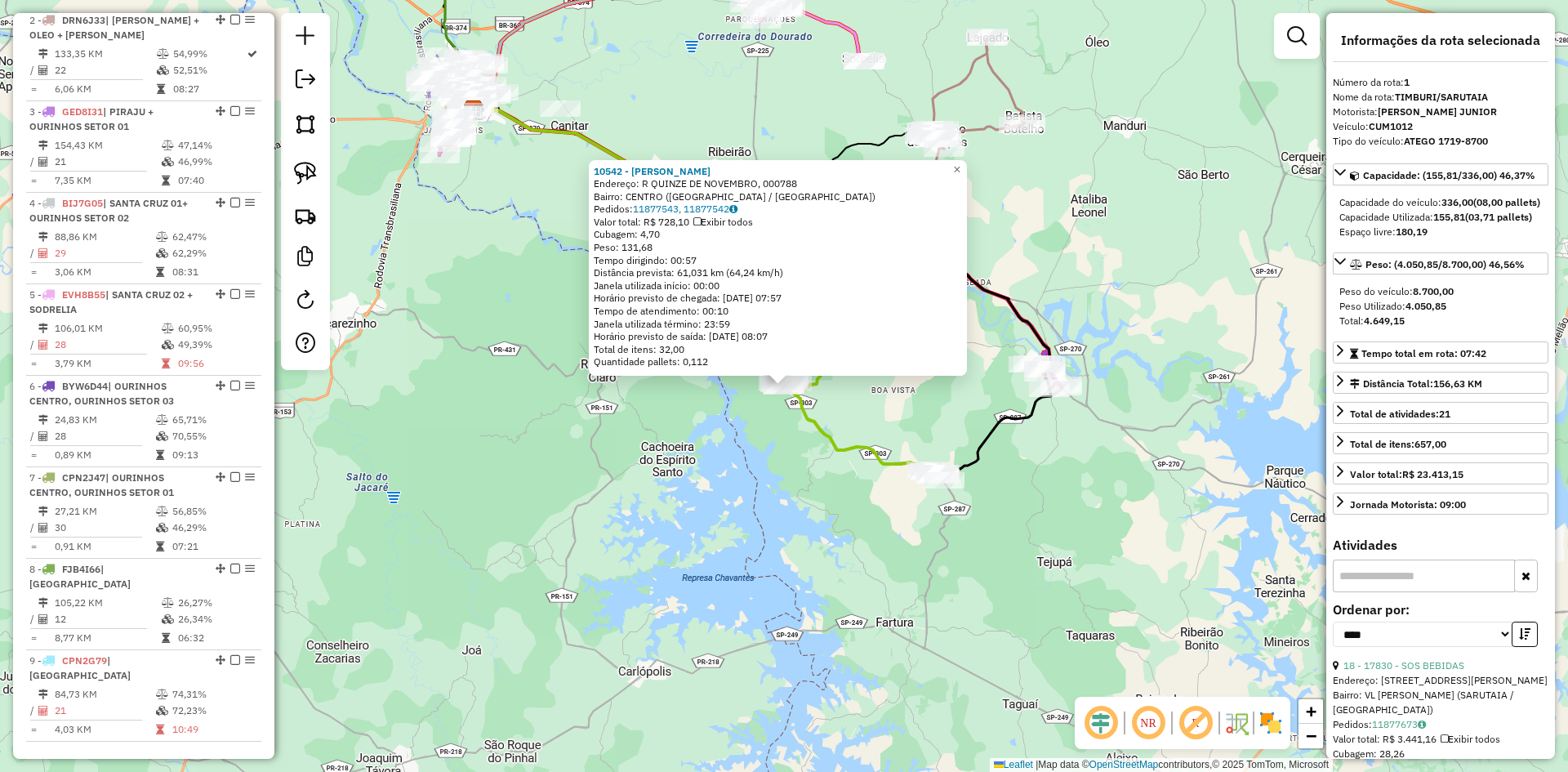
scroll to position [613, 0]
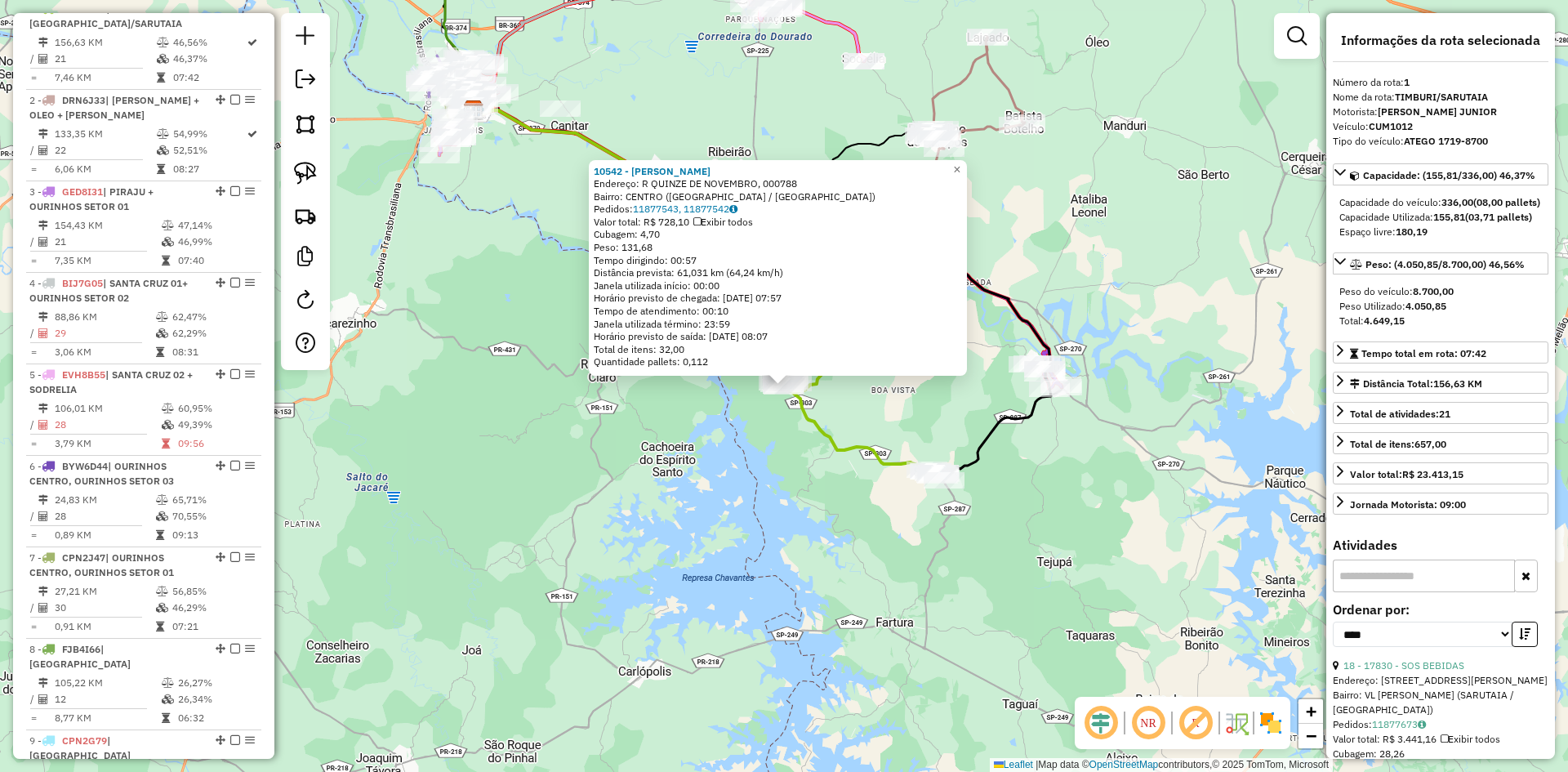
click at [1005, 565] on div "10542 - AIRTON CAMARGO SILVA Endereço: R QUINZE DE NOVEMBRO, 000788 Bairro: CEN…" at bounding box center [784, 386] width 1568 height 772
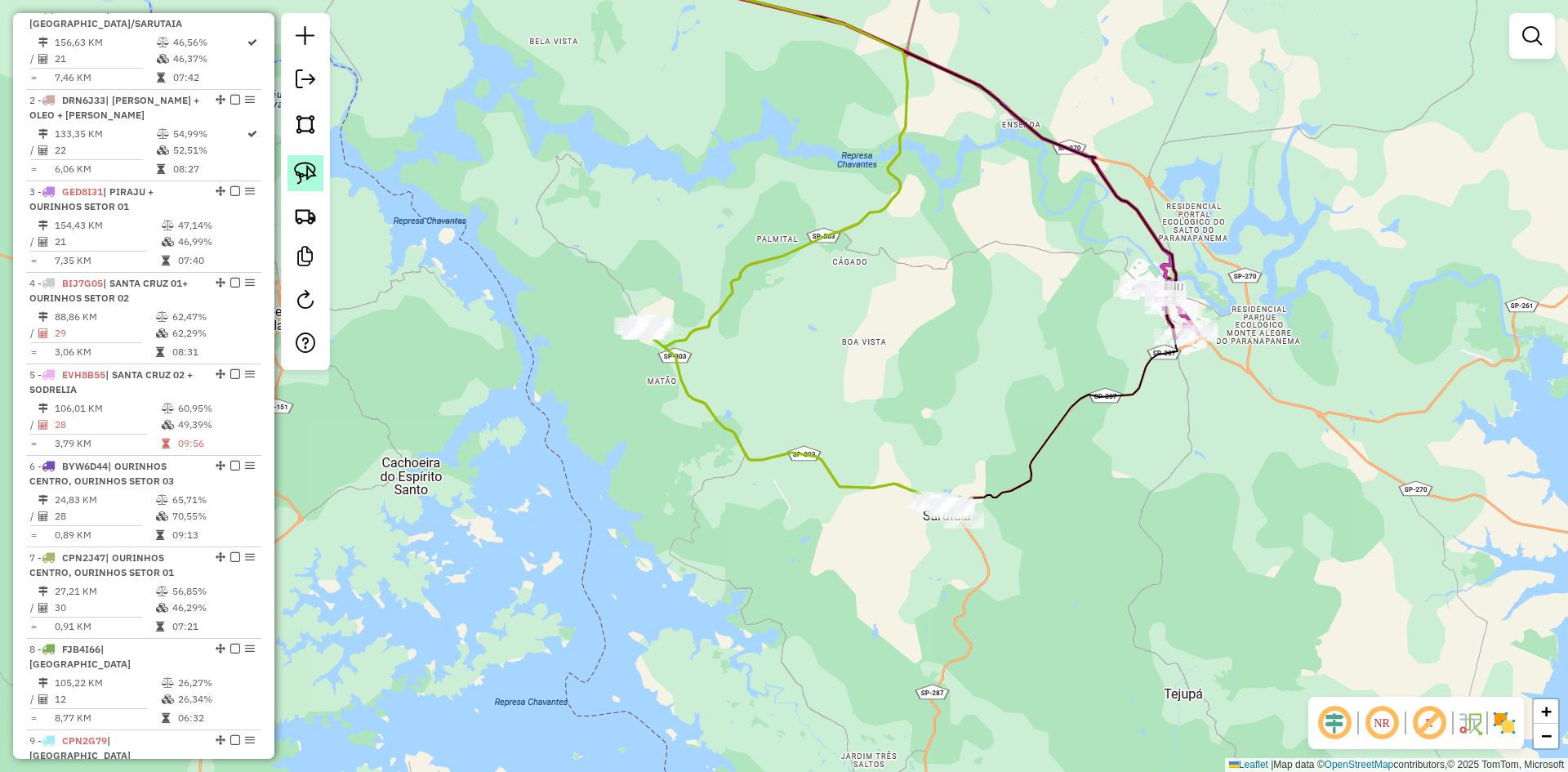
click at [316, 174] on img at bounding box center [306, 173] width 23 height 23
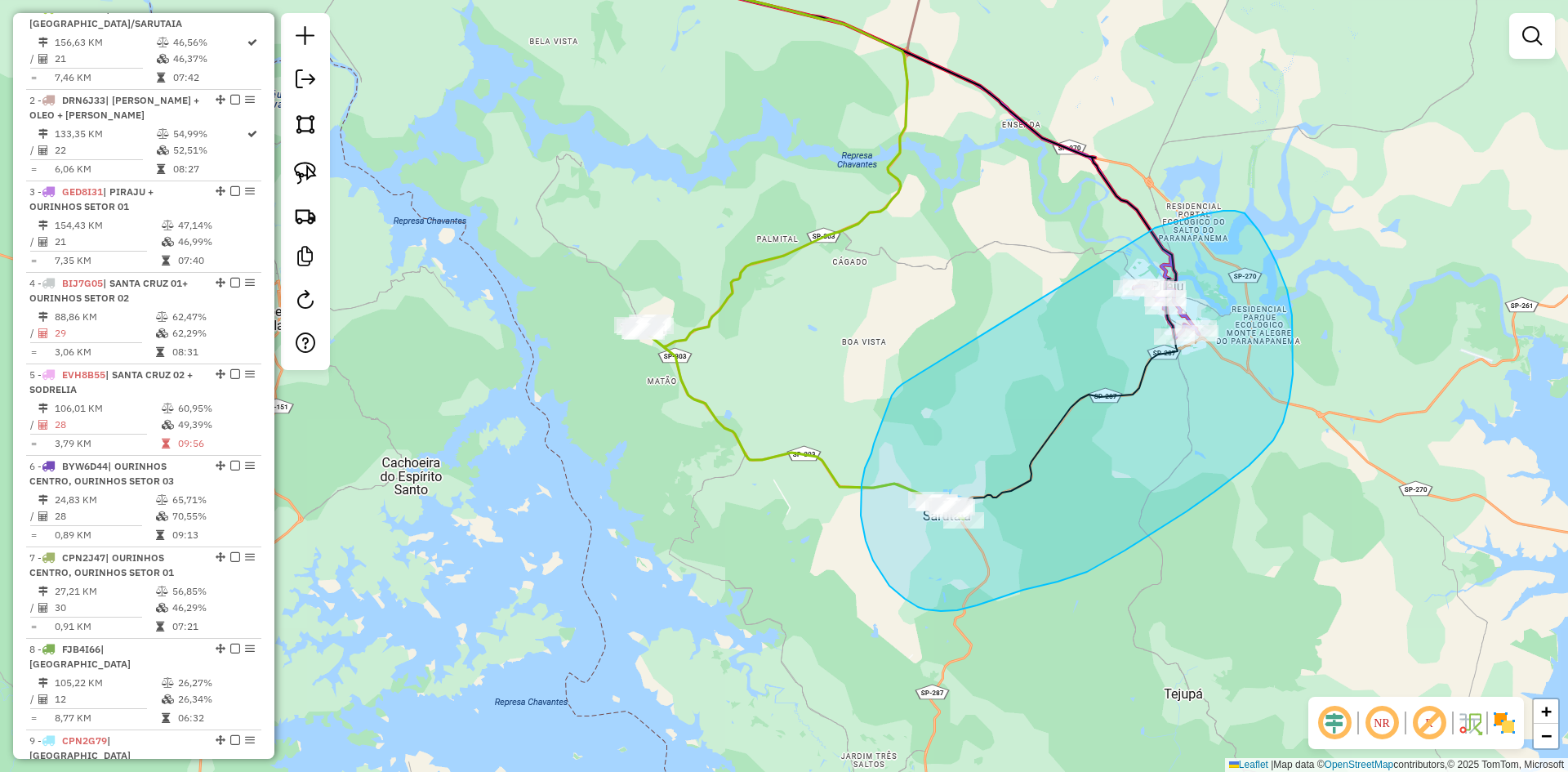
drag, startPoint x: 902, startPoint y: 384, endPoint x: 1148, endPoint y: 233, distance: 288.6
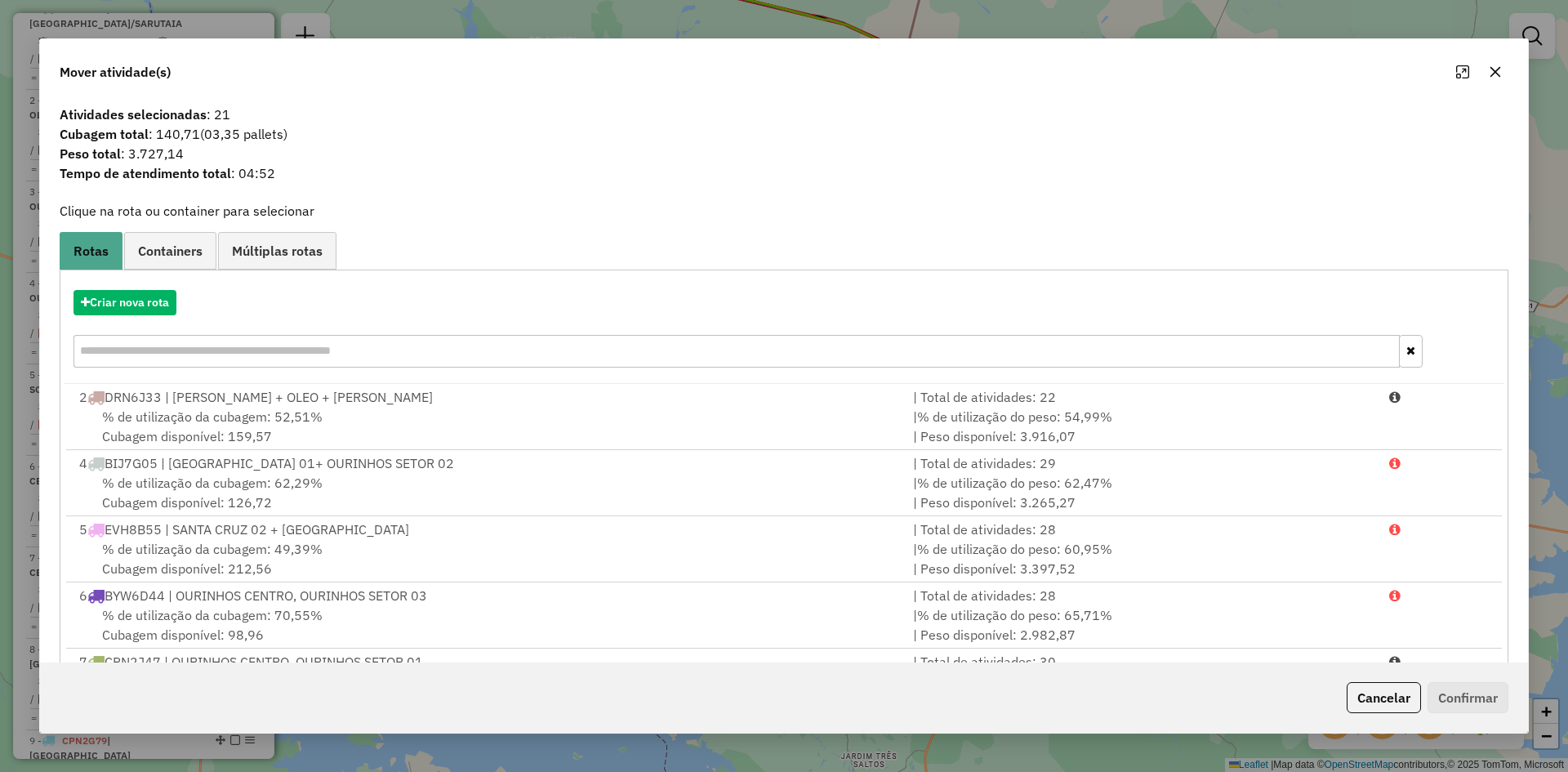
click at [1494, 71] on icon "button" at bounding box center [1496, 72] width 11 height 11
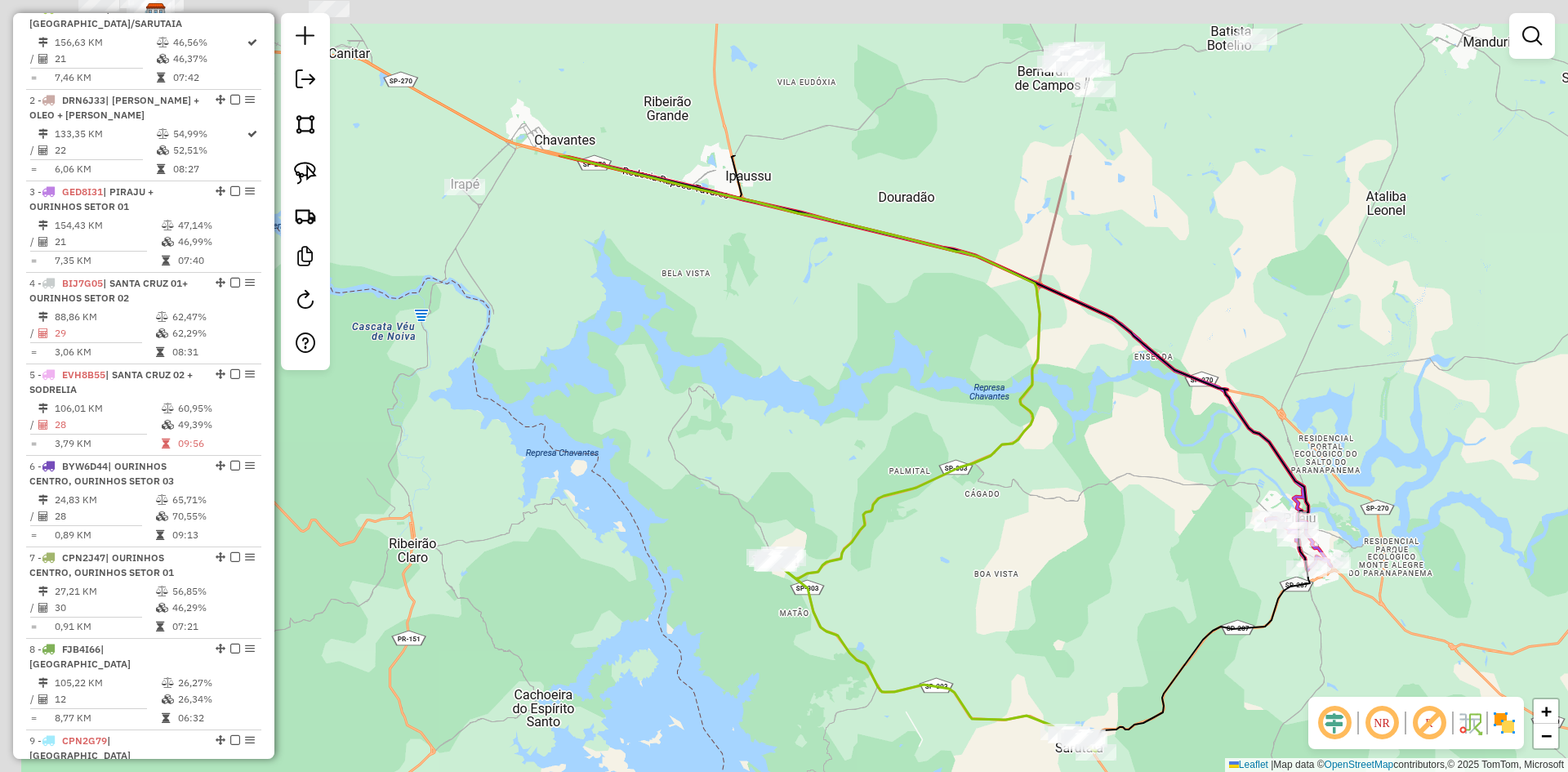
drag, startPoint x: 875, startPoint y: 382, endPoint x: 1009, endPoint y: 623, distance: 275.7
click at [1008, 620] on div "Janela de atendimento Grade de atendimento Capacidade Transportadoras Veículos …" at bounding box center [784, 386] width 1568 height 772
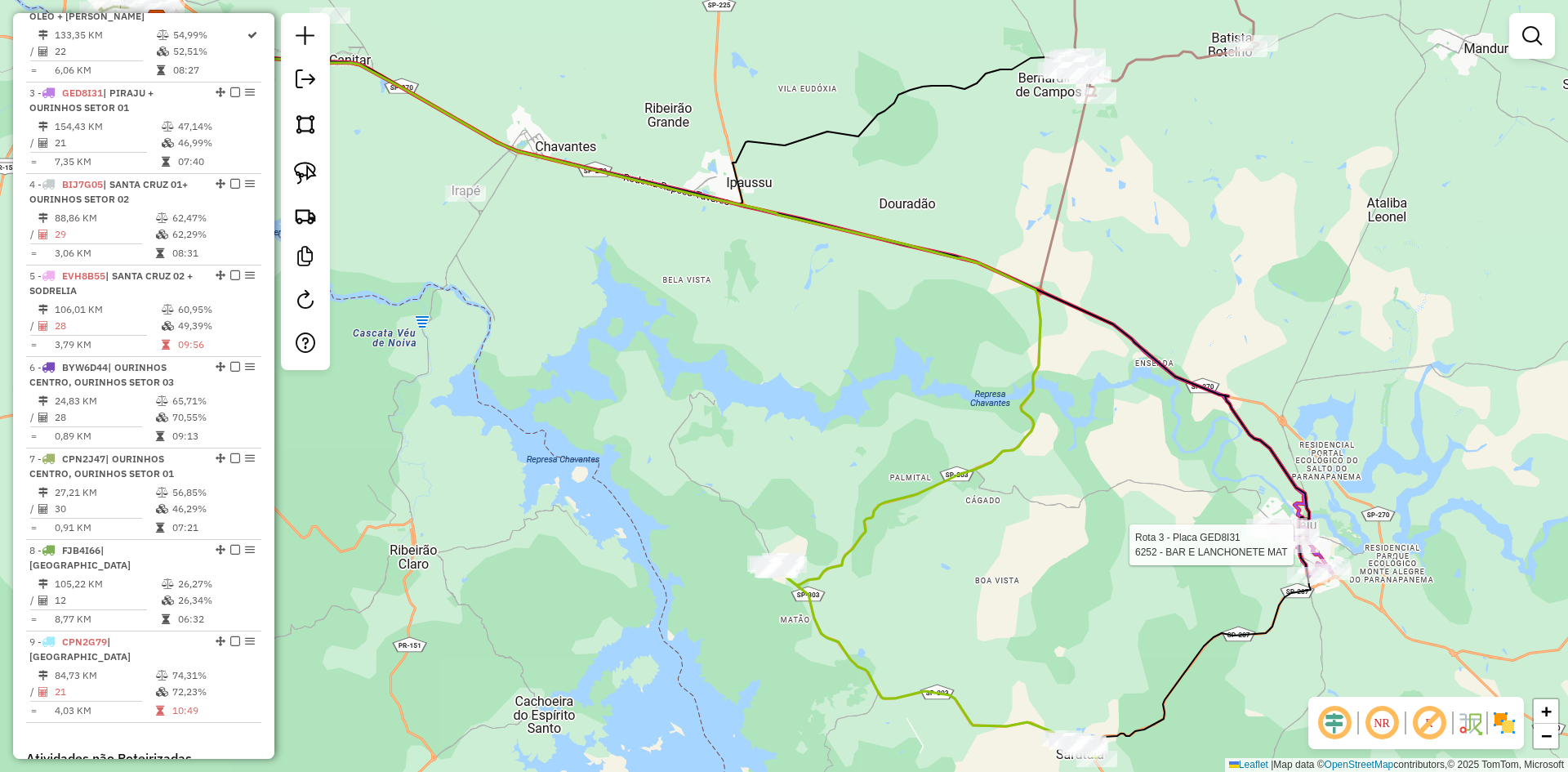
select select "*********"
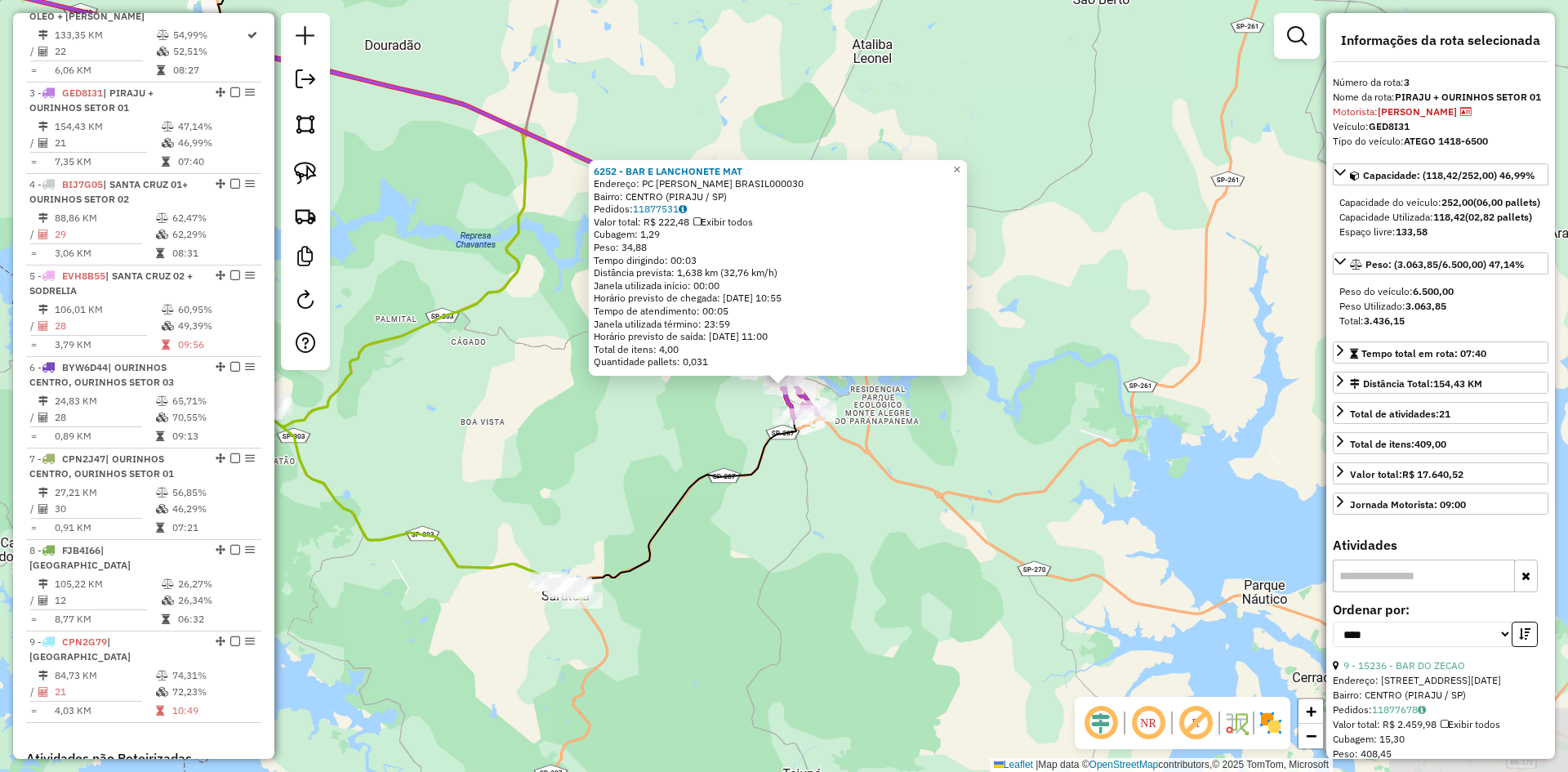
scroll to position [796, 0]
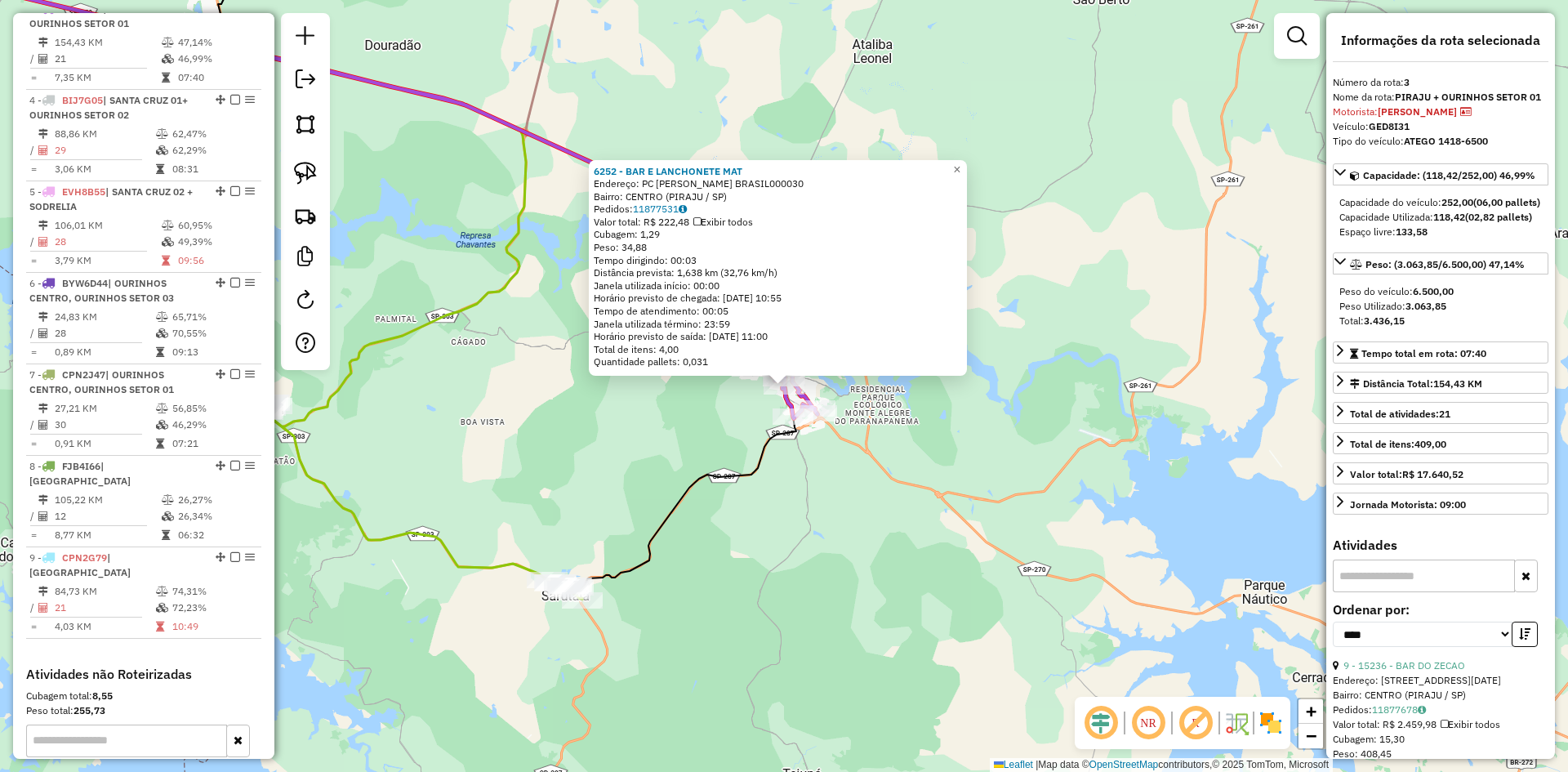
click at [1192, 469] on div "6252 - BAR E LANCHONETE MAT Endereço: PC POMPEU PEQUENO DE SOUZA BRASIL000030 B…" at bounding box center [784, 386] width 1568 height 772
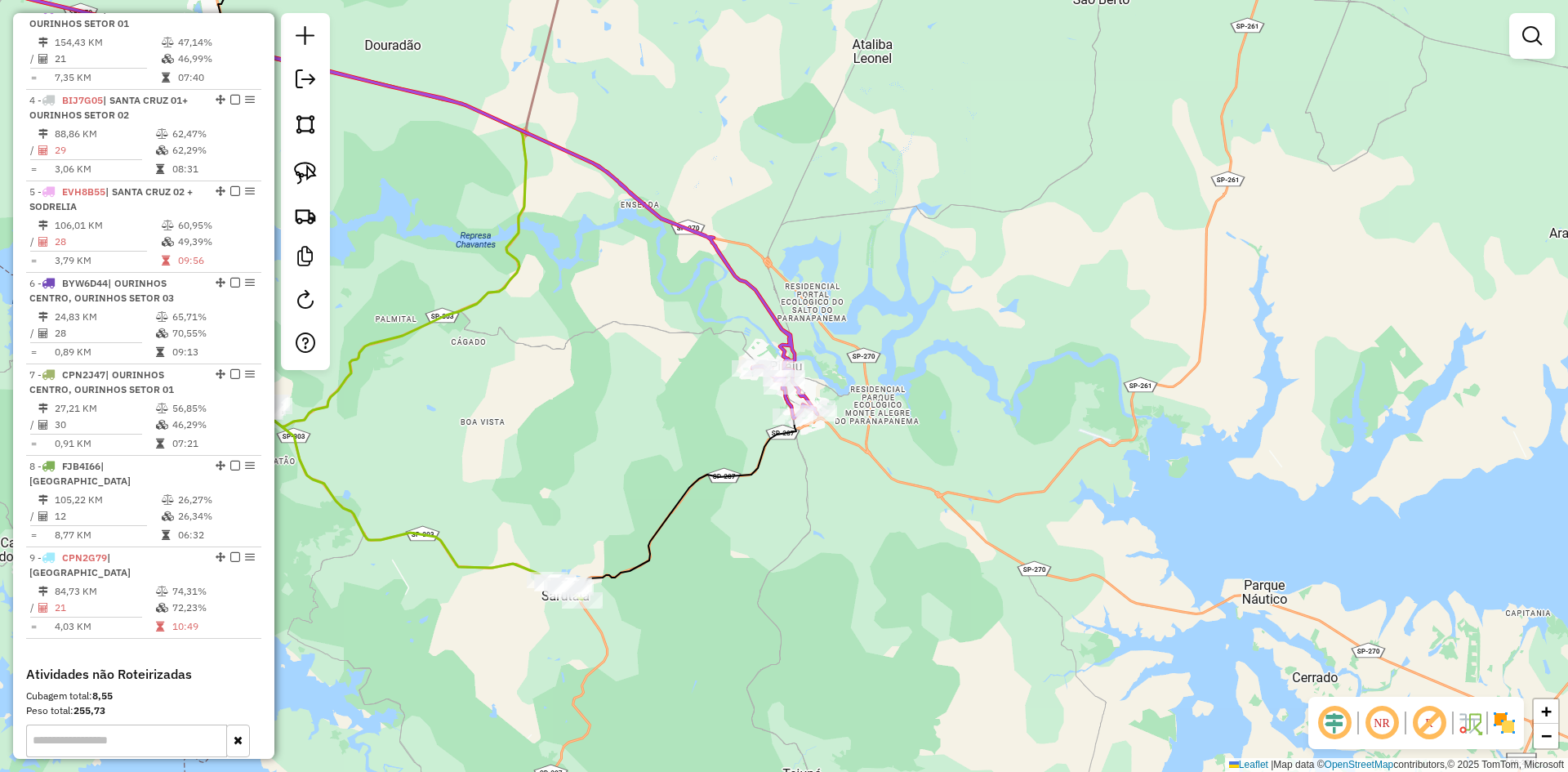
drag, startPoint x: 1110, startPoint y: 312, endPoint x: 1334, endPoint y: 671, distance: 423.2
click at [1332, 670] on div "Janela de atendimento Grade de atendimento Capacidade Transportadoras Veículos …" at bounding box center [784, 386] width 1568 height 772
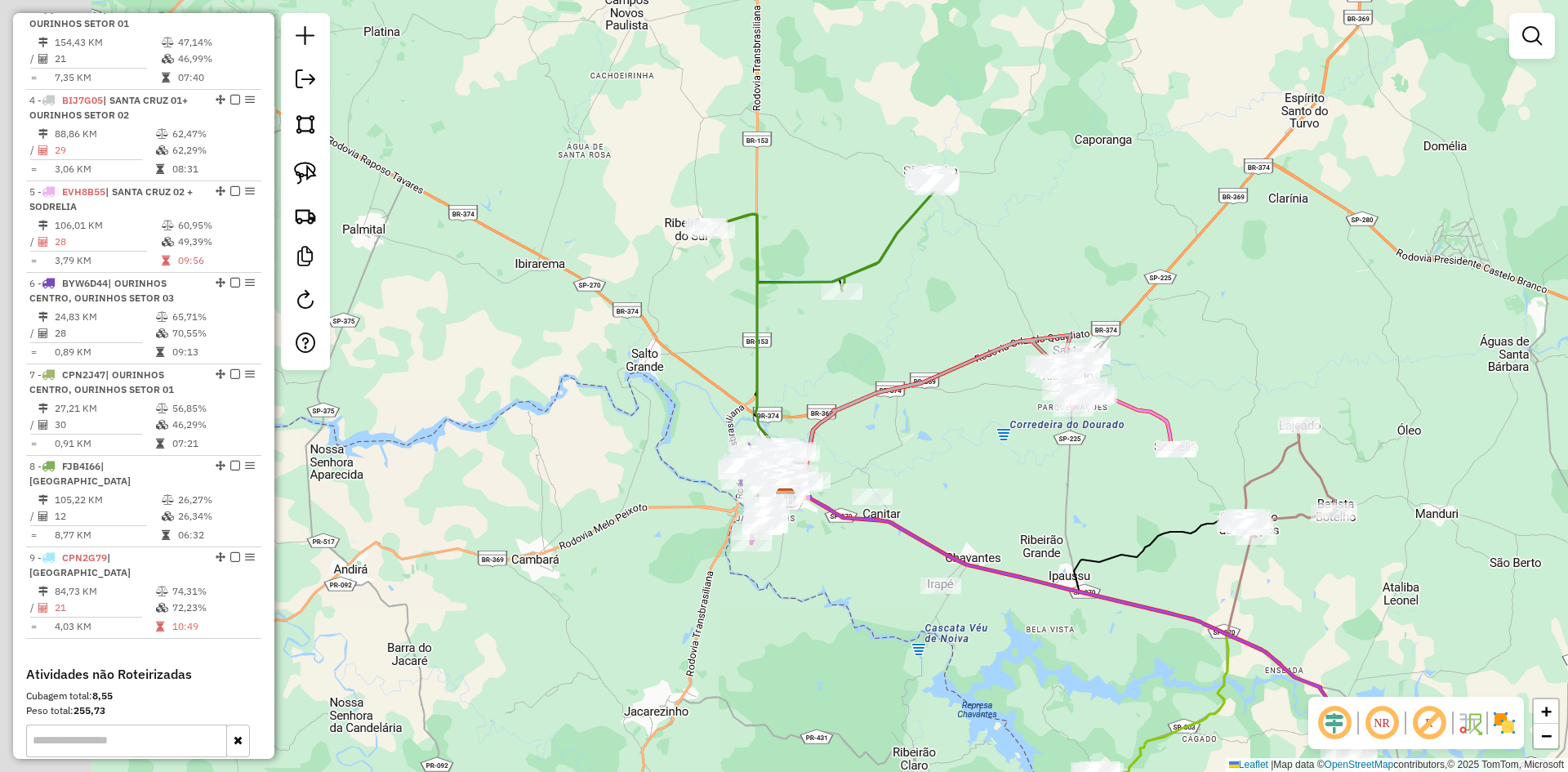
drag, startPoint x: 633, startPoint y: 542, endPoint x: 890, endPoint y: 621, distance: 268.9
click at [890, 631] on div "Janela de atendimento Grade de atendimento Capacidade Transportadoras Veículos …" at bounding box center [784, 386] width 1568 height 772
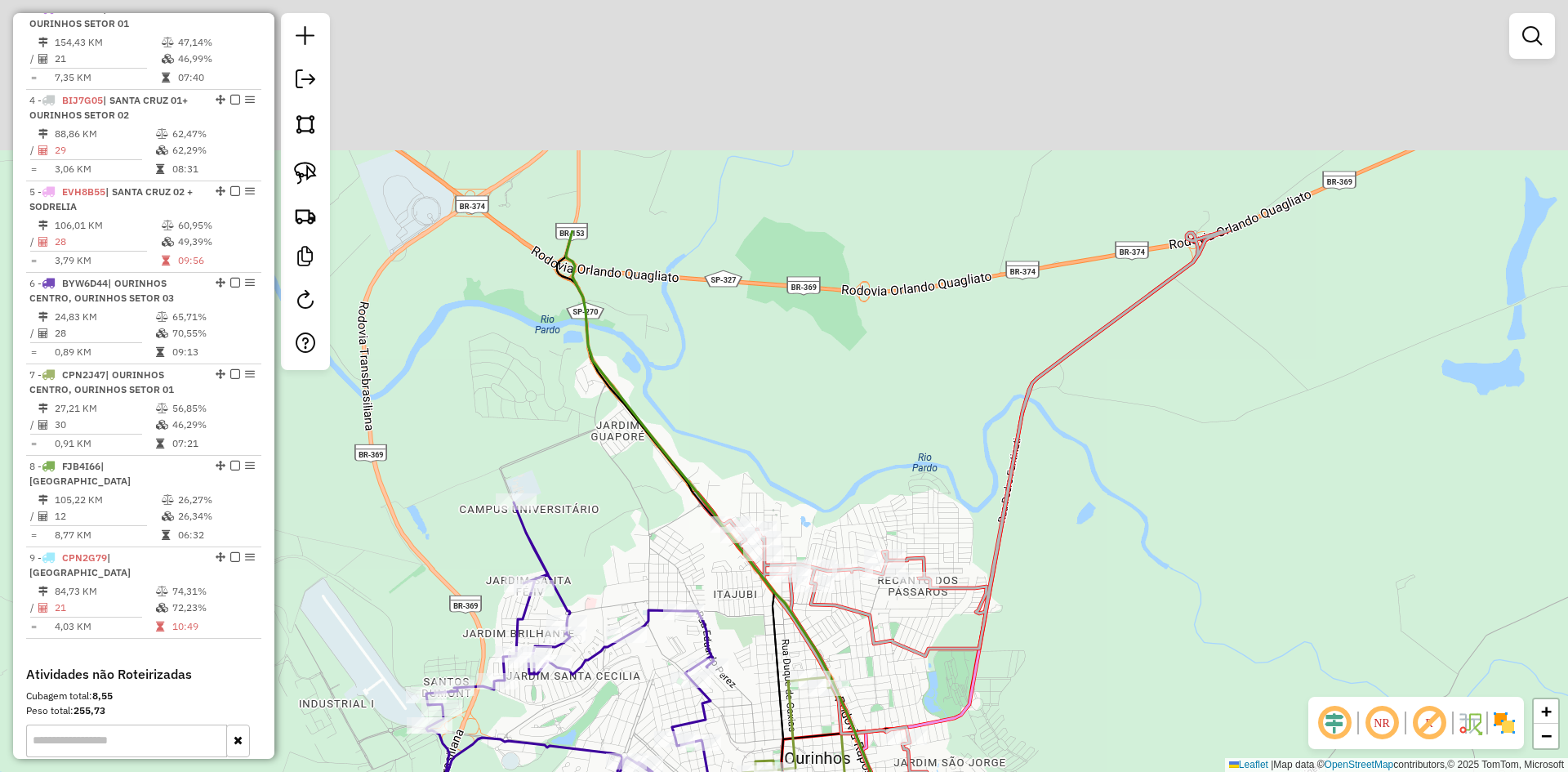
drag, startPoint x: 1034, startPoint y: 377, endPoint x: 1091, endPoint y: 680, distance: 308.3
click at [1090, 674] on div "Janela de atendimento Grade de atendimento Capacidade Transportadoras Veículos …" at bounding box center [784, 386] width 1568 height 772
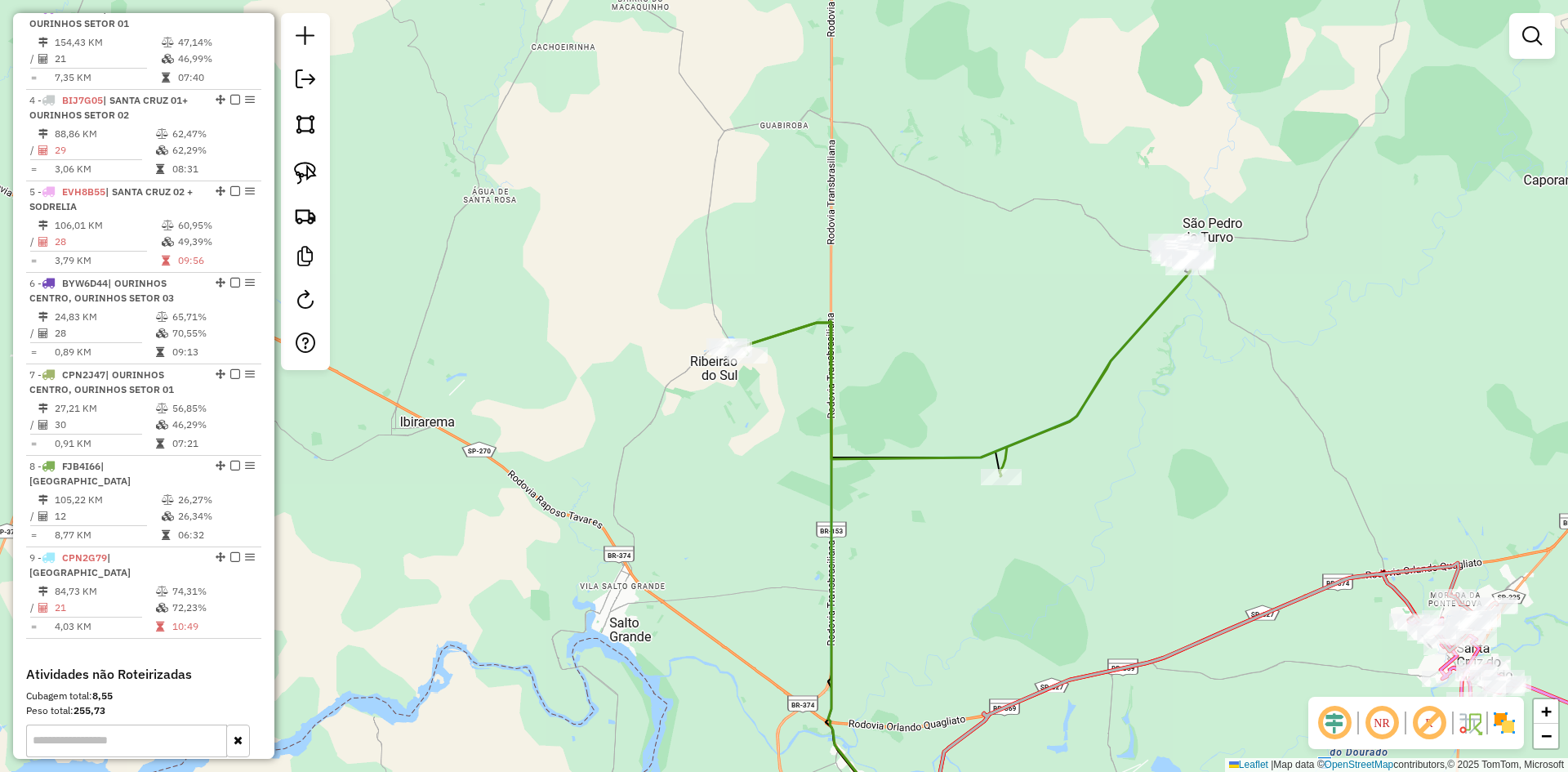
drag, startPoint x: 1115, startPoint y: 467, endPoint x: 969, endPoint y: 575, distance: 181.6
click at [969, 575] on div "Janela de atendimento Grade de atendimento Capacidade Transportadoras Veículos …" at bounding box center [784, 386] width 1568 height 772
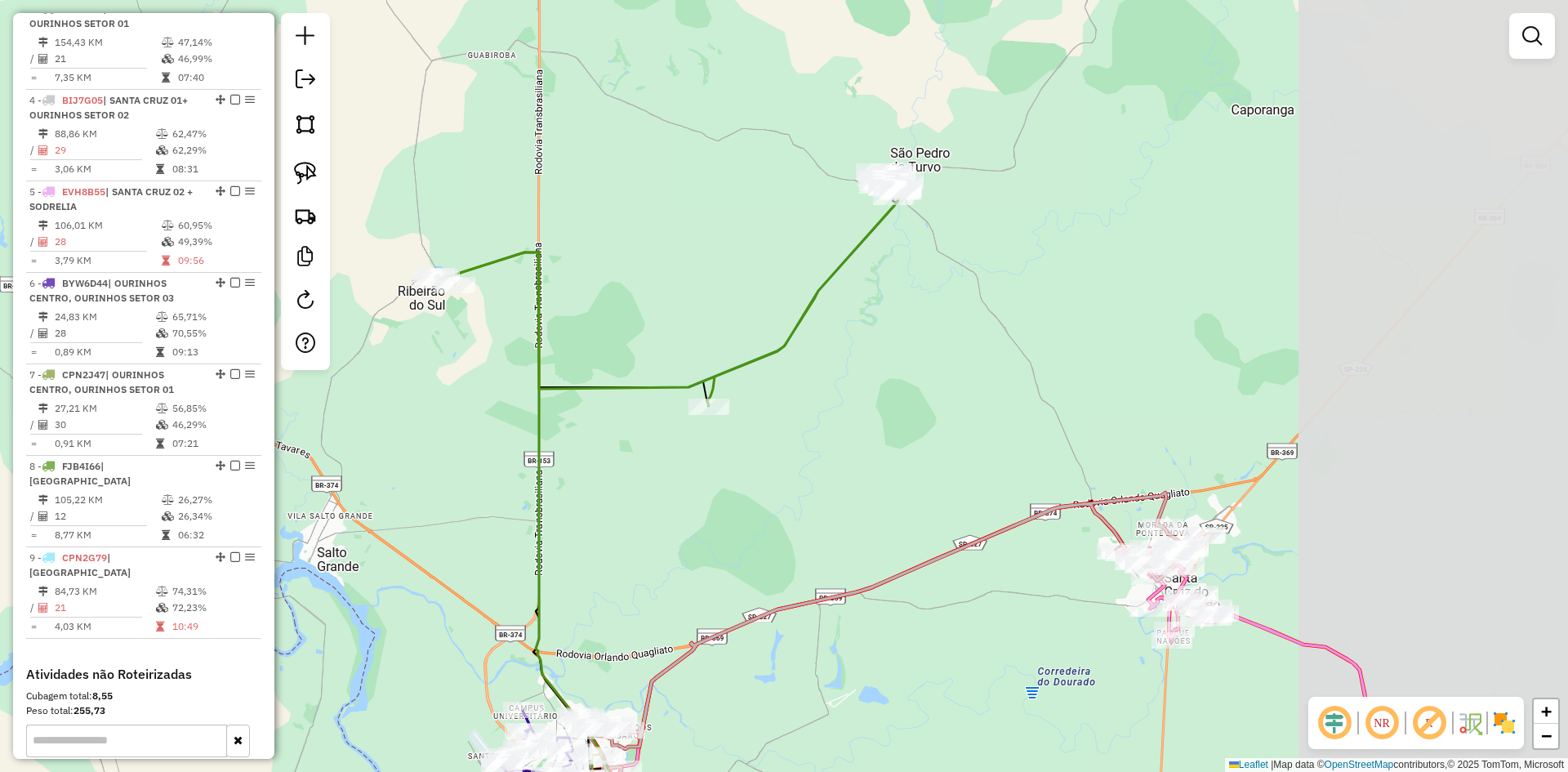
drag, startPoint x: 1256, startPoint y: 400, endPoint x: 964, endPoint y: 330, distance: 300.3
click at [964, 330] on div "Janela de atendimento Grade de atendimento Capacidade Transportadoras Veículos …" at bounding box center [784, 386] width 1568 height 772
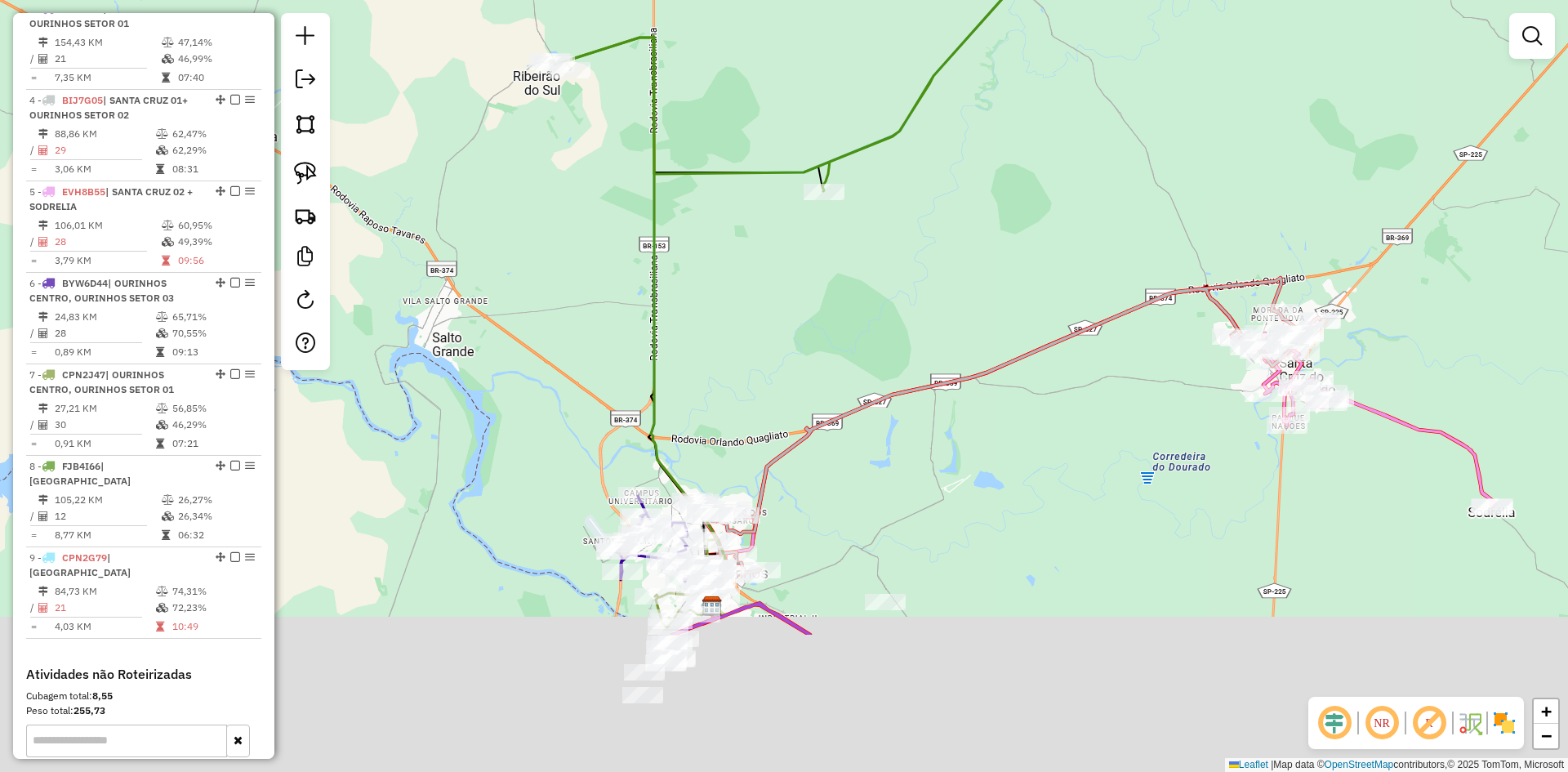
drag, startPoint x: 1042, startPoint y: 221, endPoint x: 1070, endPoint y: 162, distance: 65.3
click at [1070, 165] on div "Janela de atendimento Grade de atendimento Capacidade Transportadoras Veículos …" at bounding box center [784, 386] width 1568 height 772
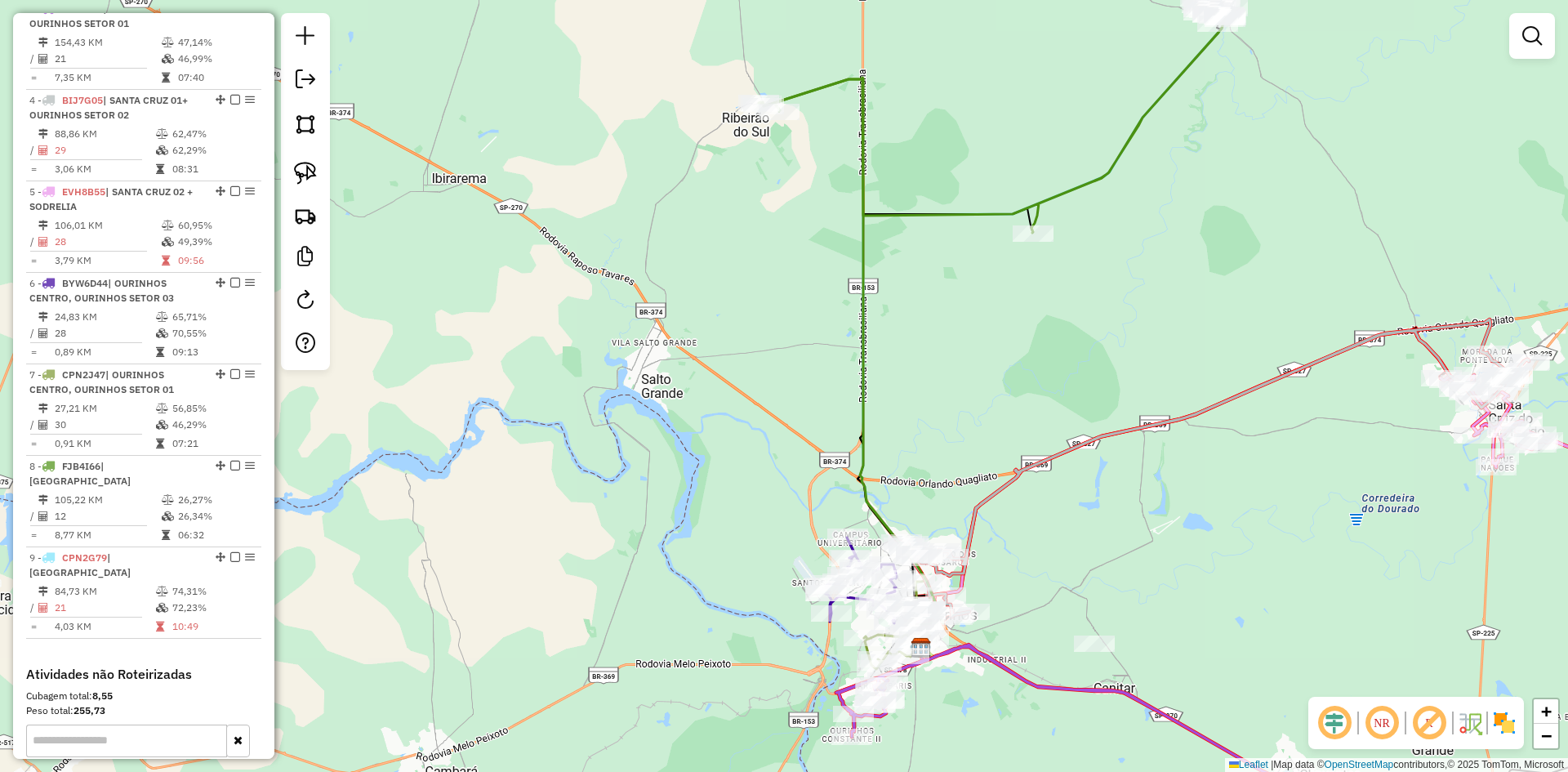
drag, startPoint x: 983, startPoint y: 476, endPoint x: 1181, endPoint y: 575, distance: 221.4
click at [1181, 591] on div "Janela de atendimento Grade de atendimento Capacidade Transportadoras Veículos …" at bounding box center [784, 386] width 1568 height 772
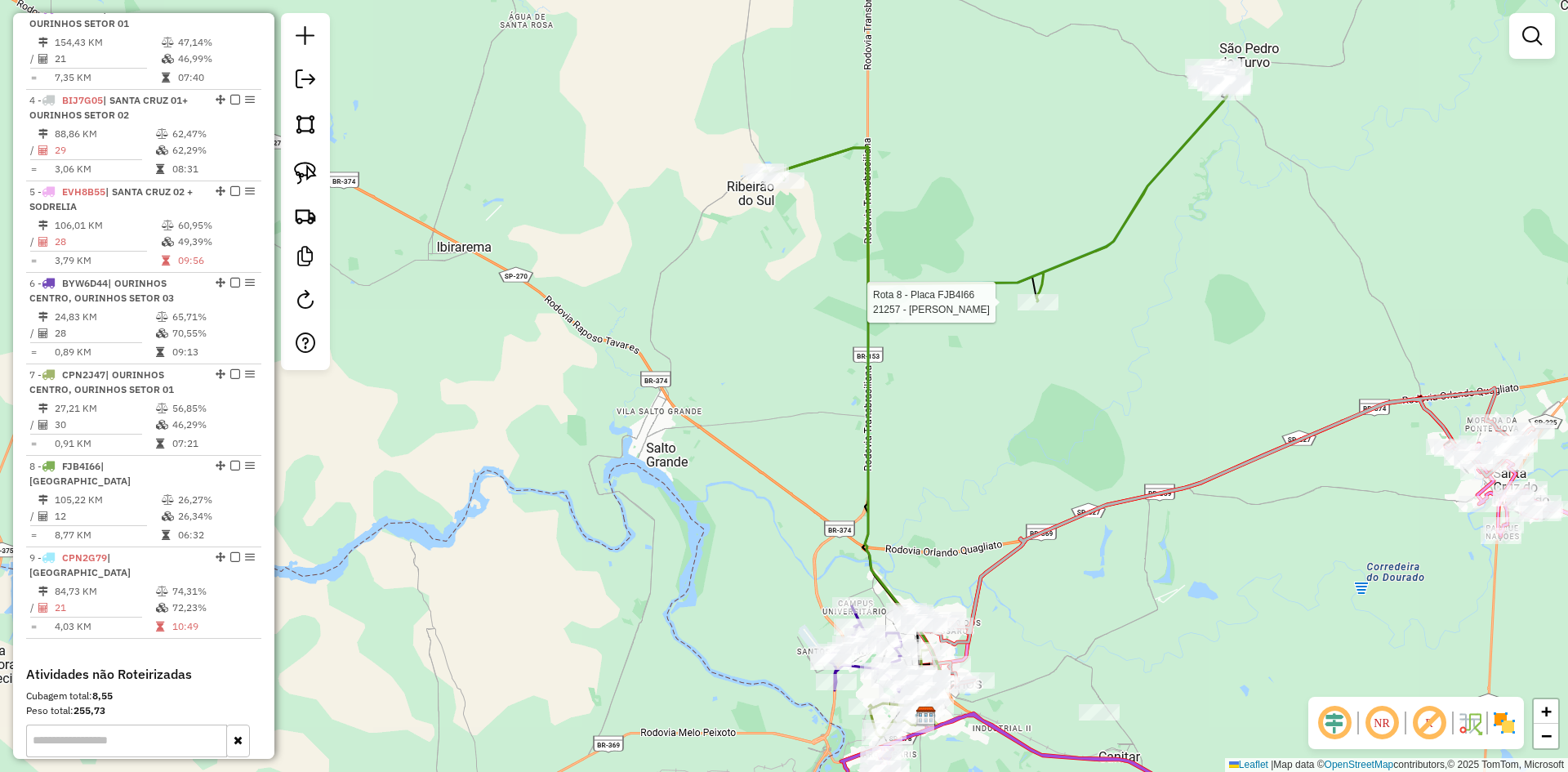
select select "*********"
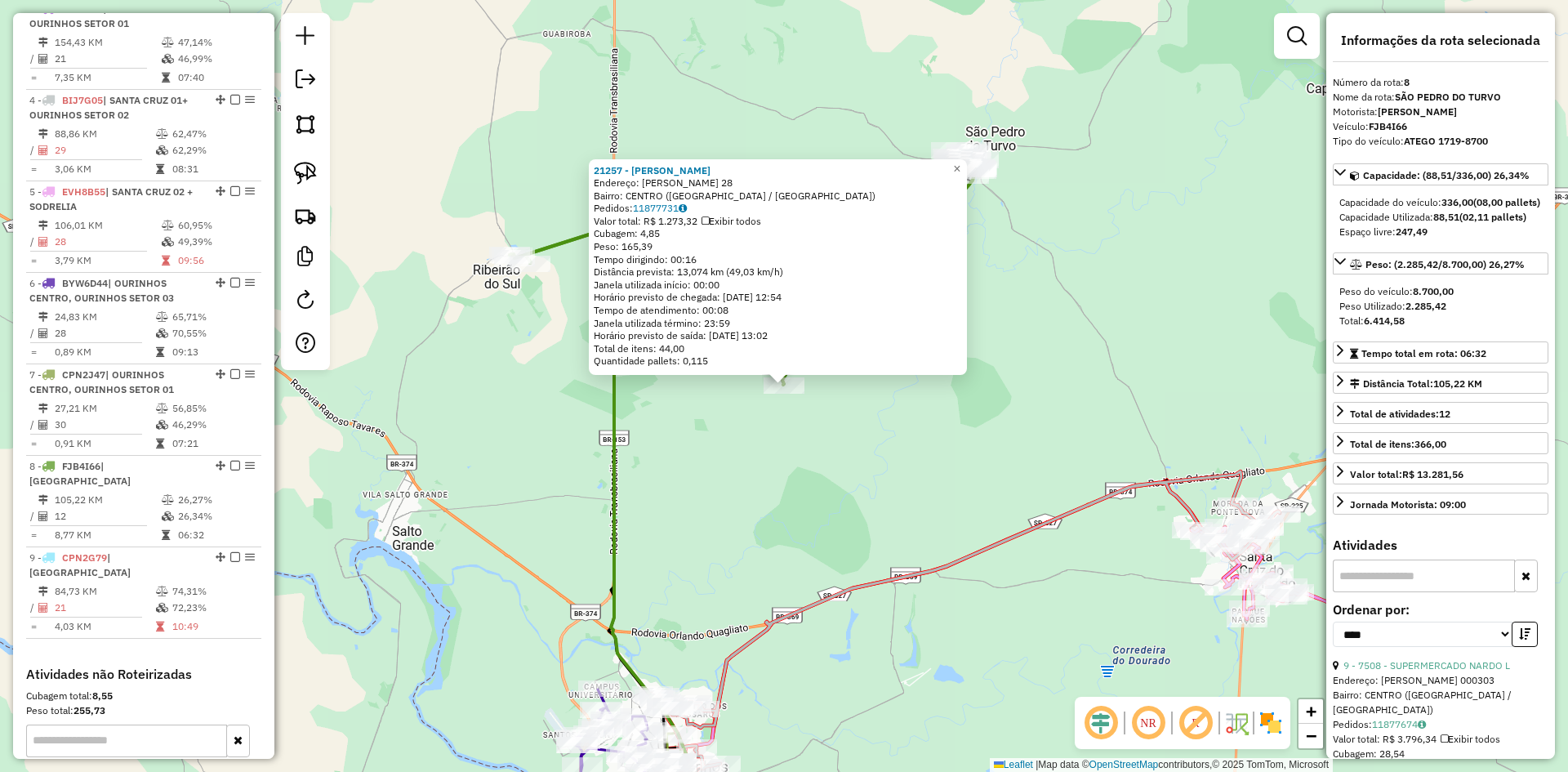
scroll to position [1012, 0]
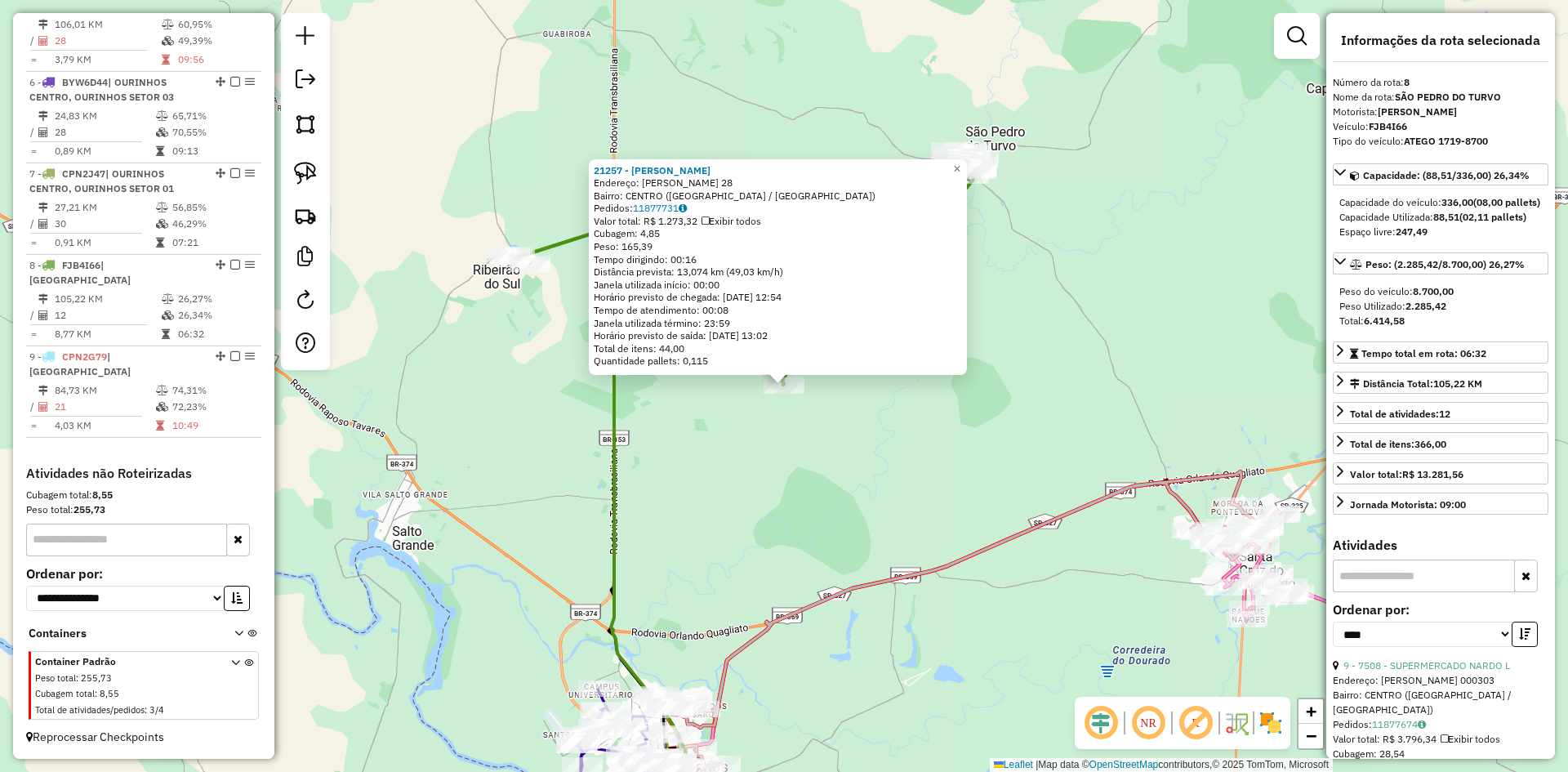
click at [1062, 416] on div "21257 - ELISANGELA APARECIDA Endereço: MANOEL ADaO NOVATO DE SOUZA 28 Bairro: C…" at bounding box center [784, 386] width 1568 height 772
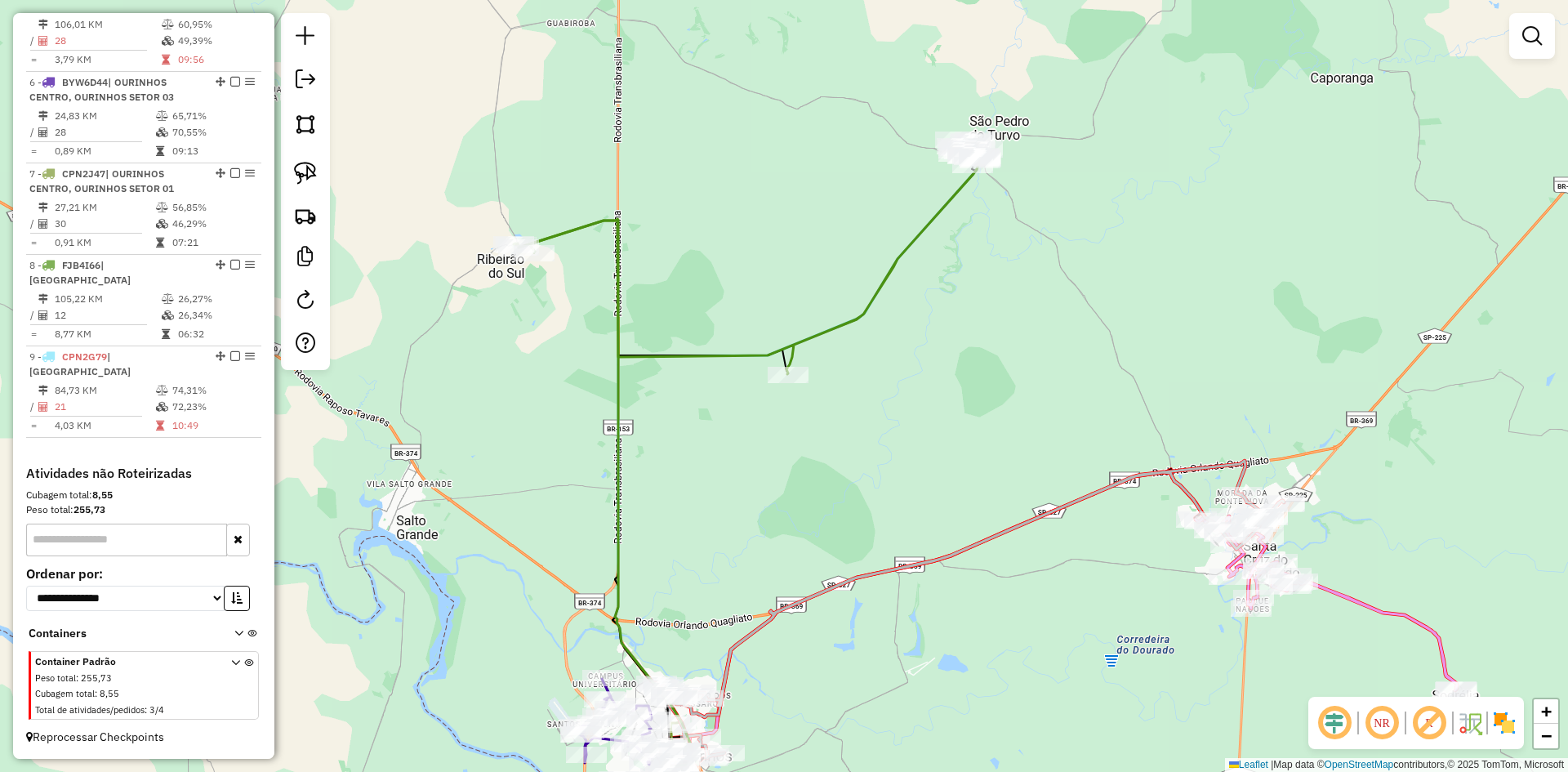
drag, startPoint x: 1057, startPoint y: 443, endPoint x: 1052, endPoint y: 124, distance: 319.0
click at [1053, 125] on div "Janela de atendimento Grade de atendimento Capacidade Transportadoras Veículos …" at bounding box center [784, 386] width 1568 height 772
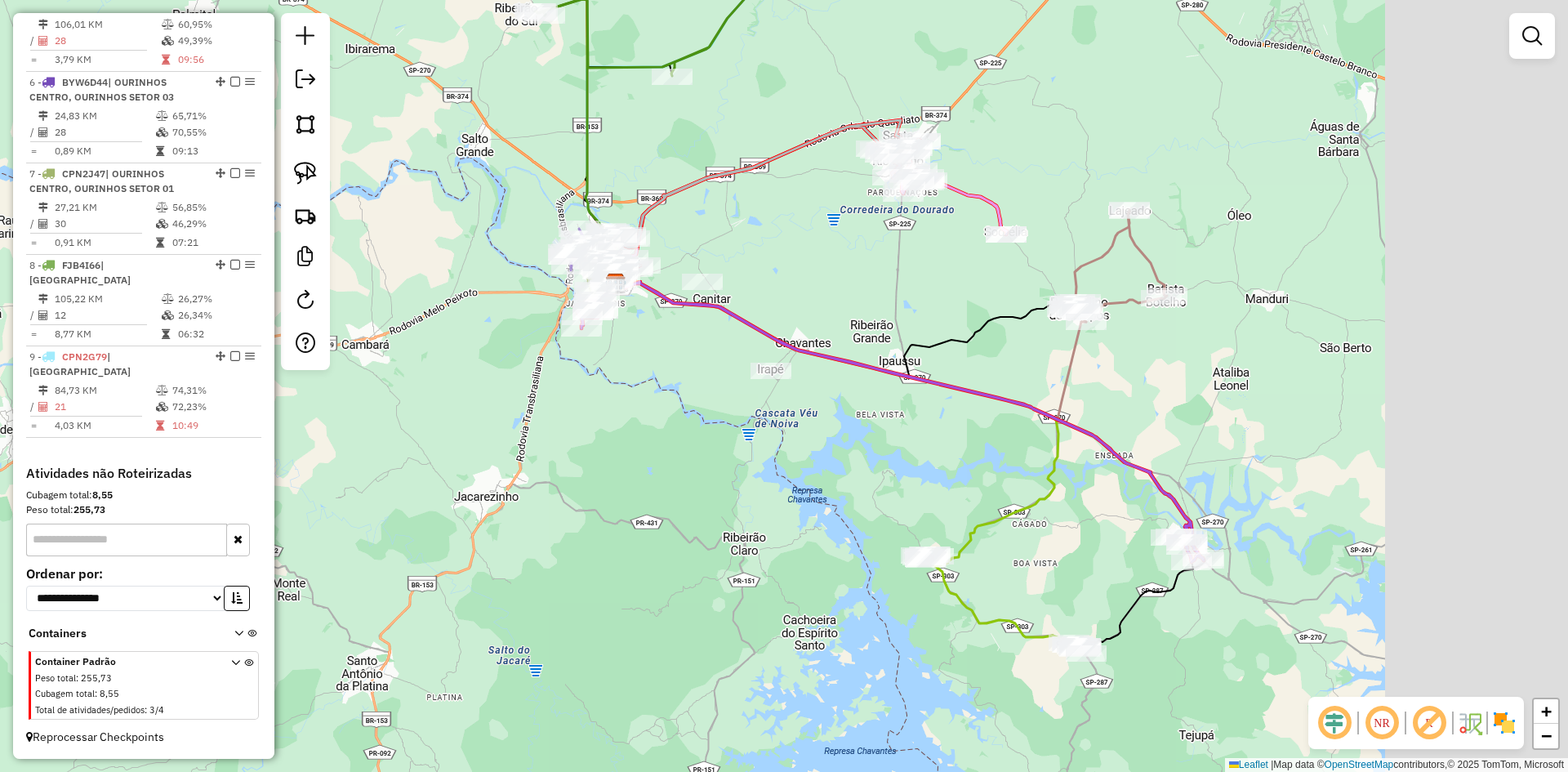
drag, startPoint x: 1164, startPoint y: 430, endPoint x: 895, endPoint y: 295, distance: 301.0
click at [895, 295] on div "Janela de atendimento Grade de atendimento Capacidade Transportadoras Veículos …" at bounding box center [784, 386] width 1568 height 772
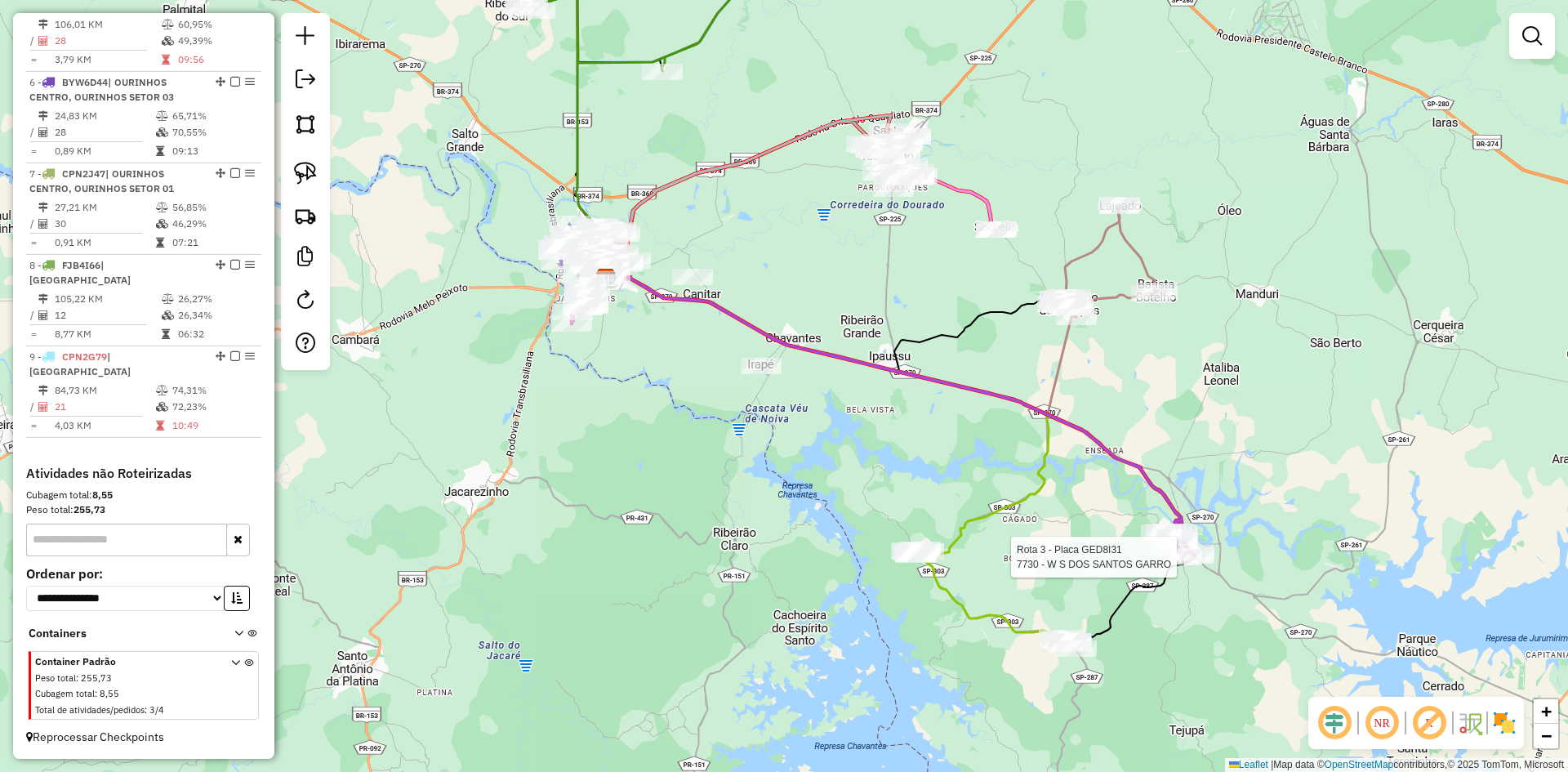
select select "*********"
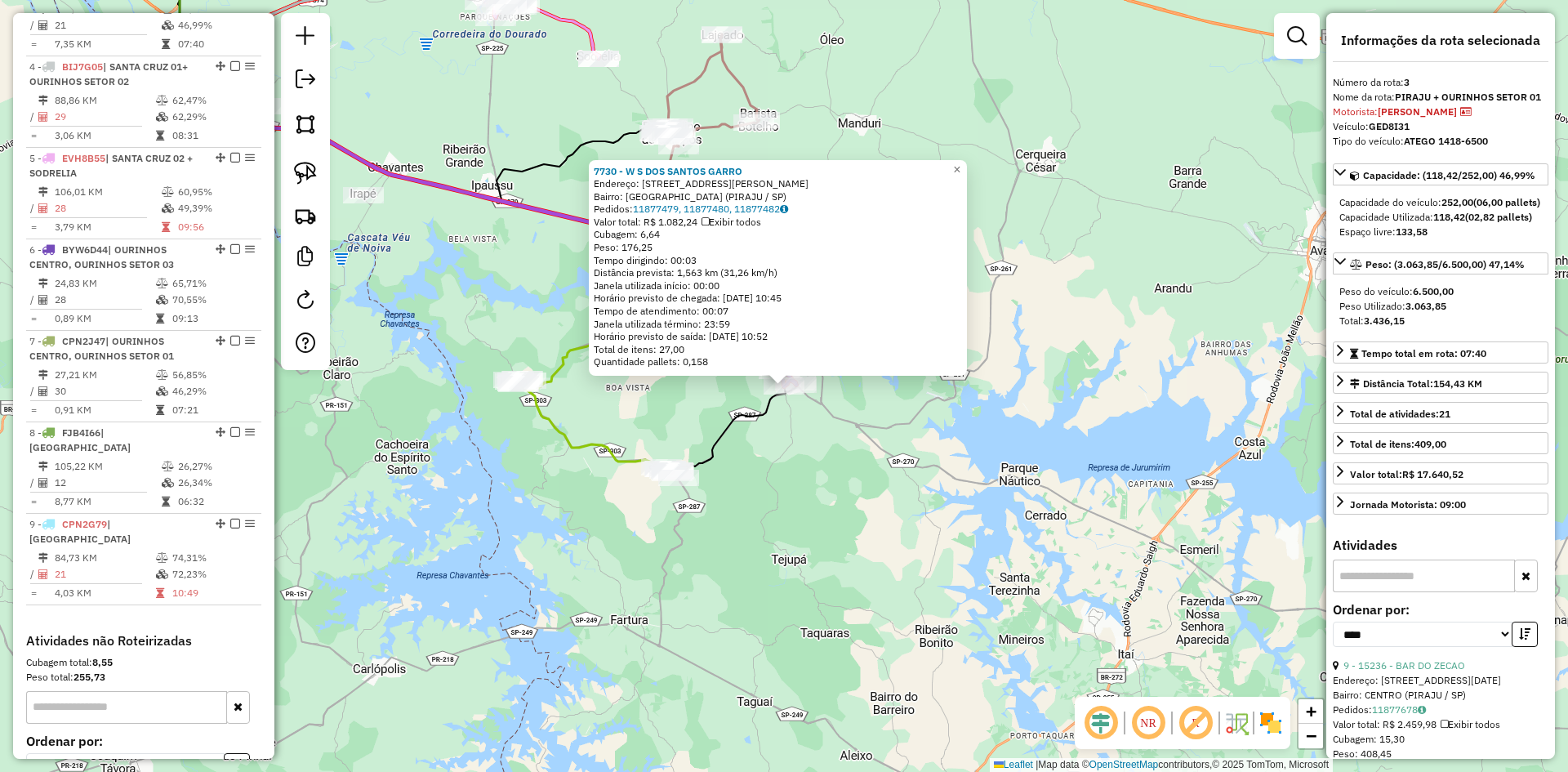
scroll to position [796, 0]
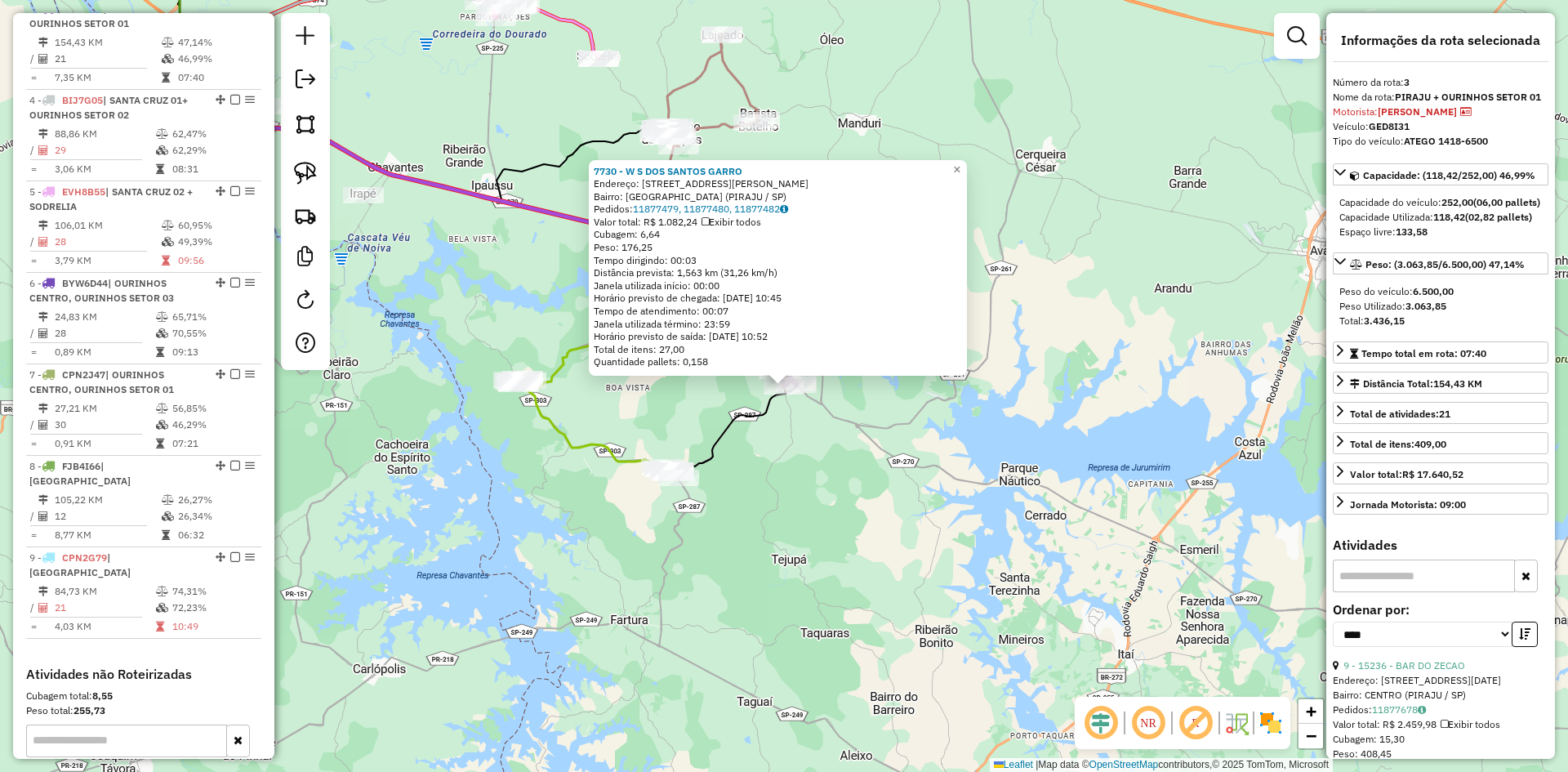
click at [880, 501] on div "7730 - W S DOS SANTOS GARRO Endereço: AV FRANCISCO ALVES DE ALMEIDA, 711 Bairro…" at bounding box center [784, 386] width 1568 height 772
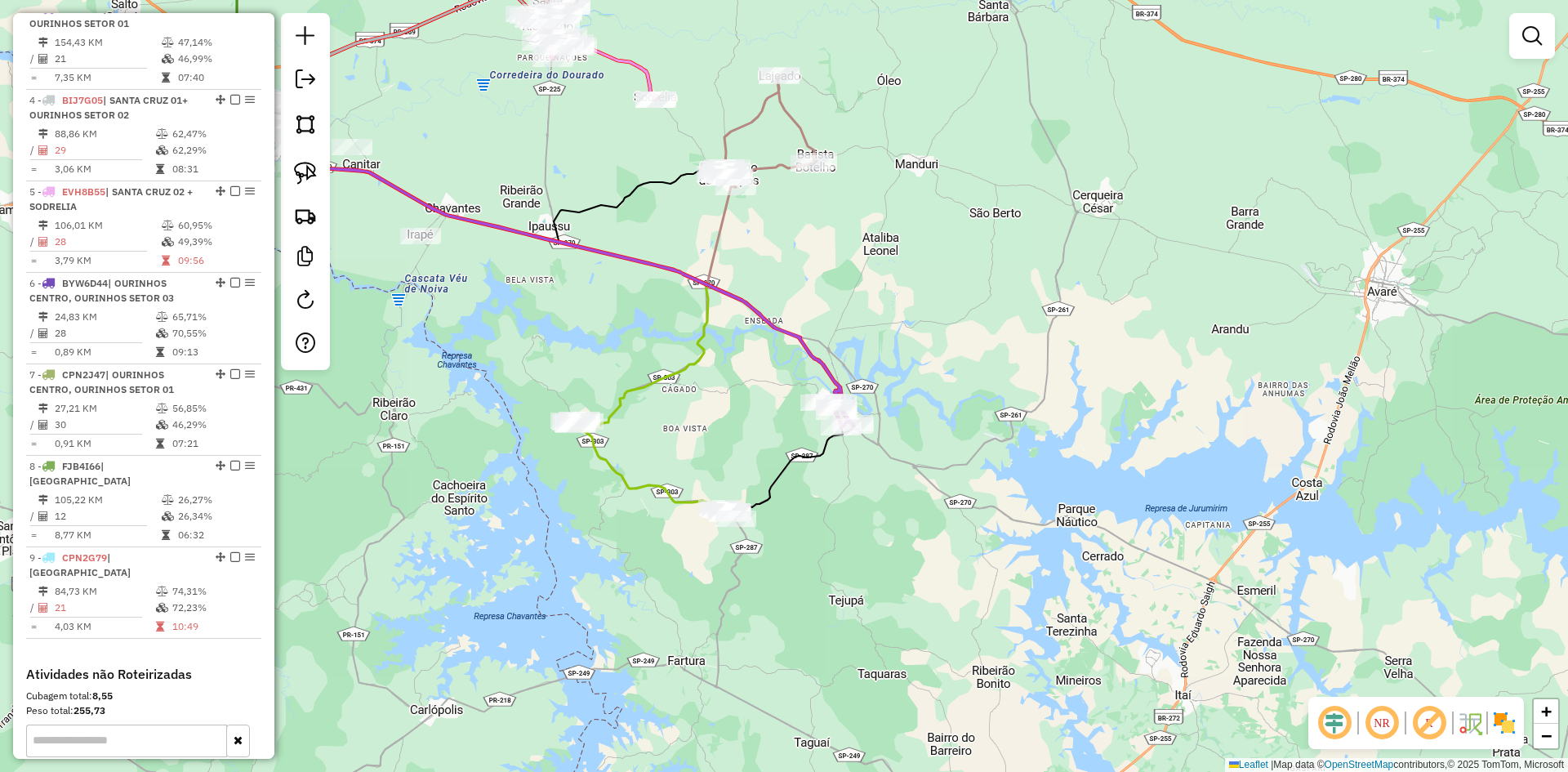
drag, startPoint x: 790, startPoint y: 458, endPoint x: 919, endPoint y: 558, distance: 163.2
click at [919, 558] on div "Janela de atendimento Grade de atendimento Capacidade Transportadoras Veículos …" at bounding box center [784, 386] width 1568 height 772
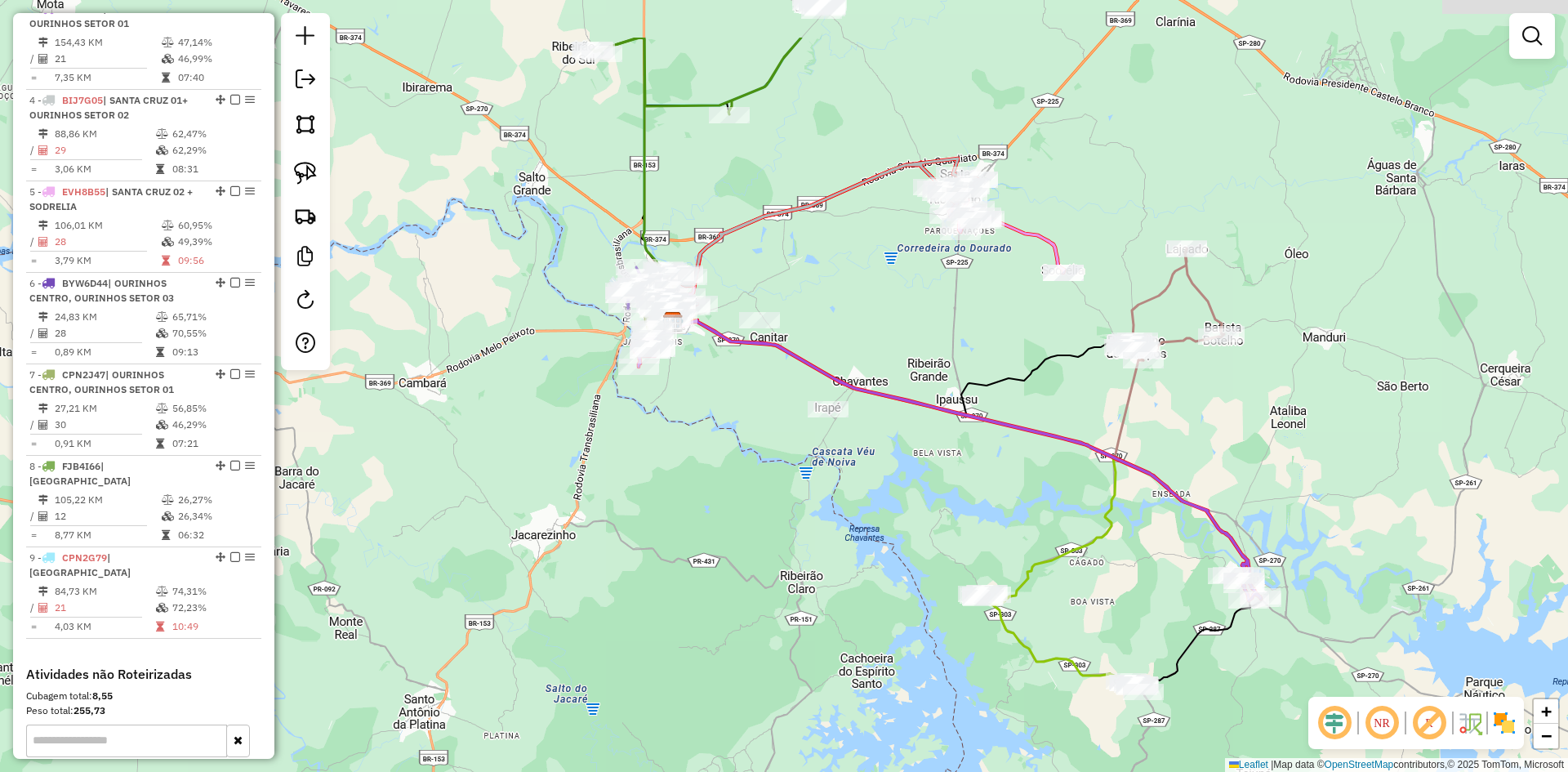
drag, startPoint x: 667, startPoint y: 376, endPoint x: 1028, endPoint y: 509, distance: 384.7
click at [1034, 510] on div "Janela de atendimento Grade de atendimento Capacidade Transportadoras Veículos …" at bounding box center [784, 386] width 1568 height 772
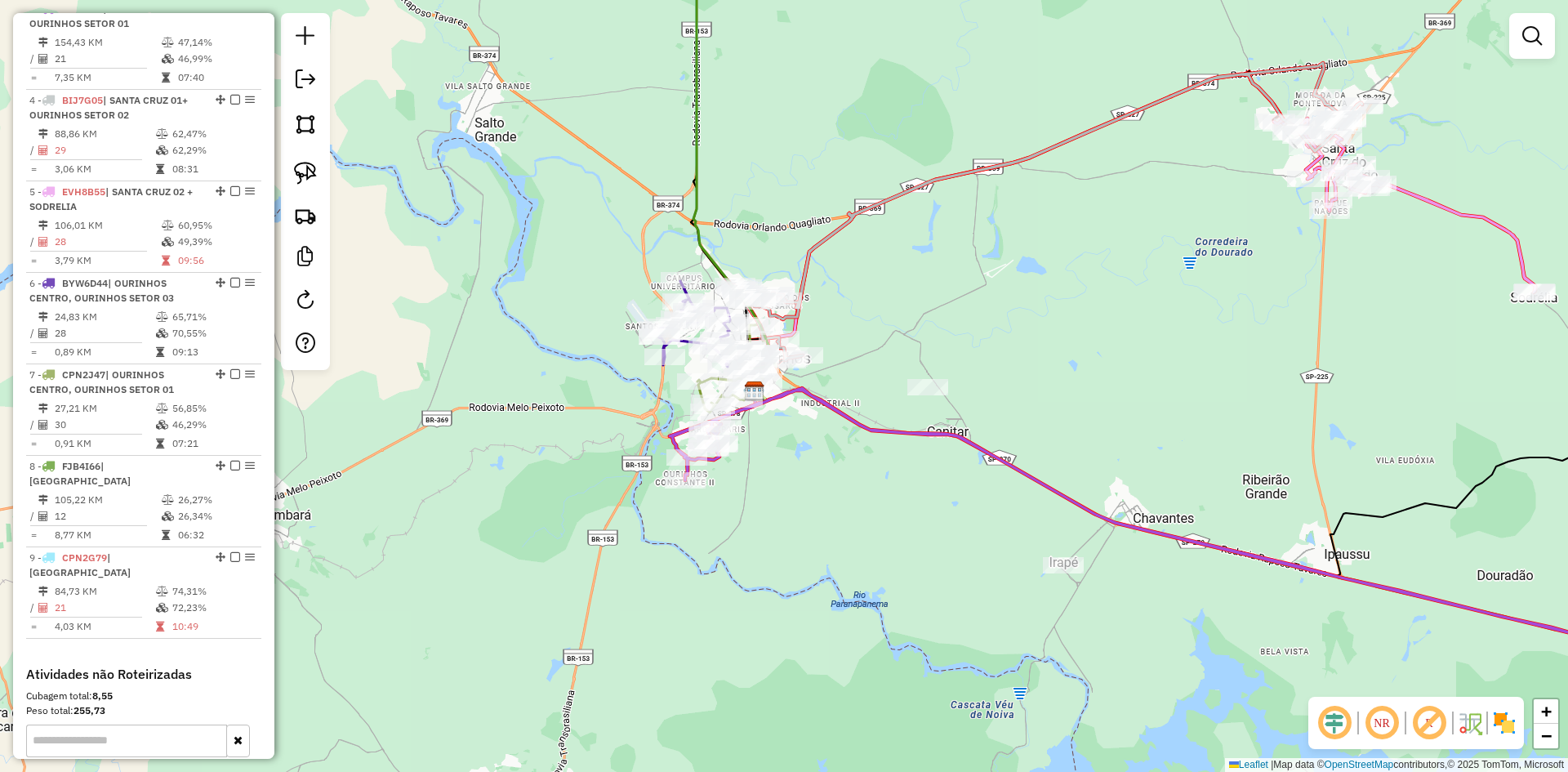
drag, startPoint x: 829, startPoint y: 438, endPoint x: 802, endPoint y: 592, distance: 156.3
click at [802, 591] on div "Janela de atendimento Grade de atendimento Capacidade Transportadoras Veículos …" at bounding box center [784, 386] width 1568 height 772
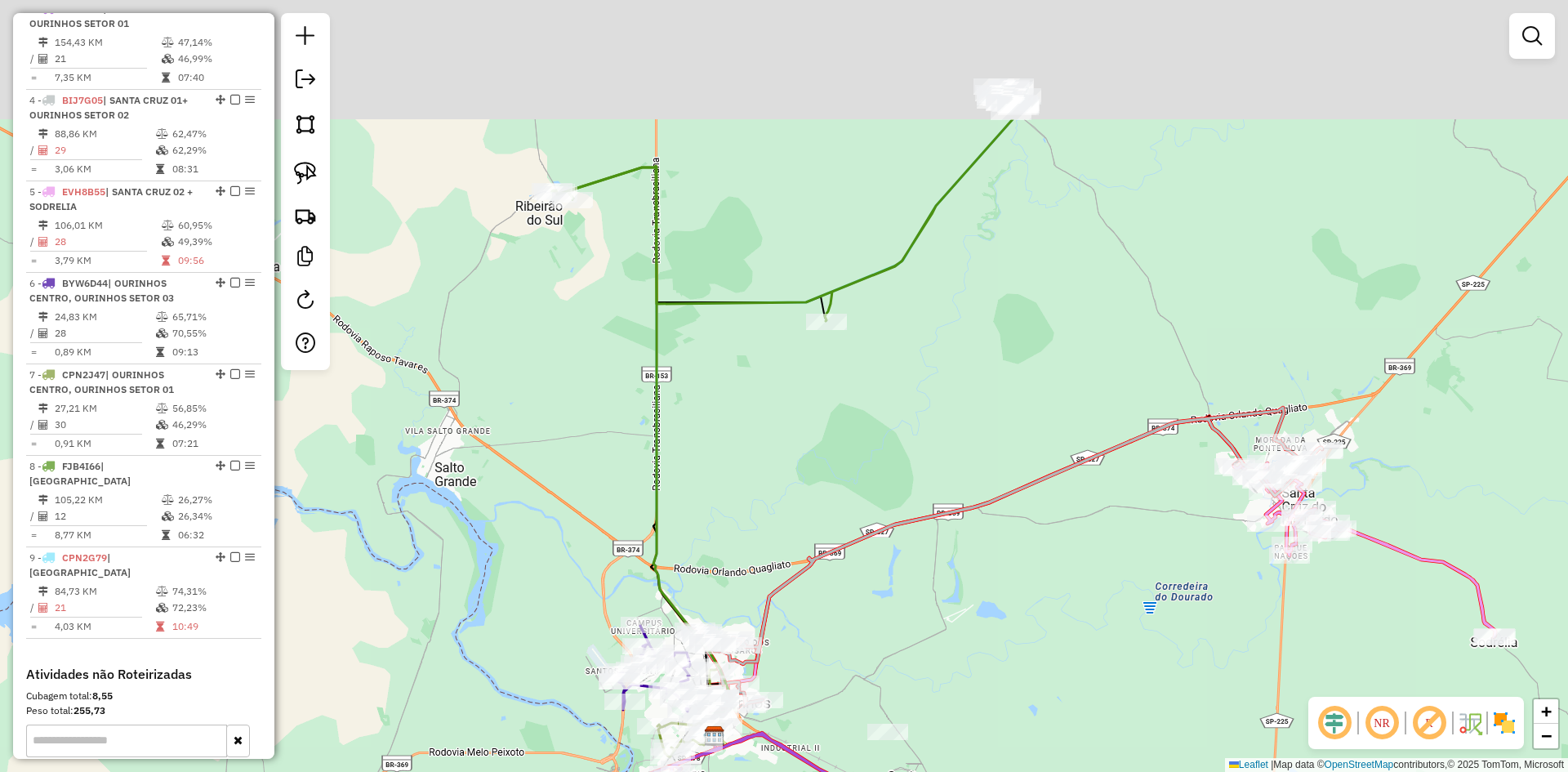
drag, startPoint x: 824, startPoint y: 210, endPoint x: 812, endPoint y: 517, distance: 307.2
click at [812, 517] on div "Janela de atendimento Grade de atendimento Capacidade Transportadoras Veículos …" at bounding box center [784, 386] width 1568 height 772
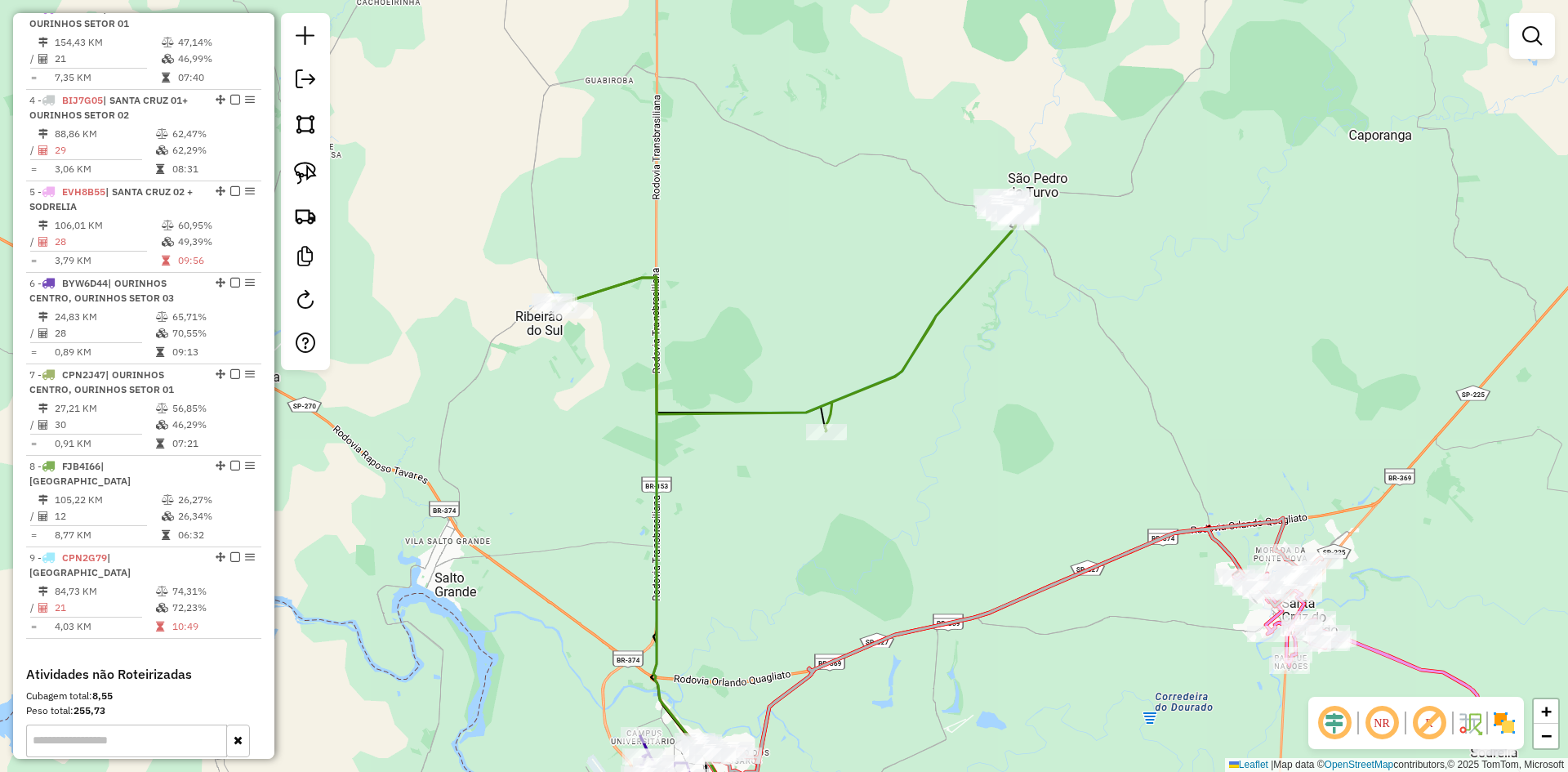
click at [573, 324] on div "Janela de atendimento Grade de atendimento Capacidade Transportadoras Veículos …" at bounding box center [784, 386] width 1568 height 772
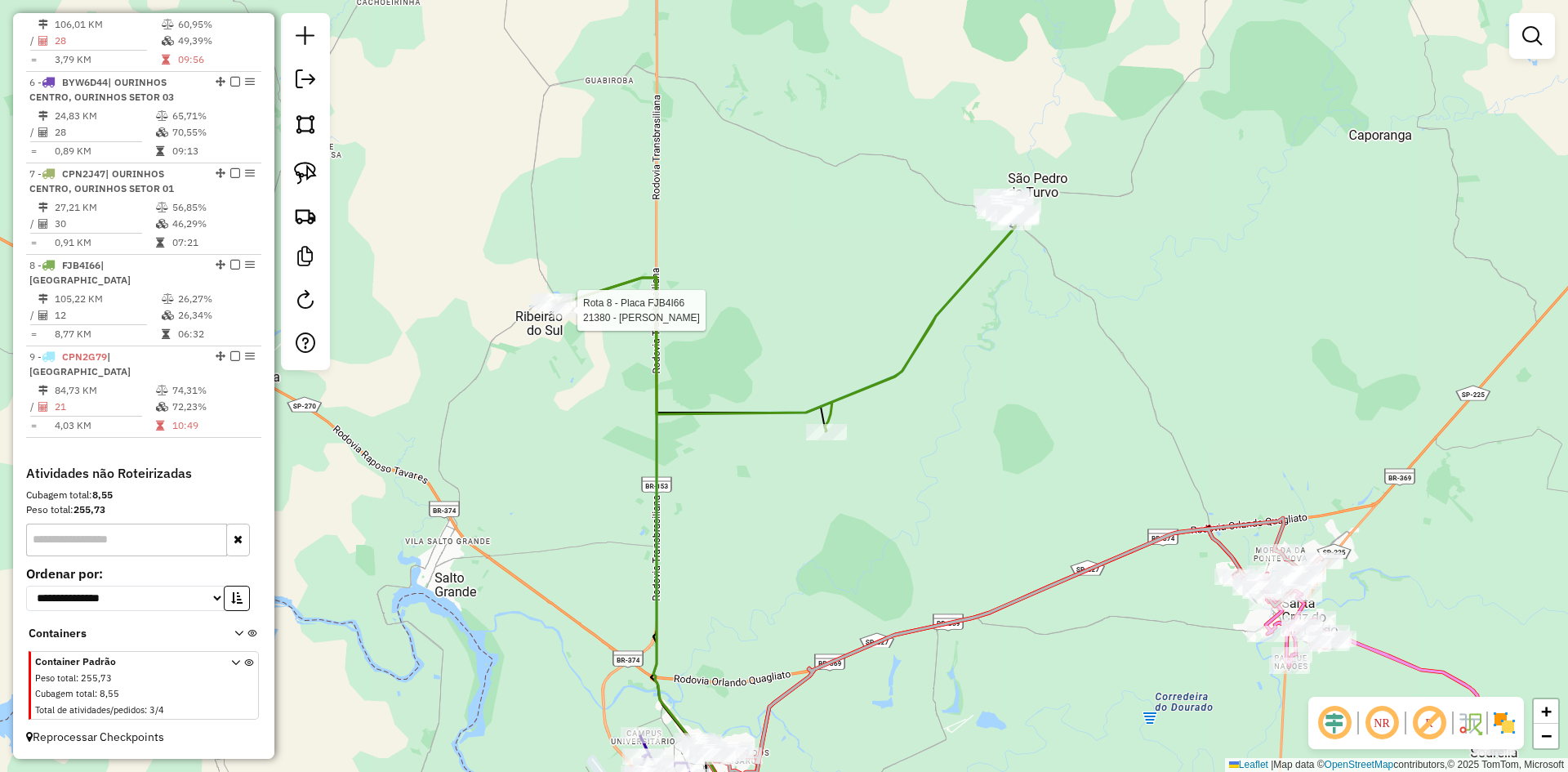
select select "*********"
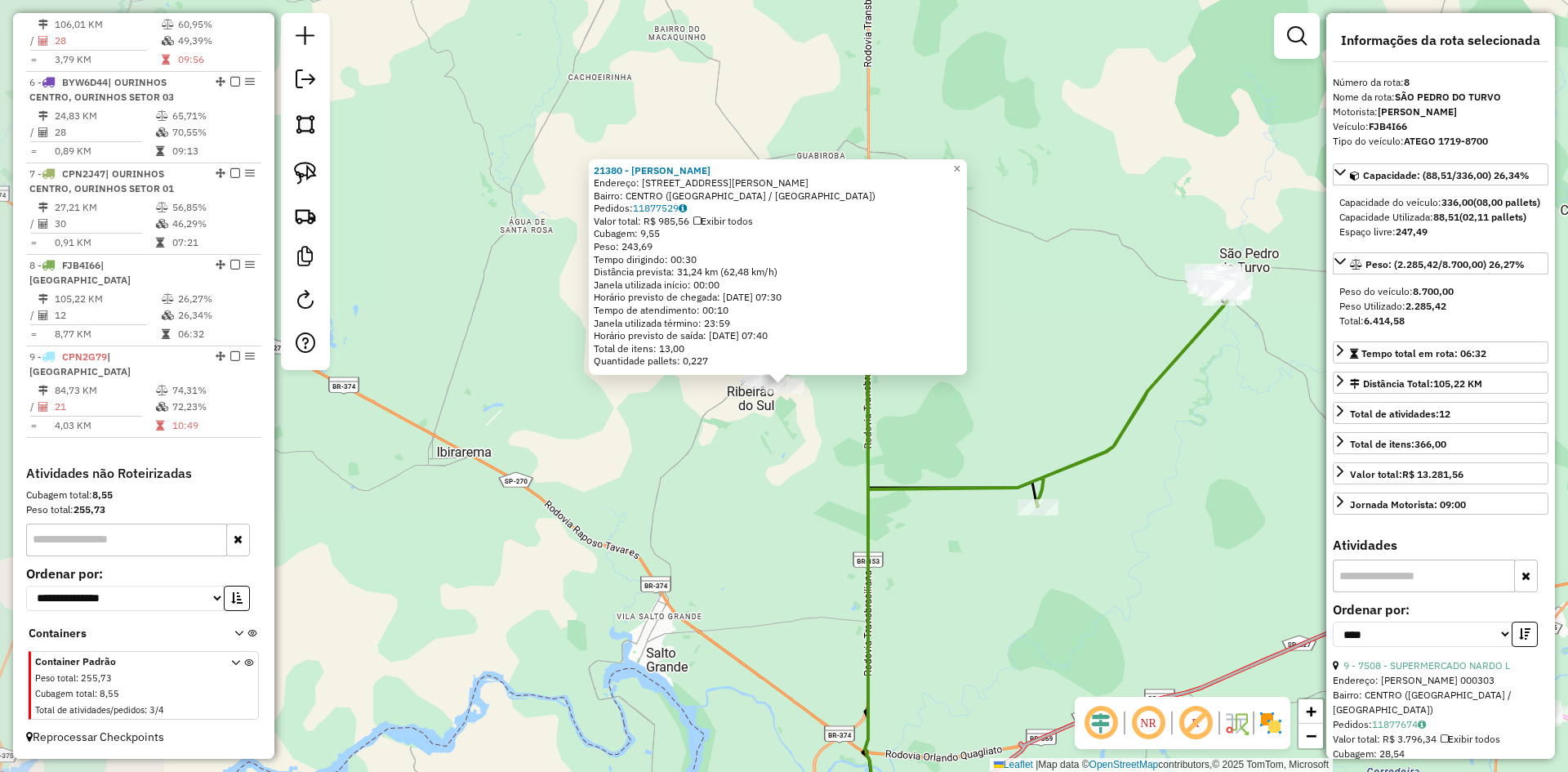
scroll to position [1012, 0]
click at [721, 567] on div "21380 - ROMULO PEREIRA Endereço: Rua Sebastiao Silva 172 Bairro: CENTRO (RIBEIR…" at bounding box center [784, 386] width 1568 height 772
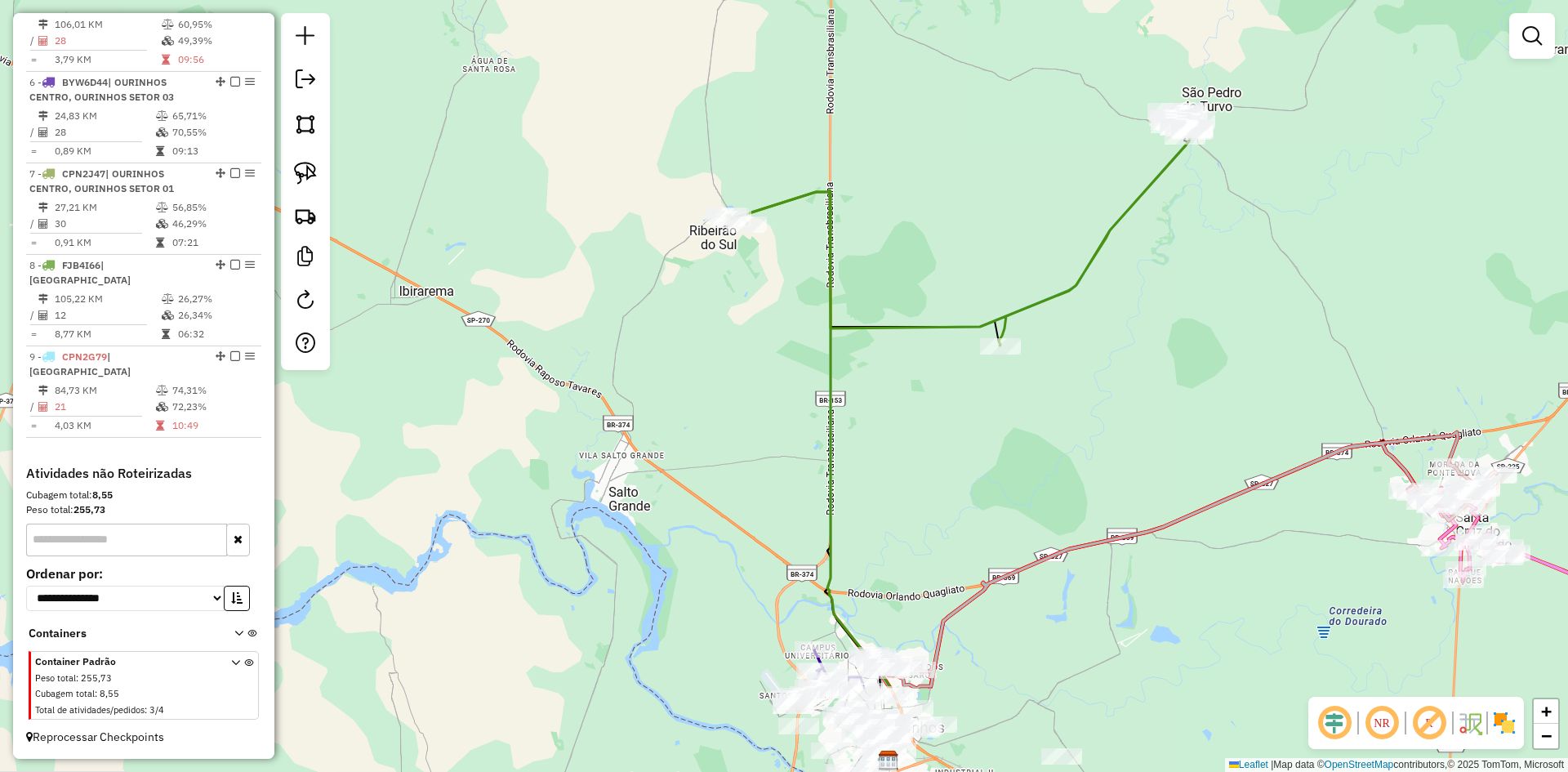
drag, startPoint x: 739, startPoint y: 555, endPoint x: 700, endPoint y: 394, distance: 165.7
click at [700, 394] on div "Janela de atendimento Grade de atendimento Capacidade Transportadoras Veículos …" at bounding box center [784, 386] width 1568 height 772
select select "*********"
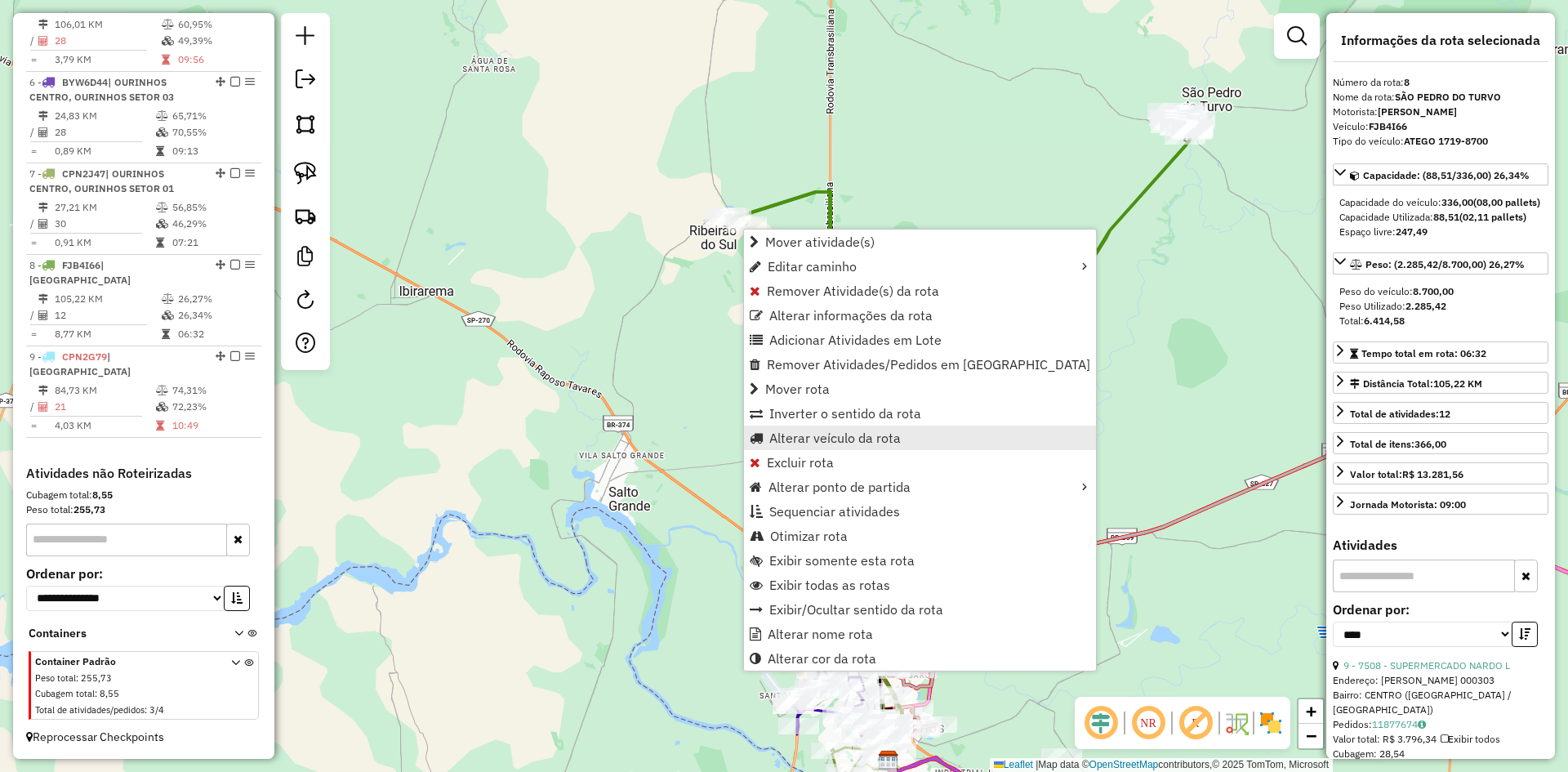
click at [849, 444] on span "Alterar veículo da rota" at bounding box center [836, 438] width 132 height 13
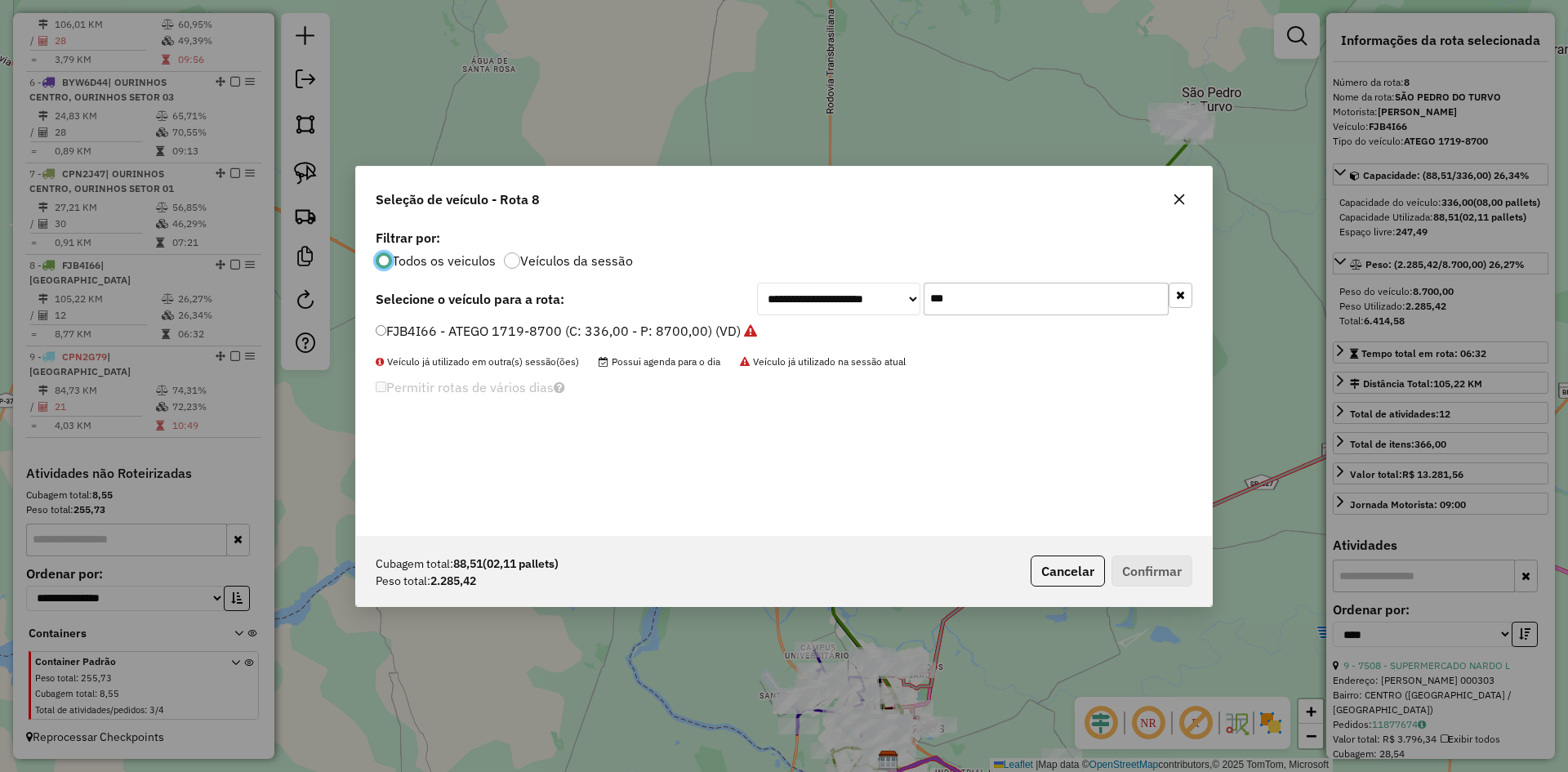
scroll to position [9, 5]
click at [1004, 294] on input "***" at bounding box center [1046, 299] width 245 height 33
type input "***"
click at [500, 336] on label "GED8I31 - ATEGO 1418-6500 (C: 252,00 - P: 6500,00) (VD)" at bounding box center [569, 331] width 386 height 20
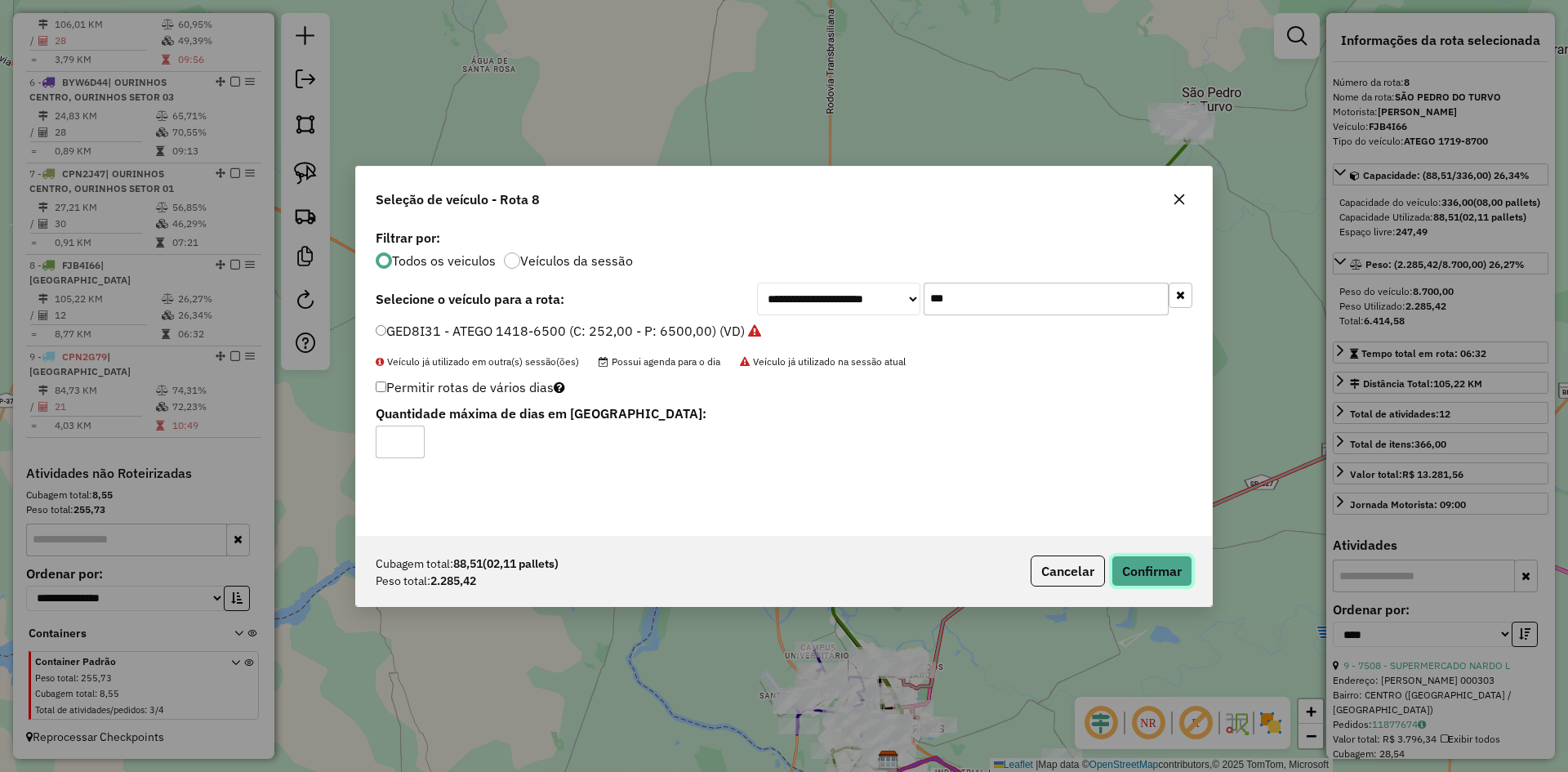
click at [1175, 570] on button "Confirmar" at bounding box center [1152, 571] width 81 height 31
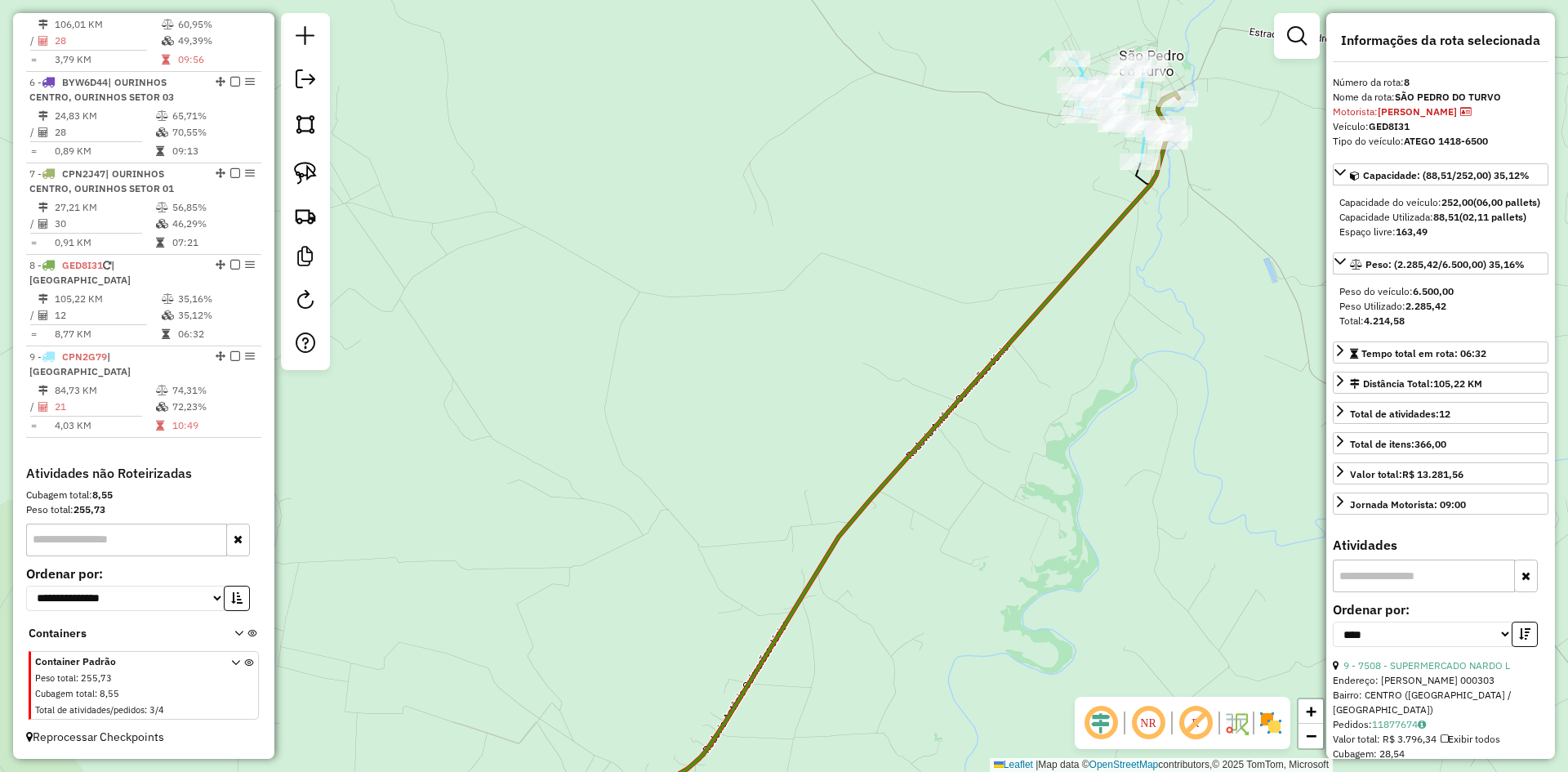
drag, startPoint x: 1218, startPoint y: 163, endPoint x: 1084, endPoint y: 462, distance: 327.7
click at [1084, 461] on div "Janela de atendimento Grade de atendimento Capacidade Transportadoras Veículos …" at bounding box center [784, 386] width 1568 height 772
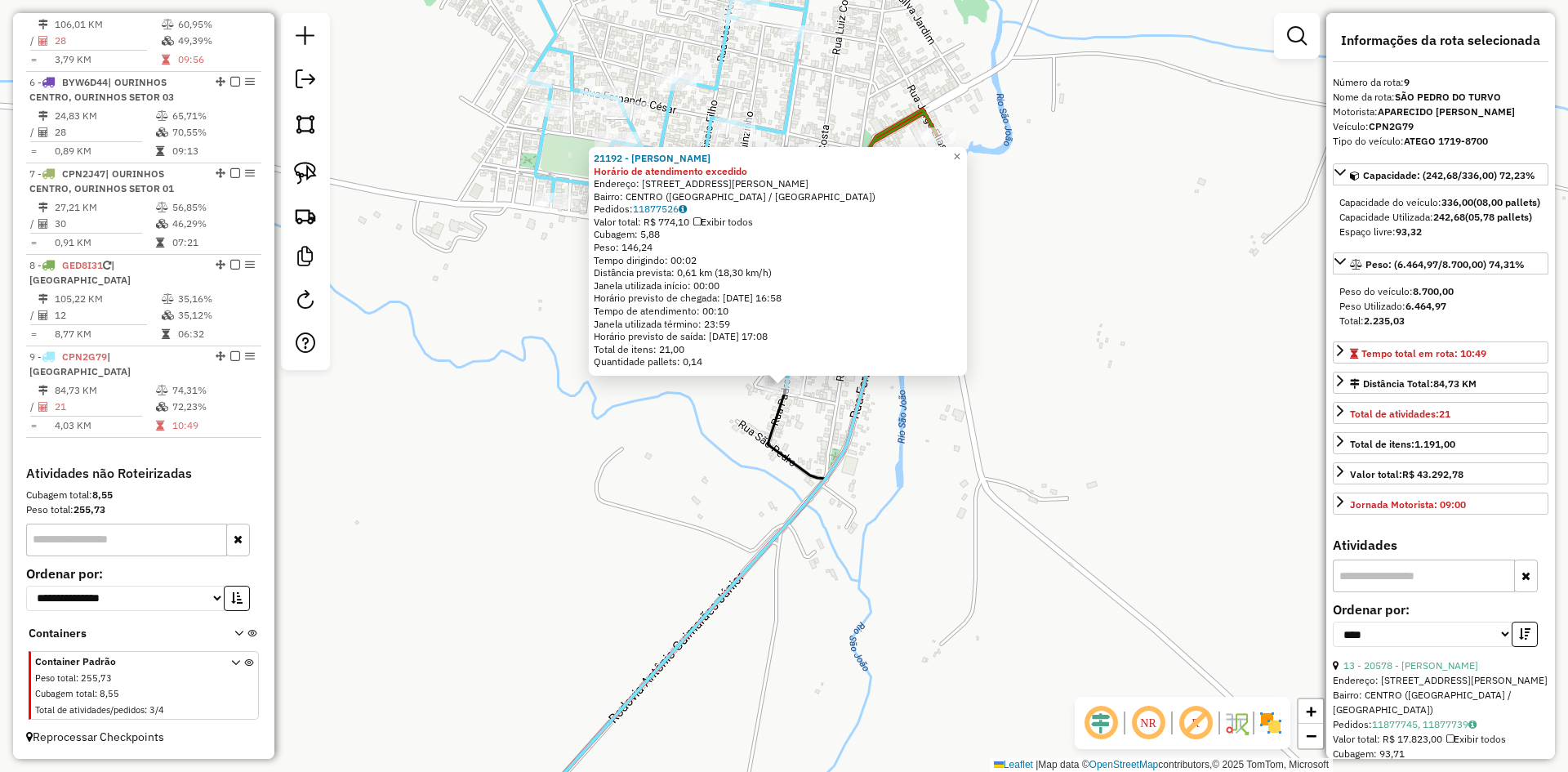
click at [953, 543] on div "21192 - ROBERTO VICENTE Horário de atendimento excedido Endereço: RUA PADRE JOS…" at bounding box center [784, 386] width 1568 height 772
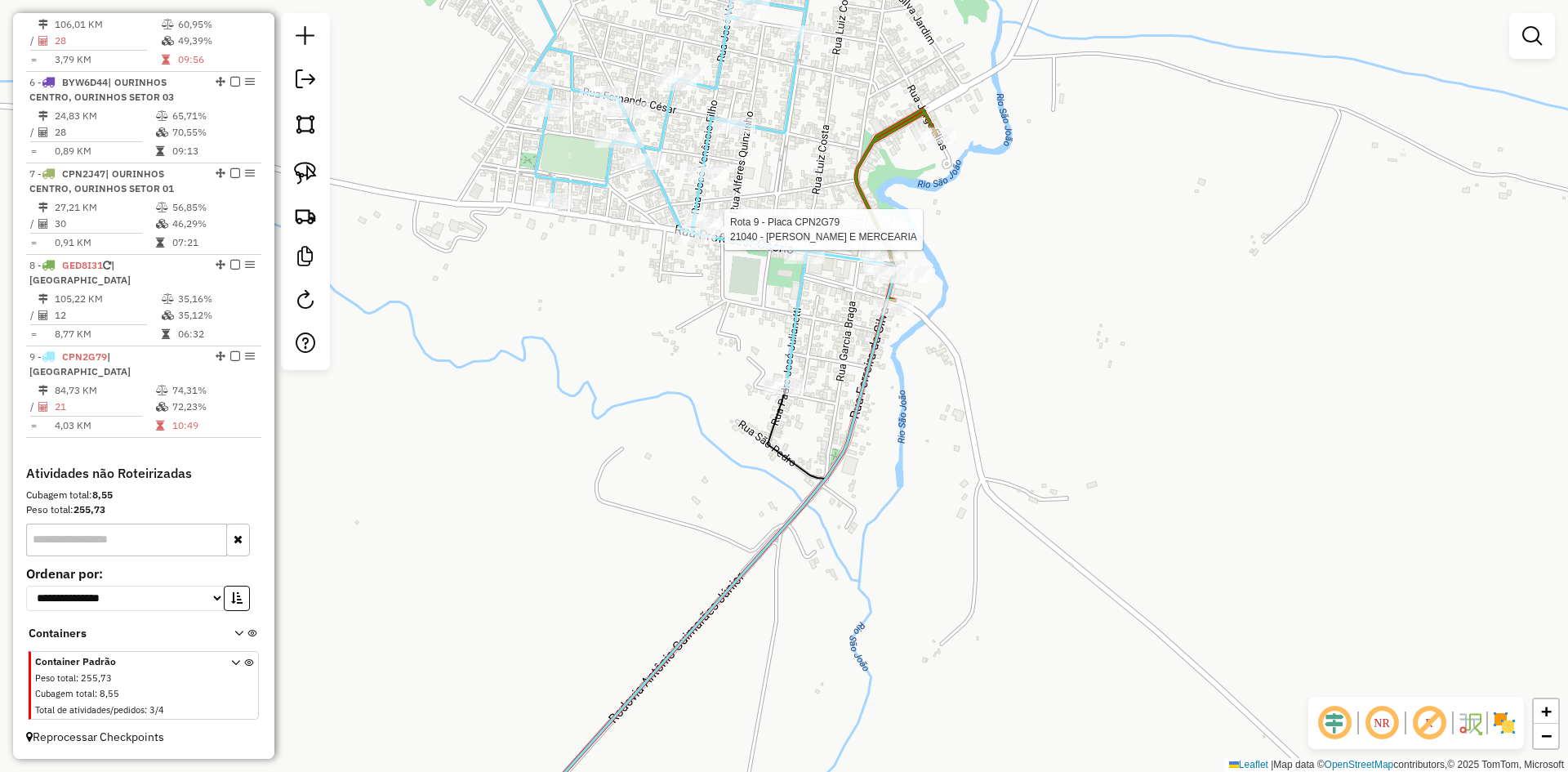
click at [719, 237] on div at bounding box center [720, 229] width 41 height 16
select select "*********"
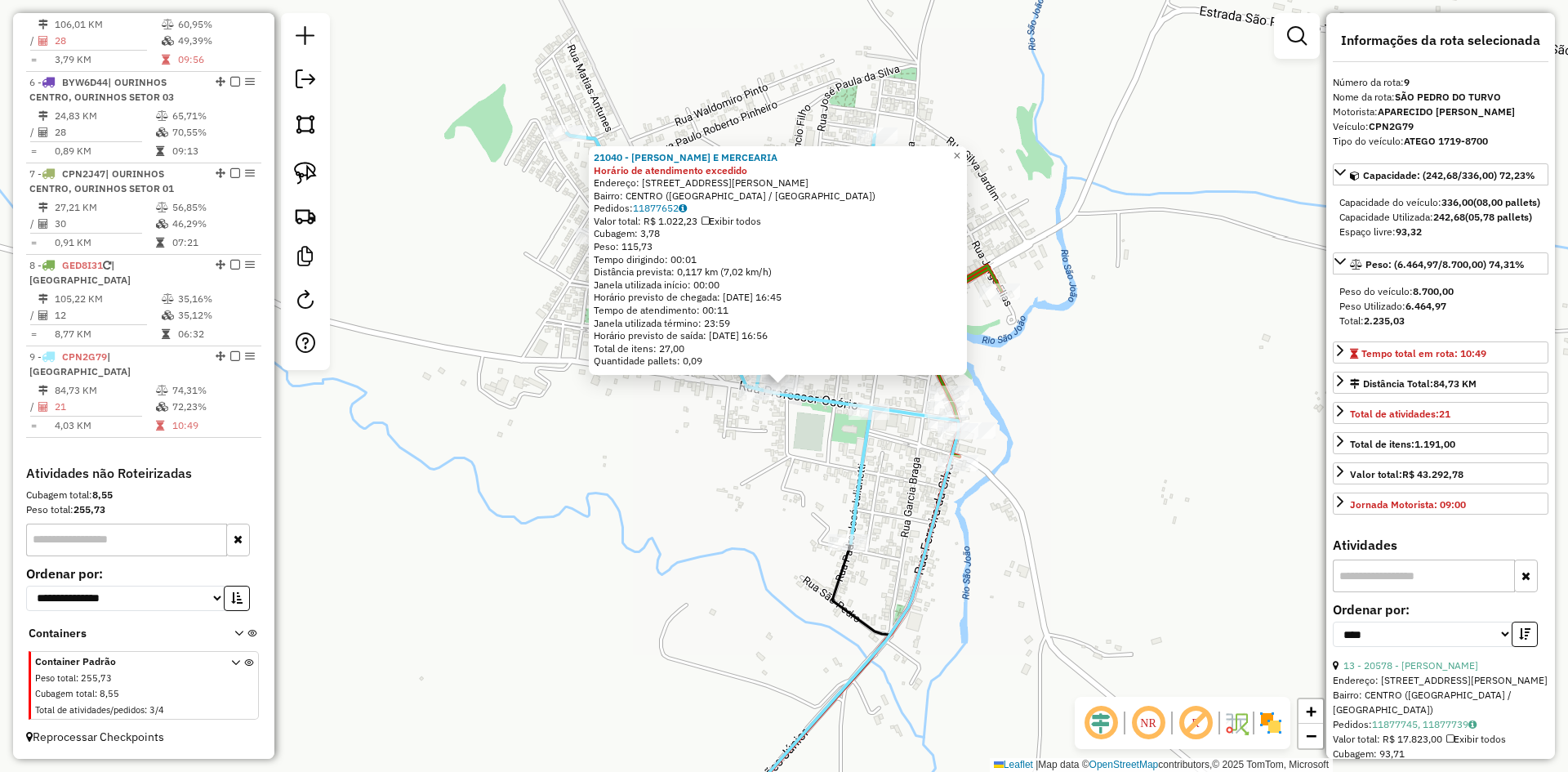
click at [749, 532] on div "21040 - MARCOS PAULO ADEGA E MERCEARIA Horário de atendimento excedido Endereço…" at bounding box center [784, 386] width 1568 height 772
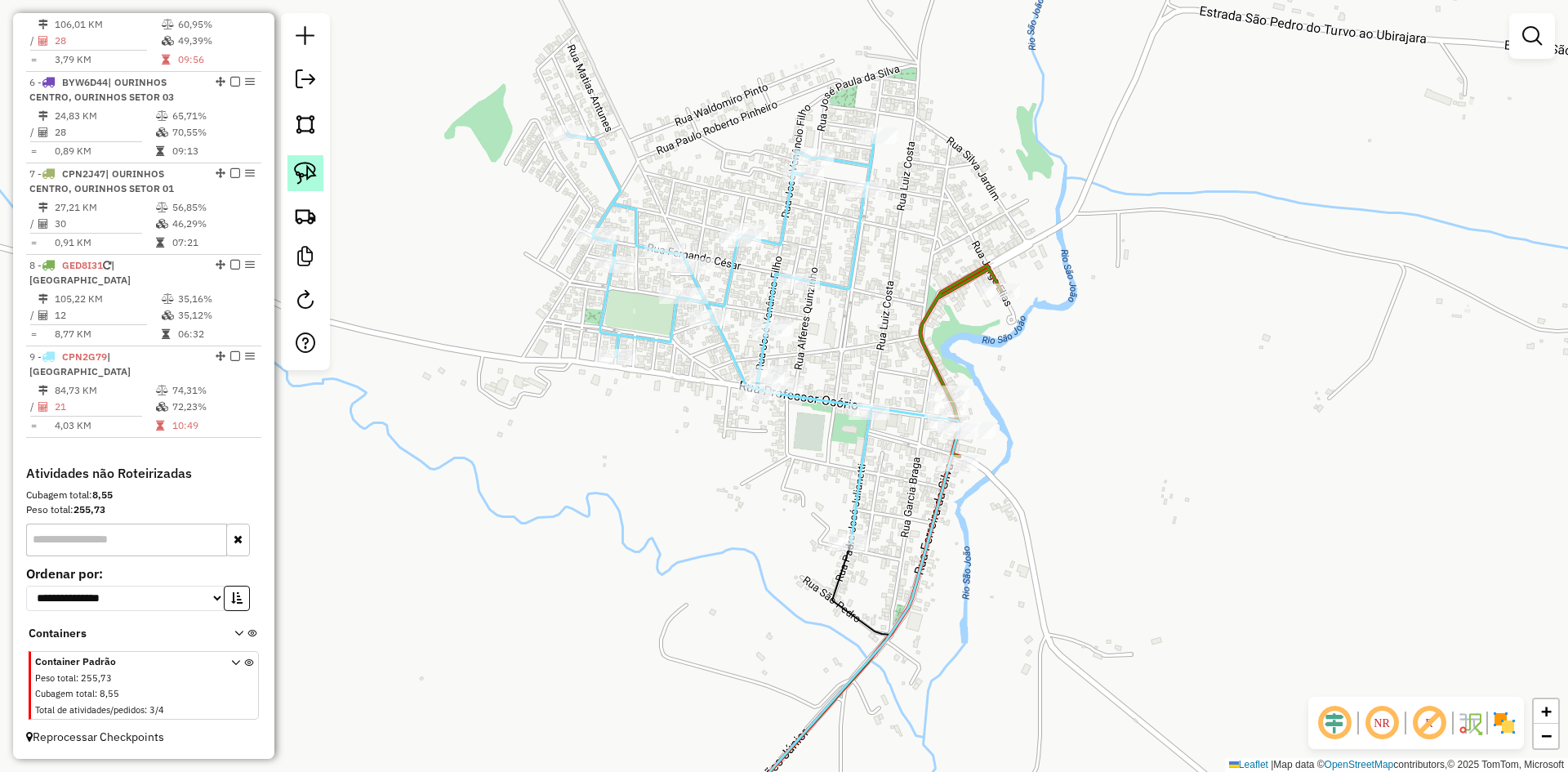
click at [303, 181] on img at bounding box center [306, 173] width 23 height 23
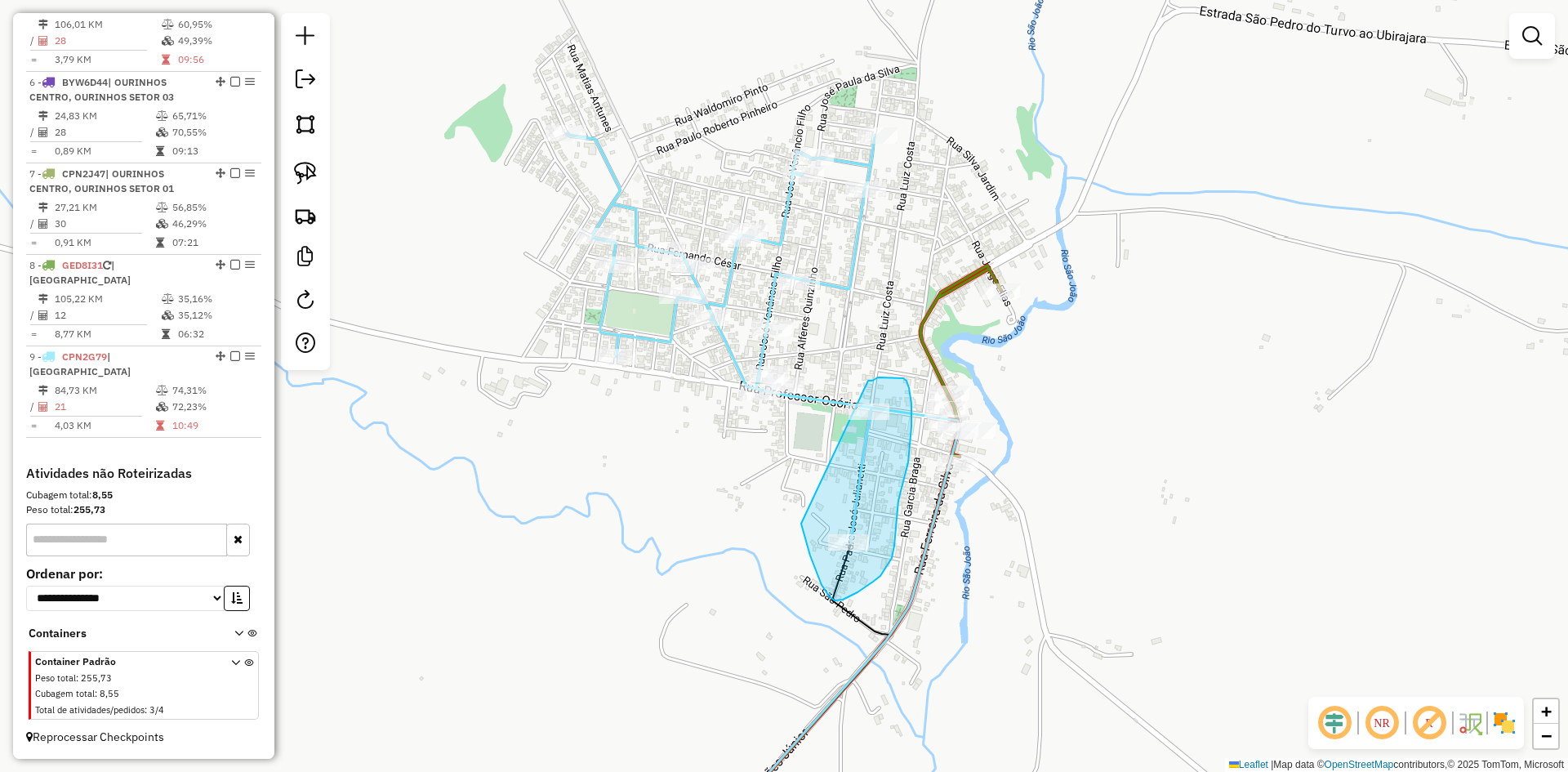
drag, startPoint x: 802, startPoint y: 524, endPoint x: 868, endPoint y: 381, distance: 157.5
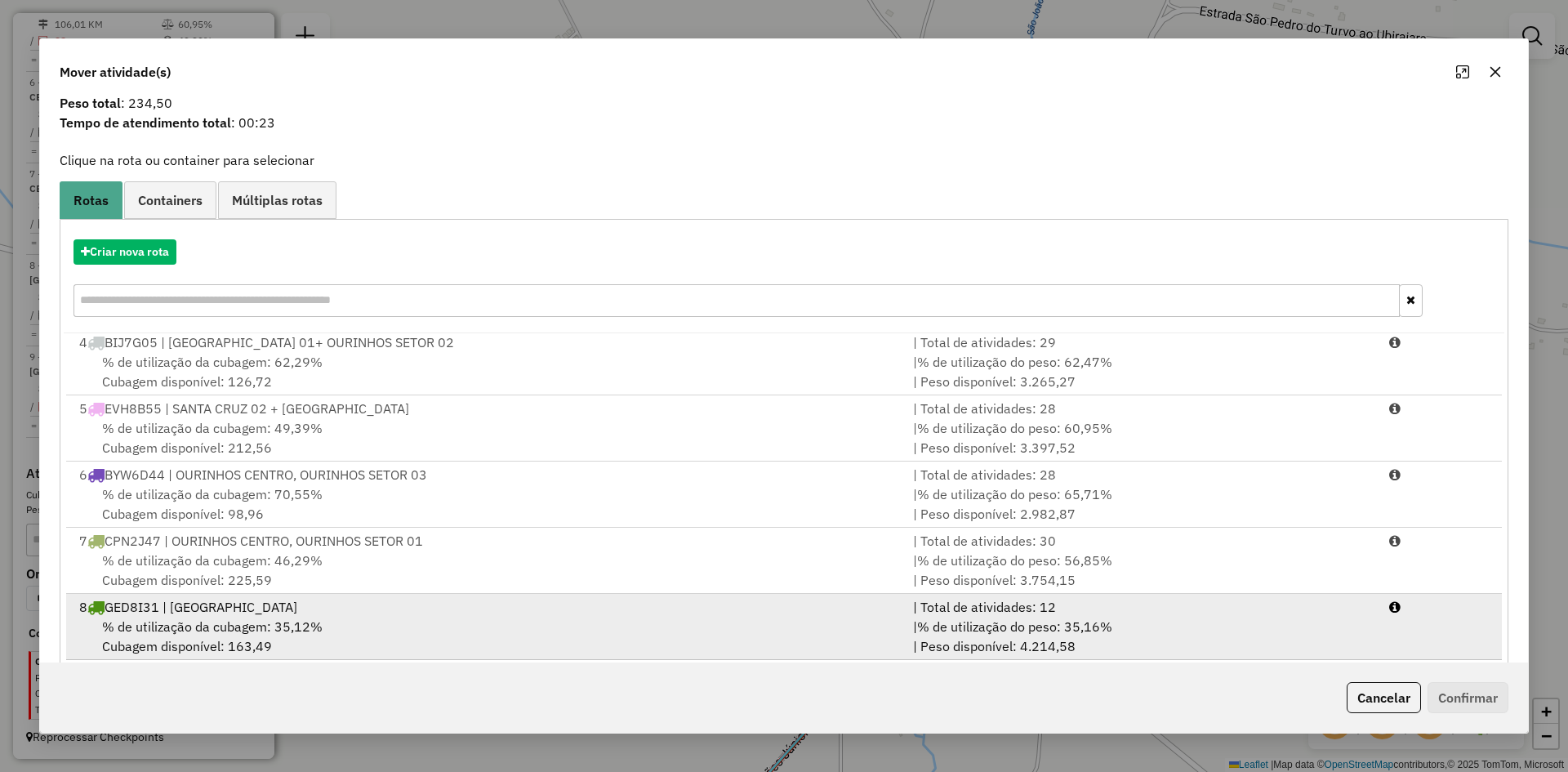
scroll to position [76, 0]
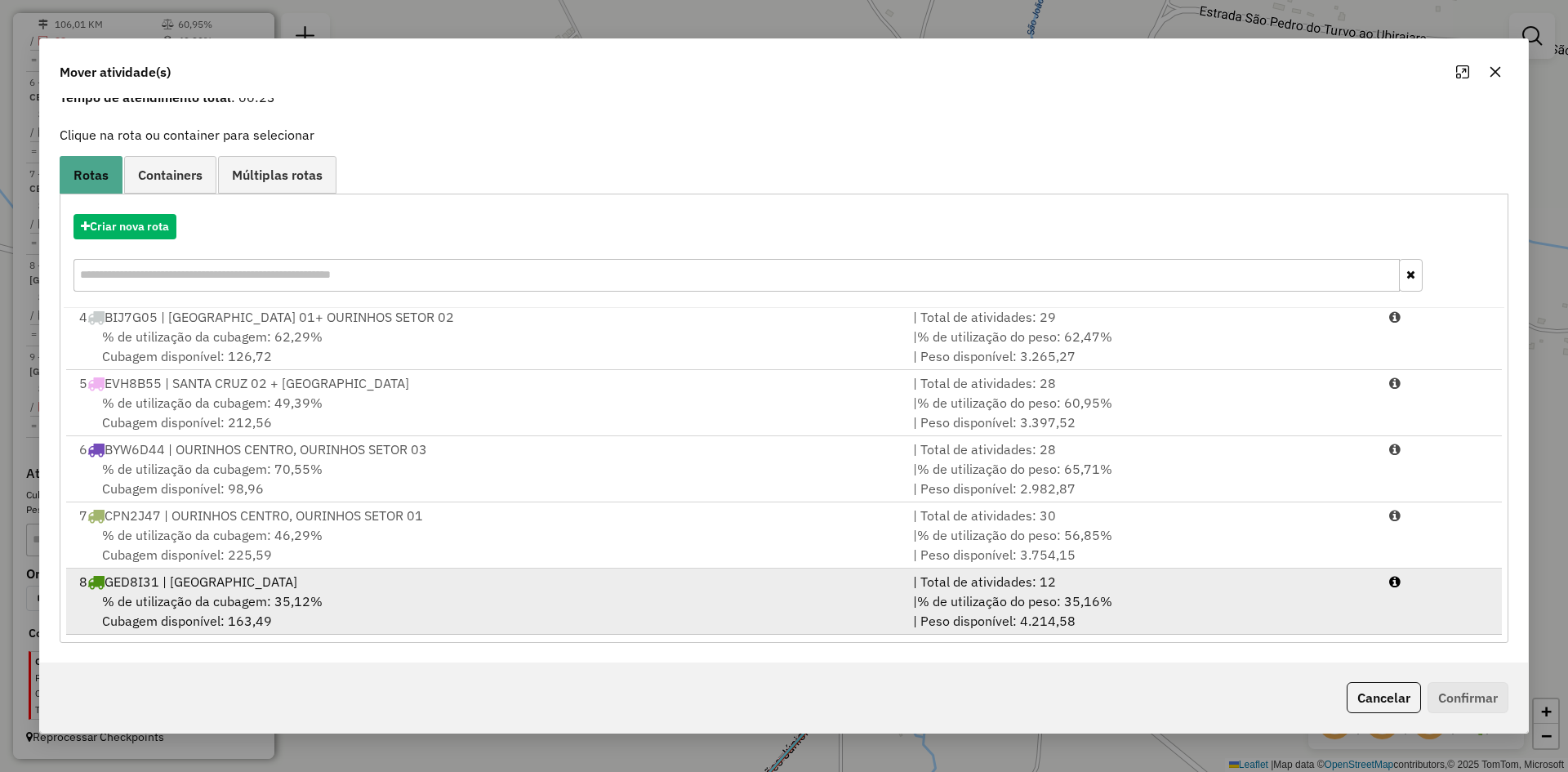
click at [339, 594] on div "% de utilização da cubagem: 35,12% Cubagem disponível: 163,49" at bounding box center [486, 611] width 834 height 39
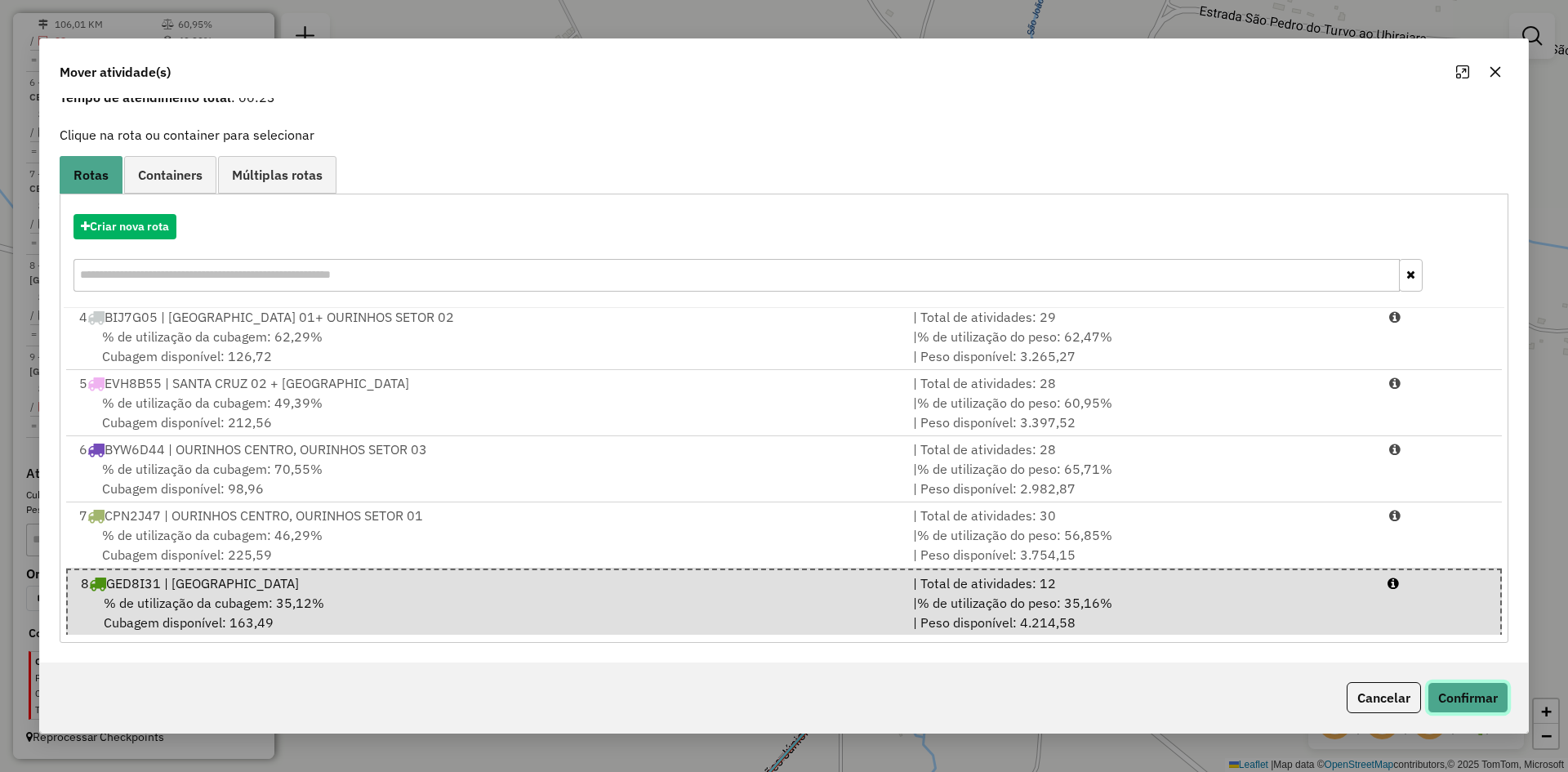
click at [1477, 700] on button "Confirmar" at bounding box center [1468, 697] width 81 height 31
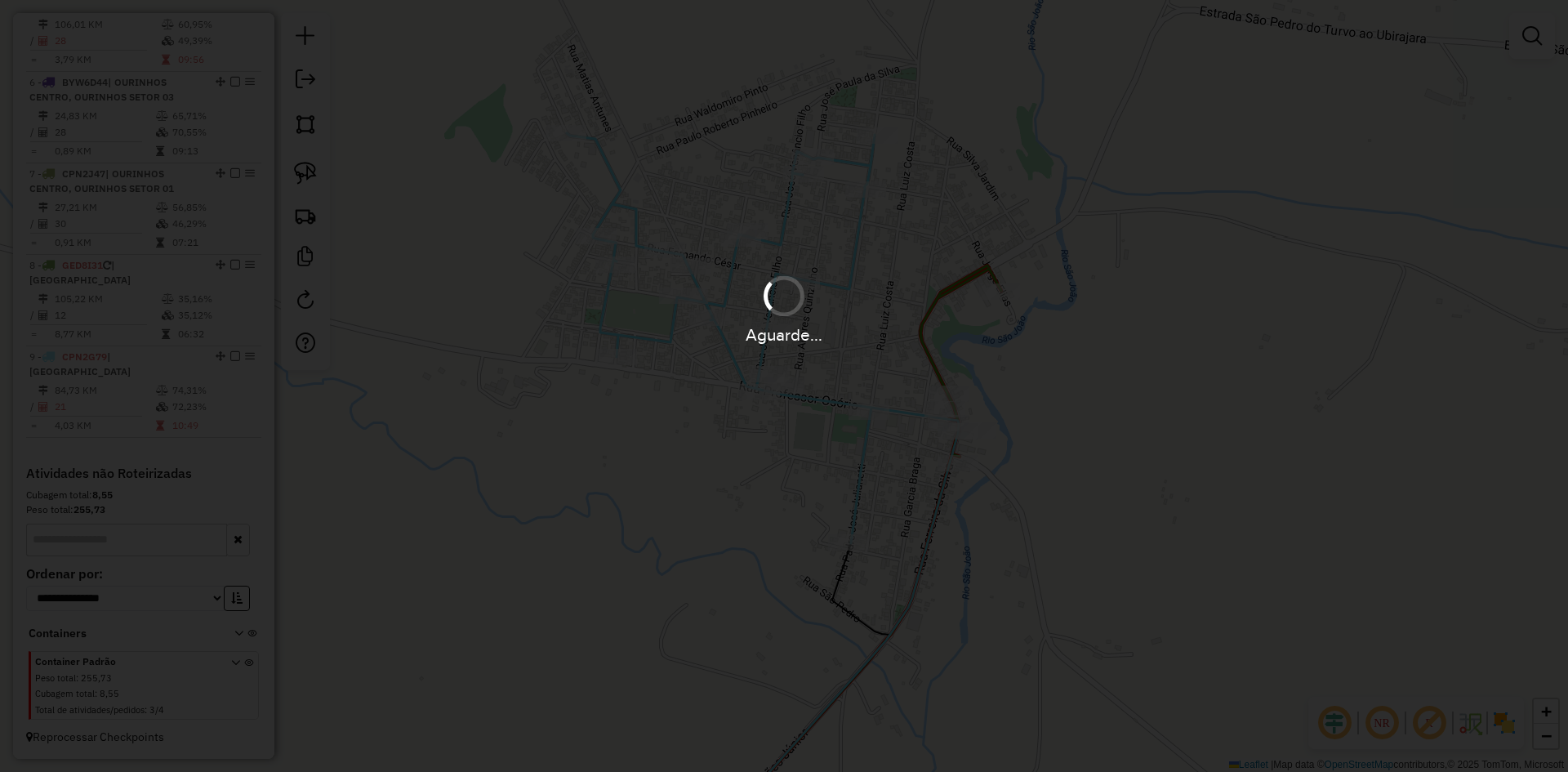
scroll to position [0, 0]
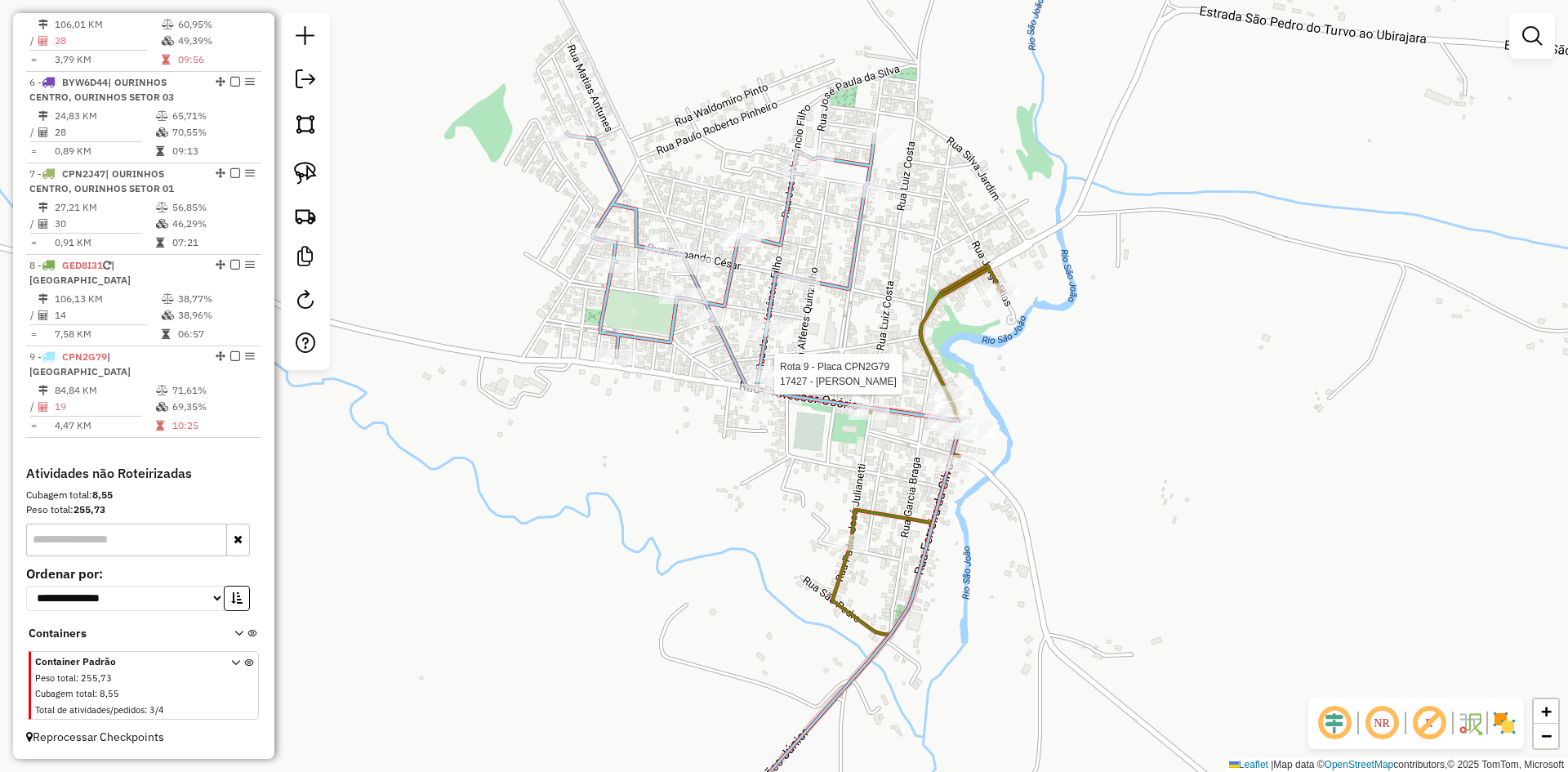
select select "*********"
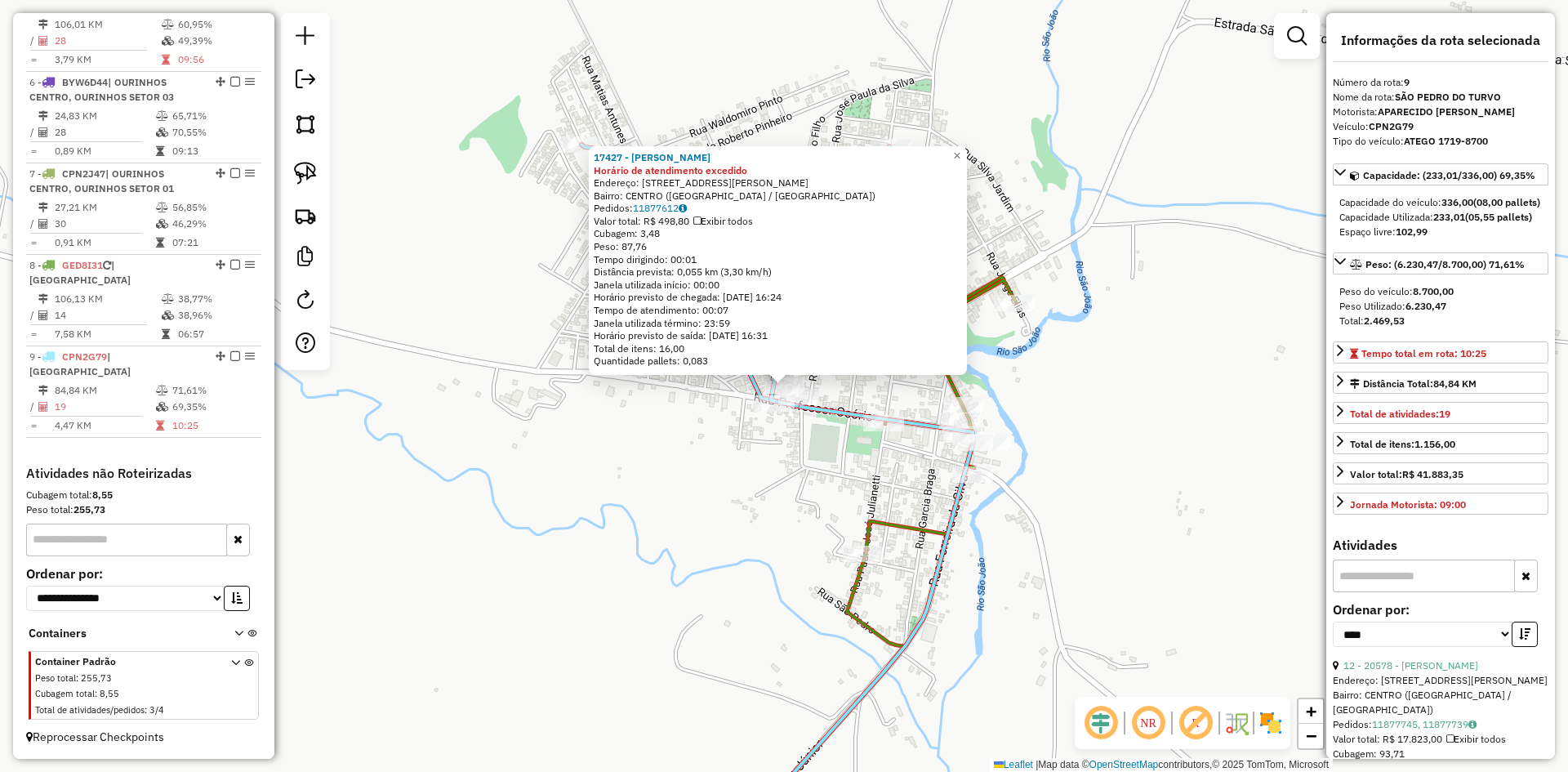
click at [765, 561] on div "17427 - MARCO ANDRE FERREIRA Horário de atendimento excedido Endereço: R R JOSE…" at bounding box center [784, 386] width 1568 height 772
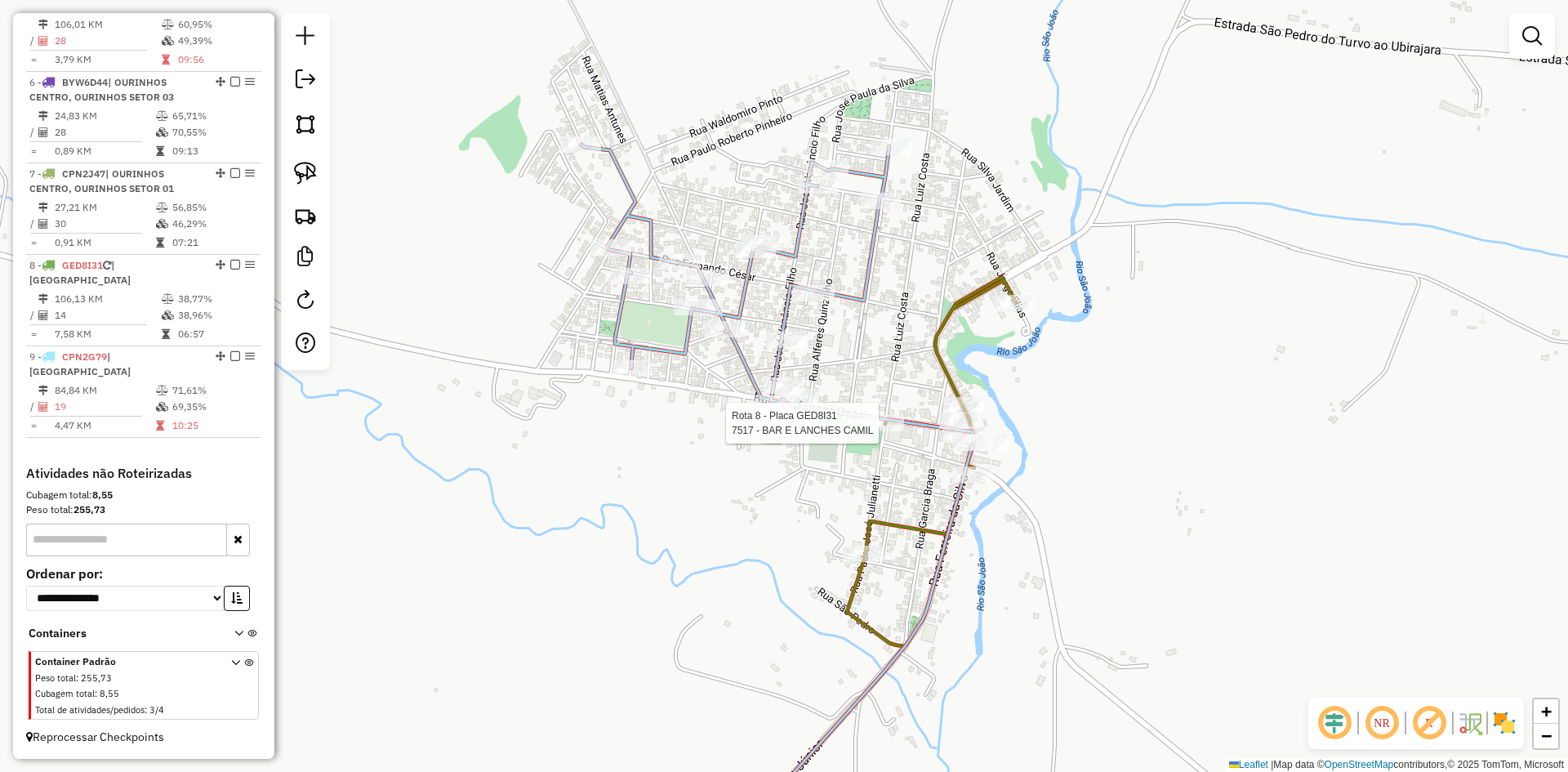
select select "*********"
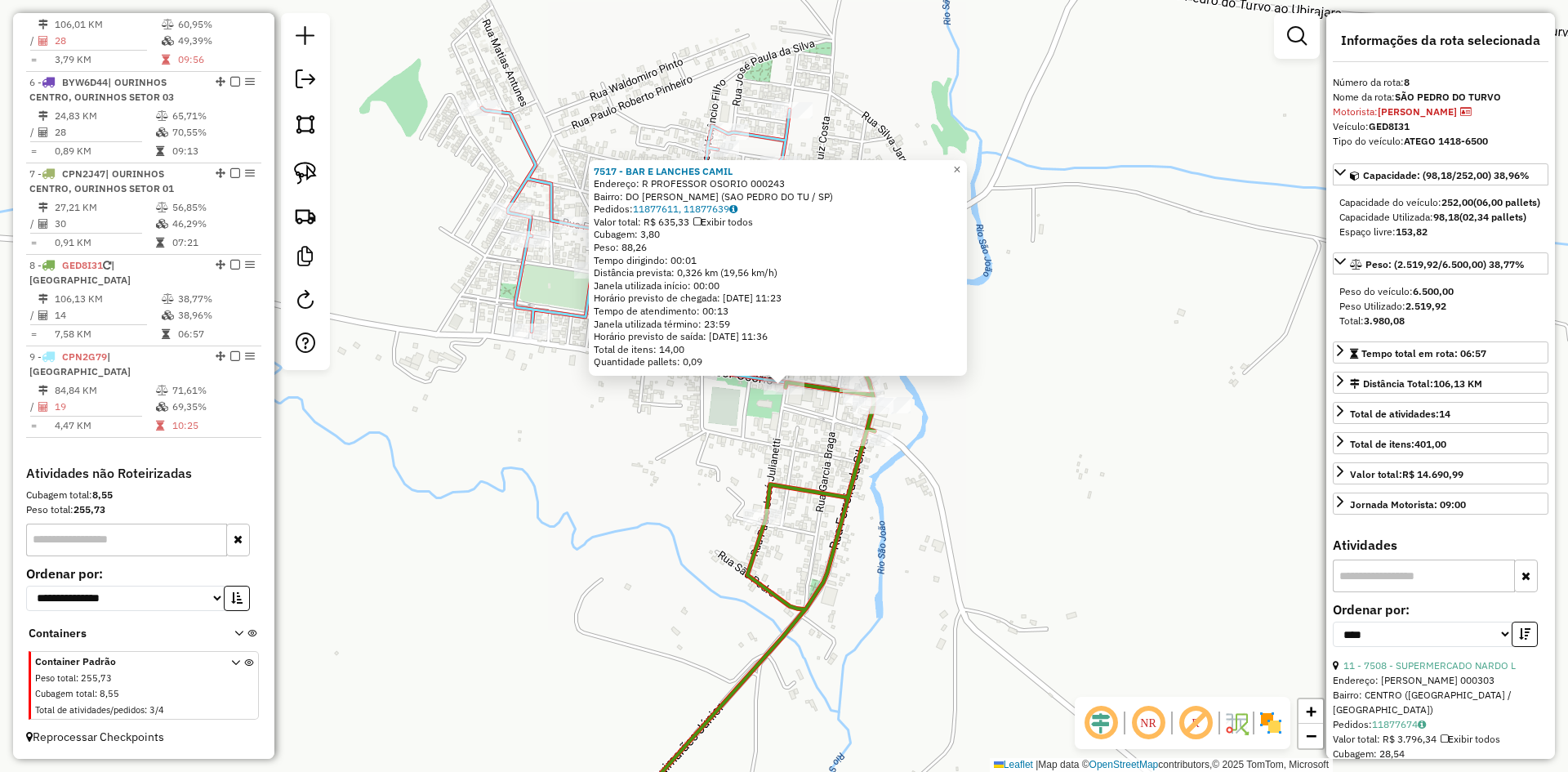
click at [1032, 554] on div "7517 - BAR E LANCHES CAMIL Endereço: R PROFESSOR OSORIO 000243 Bairro: DO CAMIL…" at bounding box center [784, 386] width 1568 height 772
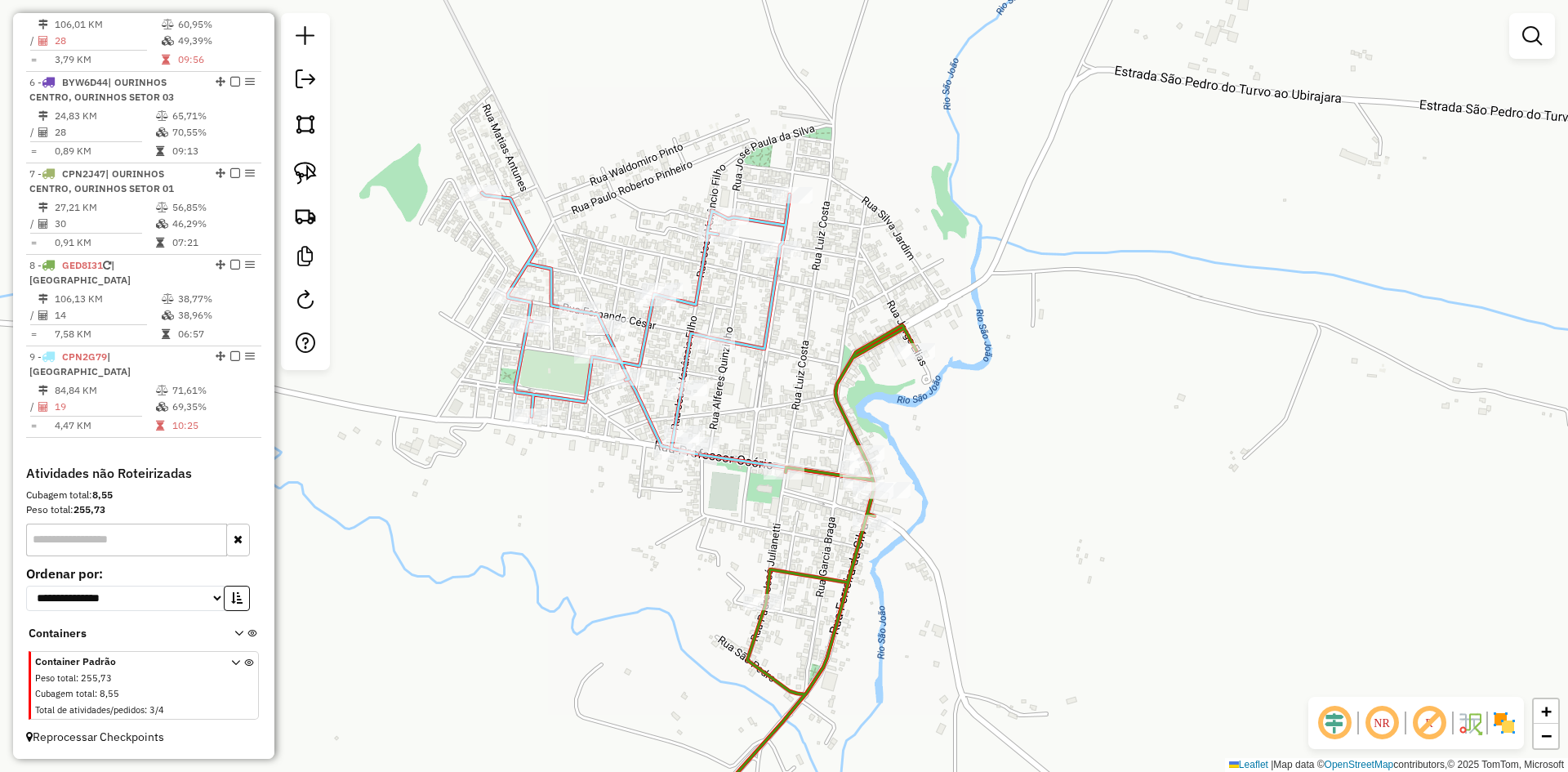
drag, startPoint x: 983, startPoint y: 454, endPoint x: 982, endPoint y: 541, distance: 87.0
click at [982, 541] on div "Janela de atendimento Grade de atendimento Capacidade Transportadoras Veículos …" at bounding box center [784, 386] width 1568 height 772
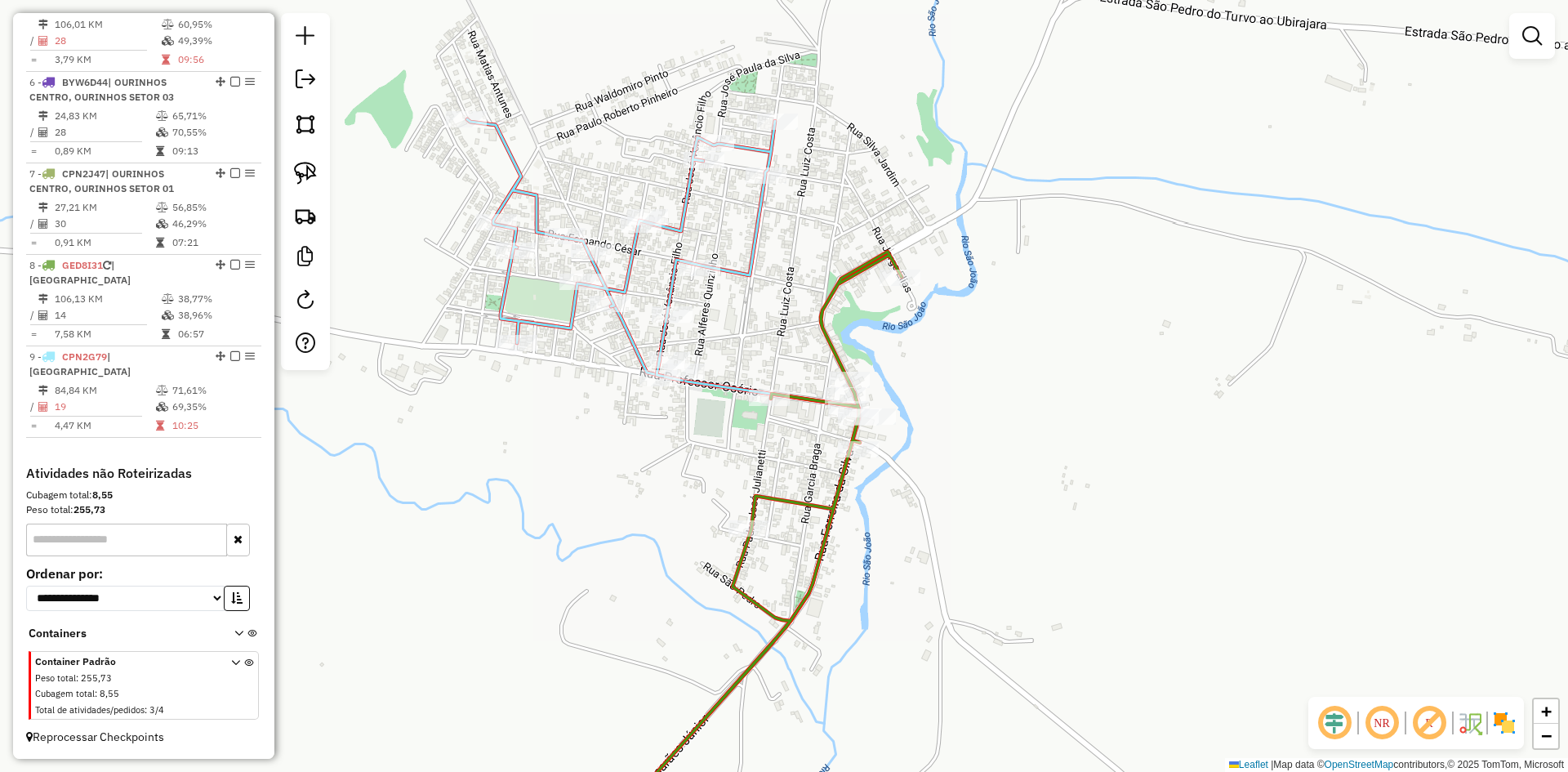
drag, startPoint x: 955, startPoint y: 520, endPoint x: 959, endPoint y: 459, distance: 61.1
click at [959, 459] on div "Janela de atendimento Grade de atendimento Capacidade Transportadoras Veículos …" at bounding box center [784, 386] width 1568 height 772
click at [300, 171] on img at bounding box center [306, 173] width 23 height 23
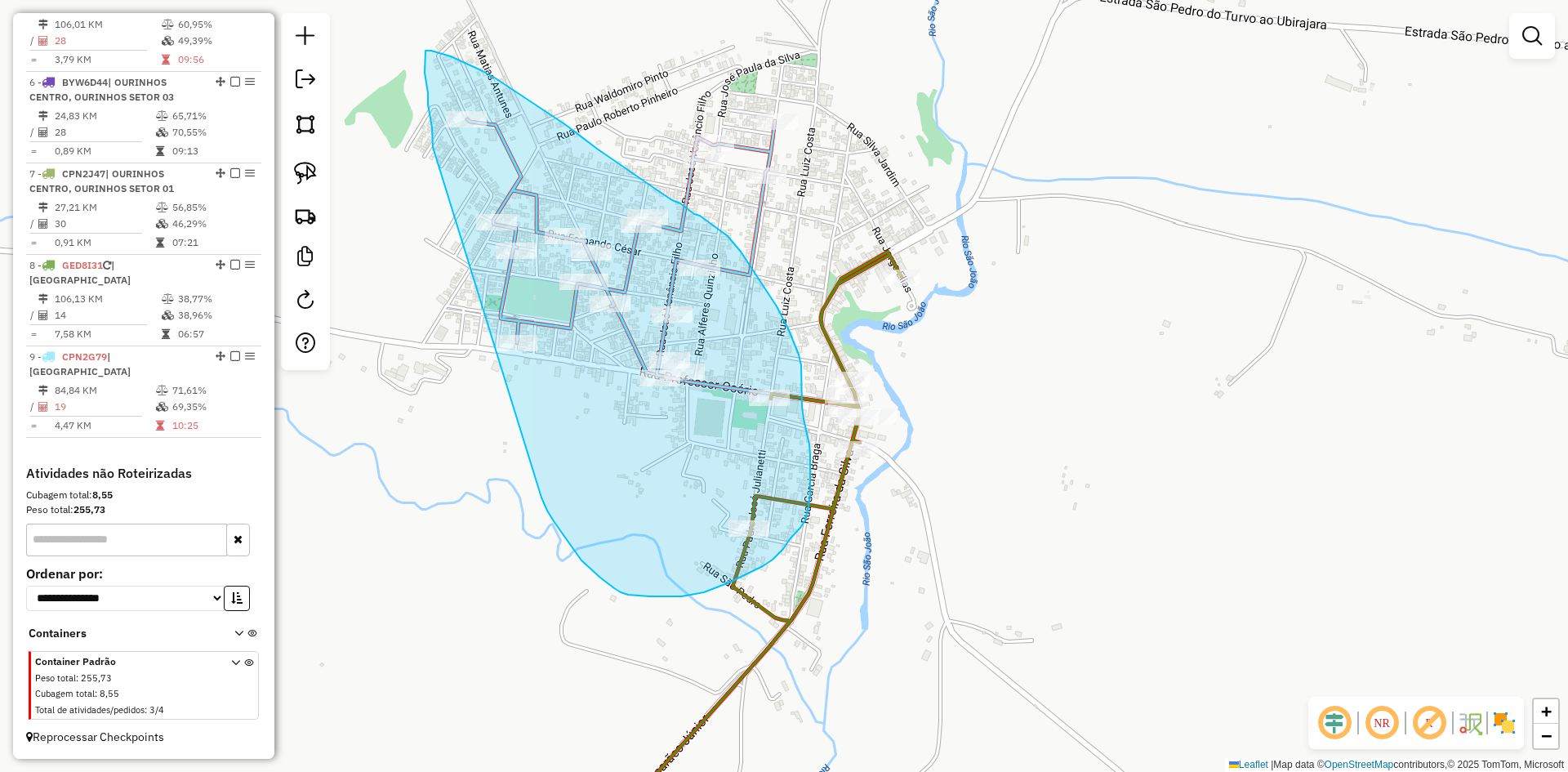
drag, startPoint x: 600, startPoint y: 578, endPoint x: 433, endPoint y: 147, distance: 462.2
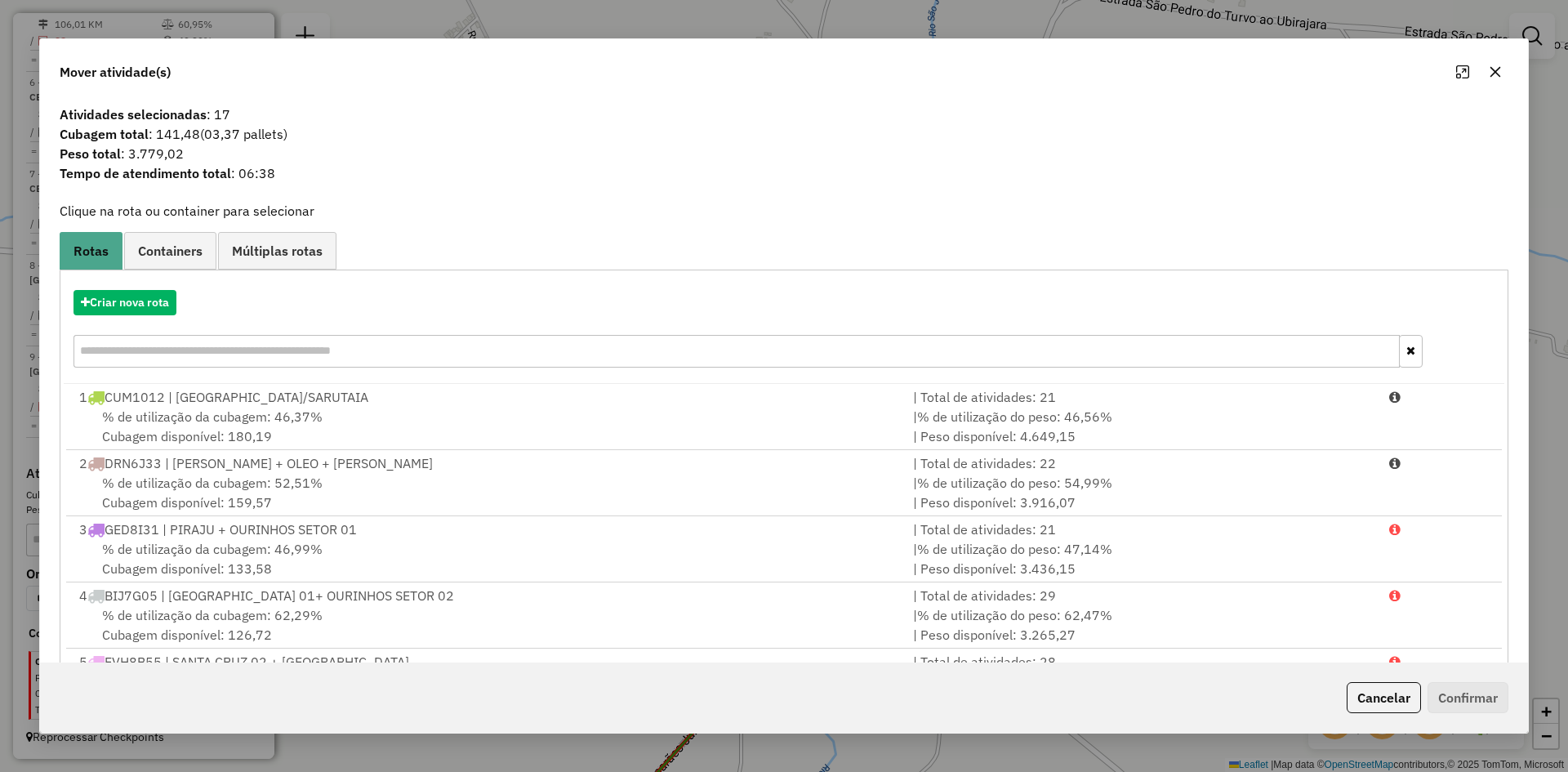
click at [1501, 68] on icon "button" at bounding box center [1495, 72] width 13 height 13
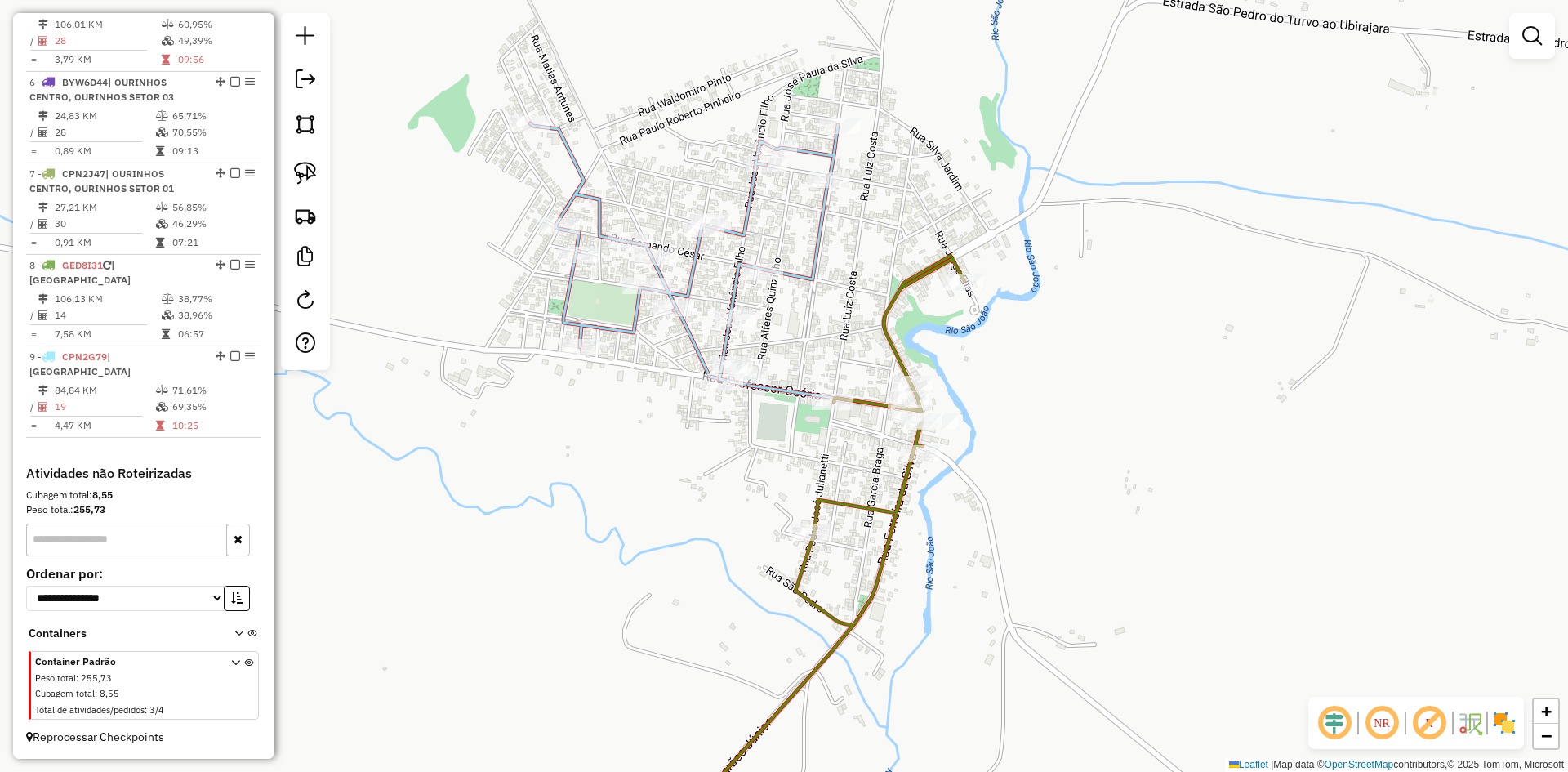
drag, startPoint x: 995, startPoint y: 486, endPoint x: 1058, endPoint y: 489, distance: 63.1
click at [1058, 489] on div "Janela de atendimento Grade de atendimento Capacidade Transportadoras Veículos …" at bounding box center [784, 386] width 1568 height 772
click at [301, 171] on img at bounding box center [306, 173] width 23 height 23
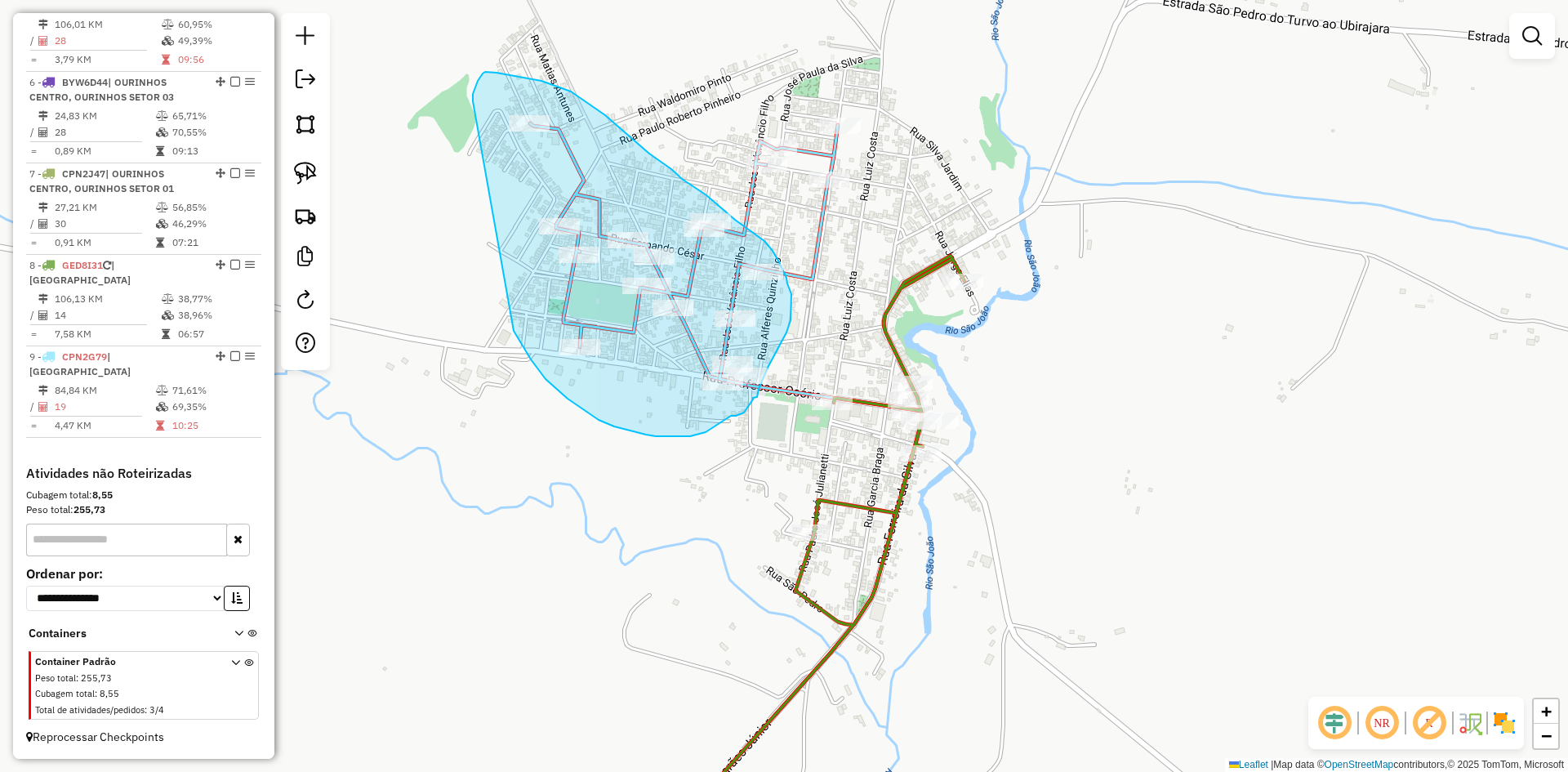
drag, startPoint x: 514, startPoint y: 331, endPoint x: 479, endPoint y: 108, distance: 225.7
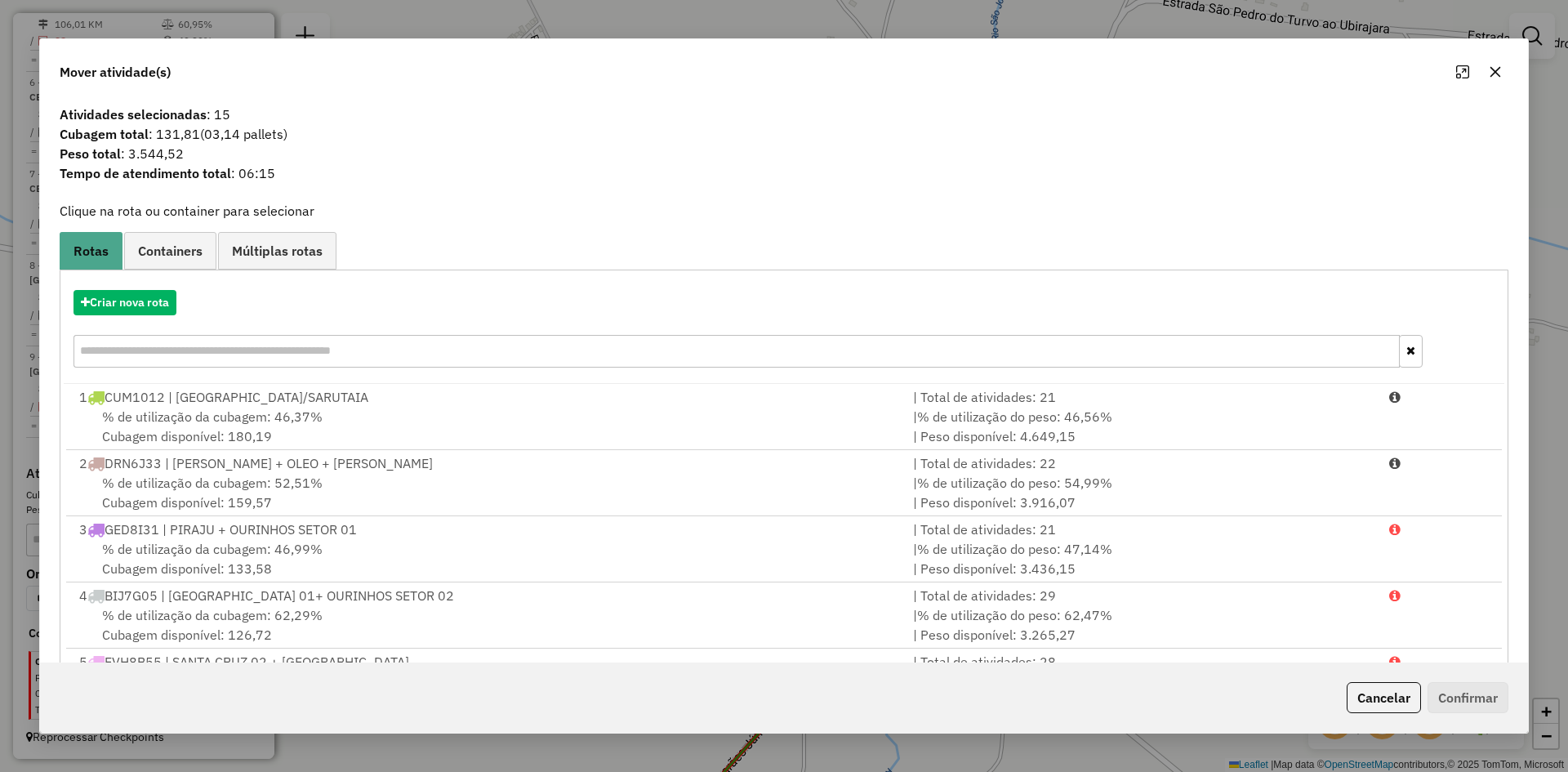
click at [1500, 68] on icon "button" at bounding box center [1496, 72] width 11 height 11
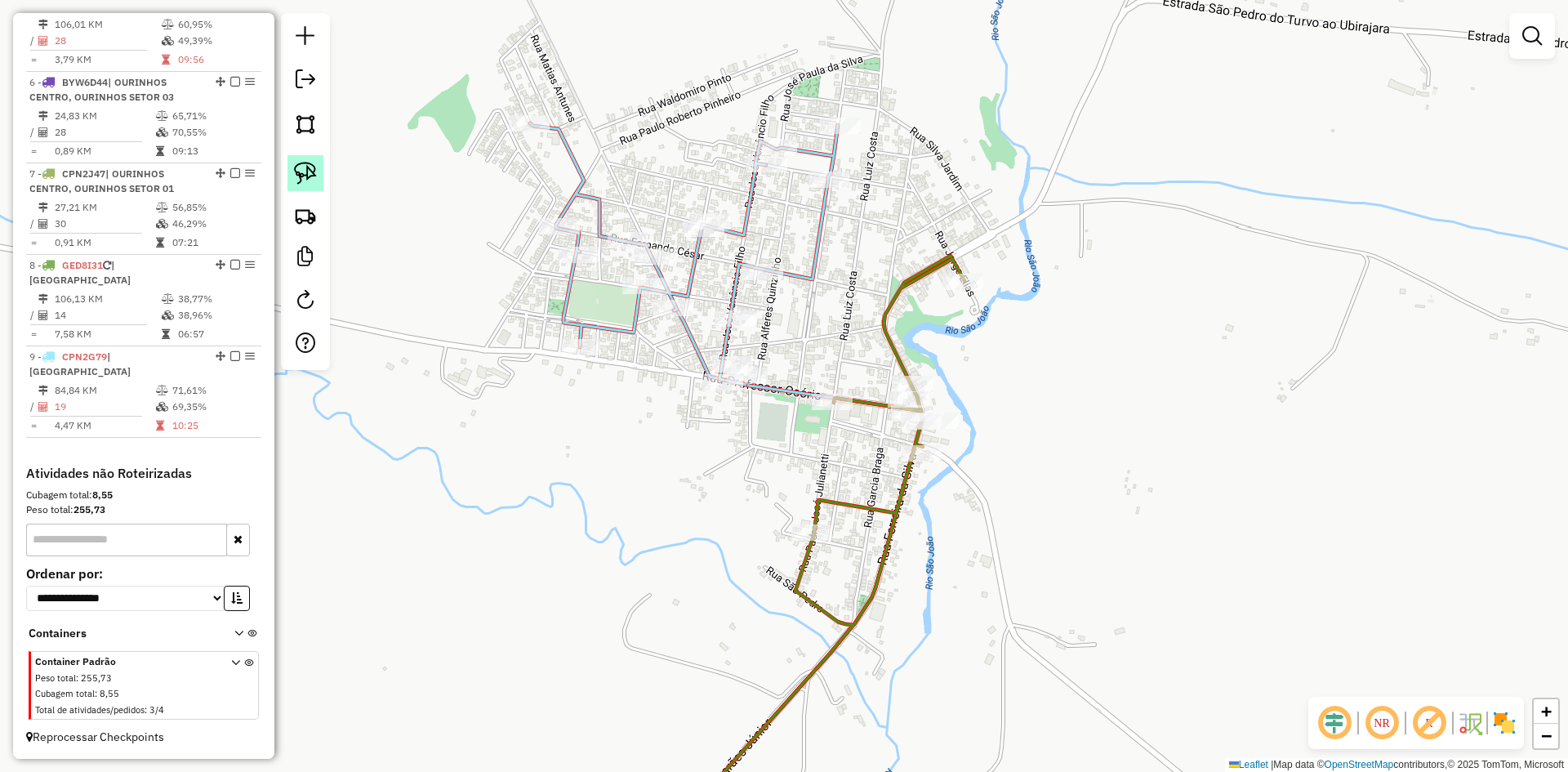
click at [299, 177] on img at bounding box center [306, 173] width 23 height 23
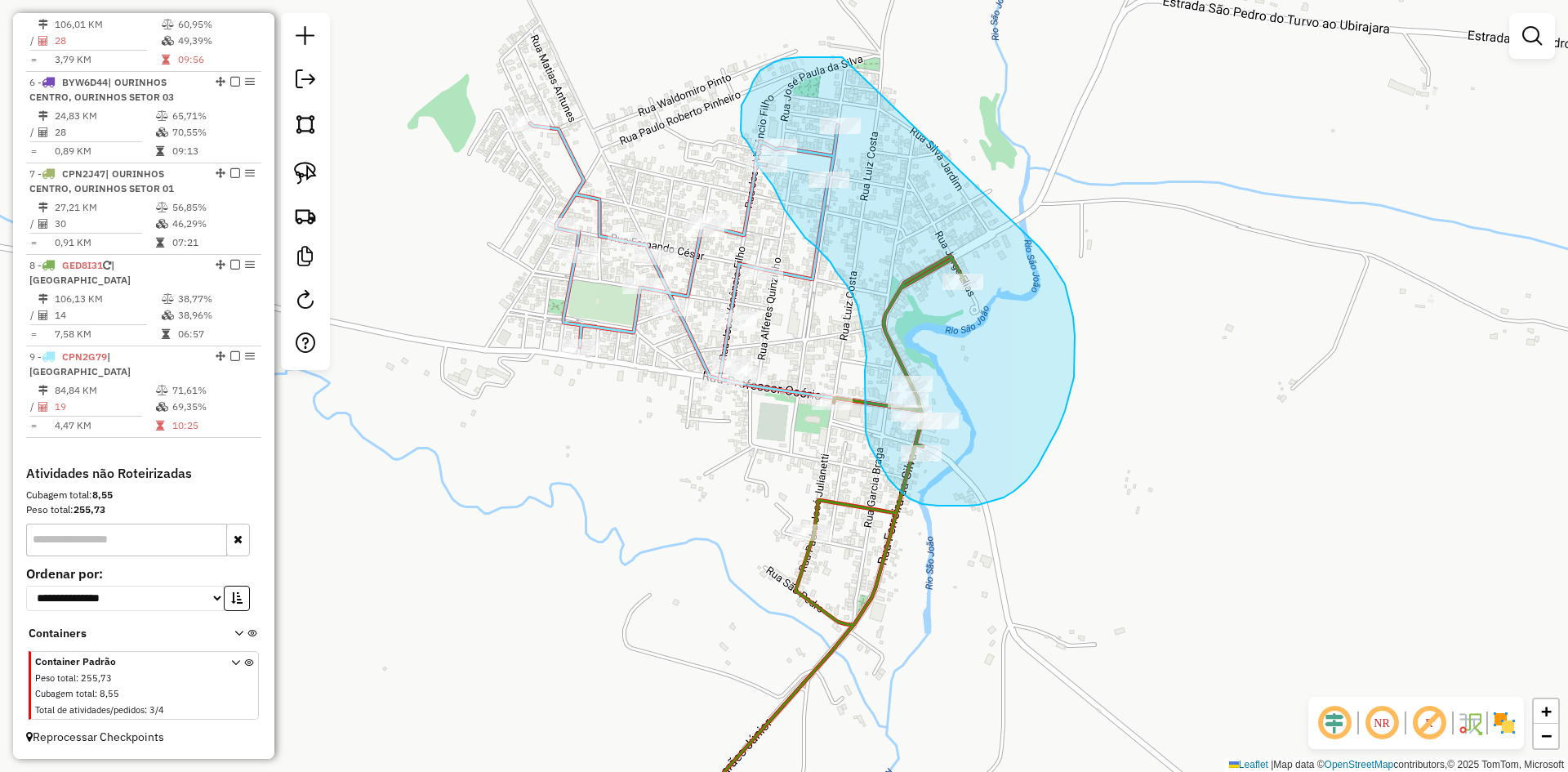
drag, startPoint x: 801, startPoint y: 57, endPoint x: 1037, endPoint y: 246, distance: 302.4
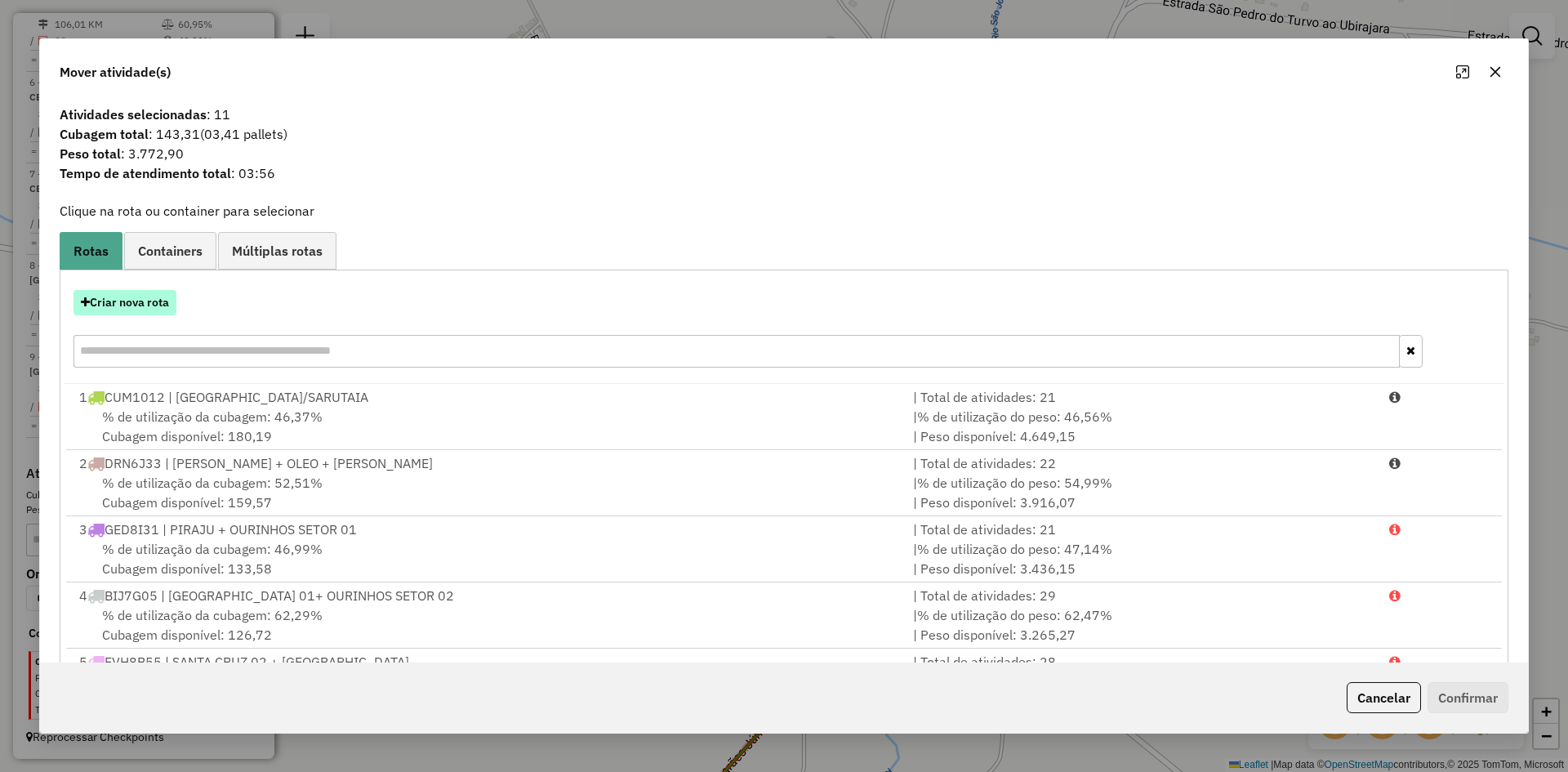
click at [141, 307] on button "Criar nova rota" at bounding box center [125, 302] width 103 height 25
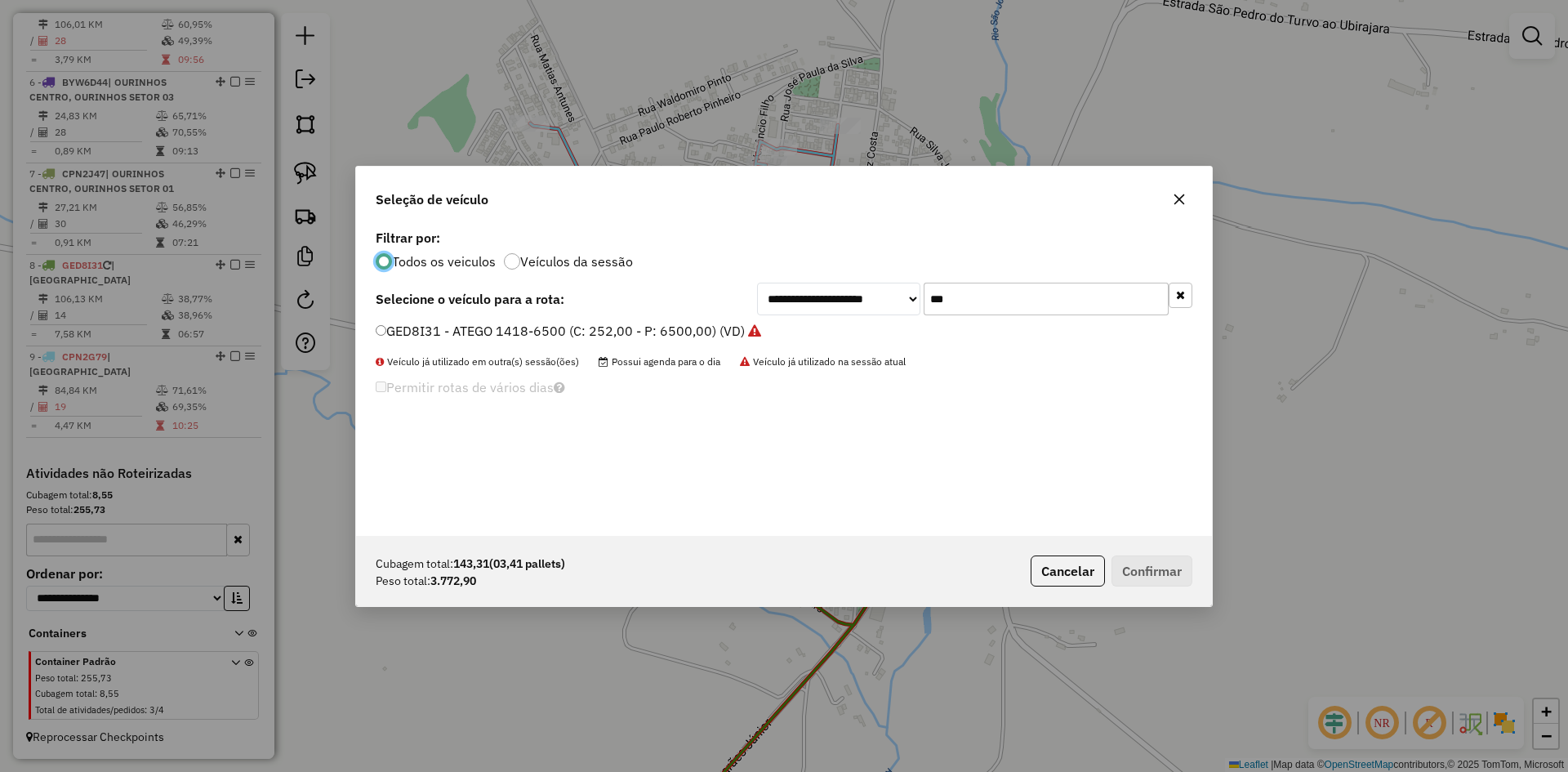
scroll to position [9, 5]
click at [1084, 302] on input "***" at bounding box center [1046, 299] width 245 height 33
click at [433, 334] on label "GED8I31 - ATEGO 1418-6500 (C: 252,00 - P: 6500,00) (VD)" at bounding box center [568, 331] width 385 height 20
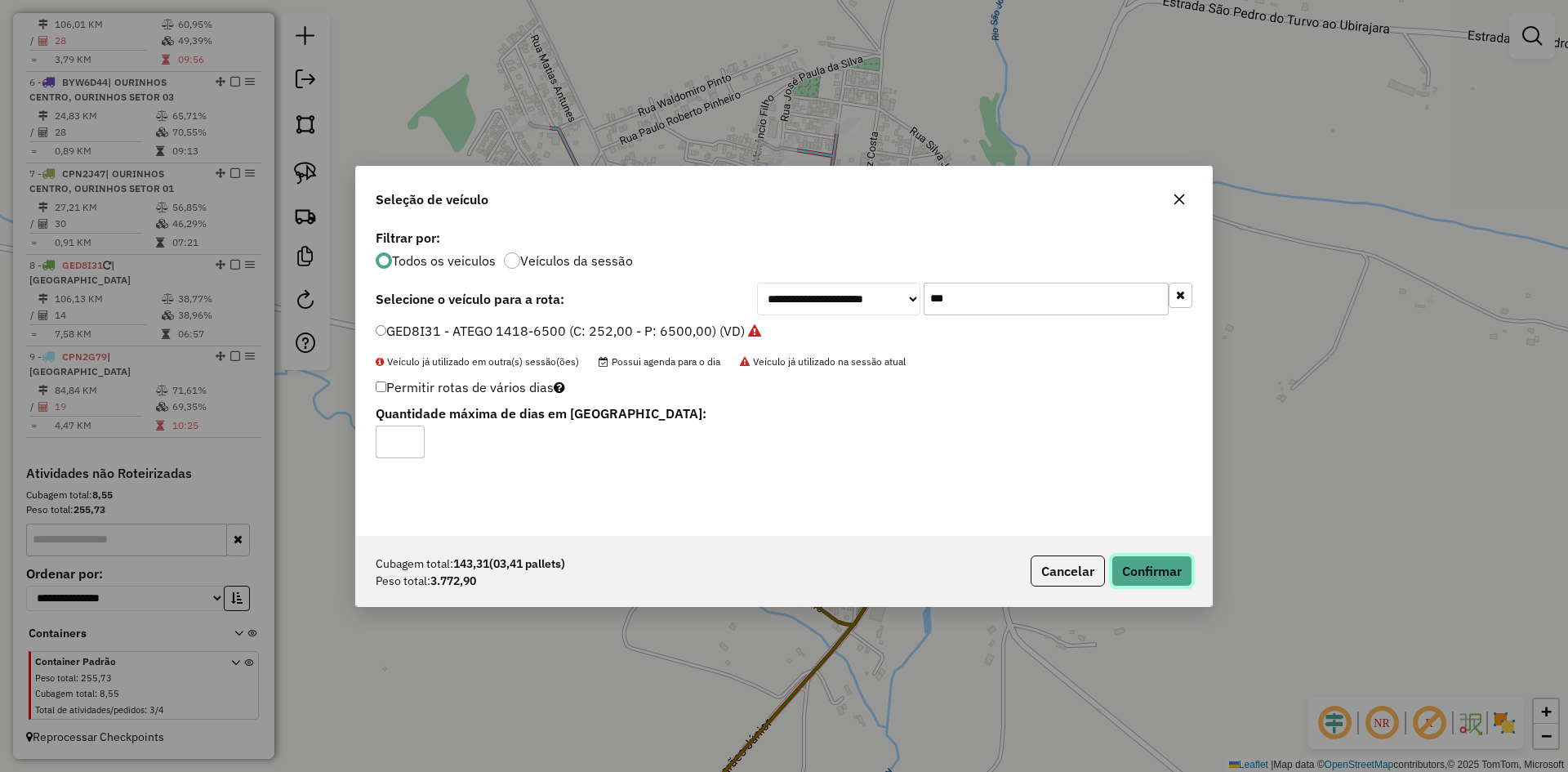
click at [1167, 579] on button "Confirmar" at bounding box center [1152, 571] width 81 height 31
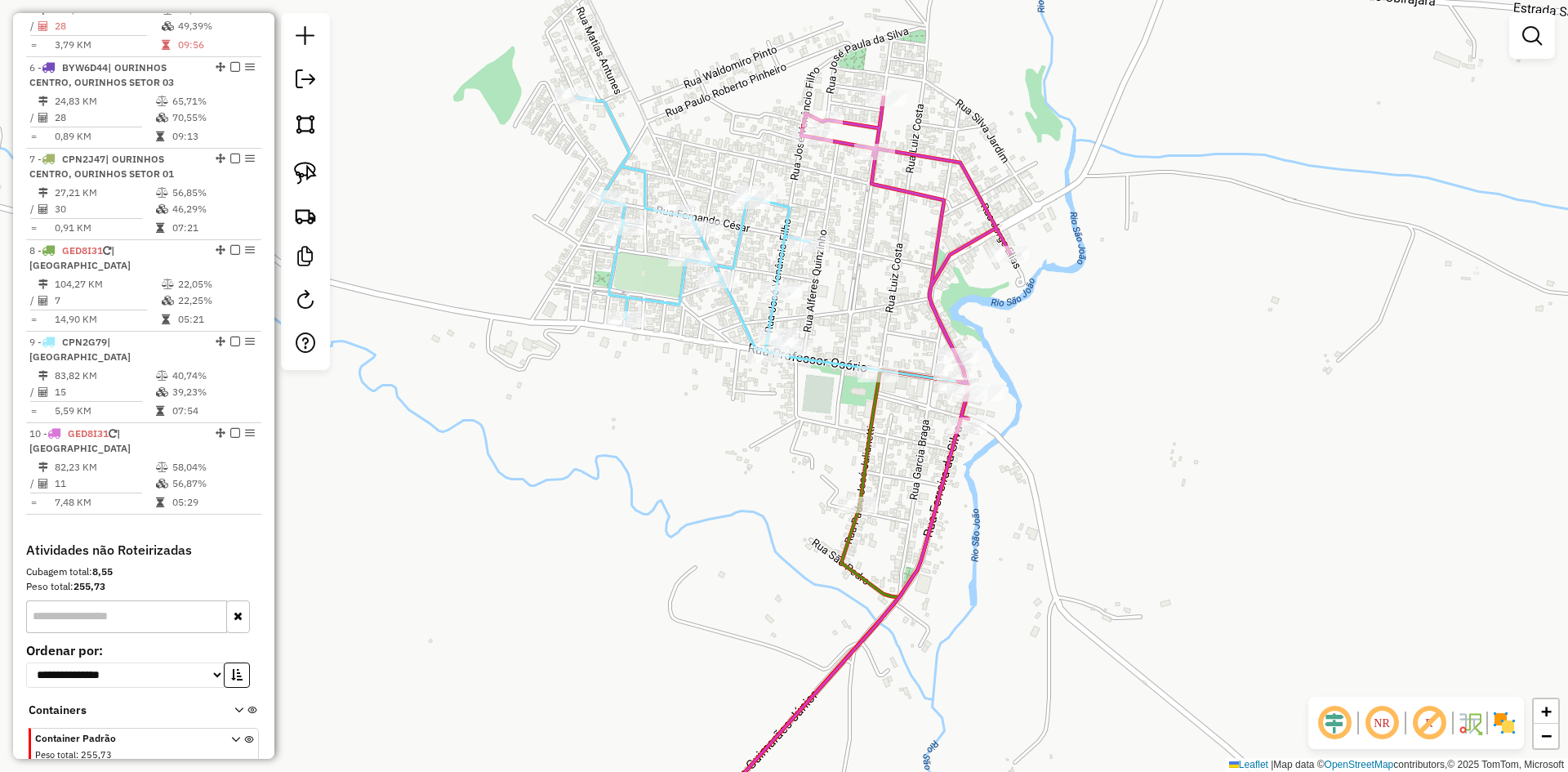
click at [1105, 472] on div "Janela de atendimento Grade de atendimento Capacidade Transportadoras Veículos …" at bounding box center [784, 386] width 1568 height 772
drag, startPoint x: 305, startPoint y: 165, endPoint x: 532, endPoint y: 271, distance: 250.5
click at [307, 167] on img at bounding box center [306, 173] width 23 height 23
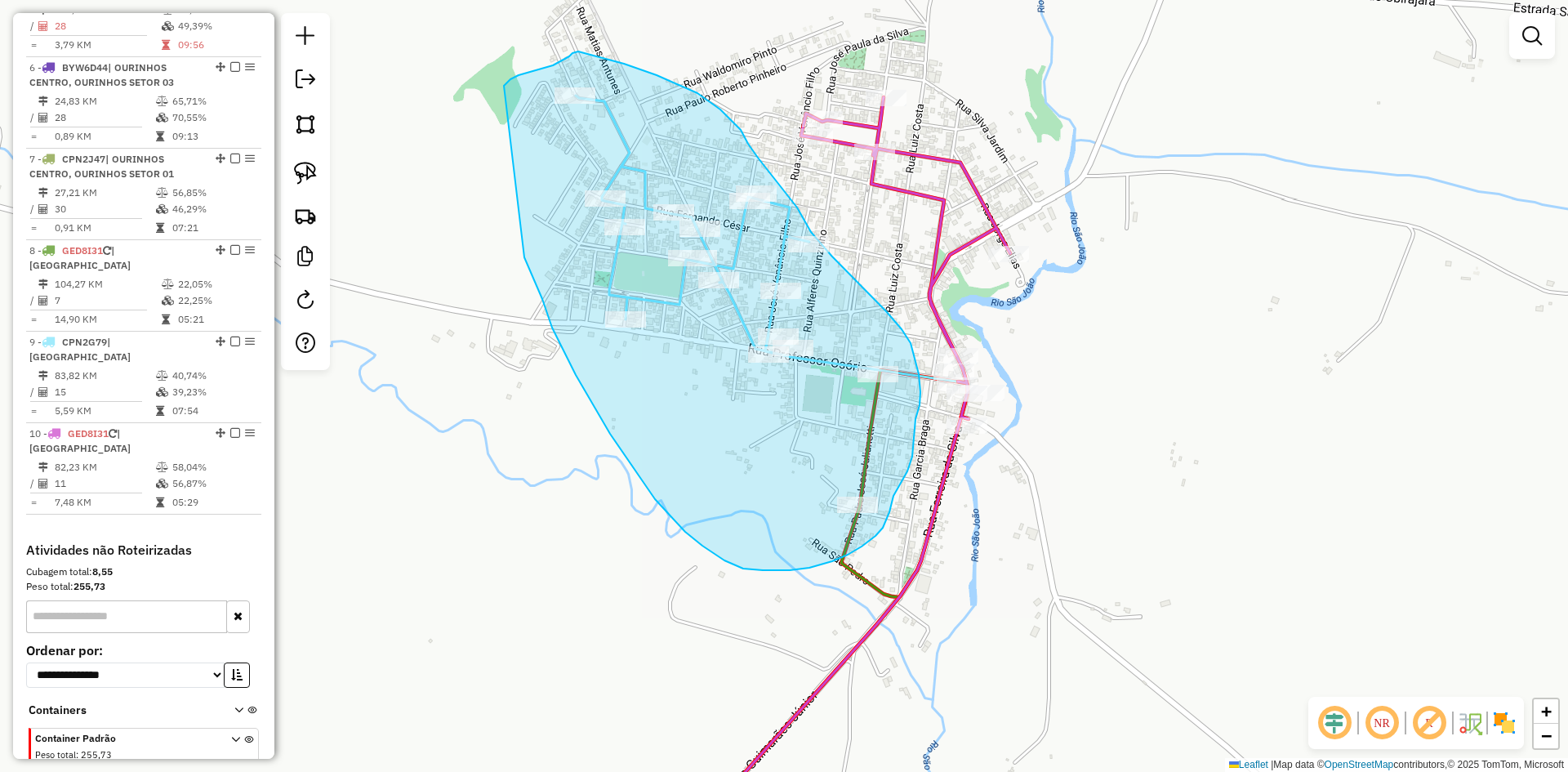
drag, startPoint x: 524, startPoint y: 257, endPoint x: 509, endPoint y: 101, distance: 156.7
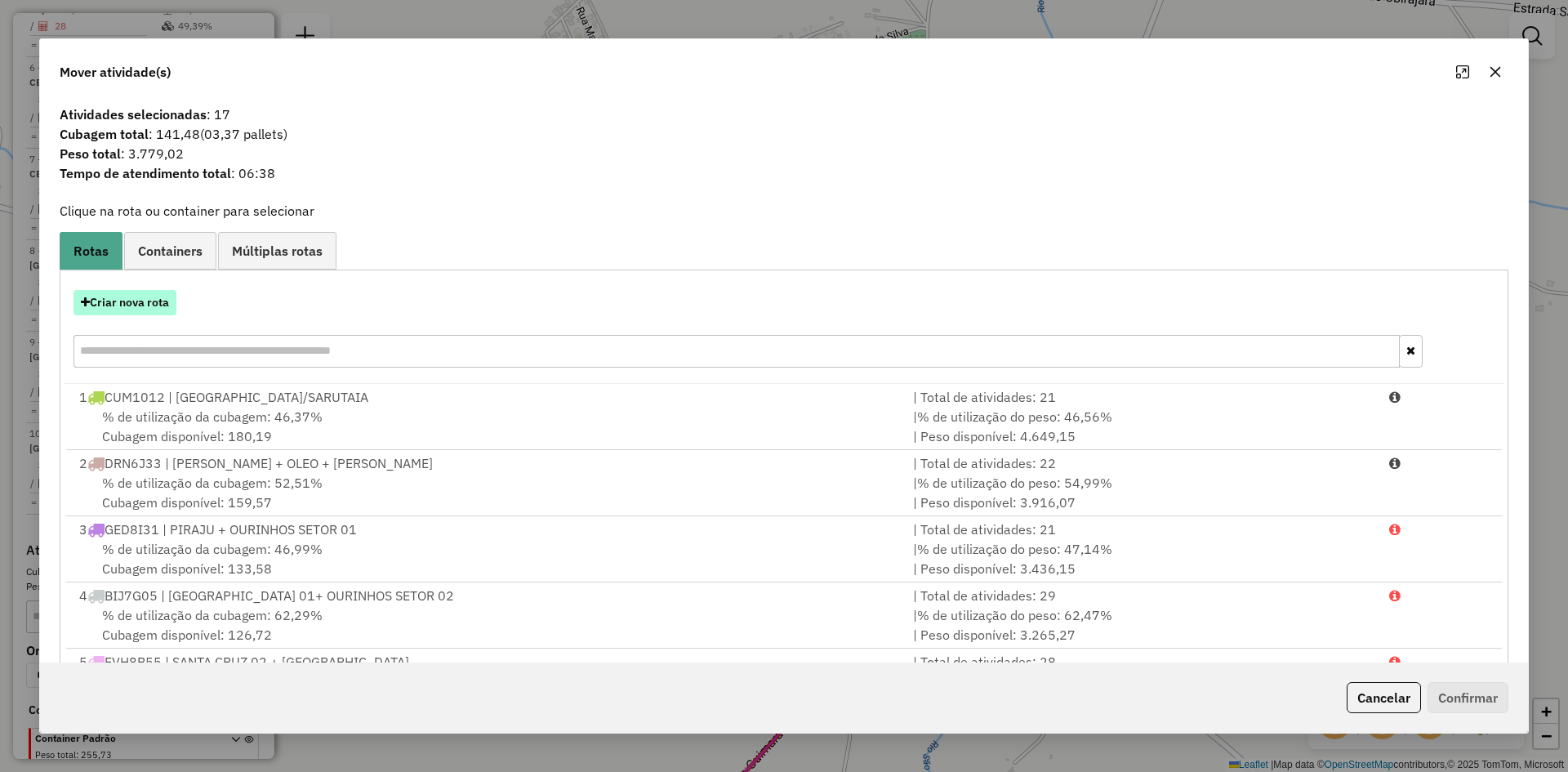
click at [158, 301] on button "Criar nova rota" at bounding box center [125, 302] width 103 height 25
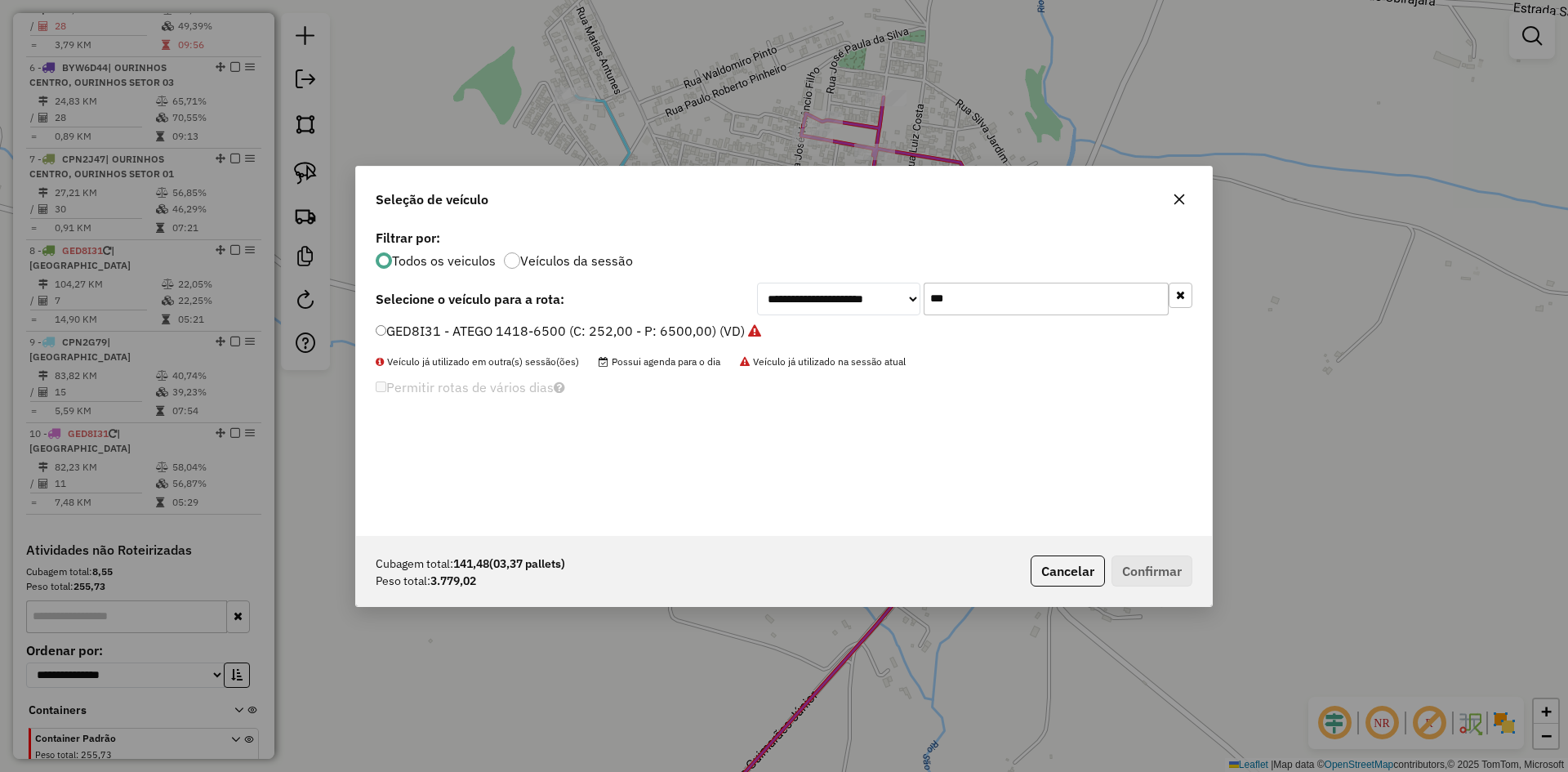
click at [1007, 300] on input "***" at bounding box center [1046, 299] width 245 height 33
type input "***"
click at [399, 332] on label "FJB4I66 - ATEGO 1719-8700 (C: 336,00 - P: 8700,00) (VD)" at bounding box center [558, 331] width 365 height 20
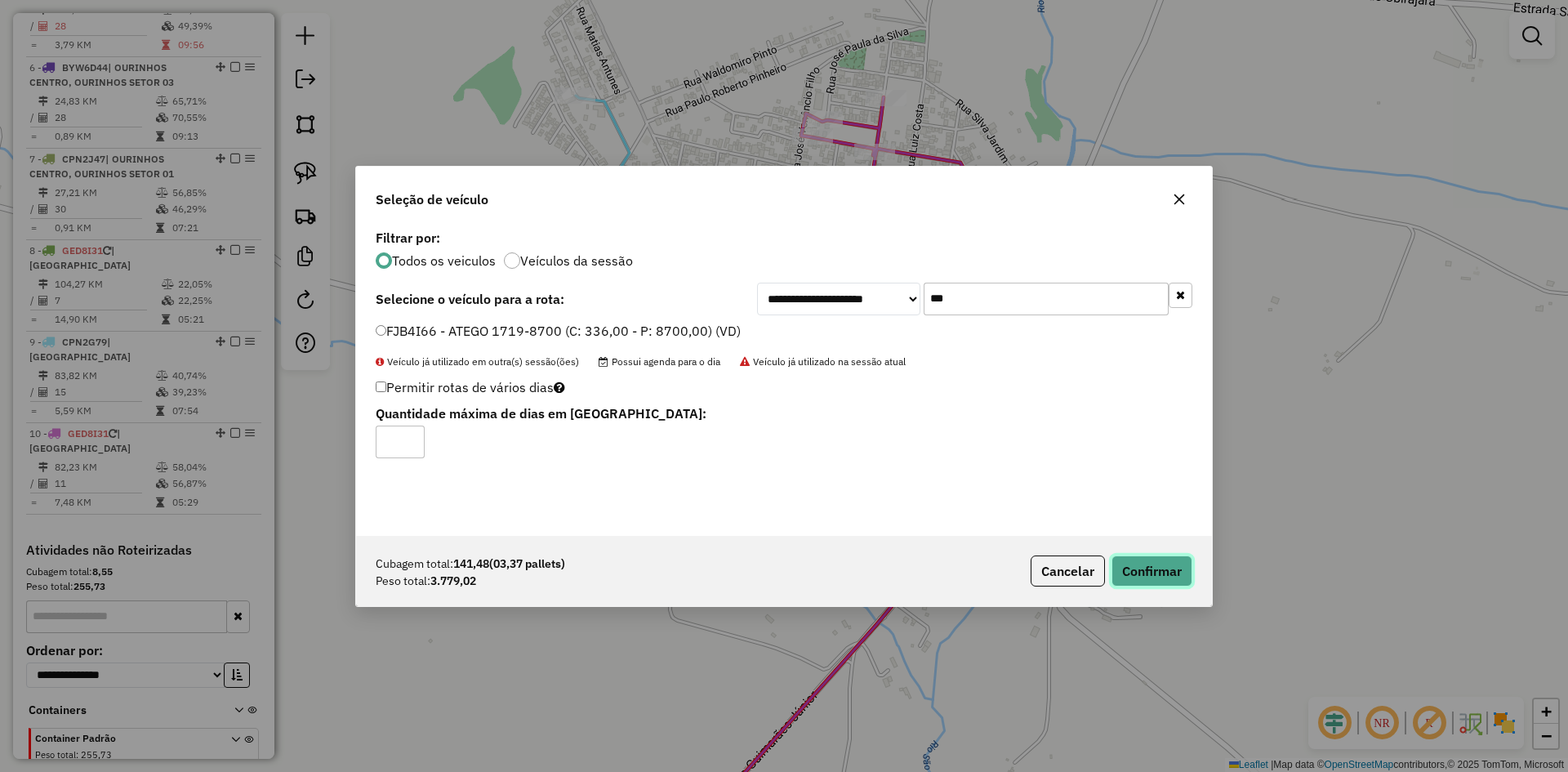
click at [1162, 558] on button "Confirmar" at bounding box center [1152, 571] width 81 height 31
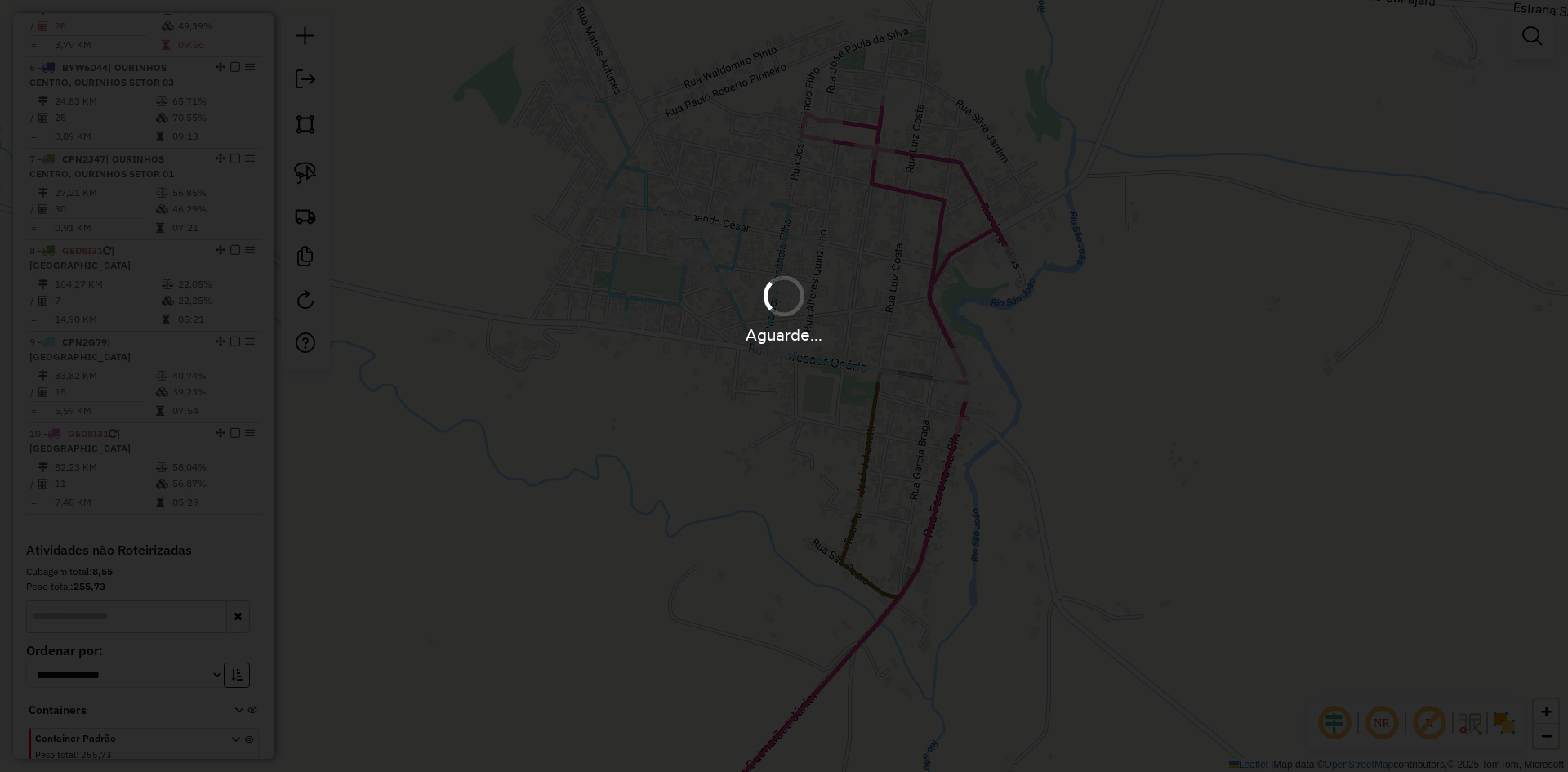
scroll to position [1032, 0]
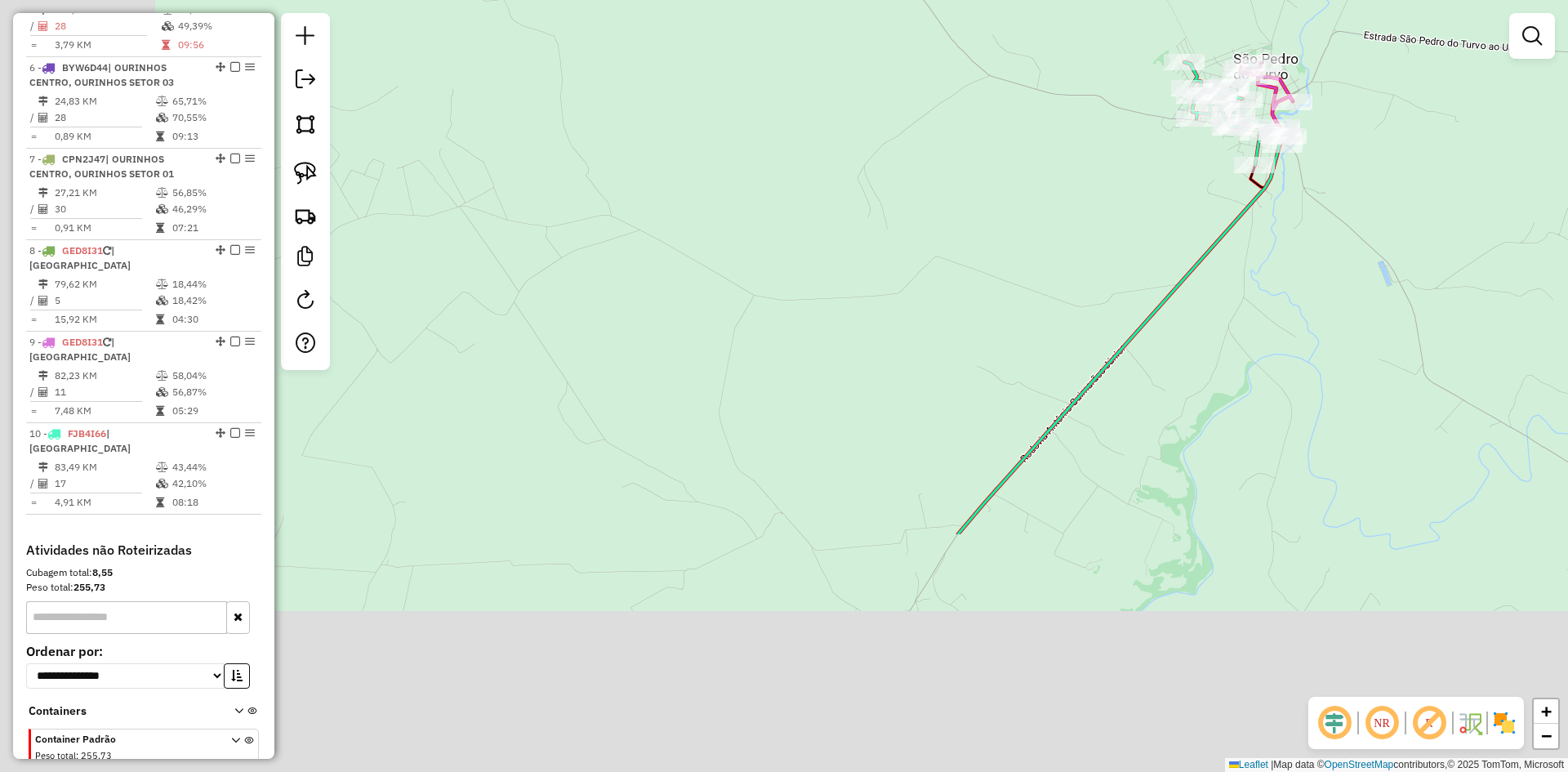
drag, startPoint x: 1192, startPoint y: 544, endPoint x: 1377, endPoint y: 198, distance: 392.4
click at [1363, 215] on div "Janela de atendimento Grade de atendimento Capacidade Transportadoras Veículos …" at bounding box center [784, 386] width 1568 height 772
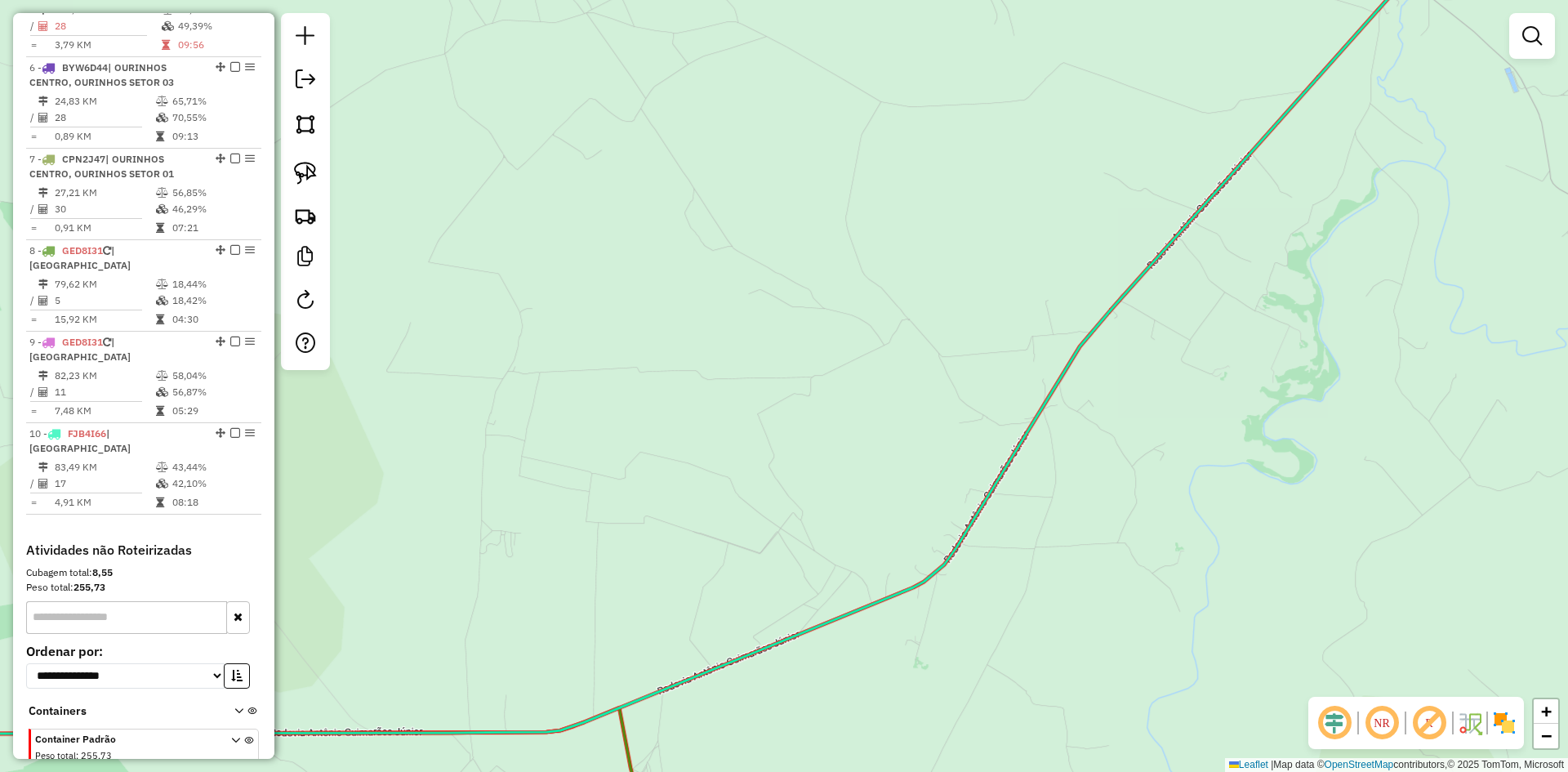
drag, startPoint x: 861, startPoint y: 338, endPoint x: 1219, endPoint y: 133, distance: 412.5
click at [1219, 133] on div "Janela de atendimento Grade de atendimento Capacidade Transportadoras Veículos …" at bounding box center [784, 386] width 1568 height 772
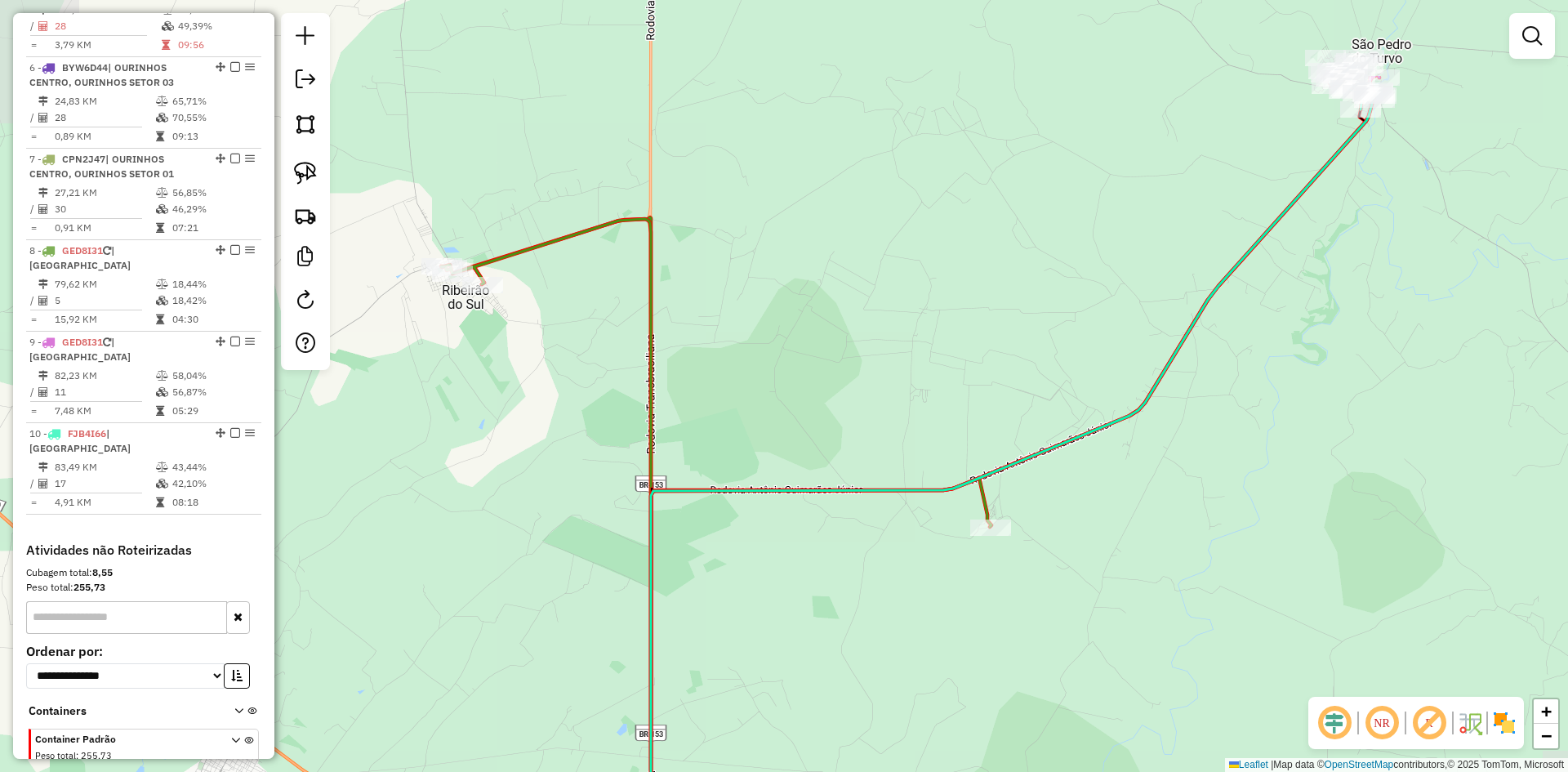
drag, startPoint x: 1115, startPoint y: 221, endPoint x: 945, endPoint y: 374, distance: 228.7
click at [945, 374] on div "Janela de atendimento Grade de atendimento Capacidade Transportadoras Veículos …" at bounding box center [784, 386] width 1568 height 772
click at [300, 170] on img at bounding box center [306, 173] width 23 height 23
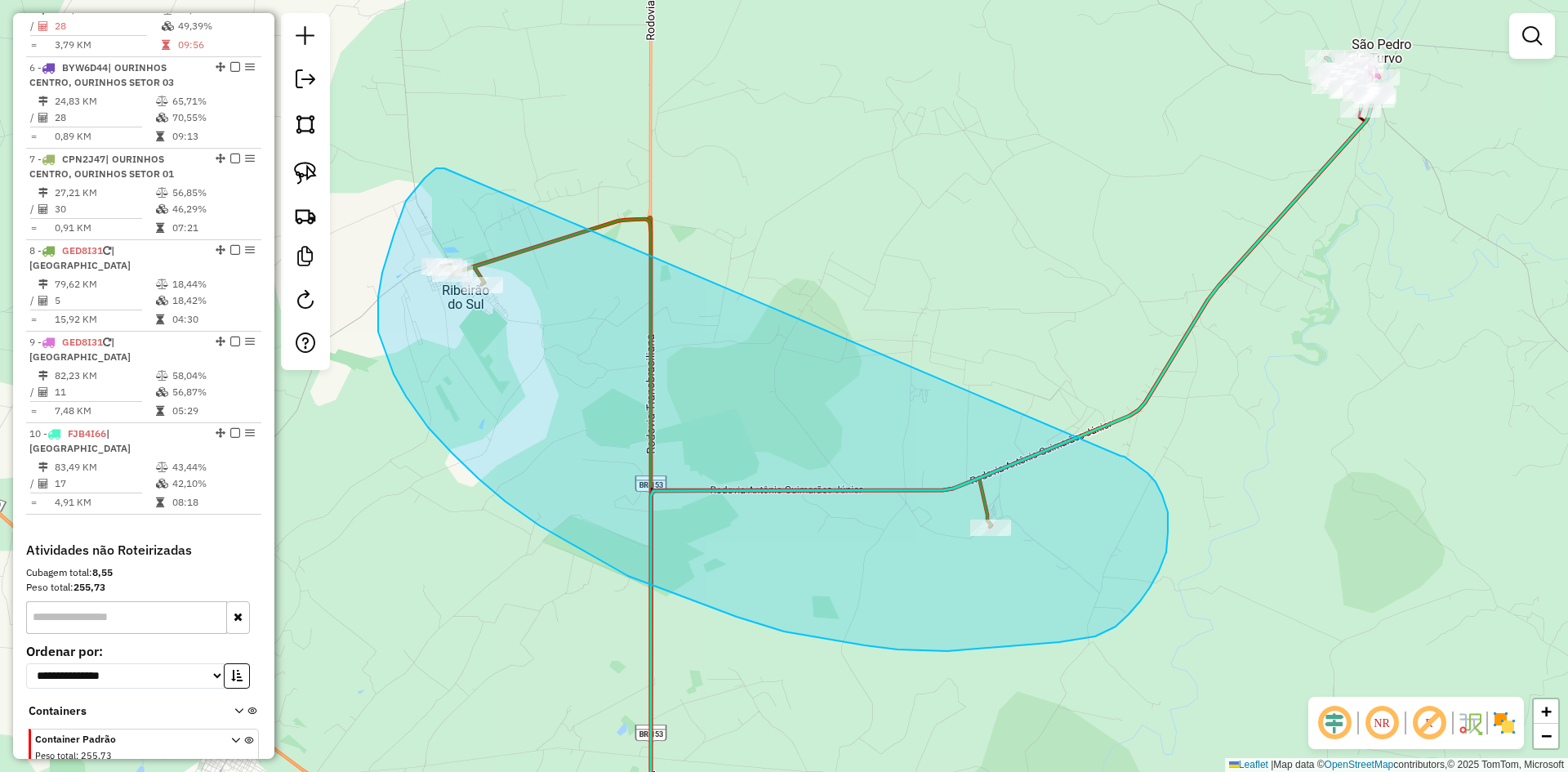
drag, startPoint x: 441, startPoint y: 168, endPoint x: 1121, endPoint y: 456, distance: 738.5
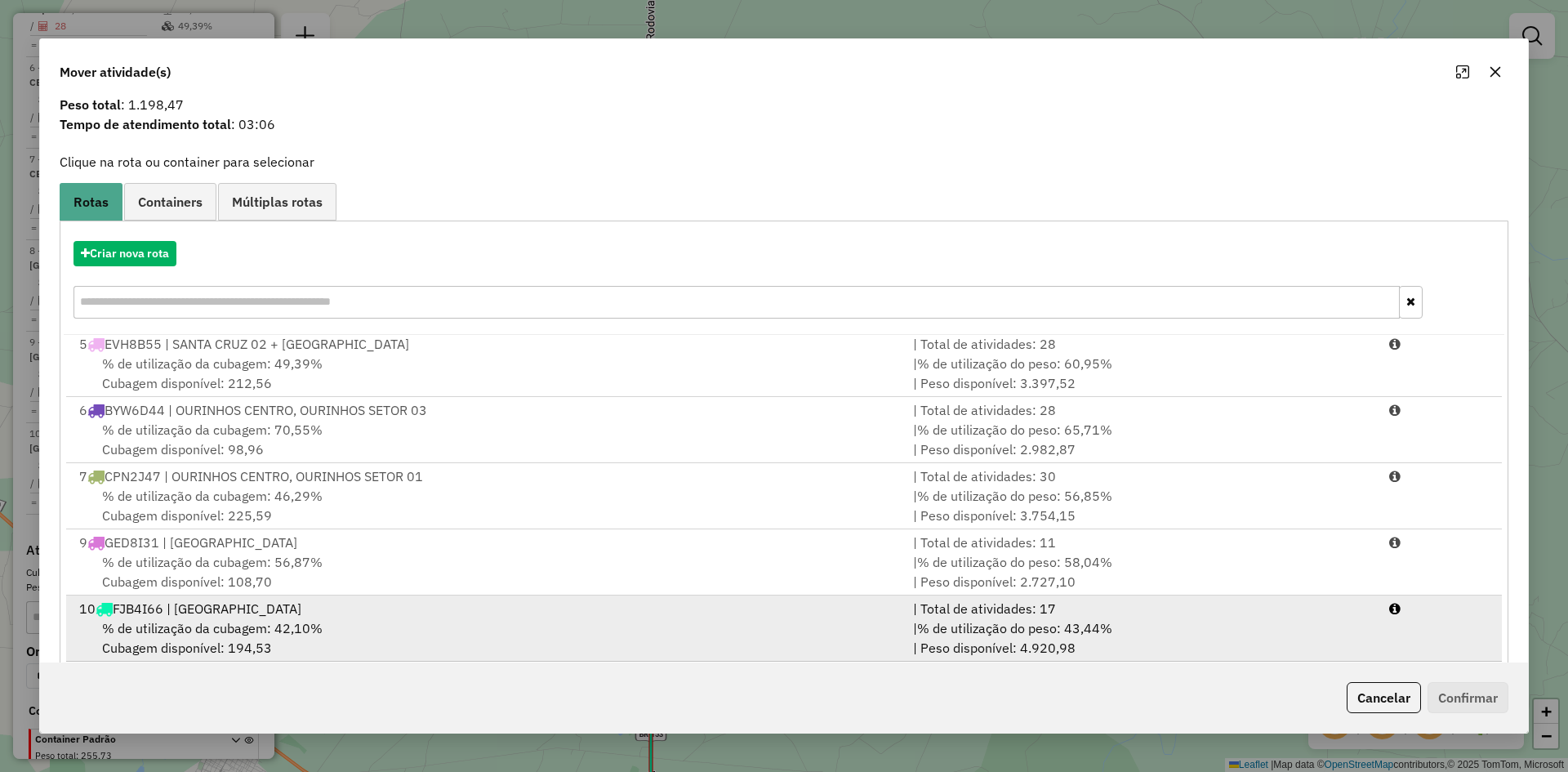
scroll to position [76, 0]
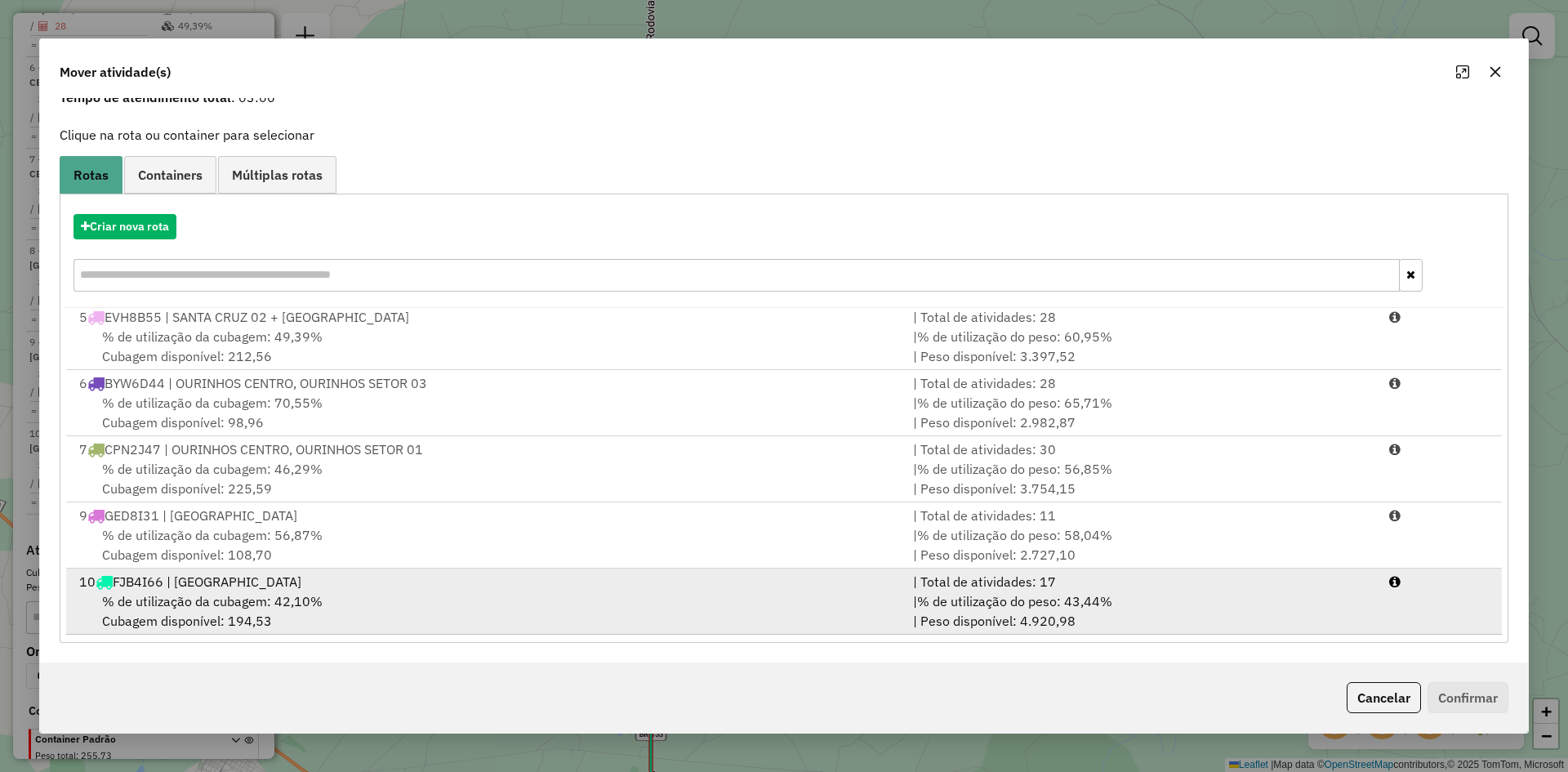
click at [277, 594] on span "% de utilização da cubagem: 42,10%" at bounding box center [212, 601] width 220 height 16
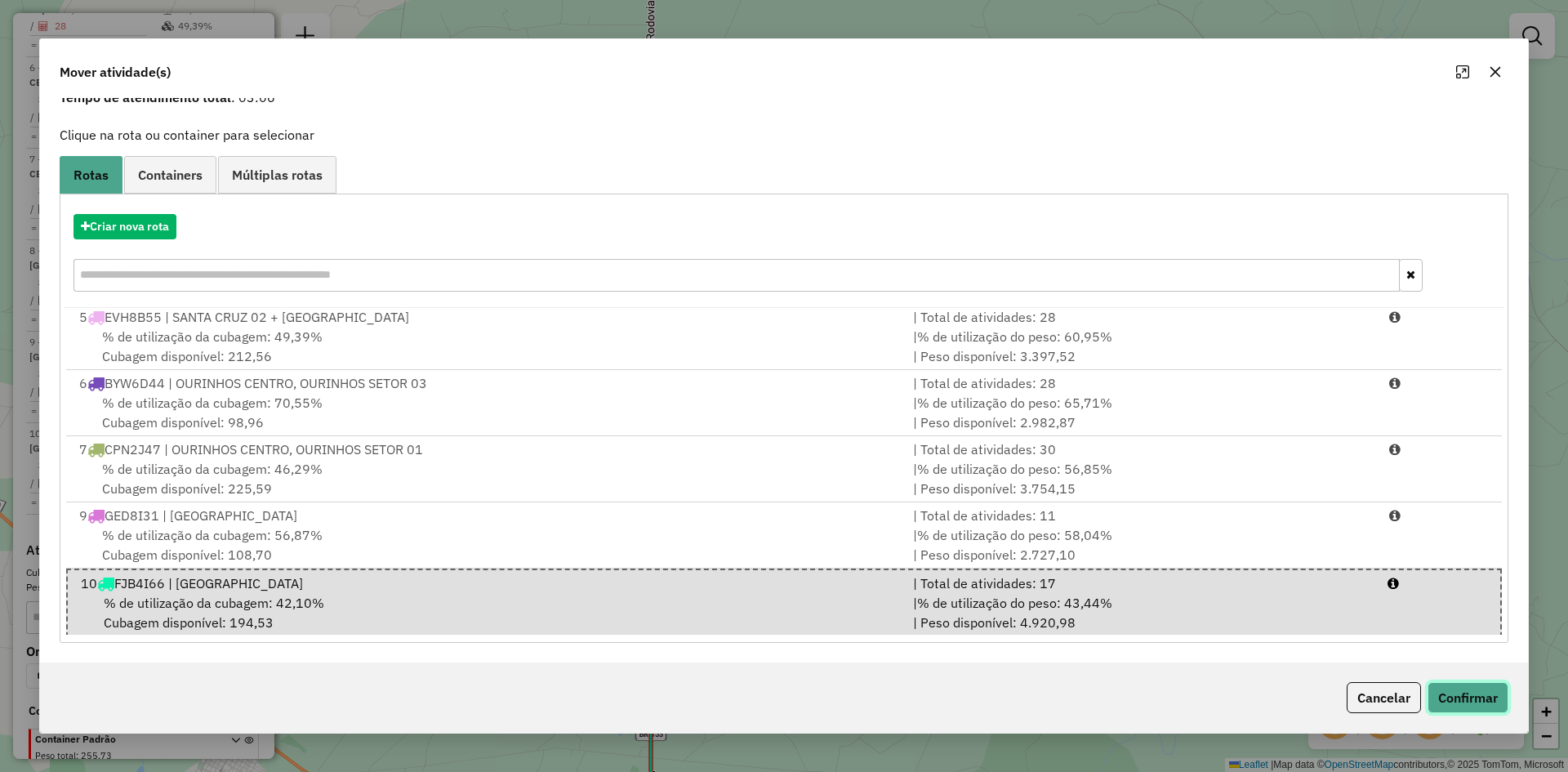
click at [1467, 703] on button "Confirmar" at bounding box center [1468, 697] width 81 height 31
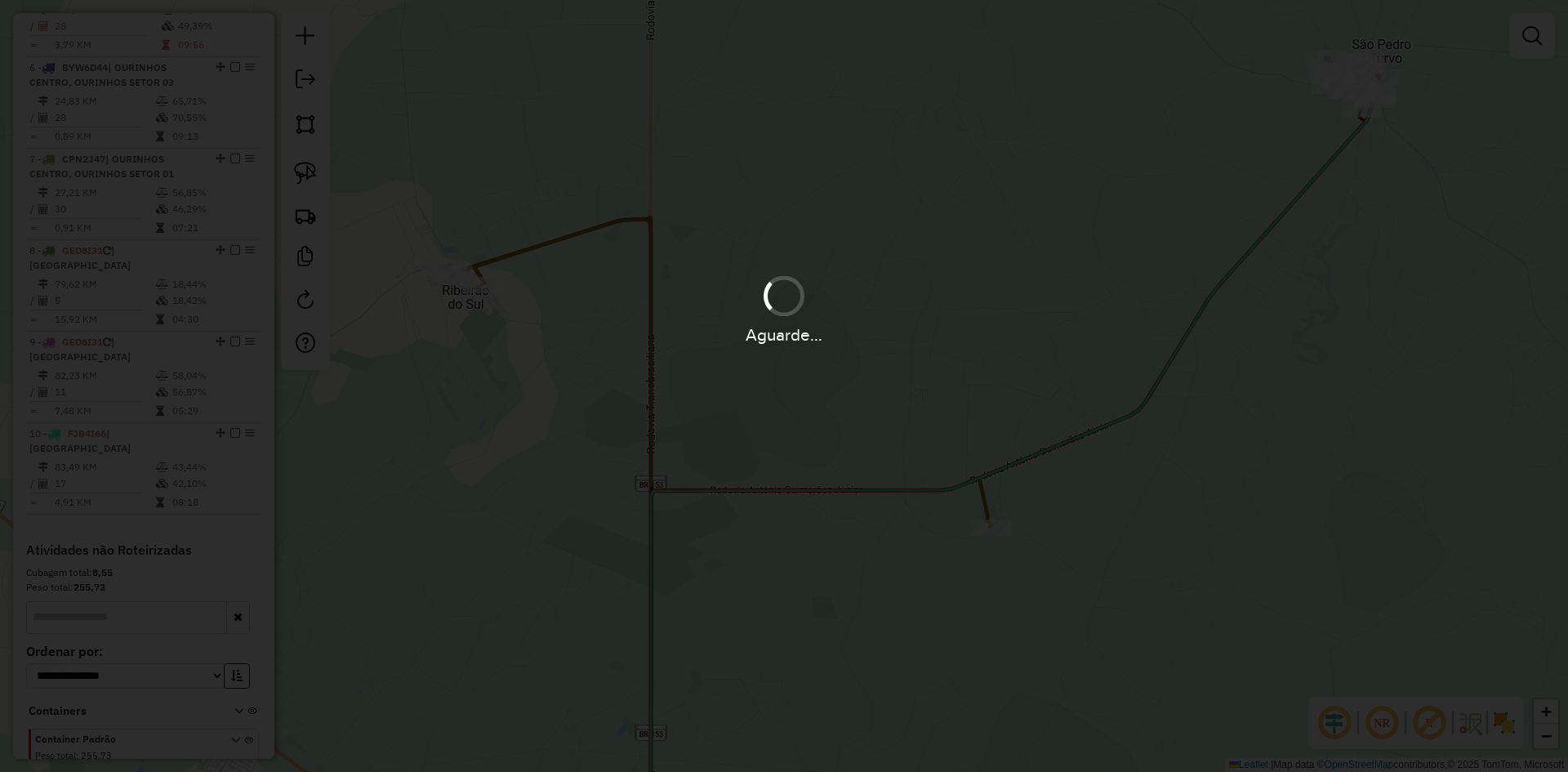
scroll to position [0, 0]
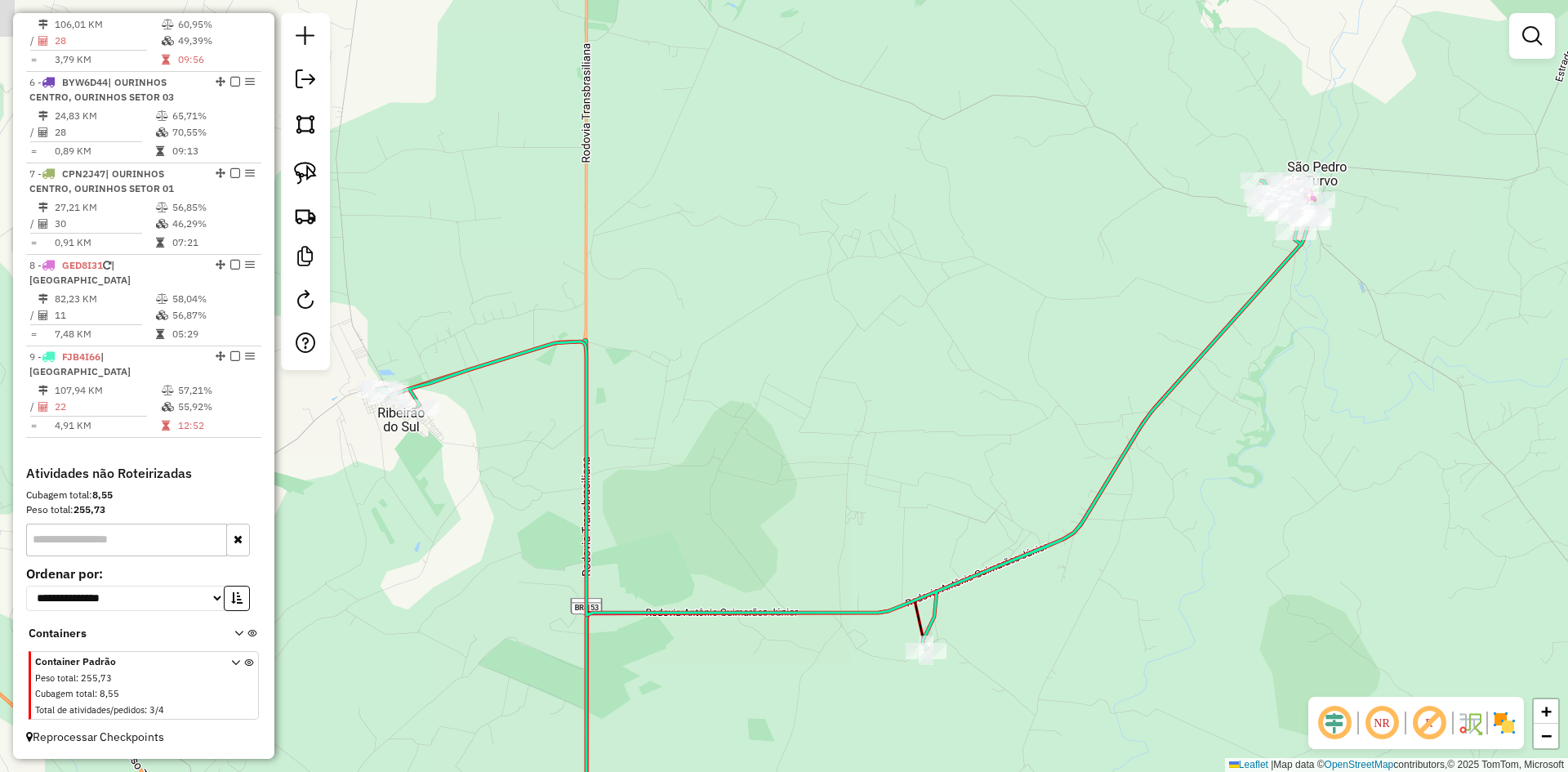
drag, startPoint x: 1362, startPoint y: 386, endPoint x: 1152, endPoint y: 452, distance: 220.1
click at [1236, 575] on div "Janela de atendimento Grade de atendimento Capacidade Transportadoras Veículos …" at bounding box center [784, 386] width 1568 height 772
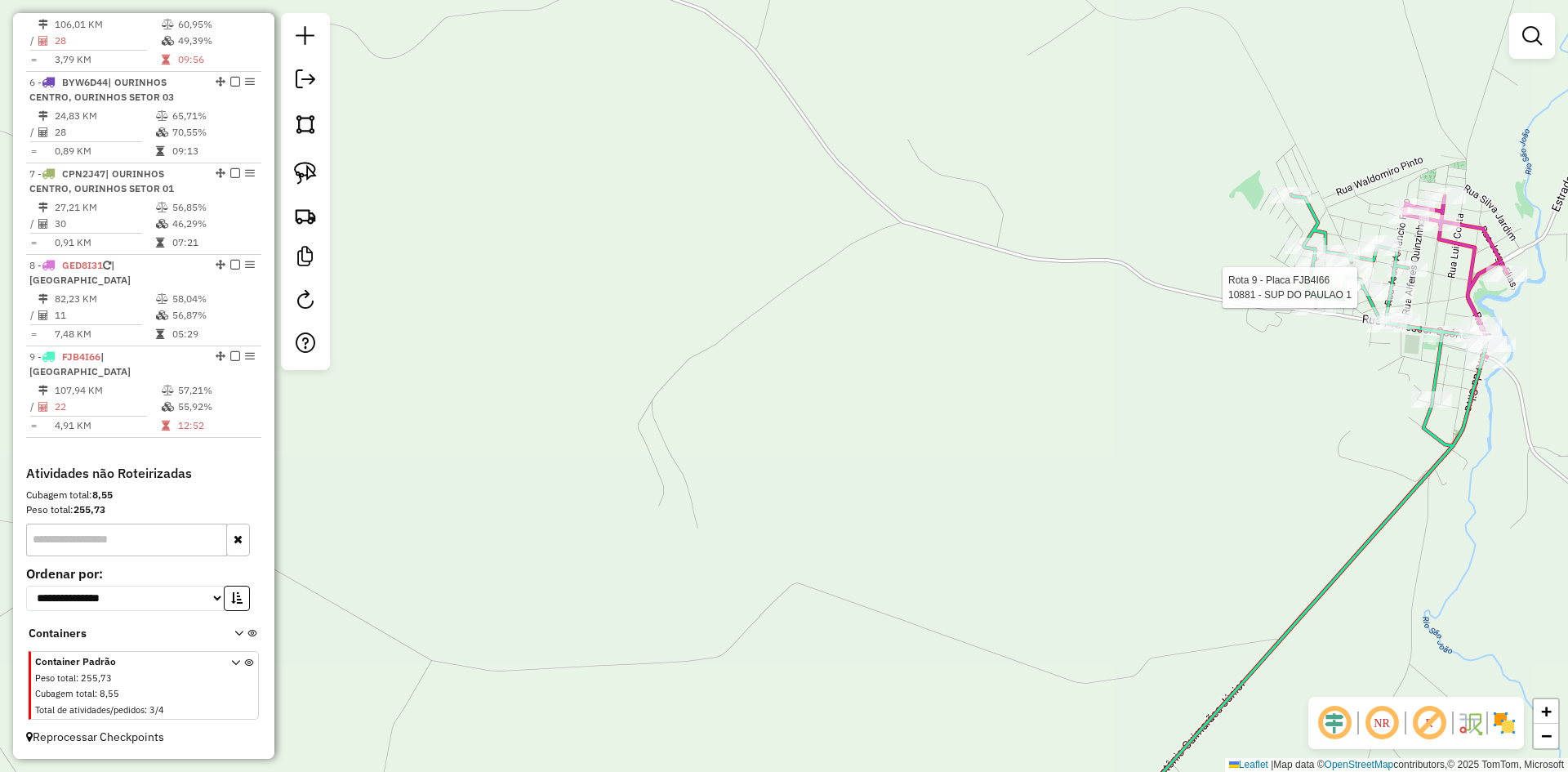
select select "*********"
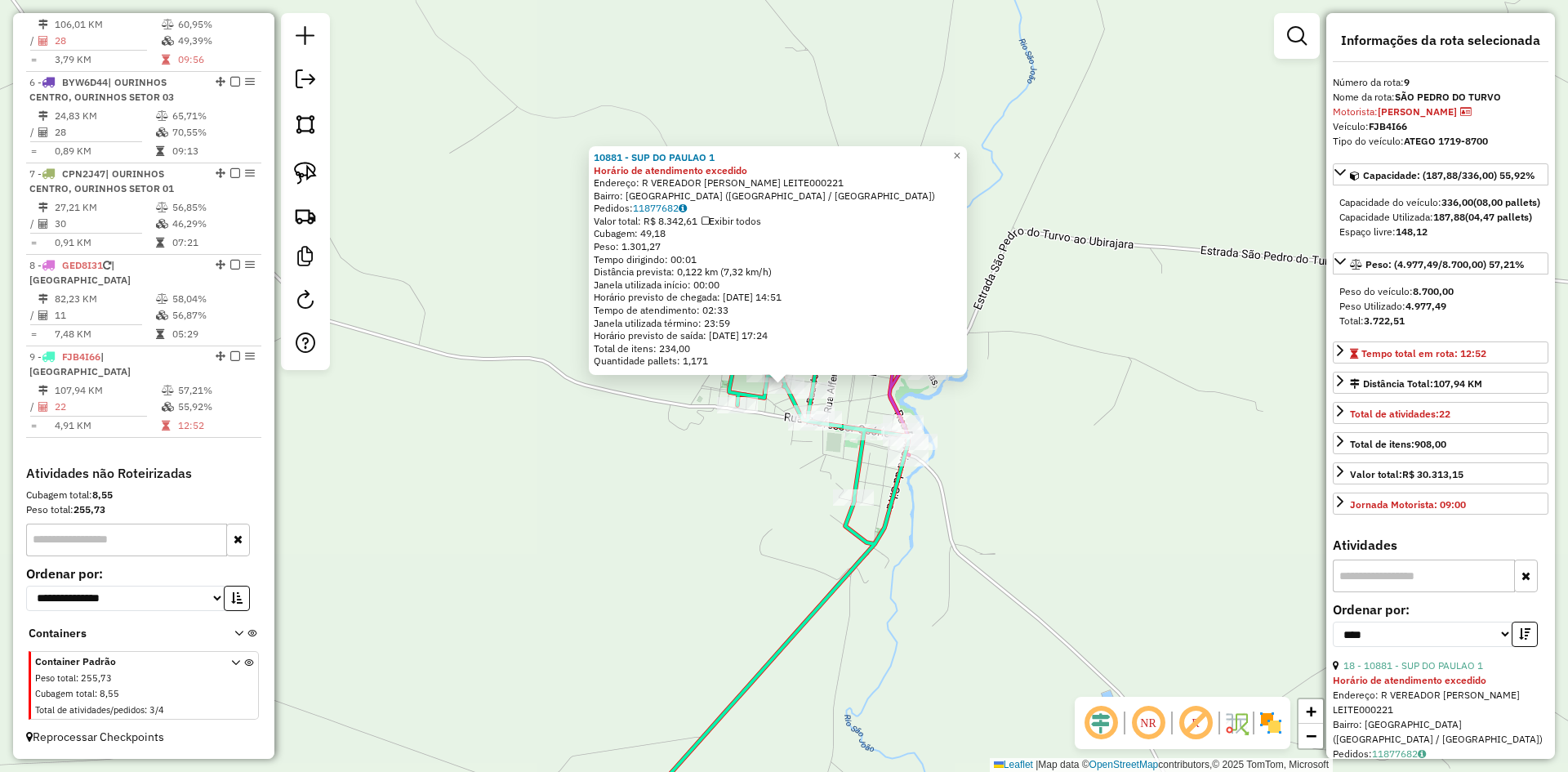
click at [1137, 495] on div "10881 - SUP DO PAULAO 1 Horário de atendimento excedido Endereço: R VEREADOR EV…" at bounding box center [784, 386] width 1568 height 772
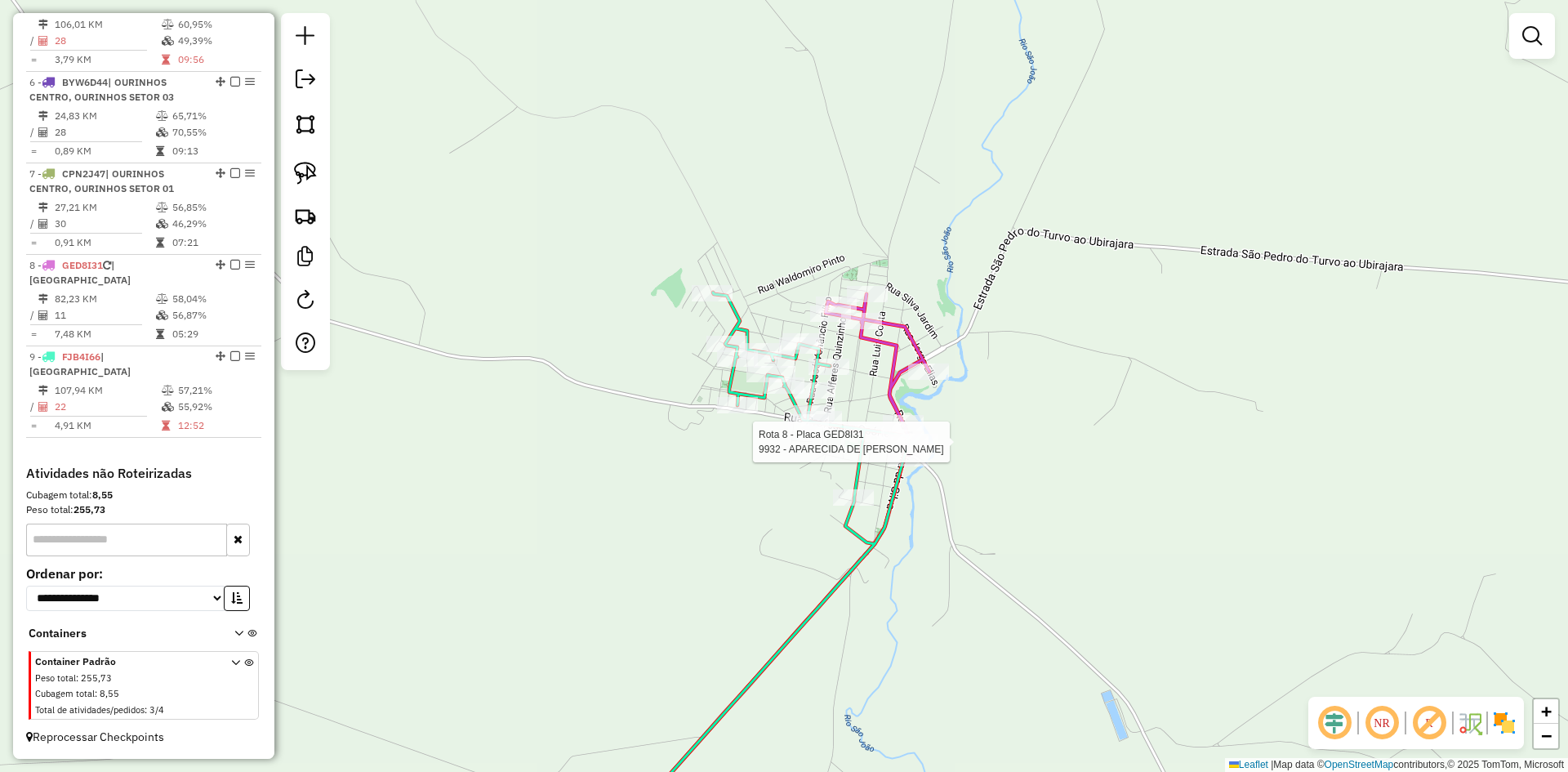
select select "*********"
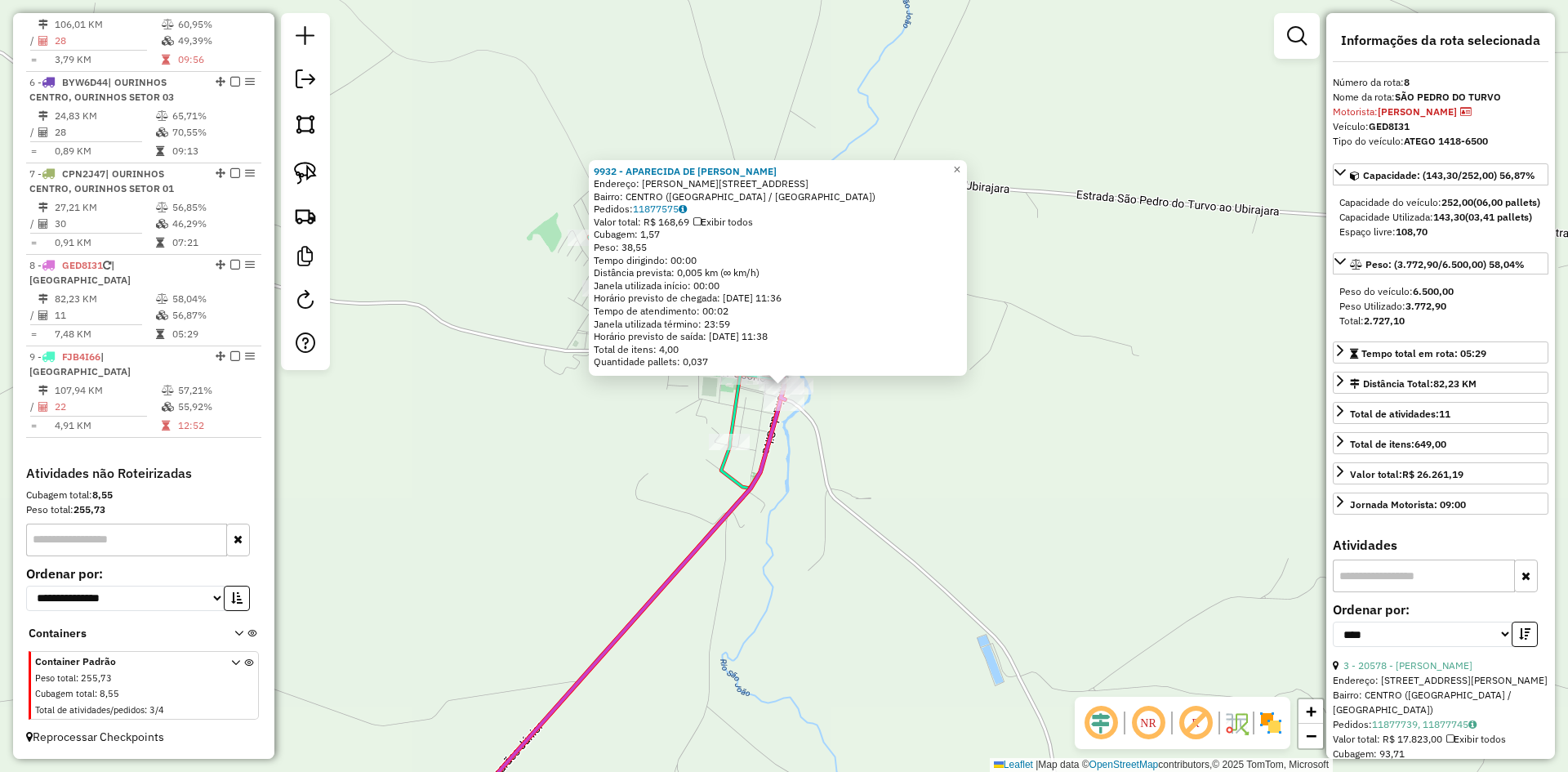
click at [915, 481] on div "9932 - APARECIDA DE FATIMA Endereço: R FERREIRA DA SILVA 304 Bairro: CENTRO (SA…" at bounding box center [784, 386] width 1568 height 772
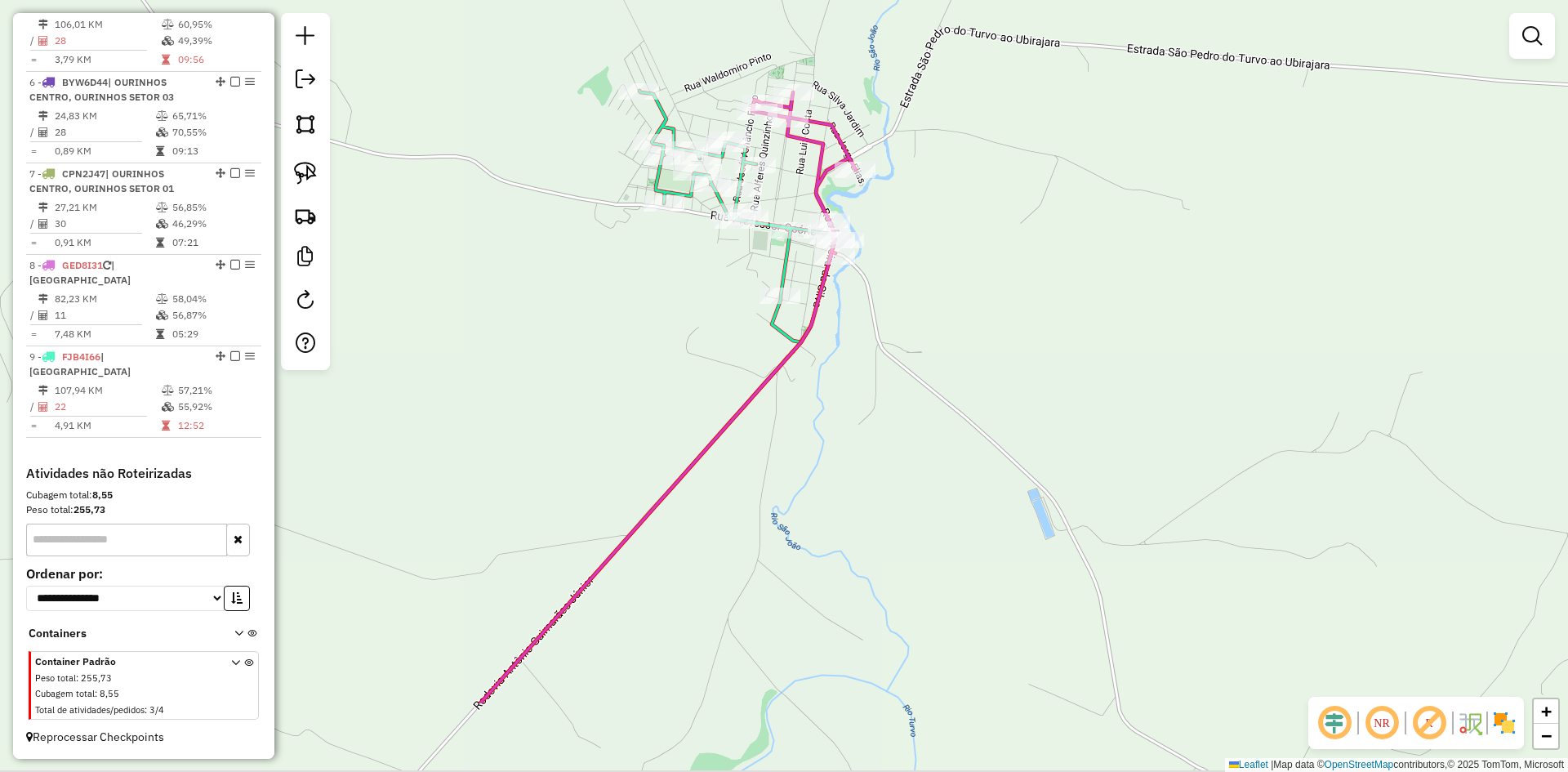
drag, startPoint x: 944, startPoint y: 439, endPoint x: 1033, endPoint y: 214, distance: 242.0
click at [1033, 214] on div "Janela de atendimento Grade de atendimento Capacidade Transportadoras Veículos …" at bounding box center [784, 386] width 1568 height 772
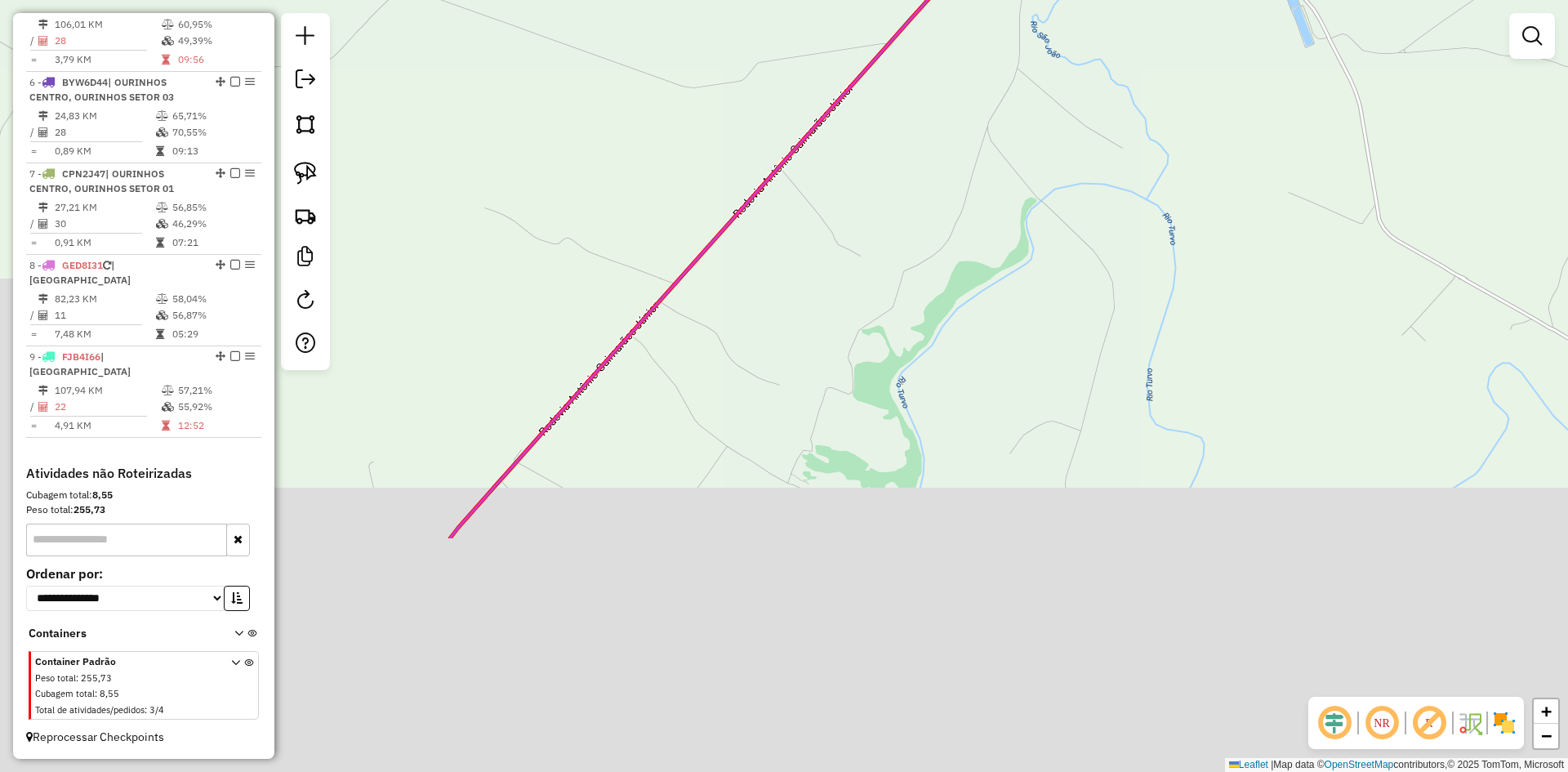
drag, startPoint x: 974, startPoint y: 326, endPoint x: 1164, endPoint y: -9, distance: 385.1
click at [1164, 0] on html "Aguarde... Pop-up bloqueado! Seu navegador bloqueou automáticamente a abertura …" at bounding box center [784, 386] width 1568 height 772
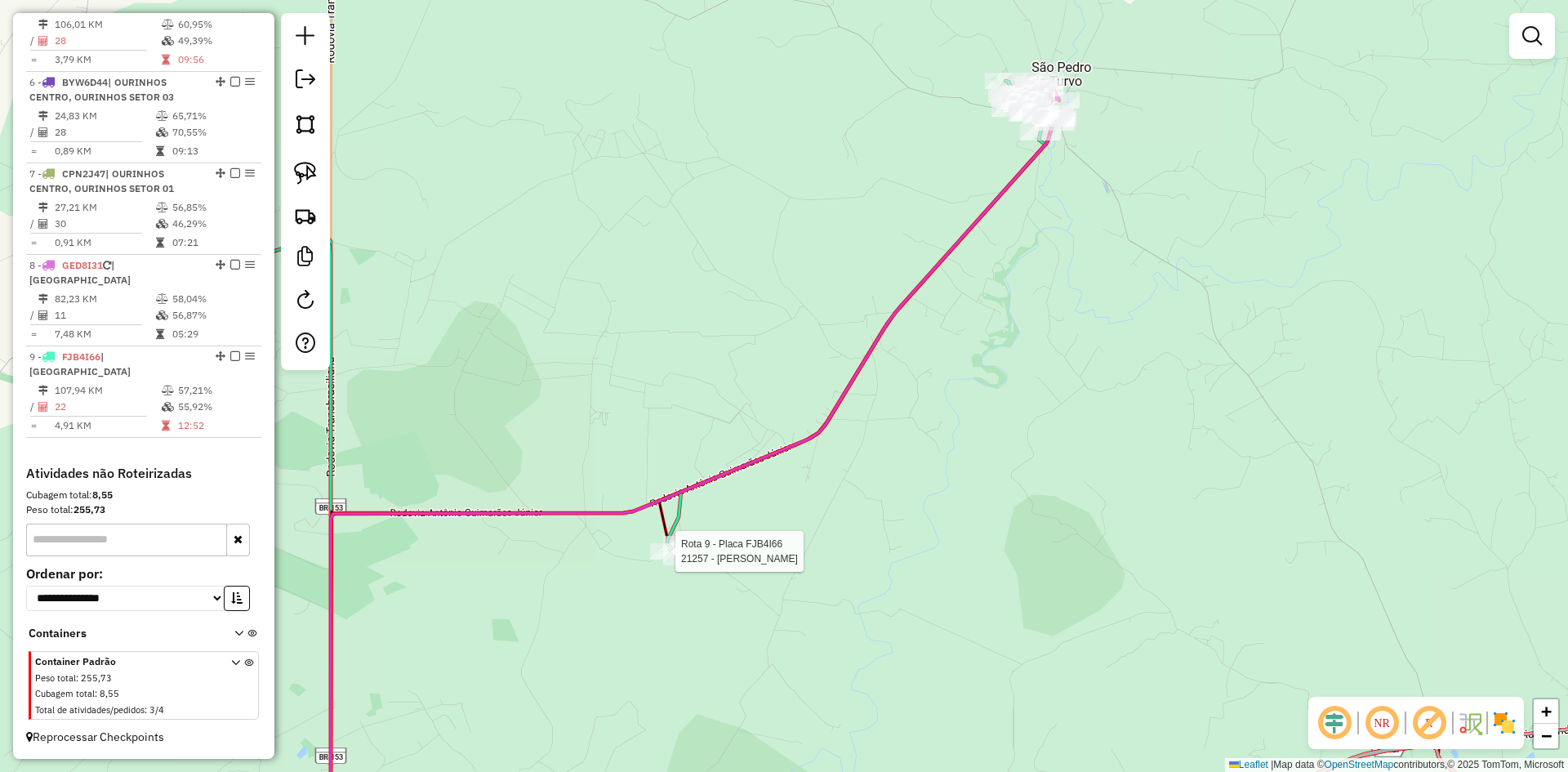
select select "*********"
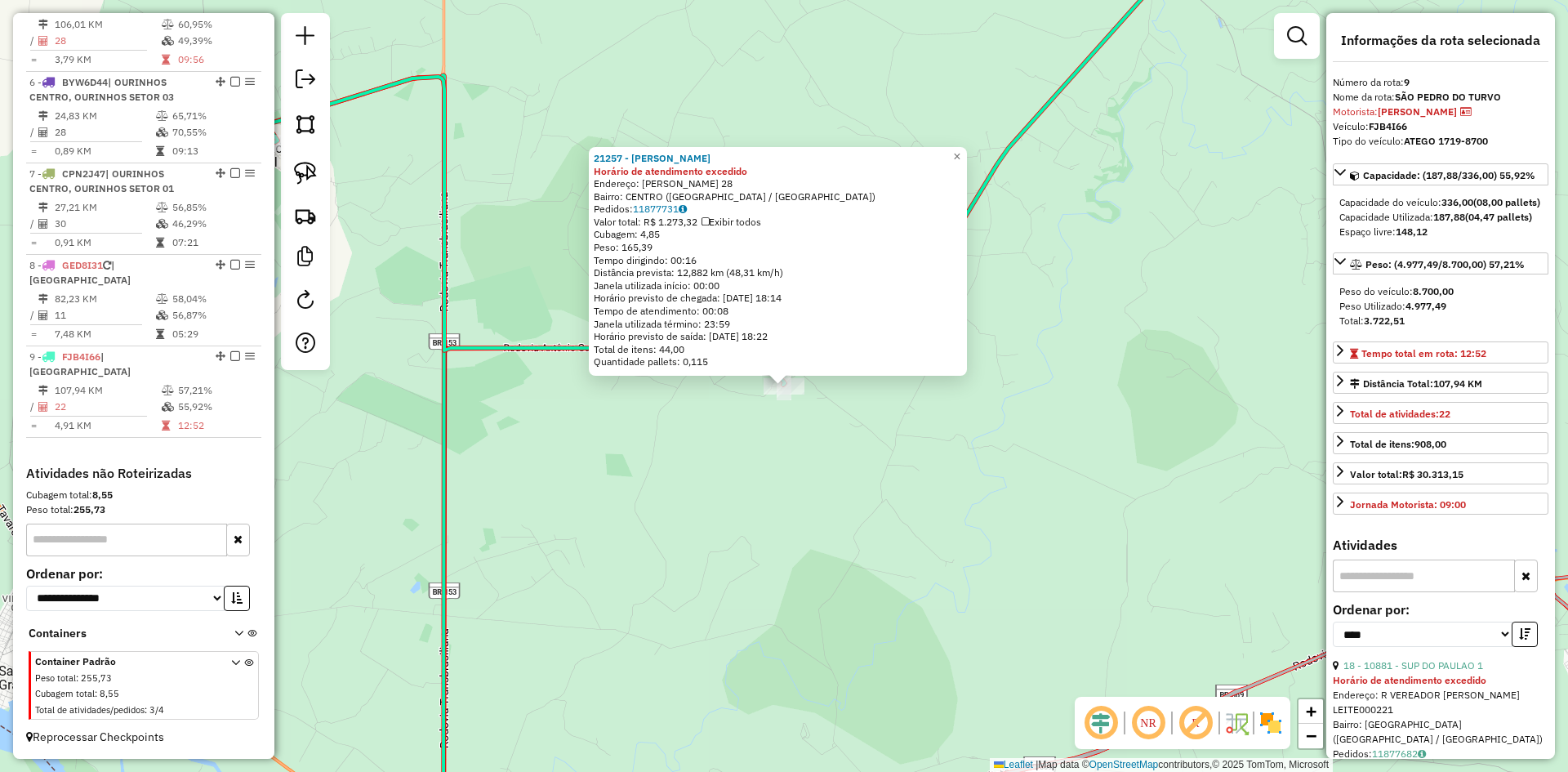
click at [947, 465] on div "21257 - ELISANGELA APARECIDA Horário de atendimento excedido Endereço: MANOEL A…" at bounding box center [784, 386] width 1568 height 772
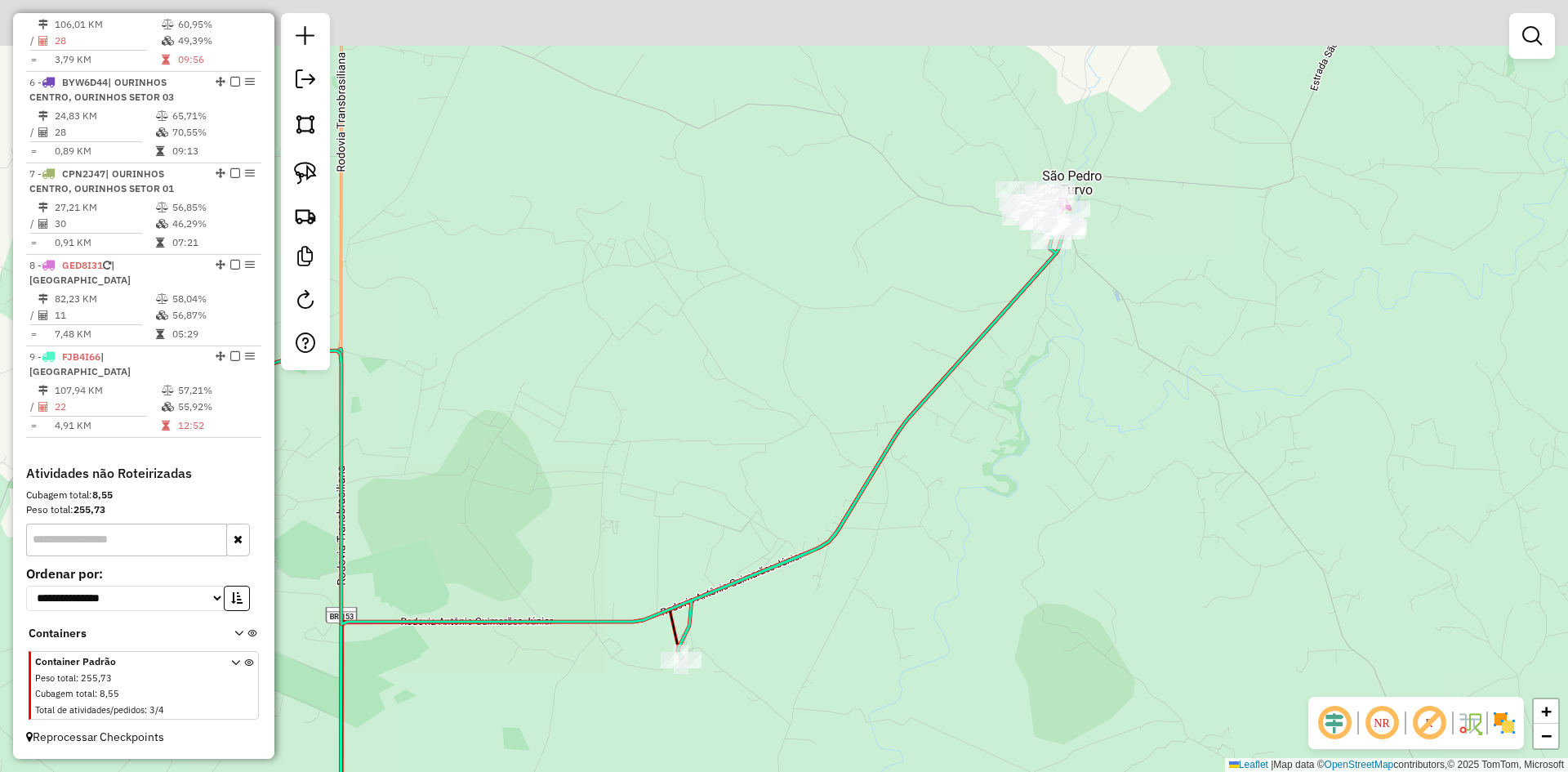
drag, startPoint x: 1060, startPoint y: 283, endPoint x: 846, endPoint y: 681, distance: 451.9
click at [815, 737] on div "Janela de atendimento Grade de atendimento Capacidade Transportadoras Veículos …" at bounding box center [784, 386] width 1568 height 772
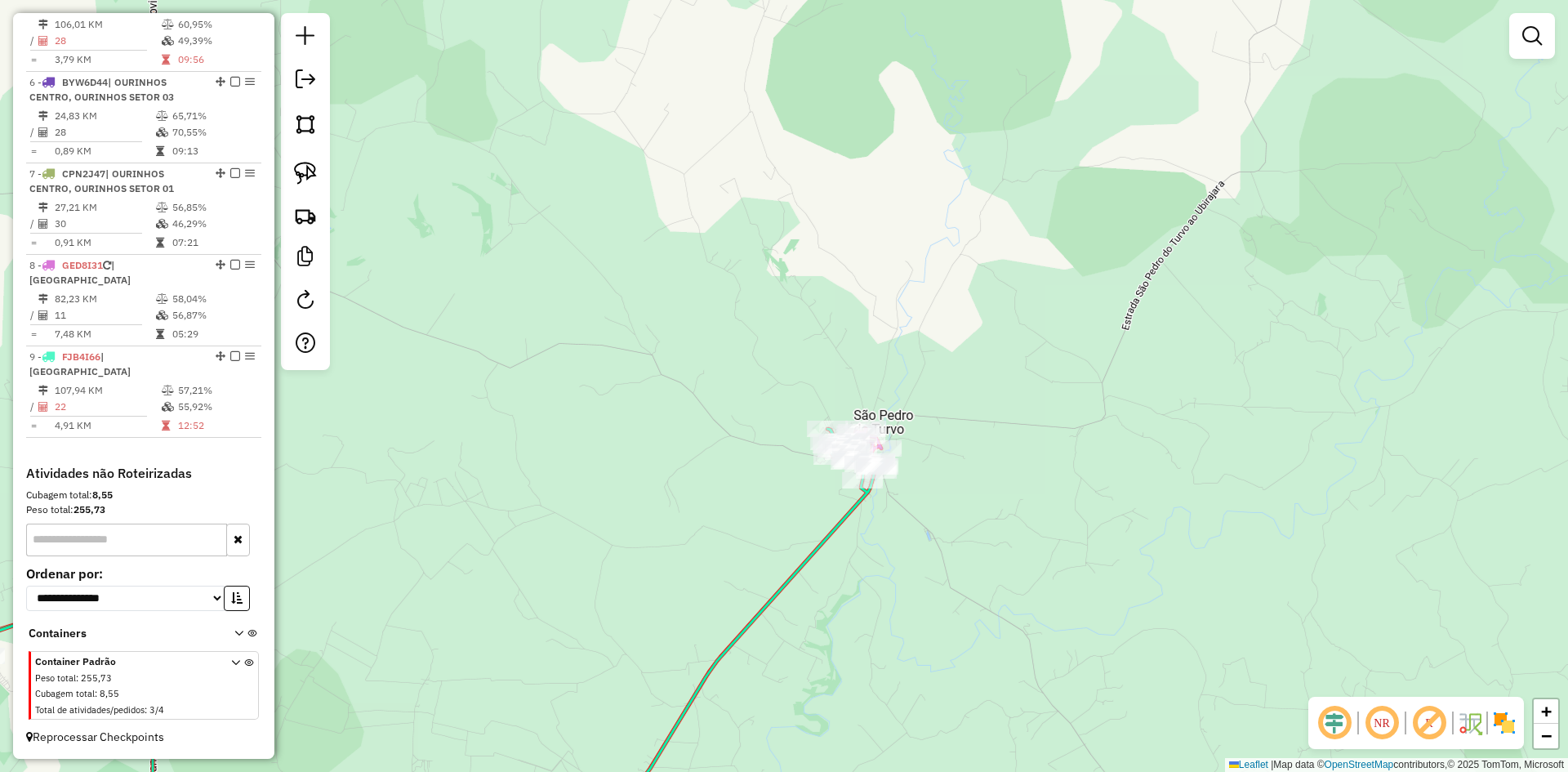
drag, startPoint x: 1019, startPoint y: 511, endPoint x: 1007, endPoint y: 548, distance: 38.9
click at [1007, 548] on div "Janela de atendimento Grade de atendimento Capacidade Transportadoras Veículos …" at bounding box center [784, 386] width 1568 height 772
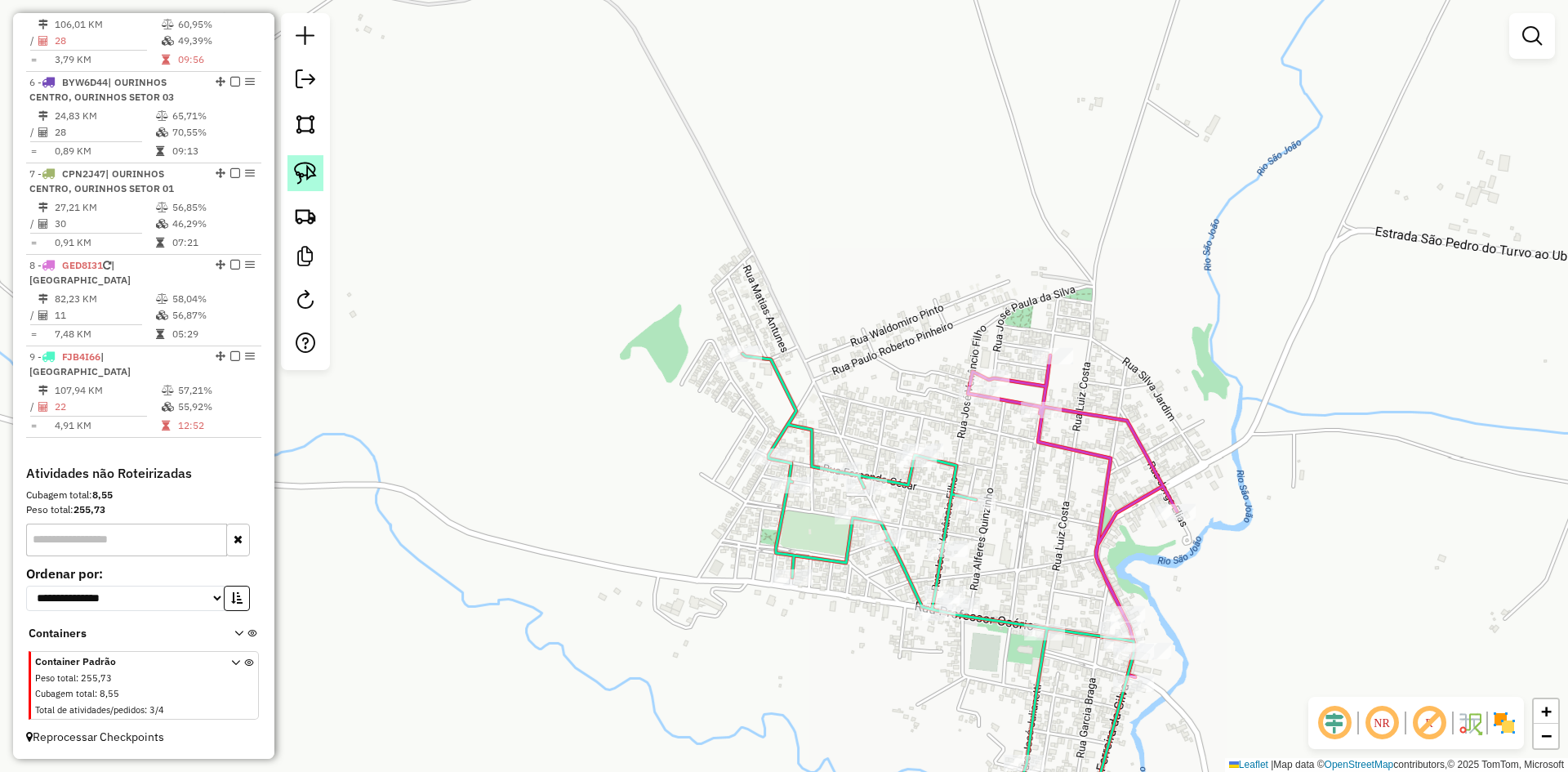
click at [308, 170] on img at bounding box center [306, 173] width 23 height 23
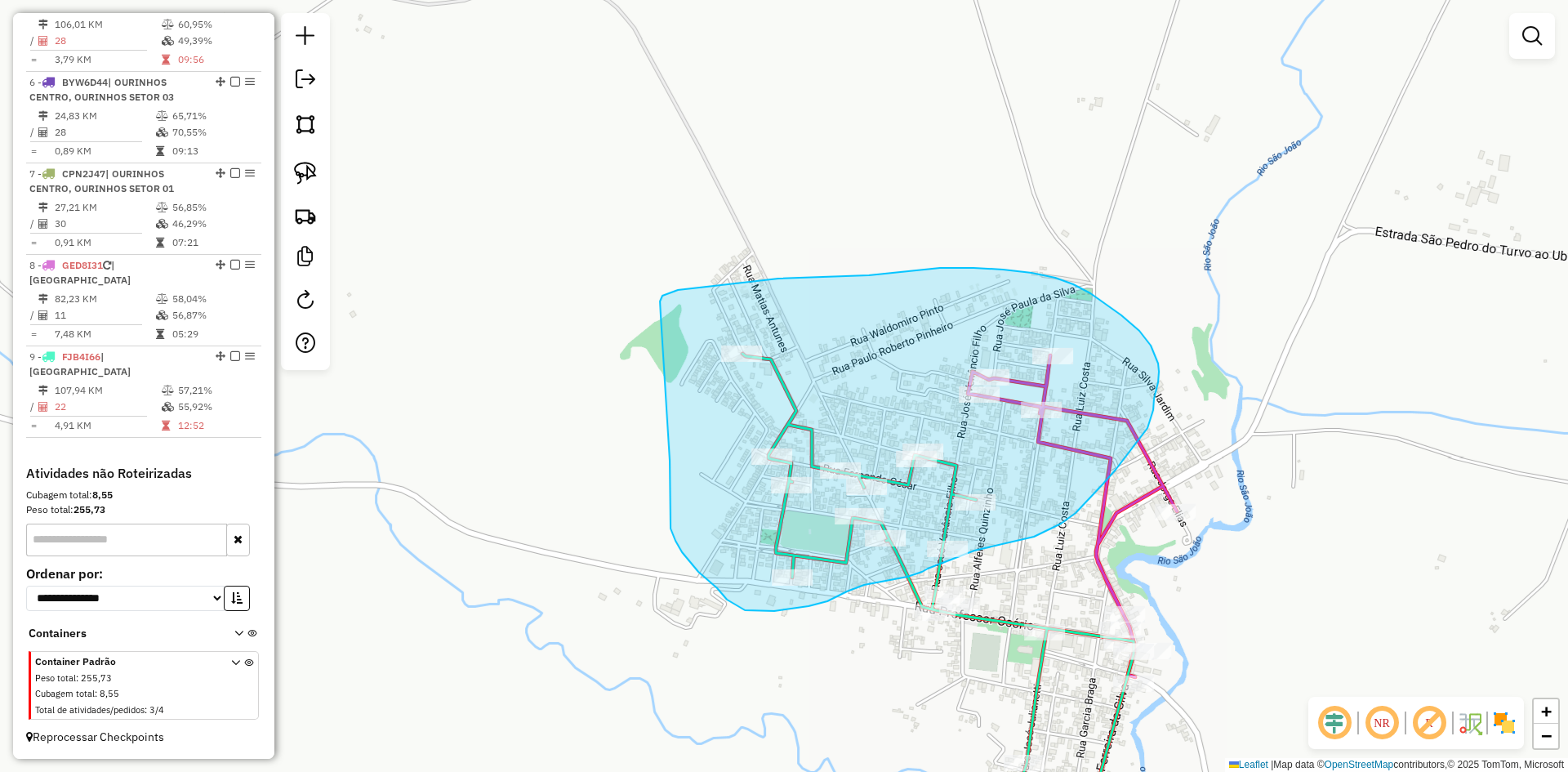
drag, startPoint x: 670, startPoint y: 464, endPoint x: 660, endPoint y: 317, distance: 147.3
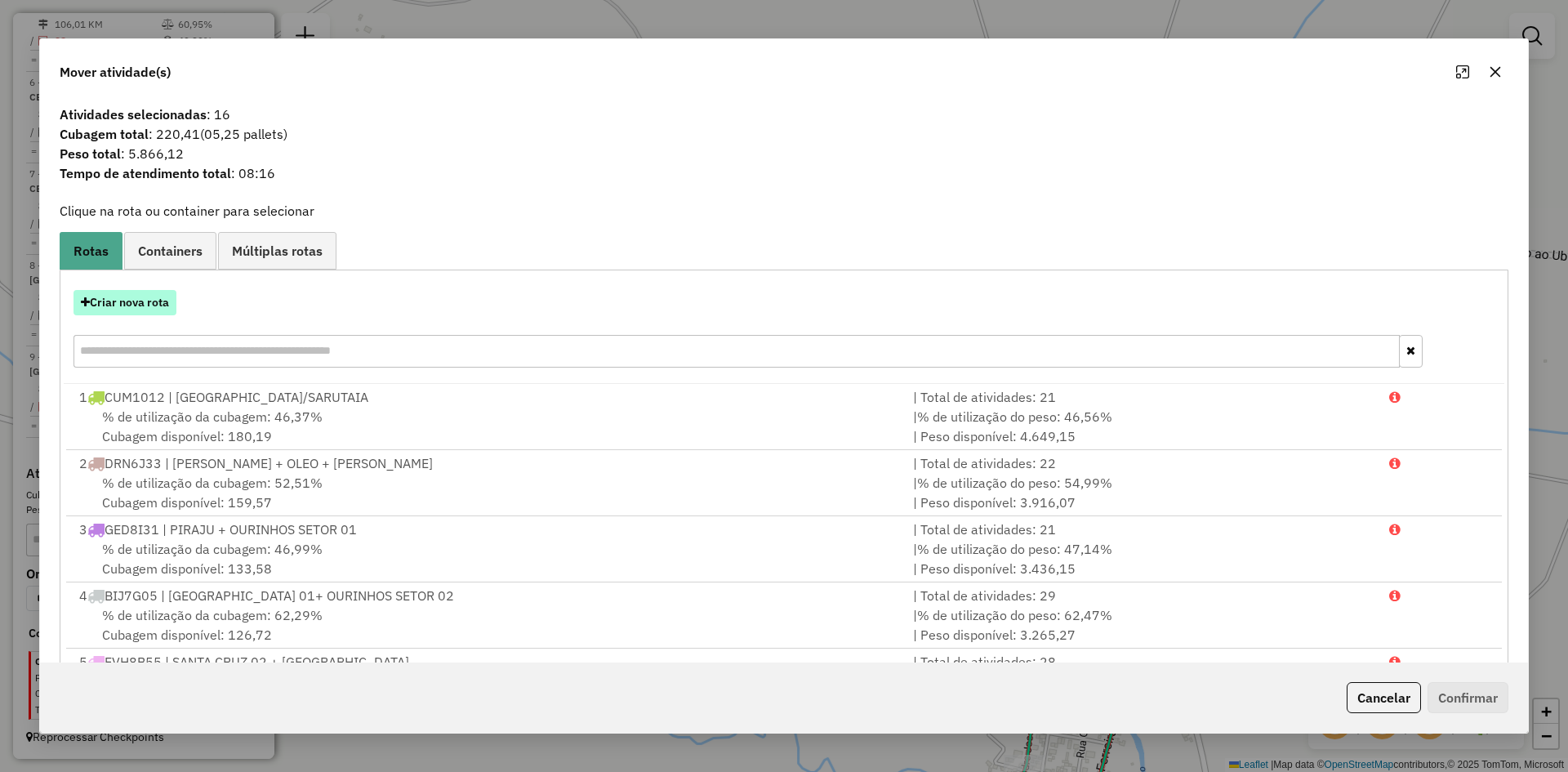
click at [131, 303] on button "Criar nova rota" at bounding box center [125, 302] width 103 height 25
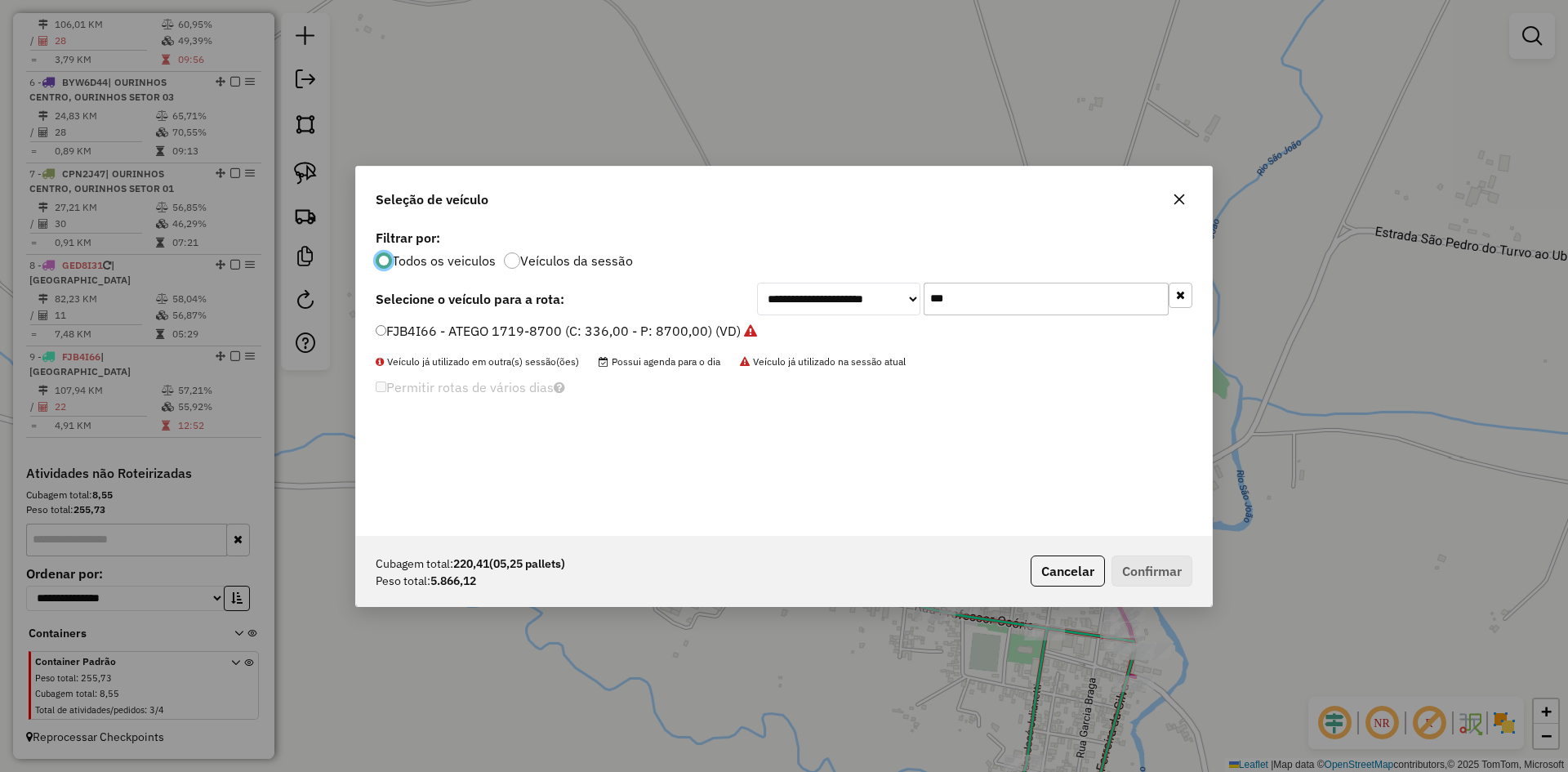
scroll to position [9, 5]
click at [972, 283] on input "***" at bounding box center [1046, 299] width 245 height 33
click at [972, 283] on input "***" at bounding box center [1046, 299] width 245 height 33
click at [419, 329] on label "FJB4I66 - ATEGO 1719-8700 (C: 336,00 - P: 8700,00) (VD)" at bounding box center [566, 331] width 381 height 20
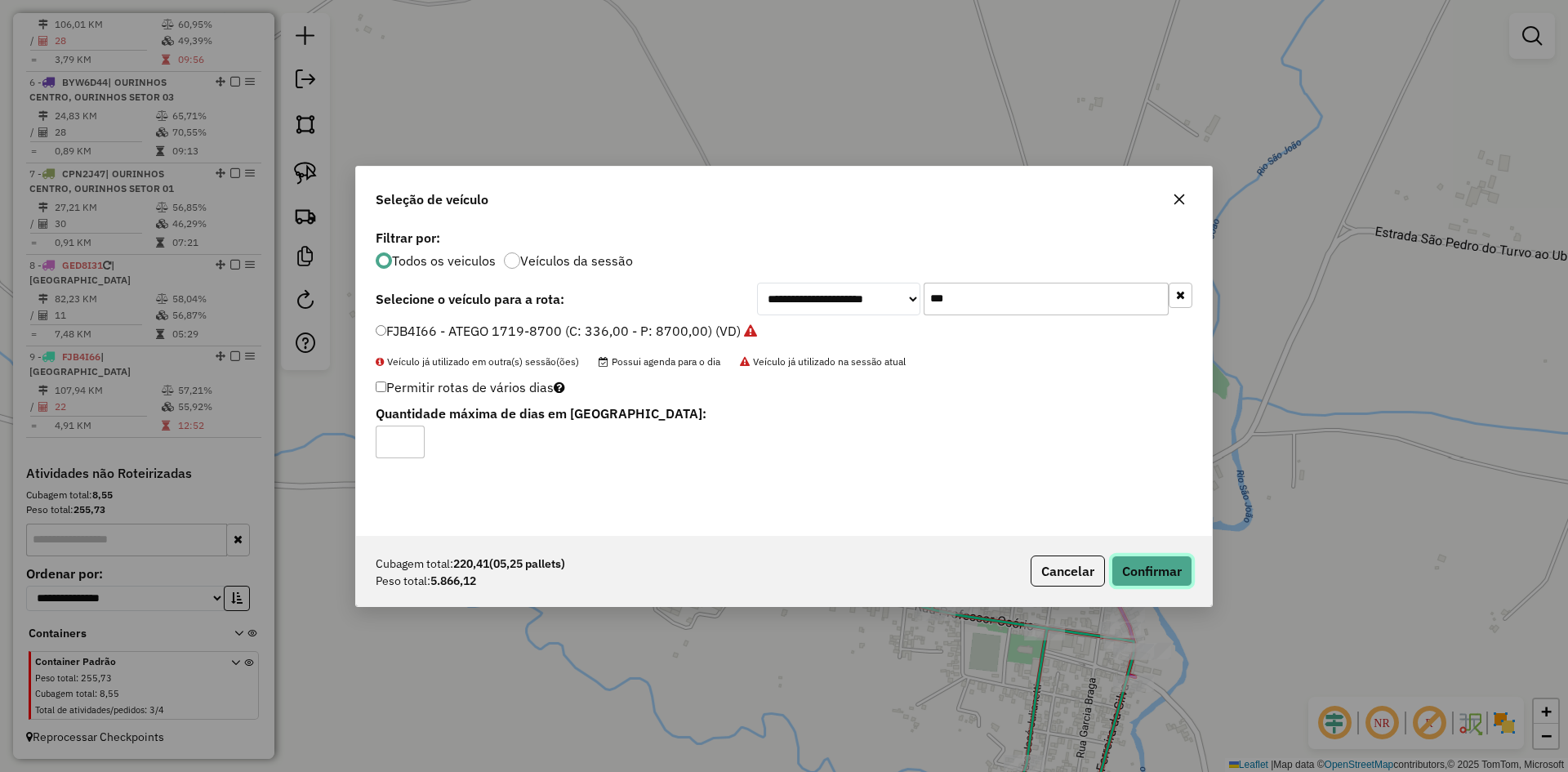
click at [1148, 566] on button "Confirmar" at bounding box center [1152, 571] width 81 height 31
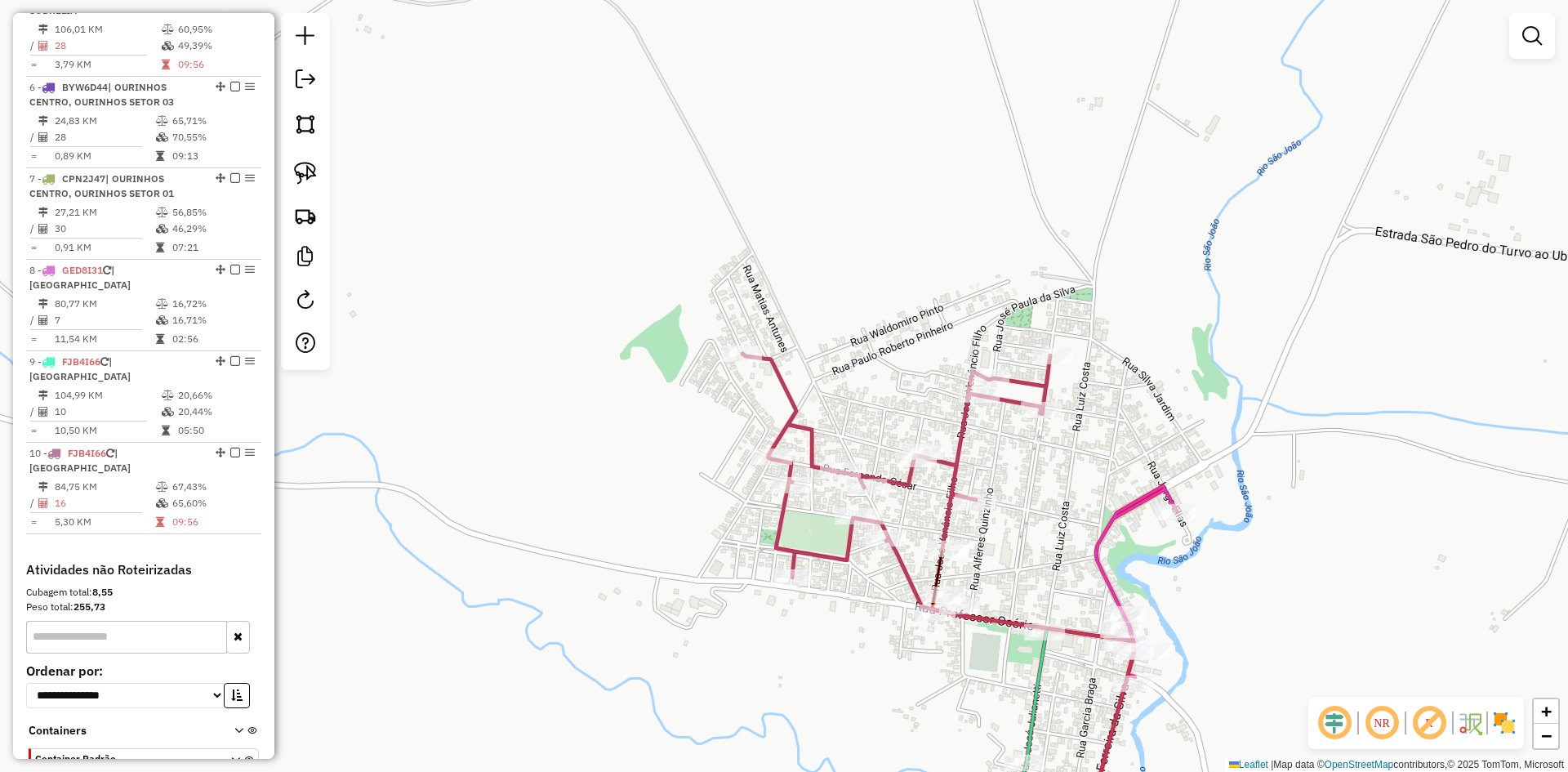
scroll to position [1032, 0]
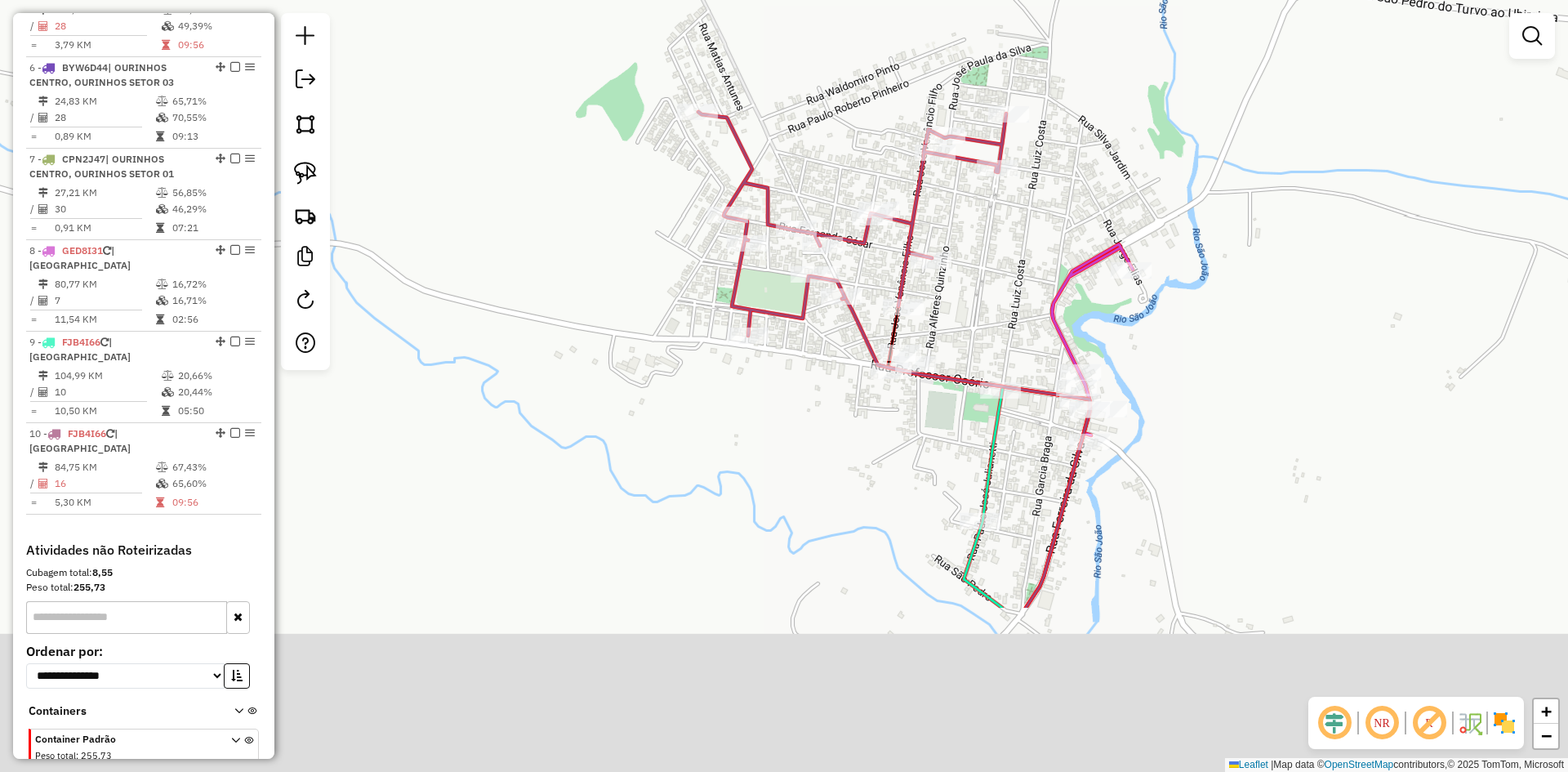
drag, startPoint x: 1221, startPoint y: 606, endPoint x: 1185, endPoint y: 259, distance: 348.9
click at [1185, 259] on div "Janela de atendimento Grade de atendimento Capacidade Transportadoras Veículos …" at bounding box center [784, 386] width 1568 height 772
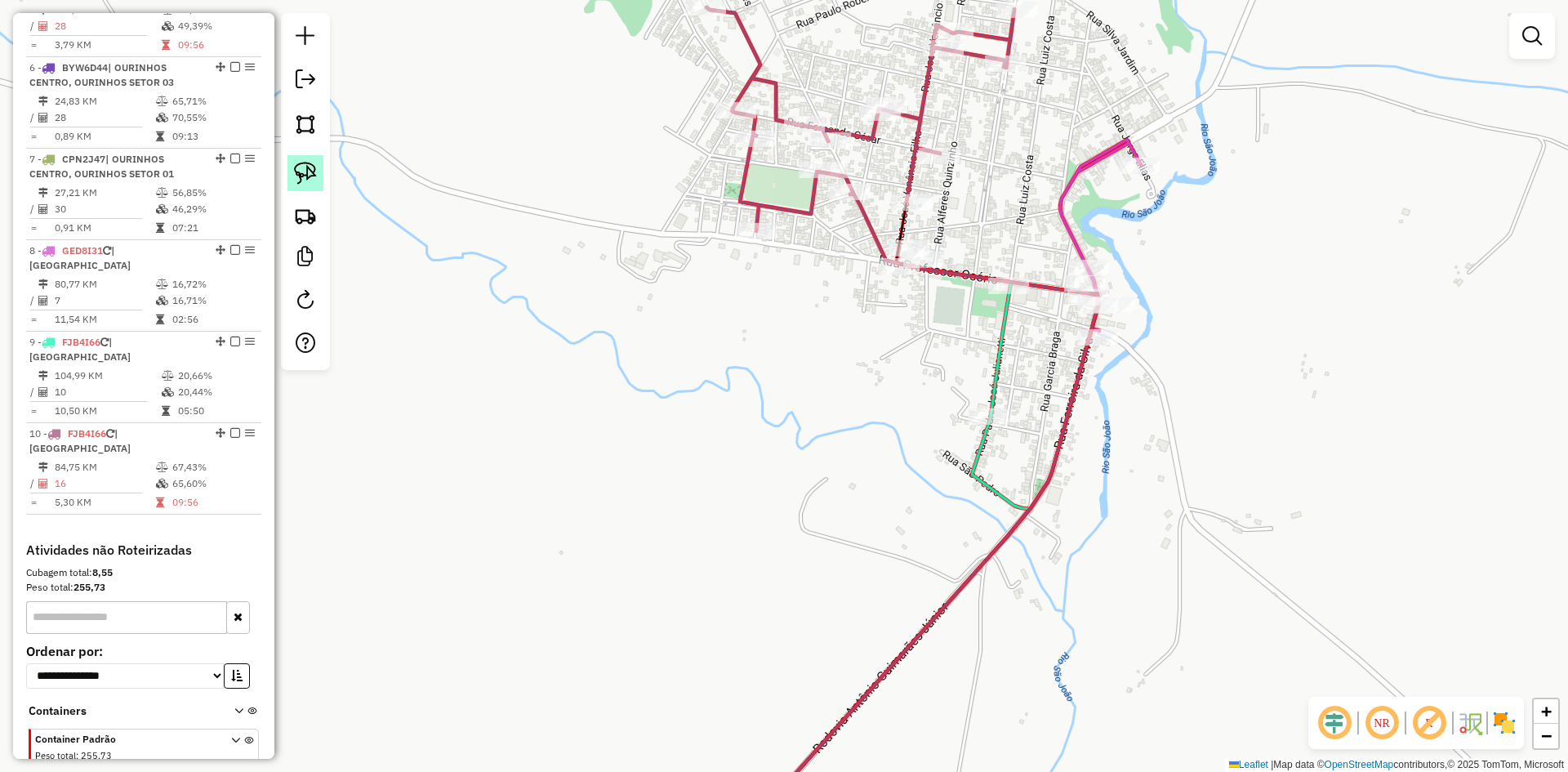
click at [318, 177] on link at bounding box center [305, 173] width 36 height 36
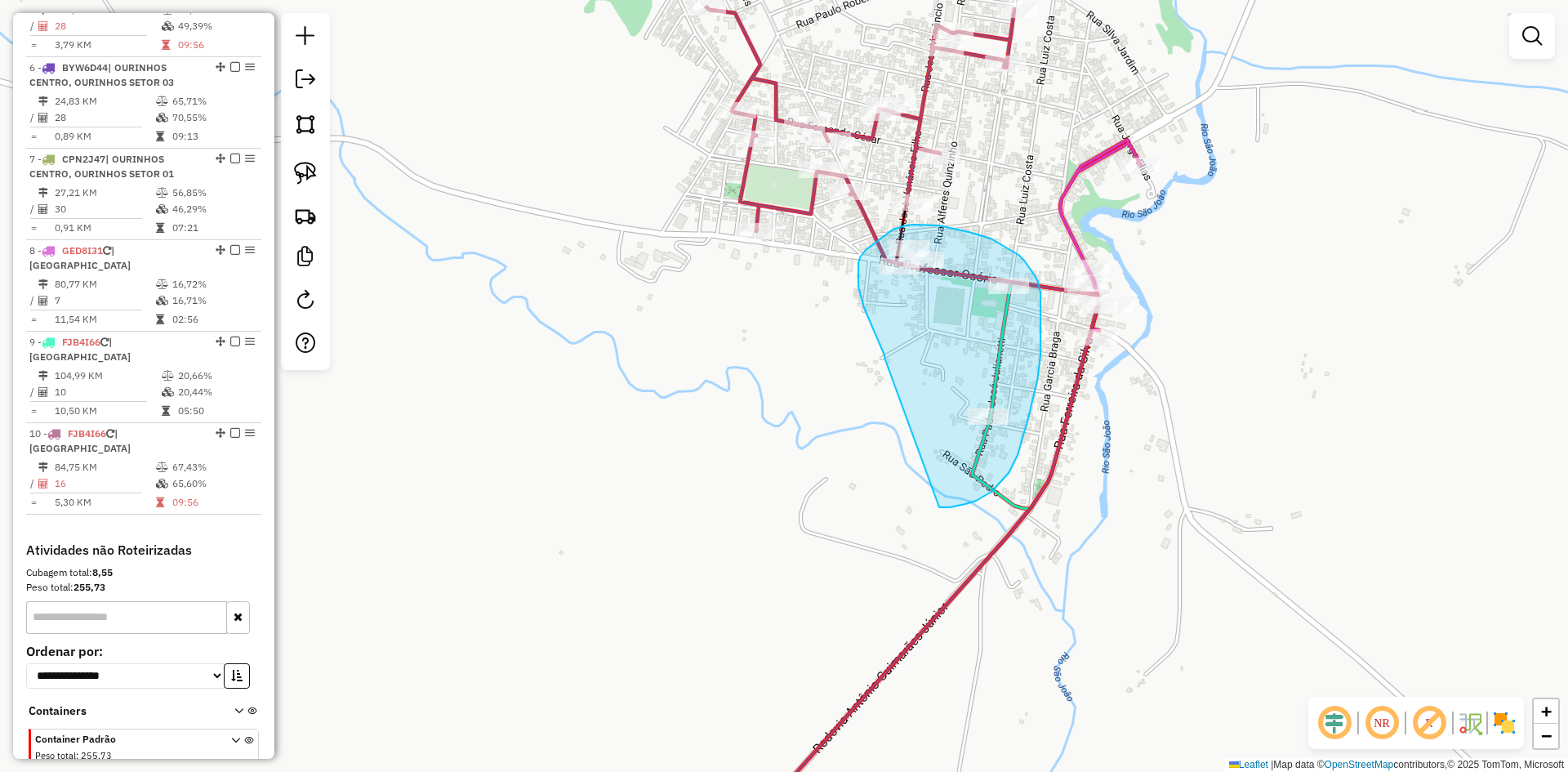
drag, startPoint x: 884, startPoint y: 356, endPoint x: 915, endPoint y: 500, distance: 147.3
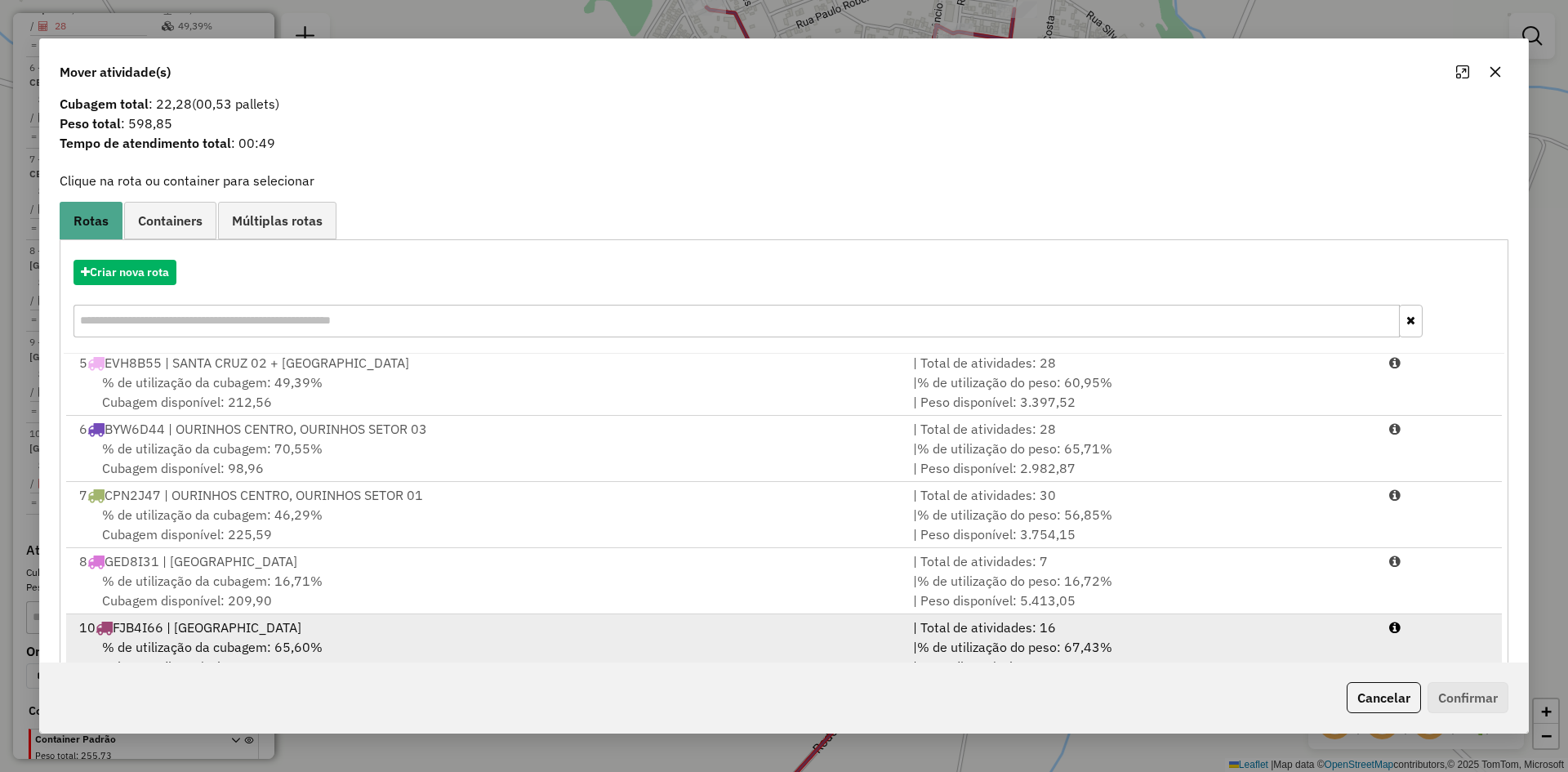
scroll to position [76, 0]
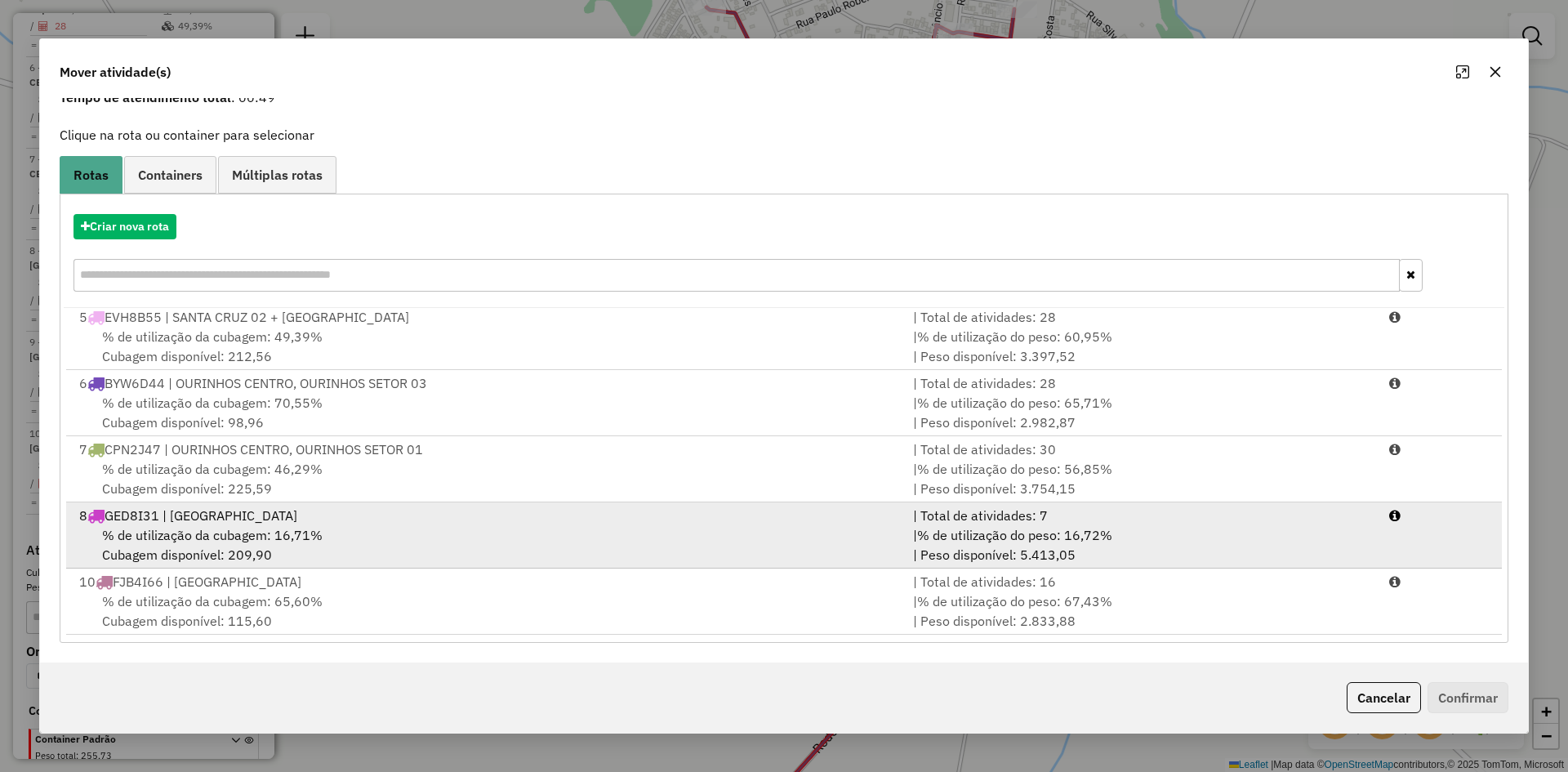
click at [262, 531] on span "% de utilização da cubagem: 16,71%" at bounding box center [212, 535] width 220 height 16
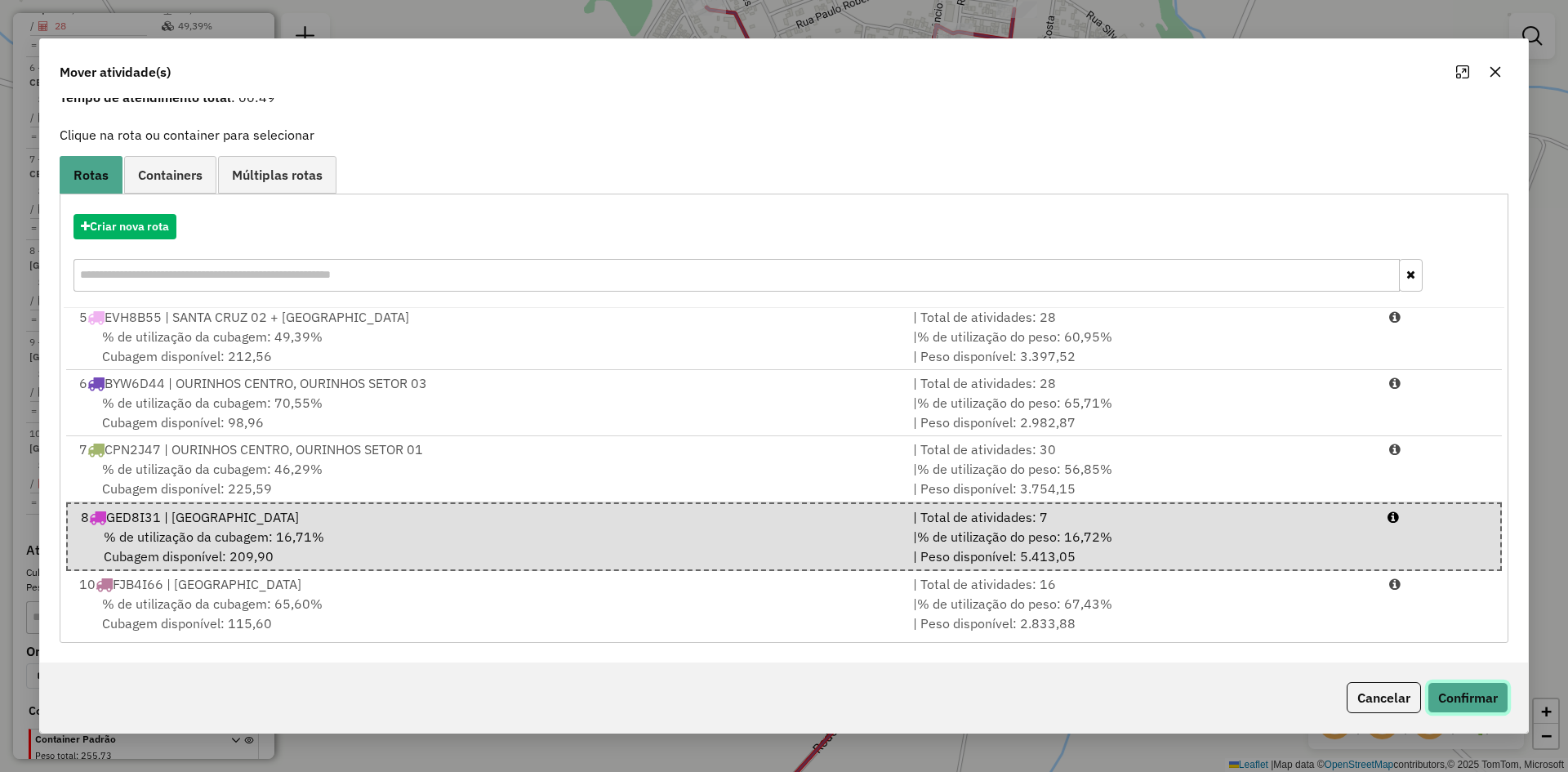
click at [1473, 686] on button "Confirmar" at bounding box center [1468, 697] width 81 height 31
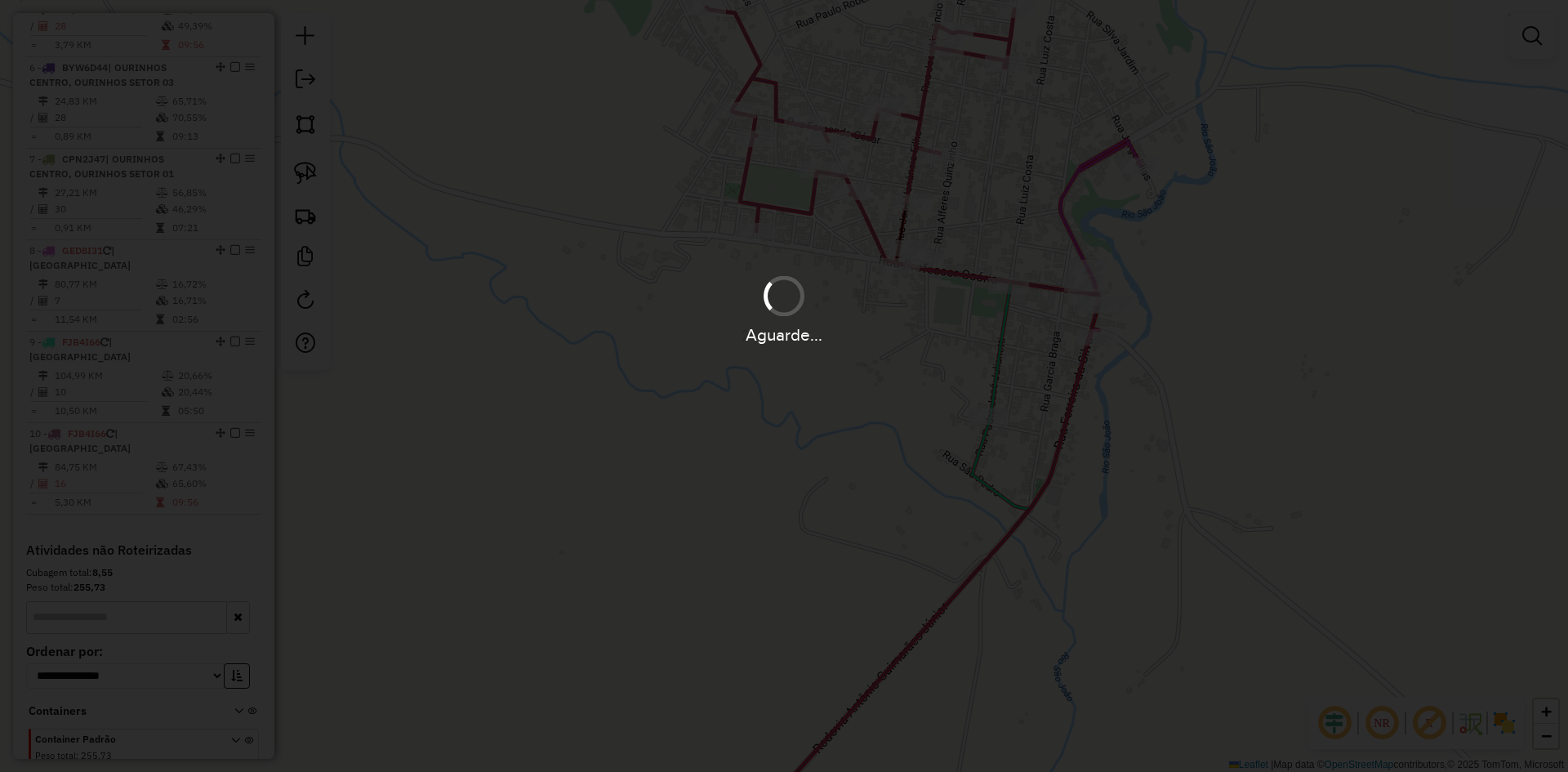
scroll to position [0, 0]
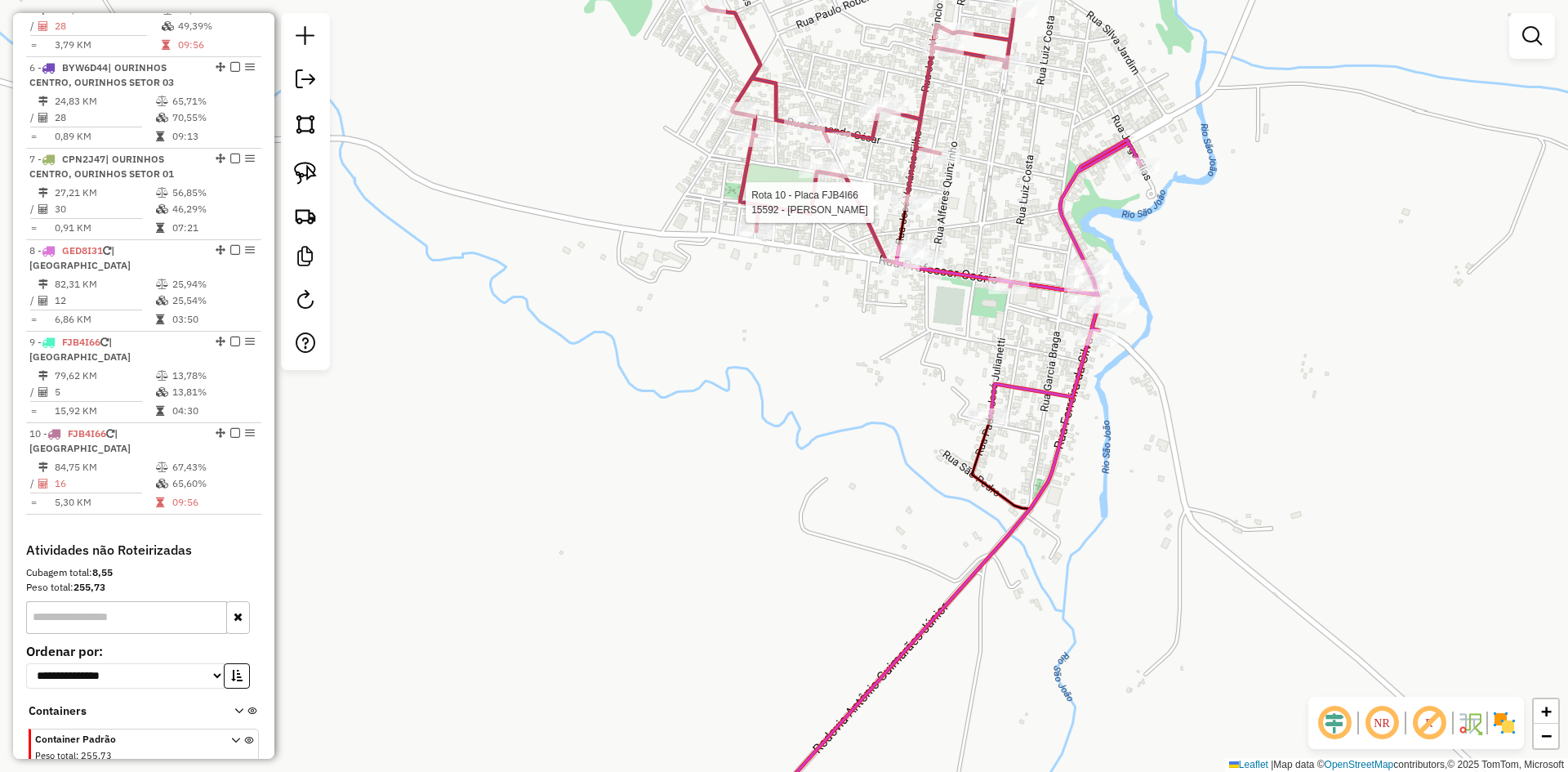
select select "*********"
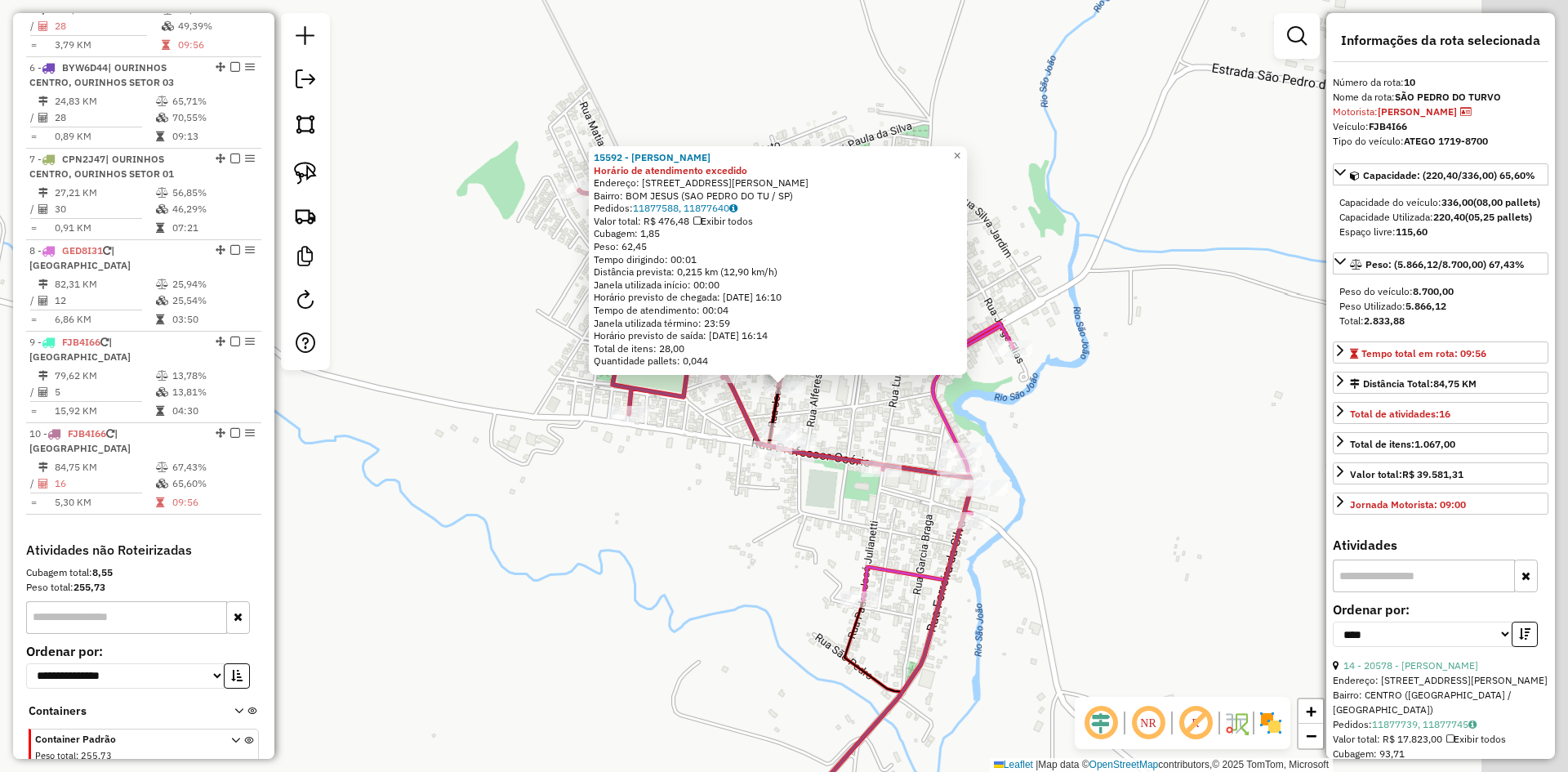
scroll to position [1124, 0]
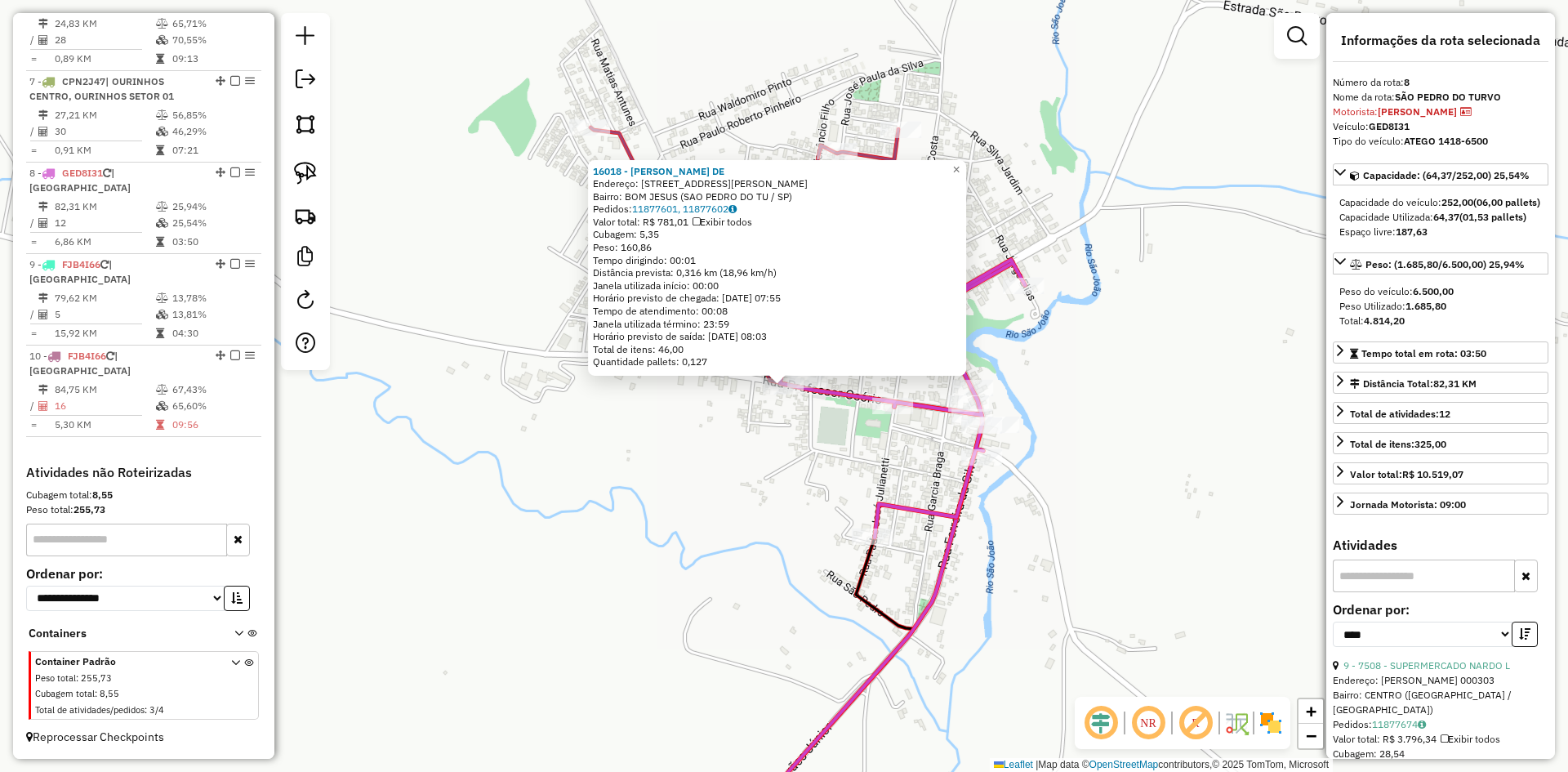
click at [778, 561] on div "16018 - ARNALDO RODRIGUES DE Endereço: R PROFESSOR OSORIO 550 Bairro: BOM JESUS…" at bounding box center [784, 386] width 1568 height 772
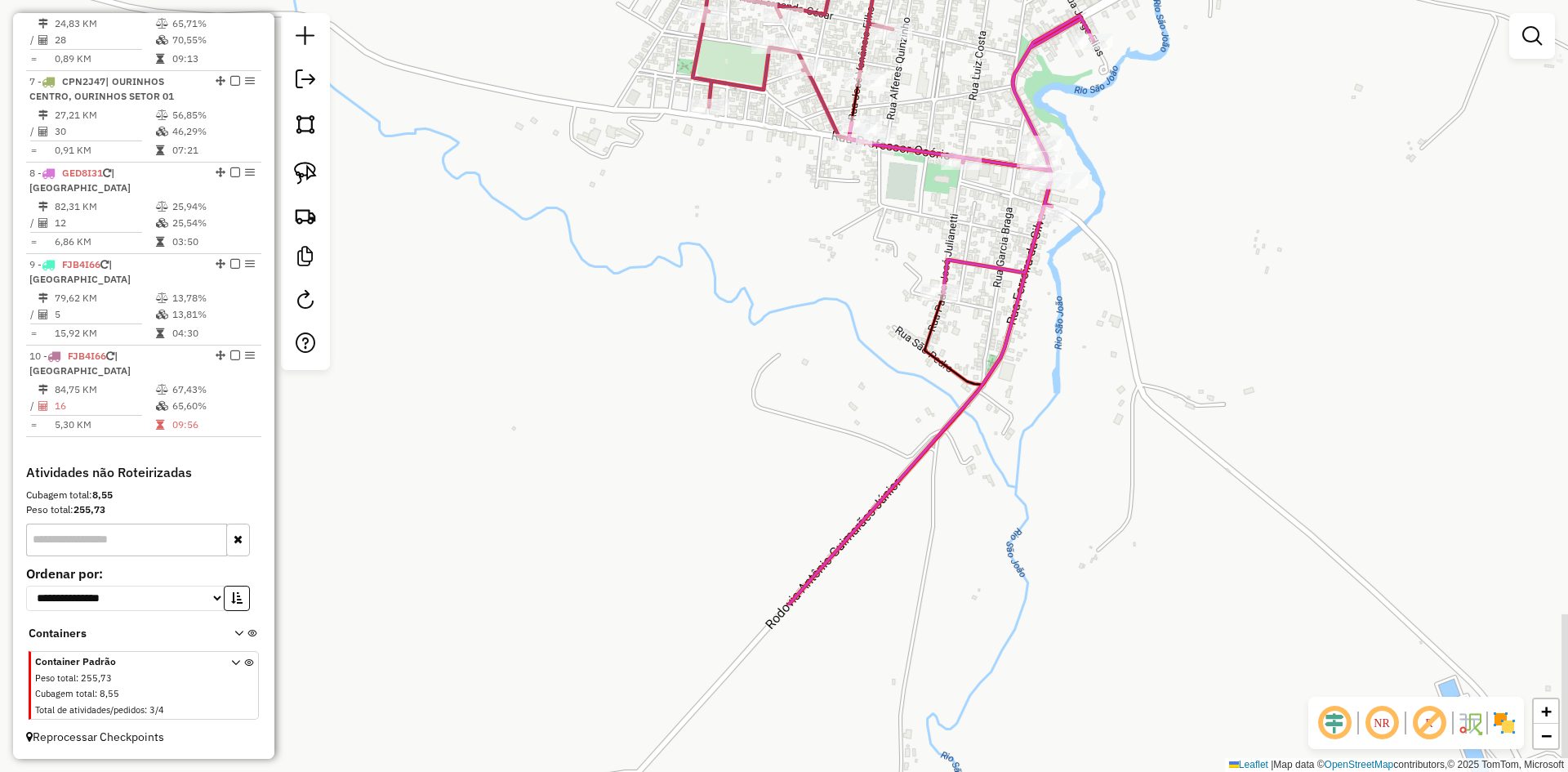
drag, startPoint x: 750, startPoint y: 599, endPoint x: 820, endPoint y: 334, distance: 274.1
click at [820, 339] on div "Janela de atendimento Grade de atendimento Capacidade Transportadoras Veículos …" at bounding box center [784, 386] width 1568 height 772
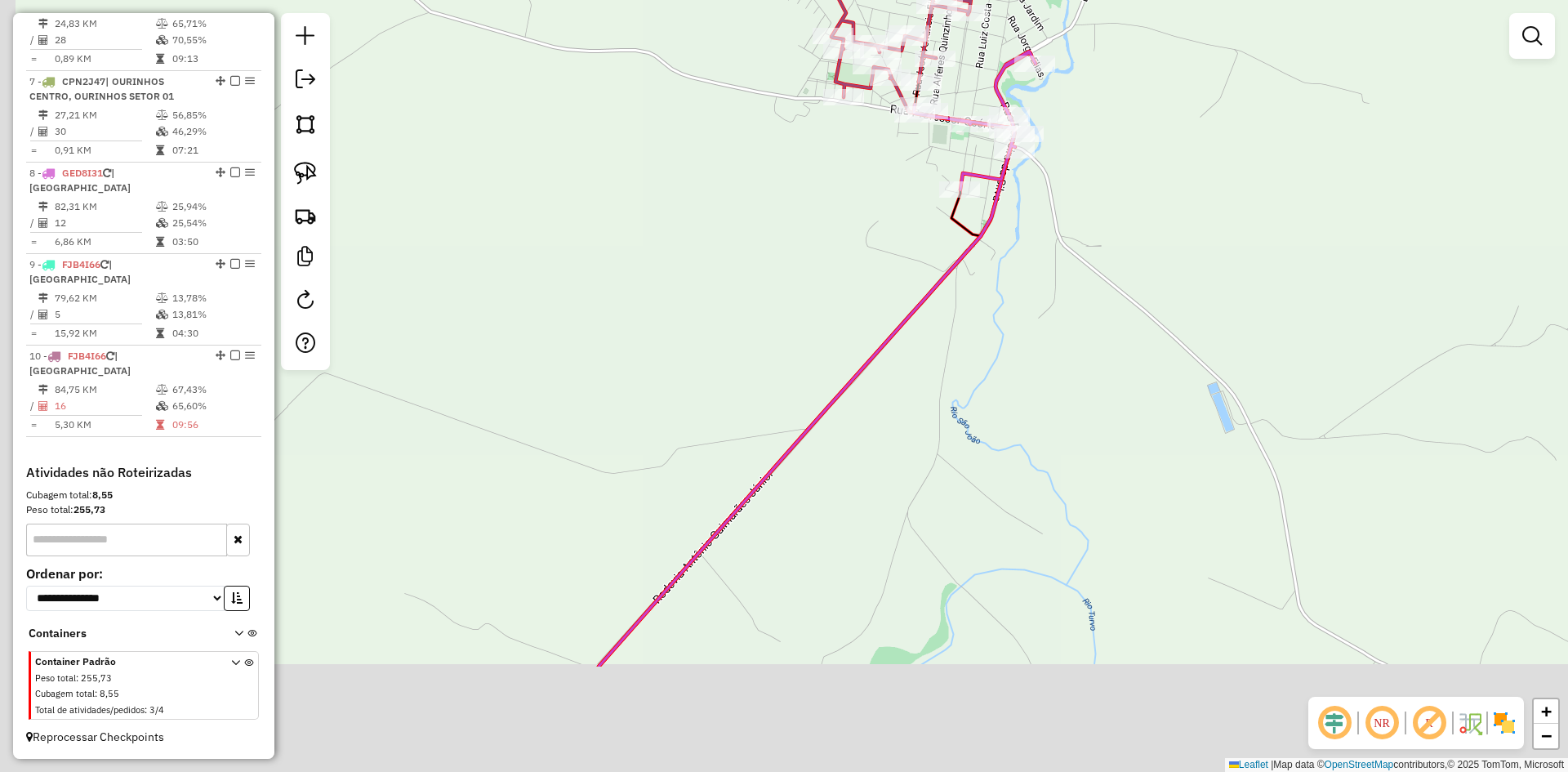
drag, startPoint x: 663, startPoint y: 485, endPoint x: 983, endPoint y: 203, distance: 426.5
click at [1057, 118] on div "Janela de atendimento Grade de atendimento Capacidade Transportadoras Veículos …" at bounding box center [784, 386] width 1568 height 772
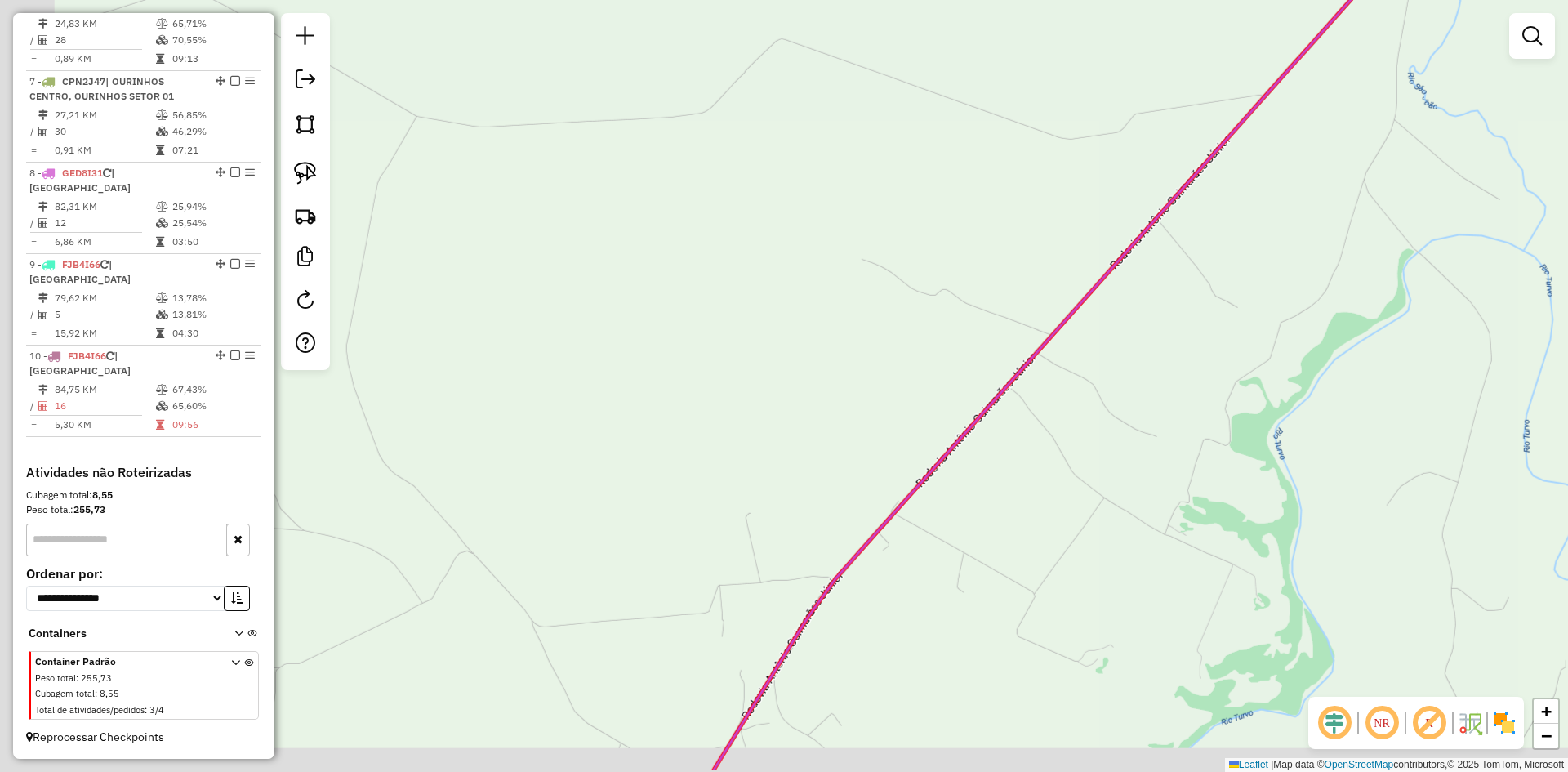
drag, startPoint x: 839, startPoint y: 292, endPoint x: 1022, endPoint y: 158, distance: 226.8
click at [1091, 55] on div "Janela de atendimento Grade de atendimento Capacidade Transportadoras Veículos …" at bounding box center [784, 386] width 1568 height 772
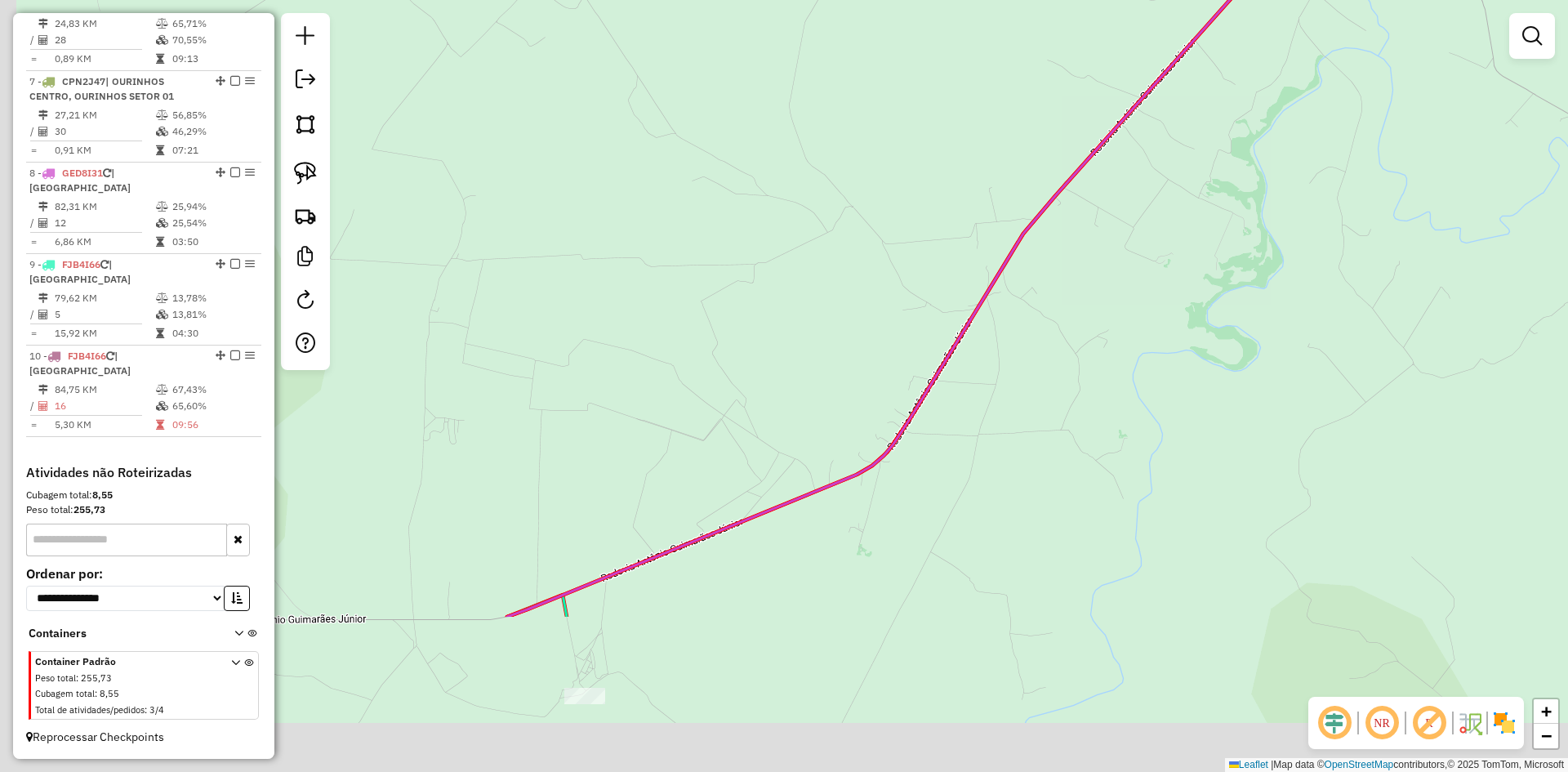
drag, startPoint x: 883, startPoint y: 328, endPoint x: 1071, endPoint y: 96, distance: 298.6
click at [1051, 115] on div "Janela de atendimento Grade de atendimento Capacidade Transportadoras Veículos …" at bounding box center [784, 386] width 1568 height 772
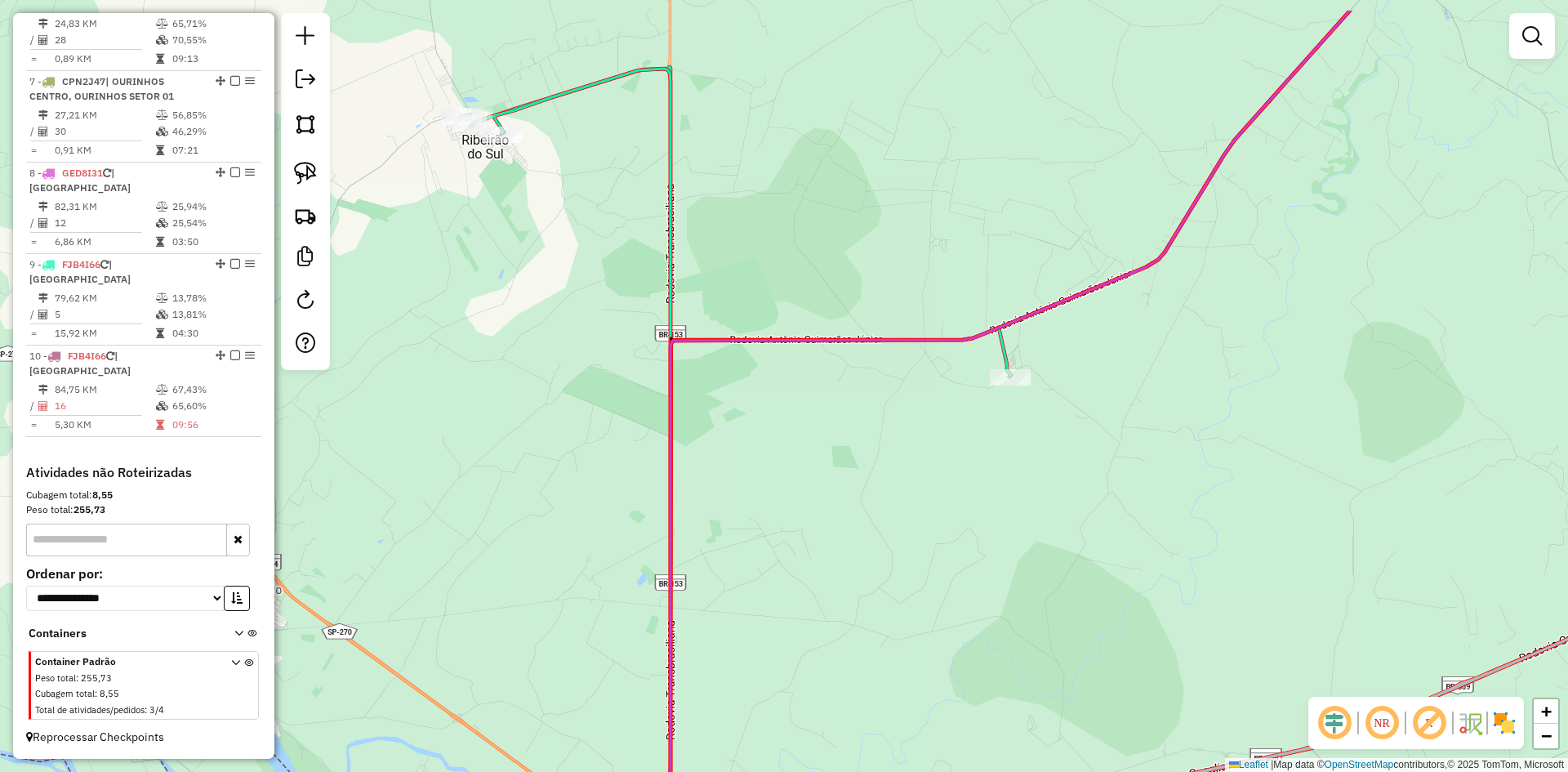
drag, startPoint x: 920, startPoint y: 226, endPoint x: 974, endPoint y: 298, distance: 90.0
click at [974, 298] on div "Janela de atendimento Grade de atendimento Capacidade Transportadoras Veículos …" at bounding box center [784, 386] width 1568 height 772
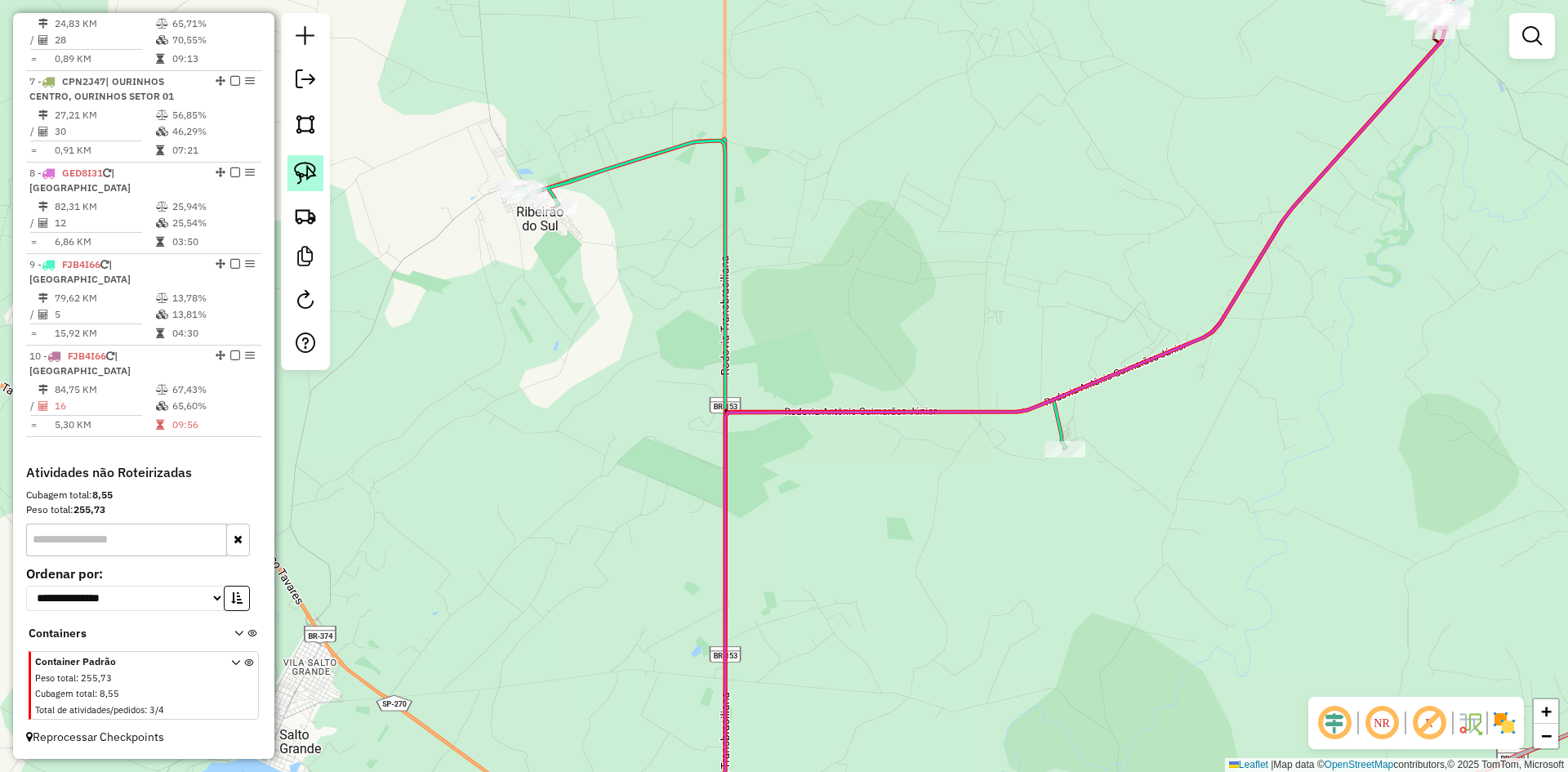
click at [318, 173] on link at bounding box center [305, 173] width 36 height 36
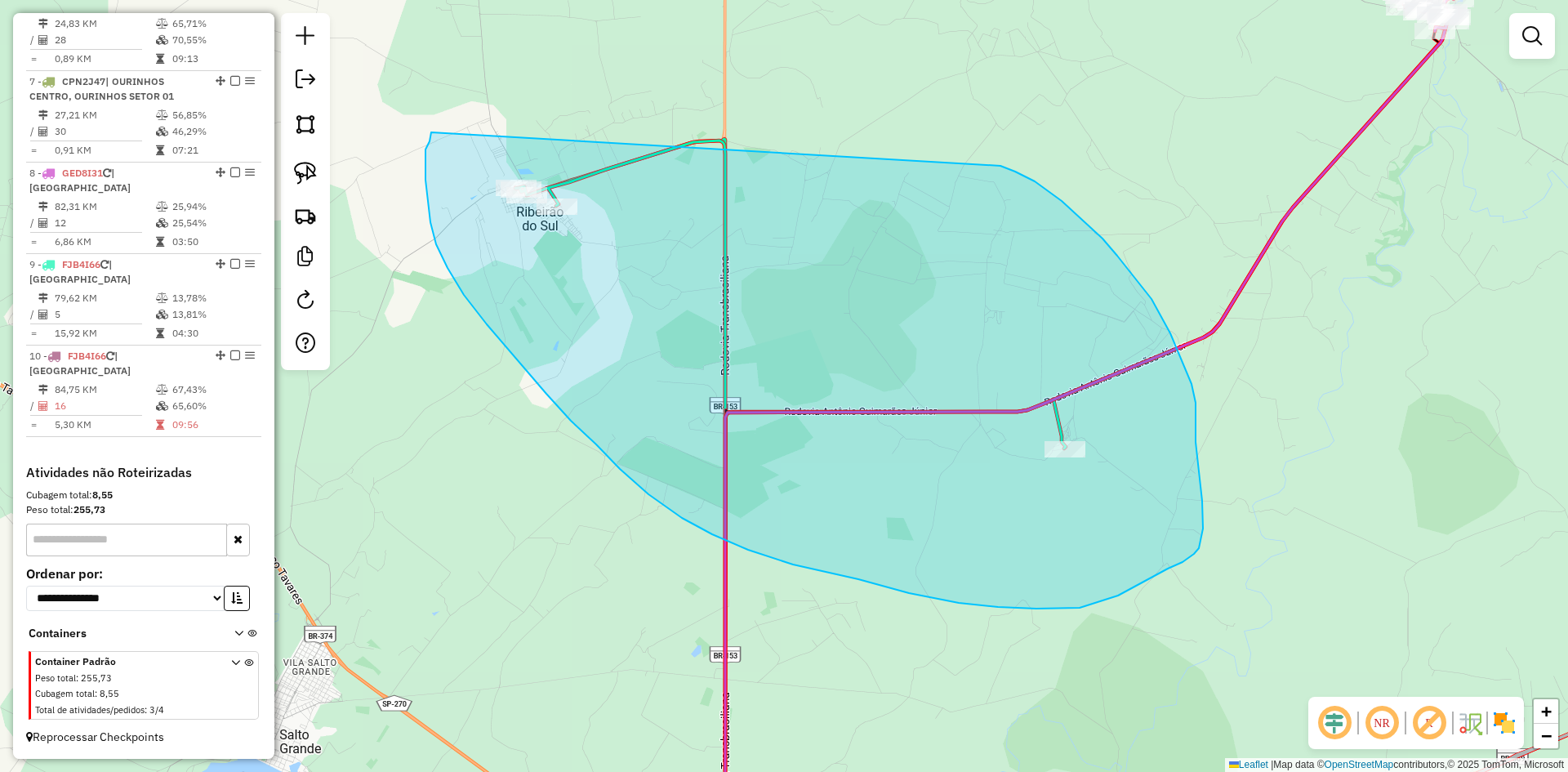
drag, startPoint x: 431, startPoint y: 133, endPoint x: 961, endPoint y: 158, distance: 530.6
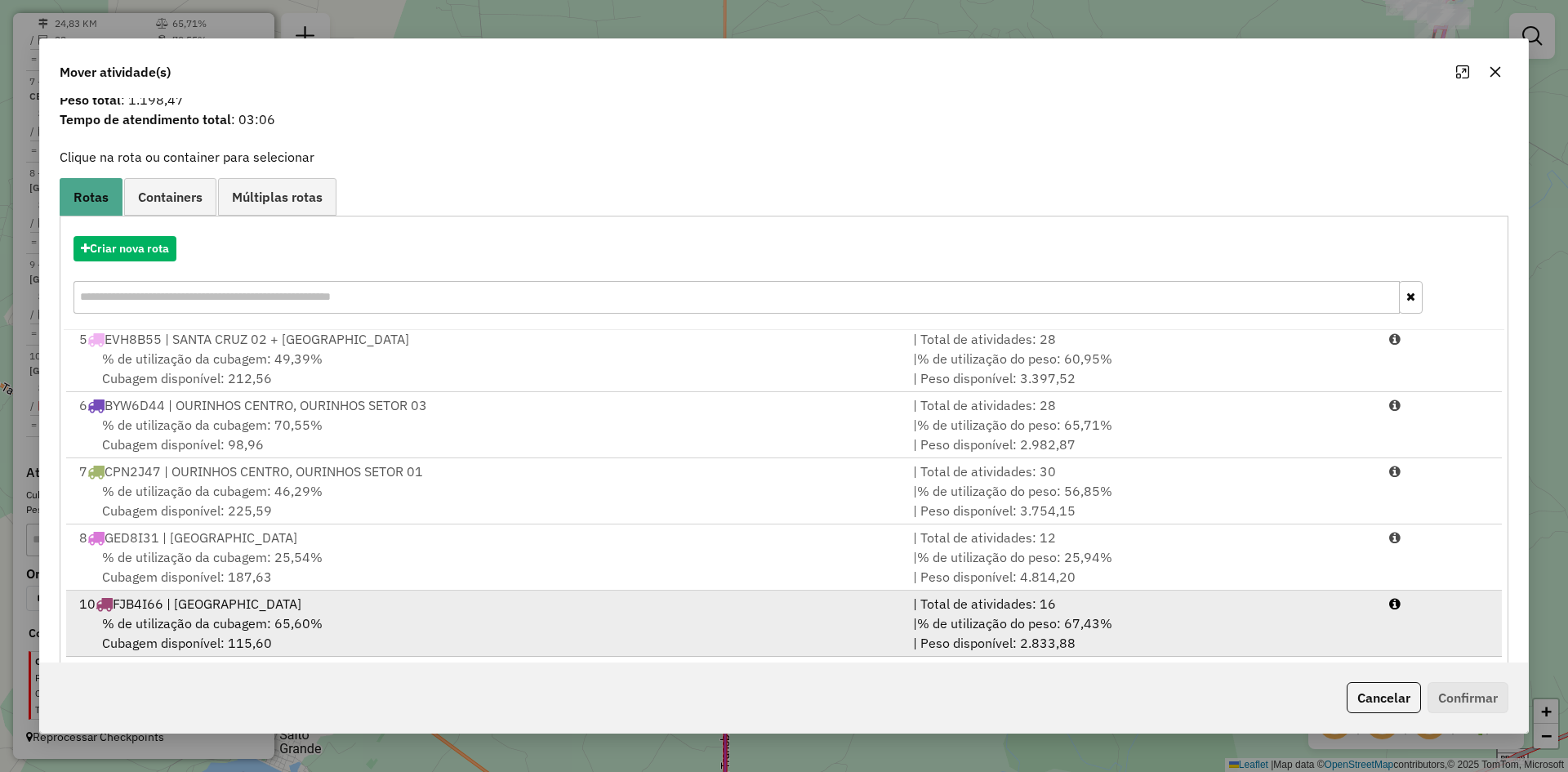
scroll to position [76, 0]
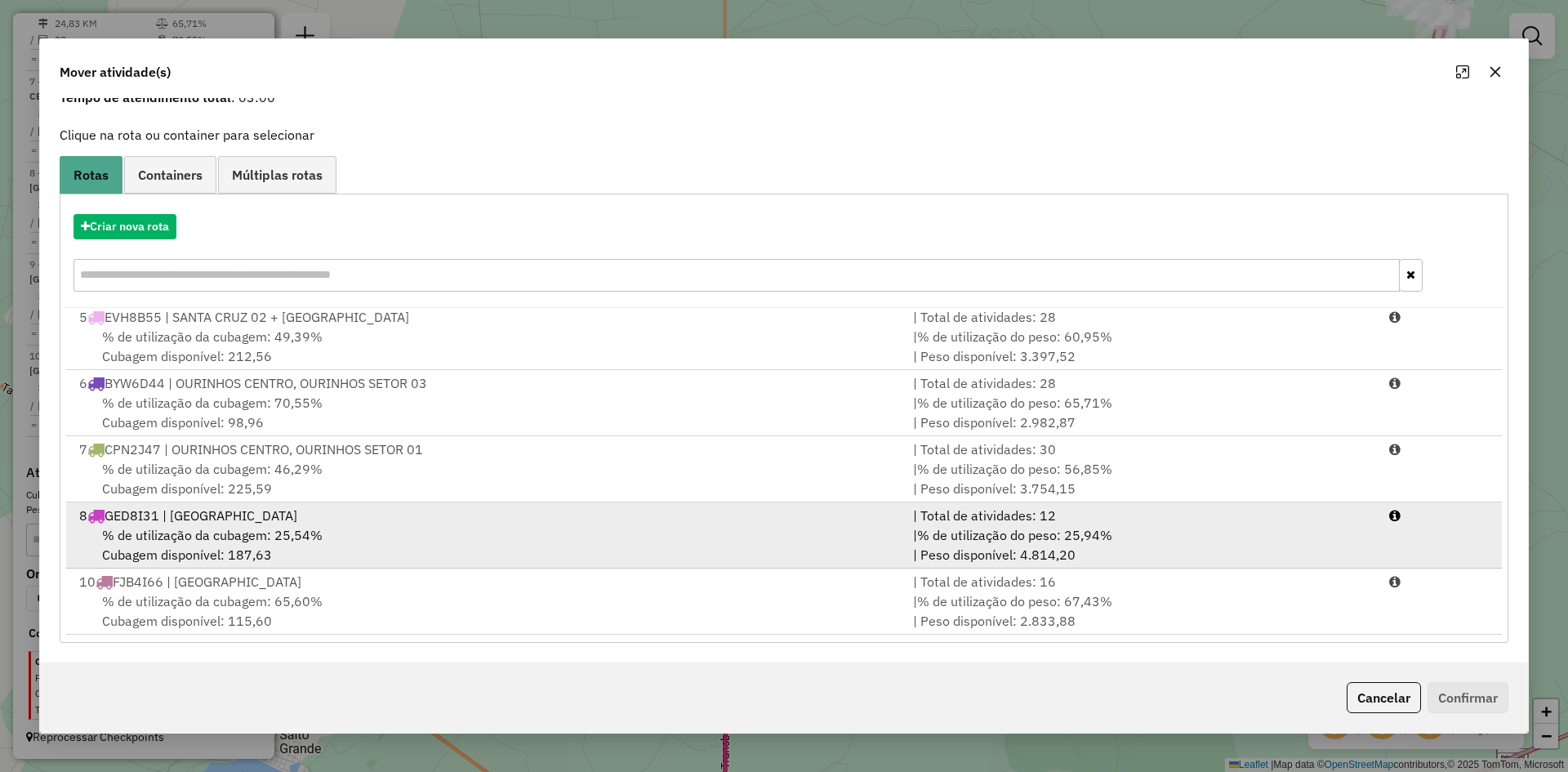
click at [324, 546] on div "% de utilização da cubagem: 25,54% Cubagem disponível: 187,63" at bounding box center [486, 545] width 834 height 39
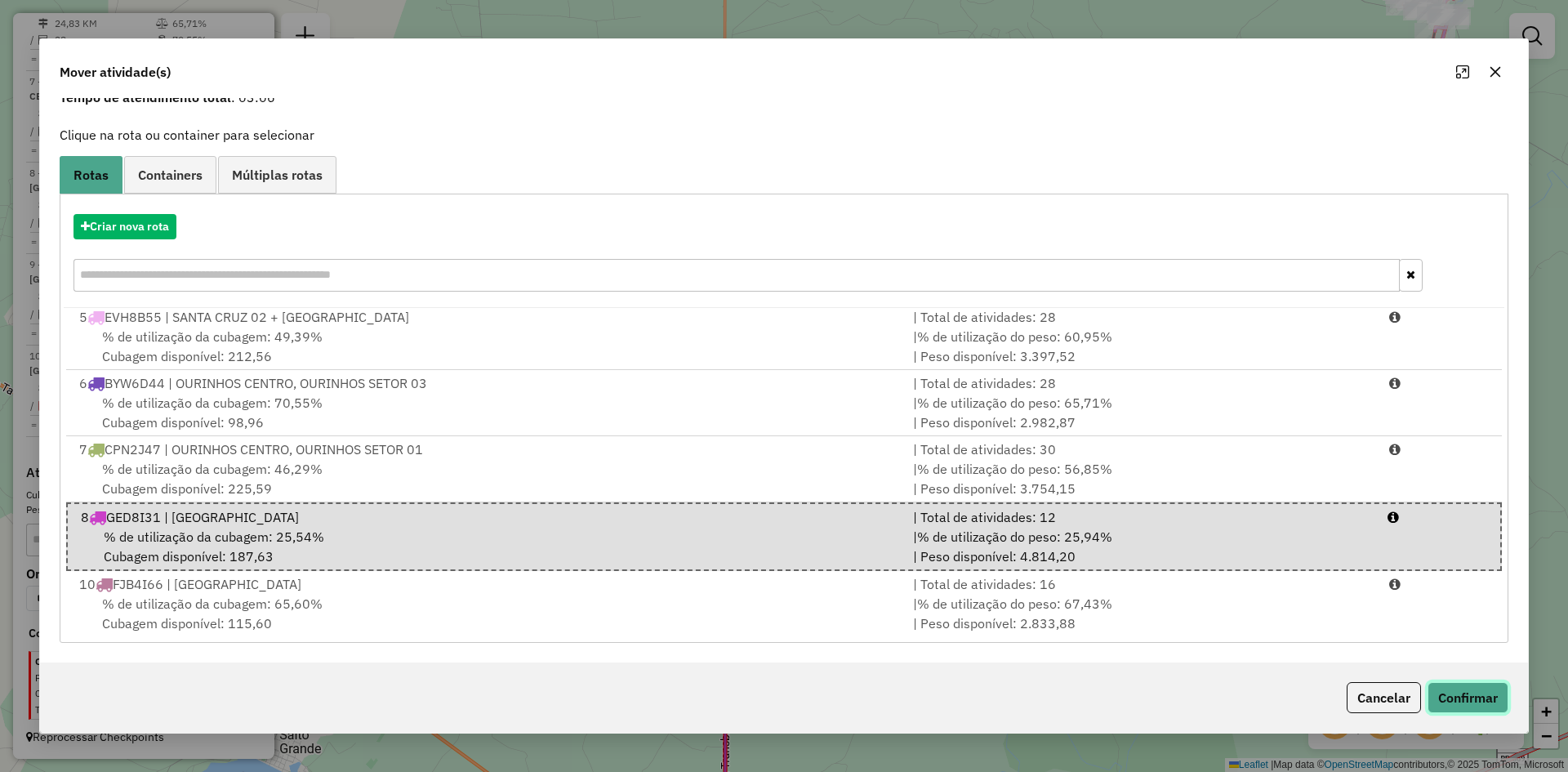
click at [1468, 699] on button "Confirmar" at bounding box center [1468, 697] width 81 height 31
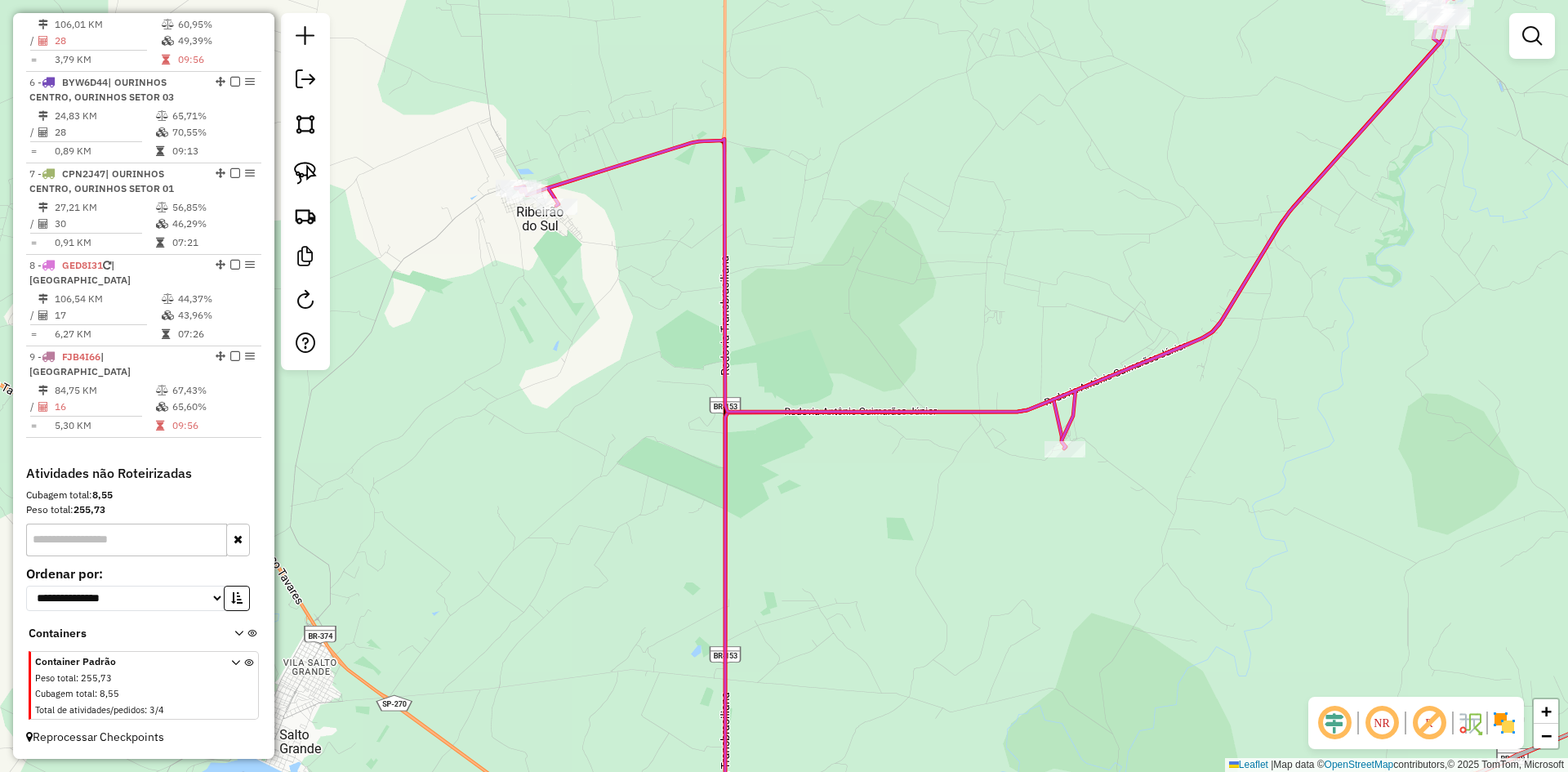
scroll to position [0, 0]
click at [550, 215] on div at bounding box center [557, 206] width 41 height 16
select select "*********"
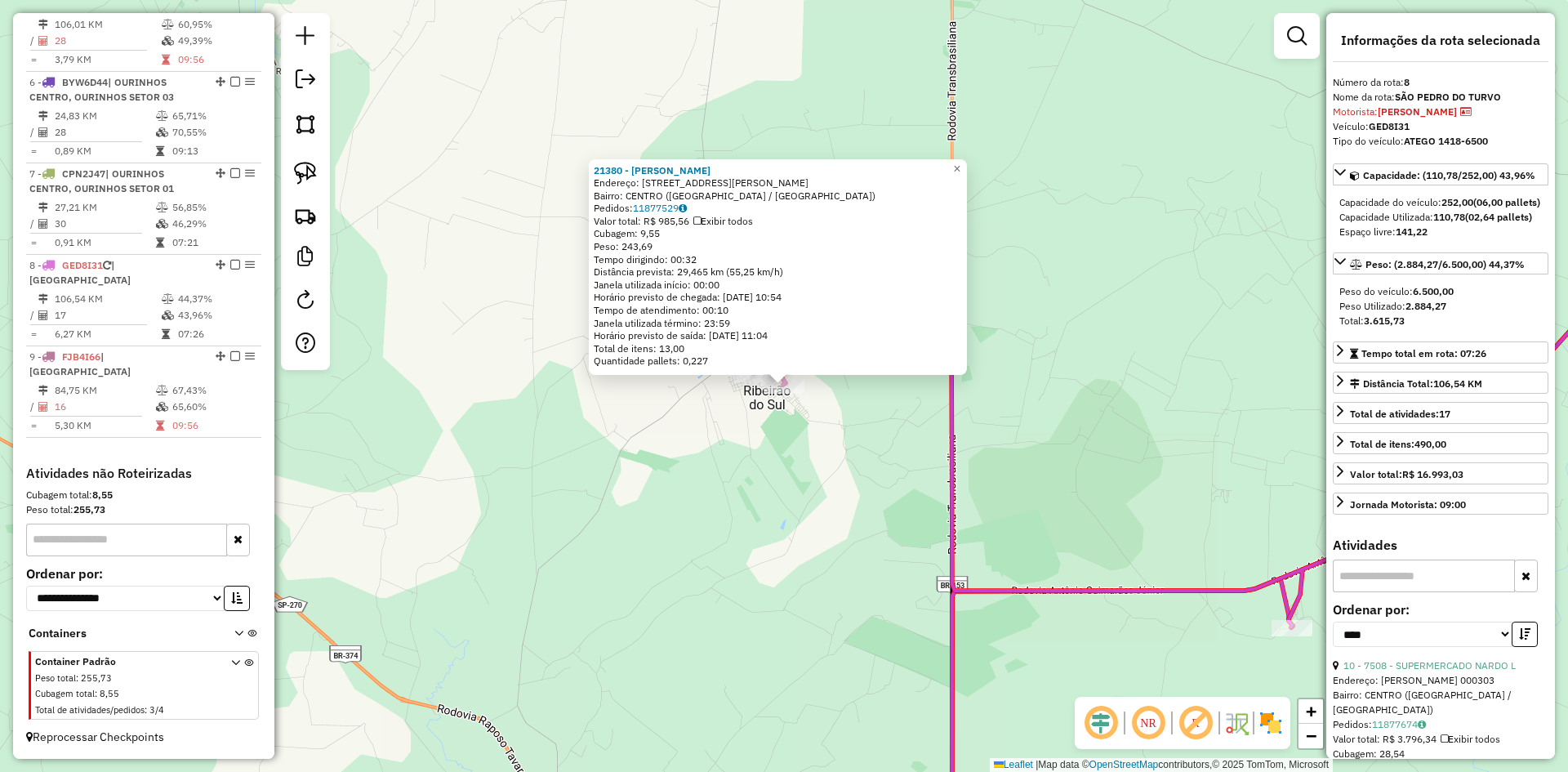
click at [1054, 422] on div "21380 - ROMULO PEREIRA Endereço: Rua Sebastiao Silva 172 Bairro: CENTRO (RIBEIR…" at bounding box center [784, 386] width 1568 height 772
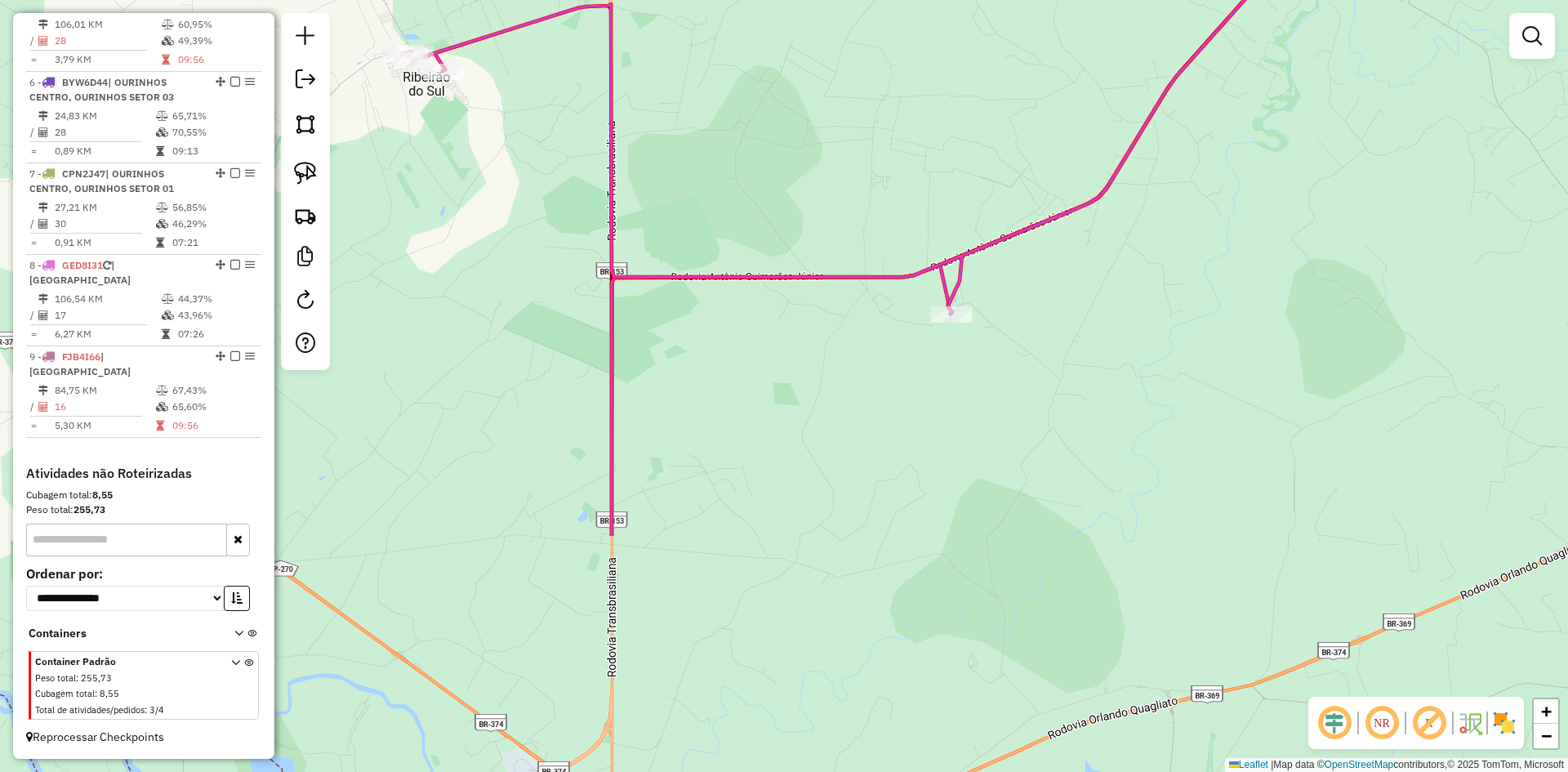
drag, startPoint x: 1023, startPoint y: 440, endPoint x: 682, endPoint y: 118, distance: 469.0
click at [682, 119] on div "Janela de atendimento Grade de atendimento Capacidade Transportadoras Veículos …" at bounding box center [784, 386] width 1568 height 772
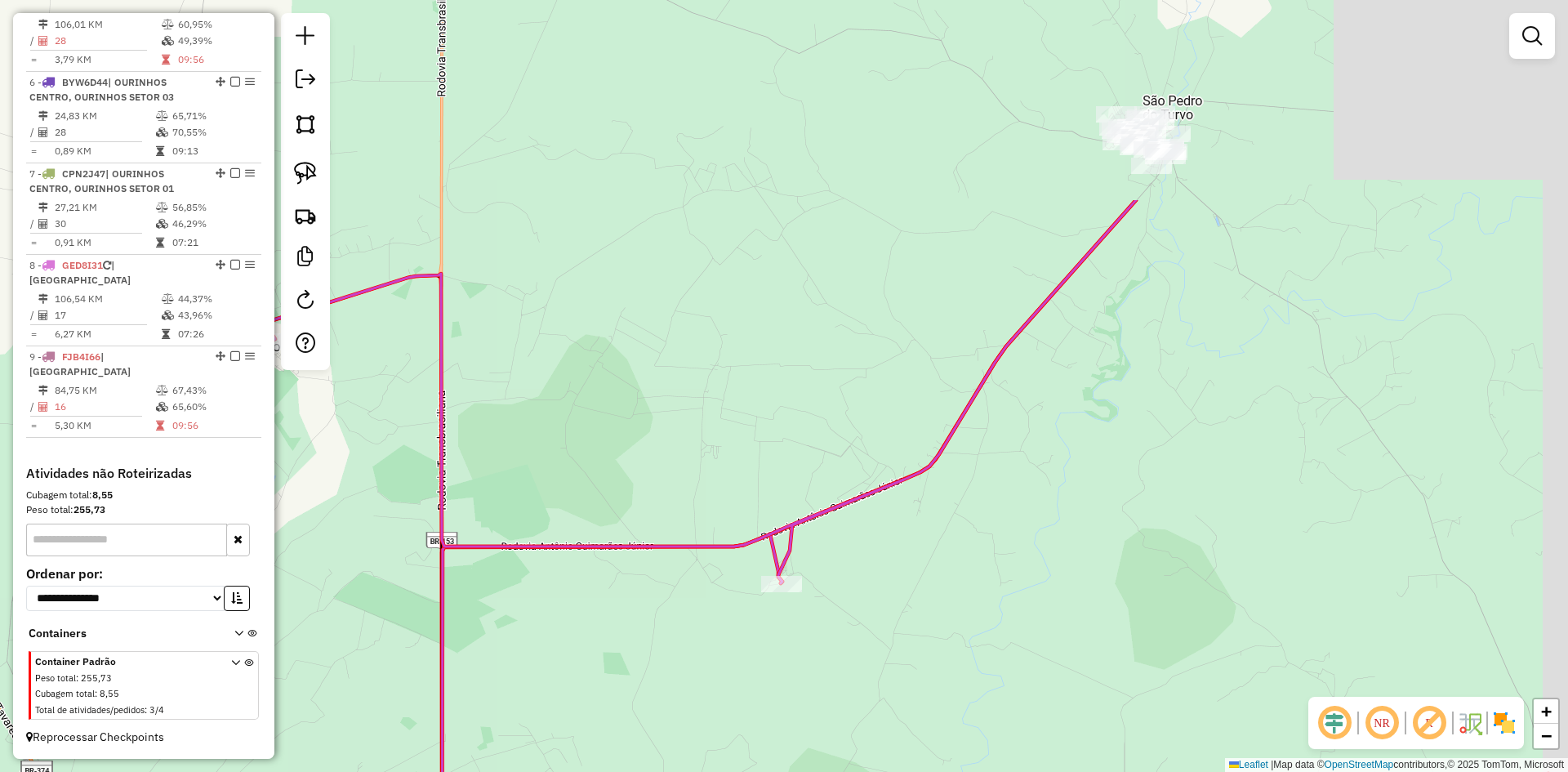
drag, startPoint x: 949, startPoint y: 608, endPoint x: 940, endPoint y: 612, distance: 9.8
click at [926, 636] on div "Janela de atendimento Grade de atendimento Capacidade Transportadoras Veículos …" at bounding box center [784, 386] width 1568 height 772
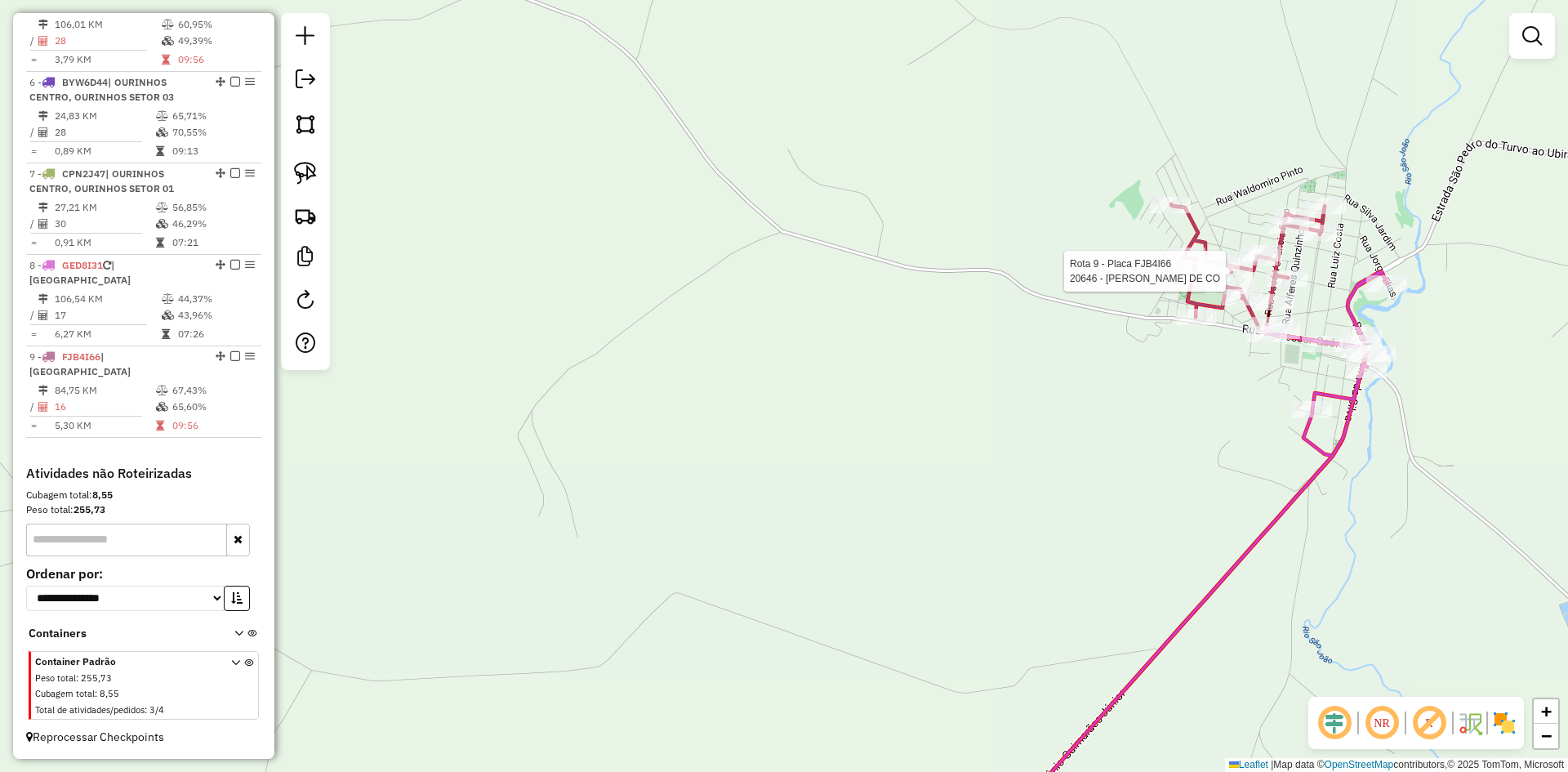
select select "*********"
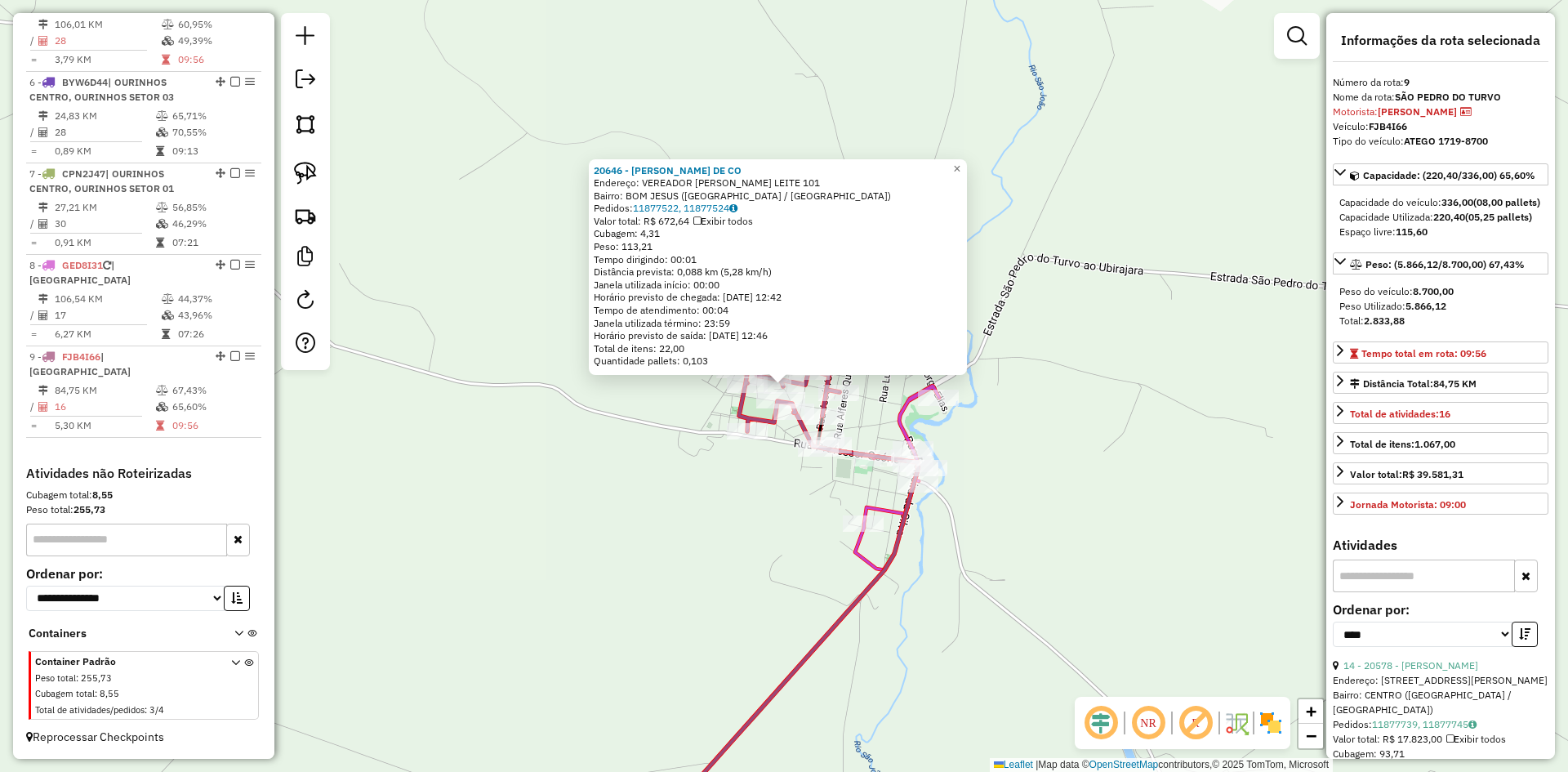
click at [1079, 485] on div "20646 - FABIO SERVICOS DE CO Endereço: VEREADOR EVARISTO CASTRO LEITE 101 Bairr…" at bounding box center [784, 386] width 1568 height 772
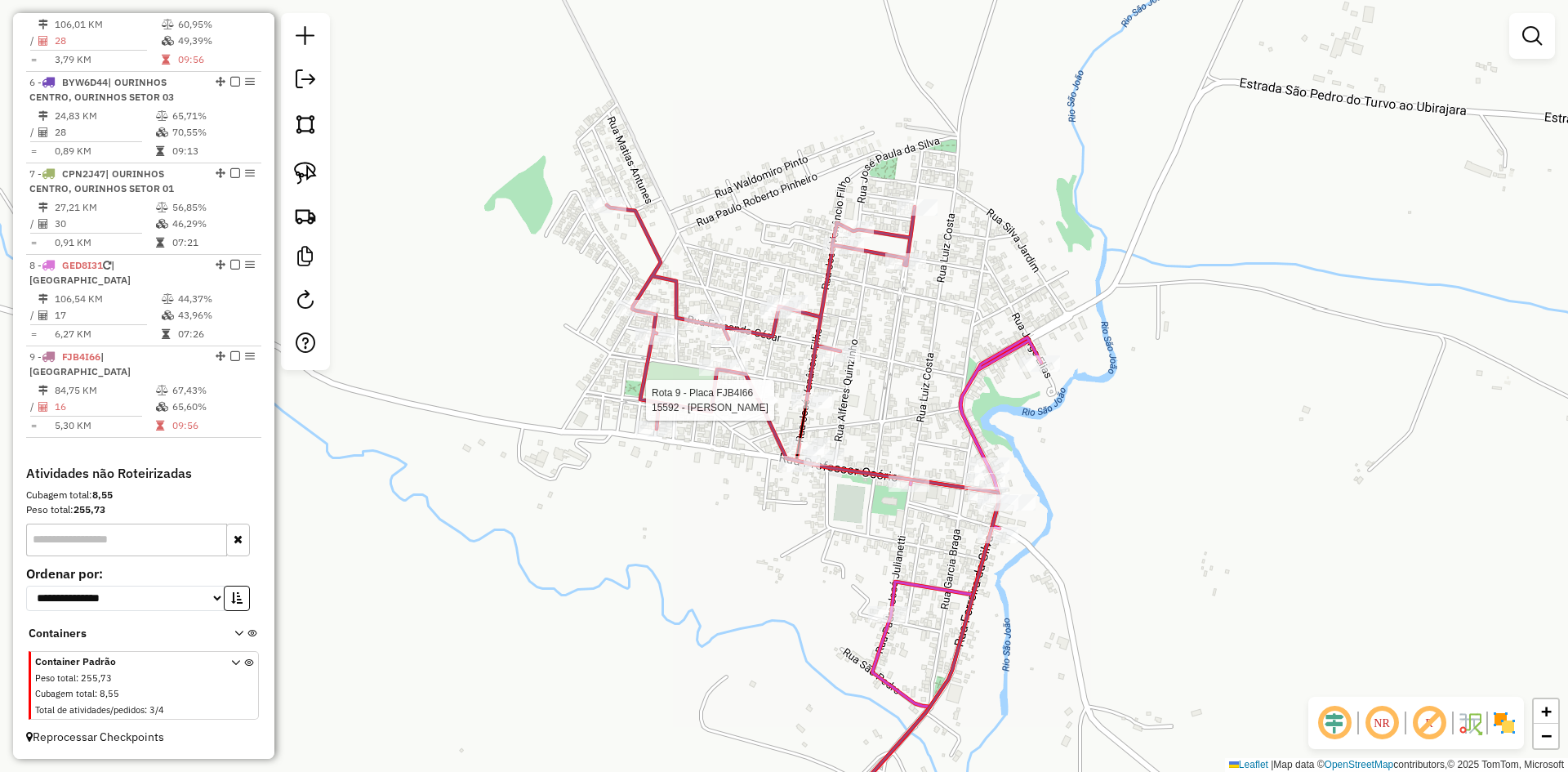
select select "*********"
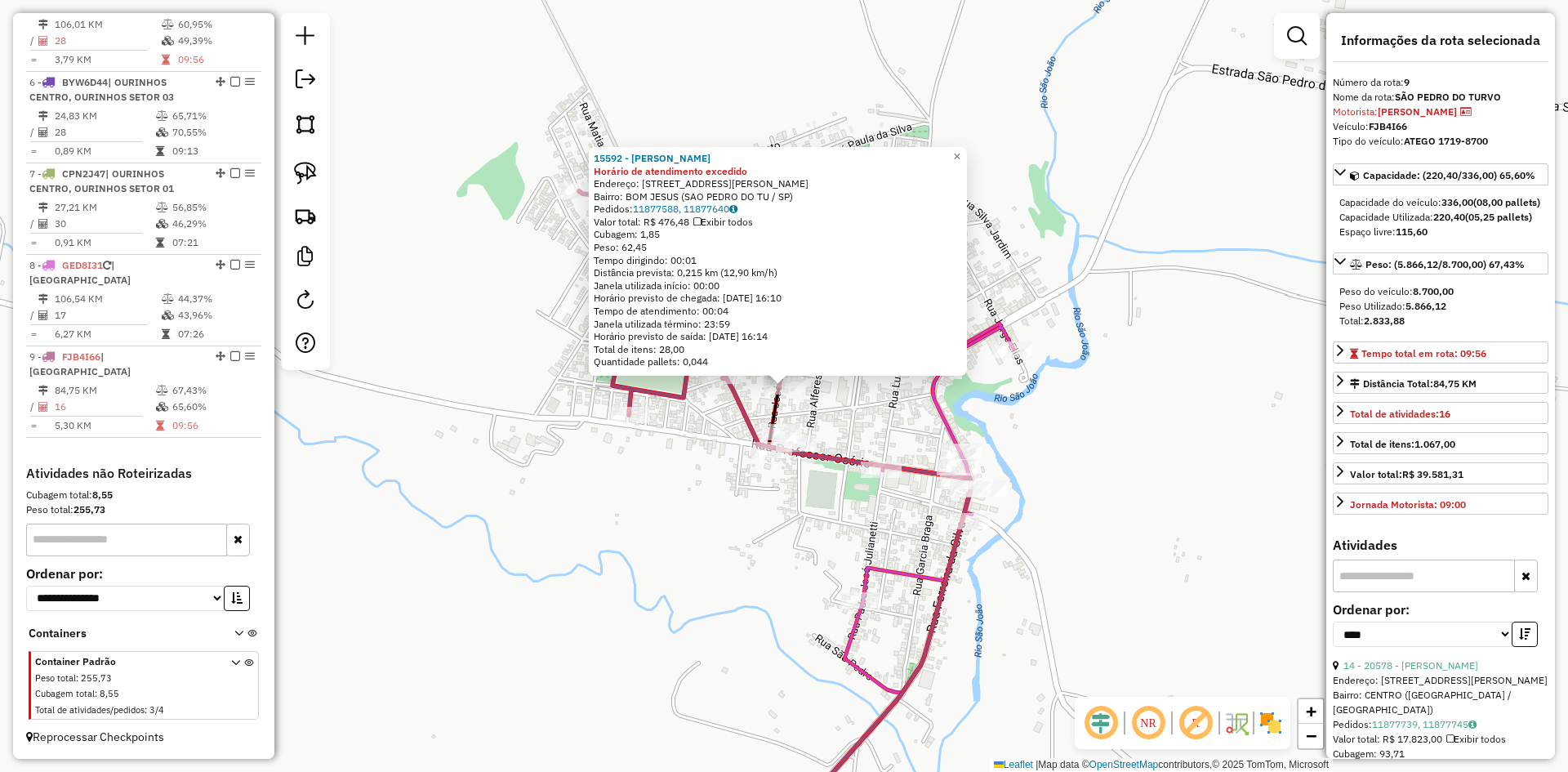
click at [836, 415] on div "15592 - JURACI FERREIRA ALVE Horário de atendimento excedido Endereço: R JOSE V…" at bounding box center [784, 386] width 1568 height 772
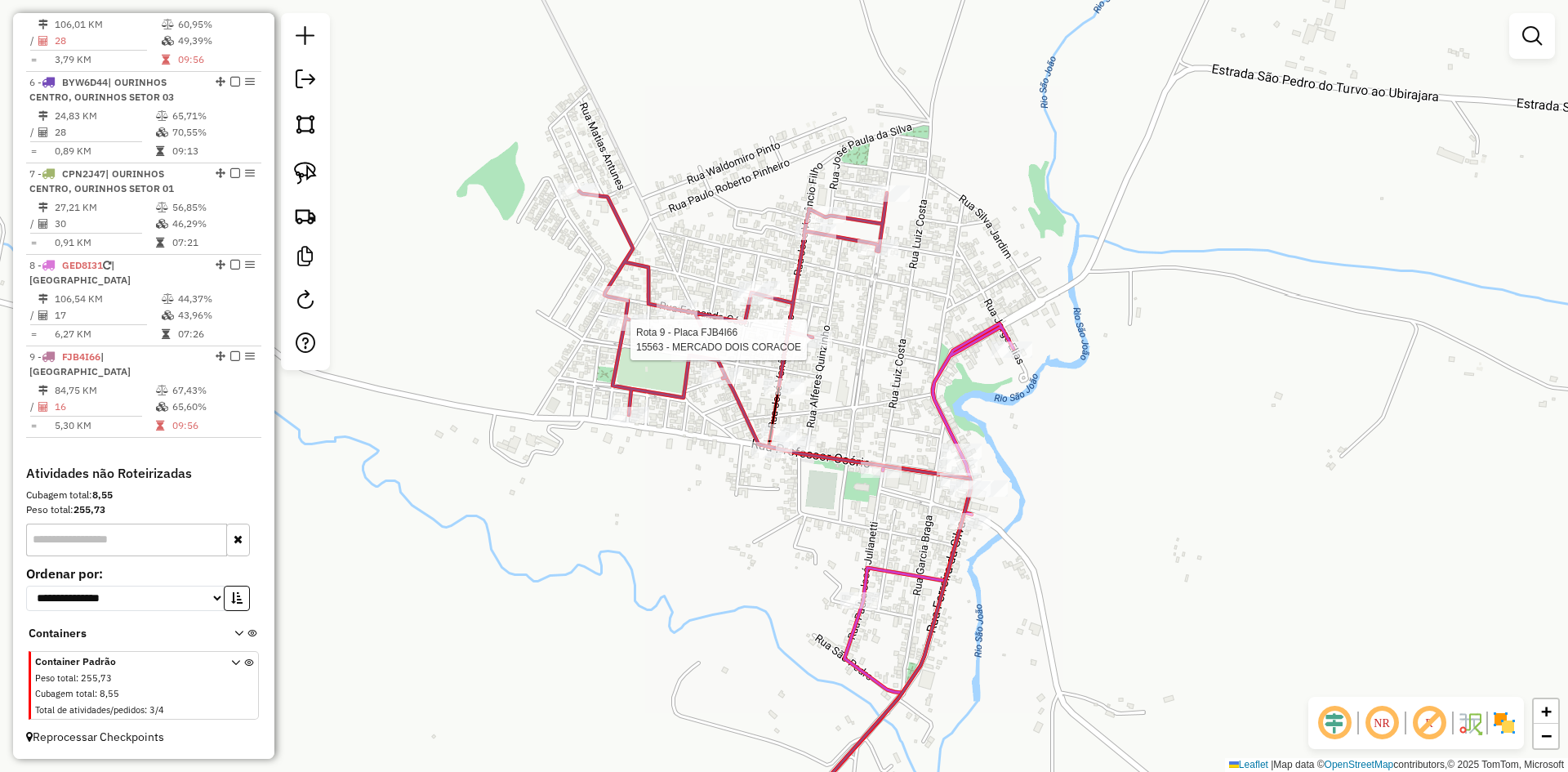
click at [812, 348] on div at bounding box center [812, 340] width 41 height 16
select select "*********"
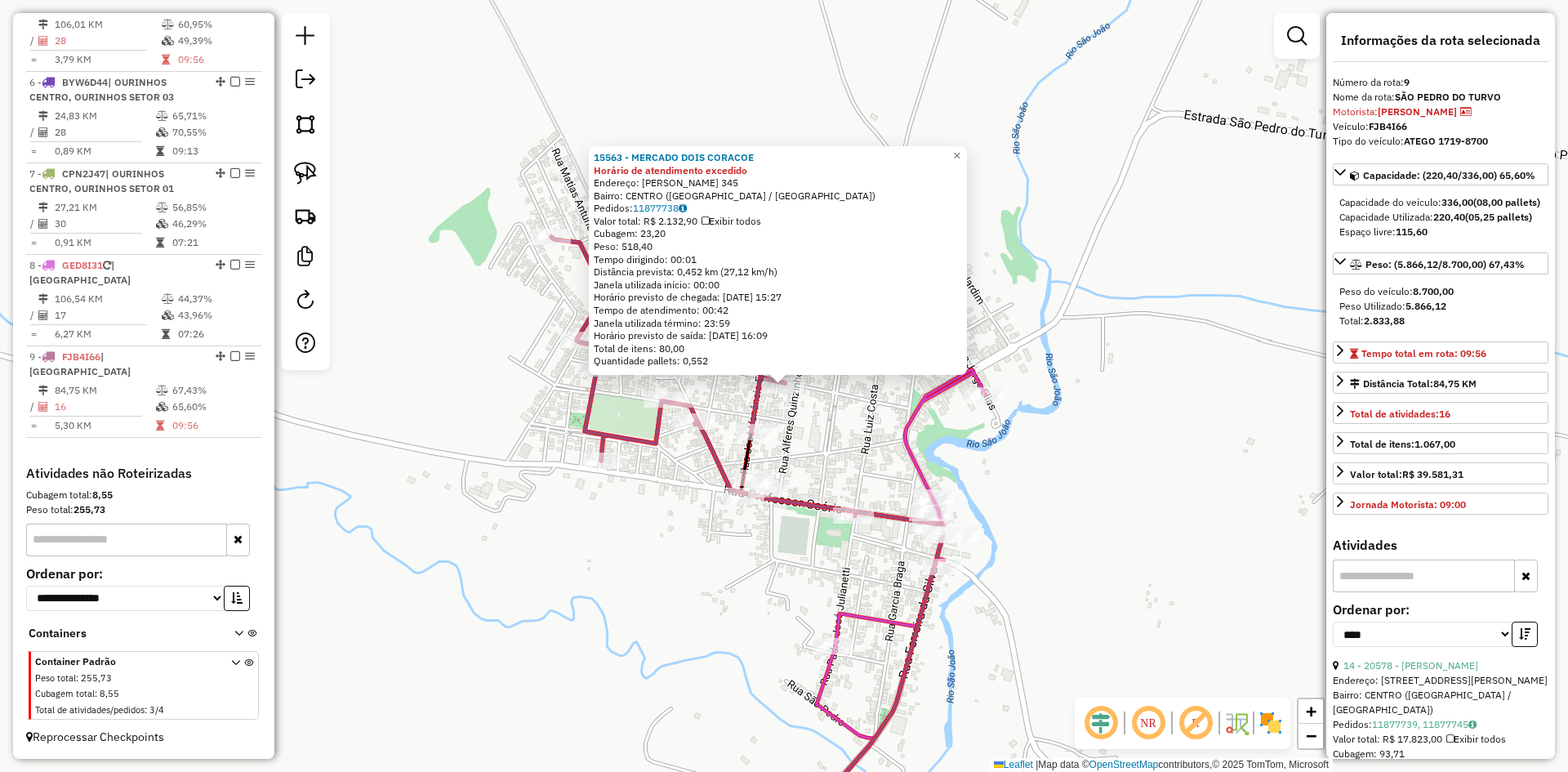
click at [832, 457] on div "15563 - MERCADO DOIS CORACOE Horário de atendimento excedido Endereço: FERNANDO…" at bounding box center [784, 386] width 1568 height 772
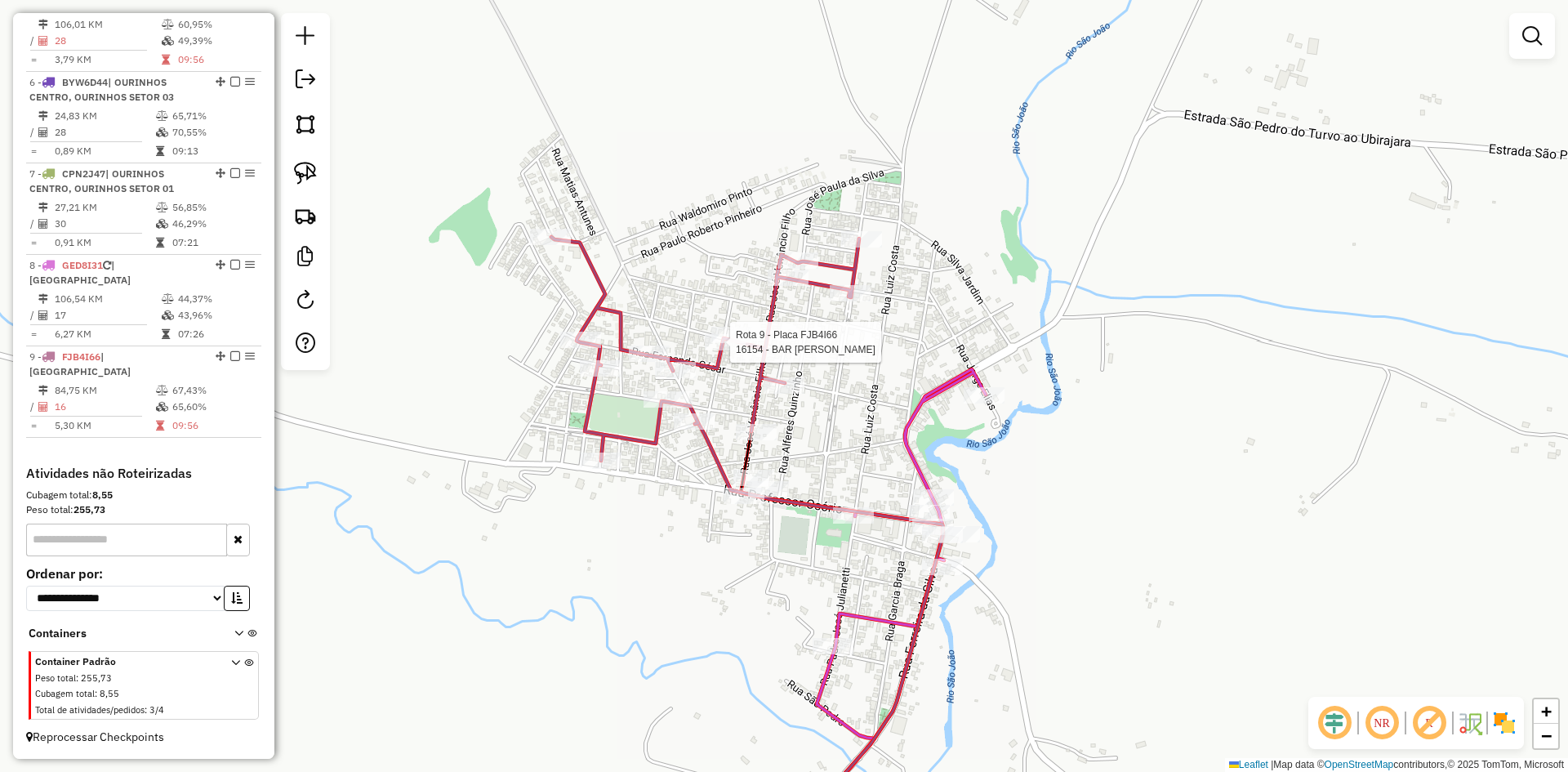
select select "*********"
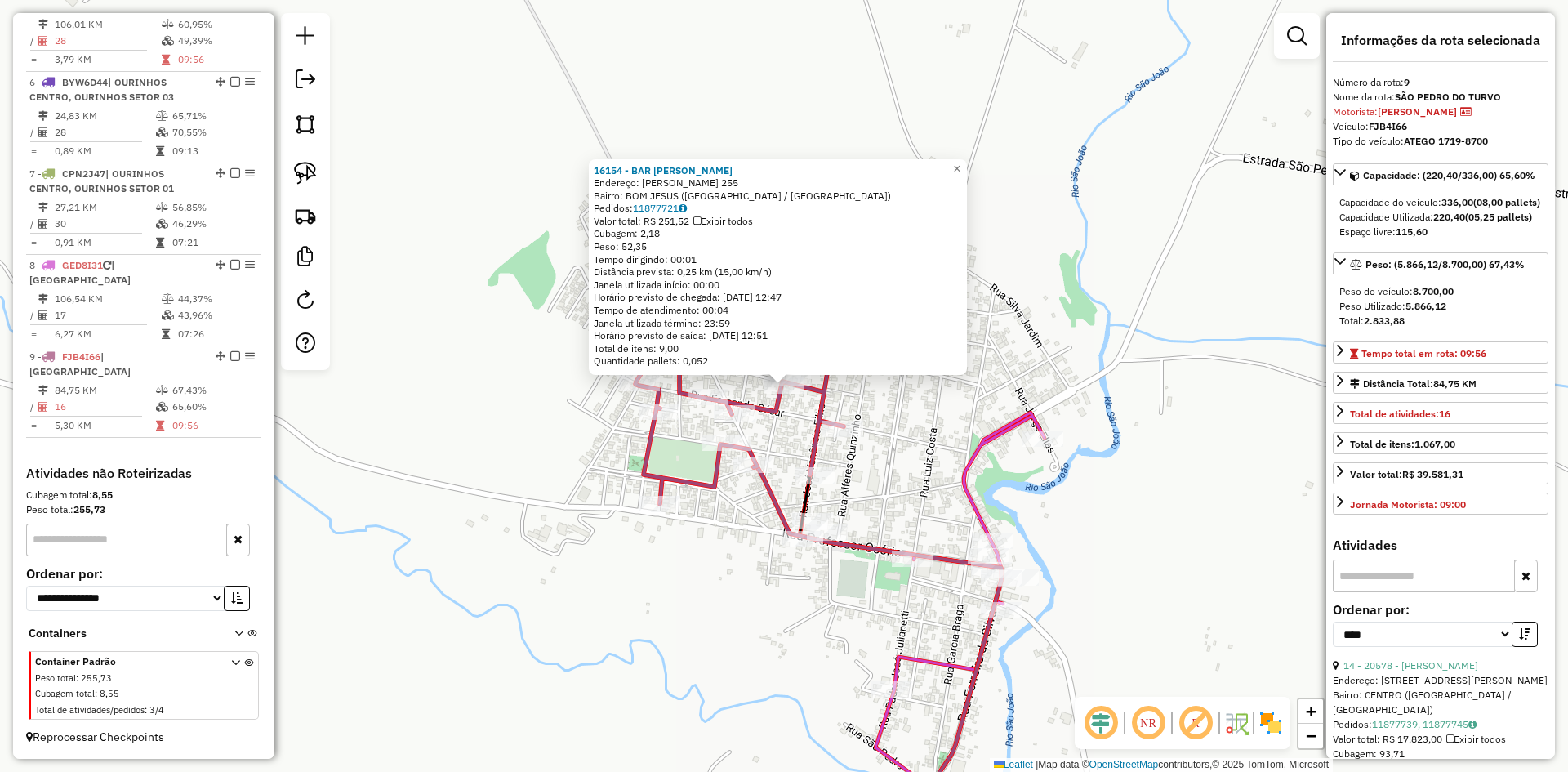
click at [730, 583] on div "16154 - BAR TIAO PELOTA Endereço: OSCAR CANDIDO DE OLIVEIRA 255 Bairro: BOM JES…" at bounding box center [784, 386] width 1568 height 772
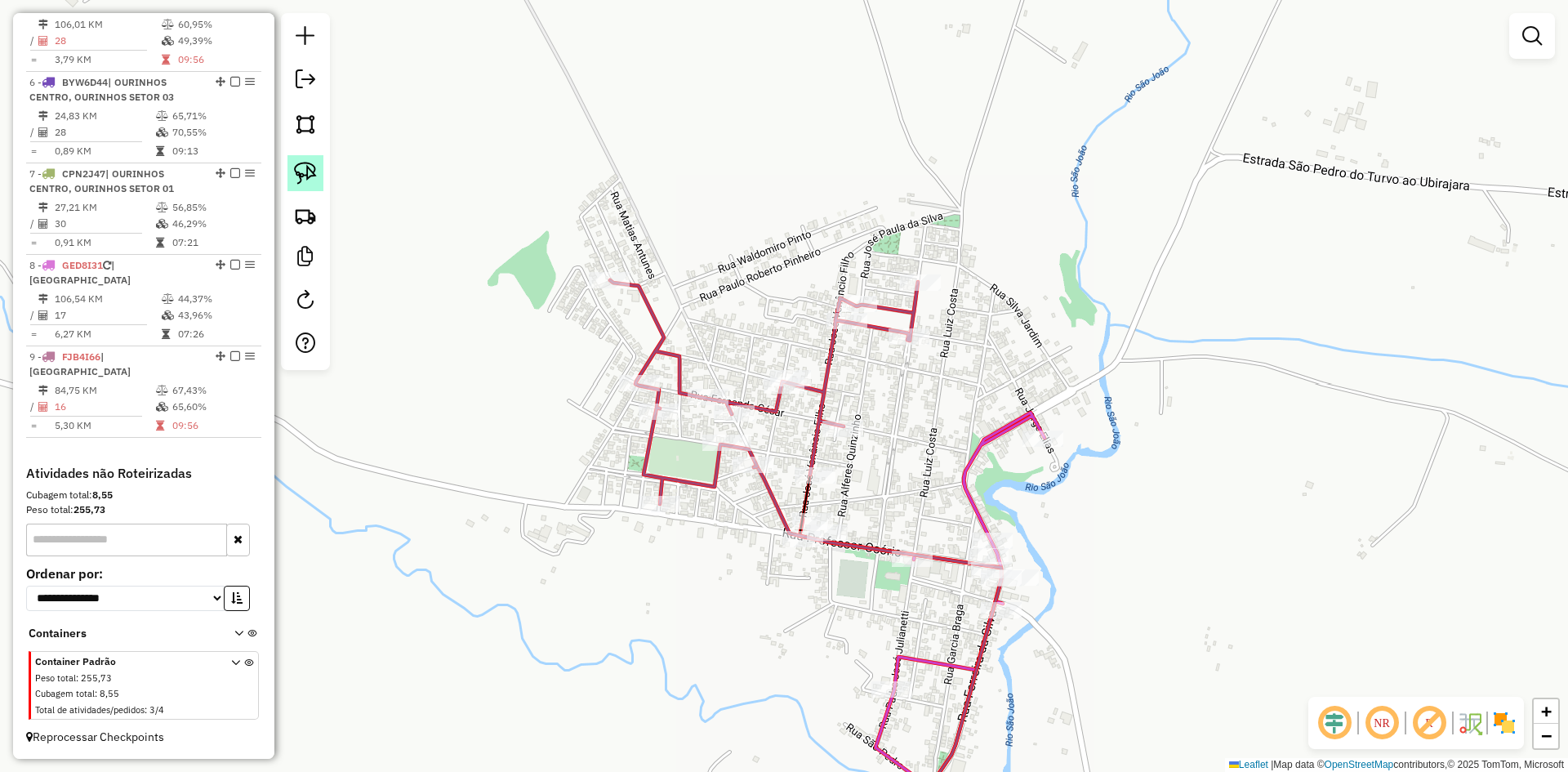
click at [314, 176] on img at bounding box center [306, 173] width 23 height 23
drag, startPoint x: 791, startPoint y: 462, endPoint x: 836, endPoint y: 398, distance: 78.2
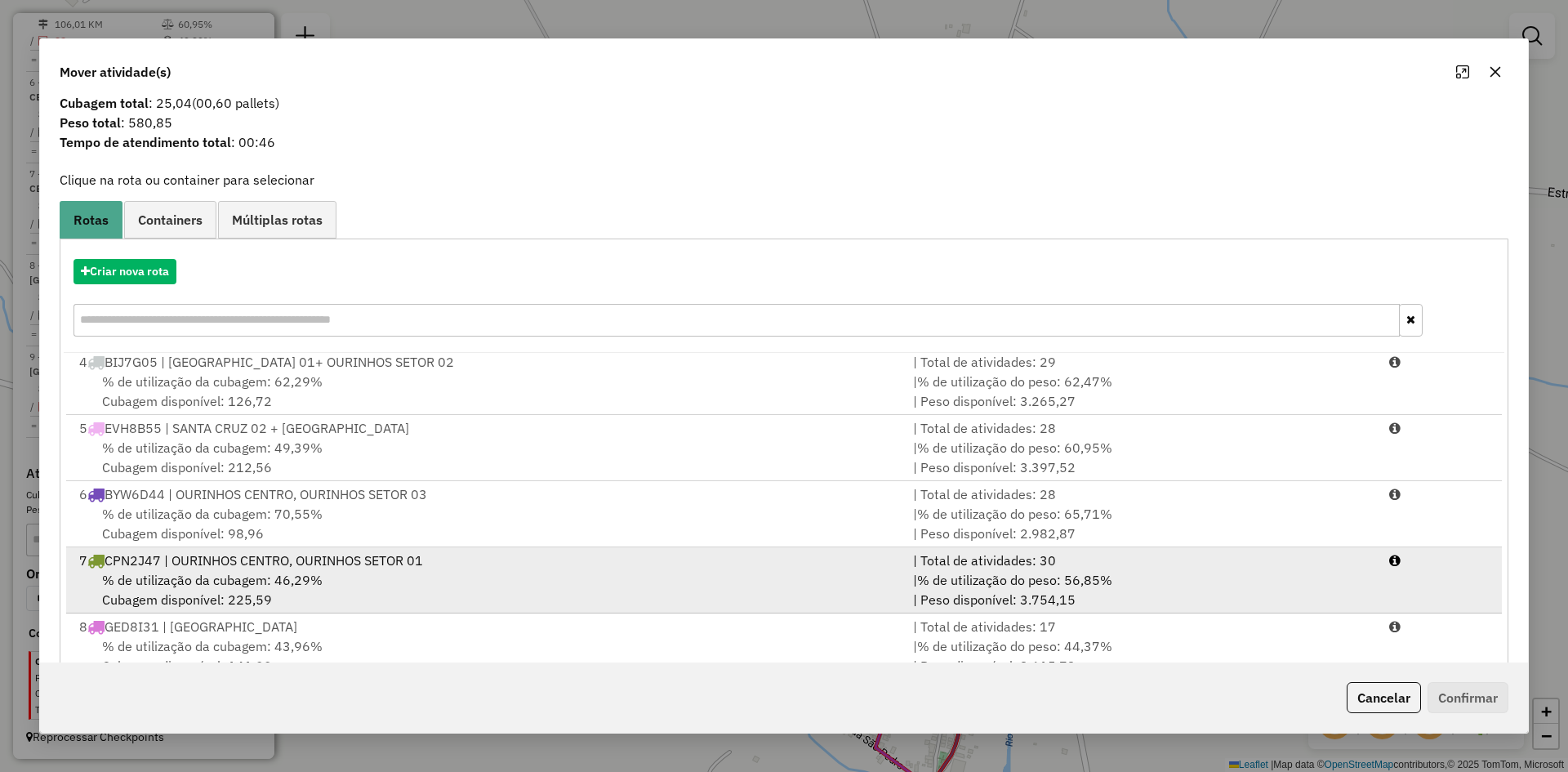
scroll to position [76, 0]
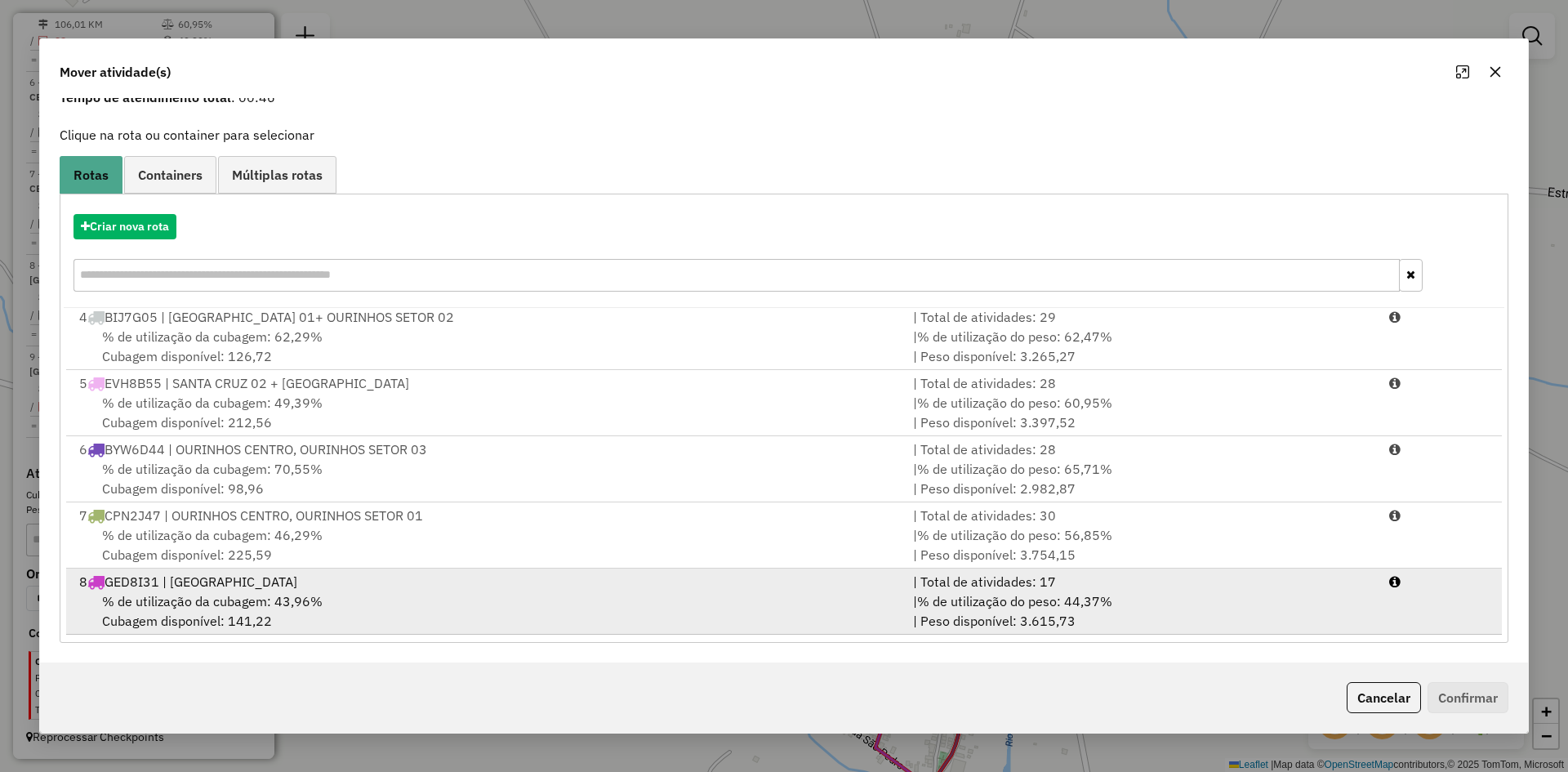
click at [360, 603] on div "% de utilização da cubagem: 43,96% Cubagem disponível: 141,22" at bounding box center [486, 611] width 834 height 39
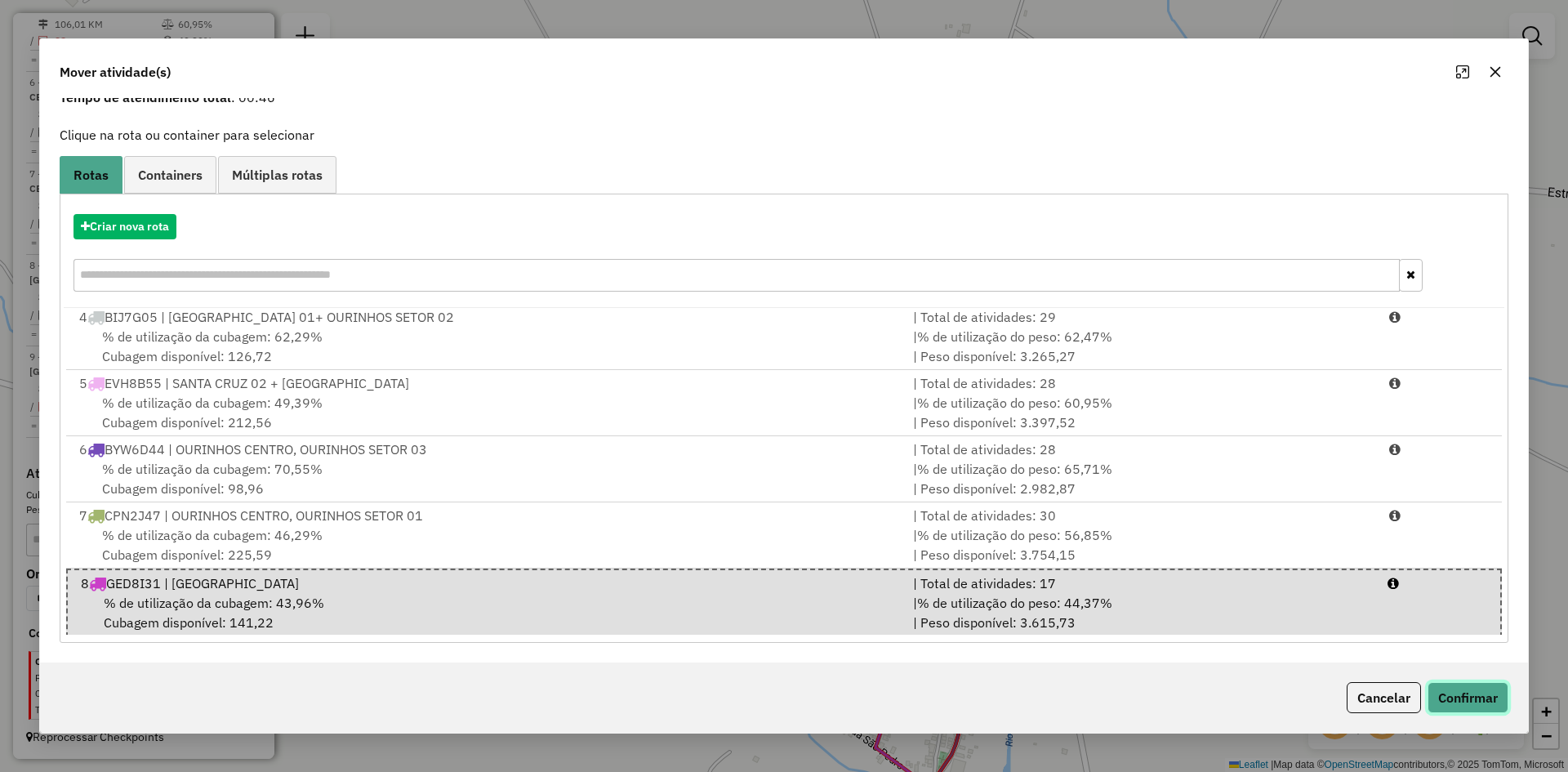
click at [1499, 697] on button "Confirmar" at bounding box center [1468, 697] width 81 height 31
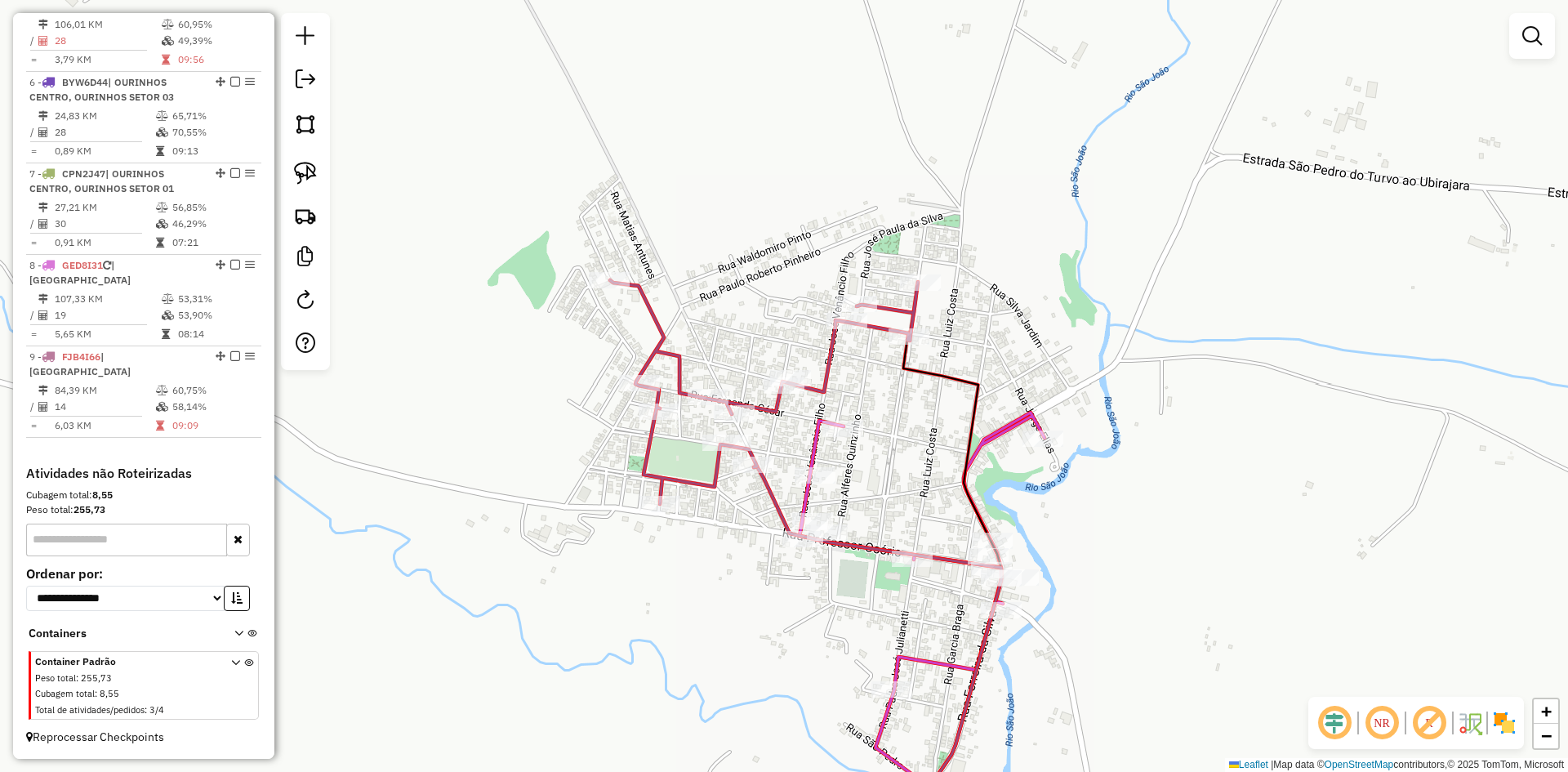
scroll to position [0, 0]
select select "*********"
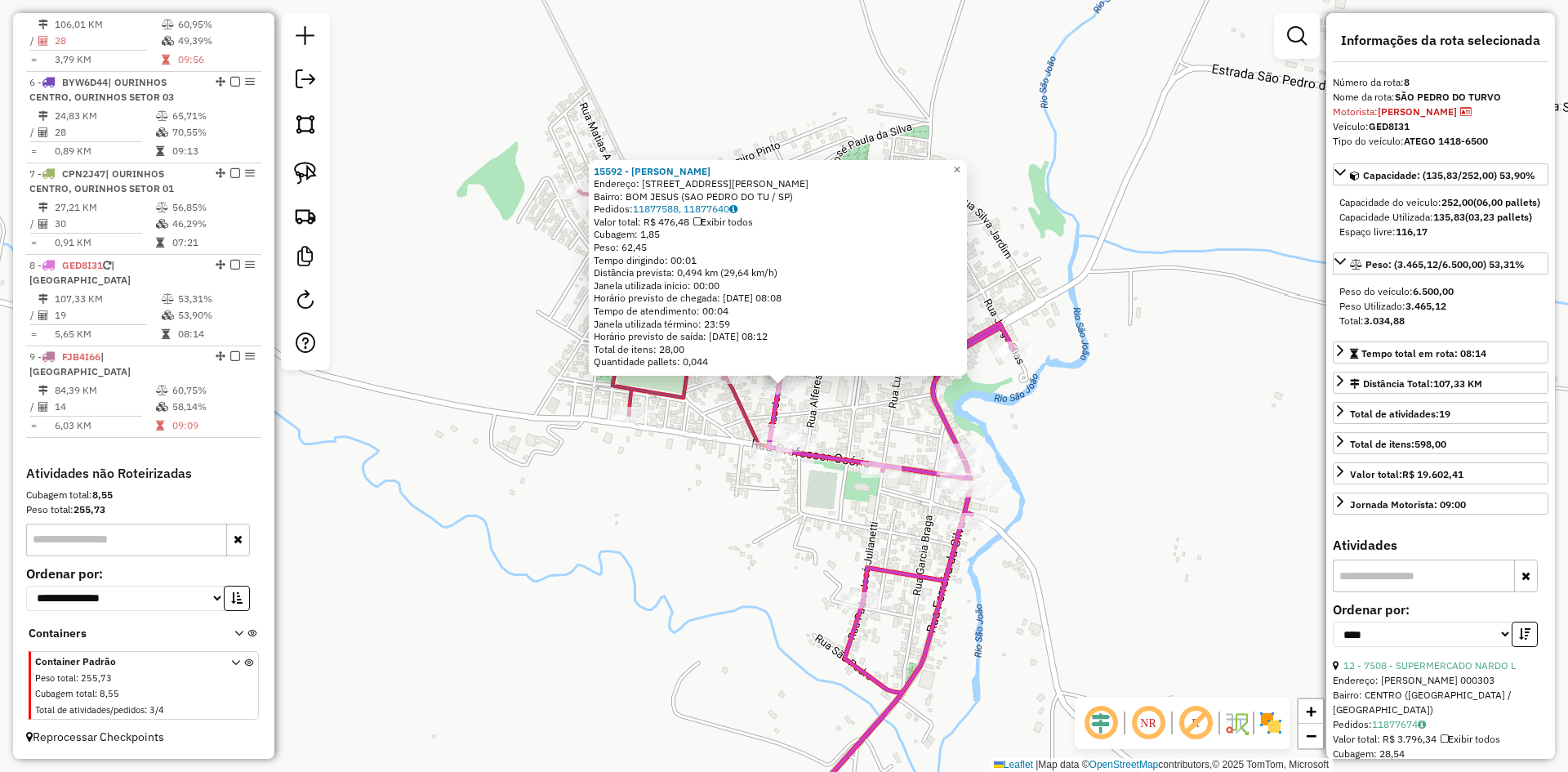
click at [734, 586] on div "15592 - JURACI FERREIRA ALVE Endereço: R JOSE VENANCIO FILHO 170 Bairro: BOM JE…" at bounding box center [784, 386] width 1568 height 772
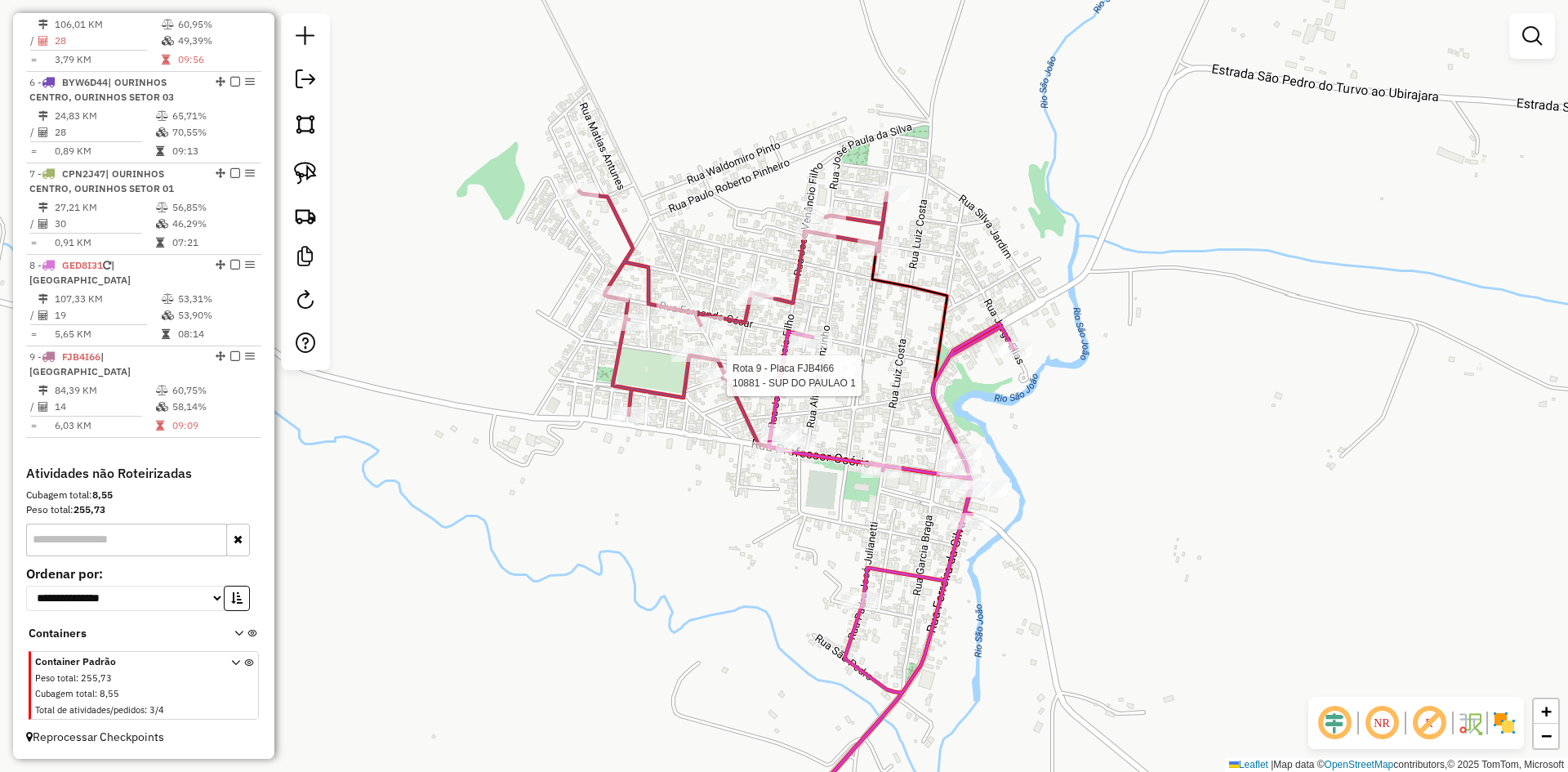
select select "*********"
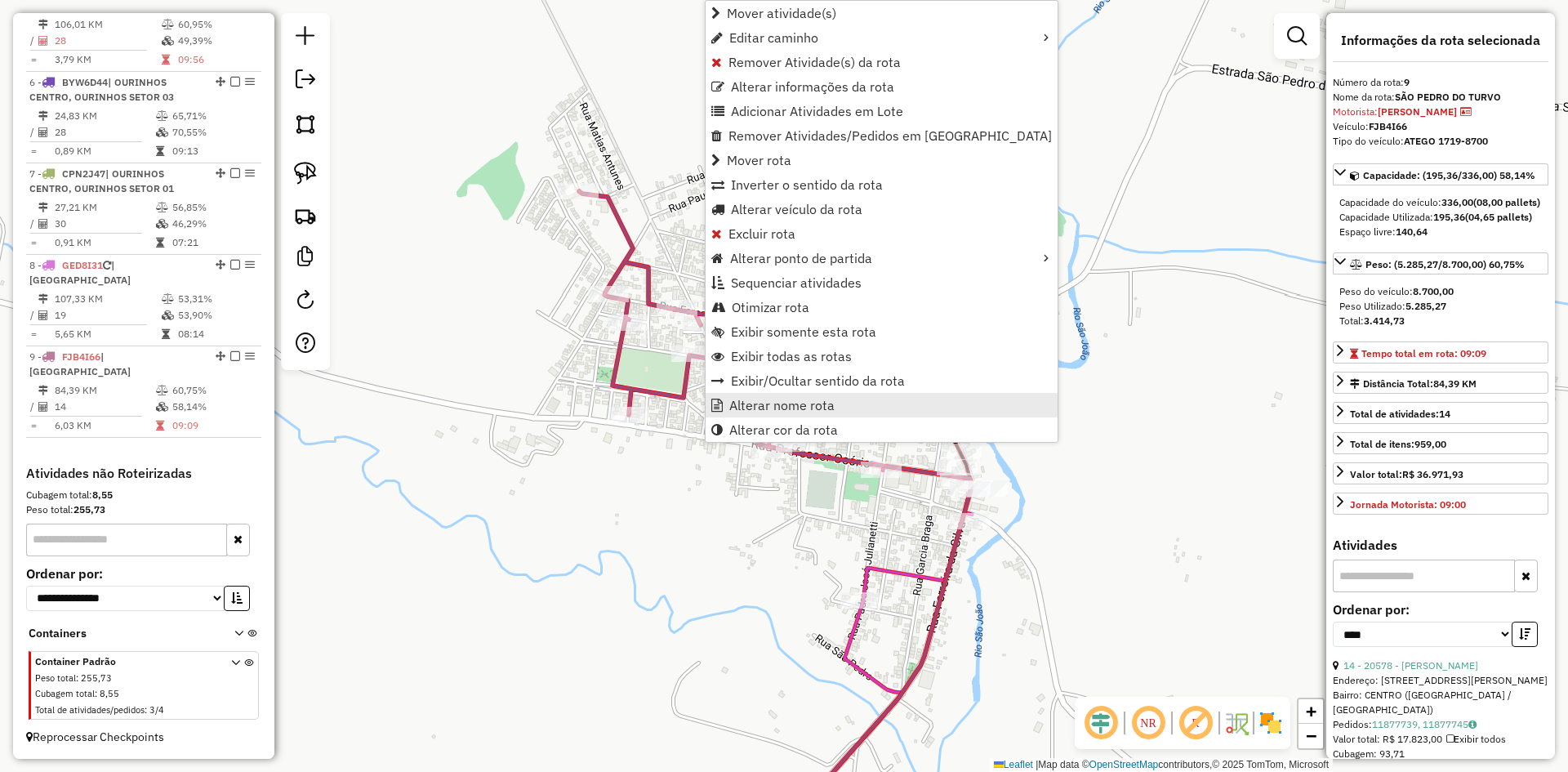
click at [753, 397] on link "Alterar nome rota" at bounding box center [882, 406] width 352 height 25
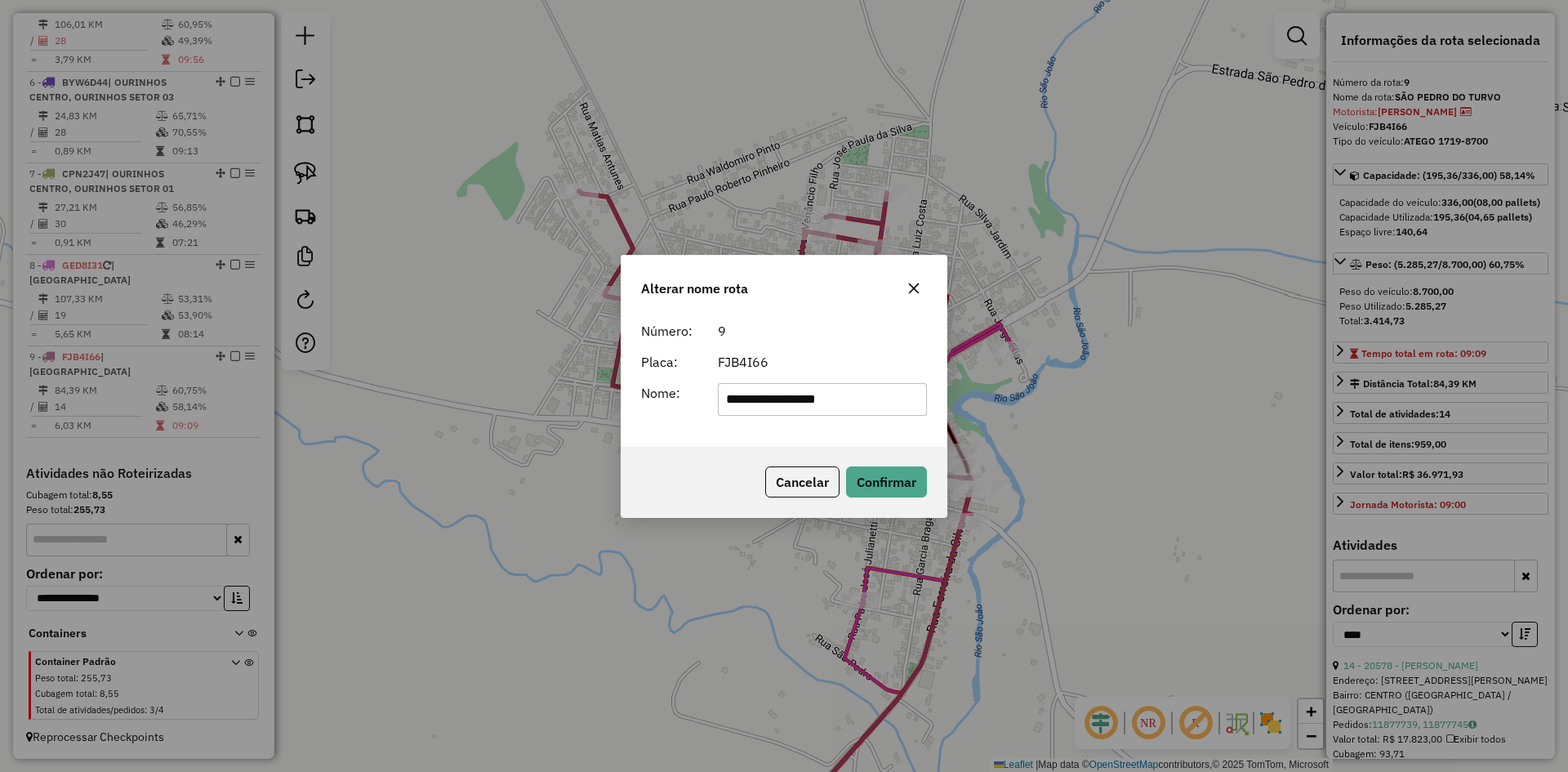
click at [881, 402] on input "**********" at bounding box center [823, 399] width 210 height 33
type input "**********"
click at [885, 470] on button "Confirmar" at bounding box center [886, 482] width 81 height 31
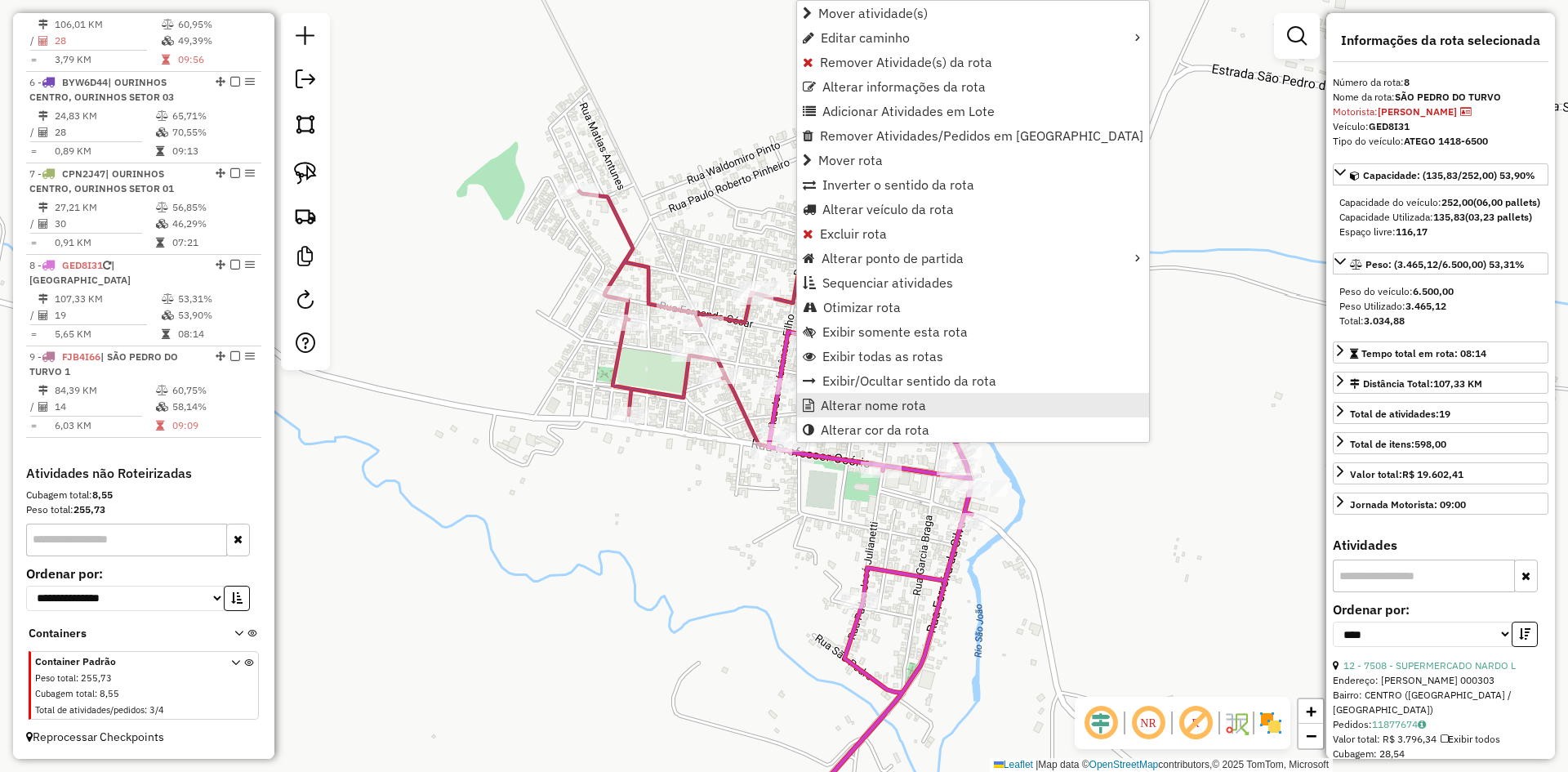
click at [864, 412] on span "Alterar nome rota" at bounding box center [874, 405] width 106 height 13
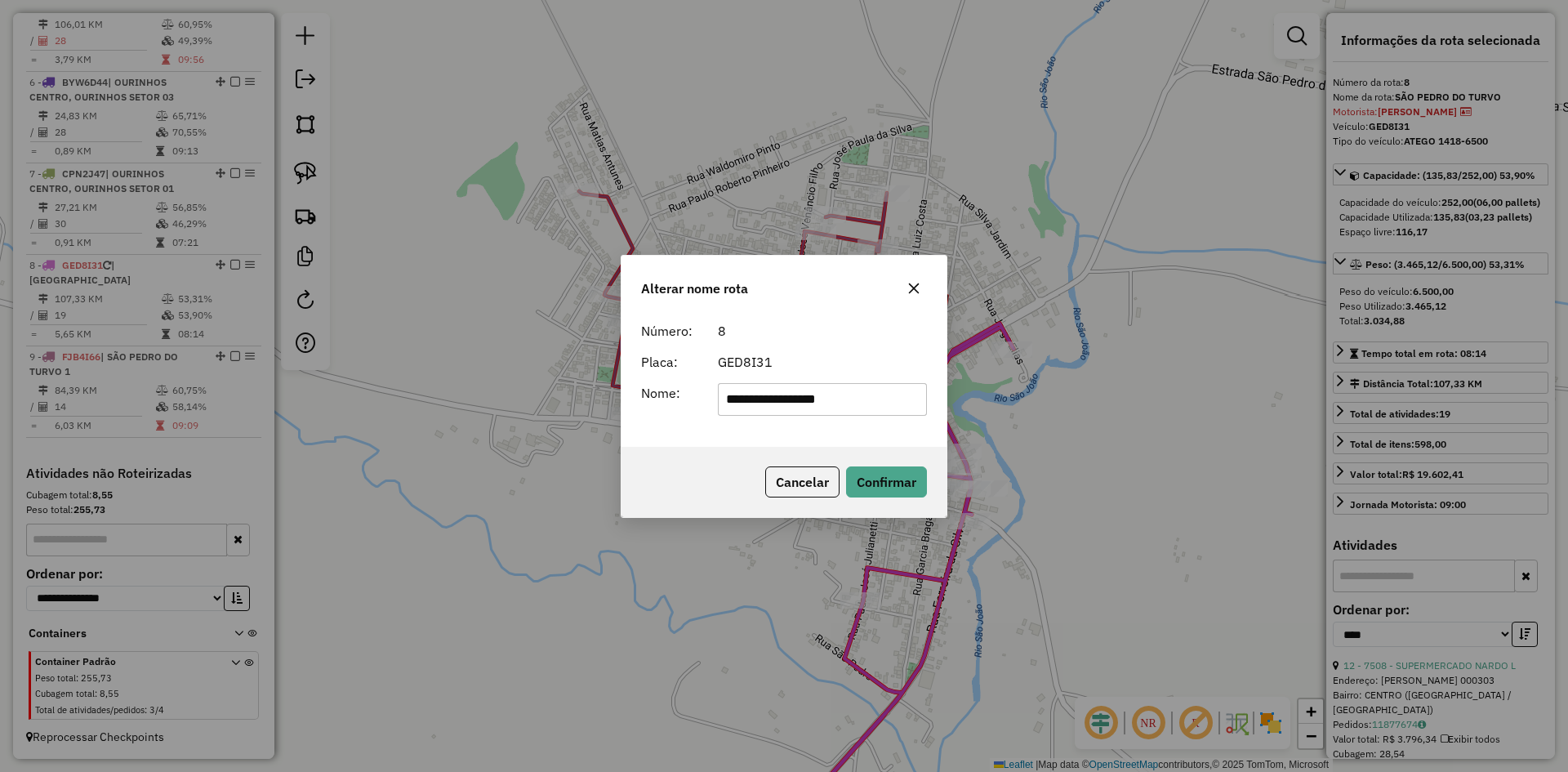
click at [889, 405] on input "**********" at bounding box center [823, 399] width 210 height 33
type input "**********"
click at [895, 482] on button "Confirmar" at bounding box center [886, 482] width 81 height 31
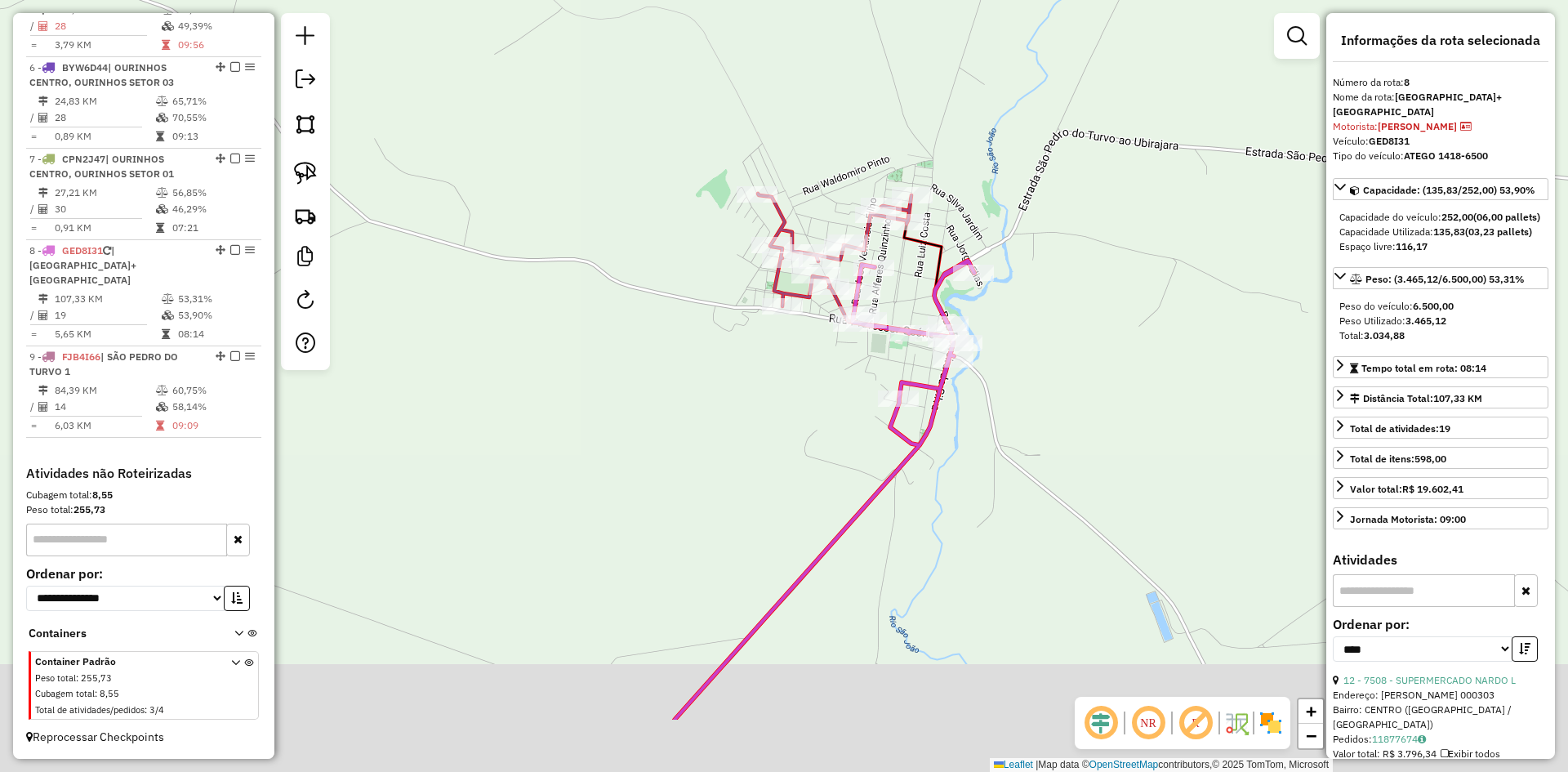
drag, startPoint x: 976, startPoint y: 631, endPoint x: 1023, endPoint y: 269, distance: 365.0
click at [1023, 287] on div "Janela de atendimento Grade de atendimento Capacidade Transportadoras Veículos …" at bounding box center [784, 386] width 1568 height 772
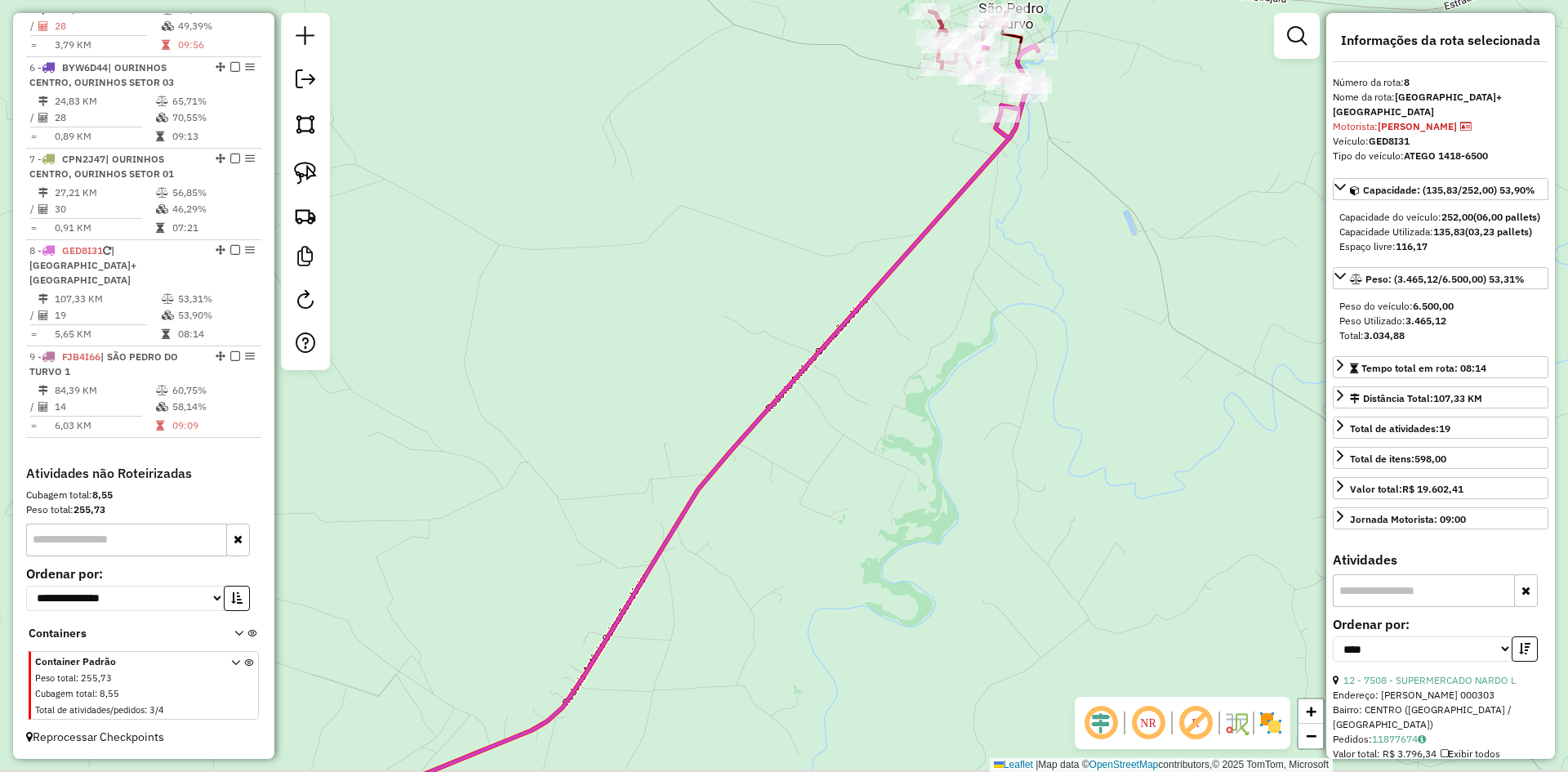
drag, startPoint x: 958, startPoint y: 501, endPoint x: 1057, endPoint y: 145, distance: 369.5
click at [1048, 177] on div "Janela de atendimento Grade de atendimento Capacidade Transportadoras Veículos …" at bounding box center [784, 386] width 1568 height 772
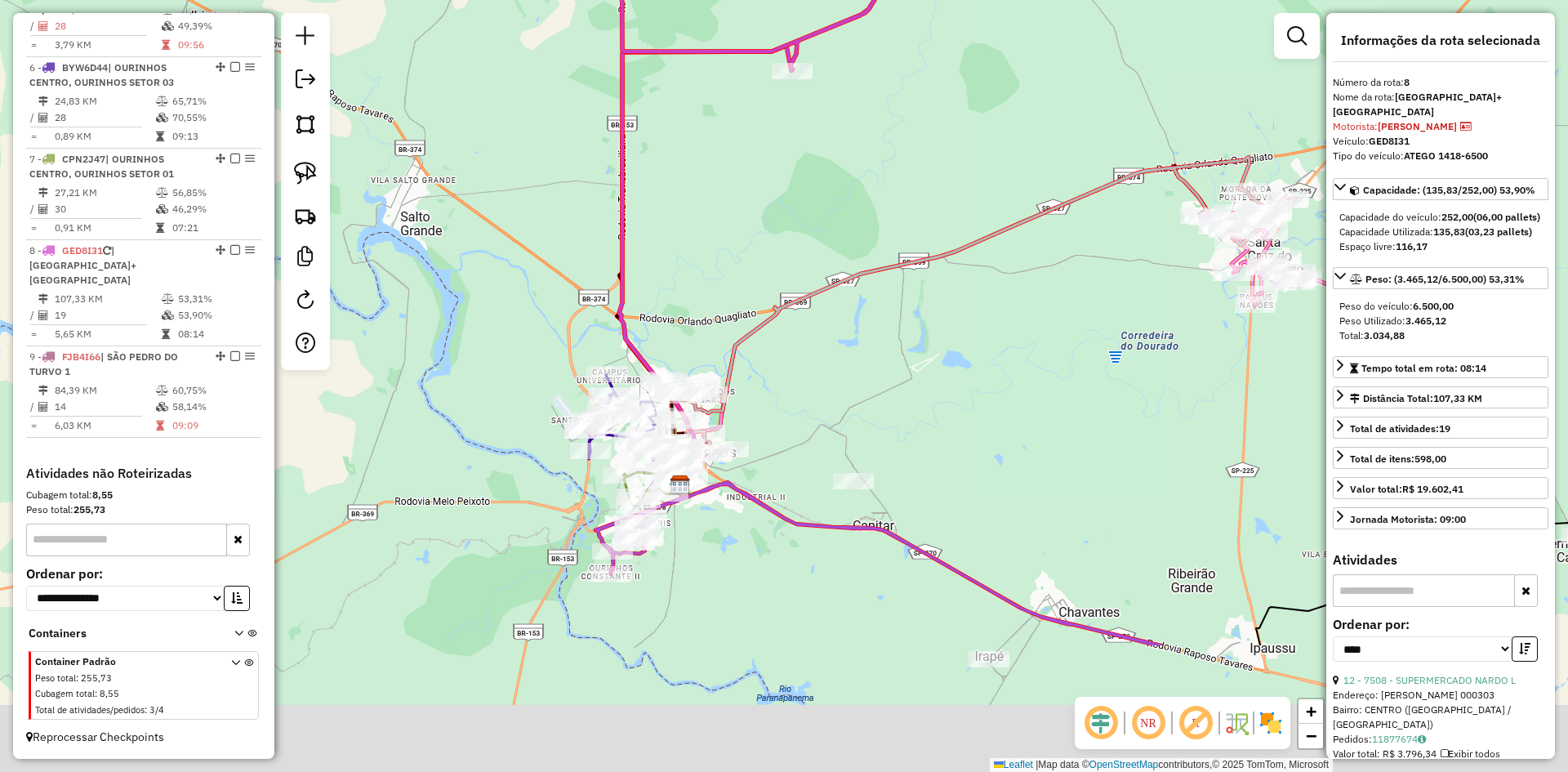
drag, startPoint x: 1003, startPoint y: 358, endPoint x: 891, endPoint y: 56, distance: 322.1
click at [891, 56] on div "Janela de atendimento Grade de atendimento Capacidade Transportadoras Veículos …" at bounding box center [784, 386] width 1568 height 772
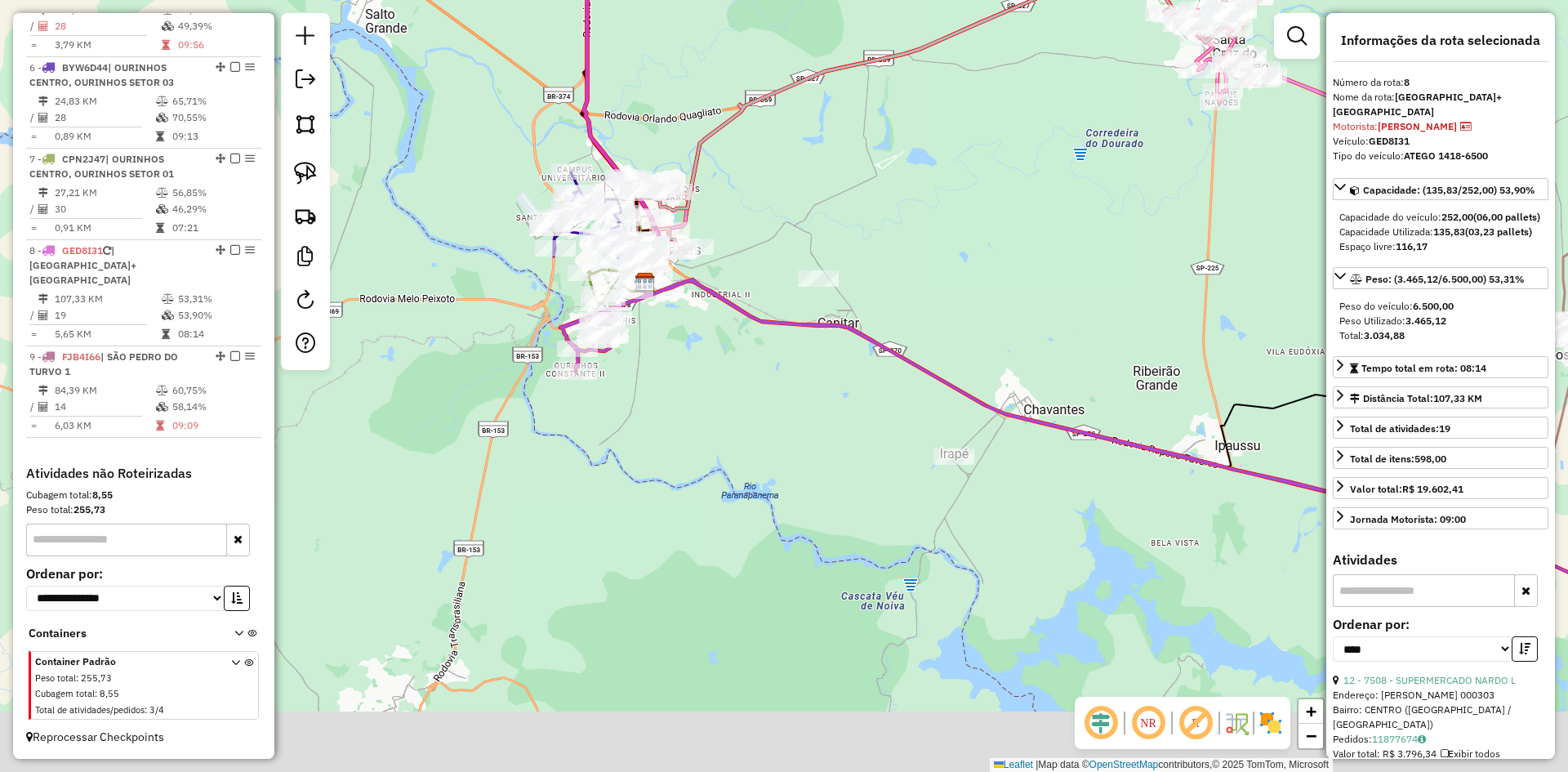
drag, startPoint x: 814, startPoint y: 301, endPoint x: 804, endPoint y: 207, distance: 94.5
click at [804, 196] on div "Janela de atendimento Grade de atendimento Capacidade Transportadoras Veículos …" at bounding box center [784, 386] width 1568 height 772
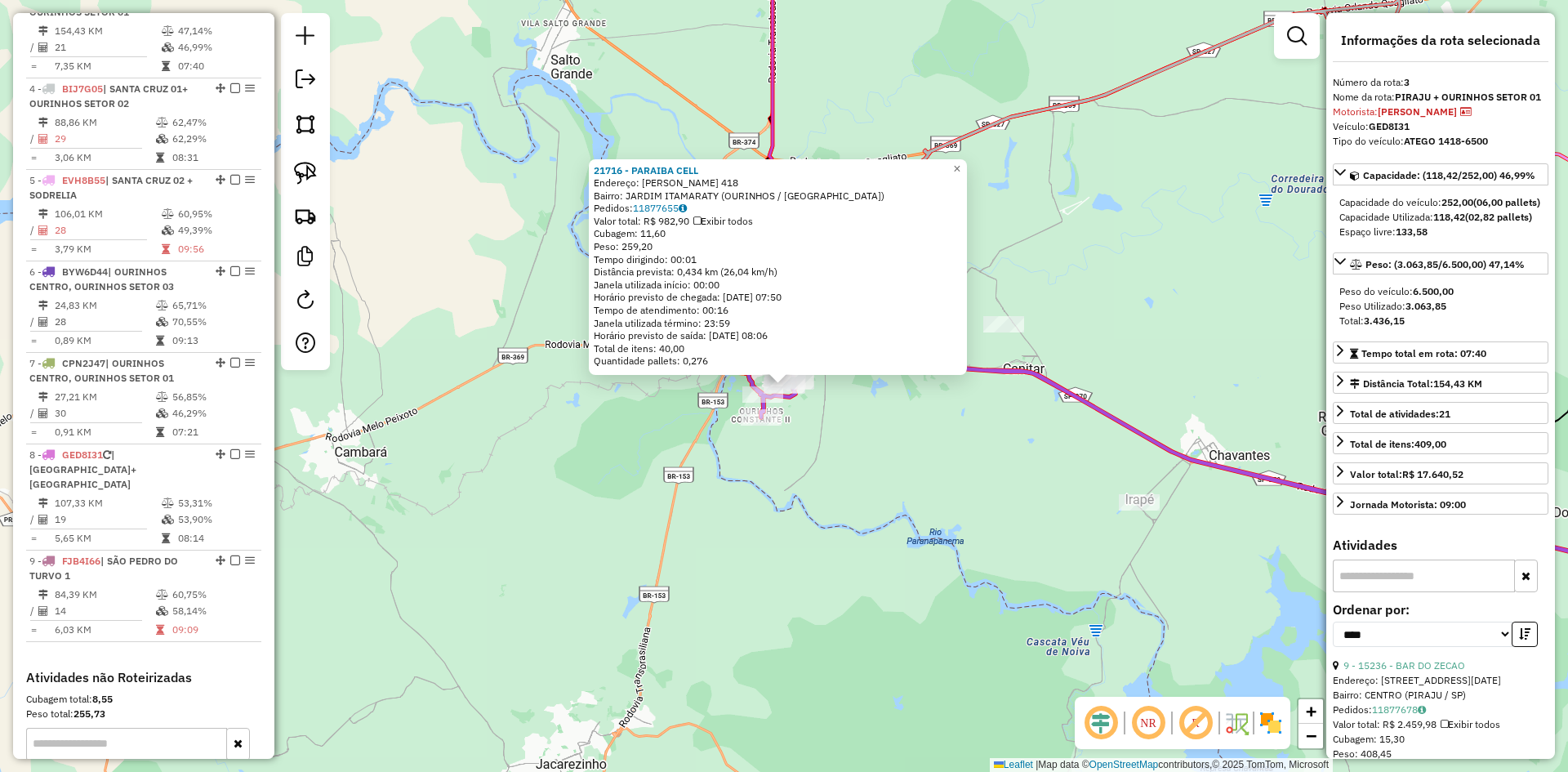
scroll to position [796, 0]
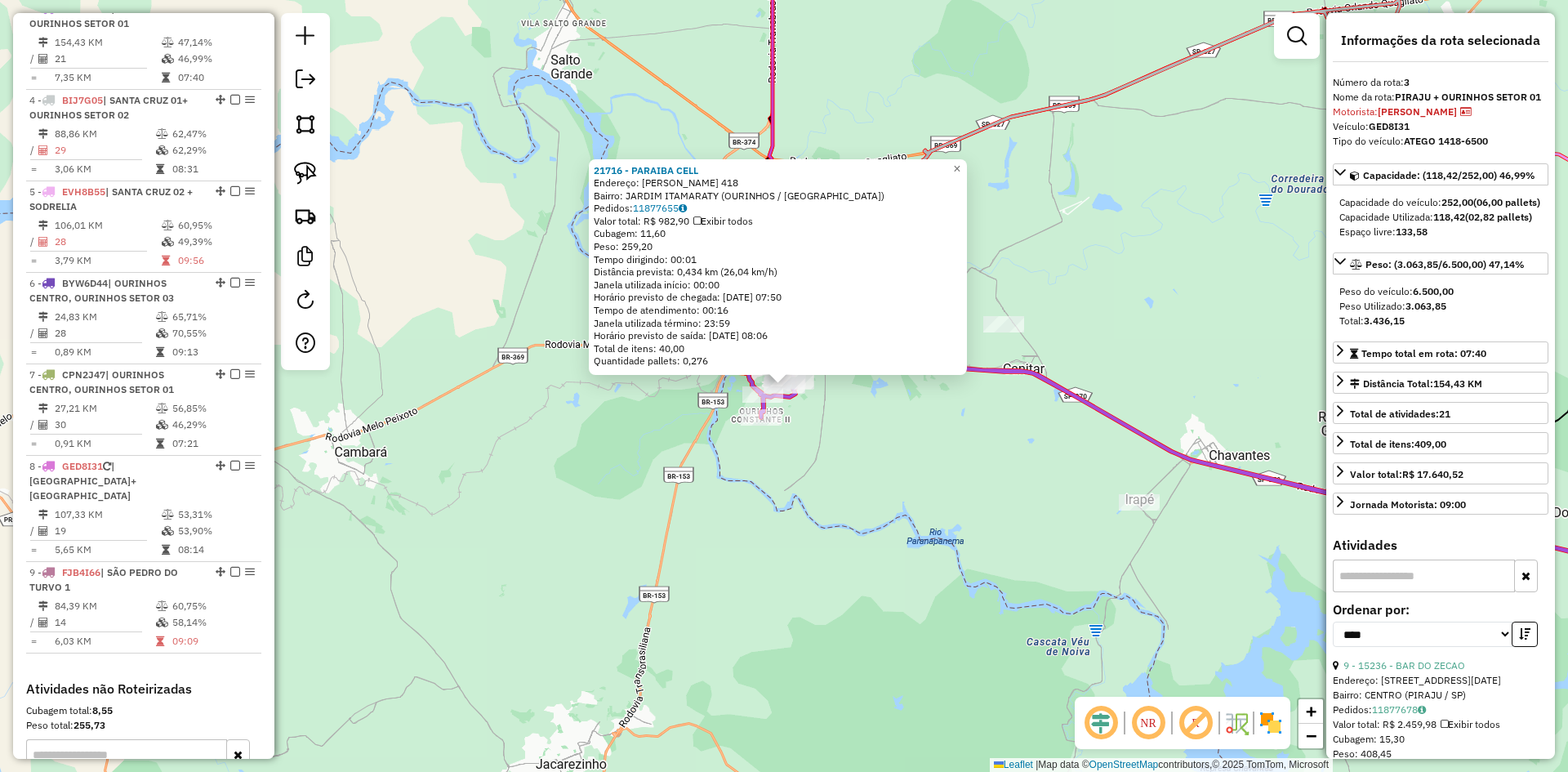
click at [789, 489] on div "21716 - PARAIBA CELL Endereço: DIOGENES CHRISTONI 418 Bairro: JARDIM ITAMARATY …" at bounding box center [784, 386] width 1568 height 772
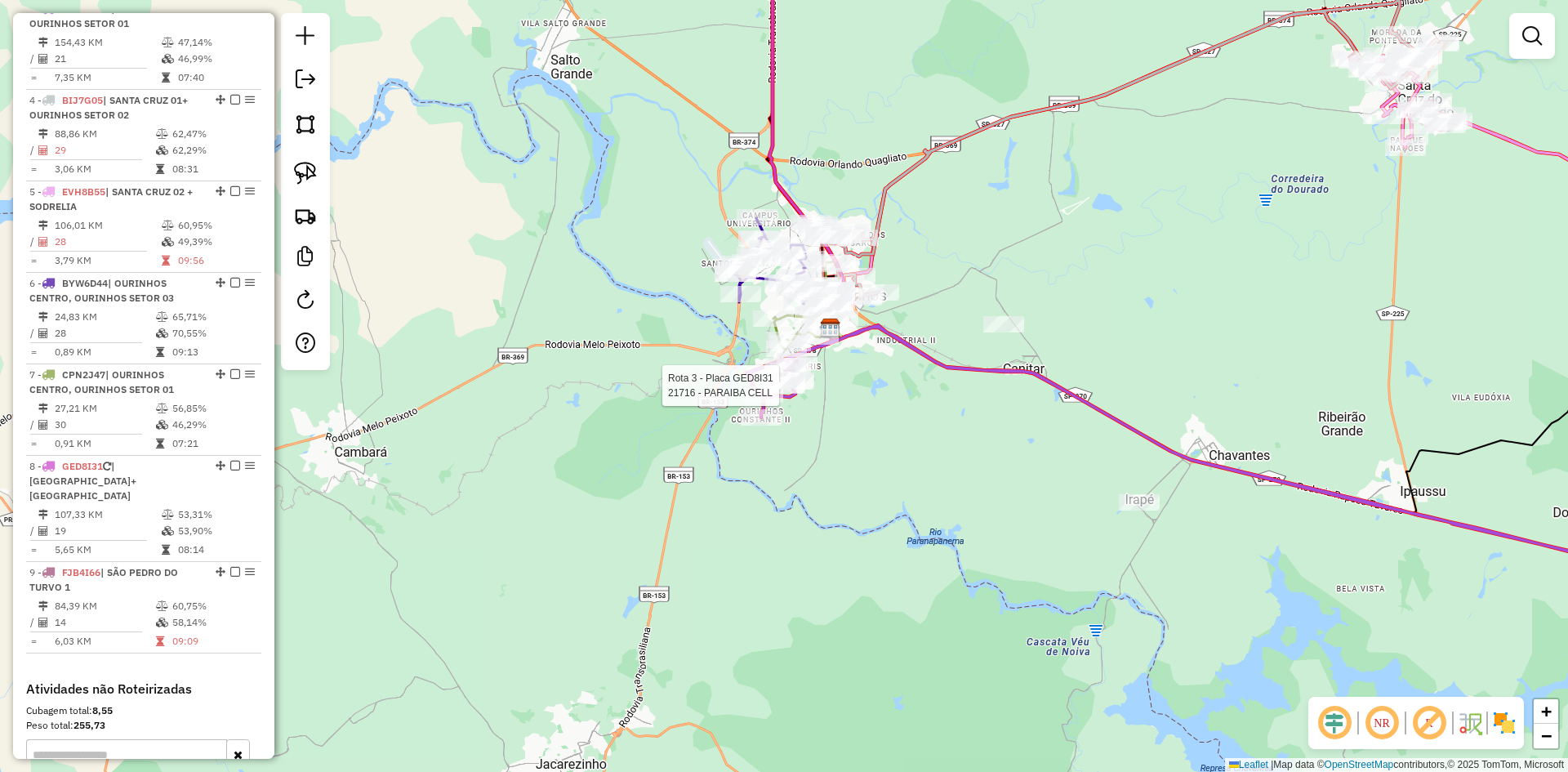
select select "*********"
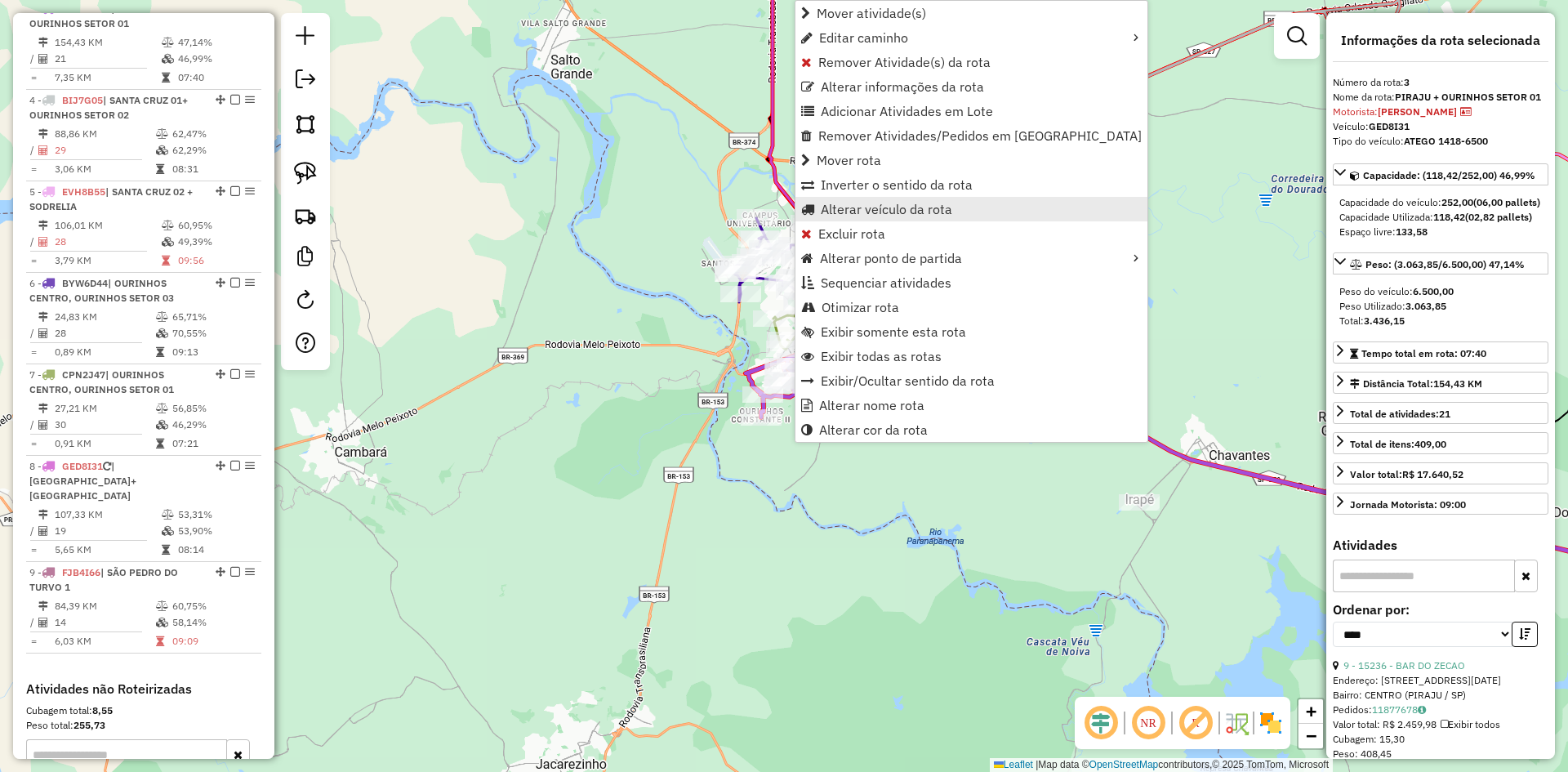
click at [937, 212] on span "Alterar veículo da rota" at bounding box center [887, 209] width 132 height 13
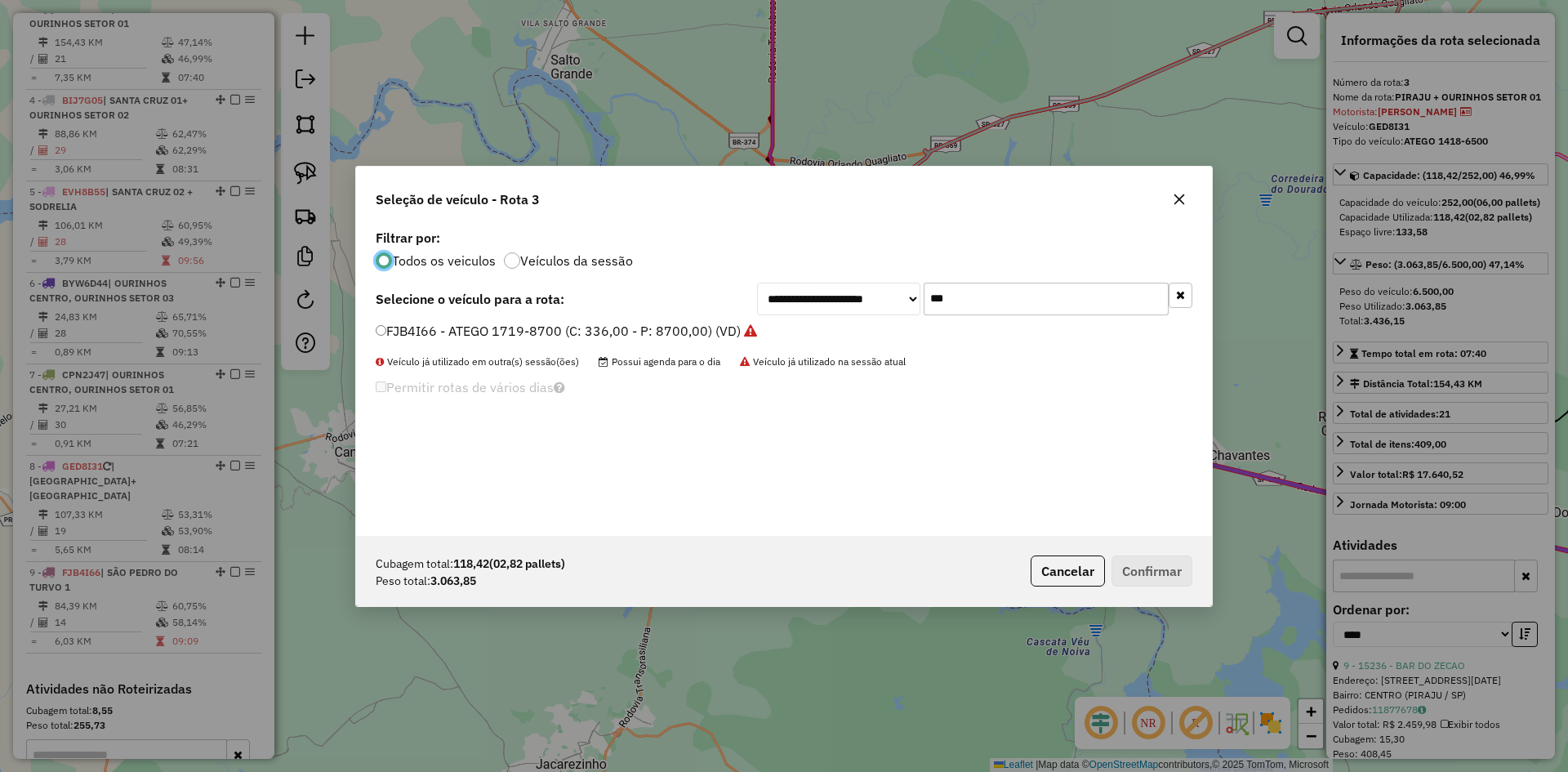
scroll to position [9, 5]
click at [985, 305] on input "***" at bounding box center [1046, 299] width 245 height 33
type input "***"
click at [524, 326] on label "FMT9F53 - ATEGO 1719-8700 (C: 336,00 - P: 8700,00) (VD)" at bounding box center [562, 331] width 372 height 20
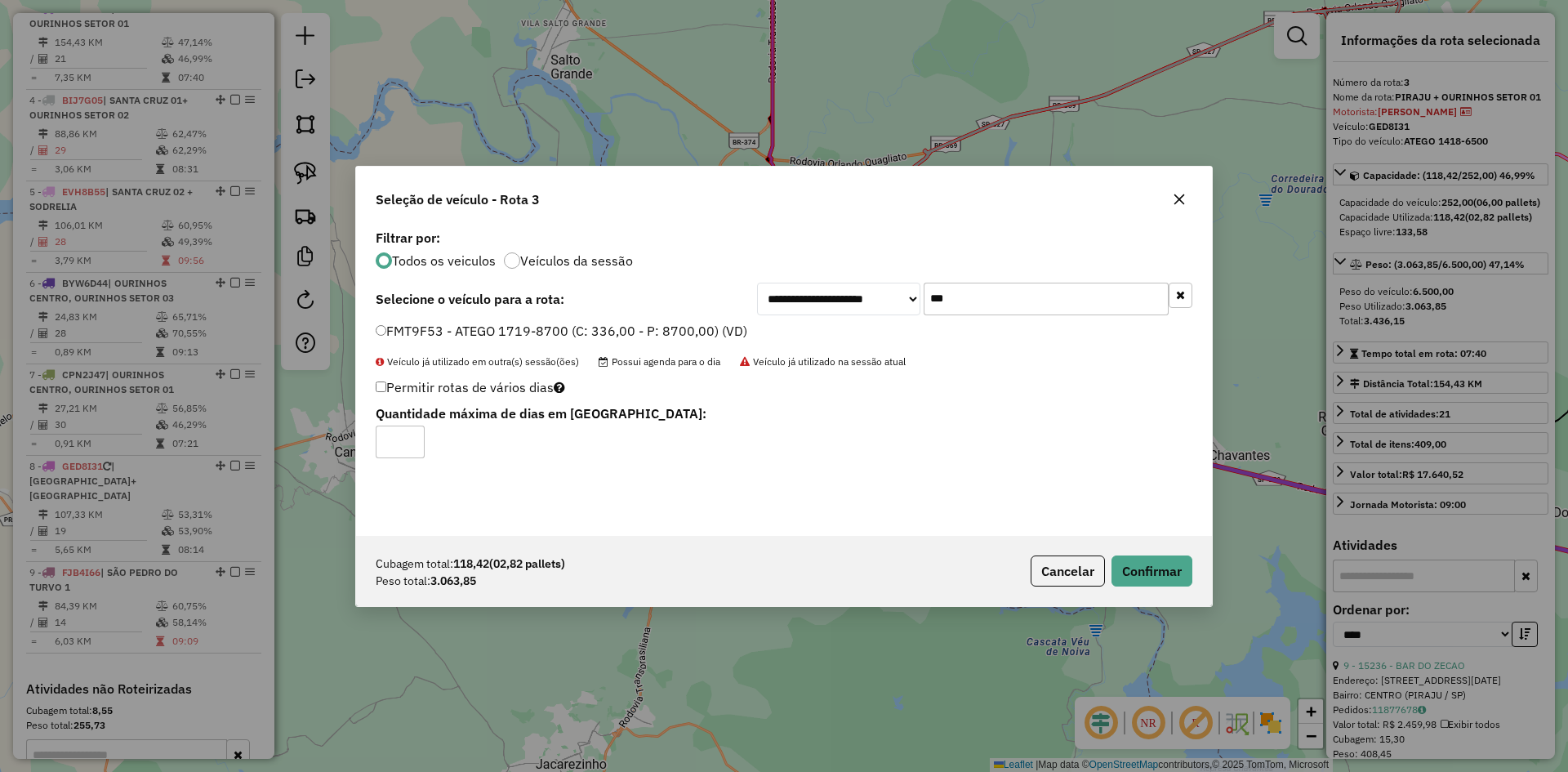
click at [1178, 204] on icon "button" at bounding box center [1180, 199] width 13 height 13
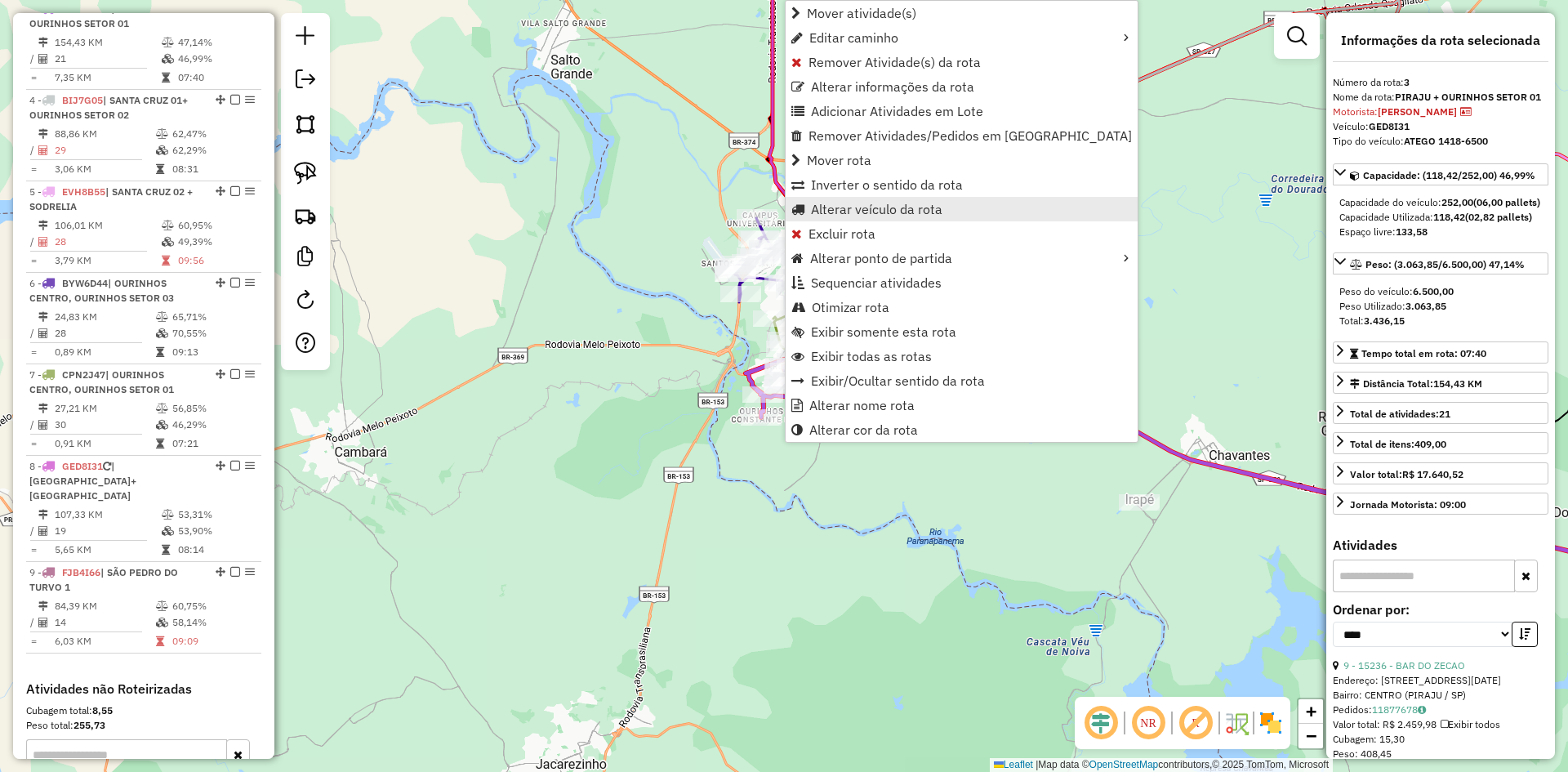
click at [865, 210] on span "Alterar veículo da rota" at bounding box center [877, 209] width 132 height 13
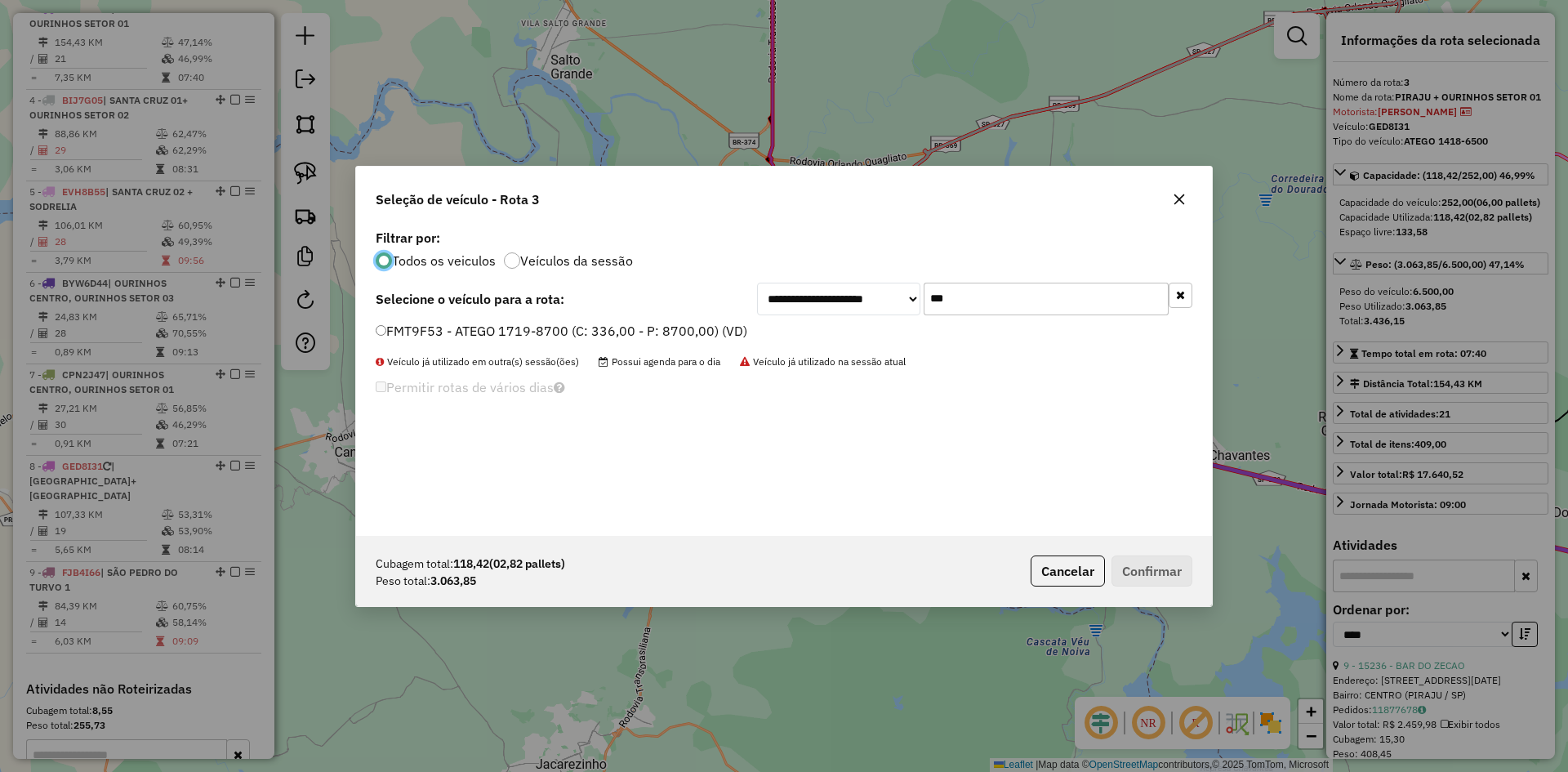
click at [1025, 314] on input "***" at bounding box center [1046, 299] width 245 height 33
type input "**"
click at [454, 364] on div "BYB9B83 - M. BENZ / L 1313 (C: 450,00 - P: 12000,00) (VD) BYW6D44 - ATEGO 1719-…" at bounding box center [784, 348] width 836 height 52
click at [453, 352] on label "BYW6D44 - ATEGO 1719-8700 (C: 336,00 - P: 8700,00) (VD)" at bounding box center [572, 350] width 391 height 20
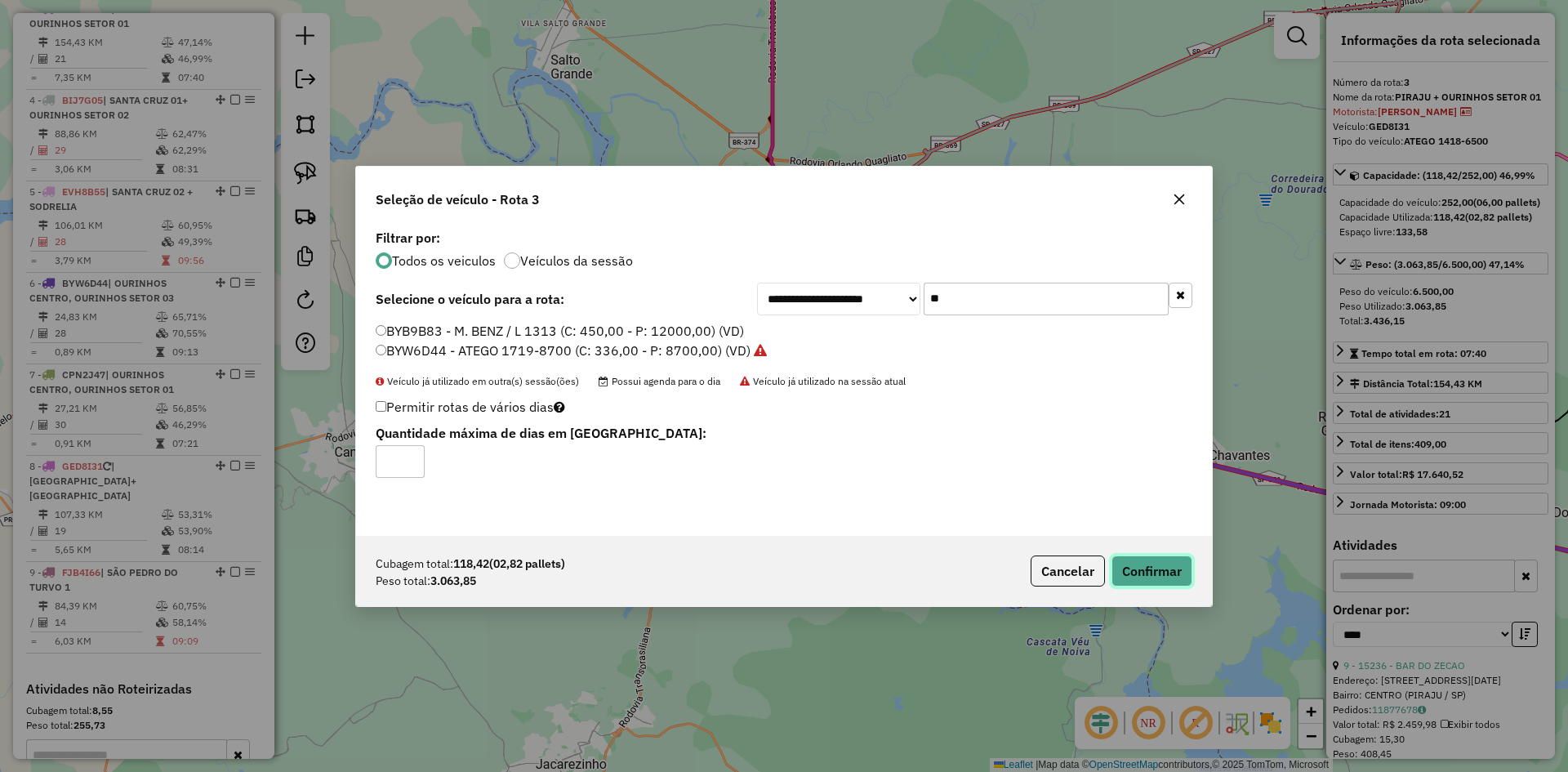
click at [1155, 568] on button "Confirmar" at bounding box center [1152, 571] width 81 height 31
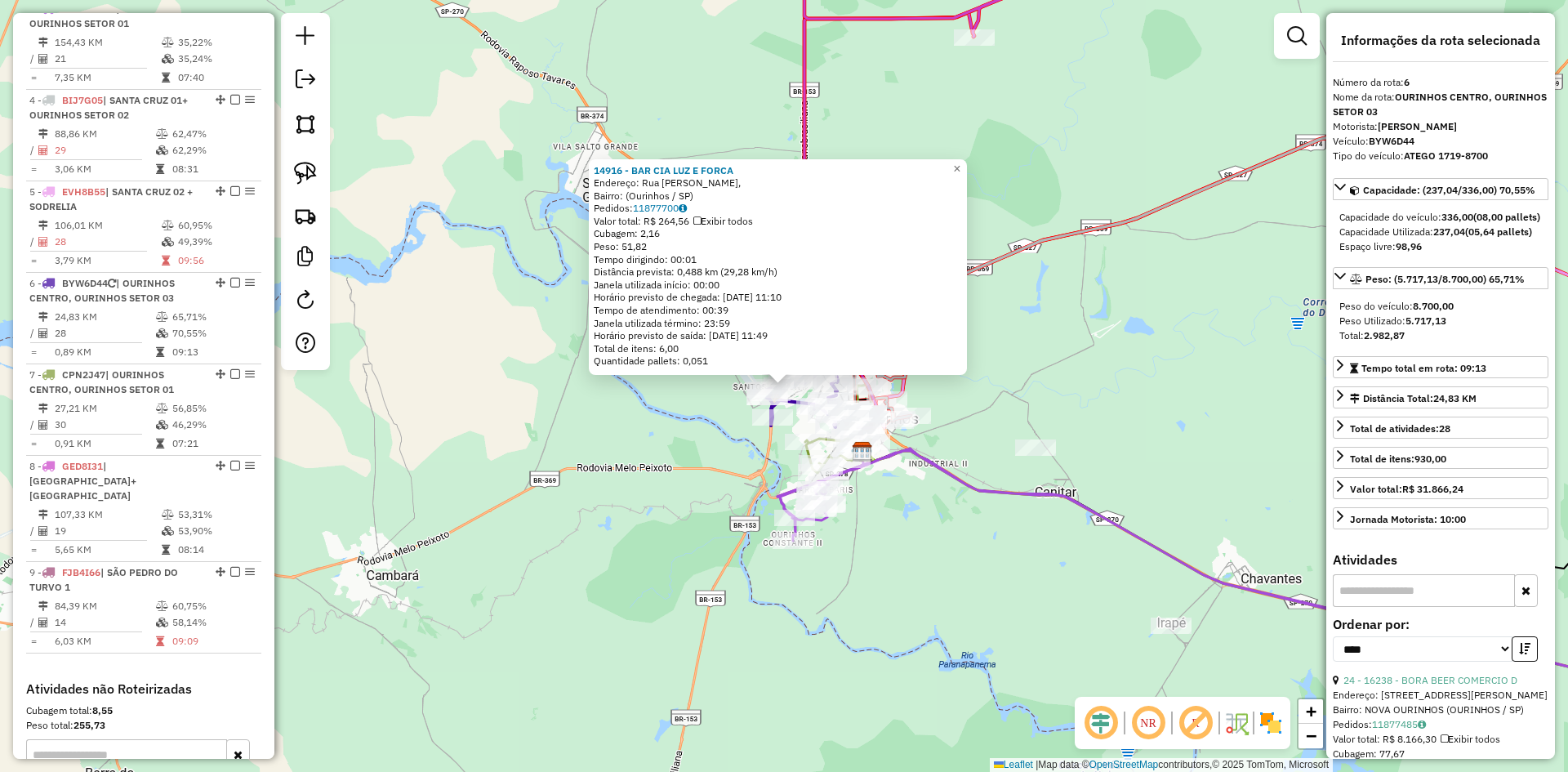
scroll to position [1012, 0]
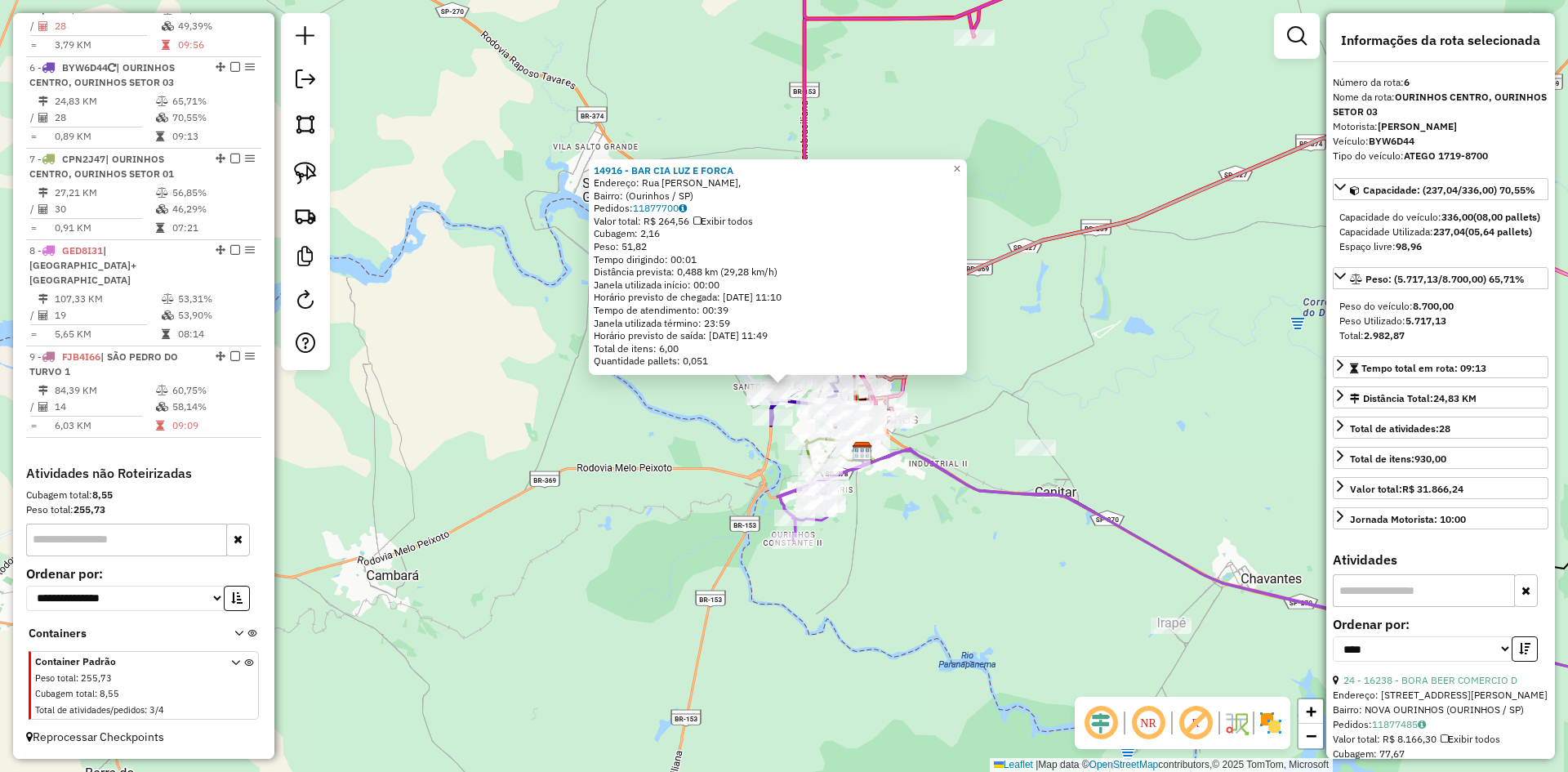
click at [699, 475] on div "14916 - BAR CIA LUZ E FORCA Endereço: Rua Alice Teixeira de Oliveira, Bairro: (…" at bounding box center [784, 386] width 1568 height 772
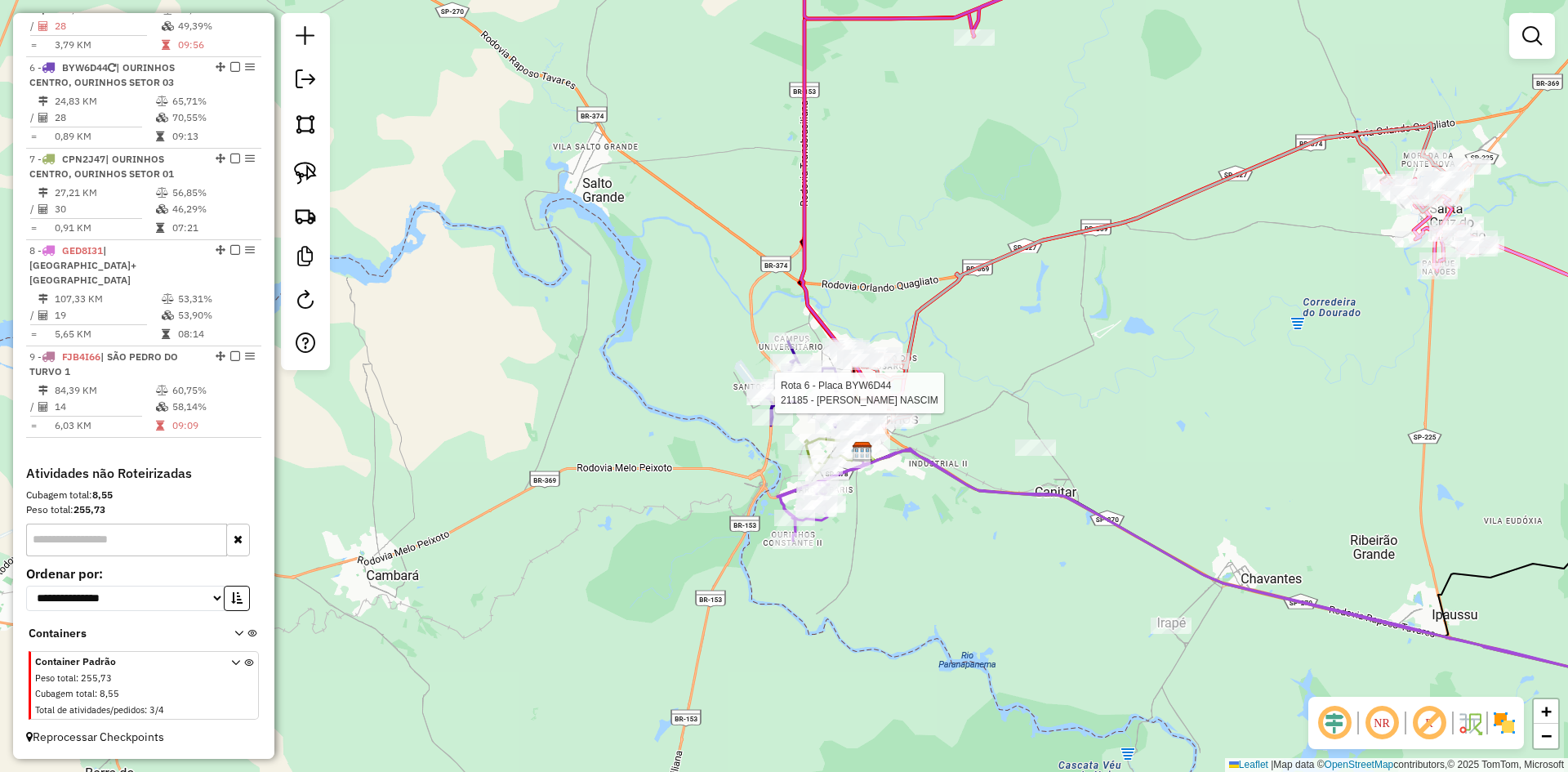
select select "*********"
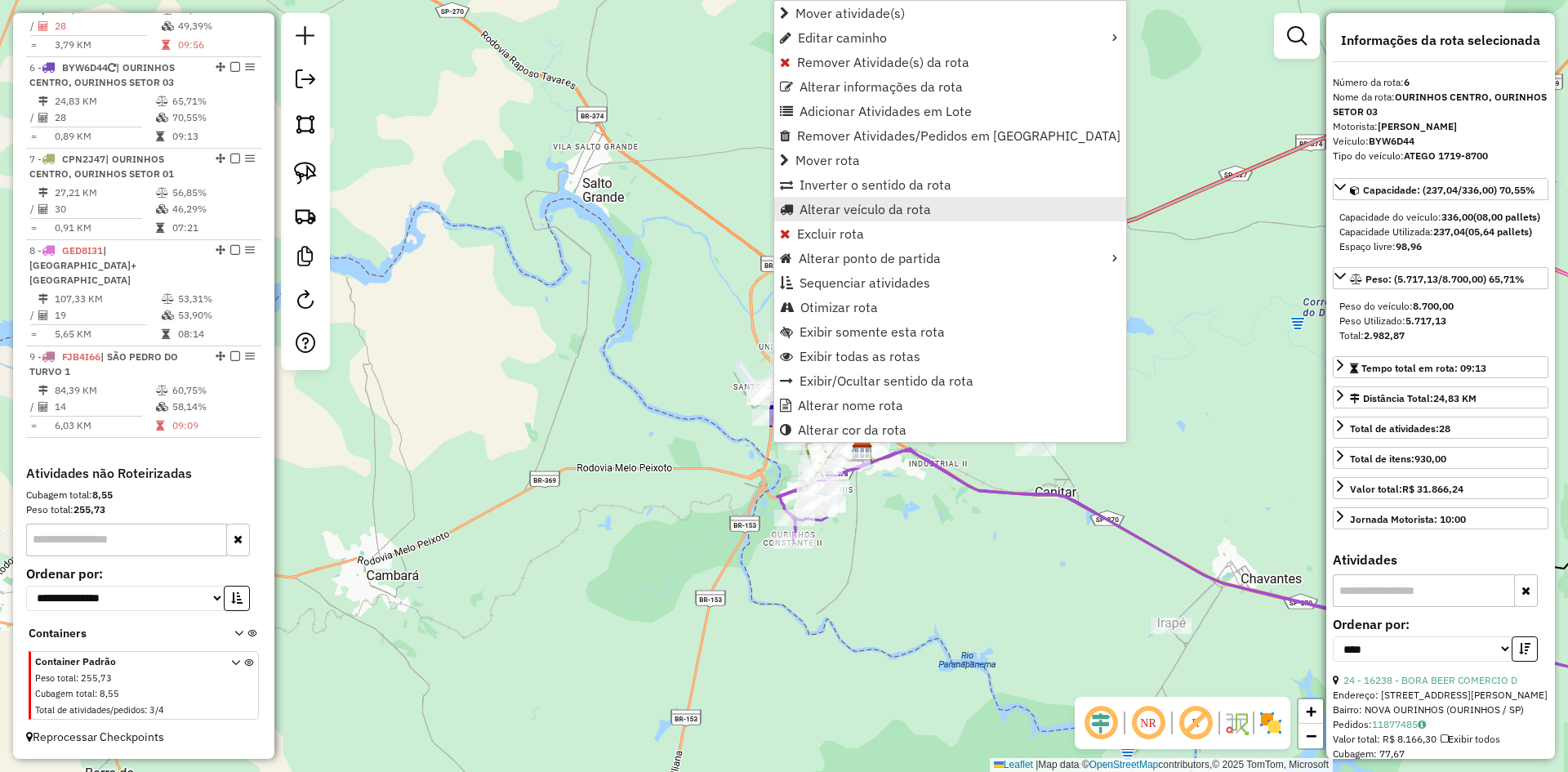
click at [905, 214] on span "Alterar veículo da rota" at bounding box center [866, 209] width 132 height 13
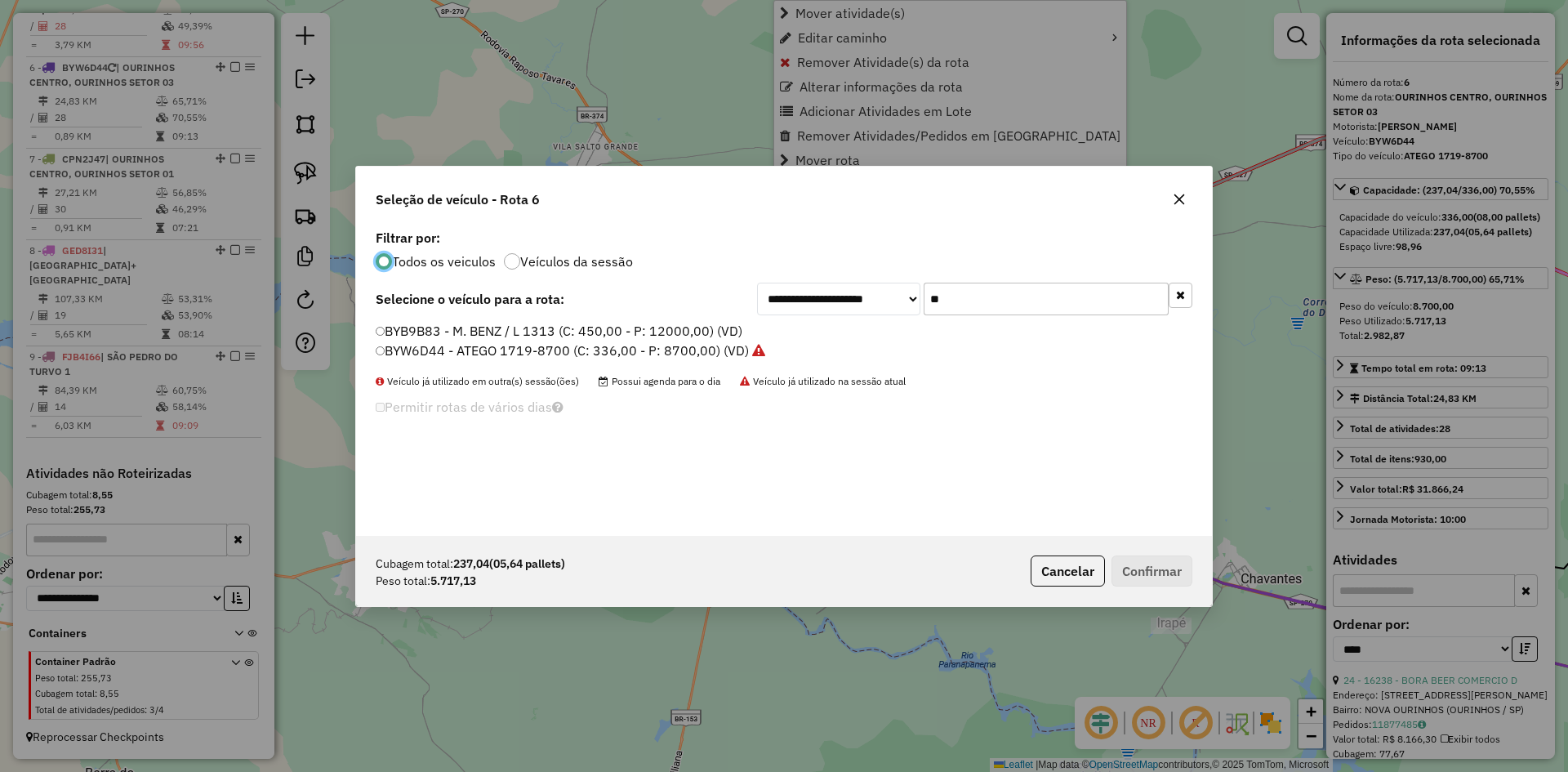
scroll to position [9, 5]
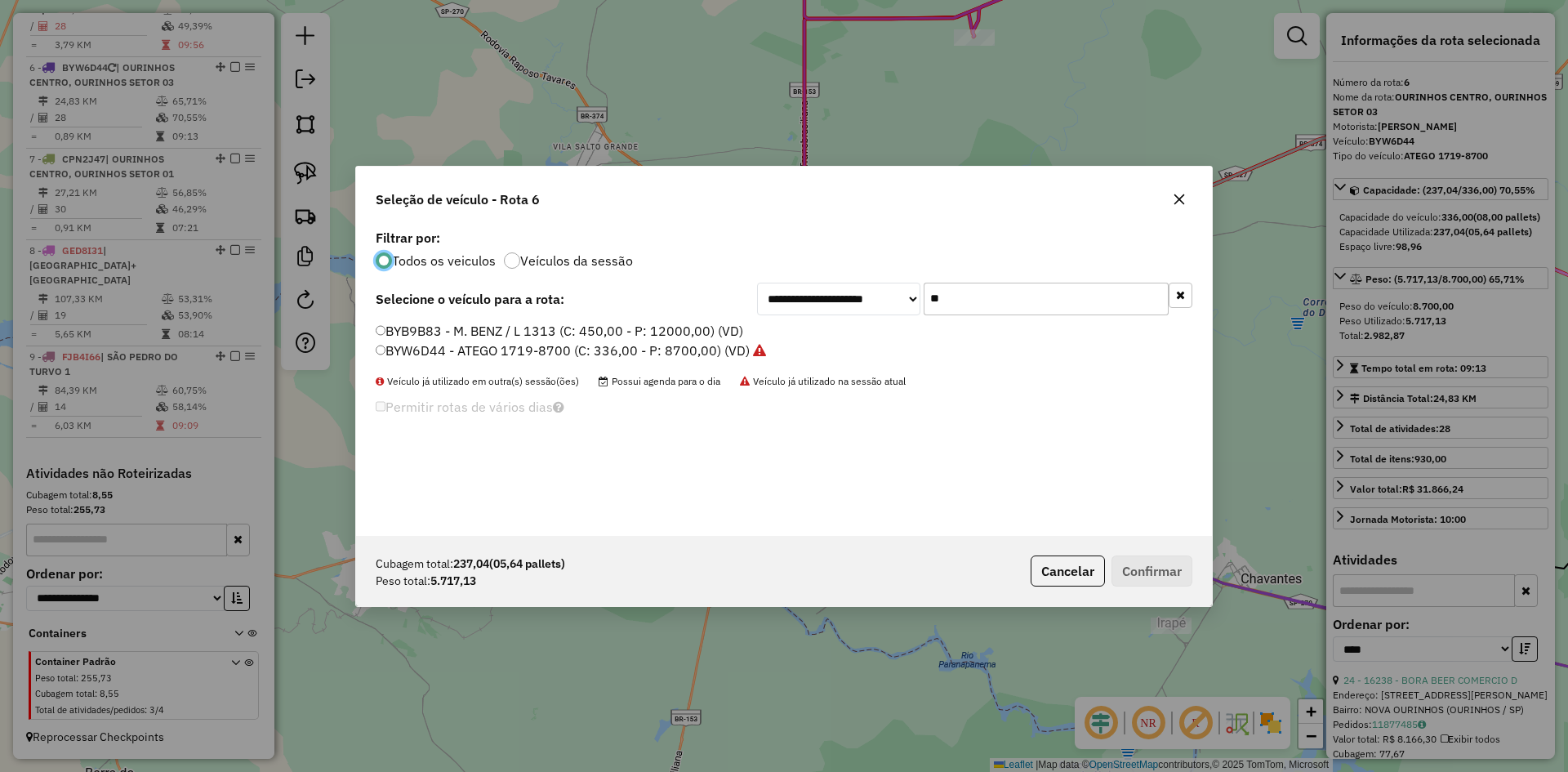
click at [1009, 301] on input "**" at bounding box center [1046, 299] width 245 height 33
type input "***"
click at [452, 330] on label "FMT9F53 - ATEGO 1719-8700 (C: 336,00 - P: 8700,00) (VD)" at bounding box center [562, 331] width 372 height 20
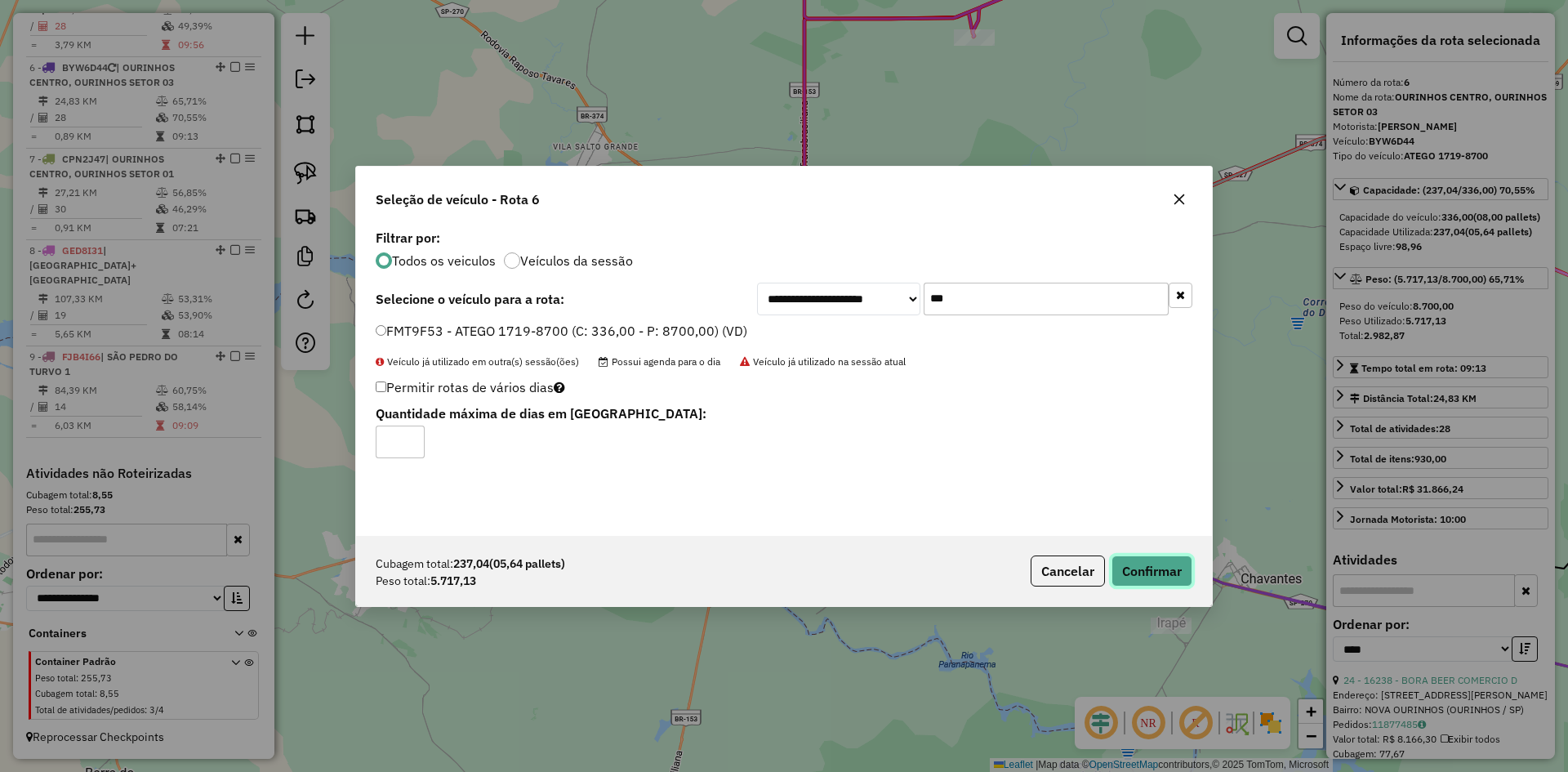
click at [1173, 560] on button "Confirmar" at bounding box center [1152, 571] width 81 height 31
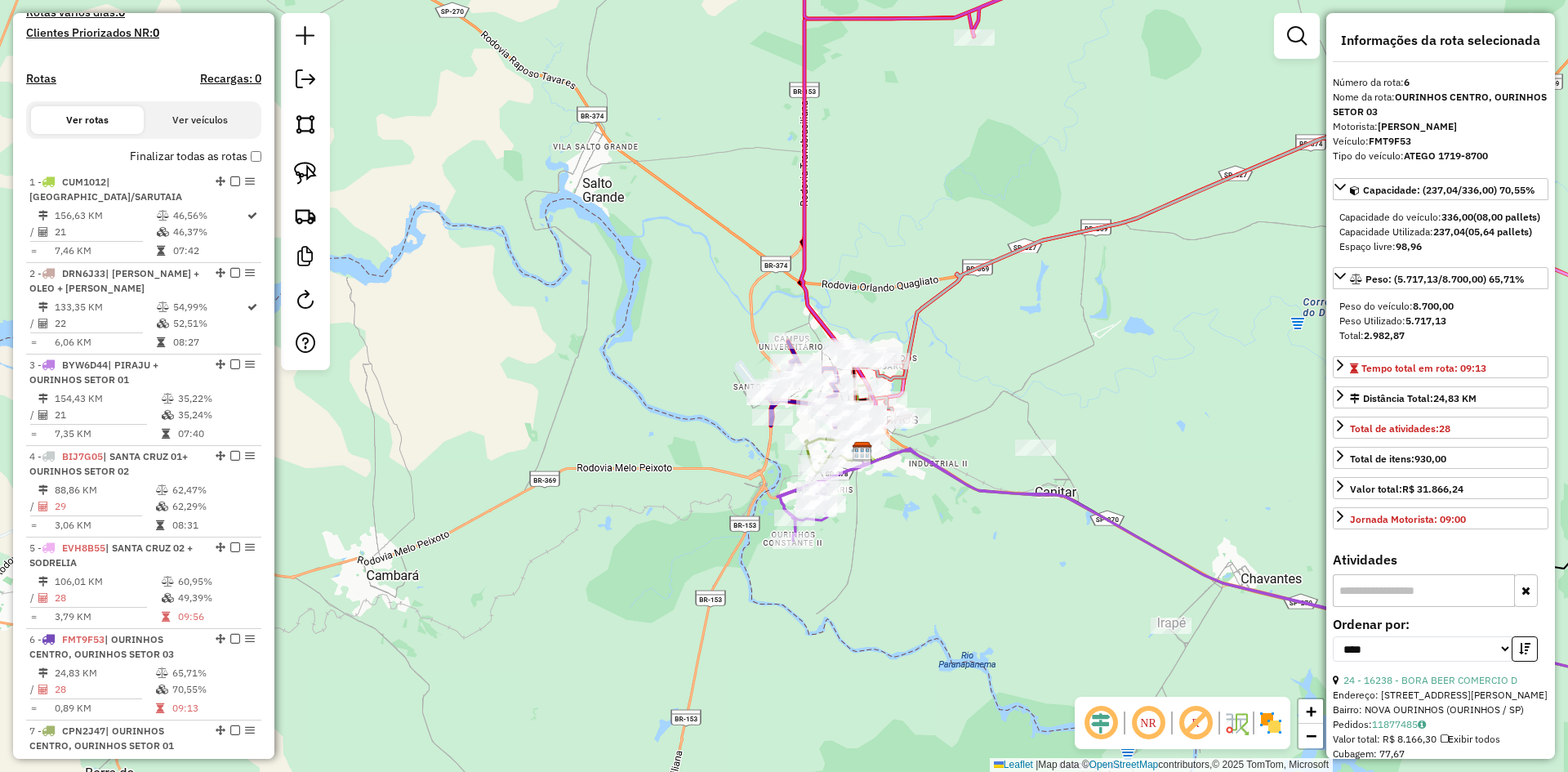
scroll to position [387, 0]
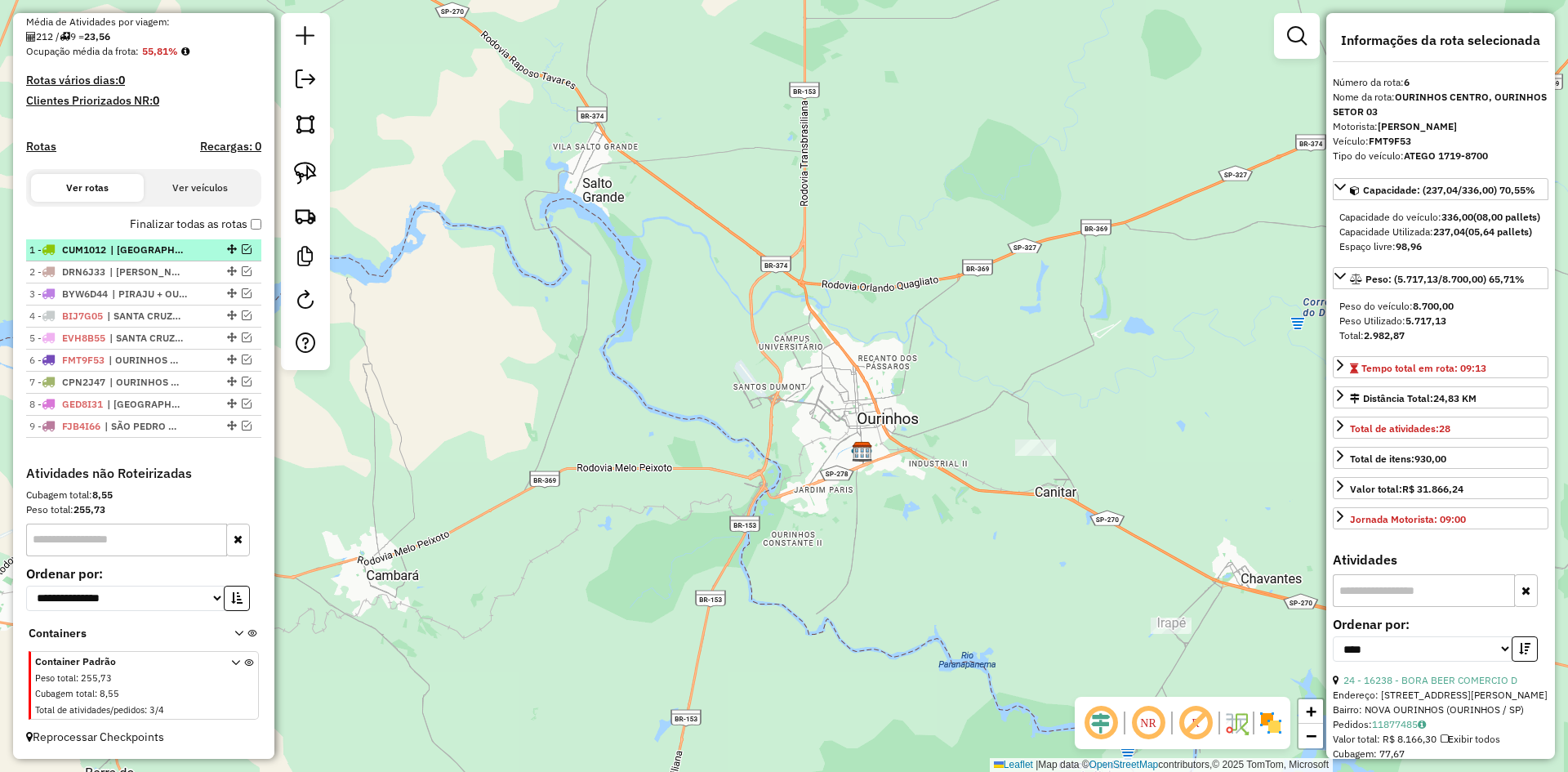
click at [156, 253] on span "| [GEOGRAPHIC_DATA]/SARUTAIA" at bounding box center [148, 250] width 76 height 15
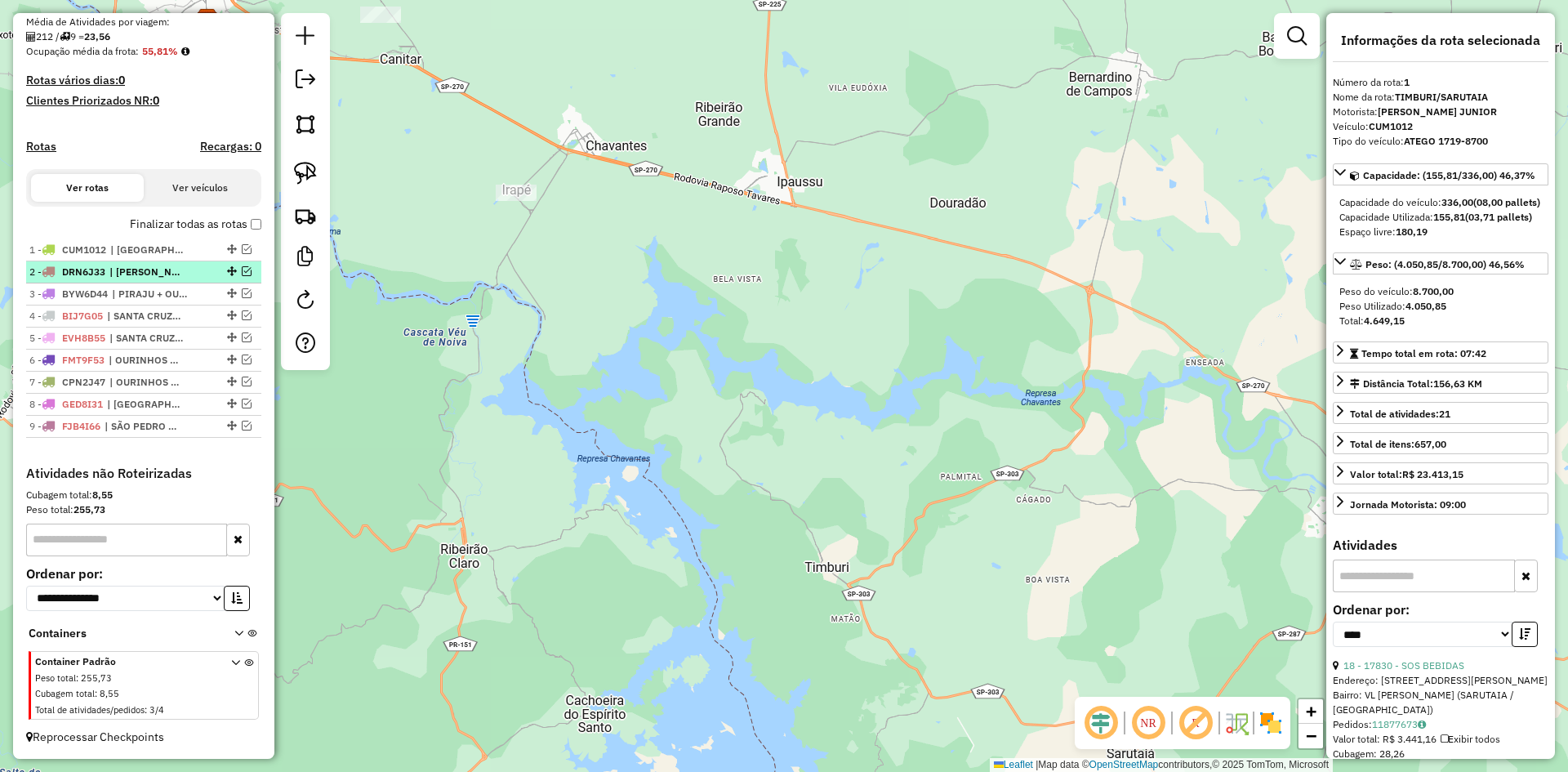
click at [158, 269] on span "| [PERSON_NAME] + OLEO + [PERSON_NAME]" at bounding box center [147, 272] width 76 height 15
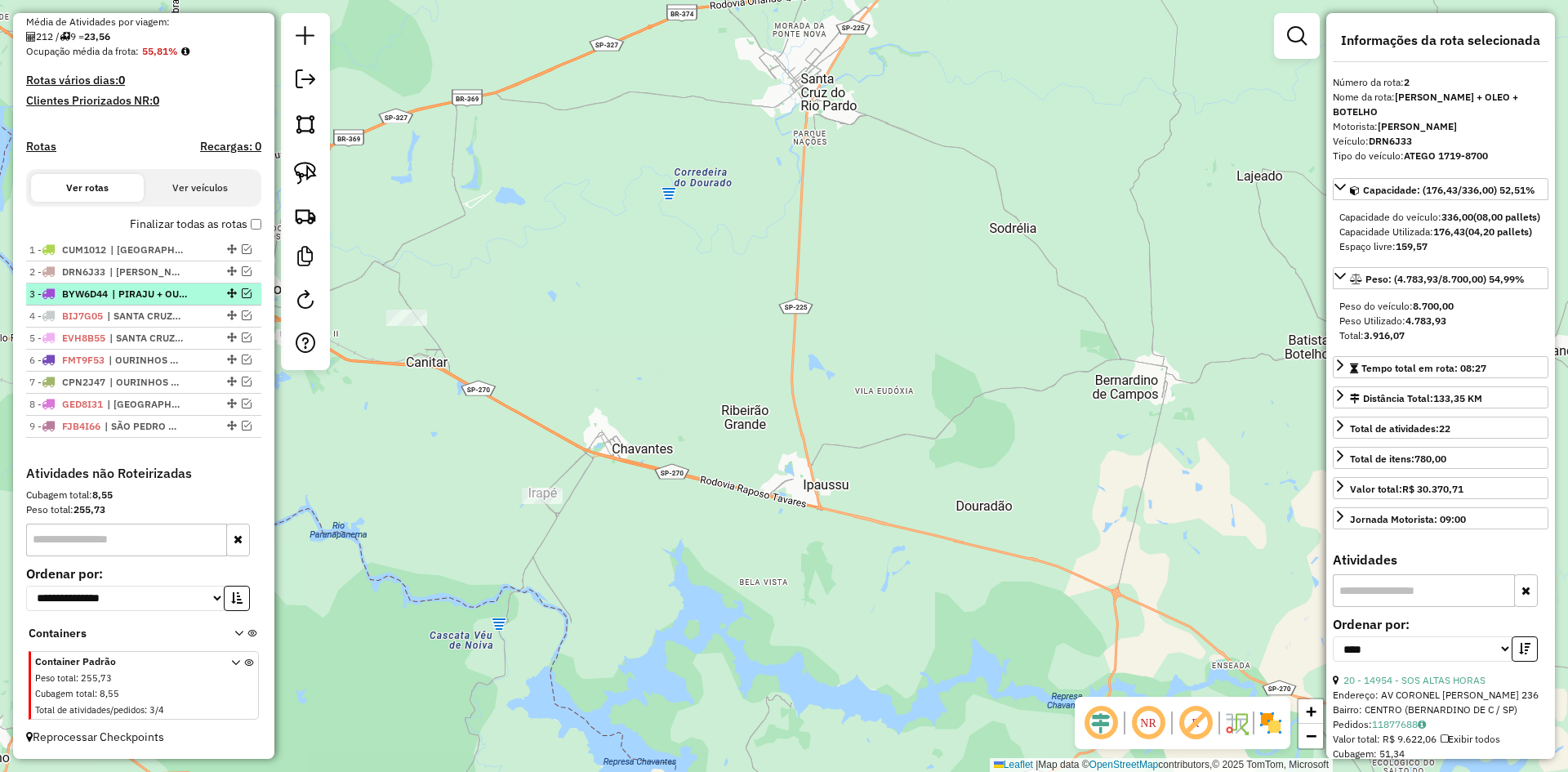
click at [153, 292] on span "| PIRAJU + OURINHOS SETOR 01" at bounding box center [149, 294] width 76 height 15
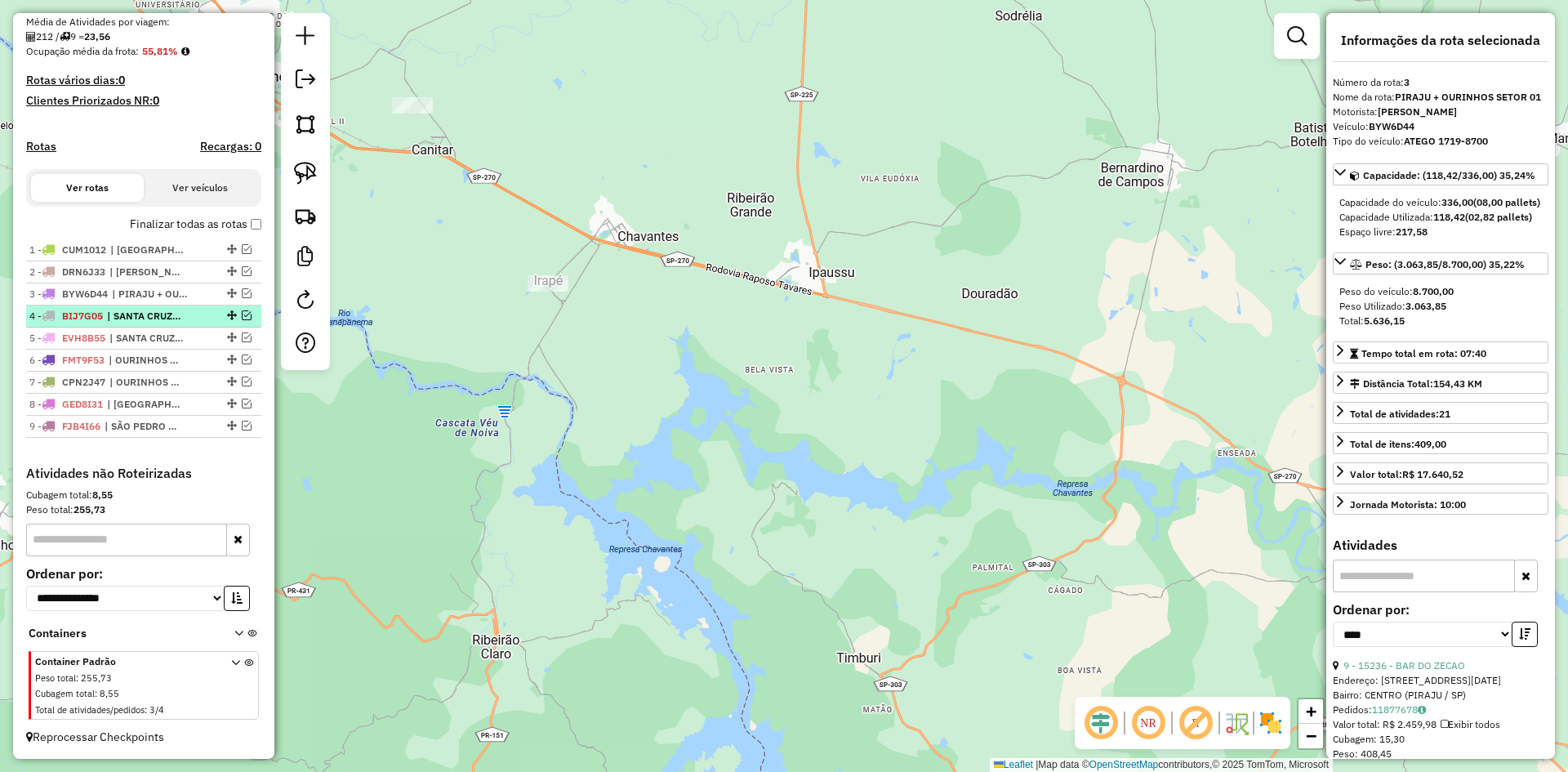
click at [154, 318] on span "| SANTA CRUZ 01+ OURINHOS SETOR 02" at bounding box center [144, 316] width 76 height 15
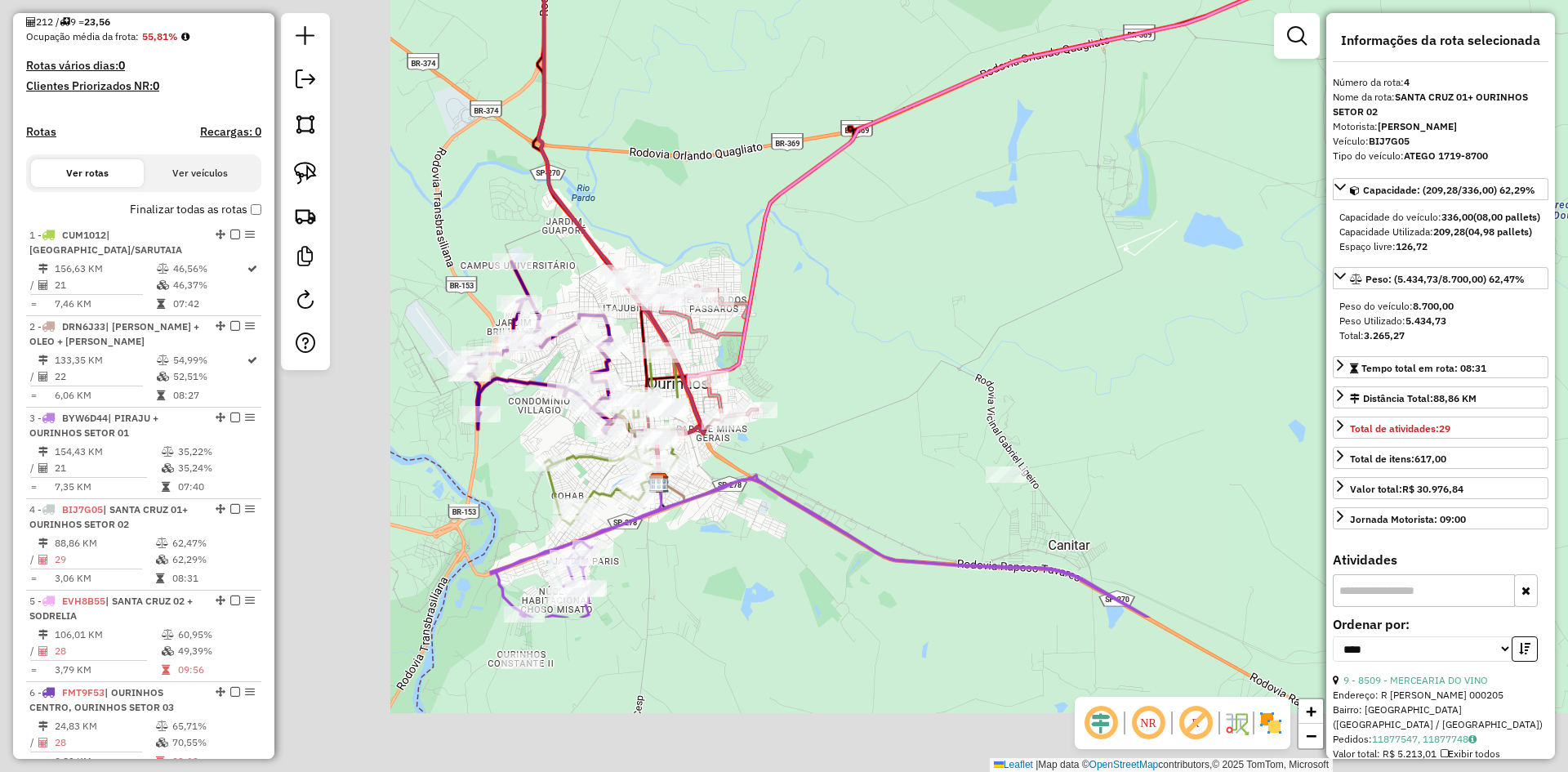
drag, startPoint x: 869, startPoint y: 426, endPoint x: 1325, endPoint y: 195, distance: 511.2
click at [1325, 195] on div "Janela de atendimento Grade de atendimento Capacidade Transportadoras Veículos …" at bounding box center [784, 386] width 1568 height 772
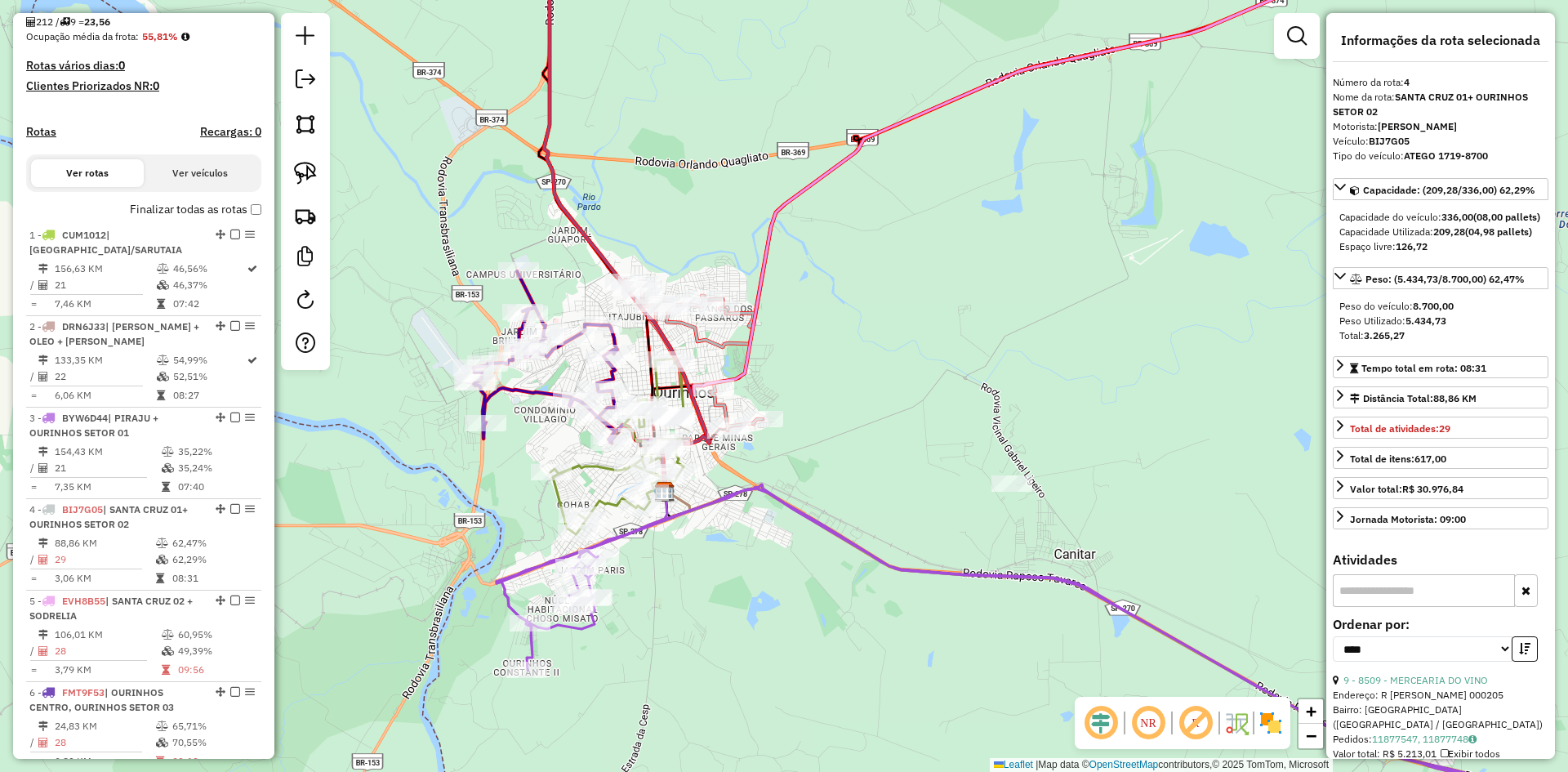
drag, startPoint x: 1044, startPoint y: 257, endPoint x: 1101, endPoint y: 343, distance: 103.2
click at [1101, 343] on div "Janela de atendimento Grade de atendimento Capacidade Transportadoras Veículos …" at bounding box center [784, 386] width 1568 height 772
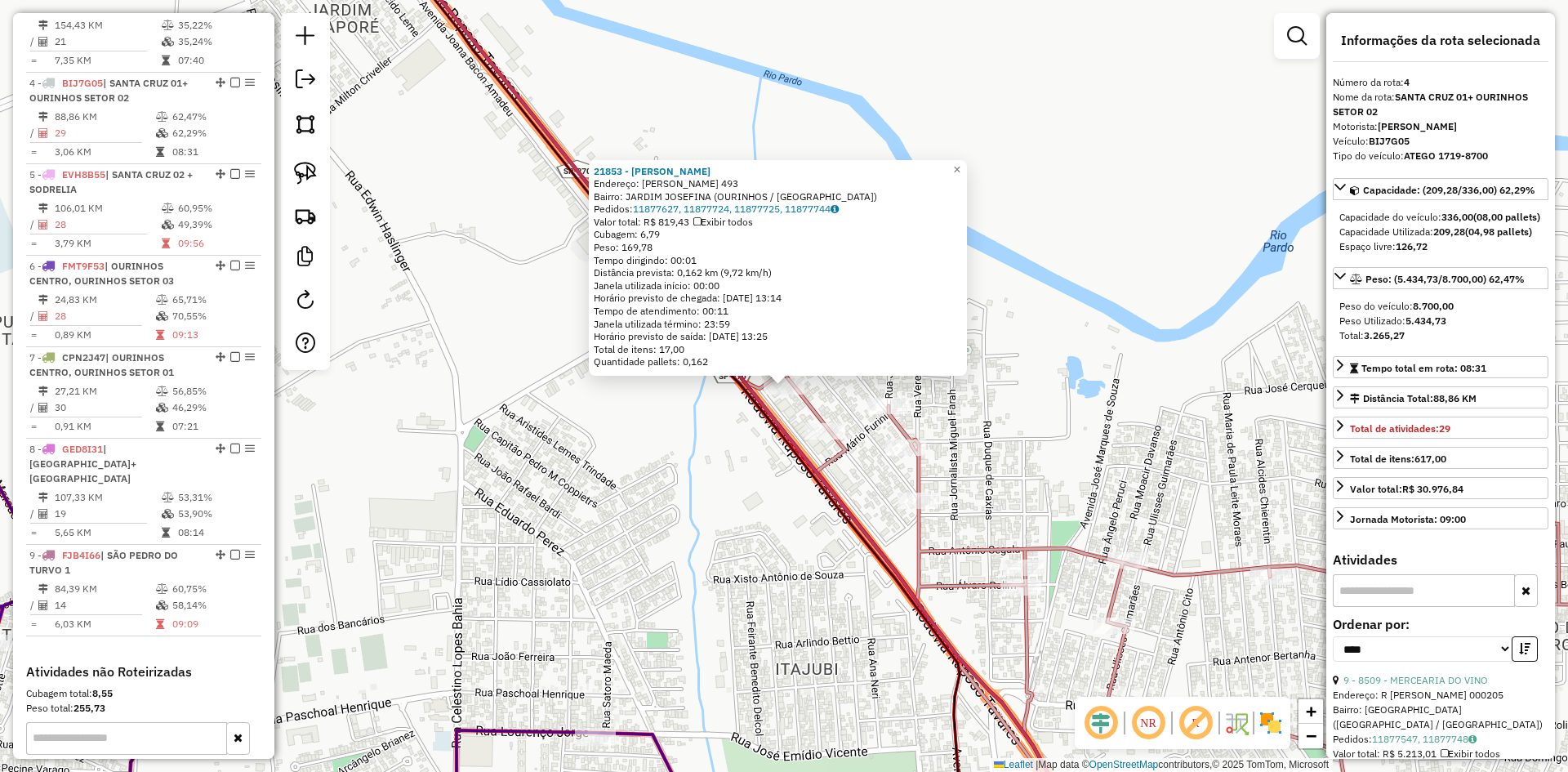
scroll to position [888, 0]
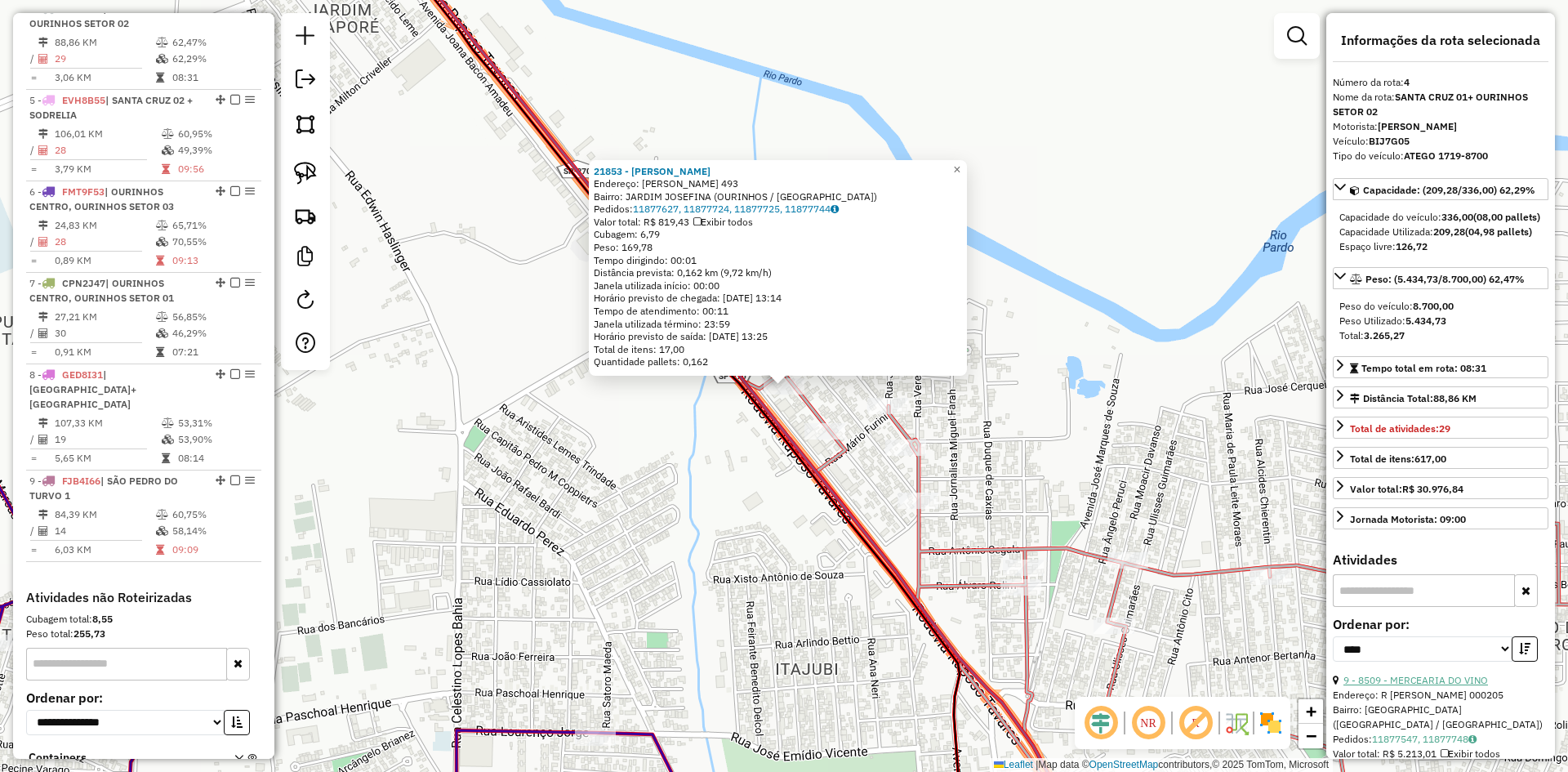
click at [1430, 687] on link "9 - 8509 - MERCEARIA DO VINO" at bounding box center [1416, 680] width 145 height 12
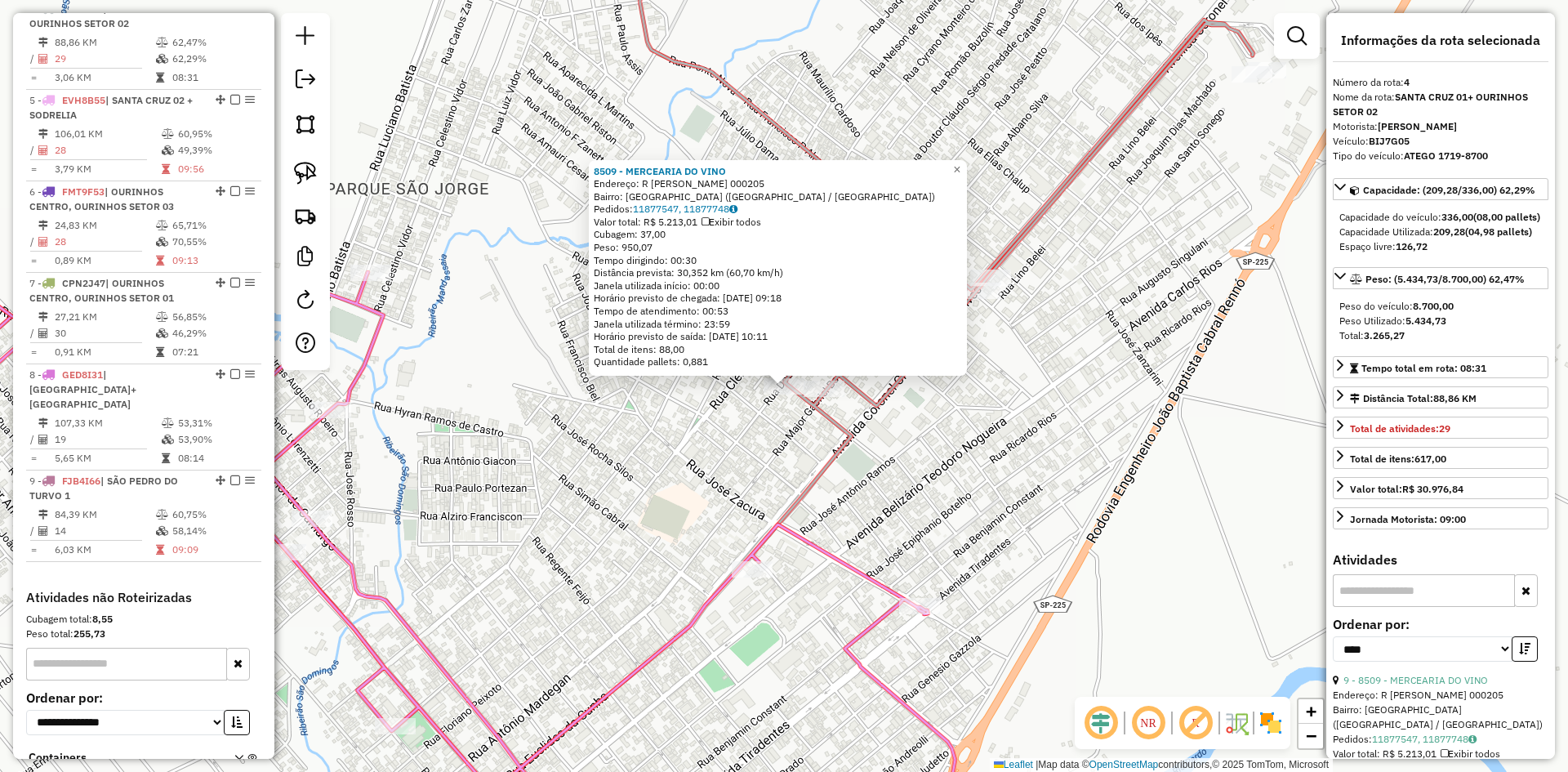
click at [1076, 561] on div "8509 - MERCEARIA DO VINO Endereço: R FREDIANO COLLI 000205 Bairro: VILA SANTA A…" at bounding box center [784, 386] width 1568 height 772
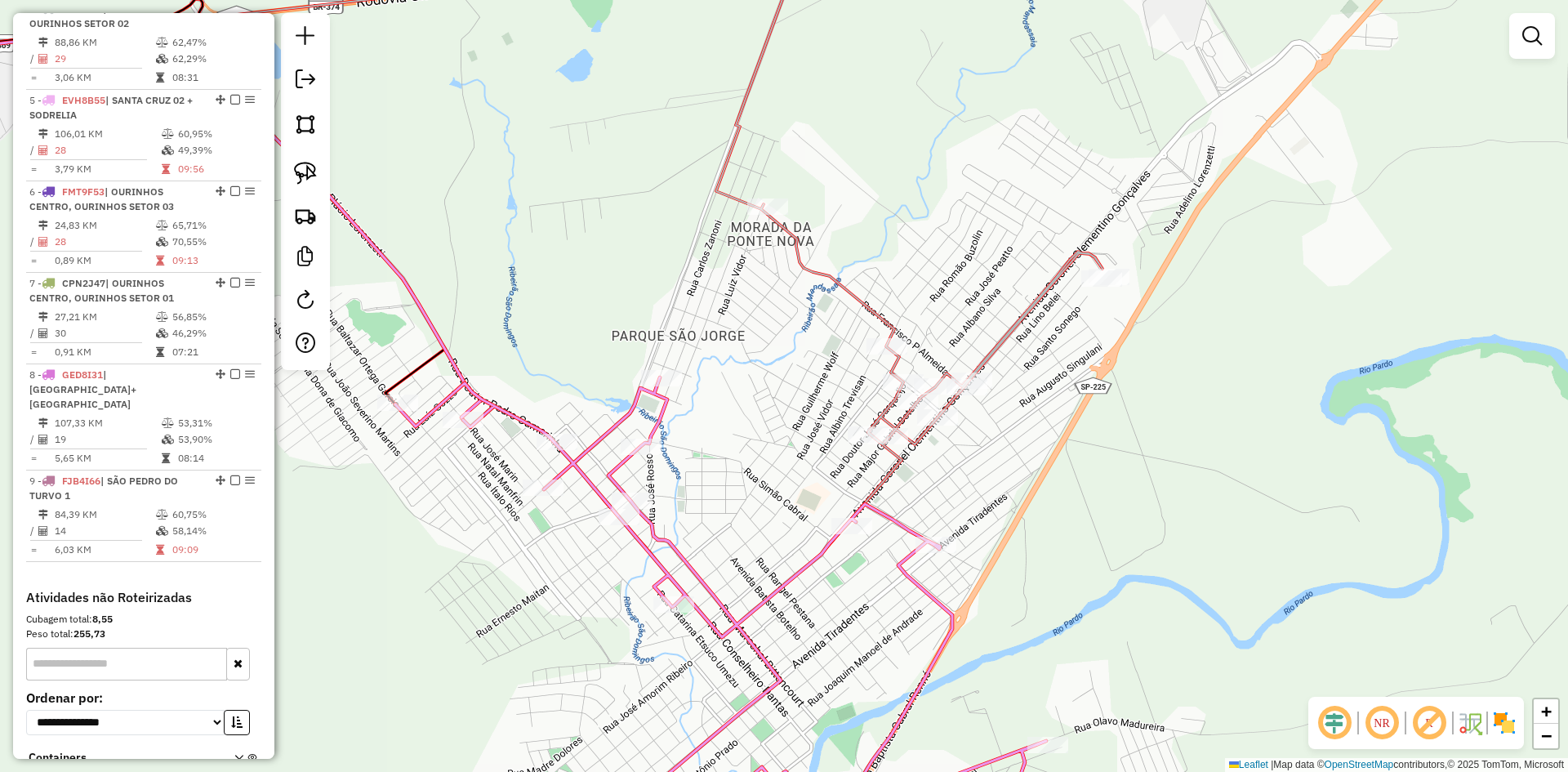
drag, startPoint x: 1045, startPoint y: 484, endPoint x: 997, endPoint y: 487, distance: 48.1
click at [997, 487] on div "Janela de atendimento Grade de atendimento Capacidade Transportadoras Veículos …" at bounding box center [784, 386] width 1568 height 772
select select "*********"
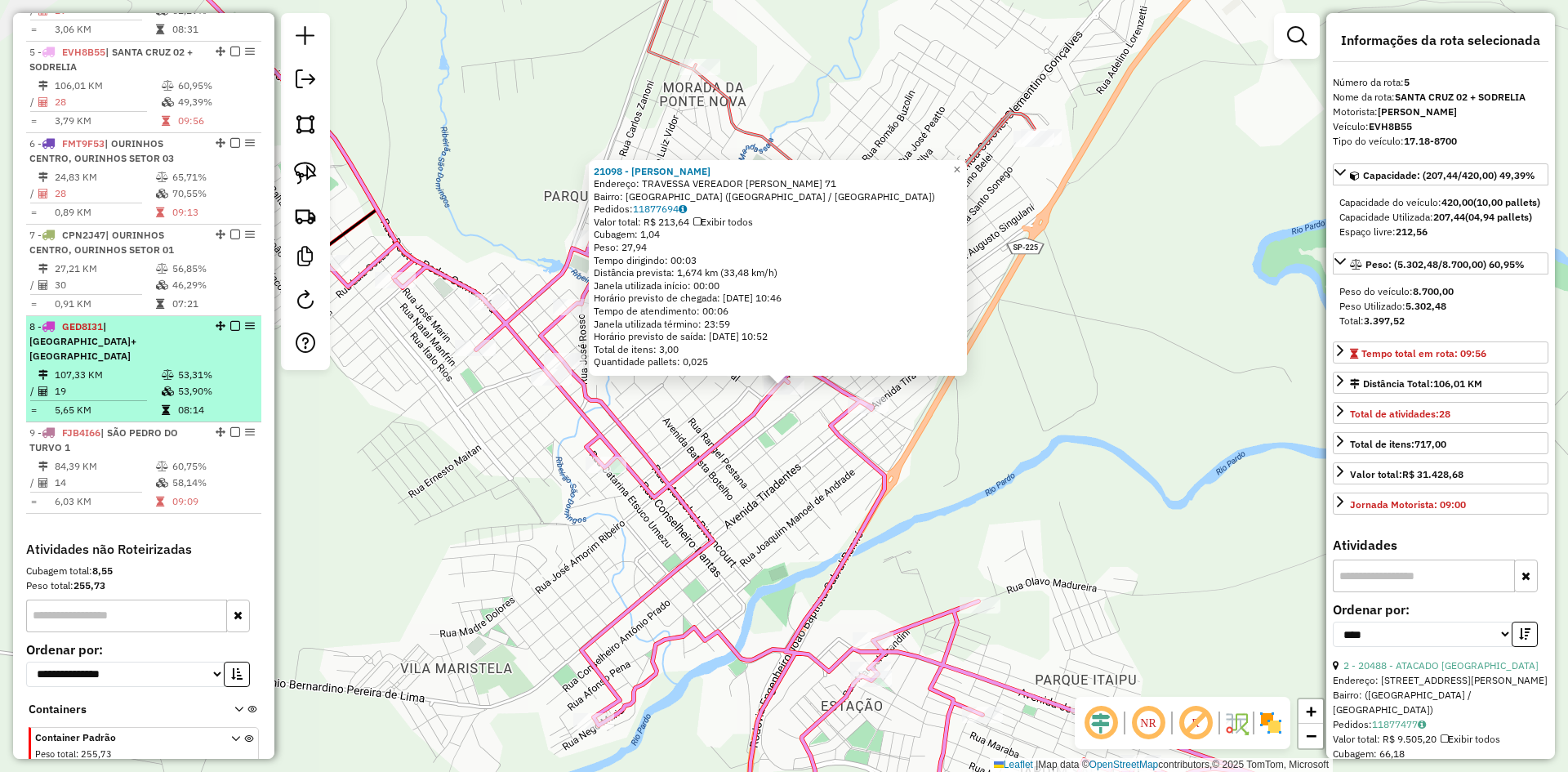
scroll to position [897, 0]
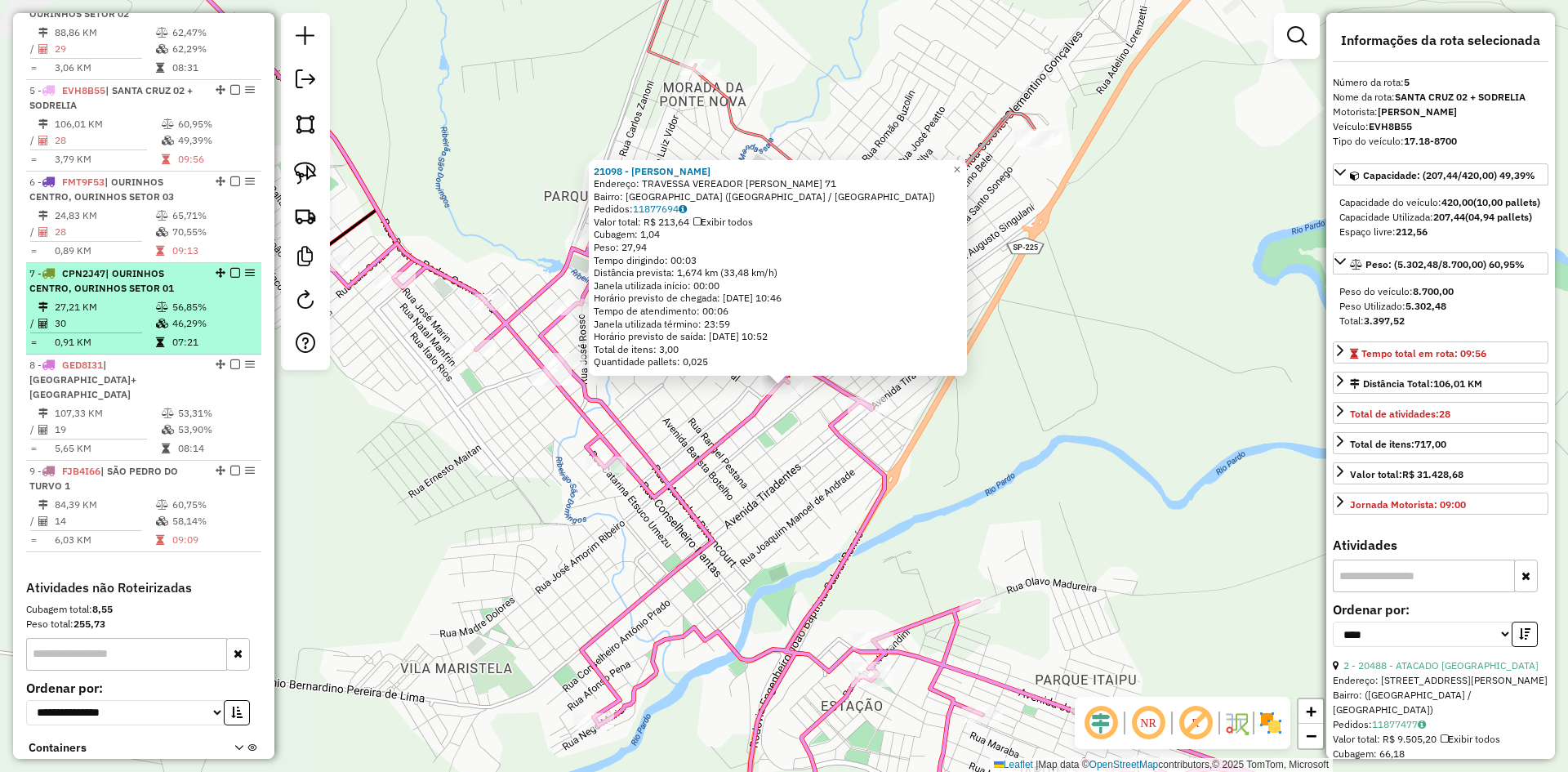
click at [203, 296] on div "7 - CPN2J47 | OURINHOS CENTRO, OURINHOS SETOR 01" at bounding box center [143, 281] width 228 height 29
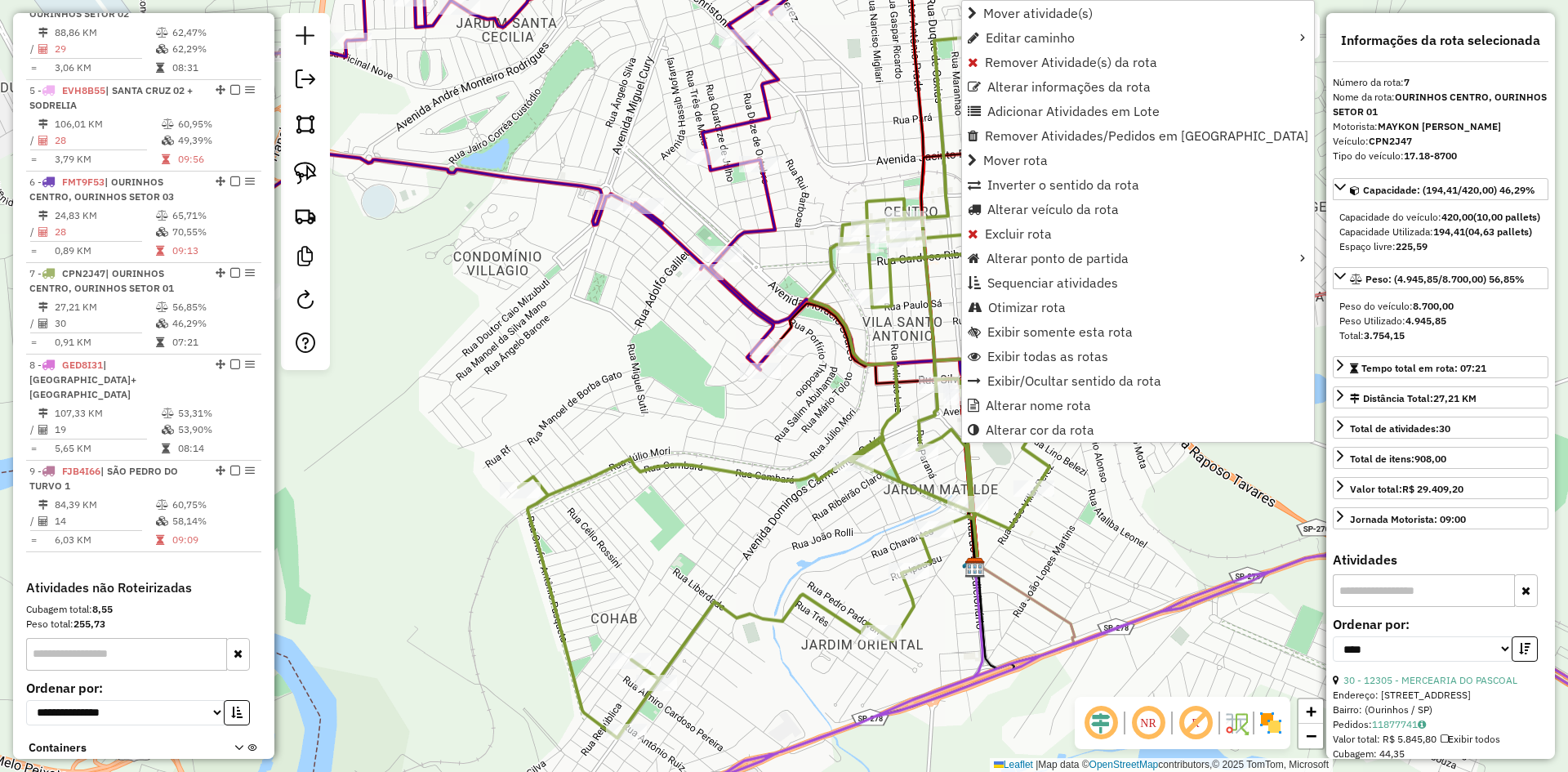
scroll to position [1012, 0]
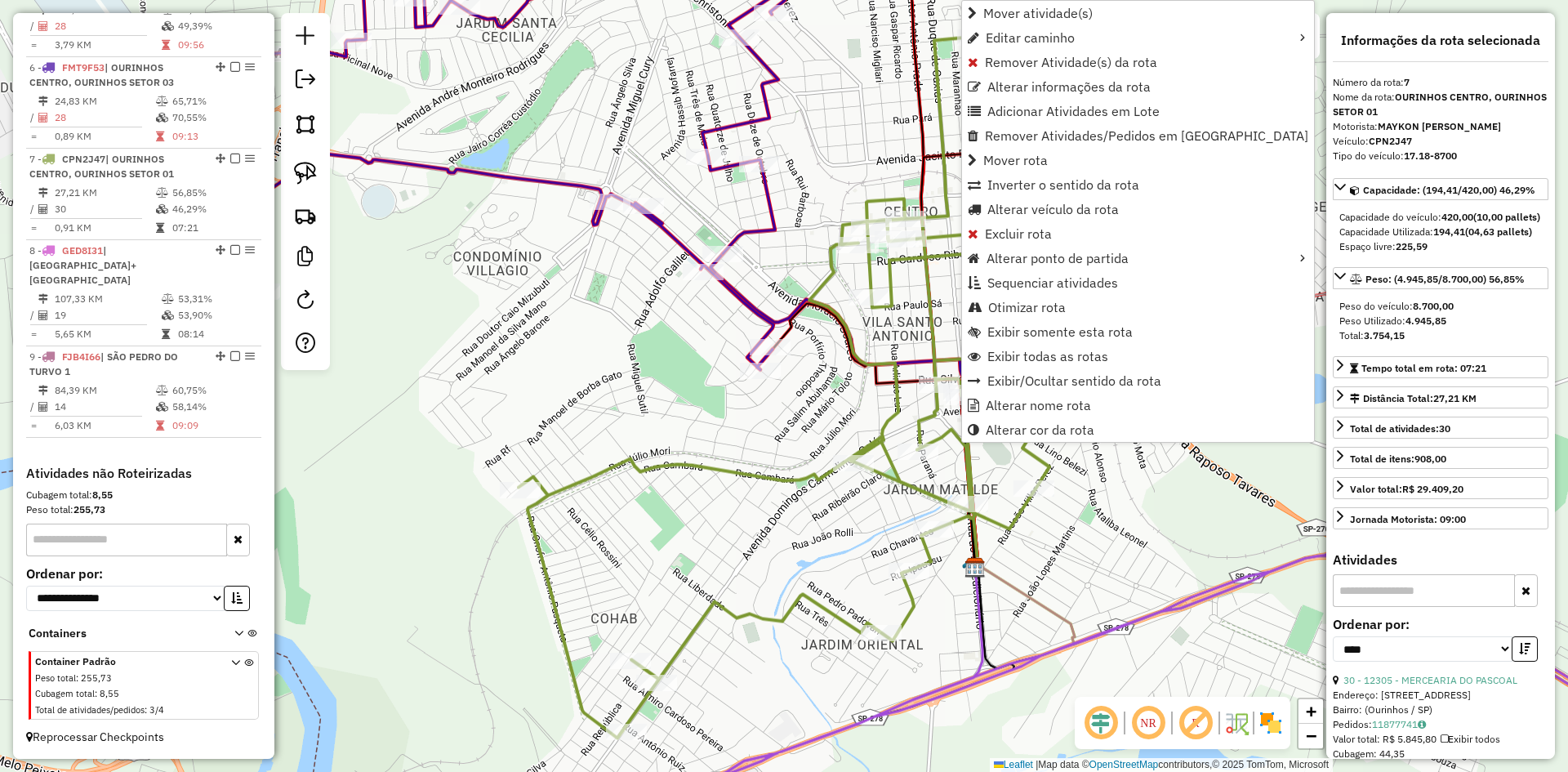
click at [903, 408] on icon at bounding box center [784, 385] width 531 height 705
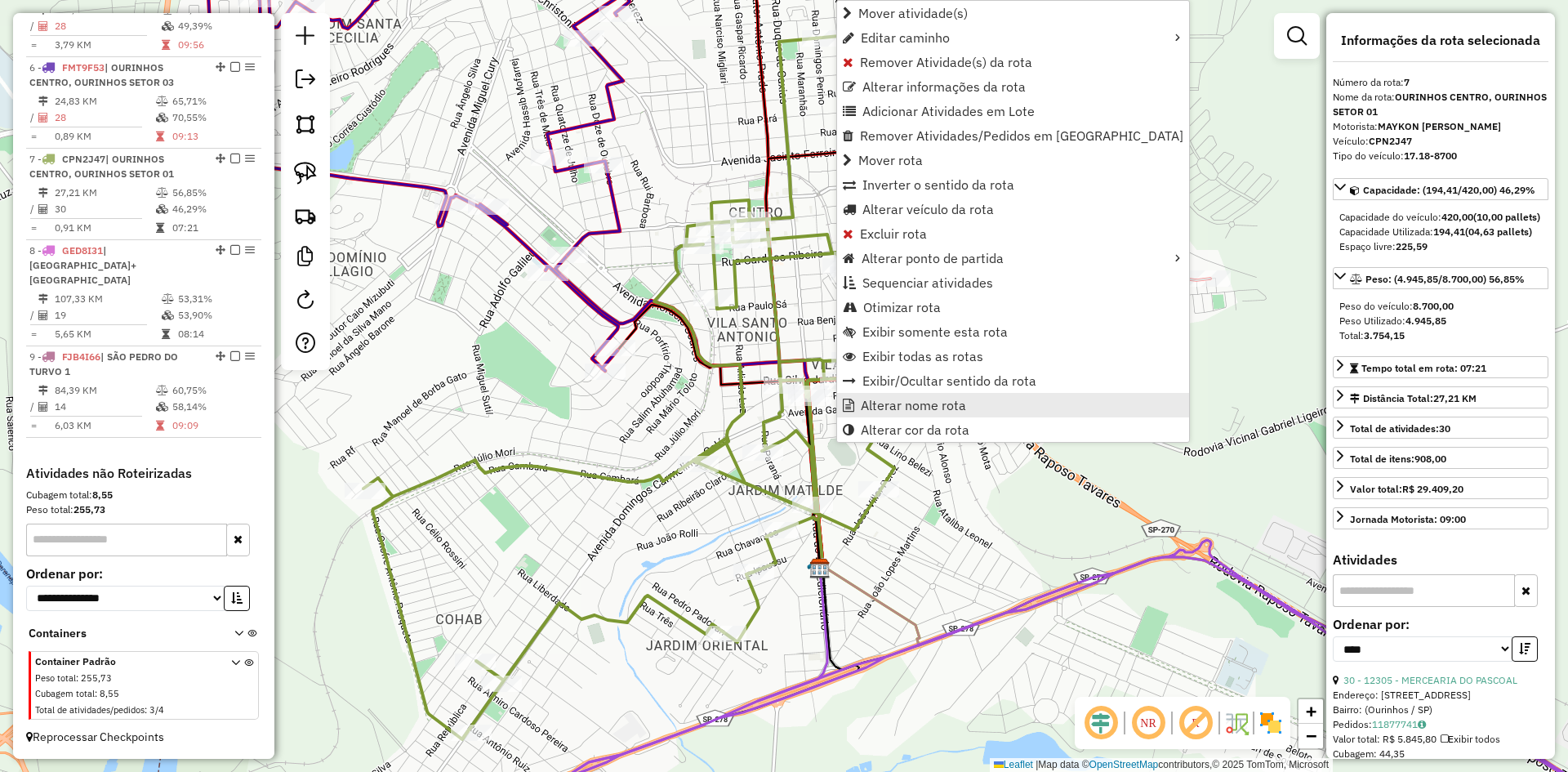
click at [874, 406] on span "Alterar nome rota" at bounding box center [914, 405] width 106 height 13
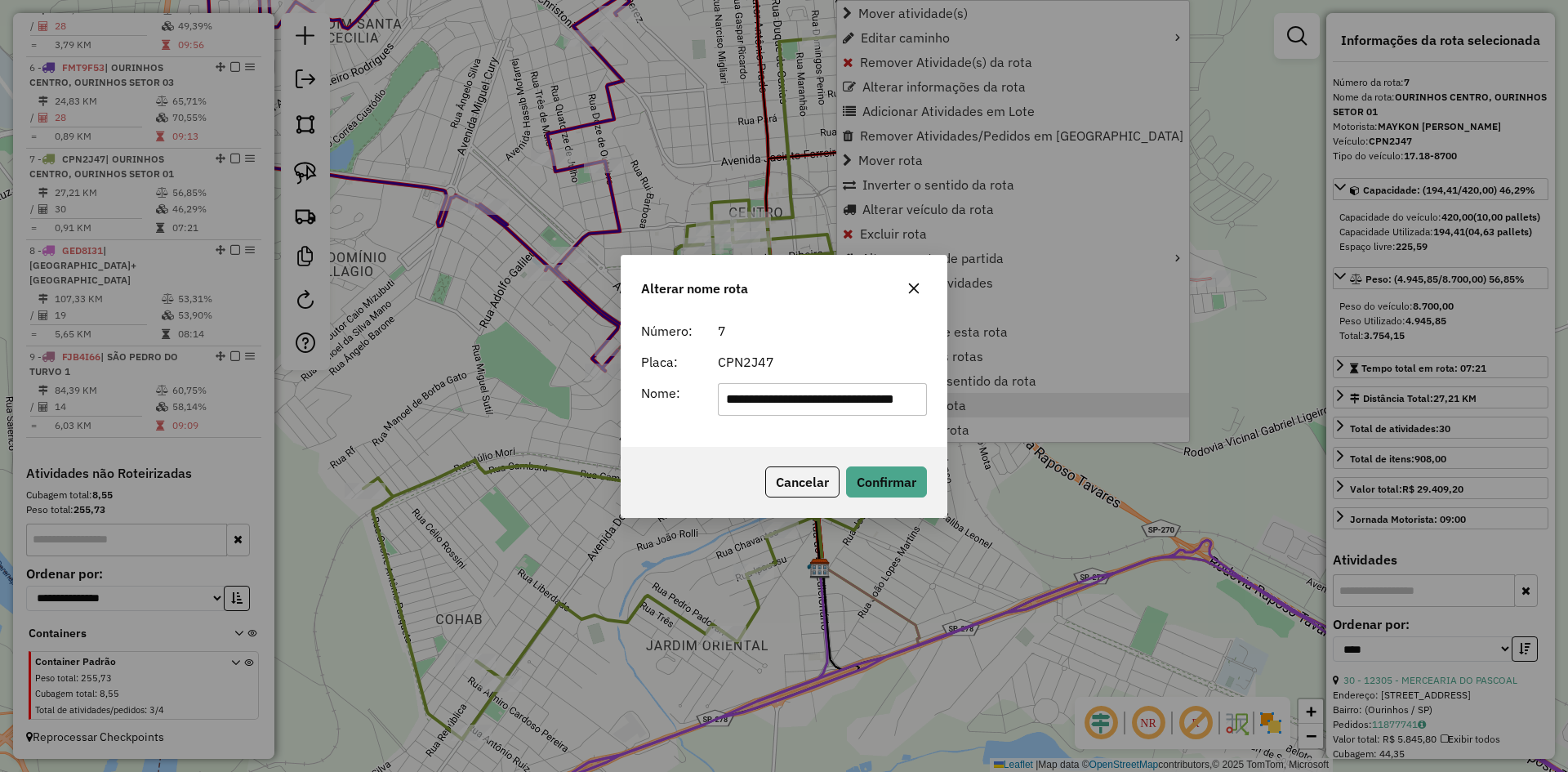
scroll to position [0, 61]
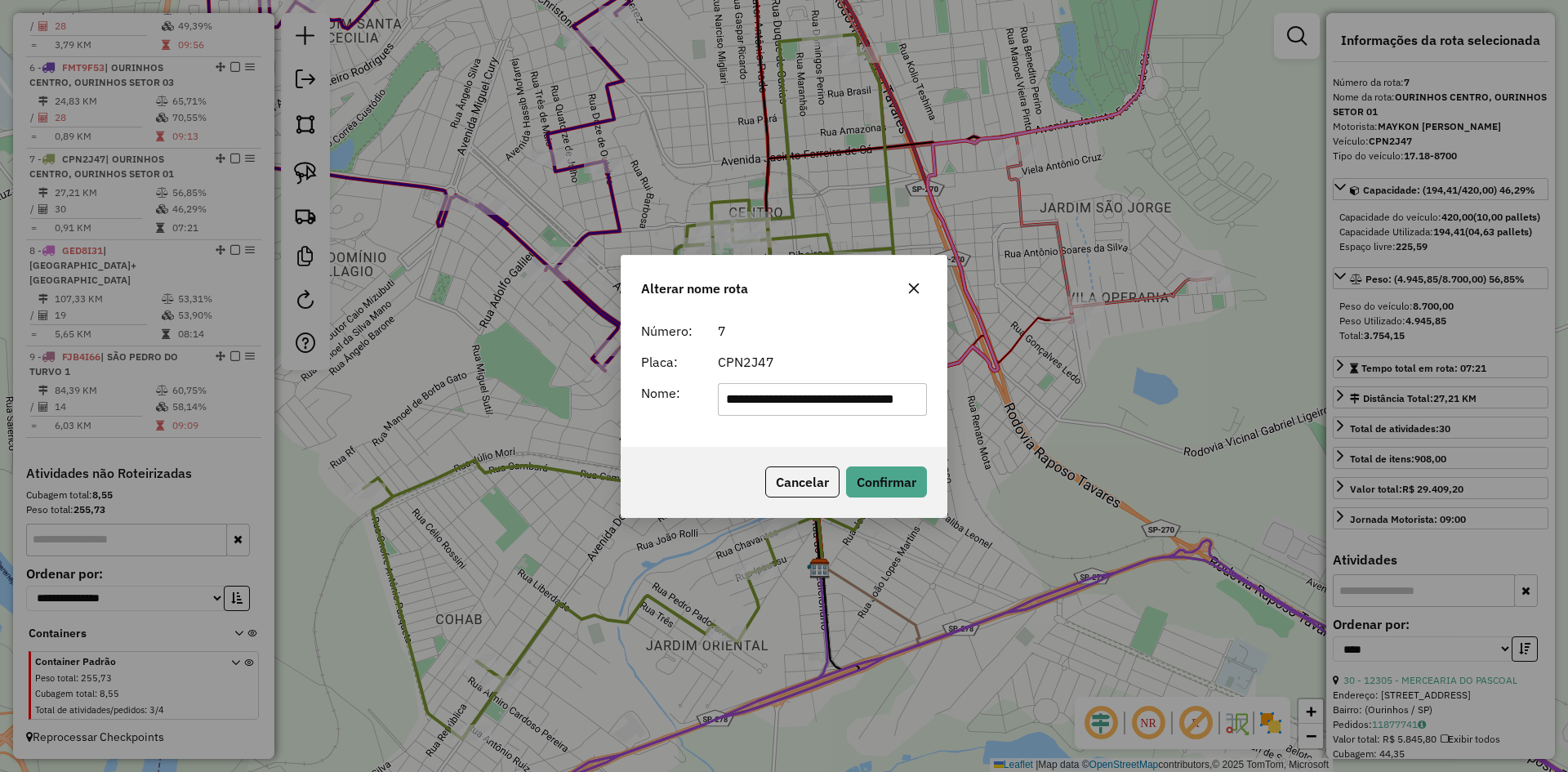
drag, startPoint x: 782, startPoint y: 408, endPoint x: 900, endPoint y: 406, distance: 118.0
click at [900, 406] on input "**********" at bounding box center [823, 399] width 210 height 33
click at [848, 404] on input "**********" at bounding box center [823, 399] width 210 height 33
type input "**********"
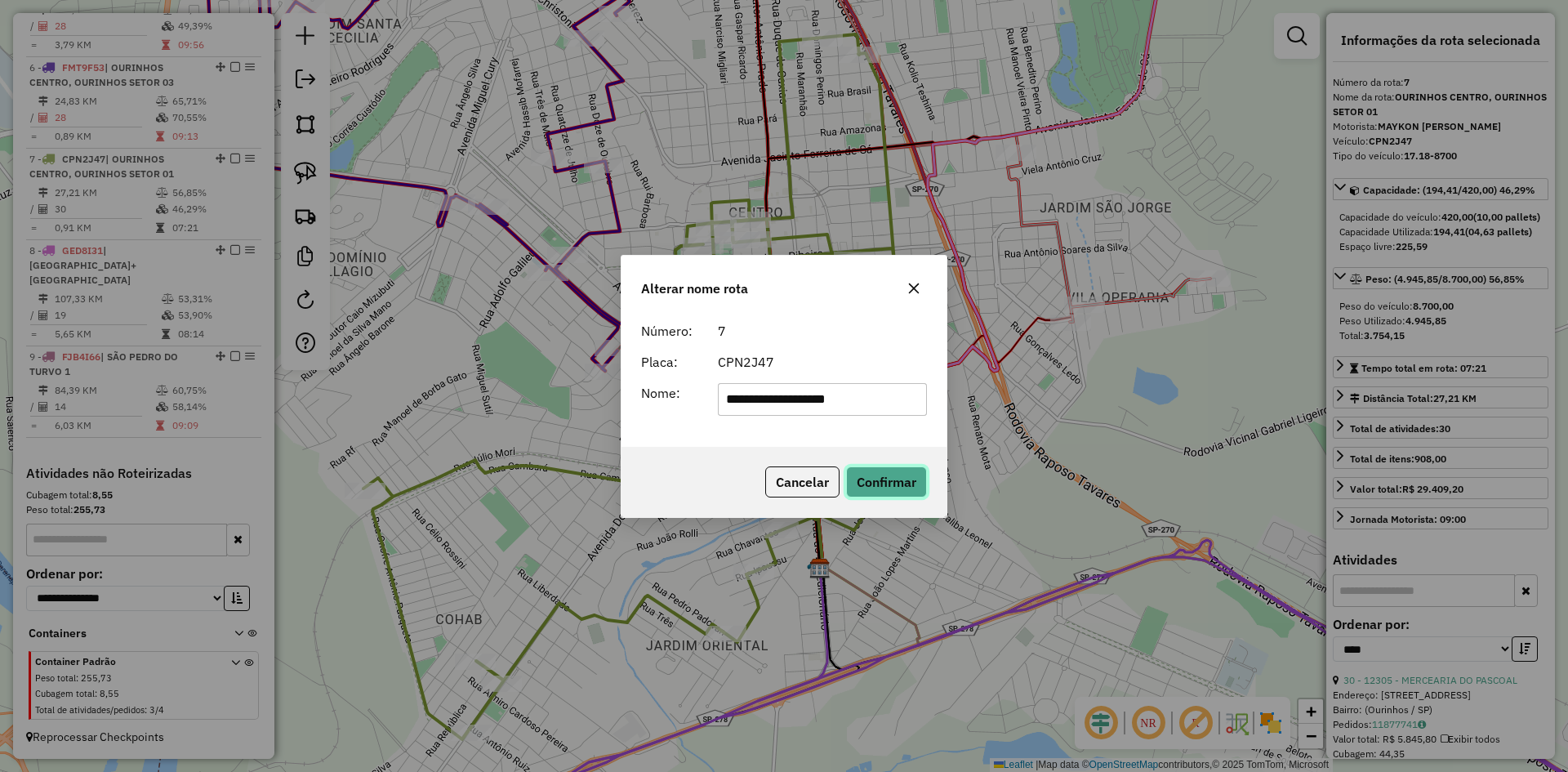
click at [901, 479] on button "Confirmar" at bounding box center [886, 482] width 81 height 31
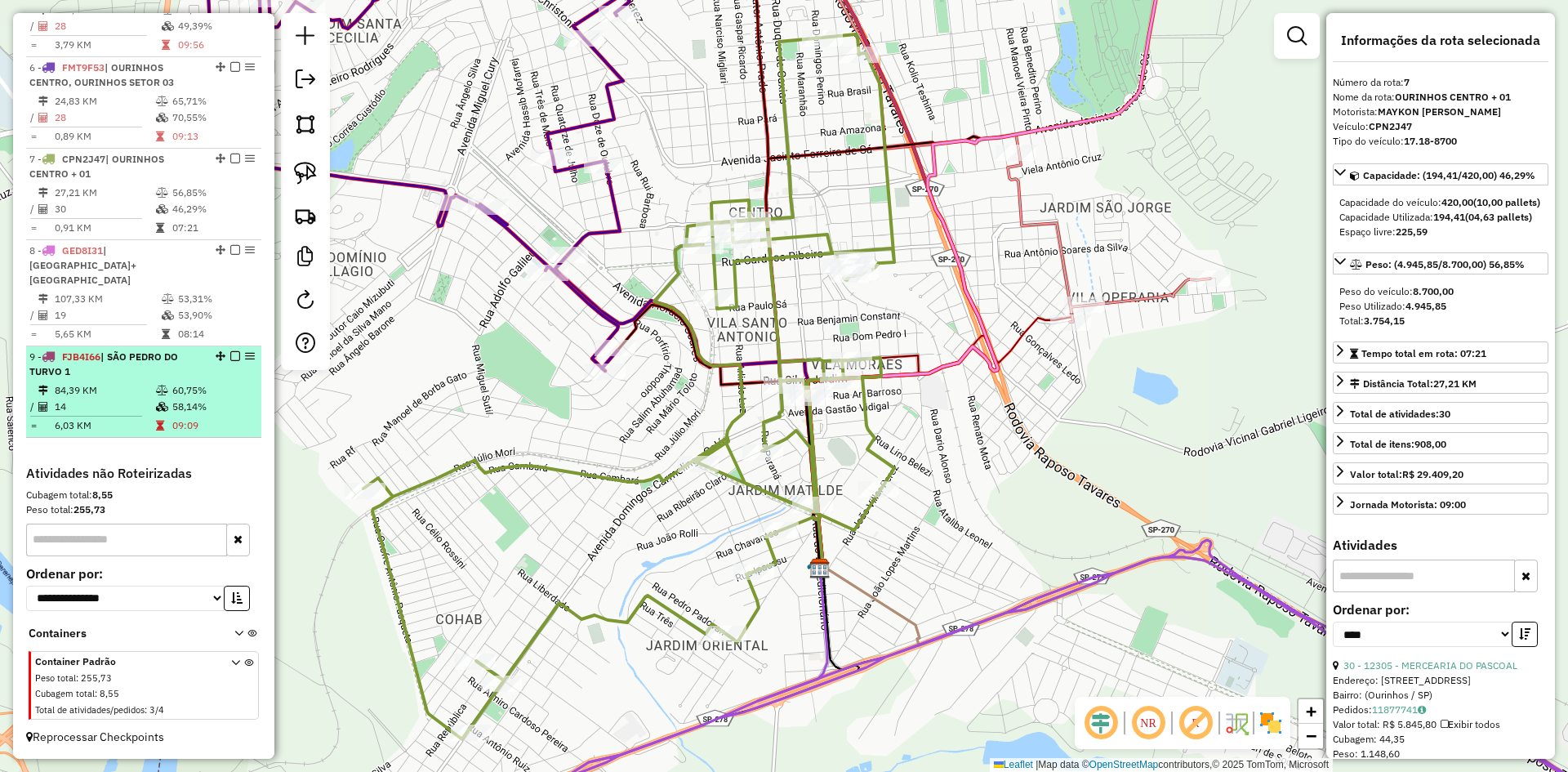
click at [236, 358] on div at bounding box center [230, 356] width 49 height 10
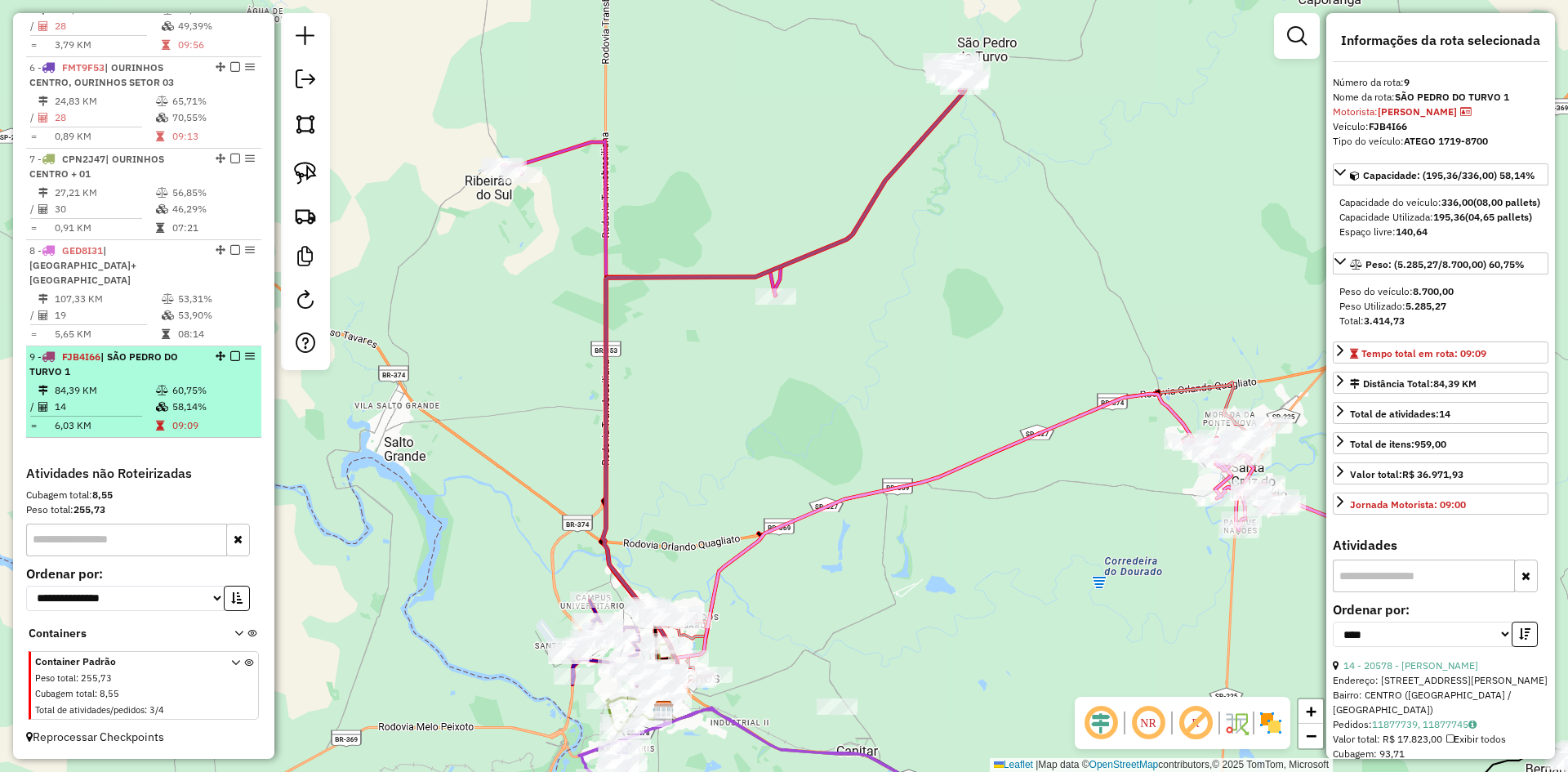
click at [178, 369] on div "9 - FJB4I66 | SÃO PEDRO DO TURVO 1" at bounding box center [116, 364] width 173 height 29
click at [230, 352] on em at bounding box center [235, 356] width 10 height 10
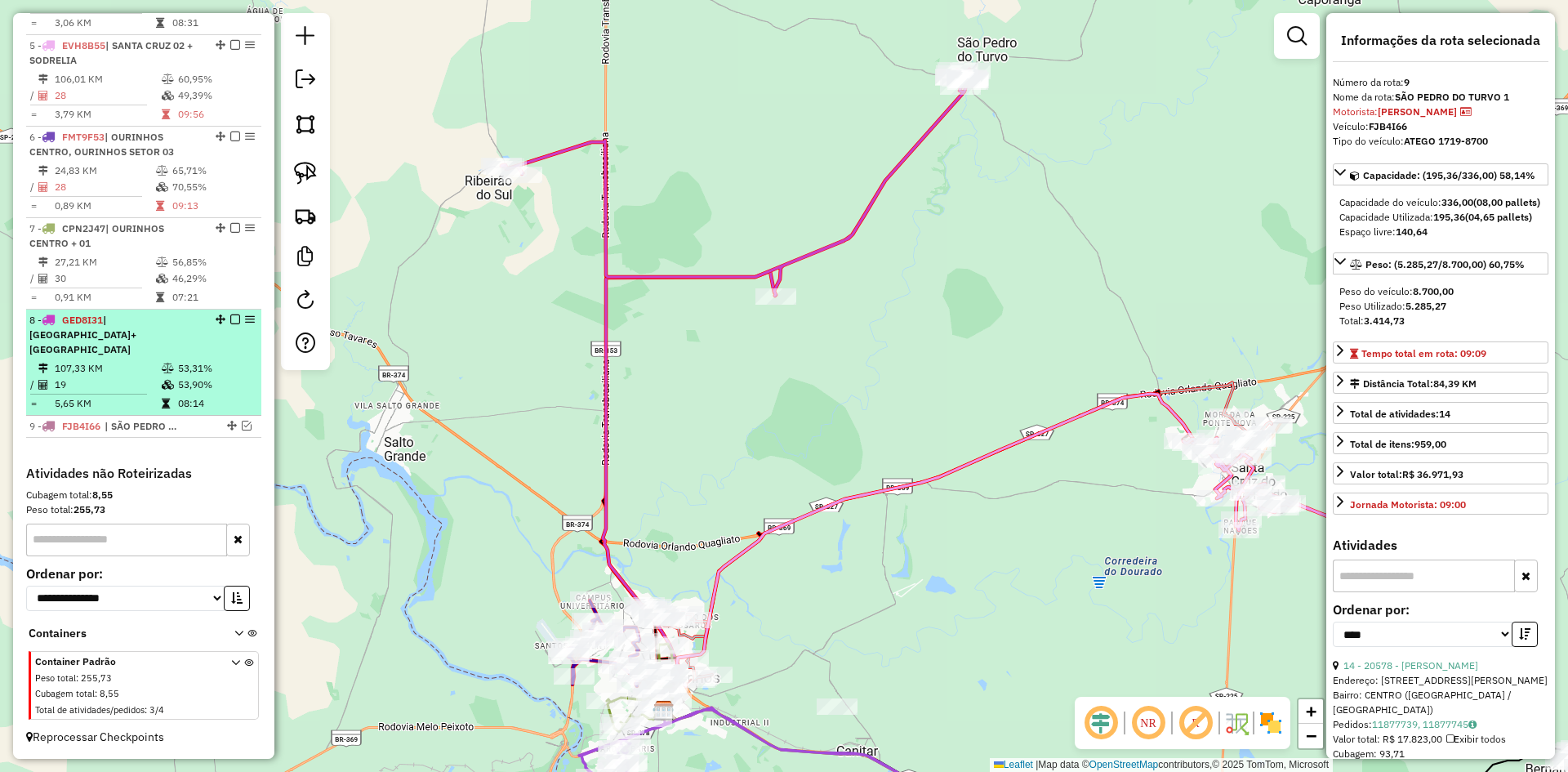
click at [196, 351] on div "8 - GED8I31 | SÃO PEDRO DO TURVO+RIBEIRÃO DO SUL" at bounding box center [116, 335] width 173 height 44
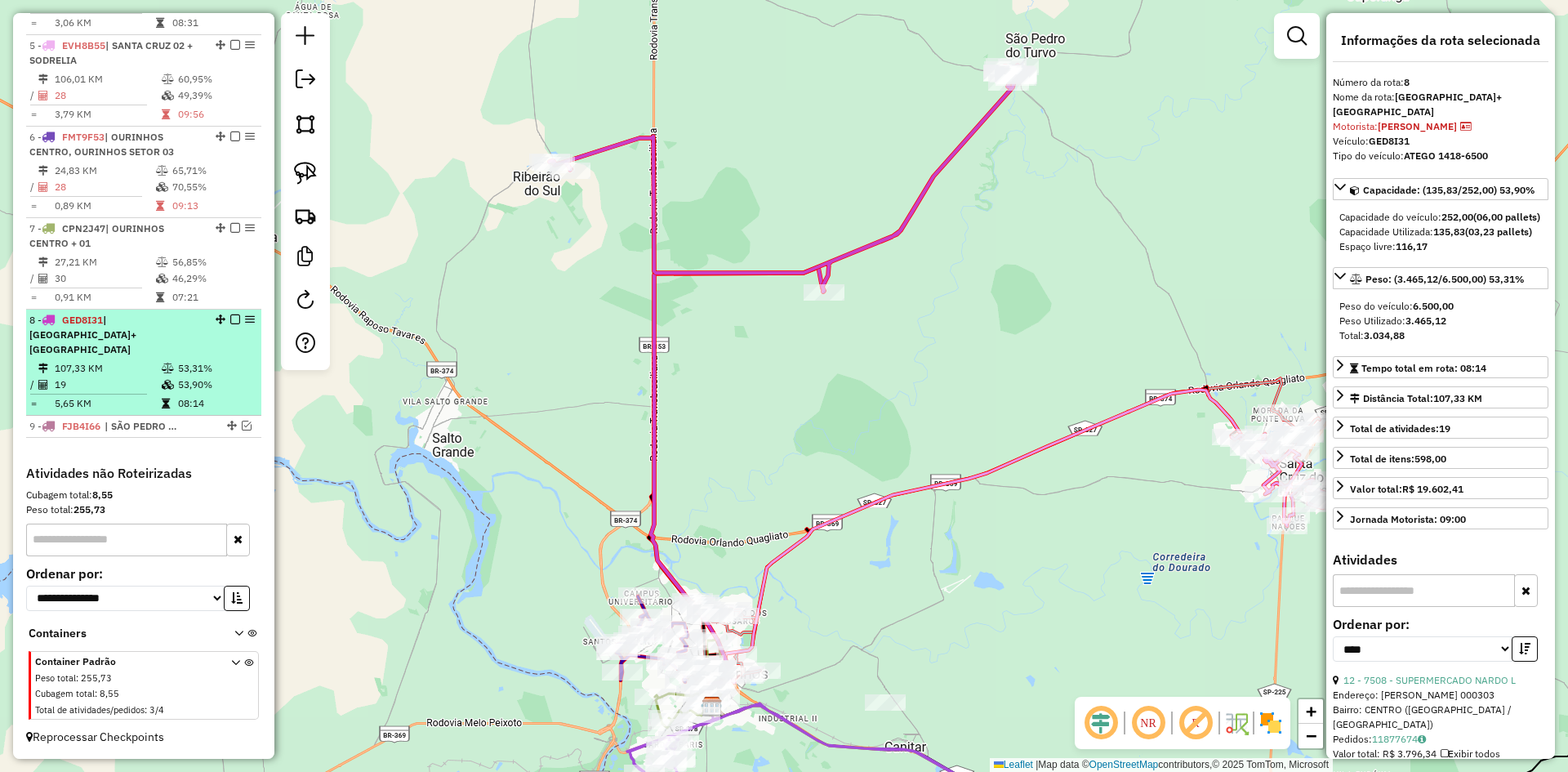
click at [231, 325] on em at bounding box center [235, 319] width 10 height 10
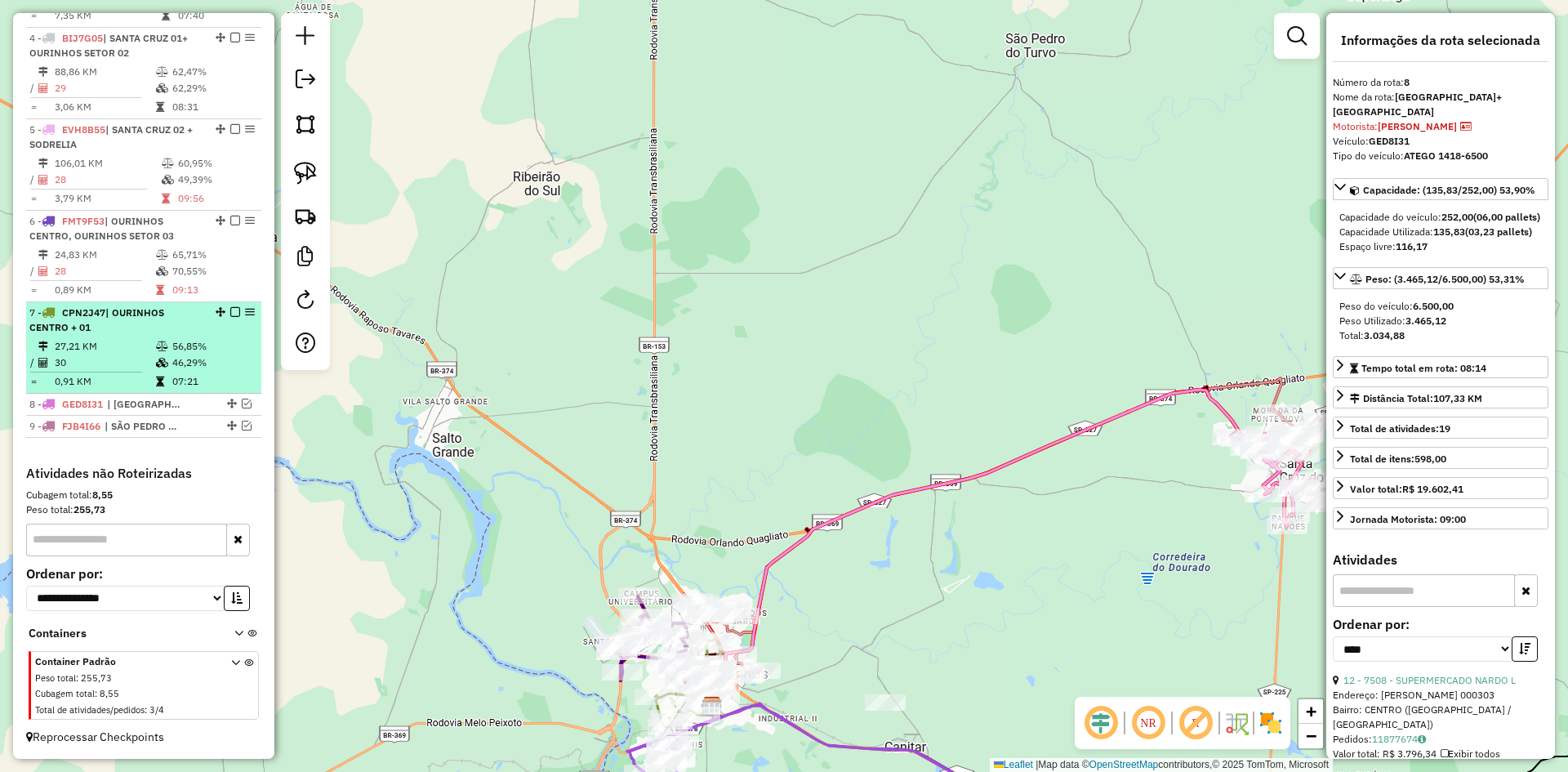
click at [191, 327] on div "7 - CPN2J47 | OURINHOS CENTRO + 01" at bounding box center [116, 320] width 173 height 29
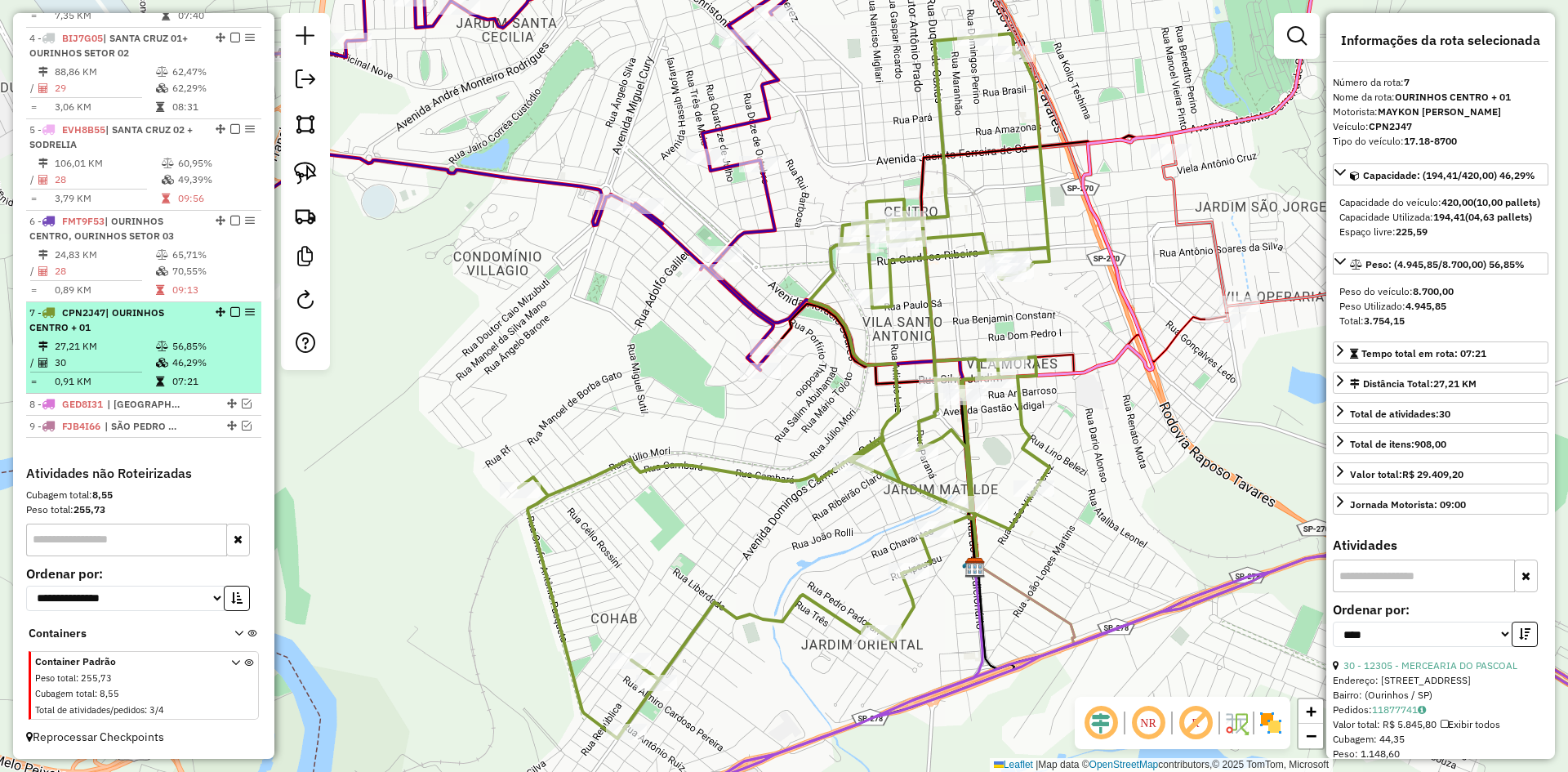
click at [230, 312] on em at bounding box center [235, 312] width 10 height 10
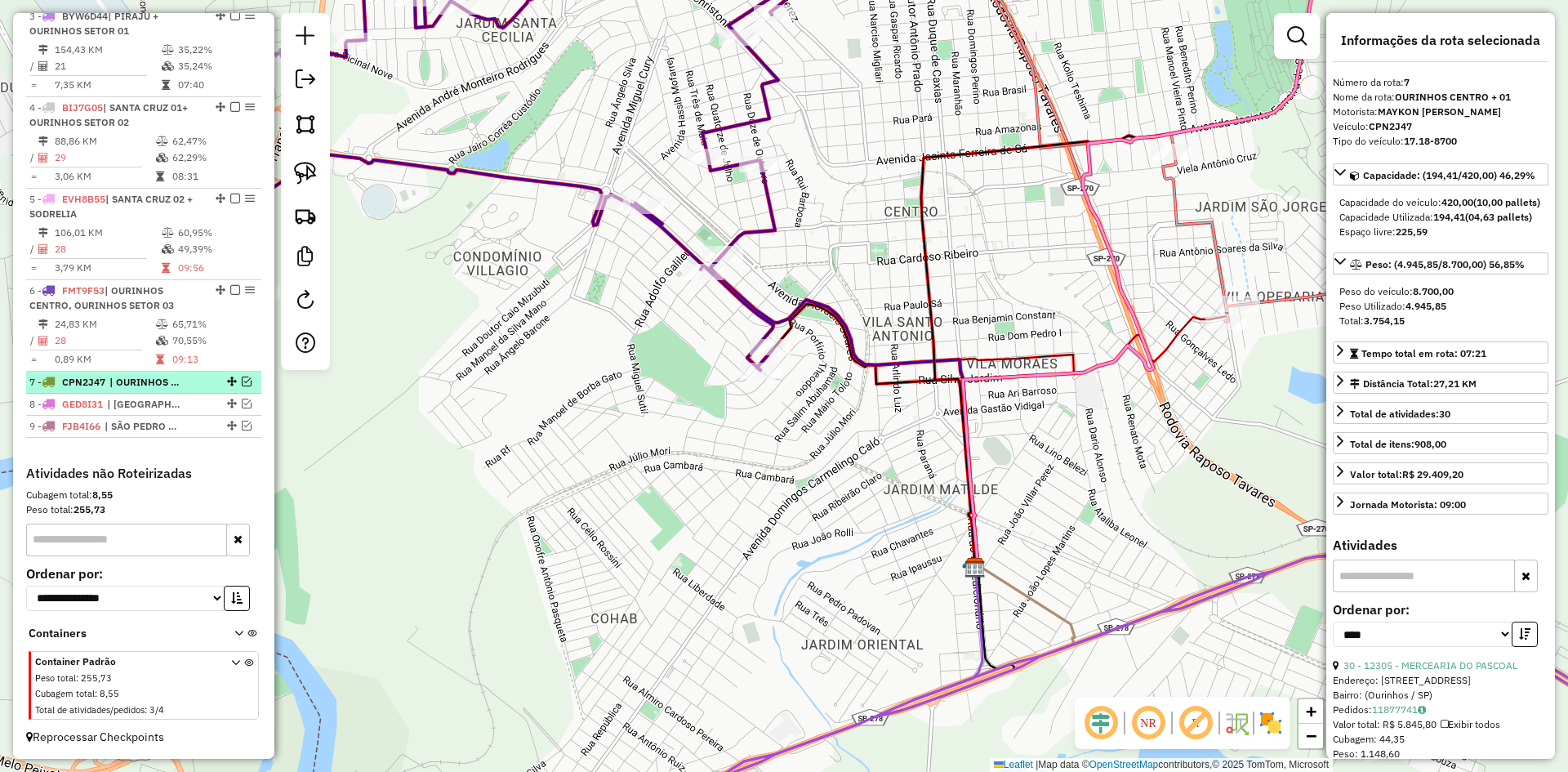
scroll to position [803, 0]
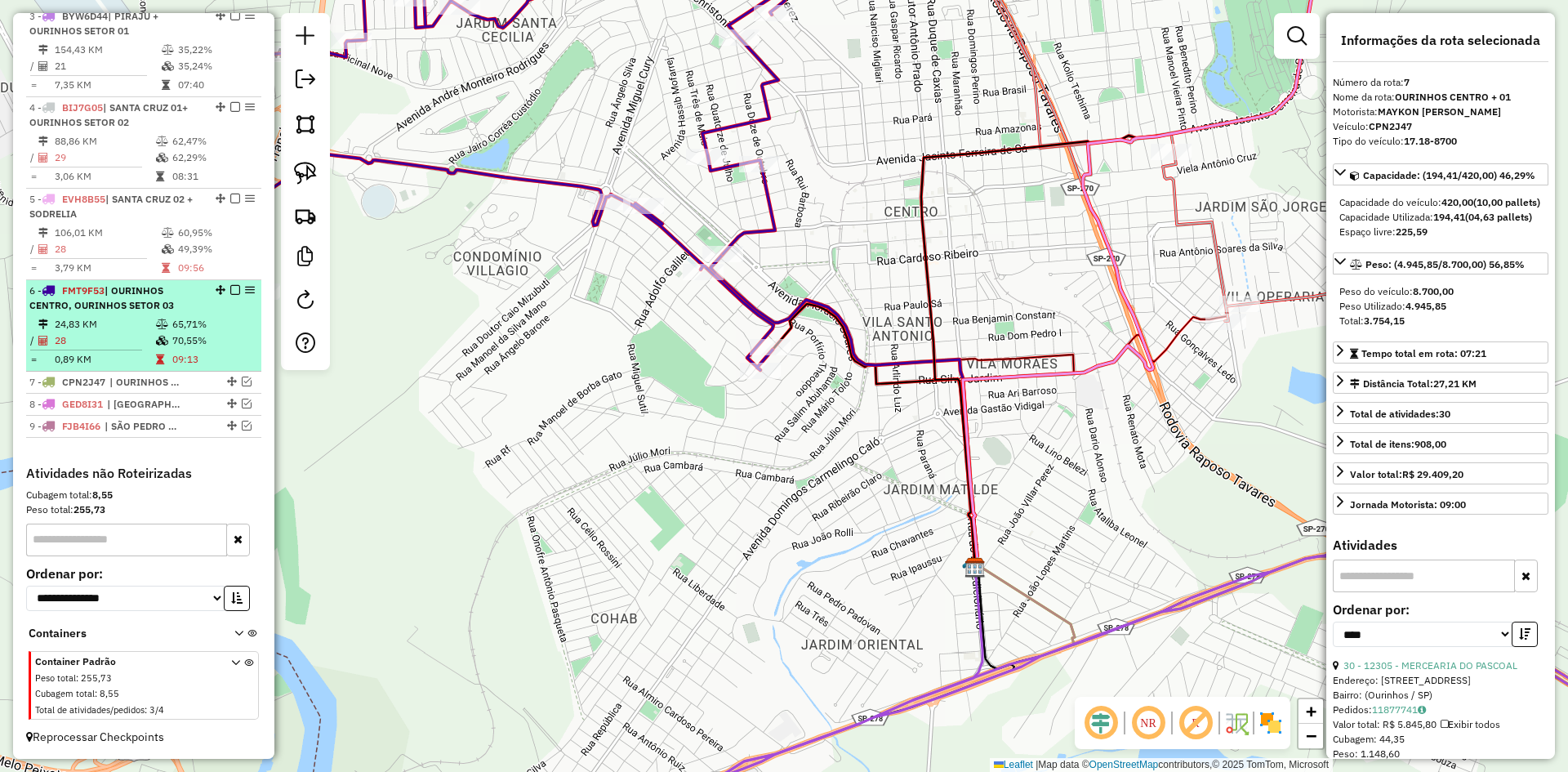
click at [186, 302] on div "6 - FMT9F53 | OURINHOS CENTRO, OURINHOS SETOR 03" at bounding box center [116, 298] width 173 height 29
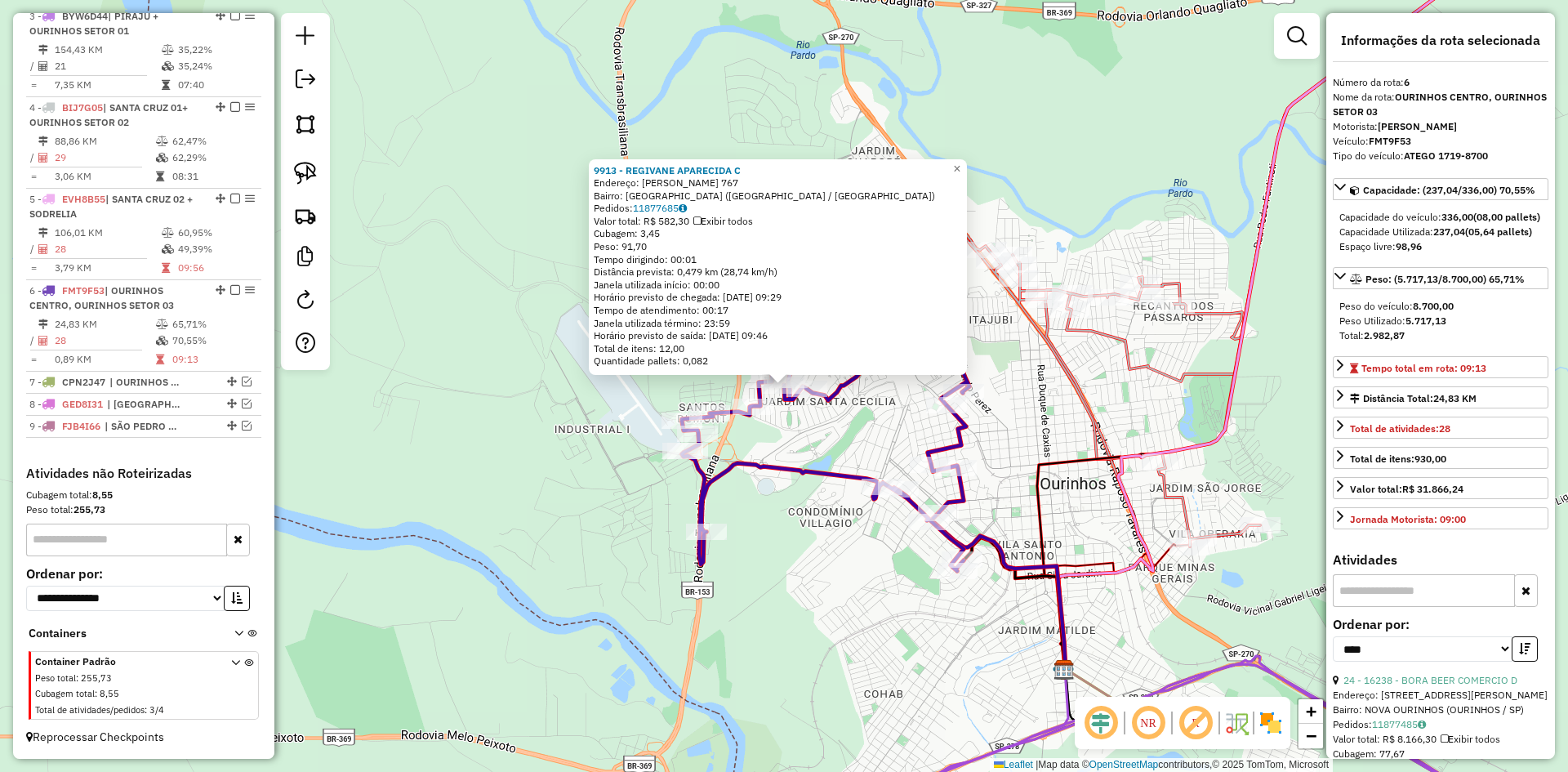
click at [814, 631] on div "9913 - REGIVANE APARECIDA C Endereço: R SEBASTIAO SIMAO DE SOUZA 767 Bairro: JA…" at bounding box center [784, 386] width 1568 height 772
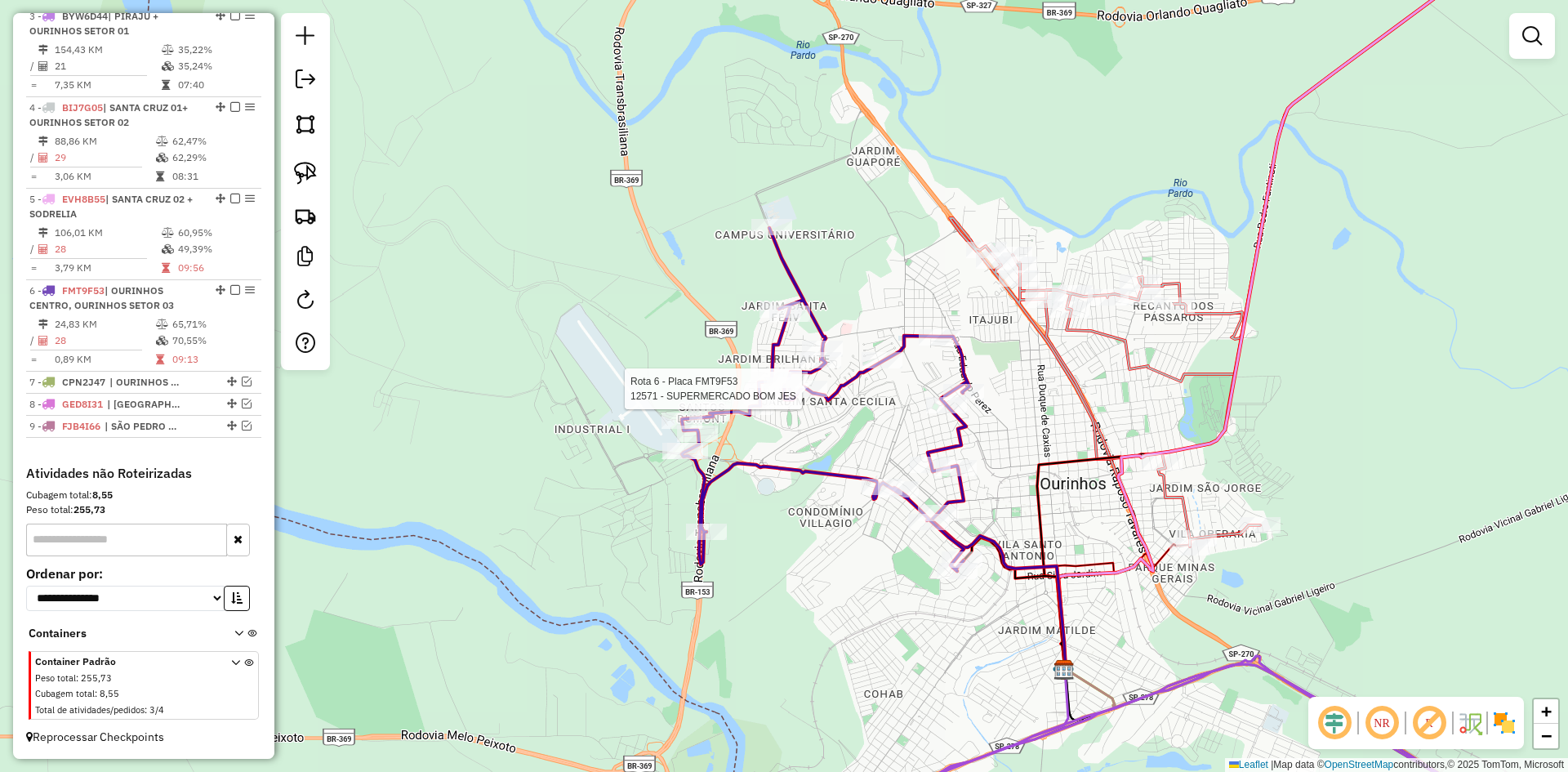
select select "*********"
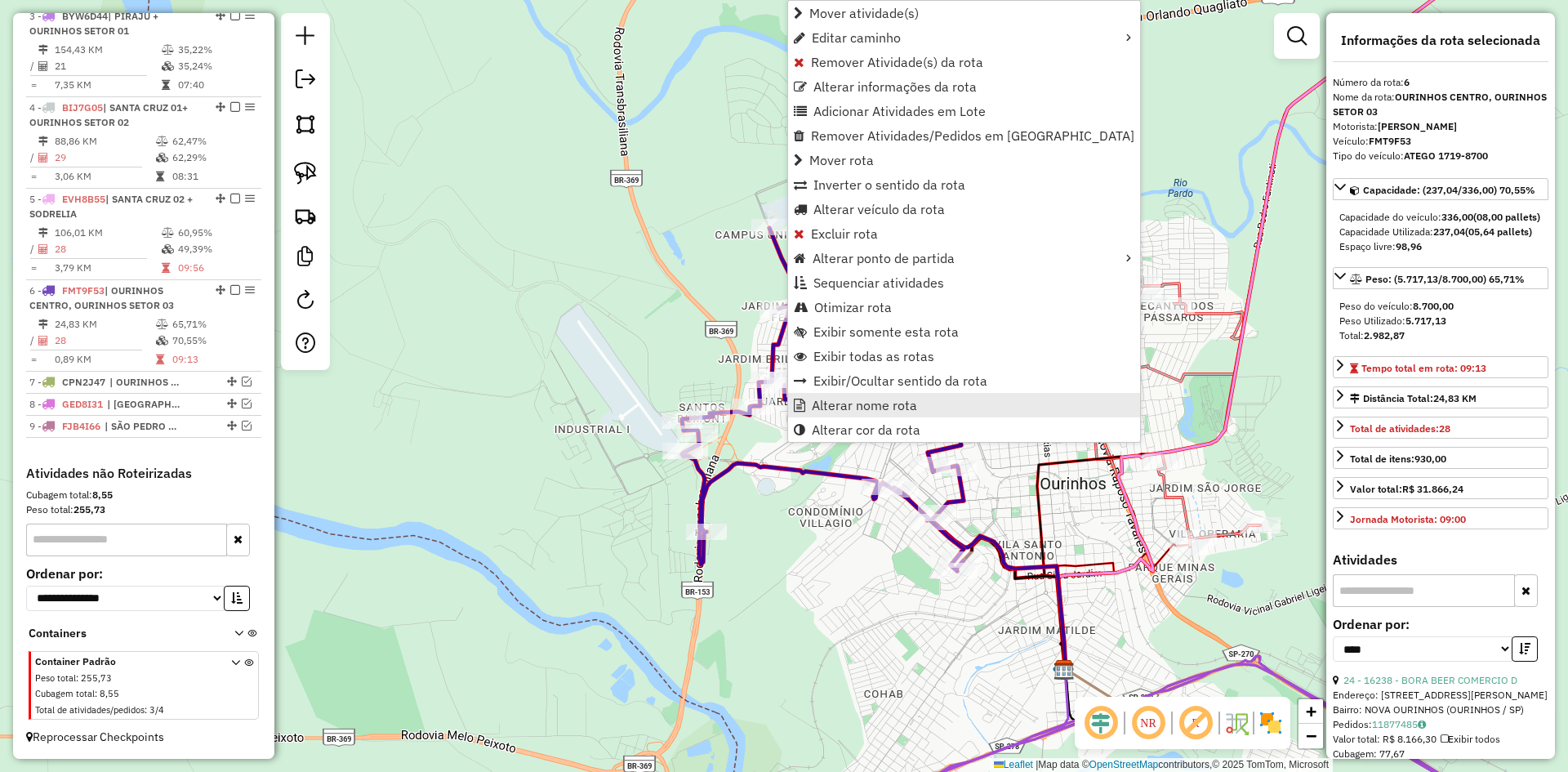
click at [843, 402] on span "Alterar nome rota" at bounding box center [864, 405] width 106 height 13
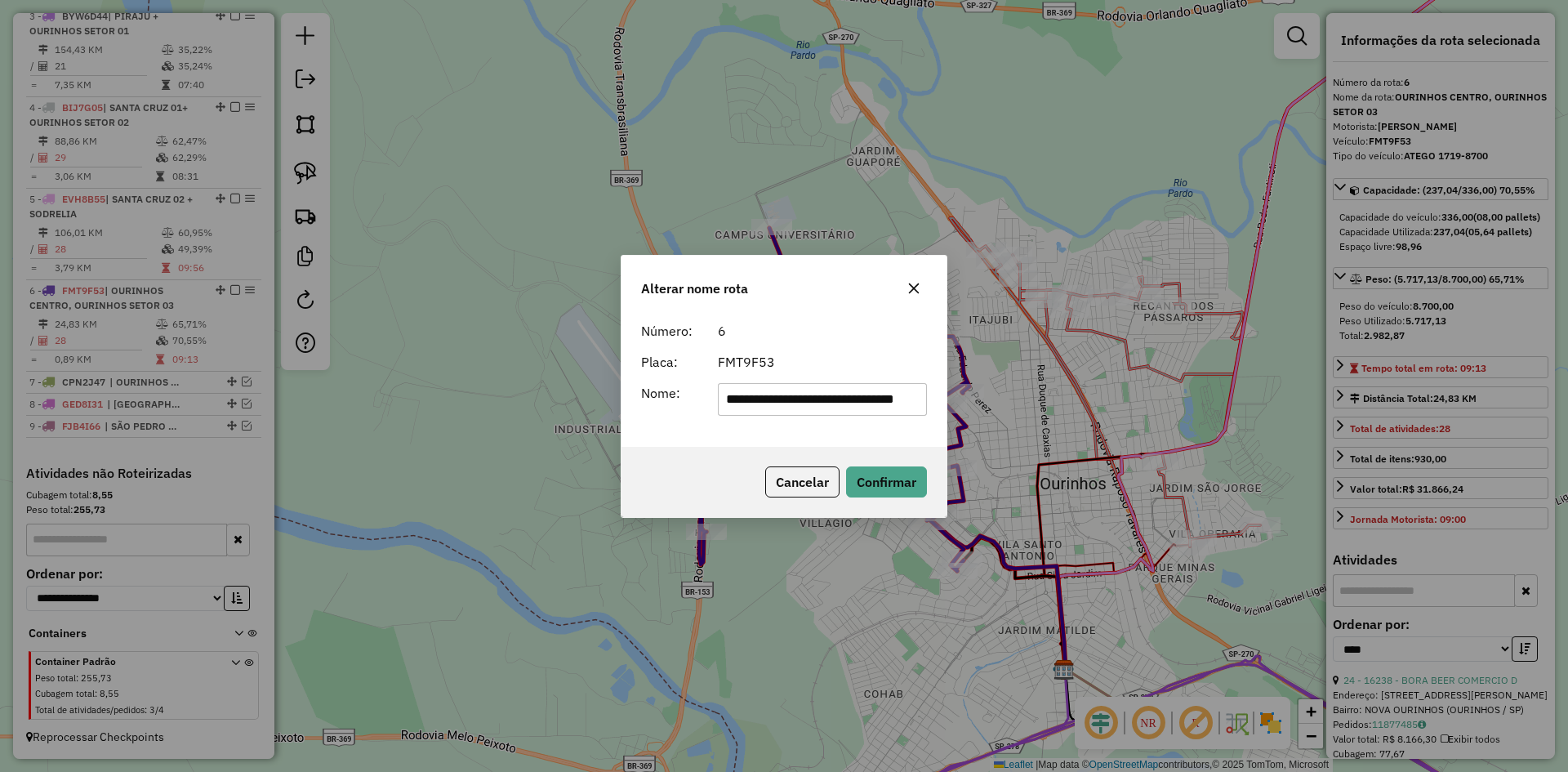
scroll to position [0, 0]
drag, startPoint x: 793, startPoint y: 408, endPoint x: 339, endPoint y: 465, distance: 457.6
click at [339, 465] on div "**********" at bounding box center [784, 386] width 1568 height 772
type input "**********"
click at [895, 477] on button "Confirmar" at bounding box center [886, 482] width 81 height 31
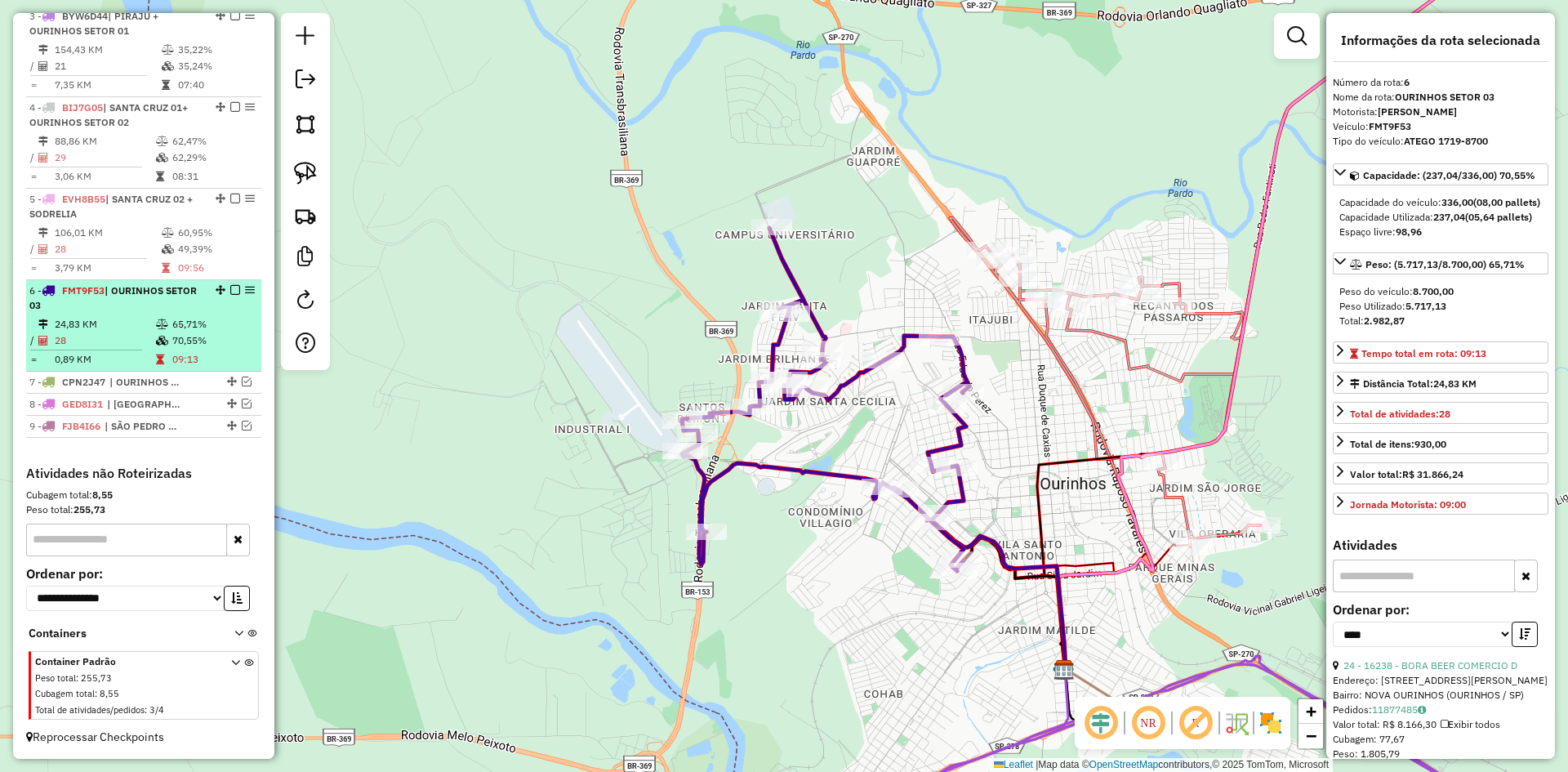
click at [230, 291] on em at bounding box center [235, 290] width 10 height 10
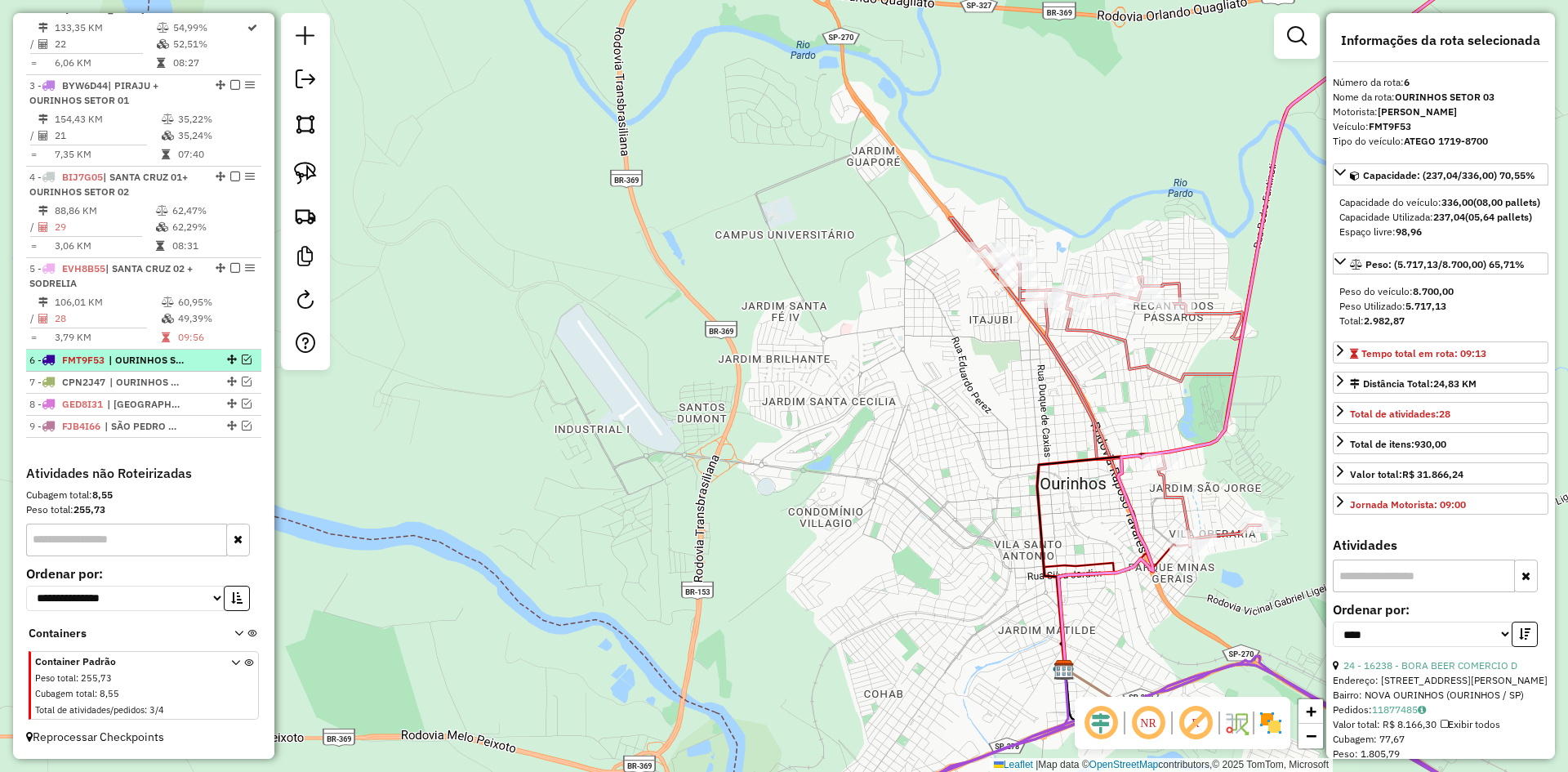
scroll to position [734, 0]
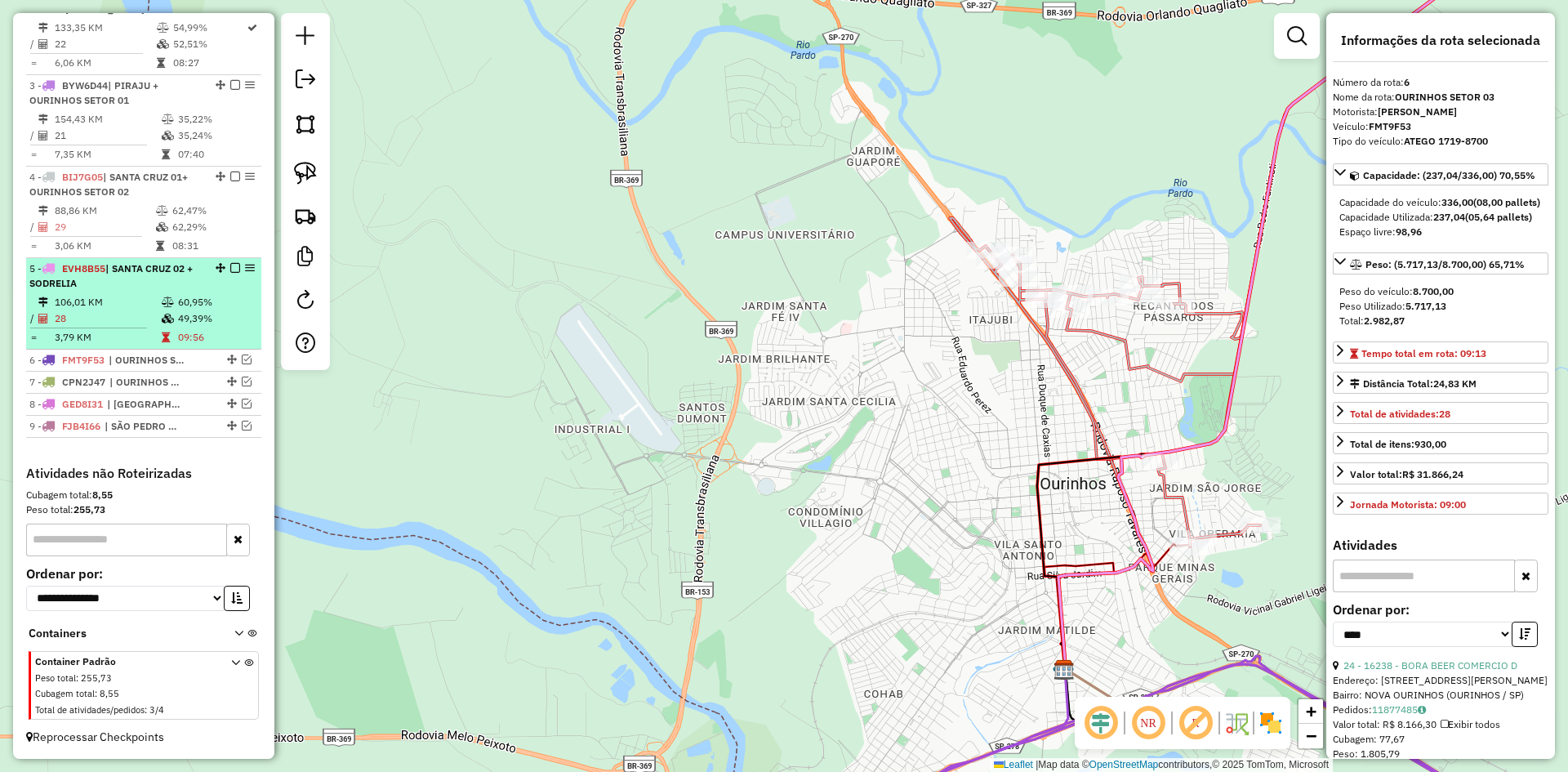
click at [204, 280] on div "5 - EVH8B55 | SANTA CRUZ 02 + SODRELIA" at bounding box center [143, 276] width 228 height 29
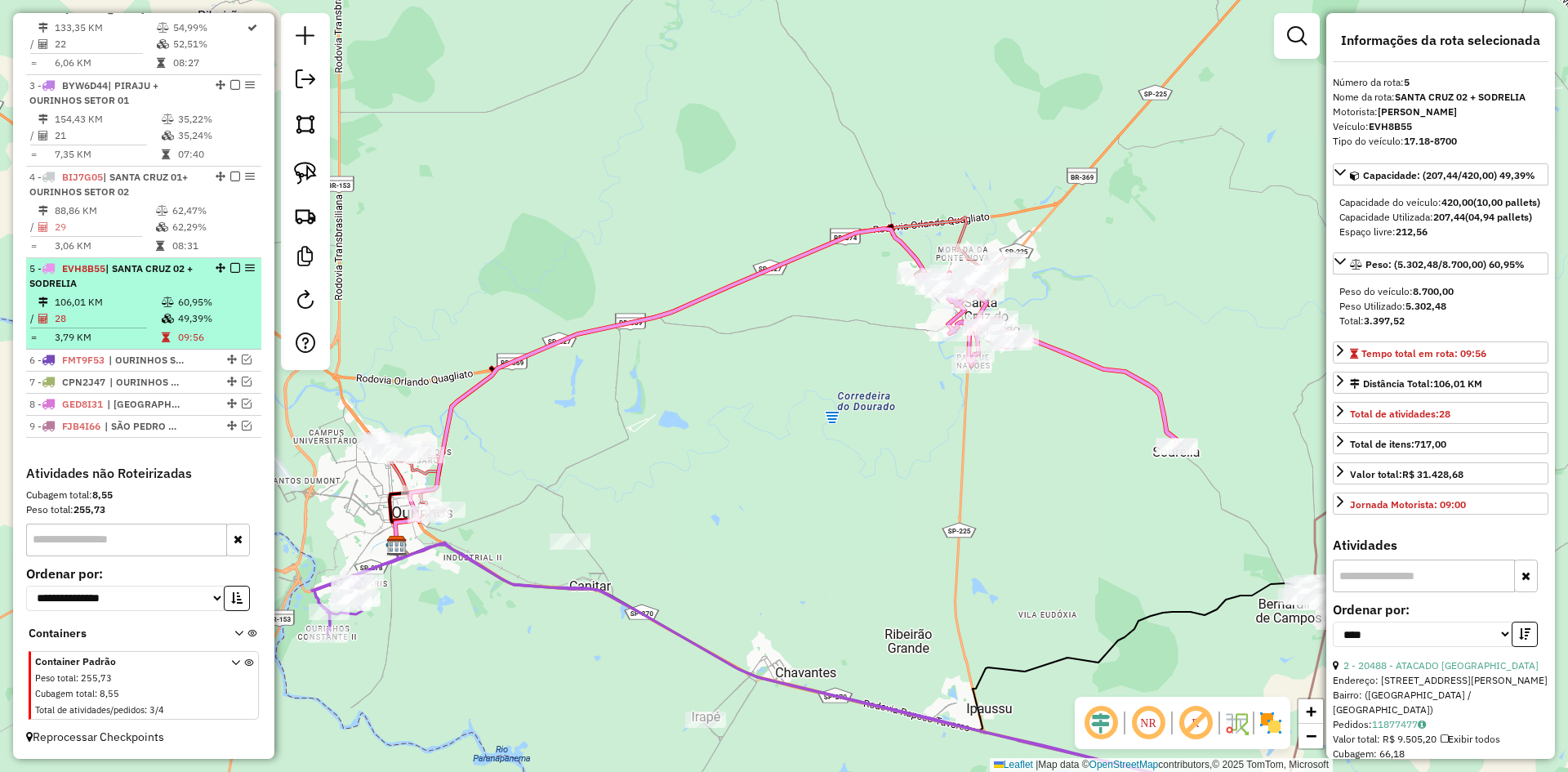
click at [234, 267] on em at bounding box center [235, 268] width 10 height 10
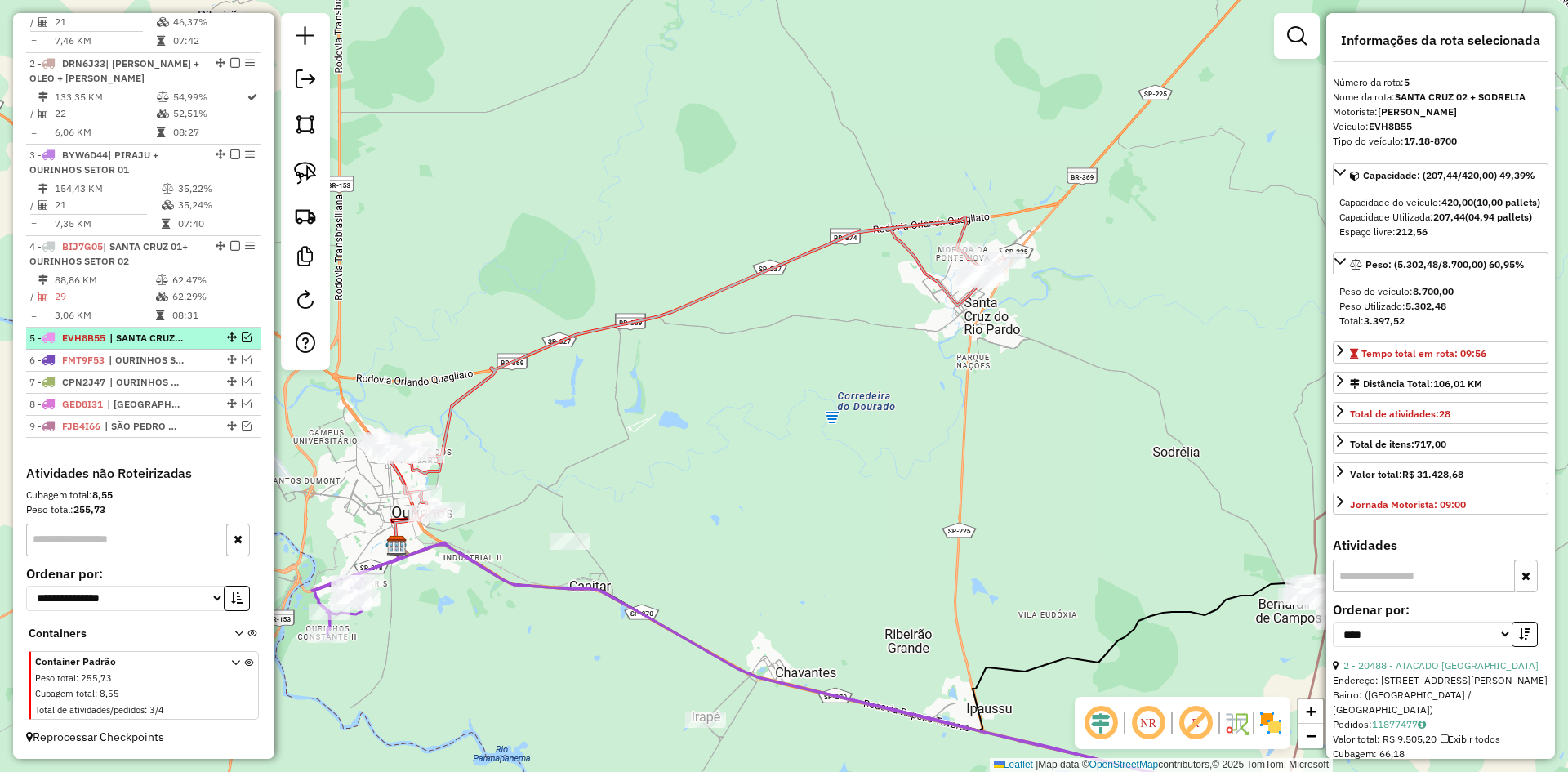
scroll to position [664, 0]
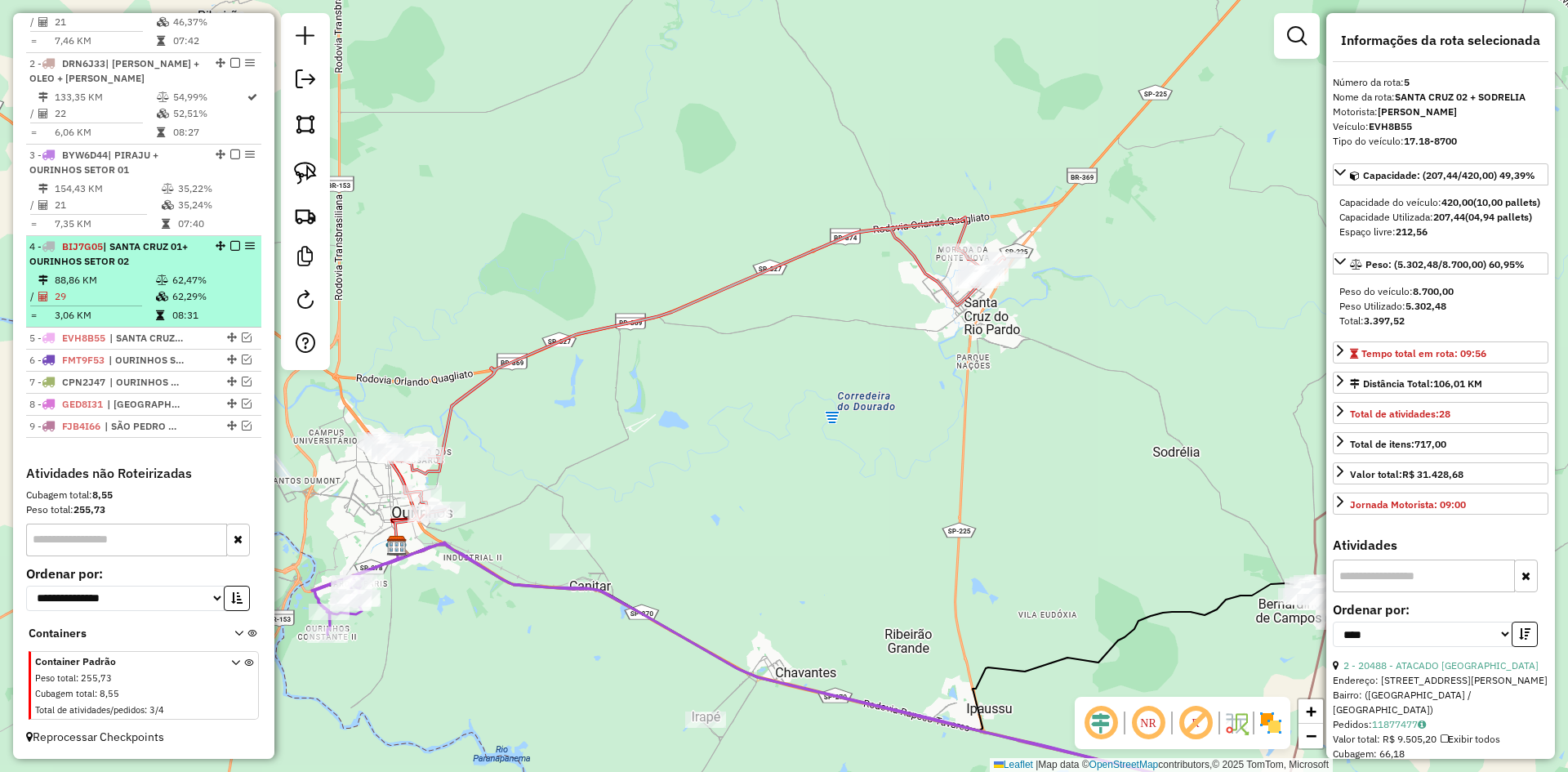
click at [214, 267] on div "4 - BIJ7G05 | SANTA CRUZ 01+ OURINHOS SETOR 02" at bounding box center [143, 253] width 228 height 29
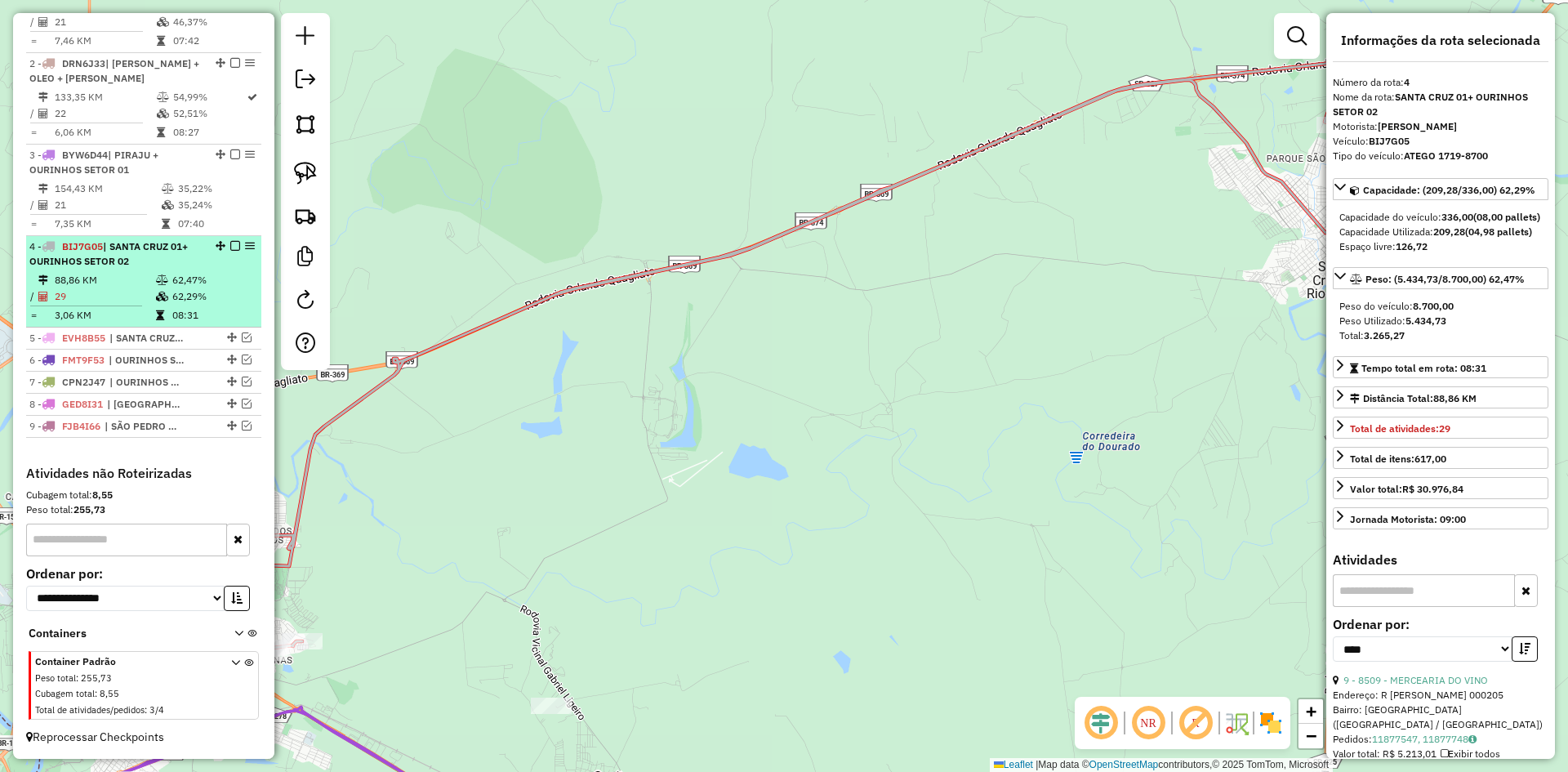
click at [230, 248] on em at bounding box center [235, 245] width 10 height 10
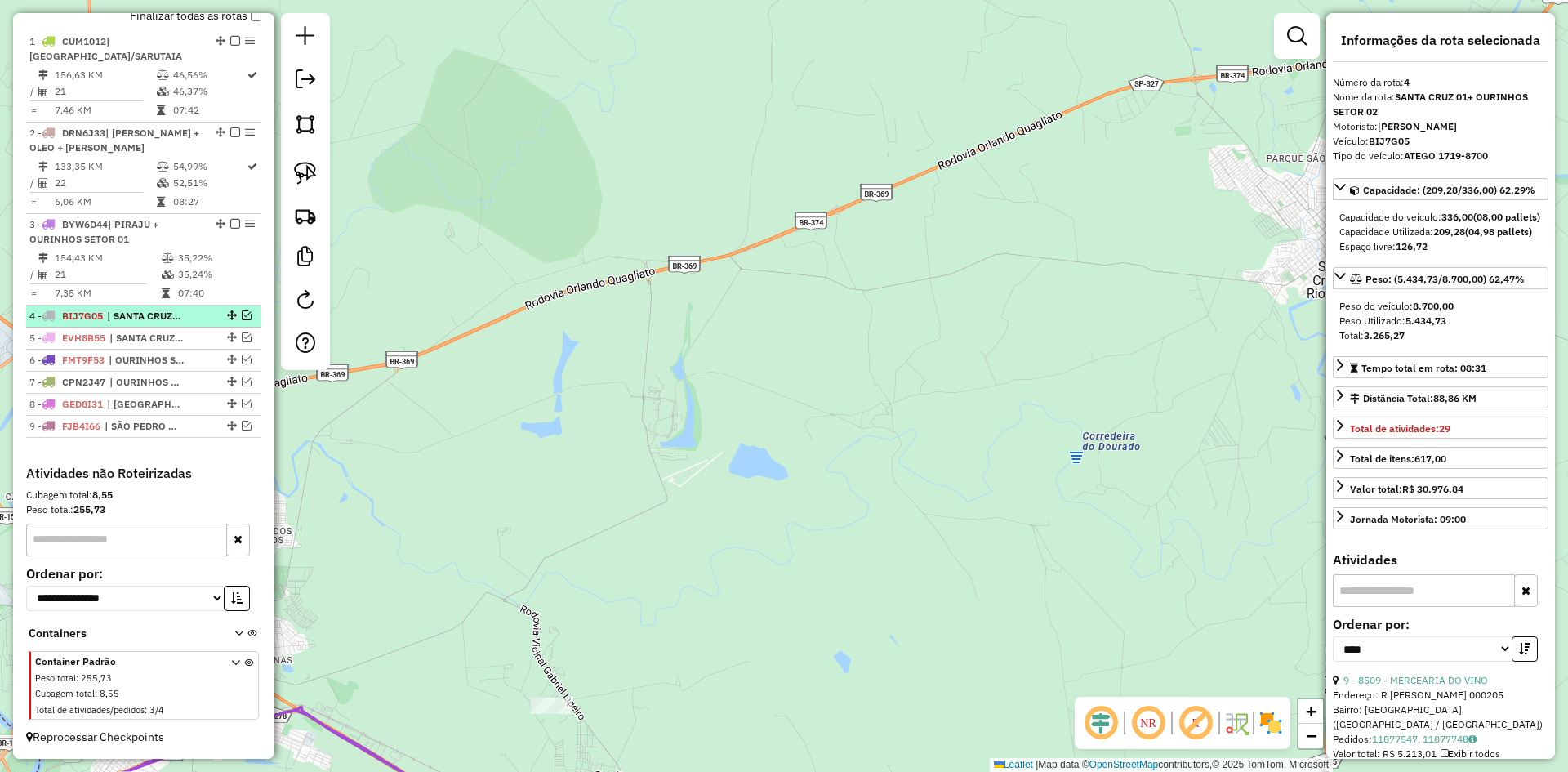
scroll to position [595, 0]
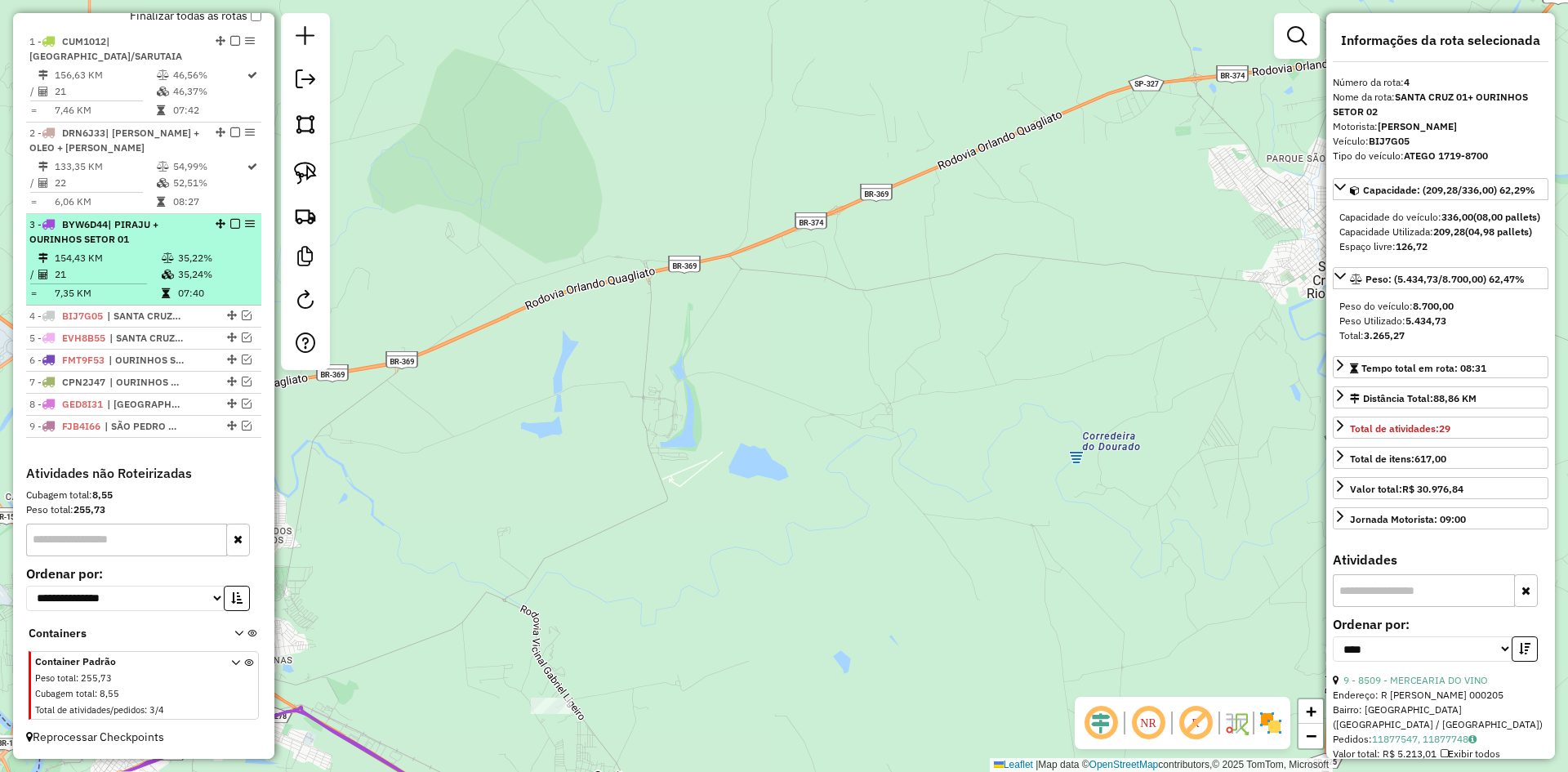
click at [217, 248] on li "3 - BYW6D44 | PIRAJU + OURINHOS SETOR 01 154,43 KM 35,22% / 21 35,24% = 7,35 KM…" at bounding box center [143, 260] width 236 height 92
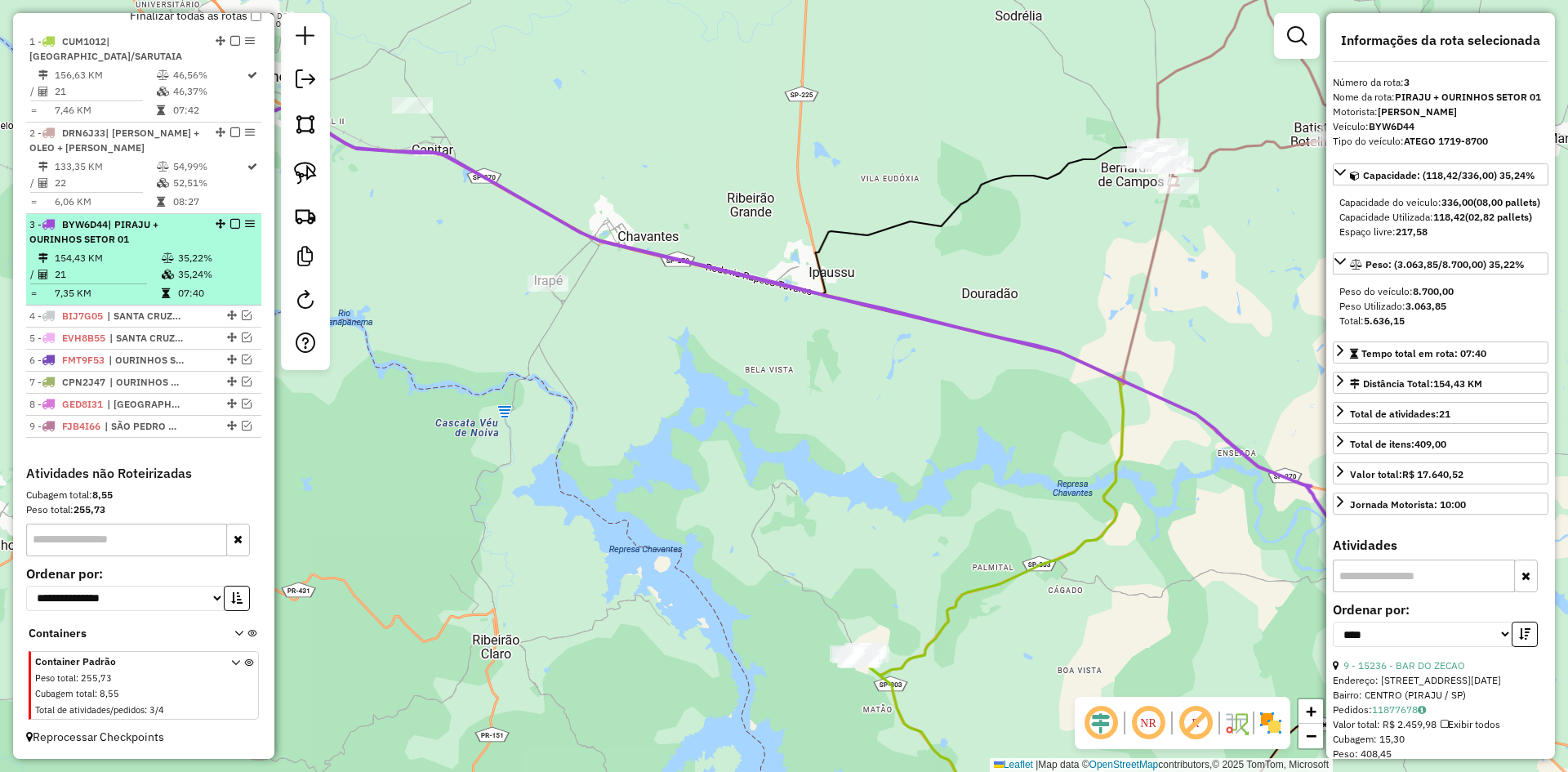
click at [233, 225] on em at bounding box center [235, 223] width 10 height 10
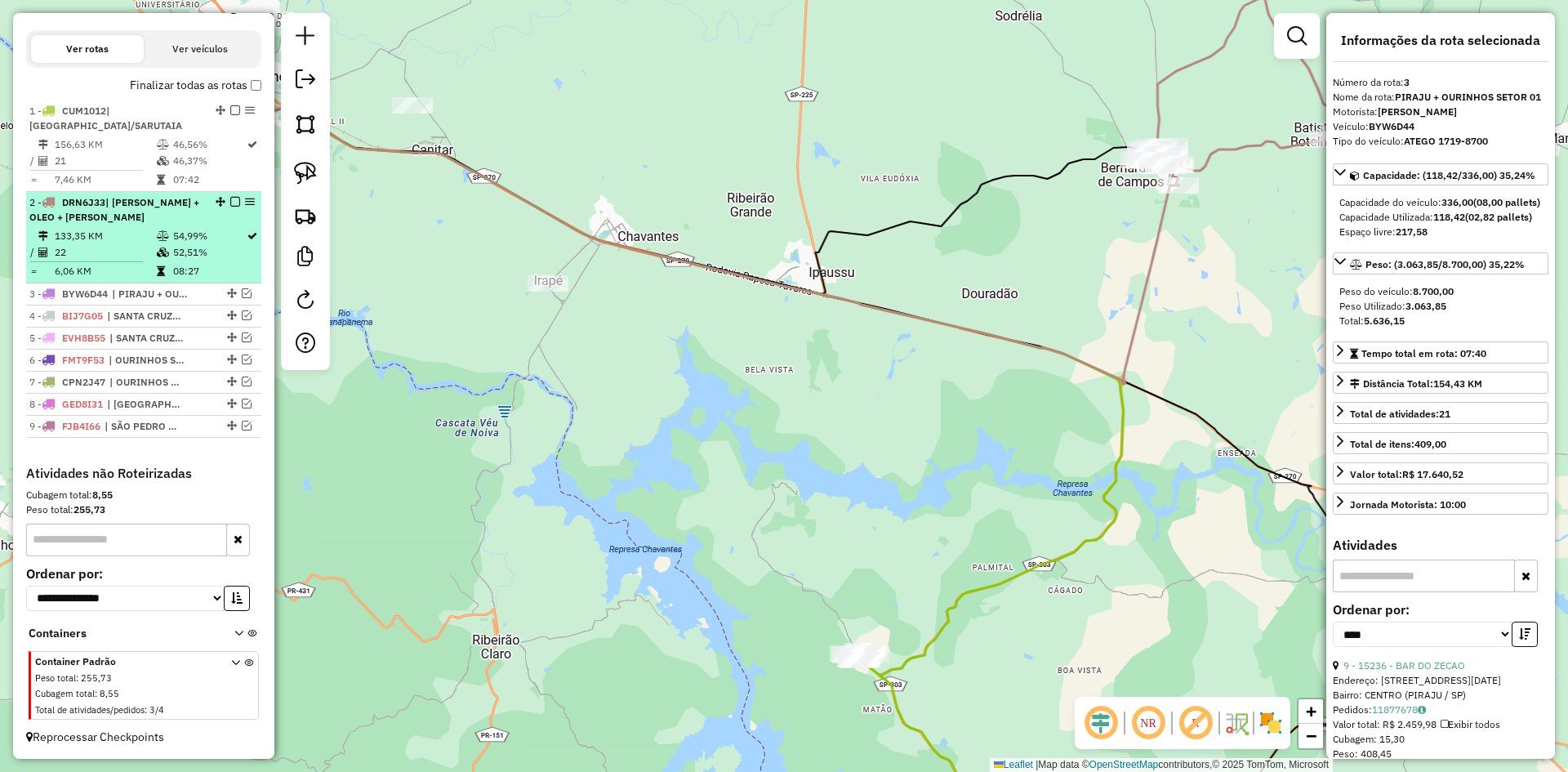
click at [184, 227] on li "2 - DRN6J33 | BERNARDINO + OLEO + BOTELHO 133,35 KM 54,99% / 22 52,51% = 6,06 K…" at bounding box center [143, 237] width 236 height 92
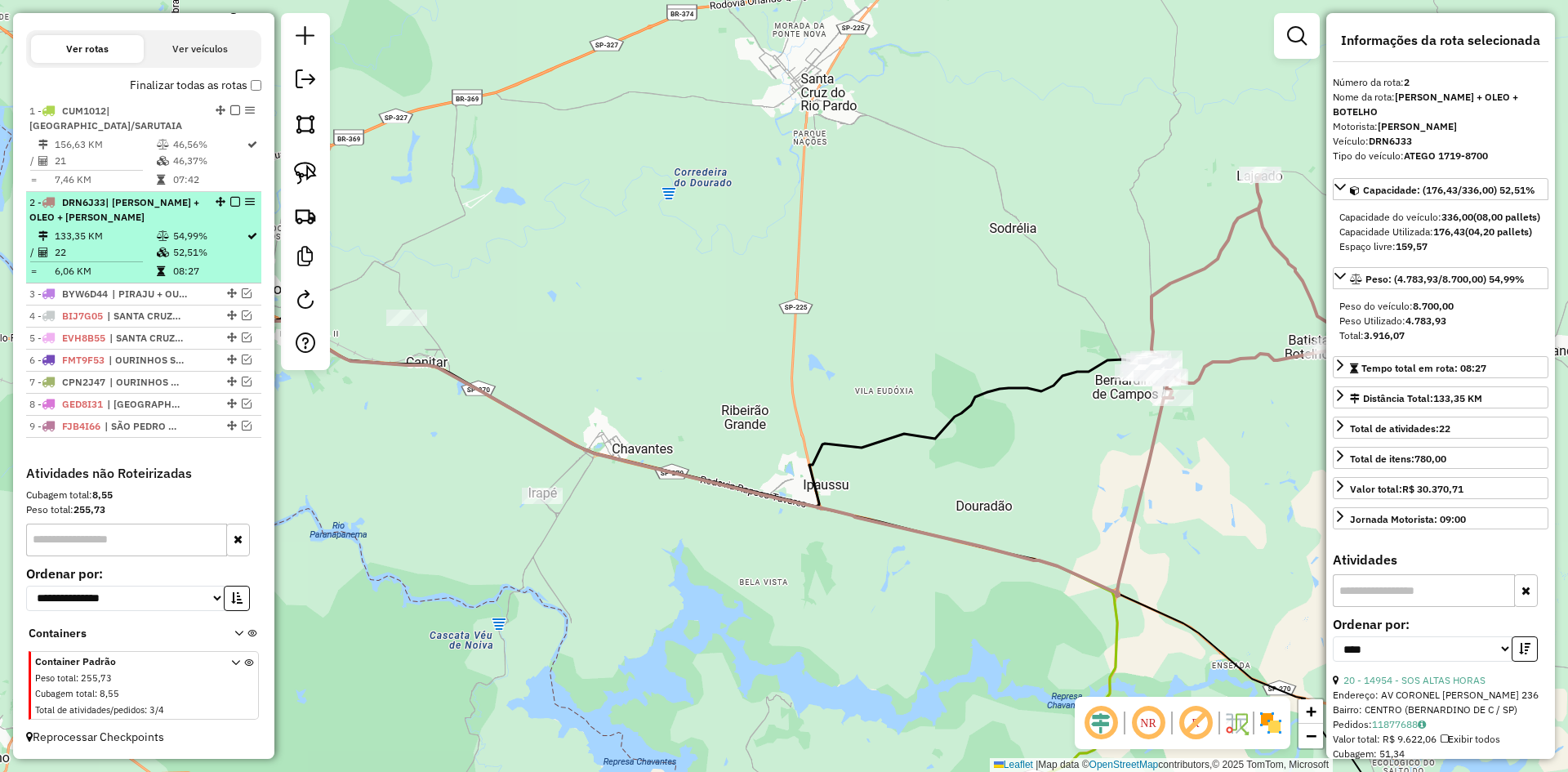
click at [230, 203] on em at bounding box center [235, 201] width 10 height 10
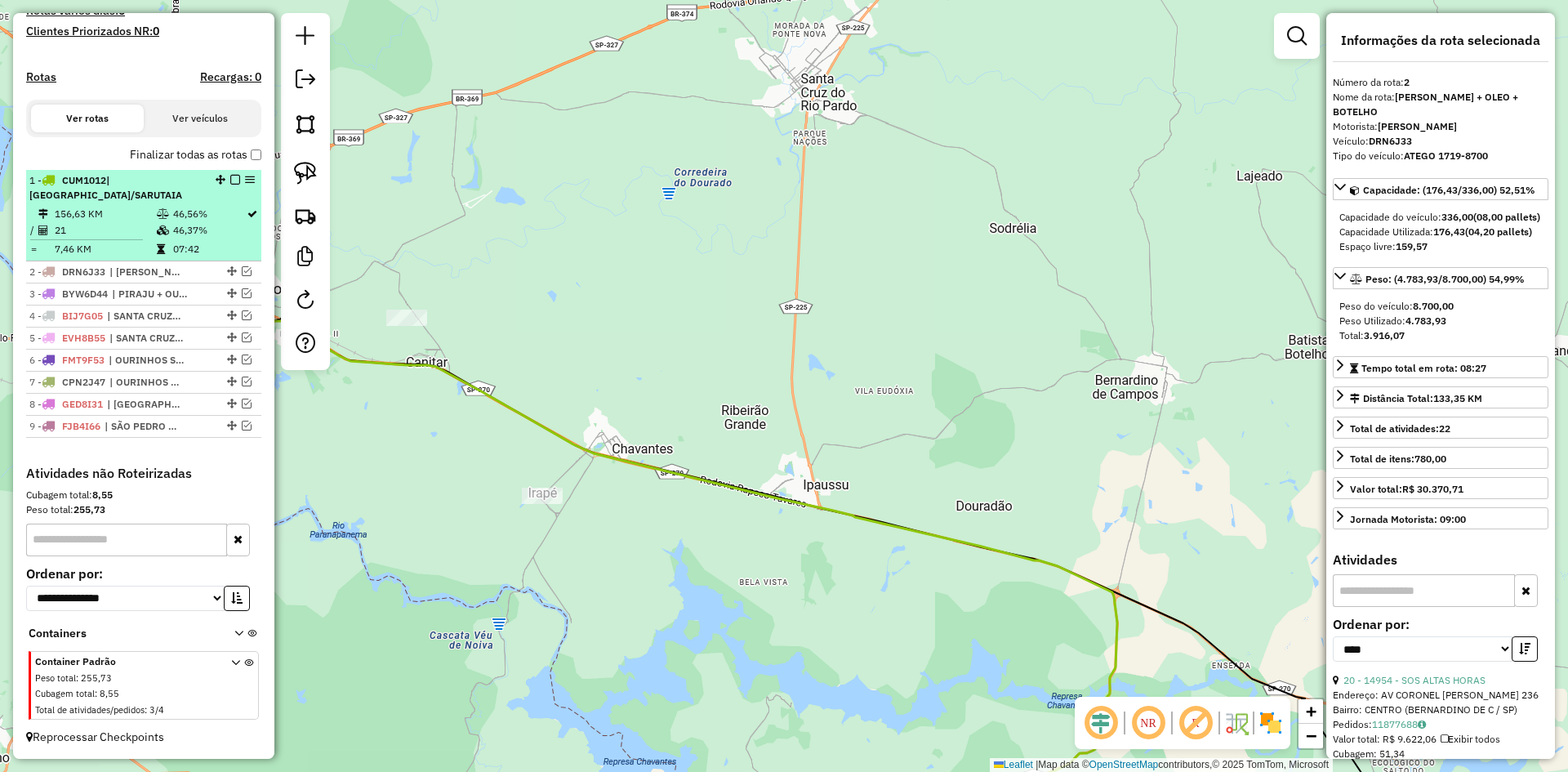
click at [230, 181] on em at bounding box center [235, 180] width 10 height 10
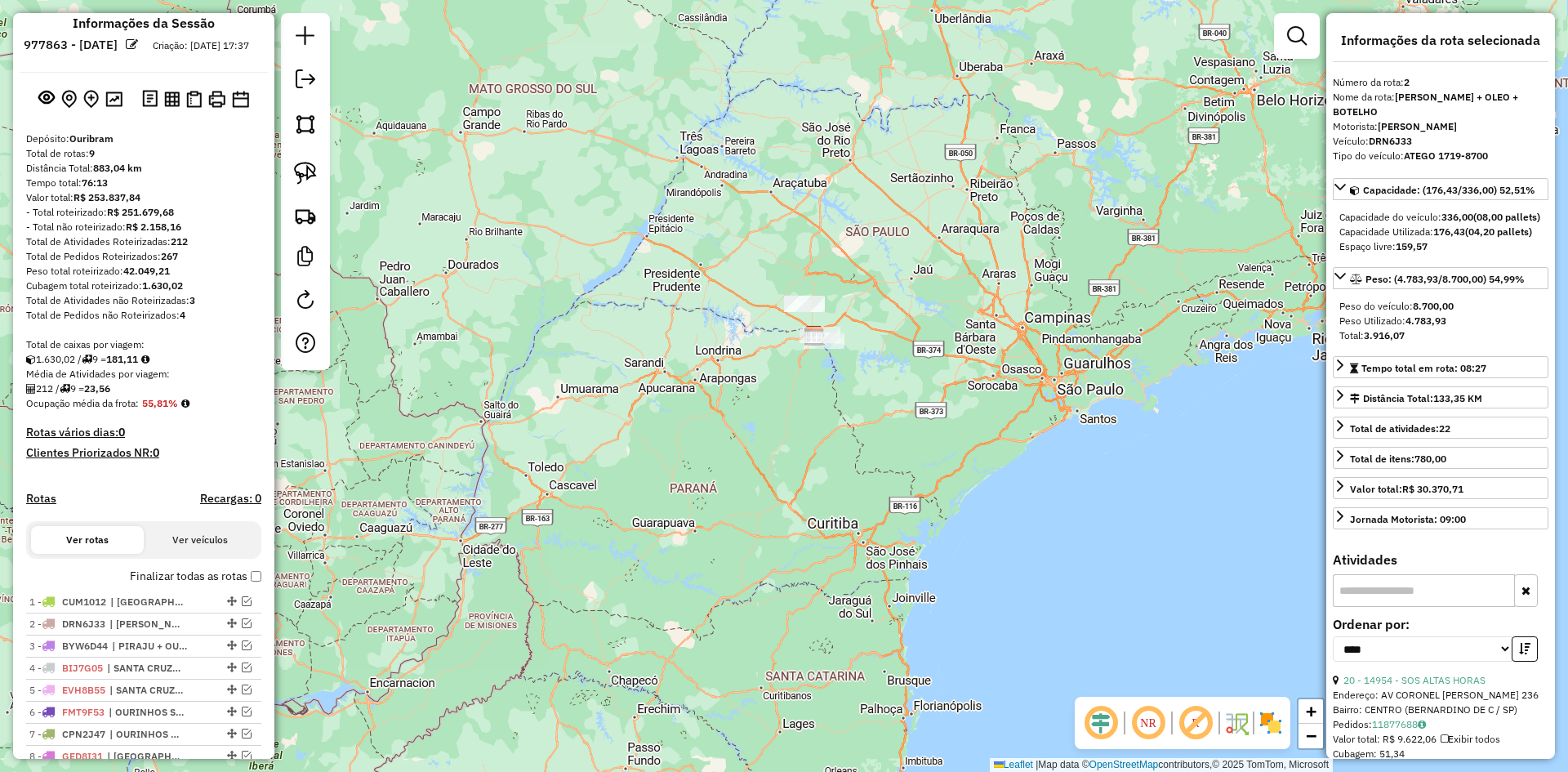
scroll to position [0, 0]
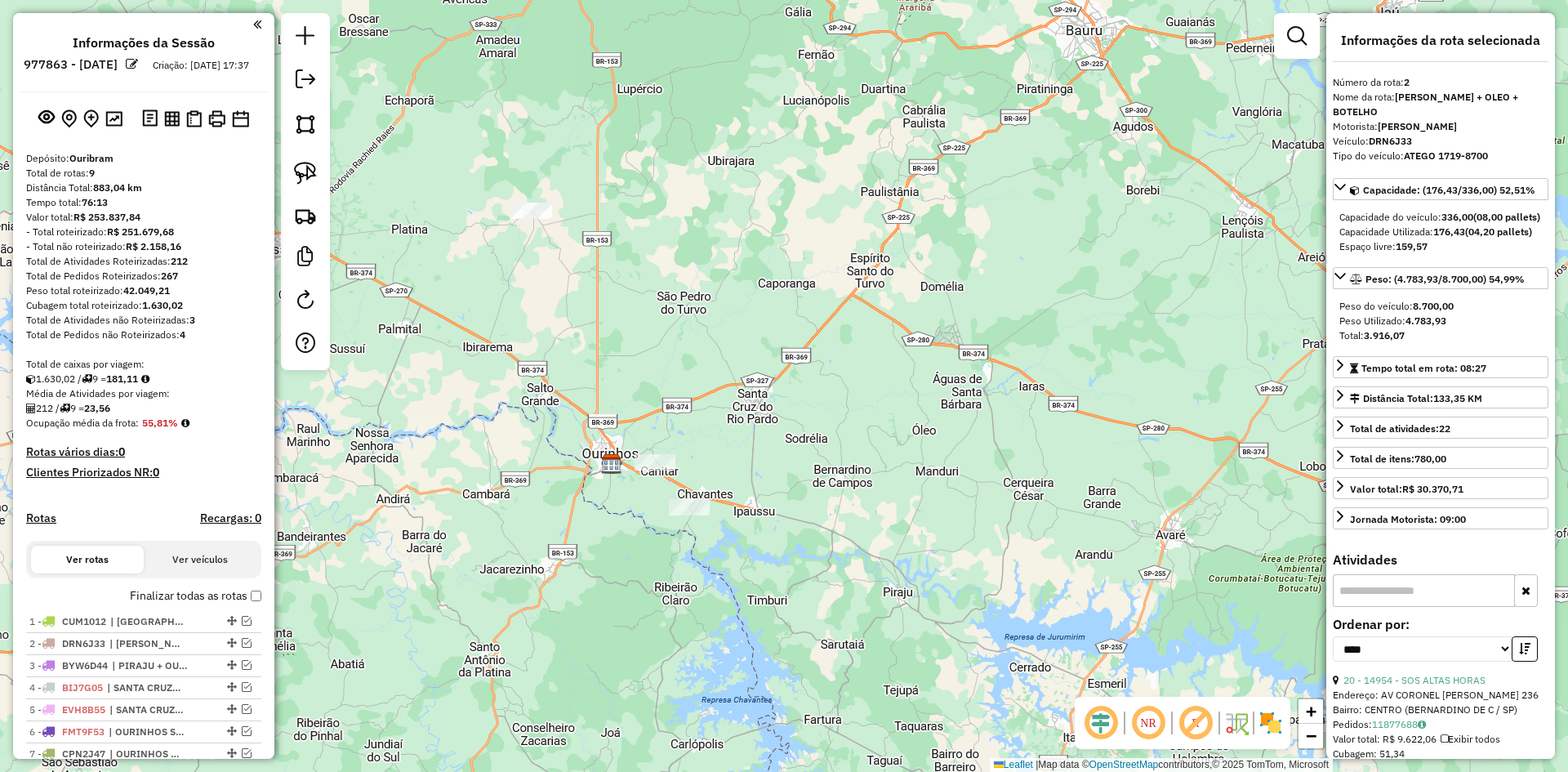
drag, startPoint x: 717, startPoint y: 354, endPoint x: 788, endPoint y: 314, distance: 81.5
click at [799, 314] on div "Janela de atendimento Grade de atendimento Capacidade Transportadoras Veículos …" at bounding box center [784, 386] width 1568 height 772
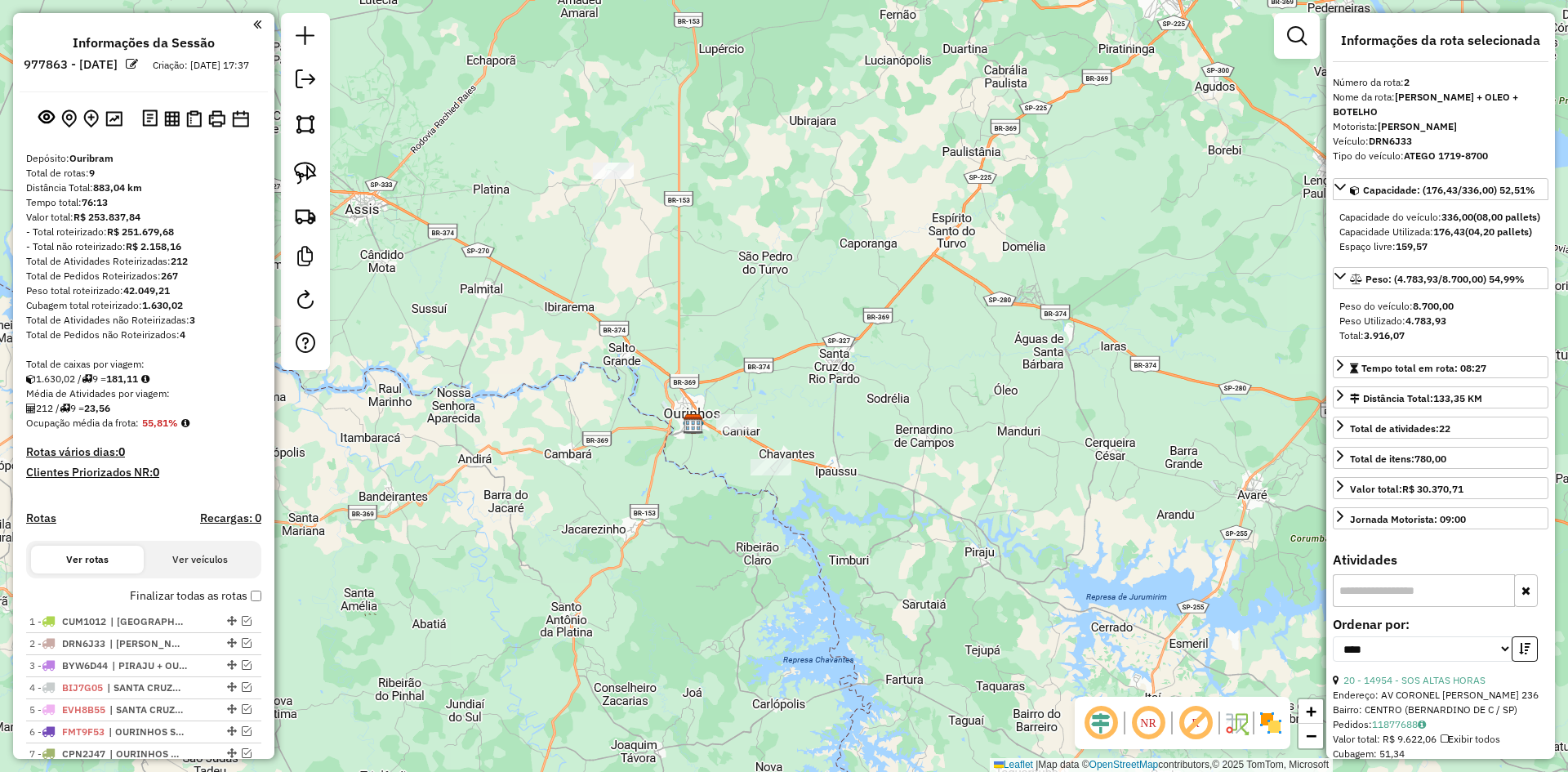
click at [323, 84] on div at bounding box center [305, 192] width 49 height 358
click at [313, 84] on em at bounding box center [306, 79] width 20 height 20
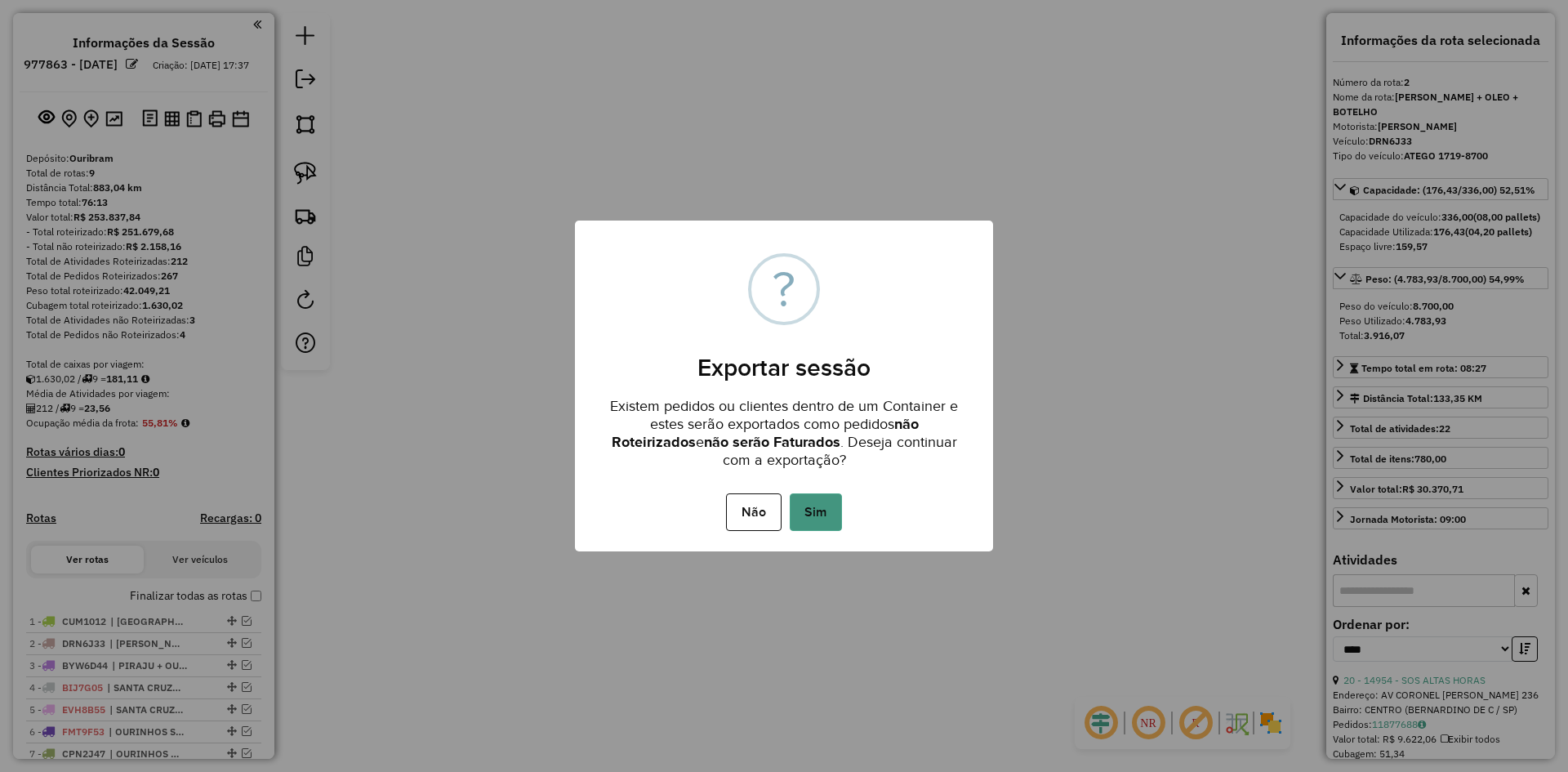
click at [833, 506] on button "Sim" at bounding box center [816, 512] width 52 height 37
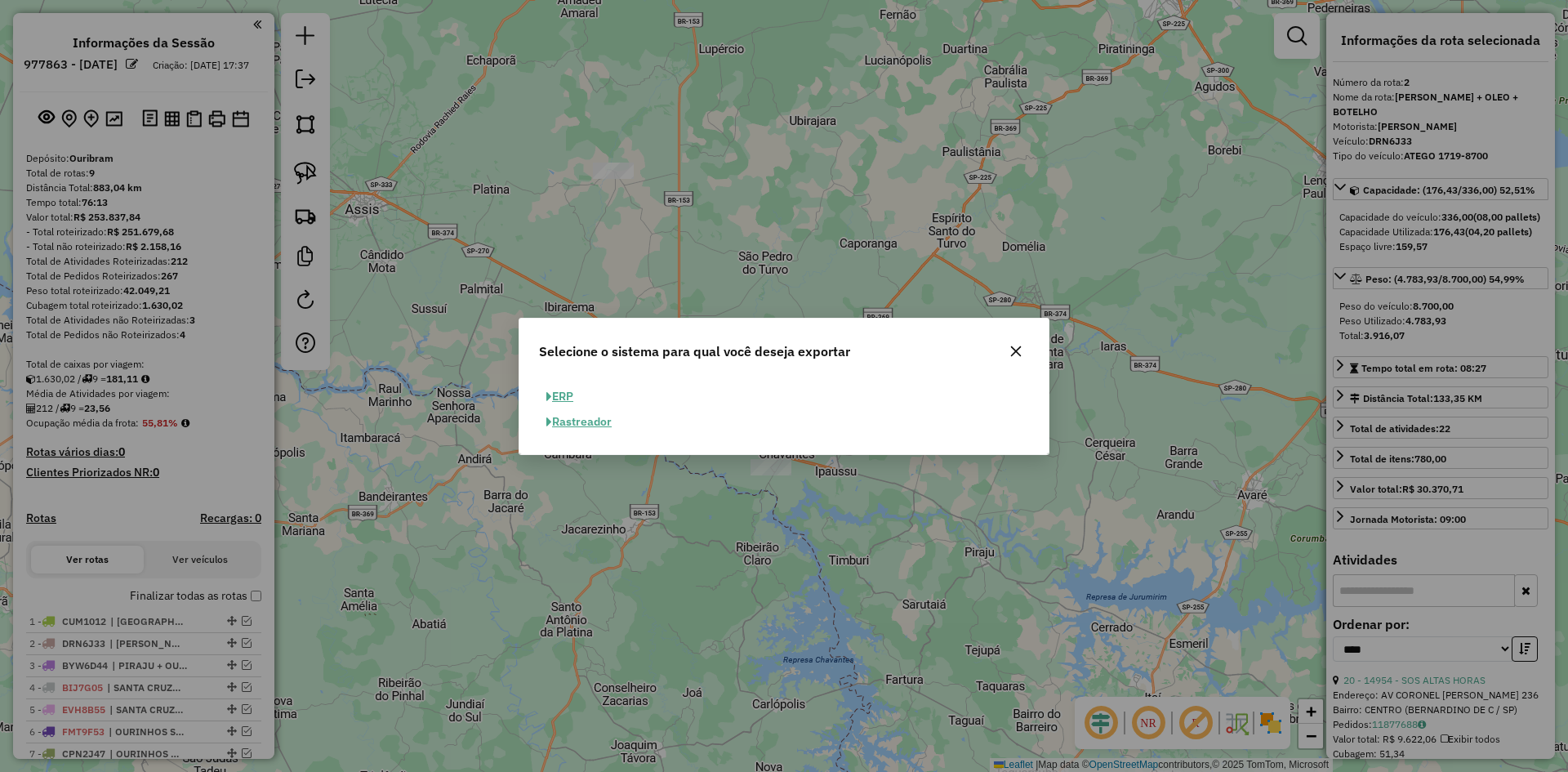
click at [573, 398] on button "ERP" at bounding box center [560, 397] width 42 height 25
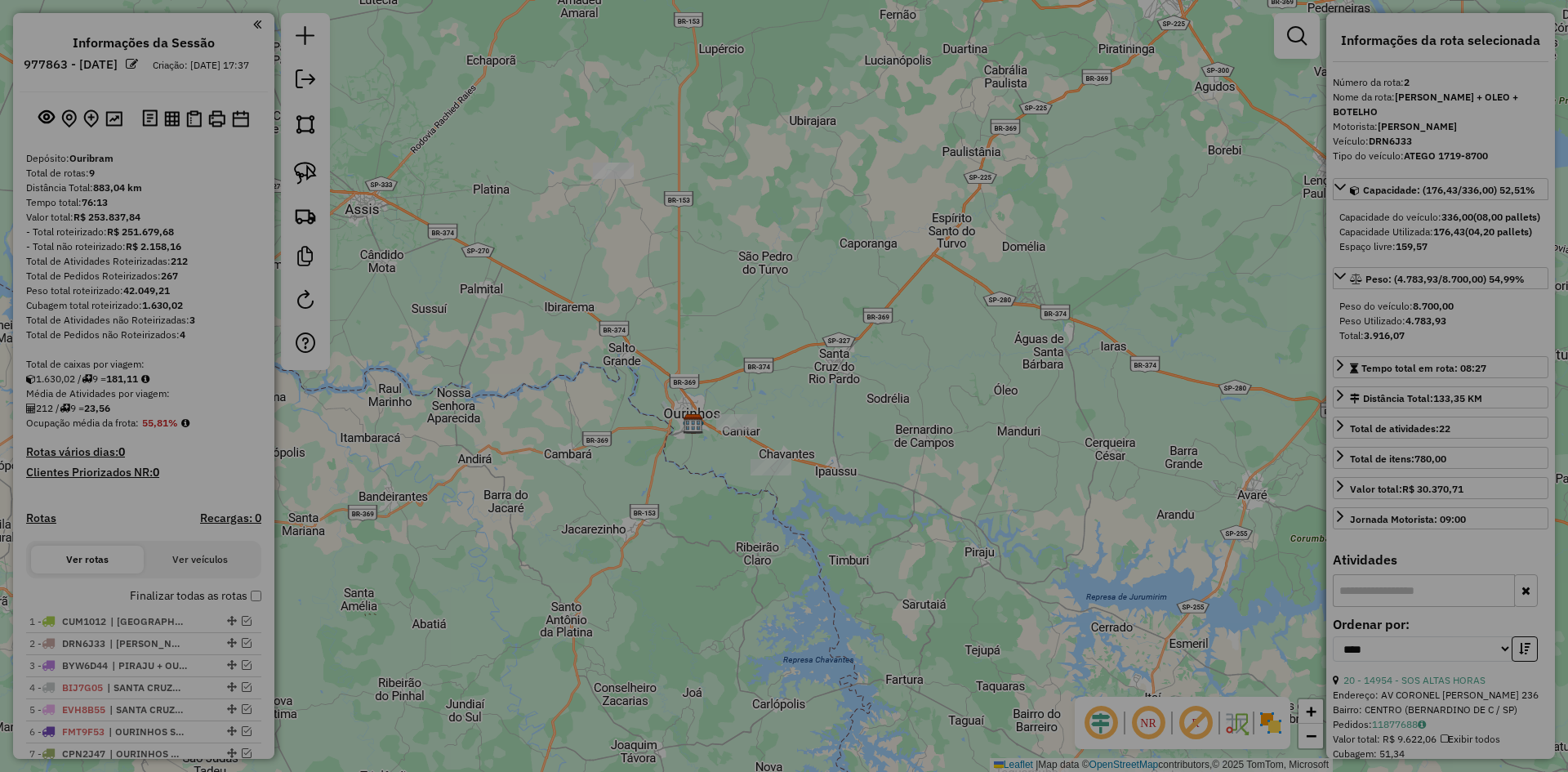
select select "**"
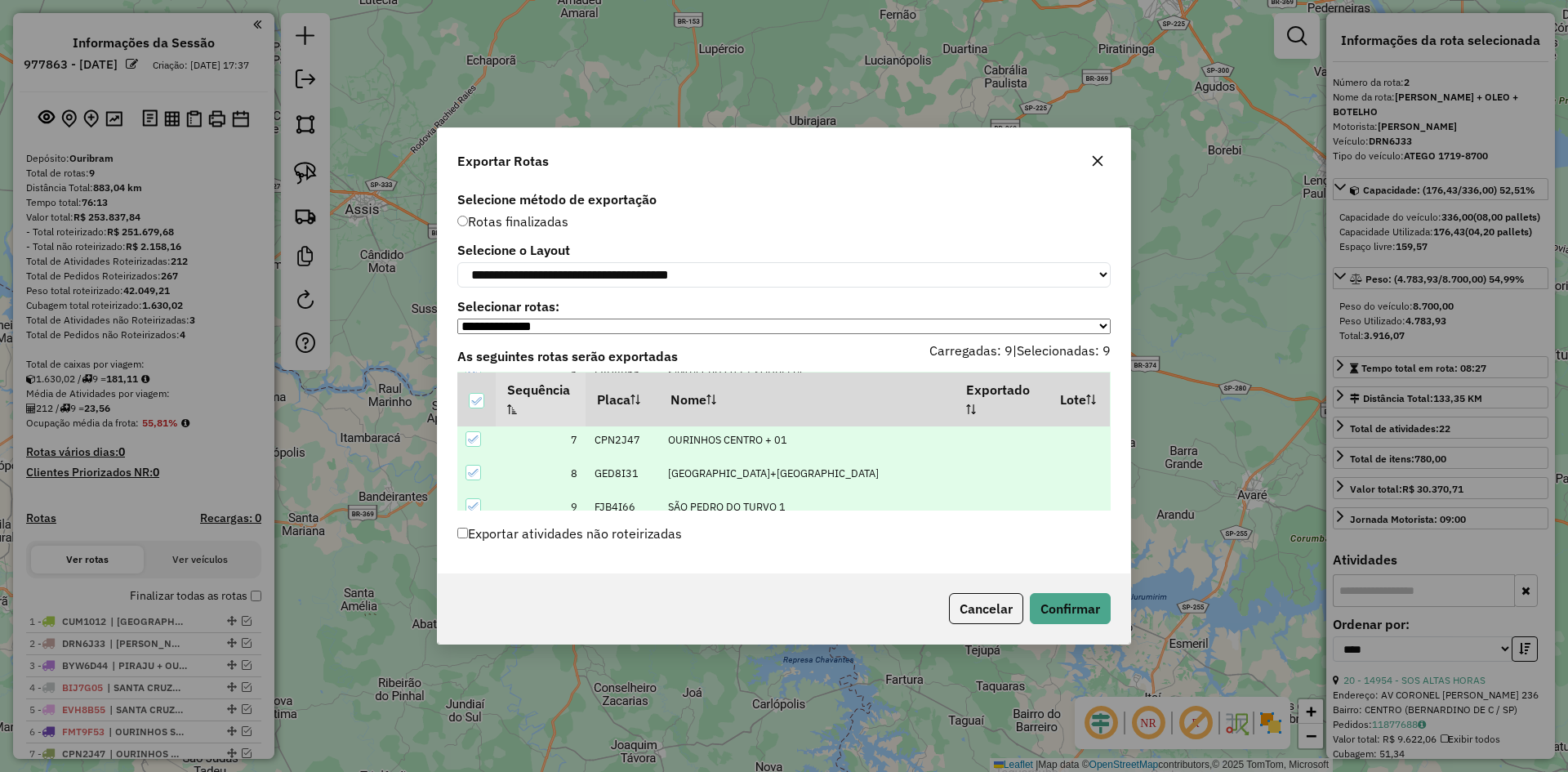
scroll to position [218, 0]
click at [1083, 608] on button "Confirmar" at bounding box center [1070, 608] width 81 height 31
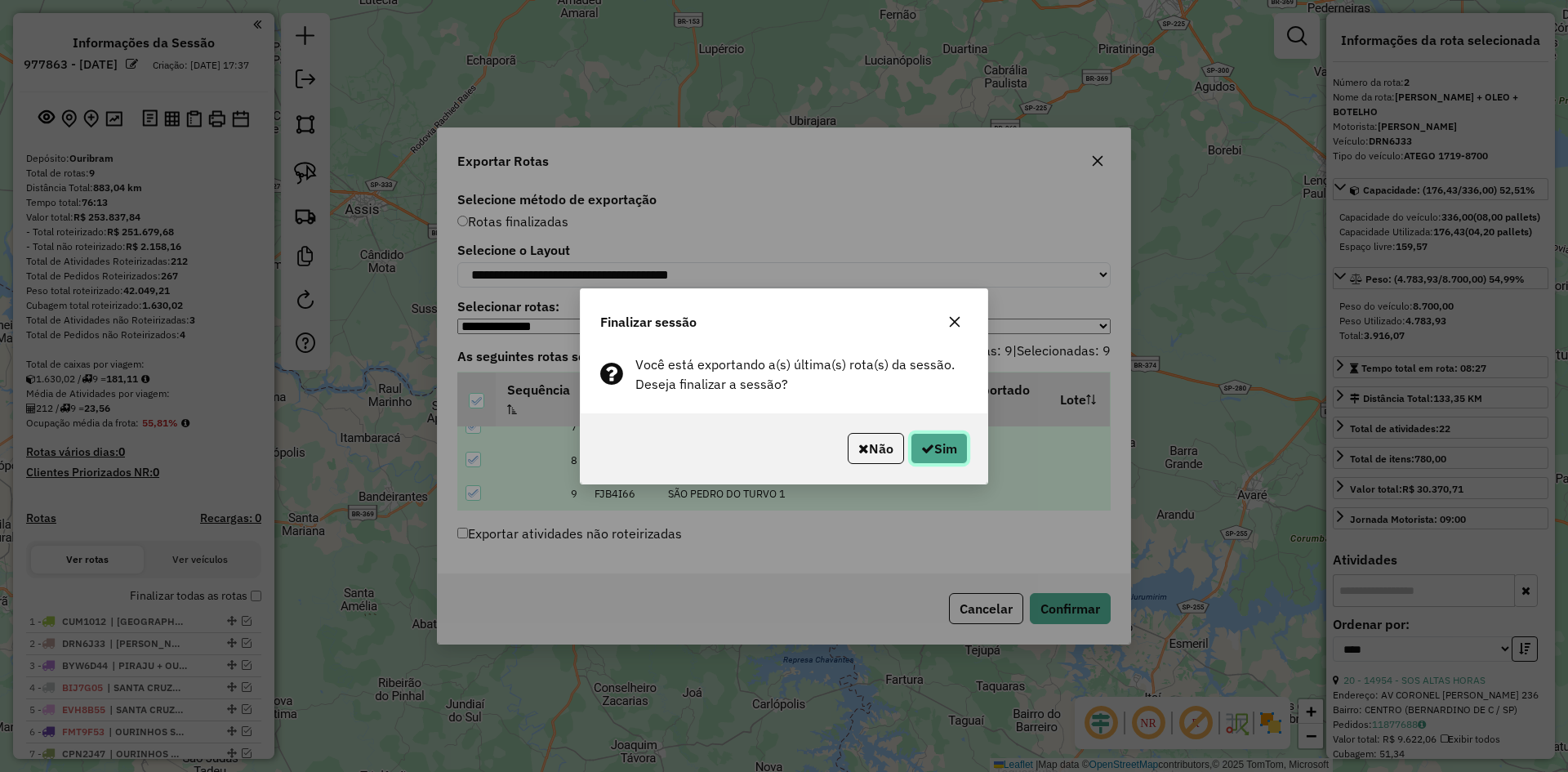
click at [949, 446] on button "Sim" at bounding box center [940, 448] width 57 height 31
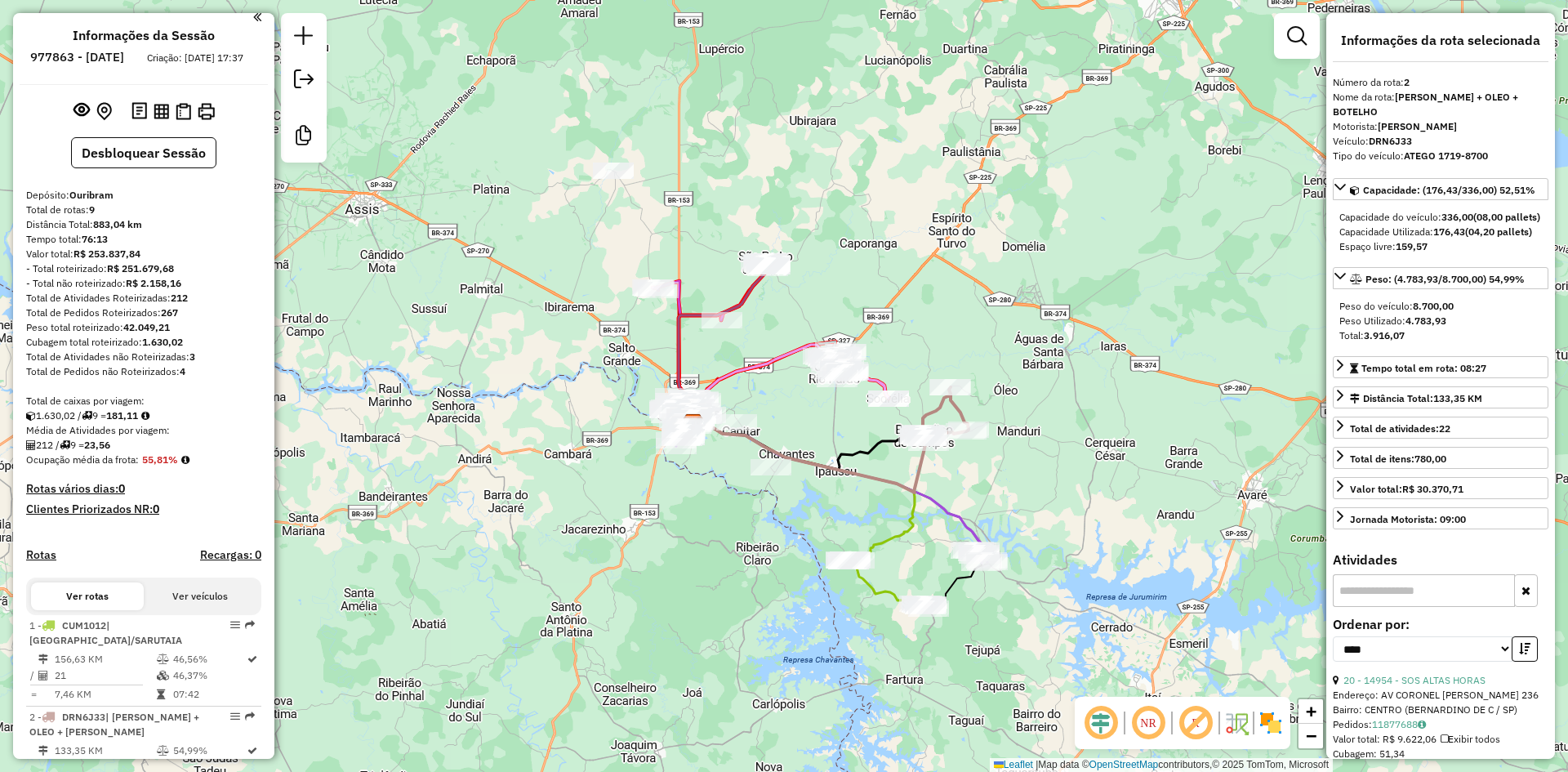
scroll to position [0, 0]
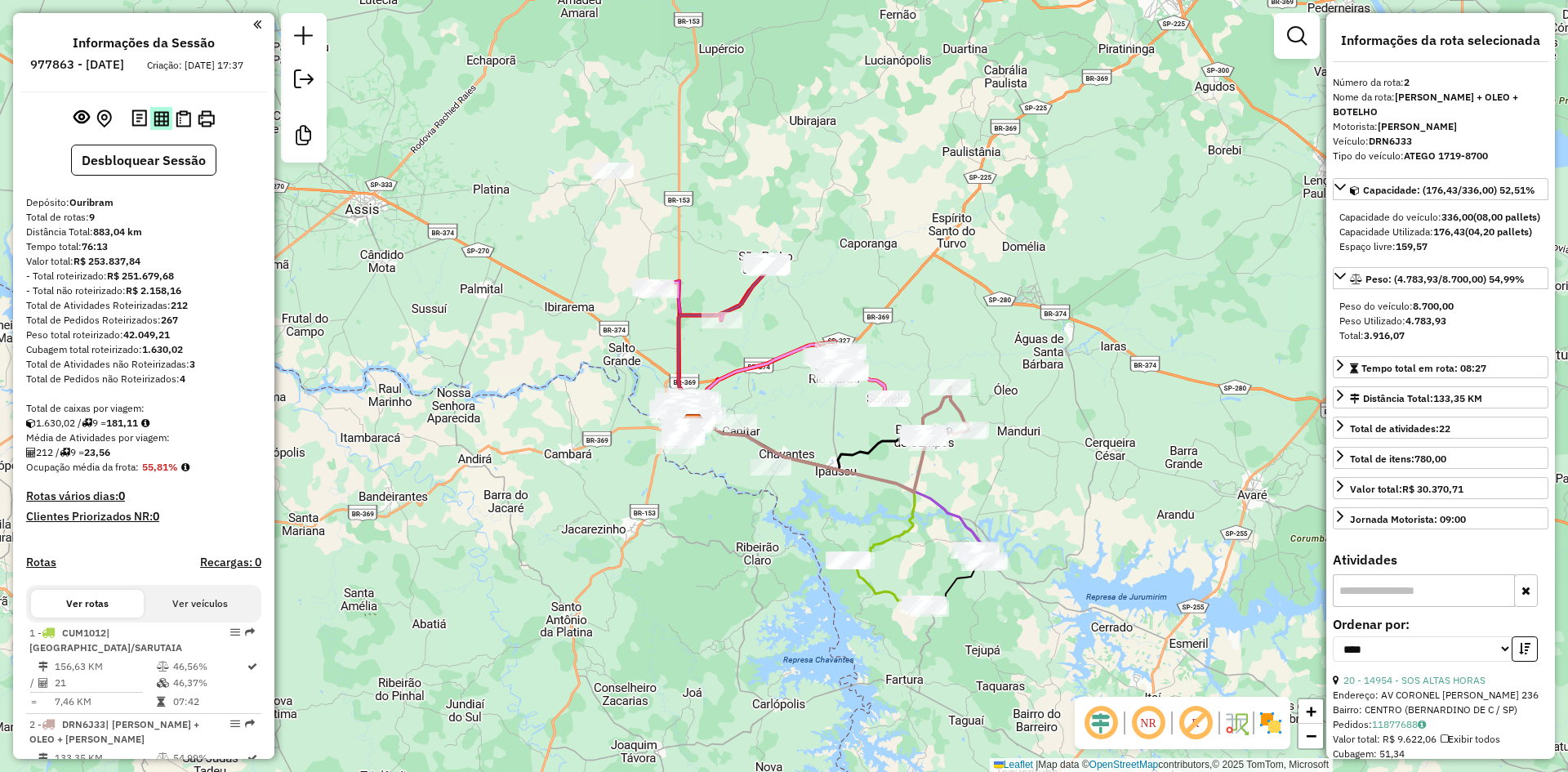
click at [160, 126] on img at bounding box center [161, 118] width 15 height 15
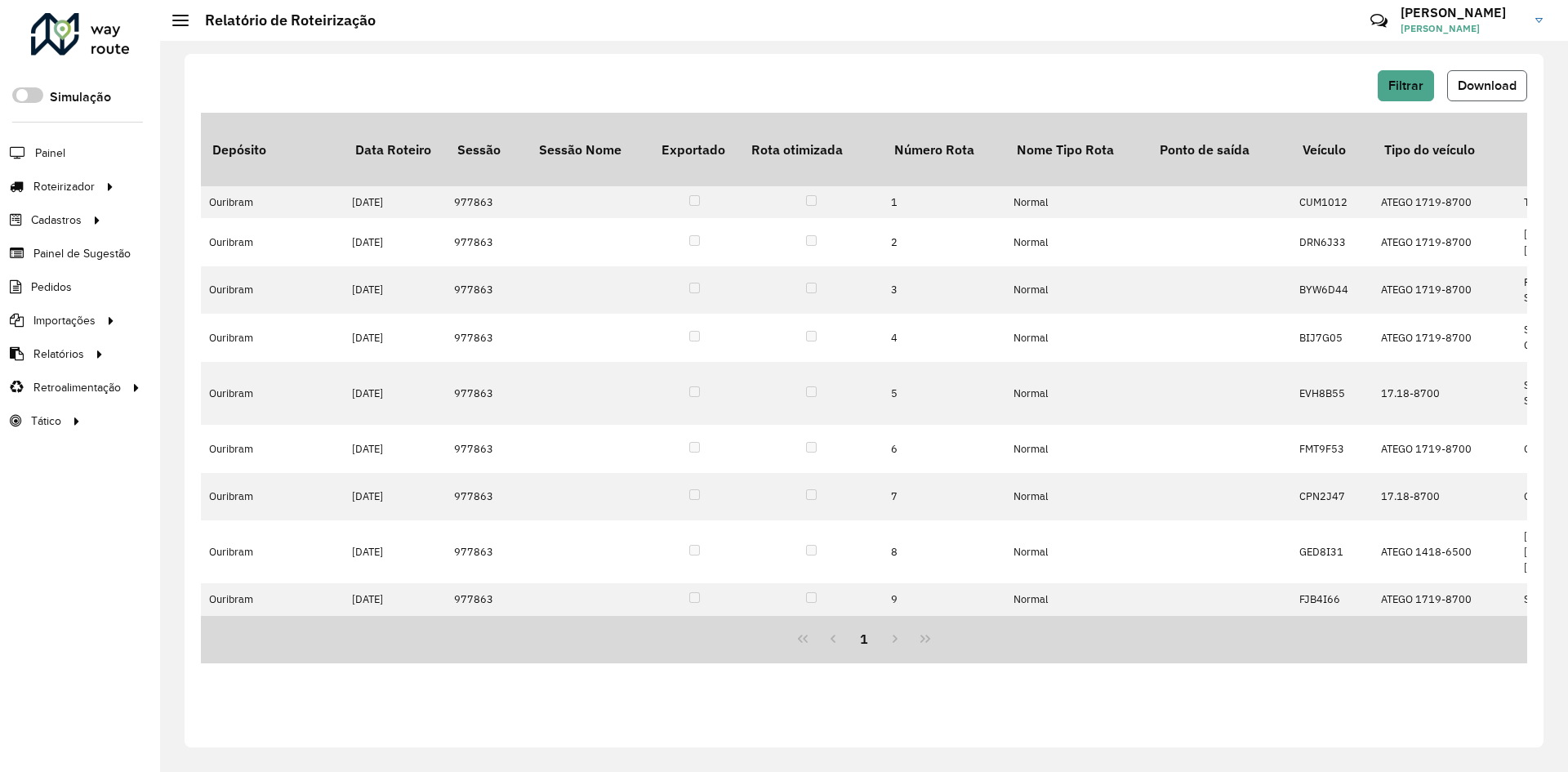
click at [1500, 89] on span "Download" at bounding box center [1487, 85] width 59 height 14
